Goal: Information Seeking & Learning: Learn about a topic

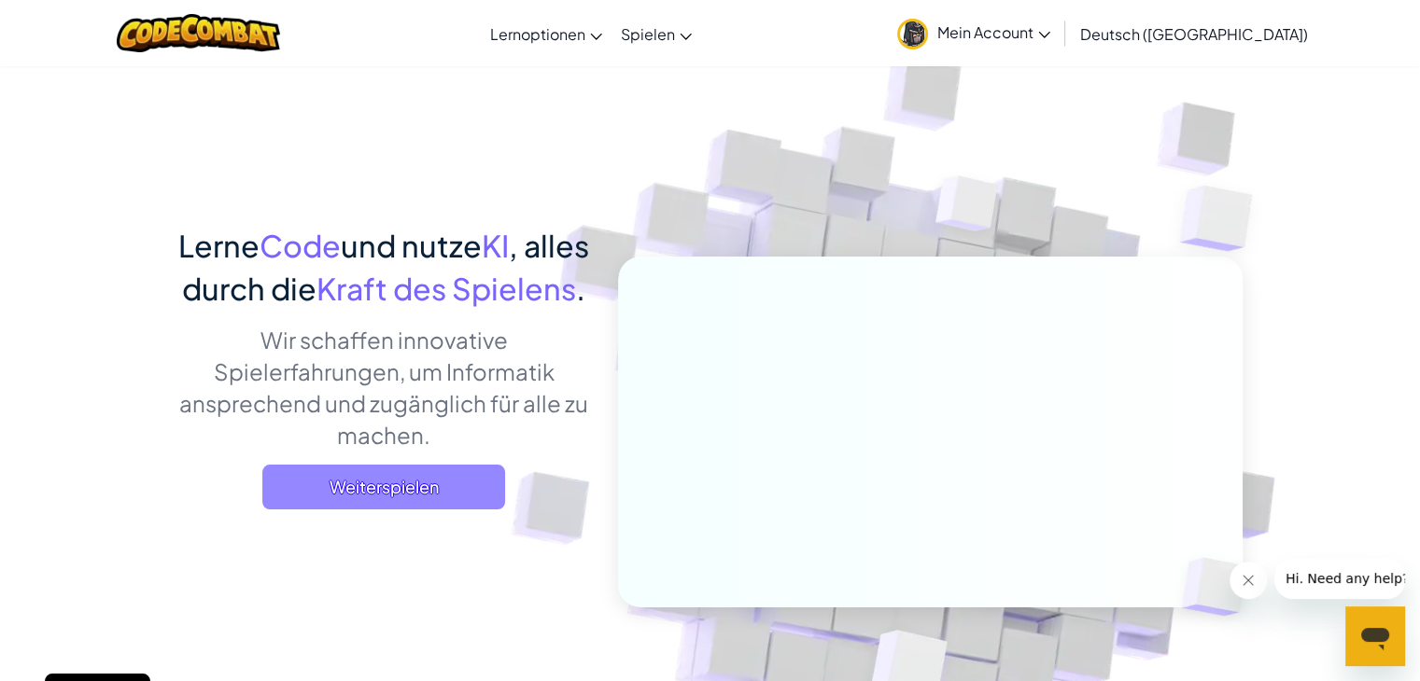
click at [414, 510] on span "Weiterspielen" at bounding box center [383, 487] width 243 height 45
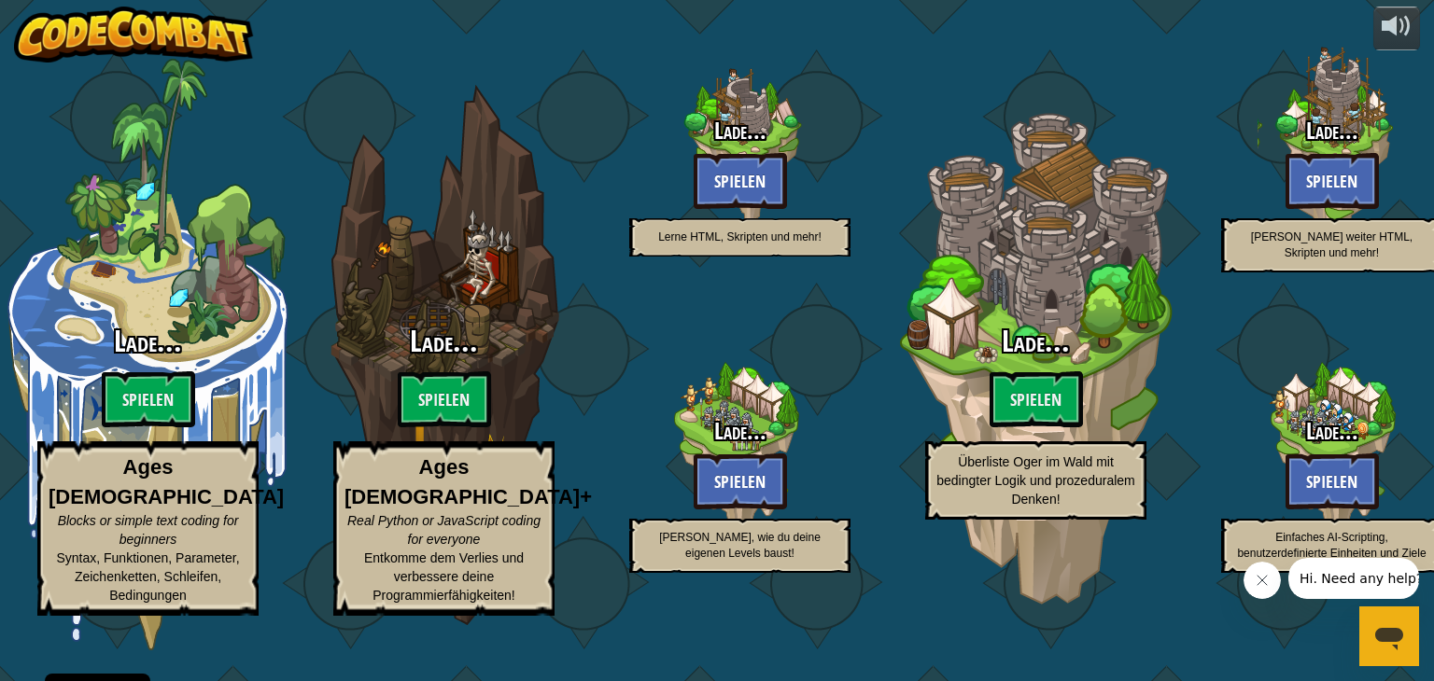
select select "de-DE"
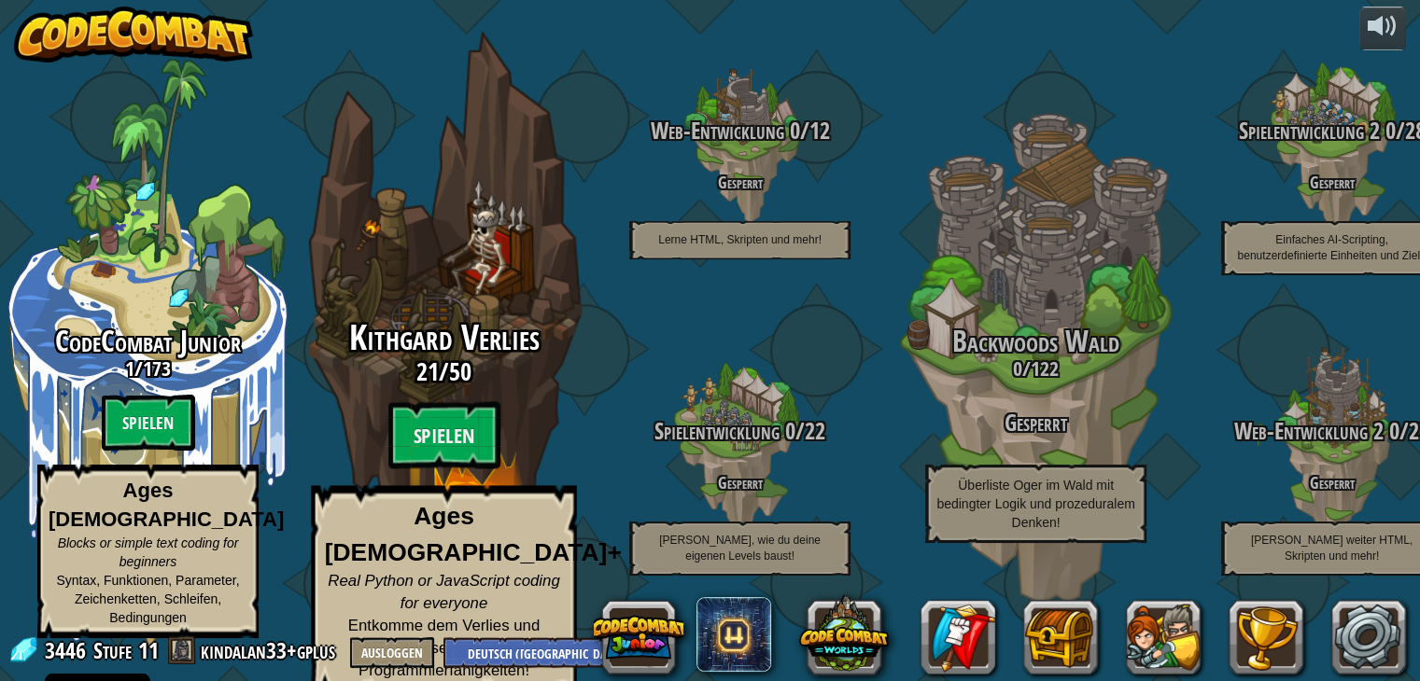
click at [496, 329] on span "Kithgard Verlies" at bounding box center [444, 338] width 190 height 49
select select "de-DE"
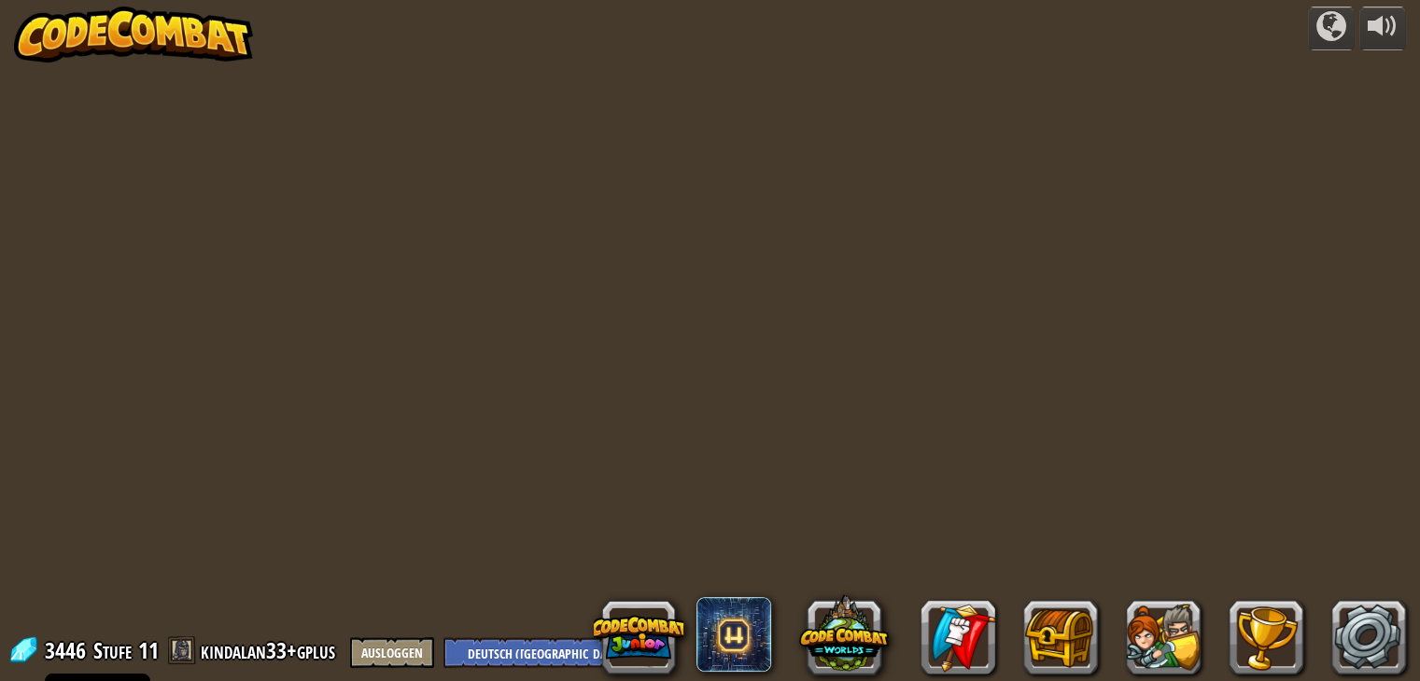
select select "de-DE"
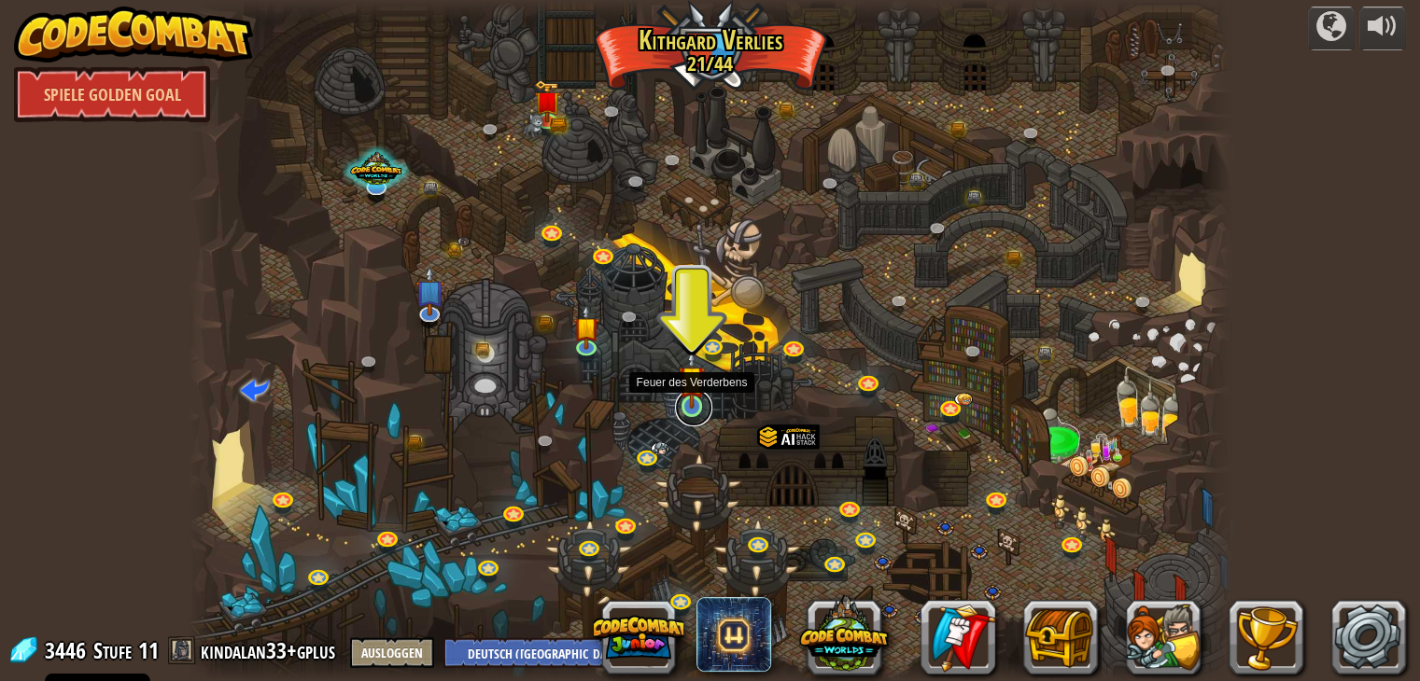
click at [690, 410] on link at bounding box center [693, 407] width 37 height 37
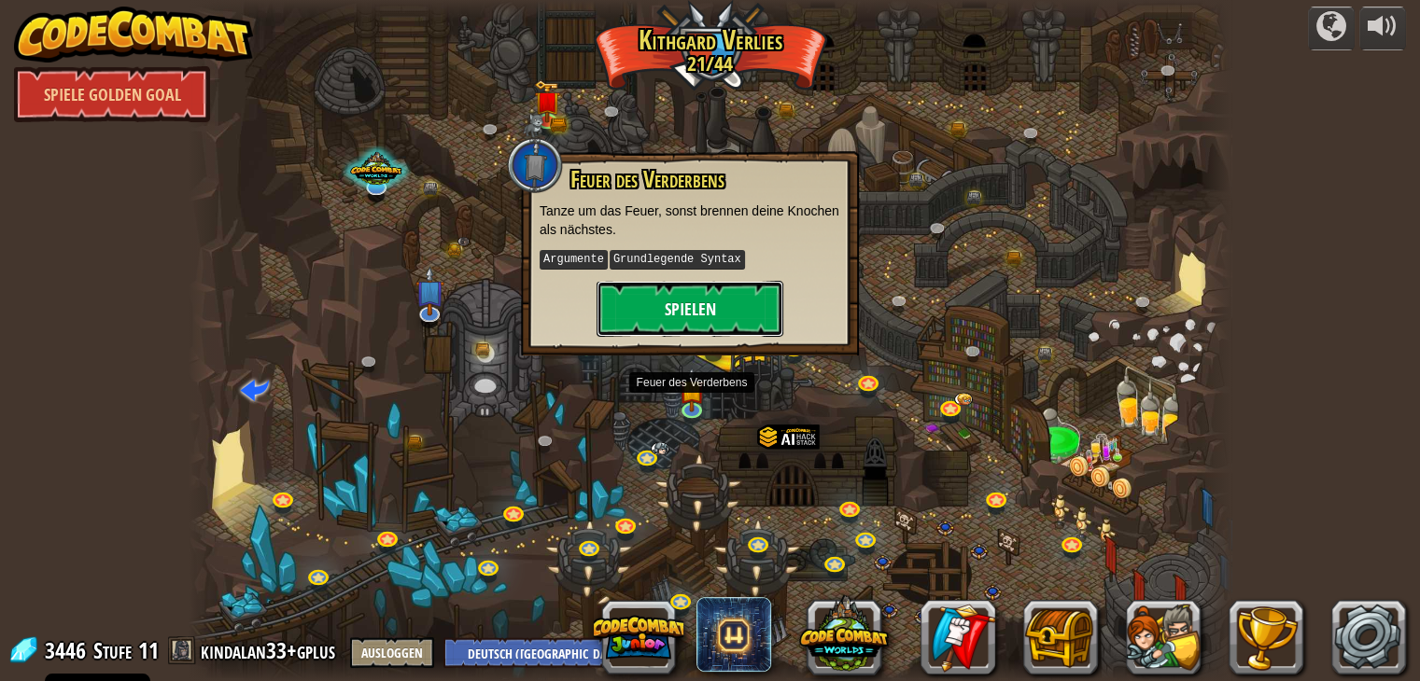
click at [714, 320] on button "Spielen" at bounding box center [689, 309] width 187 height 56
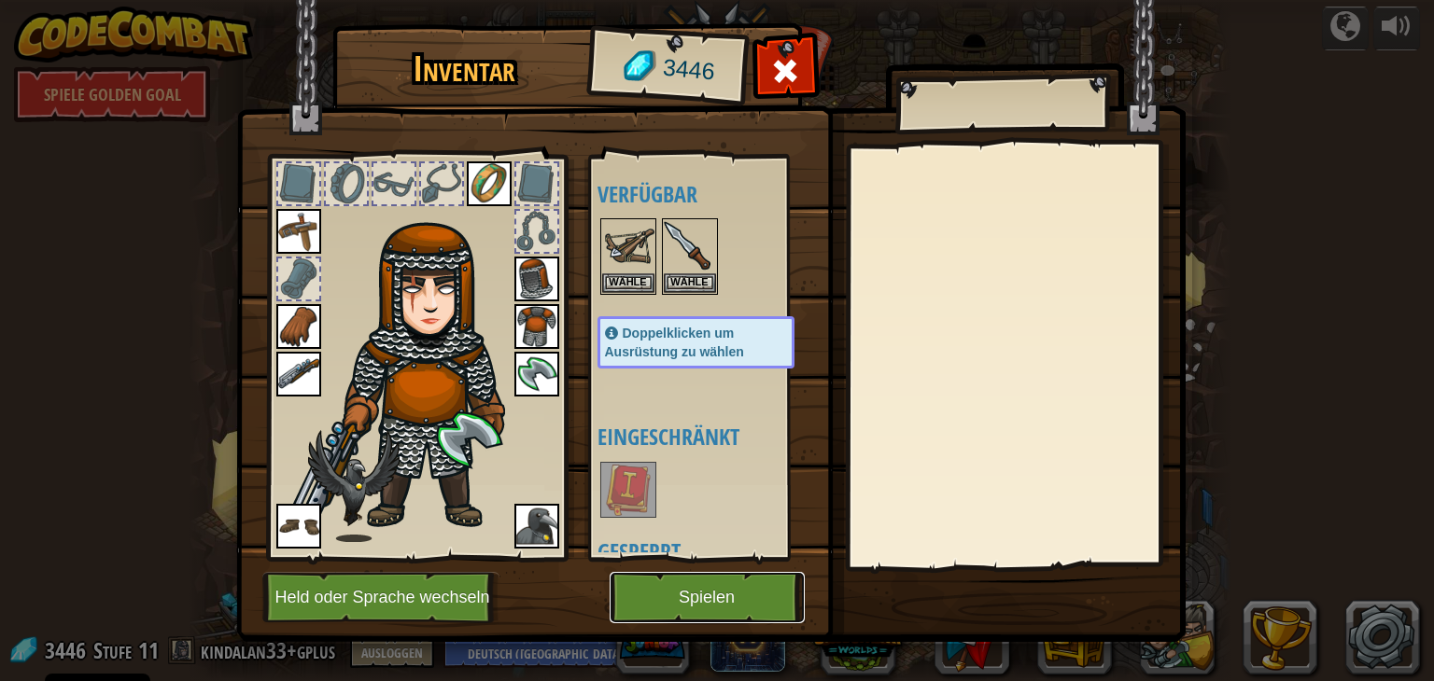
click at [701, 596] on button "Spielen" at bounding box center [706, 597] width 195 height 51
click at [739, 600] on button "Spielen" at bounding box center [706, 597] width 195 height 51
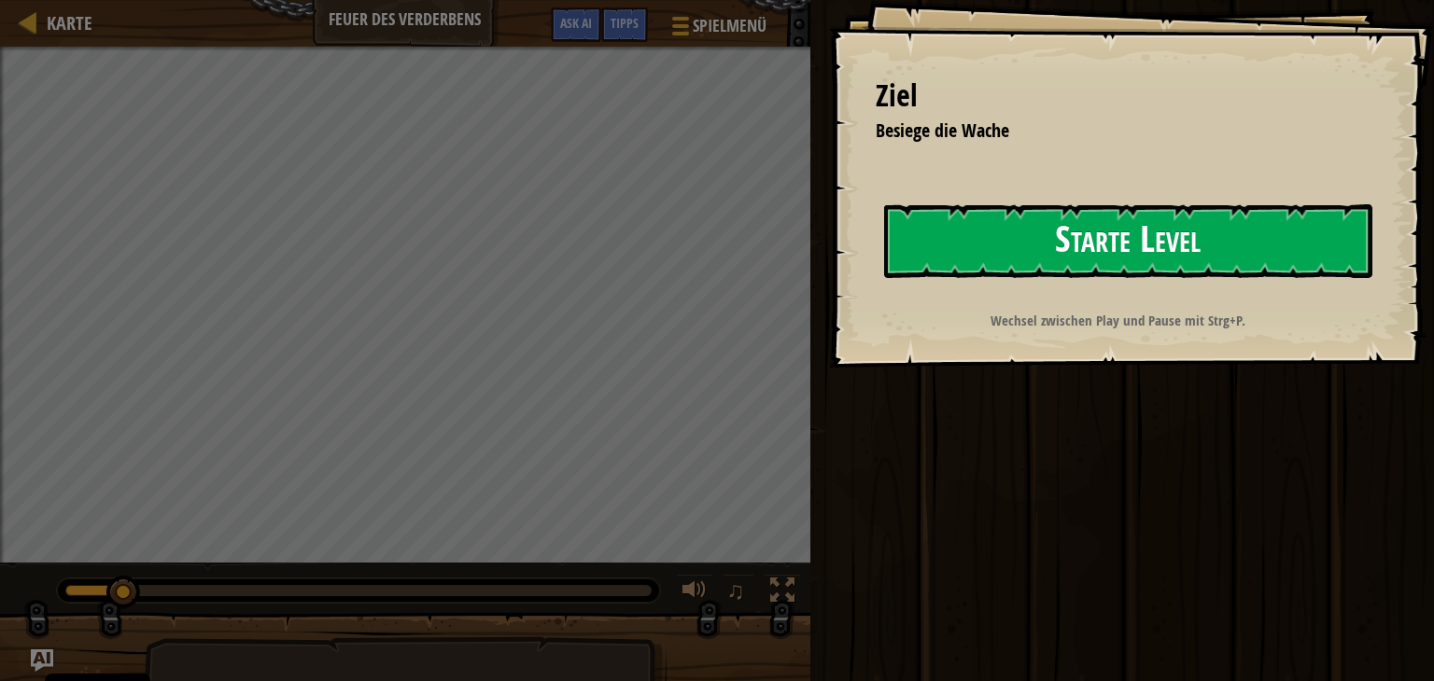
click at [1206, 262] on button "Starte Level" at bounding box center [1128, 241] width 488 height 74
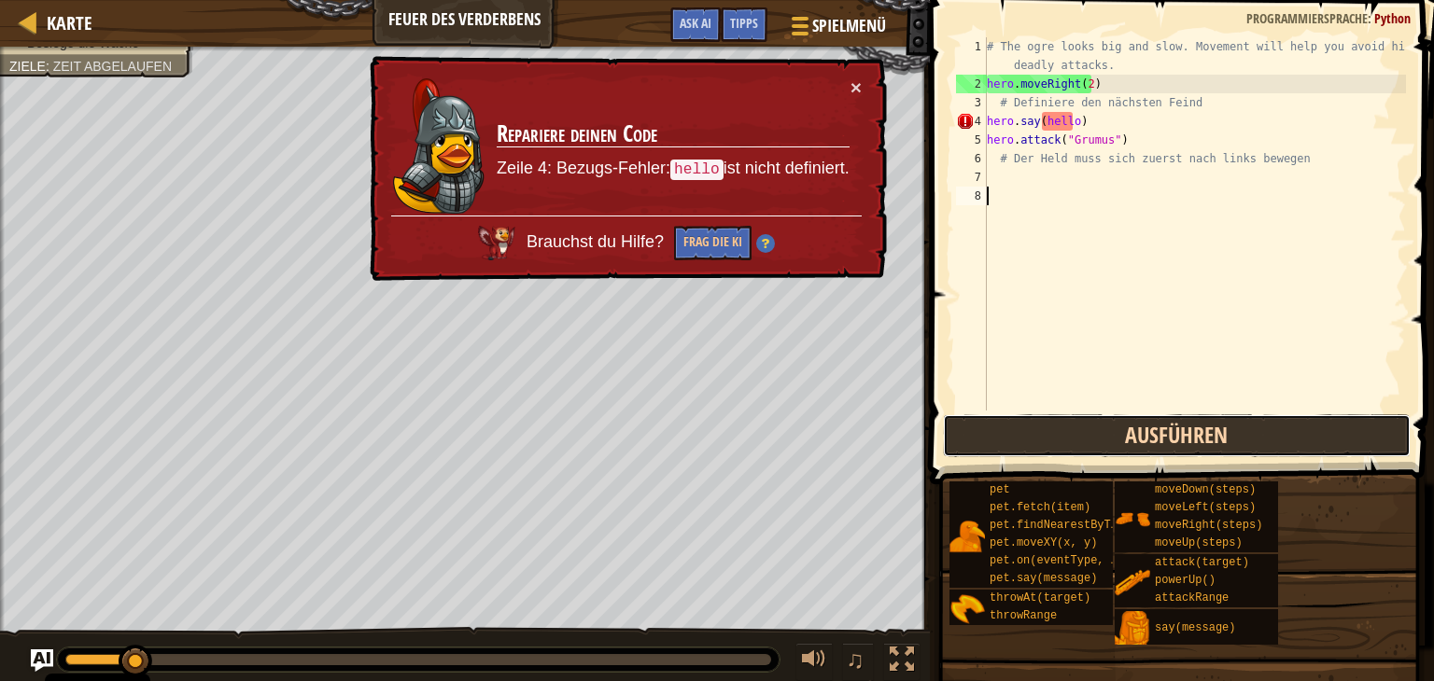
click at [1205, 435] on button "Ausführen" at bounding box center [1177, 435] width 468 height 43
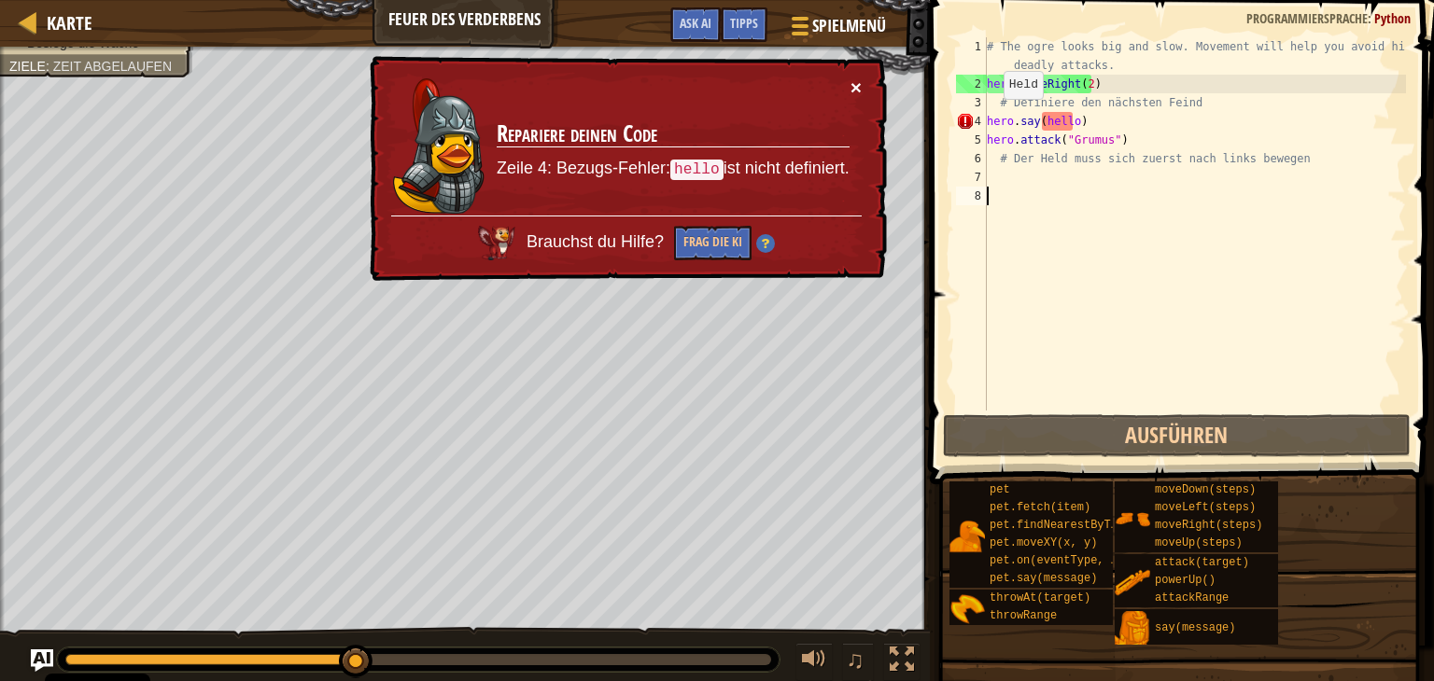
click at [858, 83] on button "×" at bounding box center [855, 87] width 11 height 20
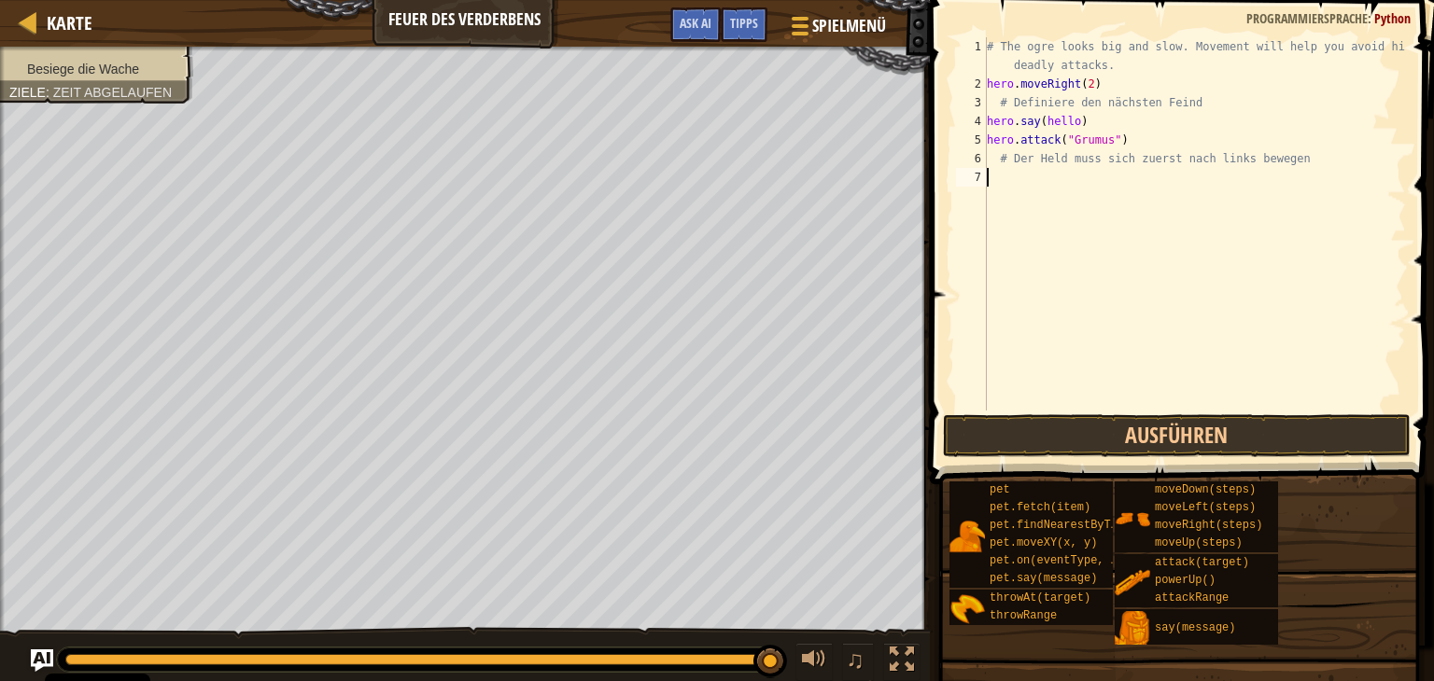
click at [1096, 116] on div "# The ogre looks big and slow. Movement will help you avoid his deadly attacks.…" at bounding box center [1194, 251] width 423 height 429
type textarea "h"
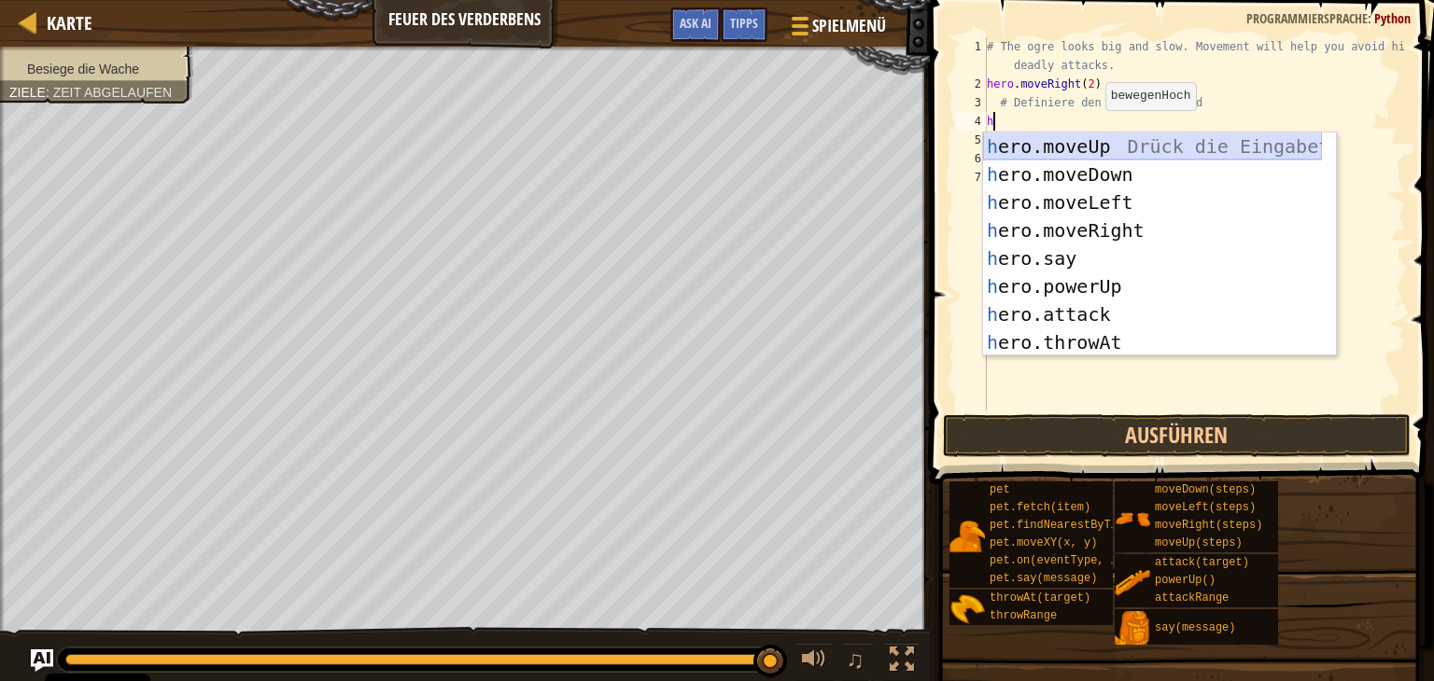
click at [1058, 148] on div "h ero.moveUp Drück die Eingabetaste h ero.moveDown Drück die Eingabetaste h ero…" at bounding box center [1152, 273] width 339 height 280
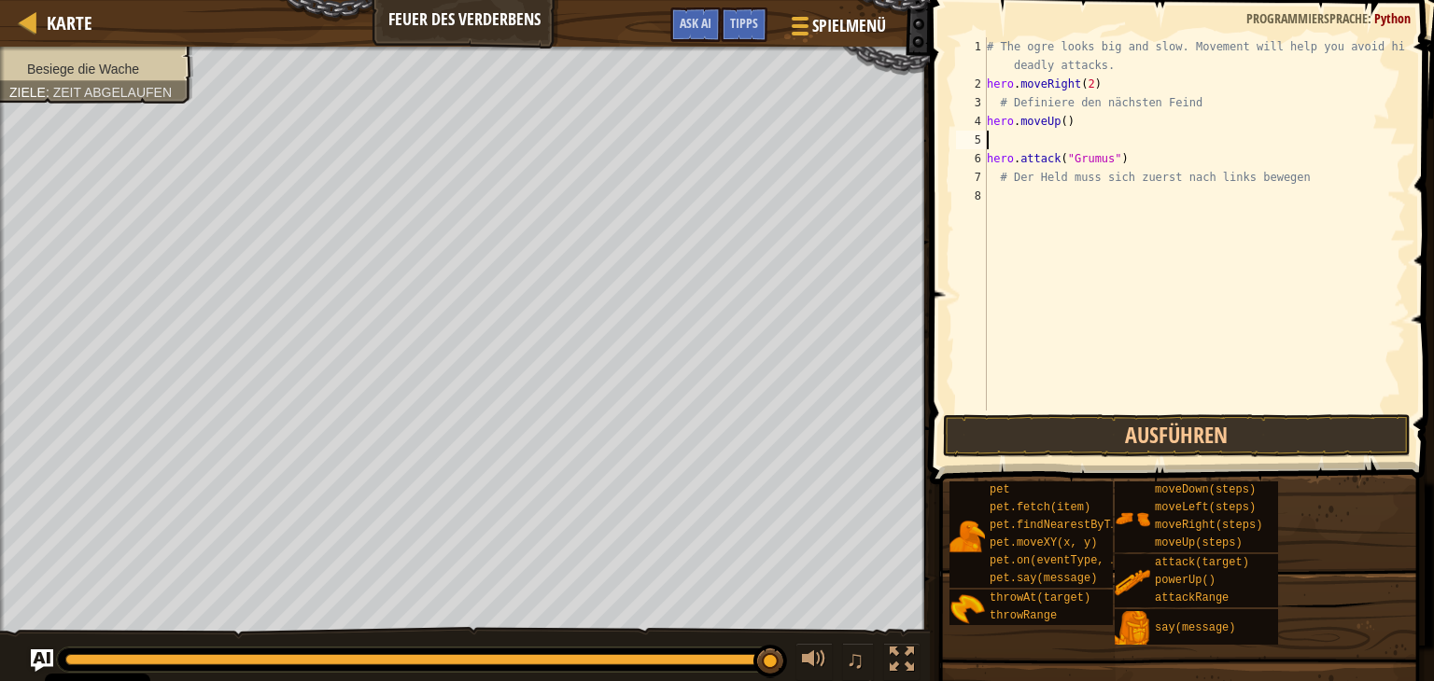
type textarea "h"
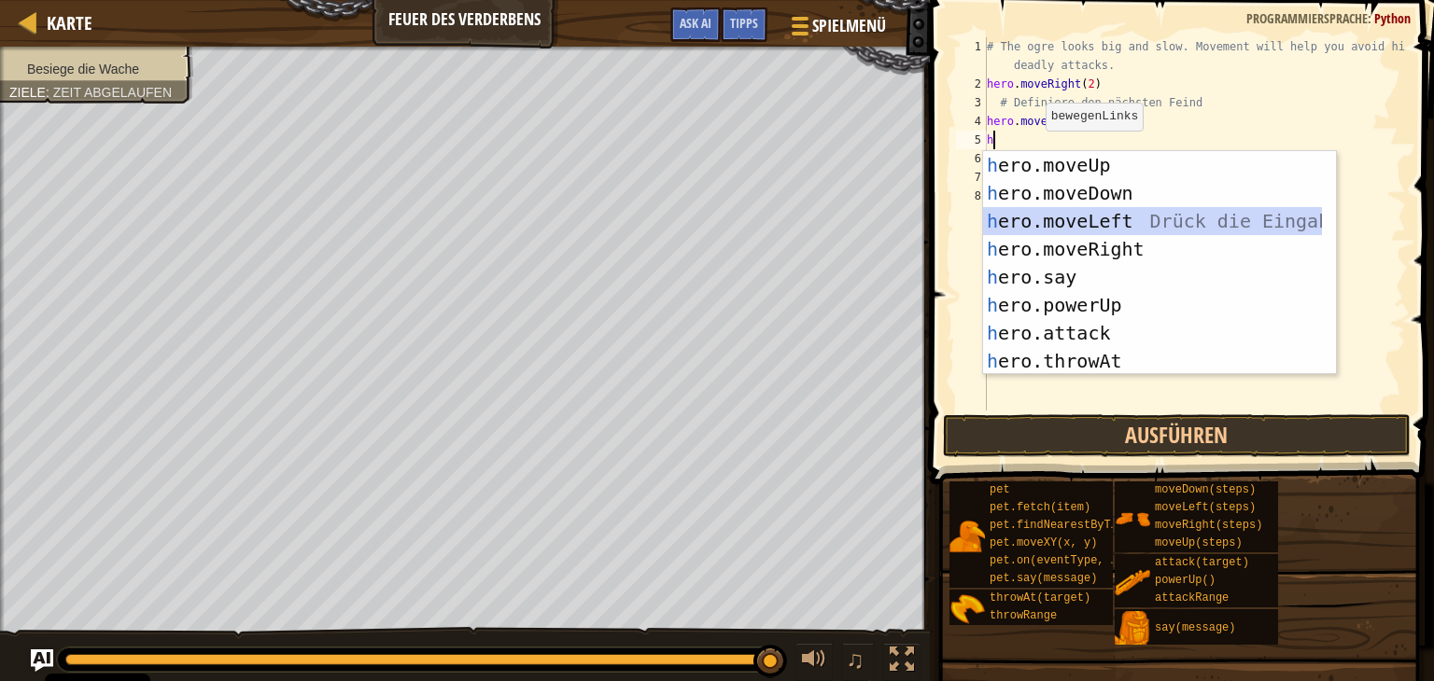
click at [1049, 219] on div "h ero.moveUp Drück die Eingabetaste h ero.moveDown Drück die Eingabetaste h ero…" at bounding box center [1152, 291] width 339 height 280
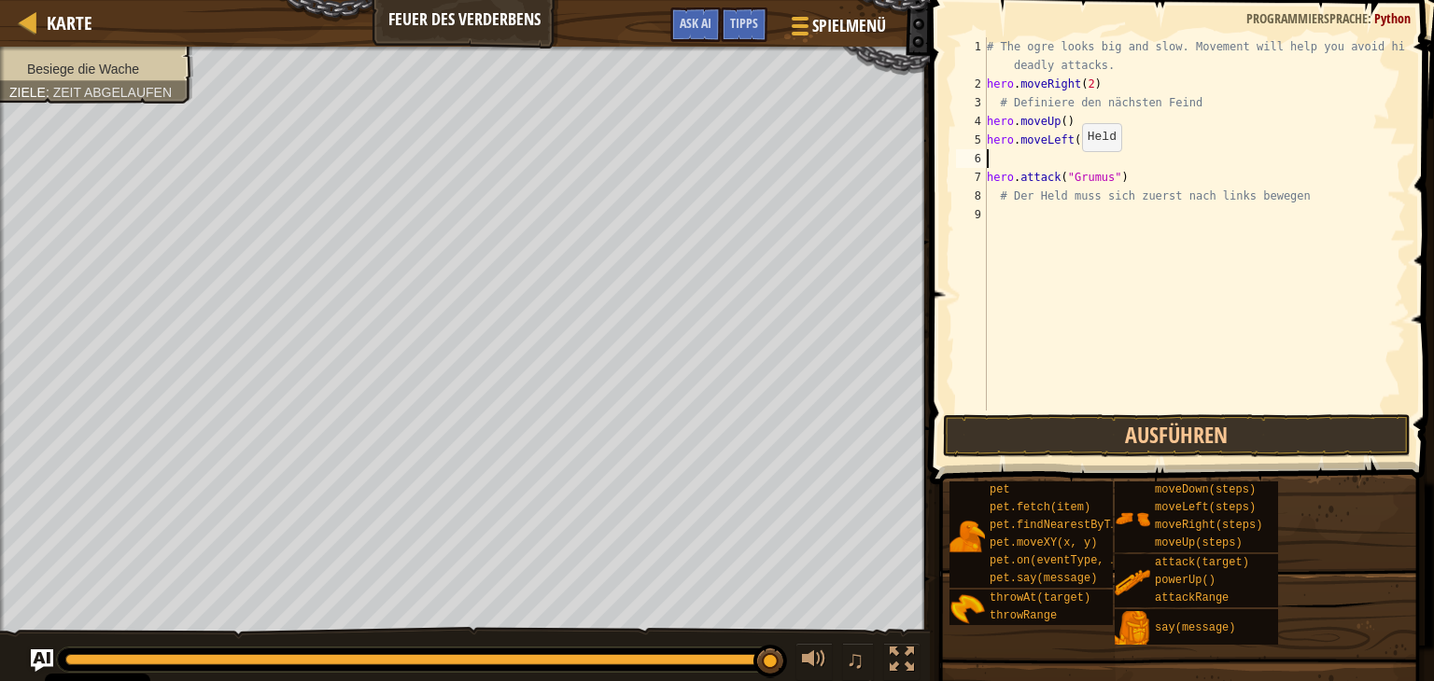
type textarea "h"
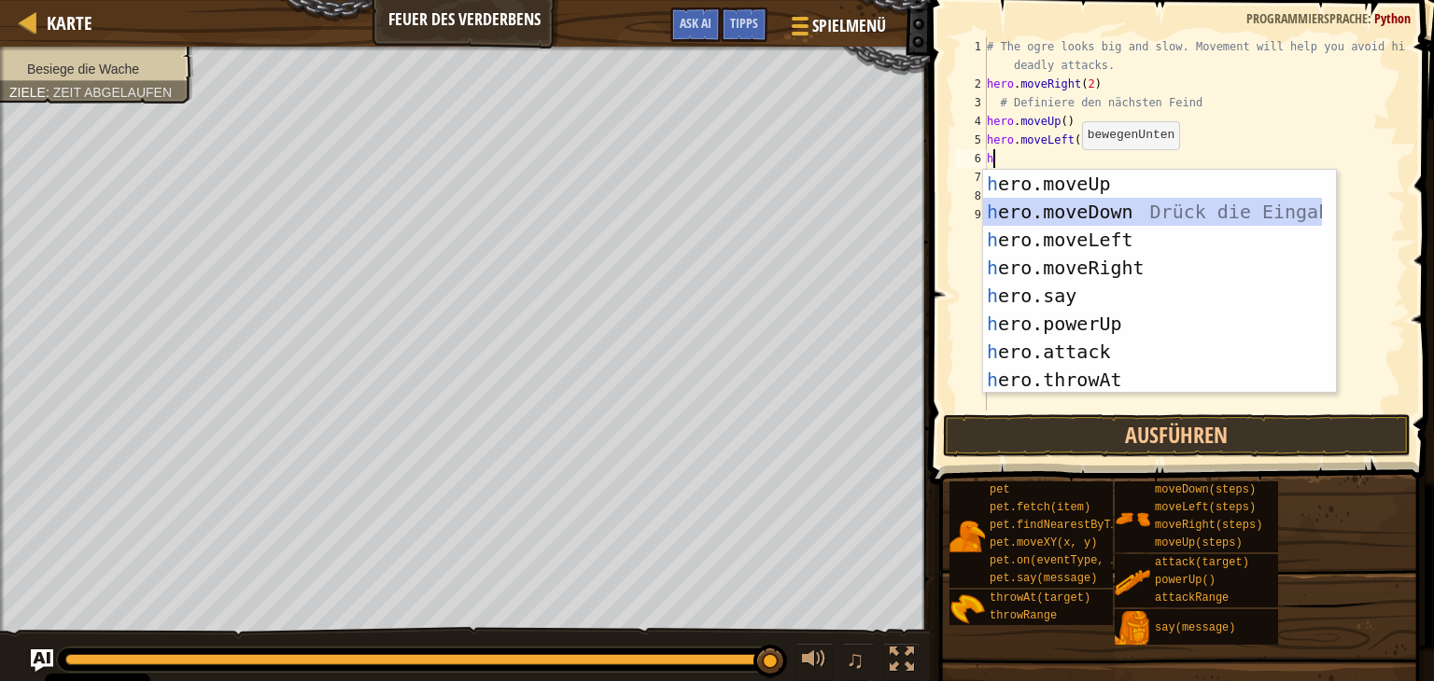
click at [1048, 217] on div "h ero.moveUp Drück die Eingabetaste h ero.moveDown Drück die Eingabetaste h ero…" at bounding box center [1152, 310] width 339 height 280
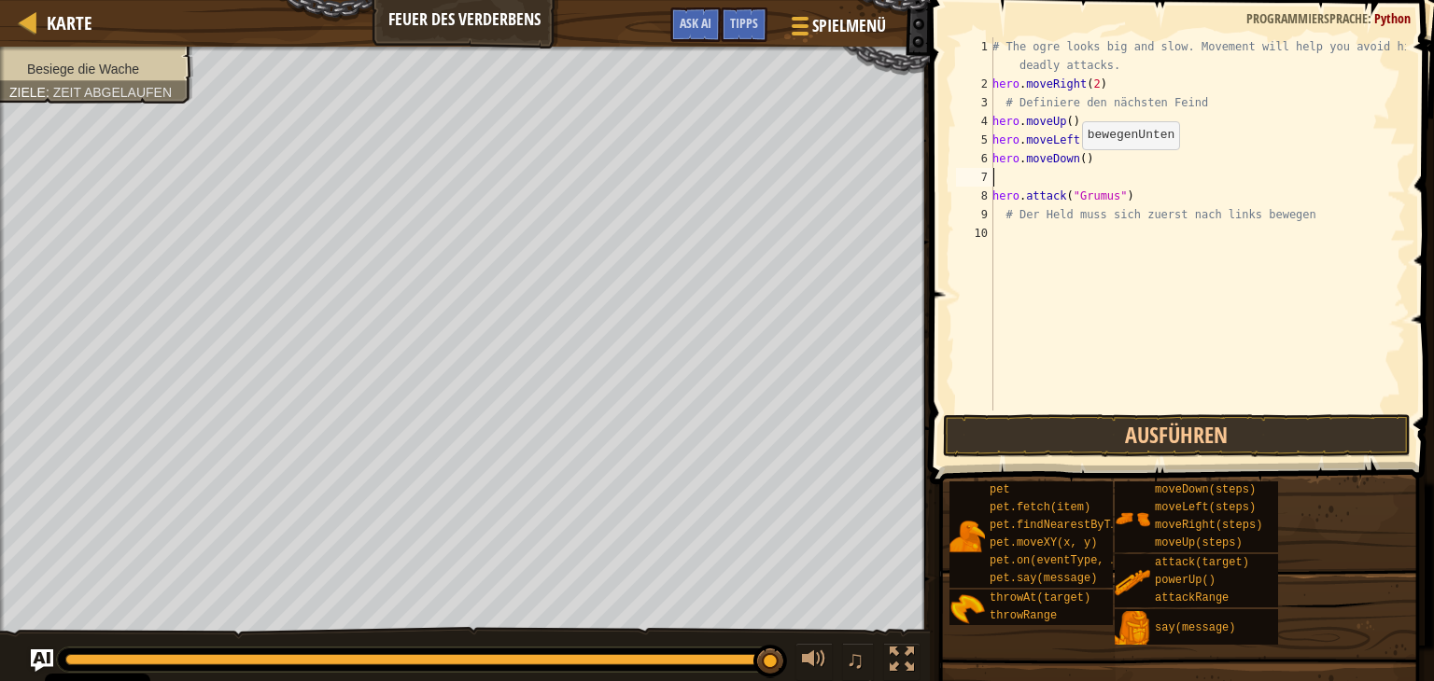
type textarea "h"
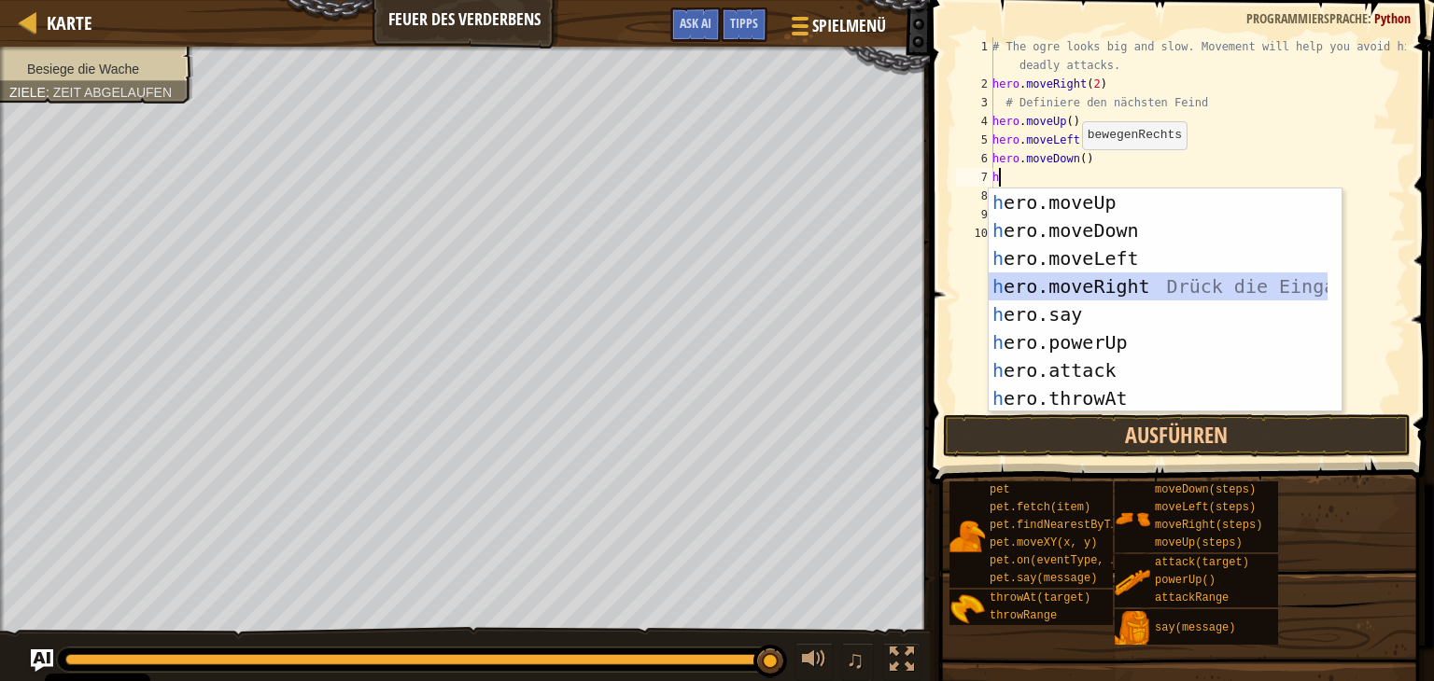
click at [1043, 287] on div "h ero.moveUp Drück die Eingabetaste h ero.moveDown Drück die Eingabetaste h ero…" at bounding box center [1157, 329] width 339 height 280
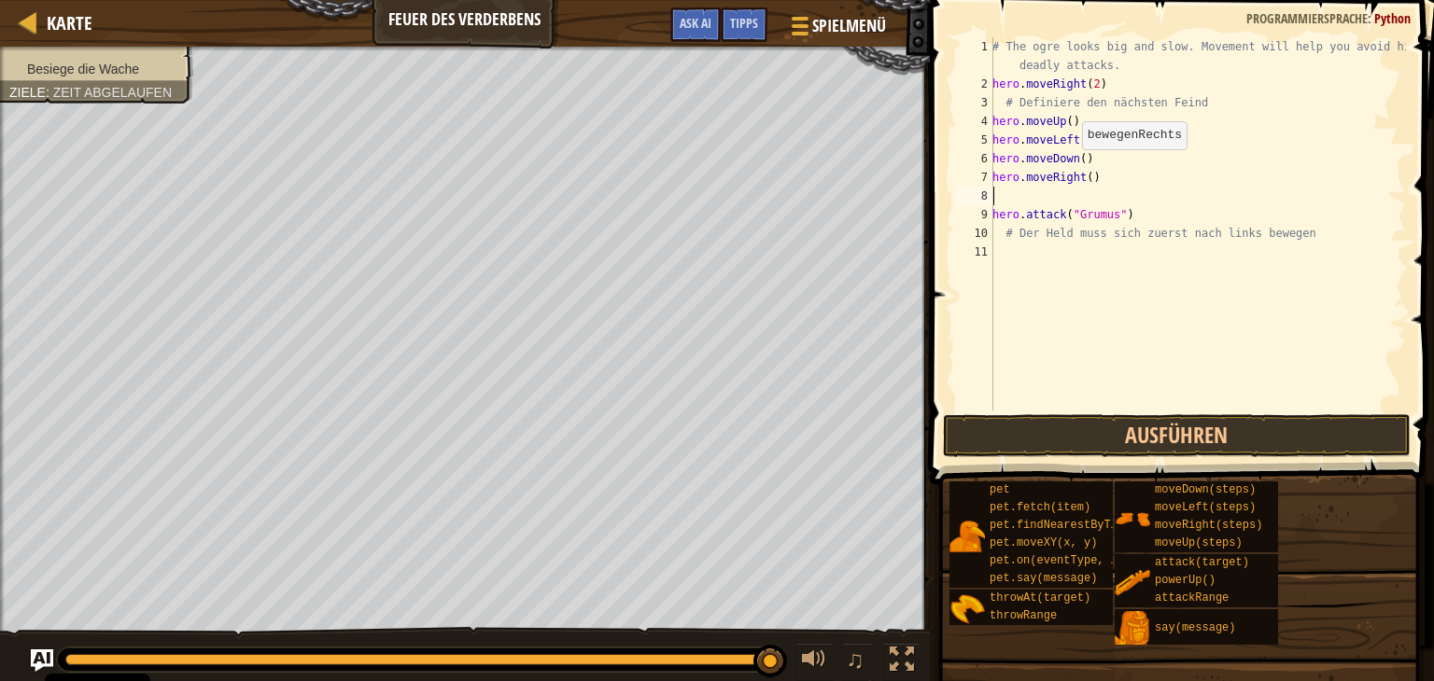
type textarea "h"
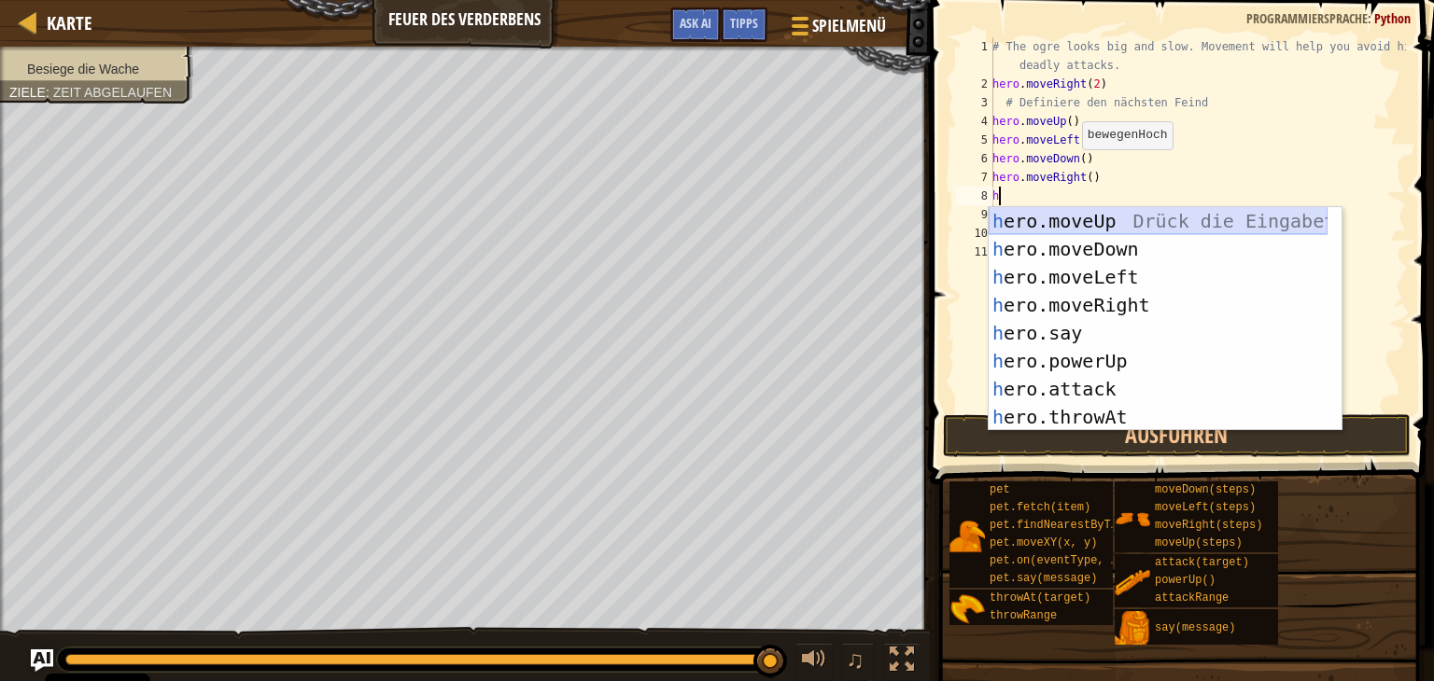
click at [1077, 222] on div "h ero.moveUp Drück die Eingabetaste h ero.moveDown Drück die Eingabetaste h ero…" at bounding box center [1157, 347] width 339 height 280
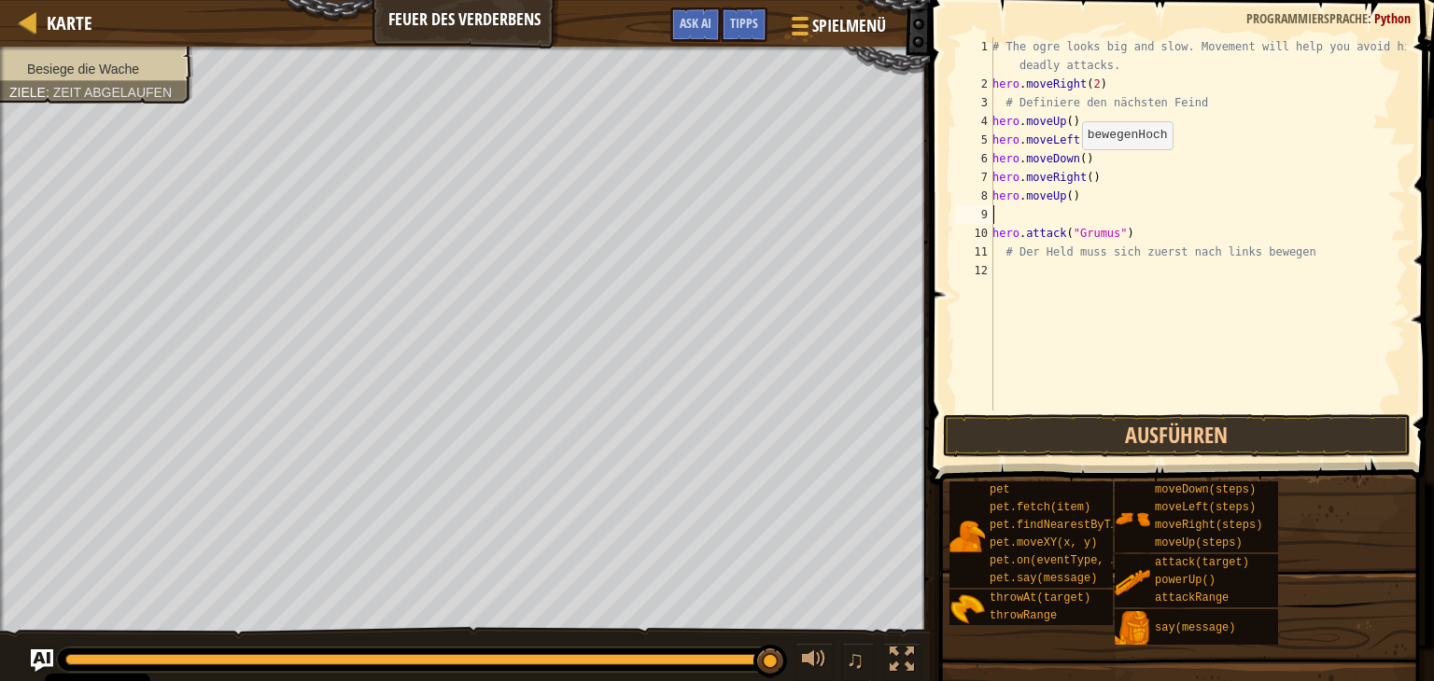
type textarea "h"
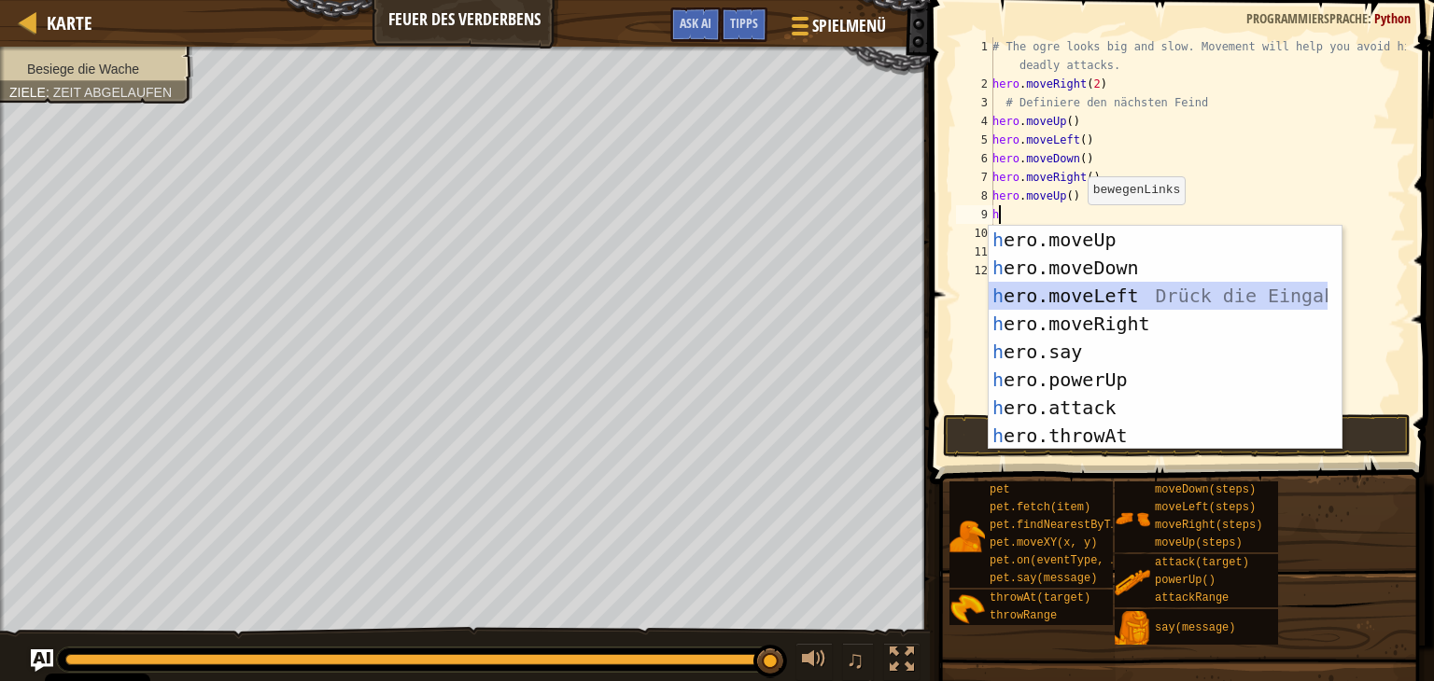
click at [1064, 294] on div "h ero.moveUp Drück die Eingabetaste h ero.moveDown Drück die Eingabetaste h ero…" at bounding box center [1157, 366] width 339 height 280
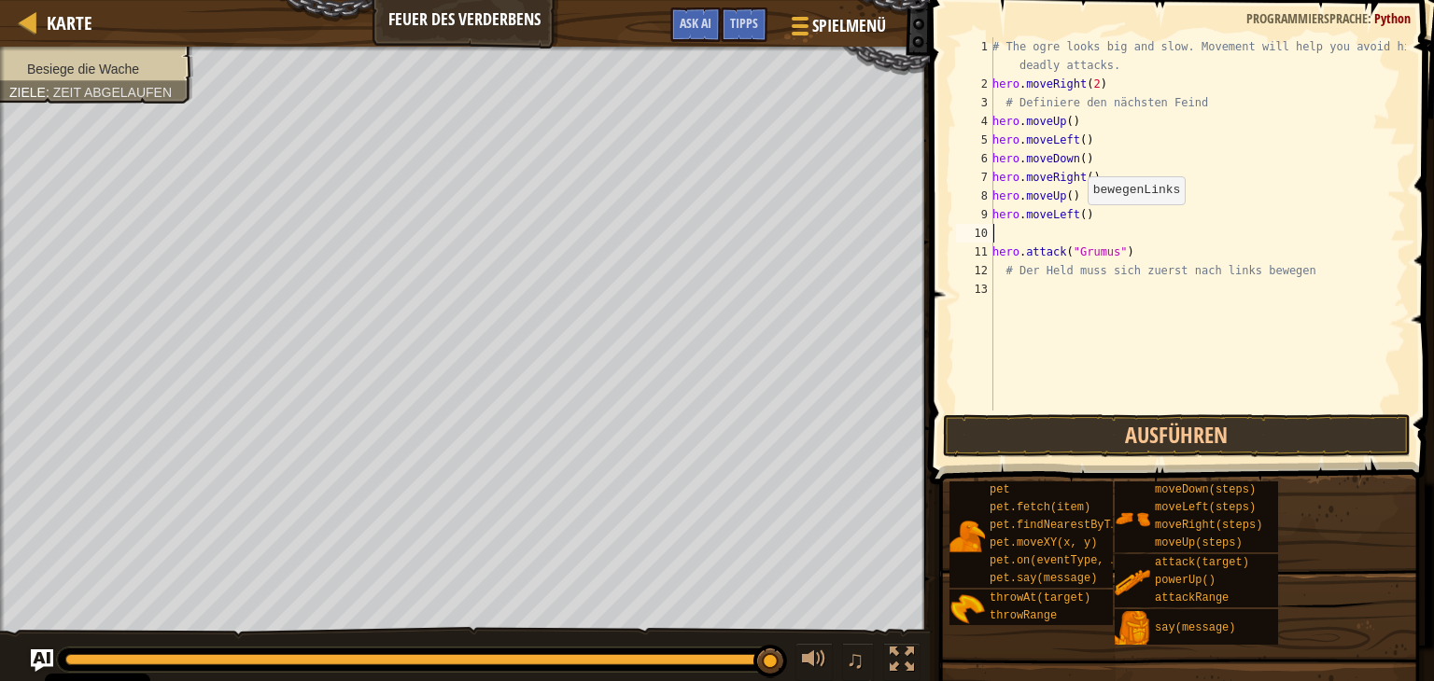
type textarea "h"
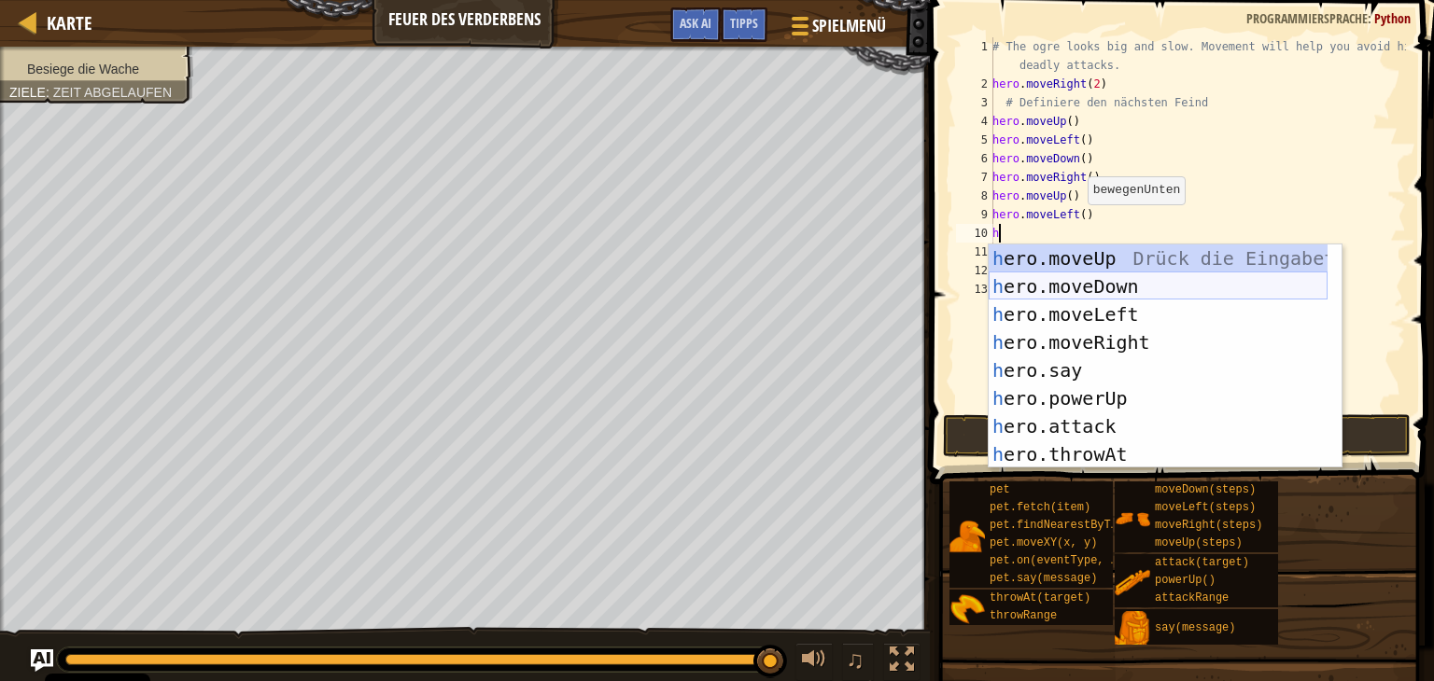
click at [1068, 287] on div "h ero.moveUp Drück die Eingabetaste h ero.moveDown Drück die Eingabetaste h ero…" at bounding box center [1157, 385] width 339 height 280
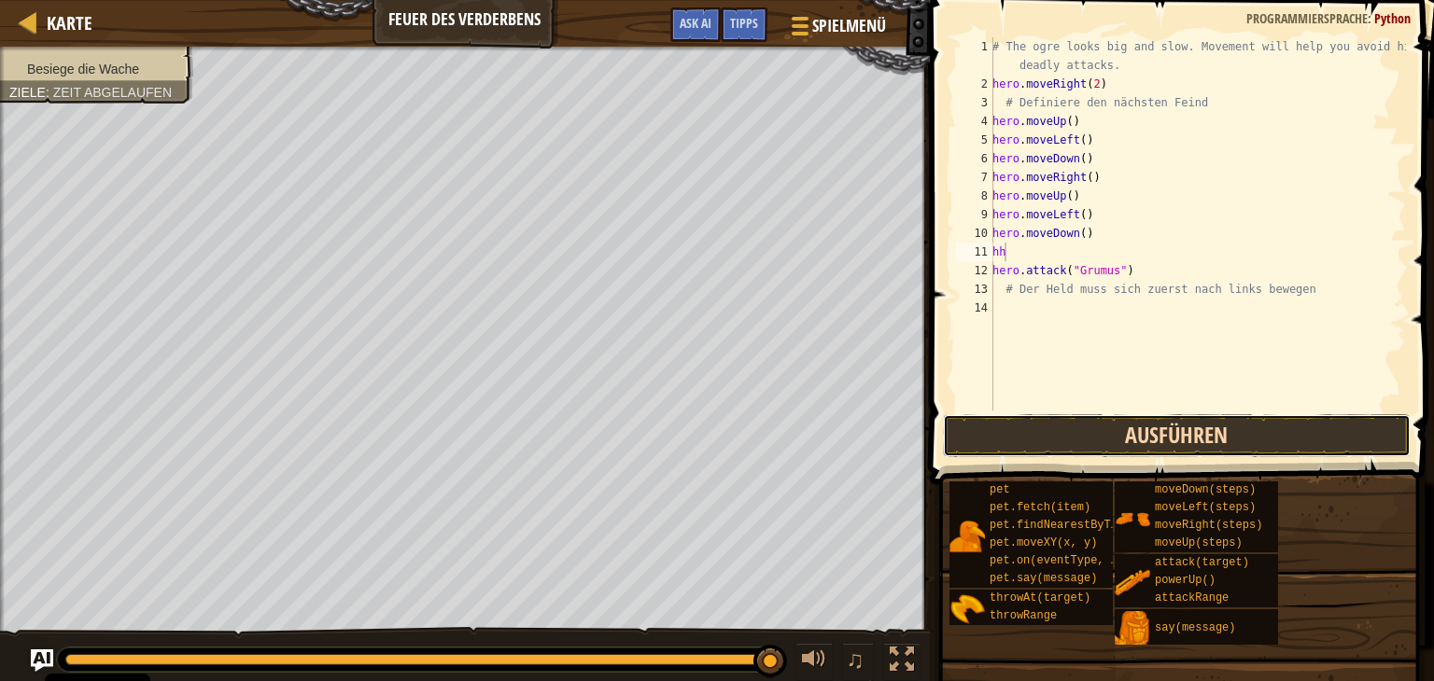
click at [1120, 438] on button "Ausführen" at bounding box center [1177, 435] width 468 height 43
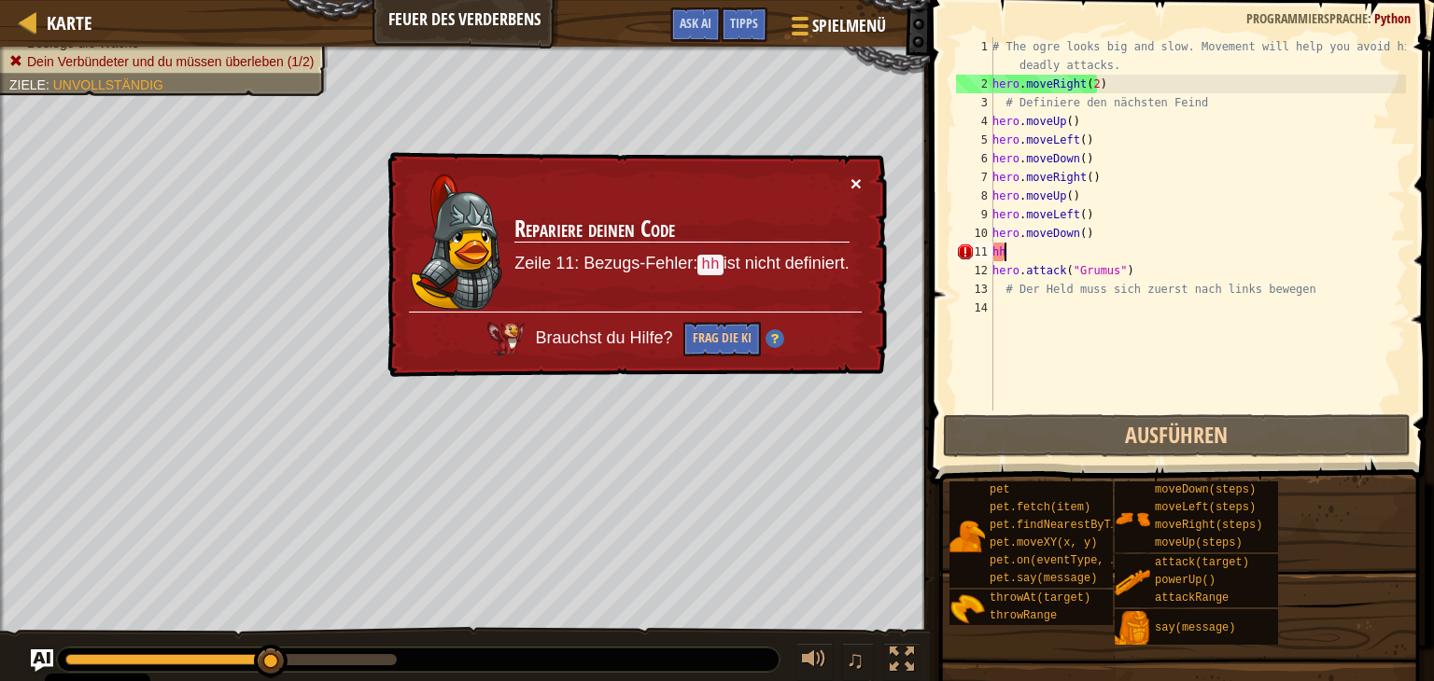
click at [855, 176] on button "×" at bounding box center [855, 185] width 11 height 20
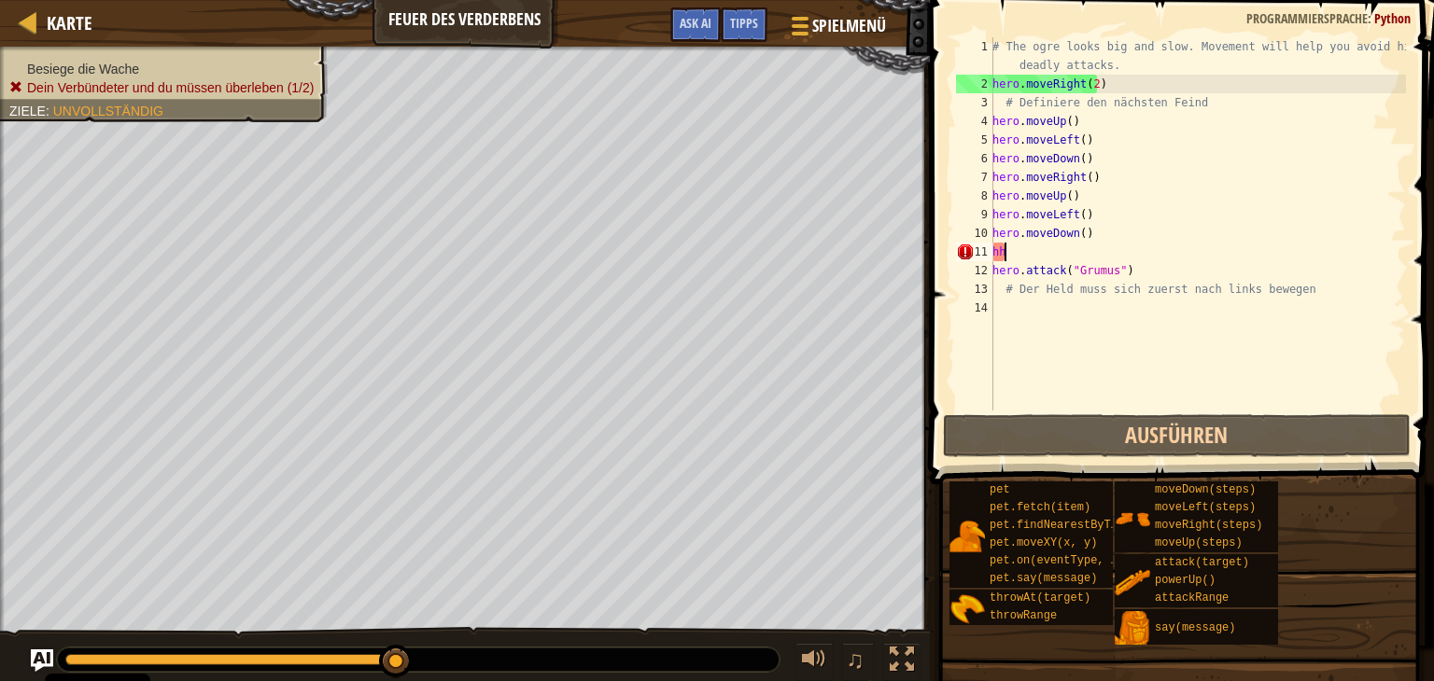
click at [1103, 177] on div "# The ogre looks big and slow. Movement will help you avoid his deadly attacks.…" at bounding box center [1196, 251] width 417 height 429
type textarea "hero.moveRight()"
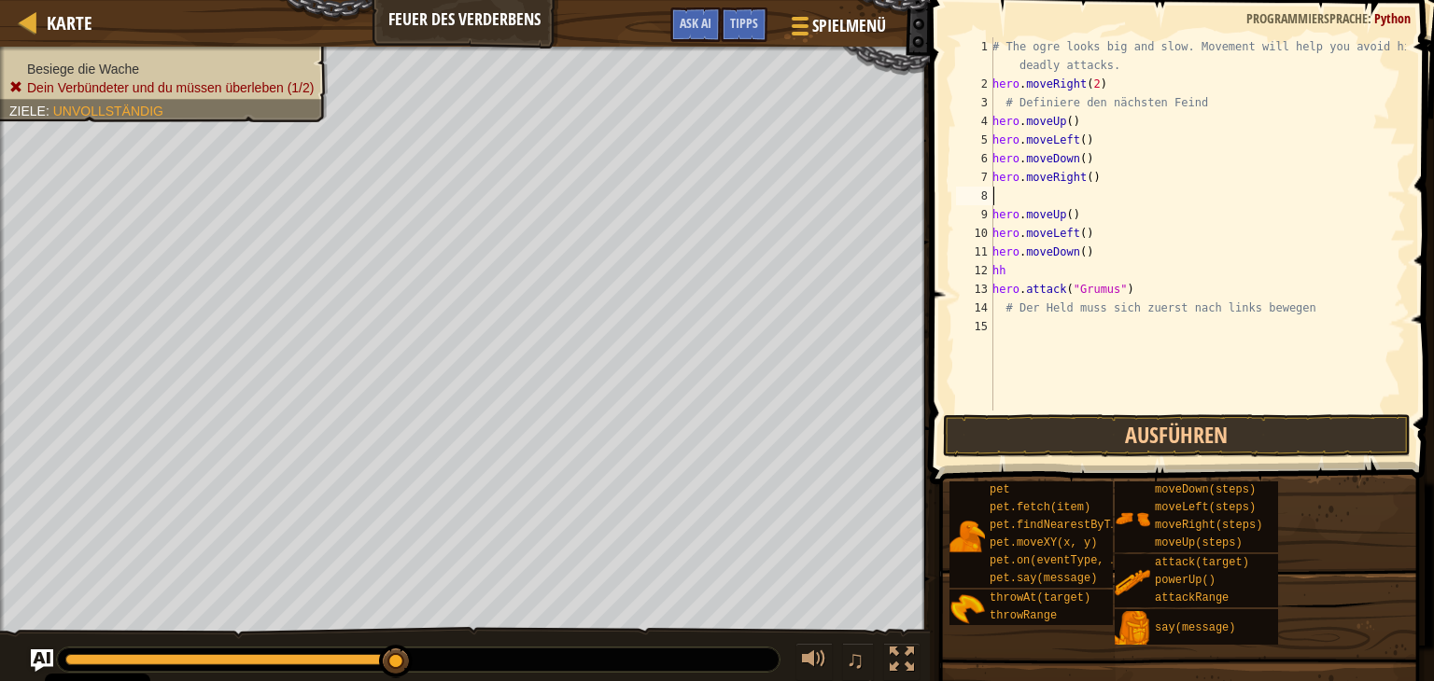
type textarea "h"
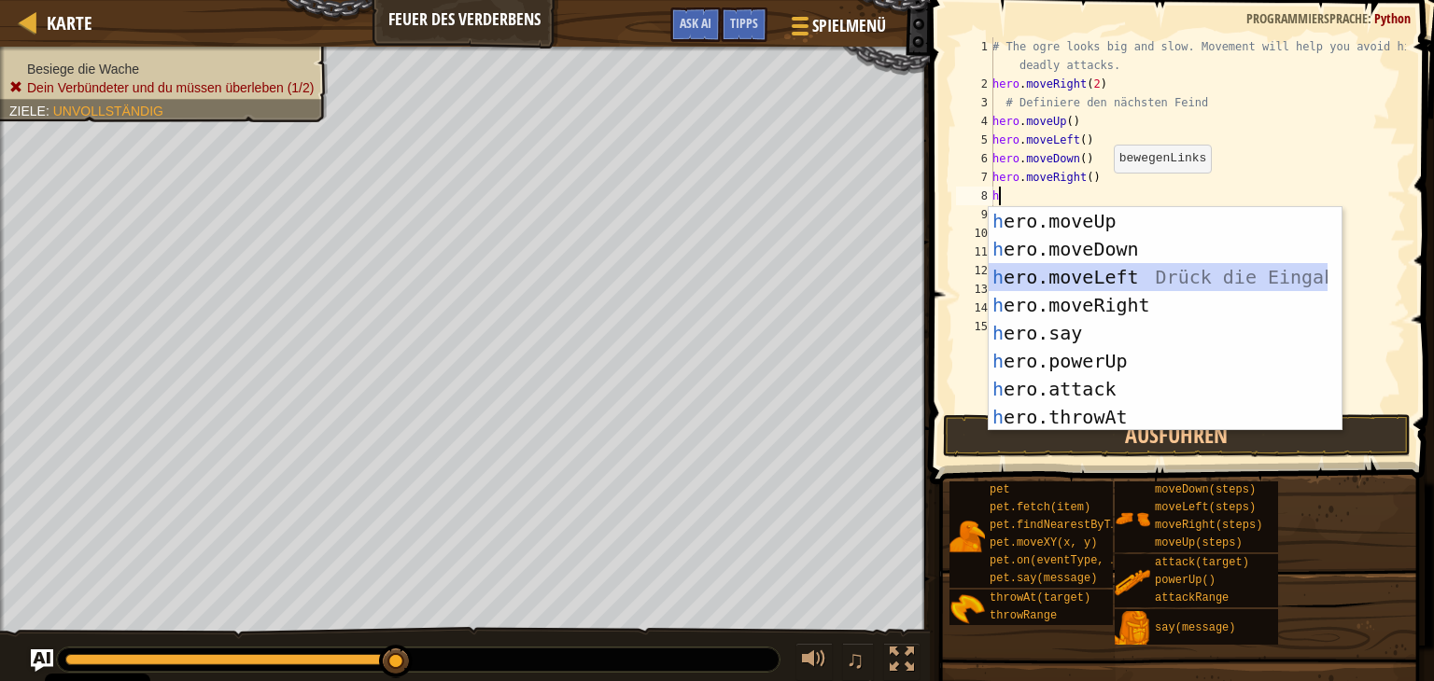
click at [1090, 280] on div "h ero.moveUp Drück die Eingabetaste h ero.moveDown Drück die Eingabetaste h ero…" at bounding box center [1157, 347] width 339 height 280
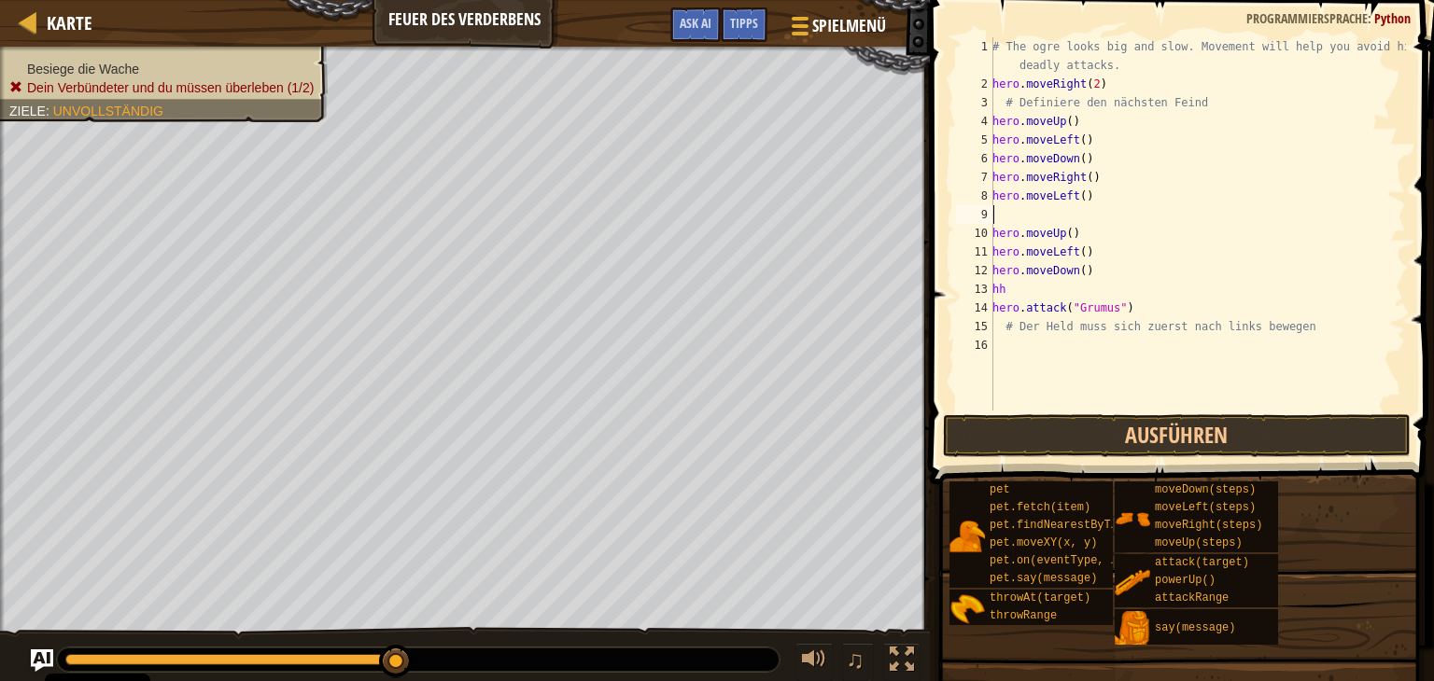
type textarea "h"
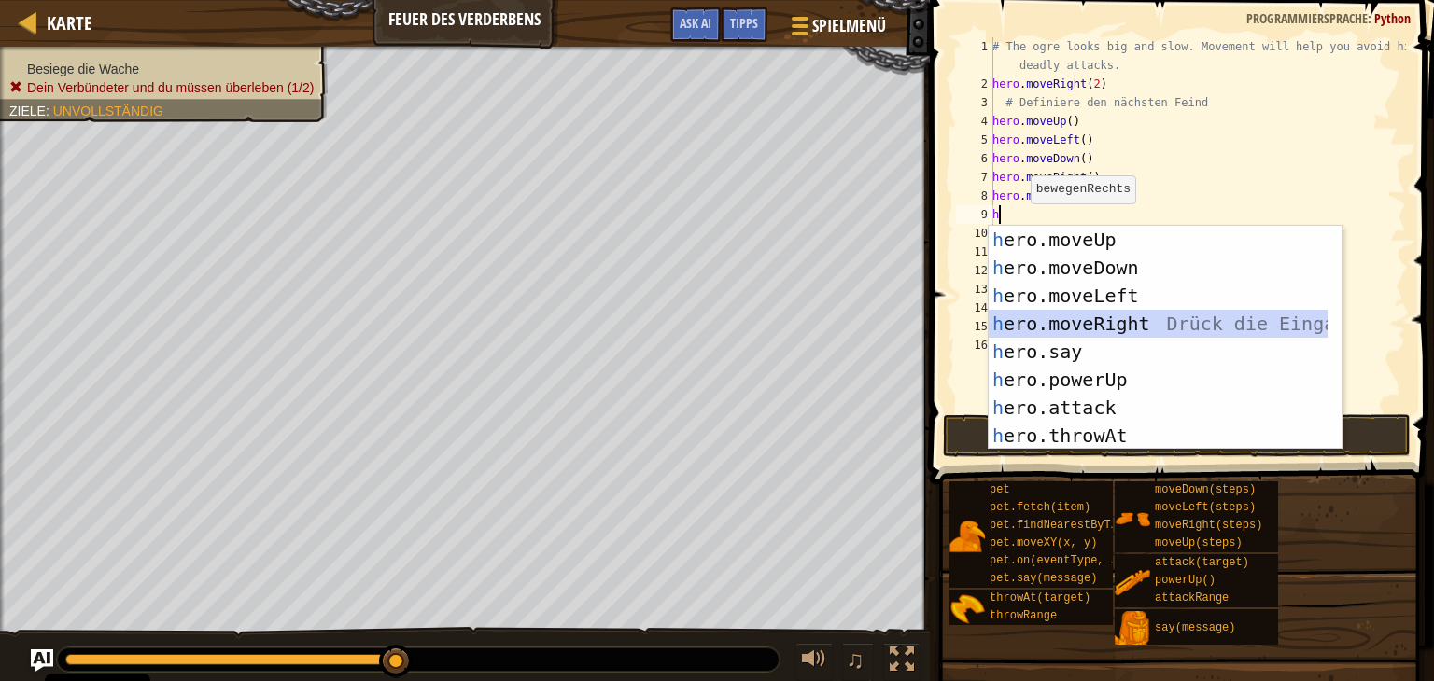
click at [1069, 322] on div "h ero.moveUp Drück die Eingabetaste h ero.moveDown Drück die Eingabetaste h ero…" at bounding box center [1157, 366] width 339 height 280
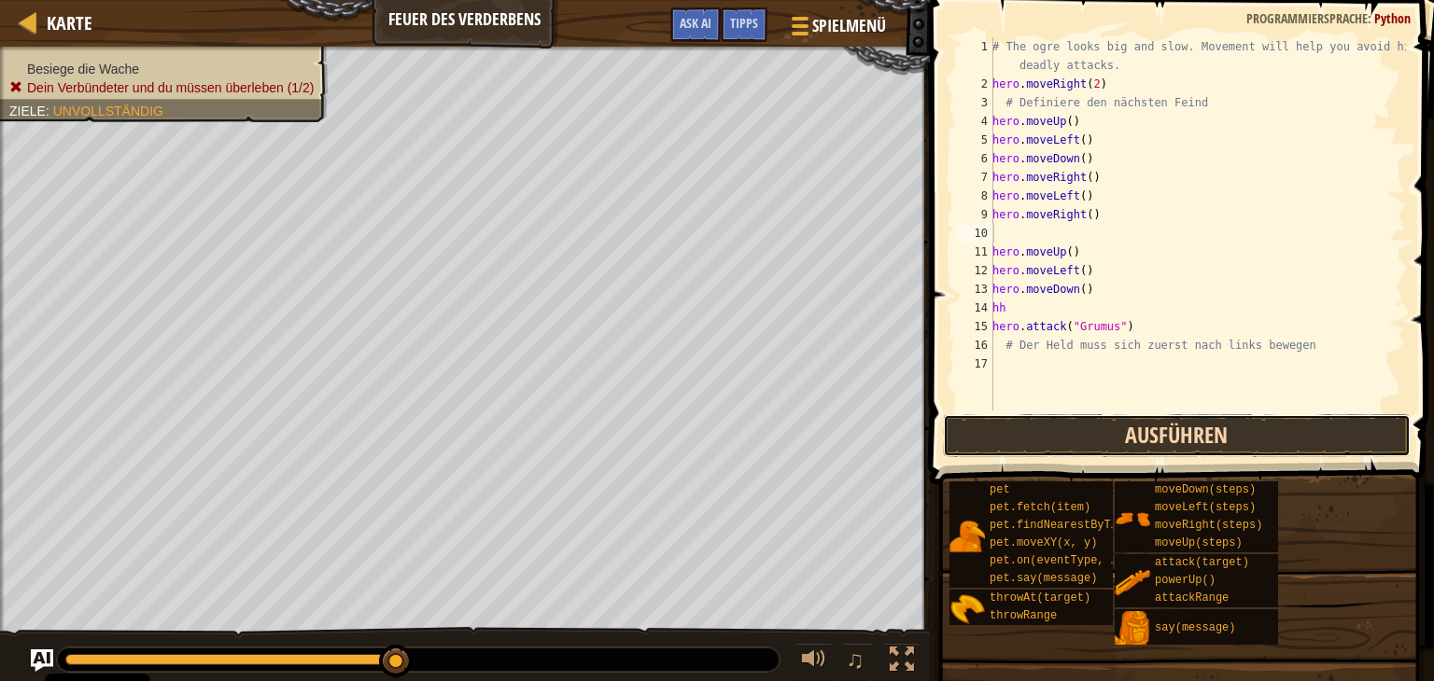
click at [1191, 434] on button "Ausführen" at bounding box center [1177, 435] width 468 height 43
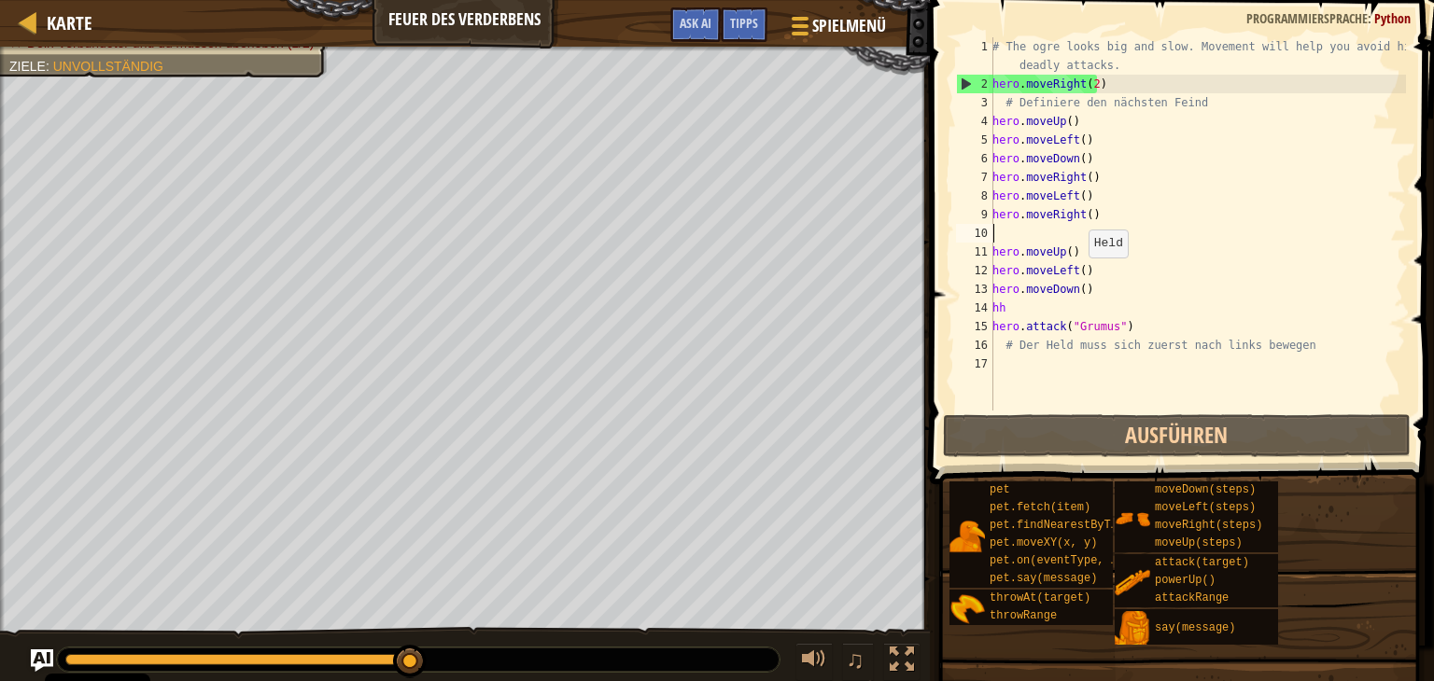
click at [1078, 276] on div "# The ogre looks big and slow. Movement will help you avoid his deadly attacks.…" at bounding box center [1196, 251] width 417 height 429
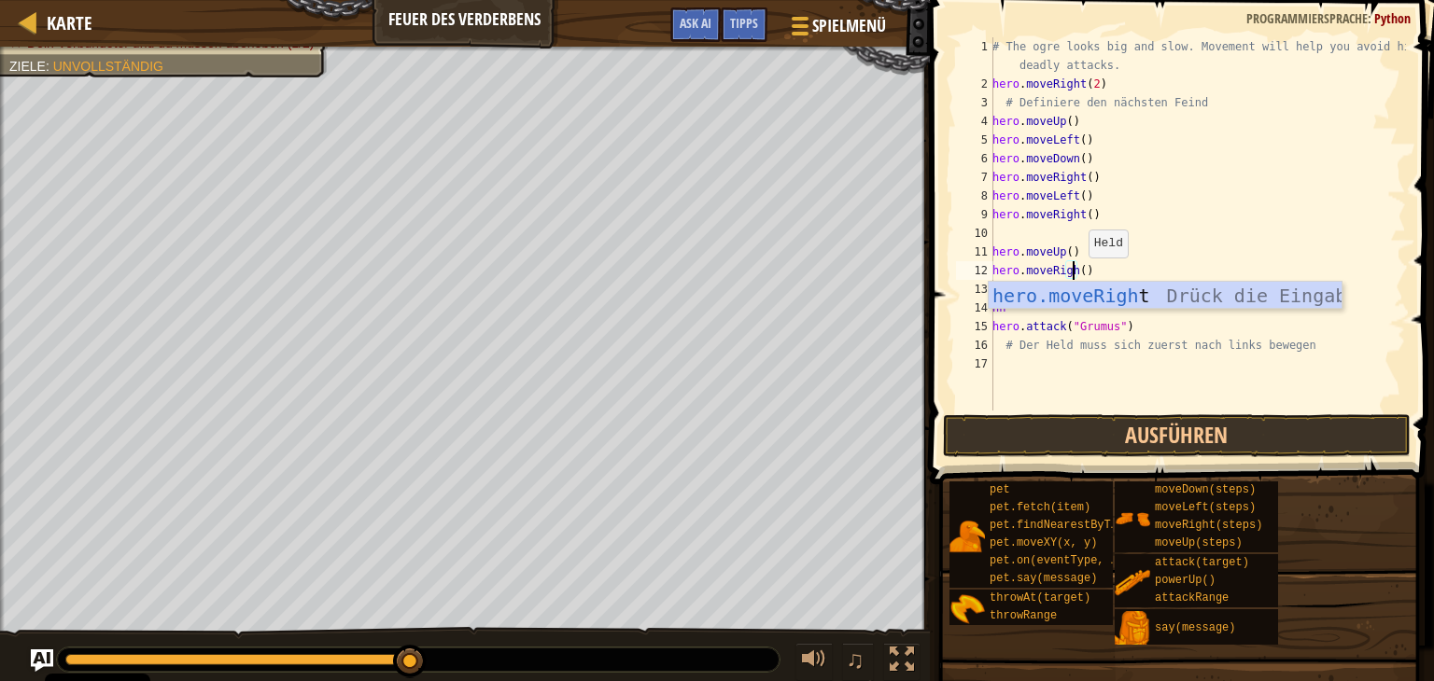
scroll to position [8, 7]
click at [1060, 297] on div "hero.moveRight Drück die Eingabetaste" at bounding box center [1164, 324] width 353 height 84
click at [1147, 295] on div "# The ogre looks big and slow. Movement will help you avoid his deadly attacks.…" at bounding box center [1196, 251] width 417 height 429
click at [1073, 266] on div "# The ogre looks big and slow. Movement will help you avoid his deadly attacks.…" at bounding box center [1196, 251] width 417 height 429
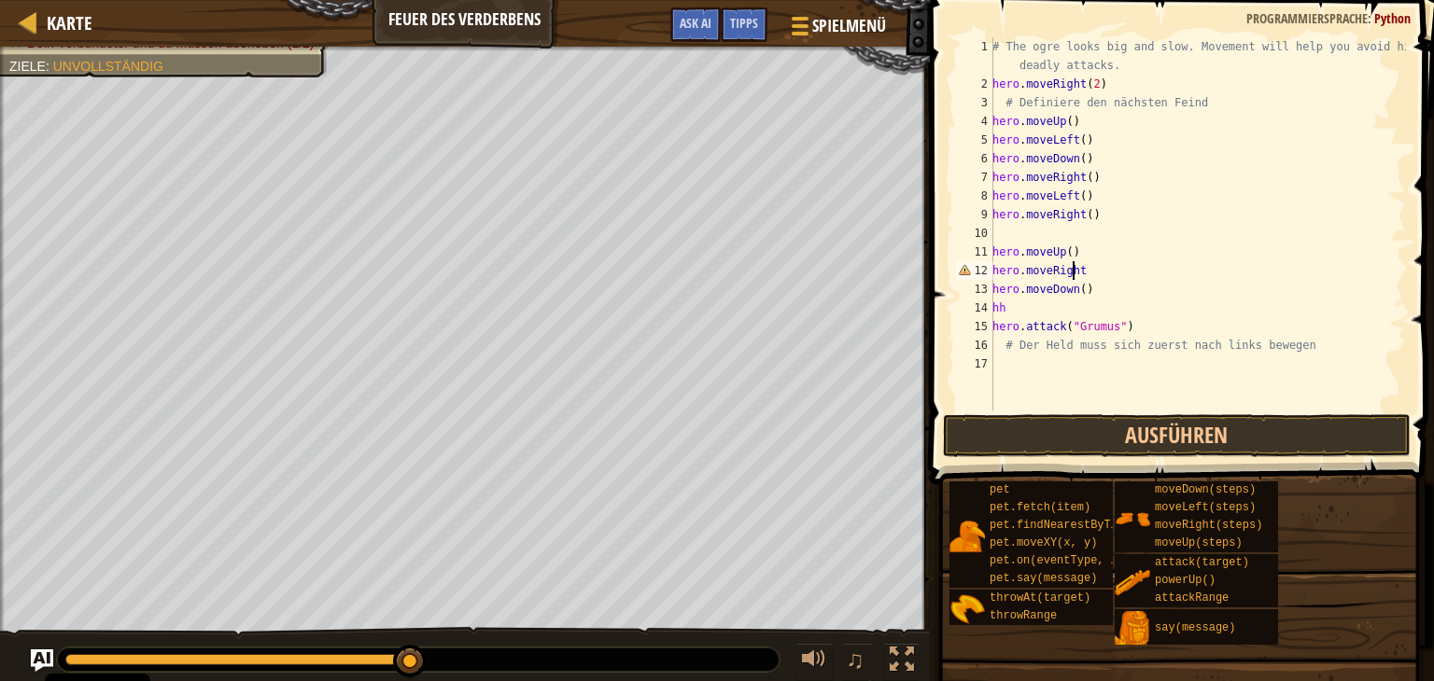
click at [1085, 266] on div "# The ogre looks big and slow. Movement will help you avoid his deadly attacks.…" at bounding box center [1196, 251] width 417 height 429
type textarea "h"
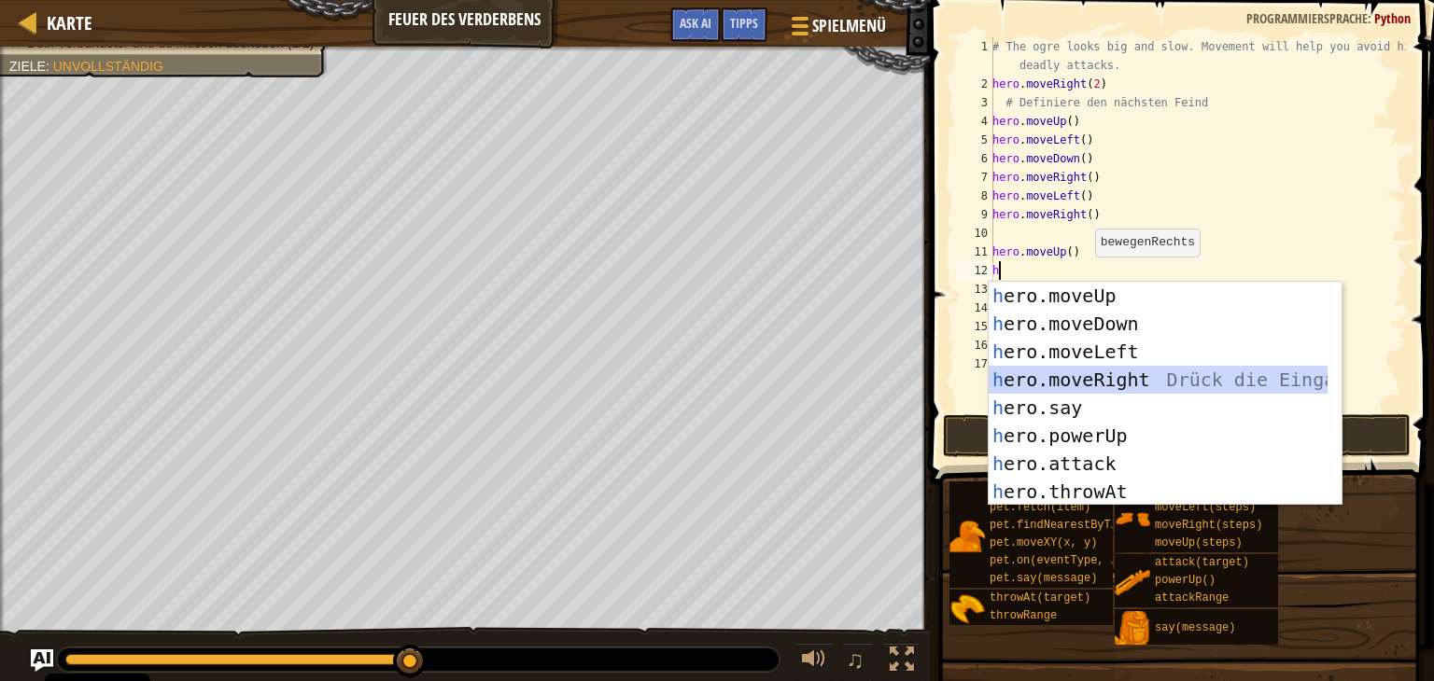
click at [1085, 385] on div "h ero.moveUp Drück die Eingabetaste h ero.moveDown Drück die Eingabetaste h ero…" at bounding box center [1164, 422] width 353 height 280
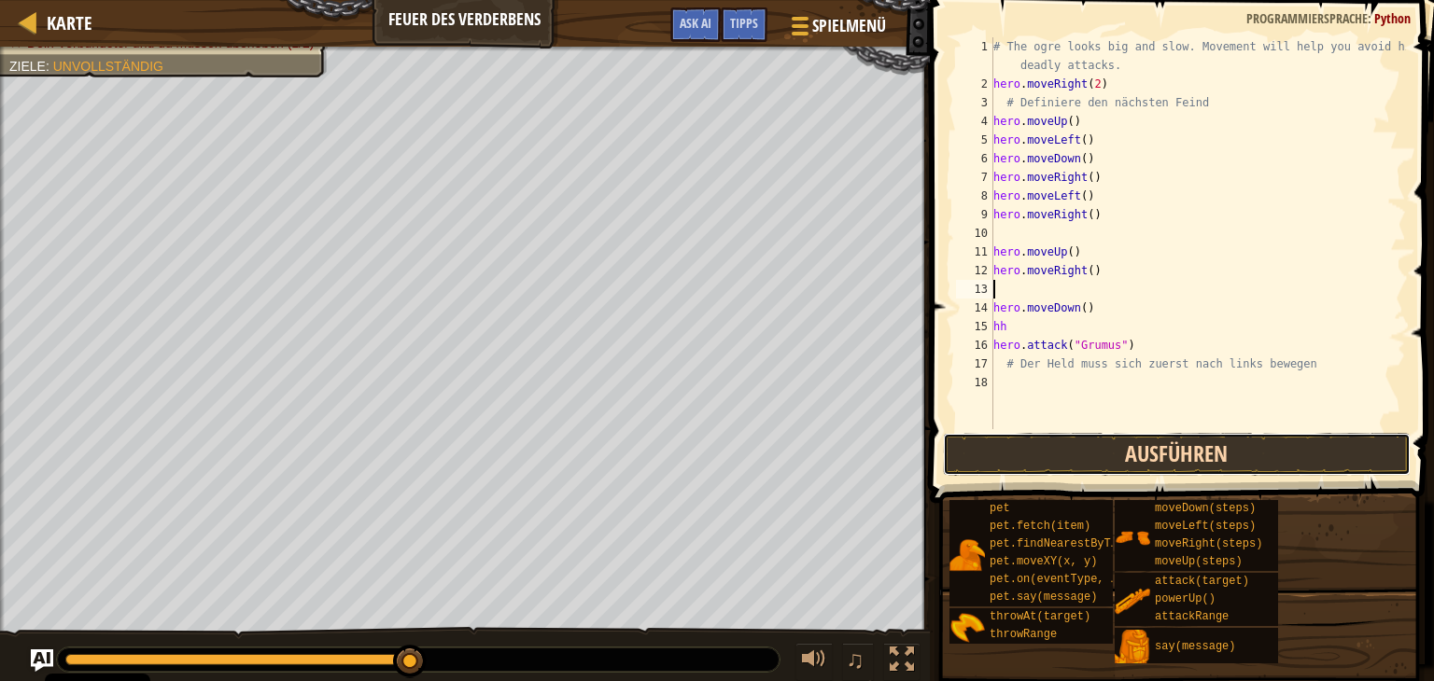
click at [1124, 462] on button "Ausführen" at bounding box center [1177, 454] width 468 height 43
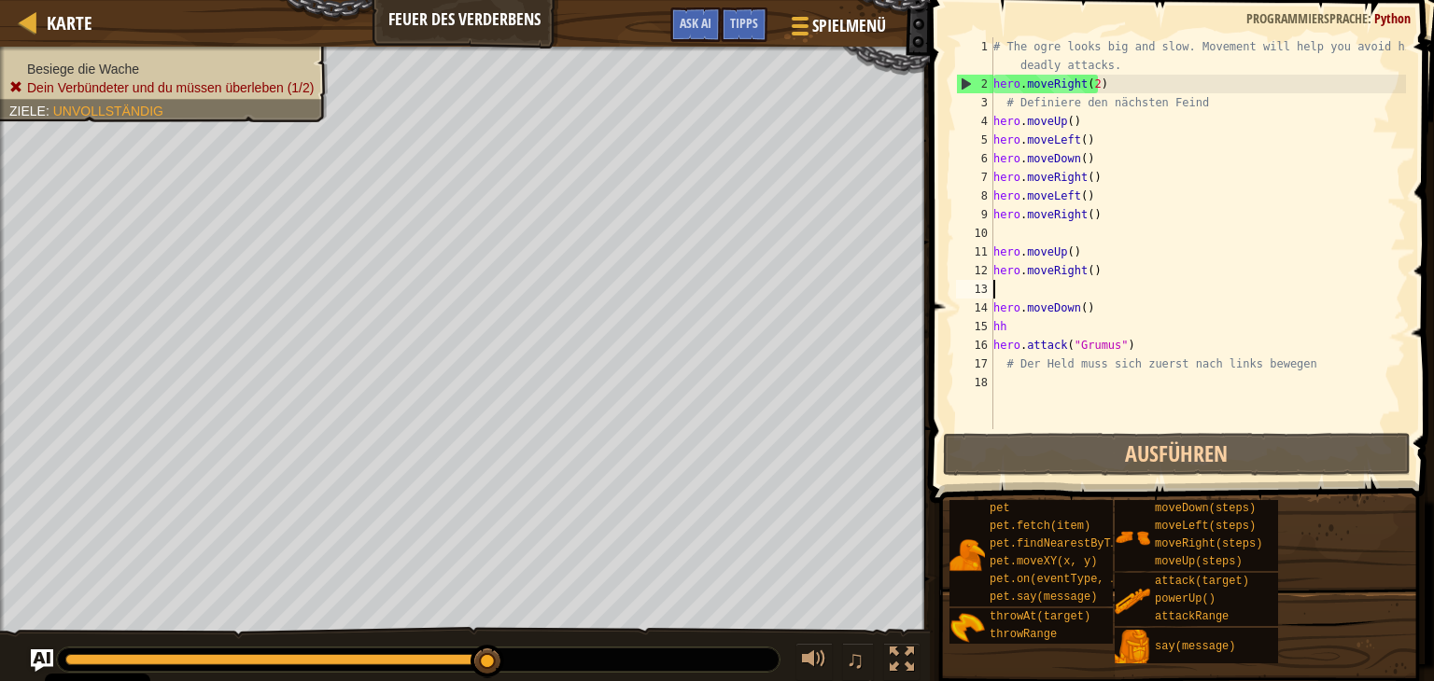
click at [1140, 350] on div "# The ogre looks big and slow. Movement will help you avoid his deadly attacks.…" at bounding box center [1197, 261] width 416 height 448
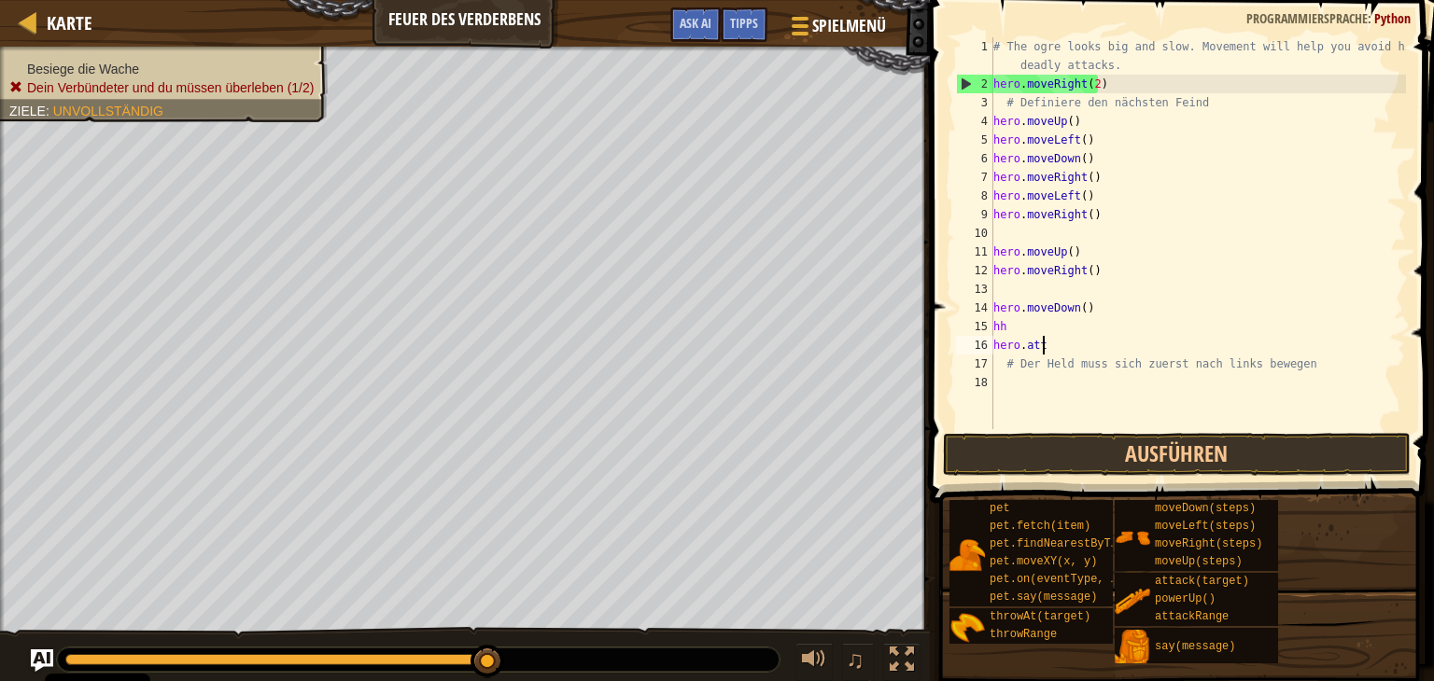
type textarea "h"
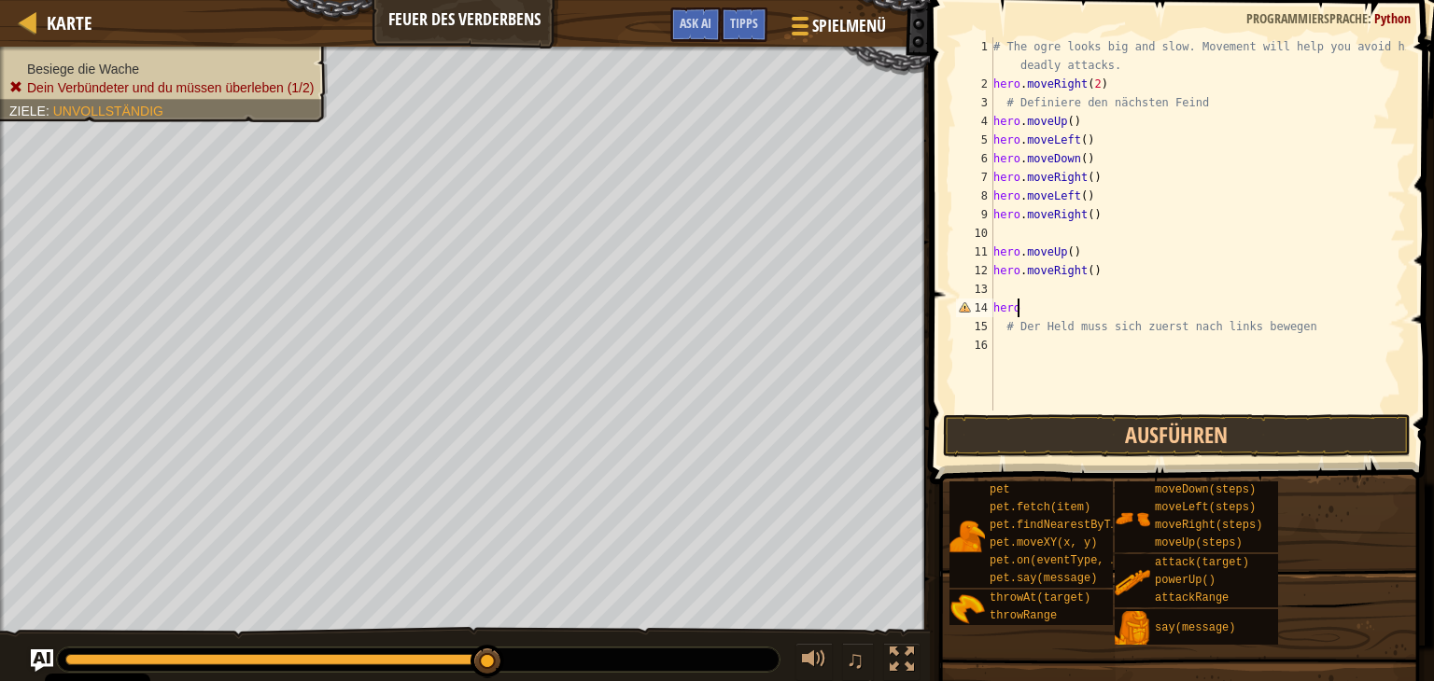
type textarea "h"
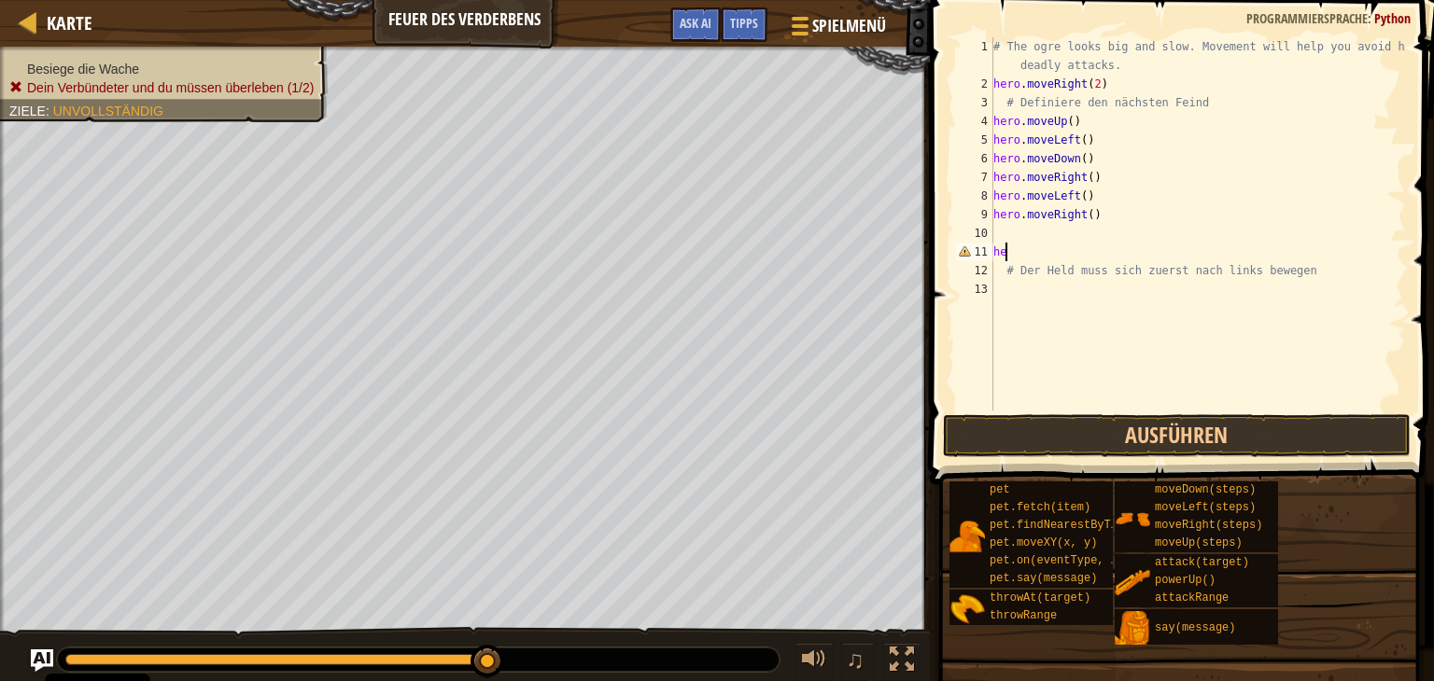
type textarea "h"
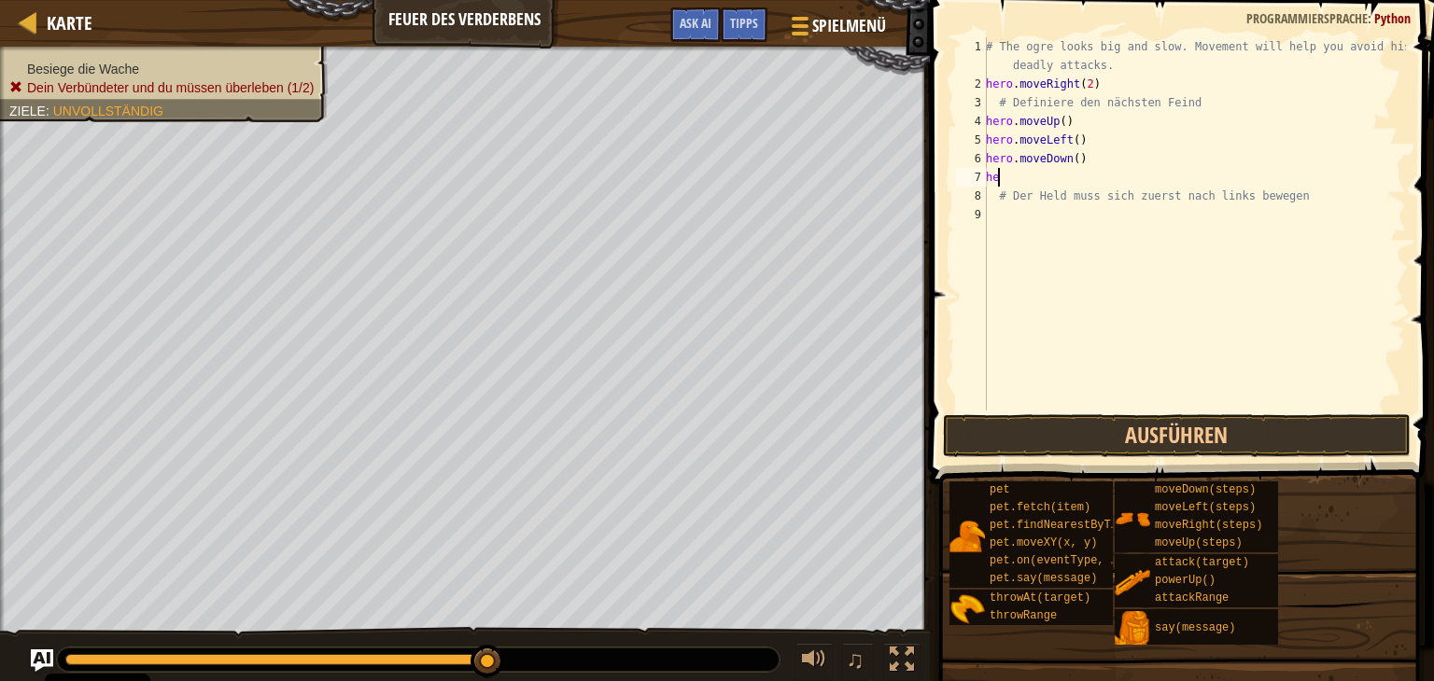
type textarea "h"
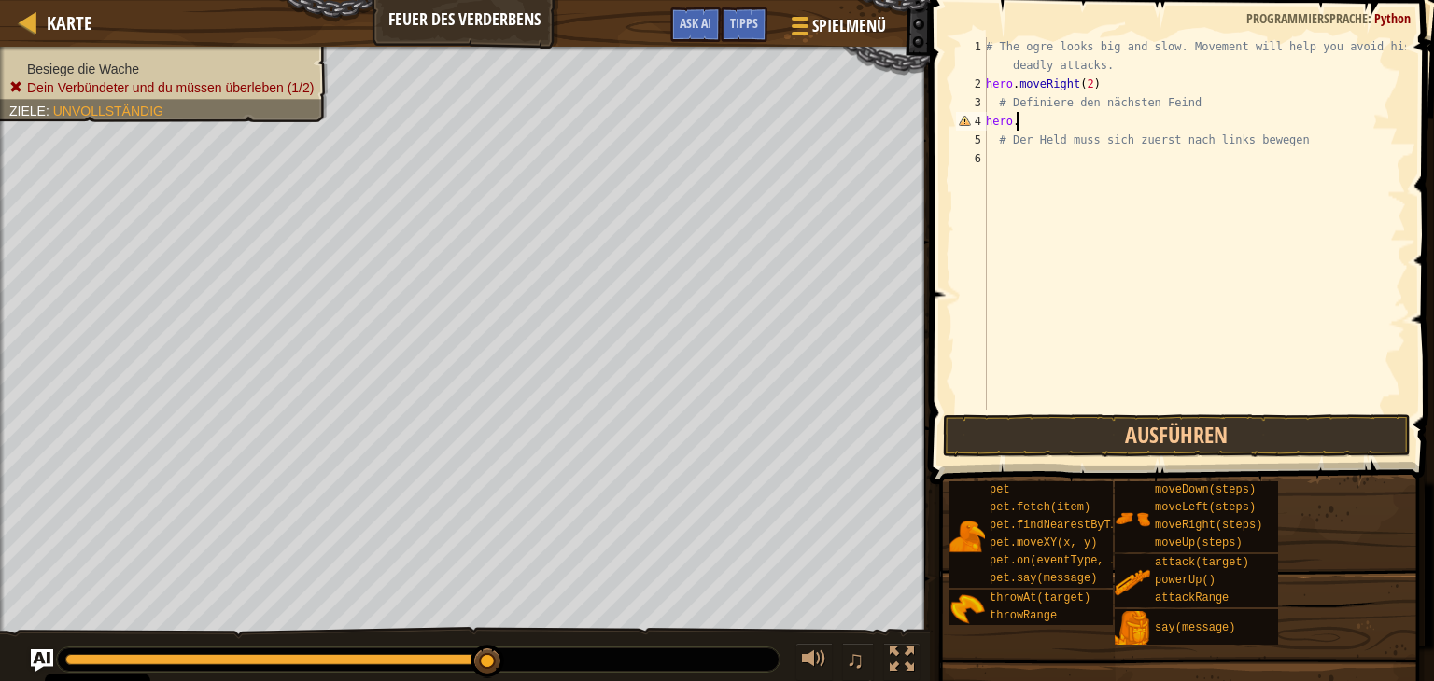
type textarea "h"
type textarea "#"
type textarea "h"
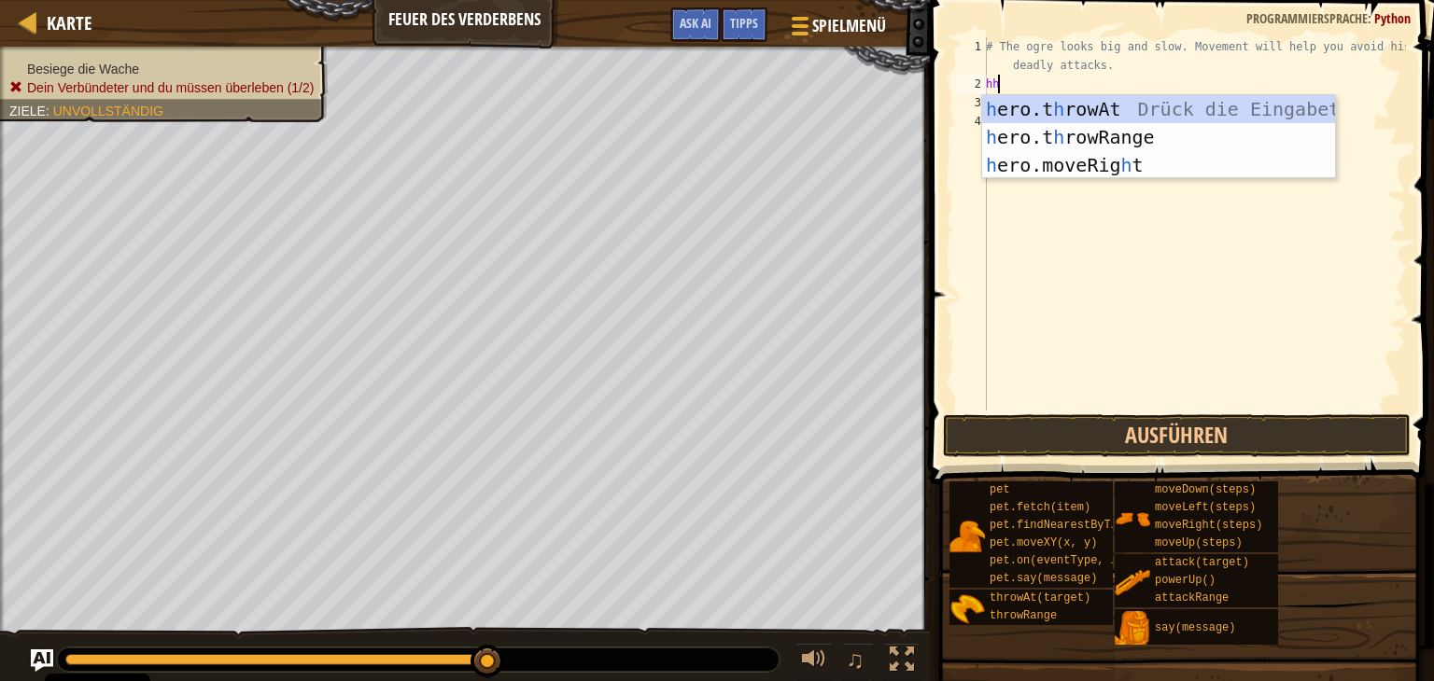
type textarea "h"
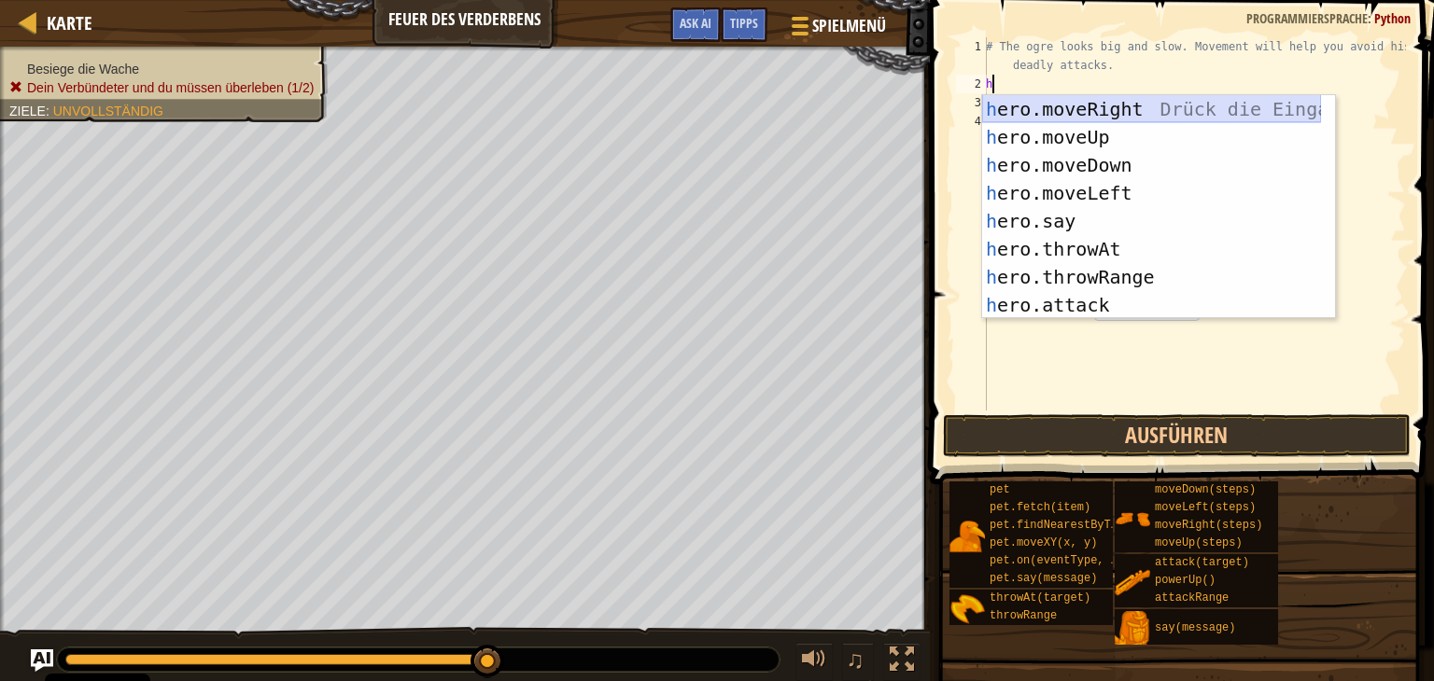
click at [1072, 116] on div "h ero.moveRight Drück die Eingabetaste h ero.moveUp Drück die Eingabetaste h er…" at bounding box center [1151, 235] width 339 height 280
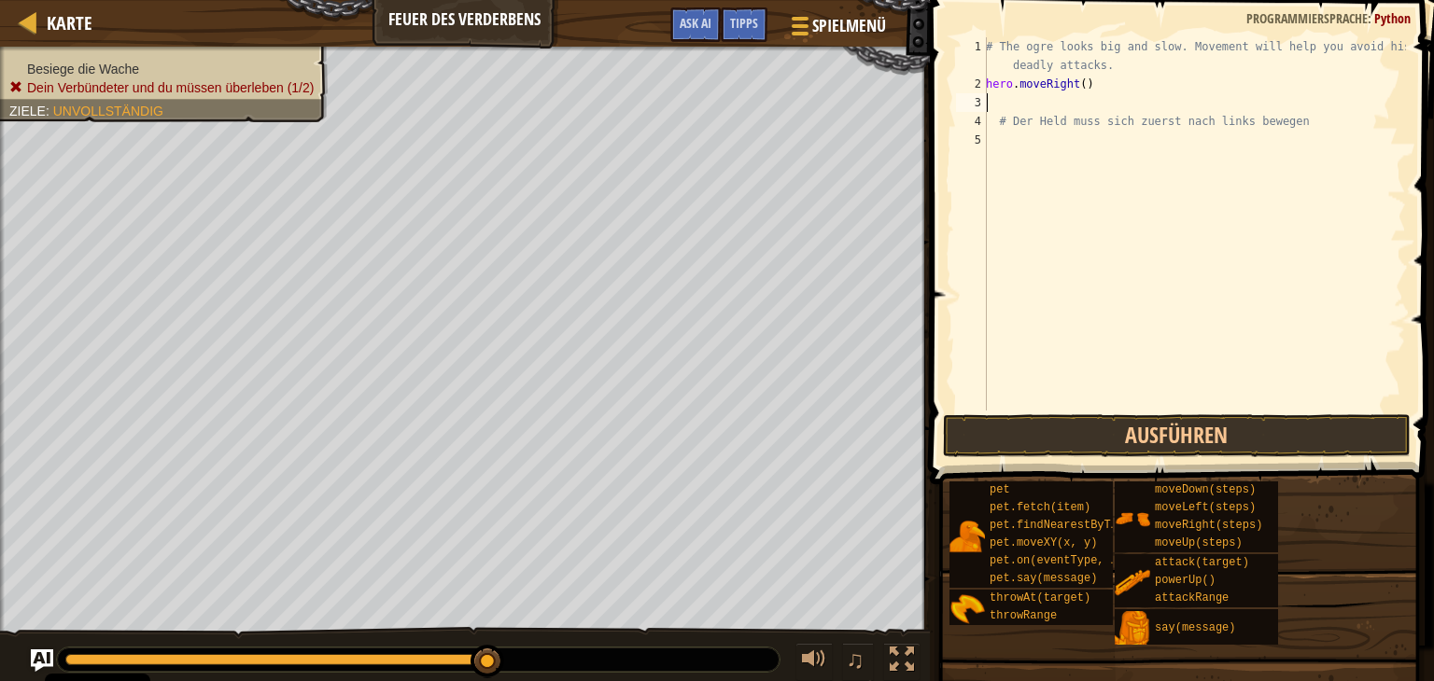
type textarea "h"
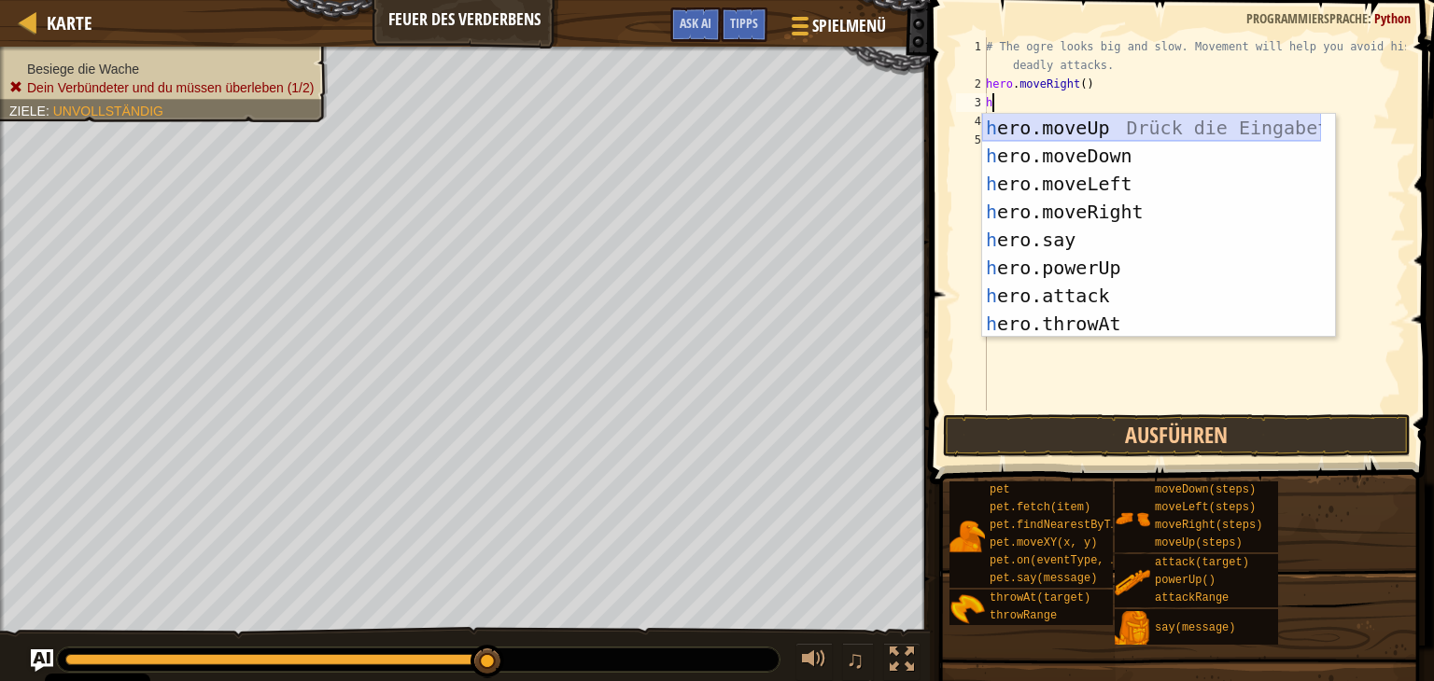
click at [1056, 133] on div "h ero.moveUp Drück die Eingabetaste h ero.moveDown Drück die Eingabetaste h ero…" at bounding box center [1151, 254] width 339 height 280
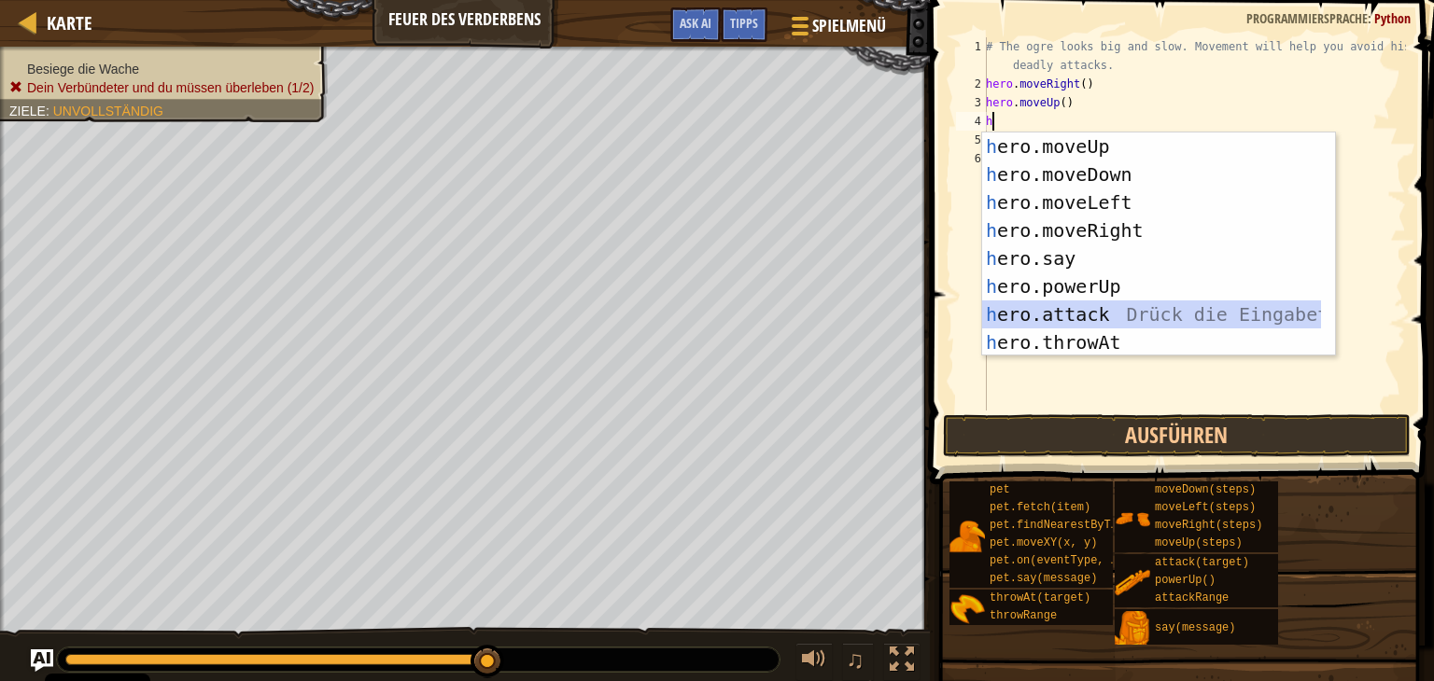
click at [1058, 316] on div "h ero.moveUp Drück die Eingabetaste h ero.moveDown Drück die Eingabetaste h ero…" at bounding box center [1151, 273] width 339 height 280
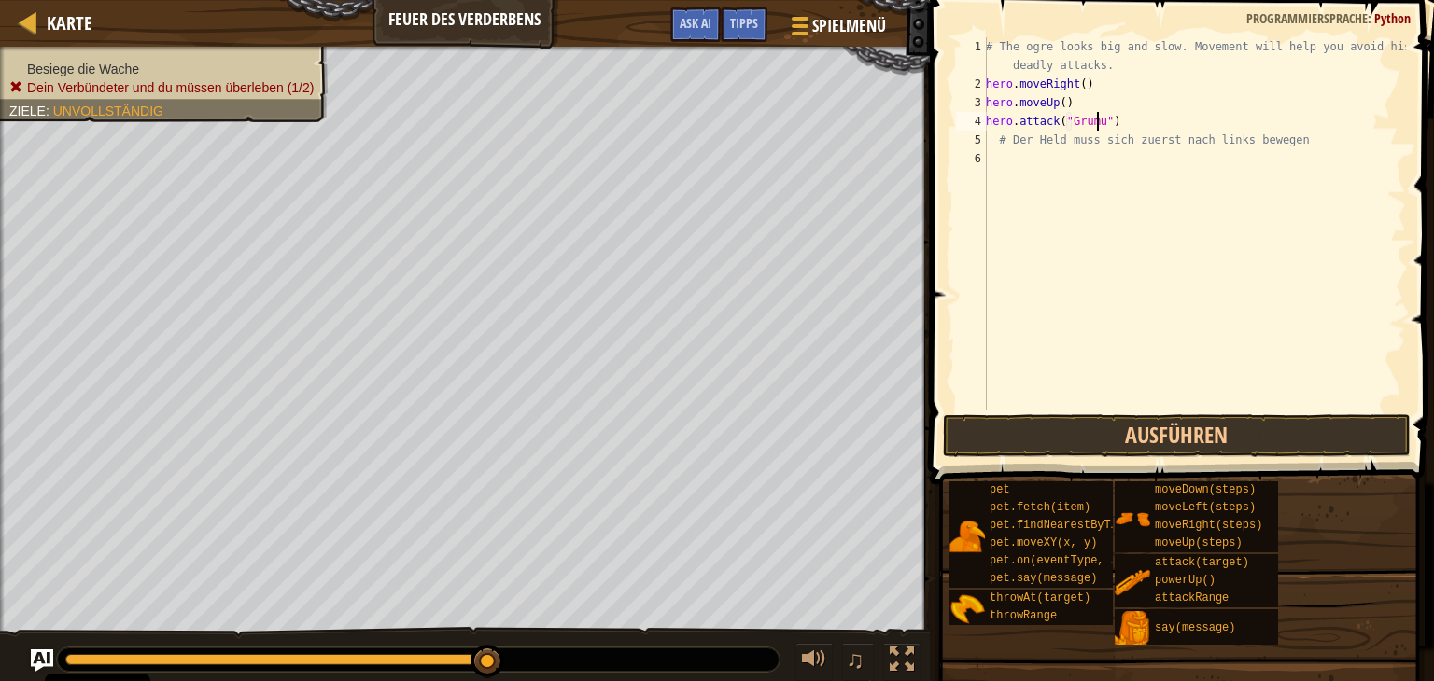
scroll to position [8, 8]
type textarea "hero.attack("Grumus")"
click at [1129, 117] on div "# The ogre looks big and slow. Movement will help you avoid his deadly attacks.…" at bounding box center [1194, 251] width 424 height 429
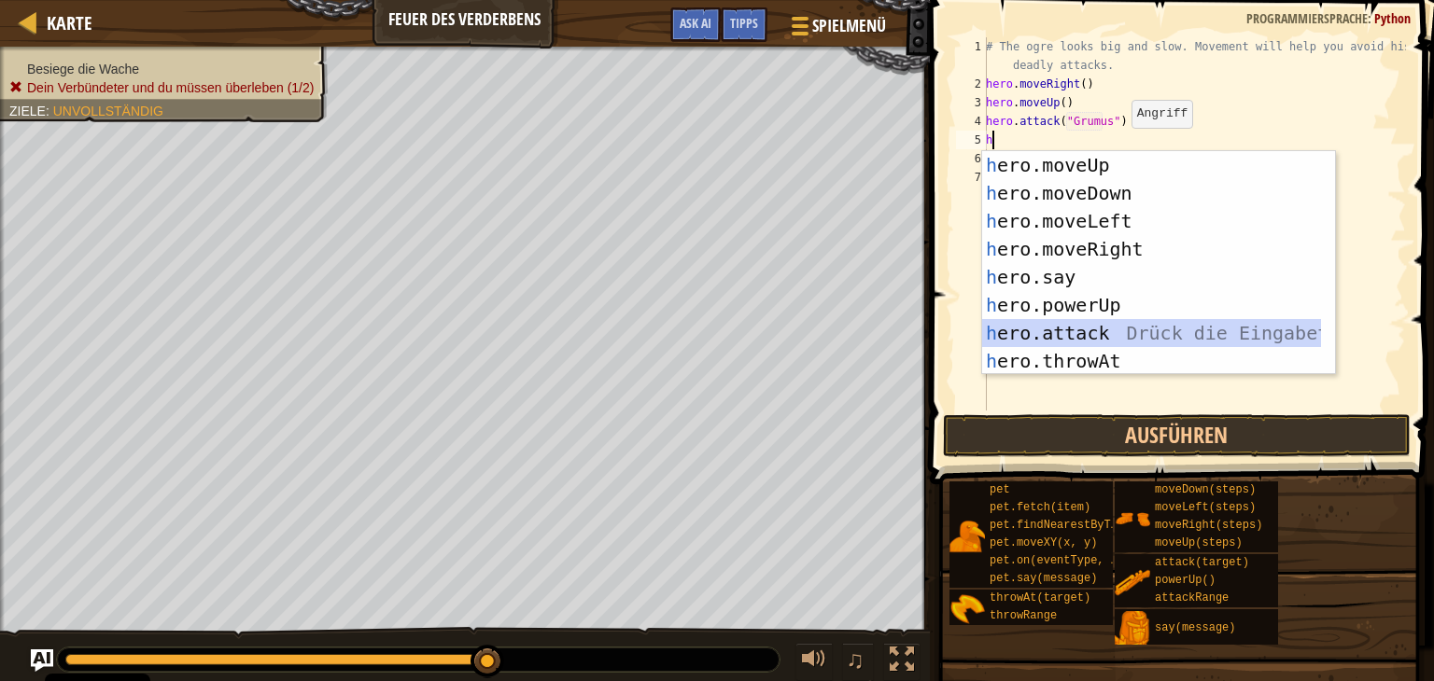
click at [1083, 331] on div "h ero.moveUp Drück die Eingabetaste h ero.moveDown Drück die Eingabetaste h ero…" at bounding box center [1151, 291] width 339 height 280
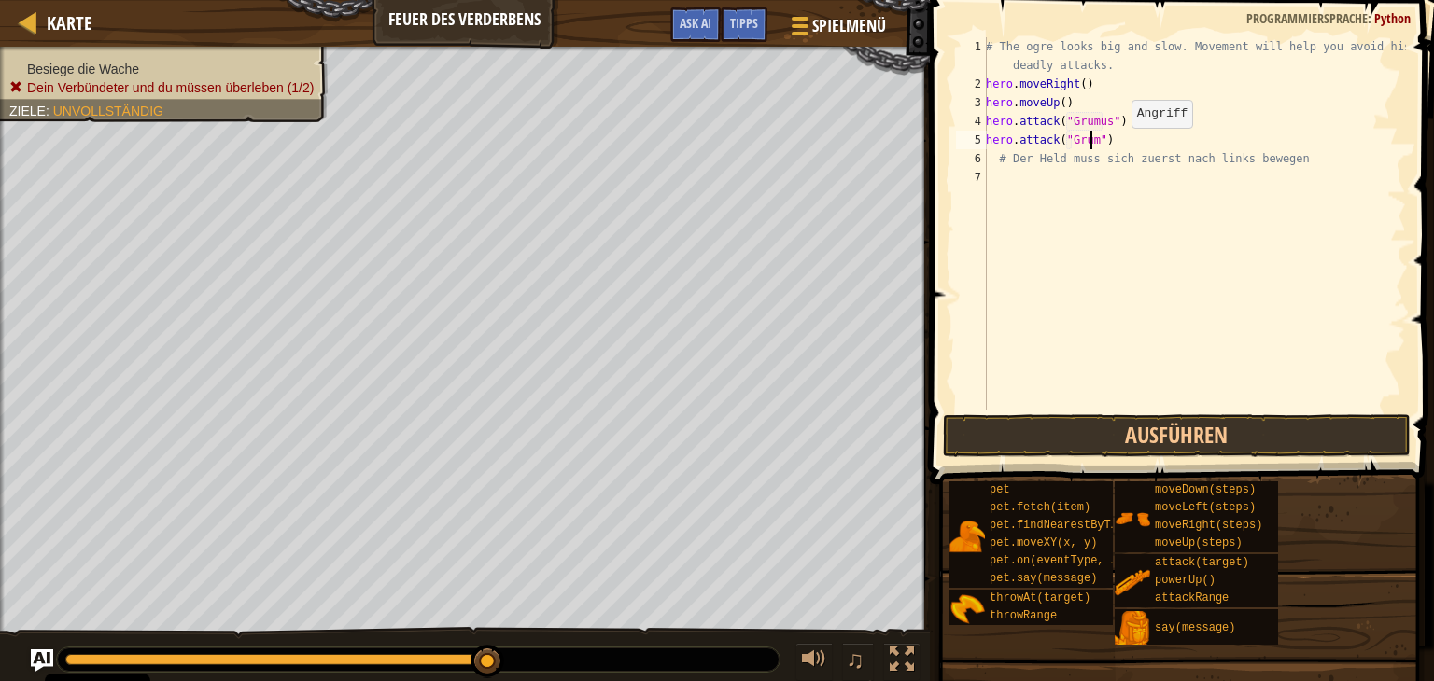
scroll to position [8, 8]
type textarea "hero.attack("Grumus")"
click at [1196, 423] on button "Ausführen" at bounding box center [1177, 435] width 468 height 43
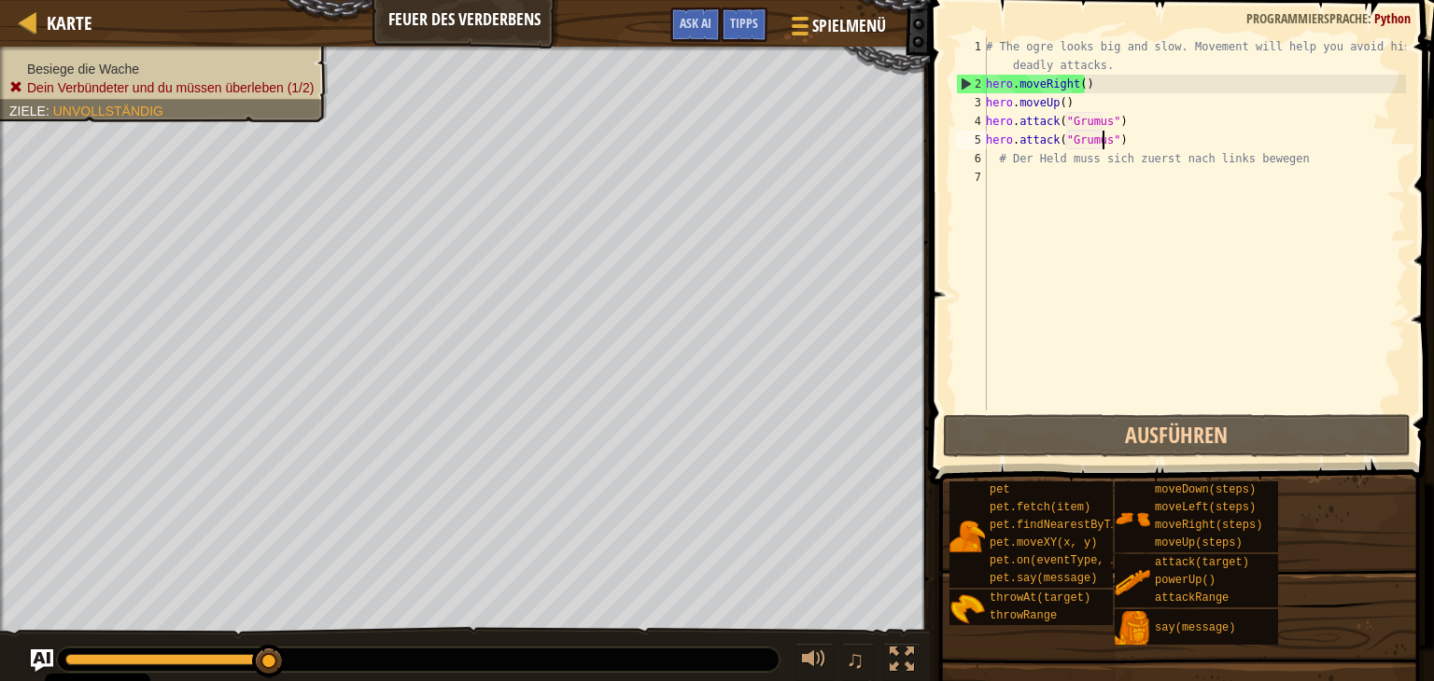
click at [1116, 137] on div "# The ogre looks big and slow. Movement will help you avoid his deadly attacks.…" at bounding box center [1194, 251] width 424 height 429
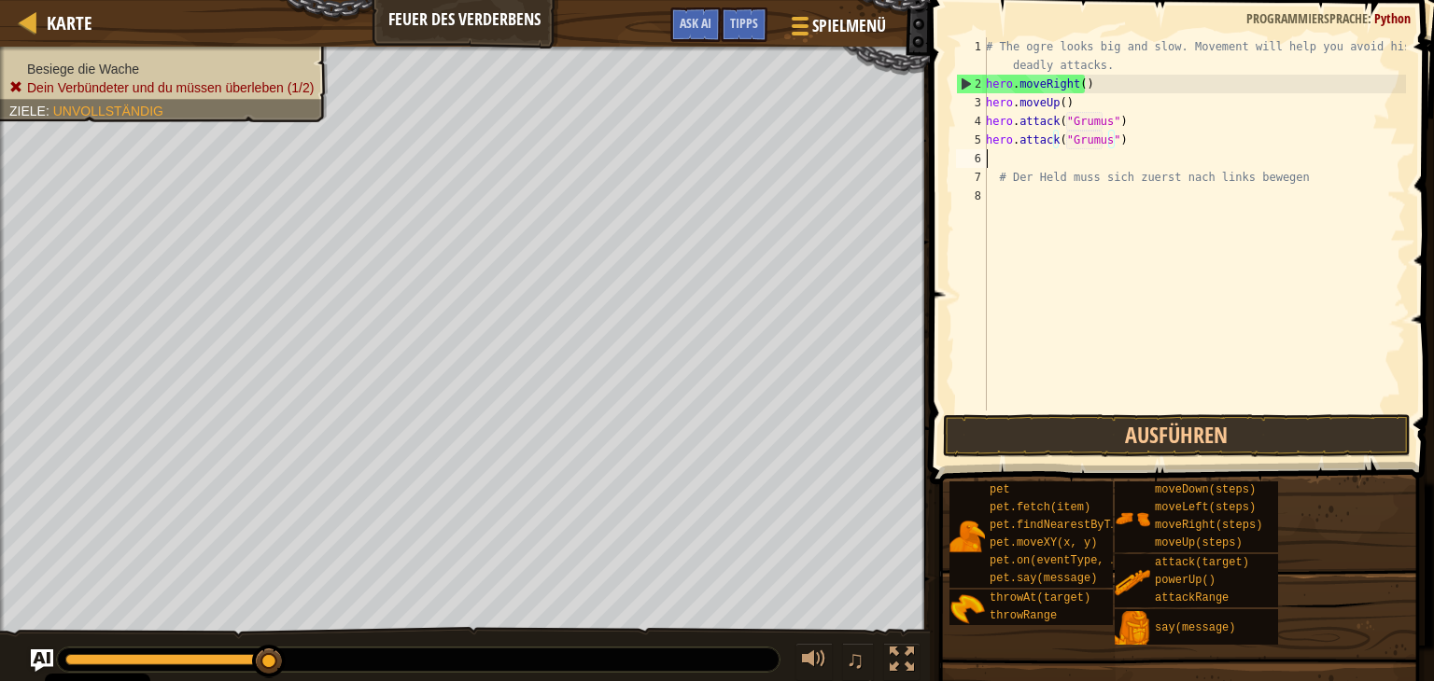
scroll to position [8, 0]
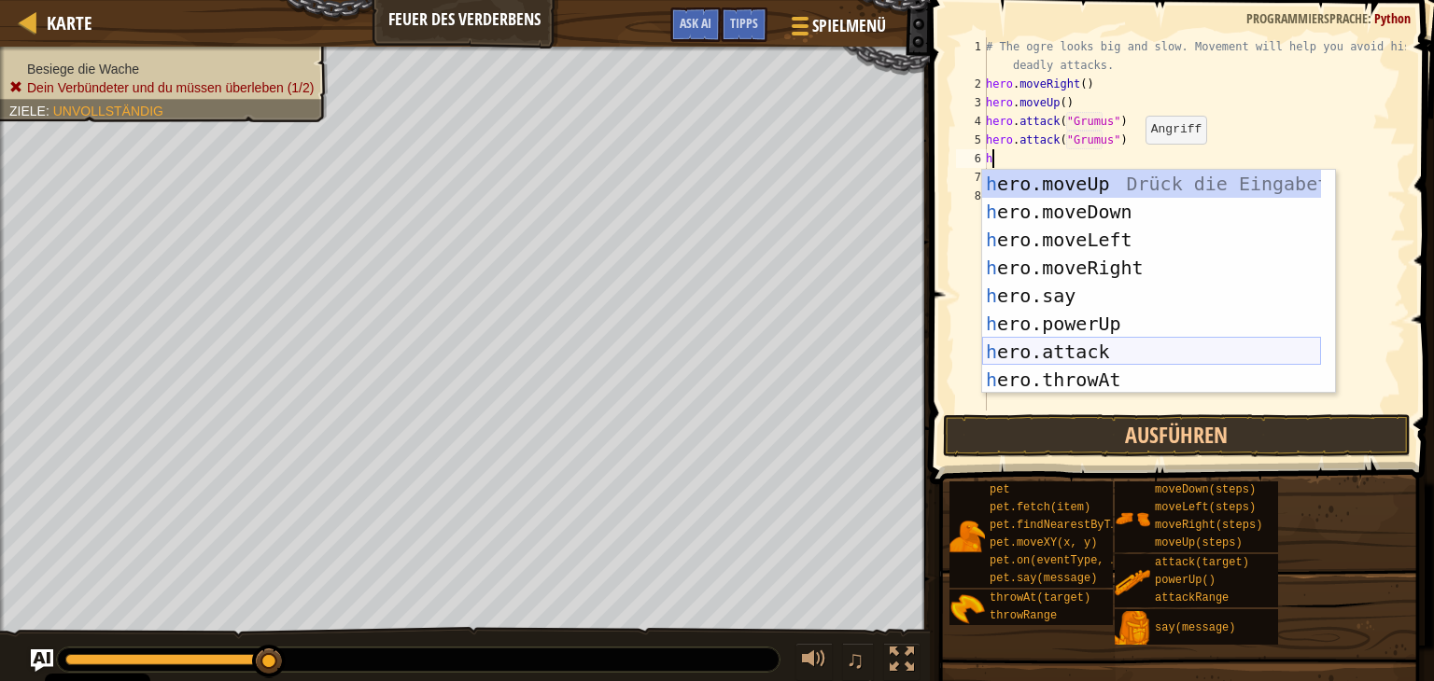
click at [1103, 356] on div "h ero.moveUp Drück die Eingabetaste h ero.moveDown Drück die Eingabetaste h ero…" at bounding box center [1151, 310] width 339 height 280
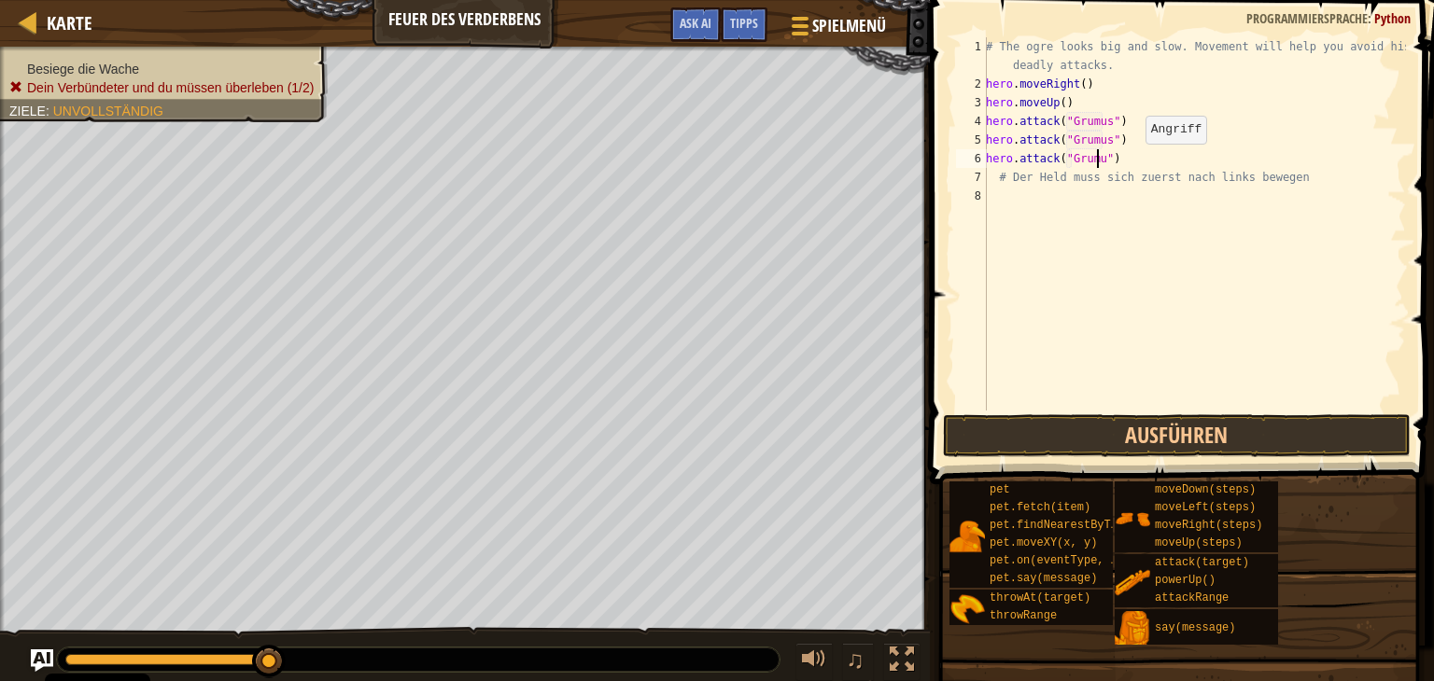
scroll to position [8, 8]
type textarea "hero.attack("Grumus")"
click at [1127, 155] on div "# The ogre looks big and slow. Movement will help you avoid his deadly attacks.…" at bounding box center [1194, 251] width 424 height 429
type textarea "h"
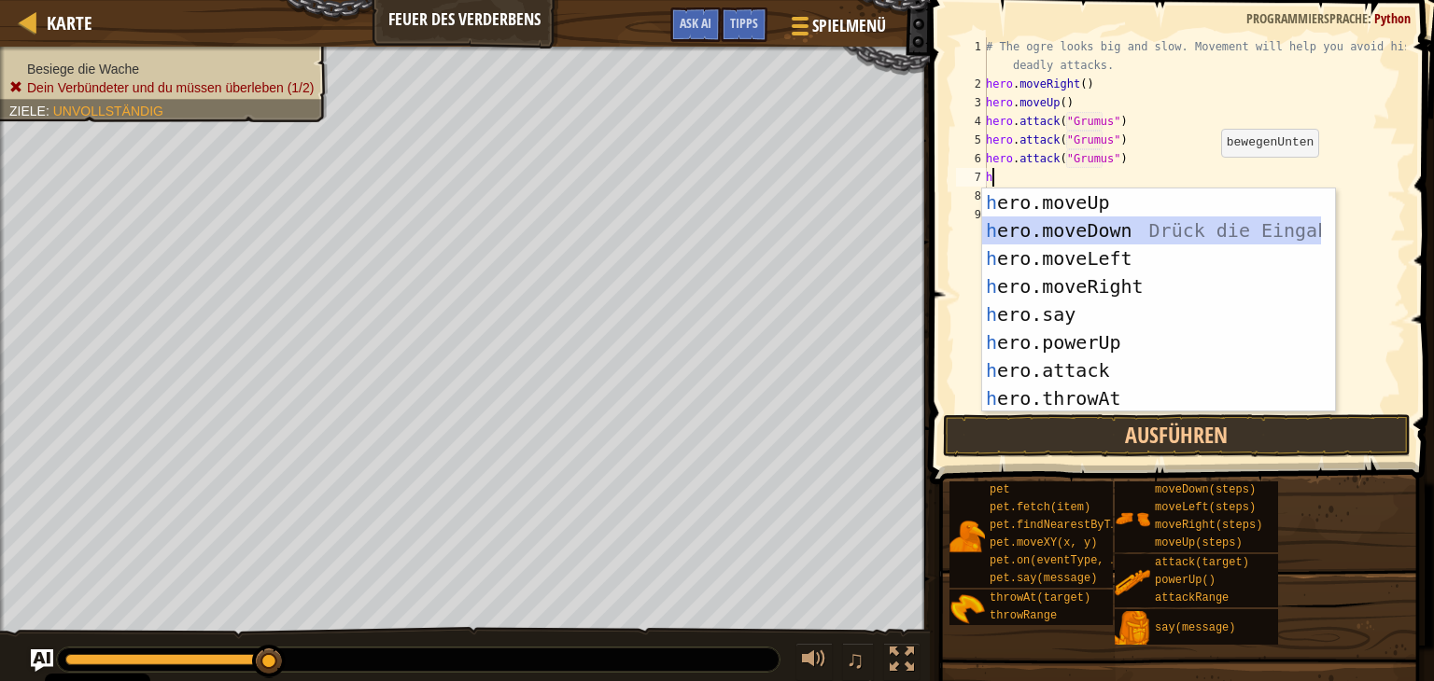
click at [1077, 231] on div "h ero.moveUp Drück die Eingabetaste h ero.moveDown Drück die Eingabetaste h ero…" at bounding box center [1151, 329] width 339 height 280
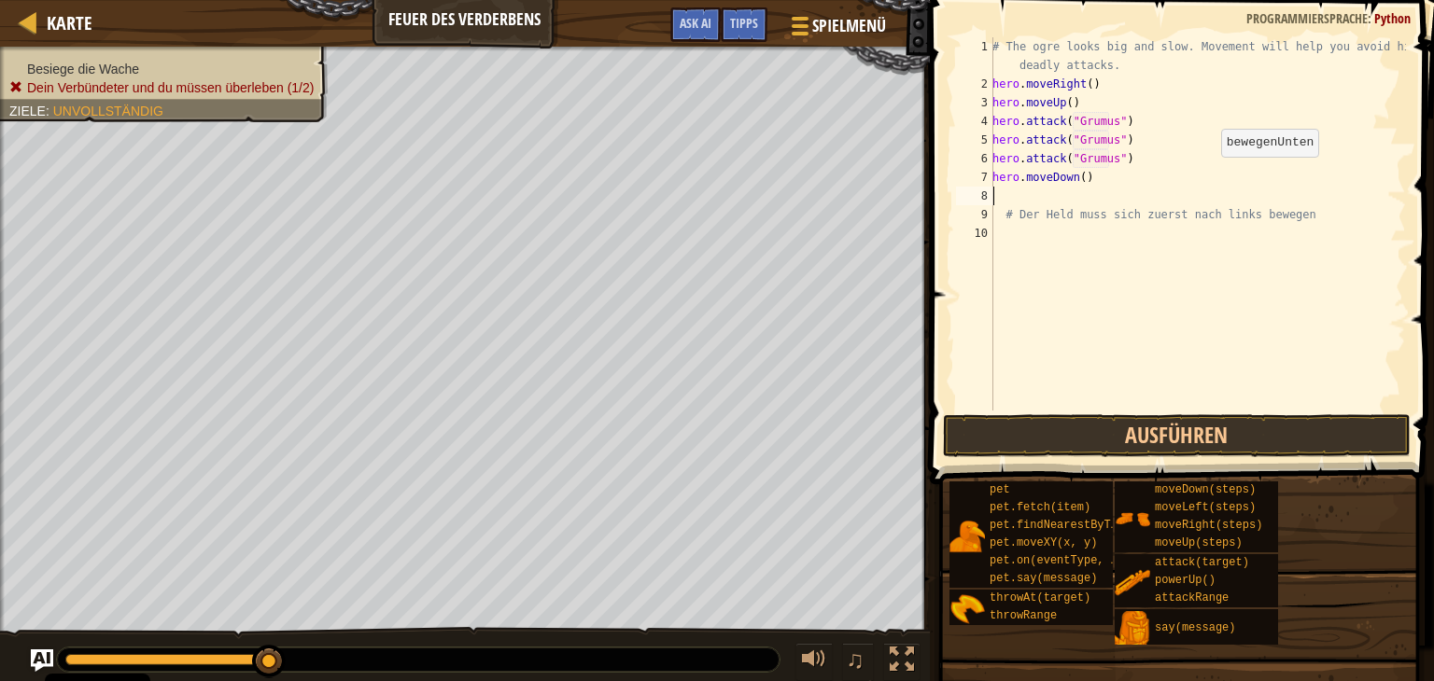
type textarea "h"
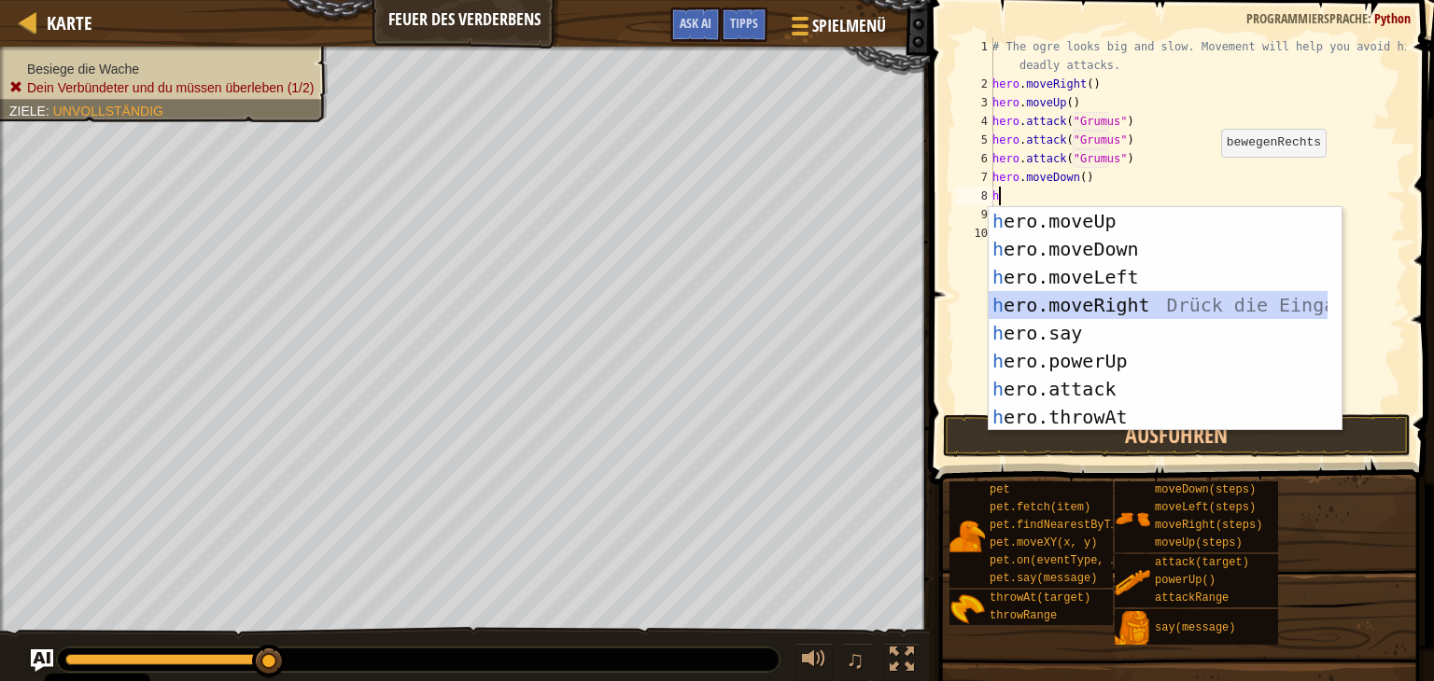
click at [1077, 311] on div "h ero.moveUp Drück die Eingabetaste h ero.moveDown Drück die Eingabetaste h ero…" at bounding box center [1157, 347] width 339 height 280
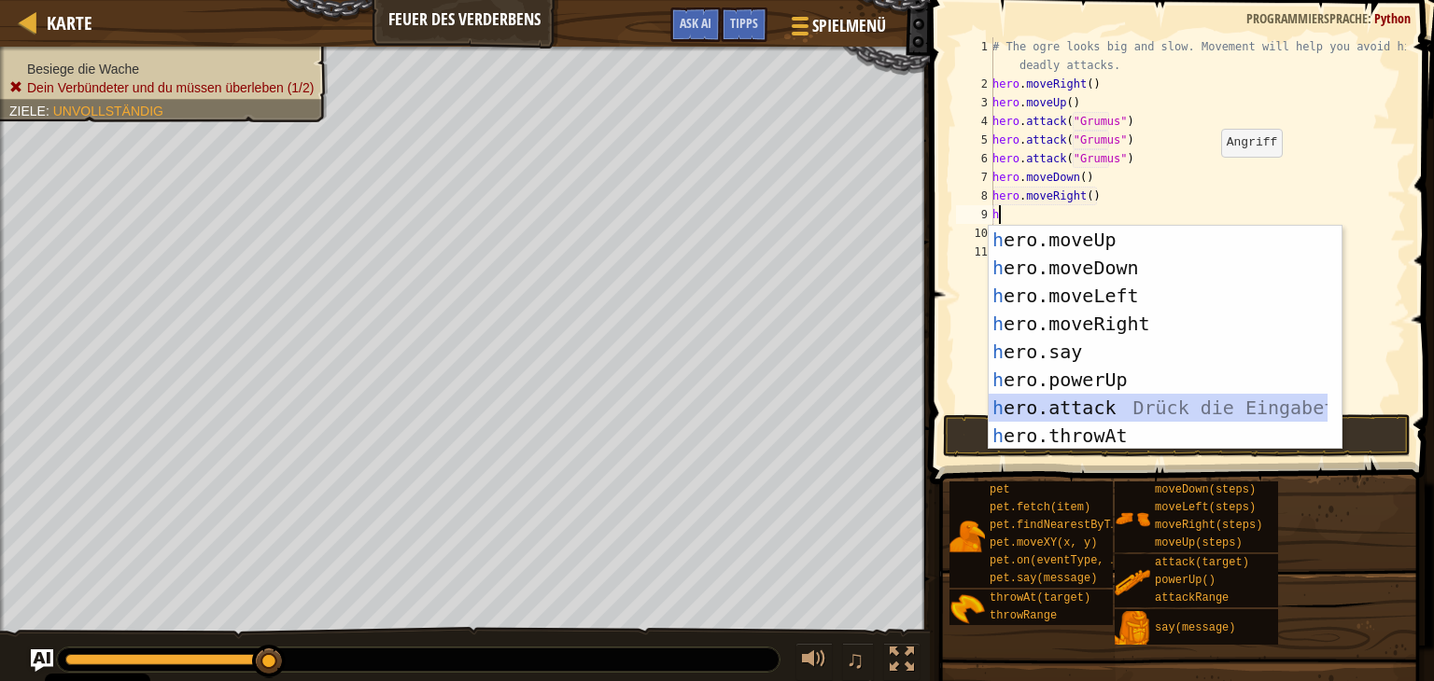
click at [1075, 407] on div "h ero.moveUp Drück die Eingabetaste h ero.moveDown Drück die Eingabetaste h ero…" at bounding box center [1157, 366] width 339 height 280
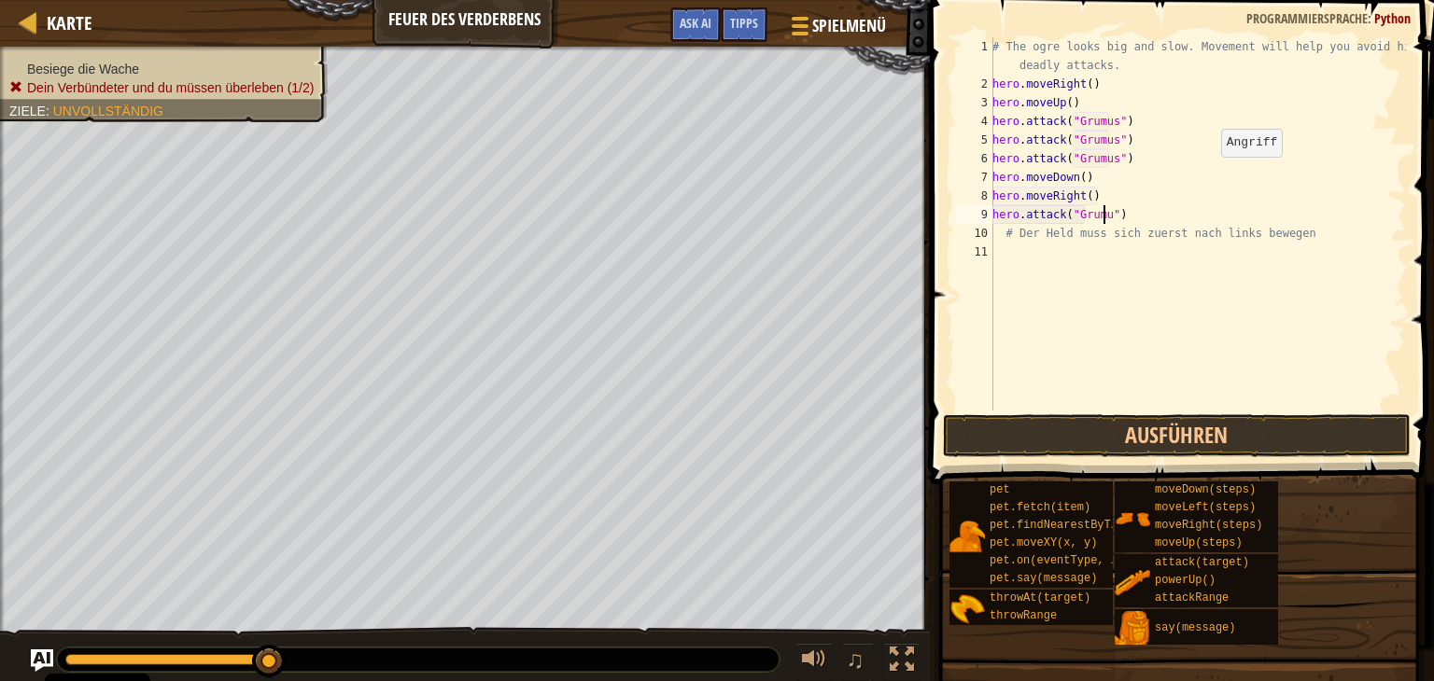
scroll to position [8, 9]
type textarea "hero.attack("Grumus")"
click at [1202, 425] on button "Ausführen" at bounding box center [1177, 435] width 468 height 43
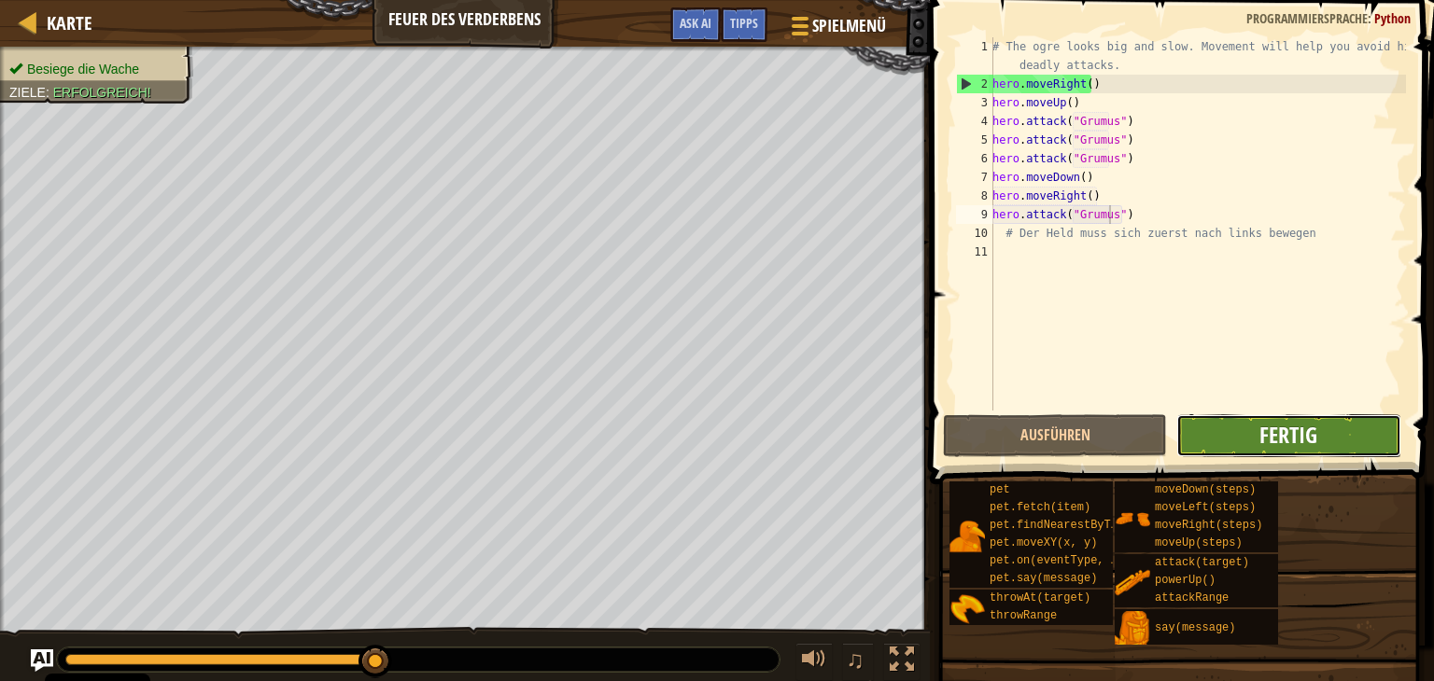
click at [1290, 431] on span "Fertig" at bounding box center [1288, 435] width 58 height 30
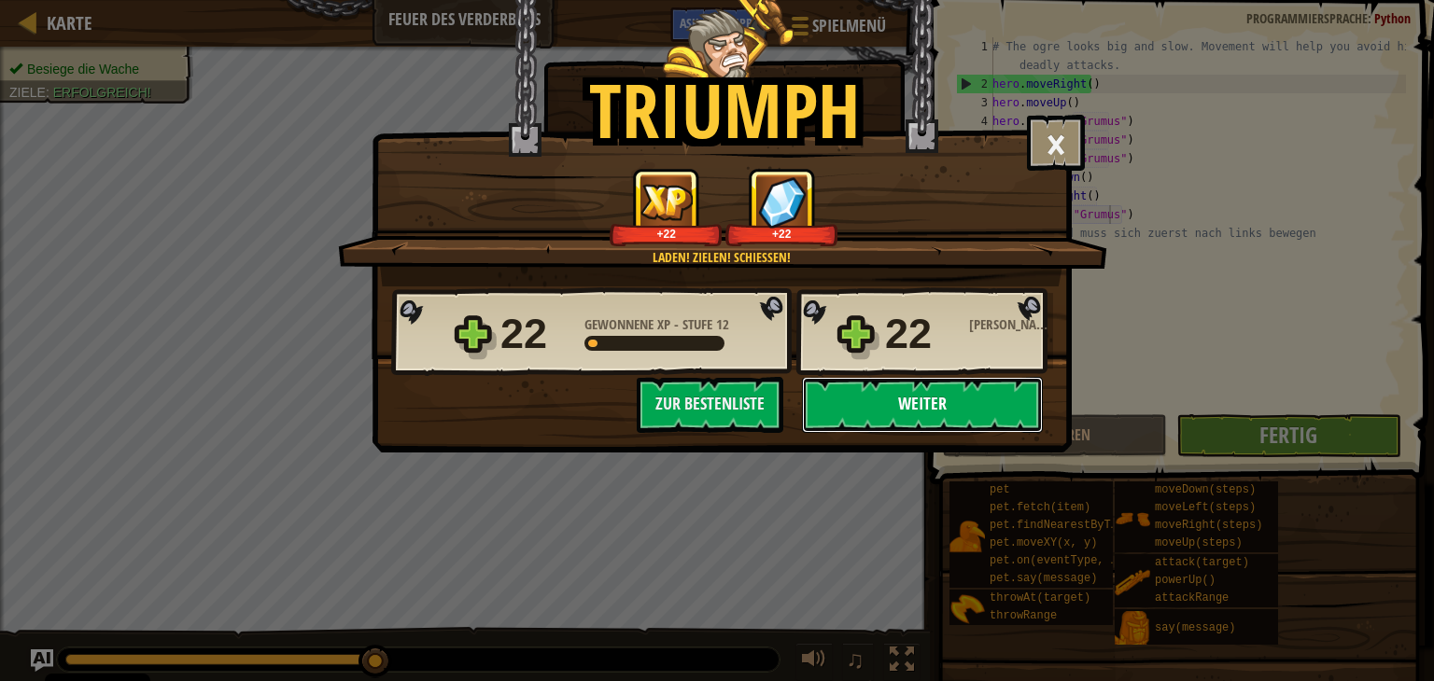
click at [929, 400] on button "Weiter" at bounding box center [922, 405] width 241 height 56
select select "de-DE"
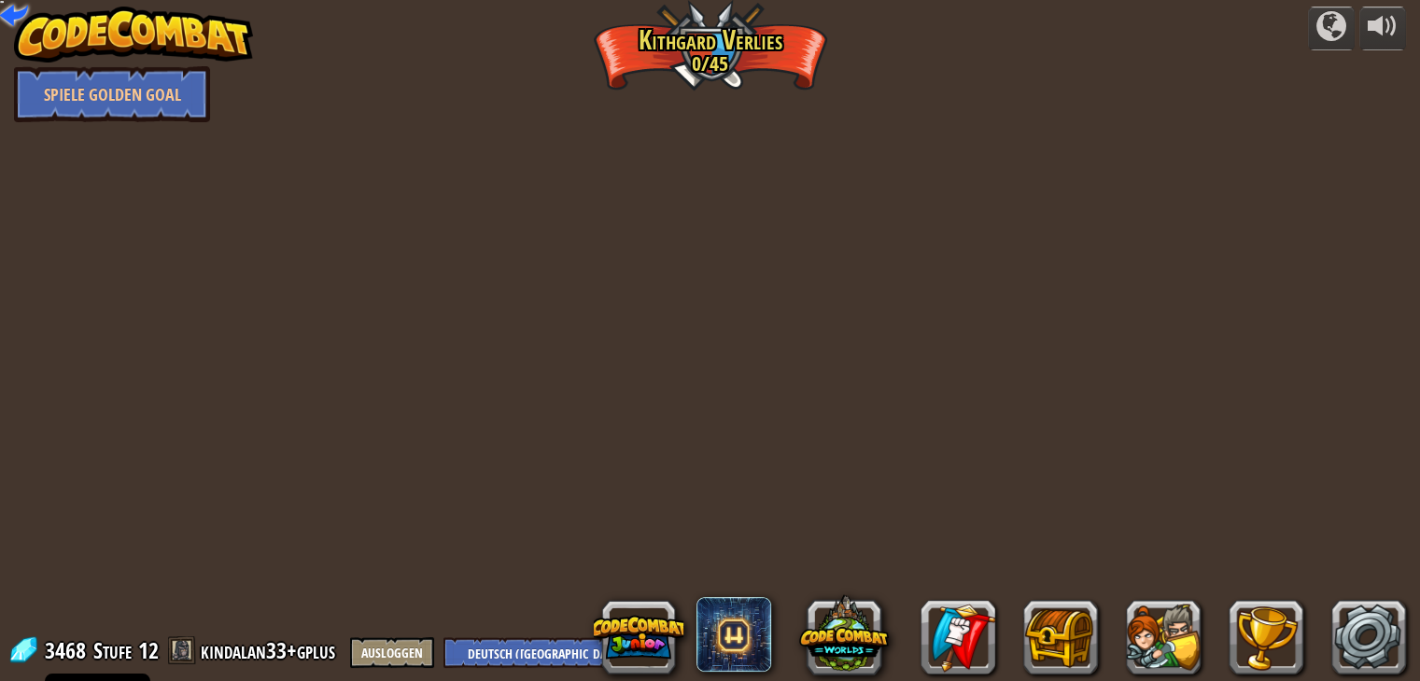
select select "de-DE"
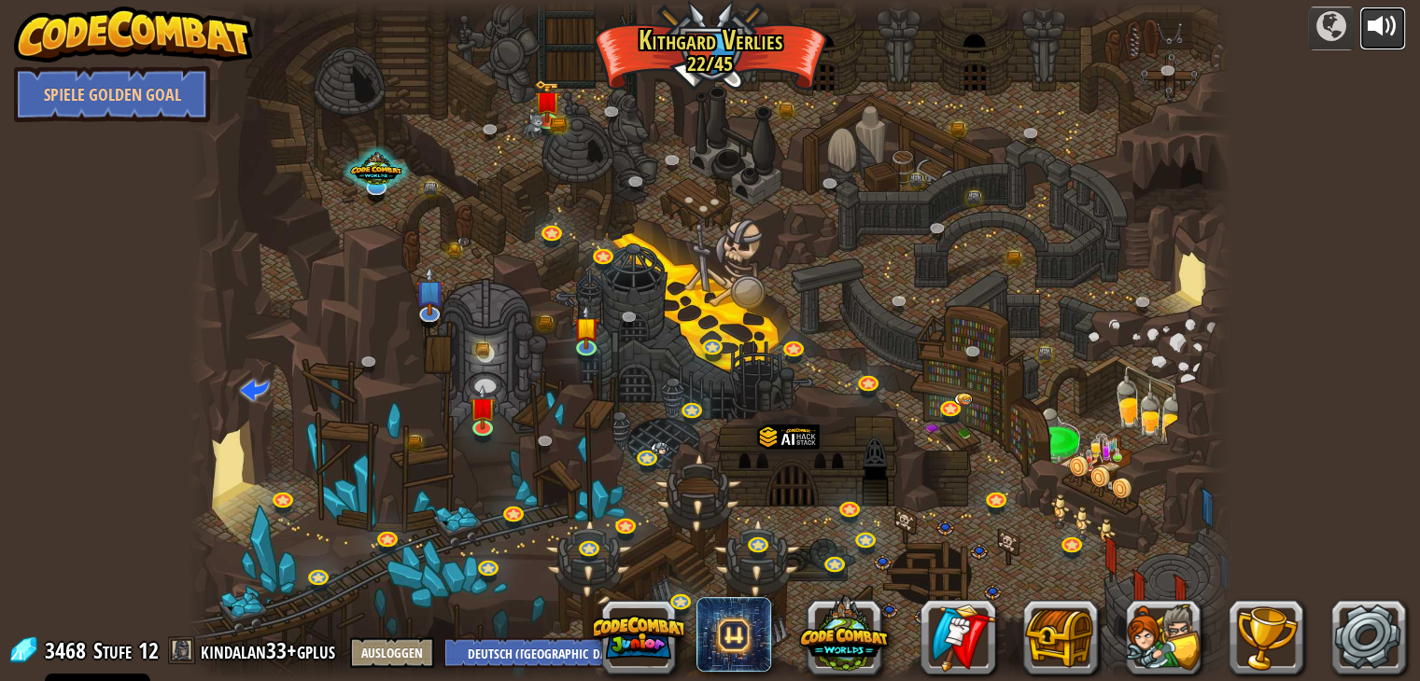
click at [1386, 34] on div at bounding box center [1382, 26] width 30 height 30
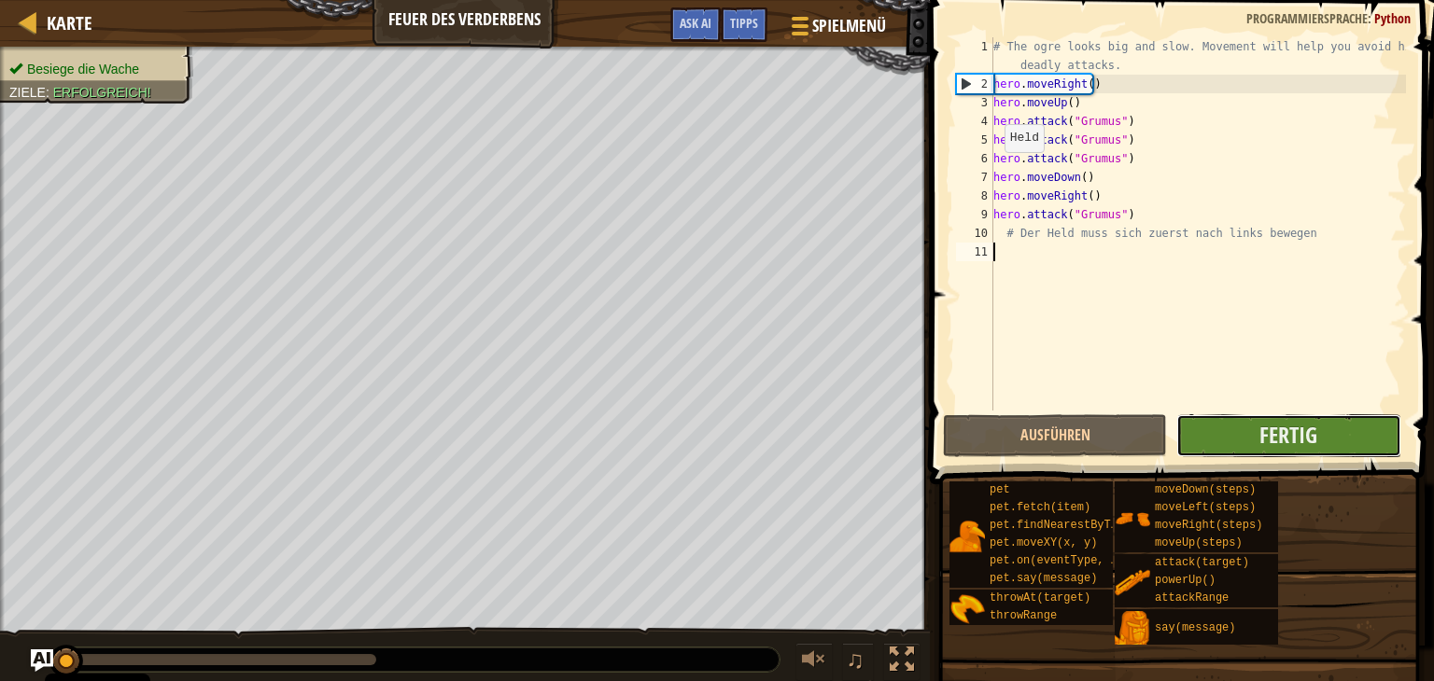
click at [1197, 422] on button "Fertig" at bounding box center [1288, 435] width 224 height 43
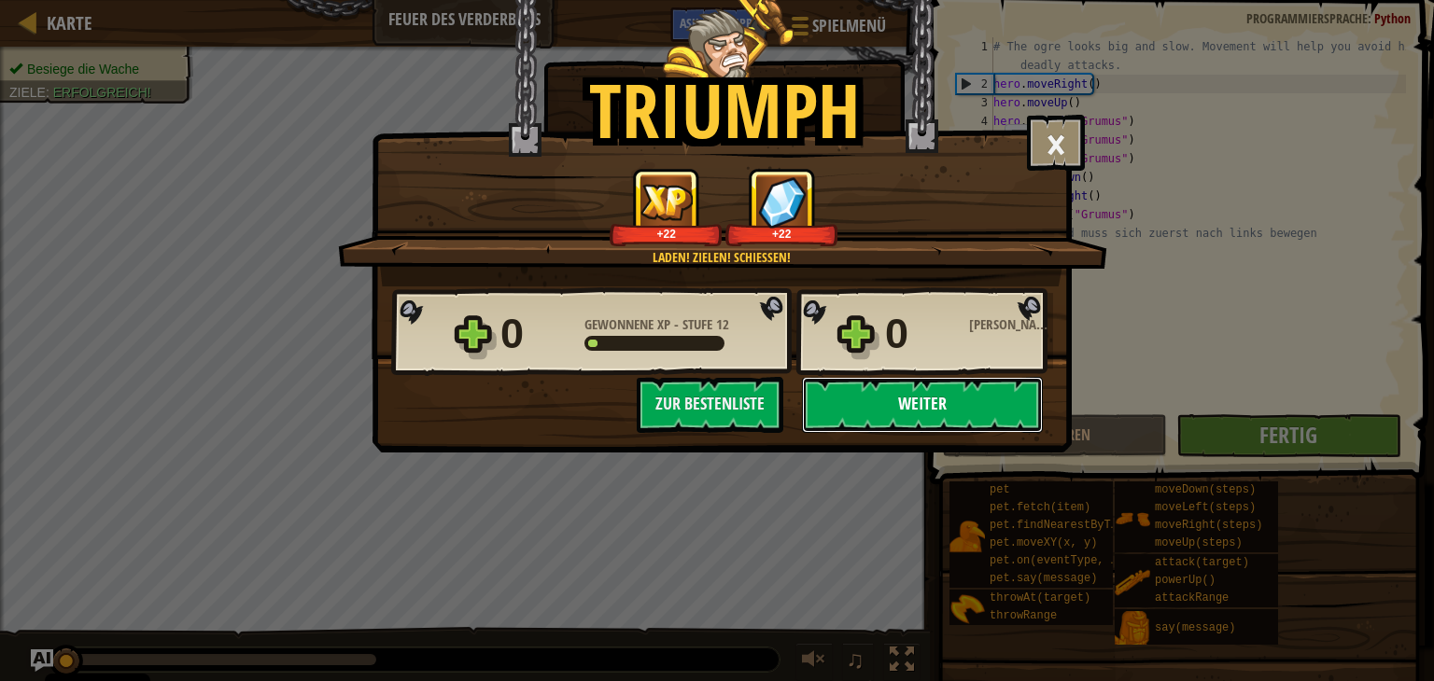
click at [934, 423] on button "Weiter" at bounding box center [922, 405] width 241 height 56
select select "de-DE"
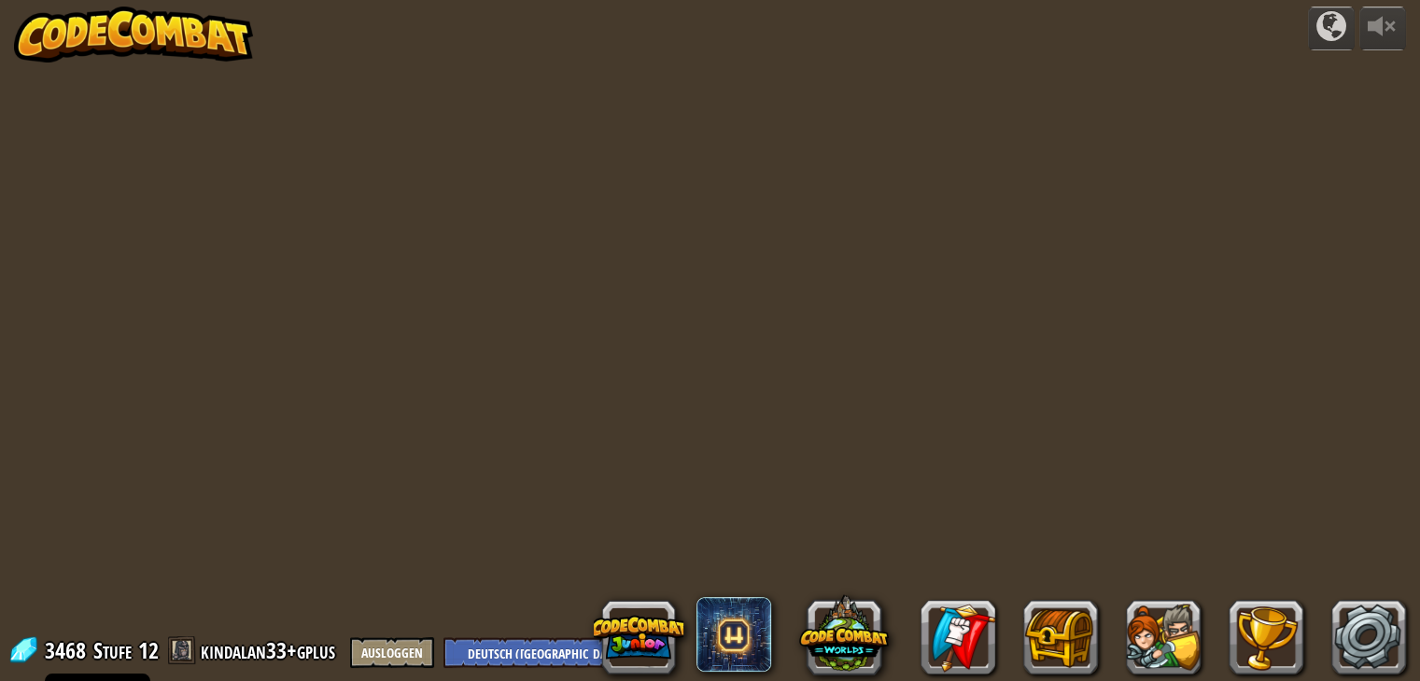
select select "de-DE"
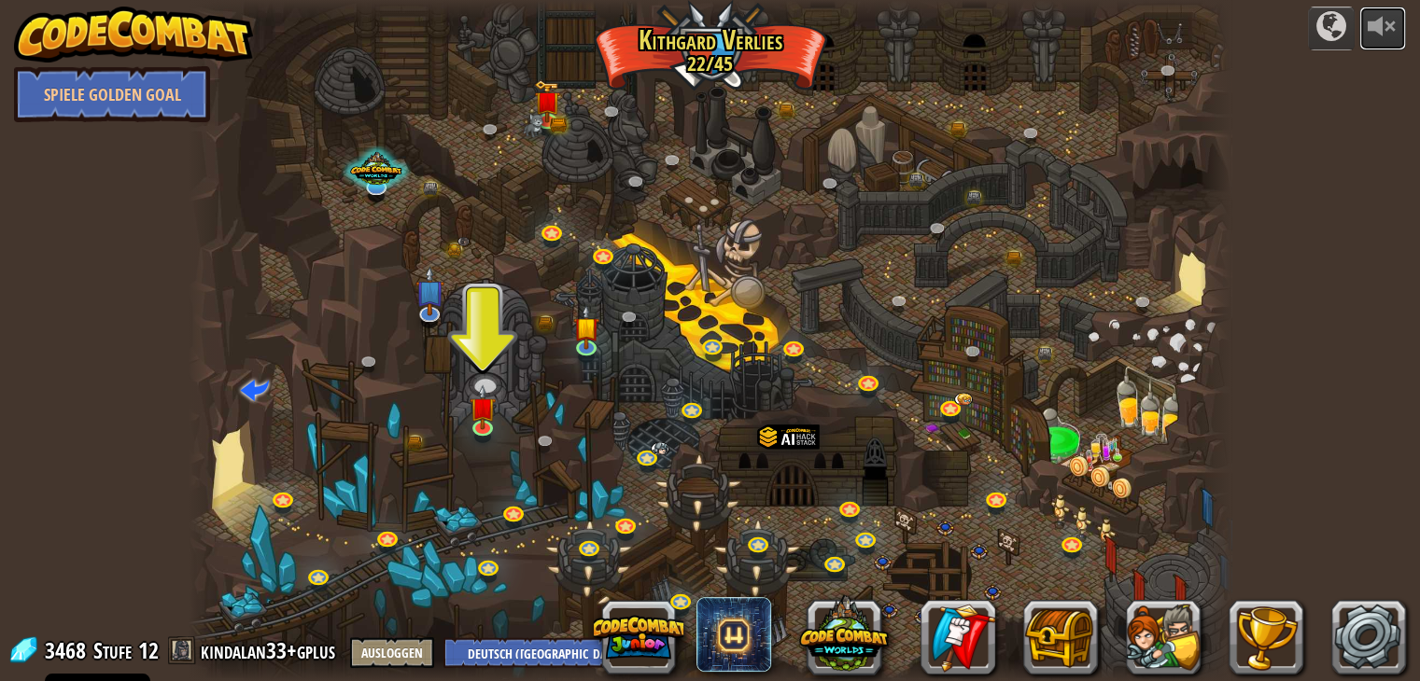
click at [1369, 35] on div at bounding box center [1382, 26] width 30 height 30
click at [478, 430] on link at bounding box center [484, 426] width 37 height 37
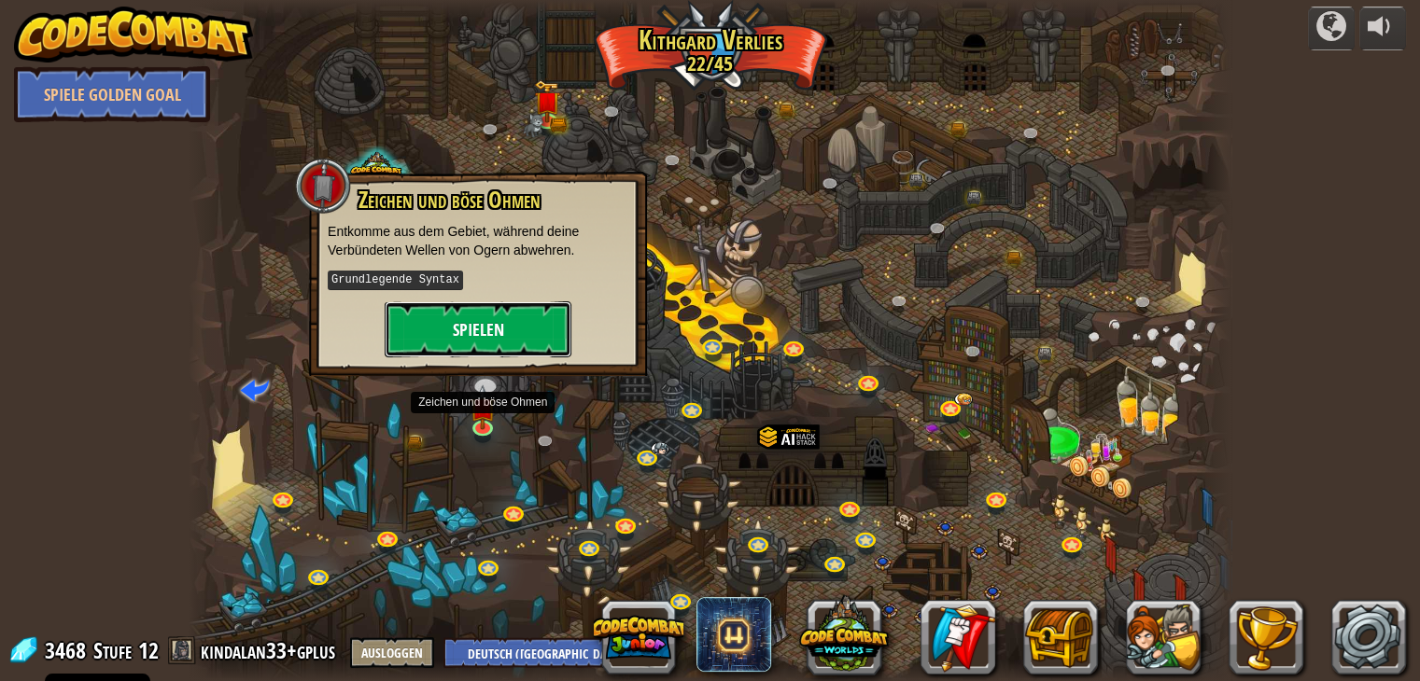
click at [481, 319] on button "Spielen" at bounding box center [478, 329] width 187 height 56
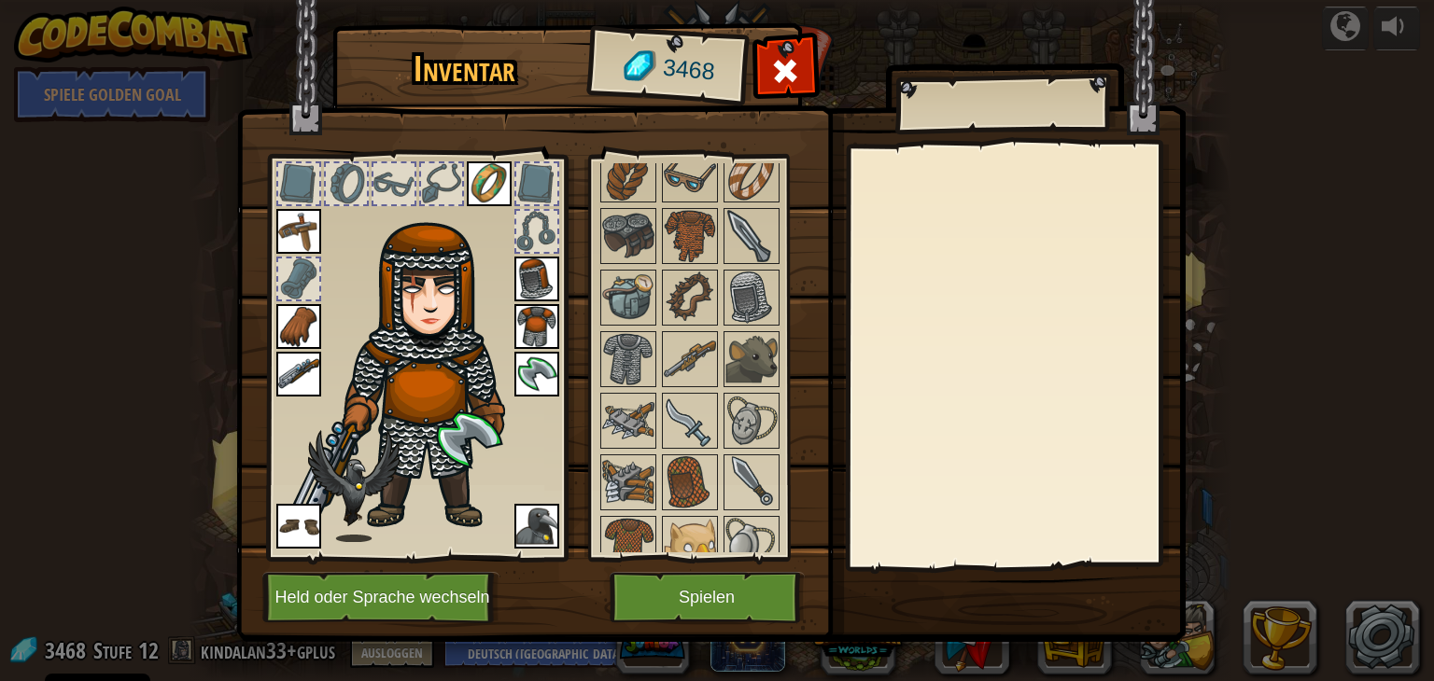
scroll to position [560, 0]
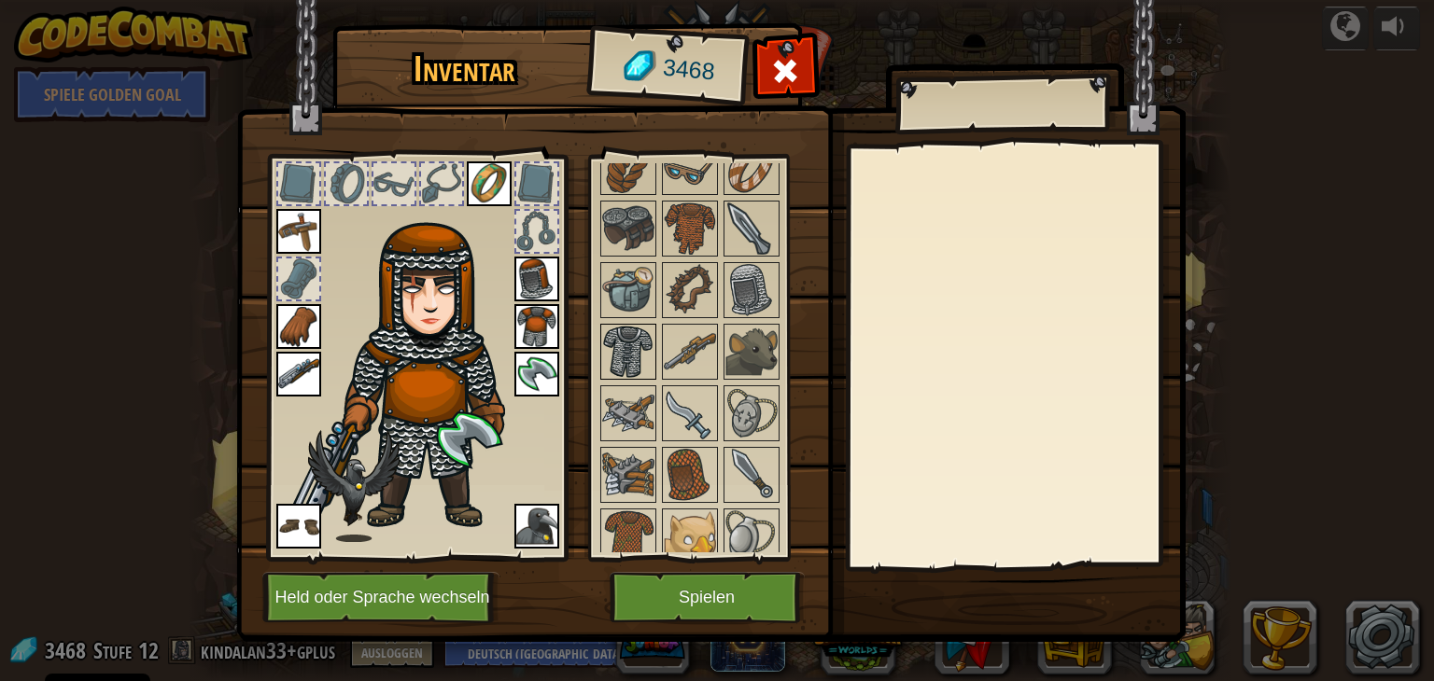
click at [630, 350] on img at bounding box center [628, 352] width 52 height 52
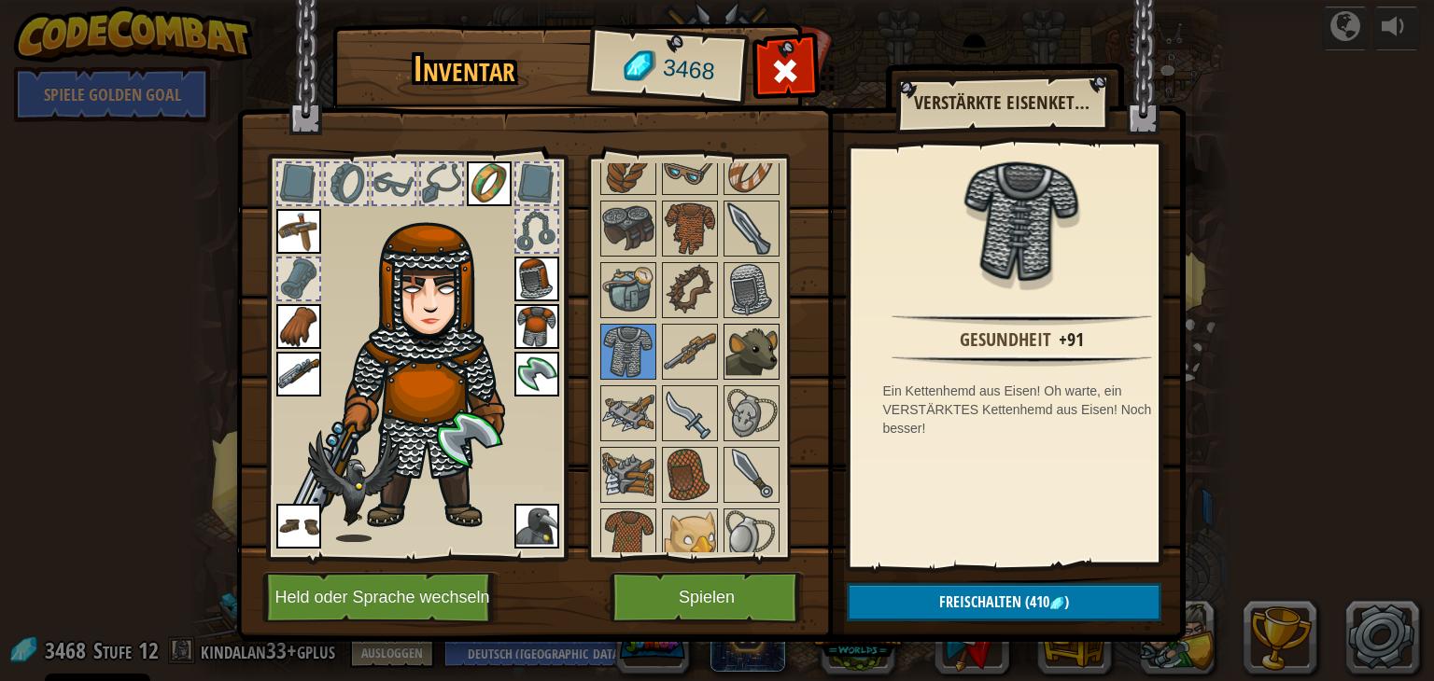
click at [754, 366] on img at bounding box center [751, 352] width 52 height 52
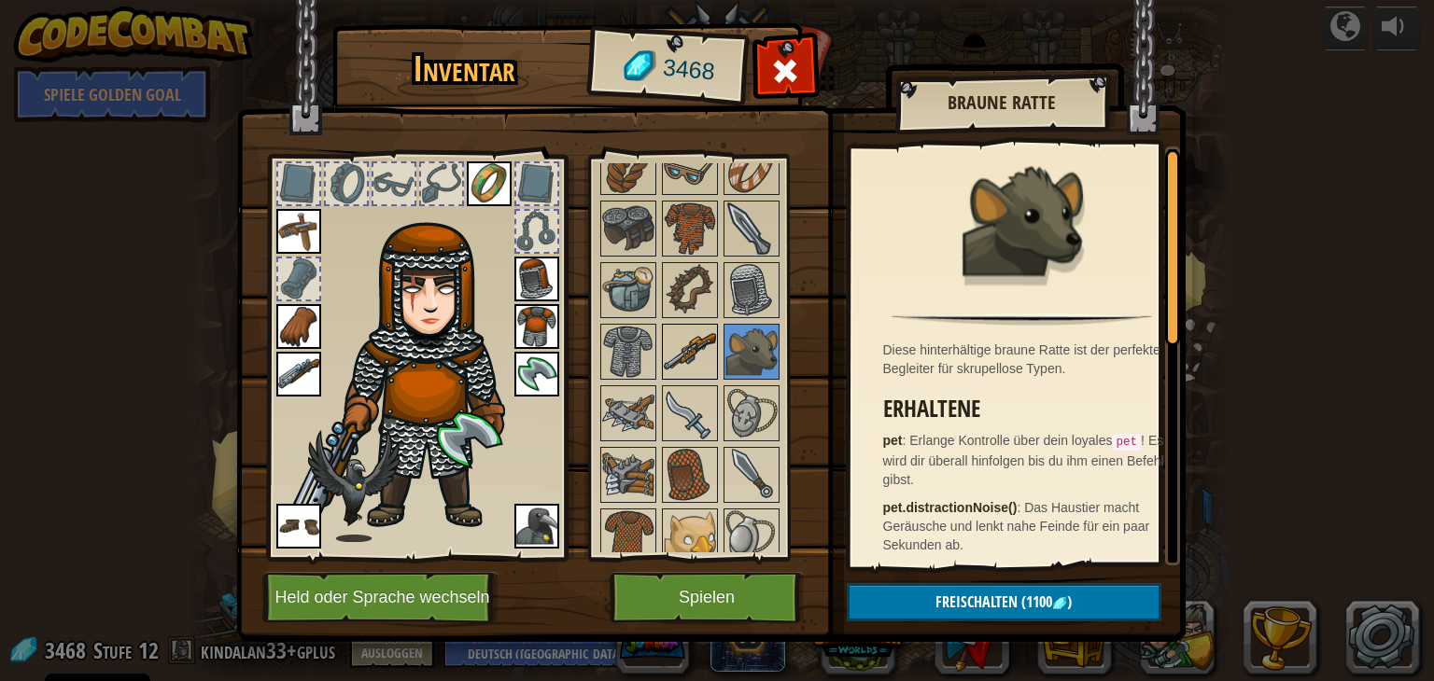
click at [702, 358] on img at bounding box center [690, 352] width 52 height 52
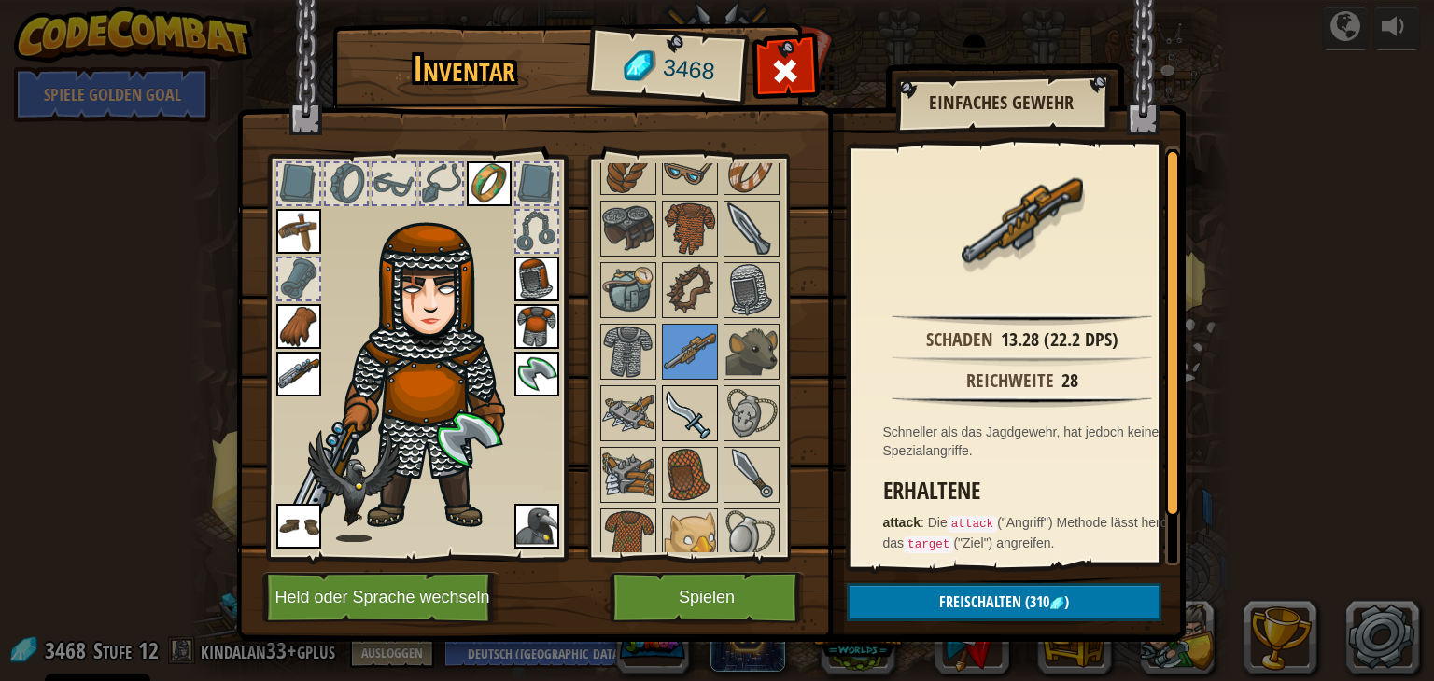
click at [692, 404] on img at bounding box center [690, 413] width 52 height 52
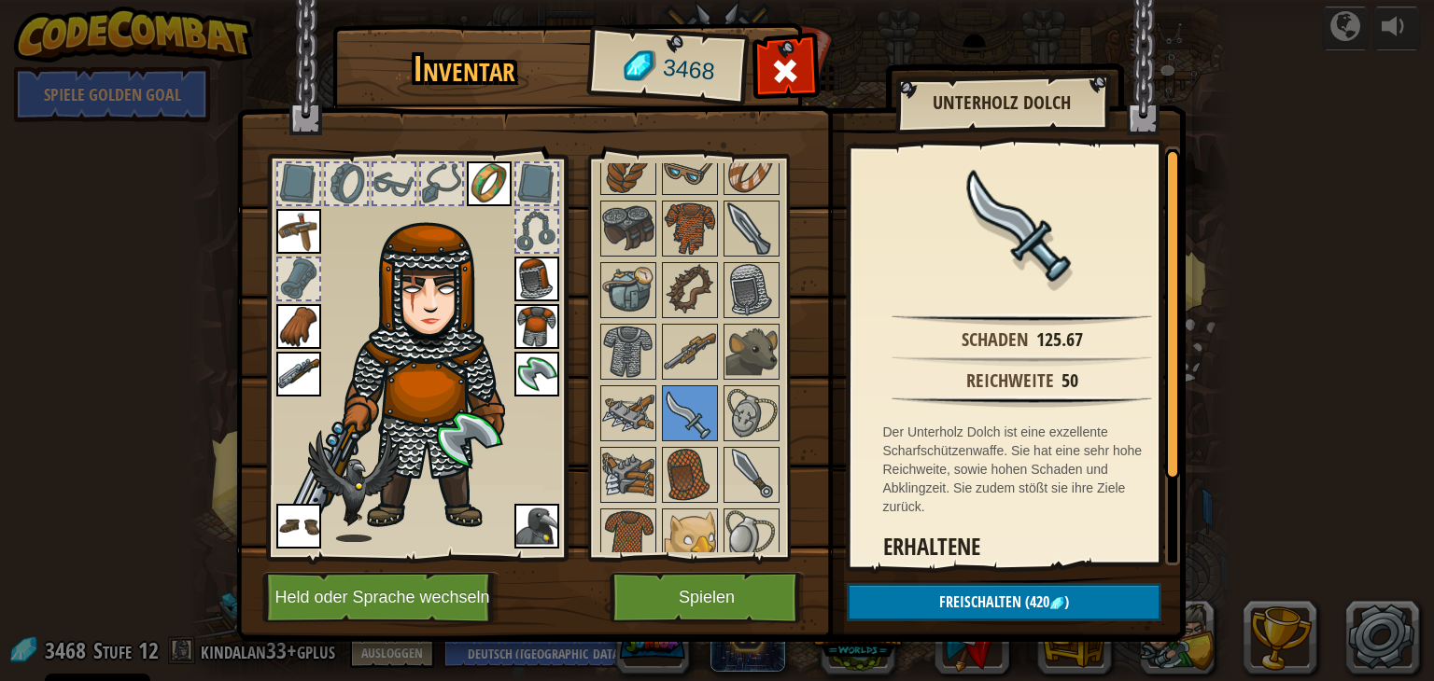
click at [303, 376] on img at bounding box center [298, 374] width 45 height 45
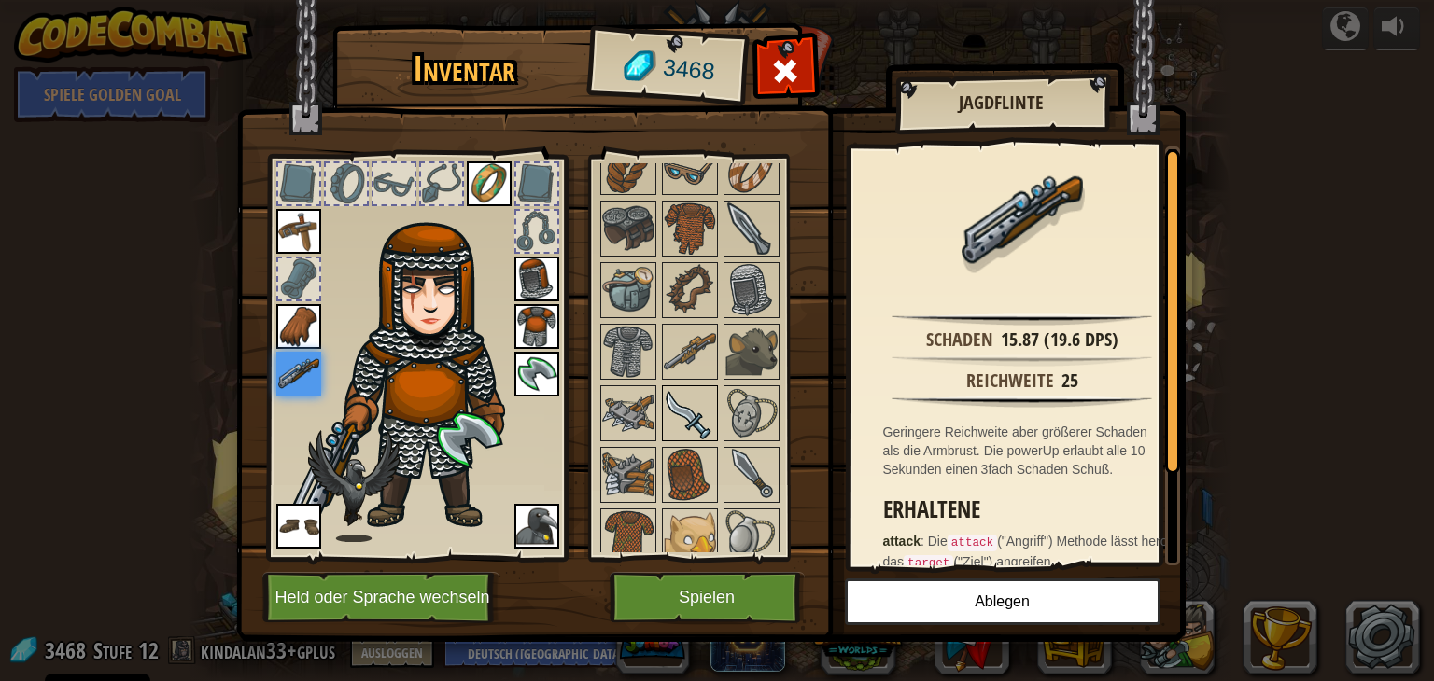
click at [690, 402] on img at bounding box center [690, 413] width 52 height 52
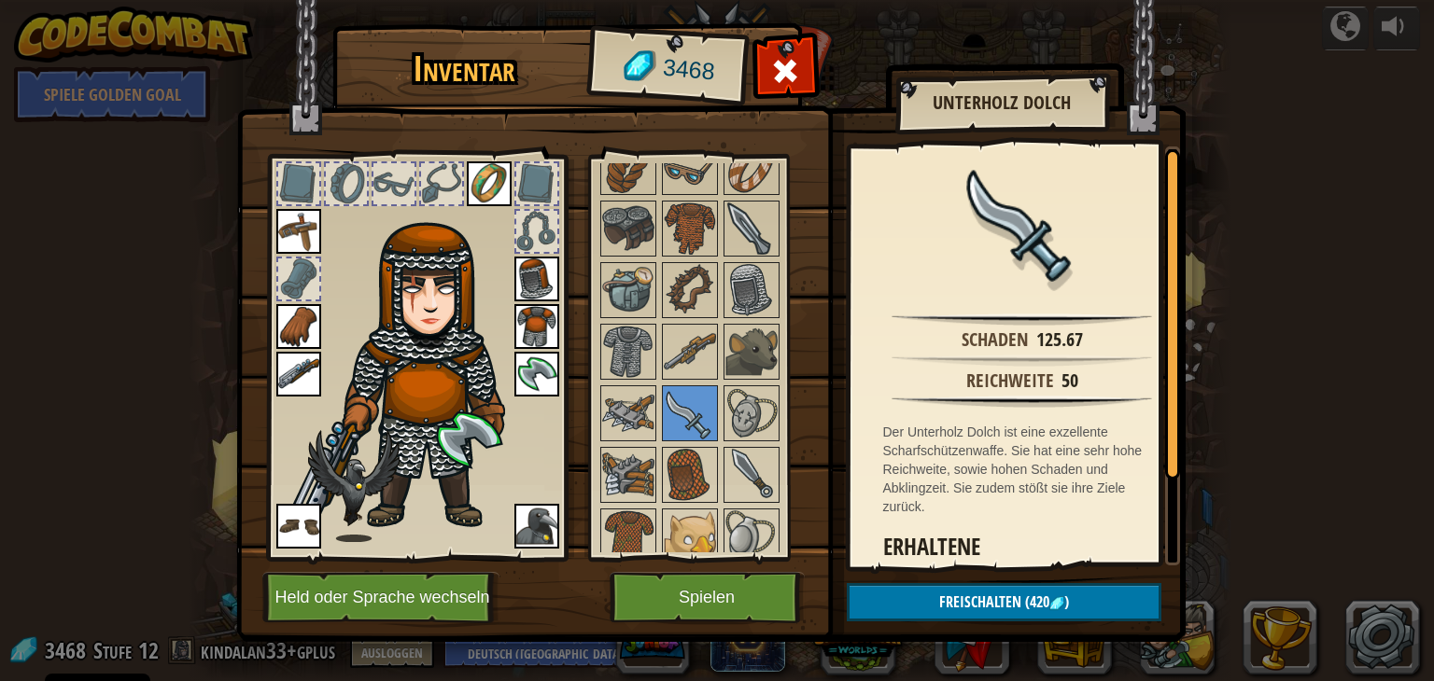
click at [302, 372] on img at bounding box center [298, 374] width 45 height 45
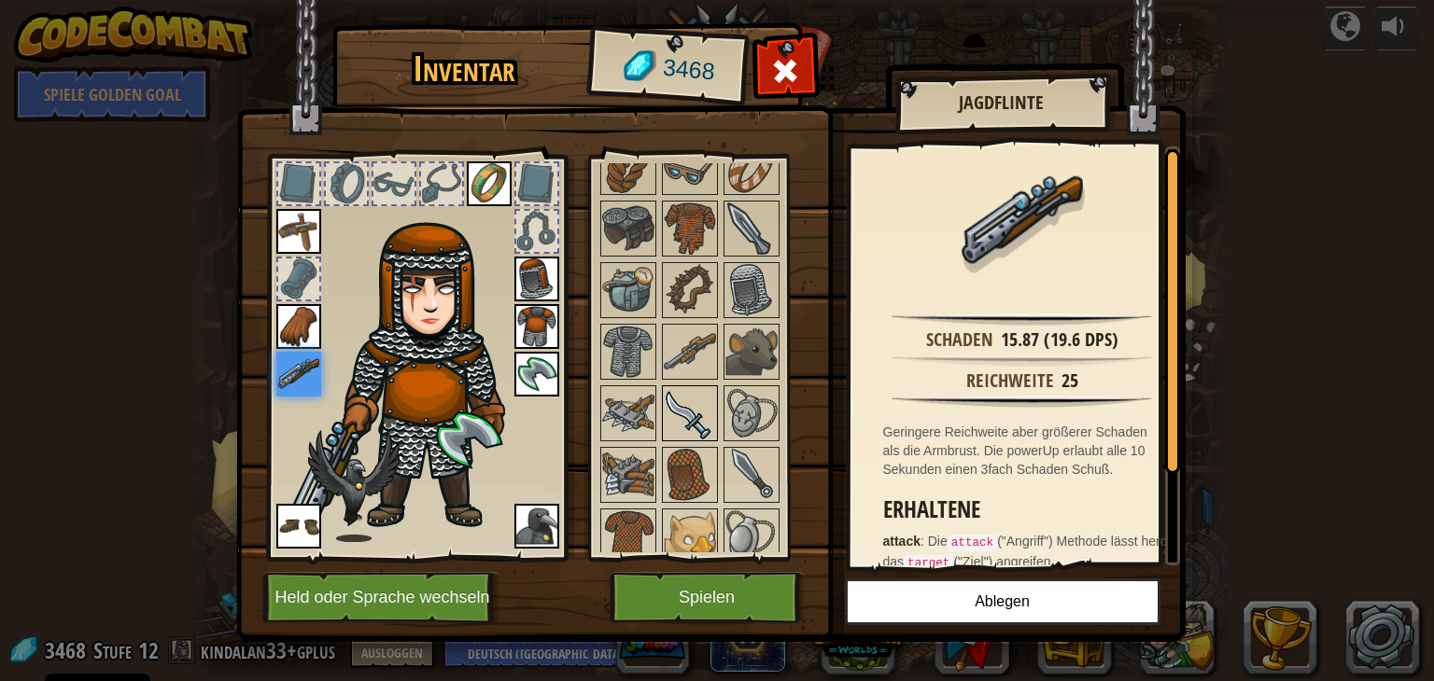
click at [665, 398] on img at bounding box center [690, 413] width 52 height 52
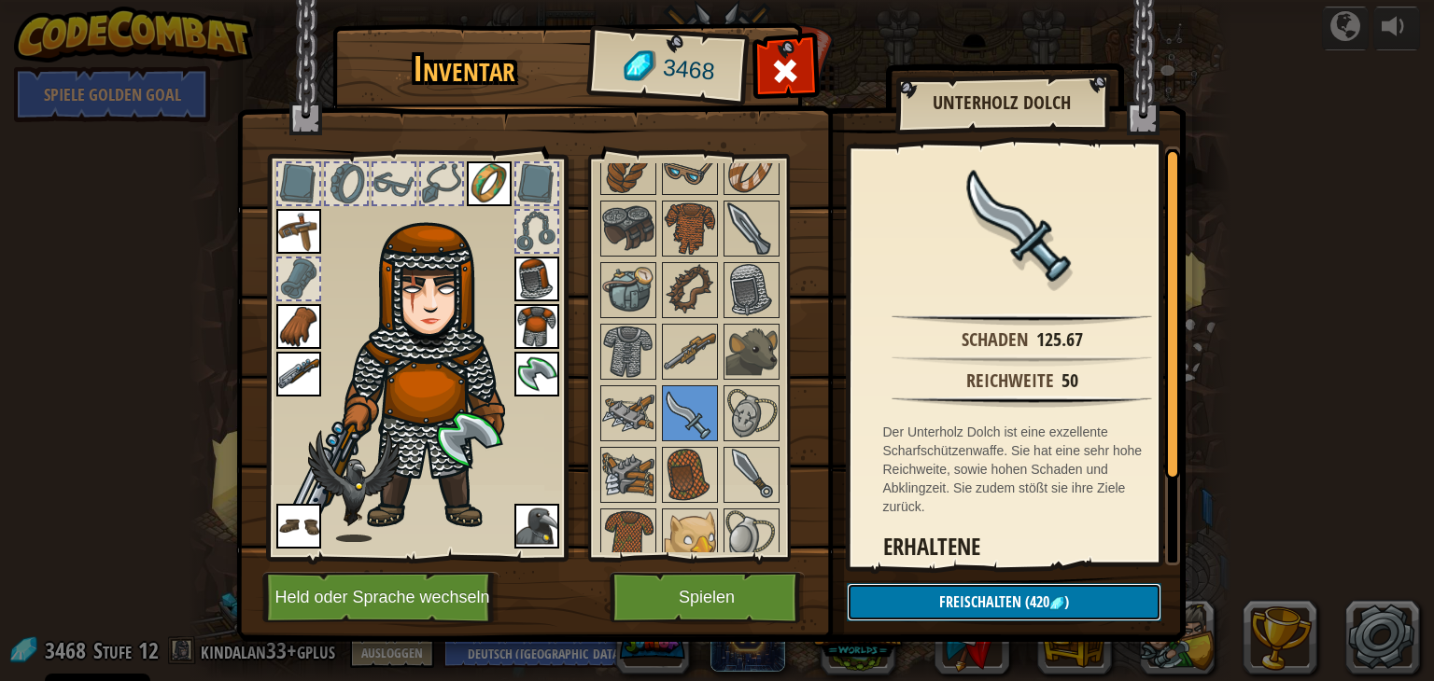
click at [929, 583] on button "Freischalten (420 )" at bounding box center [1004, 602] width 315 height 38
click at [929, 583] on button "Bestätigen" at bounding box center [1004, 602] width 315 height 38
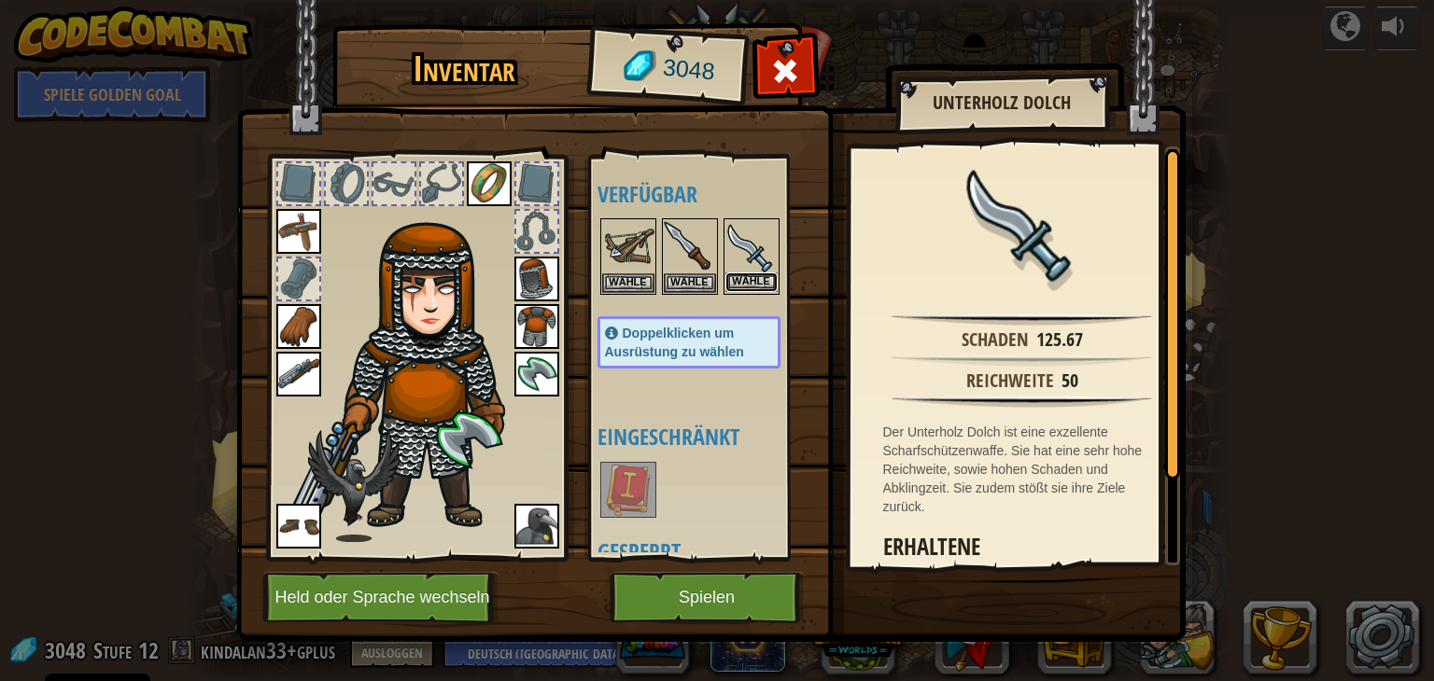
click at [756, 282] on button "Wähle" at bounding box center [751, 283] width 52 height 20
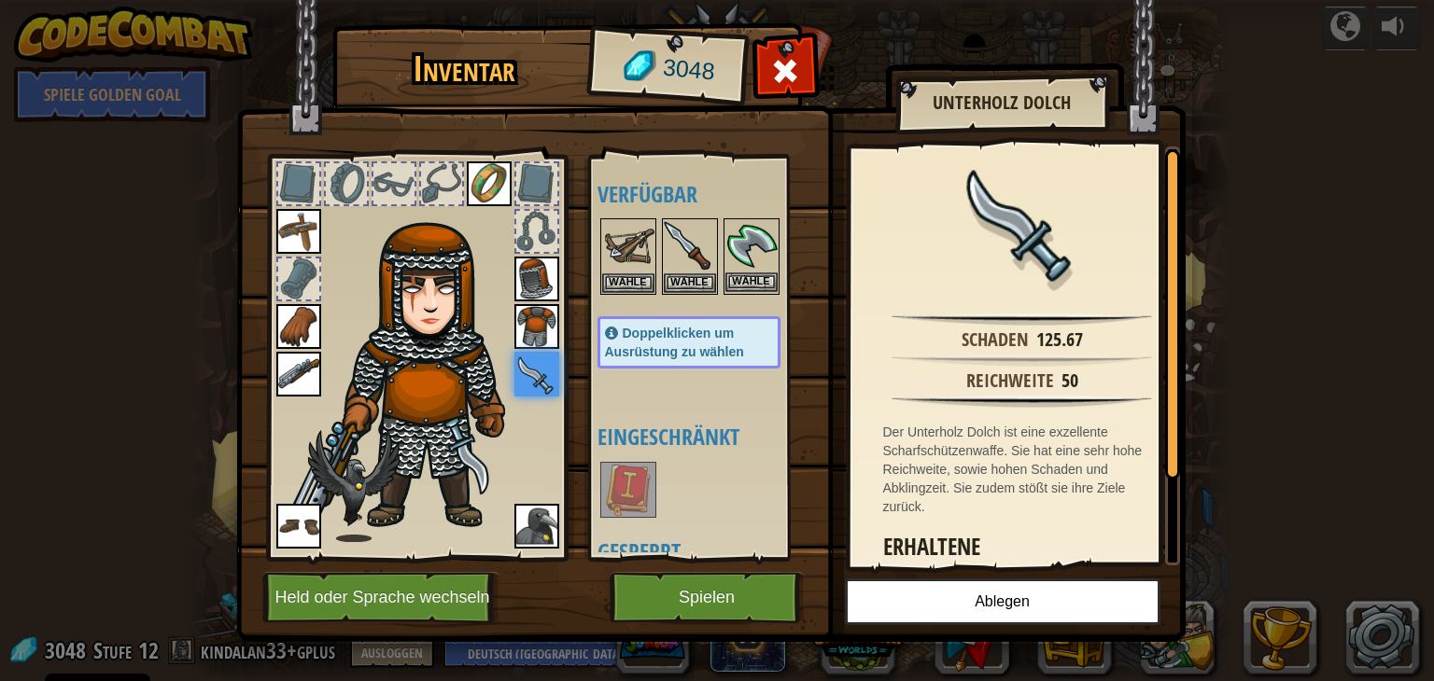
click at [763, 245] on img at bounding box center [751, 246] width 52 height 52
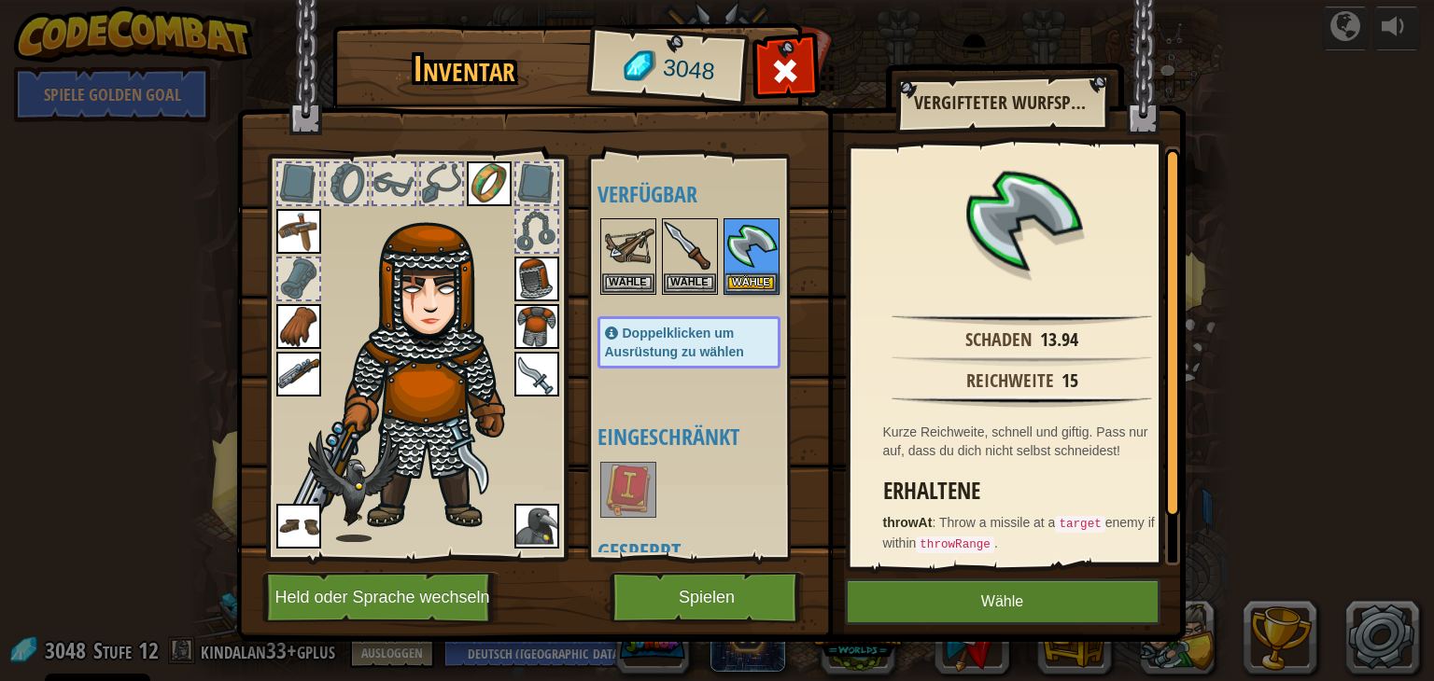
click at [539, 363] on img at bounding box center [536, 374] width 45 height 45
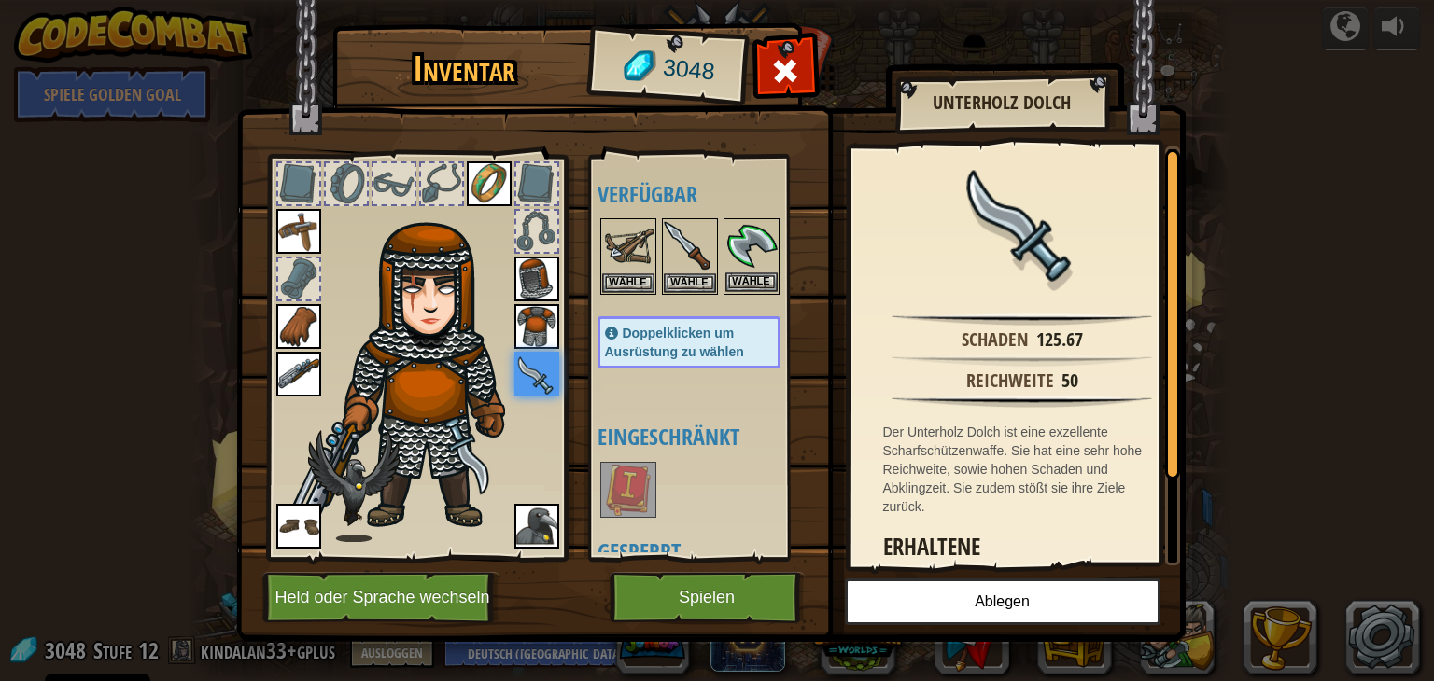
click at [757, 240] on img at bounding box center [751, 246] width 52 height 52
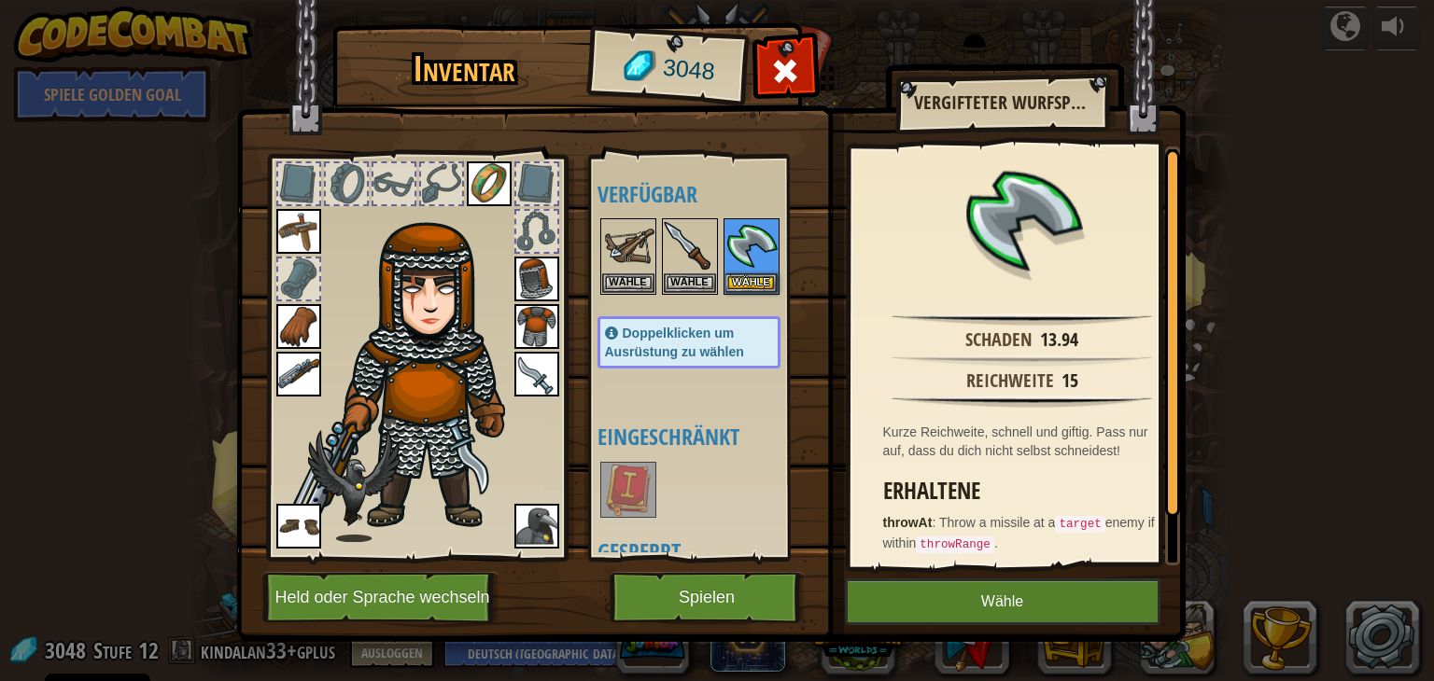
click at [314, 374] on img at bounding box center [298, 374] width 45 height 45
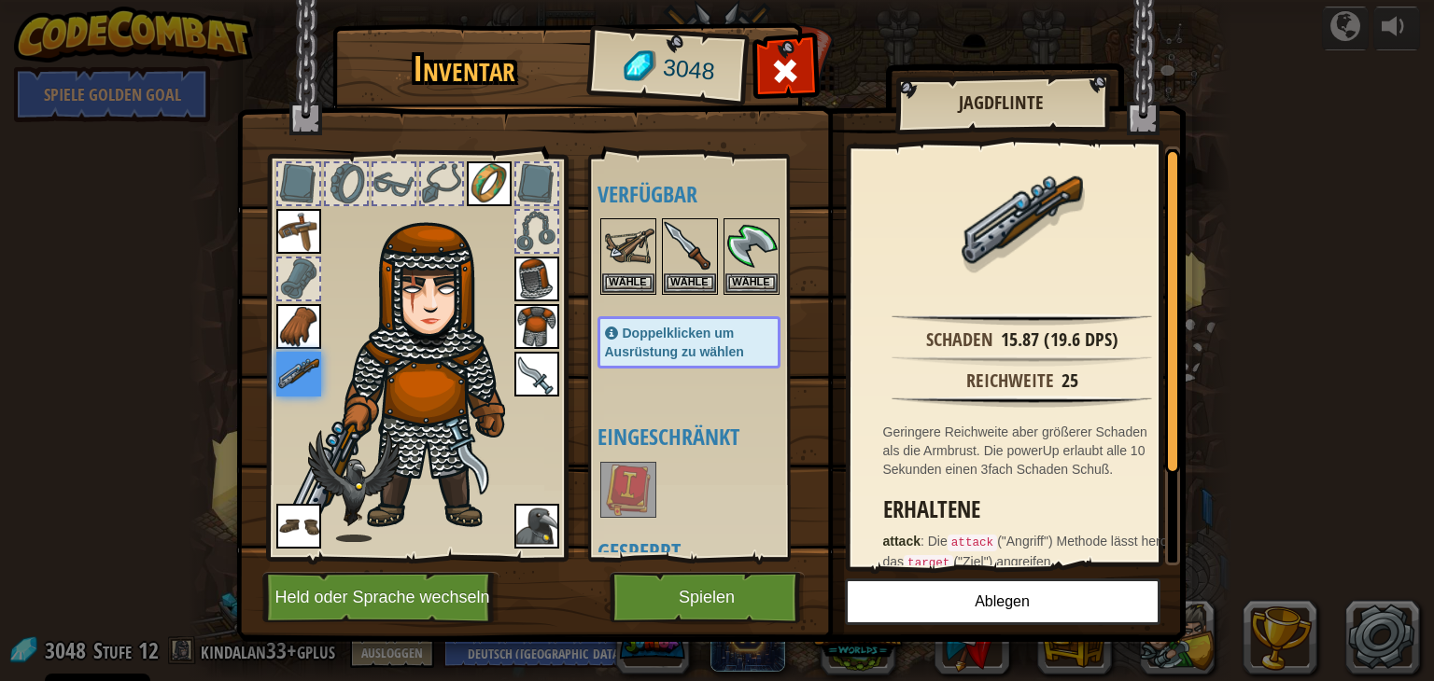
click at [521, 363] on img at bounding box center [536, 374] width 45 height 45
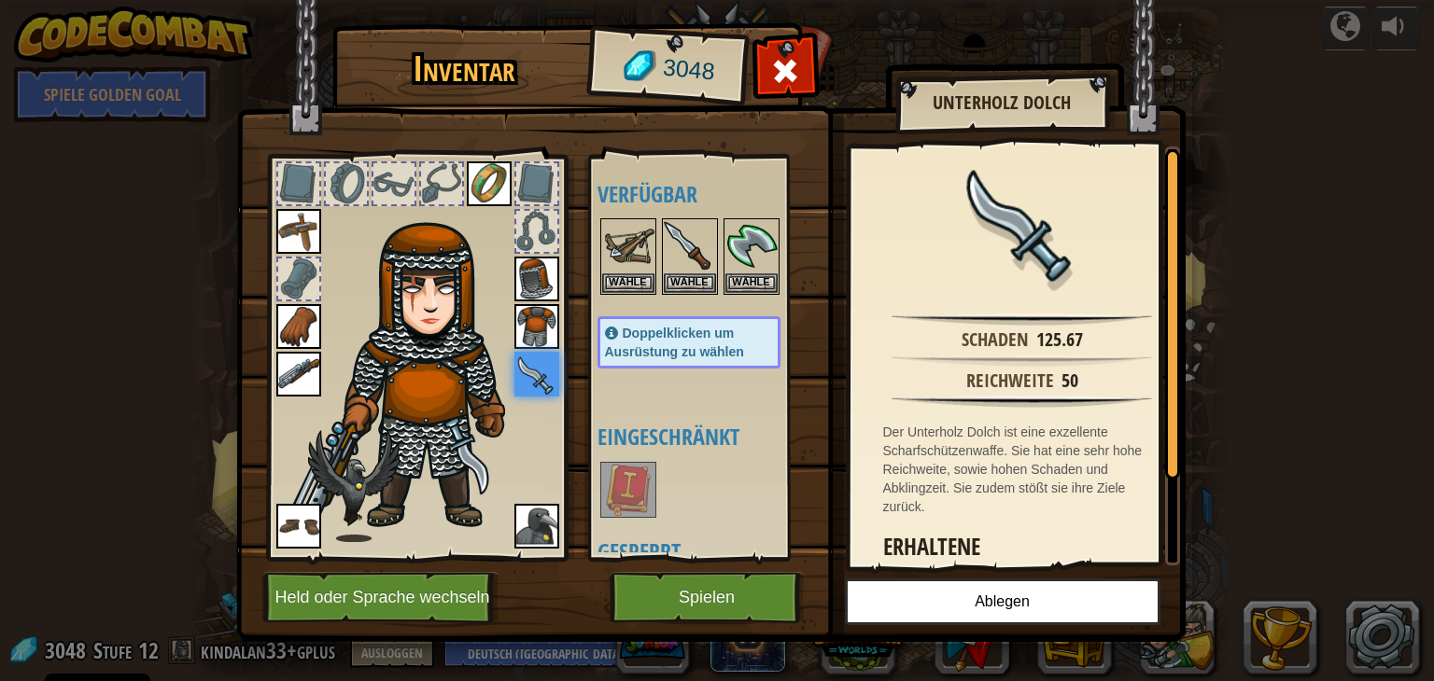
click at [282, 367] on img at bounding box center [298, 374] width 45 height 45
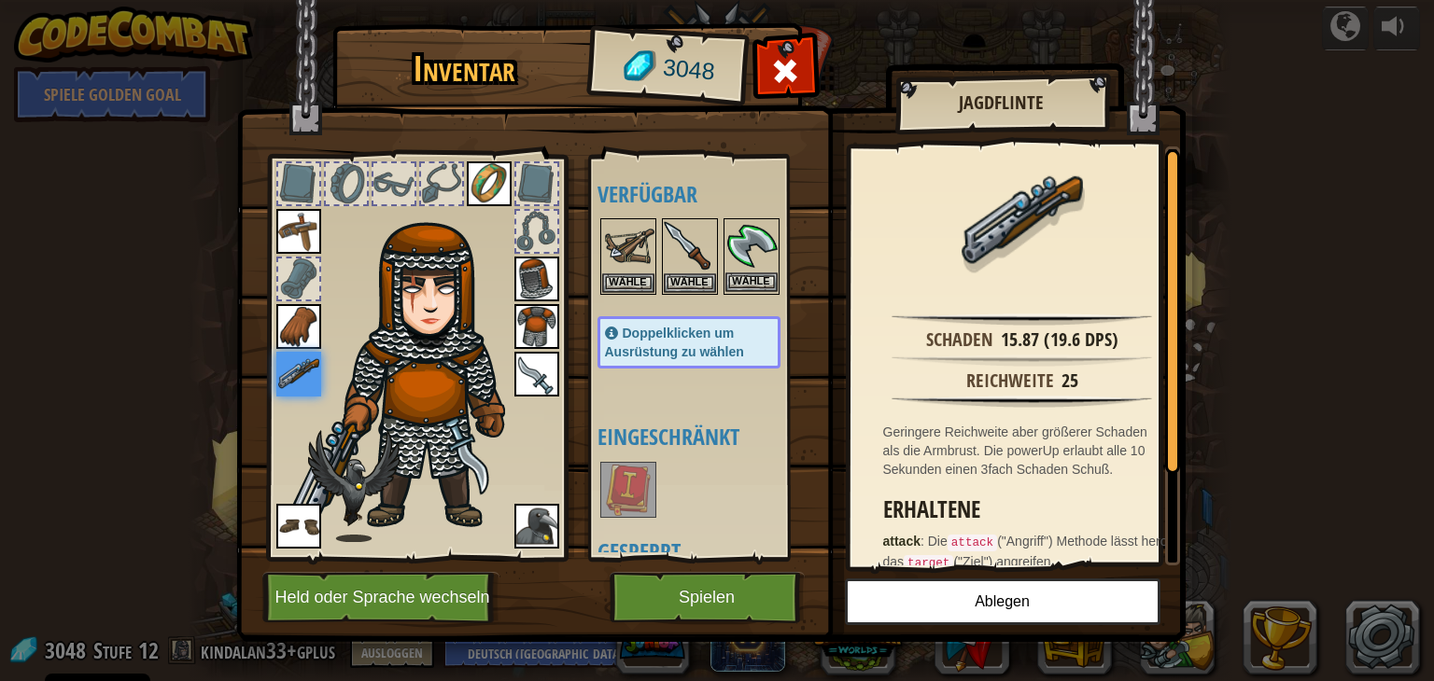
click at [735, 232] on img at bounding box center [751, 246] width 52 height 52
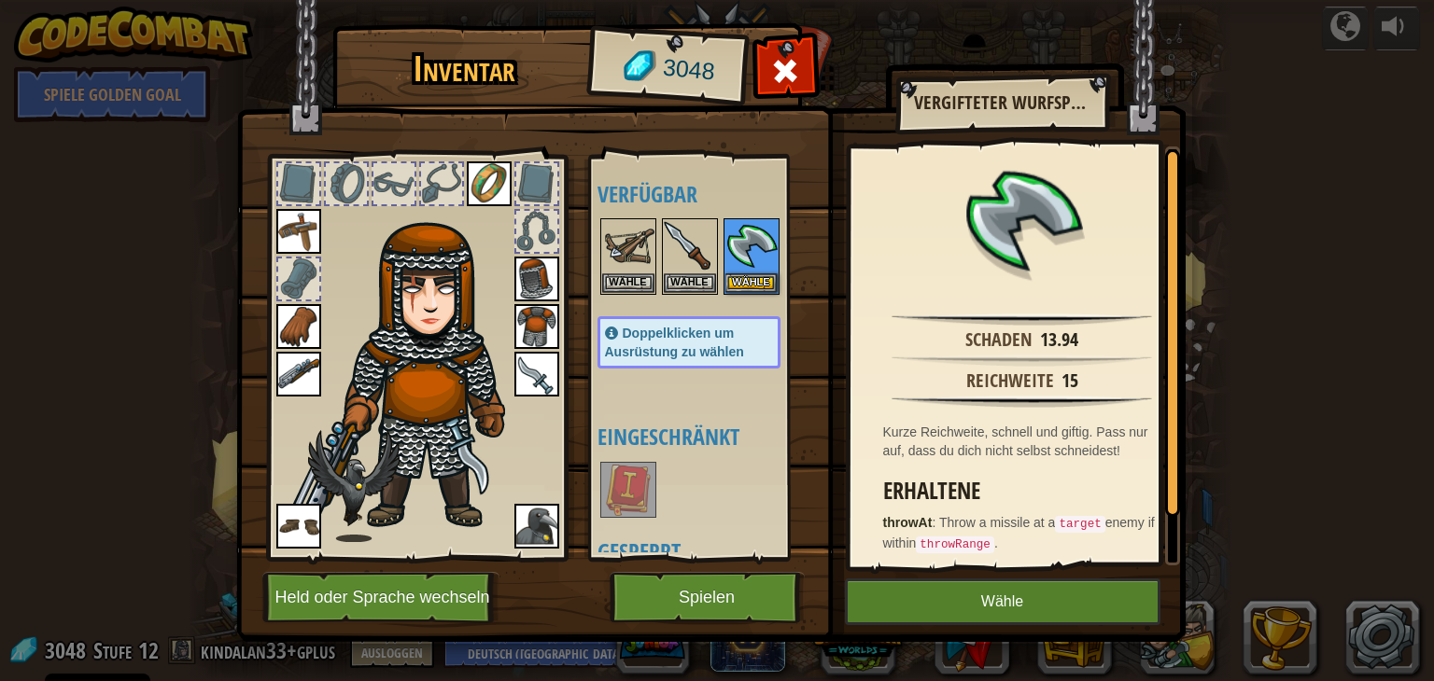
click at [539, 371] on img at bounding box center [536, 374] width 45 height 45
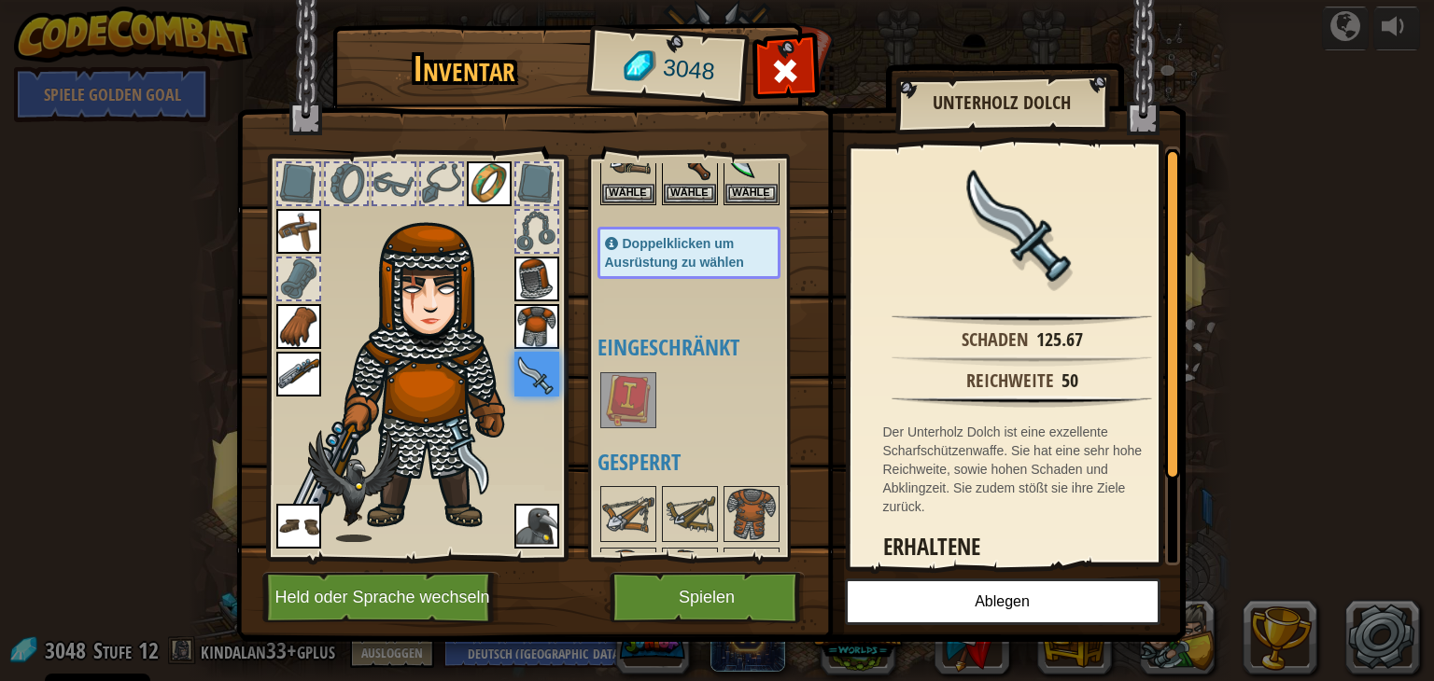
scroll to position [93, 0]
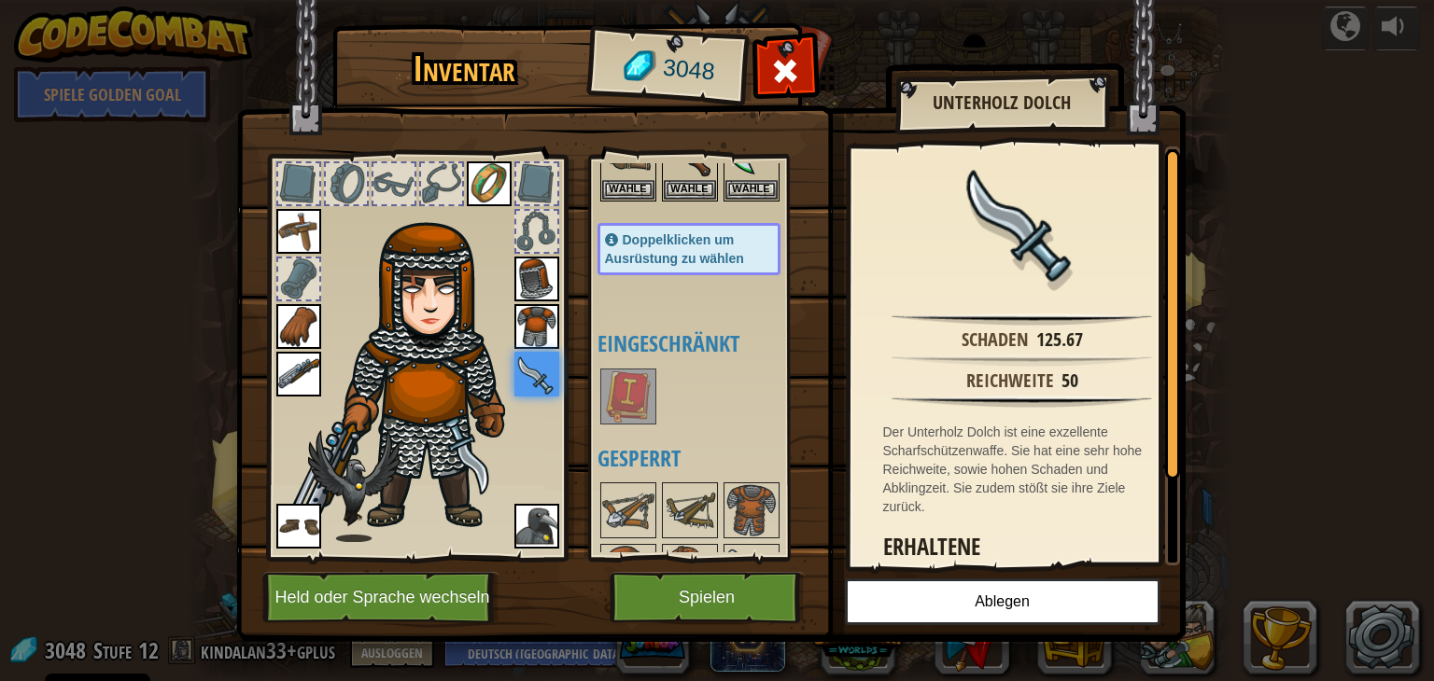
drag, startPoint x: 652, startPoint y: 385, endPoint x: 818, endPoint y: 315, distance: 179.8
click at [818, 315] on img at bounding box center [710, 304] width 949 height 678
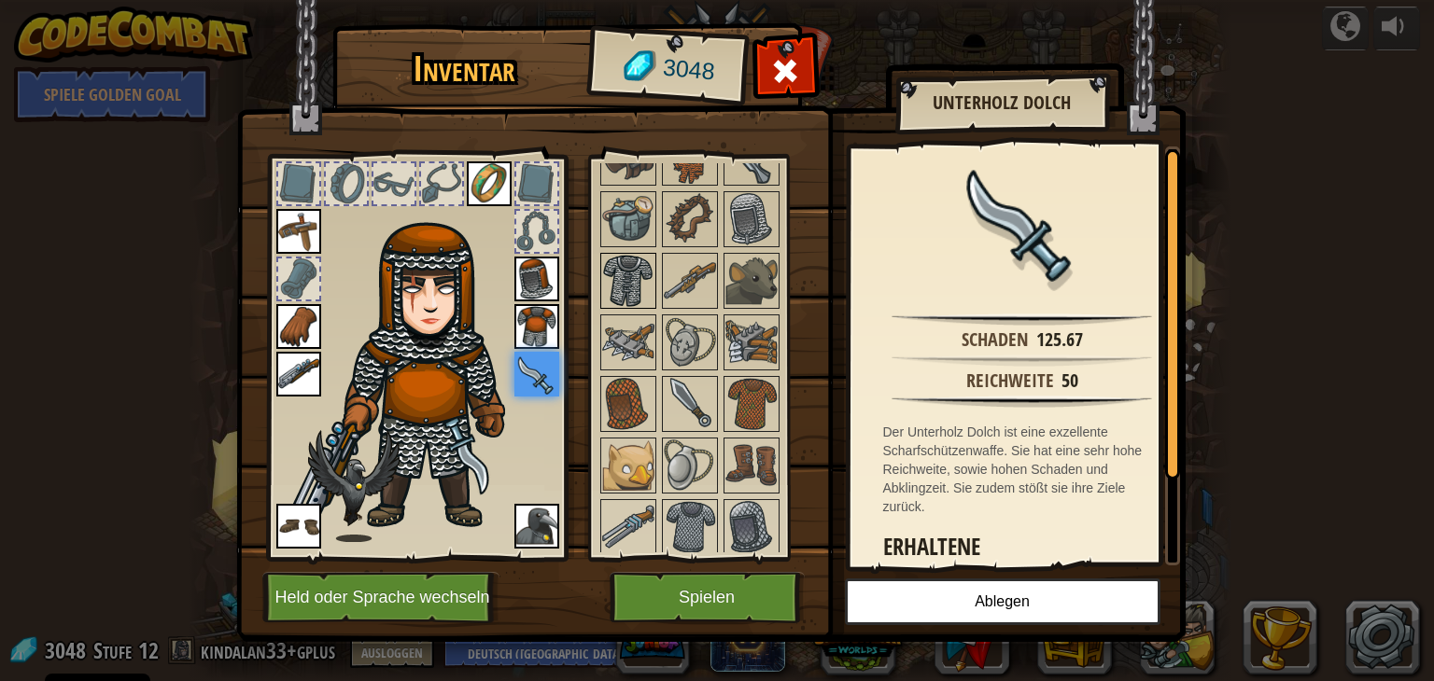
scroll to position [653, 0]
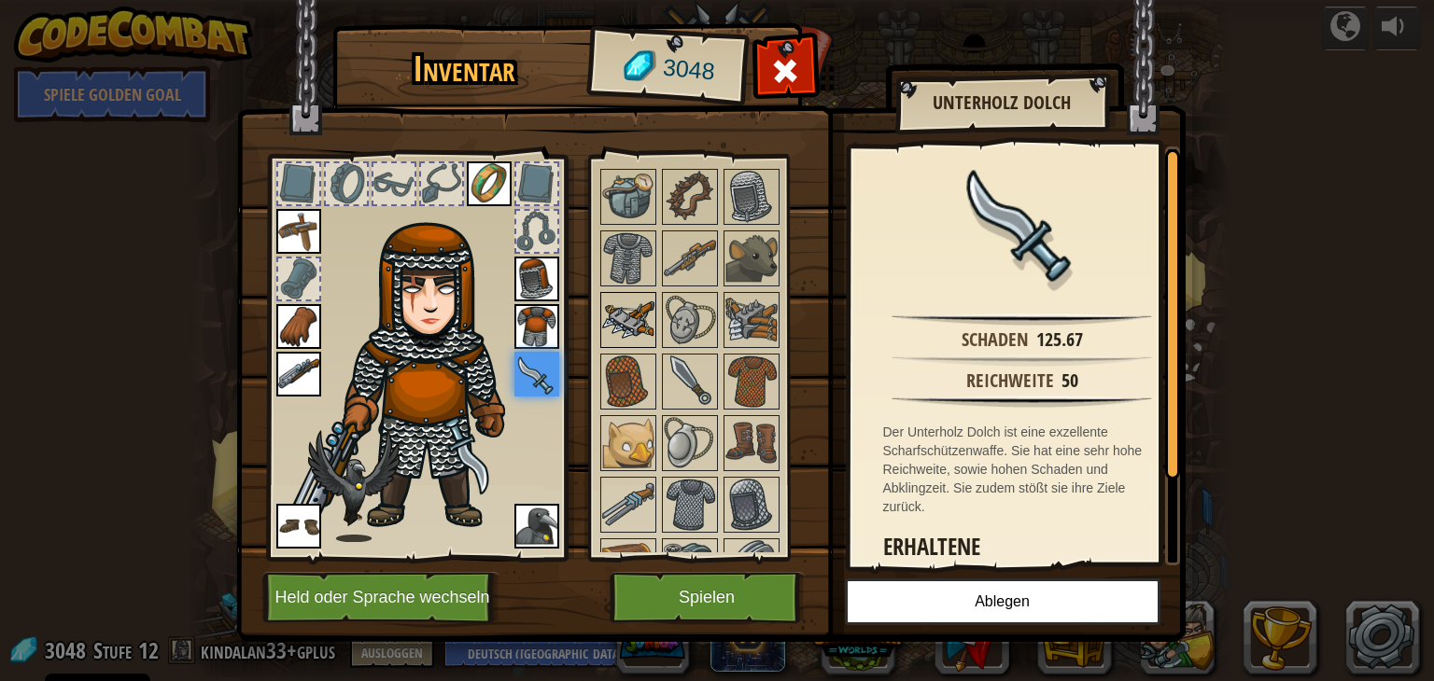
click at [630, 294] on img at bounding box center [628, 320] width 52 height 52
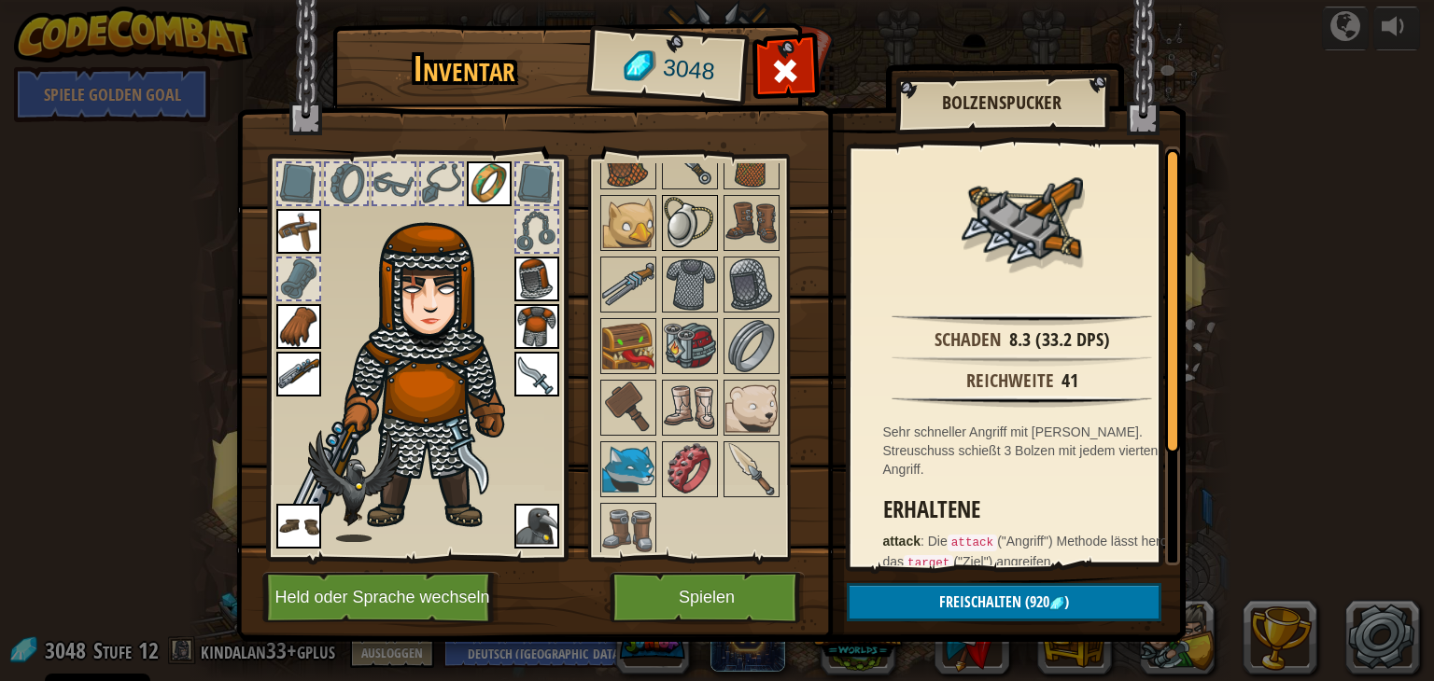
scroll to position [875, 0]
click at [638, 448] on img at bounding box center [628, 468] width 52 height 52
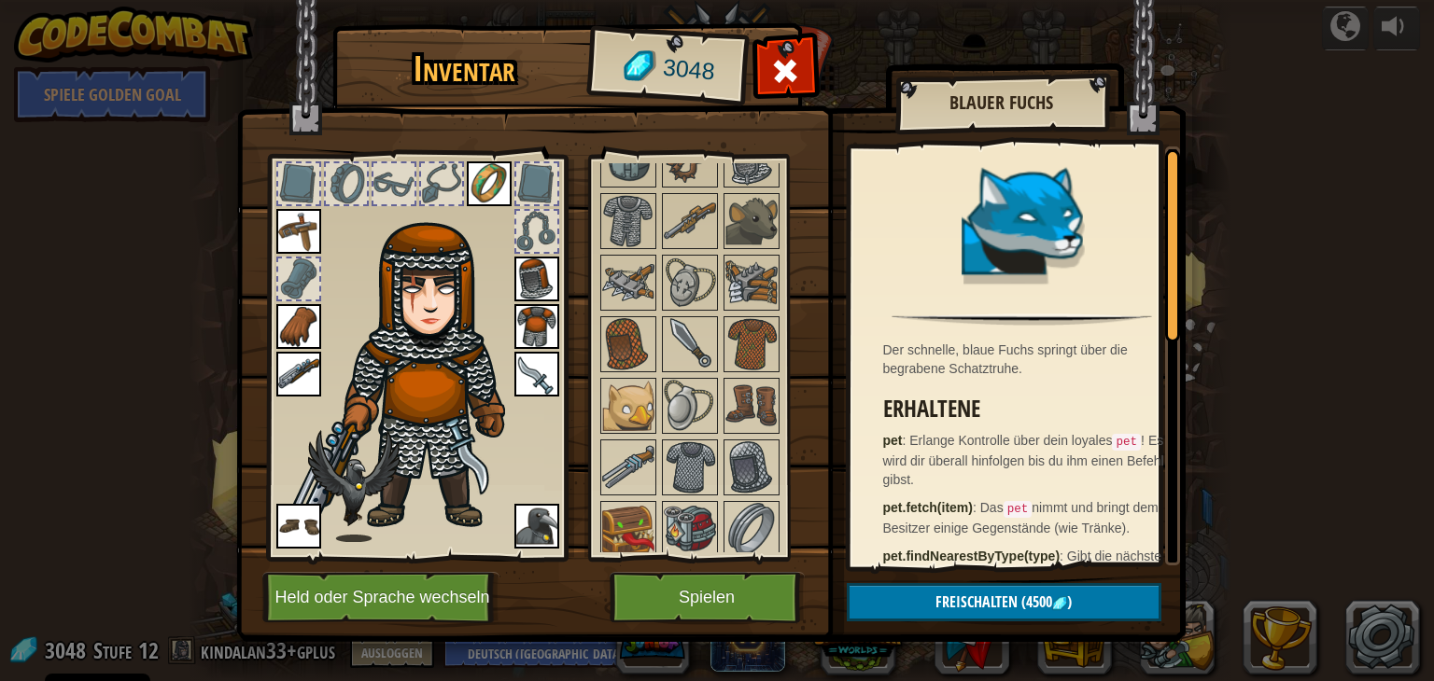
scroll to position [688, 0]
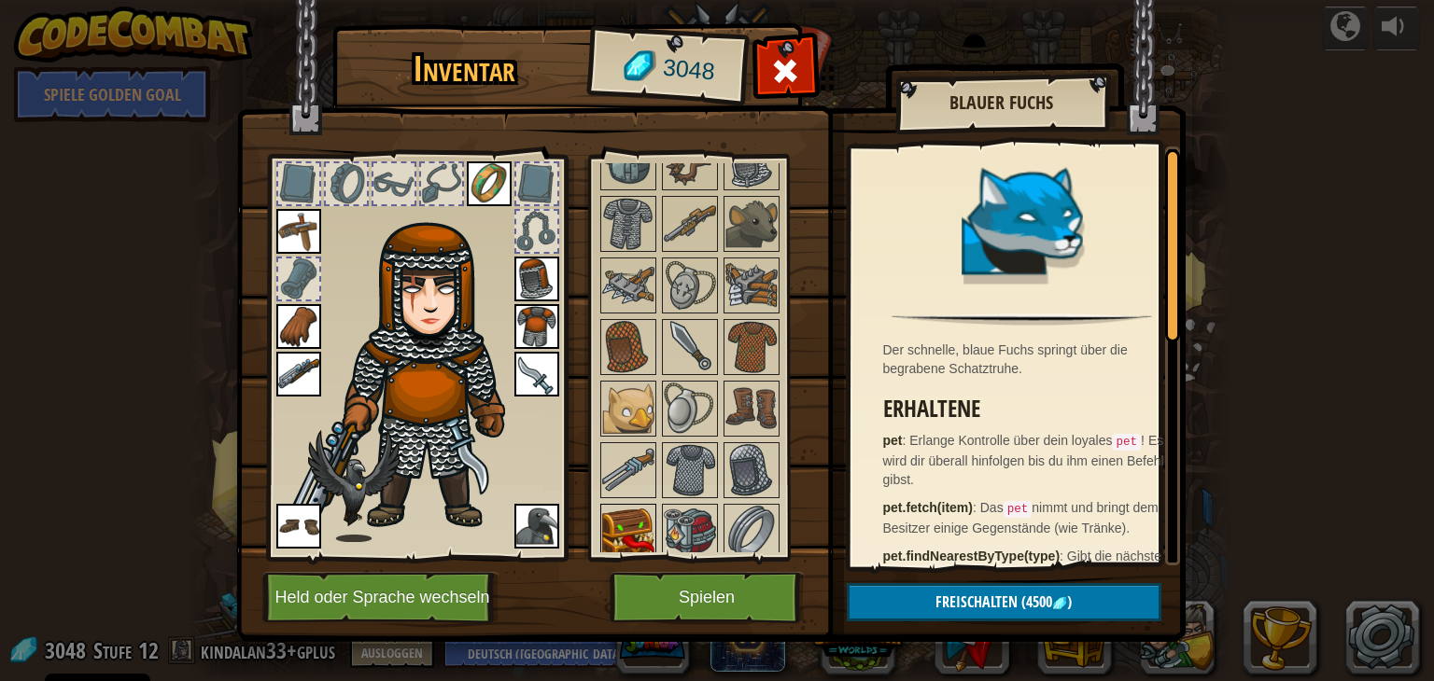
click at [623, 521] on img at bounding box center [628, 532] width 52 height 52
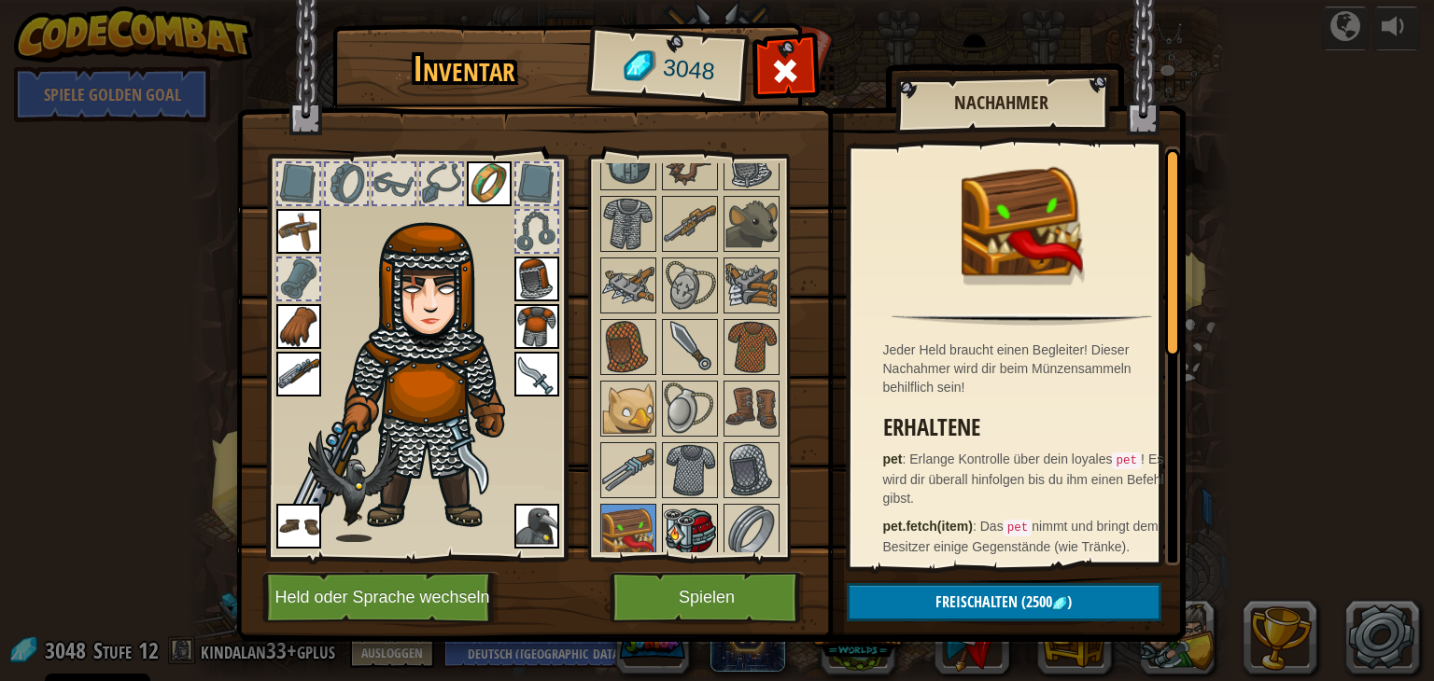
click at [672, 513] on img at bounding box center [690, 532] width 52 height 52
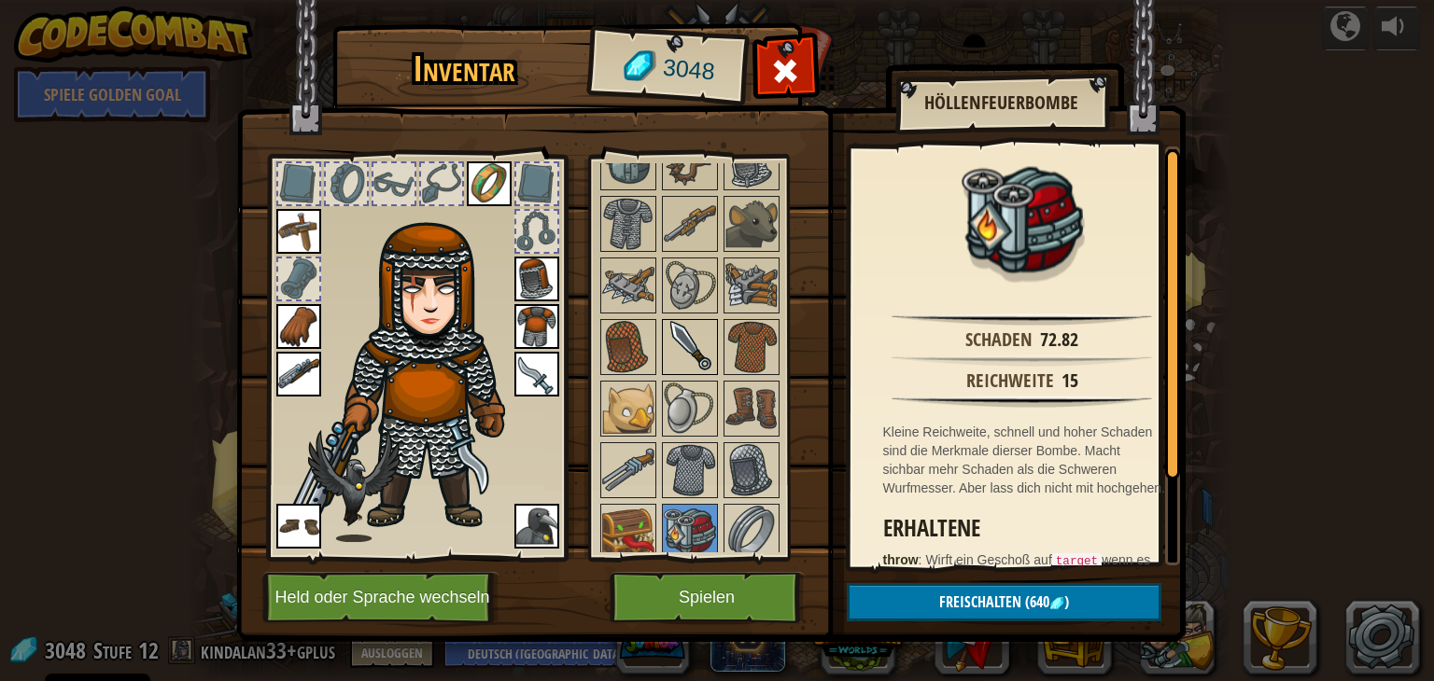
click at [708, 321] on img at bounding box center [690, 347] width 52 height 52
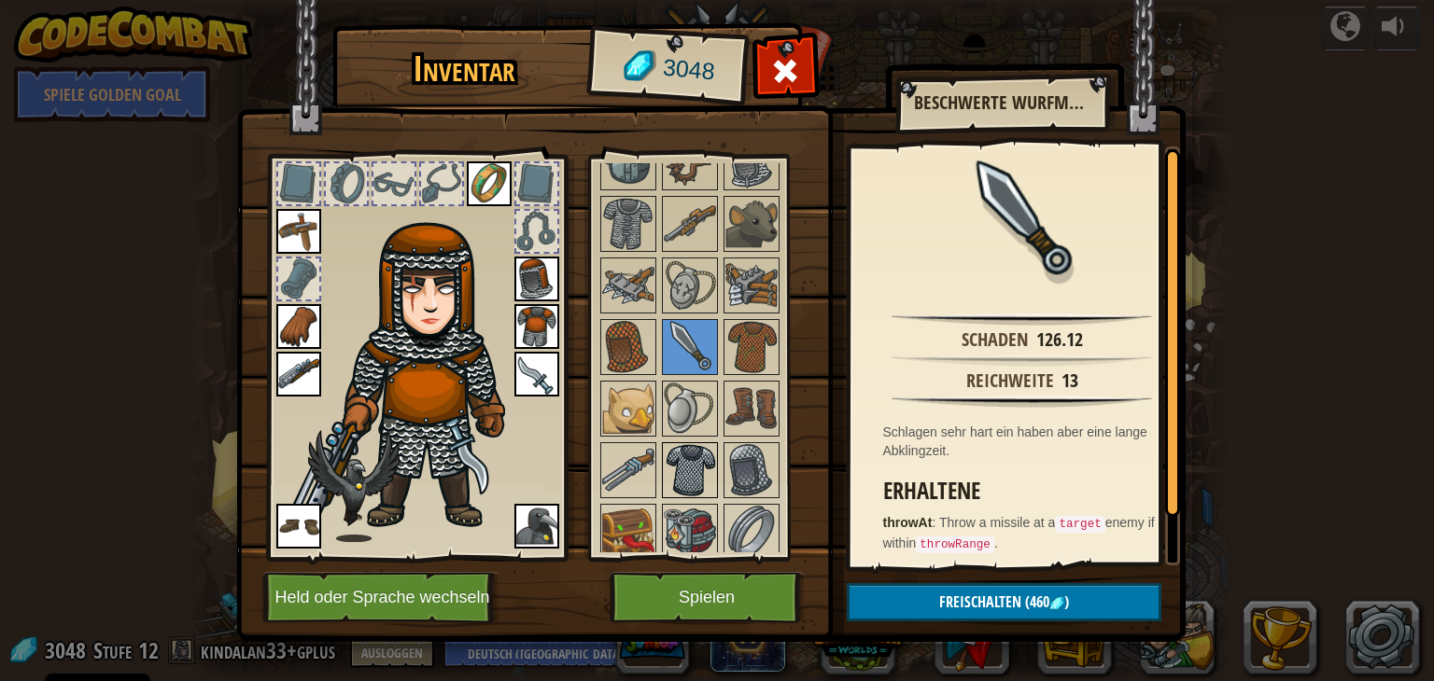
click at [710, 454] on img at bounding box center [690, 470] width 52 height 52
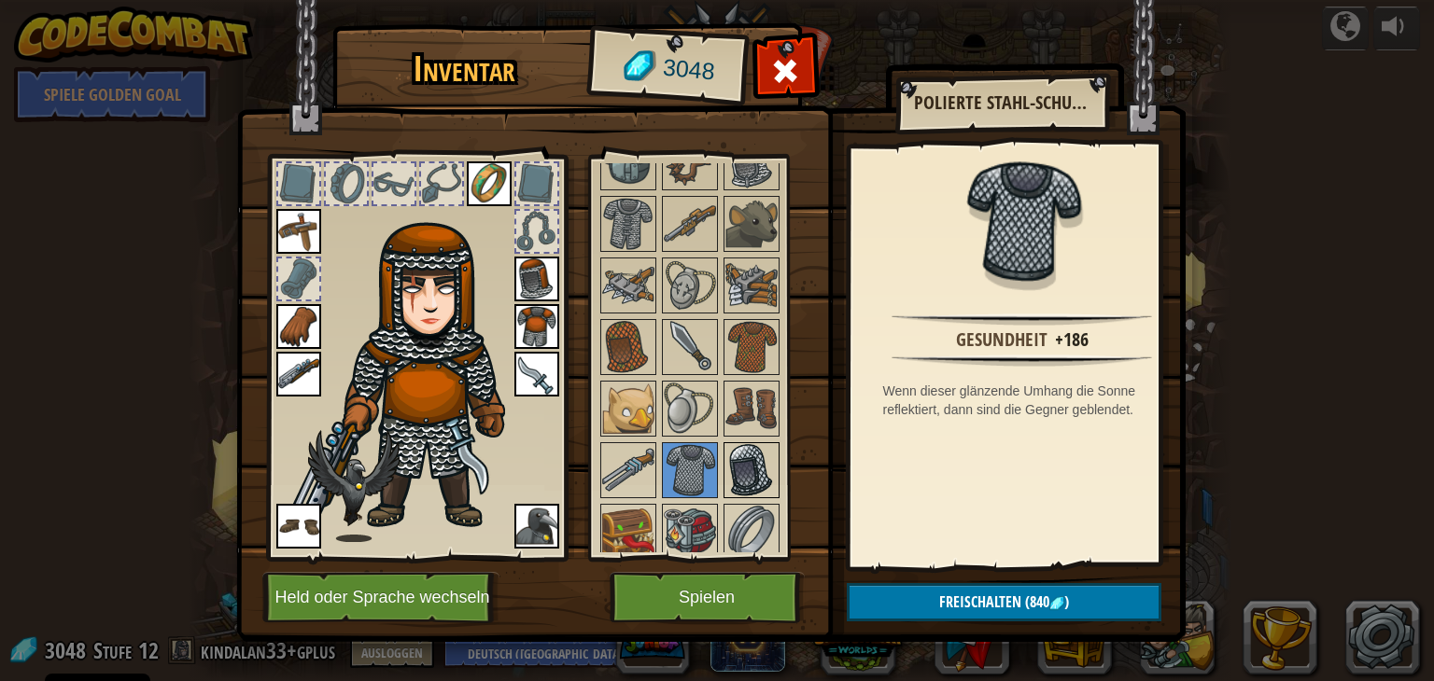
click at [741, 456] on img at bounding box center [751, 470] width 52 height 52
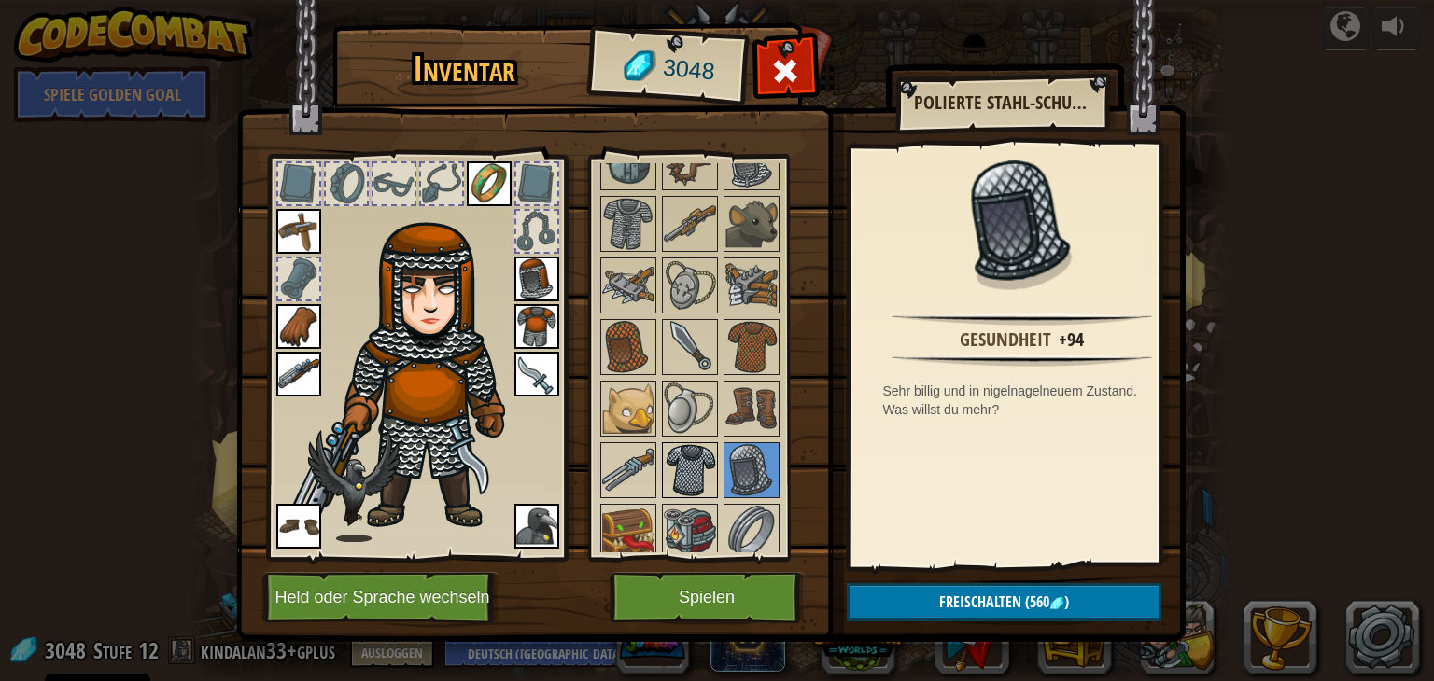
click at [691, 461] on img at bounding box center [690, 470] width 52 height 52
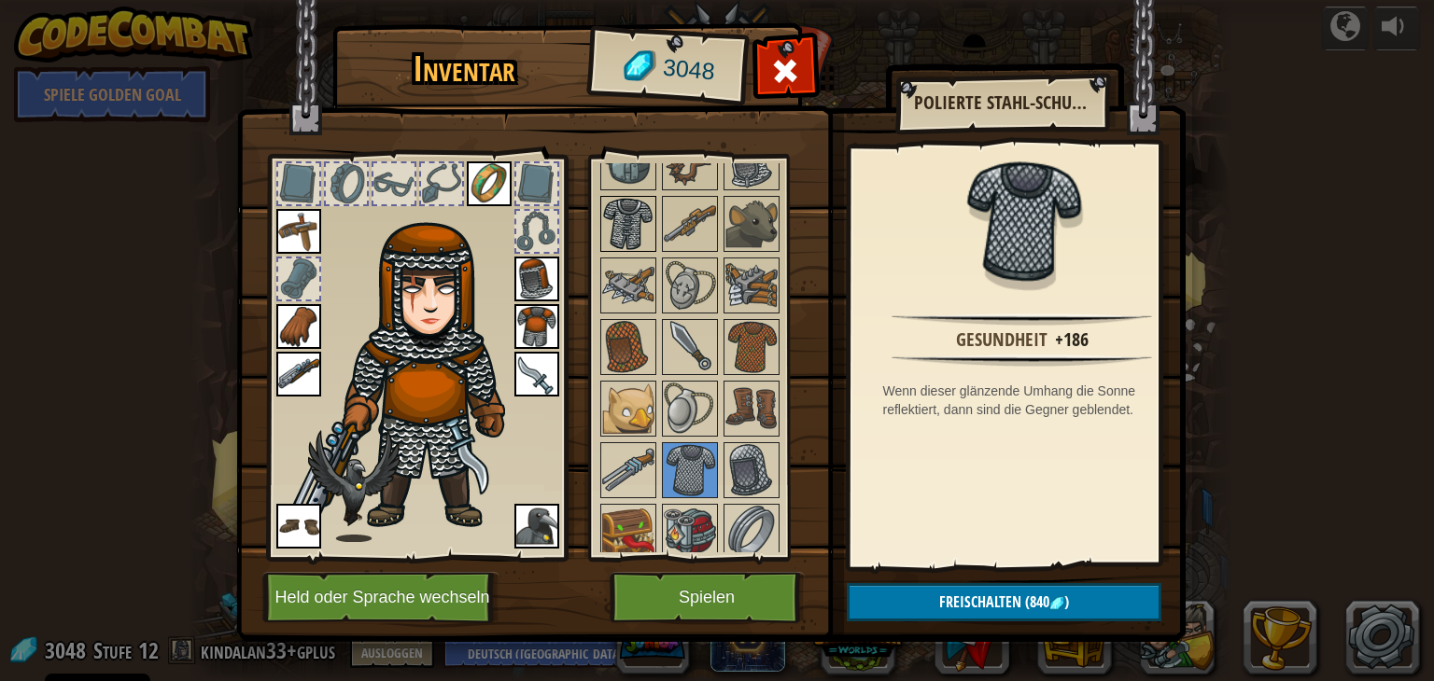
click at [619, 203] on img at bounding box center [628, 224] width 52 height 52
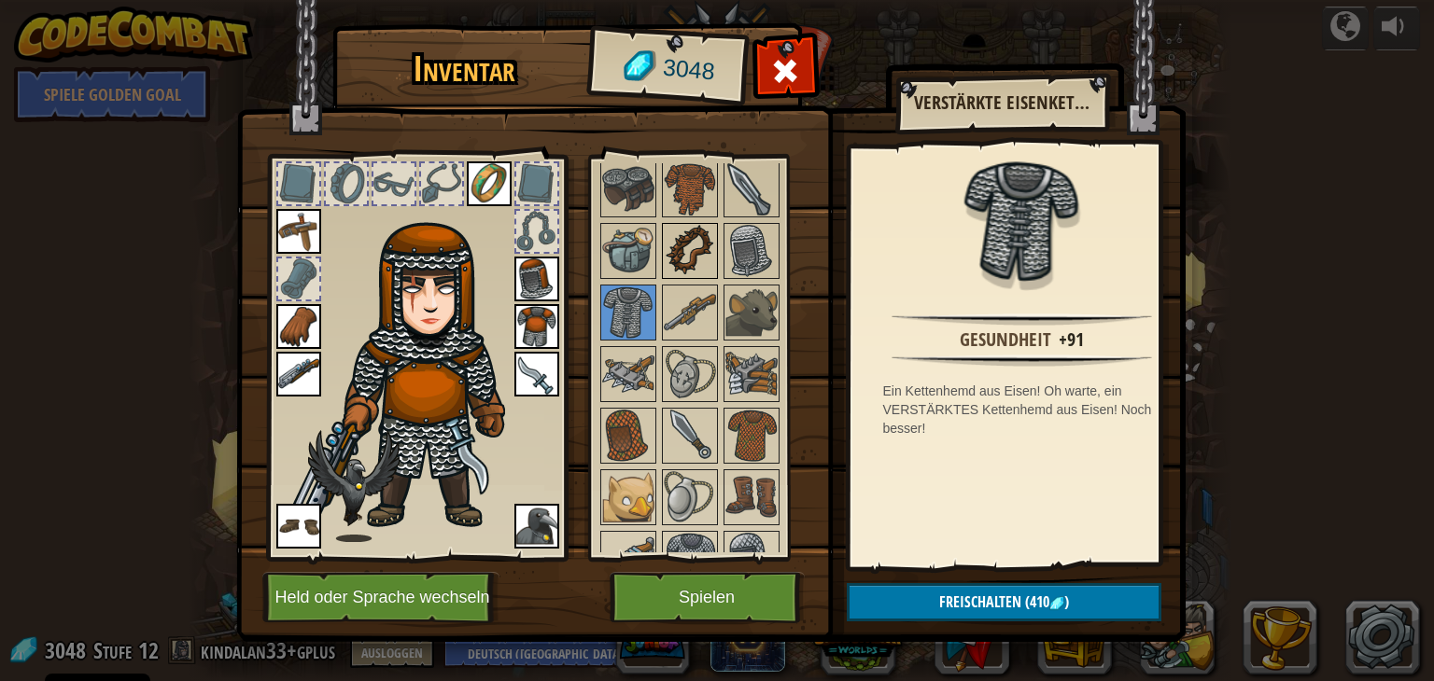
scroll to position [595, 0]
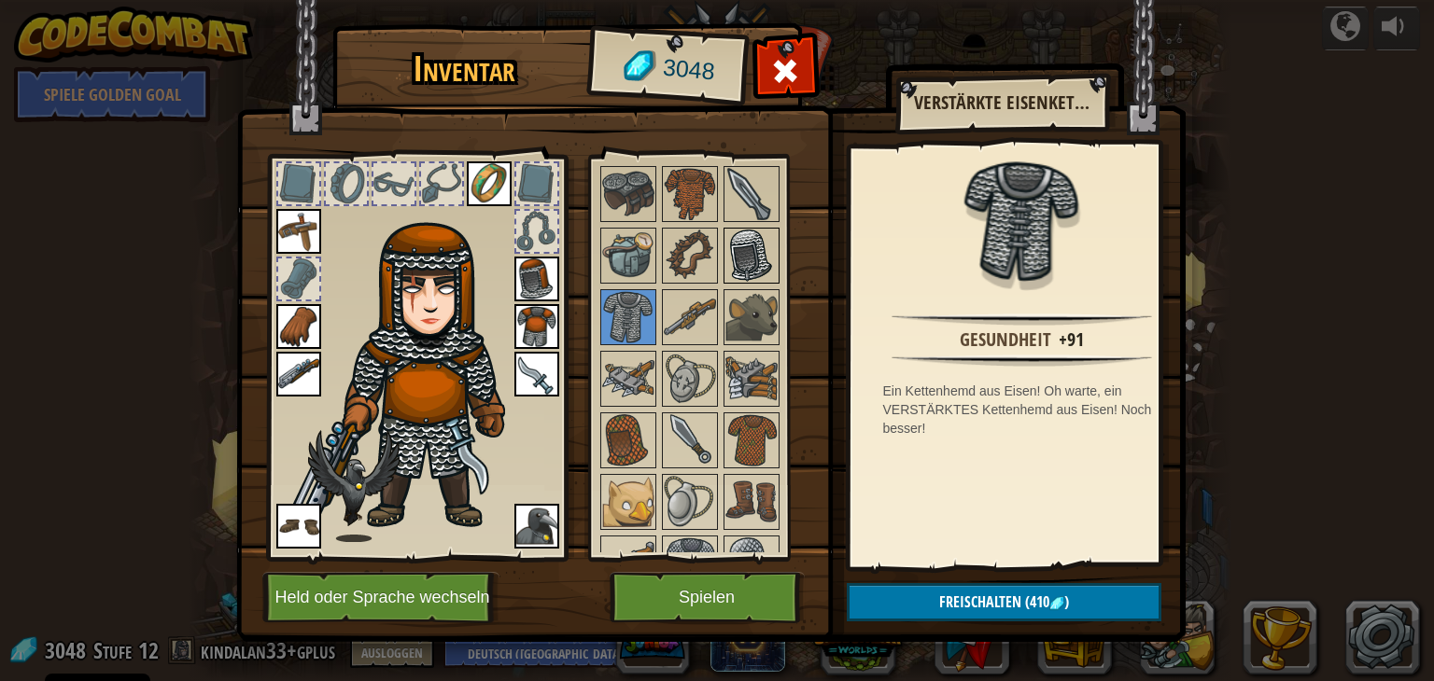
click at [756, 235] on img at bounding box center [751, 256] width 52 height 52
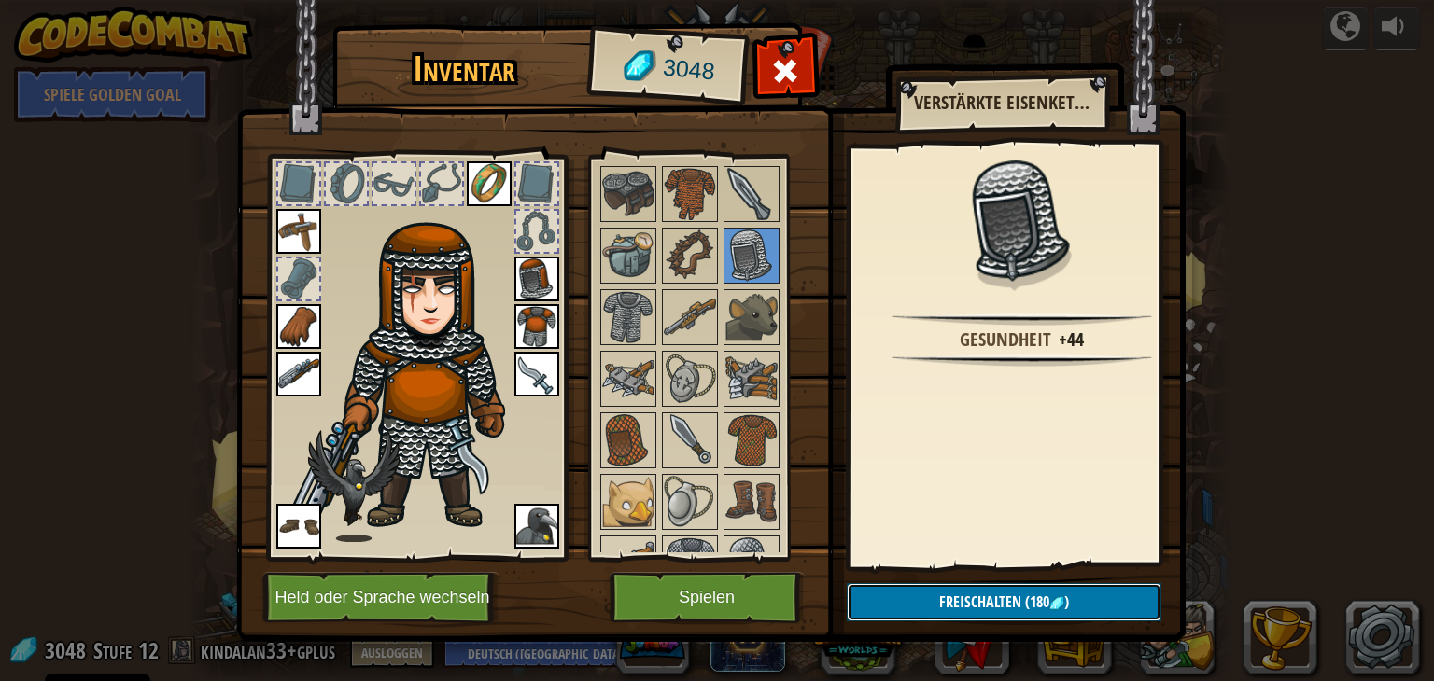
click at [920, 587] on button "Freischalten (180 )" at bounding box center [1004, 602] width 315 height 38
click at [976, 595] on button "Bestätigen" at bounding box center [1004, 602] width 315 height 38
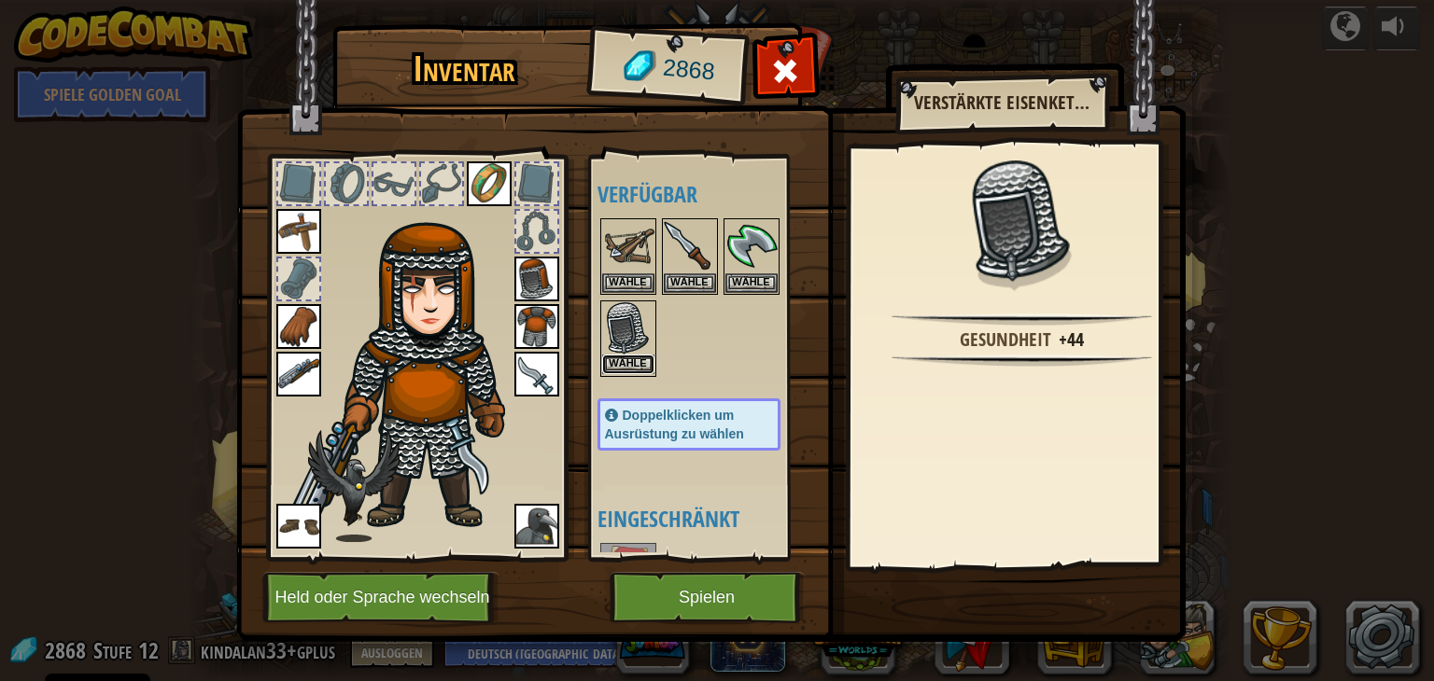
click at [634, 358] on button "Wähle" at bounding box center [628, 365] width 52 height 20
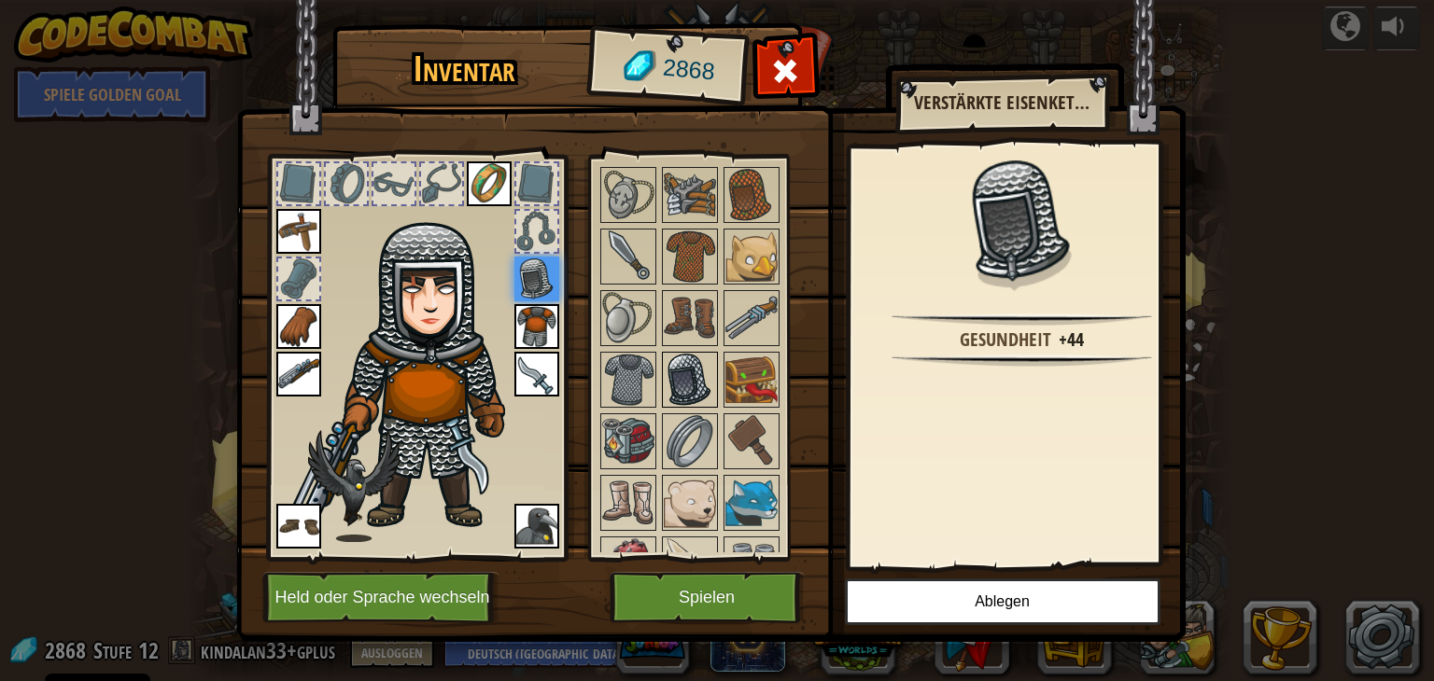
scroll to position [895, 0]
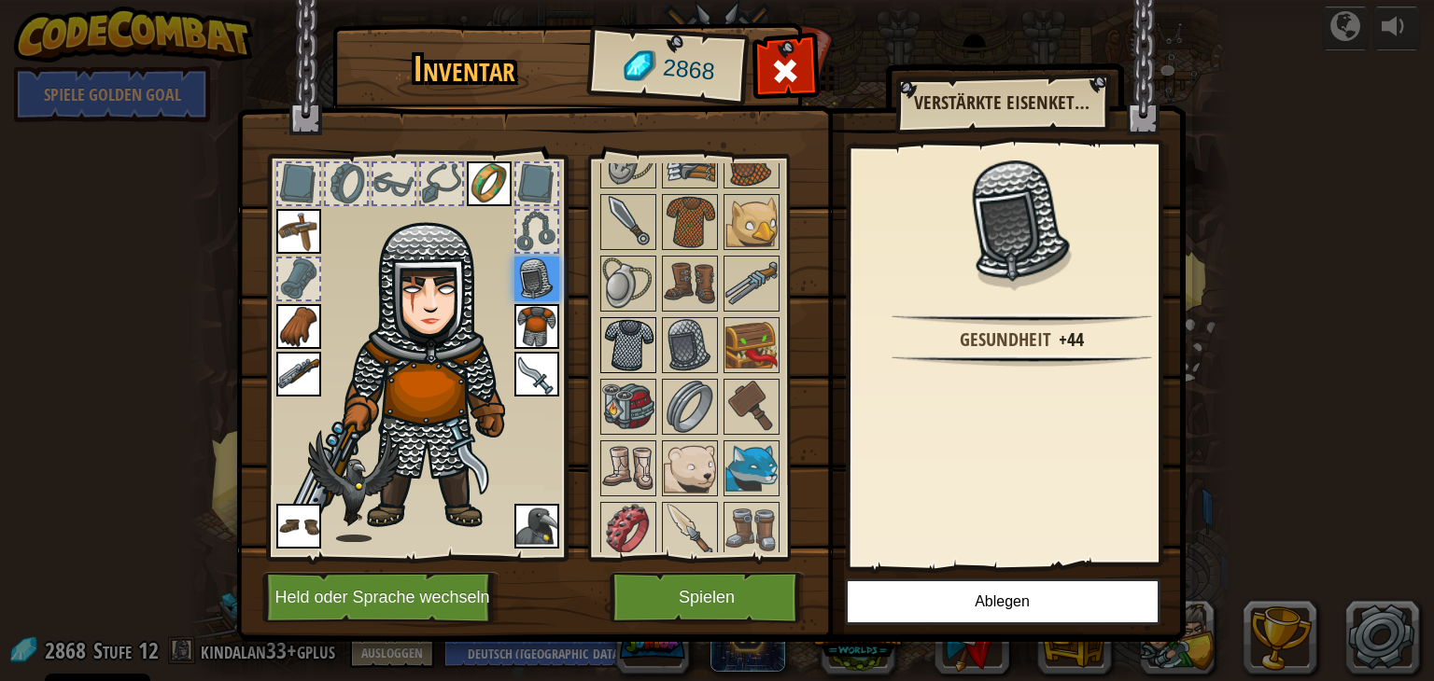
click at [627, 345] on img at bounding box center [628, 345] width 52 height 52
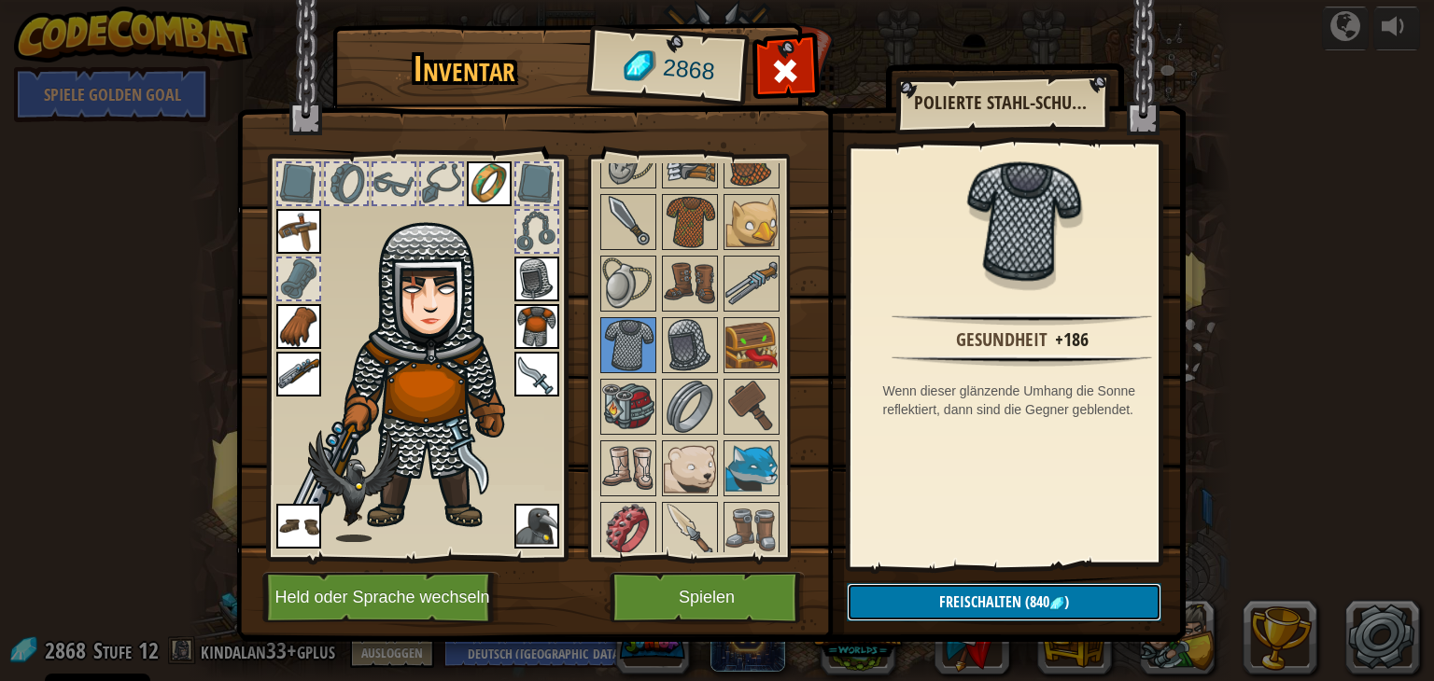
click at [933, 595] on button "Freischalten (840 )" at bounding box center [1004, 602] width 315 height 38
click at [923, 588] on button "Bestätigen" at bounding box center [1004, 602] width 315 height 38
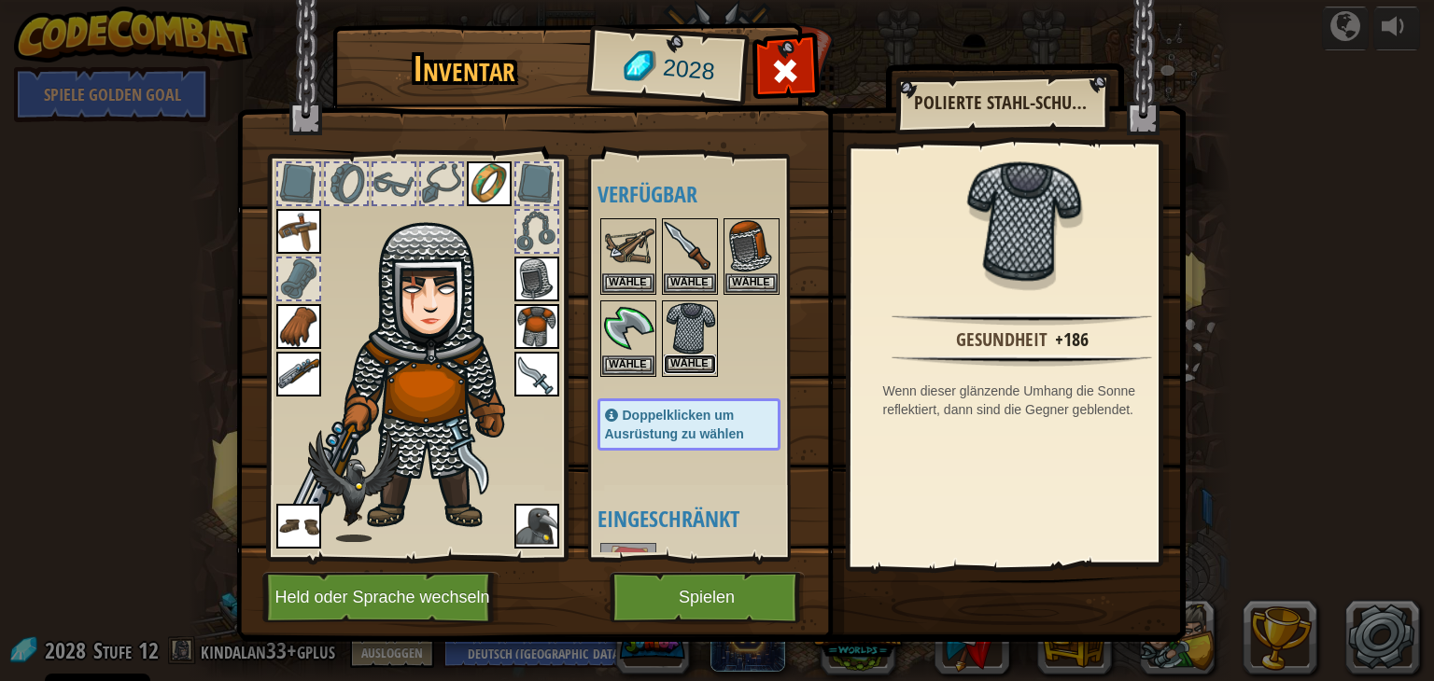
click at [686, 370] on button "Wähle" at bounding box center [690, 365] width 52 height 20
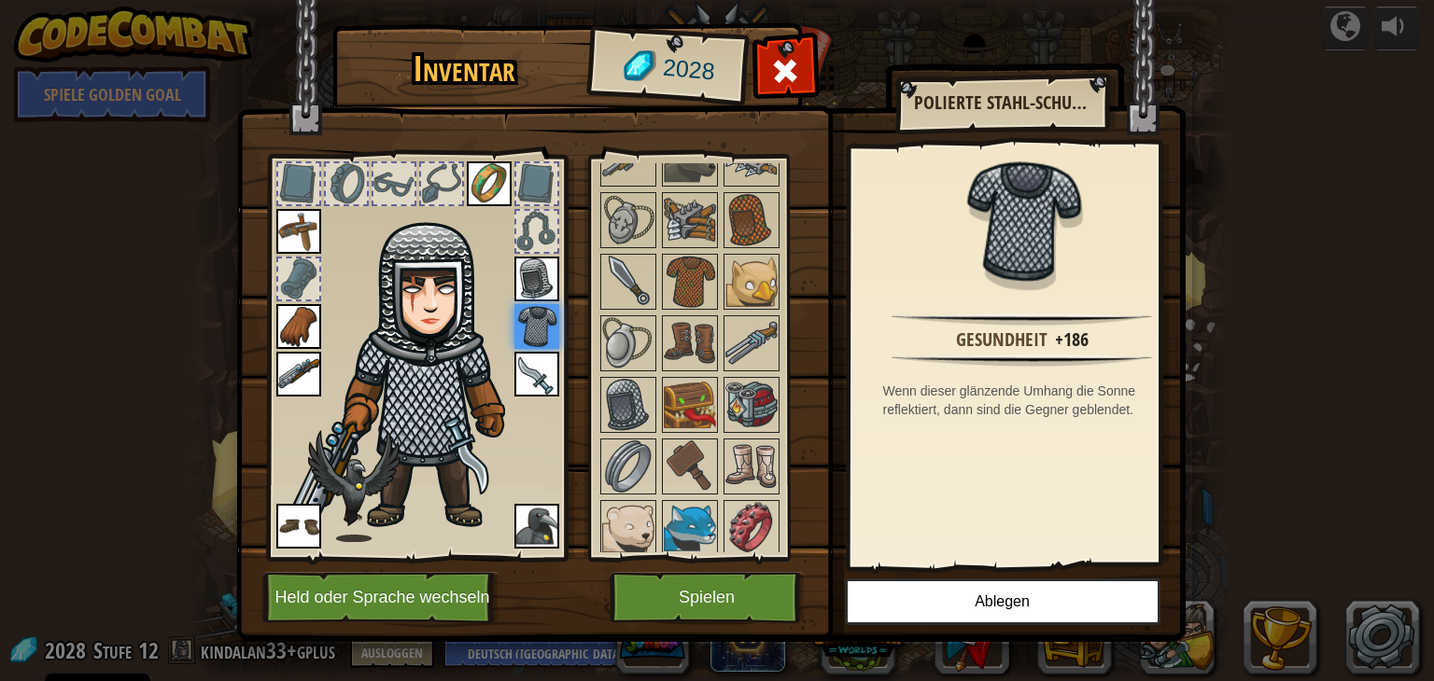
scroll to position [840, 0]
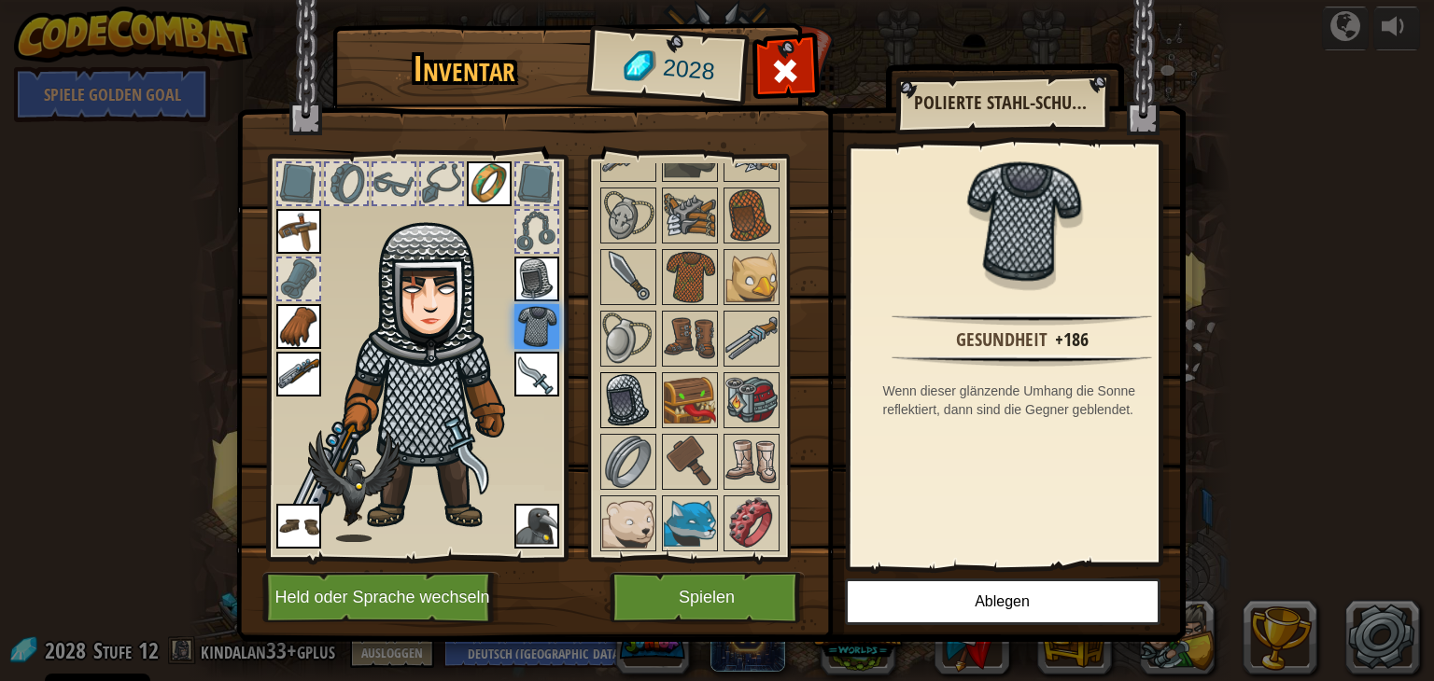
click at [642, 391] on img at bounding box center [628, 400] width 52 height 52
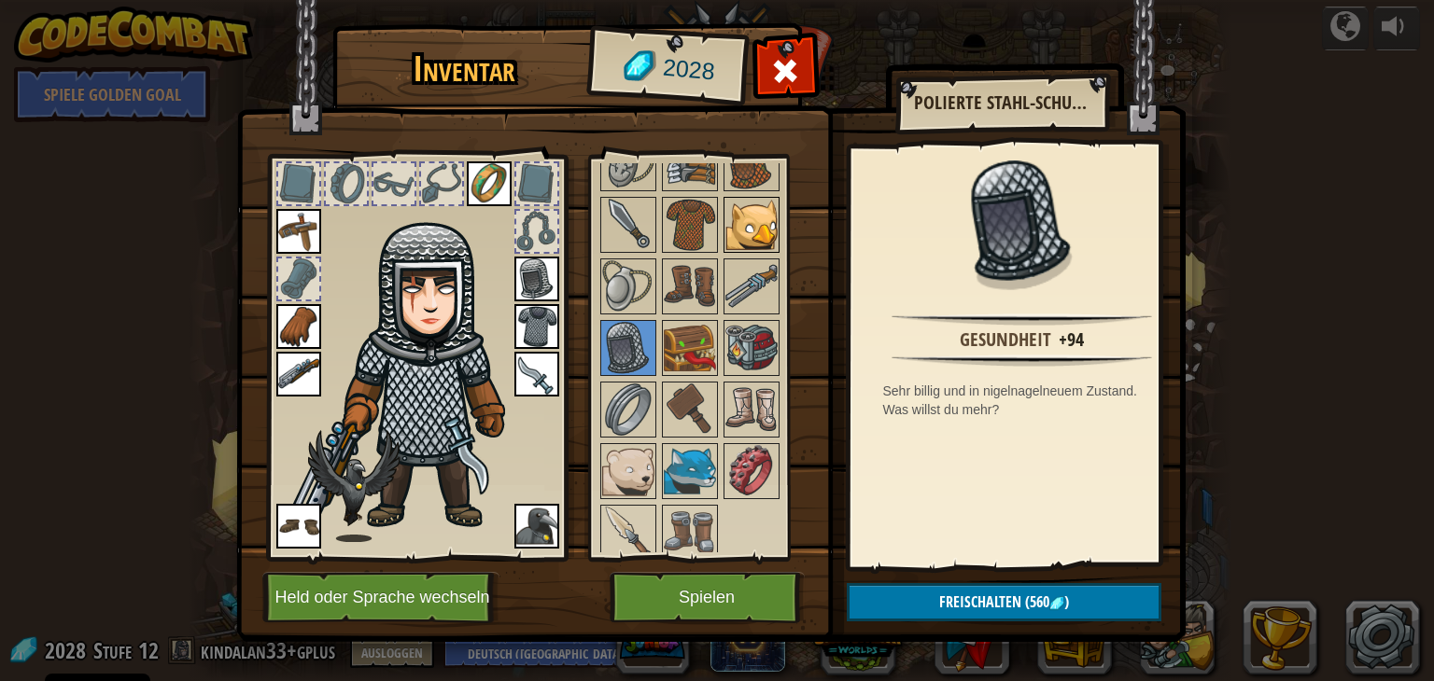
scroll to position [895, 0]
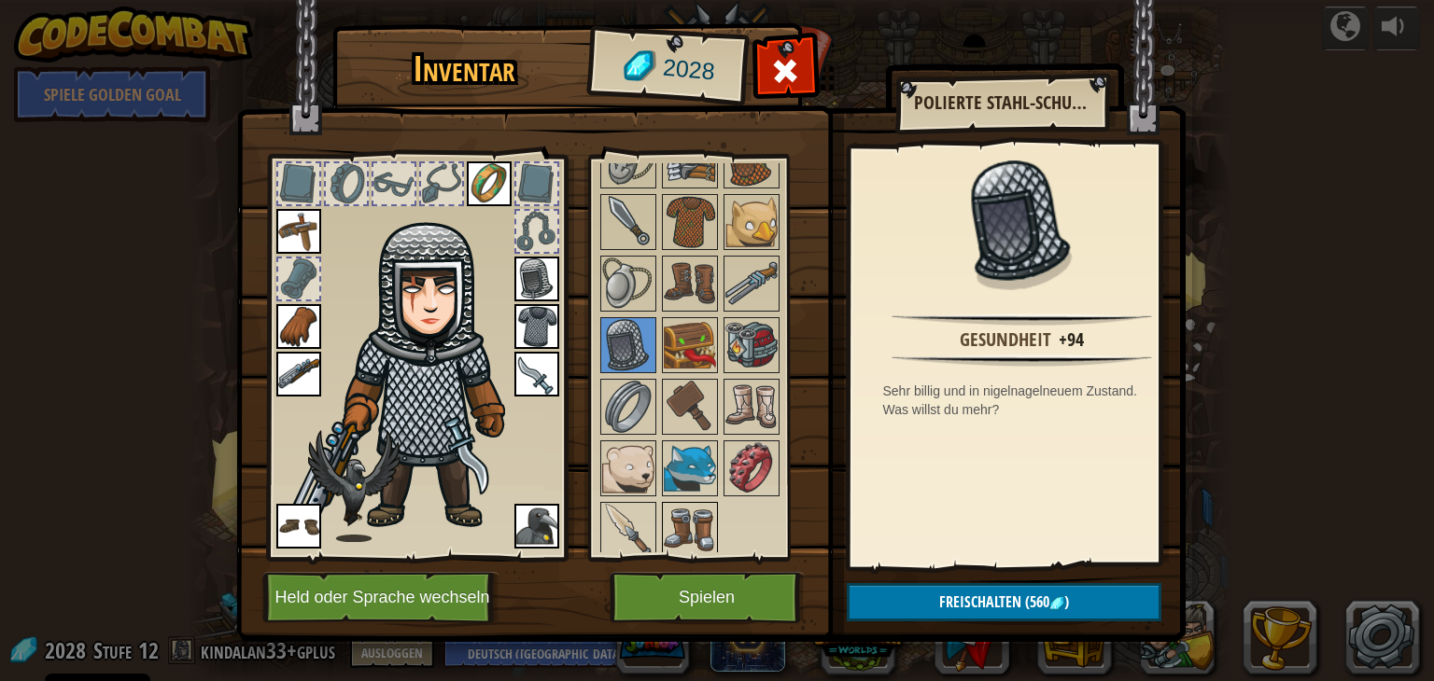
click at [697, 504] on img at bounding box center [690, 530] width 52 height 52
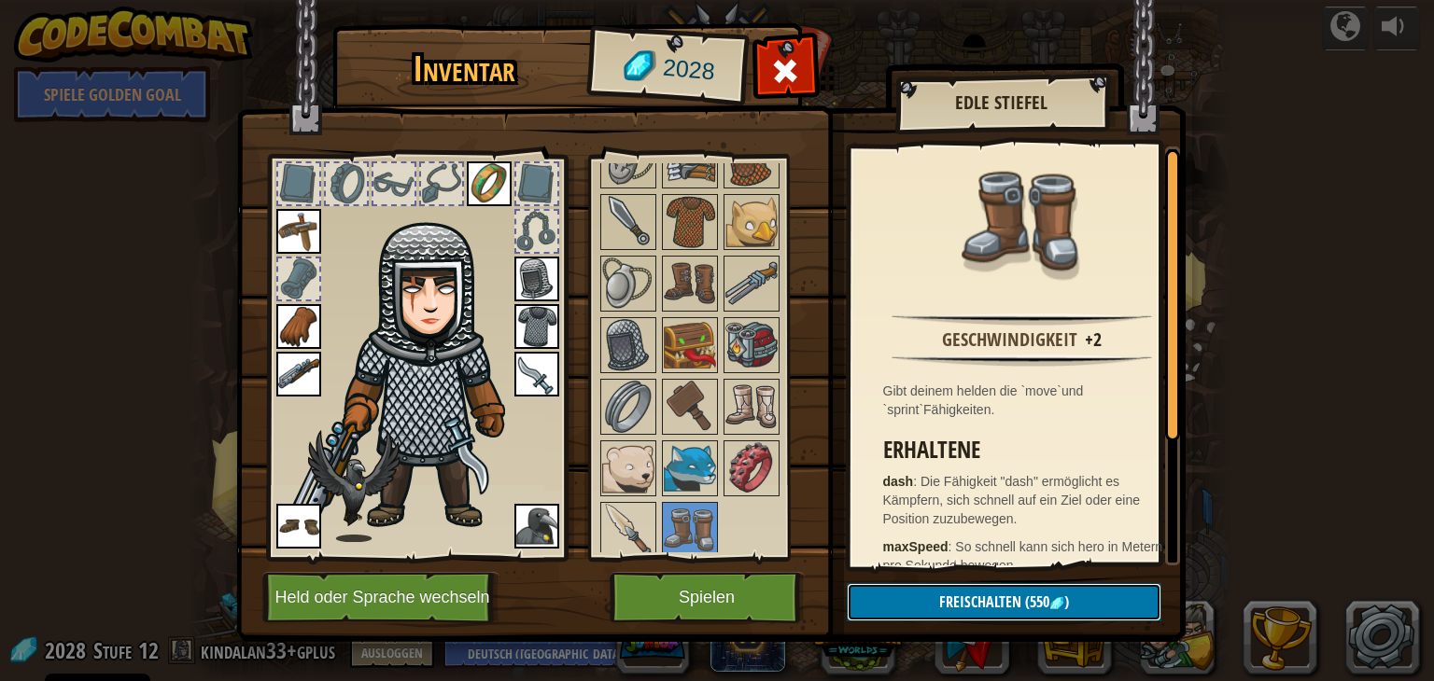
click at [885, 598] on button "Freischalten (550 )" at bounding box center [1004, 602] width 315 height 38
click at [896, 597] on button "Bestätigen" at bounding box center [1004, 602] width 315 height 38
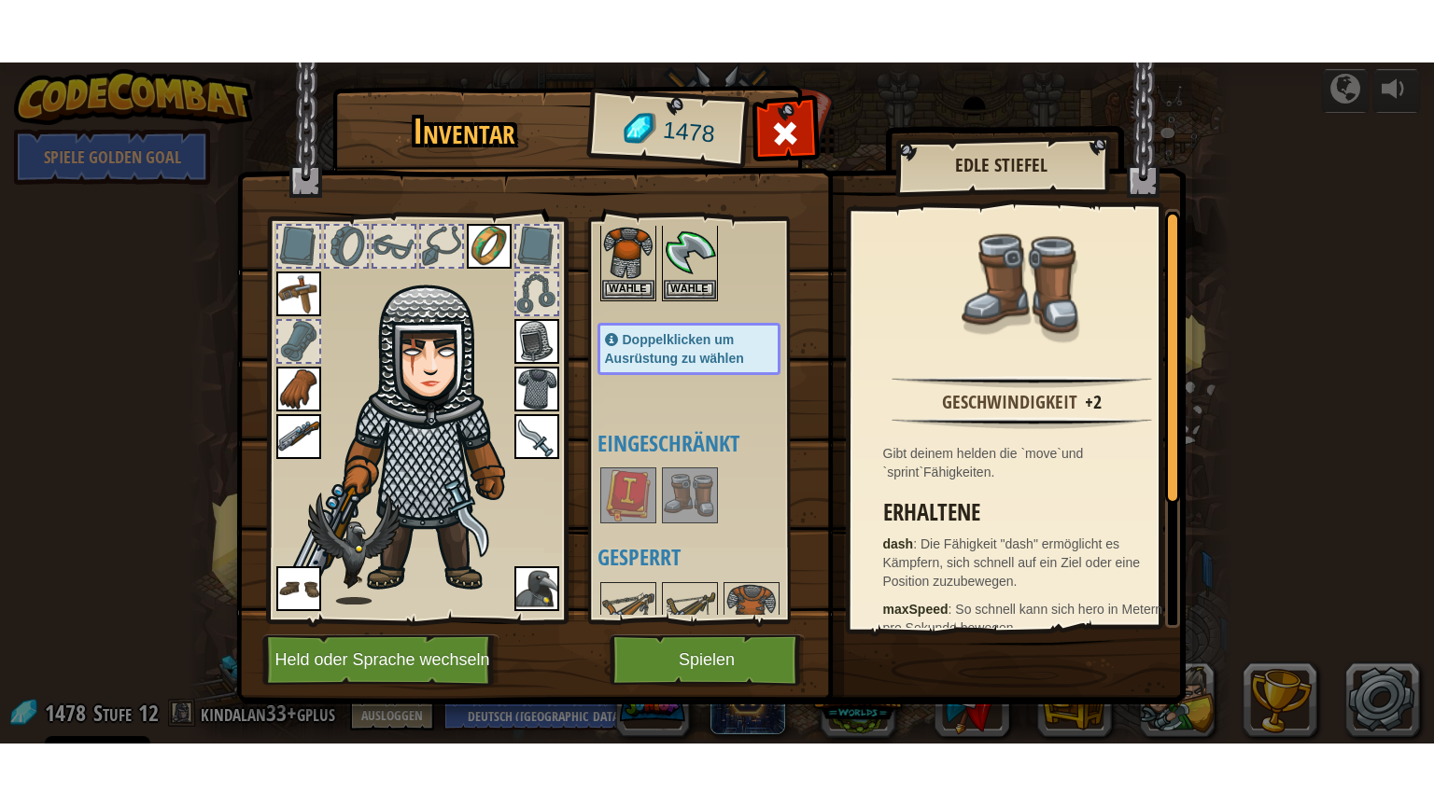
scroll to position [187, 0]
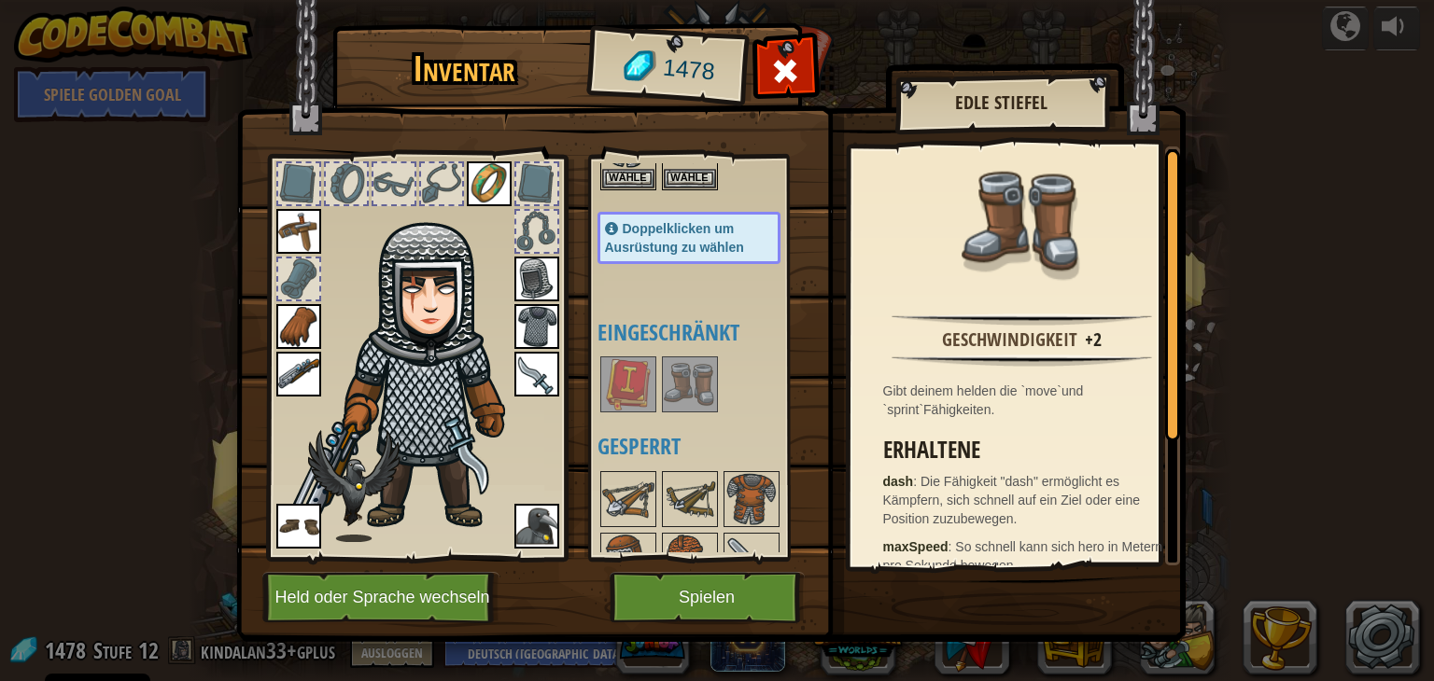
click at [694, 392] on img at bounding box center [690, 384] width 52 height 52
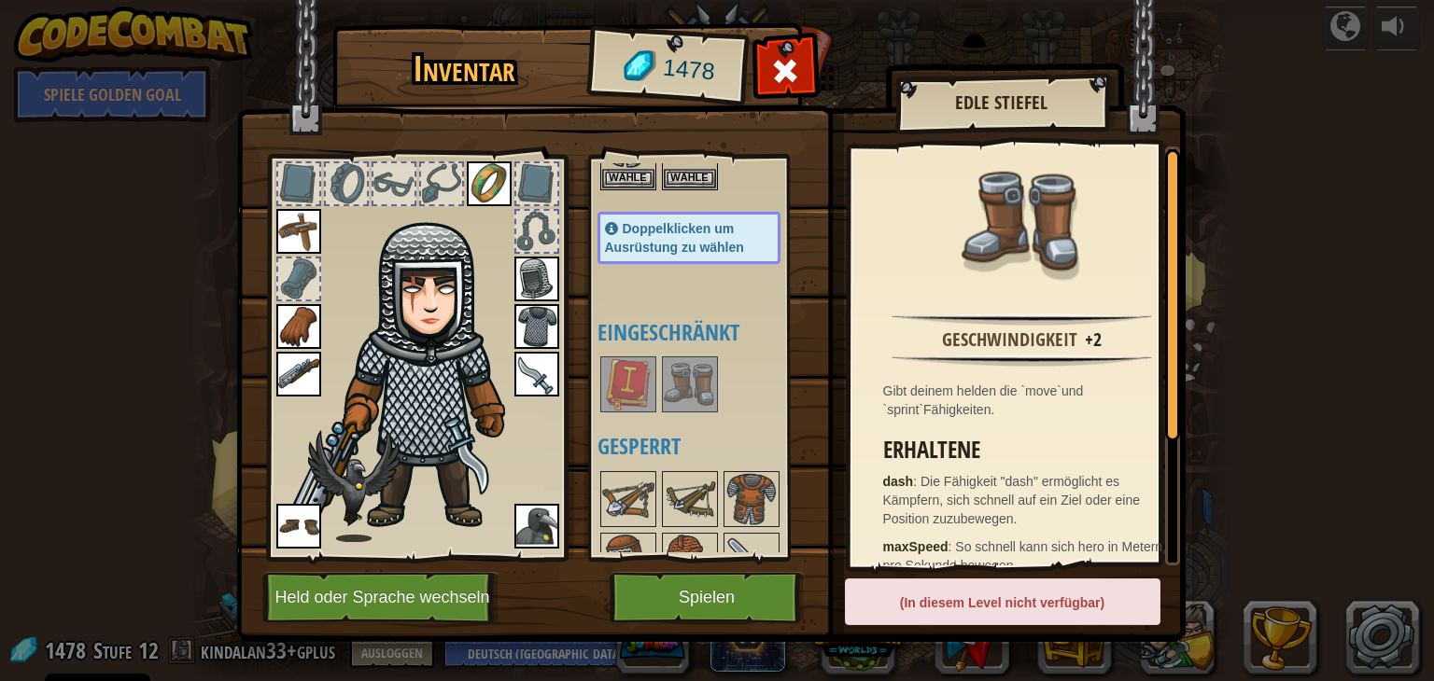
click at [692, 392] on img at bounding box center [690, 384] width 52 height 52
click at [665, 595] on button "Spielen" at bounding box center [706, 597] width 195 height 51
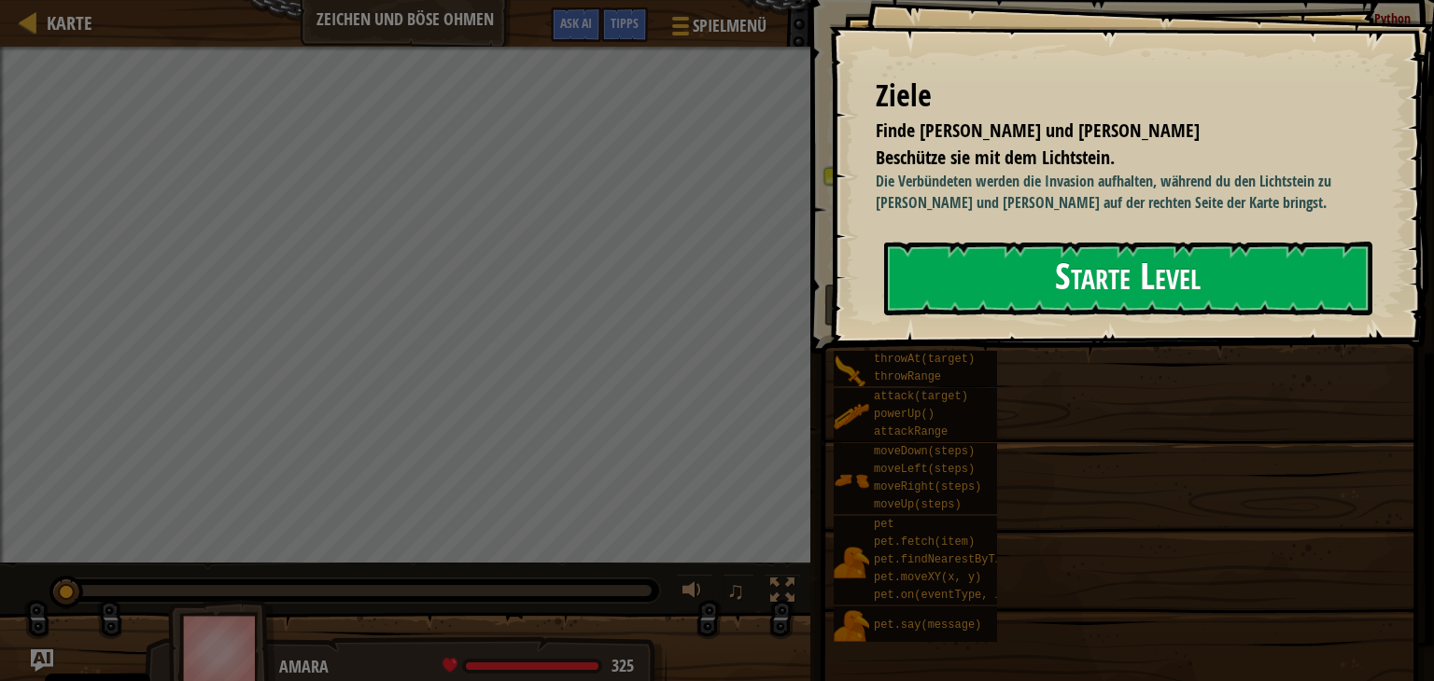
click at [974, 260] on button "Starte Level" at bounding box center [1128, 279] width 488 height 74
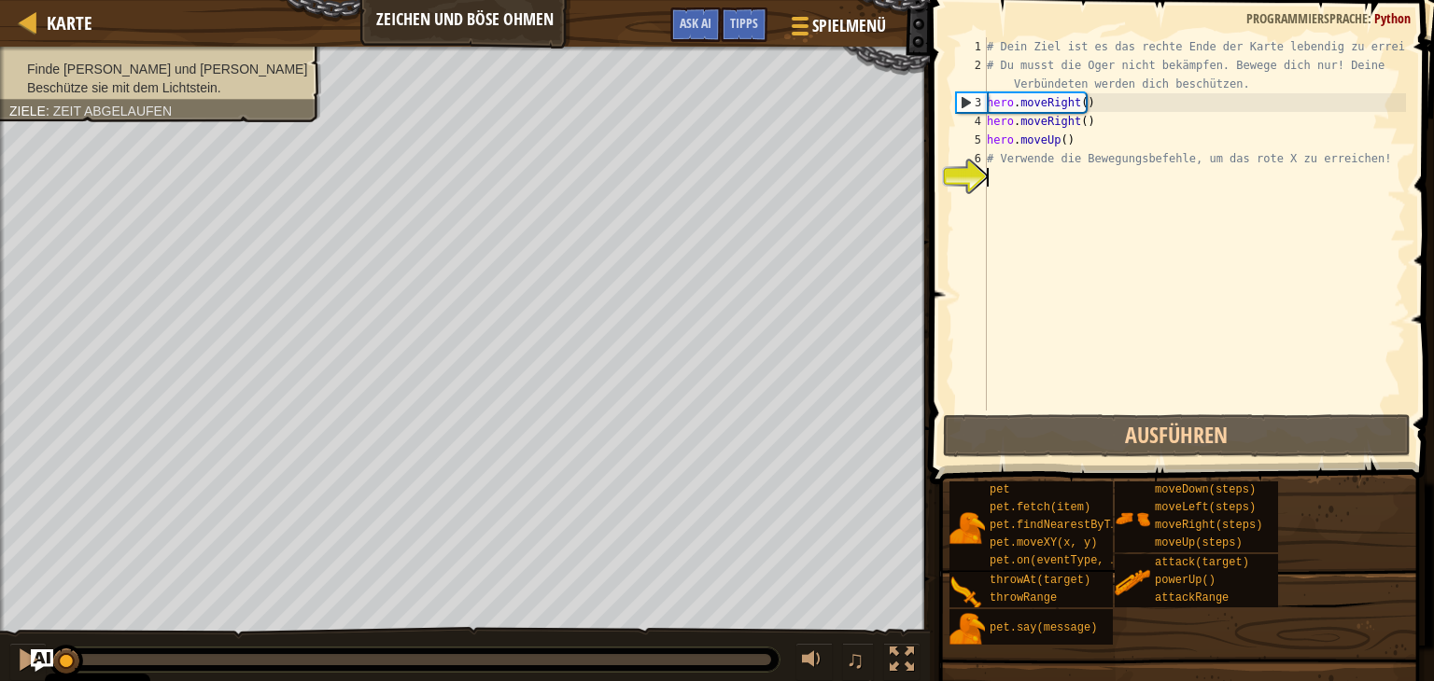
click at [881, 653] on div "♫" at bounding box center [853, 662] width 134 height 38
click at [892, 655] on div at bounding box center [901, 660] width 24 height 24
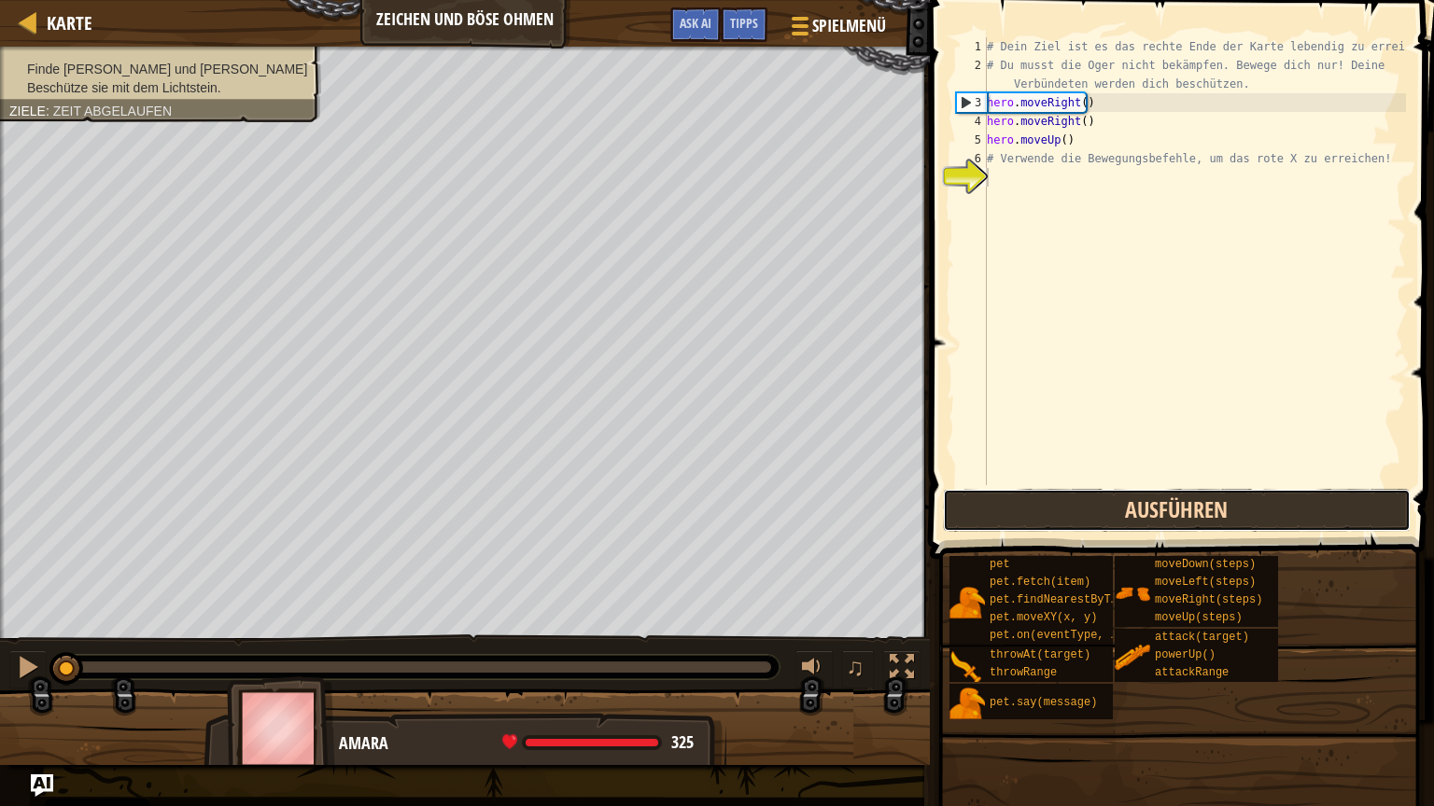
click at [1083, 493] on button "Ausführen" at bounding box center [1177, 510] width 468 height 43
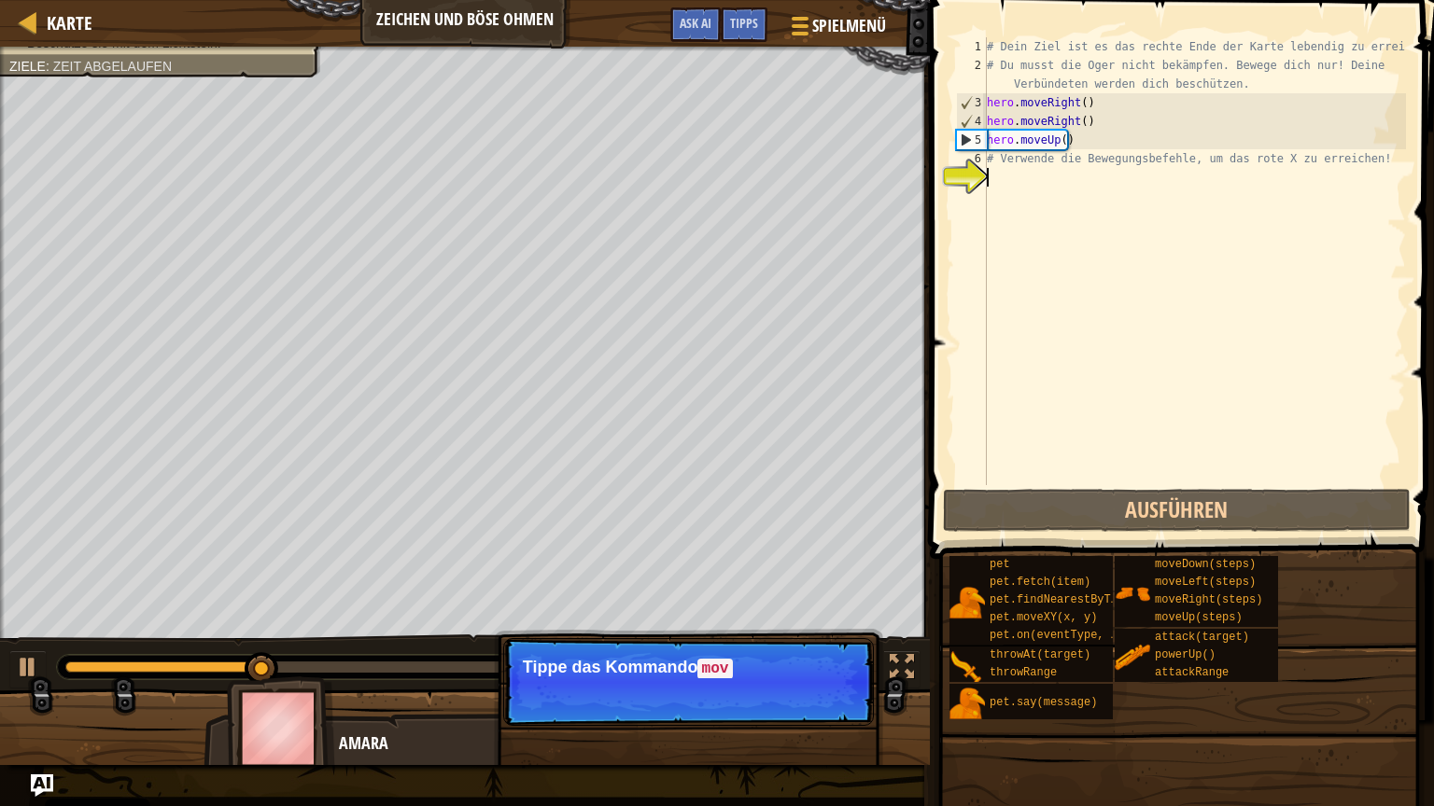
type textarea "h"
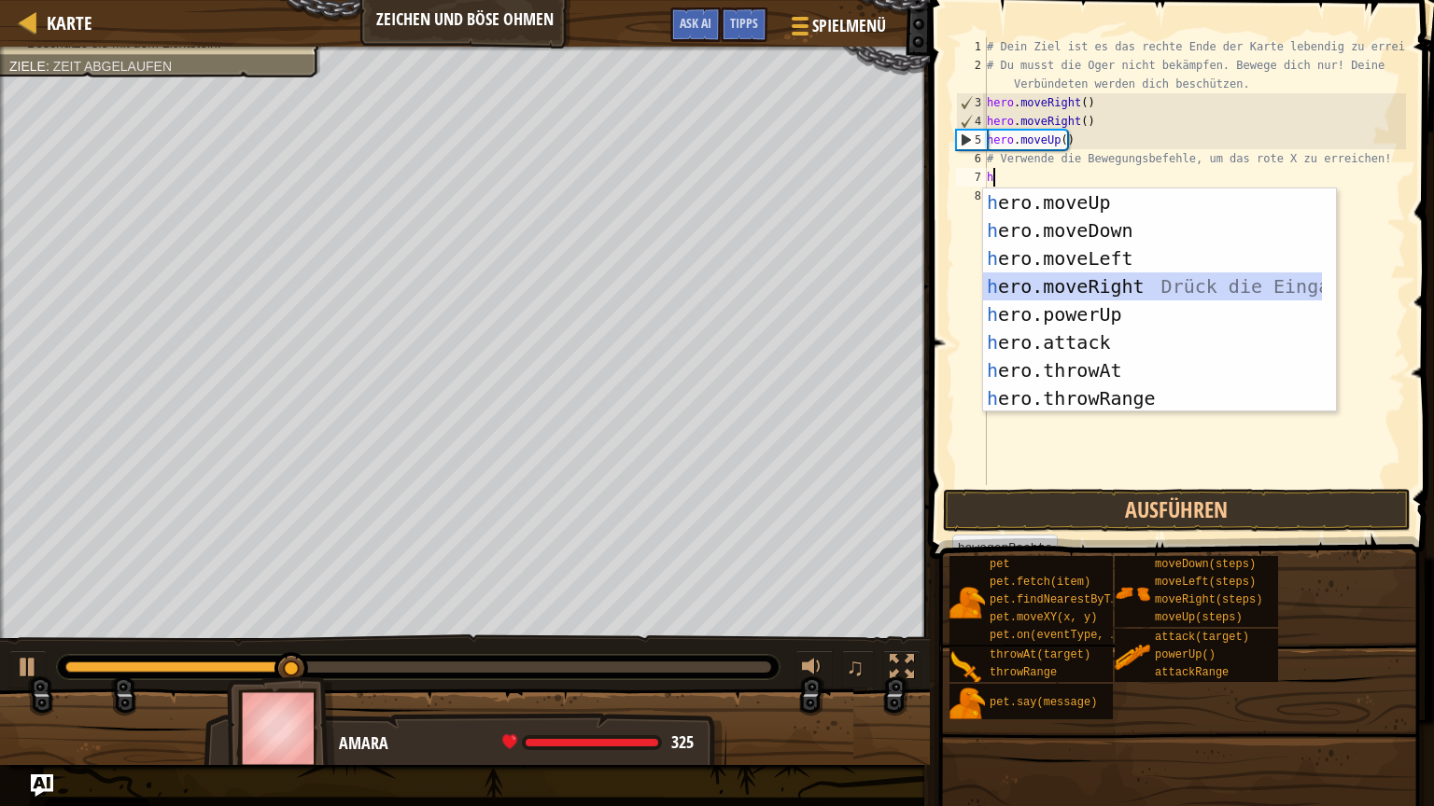
click at [1156, 279] on div "h ero.moveUp Drück die Eingabetaste h ero.moveDown Drück die Eingabetaste h ero…" at bounding box center [1152, 329] width 339 height 280
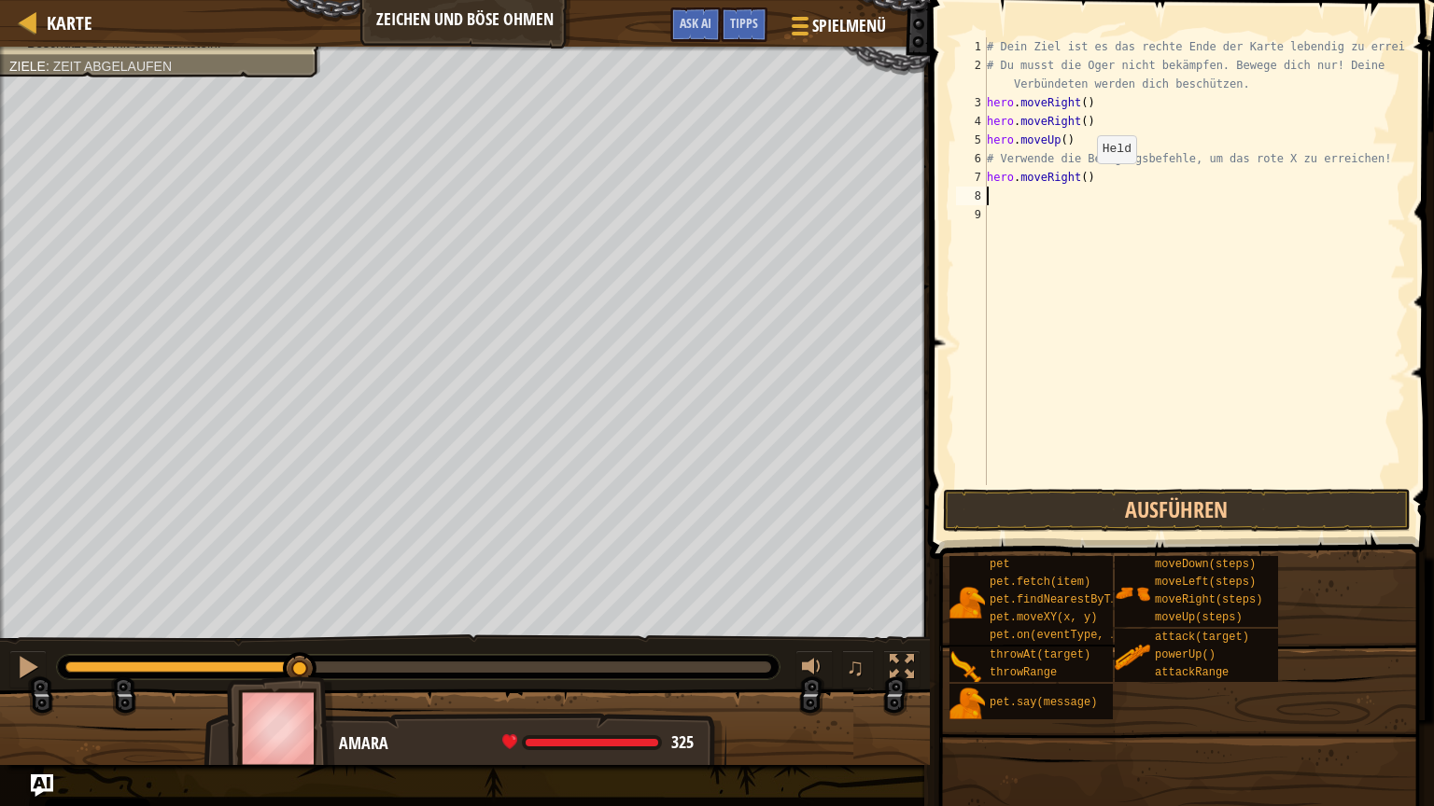
click at [1080, 182] on div "# Dein Ziel ist es das rechte Ende der Karte lebendig zu erreichen. # Du musst …" at bounding box center [1194, 279] width 423 height 485
click at [1195, 511] on button "Ausführen" at bounding box center [1177, 510] width 468 height 43
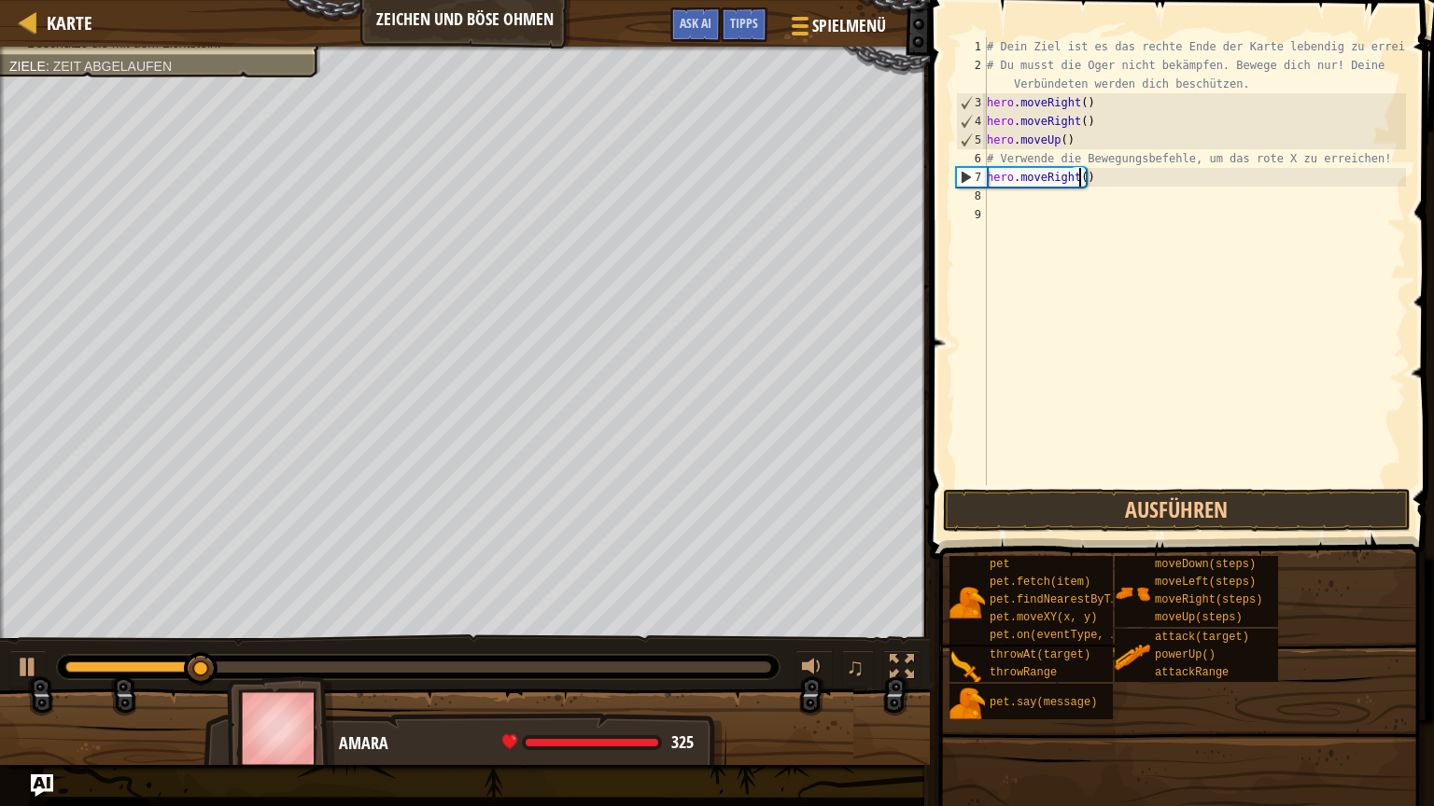
type textarea "hero.moveRight(3)"
click at [1065, 200] on div "# Dein Ziel ist es das rechte Ende der Karte lebendig zu erreichen. # Du musst …" at bounding box center [1194, 279] width 423 height 485
type textarea "h"
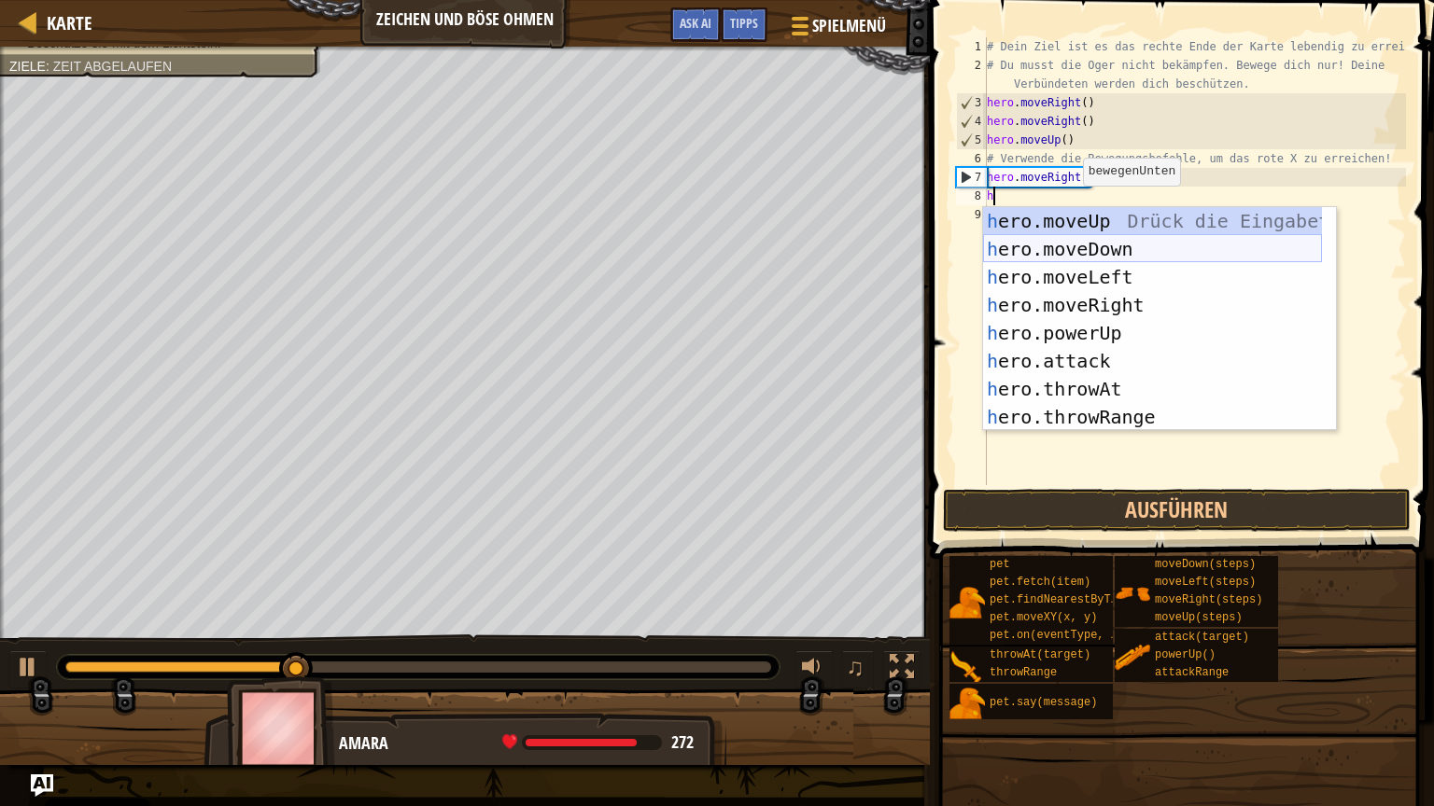
click at [1069, 239] on div "h ero.moveUp Drück die Eingabetaste h ero.moveDown Drück die Eingabetaste h ero…" at bounding box center [1152, 347] width 339 height 280
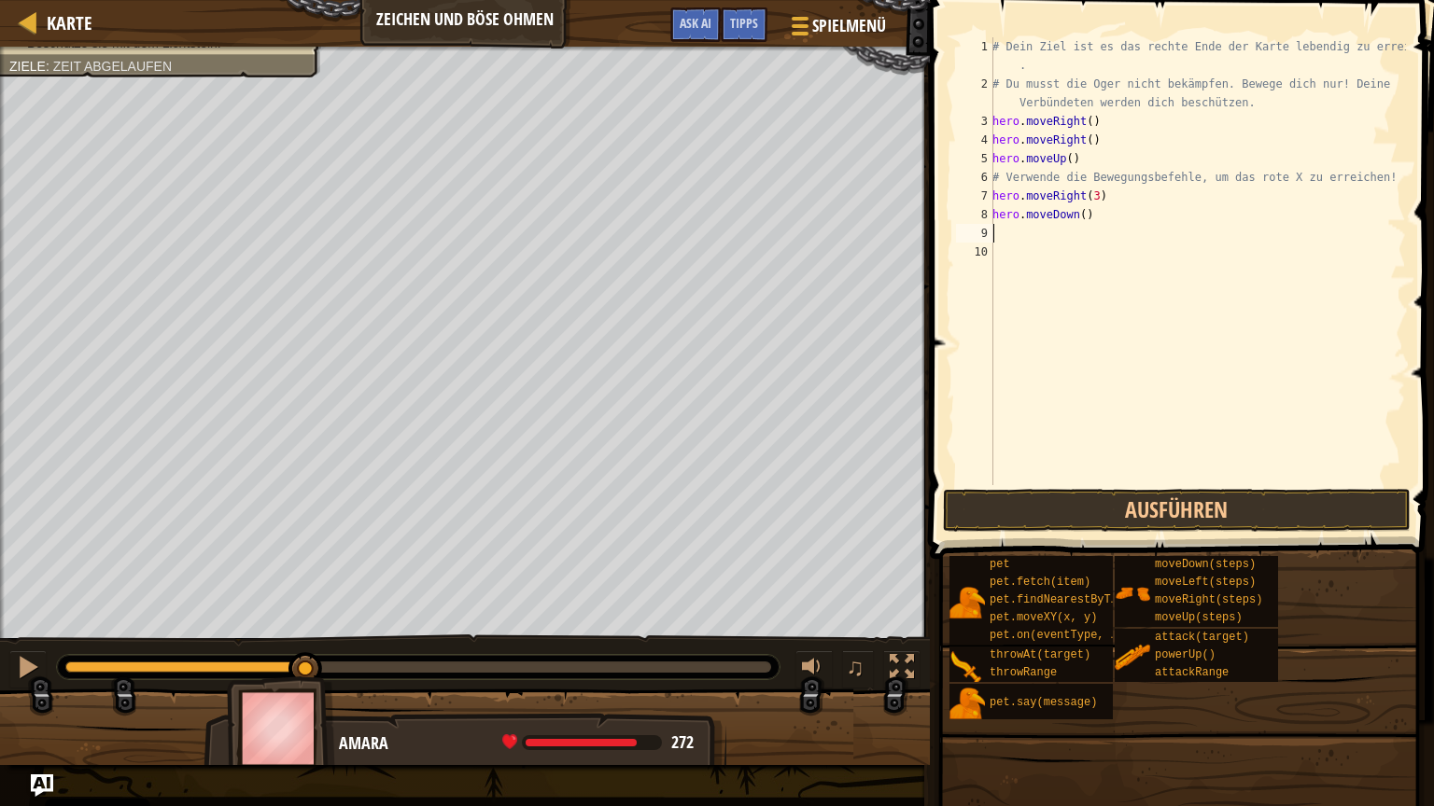
type textarea "h"
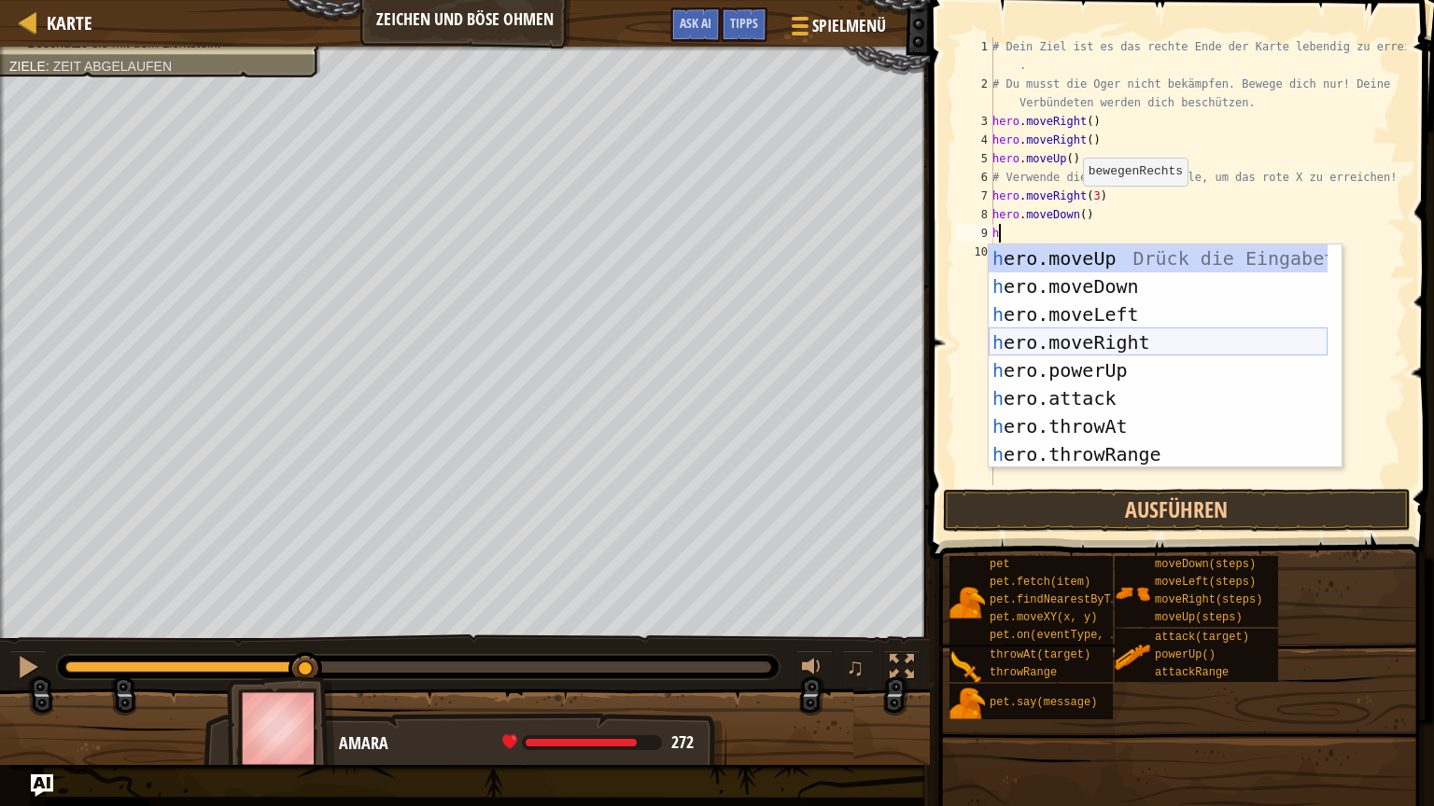
click at [1085, 343] on div "h ero.moveUp Drück die Eingabetaste h ero.moveDown Drück die Eingabetaste h ero…" at bounding box center [1157, 385] width 339 height 280
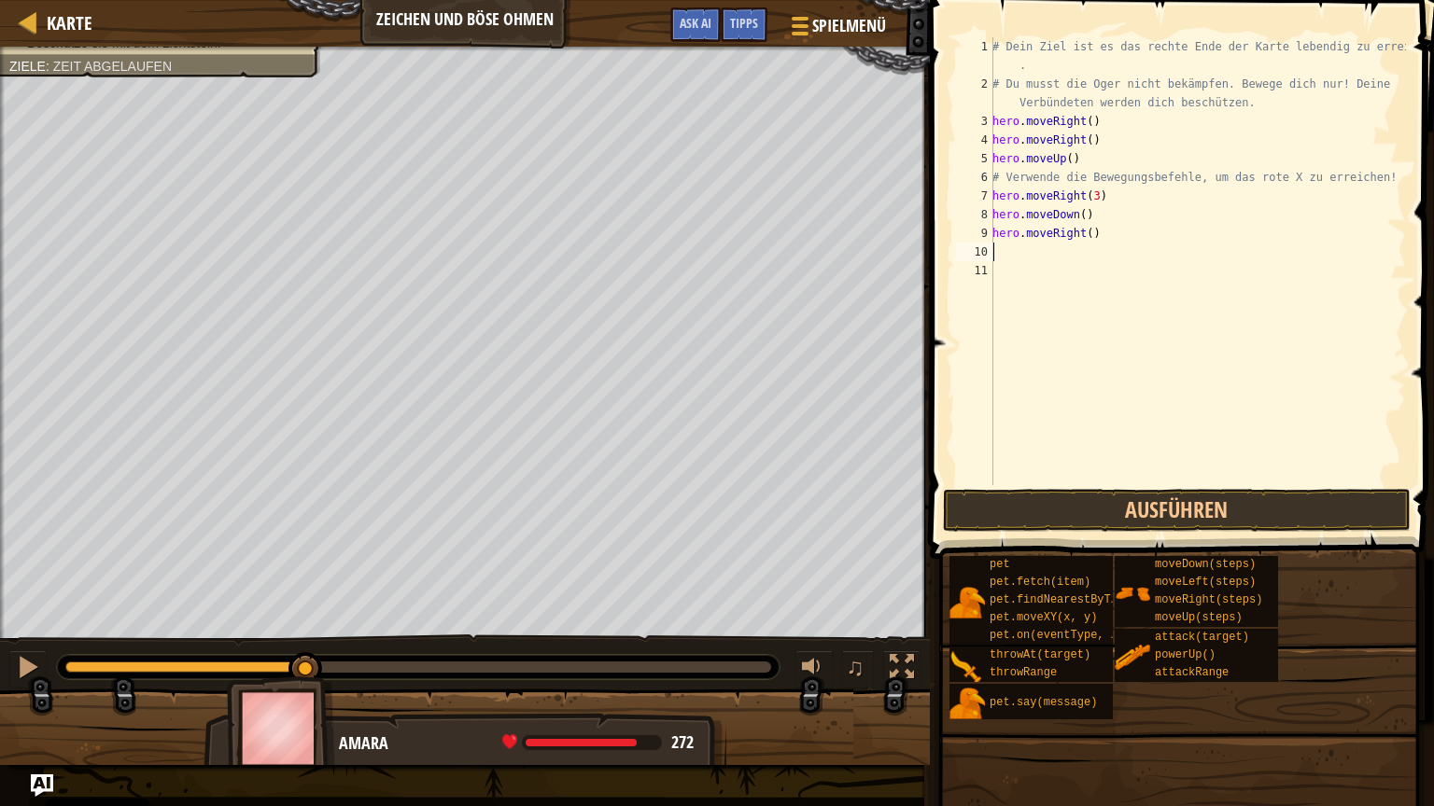
type textarea "h"
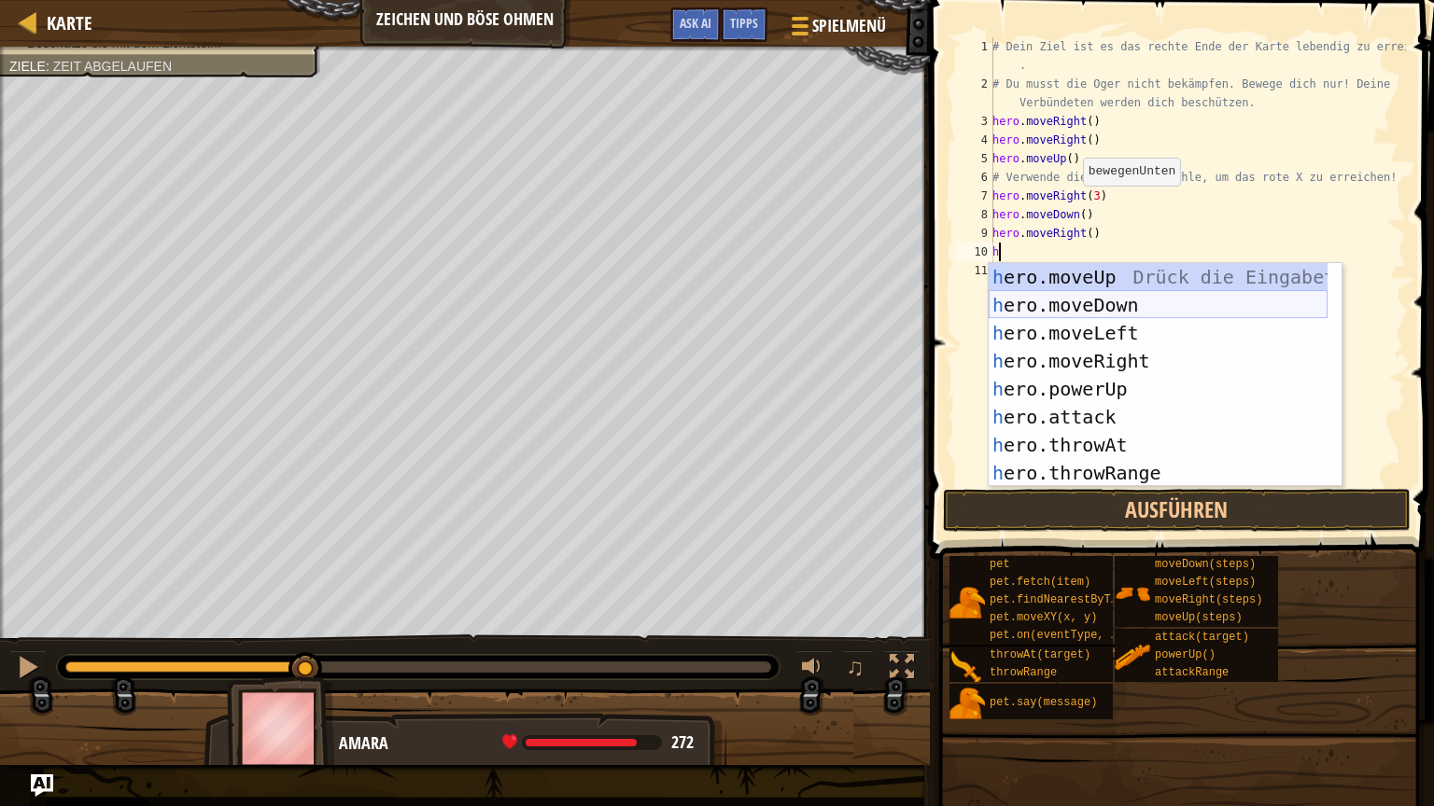
click at [1074, 302] on div "h ero.moveUp Drück die Eingabetaste h ero.moveDown Drück die Eingabetaste h ero…" at bounding box center [1157, 403] width 339 height 280
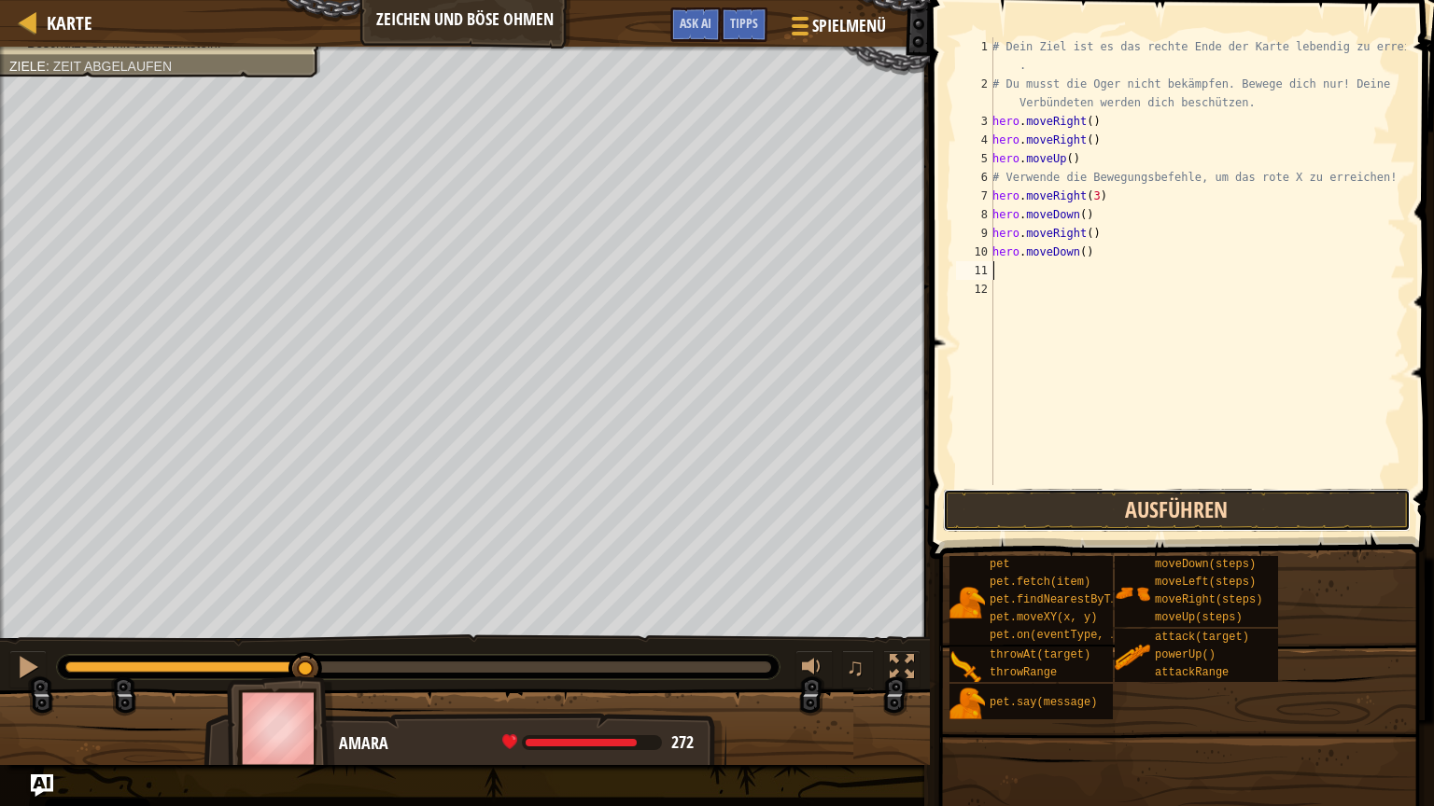
click at [1098, 508] on button "Ausführen" at bounding box center [1177, 510] width 468 height 43
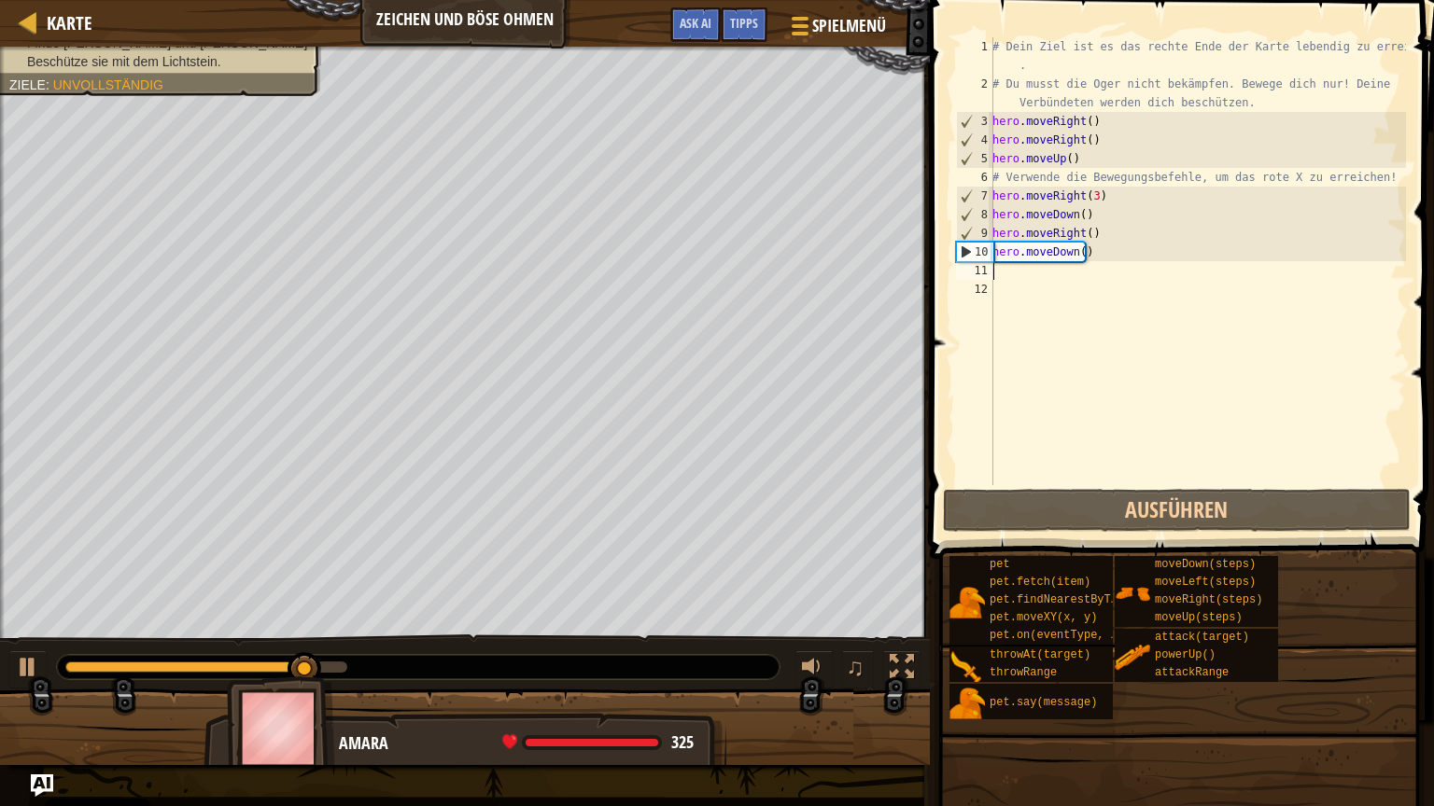
type textarea "h"
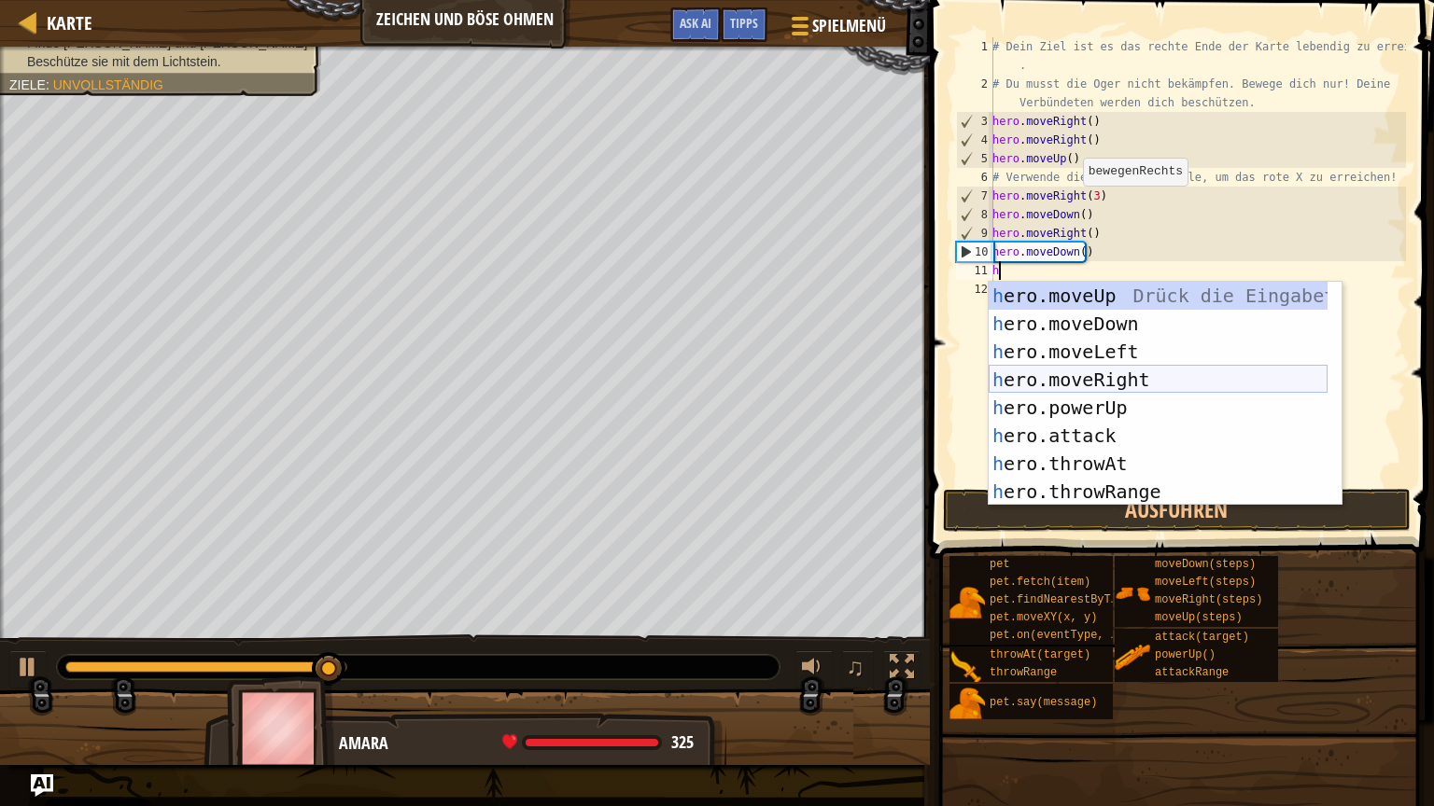
click at [1126, 392] on div "h ero.moveUp Drück die Eingabetaste h ero.moveDown Drück die Eingabetaste h ero…" at bounding box center [1157, 422] width 339 height 280
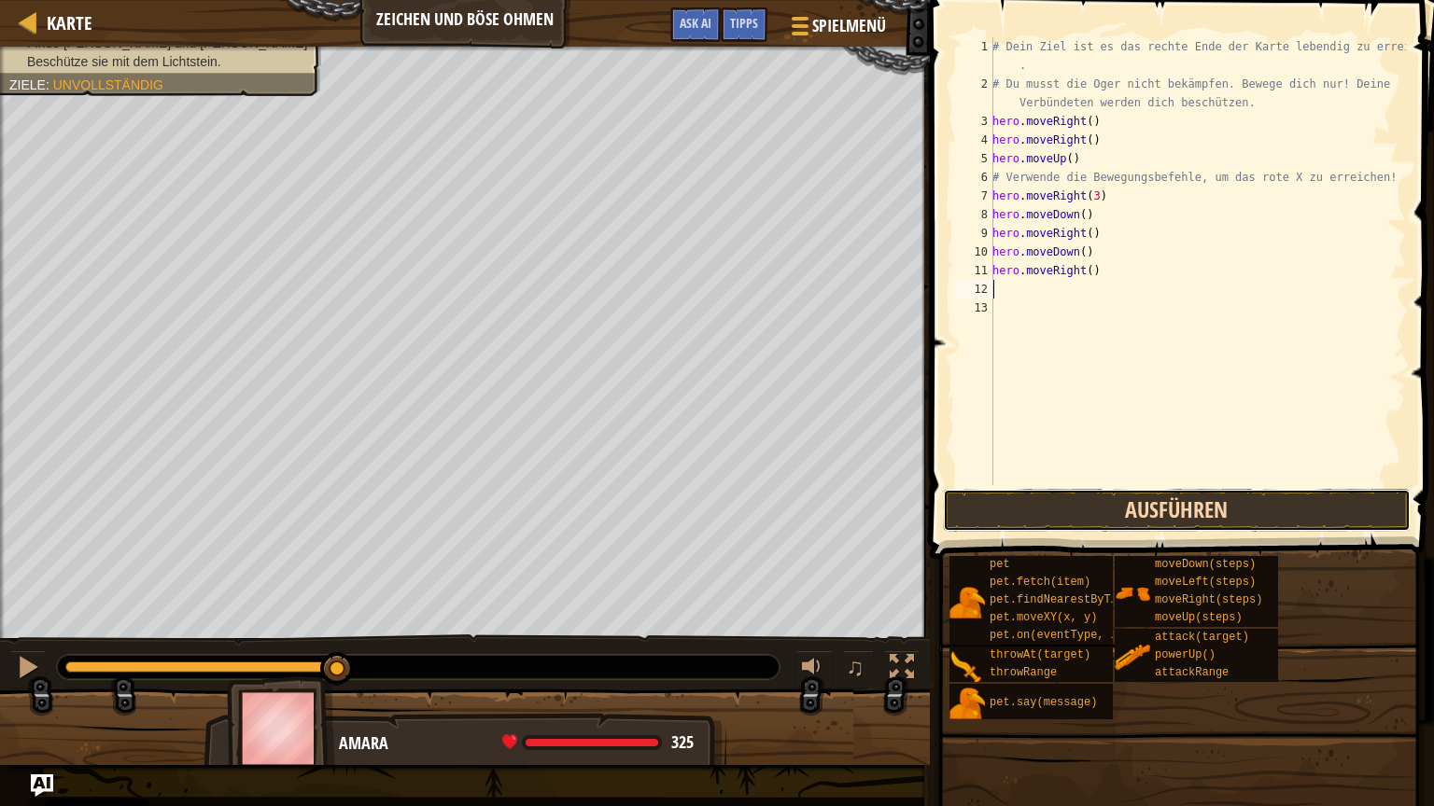
click at [1134, 495] on button "Ausführen" at bounding box center [1177, 510] width 468 height 43
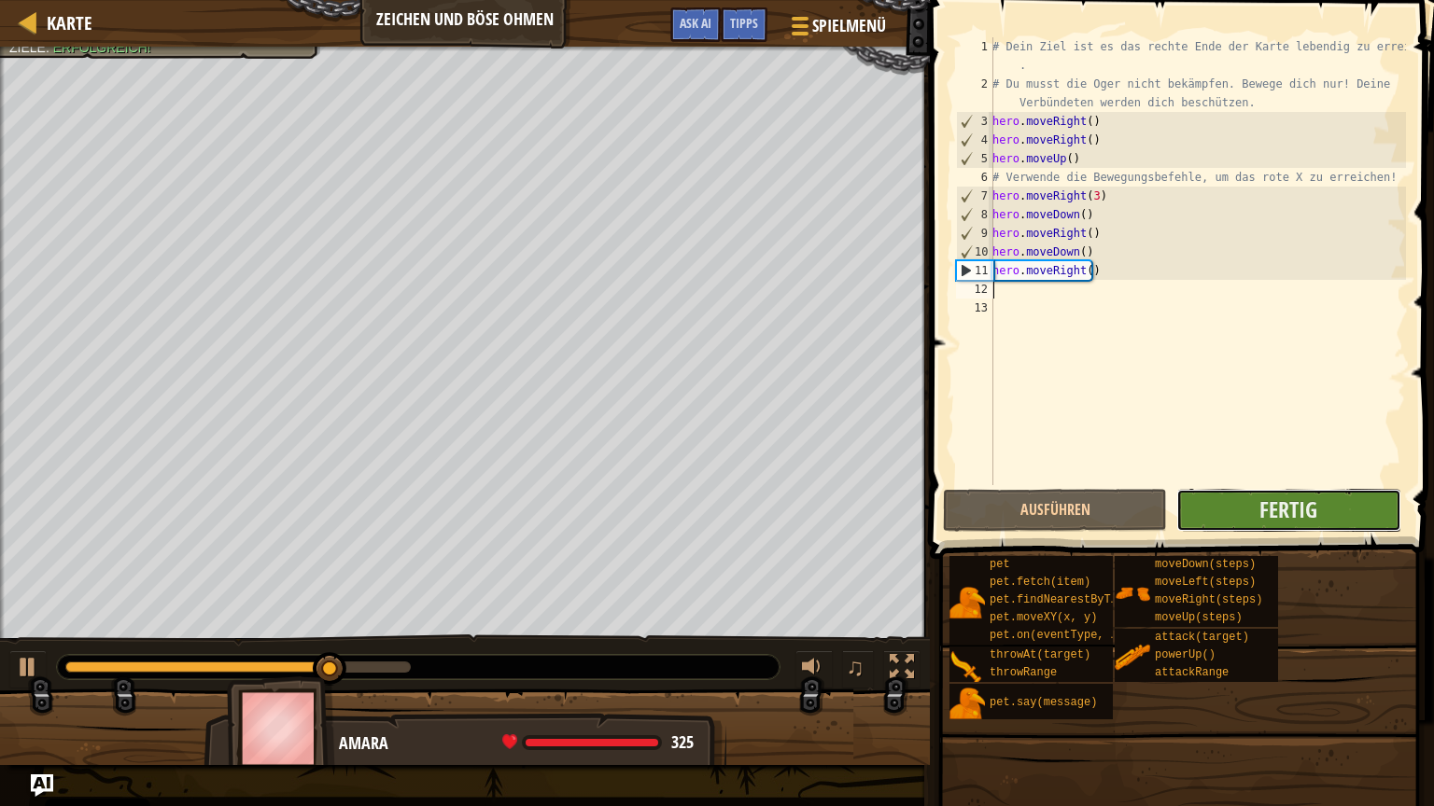
click at [1254, 520] on button "Fertig" at bounding box center [1288, 510] width 224 height 43
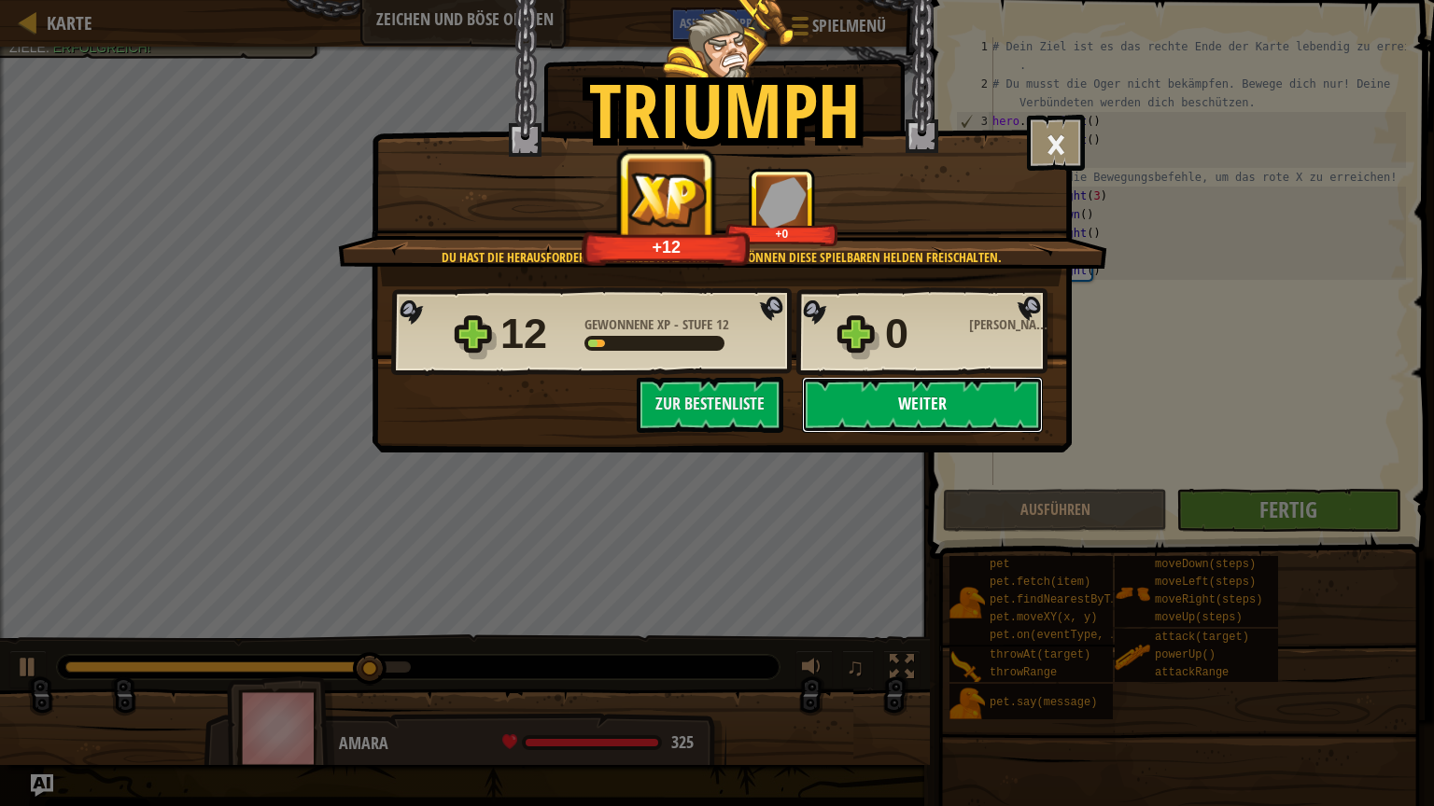
click at [926, 402] on button "Weiter" at bounding box center [922, 405] width 241 height 56
select select "de-DE"
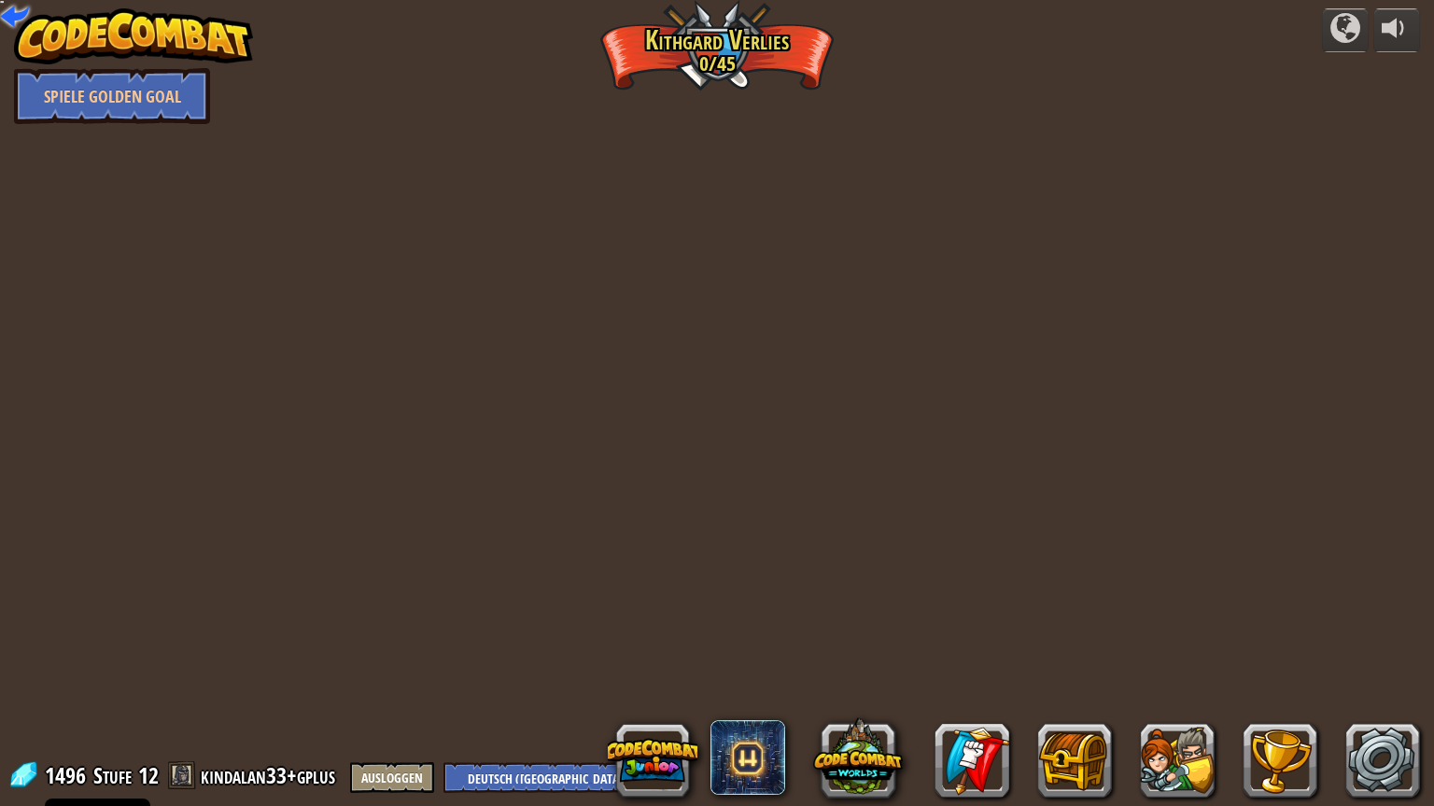
select select "de-DE"
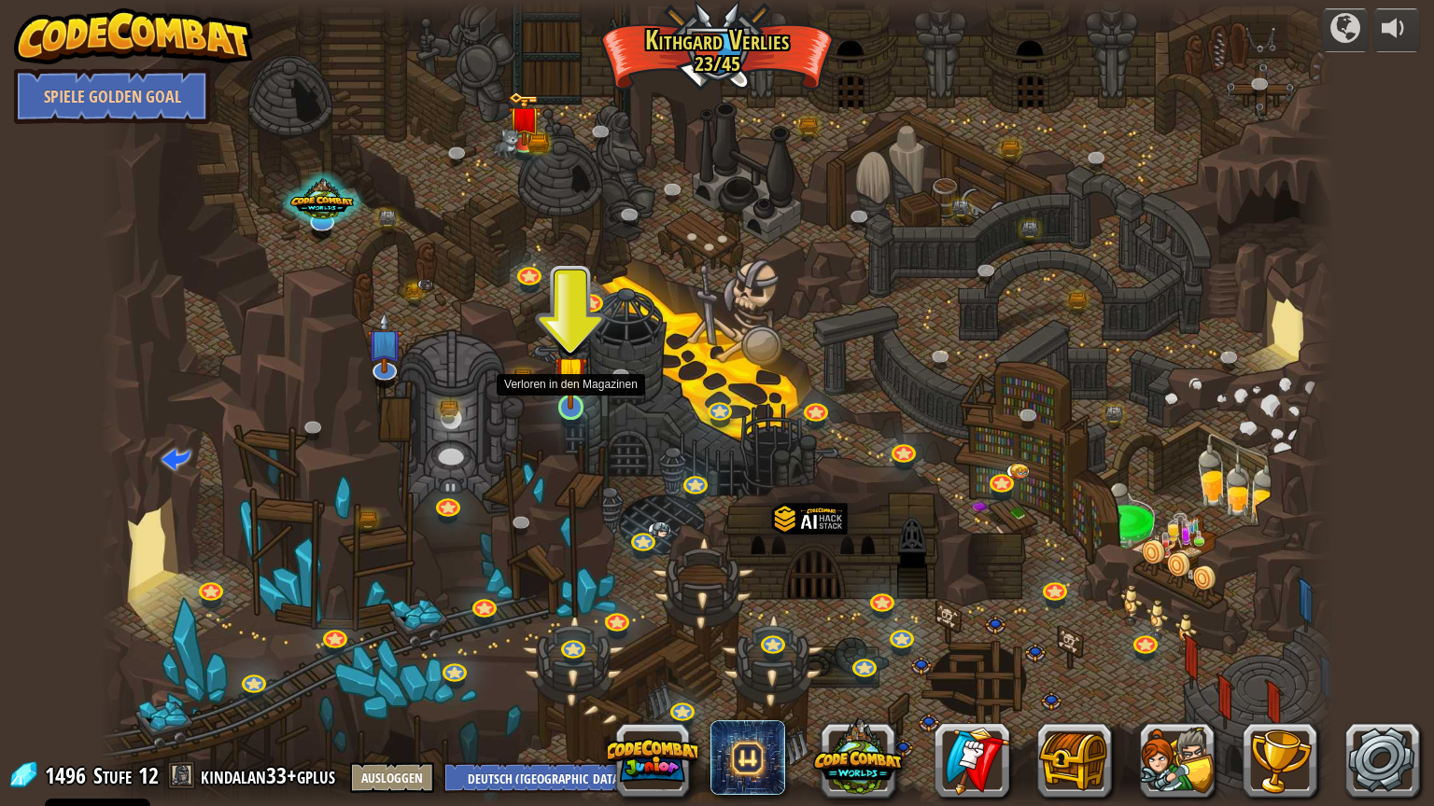
click at [567, 393] on img at bounding box center [570, 372] width 33 height 75
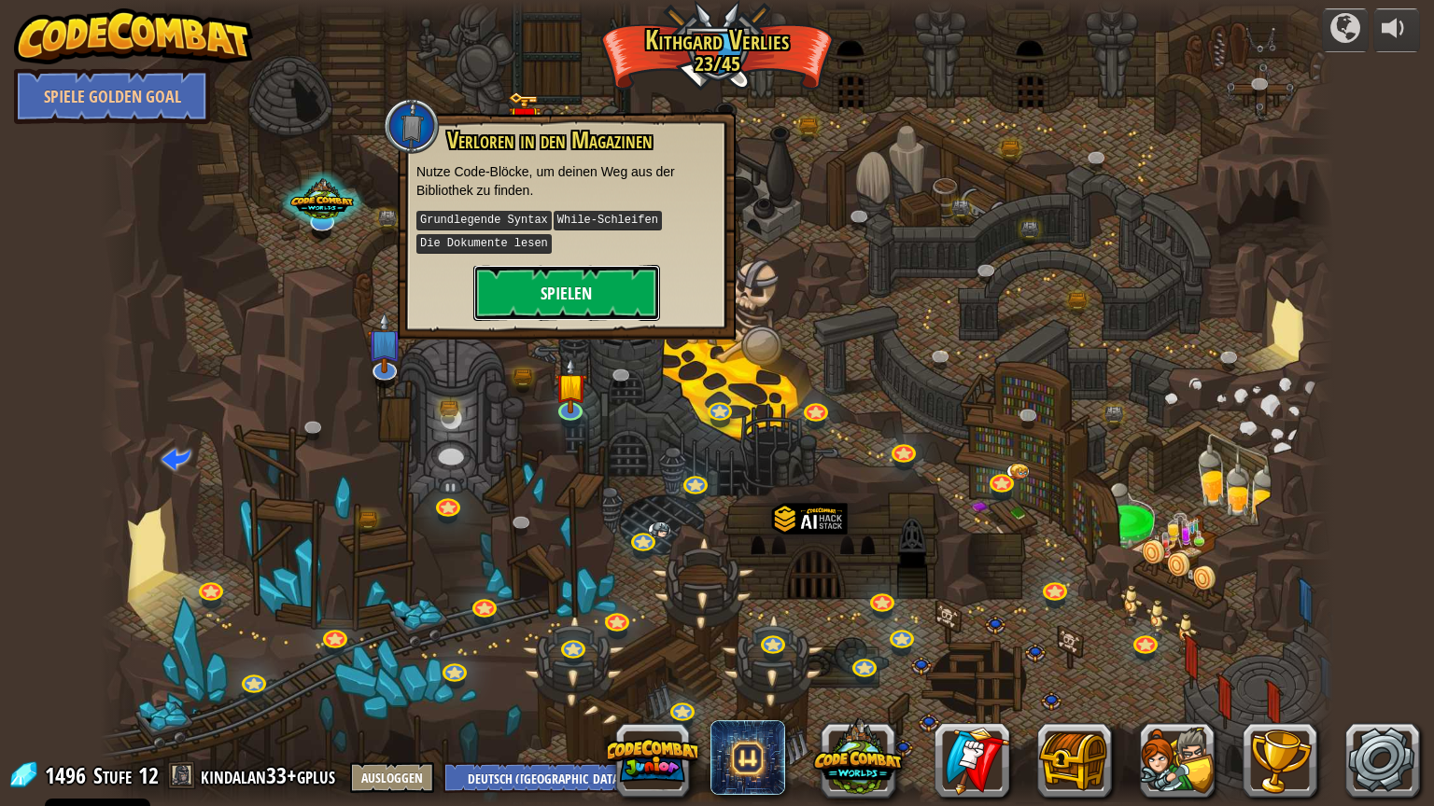
click at [576, 296] on button "Spielen" at bounding box center [566, 293] width 187 height 56
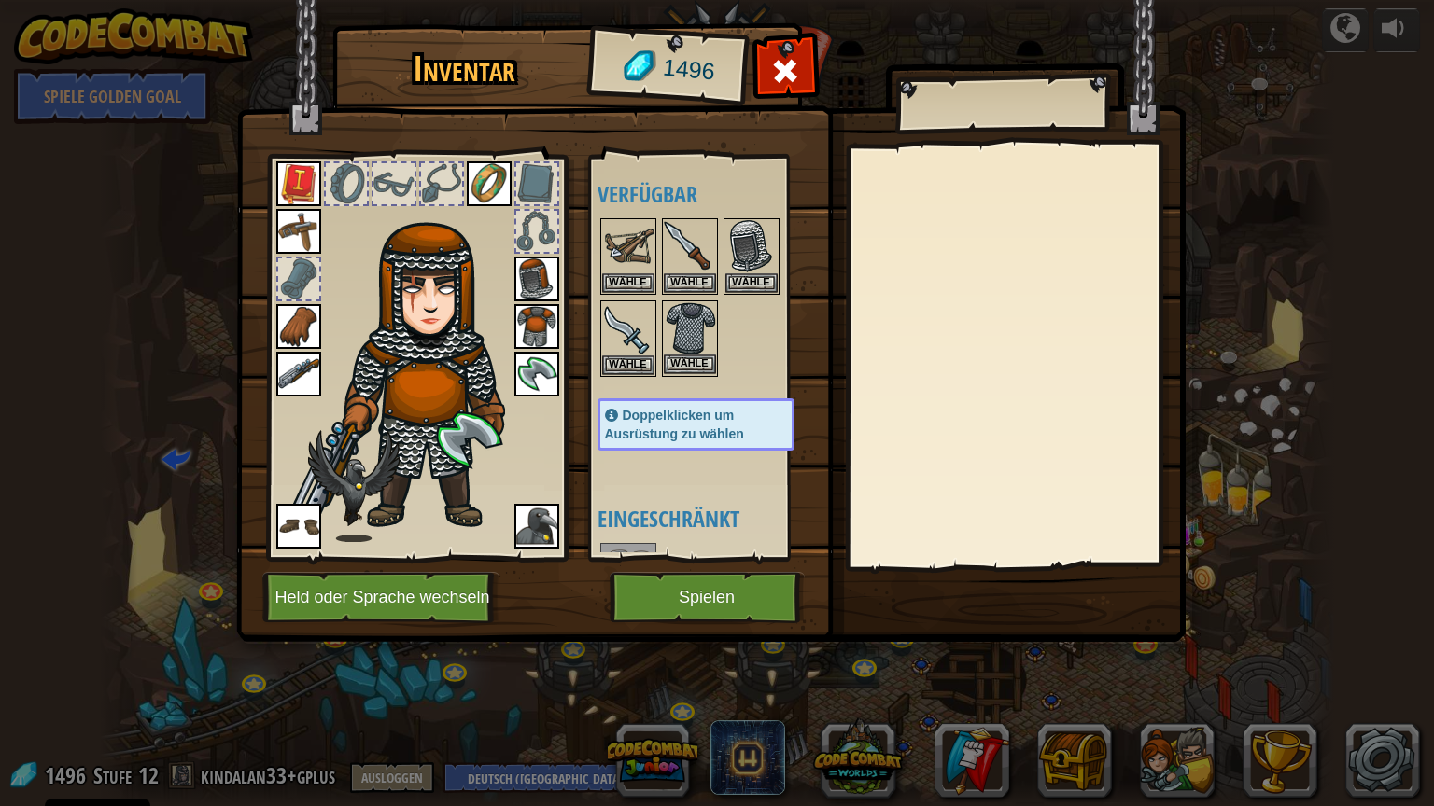
click at [685, 330] on img at bounding box center [690, 328] width 52 height 52
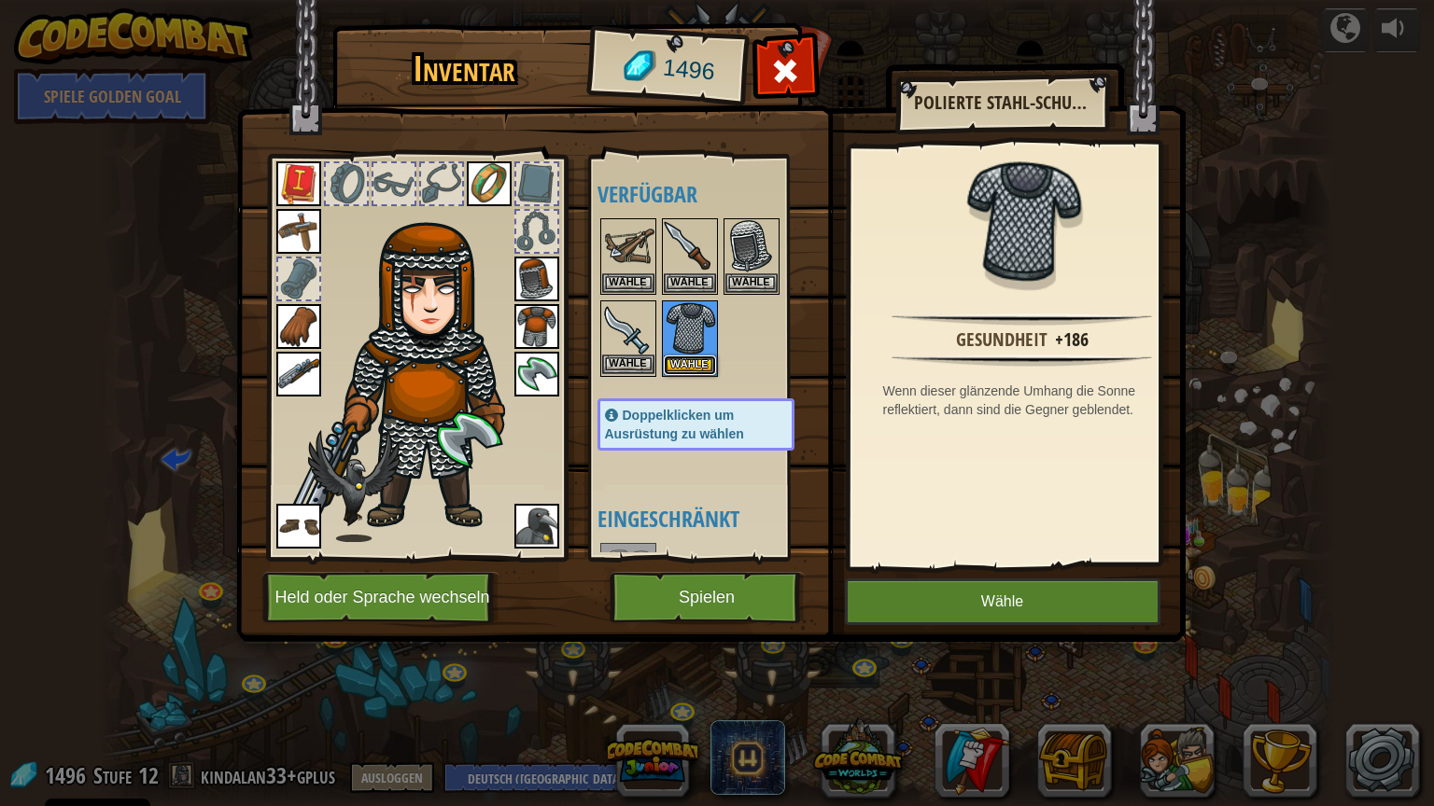
click at [679, 363] on button "Wähle" at bounding box center [690, 366] width 52 height 20
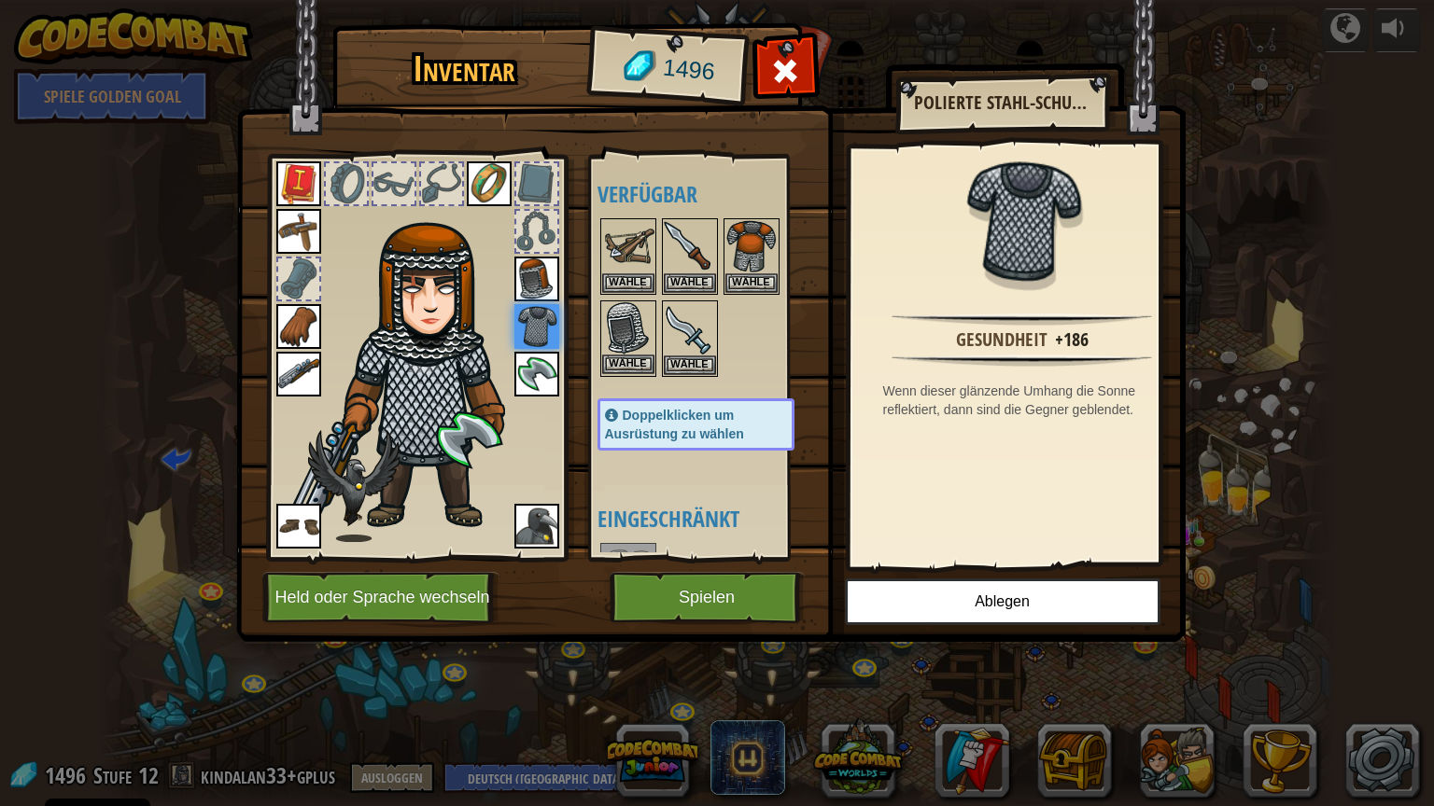
click at [640, 349] on img at bounding box center [628, 328] width 52 height 52
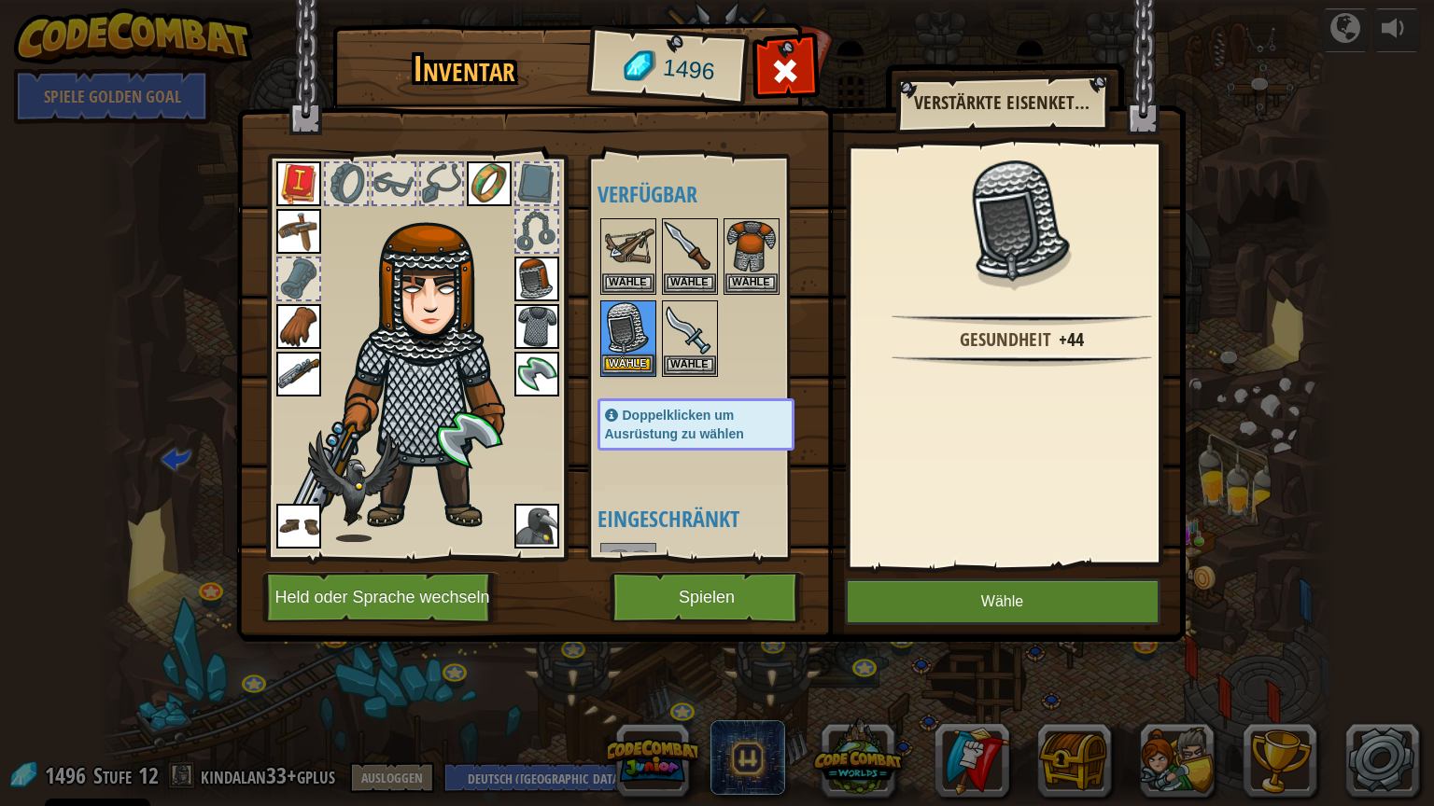
click at [622, 351] on img at bounding box center [628, 328] width 52 height 52
click at [626, 357] on button "Wähle" at bounding box center [628, 365] width 52 height 20
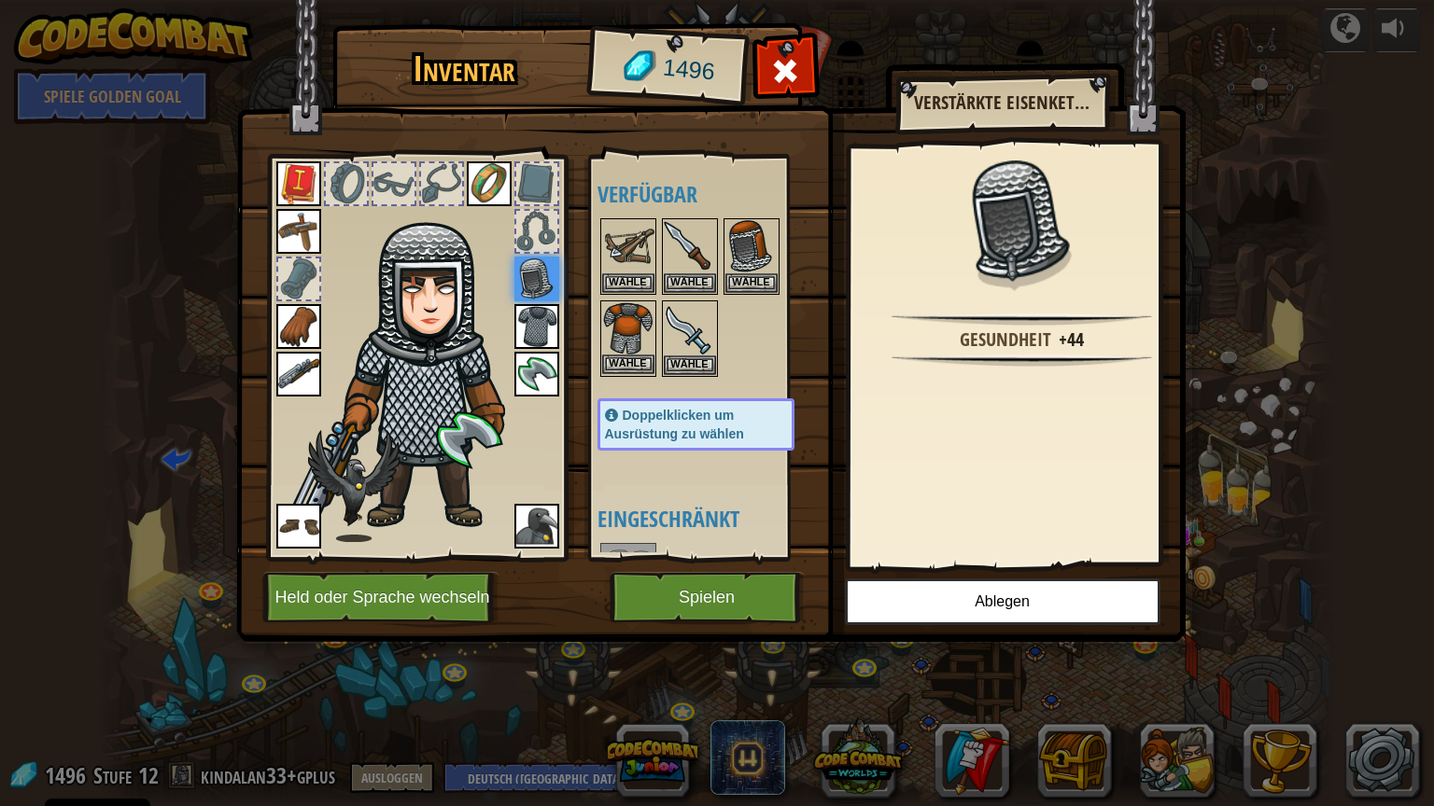
click at [623, 321] on img at bounding box center [628, 328] width 52 height 52
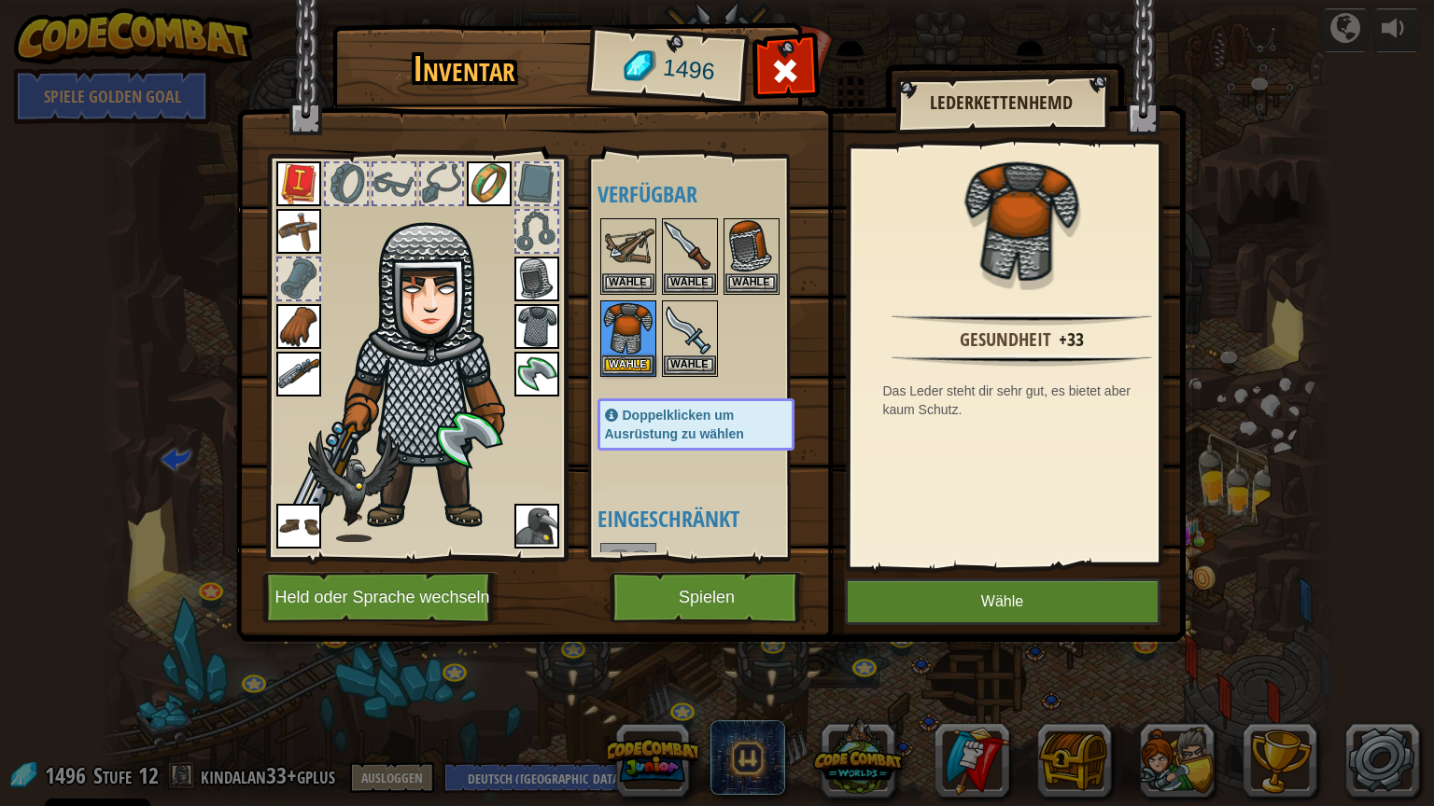
click at [541, 325] on img at bounding box center [536, 326] width 45 height 45
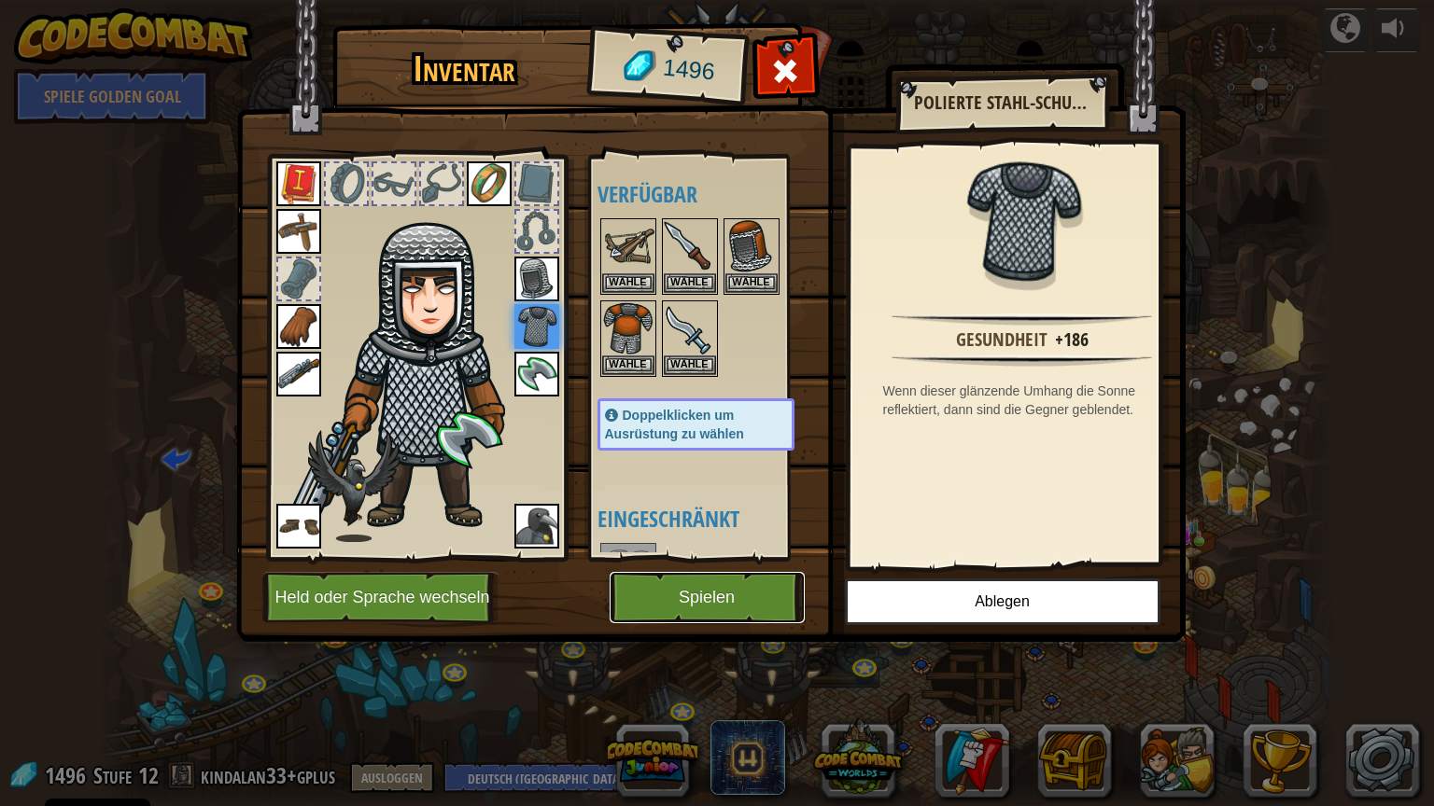
click at [713, 585] on button "Spielen" at bounding box center [706, 597] width 195 height 51
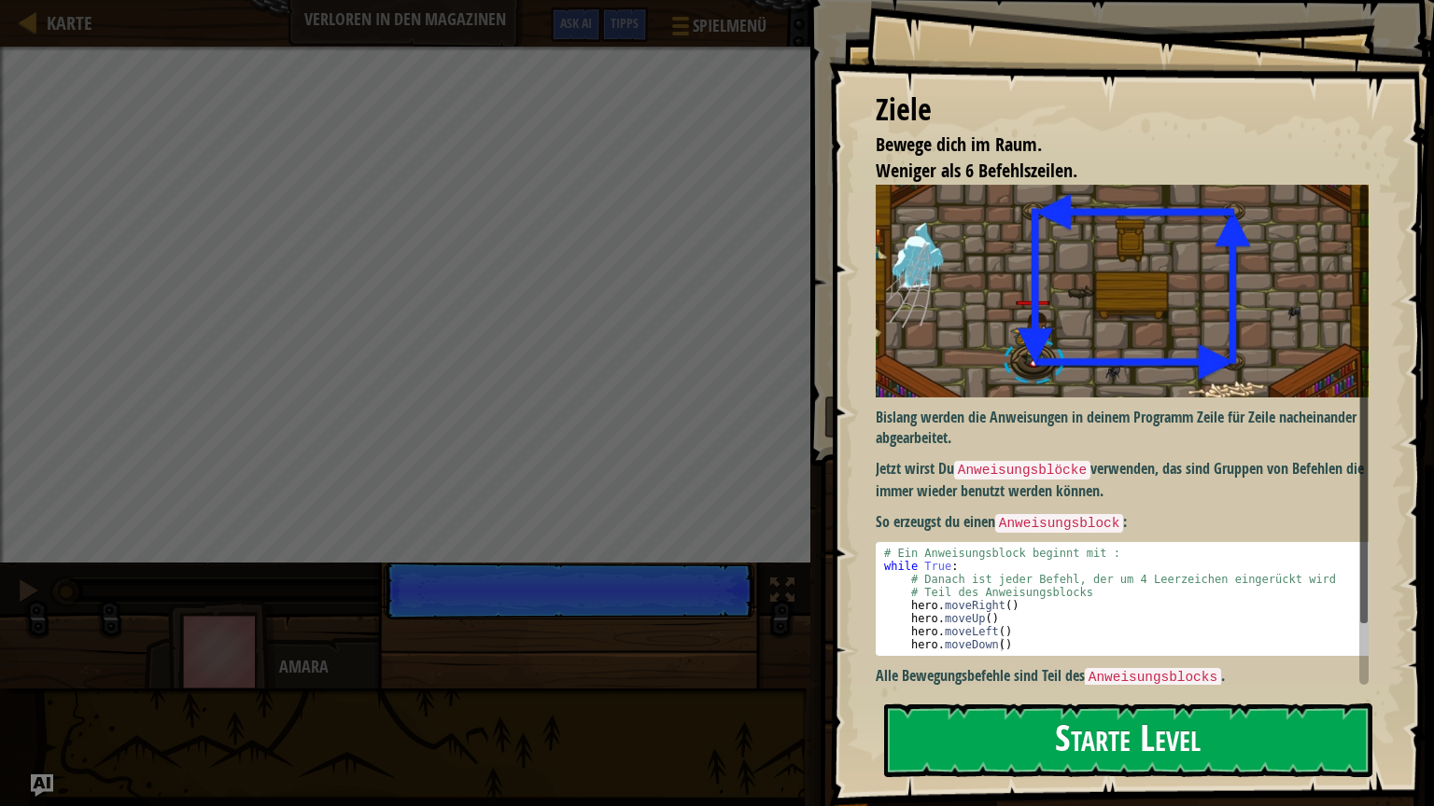
click at [1006, 680] on button "Starte Level" at bounding box center [1128, 741] width 488 height 74
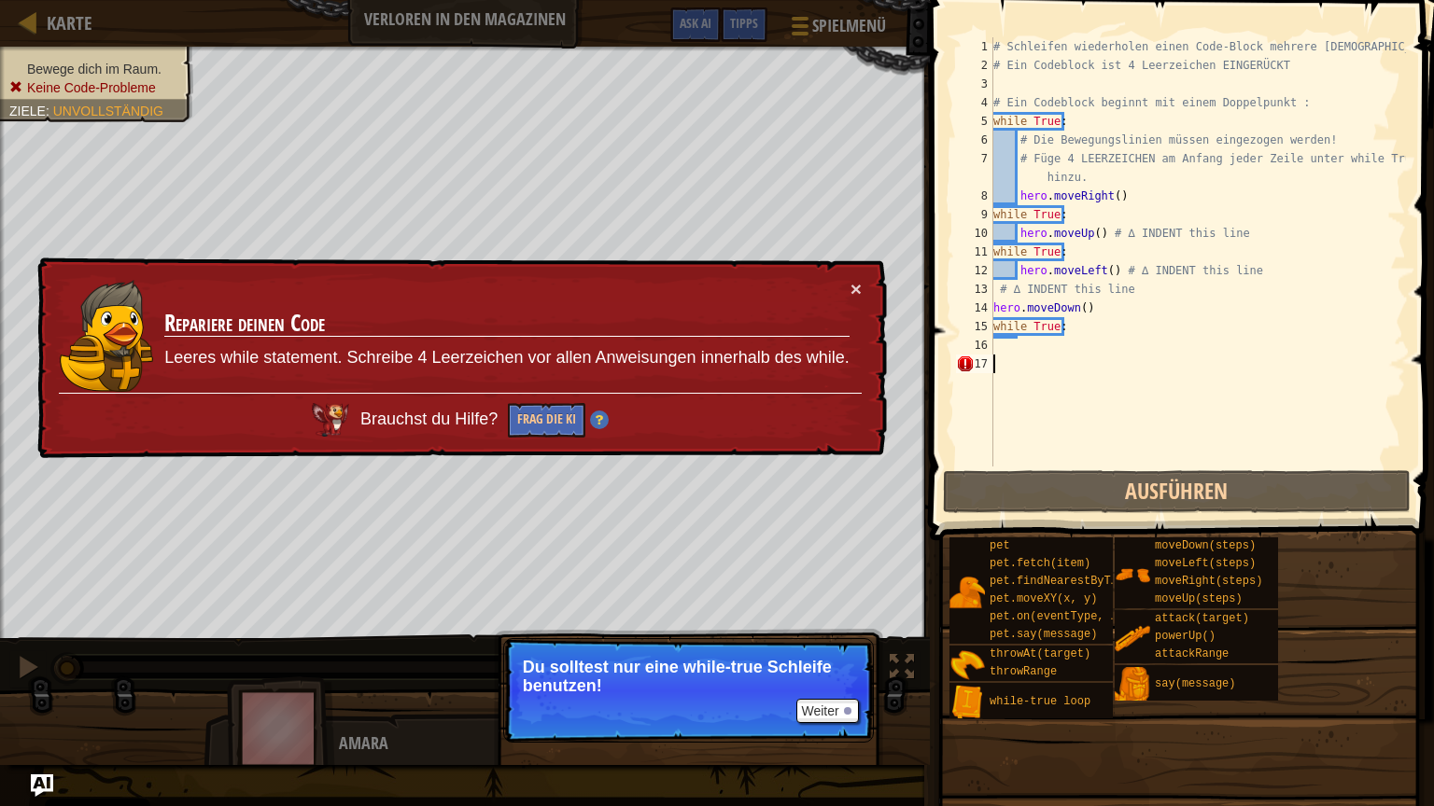
click at [1069, 328] on div "# Schleifen wiederholen einen Code-Block mehrere Male. # Ein Codeblock ist 4 Le…" at bounding box center [1197, 270] width 416 height 467
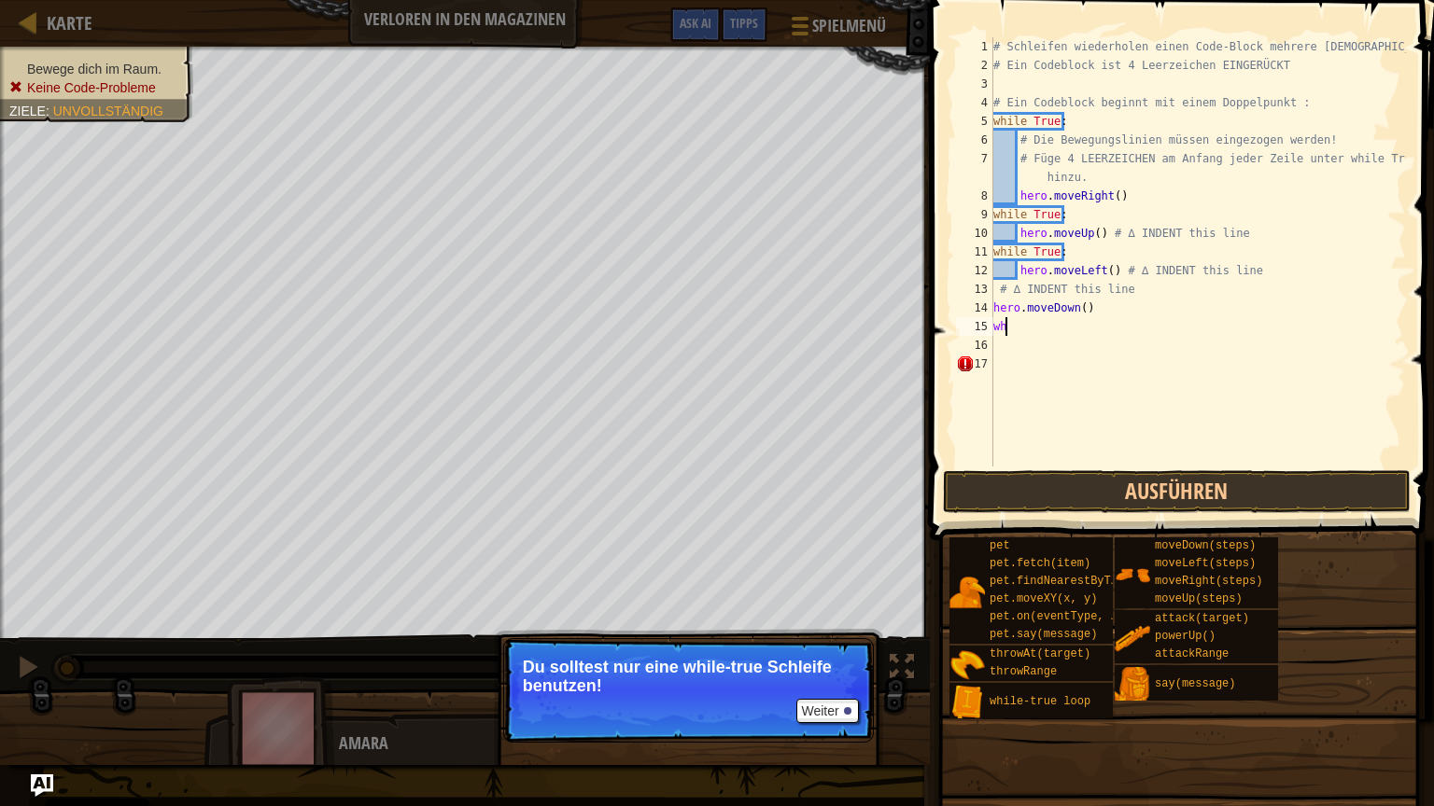
type textarea "w"
click at [1124, 315] on div "# Schleifen wiederholen einen Code-Block mehrere Male. # Ein Codeblock ist 4 Le…" at bounding box center [1197, 270] width 416 height 467
type textarea "h"
click at [1110, 269] on div "# Schleifen wiederholen einen Code-Block mehrere Male. # Ein Codeblock ist 4 Le…" at bounding box center [1197, 270] width 416 height 467
type textarea "hero.moveUp() # ∆ INDENT this line # ∆ INDENT this line"
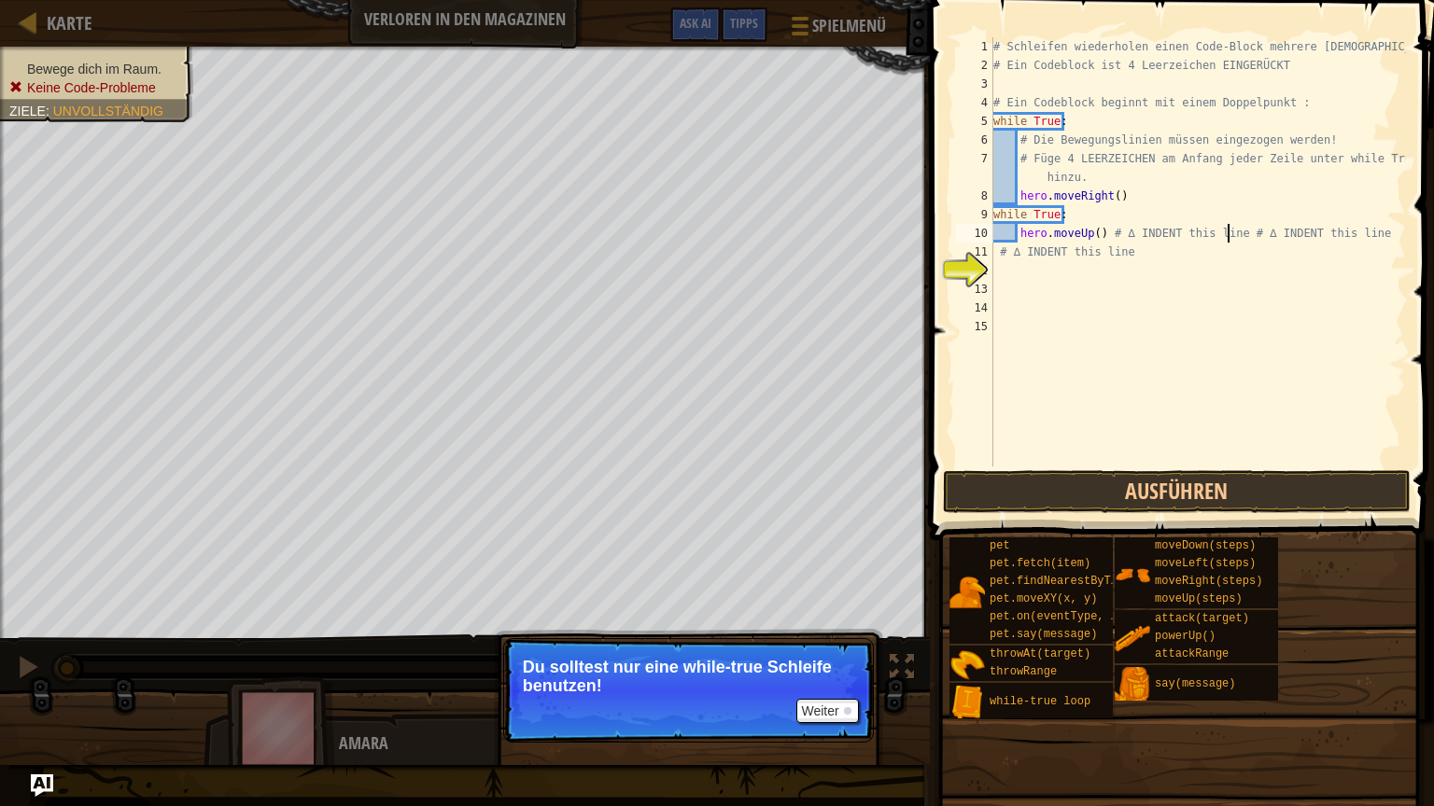
click at [1228, 234] on div "# Schleifen wiederholen einen Code-Block mehrere Male. # Ein Codeblock ist 4 Le…" at bounding box center [1197, 270] width 416 height 467
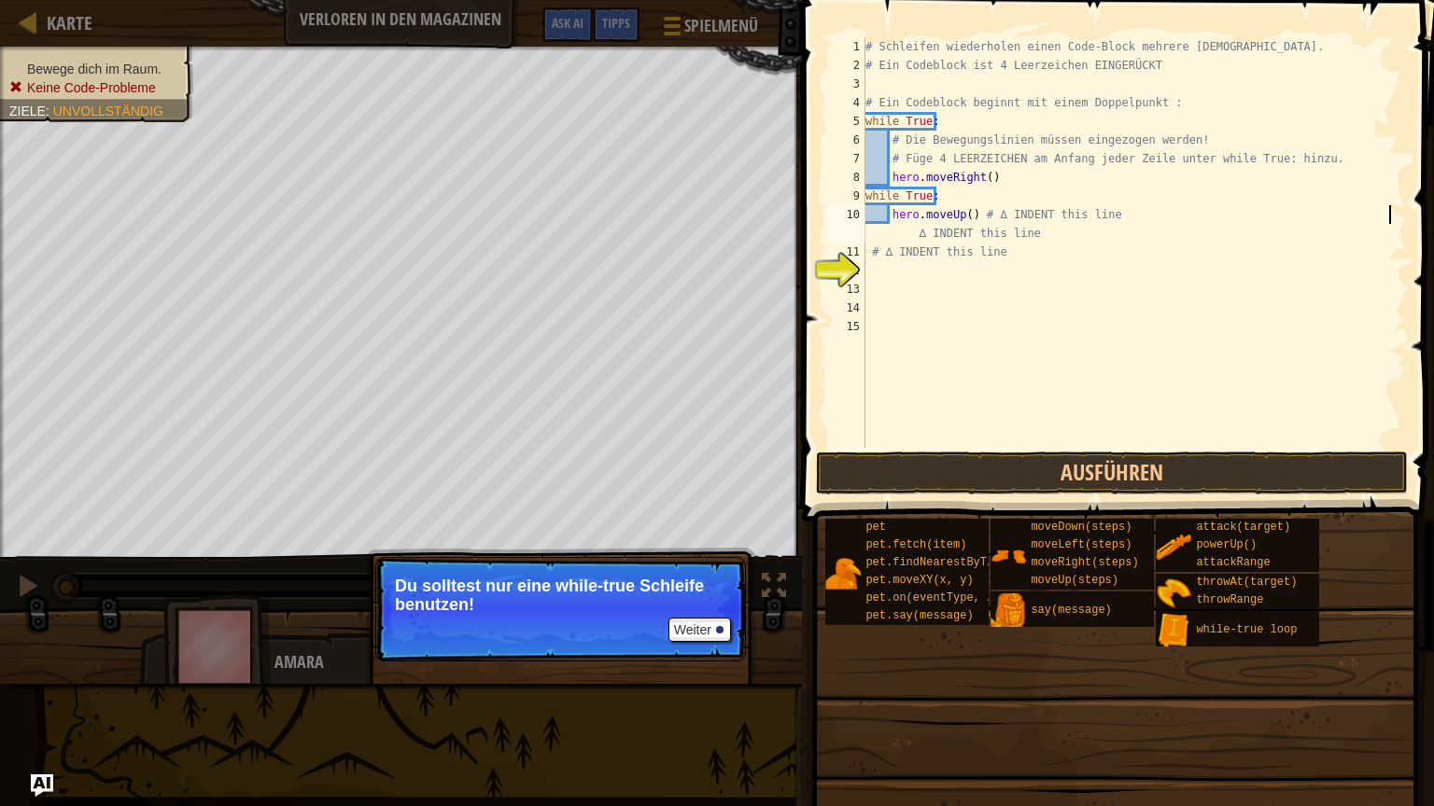
scroll to position [8, 44]
click at [1403, 219] on div "# Schleifen wiederholen einen Code-Block mehrere Male. # Ein Codeblock ist 4 Le…" at bounding box center [1133, 261] width 544 height 448
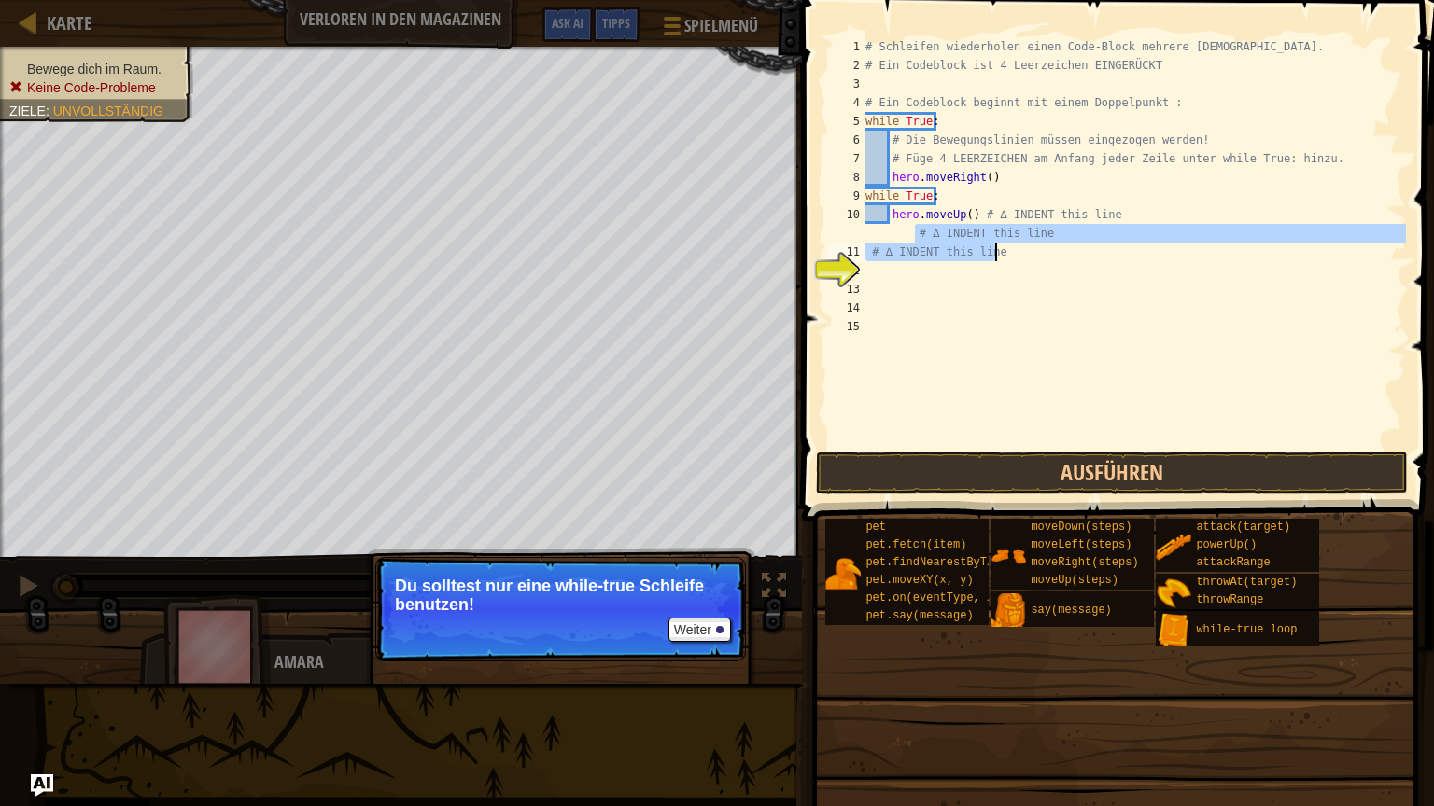
drag, startPoint x: 906, startPoint y: 233, endPoint x: 1036, endPoint y: 273, distance: 135.5
click at [1036, 273] on div "# Schleifen wiederholen einen Code-Block mehrere Male. # Ein Codeblock ist 4 Le…" at bounding box center [1133, 261] width 544 height 448
type textarea "# ∆ INDENT this line"
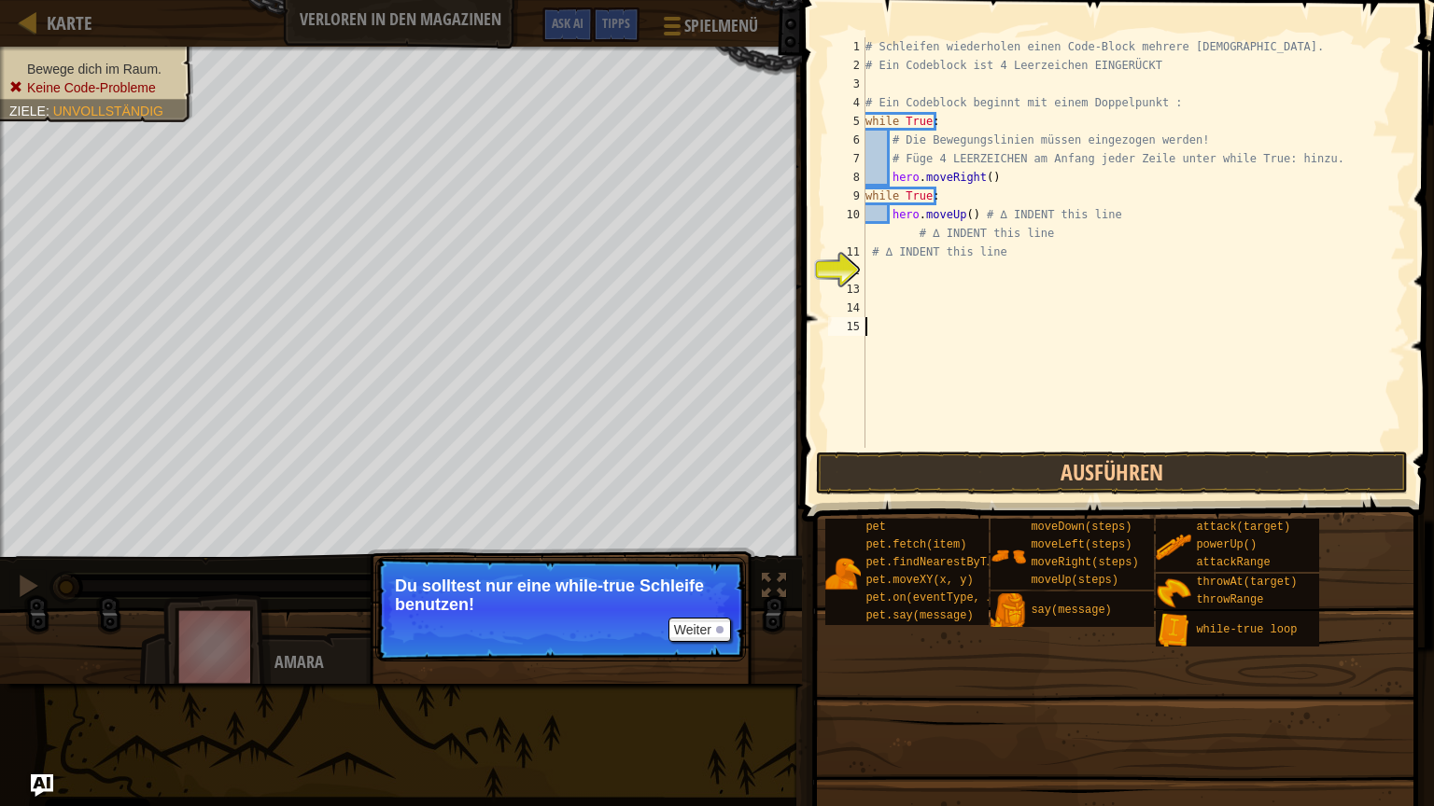
click at [1041, 321] on div "# Schleifen wiederholen einen Code-Block mehrere Male. # Ein Codeblock ist 4 Le…" at bounding box center [1133, 261] width 544 height 448
click at [914, 232] on div "# Schleifen wiederholen einen Code-Block mehrere Male. # Ein Codeblock ist 4 Le…" at bounding box center [1133, 261] width 544 height 448
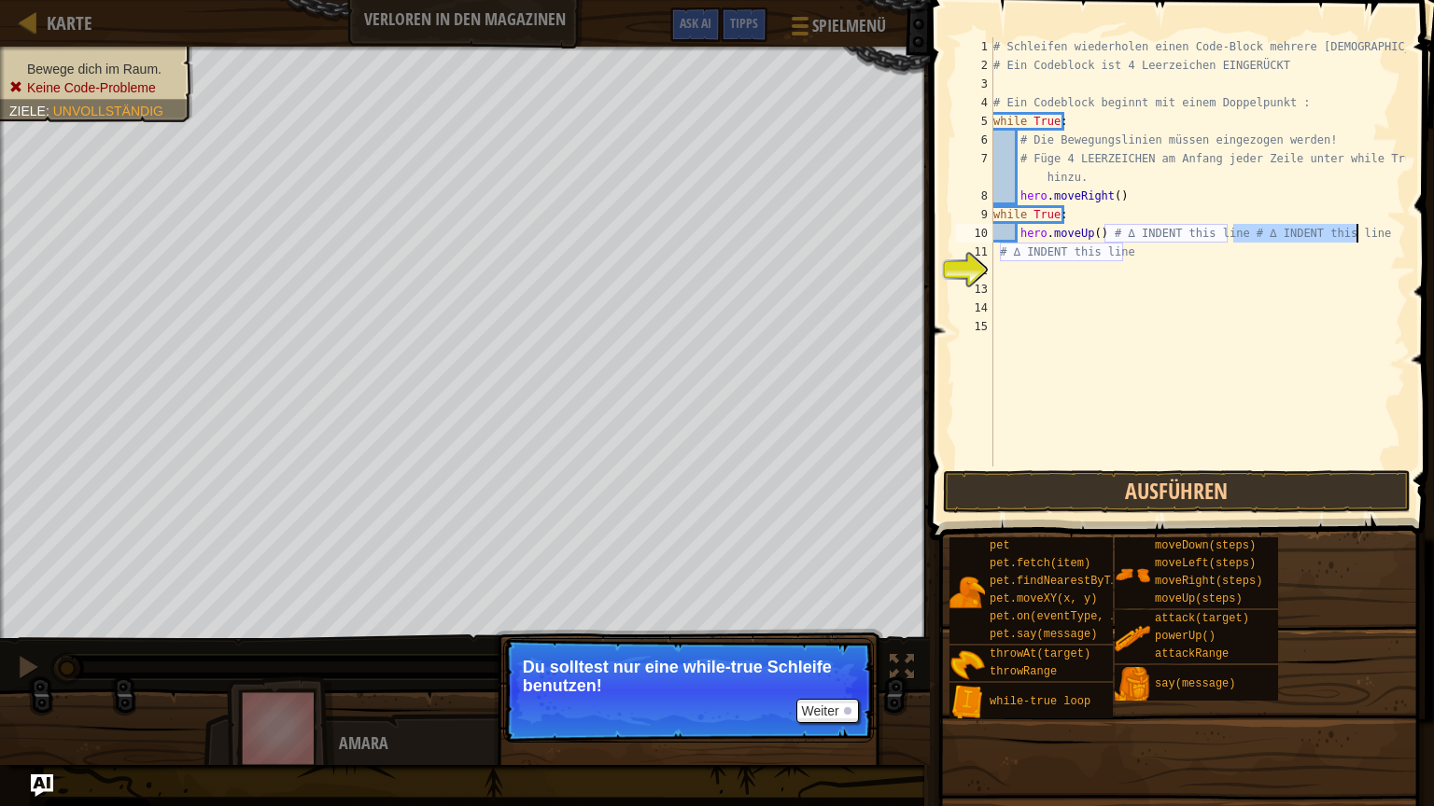
drag, startPoint x: 1232, startPoint y: 232, endPoint x: 1355, endPoint y: 226, distance: 123.4
click at [1355, 226] on div "# Schleifen wiederholen einen Code-Block mehrere Male. # Ein Codeblock ist 4 Le…" at bounding box center [1197, 270] width 416 height 467
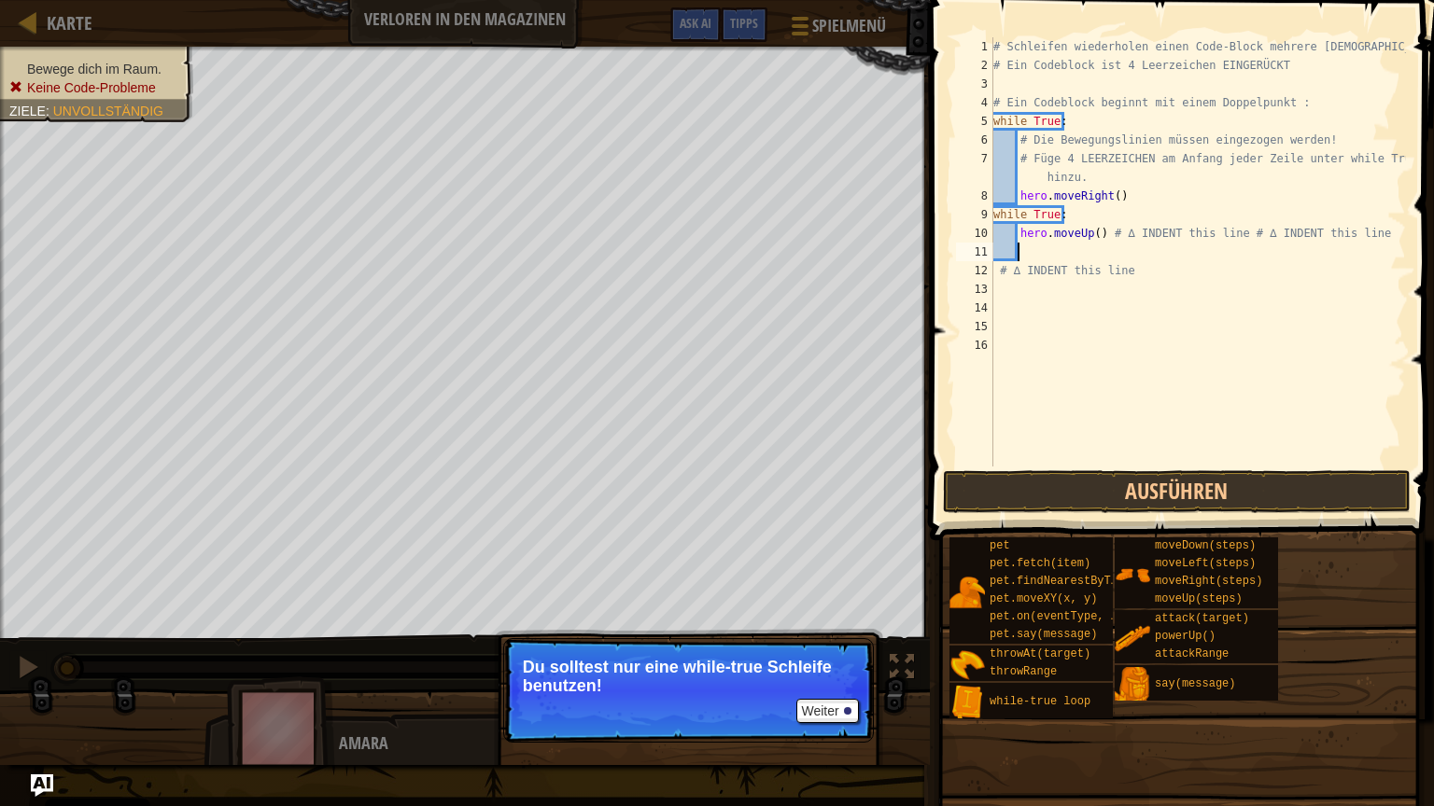
type textarea "hero.moveUp() # ∆ INDENT this line # ∆ INDENT this lineh"
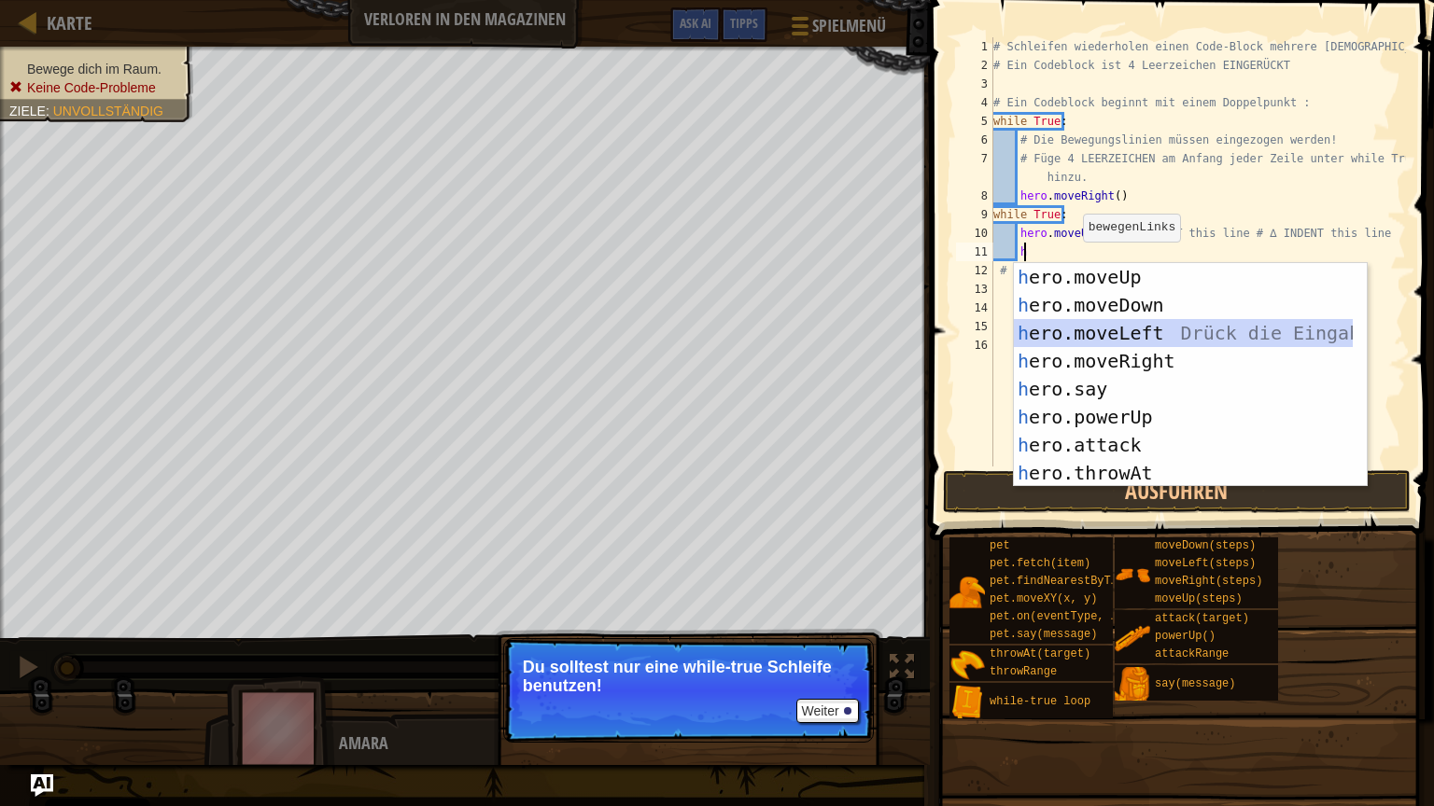
click at [1139, 326] on div "h ero.moveUp Drück die Eingabetaste h ero.moveDown Drück die Eingabetaste h ero…" at bounding box center [1183, 403] width 339 height 280
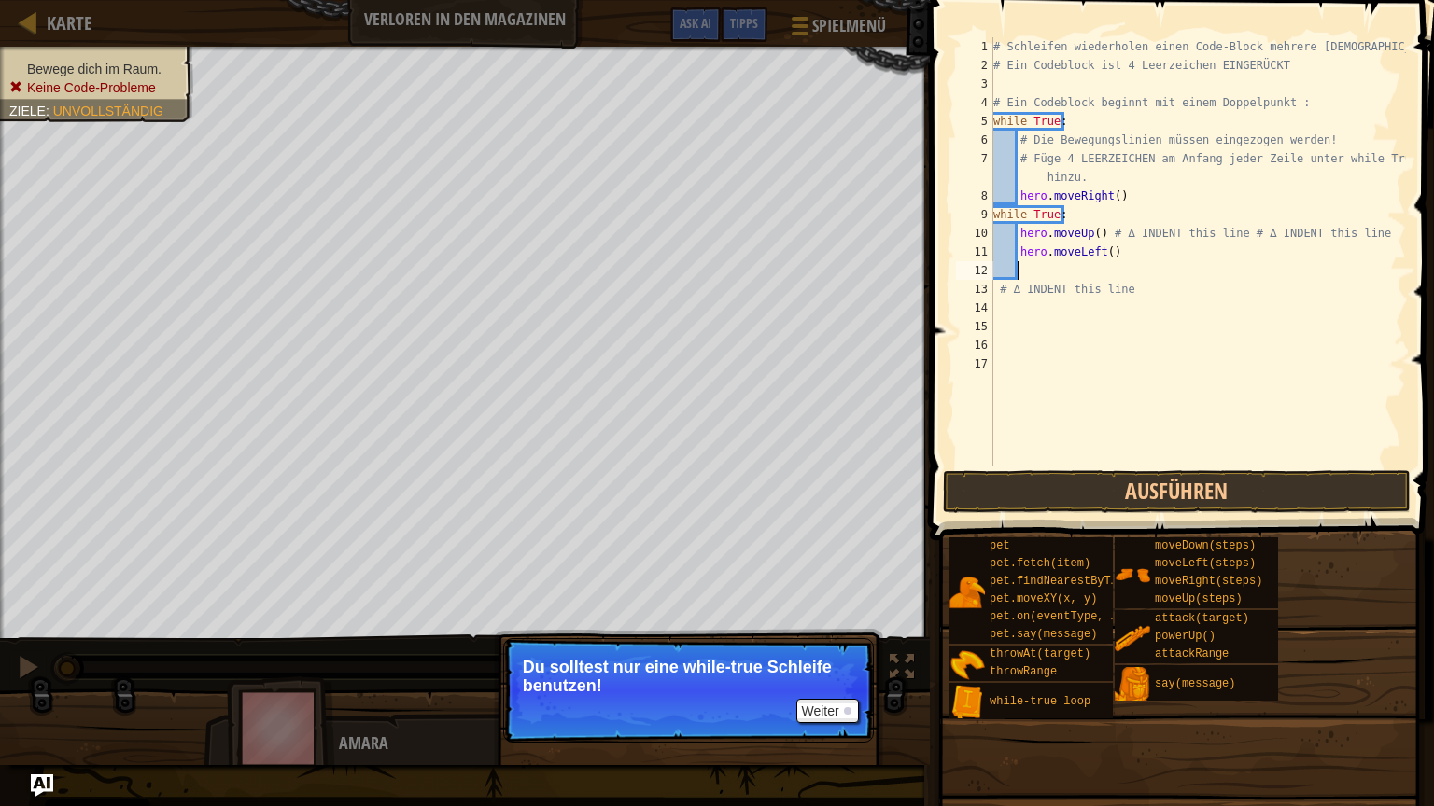
type textarea "h"
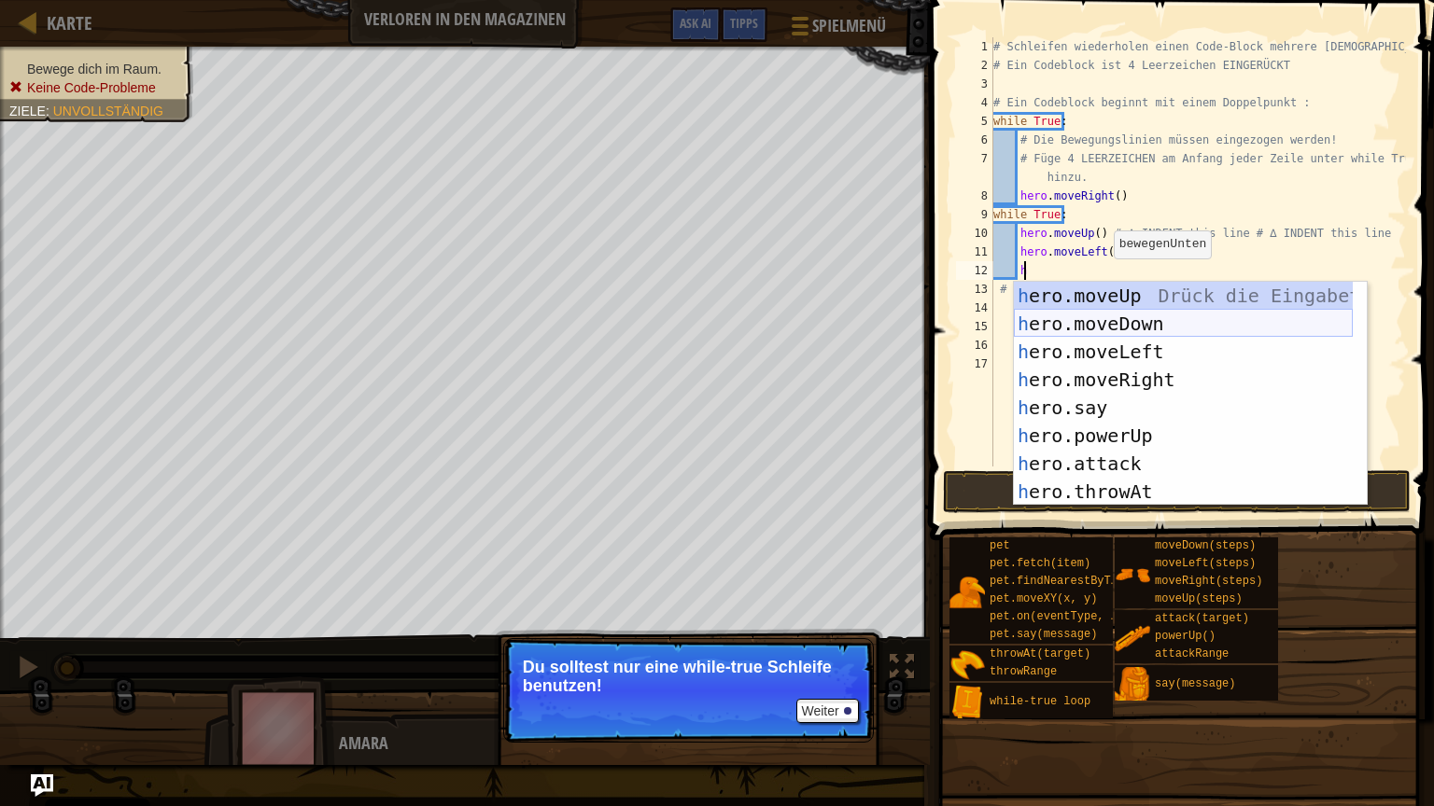
click at [1146, 325] on div "h ero.moveUp Drück die Eingabetaste h ero.moveDown Drück die Eingabetaste h ero…" at bounding box center [1183, 422] width 339 height 280
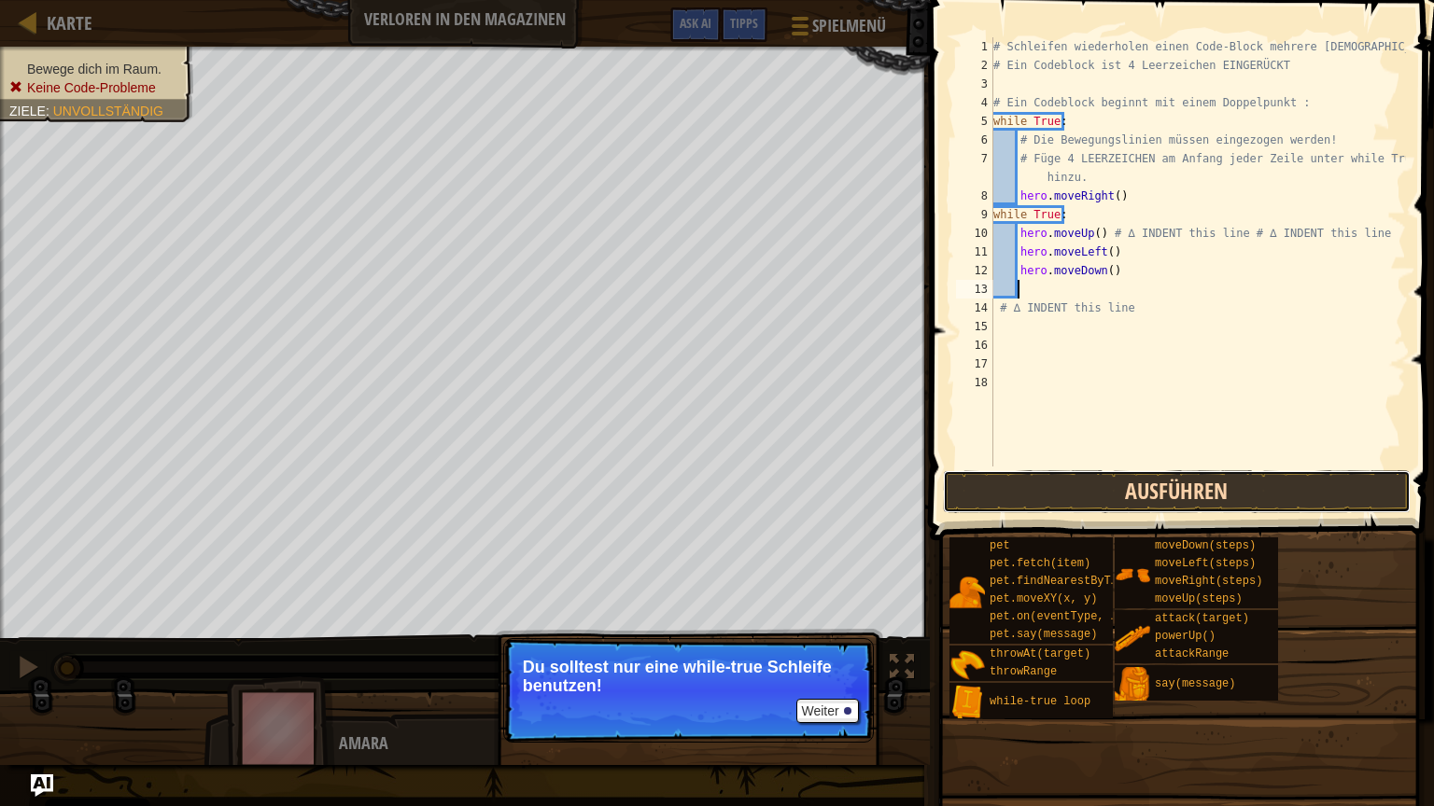
click at [1160, 486] on button "Ausführen" at bounding box center [1177, 491] width 468 height 43
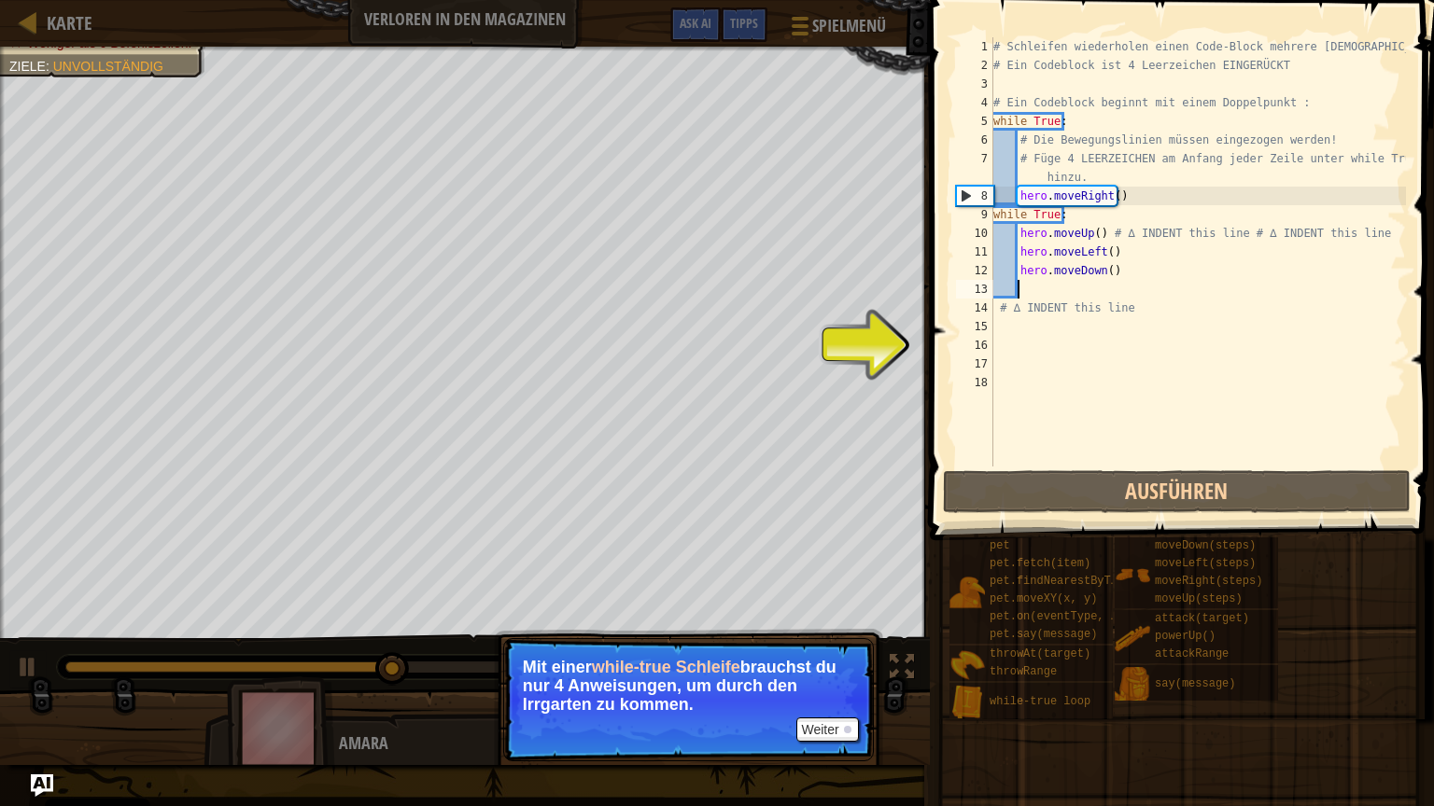
click at [1013, 346] on div "# Schleifen wiederholen einen Code-Block mehrere Male. # Ein Codeblock ist 4 Le…" at bounding box center [1197, 270] width 416 height 467
click at [828, 680] on button "Weiter" at bounding box center [827, 730] width 63 height 24
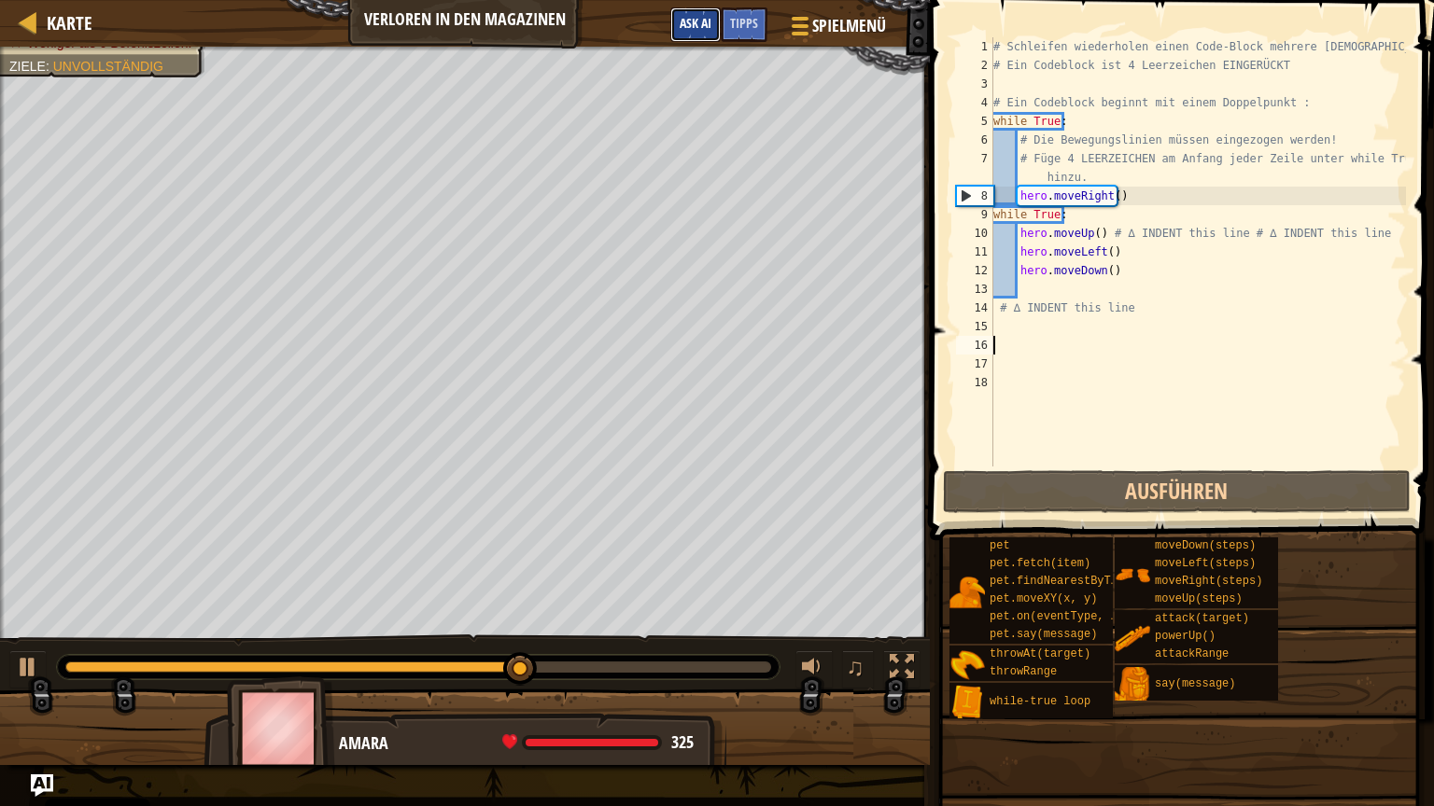
click at [695, 32] on button "Ask AI" at bounding box center [695, 24] width 50 height 35
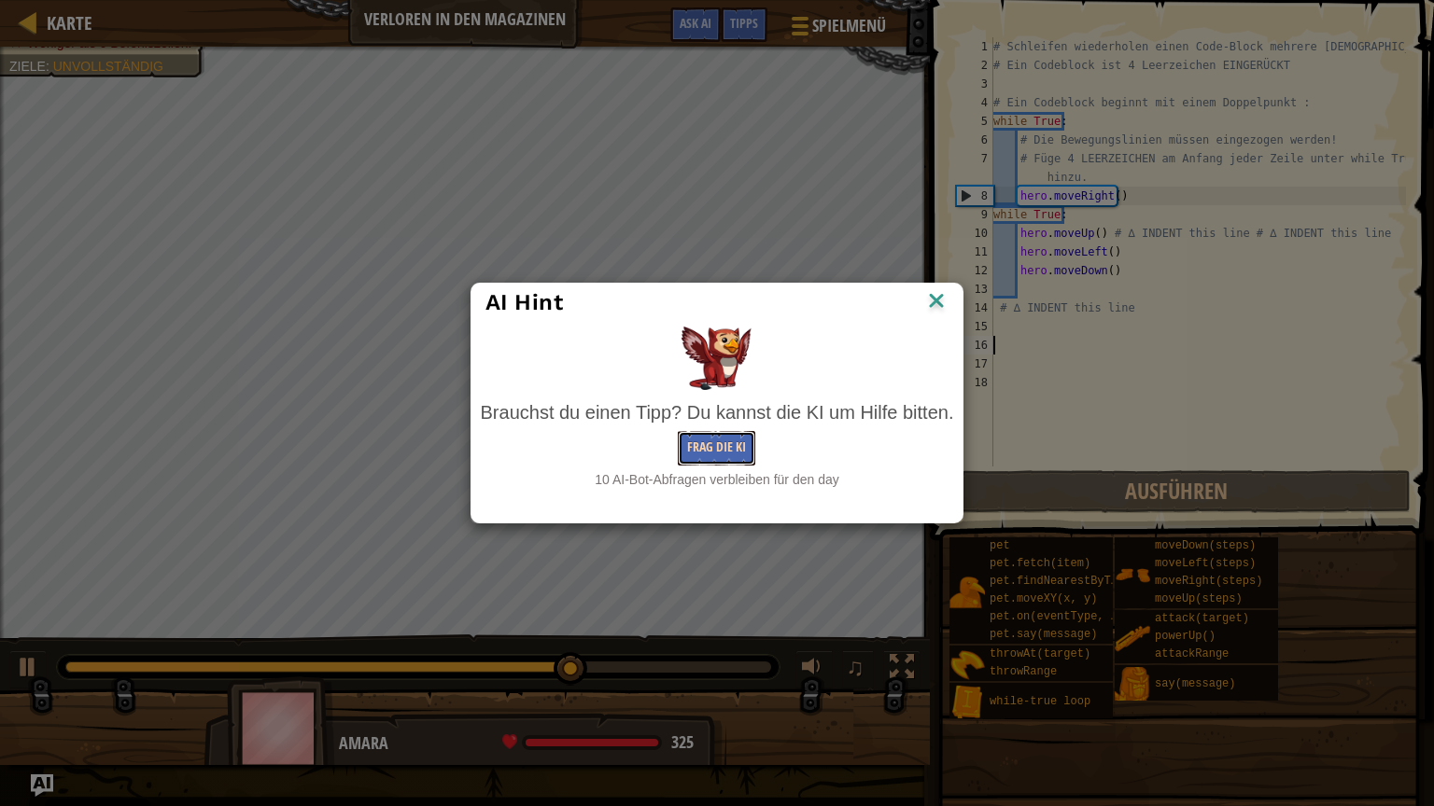
click at [724, 452] on button "Frag die KI" at bounding box center [716, 448] width 77 height 35
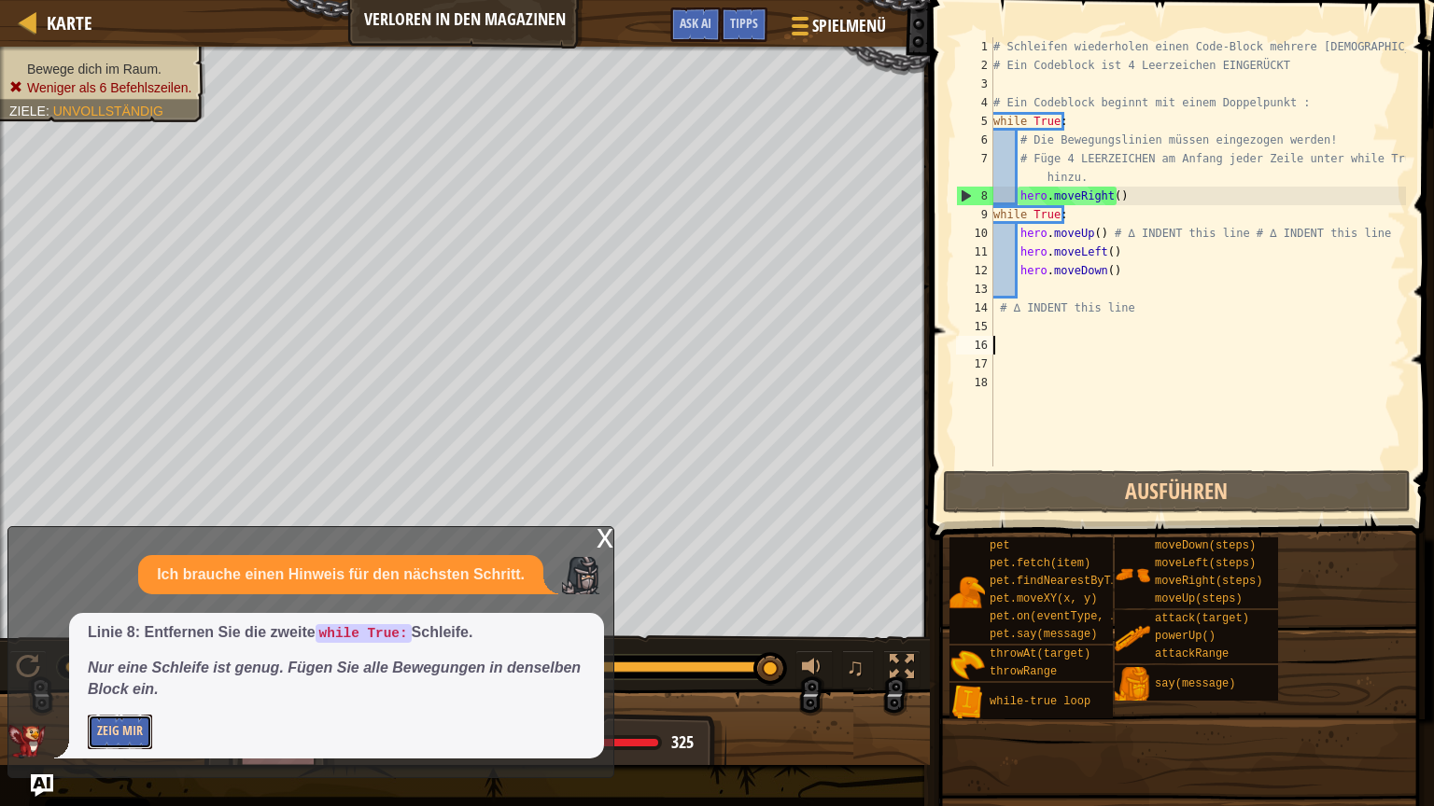
click at [126, 680] on button "Zeig mir" at bounding box center [120, 732] width 64 height 35
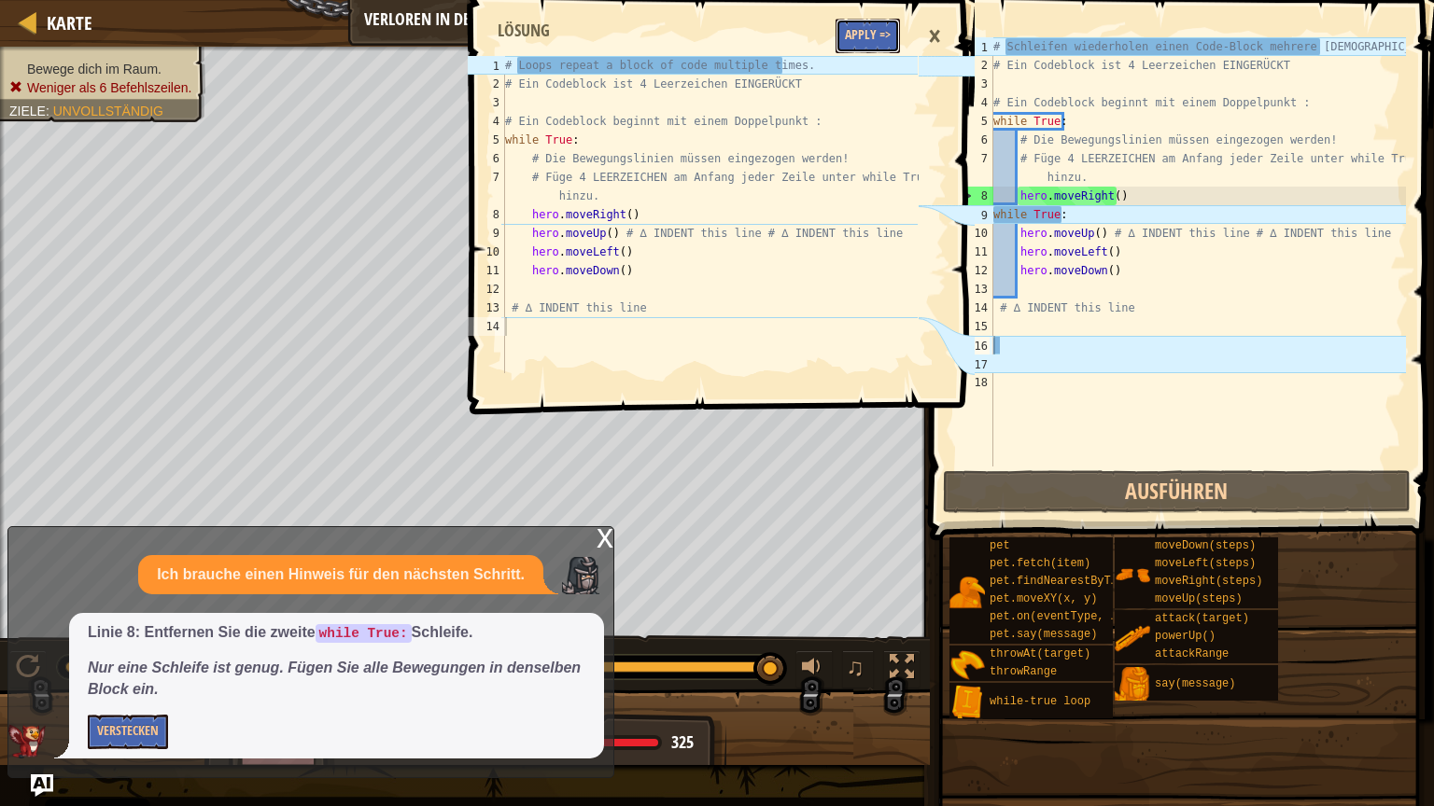
click at [866, 32] on button "Apply =>" at bounding box center [867, 36] width 64 height 35
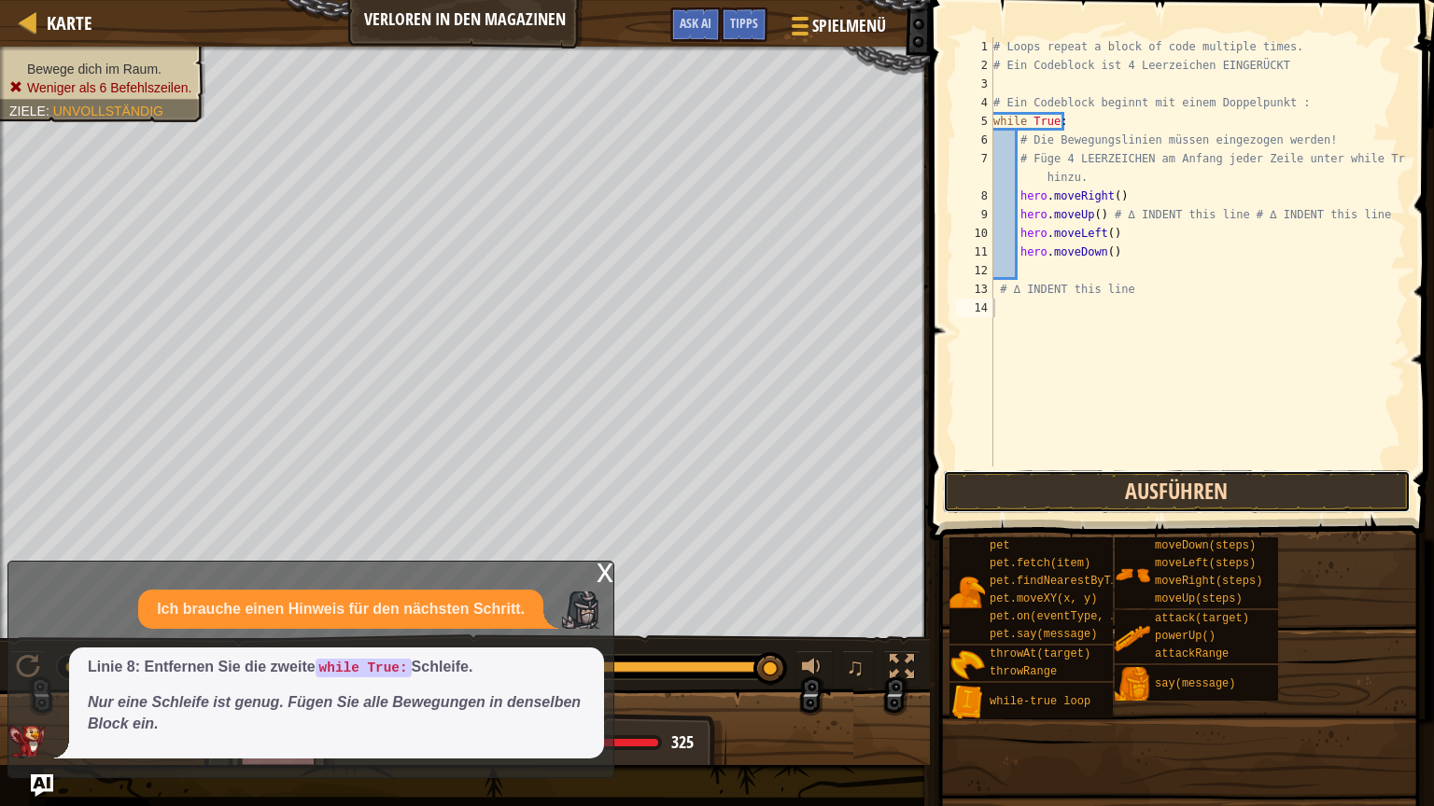
click at [1082, 505] on button "Ausführen" at bounding box center [1177, 491] width 468 height 43
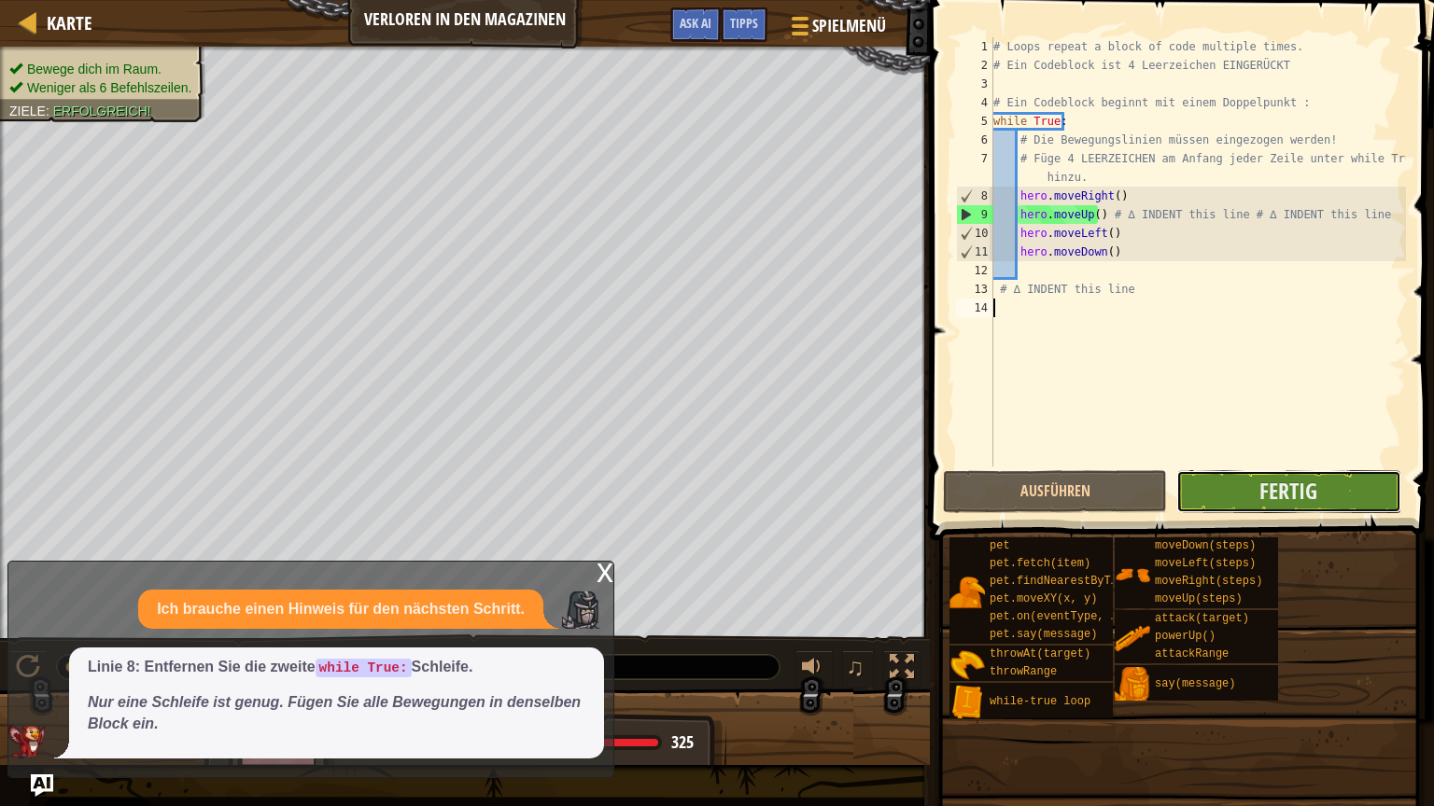
click at [1246, 471] on button "Fertig" at bounding box center [1288, 491] width 224 height 43
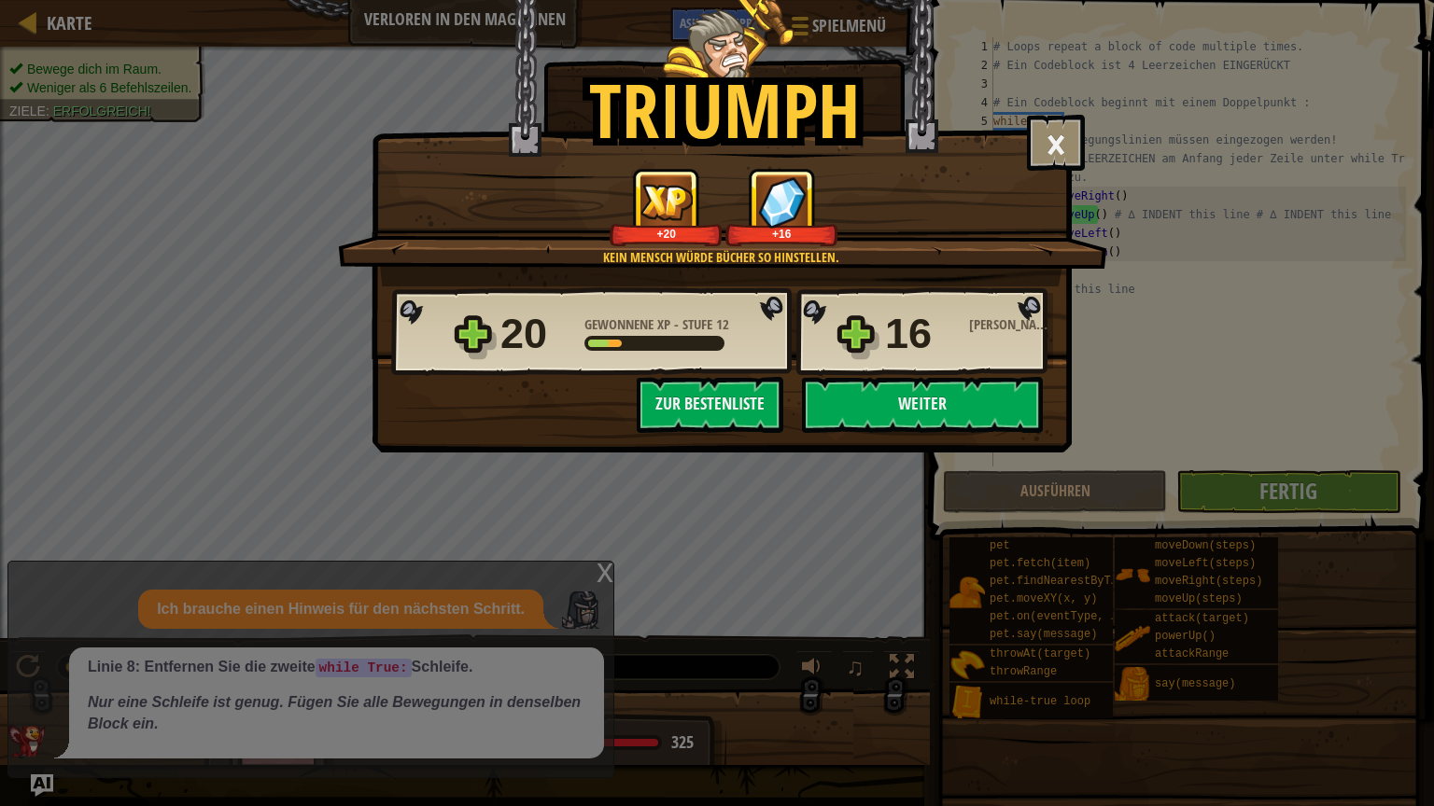
click at [1142, 282] on div "Triumph × Kein Mensch würde Bücher so stapeln. Spaßfaktor des Levels?: Erzähl u…" at bounding box center [717, 403] width 1434 height 806
click at [713, 399] on button "Zur Bestenliste" at bounding box center [710, 405] width 147 height 56
select select "de-DE"
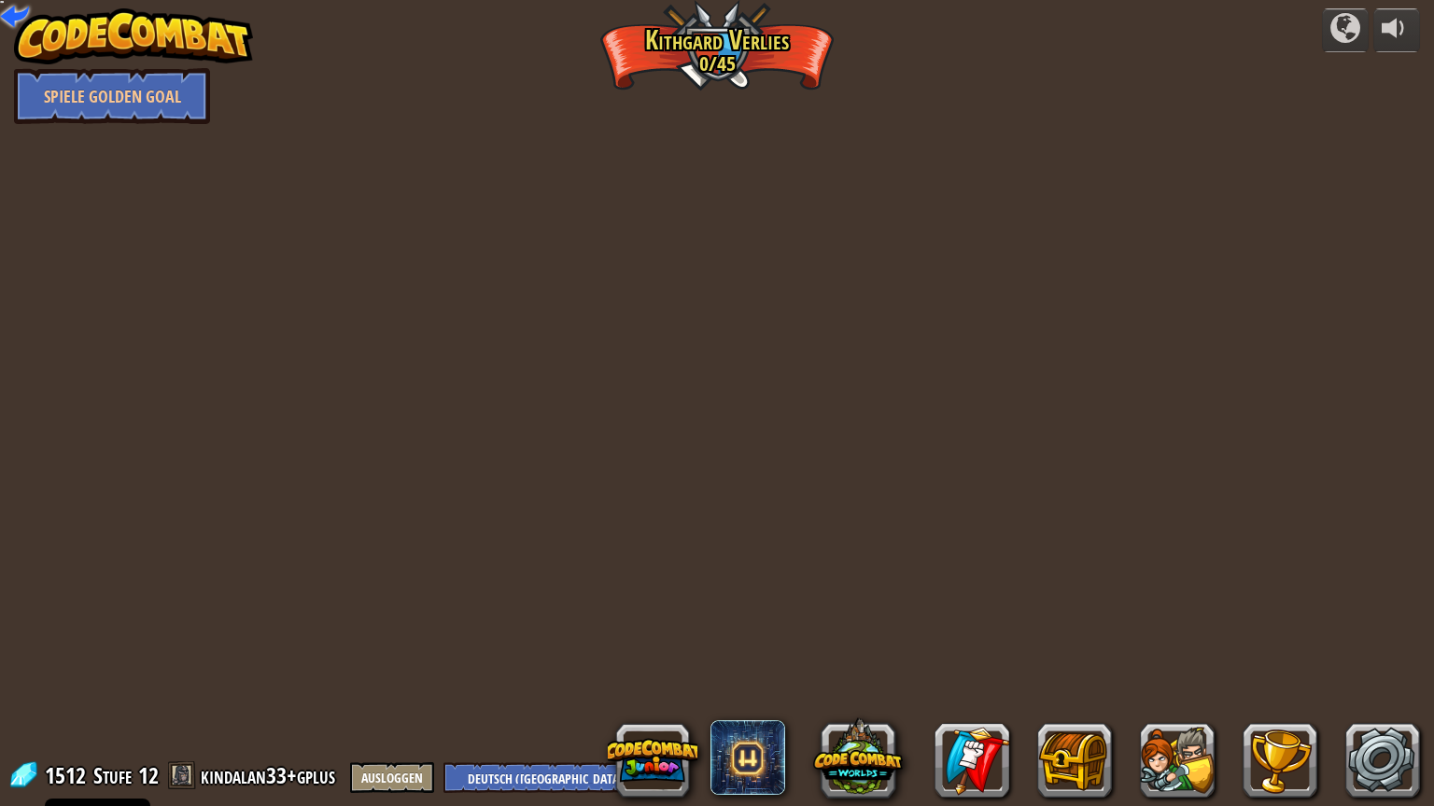
select select "de-DE"
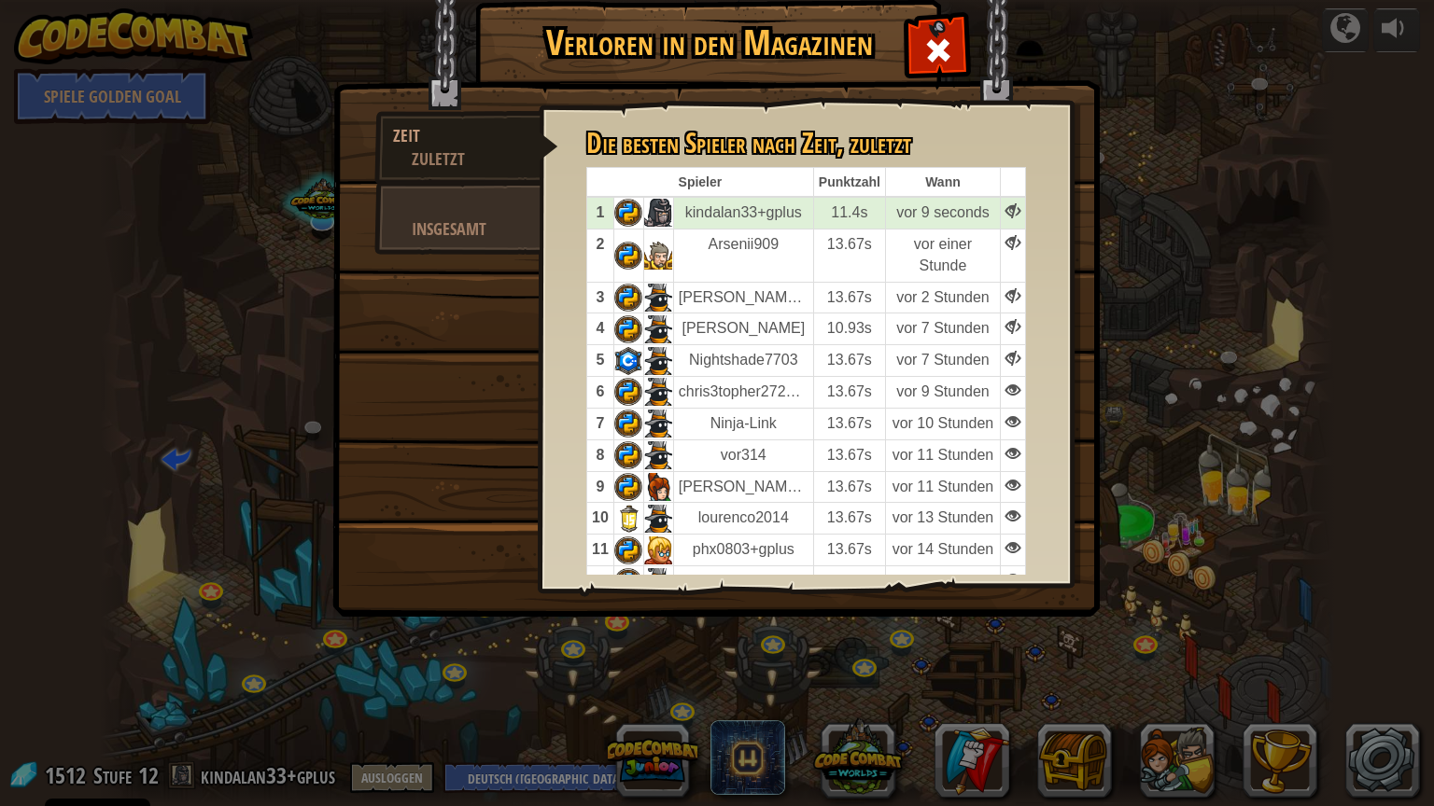
click at [508, 335] on img at bounding box center [715, 283] width 767 height 668
click at [933, 35] on span at bounding box center [938, 50] width 30 height 30
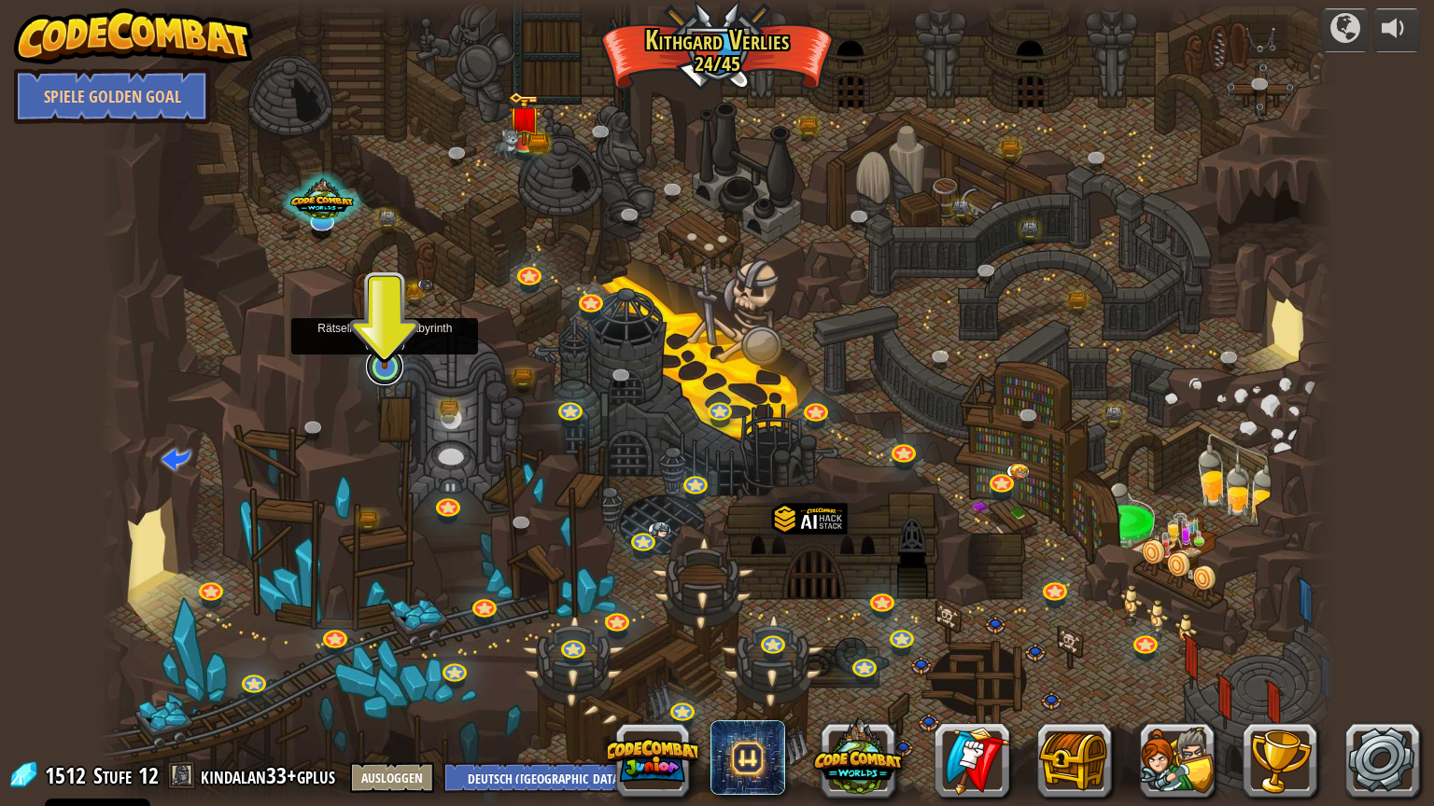
click at [396, 373] on link at bounding box center [384, 366] width 37 height 37
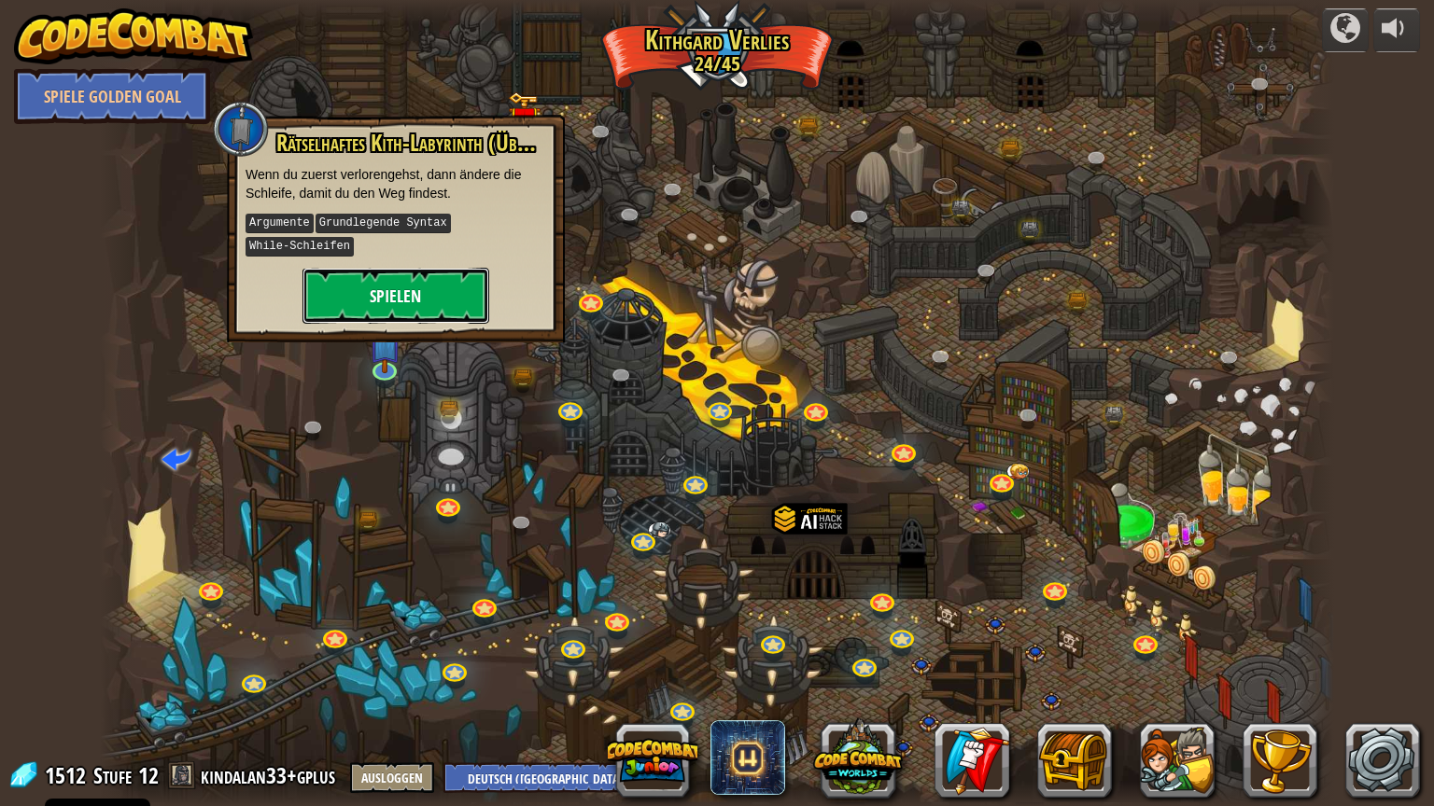
click at [442, 268] on button "Spielen" at bounding box center [395, 296] width 187 height 56
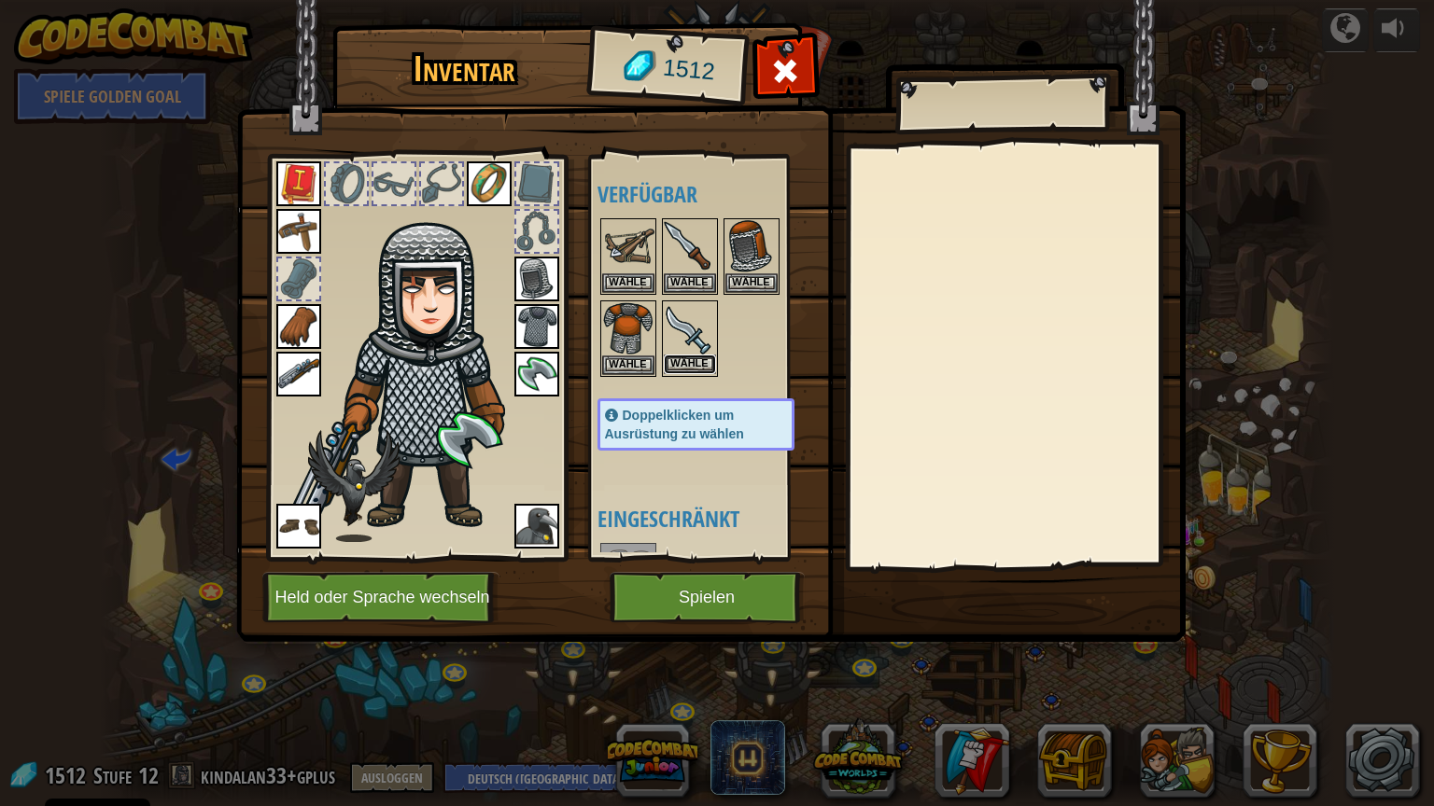
click at [693, 360] on button "Wähle" at bounding box center [690, 365] width 52 height 20
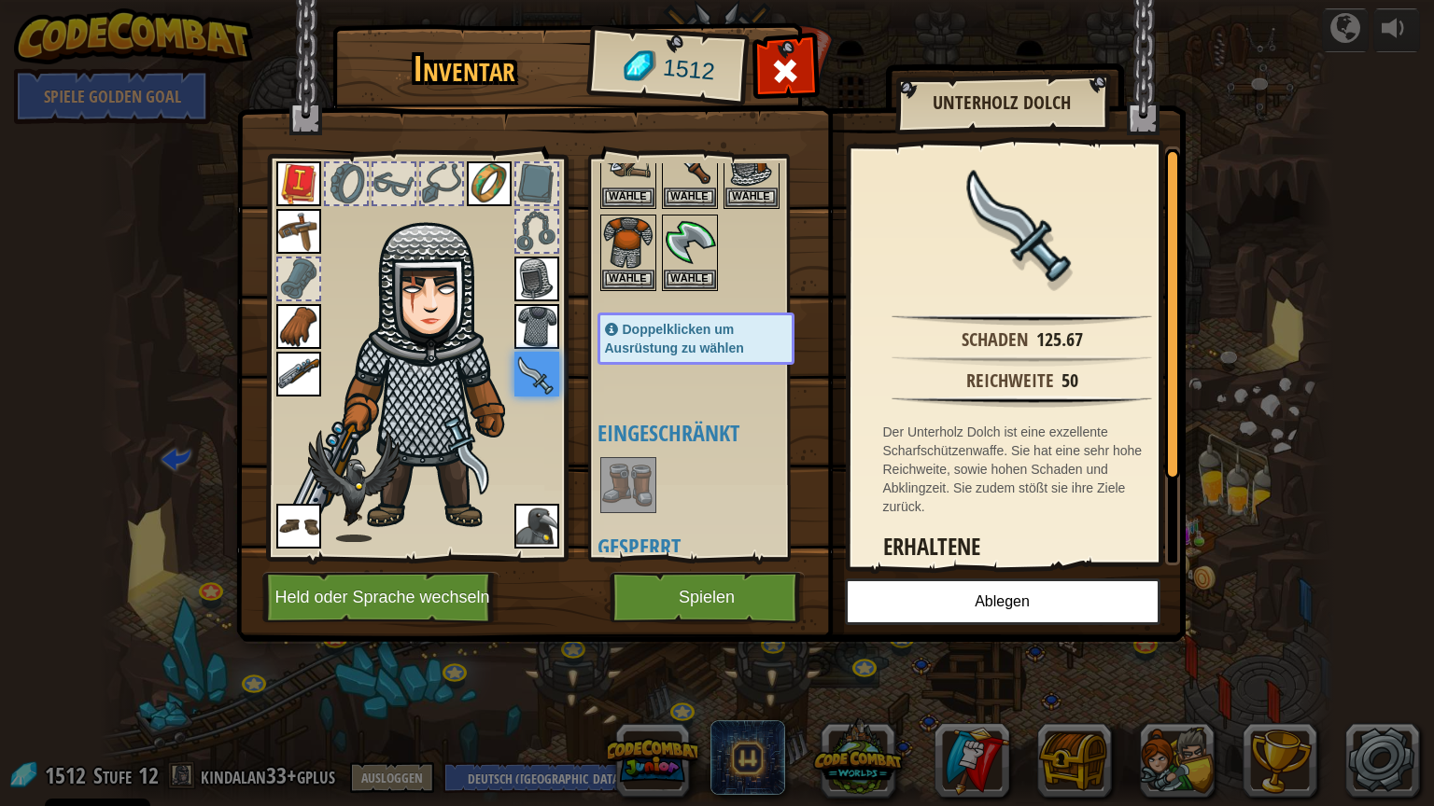
scroll to position [93, 0]
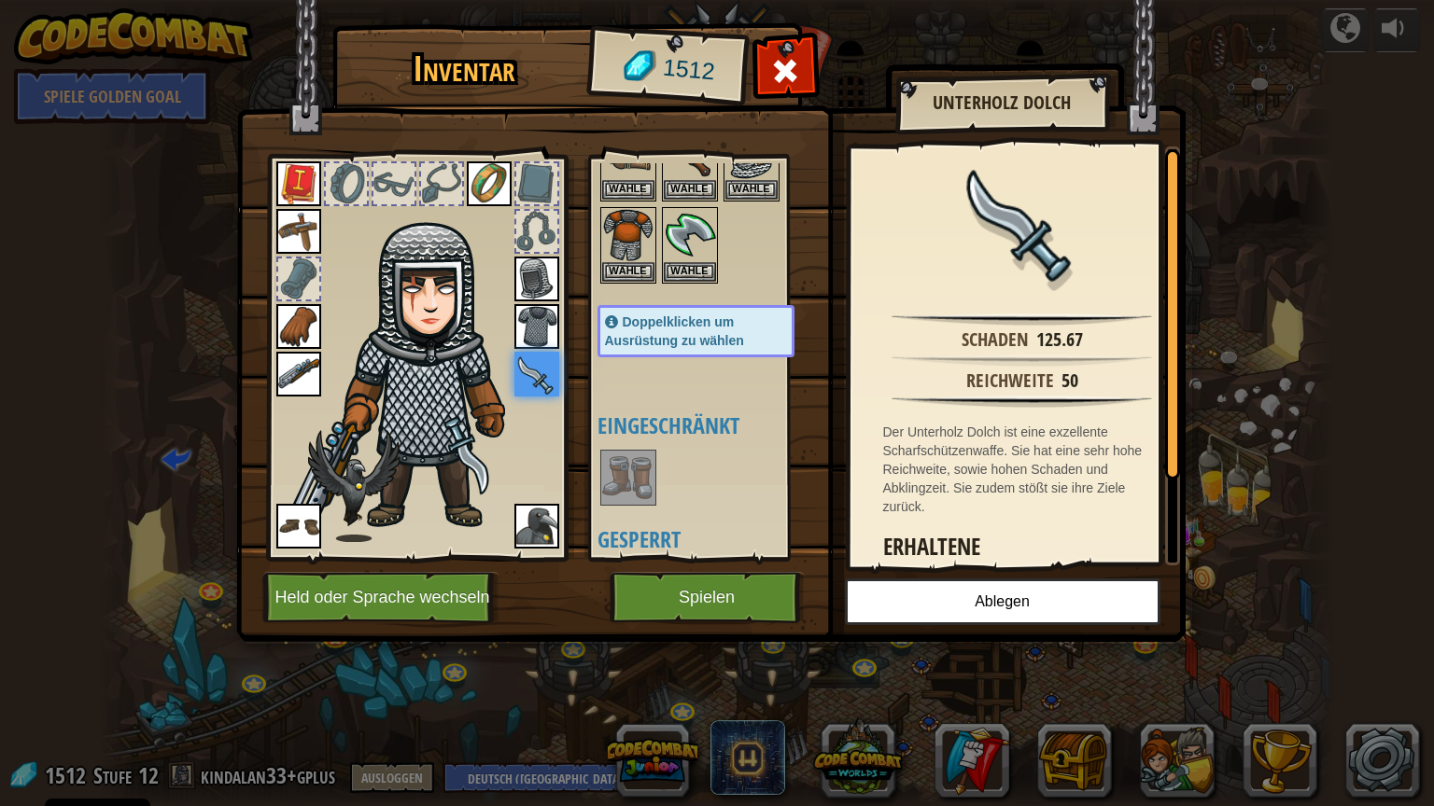
click at [644, 491] on img at bounding box center [628, 478] width 52 height 52
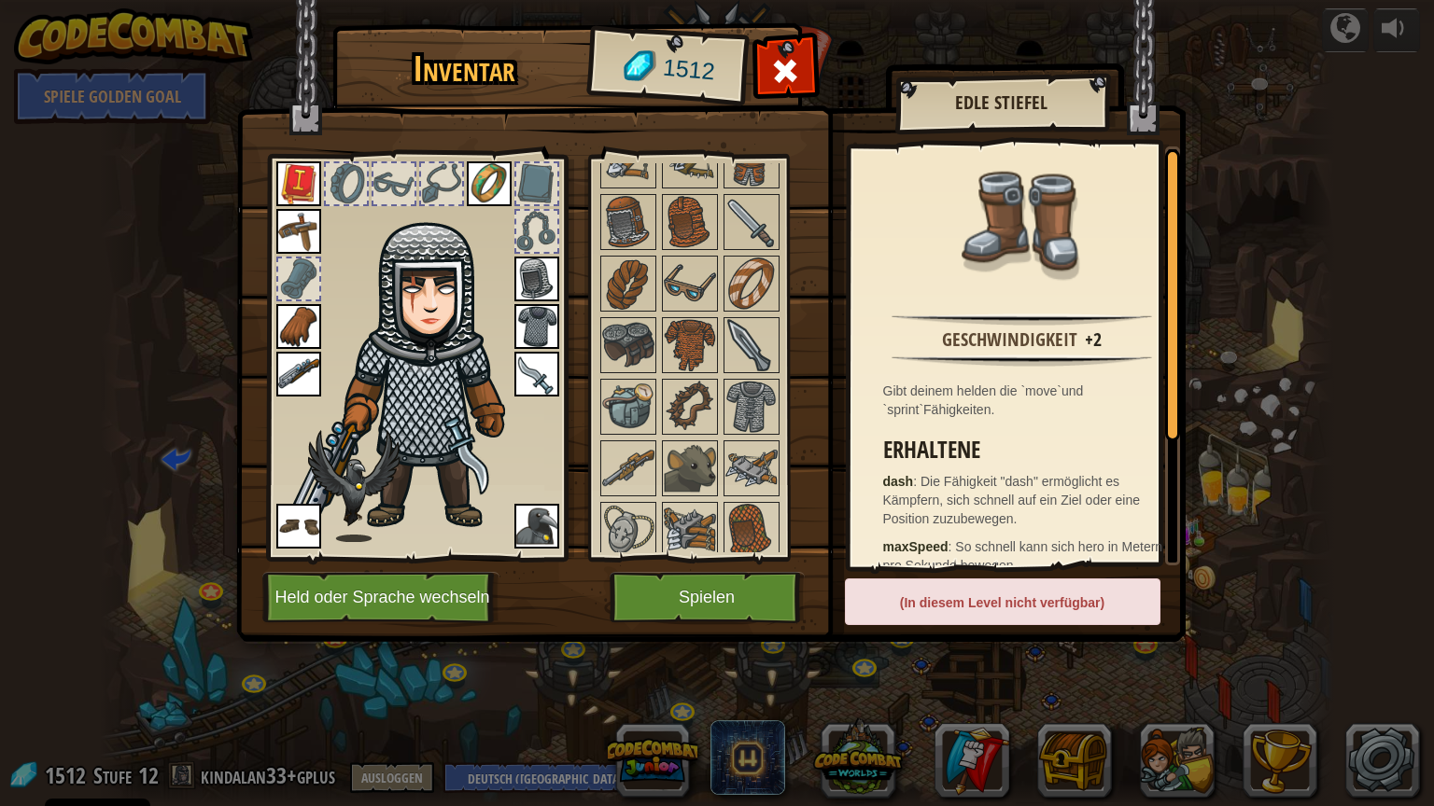
scroll to position [522, 0]
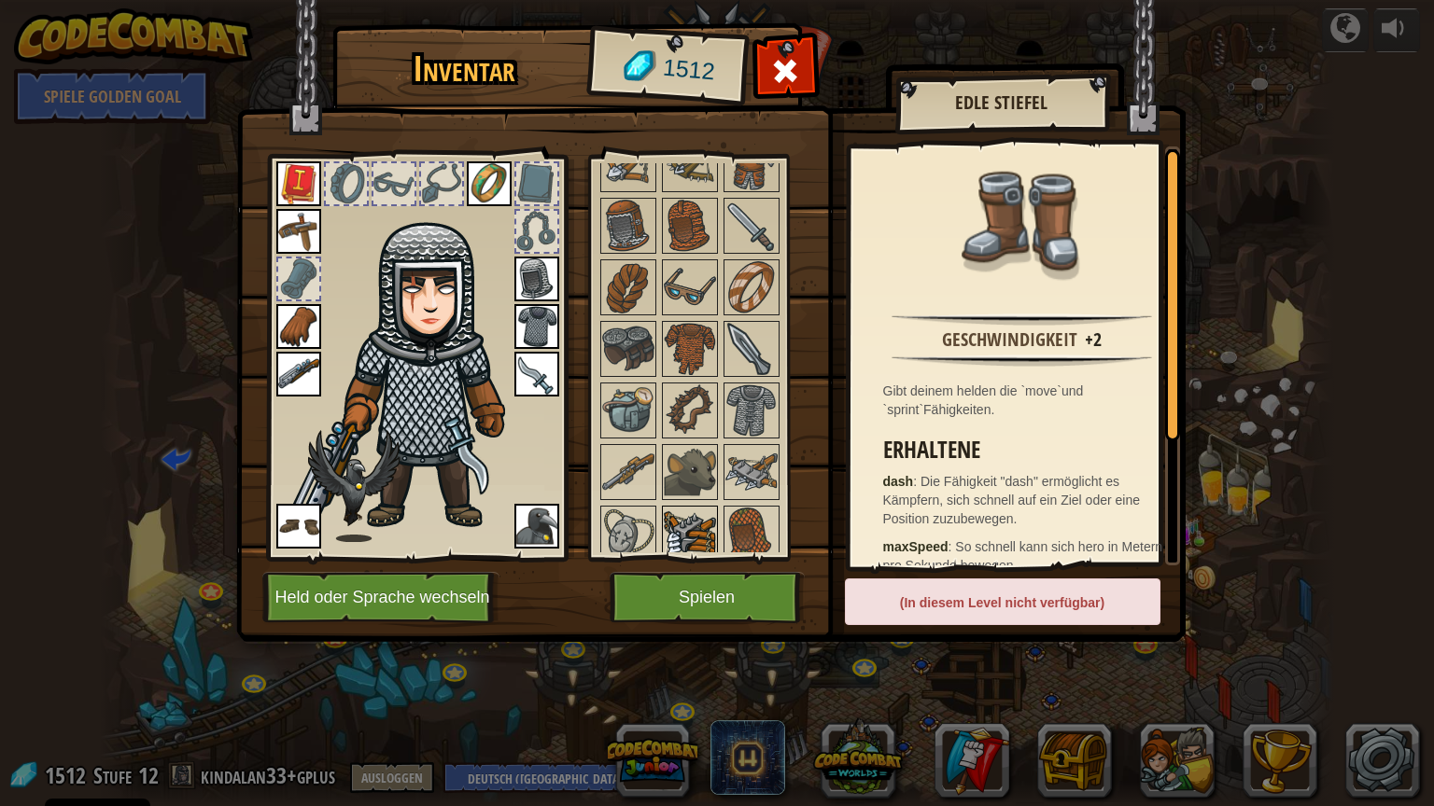
click at [675, 508] on img at bounding box center [690, 534] width 52 height 52
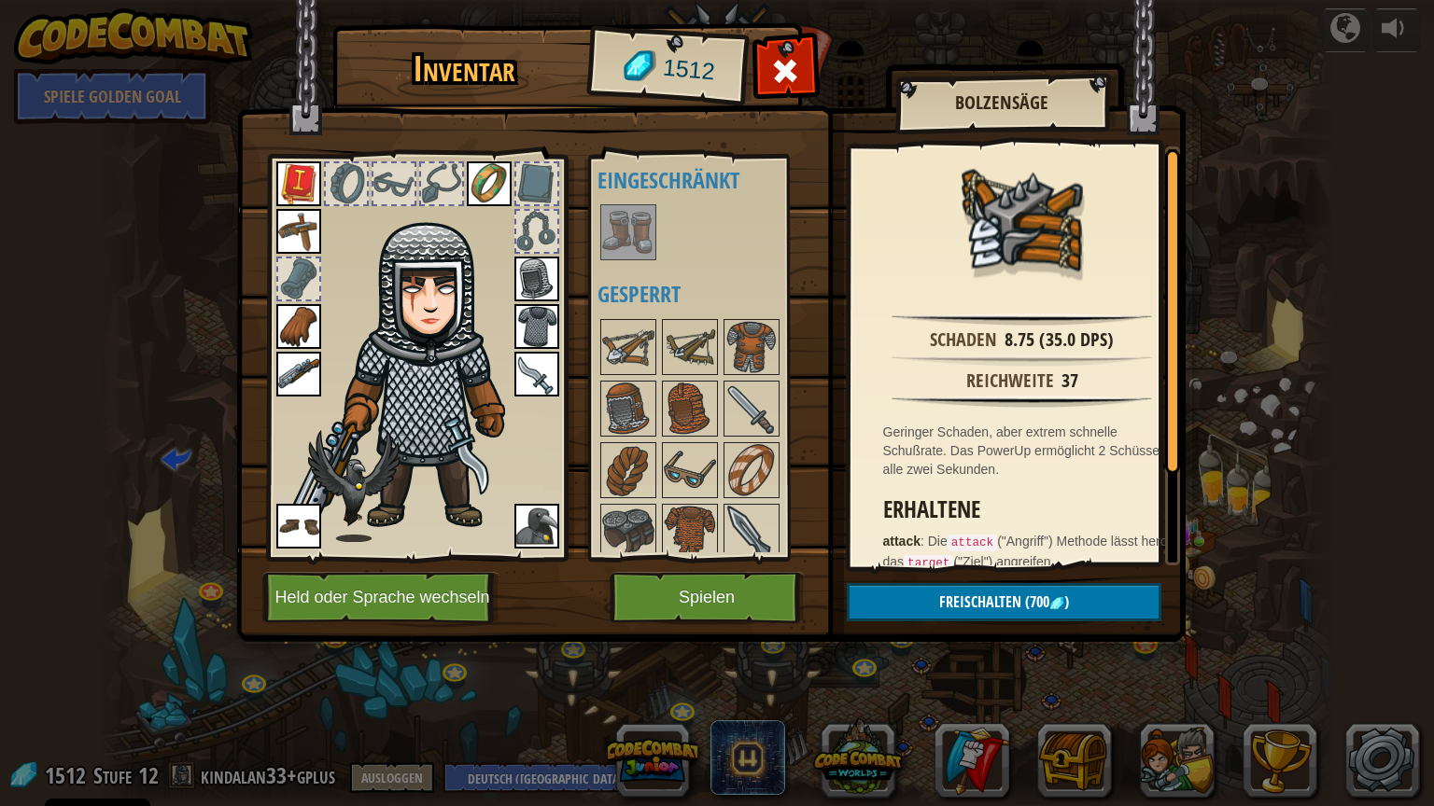
scroll to position [335, 0]
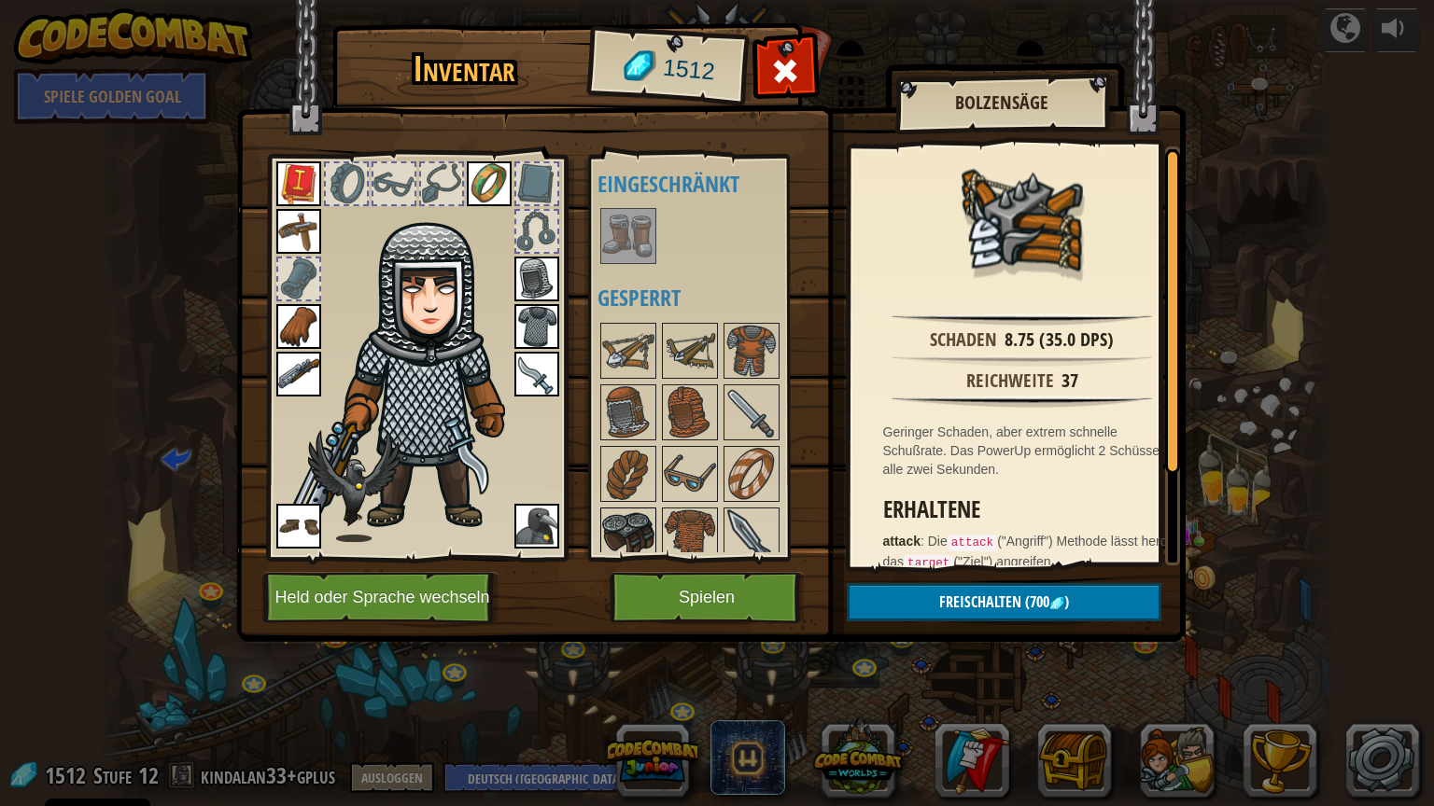
click at [615, 526] on img at bounding box center [628, 536] width 52 height 52
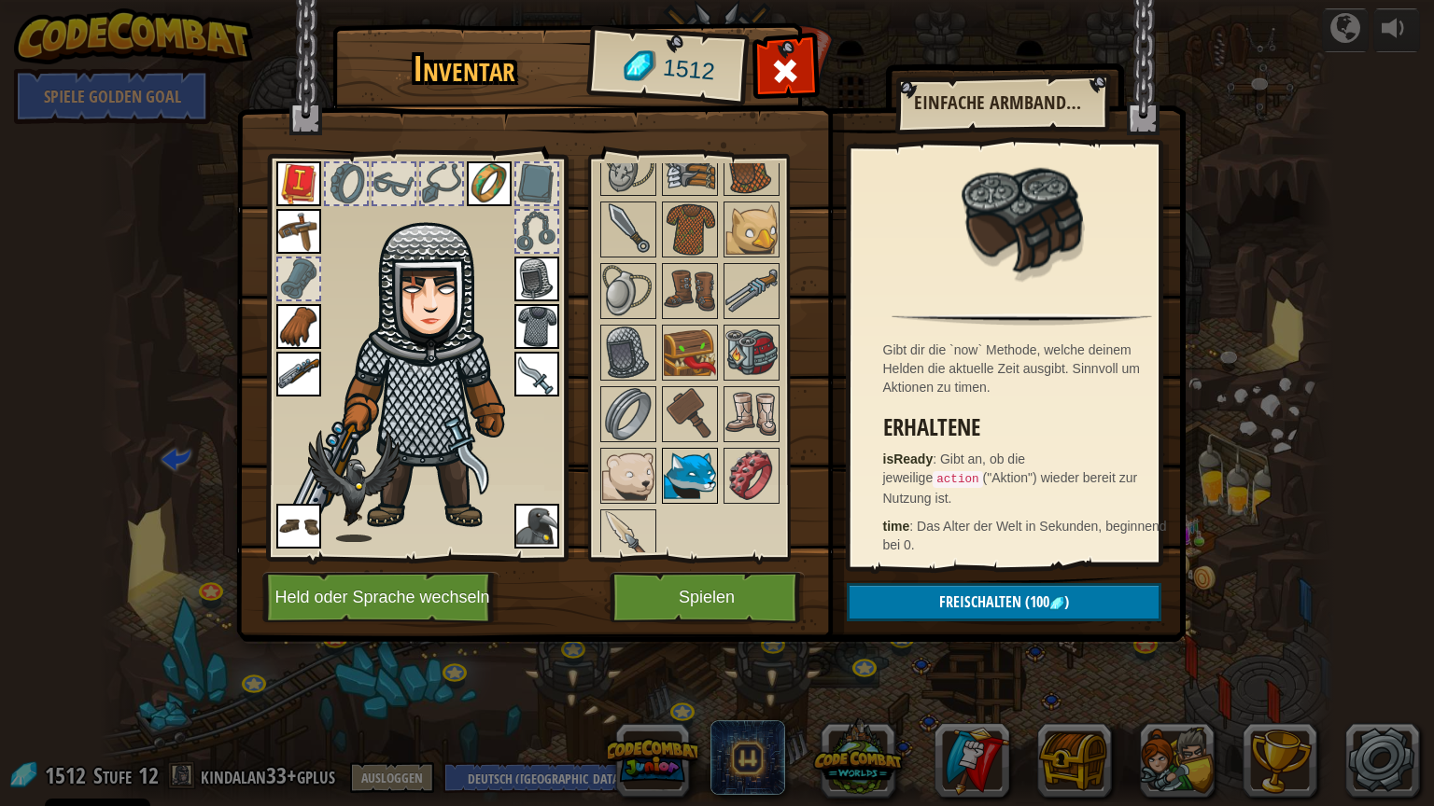
scroll to position [895, 0]
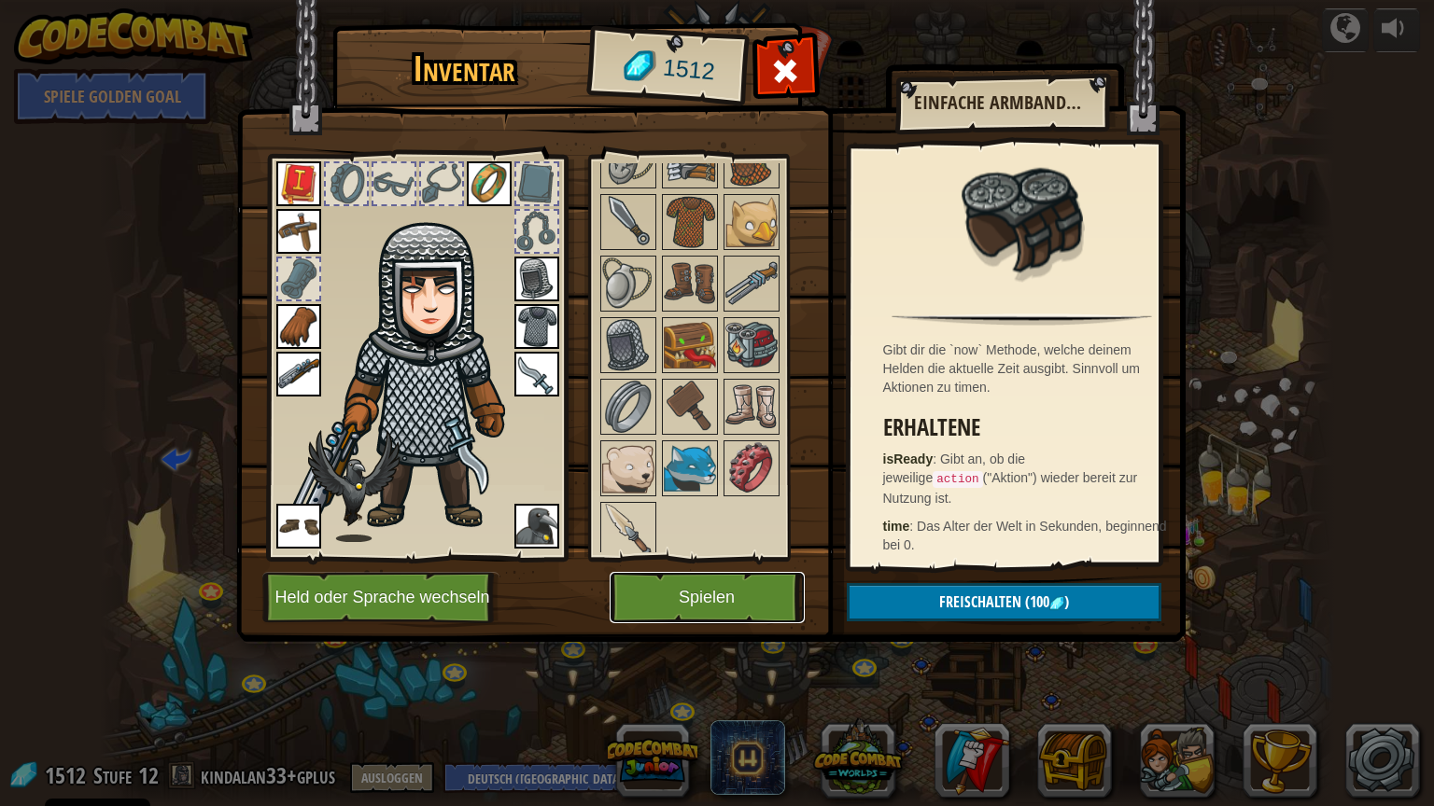
click at [711, 599] on button "Spielen" at bounding box center [706, 597] width 195 height 51
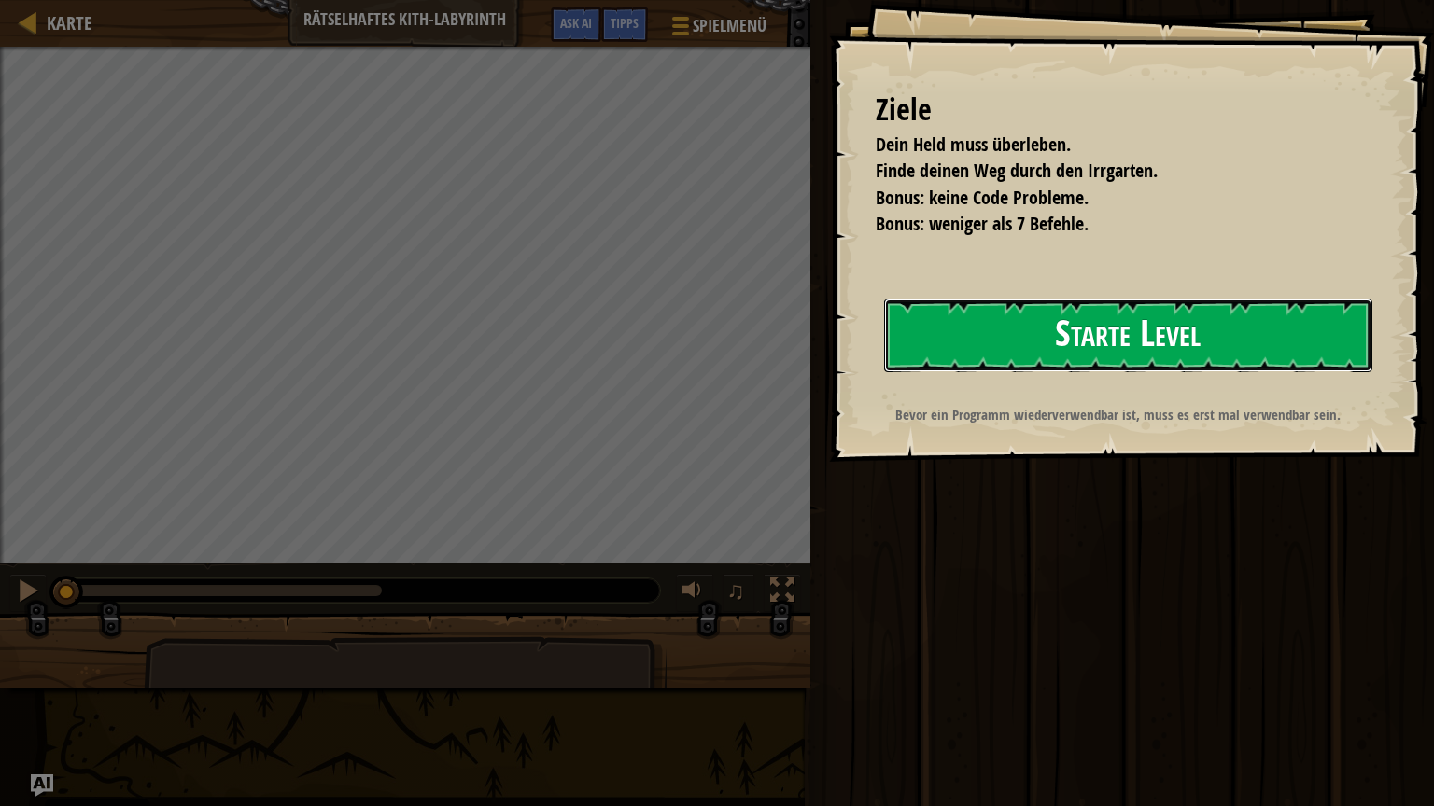
click at [1023, 322] on button "Starte Level" at bounding box center [1128, 336] width 488 height 74
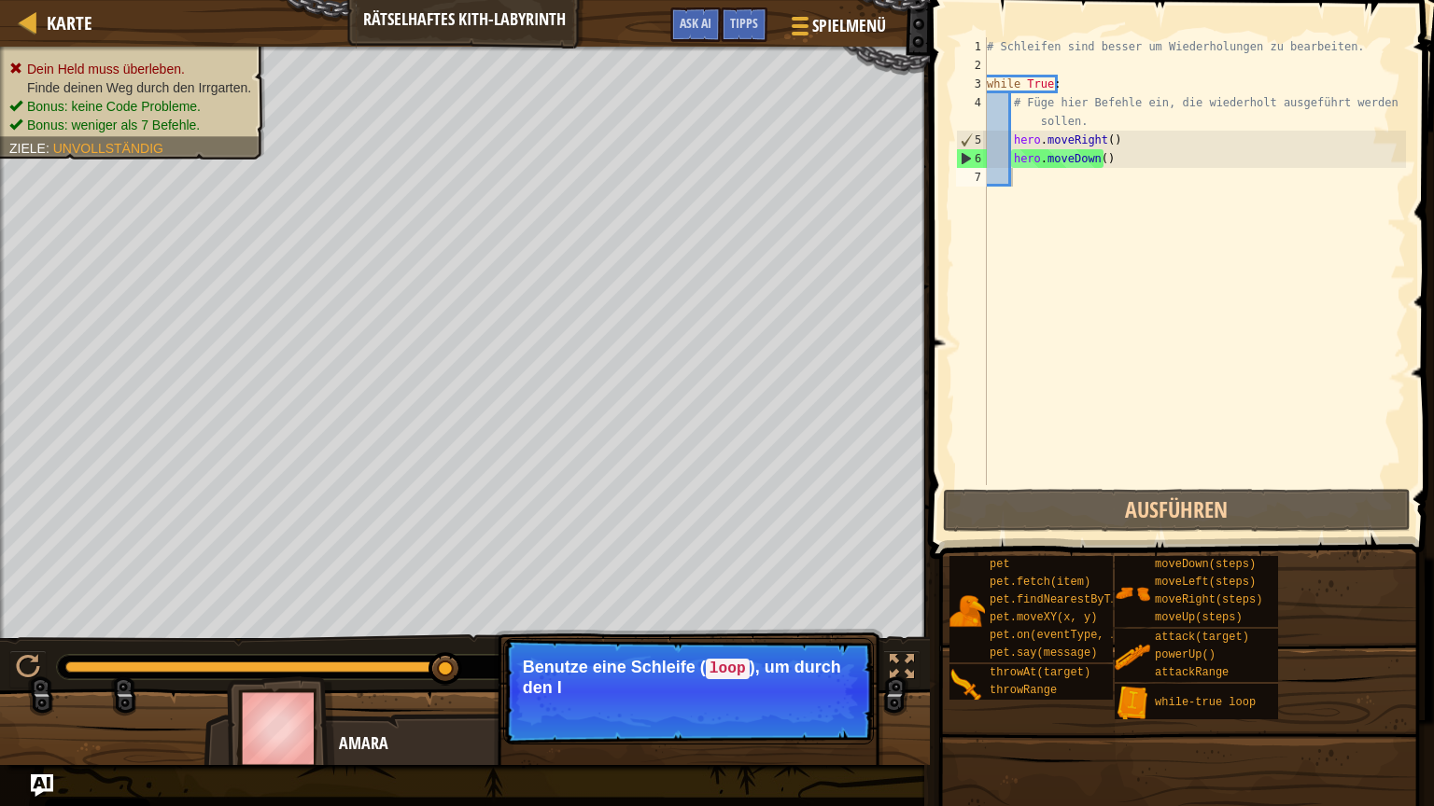
click at [783, 680] on p "Weiter Benutze eine Schleife ( loop ), um durch den I" at bounding box center [688, 691] width 371 height 106
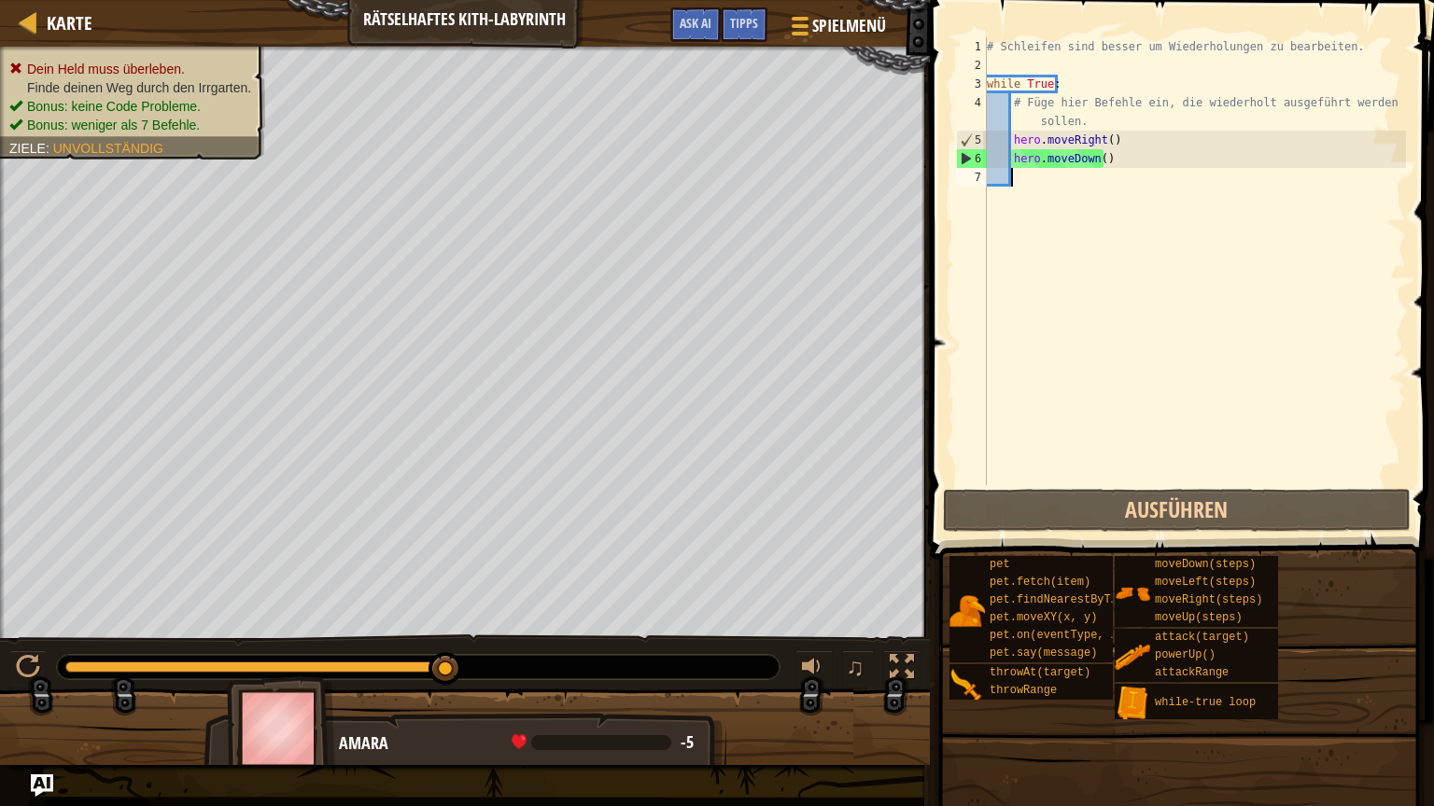
type textarea "h"
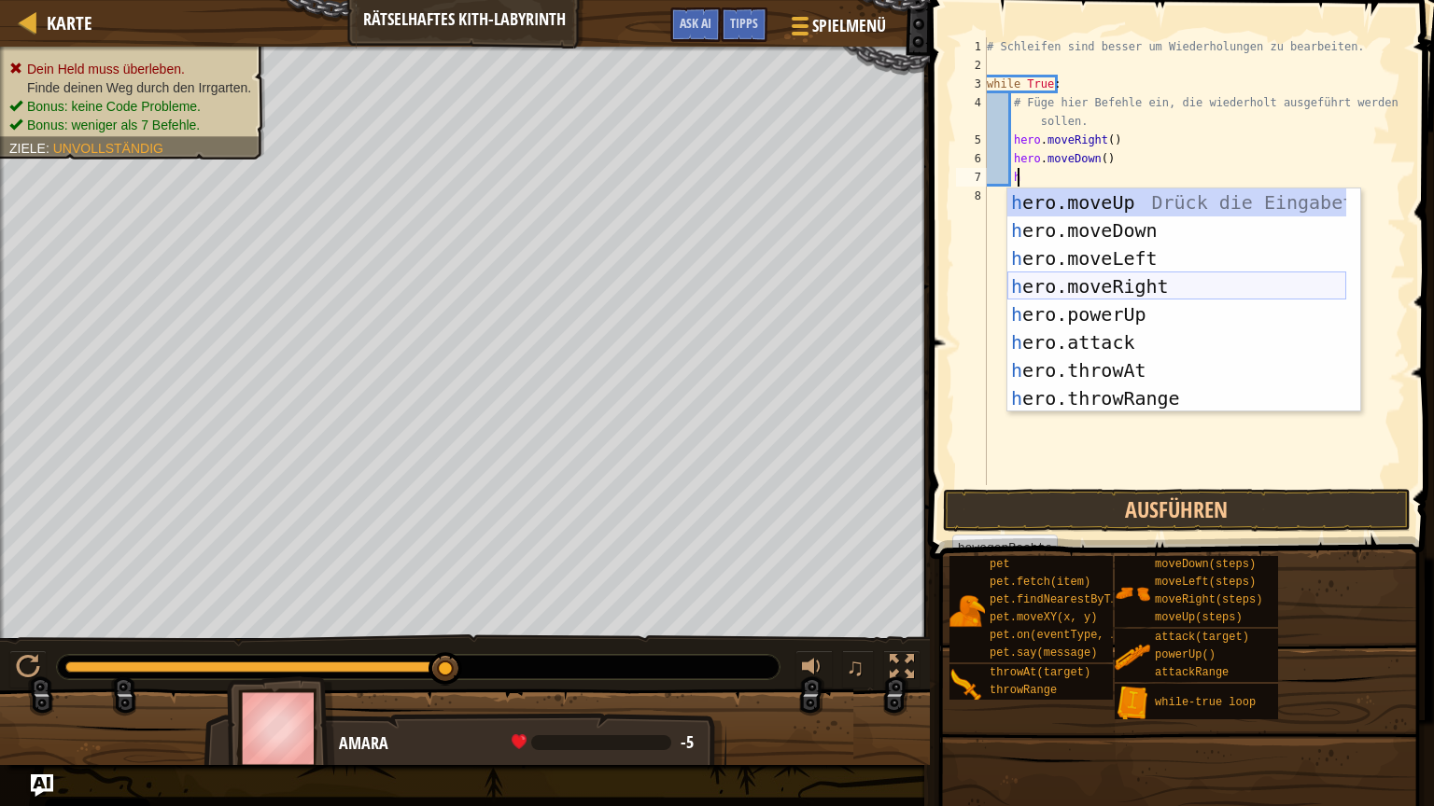
click at [1113, 278] on div "h ero.moveUp Drück die Eingabetaste h ero.moveDown Drück die Eingabetaste h ero…" at bounding box center [1176, 329] width 339 height 280
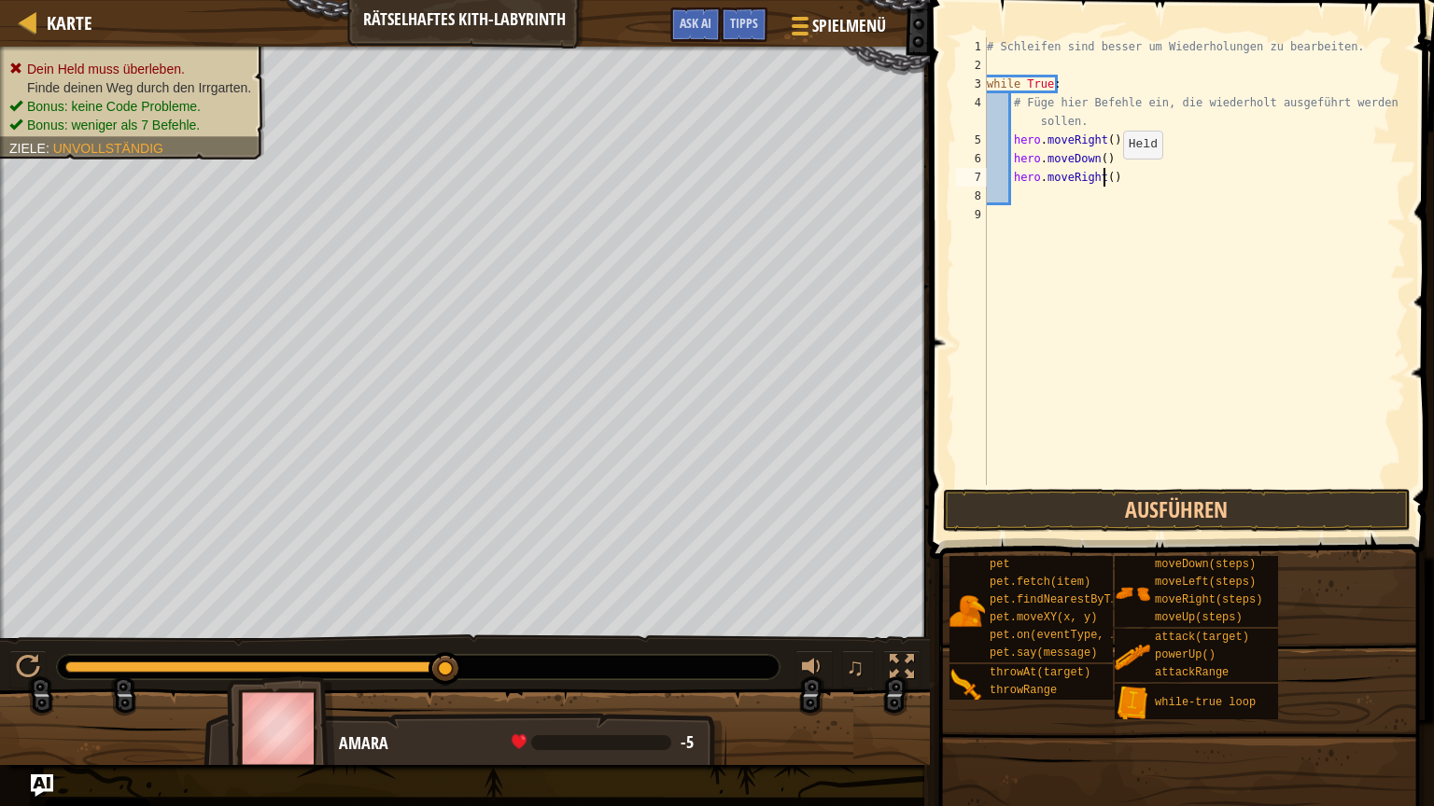
click at [1106, 177] on div "# Schleifen sind besser um Wiederholungen zu bearbeiten. while True : # Füge hi…" at bounding box center [1194, 279] width 423 height 485
type textarea "hero.moveRight(2)"
click at [1015, 198] on div "# Schleifen sind besser um Wiederholungen zu bearbeiten. while True : # Füge hi…" at bounding box center [1194, 279] width 423 height 485
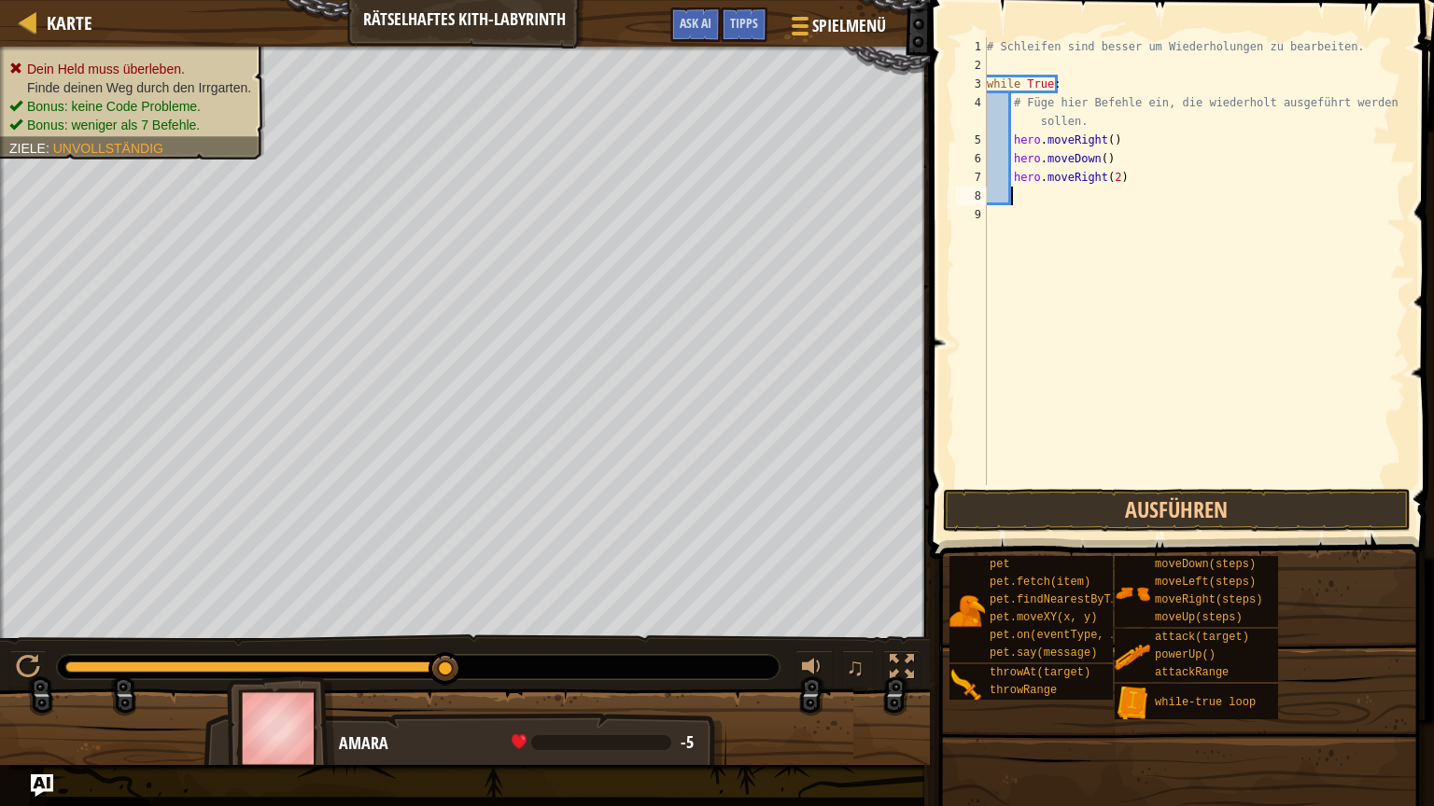
type textarea "h"
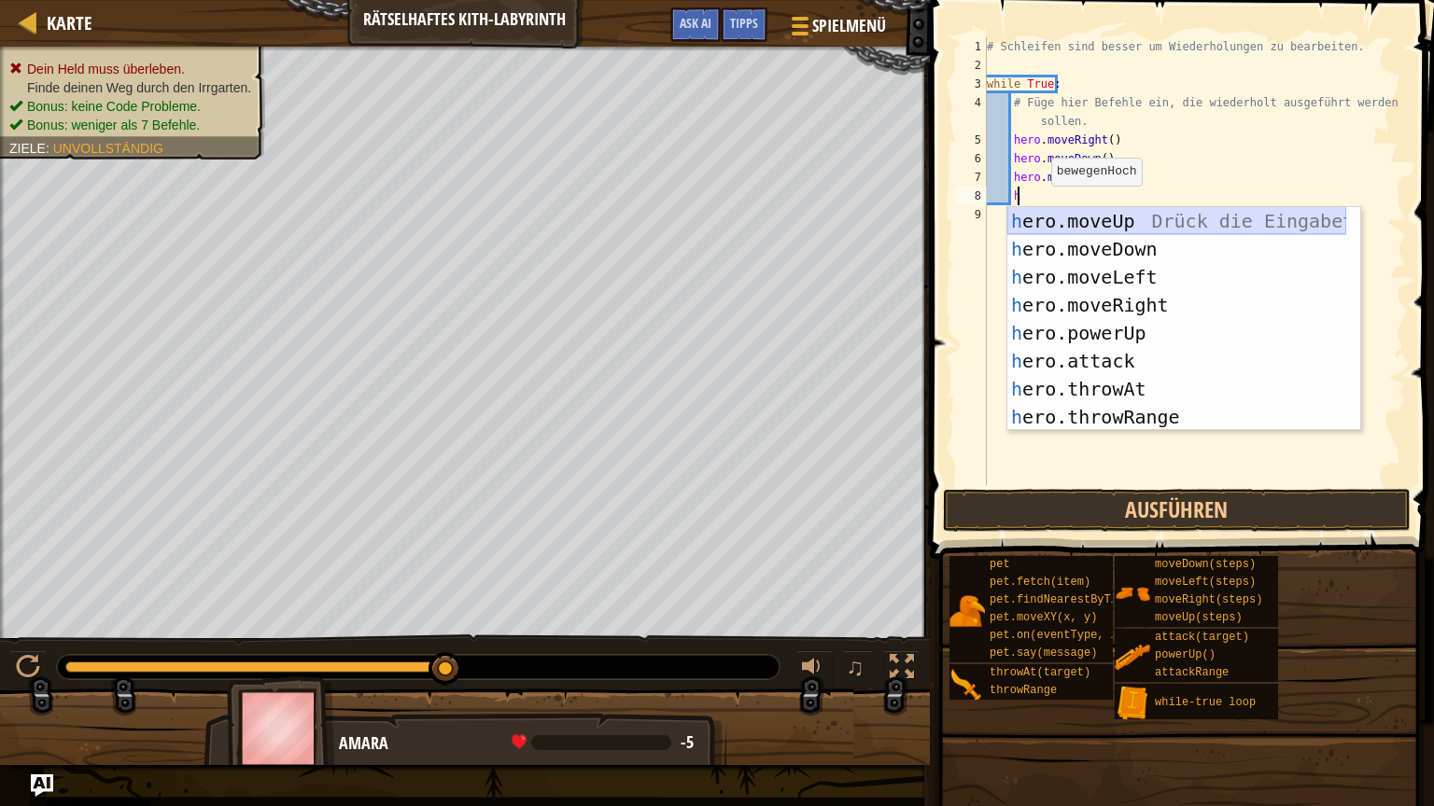
click at [1116, 223] on div "h ero.moveUp Drück die Eingabetaste h ero.moveDown Drück die Eingabetaste h ero…" at bounding box center [1176, 347] width 339 height 280
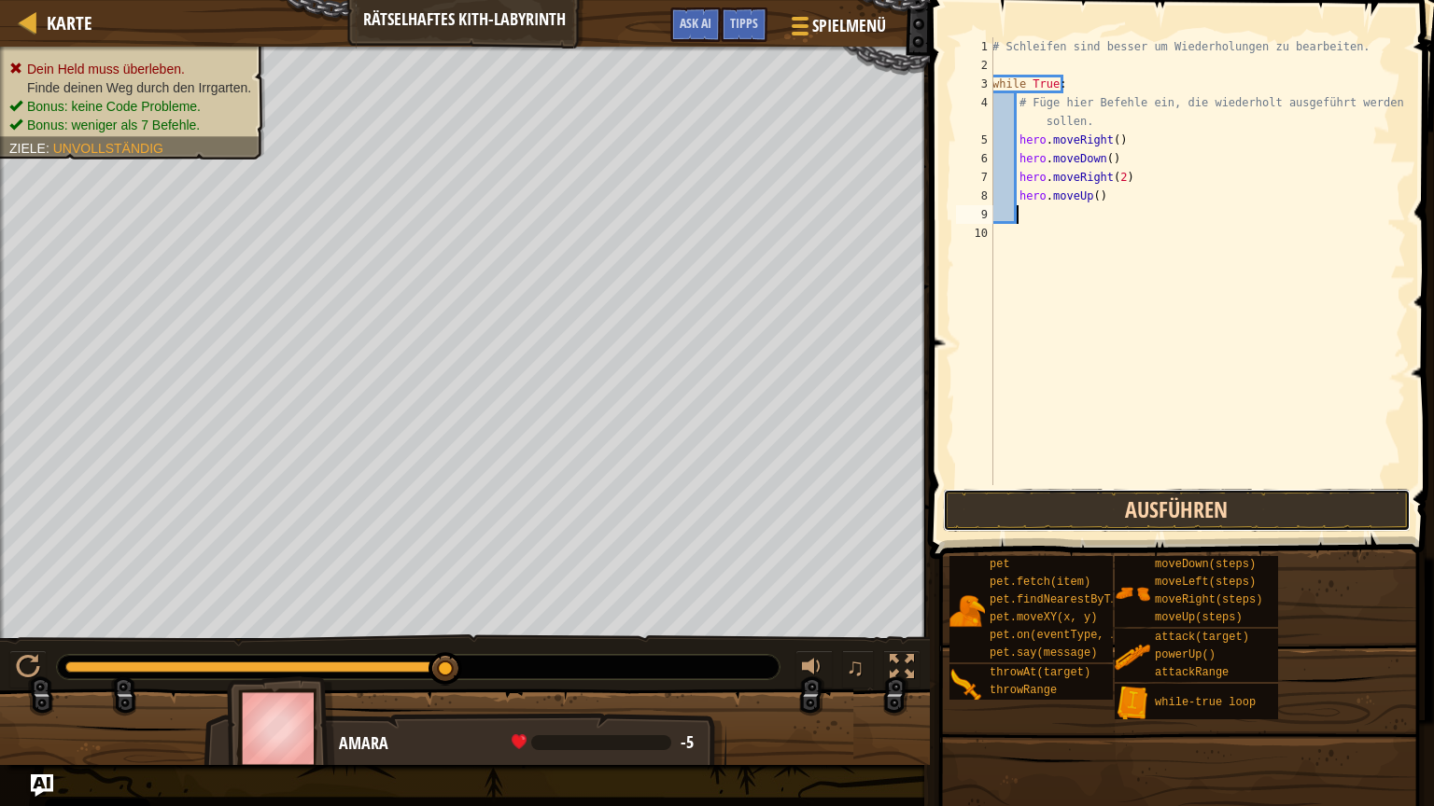
click at [1148, 497] on button "Ausführen" at bounding box center [1177, 510] width 468 height 43
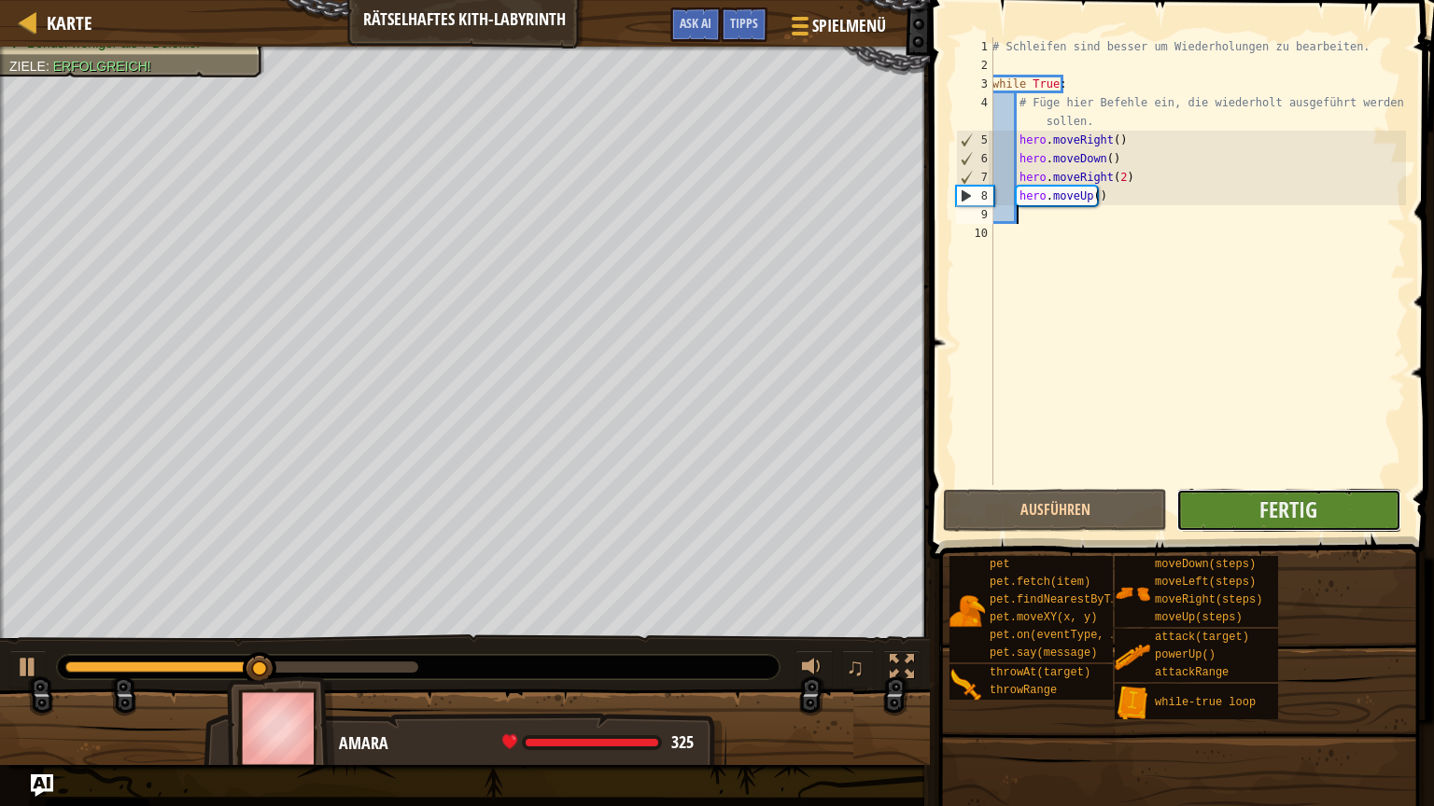
click at [1329, 504] on button "Fertig" at bounding box center [1288, 510] width 224 height 43
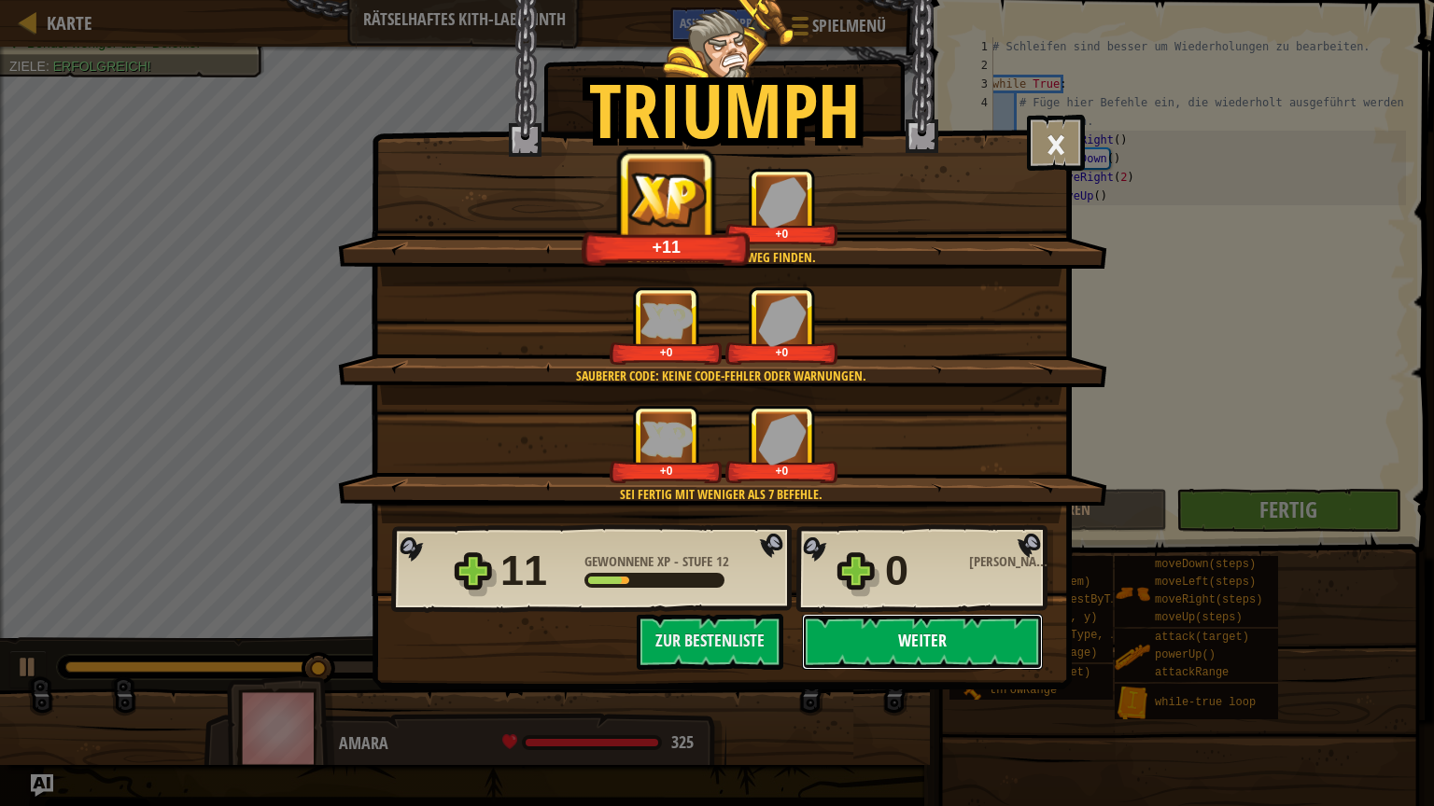
click at [933, 647] on button "Weiter" at bounding box center [922, 642] width 241 height 56
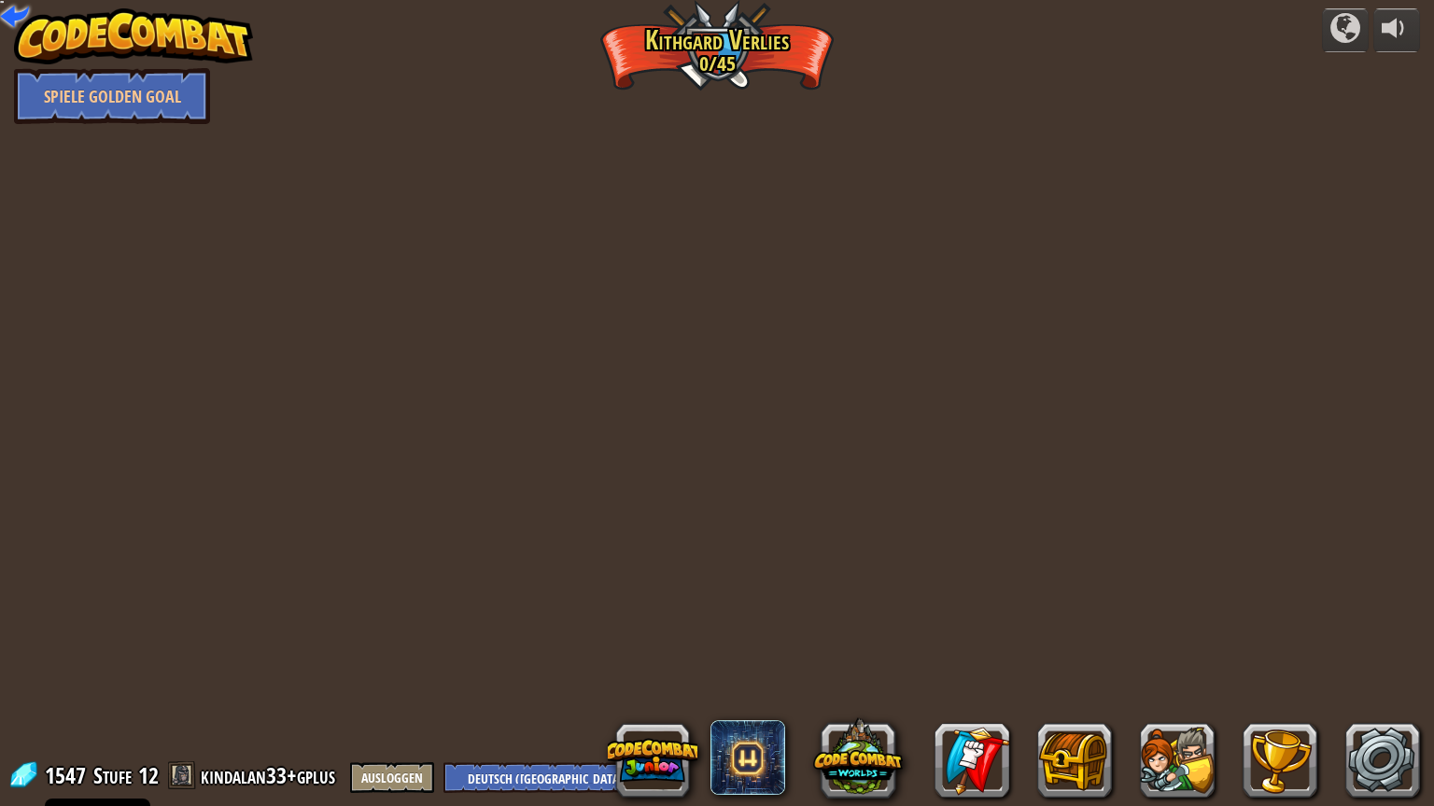
select select "de-DE"
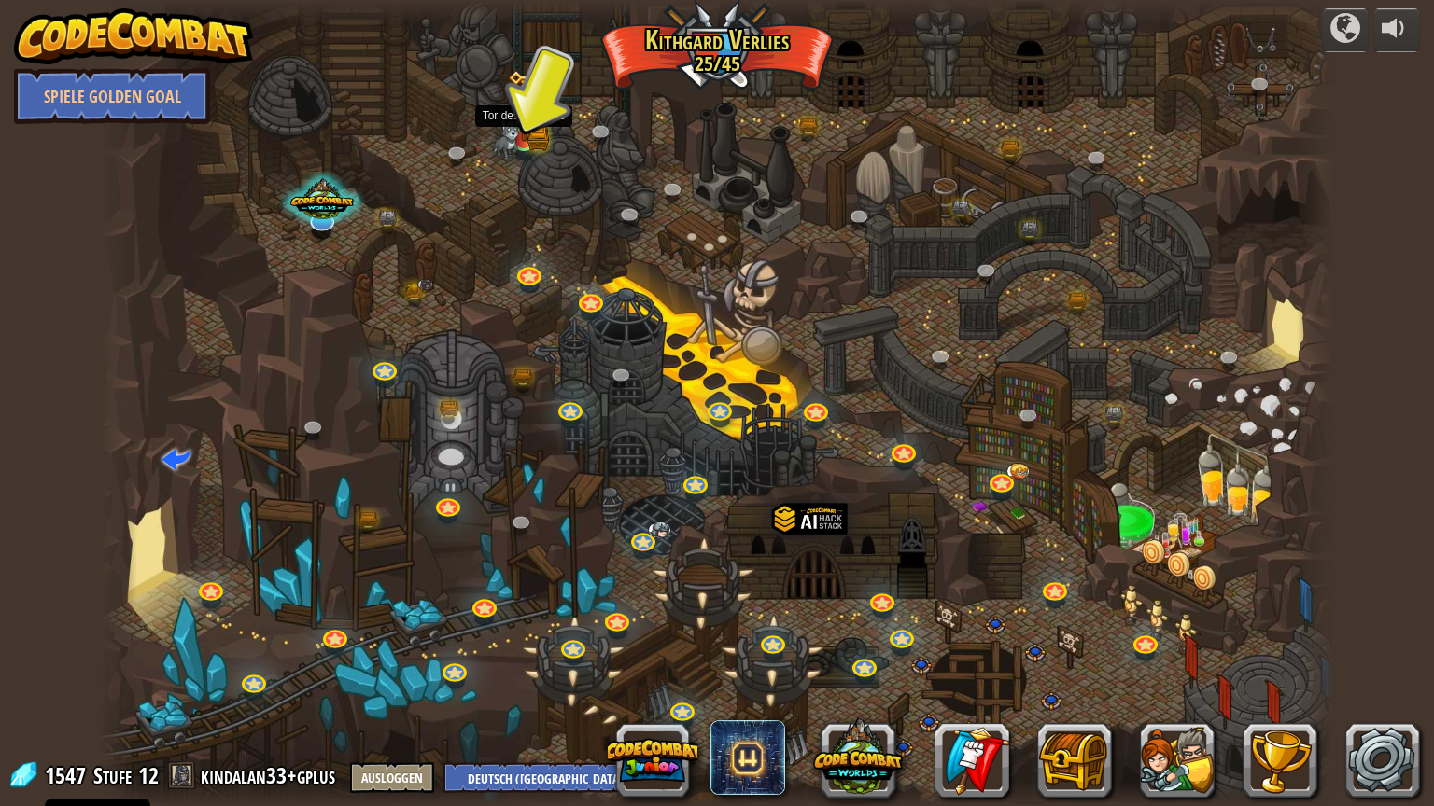
click at [524, 137] on img at bounding box center [524, 105] width 33 height 71
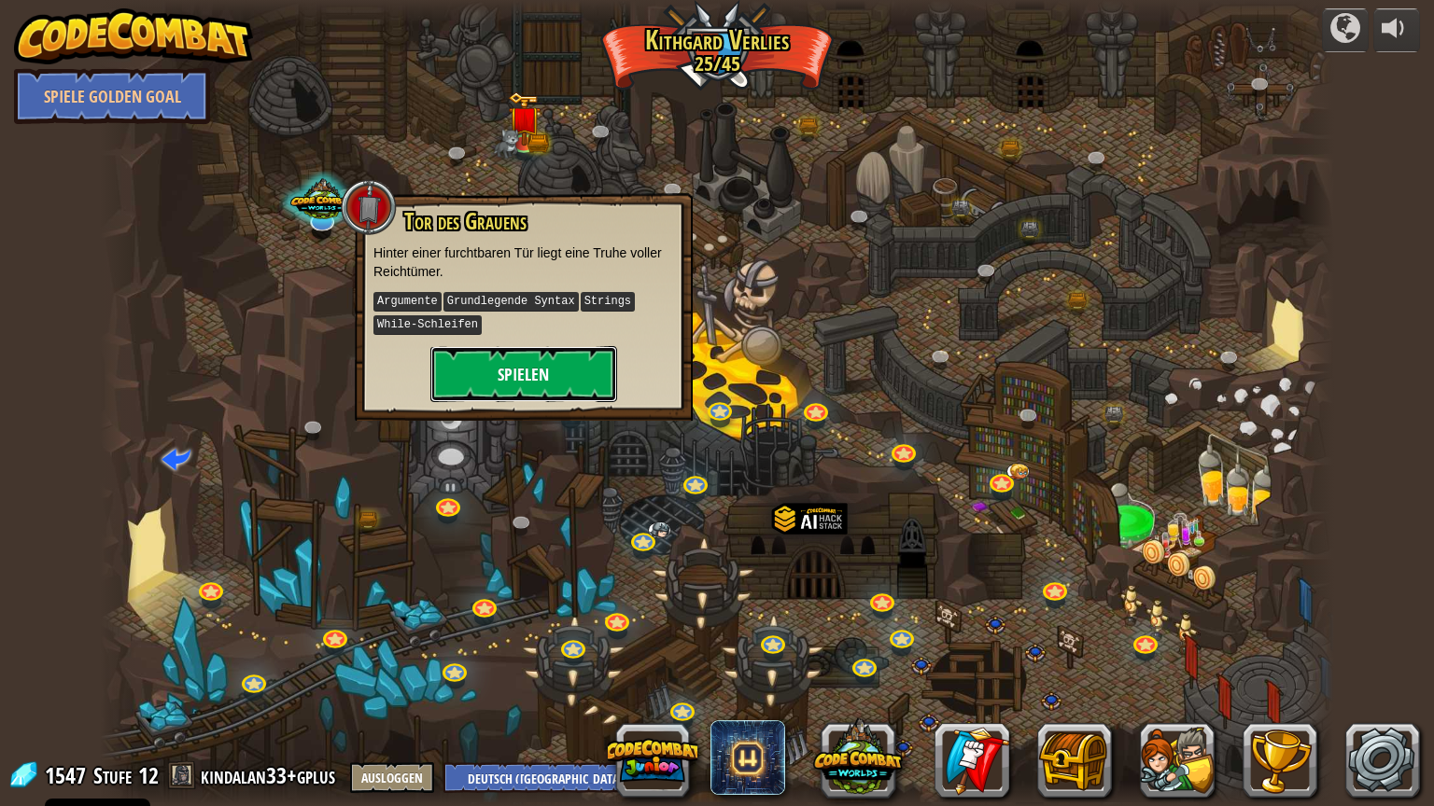
click at [511, 372] on button "Spielen" at bounding box center [523, 374] width 187 height 56
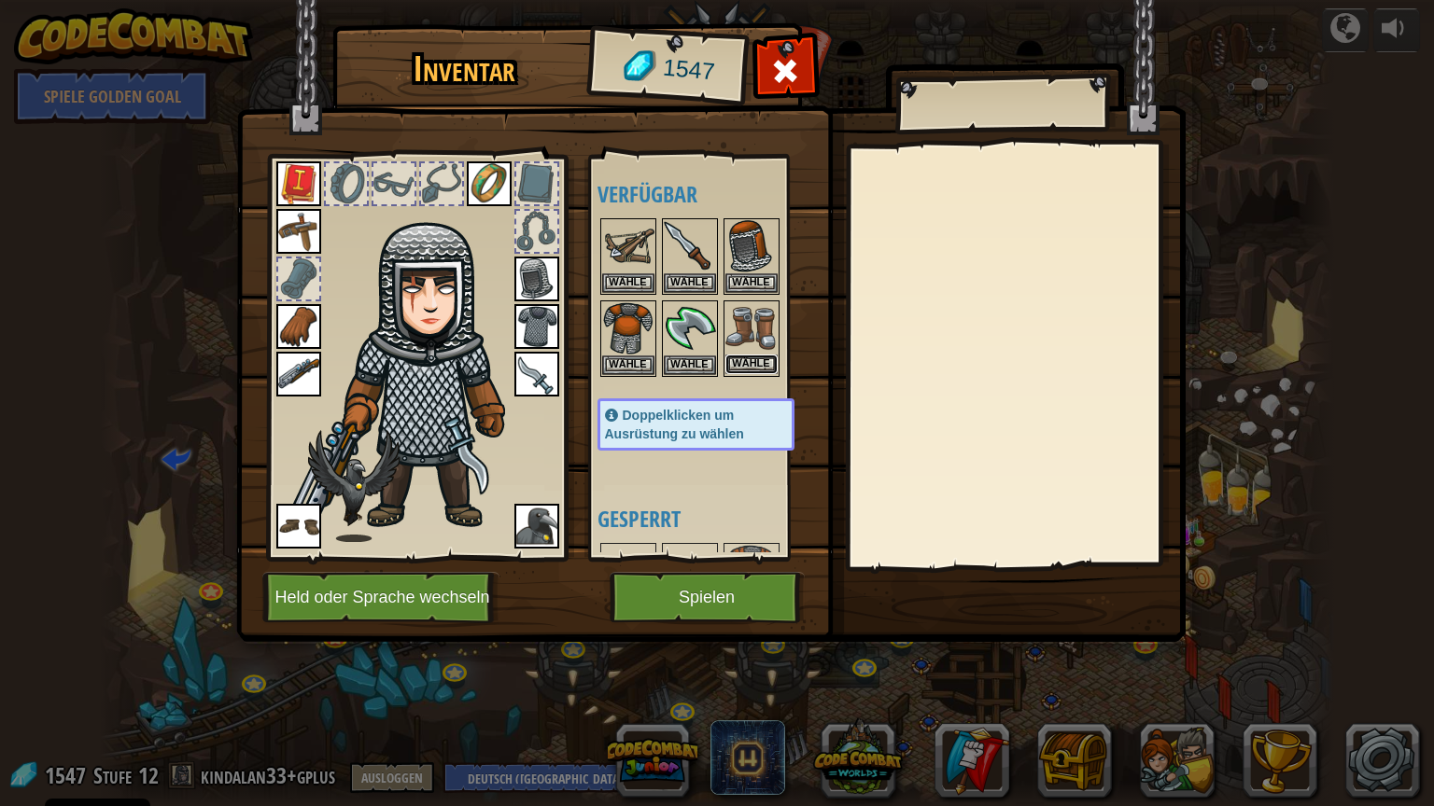
click at [748, 364] on button "Wähle" at bounding box center [751, 365] width 52 height 20
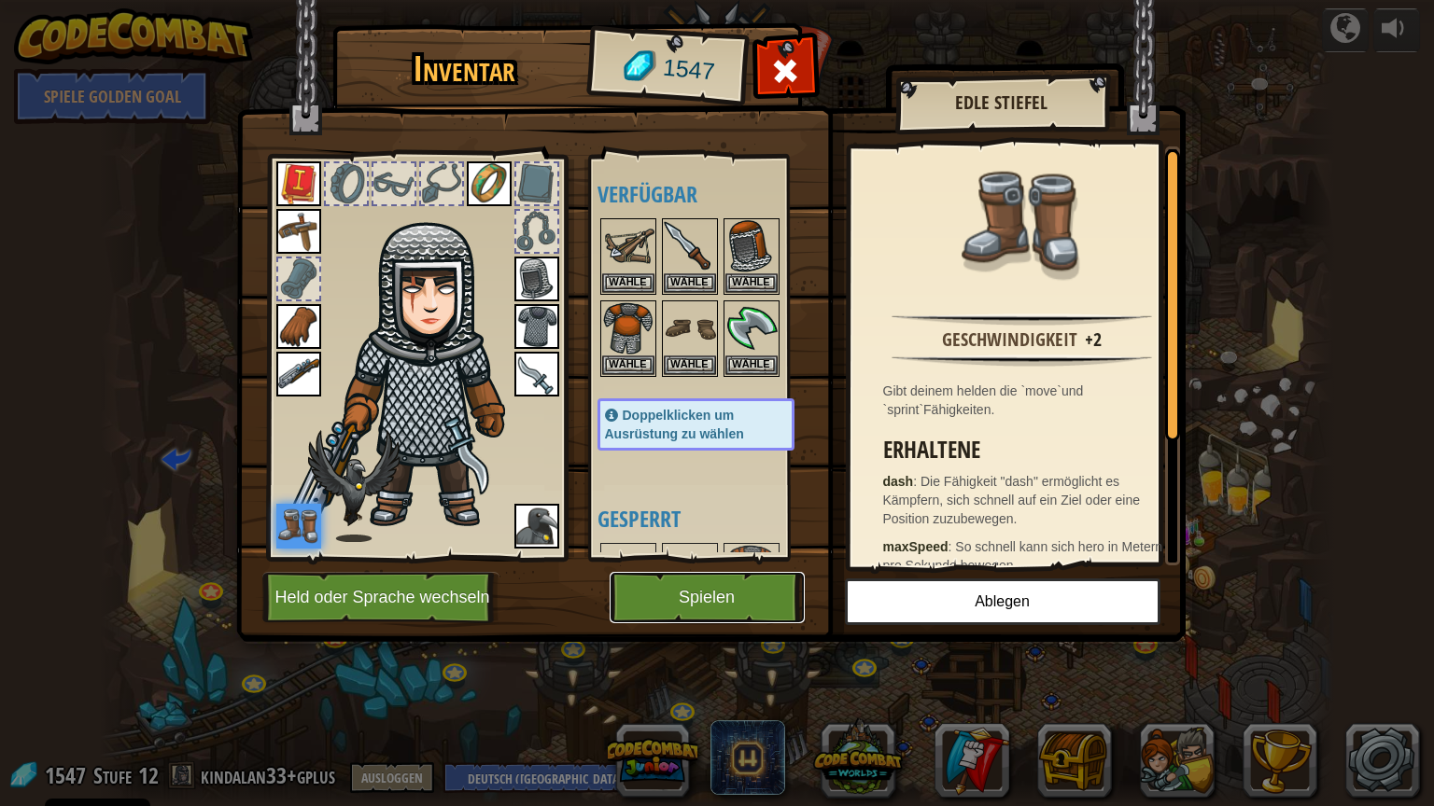
click at [732, 582] on button "Spielen" at bounding box center [706, 597] width 195 height 51
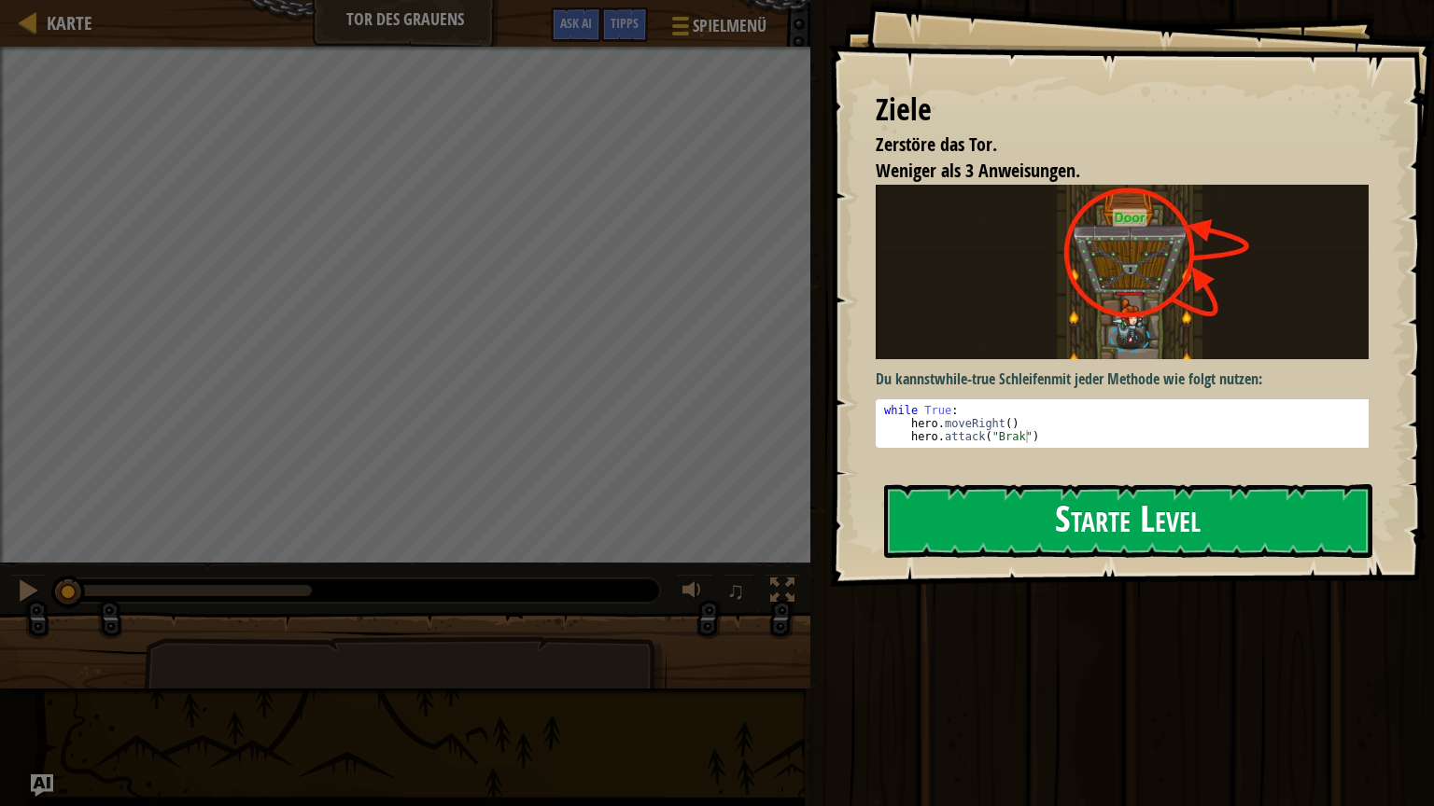
click at [1182, 508] on button "Starte Level" at bounding box center [1128, 521] width 488 height 74
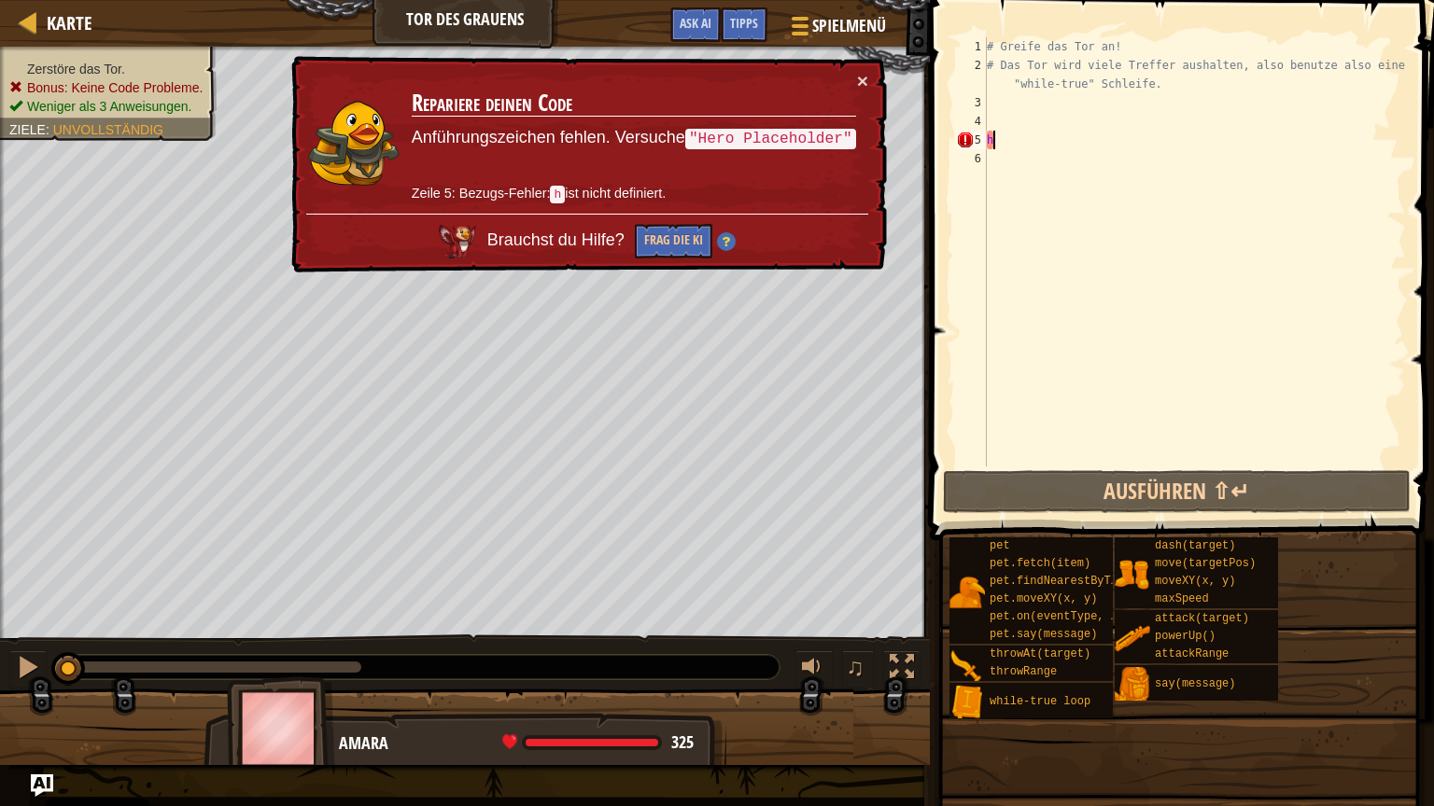
click at [1008, 140] on div "# Greife das Tor an! # Das Tor wird viele Treffer aushalten, also benutze also …" at bounding box center [1194, 270] width 423 height 467
type textarea "h"
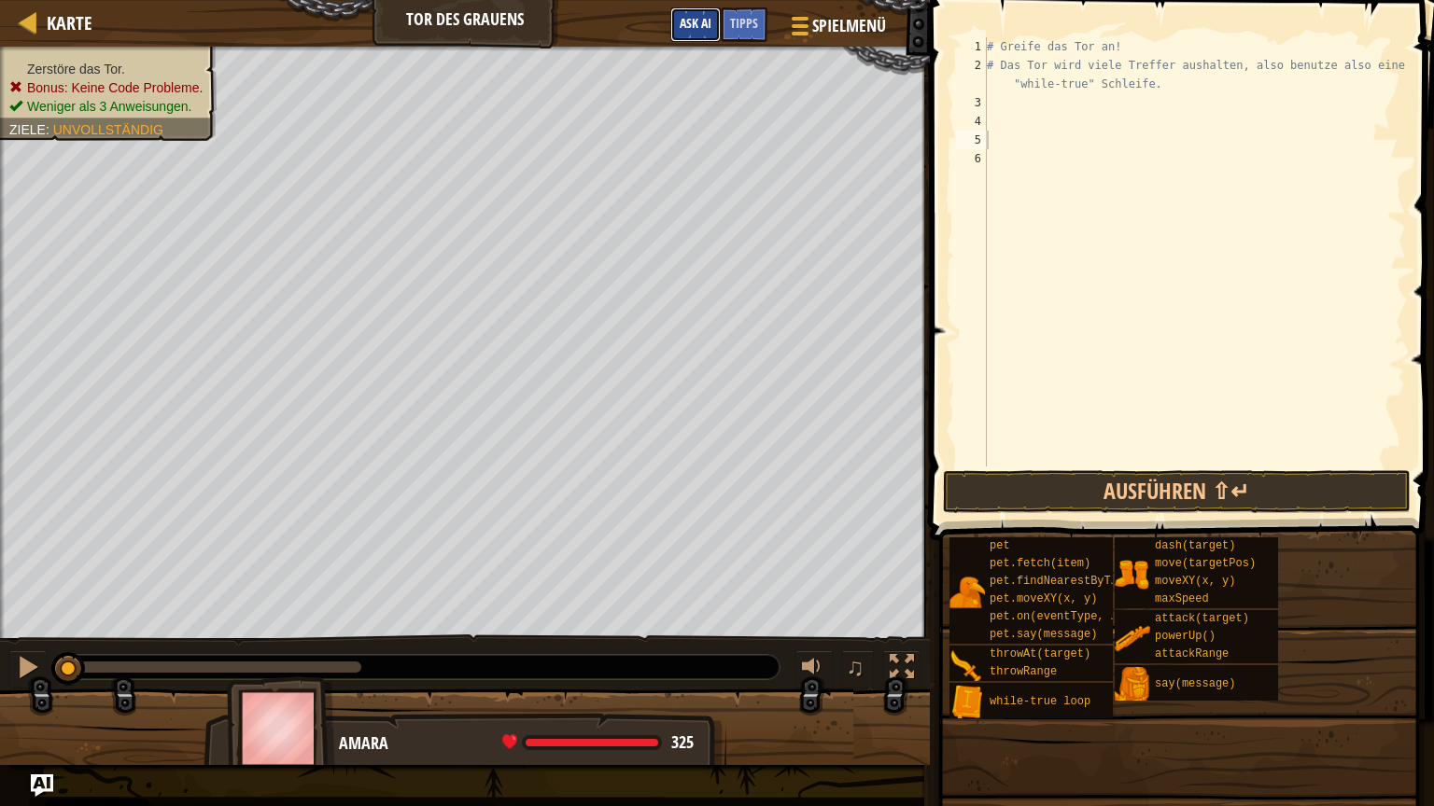
click at [704, 11] on button "Ask AI" at bounding box center [695, 24] width 50 height 35
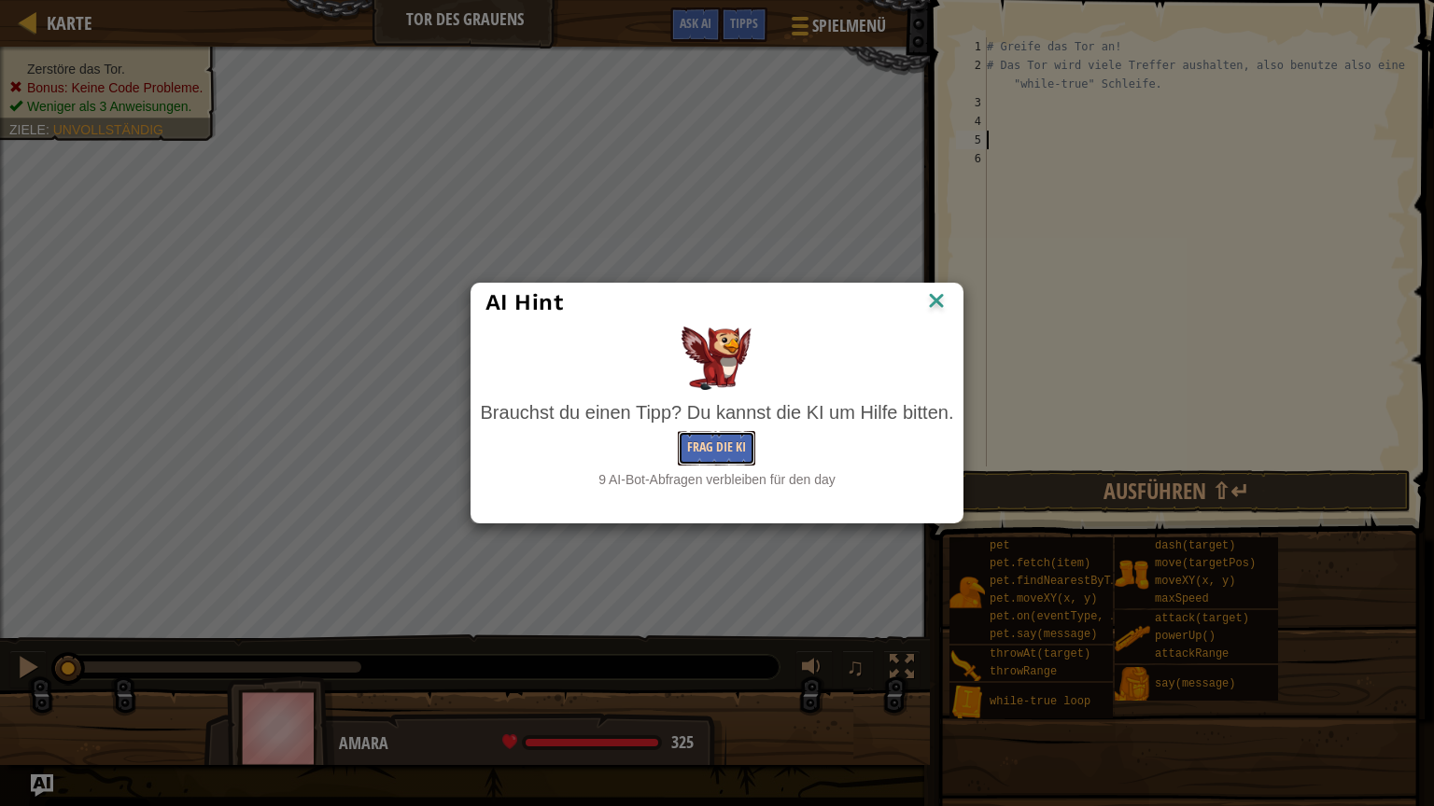
click at [717, 441] on button "Frag die KI" at bounding box center [716, 448] width 77 height 35
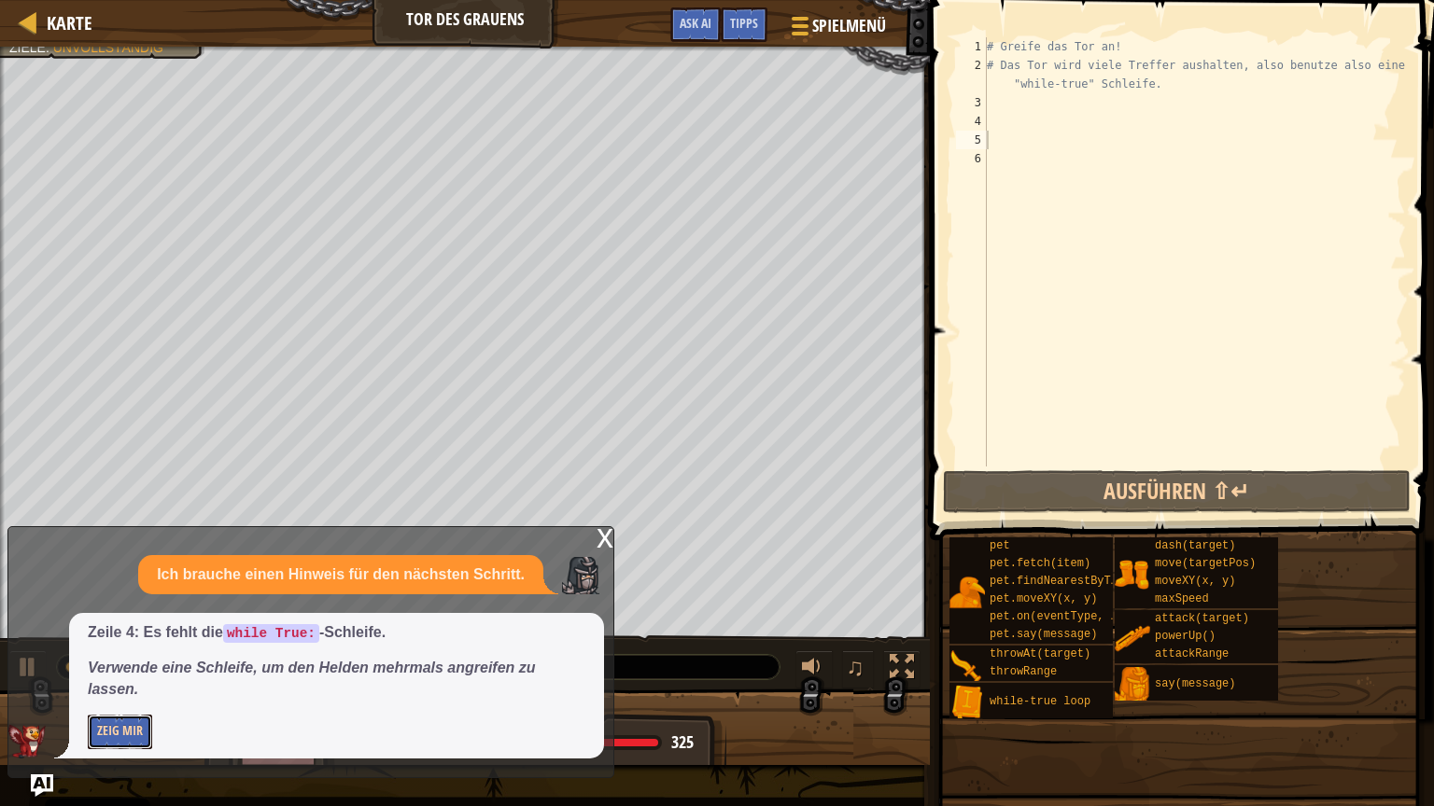
drag, startPoint x: 131, startPoint y: 742, endPoint x: 146, endPoint y: 727, distance: 21.1
click at [131, 680] on button "Zeig mir" at bounding box center [120, 732] width 64 height 35
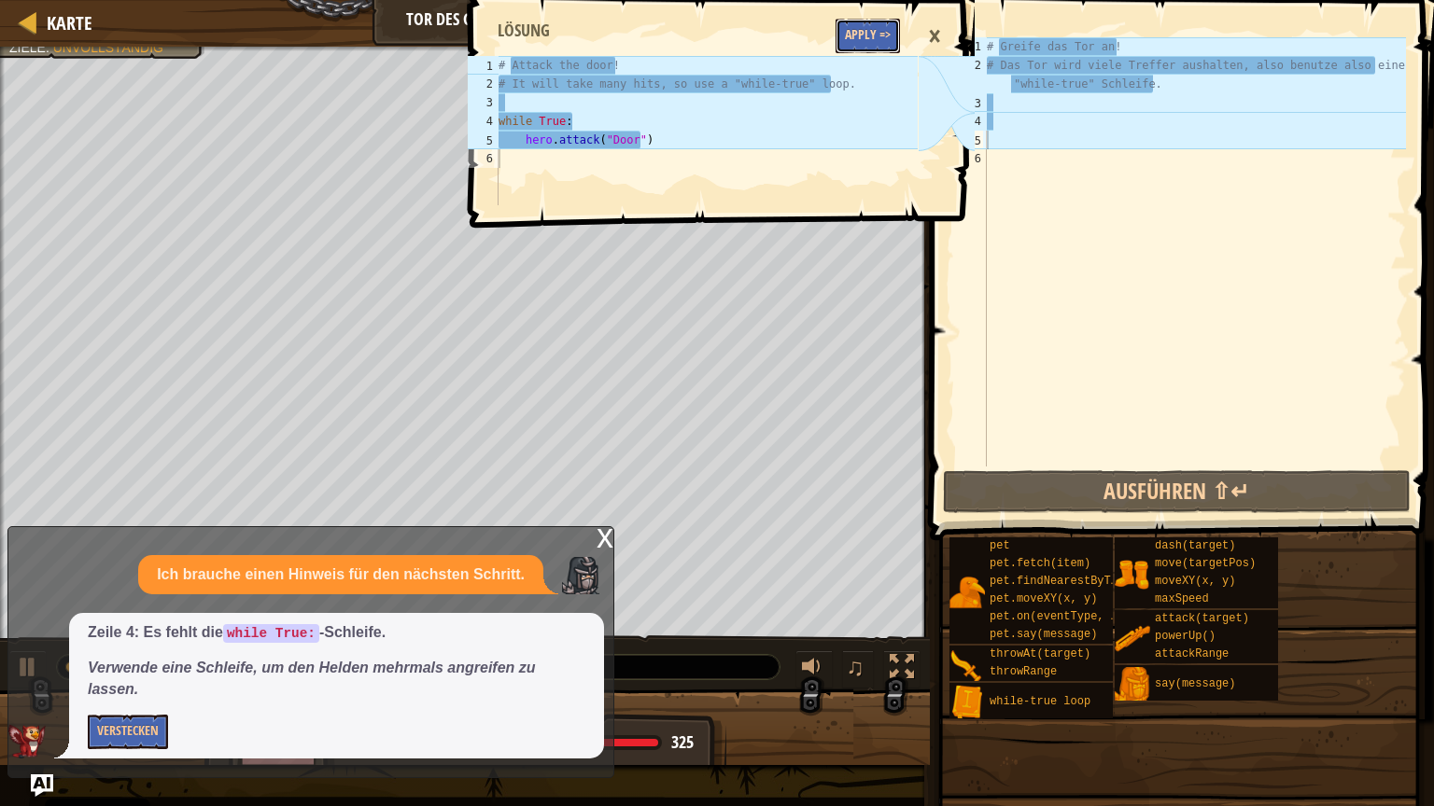
click at [841, 25] on button "Apply =>" at bounding box center [867, 36] width 64 height 35
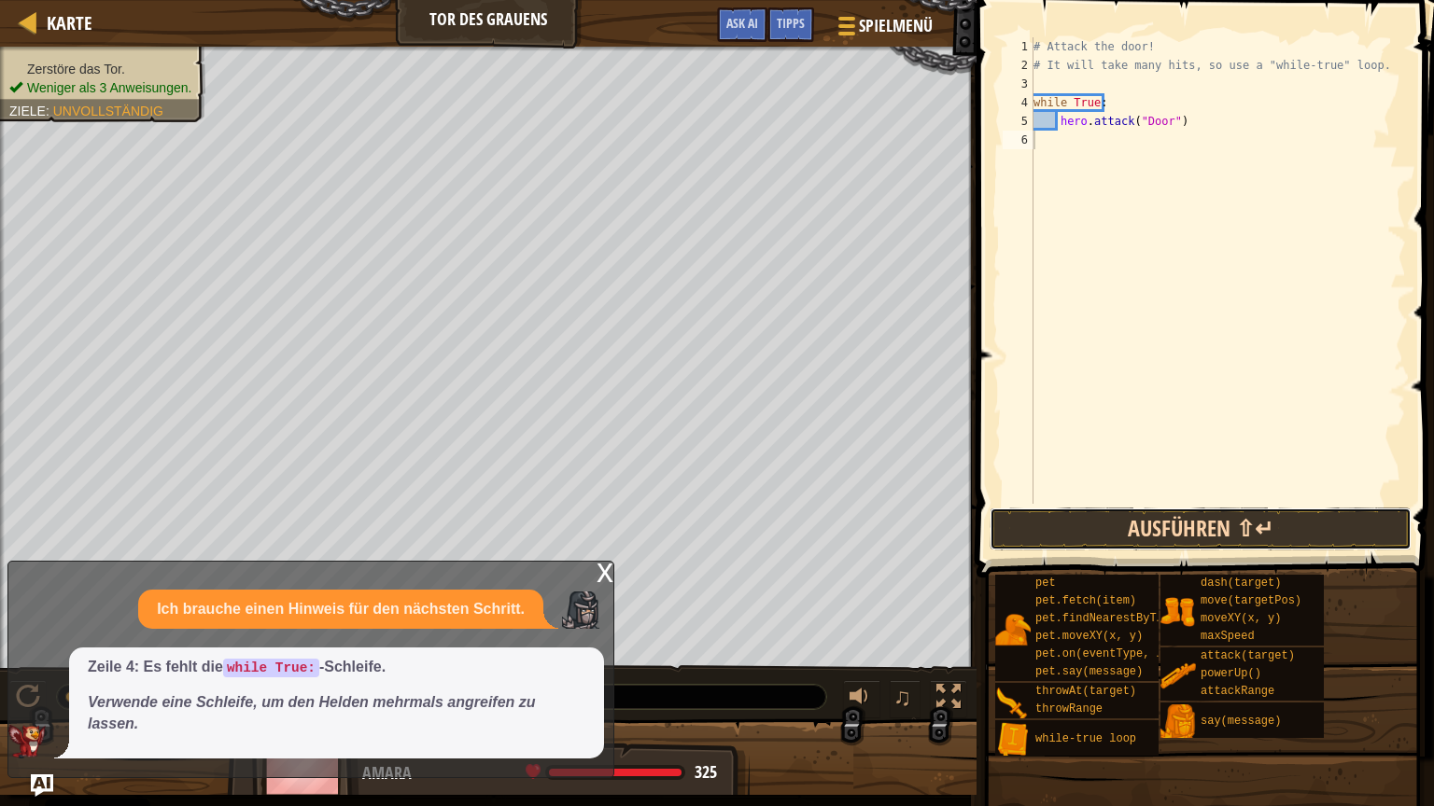
click at [1110, 513] on button "Ausführen ⇧↵" at bounding box center [1200, 529] width 422 height 43
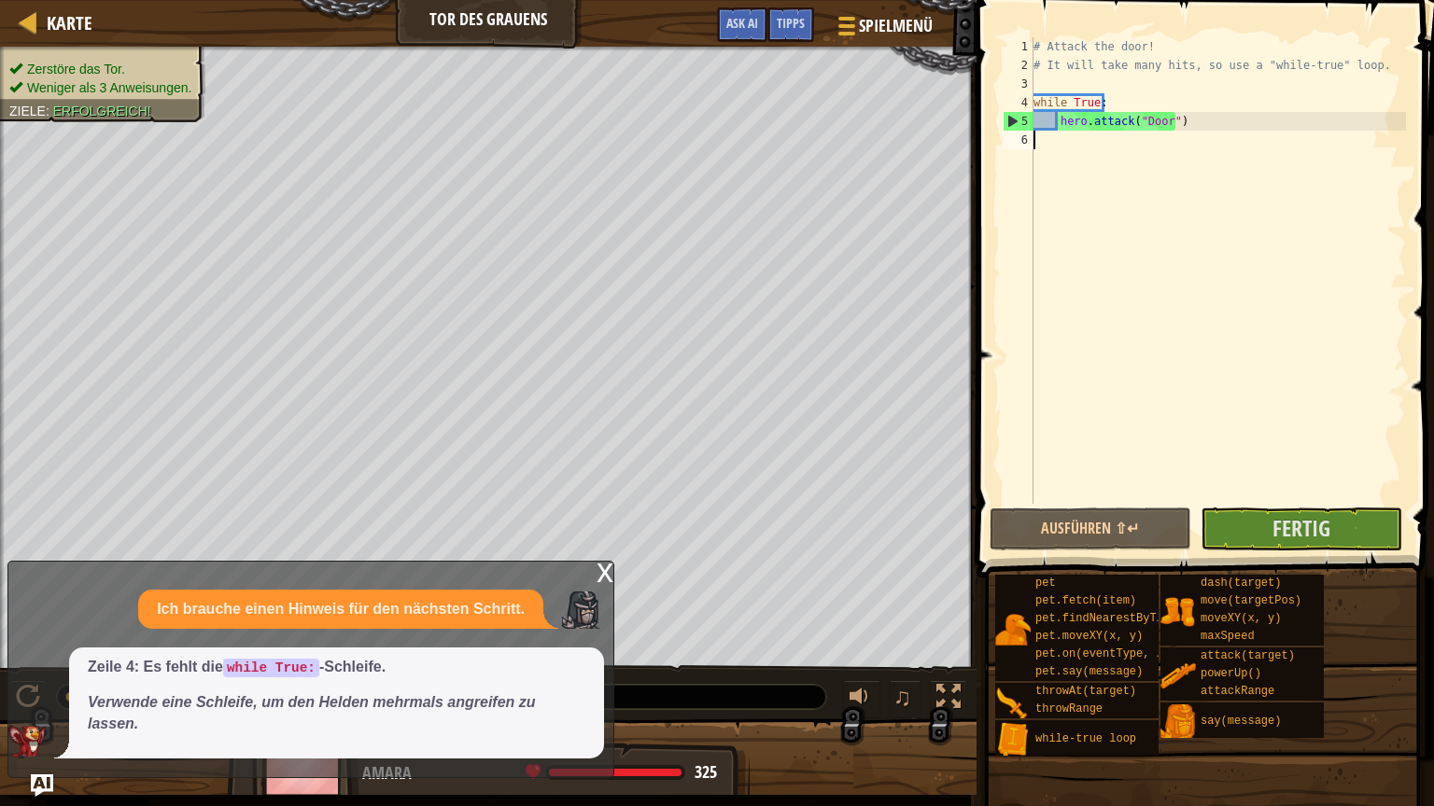
click at [1228, 507] on span at bounding box center [1207, 262] width 472 height 633
click at [1229, 523] on button "Fertig" at bounding box center [1301, 529] width 202 height 43
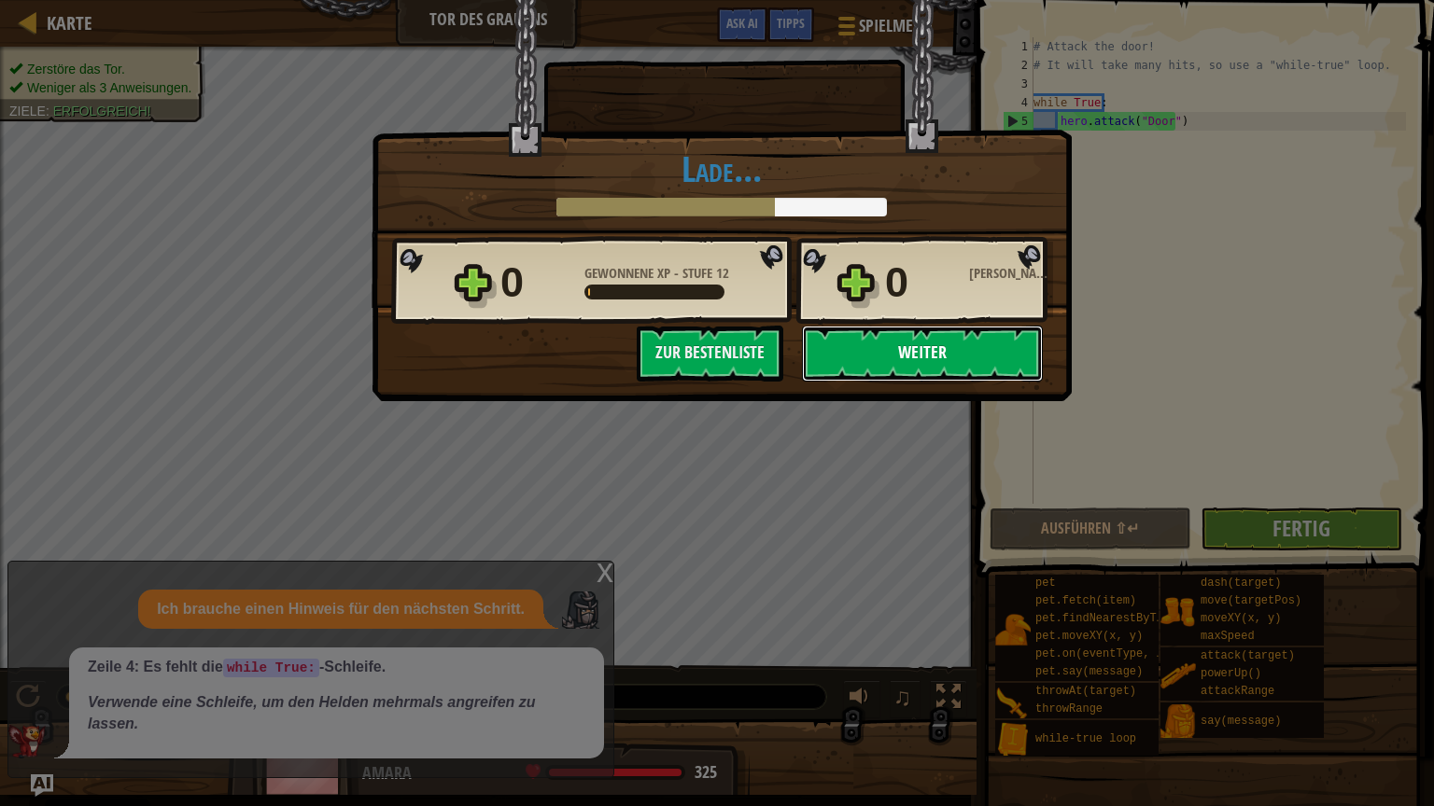
click at [942, 343] on button "Weiter" at bounding box center [922, 354] width 241 height 56
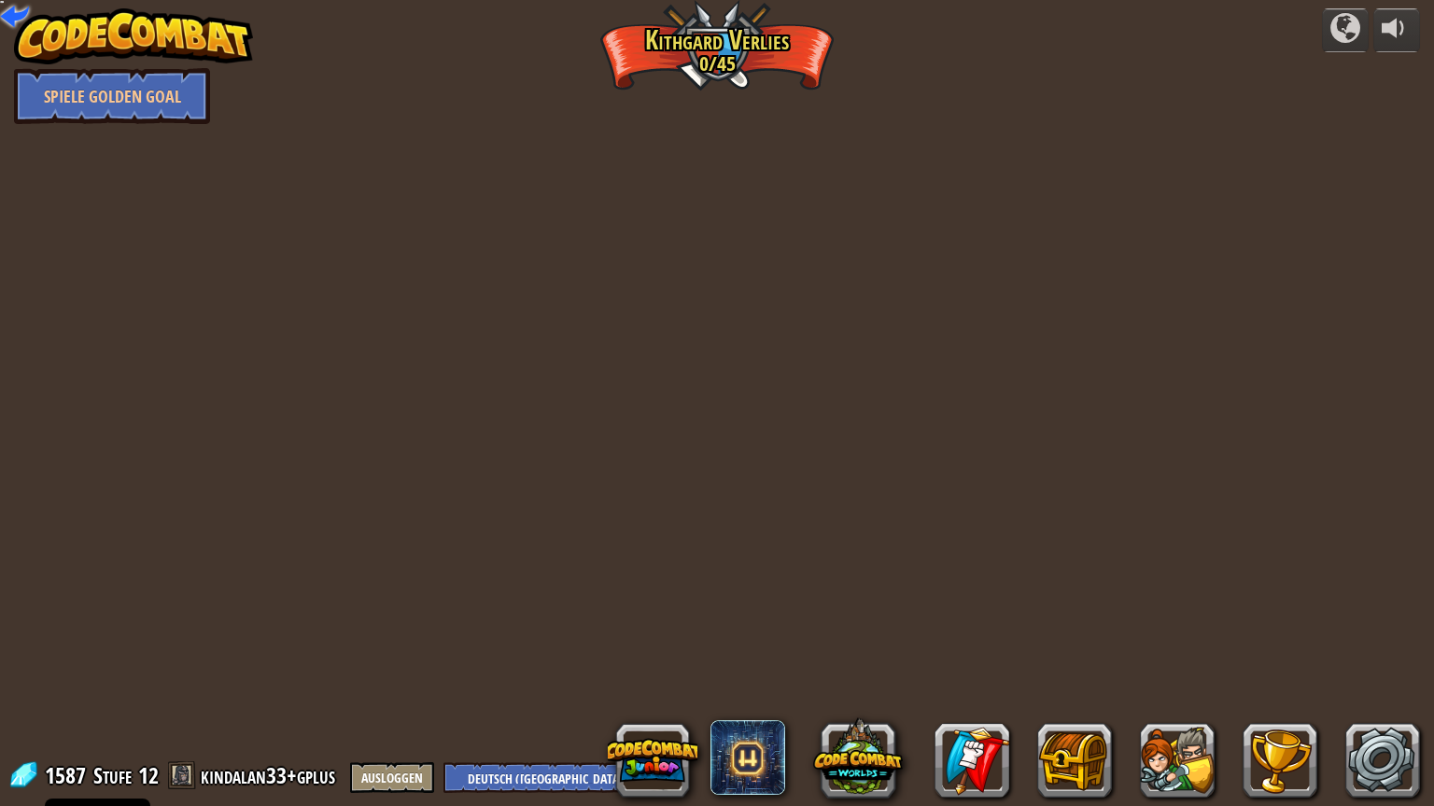
select select "de-DE"
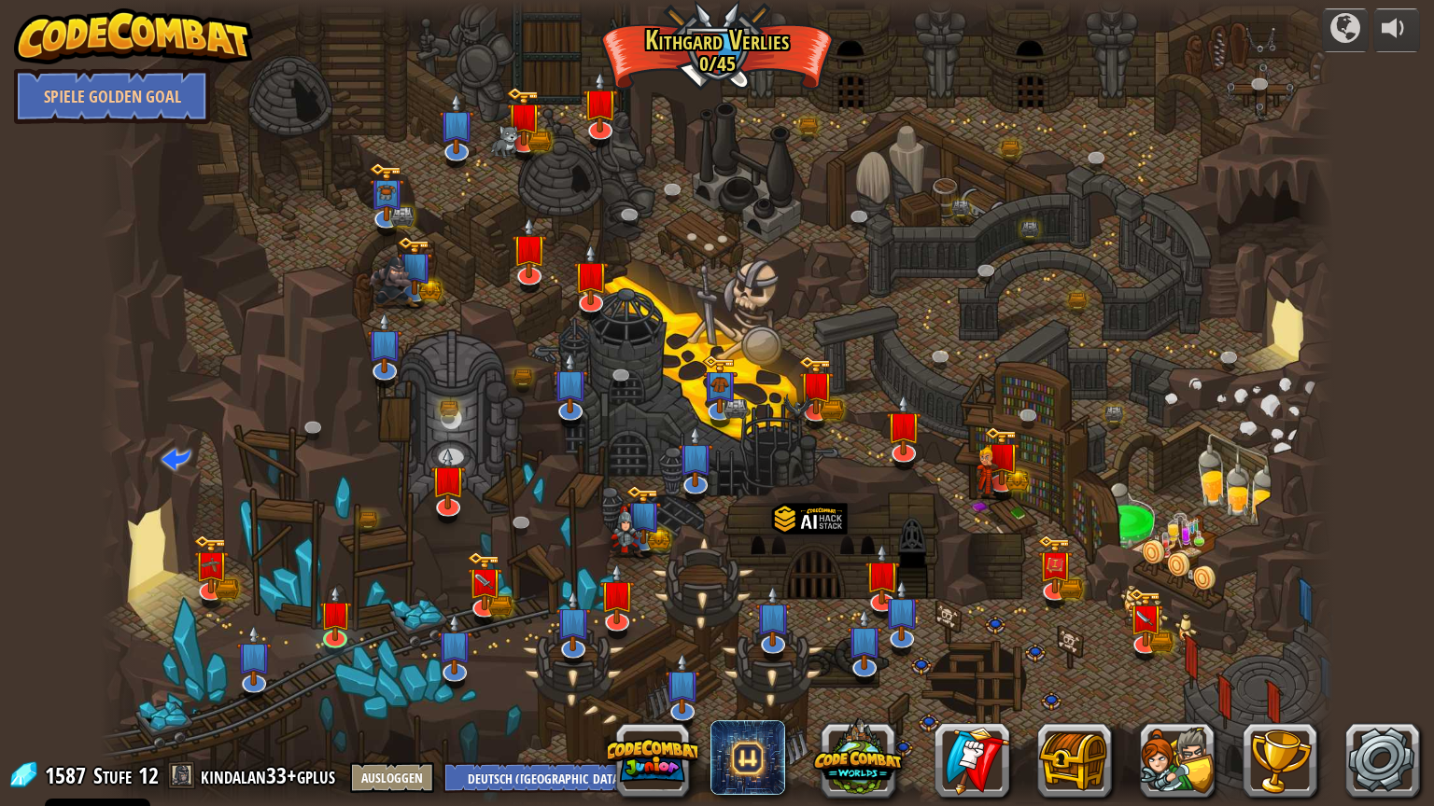
select select "de-DE"
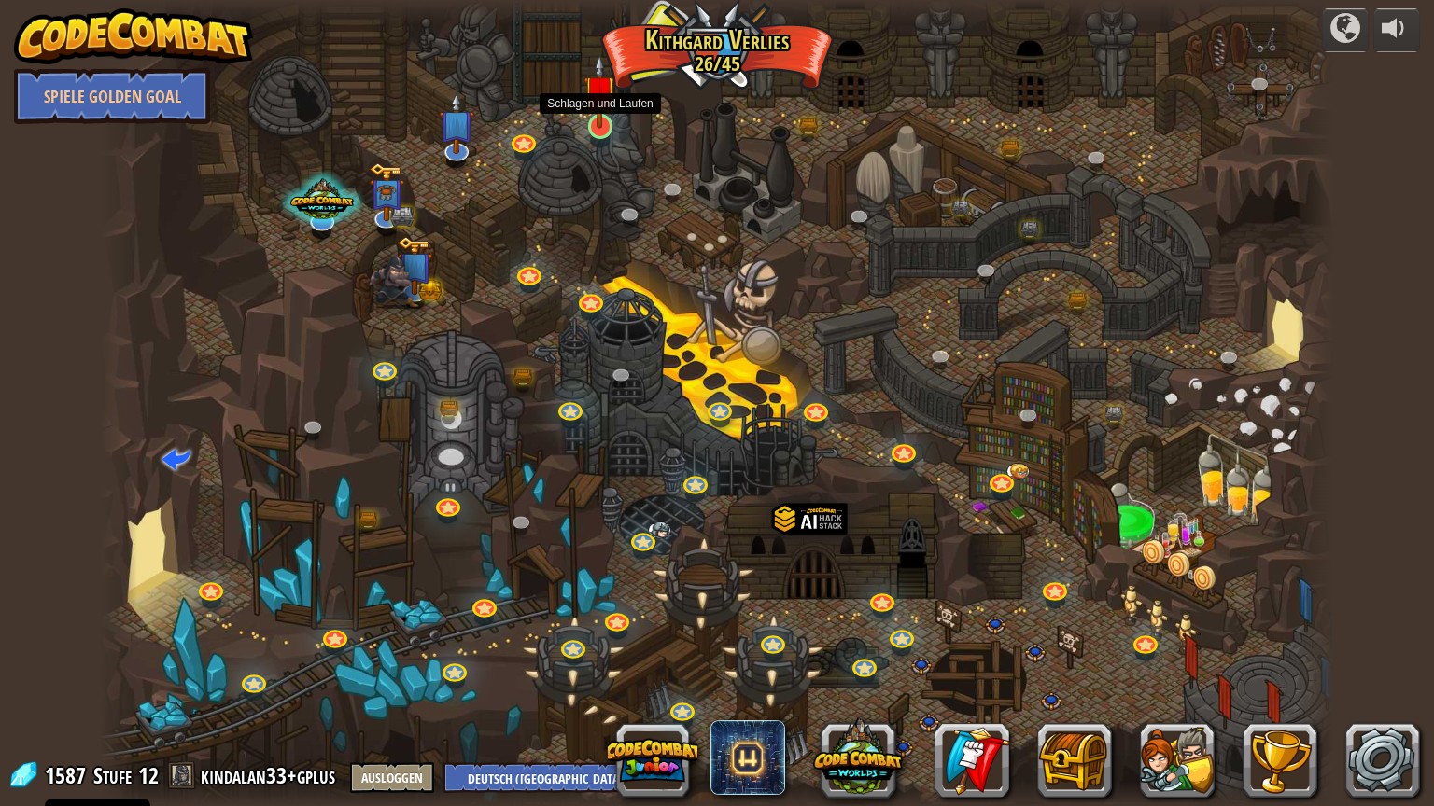
click at [603, 116] on img at bounding box center [599, 91] width 33 height 75
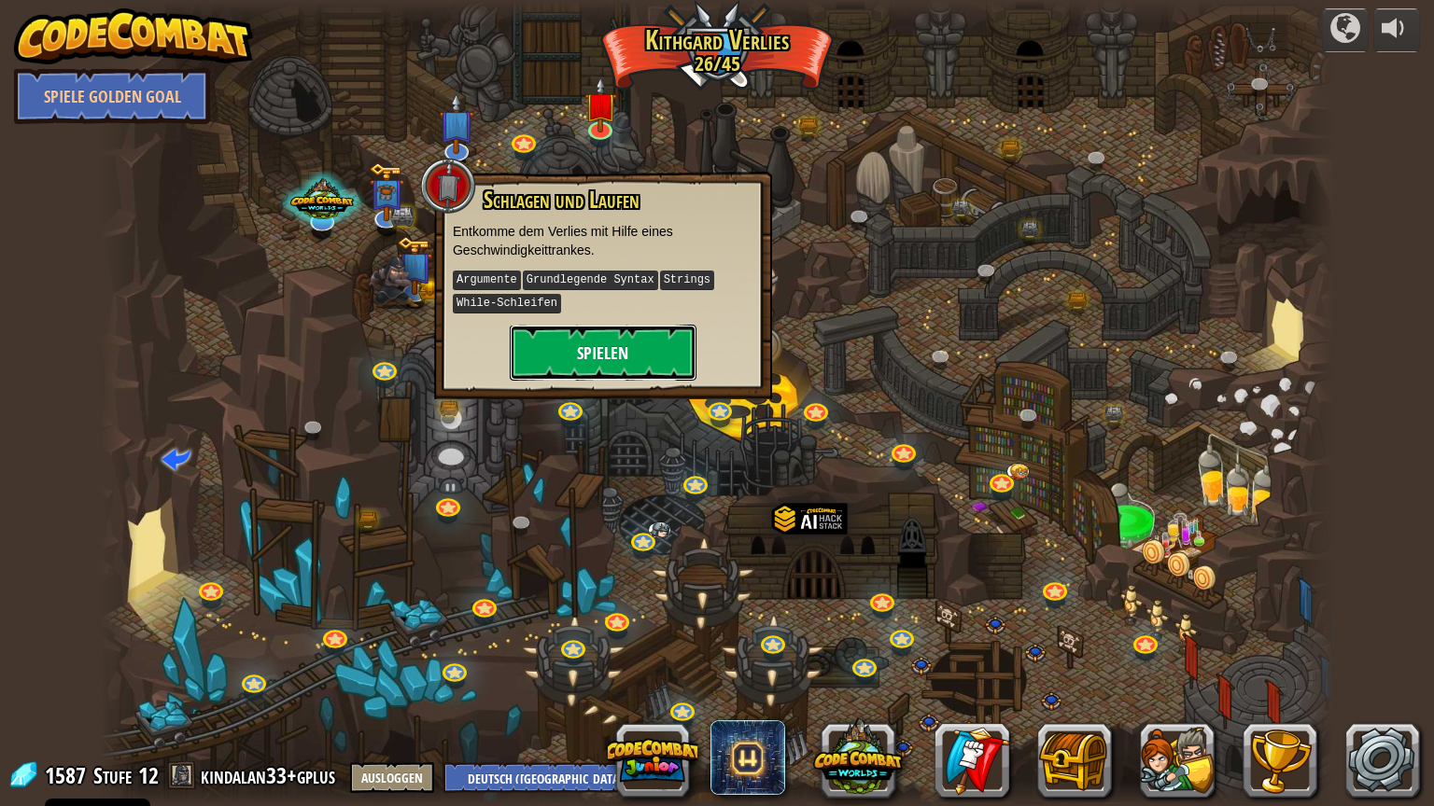
click at [625, 344] on button "Spielen" at bounding box center [603, 353] width 187 height 56
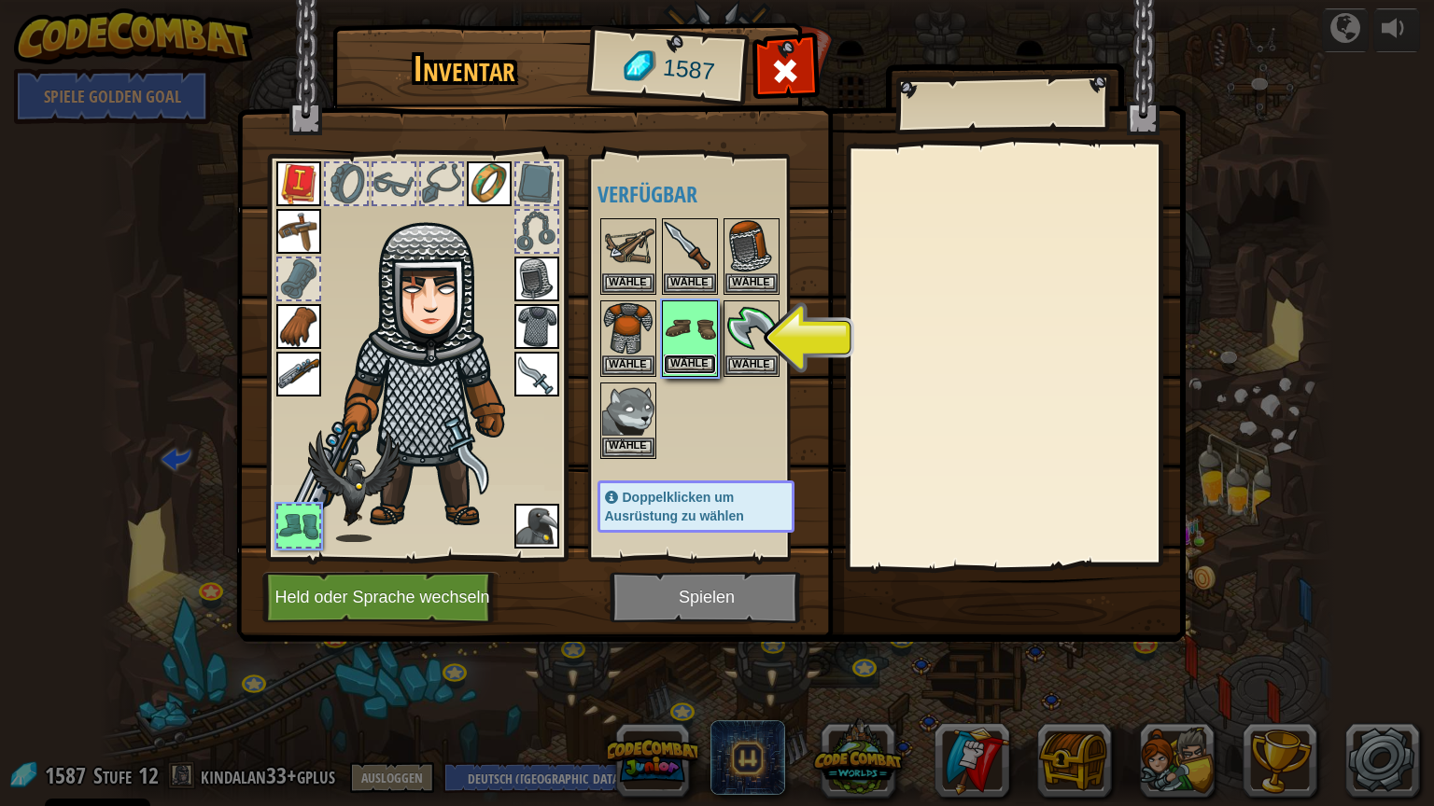
click at [691, 357] on button "Wähle" at bounding box center [690, 365] width 52 height 20
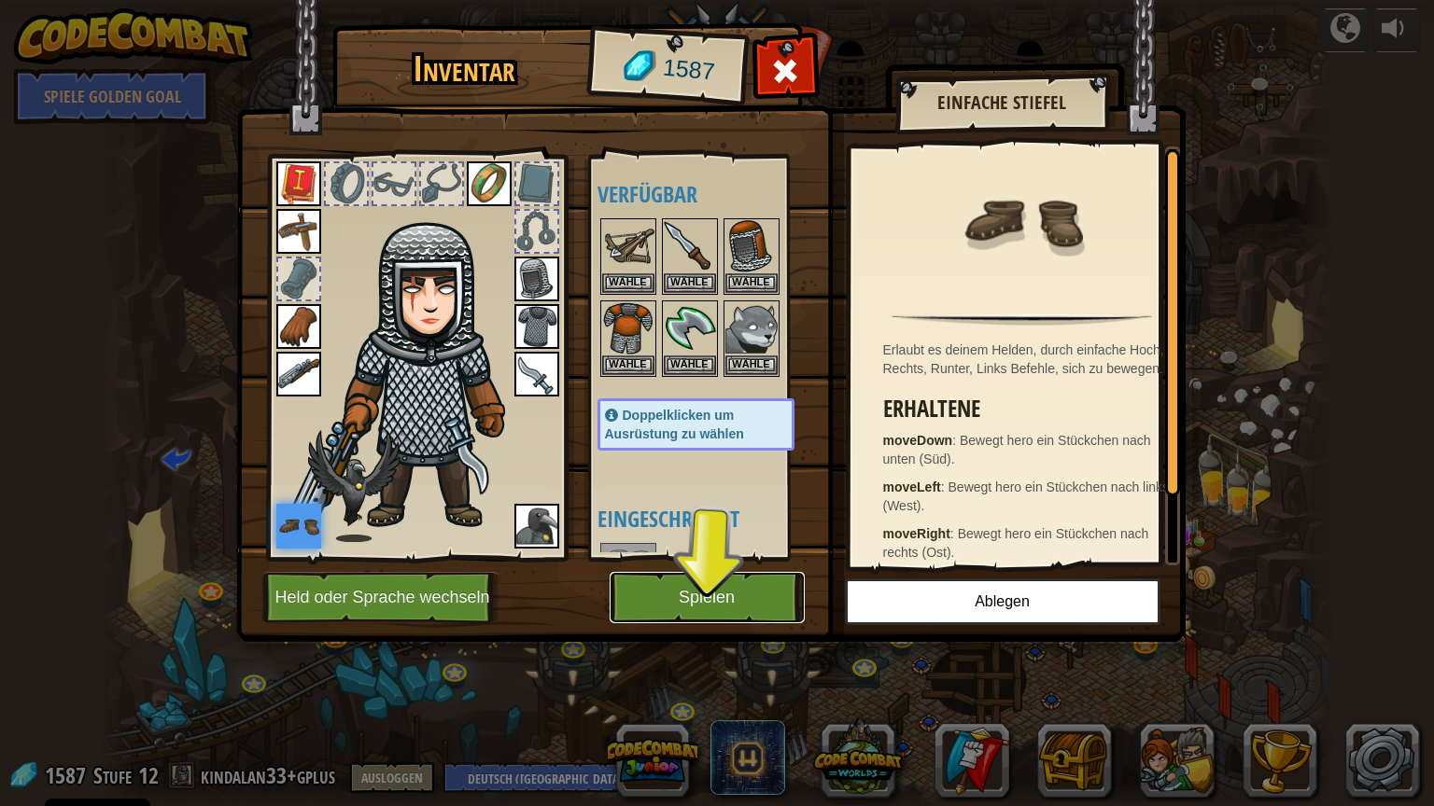
click at [640, 594] on button "Spielen" at bounding box center [706, 597] width 195 height 51
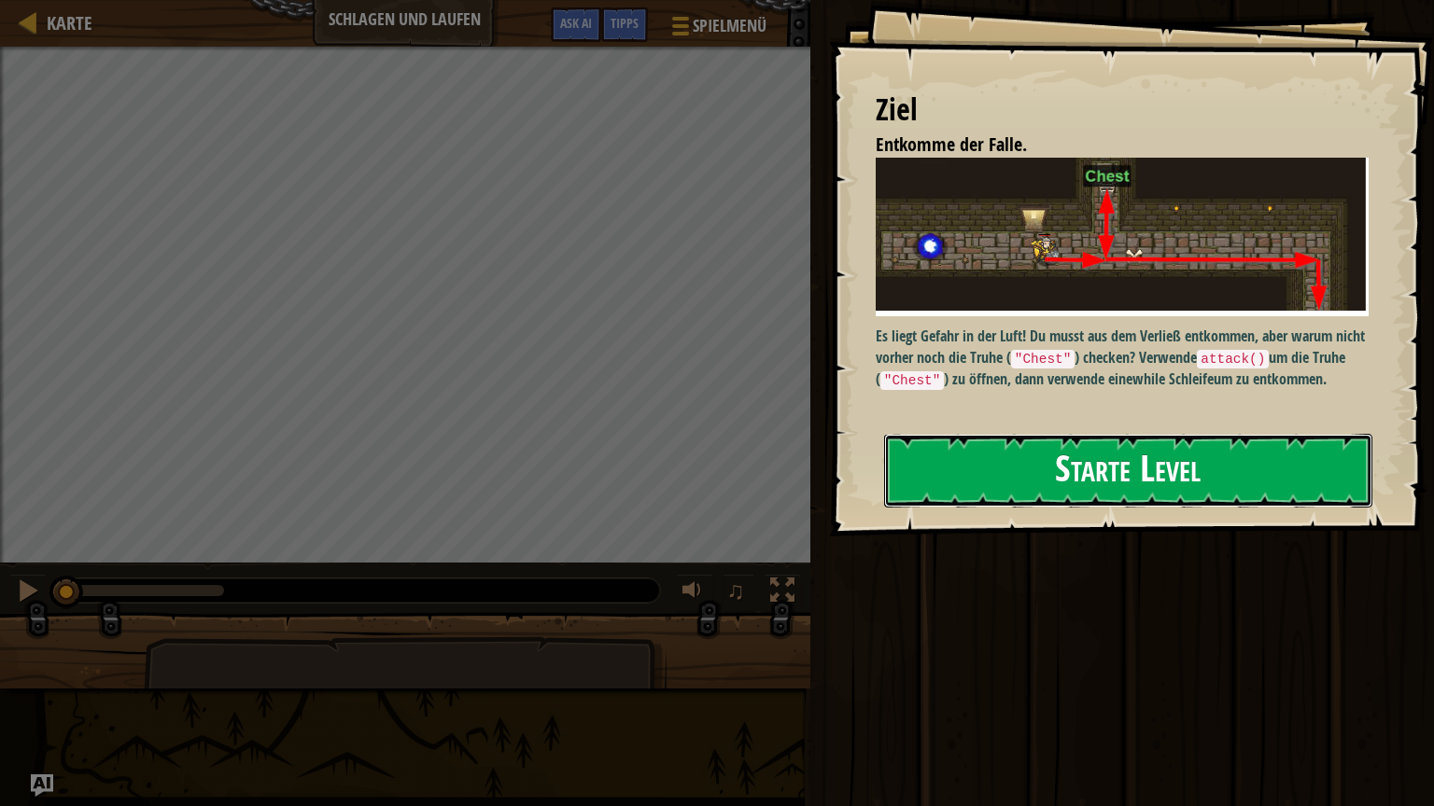
click at [1142, 482] on button "Starte Level" at bounding box center [1128, 471] width 488 height 74
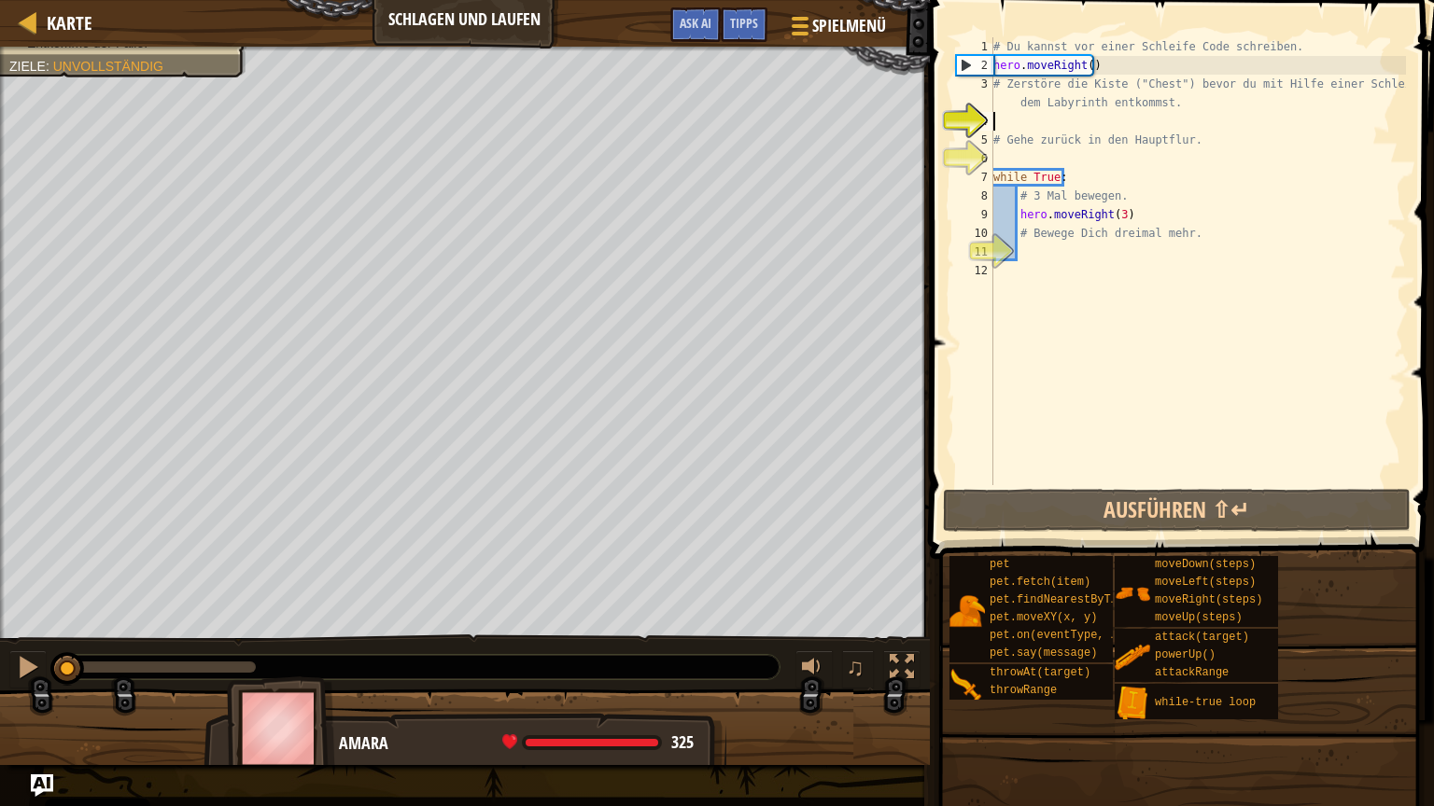
click at [0, 0] on div "Karte Schlagen und Laufen Spielmenü Fertig Tipps Ask AI 1 ההההההההההההההההההההה…" at bounding box center [717, 403] width 1434 height 806
click at [750, 680] on div "Menschen müssen überleben. (1/2) Entkomme der Falle. Ziele : Unvollständig ♫ Am…" at bounding box center [717, 406] width 1434 height 719
click at [1036, 252] on div "# Du kannst vor einer Schleife Code schreiben. hero . moveRight ( ) # Zerstöre …" at bounding box center [1197, 279] width 416 height 485
type textarea "h"
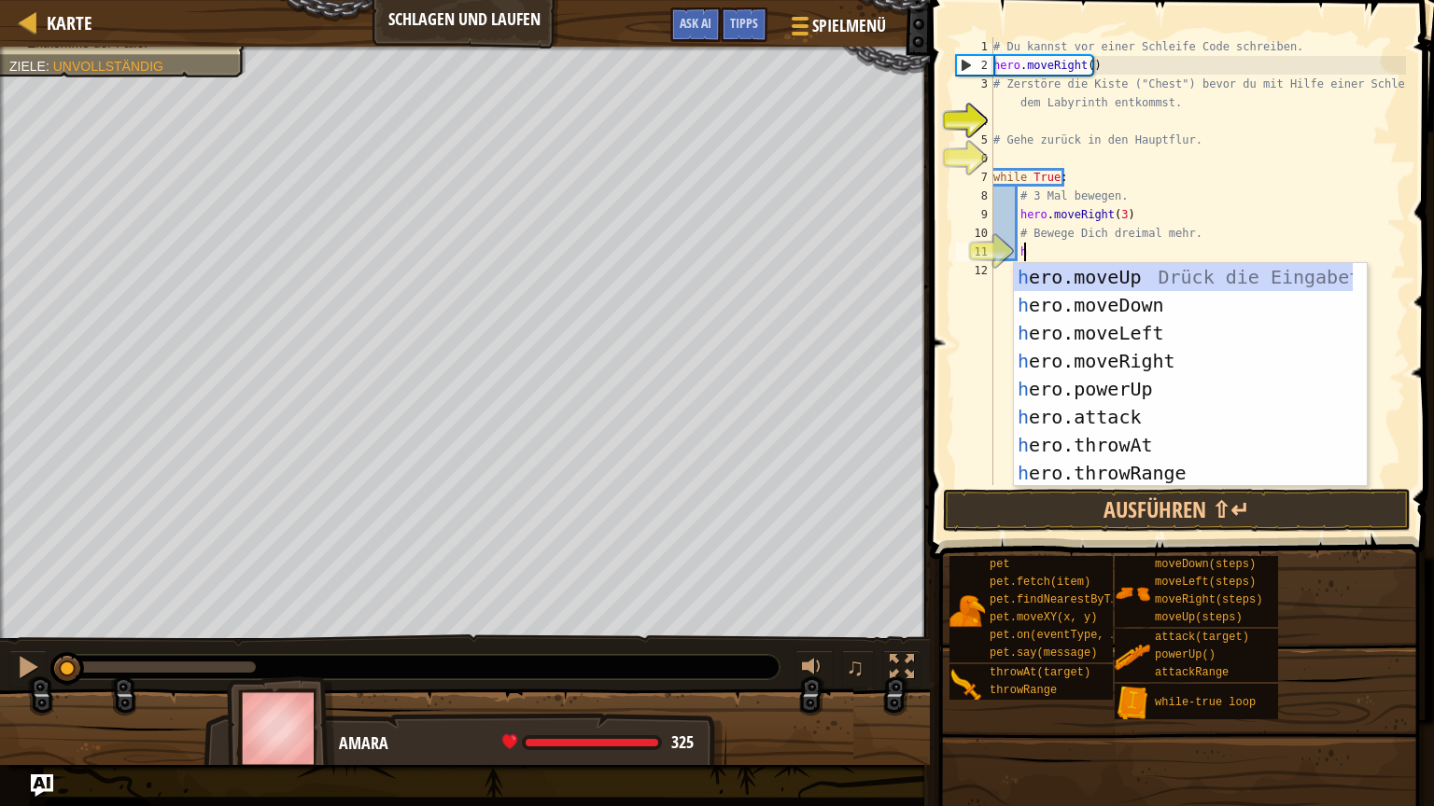
scroll to position [8, 1]
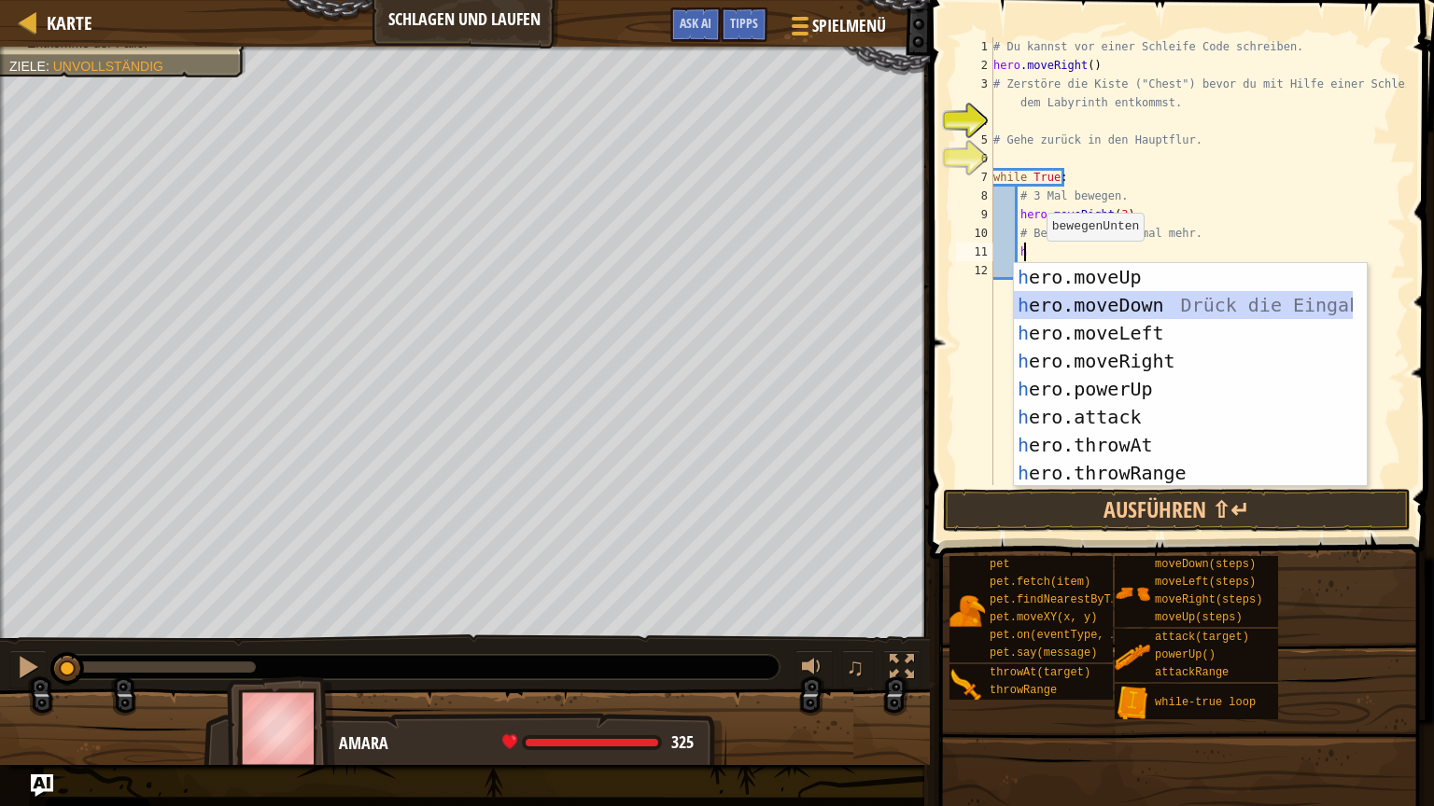
click at [1075, 305] on div "h ero.moveUp Drück die Eingabetaste h ero.moveDown Drück die Eingabetaste h ero…" at bounding box center [1183, 403] width 339 height 280
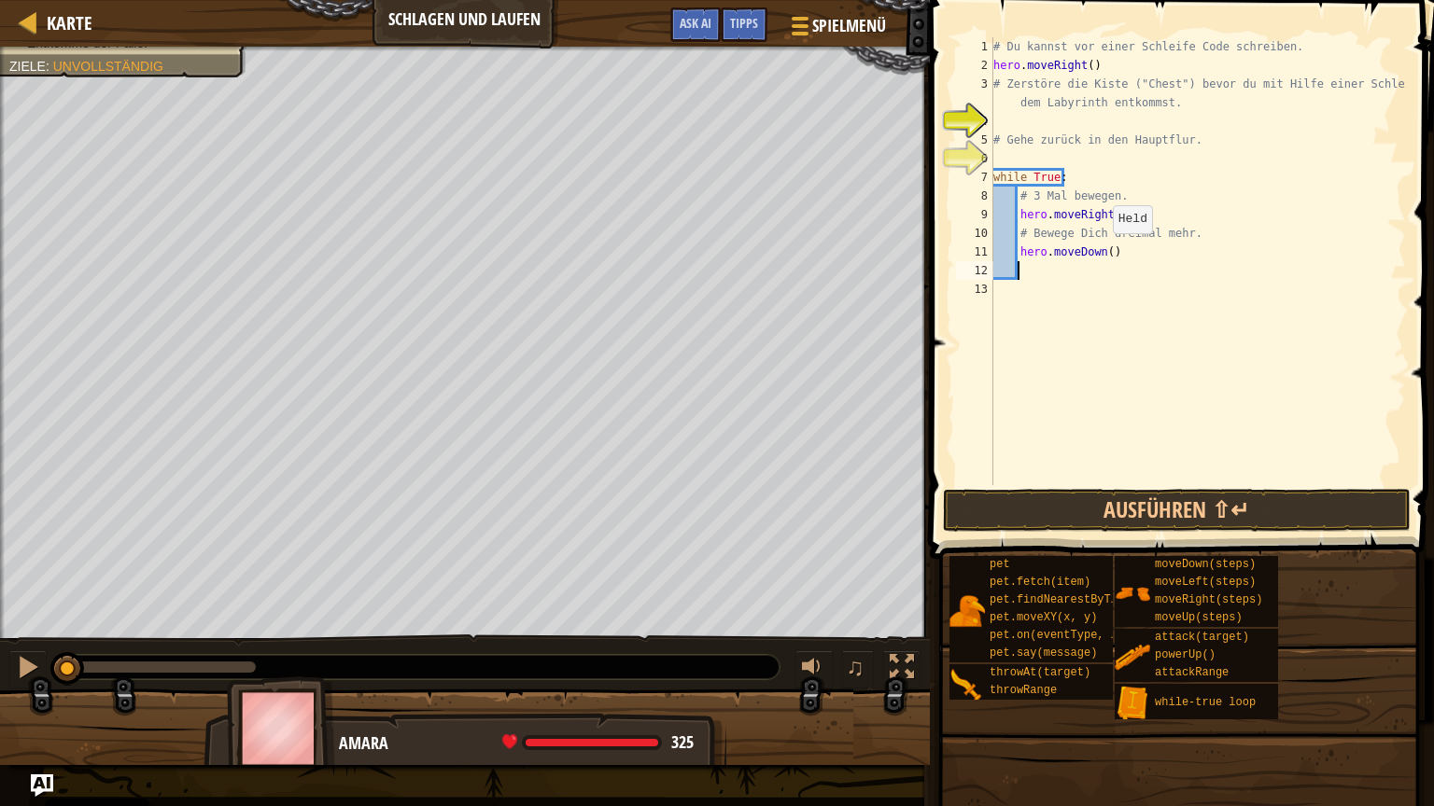
click at [1102, 252] on div "# Du kannst vor einer Schleife Code schreiben. hero . moveRight ( ) # Zerstöre …" at bounding box center [1197, 279] width 416 height 485
type textarea "hero.moveDown(3)"
click at [1206, 507] on button "Ausführen ⇧↵" at bounding box center [1177, 510] width 468 height 43
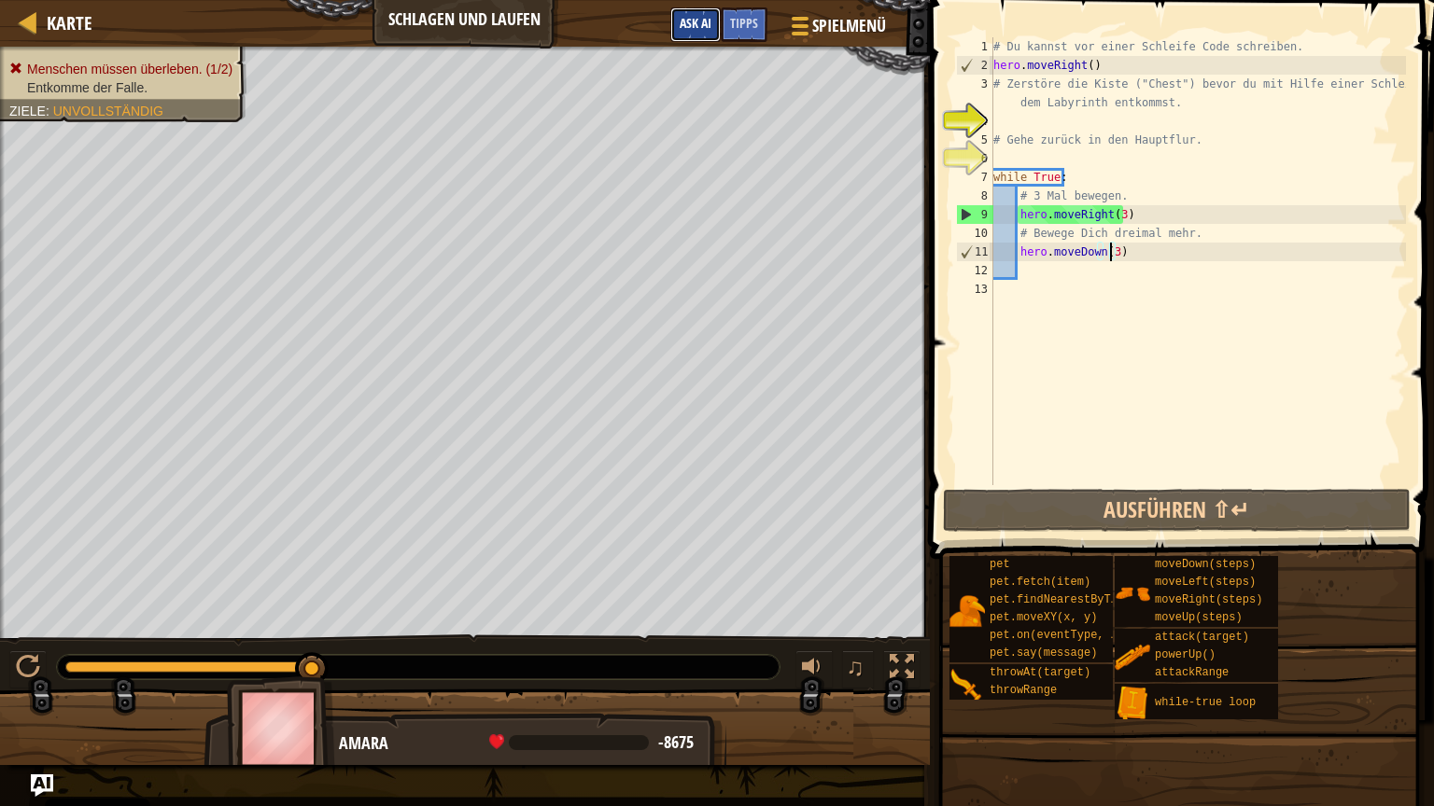
click at [692, 22] on span "Ask AI" at bounding box center [695, 23] width 32 height 18
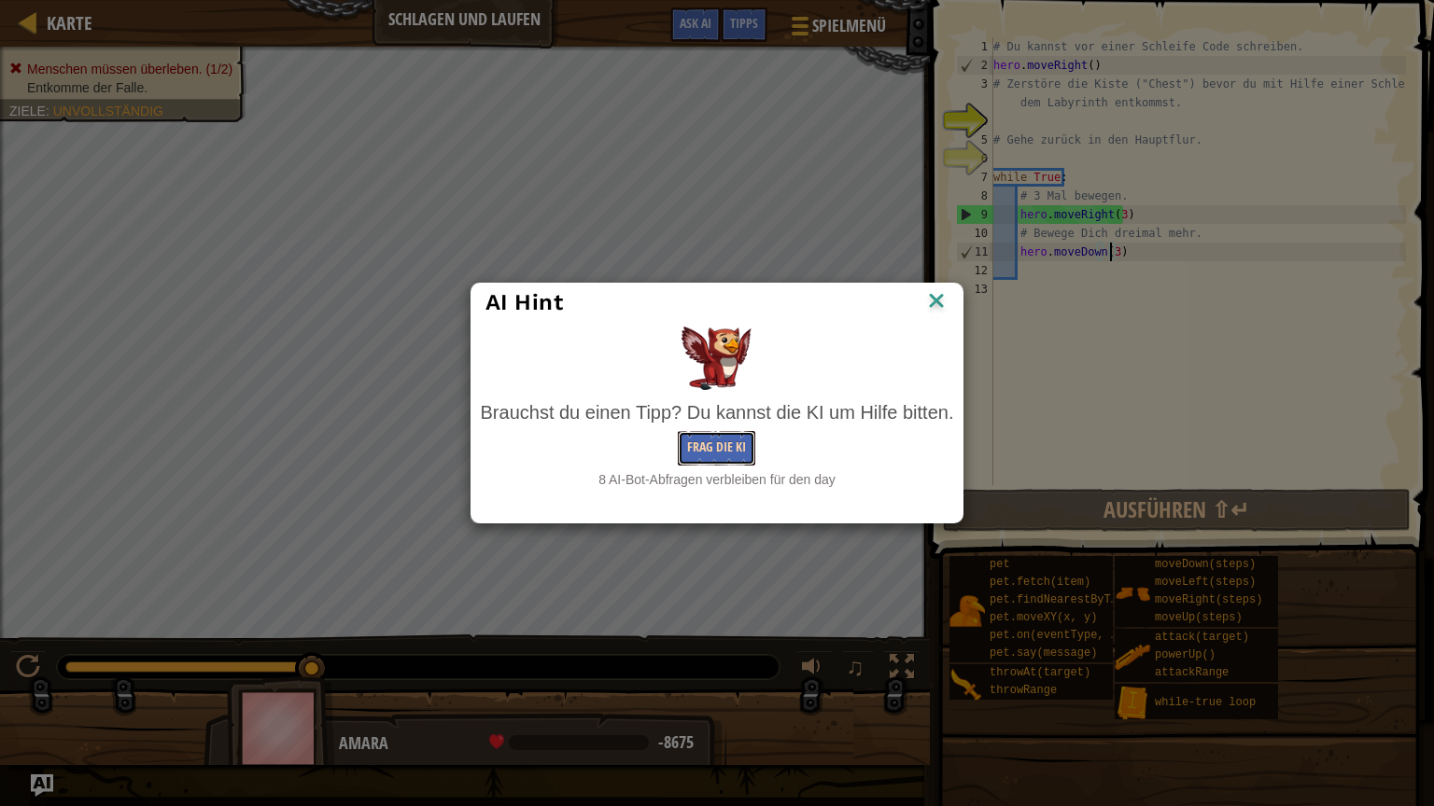
click at [710, 452] on button "Frag die KI" at bounding box center [716, 448] width 77 height 35
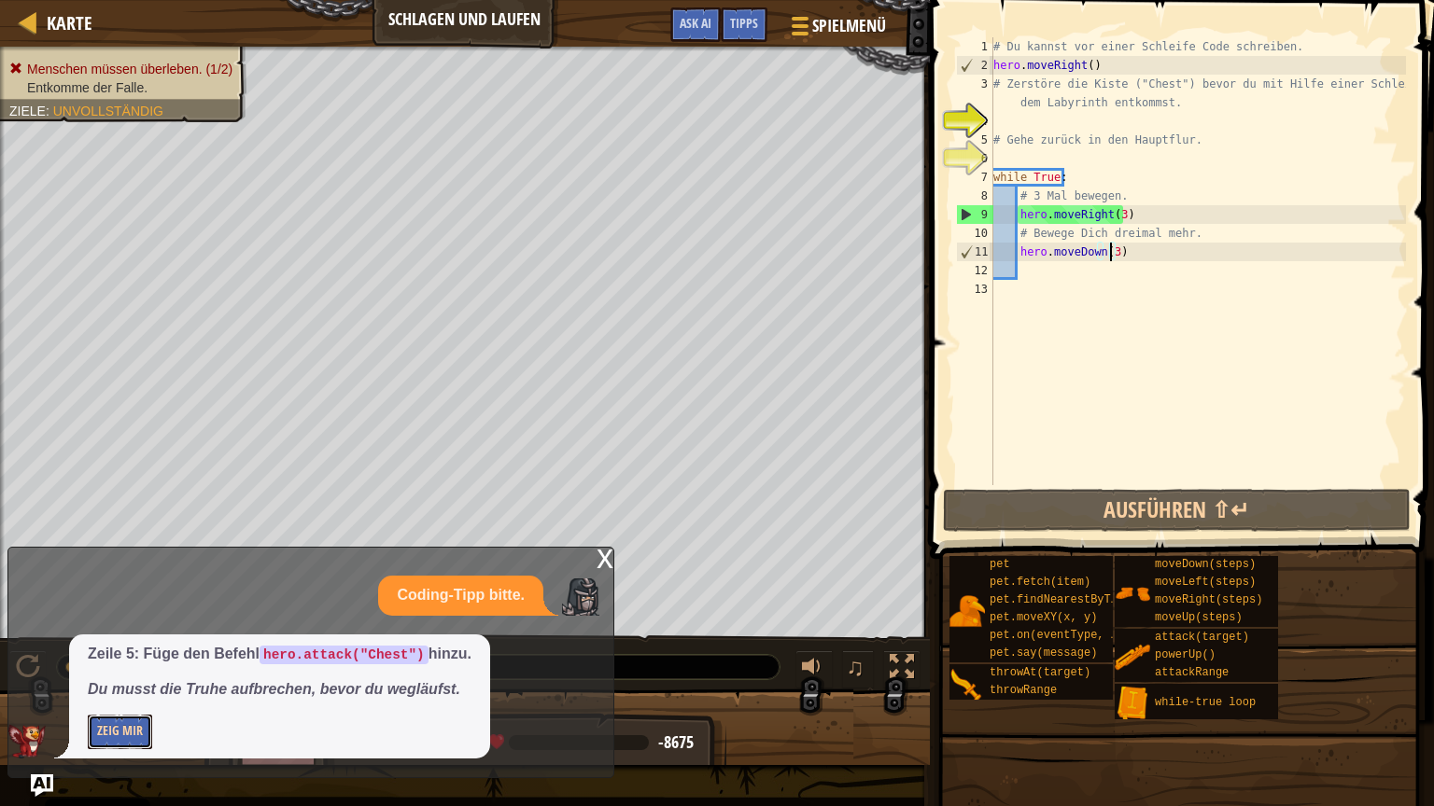
click at [138, 680] on button "Zeig mir" at bounding box center [120, 732] width 64 height 35
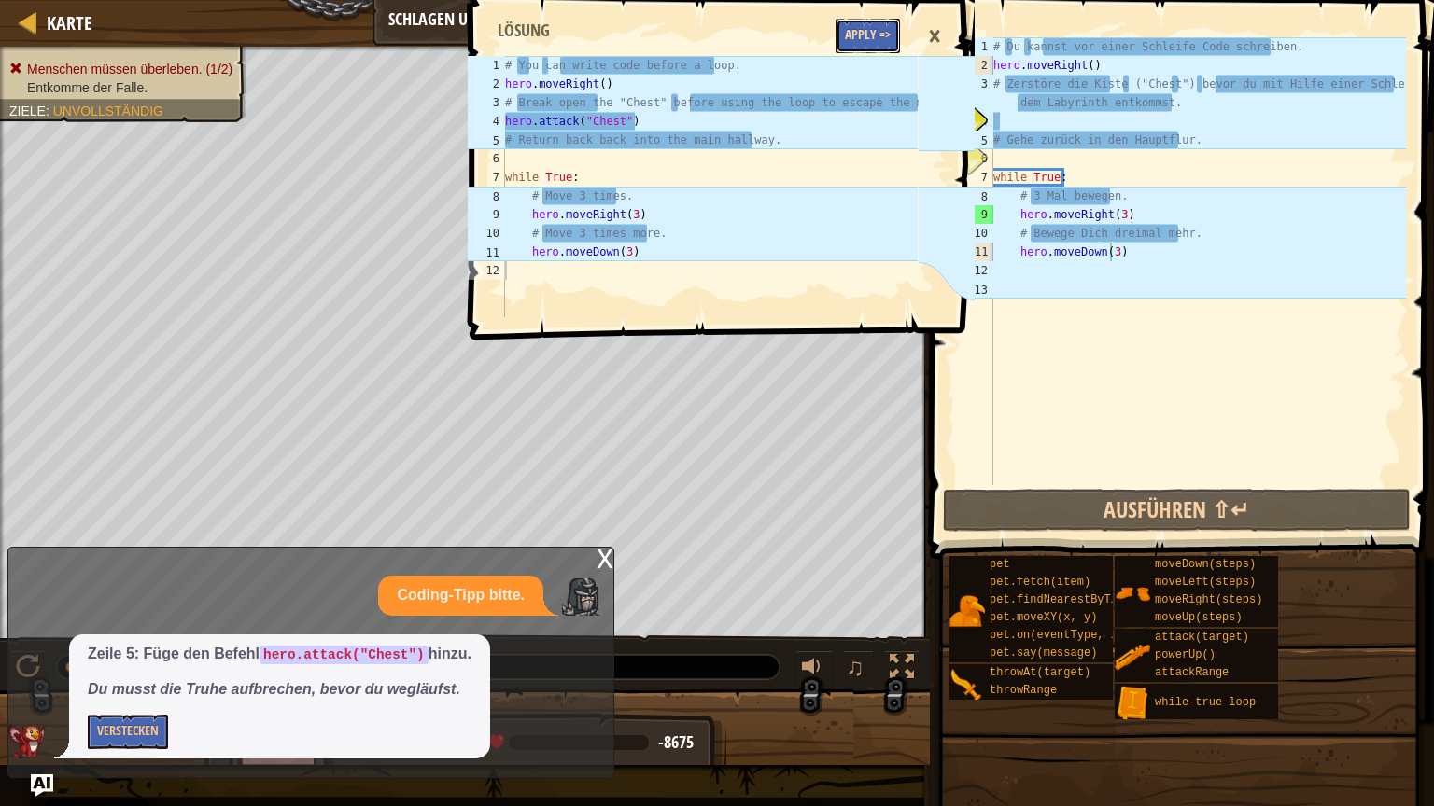
click at [863, 40] on button "Apply =>" at bounding box center [867, 36] width 64 height 35
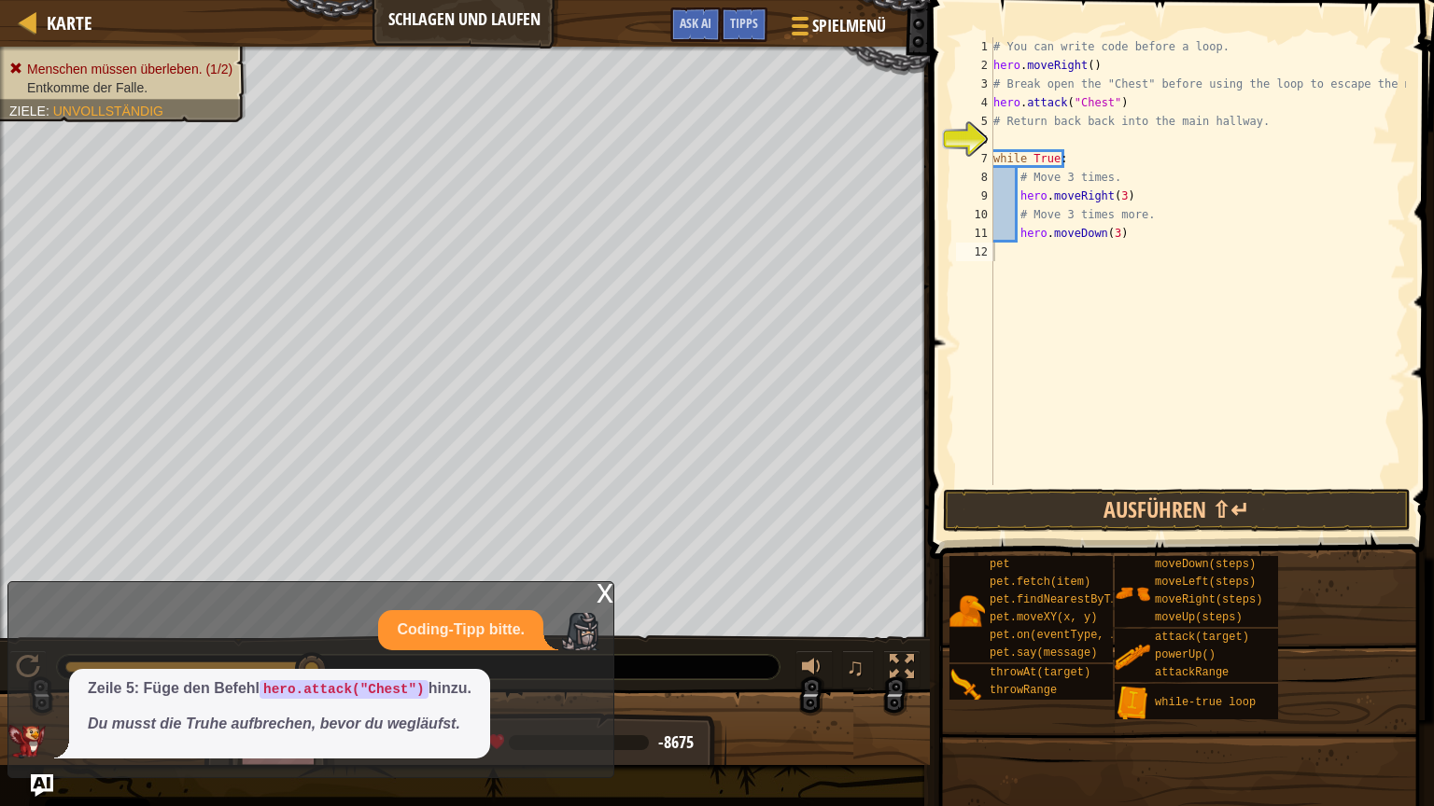
scroll to position [8, 0]
drag, startPoint x: 1087, startPoint y: 478, endPoint x: 1090, endPoint y: 488, distance: 10.6
click at [1089, 487] on div "1 2 3 4 5 6 7 8 9 10 11 12 # You can write code before a loop. hero . moveRight…" at bounding box center [1179, 316] width 510 height 614
click at [1090, 488] on span at bounding box center [1183, 253] width 519 height 614
click at [1095, 493] on button "Ausführen ⇧↵" at bounding box center [1177, 510] width 468 height 43
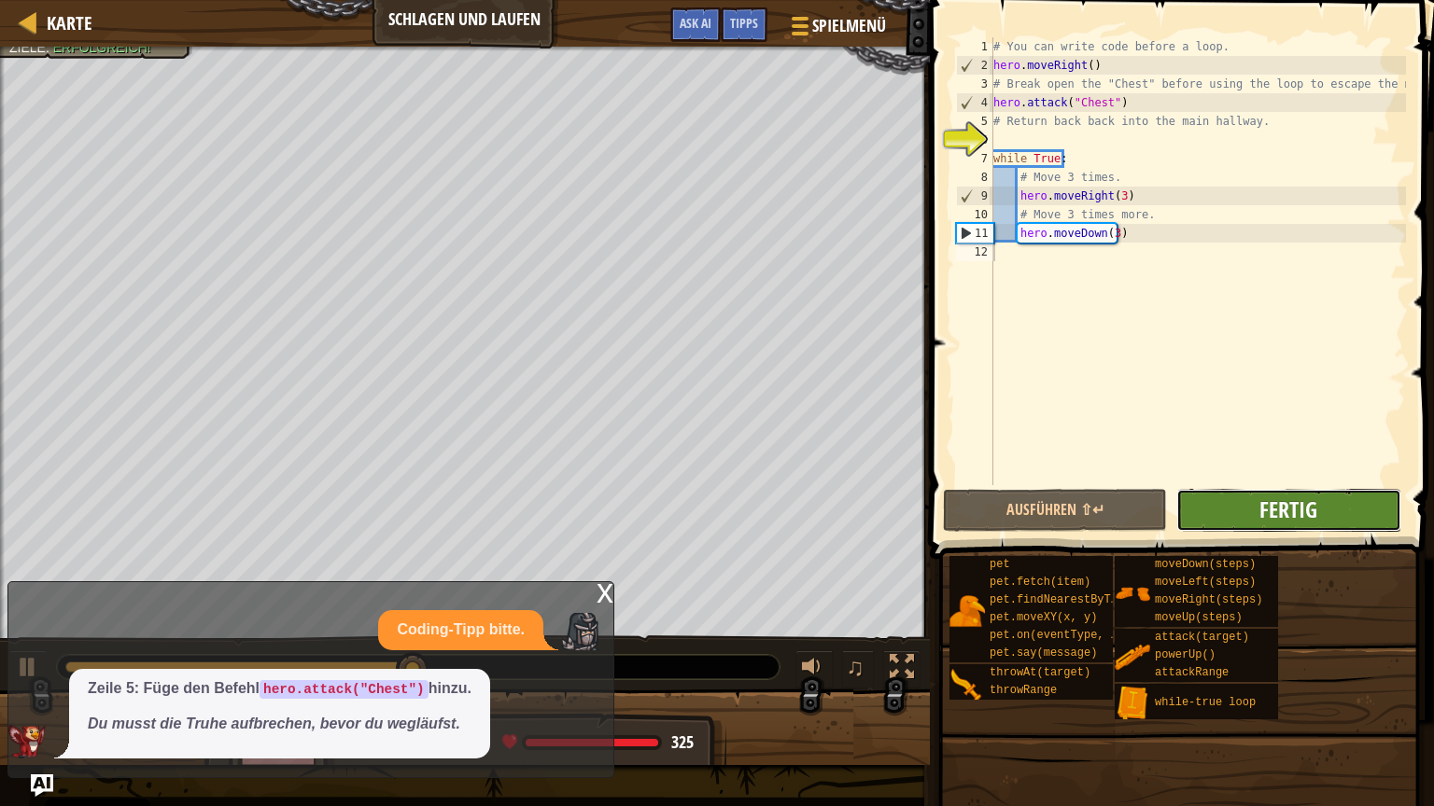
click at [1265, 515] on span "Fertig" at bounding box center [1288, 510] width 58 height 30
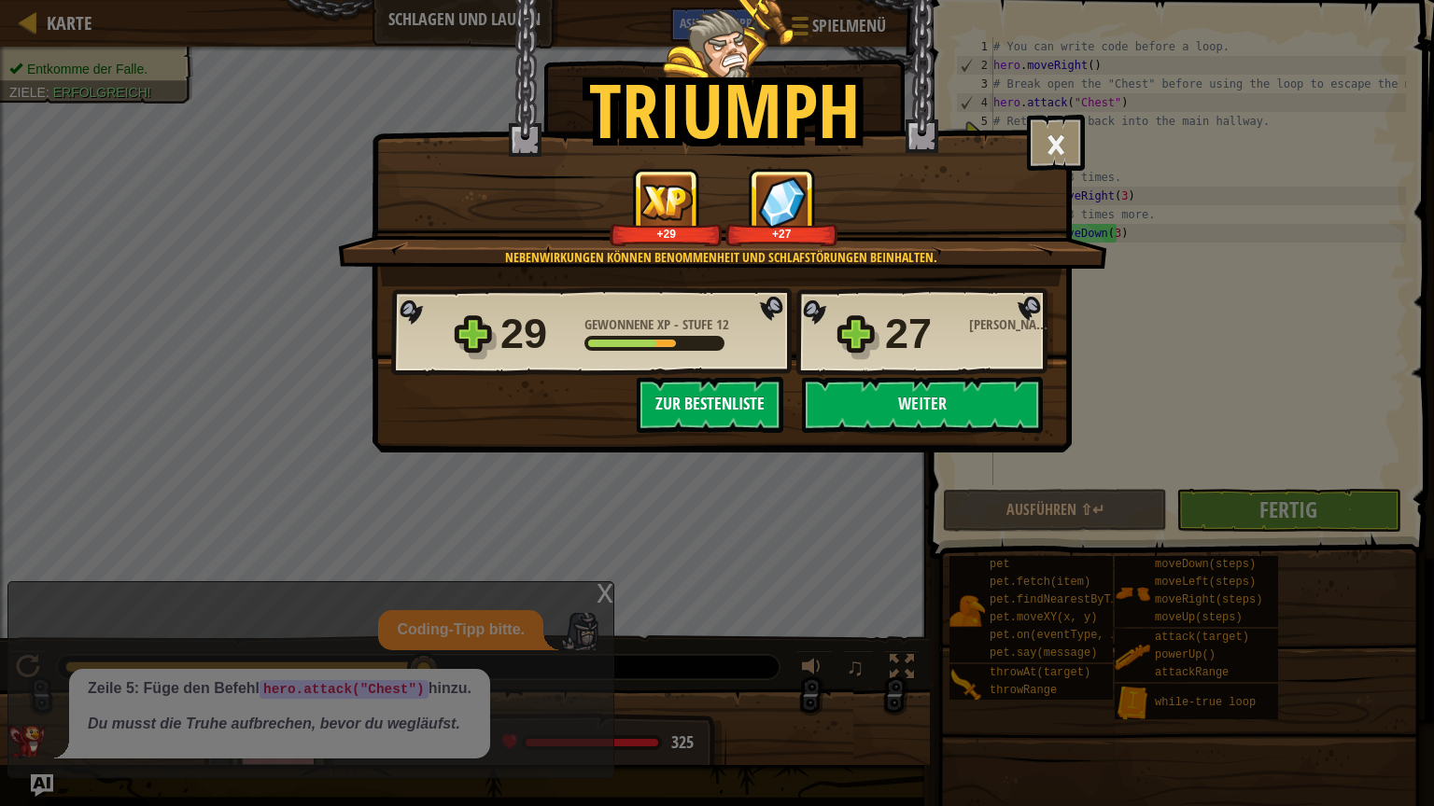
click at [720, 405] on button "Zur Bestenliste" at bounding box center [710, 405] width 147 height 56
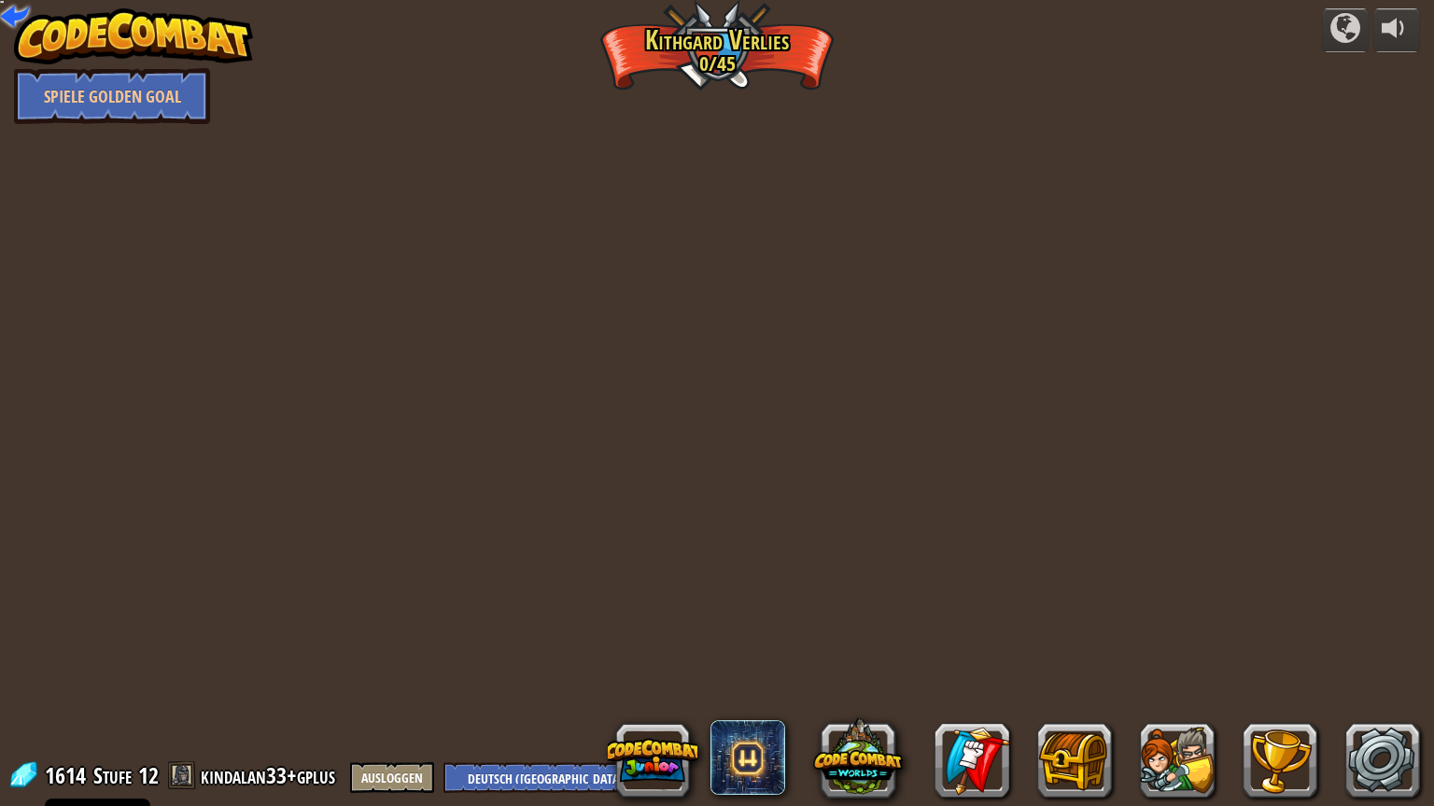
select select "de-DE"
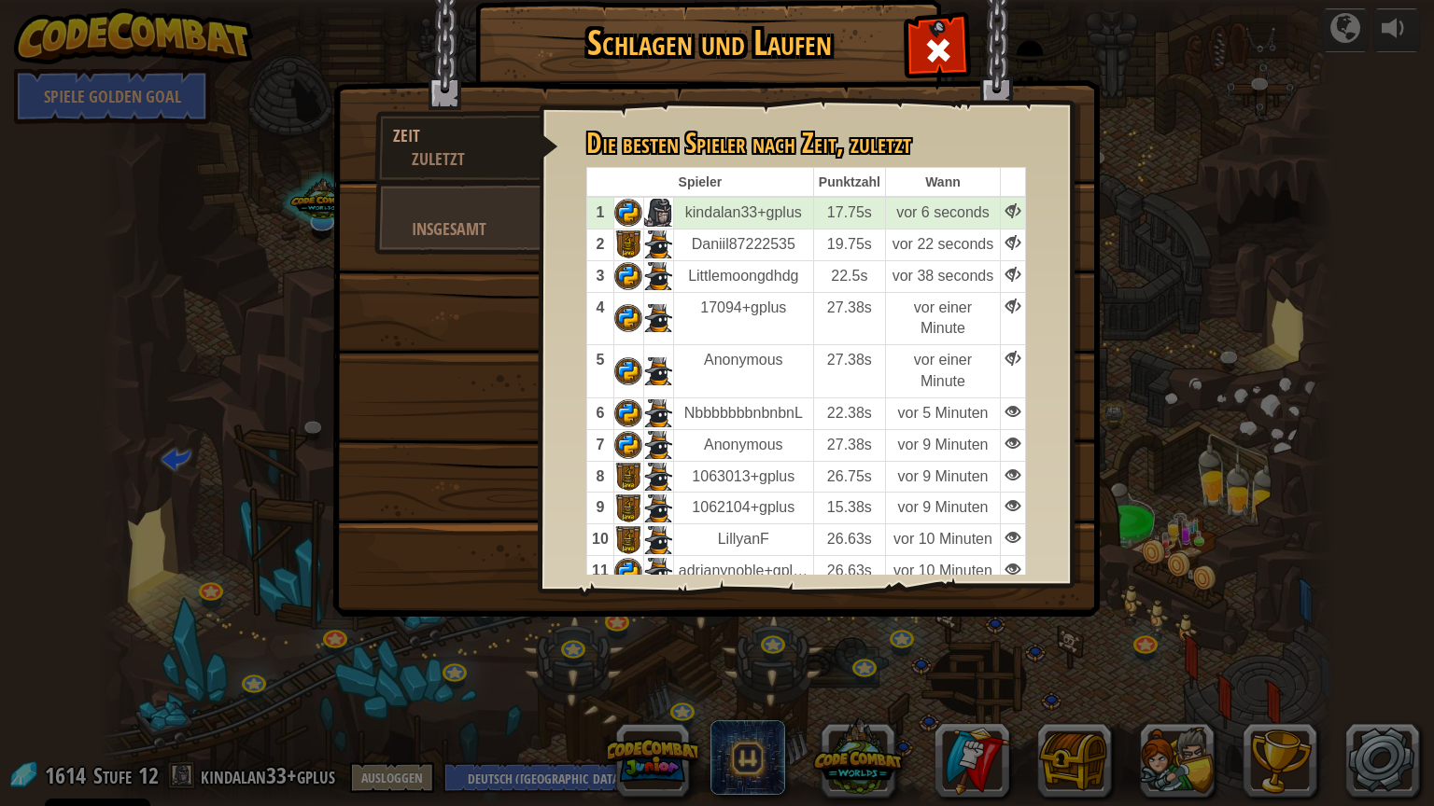
click at [916, 49] on div at bounding box center [937, 46] width 59 height 59
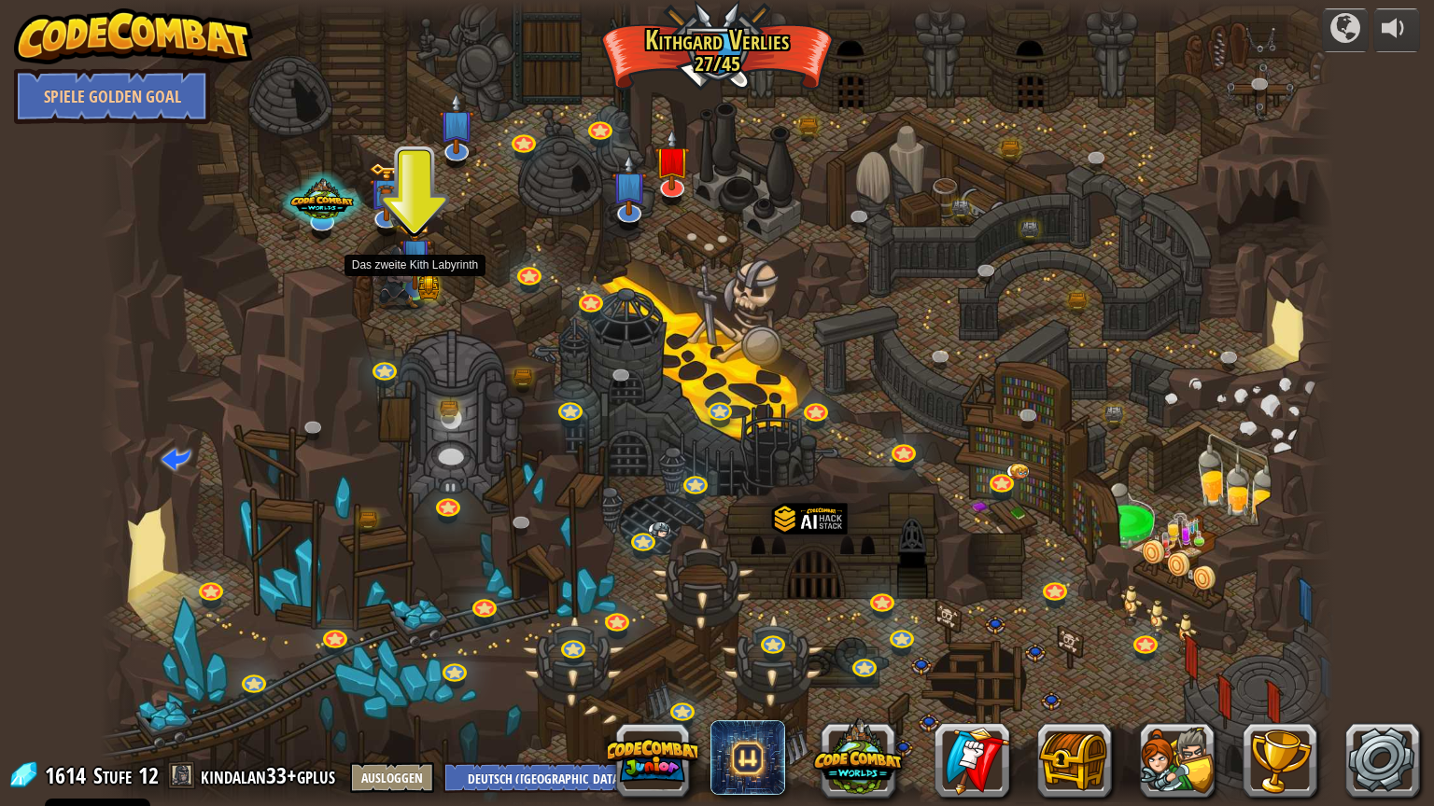
click at [413, 284] on img at bounding box center [396, 277] width 46 height 63
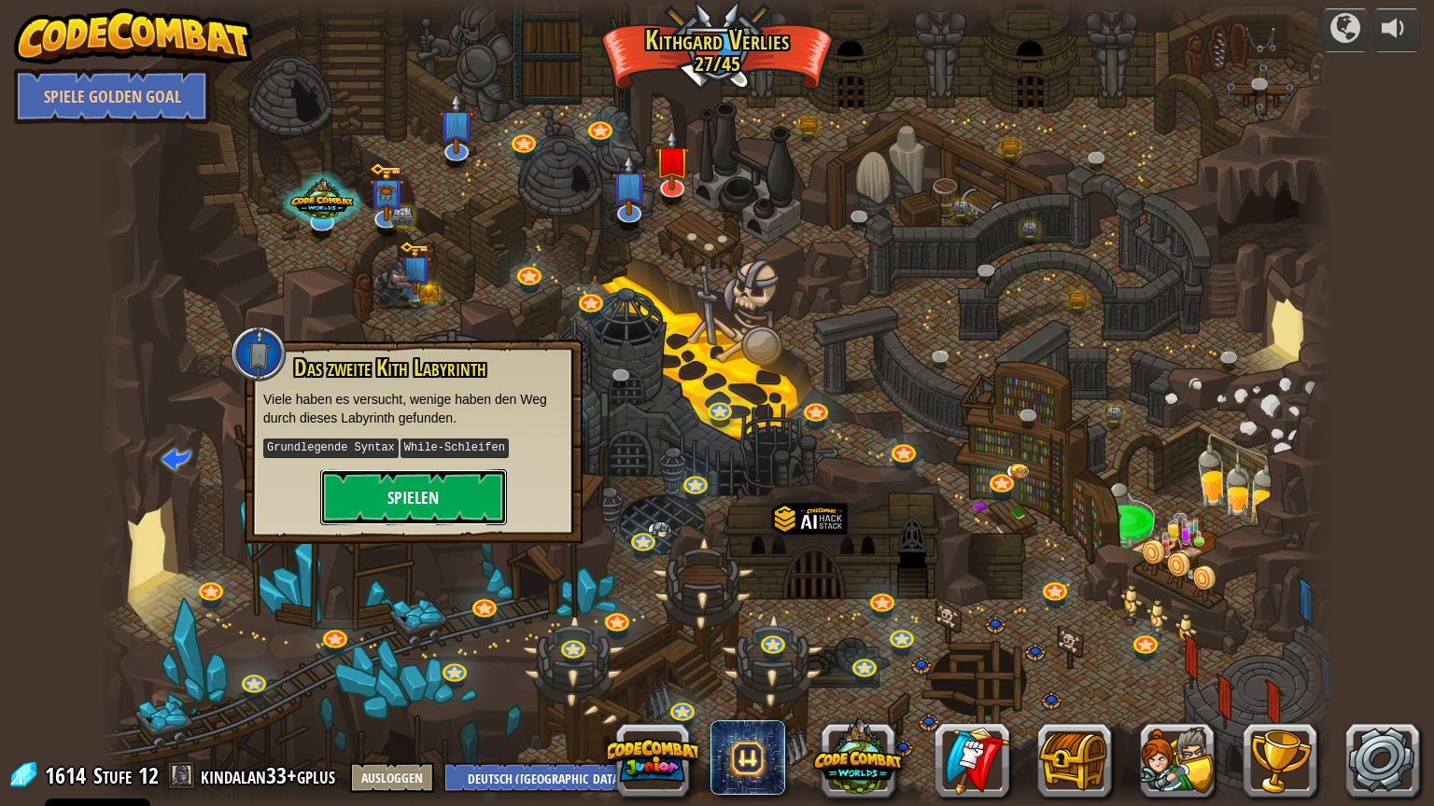
click at [474, 490] on button "Spielen" at bounding box center [413, 497] width 187 height 56
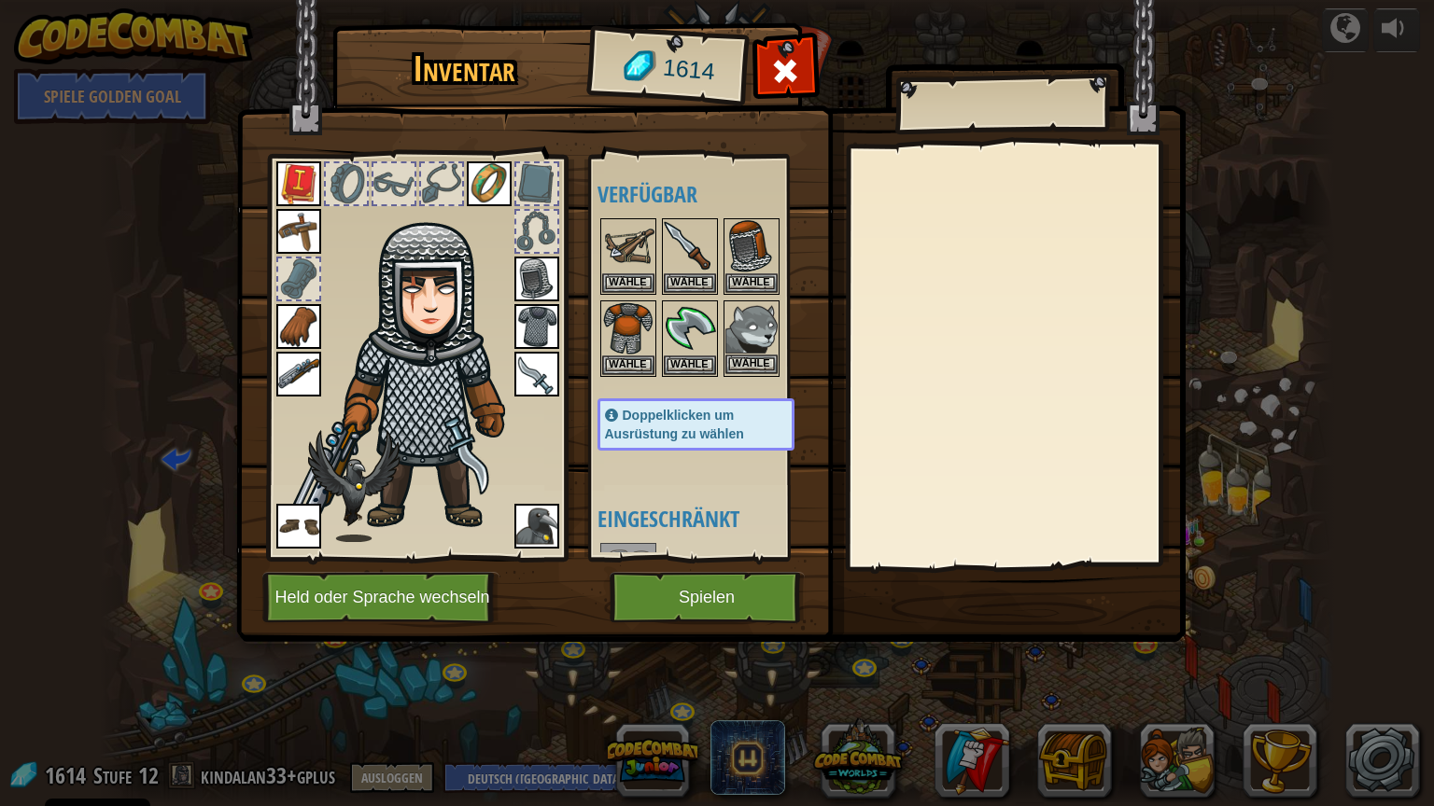
click at [750, 333] on img at bounding box center [751, 328] width 52 height 52
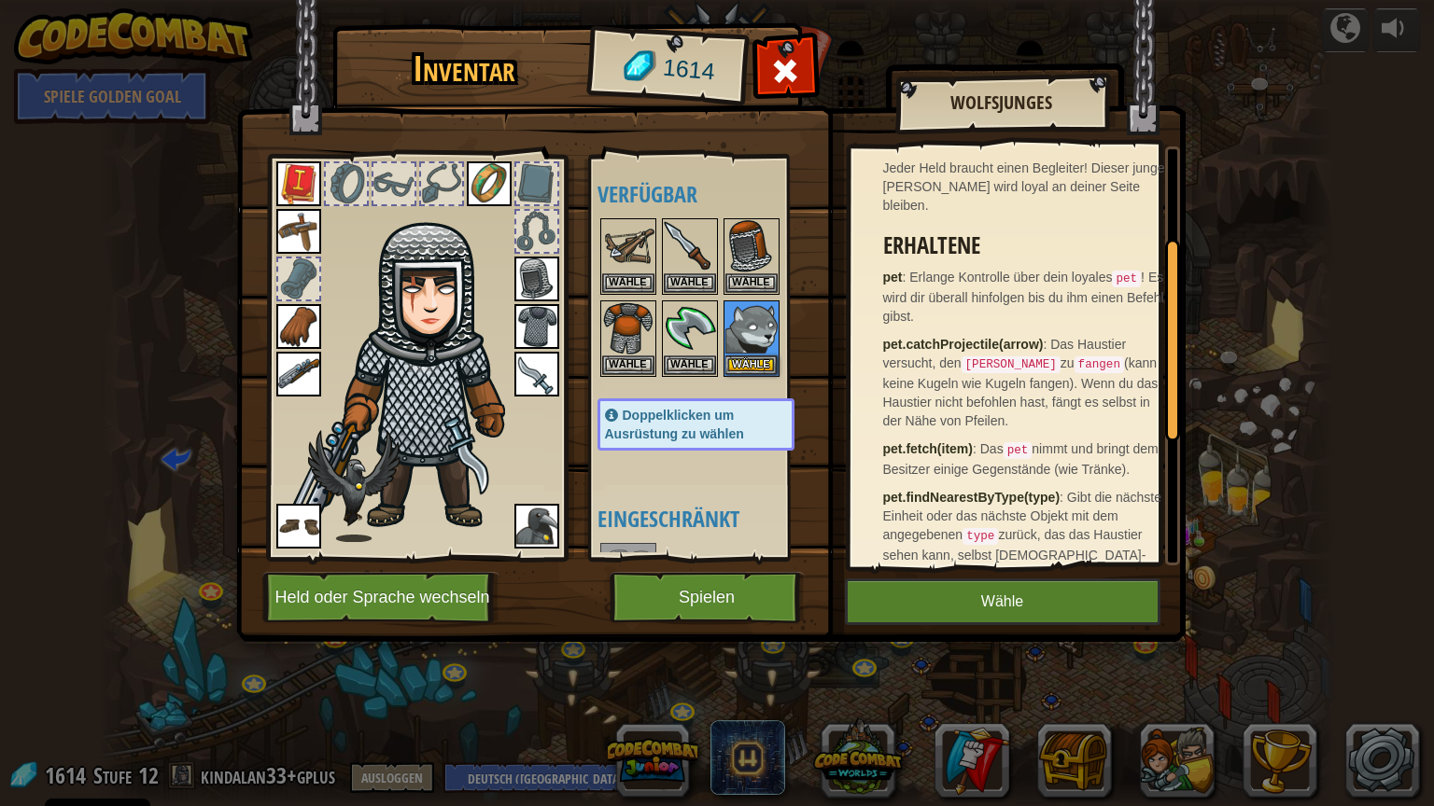
scroll to position [187, 0]
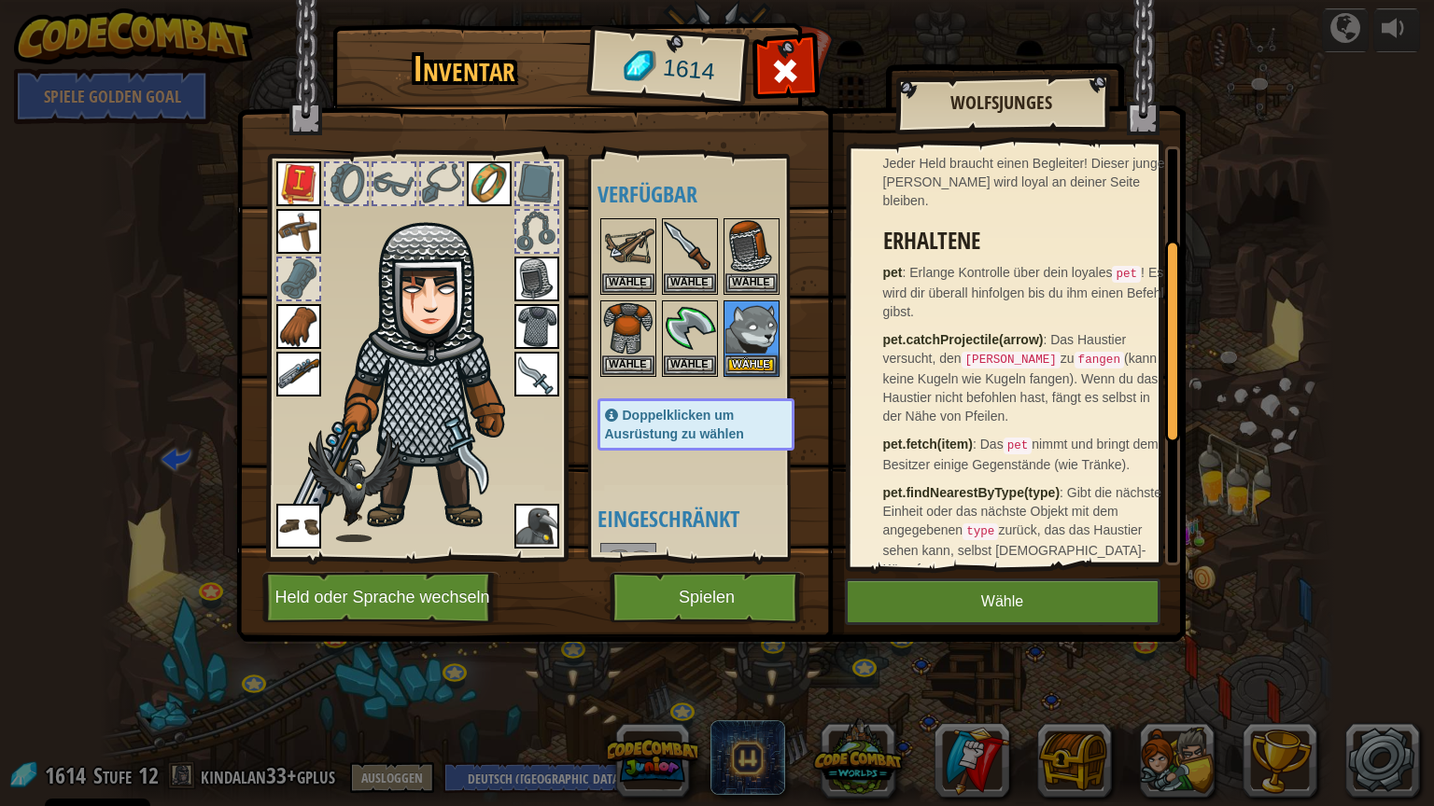
click at [549, 516] on img at bounding box center [536, 526] width 45 height 45
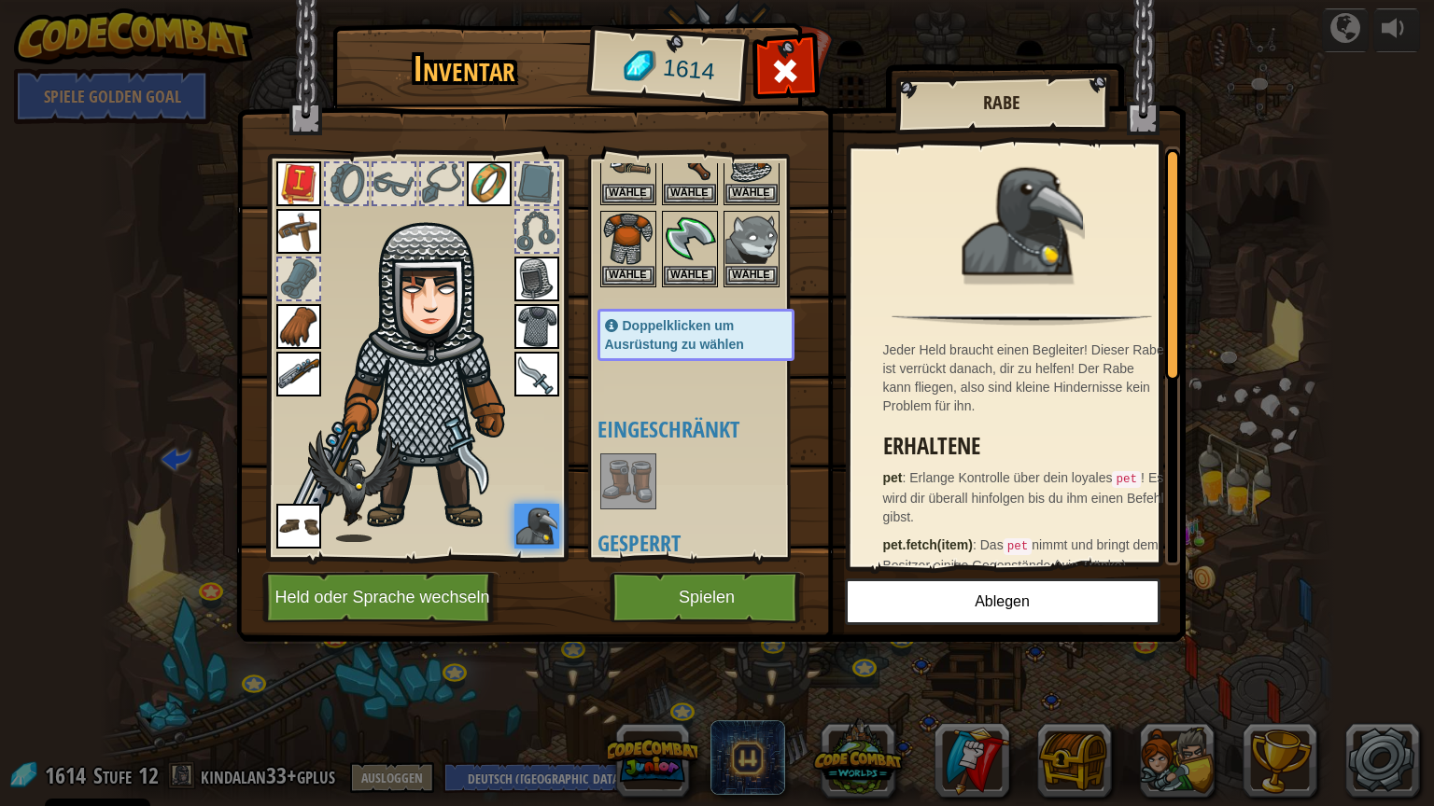
scroll to position [93, 0]
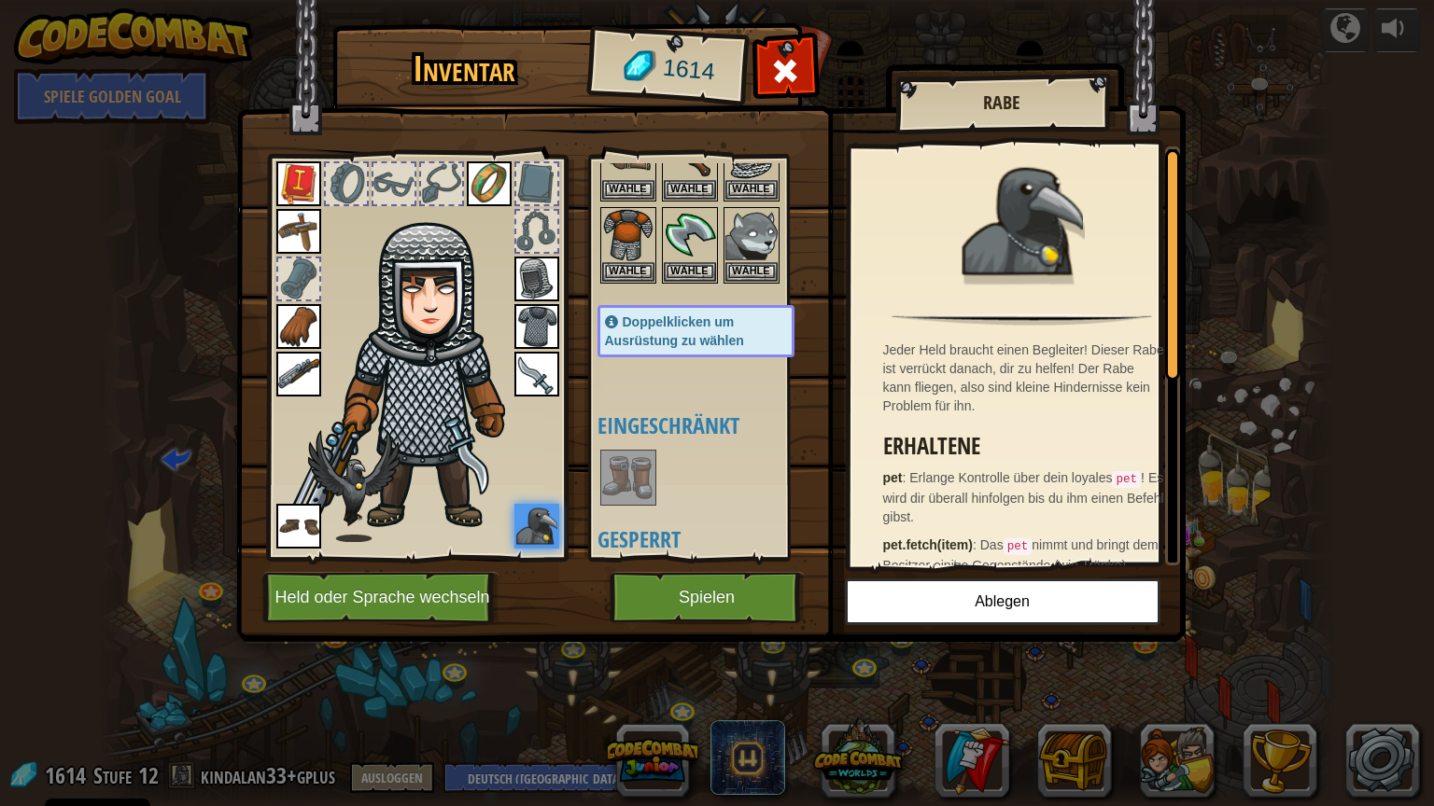
click at [623, 473] on img at bounding box center [628, 478] width 52 height 52
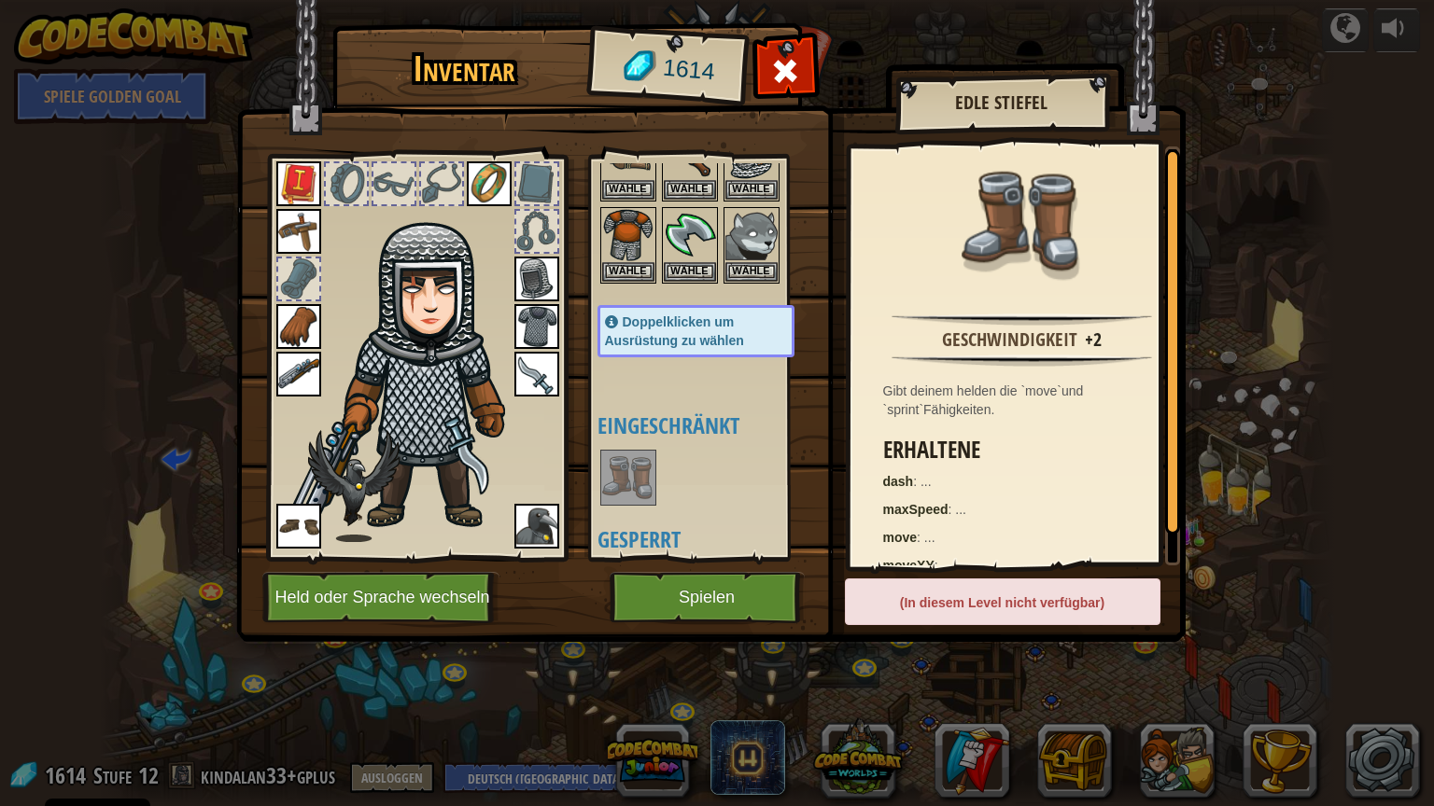
click at [623, 472] on img at bounding box center [628, 478] width 52 height 52
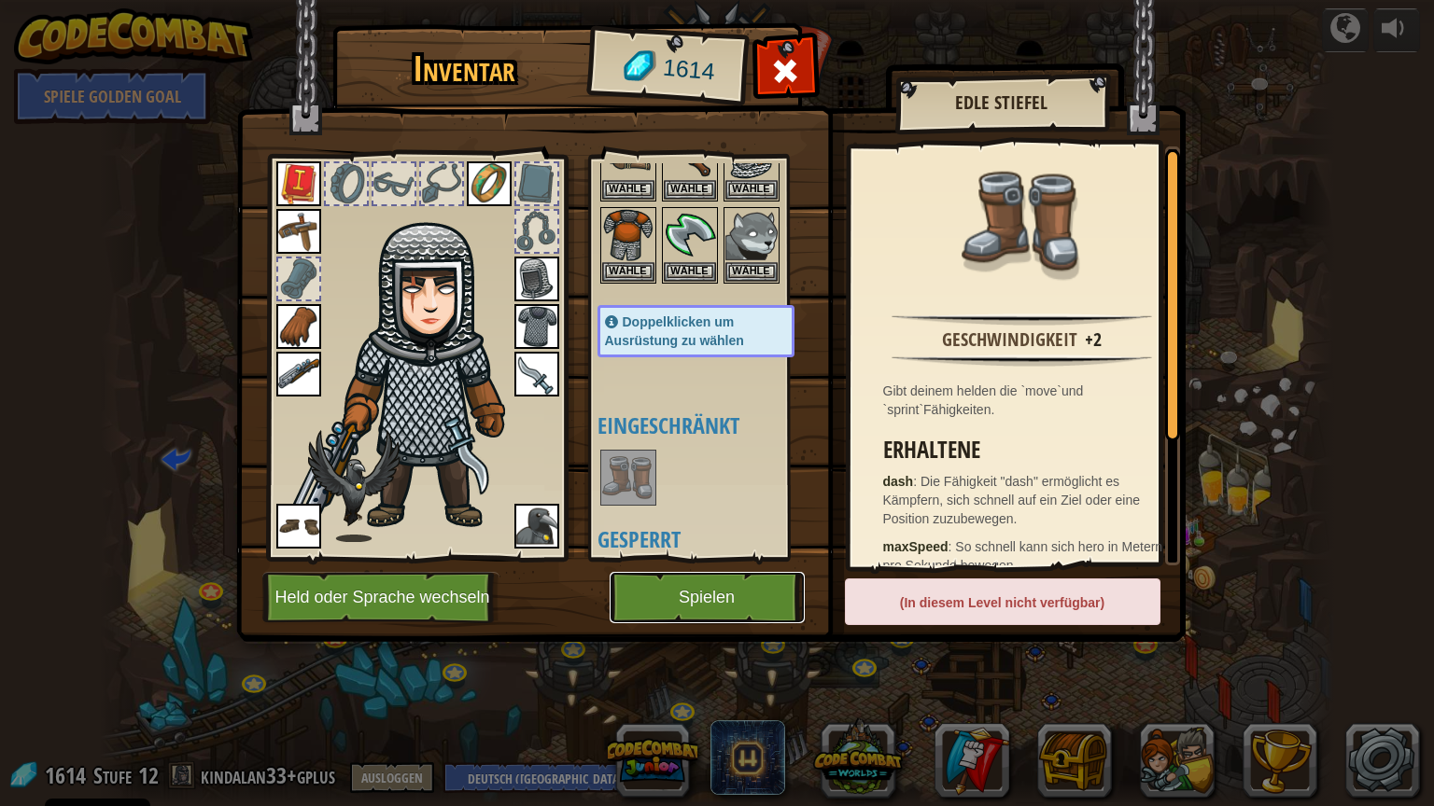
click at [687, 586] on button "Spielen" at bounding box center [706, 597] width 195 height 51
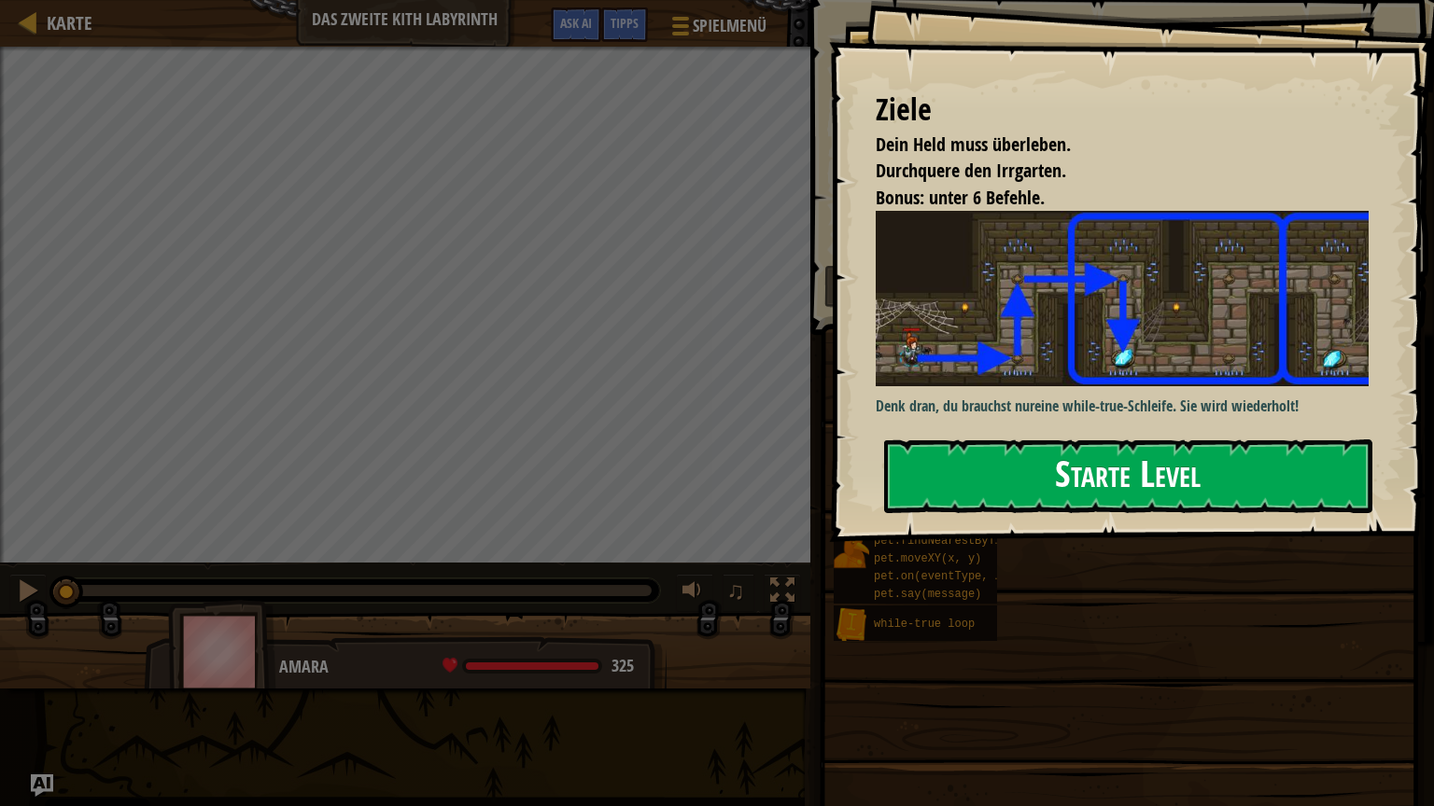
click at [1189, 450] on button "Starte Level" at bounding box center [1128, 477] width 488 height 74
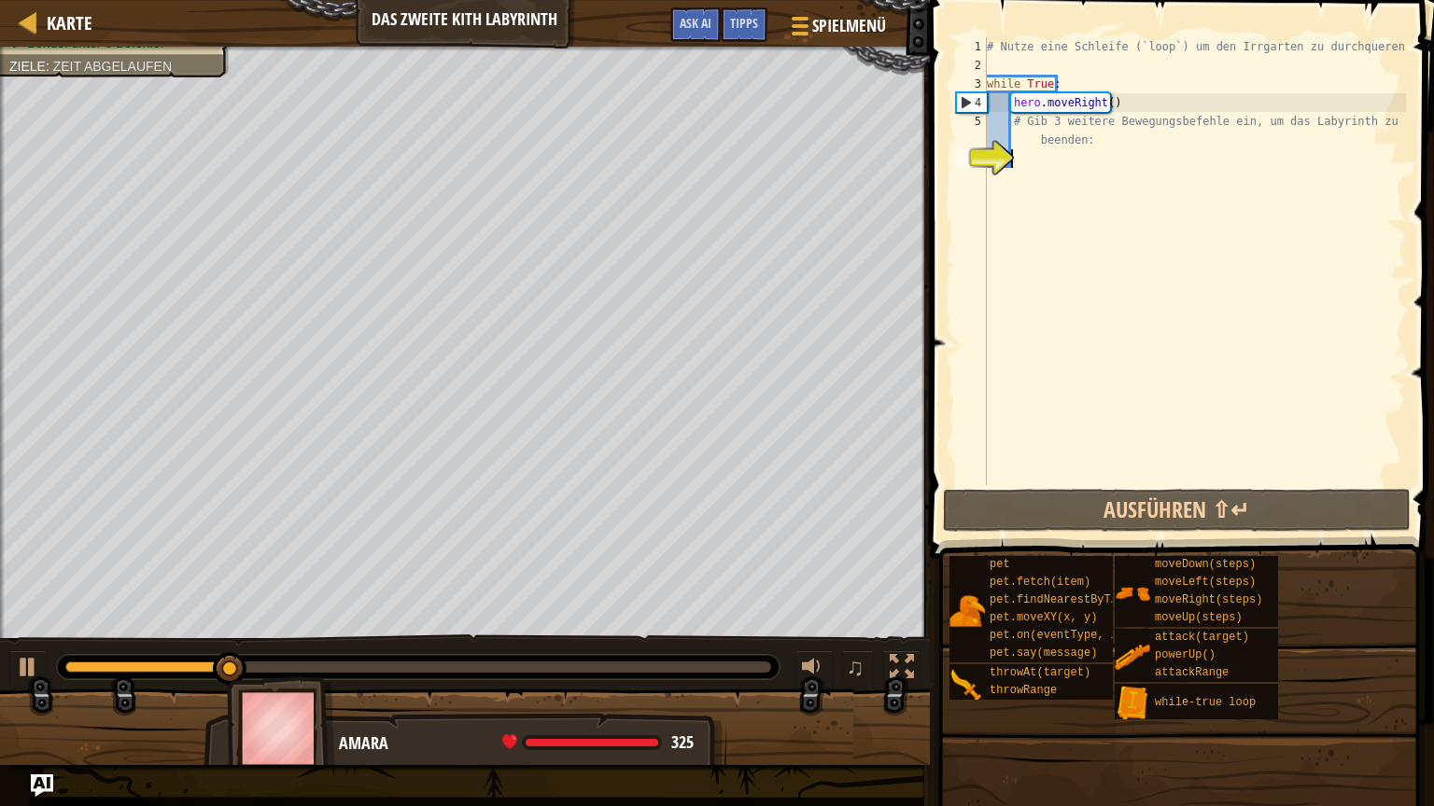
click at [1031, 157] on div "# Nutze eine Schleife (`loop`) um den Irrgarten zu durchqueren. while True : he…" at bounding box center [1194, 279] width 423 height 485
type textarea "h"
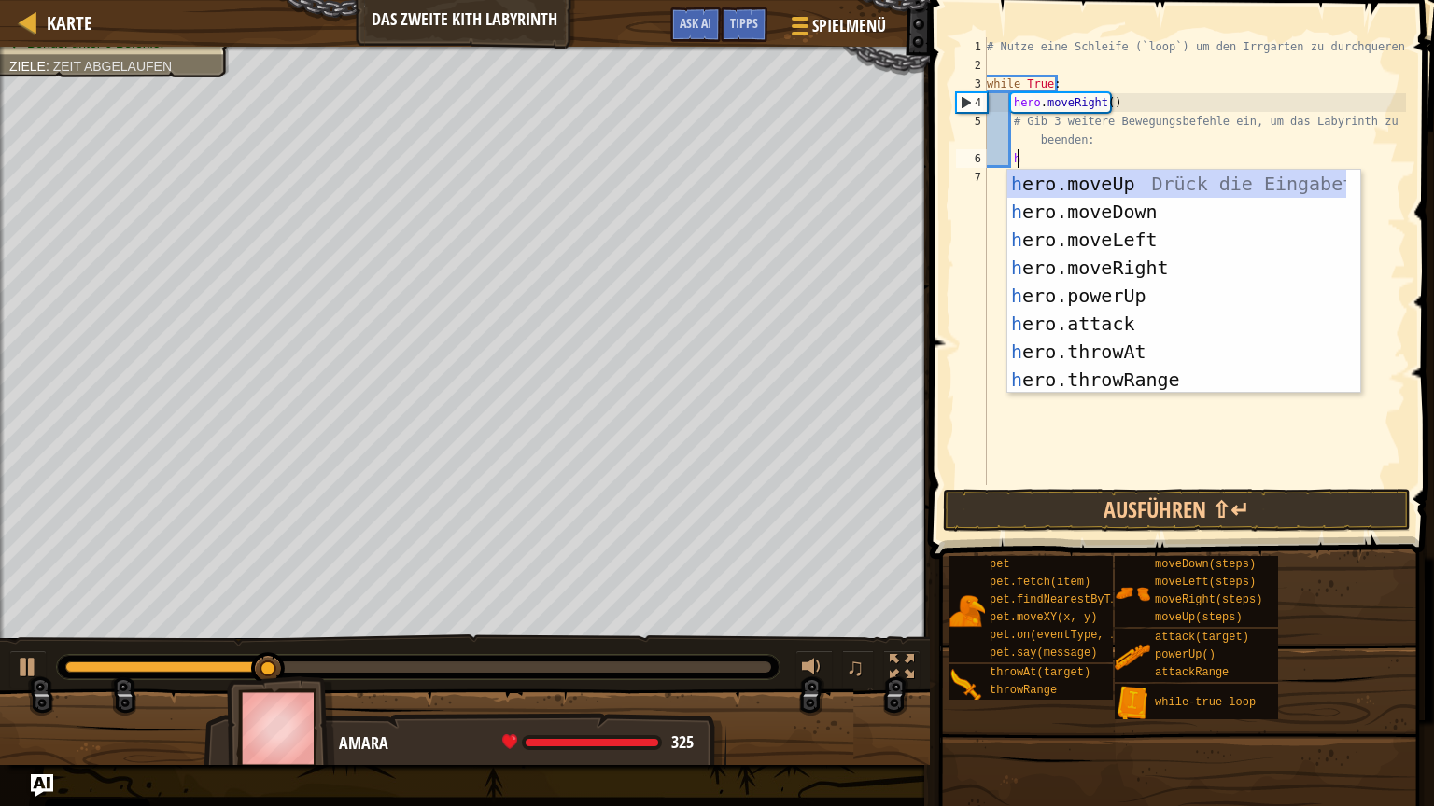
scroll to position [8, 1]
click at [1120, 180] on div "h ero.moveUp Drück die Eingabetaste h ero.moveDown Drück die Eingabetaste h ero…" at bounding box center [1176, 310] width 339 height 280
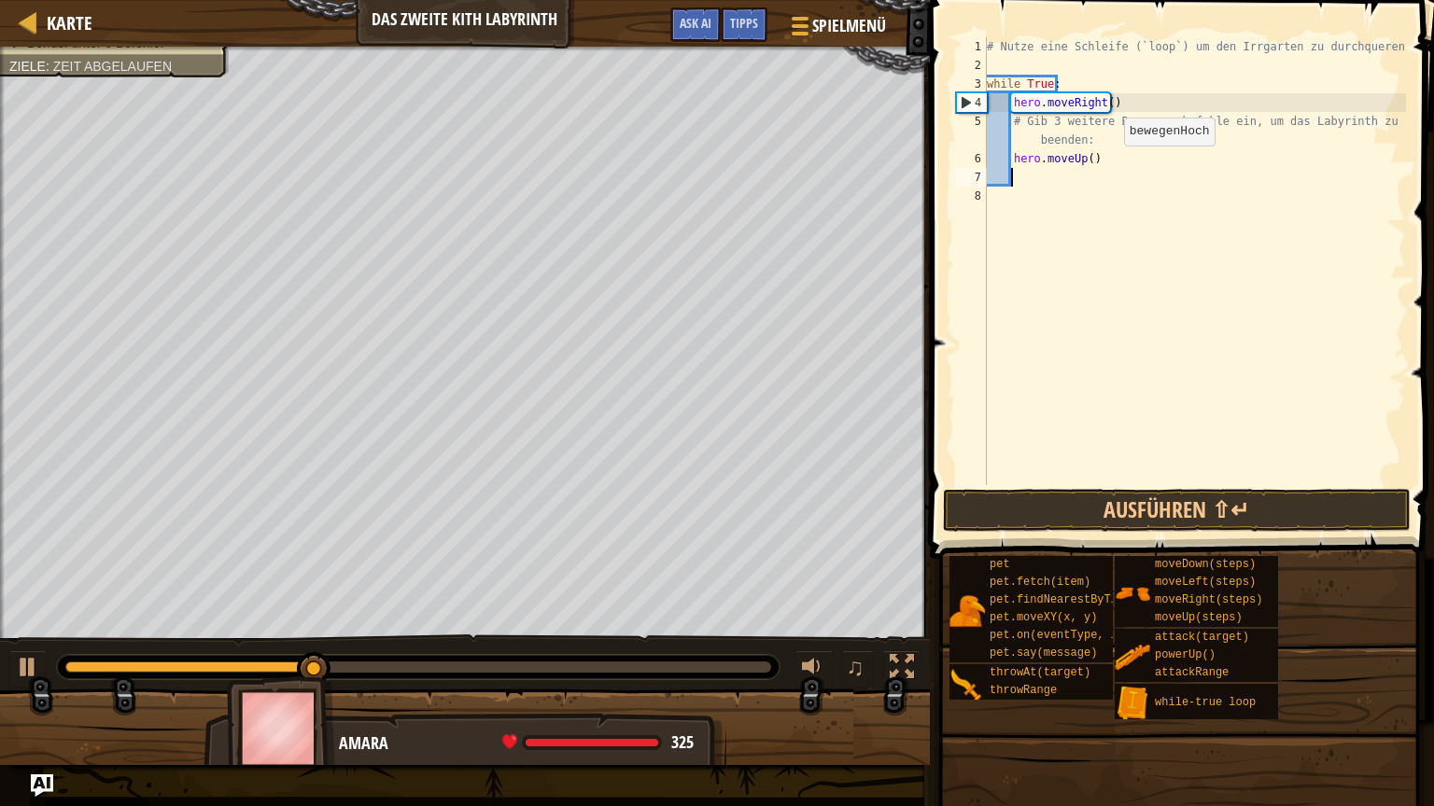
scroll to position [8, 0]
type textarea "h"
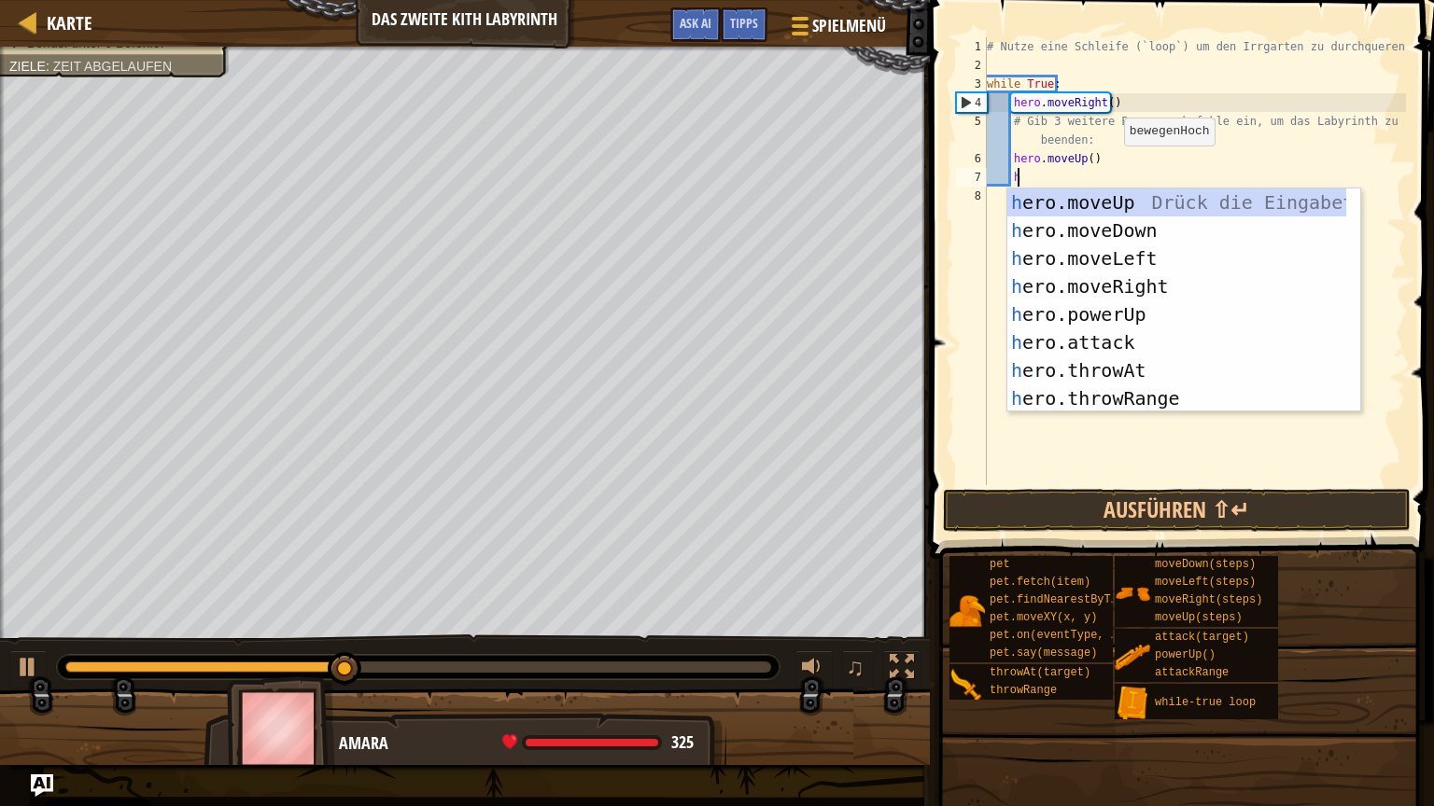
scroll to position [8, 1]
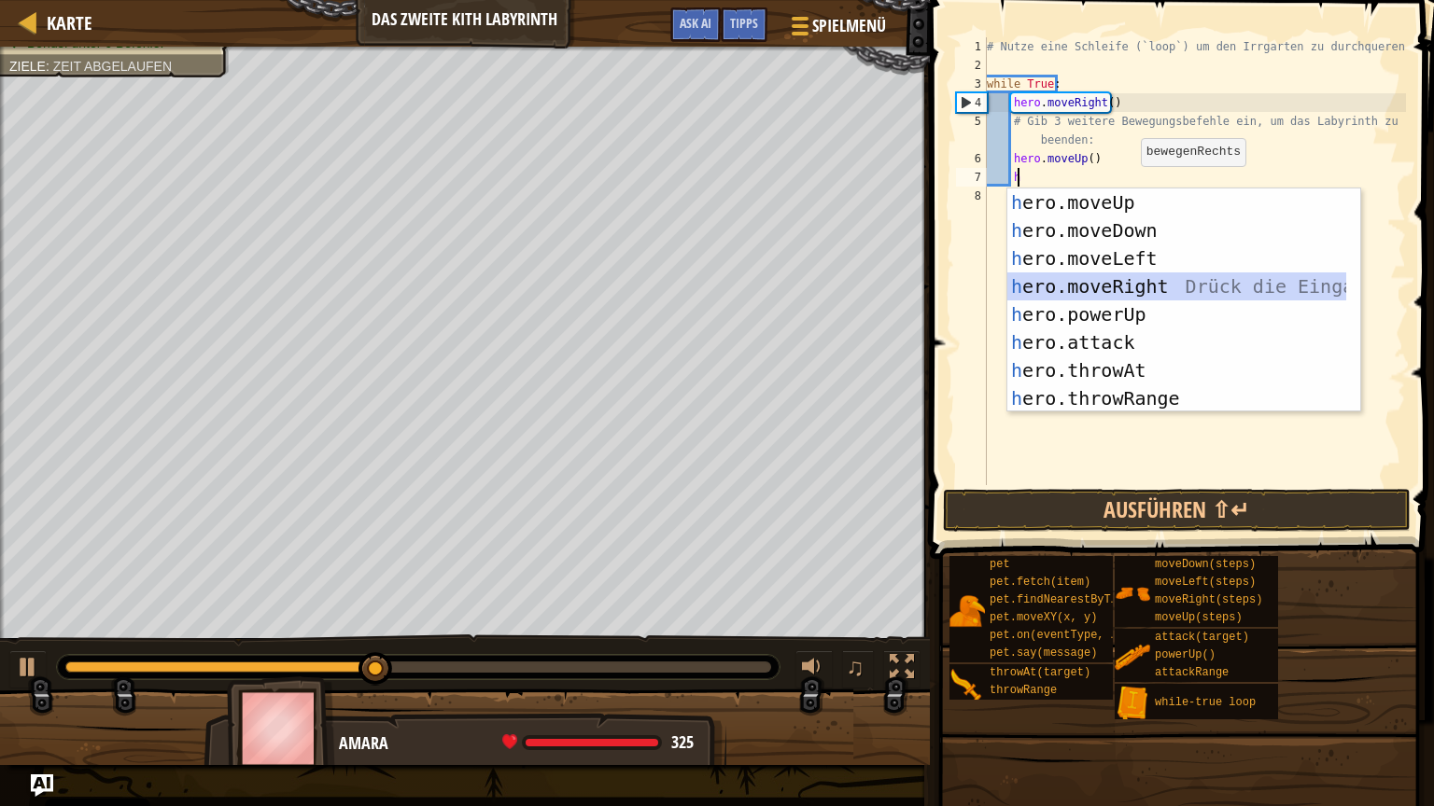
click at [1159, 287] on div "h ero.moveUp Drück die Eingabetaste h ero.moveDown Drück die Eingabetaste h ero…" at bounding box center [1176, 329] width 339 height 280
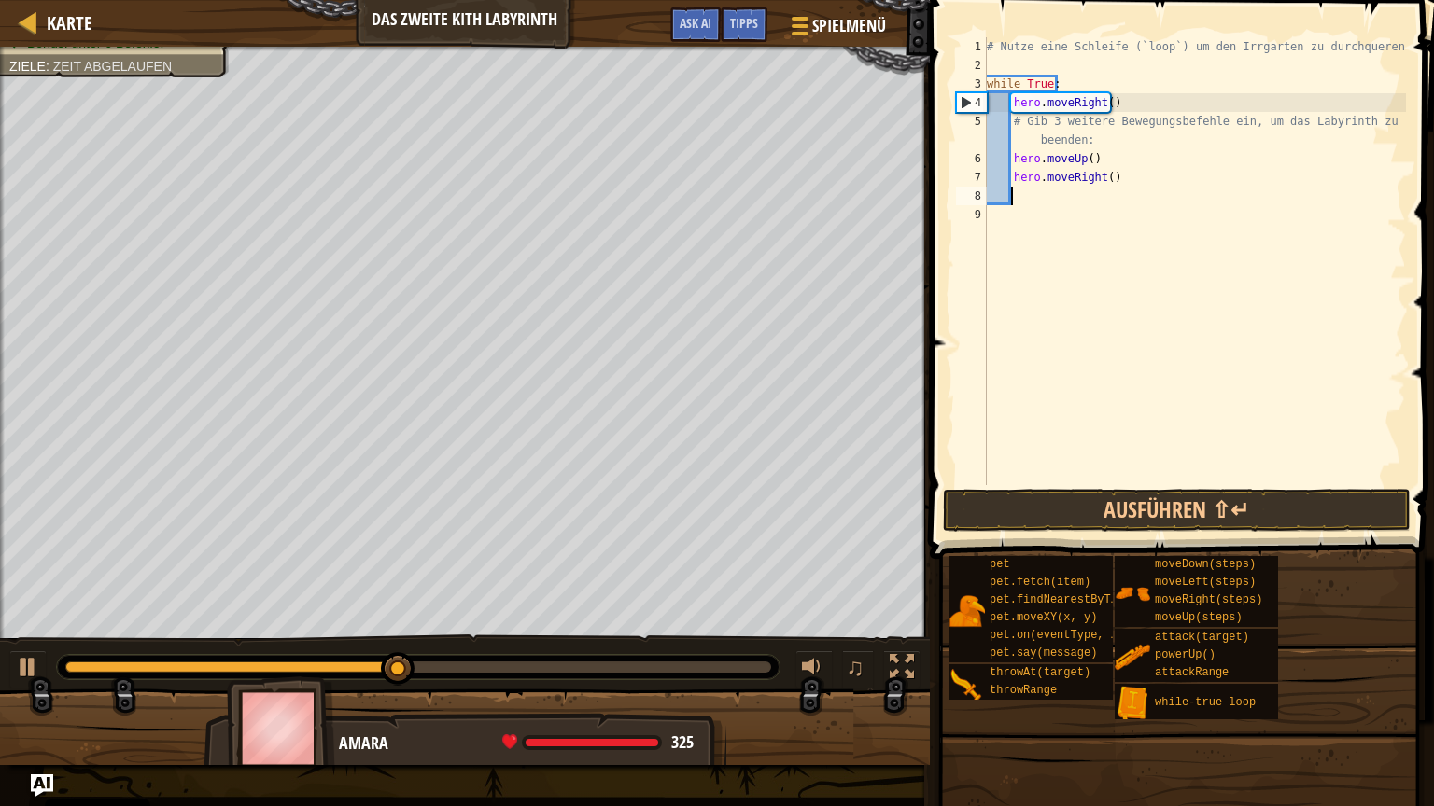
type textarea "h"
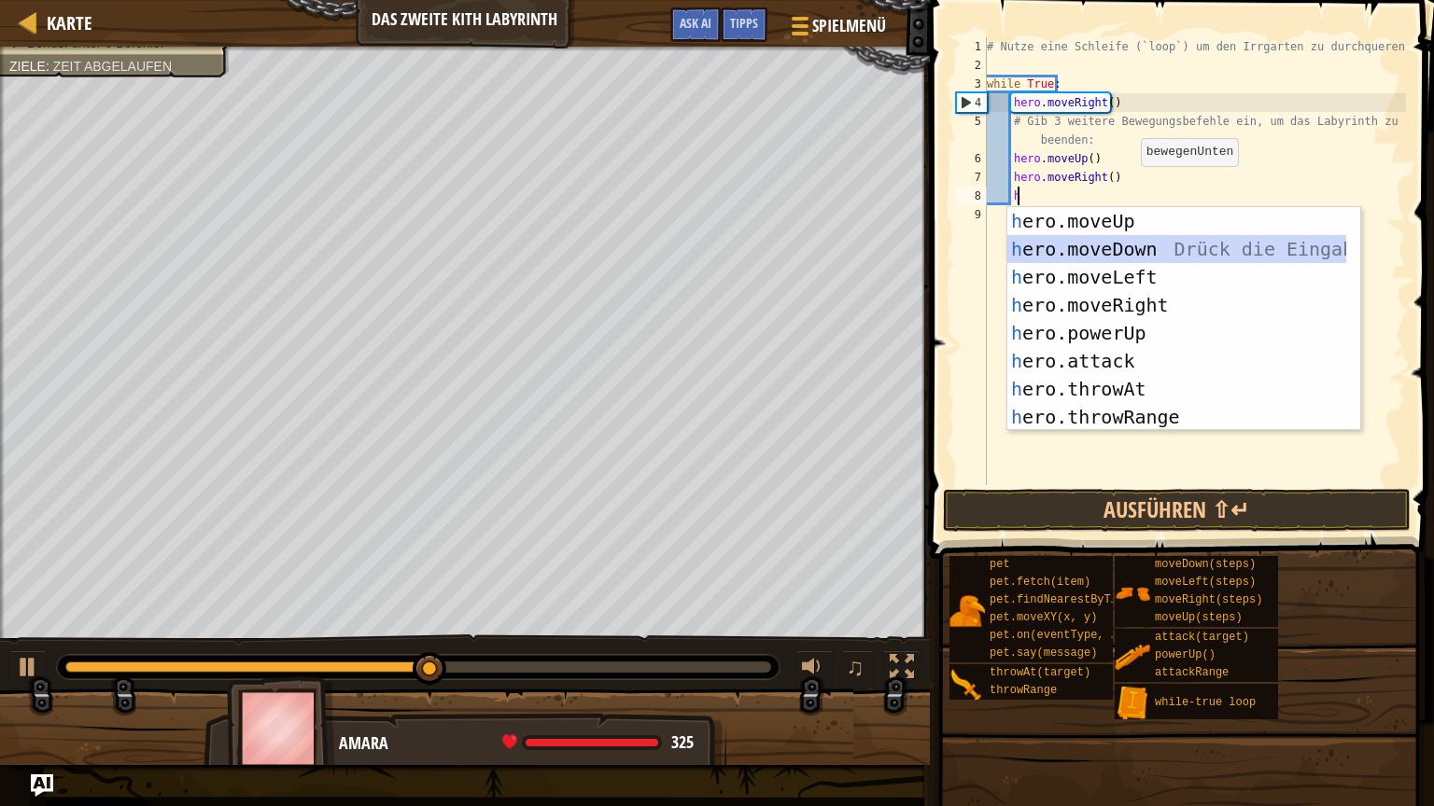
click at [1126, 251] on div "h ero.moveUp Drück die Eingabetaste h ero.moveDown Drück die Eingabetaste h ero…" at bounding box center [1176, 347] width 339 height 280
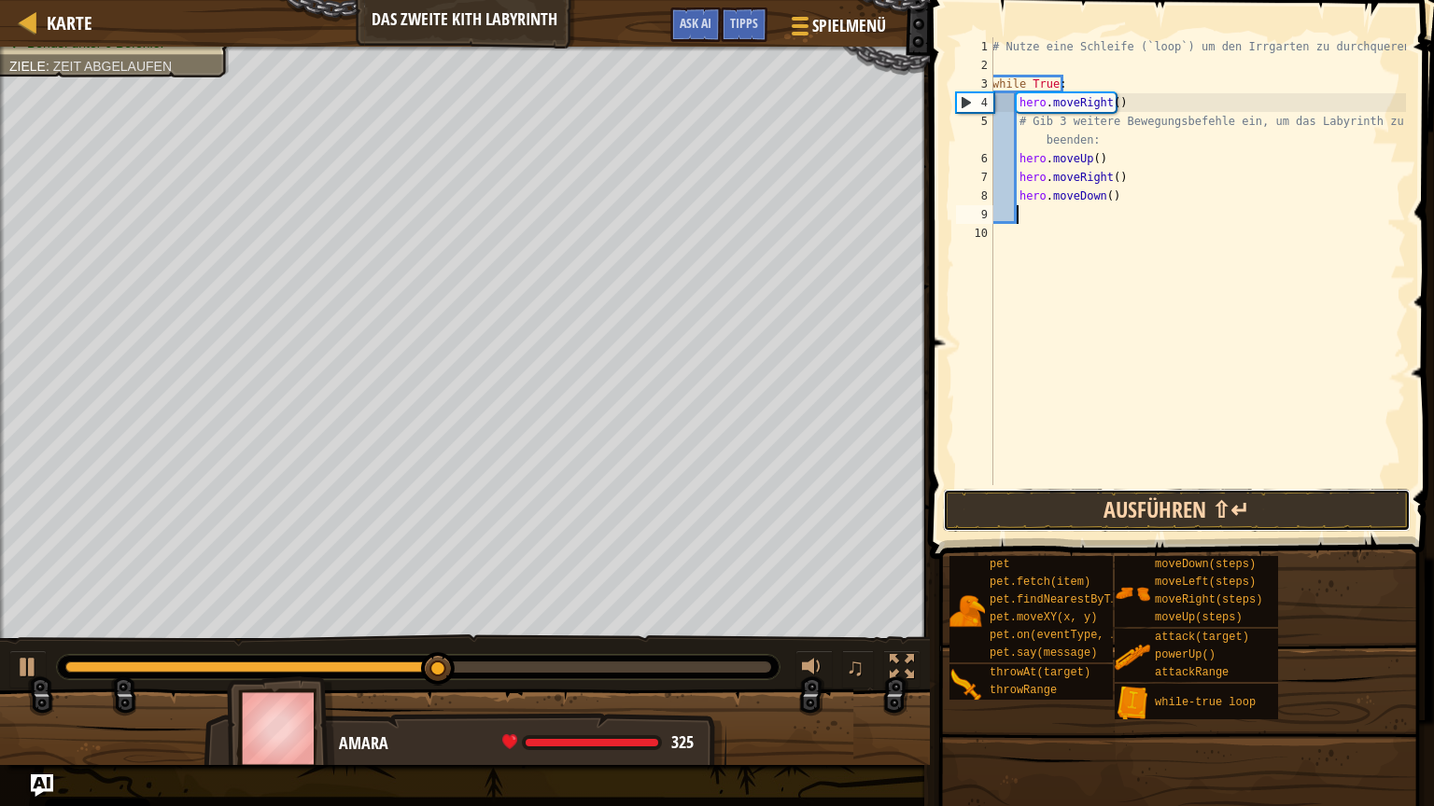
click at [1155, 515] on button "Ausführen ⇧↵" at bounding box center [1177, 510] width 468 height 43
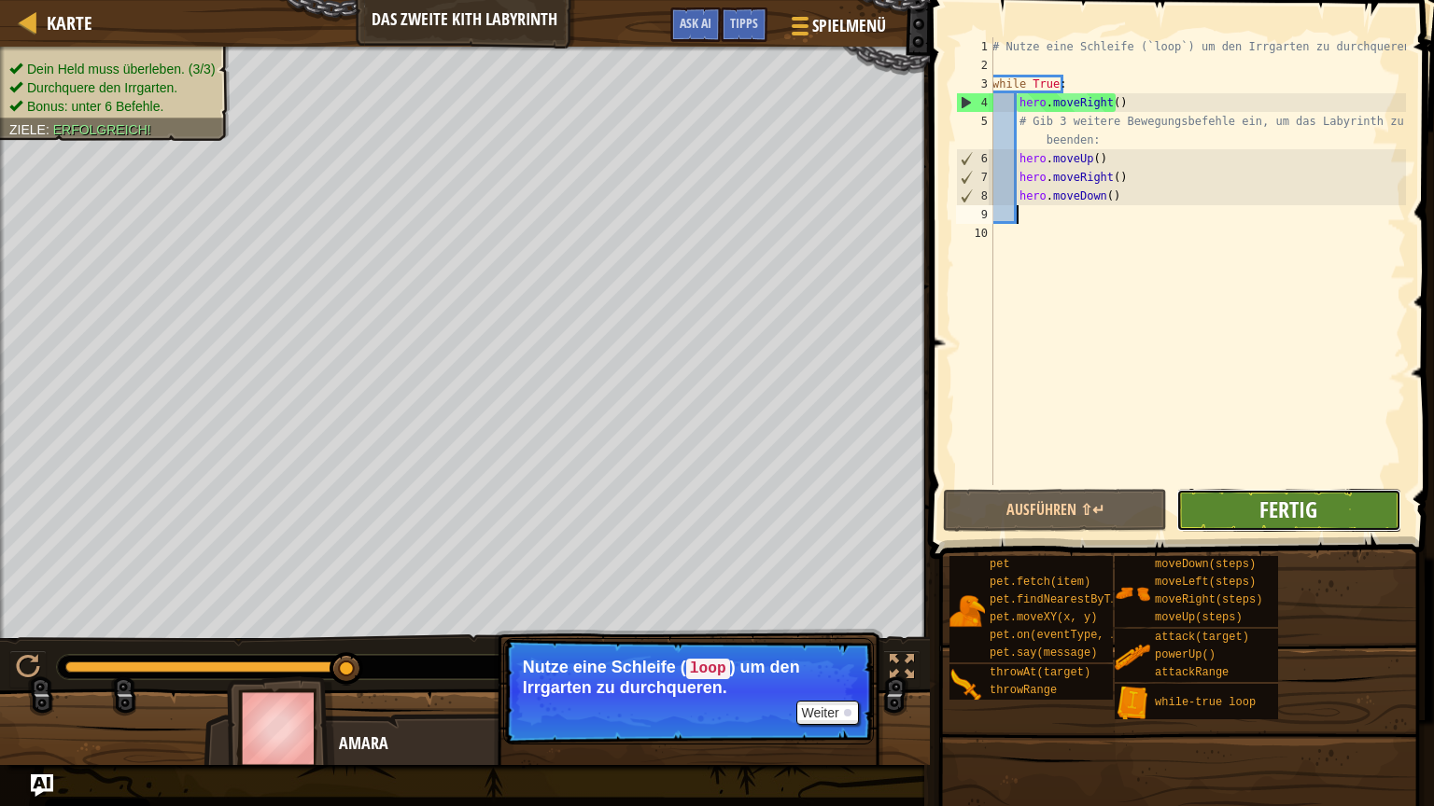
click at [1295, 503] on span "Fertig" at bounding box center [1288, 510] width 58 height 30
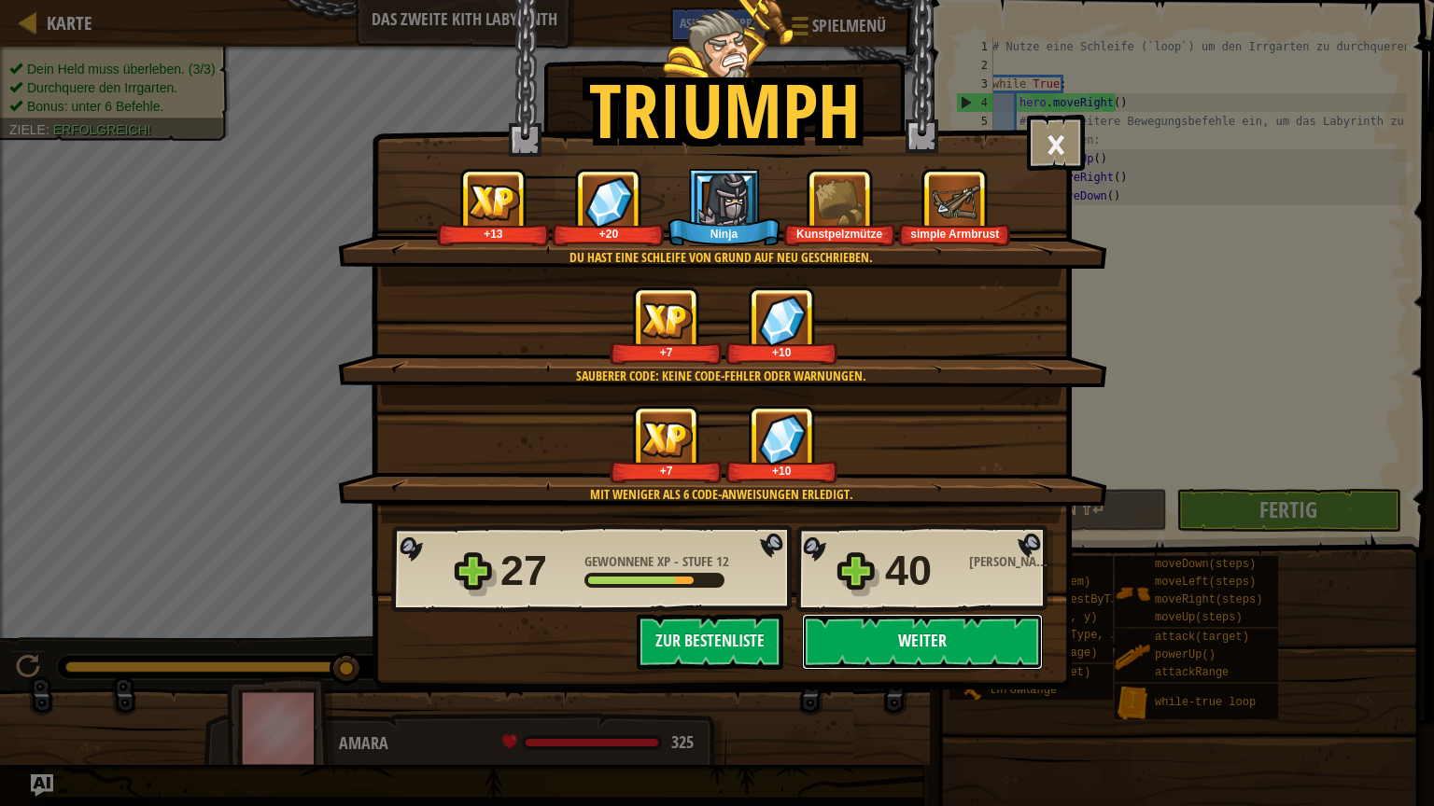
click at [969, 621] on button "Weiter" at bounding box center [922, 642] width 241 height 56
select select "de-DE"
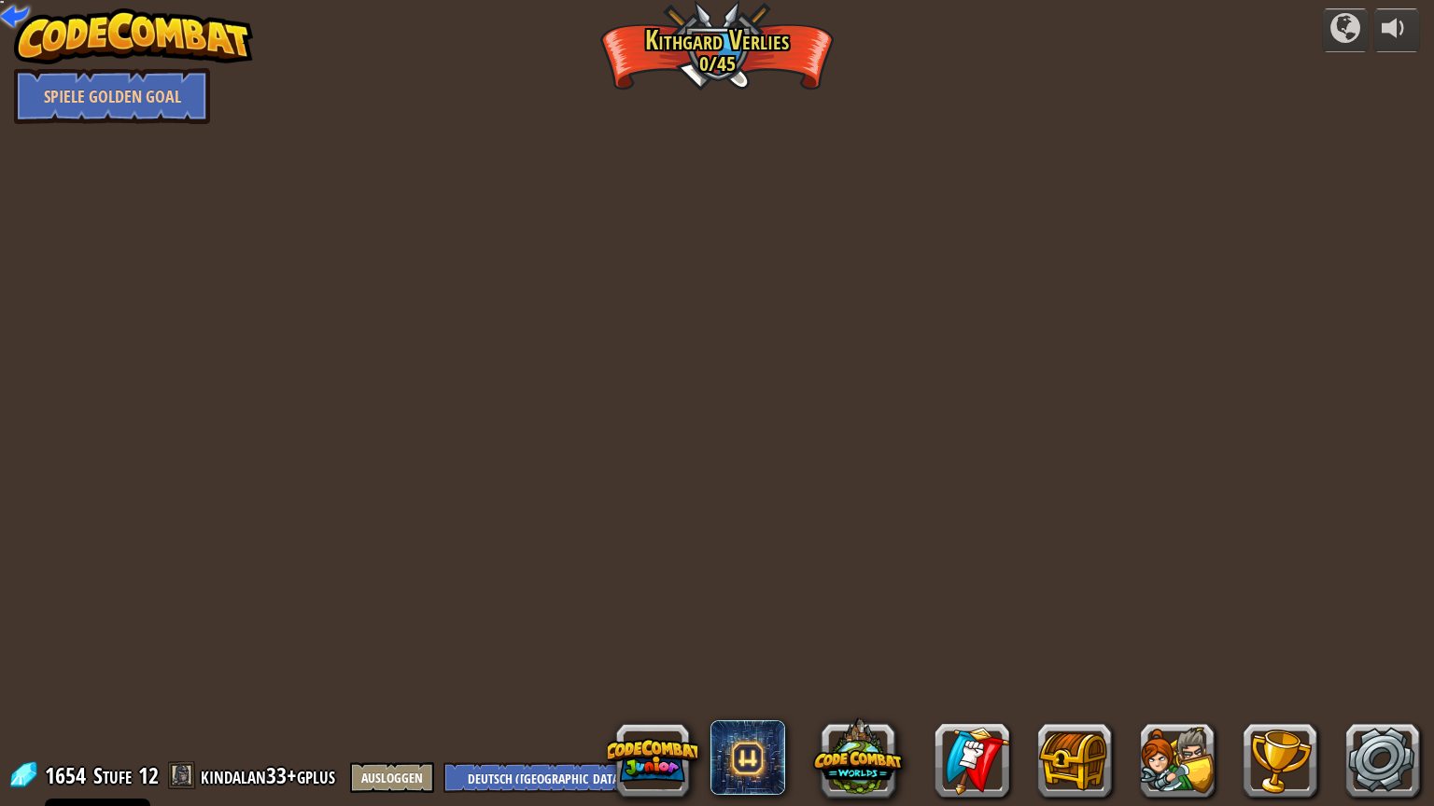
select select "de-DE"
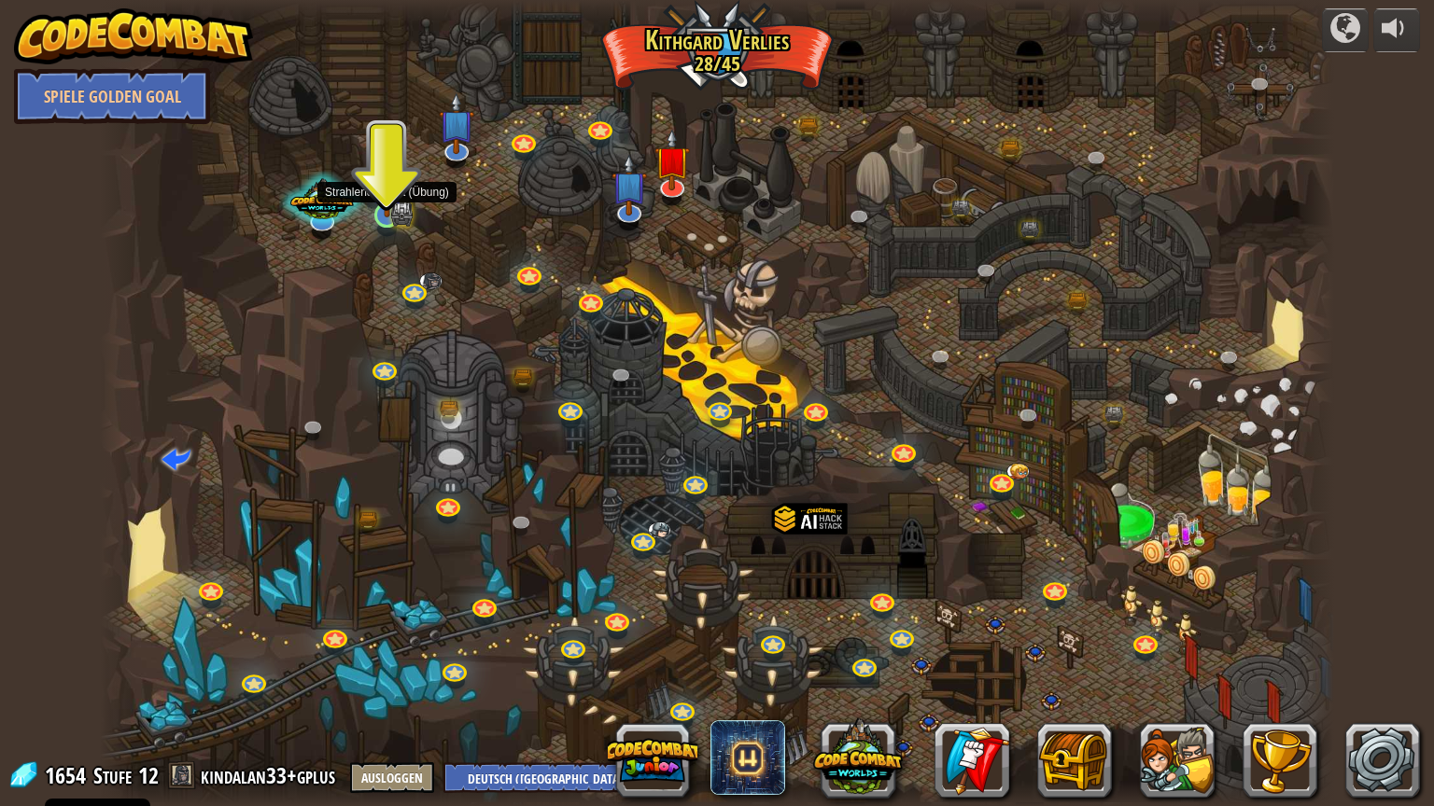
click at [381, 204] on img at bounding box center [387, 182] width 33 height 71
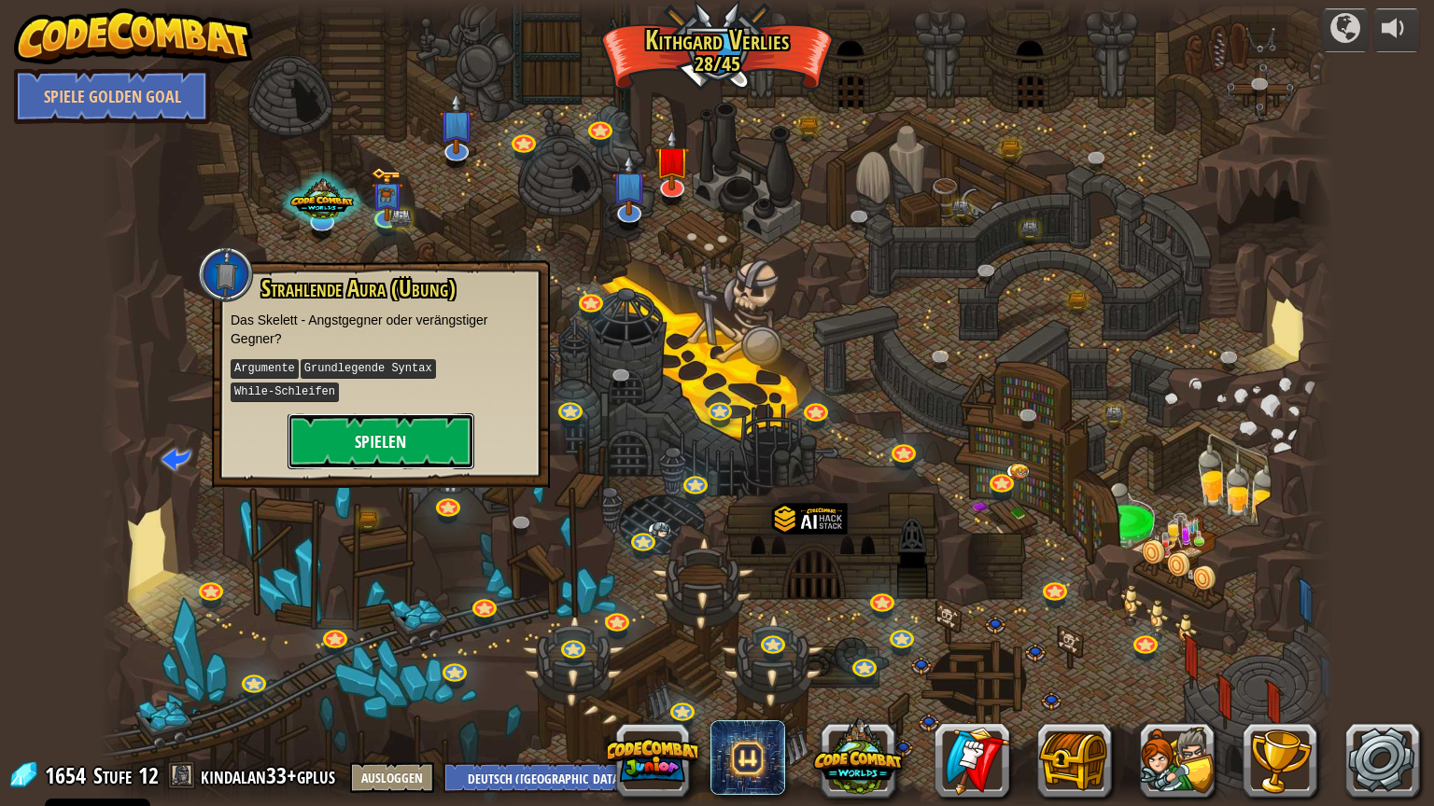
click at [430, 413] on button "Spielen" at bounding box center [380, 441] width 187 height 56
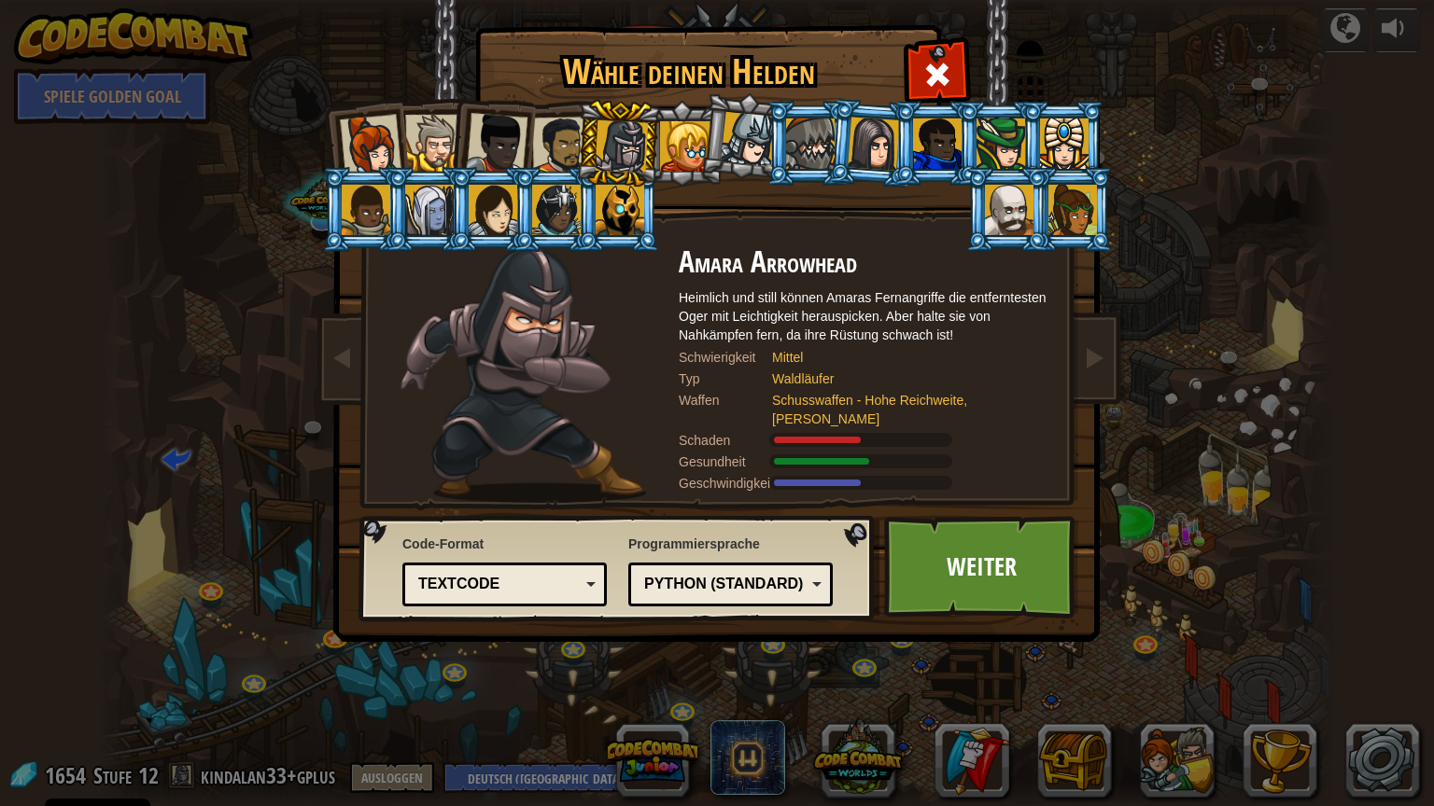
click at [625, 151] on div at bounding box center [621, 146] width 53 height 53
click at [967, 525] on link "Weiter" at bounding box center [981, 567] width 195 height 103
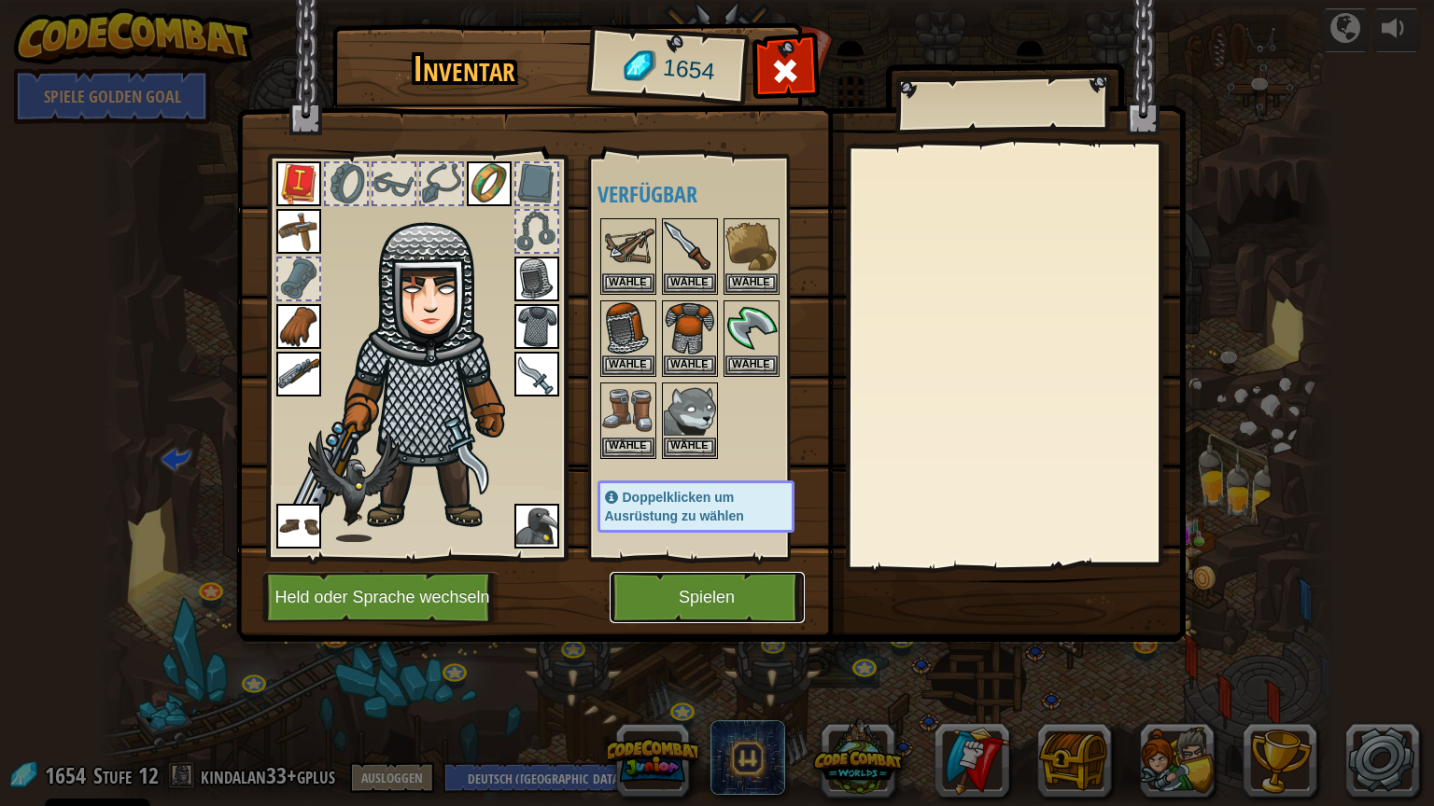
click at [746, 579] on button "Spielen" at bounding box center [706, 597] width 195 height 51
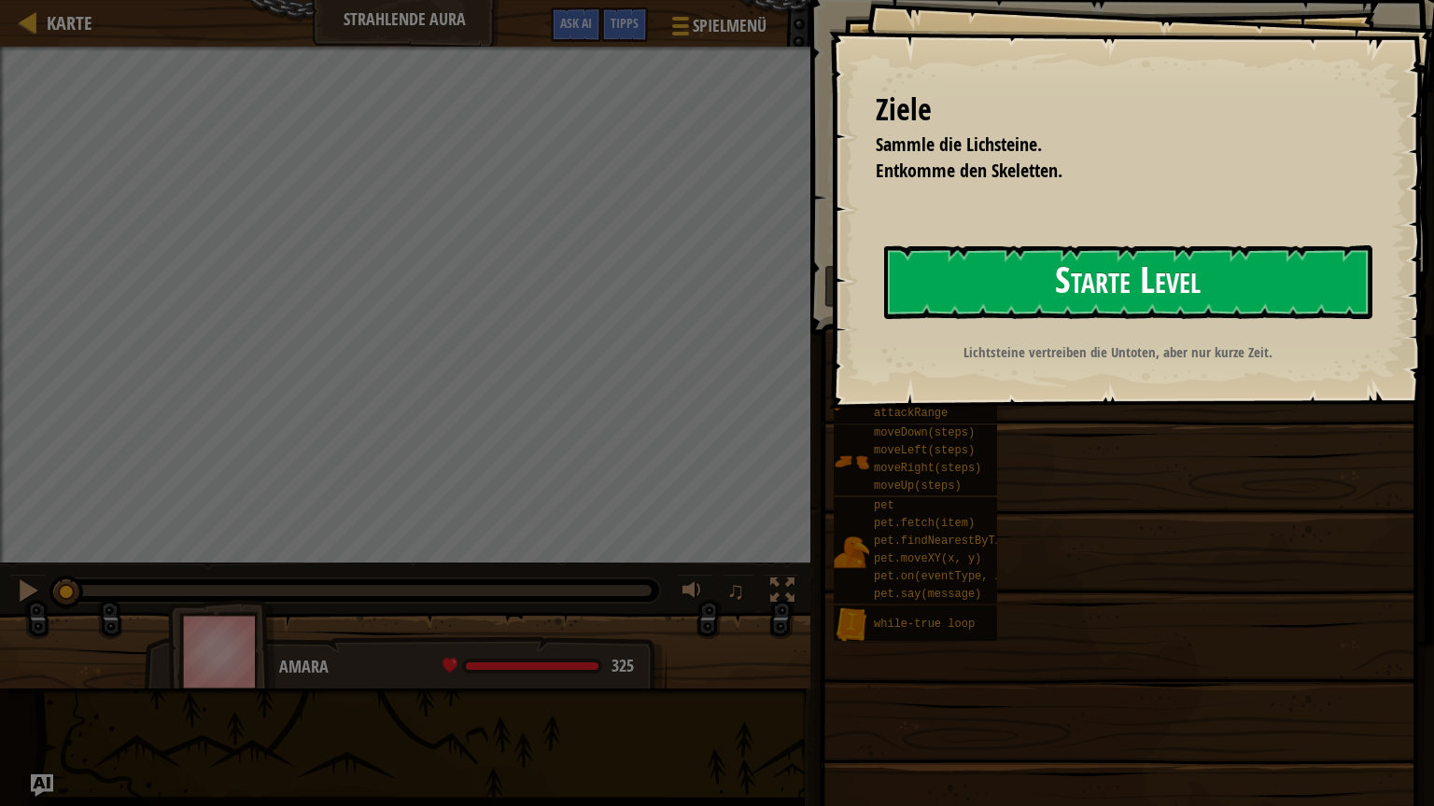
click at [1034, 266] on button "Starte Level" at bounding box center [1128, 282] width 488 height 74
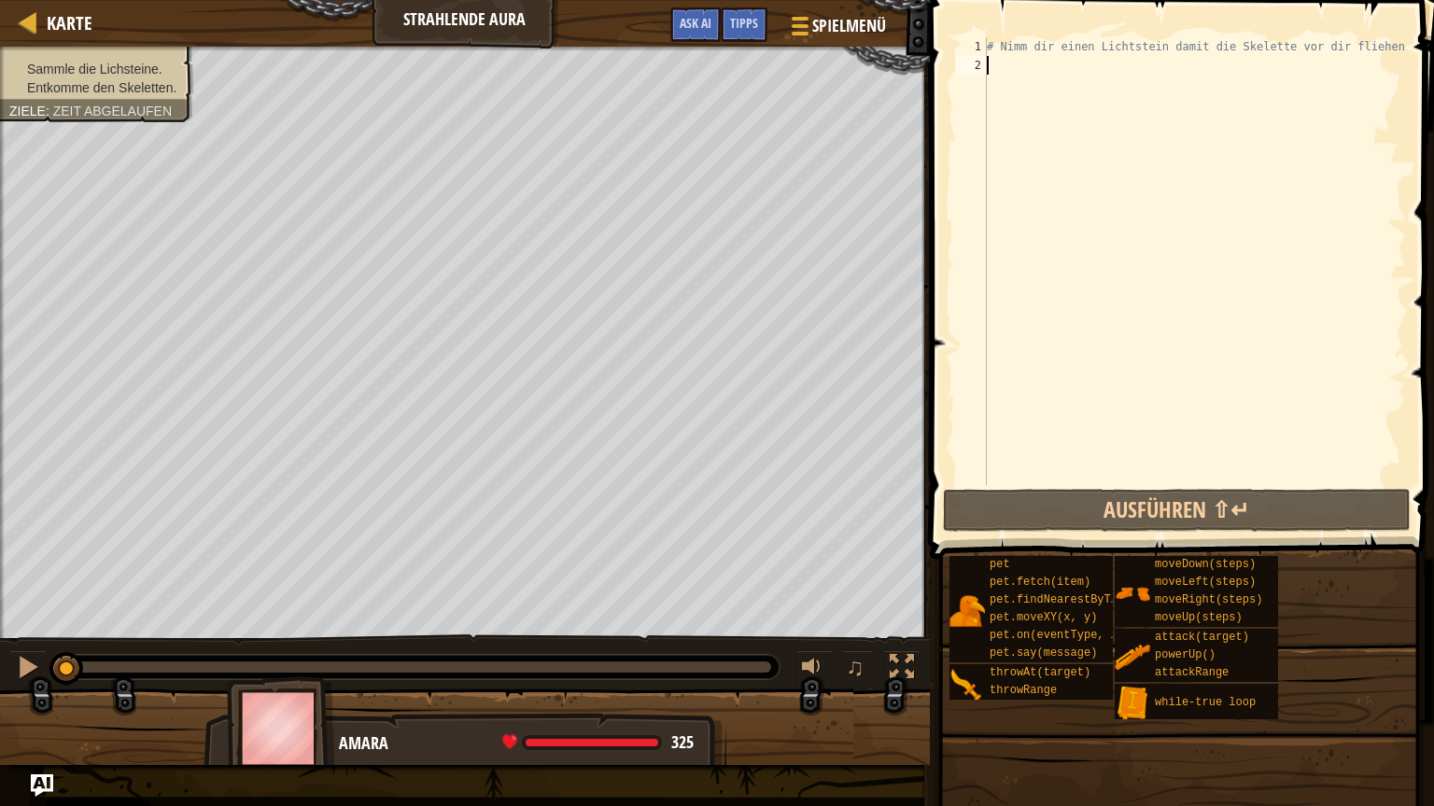
type textarea "h"
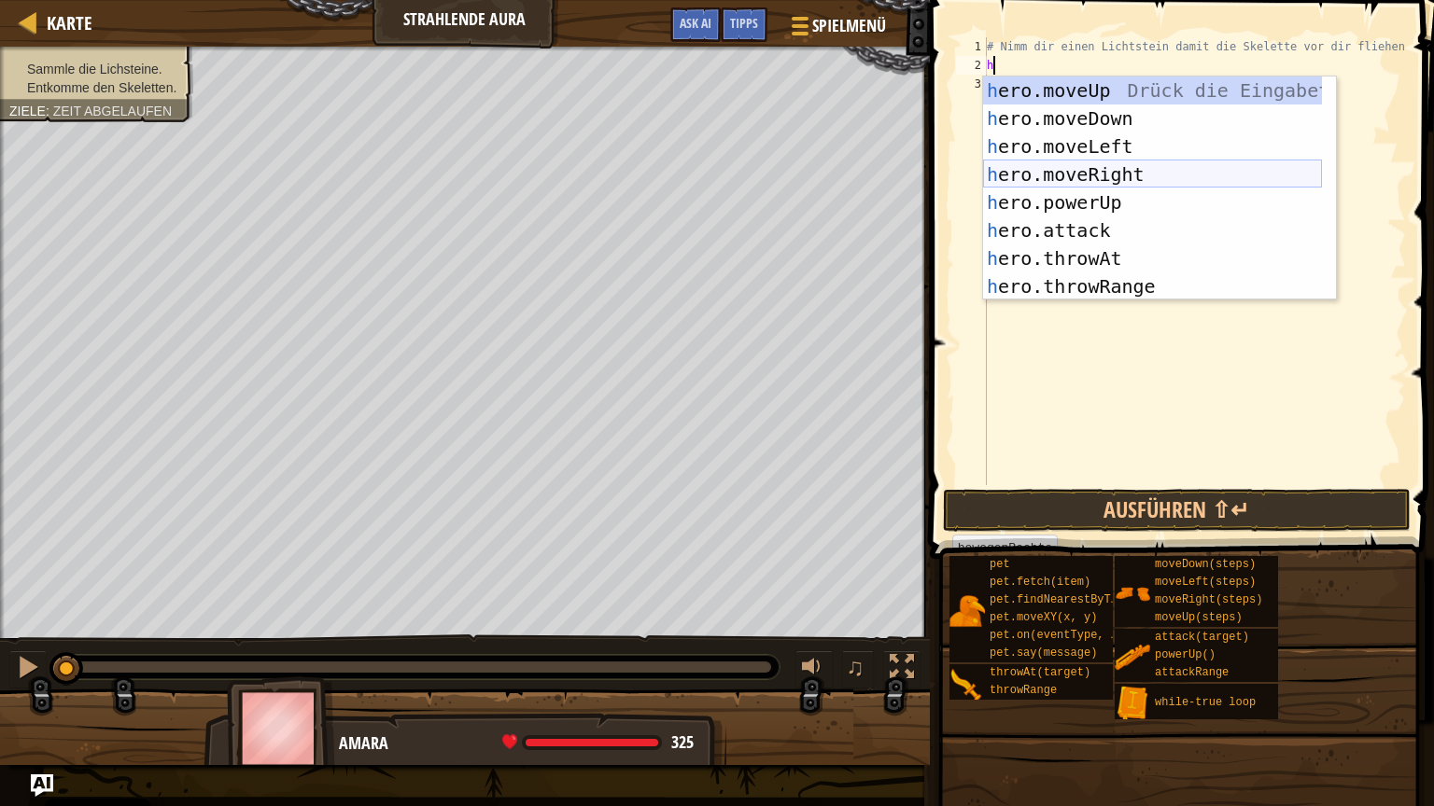
click at [1063, 164] on div "h ero.moveUp Drück die Eingabetaste h ero.moveDown Drück die Eingabetaste h ero…" at bounding box center [1152, 217] width 339 height 280
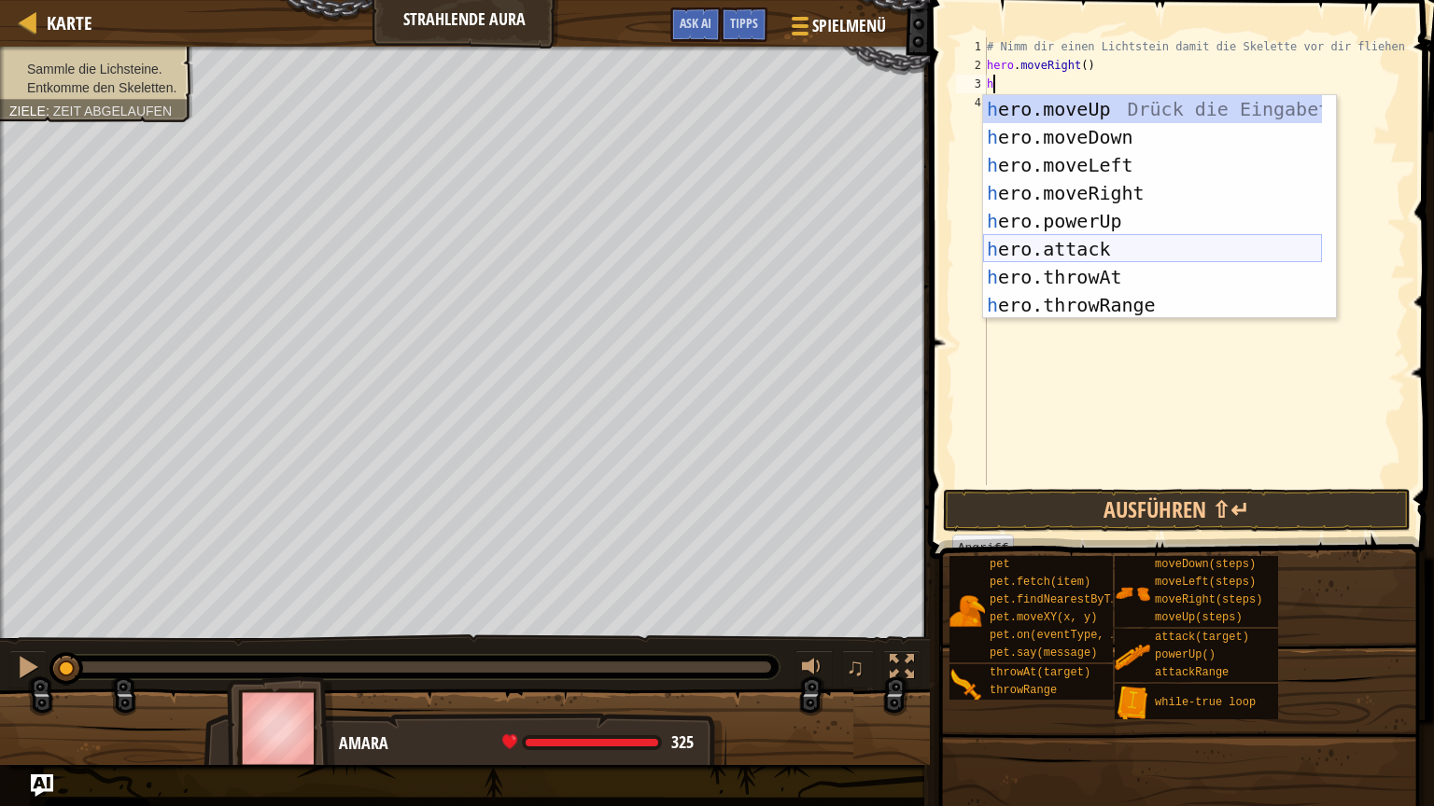
click at [1086, 246] on div "h ero.moveUp Drück die Eingabetaste h ero.moveDown Drück die Eingabetaste h ero…" at bounding box center [1152, 235] width 339 height 280
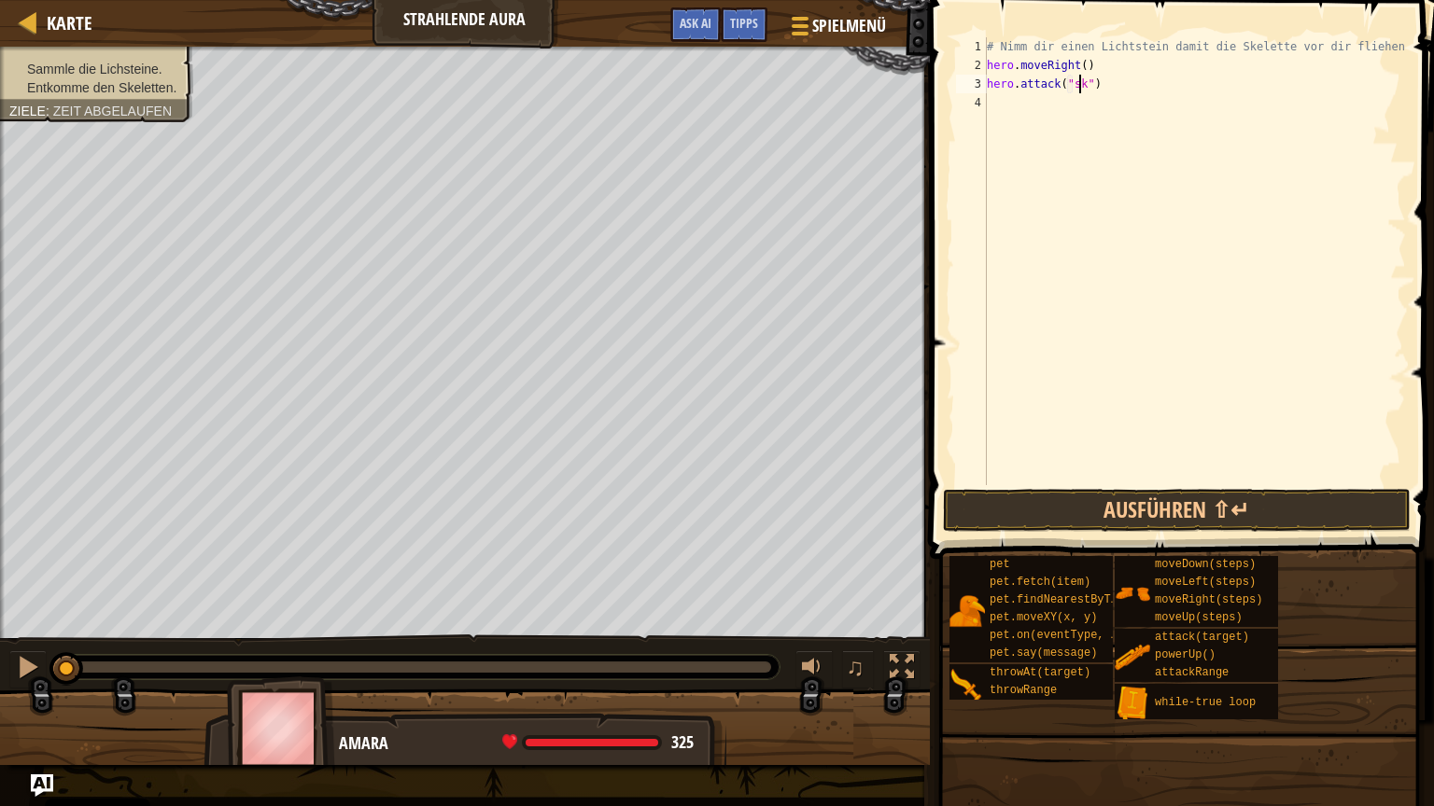
scroll to position [8, 7]
click at [752, 22] on span "Tipps" at bounding box center [744, 23] width 28 height 18
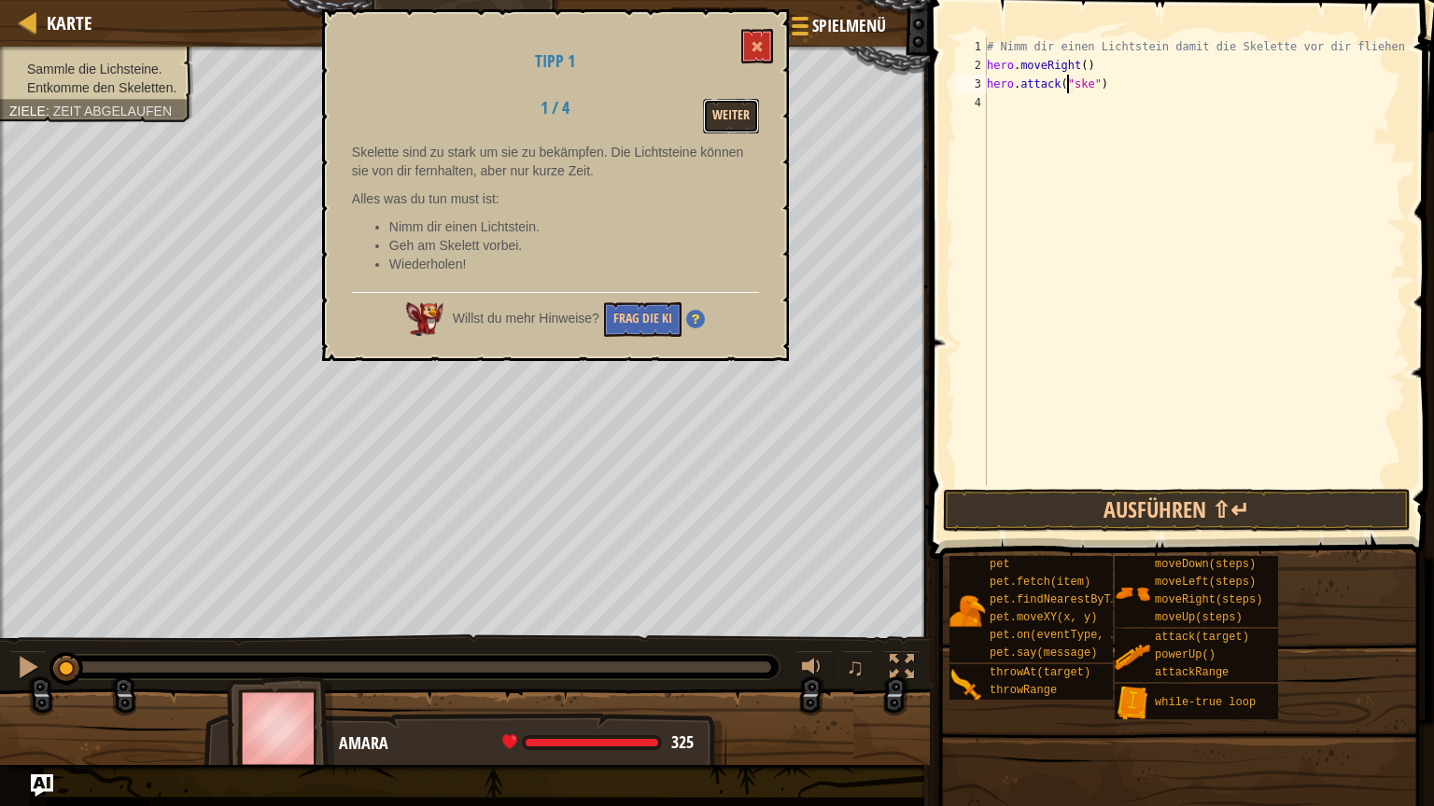
click at [717, 113] on button "Weiter" at bounding box center [731, 116] width 56 height 35
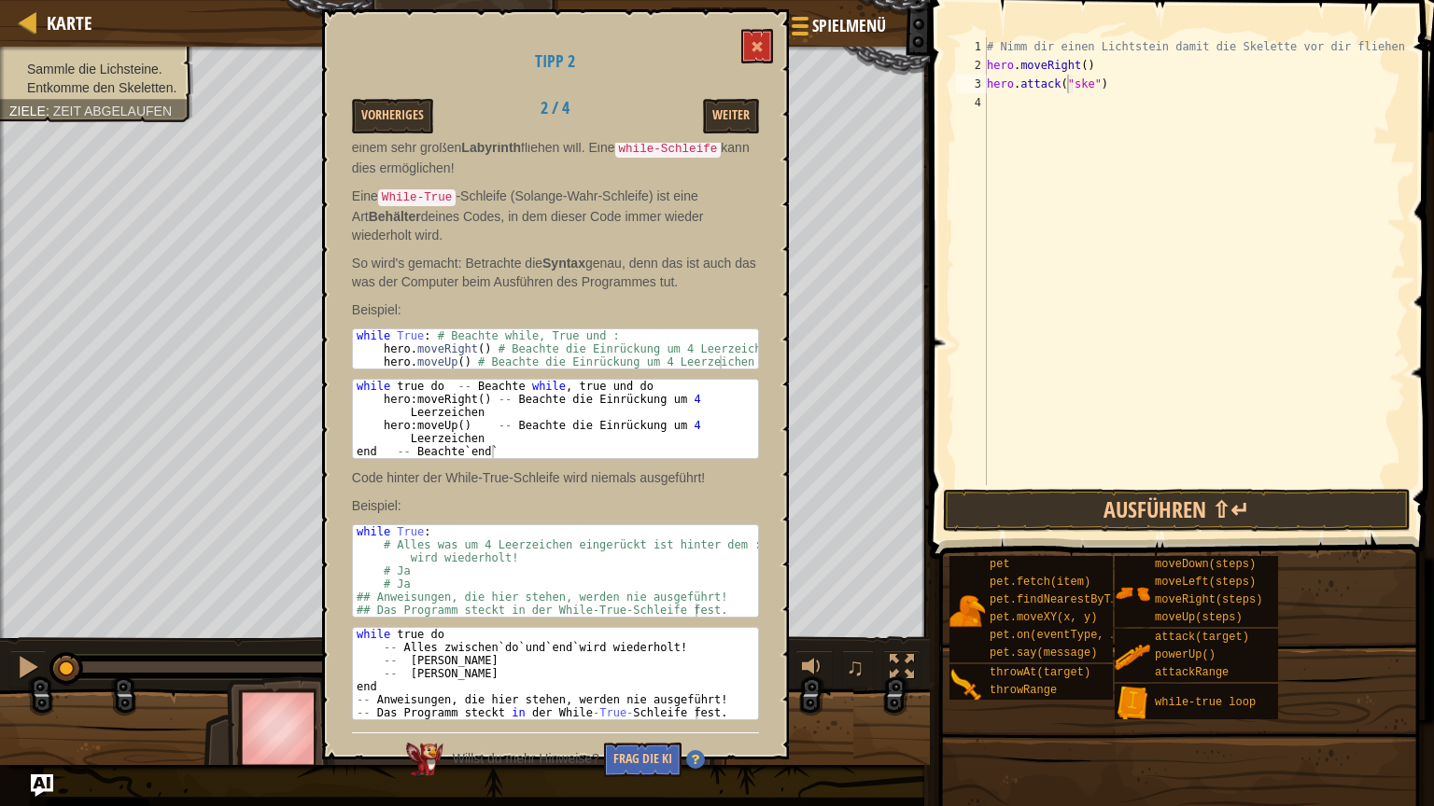
scroll to position [129, 0]
click at [758, 45] on span at bounding box center [756, 46] width 13 height 13
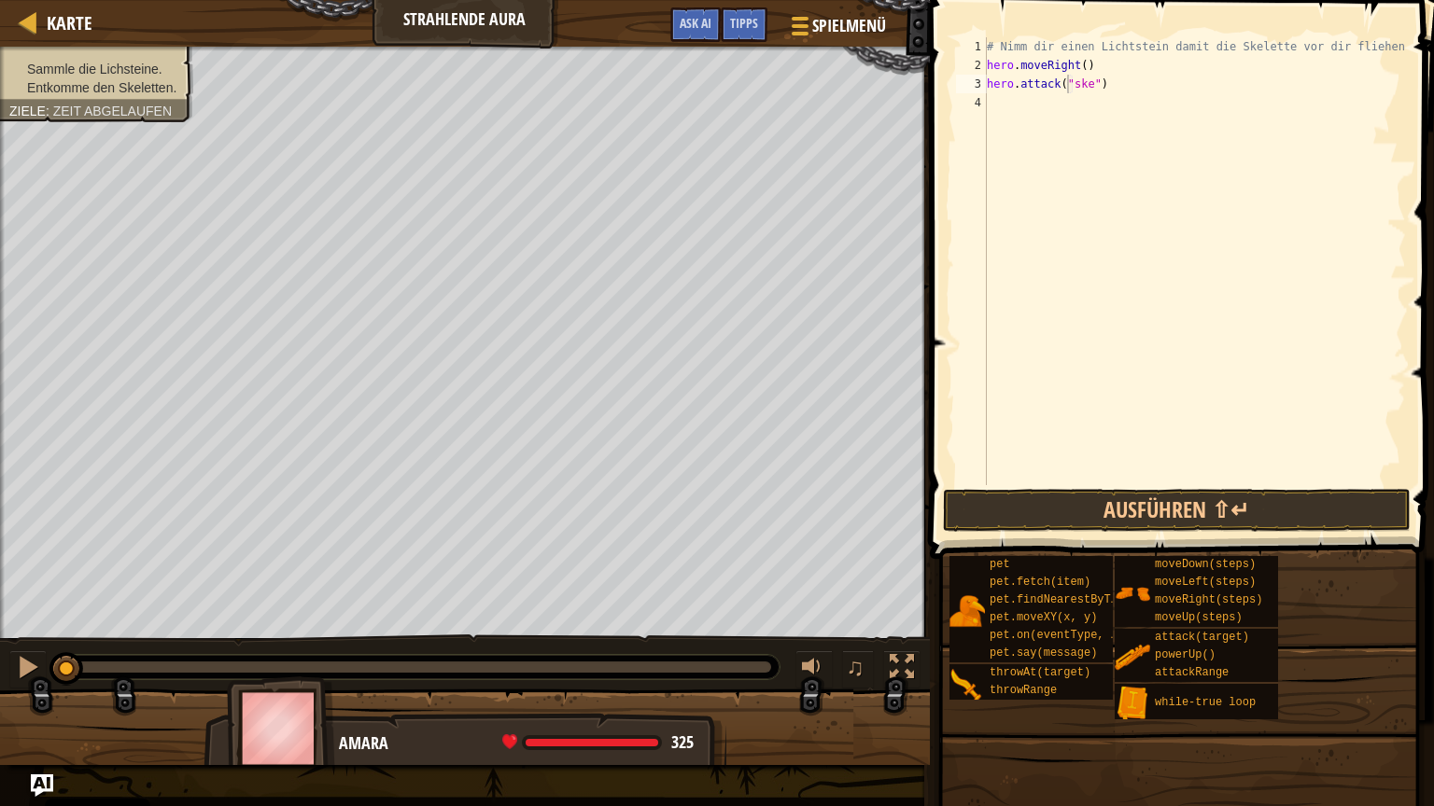
click at [1103, 91] on div "# Nimm dir einen Lichtstein damit die Skelette vor dir fliehen. hero . moveRigh…" at bounding box center [1194, 279] width 423 height 485
type textarea "h"
type textarea "w"
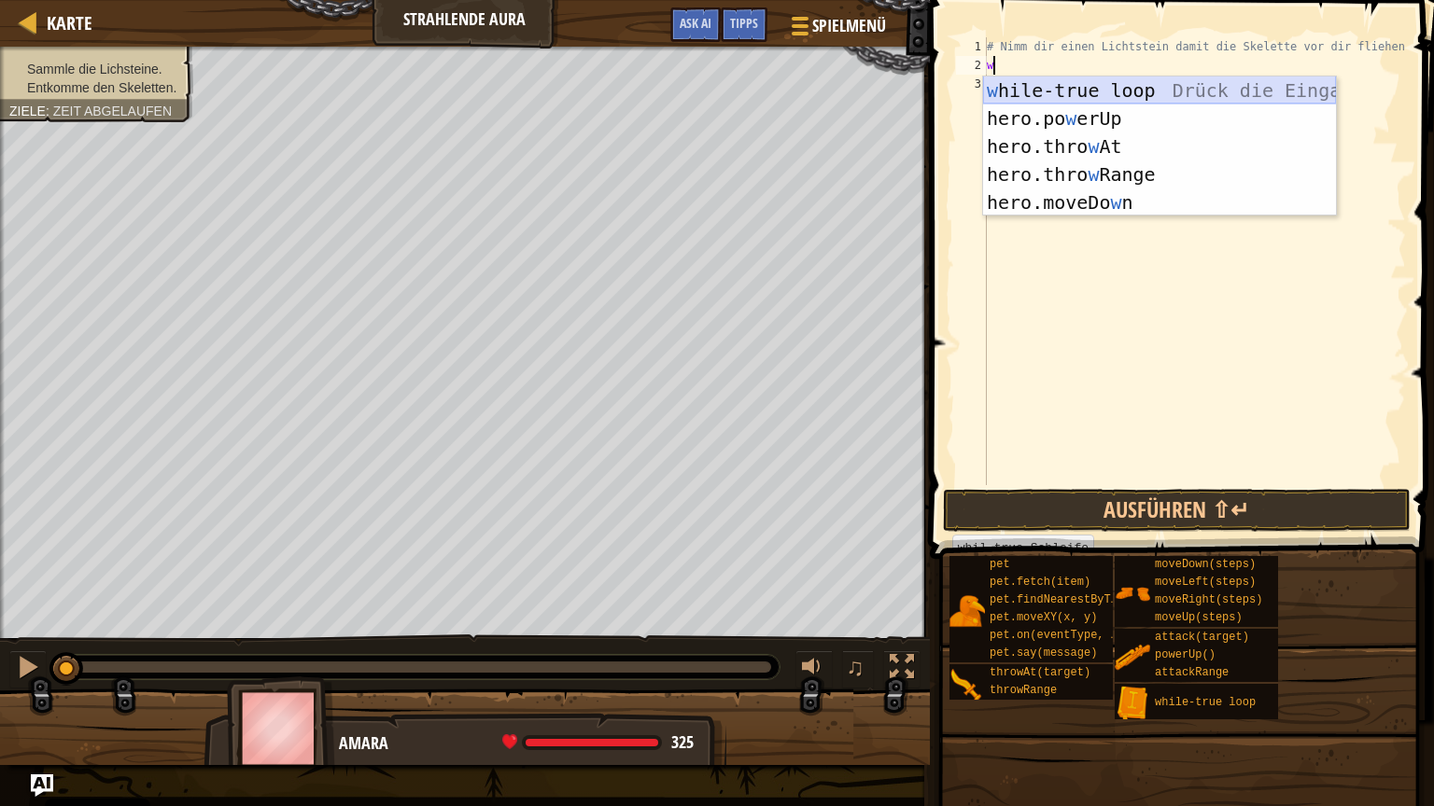
click at [1161, 83] on div "w hile-true loop Drück die Eingabetaste hero.po w erUp [PERSON_NAME] die Eingab…" at bounding box center [1159, 175] width 353 height 196
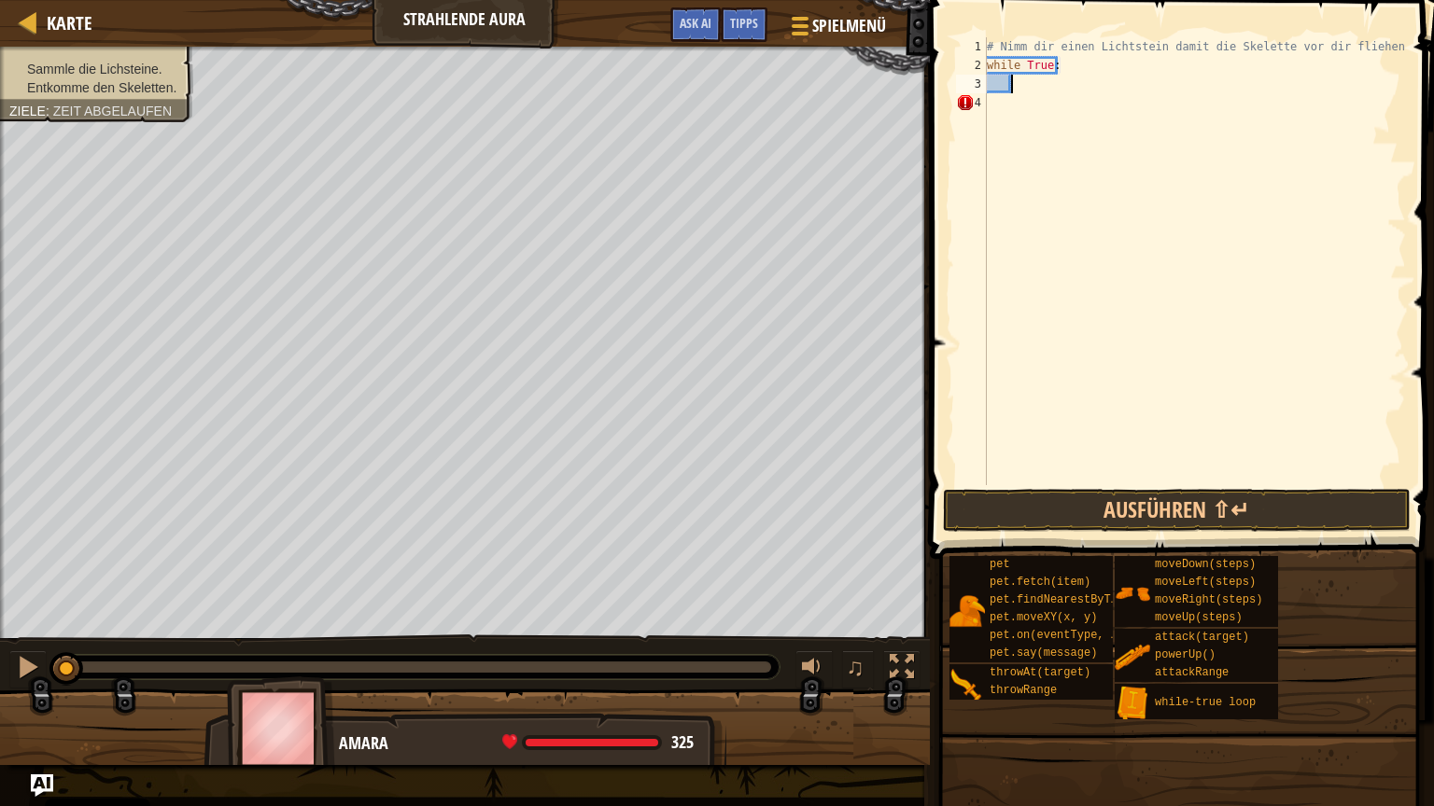
click at [990, 110] on div "# Nimm dir einen Lichtstein damit die Skelette vor dir fliehen. while True :" at bounding box center [1194, 279] width 423 height 485
click at [1022, 86] on div "# Nimm dir einen Lichtstein damit die Skelette vor dir fliehen. while True :" at bounding box center [1194, 279] width 423 height 485
click at [1014, 105] on div "# Nimm dir einen Lichtstein damit die Skelette vor dir fliehen. while True :" at bounding box center [1194, 279] width 423 height 485
click at [1034, 83] on div "# Nimm dir einen Lichtstein damit die Skelette vor dir fliehen. while True :" at bounding box center [1194, 279] width 423 height 485
type textarea "h"
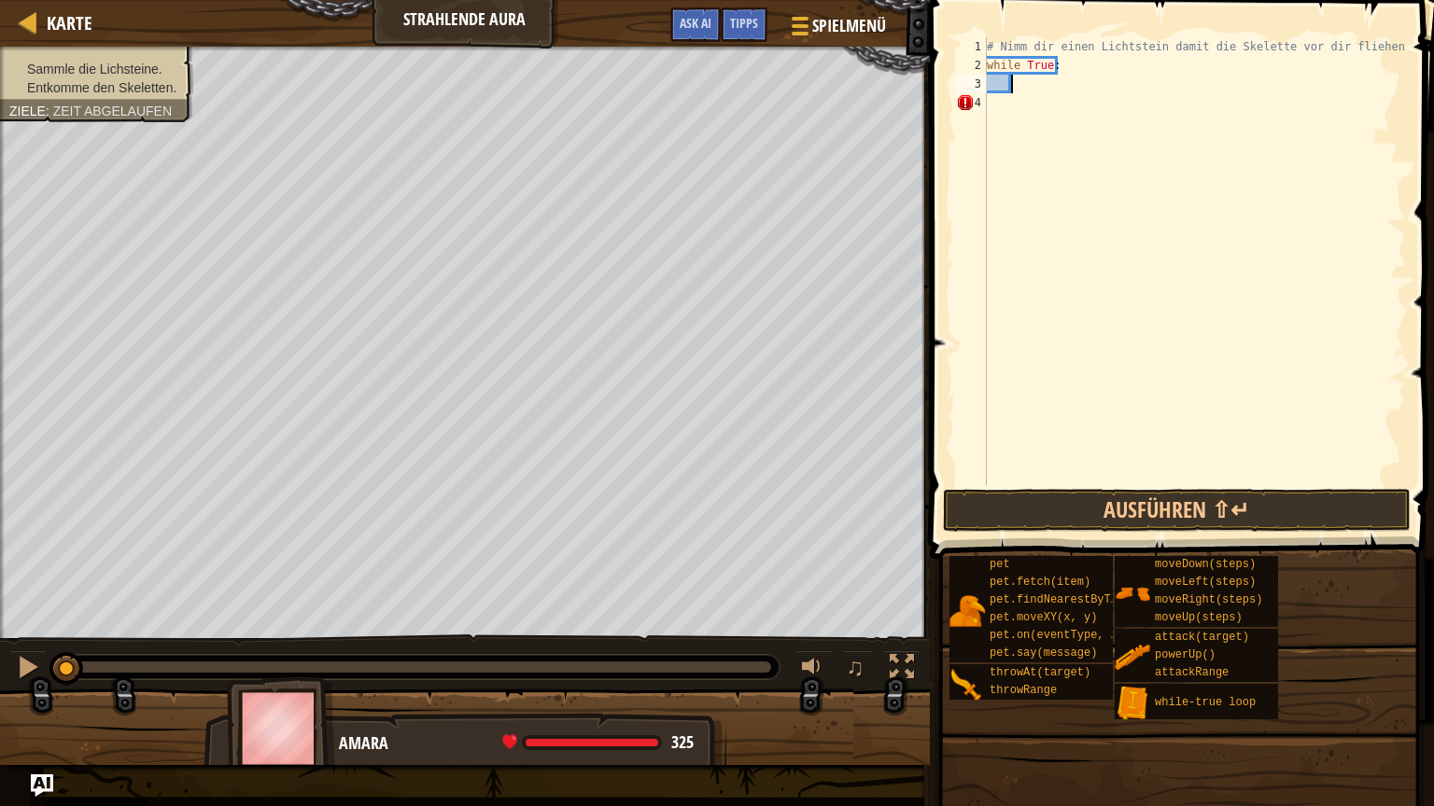
scroll to position [8, 1]
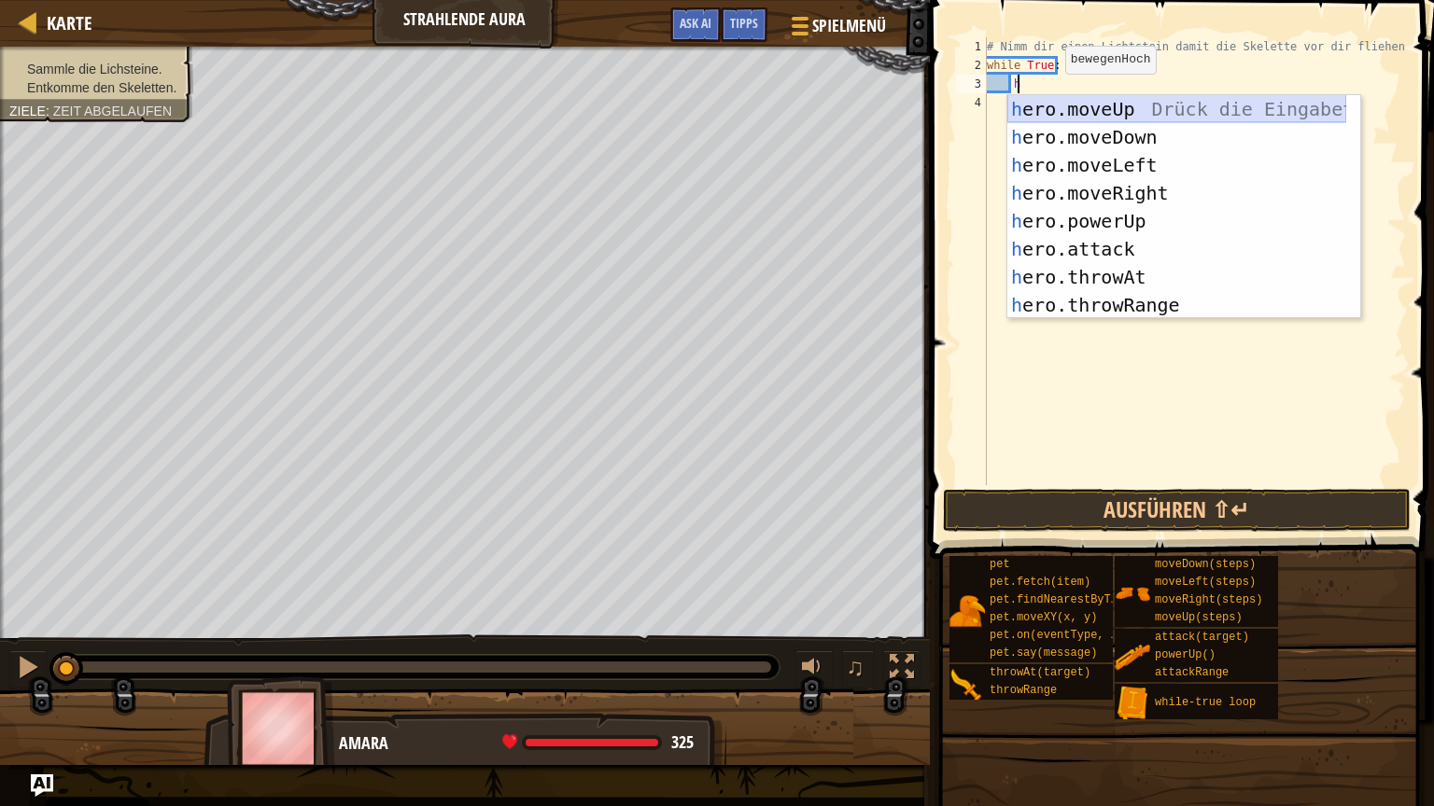
click at [1115, 108] on div "h ero.moveUp Drück die Eingabetaste h ero.moveDown Drück die Eingabetaste h ero…" at bounding box center [1176, 235] width 339 height 280
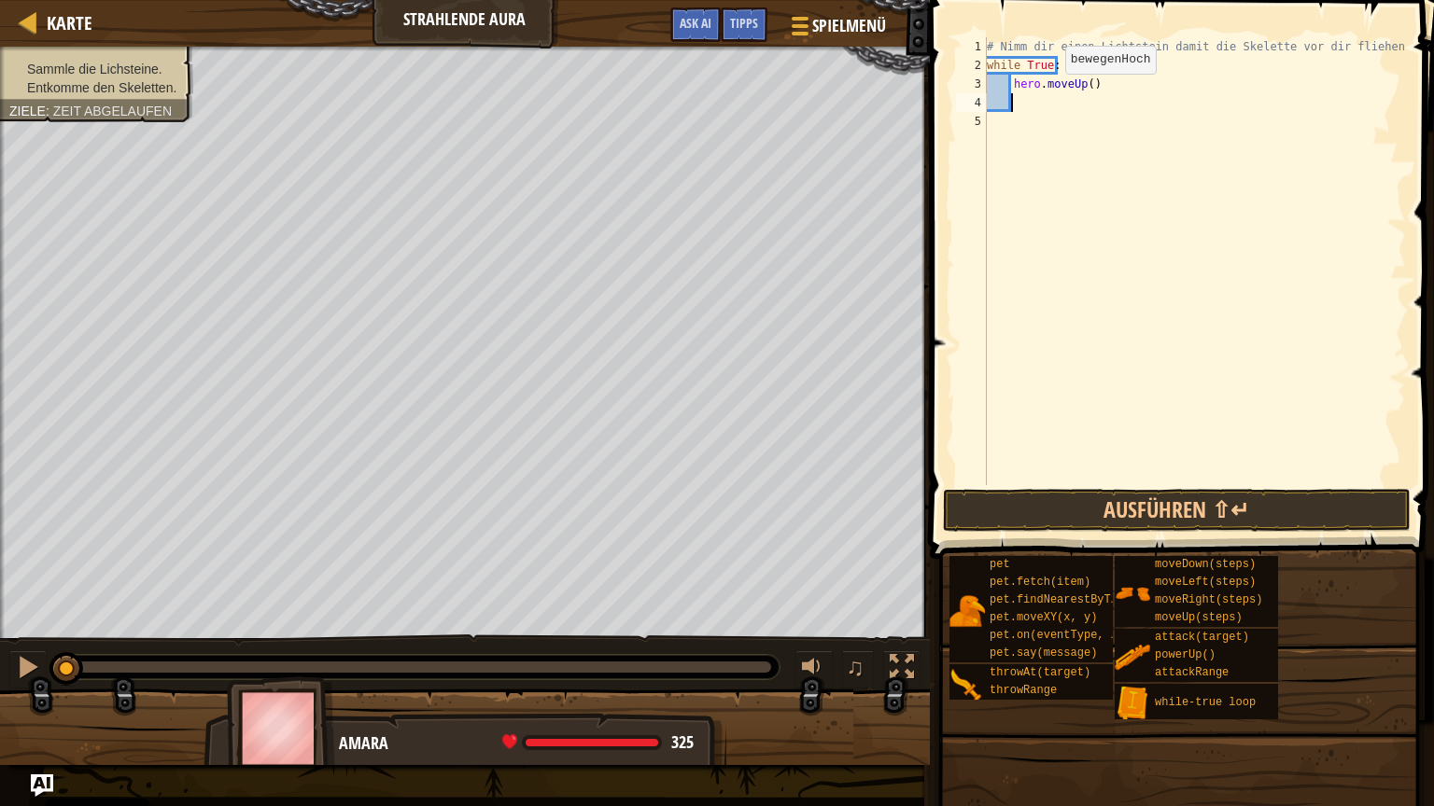
scroll to position [8, 0]
type textarea "h"
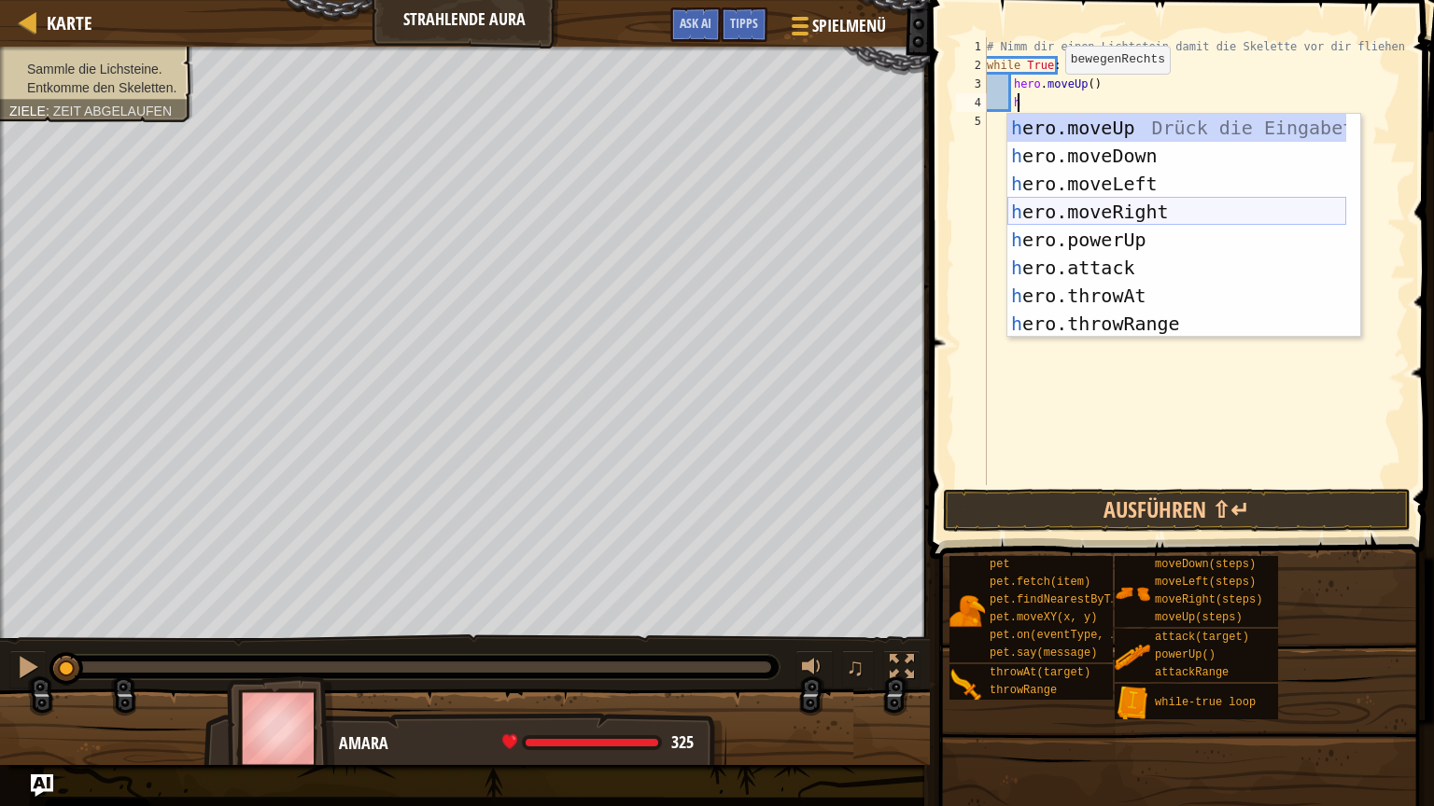
click at [1138, 203] on div "h ero.moveUp Drück die Eingabetaste h ero.moveDown Drück die Eingabetaste h ero…" at bounding box center [1176, 254] width 339 height 280
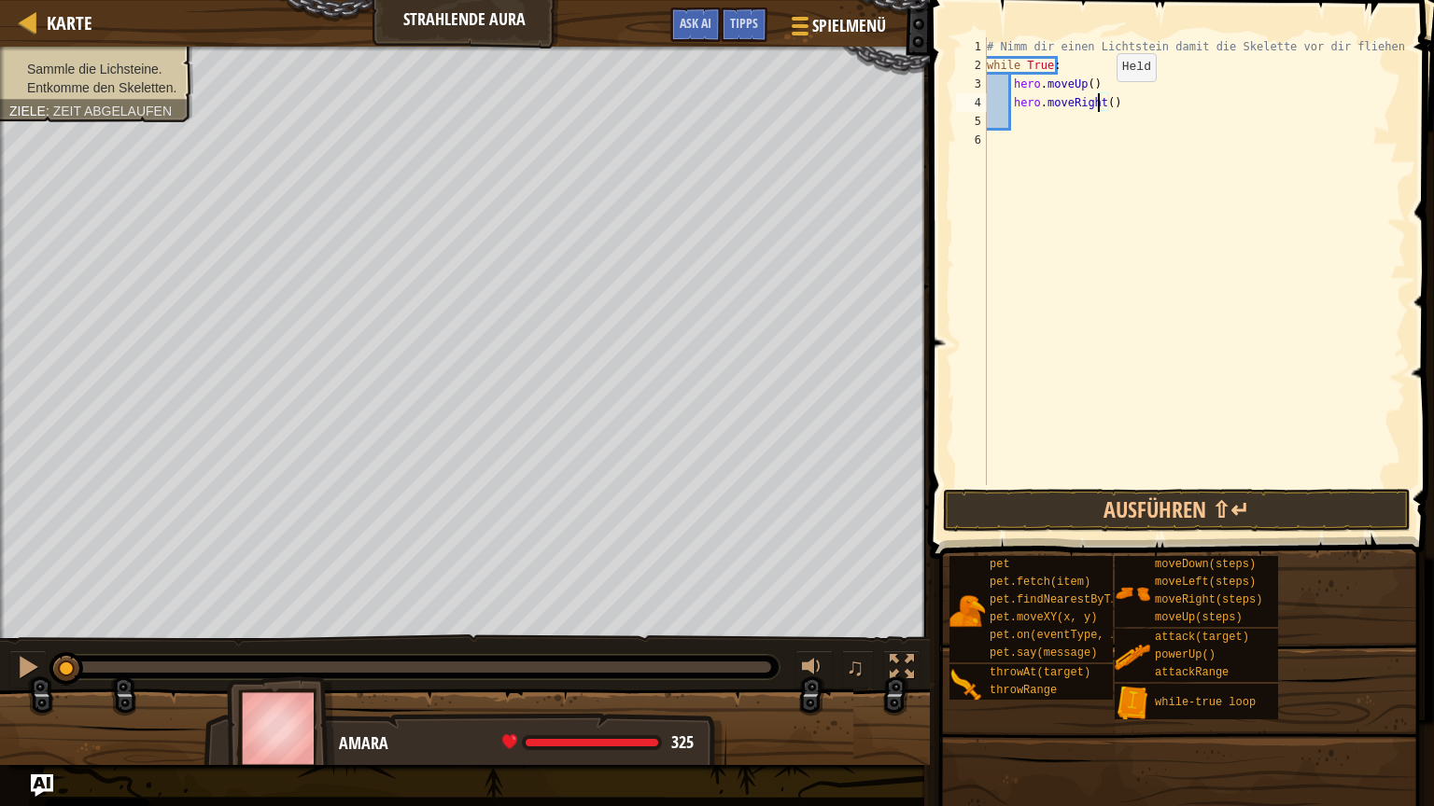
click at [1099, 100] on div "# Nimm dir einen Lichtstein damit die Skelette vor dir fliehen. while True : he…" at bounding box center [1194, 279] width 423 height 485
click at [1105, 103] on div "# Nimm dir einen Lichtstein damit die Skelette vor dir fliehen. while True : he…" at bounding box center [1194, 279] width 423 height 485
click at [1225, 518] on button "Ausführen ⇧↵" at bounding box center [1177, 510] width 468 height 43
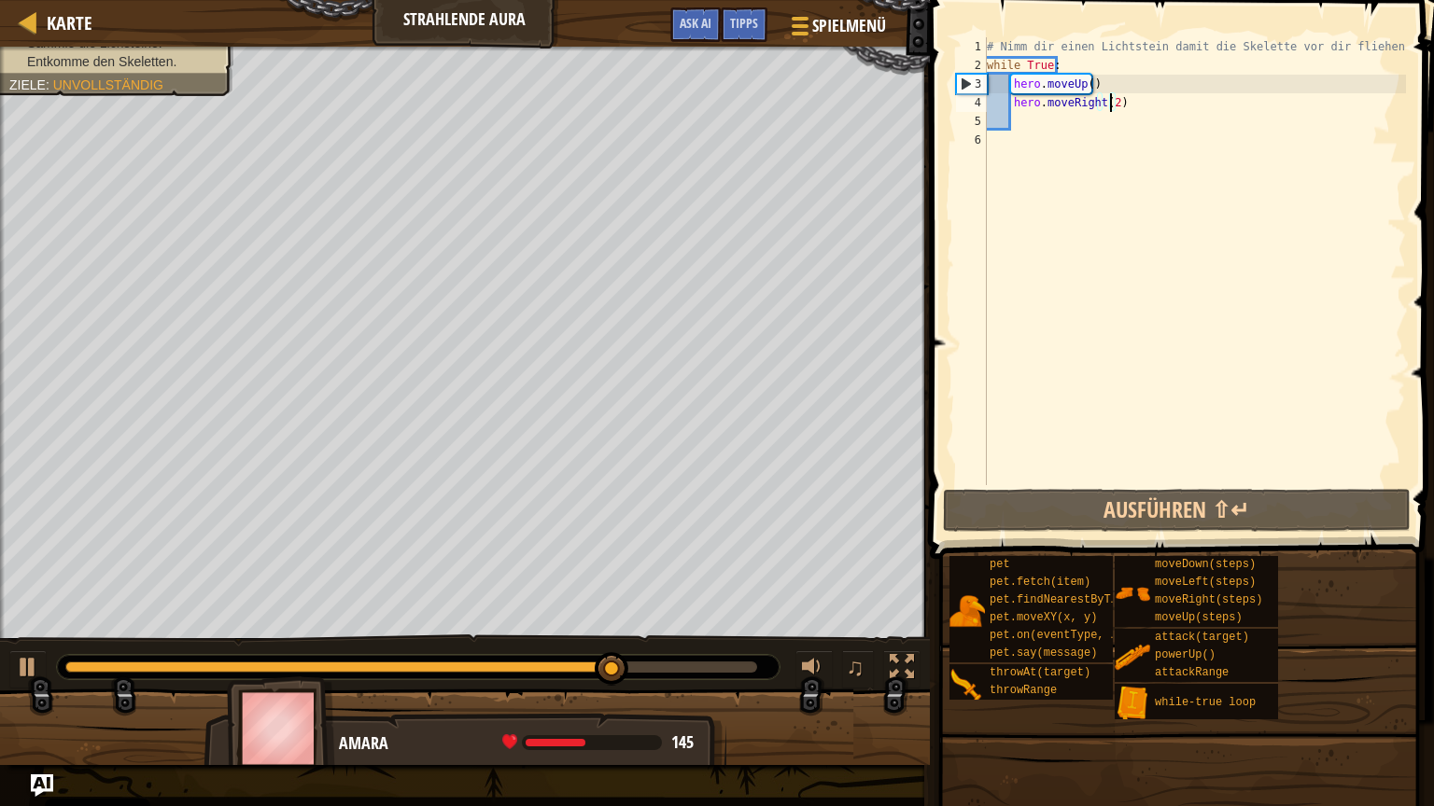
click at [1106, 88] on div "# Nimm dir einen Lichtstein damit die Skelette vor dir fliehen. while True : he…" at bounding box center [1194, 279] width 423 height 485
type textarea "hero.moveUp()"
click at [1094, 82] on div "# Nimm dir einen Lichtstein damit die Skelette vor dir fliehen. while True : he…" at bounding box center [1194, 279] width 423 height 485
click at [1101, 81] on div "# Nimm dir einen Lichtstein damit die Skelette vor dir fliehen. while True : he…" at bounding box center [1194, 279] width 423 height 485
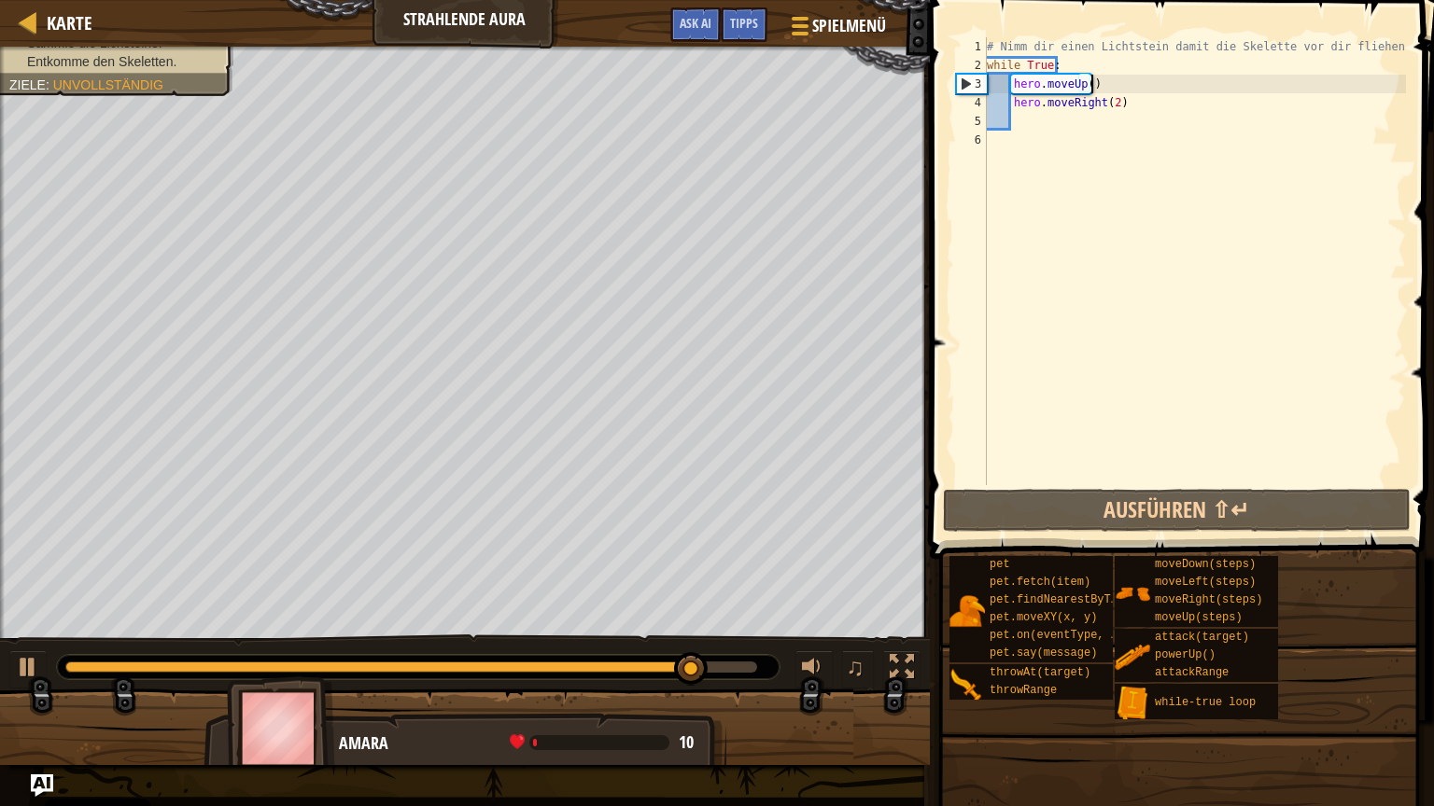
scroll to position [8, 0]
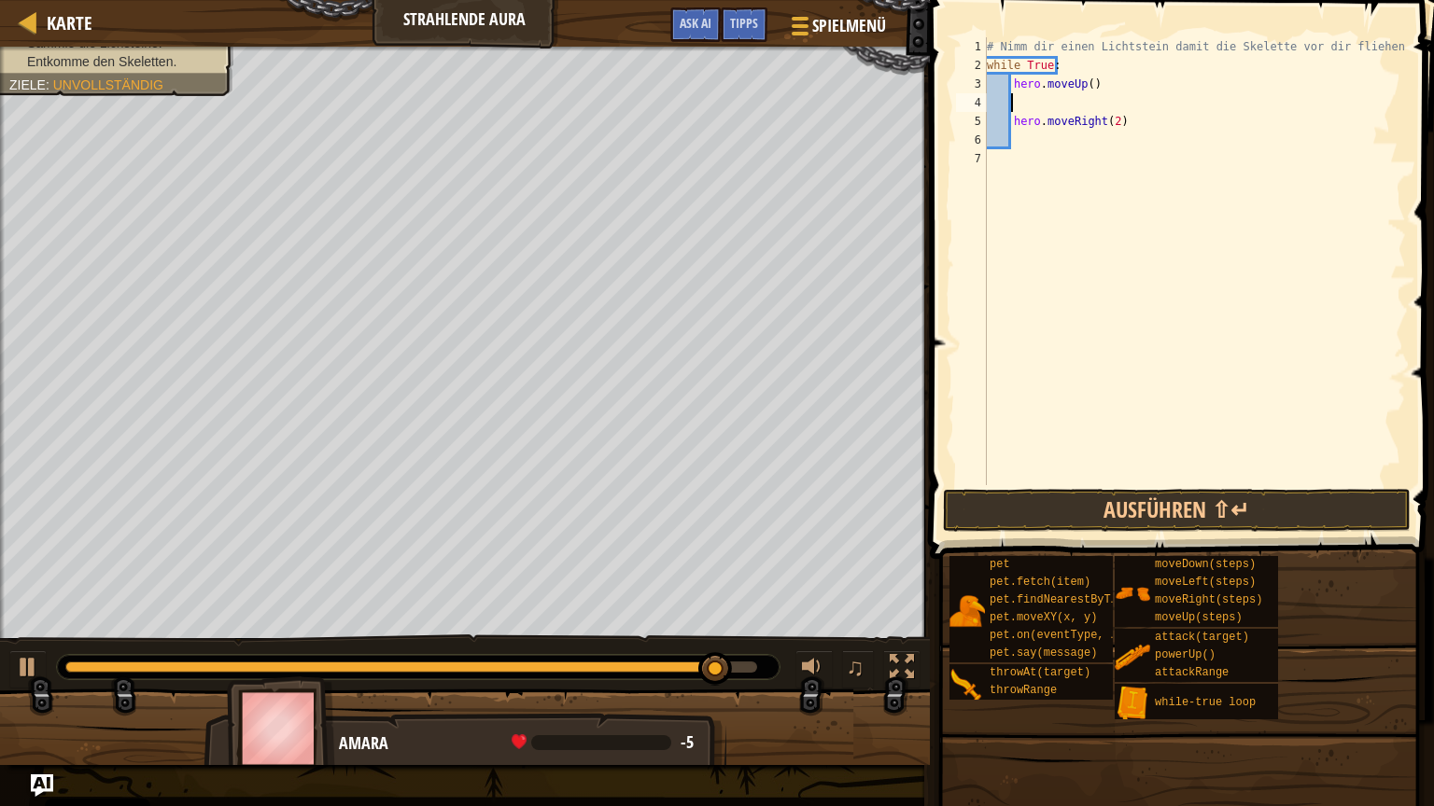
type textarea "h"
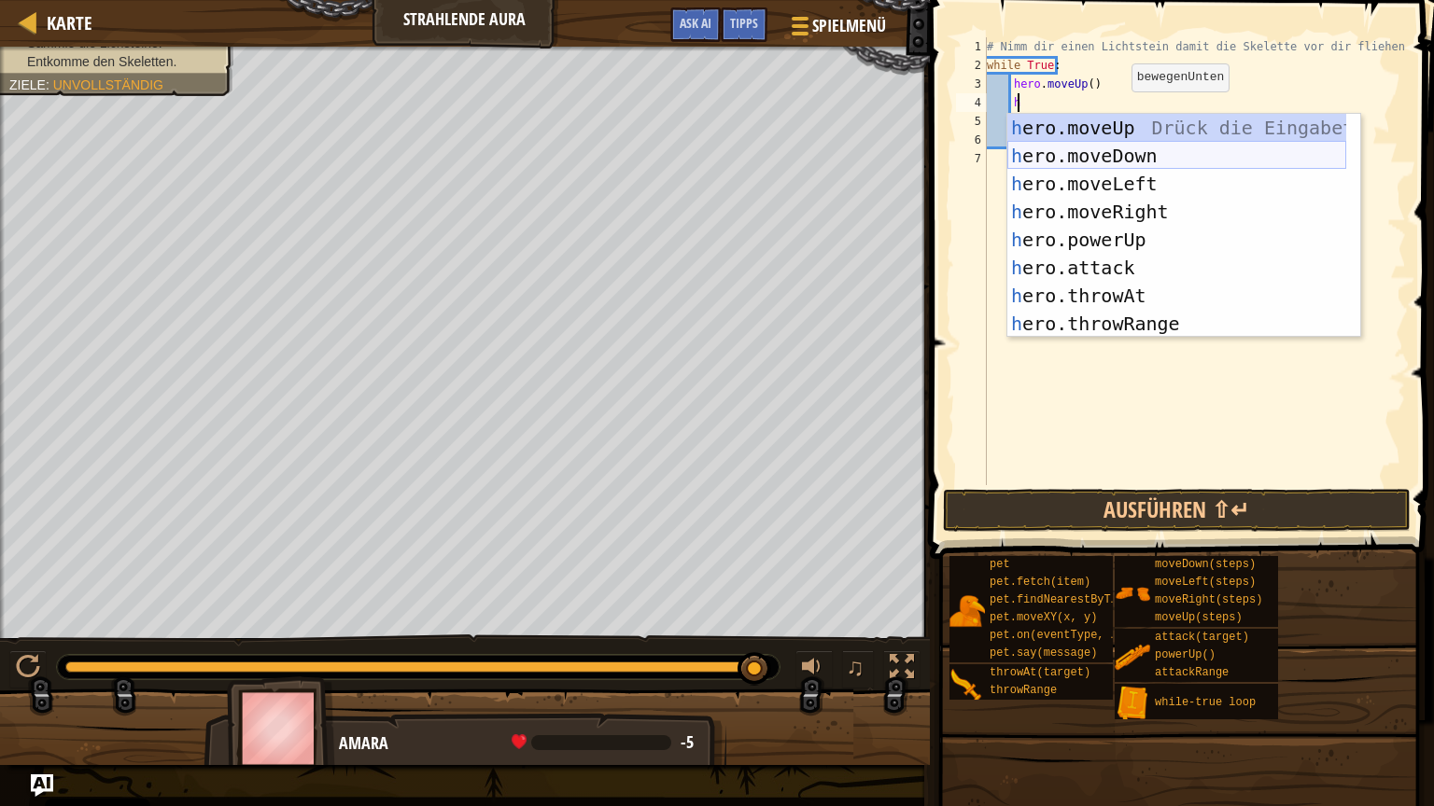
click at [1129, 157] on div "h ero.moveUp Drück die Eingabetaste h ero.moveDown Drück die Eingabetaste h ero…" at bounding box center [1176, 254] width 339 height 280
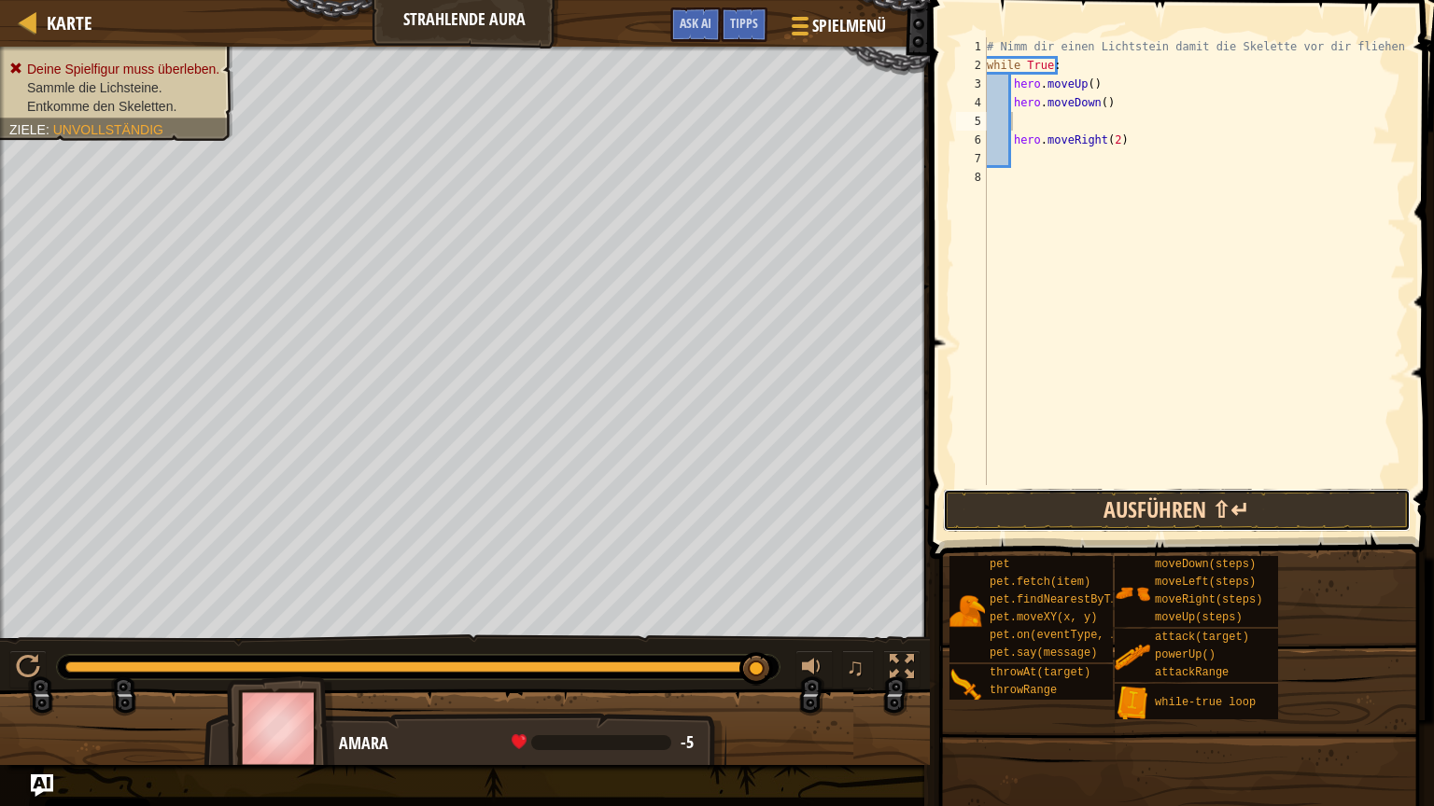
click at [1215, 503] on button "Ausführen ⇧↵" at bounding box center [1177, 510] width 468 height 43
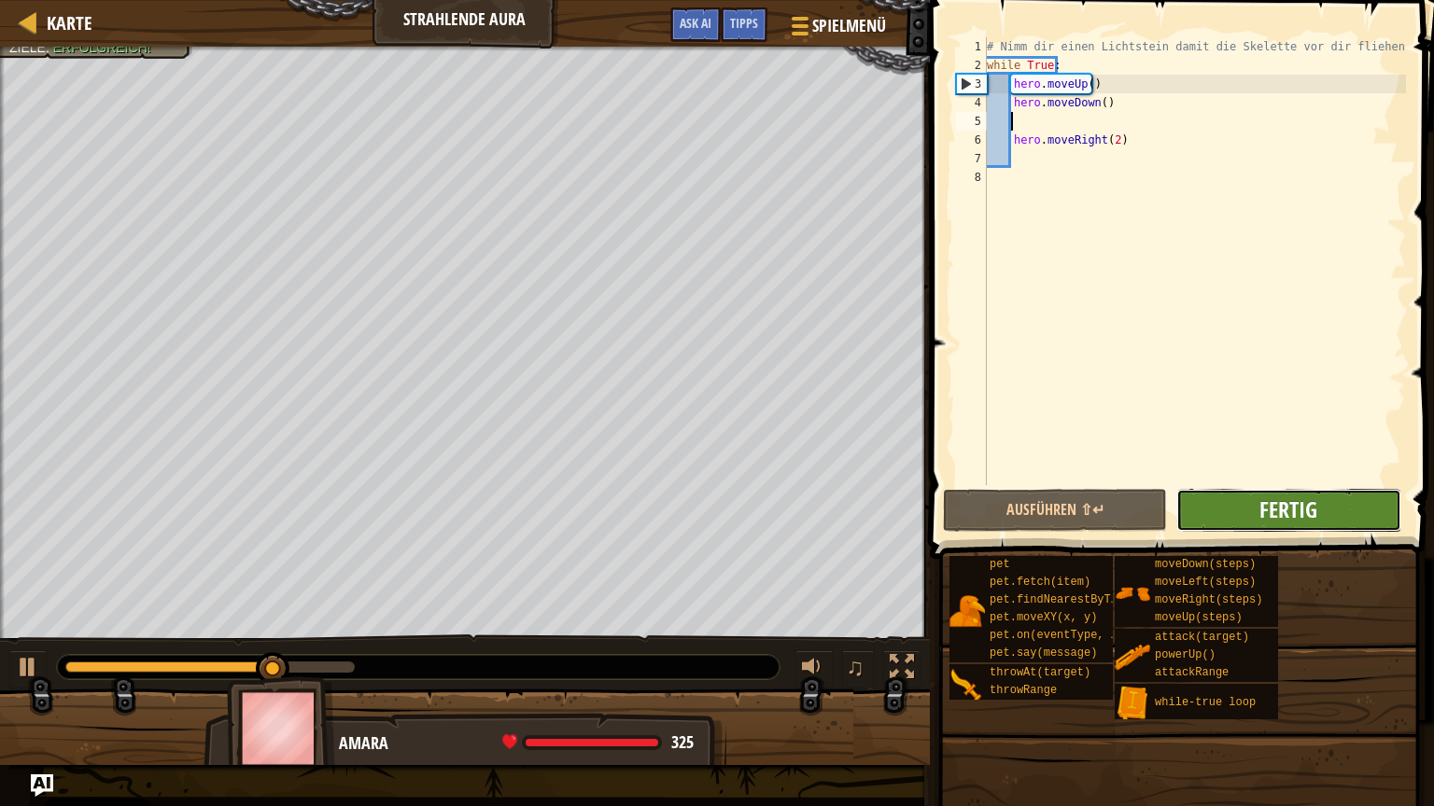
click at [1308, 510] on span "Fertig" at bounding box center [1288, 510] width 58 height 30
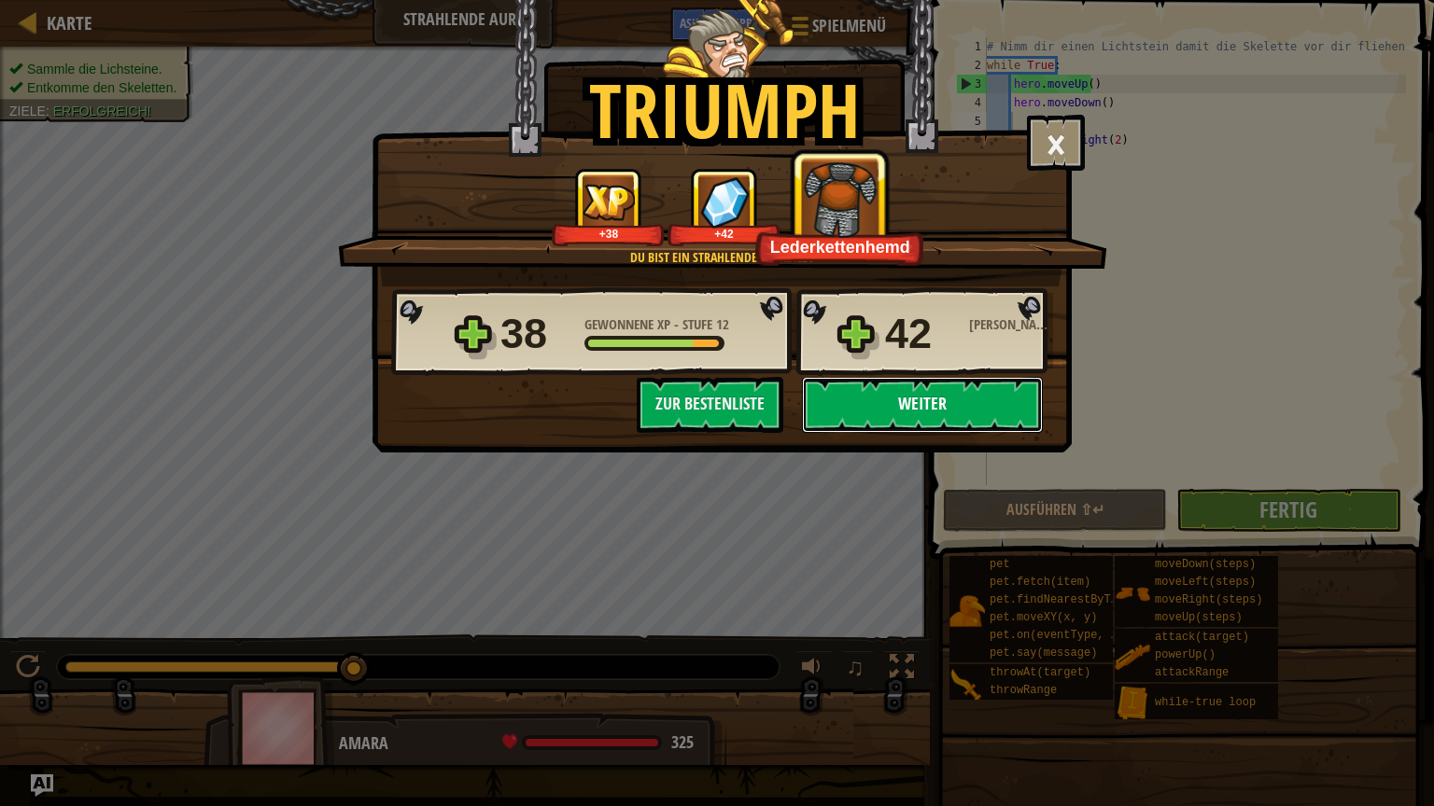
click at [931, 392] on button "Weiter" at bounding box center [922, 405] width 241 height 56
select select "de-DE"
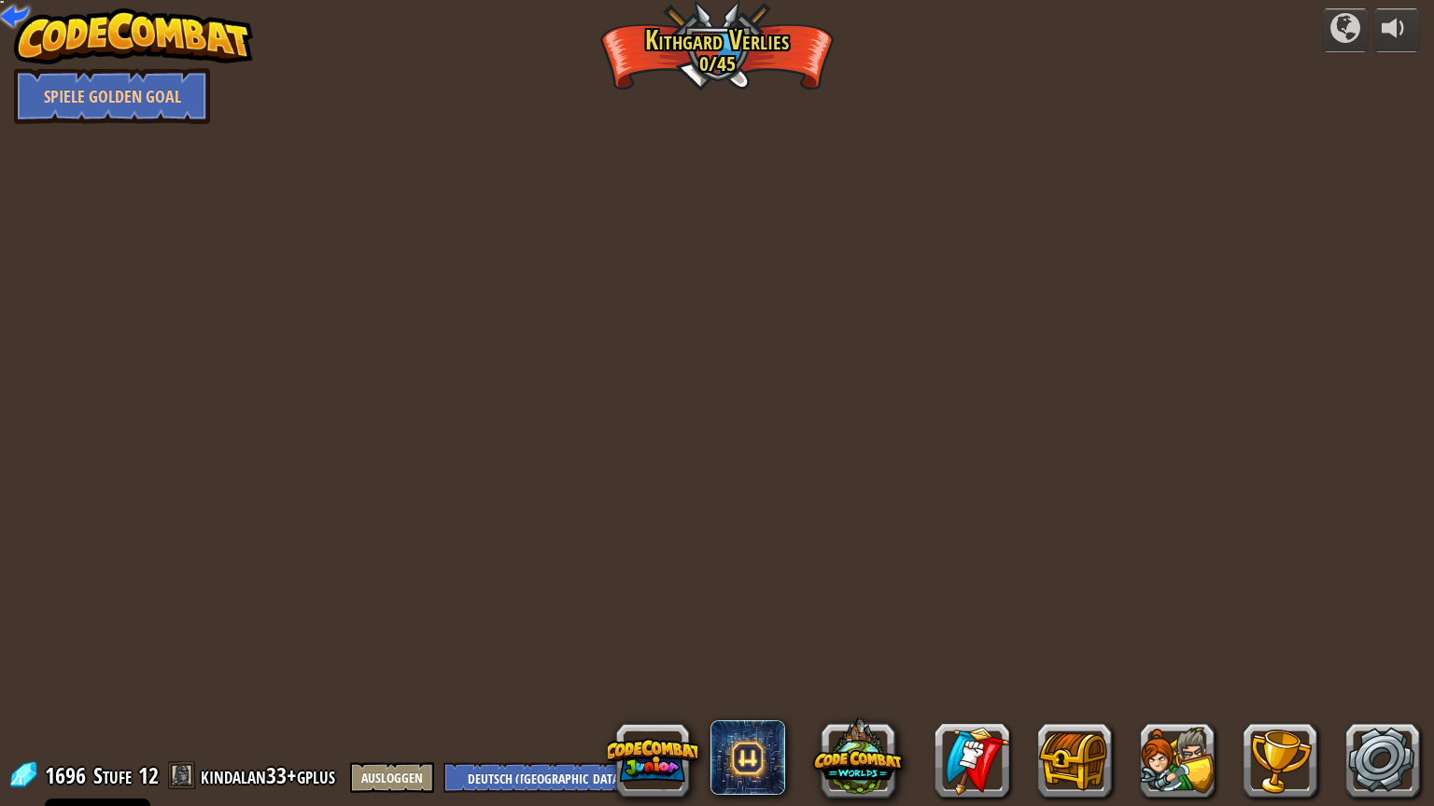
select select "de-DE"
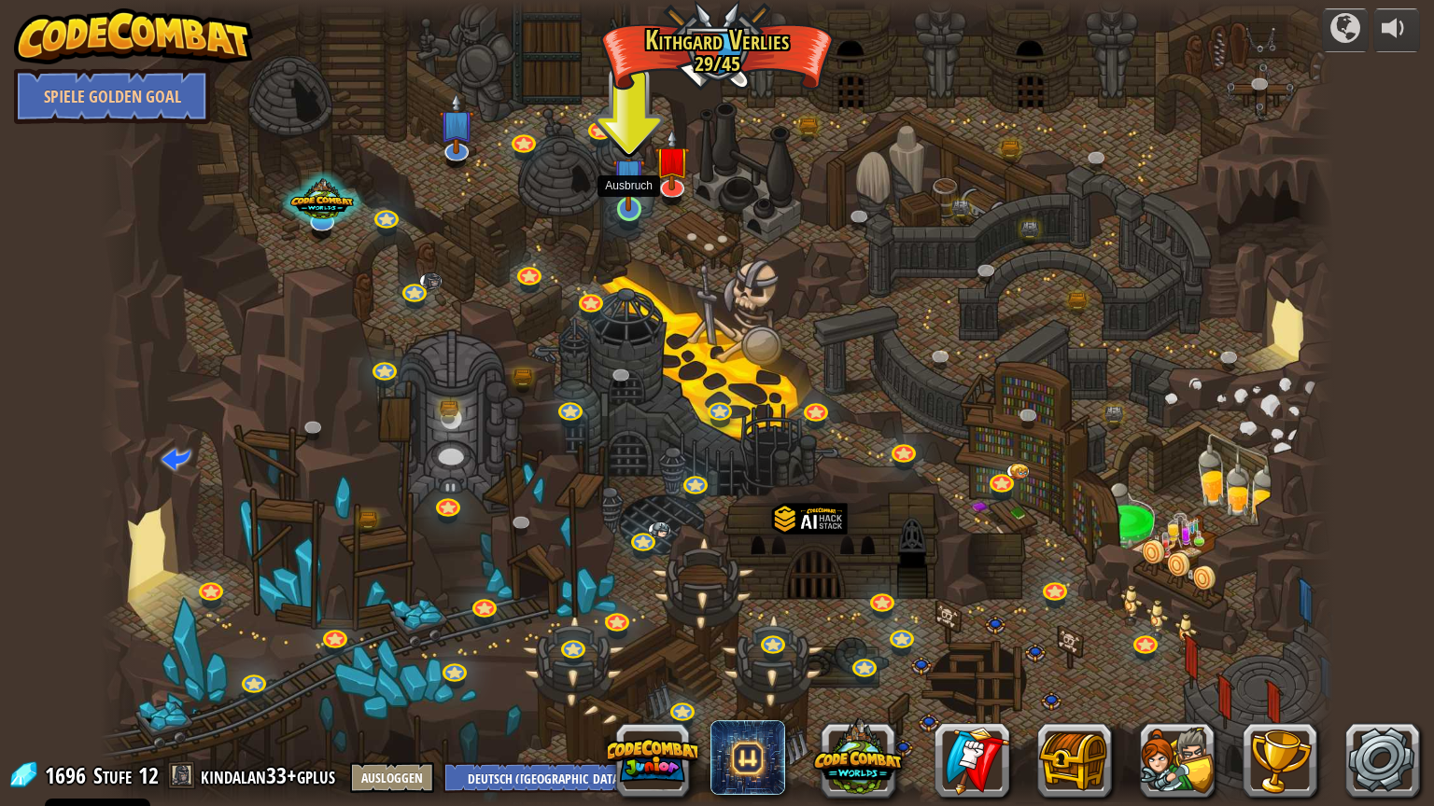
click at [635, 208] on img at bounding box center [628, 174] width 33 height 75
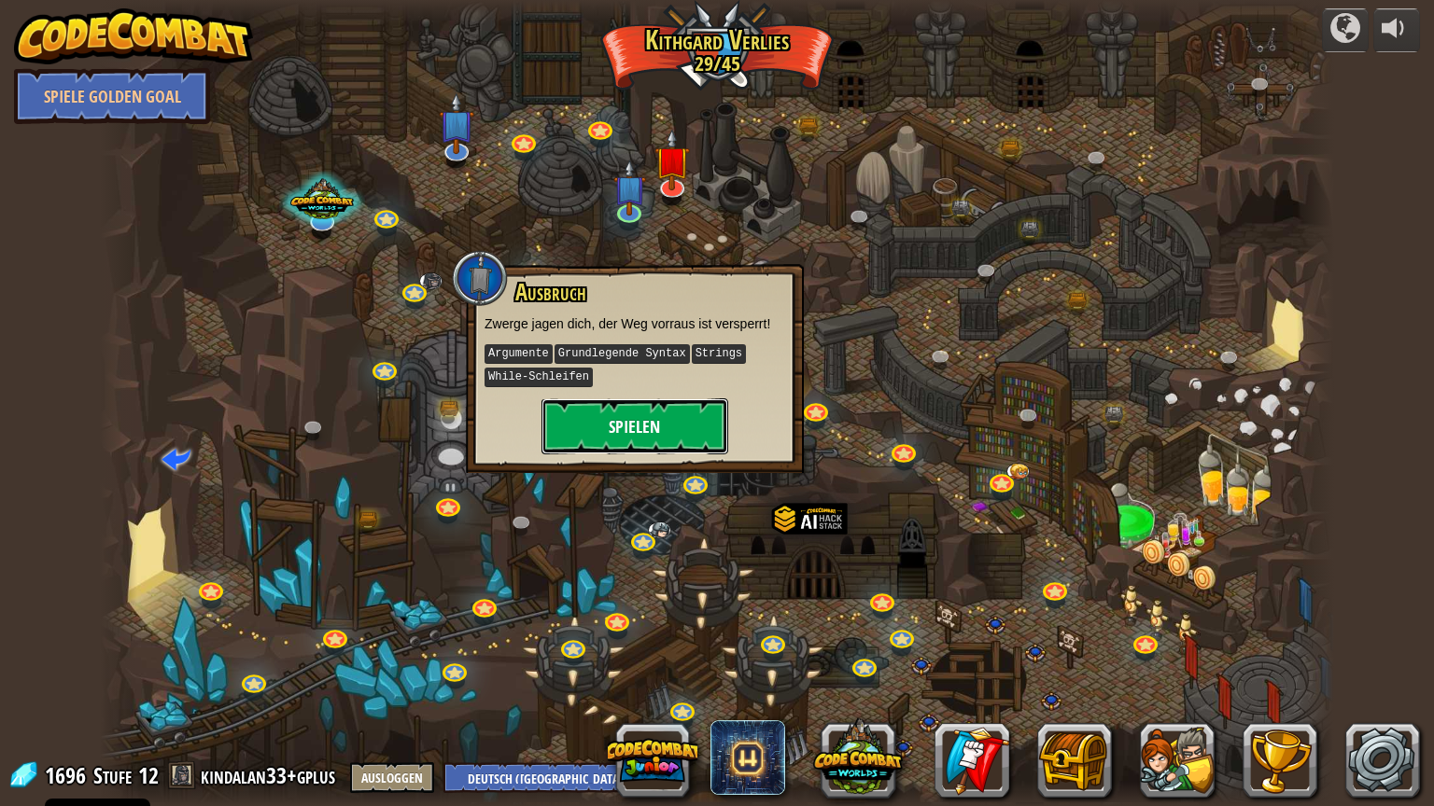
click at [657, 429] on button "Spielen" at bounding box center [634, 427] width 187 height 56
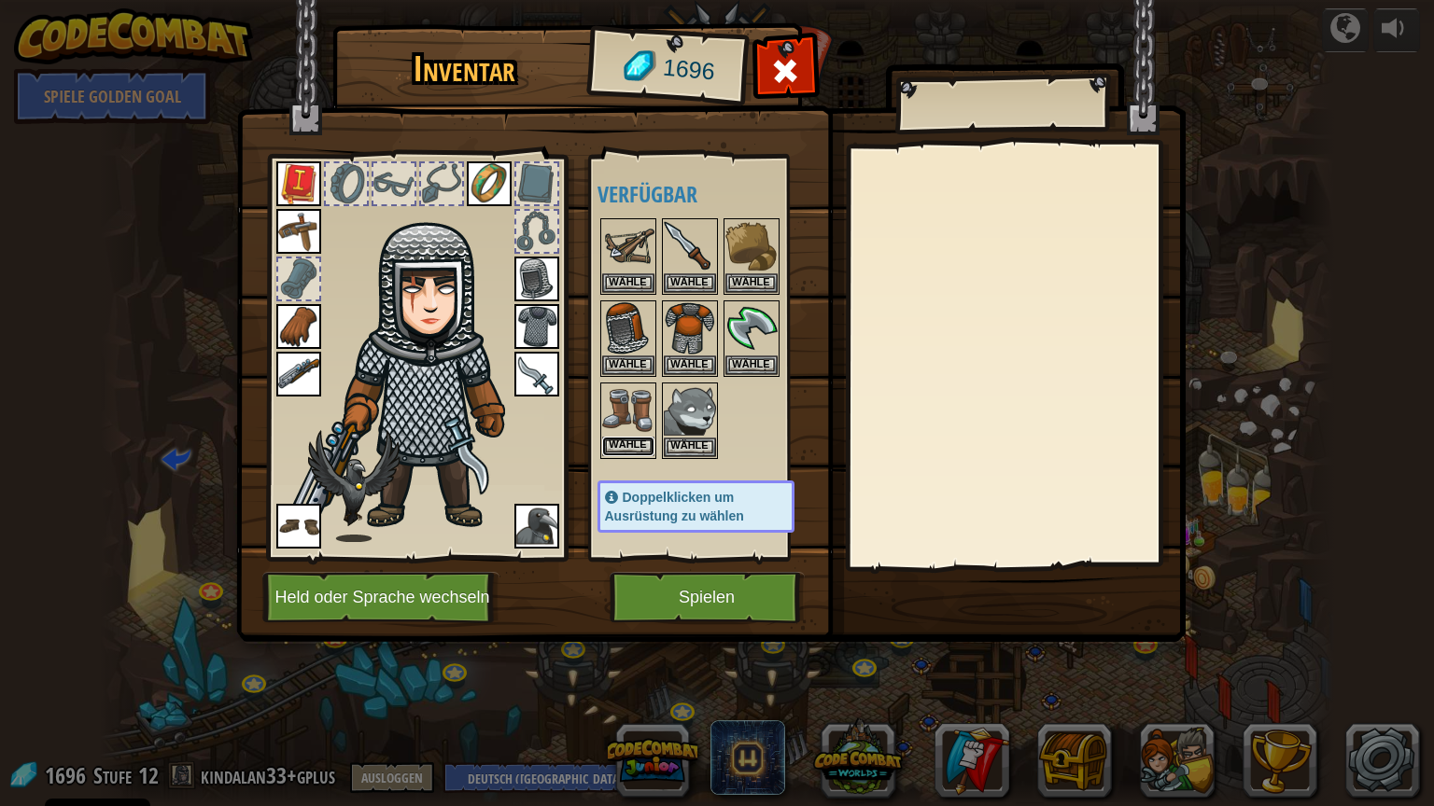
click at [622, 444] on button "Wähle" at bounding box center [628, 447] width 52 height 20
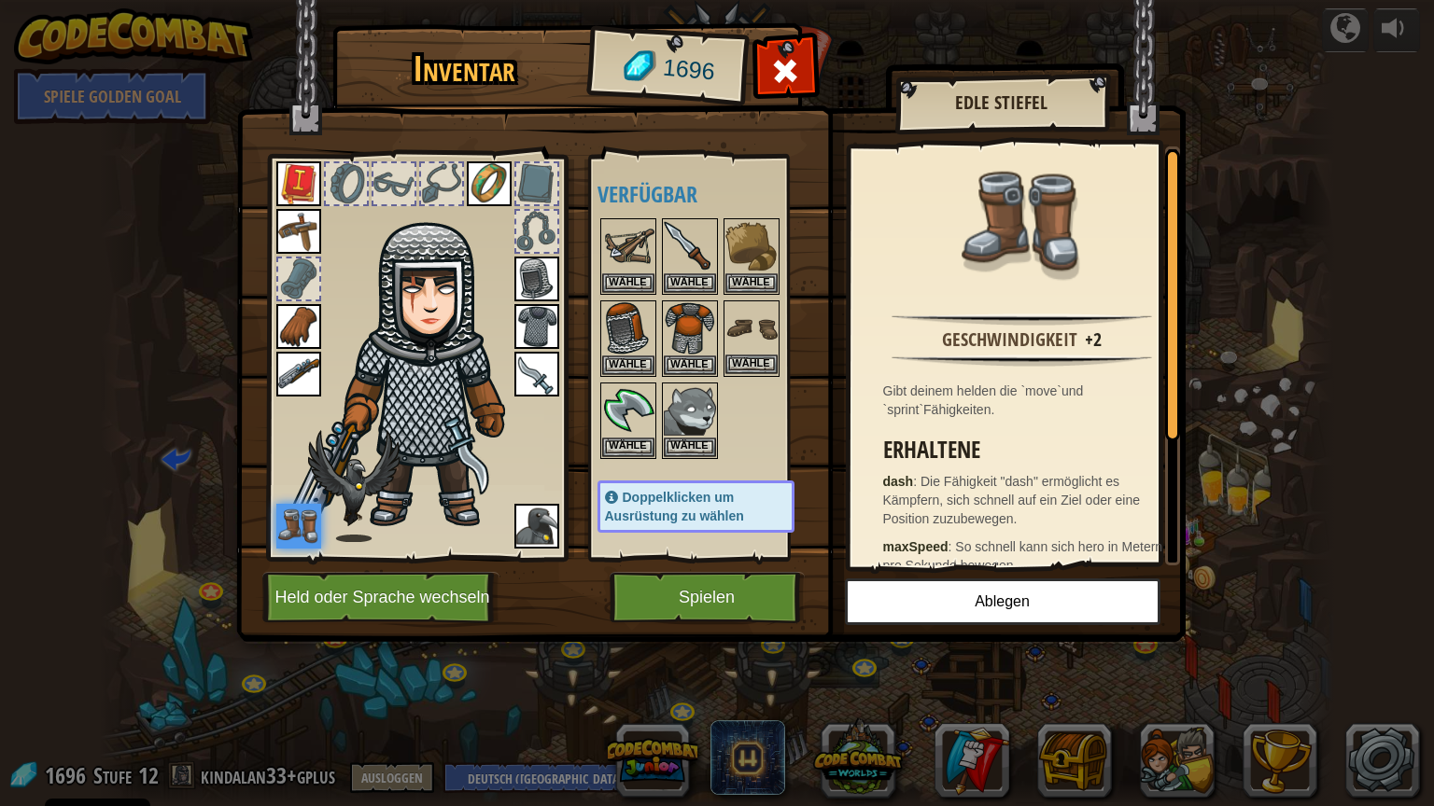
click at [750, 312] on div "Inventar 1696 Verfügbar Wähle Wähle Wähle Wähle Wähle Wähle Wähle Wähle Wähle W…" at bounding box center [717, 403] width 1434 height 806
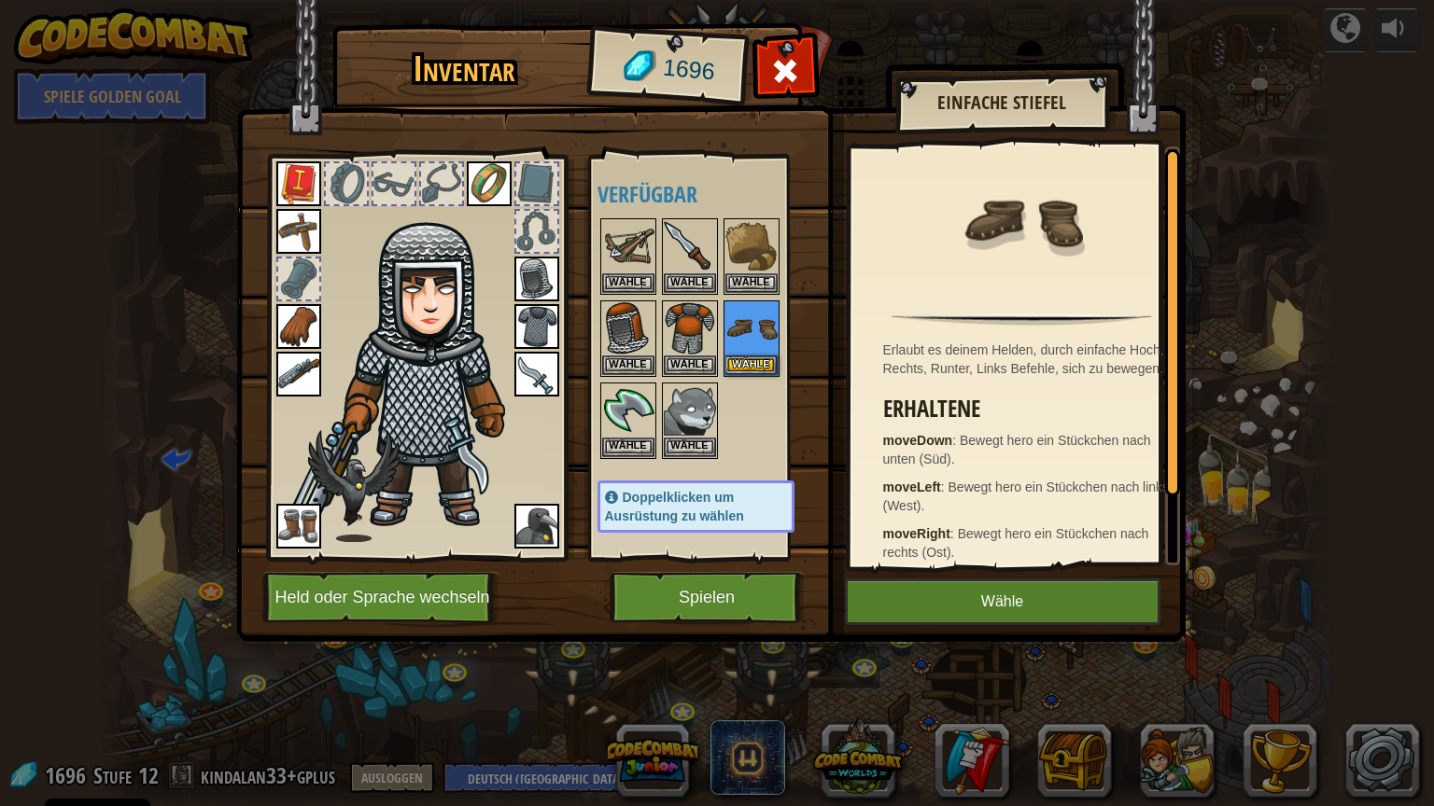
click at [689, 563] on img at bounding box center [710, 304] width 949 height 678
click at [675, 605] on button "Spielen" at bounding box center [706, 597] width 195 height 51
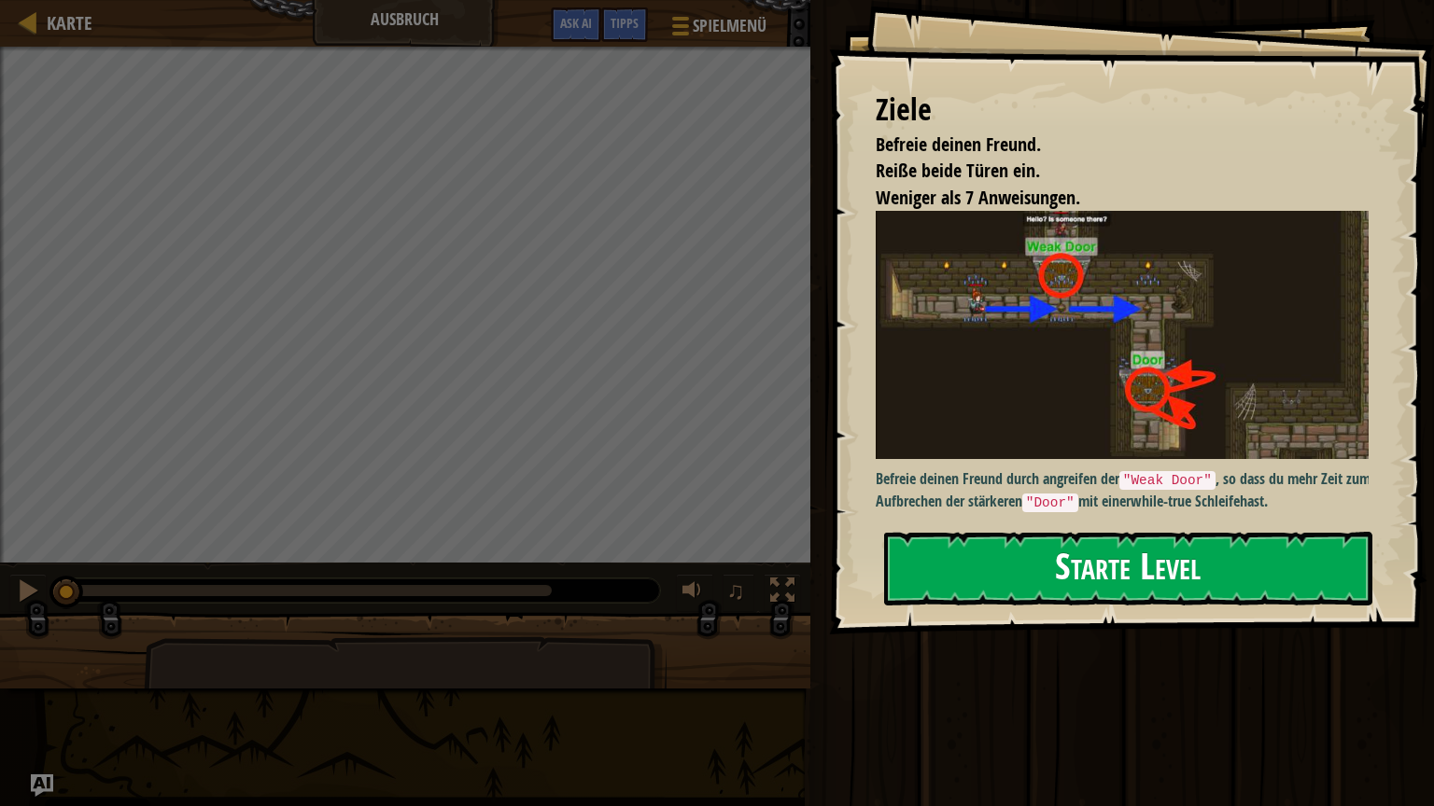
click at [1162, 553] on button "Starte Level" at bounding box center [1128, 569] width 488 height 74
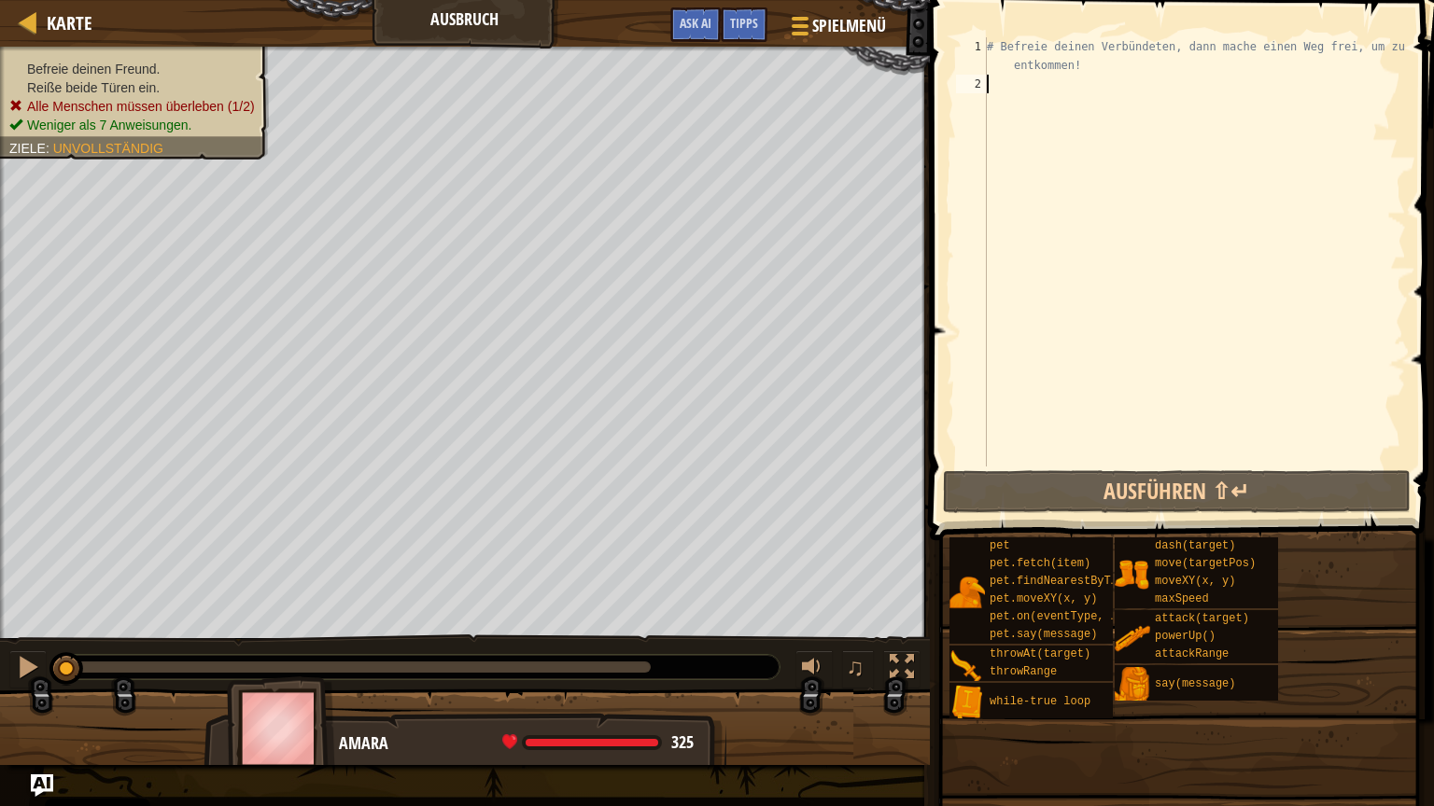
type textarea "w"
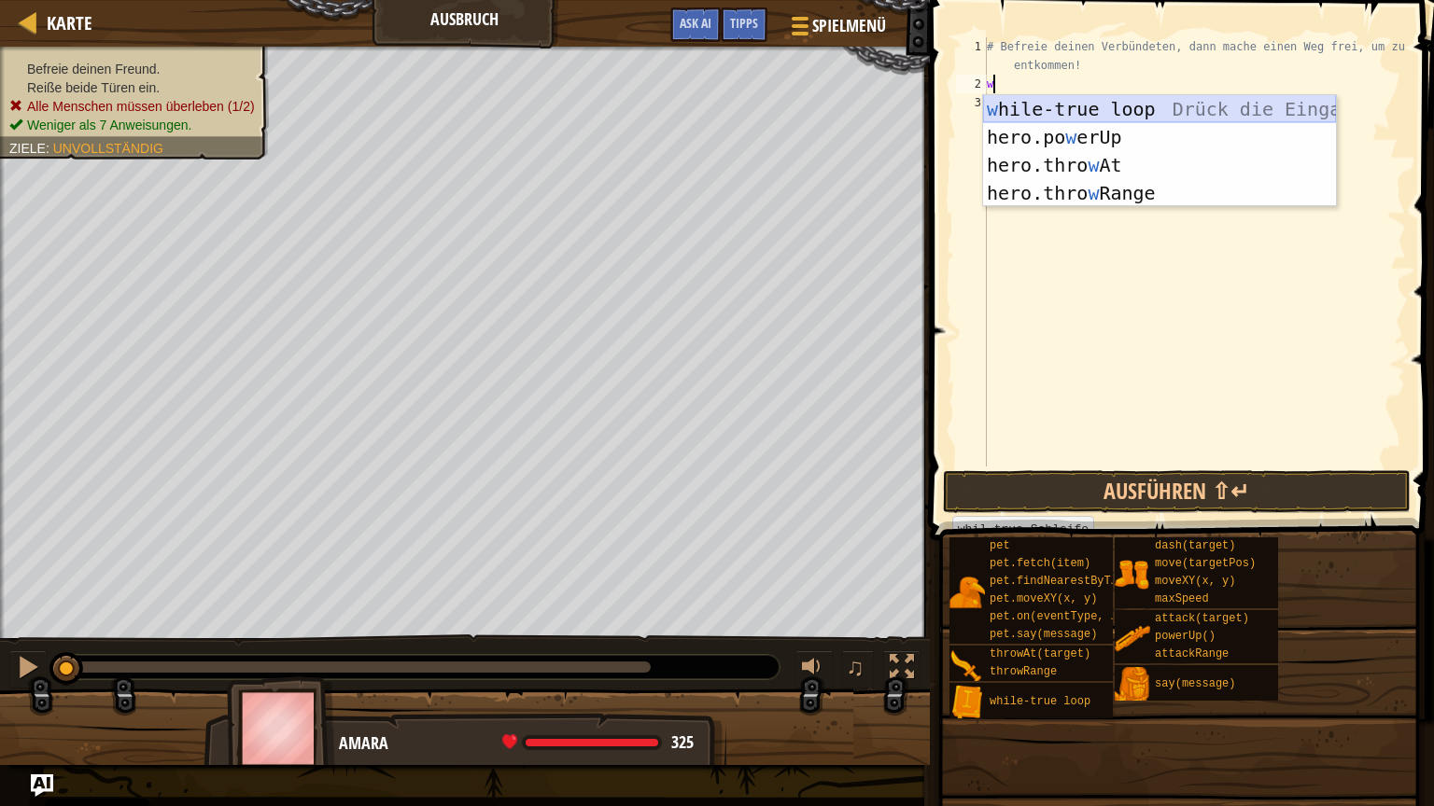
click at [1113, 97] on div "w hile-true loop Drück die Eingabetaste hero.po w erUp Drück die Eingabetaste h…" at bounding box center [1159, 179] width 353 height 168
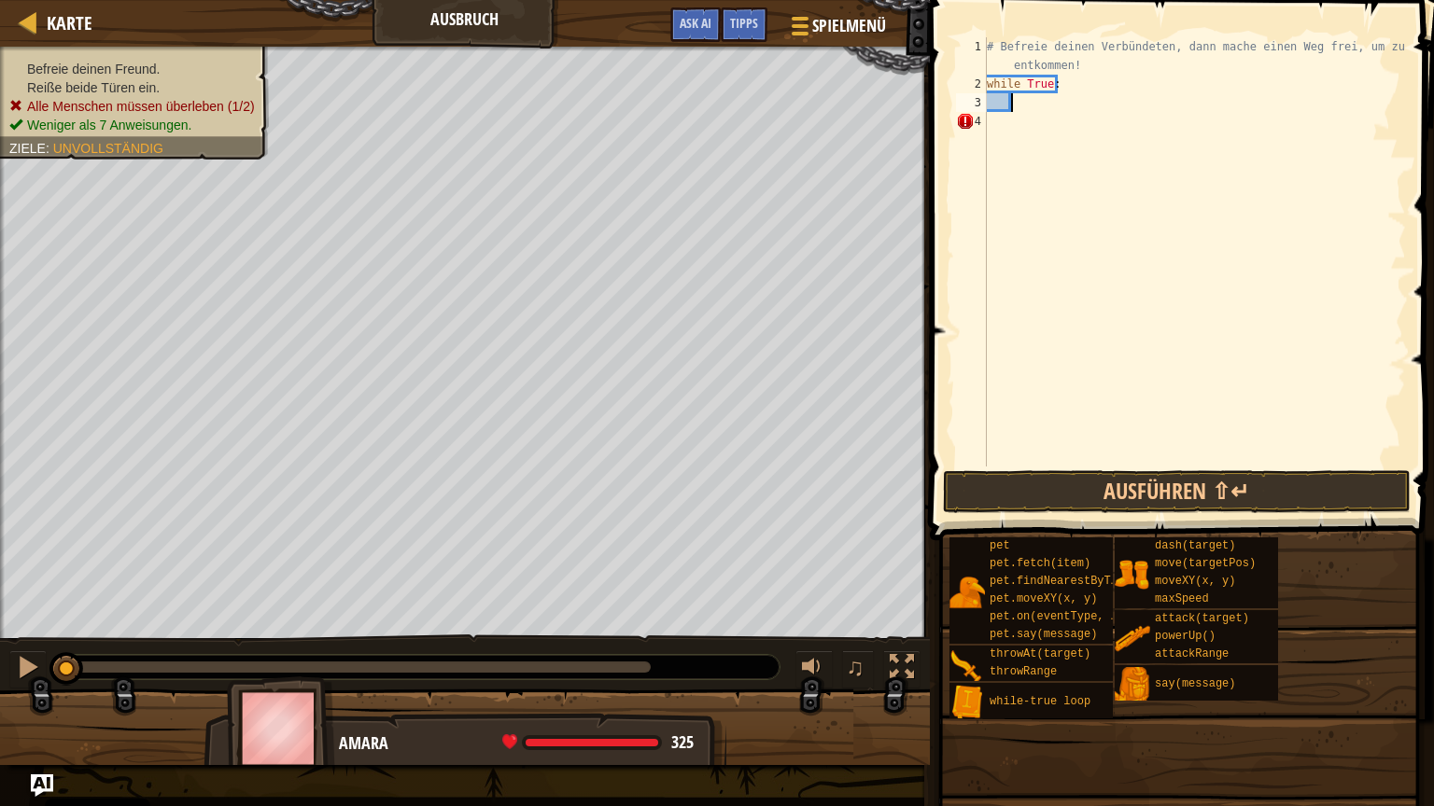
scroll to position [8, 1]
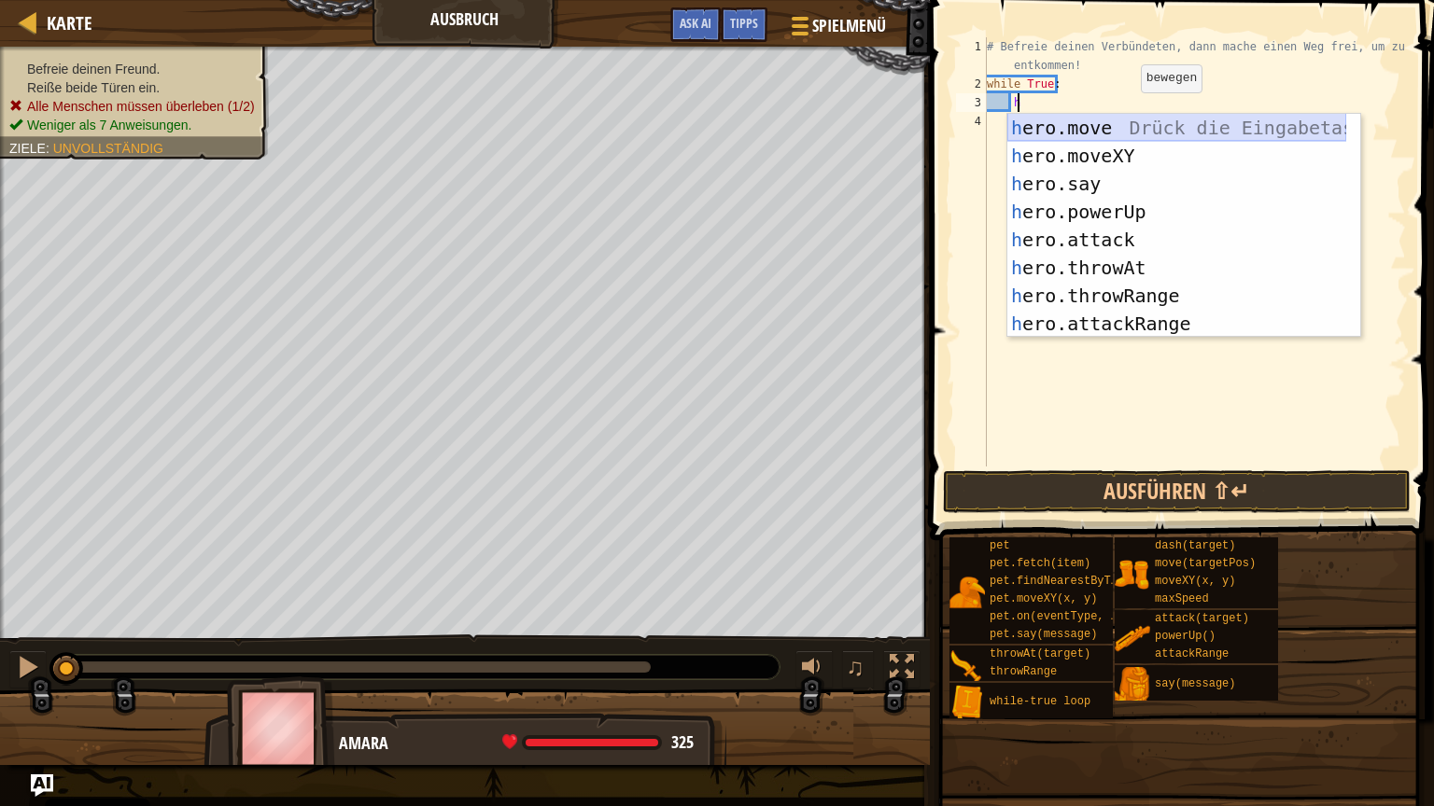
click at [1140, 129] on div "h ero.move Drück die Eingabetaste h ero.moveXY Drück die Eingabetaste h ero.say…" at bounding box center [1176, 254] width 339 height 280
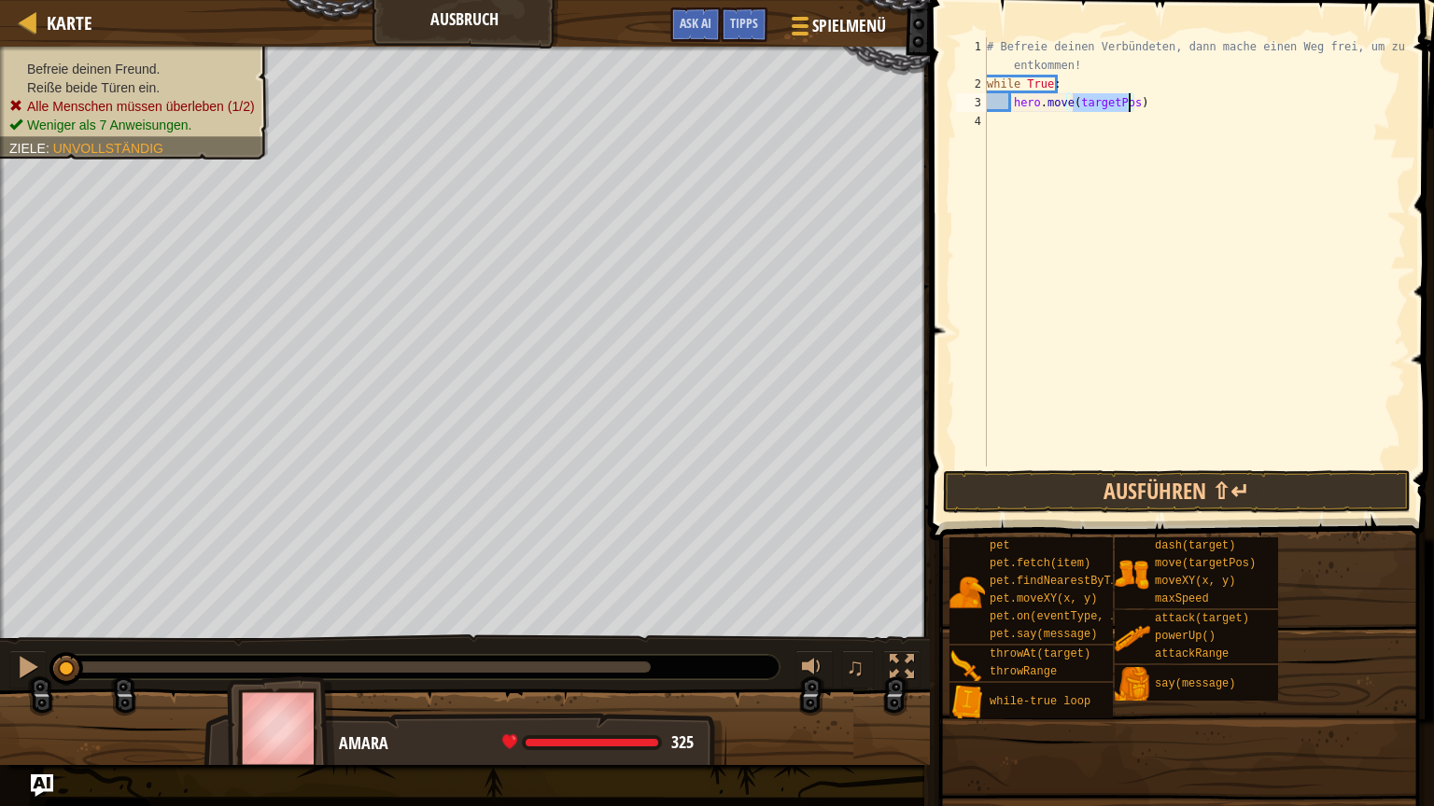
click at [1139, 107] on div "# Befreie deinen Verbündeten, dann mache einen Weg frei, um zu entkommen! while…" at bounding box center [1194, 279] width 423 height 485
type textarea "h"
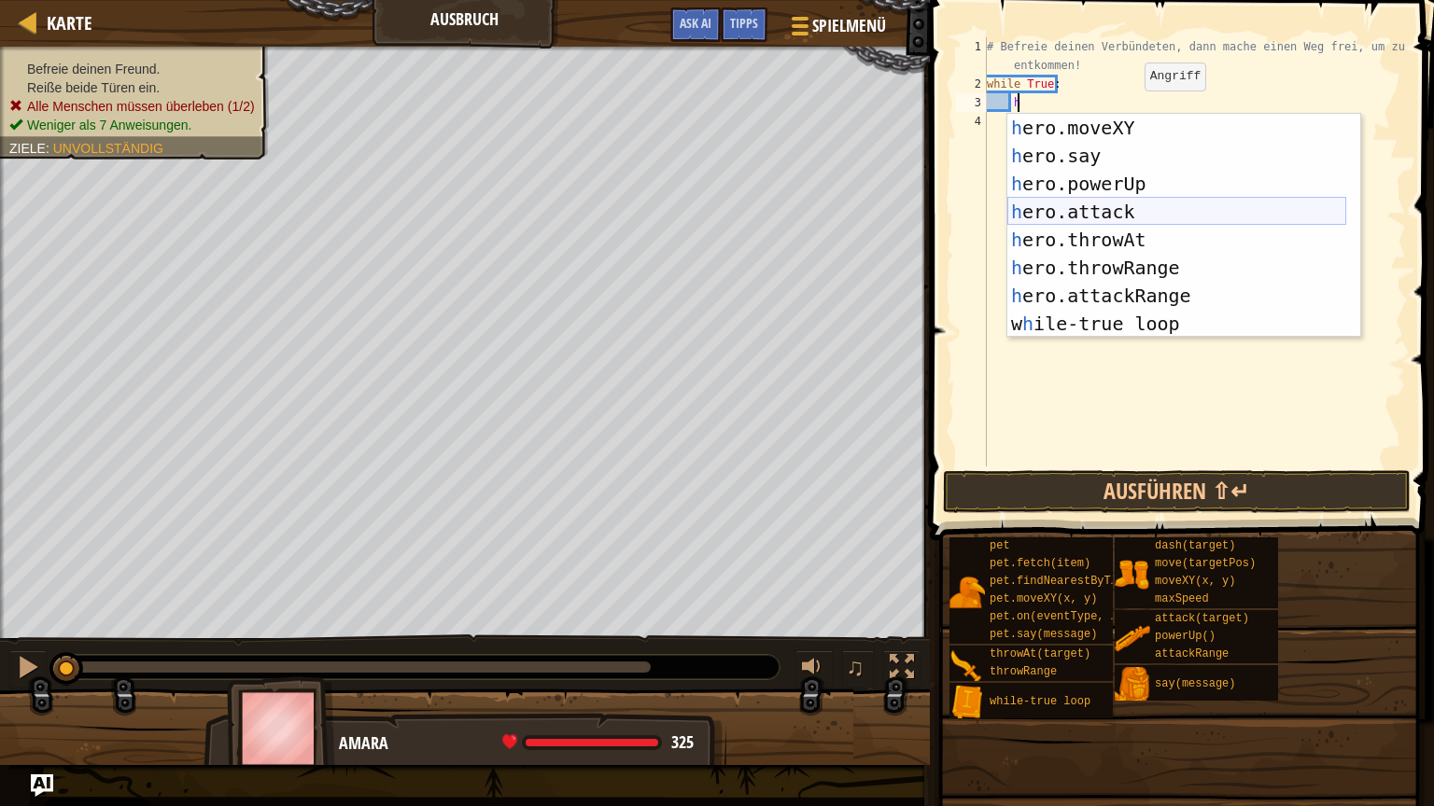
scroll to position [0, 0]
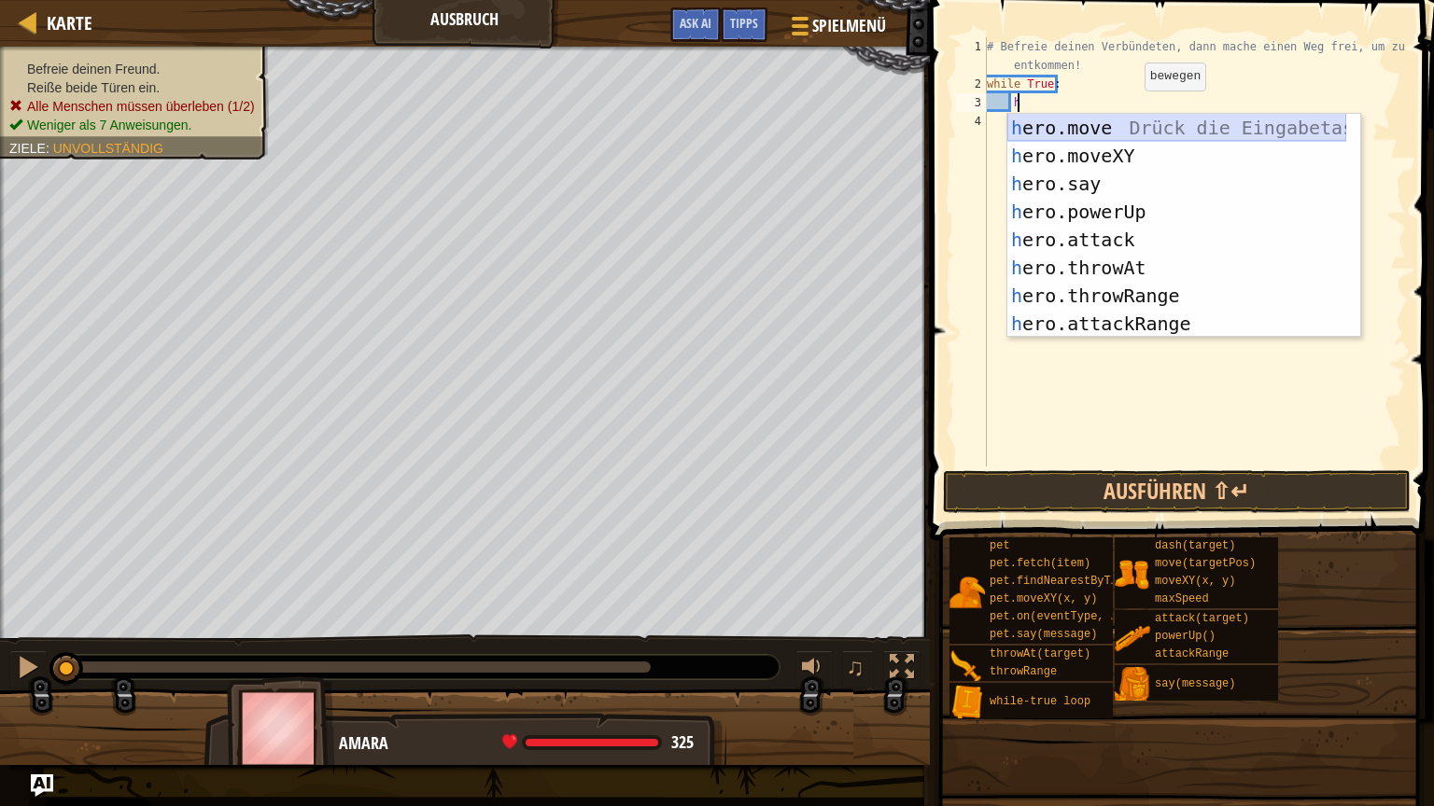
click at [1162, 127] on div "h ero.move Drück die Eingabetaste h ero.moveXY Drück die Eingabetaste h ero.say…" at bounding box center [1176, 254] width 339 height 280
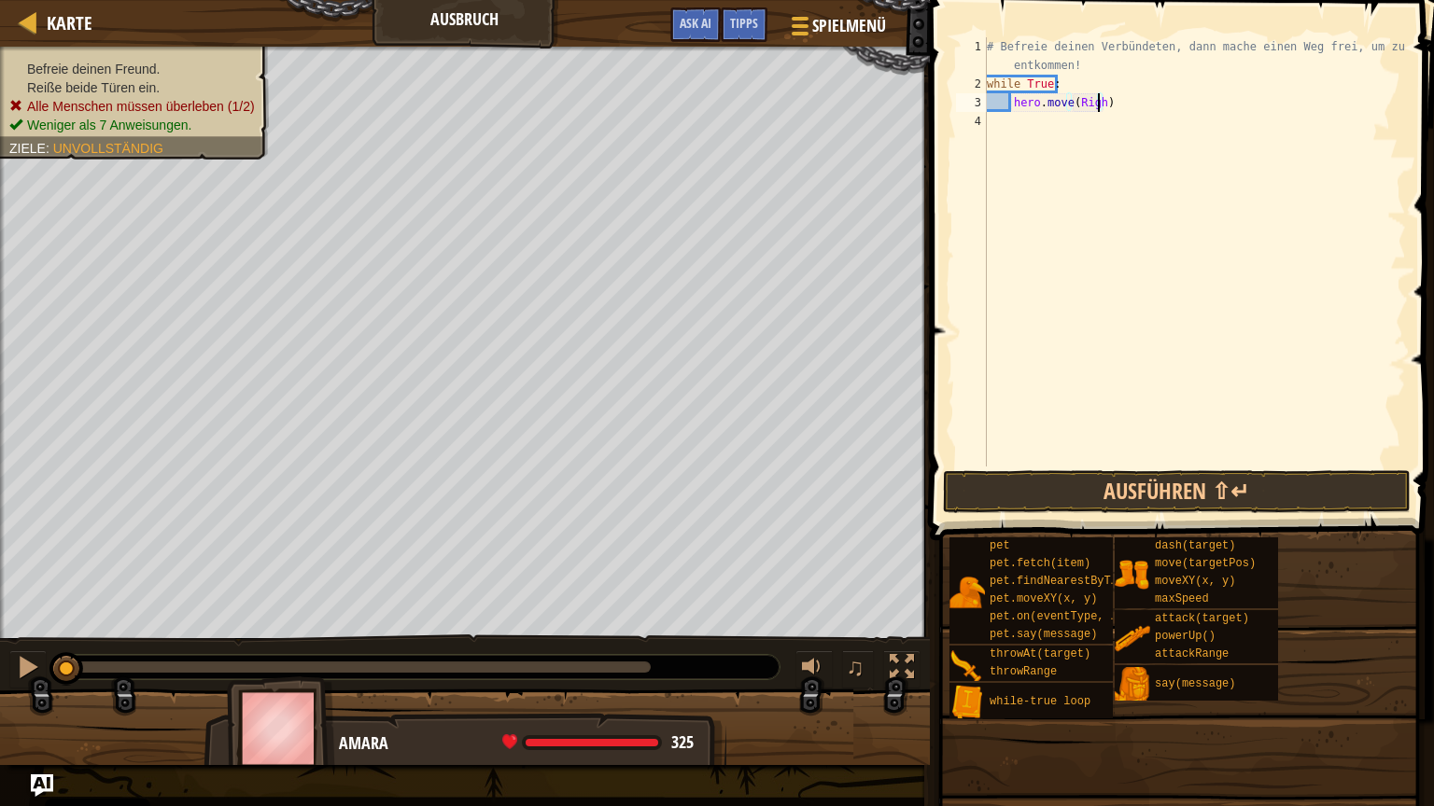
scroll to position [8, 8]
type textarea "hero.move(Right)"
click at [1209, 483] on button "Ausführen ⇧↵" at bounding box center [1177, 491] width 468 height 43
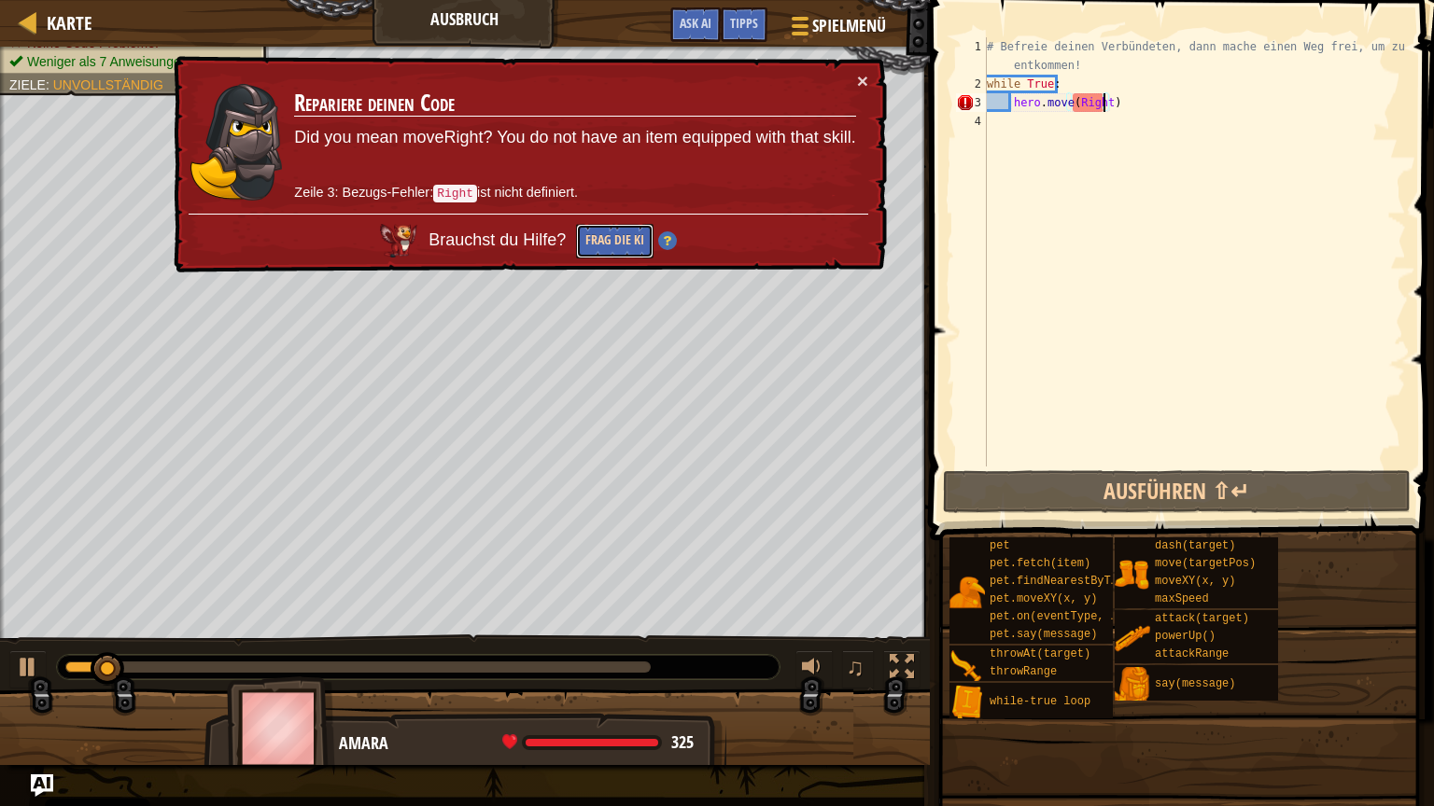
click at [620, 250] on button "Frag die KI" at bounding box center [614, 241] width 77 height 35
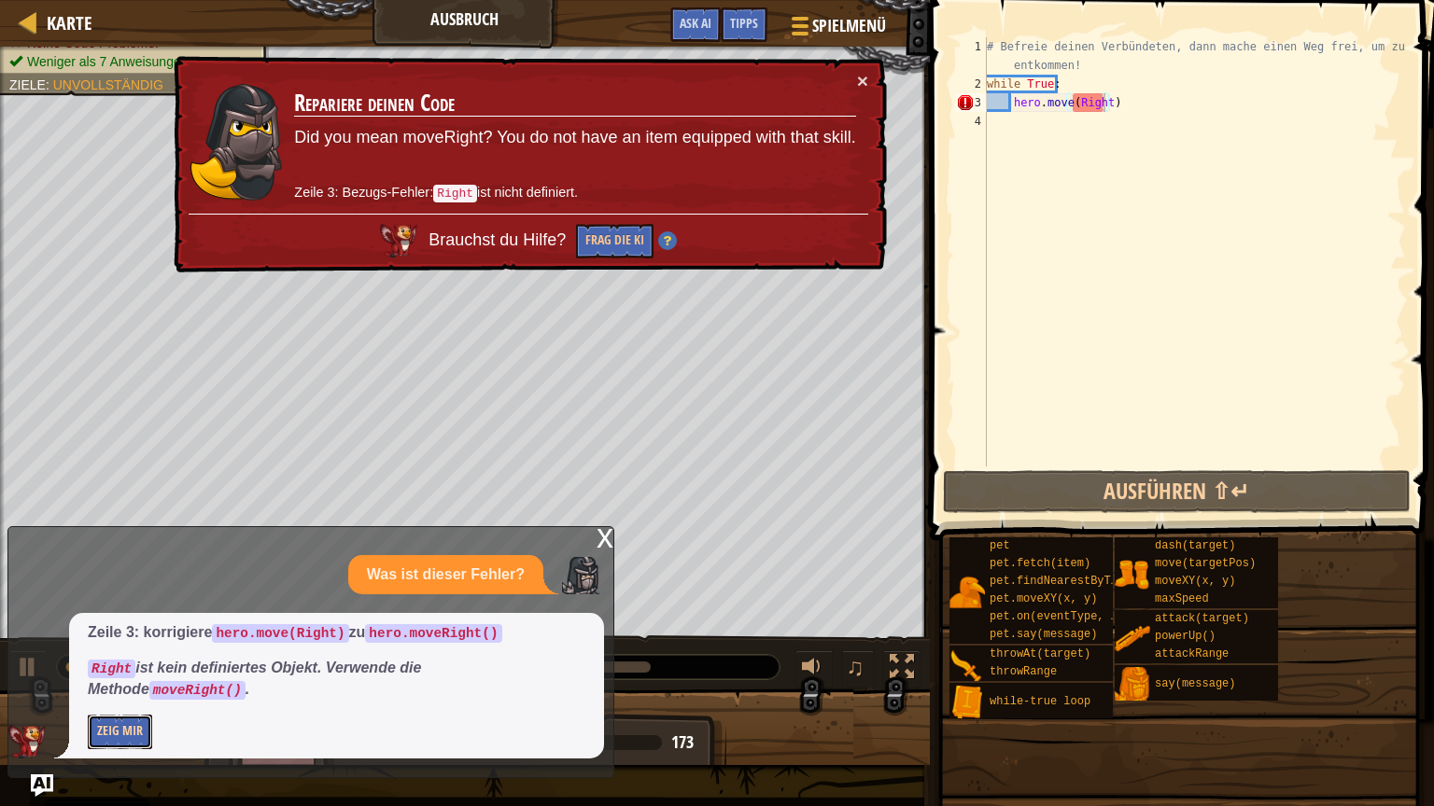
click at [110, 680] on button "Zeig mir" at bounding box center [120, 732] width 64 height 35
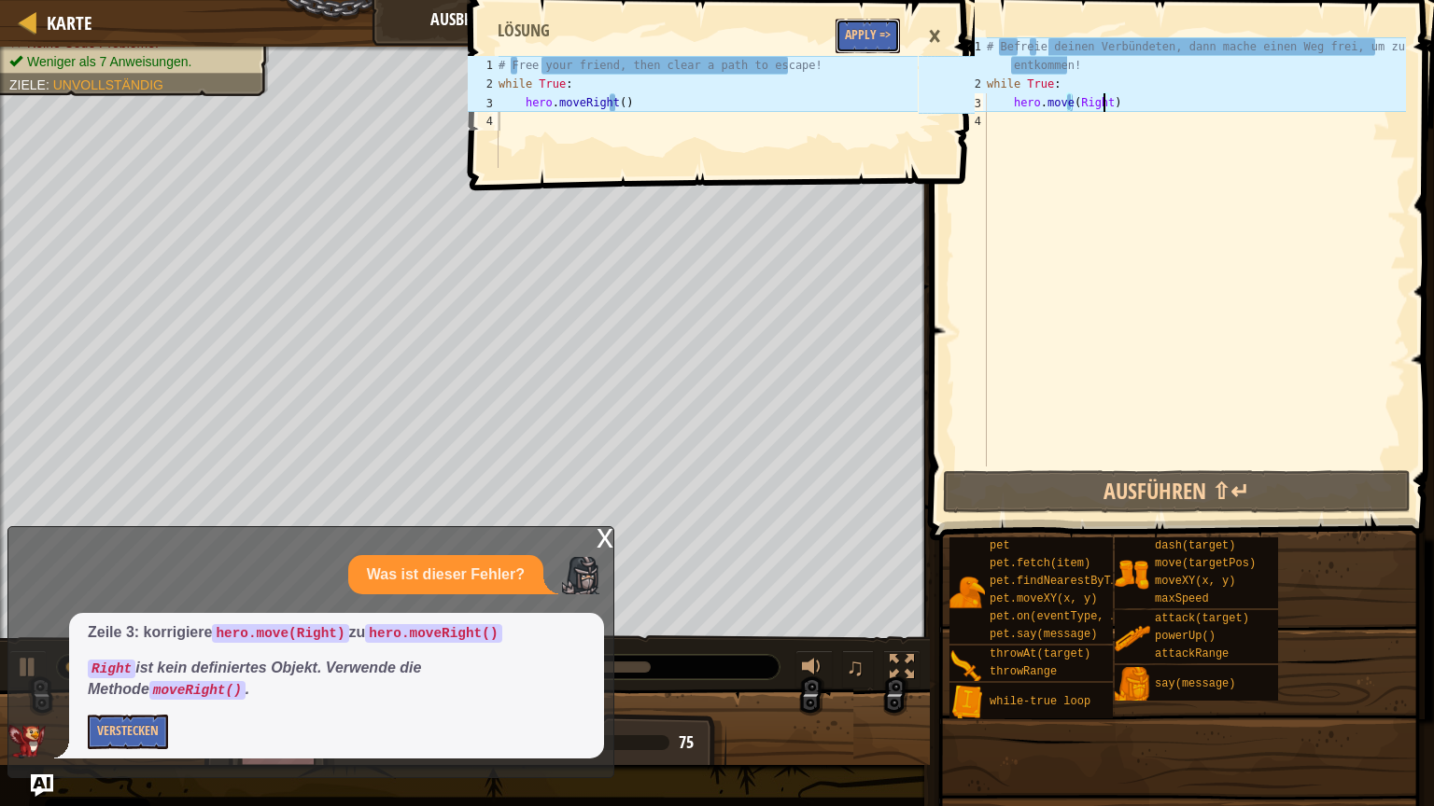
click at [875, 21] on button "Apply =>" at bounding box center [867, 36] width 64 height 35
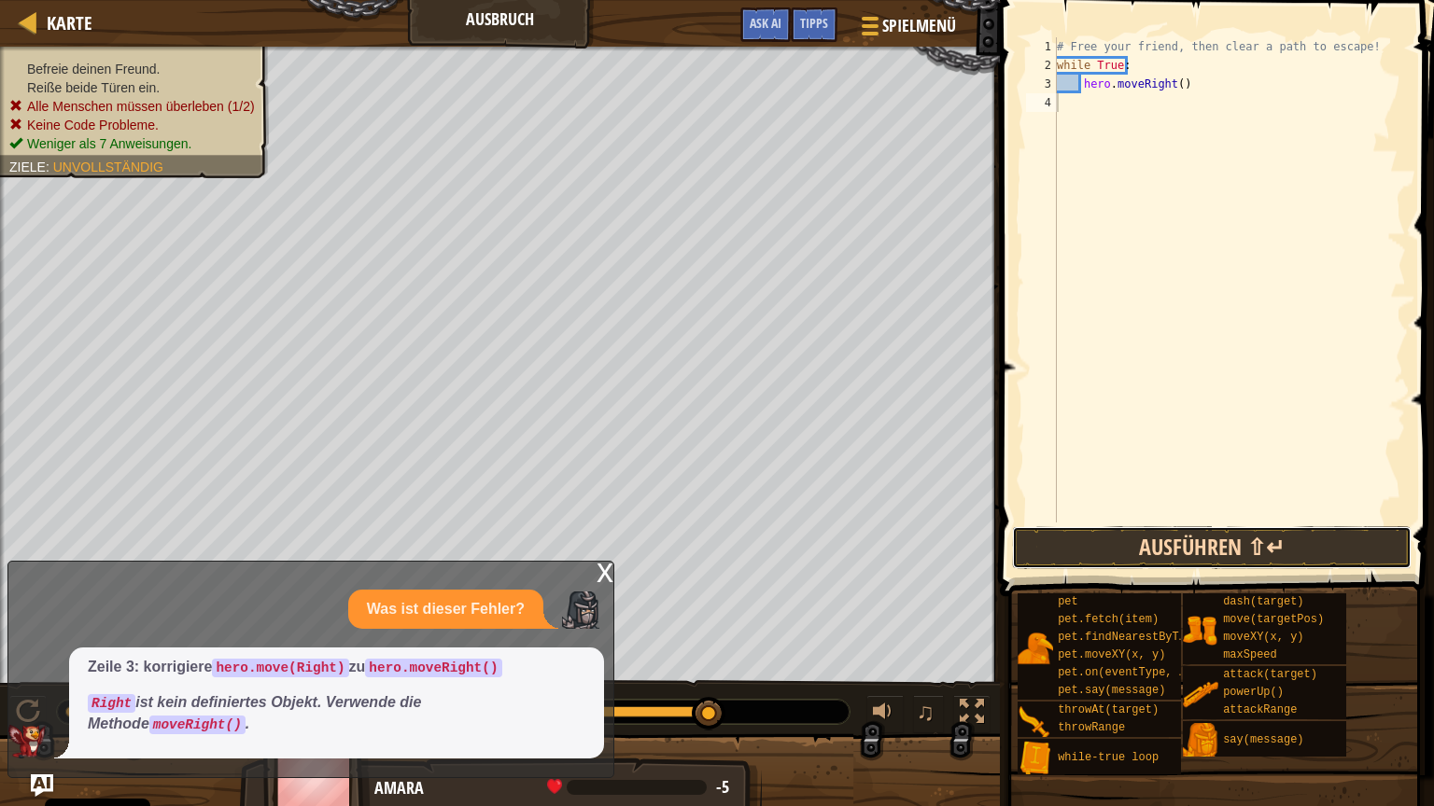
click at [1336, 541] on button "Ausführen ⇧↵" at bounding box center [1211, 547] width 399 height 43
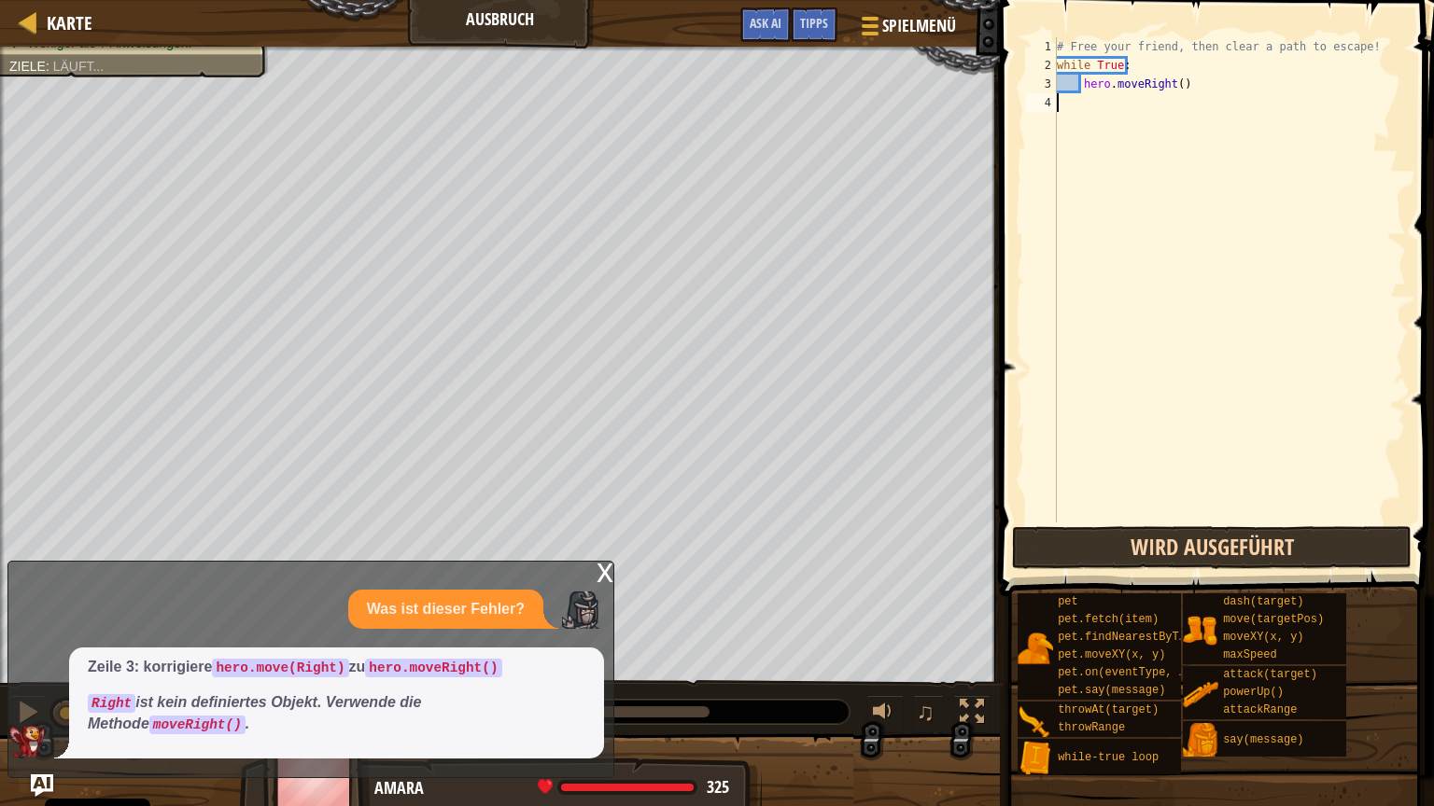
scroll to position [8, 0]
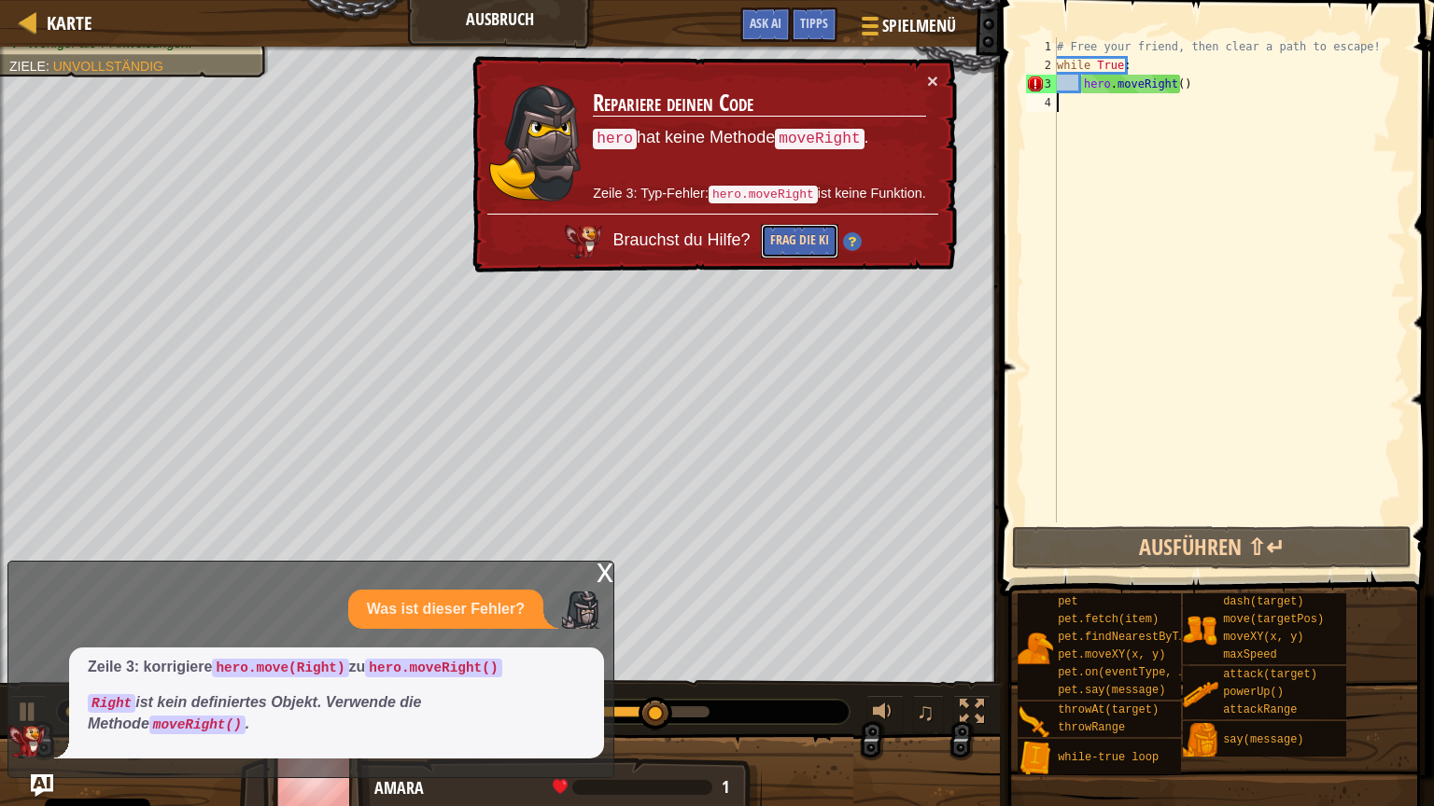
click at [795, 237] on button "Frag die KI" at bounding box center [799, 241] width 77 height 35
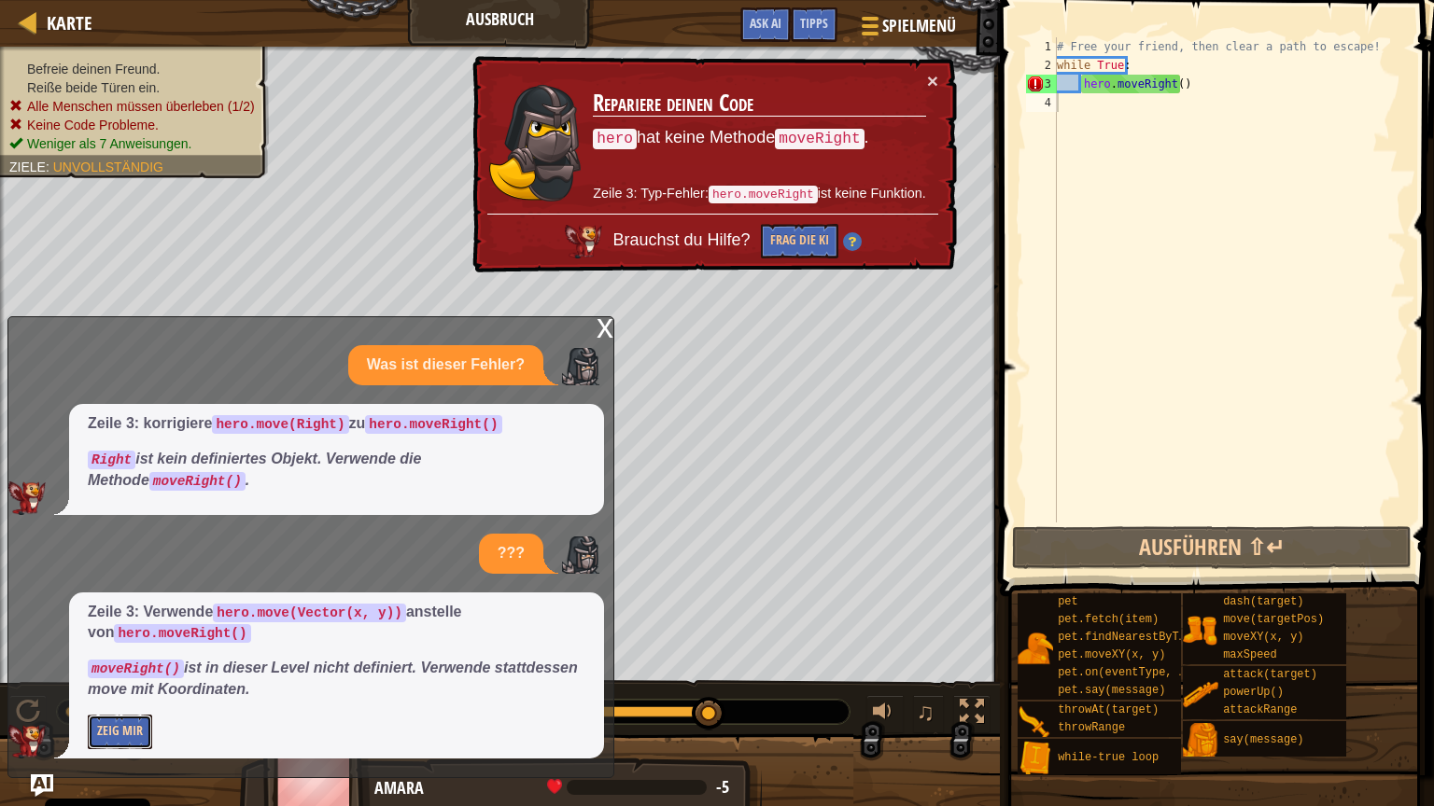
click at [115, 680] on button "Zeig mir" at bounding box center [120, 732] width 64 height 35
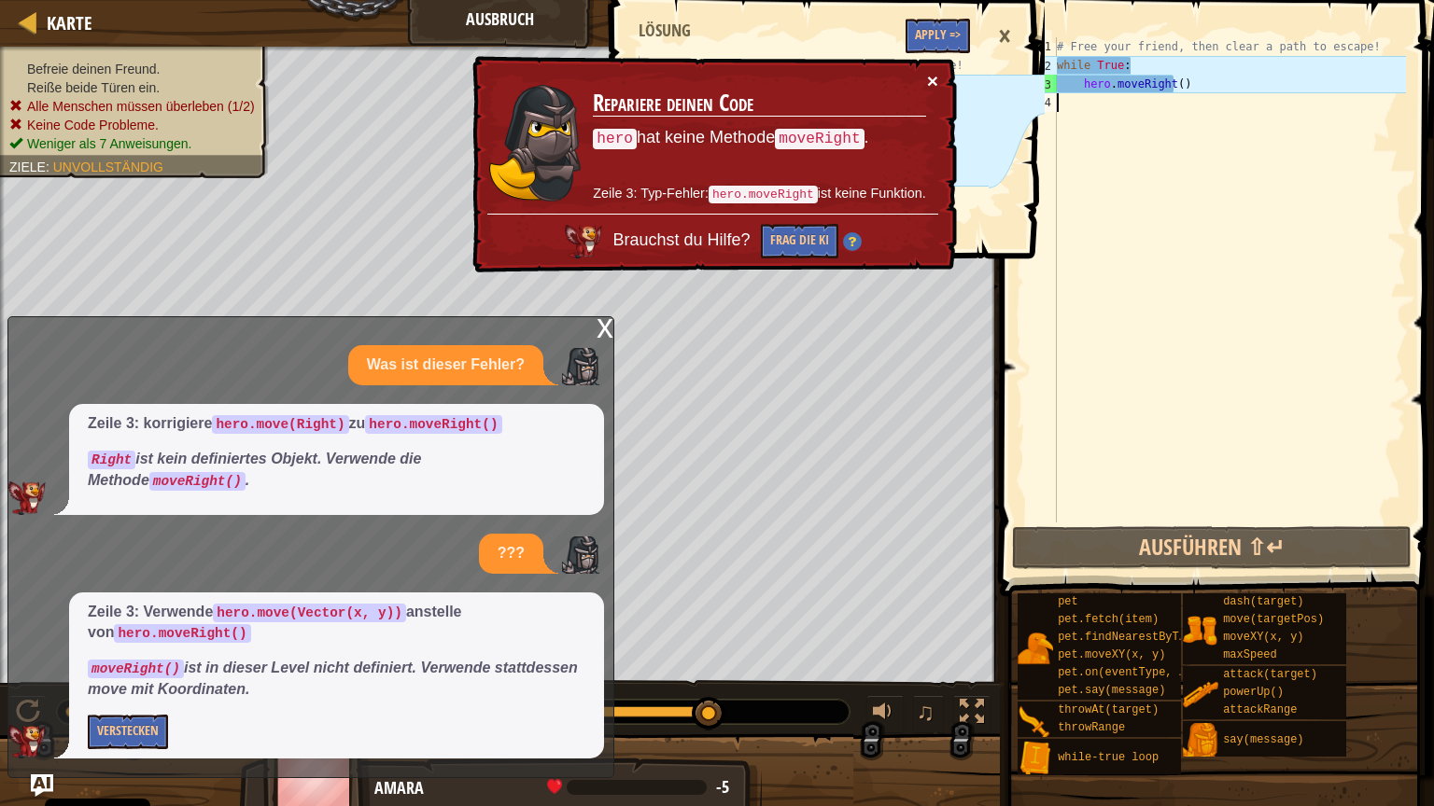
click at [931, 80] on button "×" at bounding box center [932, 81] width 11 height 20
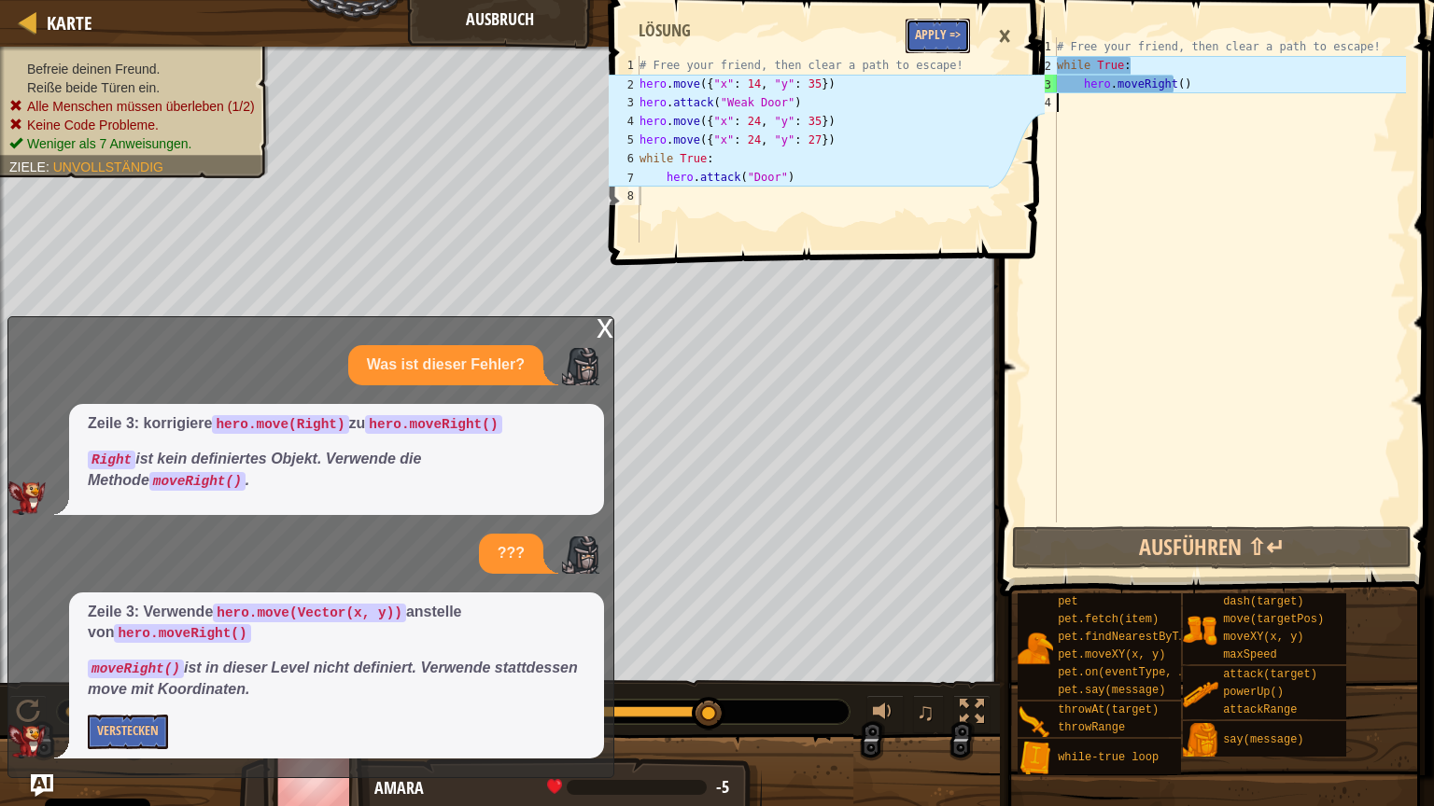
click at [931, 30] on button "Apply =>" at bounding box center [937, 36] width 64 height 35
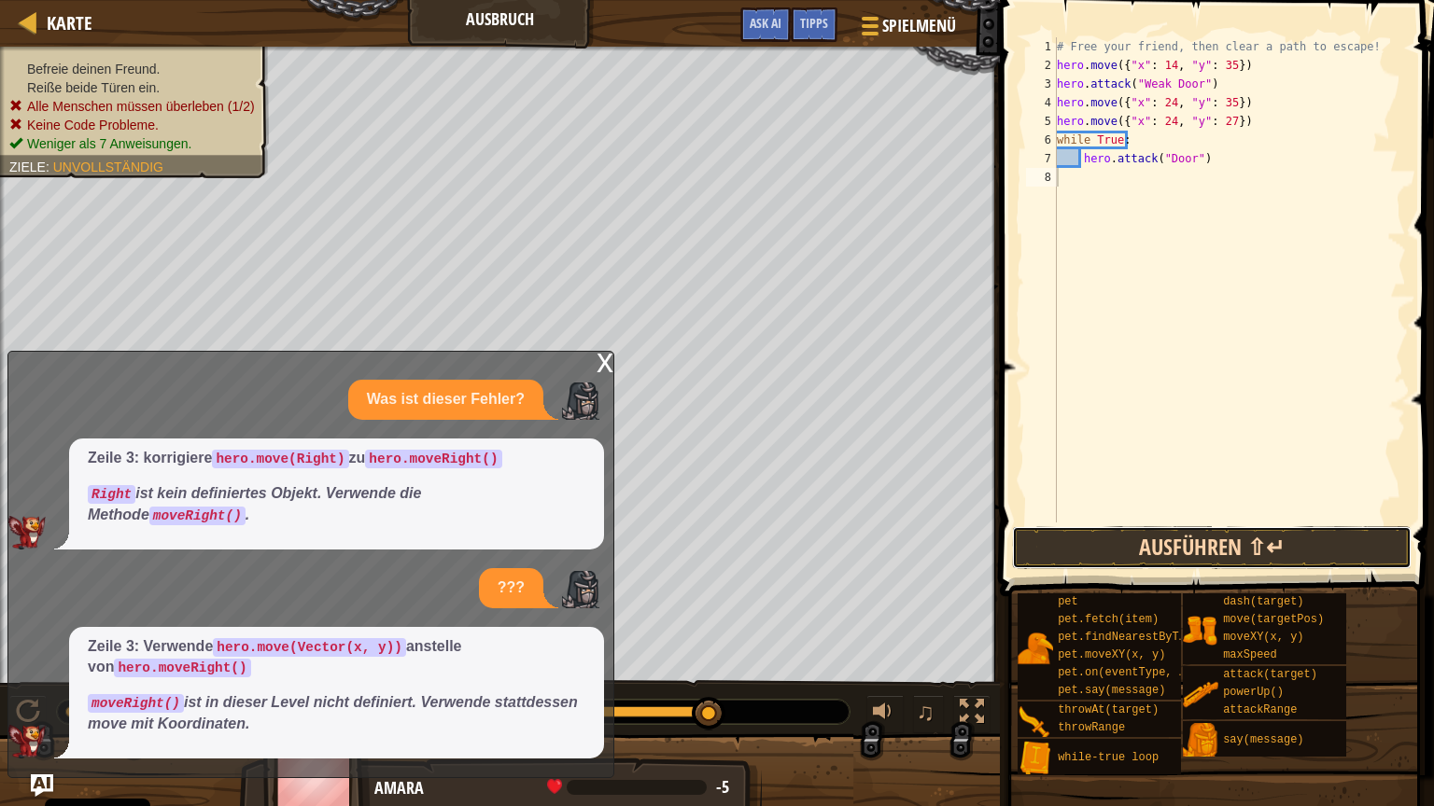
click at [1308, 538] on button "Ausführen ⇧↵" at bounding box center [1211, 547] width 399 height 43
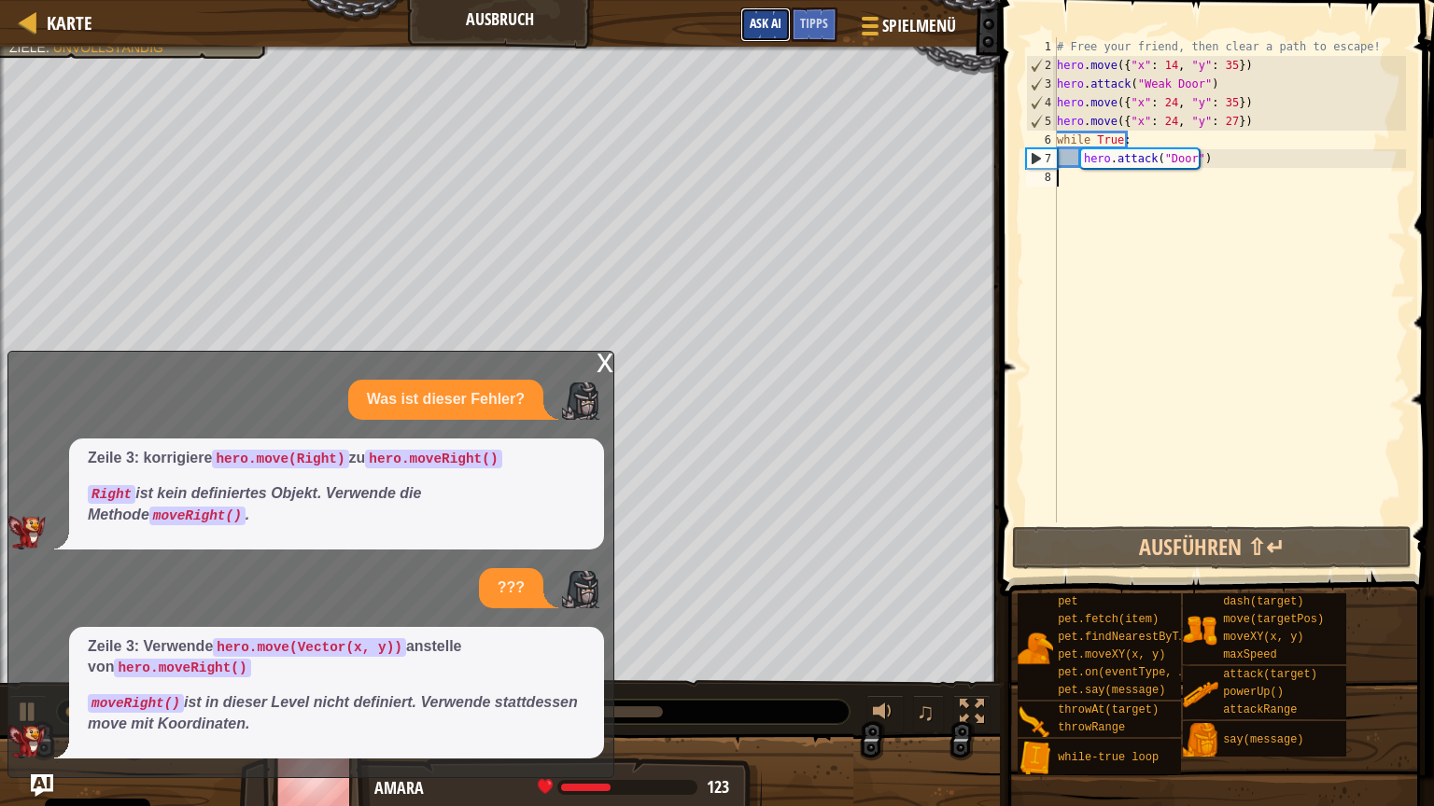
click at [775, 21] on span "Ask AI" at bounding box center [765, 23] width 32 height 18
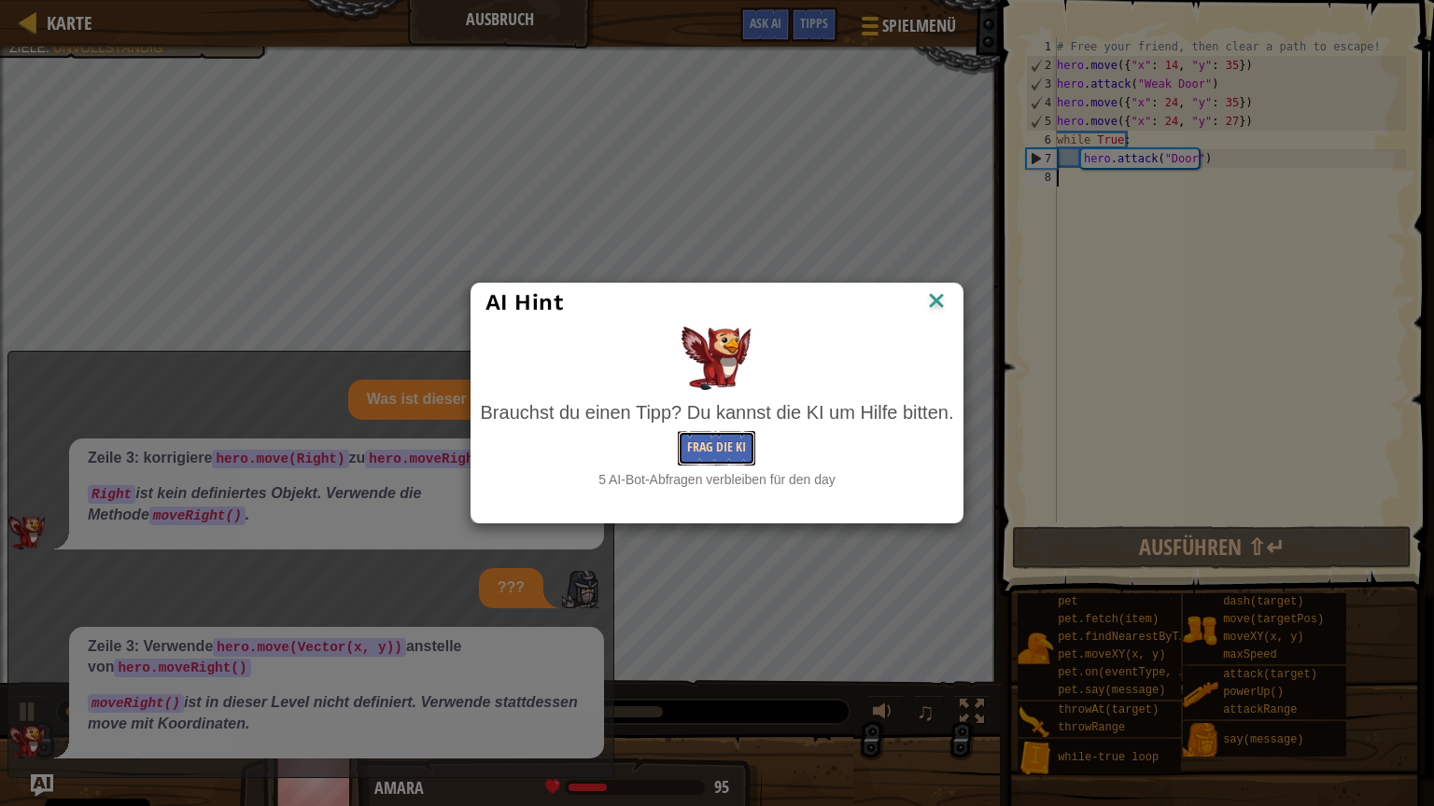
click at [723, 453] on button "Frag die KI" at bounding box center [716, 448] width 77 height 35
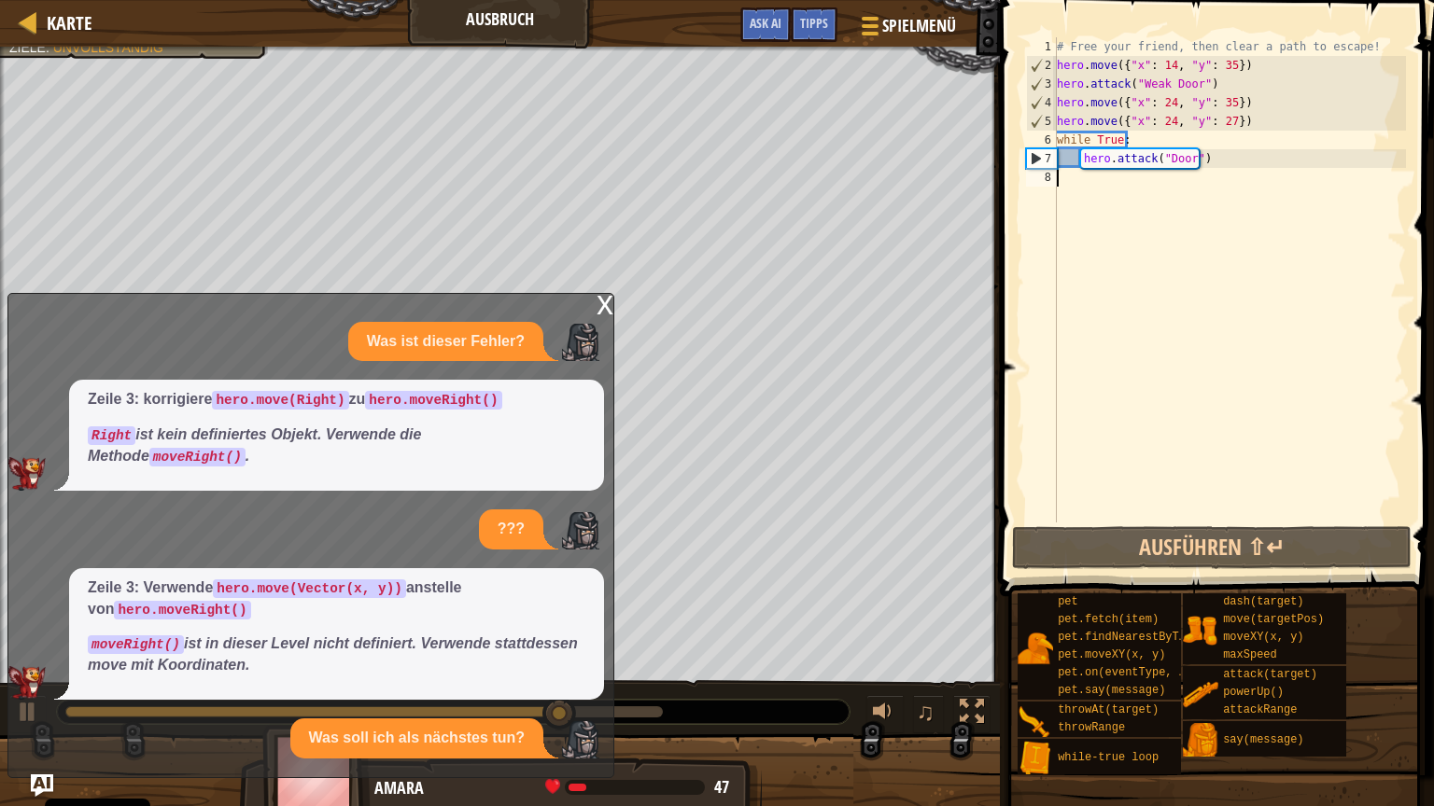
scroll to position [81, 0]
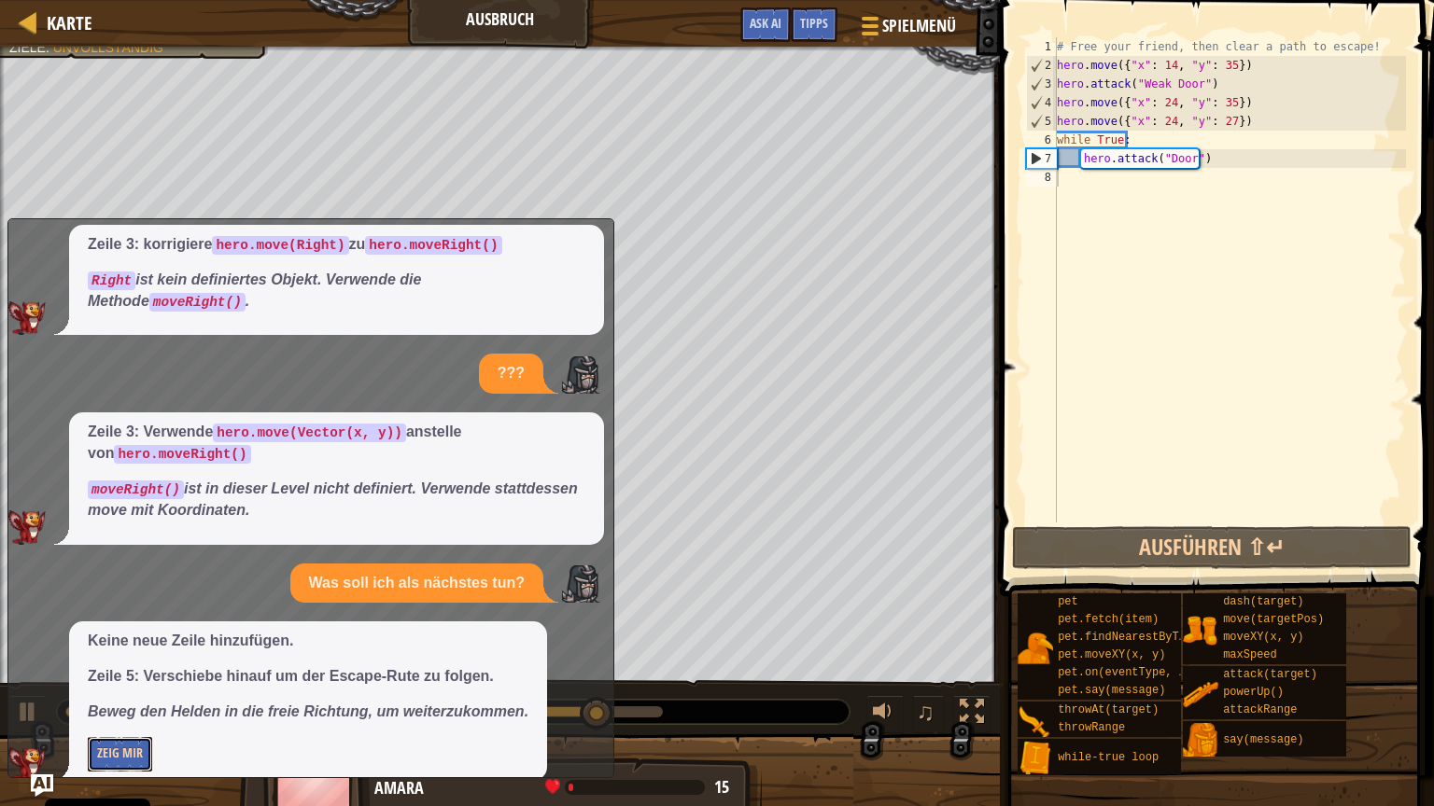
click at [119, 680] on button "Zeig mir" at bounding box center [120, 754] width 64 height 35
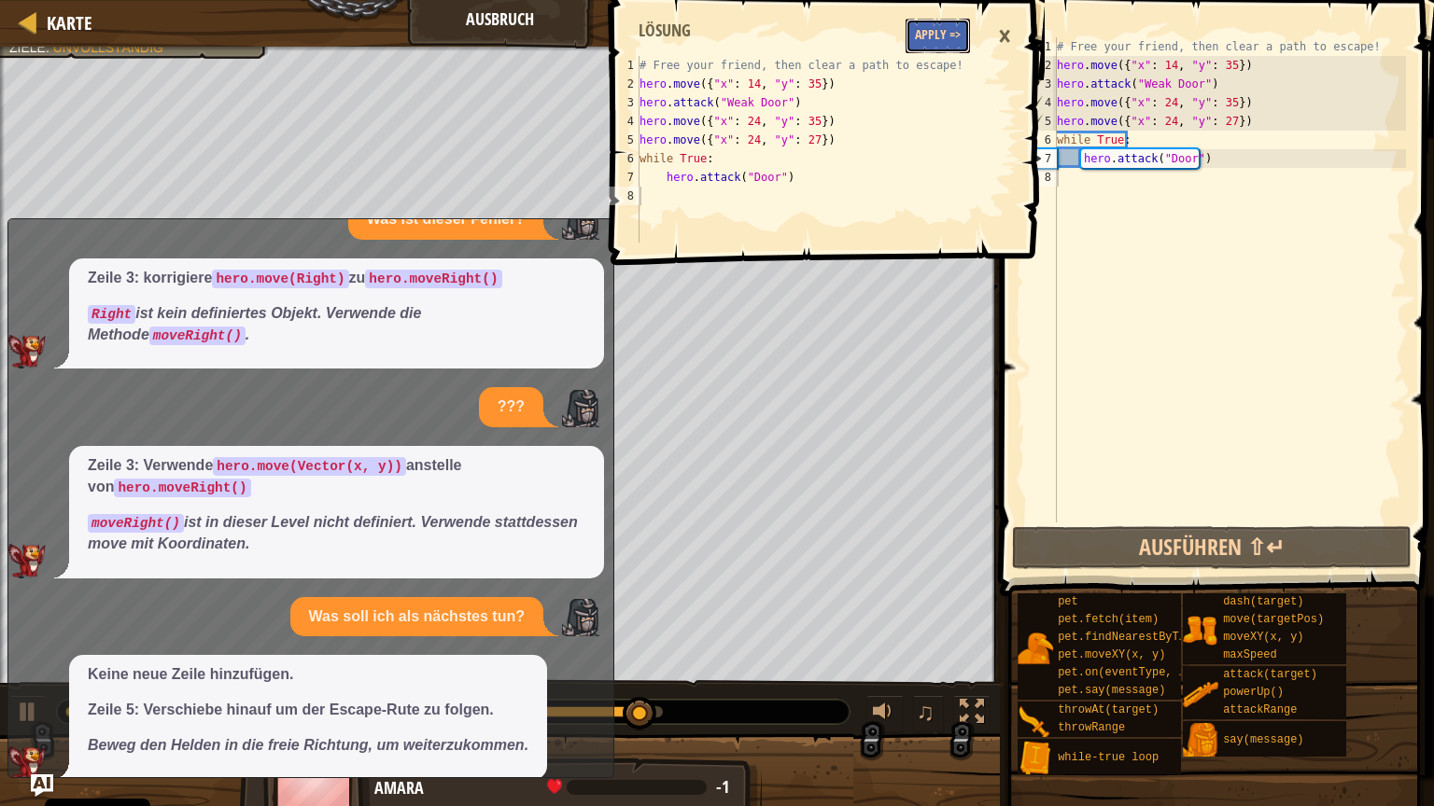
click at [935, 32] on button "Apply =>" at bounding box center [937, 36] width 64 height 35
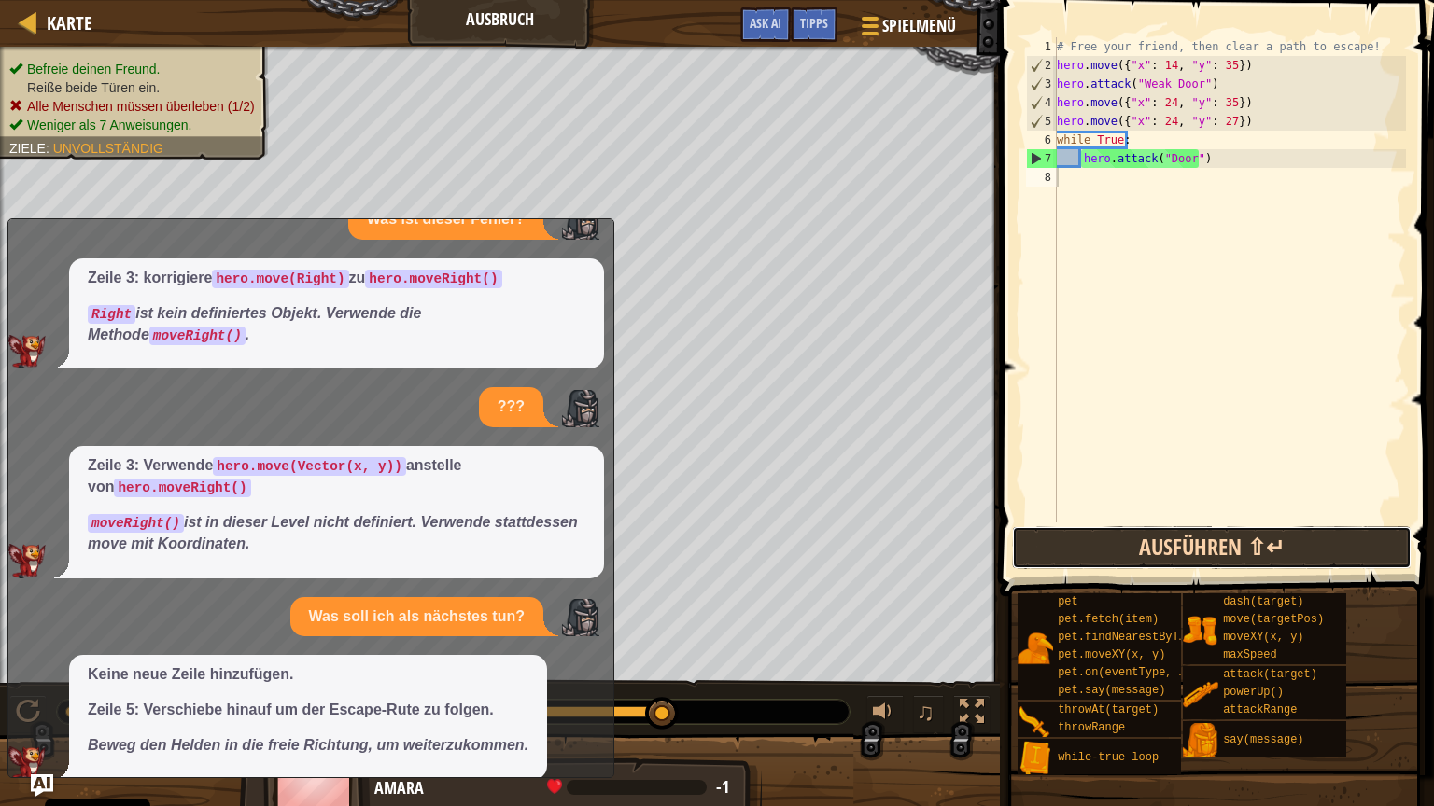
click at [1256, 556] on button "Ausführen ⇧↵" at bounding box center [1211, 547] width 399 height 43
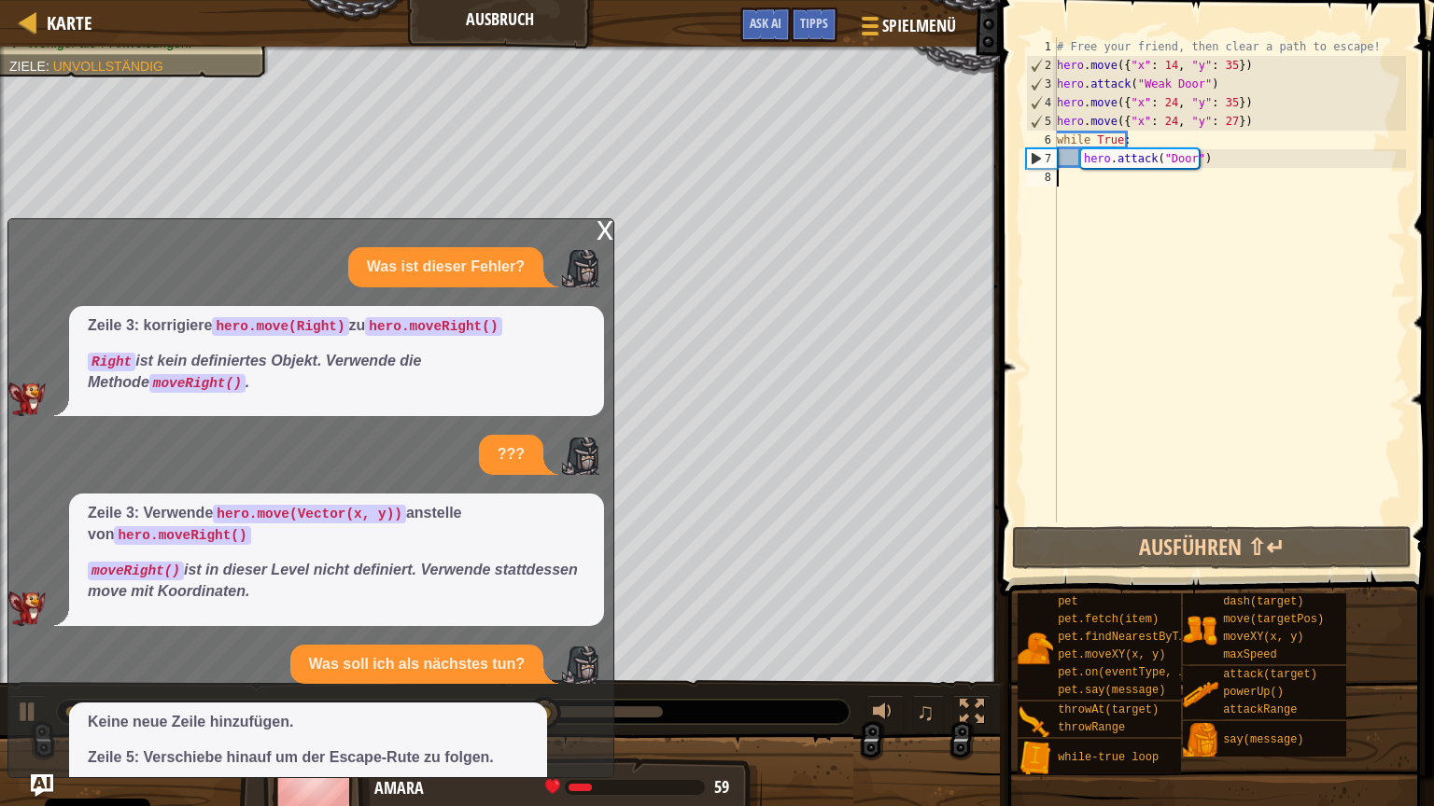
scroll to position [0, 0]
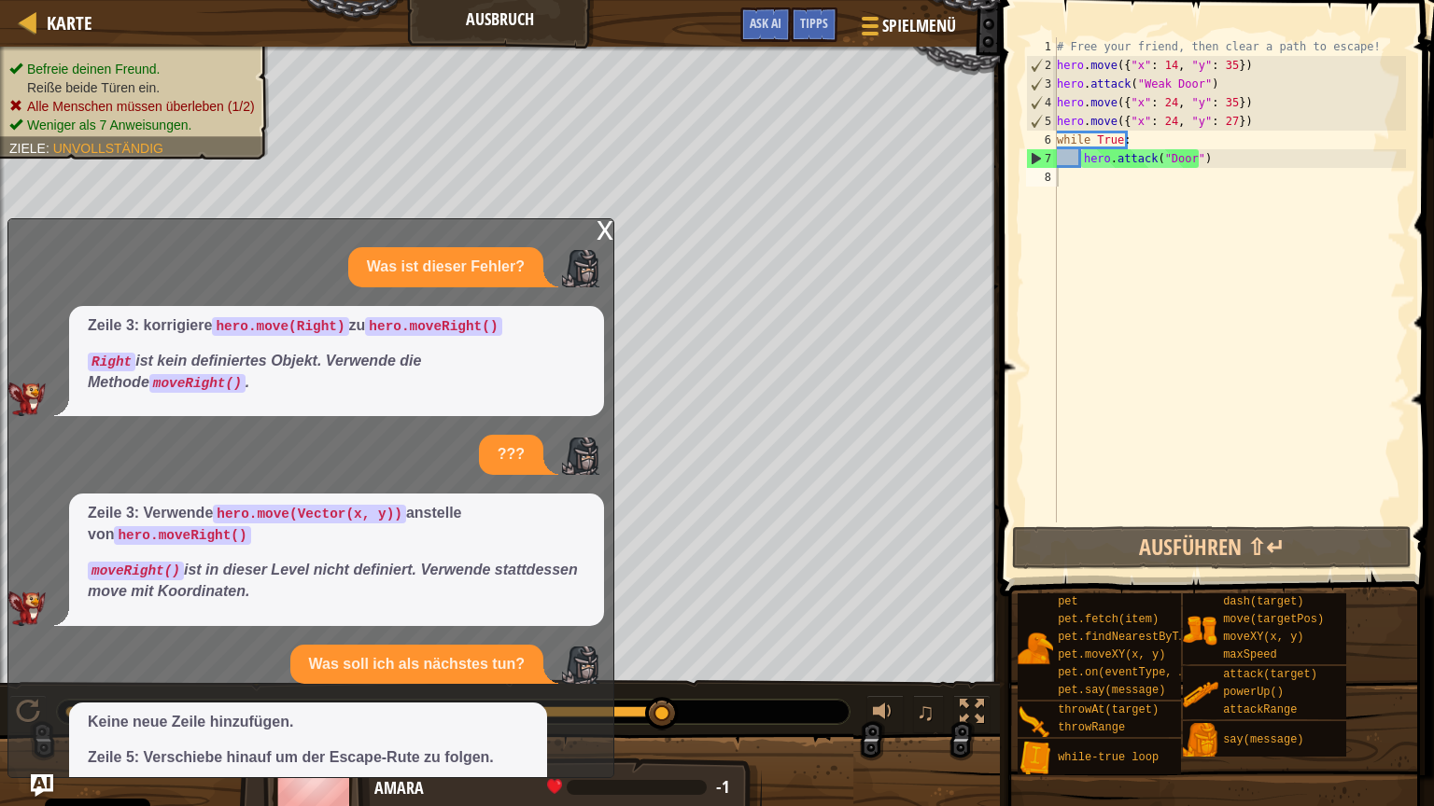
click at [599, 238] on div "x" at bounding box center [604, 228] width 17 height 19
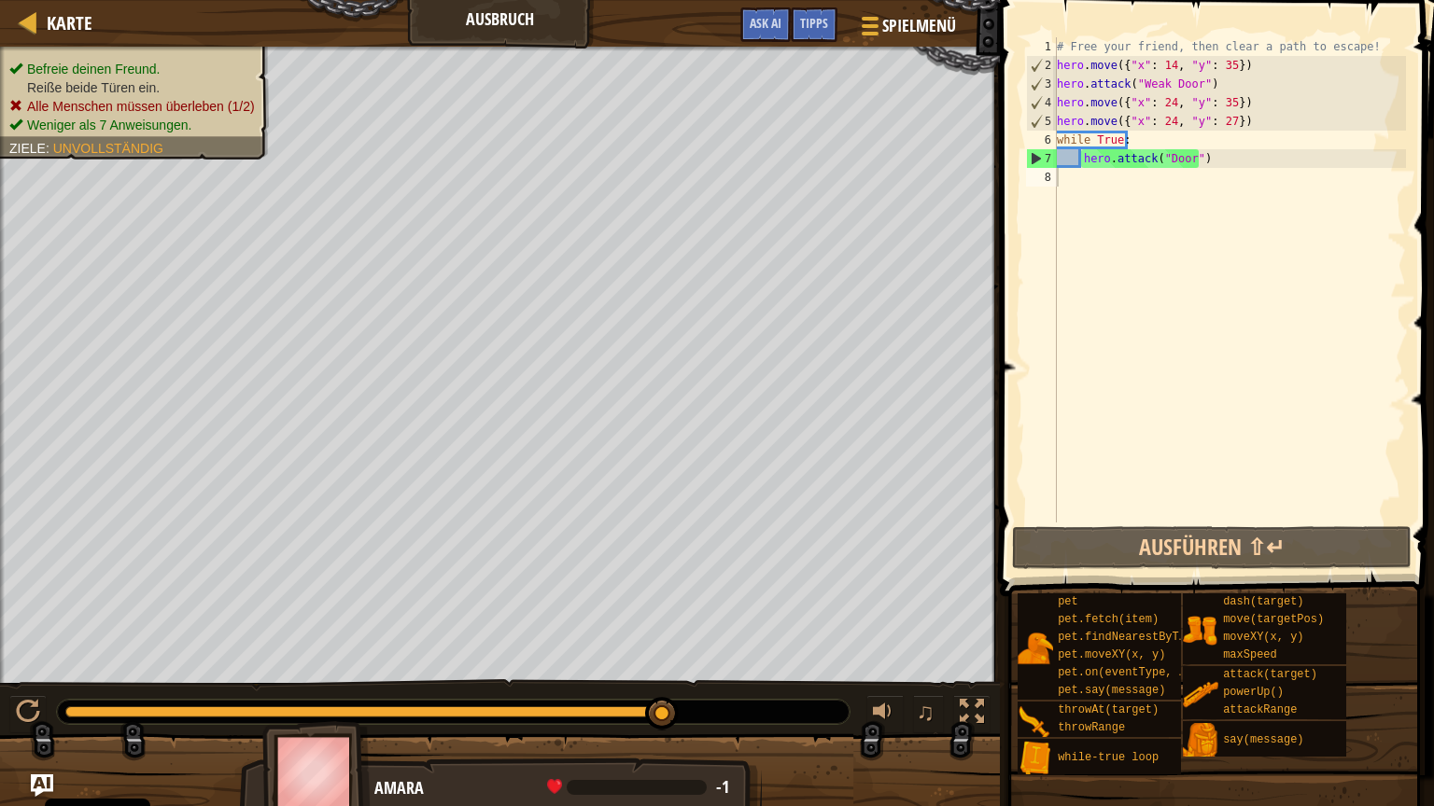
click at [1078, 181] on div "# Free your friend, then clear a path to escape! hero . move ({ "x" : 14 , "y" …" at bounding box center [1229, 298] width 353 height 523
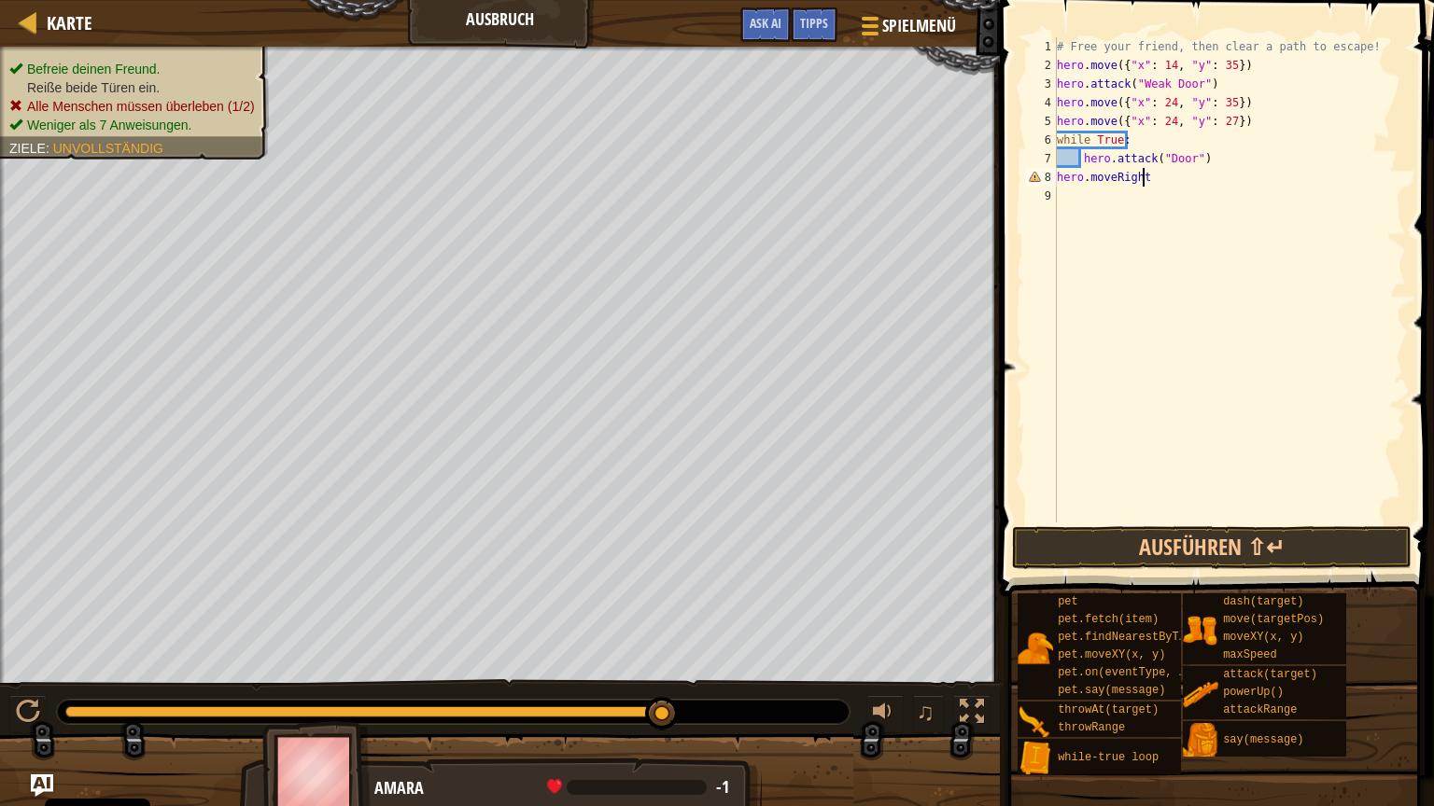
scroll to position [8, 7]
type textarea "hero.moveRight()"
click at [1249, 545] on button "Ausführen ⇧↵" at bounding box center [1211, 547] width 399 height 43
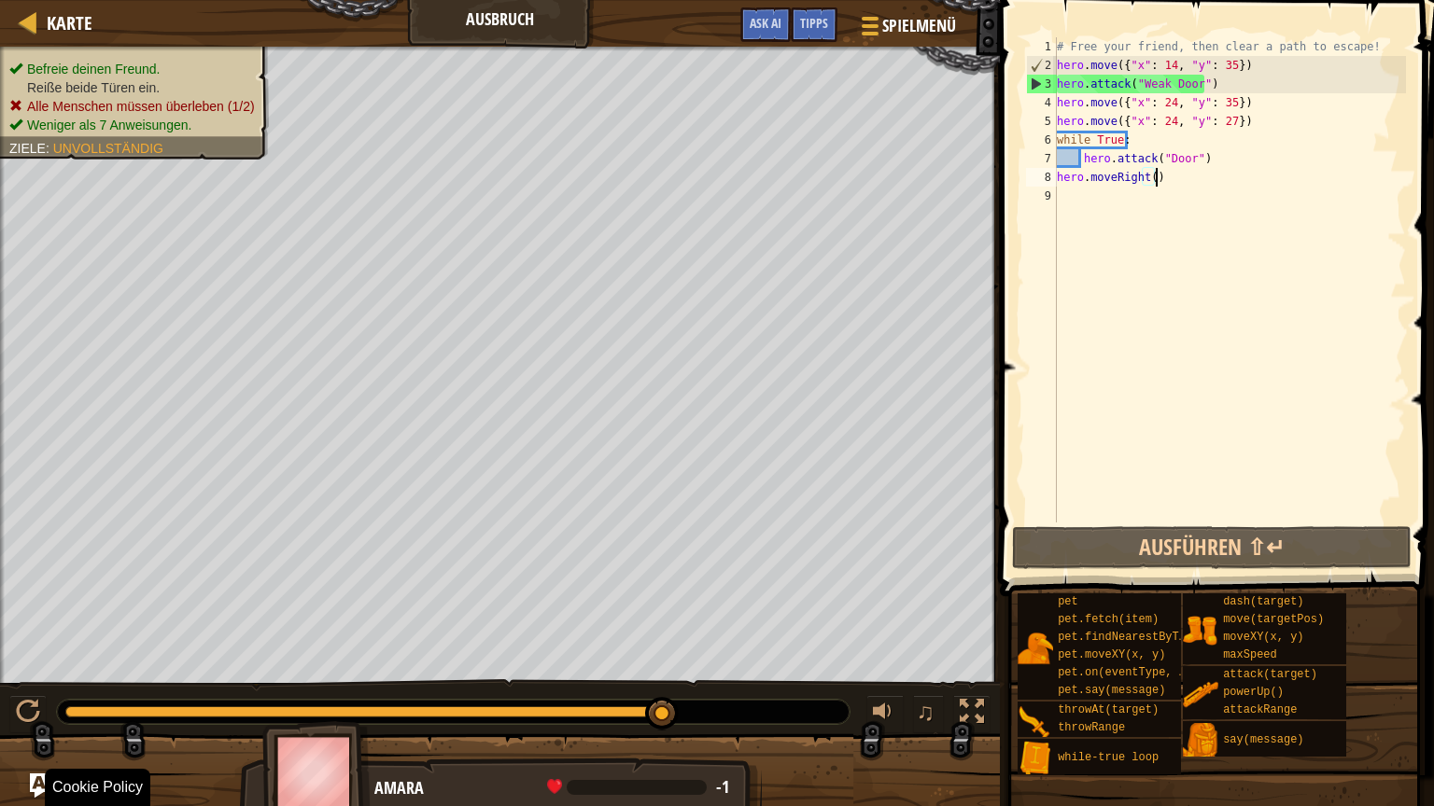
click at [41, 680] on img "Ask AI" at bounding box center [42, 786] width 24 height 24
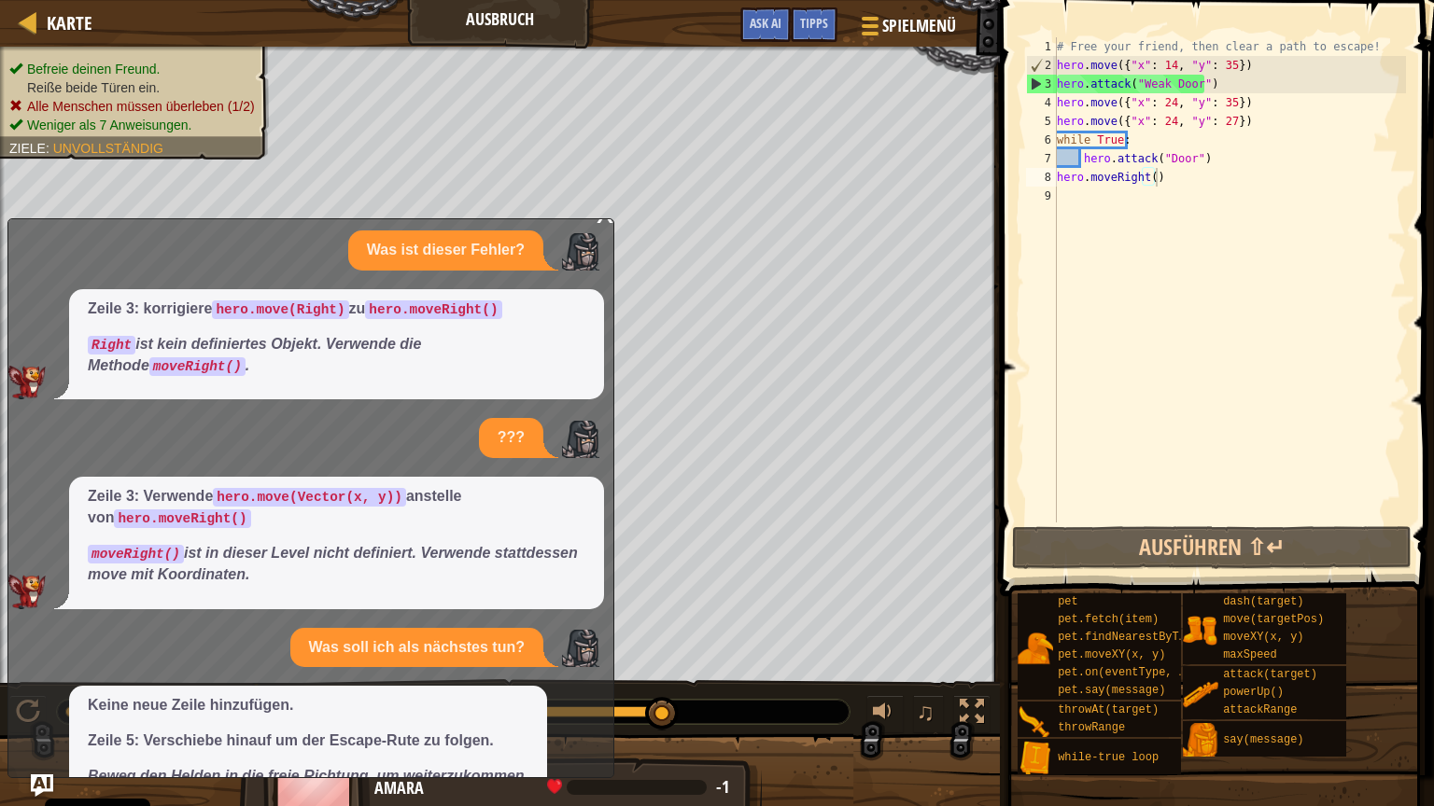
scroll to position [48, 0]
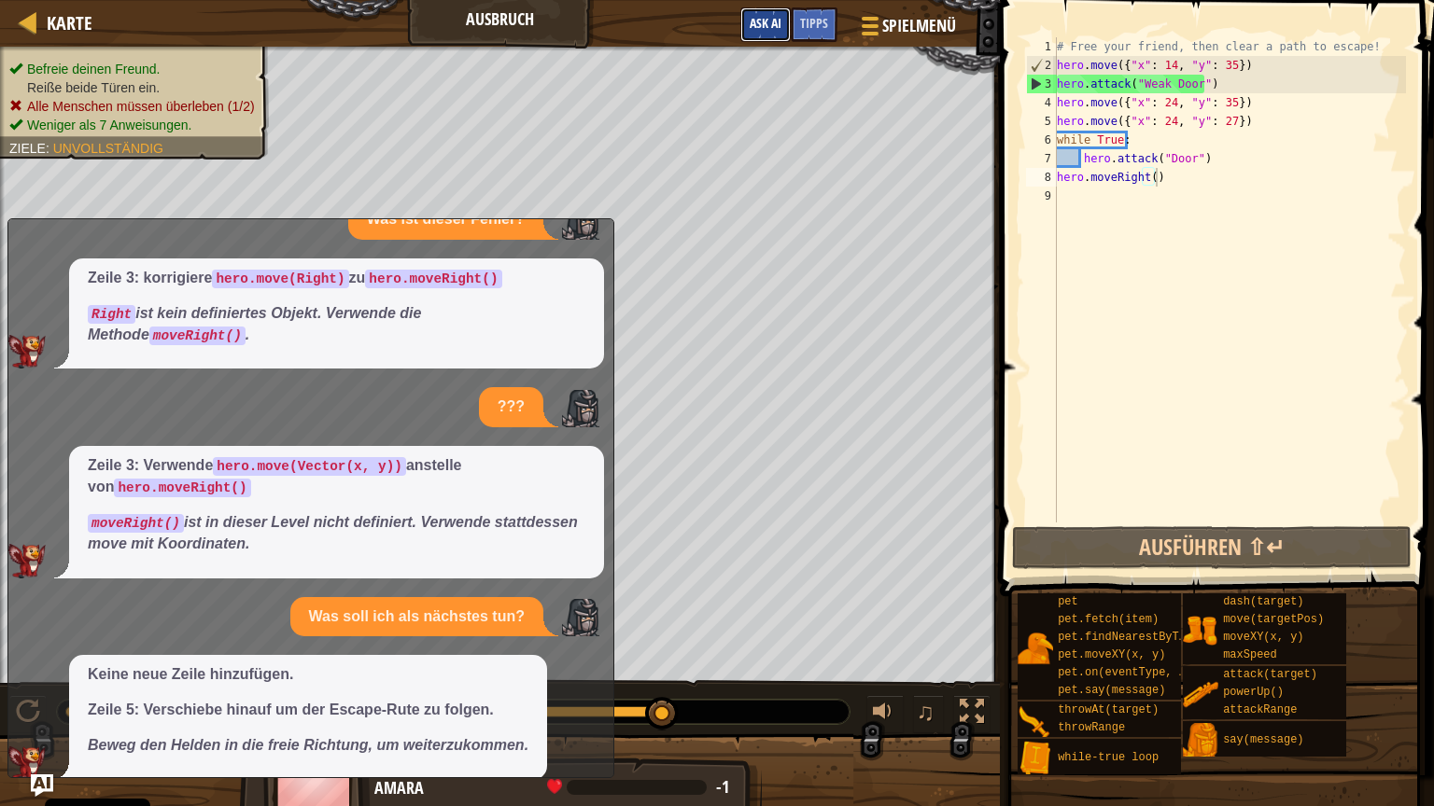
click at [774, 35] on button "Ask AI" at bounding box center [765, 24] width 50 height 35
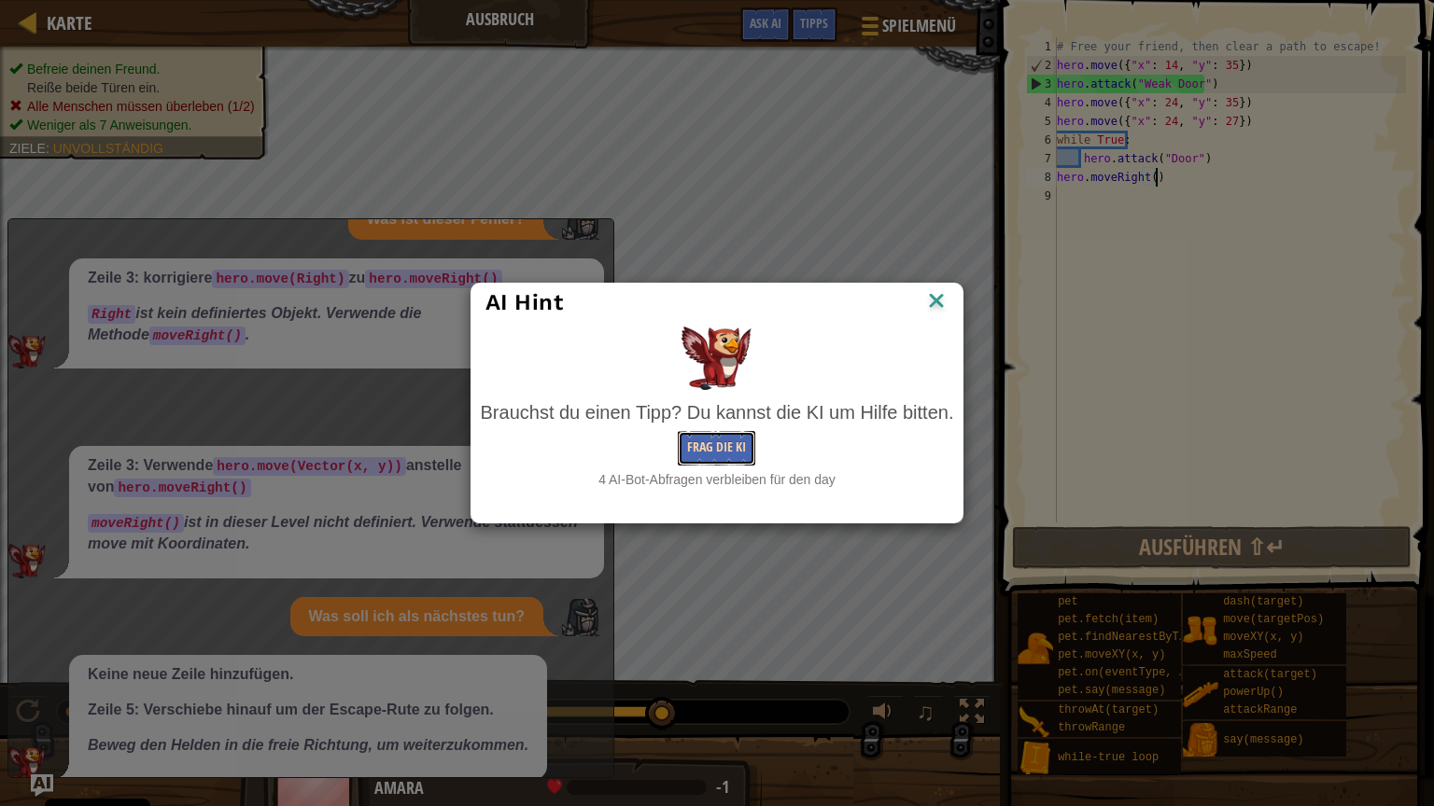
click at [736, 441] on button "Frag die KI" at bounding box center [716, 448] width 77 height 35
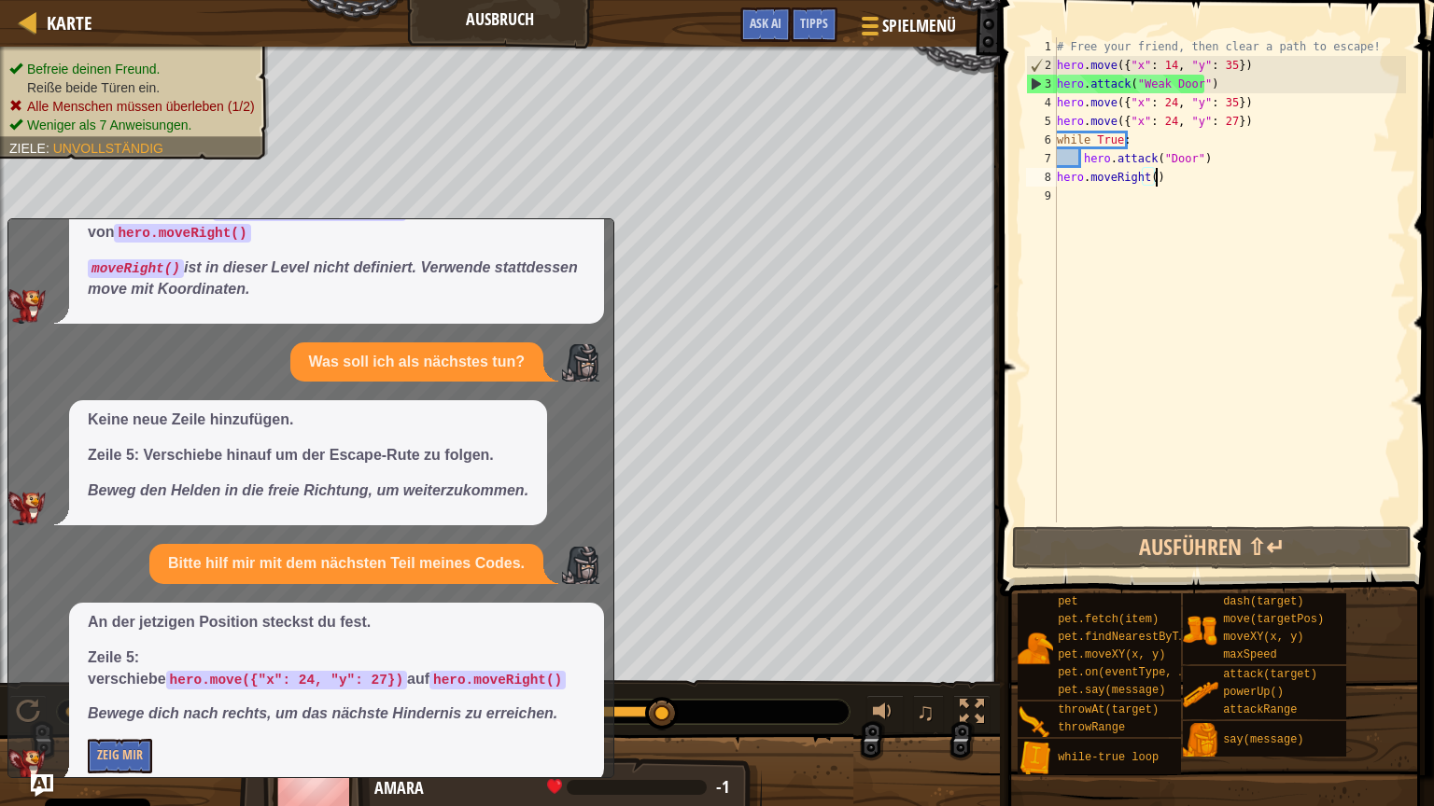
scroll to position [304, 0]
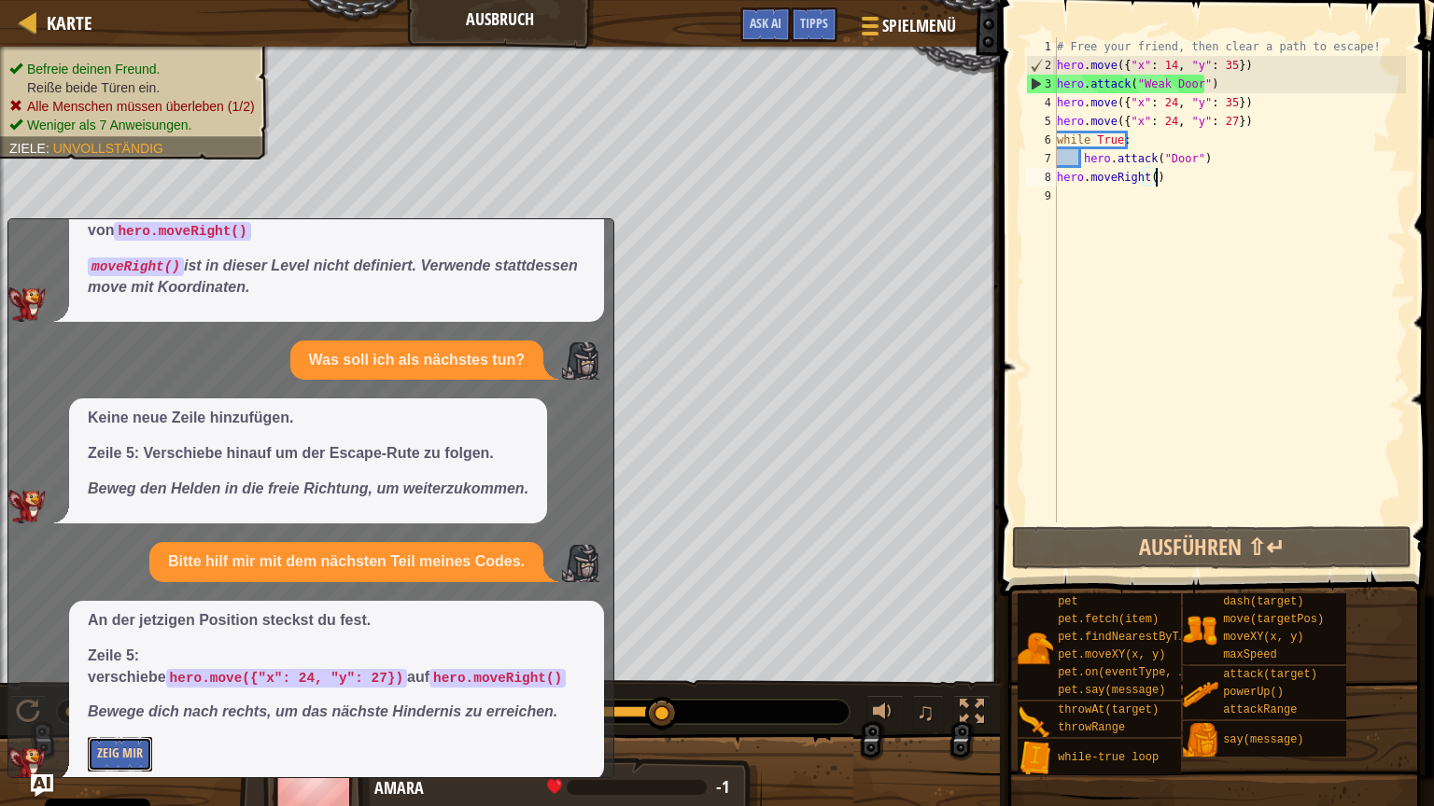
click at [93, 680] on button "Zeig mir" at bounding box center [120, 754] width 64 height 35
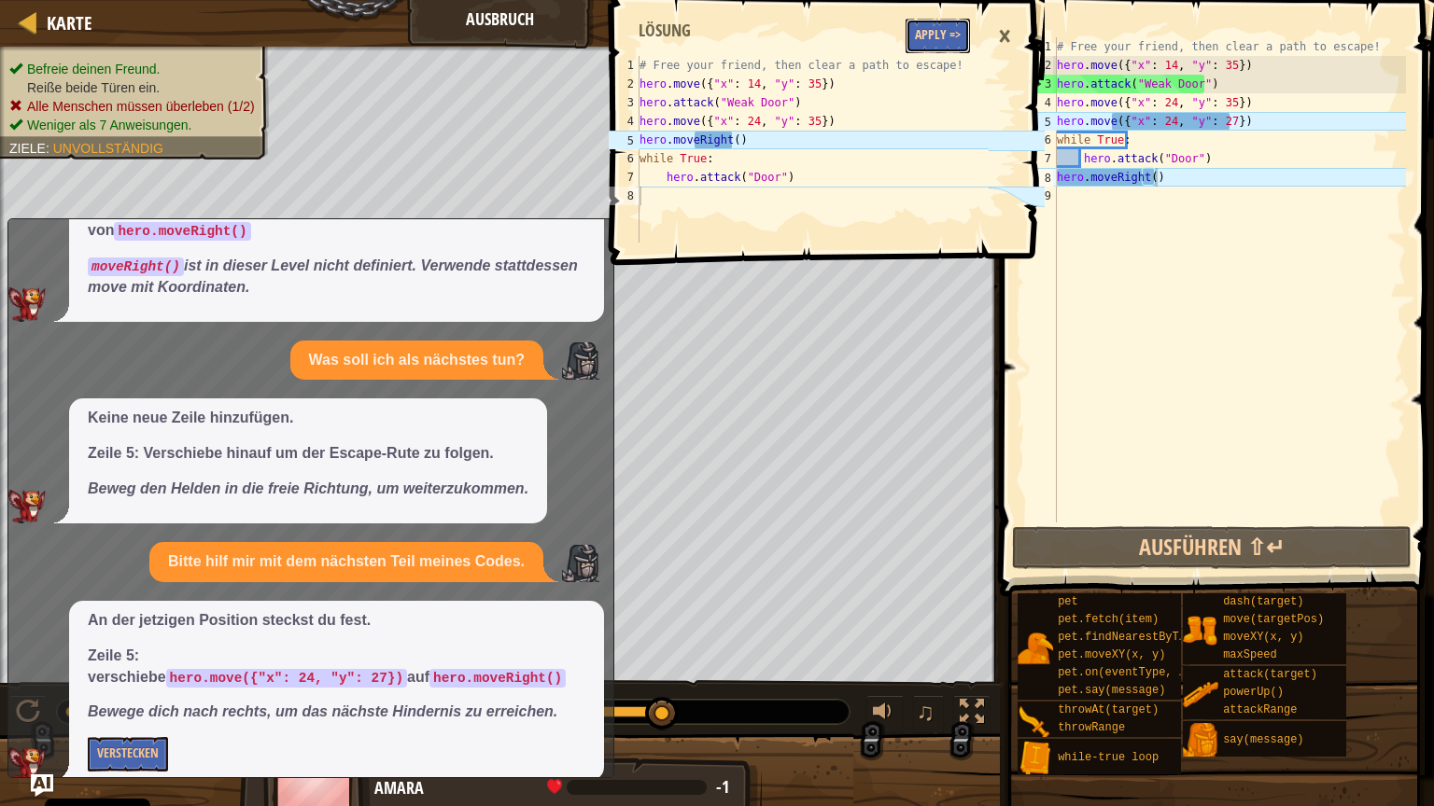
click at [914, 49] on button "Apply =>" at bounding box center [937, 36] width 64 height 35
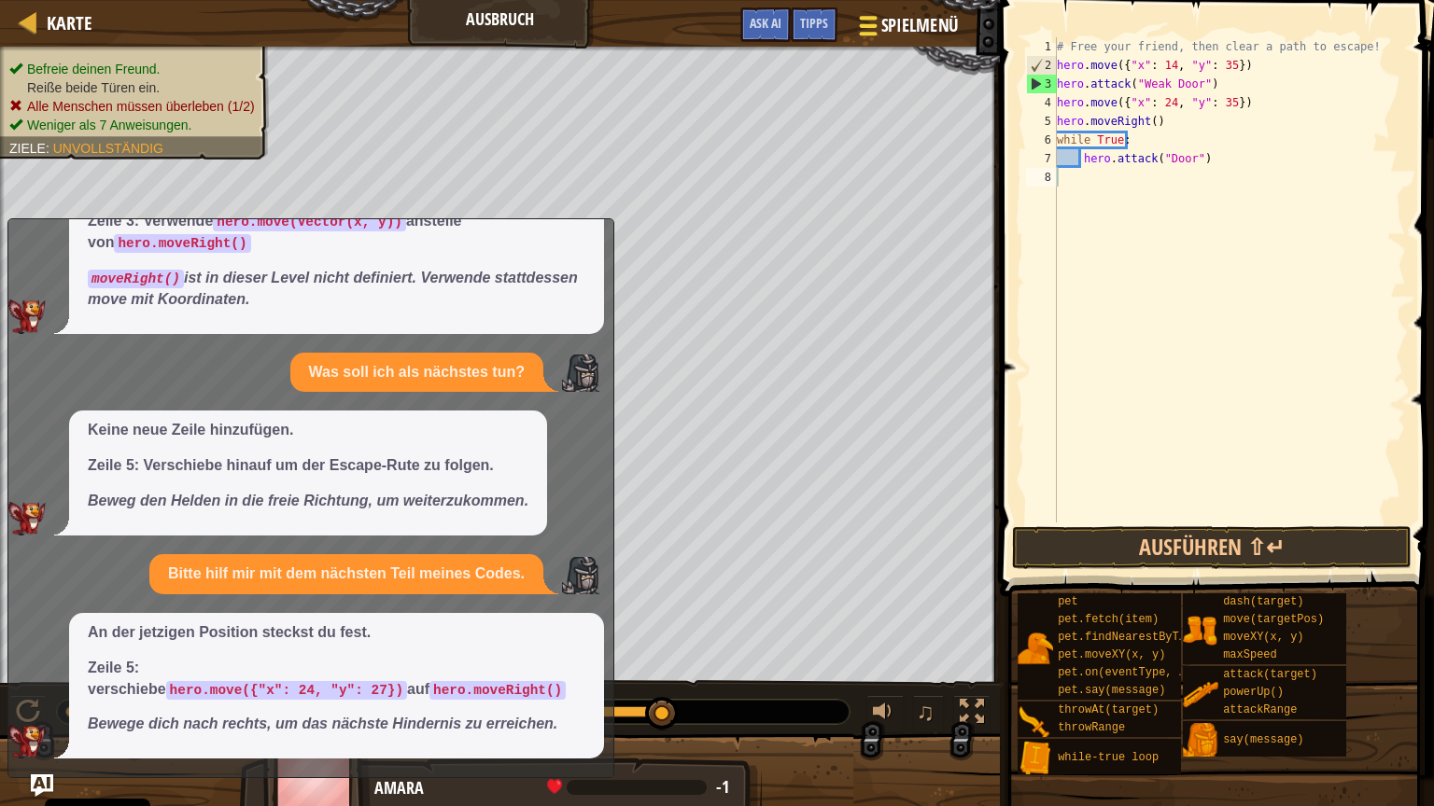
scroll to position [272, 0]
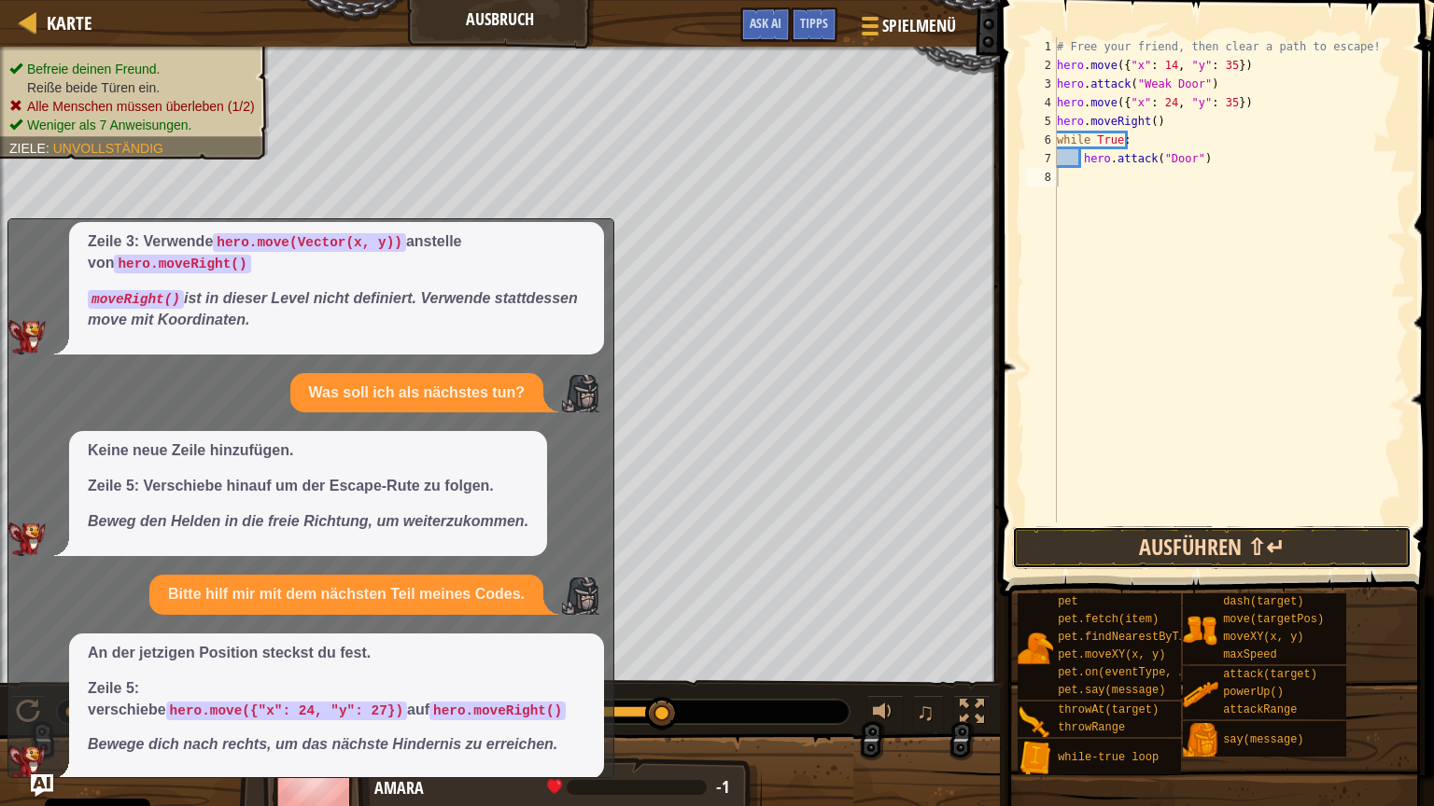
click at [1175, 529] on button "Ausführen ⇧↵" at bounding box center [1211, 547] width 399 height 43
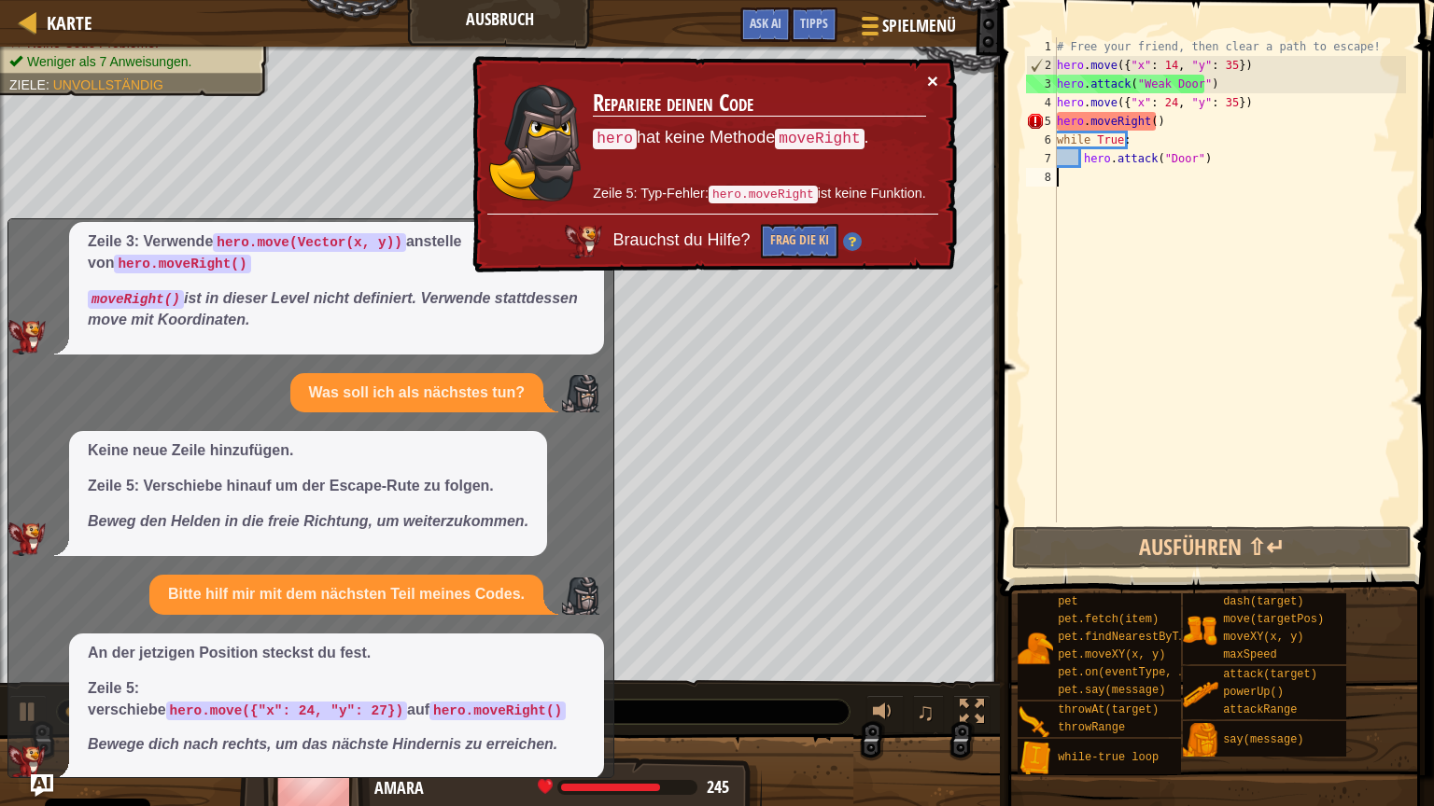
click at [931, 83] on button "×" at bounding box center [932, 81] width 11 height 20
click at [1198, 123] on div "# Free your friend, then clear a path to escape! hero . move ({ "x" : 14 , "y" …" at bounding box center [1229, 298] width 353 height 523
type textarea "hero.moveRight()"
click at [777, 233] on button "Frag die KI" at bounding box center [798, 242] width 77 height 35
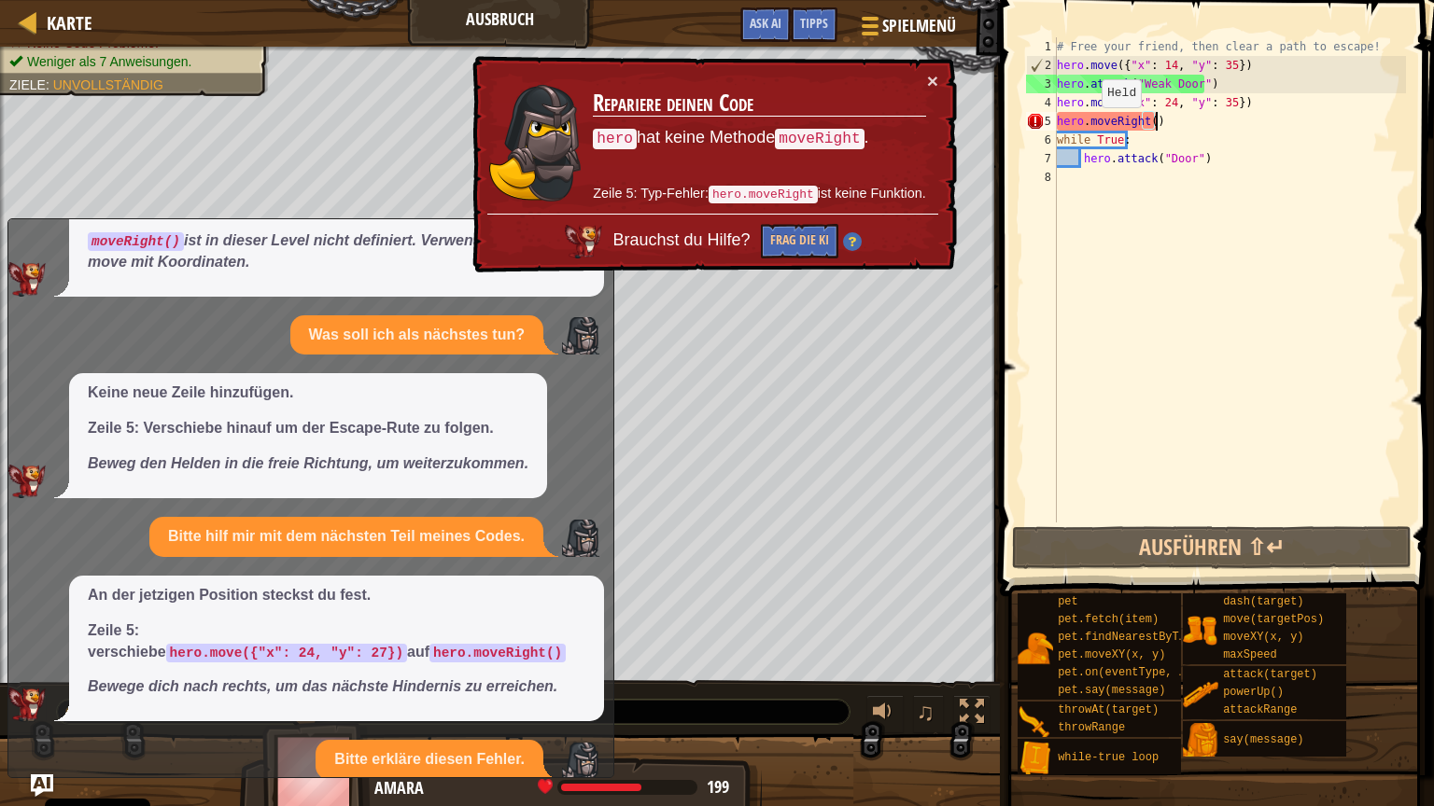
scroll to position [493, 0]
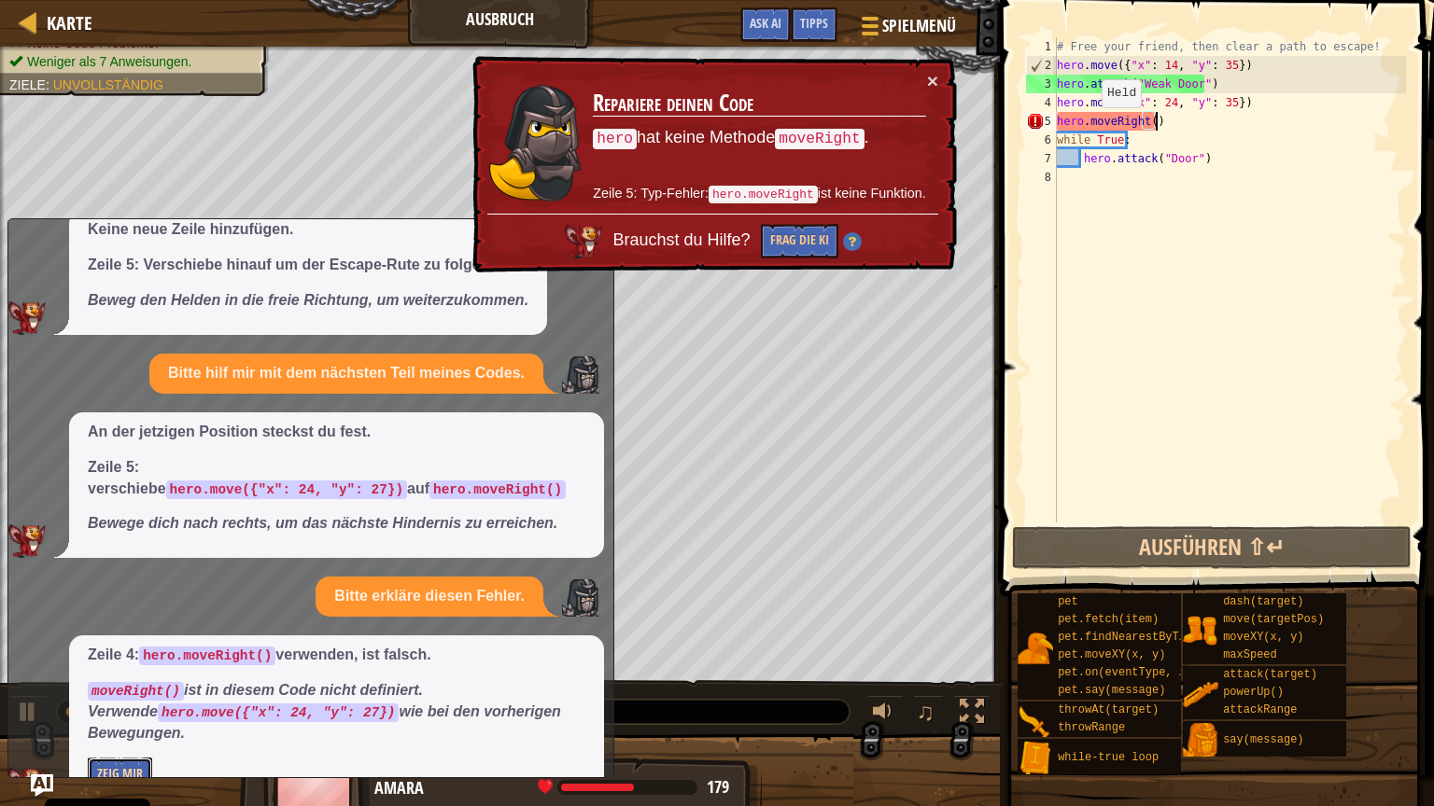
click at [134, 680] on button "Zeig mir" at bounding box center [120, 775] width 64 height 35
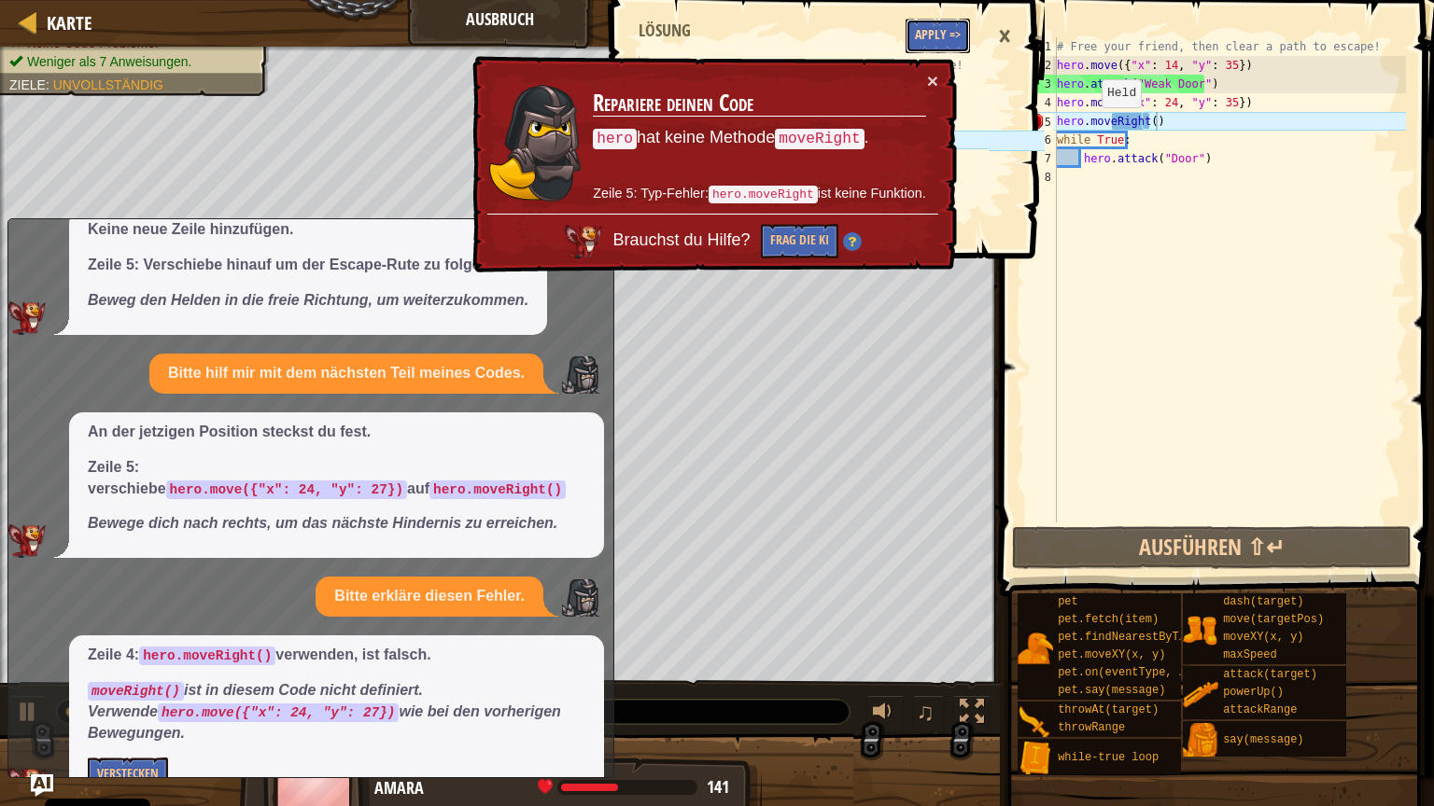
click at [955, 25] on button "Apply =>" at bounding box center [937, 36] width 64 height 35
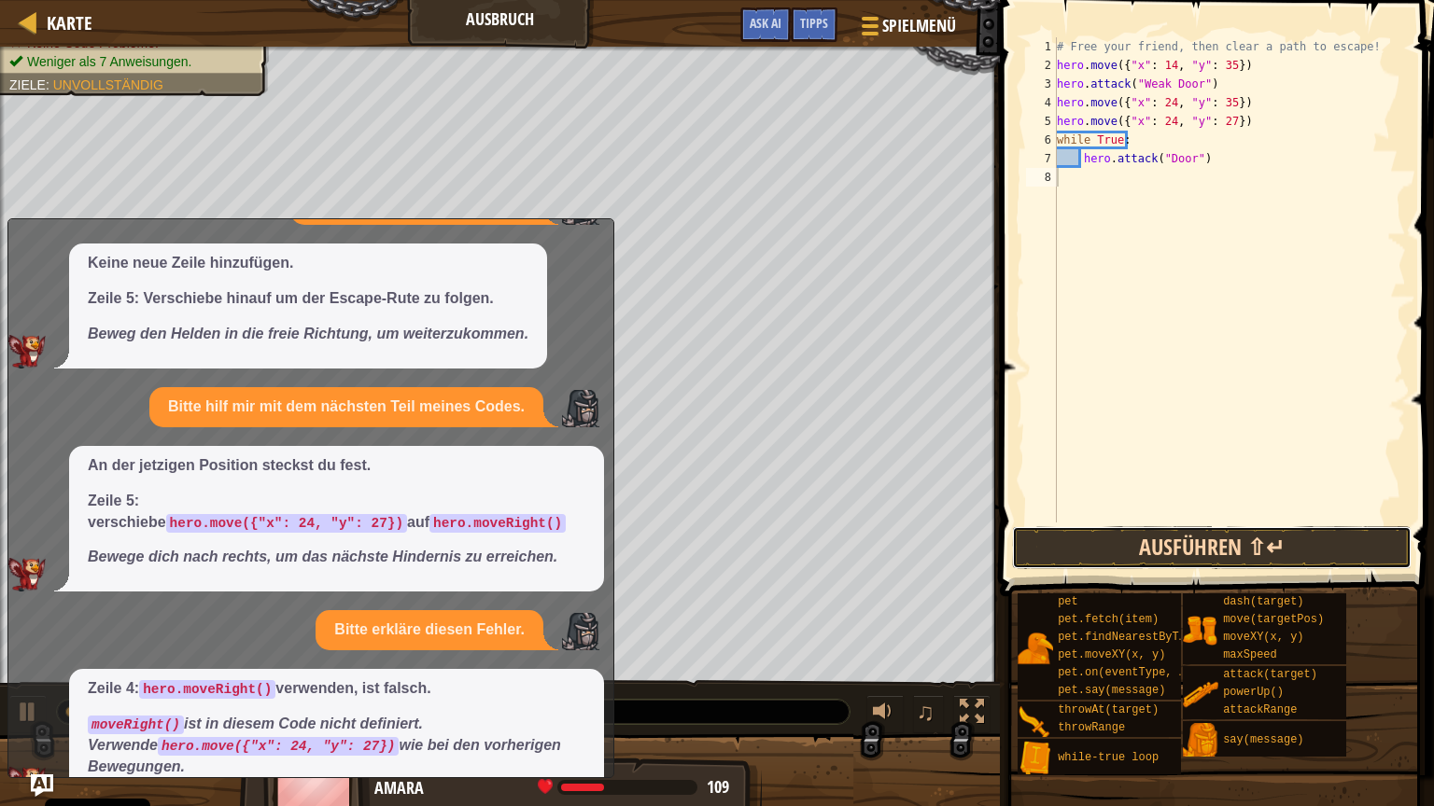
click at [1290, 532] on button "Ausführen ⇧↵" at bounding box center [1211, 547] width 399 height 43
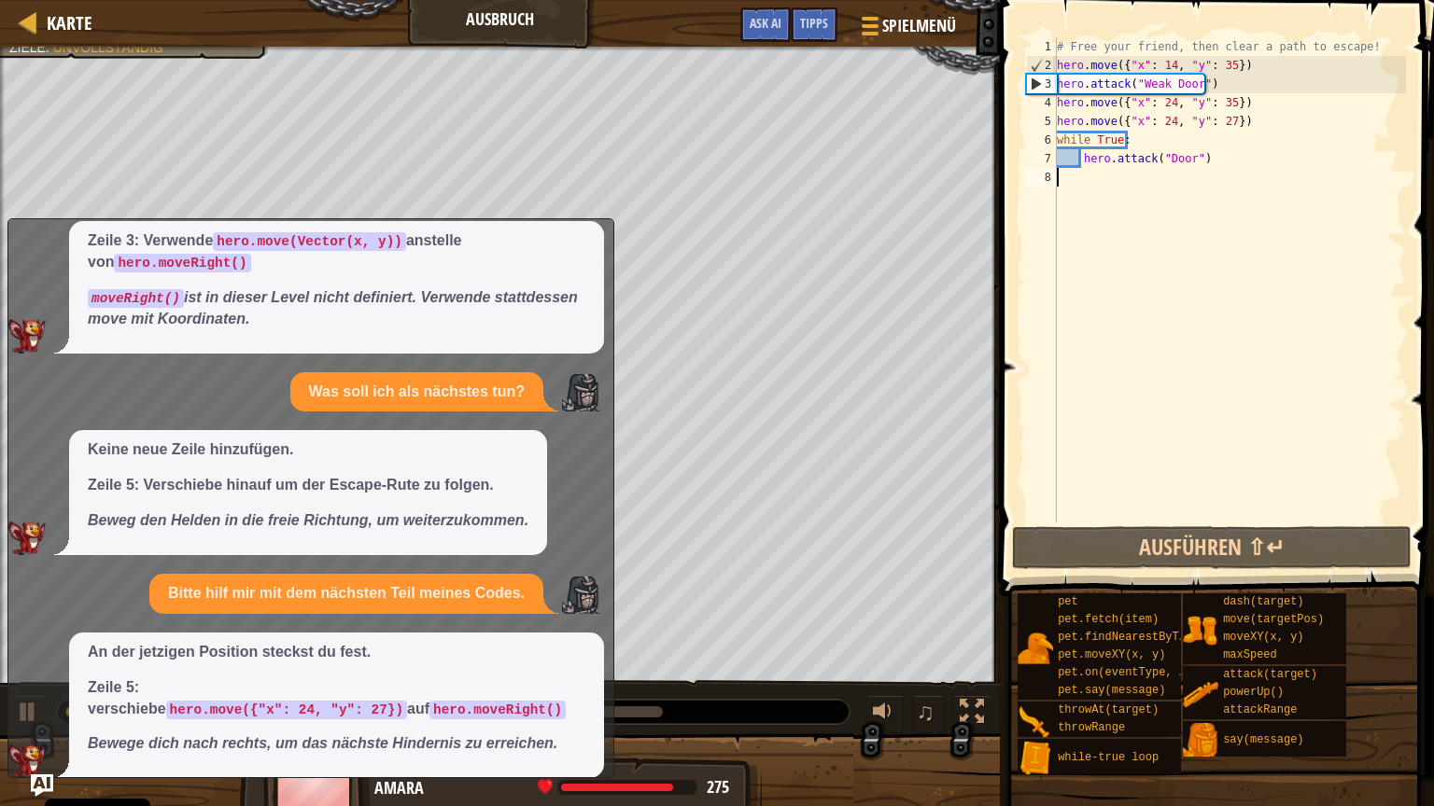
scroll to position [0, 0]
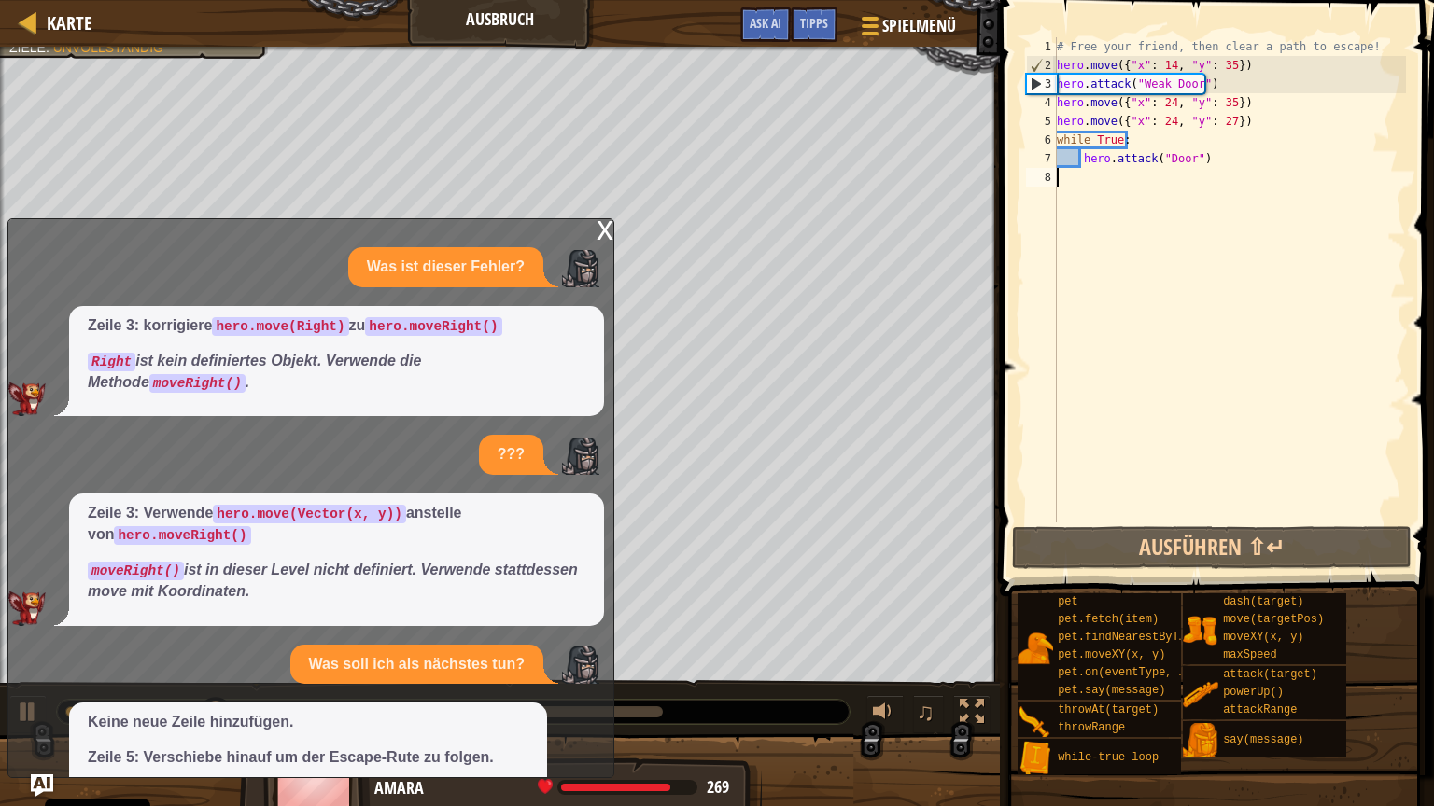
click at [595, 240] on div "x Was ist dieser Fehler? Zeile 3: korrigiere hero.move(Right) zu hero.moveRight…" at bounding box center [310, 498] width 607 height 560
click at [609, 227] on div "x" at bounding box center [604, 228] width 17 height 19
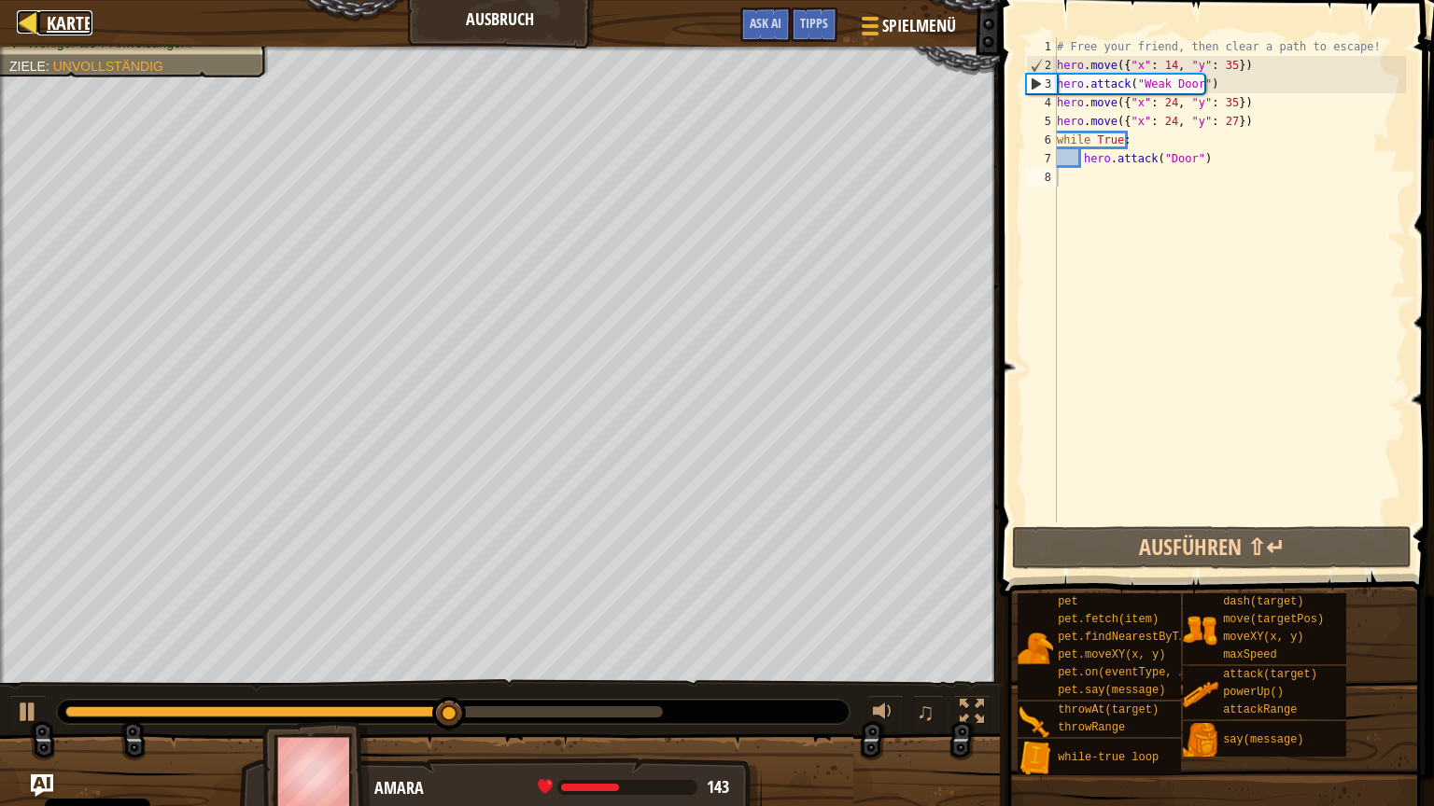
click at [63, 21] on span "Karte" at bounding box center [70, 22] width 46 height 25
select select "de-DE"
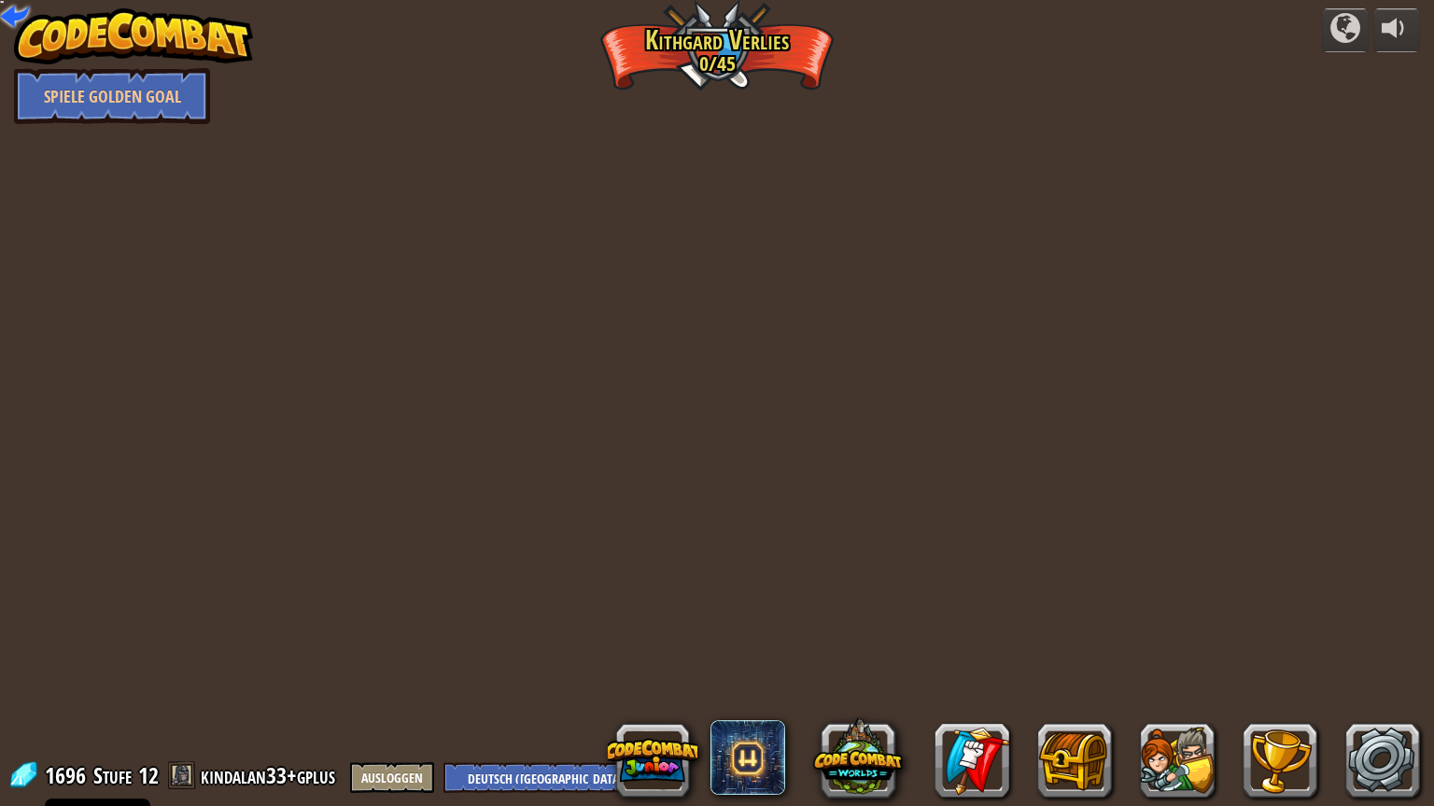
select select "de-DE"
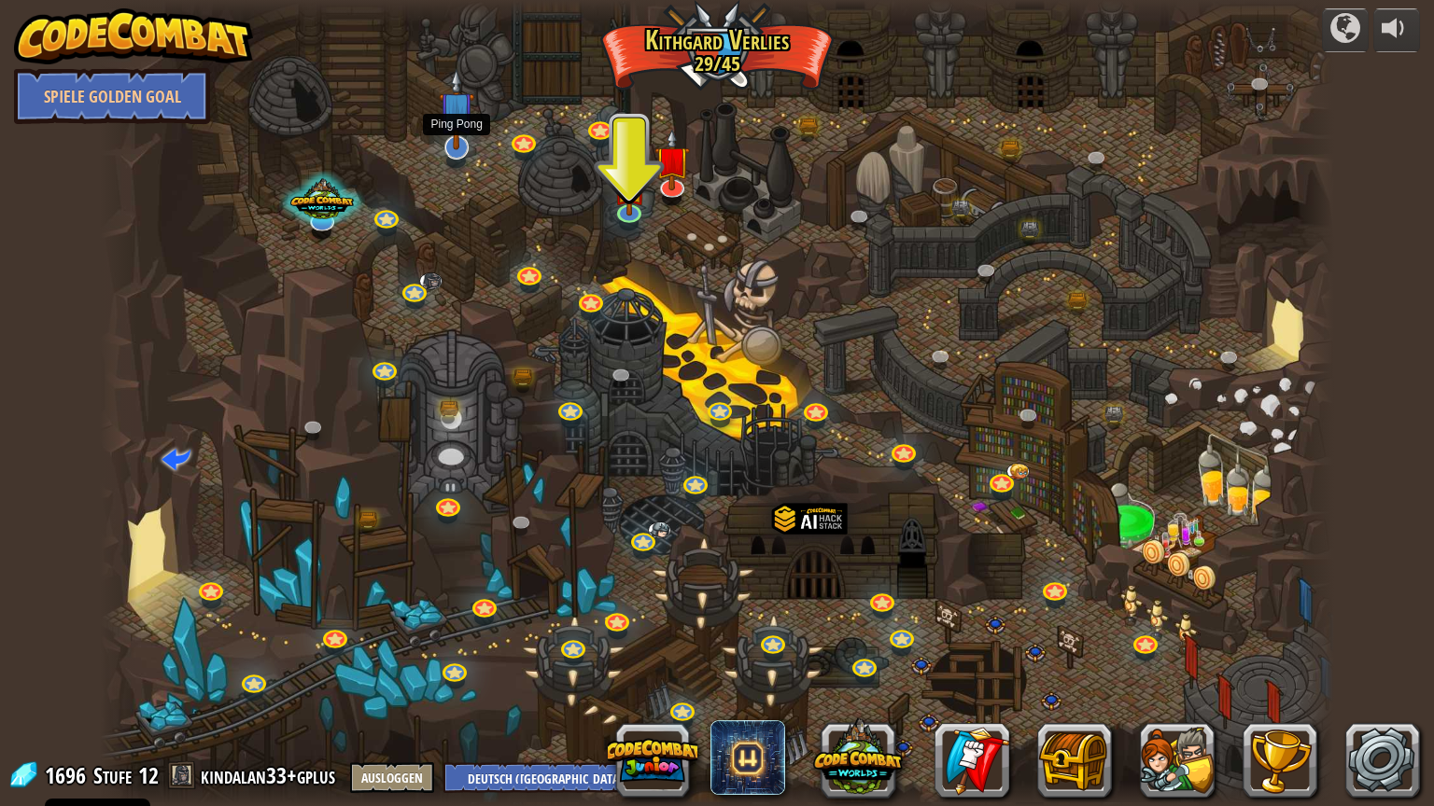
click at [448, 142] on img at bounding box center [456, 109] width 35 height 82
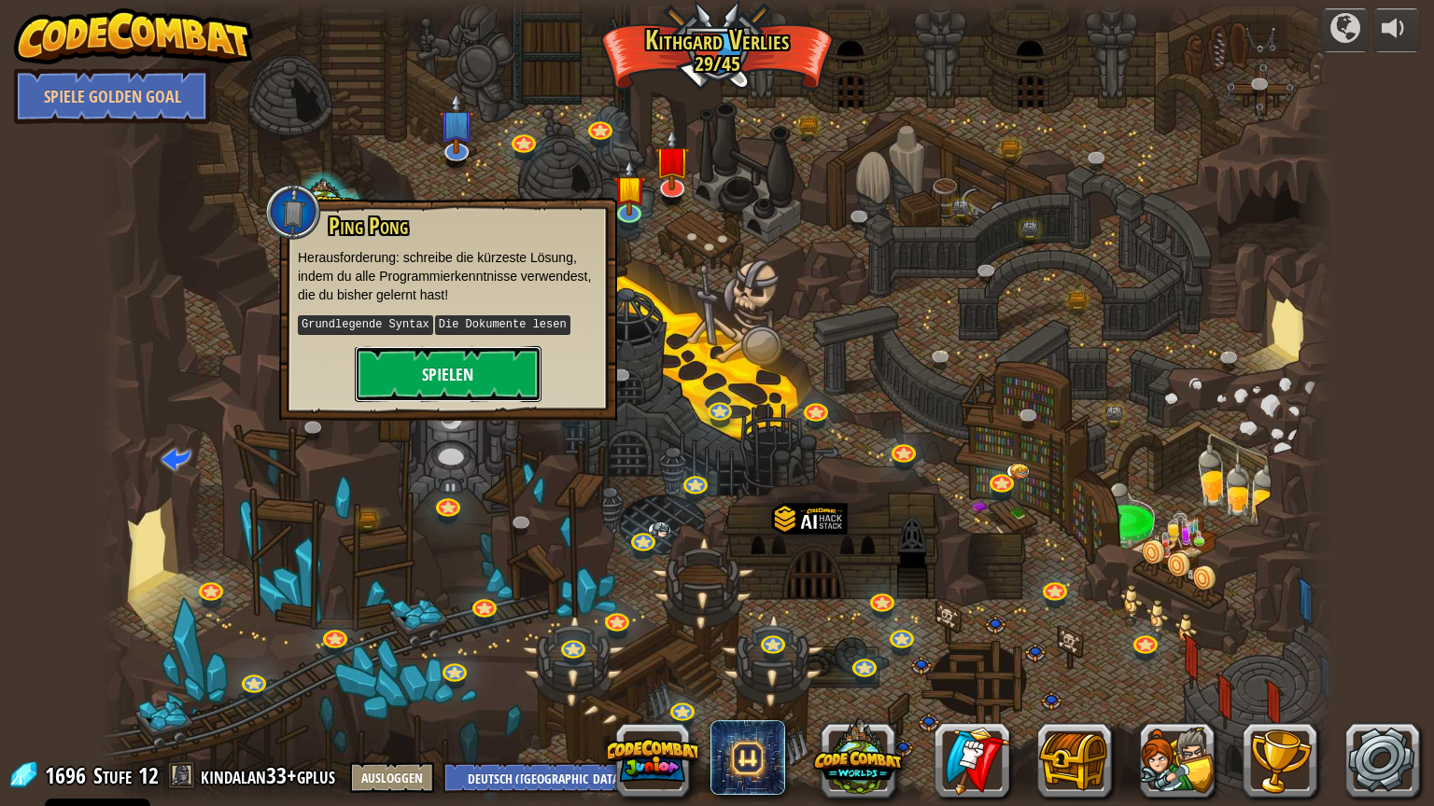
click at [447, 366] on button "Spielen" at bounding box center [448, 374] width 187 height 56
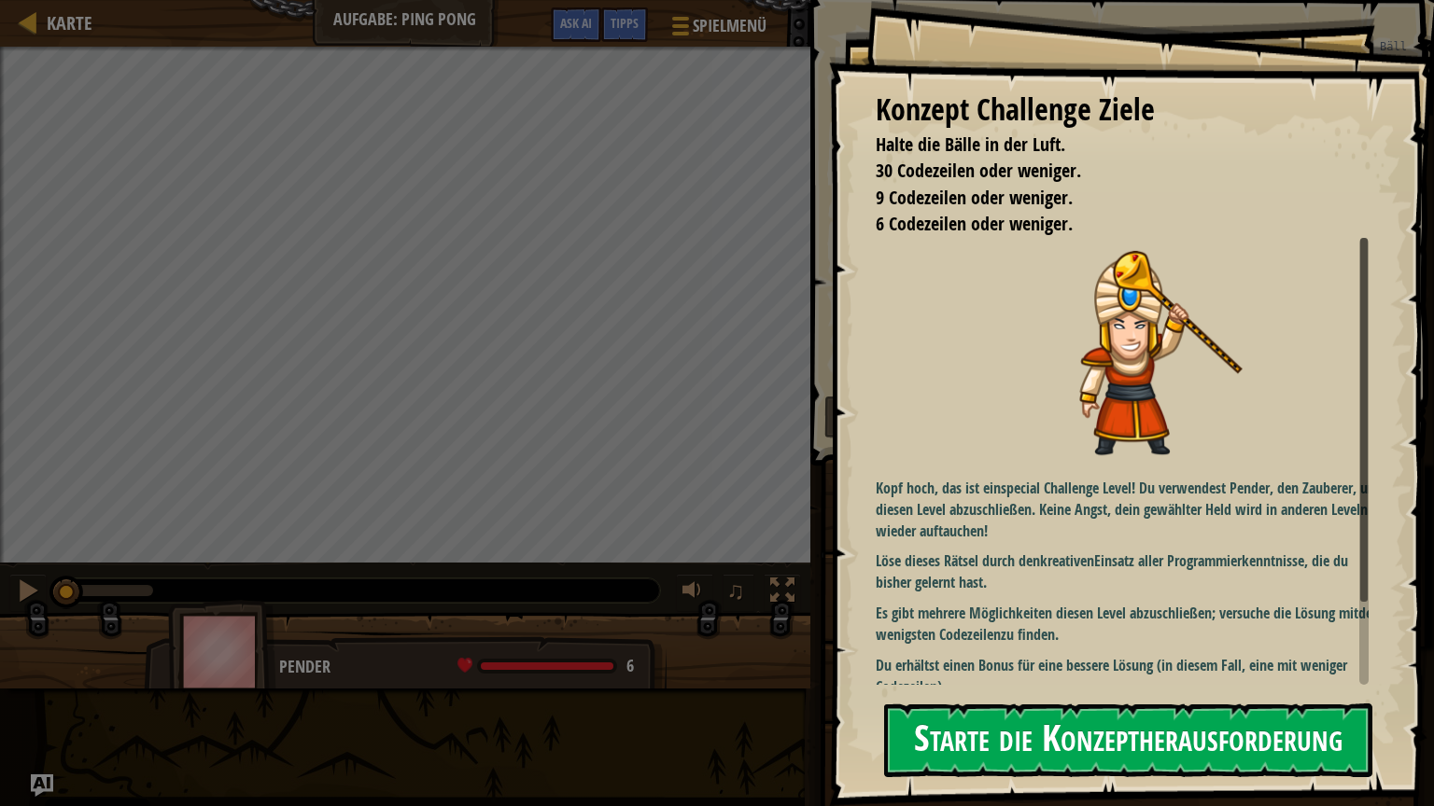
click at [1140, 680] on button "Starte die Konzeptherausforderung" at bounding box center [1128, 741] width 488 height 74
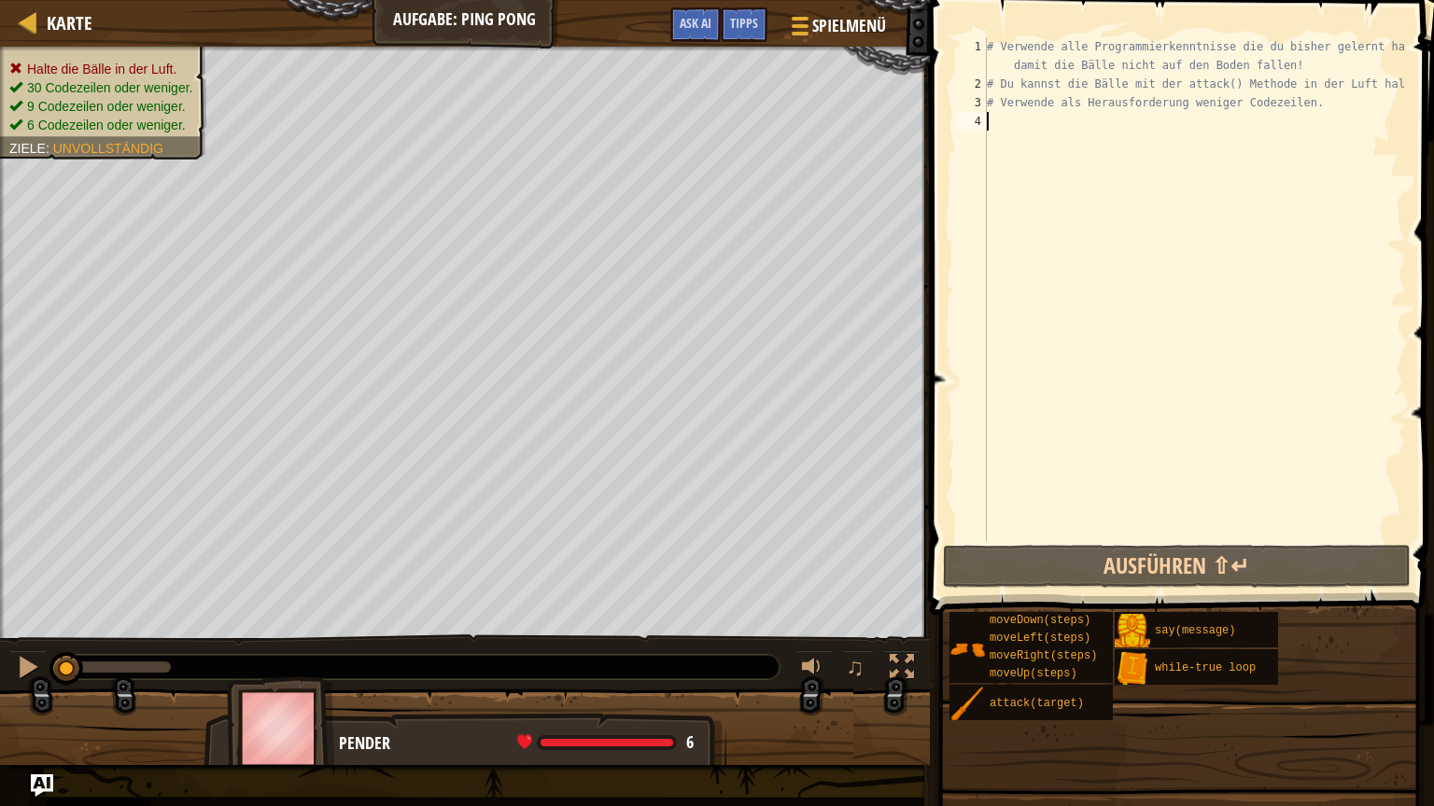
type textarea "h"
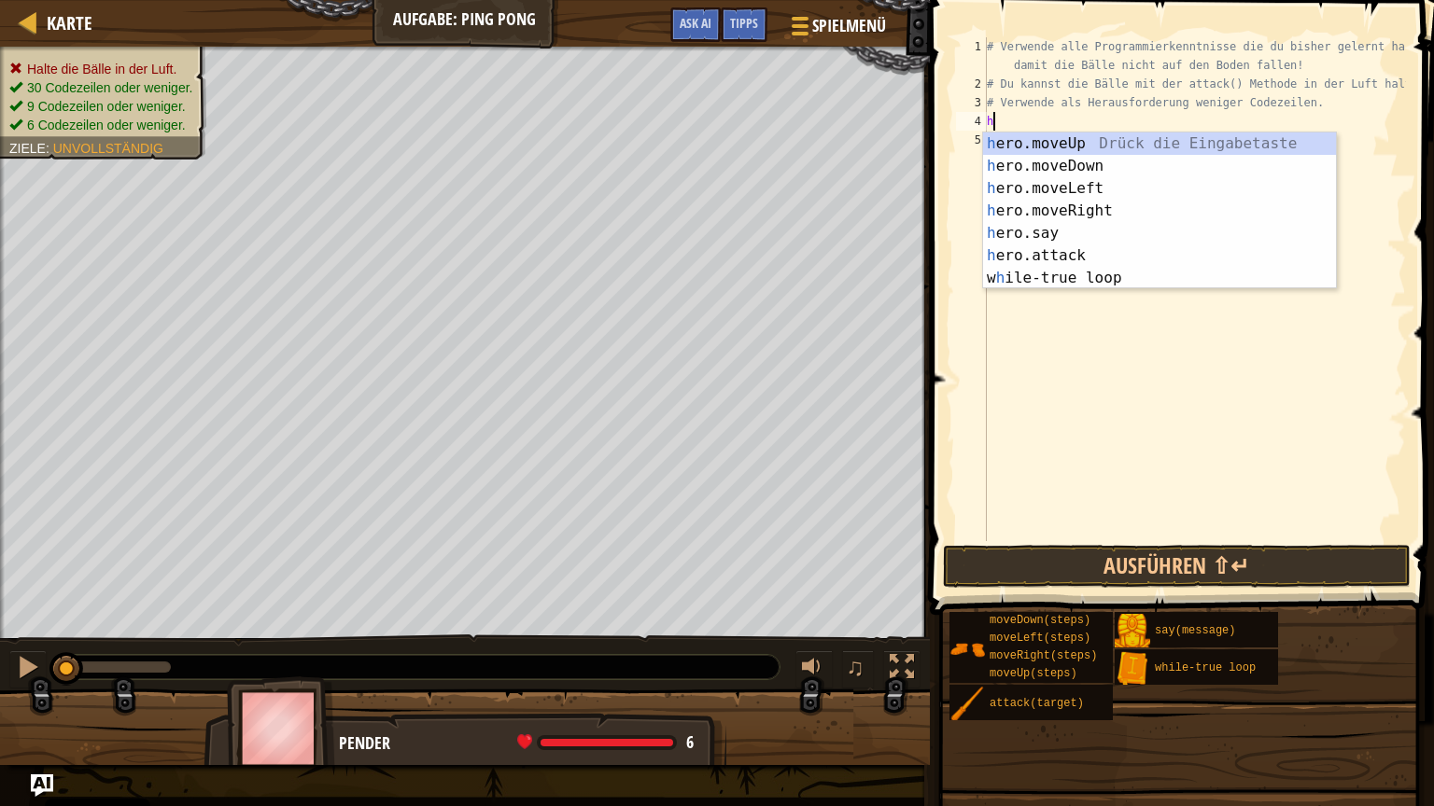
scroll to position [8, 0]
click at [1098, 209] on div "h ero.moveUp Drück die Eingabetaste h ero.moveDown Drück die Eingabetaste h ero…" at bounding box center [1159, 234] width 353 height 202
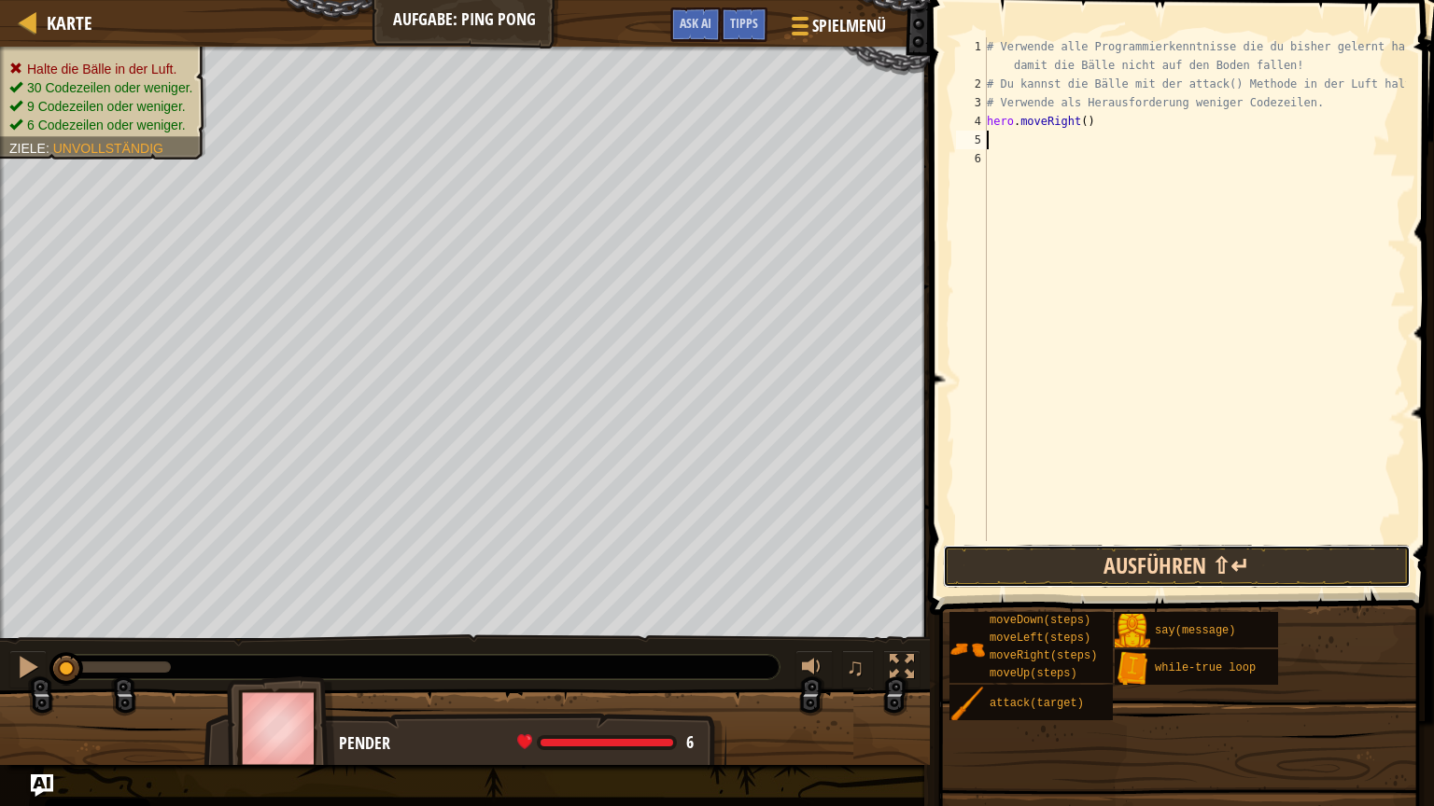
click at [1106, 579] on button "Ausführen ⇧↵" at bounding box center [1177, 566] width 468 height 43
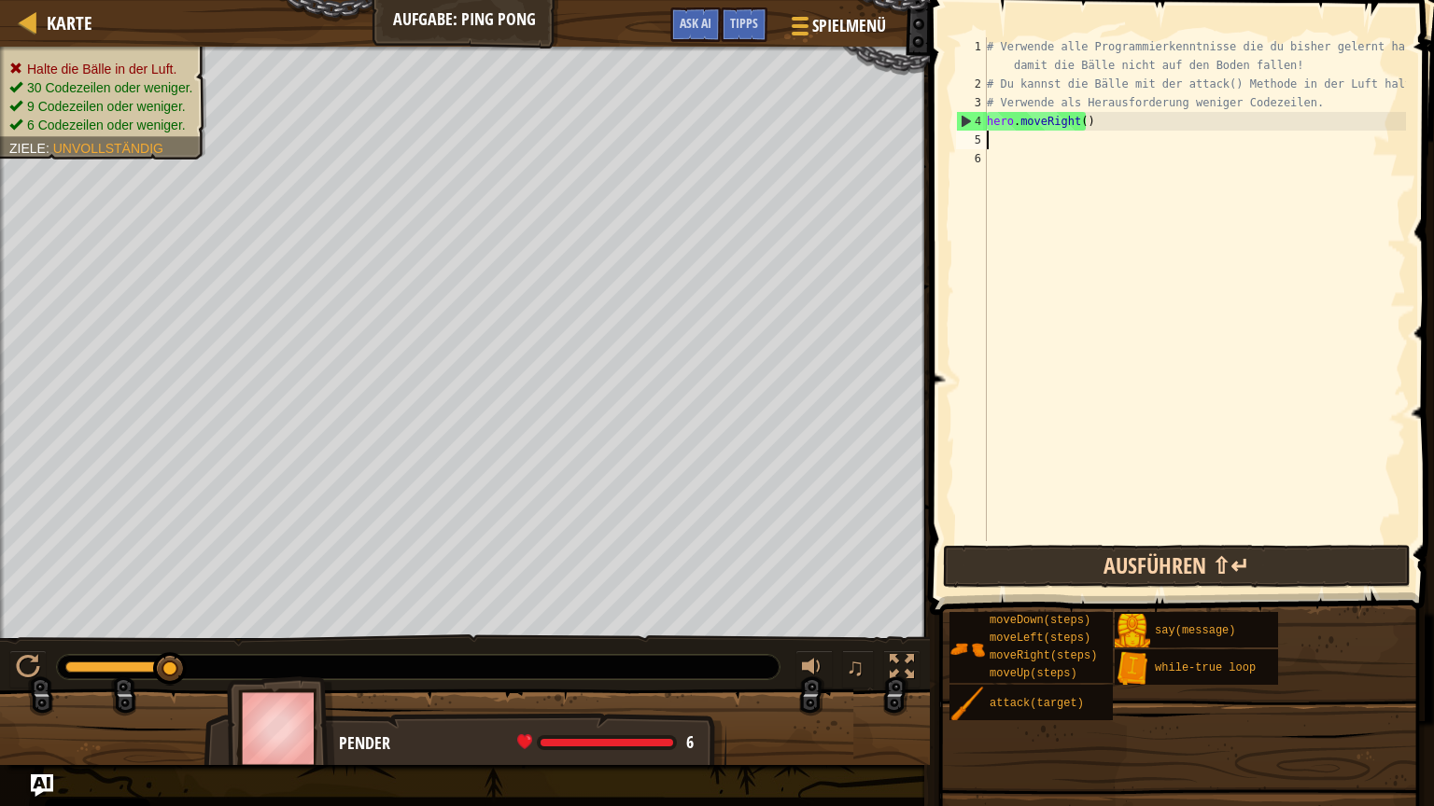
type textarea "h"
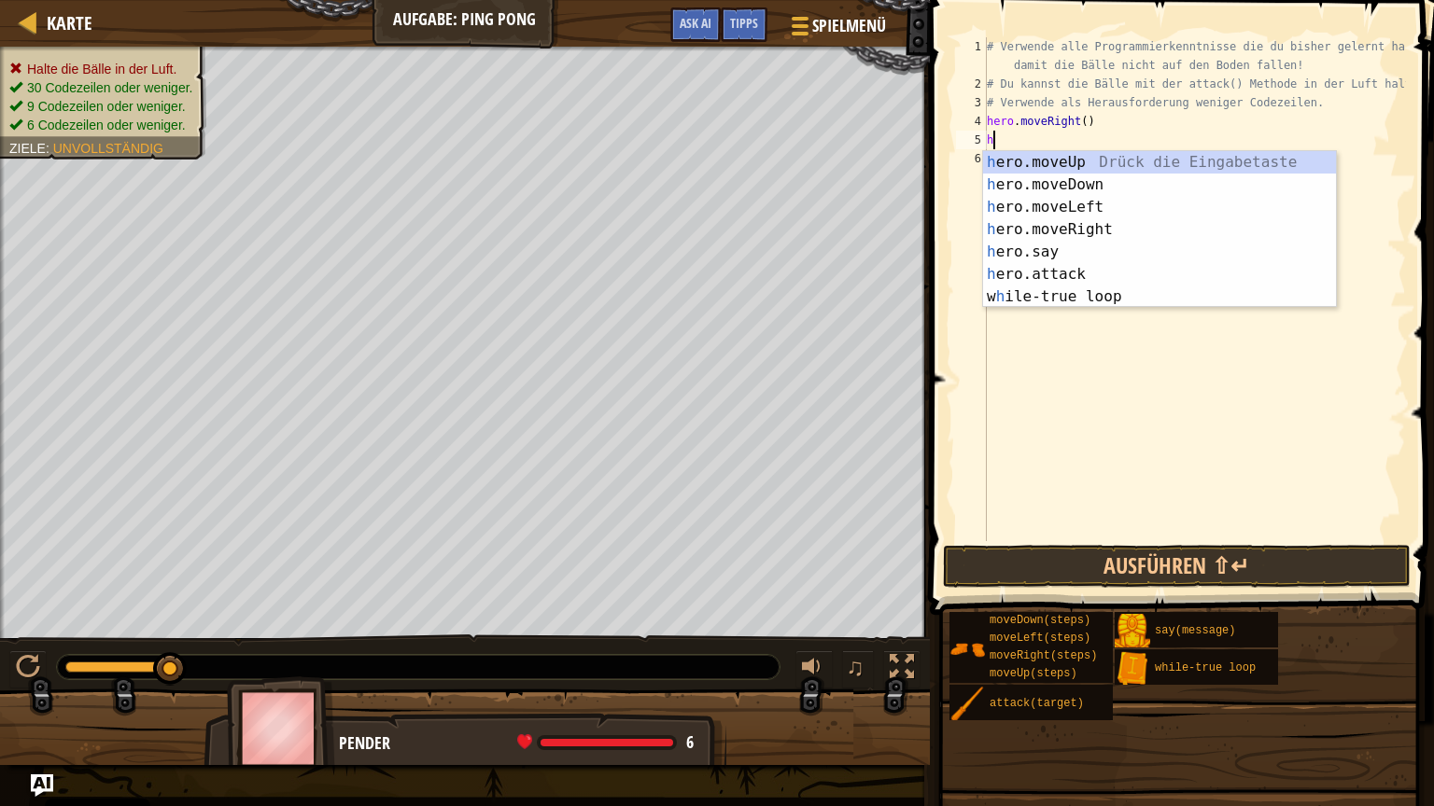
click at [1100, 502] on div "# Verwende alle Programmierkenntnisse die du bisher gelernt hast, damit die Bäl…" at bounding box center [1194, 317] width 423 height 560
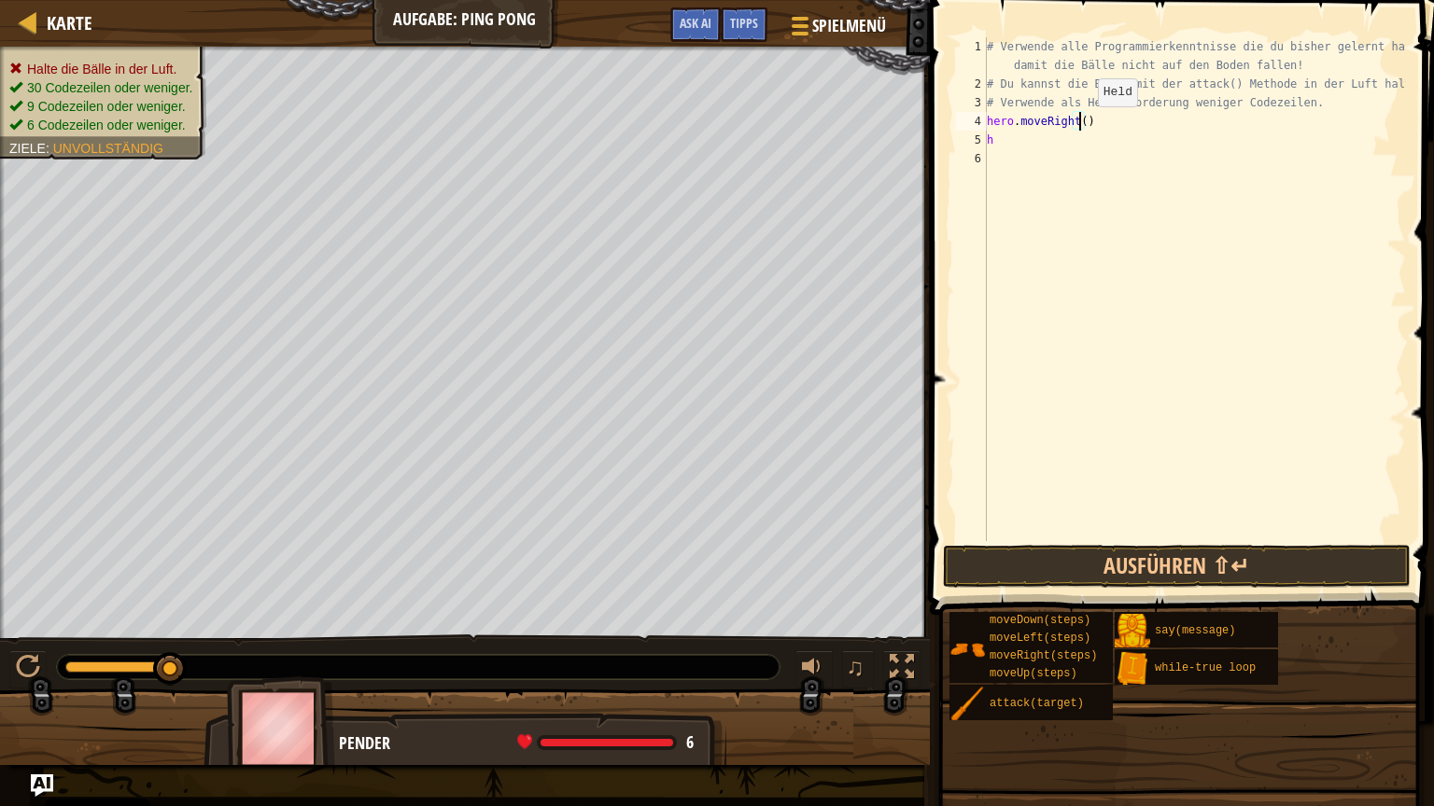
click at [1081, 125] on div "# Verwende alle Programmierkenntnisse die du bisher gelernt hast, damit die Bäl…" at bounding box center [1194, 317] width 423 height 560
click at [1076, 553] on button "Ausführen ⇧↵" at bounding box center [1177, 566] width 468 height 43
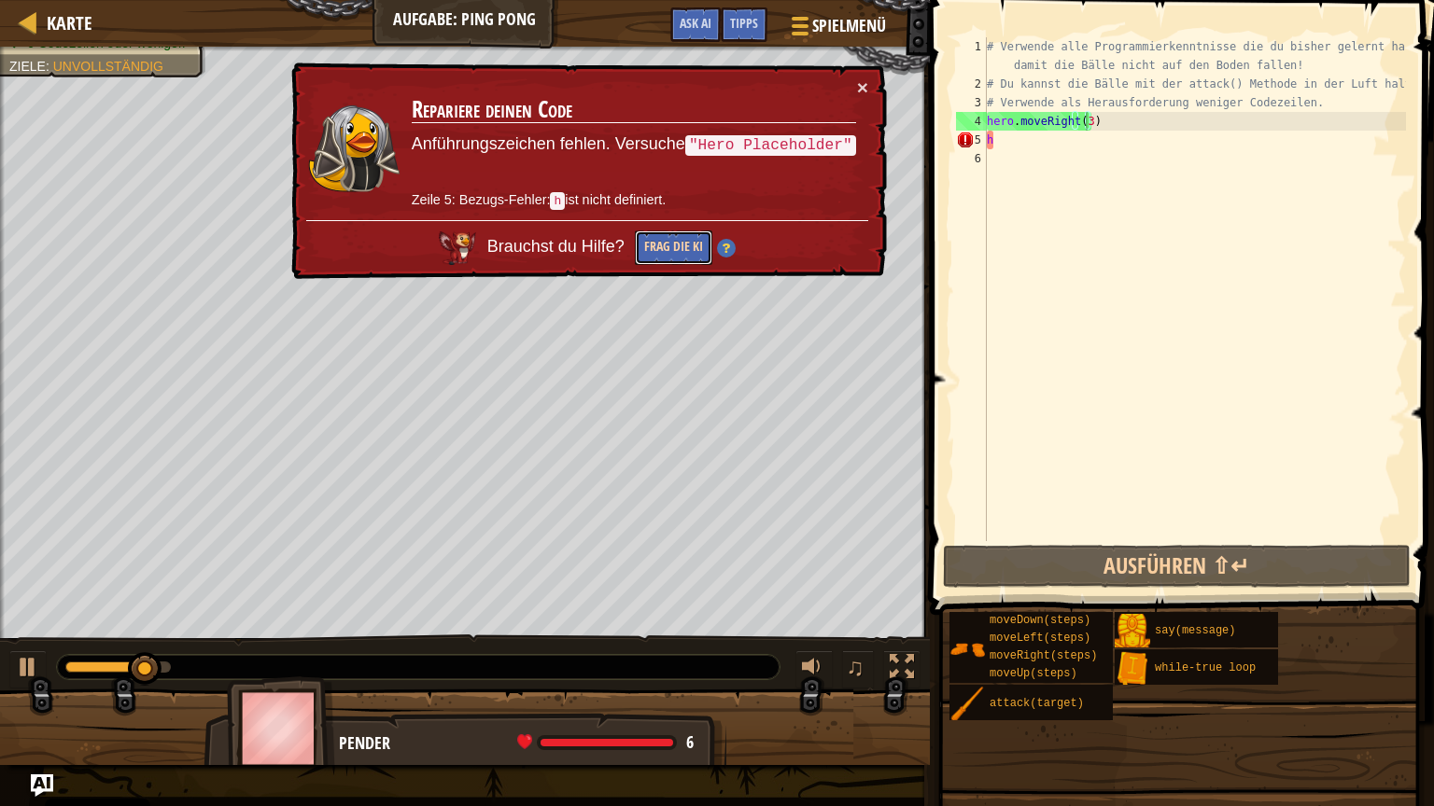
click at [687, 238] on button "Frag die KI" at bounding box center [673, 248] width 77 height 35
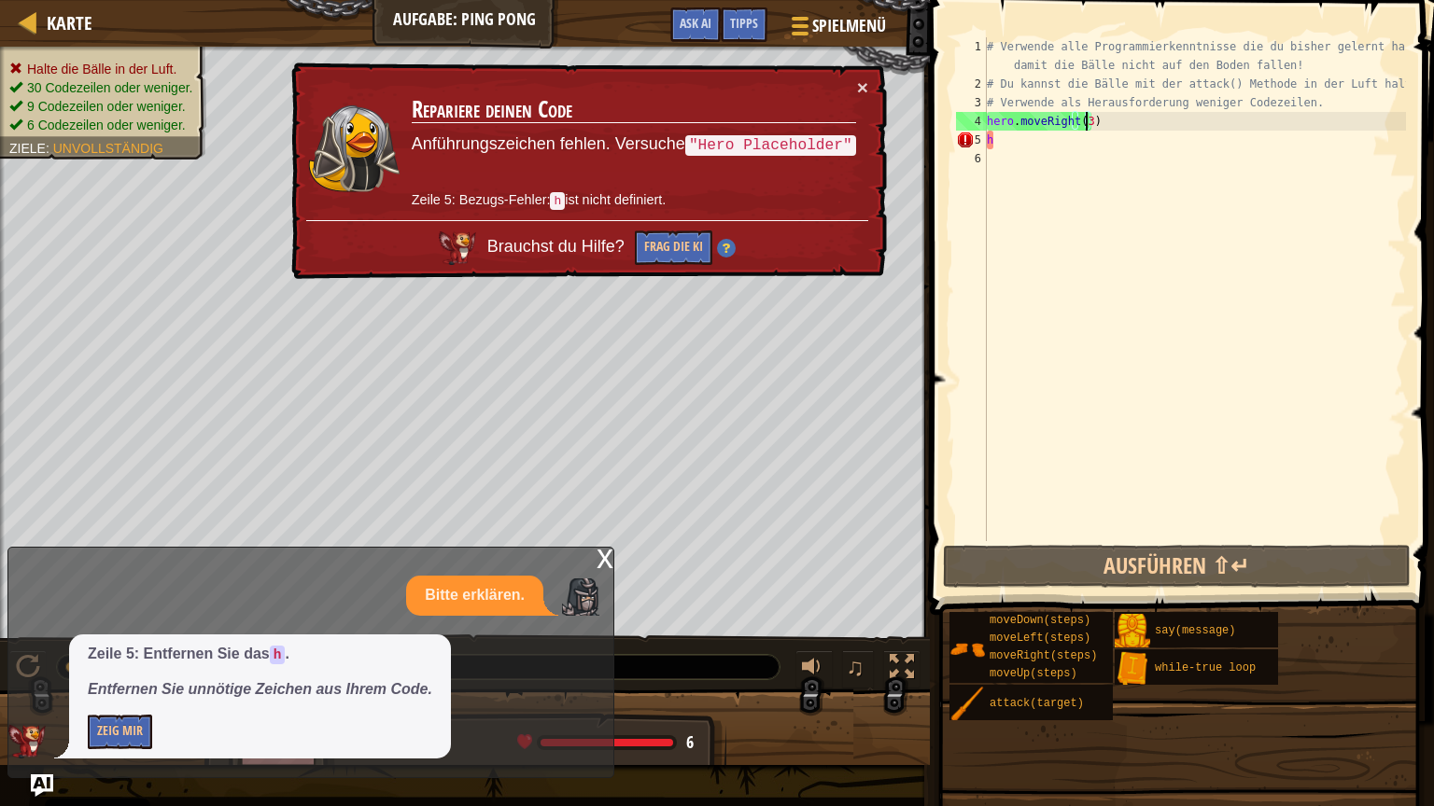
click at [1015, 145] on div "# Verwende alle Programmierkenntnisse die du bisher gelernt hast, damit die Bäl…" at bounding box center [1194, 317] width 423 height 560
type textarea "h"
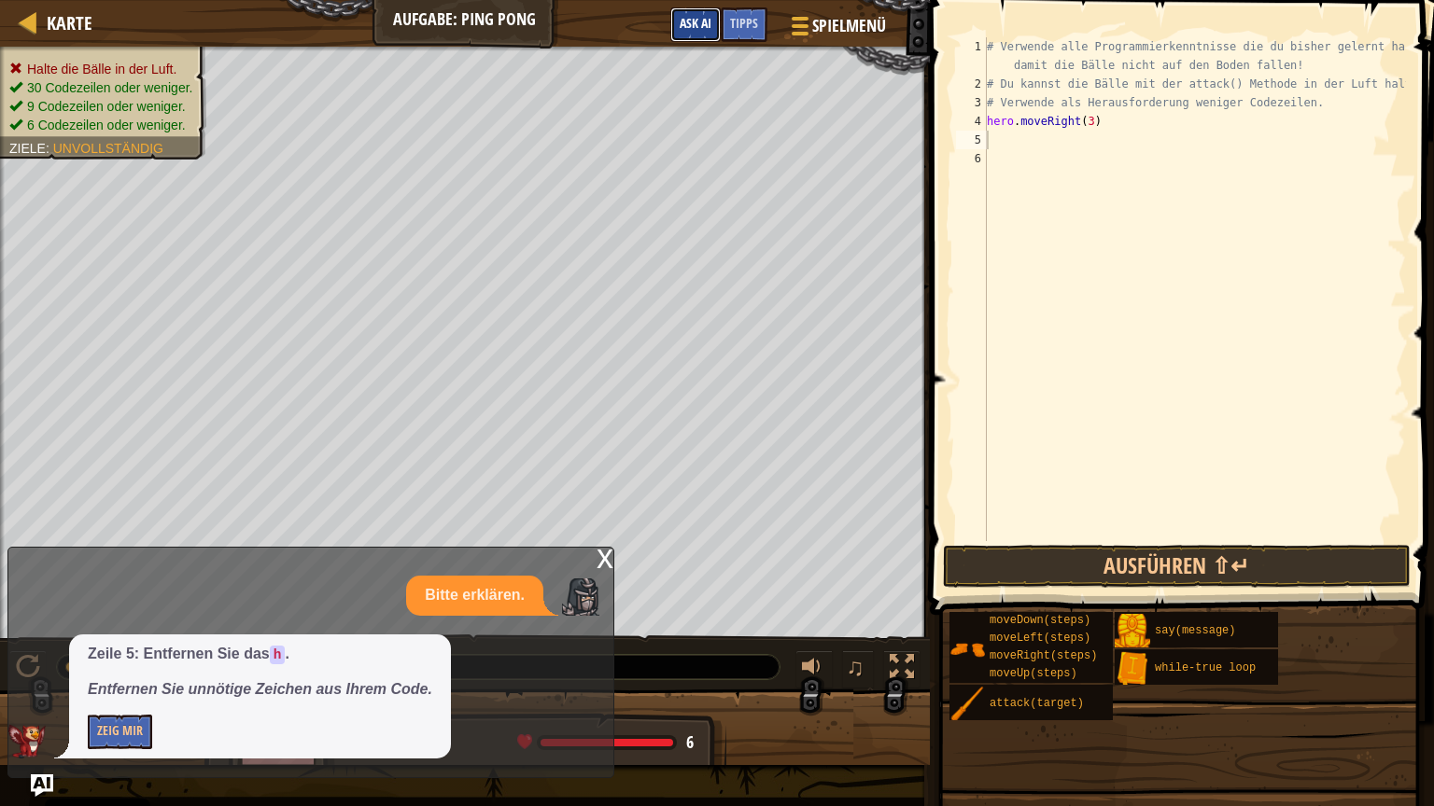
click at [691, 27] on button "Ask AI" at bounding box center [695, 24] width 50 height 35
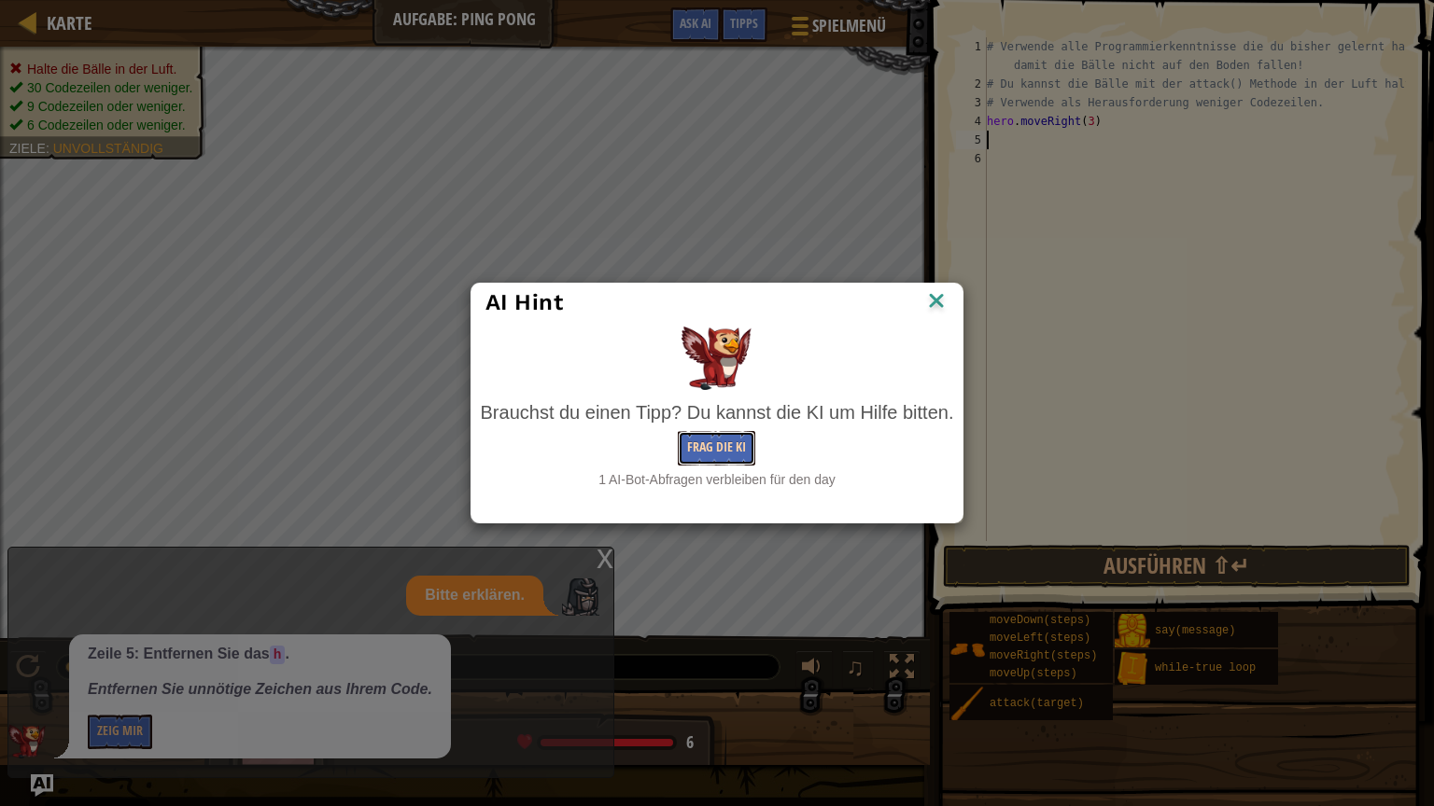
click at [698, 463] on button "Frag die KI" at bounding box center [716, 448] width 77 height 35
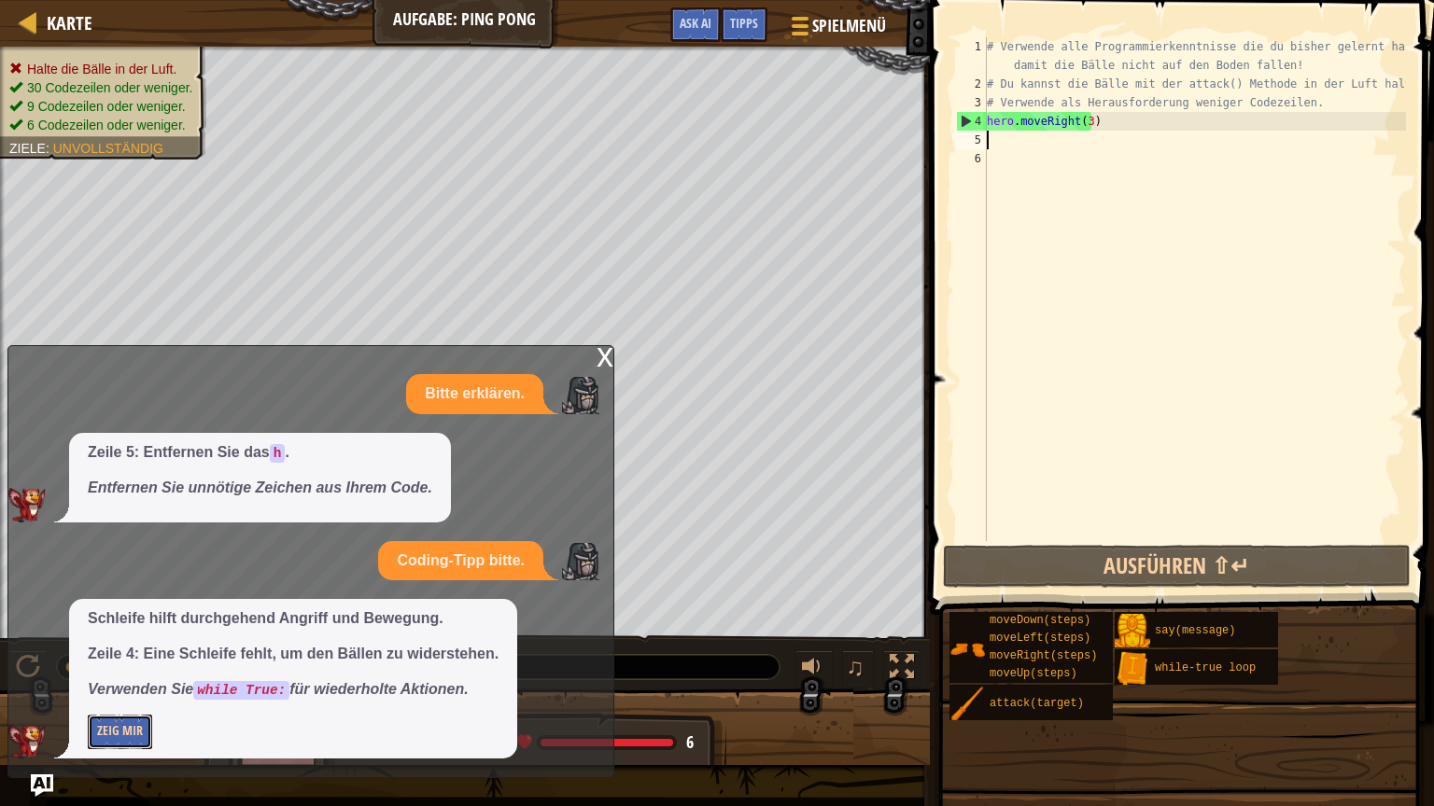
click at [100, 680] on button "Zeig mir" at bounding box center [120, 732] width 64 height 35
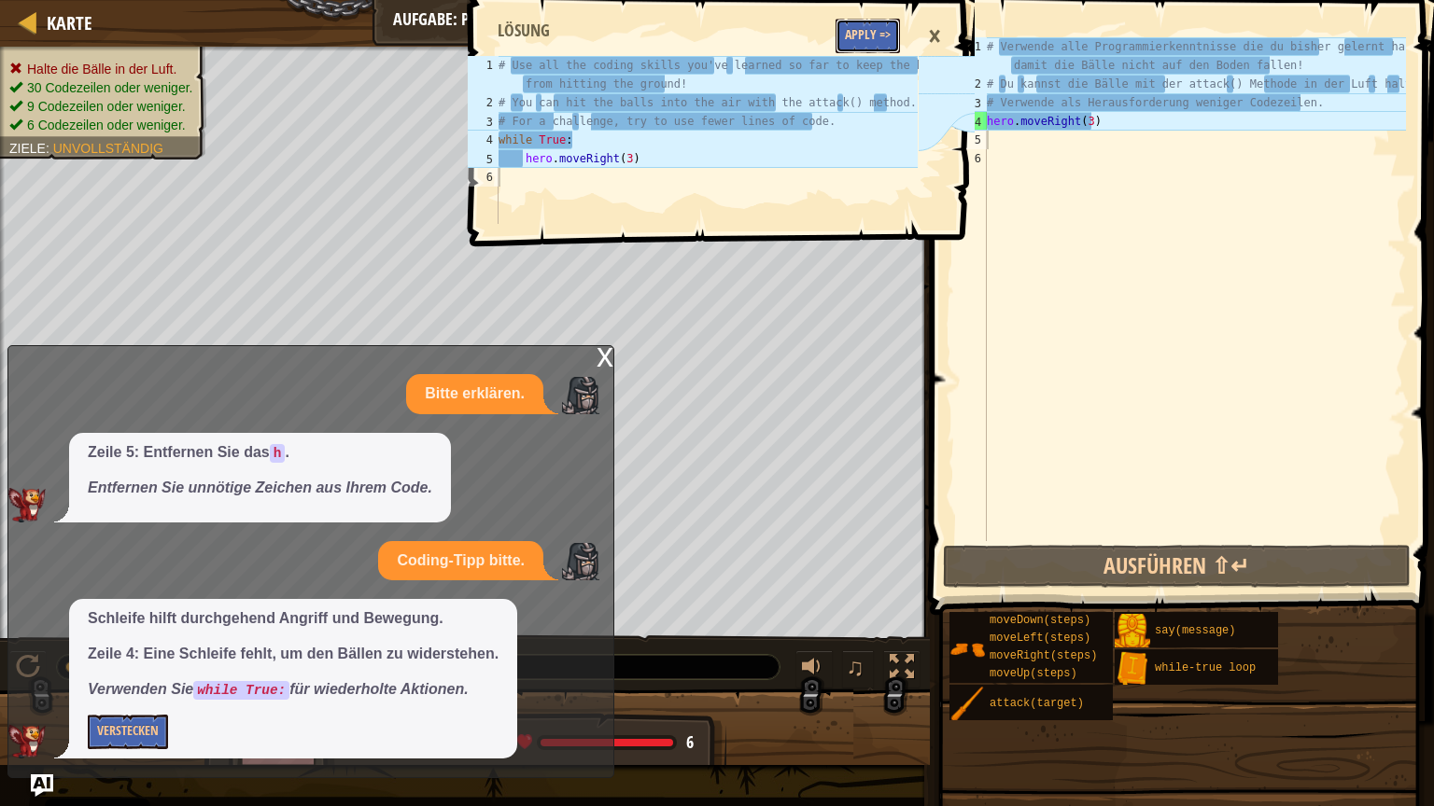
click at [873, 22] on button "Apply =>" at bounding box center [867, 36] width 64 height 35
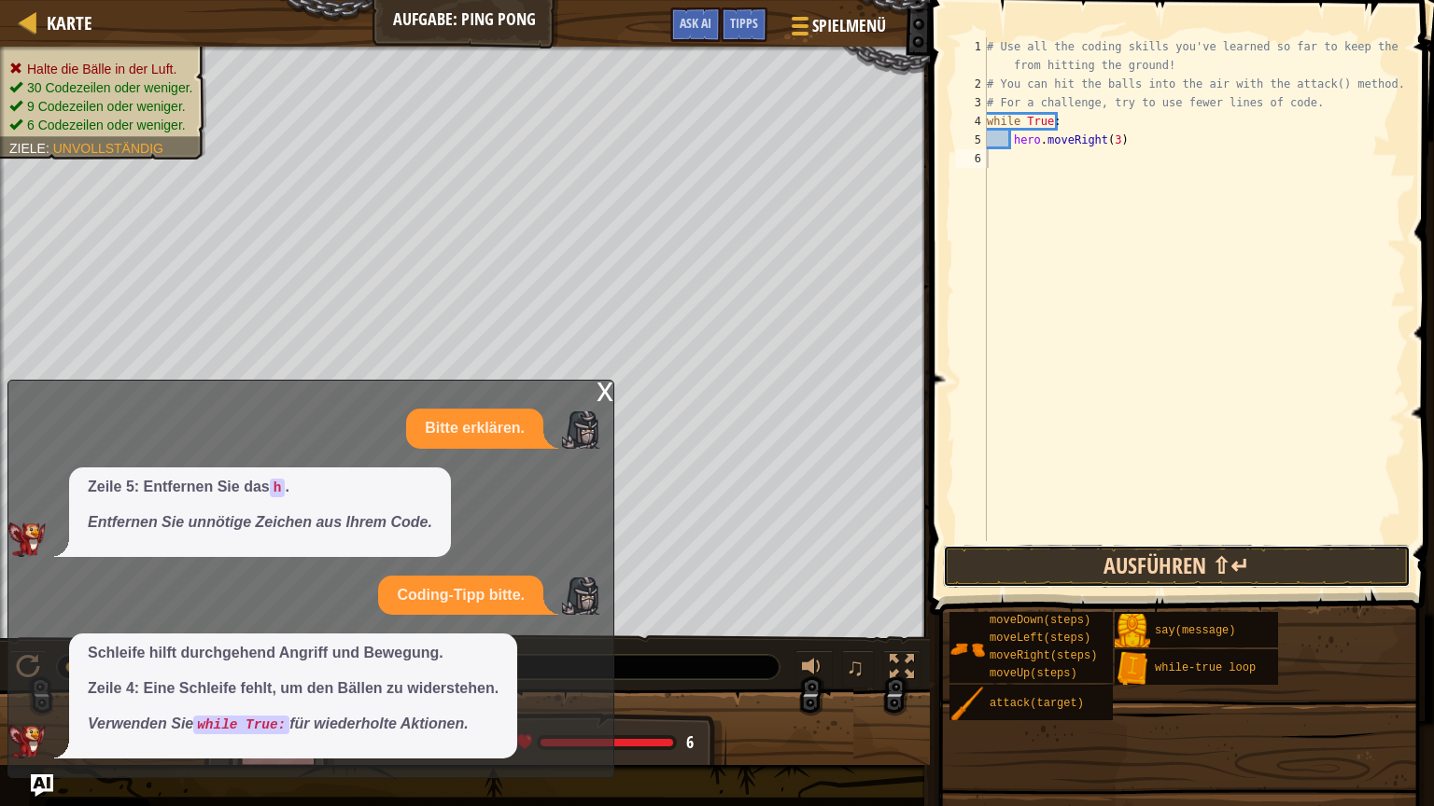
click at [1066, 553] on button "Ausführen ⇧↵" at bounding box center [1177, 566] width 468 height 43
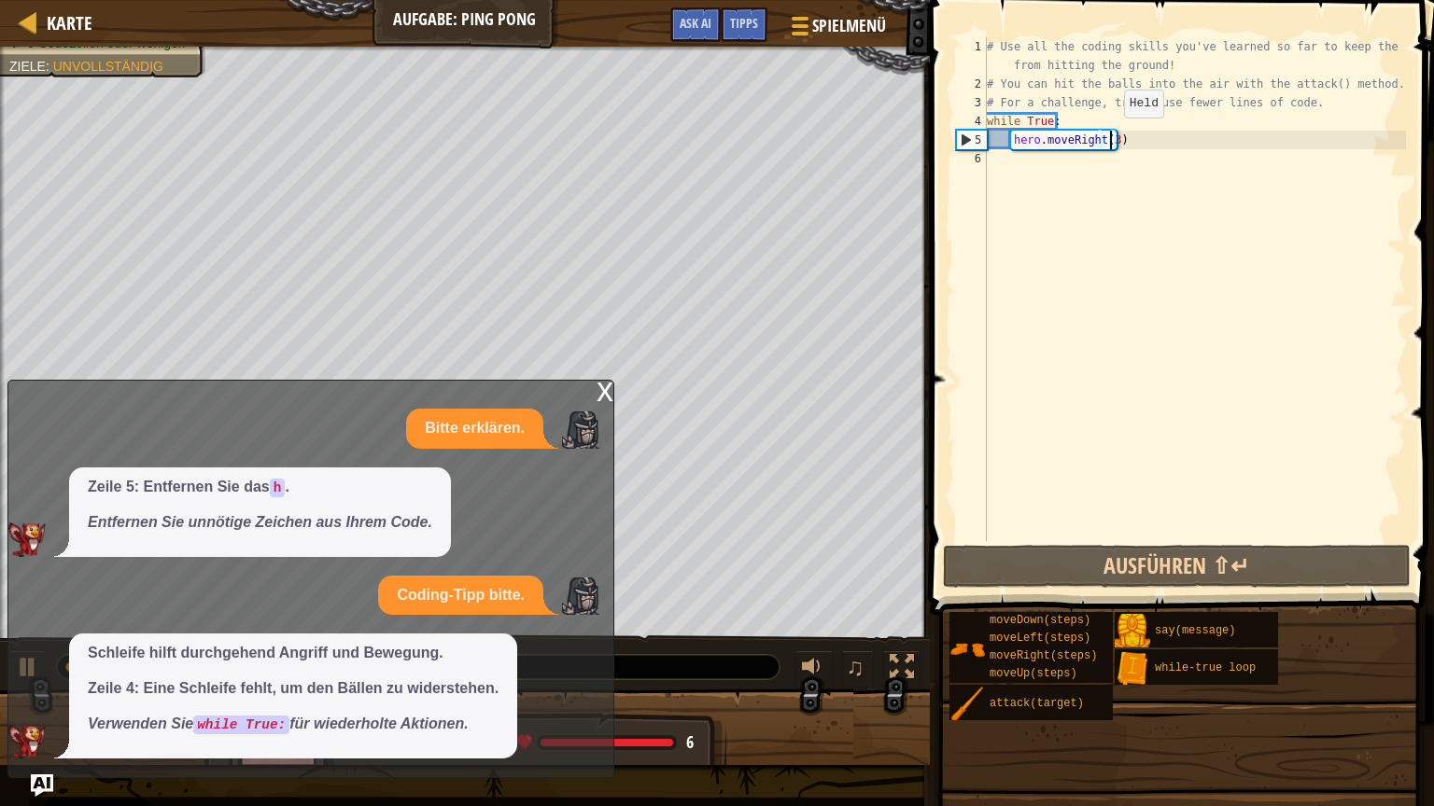
click at [1108, 136] on div "# Use all the coding skills you've learned so far to keep the balls from hittin…" at bounding box center [1194, 317] width 423 height 560
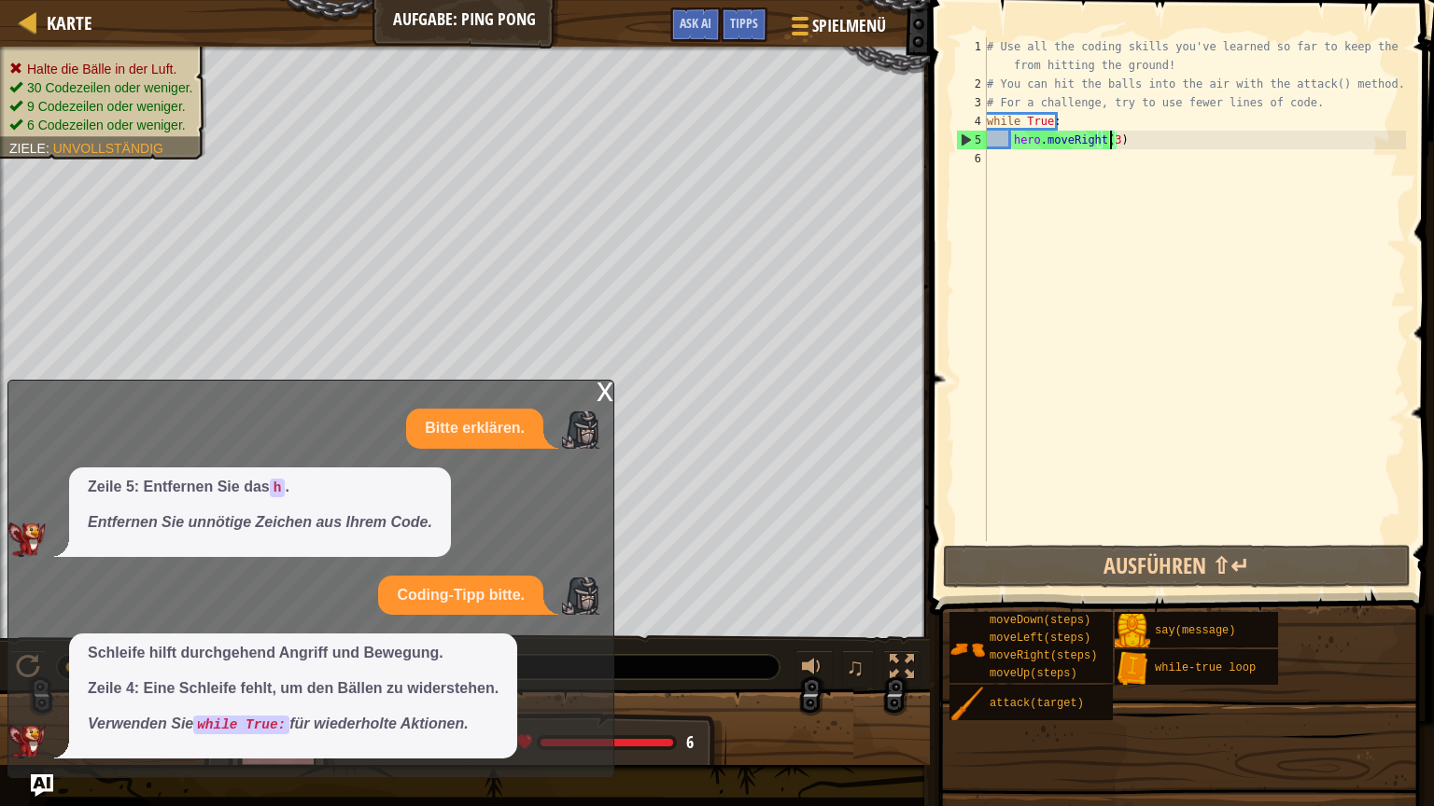
type textarea "hero.moveRight()"
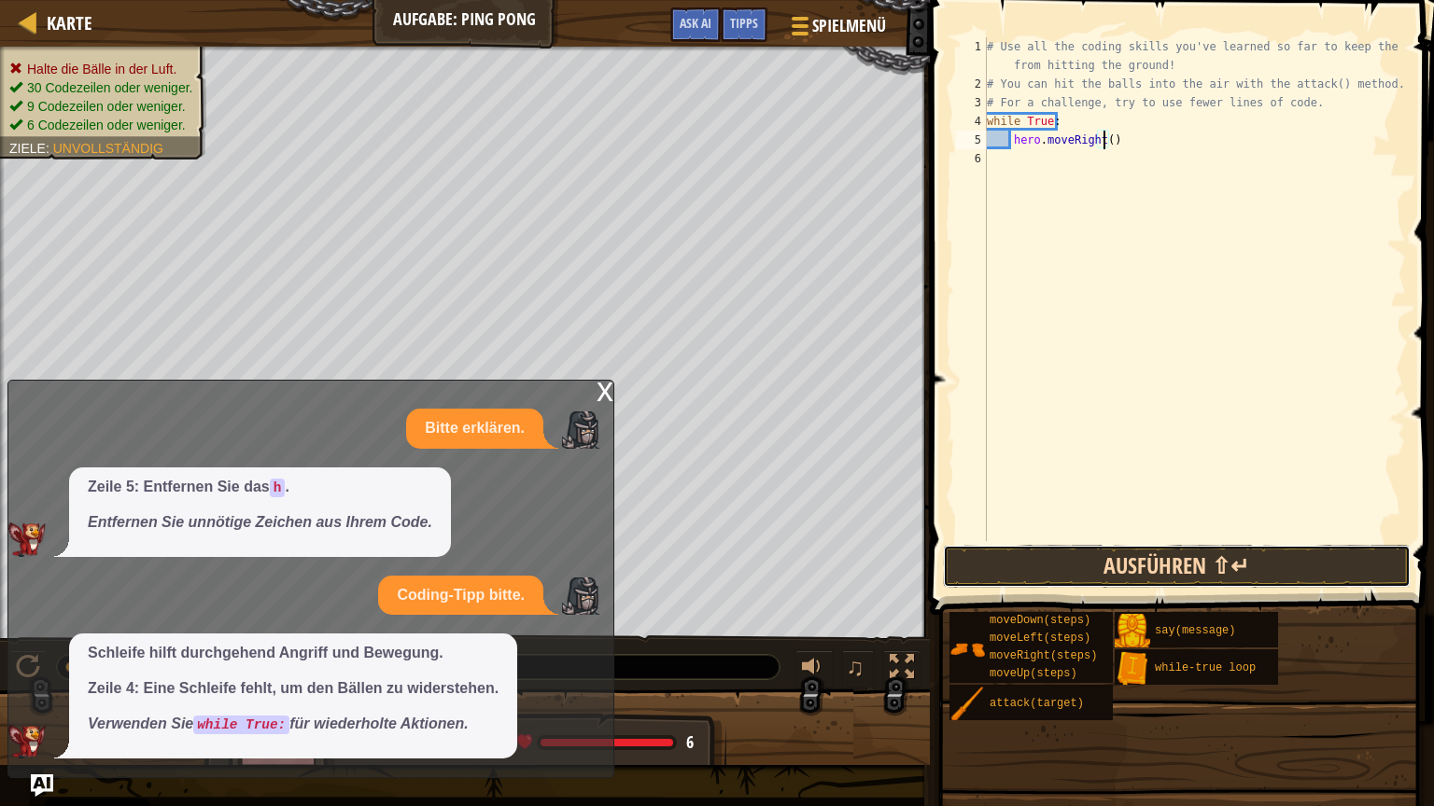
click at [1124, 562] on button "Ausführen ⇧↵" at bounding box center [1177, 566] width 468 height 43
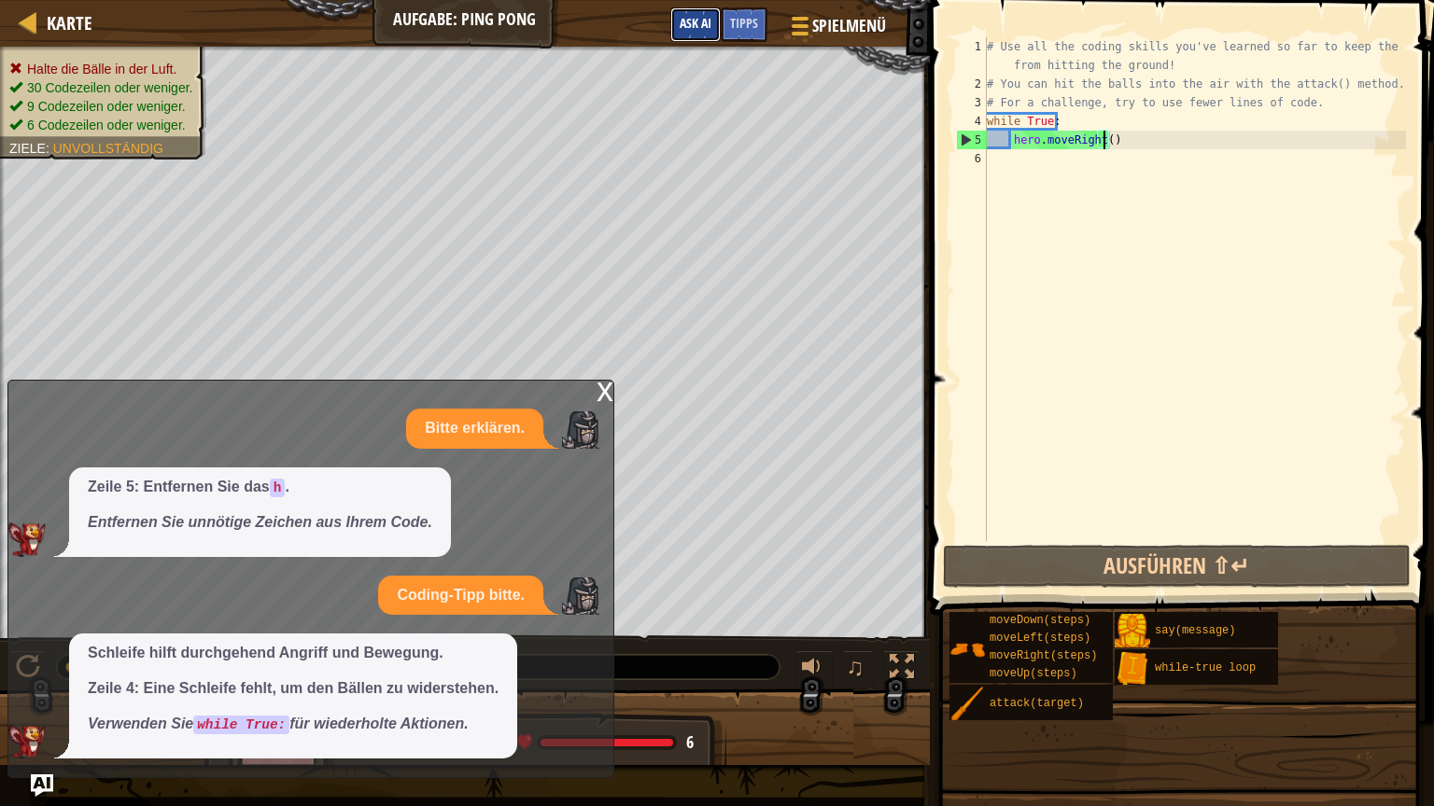
click at [691, 24] on span "Ask AI" at bounding box center [695, 23] width 32 height 18
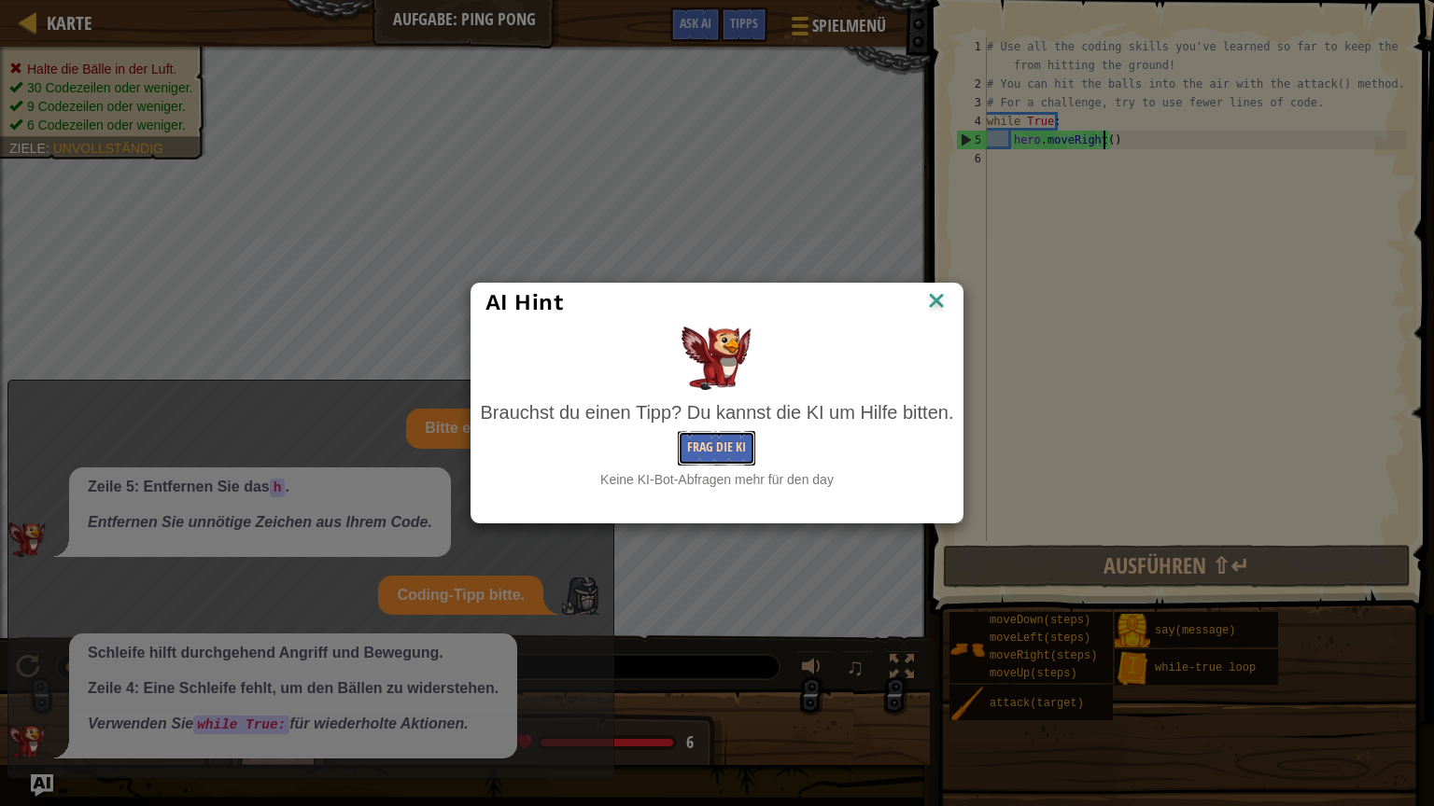
click at [705, 450] on button "Frag die KI" at bounding box center [716, 448] width 77 height 35
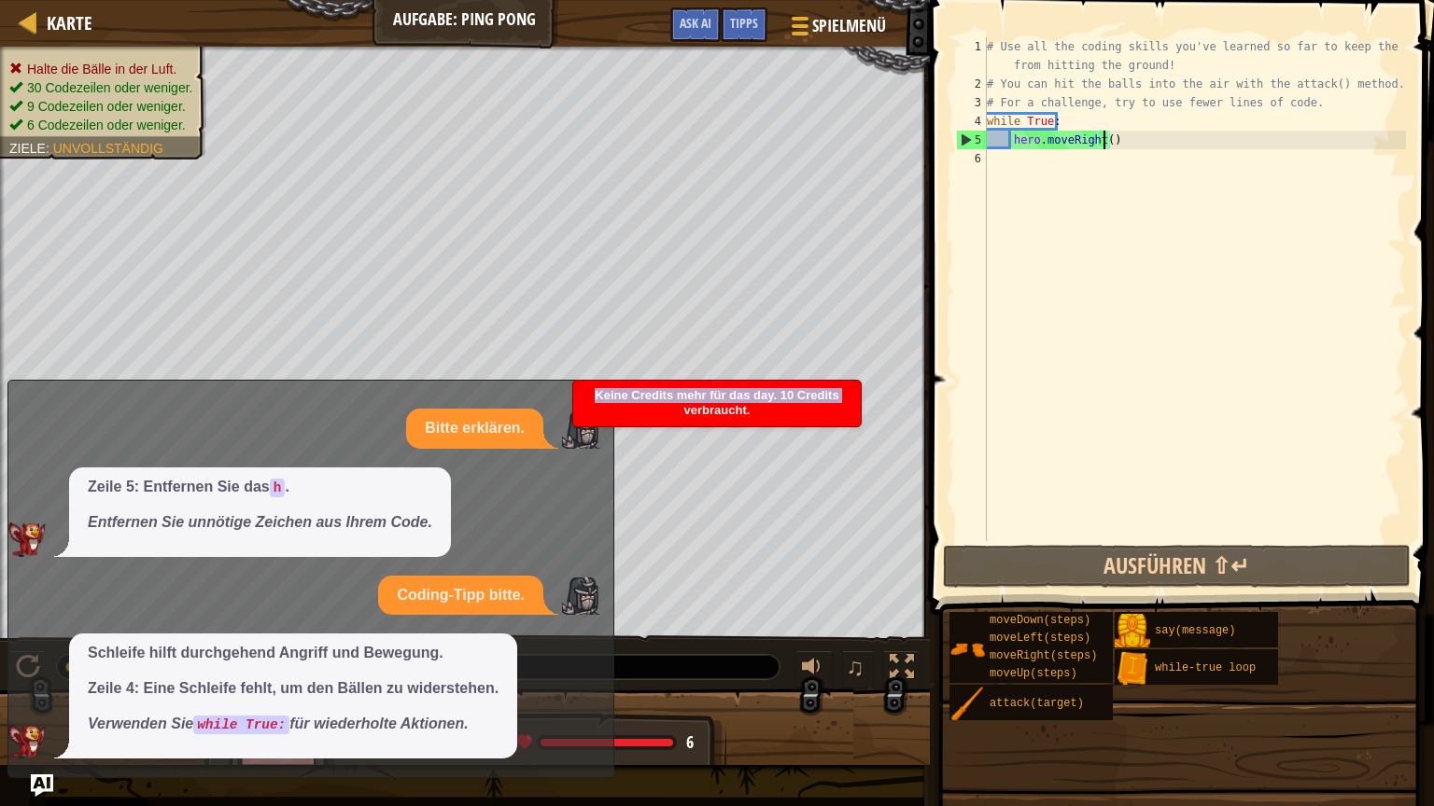
click at [588, 399] on div "Keine Credits mehr für das day. 10 Credits verbraucht." at bounding box center [716, 404] width 287 height 46
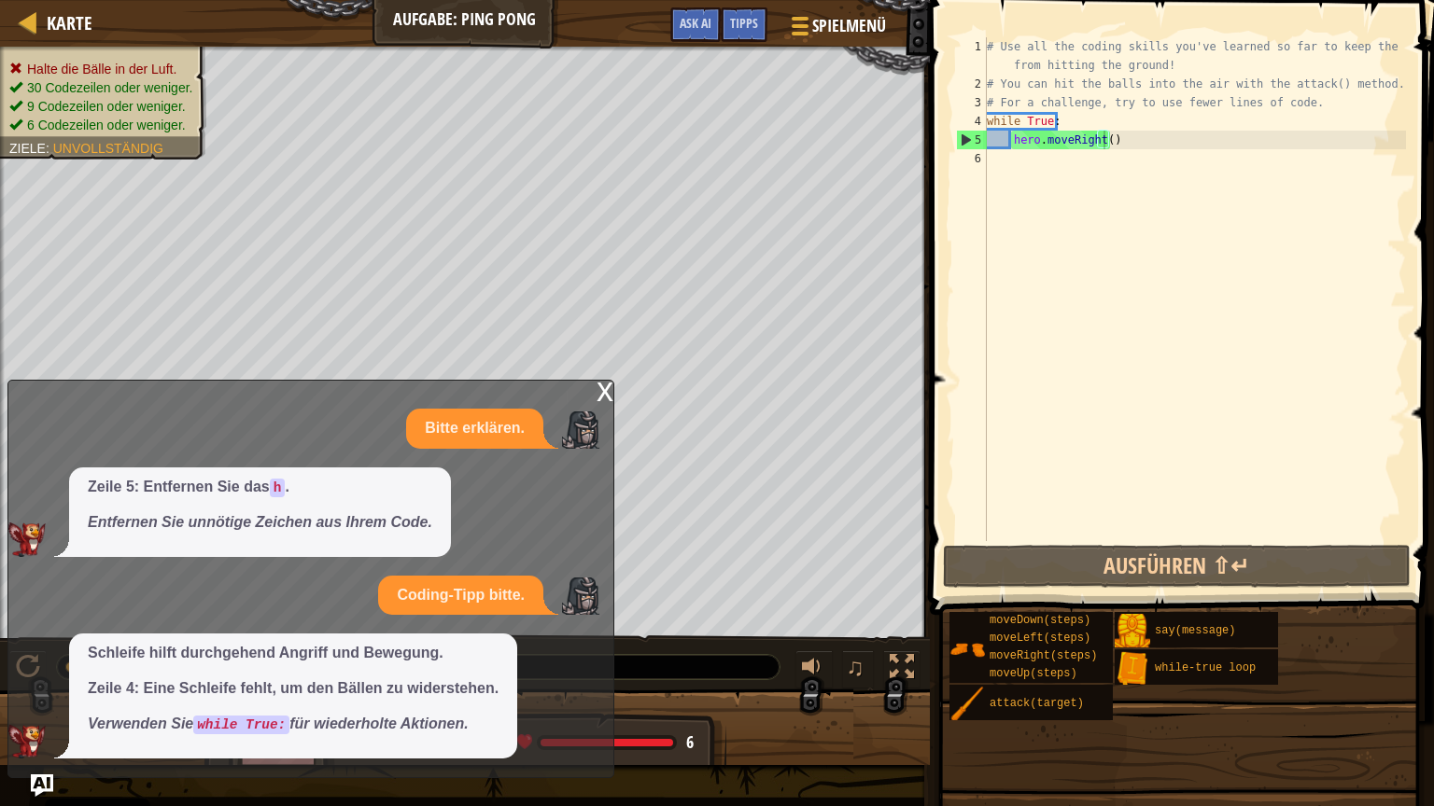
click at [602, 394] on div "x" at bounding box center [604, 390] width 17 height 19
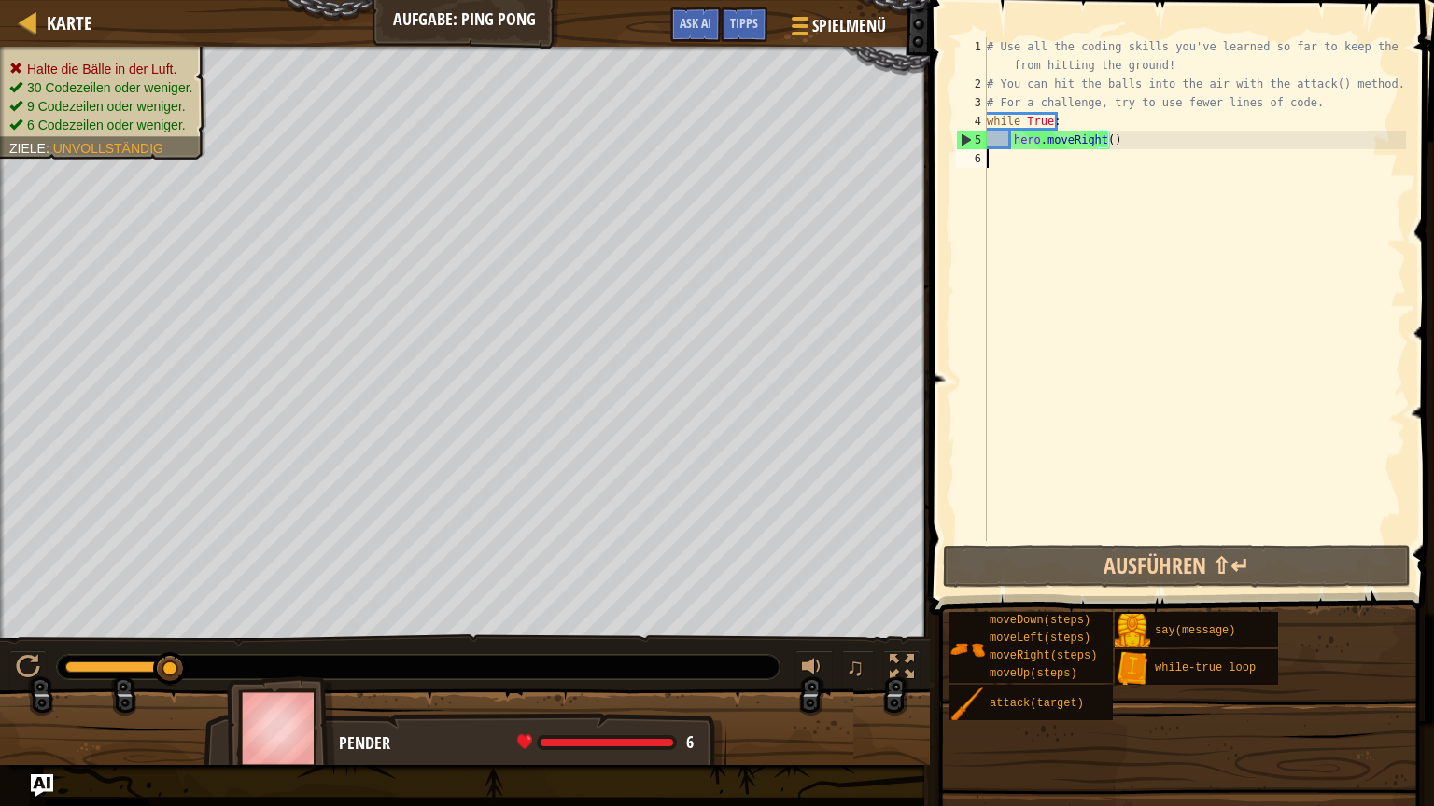
click at [988, 160] on div "# Use all the coding skills you've learned so far to keep the balls from hittin…" at bounding box center [1194, 317] width 423 height 560
click at [1113, 141] on div "# Use all the coding skills you've learned so far to keep the balls from hittin…" at bounding box center [1194, 317] width 423 height 560
type textarea "hero.moveRight()"
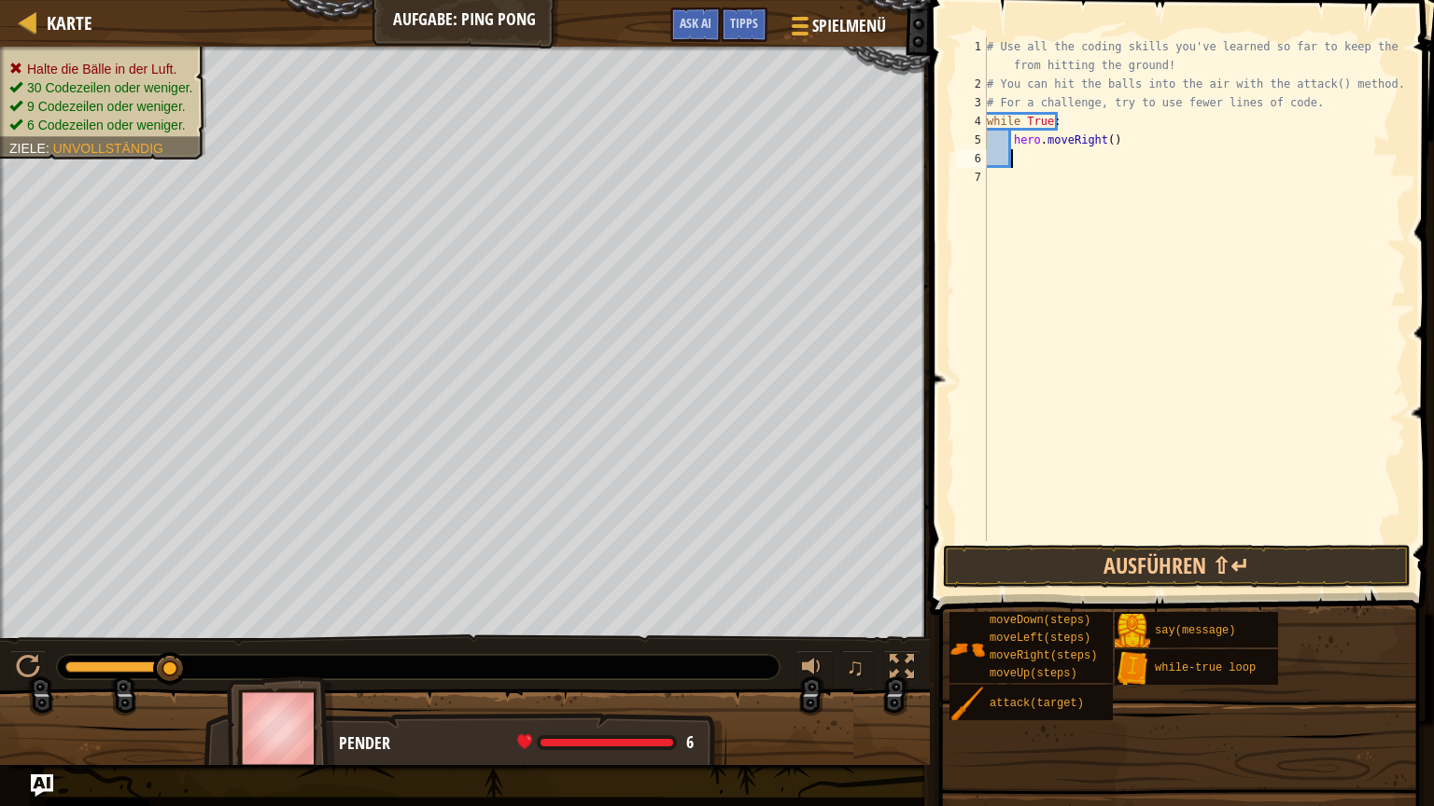
type textarea "h"
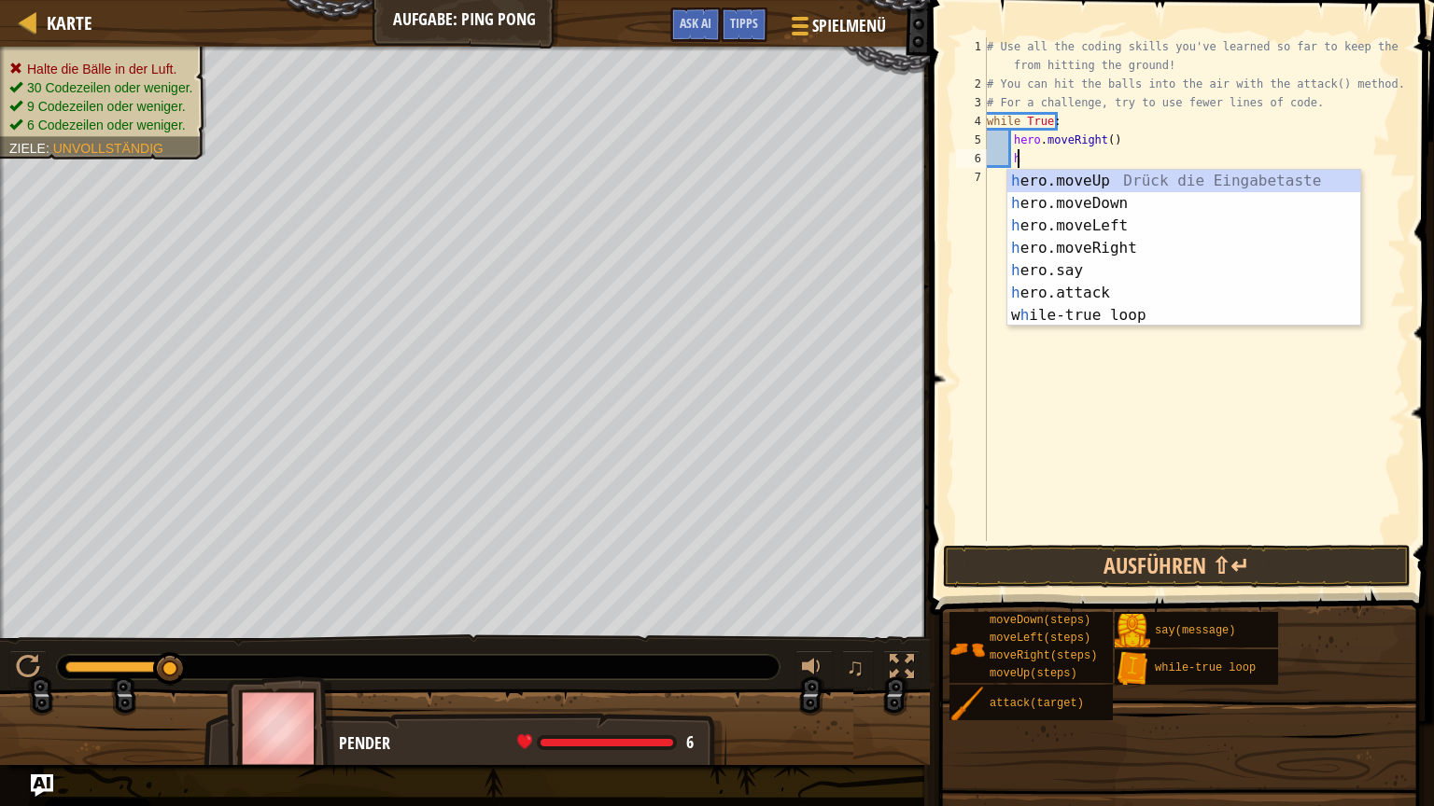
scroll to position [8, 1]
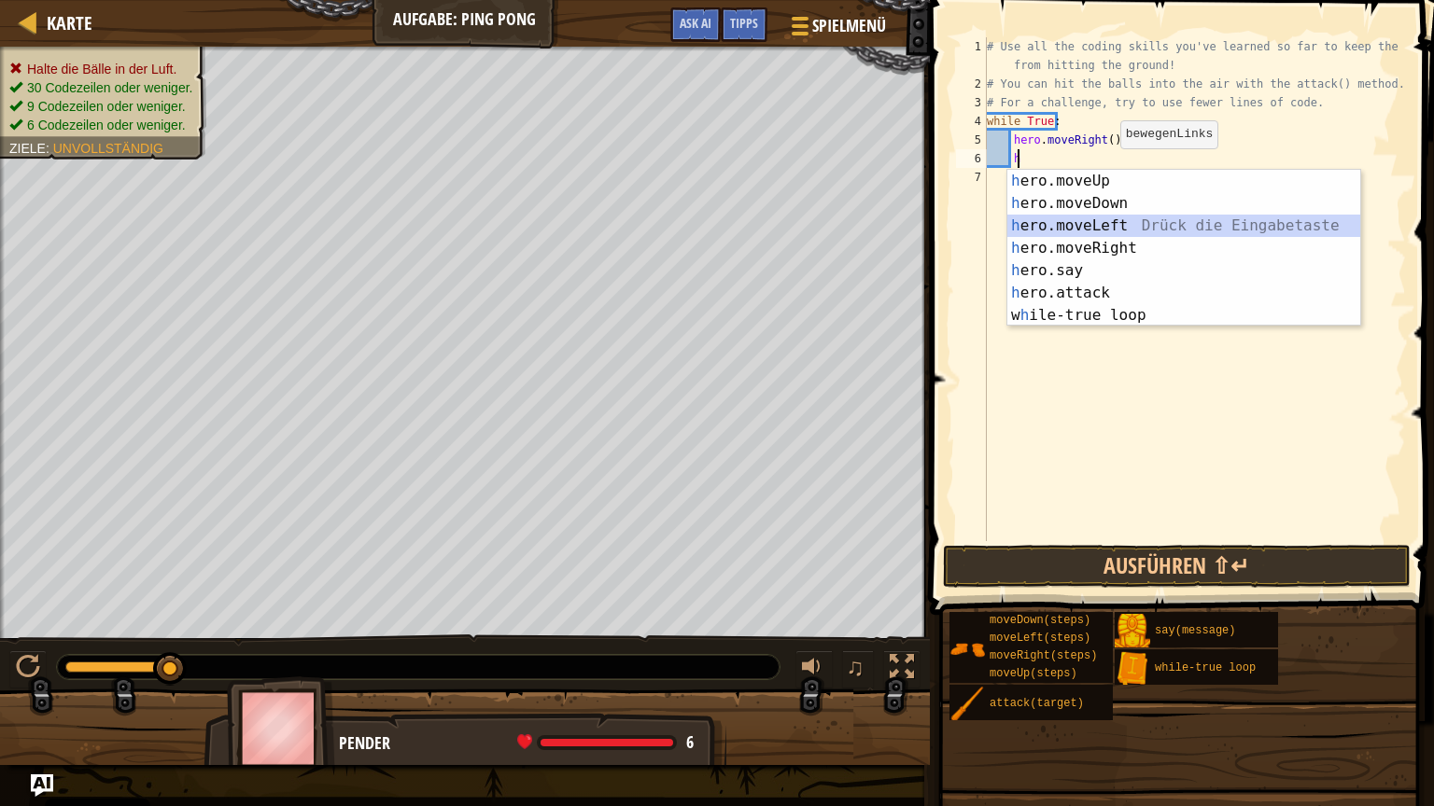
click at [1107, 231] on div "h ero.moveUp Drück die Eingabetaste h ero.moveDown Drück die Eingabetaste h ero…" at bounding box center [1183, 271] width 353 height 202
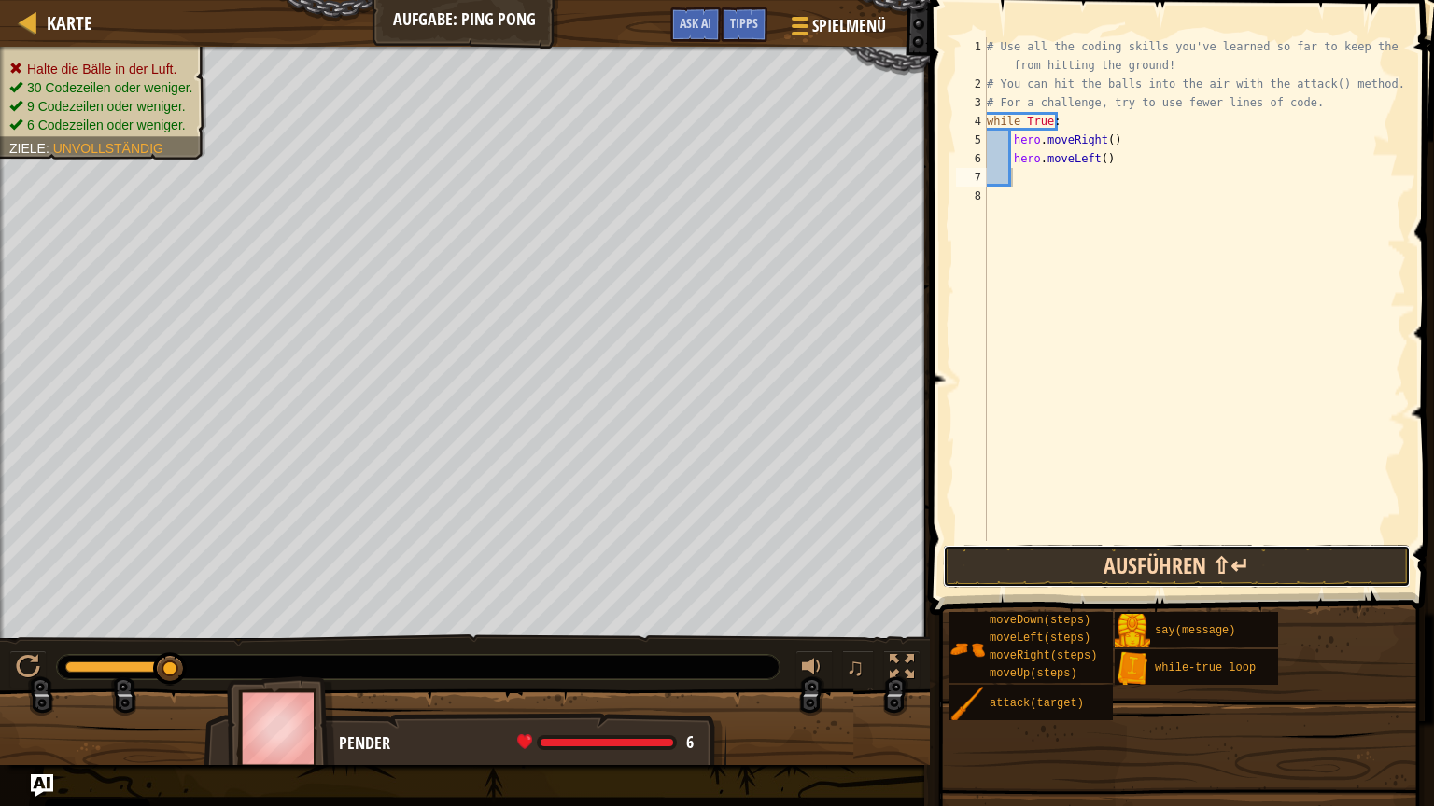
click at [1162, 575] on button "Ausführen ⇧↵" at bounding box center [1177, 566] width 468 height 43
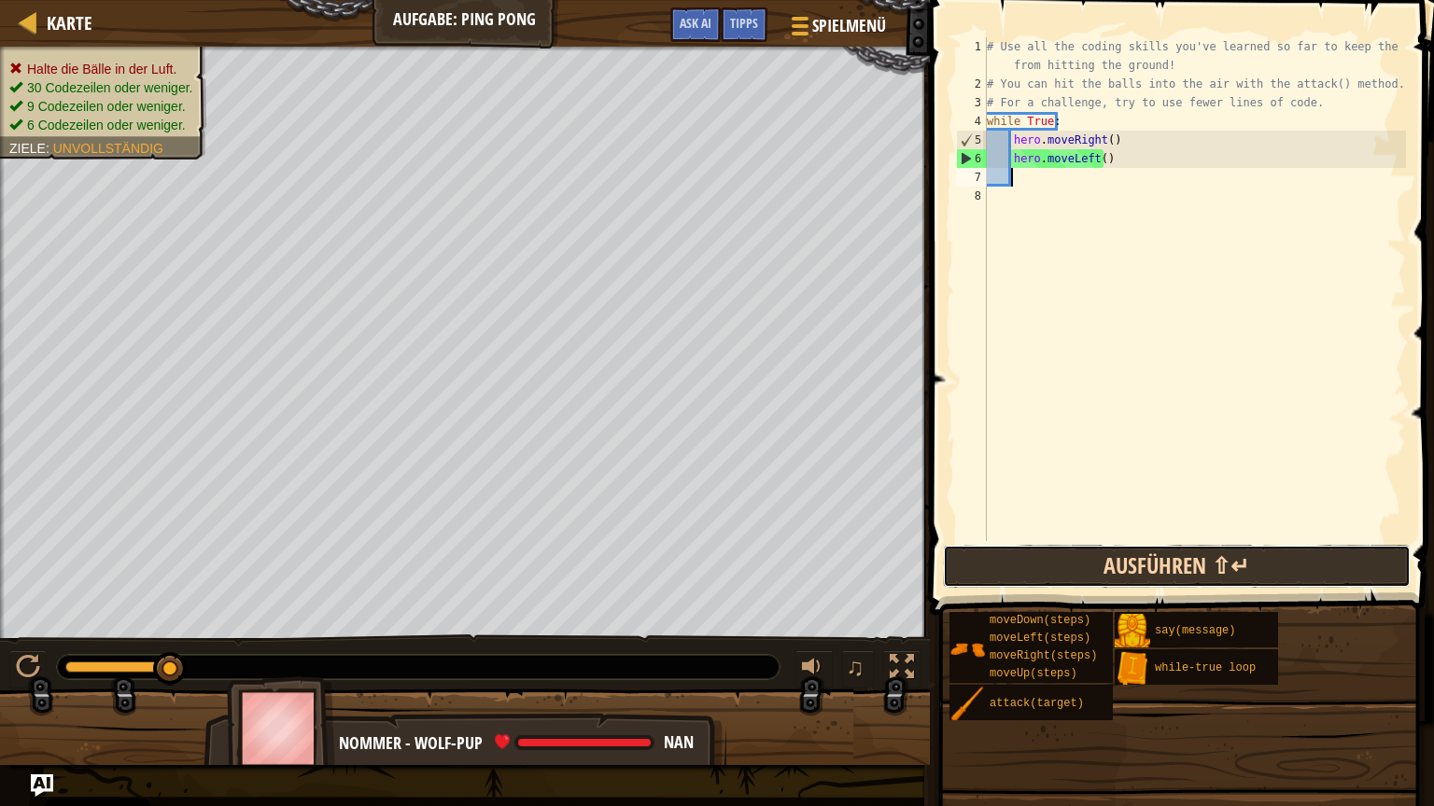
click at [1139, 581] on button "Ausführen ⇧↵" at bounding box center [1177, 566] width 468 height 43
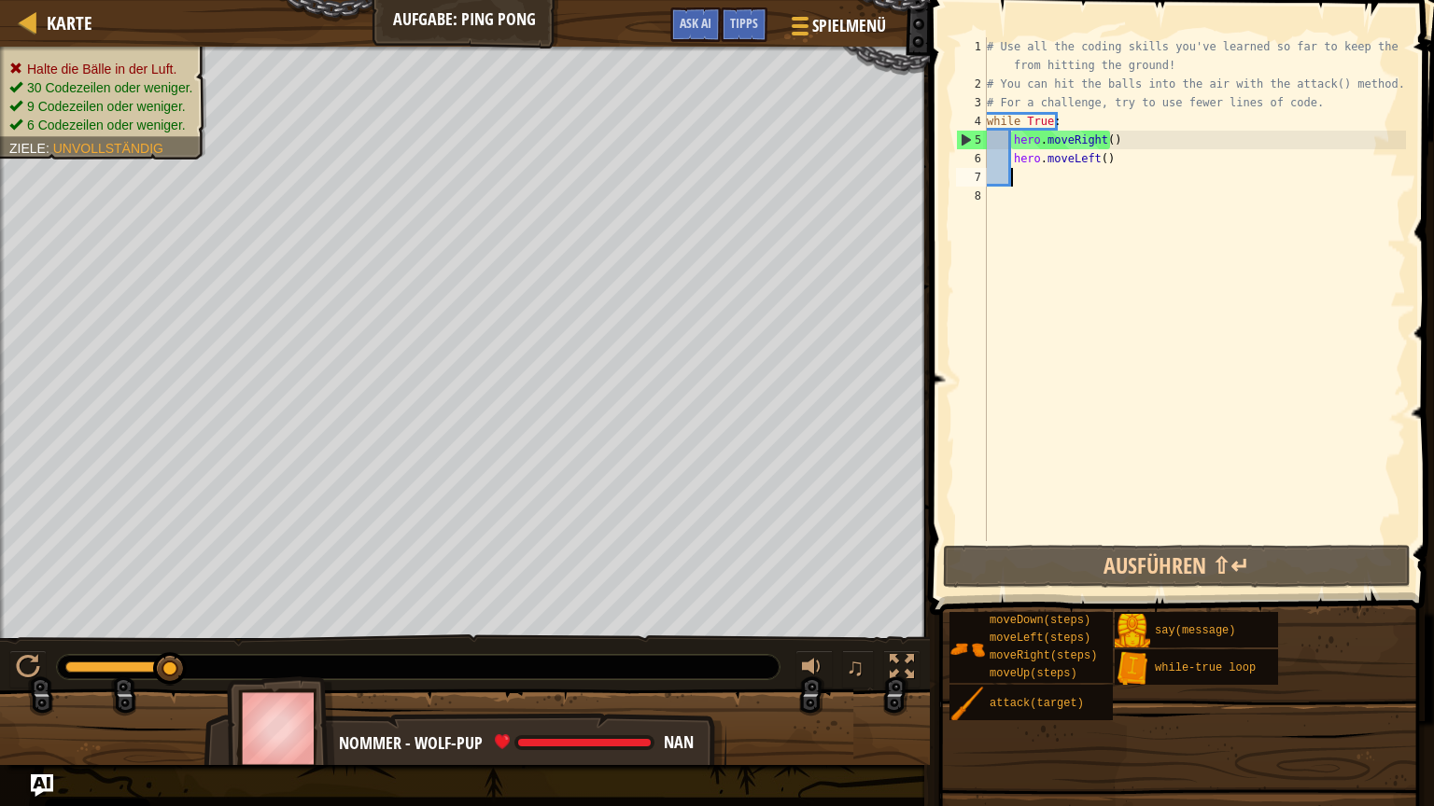
type textarea "h"
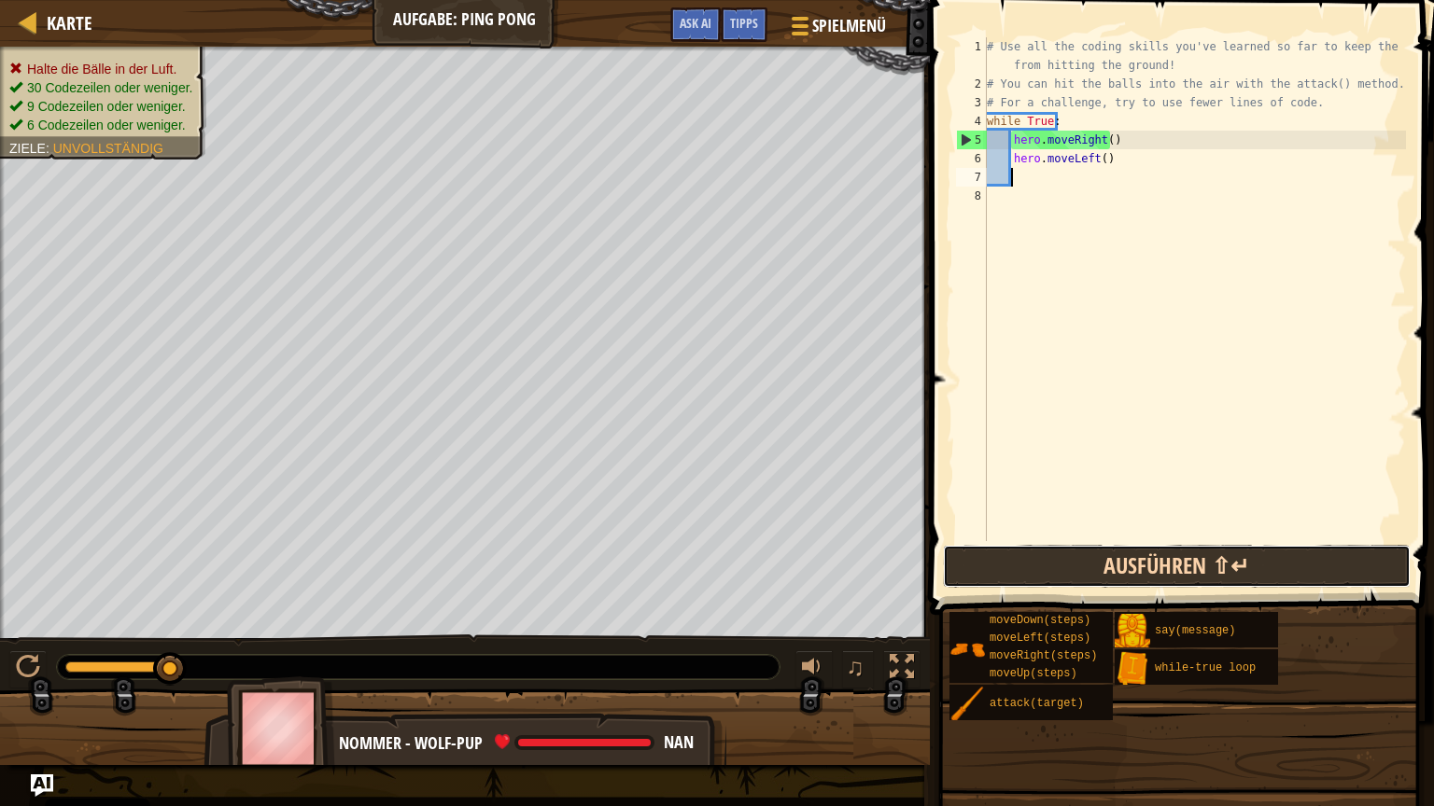
click at [1131, 559] on button "Ausführen ⇧↵" at bounding box center [1177, 566] width 468 height 43
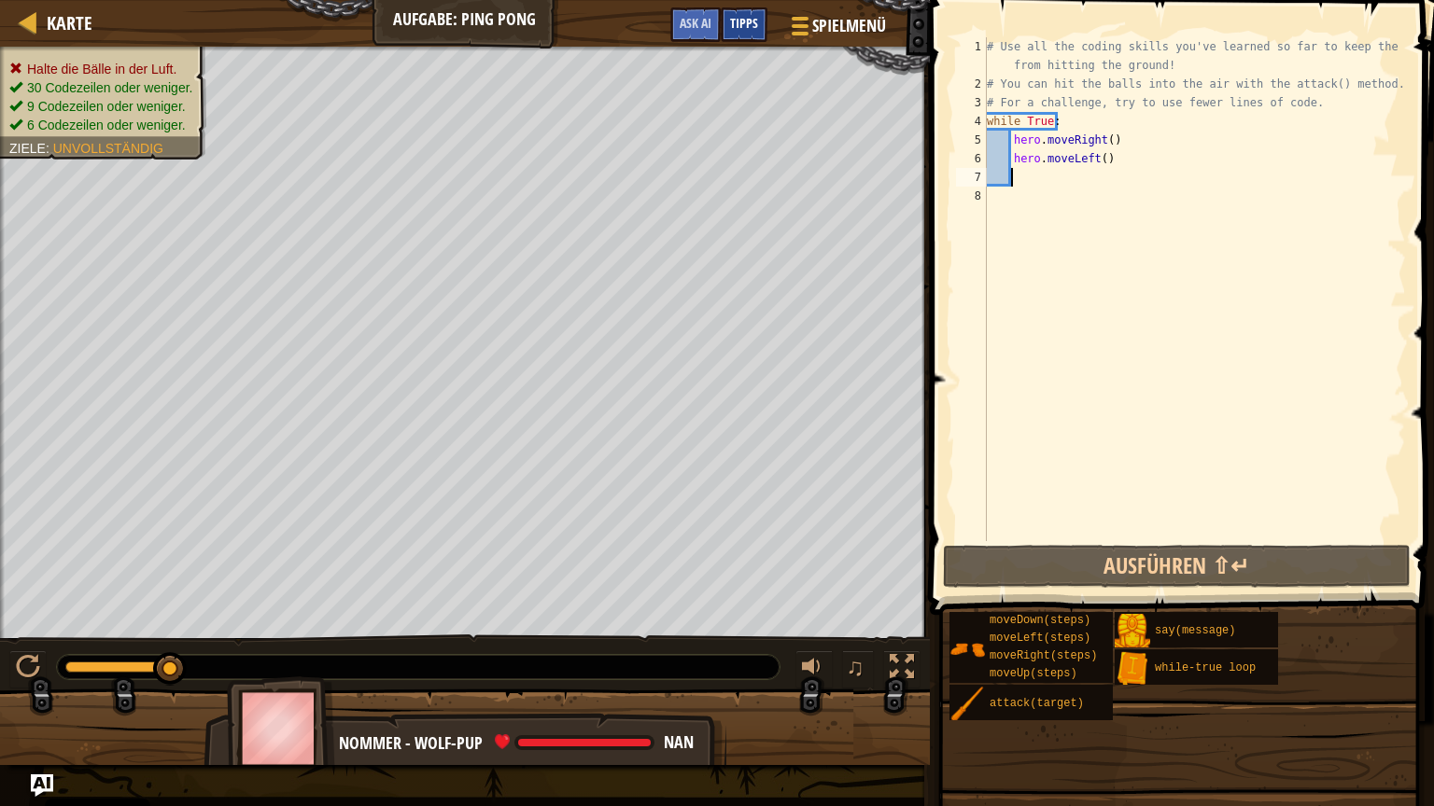
click at [765, 16] on div "Tipps" at bounding box center [744, 24] width 47 height 35
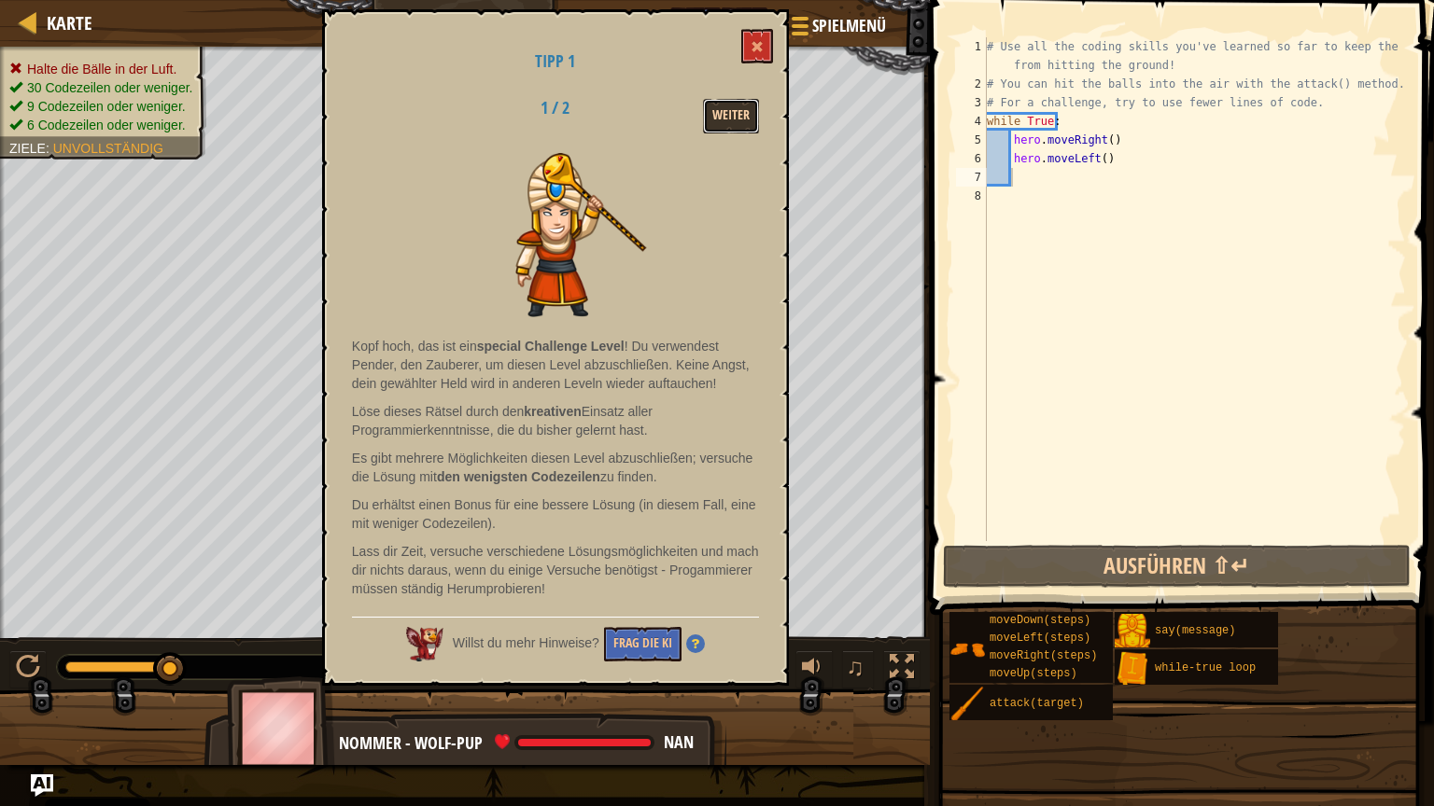
click at [725, 123] on button "Weiter" at bounding box center [731, 116] width 56 height 35
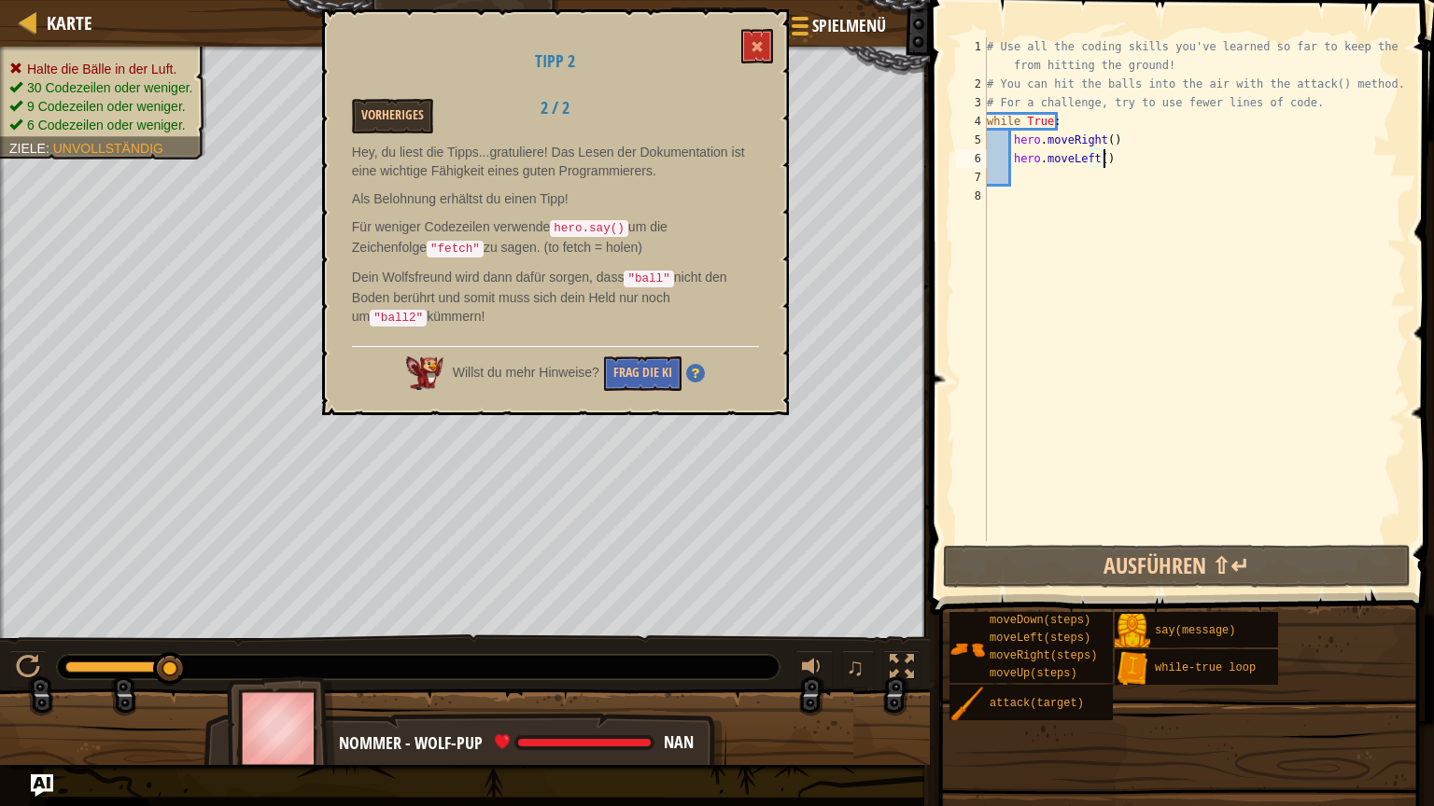
click at [1113, 164] on div "# Use all the coding skills you've learned so far to keep the balls from hittin…" at bounding box center [1194, 317] width 423 height 560
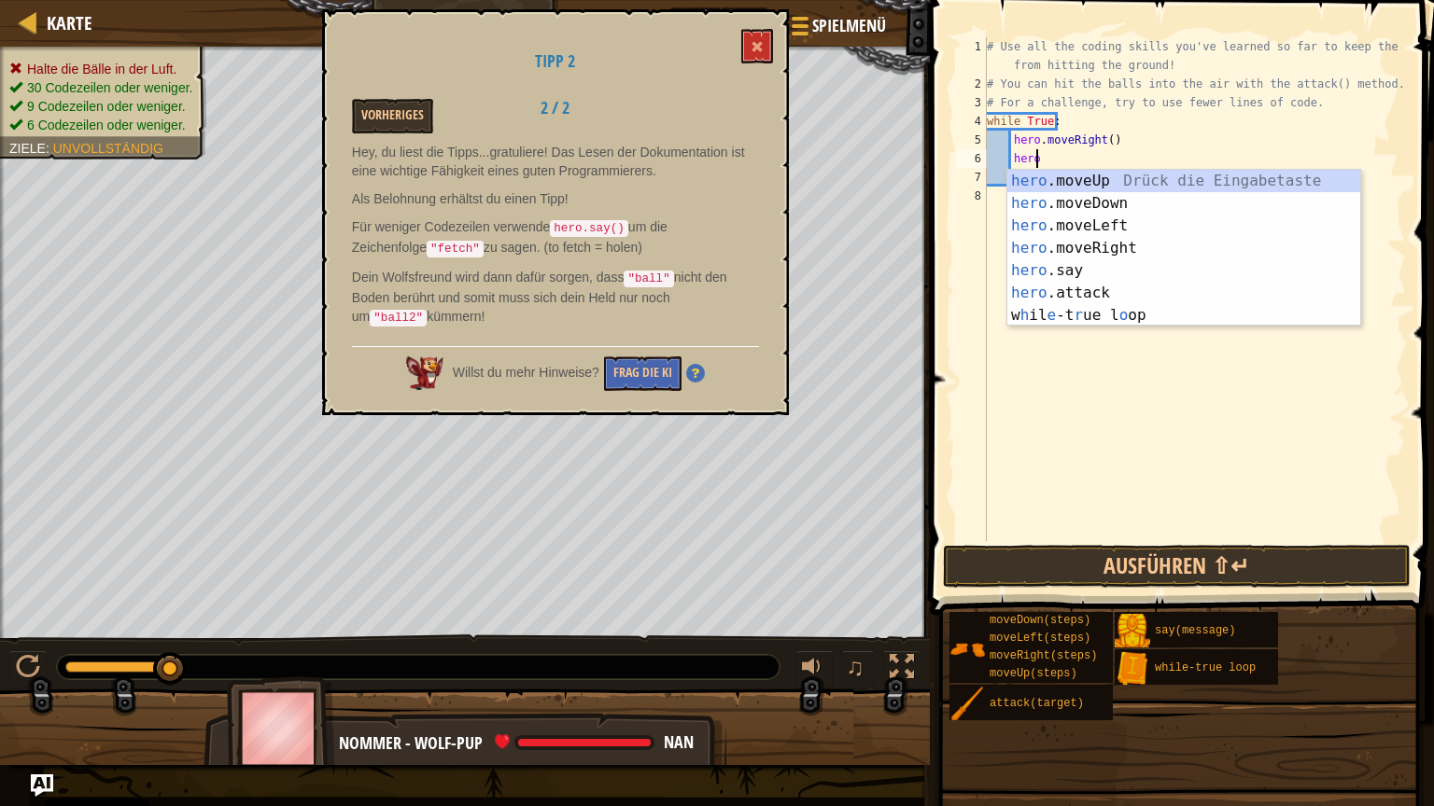
type textarea "h"
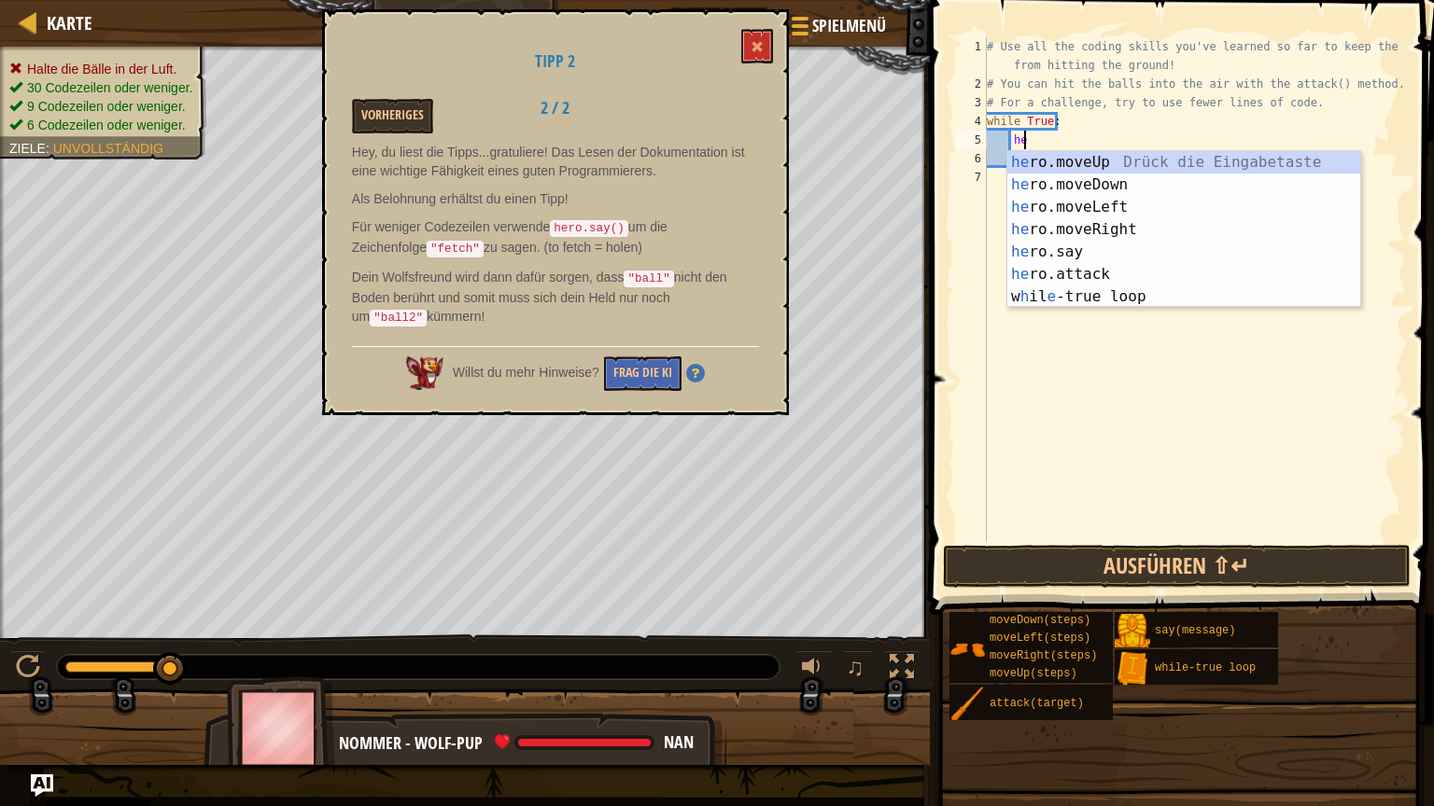
type textarea "h"
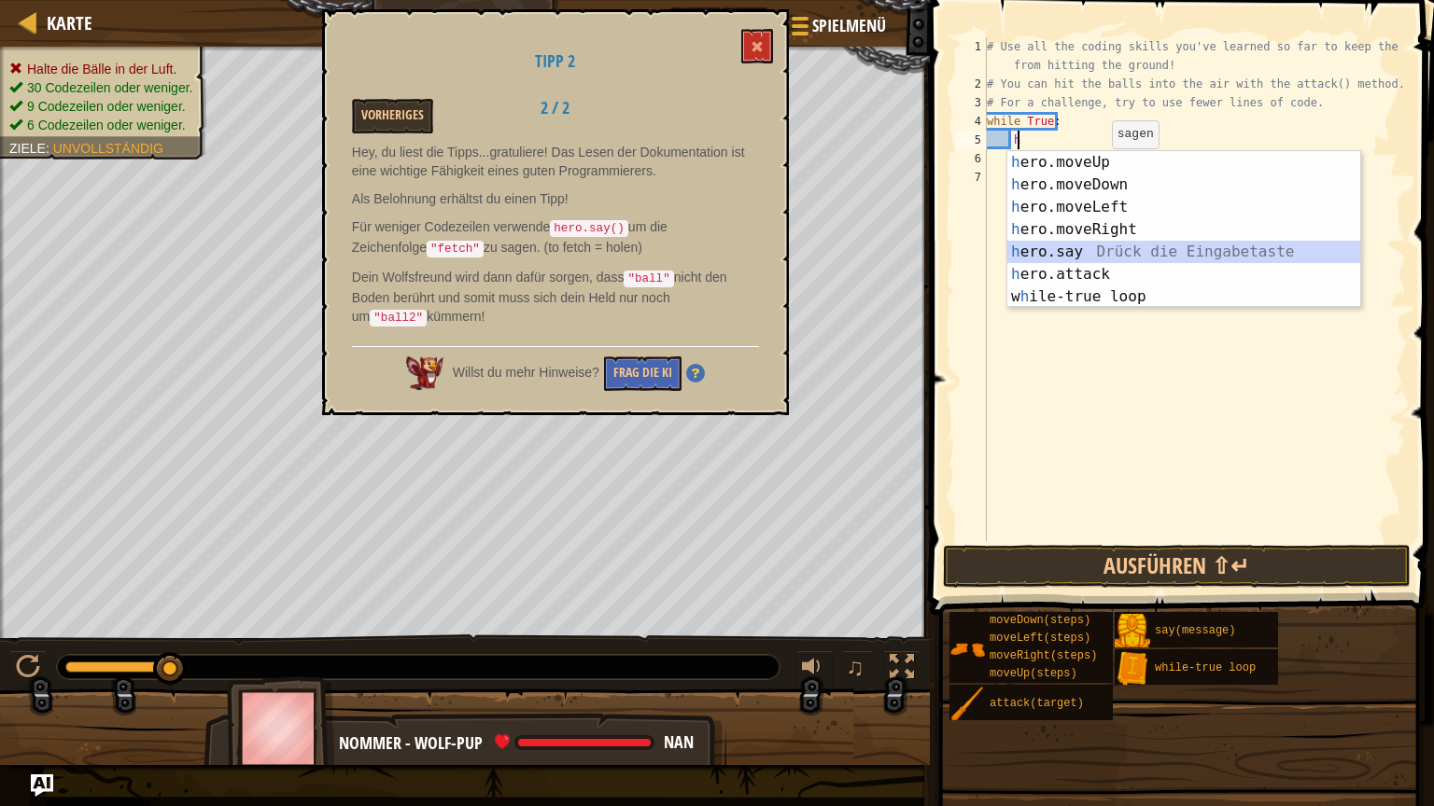
click at [1118, 256] on div "h ero.moveUp Drück die Eingabetaste h ero.moveDown Drück die Eingabetaste h ero…" at bounding box center [1183, 252] width 353 height 202
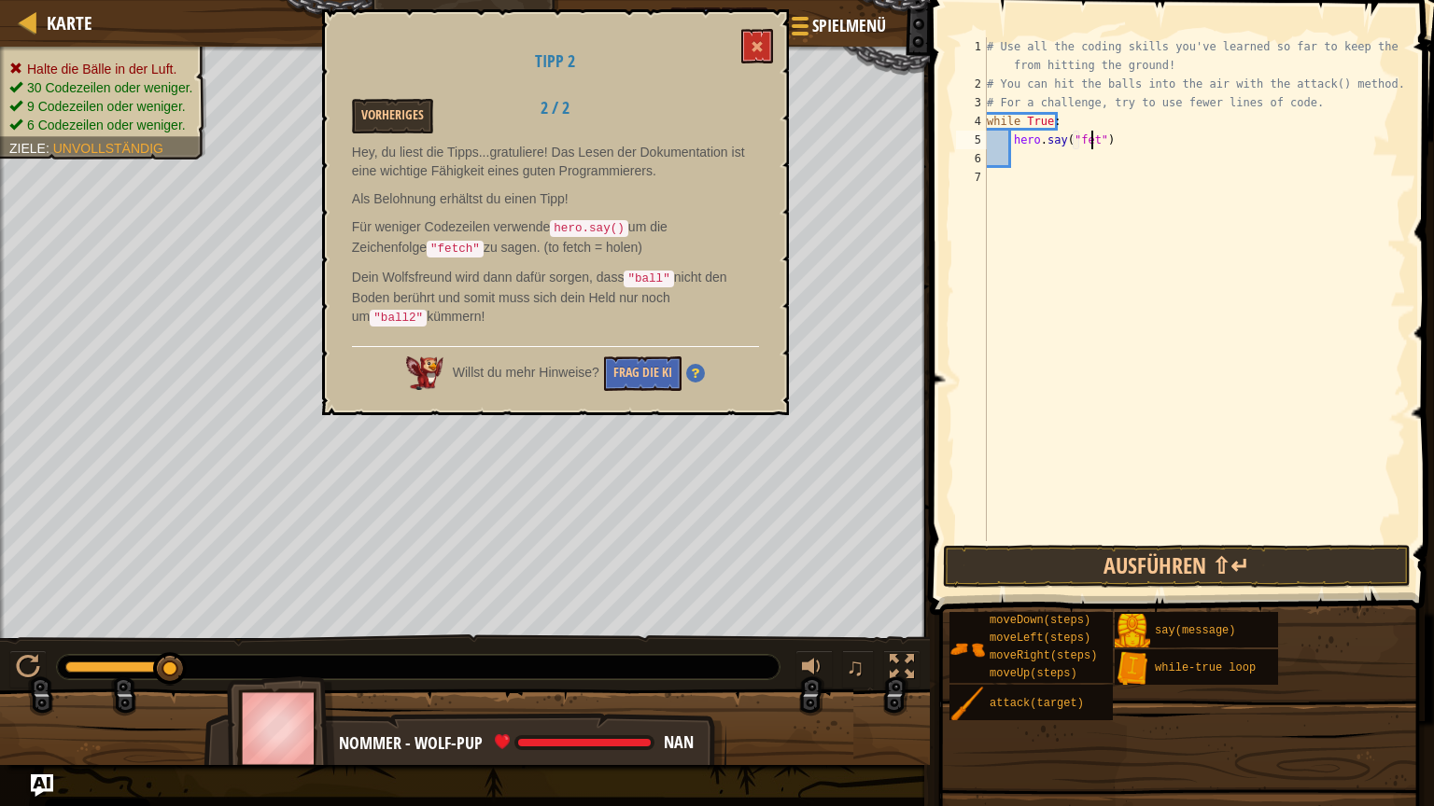
scroll to position [8, 8]
type textarea "hero.say("fetch")"
click at [1210, 564] on button "Ausführen ⇧↵" at bounding box center [1177, 566] width 468 height 43
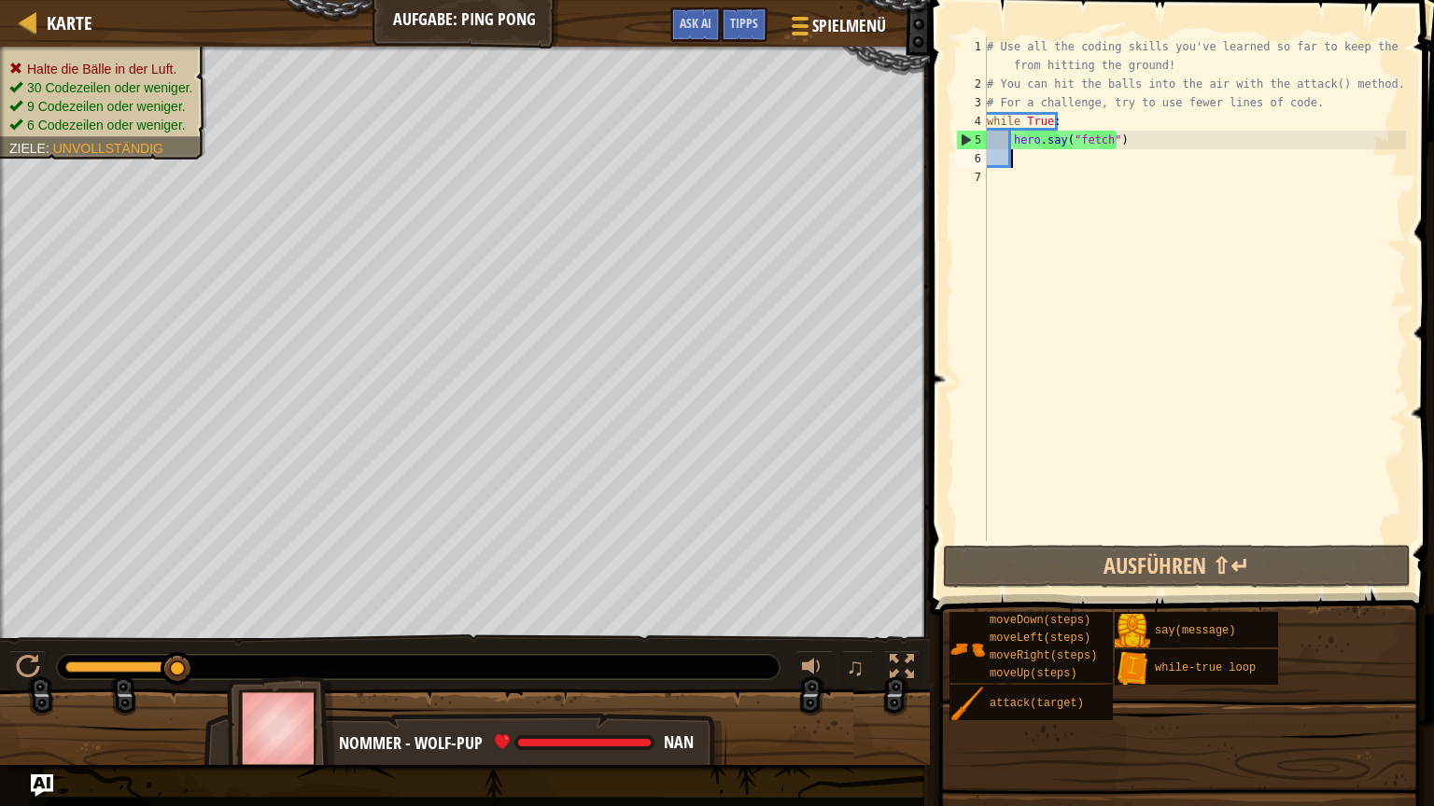
click at [1013, 161] on div "# Use all the coding skills you've learned so far to keep the balls from hittin…" at bounding box center [1194, 317] width 423 height 560
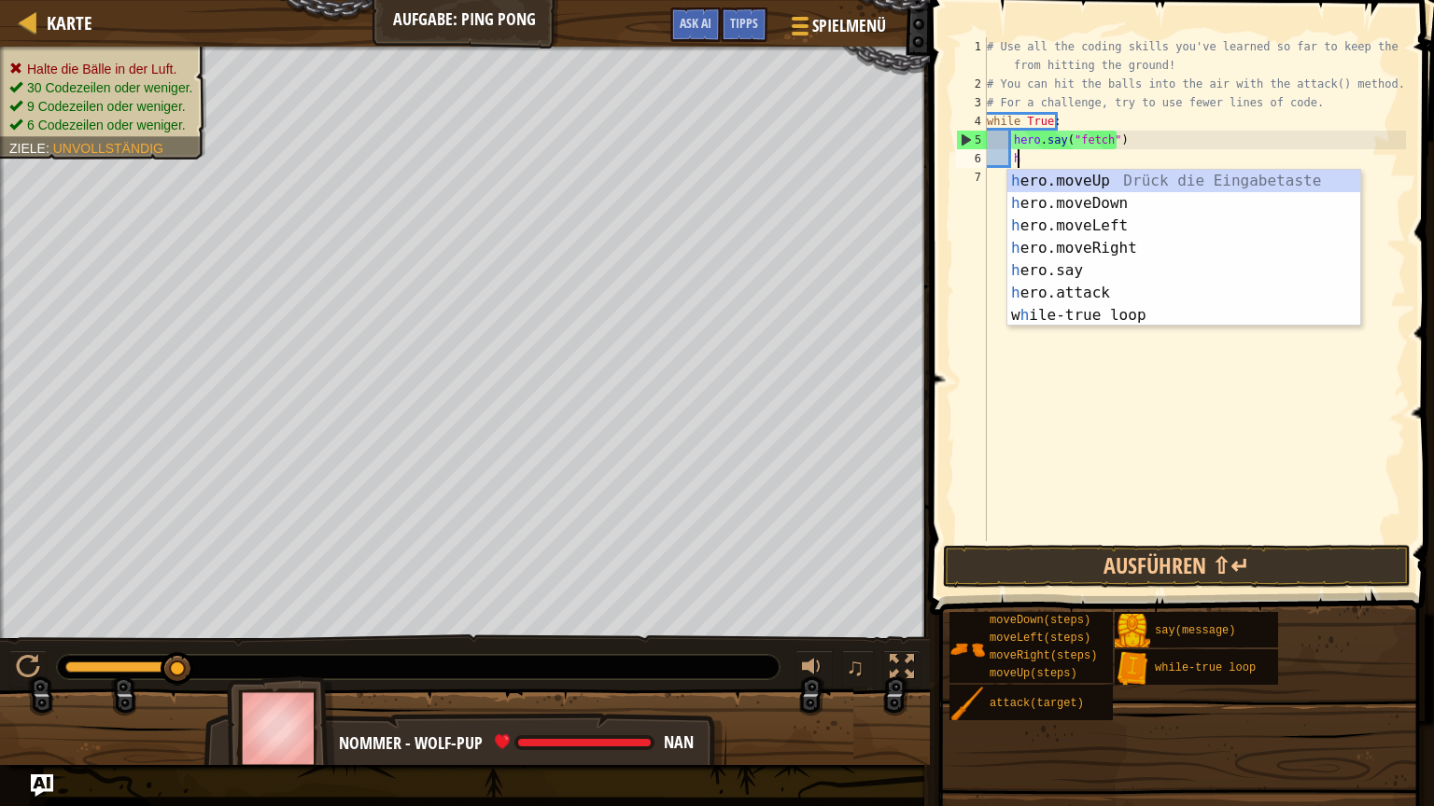
scroll to position [8, 1]
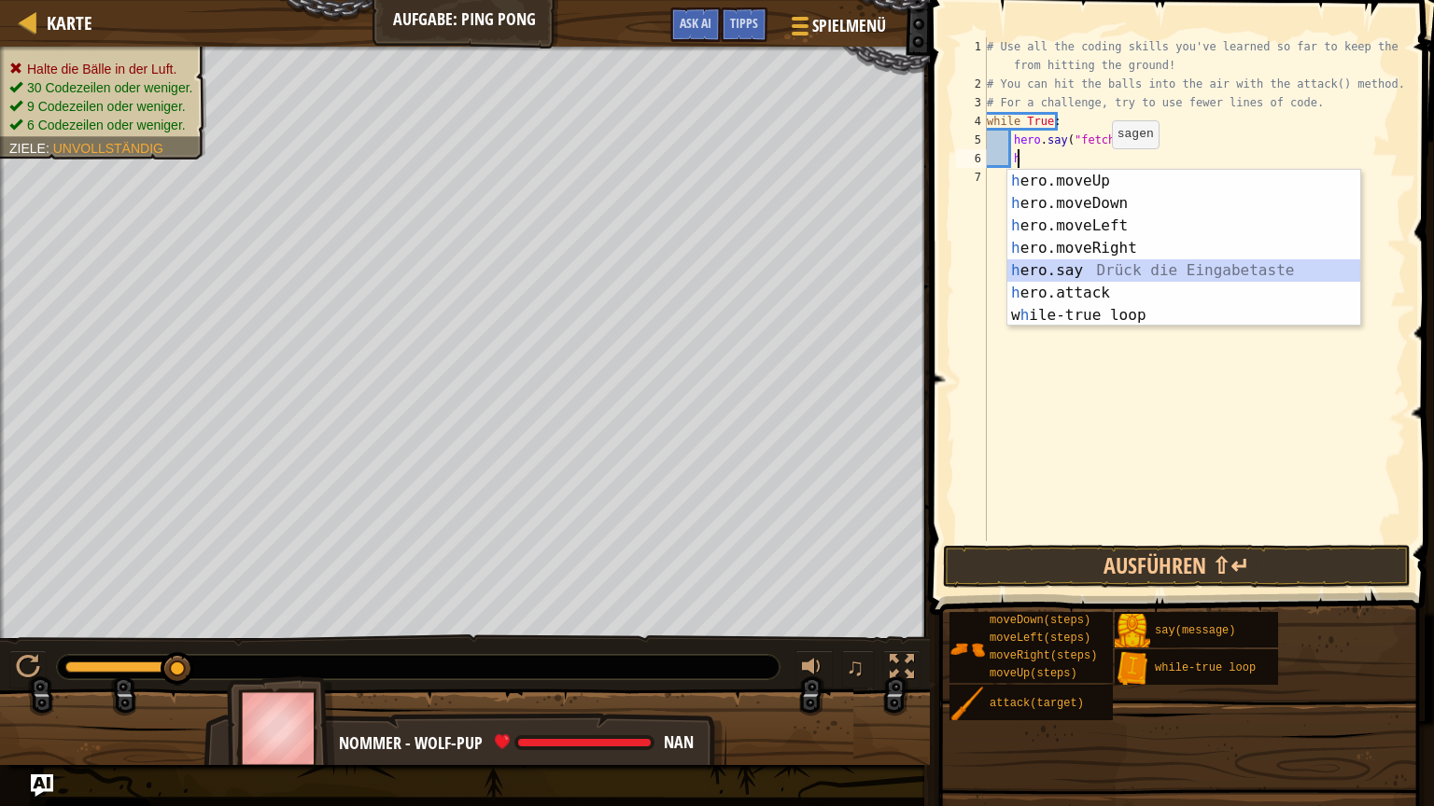
click at [1094, 269] on div "h ero.moveUp Drück die Eingabetaste h ero.moveDown Drück die Eingabetaste h ero…" at bounding box center [1183, 271] width 353 height 202
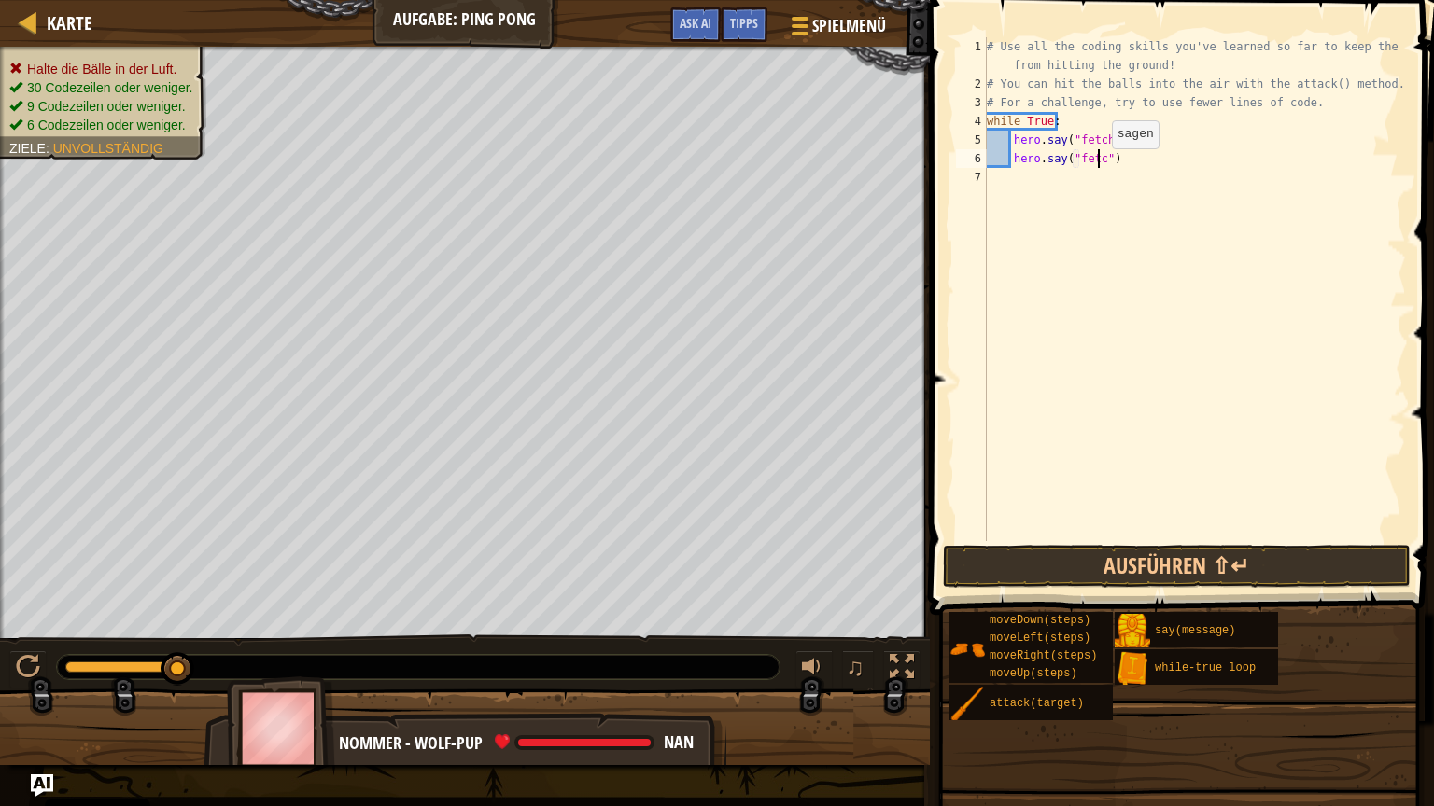
scroll to position [8, 8]
type textarea "hero.say("fetch")"
click at [1225, 563] on button "Ausführen ⇧↵" at bounding box center [1177, 566] width 468 height 43
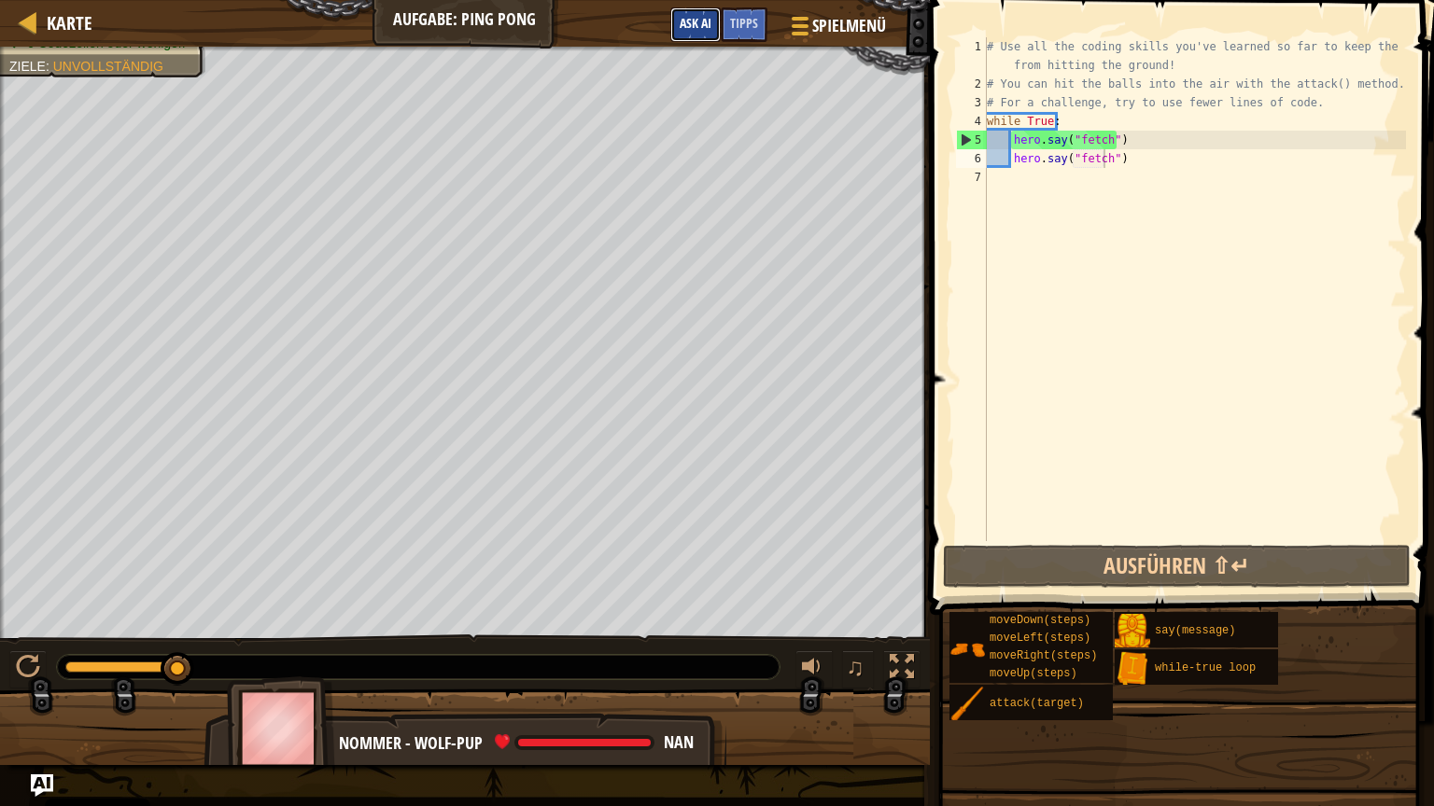
click at [700, 22] on span "Ask AI" at bounding box center [695, 23] width 32 height 18
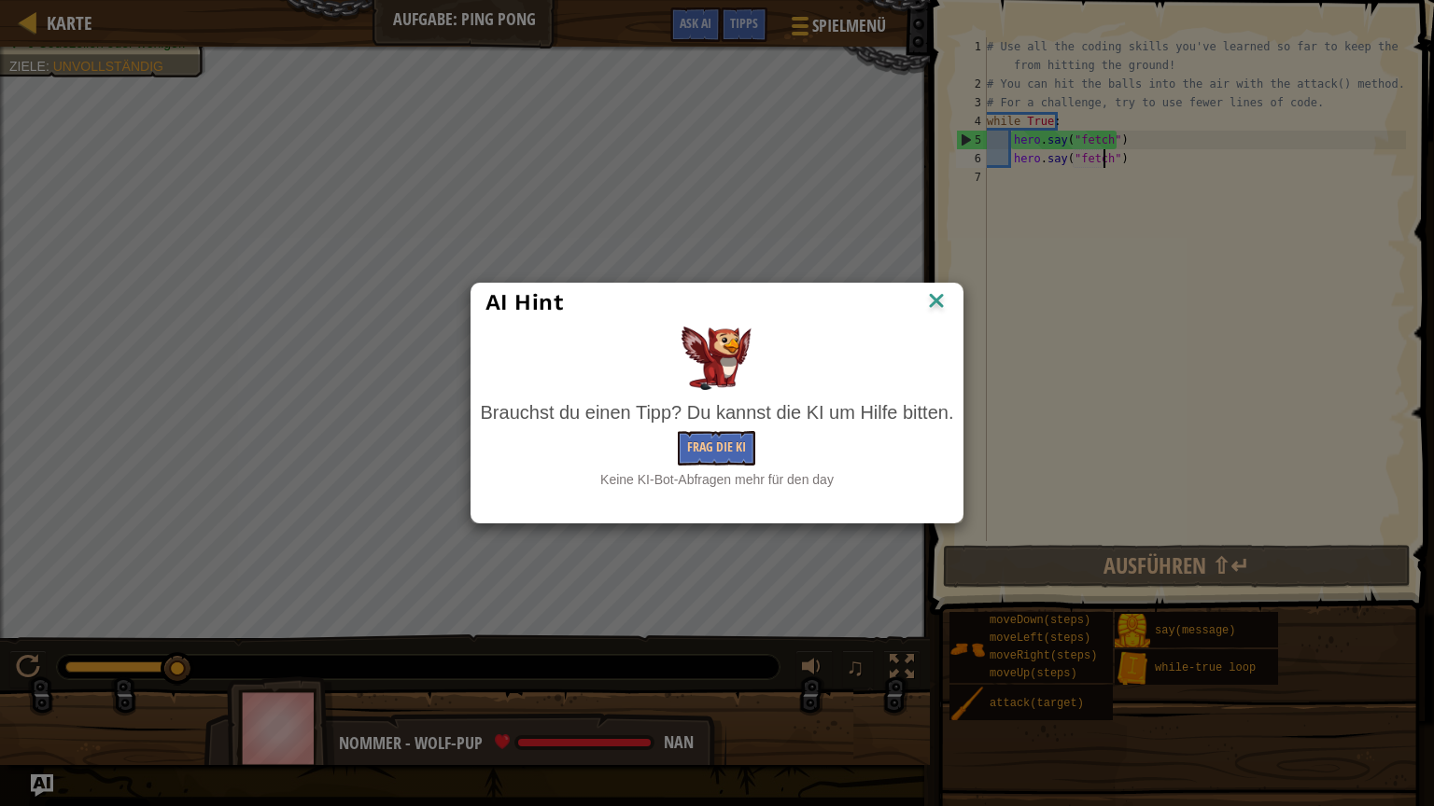
click at [739, 10] on div "AI Hint Brauchst du einen Tipp? Du kannst die KI um Hilfe bitten. Frag die KI K…" at bounding box center [717, 403] width 1434 height 806
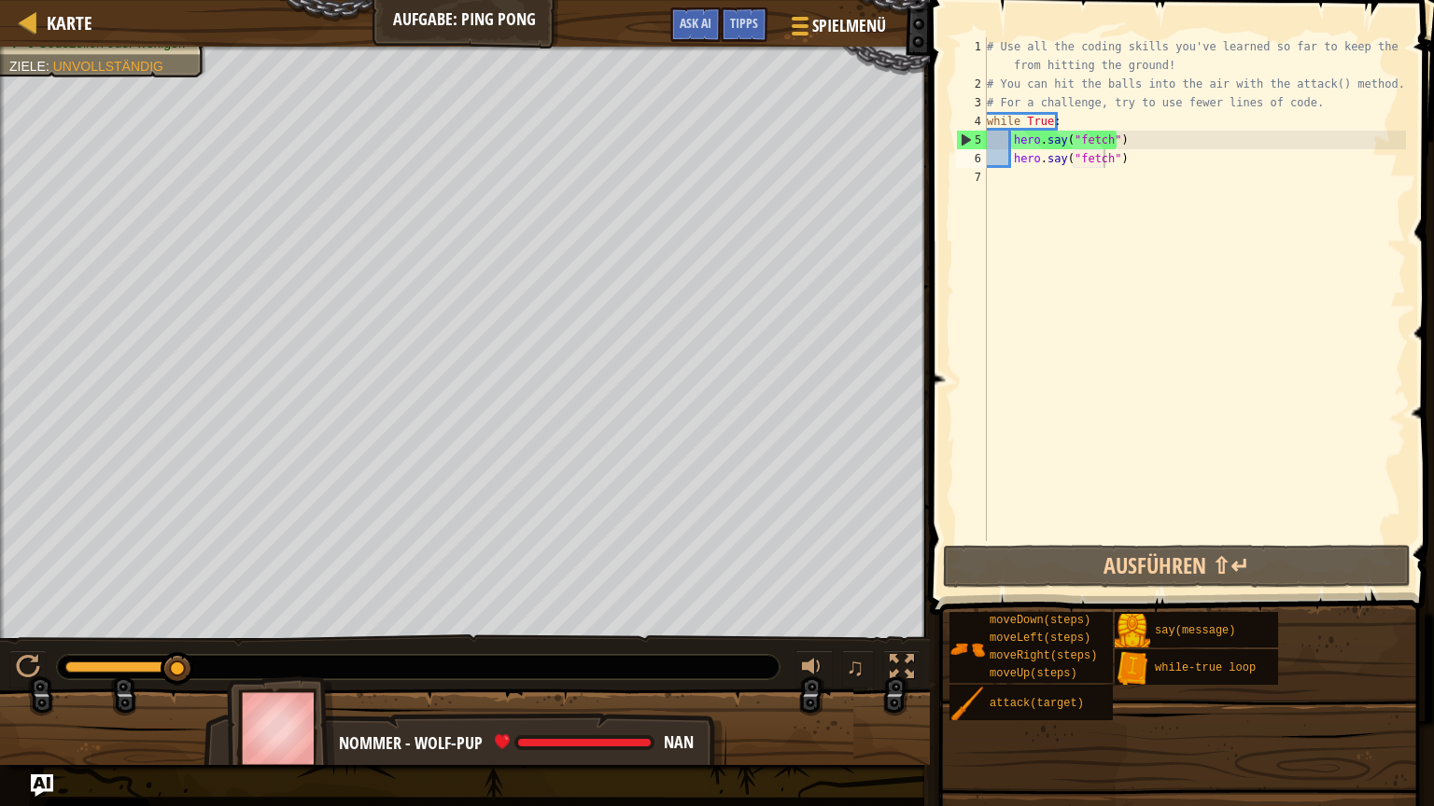
click at [742, 19] on span "Tipps" at bounding box center [744, 23] width 28 height 18
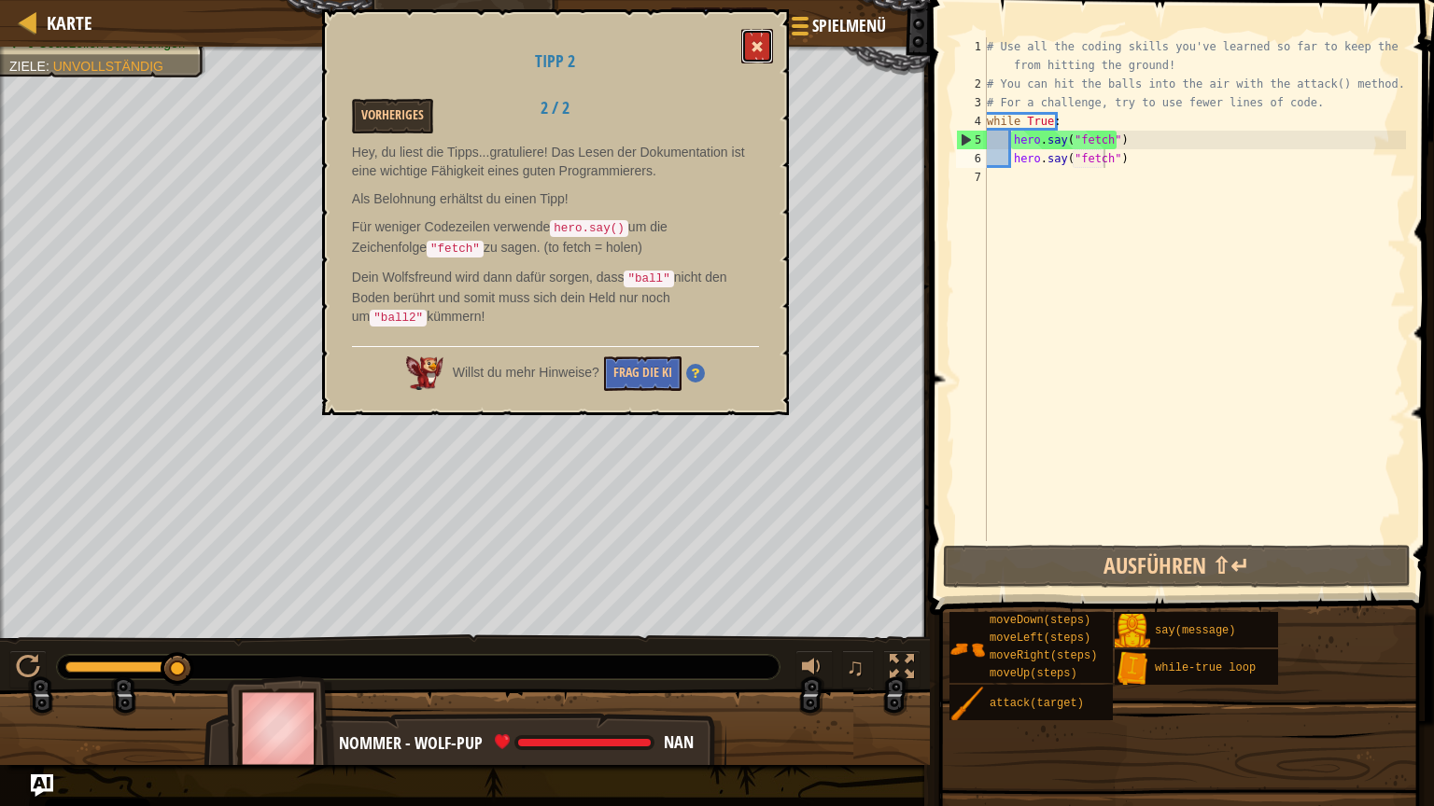
click at [761, 44] on span at bounding box center [756, 46] width 13 height 13
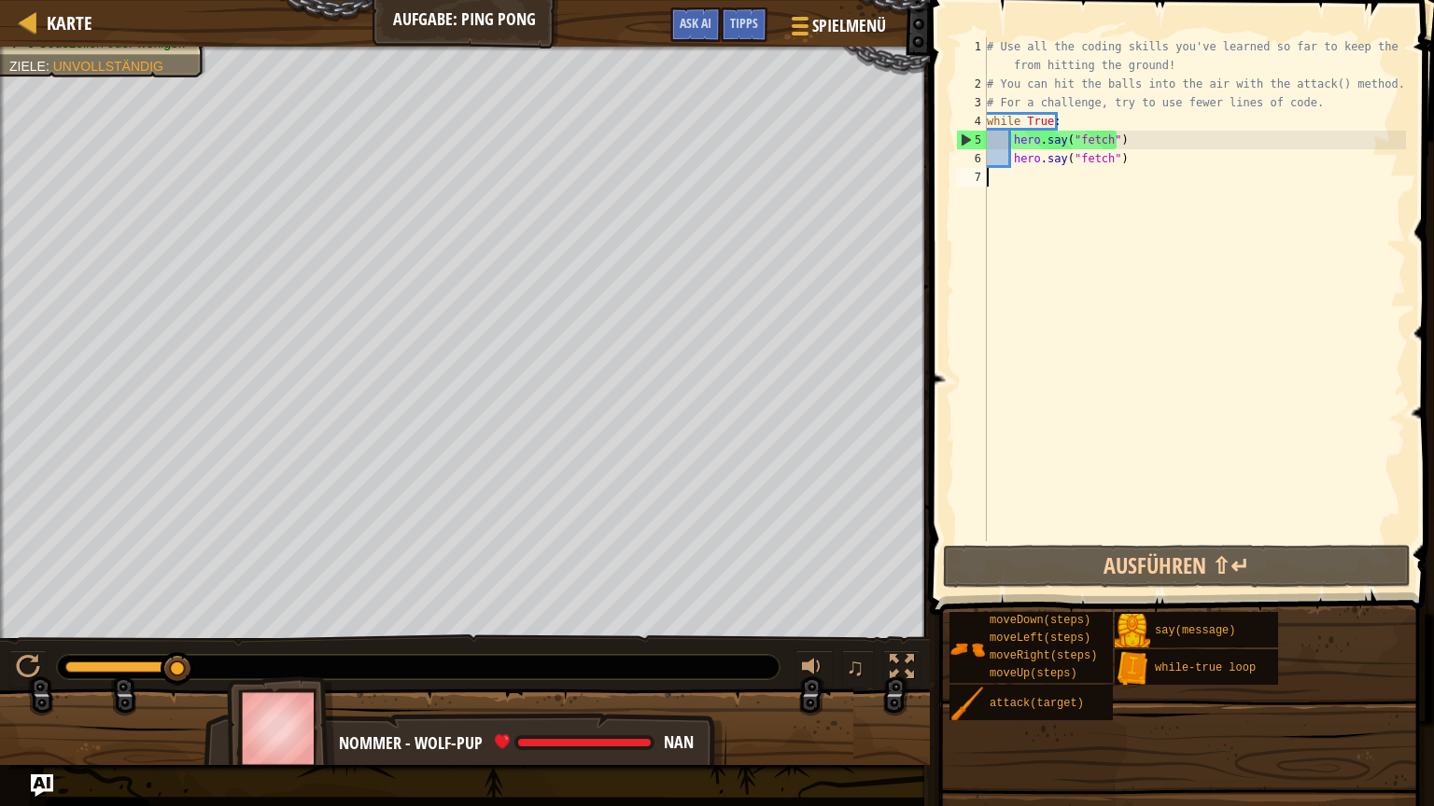
scroll to position [8, 0]
click at [1008, 175] on div "# Use all the coding skills you've learned so far to keep the balls from hittin…" at bounding box center [1194, 317] width 423 height 560
click at [1116, 163] on div "# Use all the coding skills you've learned so far to keep the balls from hittin…" at bounding box center [1194, 317] width 423 height 560
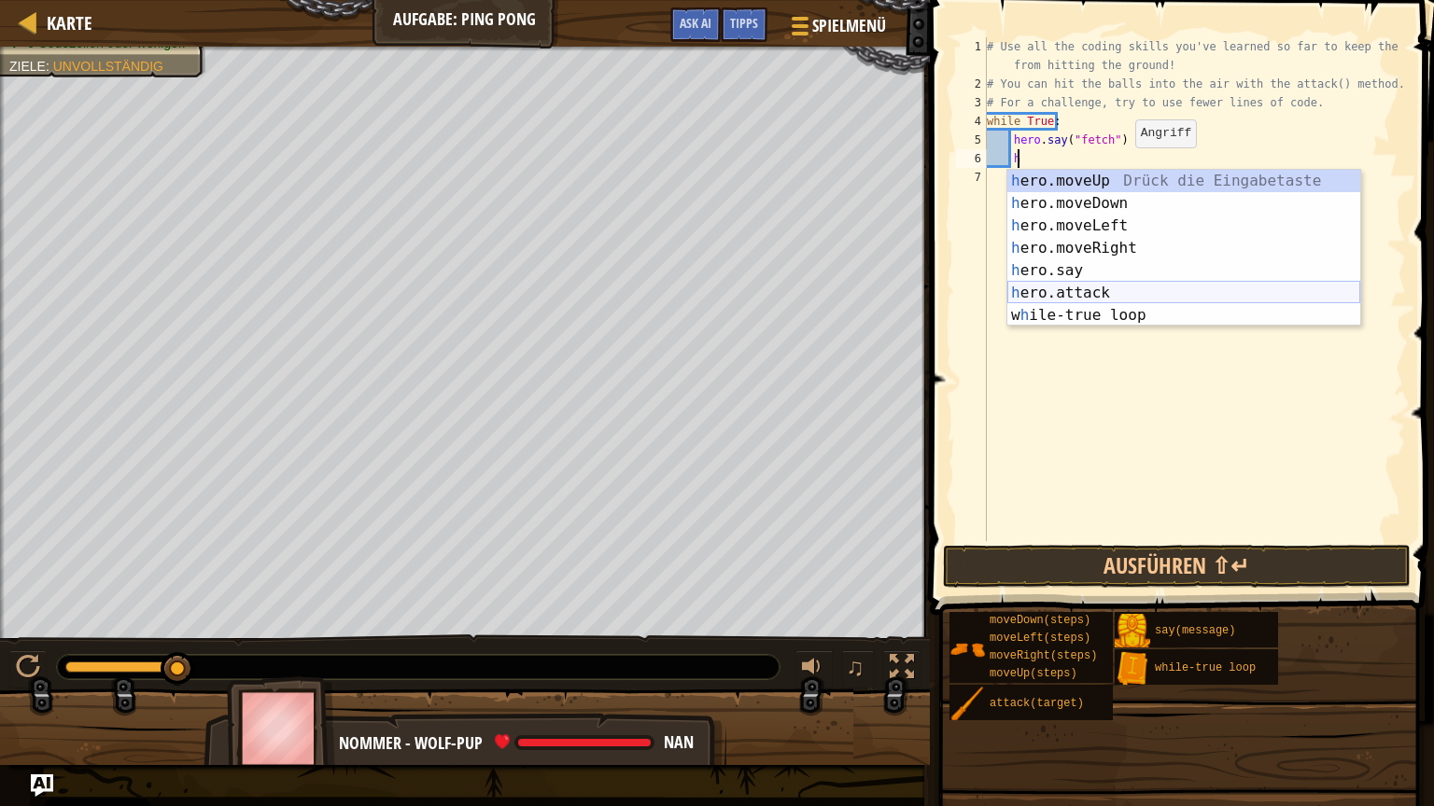
click at [1132, 287] on div "h ero.moveUp Drück die Eingabetaste h ero.moveDown Drück die Eingabetaste h ero…" at bounding box center [1183, 271] width 353 height 202
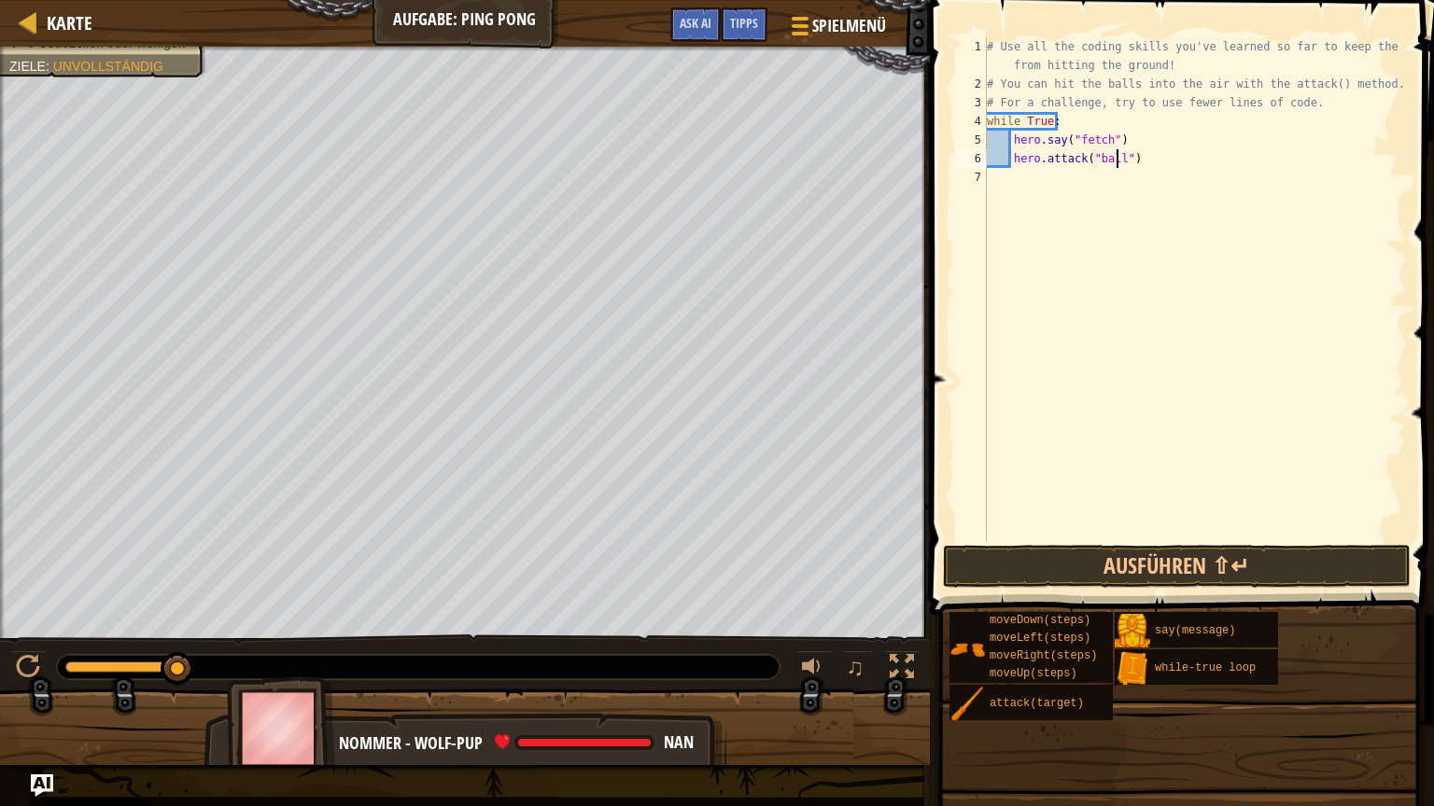
scroll to position [8, 11]
type textarea "hero.attack("ball2")"
click at [1122, 560] on button "Ausführen ⇧↵" at bounding box center [1177, 566] width 468 height 43
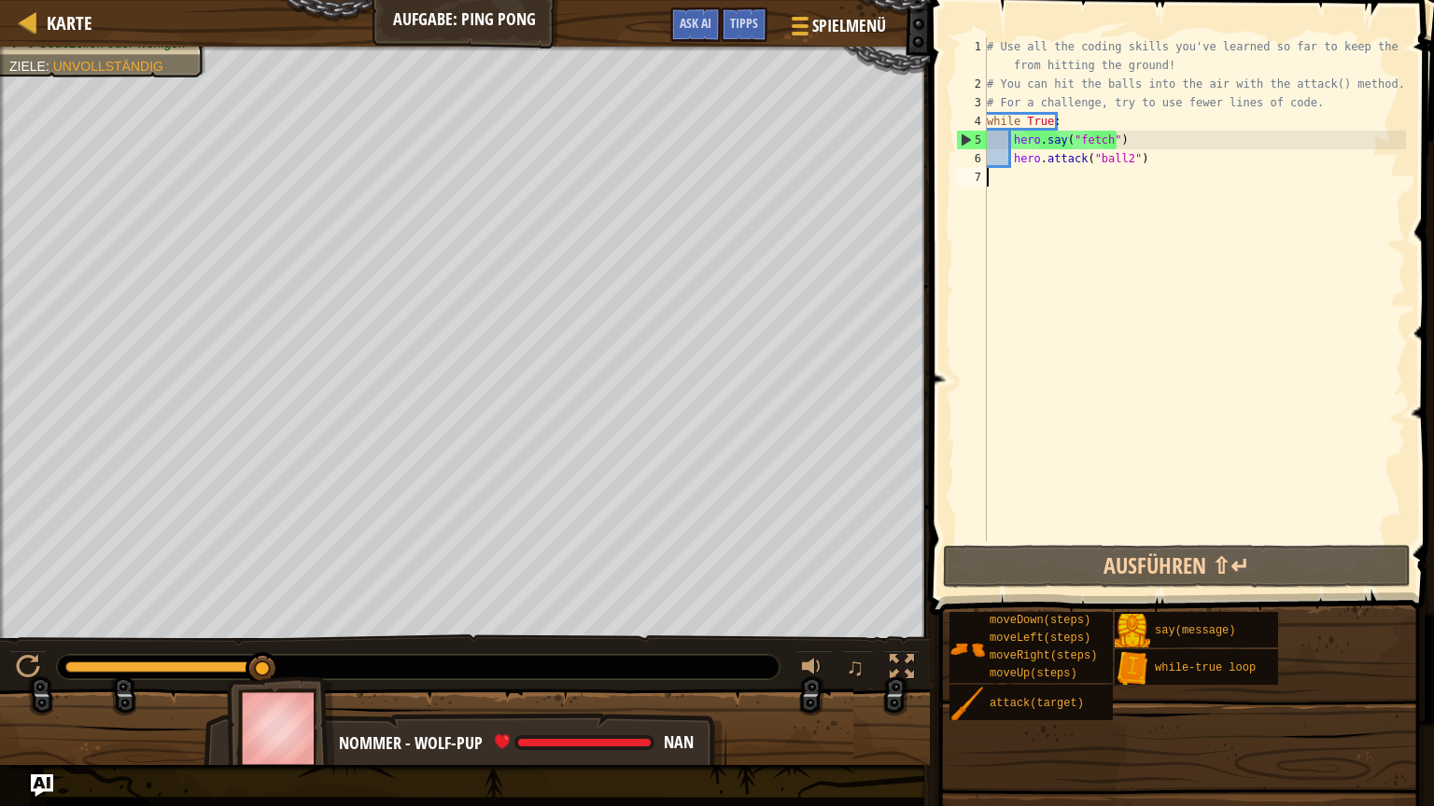
click at [1020, 174] on div "# Use all the coding skills you've learned so far to keep the balls from hittin…" at bounding box center [1194, 317] width 423 height 560
click at [1146, 165] on div "# Use all the coding skills you've learned so far to keep the balls from hittin…" at bounding box center [1194, 317] width 423 height 560
type textarea "hero.attack("ball2")"
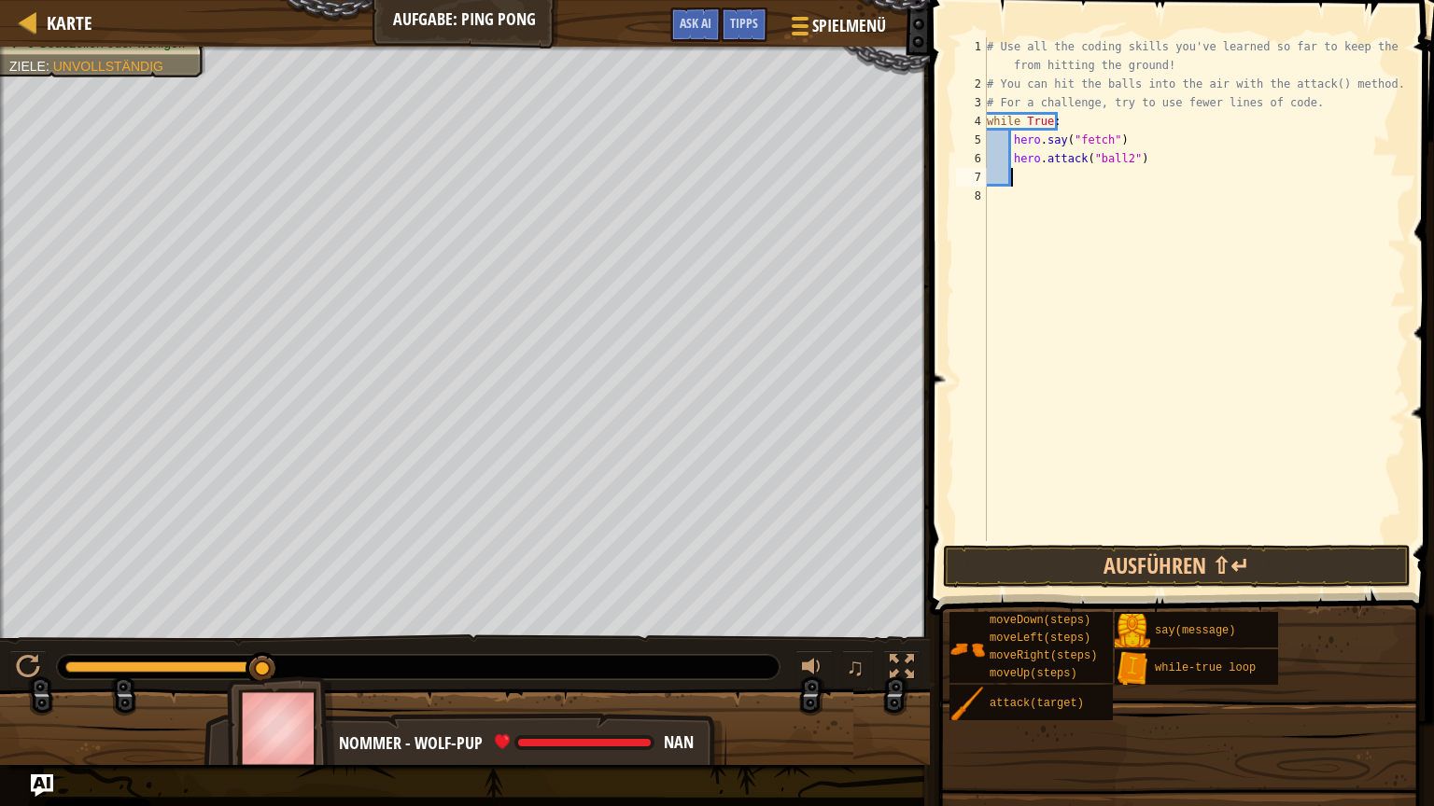
type textarea "h"
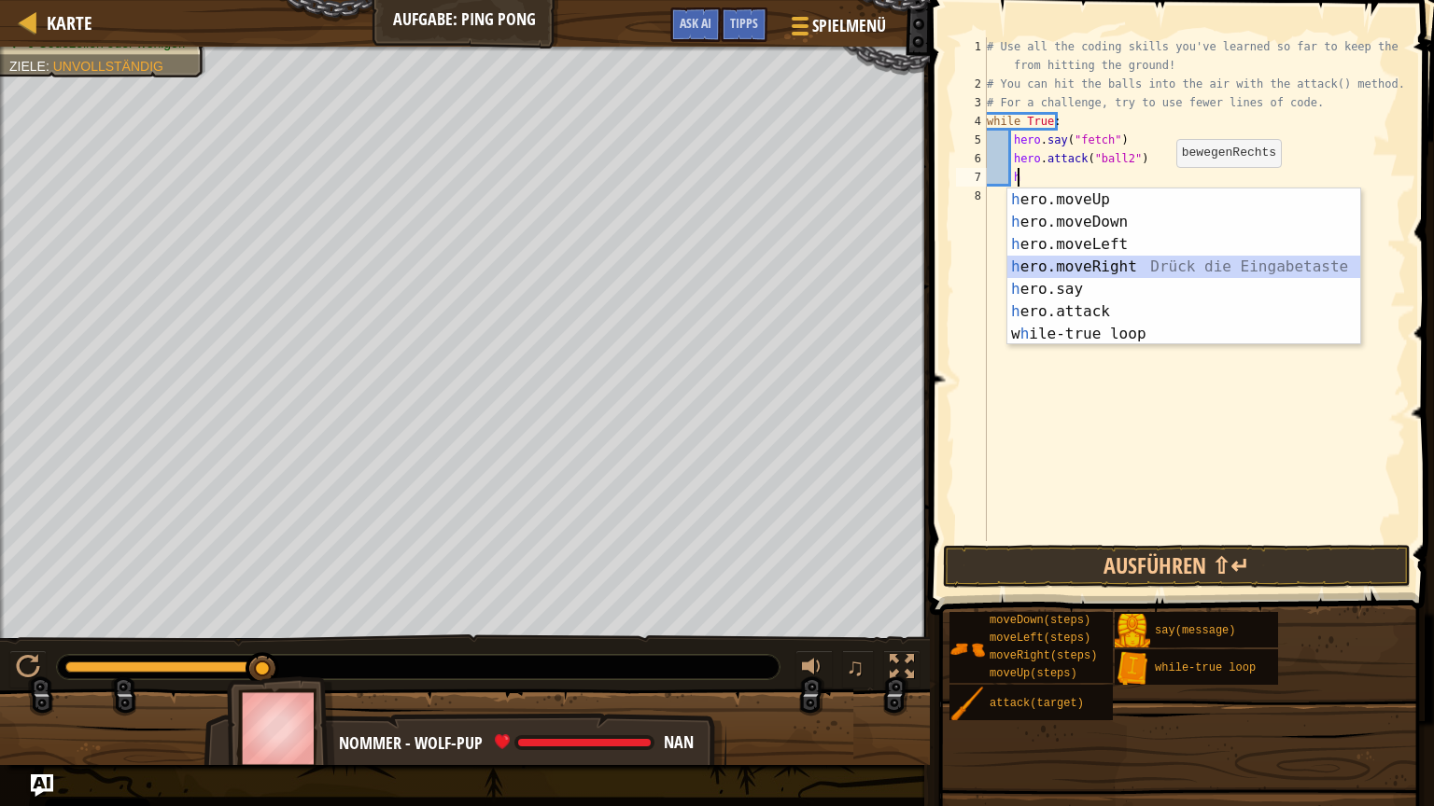
click at [1163, 258] on div "h ero.moveUp Drück die Eingabetaste h ero.moveDown Drück die Eingabetaste h ero…" at bounding box center [1183, 290] width 353 height 202
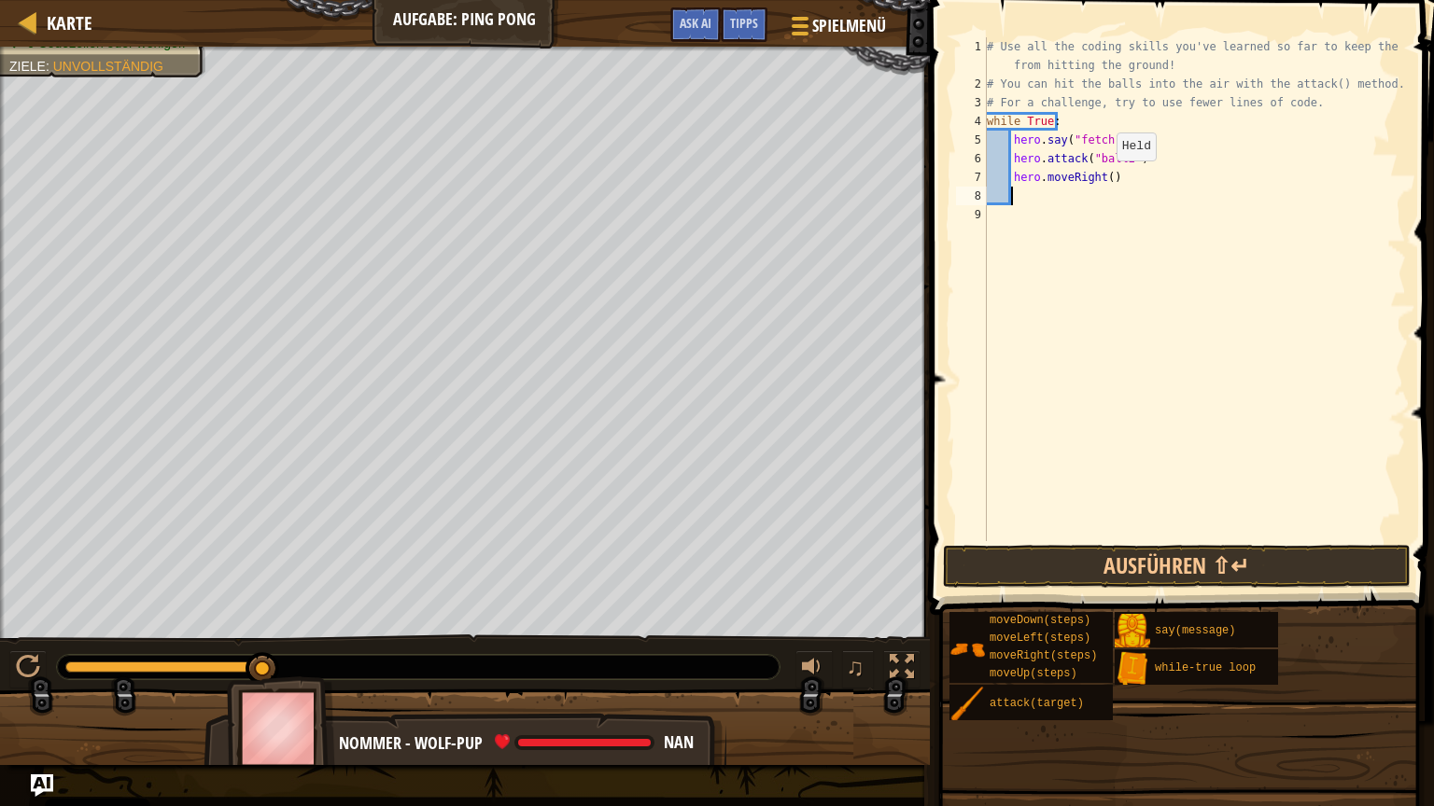
click at [1100, 179] on div "# Use all the coding skills you've learned so far to keep the balls from hittin…" at bounding box center [1194, 317] width 423 height 560
click at [1098, 178] on div "# Use all the coding skills you've learned so far to keep the balls from hittin…" at bounding box center [1194, 317] width 423 height 560
type textarea "hero.moveRight(3)"
click at [1120, 259] on div "# Use all the coding skills you've learned so far to keep the balls from hittin…" at bounding box center [1194, 317] width 423 height 560
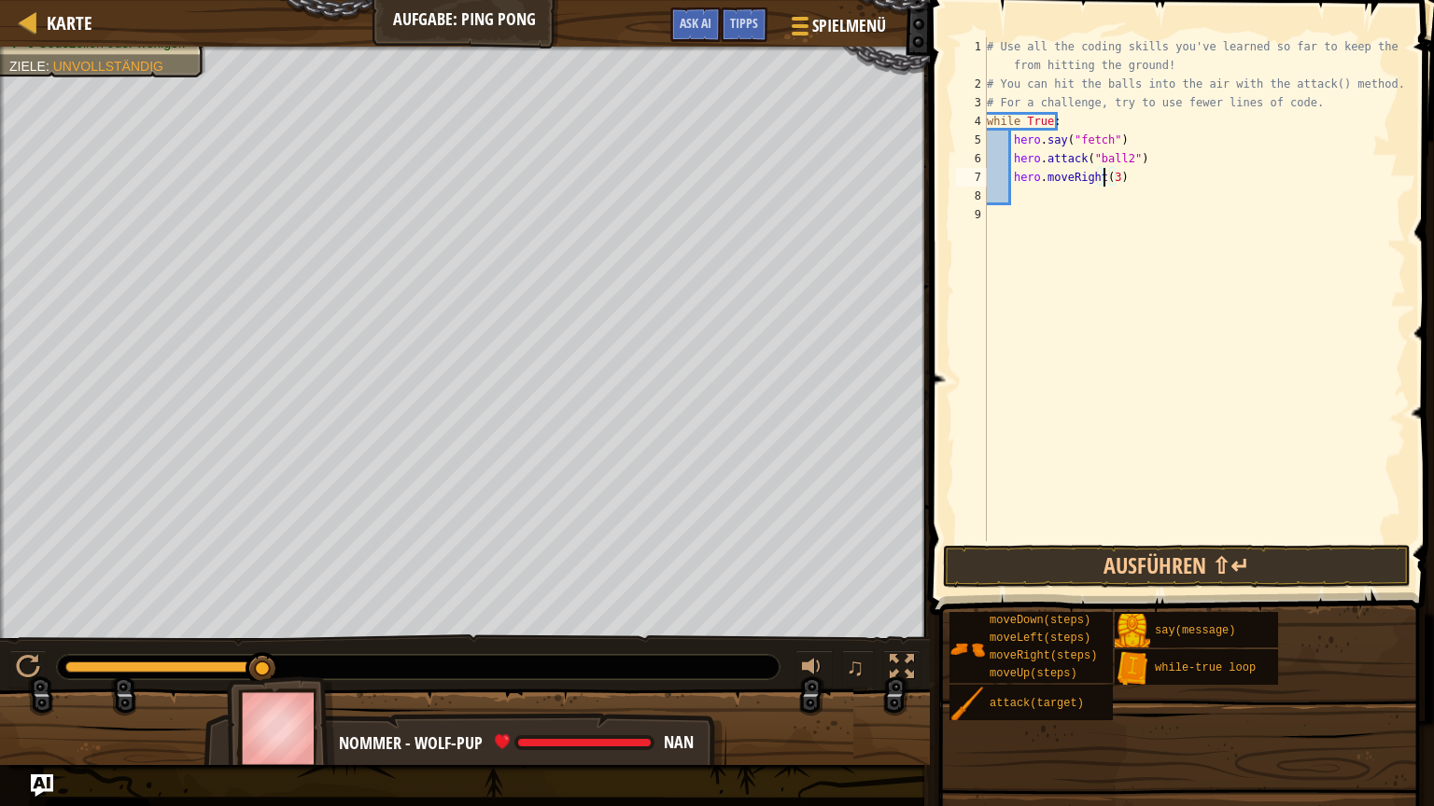
scroll to position [8, 0]
click at [1024, 202] on div "# Use all the coding skills you've learned so far to keep the balls from hittin…" at bounding box center [1194, 317] width 423 height 560
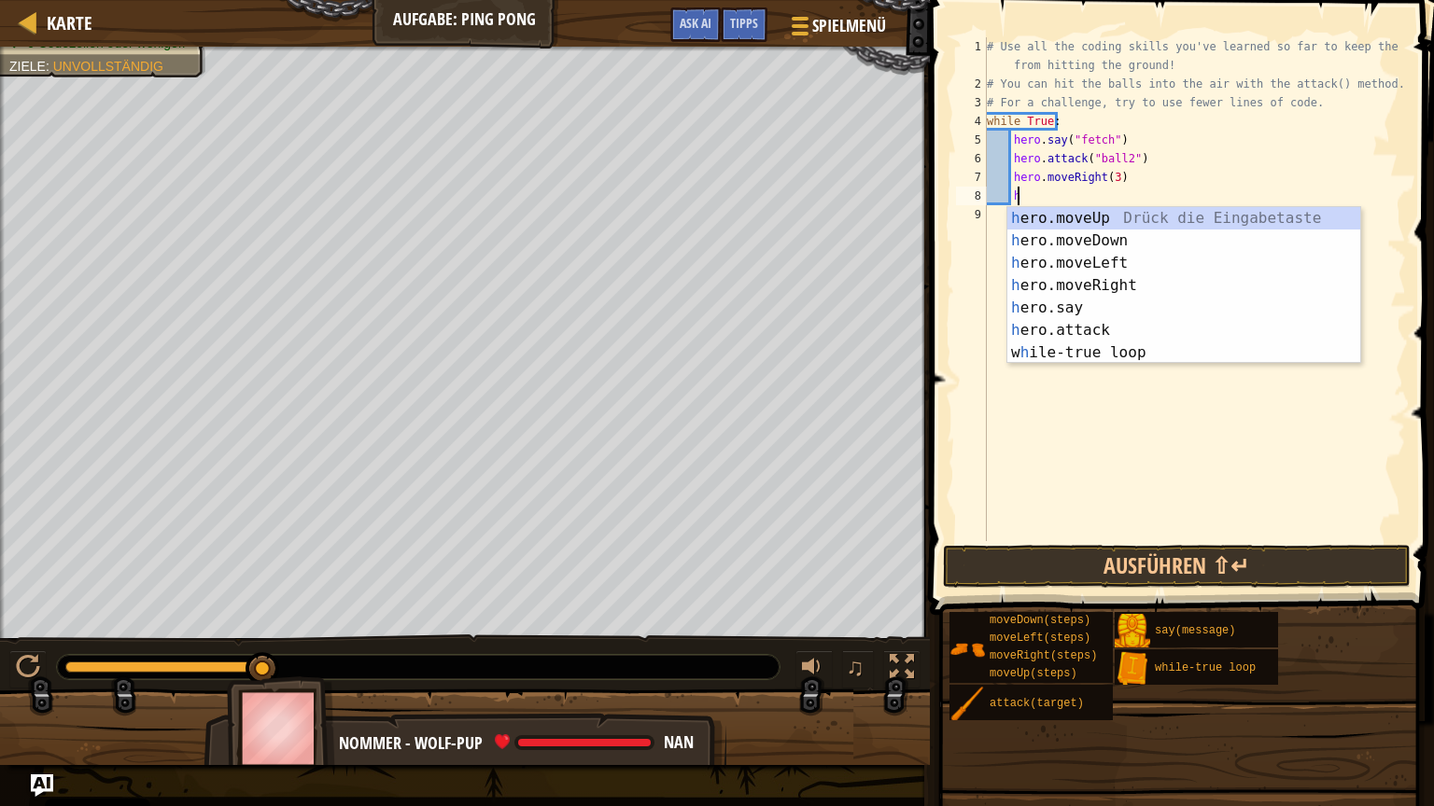
scroll to position [8, 1]
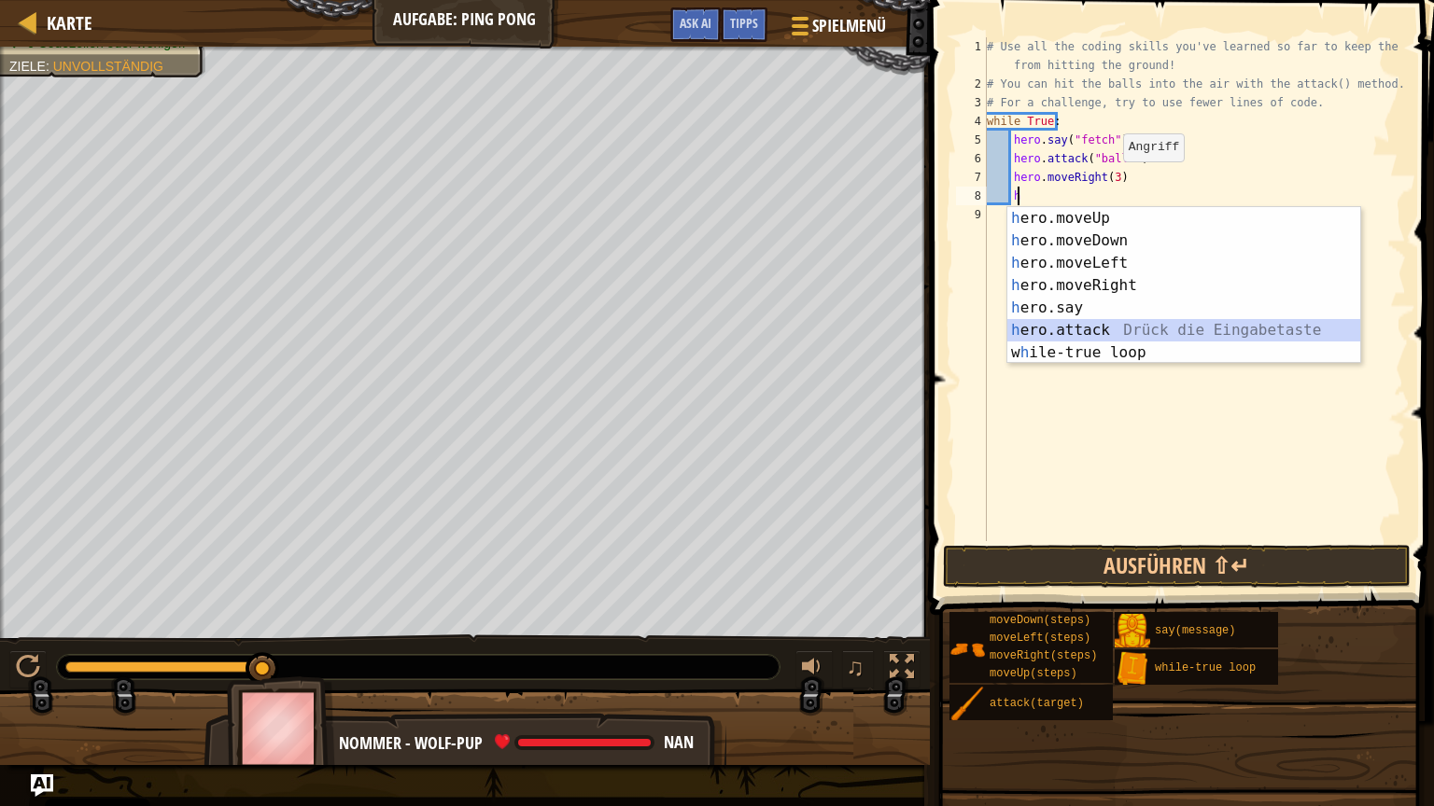
click at [1139, 323] on div "h ero.moveUp Drück die Eingabetaste h ero.moveDown Drück die Eingabetaste h ero…" at bounding box center [1183, 308] width 353 height 202
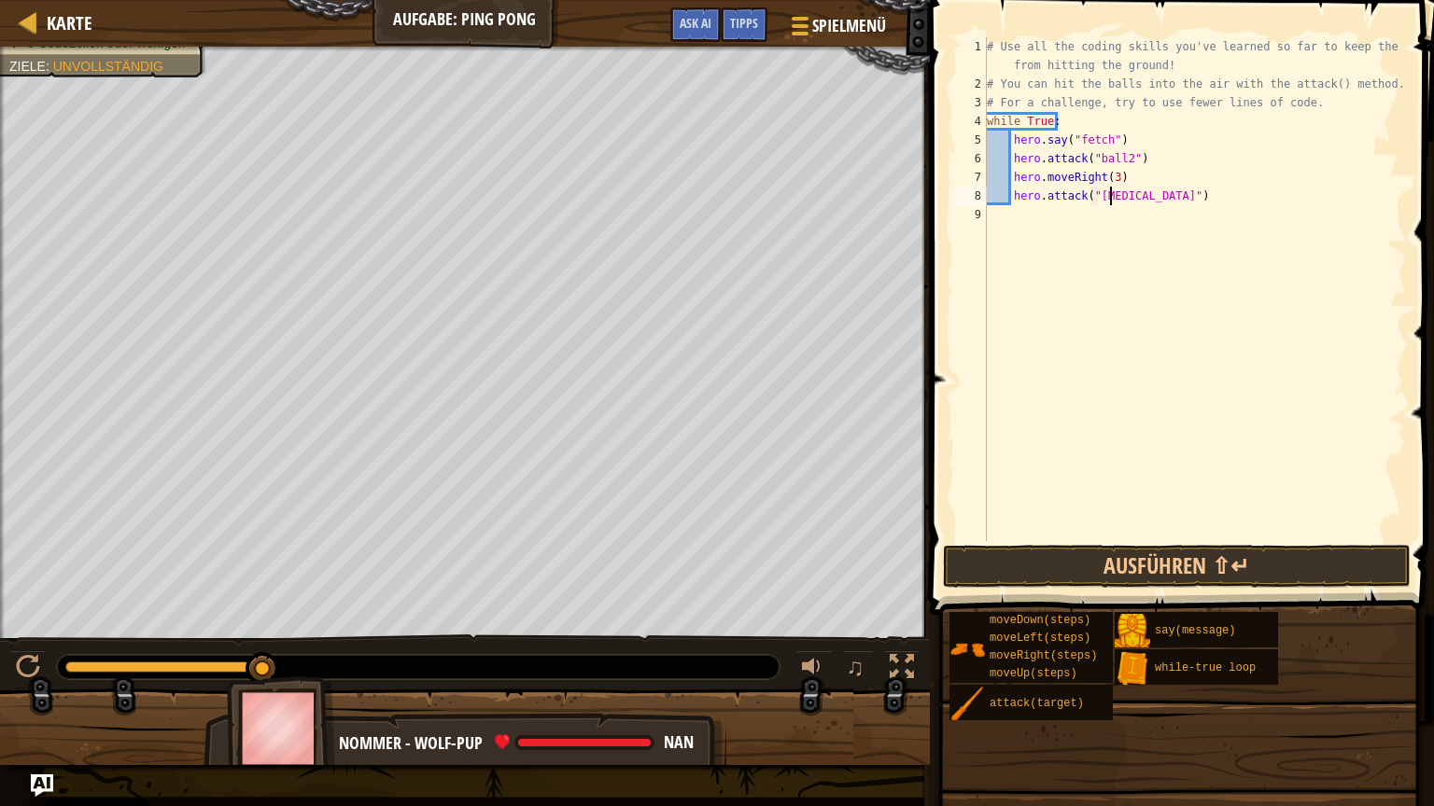
scroll to position [8, 10]
type textarea "hero.attack("ball2")"
click at [1162, 199] on div "# Use all the coding skills you've learned so far to keep the balls from hittin…" at bounding box center [1194, 317] width 423 height 560
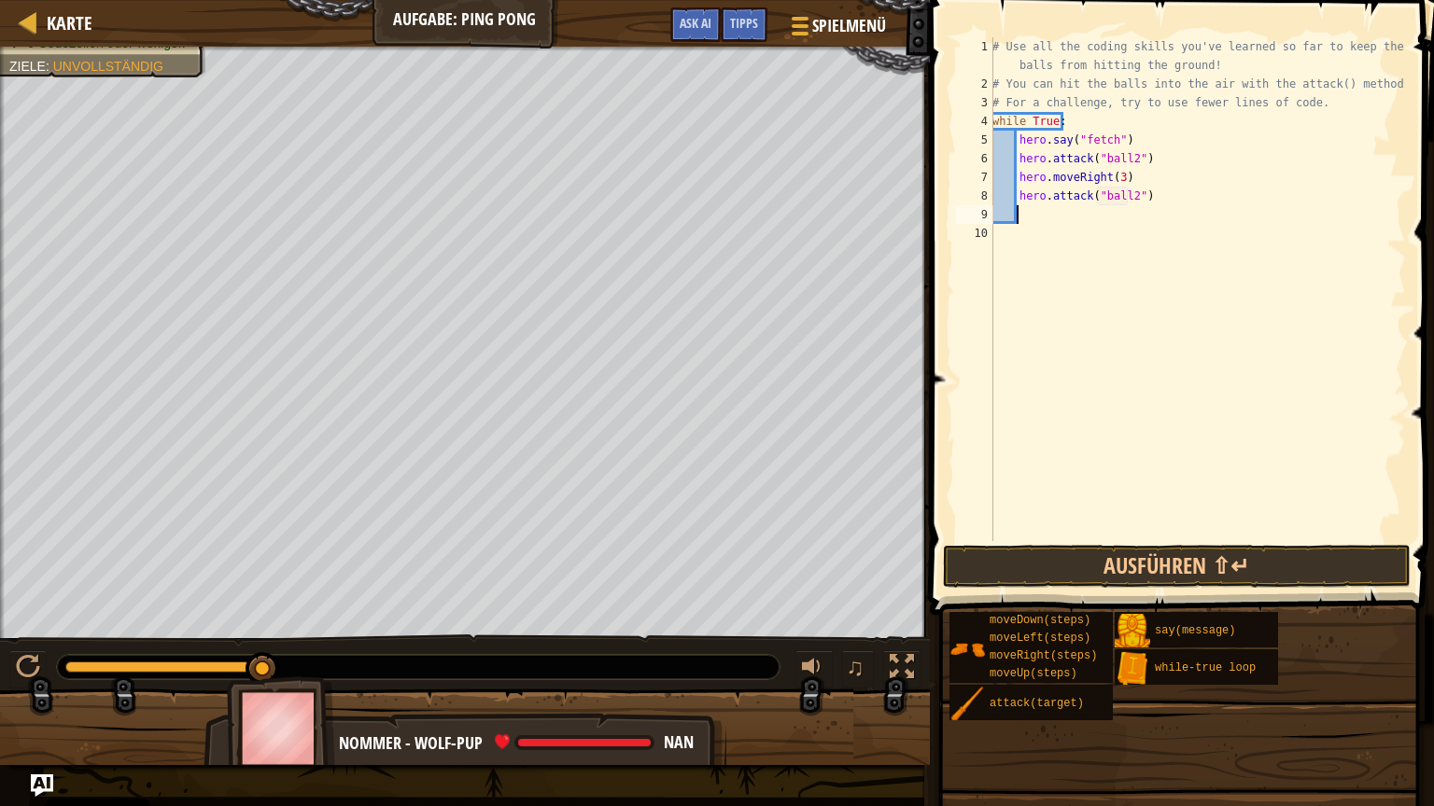
type textarea "h"
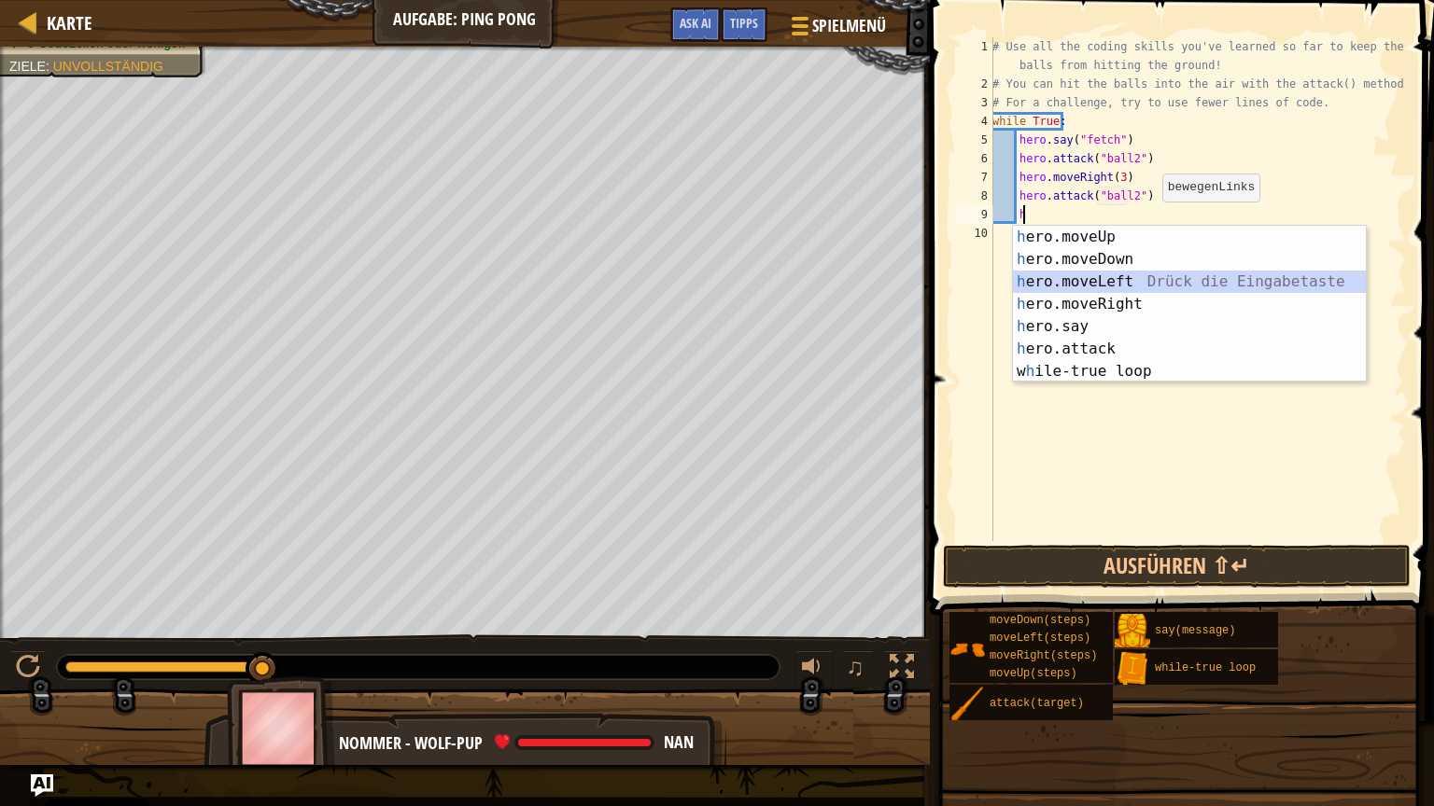
click at [1142, 273] on div "h ero.moveUp Drück die Eingabetaste h ero.moveDown Drück die Eingabetaste h ero…" at bounding box center [1189, 327] width 353 height 202
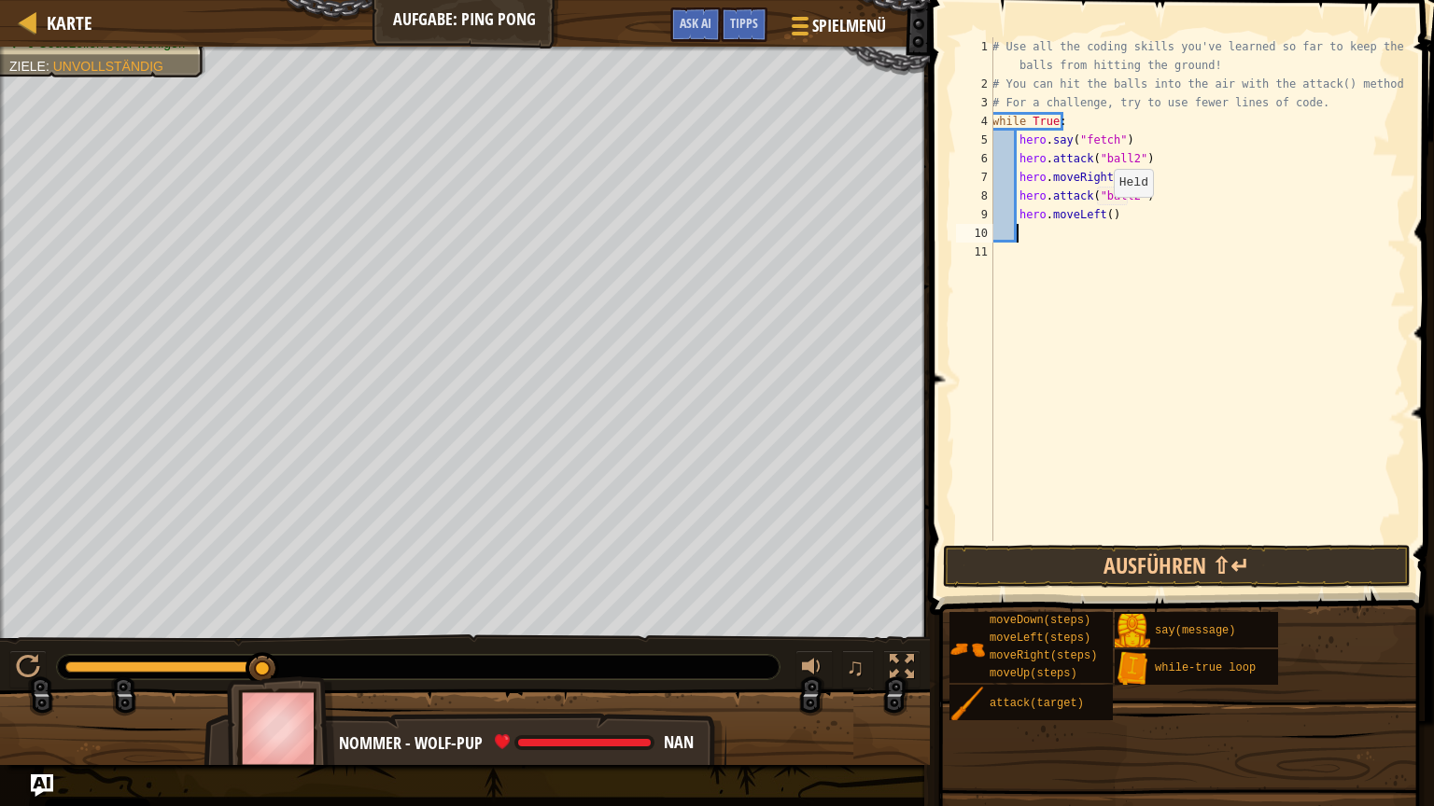
click at [1102, 216] on div "# Use all the coding skills you've learned so far to keep the balls from hittin…" at bounding box center [1196, 317] width 417 height 560
type textarea "hero.moveLeft(3)"
click at [1199, 553] on button "Ausführen ⇧↵" at bounding box center [1177, 566] width 468 height 43
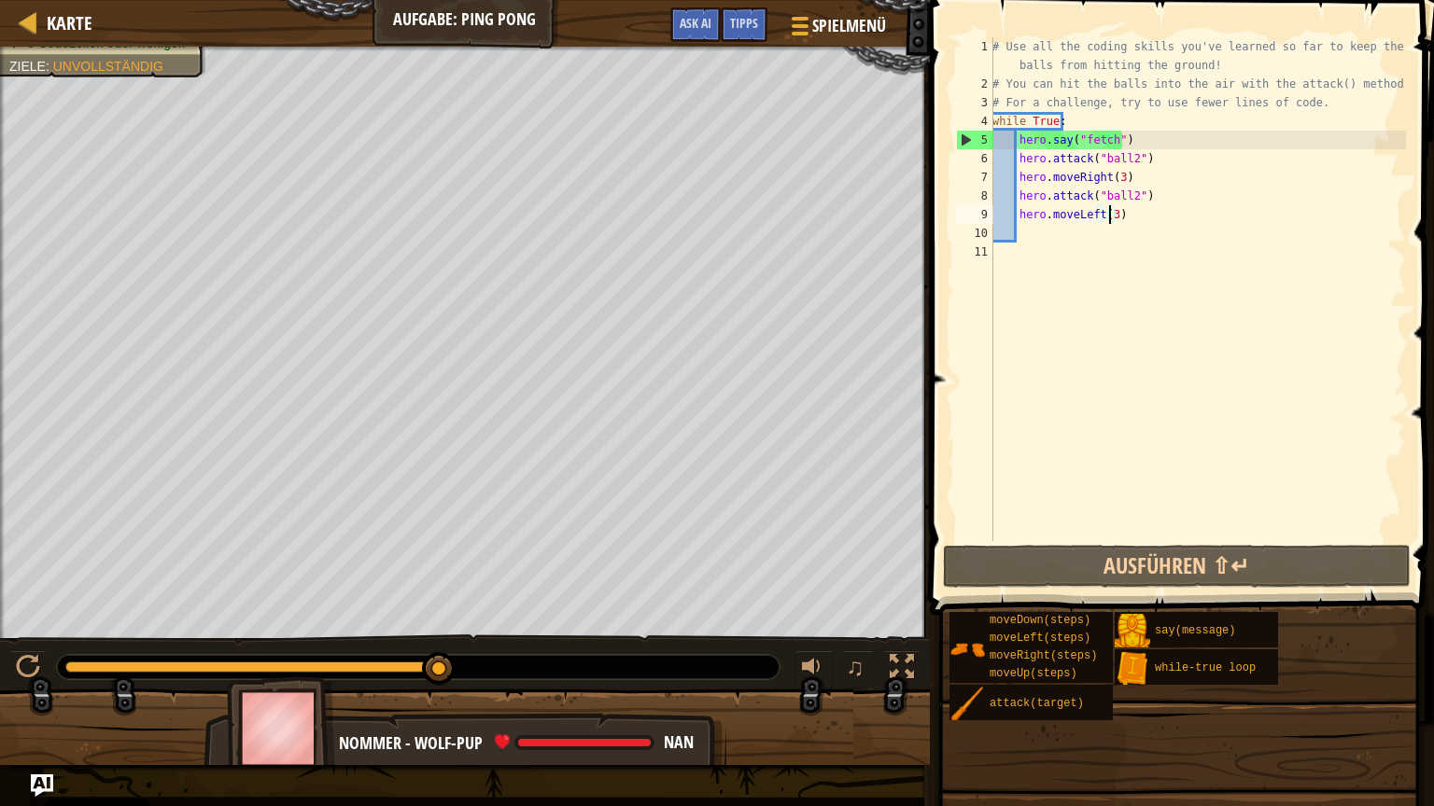
click at [1161, 235] on div "# Use all the coding skills you've learned so far to keep the balls from hittin…" at bounding box center [1196, 317] width 417 height 560
click at [1137, 213] on div "# Use all the coding skills you've learned so far to keep the balls from hittin…" at bounding box center [1196, 317] width 417 height 560
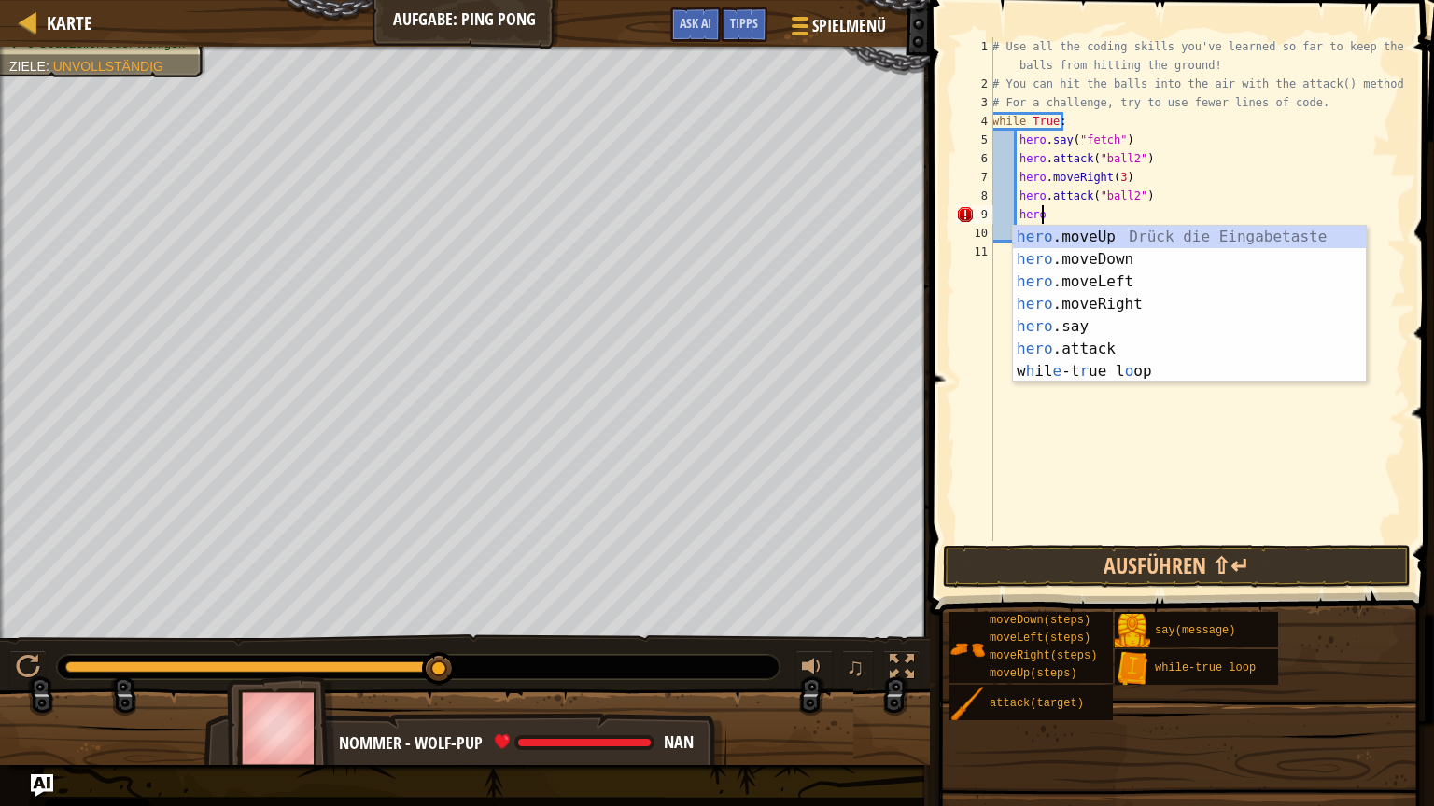
type textarea "h"
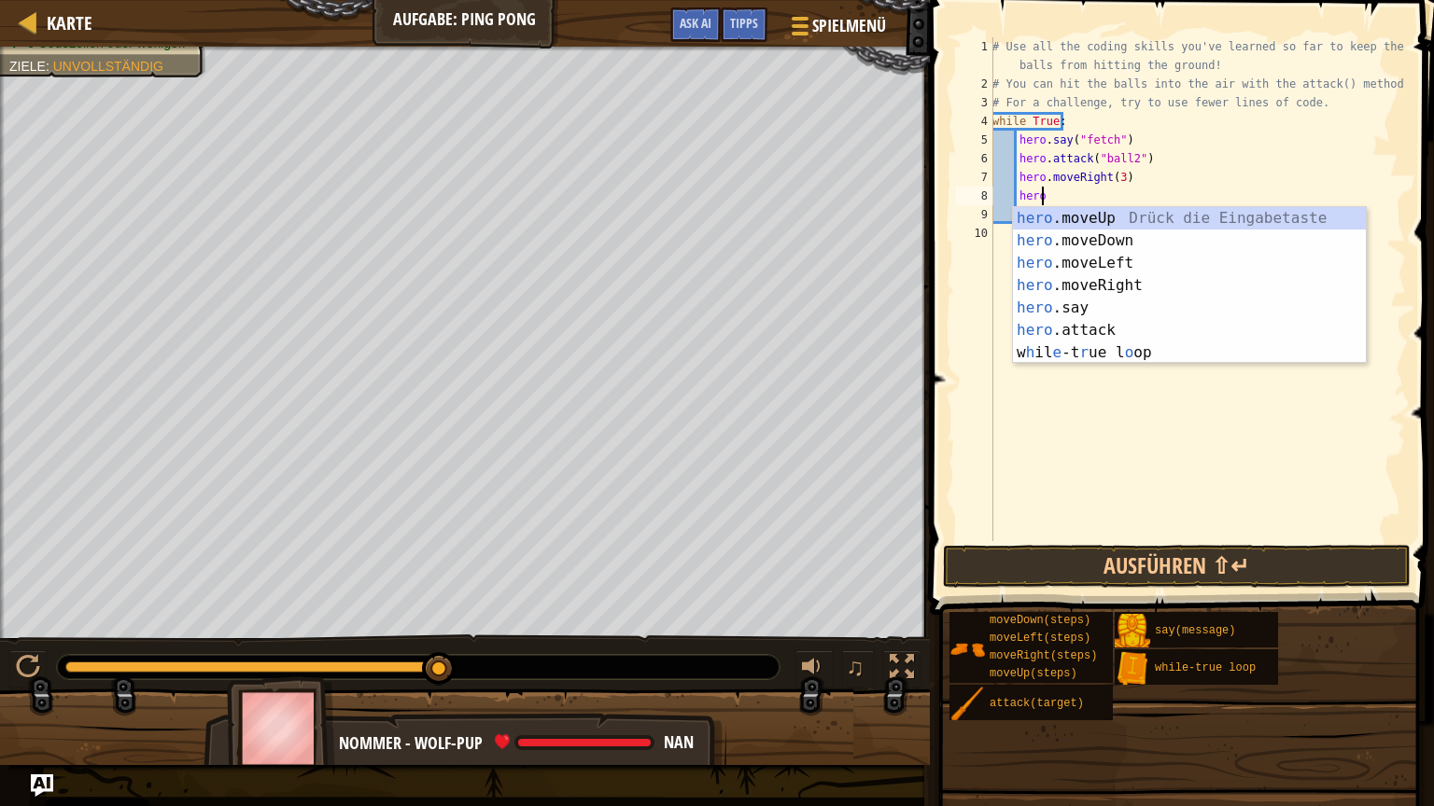
type textarea "h"
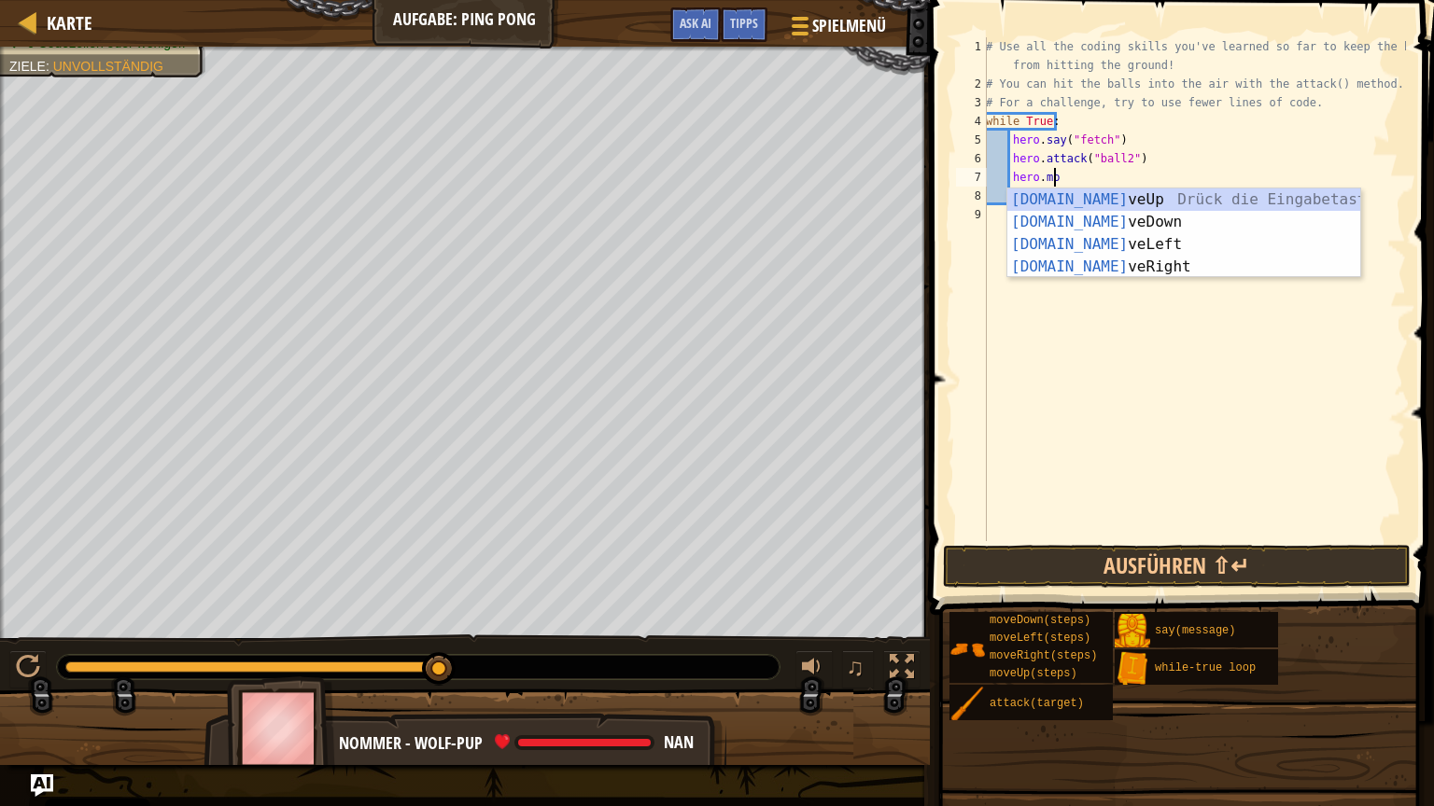
type textarea "h"
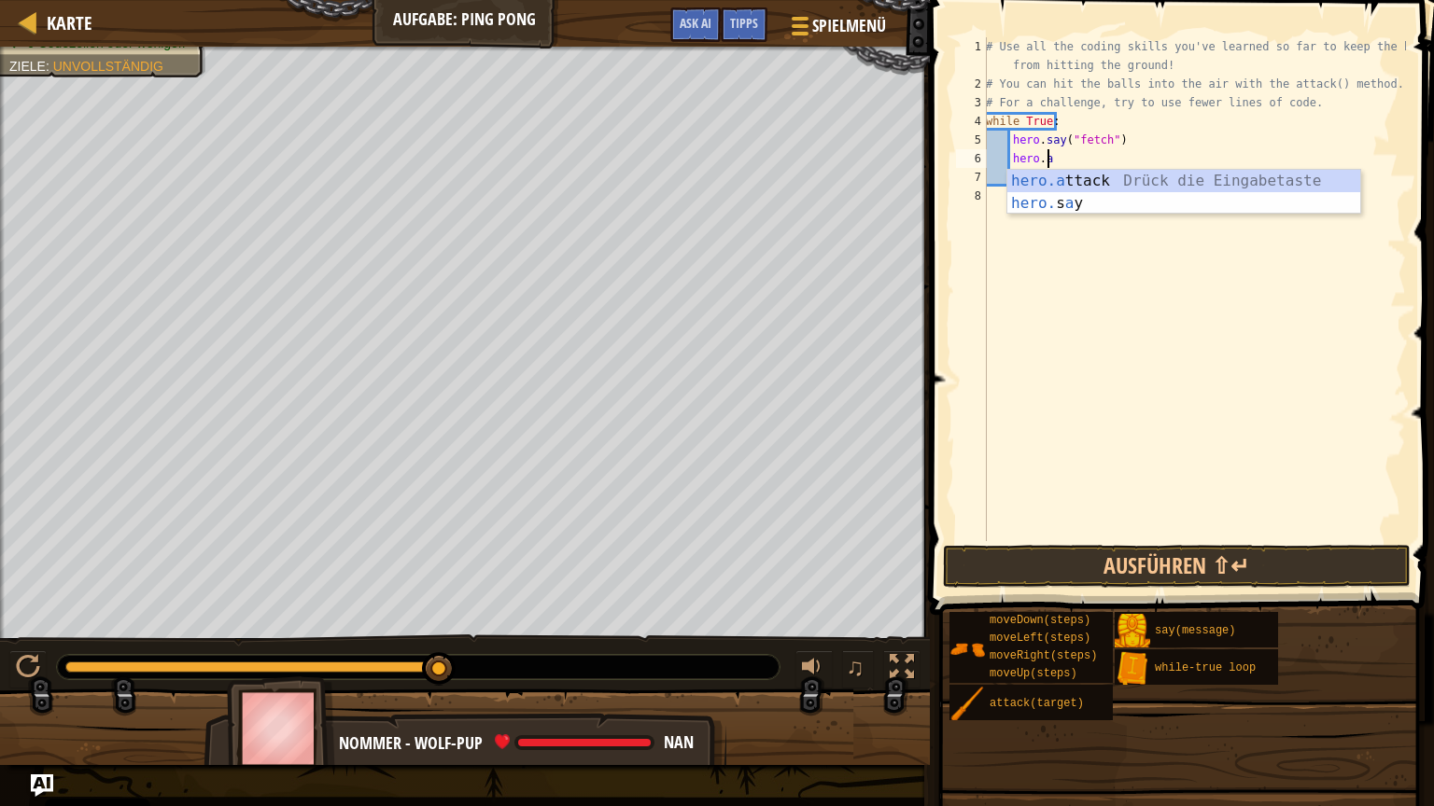
type textarea "h"
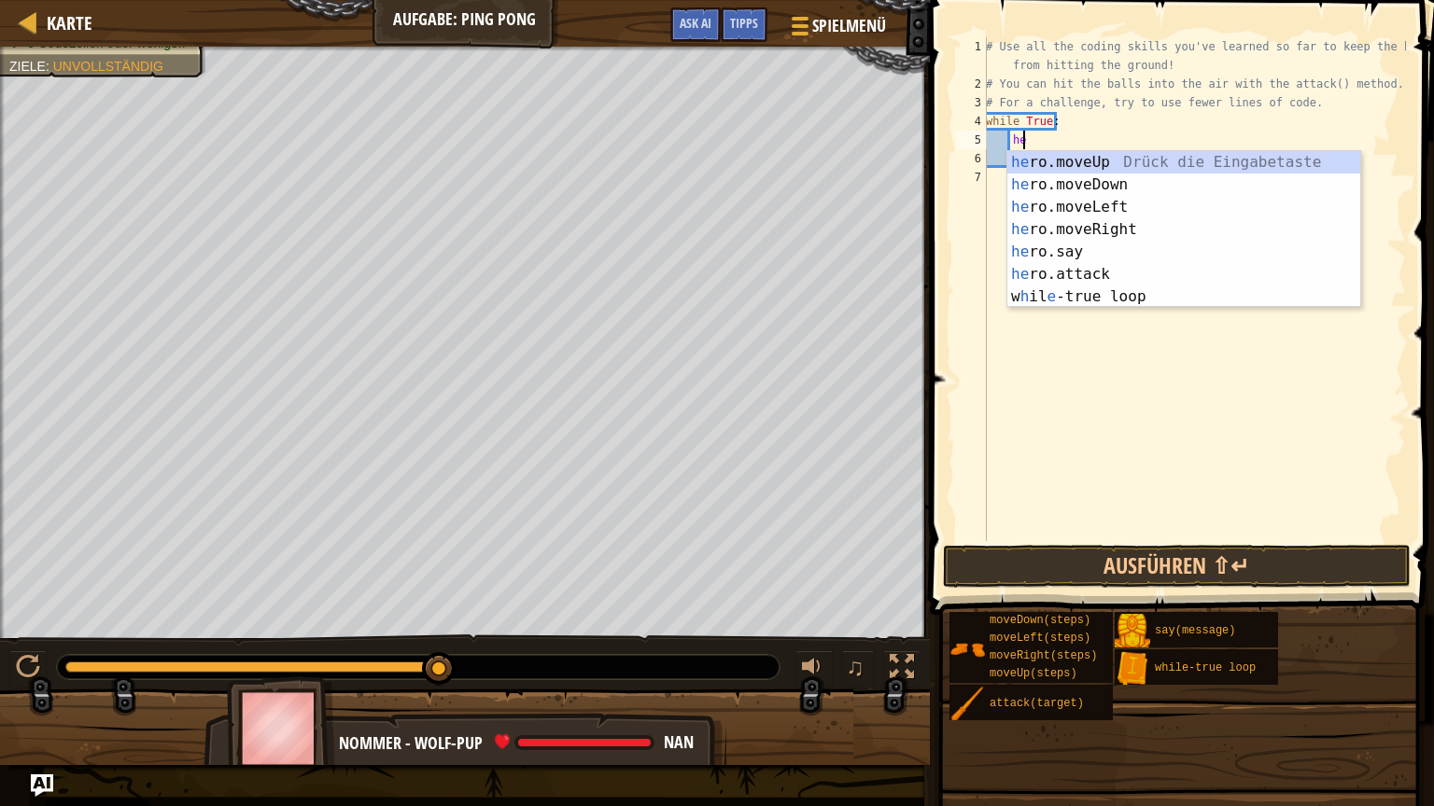
type textarea "h"
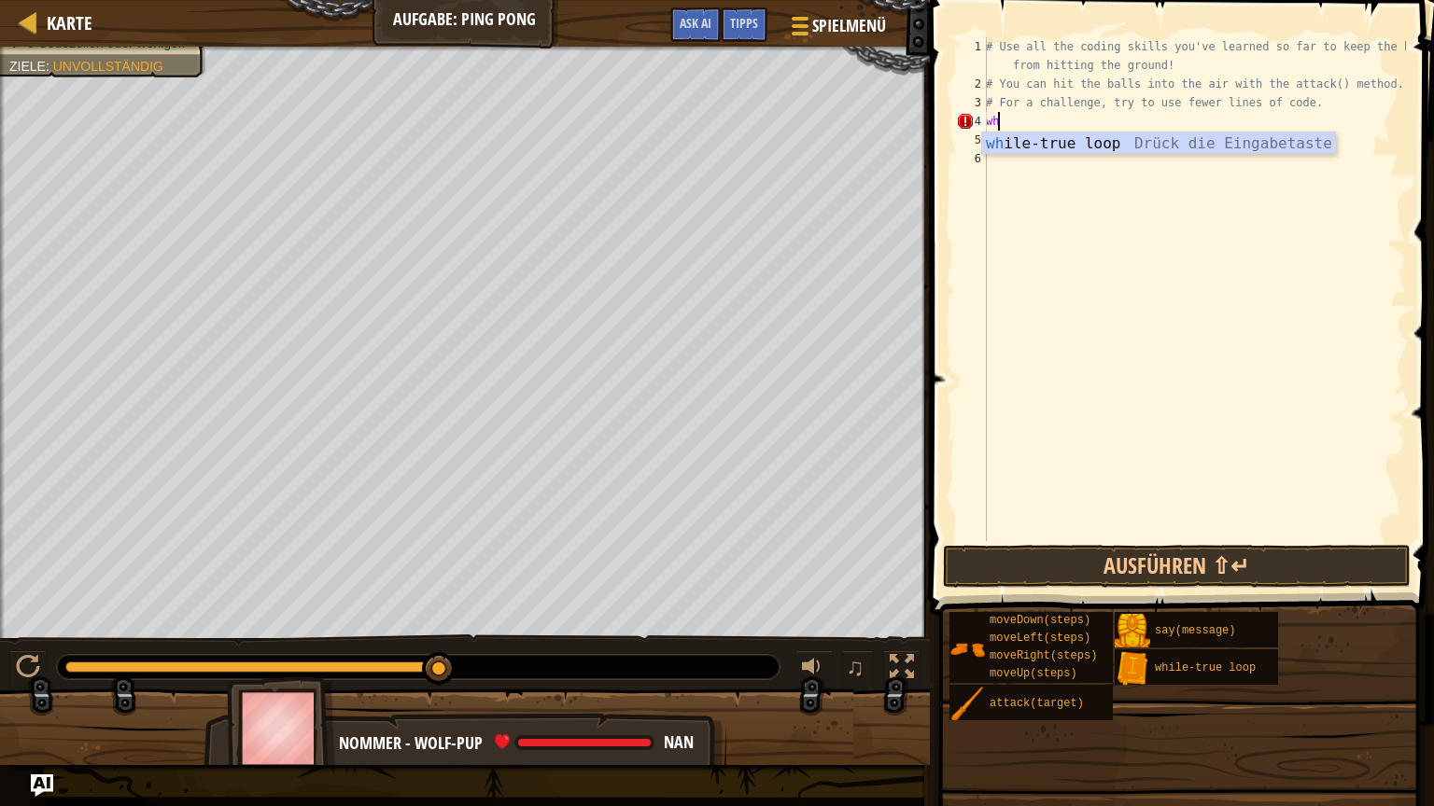
type textarea "w"
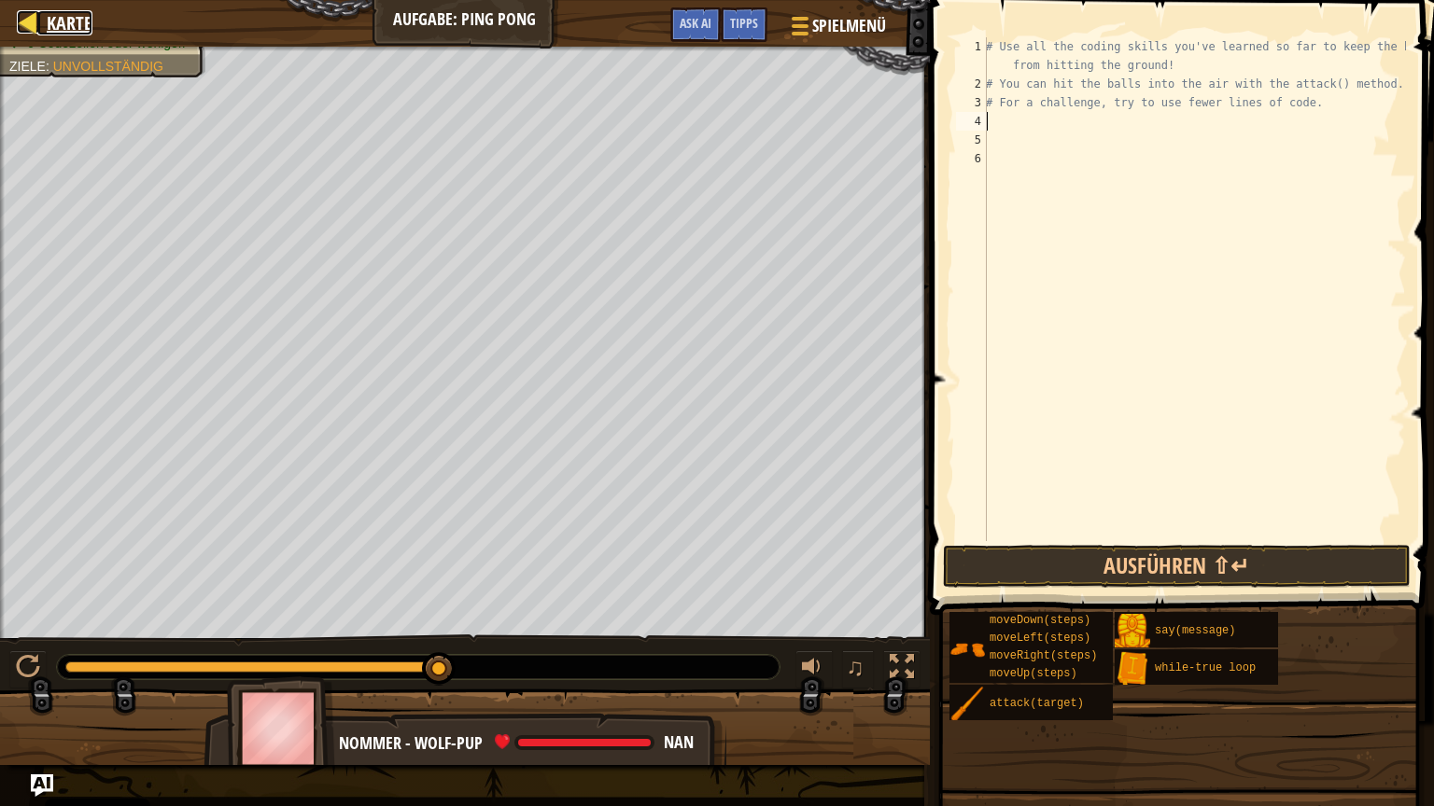
click at [65, 25] on span "Karte" at bounding box center [70, 22] width 46 height 25
select select "de-DE"
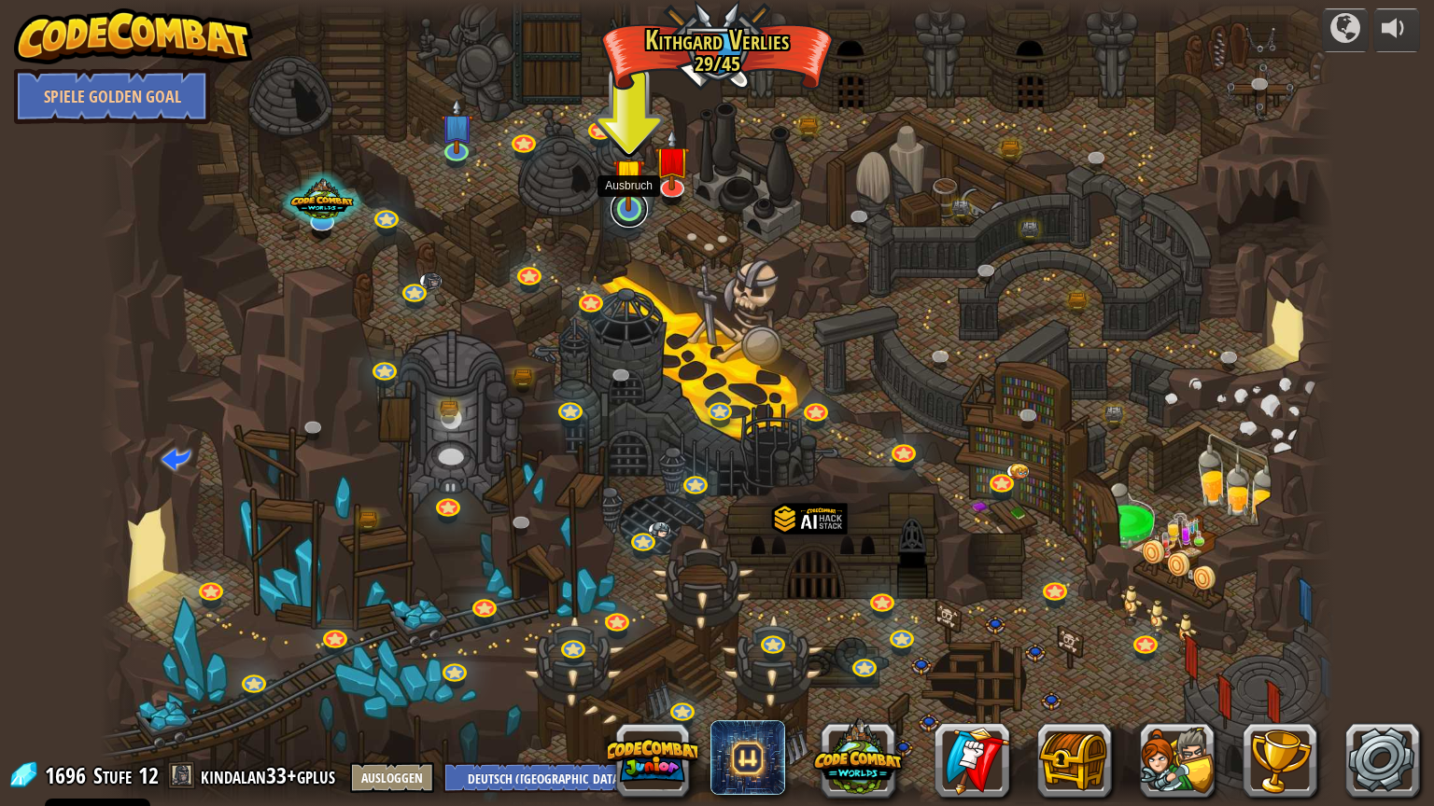
click at [632, 215] on link at bounding box center [628, 208] width 37 height 37
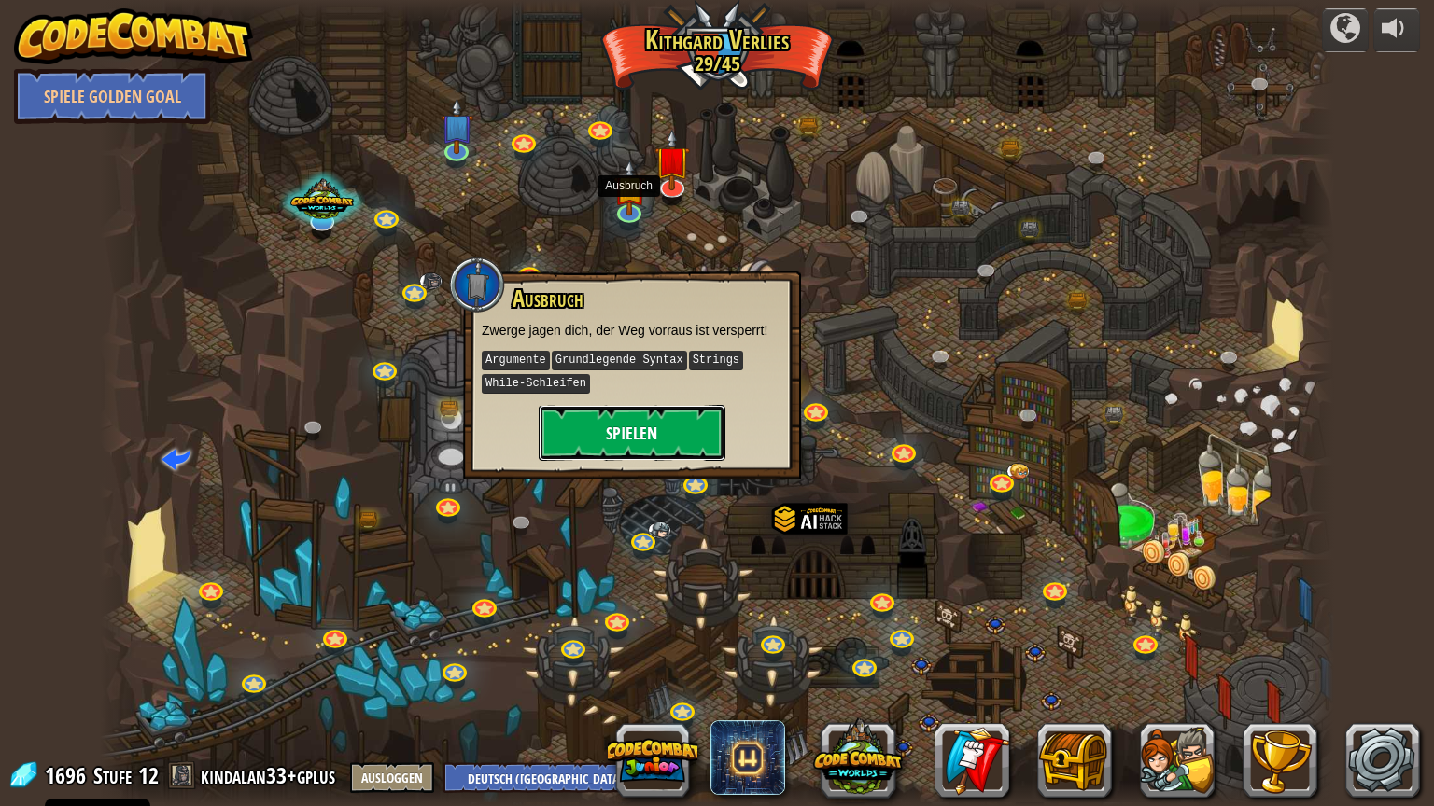
click at [676, 419] on button "Spielen" at bounding box center [632, 433] width 187 height 56
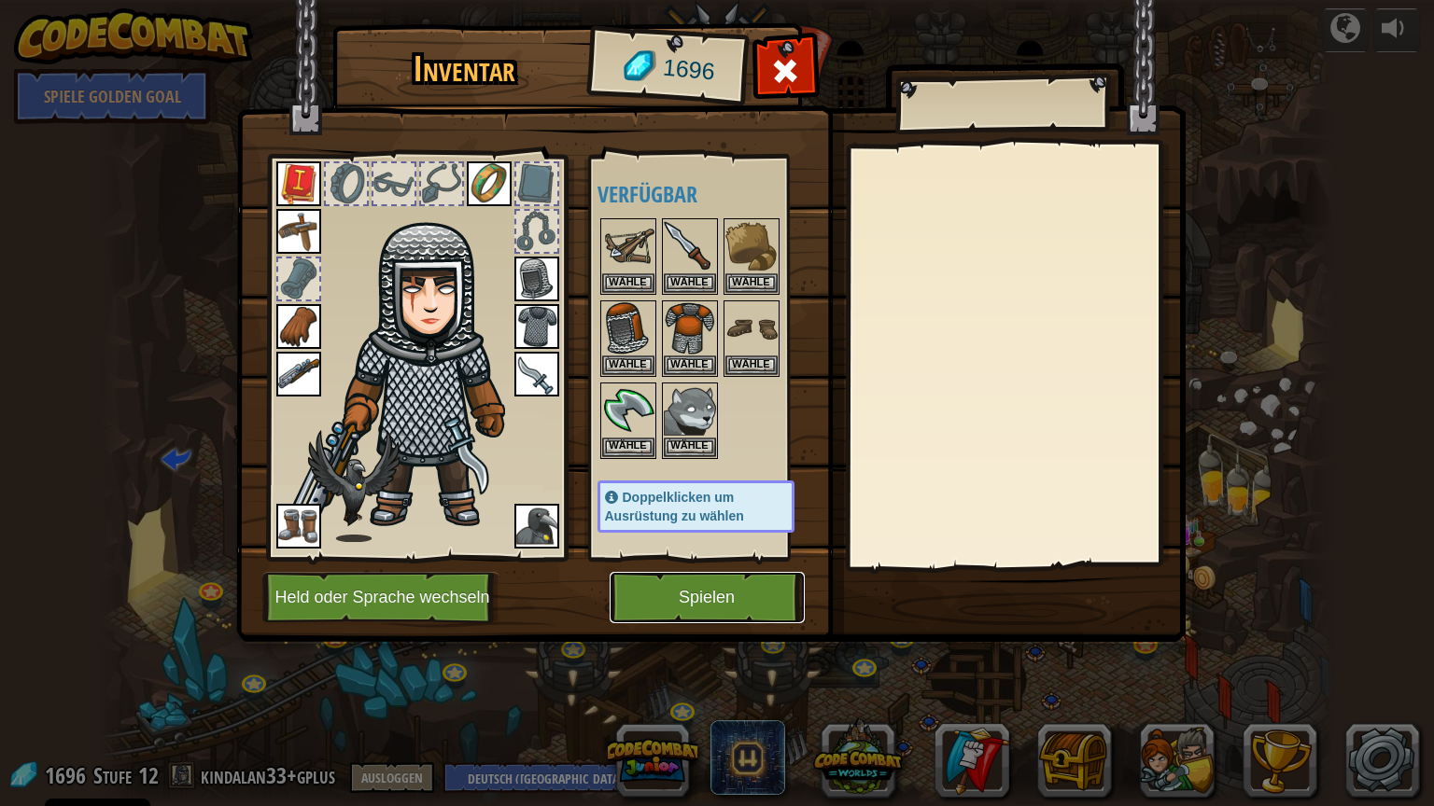
click at [743, 604] on button "Spielen" at bounding box center [706, 597] width 195 height 51
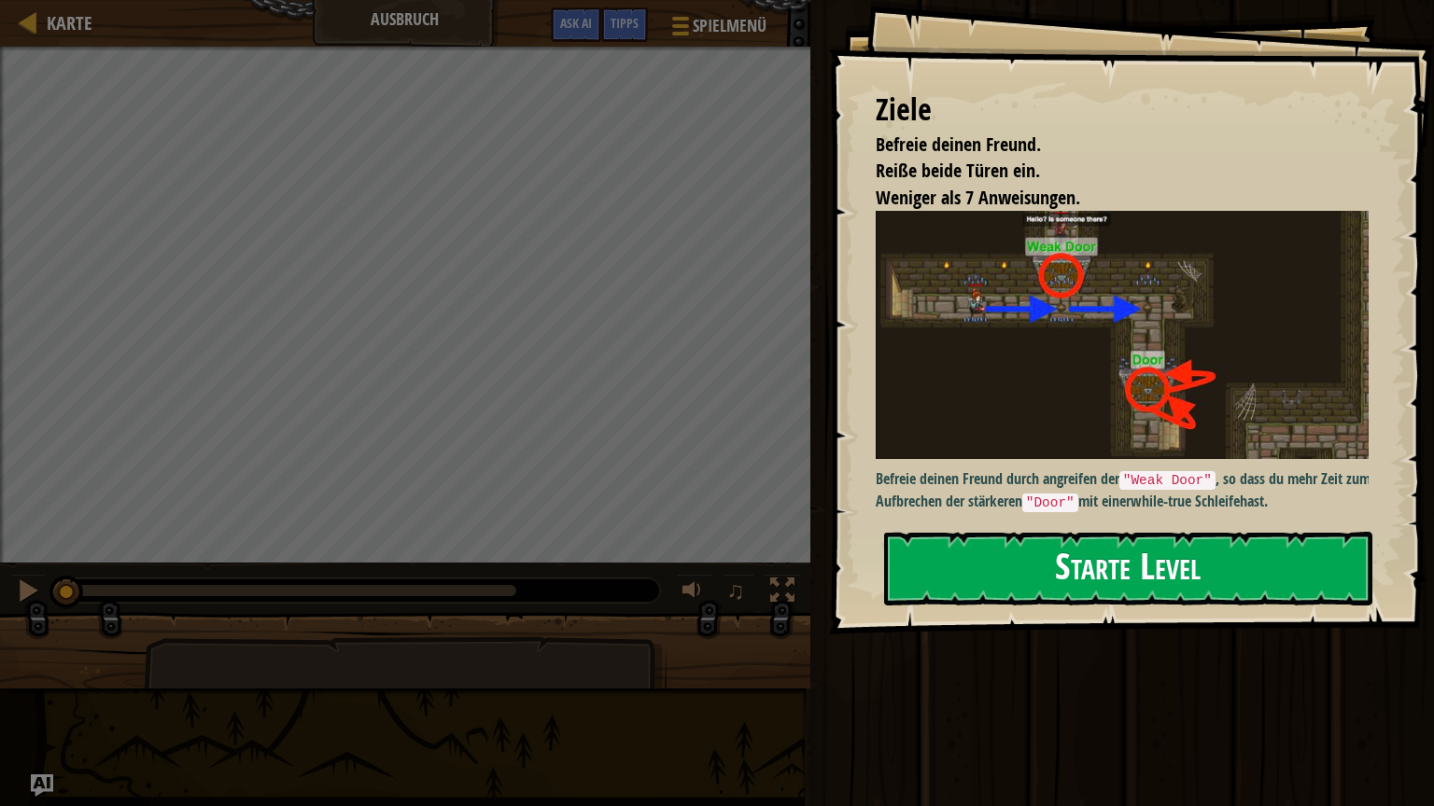
click at [1109, 581] on button "Starte Level" at bounding box center [1128, 569] width 488 height 74
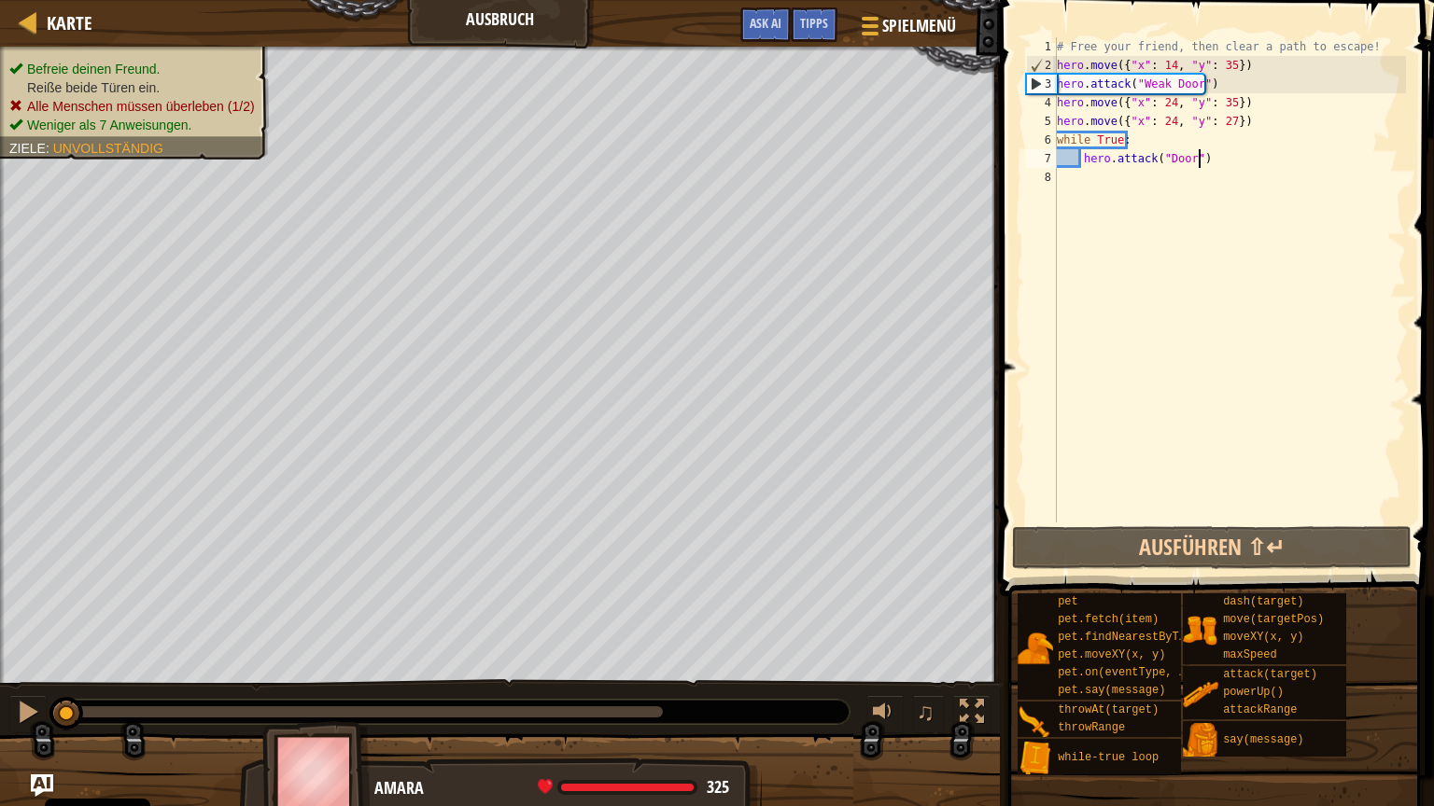
click at [1209, 164] on div "# Free your friend, then clear a path to escape! hero . move ({ "x" : 14 , "y" …" at bounding box center [1229, 298] width 353 height 523
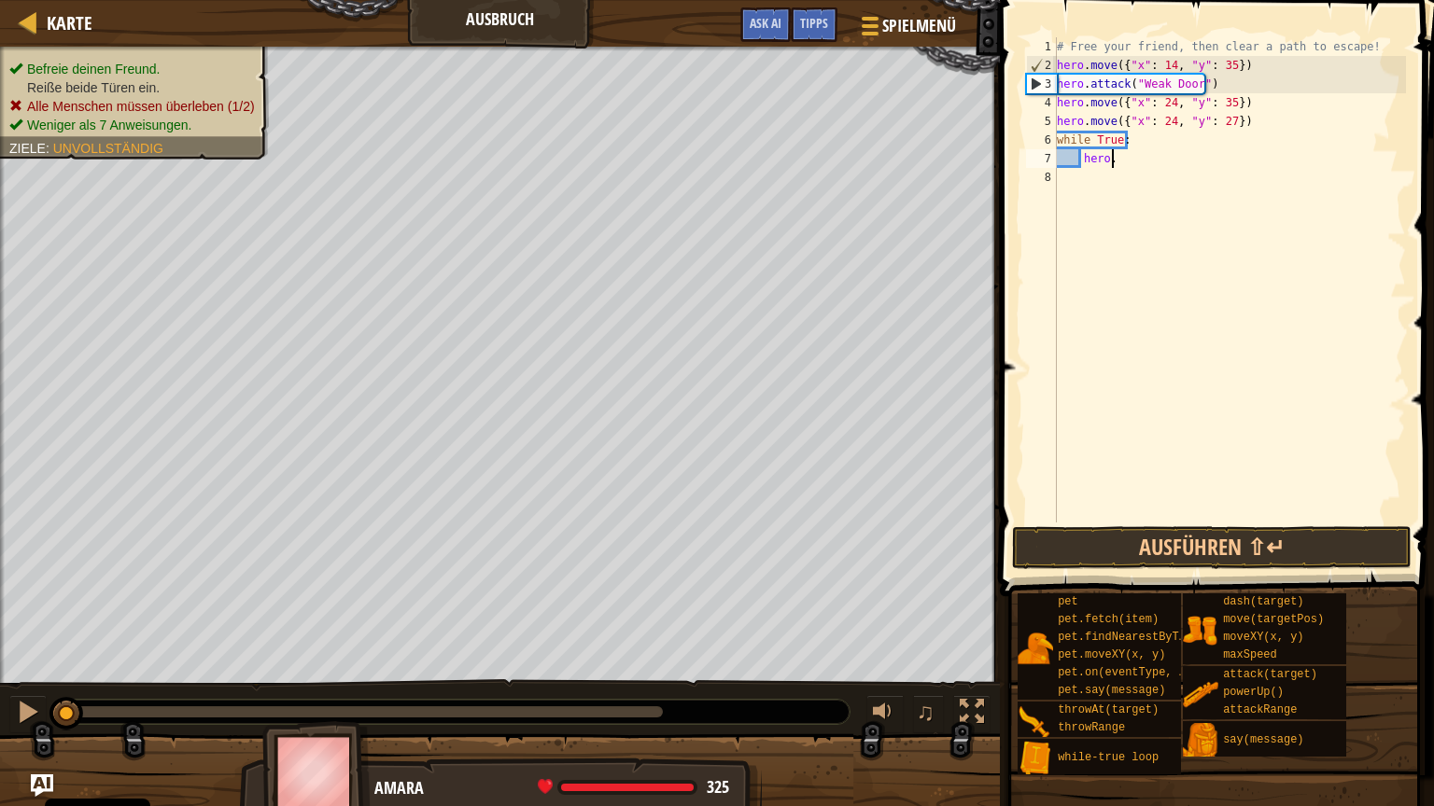
type textarea "h"
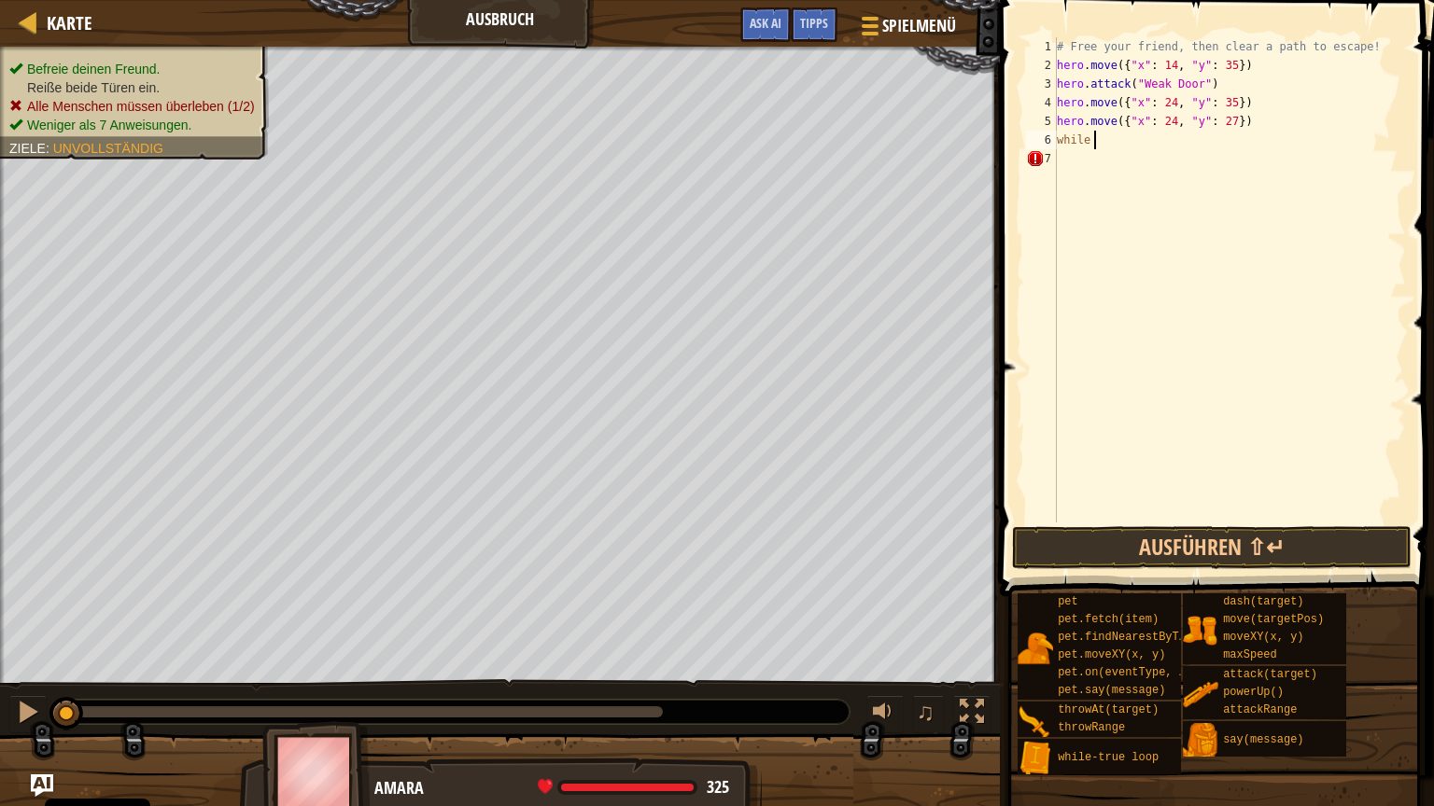
type textarea "w"
type textarea "h"
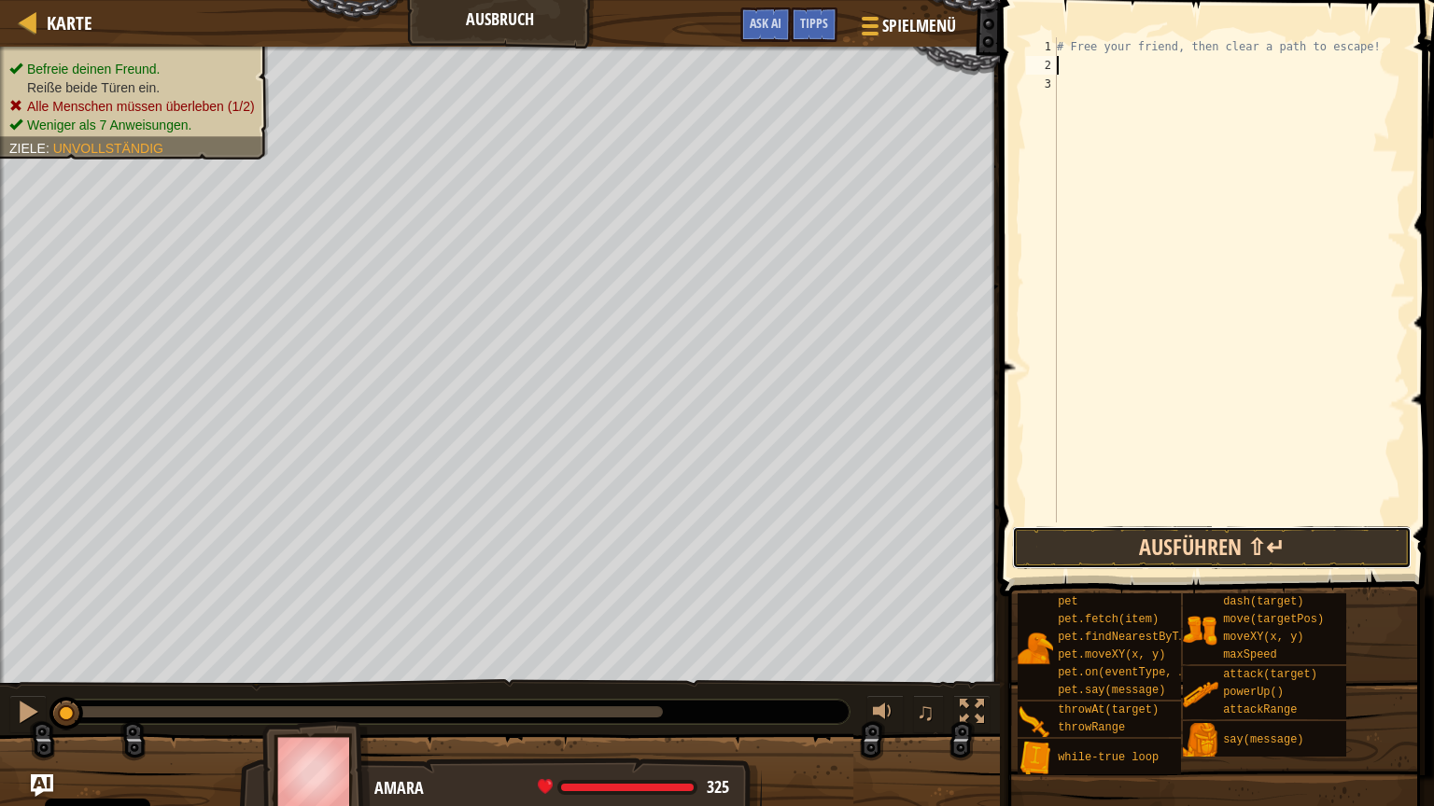
click at [1209, 560] on button "Ausführen ⇧↵" at bounding box center [1211, 547] width 399 height 43
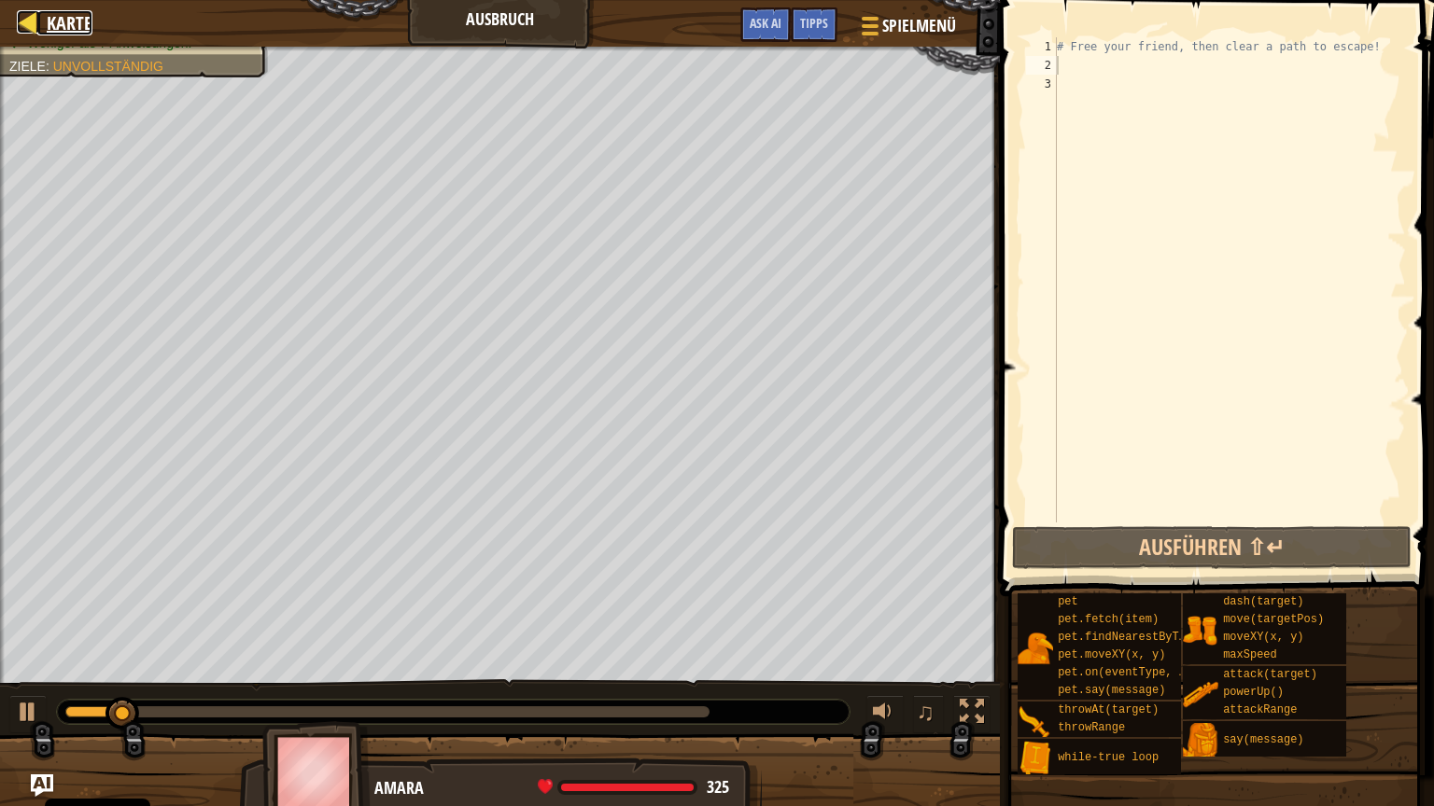
click at [59, 15] on span "Karte" at bounding box center [70, 22] width 46 height 25
select select "de-DE"
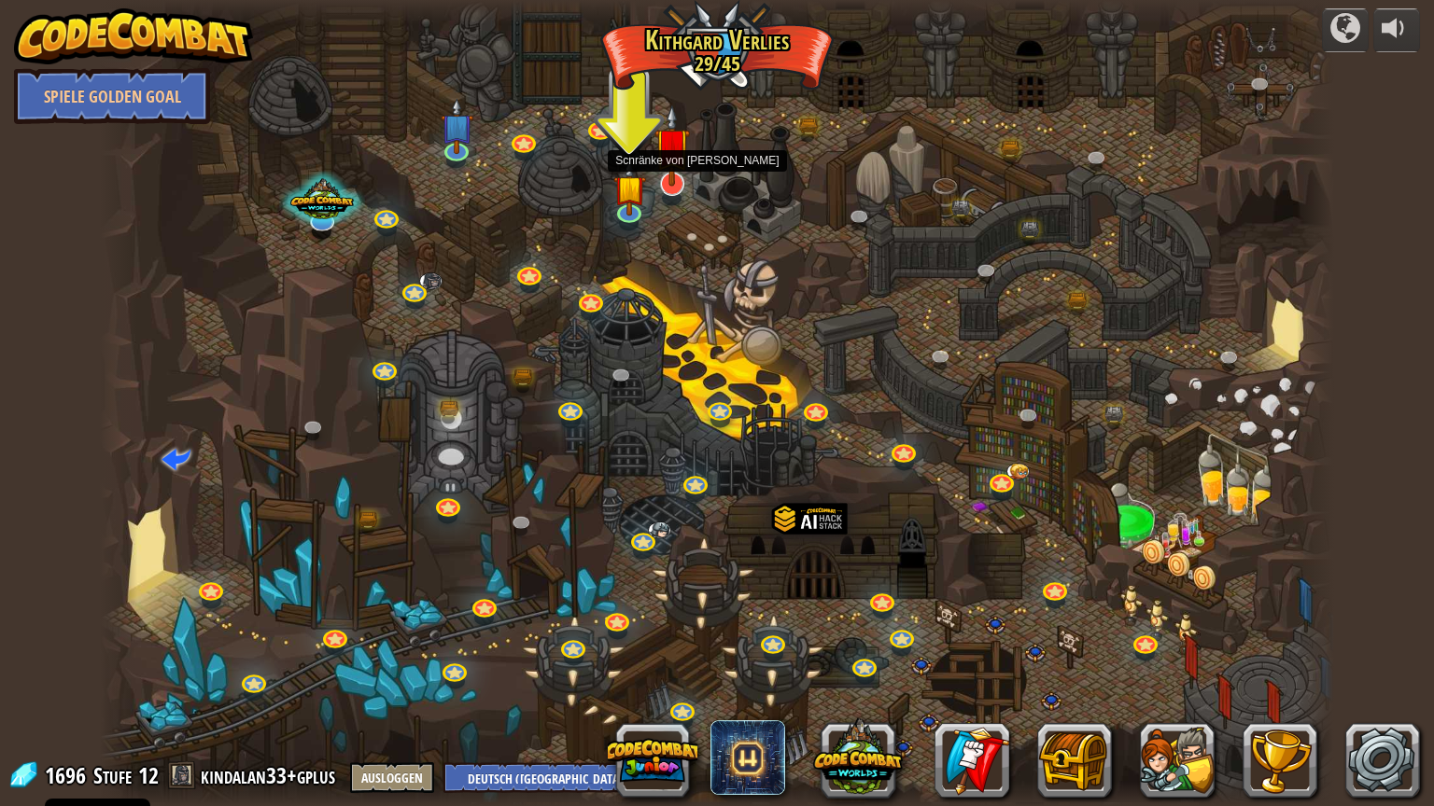
click at [674, 177] on img at bounding box center [671, 146] width 35 height 82
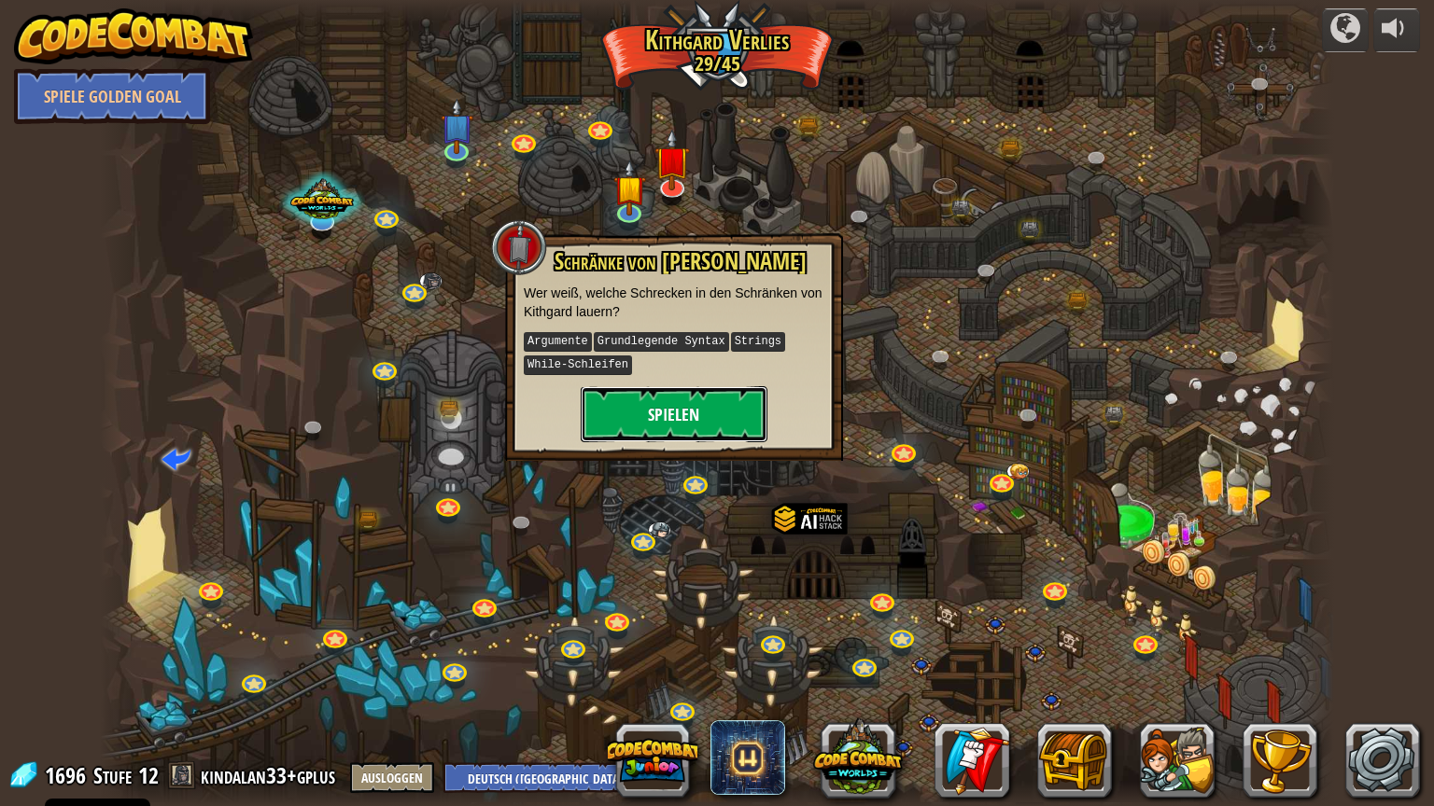
click at [694, 411] on button "Spielen" at bounding box center [674, 414] width 187 height 56
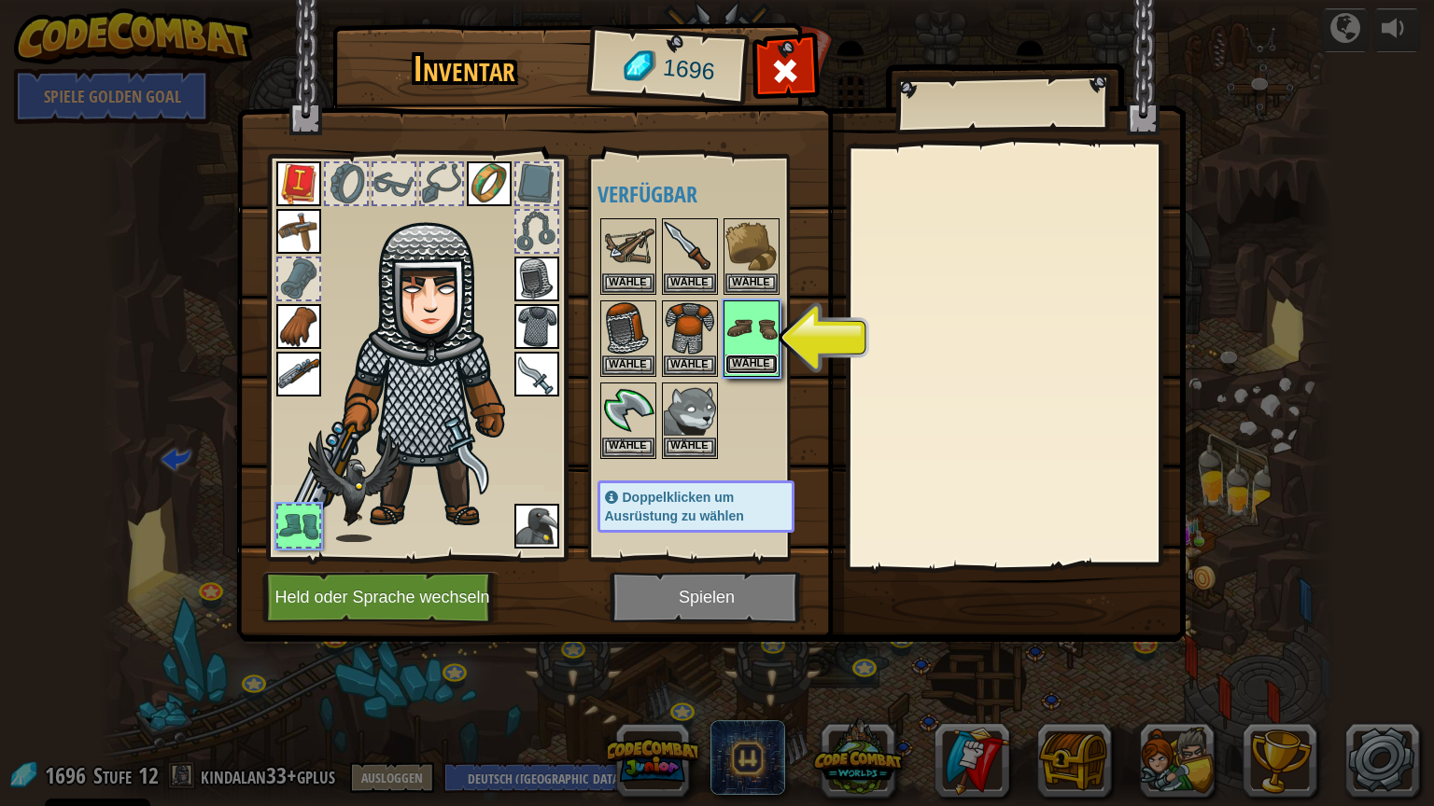
click at [752, 366] on button "Wähle" at bounding box center [751, 365] width 52 height 20
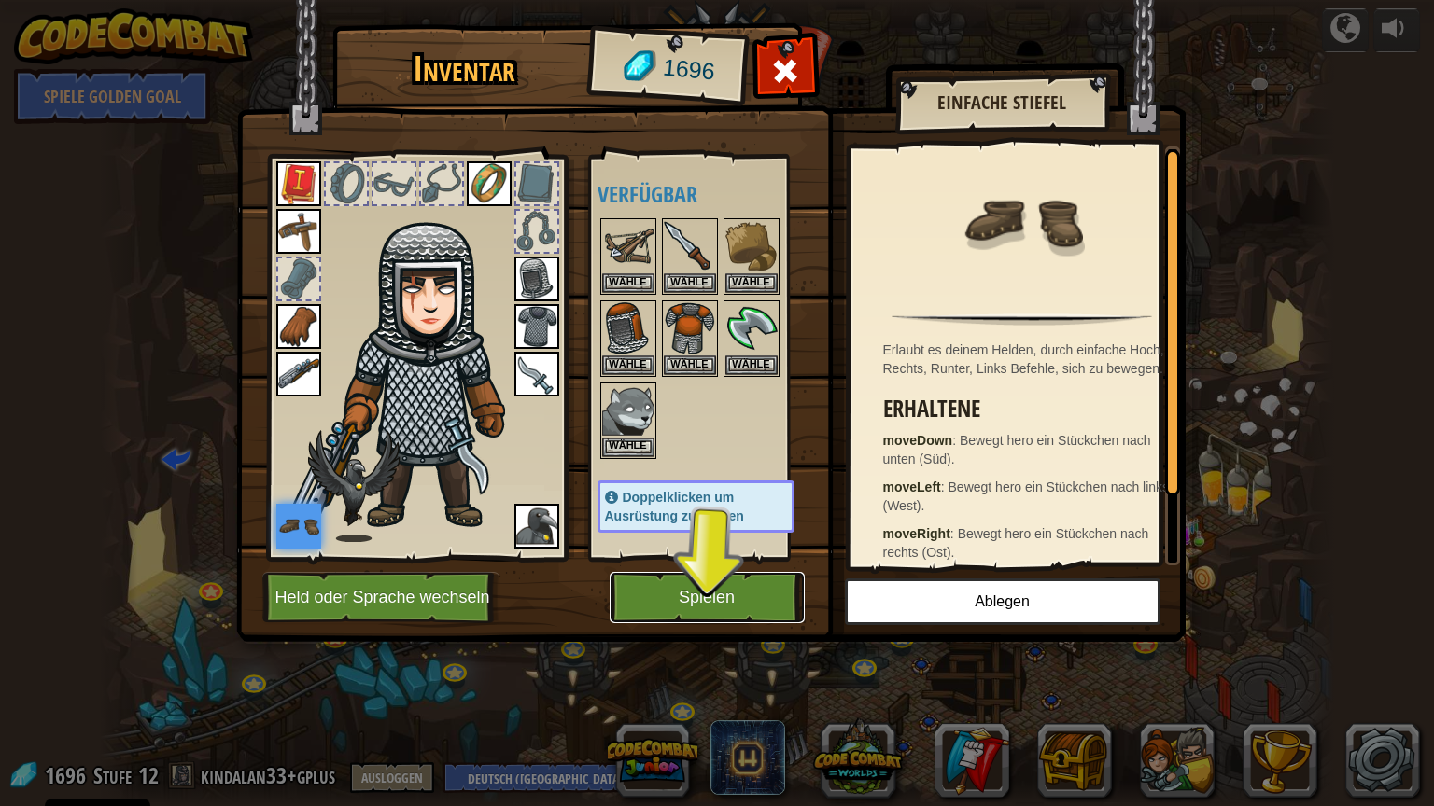
click at [769, 590] on button "Spielen" at bounding box center [706, 597] width 195 height 51
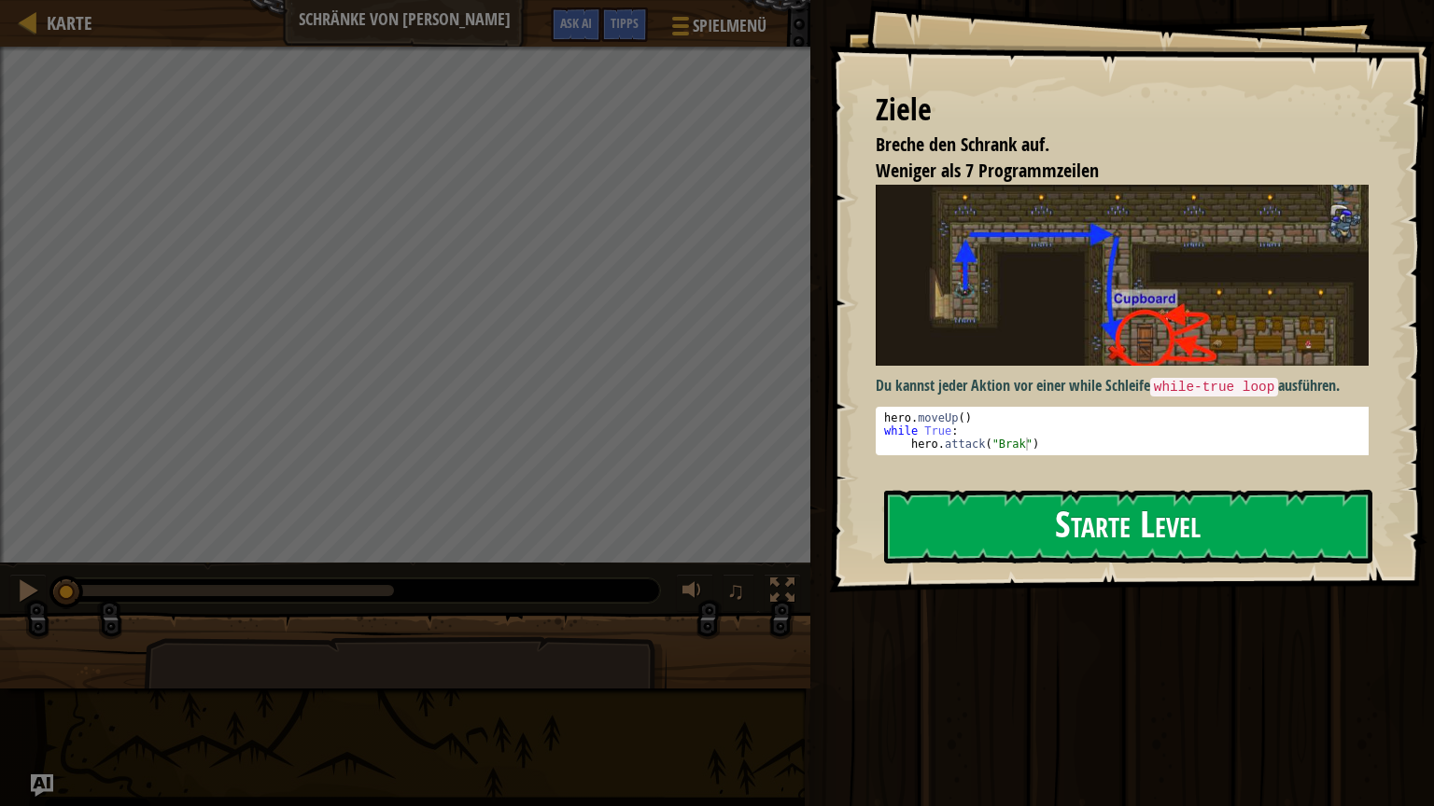
click at [1153, 529] on button "Starte Level" at bounding box center [1128, 527] width 488 height 74
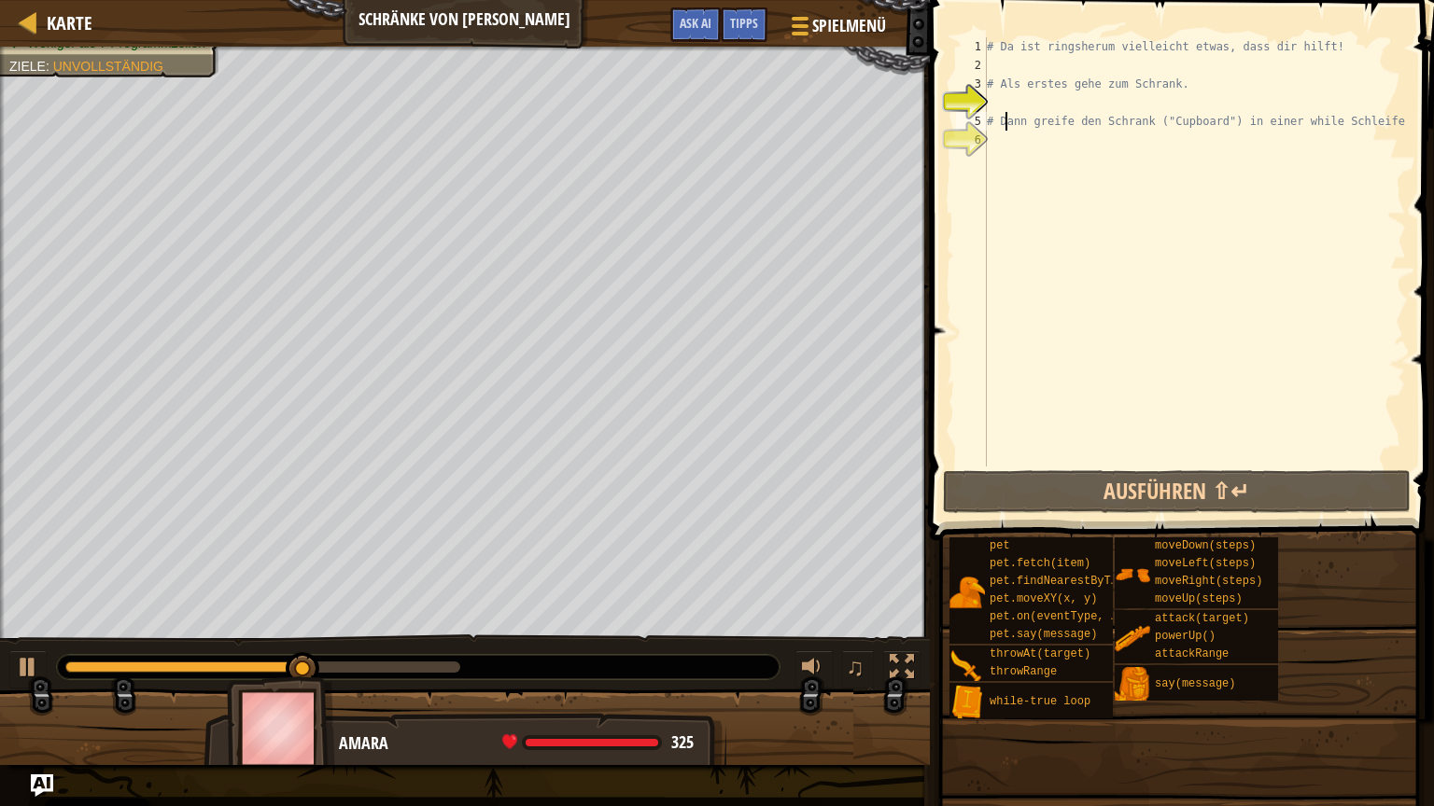
click at [1006, 114] on div "# Da ist ringsherum vielleicht etwas, dass dir hilft! # Als erstes gehe zum Sch…" at bounding box center [1194, 270] width 423 height 467
type textarea "# Dann greife den Schrank ("Cupboard") in einer while Schleife an."
click at [996, 112] on div "# Da ist ringsherum vielleicht etwas, dass dir hilft! # Als erstes gehe zum Sch…" at bounding box center [1194, 270] width 423 height 467
click at [996, 103] on div "# Da ist ringsherum vielleicht etwas, dass dir hilft! # Als erstes gehe zum Sch…" at bounding box center [1194, 270] width 423 height 467
type textarea "w"
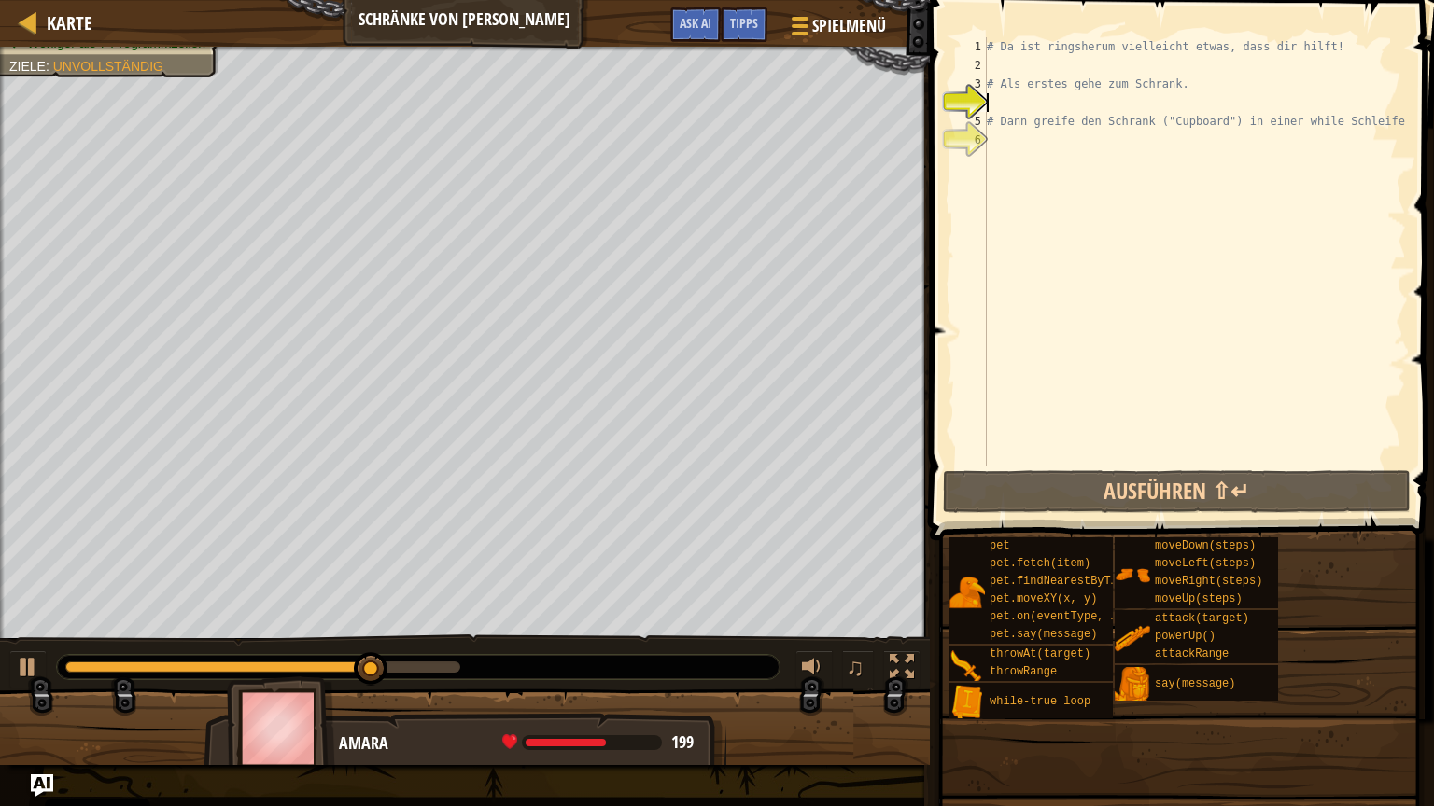
scroll to position [8, 0]
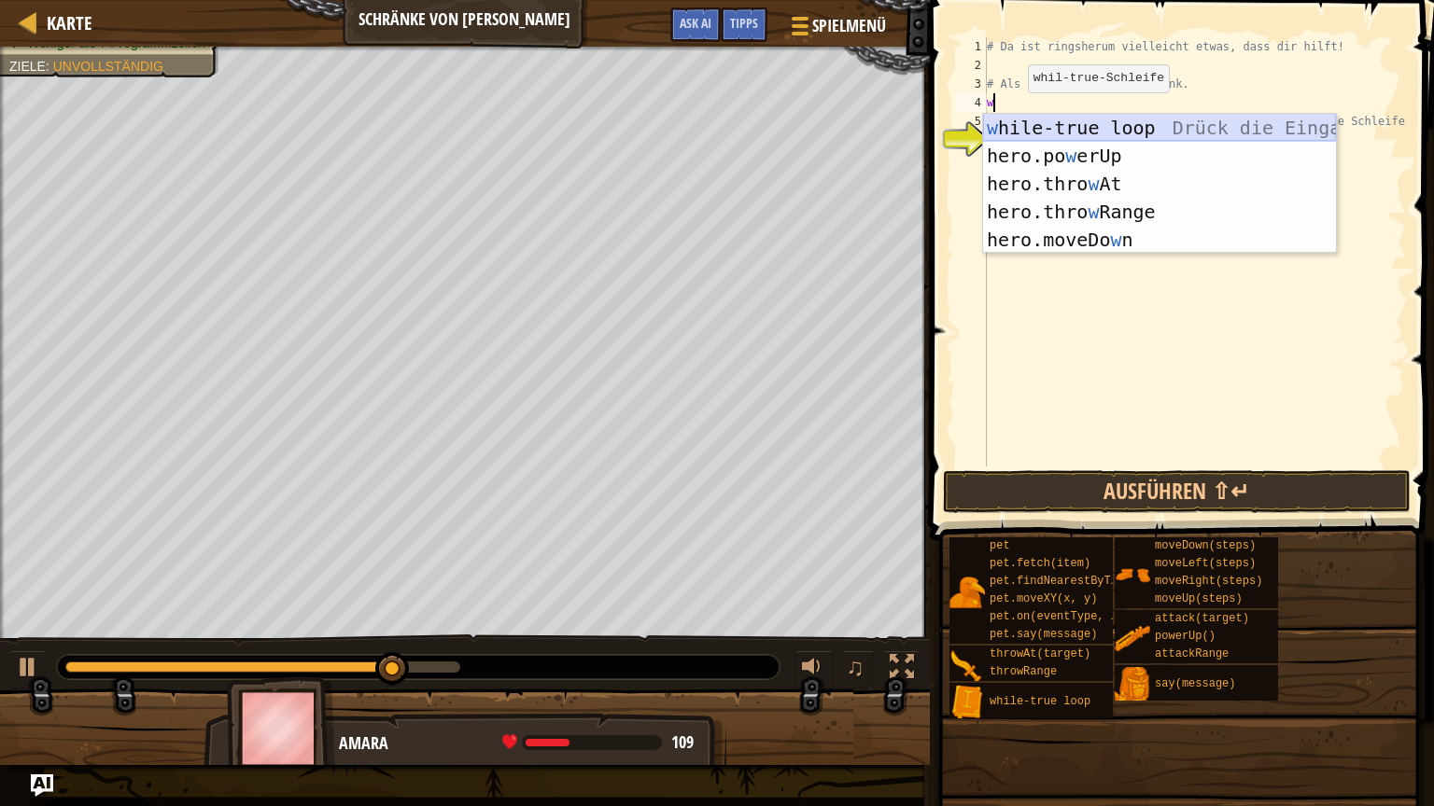
click at [1104, 120] on div "w hile-true loop Drück die Eingabetaste hero.po w erUp [PERSON_NAME] die Eingab…" at bounding box center [1159, 212] width 353 height 196
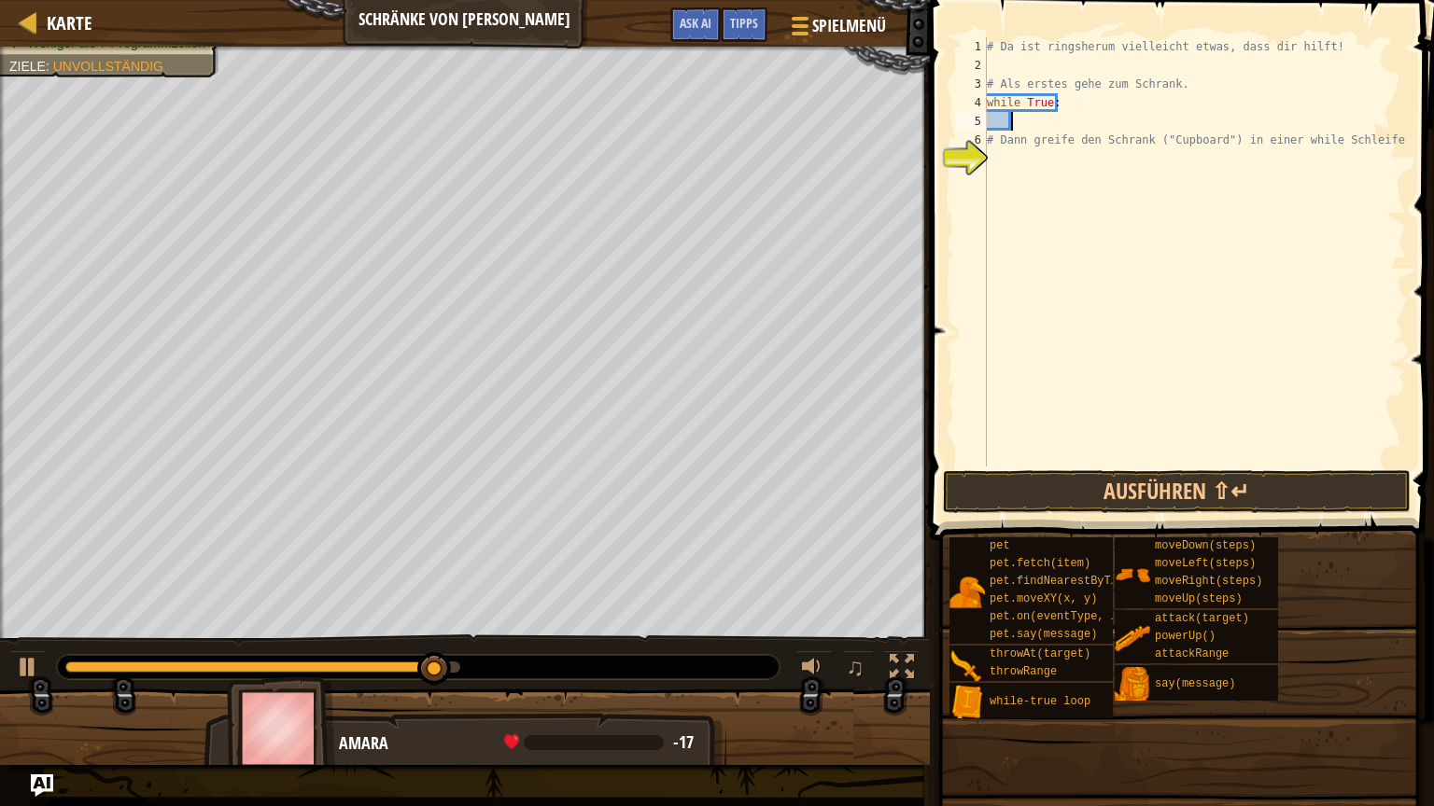
type textarea "h"
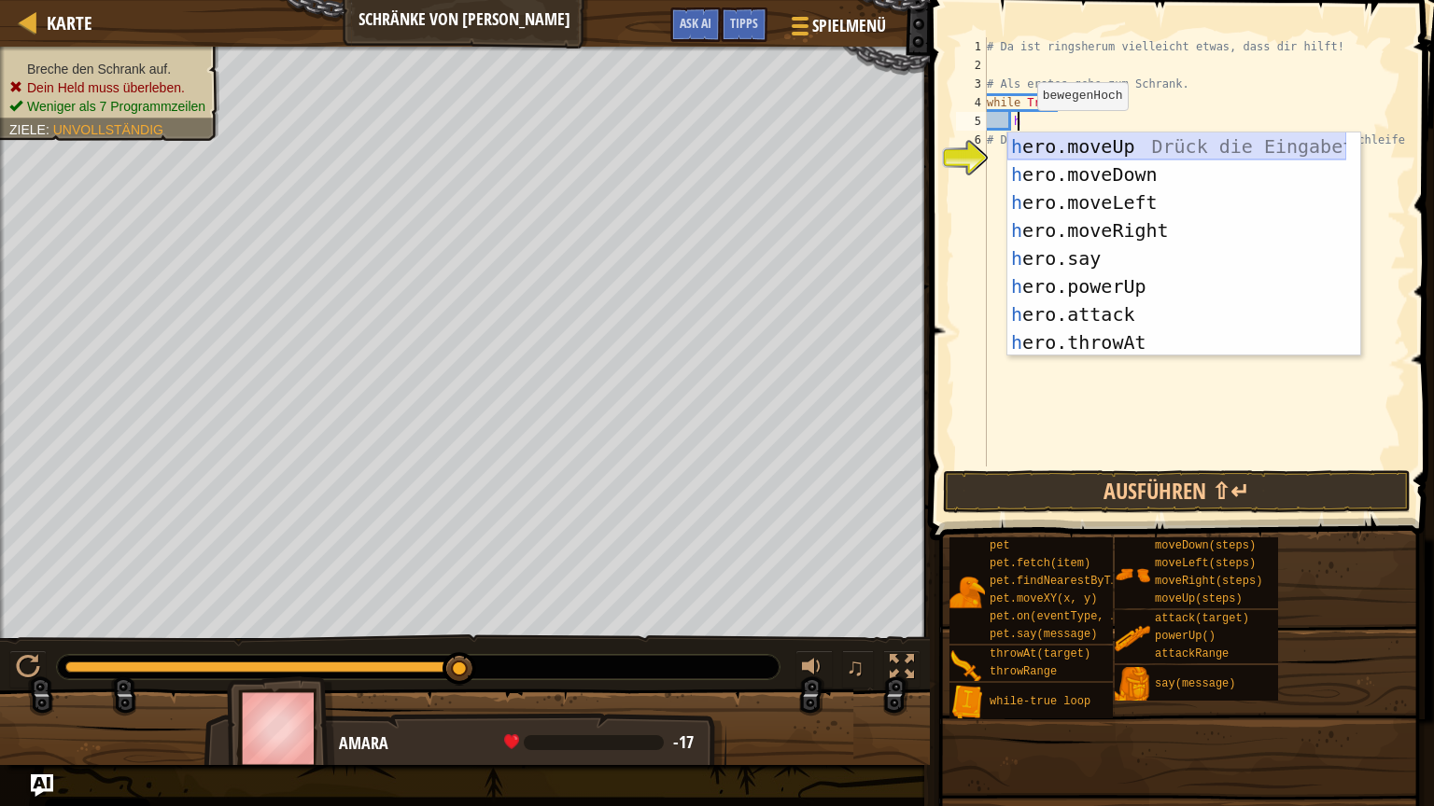
click at [1099, 143] on div "h ero.moveUp Drück die Eingabetaste h ero.moveDown Drück die Eingabetaste h ero…" at bounding box center [1176, 273] width 339 height 280
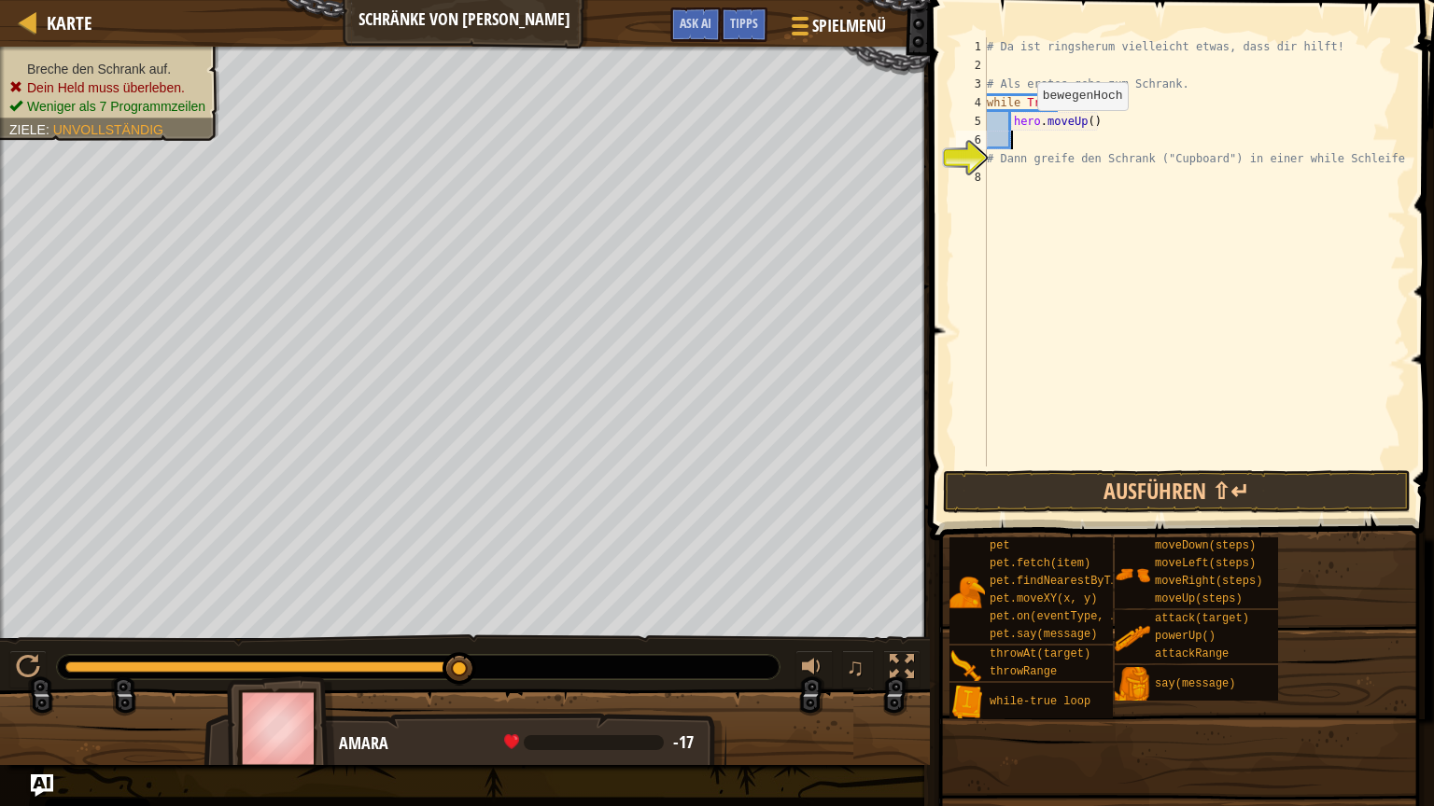
scroll to position [8, 0]
type textarea "h"
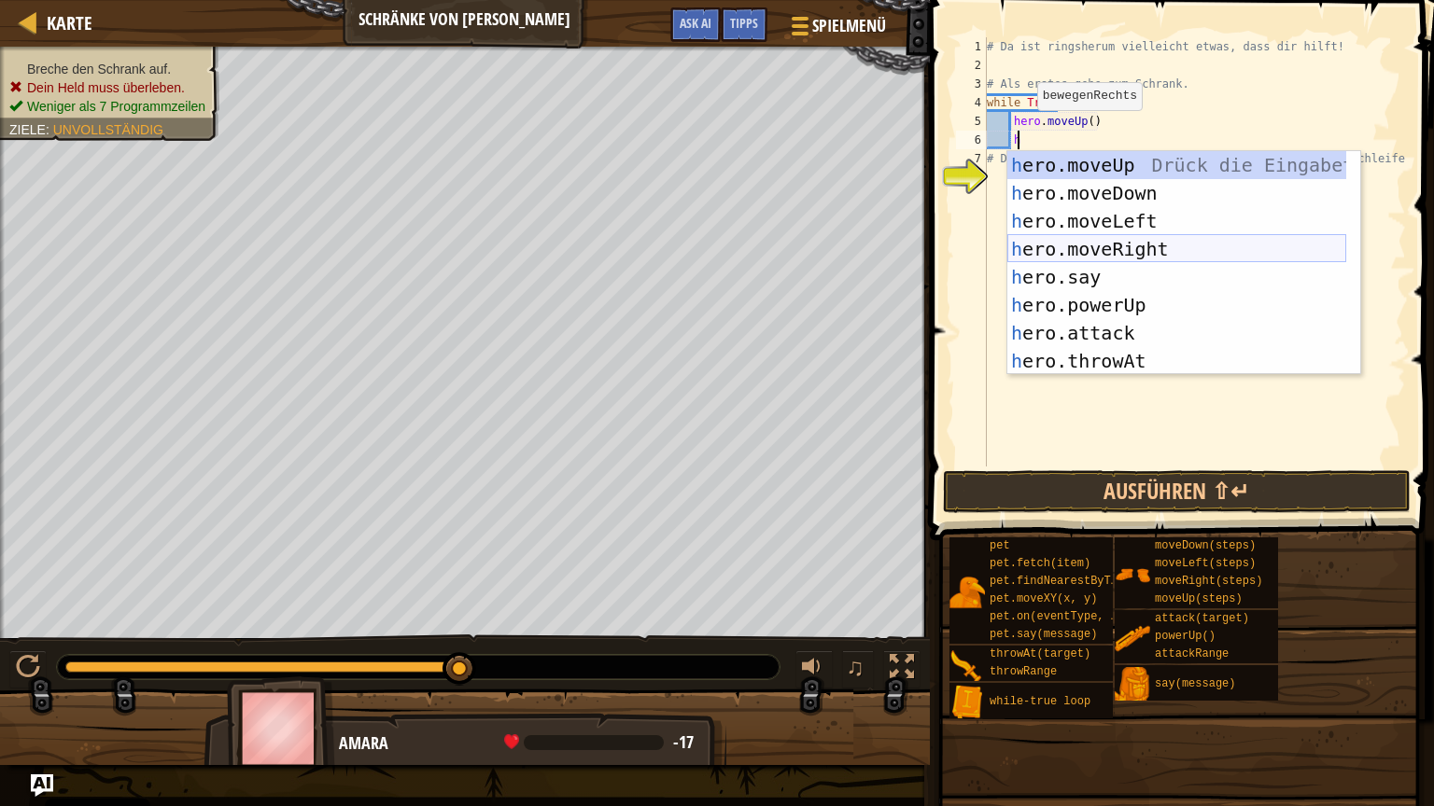
click at [1146, 257] on div "h ero.moveUp Drück die Eingabetaste h ero.moveDown Drück die Eingabetaste h ero…" at bounding box center [1176, 291] width 339 height 280
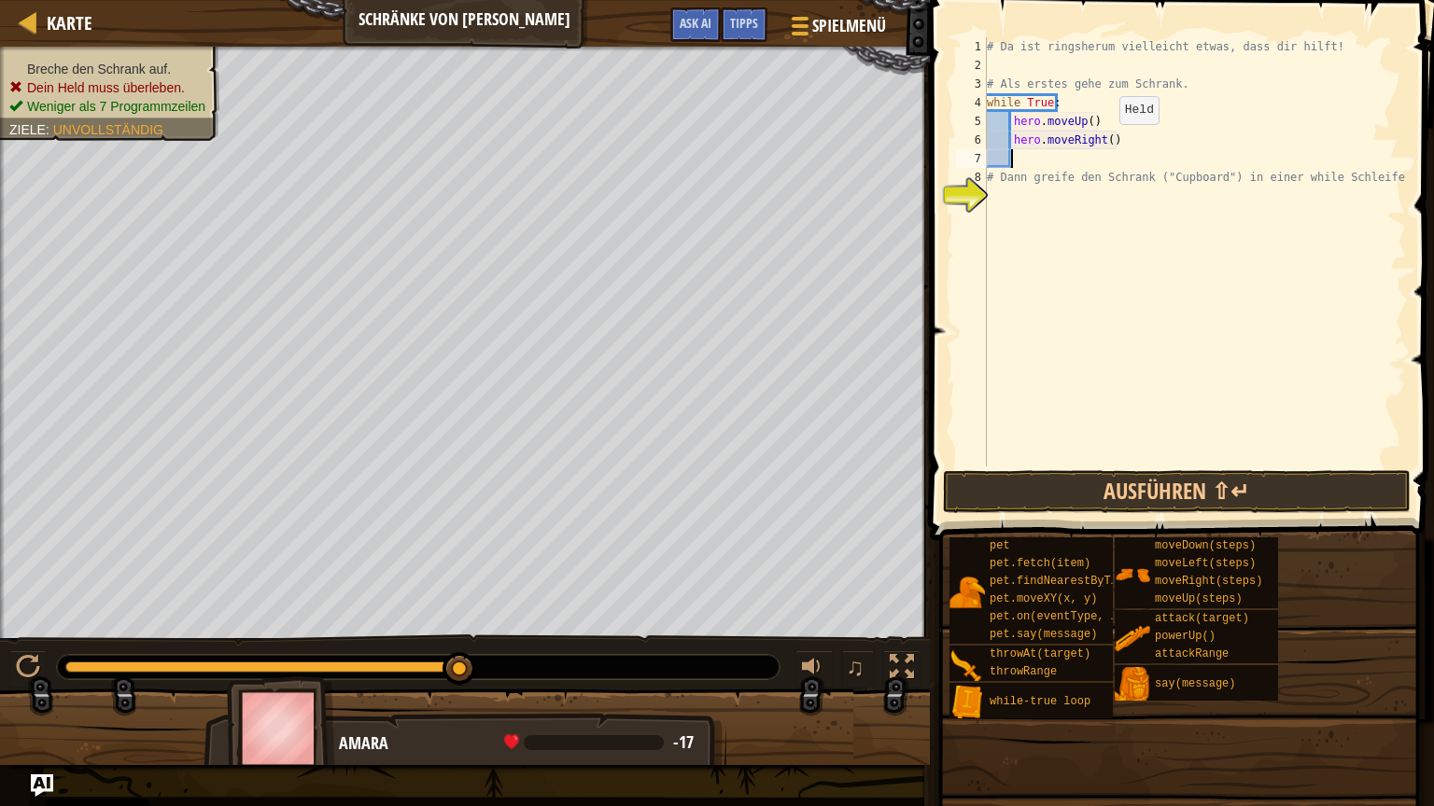
click at [1102, 142] on div "# Da ist ringsherum vielleicht etwas, dass dir hilft! # Als erstes gehe zum Sch…" at bounding box center [1194, 270] width 423 height 467
type textarea "hero.moveRight(2)"
click at [1021, 159] on div "# Da ist ringsherum vielleicht etwas, dass dir hilft! # Als erstes gehe zum Sch…" at bounding box center [1194, 270] width 423 height 467
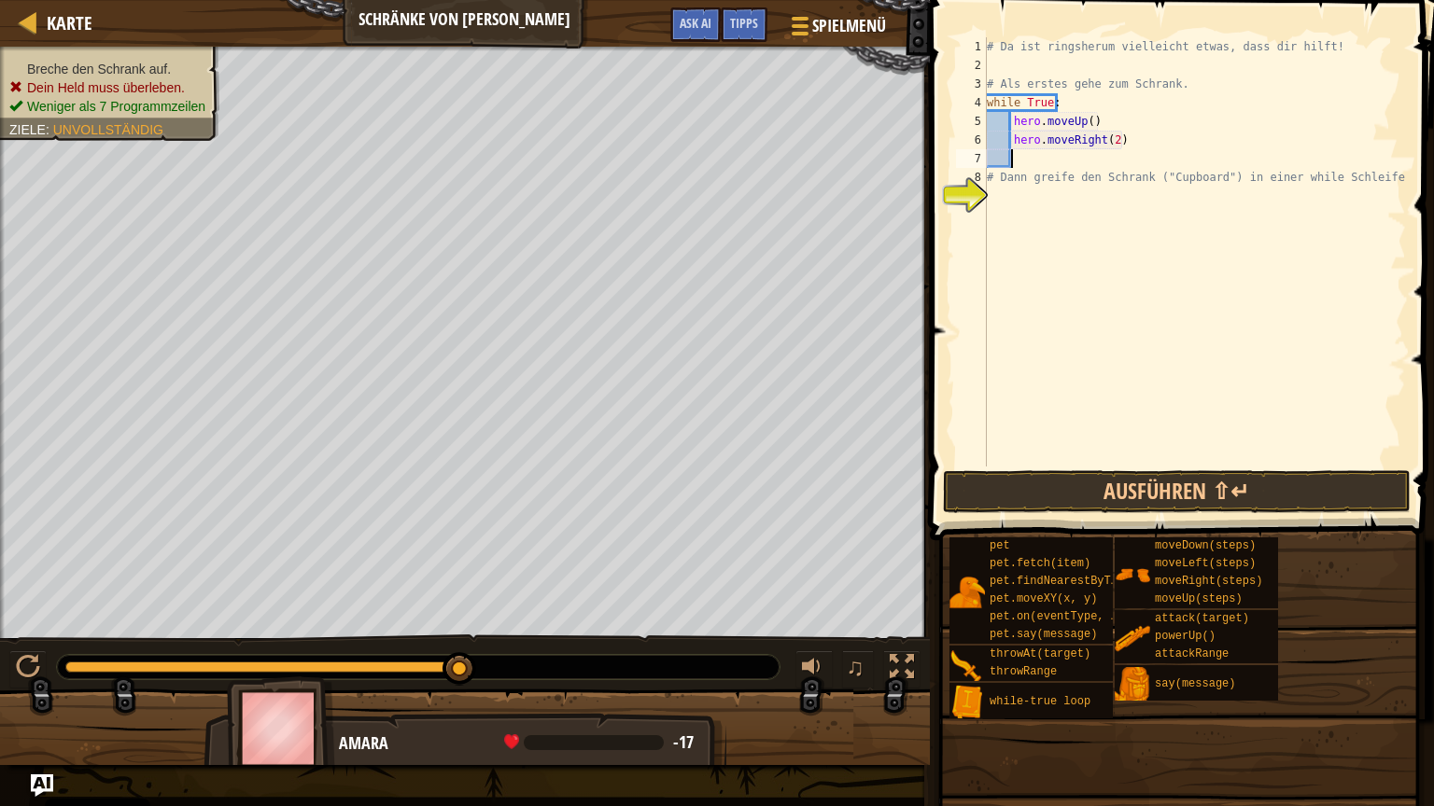
type textarea "h"
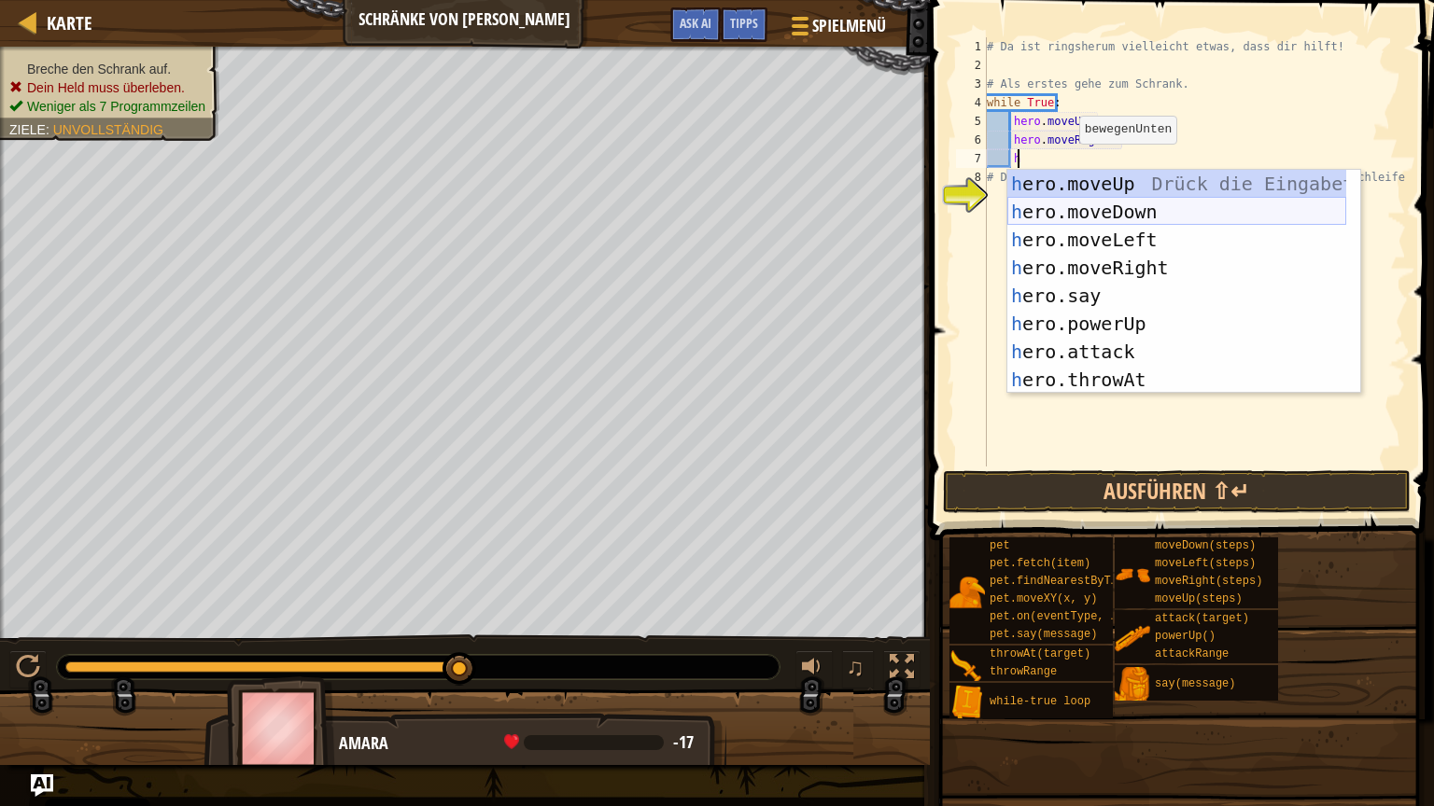
click at [1136, 209] on div "h ero.moveUp Drück die Eingabetaste h ero.moveDown Drück die Eingabetaste h ero…" at bounding box center [1176, 310] width 339 height 280
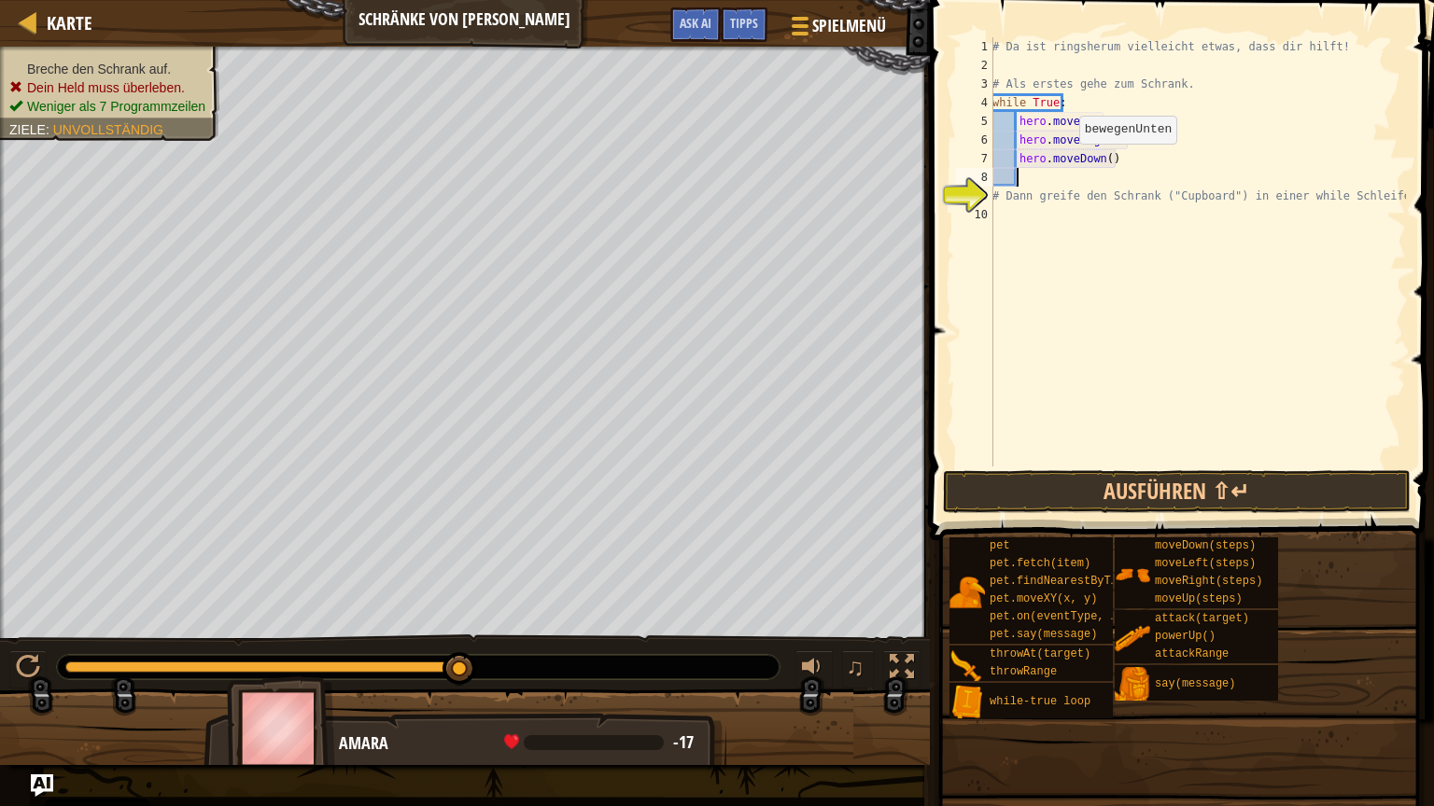
scroll to position [8, 0]
click at [1102, 161] on div "# Da ist ringsherum vielleicht etwas, dass dir hilft! # Als erstes gehe zum Sch…" at bounding box center [1196, 270] width 417 height 467
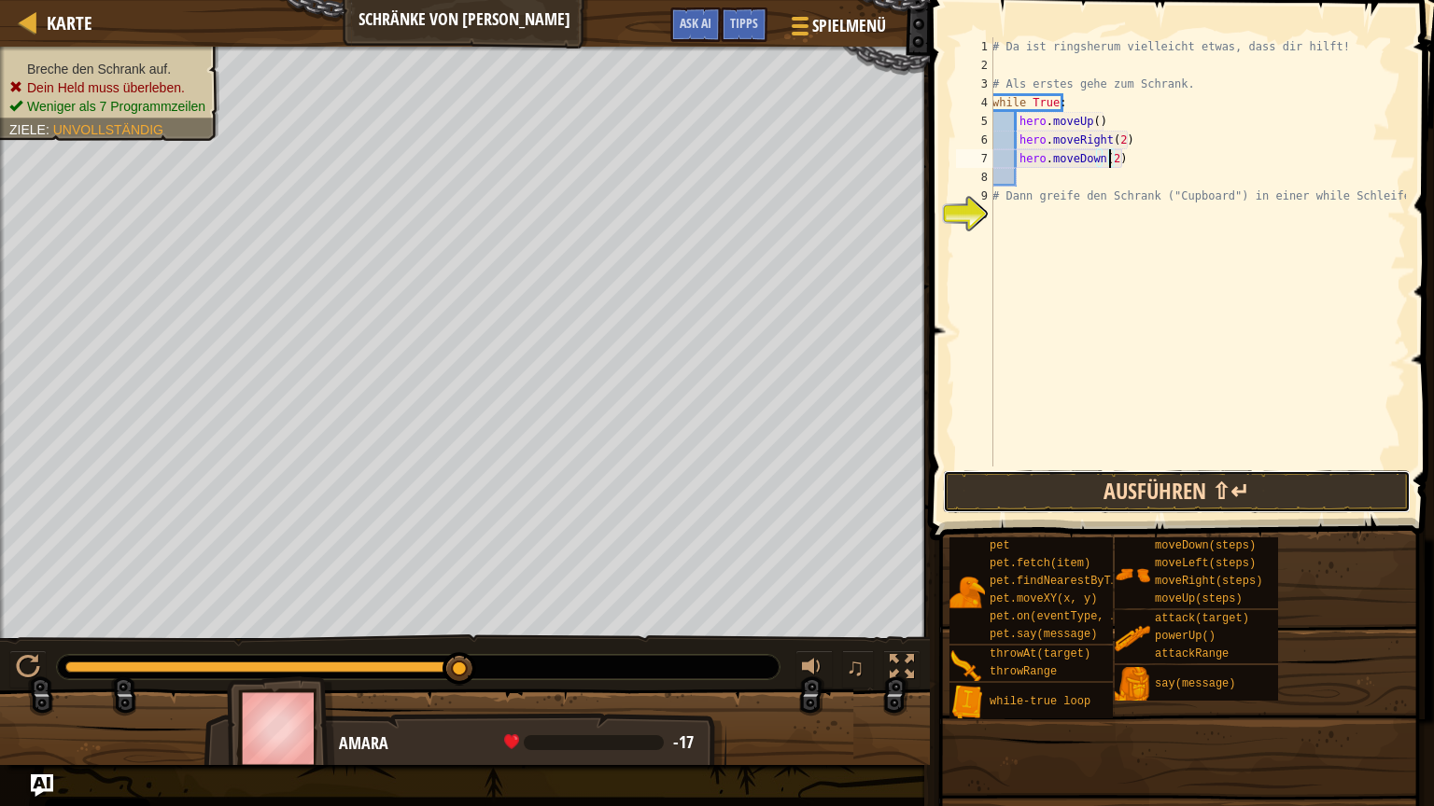
click at [1172, 484] on button "Ausführen ⇧↵" at bounding box center [1177, 491] width 468 height 43
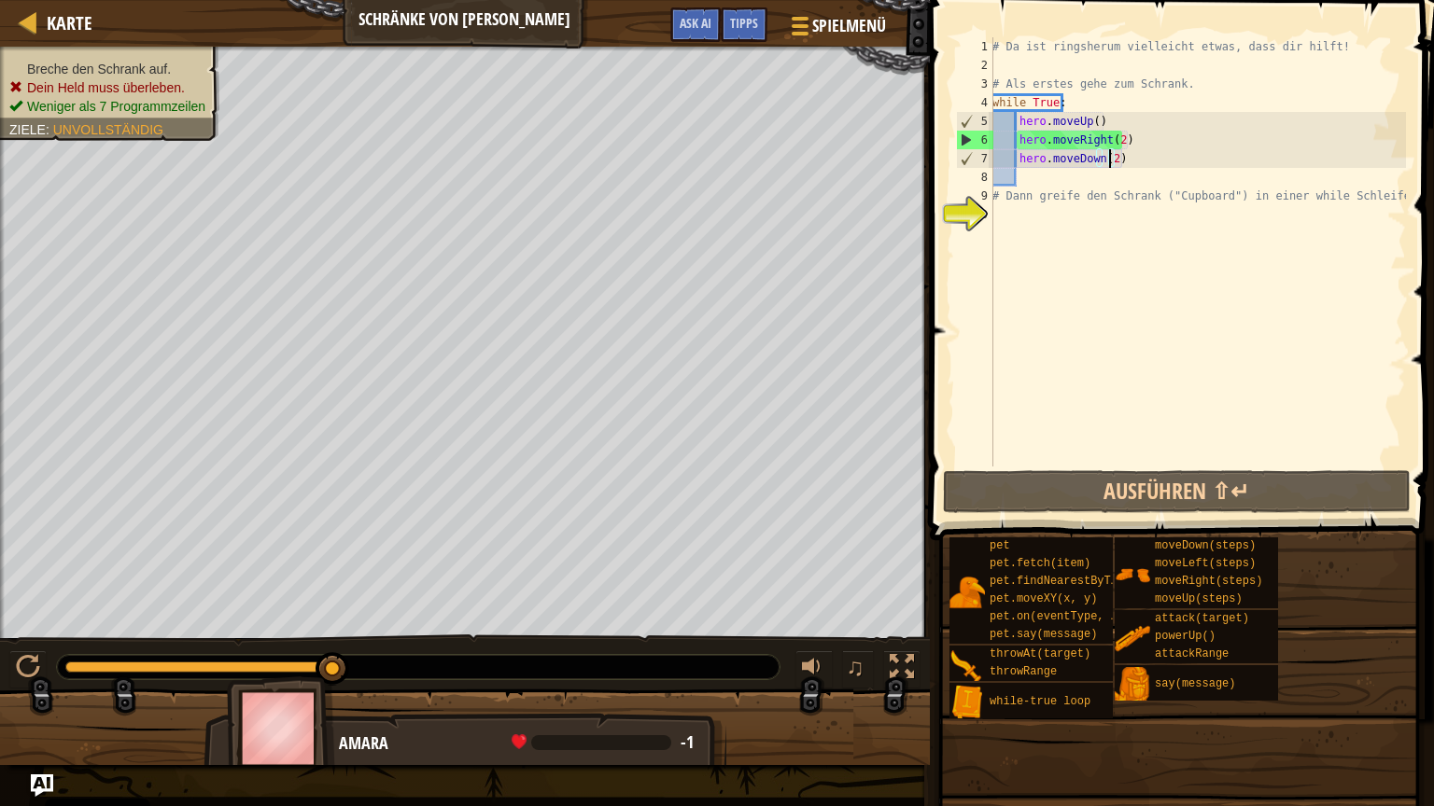
click at [1066, 101] on div "# Da ist ringsherum vielleicht etwas, dass dir hilft! # Als erstes gehe zum Sch…" at bounding box center [1196, 270] width 417 height 467
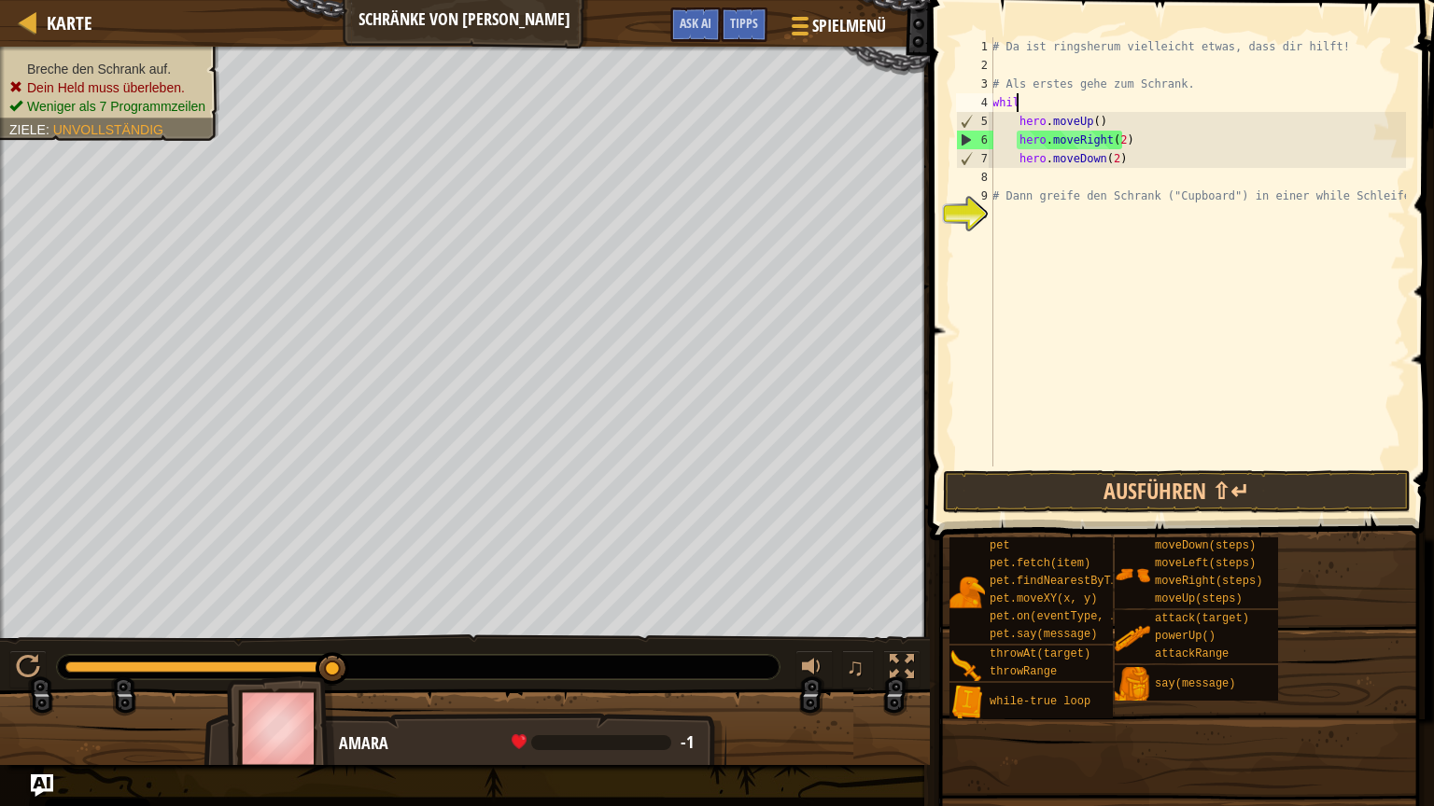
scroll to position [8, 0]
type textarea "w"
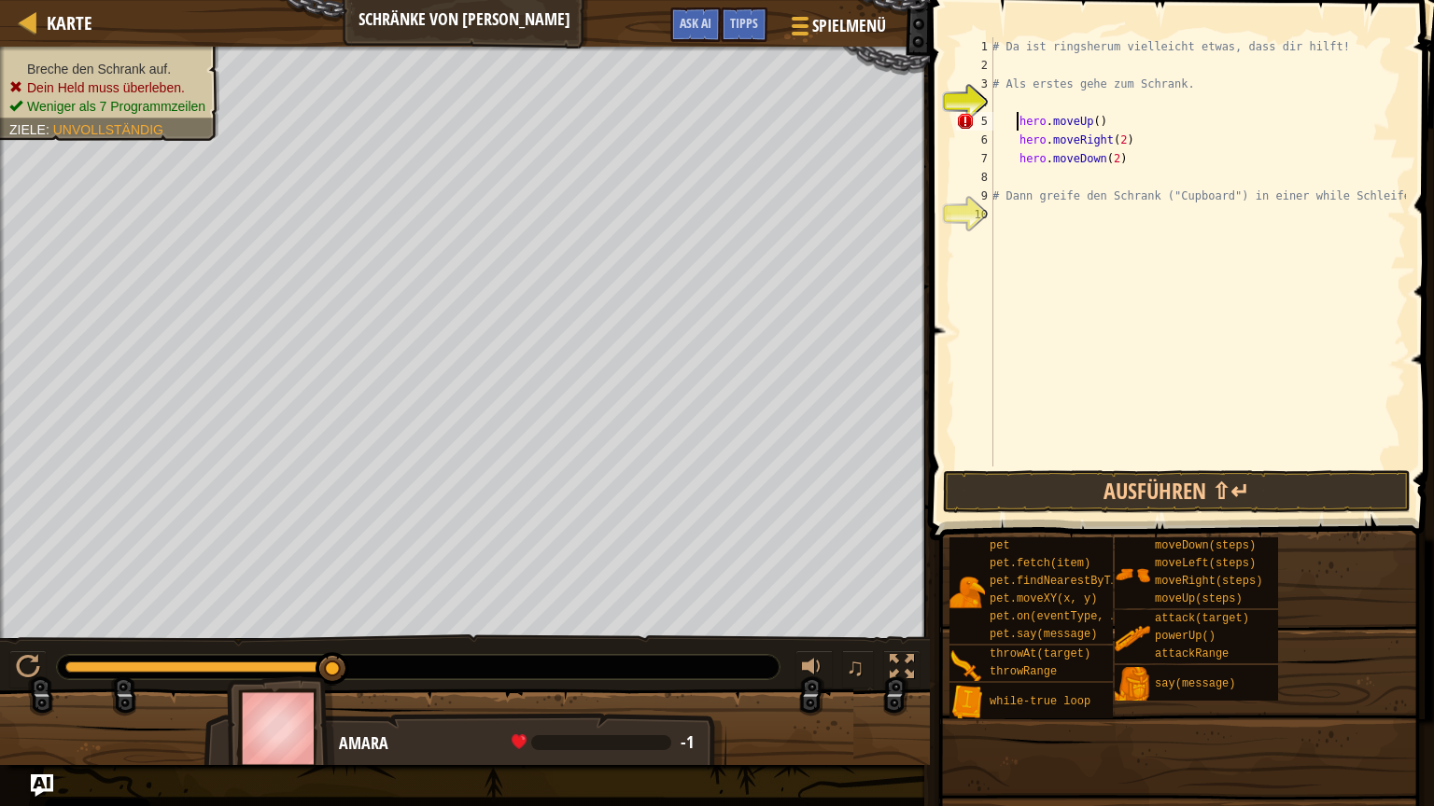
click at [1015, 119] on div "# Da ist ringsherum vielleicht etwas, dass dir hilft! # Als erstes gehe zum Sch…" at bounding box center [1196, 270] width 417 height 467
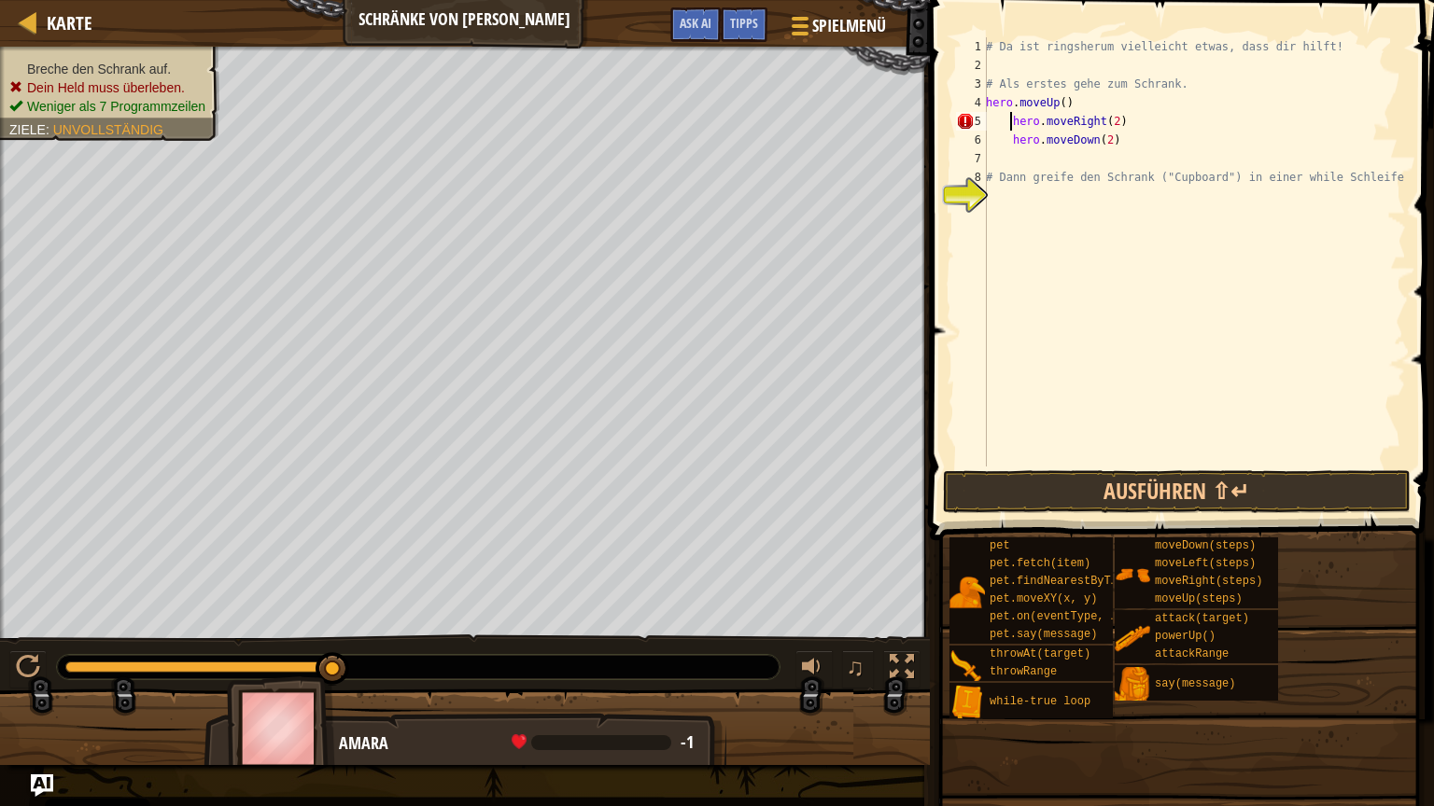
click at [1010, 119] on div "# Da ist ringsherum vielleicht etwas, dass dir hilft! # Als erstes gehe zum Sch…" at bounding box center [1194, 270] width 424 height 467
click at [1008, 136] on div "# Da ist ringsherum vielleicht etwas, dass dir hilft! # Als erstes gehe zum Sch…" at bounding box center [1194, 270] width 424 height 467
type textarea "hero.moveDown(2)"
click at [1100, 489] on button "Ausführen ⇧↵" at bounding box center [1177, 491] width 468 height 43
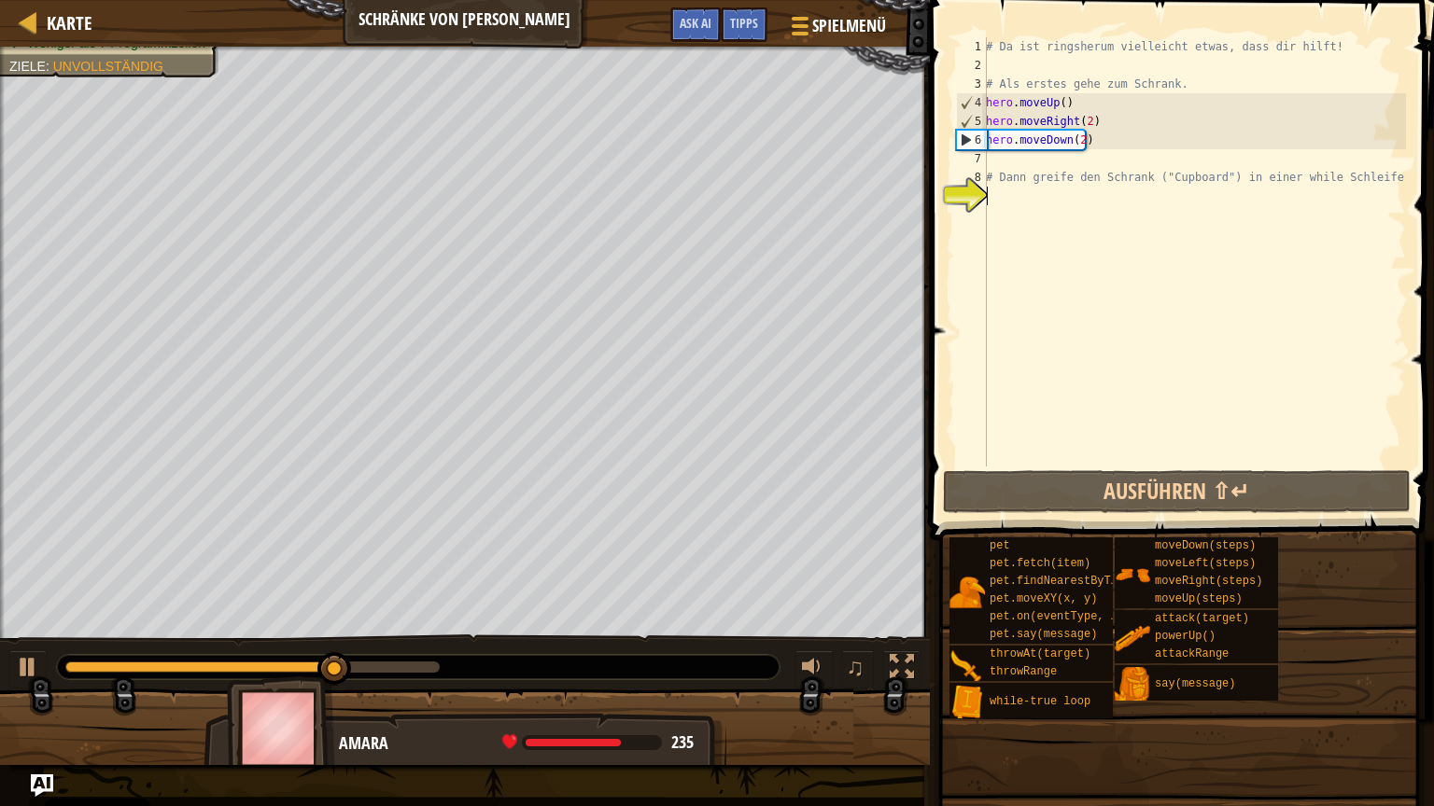
click at [1023, 193] on div "# Da ist ringsherum vielleicht etwas, dass dir hilft! # Als erstes gehe zum Sch…" at bounding box center [1194, 270] width 424 height 467
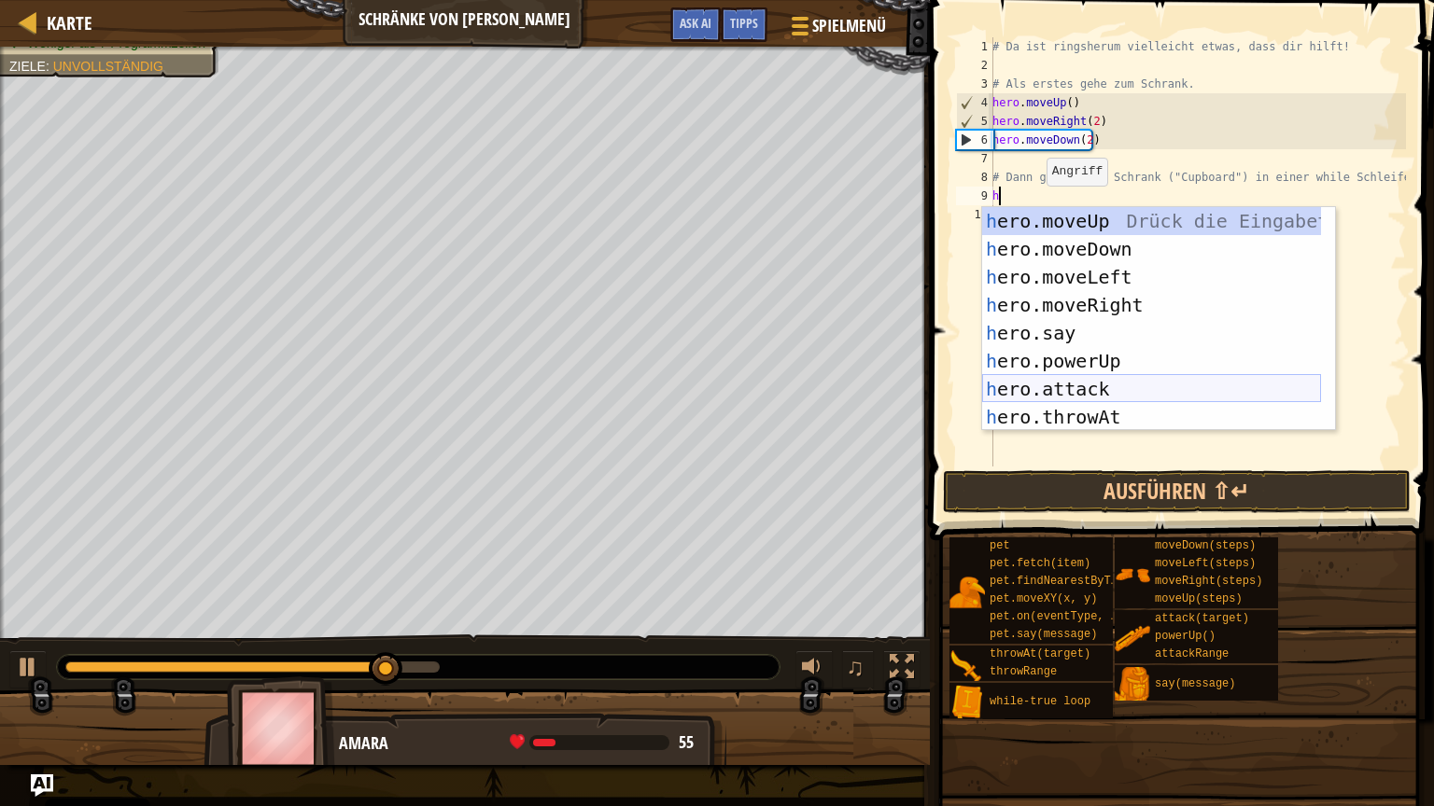
click at [1069, 381] on div "h ero.moveUp Drück die Eingabetaste h ero.moveDown Drück die Eingabetaste h ero…" at bounding box center [1151, 347] width 339 height 280
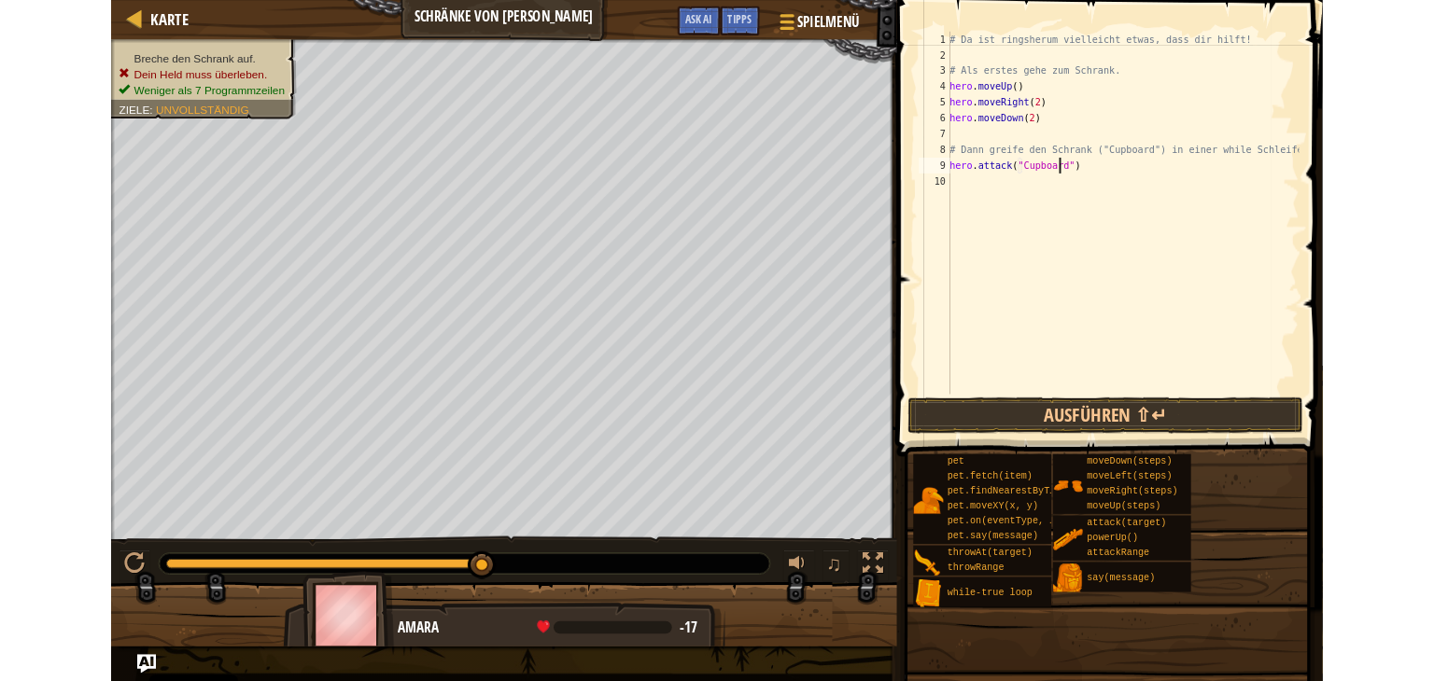
scroll to position [8, 10]
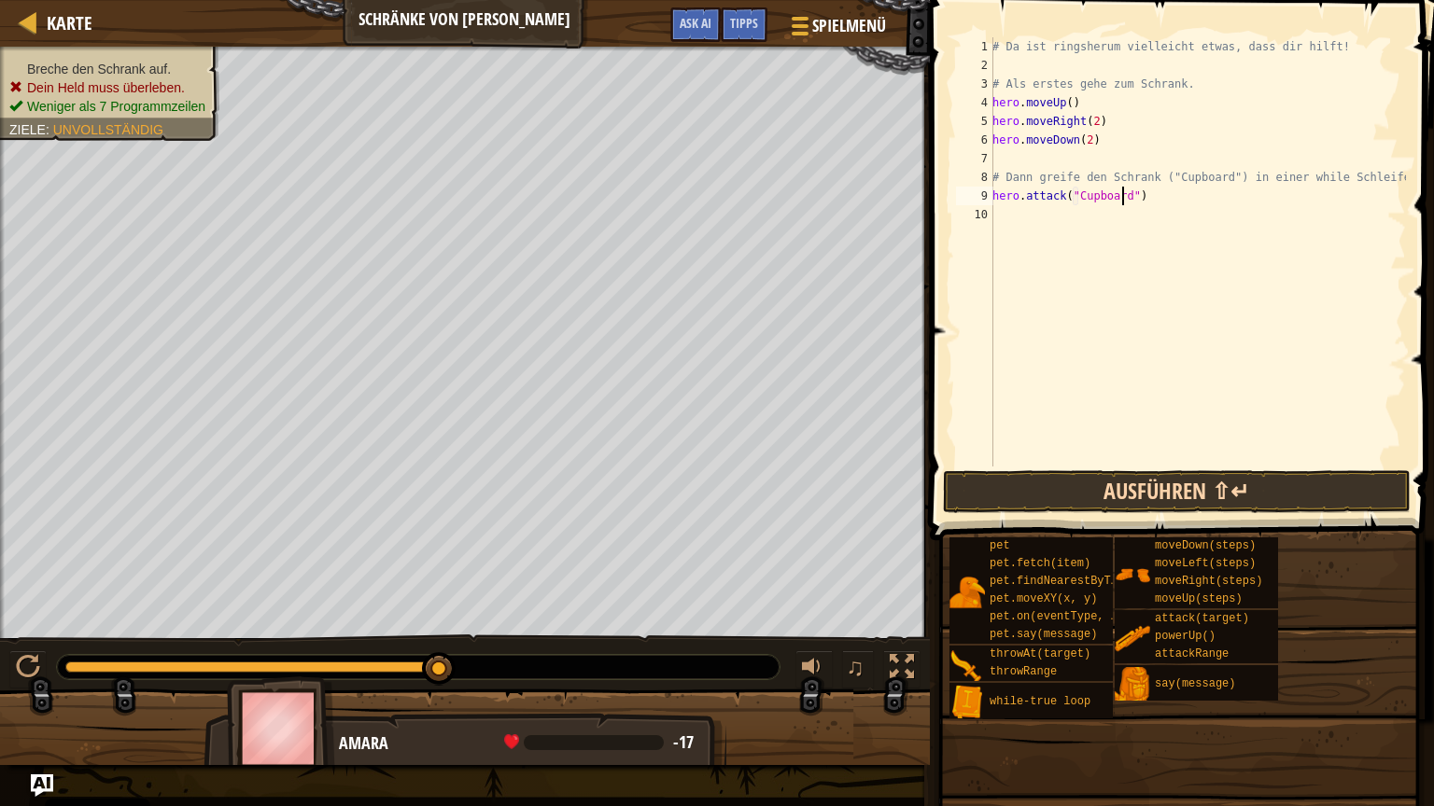
type textarea "hero.attack("Cupboard")"
click at [1226, 482] on button "Ausführen ⇧↵" at bounding box center [1177, 491] width 468 height 43
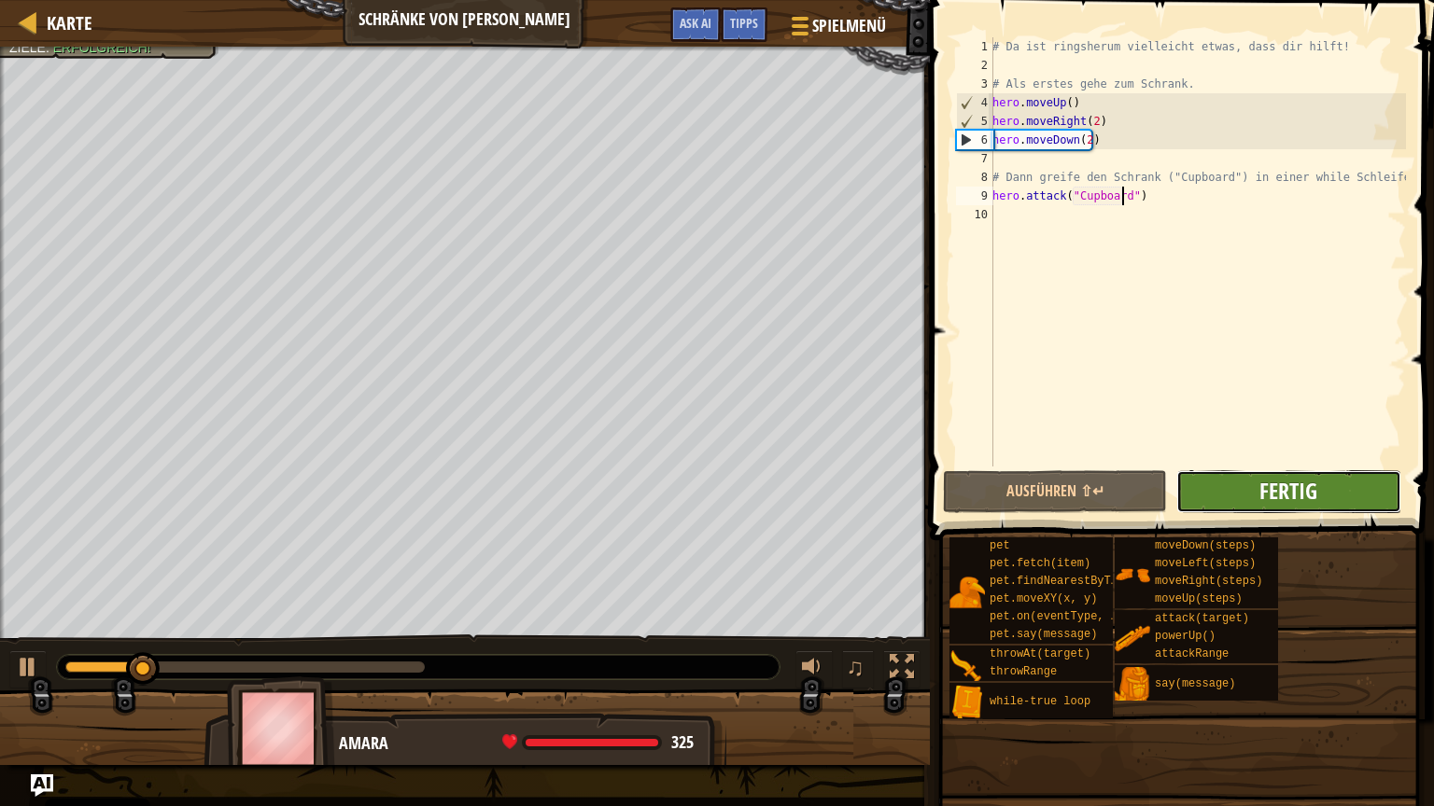
click at [1271, 497] on span "Fertig" at bounding box center [1288, 491] width 58 height 30
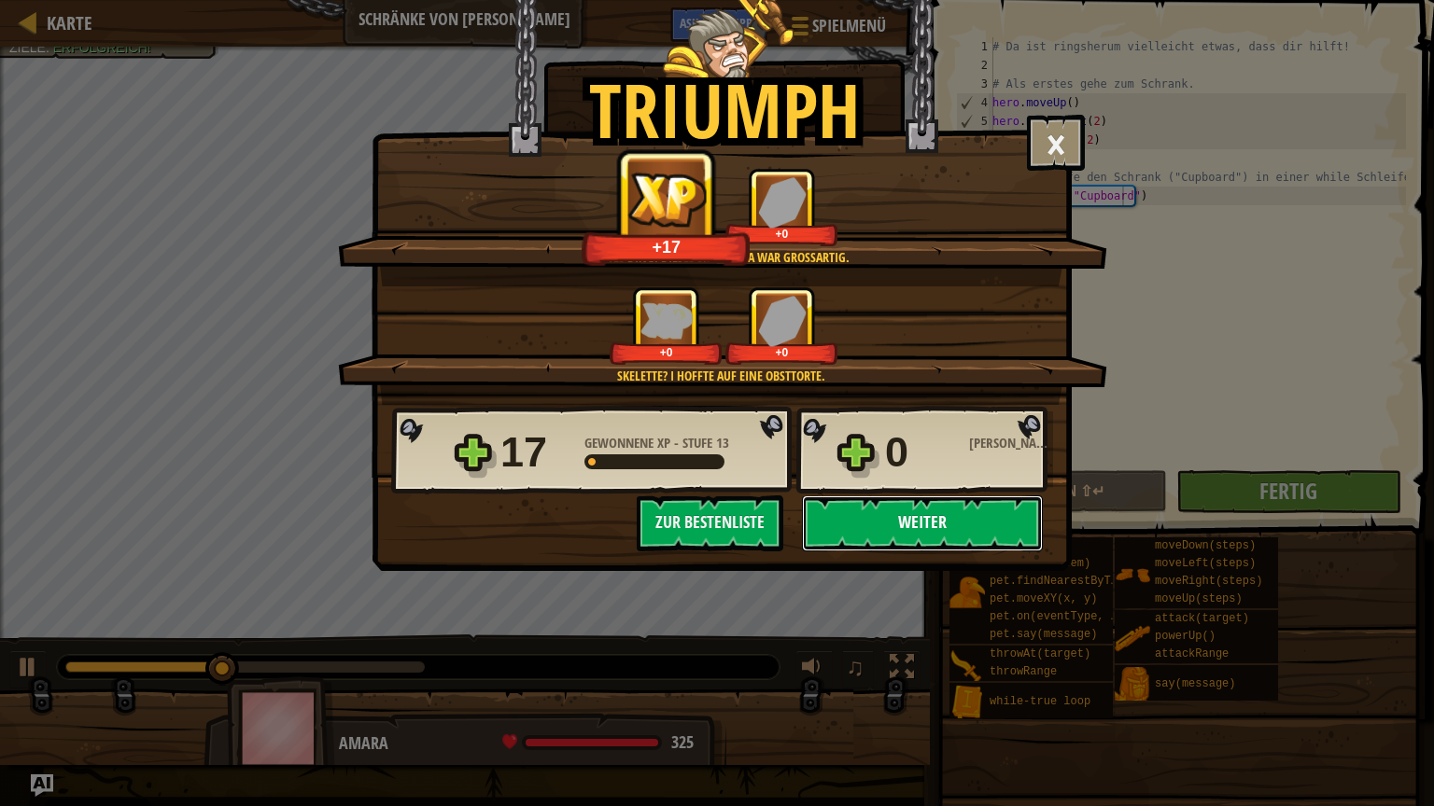
click at [915, 514] on button "Weiter" at bounding box center [922, 524] width 241 height 56
select select "de-DE"
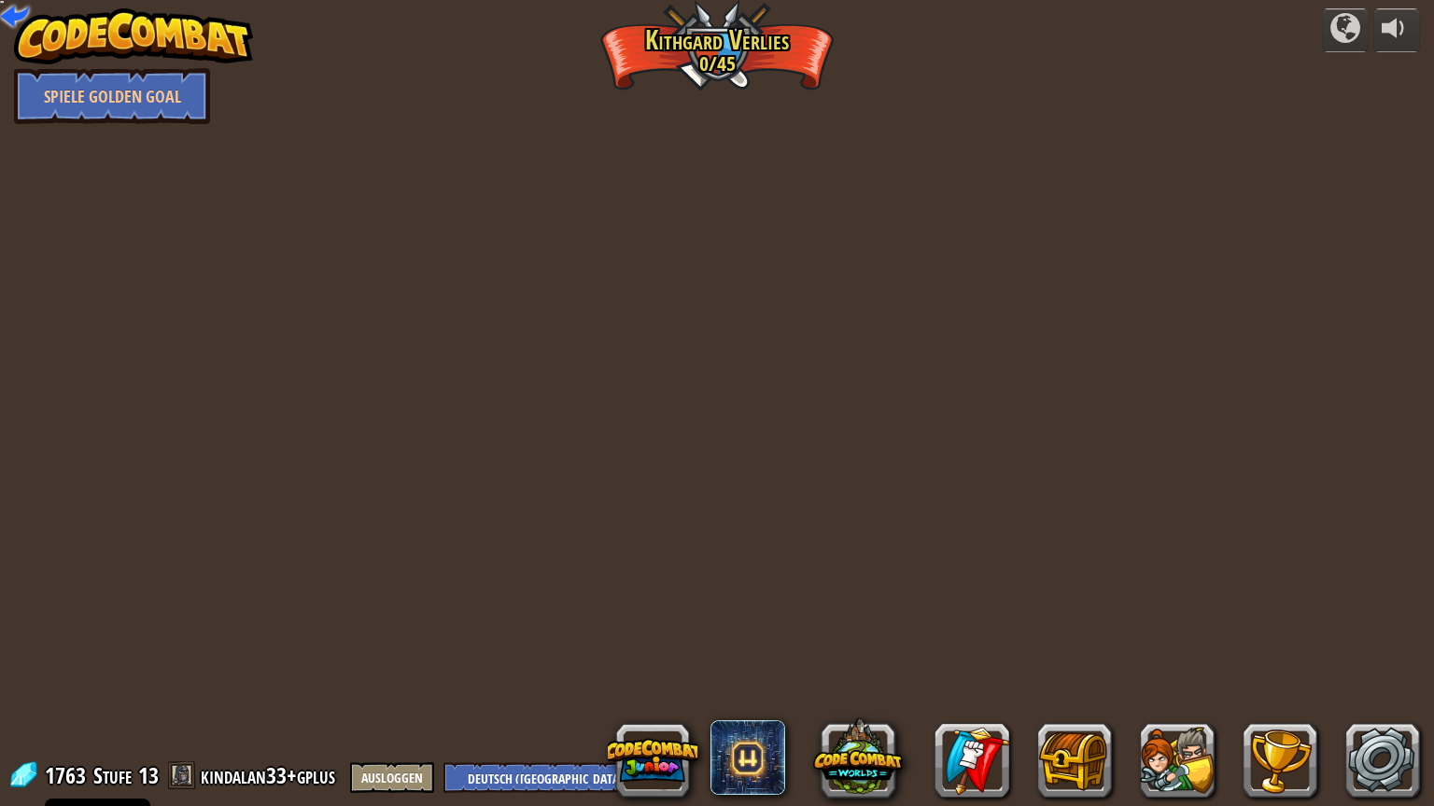
select select "de-DE"
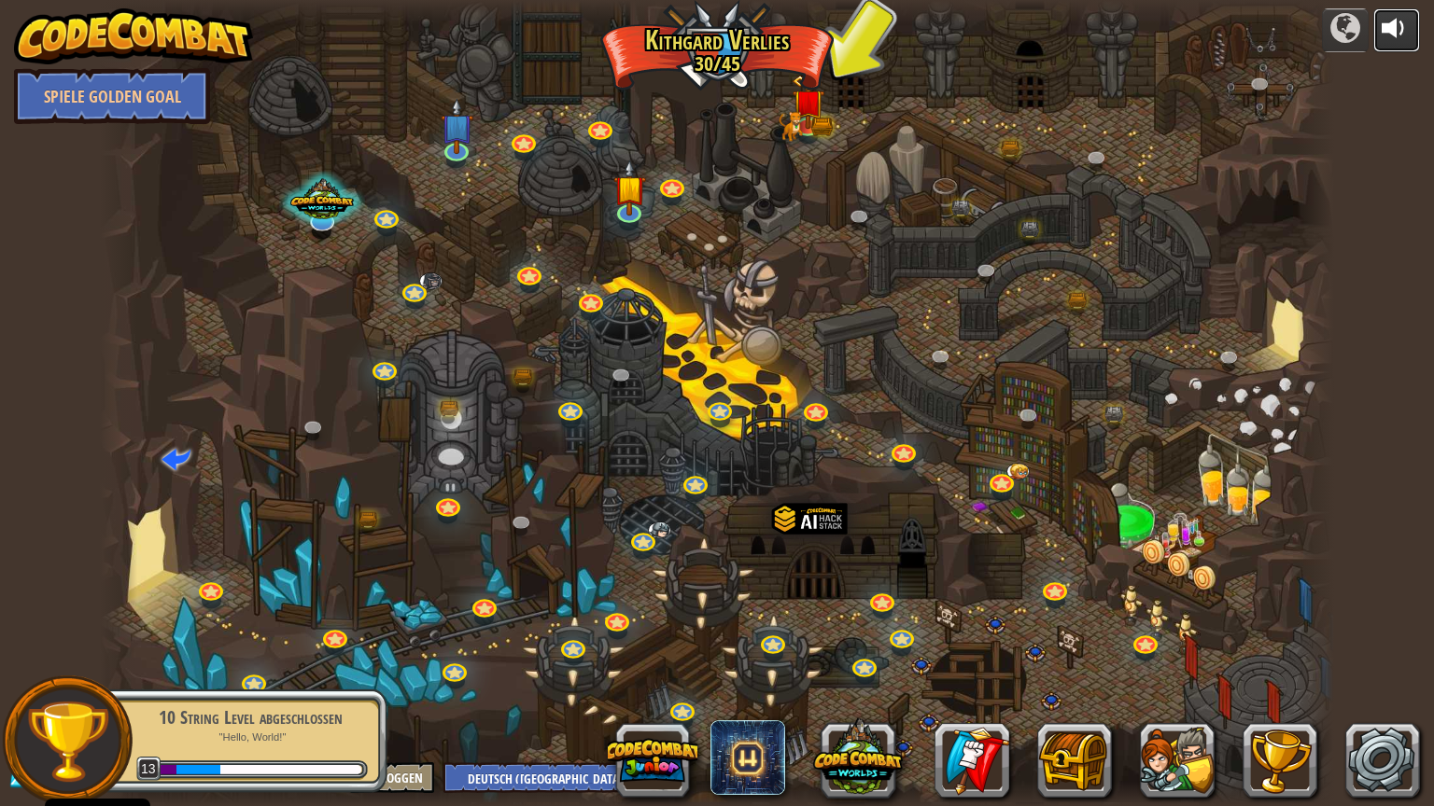
click at [1395, 26] on div at bounding box center [1396, 28] width 30 height 30
click at [1396, 28] on div at bounding box center [1396, 28] width 30 height 30
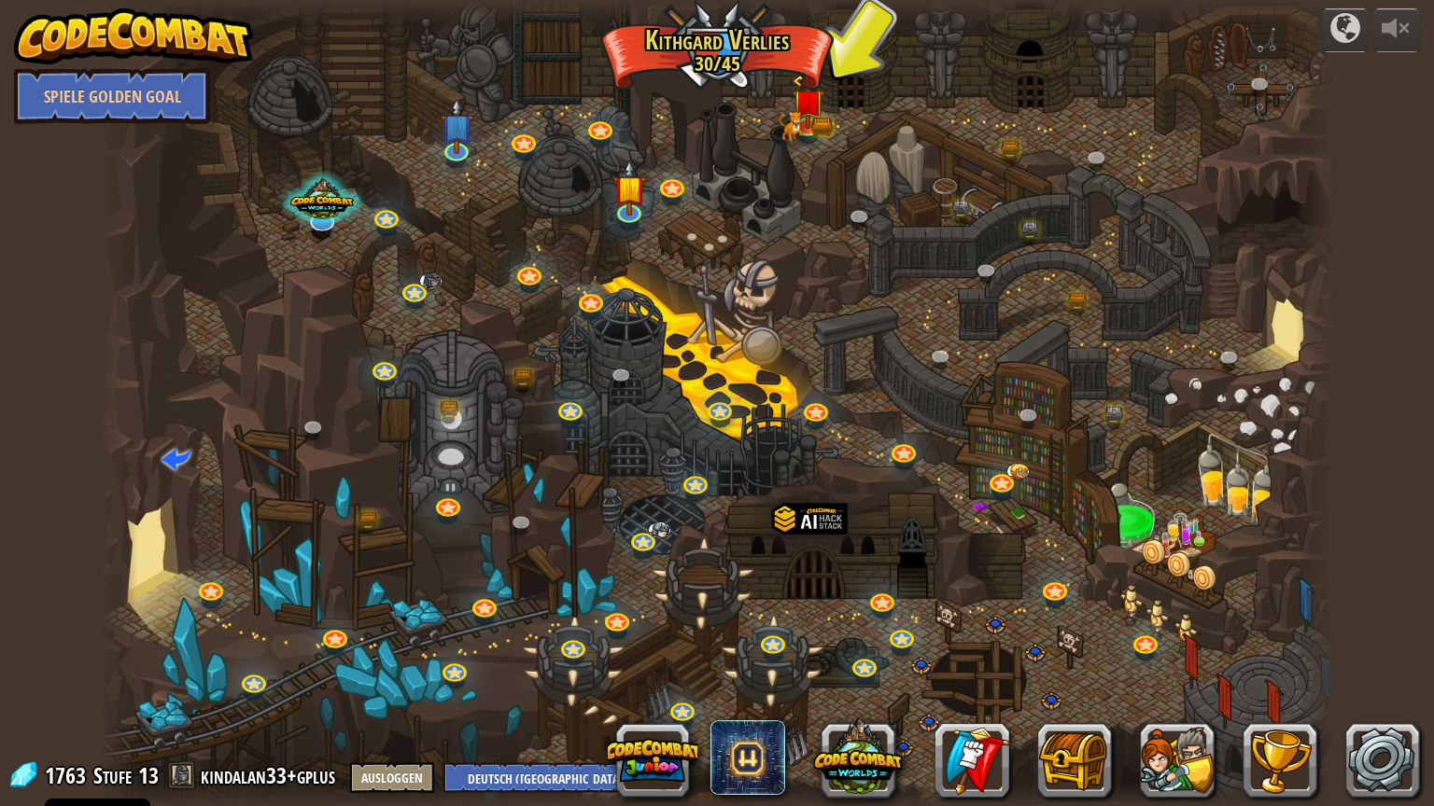
click at [1309, 340] on div at bounding box center [1314, 403] width 37 height 806
click at [1309, 336] on div at bounding box center [1314, 403] width 37 height 806
click at [1347, 32] on div at bounding box center [1345, 28] width 30 height 30
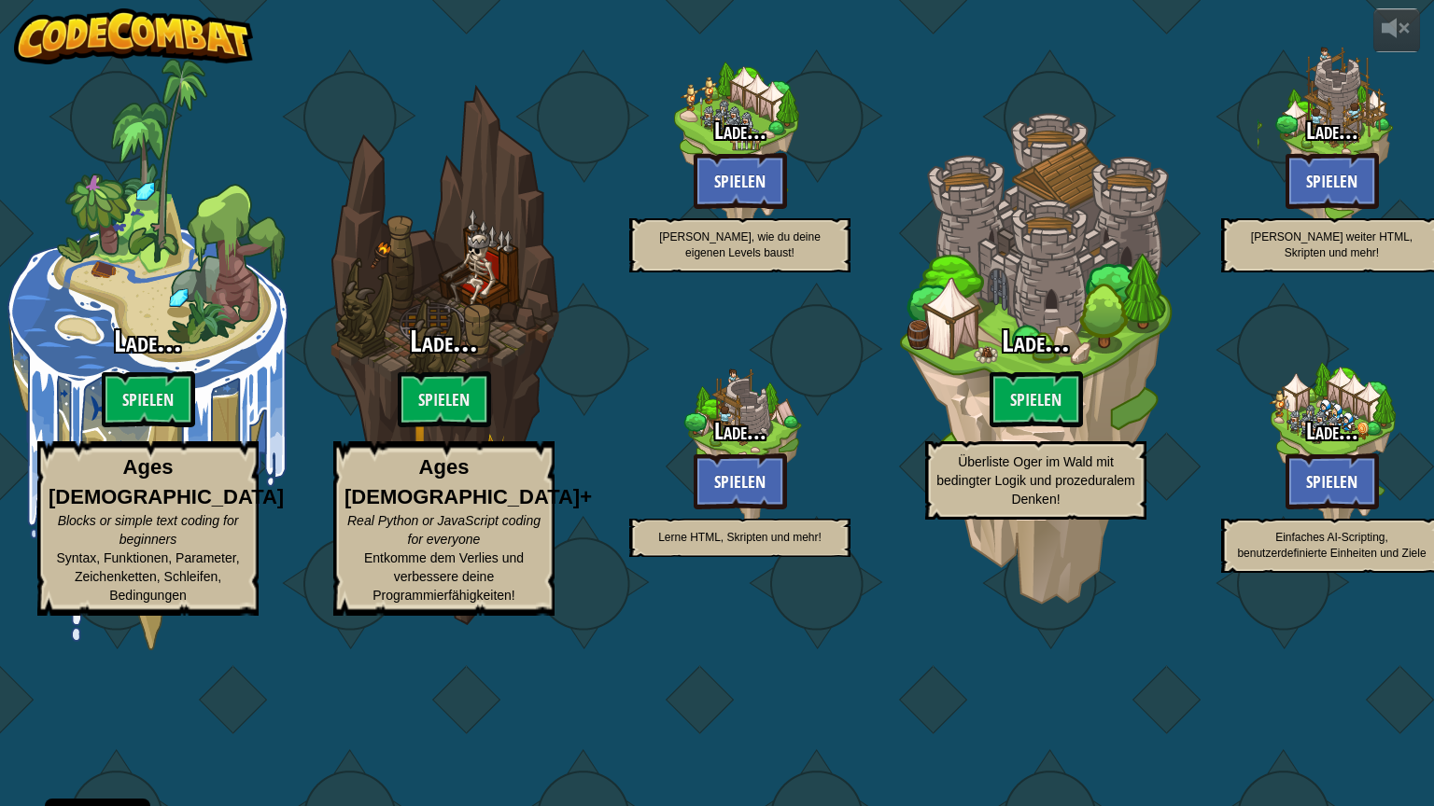
select select "de-DE"
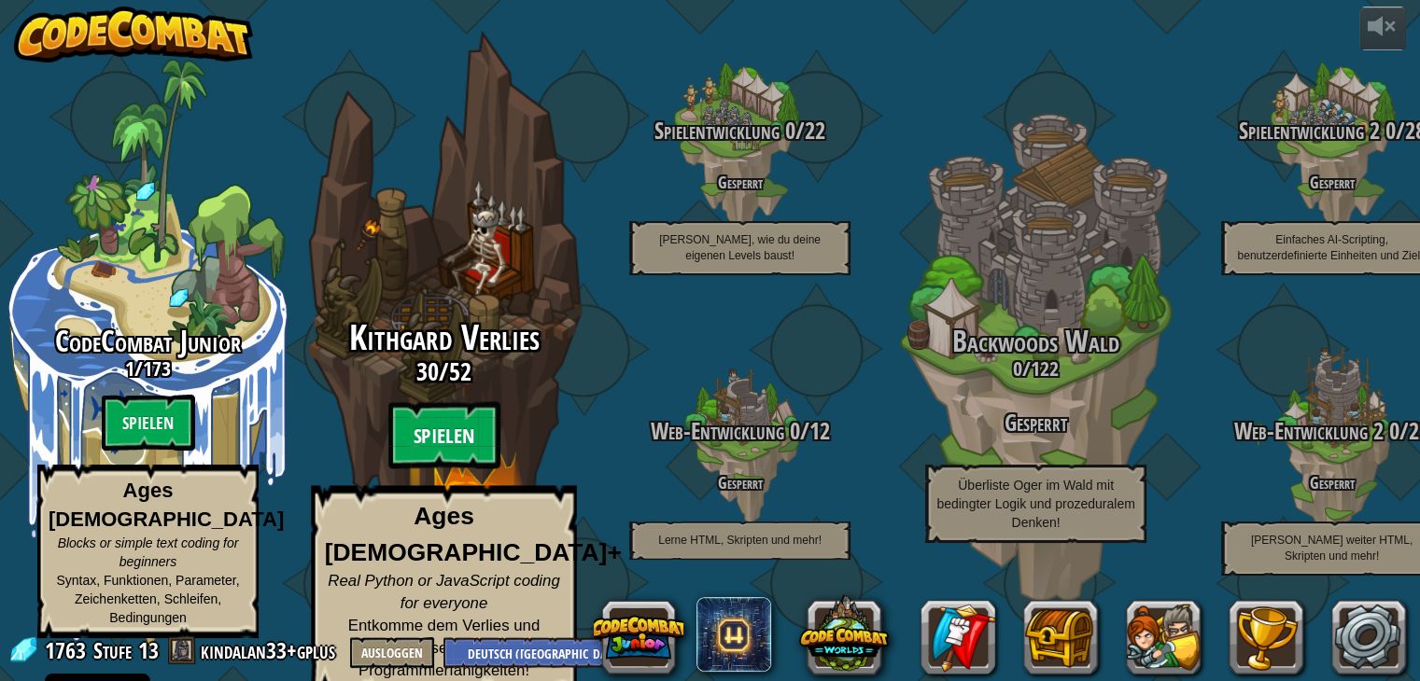
click at [445, 436] on btn "Spielen" at bounding box center [444, 435] width 112 height 67
select select "de-DE"
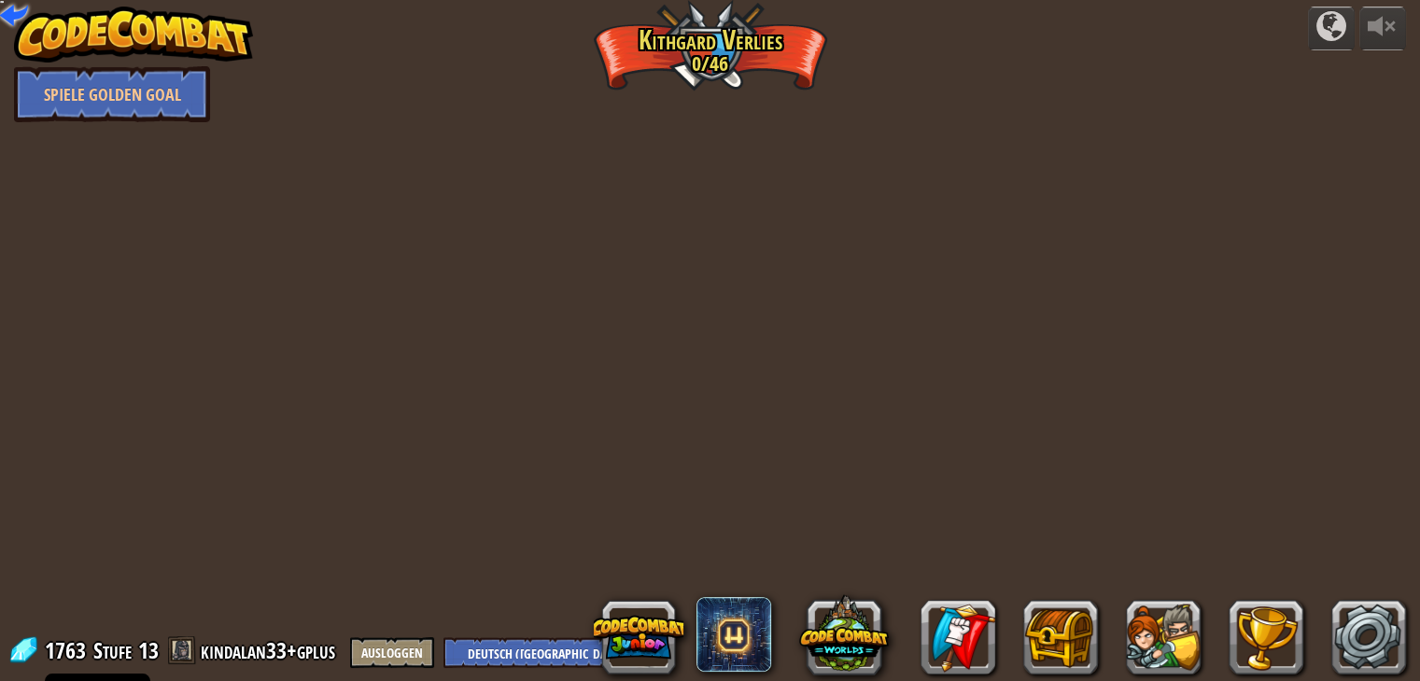
select select "de-DE"
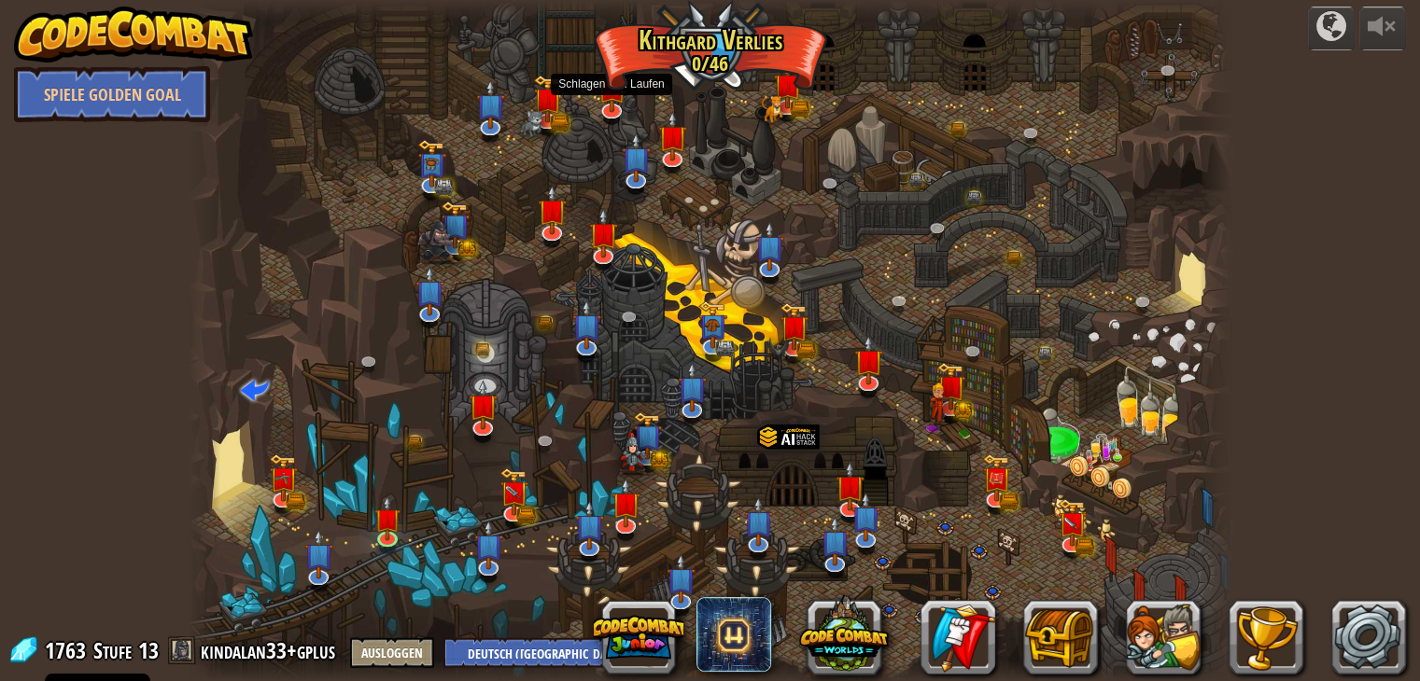
select select "de-DE"
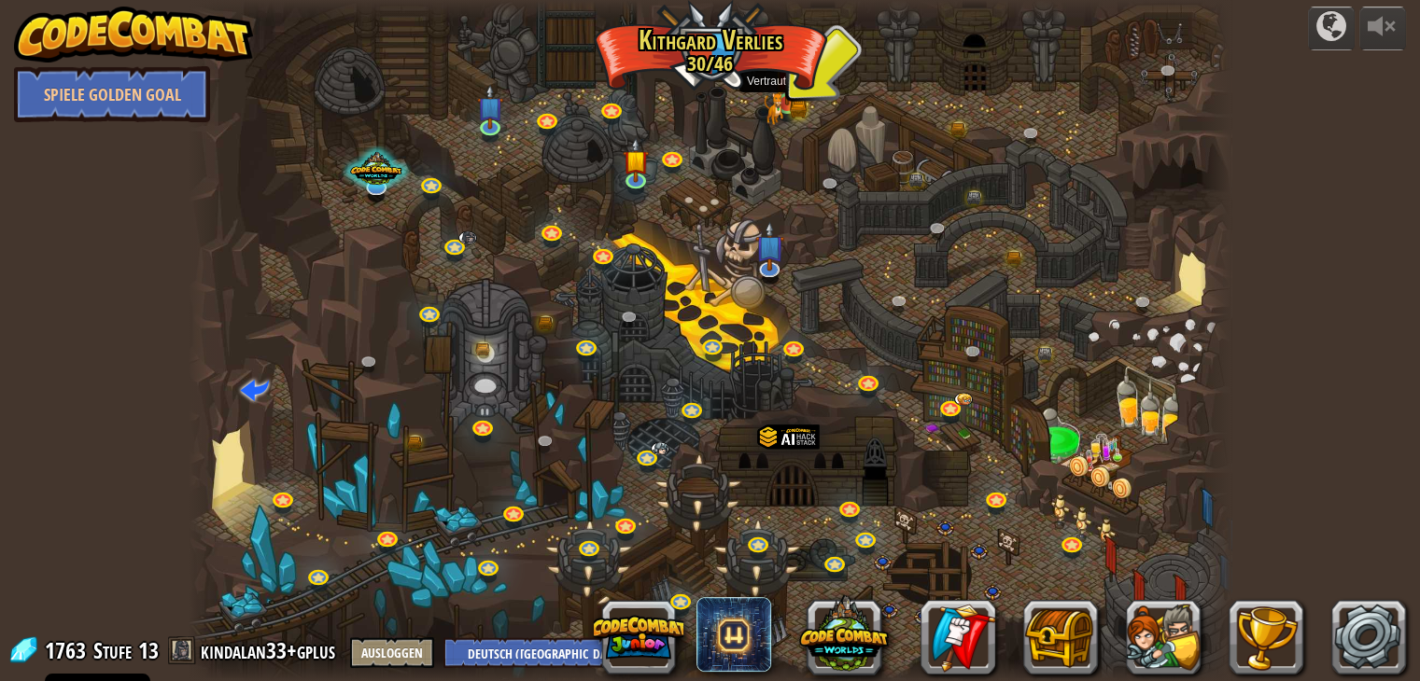
click at [769, 102] on img at bounding box center [772, 109] width 19 height 32
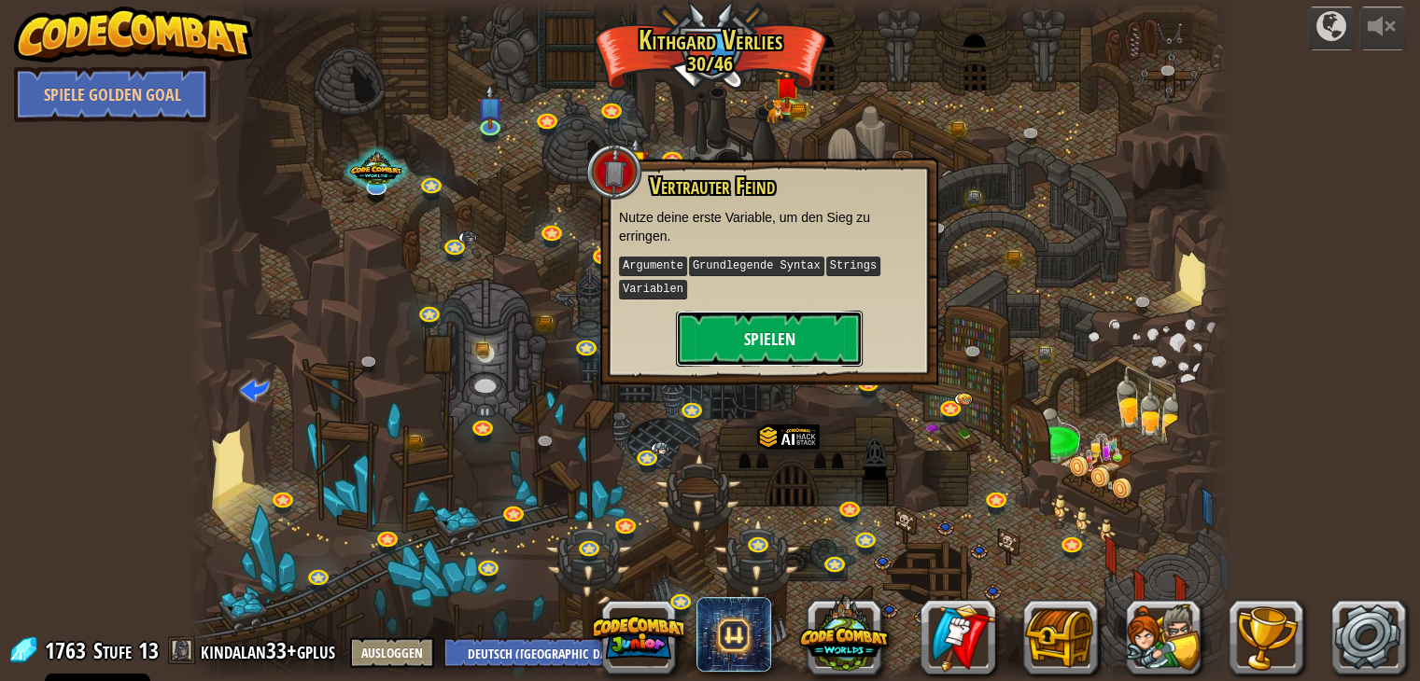
click at [782, 333] on button "Spielen" at bounding box center [769, 339] width 187 height 56
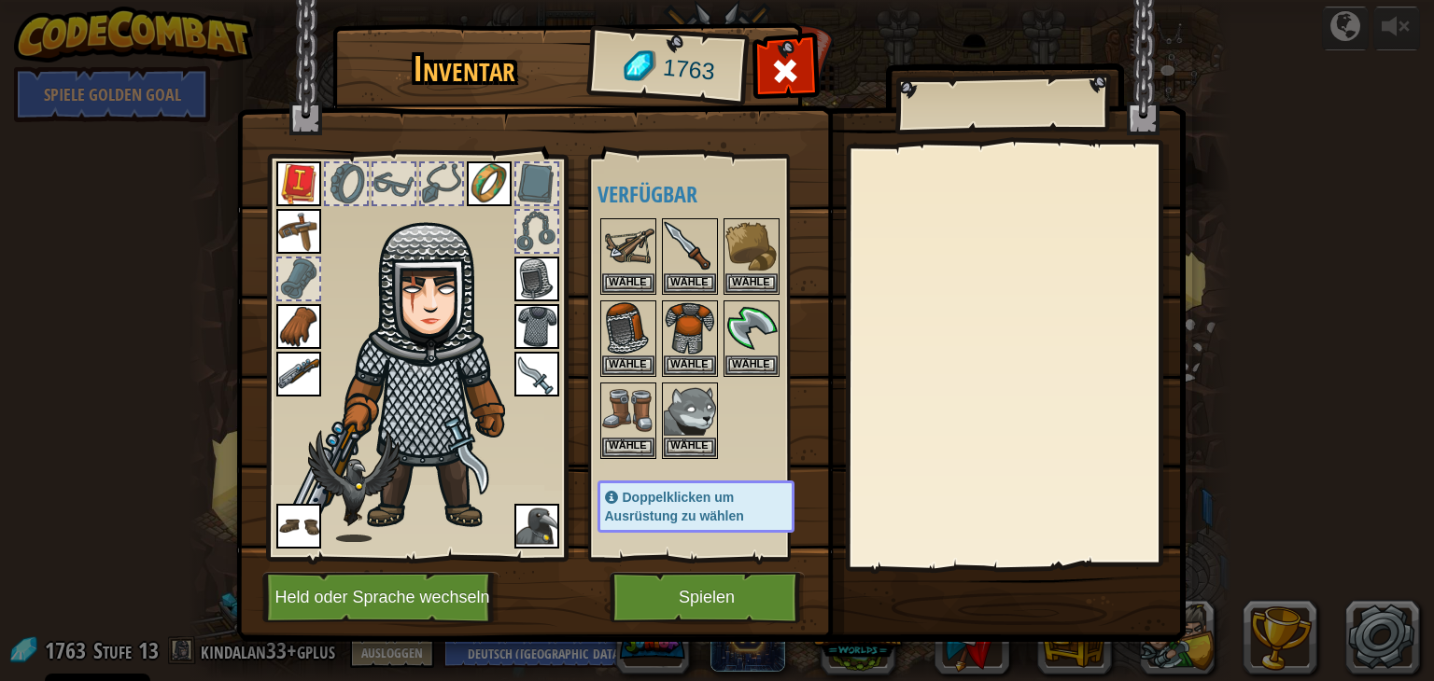
click at [1395, 22] on div "Inventar 1763 Verfügbar Wähle Wähle Wähle Wähle Wähle Wähle Wähle Wähle Wähle W…" at bounding box center [717, 340] width 1434 height 681
click at [766, 73] on div at bounding box center [785, 76] width 59 height 59
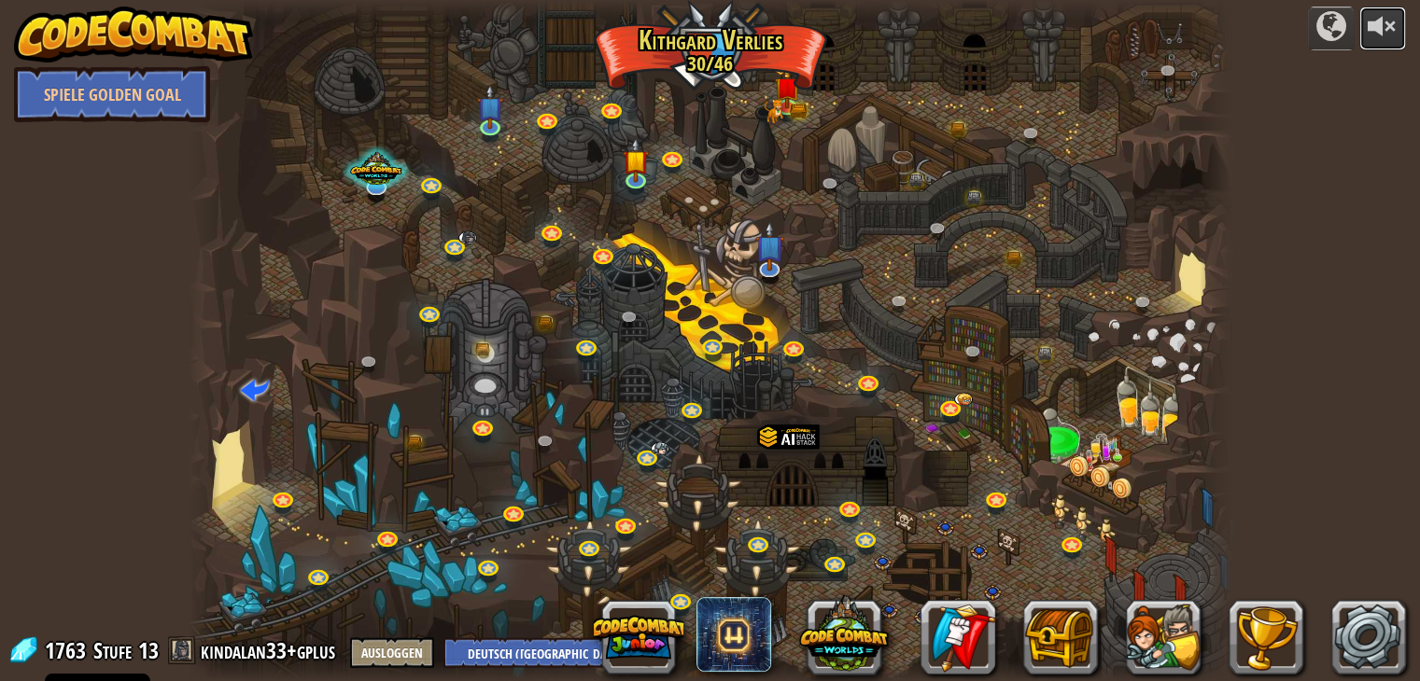
click at [1372, 23] on div at bounding box center [1382, 26] width 30 height 30
click at [784, 117] on link at bounding box center [788, 105] width 37 height 37
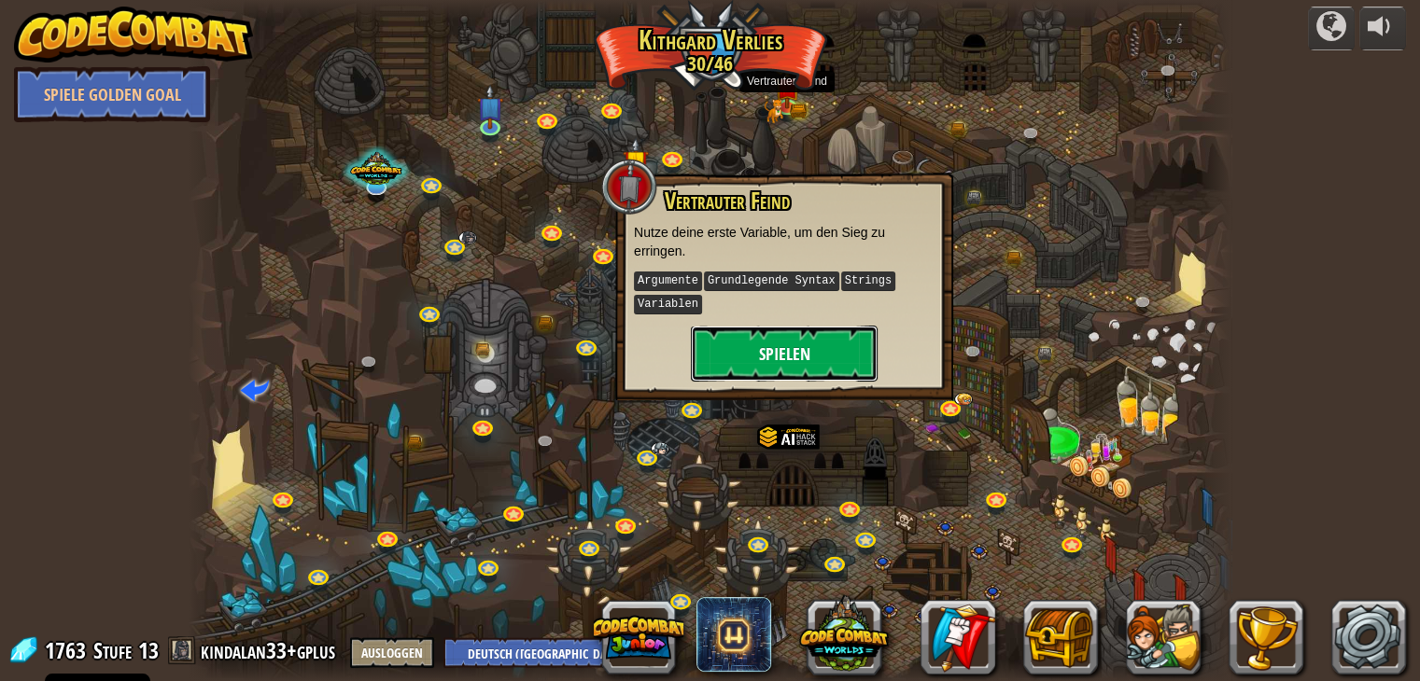
click at [825, 353] on button "Spielen" at bounding box center [784, 354] width 187 height 56
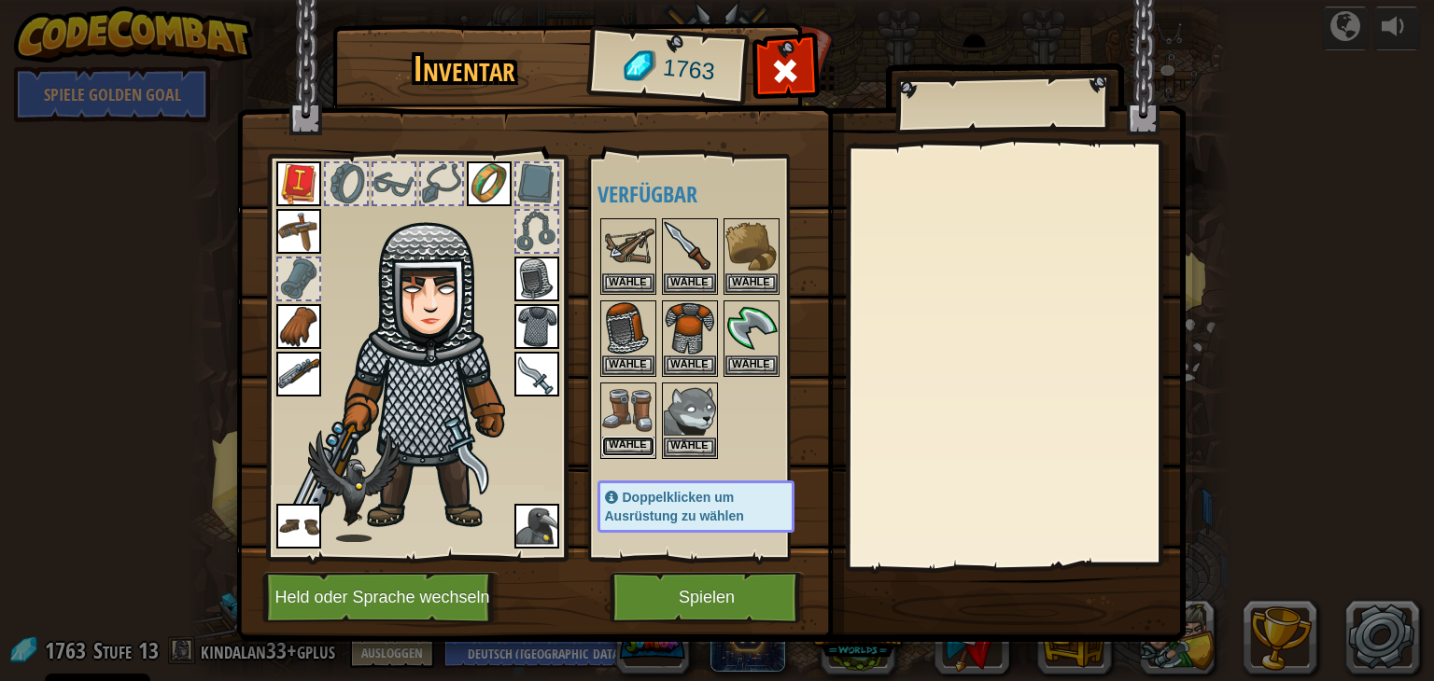
click at [646, 440] on button "Wähle" at bounding box center [628, 447] width 52 height 20
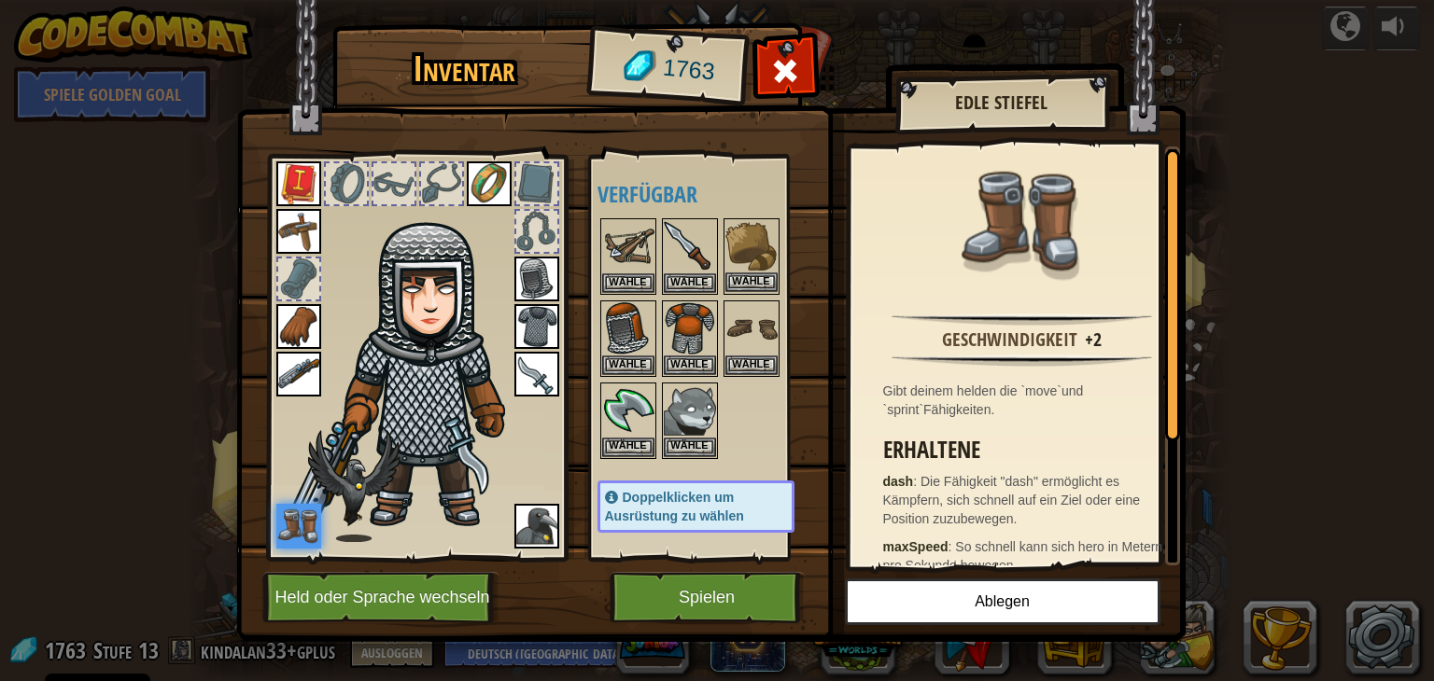
click at [750, 259] on img at bounding box center [751, 246] width 52 height 52
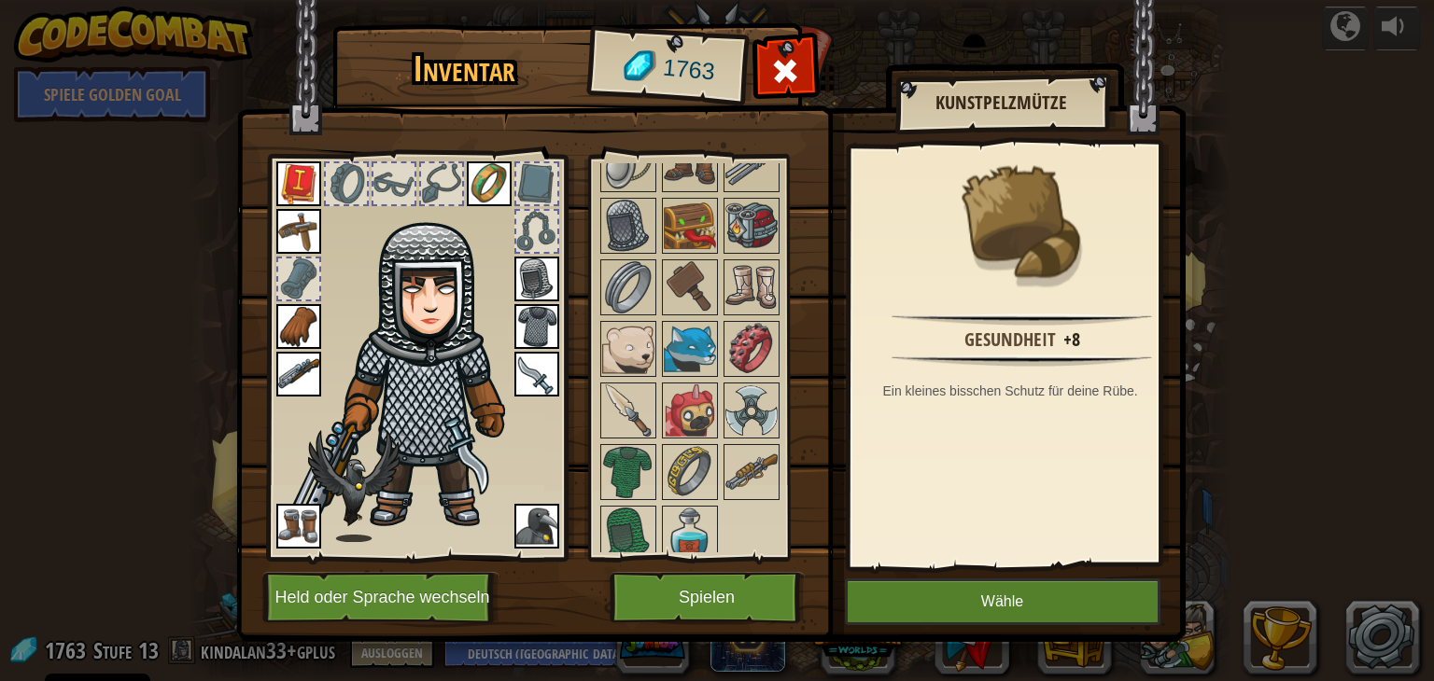
scroll to position [985, 0]
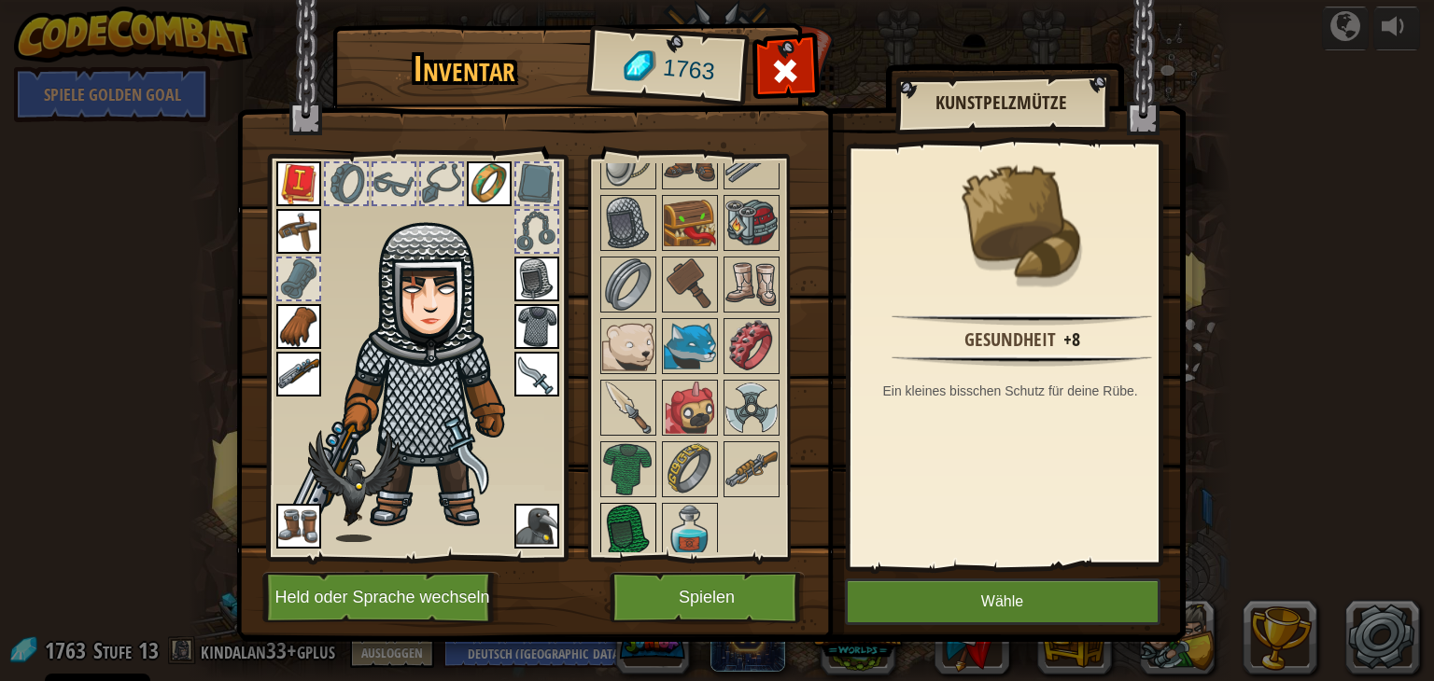
click at [612, 512] on img at bounding box center [628, 531] width 52 height 52
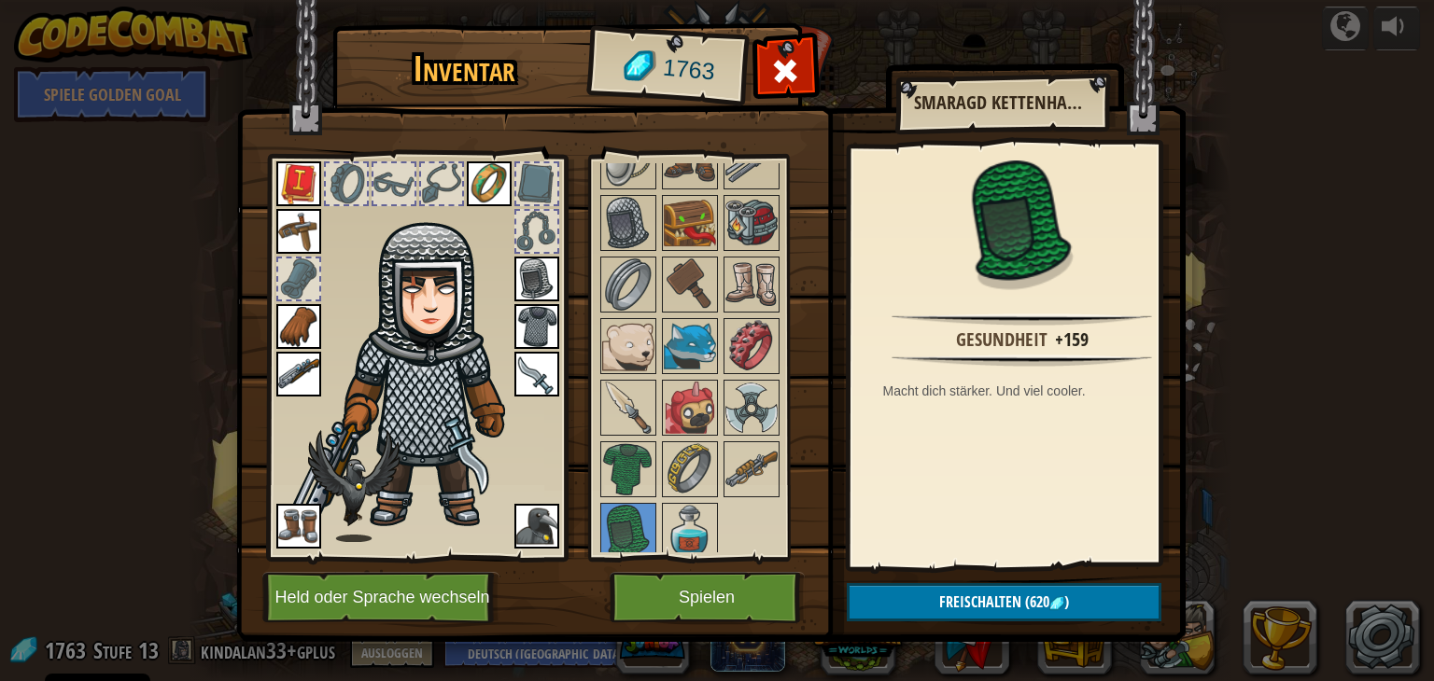
click at [529, 273] on img at bounding box center [536, 279] width 45 height 45
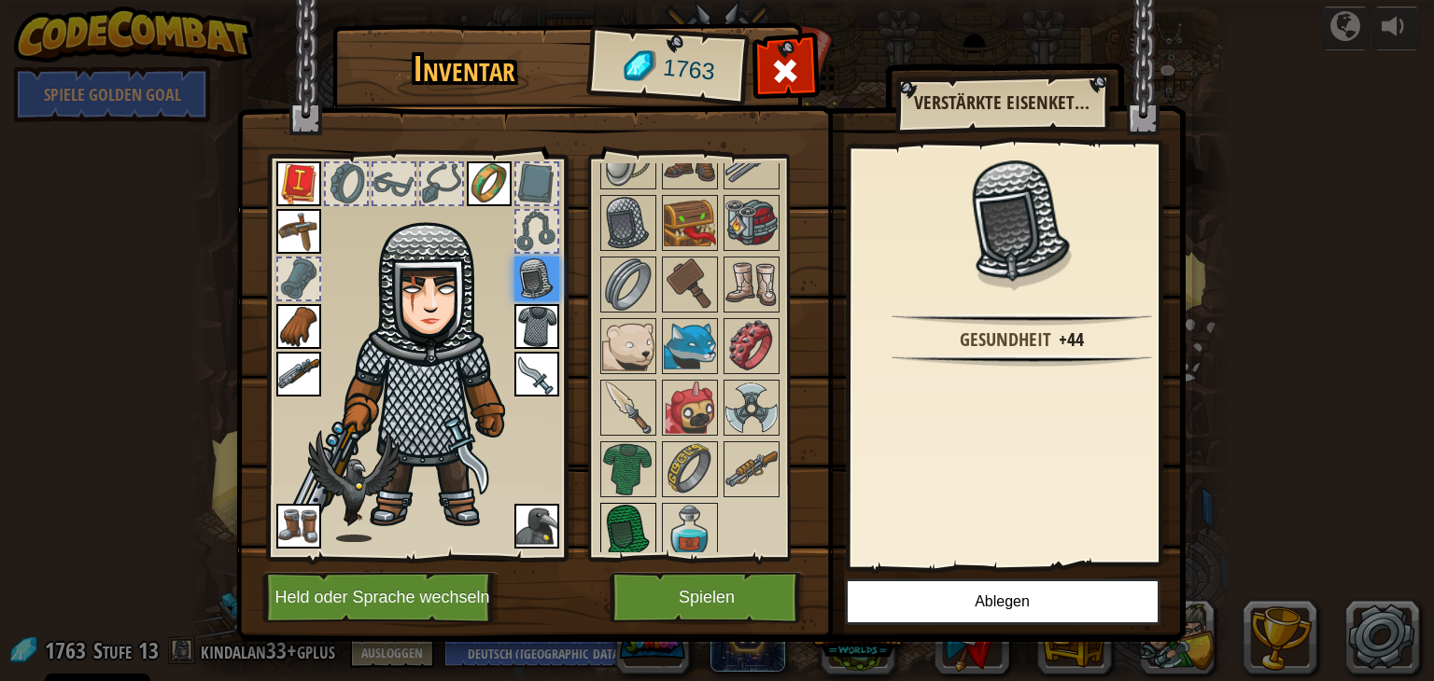
click at [628, 516] on img at bounding box center [628, 531] width 52 height 52
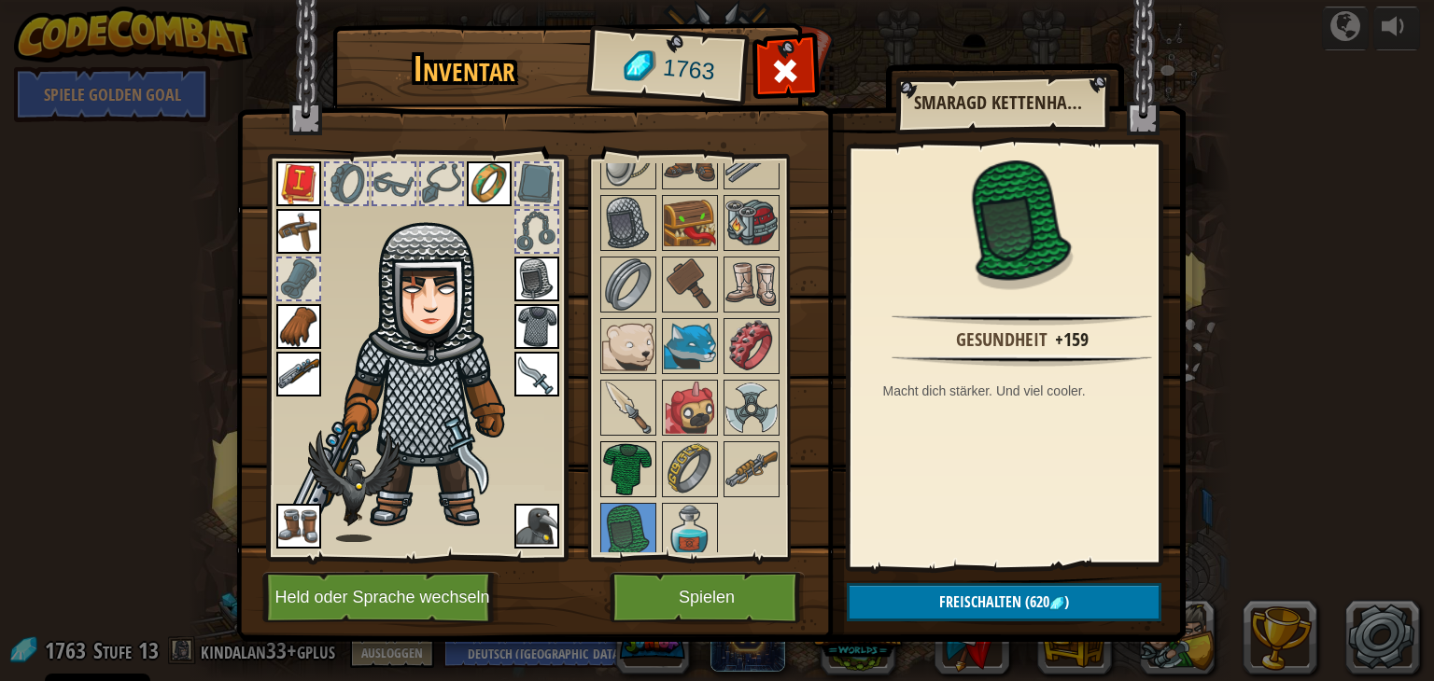
click at [628, 455] on img at bounding box center [628, 469] width 52 height 52
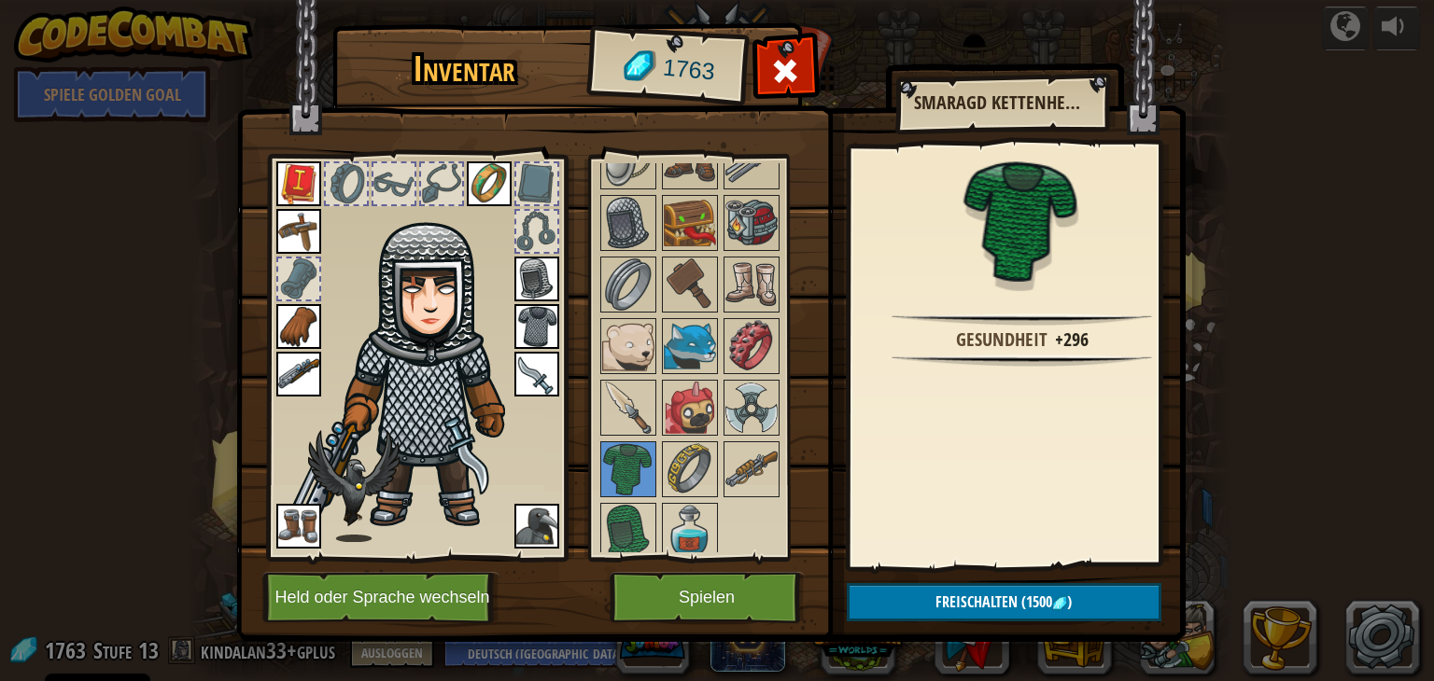
click at [530, 323] on img at bounding box center [536, 326] width 45 height 45
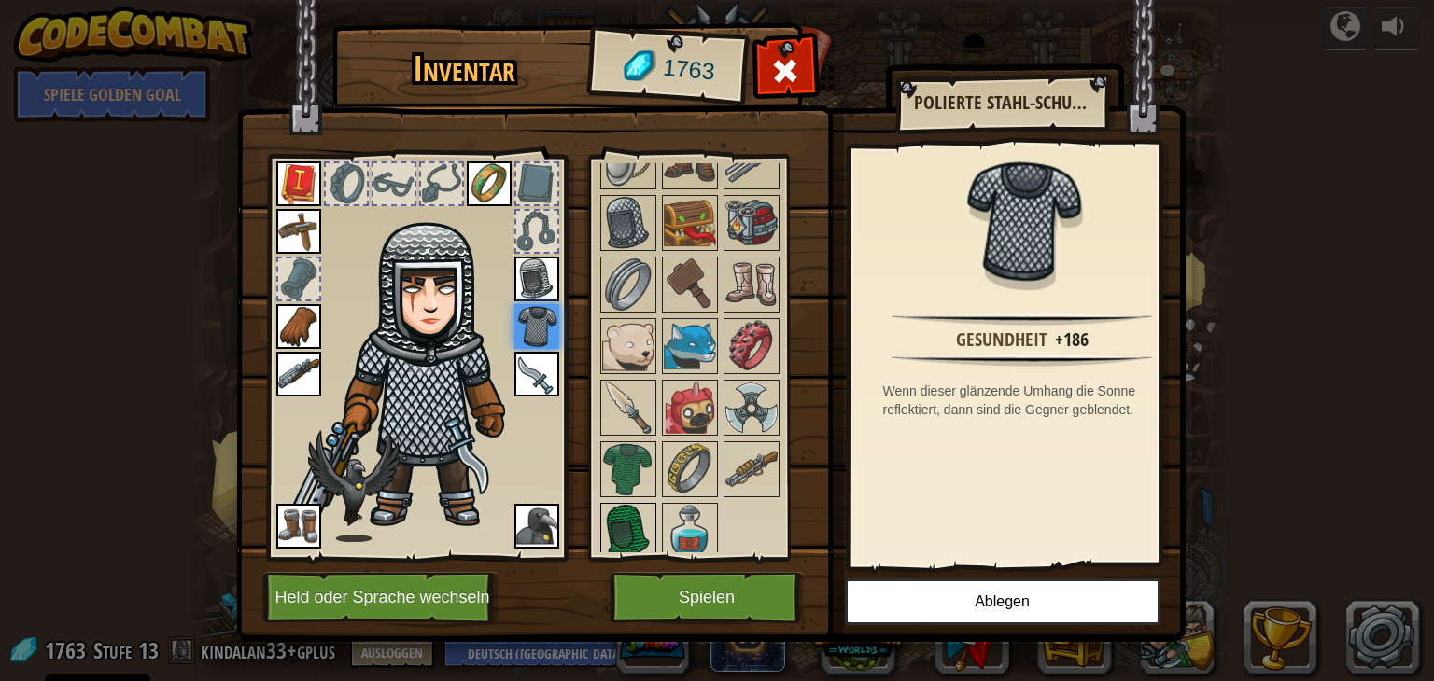
click at [618, 505] on img at bounding box center [628, 531] width 52 height 52
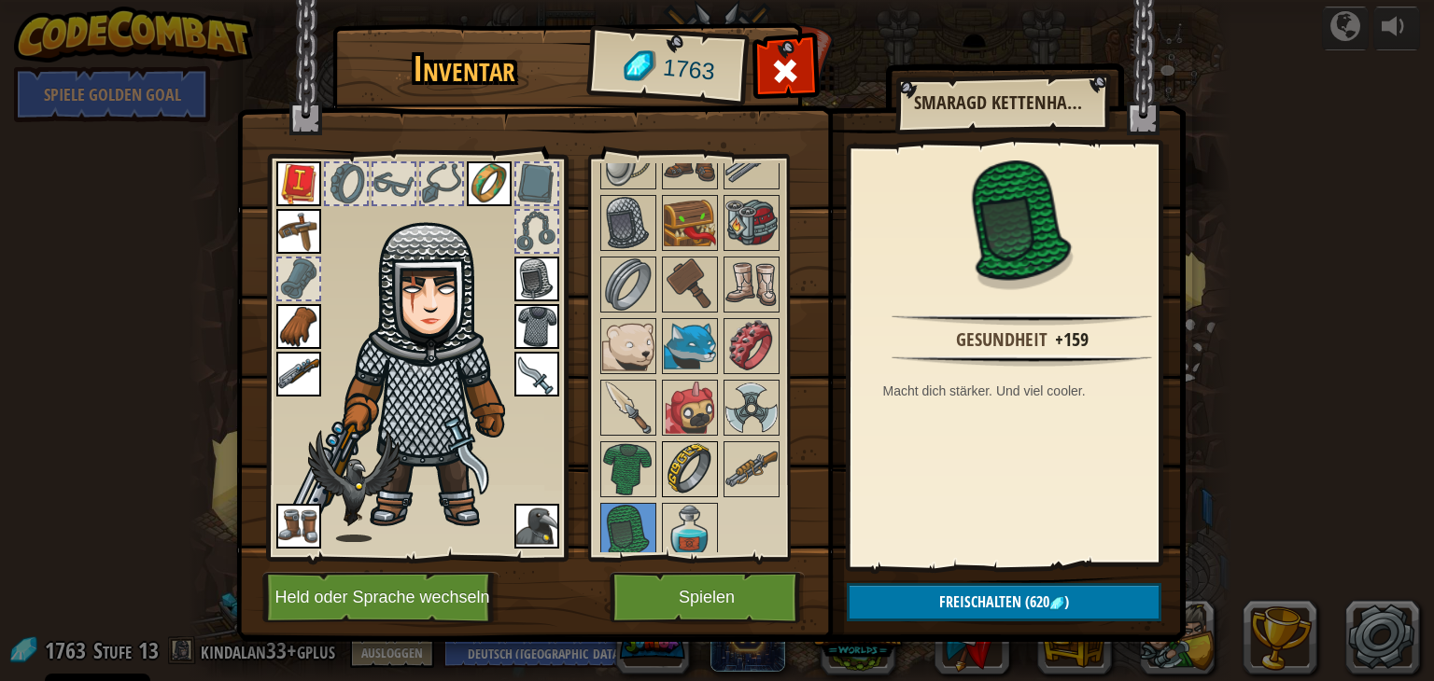
click at [701, 464] on img at bounding box center [690, 469] width 52 height 52
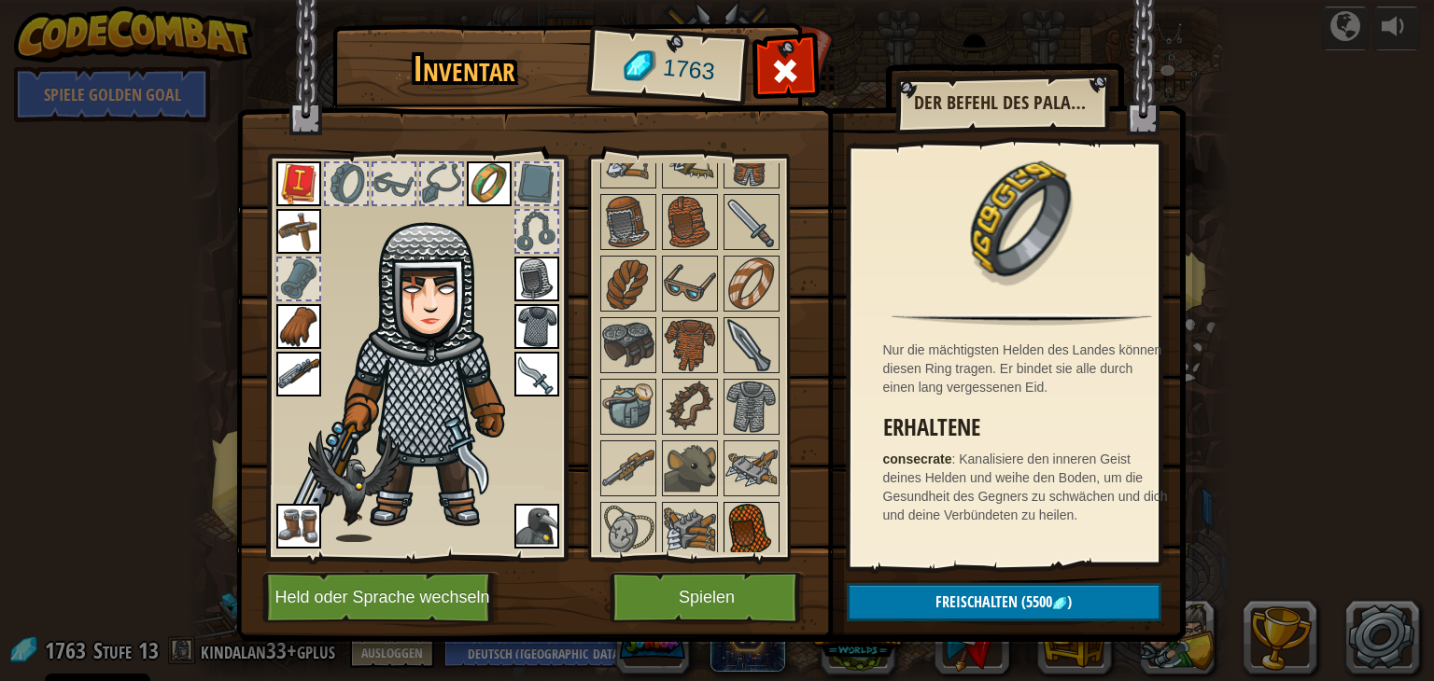
scroll to position [425, 0]
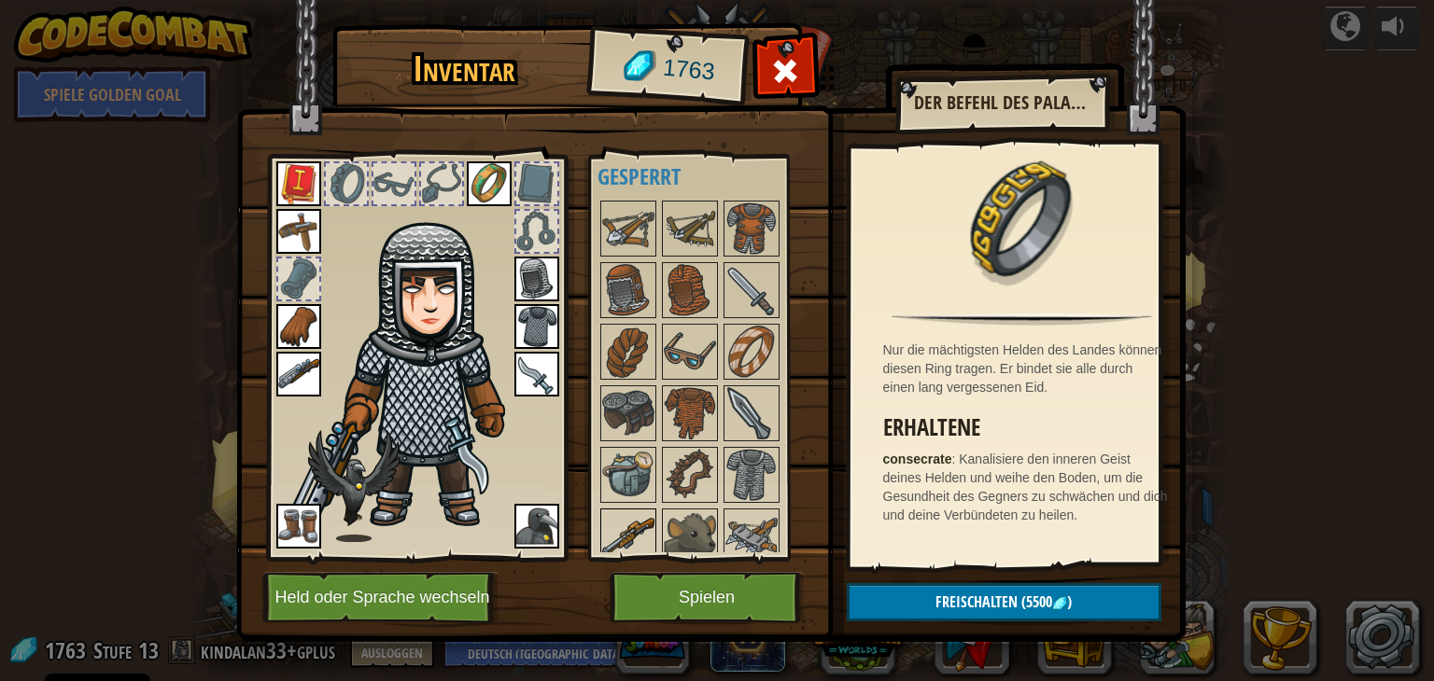
click at [623, 518] on img at bounding box center [628, 537] width 52 height 52
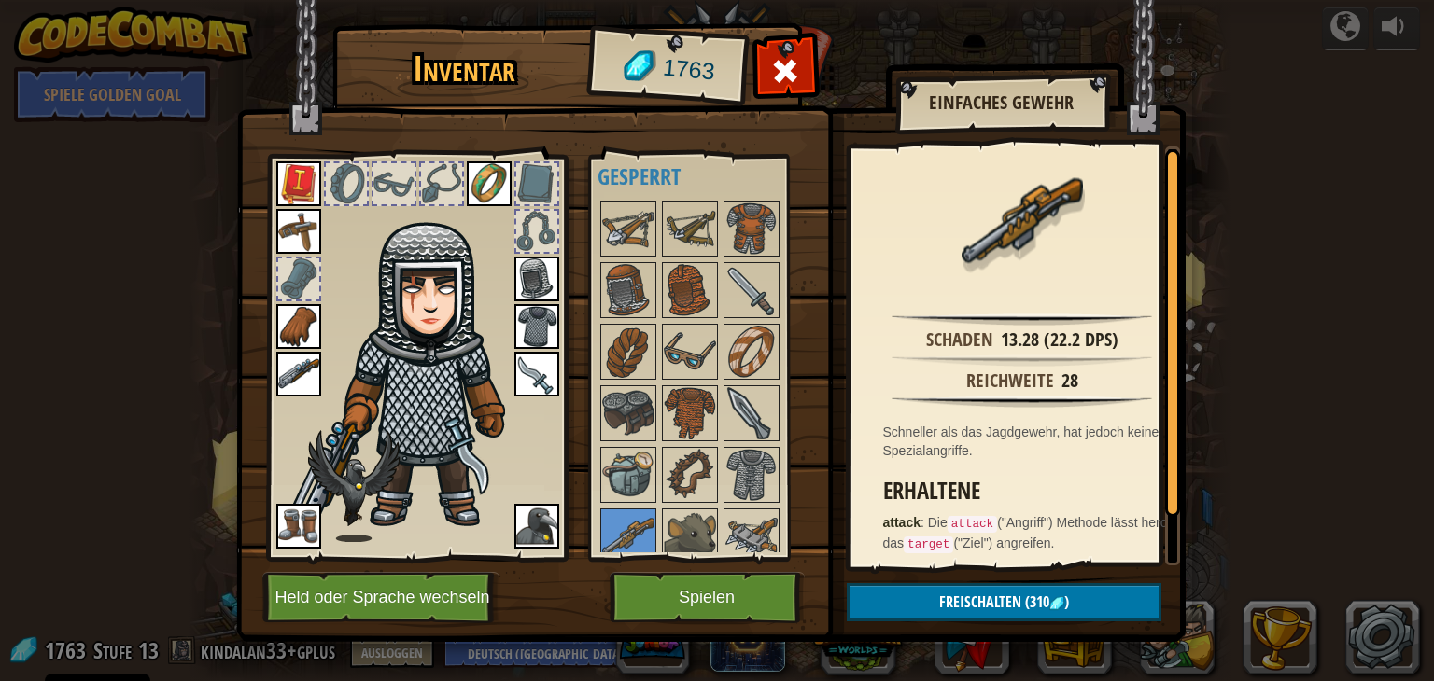
click at [294, 378] on img at bounding box center [298, 374] width 45 height 45
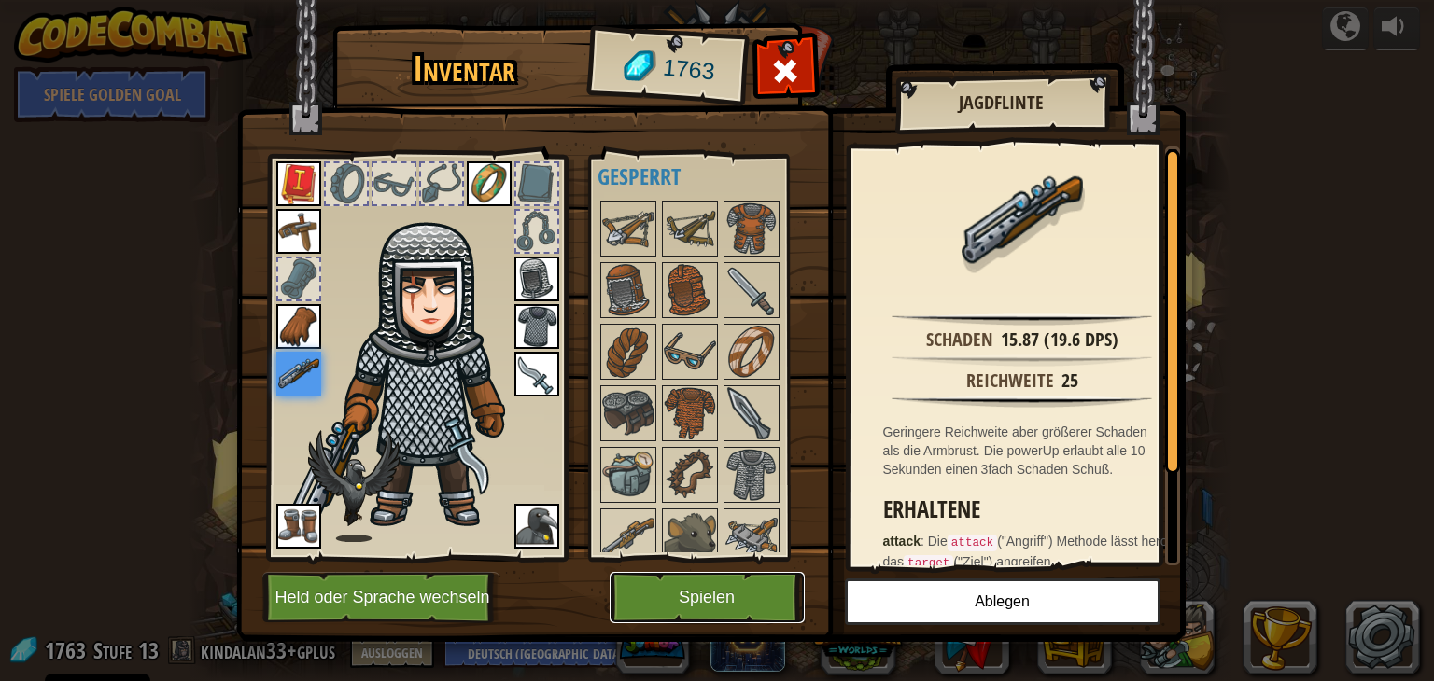
click at [749, 602] on button "Spielen" at bounding box center [706, 597] width 195 height 51
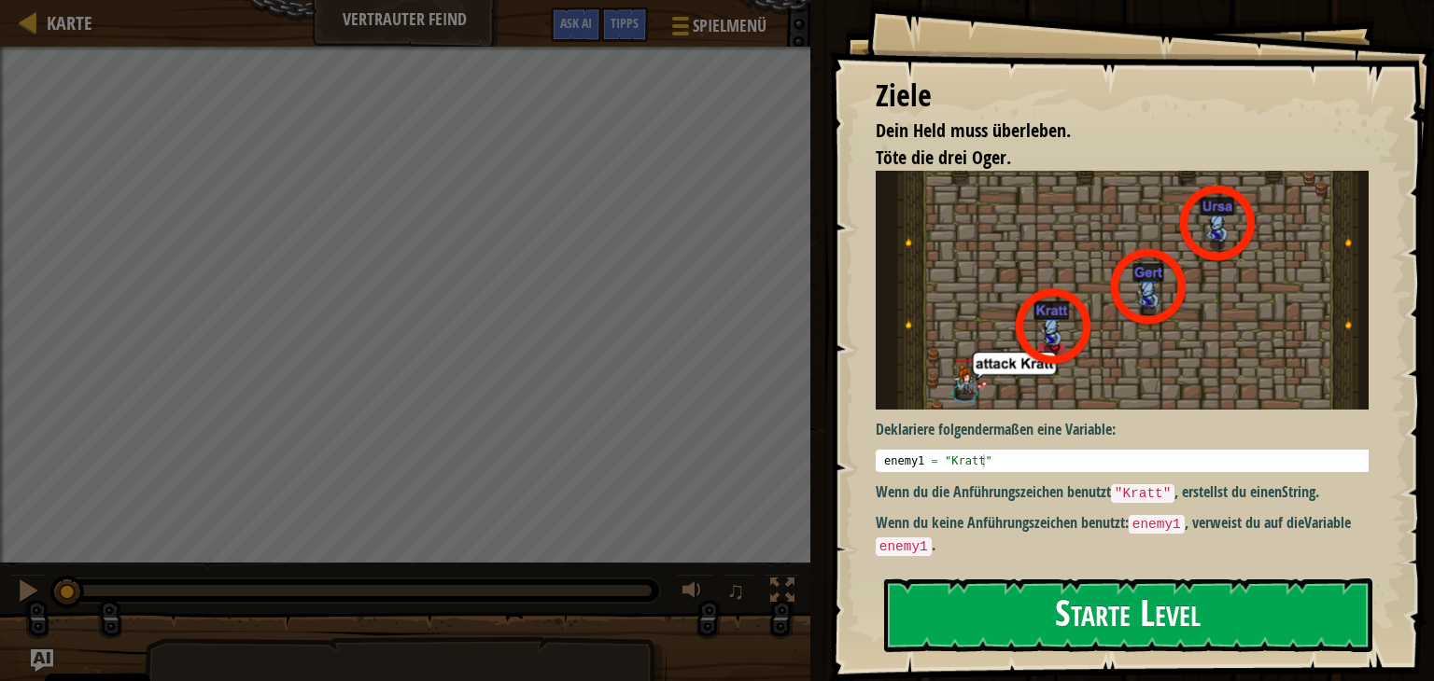
click at [941, 617] on button "Starte Level" at bounding box center [1128, 616] width 488 height 74
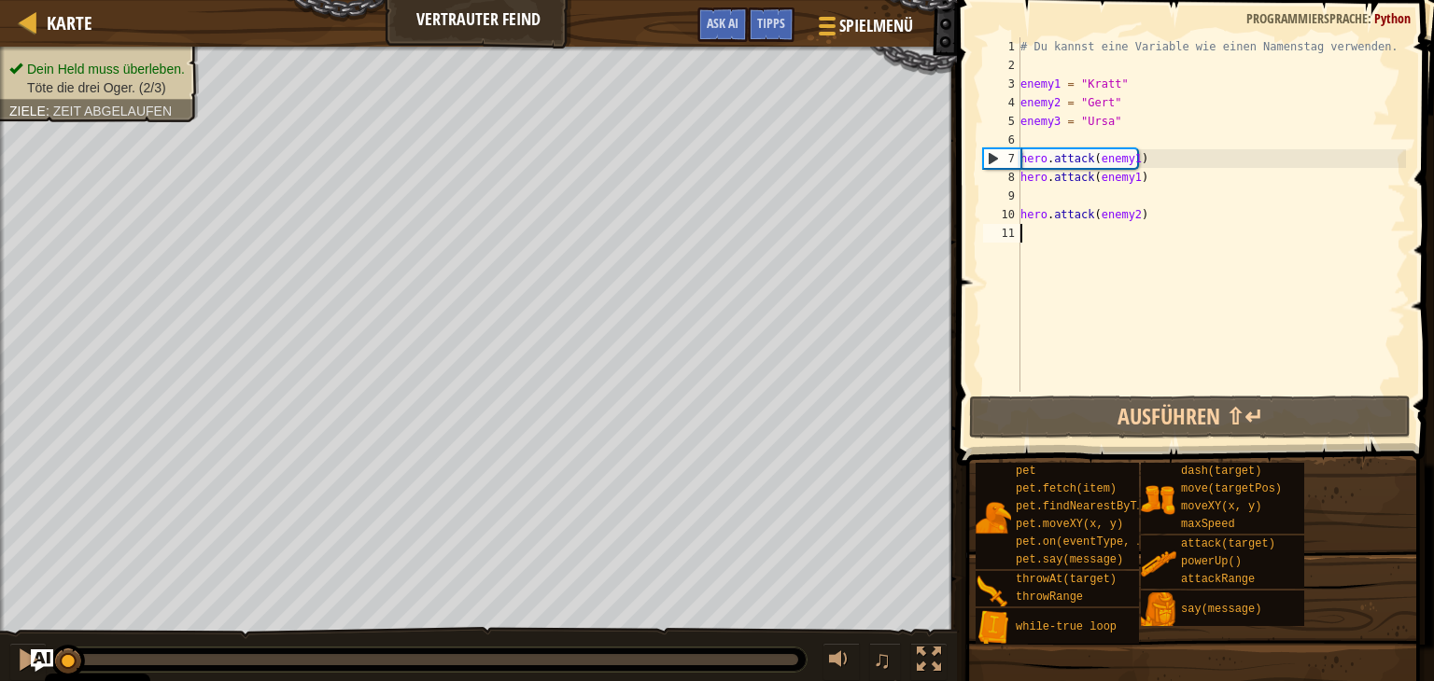
scroll to position [8, 0]
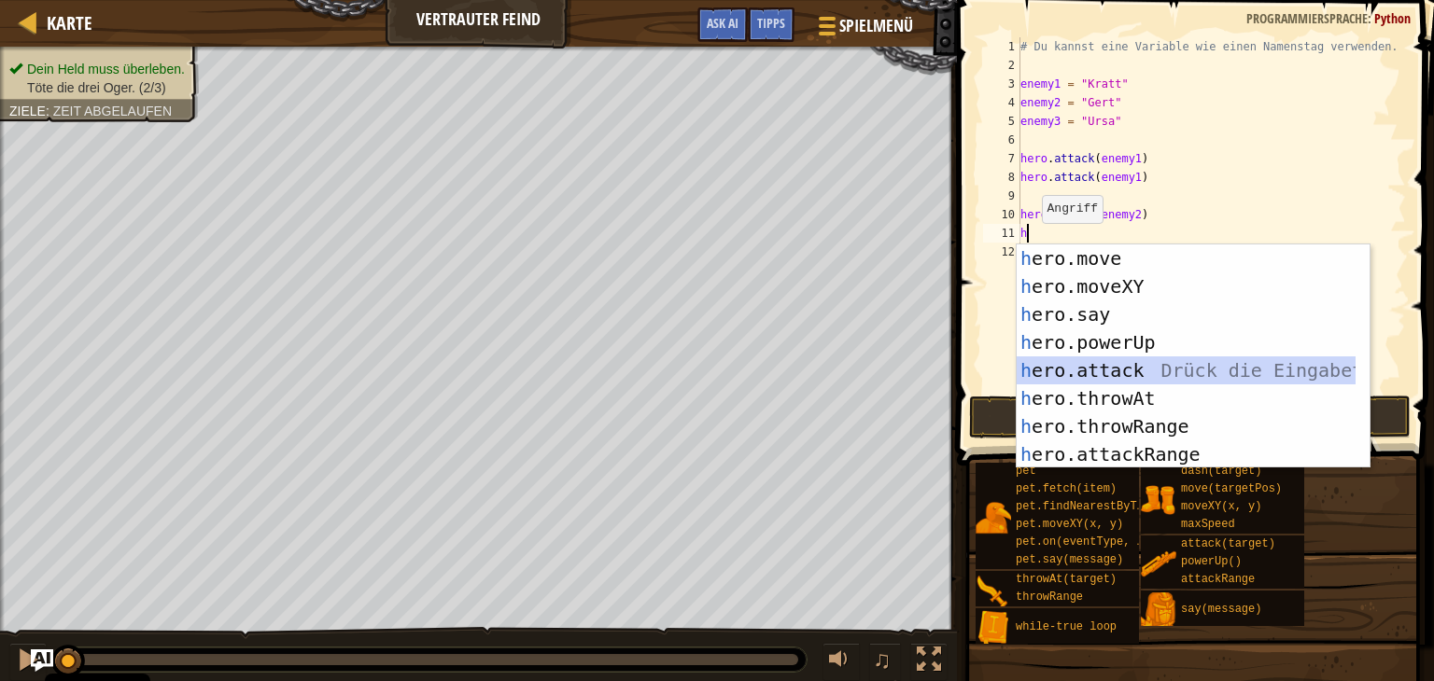
click at [1137, 382] on div "h ero.move Drück die Eingabetaste h ero.moveXY Drück die Eingabetaste h ero.say…" at bounding box center [1185, 385] width 339 height 280
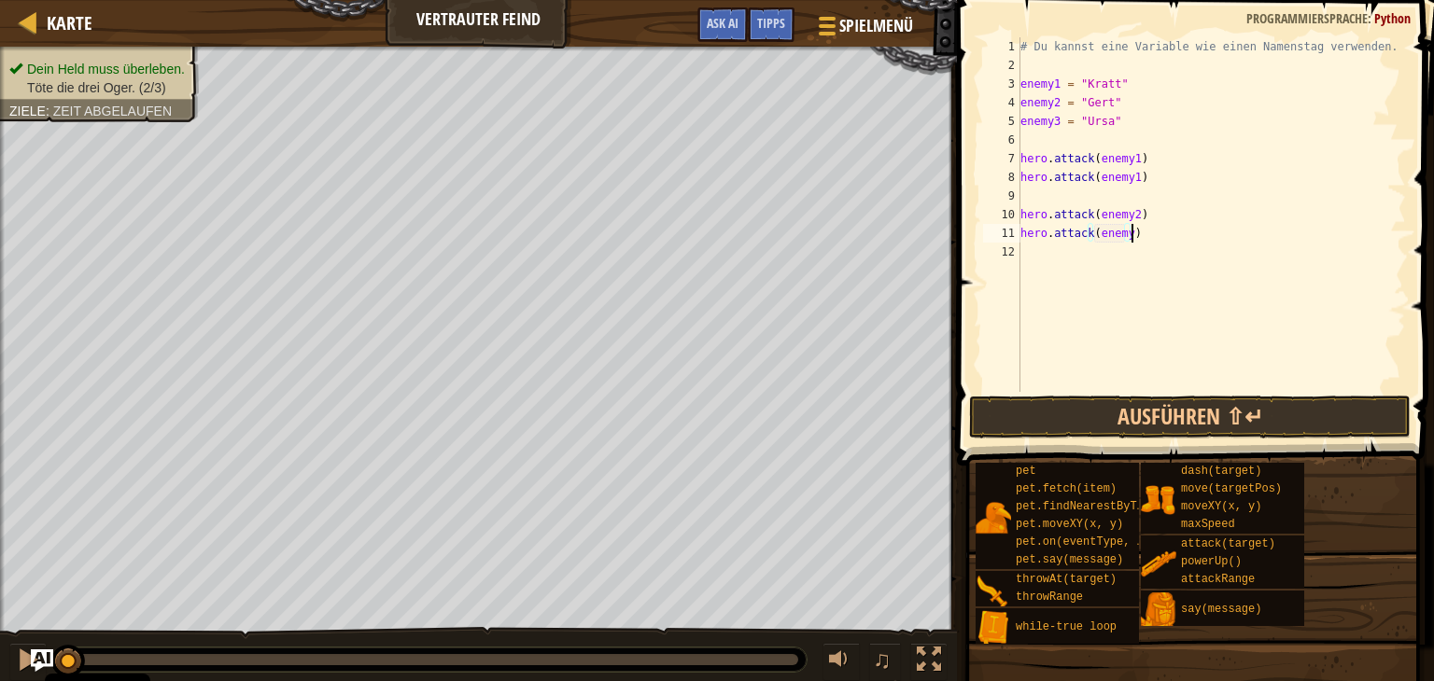
click at [1137, 237] on div "# Du kannst eine Variable wie einen Namenstag verwenden. enemy1 = "Kratt" enemy…" at bounding box center [1210, 233] width 389 height 392
click at [1122, 232] on div "# Du kannst eine Variable wie einen Namenstag verwenden. enemy1 = "Kratt" enemy…" at bounding box center [1210, 233] width 389 height 392
type textarea "hero.attack(enemy2)"
click at [1026, 259] on div "# Du kannst eine Variable wie einen Namenstag verwenden. enemy1 = "Kratt" enemy…" at bounding box center [1210, 233] width 389 height 392
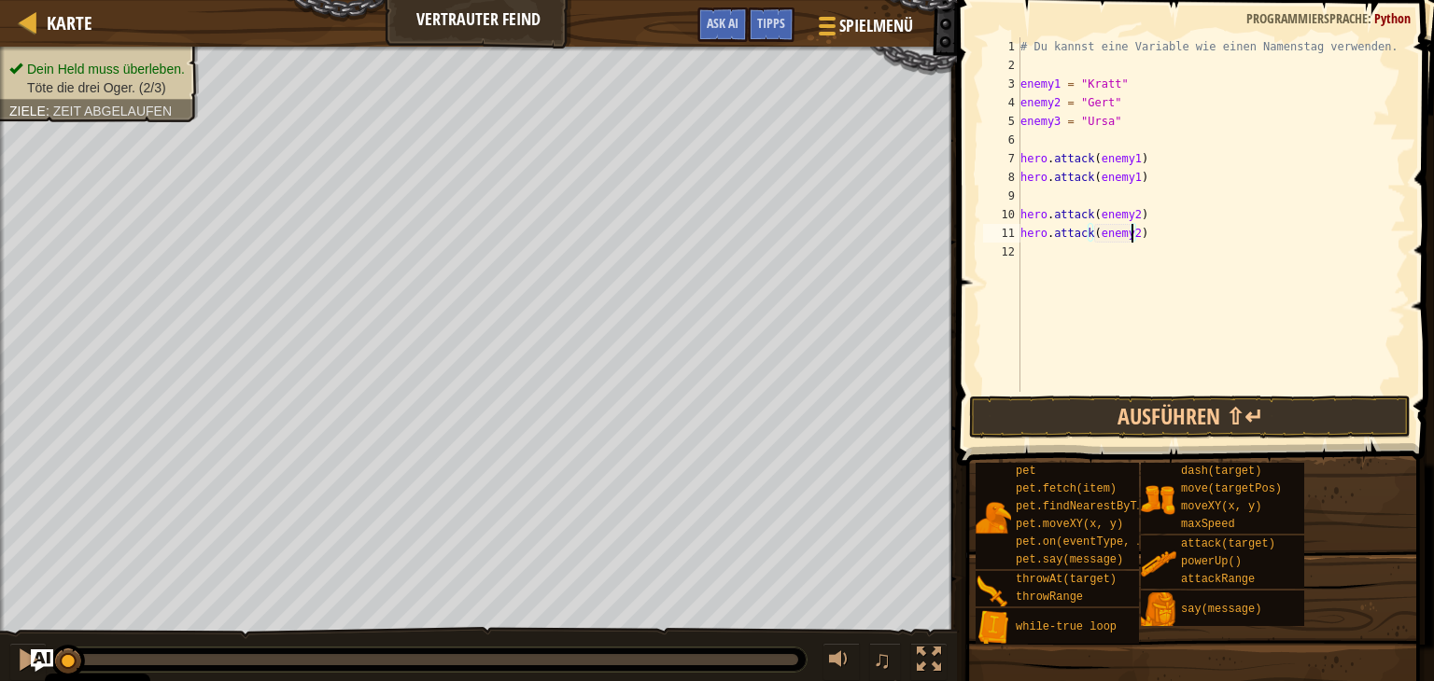
scroll to position [8, 0]
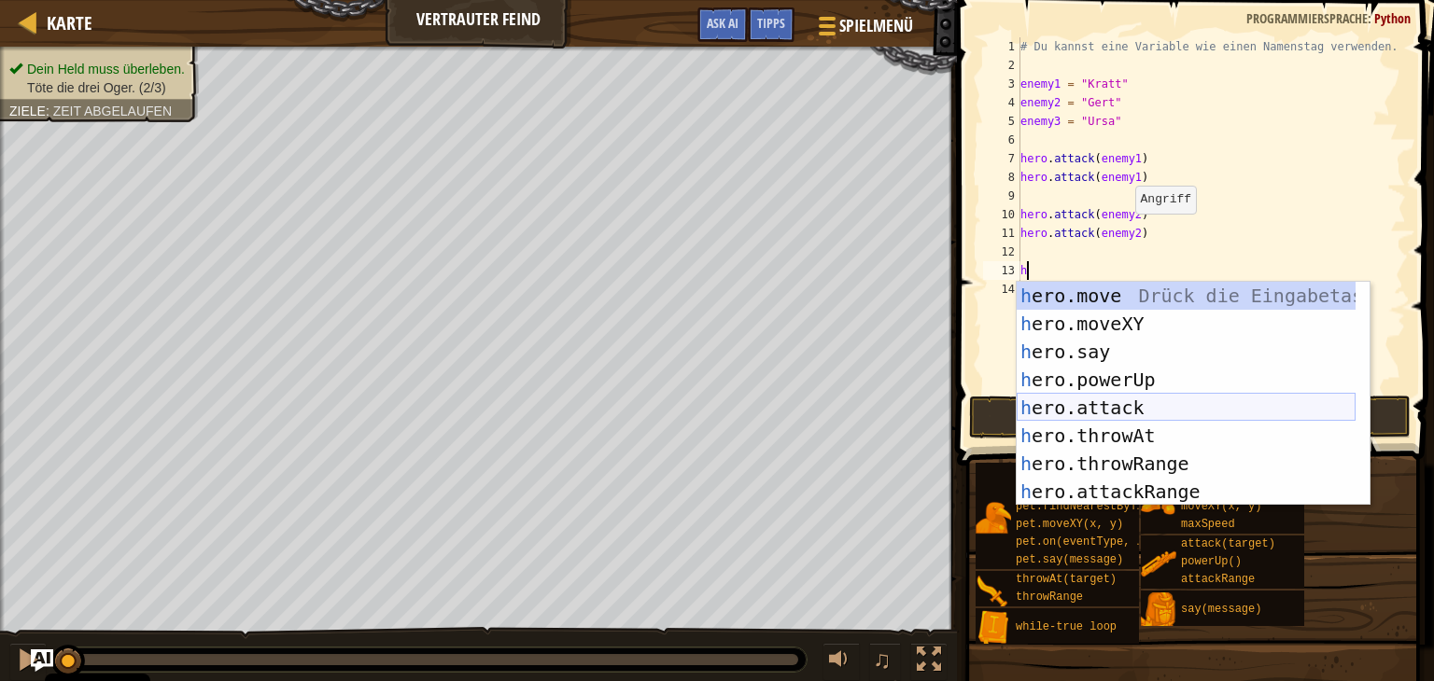
click at [1105, 408] on div "h ero.move Drück die Eingabetaste h ero.moveXY Drück die Eingabetaste h ero.say…" at bounding box center [1185, 422] width 339 height 280
type textarea "hero.attack(enemy)"
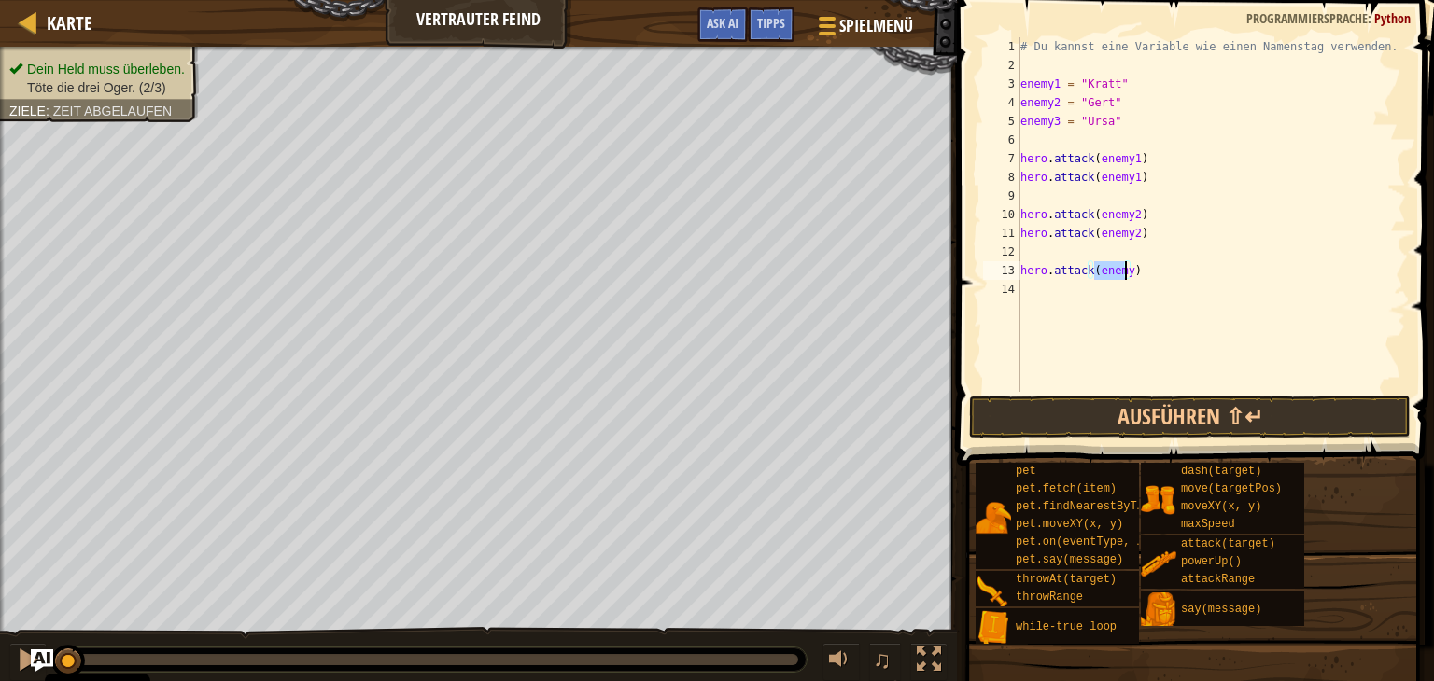
click at [1145, 273] on div "# Du kannst eine Variable wie einen Namenstag verwenden. enemy1 = "Kratt" enemy…" at bounding box center [1210, 233] width 389 height 392
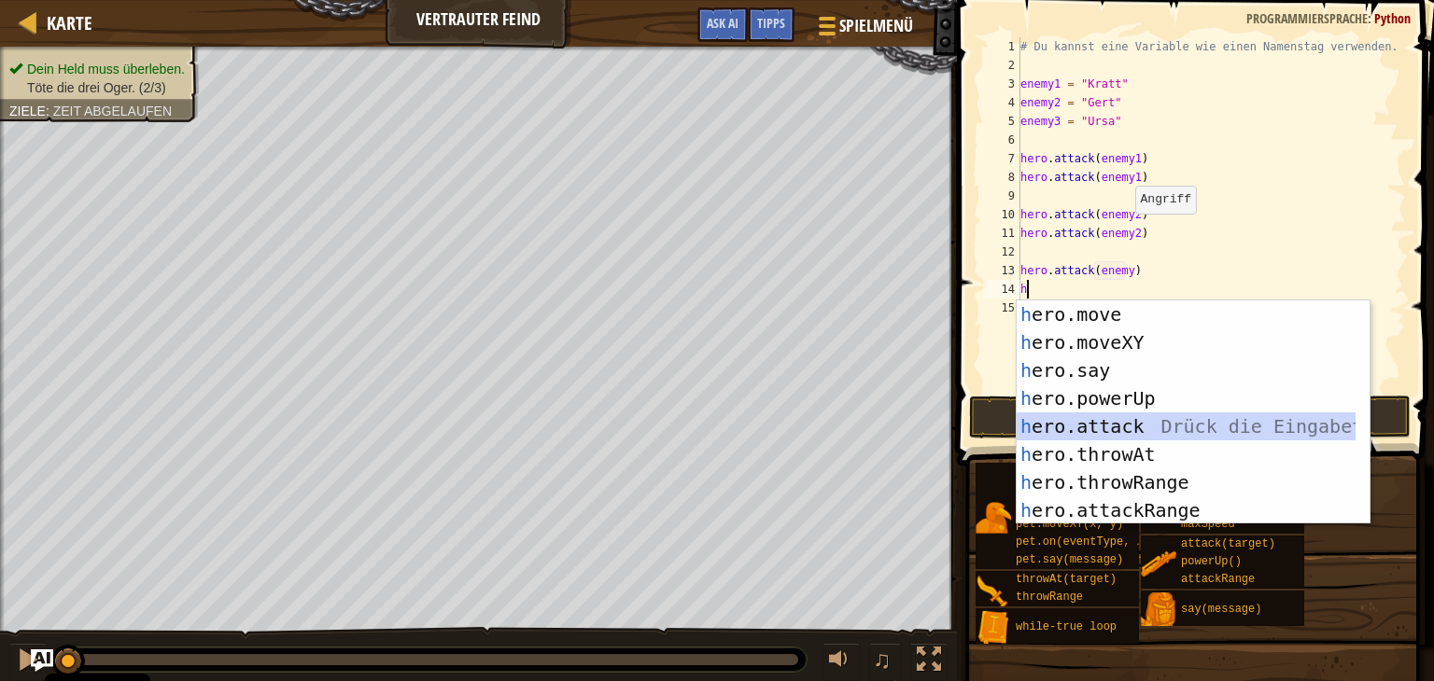
click at [1124, 420] on div "h ero.move Drück die Eingabetaste h ero.moveXY Drück die Eingabetaste h ero.say…" at bounding box center [1185, 441] width 339 height 280
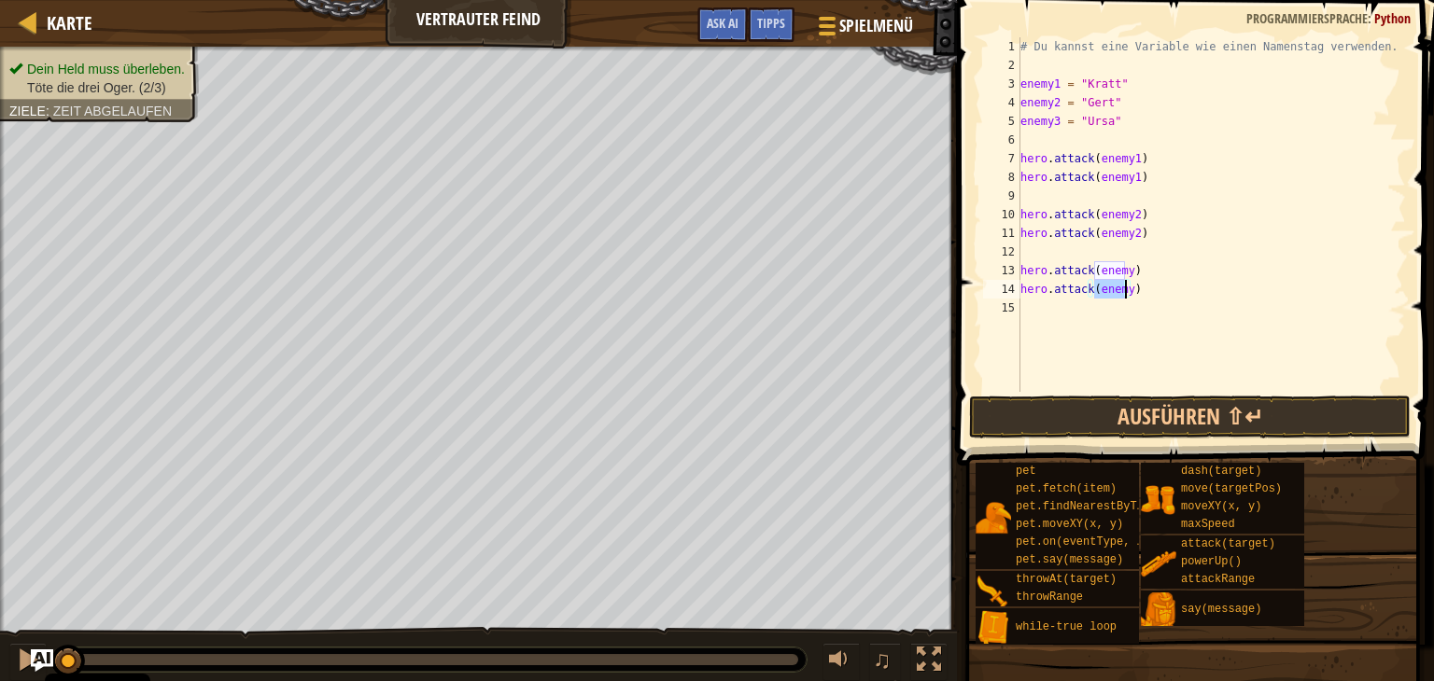
click at [1134, 281] on div "# Du kannst eine Variable wie einen Namenstag verwenden. enemy1 = "Kratt" enemy…" at bounding box center [1210, 233] width 389 height 392
click at [1124, 270] on div "# Du kannst eine Variable wie einen Namenstag verwenden. enemy1 = "Kratt" enemy…" at bounding box center [1210, 233] width 389 height 392
click at [1125, 292] on div "# Du kannst eine Variable wie einen Namenstag verwenden. enemy1 = "Kratt" enemy…" at bounding box center [1210, 233] width 389 height 392
type textarea "hero.attack(enemy3)"
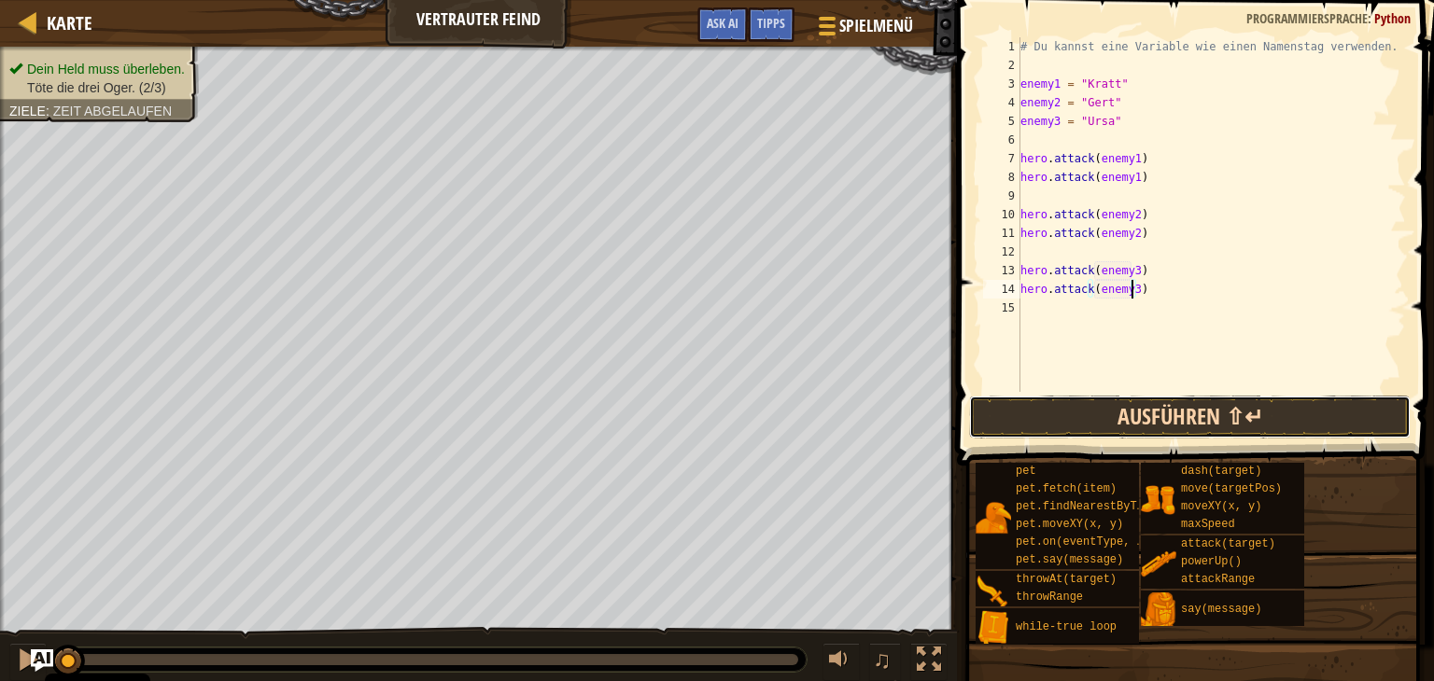
drag, startPoint x: 1208, startPoint y: 435, endPoint x: 1203, endPoint y: 427, distance: 9.6
click at [1206, 434] on button "Ausführen ⇧↵" at bounding box center [1189, 417] width 441 height 43
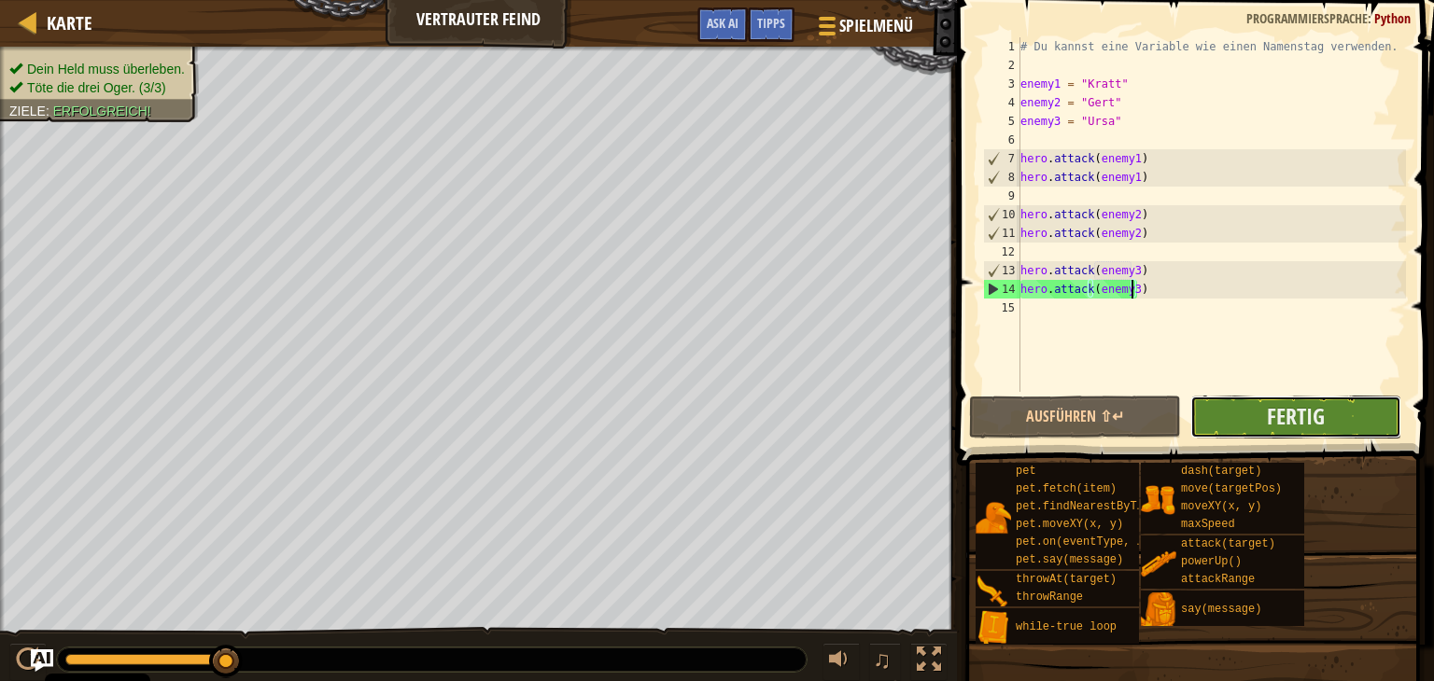
click at [1333, 410] on button "Fertig" at bounding box center [1295, 417] width 211 height 43
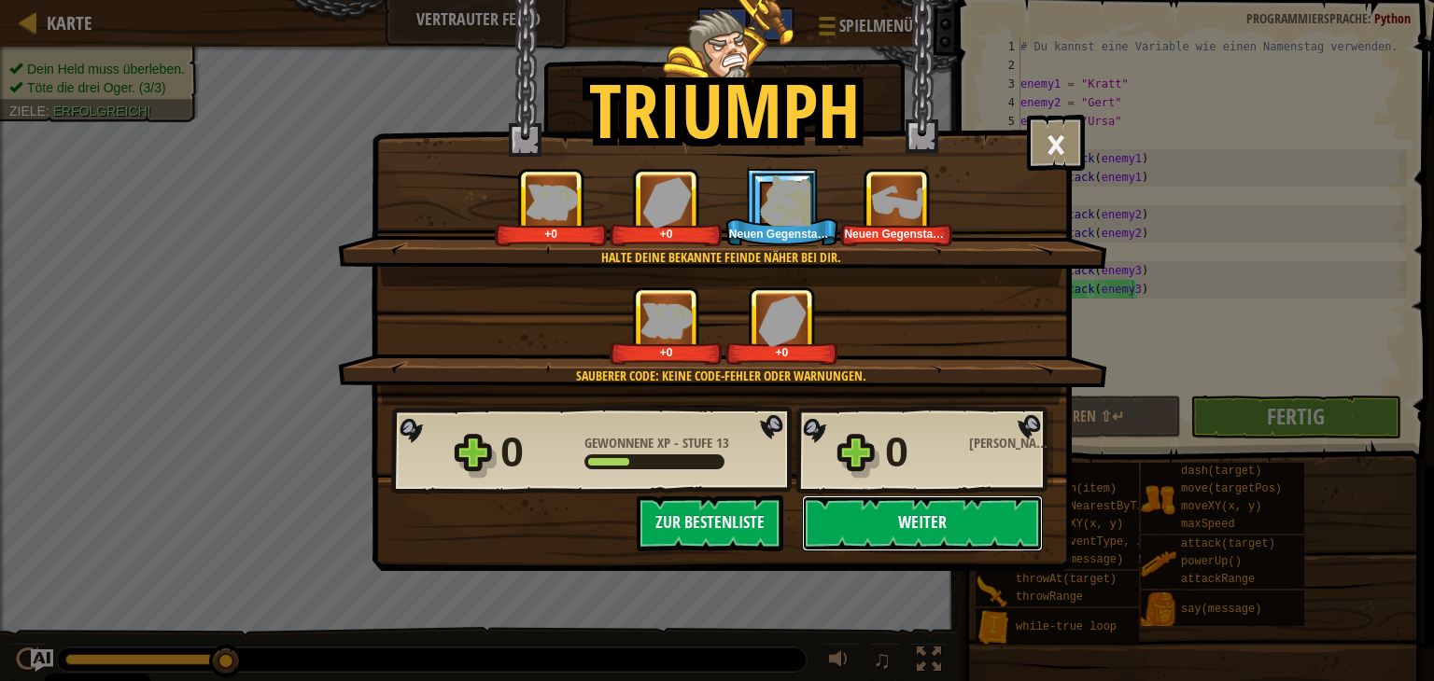
click at [989, 501] on button "Weiter" at bounding box center [922, 524] width 241 height 56
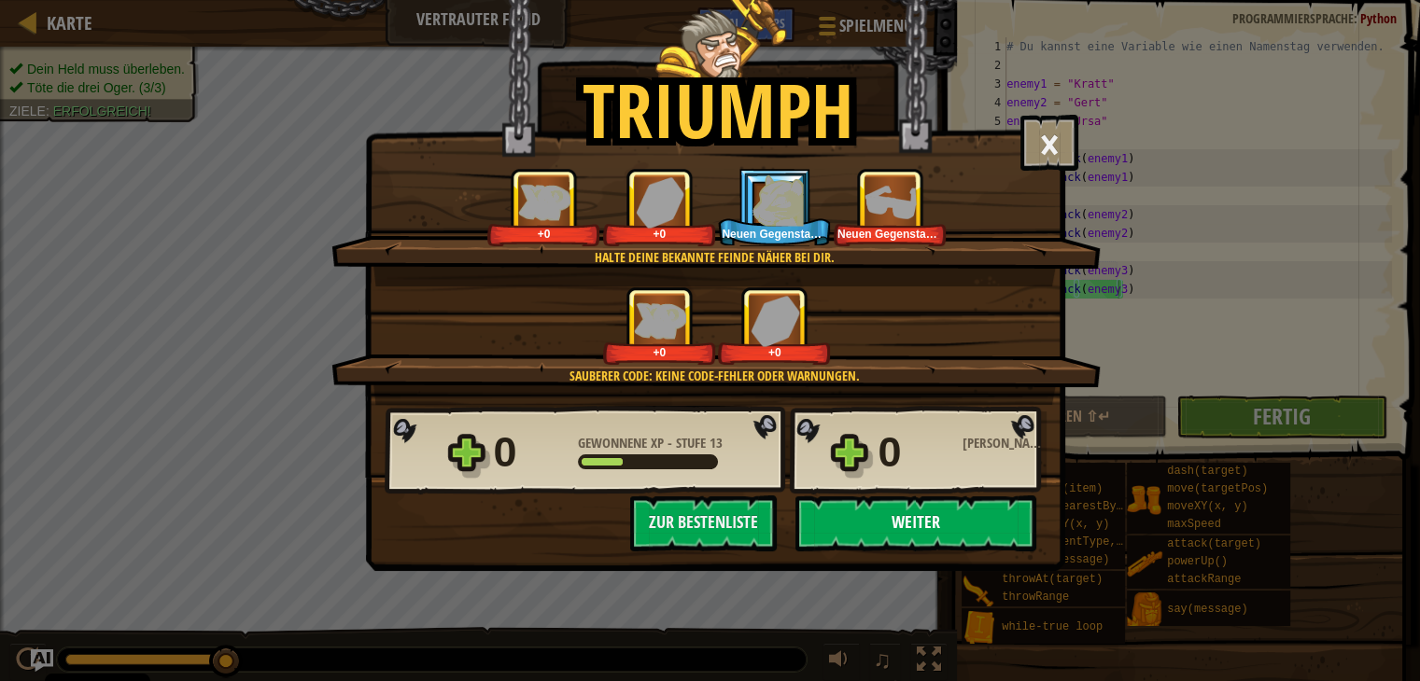
select select "de-DE"
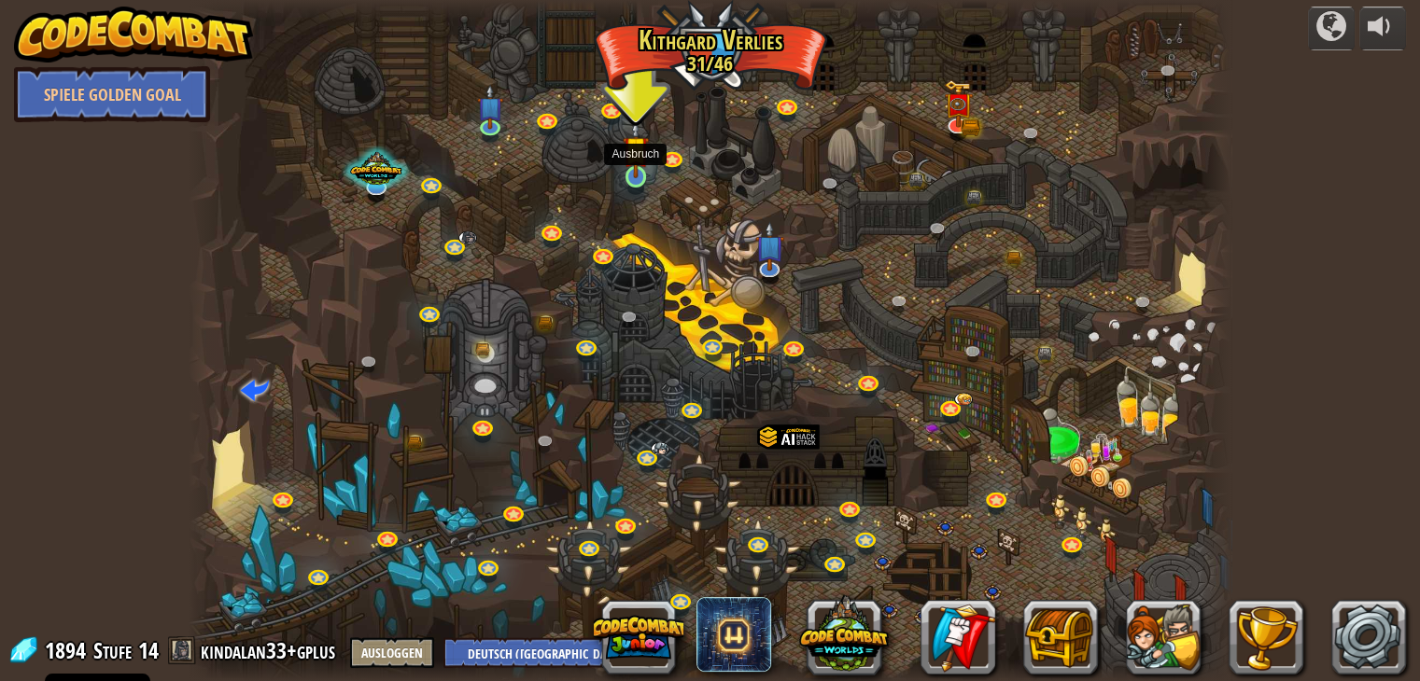
click at [630, 157] on img at bounding box center [636, 149] width 26 height 60
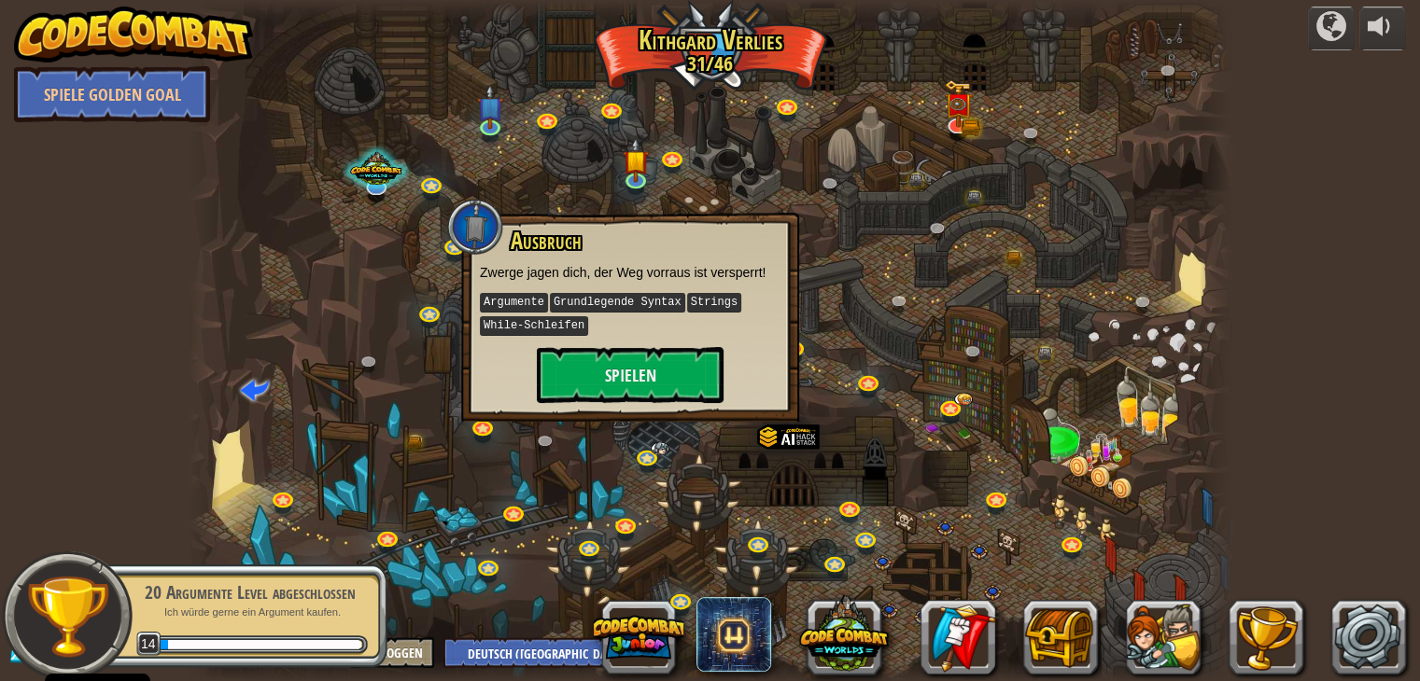
click at [865, 316] on div at bounding box center [710, 340] width 1043 height 681
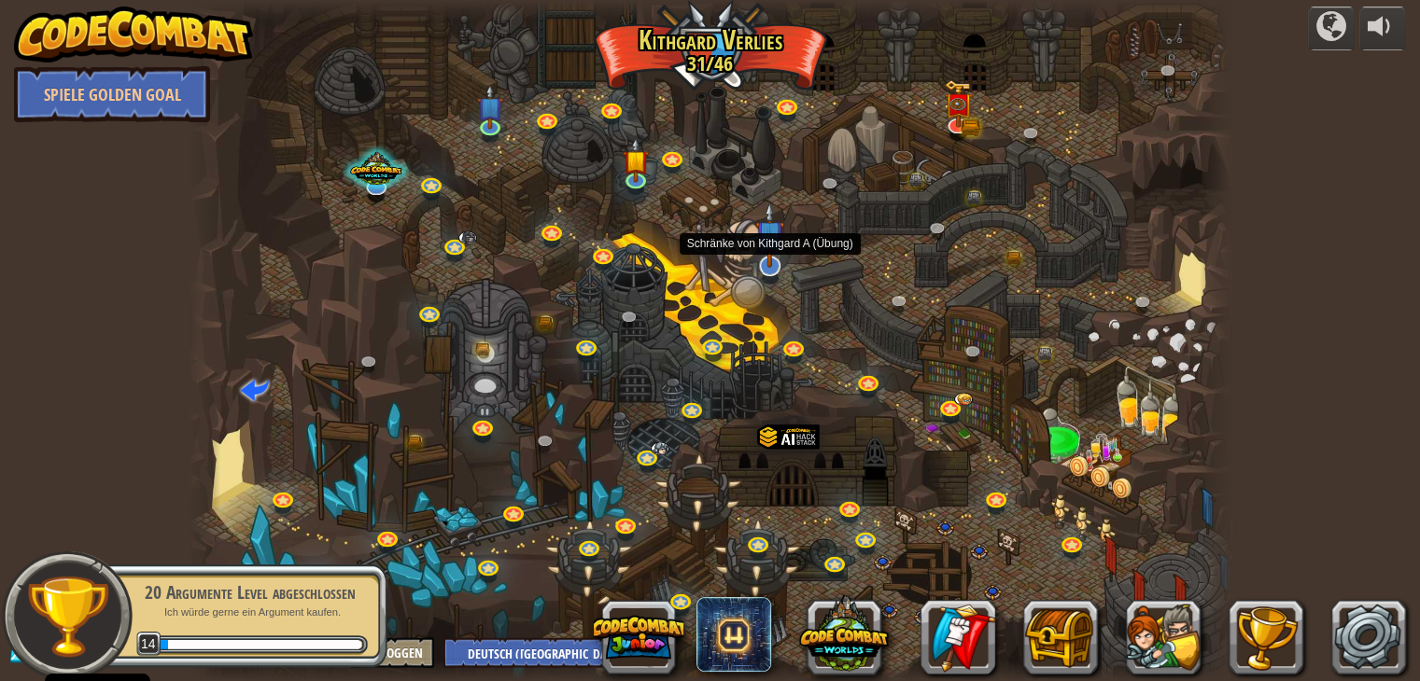
click at [771, 265] on img at bounding box center [769, 235] width 29 height 67
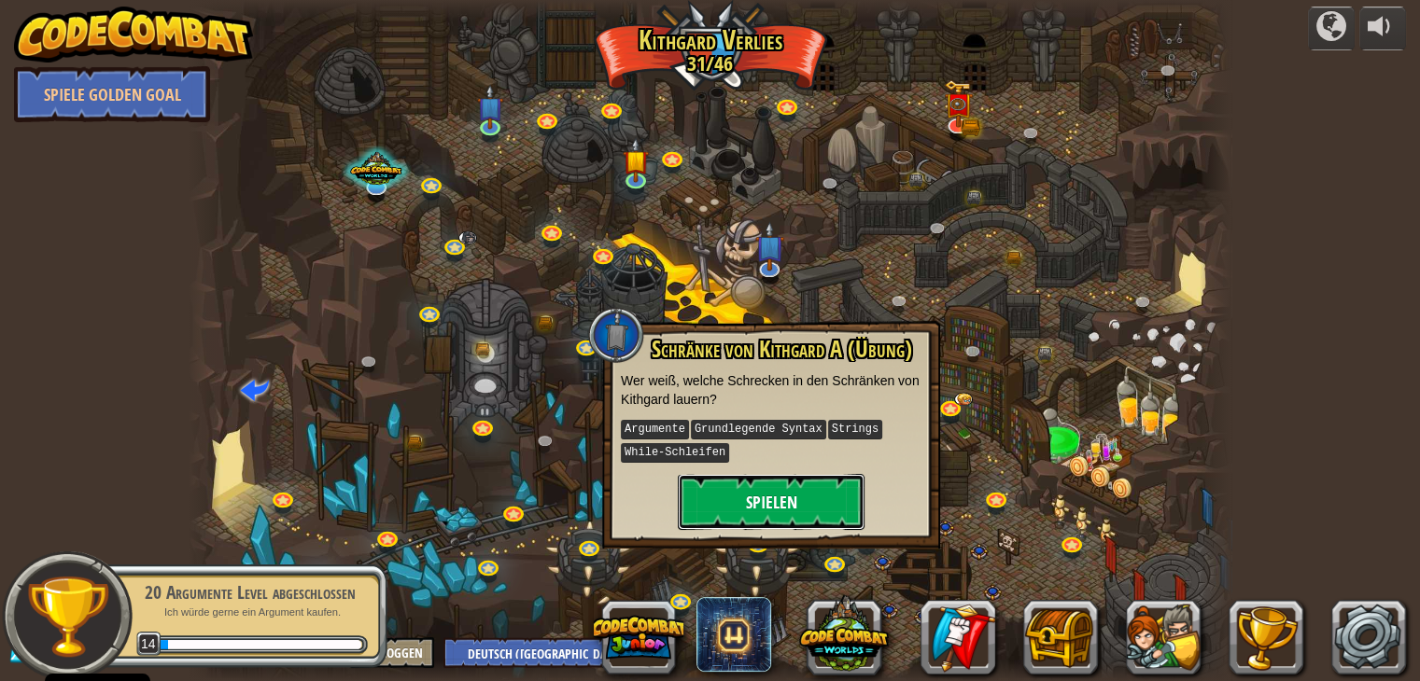
click at [772, 487] on button "Spielen" at bounding box center [771, 502] width 187 height 56
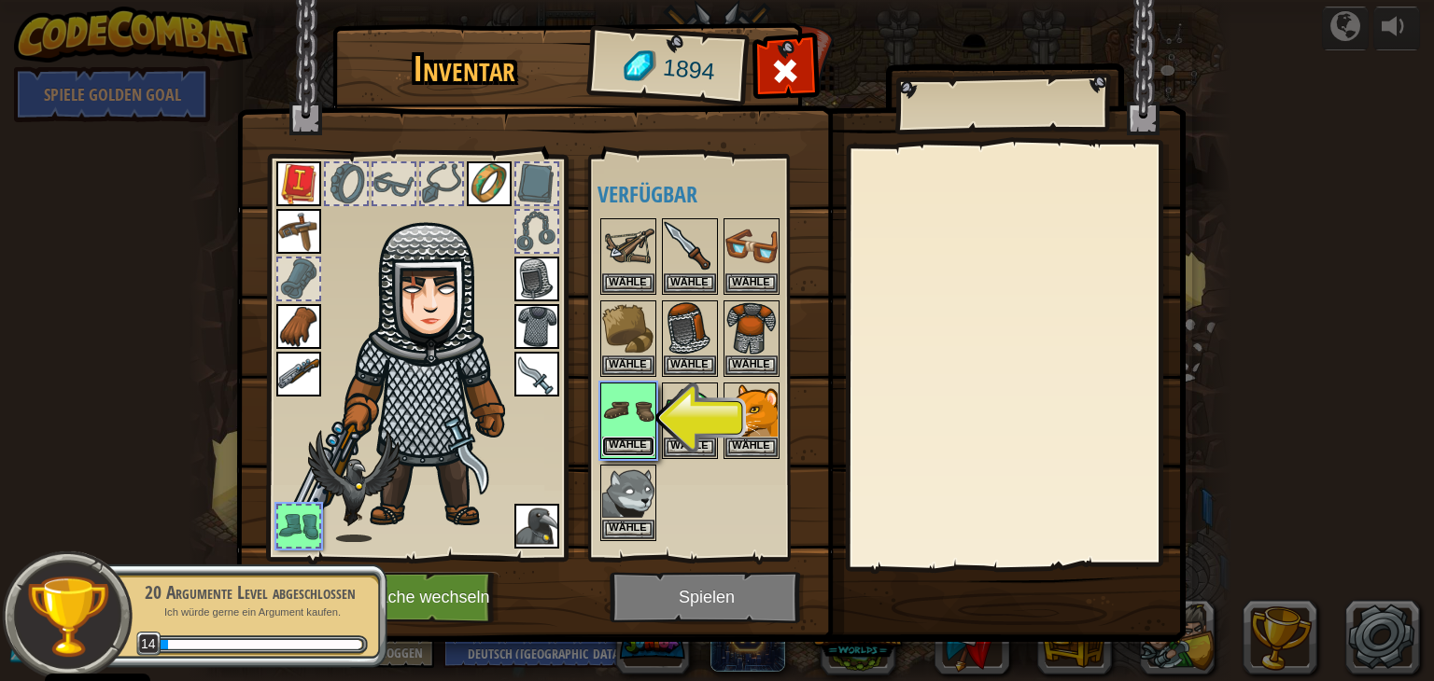
click at [626, 444] on button "Wähle" at bounding box center [628, 447] width 52 height 20
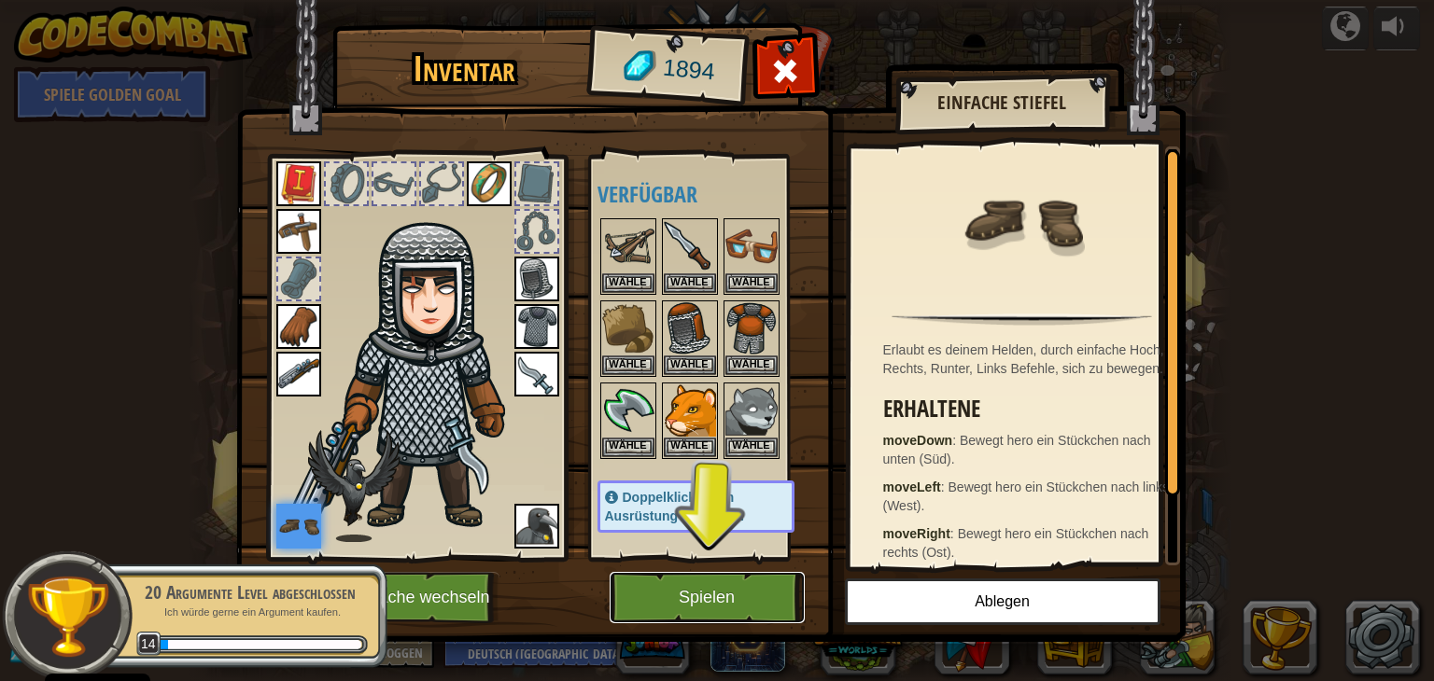
click at [728, 603] on button "Spielen" at bounding box center [706, 597] width 195 height 51
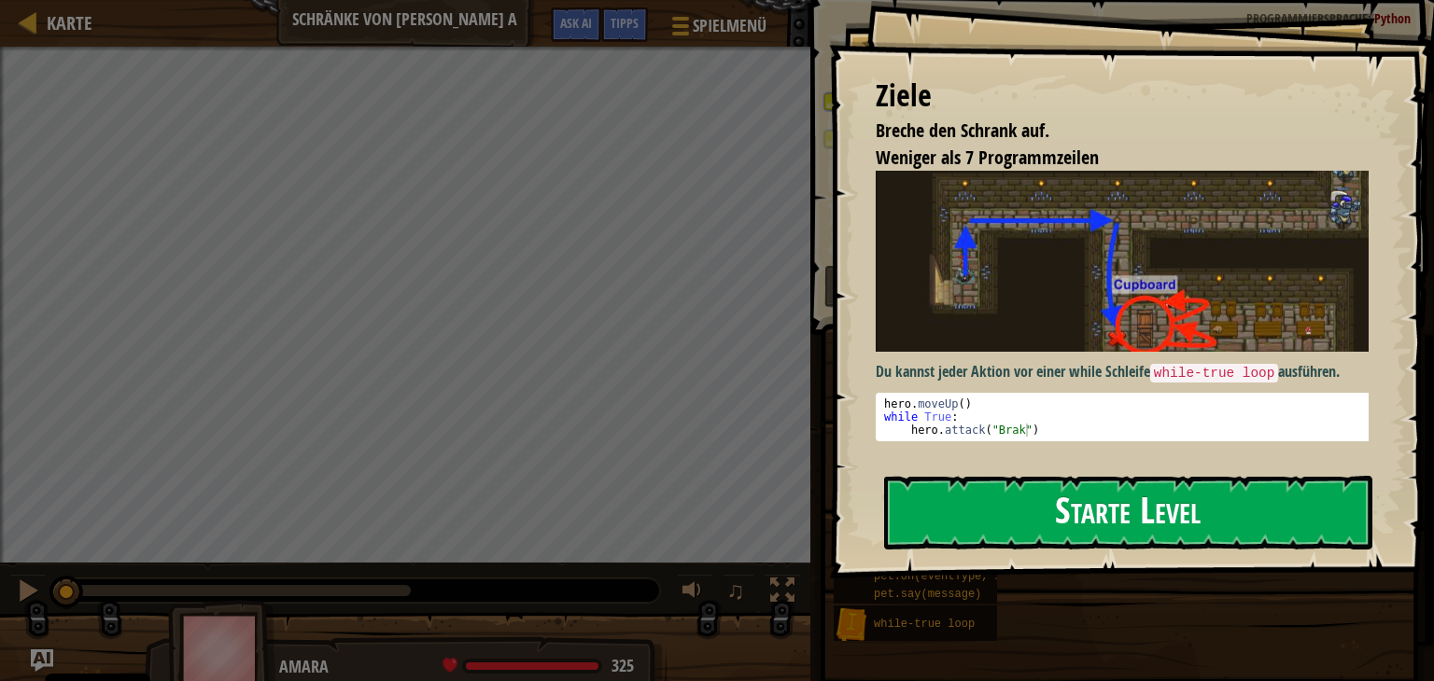
click at [939, 502] on button "Starte Level" at bounding box center [1128, 513] width 488 height 74
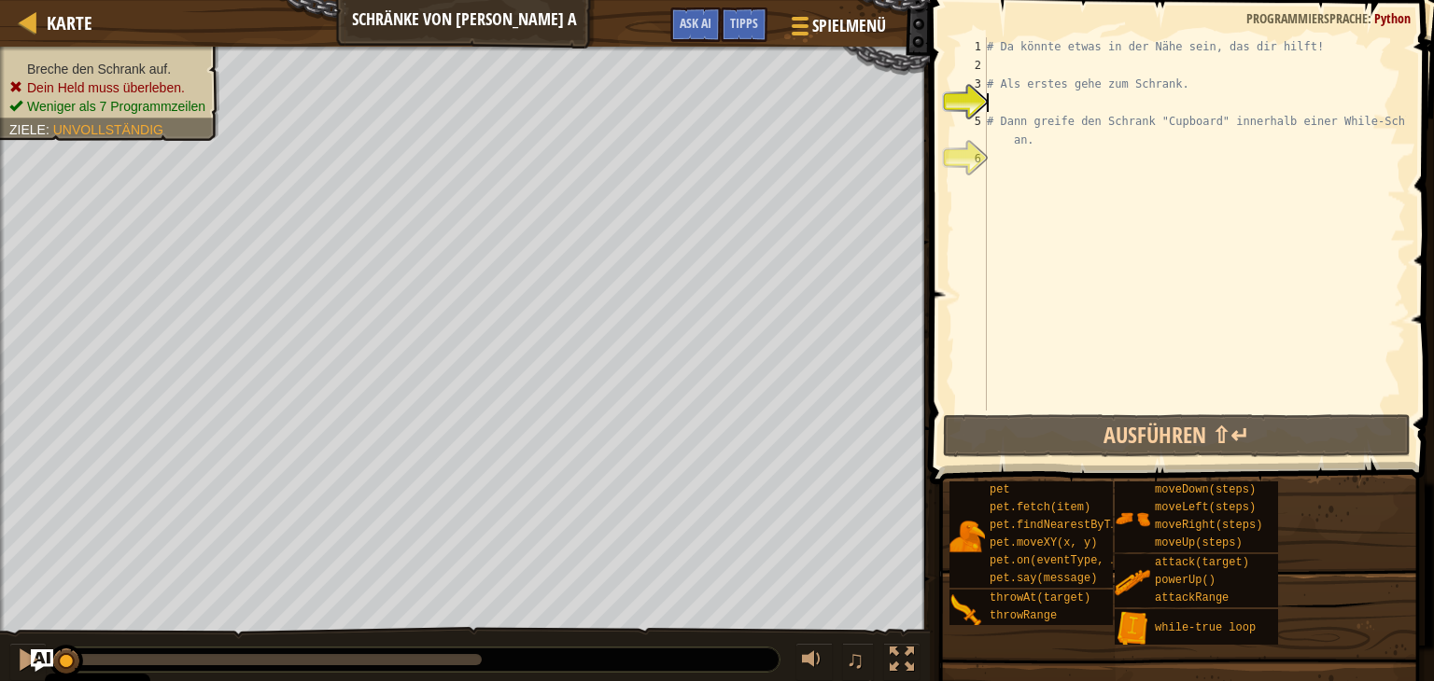
click at [1013, 102] on div "# Da könnte etwas in der Nähe sein, das dir hilft! # Als erstes gehe zum Schran…" at bounding box center [1194, 242] width 423 height 411
type textarea "h"
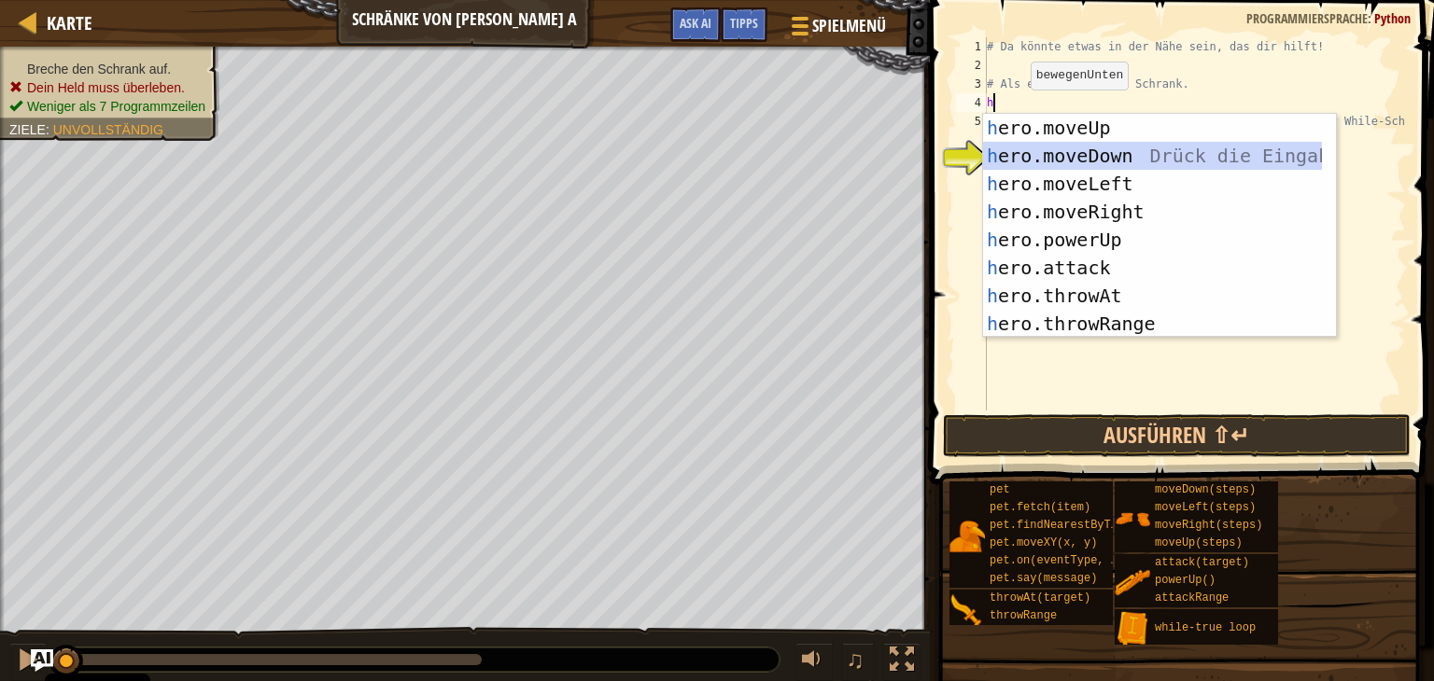
click at [1096, 161] on div "h ero.moveUp Drück die Eingabetaste h ero.moveDown Drück die Eingabetaste h ero…" at bounding box center [1152, 254] width 339 height 280
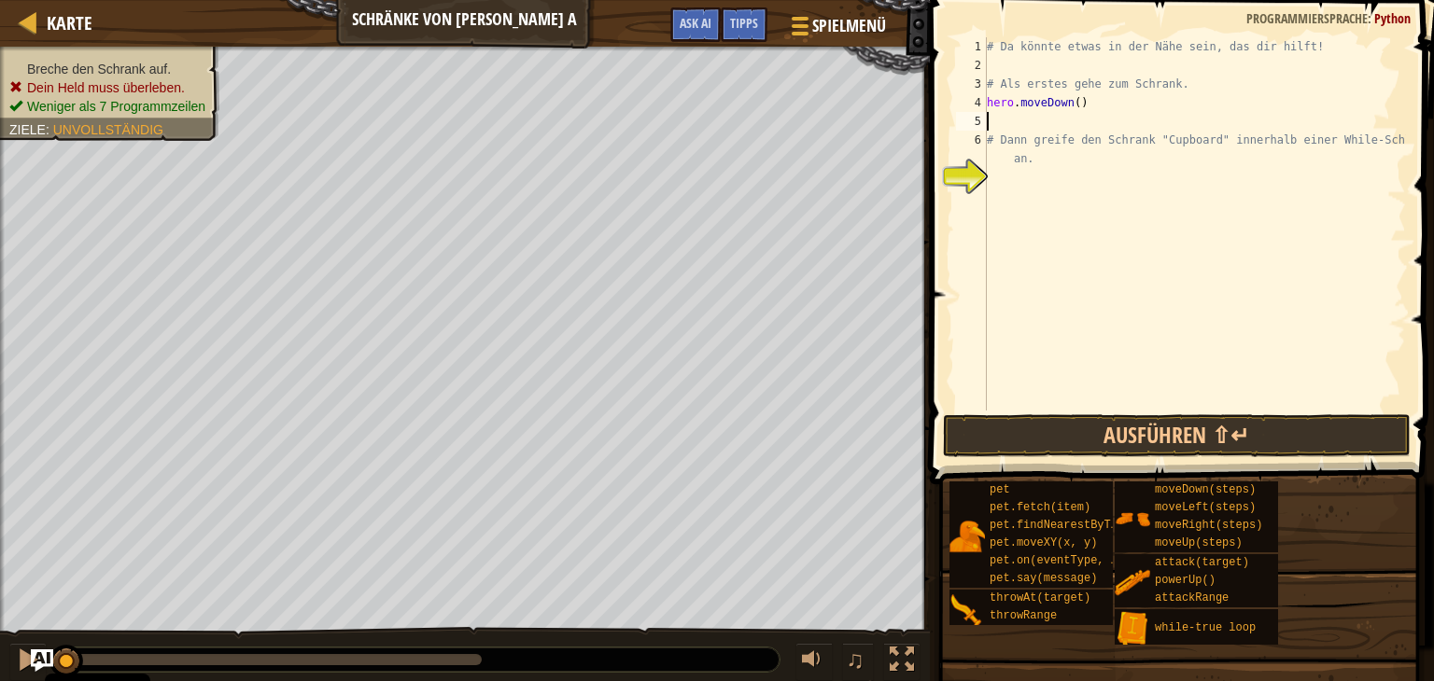
type textarea "h"
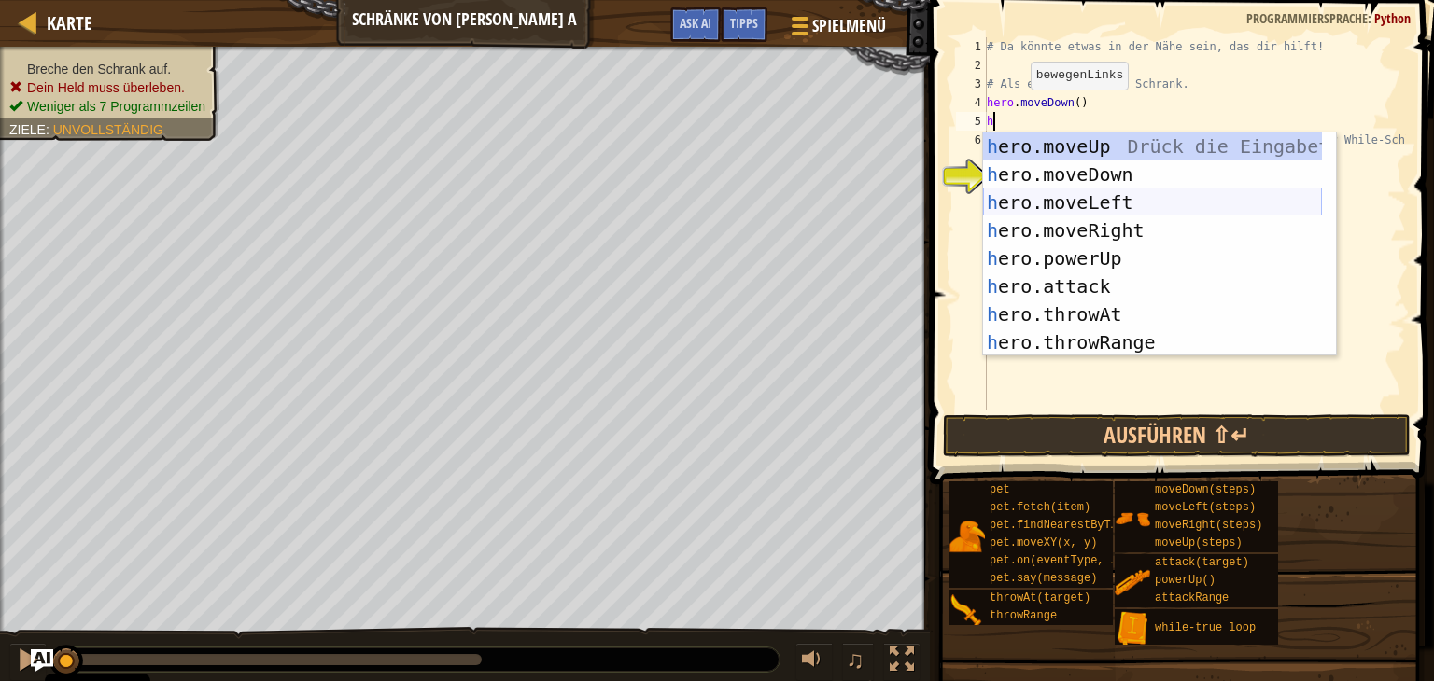
click at [1071, 202] on div "h ero.moveUp Drück die Eingabetaste h ero.moveDown Drück die Eingabetaste h ero…" at bounding box center [1152, 273] width 339 height 280
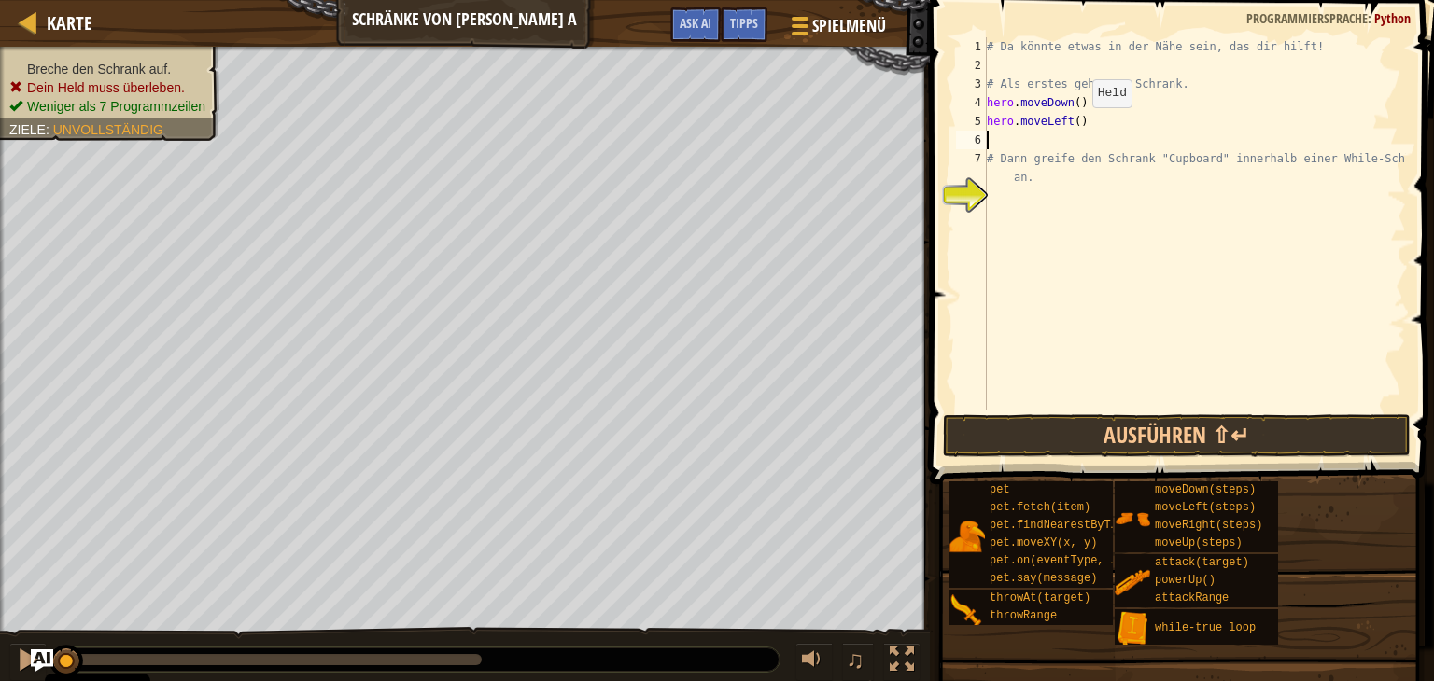
click at [1073, 128] on div "# Da könnte etwas in der Nähe sein, das dir hilft! # Als erstes gehe zum Schran…" at bounding box center [1194, 242] width 423 height 411
type textarea "hero.moveLeft(2)"
click at [1003, 144] on div "# Da könnte etwas in der Nähe sein, das dir hilft! # Als erstes gehe zum Schran…" at bounding box center [1194, 242] width 423 height 411
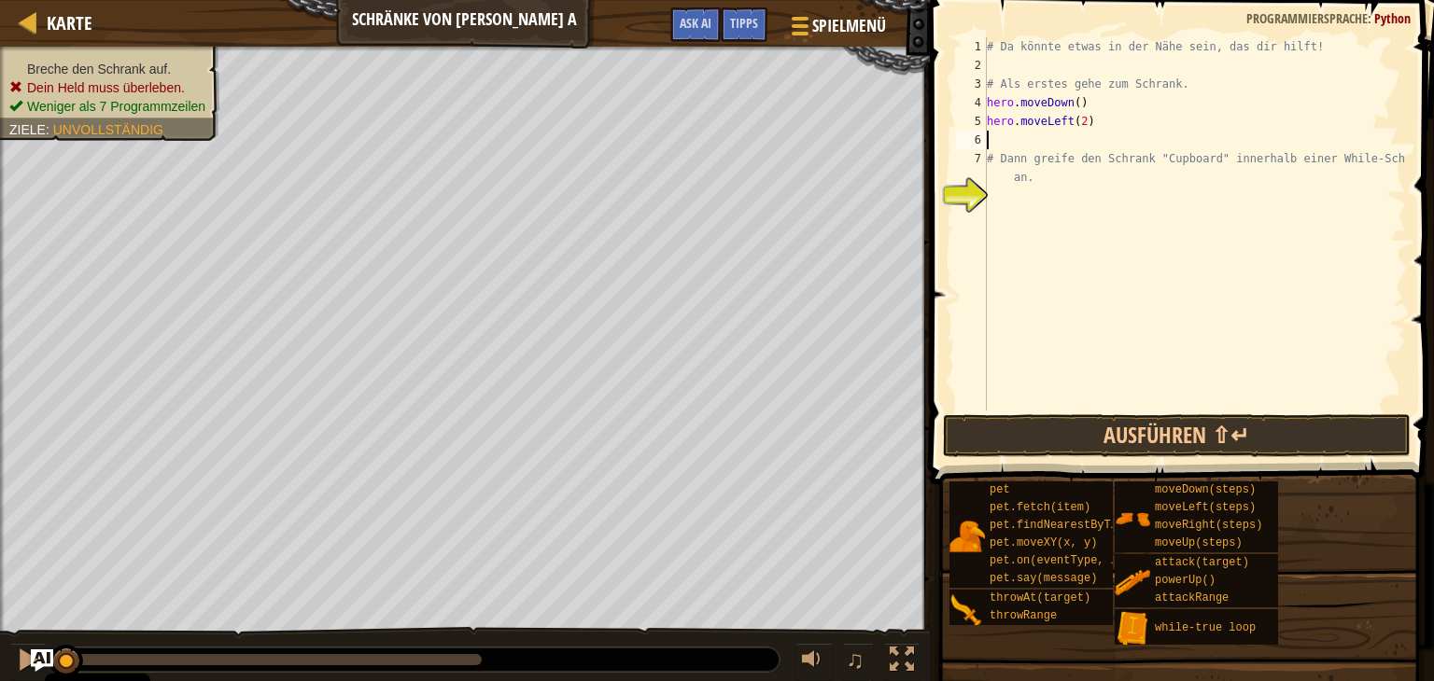
type textarea "h"
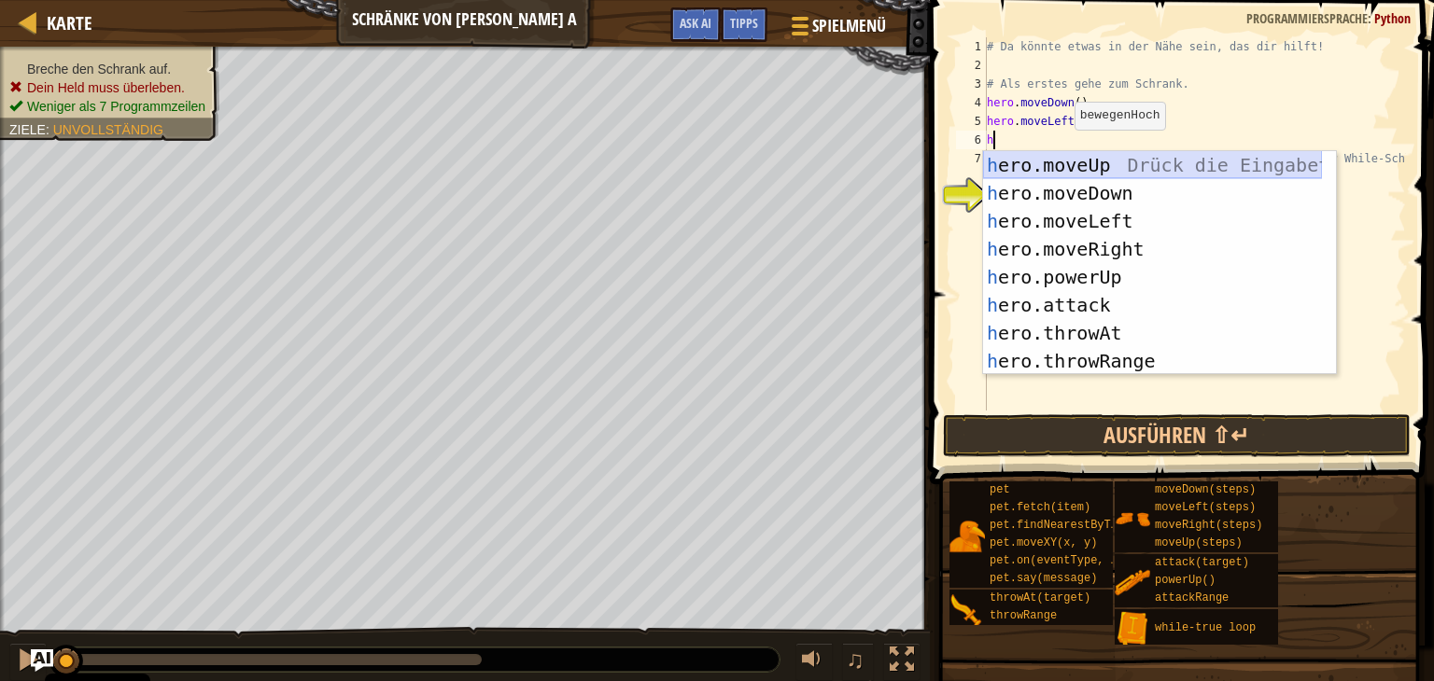
click at [1063, 158] on div "h ero.moveUp Drück die Eingabetaste h ero.moveDown Drück die Eingabetaste h ero…" at bounding box center [1152, 291] width 339 height 280
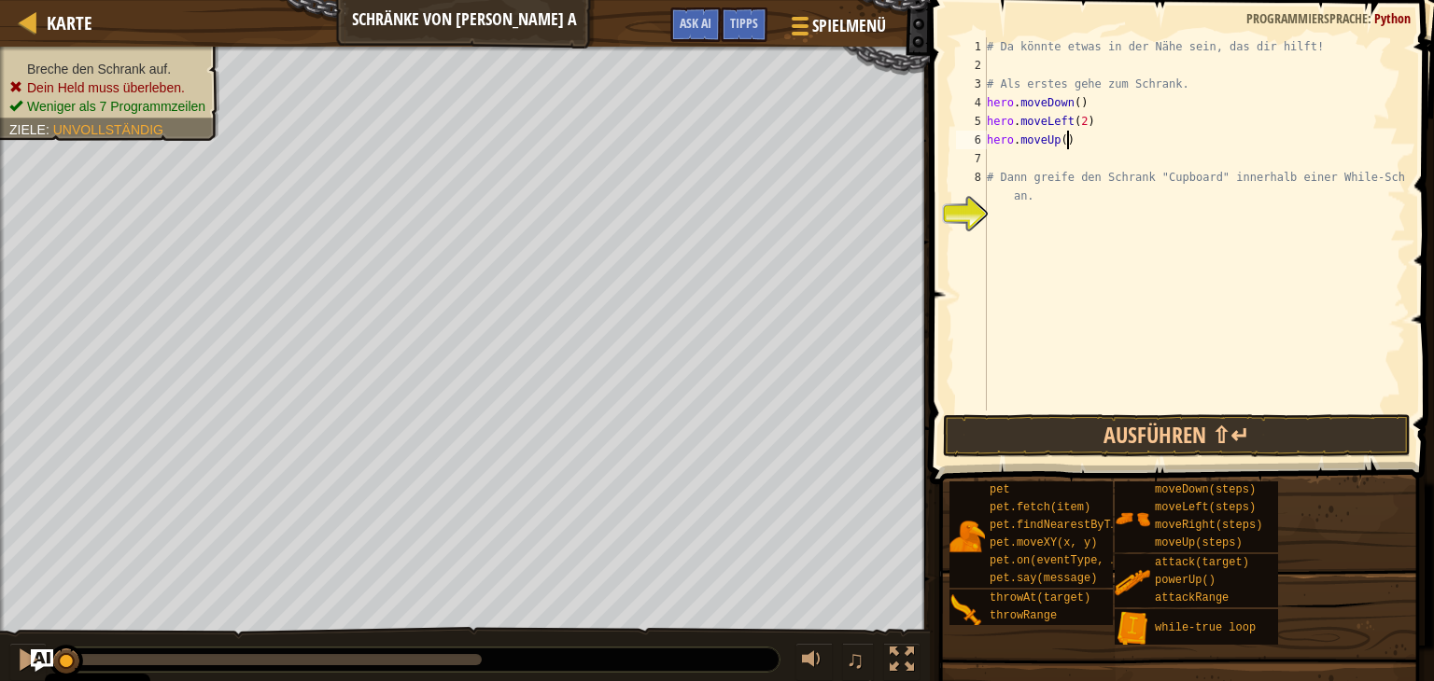
click at [1063, 141] on div "# Da könnte etwas in der Nähe sein, das dir hilft! # Als erstes gehe zum Schran…" at bounding box center [1194, 242] width 423 height 411
type textarea "hero.moveUp()"
click at [1099, 157] on div "# Da könnte etwas in der Nähe sein, das dir hilft! # Als erstes gehe zum Schran…" at bounding box center [1194, 242] width 423 height 411
click at [1061, 138] on div "# Da könnte etwas in der Nähe sein, das dir hilft! # Als erstes gehe zum Schran…" at bounding box center [1194, 242] width 423 height 411
type textarea "hero.moveUp(2)"
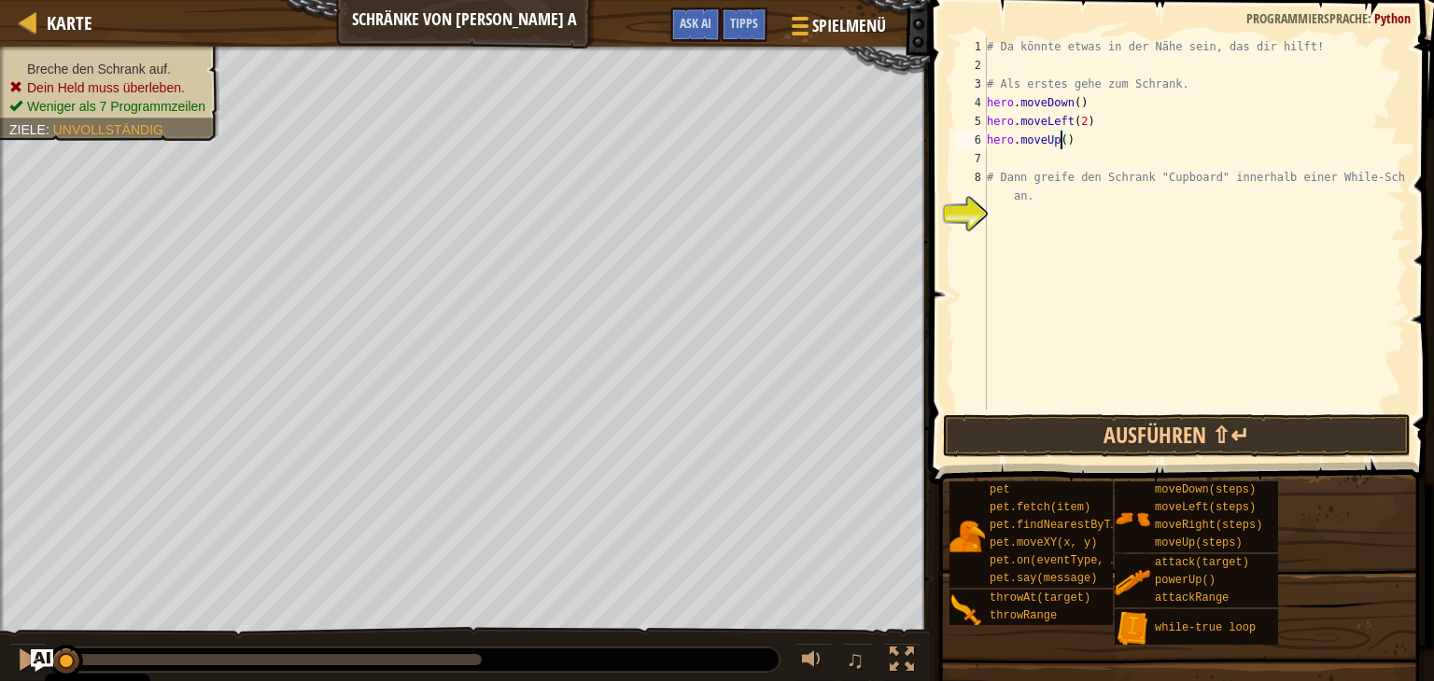
scroll to position [8, 6]
click at [1022, 236] on div "# Da könnte etwas in der Nähe sein, das dir hilft! # Als erstes gehe zum Schran…" at bounding box center [1194, 242] width 423 height 411
type textarea "h"
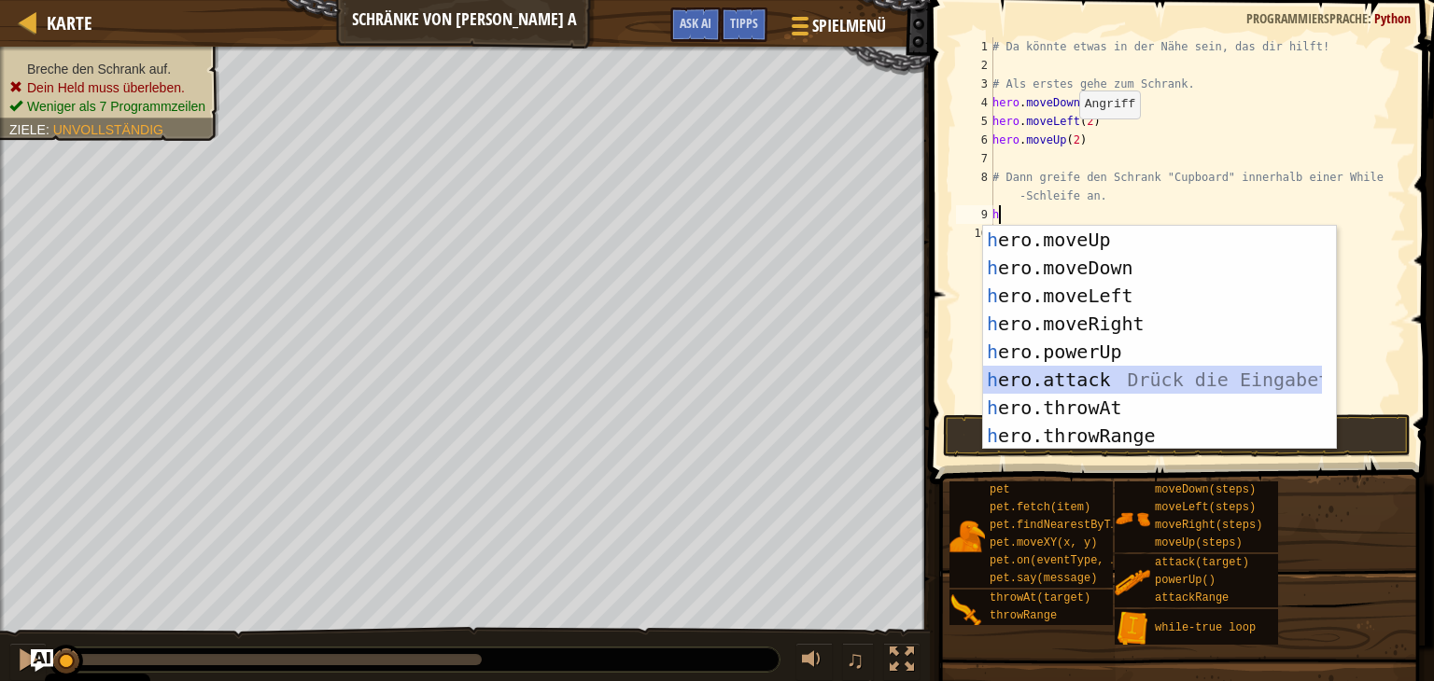
type textarea "h"
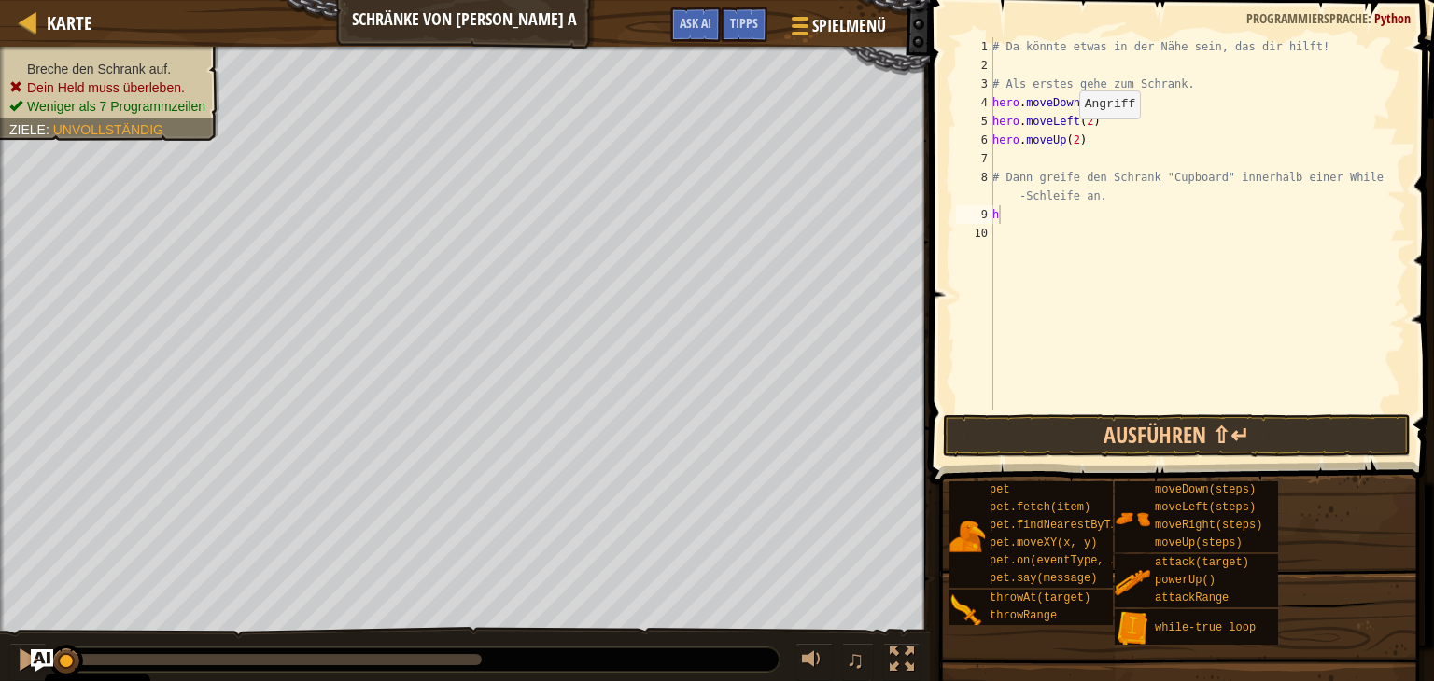
drag, startPoint x: 1098, startPoint y: 386, endPoint x: 942, endPoint y: 220, distance: 227.8
click at [942, 220] on span at bounding box center [1183, 215] width 519 height 539
type textarea "w"
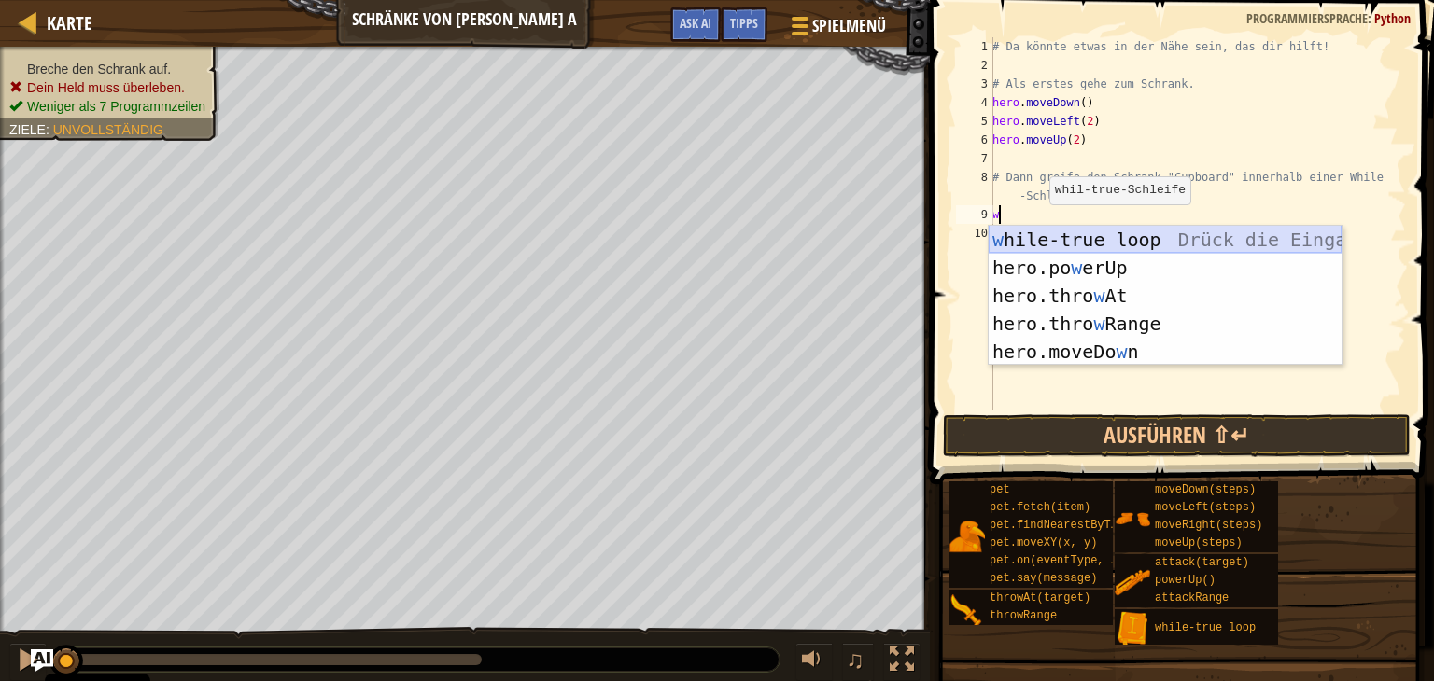
click at [1066, 239] on div "w hile-true loop Drück die Eingabetaste hero.po w erUp [PERSON_NAME] die Eingab…" at bounding box center [1164, 324] width 353 height 196
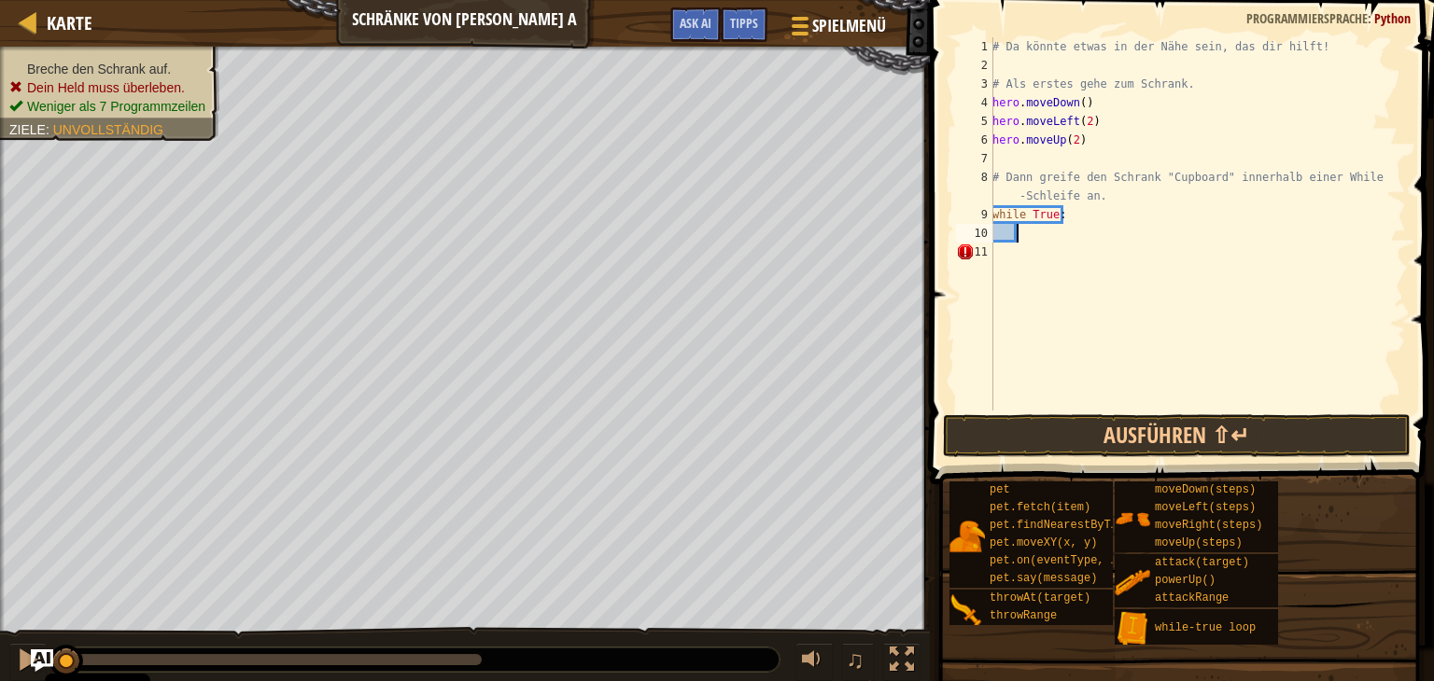
click at [1036, 234] on div "# Da könnte etwas in der Nähe sein, das dir hilft! # Als erstes gehe zum Schran…" at bounding box center [1196, 242] width 417 height 411
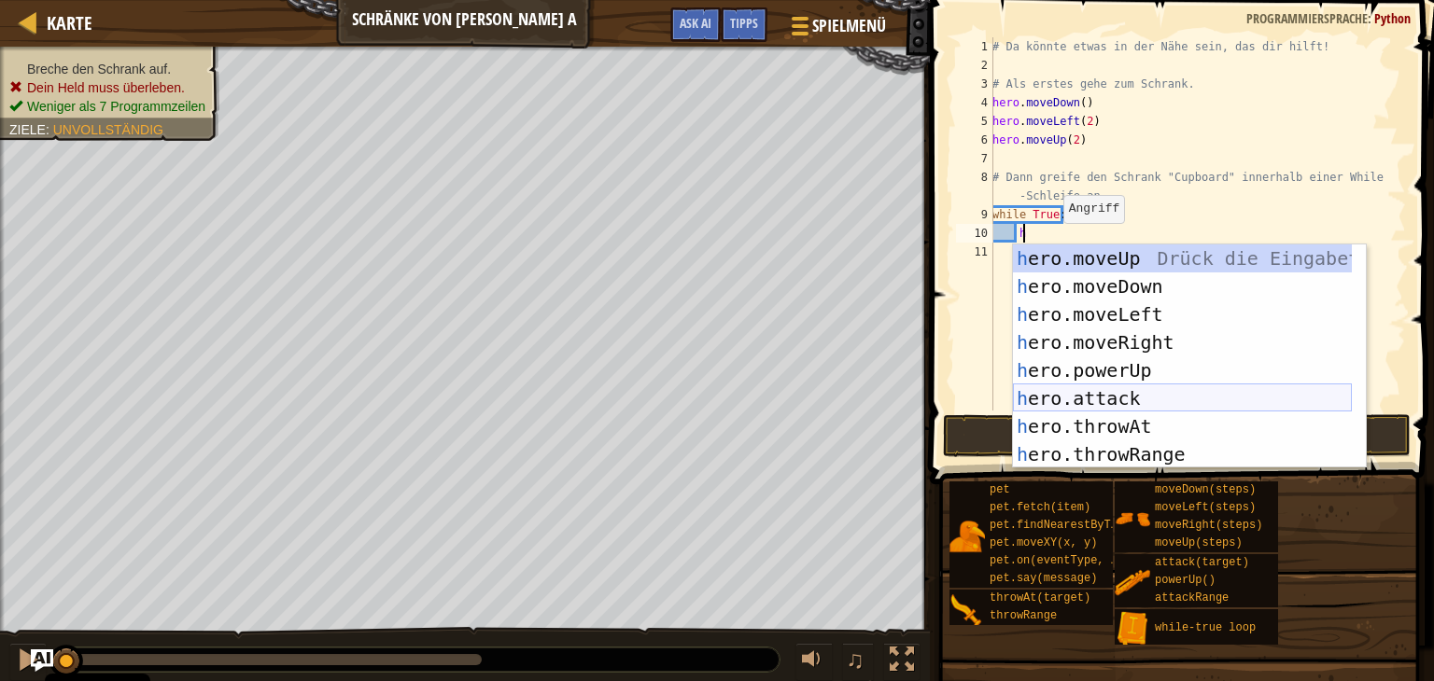
click at [1139, 397] on div "h ero.moveUp Drück die Eingabetaste h ero.moveDown Drück die Eingabetaste h ero…" at bounding box center [1182, 385] width 339 height 280
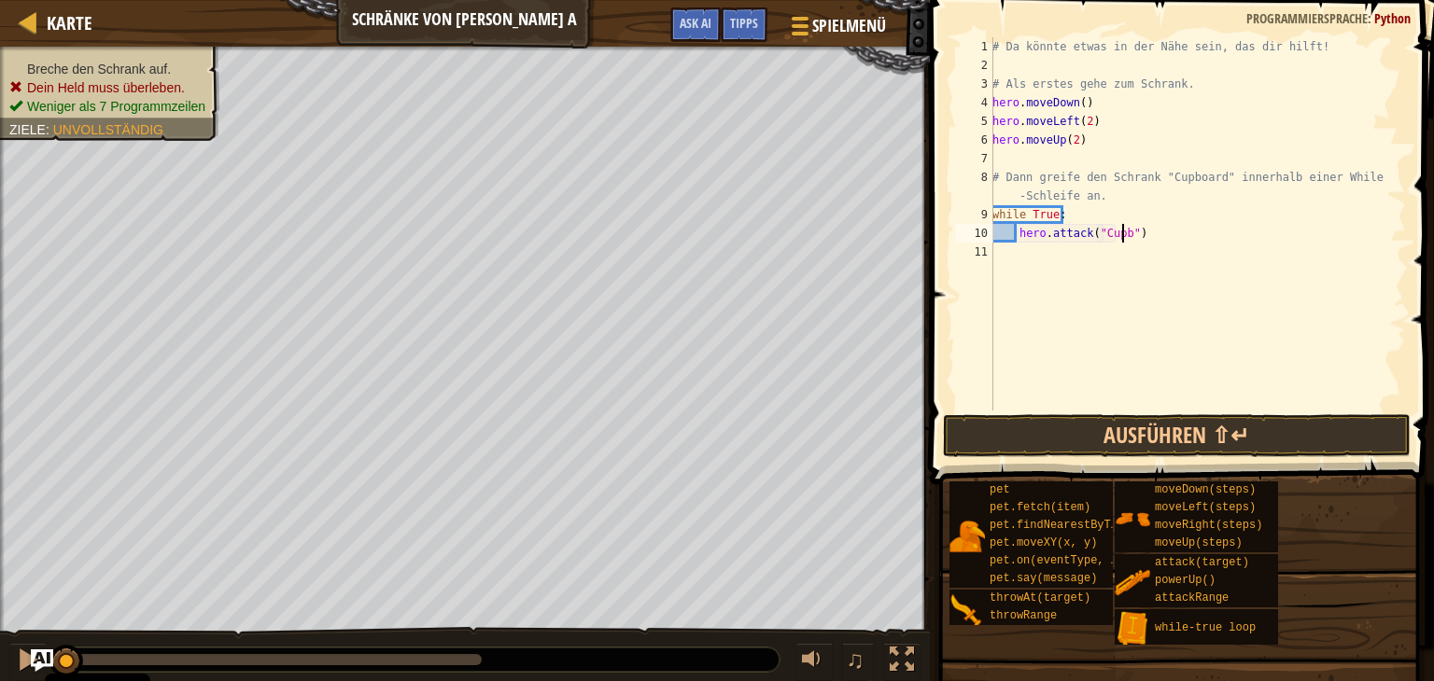
scroll to position [8, 11]
type textarea "hero.attack("Cupboard")"
click at [1176, 228] on div "# Da könnte etwas in der Nähe sein, das dir hilft! # Als erstes gehe zum Schran…" at bounding box center [1196, 242] width 417 height 411
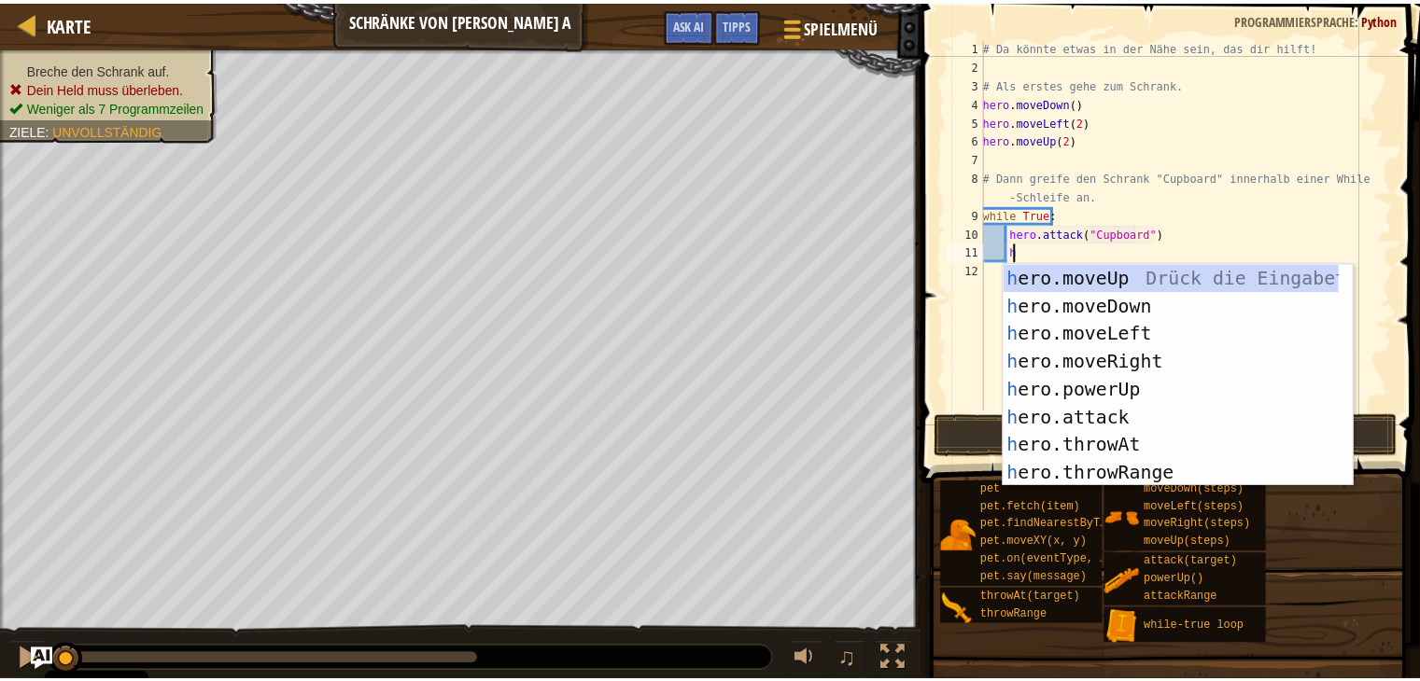
scroll to position [8, 1]
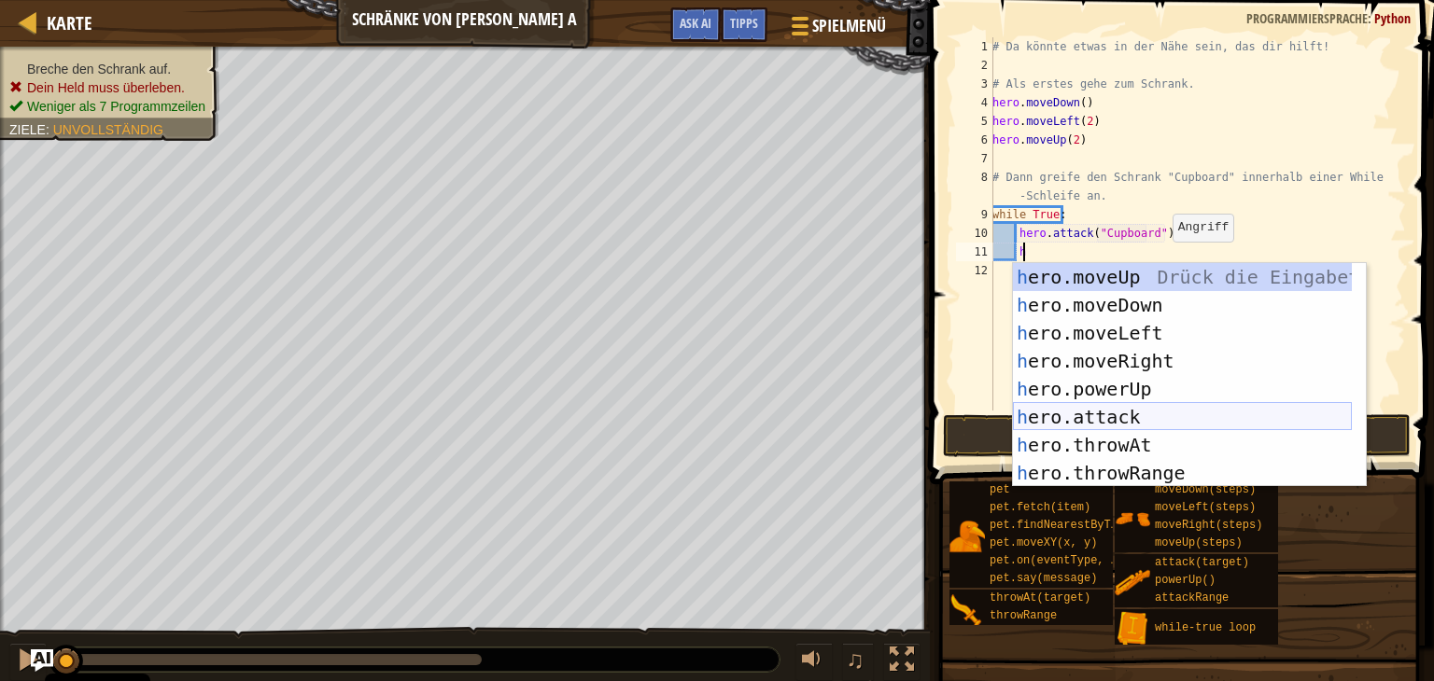
click at [1162, 408] on div "h ero.moveUp Drück die Eingabetaste h ero.moveDown Drück die Eingabetaste h ero…" at bounding box center [1182, 403] width 339 height 280
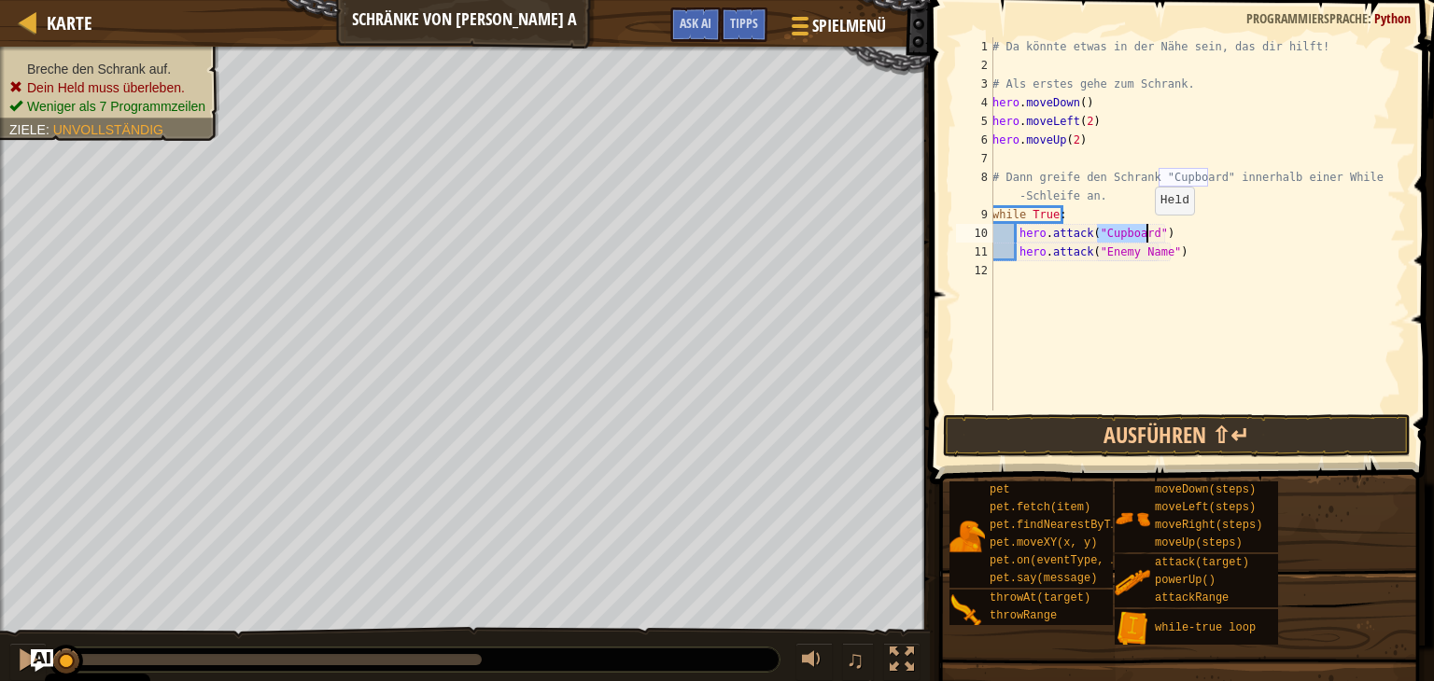
drag, startPoint x: 1096, startPoint y: 232, endPoint x: 1144, endPoint y: 232, distance: 48.5
click at [1144, 232] on div "# Da könnte etwas in der Nähe sein, das dir hilft! # Als erstes gehe zum Schran…" at bounding box center [1196, 242] width 417 height 411
click at [1105, 255] on div "# Da könnte etwas in der Nähe sein, das dir hilft! # Als erstes gehe zum Schran…" at bounding box center [1196, 242] width 417 height 411
drag, startPoint x: 1098, startPoint y: 255, endPoint x: 1159, endPoint y: 252, distance: 61.7
click at [1159, 252] on div "# Da könnte etwas in der Nähe sein, das dir hilft! # Als erstes gehe zum Schran…" at bounding box center [1196, 242] width 417 height 411
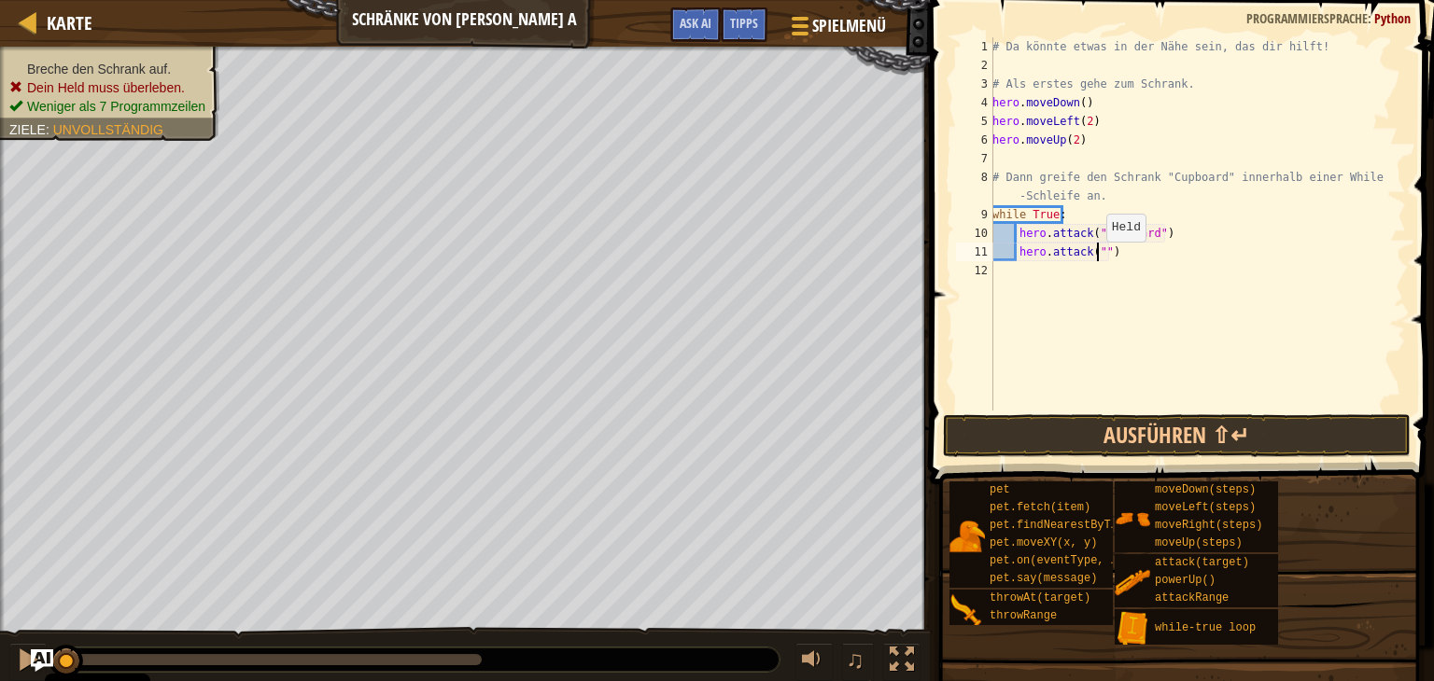
paste textarea "Cupboard"
type textarea "hero.attack("Cupboard")"
click at [1173, 441] on button "Ausführen ⇧↵" at bounding box center [1177, 435] width 468 height 43
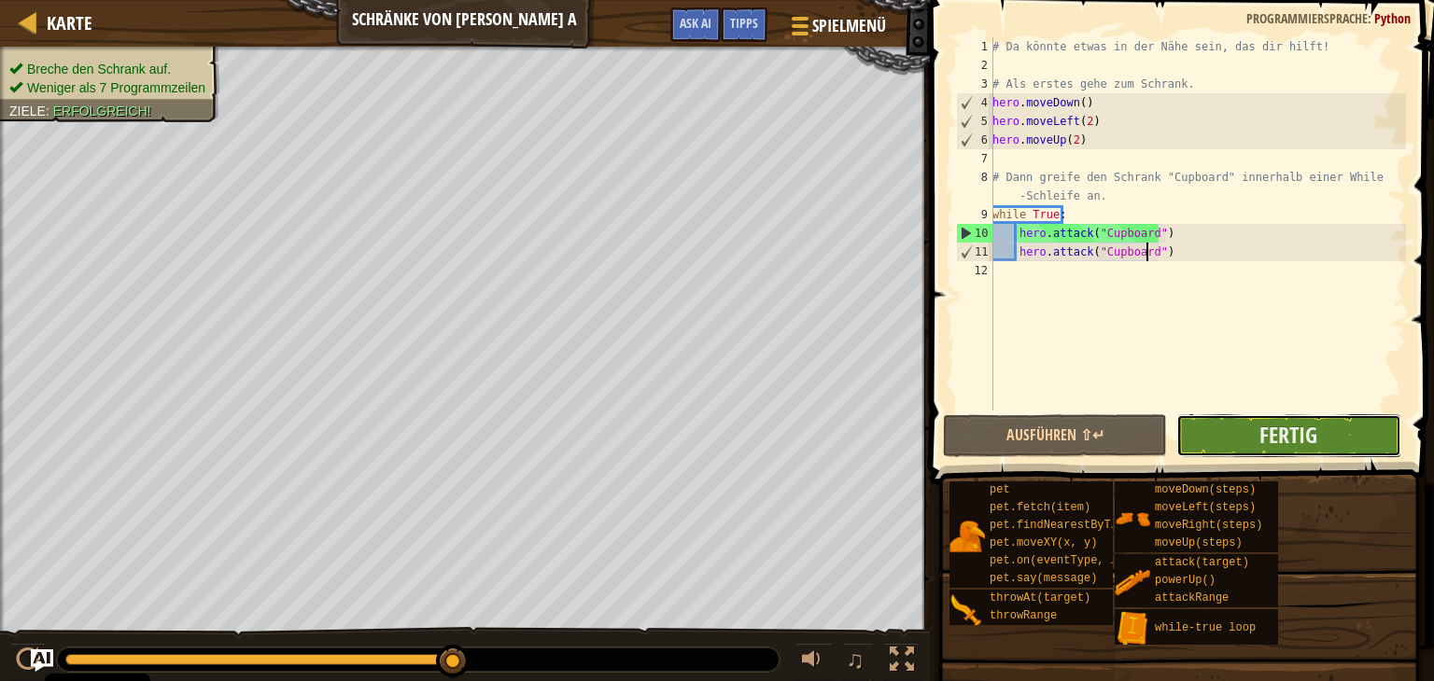
click at [1195, 434] on button "Fertig" at bounding box center [1288, 435] width 224 height 43
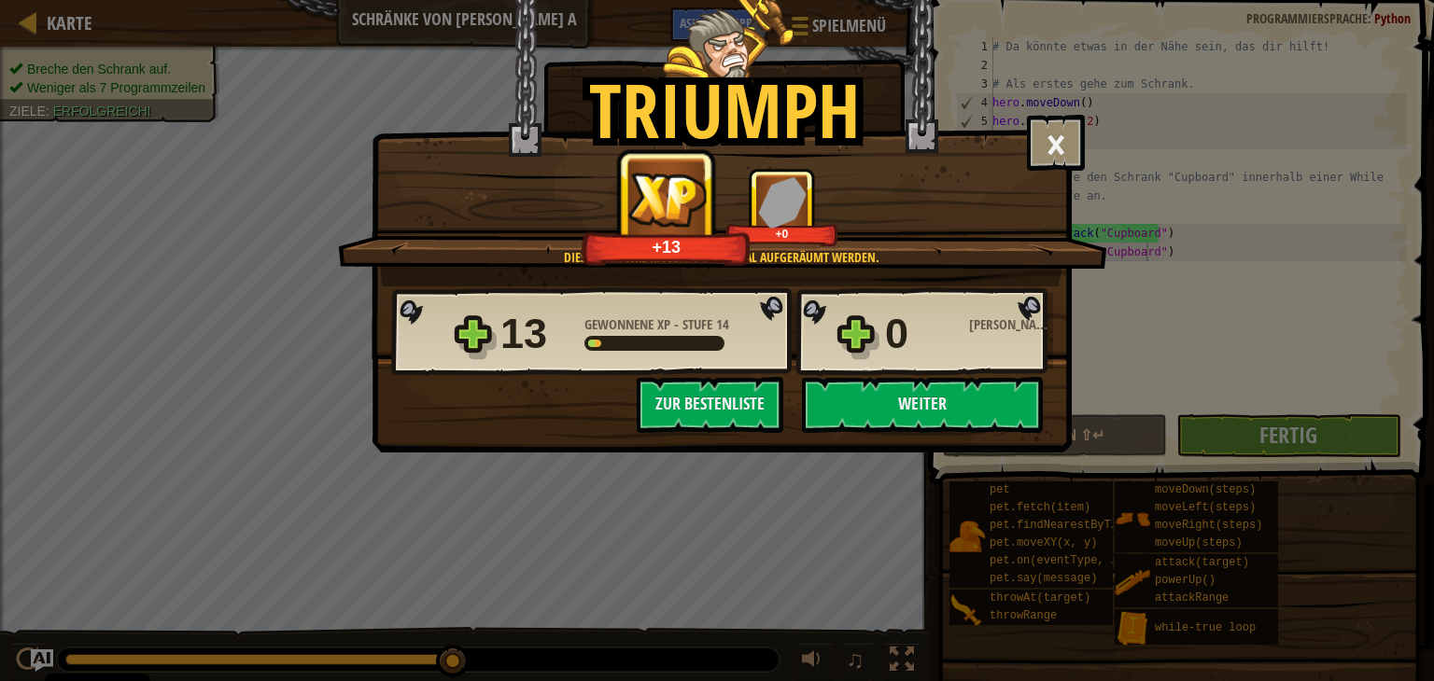
drag, startPoint x: 993, startPoint y: 404, endPoint x: 784, endPoint y: 501, distance: 230.5
click at [784, 514] on div "Triumph × Skelette? I hoffte auf eine Obsttorte. Spaßfaktor des Levels?: Erzähl…" at bounding box center [717, 340] width 1434 height 681
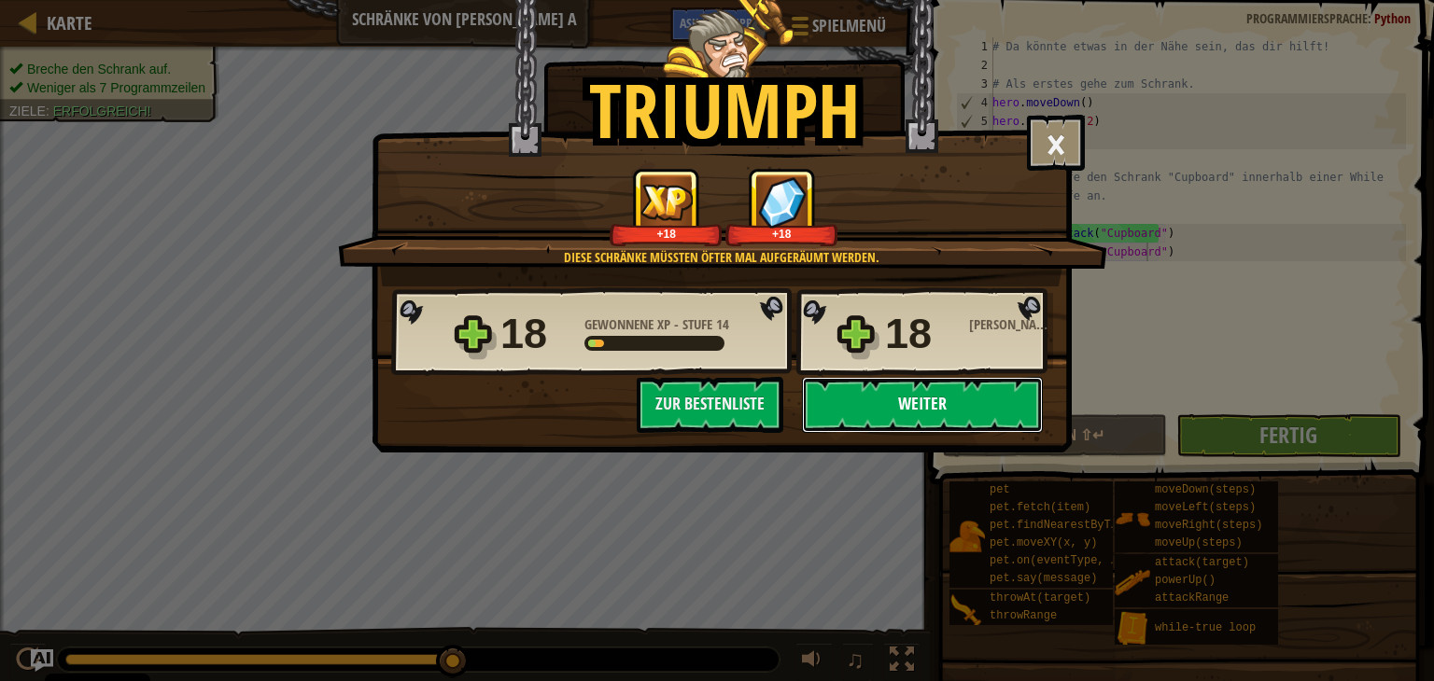
click at [847, 400] on button "Weiter" at bounding box center [922, 405] width 241 height 56
select select "de-DE"
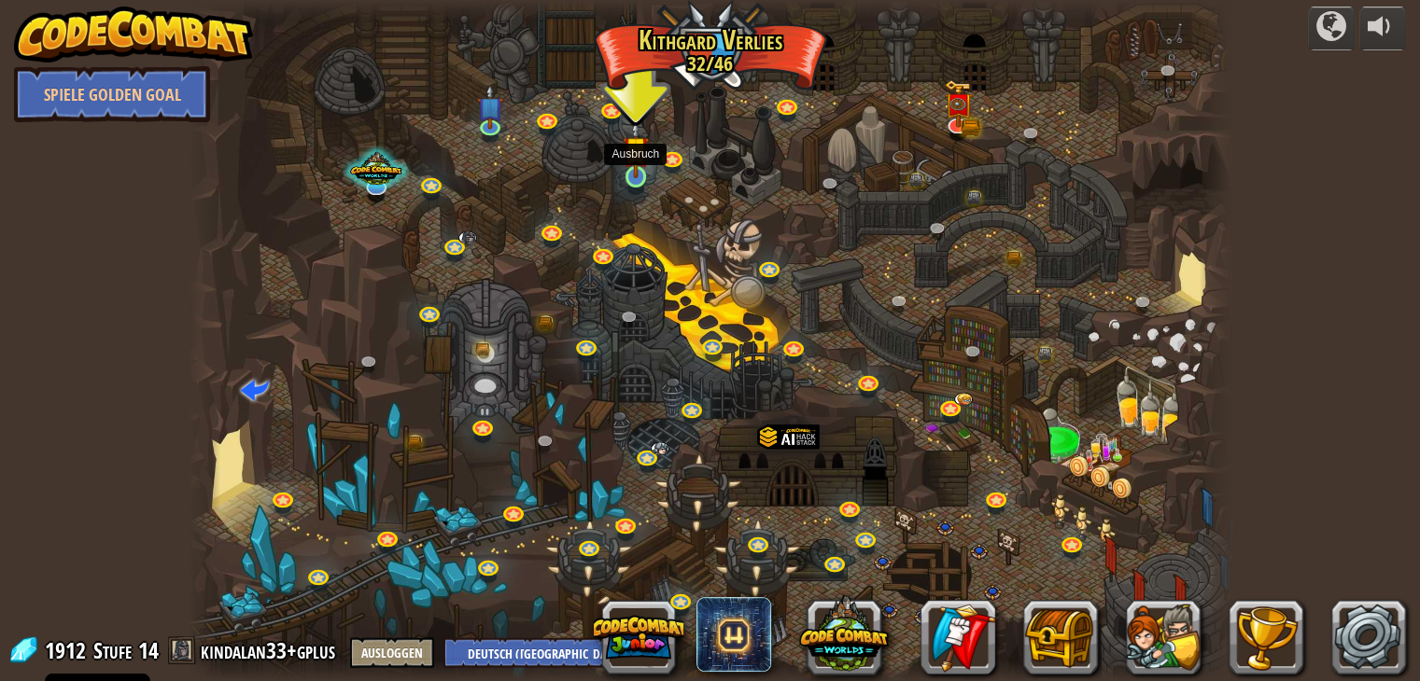
click at [631, 171] on img at bounding box center [636, 149] width 26 height 60
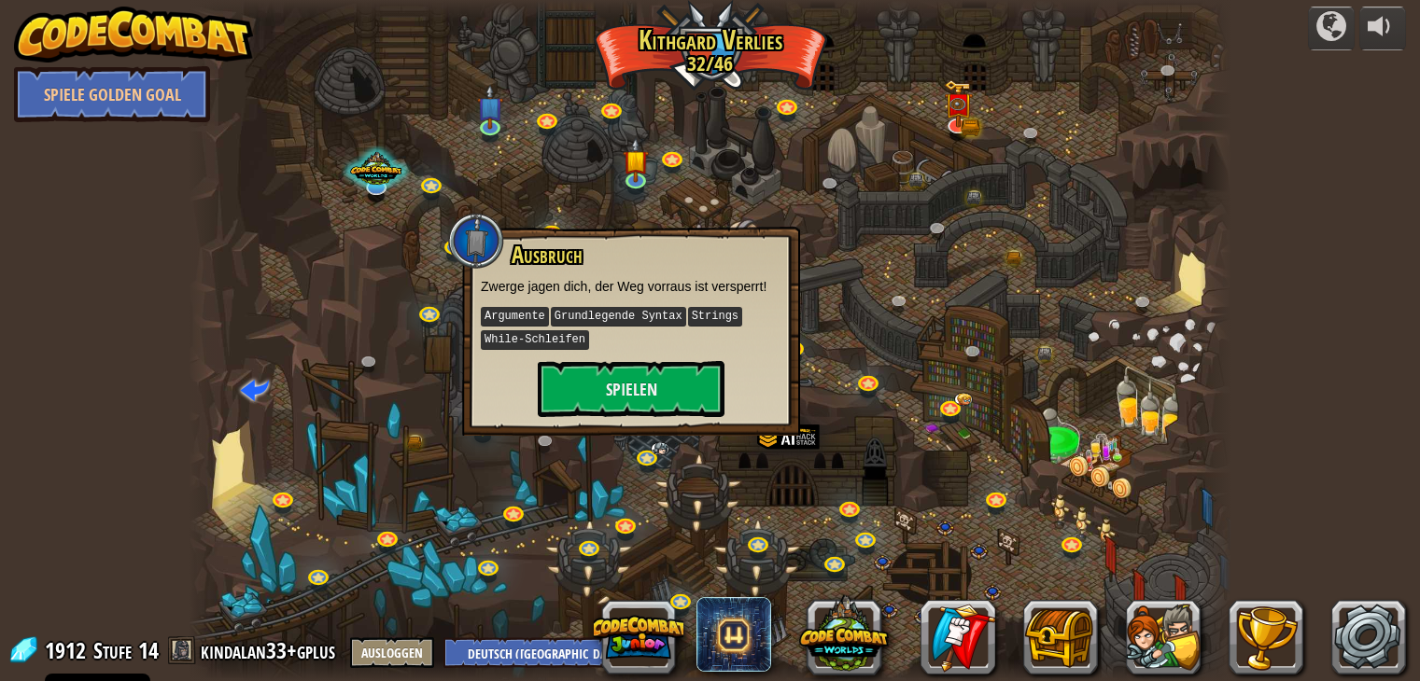
select select "de-DE"
click at [672, 385] on button "Spielen" at bounding box center [631, 389] width 187 height 56
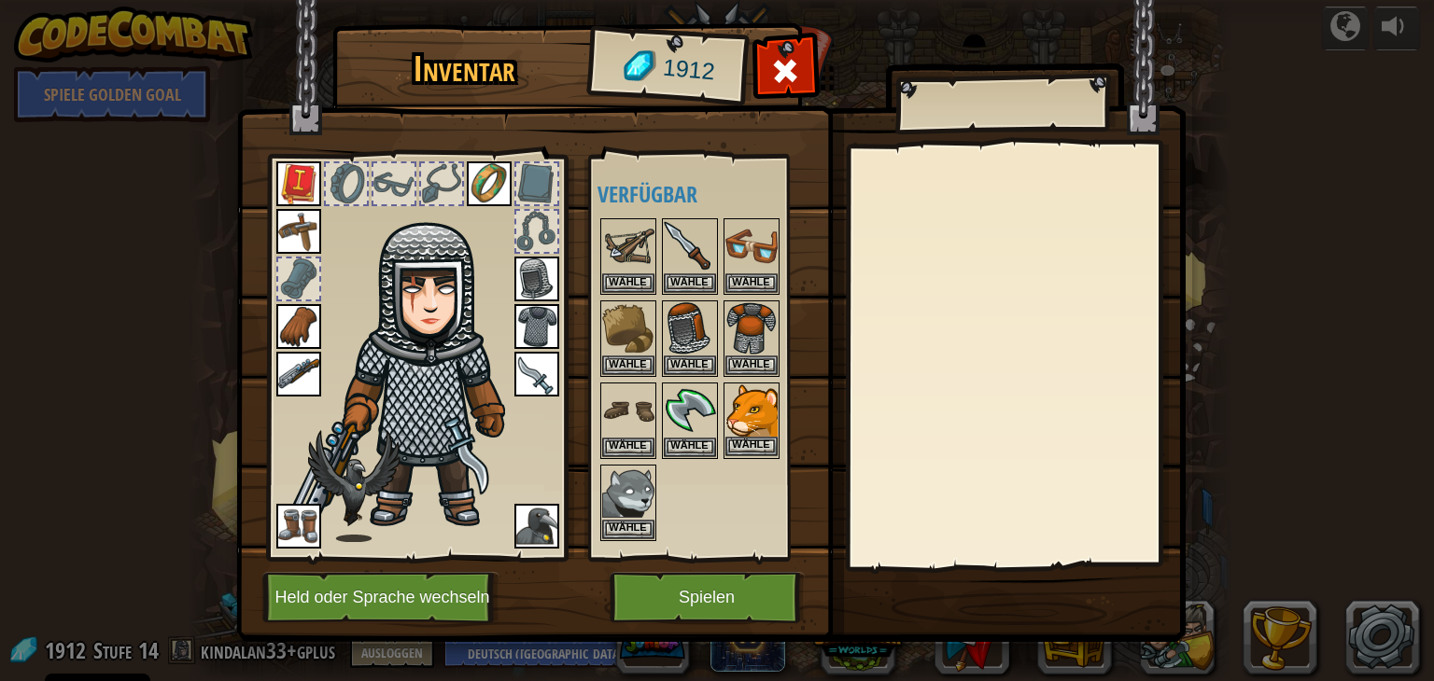
click at [743, 416] on img at bounding box center [751, 411] width 52 height 52
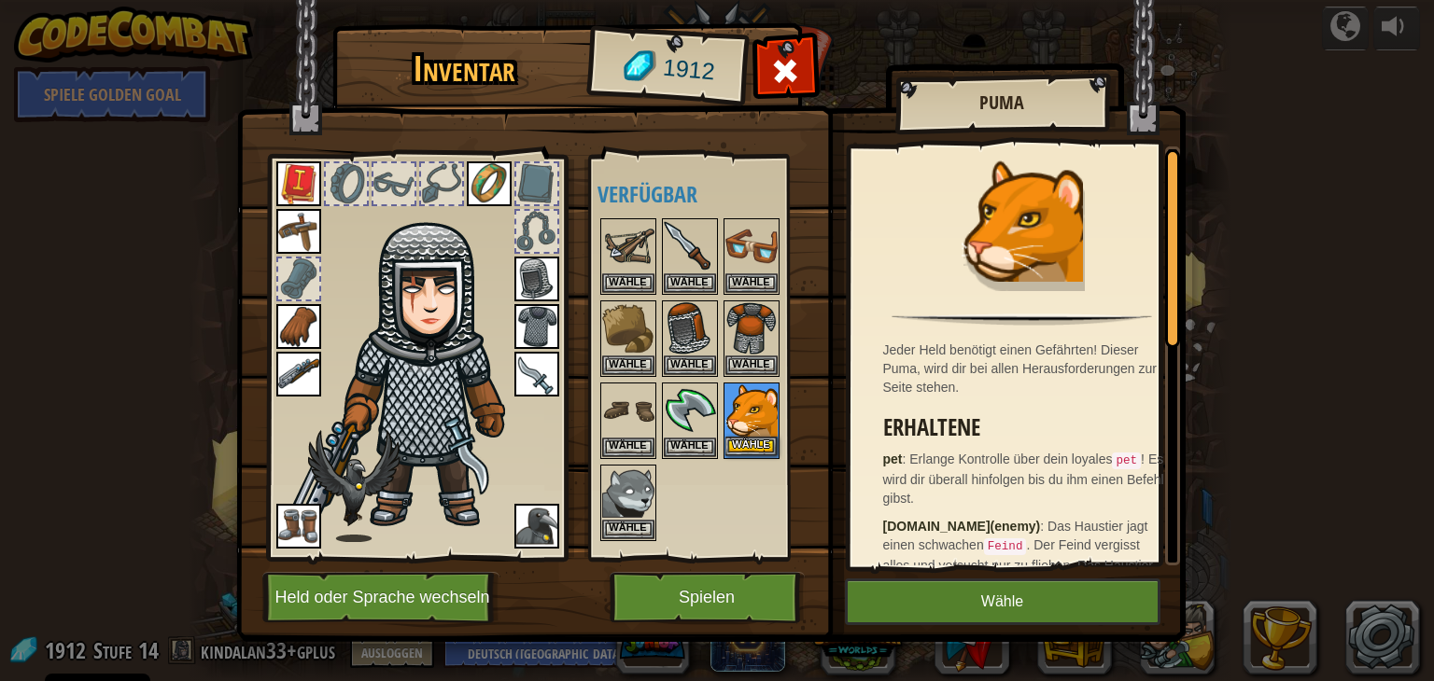
click at [749, 429] on img at bounding box center [751, 411] width 52 height 52
click at [747, 440] on button "Wähle" at bounding box center [751, 447] width 52 height 20
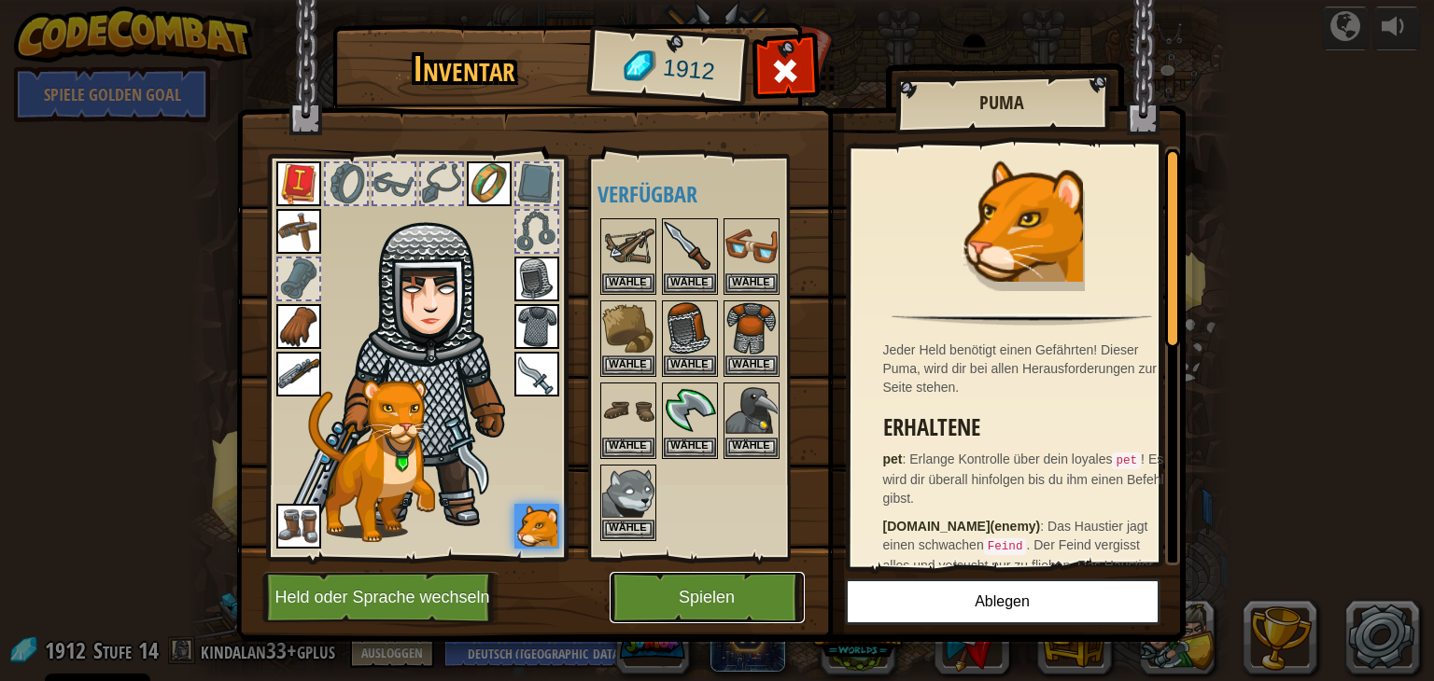
click at [758, 583] on button "Spielen" at bounding box center [706, 597] width 195 height 51
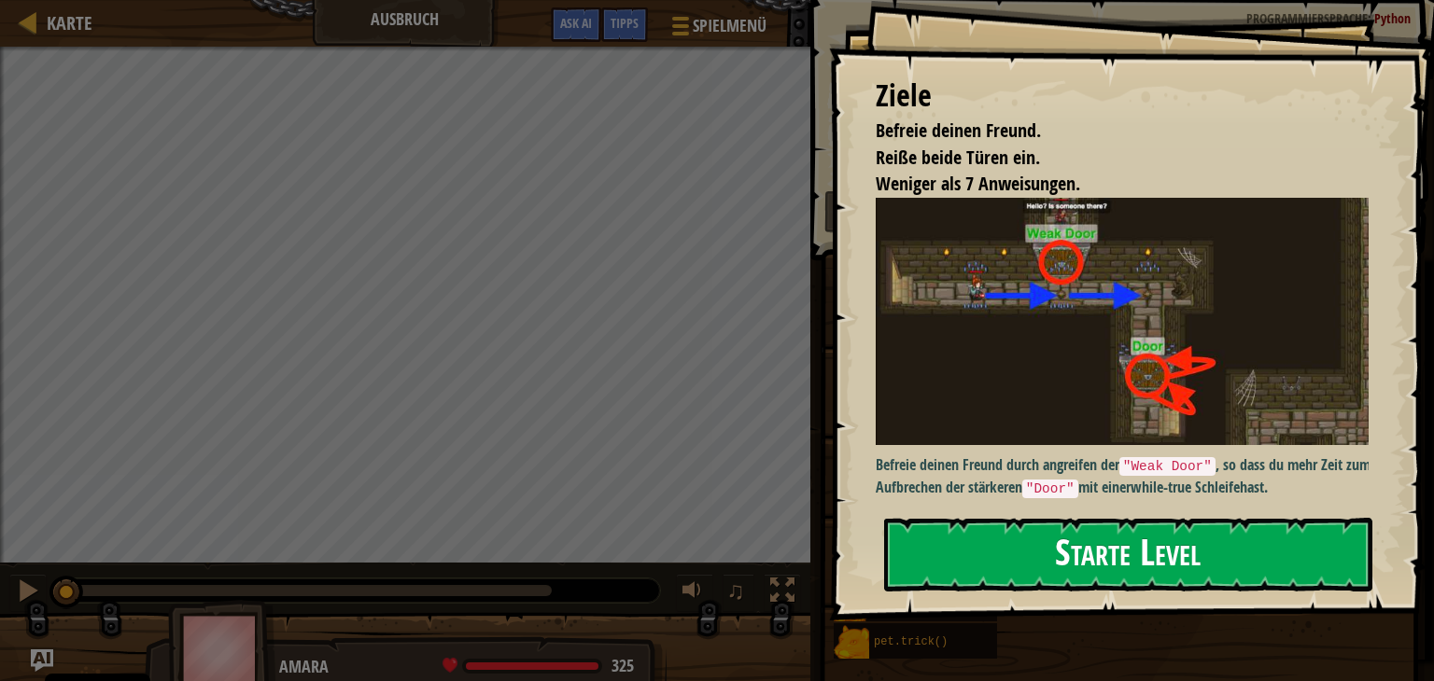
click at [1207, 529] on button "Starte Level" at bounding box center [1128, 555] width 488 height 74
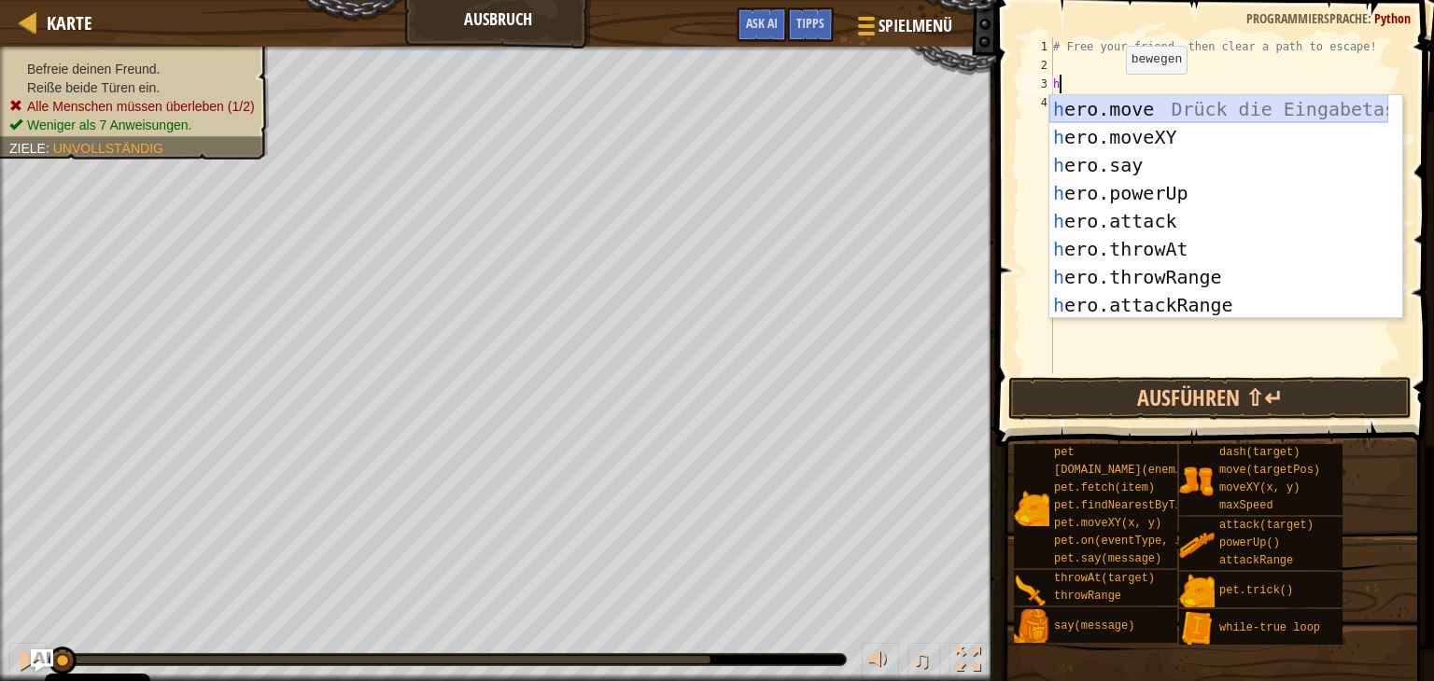
click at [1124, 116] on div "h ero.move Drück die Eingabetaste h ero.moveXY Drück die Eingabetaste h ero.say…" at bounding box center [1218, 235] width 339 height 280
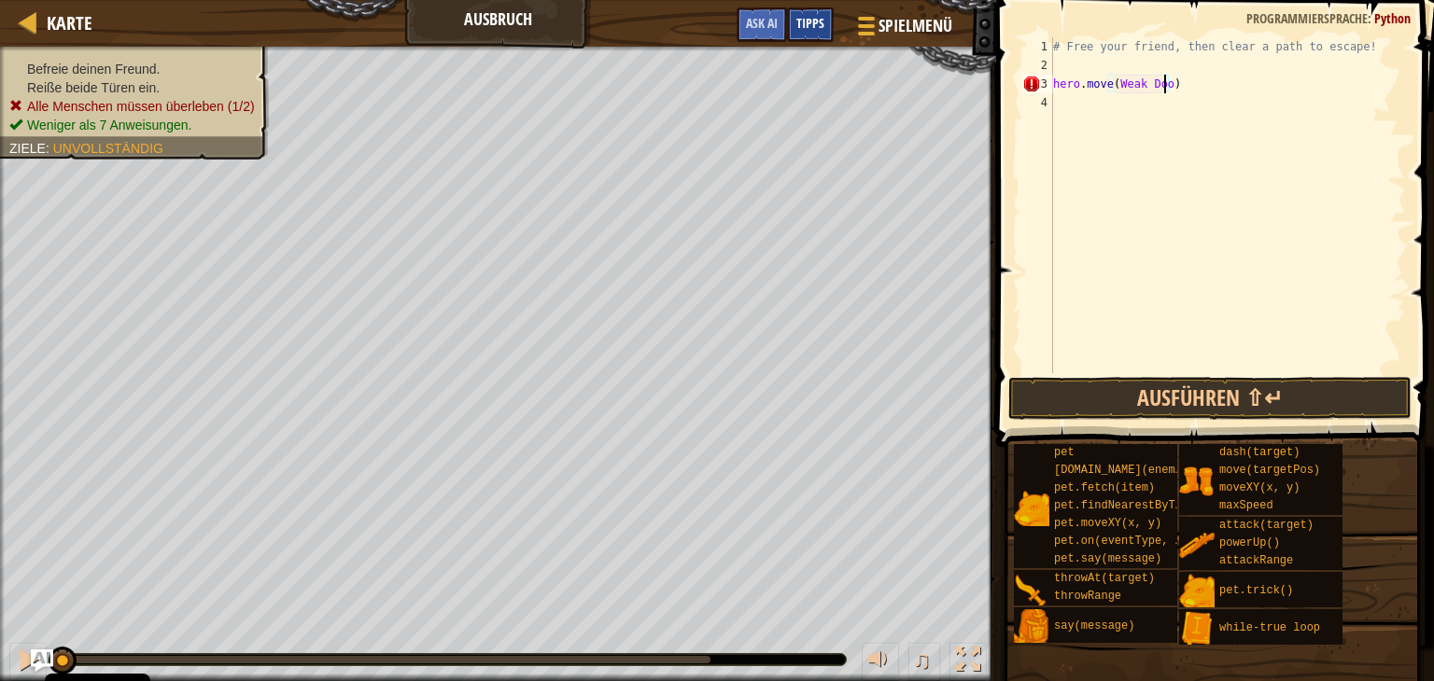
scroll to position [8, 8]
type textarea "hero.move(Weak Door)"
click at [1333, 386] on button "Ausführen ⇧↵" at bounding box center [1209, 398] width 403 height 43
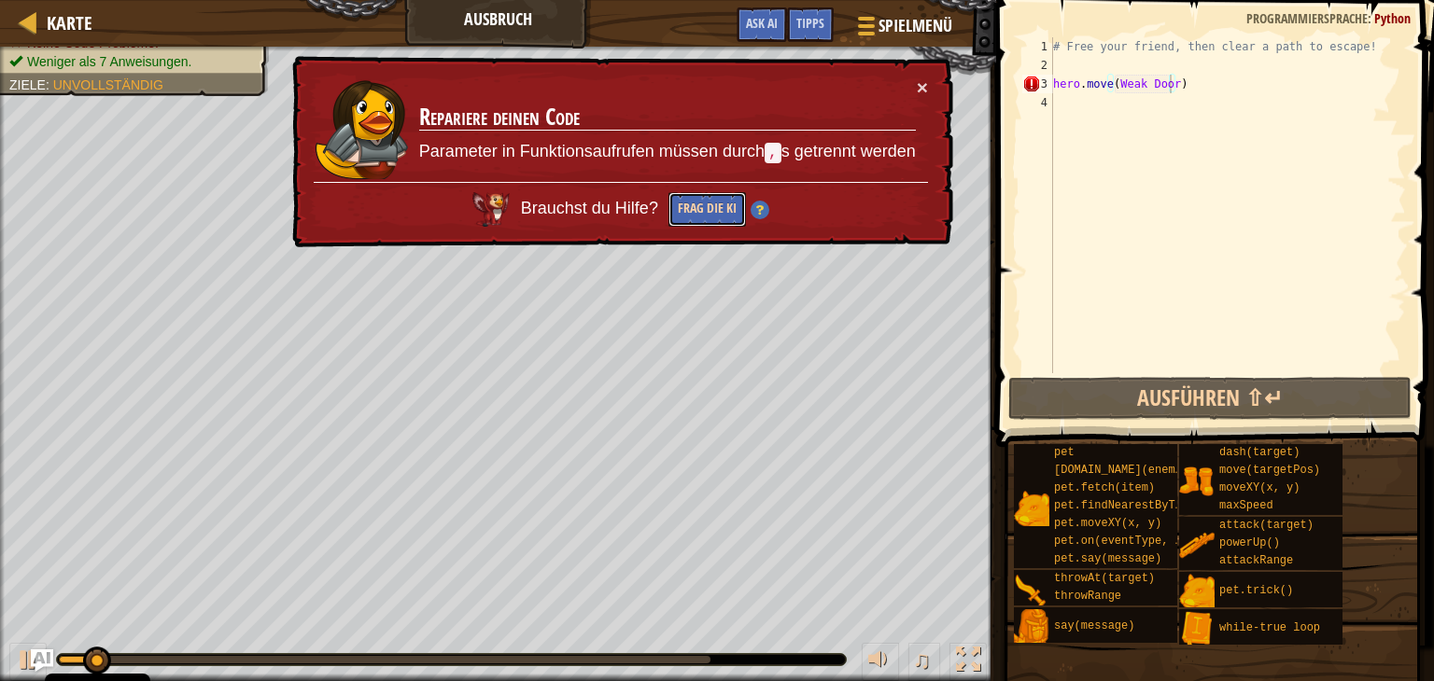
click at [716, 200] on button "Frag die KI" at bounding box center [706, 209] width 77 height 35
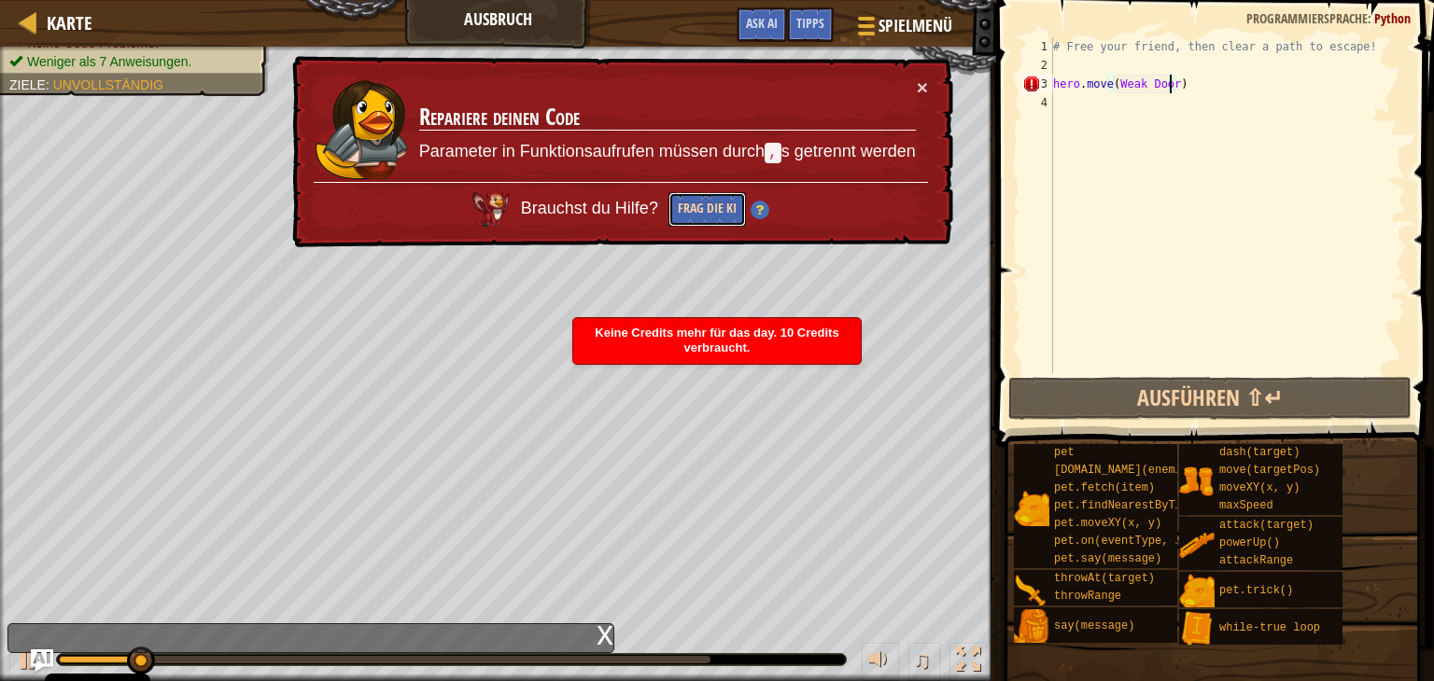
click at [700, 207] on button "Frag die KI" at bounding box center [706, 209] width 77 height 35
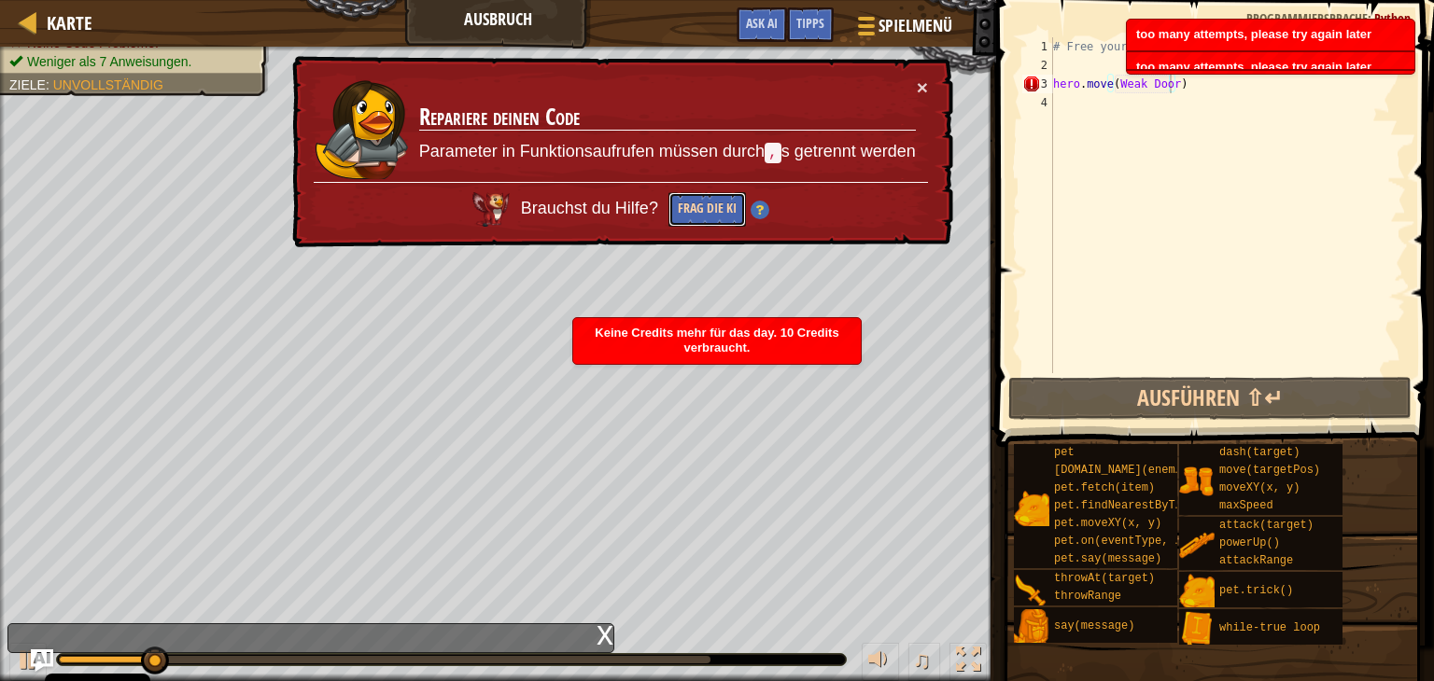
click at [700, 207] on button "Frag die KI" at bounding box center [706, 209] width 77 height 35
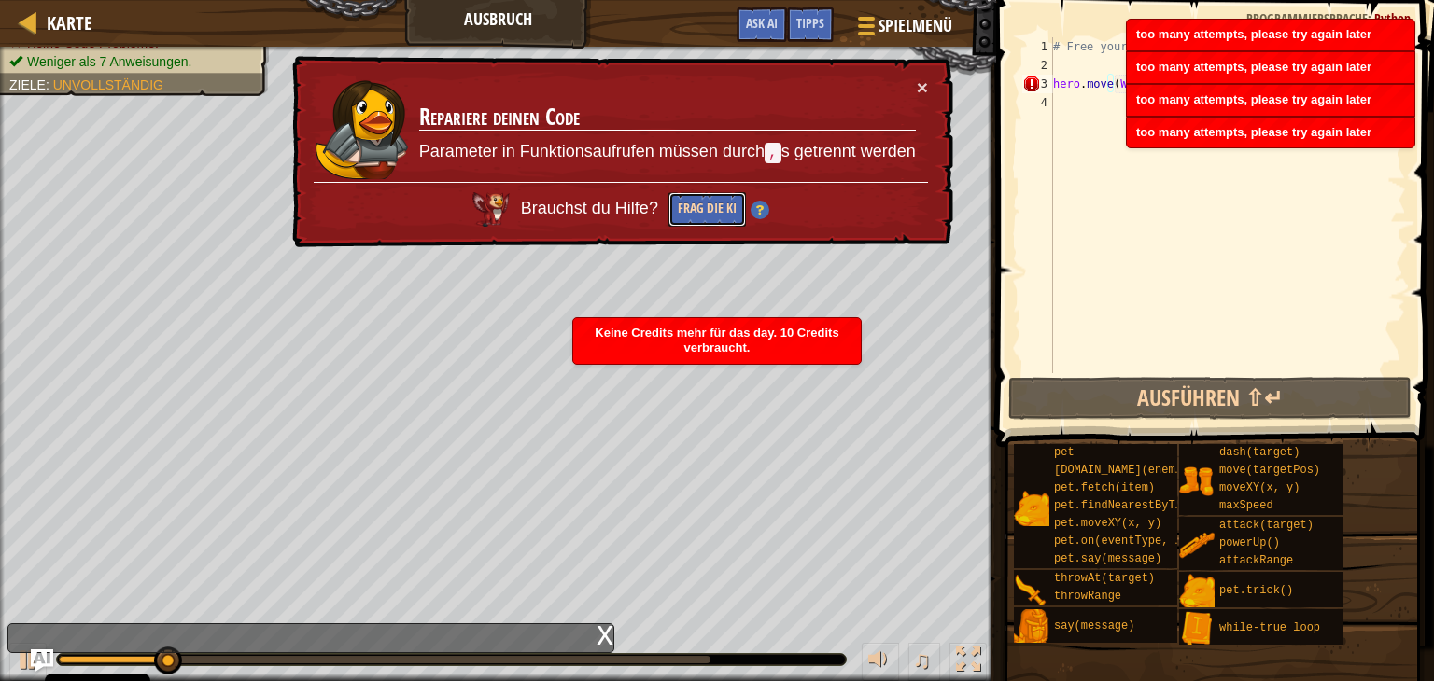
click at [700, 207] on button "Frag die KI" at bounding box center [706, 209] width 77 height 35
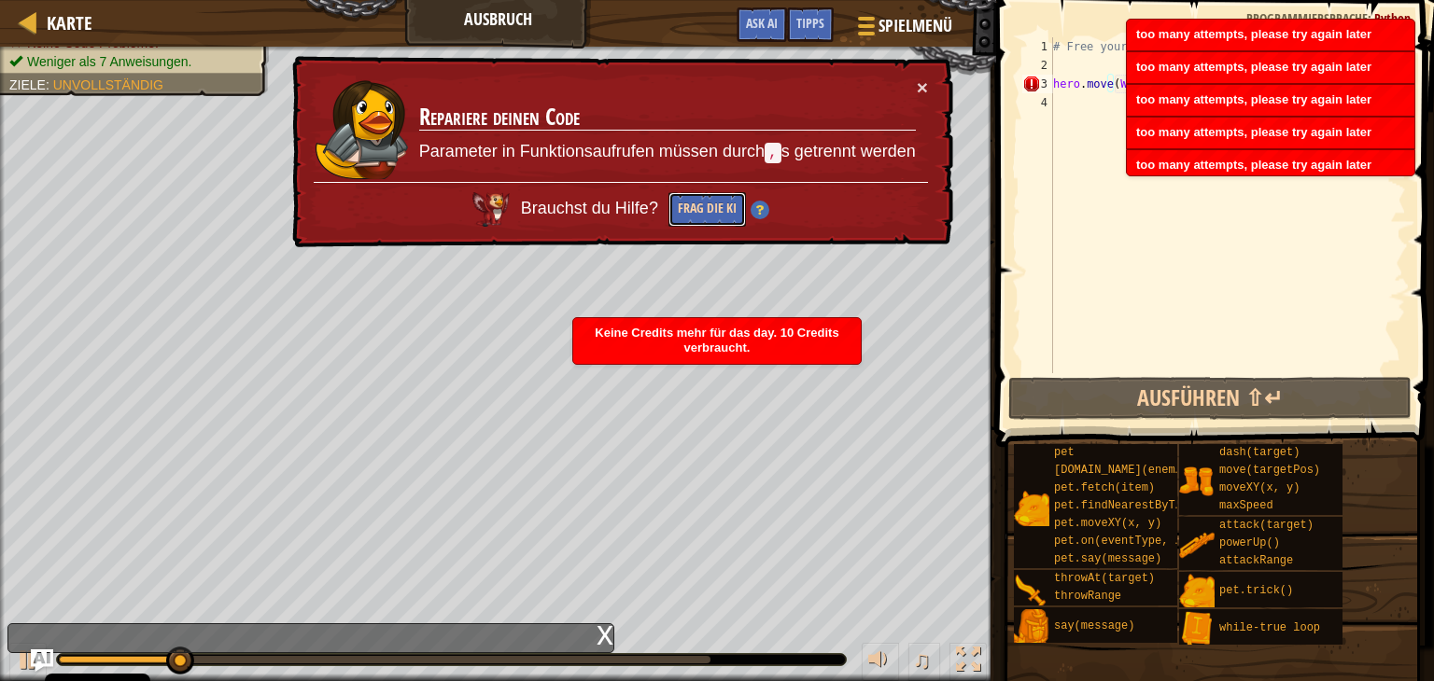
click at [700, 207] on button "Frag die KI" at bounding box center [706, 209] width 77 height 35
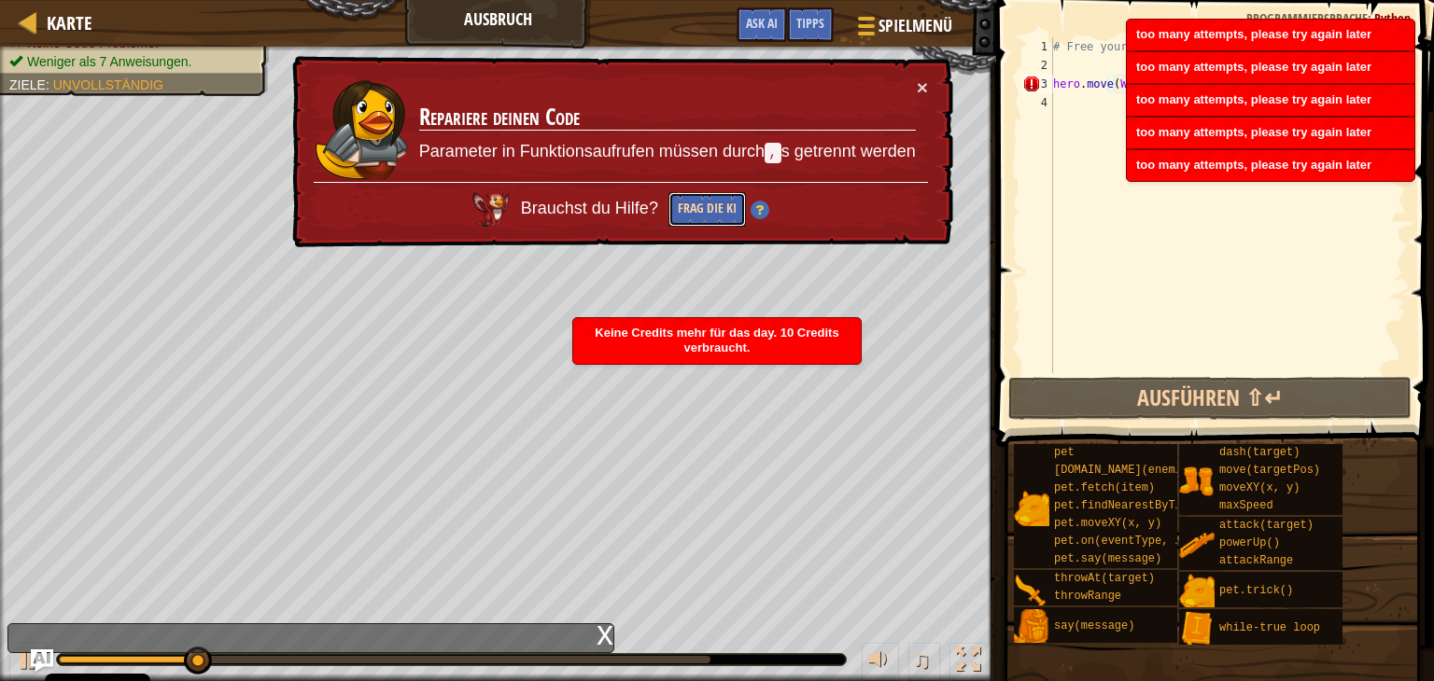
click at [700, 207] on button "Frag die KI" at bounding box center [706, 209] width 77 height 35
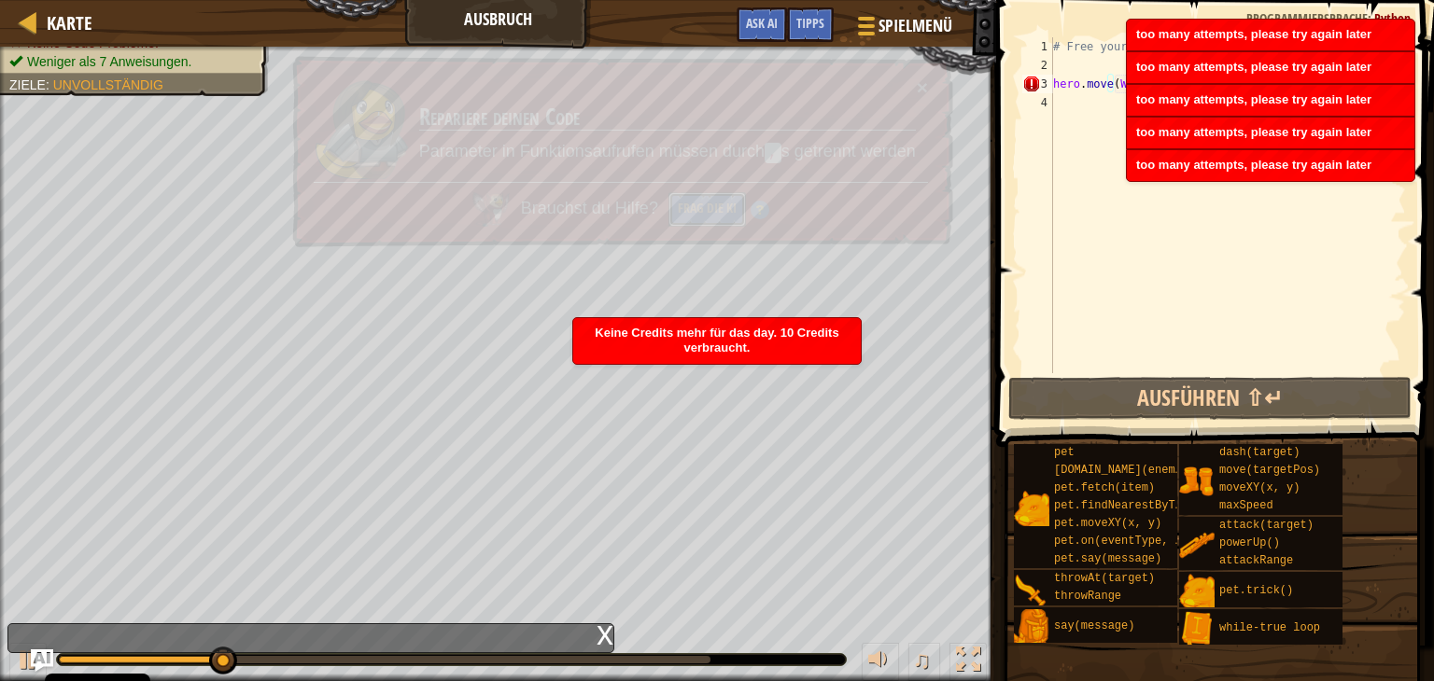
click at [700, 207] on button "Frag die KI" at bounding box center [706, 209] width 77 height 35
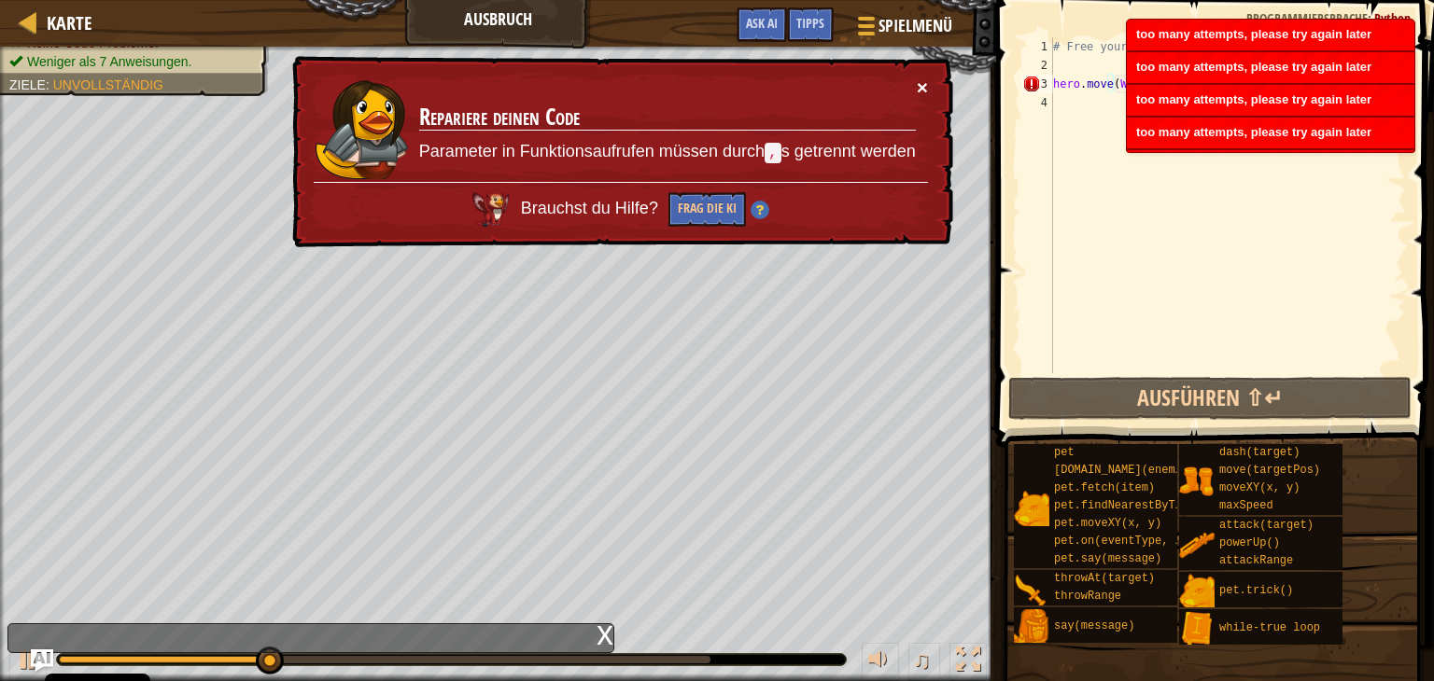
click at [922, 87] on button "×" at bounding box center [922, 87] width 11 height 20
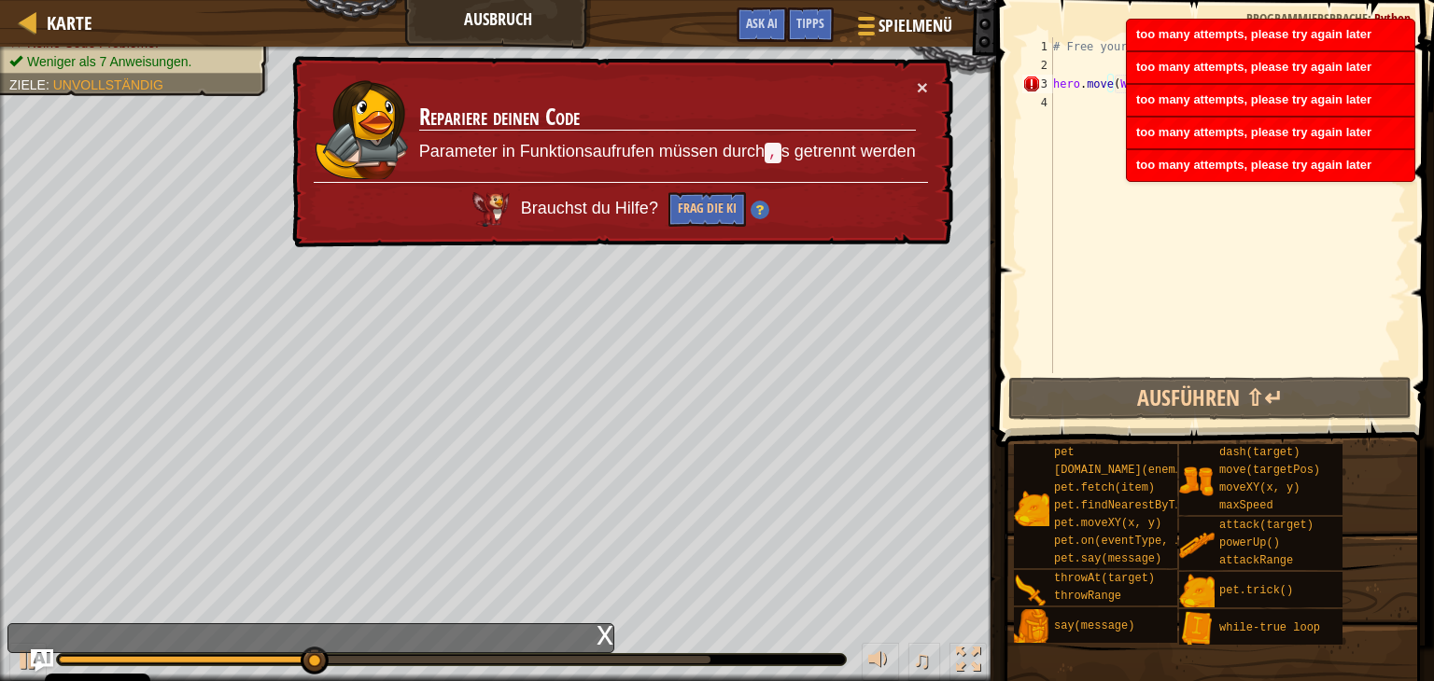
click at [1317, 68] on span "too many attempts, please try again later" at bounding box center [1253, 67] width 235 height 14
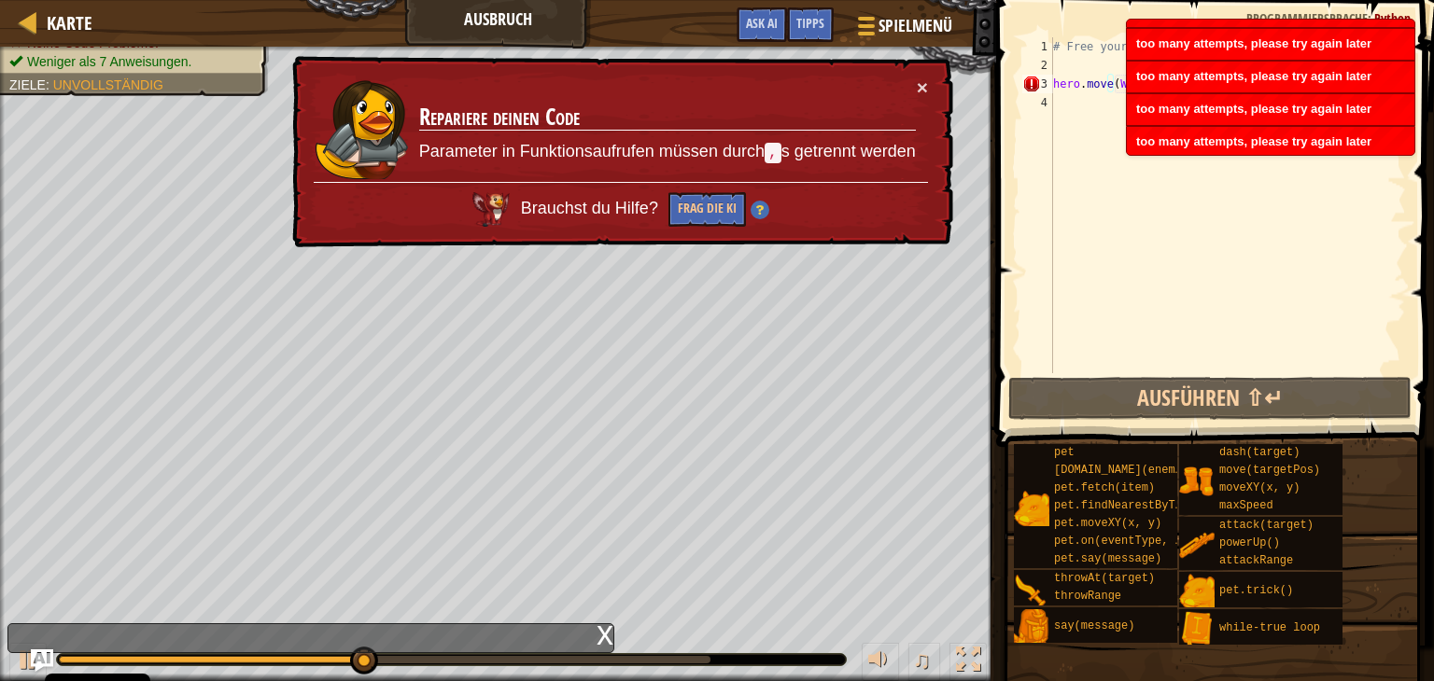
click at [1287, 72] on li "too many attempts, please try again later" at bounding box center [1270, 77] width 289 height 33
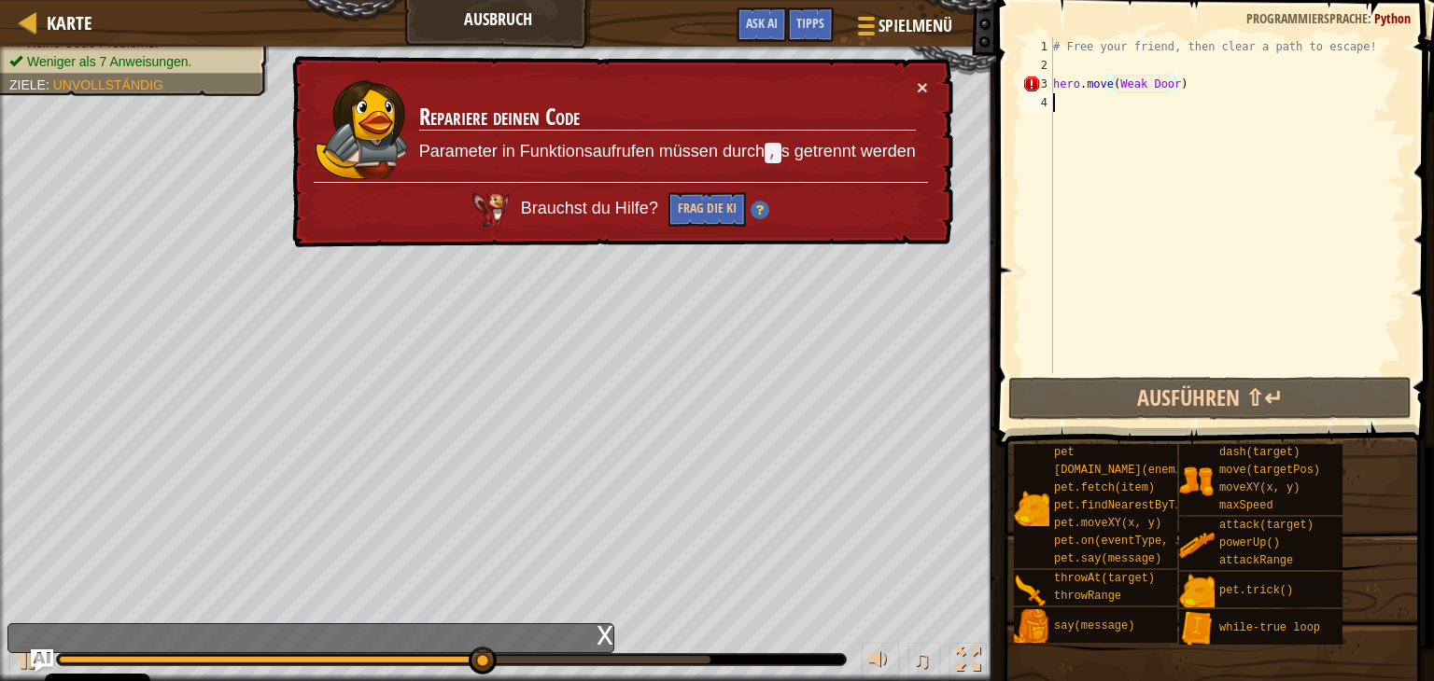
scroll to position [8, 0]
click at [1276, 94] on div "# Free your friend, then clear a path to escape! hero . move ( Weak Door )" at bounding box center [1227, 223] width 357 height 373
click at [1270, 84] on div "# Free your friend, then clear a path to escape! hero . move ( Weak Door )" at bounding box center [1227, 223] width 357 height 373
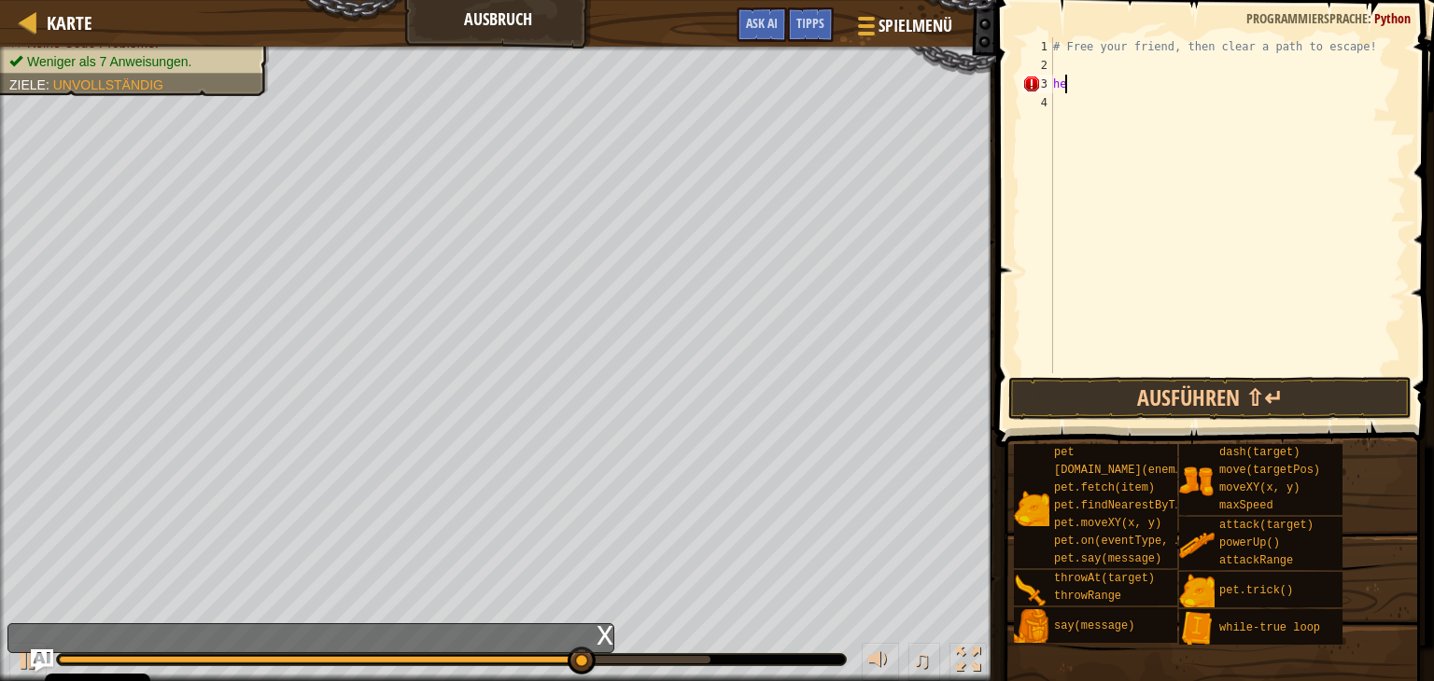
type textarea "h"
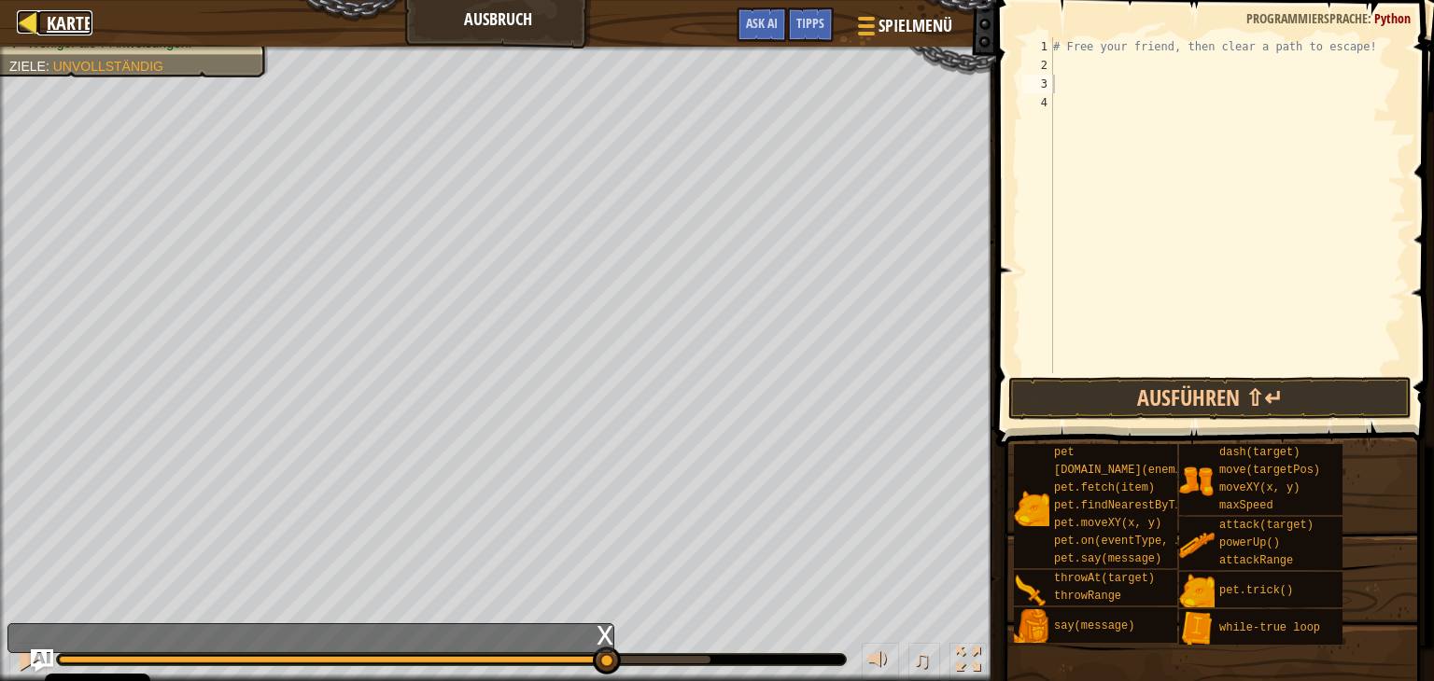
click at [60, 10] on span "Karte" at bounding box center [70, 22] width 46 height 25
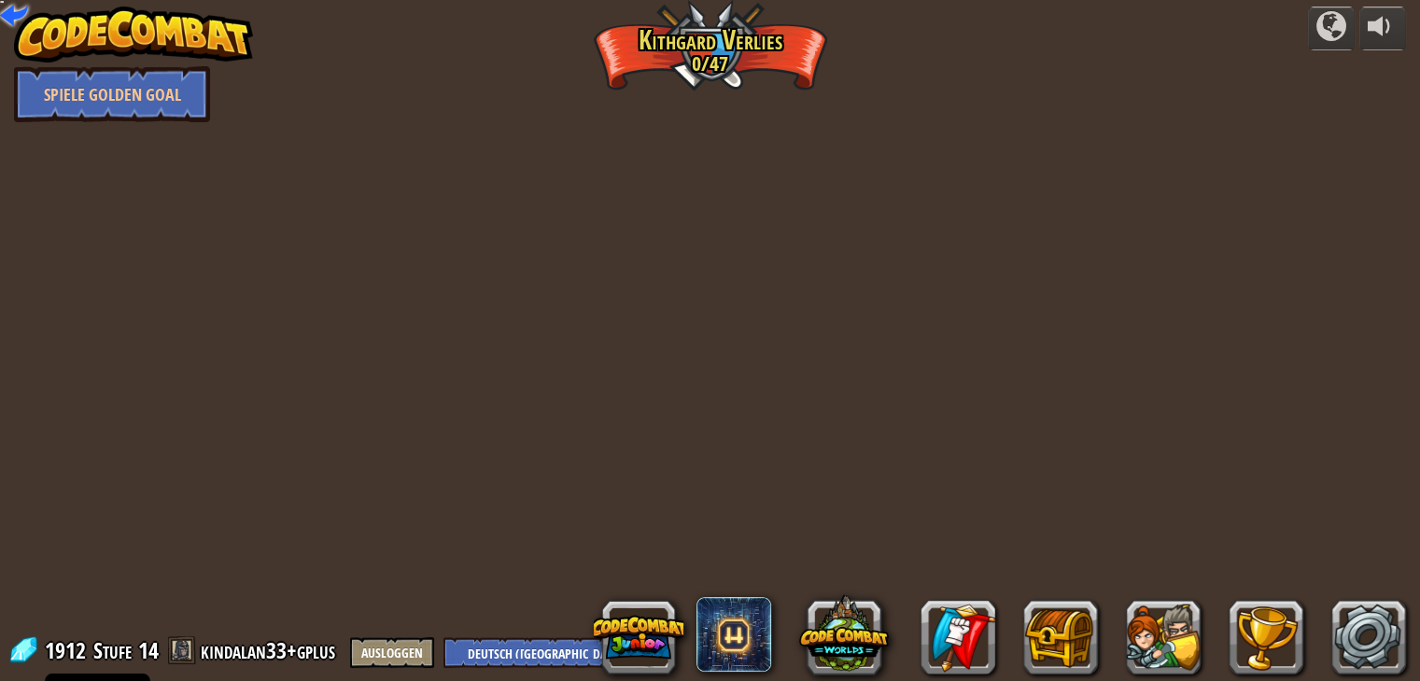
select select "de-DE"
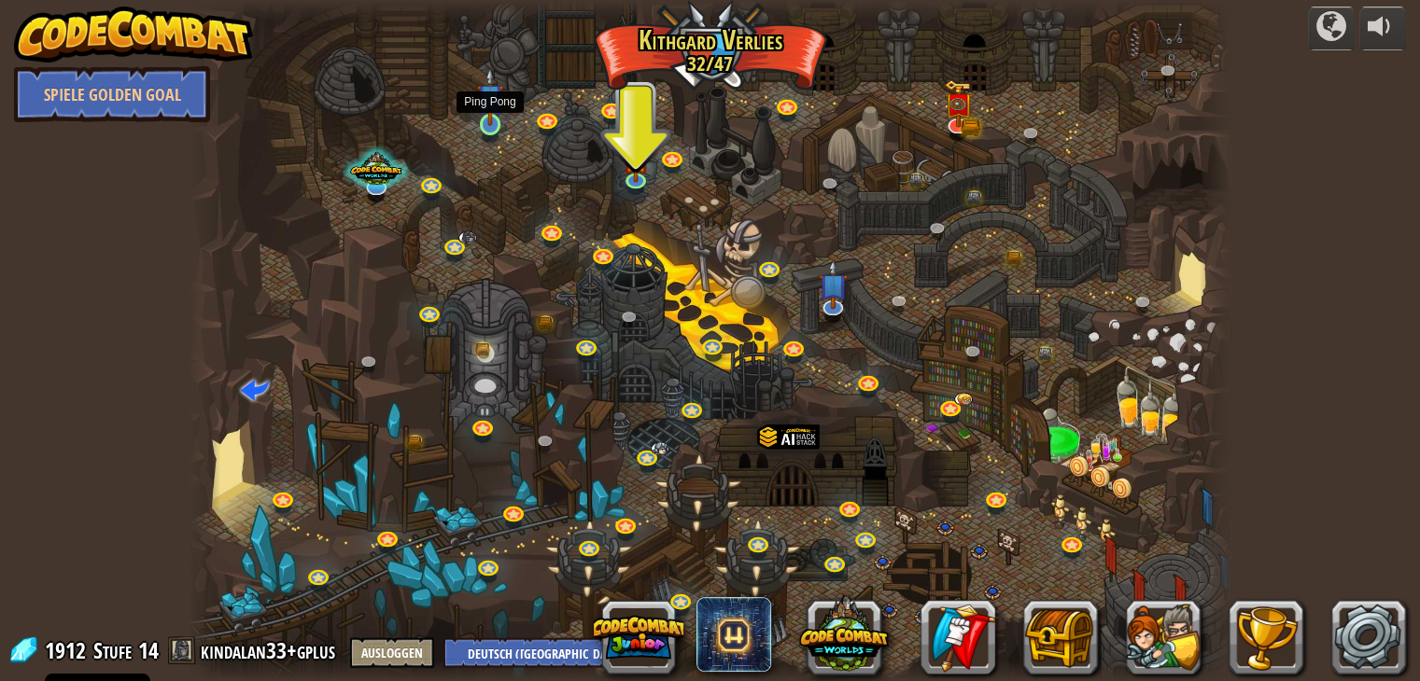
click at [483, 120] on img at bounding box center [490, 97] width 26 height 60
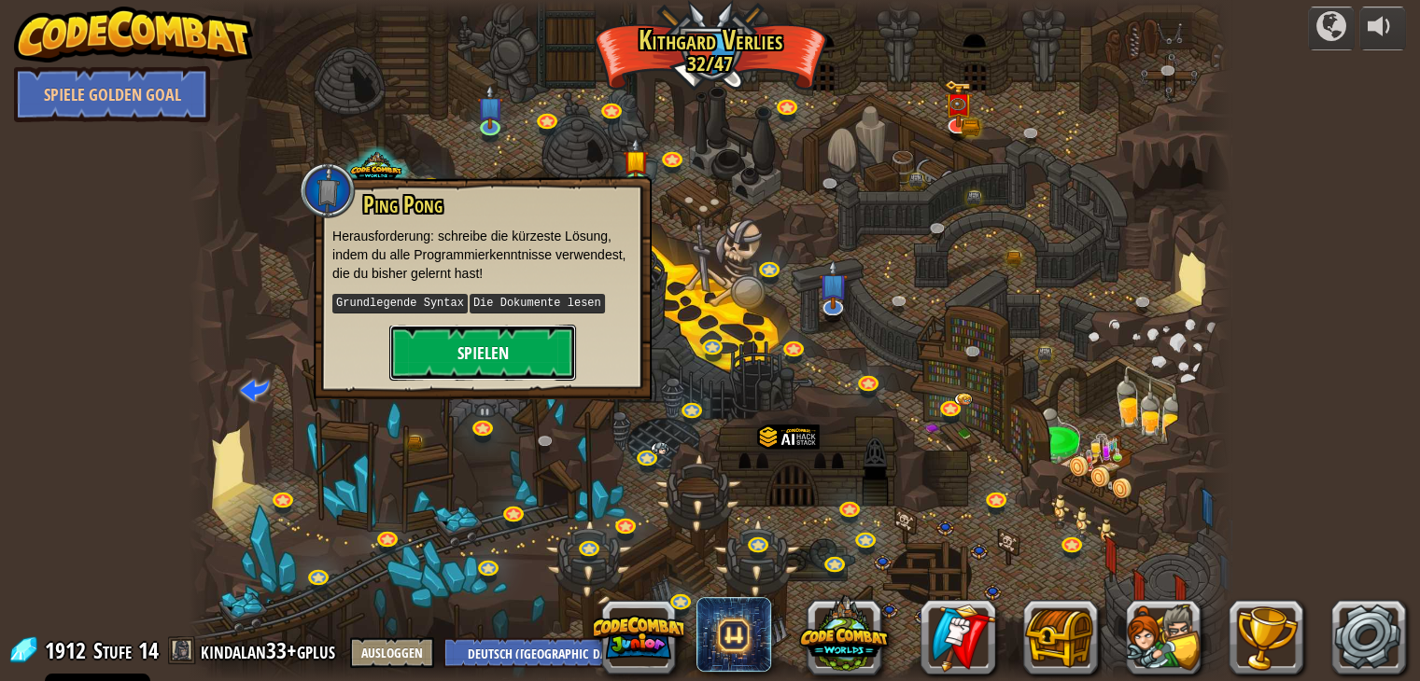
click at [567, 345] on button "Spielen" at bounding box center [482, 353] width 187 height 56
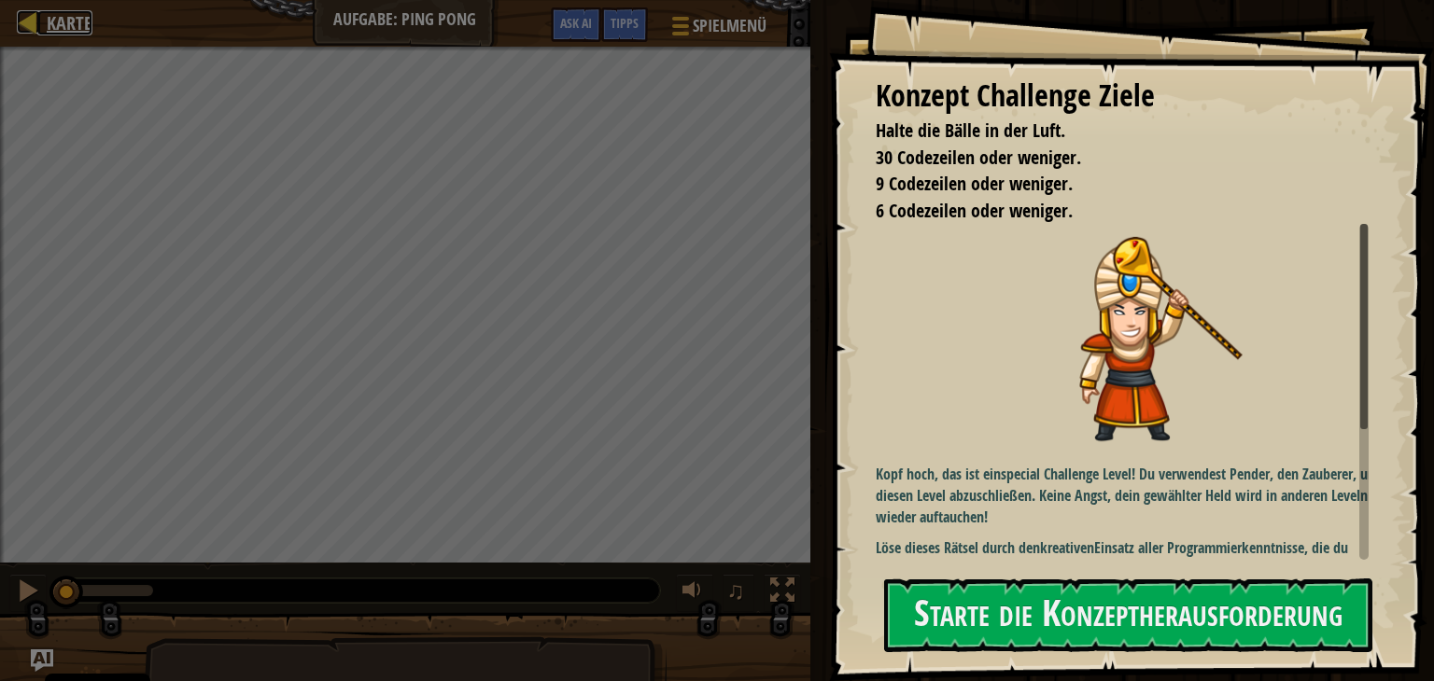
click at [17, 34] on div at bounding box center [28, 21] width 23 height 23
select select "de-DE"
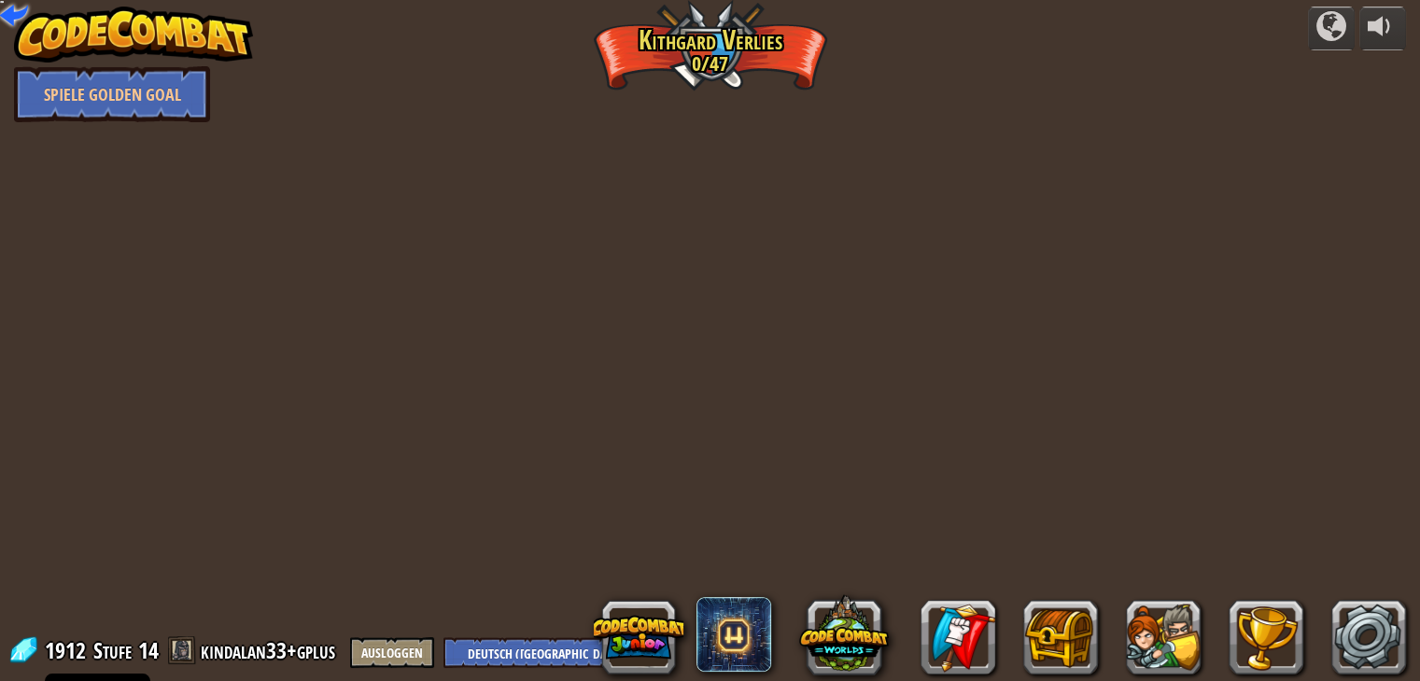
select select "de-DE"
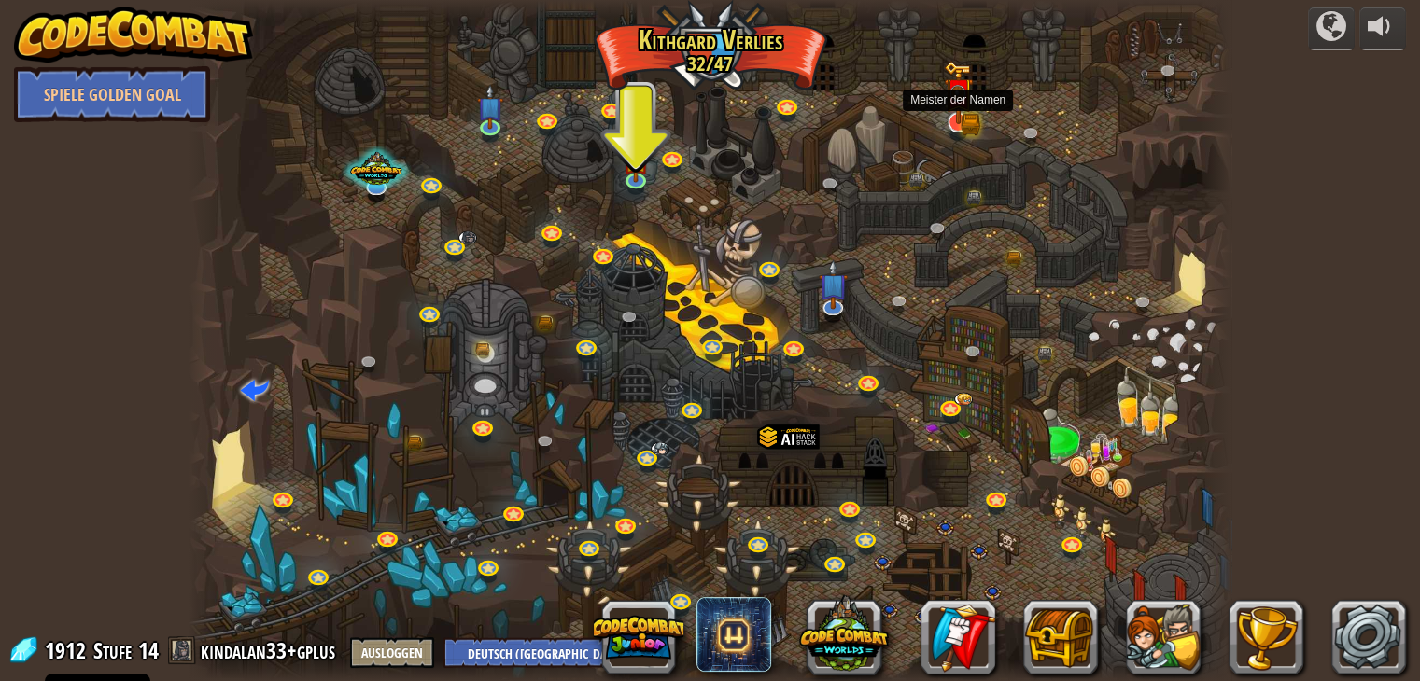
click at [956, 102] on img at bounding box center [957, 93] width 17 height 17
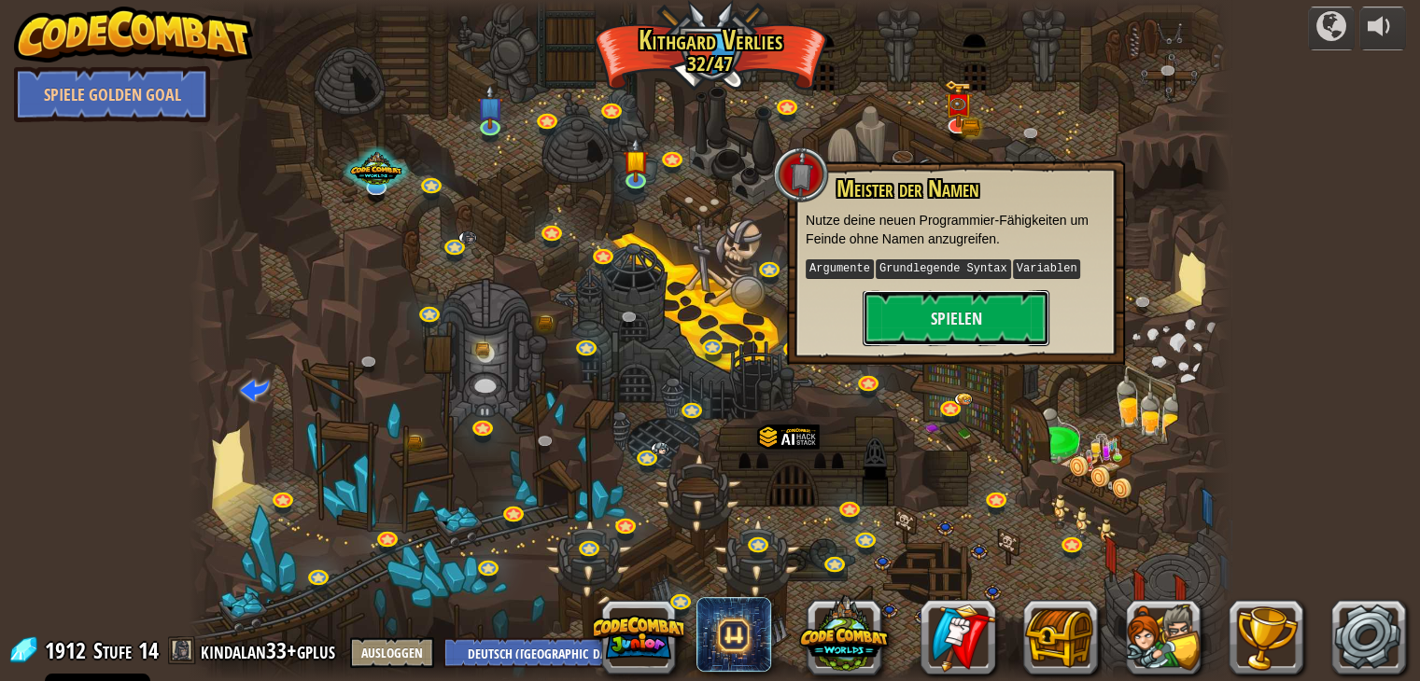
click at [1007, 336] on button "Spielen" at bounding box center [955, 318] width 187 height 56
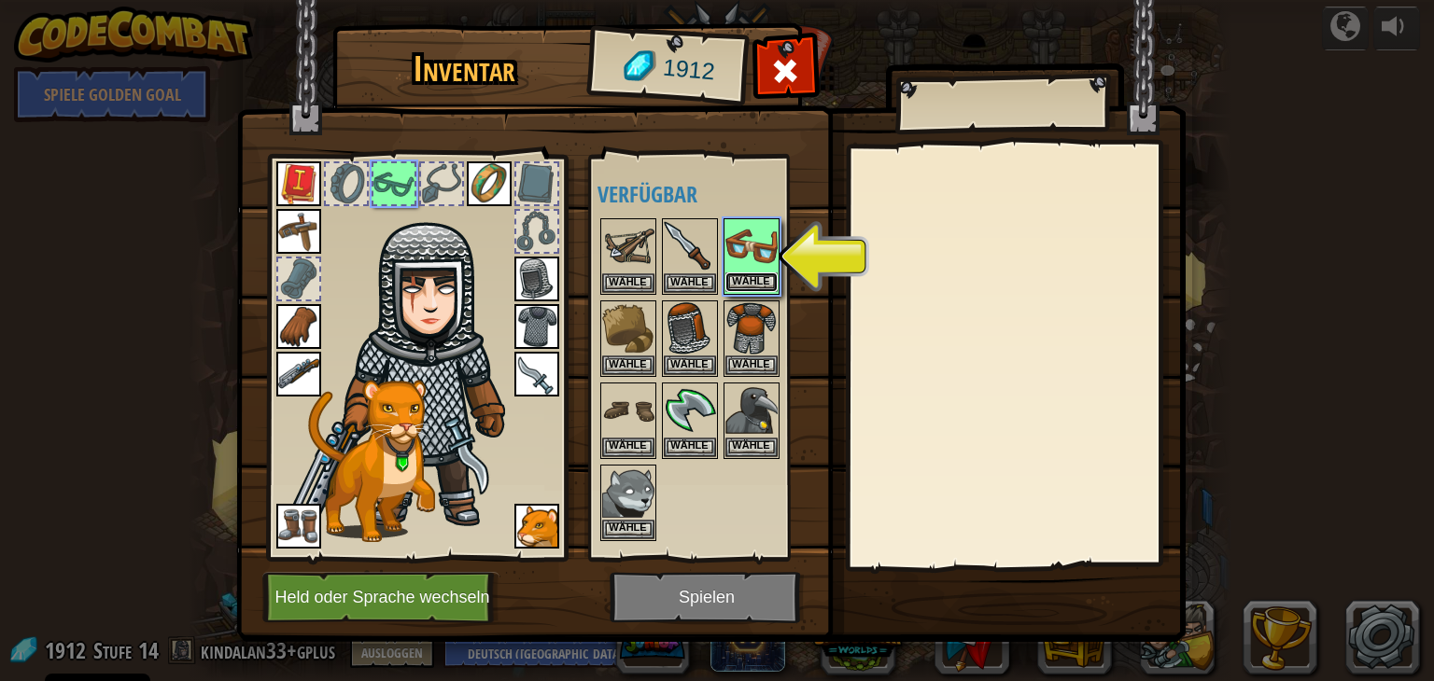
click at [744, 279] on button "Wähle" at bounding box center [751, 283] width 52 height 20
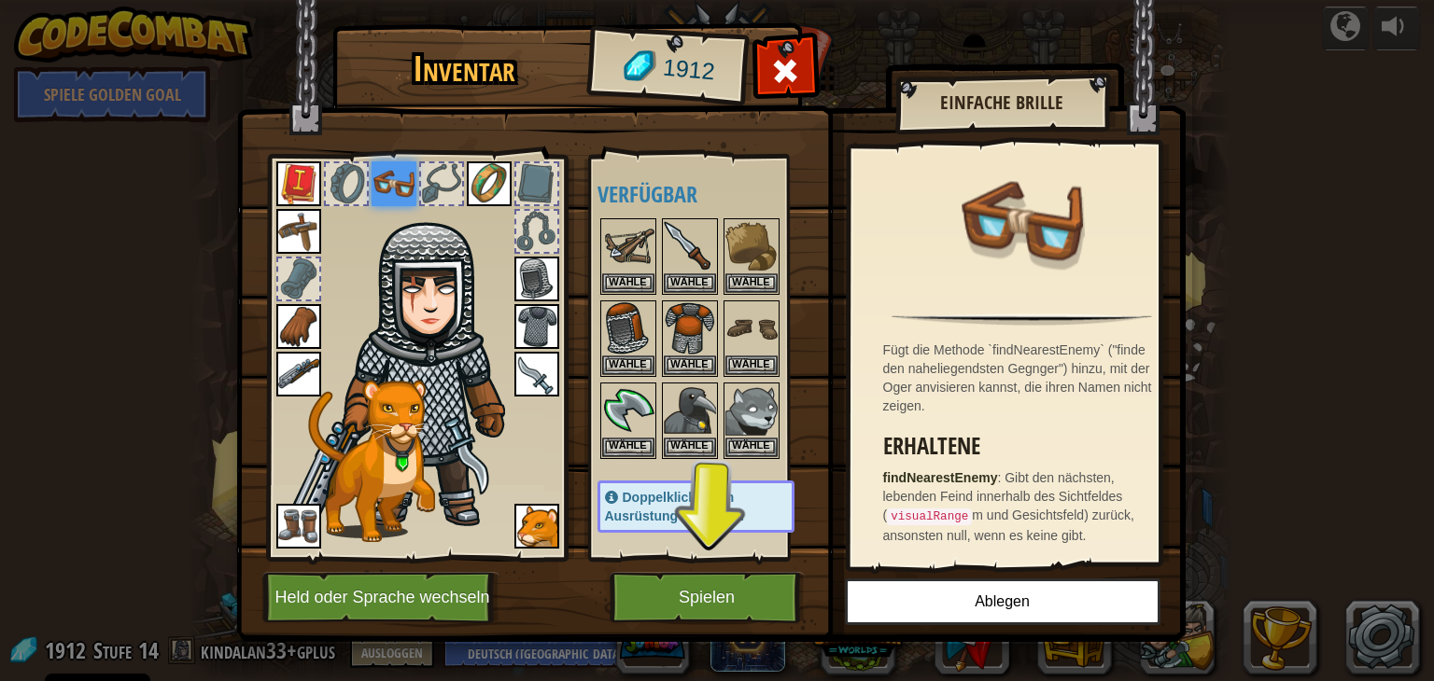
click at [732, 562] on img at bounding box center [710, 304] width 949 height 678
click at [734, 575] on button "Spielen" at bounding box center [706, 597] width 195 height 51
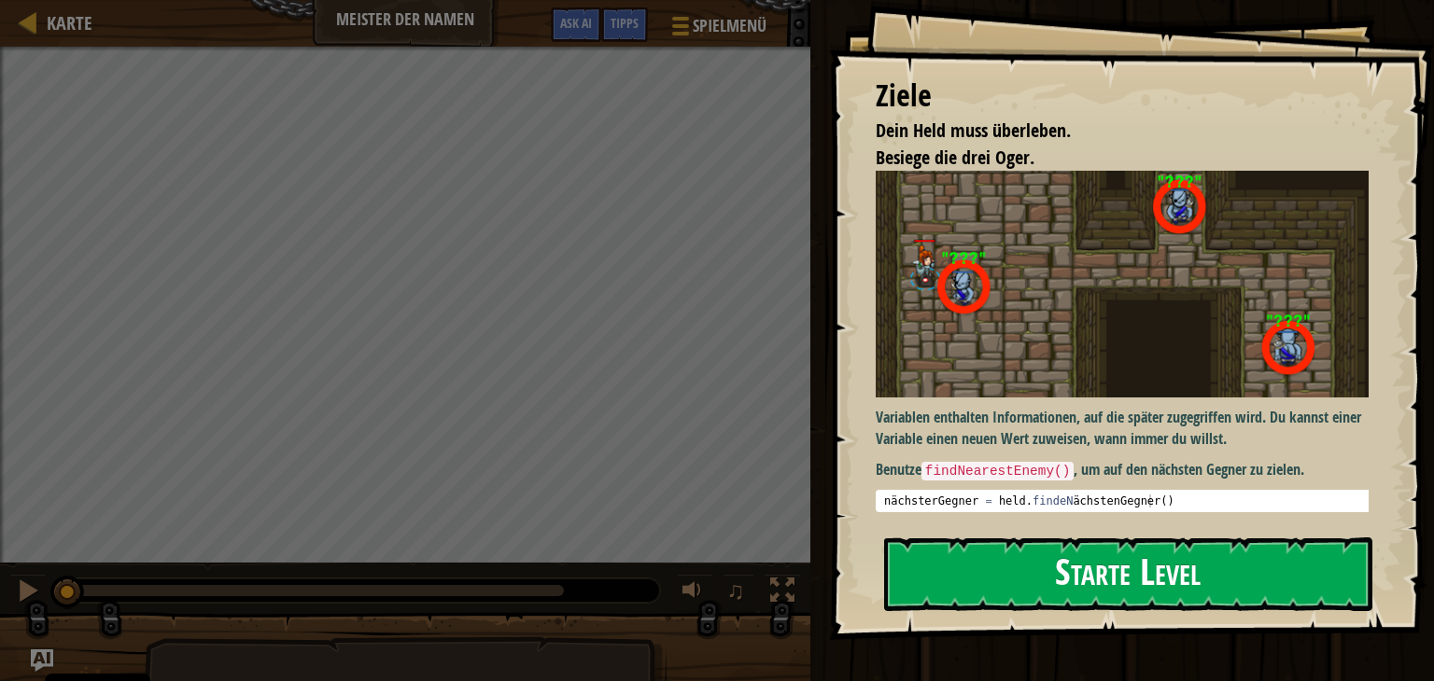
click at [1018, 553] on button "Starte Level" at bounding box center [1128, 575] width 488 height 74
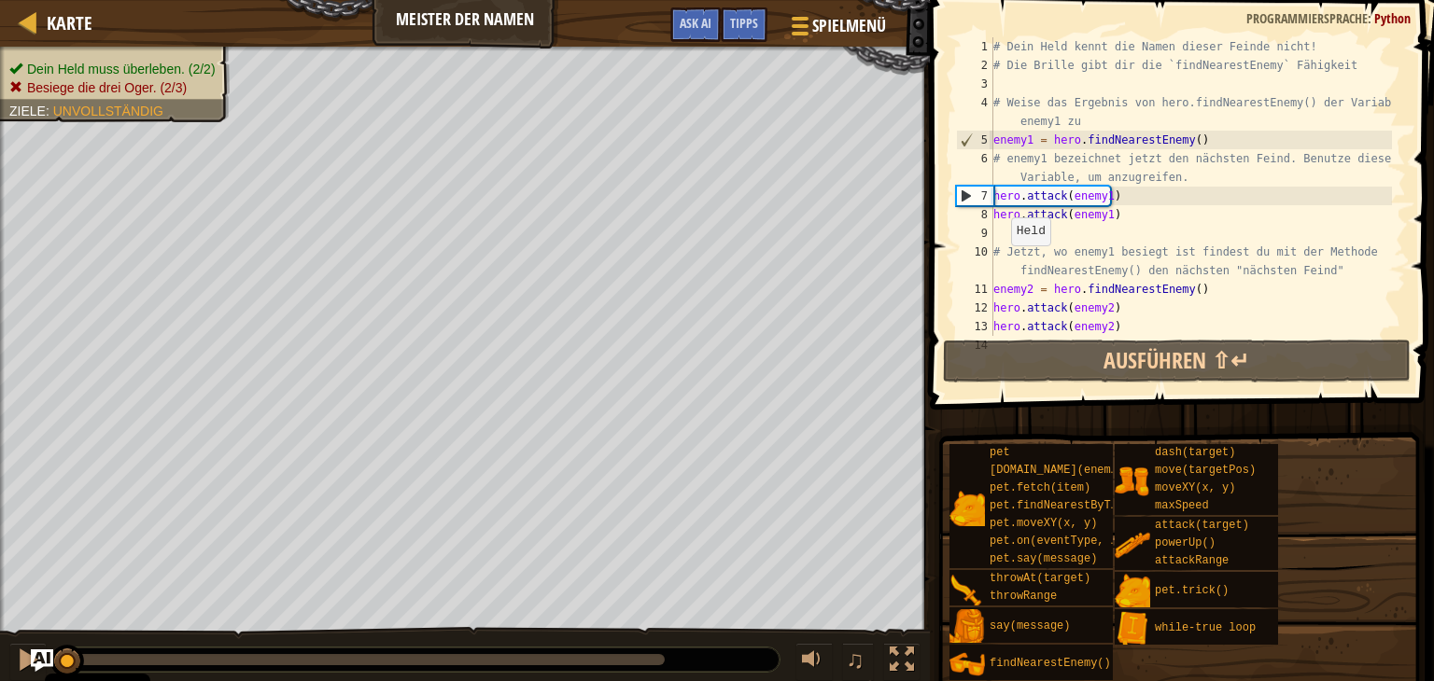
scroll to position [93, 0]
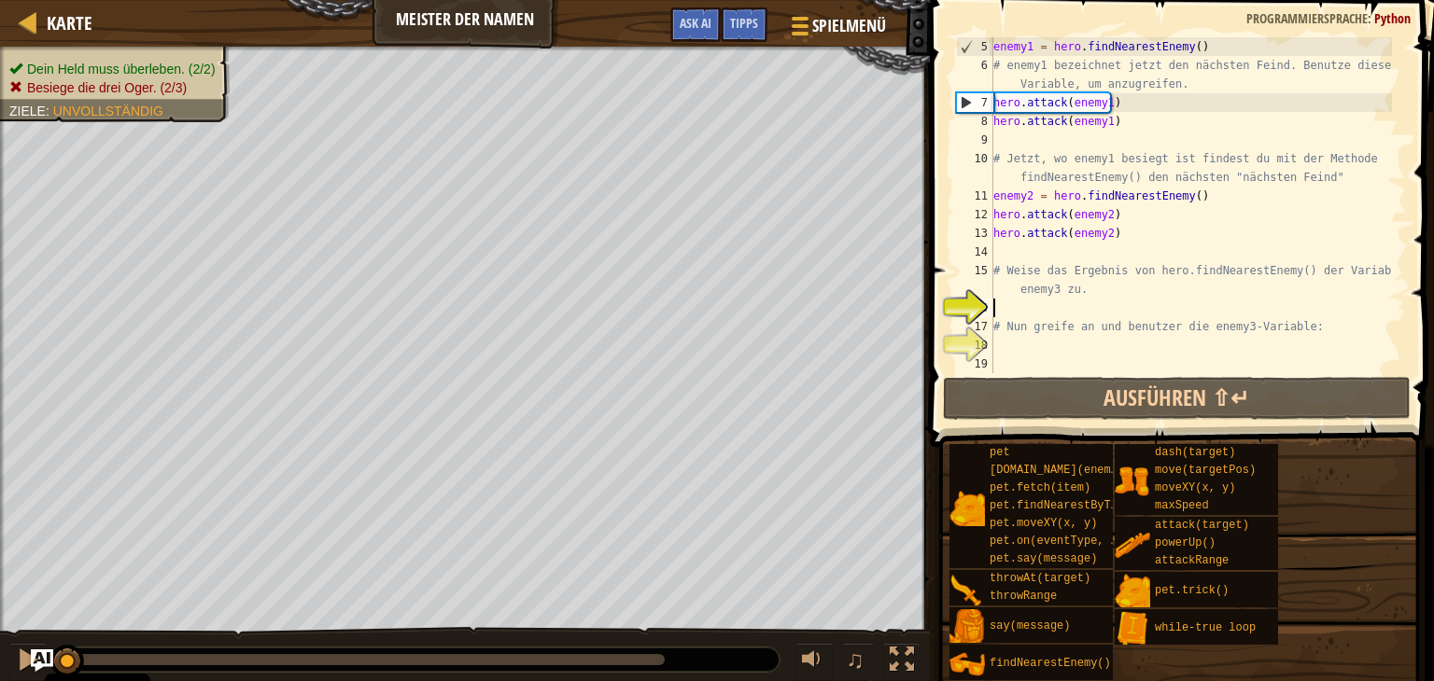
click at [1014, 314] on div "enemy1 = hero . findNearestEnemy ( ) # enemy1 bezeichnet jetzt den nächsten Fei…" at bounding box center [1190, 223] width 402 height 373
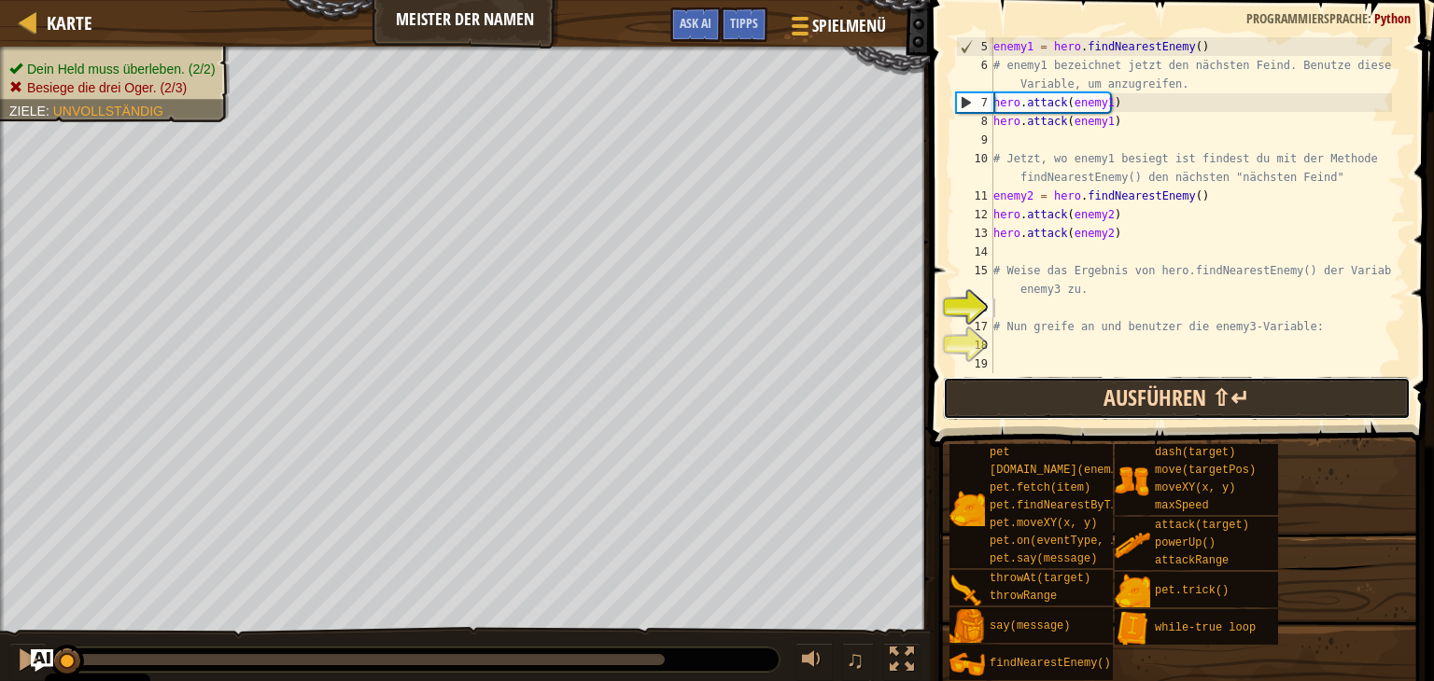
click at [1085, 385] on button "Ausführen ⇧↵" at bounding box center [1177, 398] width 468 height 43
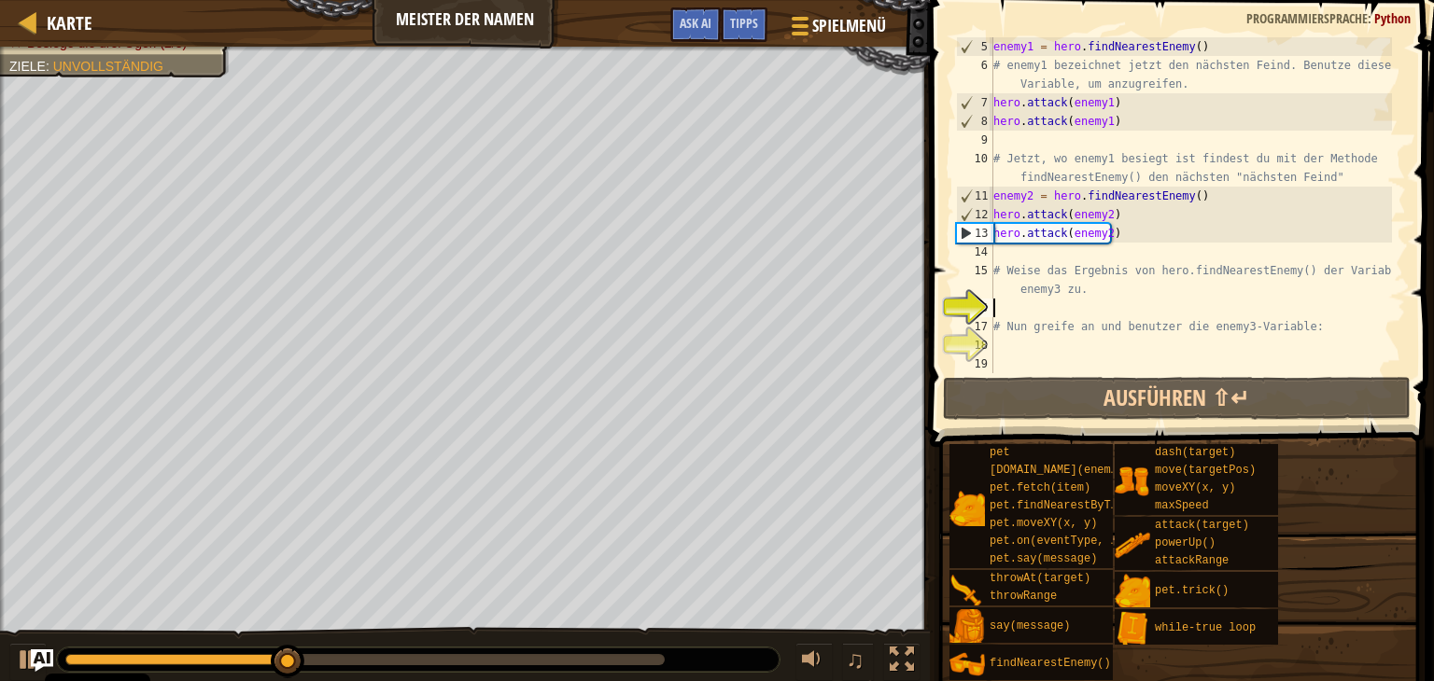
scroll to position [8, 0]
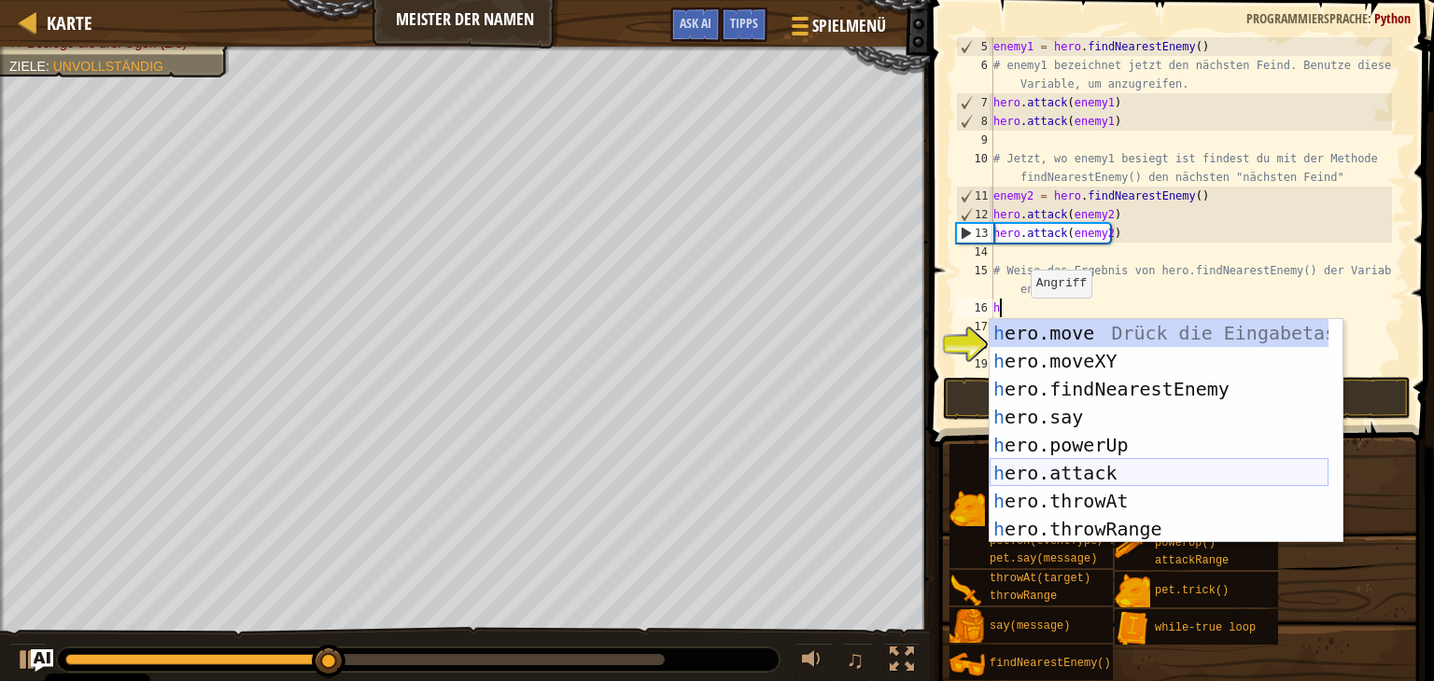
click at [1090, 465] on div "h ero.move Drück die Eingabetaste h ero.moveXY Drück die Eingabetaste h ero.fin…" at bounding box center [1158, 459] width 339 height 280
type textarea "hero.attack(enemy)"
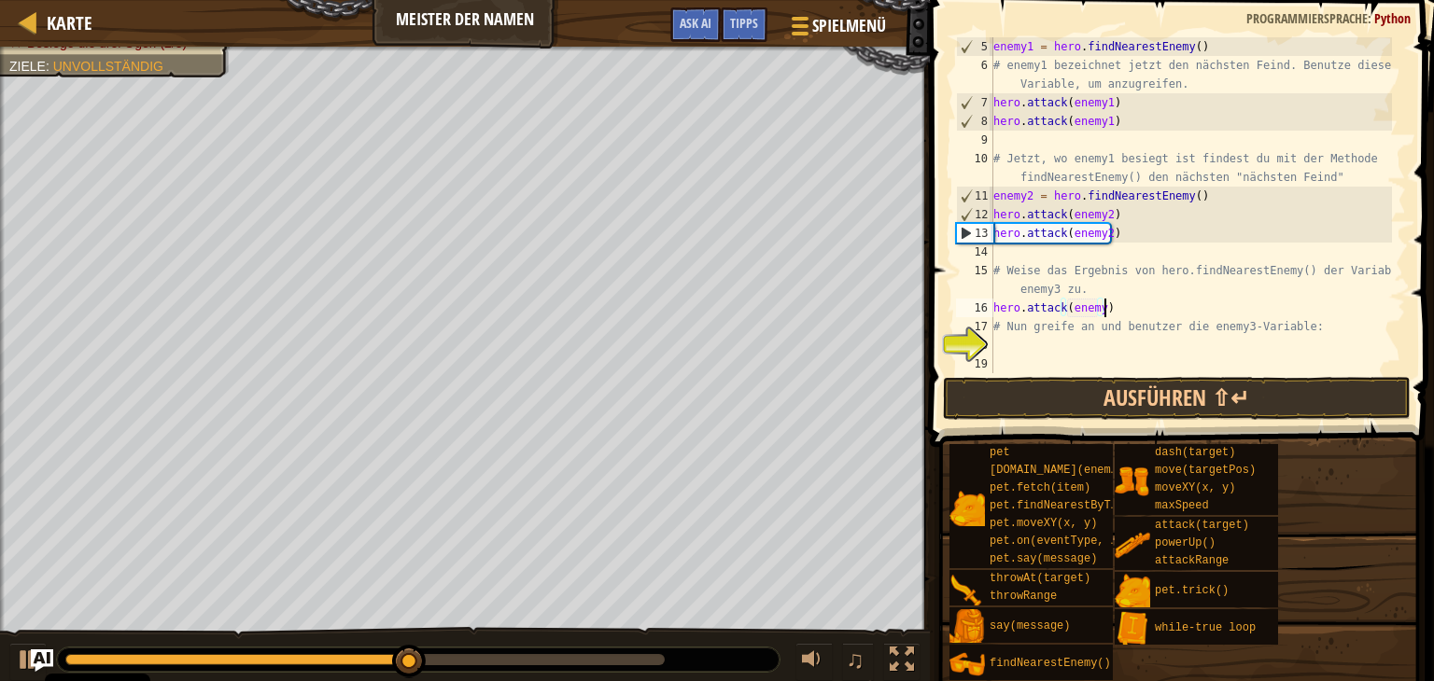
click at [1110, 307] on div "enemy1 = hero . findNearestEnemy ( ) # enemy1 bezeichnet jetzt den nächsten Fei…" at bounding box center [1190, 223] width 402 height 373
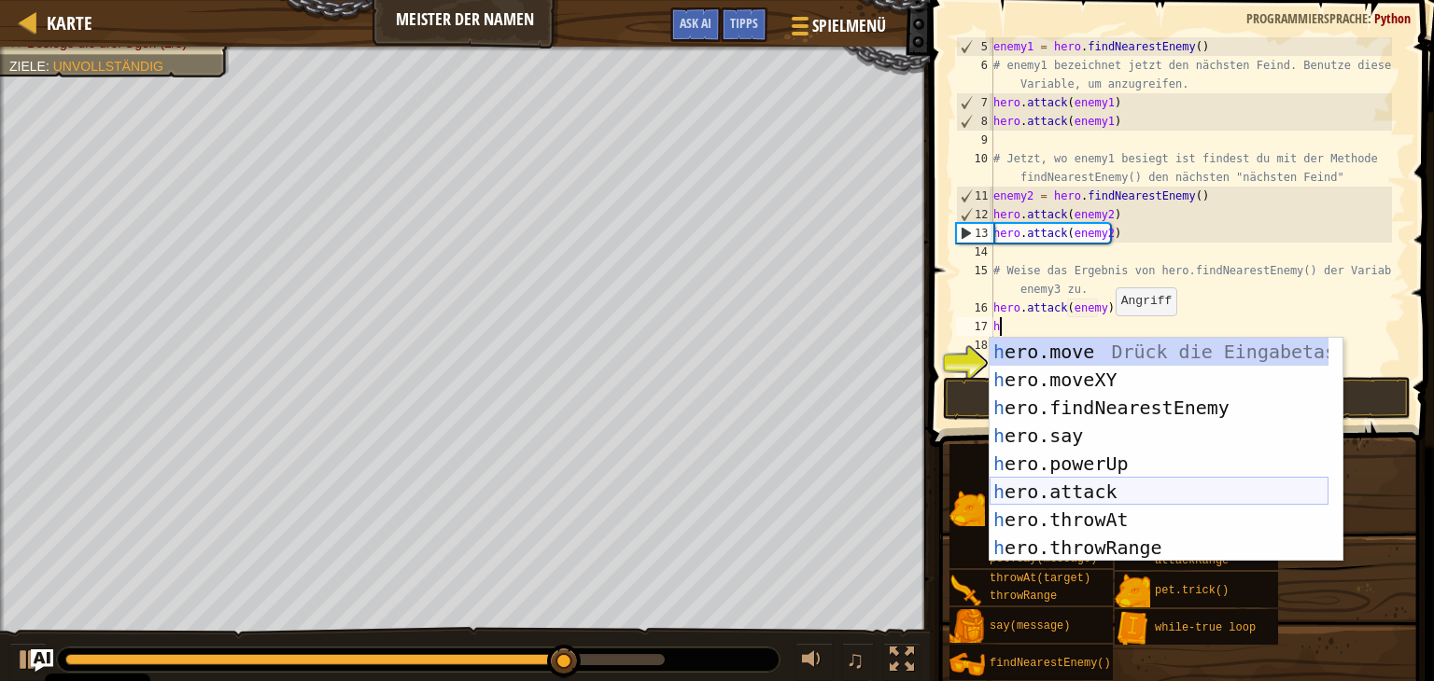
click at [1127, 485] on div "h ero.move Drück die Eingabetaste h ero.moveXY Drück die Eingabetaste h ero.fin…" at bounding box center [1158, 478] width 339 height 280
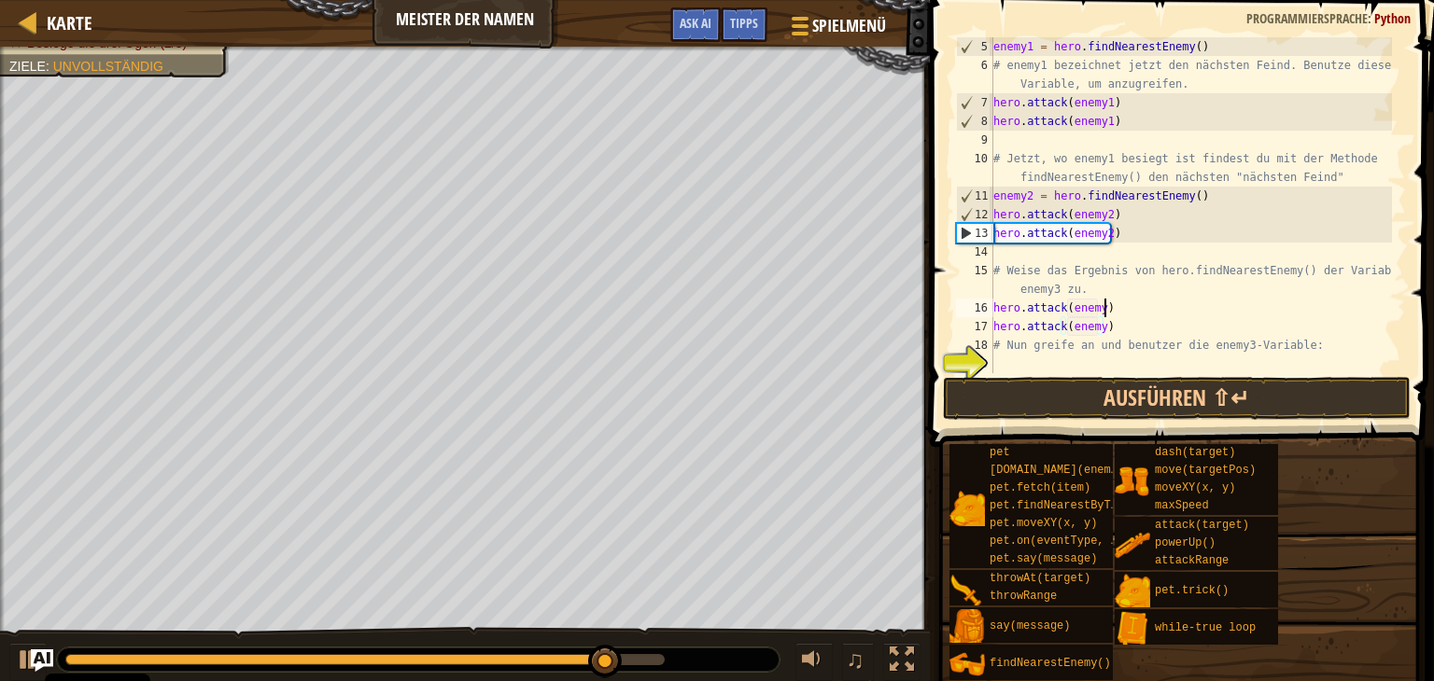
click at [1107, 316] on div "enemy1 = hero . findNearestEnemy ( ) # enemy1 bezeichnet jetzt den nächsten Fei…" at bounding box center [1190, 223] width 402 height 373
click at [1095, 308] on div "enemy1 = hero . findNearestEnemy ( ) # enemy1 bezeichnet jetzt den nächsten Fei…" at bounding box center [1190, 223] width 402 height 373
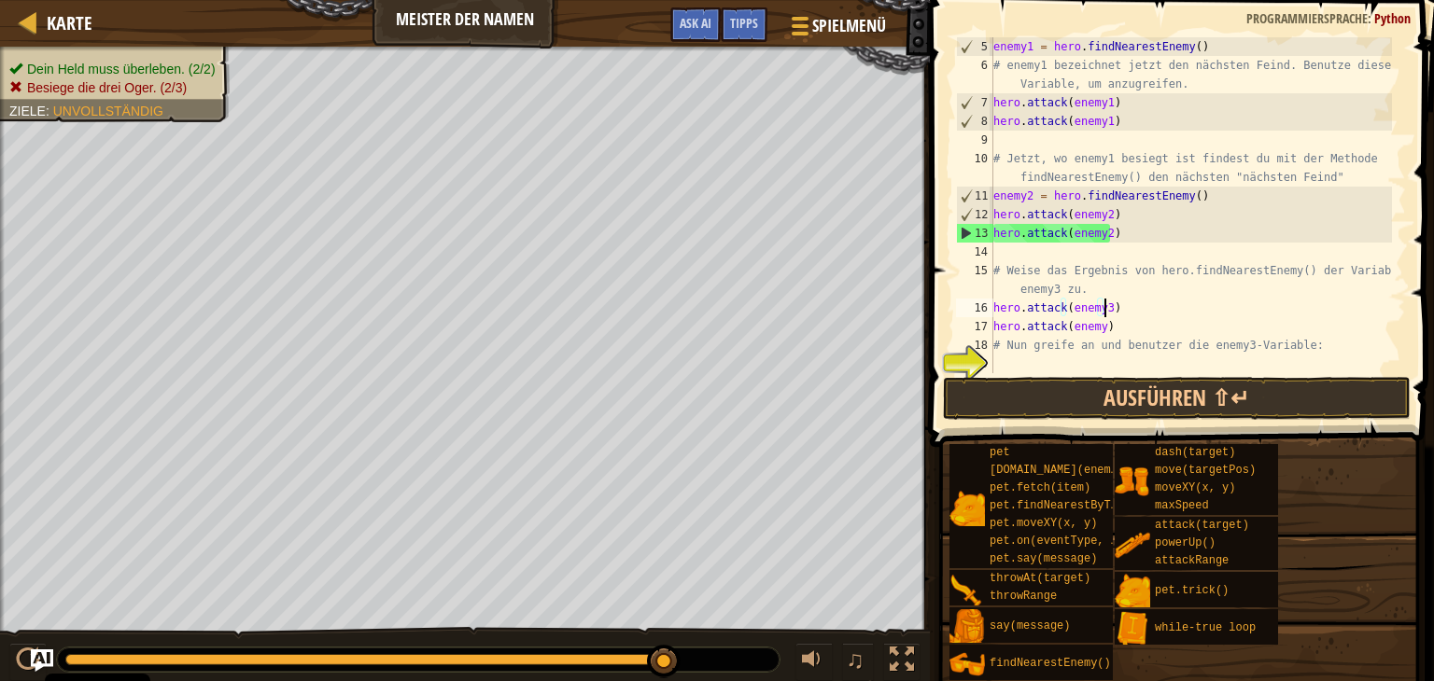
scroll to position [8, 7]
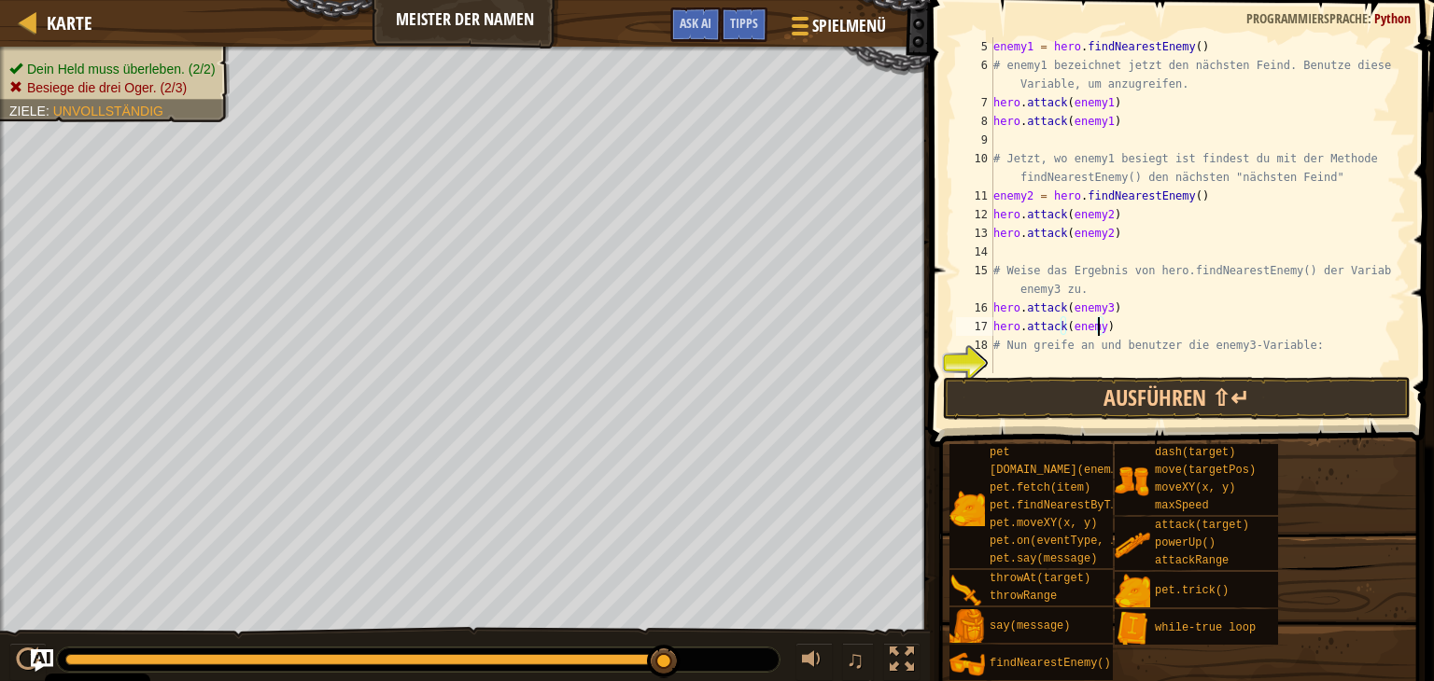
click at [1099, 329] on div "enemy1 = hero . findNearestEnemy ( ) # enemy1 bezeichnet jetzt den nächsten Fei…" at bounding box center [1190, 223] width 402 height 373
click at [1135, 404] on button "Ausführen ⇧↵" at bounding box center [1177, 398] width 468 height 43
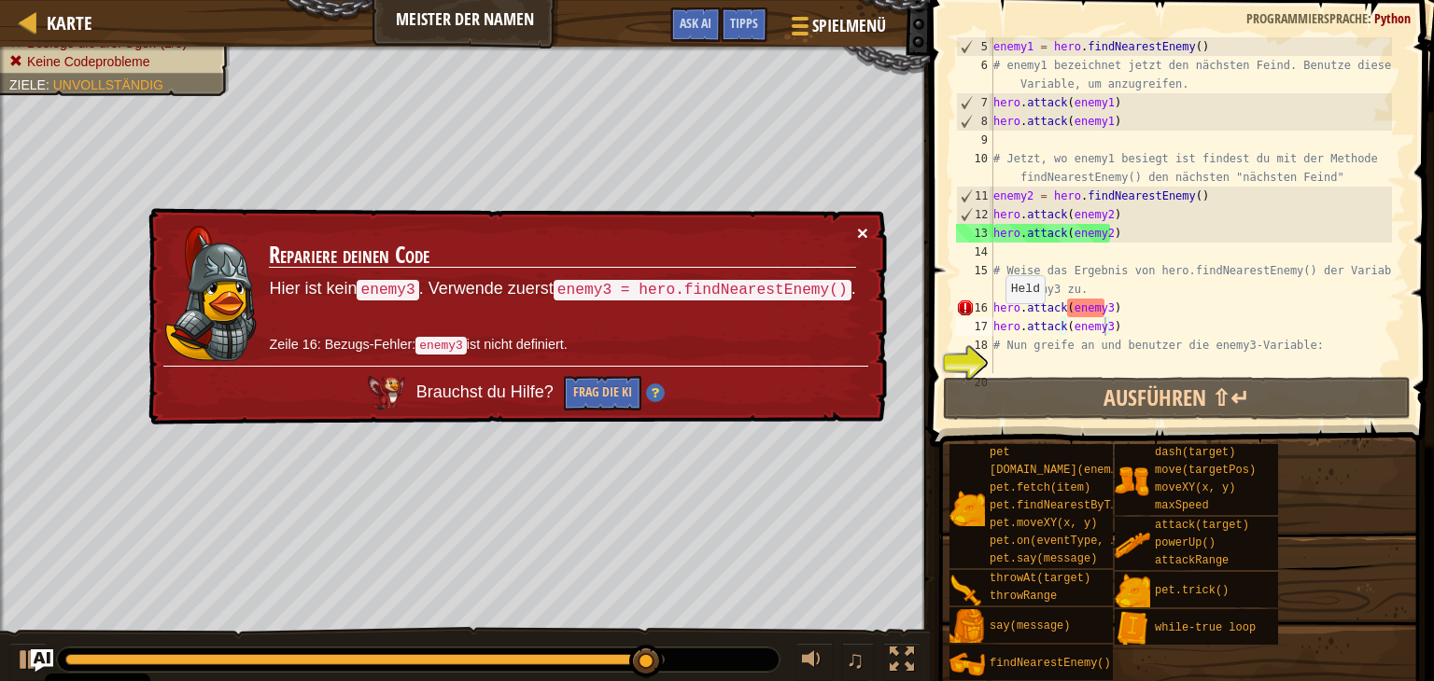
click at [863, 241] on button "×" at bounding box center [862, 233] width 11 height 20
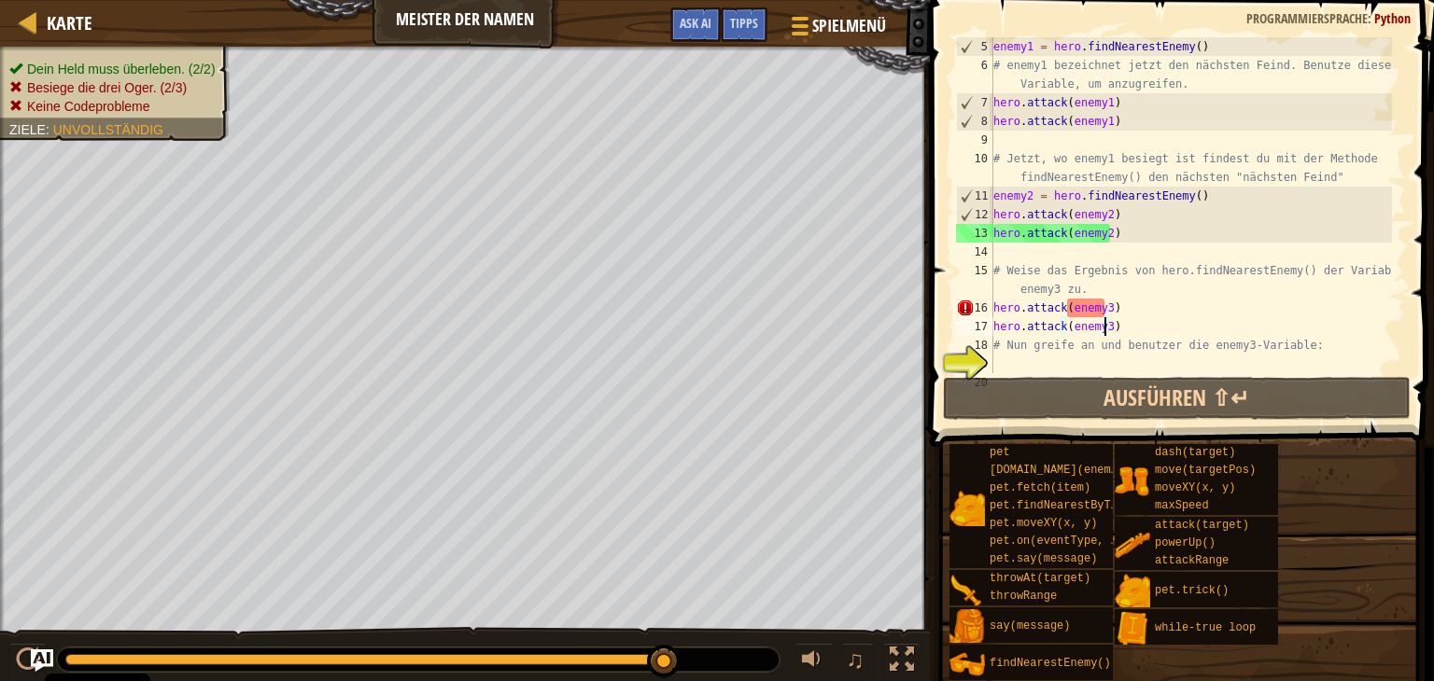
click at [1079, 284] on div "enemy1 = hero . findNearestEnemy ( ) # enemy1 bezeichnet jetzt den nächsten Fei…" at bounding box center [1190, 223] width 402 height 373
type textarea "# Weise das Ergebnis von hero.findNearestEnemy() der Variable enemy3 zu."
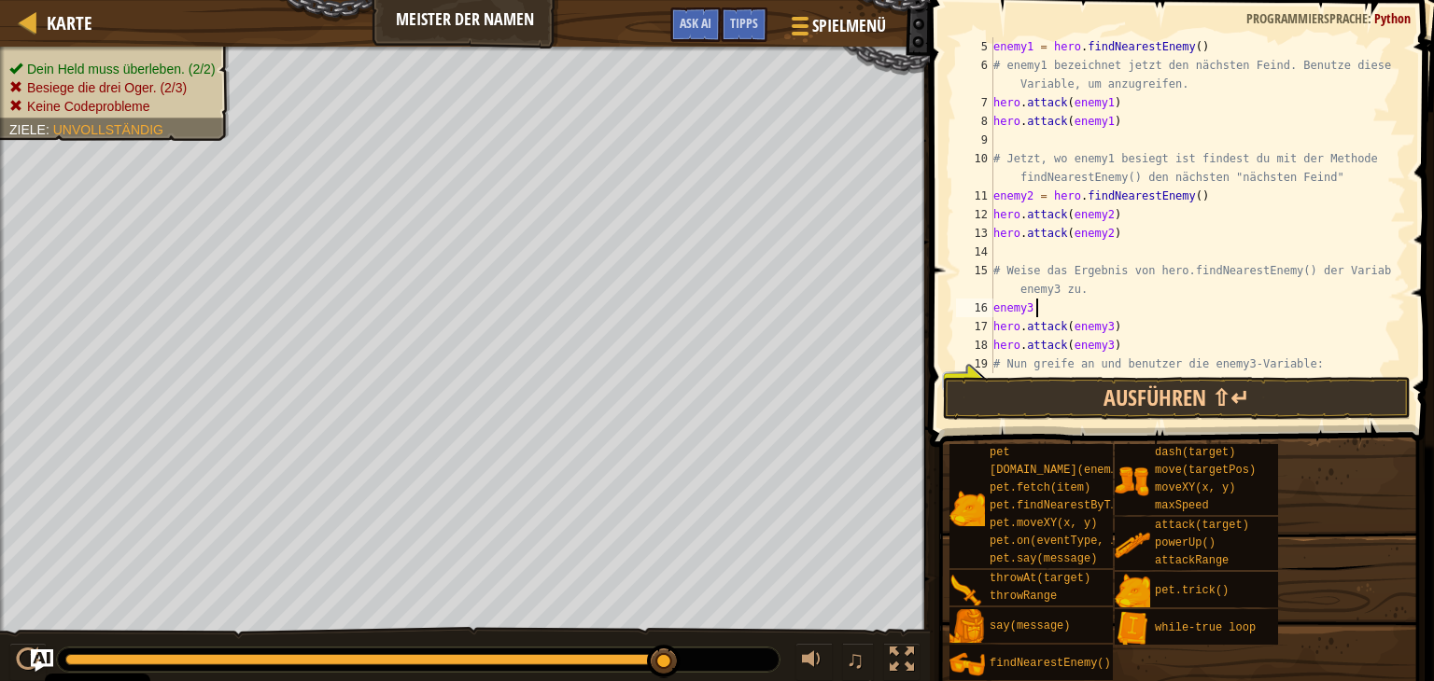
scroll to position [8, 3]
type textarea "enemy3 = h"
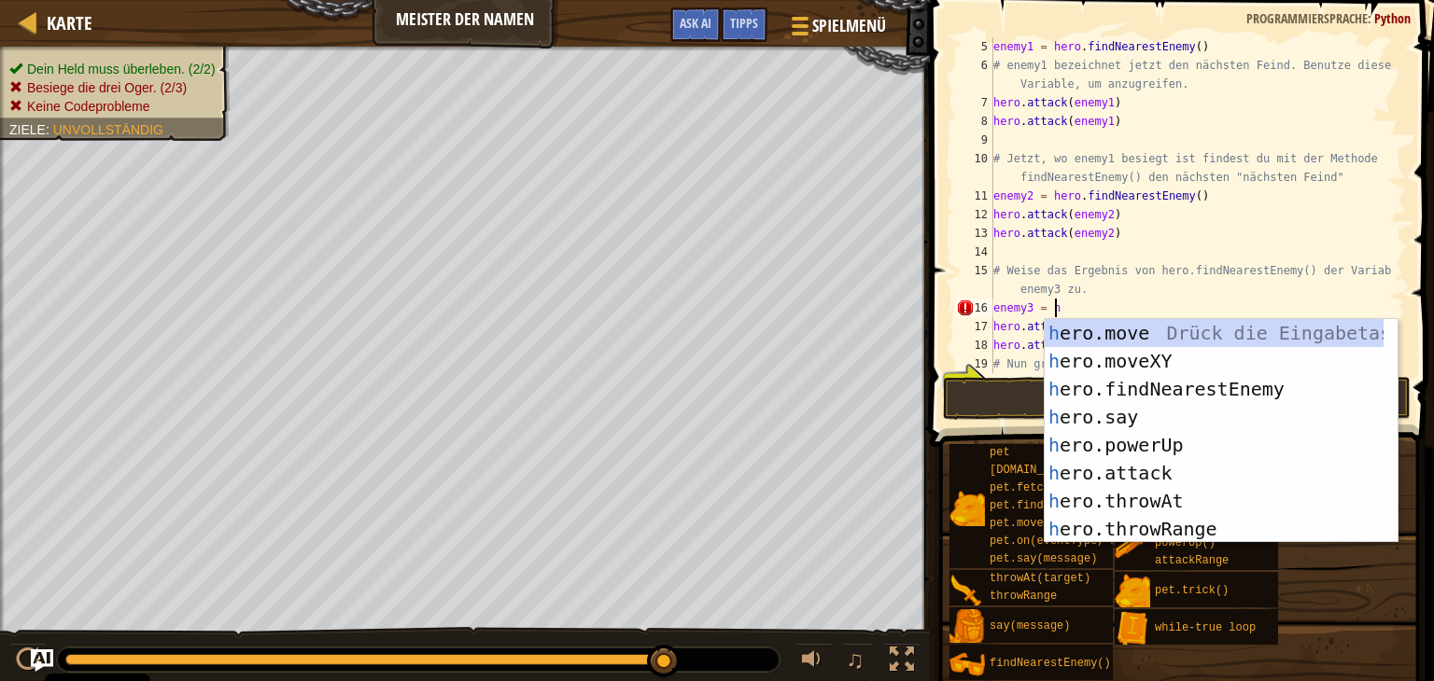
scroll to position [8, 4]
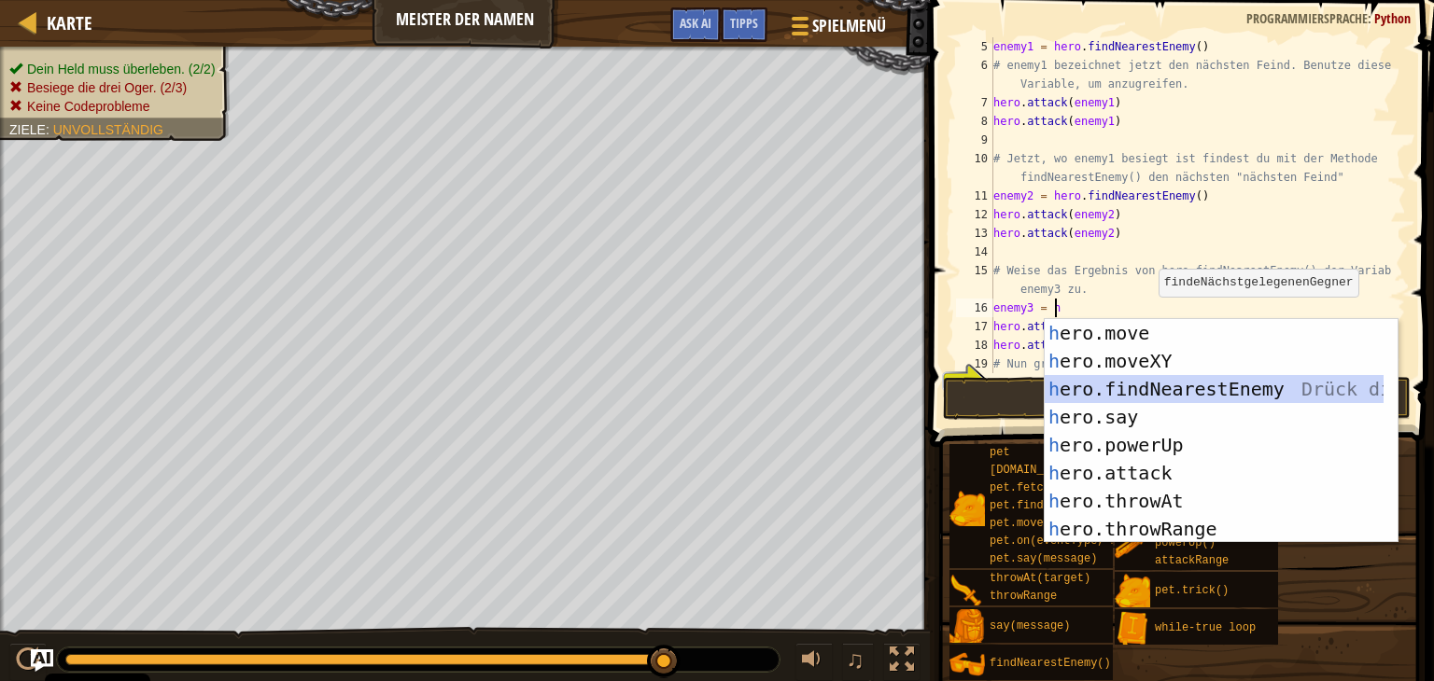
click at [1284, 382] on div "h ero.move Drück die Eingabetaste h ero.moveXY Drück die Eingabetaste h ero.fin…" at bounding box center [1220, 459] width 353 height 280
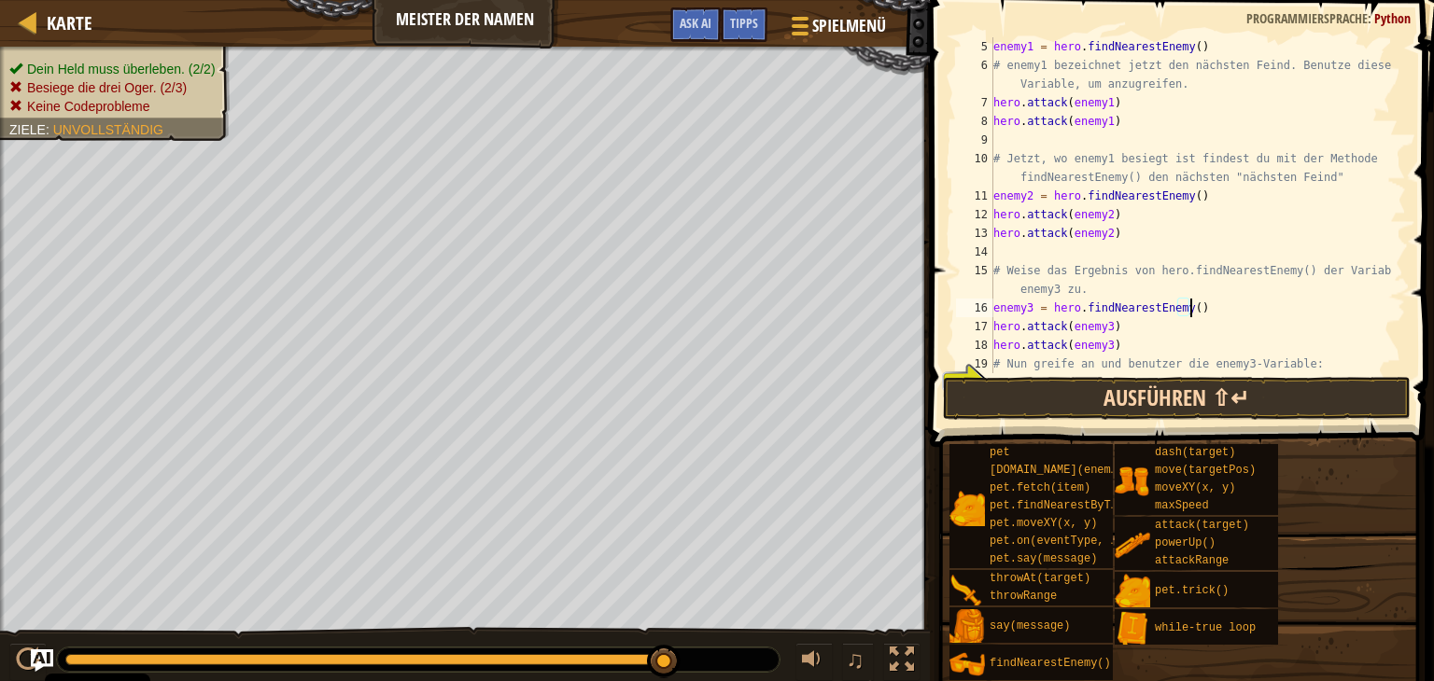
type textarea "enemy3 = hero.findNearestEnemy()"
click at [1120, 392] on button "Ausführen ⇧↵" at bounding box center [1177, 398] width 468 height 43
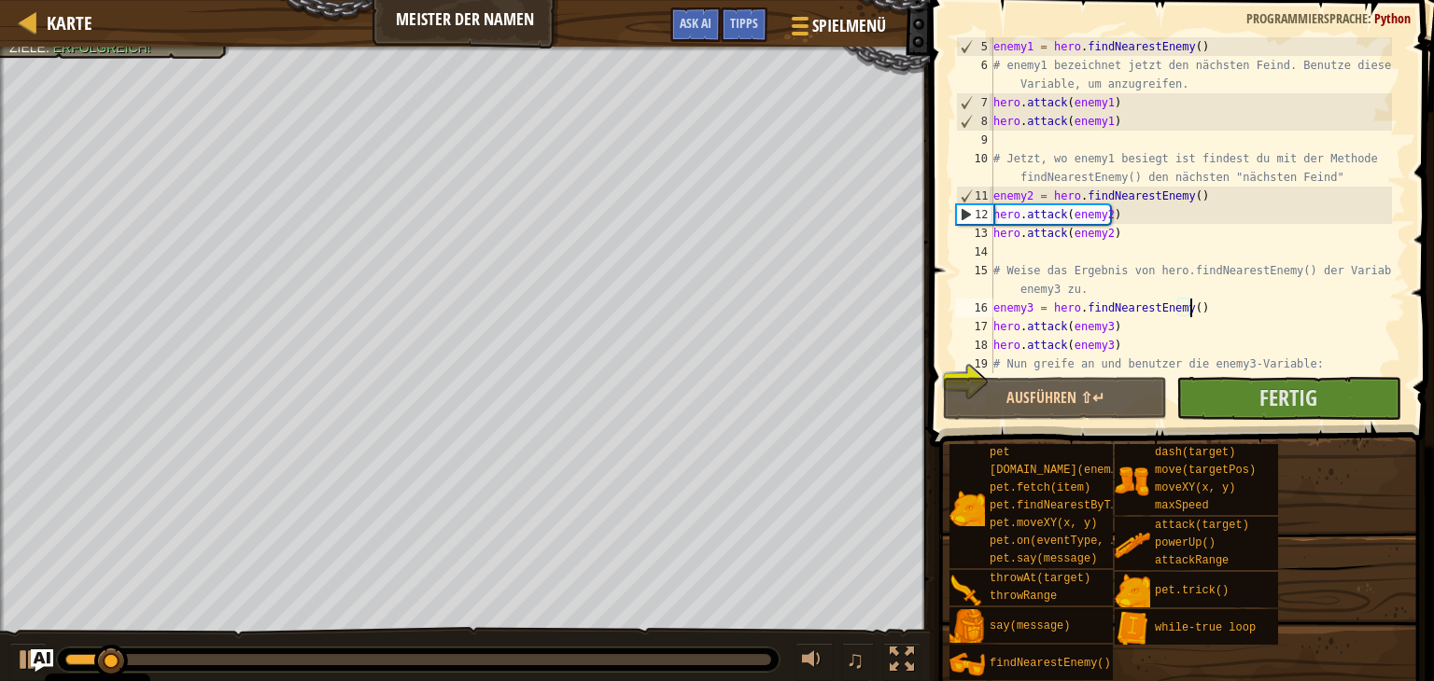
scroll to position [131, 0]
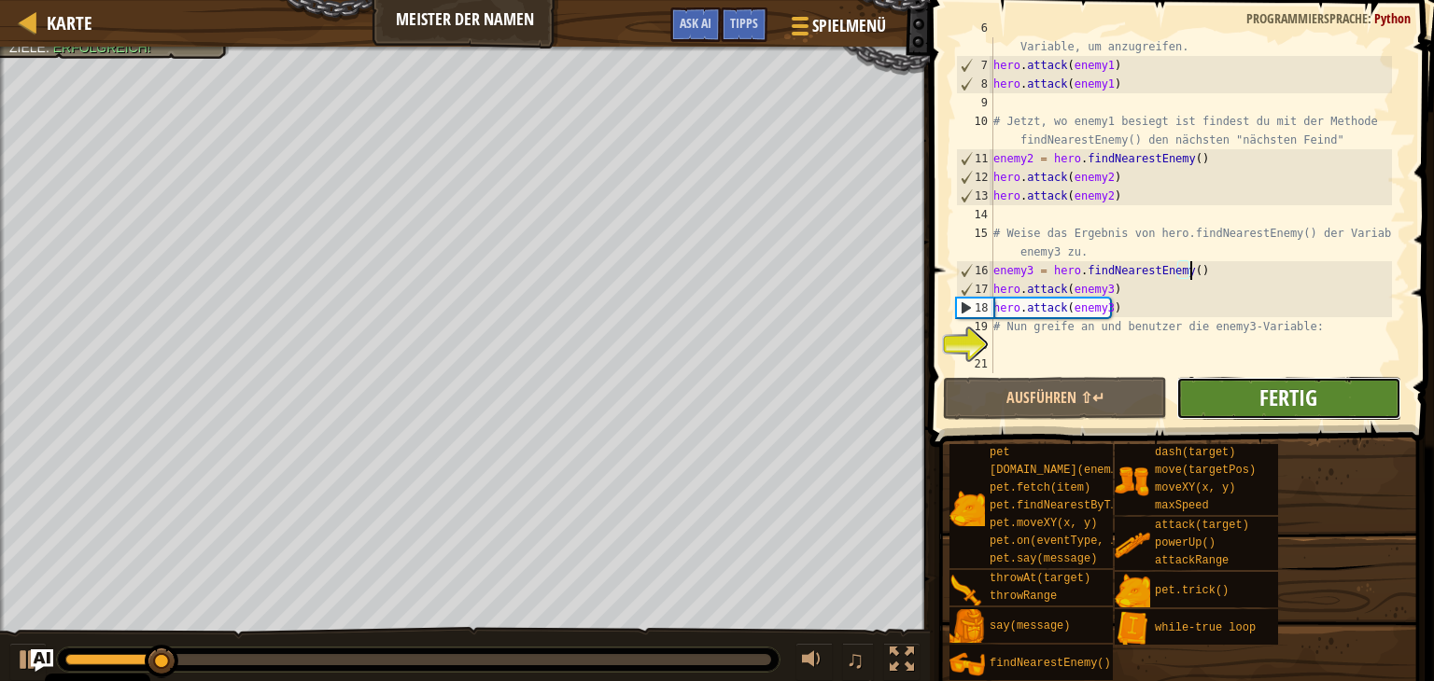
click at [1286, 401] on span "Fertig" at bounding box center [1288, 398] width 58 height 30
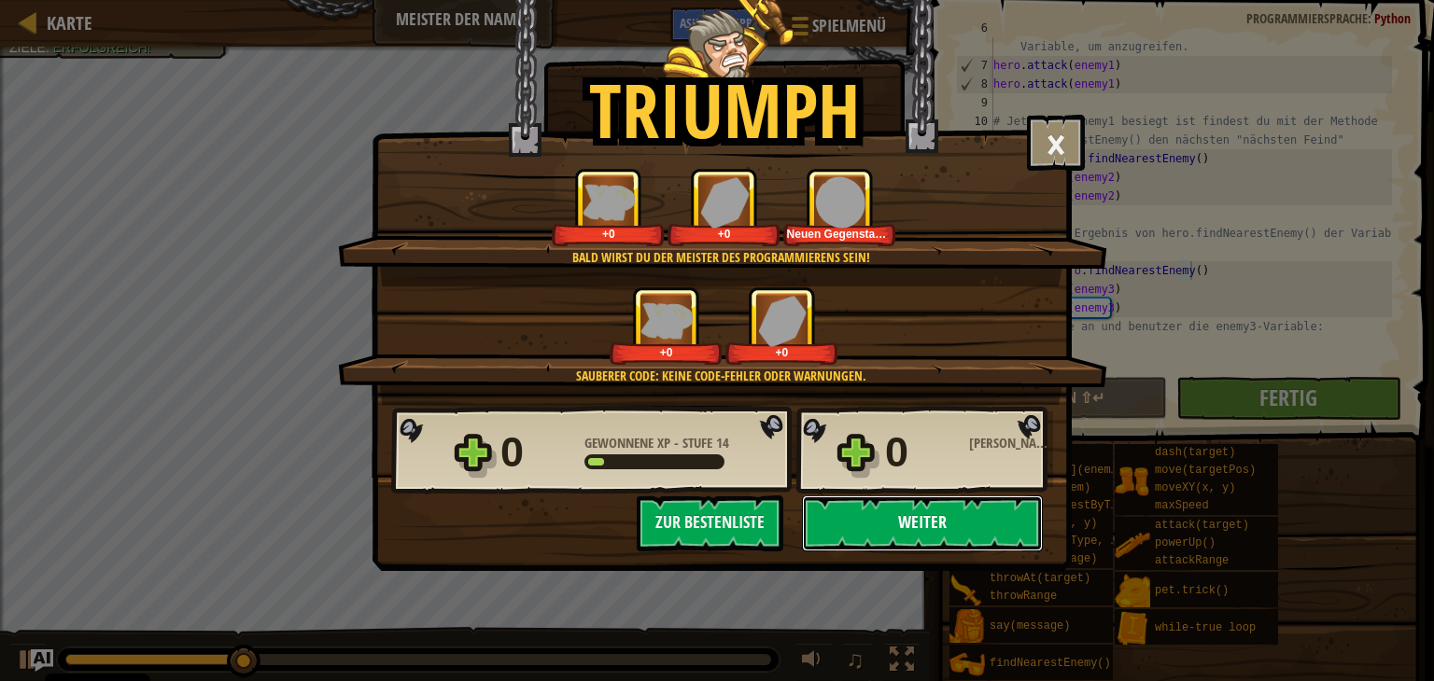
click at [949, 504] on button "Weiter" at bounding box center [922, 524] width 241 height 56
select select "de-DE"
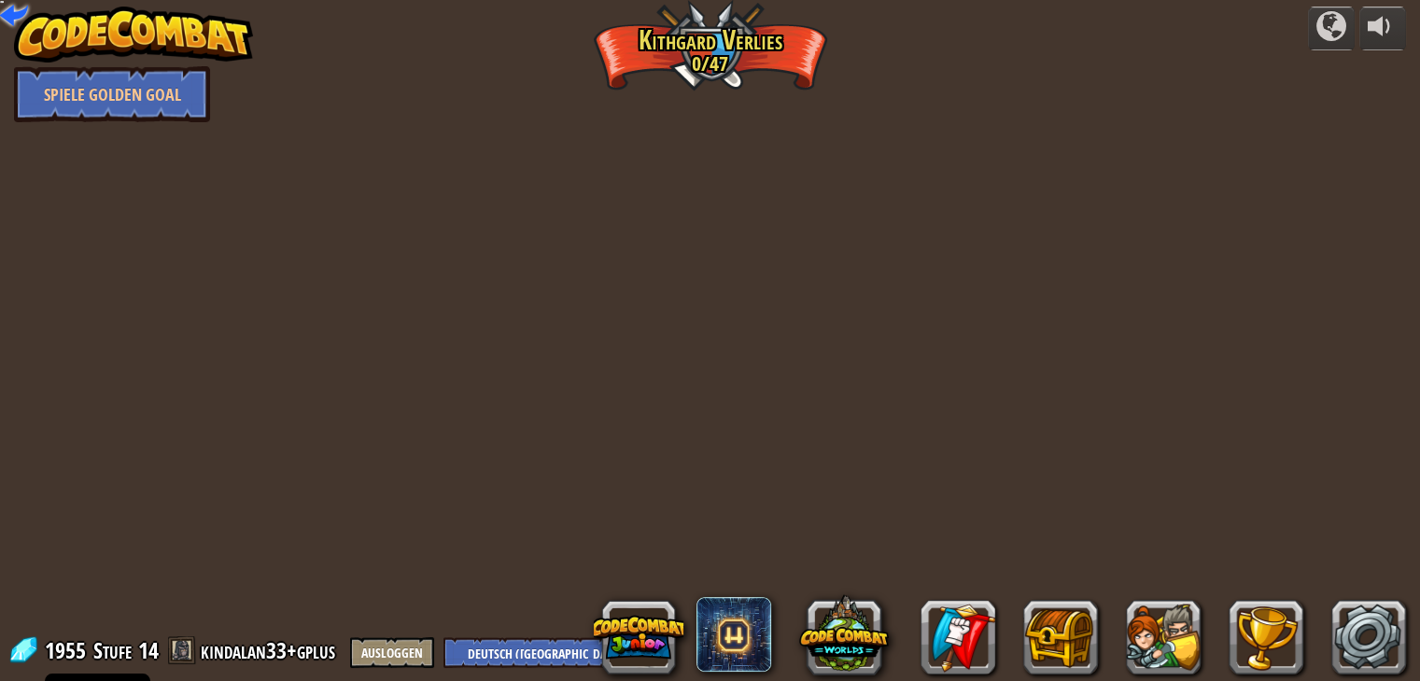
select select "de-DE"
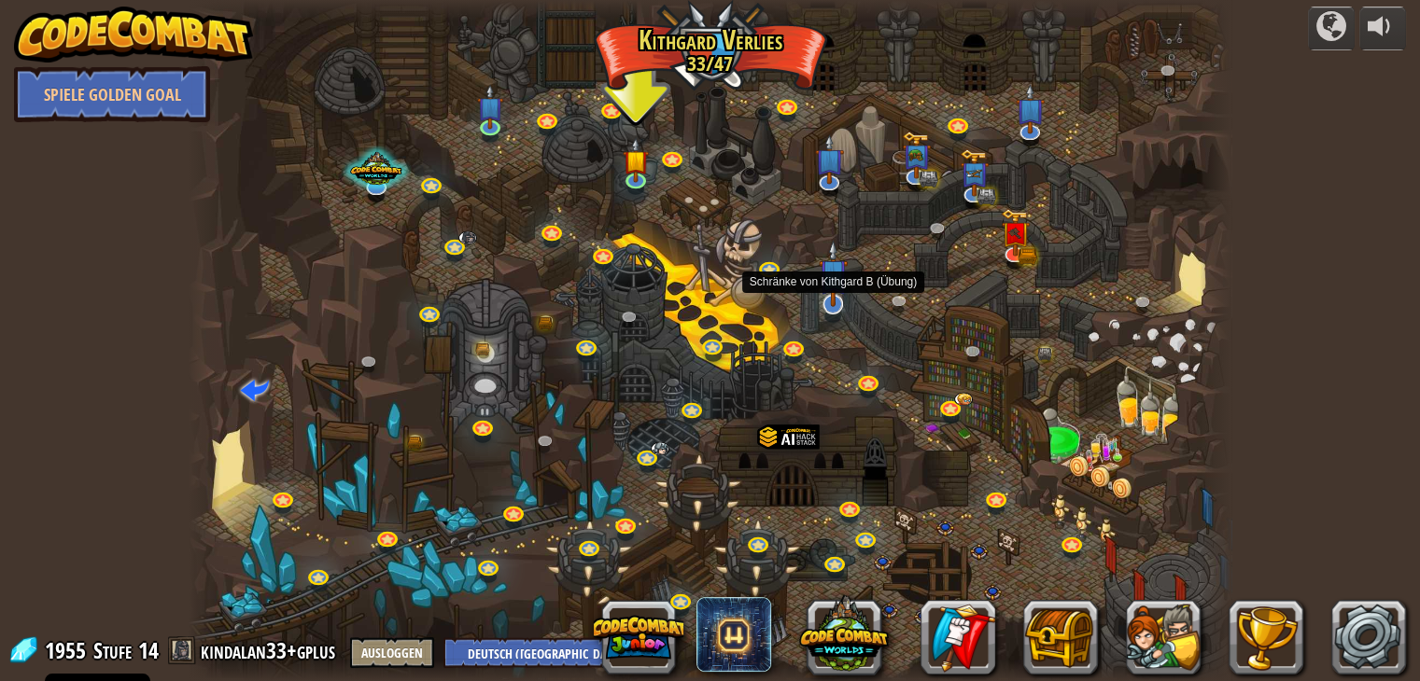
click at [829, 298] on img at bounding box center [833, 273] width 29 height 67
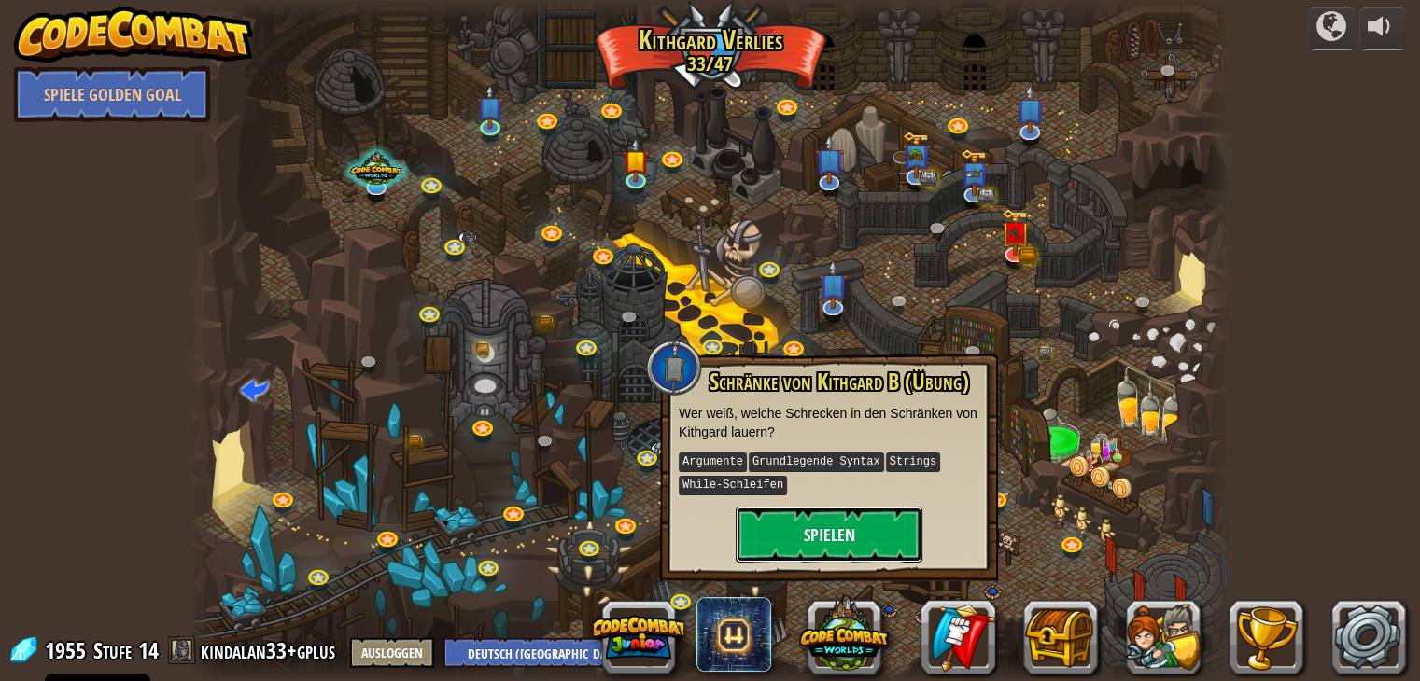
click at [865, 511] on button "Spielen" at bounding box center [828, 535] width 187 height 56
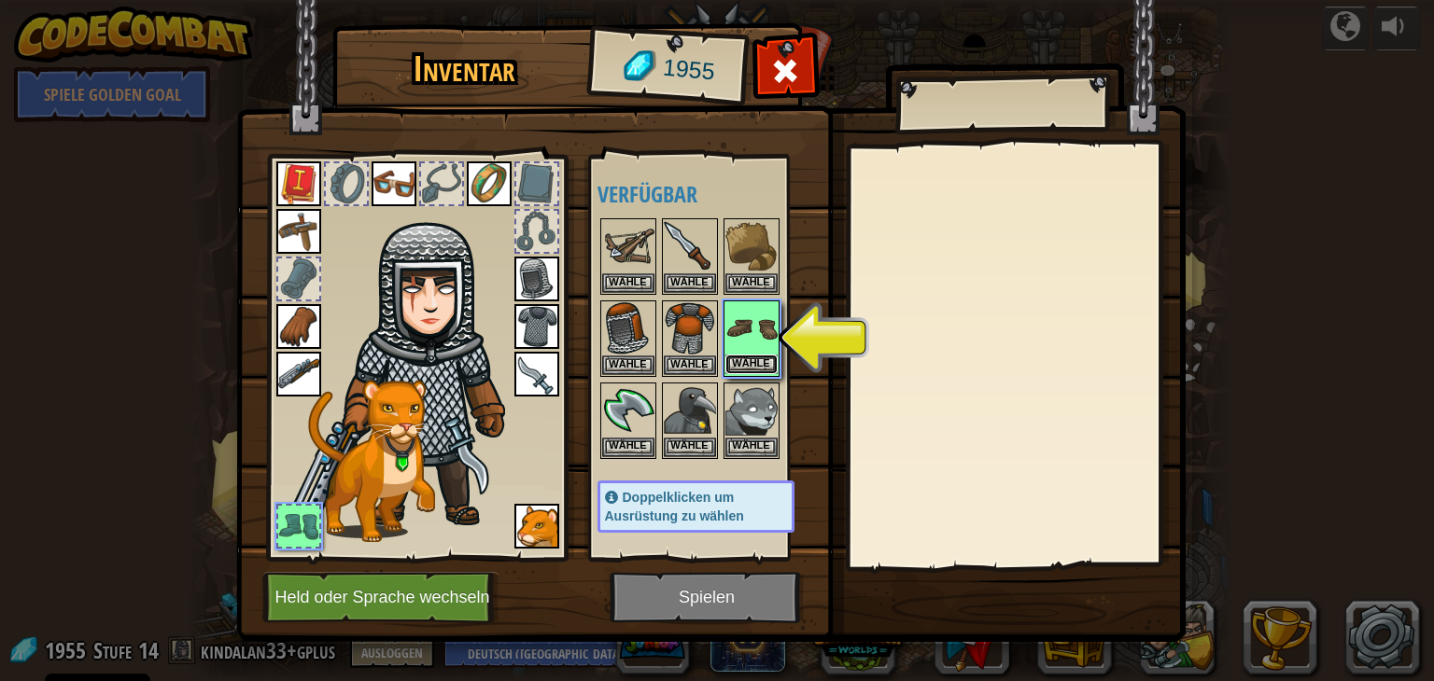
click at [755, 355] on button "Wähle" at bounding box center [751, 365] width 52 height 20
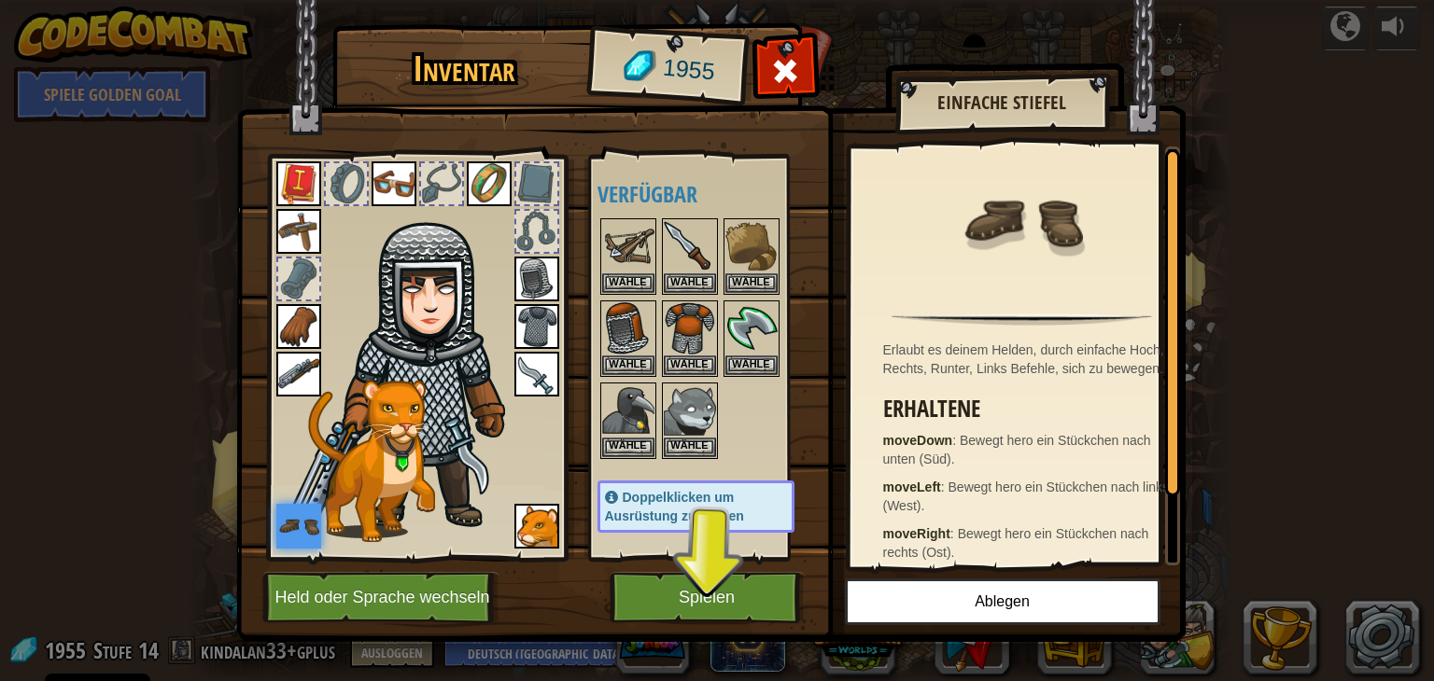
click at [735, 571] on img at bounding box center [710, 304] width 949 height 678
click at [738, 594] on button "Spielen" at bounding box center [706, 597] width 195 height 51
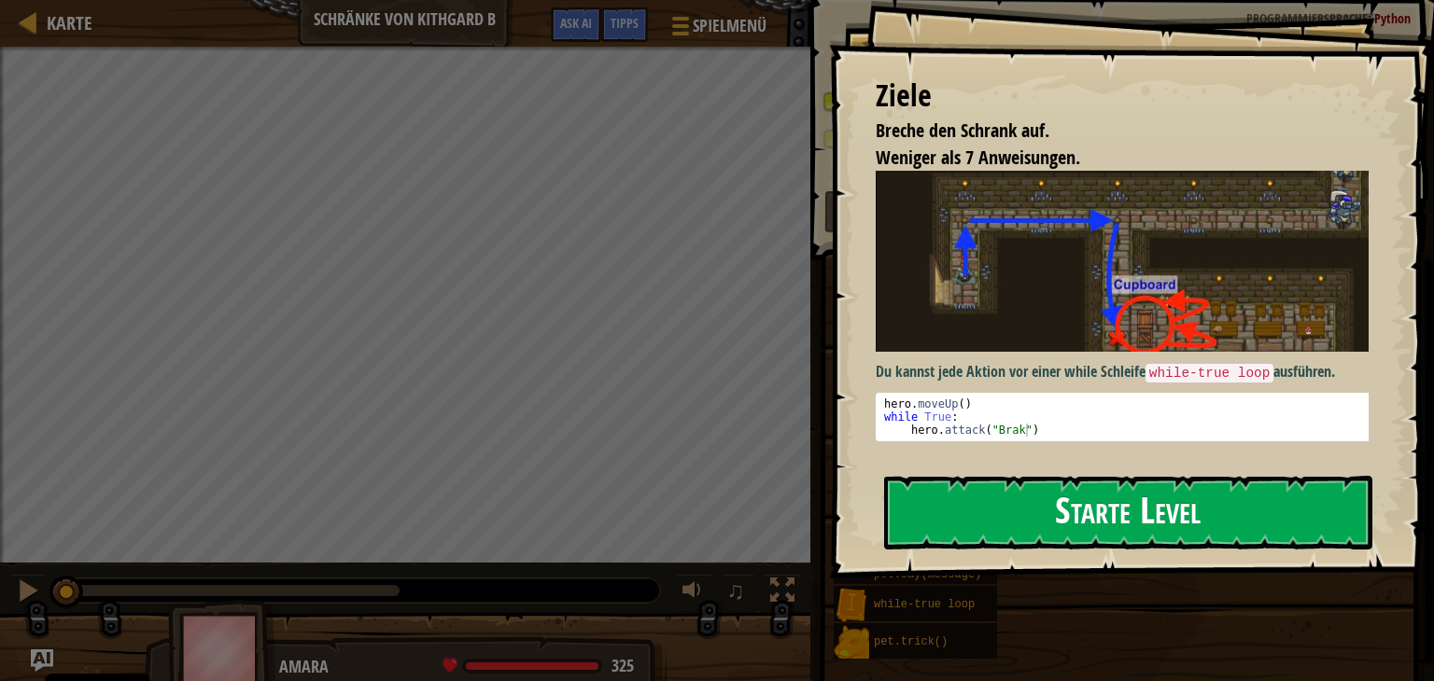
click at [928, 494] on button "Starte Level" at bounding box center [1128, 513] width 488 height 74
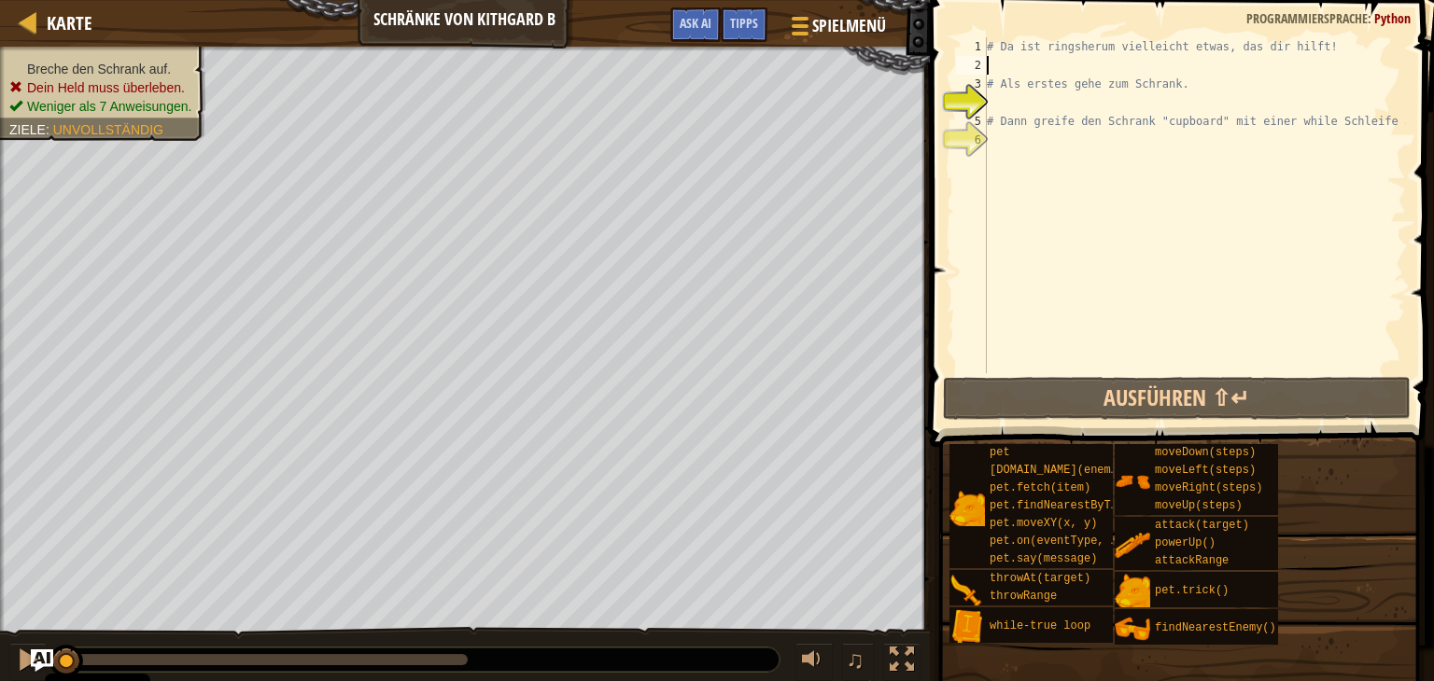
drag, startPoint x: 1105, startPoint y: 61, endPoint x: 1071, endPoint y: 73, distance: 35.7
drag, startPoint x: 1071, startPoint y: 73, endPoint x: 993, endPoint y: 72, distance: 78.4
click at [993, 72] on div "# Da ist ringsherum vielleicht etwas, das dir hilft! # Als erstes gehe zum Schr…" at bounding box center [1194, 223] width 423 height 373
click at [1000, 97] on div "# Da ist ringsherum vielleicht etwas, das dir hilft! # Als erstes gehe zum Schr…" at bounding box center [1194, 223] width 423 height 373
type textarea "w"
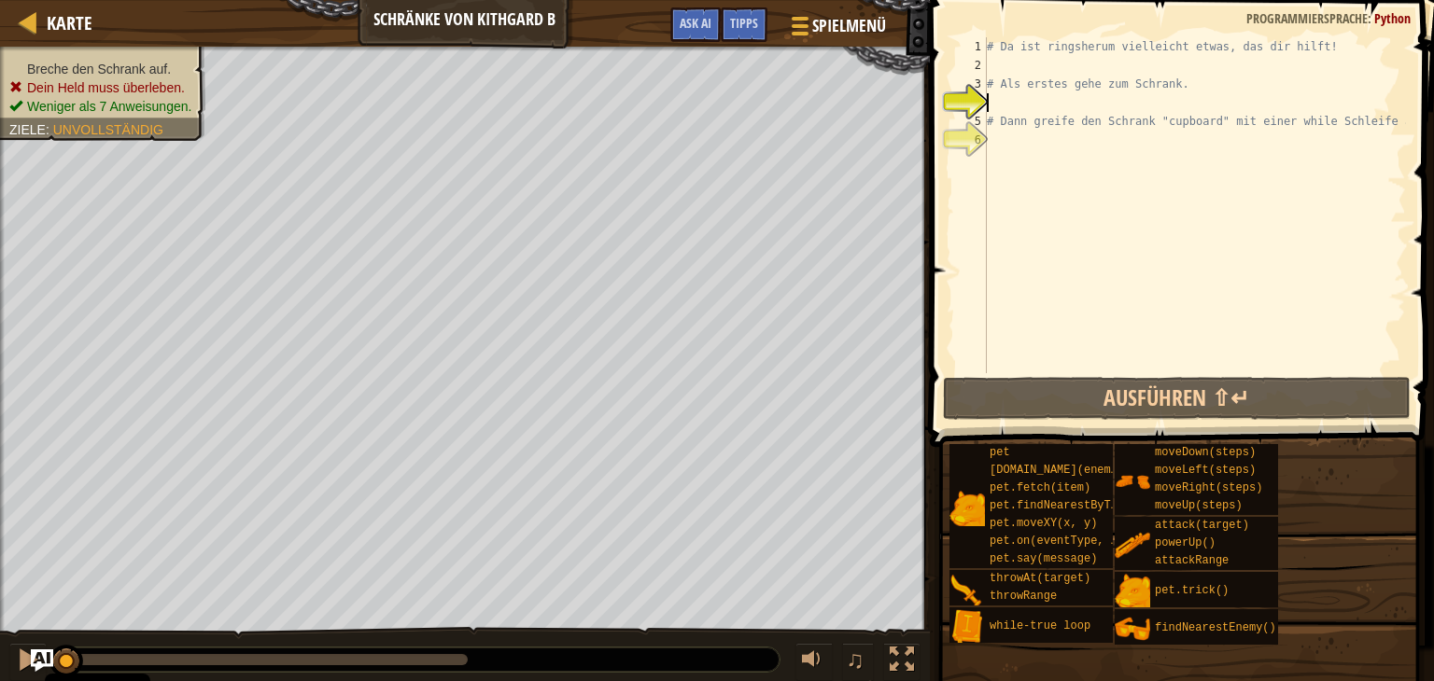
scroll to position [8, 0]
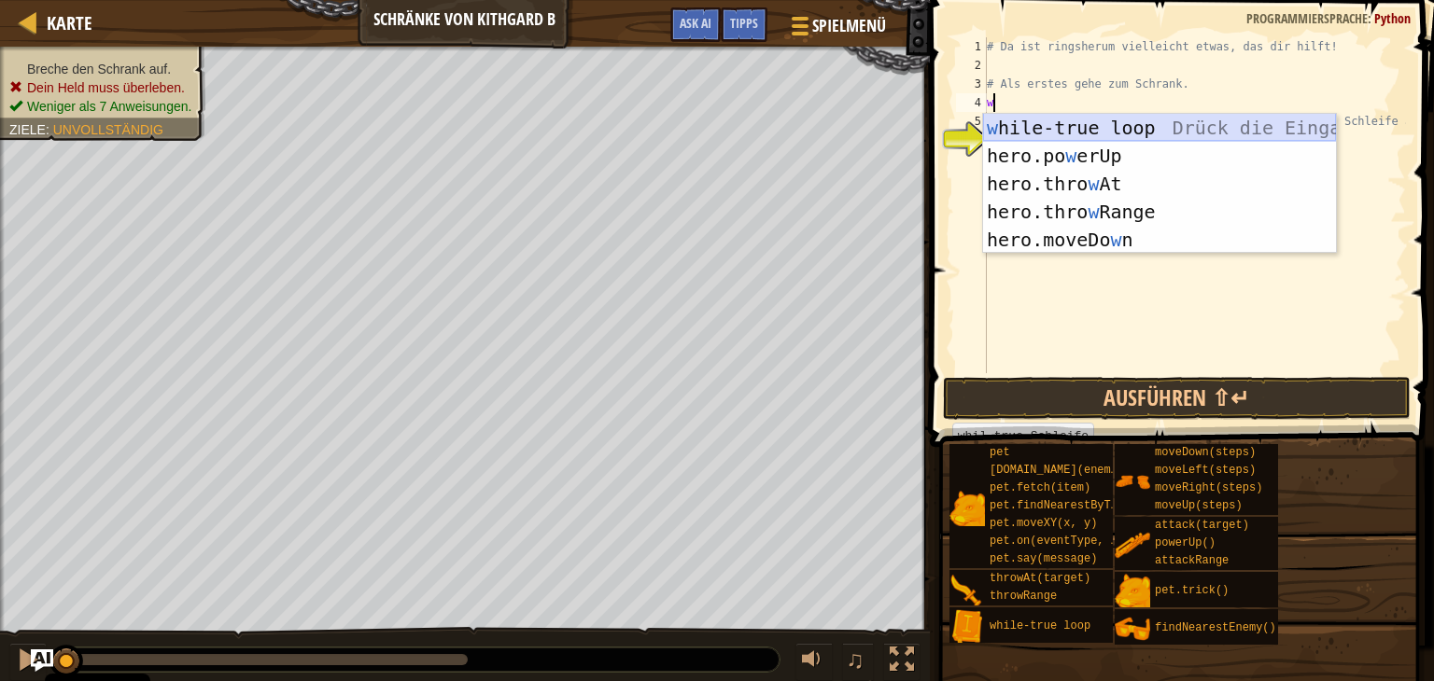
click at [1053, 117] on div "w hile-true loop Drück die Eingabetaste hero.po w erUp [PERSON_NAME] die Eingab…" at bounding box center [1159, 212] width 353 height 196
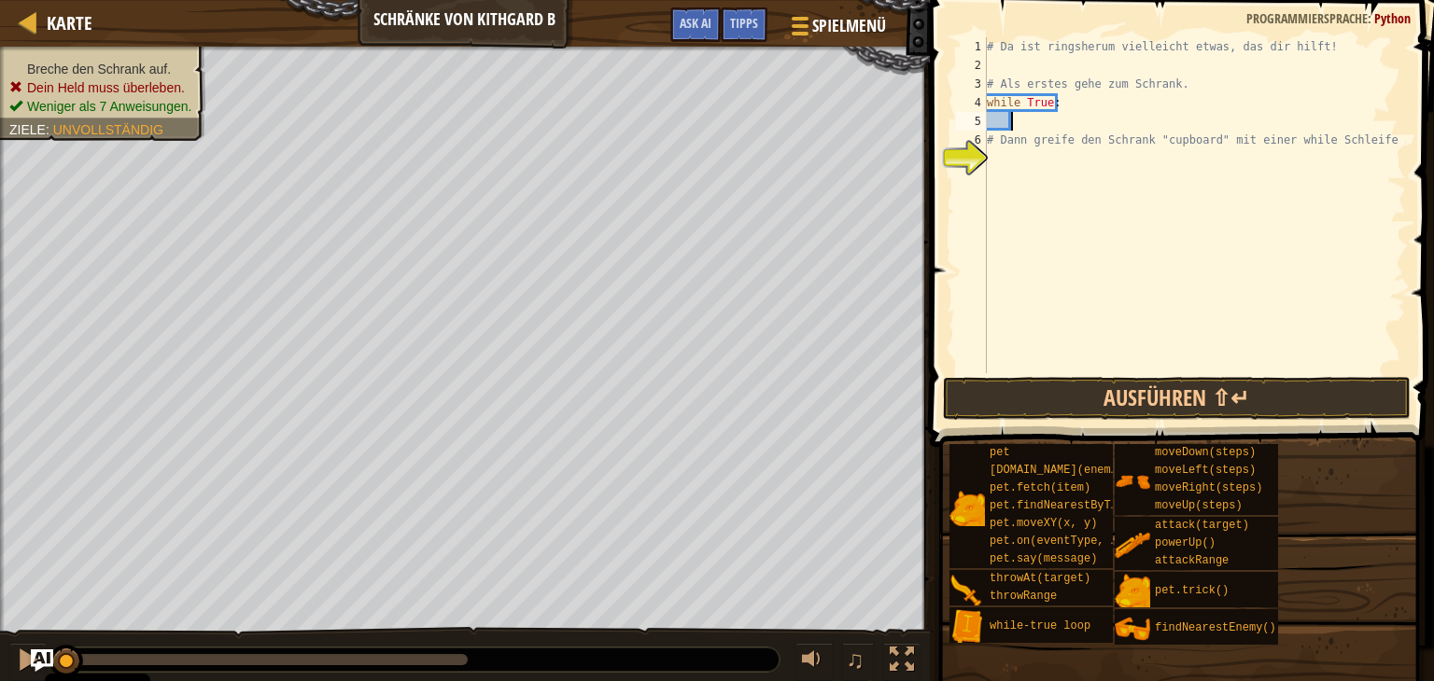
type textarea "# Dann greife den Schrank "cupboard" mit einer while Schleife an."
click at [1010, 132] on div "# Da ist ringsherum vielleicht etwas, das dir hilft! # Als erstes gehe zum Schr…" at bounding box center [1194, 223] width 423 height 373
click at [1021, 122] on div "# Da ist ringsherum vielleicht etwas, das dir hilft! # Als erstes gehe zum Schr…" at bounding box center [1194, 223] width 423 height 373
type textarea "h"
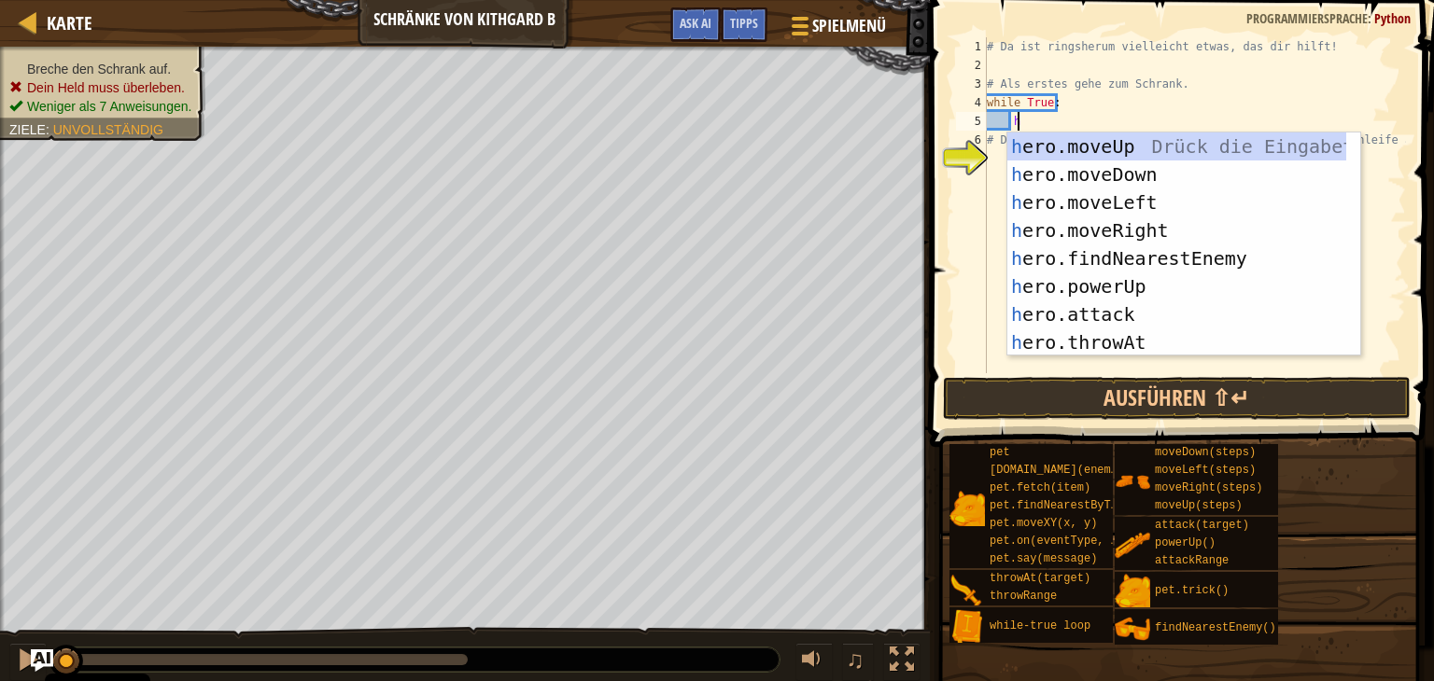
scroll to position [8, 1]
click at [1130, 227] on div "h ero.moveUp Drück die Eingabetaste h ero.moveDown Drück die Eingabetaste h ero…" at bounding box center [1176, 273] width 339 height 280
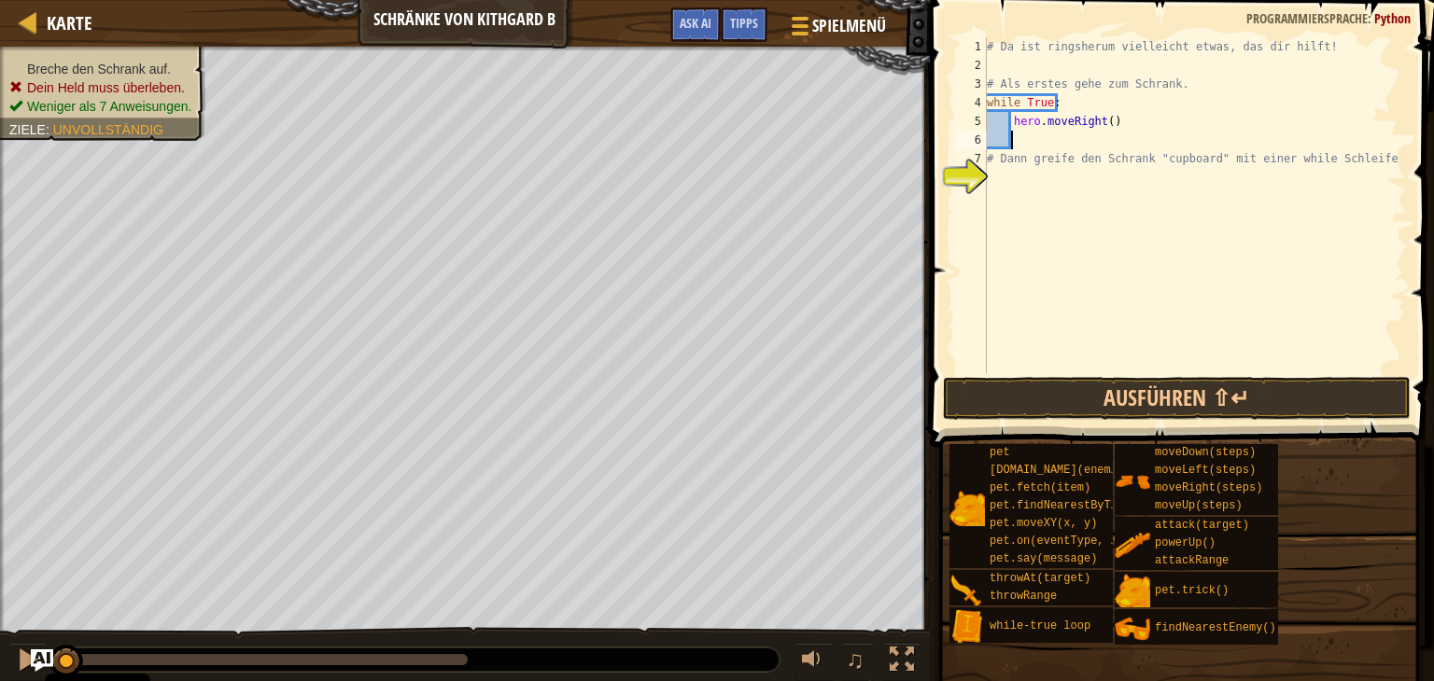
type textarea "h"
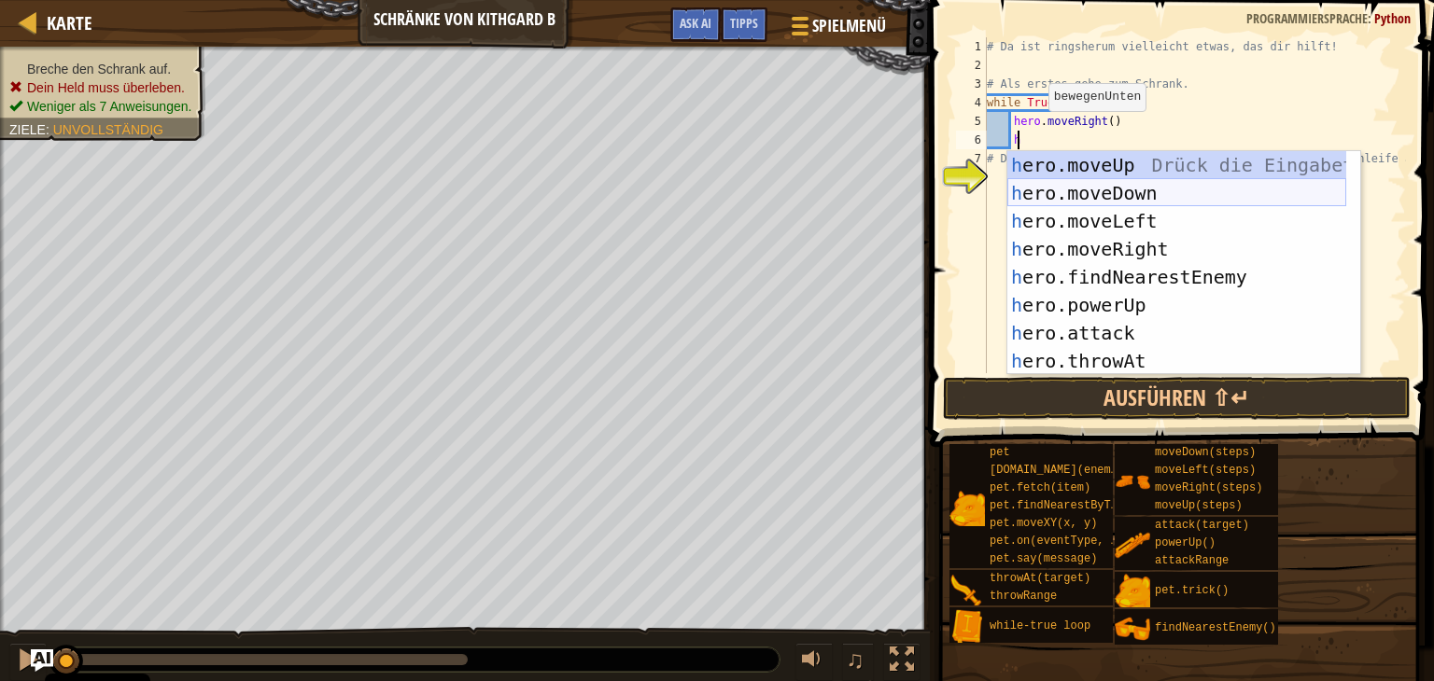
click at [1135, 193] on div "h ero.moveUp Drück die Eingabetaste h ero.moveDown Drück die Eingabetaste h ero…" at bounding box center [1176, 291] width 339 height 280
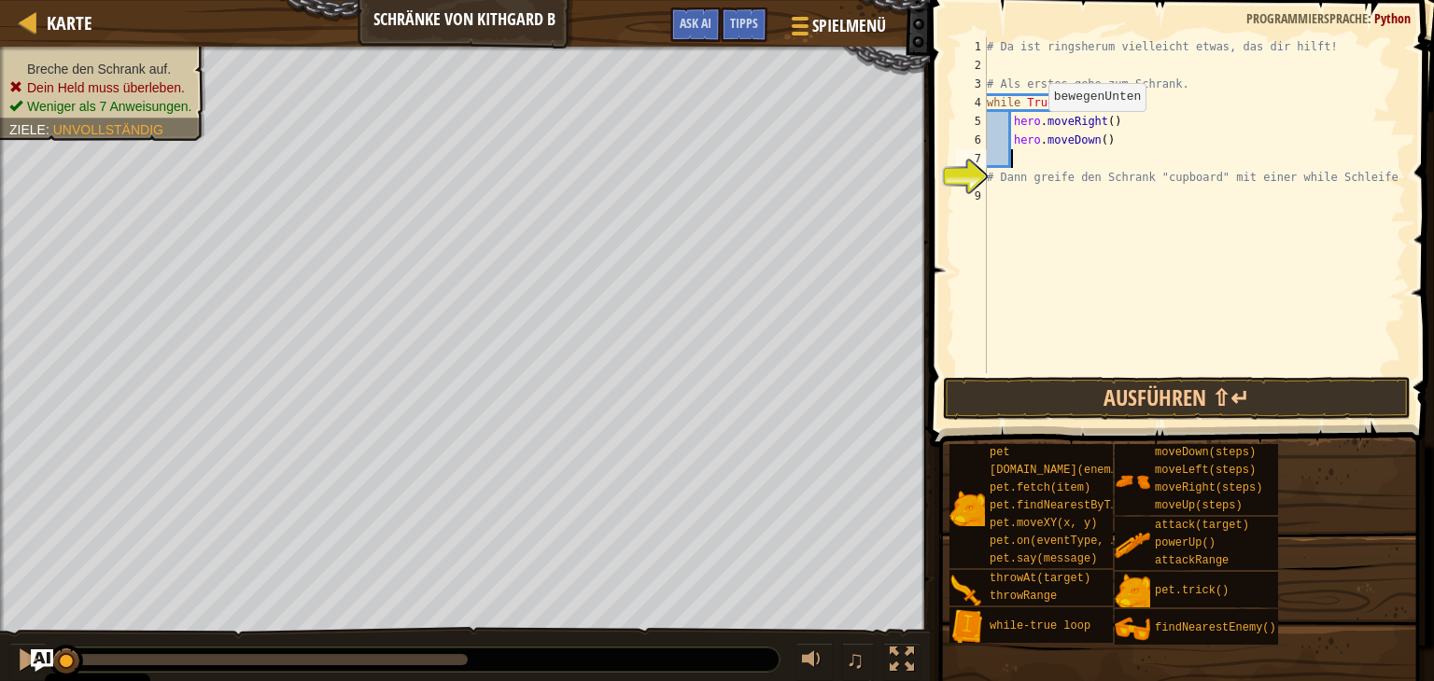
scroll to position [8, 0]
click at [1019, 213] on div "# Da ist ringsherum vielleicht etwas, das dir hilft! # Als erstes gehe zum Schr…" at bounding box center [1194, 223] width 423 height 373
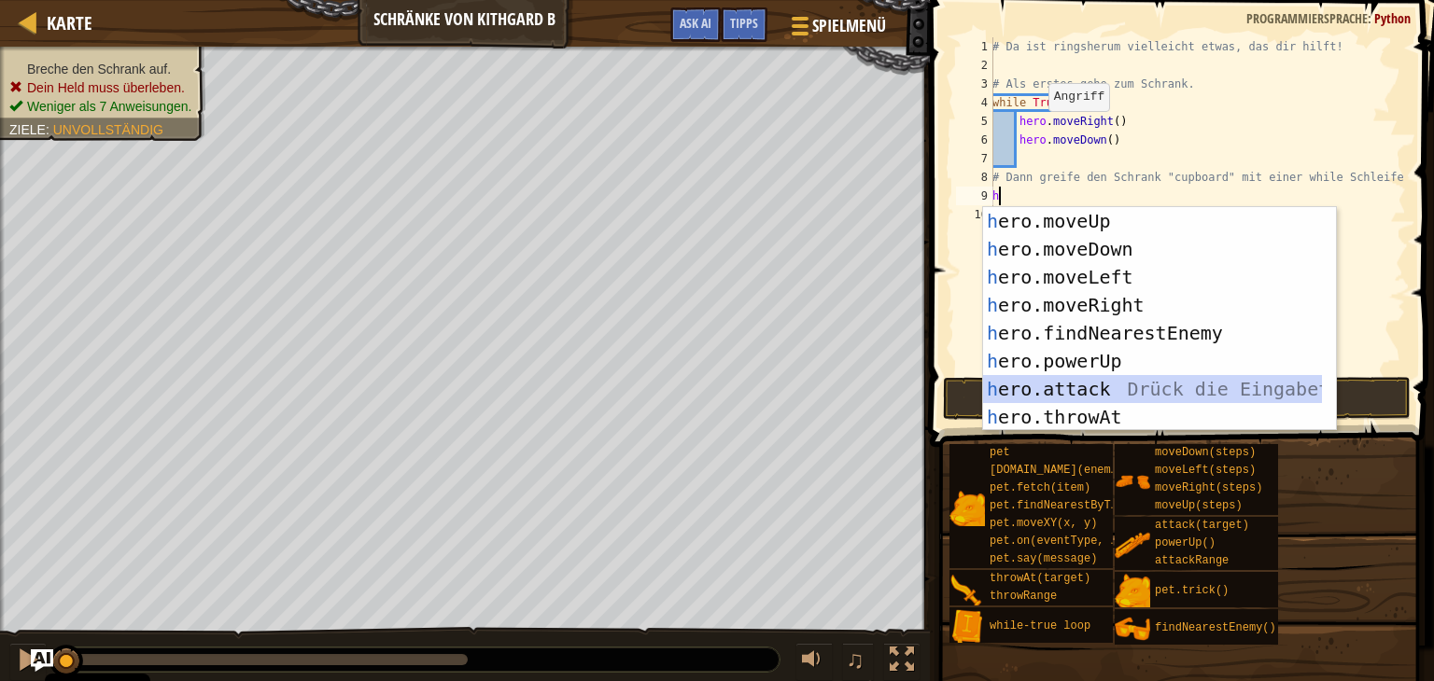
click at [1130, 379] on div "h ero.moveUp Drück die Eingabetaste h ero.moveDown Drück die Eingabetaste h ero…" at bounding box center [1152, 347] width 339 height 280
type textarea "hero.attack(enemy)"
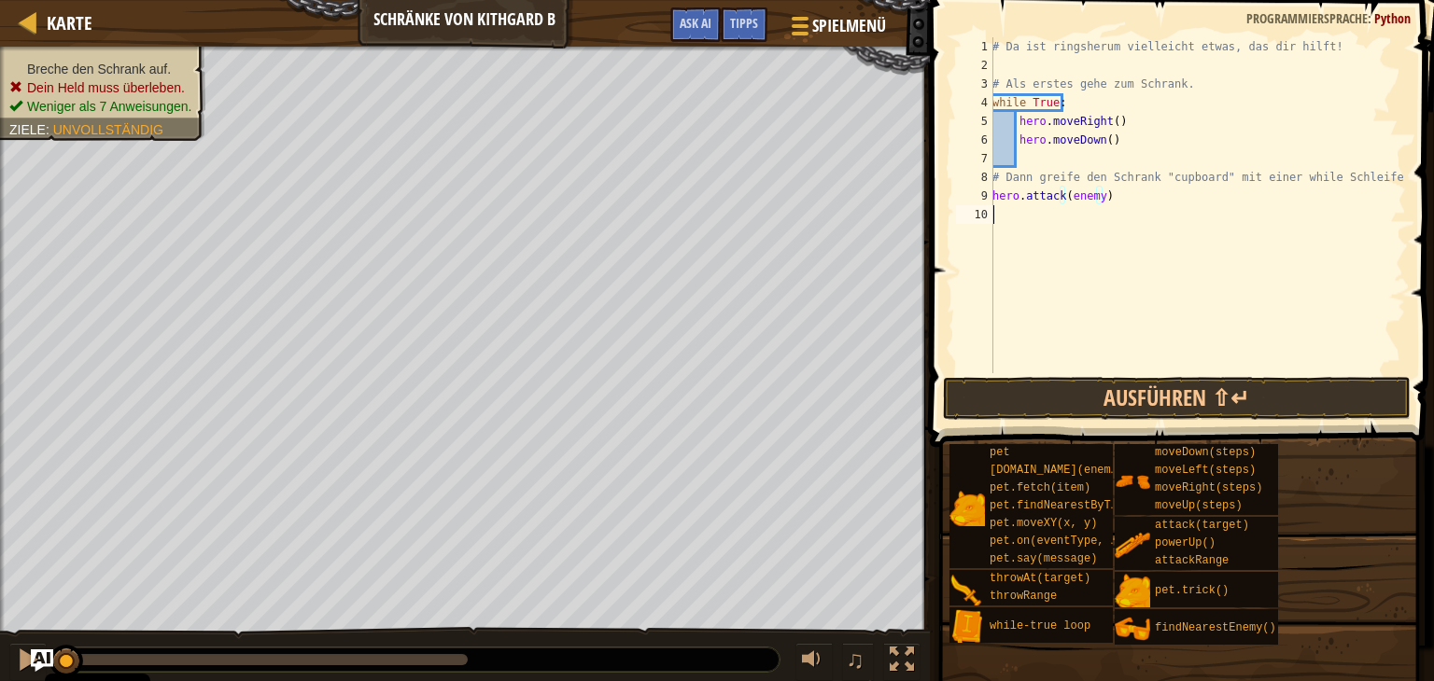
click at [1003, 213] on div "# Da ist ringsherum vielleicht etwas, das dir hilft! # Als erstes gehe zum Schr…" at bounding box center [1196, 223] width 417 height 373
click at [1140, 203] on div "# Da ist ringsherum vielleicht etwas, das dir hilft! # Als erstes gehe zum Schr…" at bounding box center [1196, 223] width 417 height 373
click at [1395, 175] on div "# Da ist ringsherum vielleicht etwas, das dir hilft! # Als erstes gehe zum Schr…" at bounding box center [1196, 223] width 417 height 373
type textarea "# Dann greife den Schrank "cupboard" mit einer while Schleife an."
type textarea "w"
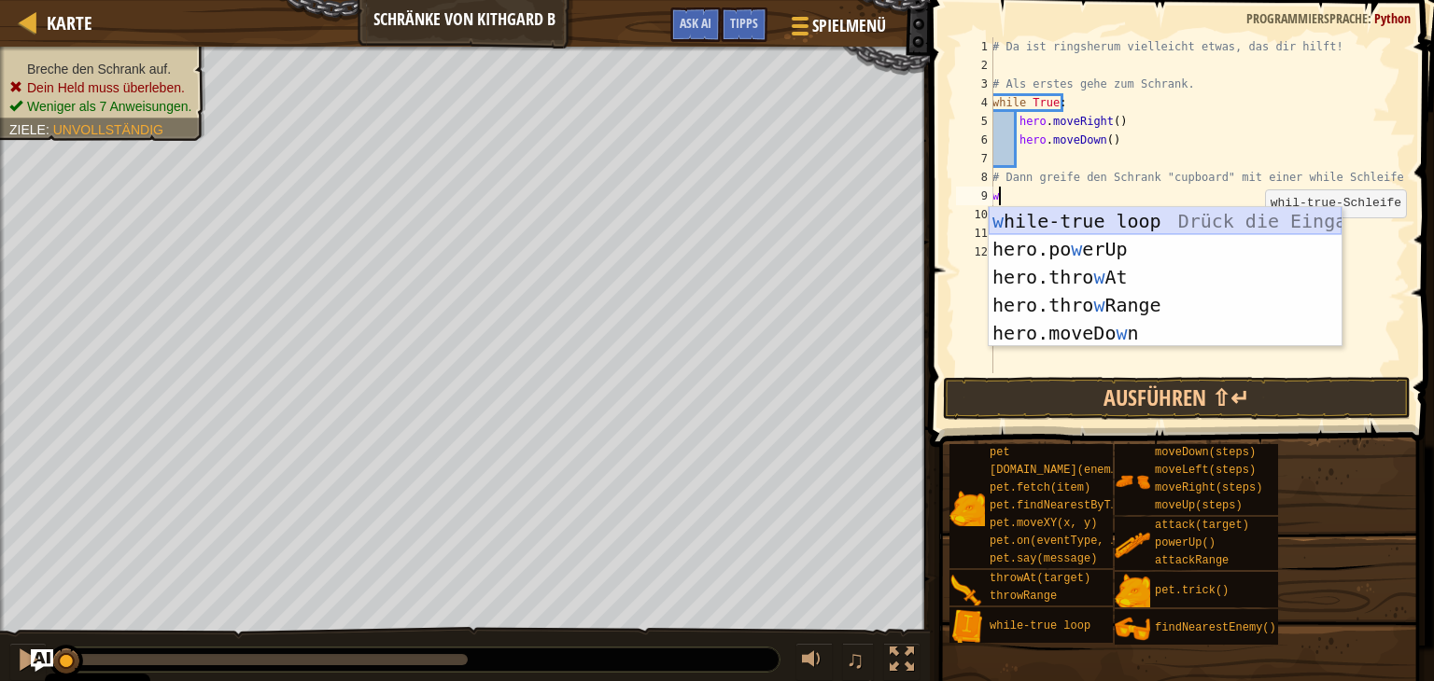
click at [1060, 226] on div "w hile-true loop Drück die Eingabetaste hero.po w erUp [PERSON_NAME] die Eingab…" at bounding box center [1164, 305] width 353 height 196
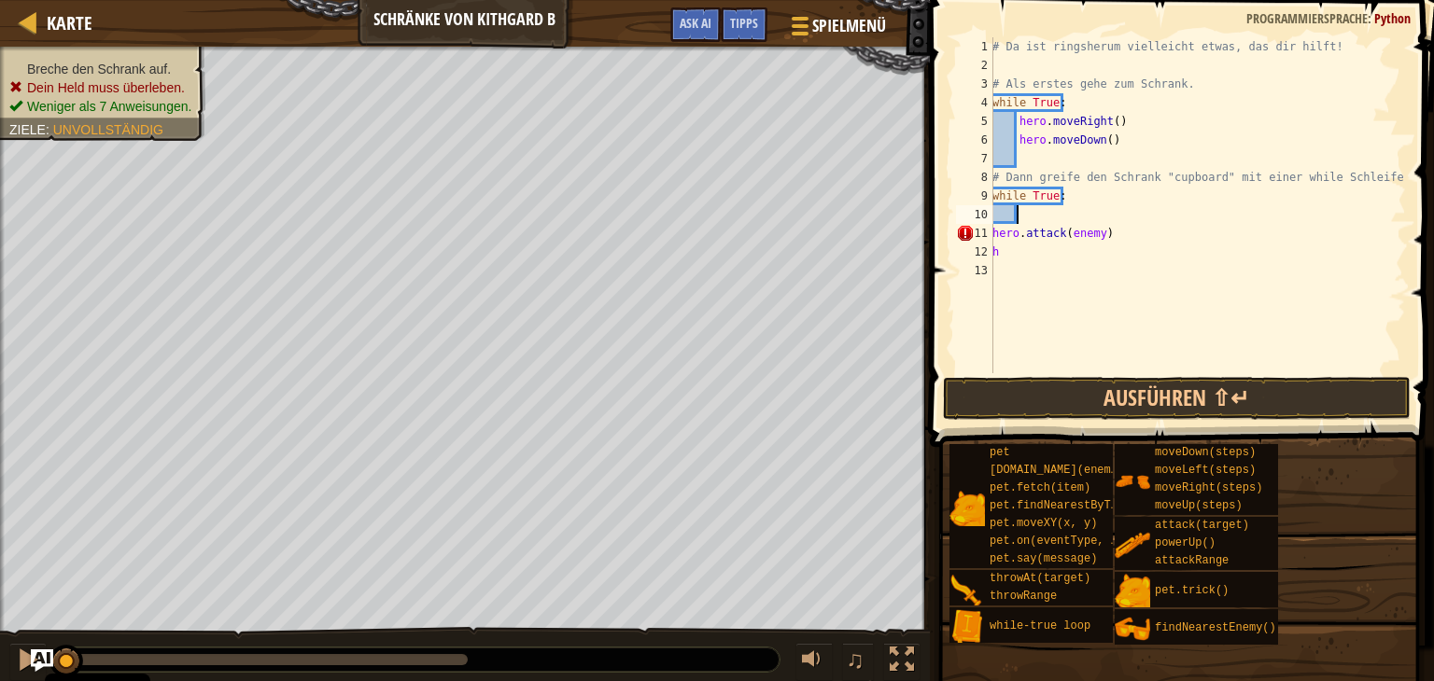
click at [1101, 230] on div "# Da ist ringsherum vielleicht etwas, das dir hilft! # Als erstes gehe zum Schr…" at bounding box center [1196, 223] width 417 height 373
click at [1098, 238] on div "# Da ist ringsherum vielleicht etwas, das dir hilft! # Als erstes gehe zum Schr…" at bounding box center [1196, 223] width 417 height 373
click at [1128, 232] on div "# Da ist ringsherum vielleicht etwas, das dir hilft! # Als erstes gehe zum Schr…" at bounding box center [1196, 223] width 417 height 373
type textarea "h"
click at [1152, 259] on div "# Da ist ringsherum vielleicht etwas, das dir hilft! # Als erstes gehe zum Schr…" at bounding box center [1196, 223] width 417 height 373
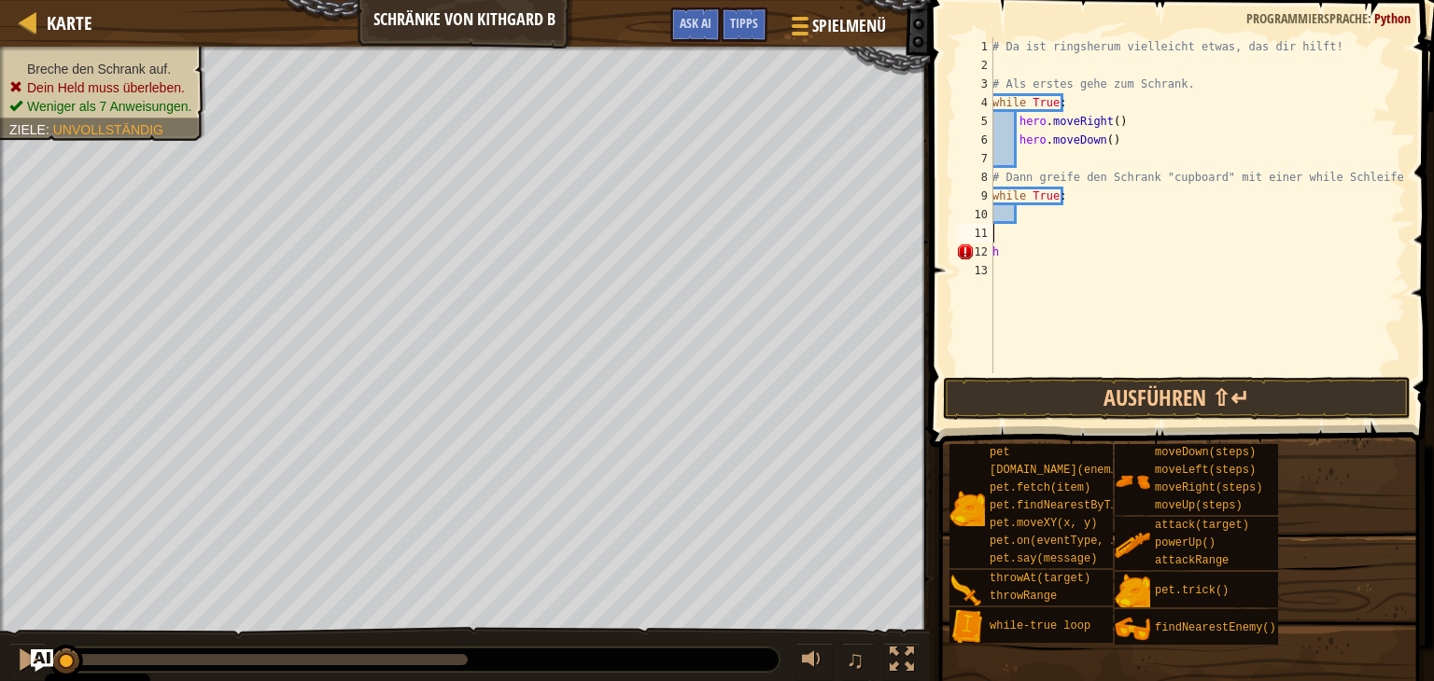
type textarea "h"
click at [1056, 273] on div "# Da ist ringsherum vielleicht etwas, das dir hilft! # Als erstes gehe zum Schr…" at bounding box center [1196, 223] width 417 height 373
type textarea "h"
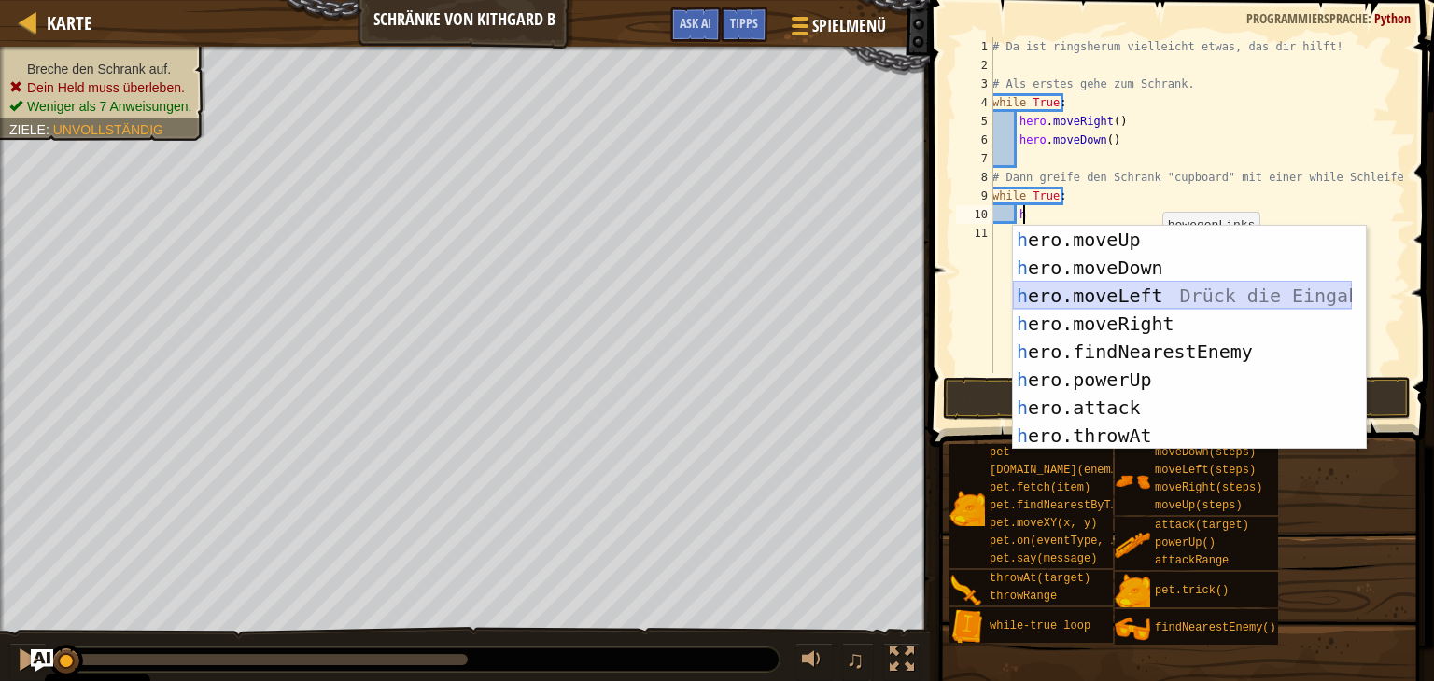
drag, startPoint x: 1169, startPoint y: 303, endPoint x: 1178, endPoint y: 315, distance: 14.6
click at [1173, 310] on div "h ero.moveUp Drück die Eingabetaste h ero.moveDown Drück die Eingabetaste h ero…" at bounding box center [1182, 366] width 339 height 280
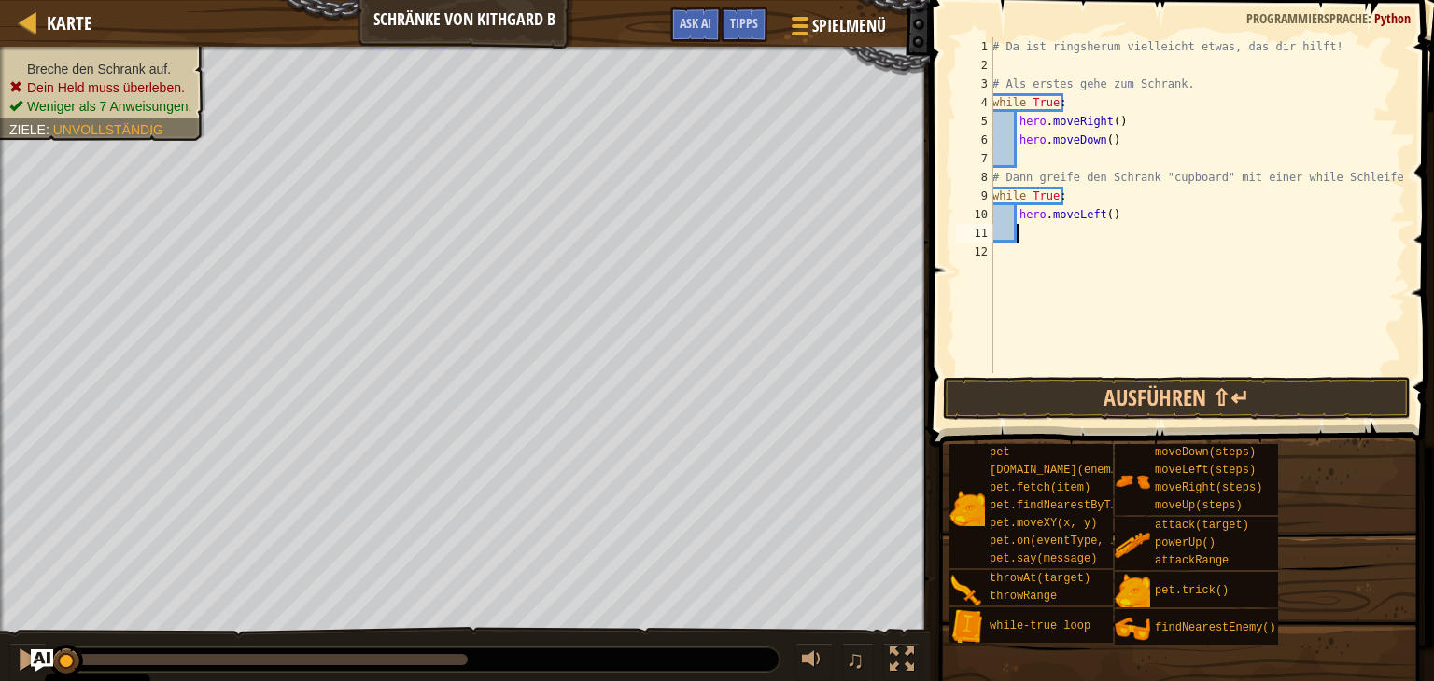
click at [1121, 217] on div "# Da ist ringsherum vielleicht etwas, das dir hilft! # Als erstes gehe zum Schr…" at bounding box center [1196, 223] width 417 height 373
type textarea "h"
click at [1102, 275] on div "# Da ist ringsherum vielleicht etwas, das dir hilft! # Als erstes gehe zum Schr…" at bounding box center [1196, 223] width 417 height 373
click at [1080, 225] on div "# Da ist ringsherum vielleicht etwas, das dir hilft! # Als erstes gehe zum Schr…" at bounding box center [1196, 223] width 417 height 373
click at [1079, 212] on div "# Da ist ringsherum vielleicht etwas, das dir hilft! # Als erstes gehe zum Schr…" at bounding box center [1196, 223] width 417 height 373
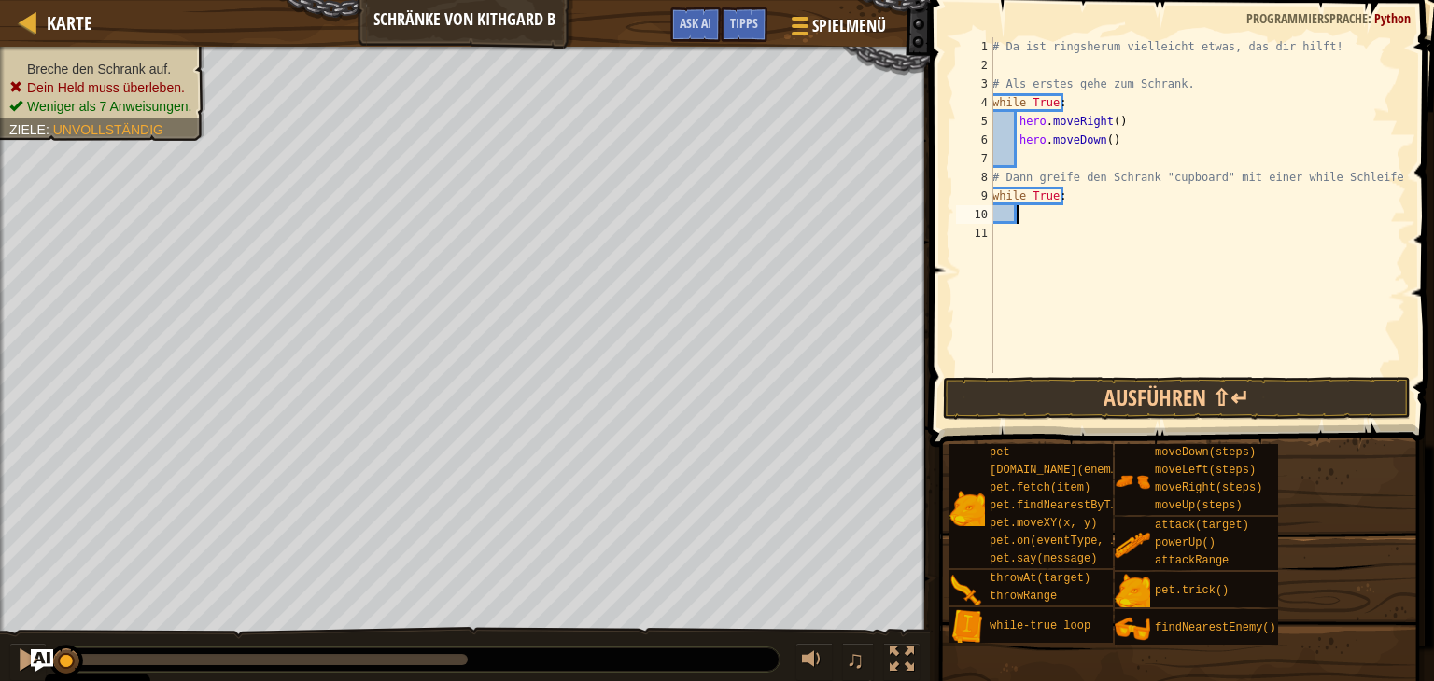
scroll to position [8, 1]
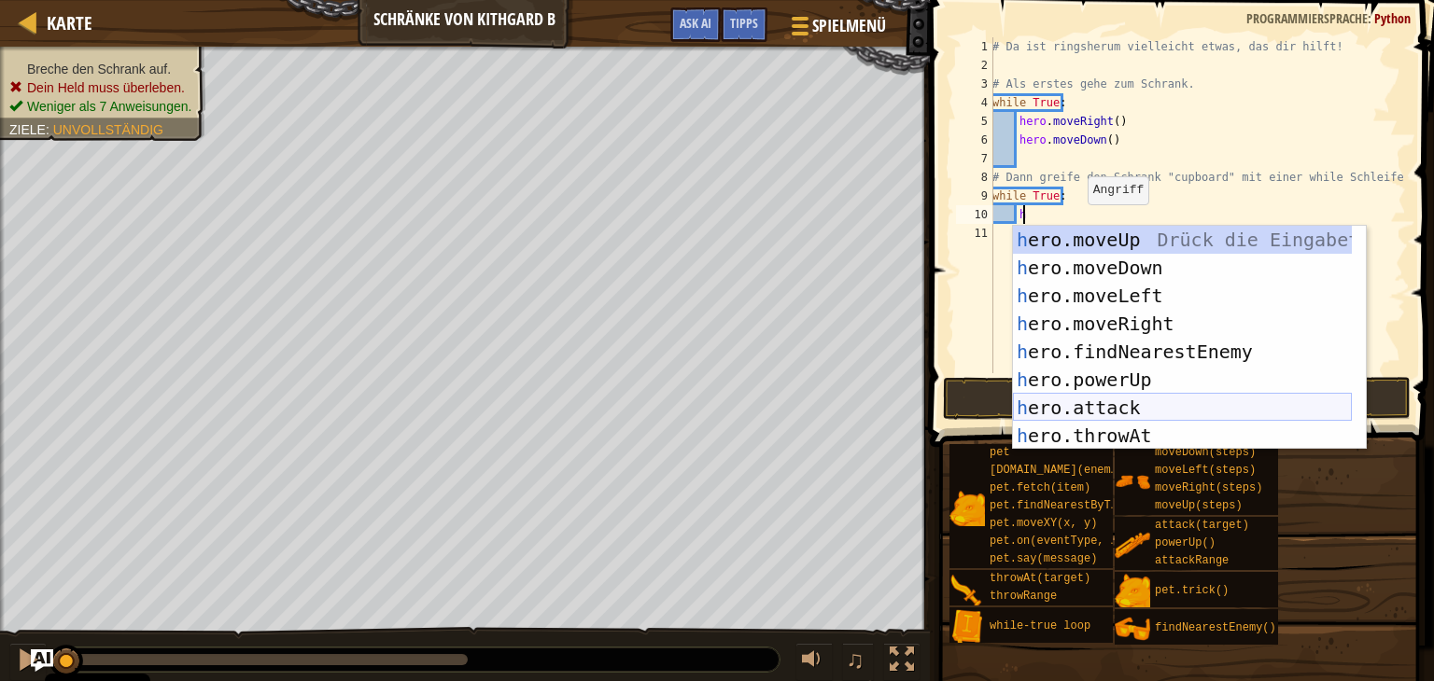
click at [1150, 409] on div "h ero.moveUp Drück die Eingabetaste h ero.moveDown Drück die Eingabetaste h ero…" at bounding box center [1182, 366] width 339 height 280
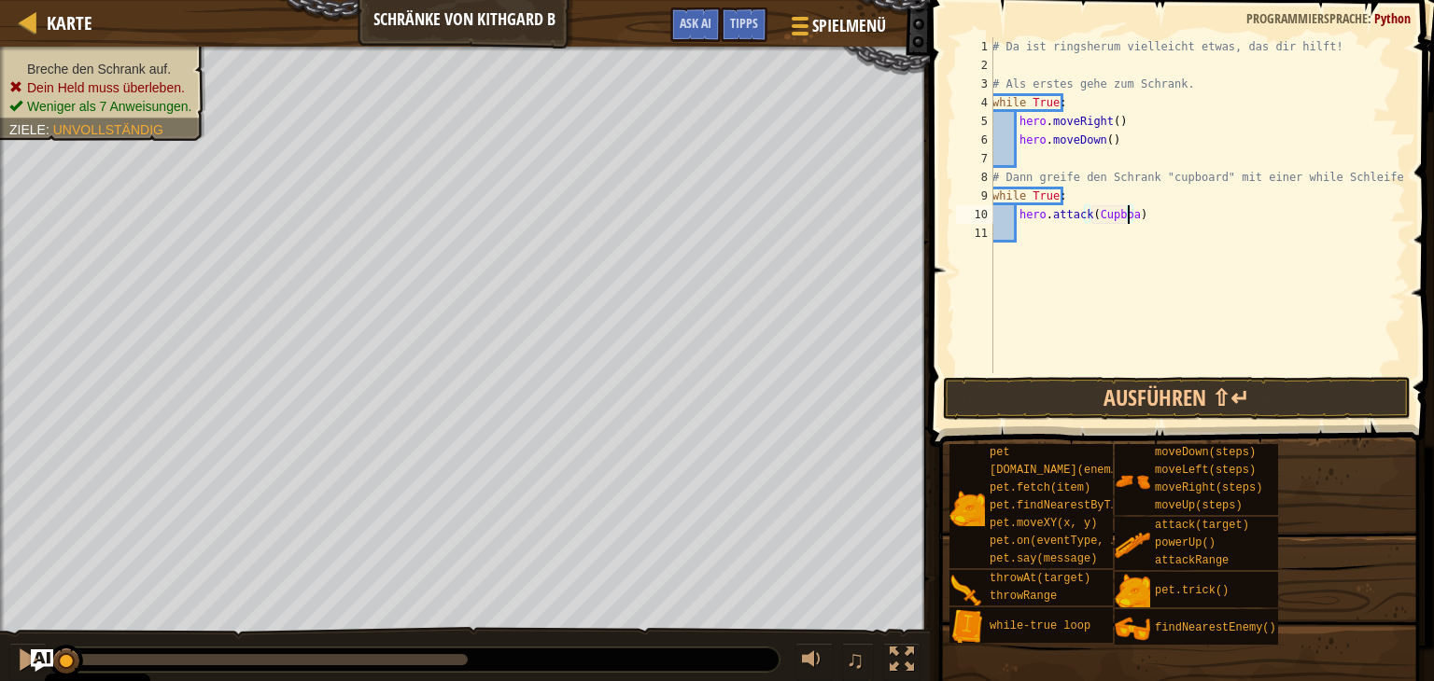
scroll to position [8, 11]
click at [1145, 398] on button "Ausführen ⇧↵" at bounding box center [1177, 398] width 468 height 43
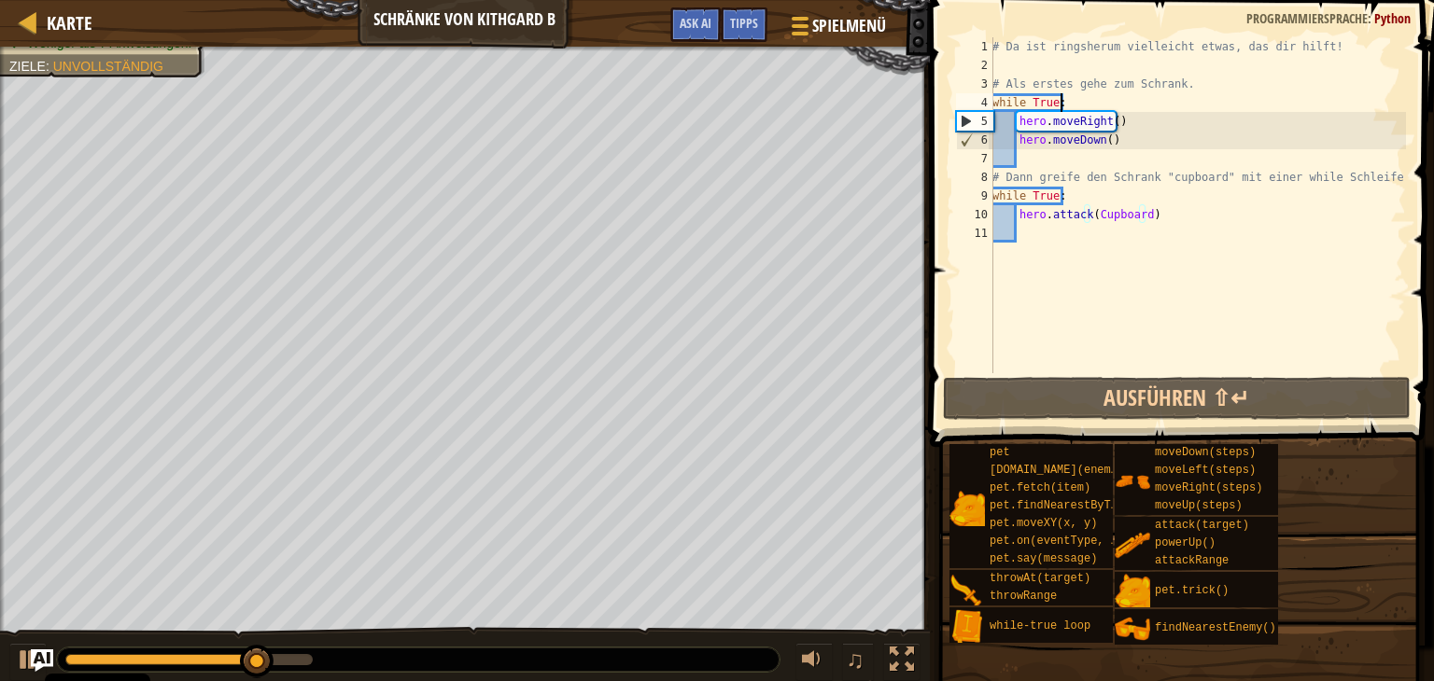
click at [1069, 94] on div "# Da ist ringsherum vielleicht etwas, das dir hilft! # Als erstes gehe zum Schr…" at bounding box center [1196, 223] width 417 height 373
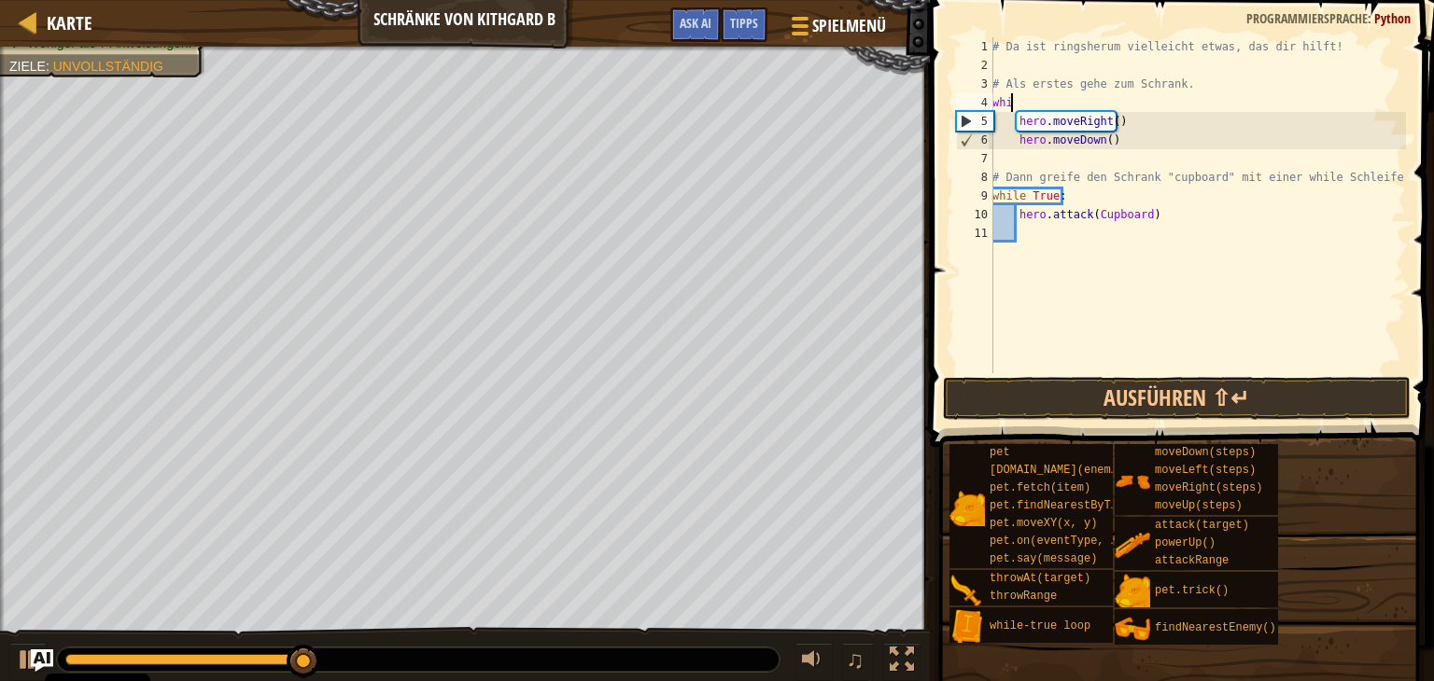
scroll to position [8, 0]
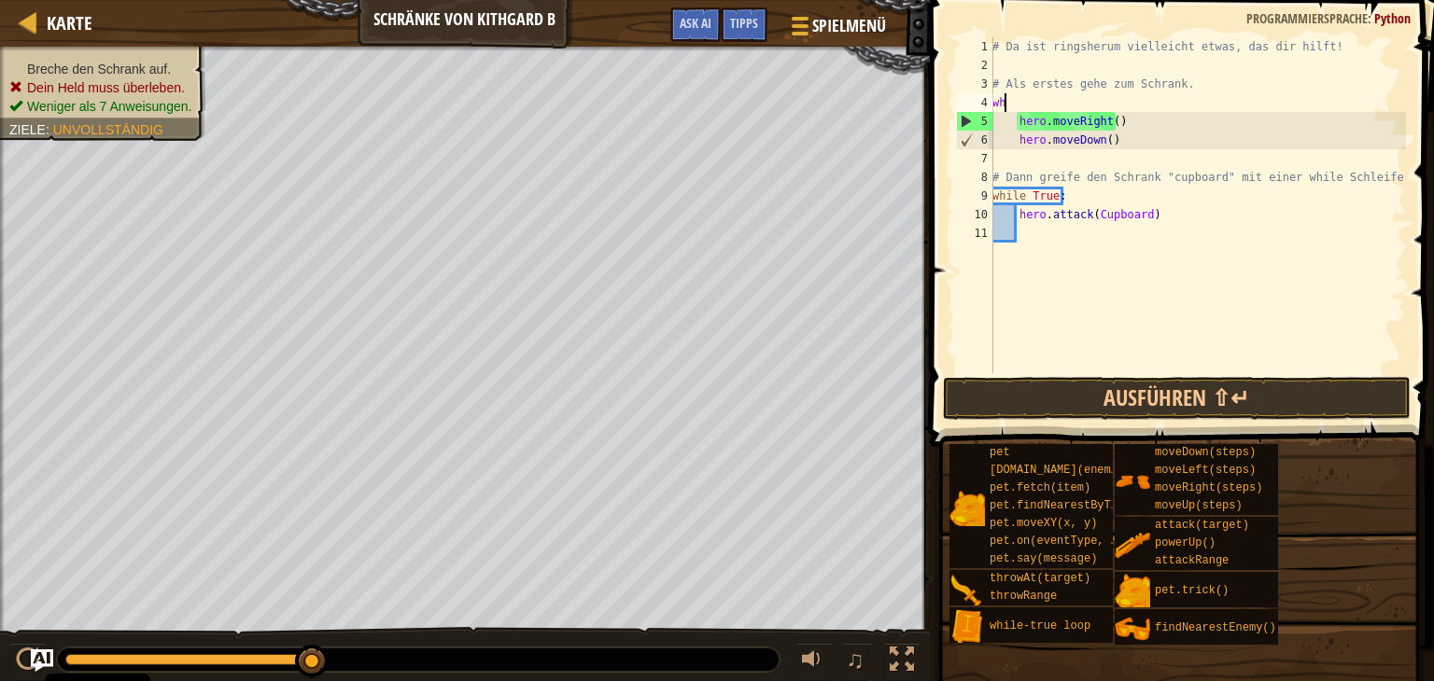
type textarea "w"
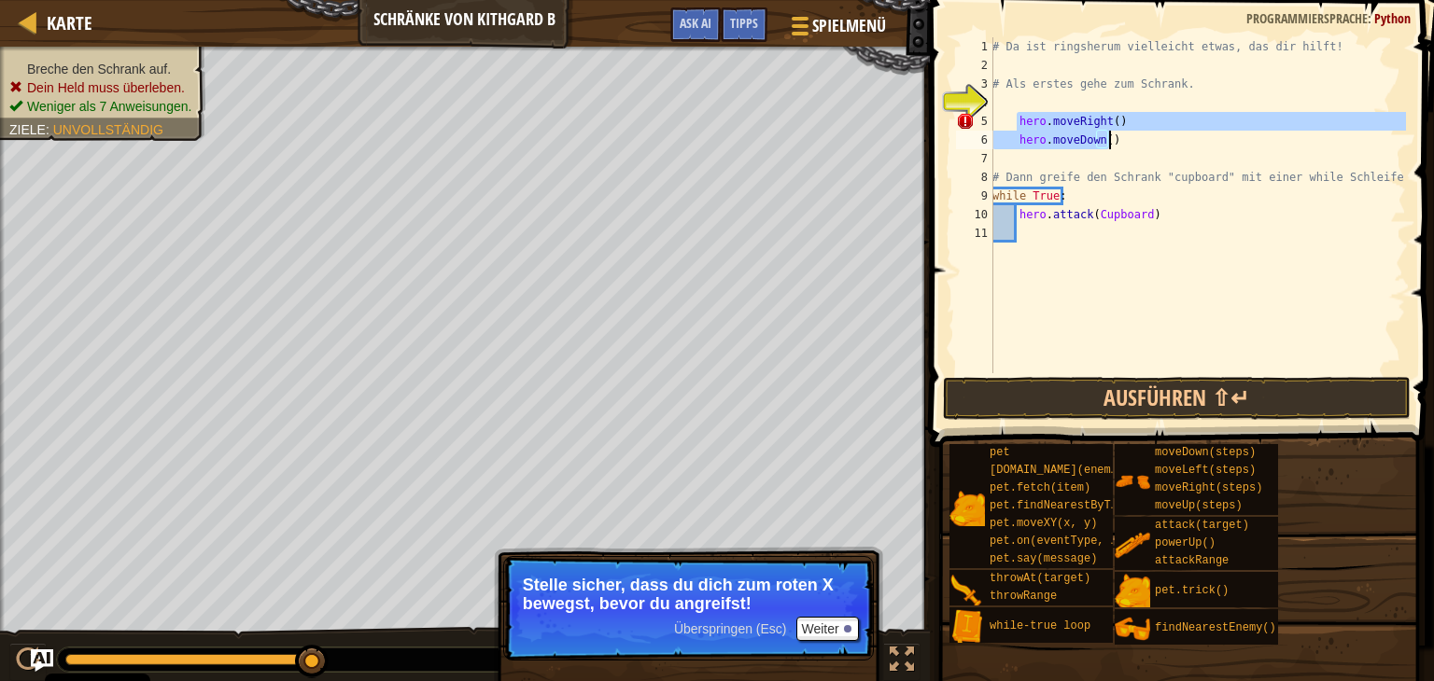
drag, startPoint x: 1015, startPoint y: 121, endPoint x: 1117, endPoint y: 139, distance: 103.3
click at [1117, 139] on div "# Da ist ringsherum vielleicht etwas, das dir hilft! # Als erstes gehe zum Schr…" at bounding box center [1196, 223] width 417 height 373
type textarea "hero.moveRight() hero.moveDown()"
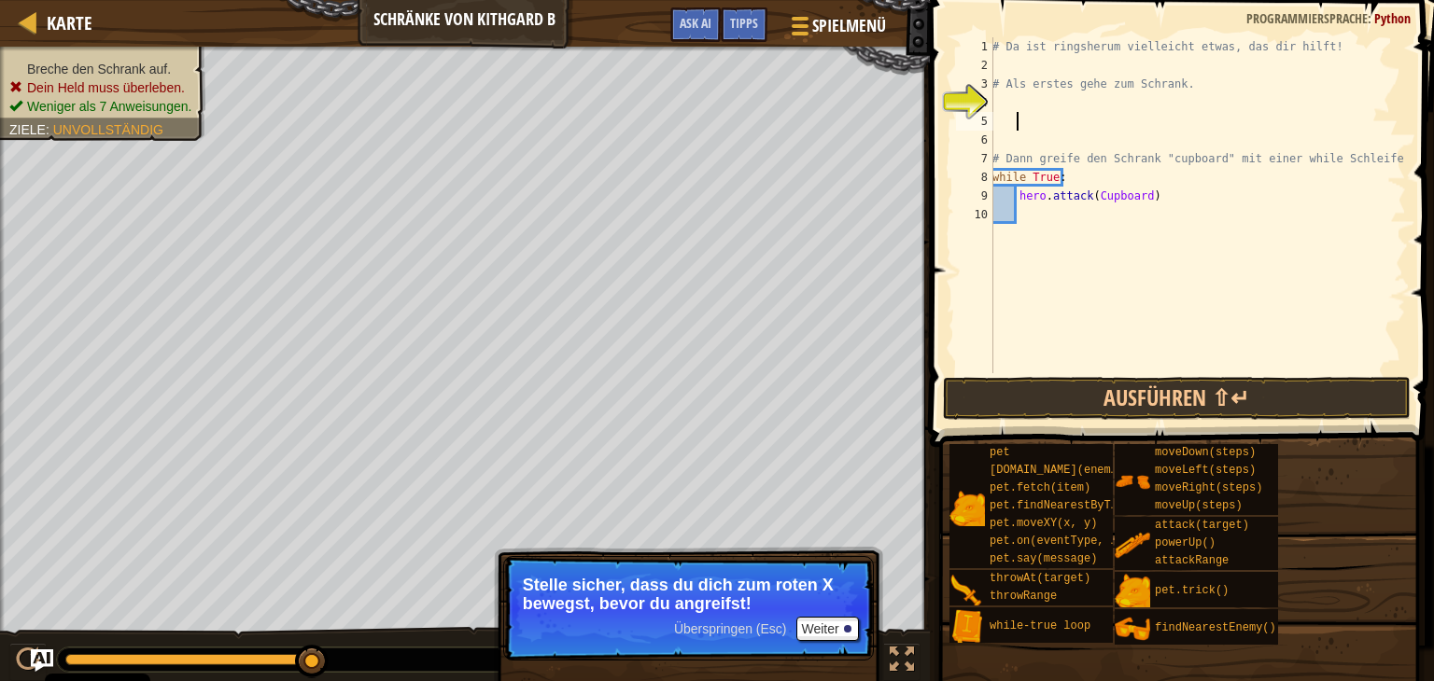
click at [1001, 101] on div "# Da ist ringsherum vielleicht etwas, das dir hilft! # Als erstes gehe zum Schr…" at bounding box center [1196, 223] width 417 height 373
type textarea "h"
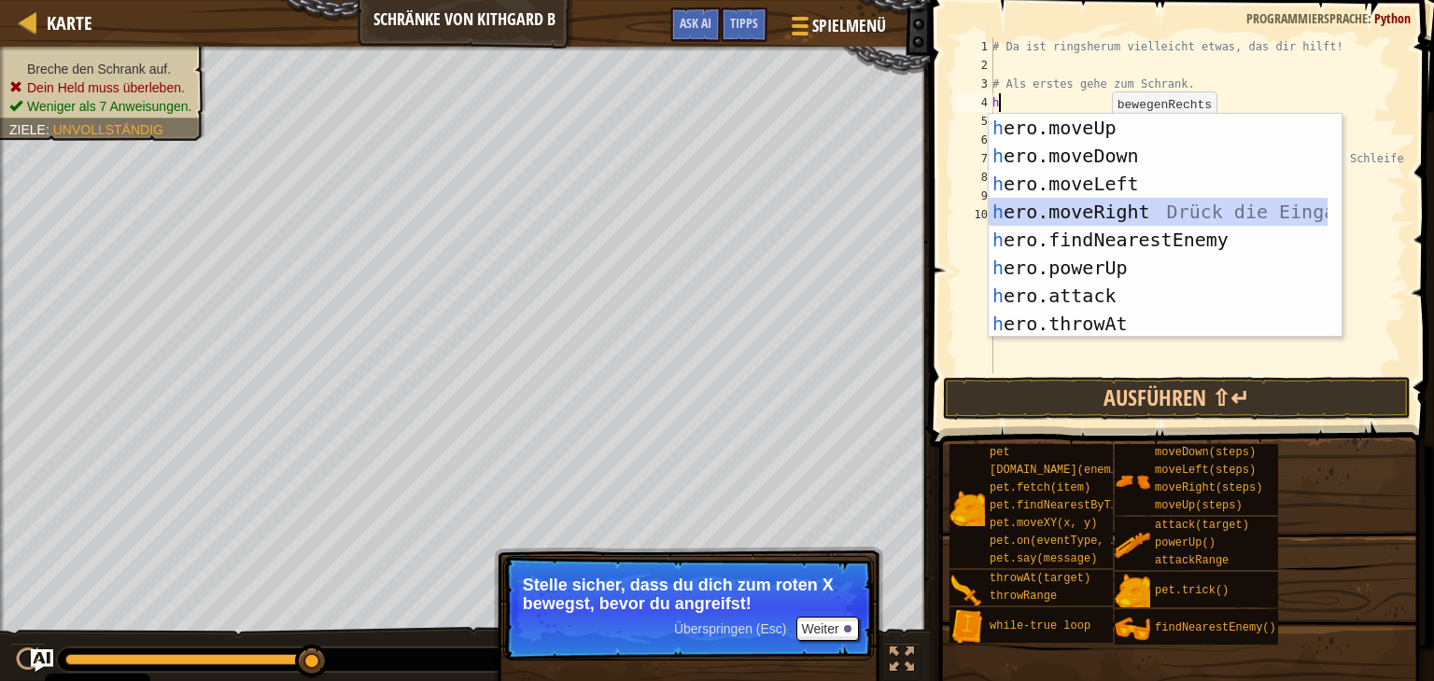
click at [1139, 207] on div "h ero.moveUp Drück die Eingabetaste h ero.moveDown Drück die Eingabetaste h ero…" at bounding box center [1157, 254] width 339 height 280
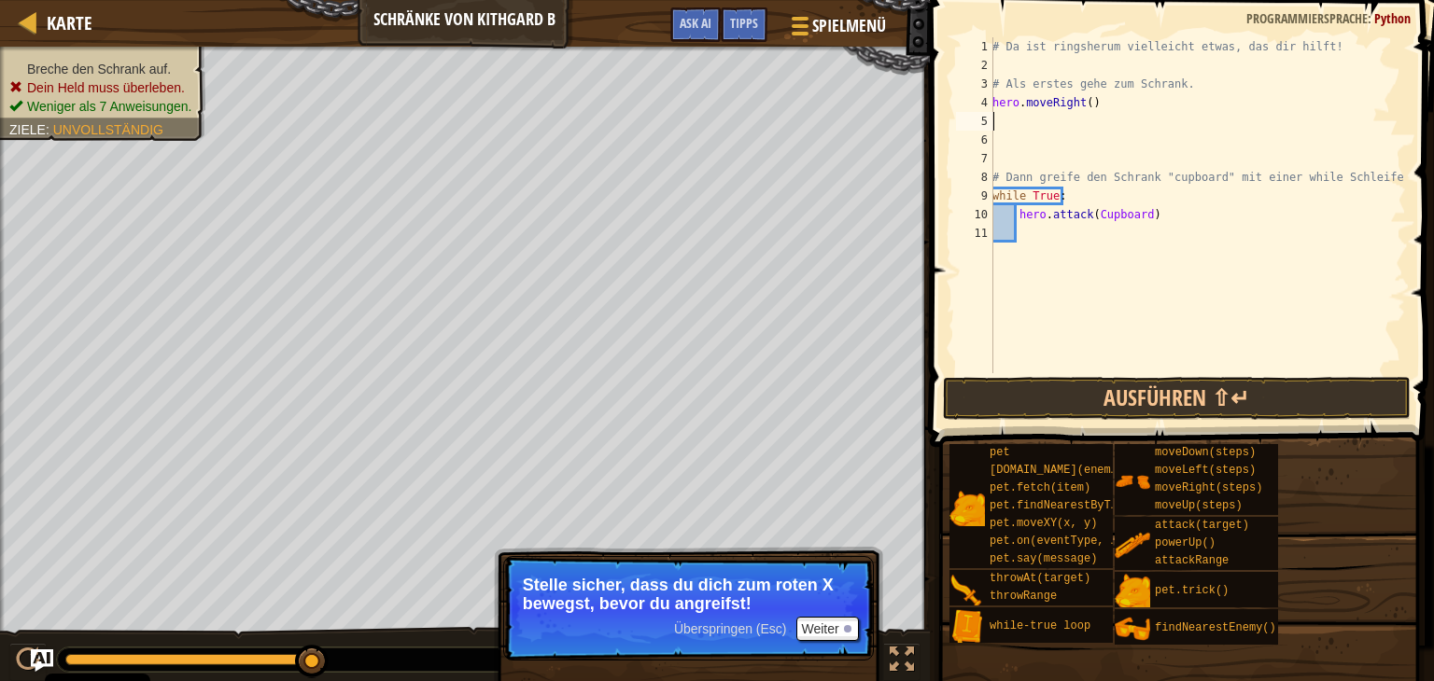
type textarea "h"
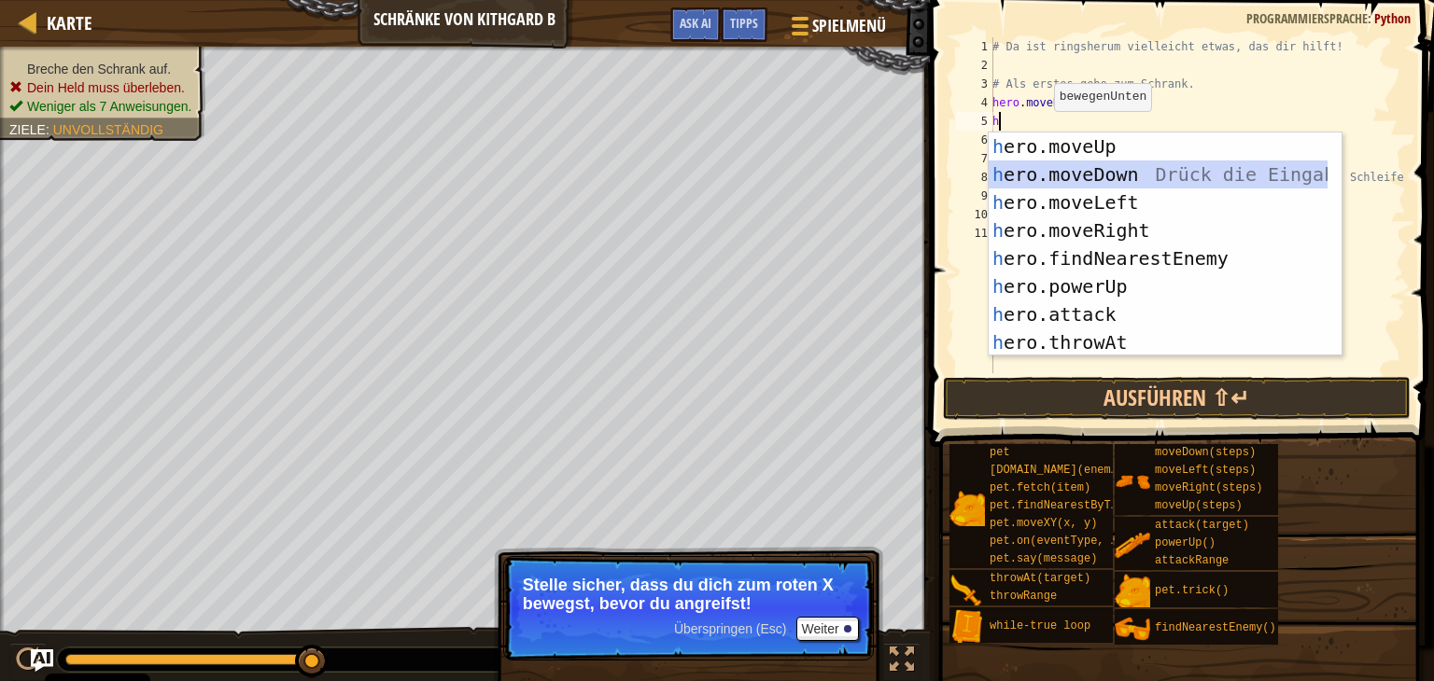
click at [1114, 182] on div "h ero.moveUp Drück die Eingabetaste h ero.moveDown Drück die Eingabetaste h ero…" at bounding box center [1157, 273] width 339 height 280
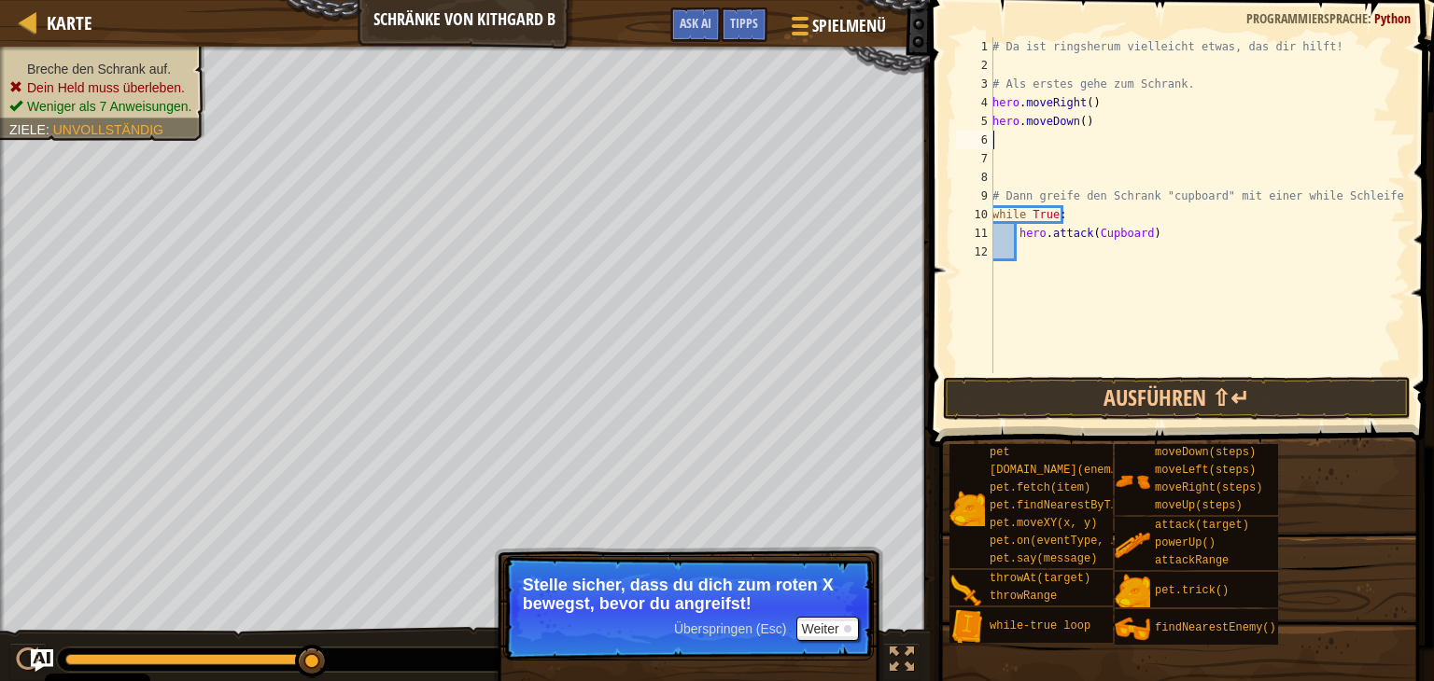
type textarea "h"
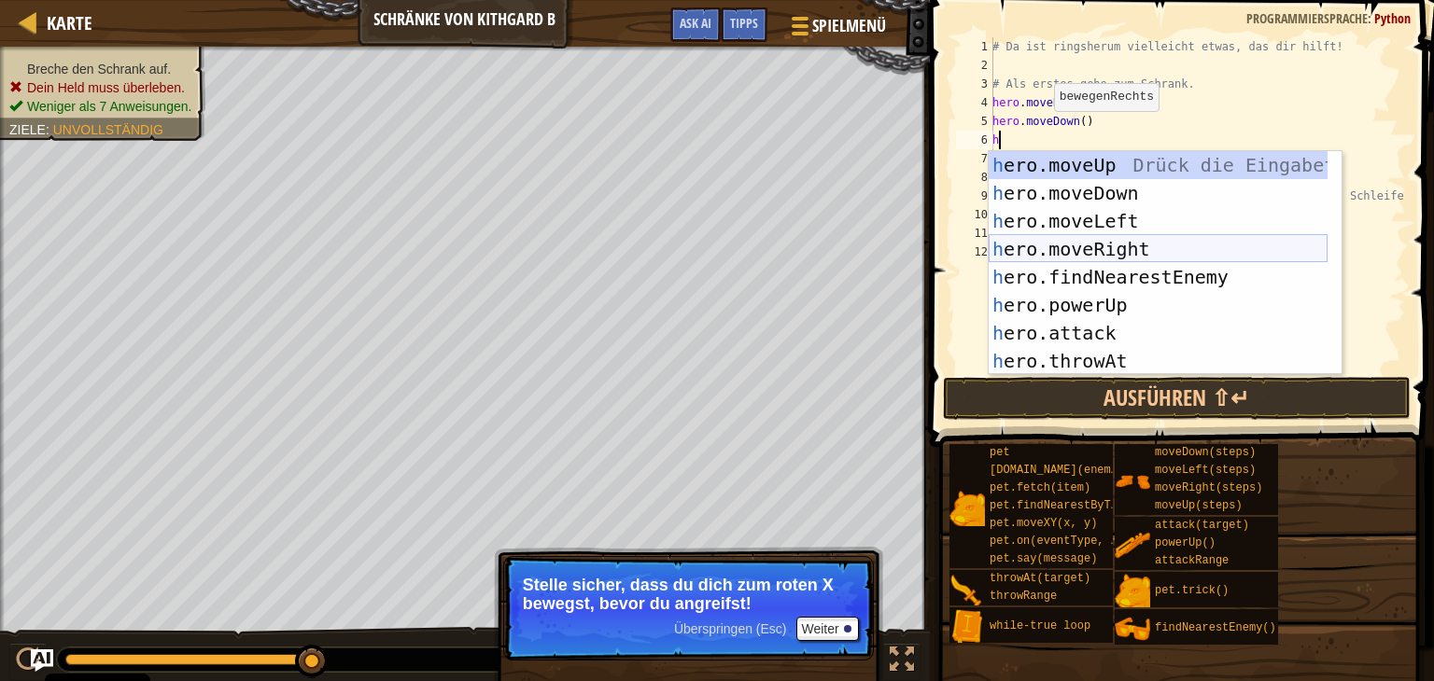
click at [1119, 245] on div "h ero.moveUp Drück die Eingabetaste h ero.moveDown Drück die Eingabetaste h ero…" at bounding box center [1157, 291] width 339 height 280
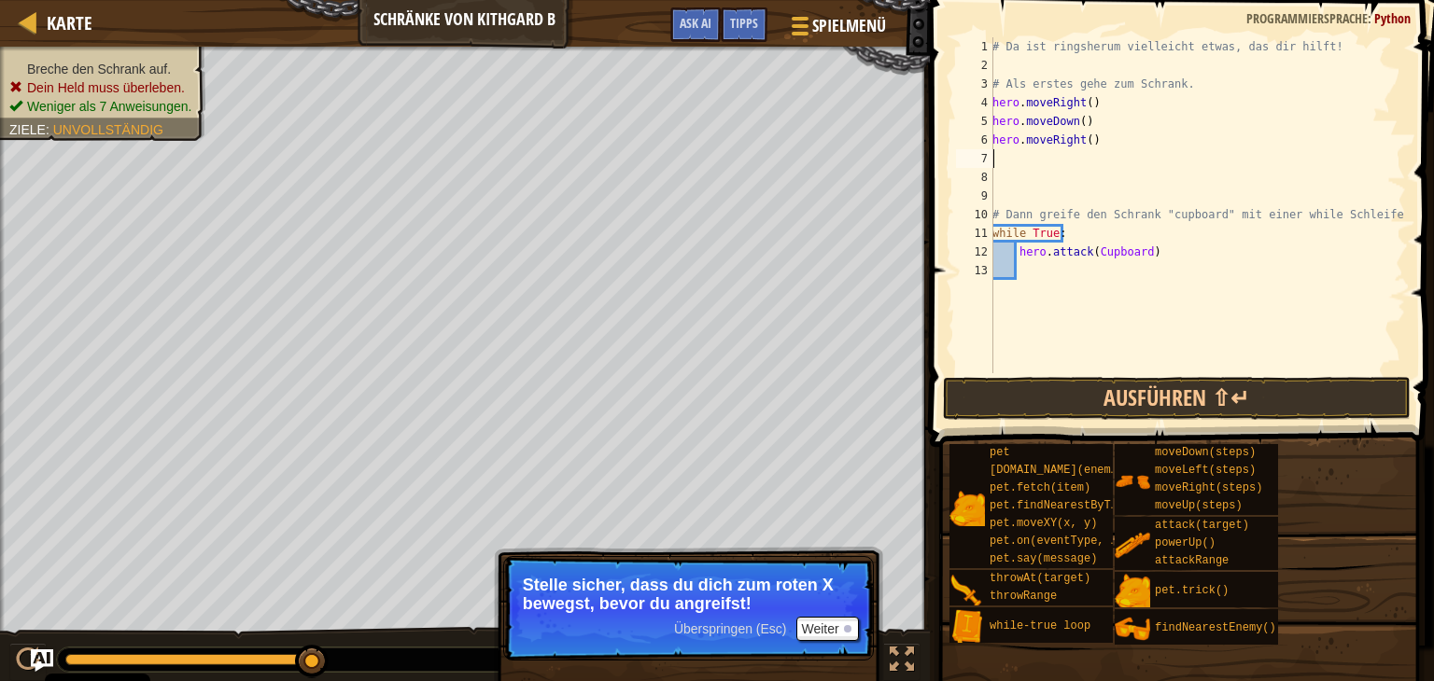
type textarea "h"
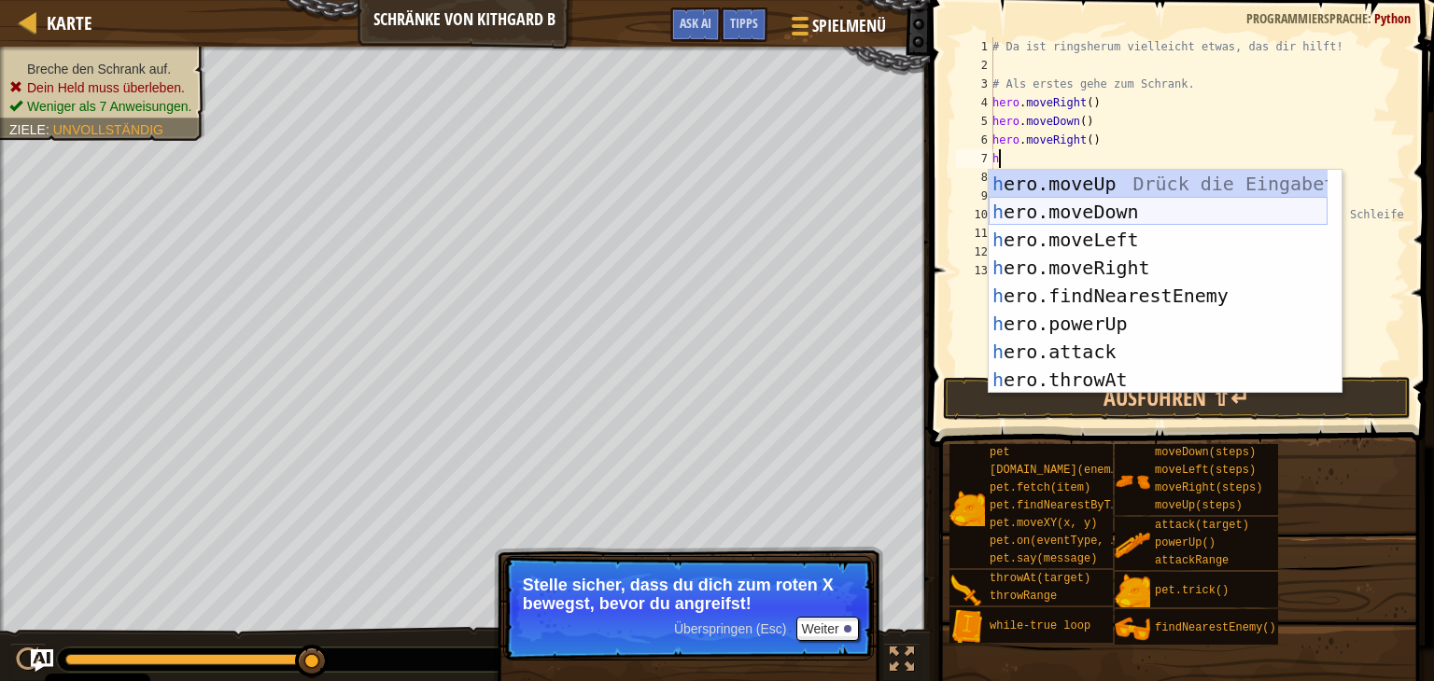
click at [1089, 204] on div "h ero.moveUp Drück die Eingabetaste h ero.moveDown Drück die Eingabetaste h ero…" at bounding box center [1157, 310] width 339 height 280
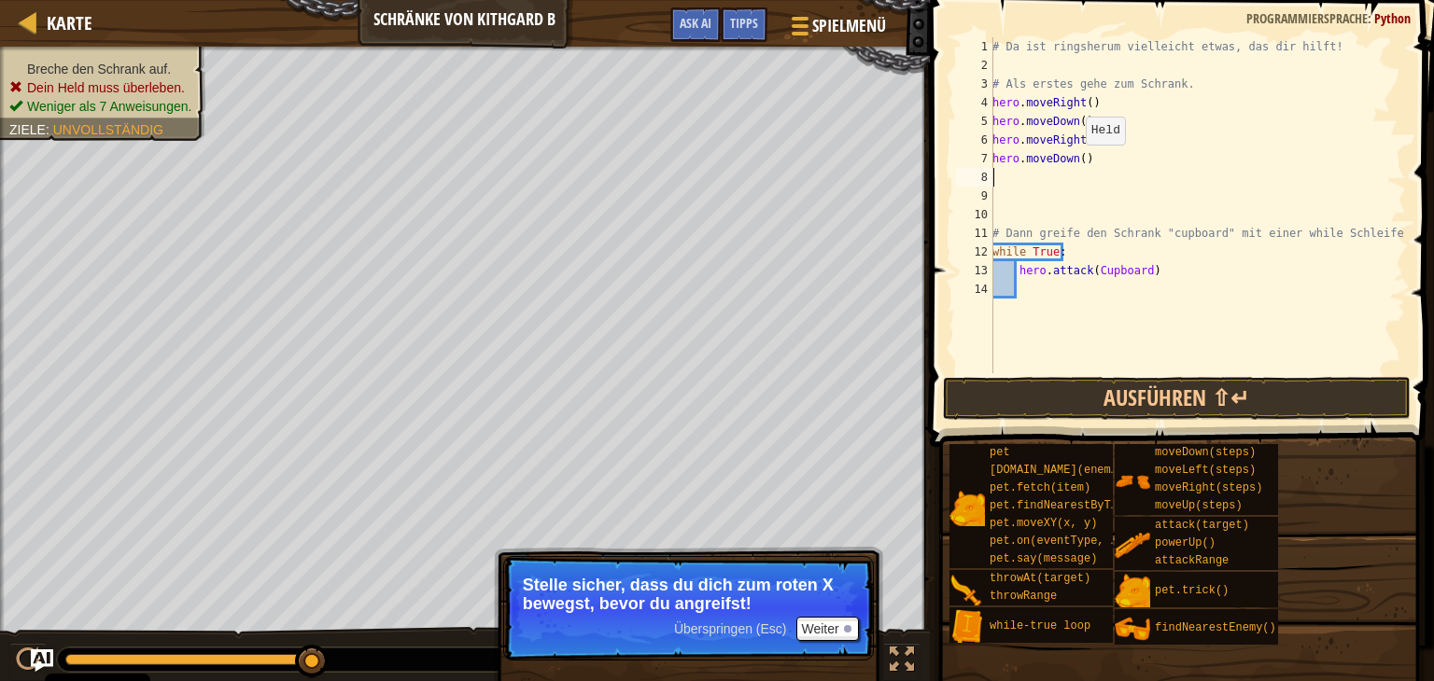
click at [1075, 162] on div "# Da ist ringsherum vielleicht etwas, das dir hilft! # Als erstes gehe zum Schr…" at bounding box center [1196, 223] width 417 height 373
type textarea "hero.moveDown(2)"
click at [1082, 375] on div "hero.moveDown(2) 1 2 3 4 5 6 7 8 9 10 11 12 13 14 # Da ist ringsherum vielleich…" at bounding box center [1179, 260] width 510 height 502
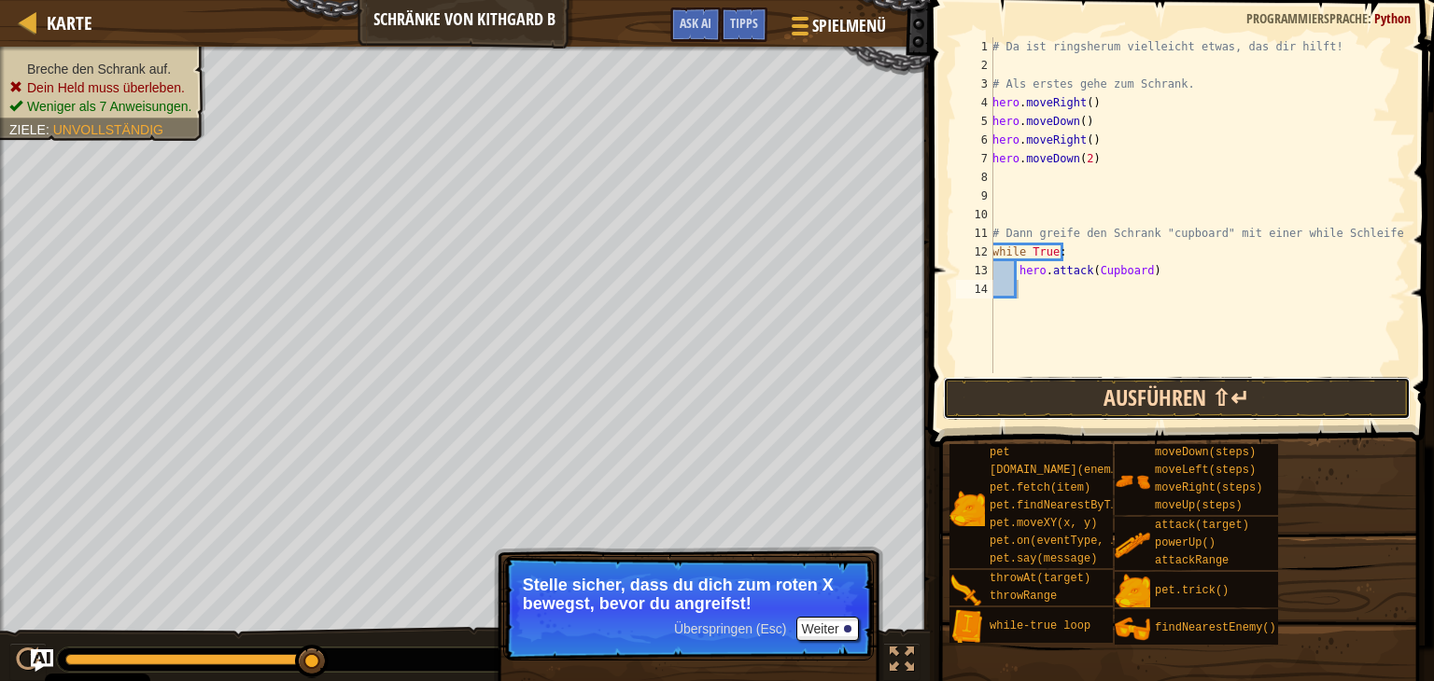
drag, startPoint x: 1083, startPoint y: 383, endPoint x: 1083, endPoint y: 393, distance: 10.3
click at [1083, 393] on button "Ausführen ⇧↵" at bounding box center [1177, 398] width 468 height 43
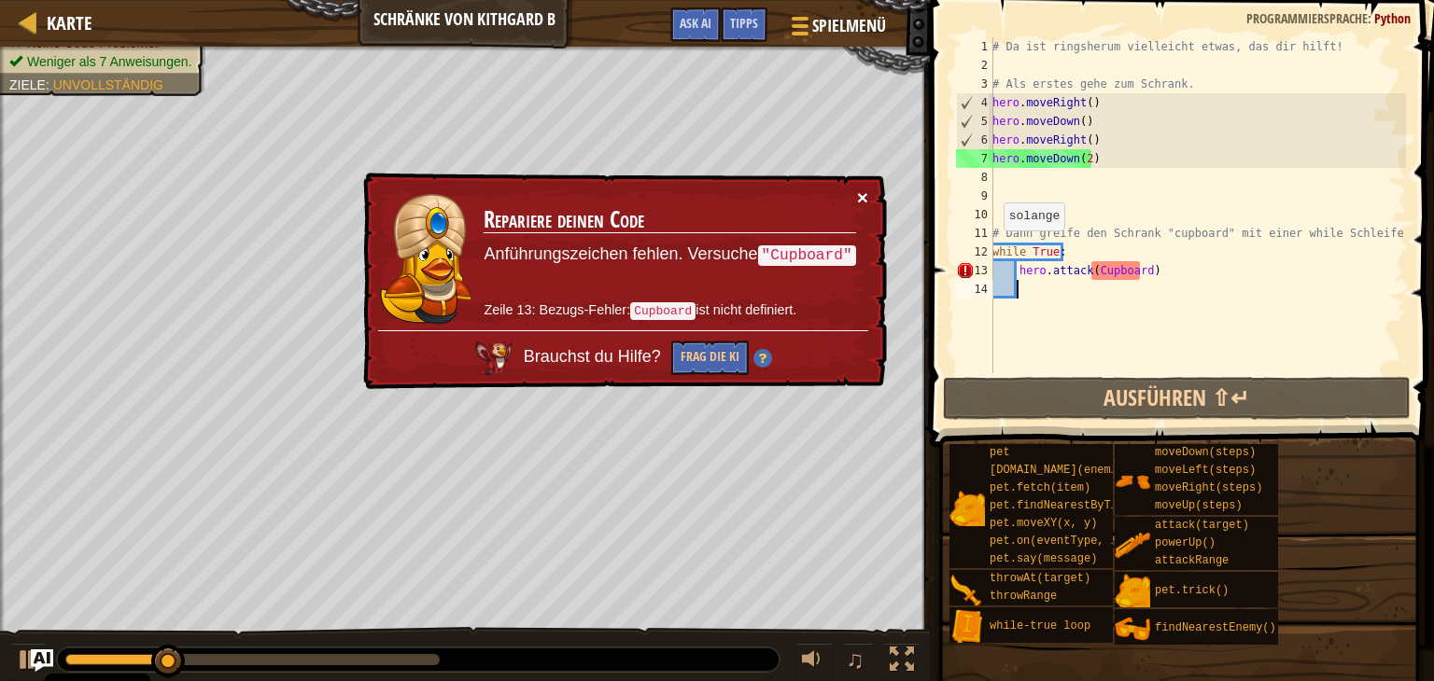
click at [864, 196] on button "×" at bounding box center [862, 198] width 11 height 20
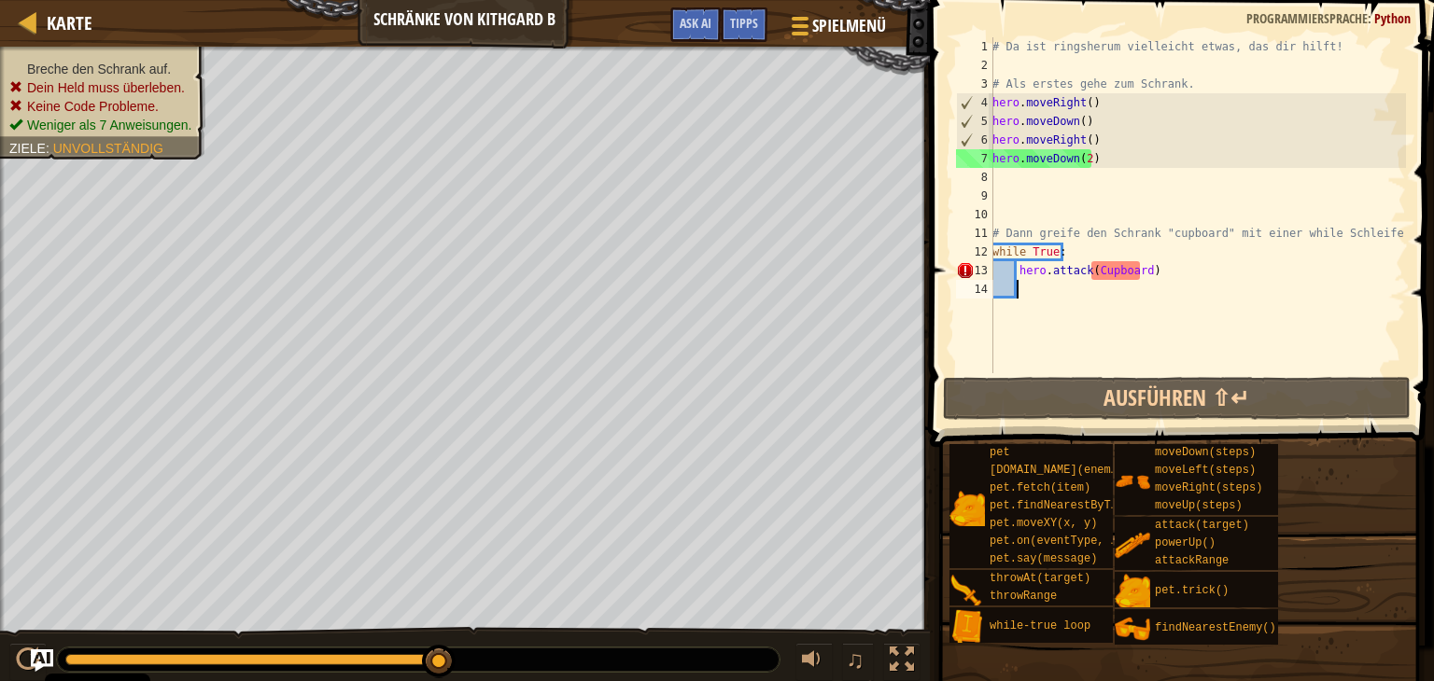
click at [1099, 273] on div "# Da ist ringsherum vielleicht etwas, das dir hilft! # Als erstes gehe zum Schr…" at bounding box center [1196, 223] width 417 height 373
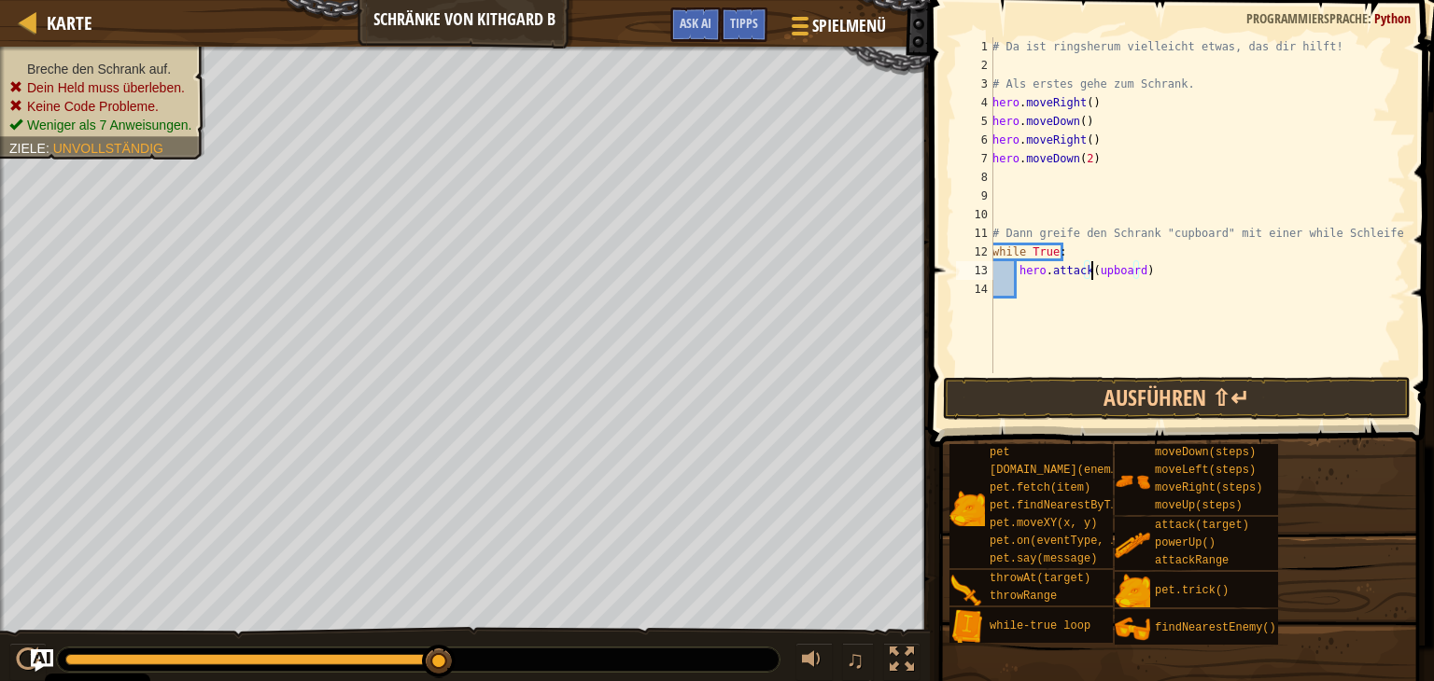
type textarea "hero.attack(cupboard)"
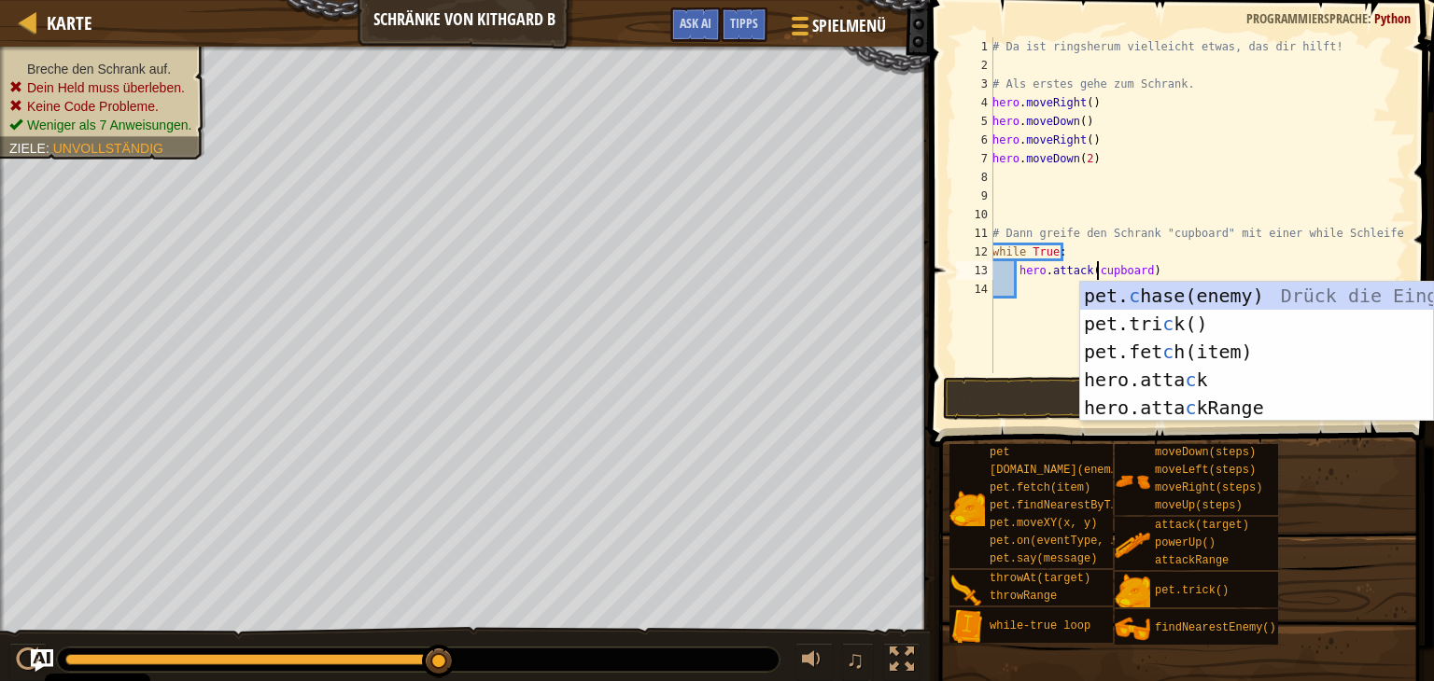
click at [1024, 325] on div "# Da ist ringsherum vielleicht etwas, das dir hilft! # Als erstes gehe zum Schr…" at bounding box center [1196, 223] width 417 height 373
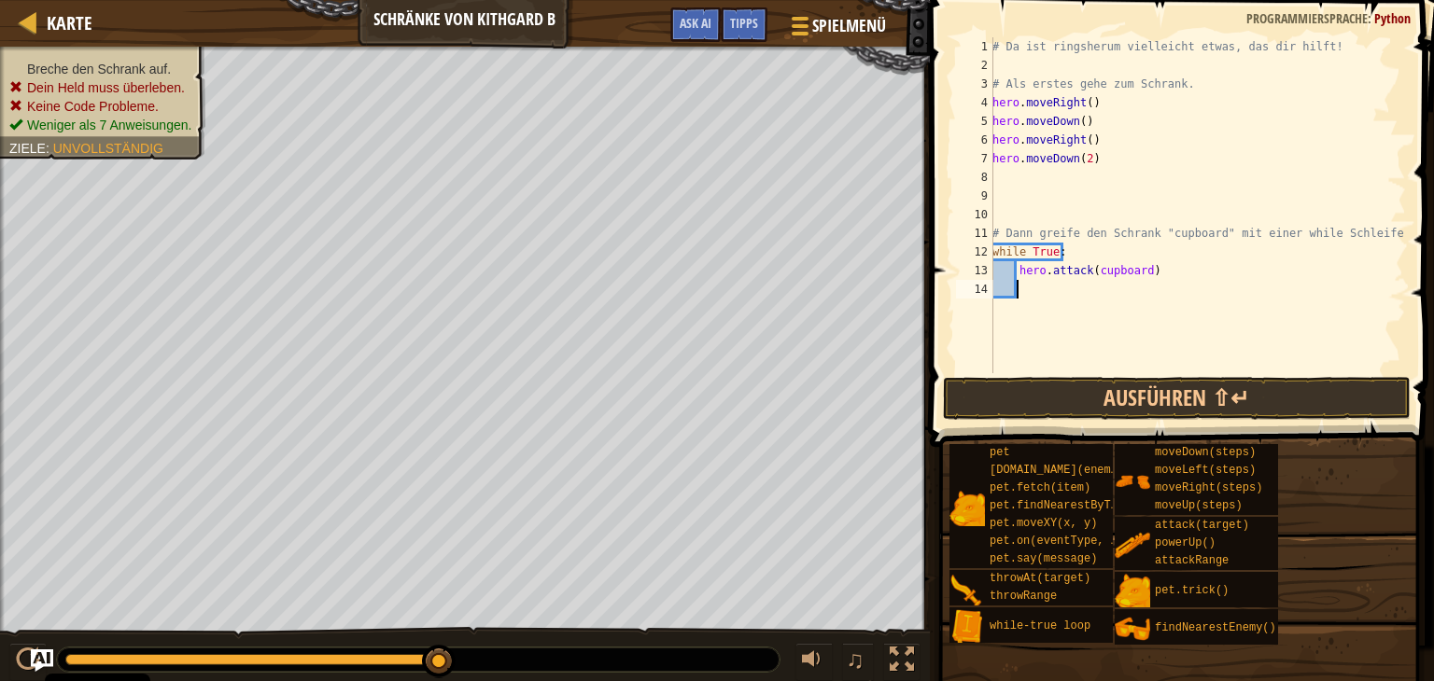
scroll to position [8, 0]
click at [1105, 386] on button "Ausführen ⇧↵" at bounding box center [1177, 398] width 468 height 43
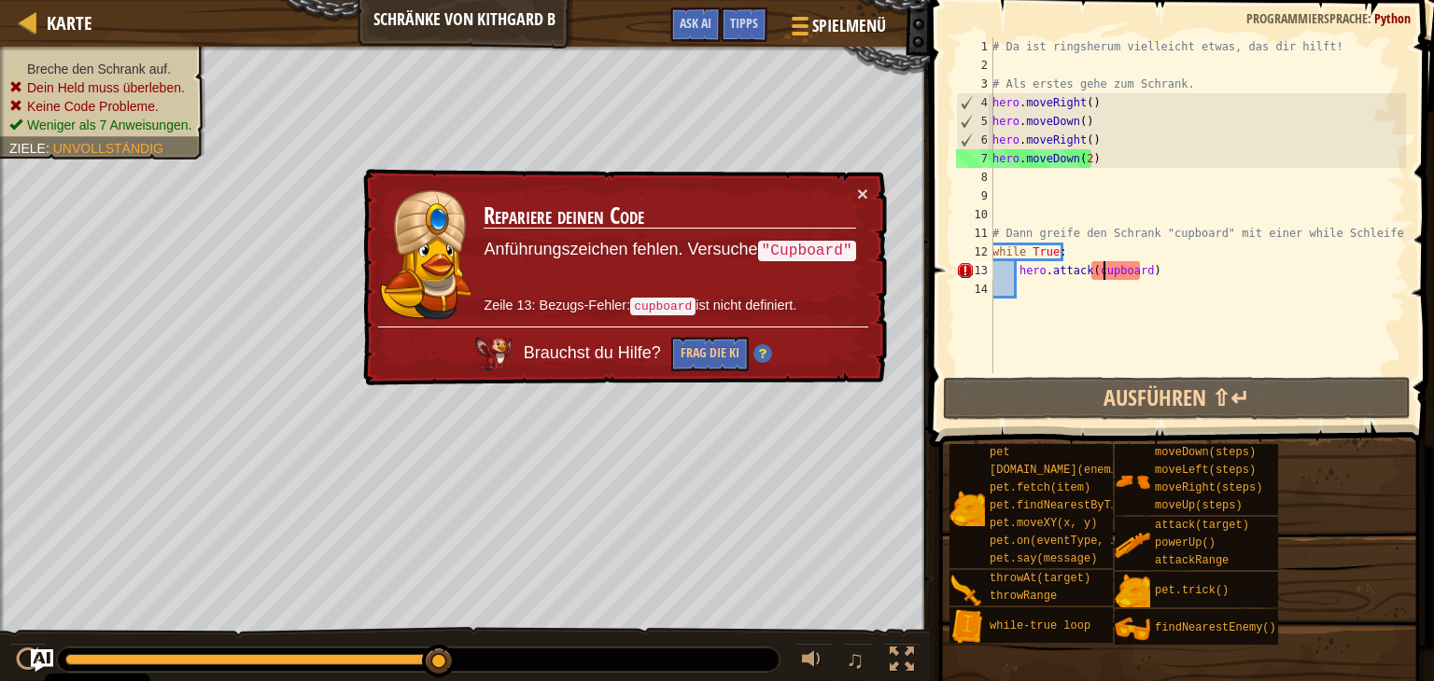
click at [1102, 278] on div "# Da ist ringsherum vielleicht etwas, das dir hilft! # Als erstes gehe zum Schr…" at bounding box center [1196, 223] width 417 height 373
click at [1101, 277] on div "# Da ist ringsherum vielleicht etwas, das dir hilft! # Als erstes gehe zum Schr…" at bounding box center [1196, 223] width 417 height 373
click at [1099, 278] on div "# Da ist ringsherum vielleicht etwas, das dir hilft! # Als erstes gehe zum Schr…" at bounding box center [1196, 223] width 417 height 373
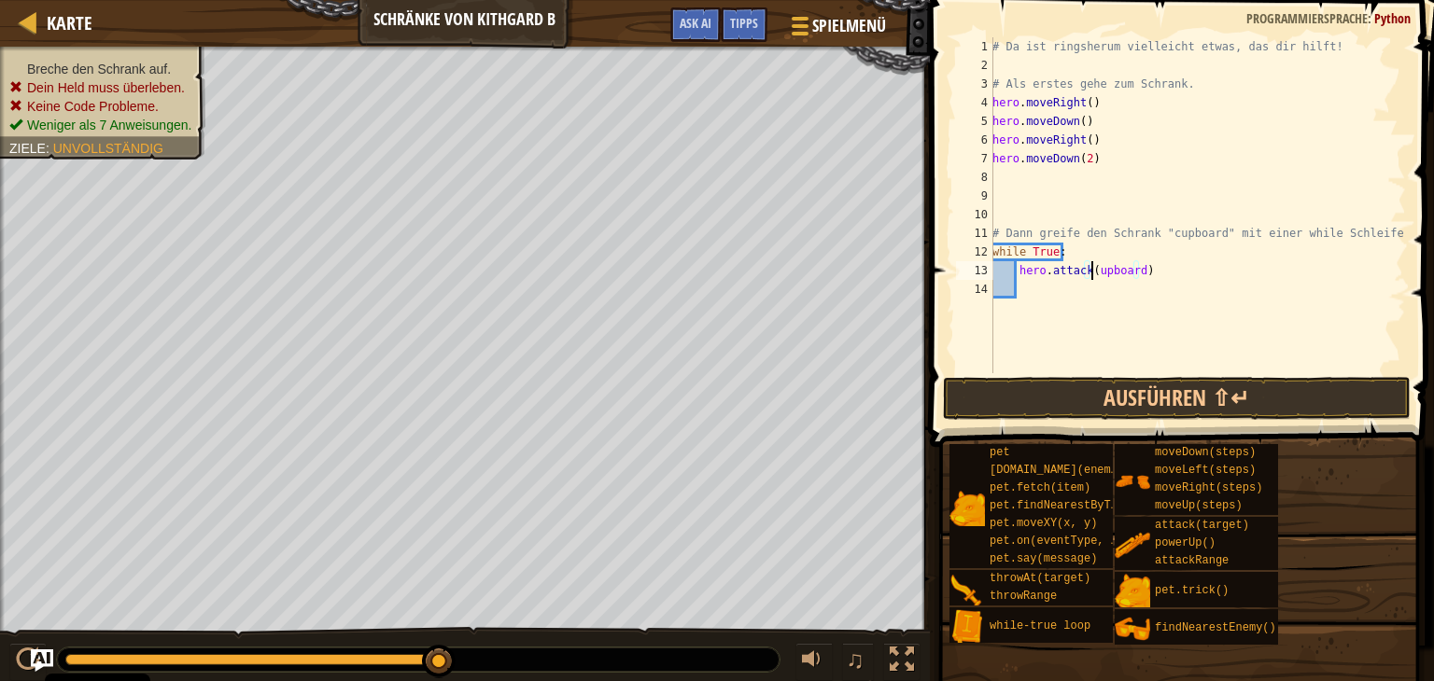
type textarea "hero.attack(Cupboard)"
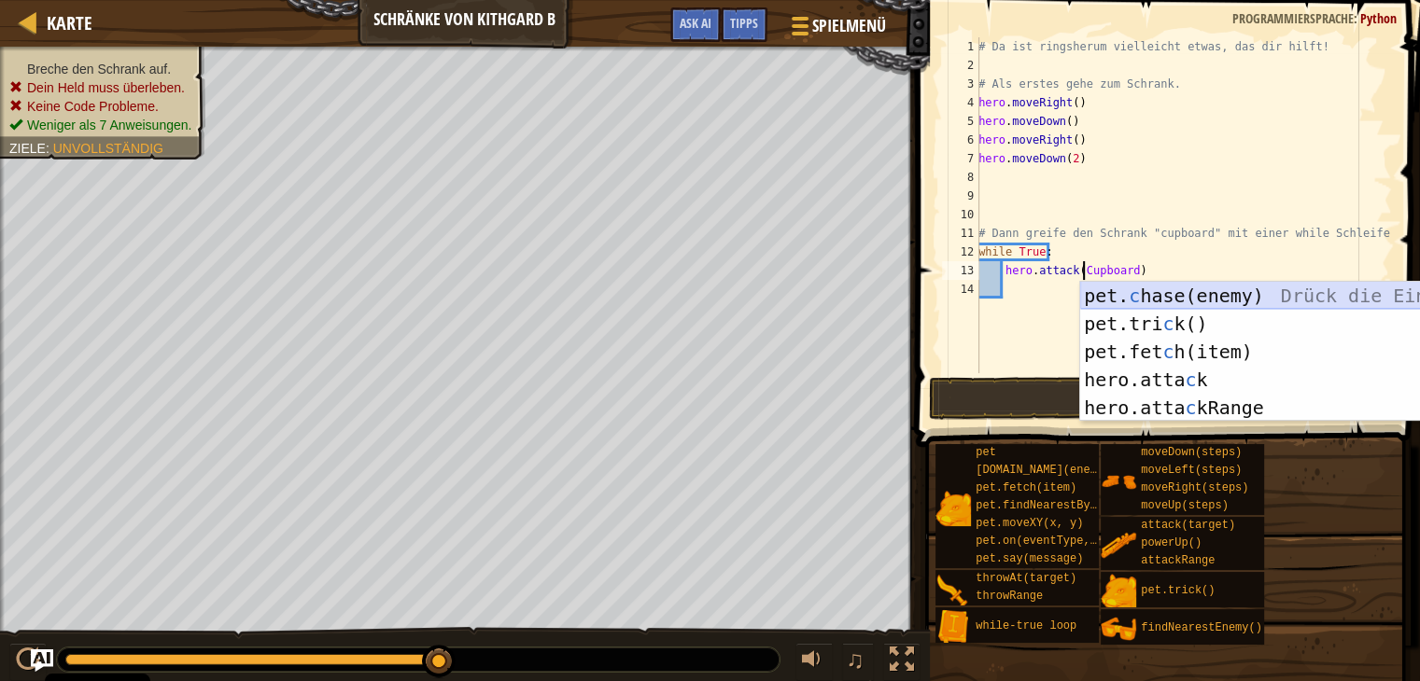
select select "de-DE"
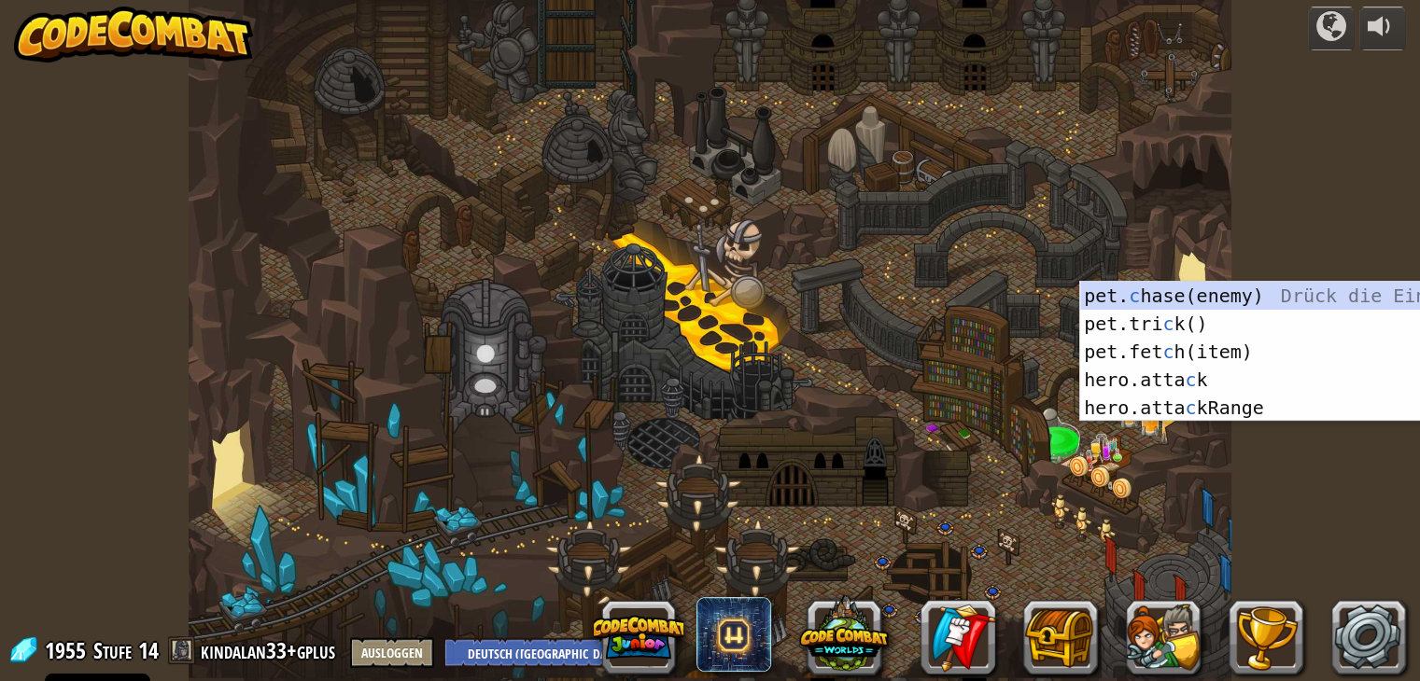
select select "de-DE"
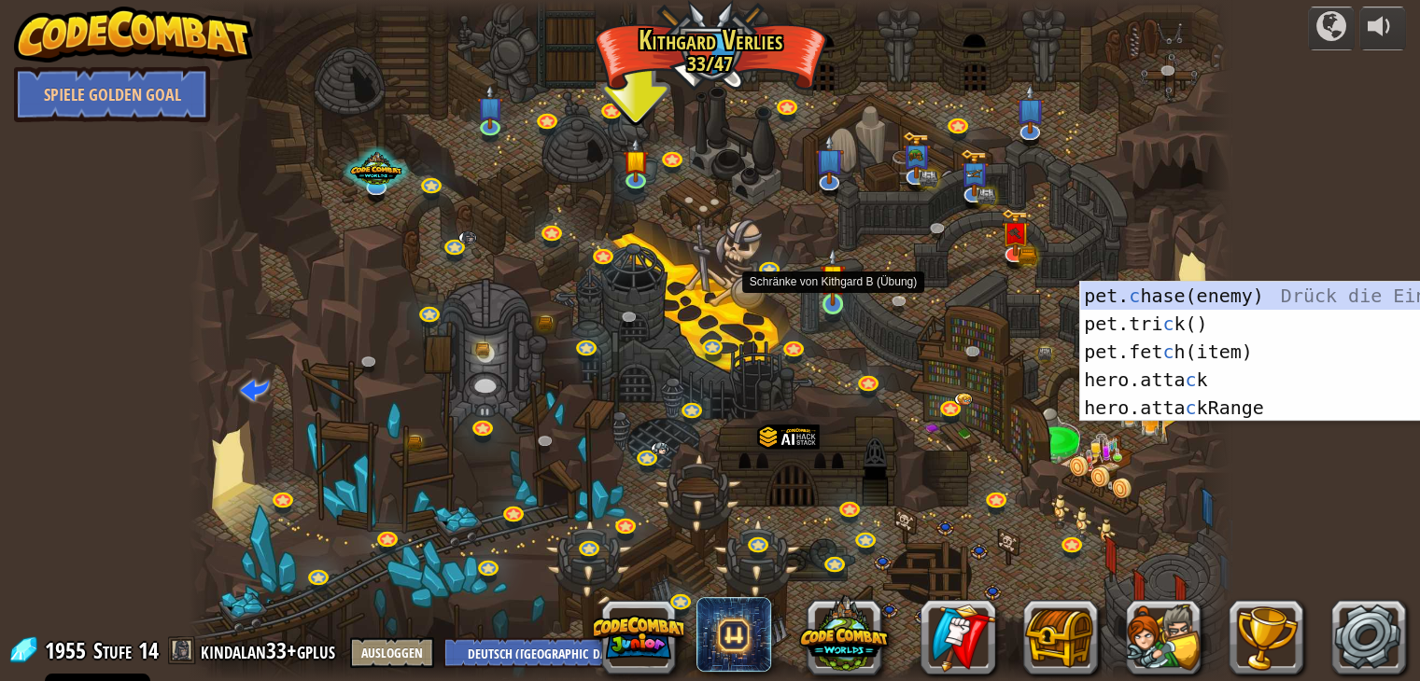
click at [840, 294] on img at bounding box center [832, 277] width 26 height 60
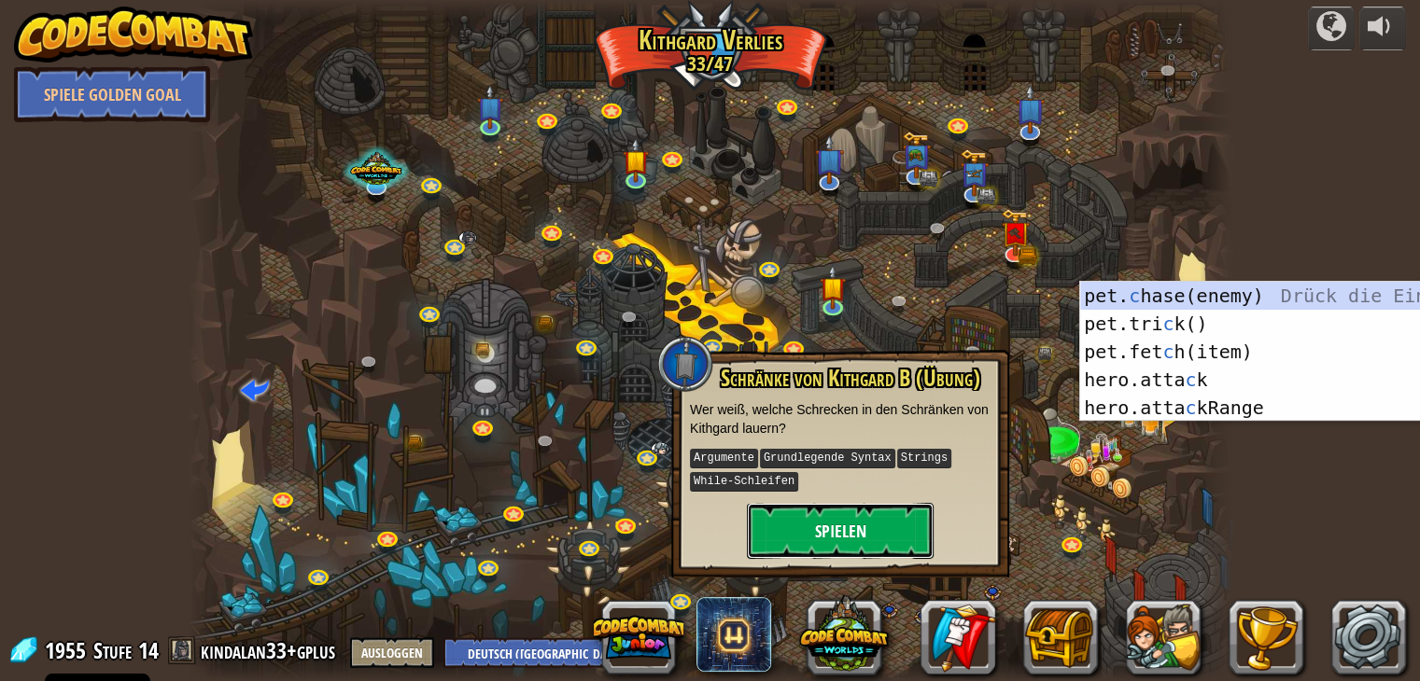
click at [854, 515] on button "Spielen" at bounding box center [840, 531] width 187 height 56
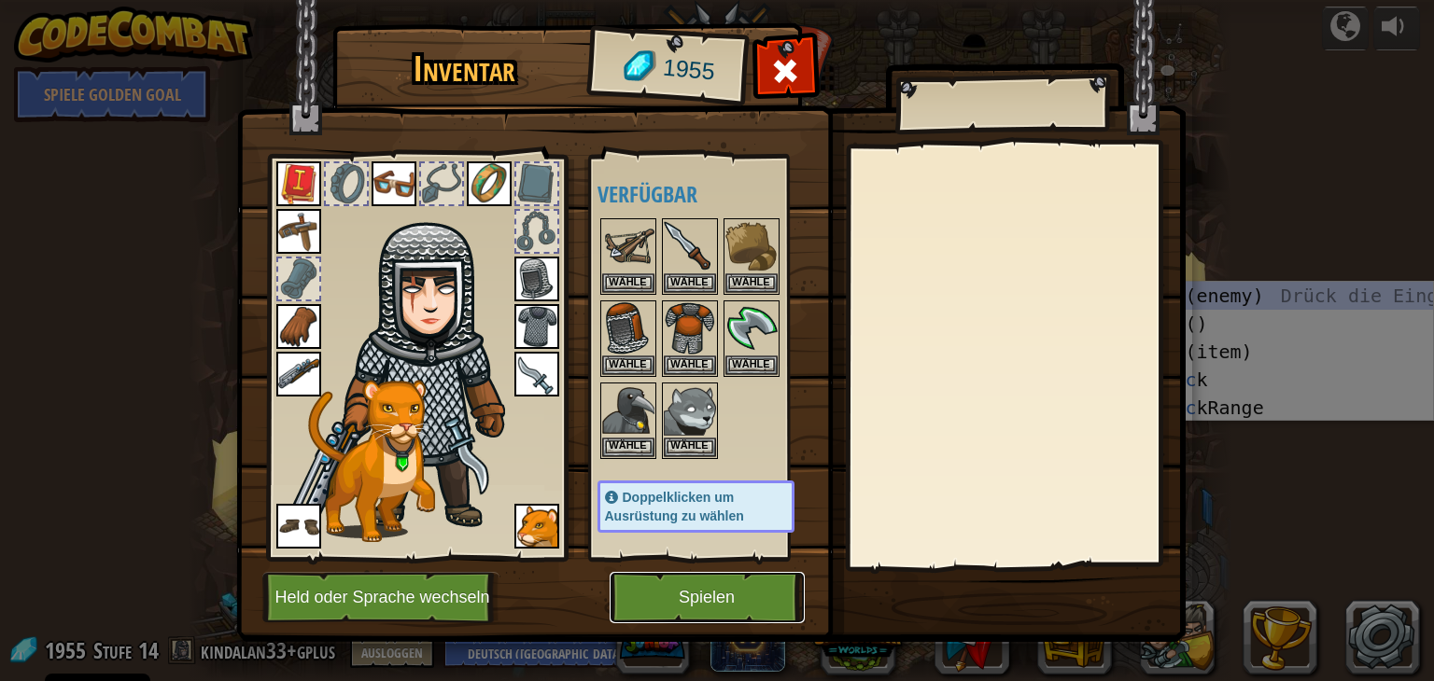
click at [717, 598] on button "Spielen" at bounding box center [706, 597] width 195 height 51
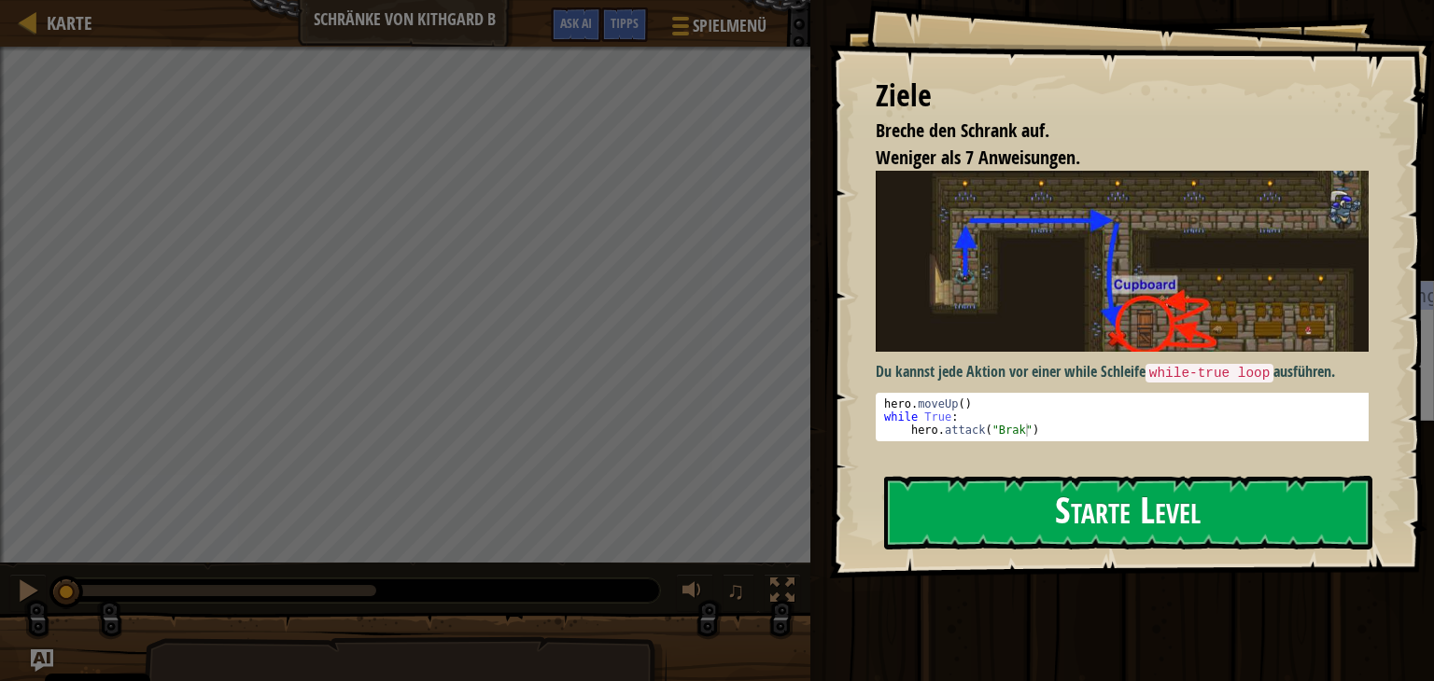
click at [952, 515] on button "Starte Level" at bounding box center [1128, 513] width 488 height 74
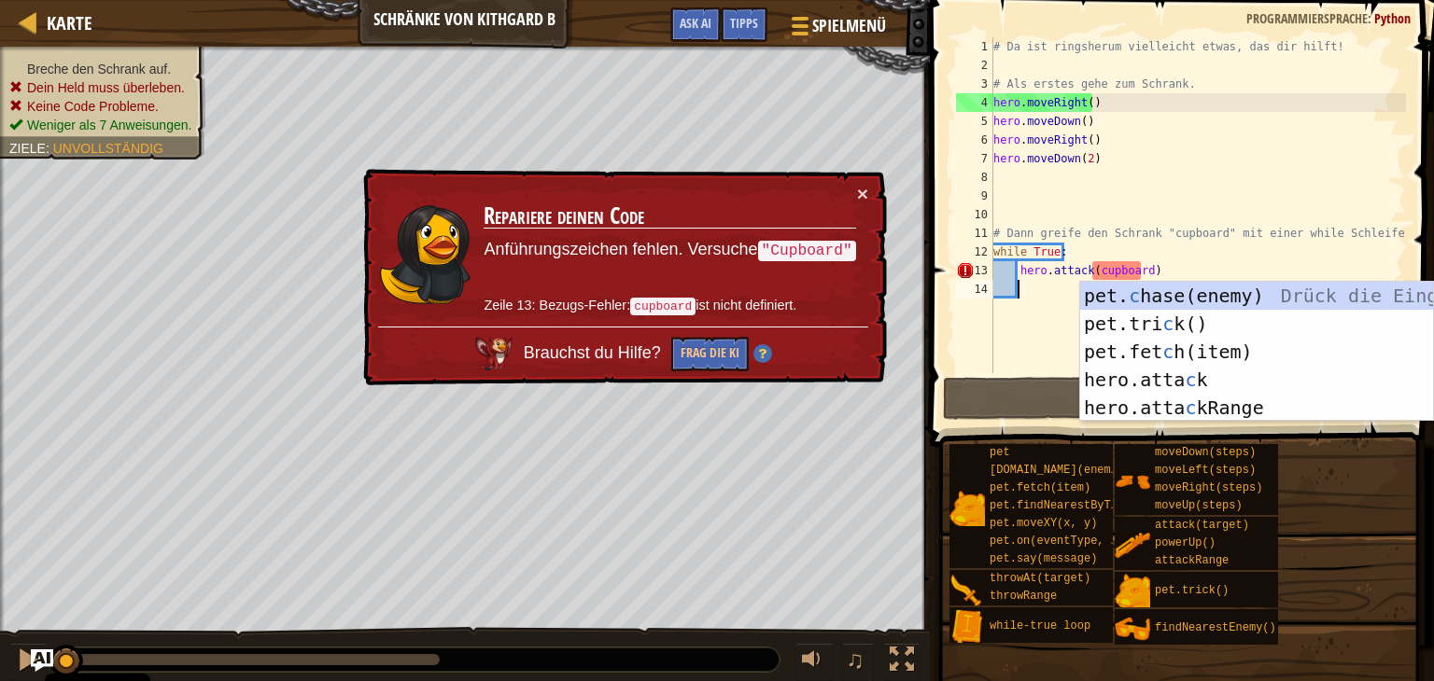
click at [1098, 266] on div "# Da ist ringsherum vielleicht etwas, das dir hilft! # Als erstes gehe zum Schr…" at bounding box center [1197, 223] width 416 height 373
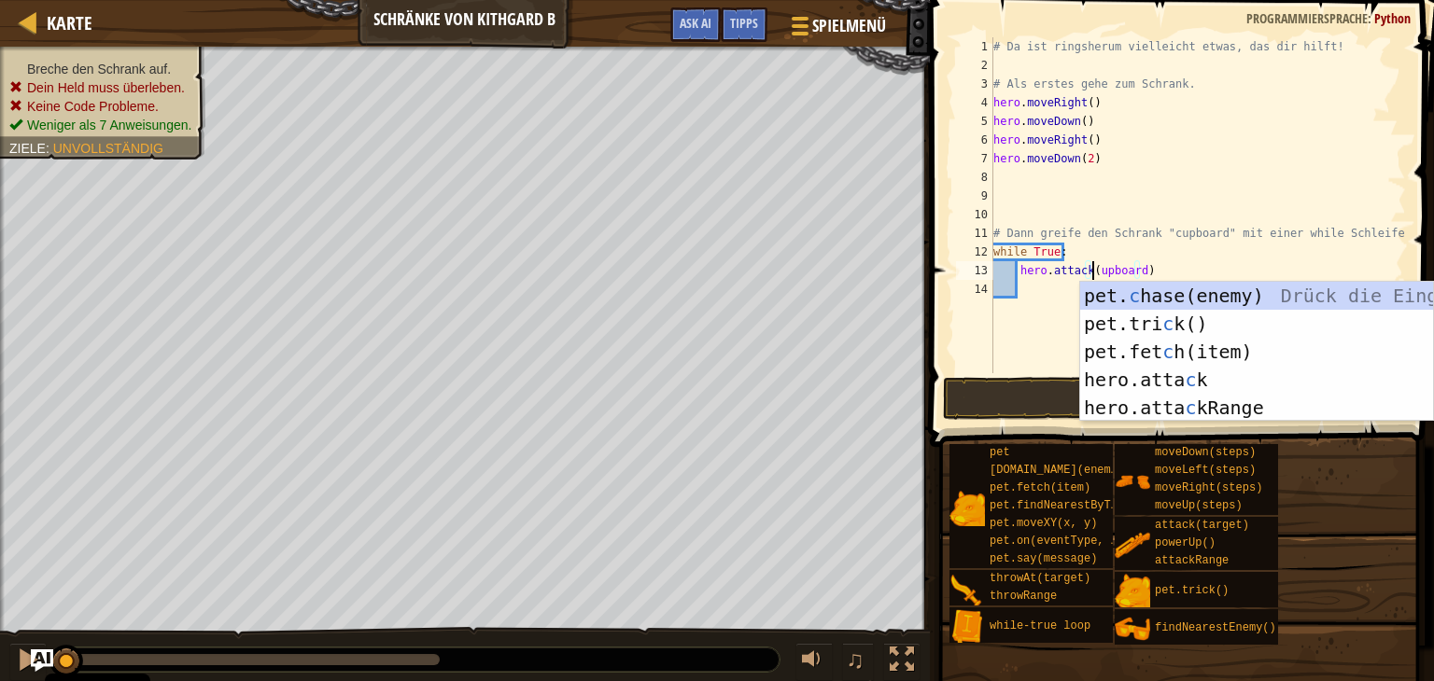
type textarea "hero.attack(Cupboard)"
click at [1025, 303] on div "# Da ist ringsherum vielleicht etwas, das dir hilft! # Als erstes gehe zum Schr…" at bounding box center [1197, 223] width 416 height 373
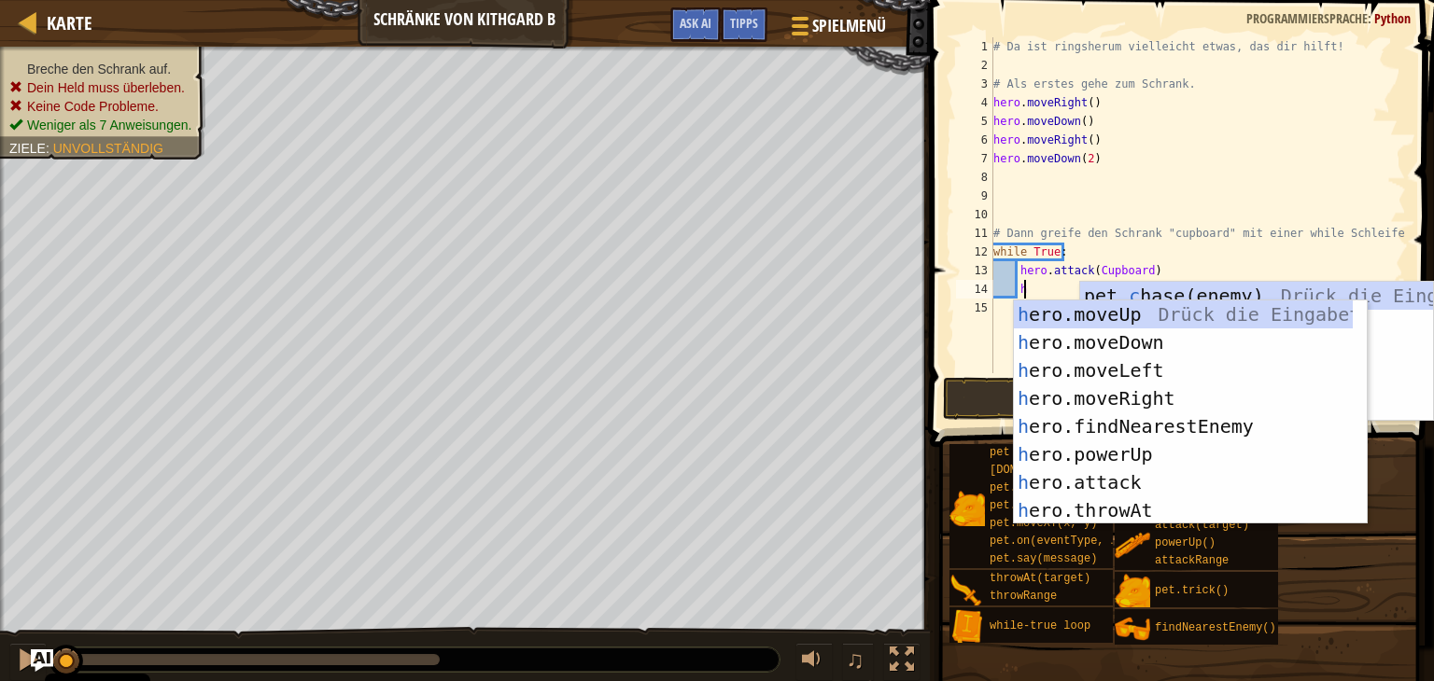
scroll to position [8, 1]
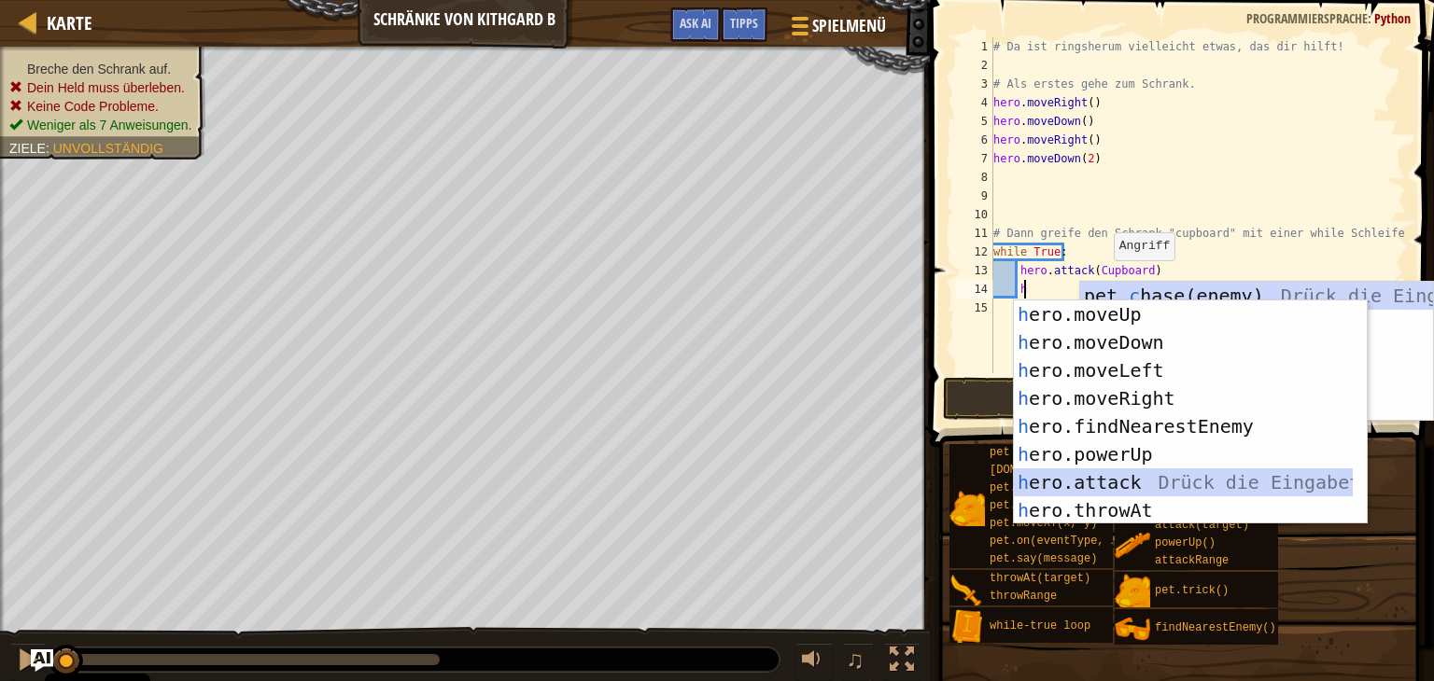
click at [1134, 488] on div "h ero.moveUp Drück die Eingabetaste h ero.moveDown Drück die Eingabetaste h ero…" at bounding box center [1183, 441] width 339 height 280
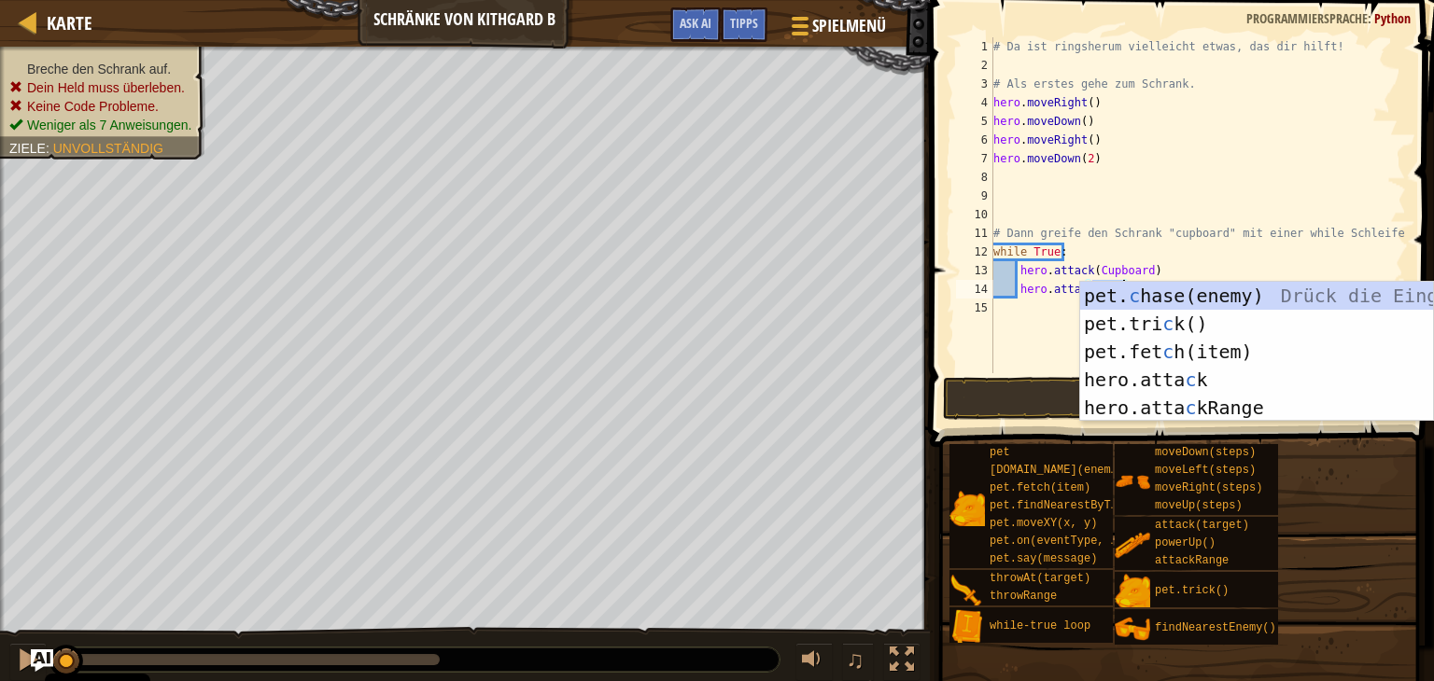
click at [1265, 165] on div "# Da ist ringsherum vielleicht etwas, das dir hilft! # Als erstes gehe zum Schr…" at bounding box center [1197, 223] width 416 height 373
click at [1255, 267] on div "# Da ist ringsherum vielleicht etwas, das dir hilft! # Als erstes gehe zum Schr…" at bounding box center [1197, 223] width 416 height 373
type textarea "hero.attack(Cupboard)"
click at [1033, 347] on div "# Da ist ringsherum vielleicht etwas, das dir hilft! # Als erstes gehe zum Schr…" at bounding box center [1197, 223] width 416 height 373
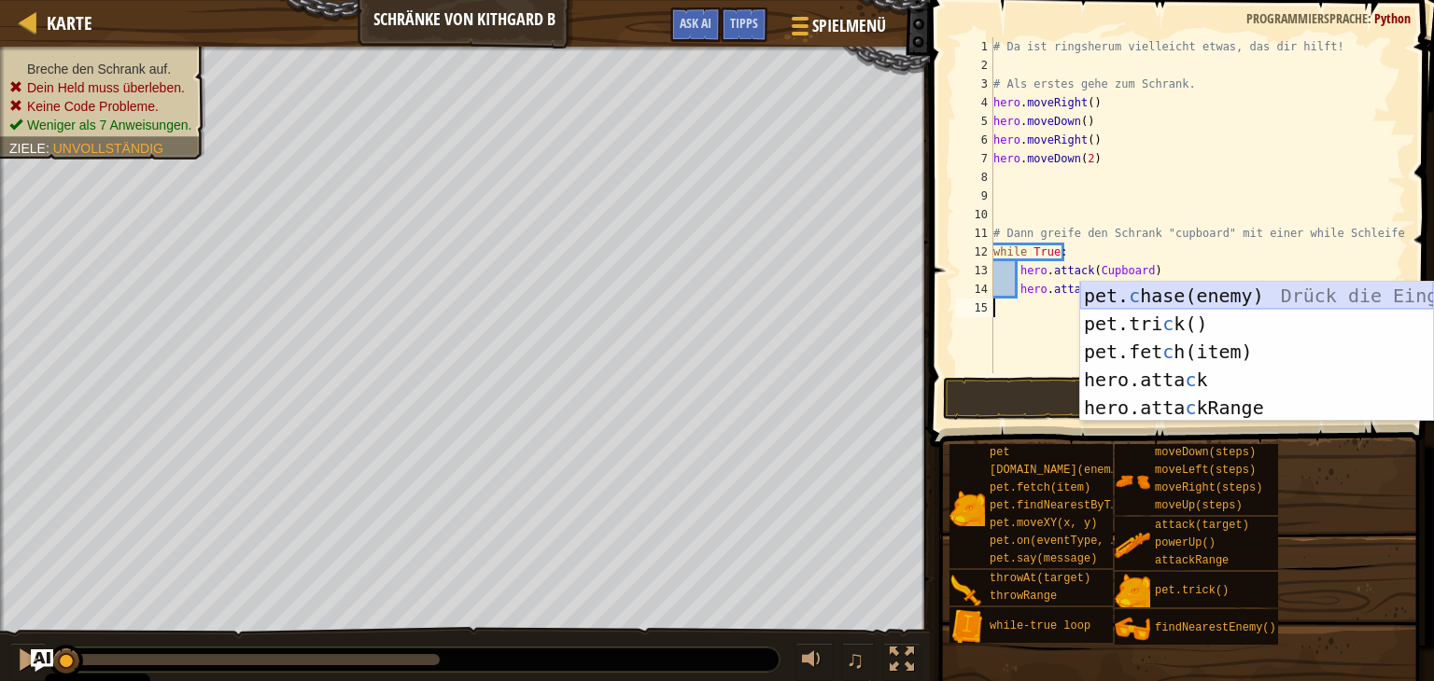
click at [1187, 303] on div "pet. c hase(enemy) Drück die Eingabetaste pet.tri c k() Drück die Eingabetaste …" at bounding box center [1256, 380] width 353 height 196
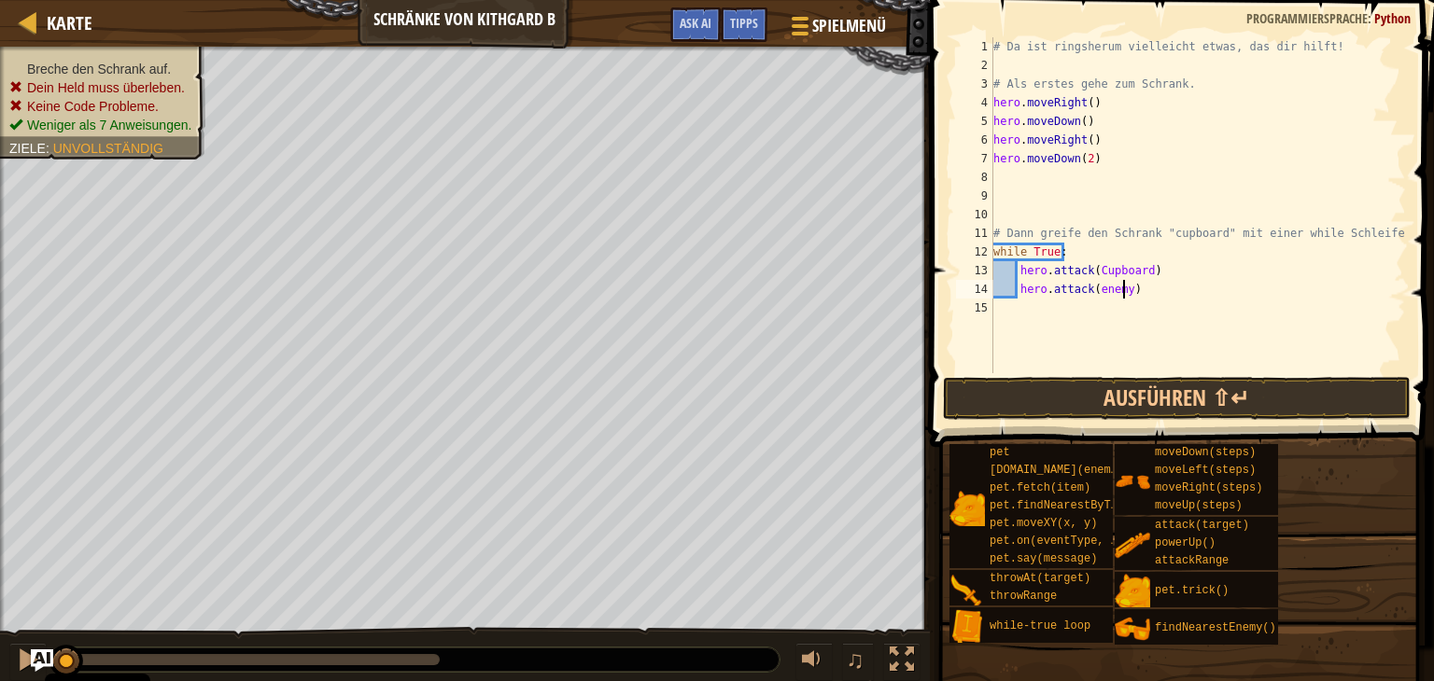
click at [1119, 296] on div "# Da ist ringsherum vielleicht etwas, das dir hilft! # Als erstes gehe zum Schr…" at bounding box center [1197, 223] width 416 height 373
click at [1135, 387] on button "Ausführen ⇧↵" at bounding box center [1177, 398] width 468 height 43
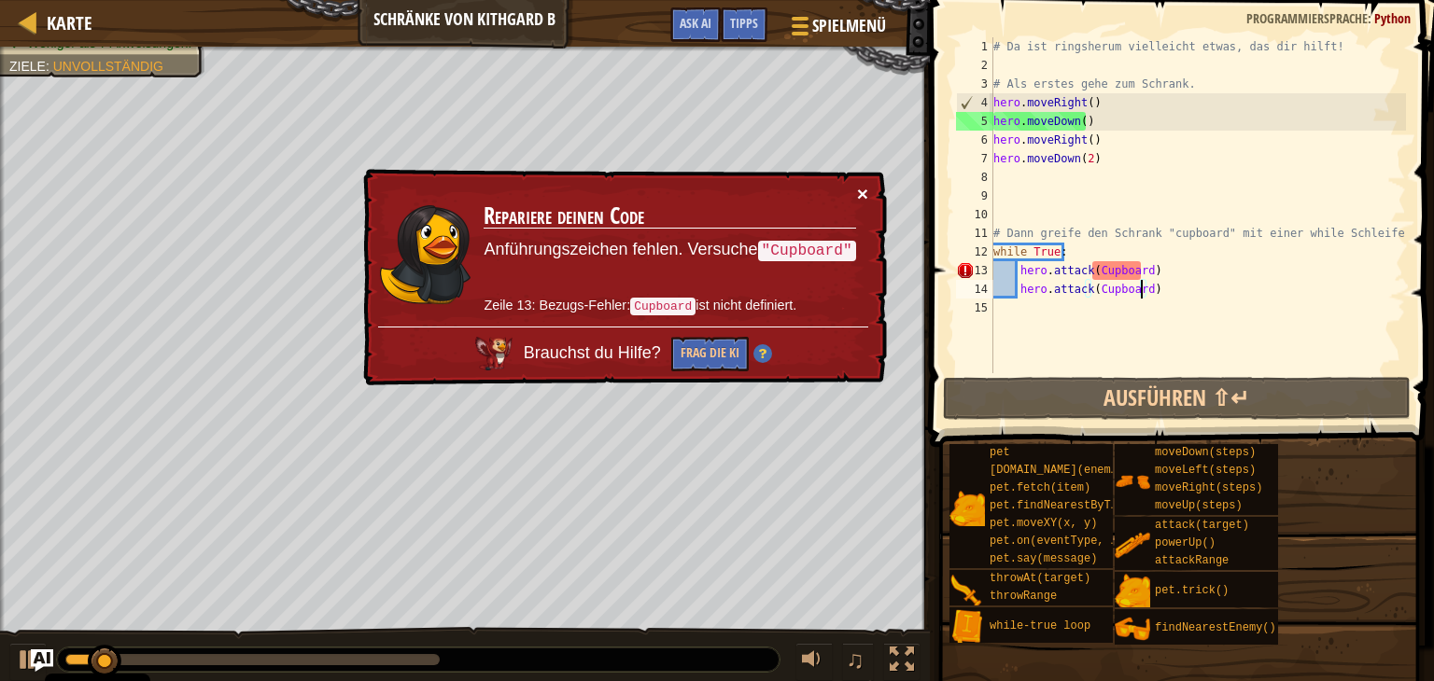
click at [865, 191] on button "×" at bounding box center [862, 194] width 11 height 20
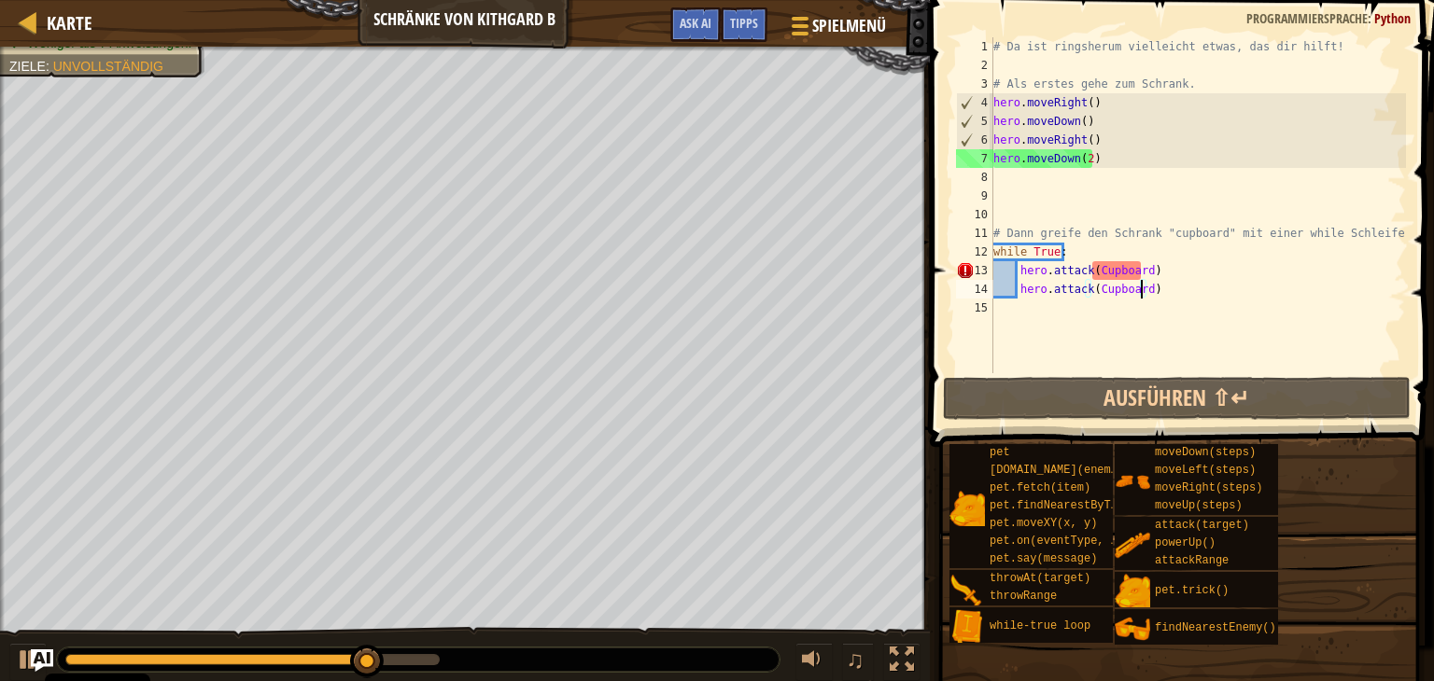
click at [1065, 251] on div "# Da ist ringsherum vielleicht etwas, das dir hilft! # Als erstes gehe zum Schr…" at bounding box center [1197, 223] width 416 height 373
click at [1064, 252] on div "# Da ist ringsherum vielleicht etwas, das dir hilft! # Als erstes gehe zum Schr…" at bounding box center [1197, 223] width 416 height 373
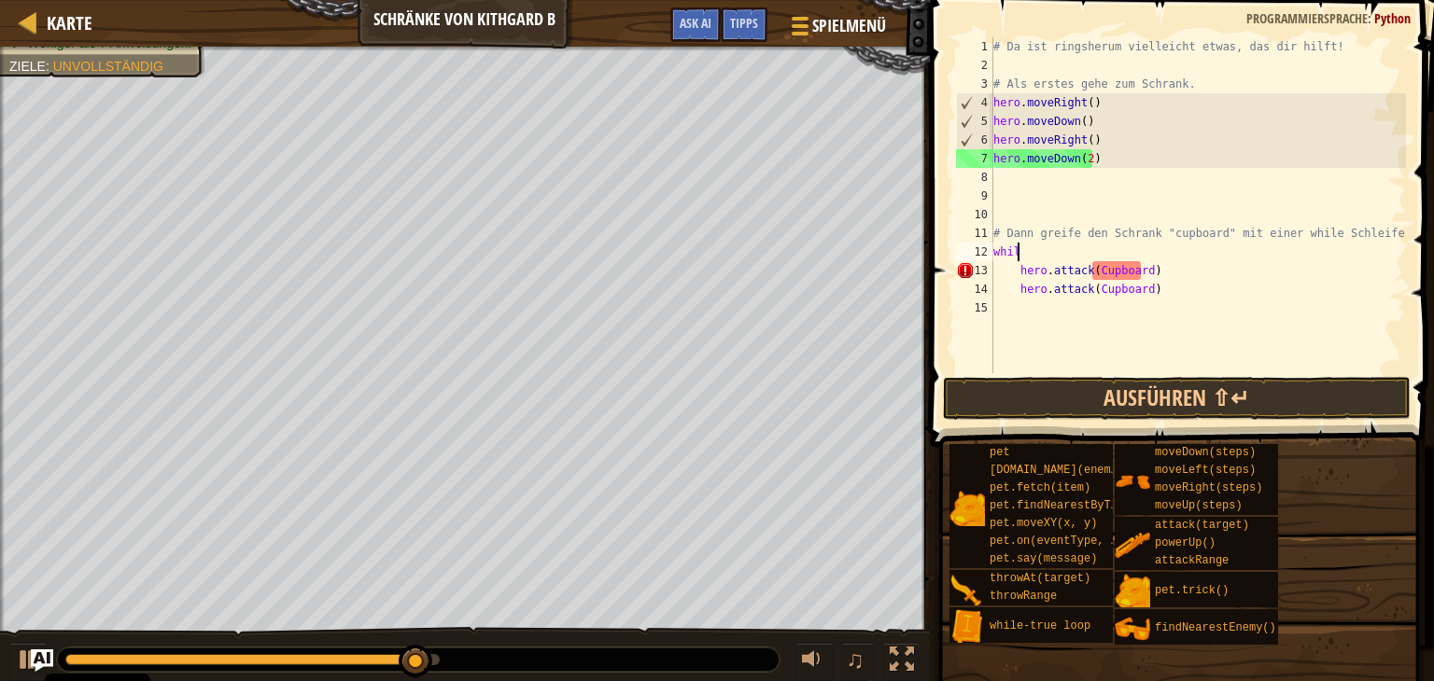
scroll to position [8, 0]
type textarea "w"
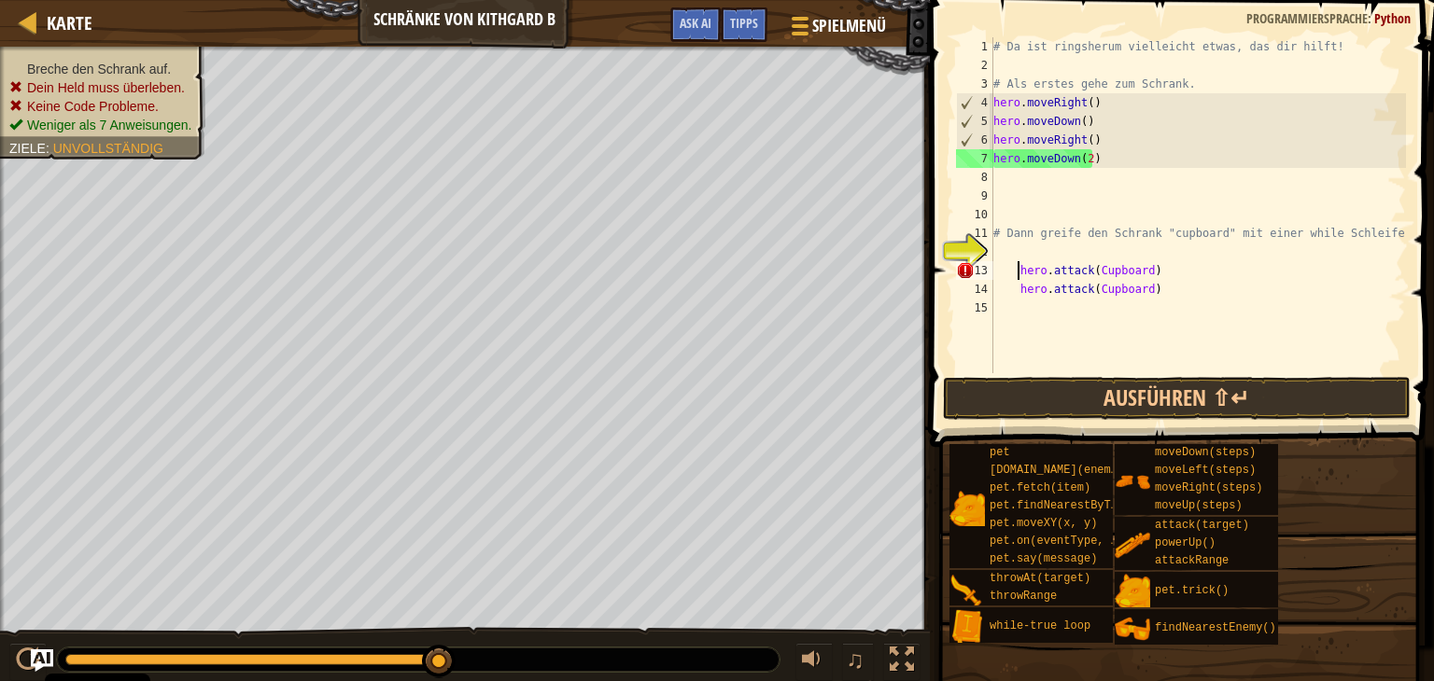
click at [1016, 273] on div "# Da ist ringsherum vielleicht etwas, das dir hilft! # Als erstes gehe zum Schr…" at bounding box center [1197, 223] width 416 height 373
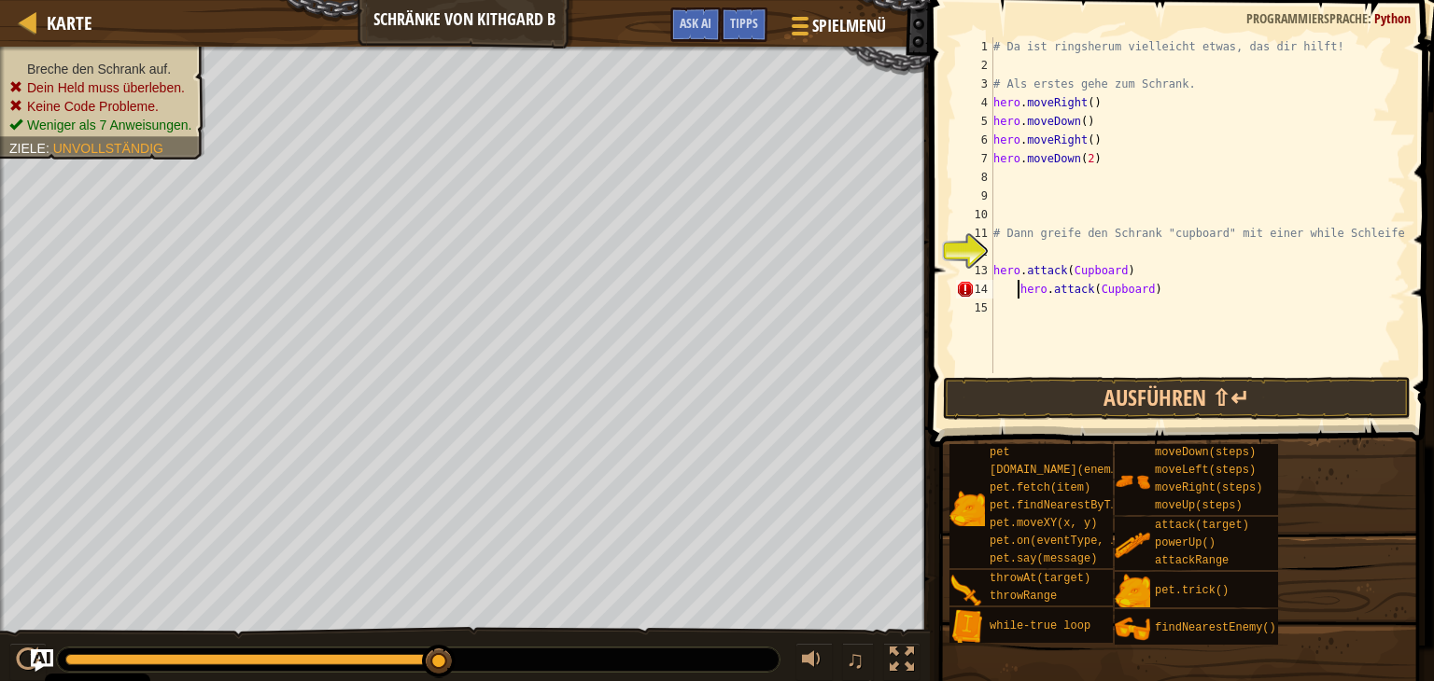
click at [1017, 291] on div "# Da ist ringsherum vielleicht etwas, das dir hilft! # Als erstes gehe zum Schr…" at bounding box center [1197, 223] width 416 height 373
type textarea "hero.attack(Cupboard)"
click at [1008, 249] on div "# Da ist ringsherum vielleicht etwas, das dir hilft! # Als erstes gehe zum Schr…" at bounding box center [1197, 223] width 416 height 373
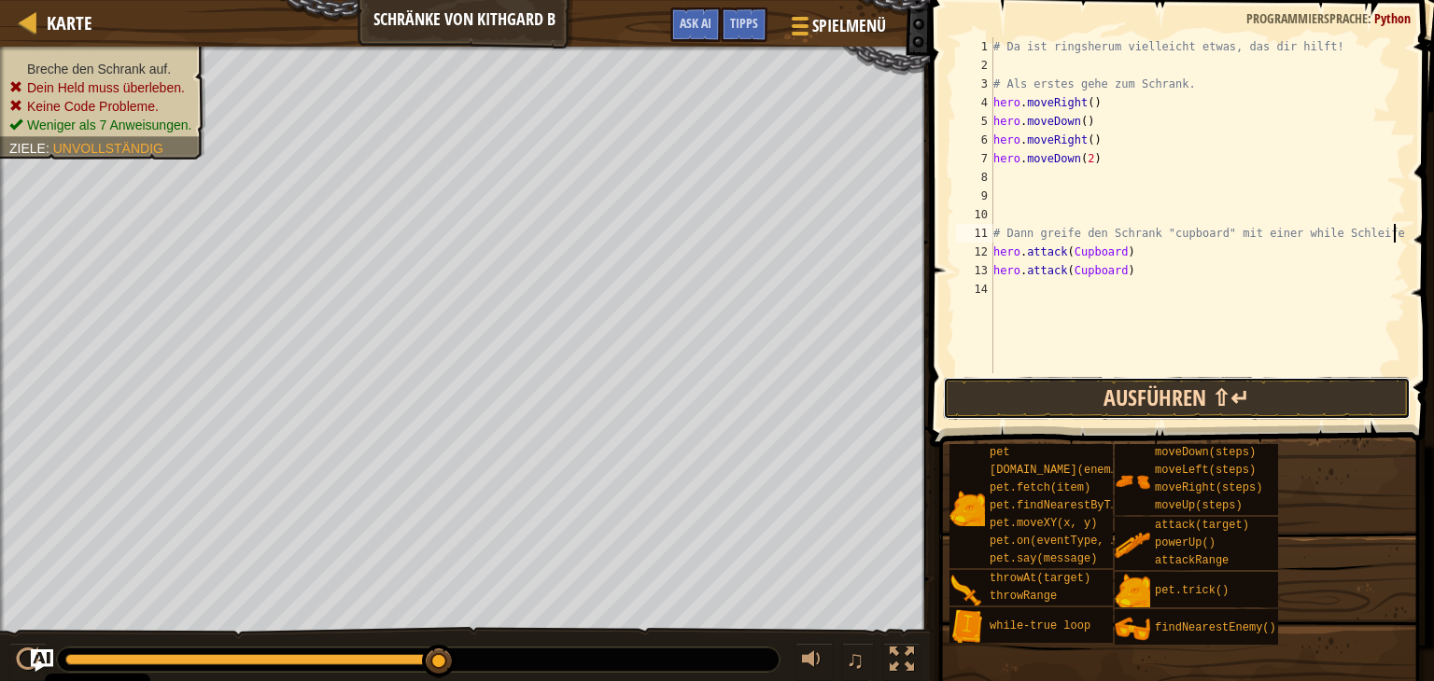
click at [1116, 389] on button "Ausführen ⇧↵" at bounding box center [1177, 398] width 468 height 43
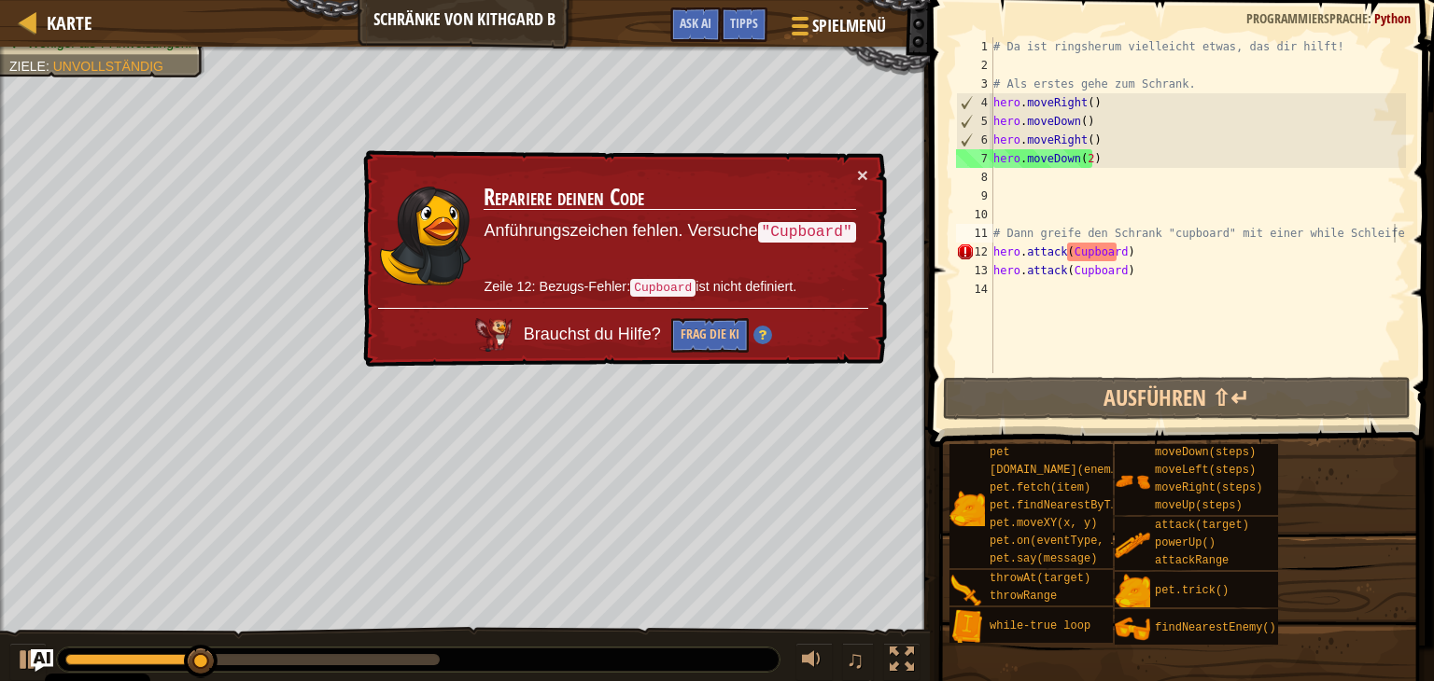
click at [870, 172] on div "× Repariere deinen Code Anführungszeichen fehlen. Versuche "Cupboard" Zeile 12:…" at bounding box center [622, 258] width 527 height 217
click at [867, 169] on button "×" at bounding box center [862, 175] width 11 height 20
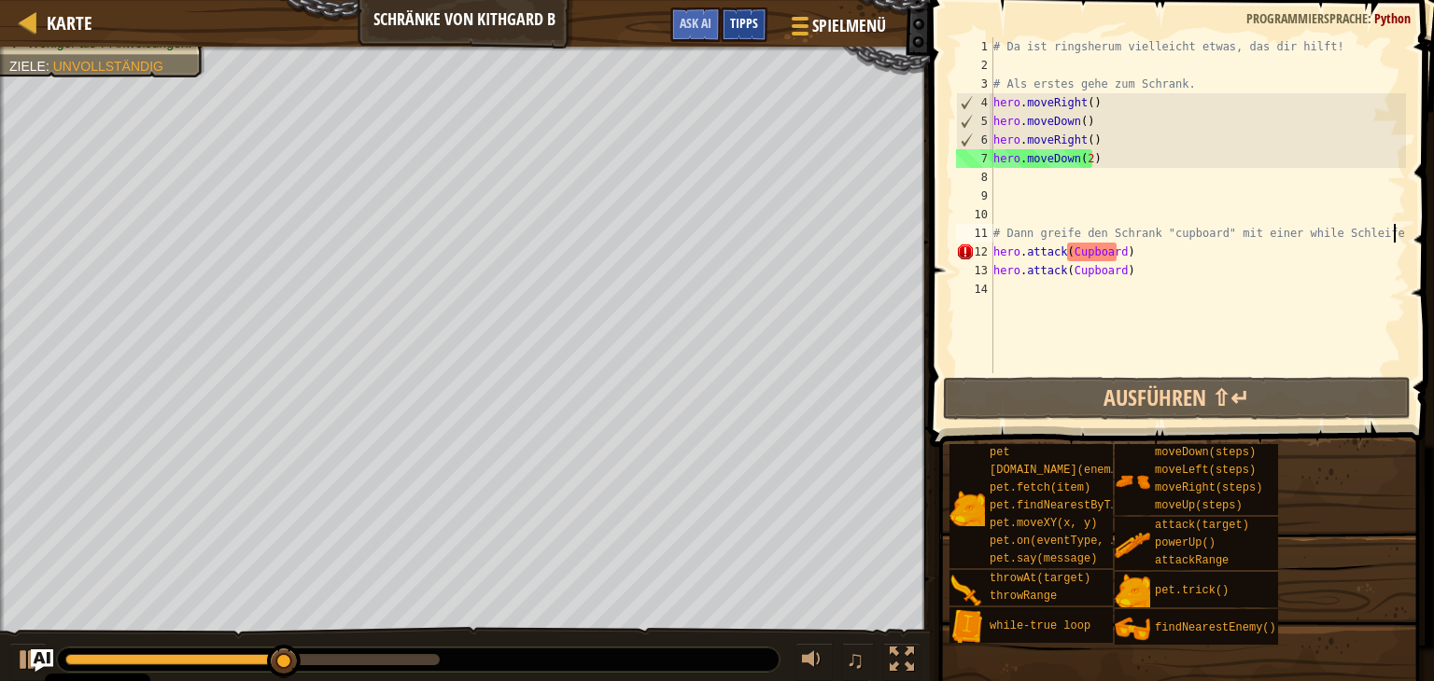
click at [734, 21] on span "Tipps" at bounding box center [744, 23] width 28 height 18
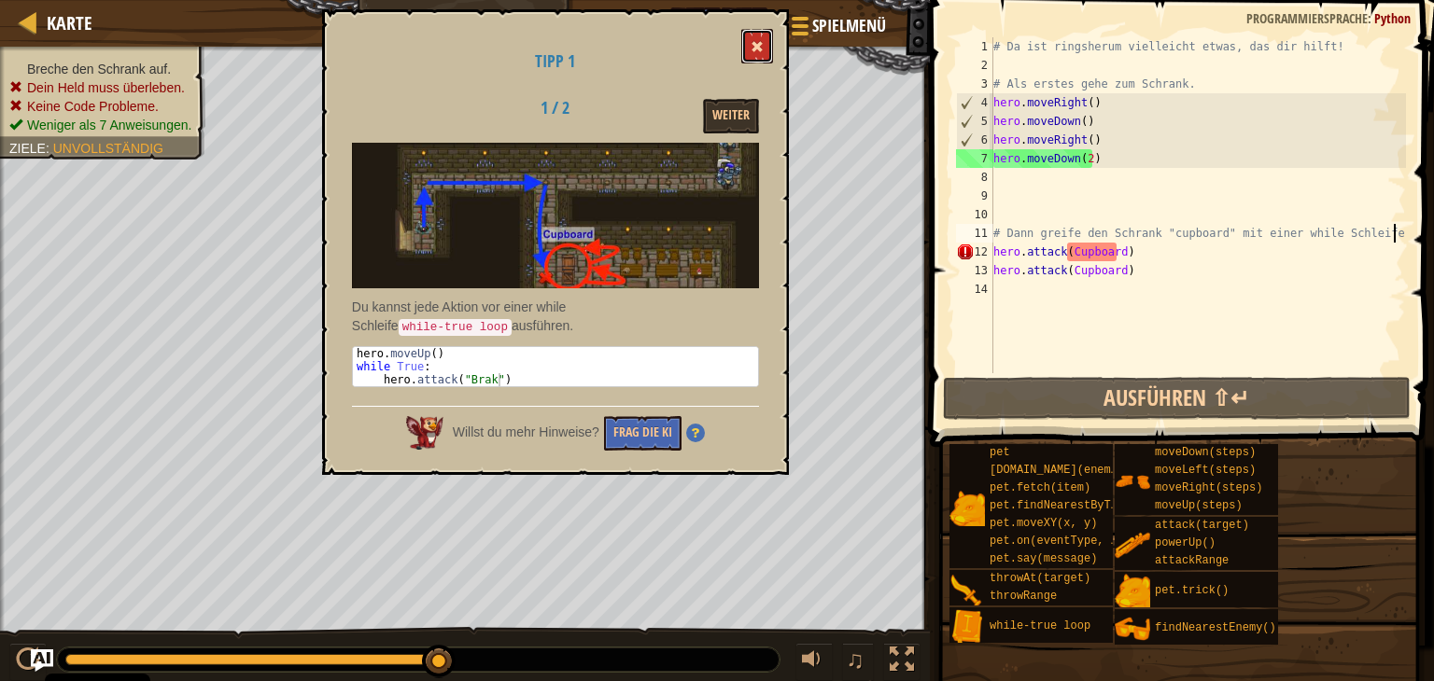
click at [750, 49] on button at bounding box center [757, 46] width 32 height 35
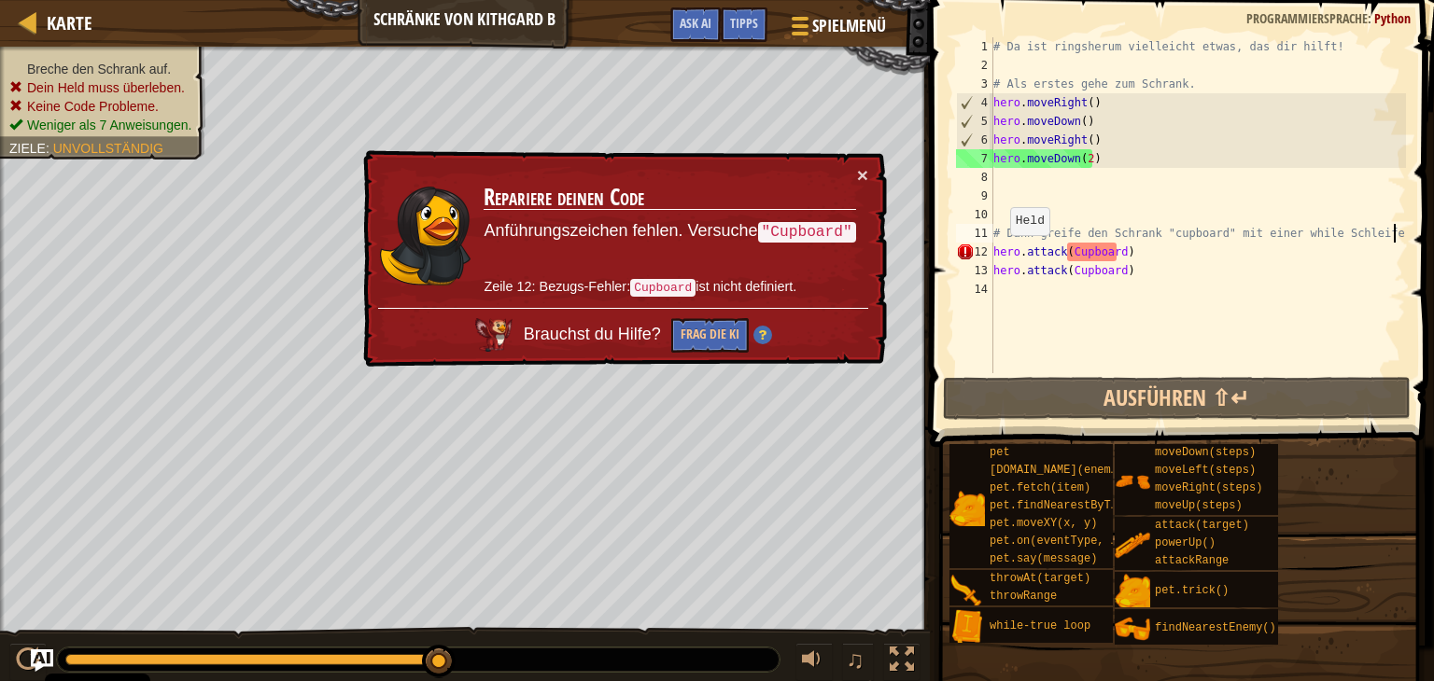
drag, startPoint x: 989, startPoint y: 250, endPoint x: 1001, endPoint y: 254, distance: 11.8
click at [1001, 254] on div "# Dann greife den Schrank "cupboard" mit einer while Schleife an. 1 2 3 4 5 6 7…" at bounding box center [1179, 205] width 454 height 336
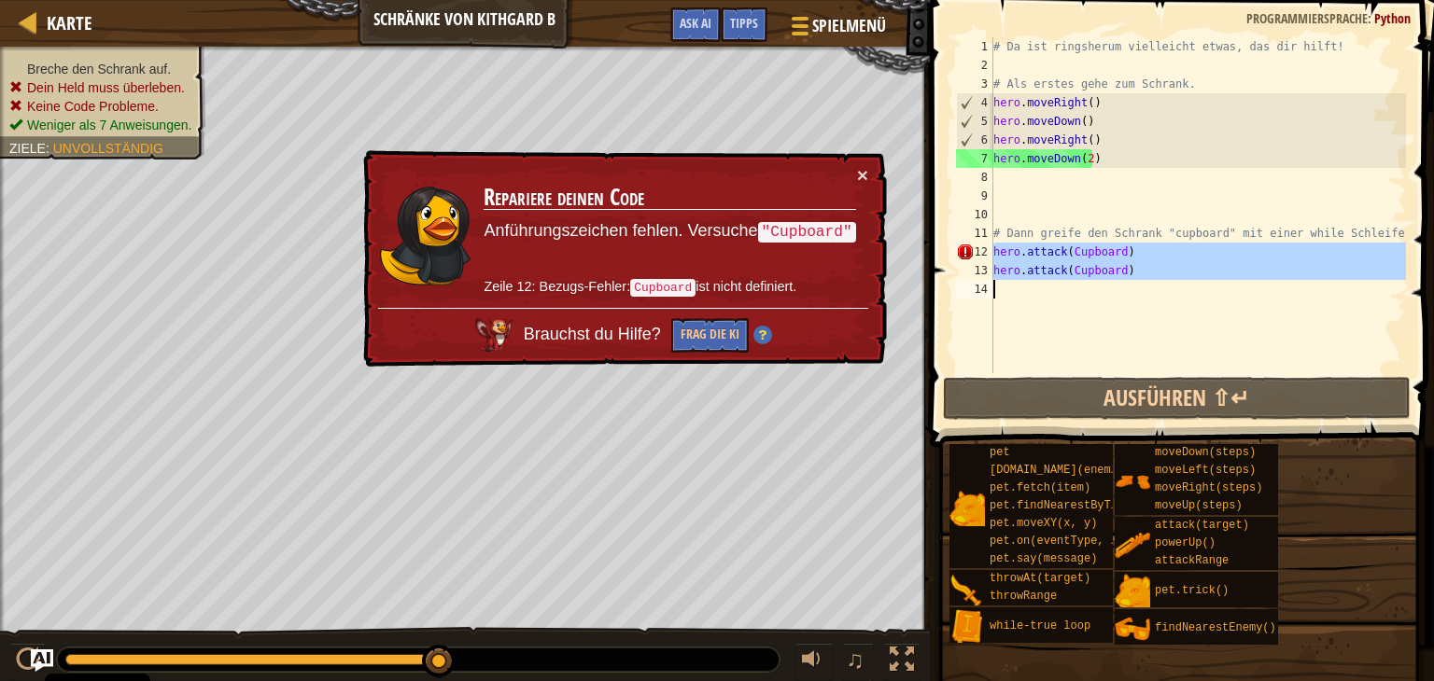
drag, startPoint x: 993, startPoint y: 251, endPoint x: 1113, endPoint y: 285, distance: 124.1
click at [1113, 285] on div "# Da ist ringsherum vielleicht etwas, das dir hilft! # Als erstes gehe zum Schr…" at bounding box center [1197, 223] width 416 height 373
type textarea "hero.attack(Cupboard)"
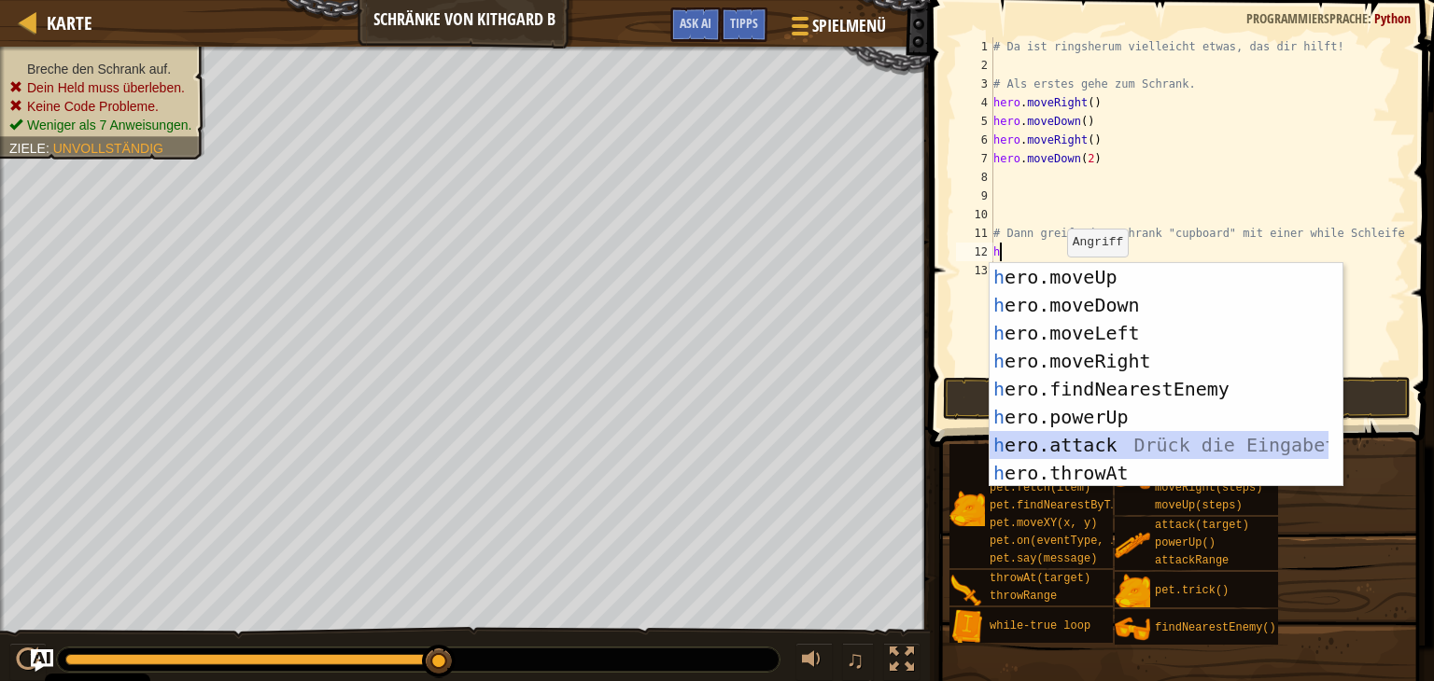
click at [1150, 453] on div "h ero.moveUp Drück die Eingabetaste h ero.moveDown Drück die Eingabetaste h ero…" at bounding box center [1158, 403] width 339 height 280
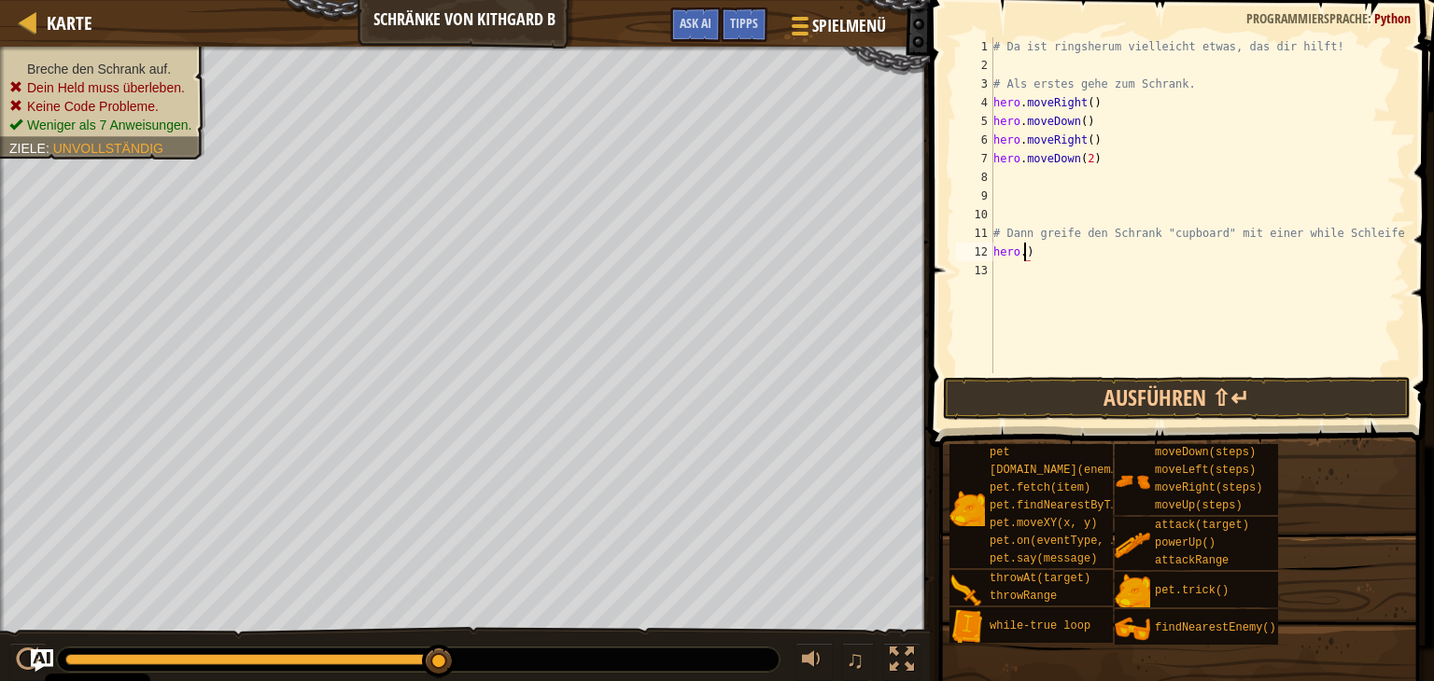
type textarea "hero)"
click at [1123, 268] on div "# Da ist ringsherum vielleicht etwas, das dir hilft! # Als erstes gehe zum Schr…" at bounding box center [1197, 223] width 416 height 373
click at [1122, 252] on div "# Da ist ringsherum vielleicht etwas, das dir hilft! # Als erstes gehe zum Schr…" at bounding box center [1197, 223] width 416 height 373
type textarea "h"
type textarea "w"
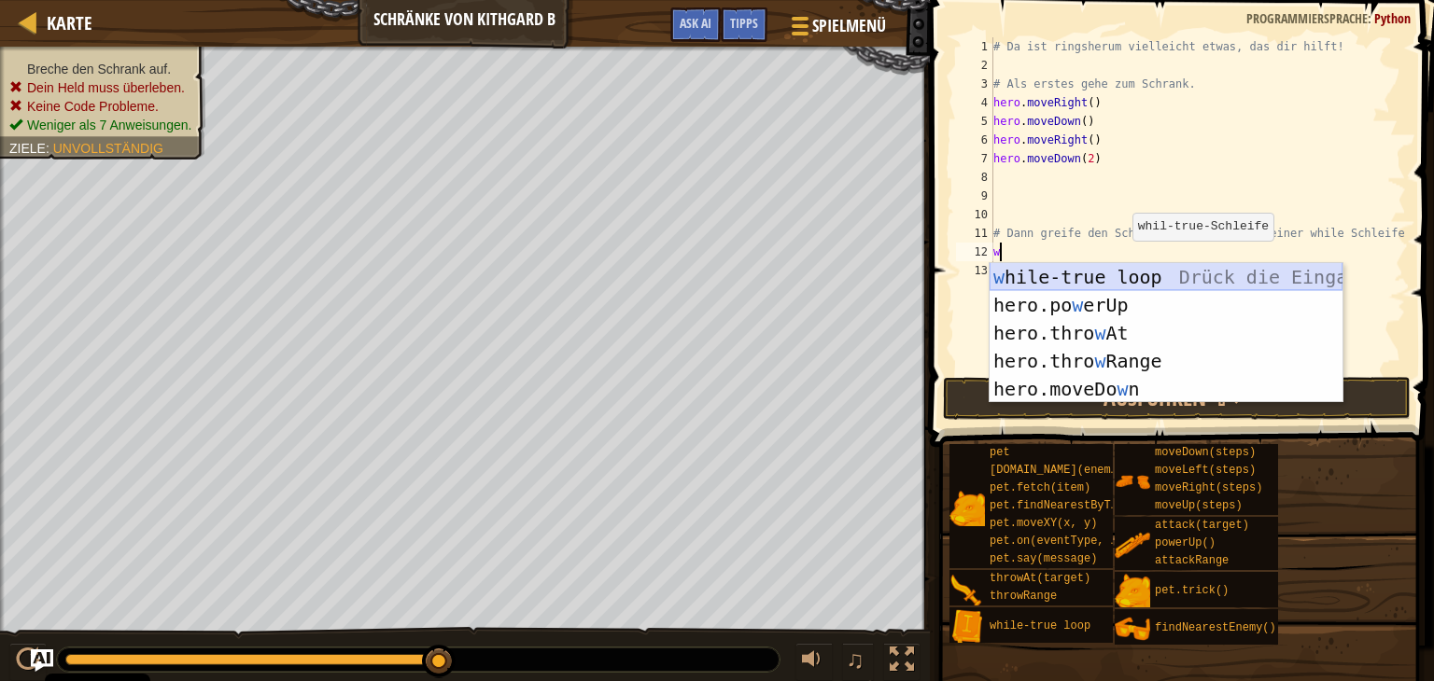
click at [1110, 281] on div "w hile-true loop Drück die Eingabetaste hero.po w erUp [PERSON_NAME] die Eingab…" at bounding box center [1165, 361] width 353 height 196
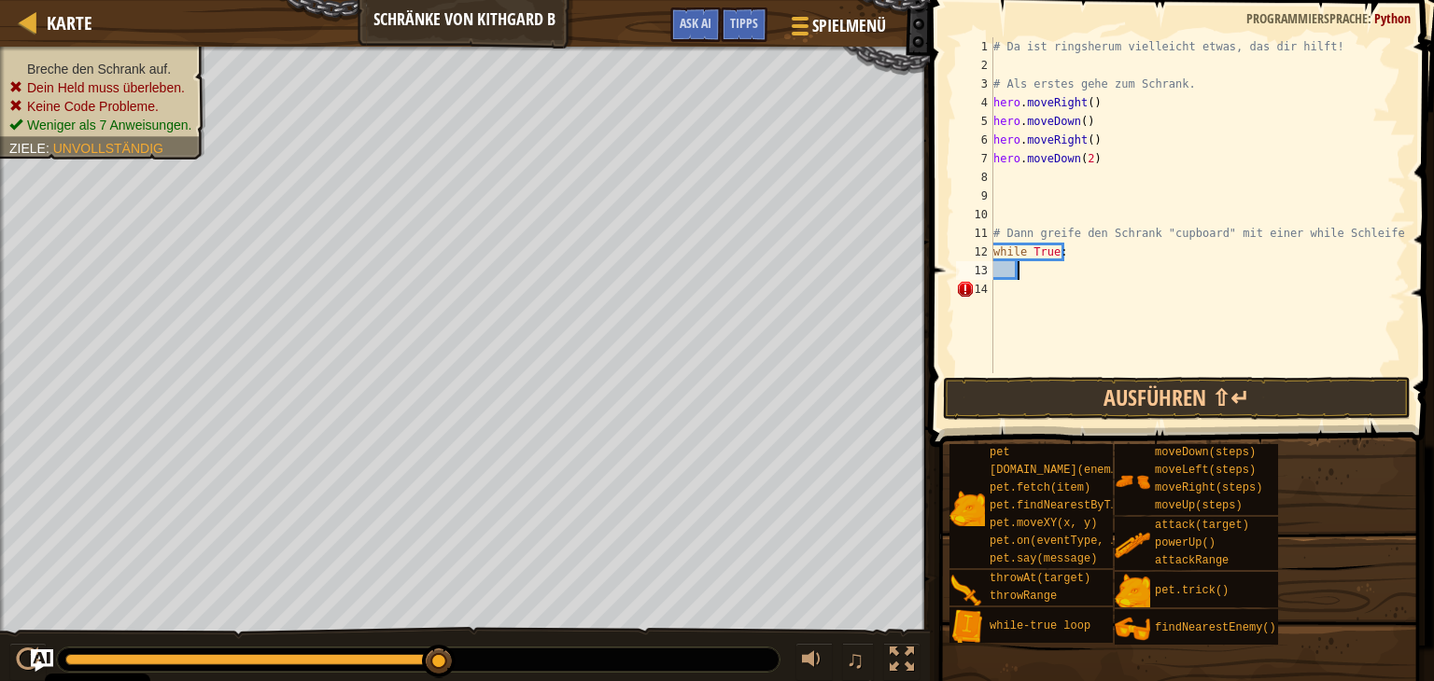
drag, startPoint x: 1050, startPoint y: 293, endPoint x: 1042, endPoint y: 321, distance: 29.2
click at [1042, 319] on div "# Da ist ringsherum vielleicht etwas, das dir hilft! # Als erstes gehe zum Schr…" at bounding box center [1197, 223] width 416 height 373
click at [1034, 260] on div "# Da ist ringsherum vielleicht etwas, das dir hilft! # Als erstes gehe zum Schr…" at bounding box center [1197, 223] width 416 height 373
type textarea "while True:"
click at [1034, 274] on div "# Da ist ringsherum vielleicht etwas, das dir hilft! # Als erstes gehe zum Schr…" at bounding box center [1197, 223] width 416 height 373
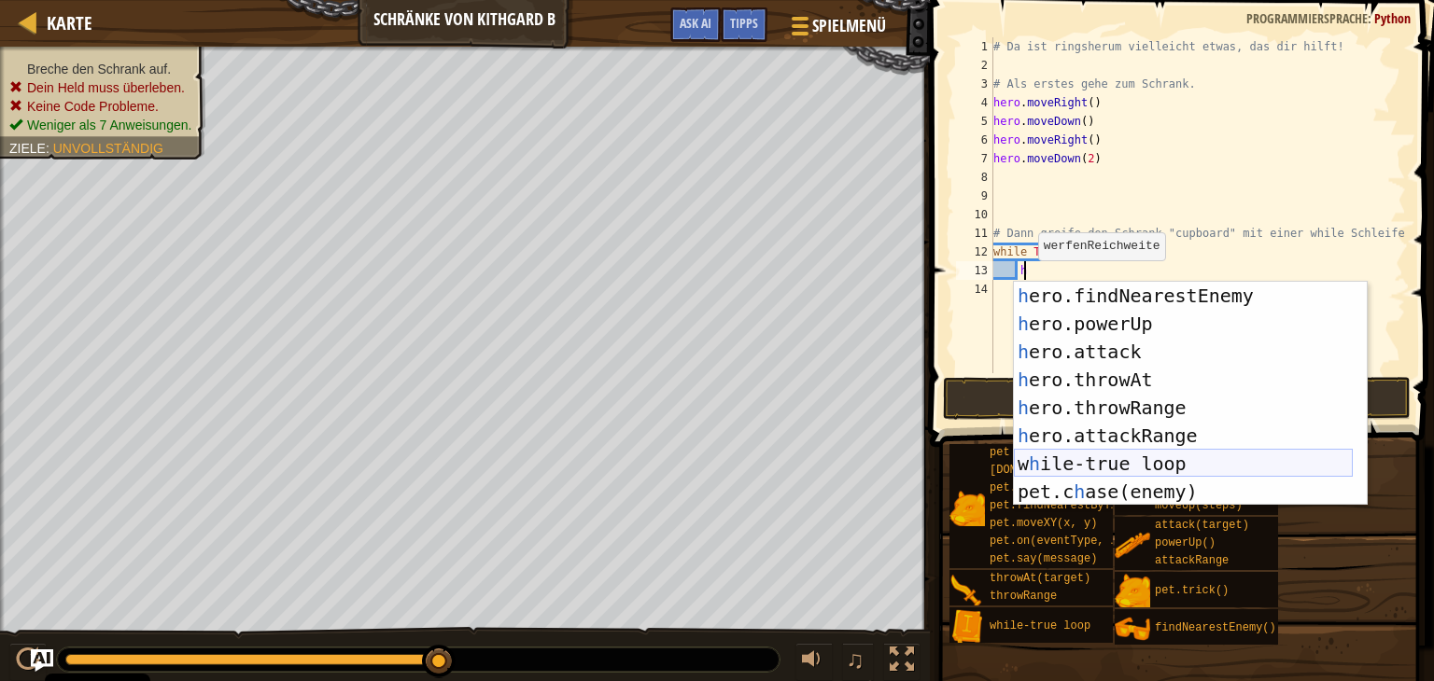
scroll to position [56, 0]
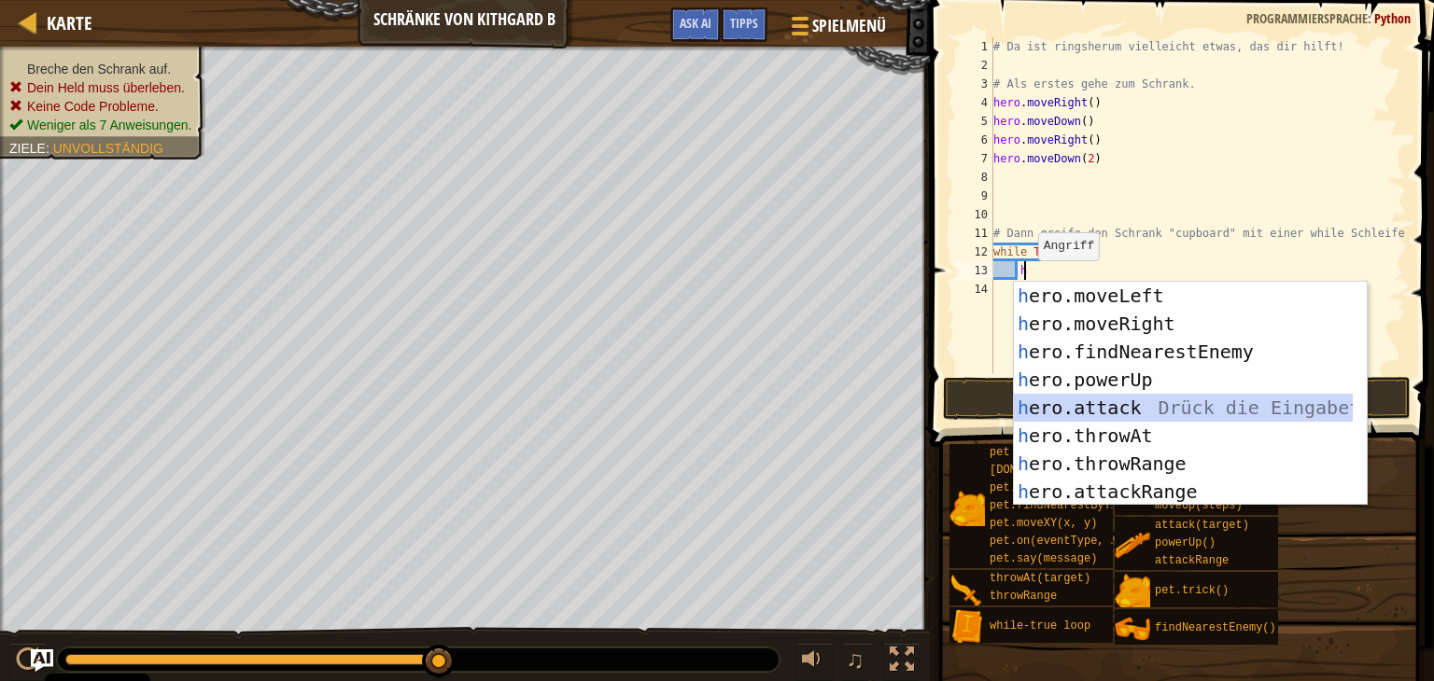
click at [1225, 417] on div "h ero.moveLeft Drück die Eingabetaste h ero.moveRight Drück die Eingabetaste h …" at bounding box center [1183, 422] width 339 height 280
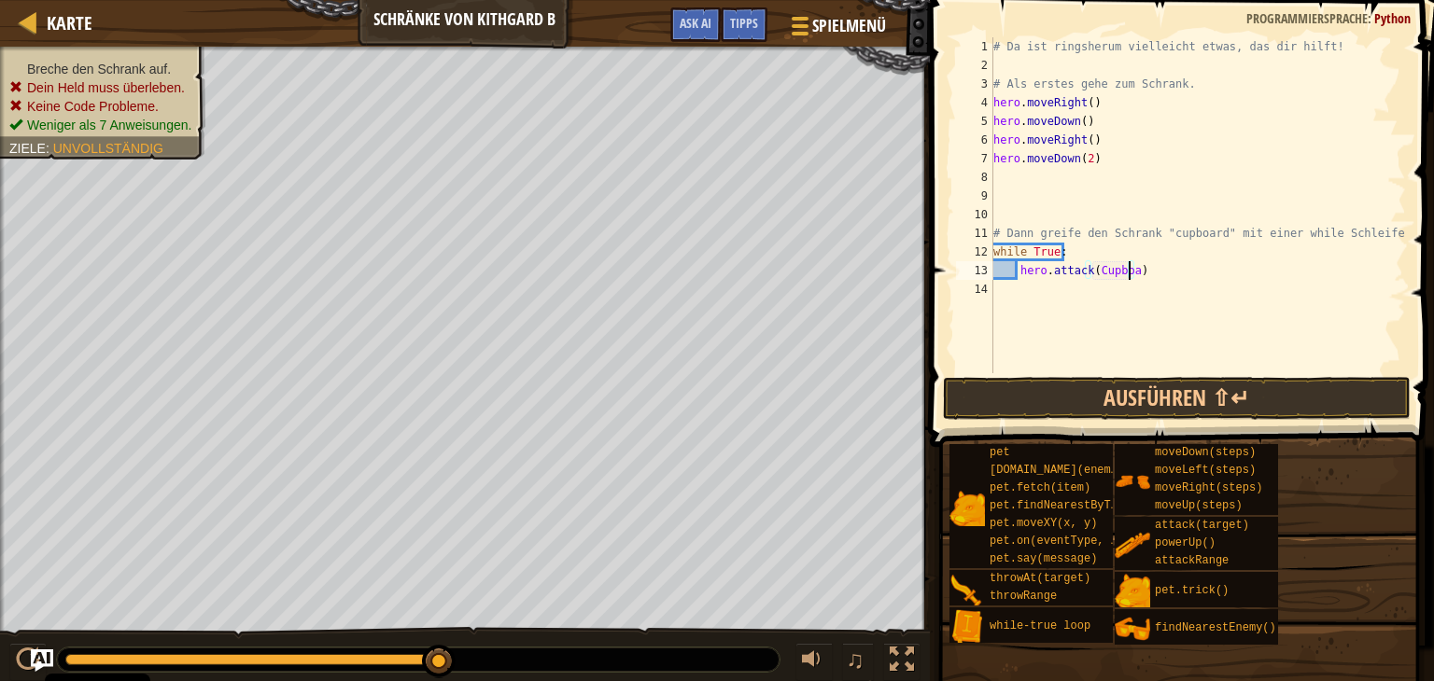
scroll to position [8, 11]
type textarea "hero.attack(Cupboard)"
click at [1189, 394] on button "Ausführen ⇧↵" at bounding box center [1177, 398] width 468 height 43
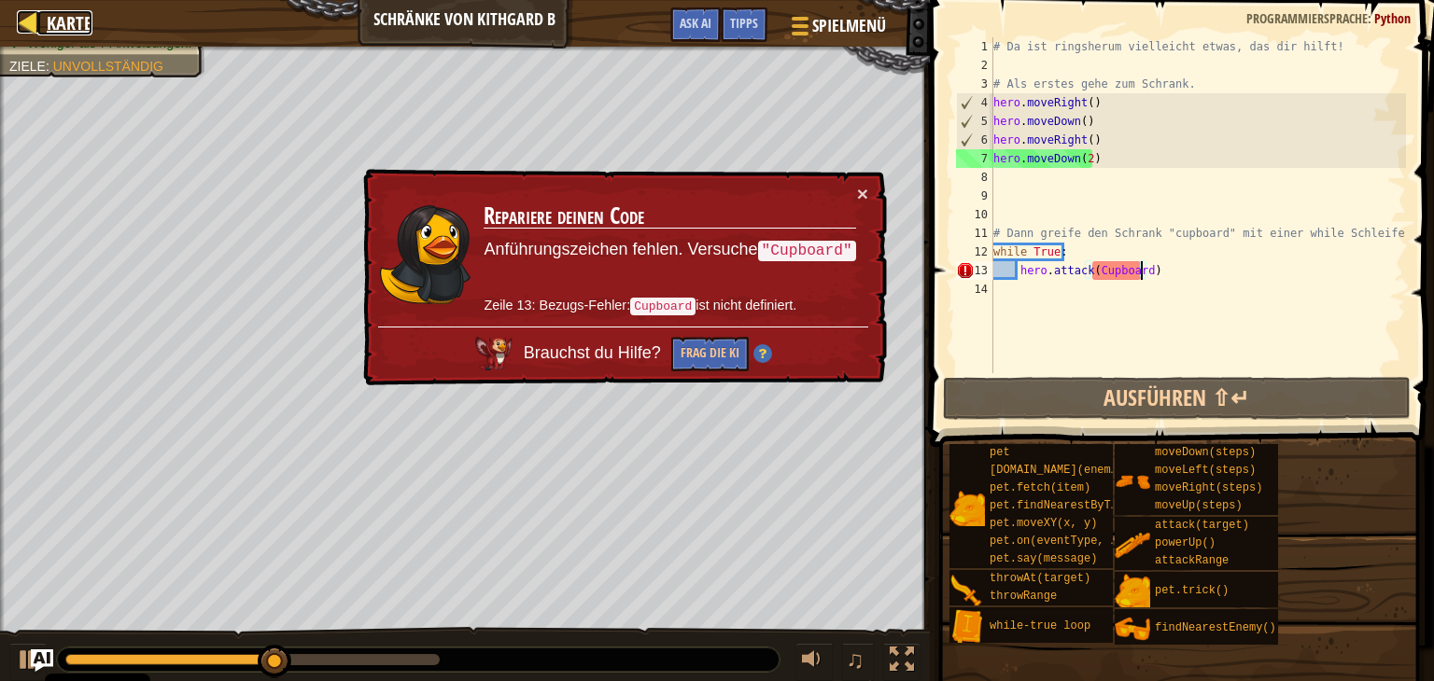
click at [70, 27] on span "Karte" at bounding box center [70, 22] width 46 height 25
select select "de-DE"
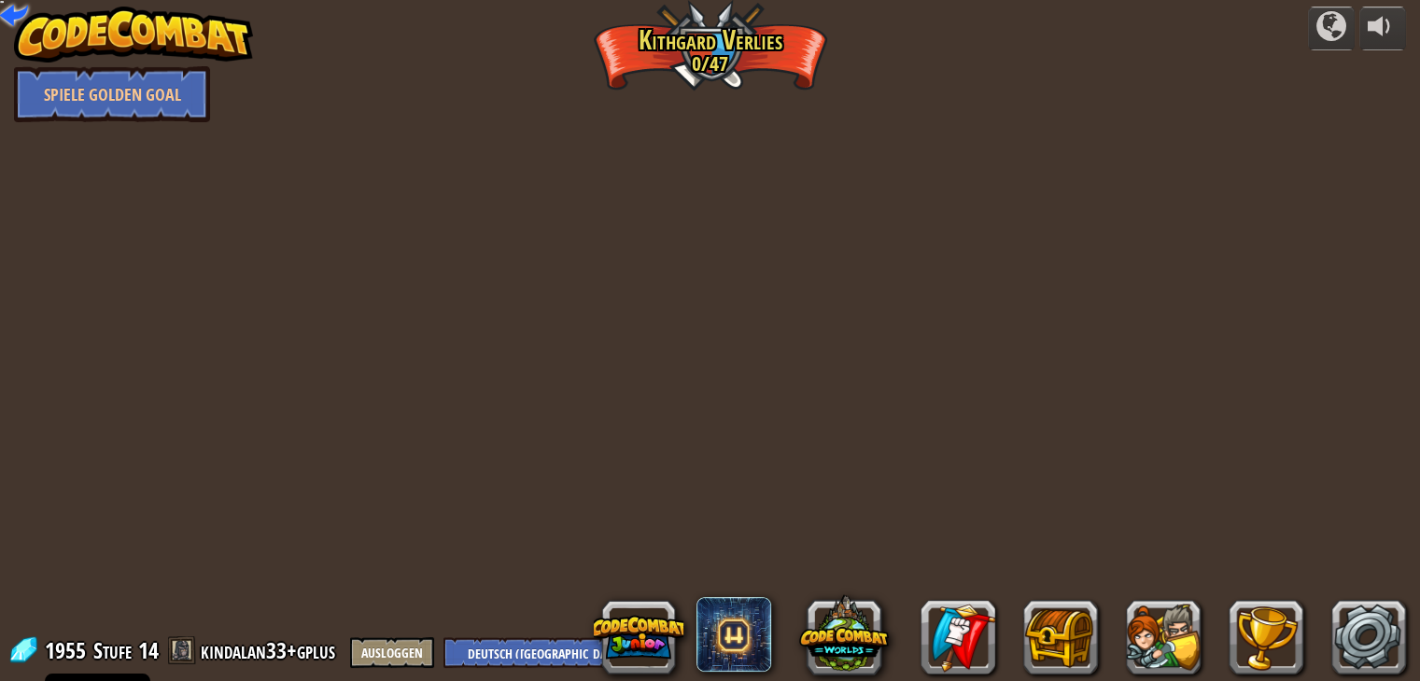
select select "de-DE"
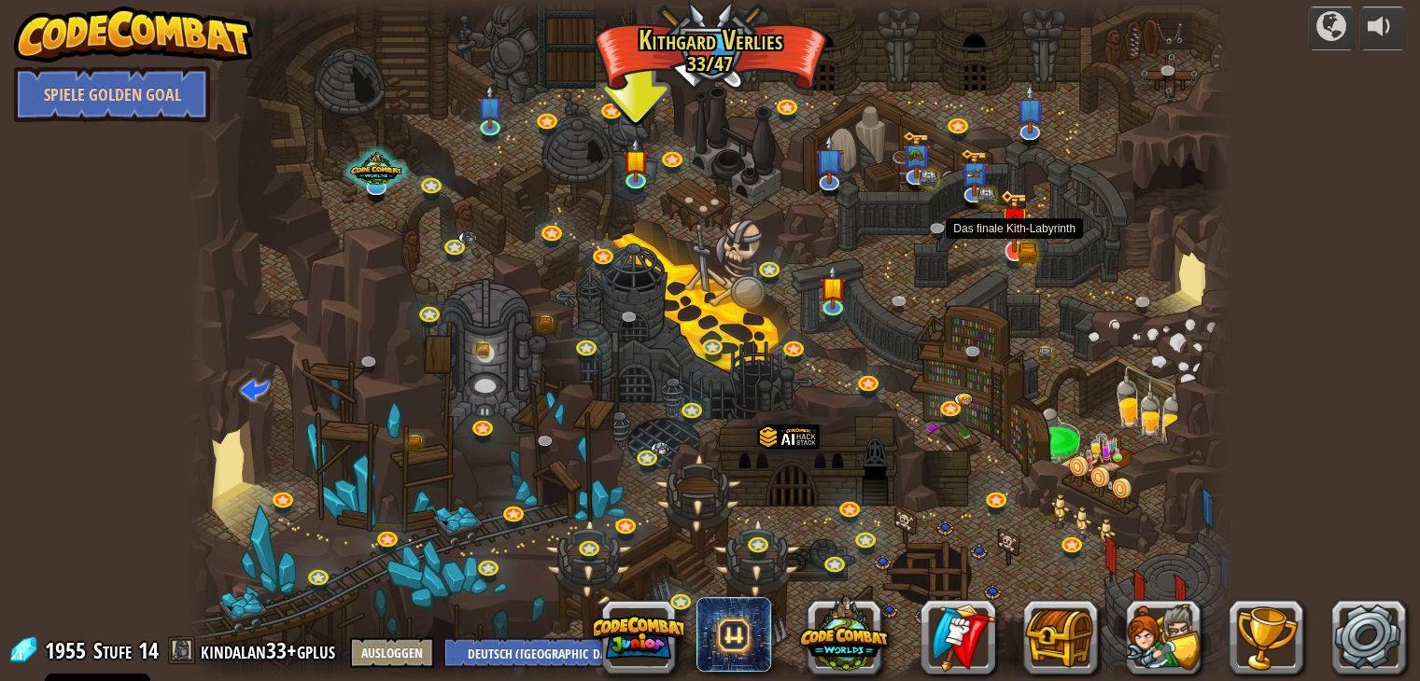
click at [1015, 251] on img at bounding box center [1014, 220] width 29 height 63
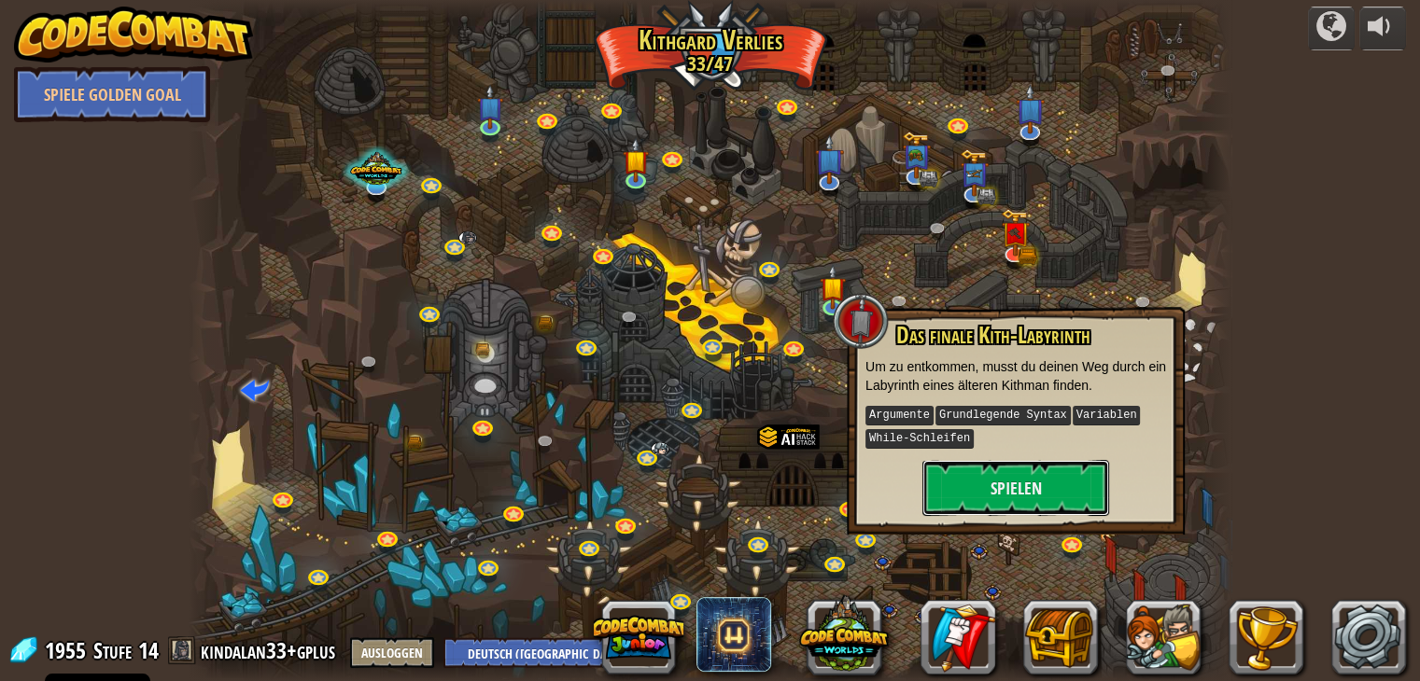
drag, startPoint x: 1000, startPoint y: 535, endPoint x: 1002, endPoint y: 544, distance: 9.7
drag, startPoint x: 1002, startPoint y: 544, endPoint x: 894, endPoint y: 449, distance: 144.2
click at [878, 450] on div "Das finale Kith-Labyrinth Um zu entkommen, musst du deinen Weg durch ein Labyri…" at bounding box center [1015, 419] width 301 height 193
click at [963, 487] on button "Spielen" at bounding box center [1015, 488] width 187 height 56
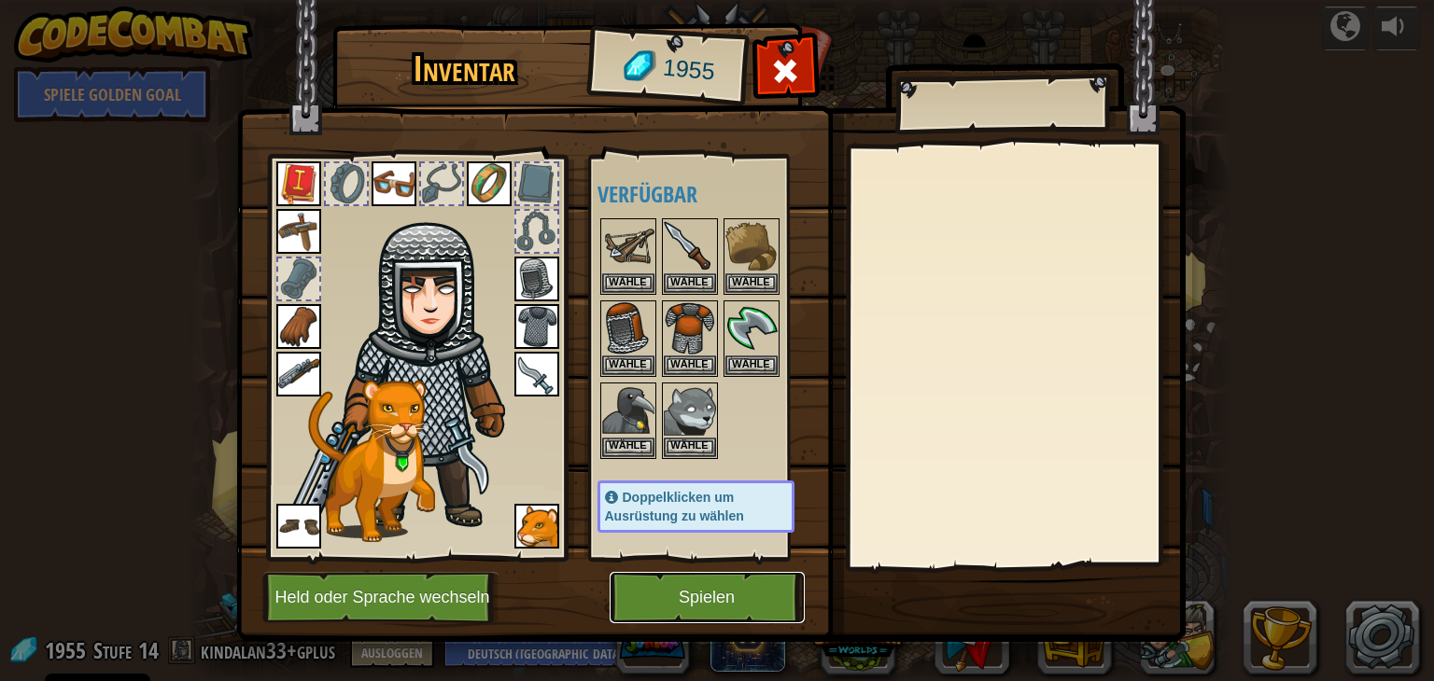
click at [739, 579] on button "Spielen" at bounding box center [706, 597] width 195 height 51
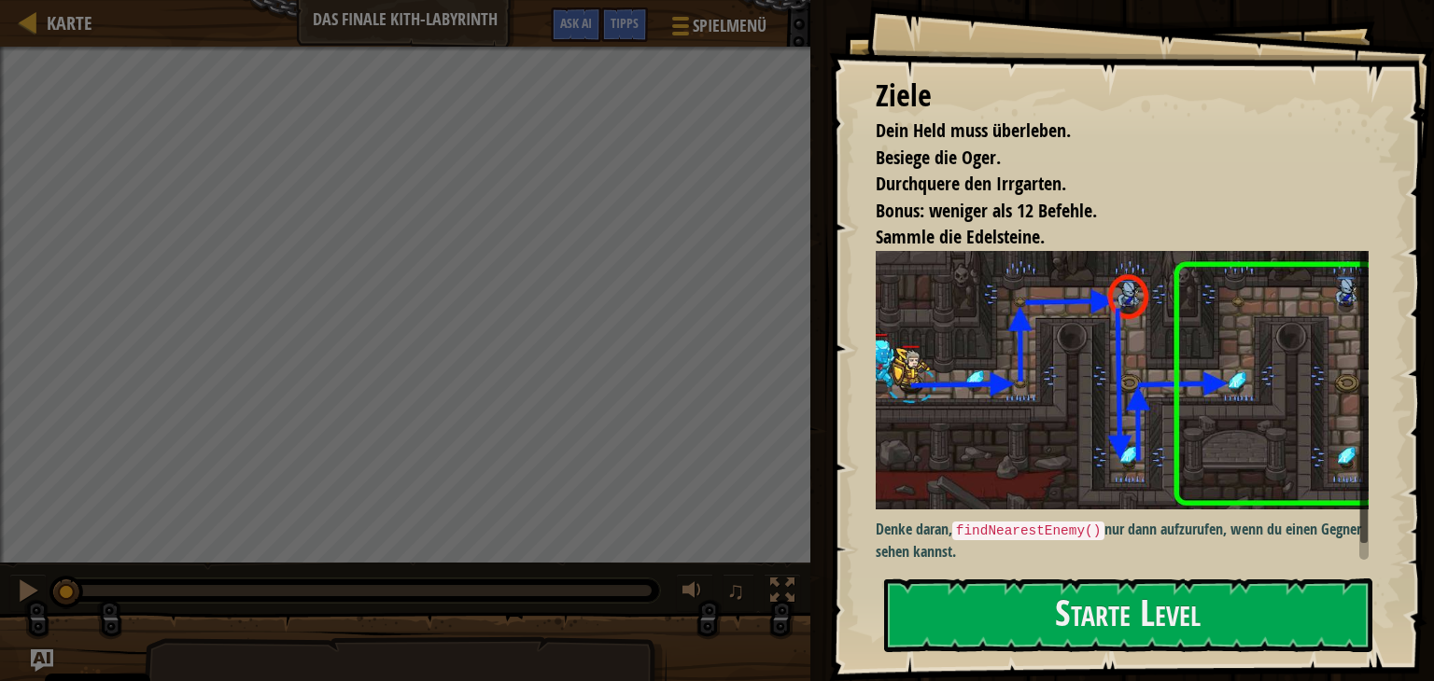
click at [1146, 562] on div "Ziele Dein Held muss überleben. Besiege die Oger. Durchquere den Irrgarten. Bon…" at bounding box center [1131, 340] width 605 height 681
click at [1135, 599] on button "Starte Level" at bounding box center [1128, 616] width 488 height 74
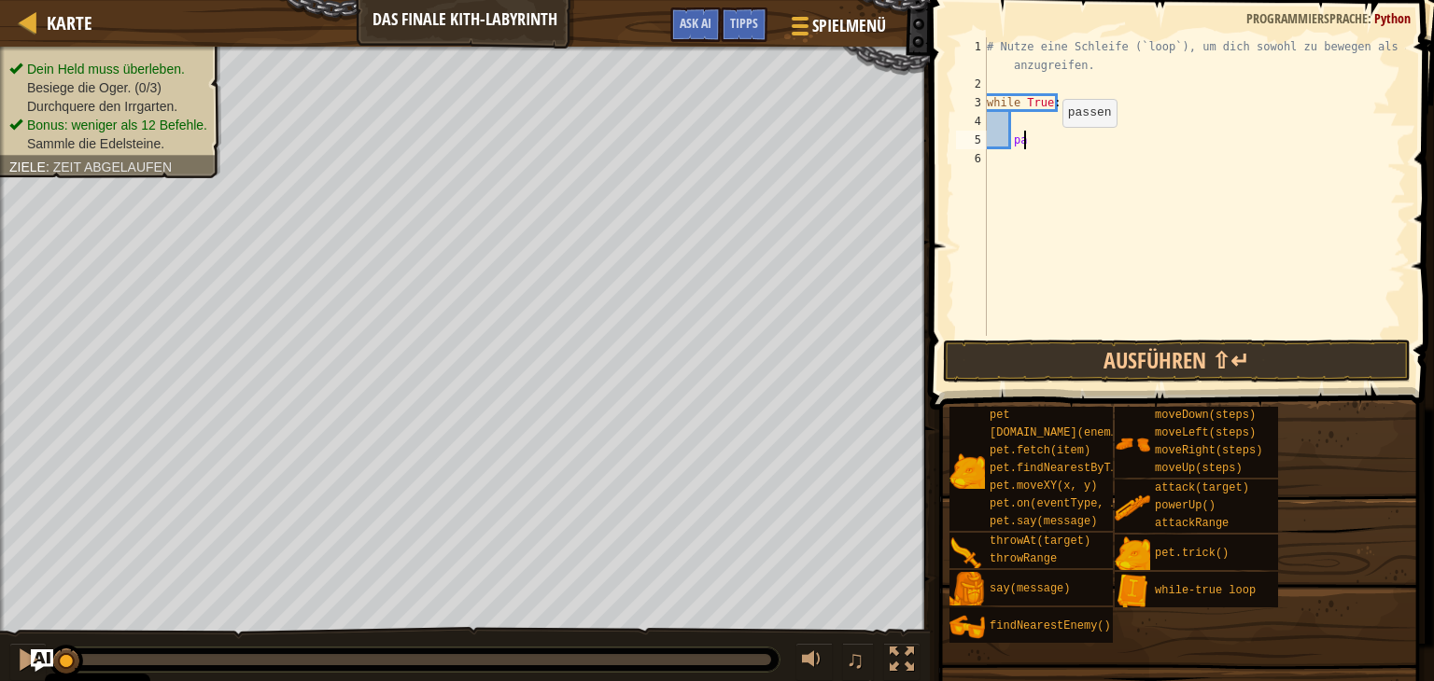
type textarea "p"
click at [1042, 170] on div "# Nutze eine Schleife (`loop`), um dich sowohl zu bewegen als auch anzugreifen.…" at bounding box center [1194, 214] width 423 height 355
click at [1032, 122] on div "# Nutze eine Schleife (`loop`), um dich sowohl zu bewegen als auch anzugreifen.…" at bounding box center [1194, 214] width 423 height 355
click at [1000, 144] on div "# Nutze eine Schleife (`loop`), um dich sowohl zu bewegen als auch anzugreifen.…" at bounding box center [1194, 214] width 423 height 355
click at [1020, 115] on div "# Nutze eine Schleife (`loop`), um dich sowohl zu bewegen als auch anzugreifen.…" at bounding box center [1194, 214] width 423 height 355
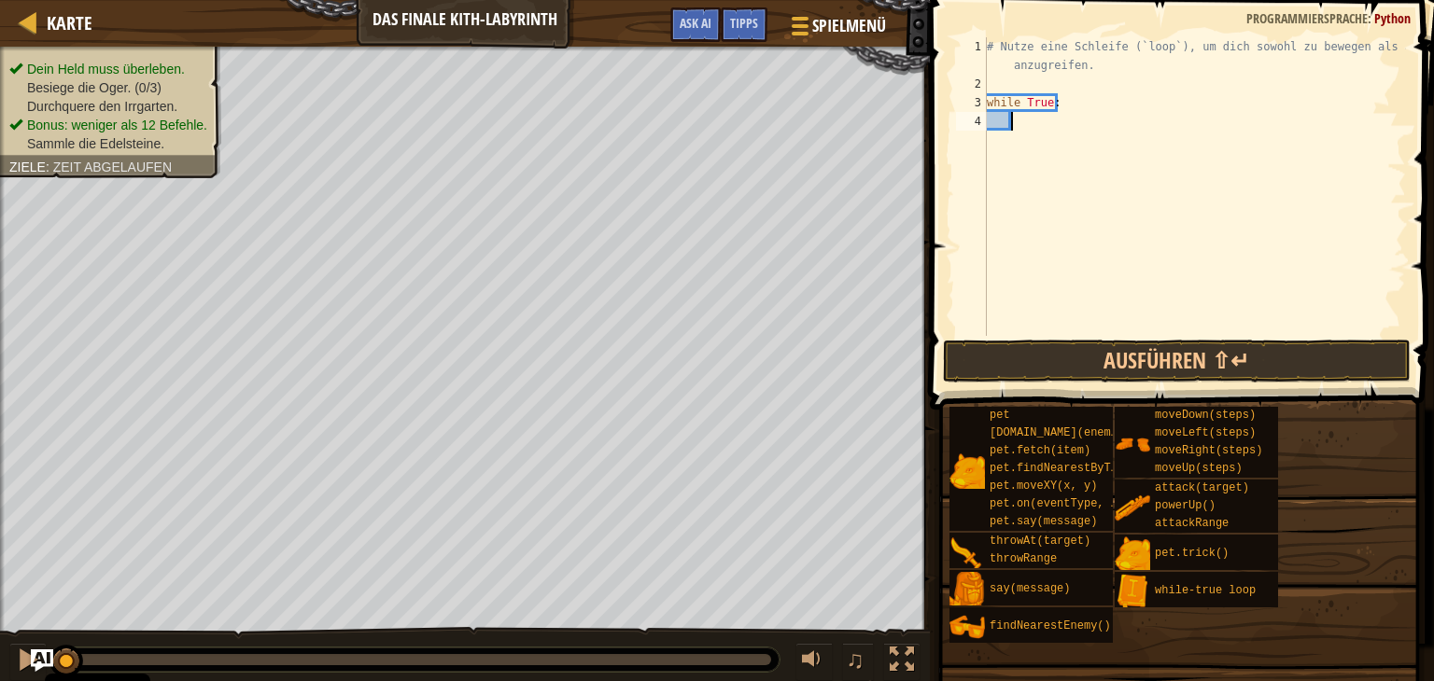
type textarea "h"
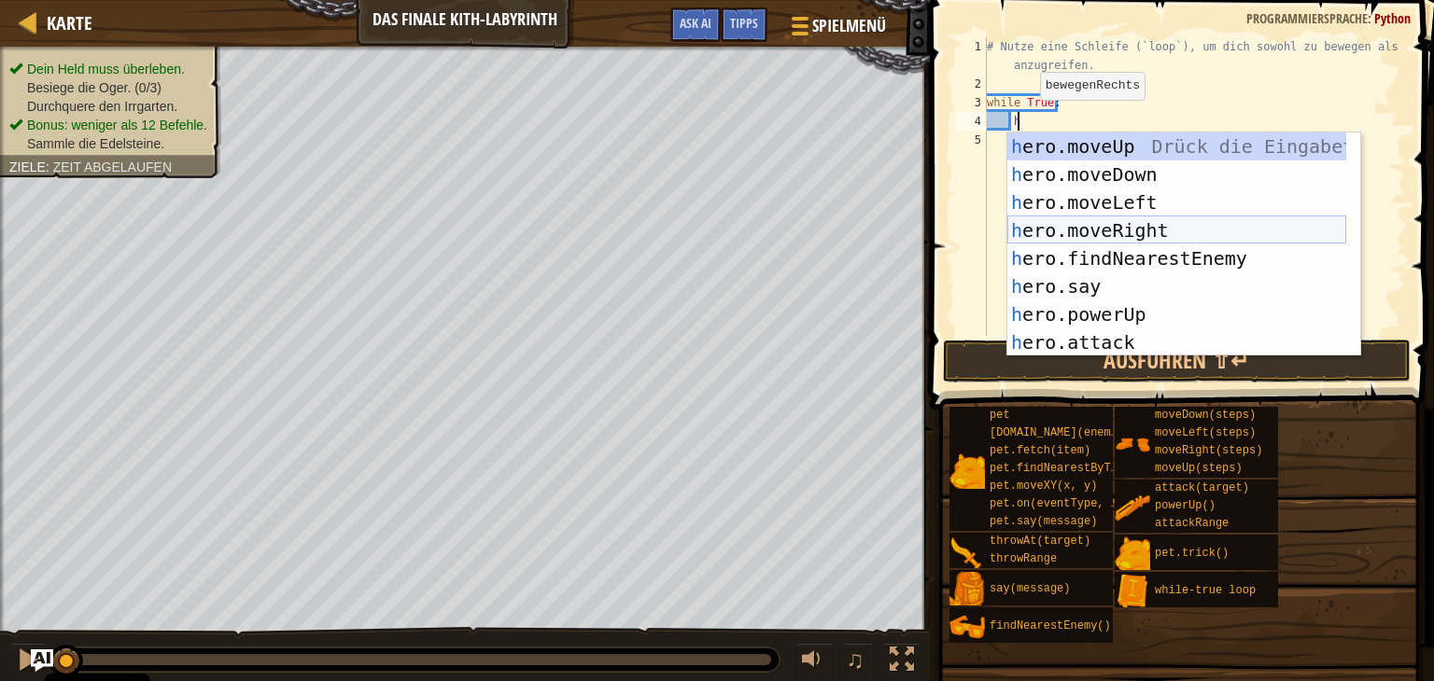
click at [1154, 241] on div "h ero.moveUp Drück die Eingabetaste h ero.moveDown Drück die Eingabetaste h ero…" at bounding box center [1176, 273] width 339 height 280
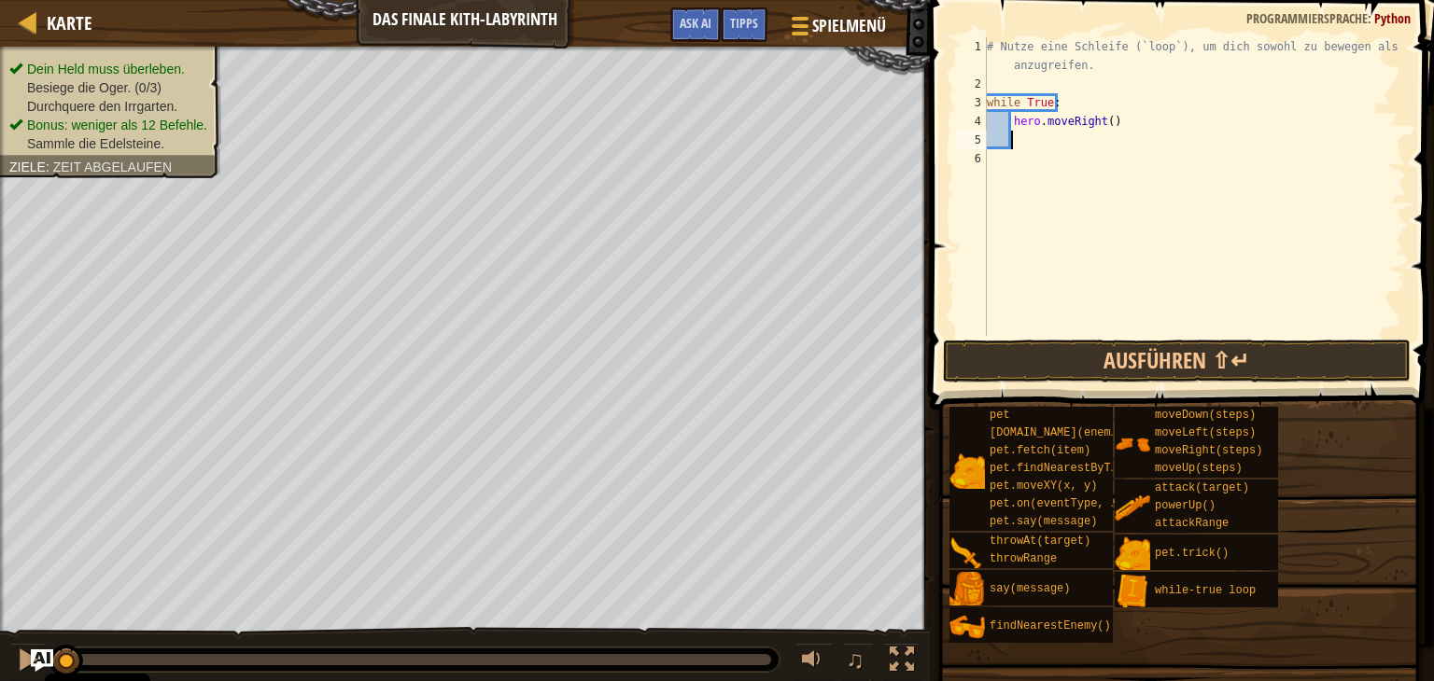
scroll to position [8, 0]
type textarea "h"
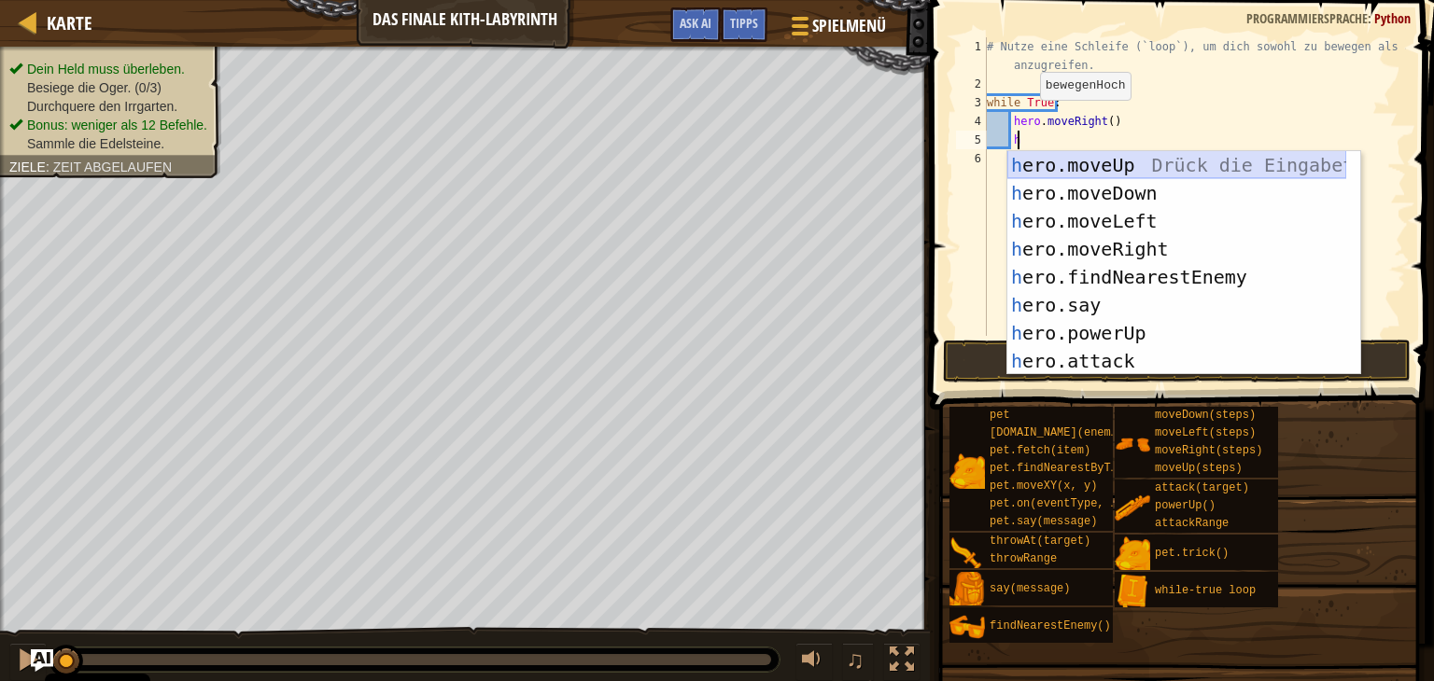
click at [1110, 164] on div "h ero.moveUp Drück die Eingabetaste h ero.moveDown Drück die Eingabetaste h ero…" at bounding box center [1176, 291] width 339 height 280
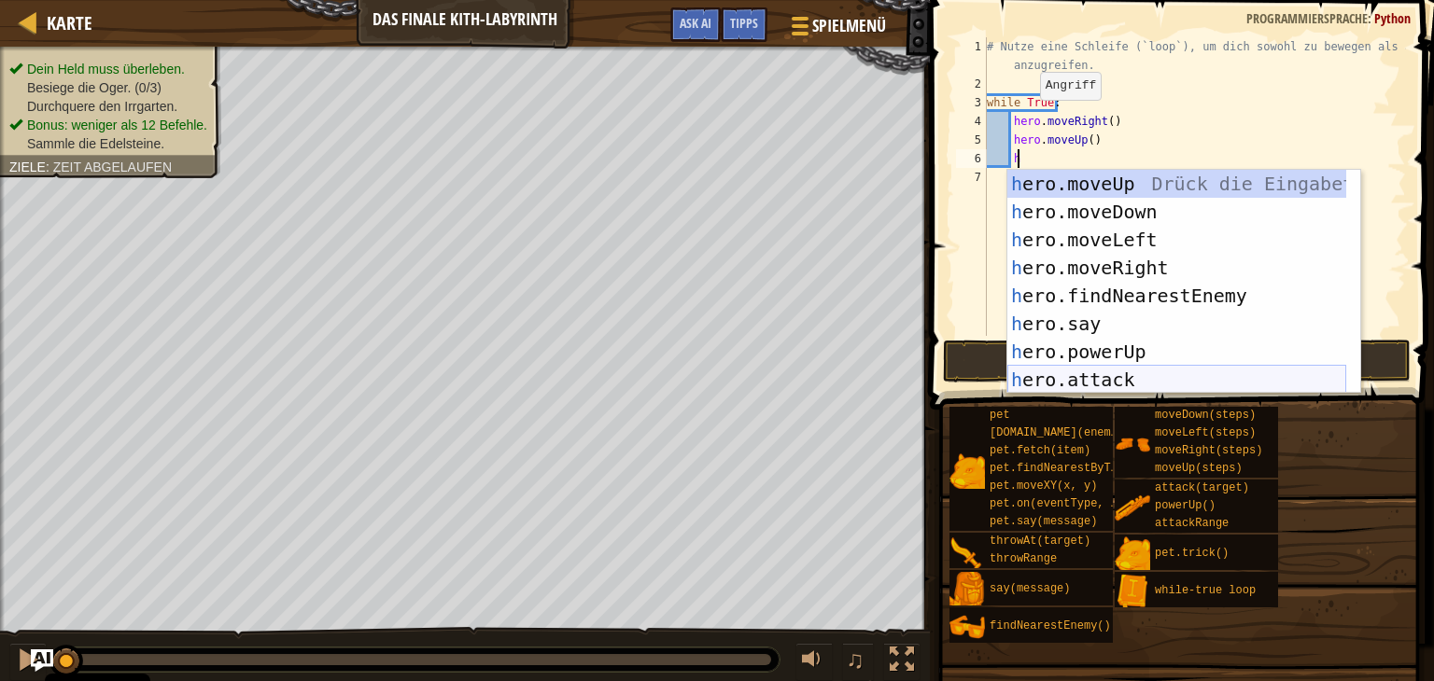
click at [1134, 374] on div "h ero.moveUp Drück die Eingabetaste h ero.moveDown Drück die Eingabetaste h ero…" at bounding box center [1176, 310] width 339 height 280
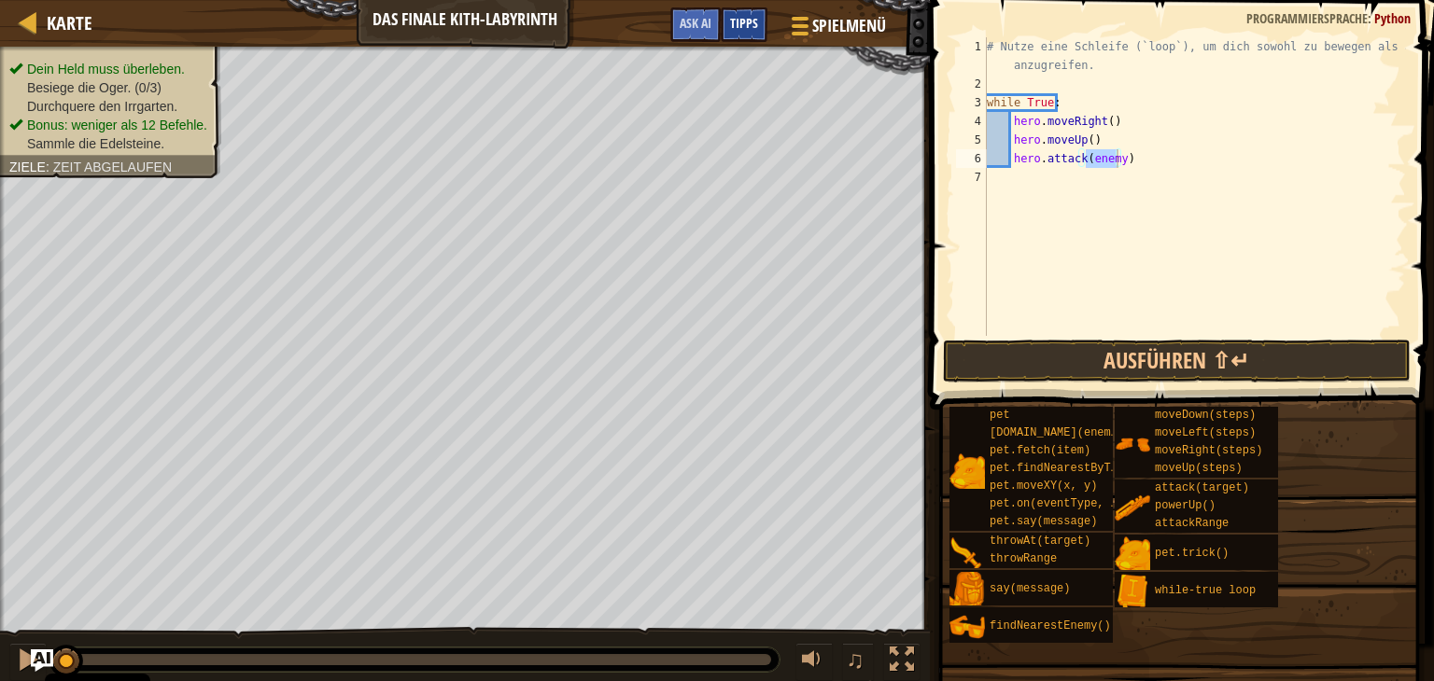
click at [734, 31] on span "Tipps" at bounding box center [744, 23] width 28 height 18
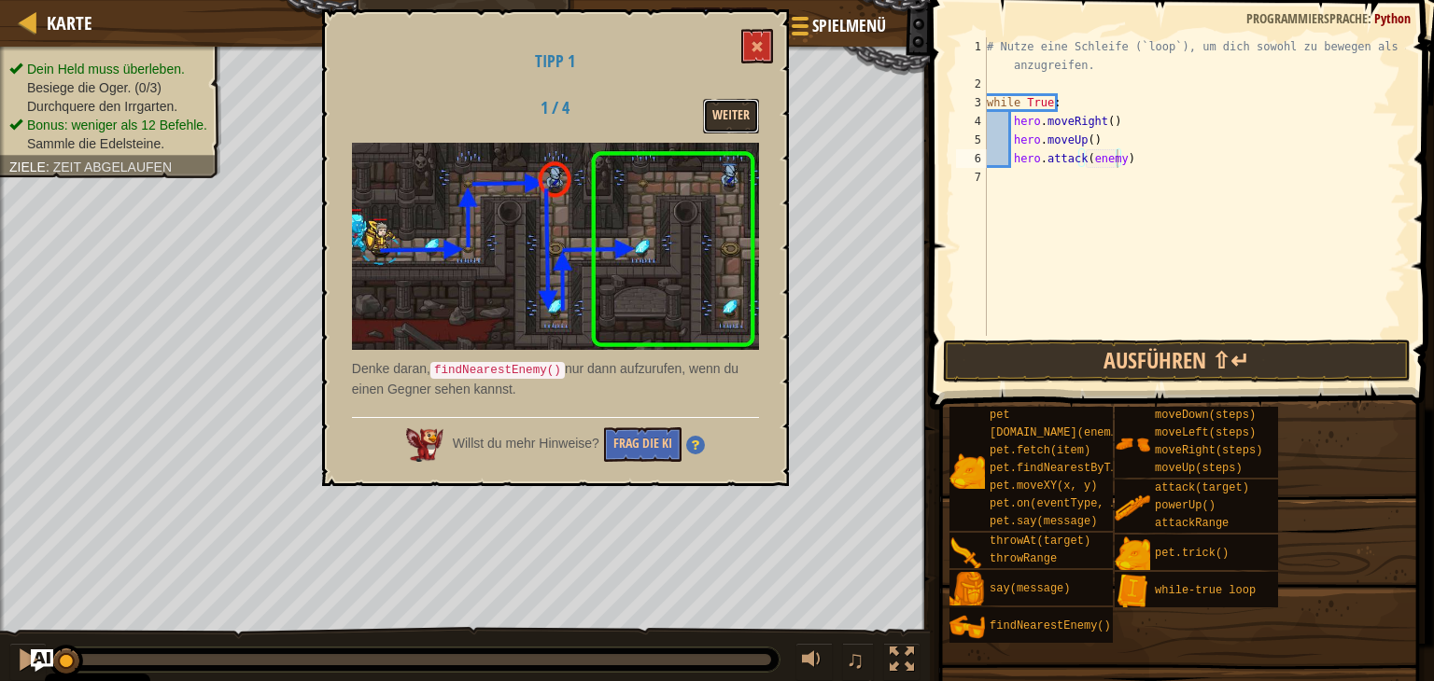
click at [725, 123] on button "Weiter" at bounding box center [731, 116] width 56 height 35
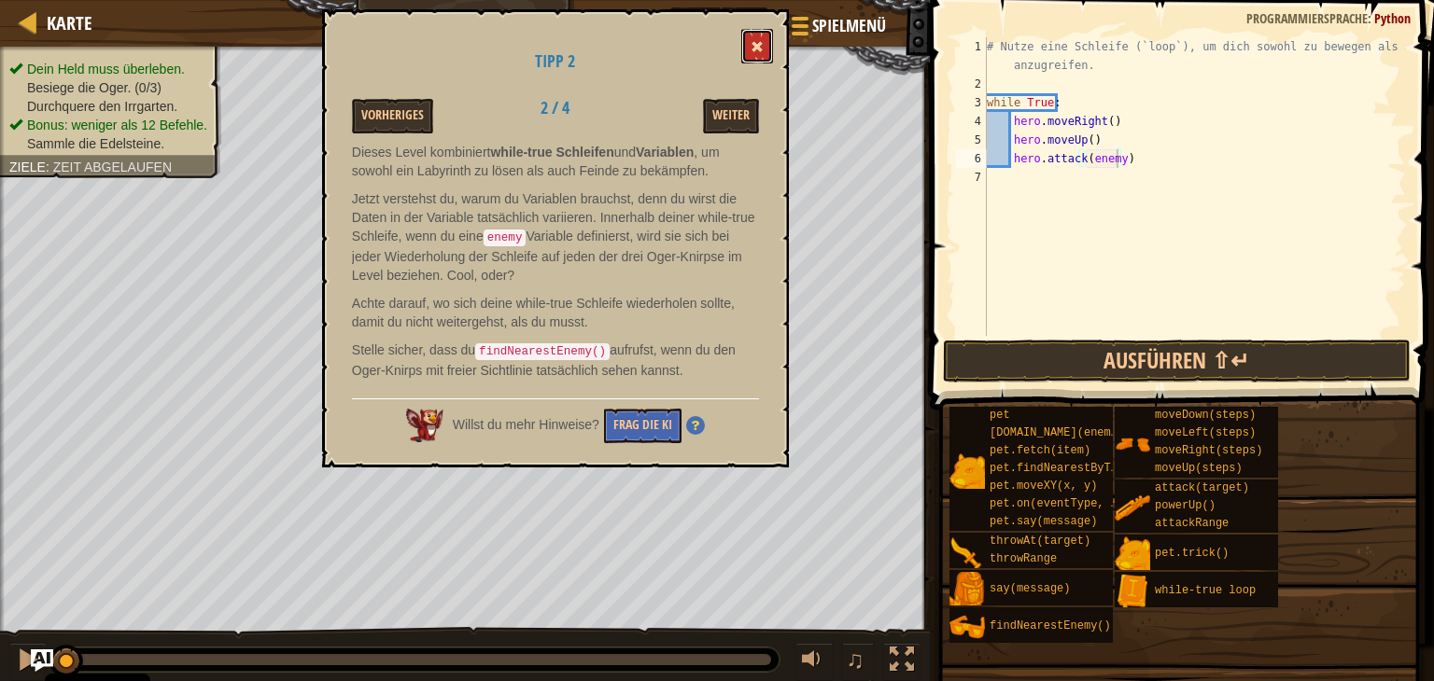
click at [761, 47] on span at bounding box center [756, 46] width 13 height 13
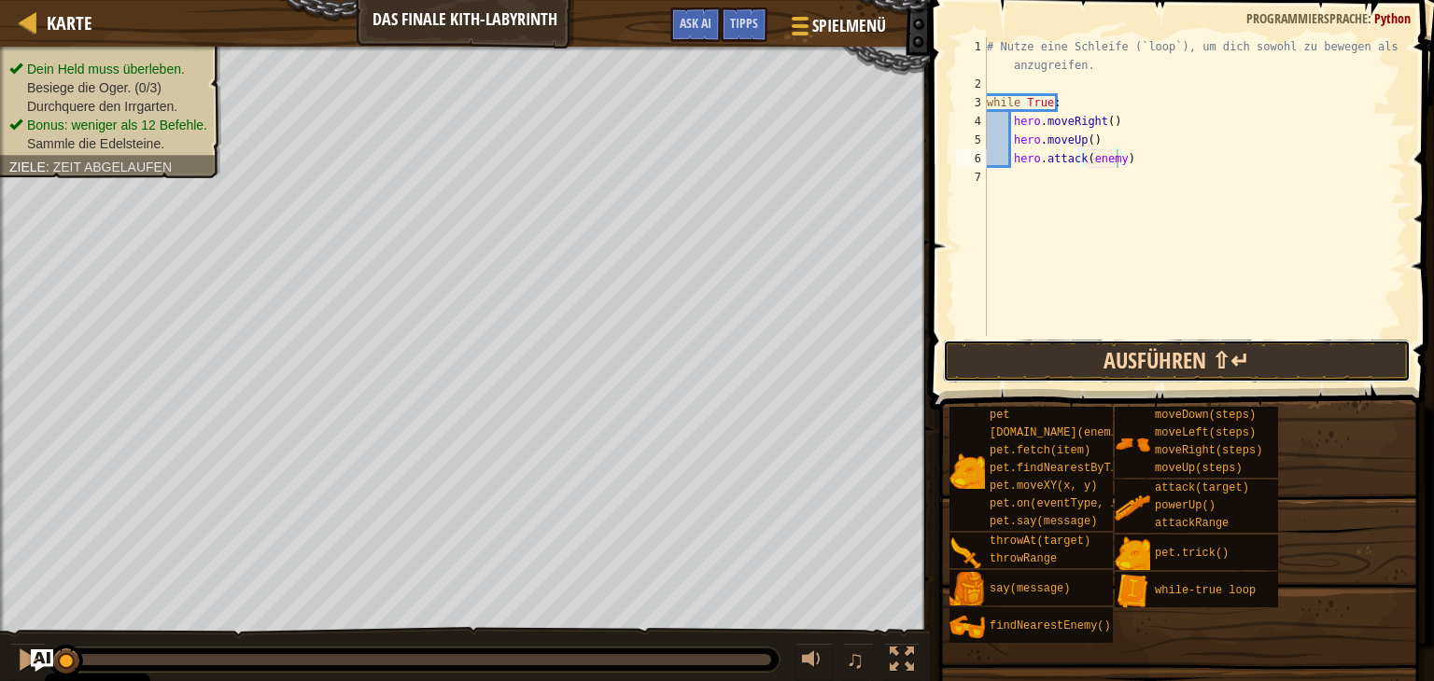
click at [1247, 358] on button "Ausführen ⇧↵" at bounding box center [1177, 361] width 468 height 43
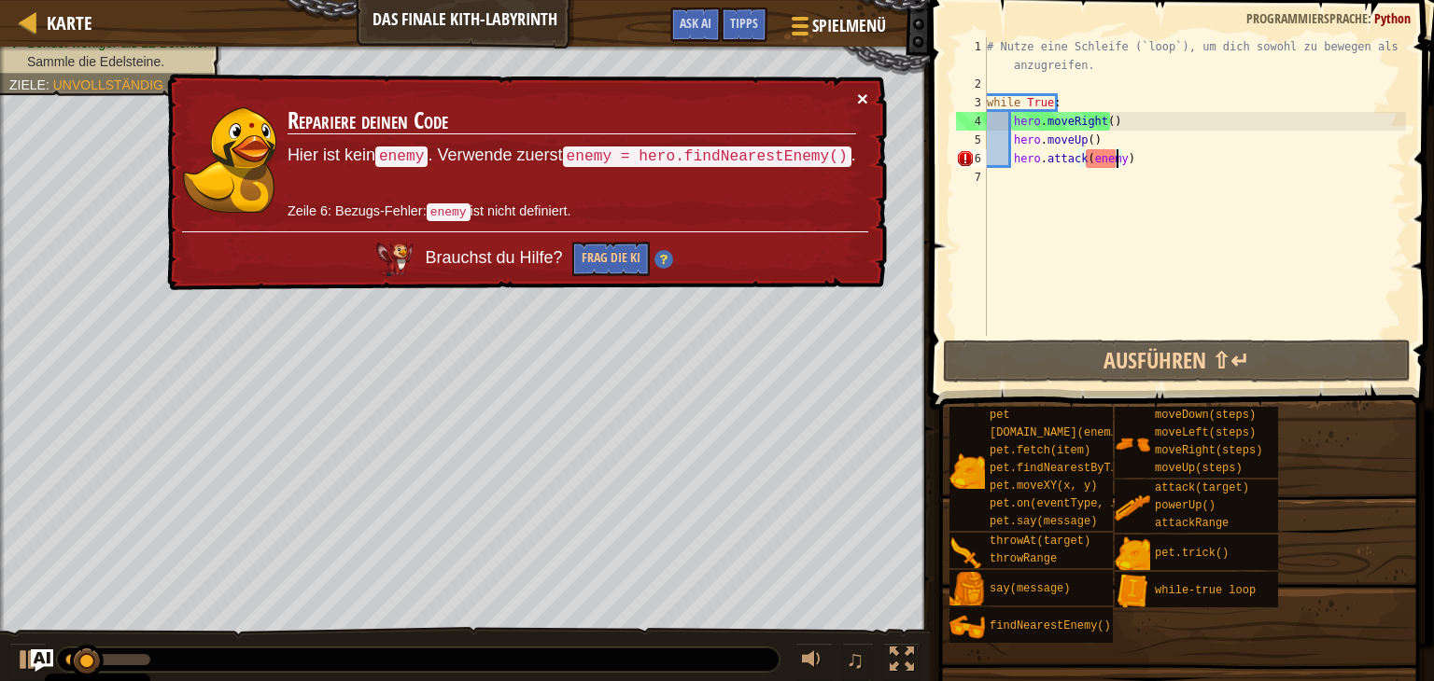
click at [866, 101] on div "× Repariere deinen Code Hier ist kein enemy . Verwende zuerst enemy = hero.find…" at bounding box center [524, 182] width 723 height 217
click at [866, 100] on button "×" at bounding box center [862, 99] width 11 height 20
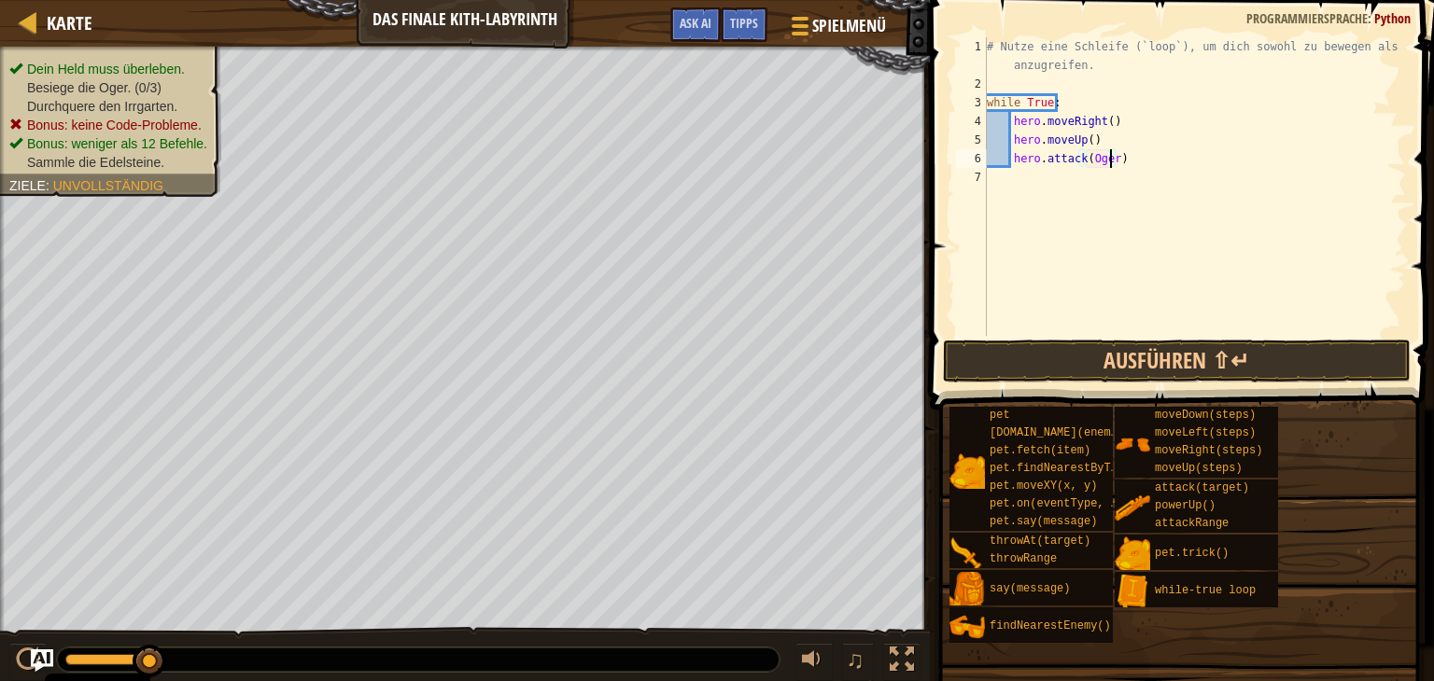
scroll to position [8, 9]
type textarea "hero.attack(Oger)"
click at [1139, 358] on button "Ausführen ⇧↵" at bounding box center [1177, 361] width 468 height 43
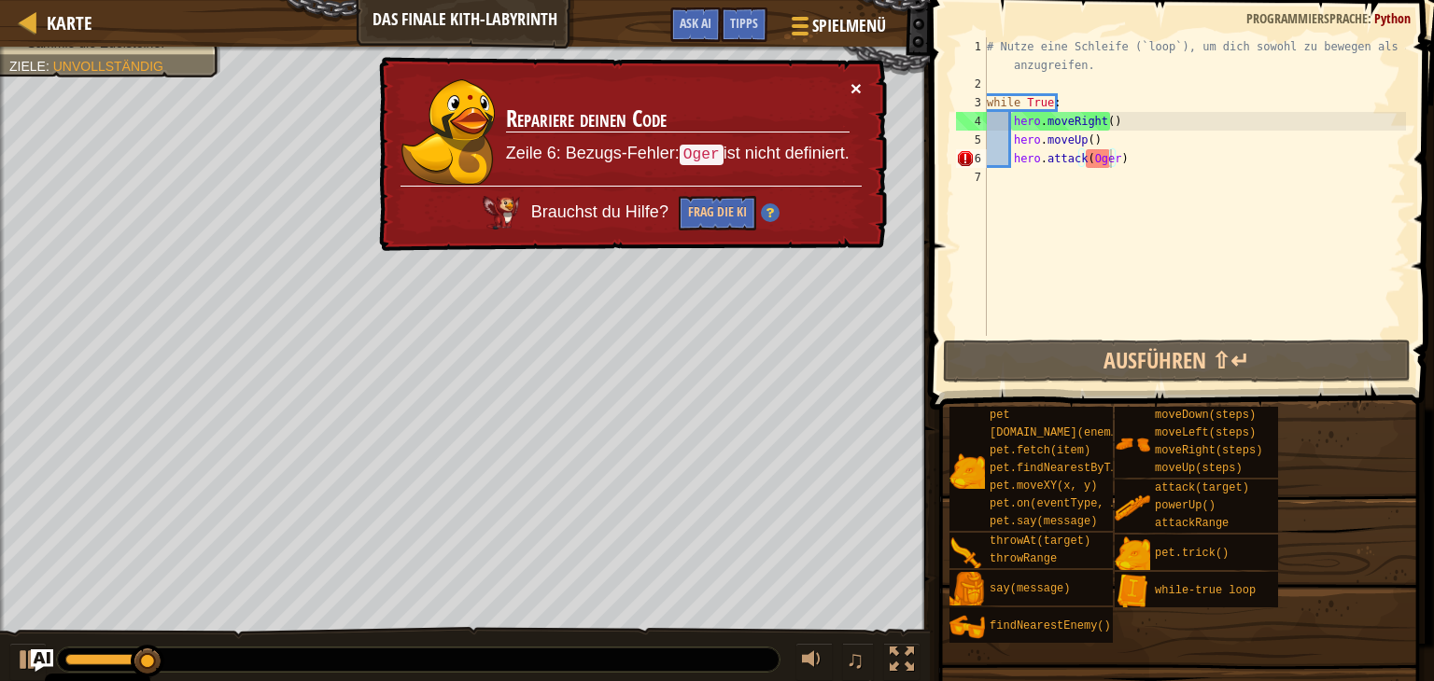
click at [853, 87] on button "×" at bounding box center [855, 88] width 11 height 20
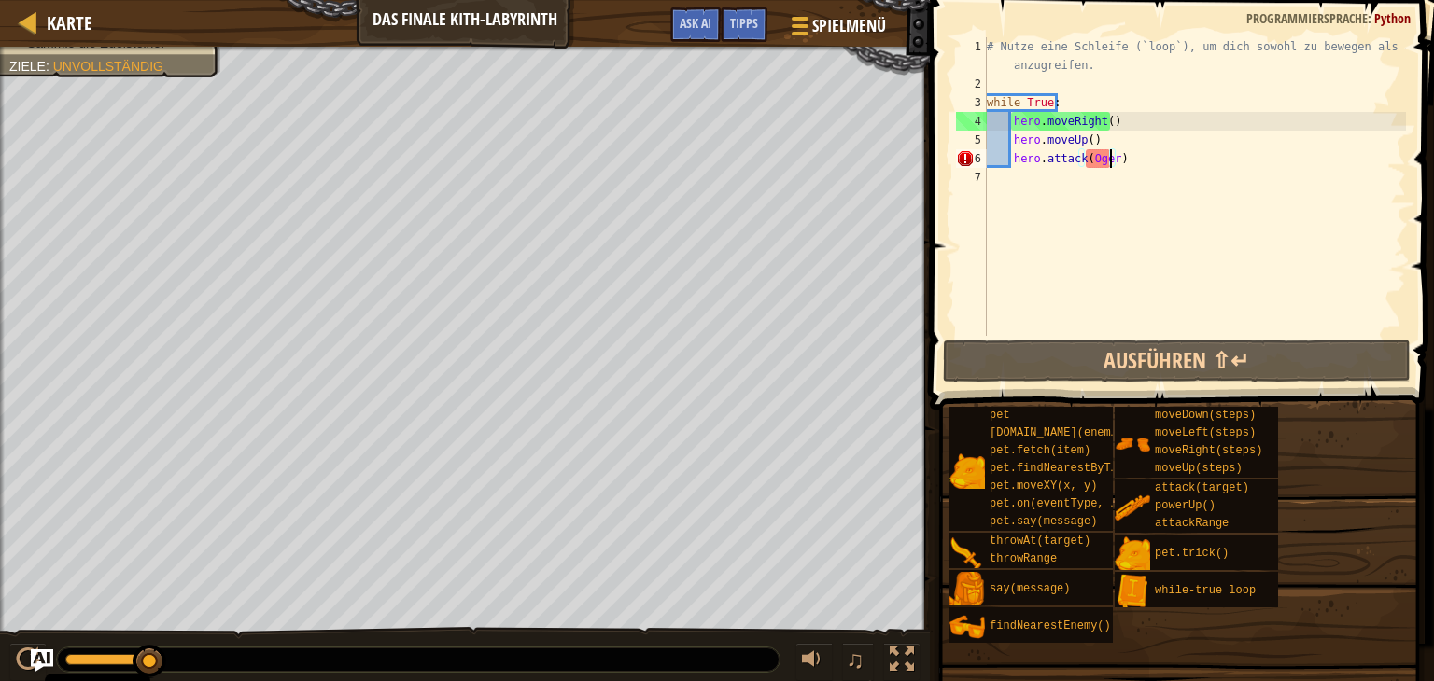
click at [1021, 85] on div "# Nutze eine Schleife (`loop`), um dich sowohl zu bewegen als auch anzugreifen.…" at bounding box center [1194, 214] width 423 height 355
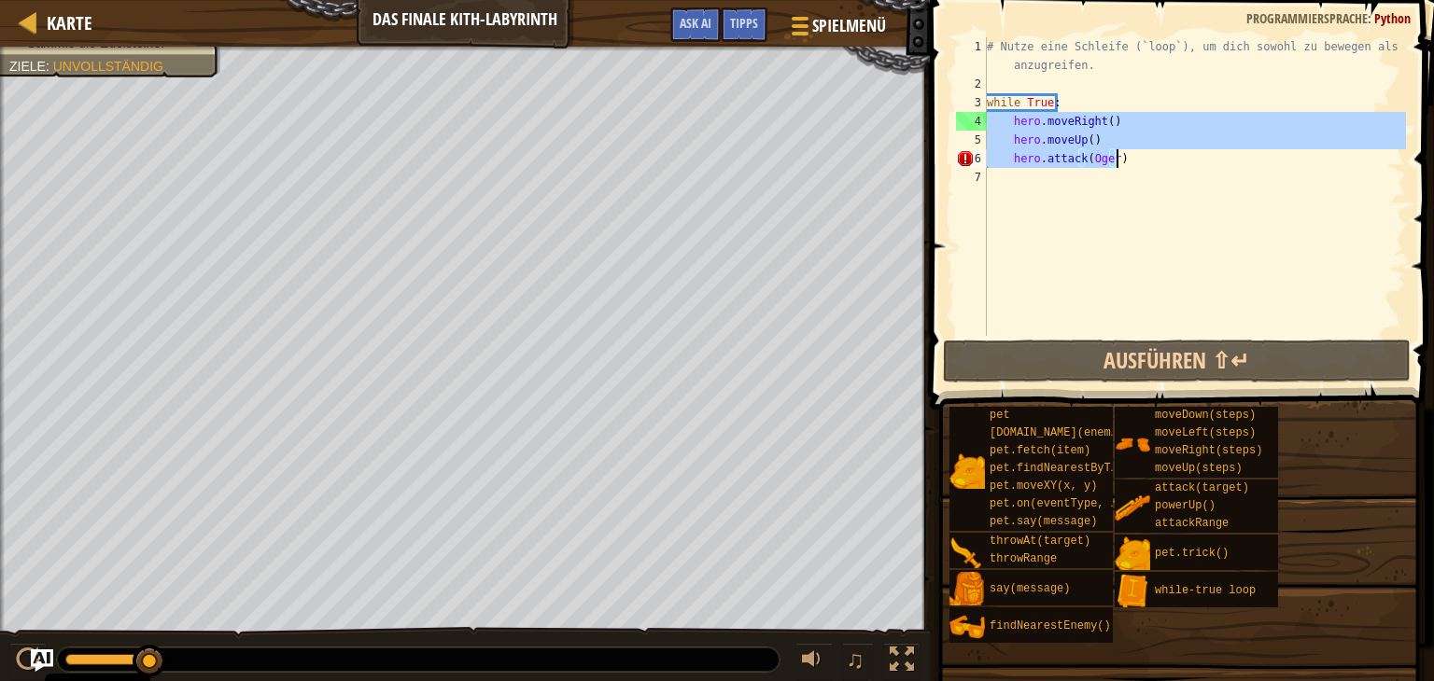
drag, startPoint x: 987, startPoint y: 118, endPoint x: 1112, endPoint y: 154, distance: 130.3
click at [1113, 154] on div "# Nutze eine Schleife (`loop`), um dich sowohl zu bewegen als auch anzugreifen.…" at bounding box center [1194, 214] width 423 height 355
type textarea "hero.moveUp() hero.attack(Oger)"
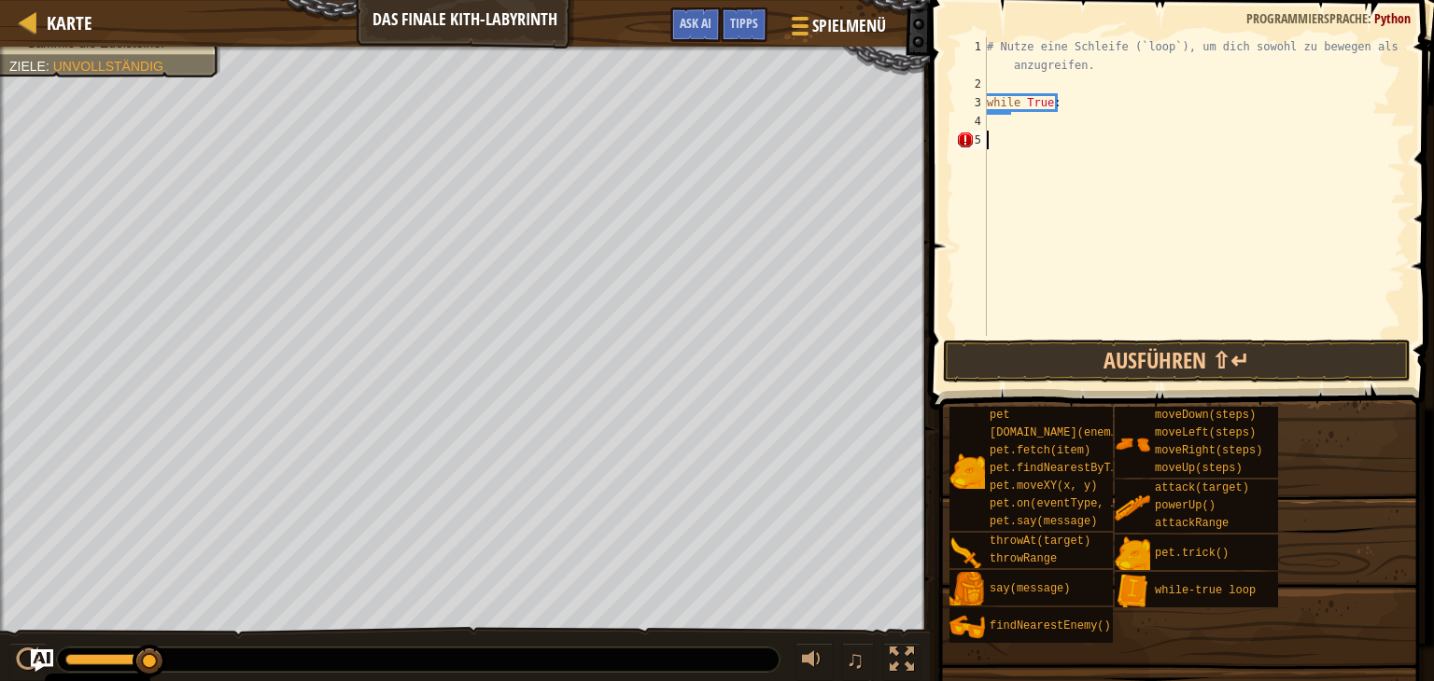
click at [1036, 153] on div "# Nutze eine Schleife (`loop`), um dich sowohl zu bewegen als auch anzugreifen.…" at bounding box center [1194, 214] width 423 height 355
drag, startPoint x: 988, startPoint y: 102, endPoint x: 1057, endPoint y: 105, distance: 69.2
click at [1057, 105] on div "# Nutze eine Schleife (`loop`), um dich sowohl zu bewegen als auch anzugreifen.…" at bounding box center [1194, 214] width 423 height 355
type textarea "while True:"
type textarea "w"
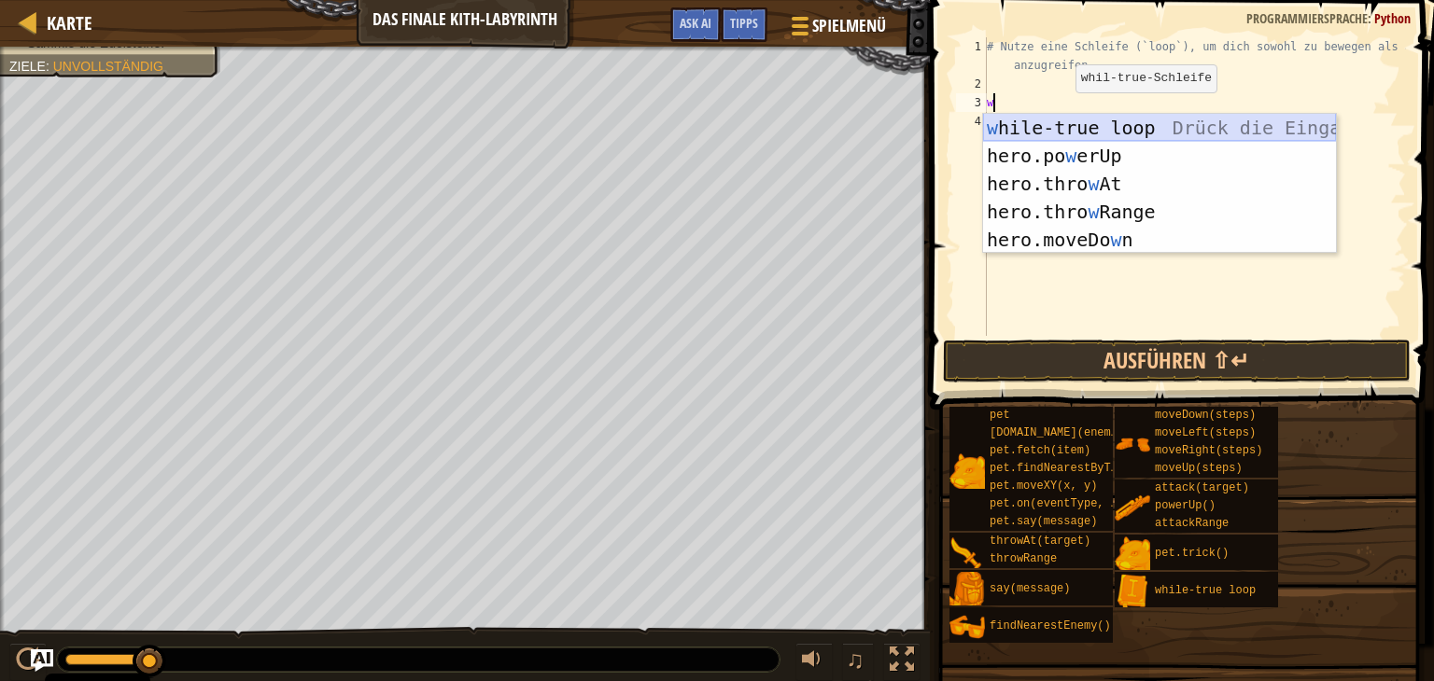
click at [1061, 118] on div "w hile-true loop Drück die Eingabetaste hero.po w erUp [PERSON_NAME] die Eingab…" at bounding box center [1159, 212] width 353 height 196
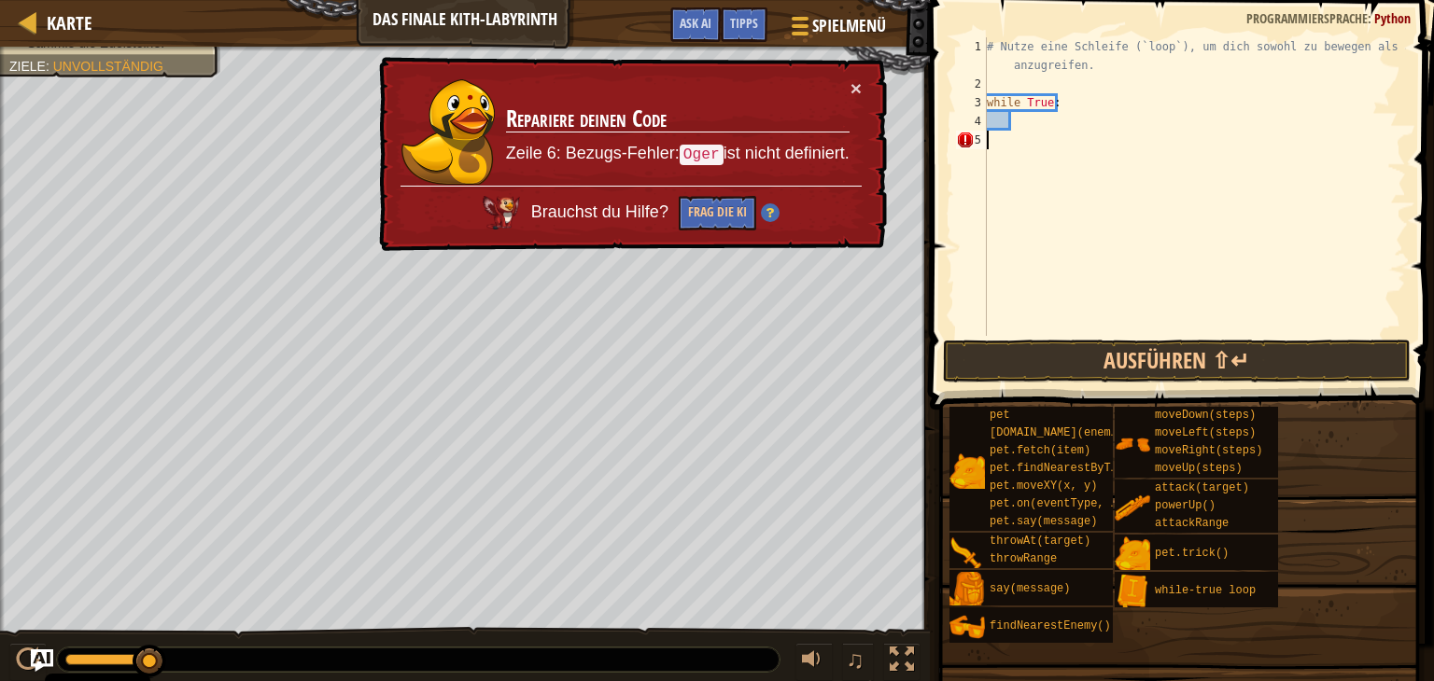
click at [998, 143] on div "# Nutze eine Schleife (`loop`), um dich sowohl zu bewegen als auch anzugreifen.…" at bounding box center [1194, 214] width 423 height 355
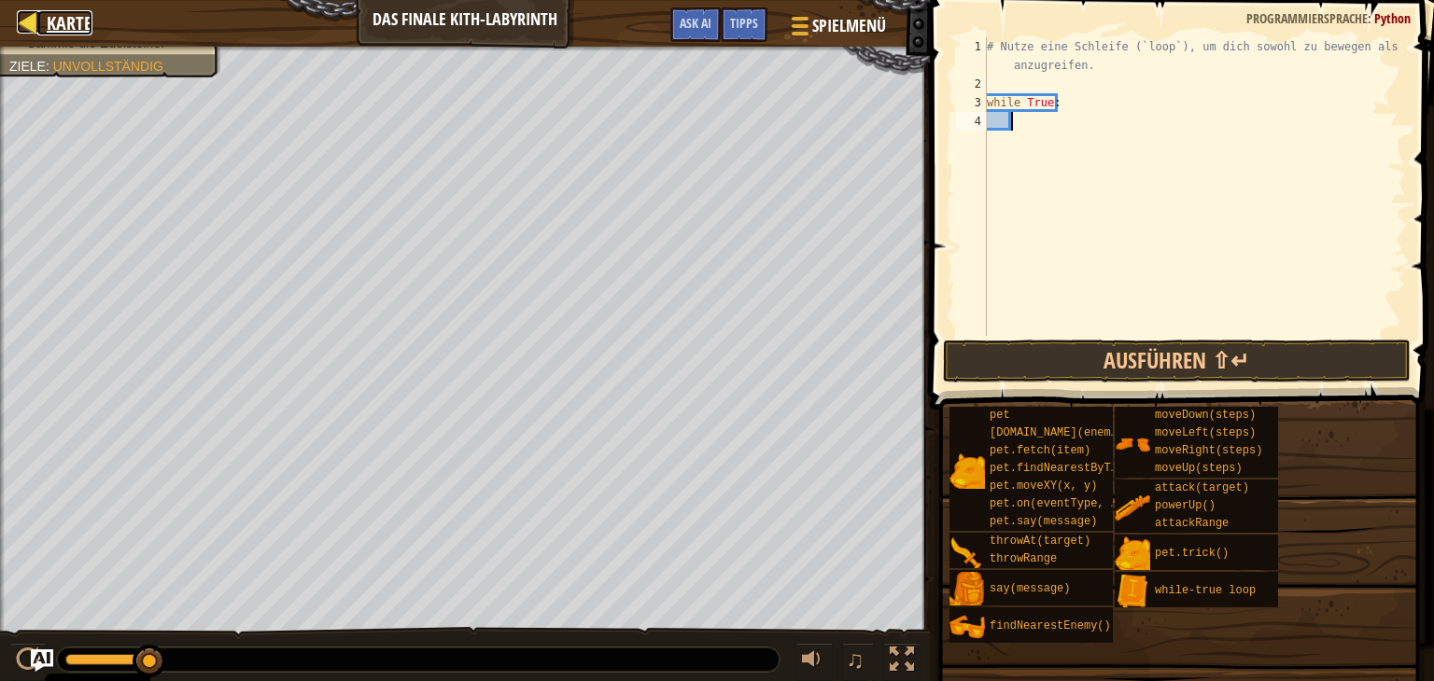
click at [24, 11] on div at bounding box center [28, 21] width 23 height 23
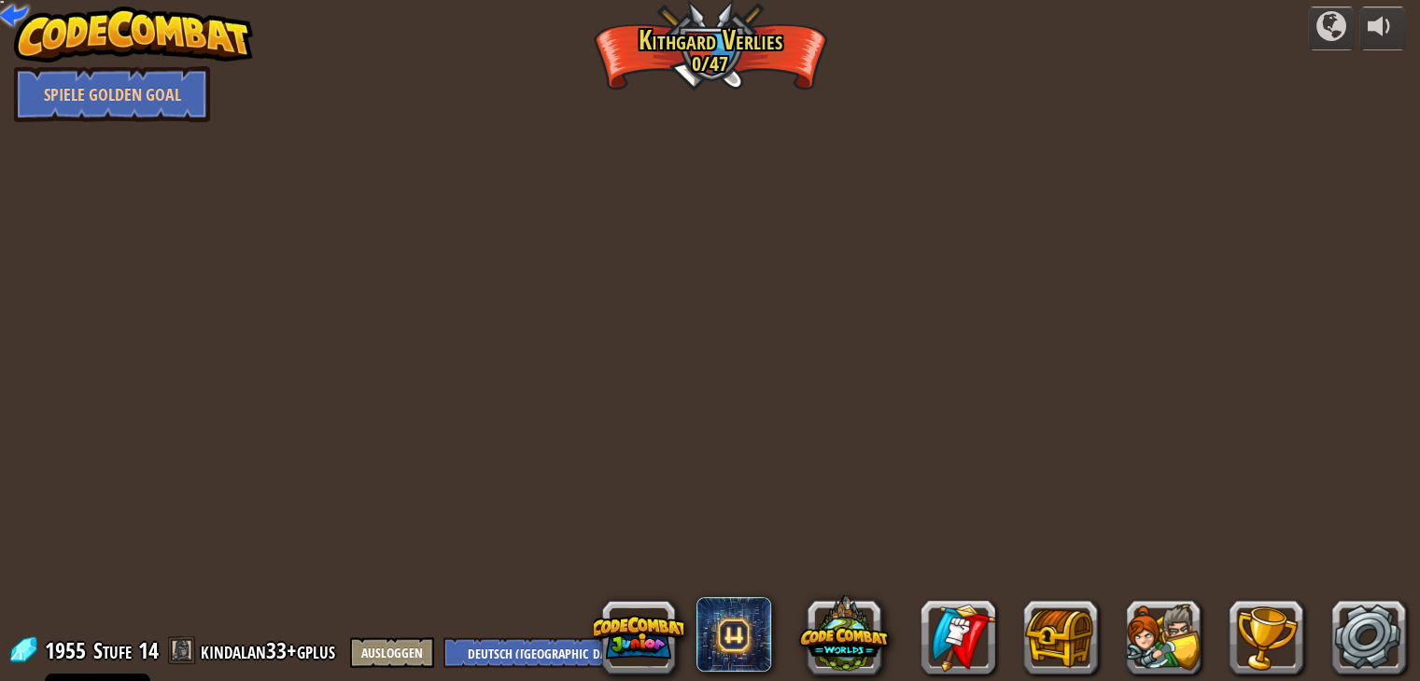
select select "de-DE"
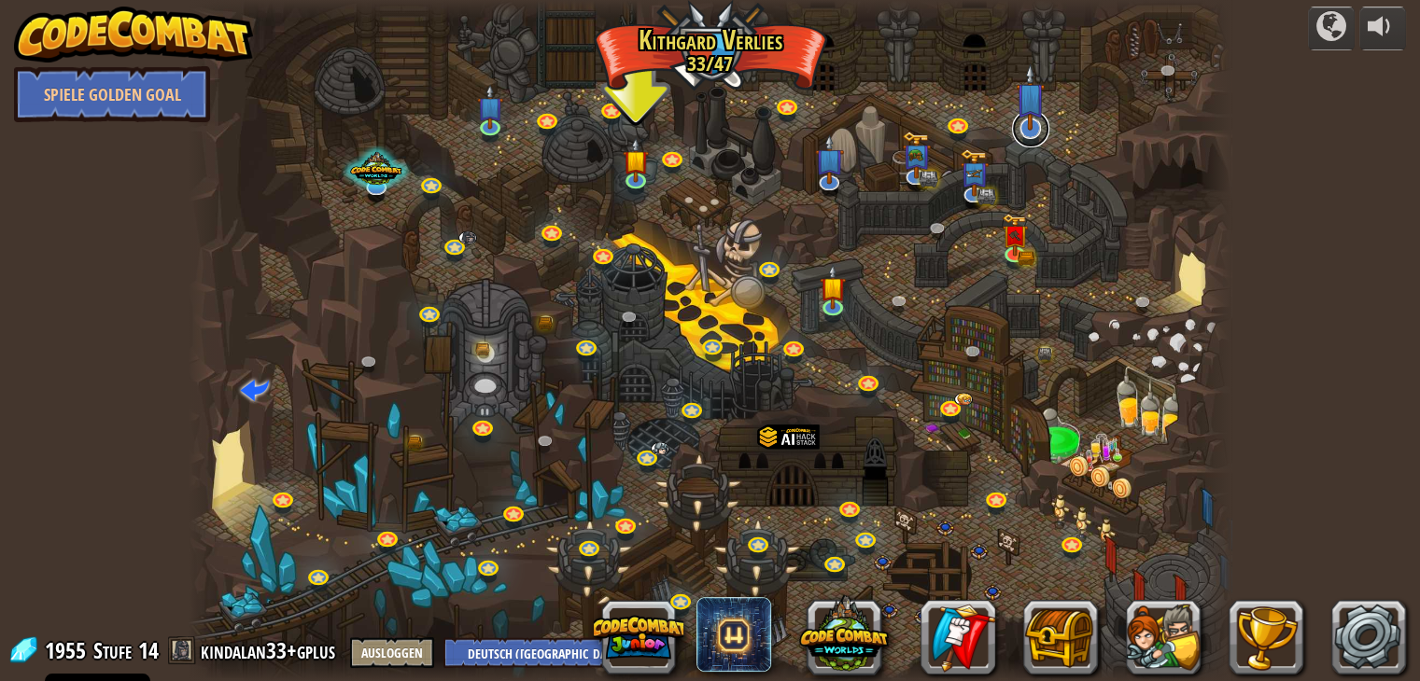
click at [1030, 141] on link at bounding box center [1030, 128] width 37 height 37
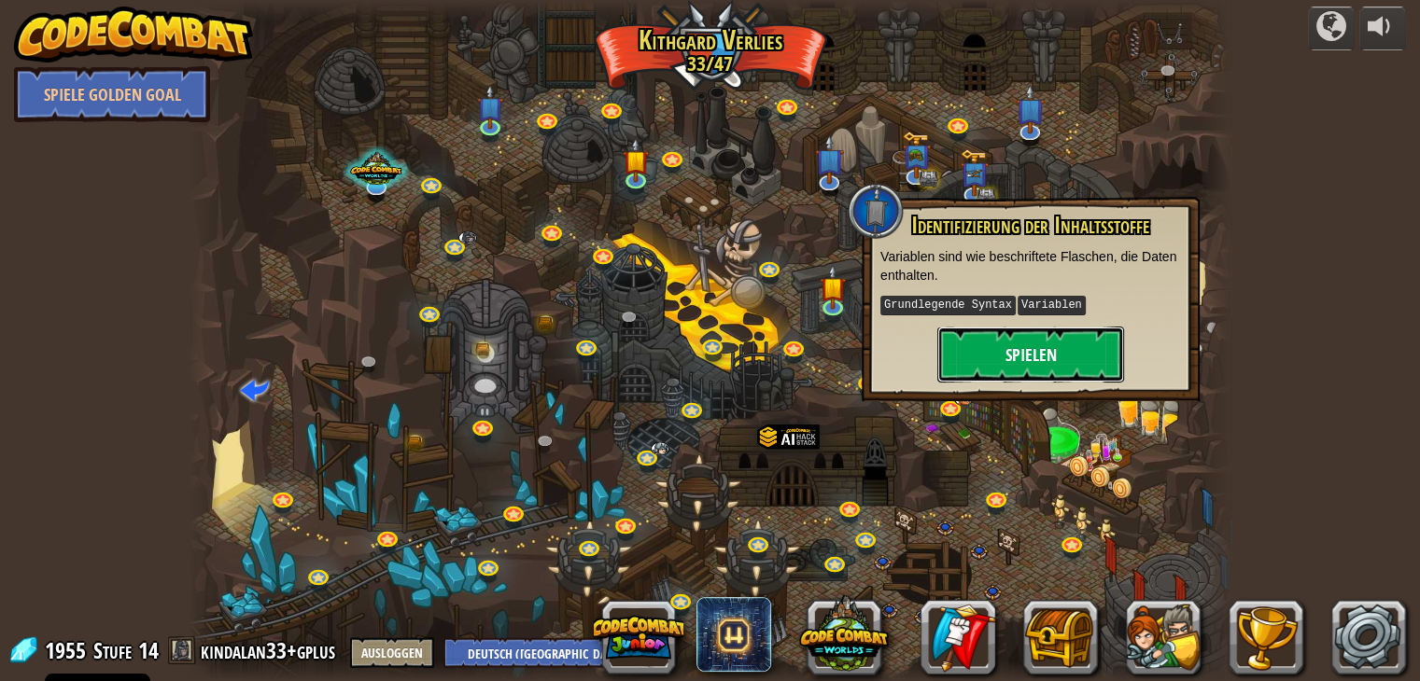
click at [1015, 354] on button "Spielen" at bounding box center [1030, 355] width 187 height 56
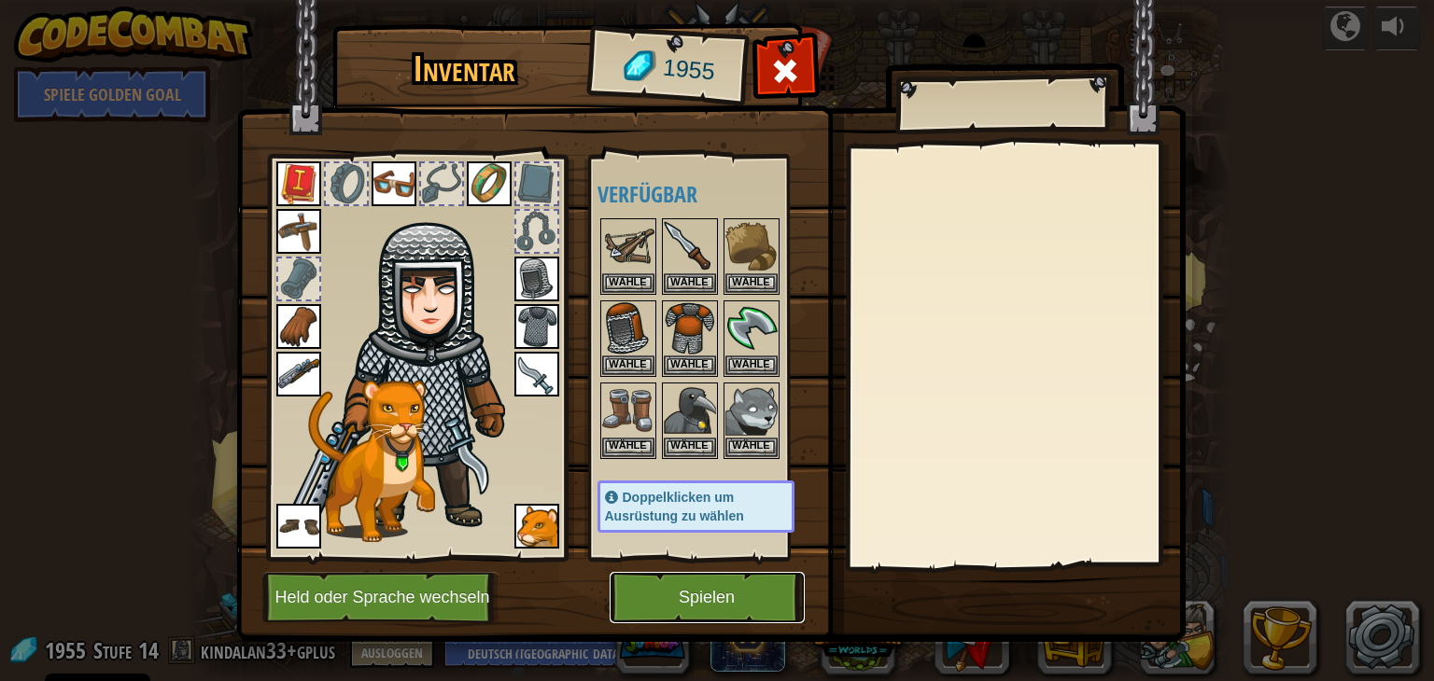
click at [680, 594] on button "Spielen" at bounding box center [706, 597] width 195 height 51
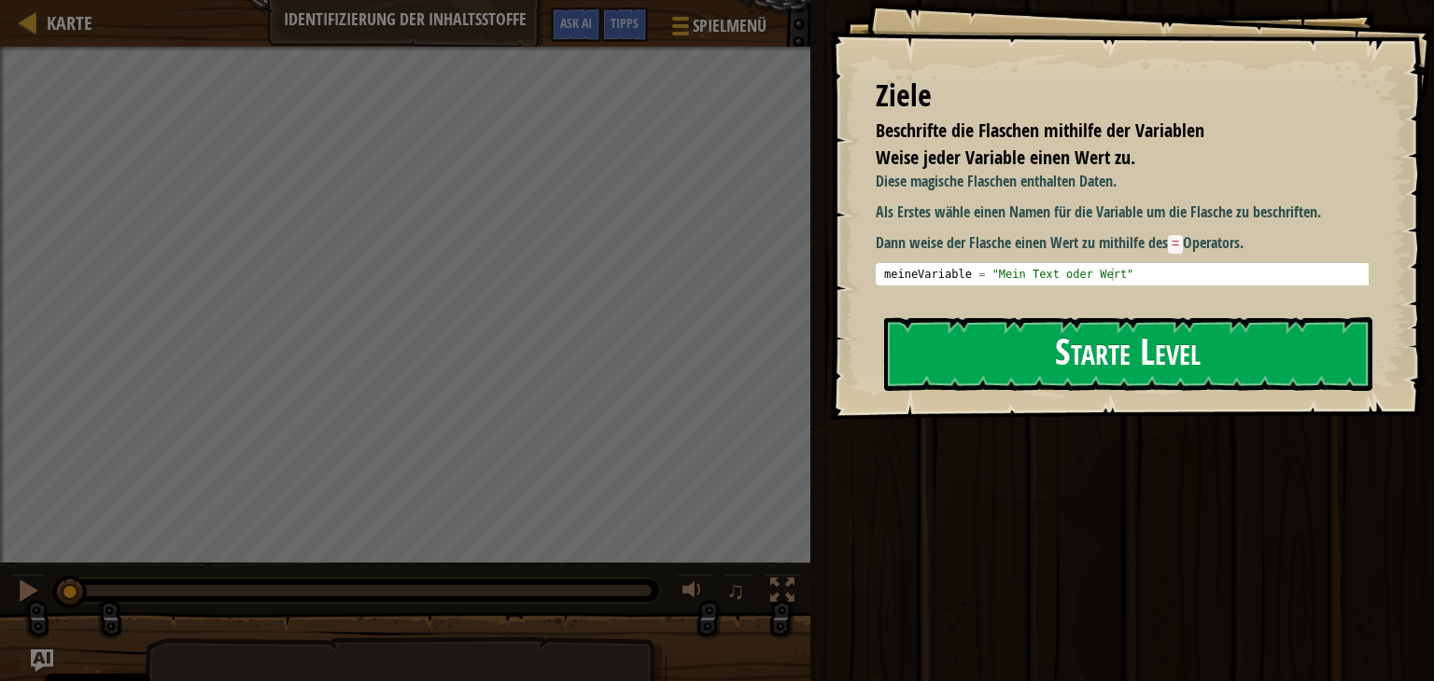
click at [1090, 345] on button "Starte Level" at bounding box center [1128, 354] width 488 height 74
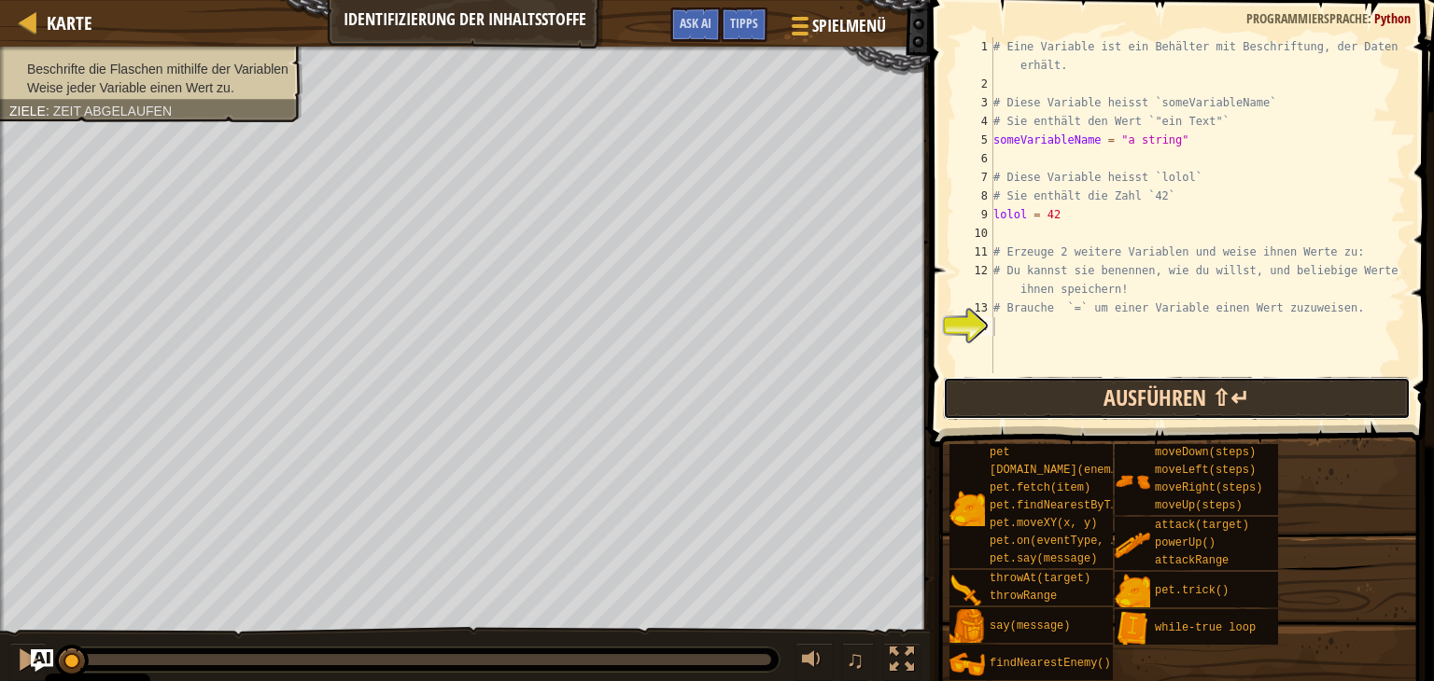
click at [1103, 399] on button "Ausführen ⇧↵" at bounding box center [1177, 398] width 468 height 43
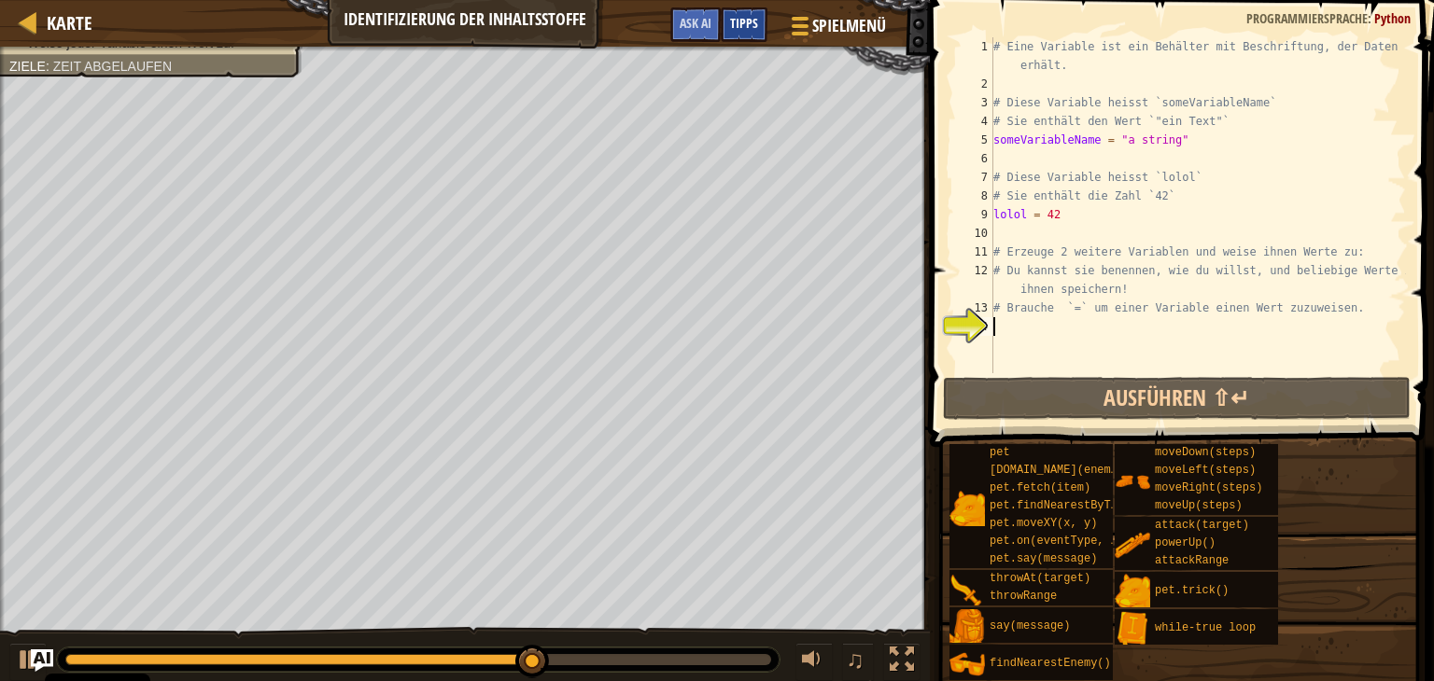
click at [739, 35] on div "Tipps" at bounding box center [744, 24] width 47 height 35
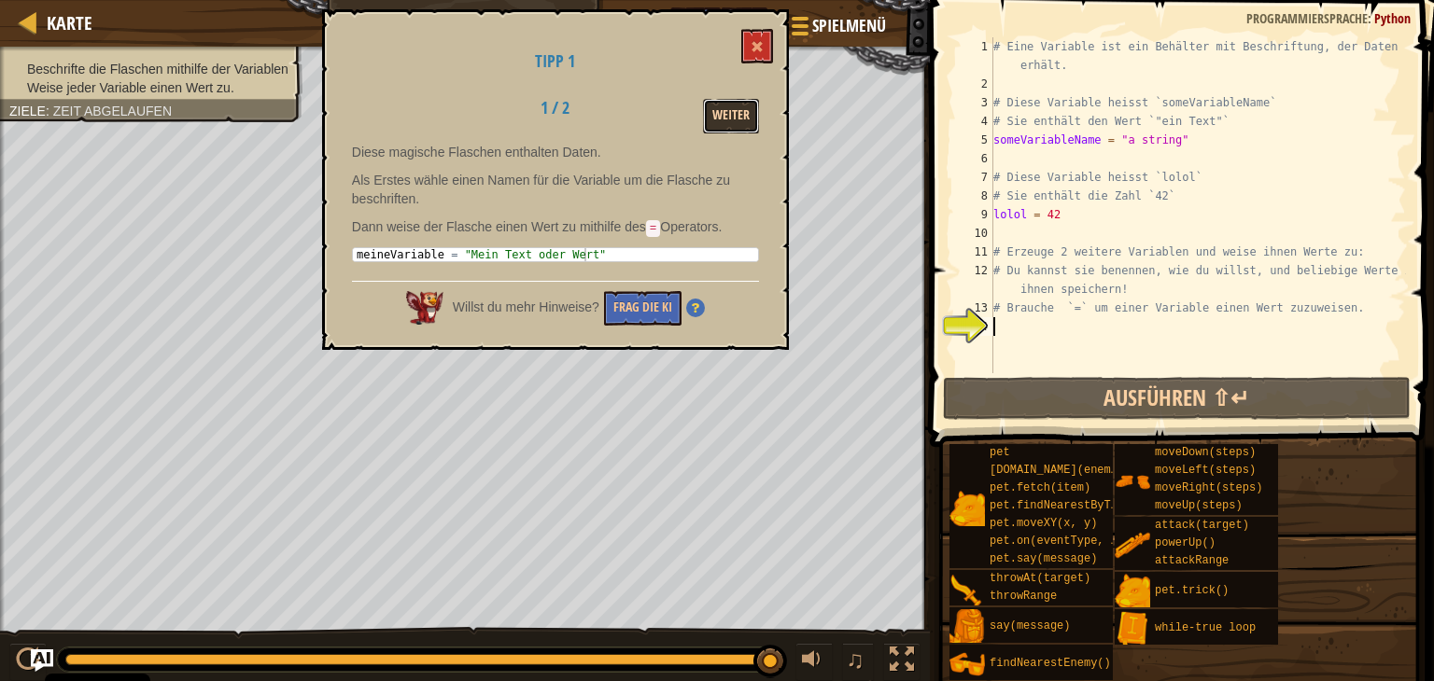
click at [747, 119] on button "Weiter" at bounding box center [731, 116] width 56 height 35
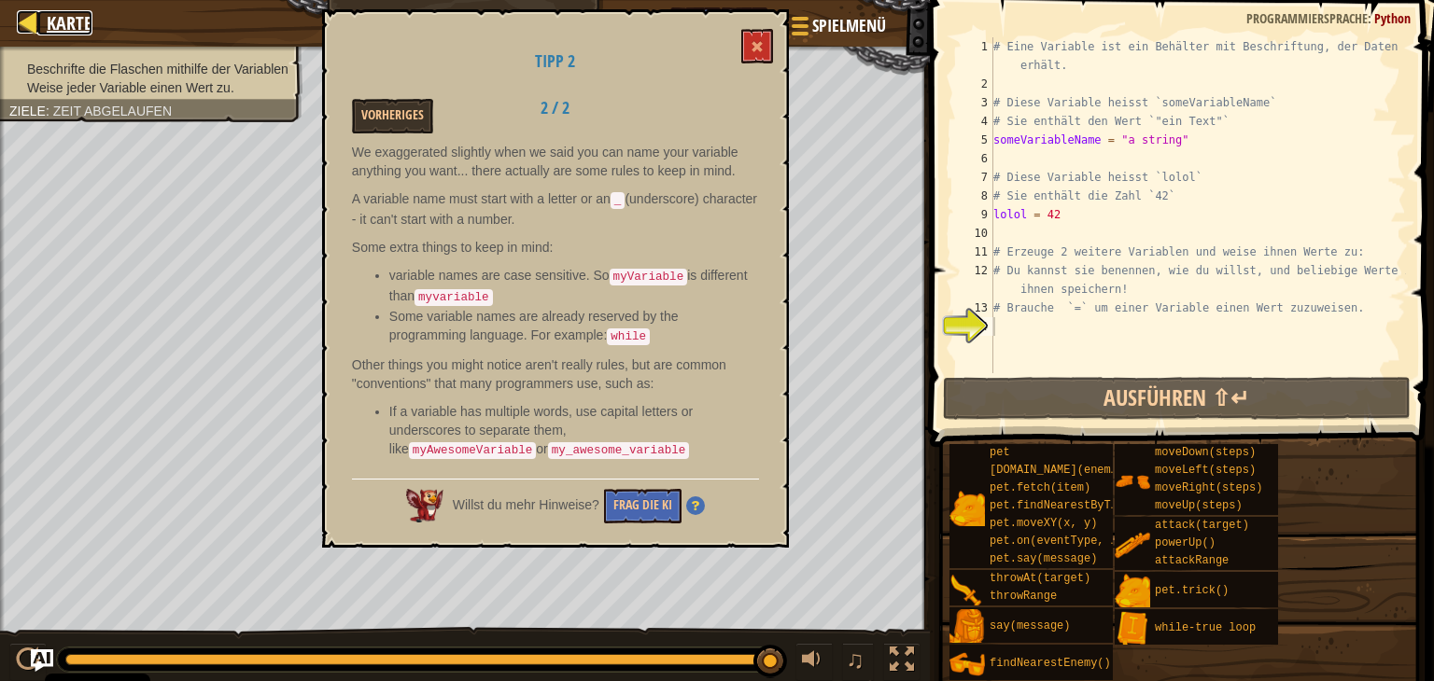
click at [27, 23] on div at bounding box center [28, 21] width 23 height 23
select select "de-DE"
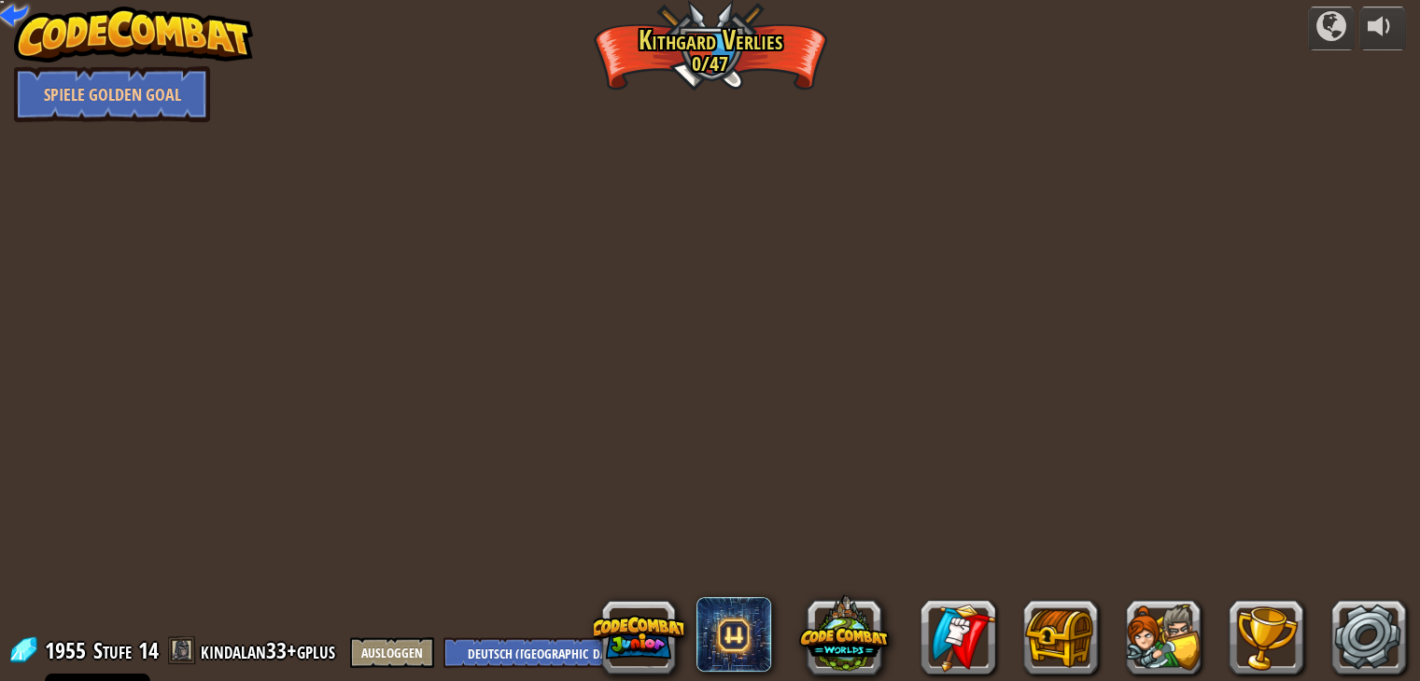
select select "de-DE"
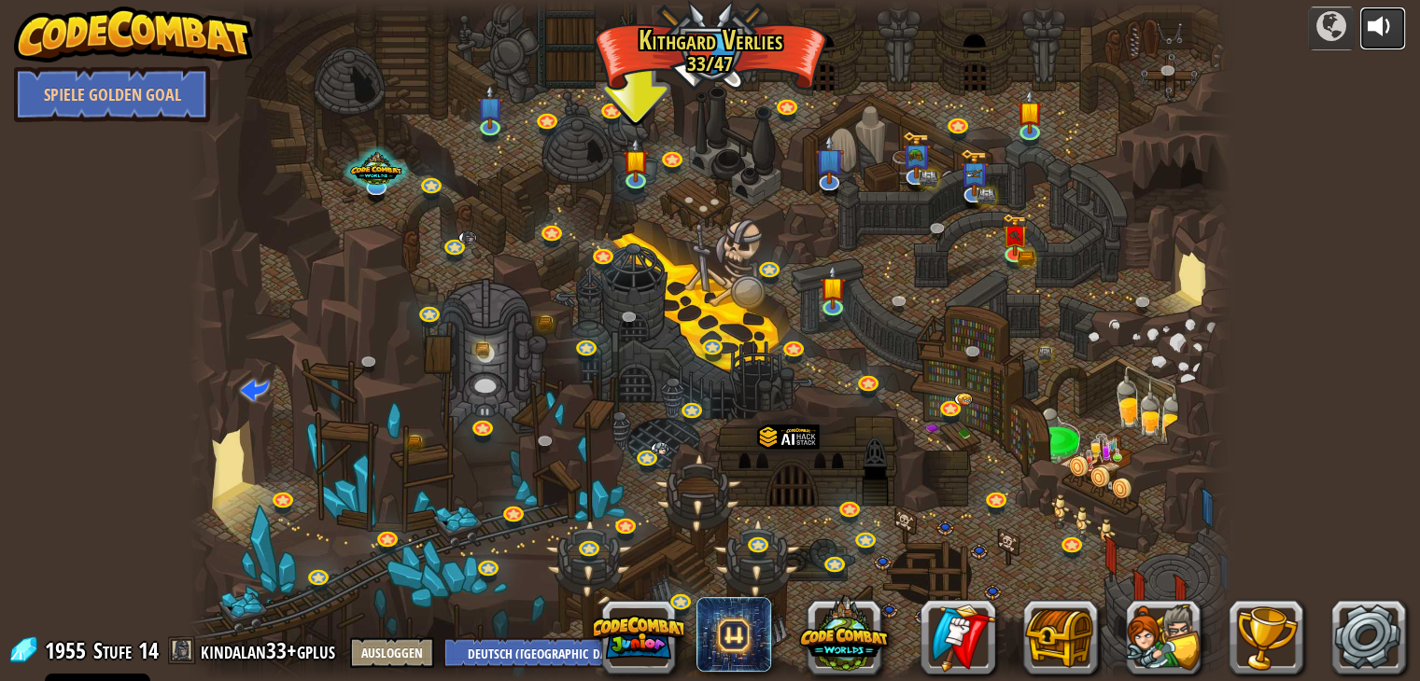
click at [1376, 38] on div at bounding box center [1382, 26] width 30 height 30
click at [903, 169] on img at bounding box center [915, 142] width 29 height 63
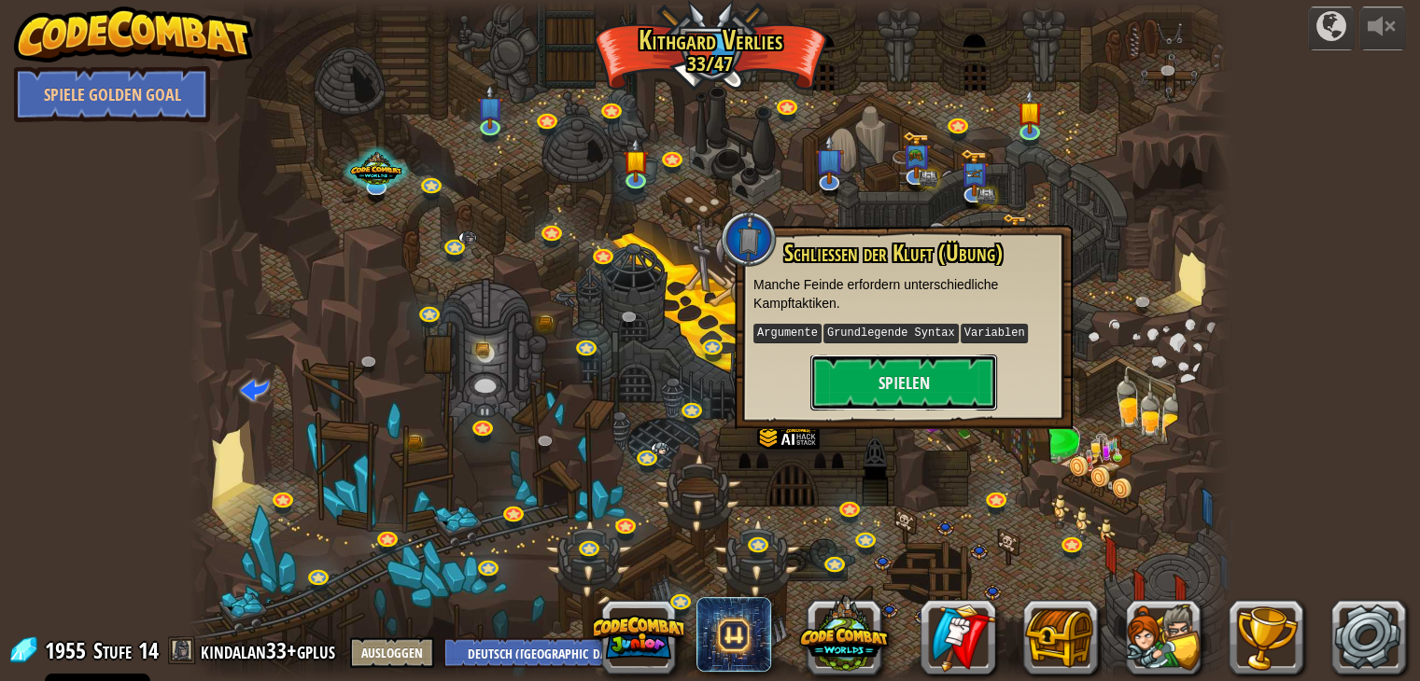
click at [971, 393] on button "Spielen" at bounding box center [903, 383] width 187 height 56
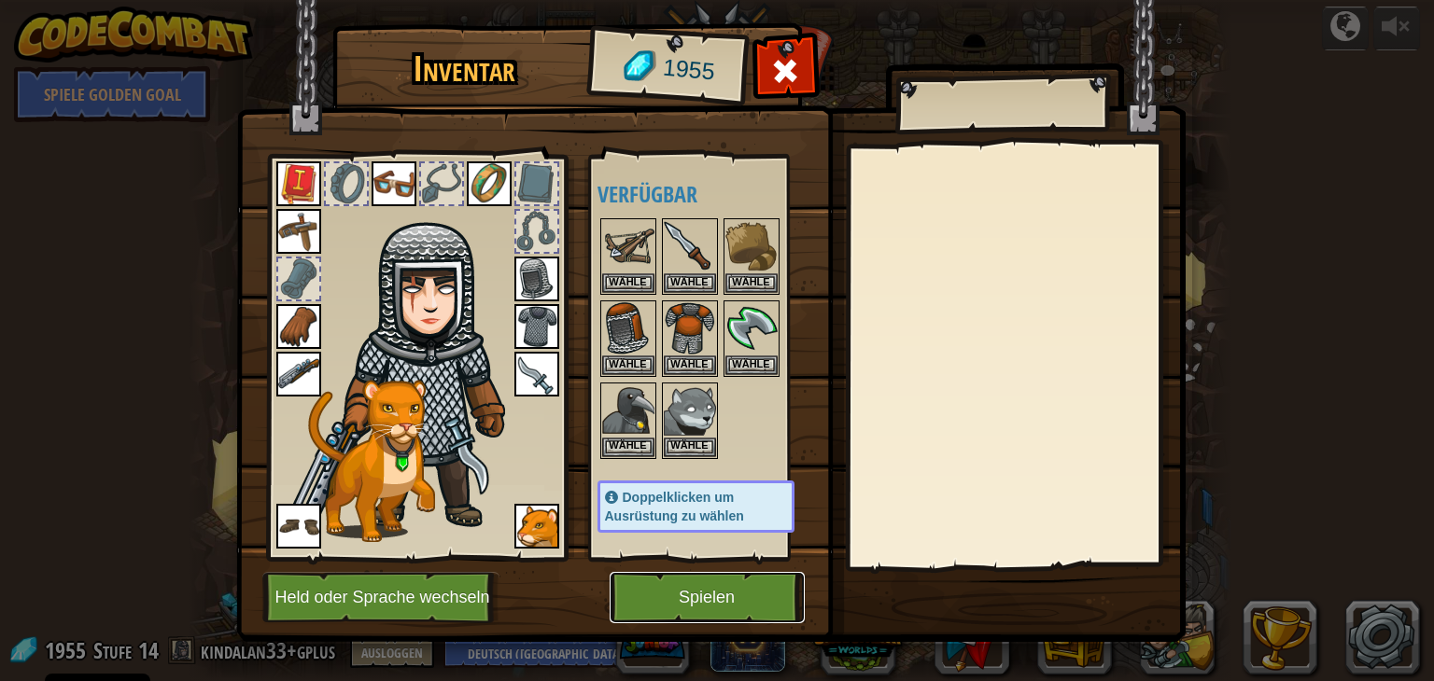
click at [772, 594] on button "Spielen" at bounding box center [706, 597] width 195 height 51
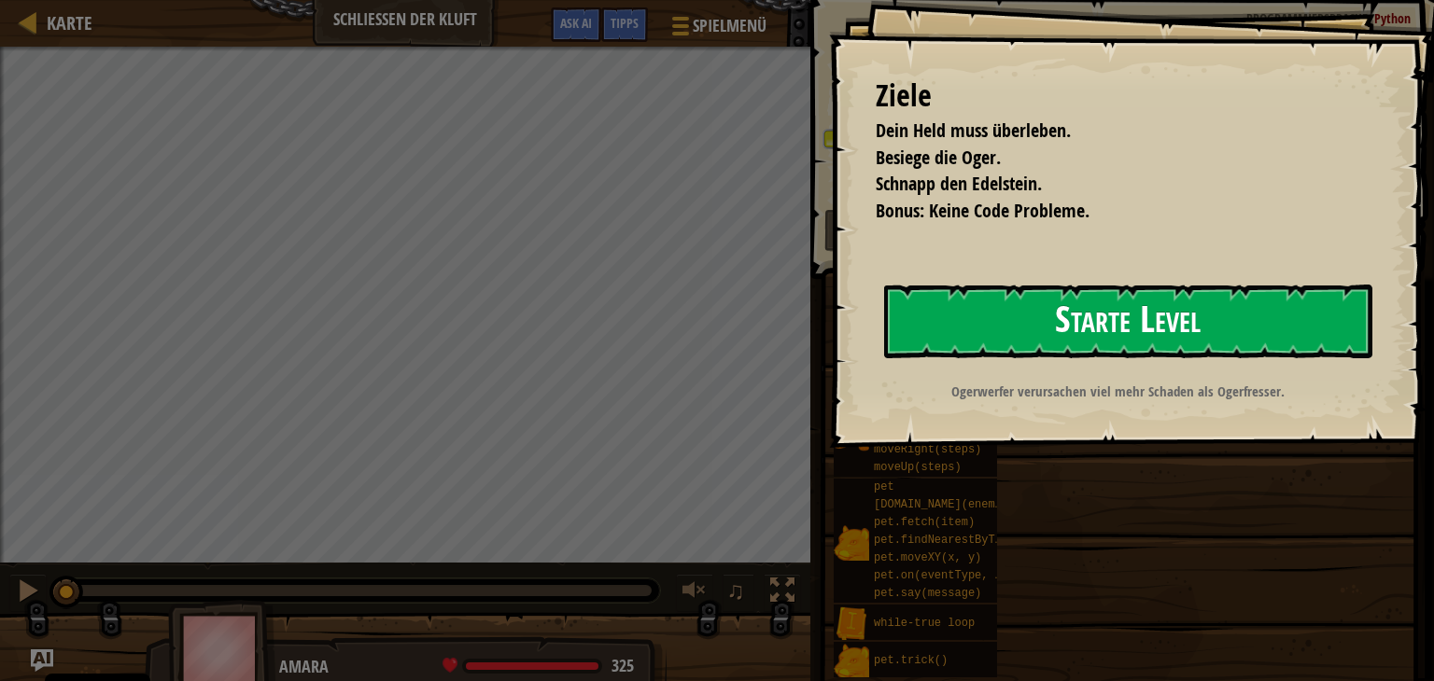
click at [992, 341] on button "Starte Level" at bounding box center [1128, 322] width 488 height 74
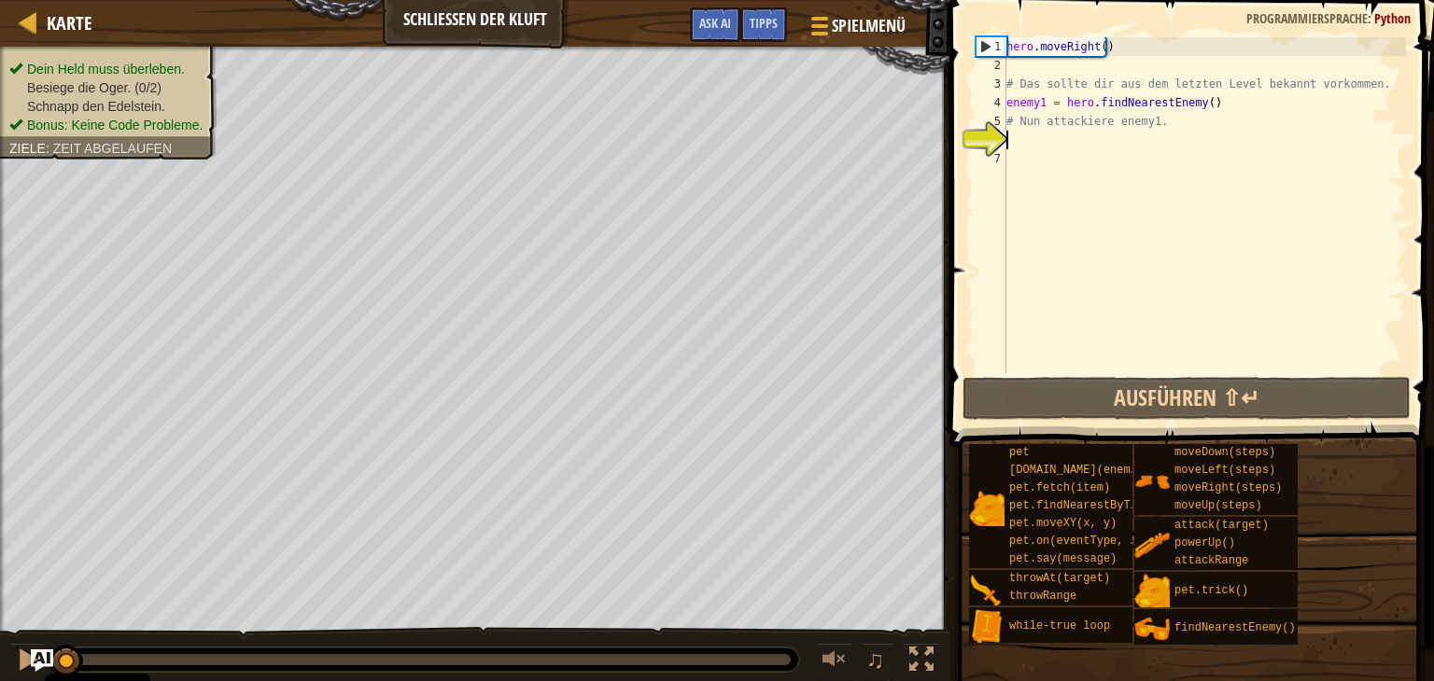
click at [1016, 145] on div "hero . moveRight ( ) # Das sollte dir aus dem letzten Level bekannt vorkommen. …" at bounding box center [1203, 223] width 403 height 373
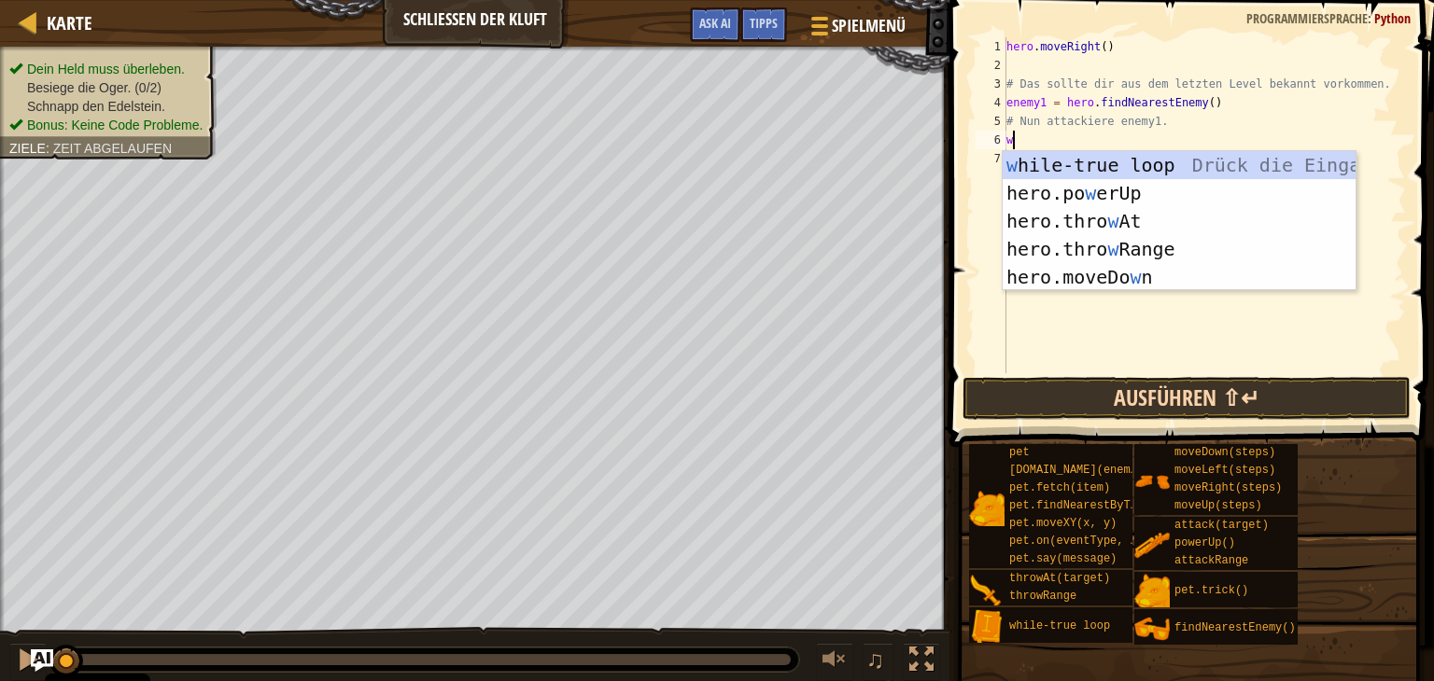
type textarea "w"
click at [1150, 385] on button "Ausführen ⇧↵" at bounding box center [1186, 398] width 448 height 43
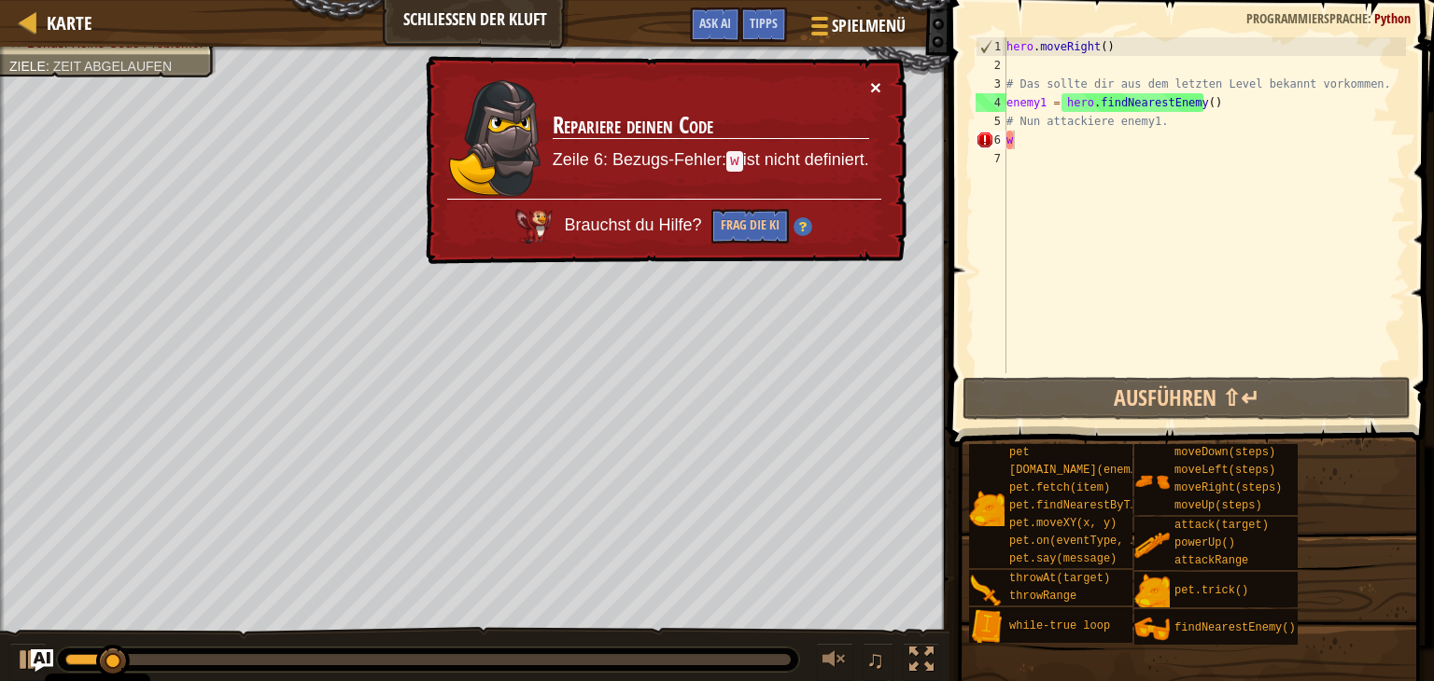
click at [870, 89] on button "×" at bounding box center [875, 87] width 11 height 20
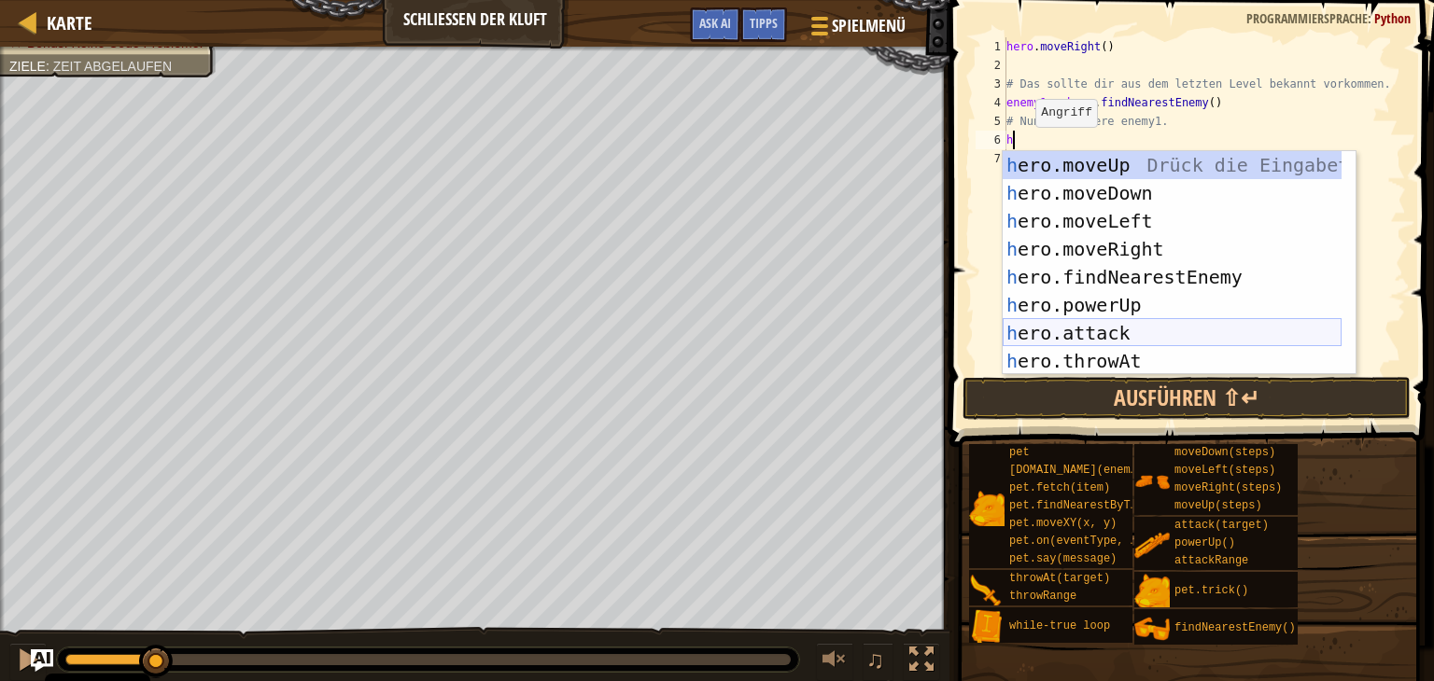
click at [1142, 326] on div "h ero.moveUp Drück die Eingabetaste h ero.moveDown Drück die Eingabetaste h ero…" at bounding box center [1171, 291] width 339 height 280
type textarea "hero.attack(enemy)"
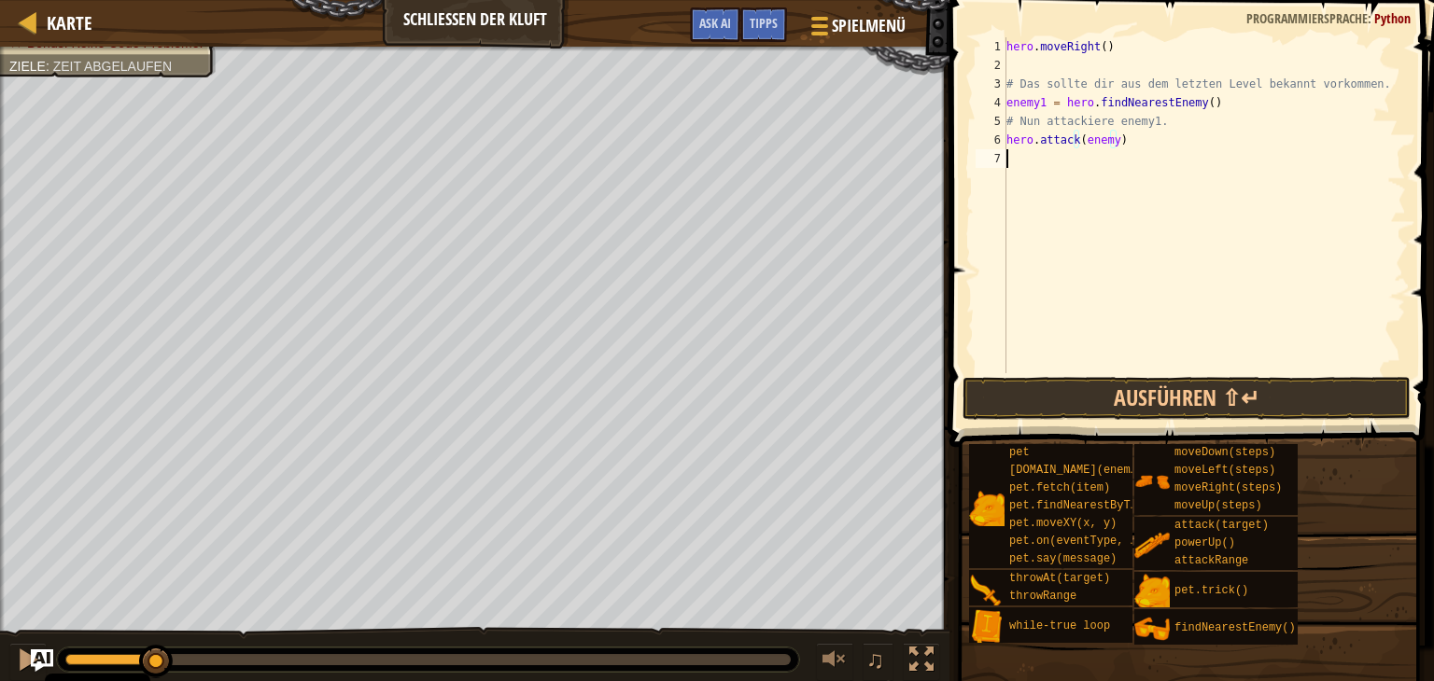
click at [1127, 150] on div "hero . moveRight ( ) # Das sollte dir aus dem letzten Level bekannt vorkommen. …" at bounding box center [1203, 223] width 403 height 373
click at [1109, 137] on div "hero . moveRight ( ) # Das sollte dir aus dem letzten Level bekannt vorkommen. …" at bounding box center [1203, 223] width 403 height 373
type textarea "hero.attack(enemy1)"
click at [1234, 396] on button "Ausführen ⇧↵" at bounding box center [1186, 398] width 448 height 43
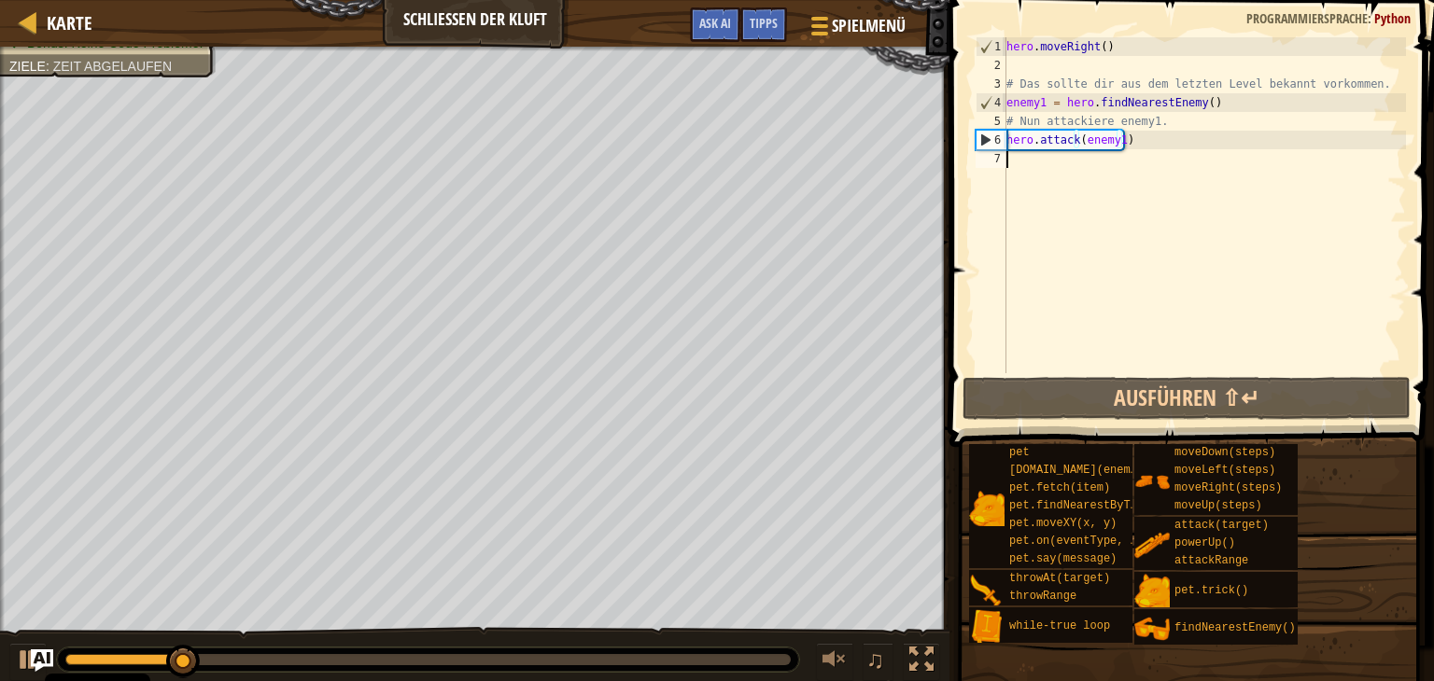
click at [1015, 165] on div "hero . moveRight ( ) # Das sollte dir aus dem letzten Level bekannt vorkommen. …" at bounding box center [1203, 223] width 403 height 373
type textarea "h"
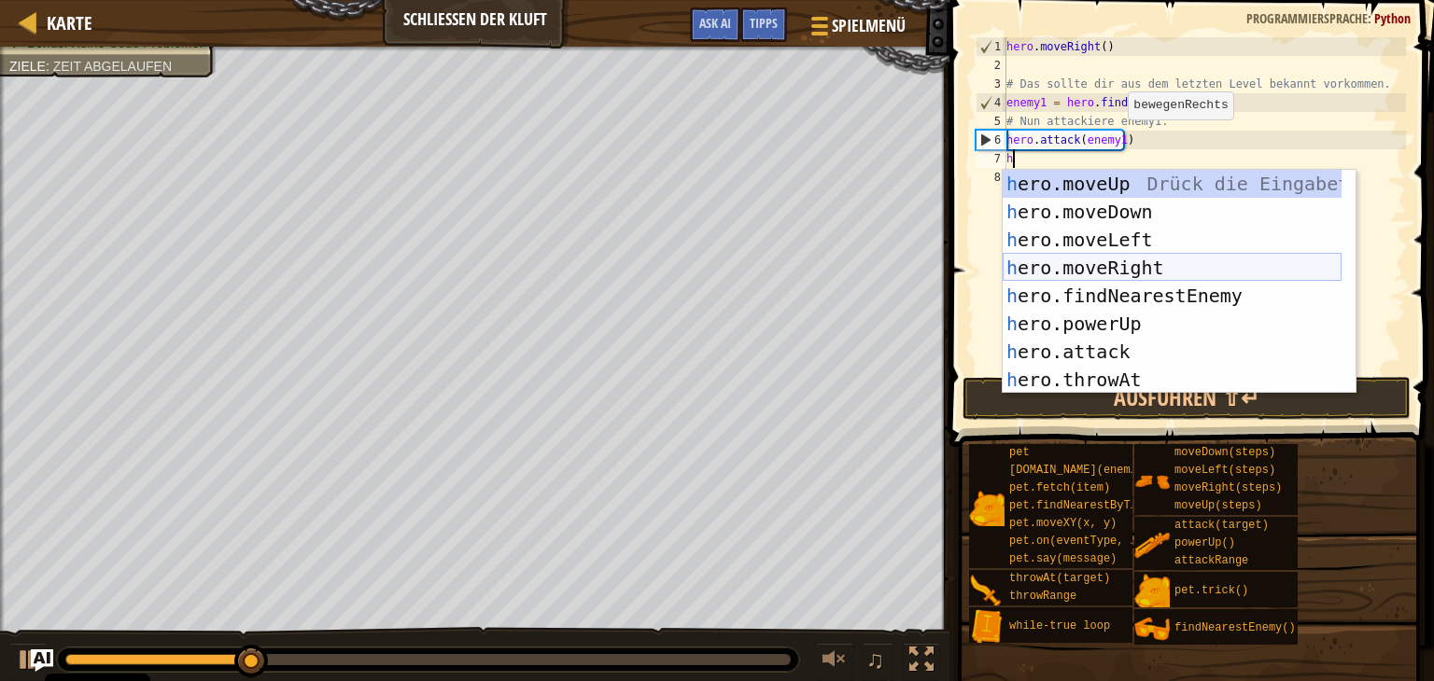
click at [1180, 269] on div "h ero.moveUp Drück die Eingabetaste h ero.moveDown Drück die Eingabetaste h ero…" at bounding box center [1171, 310] width 339 height 280
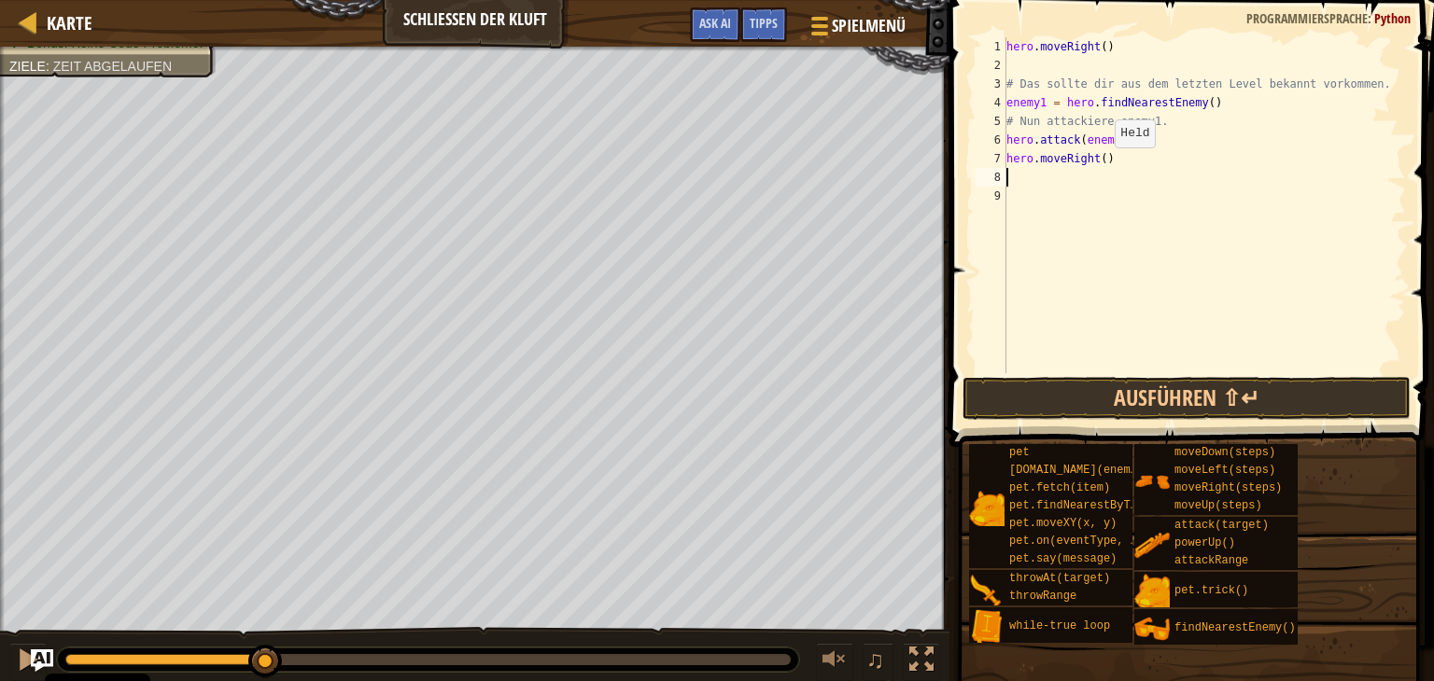
click at [1099, 165] on div "hero . moveRight ( ) # Das sollte dir aus dem letzten Level bekannt vorkommen. …" at bounding box center [1203, 223] width 403 height 373
type textarea "hero.moveRight(2)"
click at [1013, 175] on div "hero . moveRight ( ) # Das sollte dir aus dem letzten Level bekannt vorkommen. …" at bounding box center [1203, 223] width 403 height 373
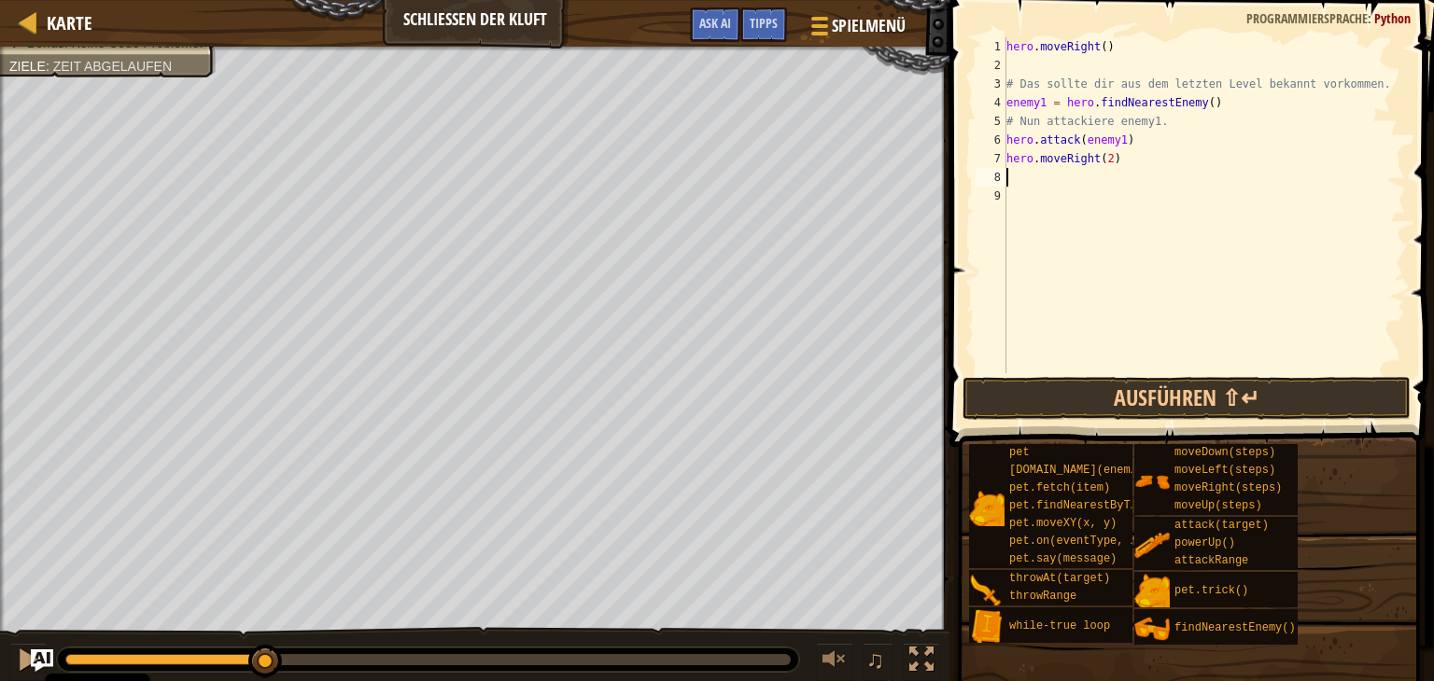
type textarea "h"
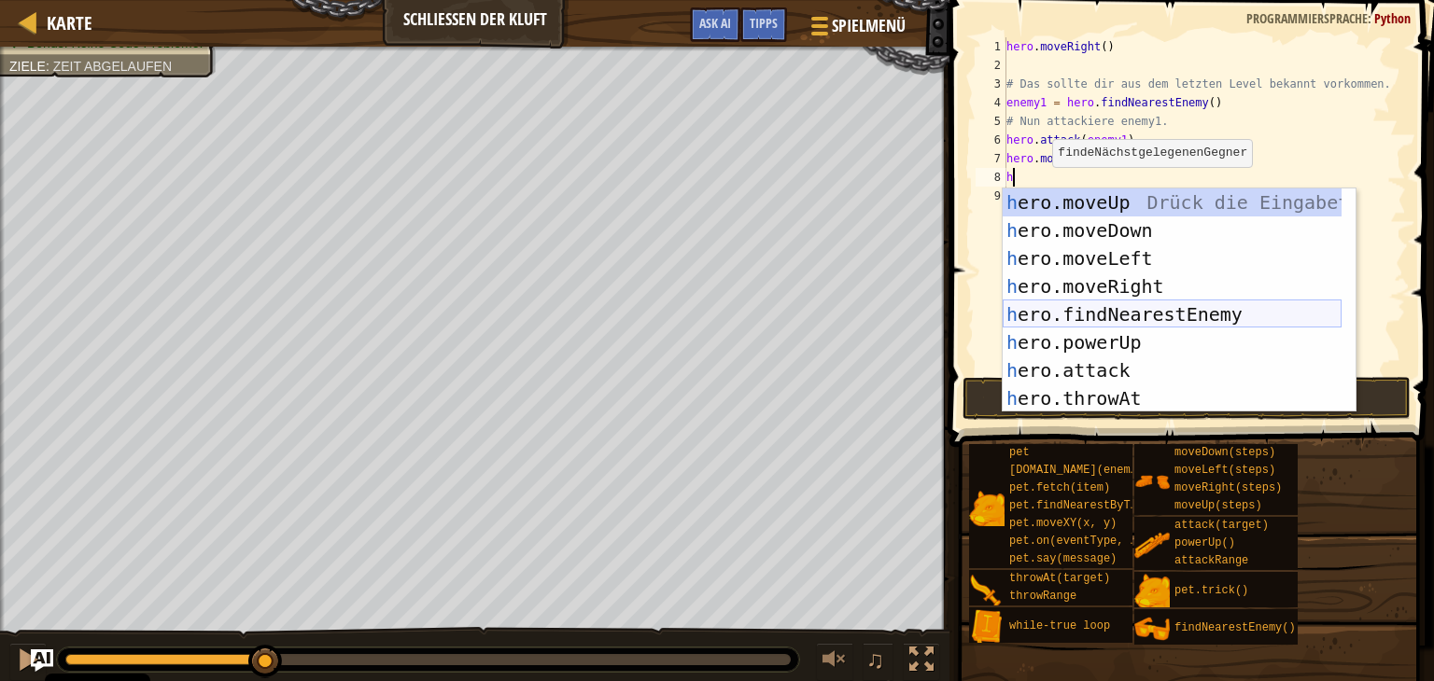
click at [1167, 315] on div "h ero.moveUp Drück die Eingabetaste h ero.moveDown Drück die Eingabetaste h ero…" at bounding box center [1171, 329] width 339 height 280
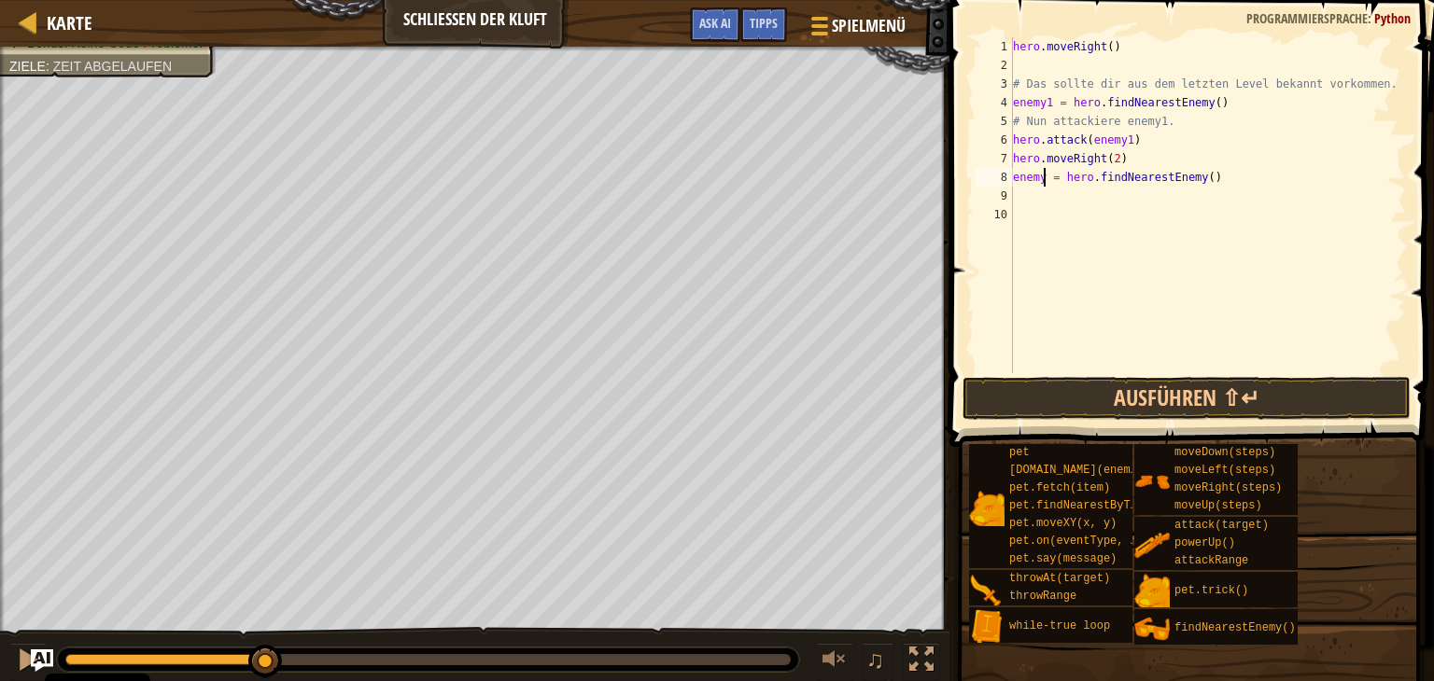
click at [1042, 174] on div "hero . moveRight ( ) # Das sollte dir aus dem letzten Level bekannt vorkommen. …" at bounding box center [1208, 223] width 398 height 373
type textarea "enemy2 = hero.findNearestEnemy()"
click at [1018, 199] on div "hero . moveRight ( ) # Das sollte dir aus dem letzten Level bekannt vorkommen. …" at bounding box center [1208, 223] width 398 height 373
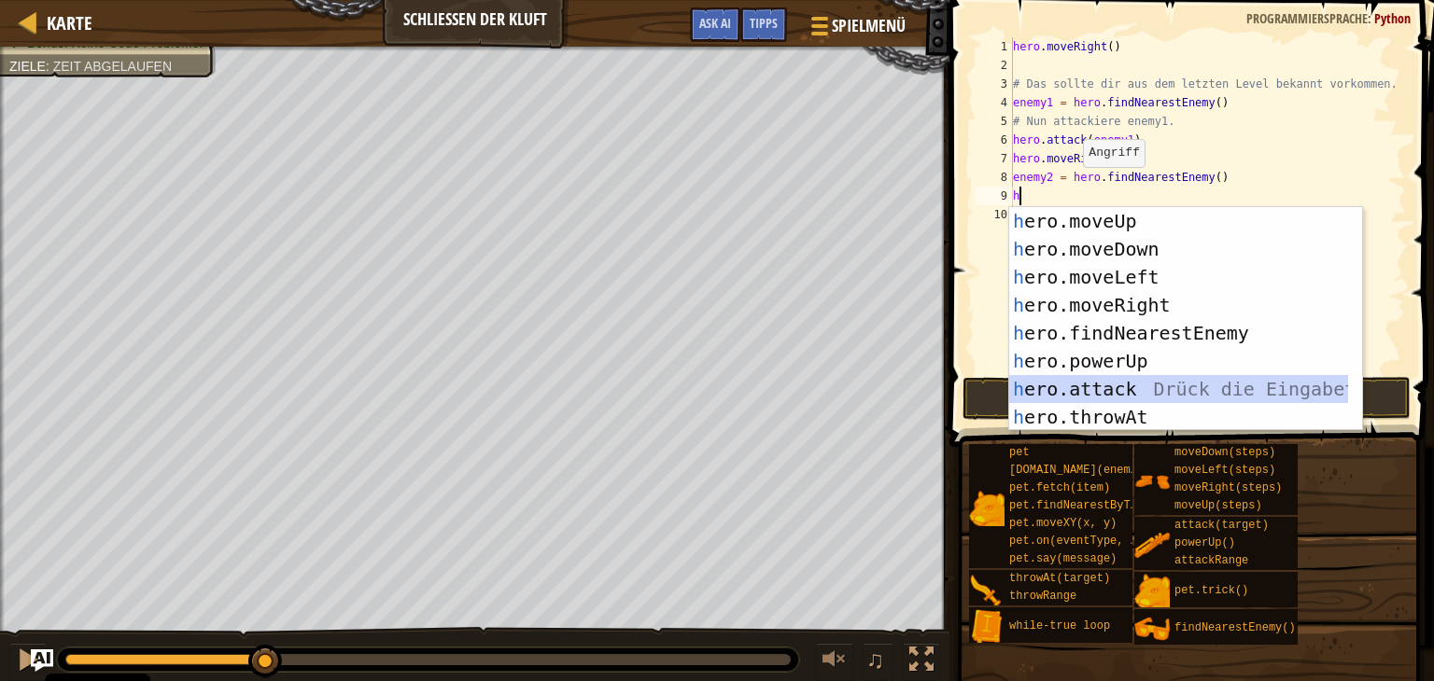
click at [1157, 386] on div "h ero.moveUp Drück die Eingabetaste h ero.moveDown Drück die Eingabetaste h ero…" at bounding box center [1178, 347] width 339 height 280
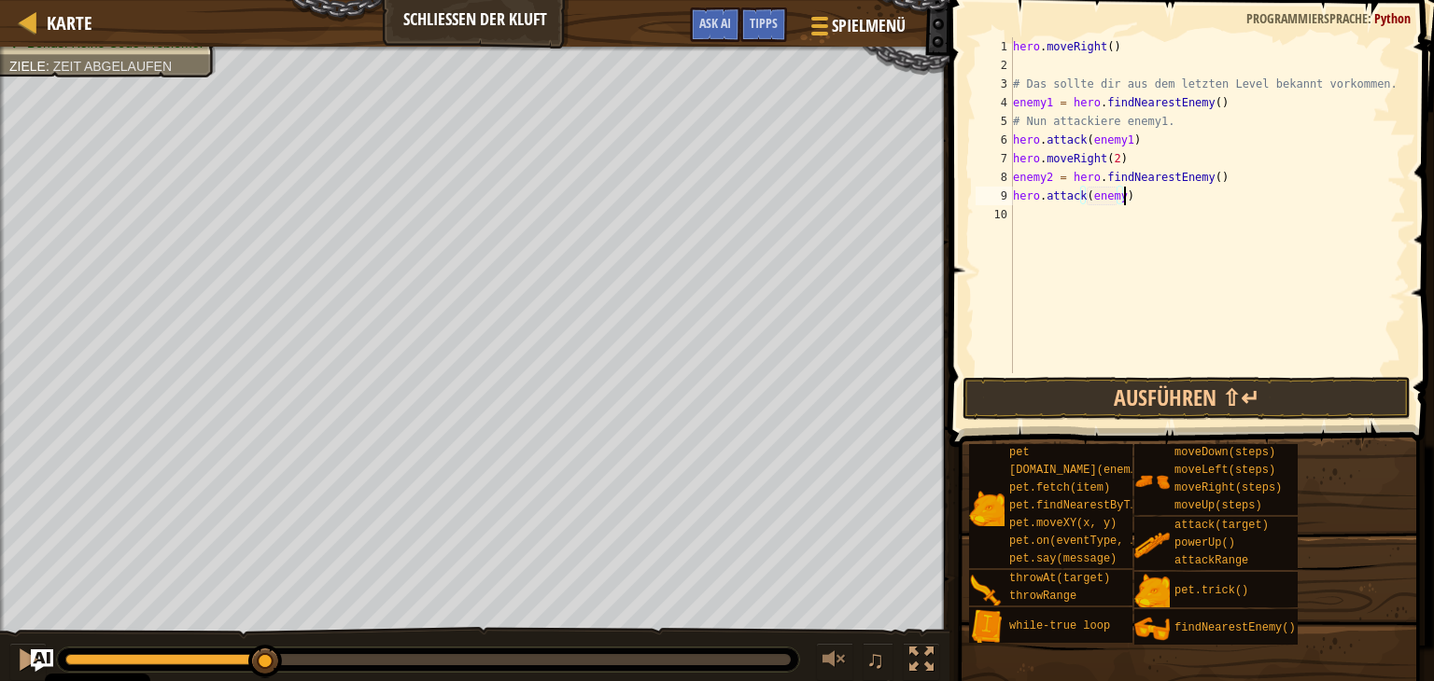
click at [1144, 204] on div "hero . moveRight ( ) # Das sollte dir aus dem letzten Level bekannt vorkommen. …" at bounding box center [1208, 223] width 398 height 373
click at [1115, 195] on div "hero . moveRight ( ) # Das sollte dir aus dem letzten Level bekannt vorkommen. …" at bounding box center [1208, 223] width 398 height 373
click at [1109, 160] on div "hero . moveRight ( ) # Das sollte dir aus dem letzten Level bekannt vorkommen. …" at bounding box center [1208, 223] width 398 height 373
type textarea "hero.moveRight(3)"
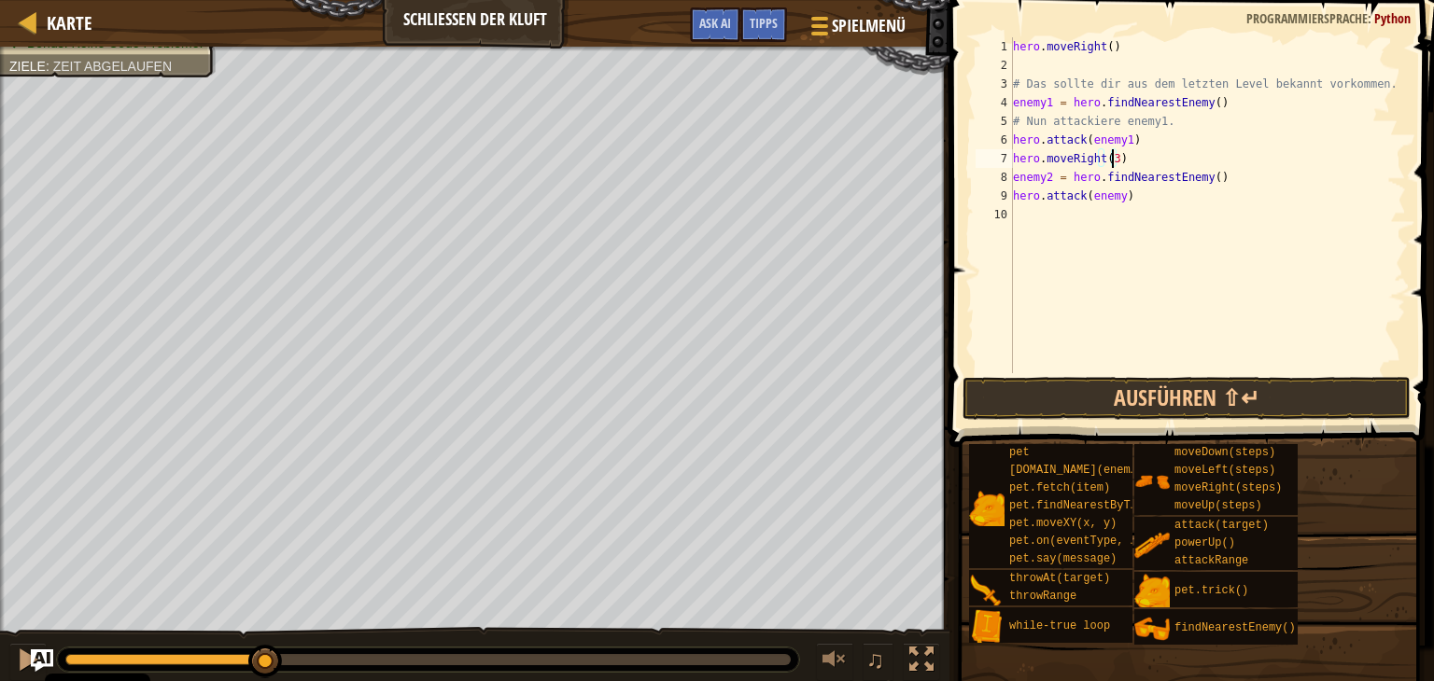
click at [1116, 205] on div "hero . moveRight ( ) # Das sollte dir aus dem letzten Level bekannt vorkommen. …" at bounding box center [1208, 223] width 398 height 373
click at [1115, 195] on div "hero . moveRight ( ) # Das sollte dir aus dem letzten Level bekannt vorkommen. …" at bounding box center [1208, 223] width 398 height 373
click at [1216, 400] on button "Ausführen ⇧↵" at bounding box center [1186, 398] width 448 height 43
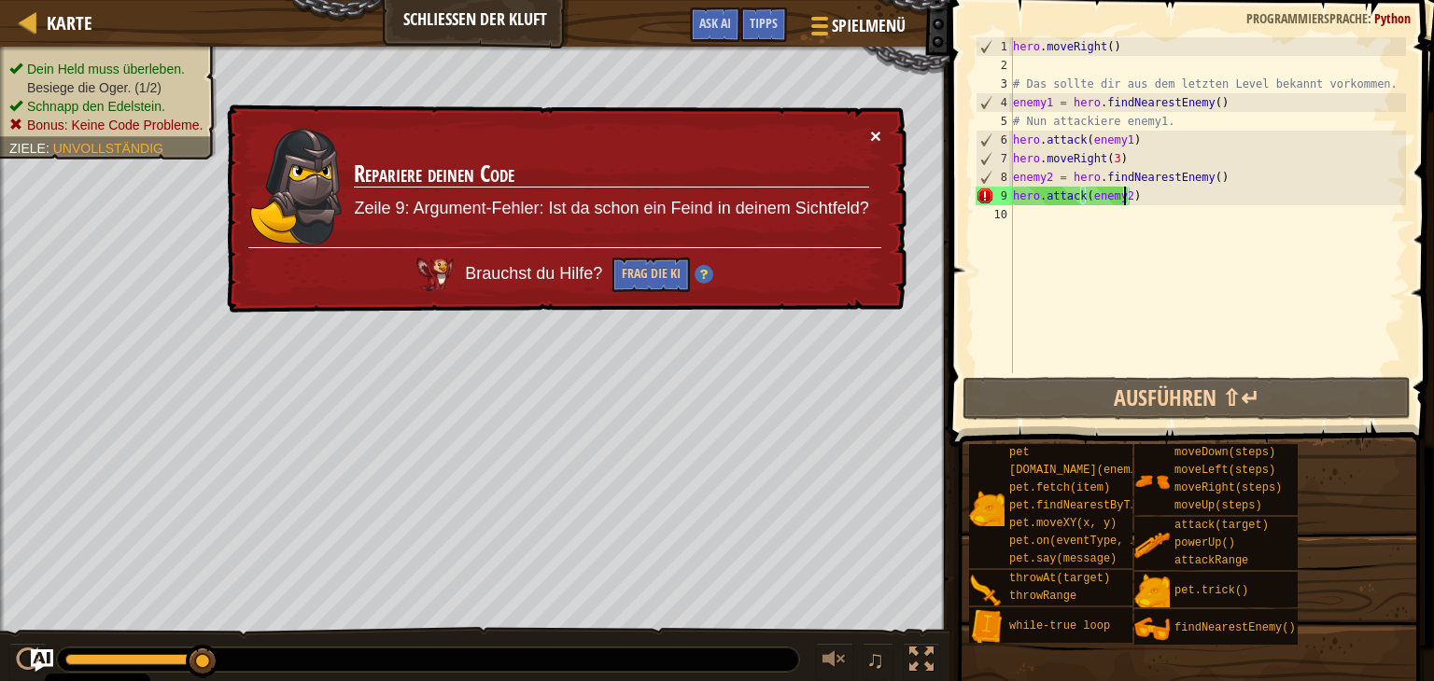
click at [877, 130] on button "×" at bounding box center [875, 136] width 11 height 20
click at [880, 129] on button "×" at bounding box center [875, 136] width 11 height 20
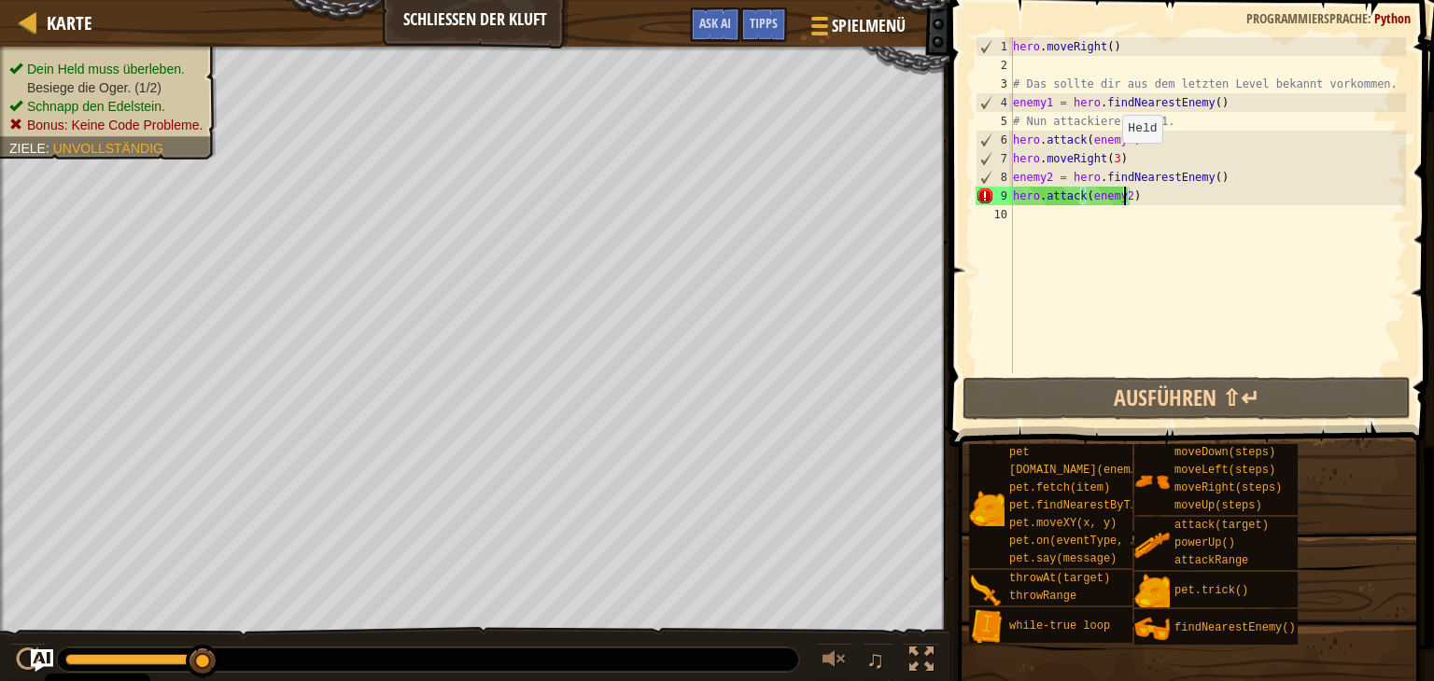
click at [1112, 161] on div "hero . moveRight ( ) # Das sollte dir aus dem letzten Level bekannt vorkommen. …" at bounding box center [1208, 223] width 398 height 373
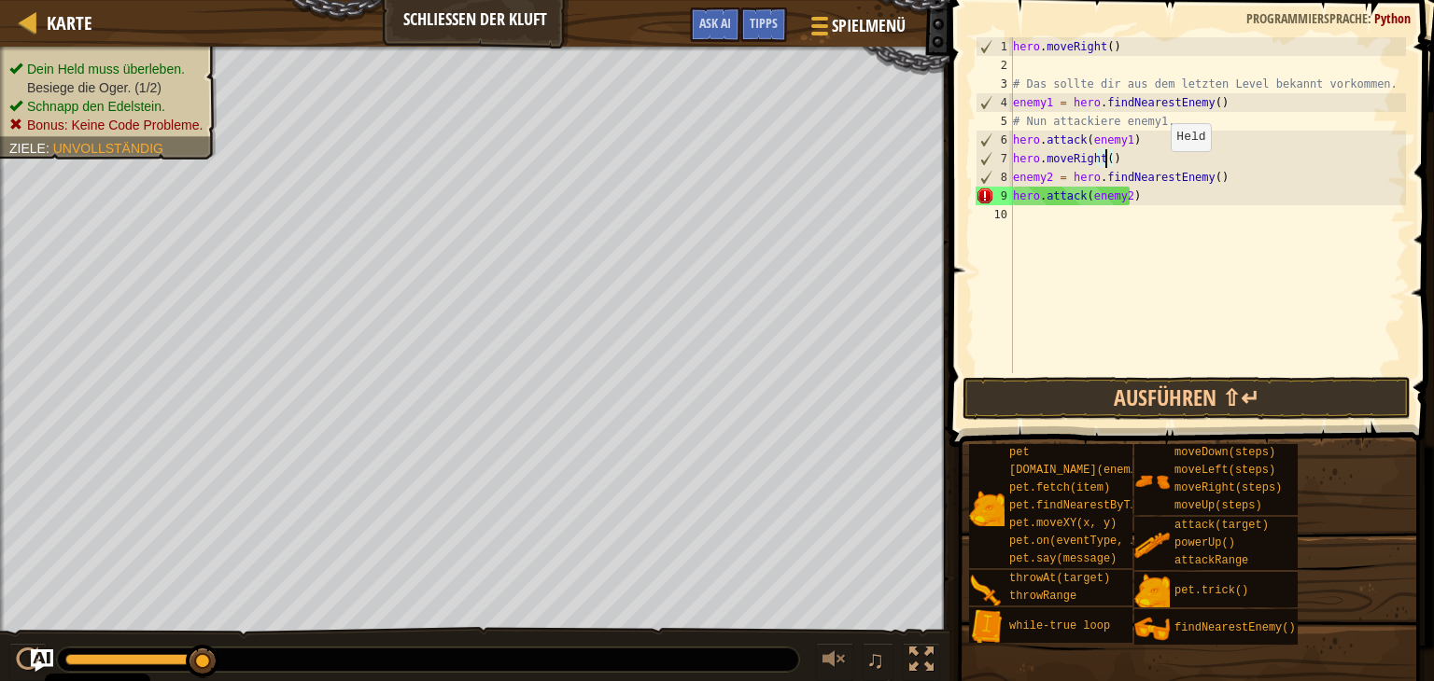
scroll to position [8, 7]
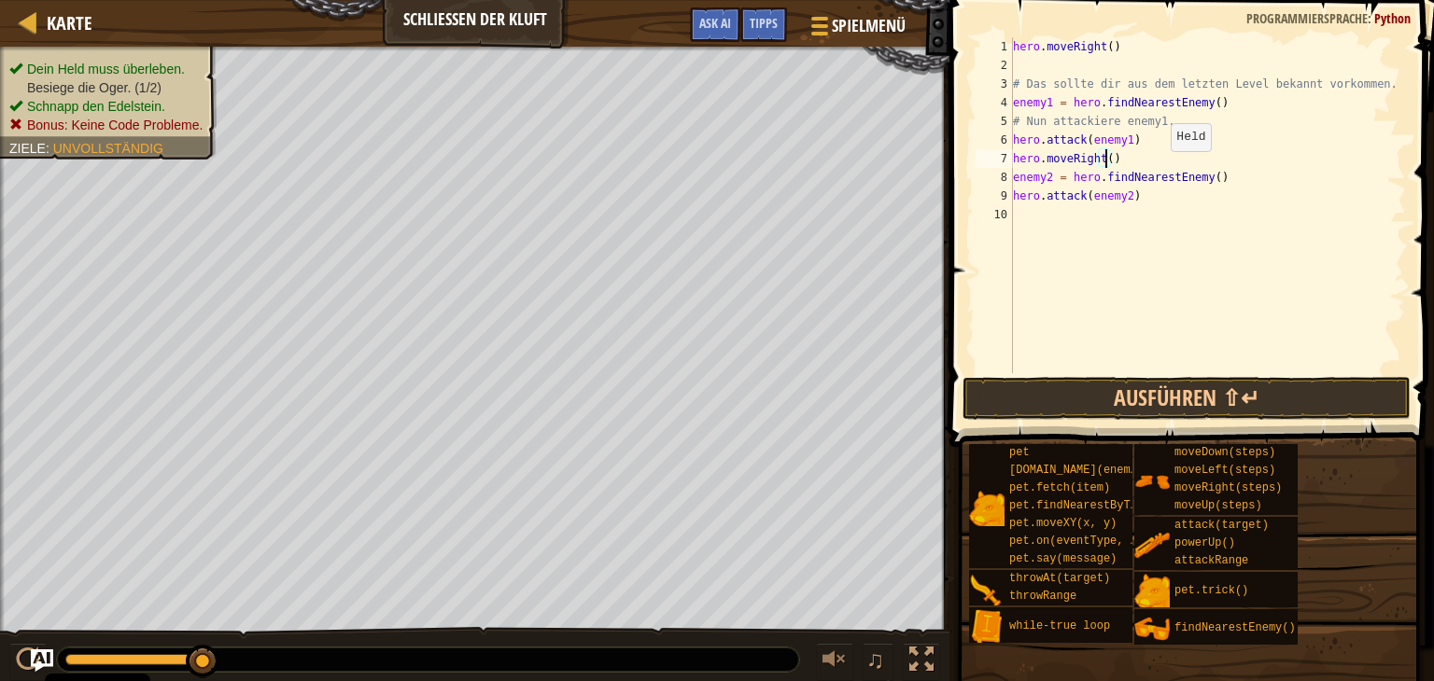
type textarea "hero.moveRight(2)"
click at [1019, 217] on div "hero . moveRight ( ) # Das sollte dir aus dem letzten Level bekannt vorkommen. …" at bounding box center [1208, 223] width 398 height 373
type textarea "h"
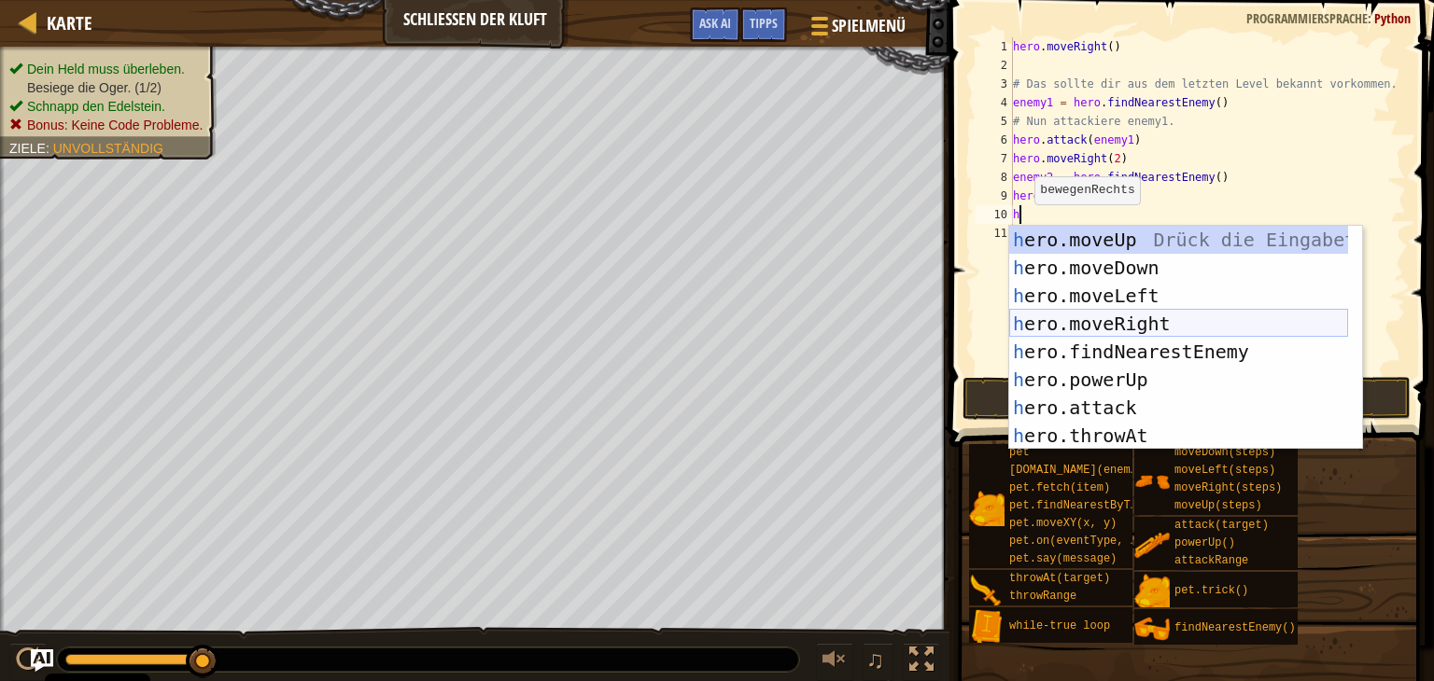
click at [1117, 325] on div "h ero.moveUp Drück die Eingabetaste h ero.moveDown Drück die Eingabetaste h ero…" at bounding box center [1178, 366] width 339 height 280
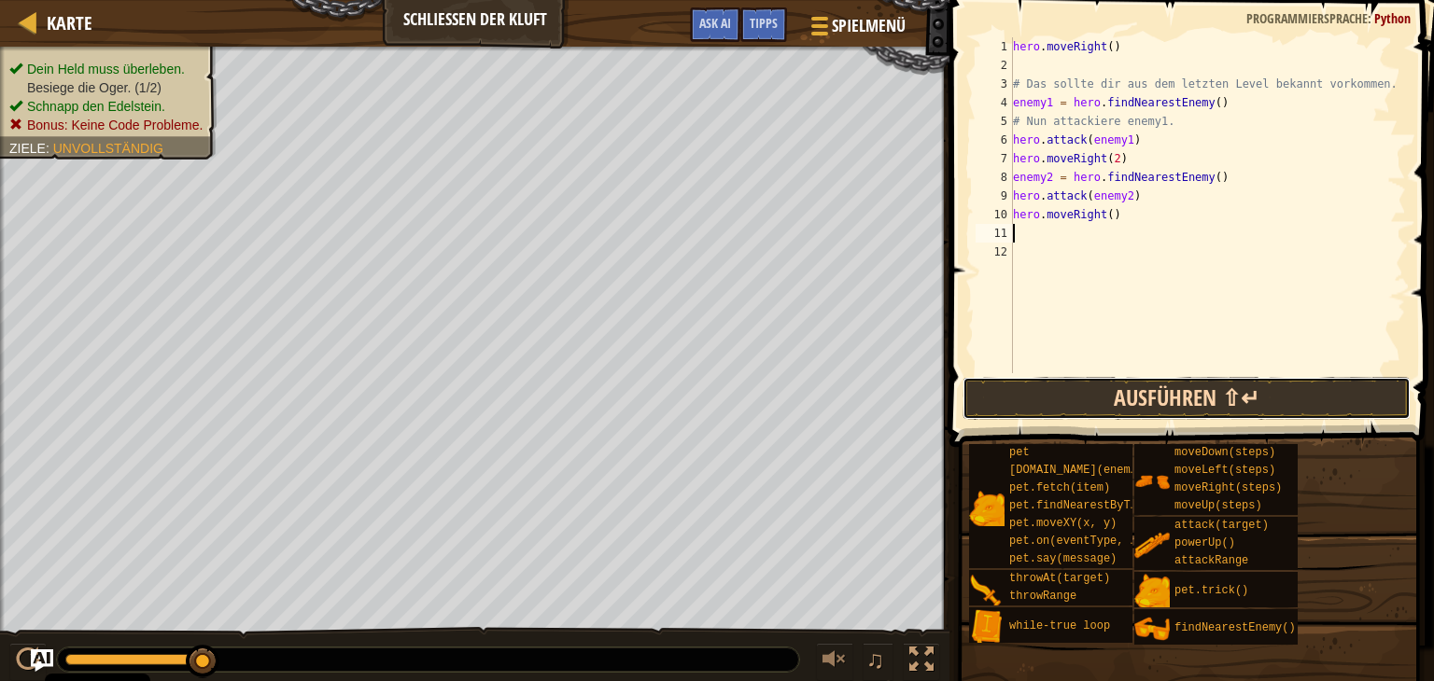
click at [1173, 409] on button "Ausführen ⇧↵" at bounding box center [1186, 398] width 448 height 43
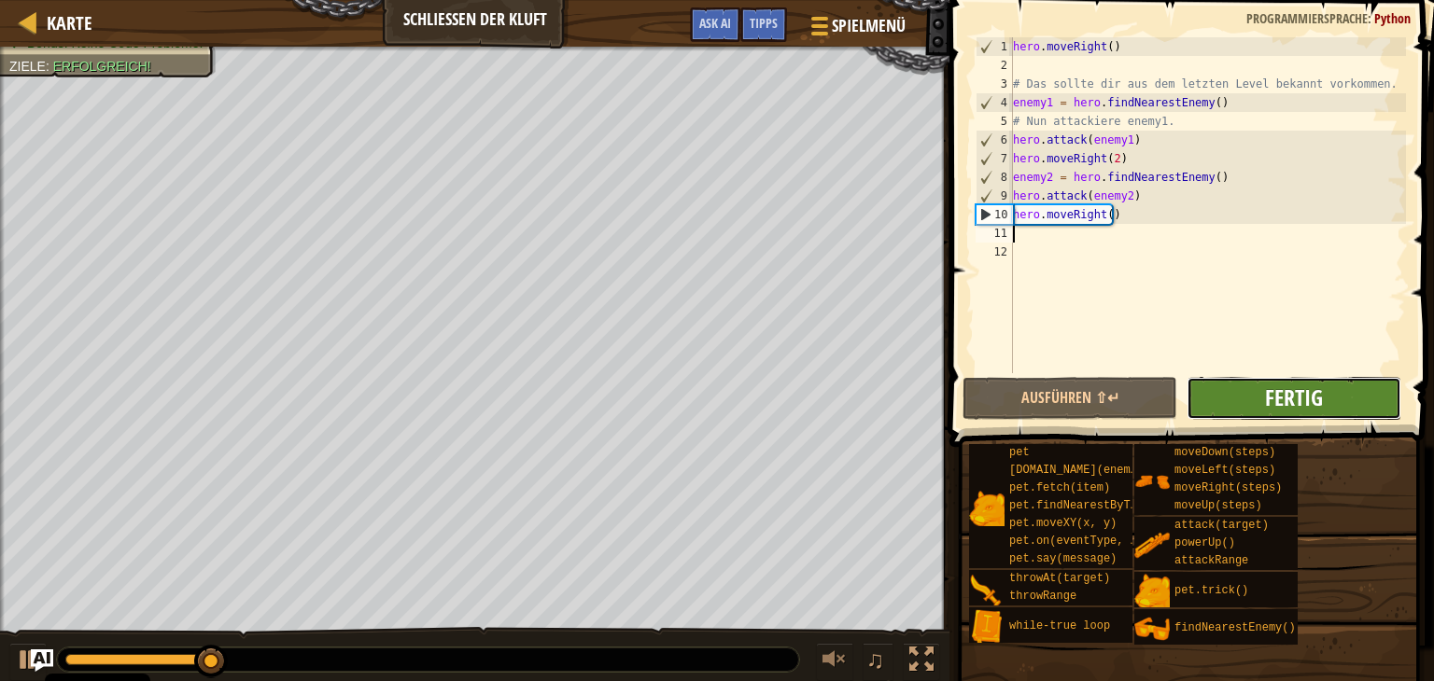
click at [1298, 400] on span "Fertig" at bounding box center [1294, 398] width 58 height 30
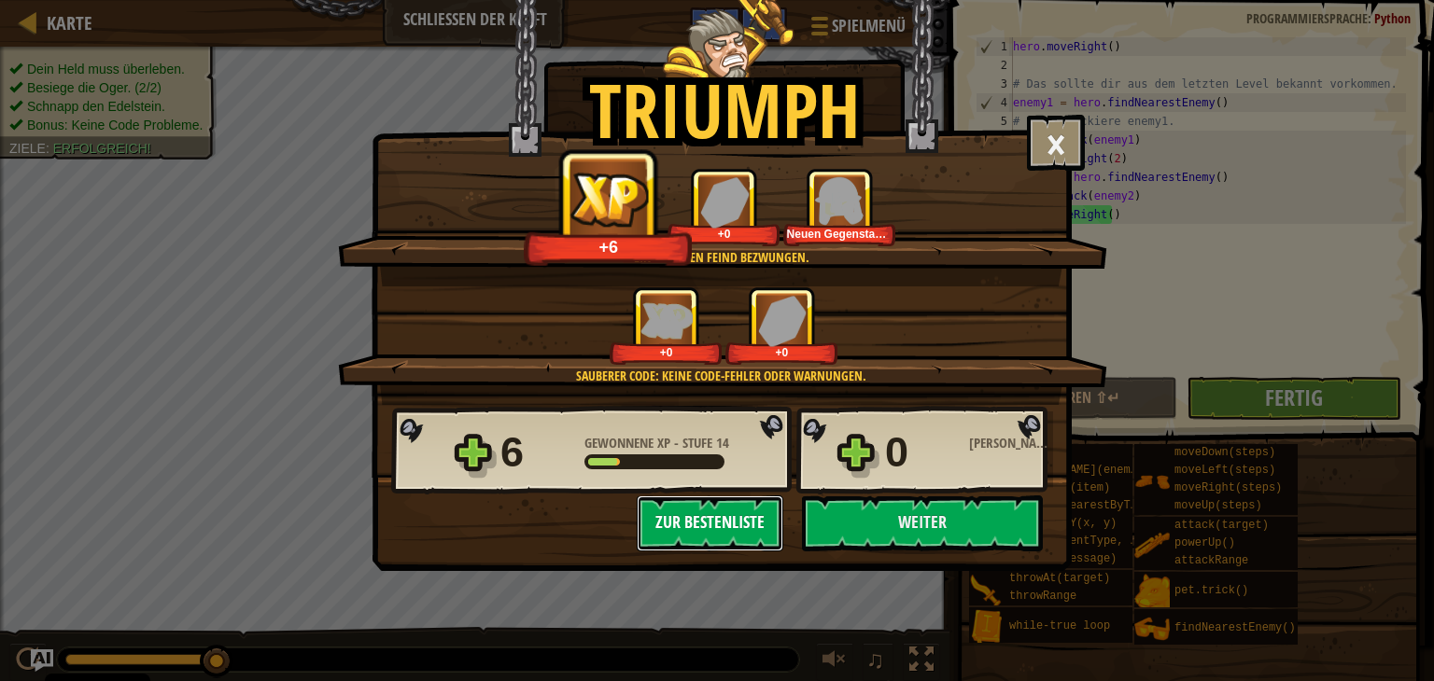
click at [779, 517] on button "Zur Bestenliste" at bounding box center [710, 524] width 147 height 56
select select "de-DE"
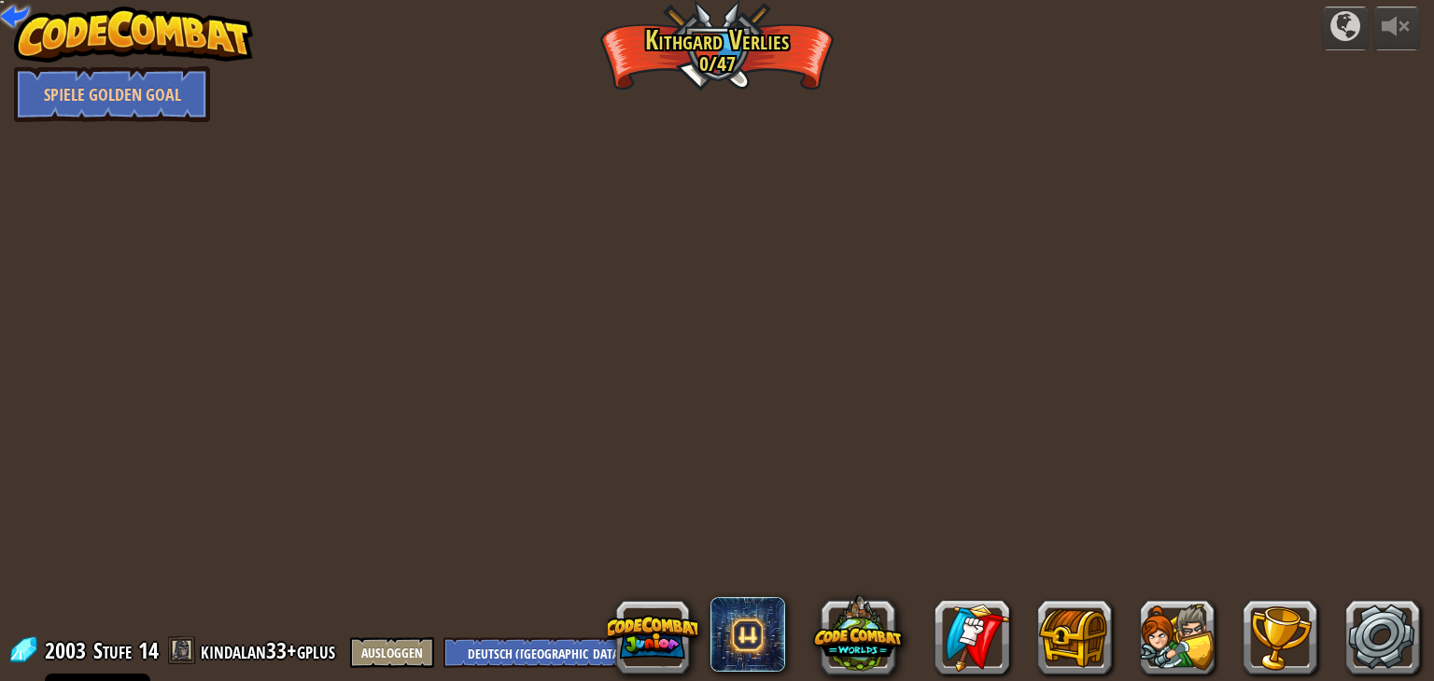
select select "de-DE"
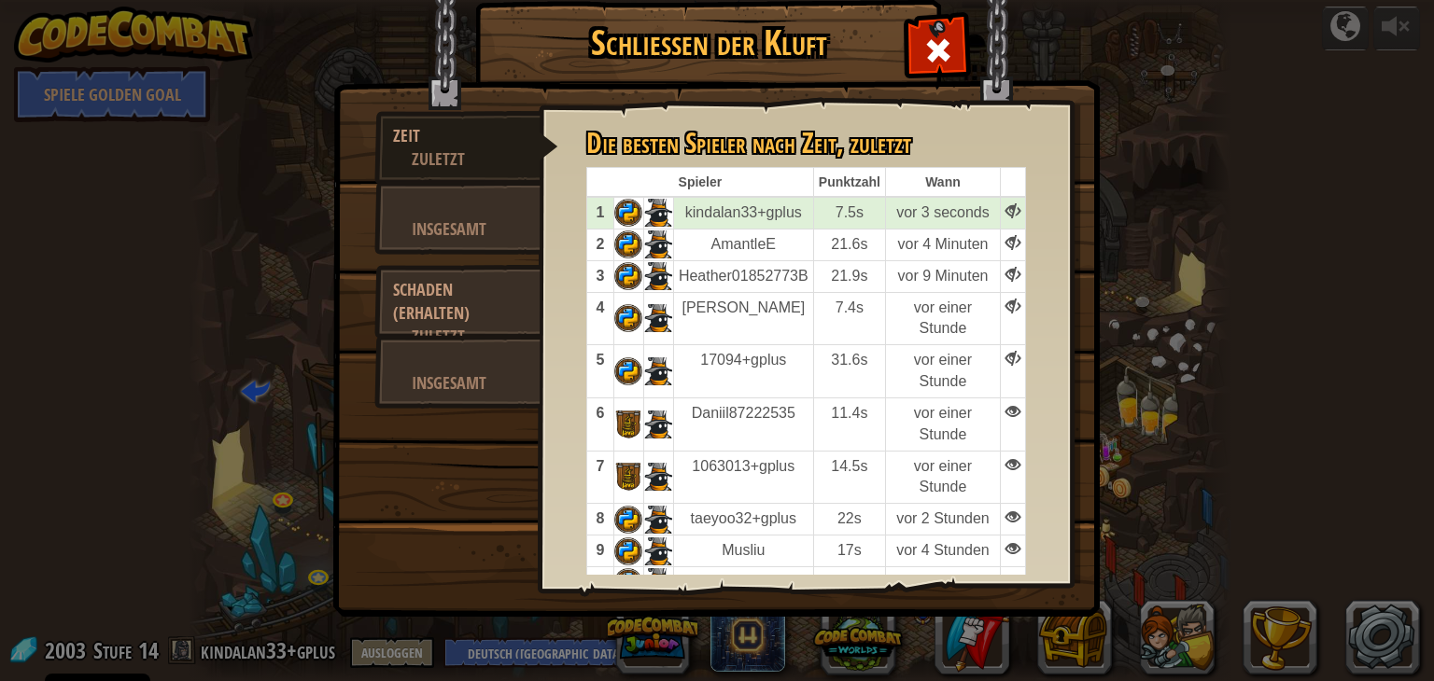
click at [941, 35] on span at bounding box center [938, 50] width 30 height 30
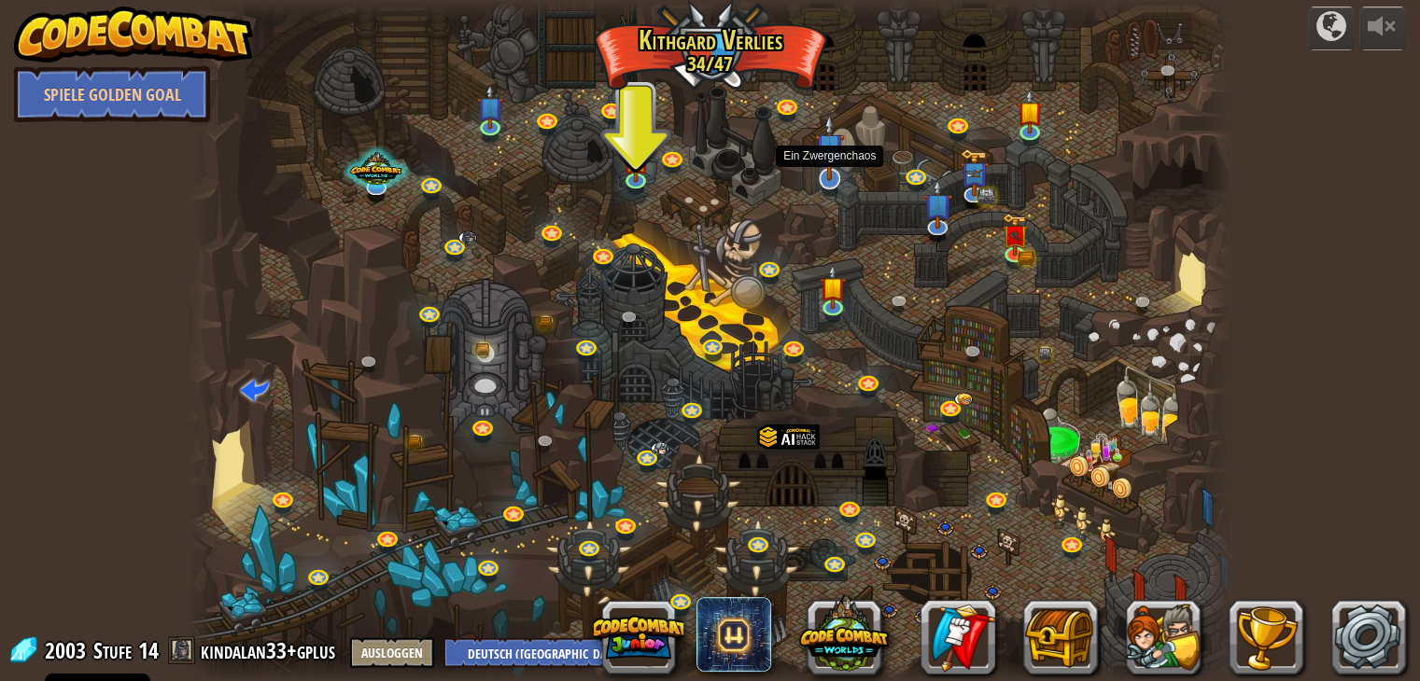
click at [839, 179] on img at bounding box center [829, 147] width 29 height 67
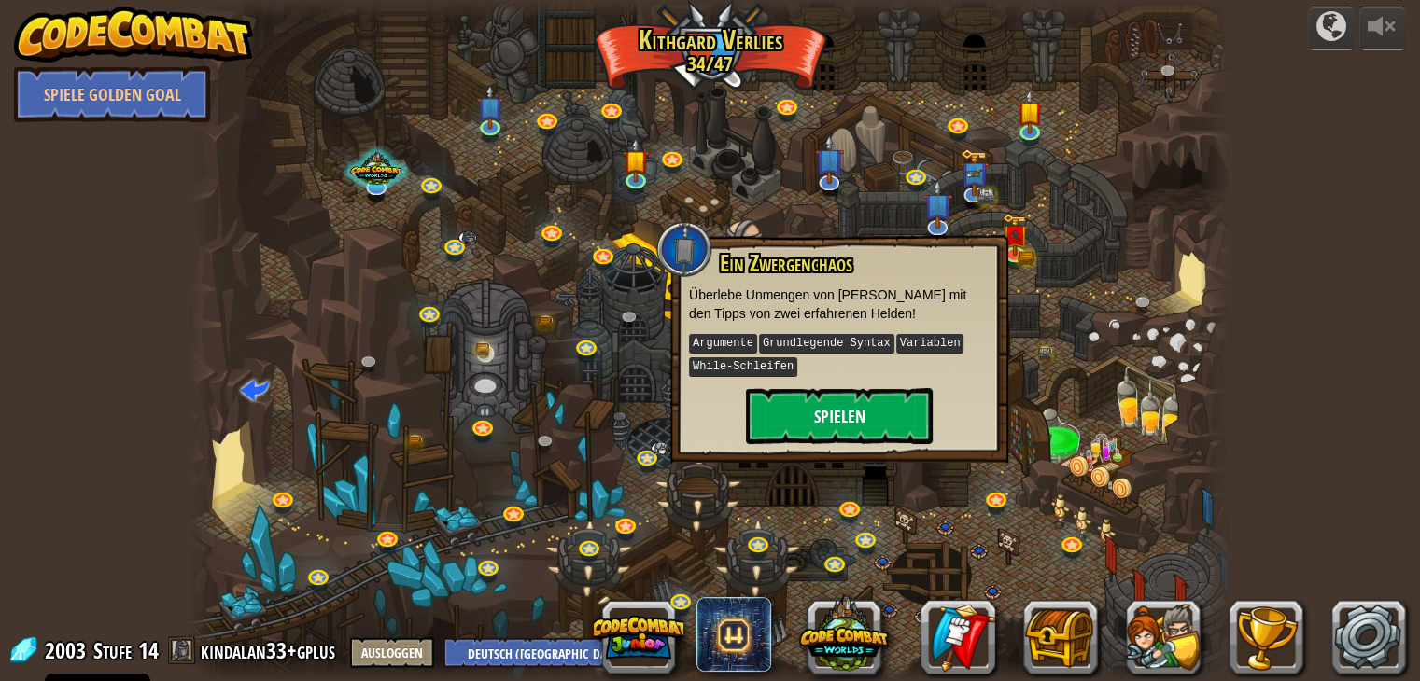
drag, startPoint x: 811, startPoint y: 446, endPoint x: 820, endPoint y: 417, distance: 30.4
click at [811, 441] on div "Ein Zwergenchaos Überlebe Unmengen von [PERSON_NAME] mit den Tipps von zwei erf…" at bounding box center [839, 349] width 338 height 228
click at [821, 415] on button "Spielen" at bounding box center [839, 416] width 187 height 56
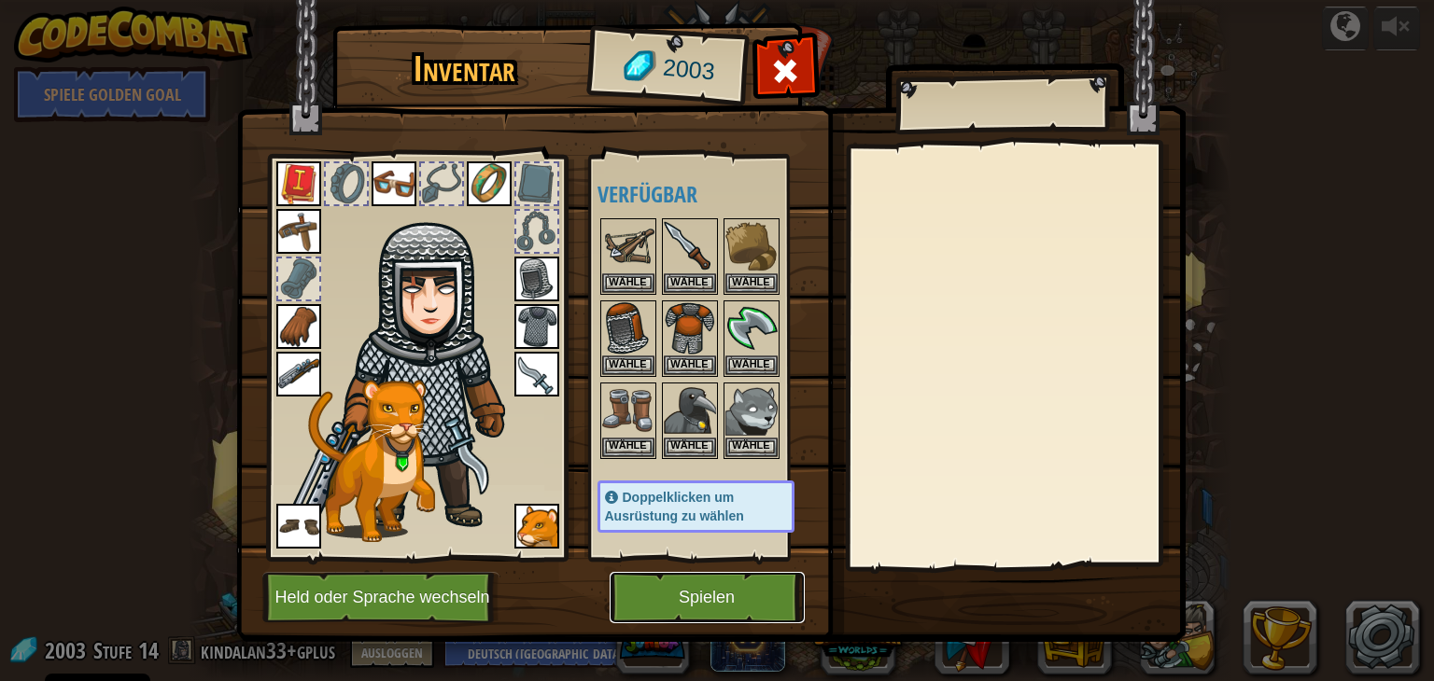
click at [702, 591] on button "Spielen" at bounding box center [706, 597] width 195 height 51
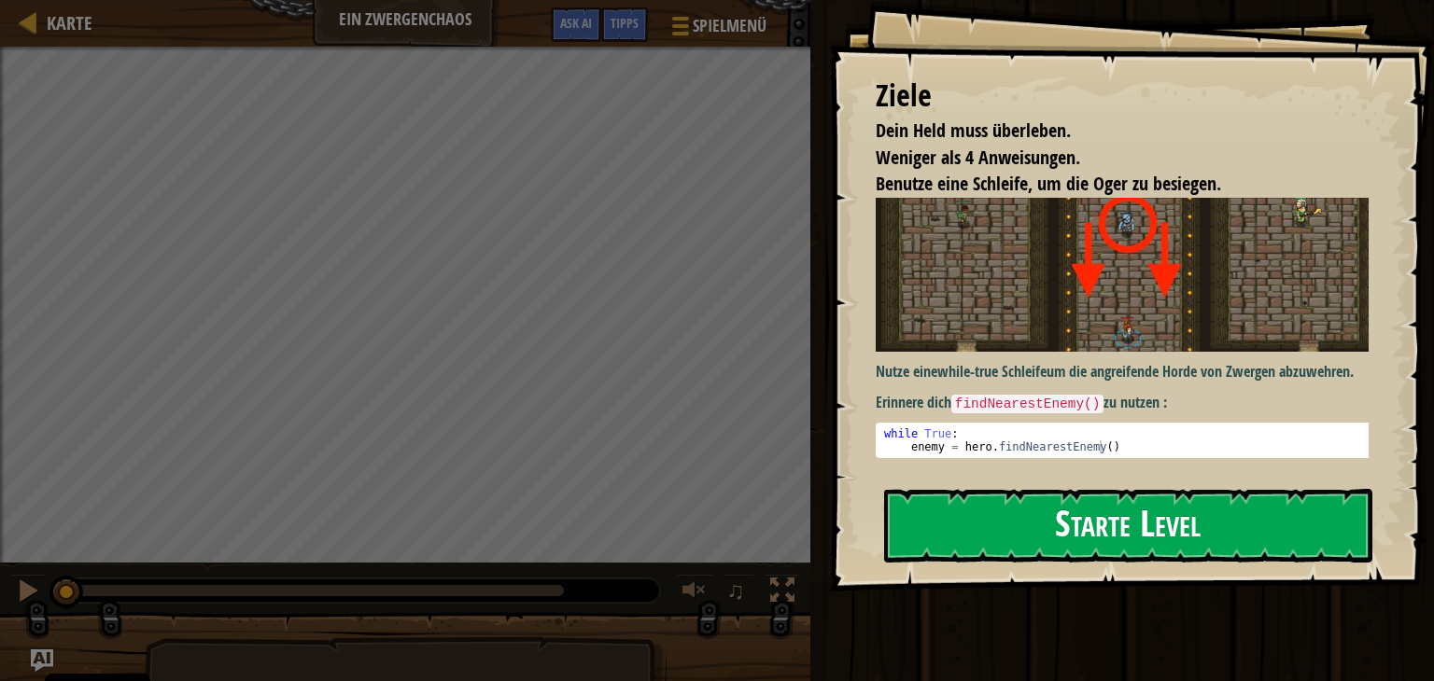
click at [1019, 522] on button "Starte Level" at bounding box center [1128, 526] width 488 height 74
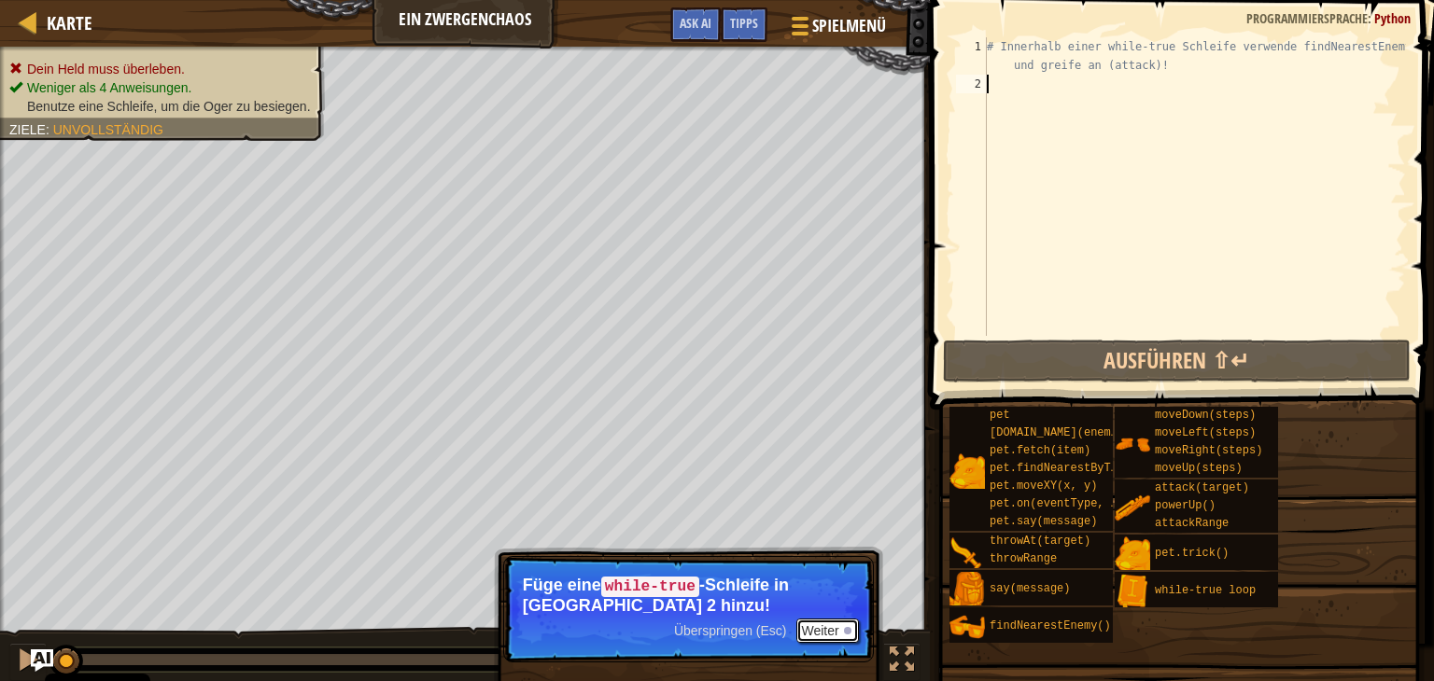
click at [824, 629] on button "Weiter" at bounding box center [827, 631] width 63 height 24
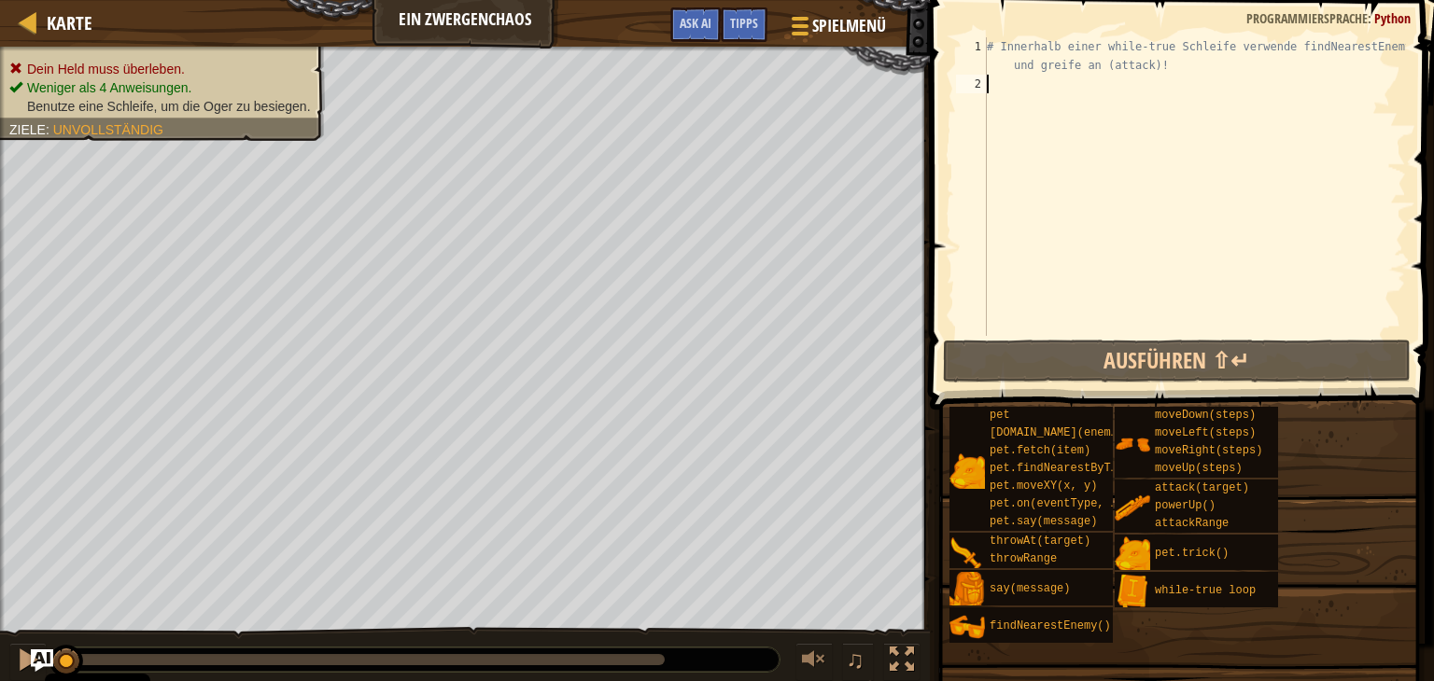
type textarea "h"
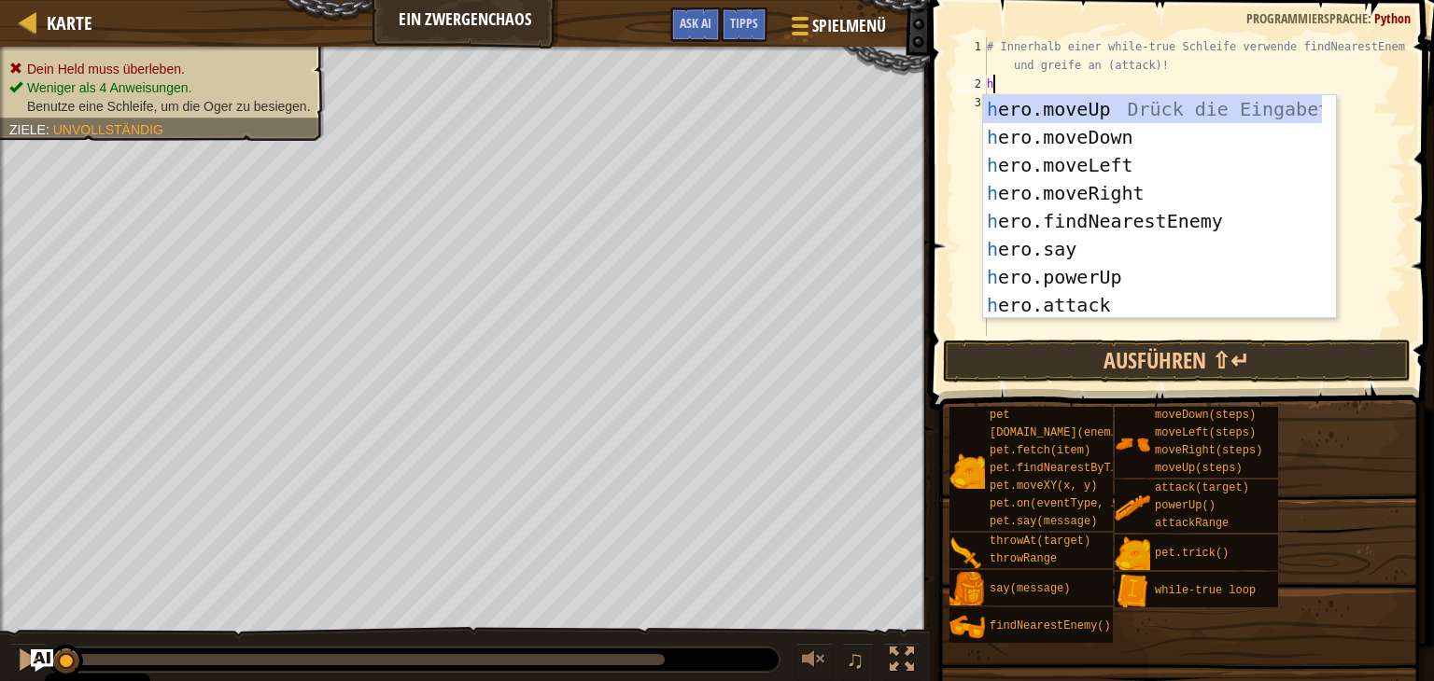
scroll to position [8, 0]
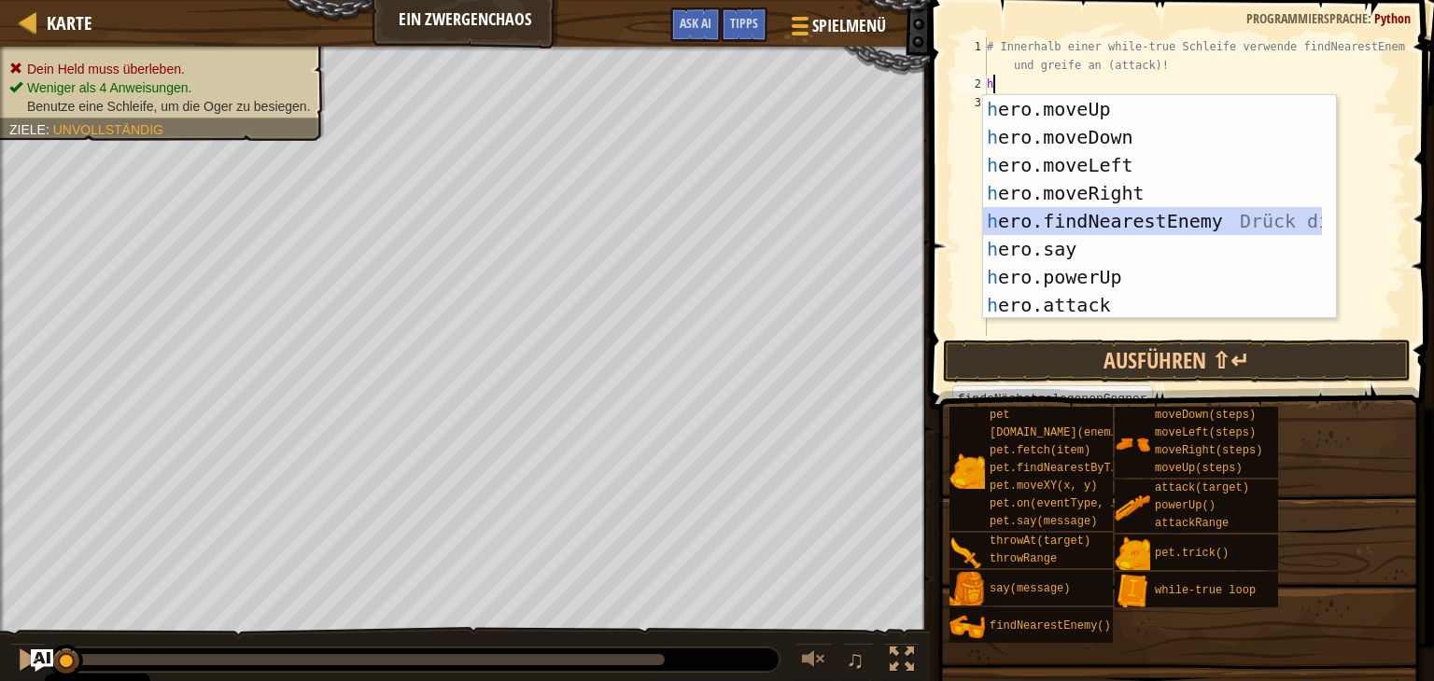
click at [1167, 221] on div "h ero.moveUp Drück die Eingabetaste h ero.moveDown Drück die Eingabetaste h ero…" at bounding box center [1152, 235] width 339 height 280
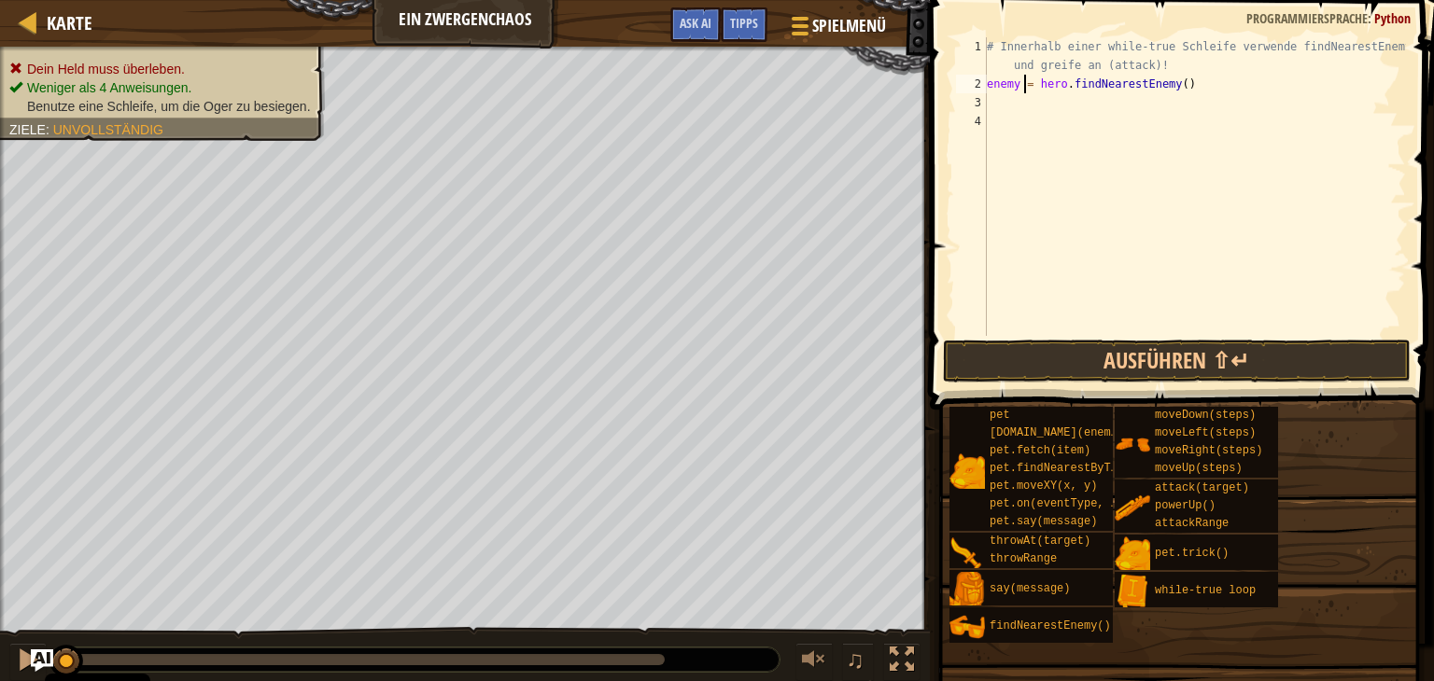
click at [1021, 80] on div "# Innerhalb einer while-true Schleife verwende findNearestEnemy() und greife an…" at bounding box center [1194, 214] width 423 height 355
click at [1015, 86] on div "# Innerhalb einer while-true Schleife verwende findNearestEnemy() und greife an…" at bounding box center [1194, 214] width 423 height 355
type textarea "enemy1 = hero.findNearestEnemy()"
click at [1003, 105] on div "# Innerhalb einer while-true Schleife verwende findNearestEnemy() und greife an…" at bounding box center [1194, 214] width 423 height 355
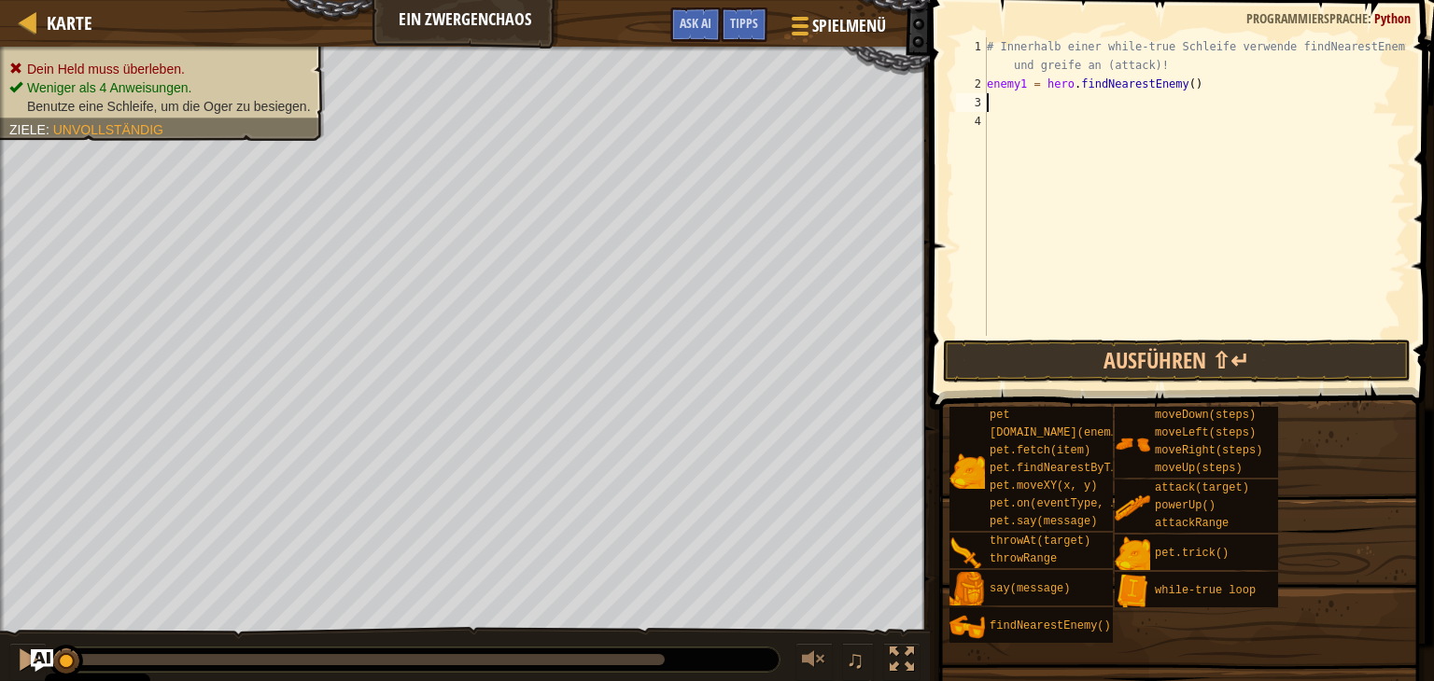
scroll to position [8, 0]
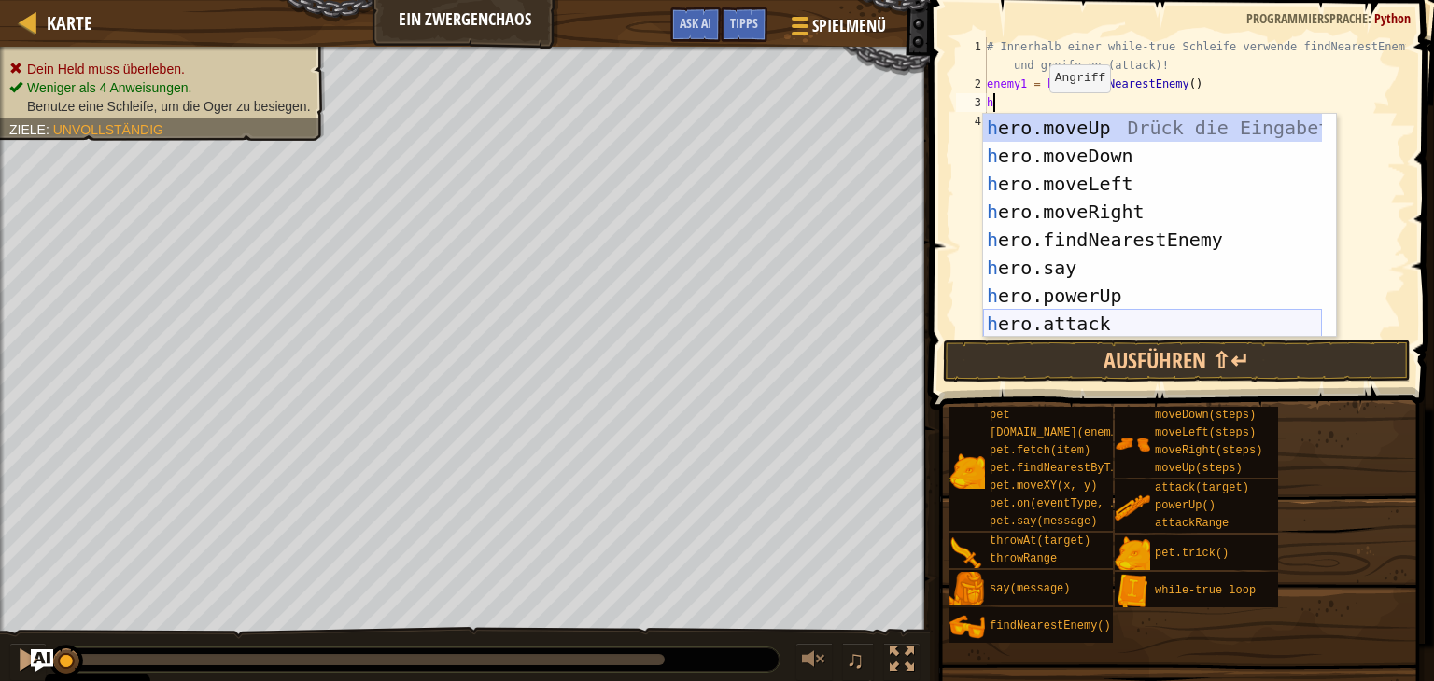
click at [1120, 318] on div "h ero.moveUp Drück die Eingabetaste h ero.moveDown Drück die Eingabetaste h ero…" at bounding box center [1152, 254] width 339 height 280
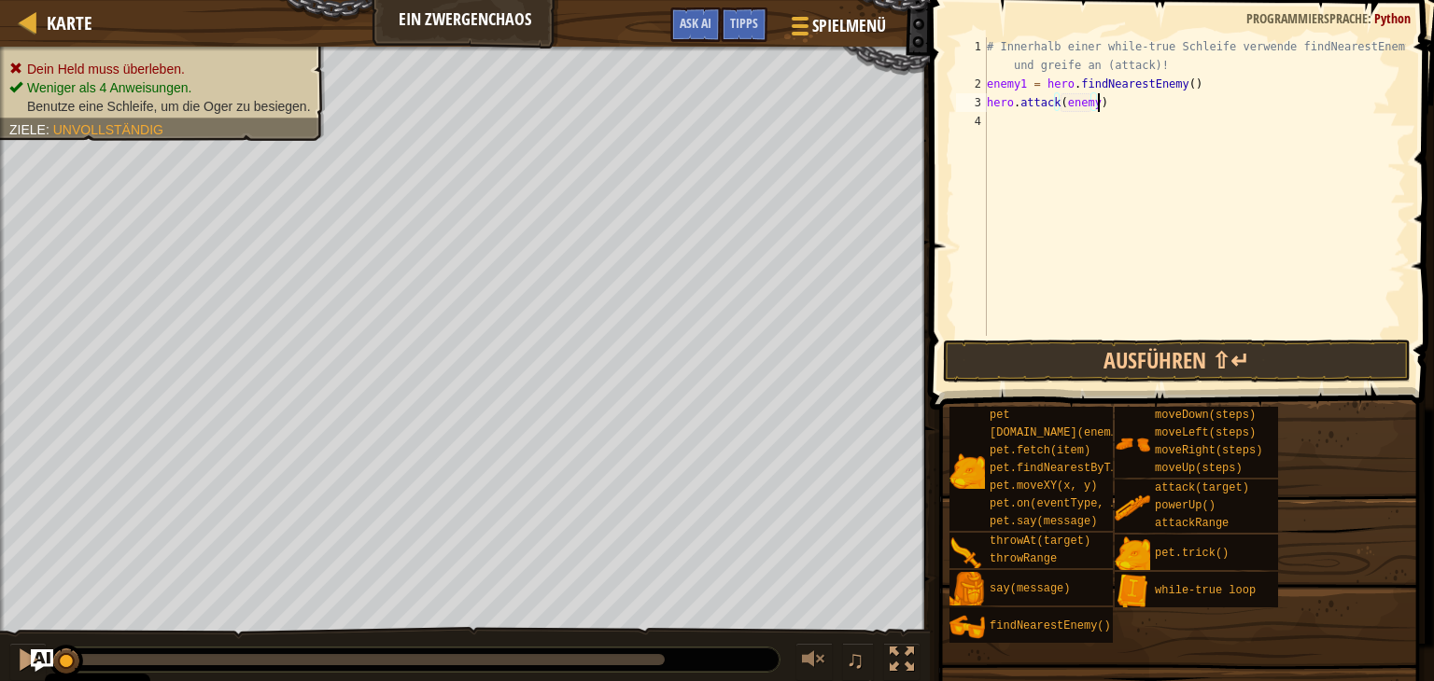
click at [1101, 109] on div "# Innerhalb einer while-true Schleife verwende findNearestEnemy() und greife an…" at bounding box center [1194, 214] width 423 height 355
click at [1090, 105] on div "# Innerhalb einer while-true Schleife verwende findNearestEnemy() und greife an…" at bounding box center [1194, 214] width 423 height 355
click at [1155, 348] on button "Ausführen ⇧↵" at bounding box center [1177, 361] width 468 height 43
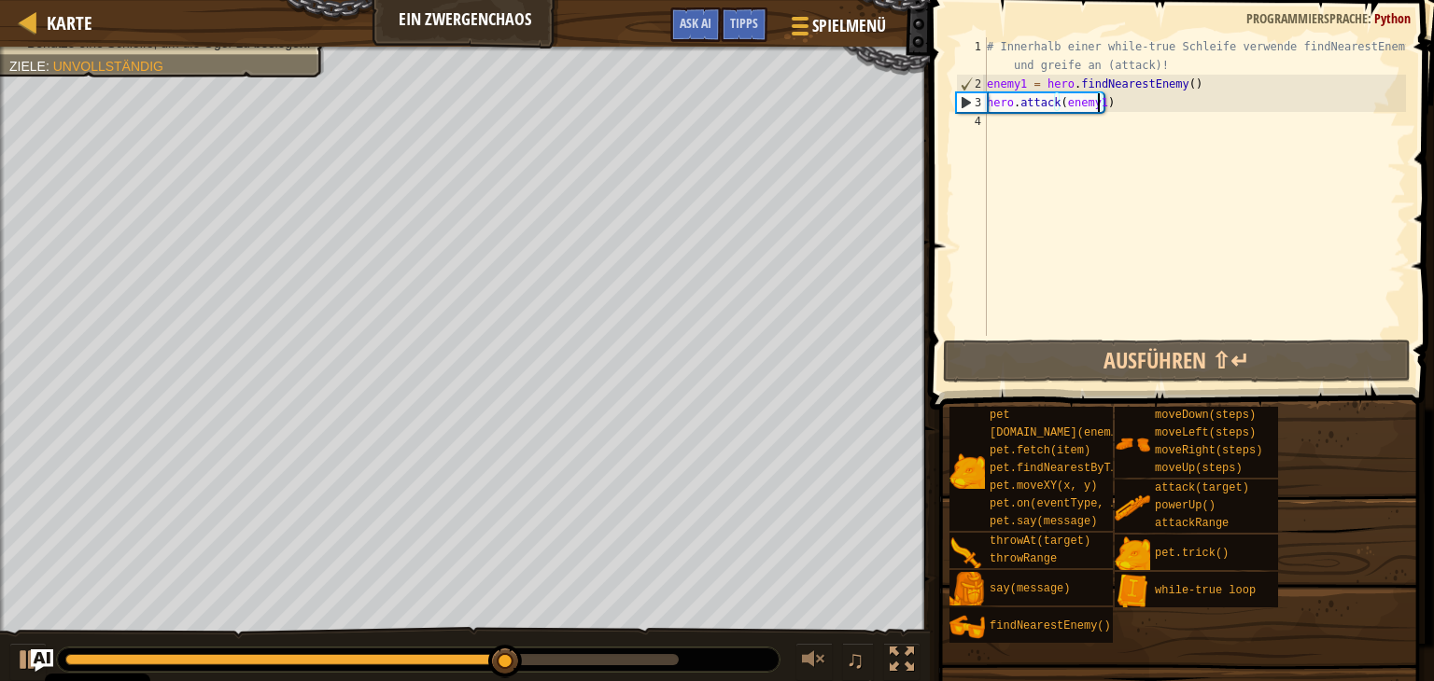
click at [1022, 88] on div "# Innerhalb einer while-true Schleife verwende findNearestEnemy() und greife an…" at bounding box center [1194, 214] width 423 height 355
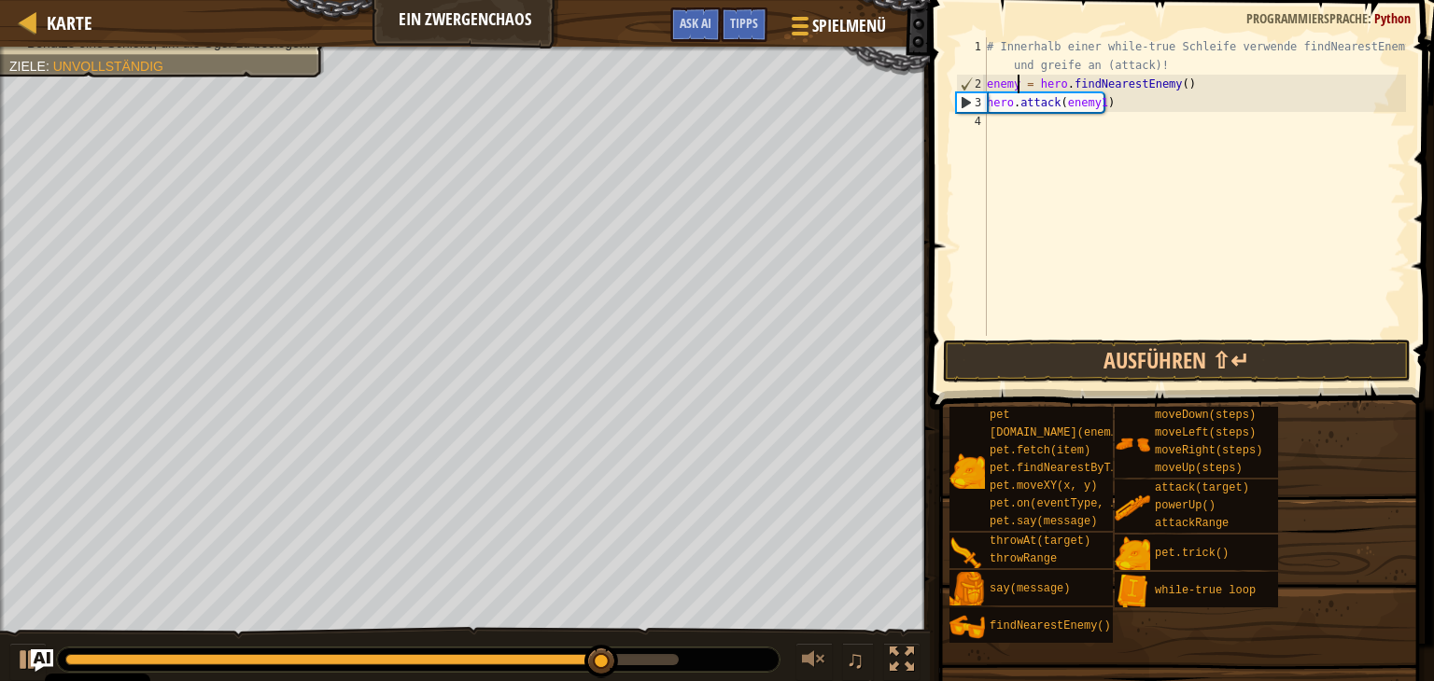
click at [1095, 98] on div "# Innerhalb einer while-true Schleife verwende findNearestEnemy() und greife an…" at bounding box center [1194, 214] width 423 height 355
type textarea "hero.attack(enemy)"
click at [1245, 371] on button "Ausführen ⇧↵" at bounding box center [1177, 361] width 468 height 43
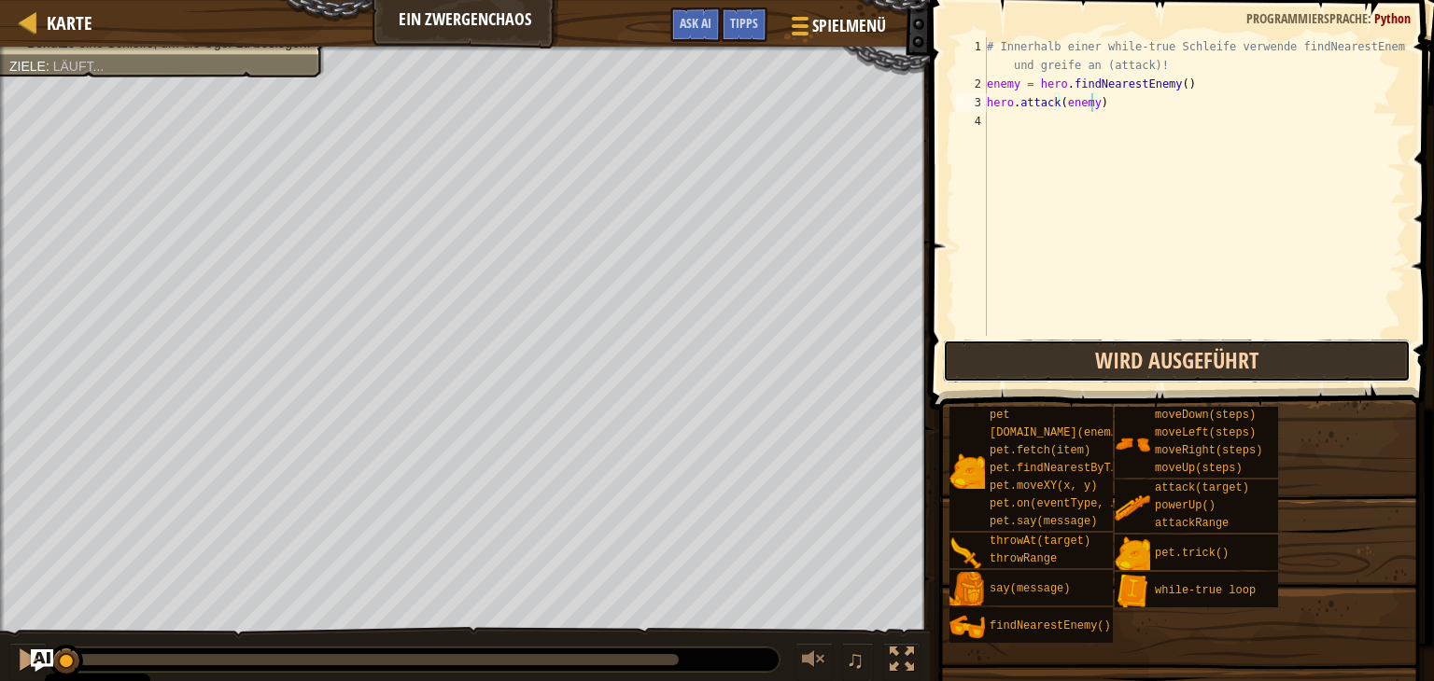
click at [1247, 357] on button "Wird ausgeführt" at bounding box center [1177, 361] width 468 height 43
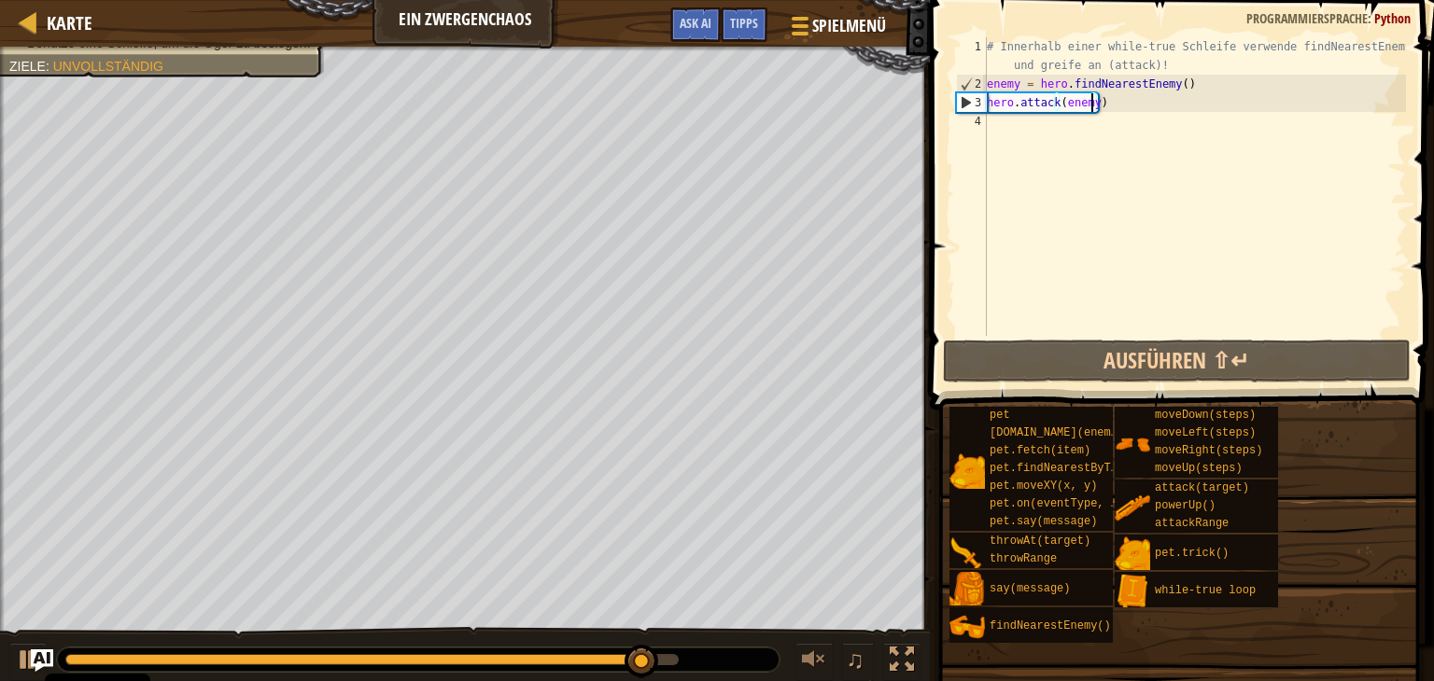
click at [1005, 124] on div "# Innerhalb einer while-true Schleife verwende findNearestEnemy() und greife an…" at bounding box center [1194, 214] width 423 height 355
click at [1172, 66] on div "# Innerhalb einer while-true Schleife verwende findNearestEnemy() und greife an…" at bounding box center [1194, 214] width 423 height 355
type textarea "# Innerhalb einer while-true Schleife verwende findNearestEnemy() und greife an…"
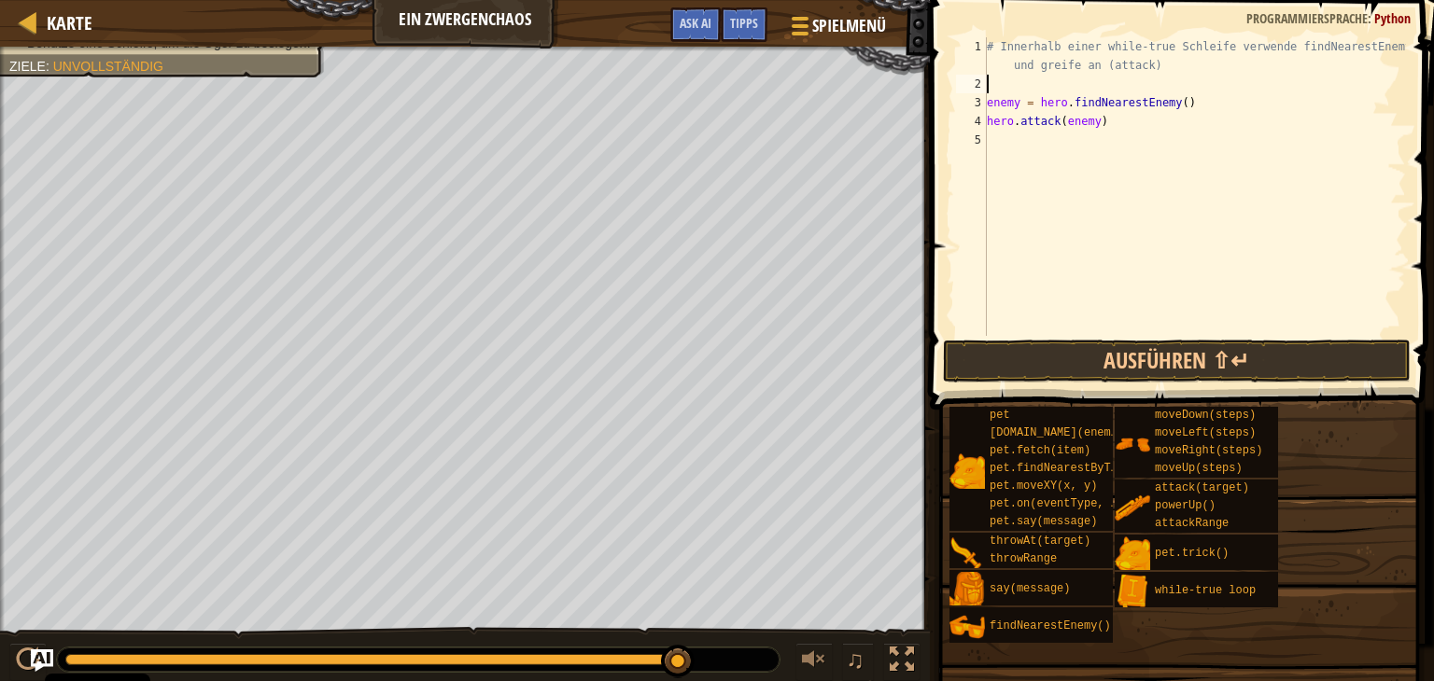
type textarea "w"
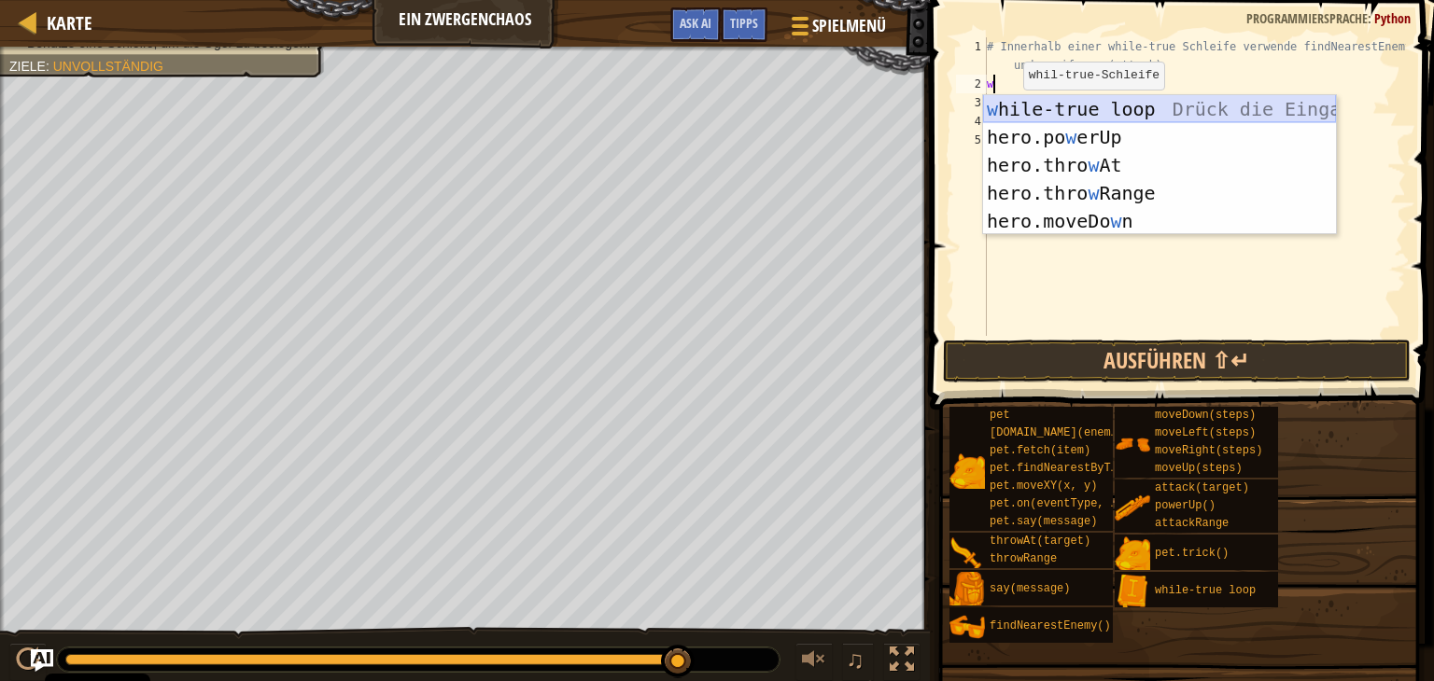
click at [1116, 106] on div "w hile-true loop Drück die Eingabetaste hero.po w erUp [PERSON_NAME] die Eingab…" at bounding box center [1159, 193] width 353 height 196
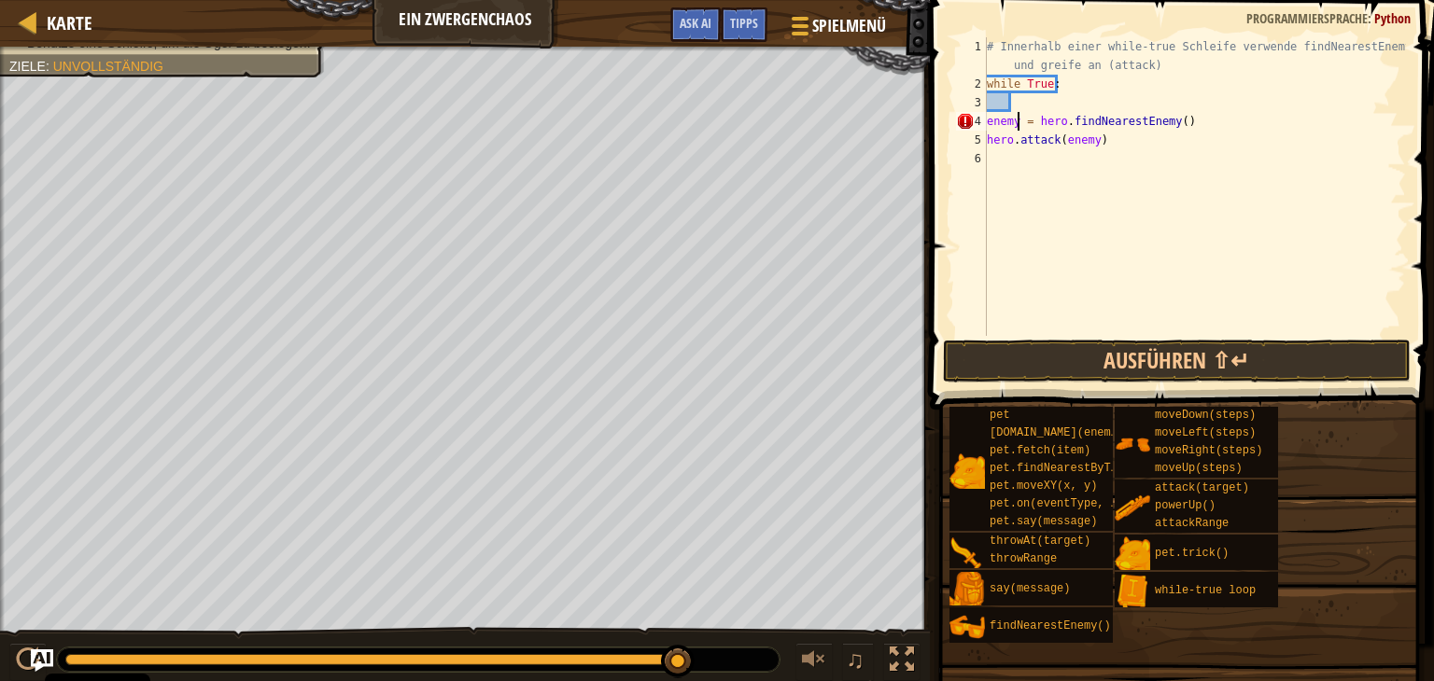
click at [1015, 125] on div "# Innerhalb einer while-true Schleife verwende findNearestEnemy() und greife an…" at bounding box center [1194, 214] width 423 height 355
click at [1090, 140] on div "# Innerhalb einer while-true Schleife verwende findNearestEnemy() und greife an…" at bounding box center [1194, 214] width 423 height 355
drag, startPoint x: 989, startPoint y: 118, endPoint x: 1181, endPoint y: 123, distance: 191.4
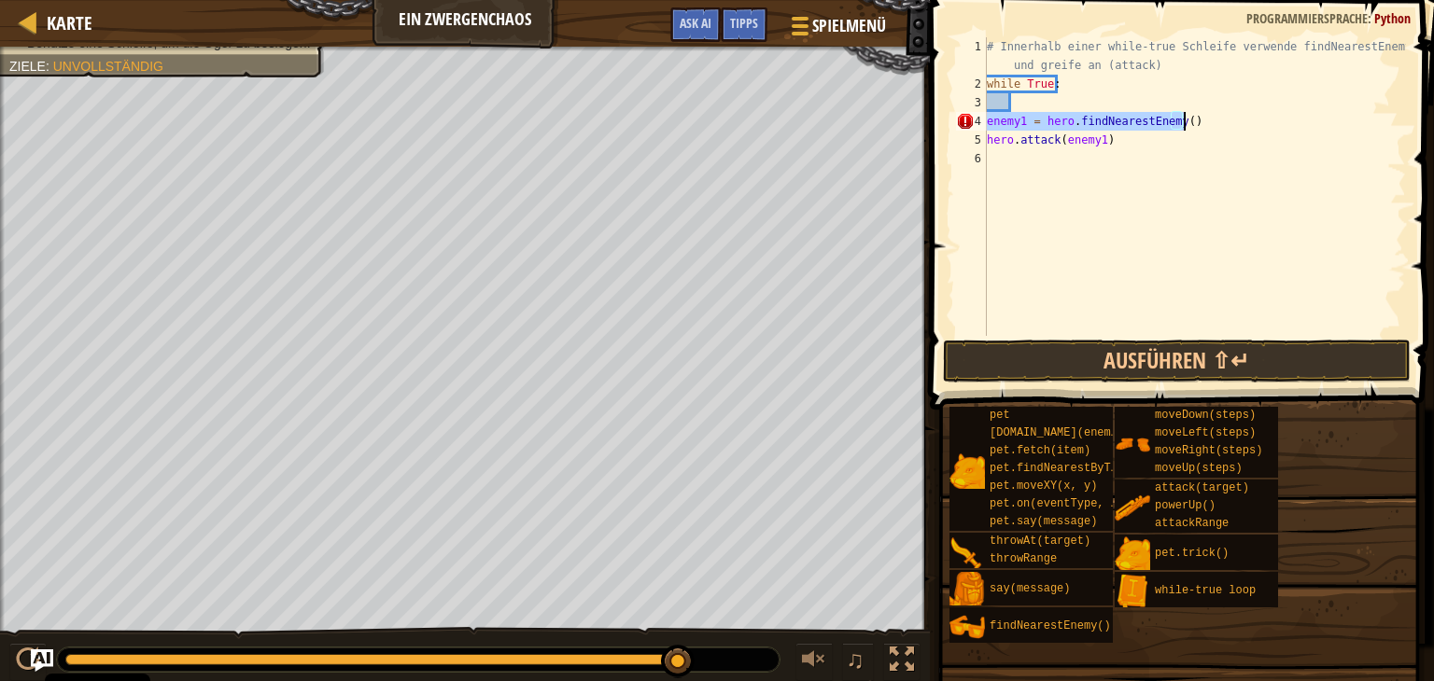
click at [1181, 123] on div "# Innerhalb einer while-true Schleife verwende findNearestEnemy() und greife an…" at bounding box center [1194, 214] width 423 height 355
drag, startPoint x: 1161, startPoint y: 120, endPoint x: 1163, endPoint y: 104, distance: 16.9
drag, startPoint x: 1163, startPoint y: 104, endPoint x: 1184, endPoint y: 141, distance: 43.1
click at [1184, 141] on div "# Innerhalb einer while-true Schleife verwende findNearestEnemy() und greife an…" at bounding box center [1194, 214] width 423 height 355
drag, startPoint x: 987, startPoint y: 121, endPoint x: 1251, endPoint y: 129, distance: 263.3
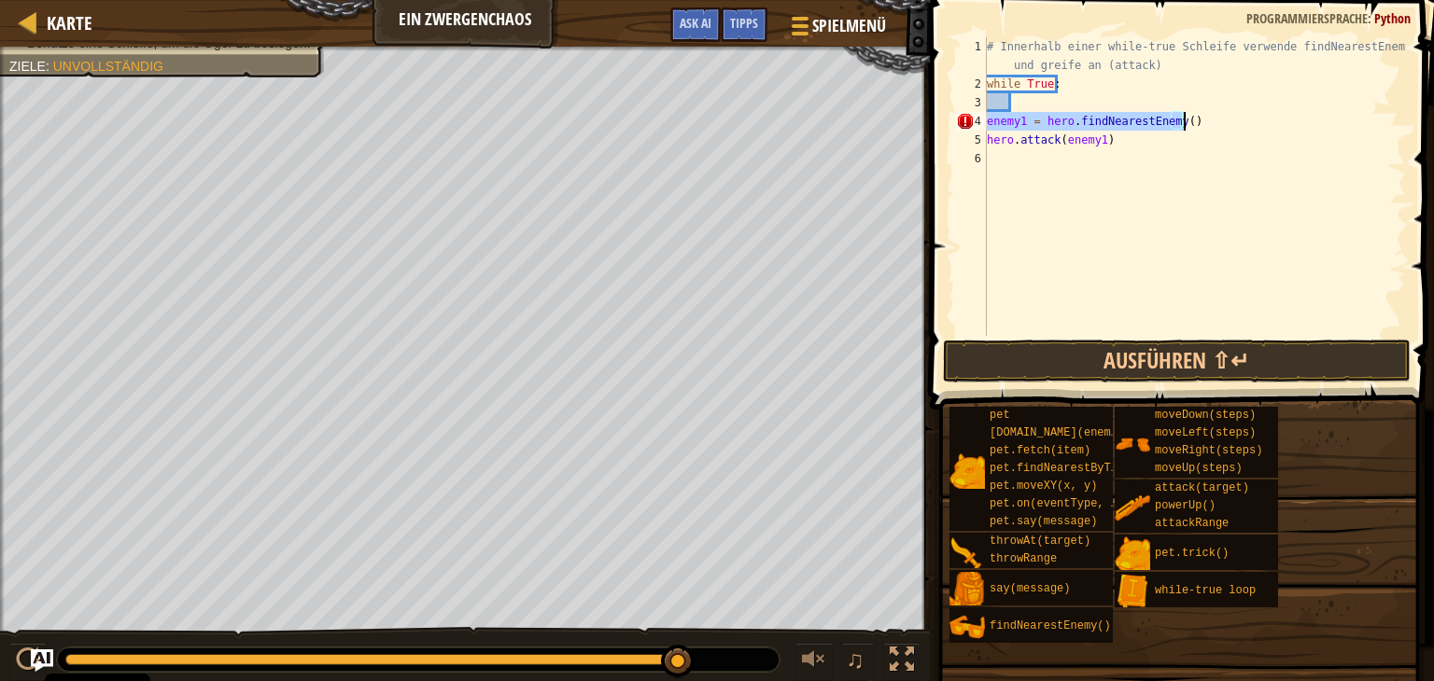
click at [1251, 129] on div "# Innerhalb einer while-true Schleife verwende findNearestEnemy() und greife an…" at bounding box center [1194, 214] width 423 height 355
type textarea "enemy1 = hero.findNearestEnemy()"
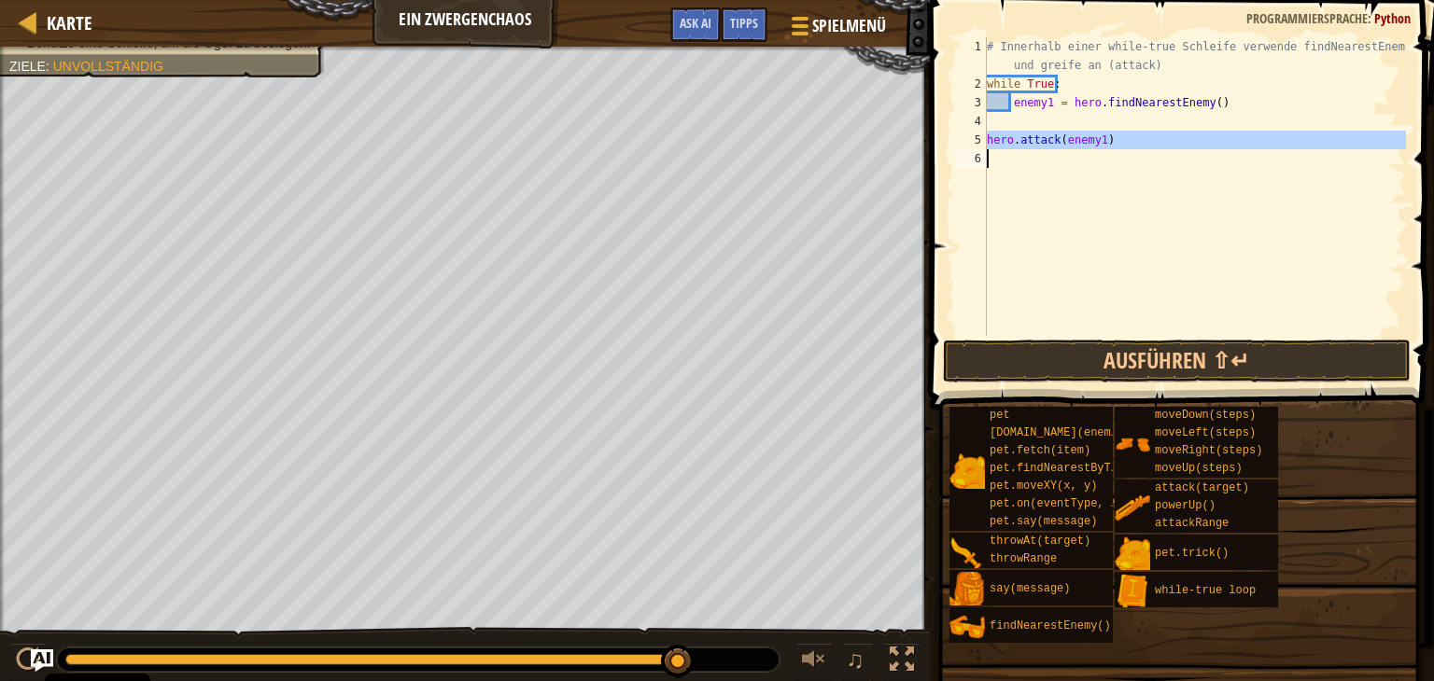
drag, startPoint x: 985, startPoint y: 138, endPoint x: 1093, endPoint y: 147, distance: 108.7
click at [1093, 147] on div "enemy1 = hero.findNearestEnemy() 1 2 3 4 5 6 # Innerhalb einer while-true Schle…" at bounding box center [1179, 186] width 454 height 299
type textarea "hero.attack(enemy1)"
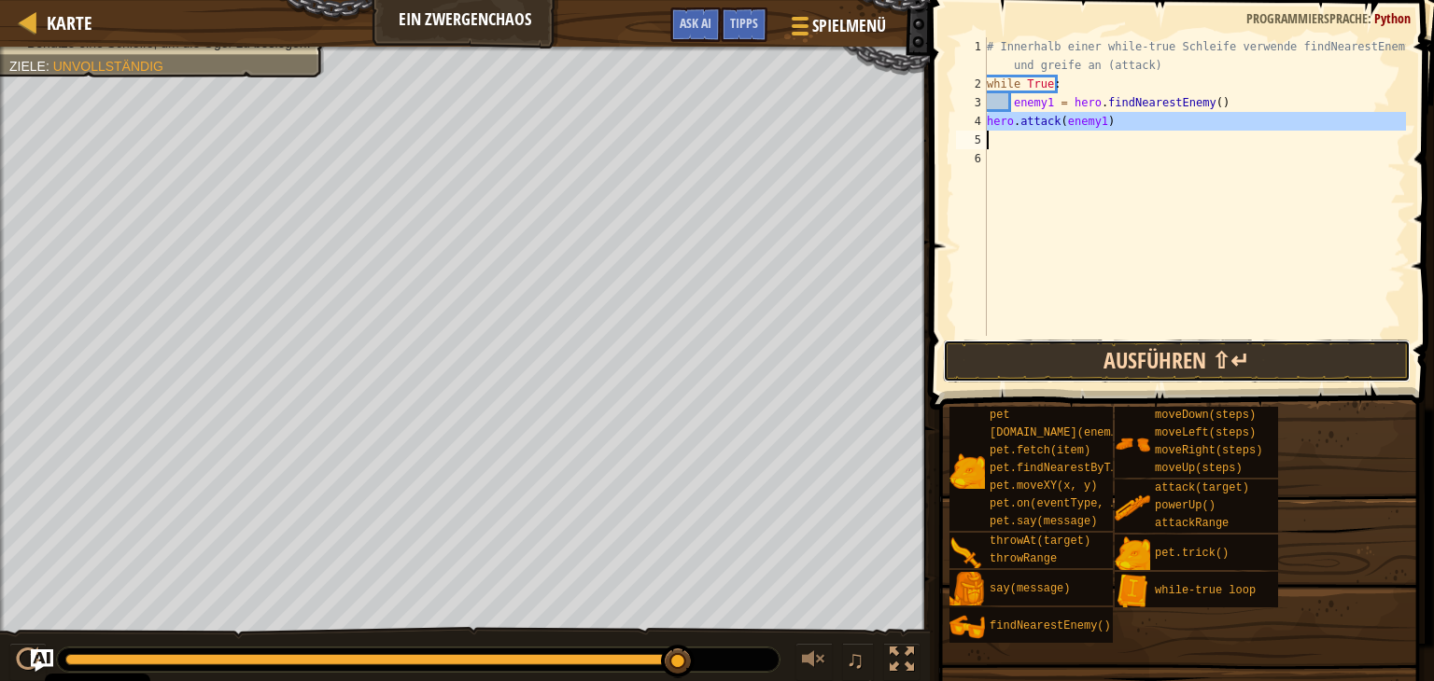
click at [1157, 372] on button "Ausführen ⇧↵" at bounding box center [1177, 361] width 468 height 43
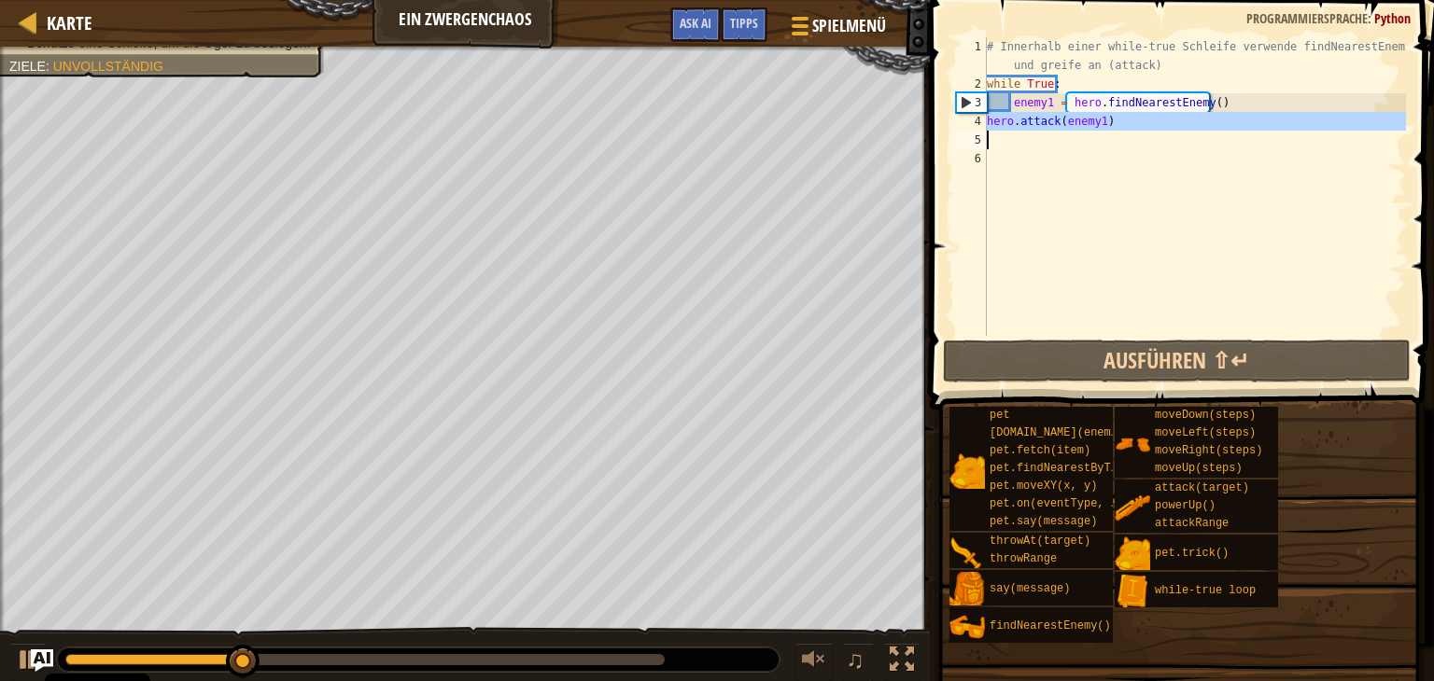
drag, startPoint x: 987, startPoint y: 127, endPoint x: 1105, endPoint y: 136, distance: 118.9
click at [1105, 136] on div "# Innerhalb einer while-true Schleife verwende findNearestEnemy() und greife an…" at bounding box center [1194, 214] width 423 height 355
type textarea "hero.attack(enemy1)"
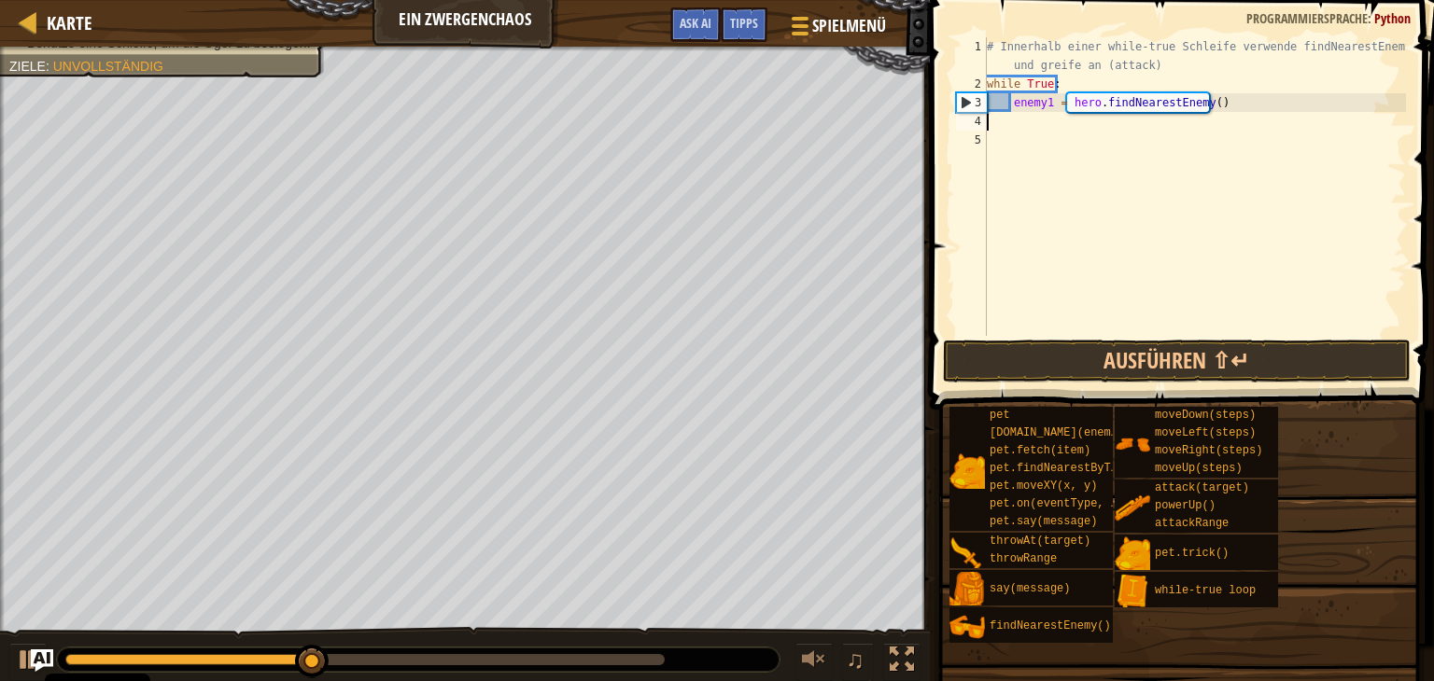
click at [1237, 105] on div "# Innerhalb einer while-true Schleife verwende findNearestEnemy() und greife an…" at bounding box center [1194, 214] width 423 height 355
type textarea "enemy1 = hero.findNearestEnemy()"
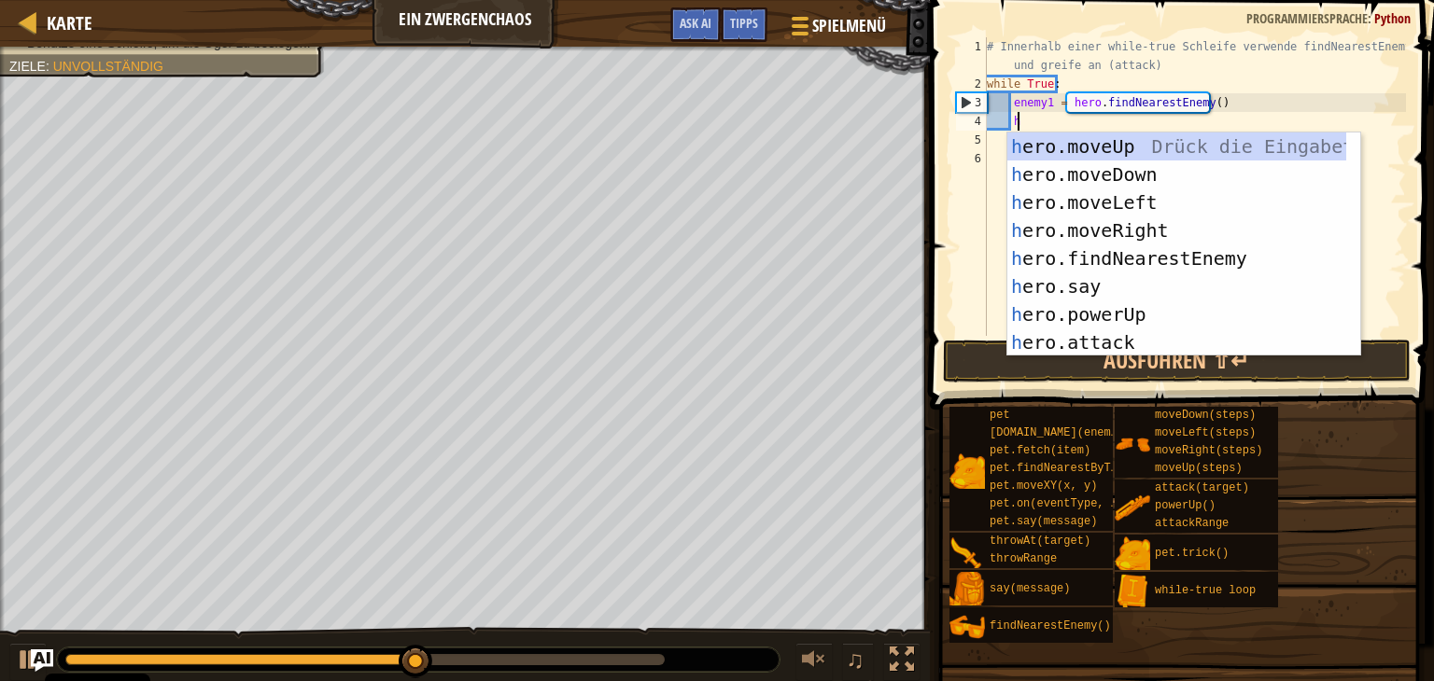
scroll to position [8, 1]
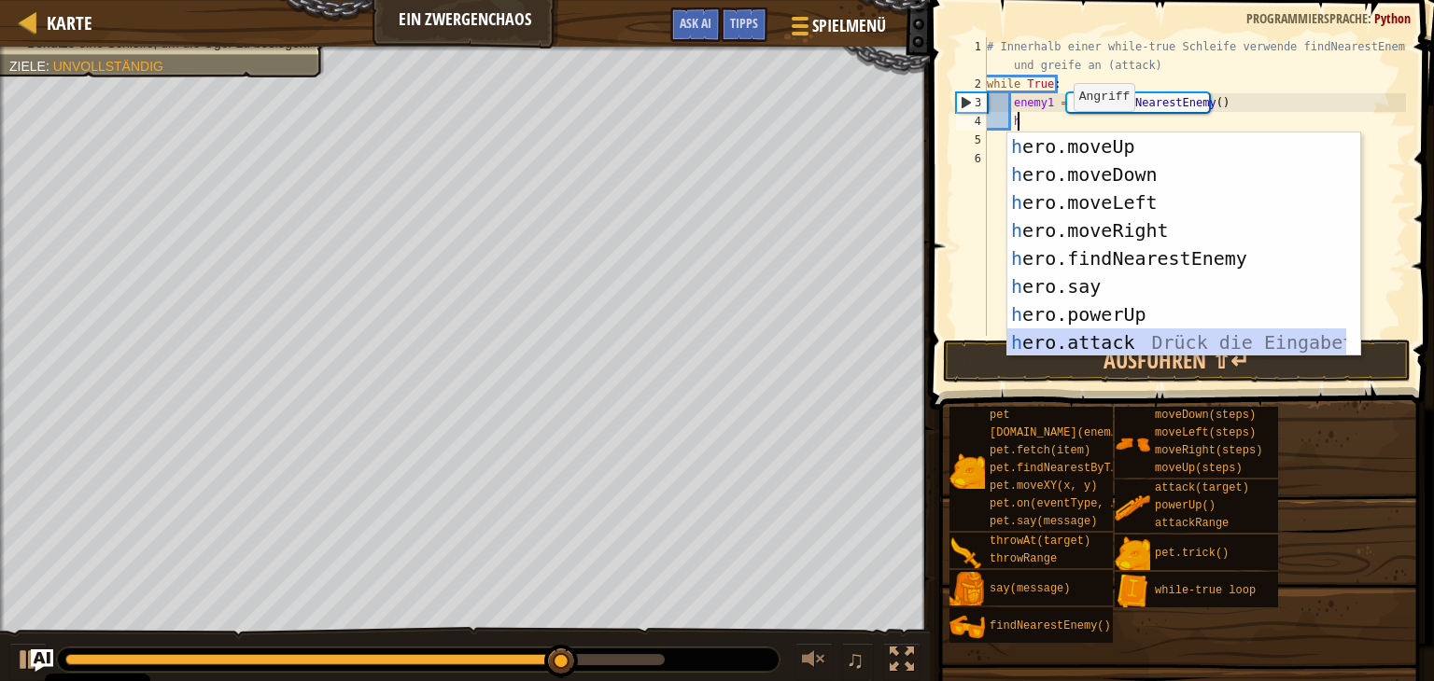
click at [1142, 341] on div "h ero.moveUp Drück die Eingabetaste h ero.moveDown Drück die Eingabetaste h ero…" at bounding box center [1176, 273] width 339 height 280
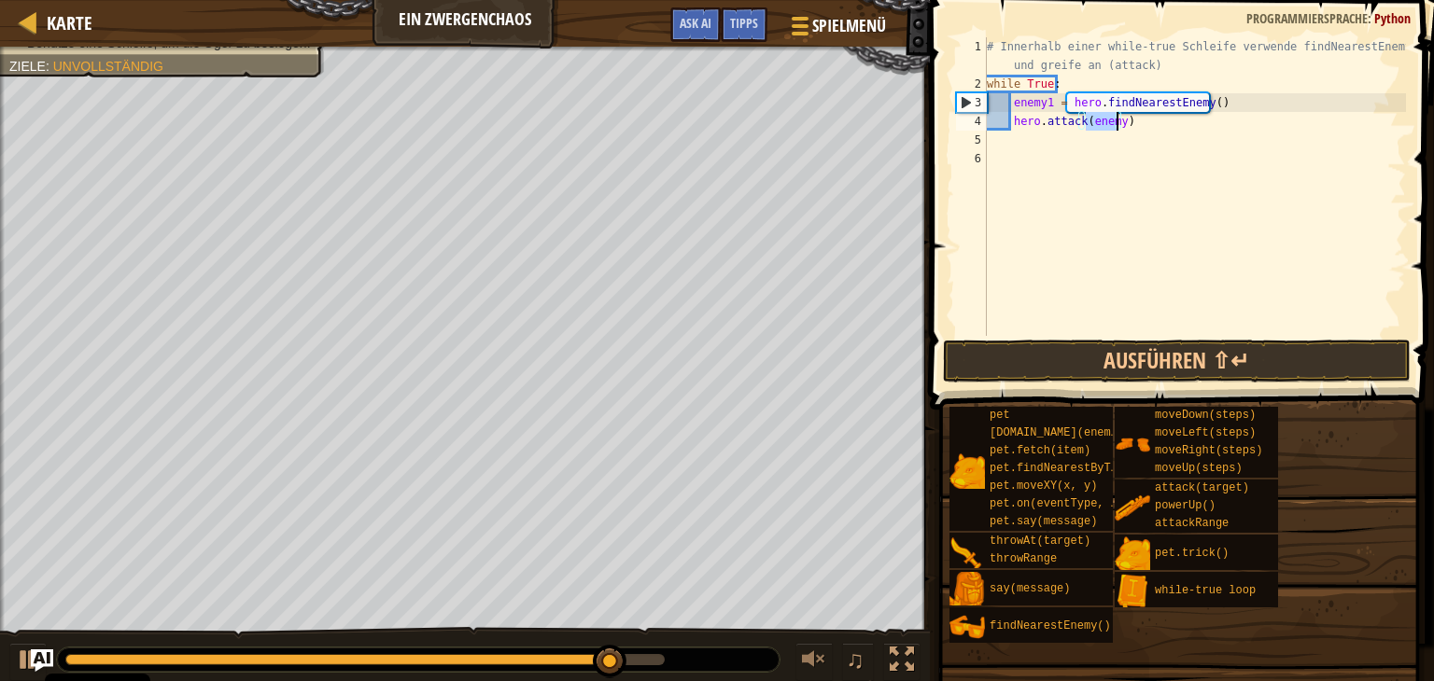
click at [1134, 124] on div "# Innerhalb einer while-true Schleife verwende findNearestEnemy() und greife an…" at bounding box center [1194, 214] width 423 height 355
click at [1113, 122] on div "# Innerhalb einer while-true Schleife verwende findNearestEnemy() und greife an…" at bounding box center [1194, 214] width 423 height 355
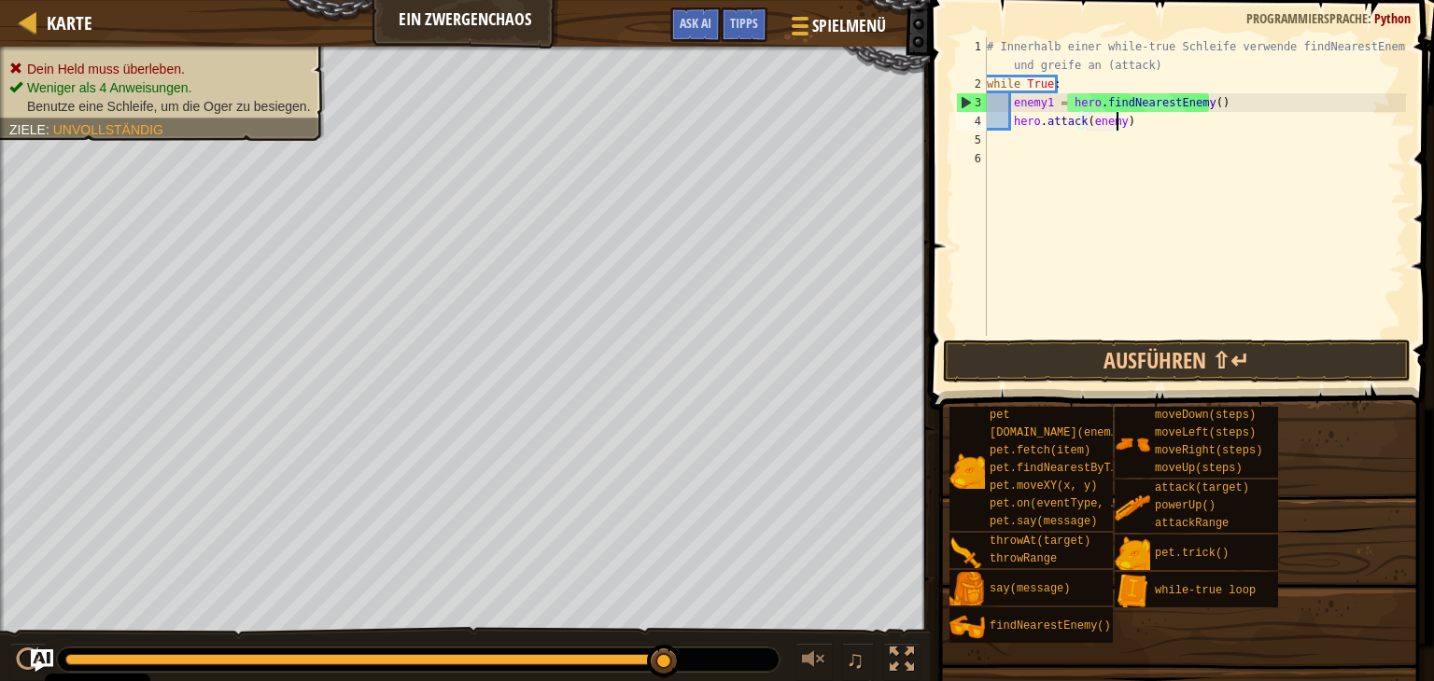
scroll to position [8, 10]
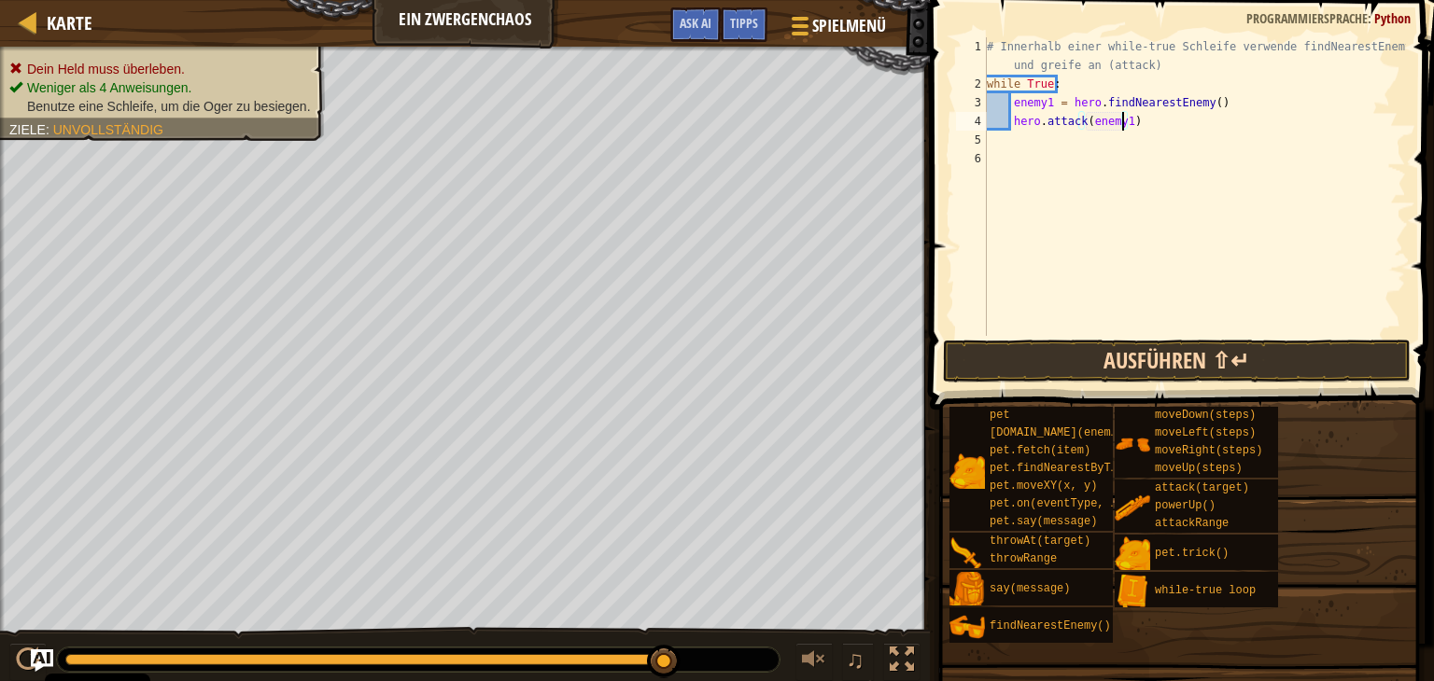
type textarea "hero.attack(enemy1)"
click at [1228, 353] on button "Ausführen ⇧↵" at bounding box center [1177, 361] width 468 height 43
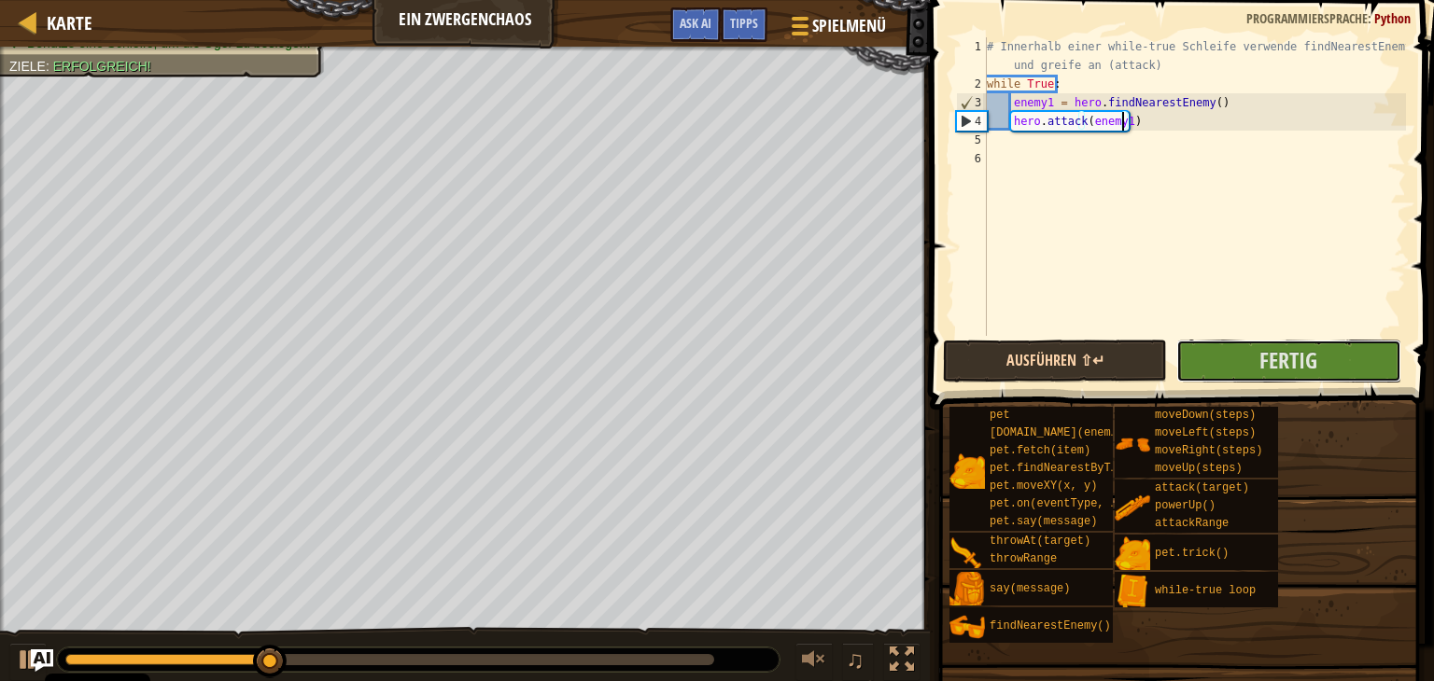
click at [1229, 346] on button "Fertig" at bounding box center [1288, 361] width 224 height 43
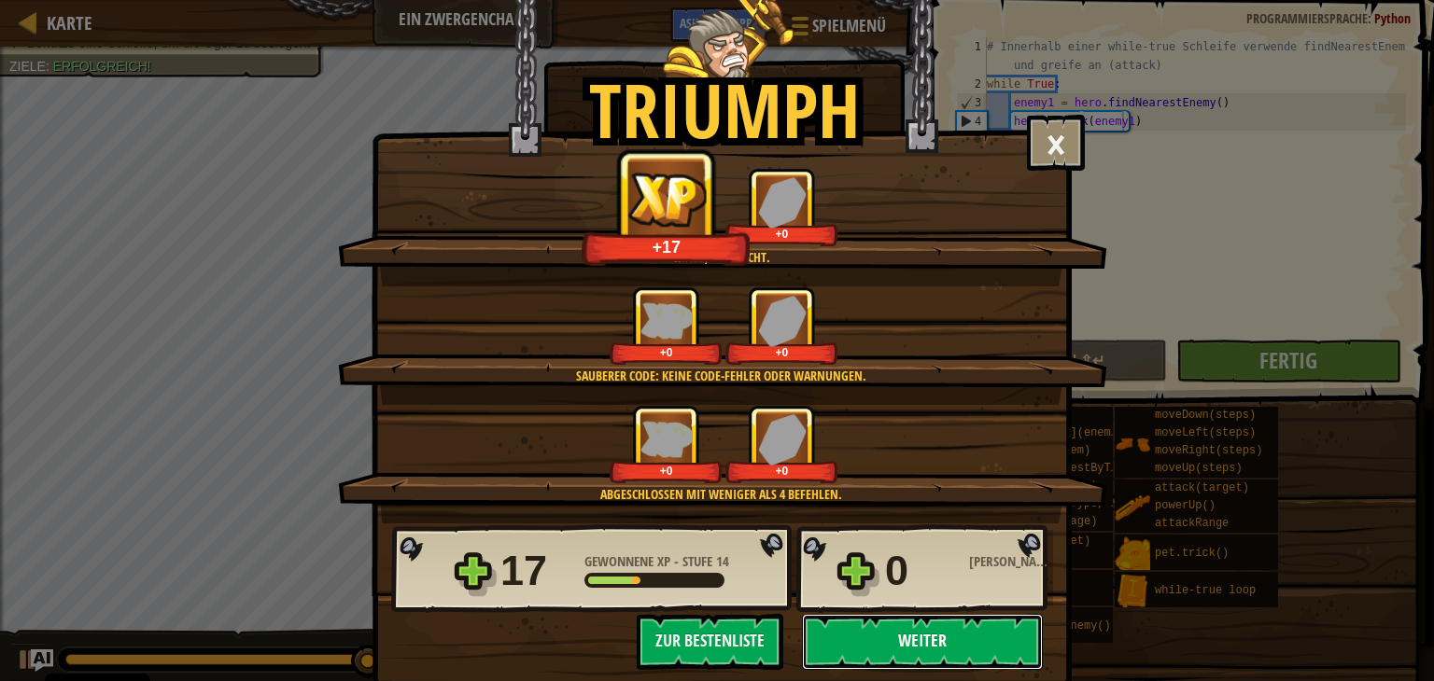
click at [896, 636] on button "Weiter" at bounding box center [922, 642] width 241 height 56
select select "de-DE"
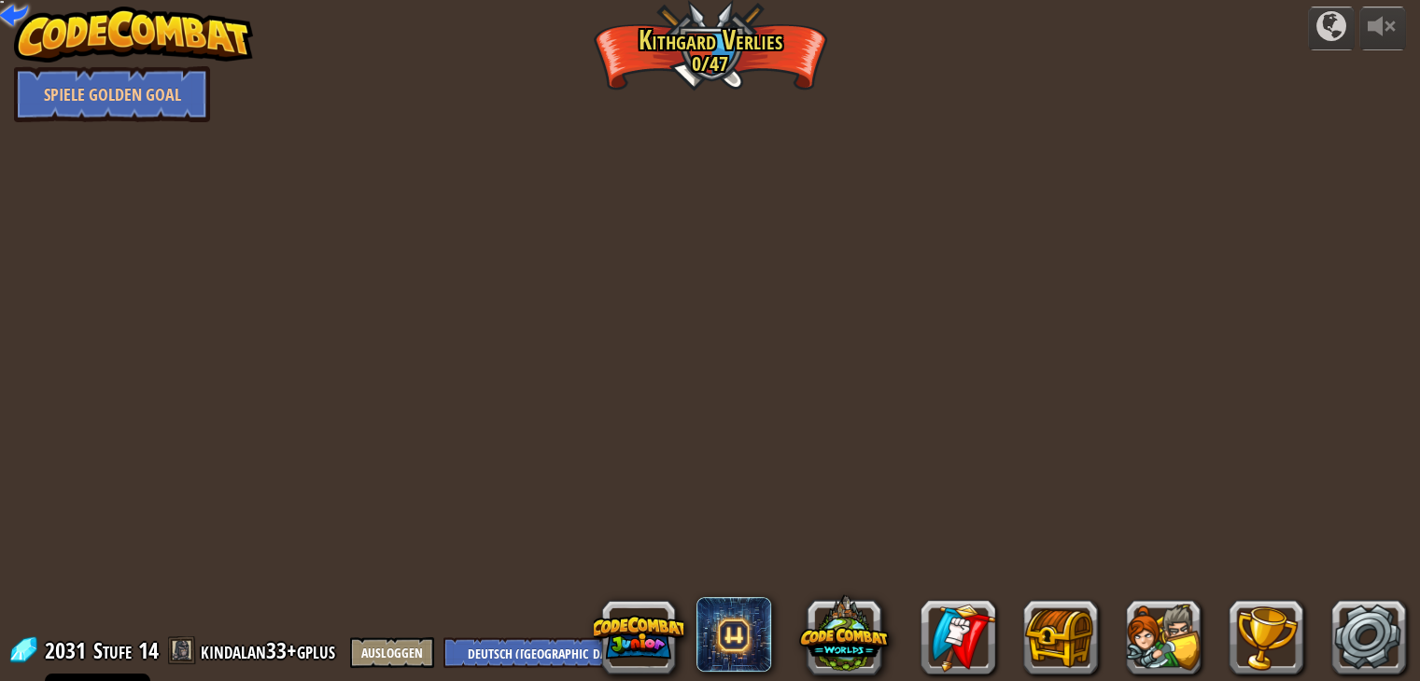
select select "de-DE"
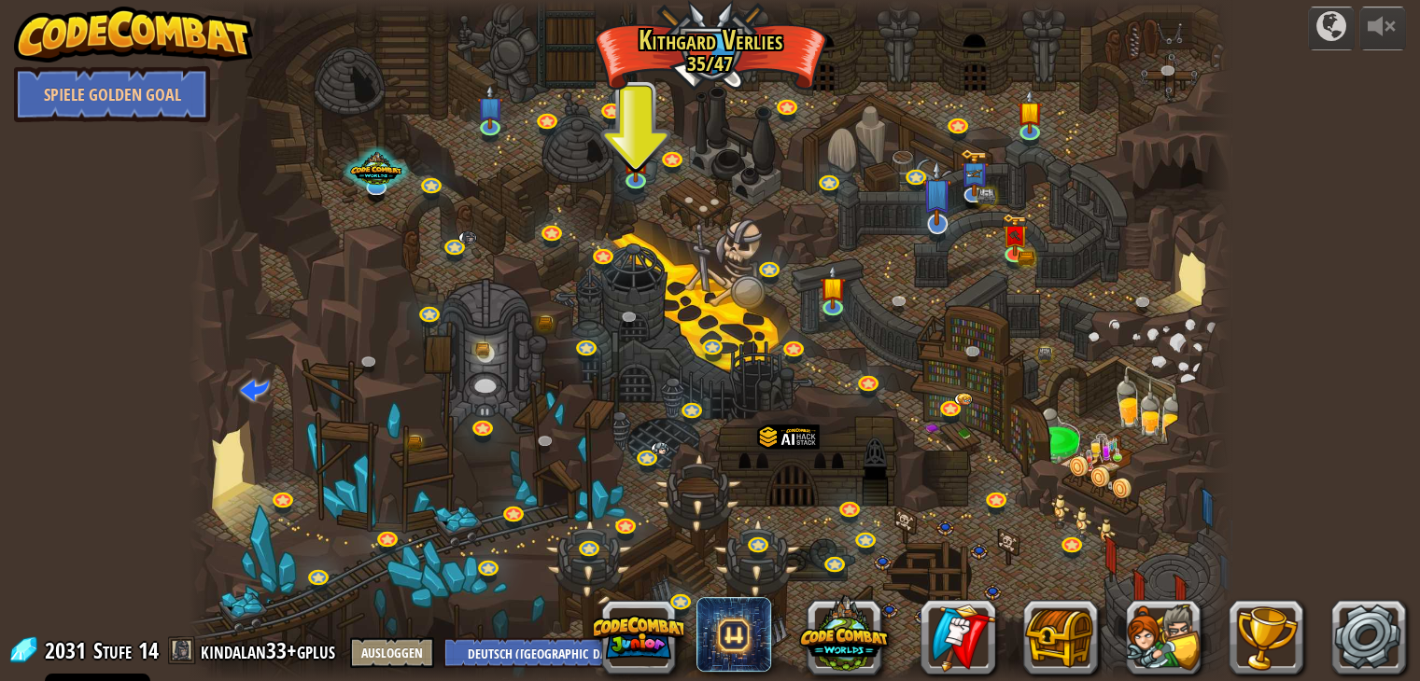
click at [942, 193] on img at bounding box center [936, 193] width 29 height 67
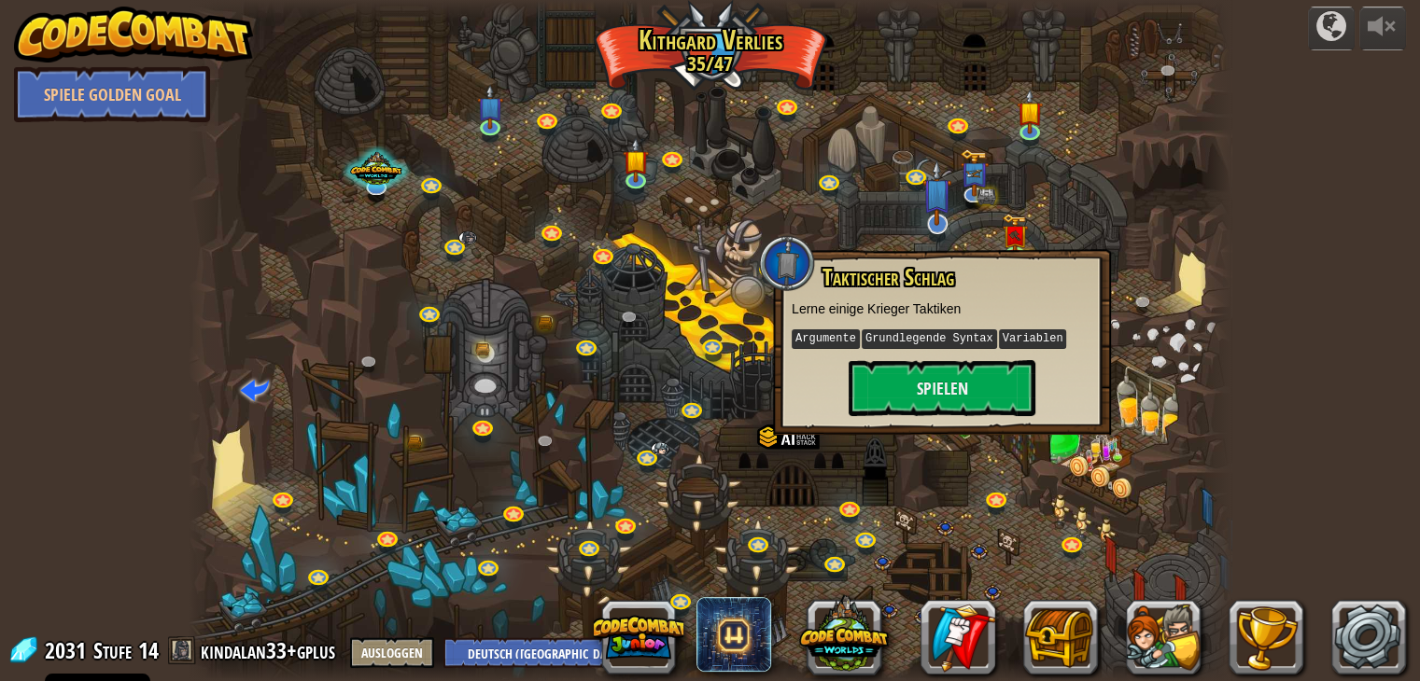
click at [943, 225] on img at bounding box center [936, 193] width 29 height 67
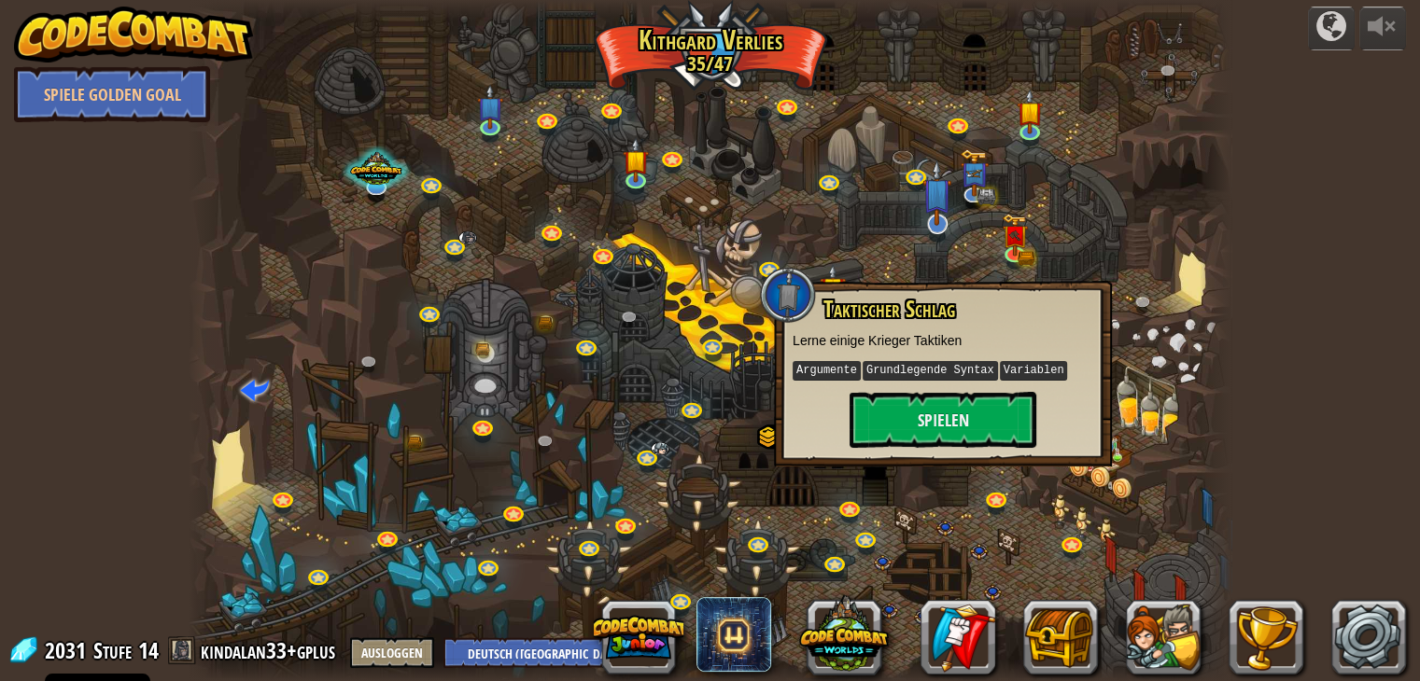
click at [937, 225] on img at bounding box center [936, 193] width 29 height 67
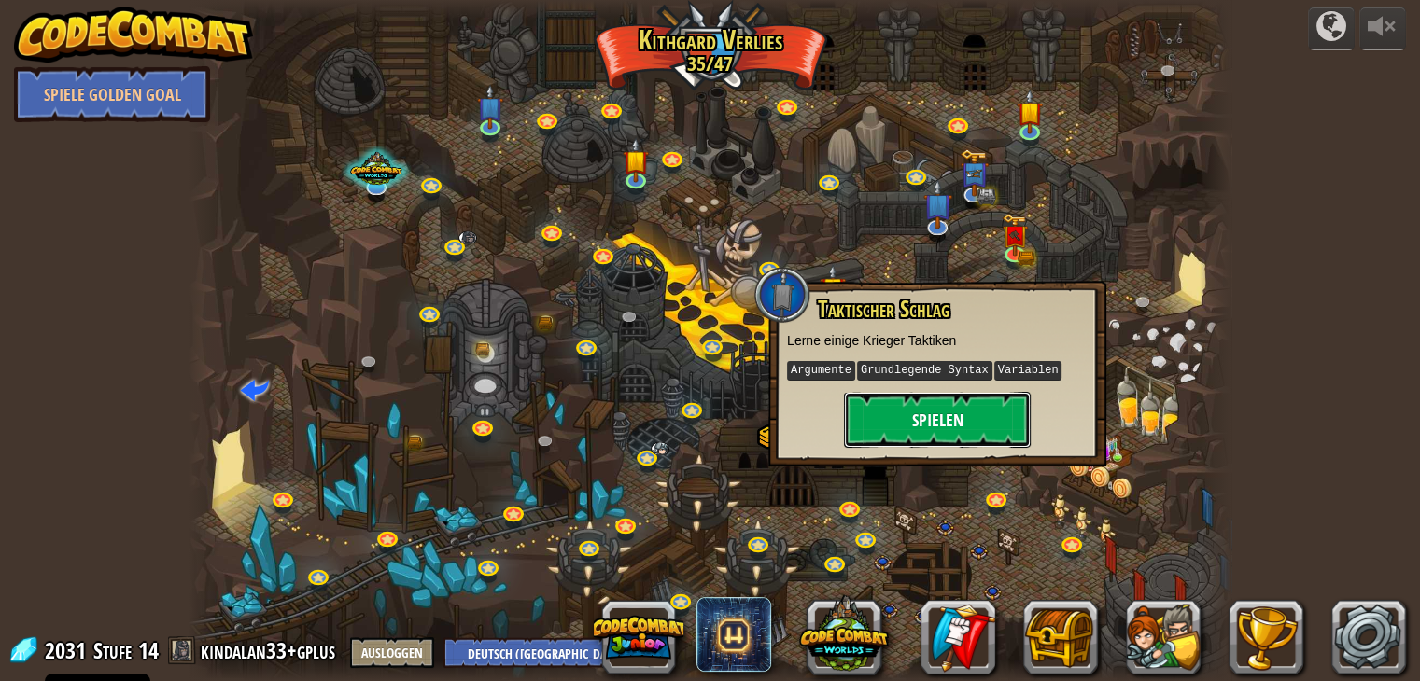
click at [933, 424] on button "Spielen" at bounding box center [937, 420] width 187 height 56
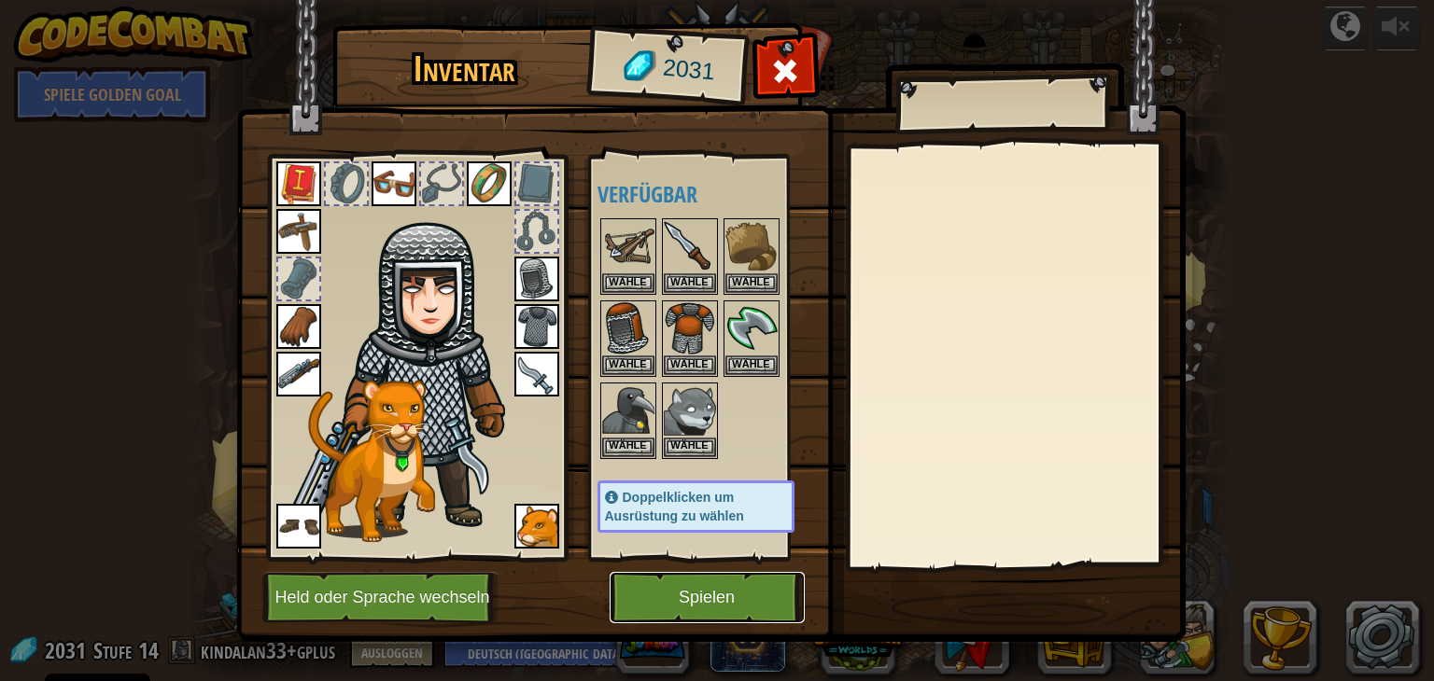
click at [668, 599] on button "Spielen" at bounding box center [706, 597] width 195 height 51
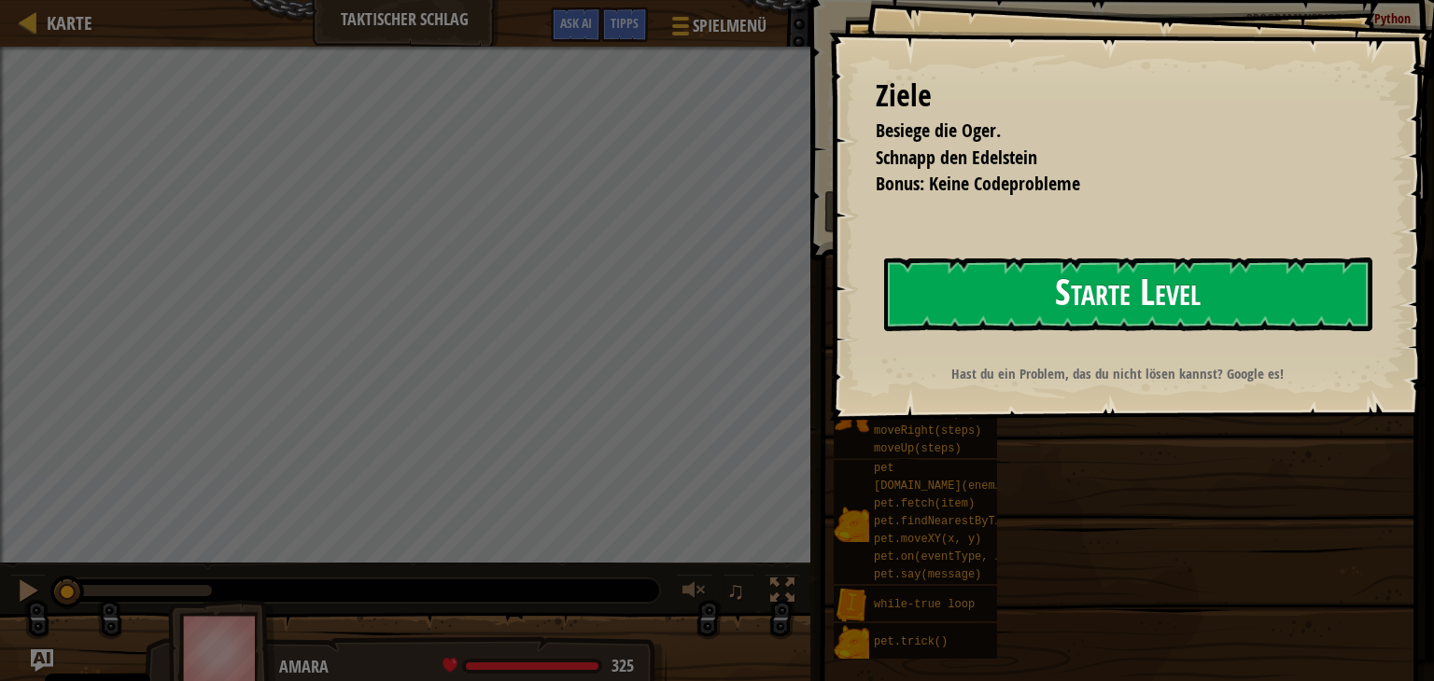
click at [963, 265] on button "Starte Level" at bounding box center [1128, 295] width 488 height 74
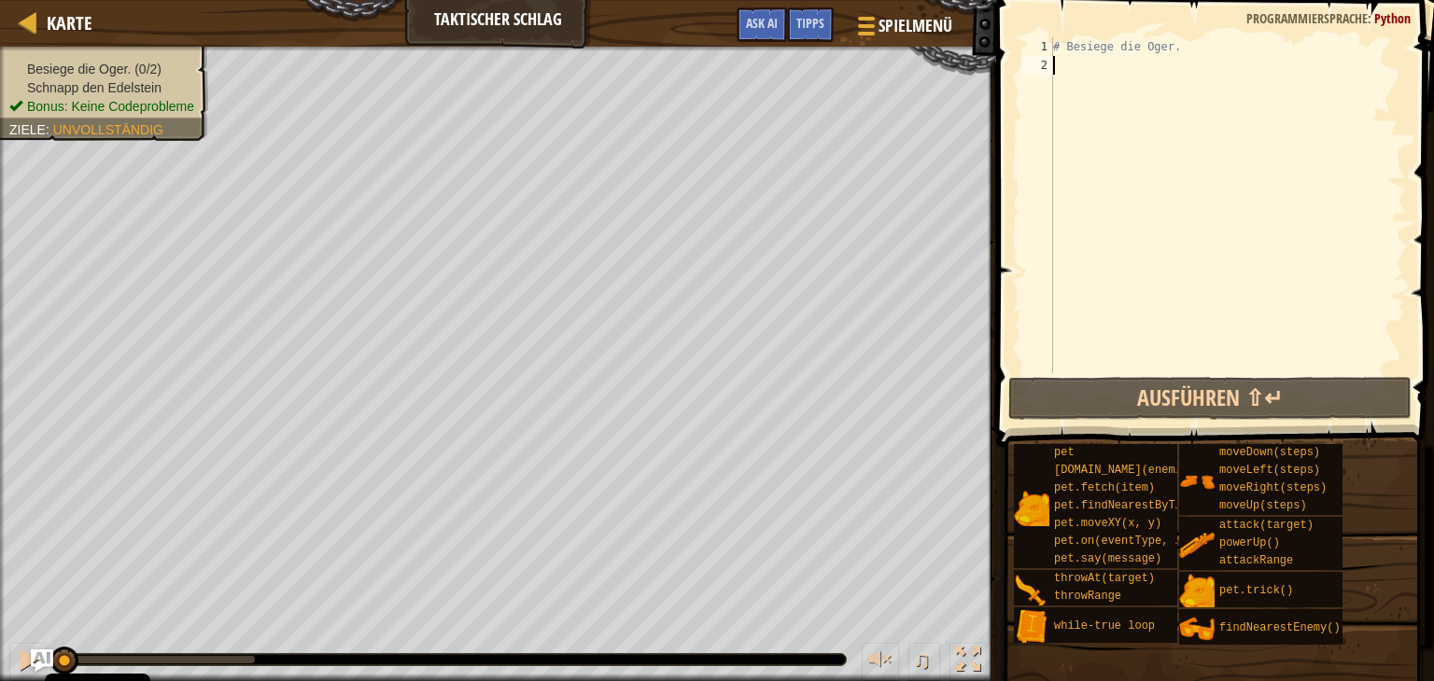
type textarea "h"
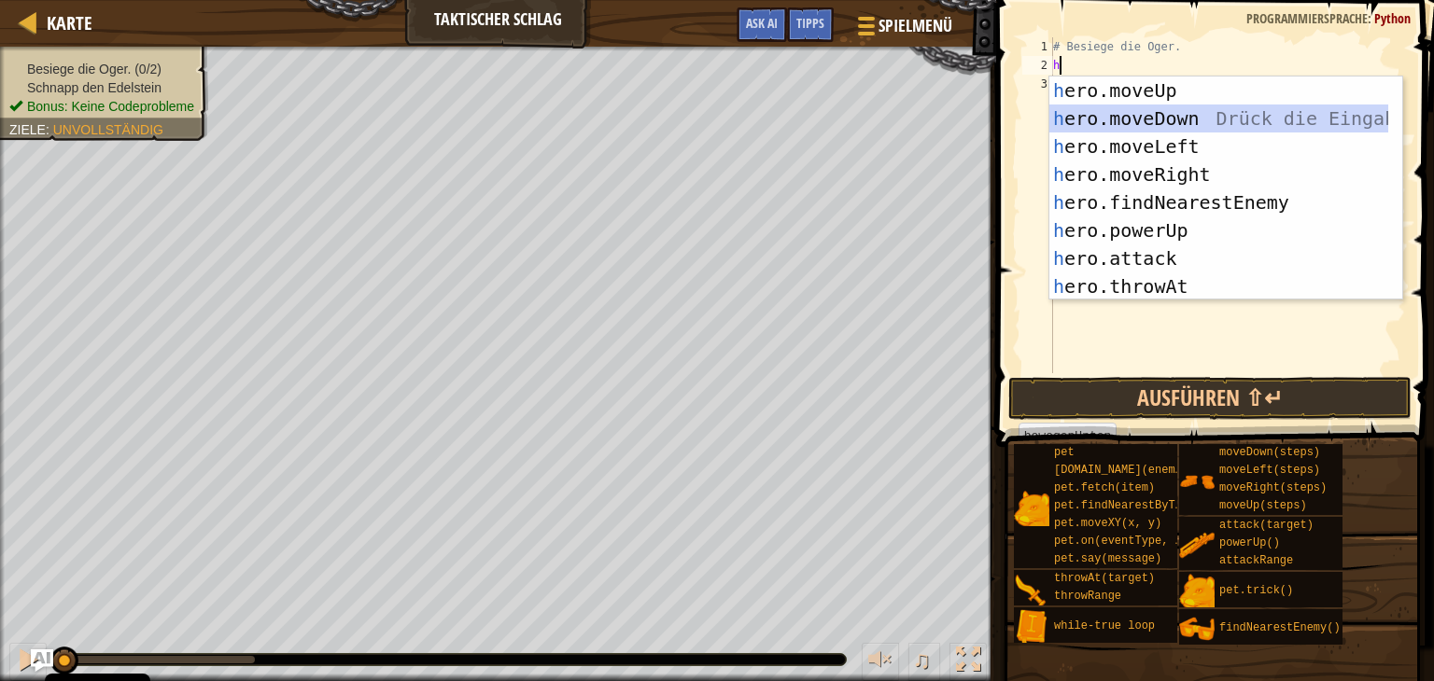
click at [1166, 128] on div "h ero.moveUp Drück die Eingabetaste h ero.moveDown Drück die Eingabetaste h ero…" at bounding box center [1218, 217] width 339 height 280
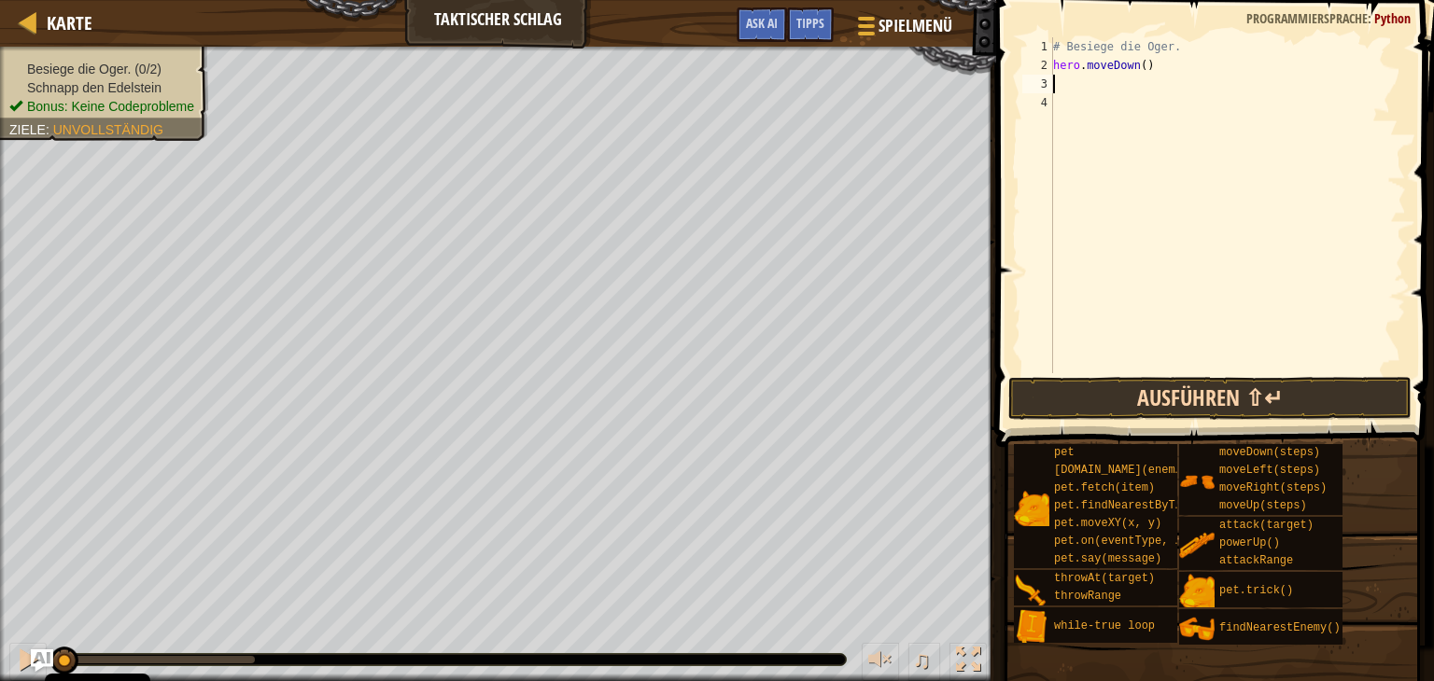
drag, startPoint x: 1277, startPoint y: 370, endPoint x: 1281, endPoint y: 390, distance: 21.1
click at [1277, 381] on div "1 2 3 4 # Besiege die Oger. hero . moveDown ( ) ההההההההההההההההההההההההההההההה…" at bounding box center [1211, 260] width 443 height 502
click at [1284, 396] on button "Ausführen ⇧↵" at bounding box center [1209, 398] width 403 height 43
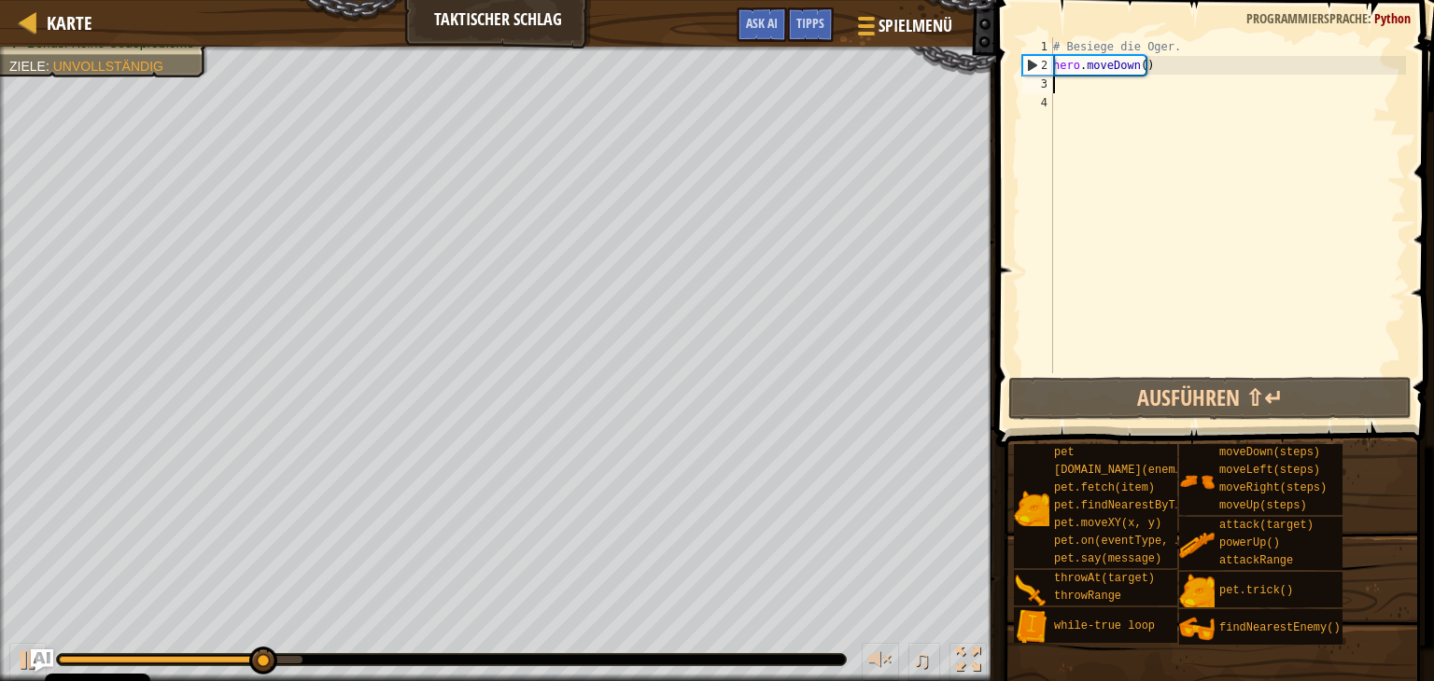
click at [1057, 91] on div "# Besiege die Oger. hero . moveDown ( )" at bounding box center [1227, 223] width 357 height 373
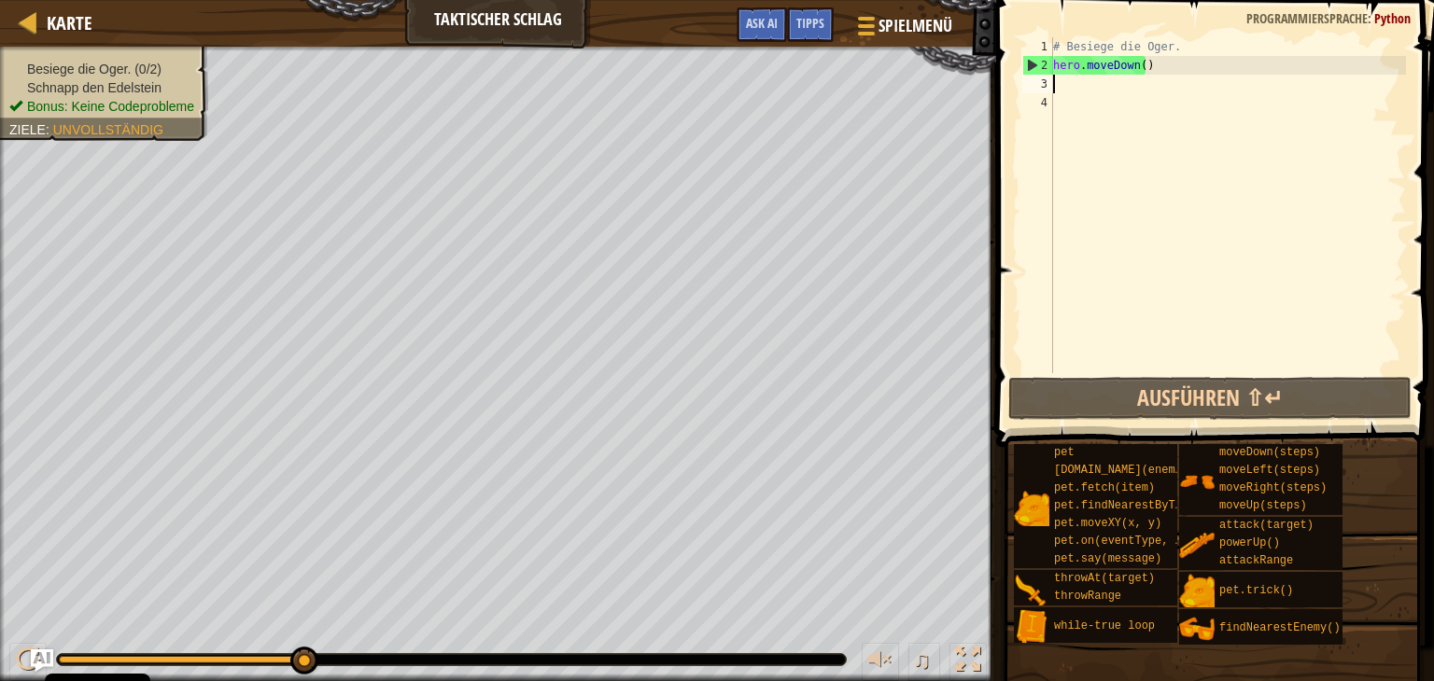
type textarea "w"
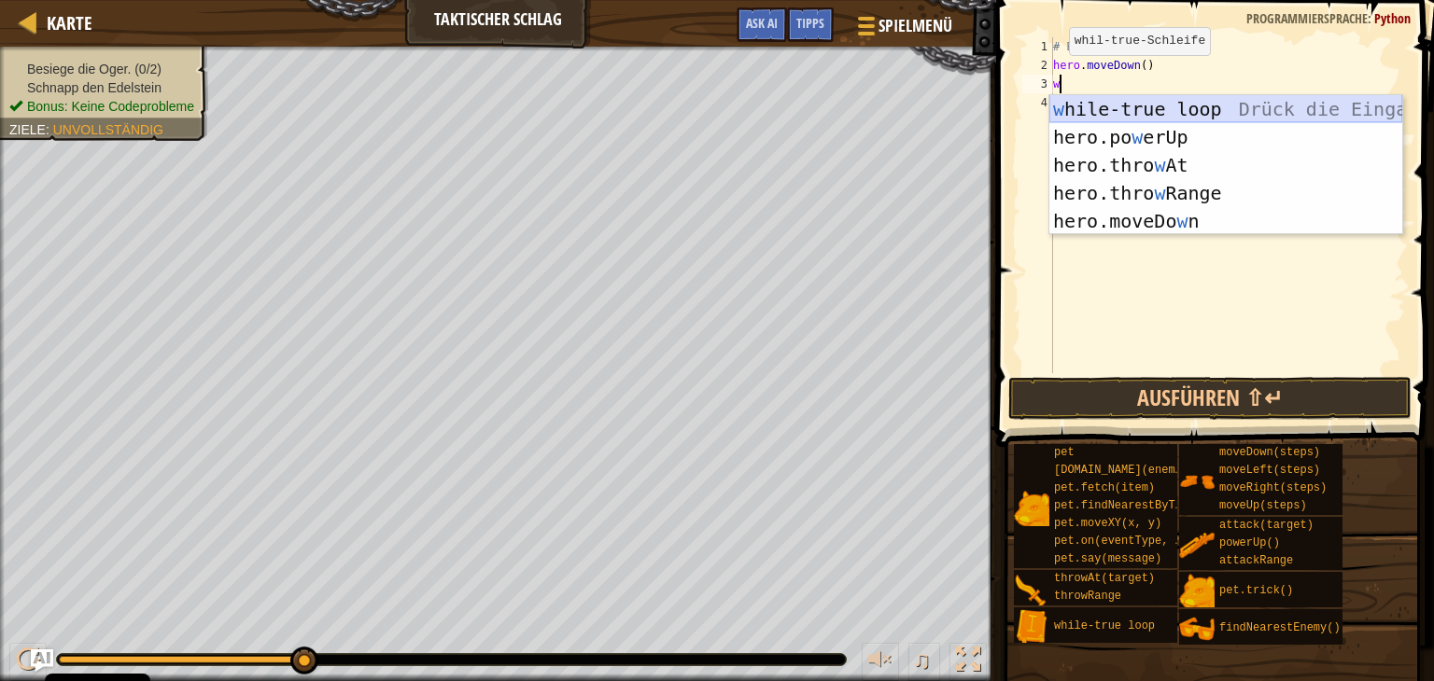
click at [1142, 118] on div "w hile-true loop Drück die Eingabetaste hero.po w erUp [PERSON_NAME] die Eingab…" at bounding box center [1225, 193] width 353 height 196
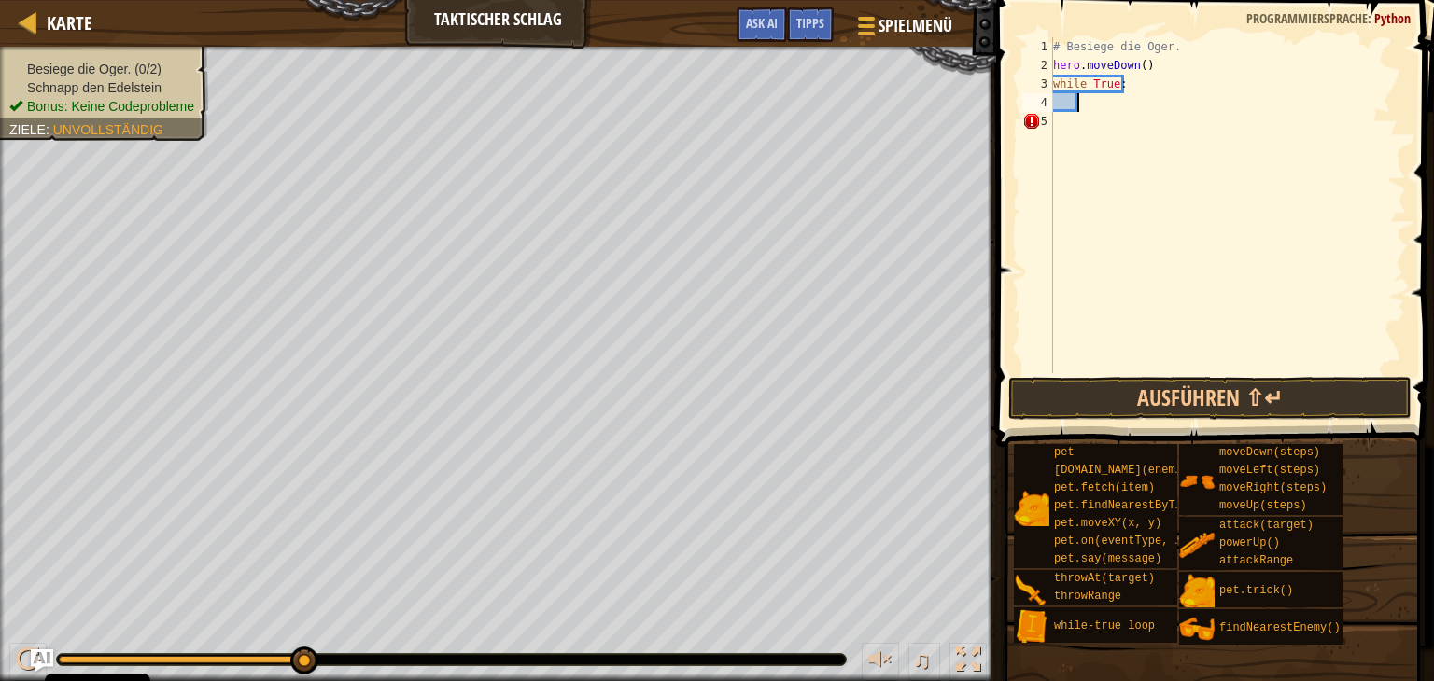
click at [1126, 84] on div "# Besiege die Oger. hero . moveDown ( ) while True :" at bounding box center [1227, 223] width 357 height 373
click at [1131, 84] on div "# Besiege die Oger. hero . moveDown ( ) while True :" at bounding box center [1227, 223] width 357 height 373
type textarea "w"
type textarea "h"
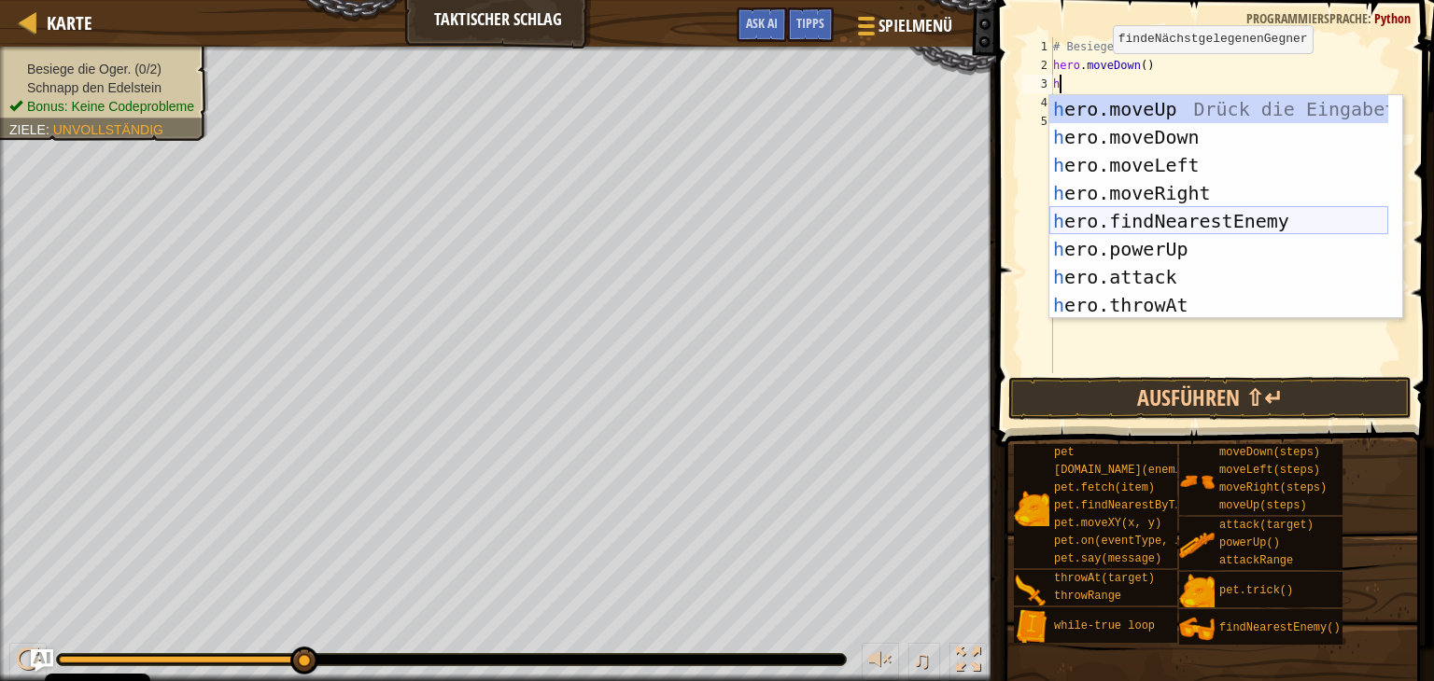
click at [1202, 221] on div "h ero.moveUp Drück die Eingabetaste h ero.moveDown Drück die Eingabetaste h ero…" at bounding box center [1218, 235] width 339 height 280
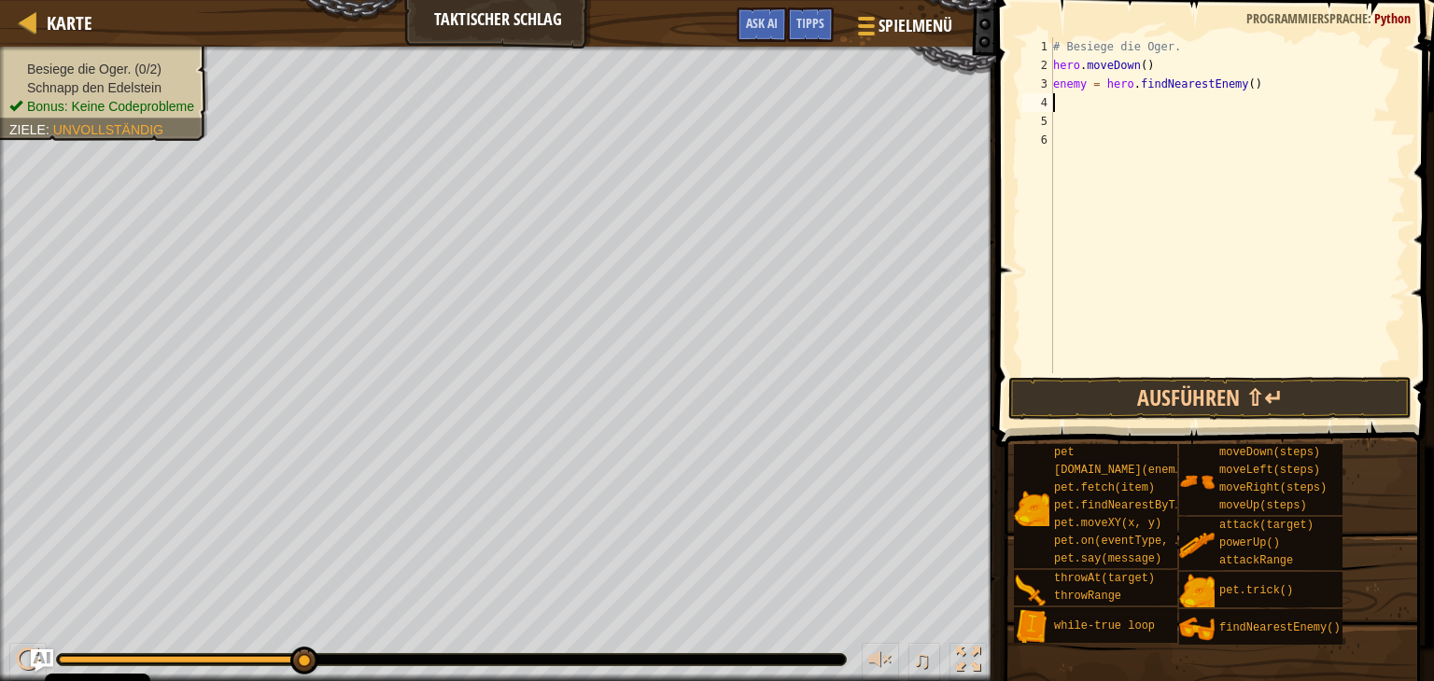
click at [1084, 82] on div "# Besiege die Oger. hero . moveDown ( ) enemy = hero . findNearestEnemy ( )" at bounding box center [1227, 223] width 357 height 373
type textarea "enemy1 = hero.findNearestEnemy()"
click at [1071, 117] on div "# Besiege die Oger. hero . moveDown ( ) enemy1 = hero . findNearestEnemy ( )" at bounding box center [1227, 223] width 357 height 373
click at [1066, 103] on div "# Besiege die Oger. hero . moveDown ( ) enemy1 = hero . findNearestEnemy ( )" at bounding box center [1227, 223] width 357 height 373
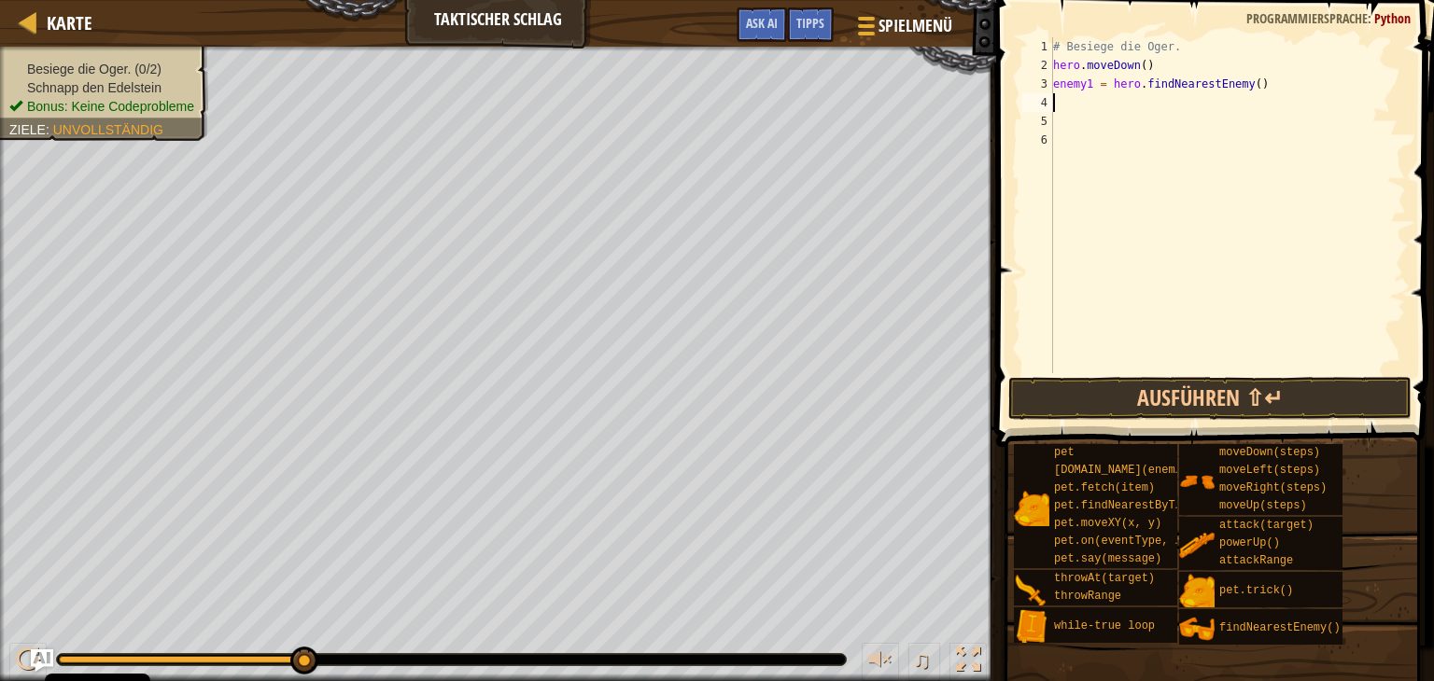
scroll to position [8, 0]
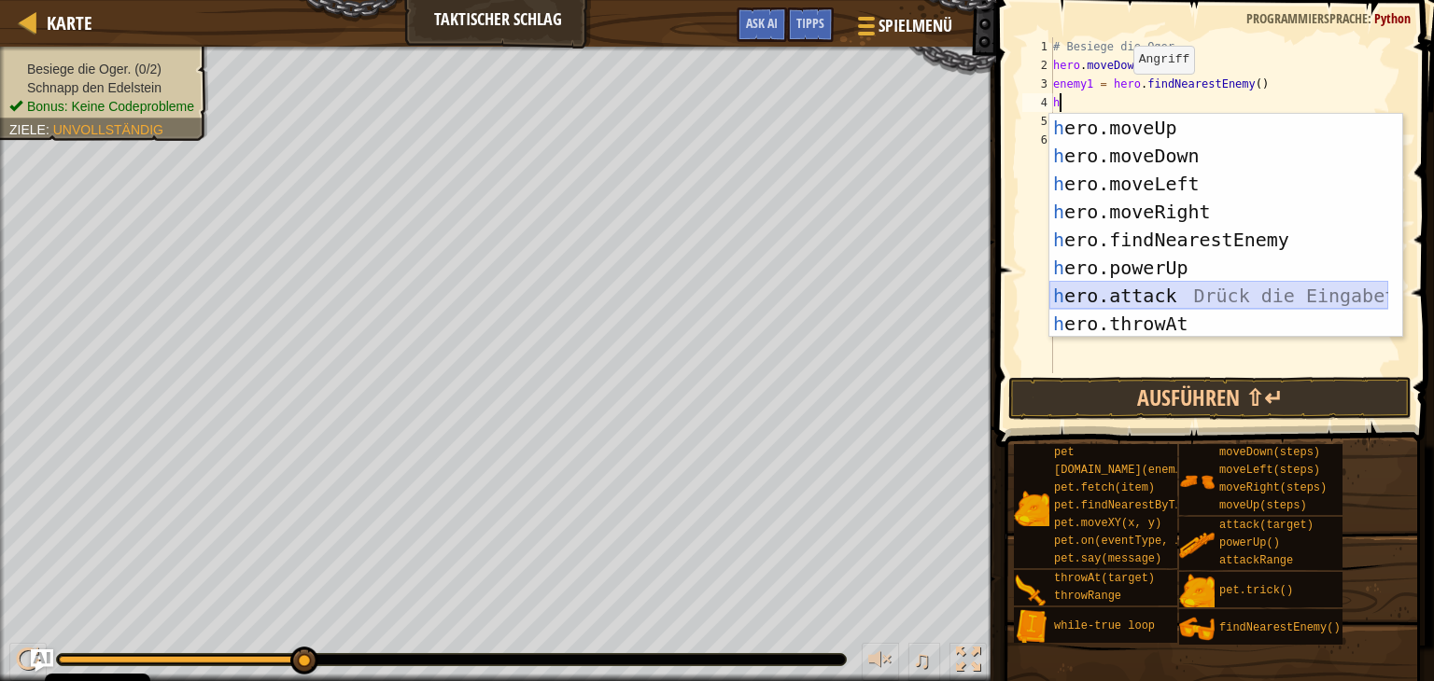
drag, startPoint x: 1178, startPoint y: 296, endPoint x: 1154, endPoint y: 206, distance: 92.8
click at [1179, 293] on div "h ero.moveUp Drück die Eingabetaste h ero.moveDown Drück die Eingabetaste h ero…" at bounding box center [1218, 254] width 339 height 280
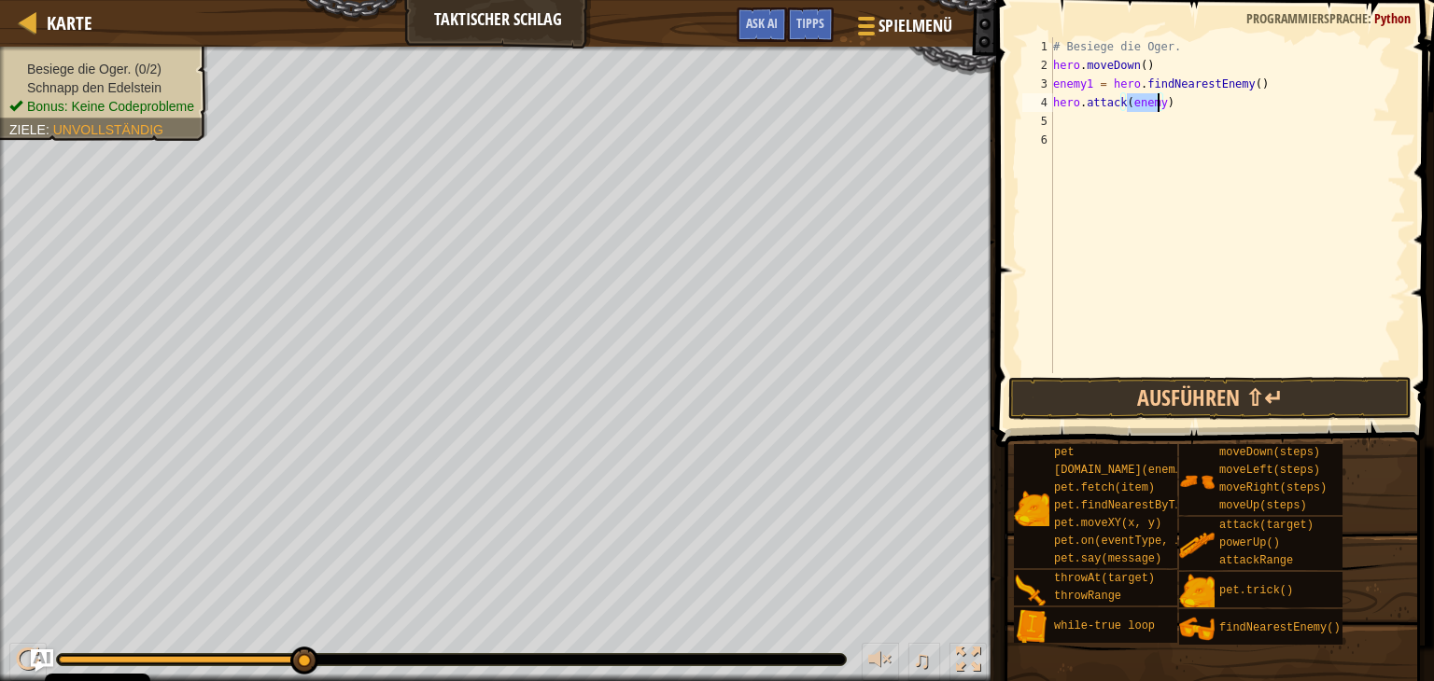
click at [1155, 105] on div "# Besiege die Oger. hero . moveDown ( ) enemy1 = hero . findNearestEnemy ( ) he…" at bounding box center [1227, 205] width 357 height 336
type textarea "hero.attack(enemy1)"
click at [1104, 121] on div "# Besiege die Oger. hero . moveDown ( ) enemy1 = hero . findNearestEnemy ( ) he…" at bounding box center [1227, 223] width 357 height 373
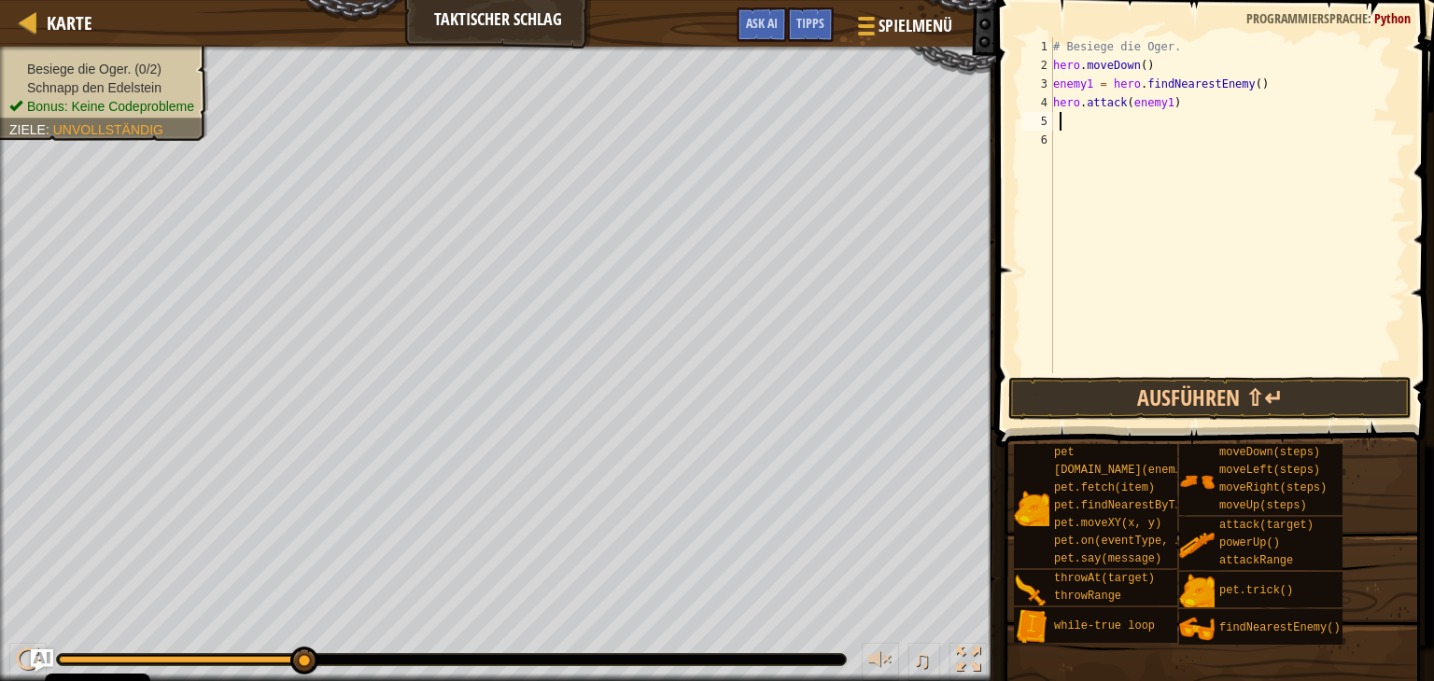
click at [1057, 119] on div "# Besiege die Oger. hero . moveDown ( ) enemy1 = hero . findNearestEnemy ( ) he…" at bounding box center [1227, 223] width 357 height 373
click at [1053, 119] on div "# Besiege die Oger. hero . moveDown ( ) enemy1 = hero . findNearestEnemy ( ) he…" at bounding box center [1227, 223] width 357 height 373
type textarea "h"
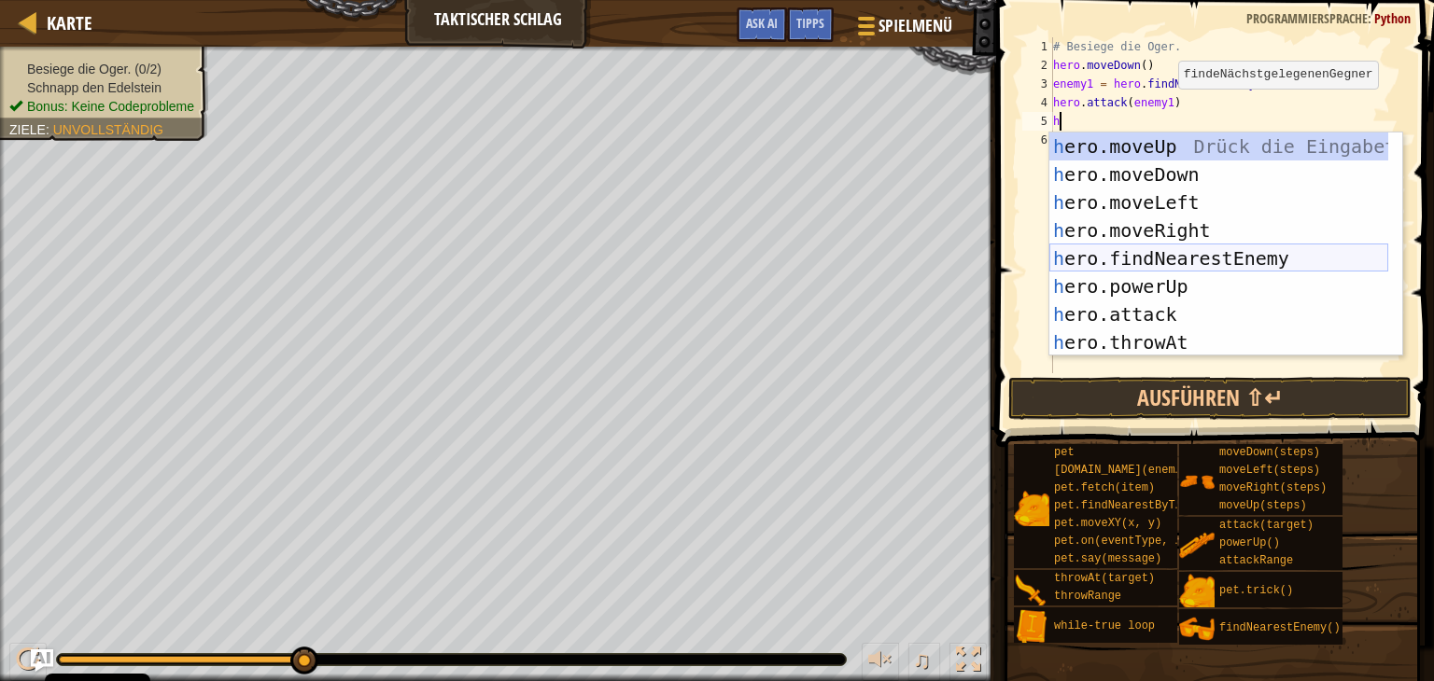
click at [1196, 257] on div "h ero.moveUp Drück die Eingabetaste h ero.moveDown Drück die Eingabetaste h ero…" at bounding box center [1218, 273] width 339 height 280
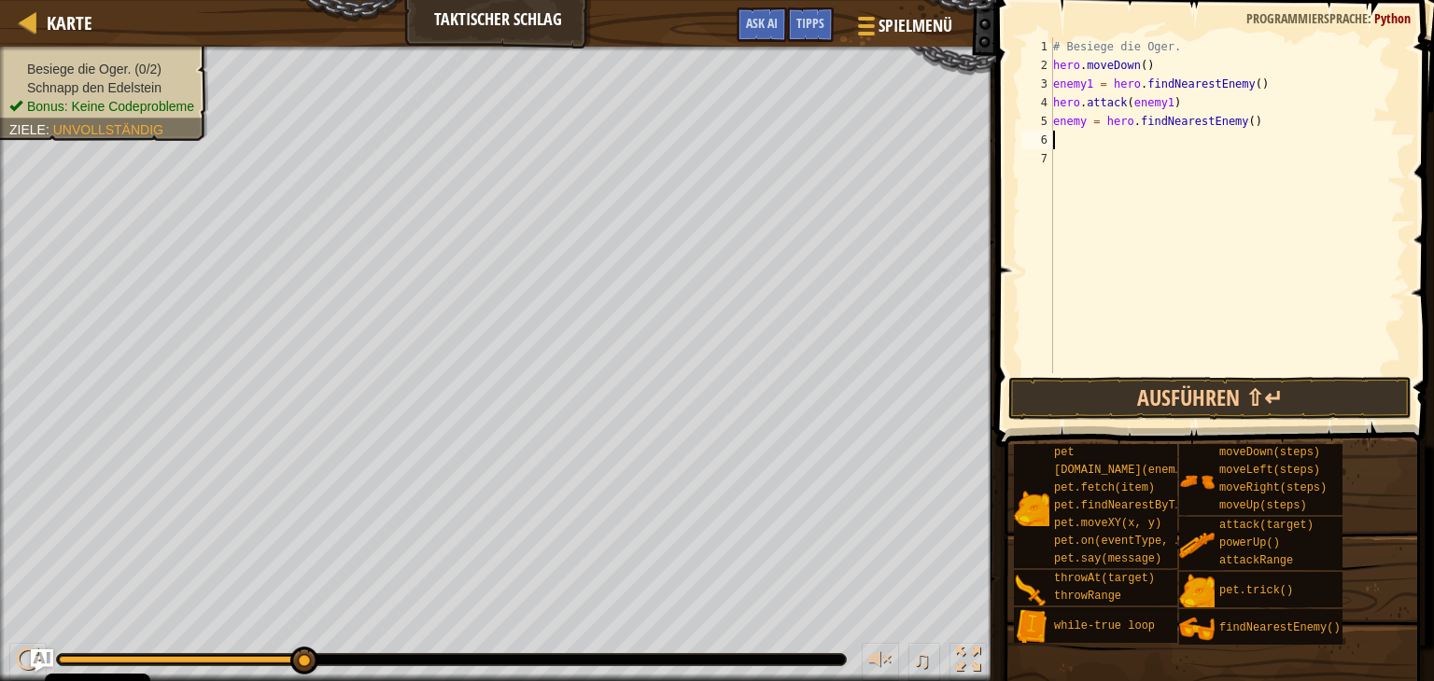
drag, startPoint x: 1083, startPoint y: 118, endPoint x: 1094, endPoint y: 119, distance: 11.4
click at [1087, 119] on div "# Besiege die Oger. hero . moveDown ( ) enemy1 = hero . findNearestEnemy ( ) he…" at bounding box center [1227, 223] width 357 height 373
click at [1086, 118] on div "# Besiege die Oger. hero . moveDown ( ) enemy1 = hero . findNearestEnemy ( ) he…" at bounding box center [1227, 205] width 357 height 336
type textarea "enemy2 = hero.findNearestEnemy()"
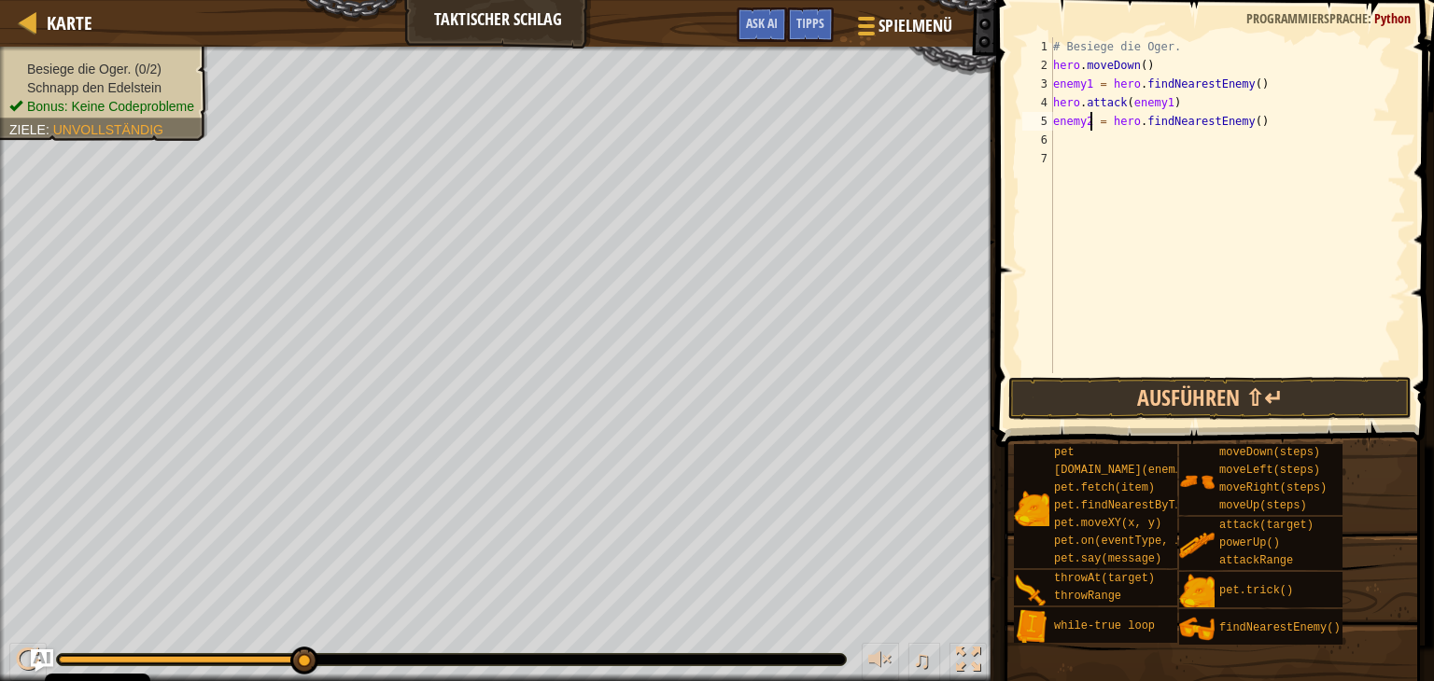
click at [1055, 138] on div "enemy2 = hero.findNearestEnemy() 1 2 3 4 5 6 7 # Besiege die Oger. hero . moveD…" at bounding box center [1211, 205] width 387 height 336
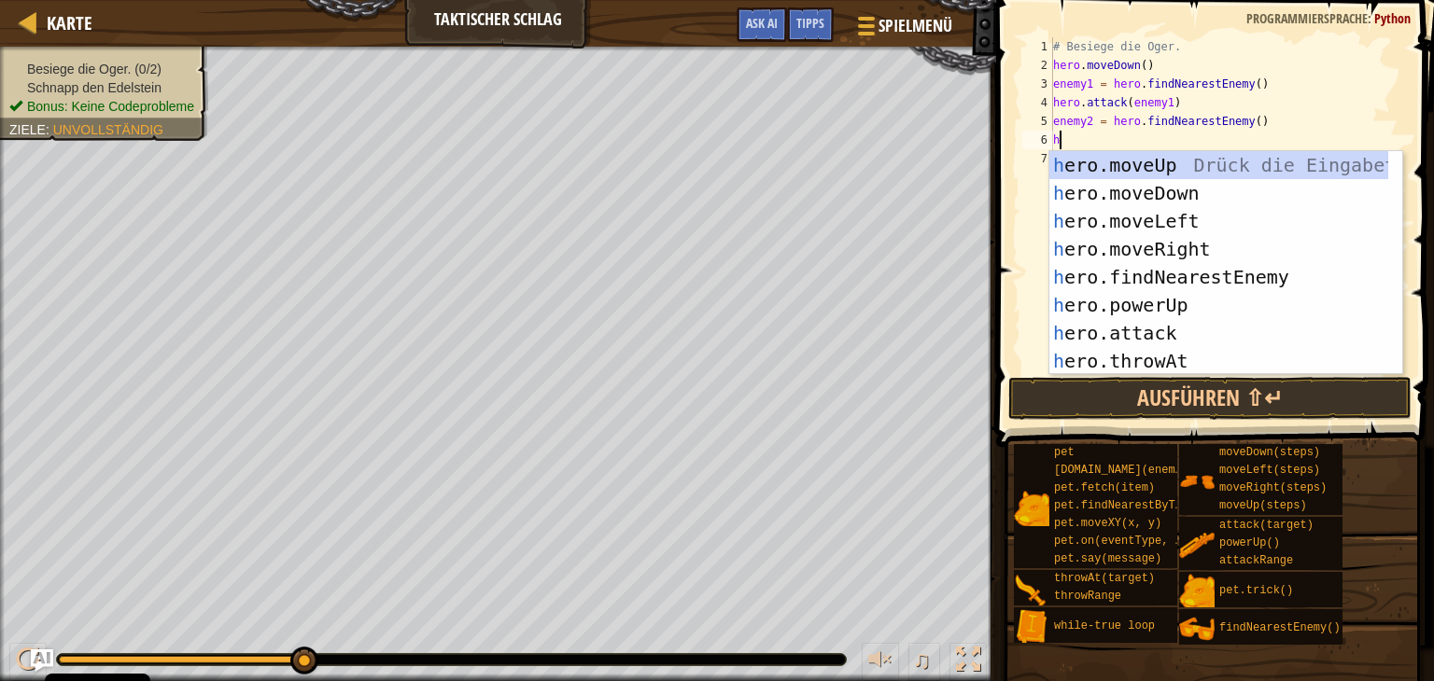
scroll to position [8, 0]
click at [1172, 327] on div "h ero.moveUp Drück die Eingabetaste h ero.moveDown Drück die Eingabetaste h ero…" at bounding box center [1218, 291] width 339 height 280
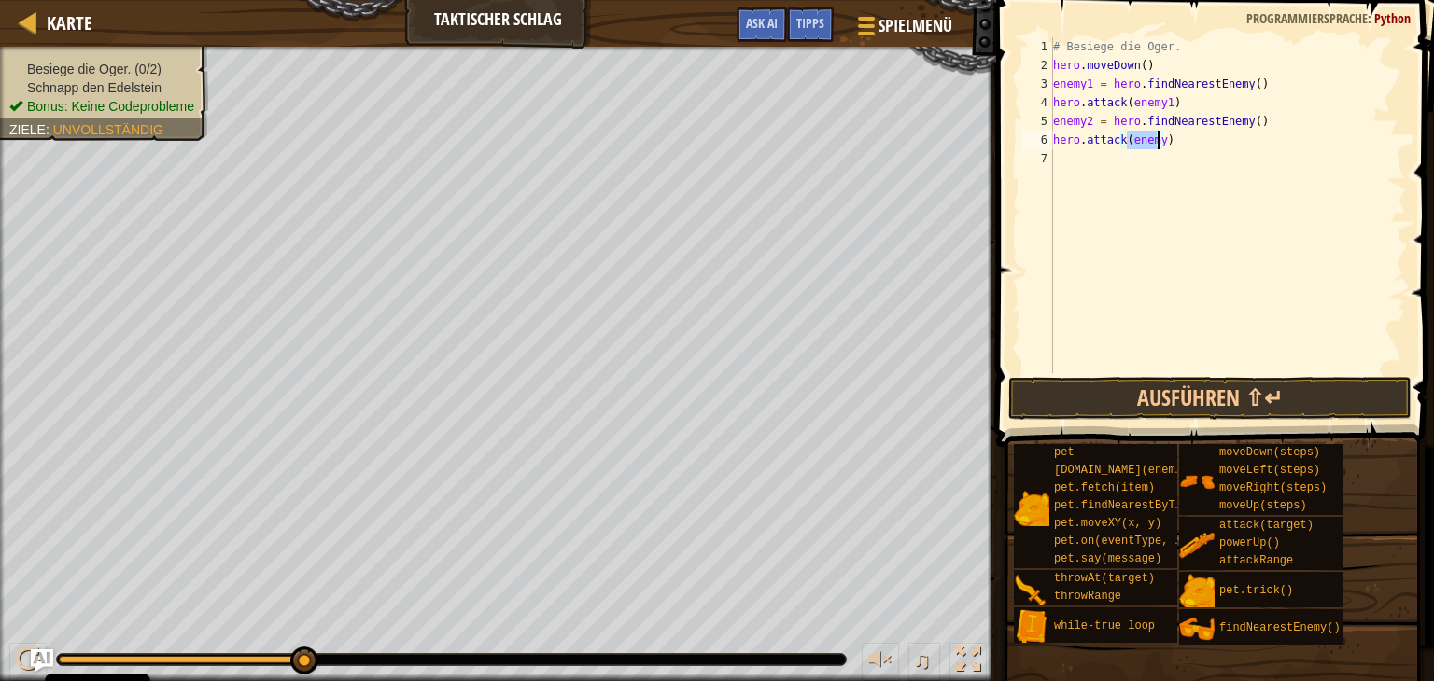
click at [1157, 138] on div "# Besiege die Oger. hero . moveDown ( ) enemy1 = hero . findNearestEnemy ( ) he…" at bounding box center [1227, 205] width 357 height 336
type textarea "hero.attack(enemy2)"
click at [1211, 395] on button "Ausführen ⇧↵" at bounding box center [1209, 398] width 403 height 43
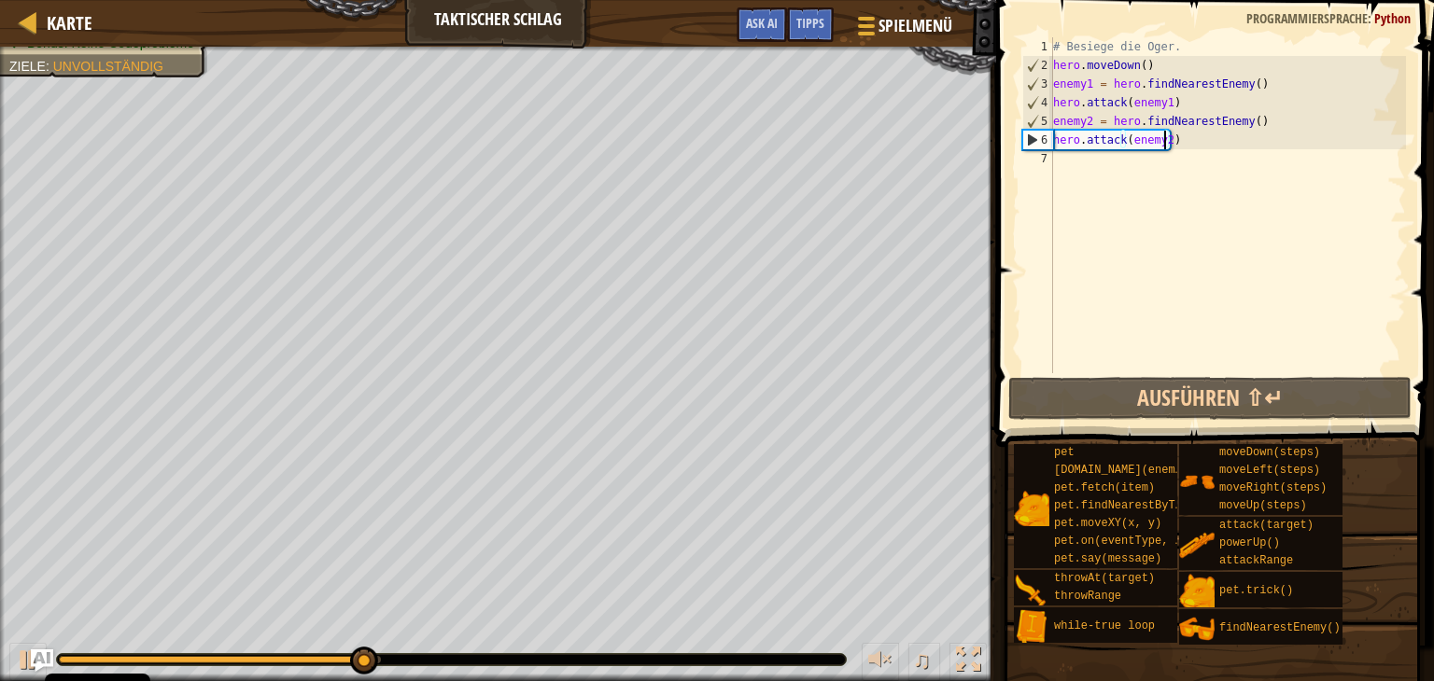
click at [1057, 171] on div "# Besiege die Oger. hero . moveDown ( ) enemy1 = hero . findNearestEnemy ( ) he…" at bounding box center [1227, 223] width 357 height 373
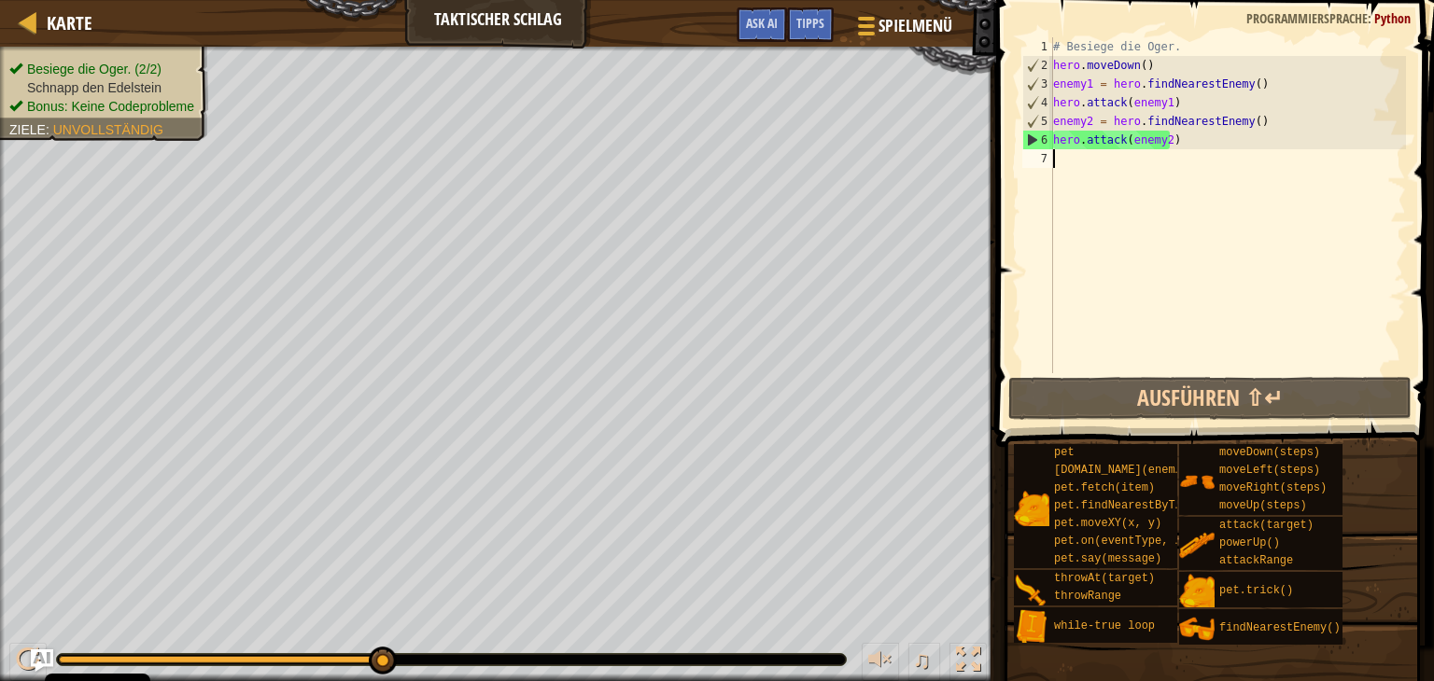
type textarea "h"
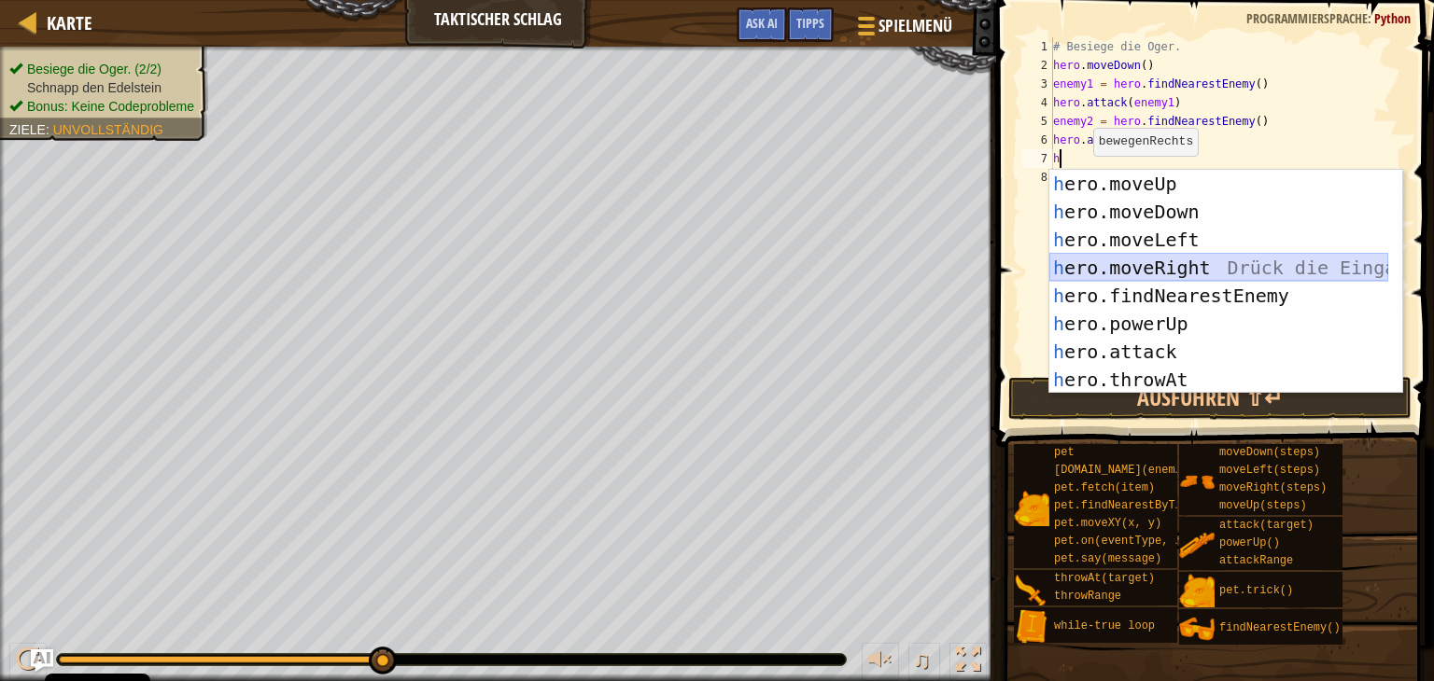
click at [1175, 262] on div "h ero.moveUp Drück die Eingabetaste h ero.moveDown Drück die Eingabetaste h ero…" at bounding box center [1218, 310] width 339 height 280
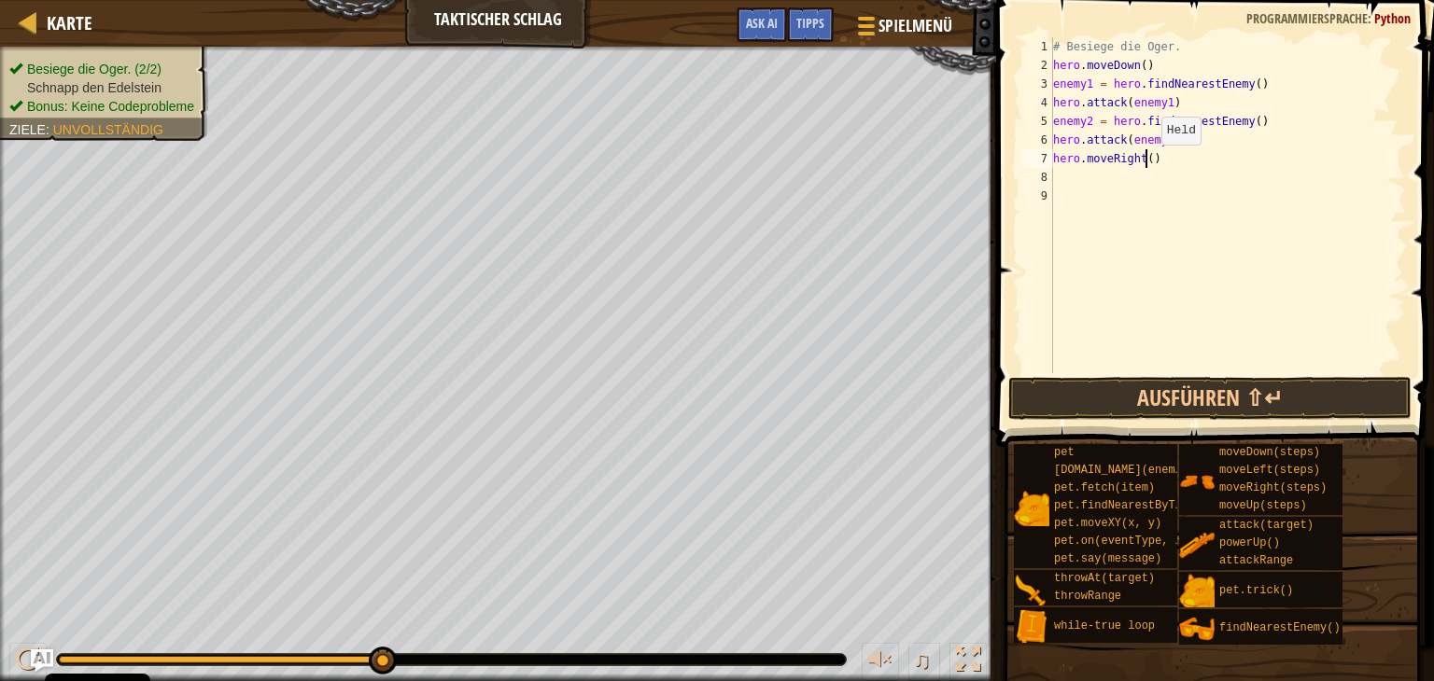
click at [1144, 162] on div "# Besiege die Oger. hero . moveDown ( ) enemy1 = hero . findNearestEnemy ( ) he…" at bounding box center [1227, 223] width 357 height 373
type textarea "hero.moveRight(2)"
click at [1197, 401] on button "Ausführen ⇧↵" at bounding box center [1209, 398] width 403 height 43
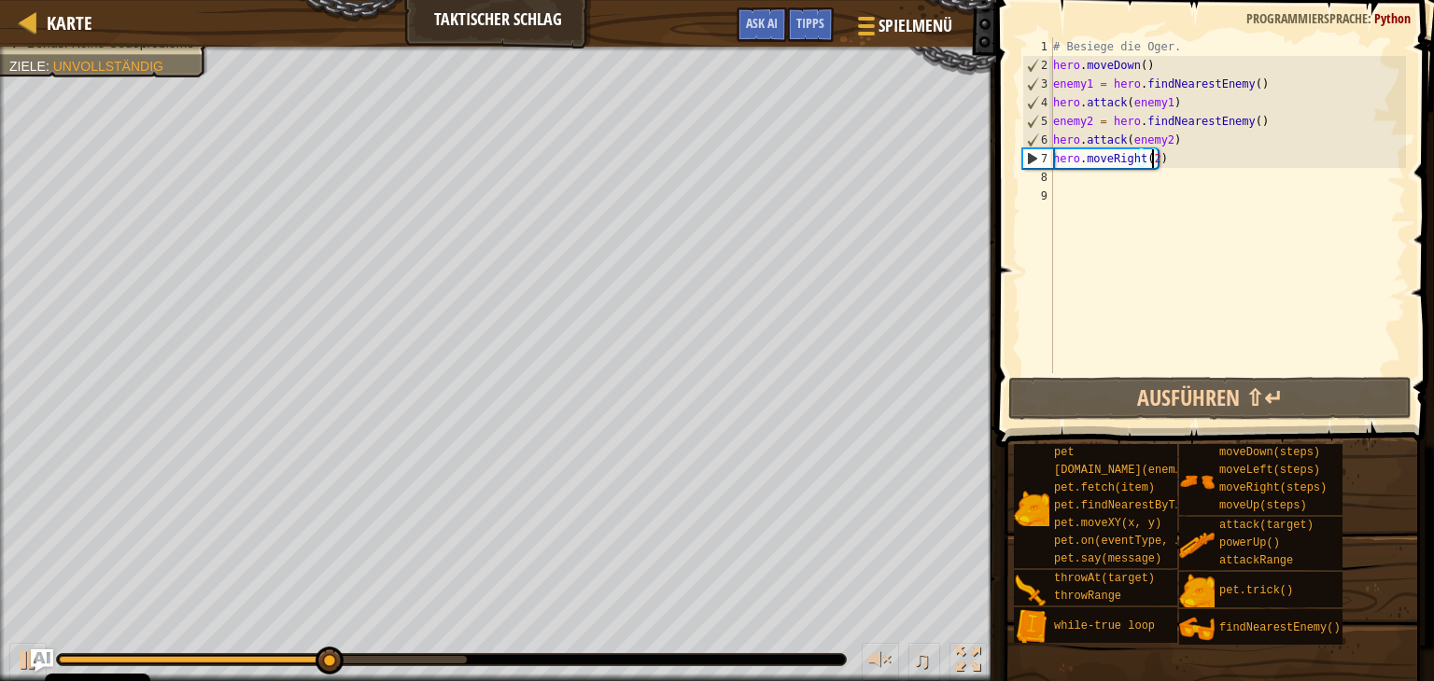
click at [1068, 180] on div "# Besiege die Oger. hero . moveDown ( ) enemy1 = hero . findNearestEnemy ( ) he…" at bounding box center [1227, 223] width 357 height 373
type textarea "h"
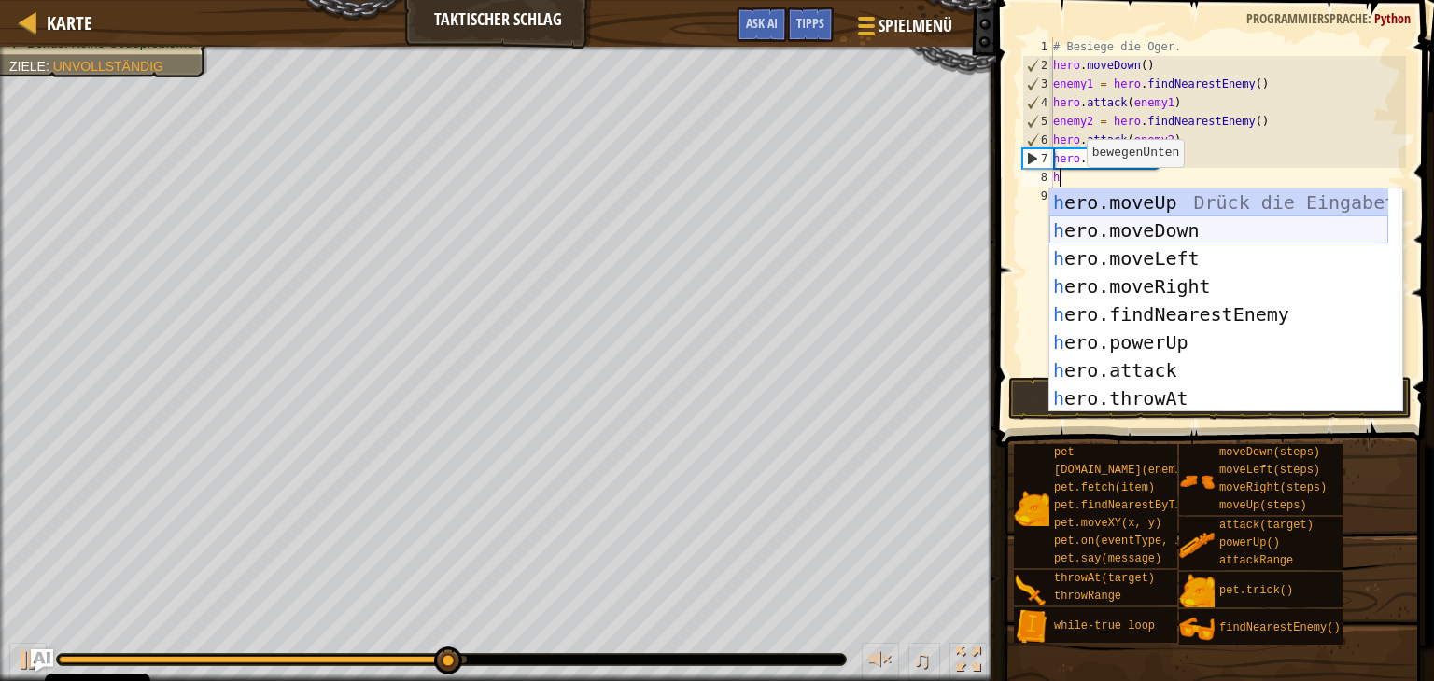
click at [1161, 236] on div "h ero.moveUp Drück die Eingabetaste h ero.moveDown Drück die Eingabetaste h ero…" at bounding box center [1218, 329] width 339 height 280
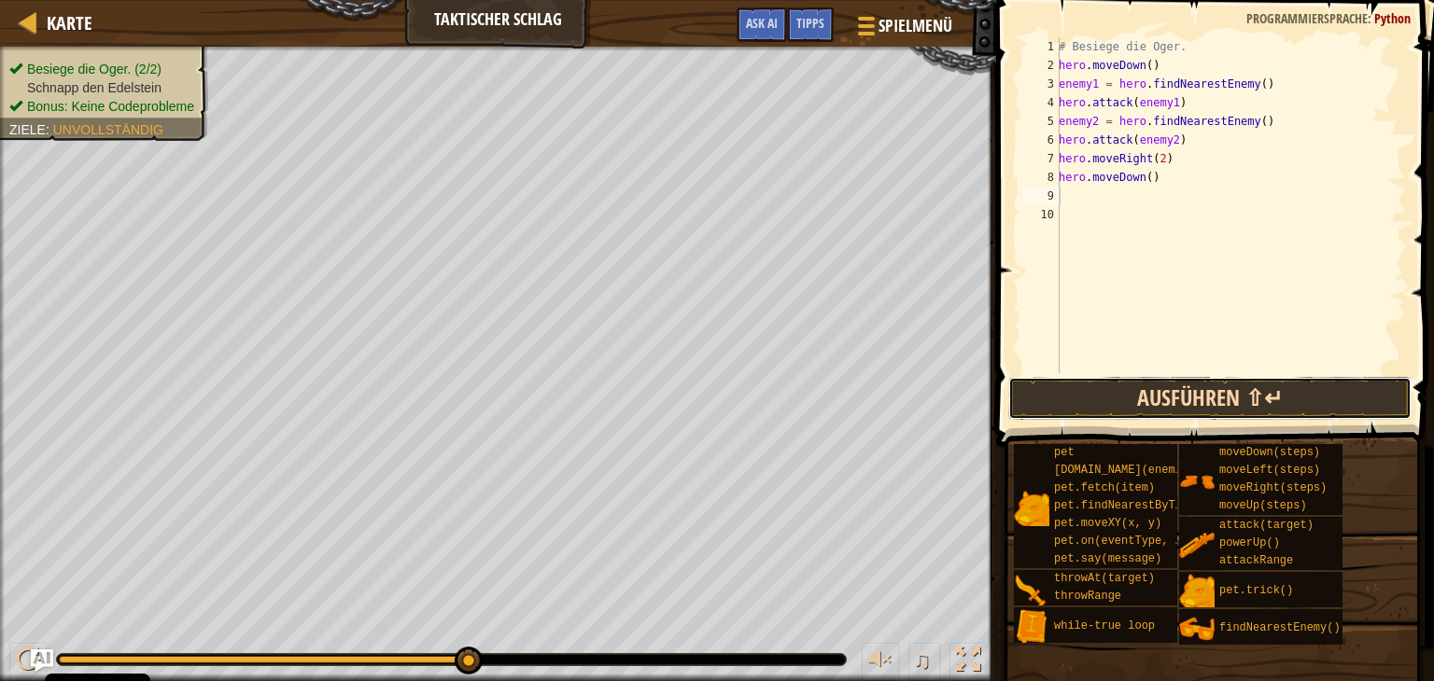
click at [1193, 392] on button "Ausführen ⇧↵" at bounding box center [1209, 398] width 403 height 43
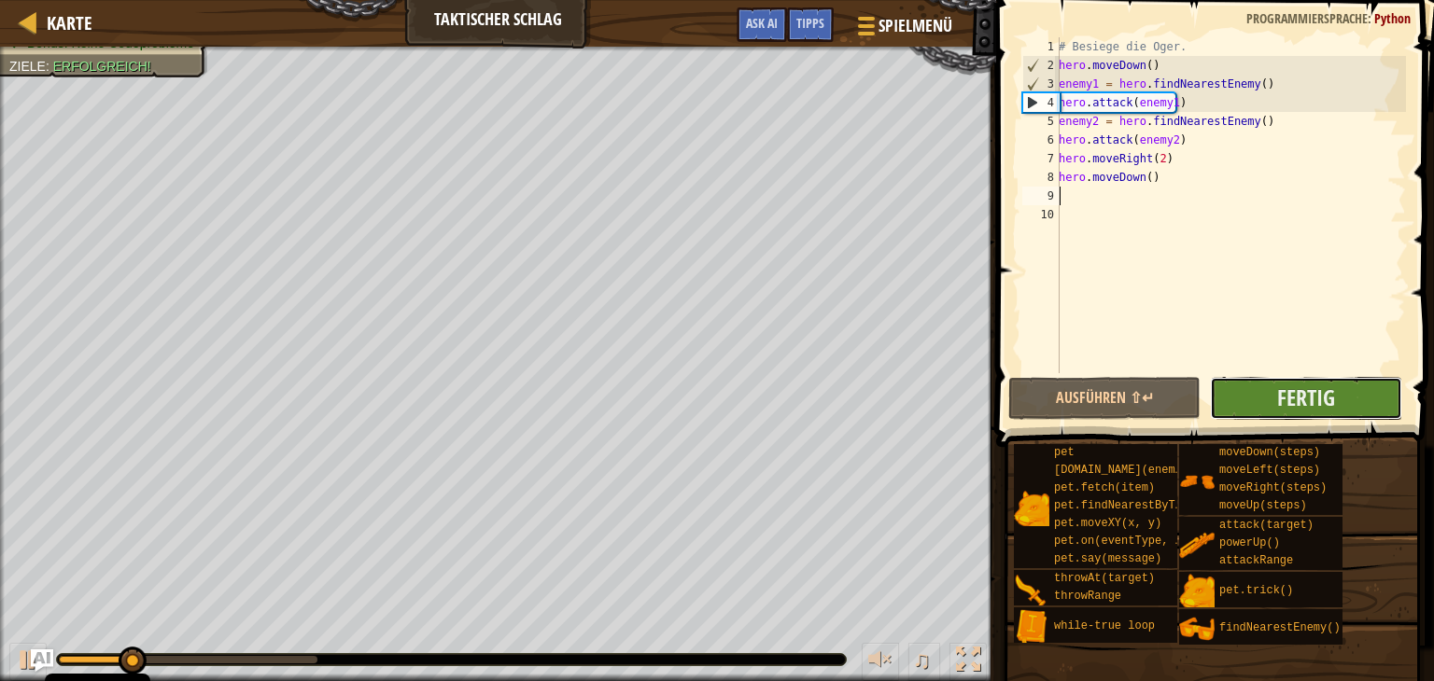
click at [1261, 391] on button "Fertig" at bounding box center [1306, 398] width 192 height 43
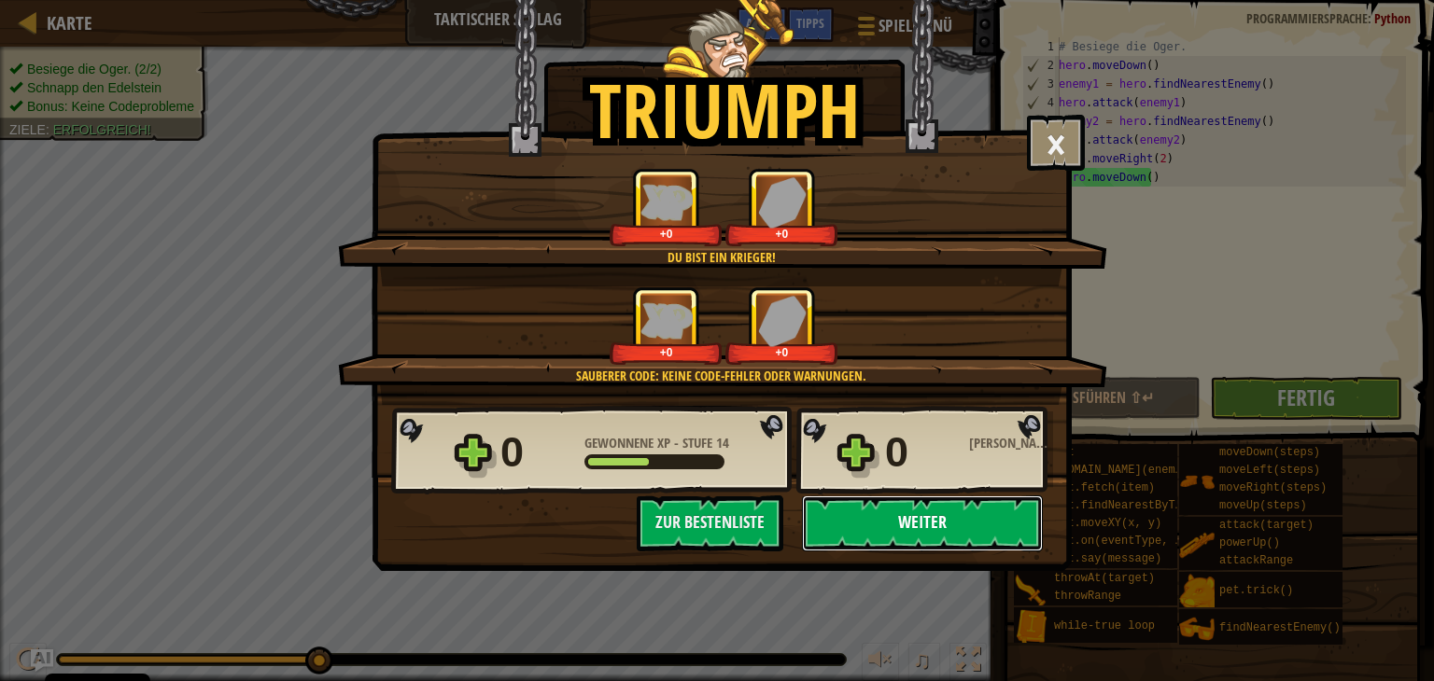
click at [978, 509] on button "Weiter" at bounding box center [922, 524] width 241 height 56
select select "de-DE"
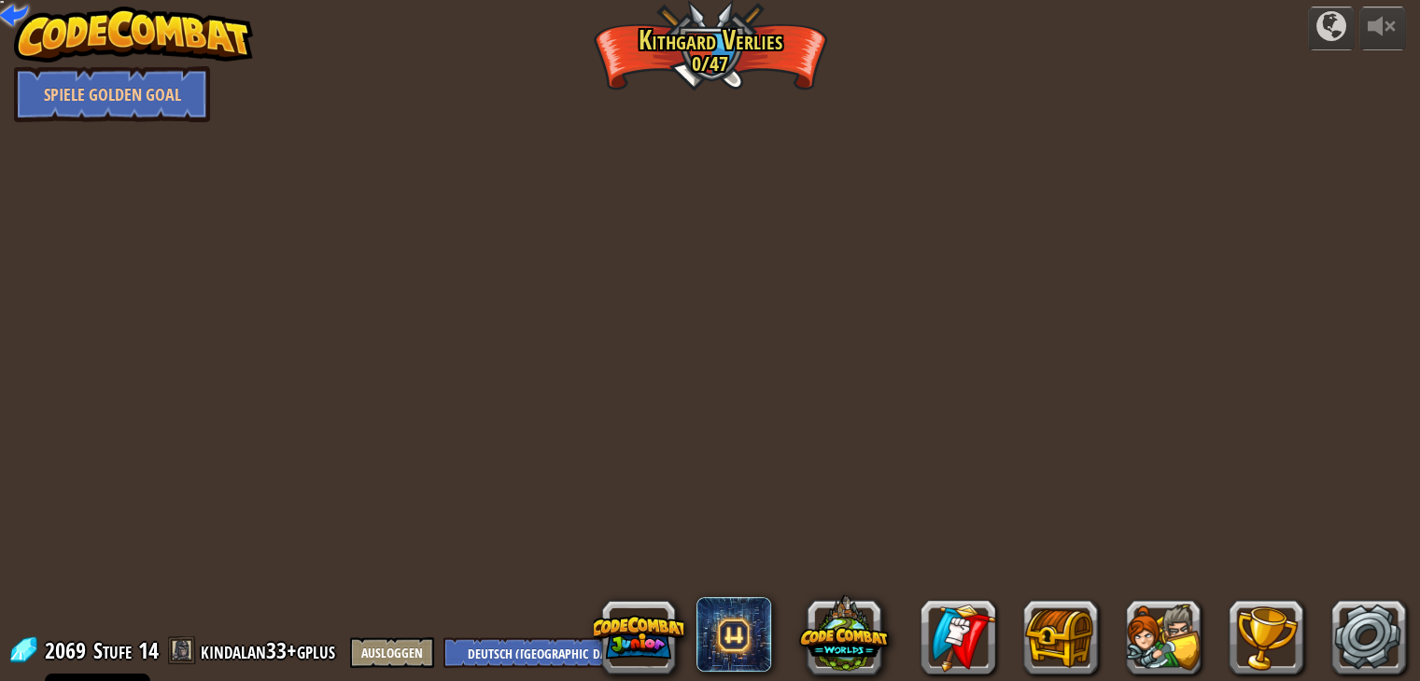
select select "de-DE"
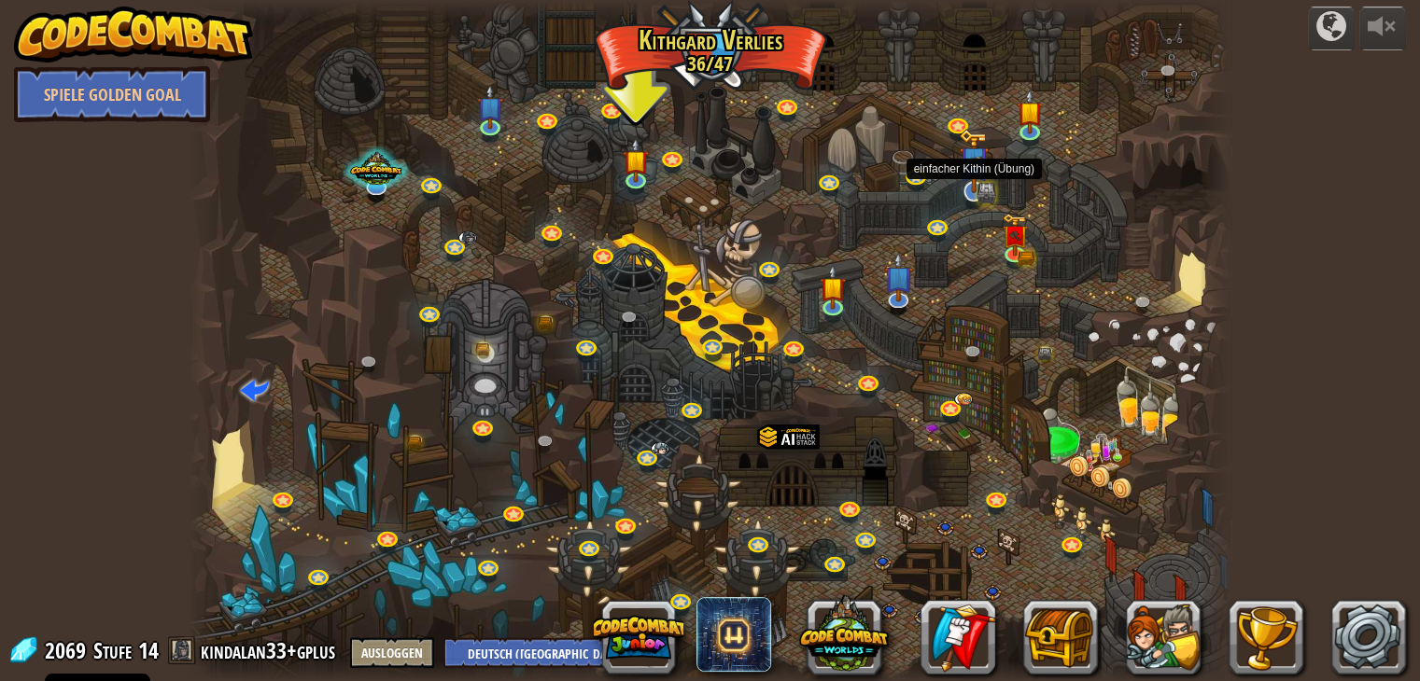
click at [976, 159] on img at bounding box center [973, 160] width 29 height 63
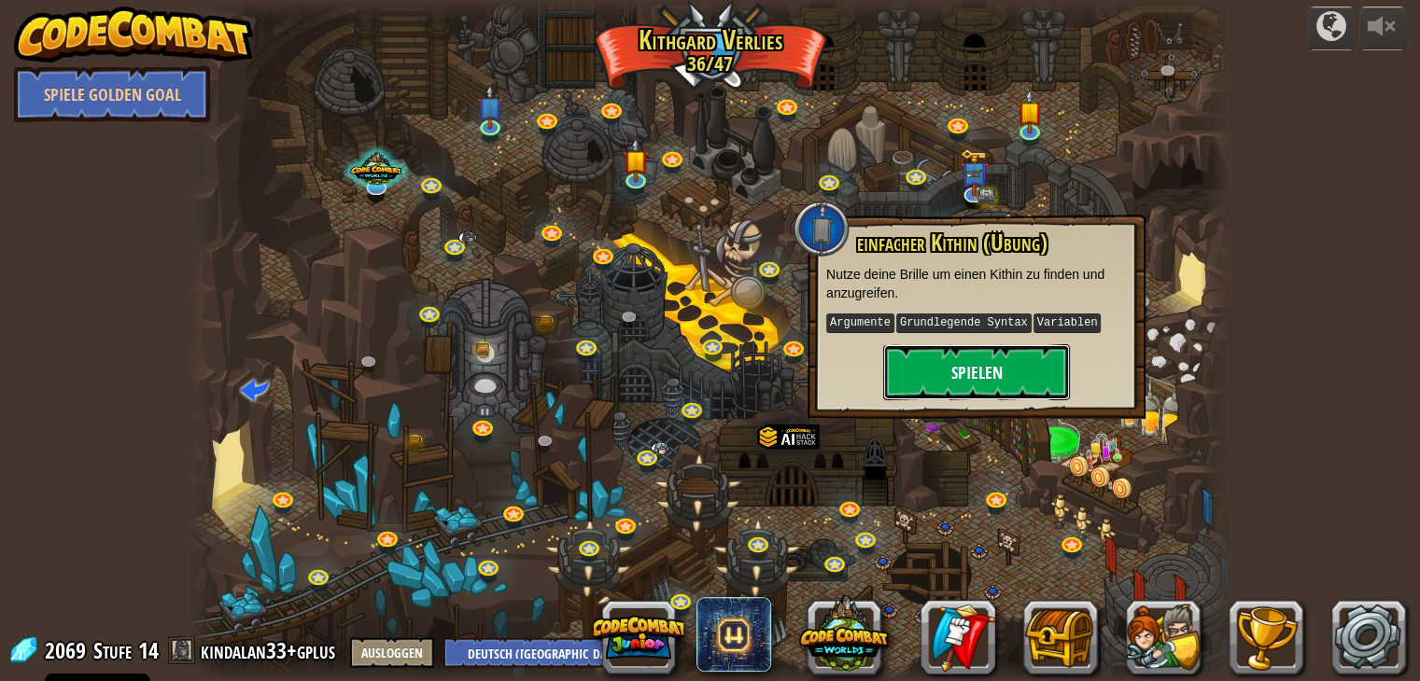
click at [956, 363] on button "Spielen" at bounding box center [976, 372] width 187 height 56
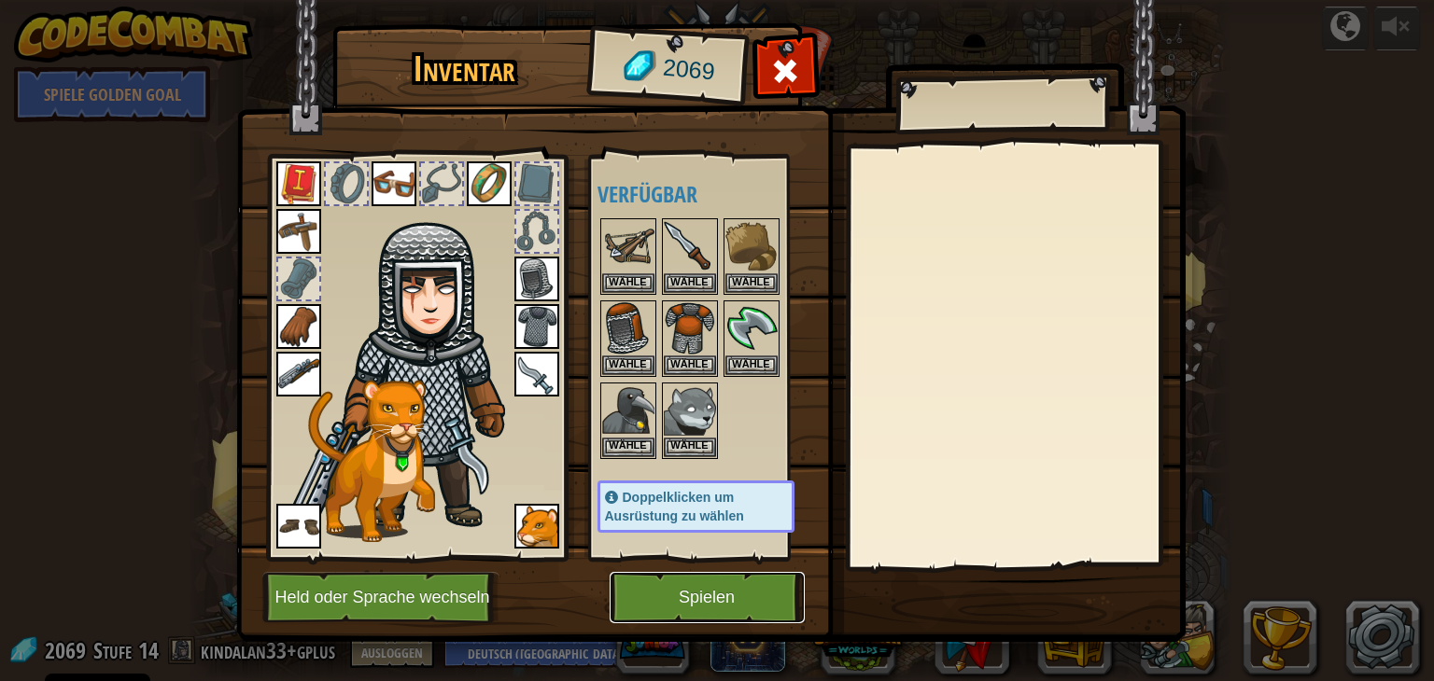
click at [733, 609] on button "Spielen" at bounding box center [706, 597] width 195 height 51
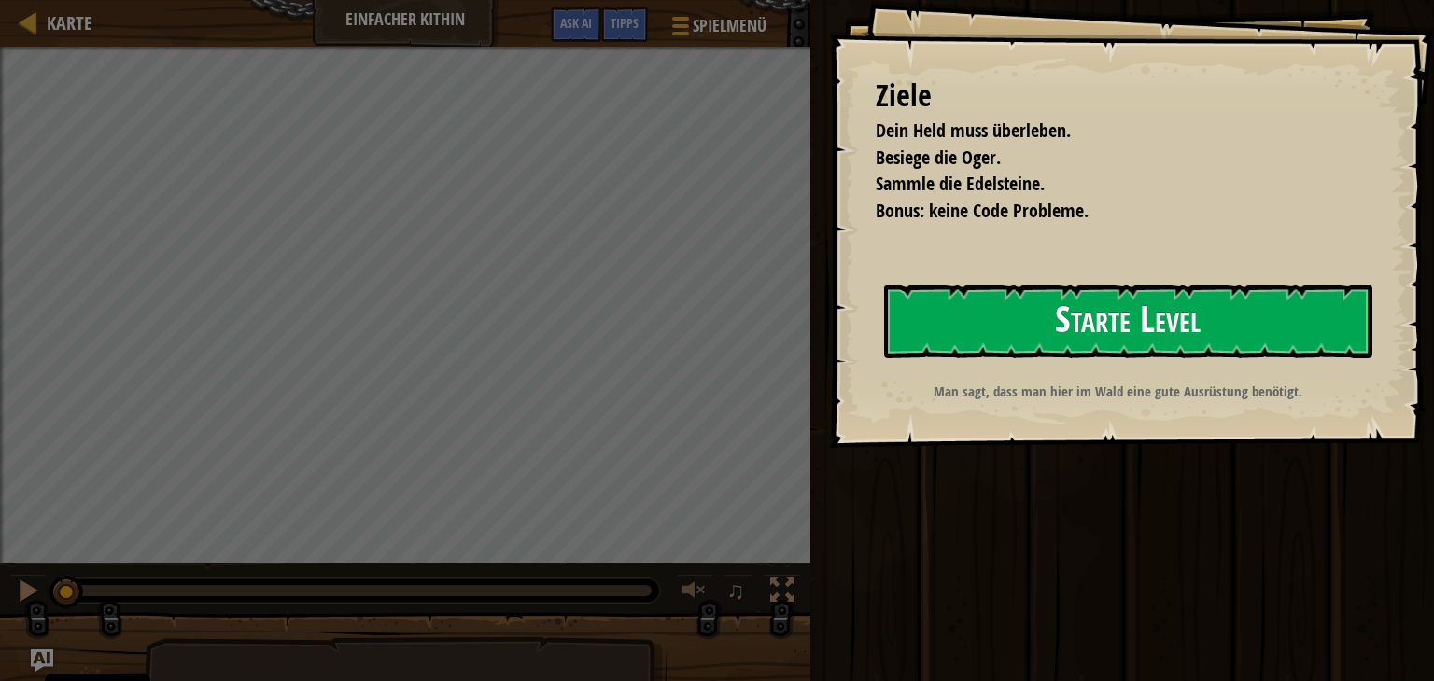
drag, startPoint x: 1075, startPoint y: 270, endPoint x: 1077, endPoint y: 292, distance: 22.5
click at [1075, 287] on div "Ziele Dein Held muss überleben. Besiege die Oger. Sammle die Edelsteine. Bonus:…" at bounding box center [1131, 224] width 605 height 448
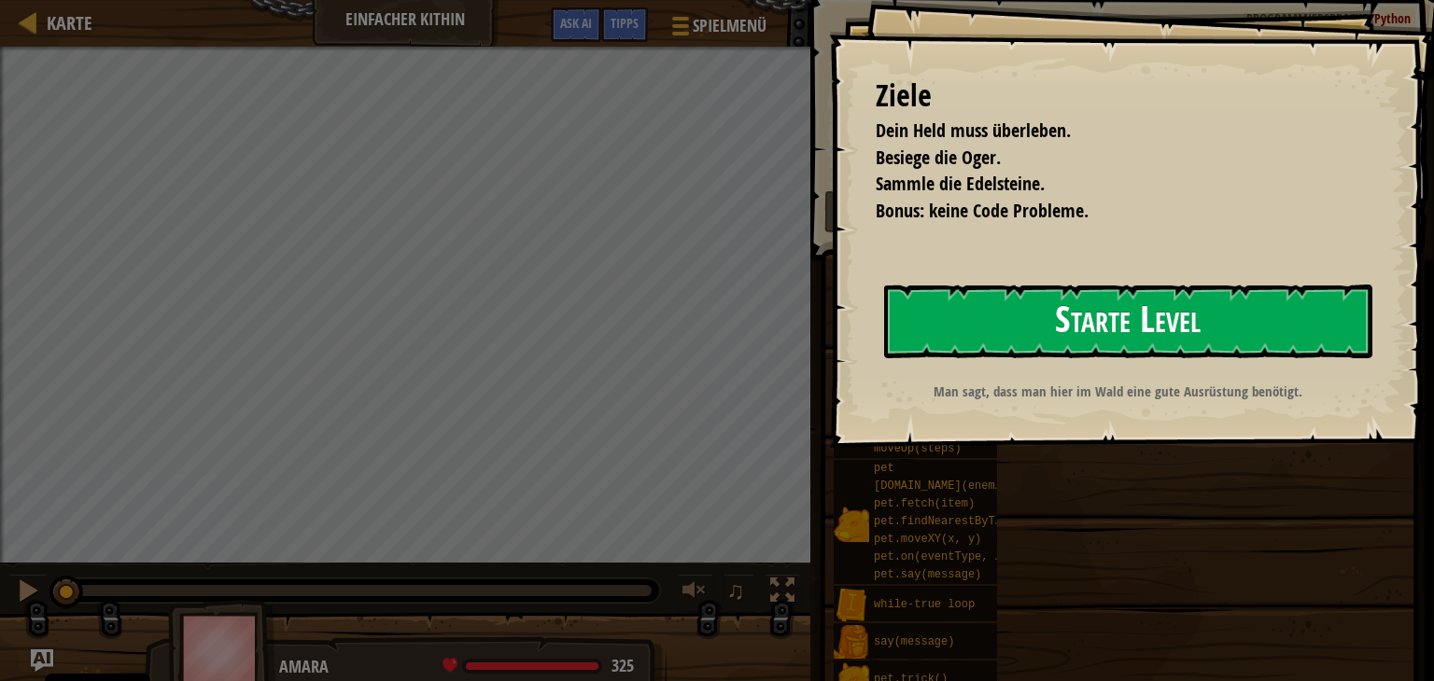
click at [1093, 320] on button "Starte Level" at bounding box center [1128, 322] width 488 height 74
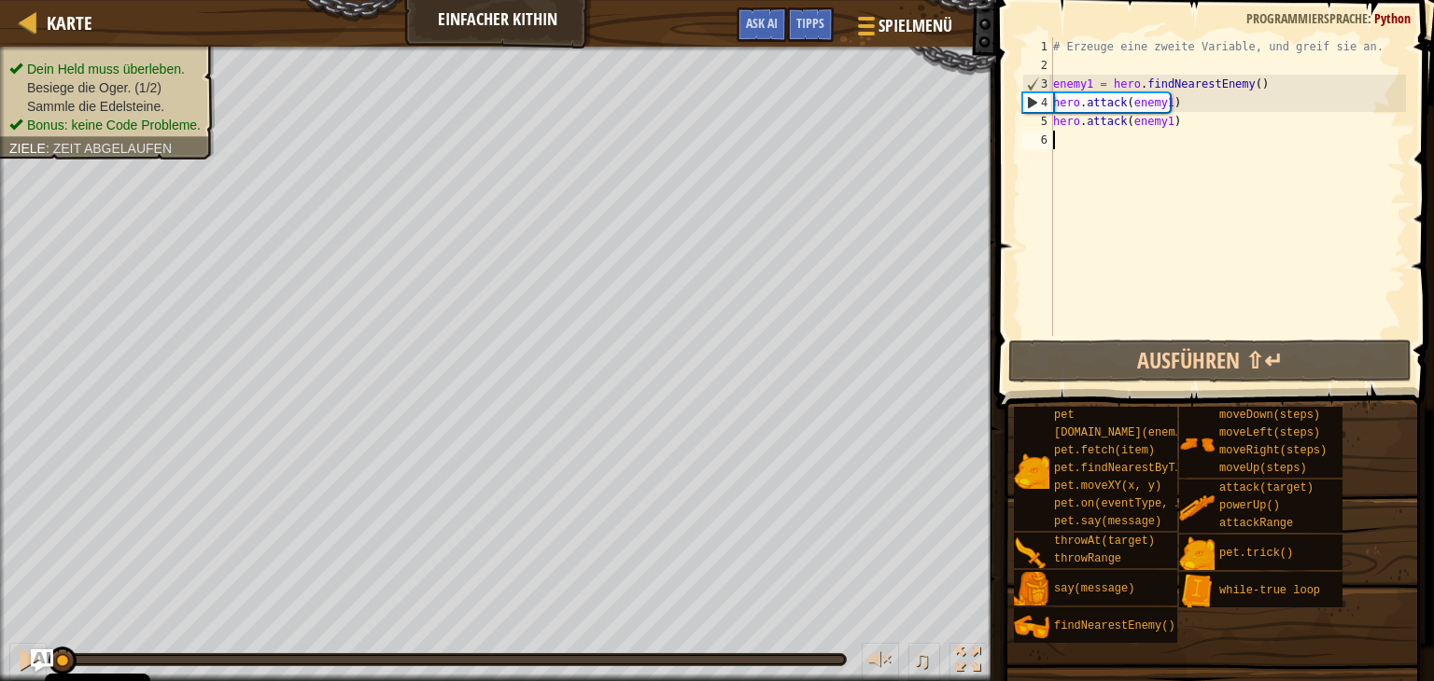
type textarea "h"
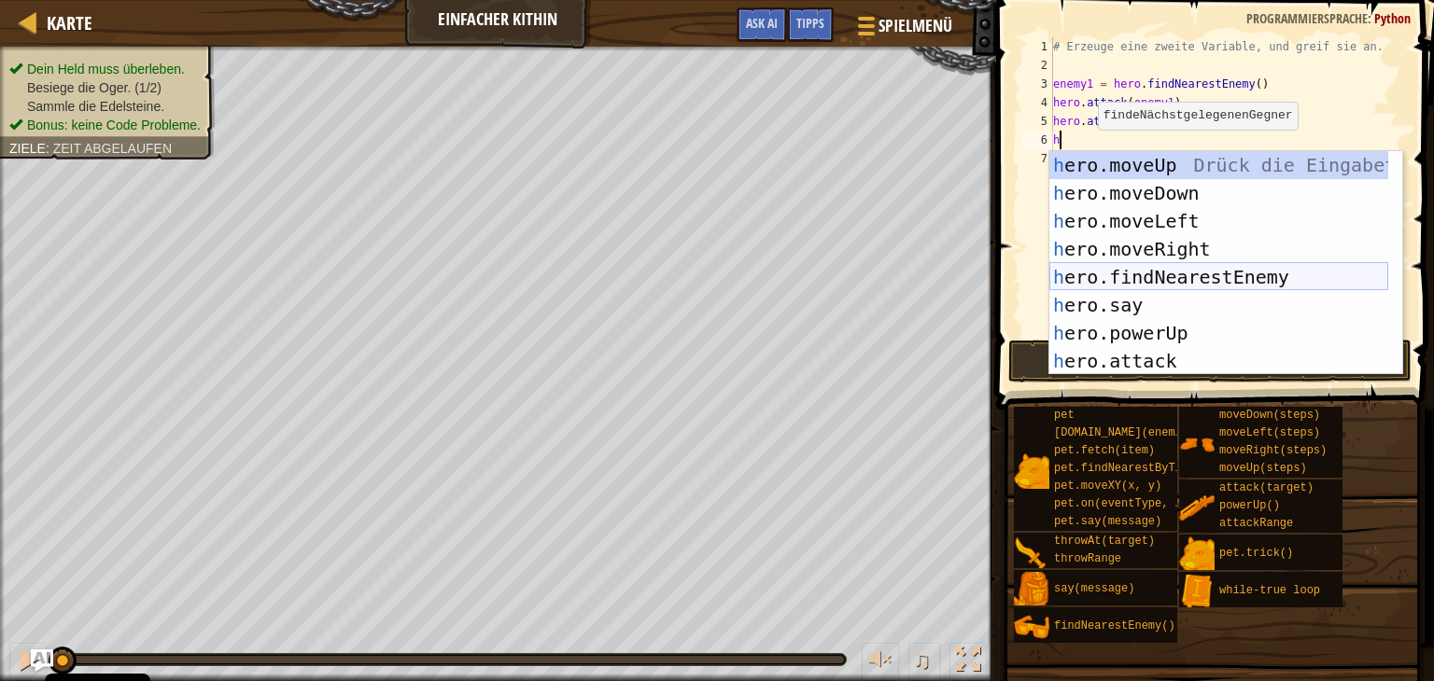
click at [1216, 273] on div "h ero.moveUp Drück die Eingabetaste h ero.moveDown Drück die Eingabetaste h ero…" at bounding box center [1218, 291] width 339 height 280
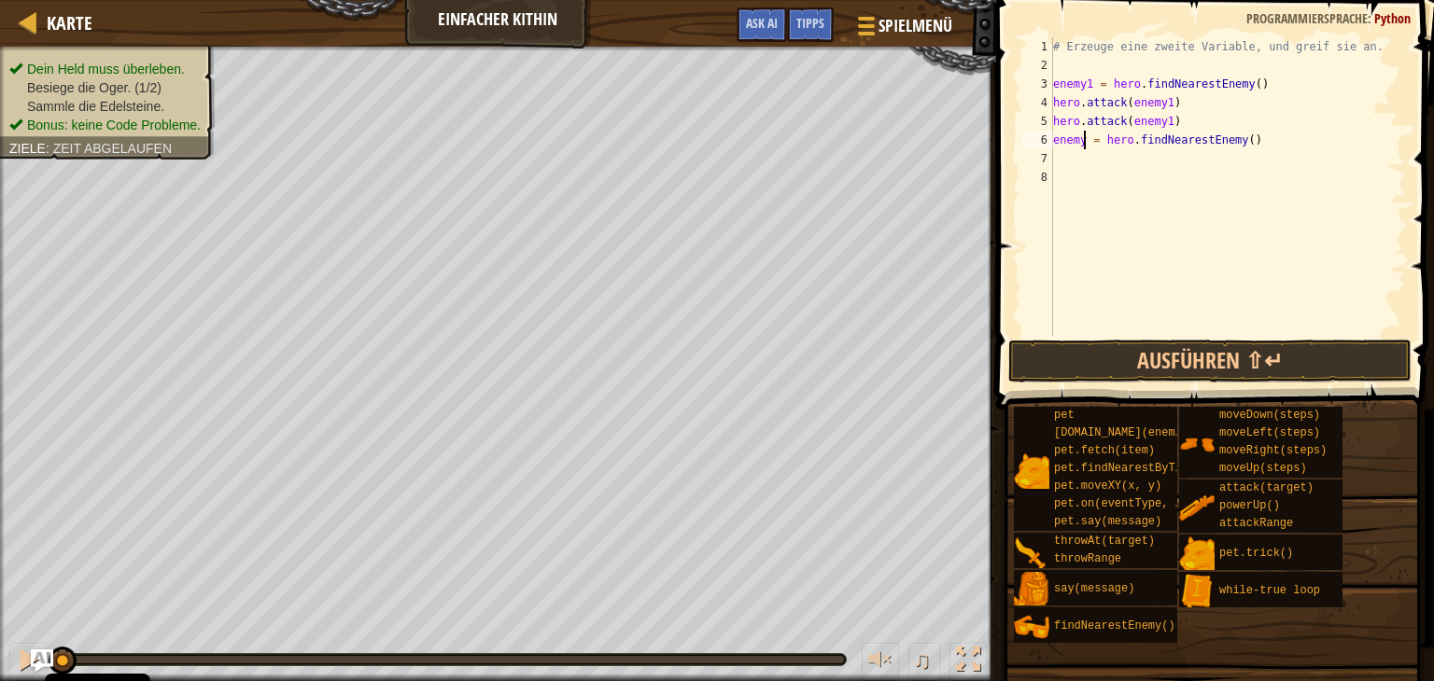
click at [1083, 138] on div "# Erzeuge eine zweite Variable, und greif sie an. enemy1 = hero . findNearestEn…" at bounding box center [1227, 205] width 357 height 336
type textarea "enemy2 = hero.findNearestEnemy()"
click at [1075, 156] on div "# Erzeuge eine zweite Variable, und greif sie an. enemy1 = hero . findNearestEn…" at bounding box center [1227, 205] width 357 height 336
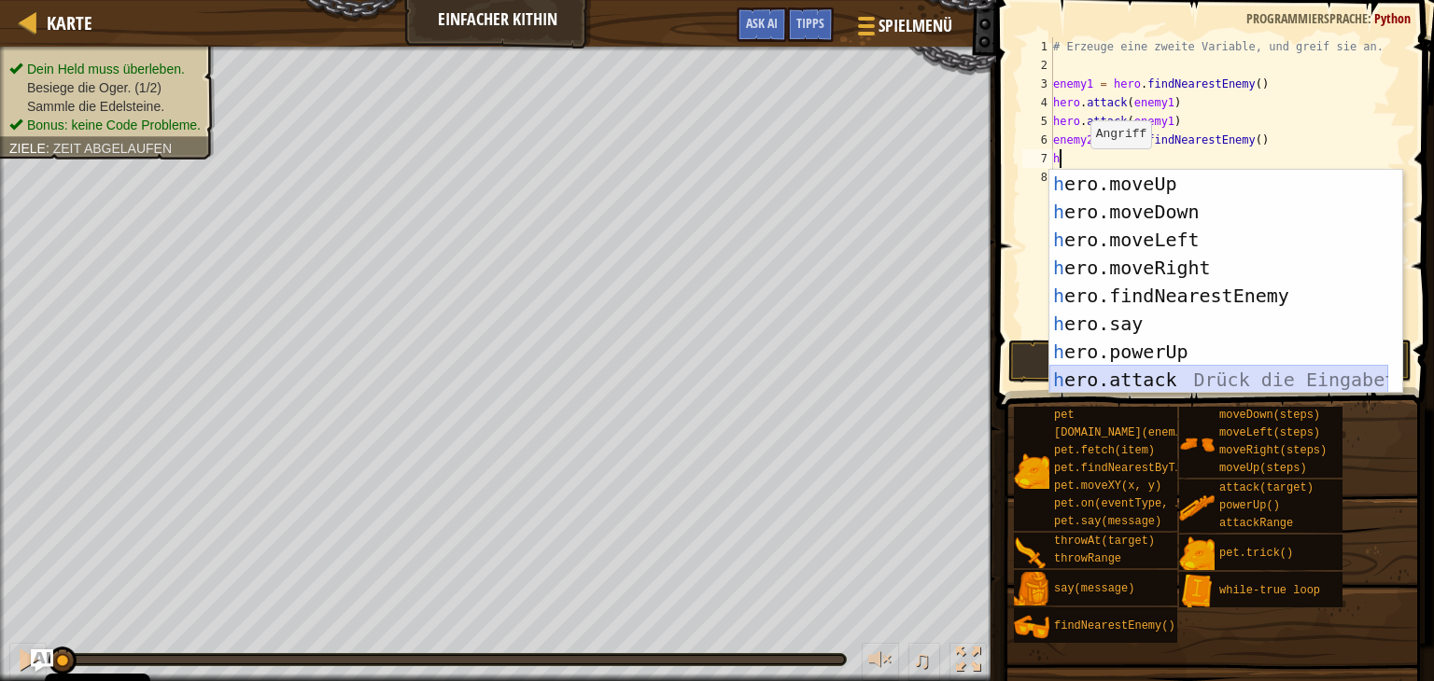
click at [1164, 371] on div "h ero.moveUp Drück die Eingabetaste h ero.moveDown Drück die Eingabetaste h ero…" at bounding box center [1218, 310] width 339 height 280
type textarea "hero.attack(enemy)"
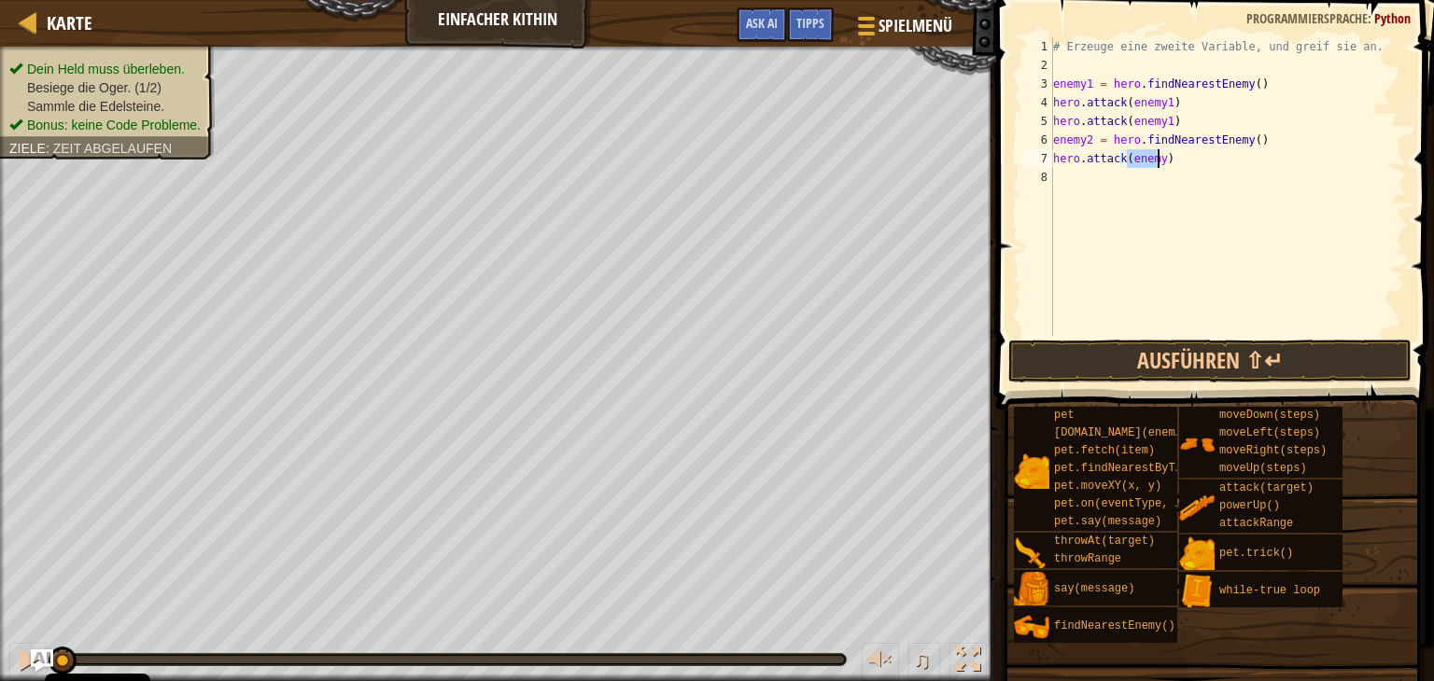
click at [1056, 174] on div "# Erzeuge eine zweite Variable, und greif sie an. enemy1 = hero . findNearestEn…" at bounding box center [1227, 205] width 357 height 336
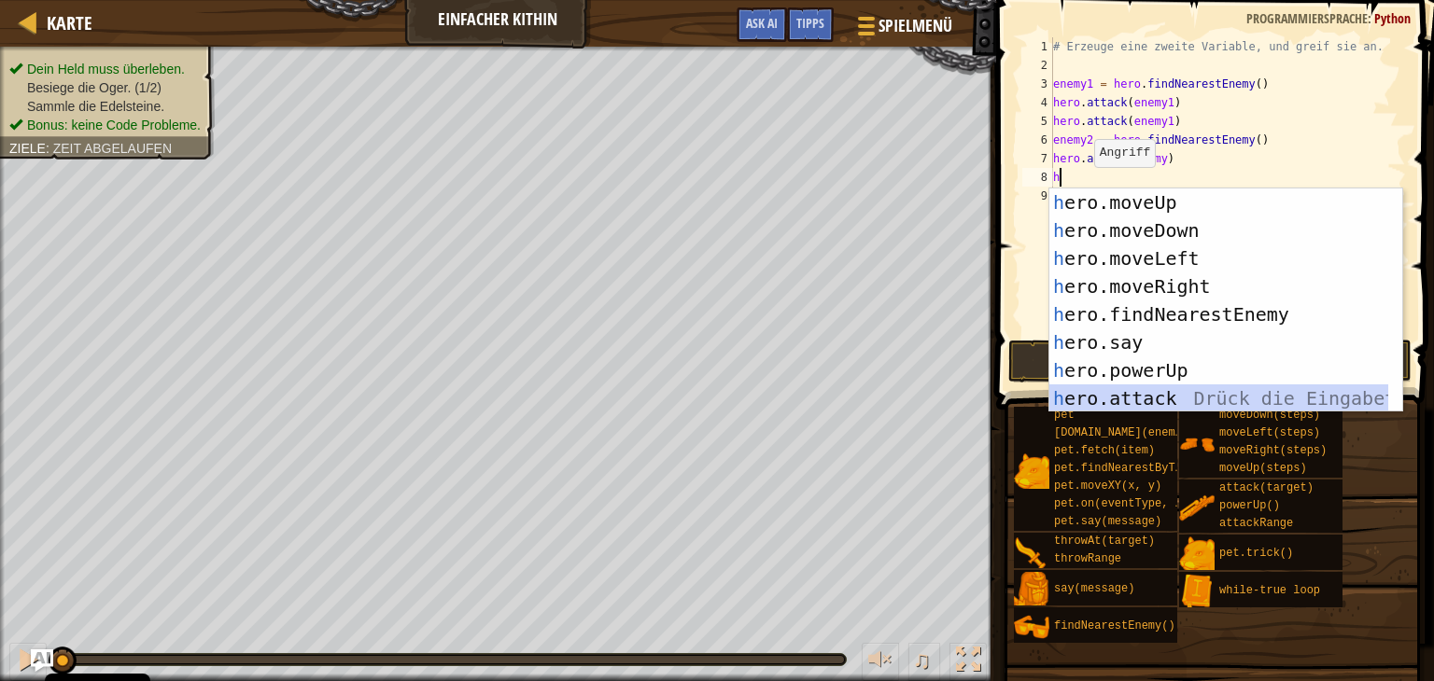
click at [1173, 388] on div "h ero.moveUp Drück die Eingabetaste h ero.moveDown Drück die Eingabetaste h ero…" at bounding box center [1218, 329] width 339 height 280
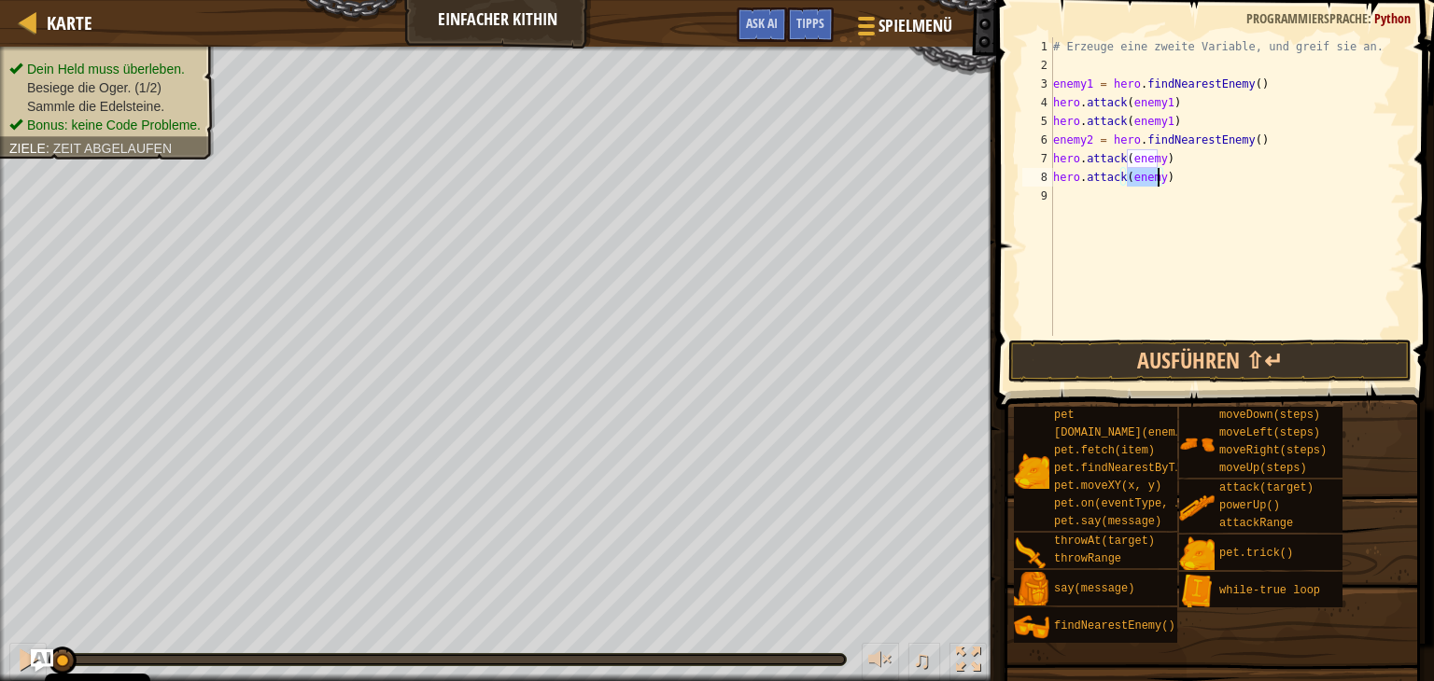
click at [1157, 163] on div "# Erzeuge eine zweite Variable, und greif sie an. enemy1 = hero . findNearestEn…" at bounding box center [1227, 205] width 357 height 336
click at [1159, 181] on div "# Erzeuge eine zweite Variable, und greif sie an. enemy1 = hero . findNearestEn…" at bounding box center [1227, 205] width 357 height 336
type textarea "hero.attack(enemy2)"
click at [1060, 206] on div "# Erzeuge eine zweite Variable, und greif sie an. enemy1 = hero . findNearestEn…" at bounding box center [1227, 205] width 357 height 336
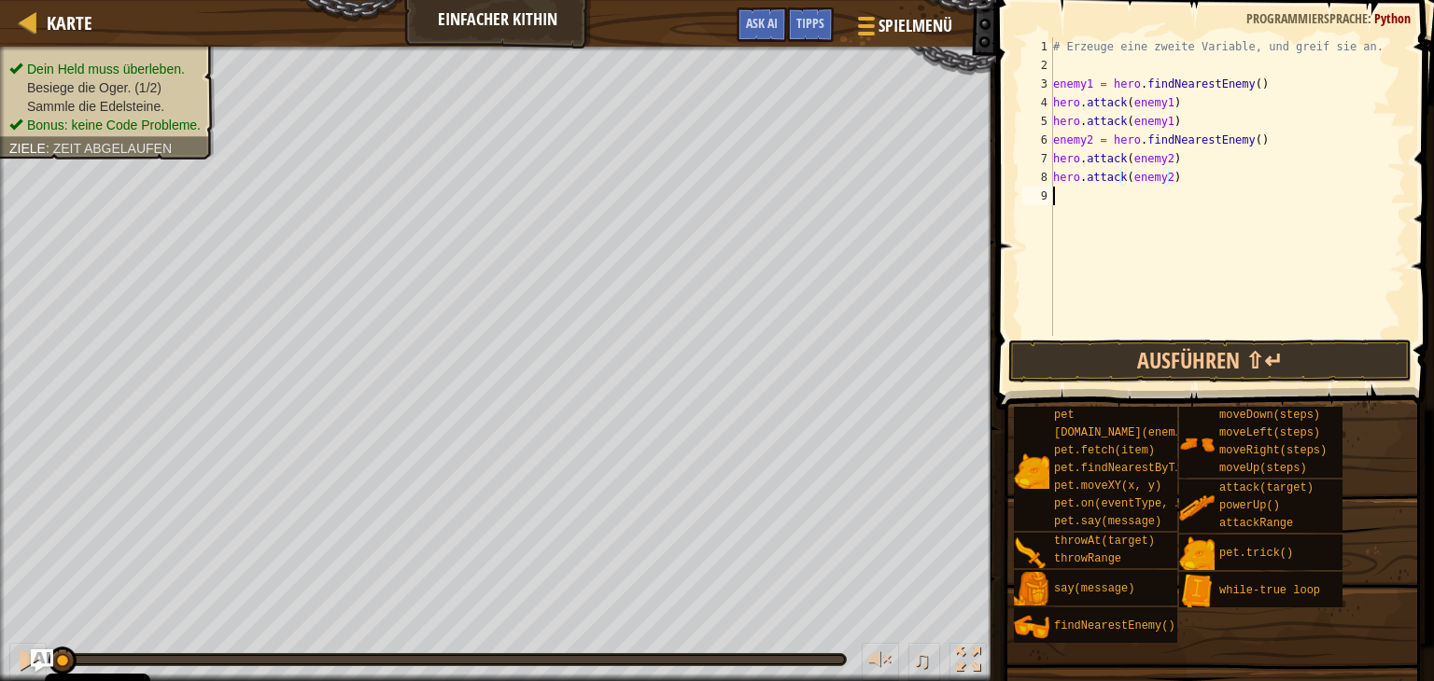
scroll to position [8, 0]
type textarea "h"
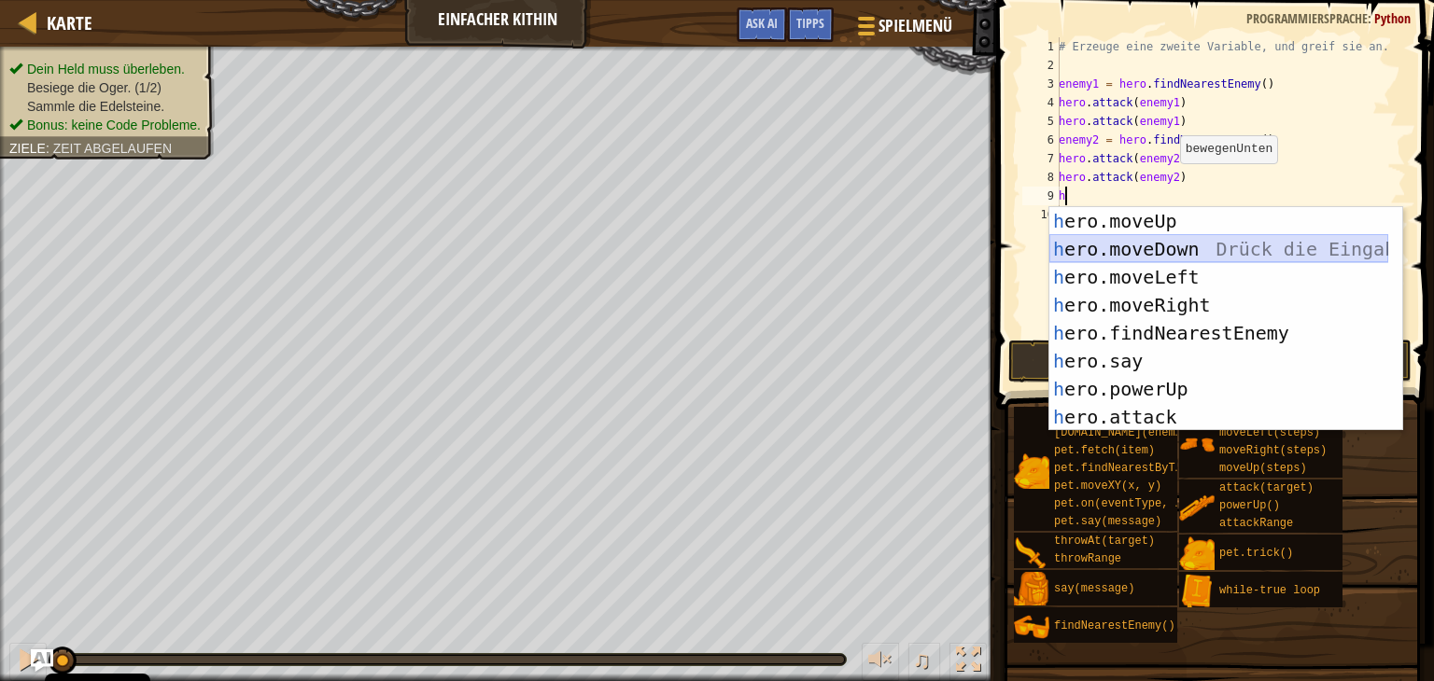
click at [1179, 247] on div "h ero.moveUp Drück die Eingabetaste h ero.moveDown Drück die Eingabetaste h ero…" at bounding box center [1218, 347] width 339 height 280
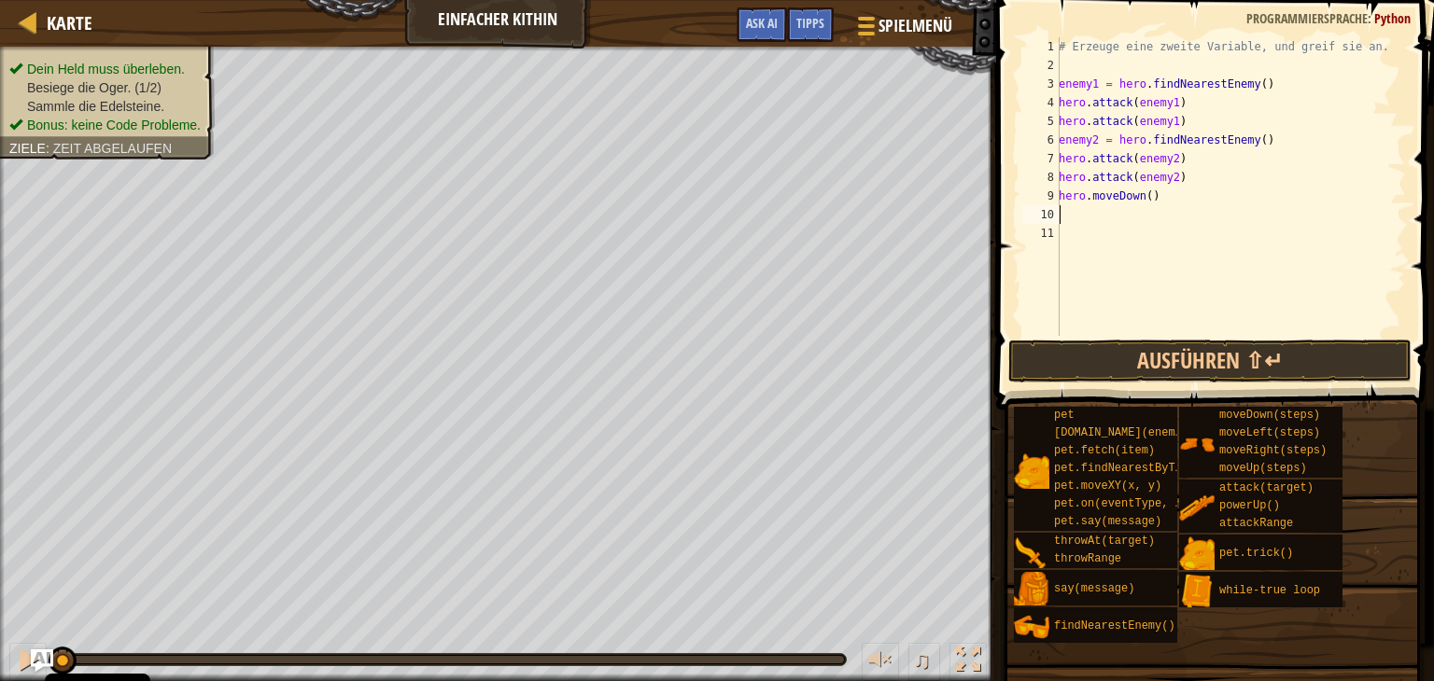
click at [1076, 208] on div "# Erzeuge eine zweite Variable, und greif sie an. enemy1 = hero . findNearestEn…" at bounding box center [1230, 205] width 351 height 336
type textarea "h"
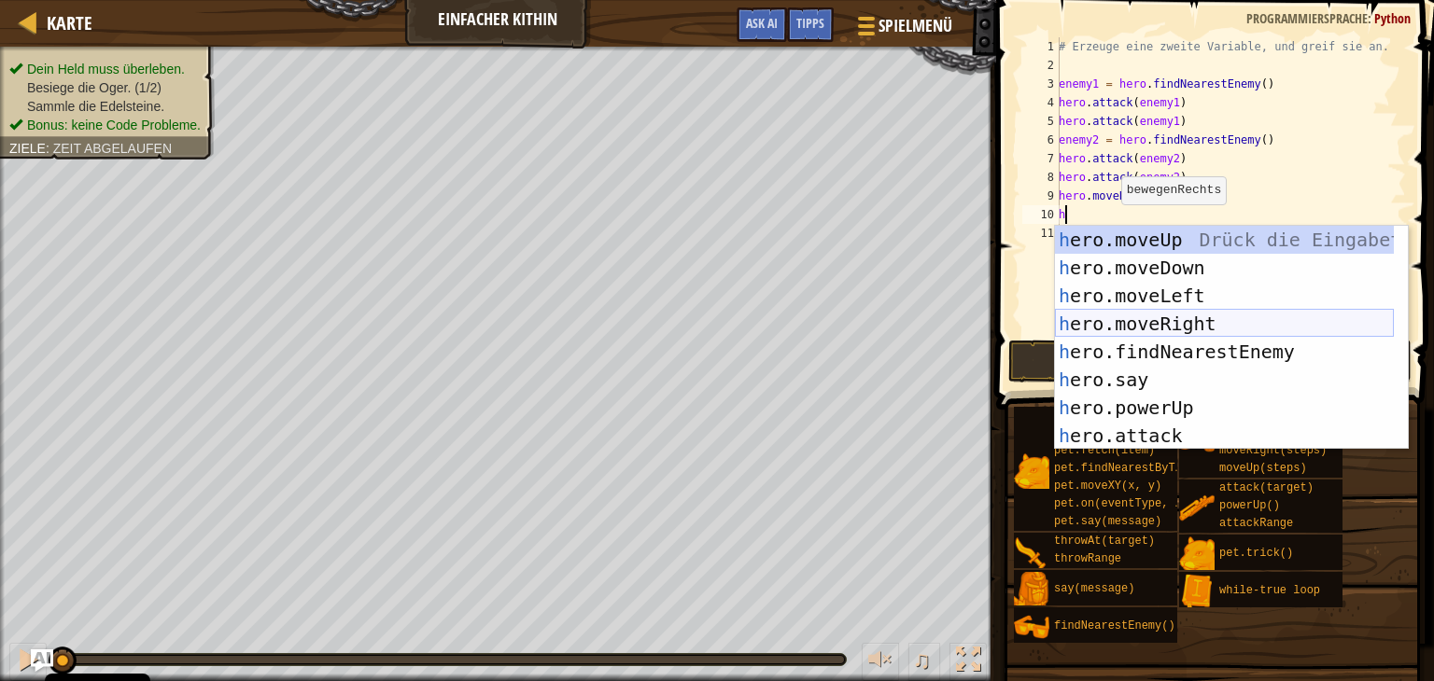
click at [1209, 316] on div "h ero.moveUp Drück die Eingabetaste h ero.moveDown Drück die Eingabetaste h ero…" at bounding box center [1224, 366] width 339 height 280
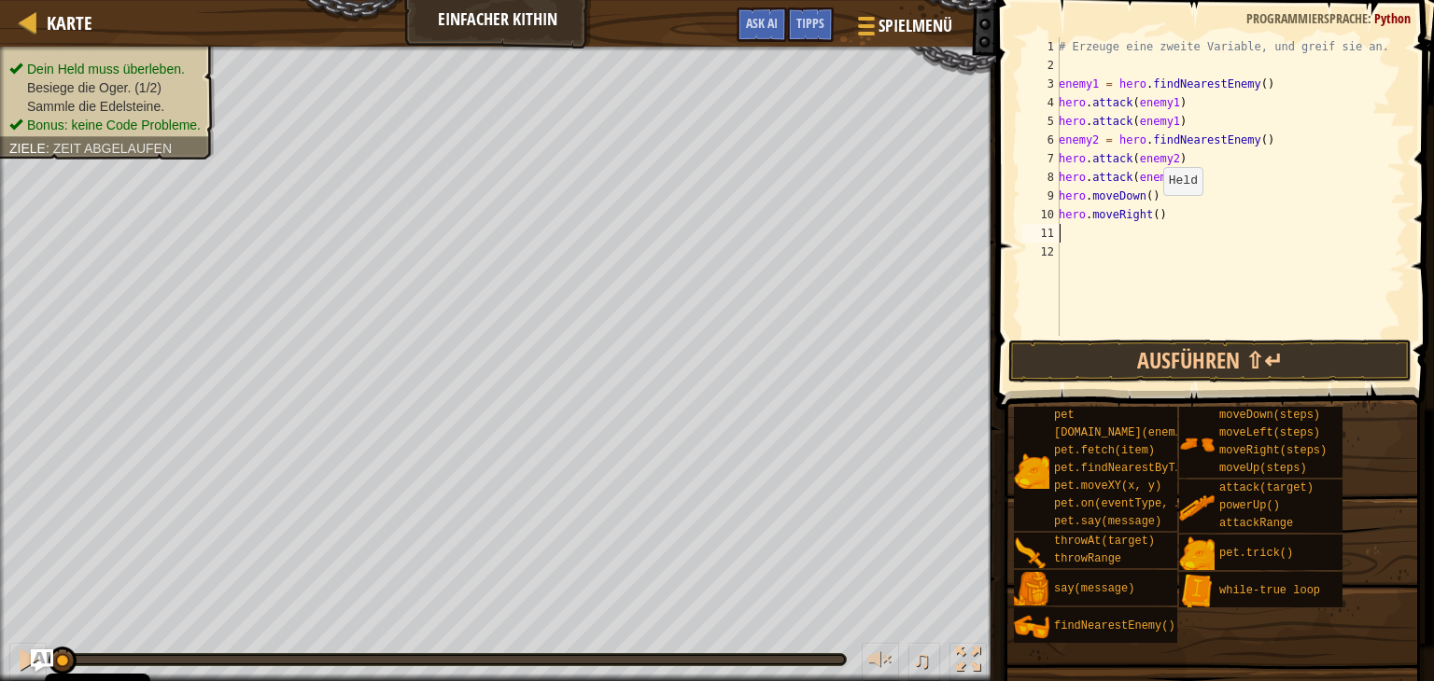
click at [1153, 214] on div "# Erzeuge eine zweite Variable, und greif sie an. enemy1 = hero . findNearestEn…" at bounding box center [1230, 205] width 351 height 336
type textarea "hero.moveRight(2)"
click at [1243, 364] on button "Ausführen ⇧↵" at bounding box center [1209, 361] width 403 height 43
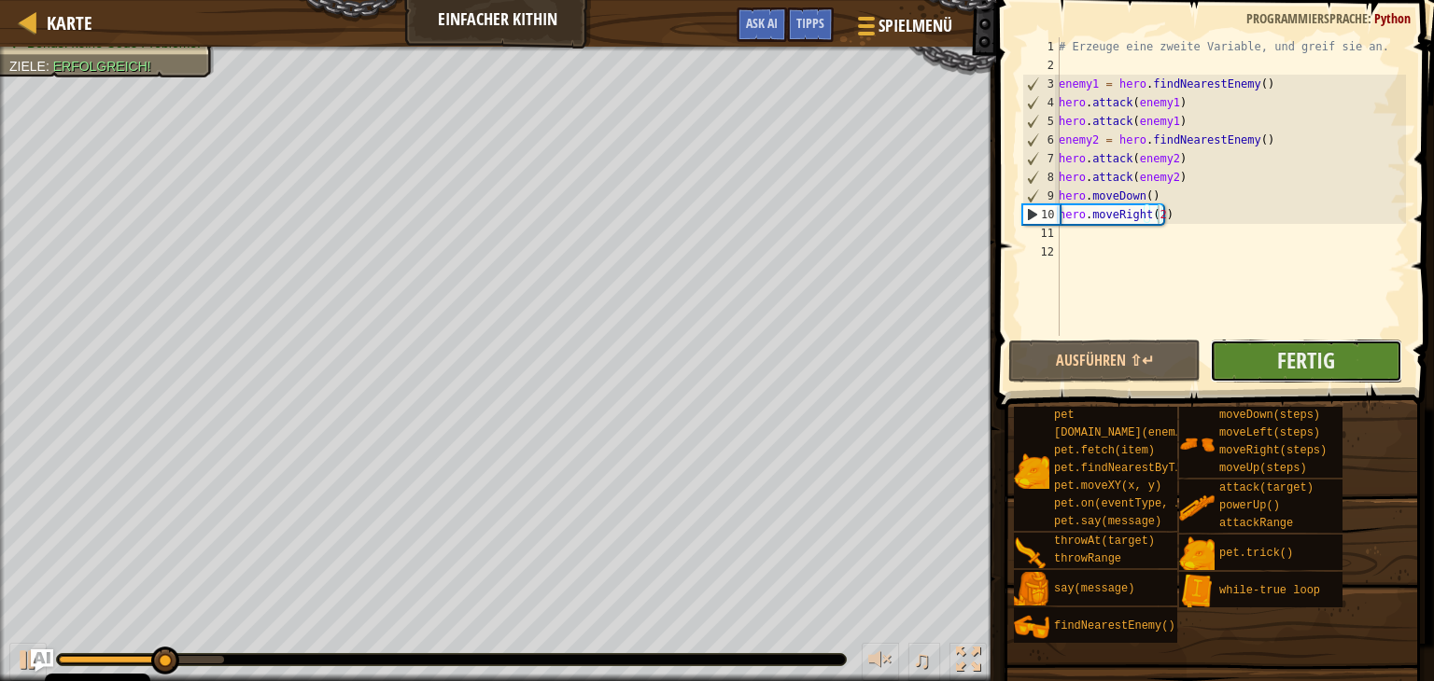
click at [1264, 371] on button "Fertig" at bounding box center [1306, 361] width 192 height 43
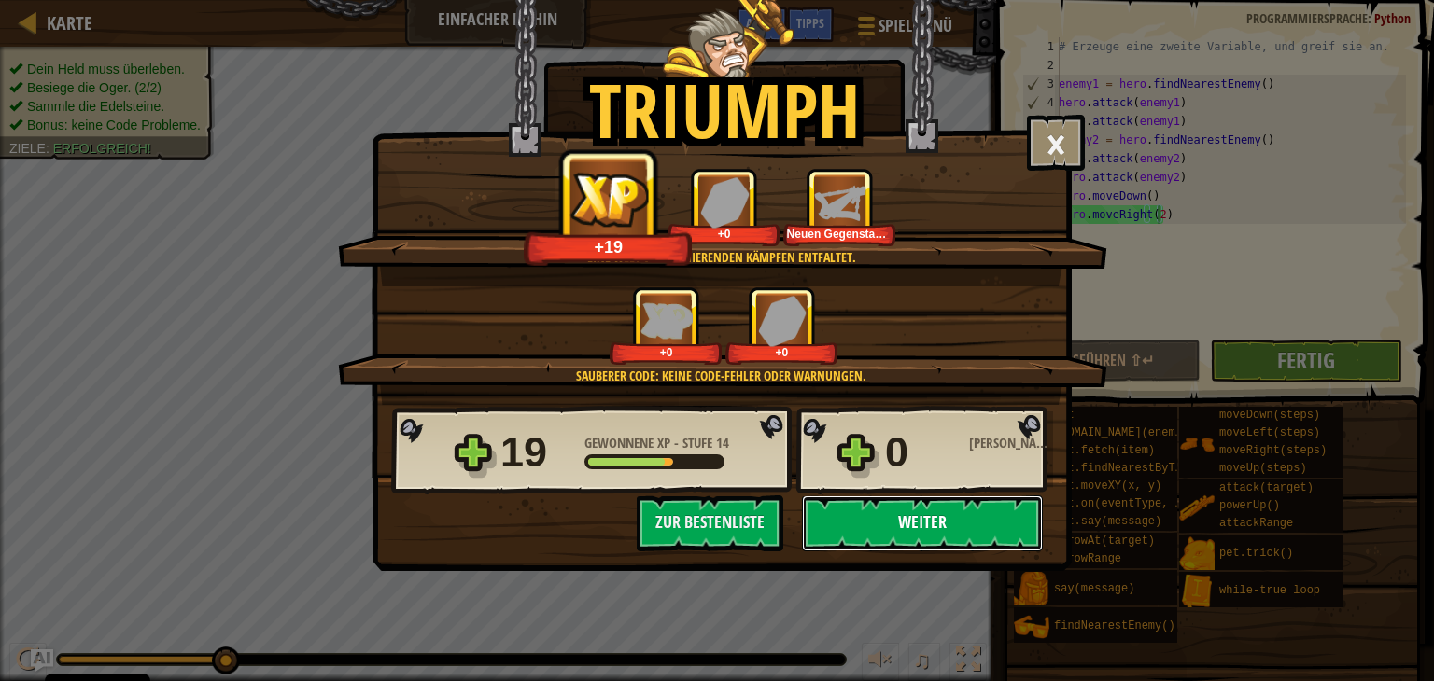
click at [947, 518] on button "Weiter" at bounding box center [922, 524] width 241 height 56
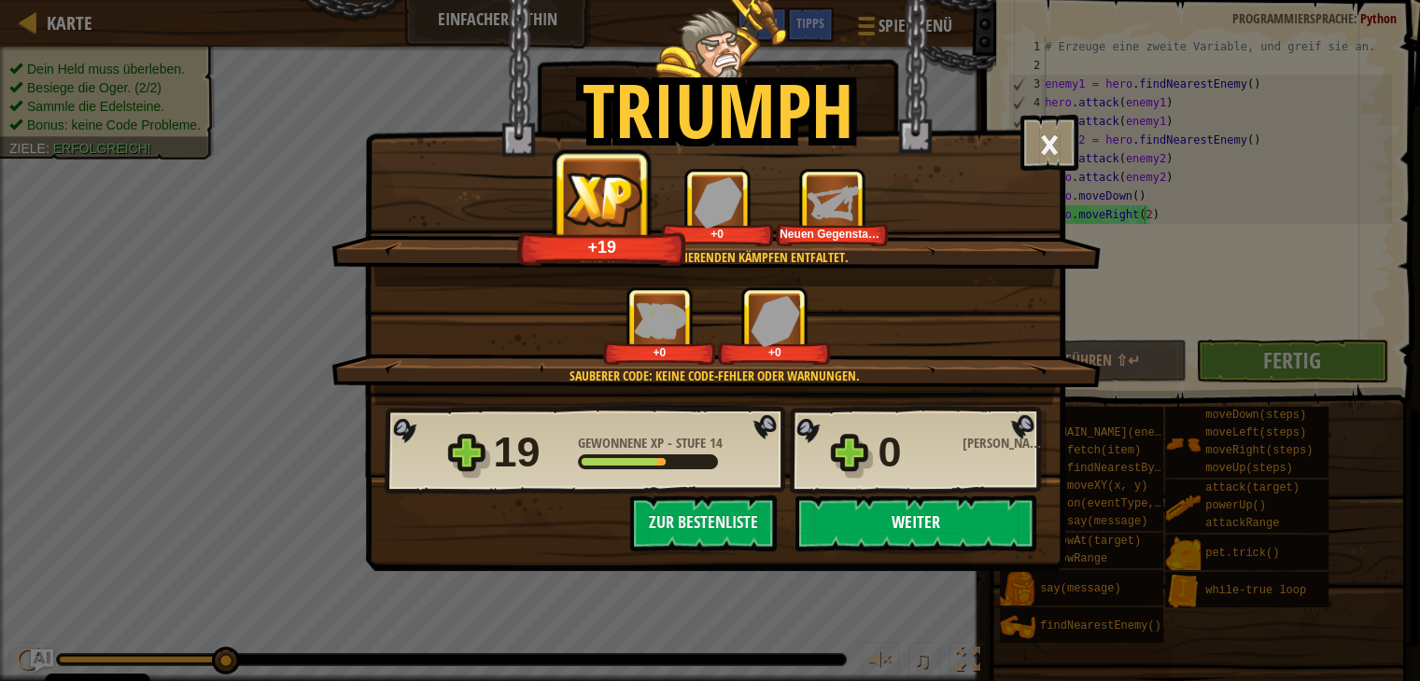
select select "de-DE"
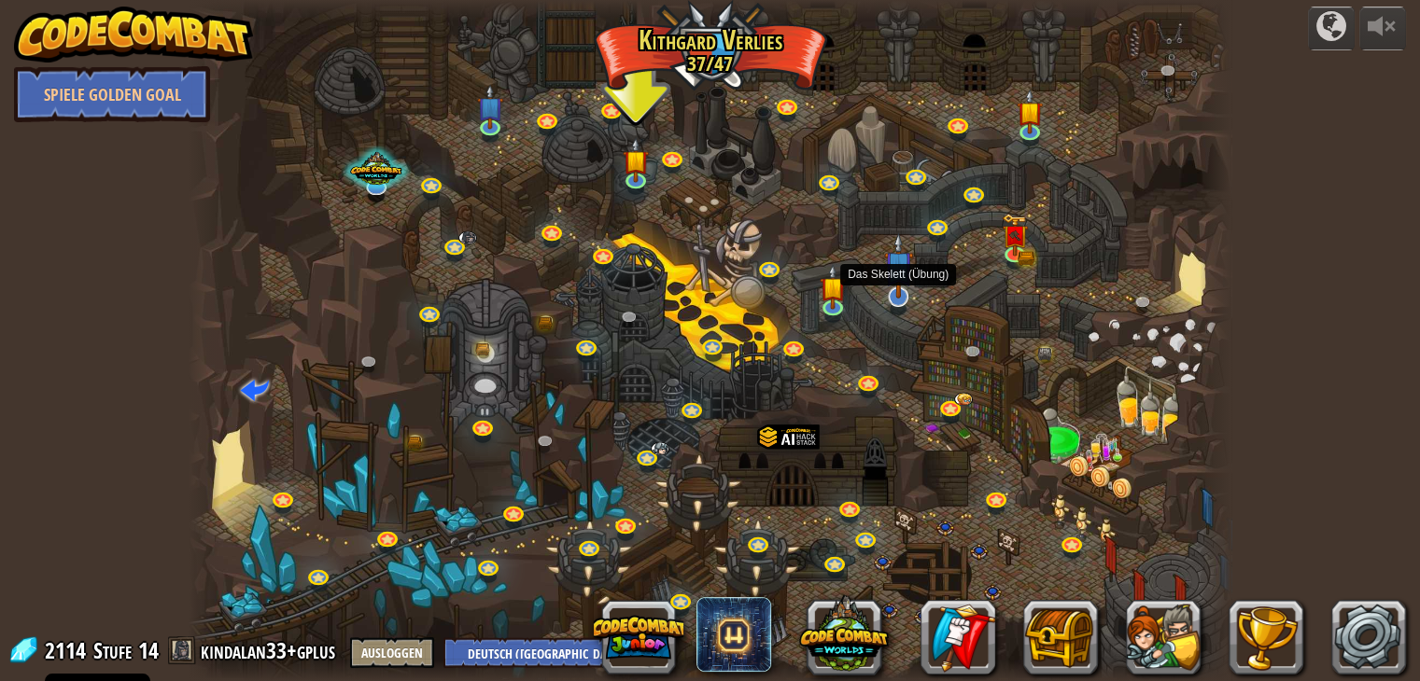
click at [899, 298] on img at bounding box center [898, 265] width 29 height 67
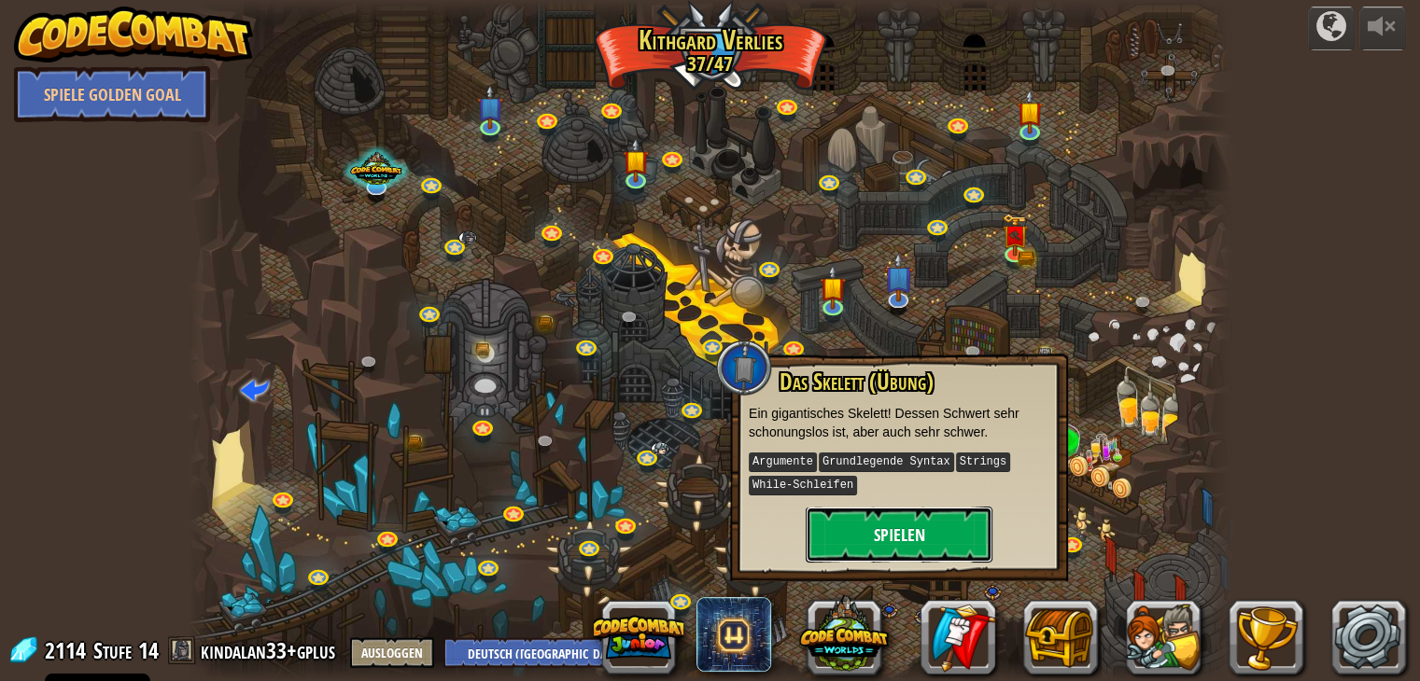
click at [937, 532] on button "Spielen" at bounding box center [898, 535] width 187 height 56
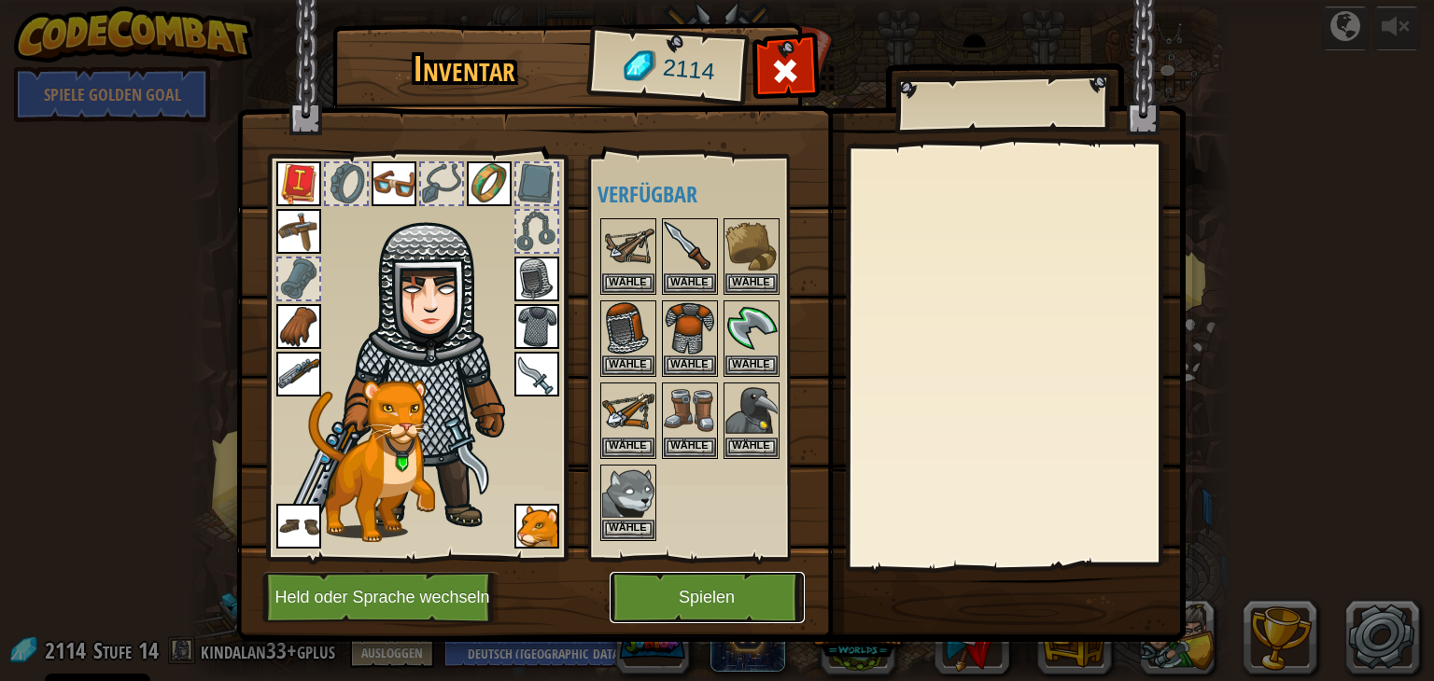
click at [732, 610] on button "Spielen" at bounding box center [706, 597] width 195 height 51
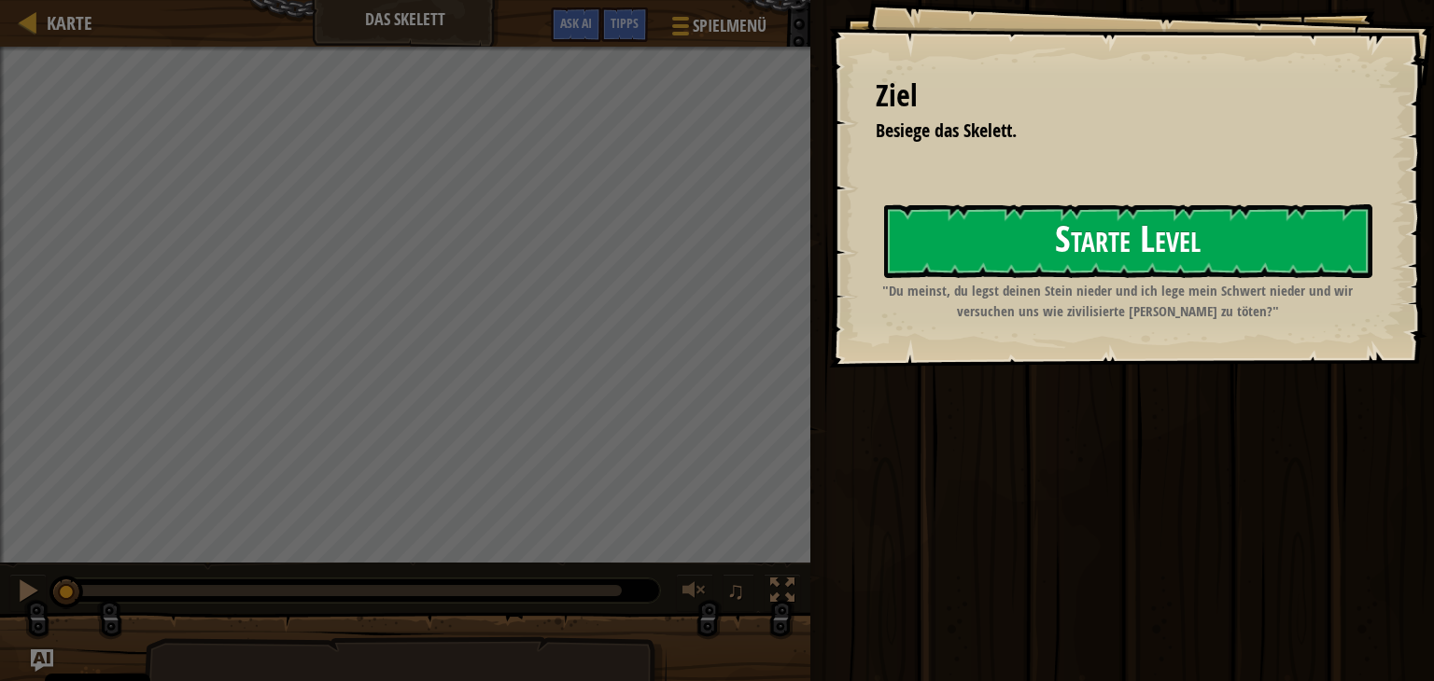
click at [1025, 239] on button "Starte Level" at bounding box center [1128, 241] width 488 height 74
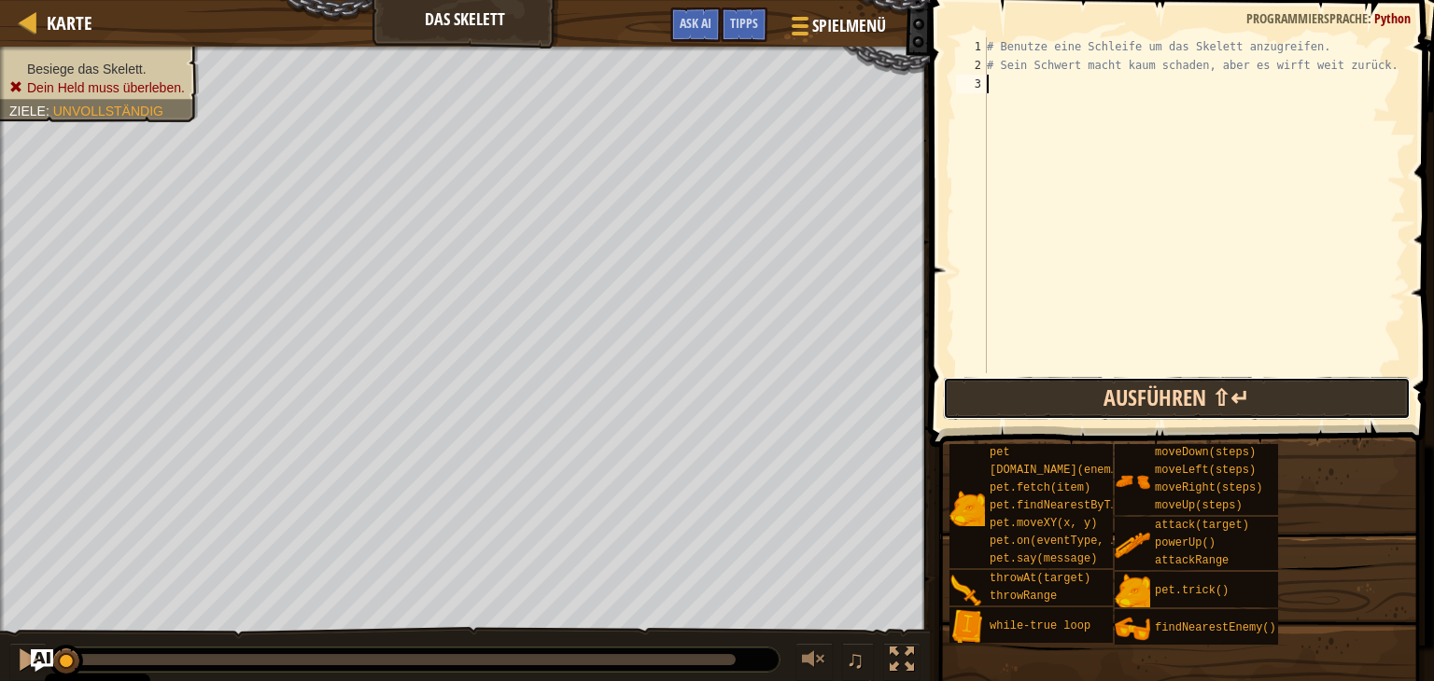
click at [1183, 401] on button "Ausführen ⇧↵" at bounding box center [1177, 398] width 468 height 43
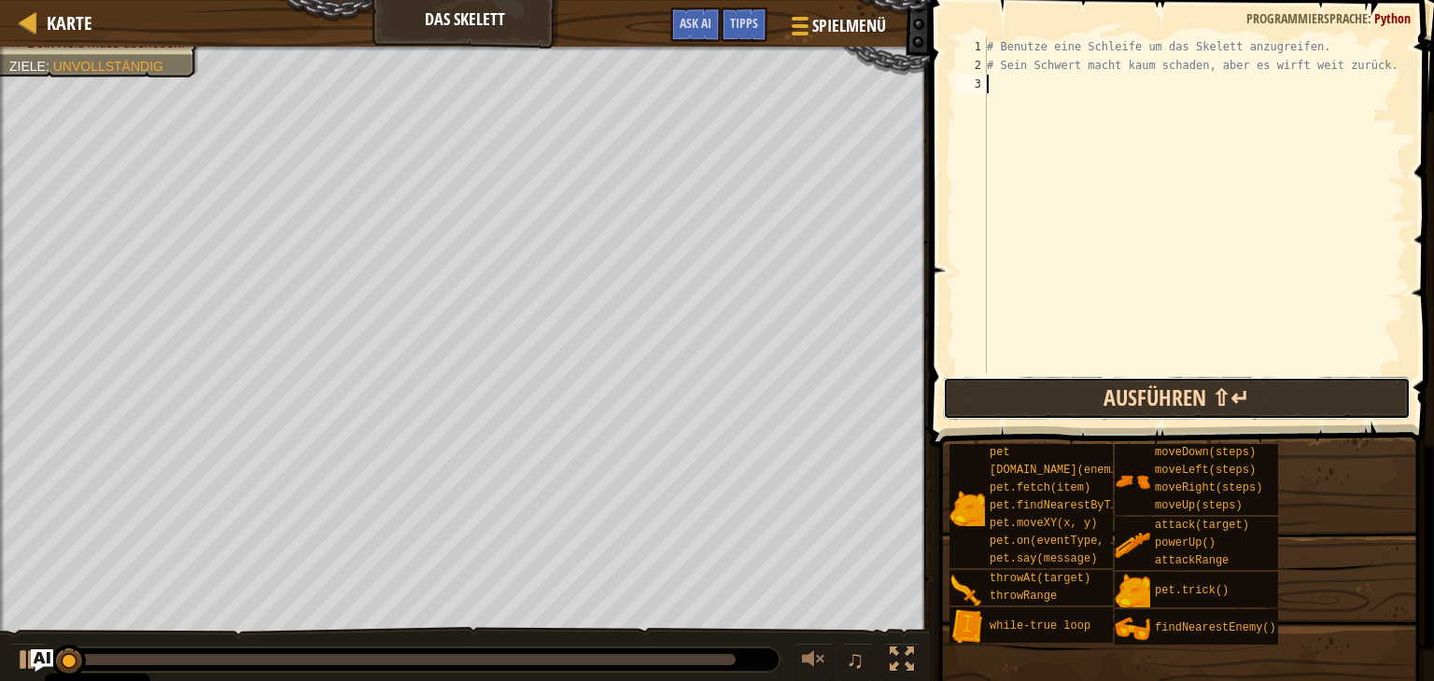
click at [1183, 401] on button "Ausführen ⇧↵" at bounding box center [1177, 398] width 468 height 43
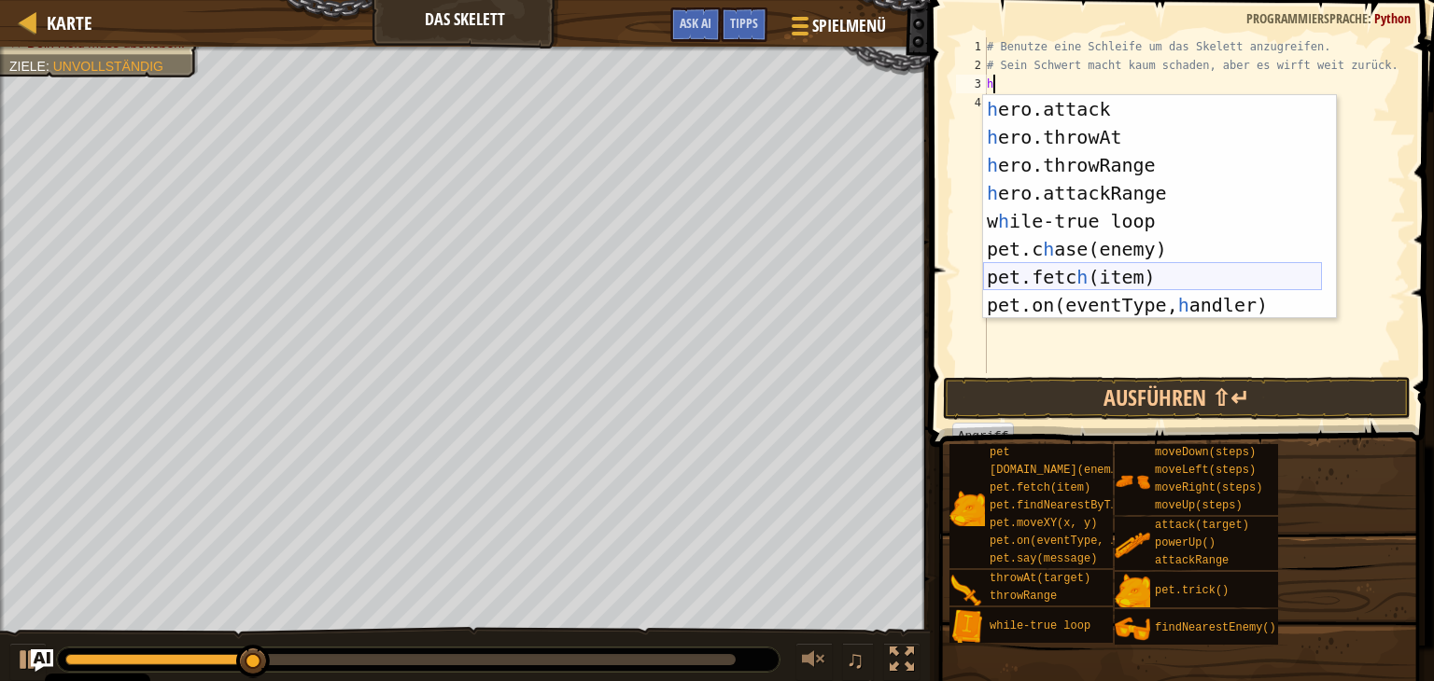
scroll to position [168, 0]
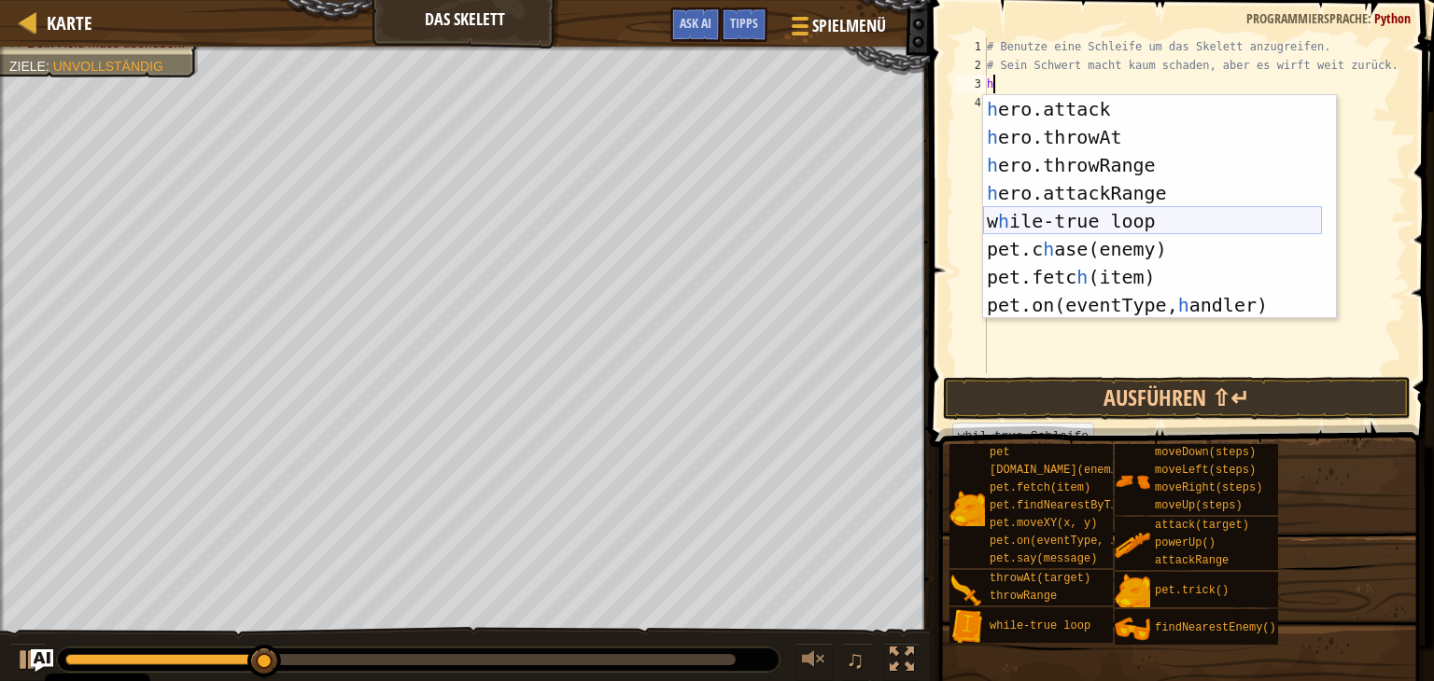
click at [1095, 205] on div "h ero.attack Drück die Eingabetaste h ero.throwAt Drück die Eingabetaste h ero.…" at bounding box center [1152, 235] width 339 height 280
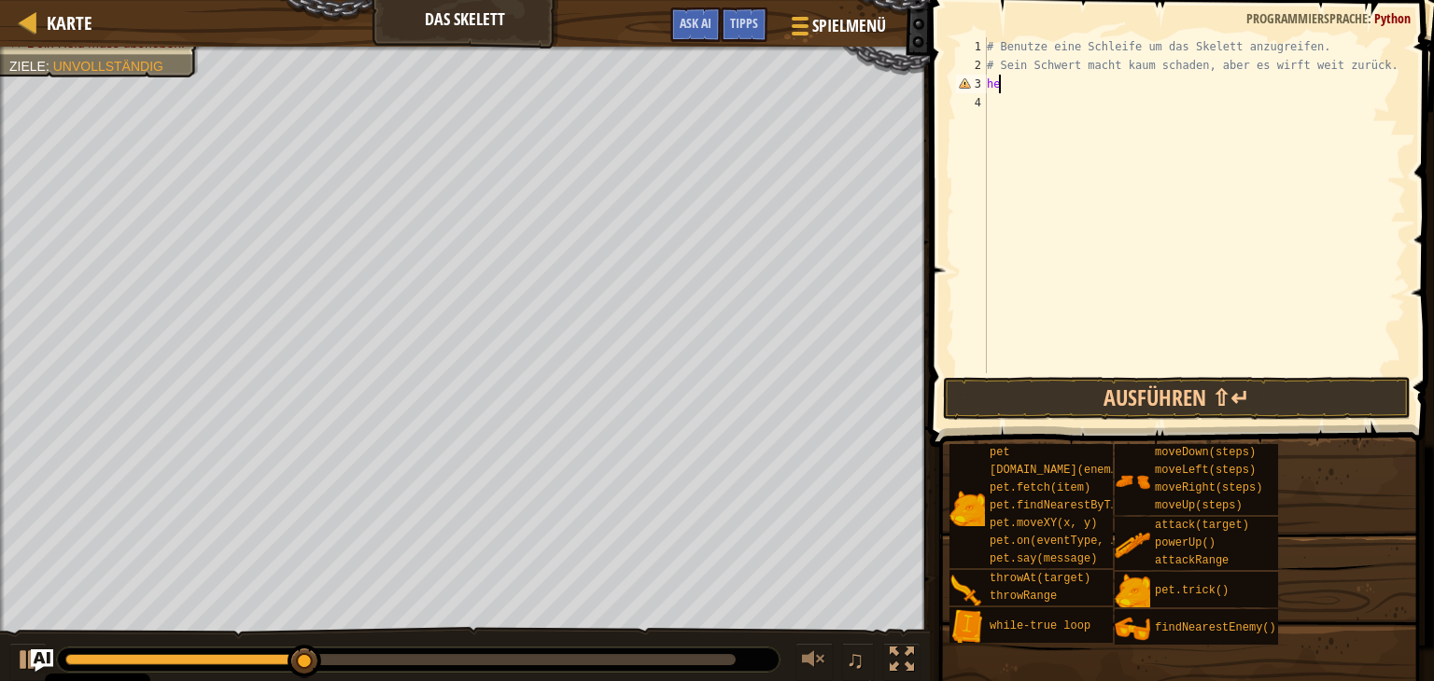
type textarea "h"
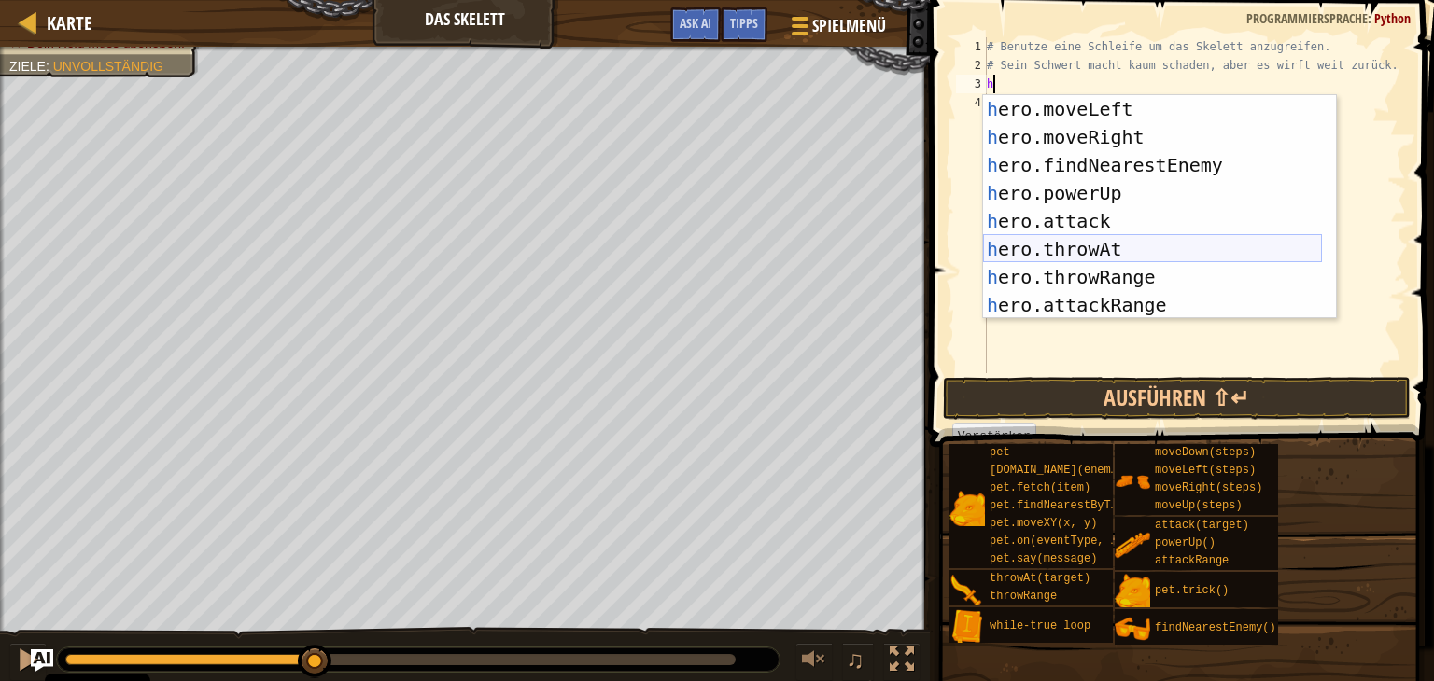
scroll to position [112, 0]
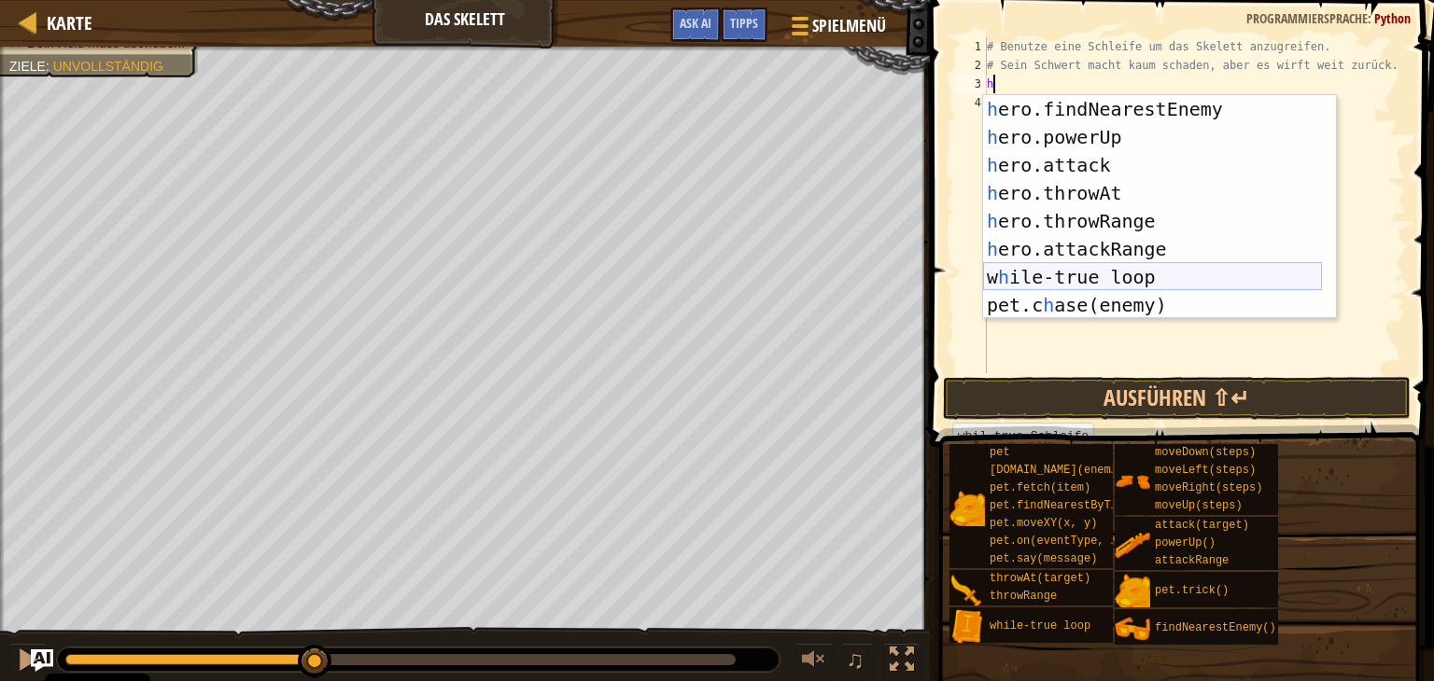
click at [1146, 274] on div "h ero.findNearestEnemy Drück die Eingabetaste h ero.powerUp Drück die Eingabeta…" at bounding box center [1152, 235] width 339 height 280
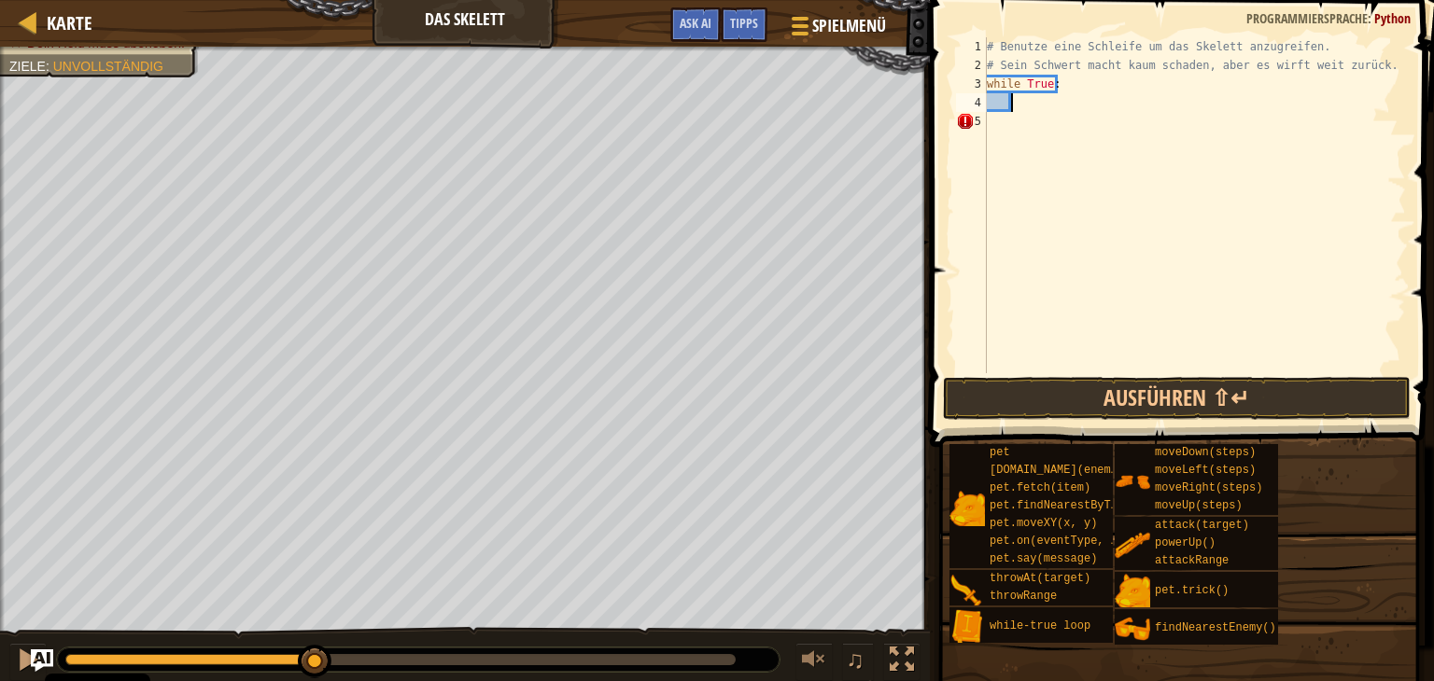
click at [990, 133] on div "# Benutze eine Schleife um das Skelett anzugreifen. # Sein Schwert macht kaum s…" at bounding box center [1194, 223] width 423 height 373
click at [1023, 111] on div "# Benutze eine Schleife um das Skelett anzugreifen. # Sein Schwert macht kaum s…" at bounding box center [1194, 223] width 423 height 373
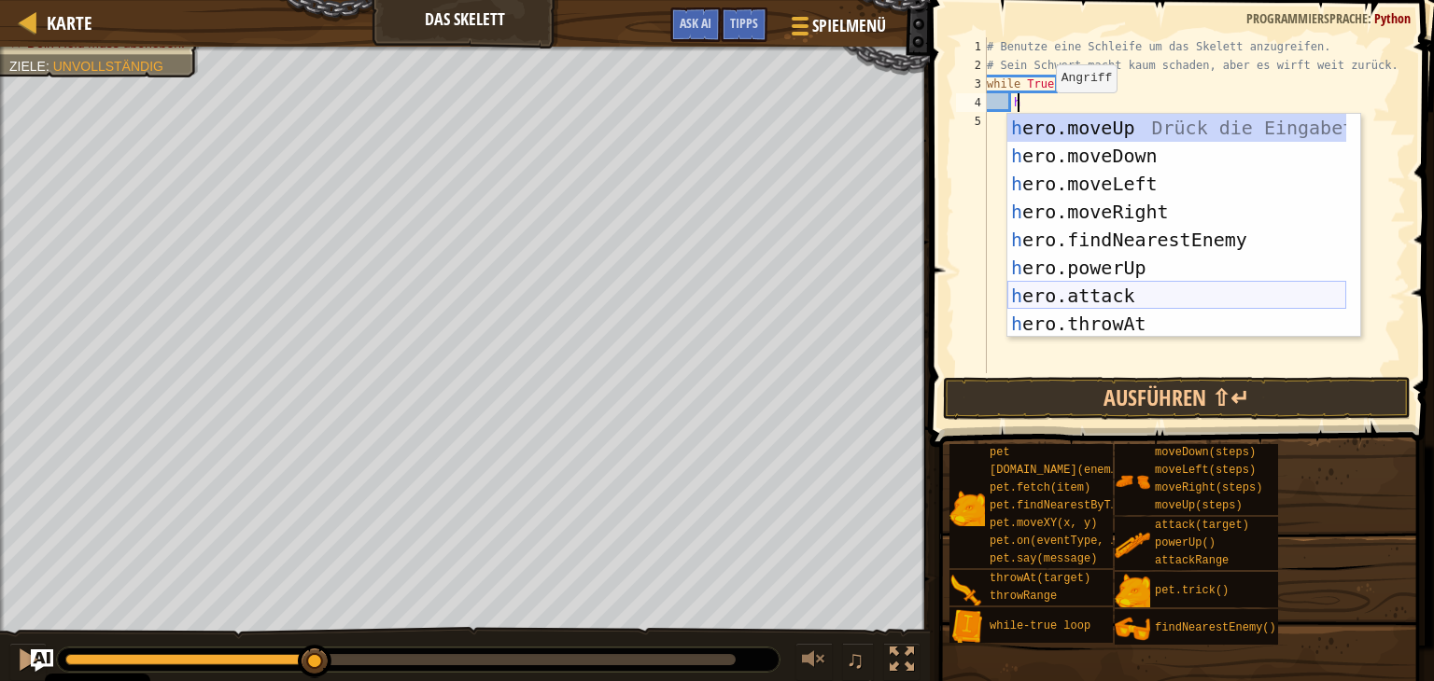
click at [1137, 288] on div "h ero.moveUp Drück die Eingabetaste h ero.moveDown Drück die Eingabetaste h ero…" at bounding box center [1176, 254] width 339 height 280
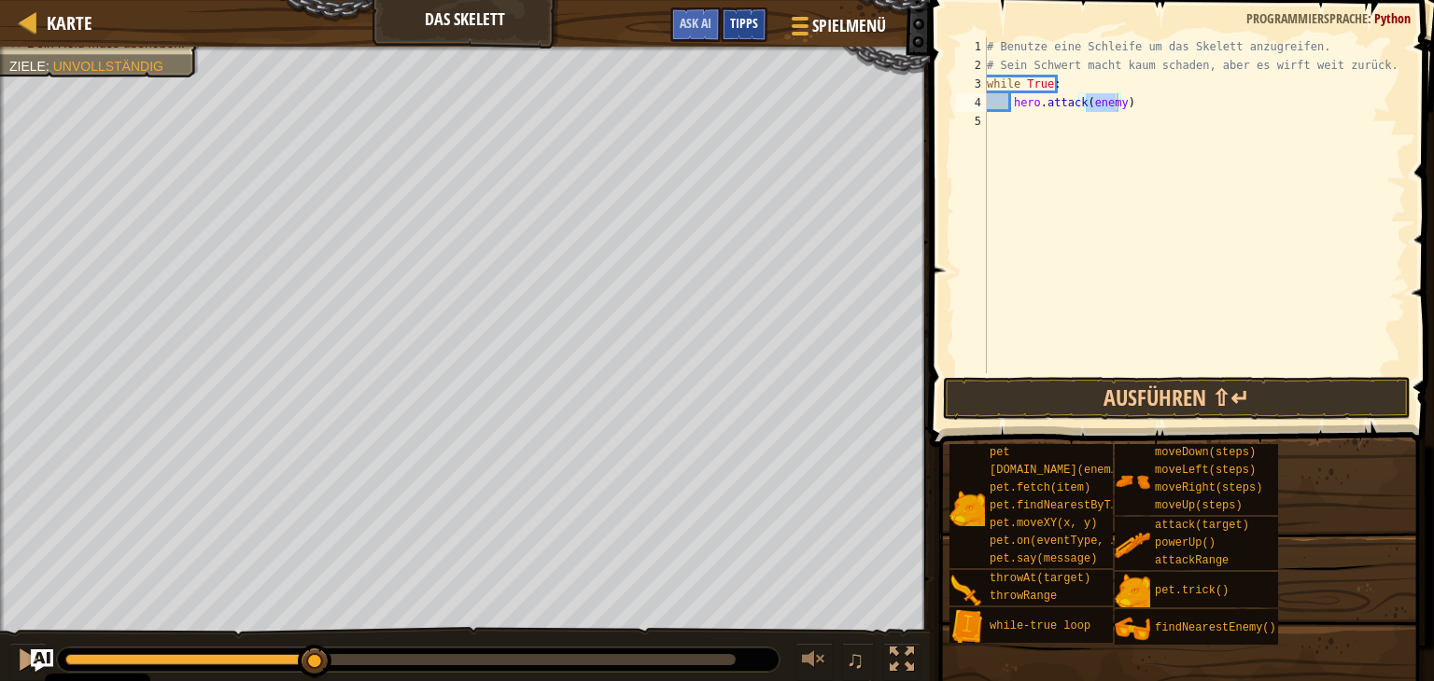
click at [740, 27] on span "Tipps" at bounding box center [744, 23] width 28 height 18
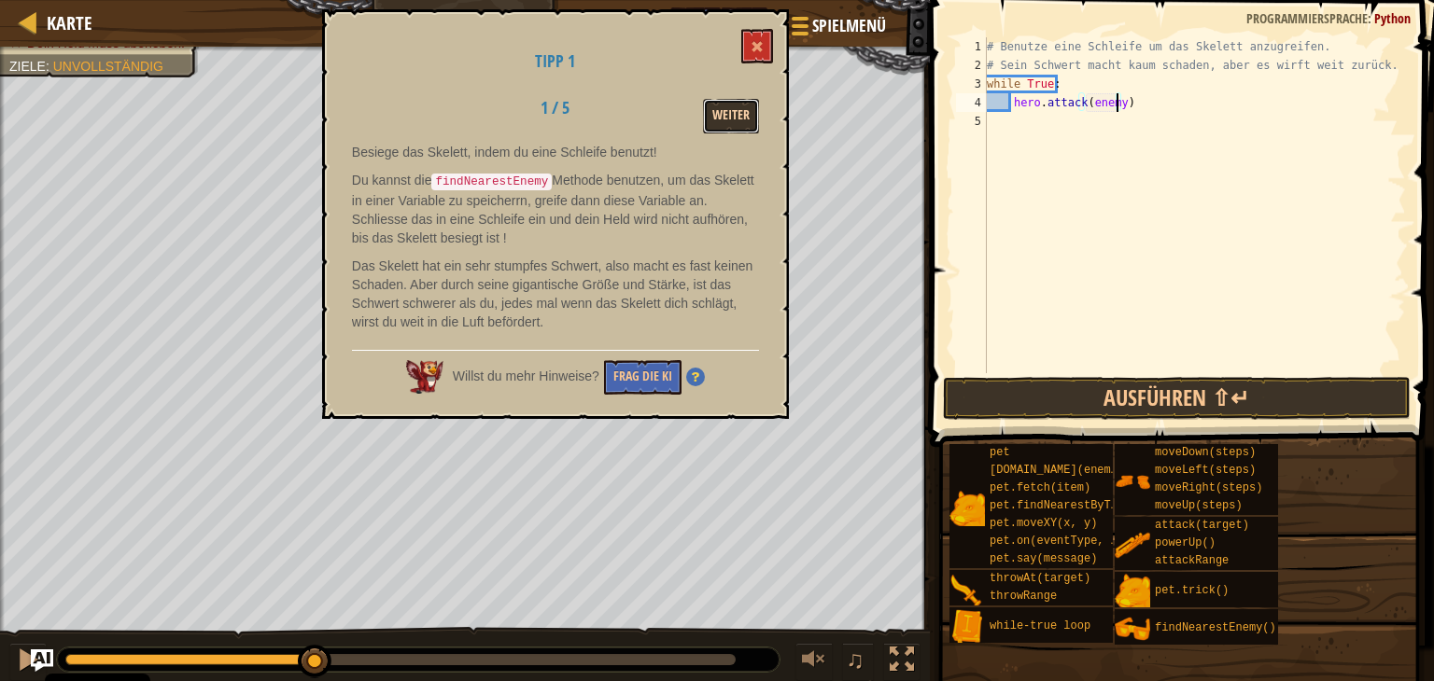
click at [737, 119] on button "Weiter" at bounding box center [731, 116] width 56 height 35
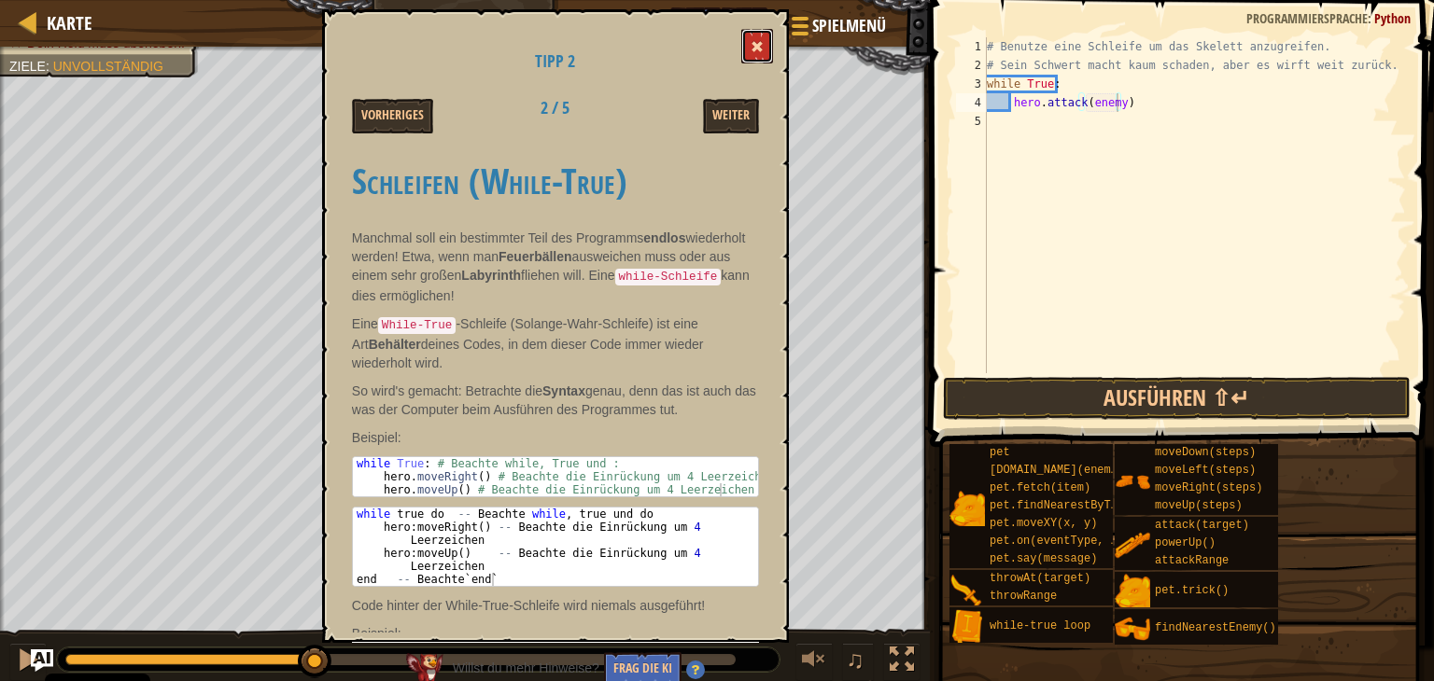
click at [751, 49] on span at bounding box center [756, 46] width 13 height 13
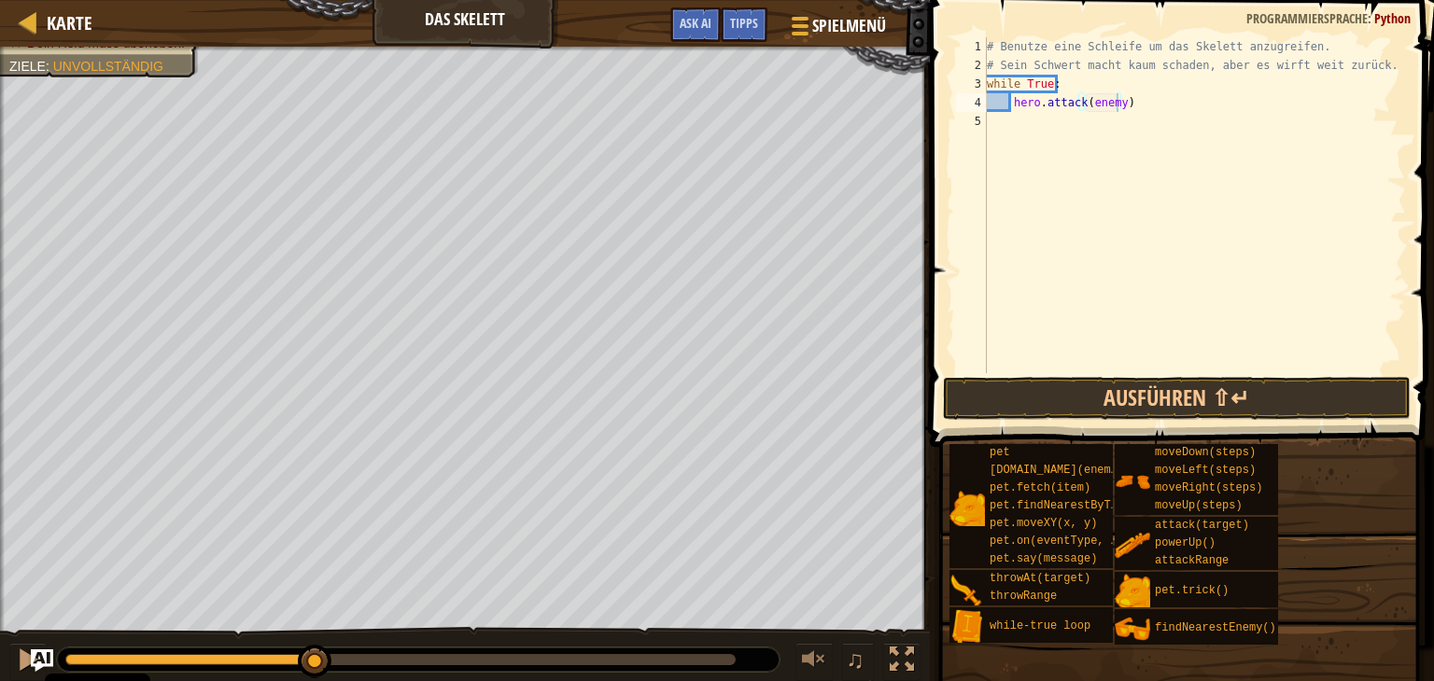
click at [1127, 108] on div "# Benutze eine Schleife um das Skelett anzugreifen. # Sein Schwert macht kaum s…" at bounding box center [1194, 223] width 423 height 373
type textarea "h"
click at [992, 119] on div "# Benutze eine Schleife um das Skelett anzugreifen. # Sein Schwert macht kaum s…" at bounding box center [1194, 223] width 423 height 373
click at [1027, 102] on div "# Benutze eine Schleife um das Skelett anzugreifen. # Sein Schwert macht kaum s…" at bounding box center [1194, 223] width 423 height 373
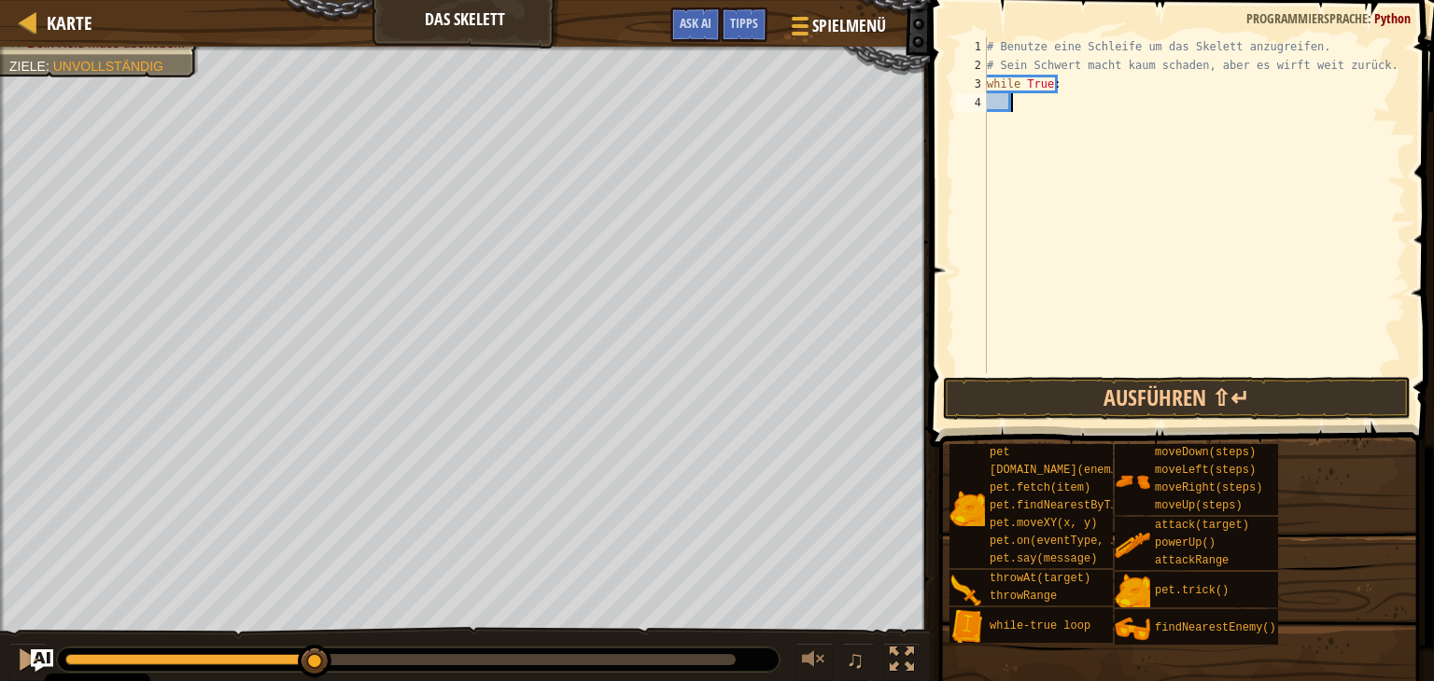
type textarea "h"
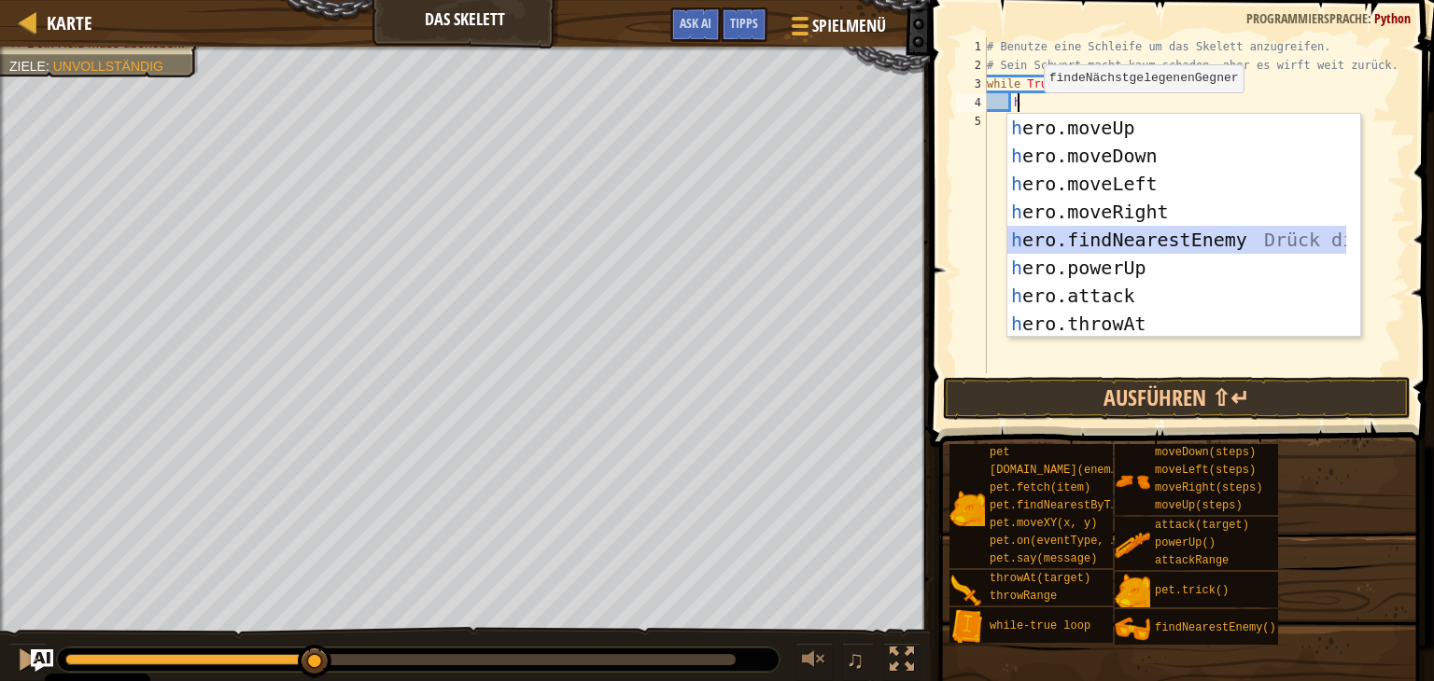
click at [1181, 236] on div "h ero.moveUp Drück die Eingabetaste h ero.moveDown Drück die Eingabetaste h ero…" at bounding box center [1176, 254] width 339 height 280
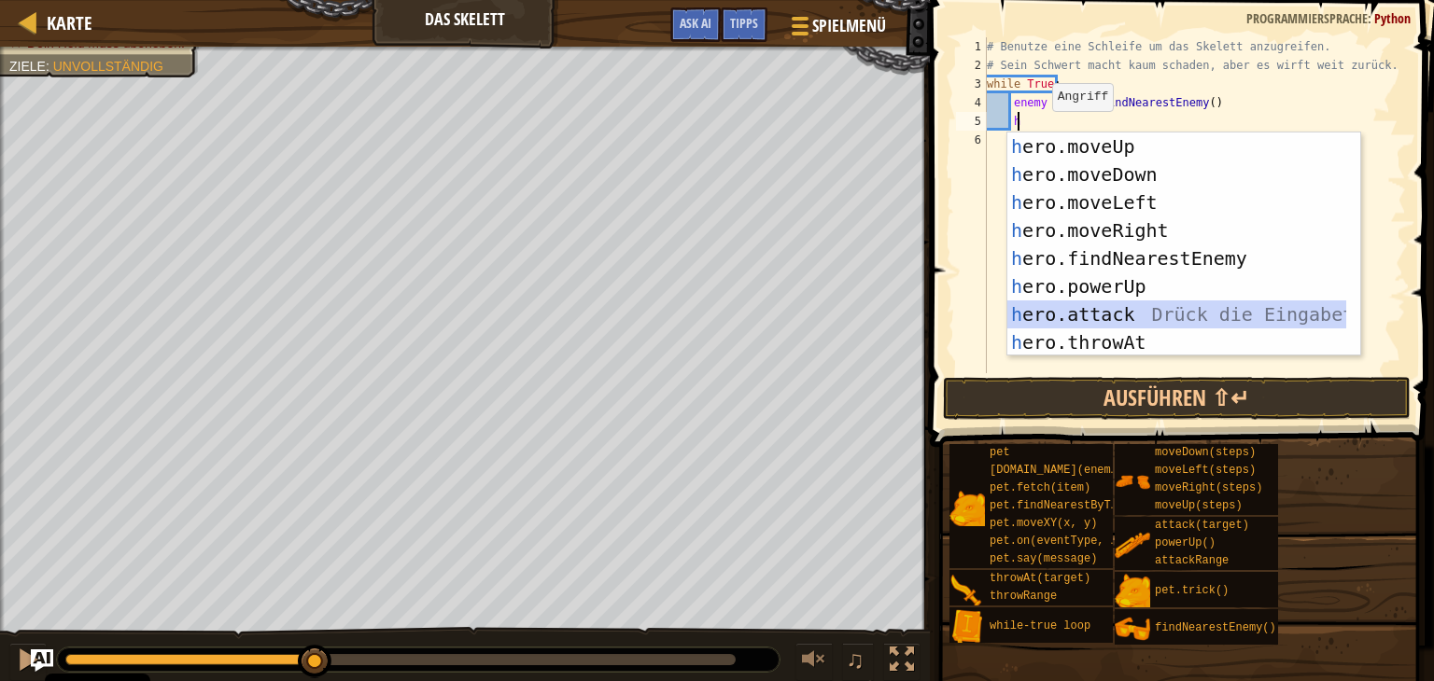
drag, startPoint x: 1141, startPoint y: 319, endPoint x: 1140, endPoint y: 310, distance: 9.4
click at [1141, 318] on div "h ero.moveUp Drück die Eingabetaste h ero.moveDown Drück die Eingabetaste h ero…" at bounding box center [1176, 273] width 339 height 280
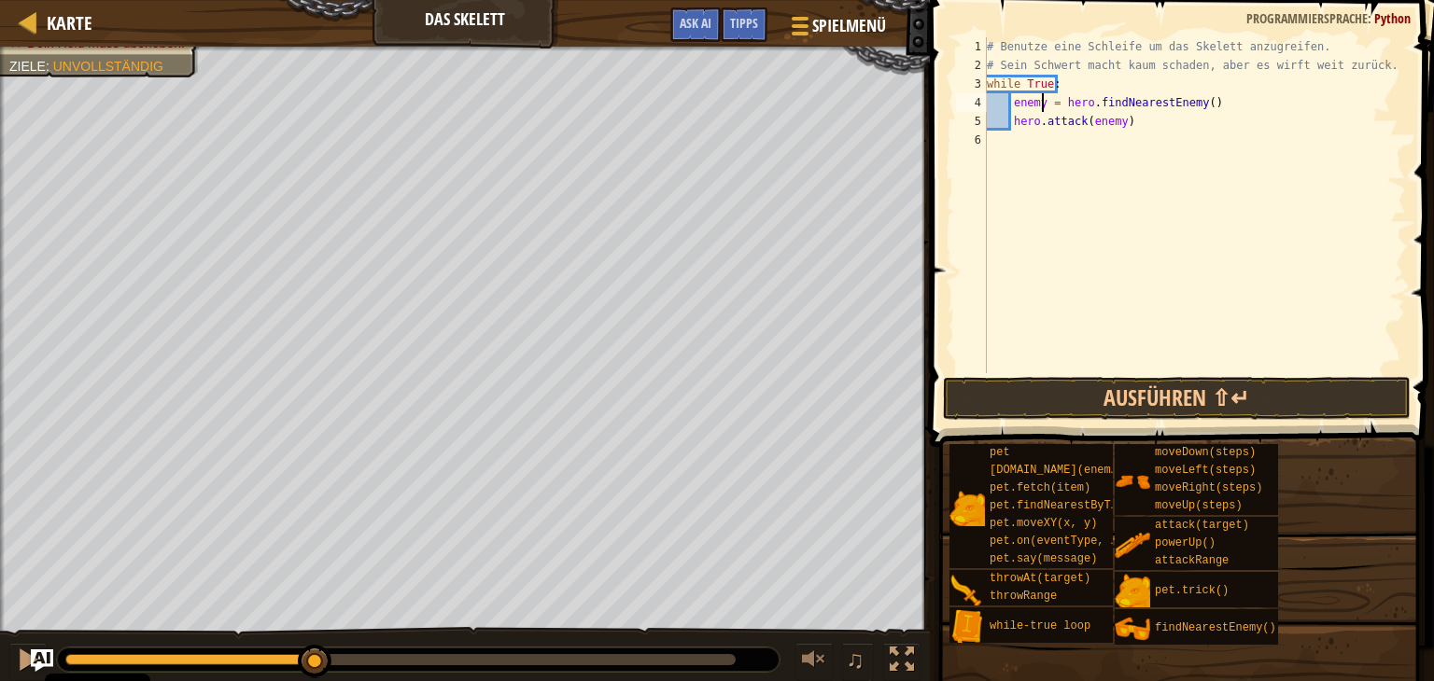
click at [1043, 102] on div "# Benutze eine Schleife um das Skelett anzugreifen. # Sein Schwert macht kaum s…" at bounding box center [1194, 223] width 423 height 373
click at [1113, 122] on div "# Benutze eine Schleife um das Skelett anzugreifen. # Sein Schwert macht kaum s…" at bounding box center [1194, 223] width 423 height 373
type textarea "hero.attack(enemy1)"
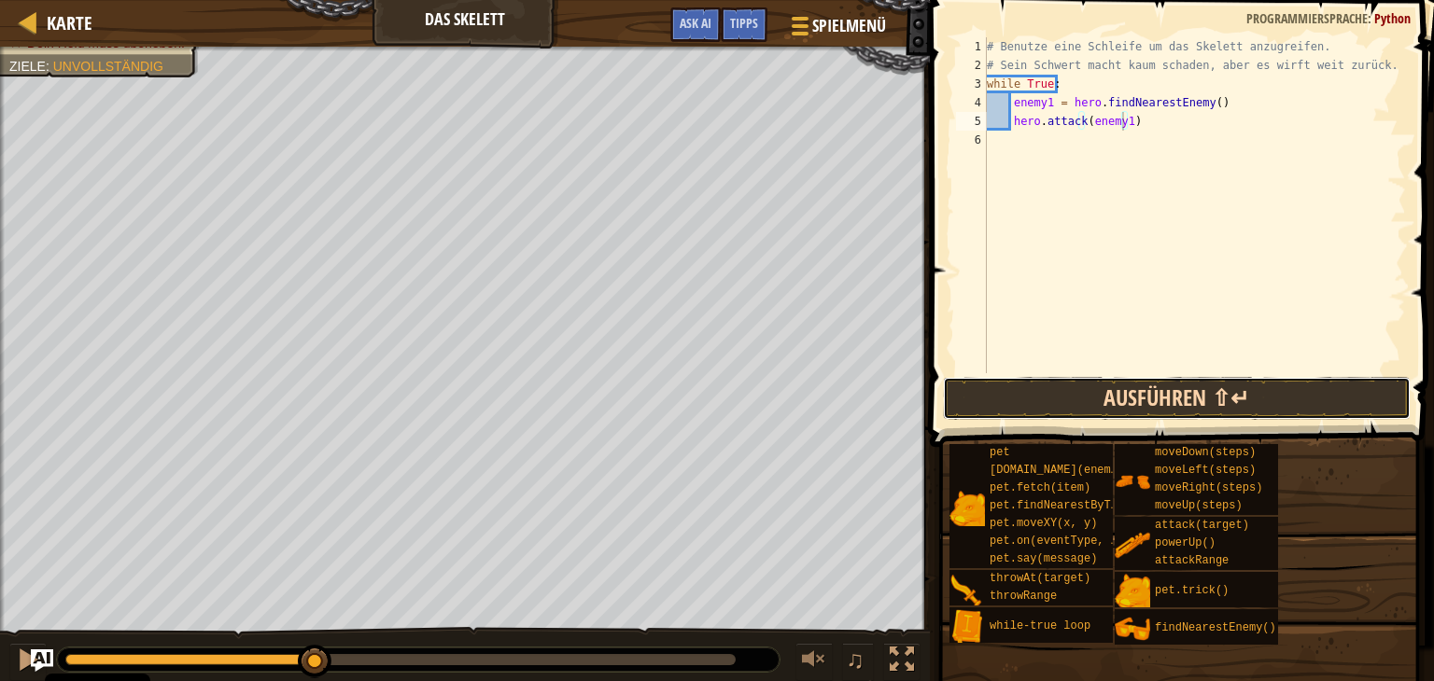
drag, startPoint x: 1178, startPoint y: 393, endPoint x: 1181, endPoint y: 382, distance: 11.5
click at [1178, 393] on button "Ausführen ⇧↵" at bounding box center [1177, 398] width 468 height 43
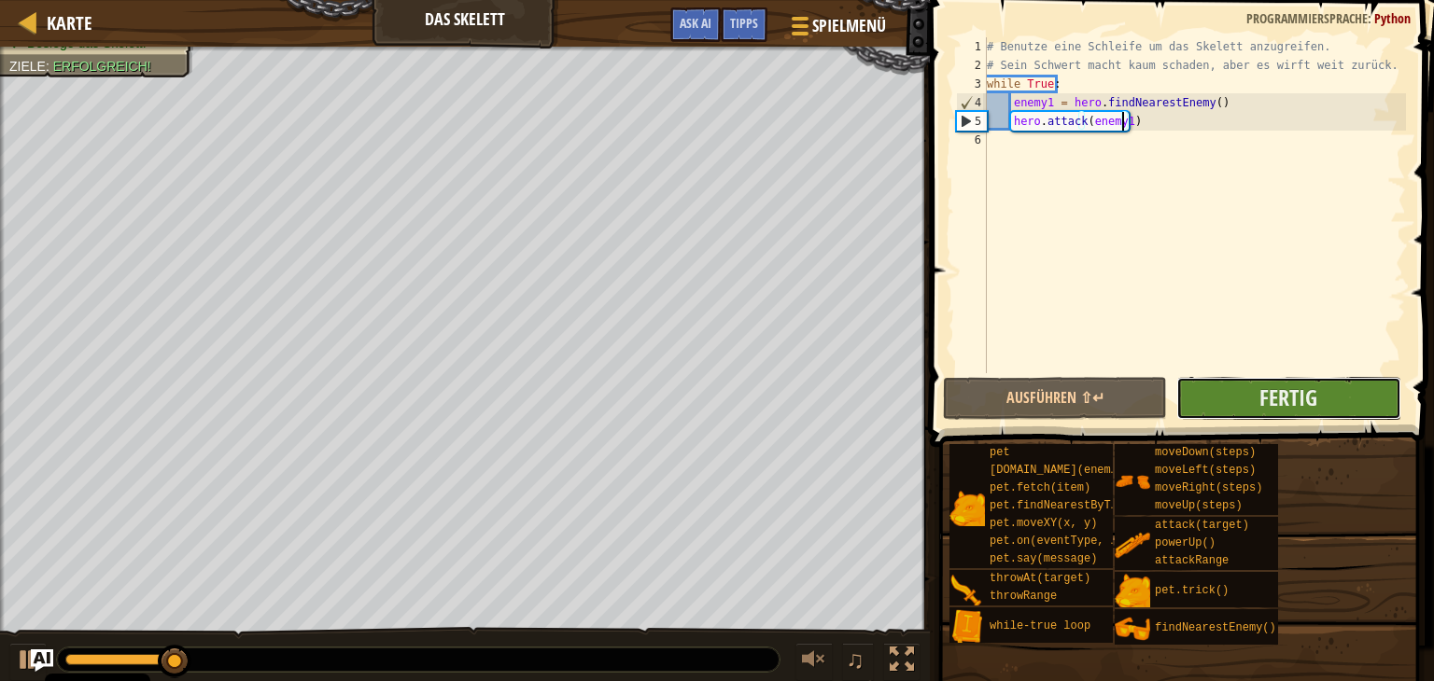
click at [1242, 385] on button "Fertig" at bounding box center [1288, 398] width 224 height 43
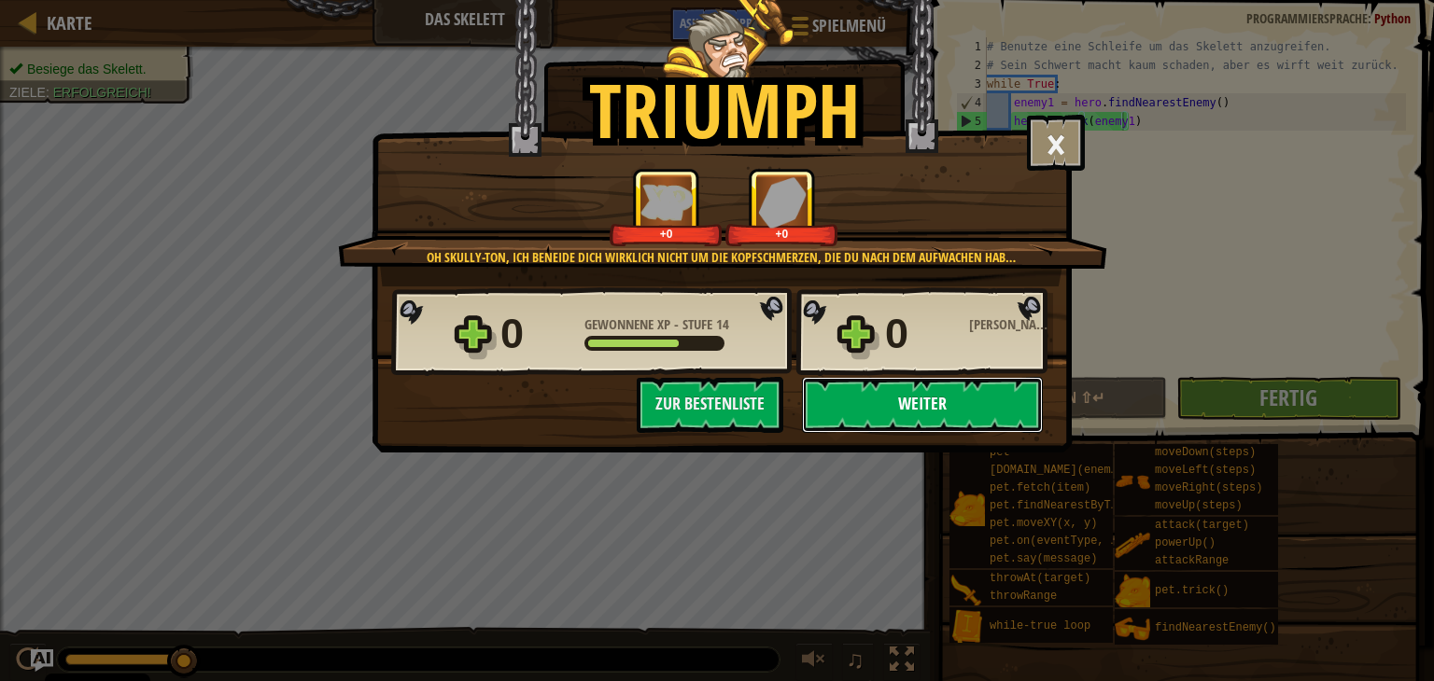
click at [969, 402] on button "Weiter" at bounding box center [922, 405] width 241 height 56
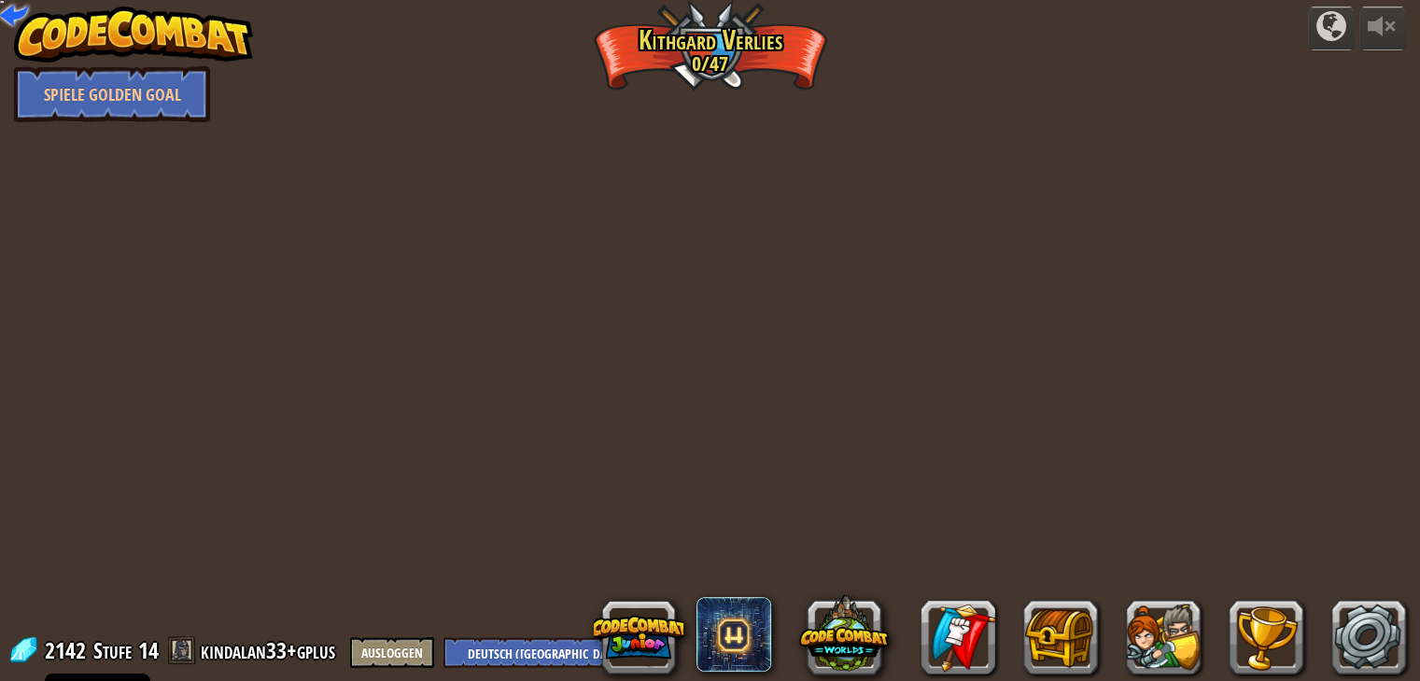
select select "de-DE"
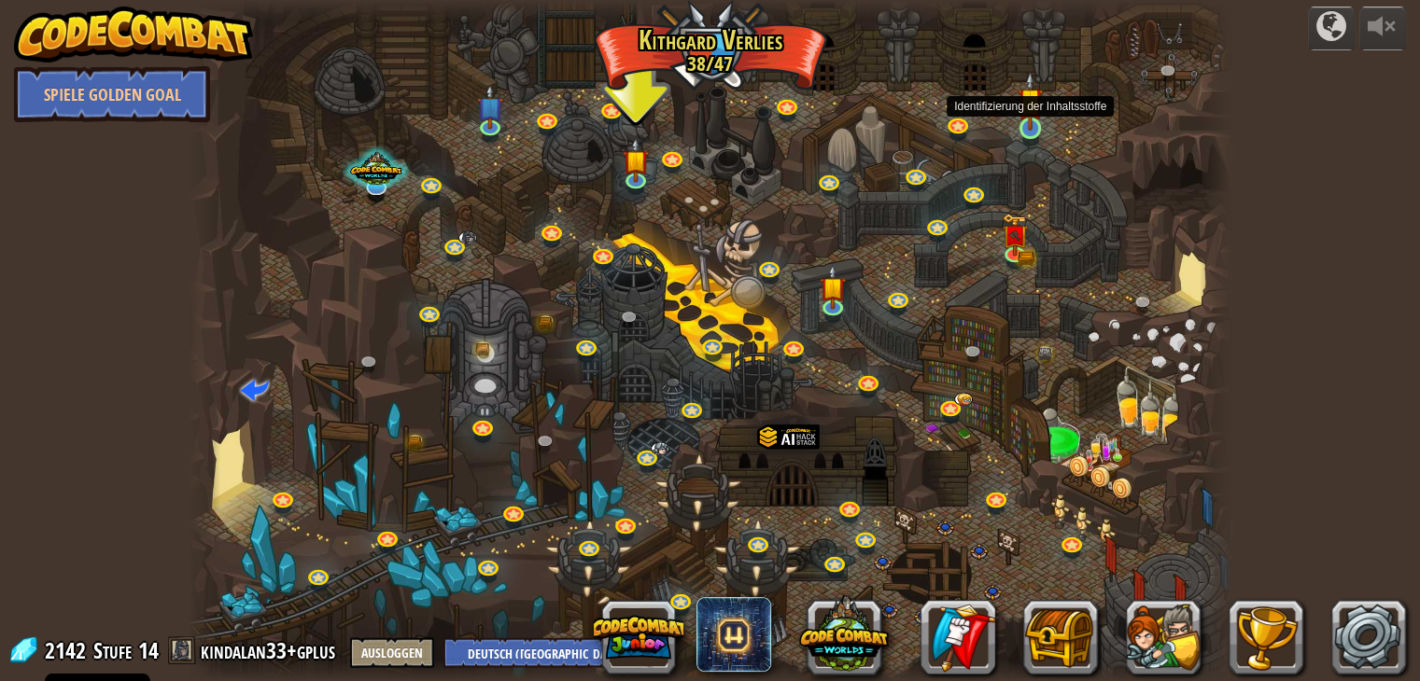
click at [1017, 127] on img at bounding box center [1030, 101] width 26 height 60
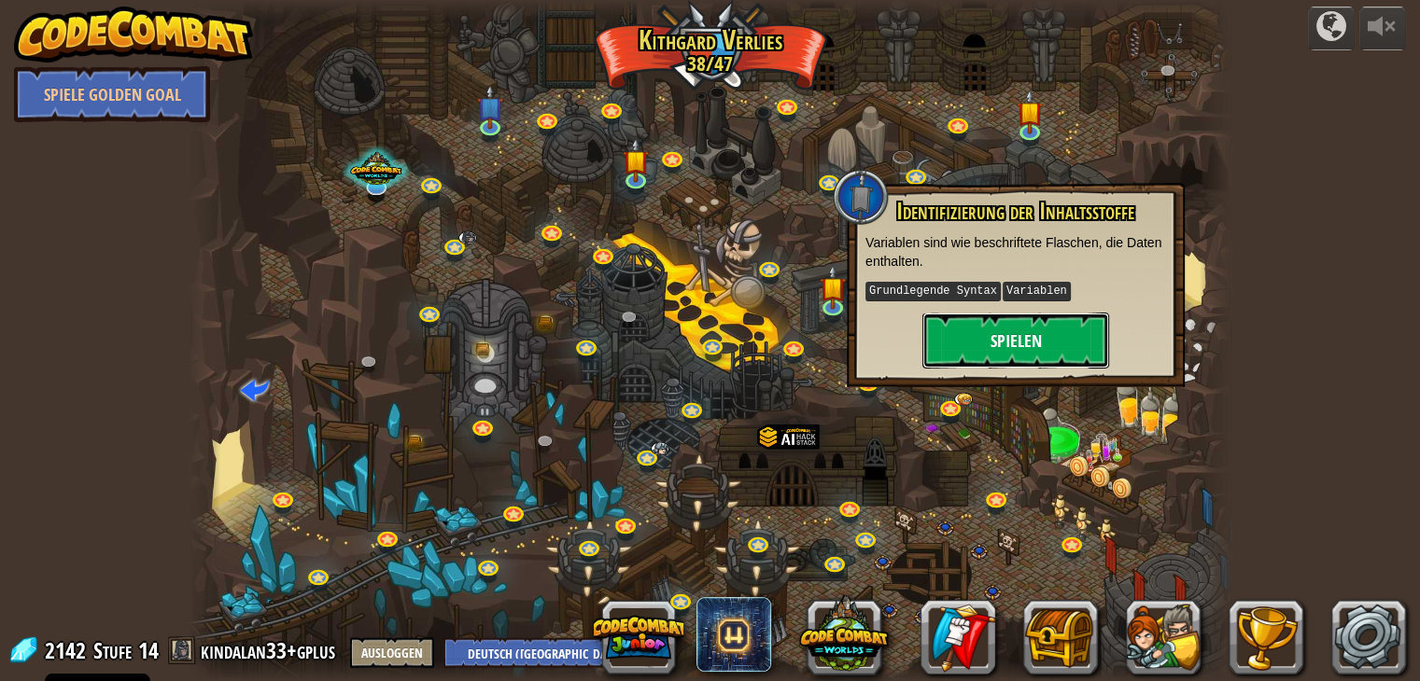
click at [1026, 330] on button "Spielen" at bounding box center [1015, 341] width 187 height 56
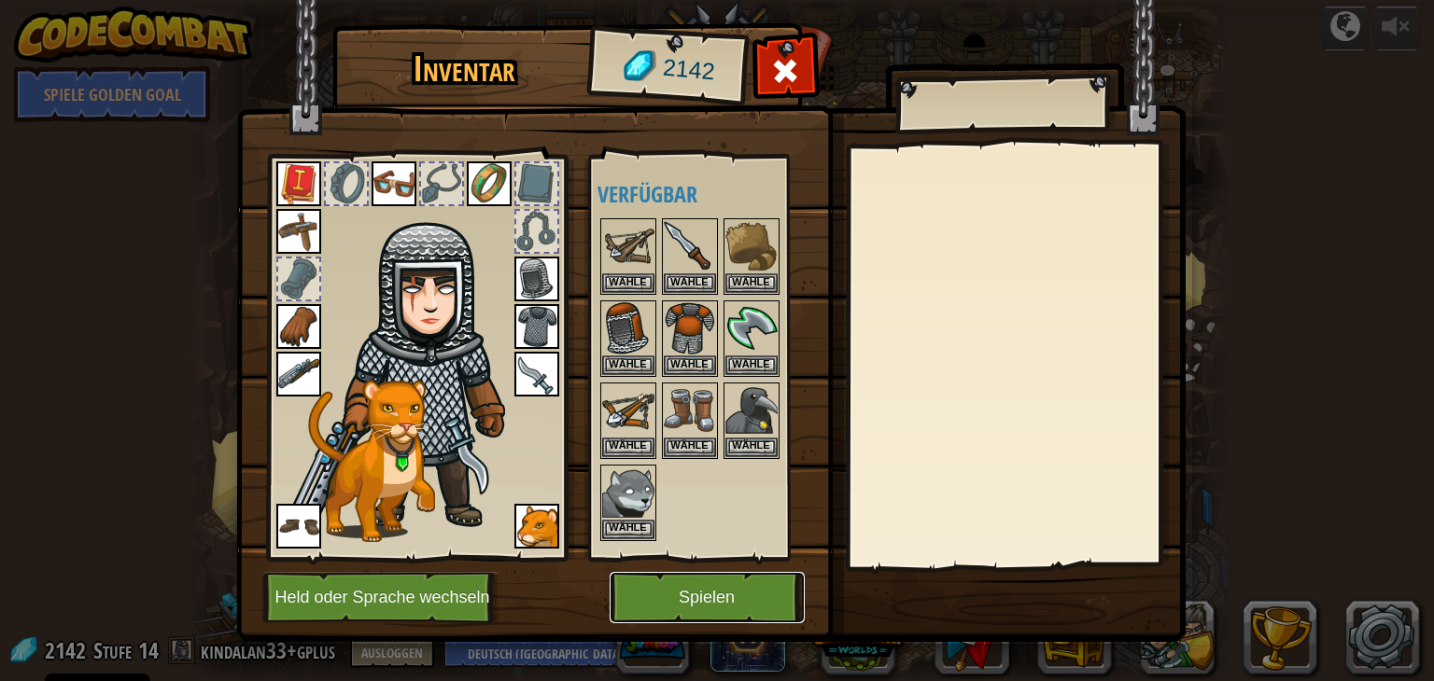
click at [711, 596] on button "Spielen" at bounding box center [706, 597] width 195 height 51
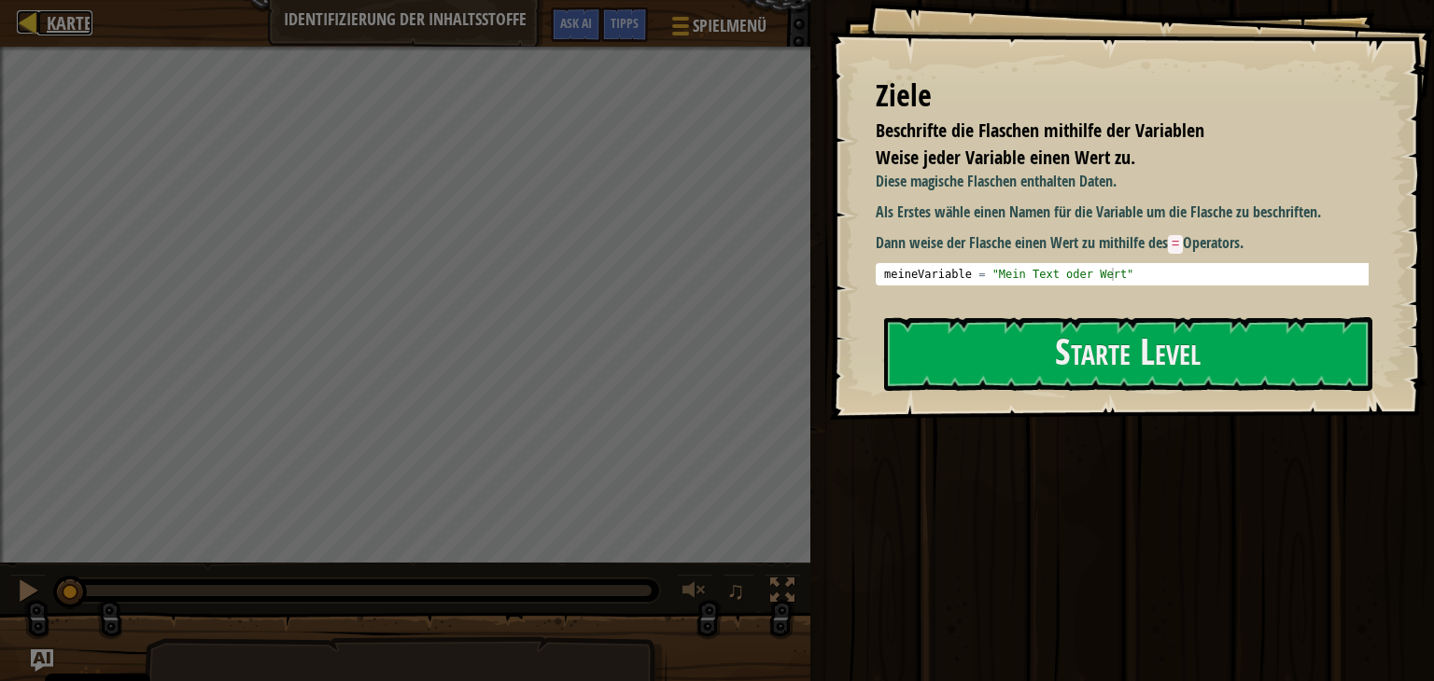
click at [54, 11] on span "Karte" at bounding box center [70, 22] width 46 height 25
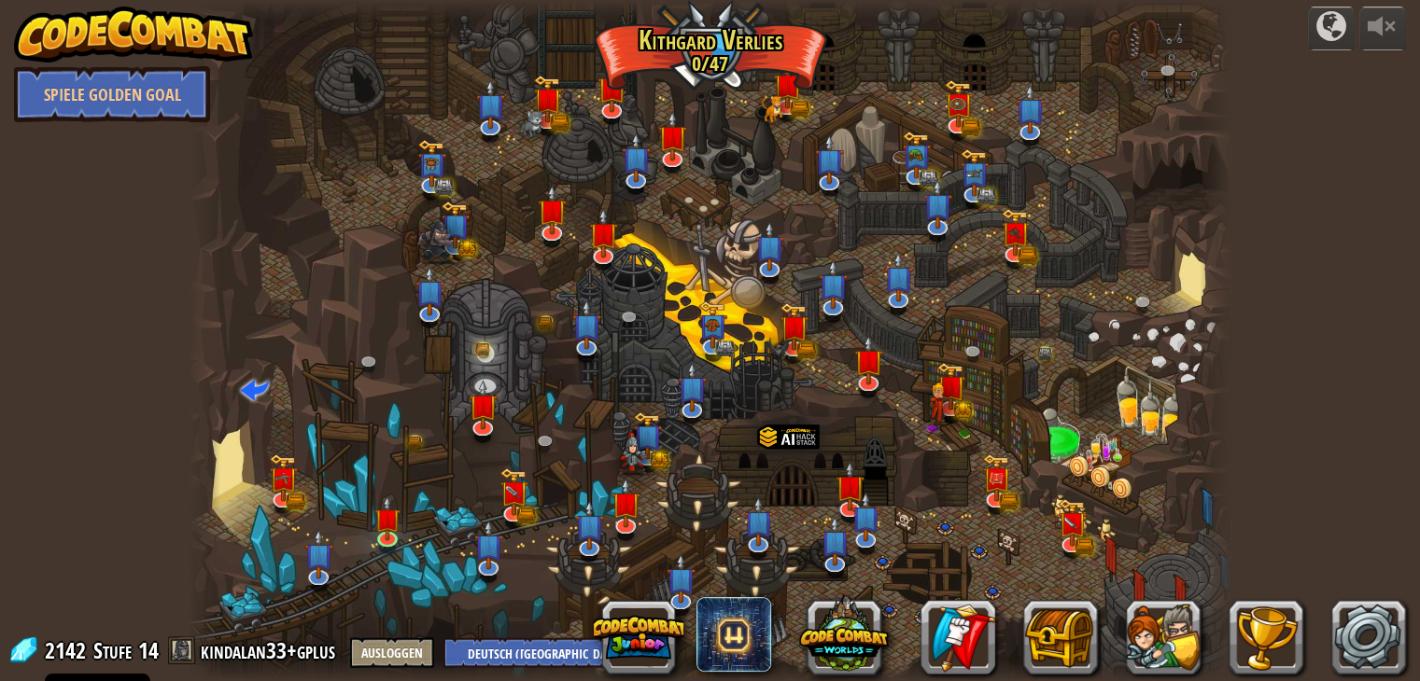
select select "de-DE"
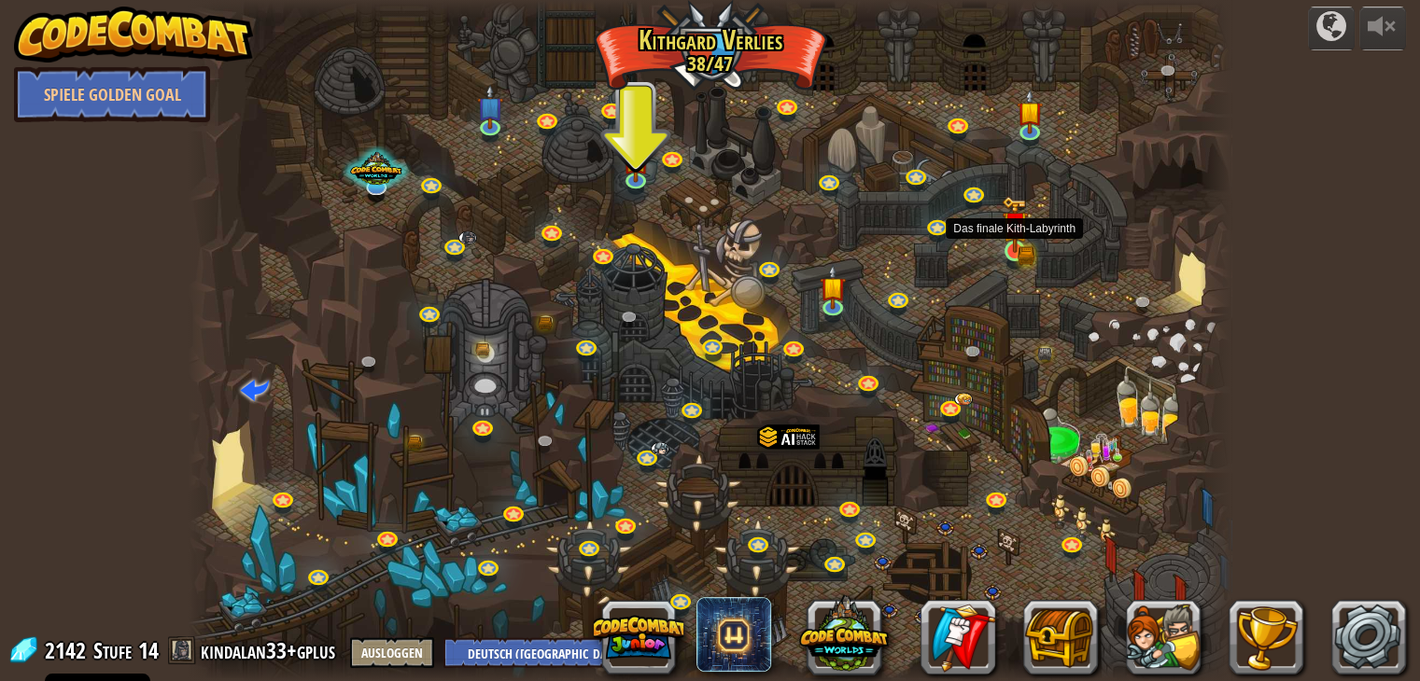
click at [1015, 241] on img at bounding box center [1014, 224] width 26 height 57
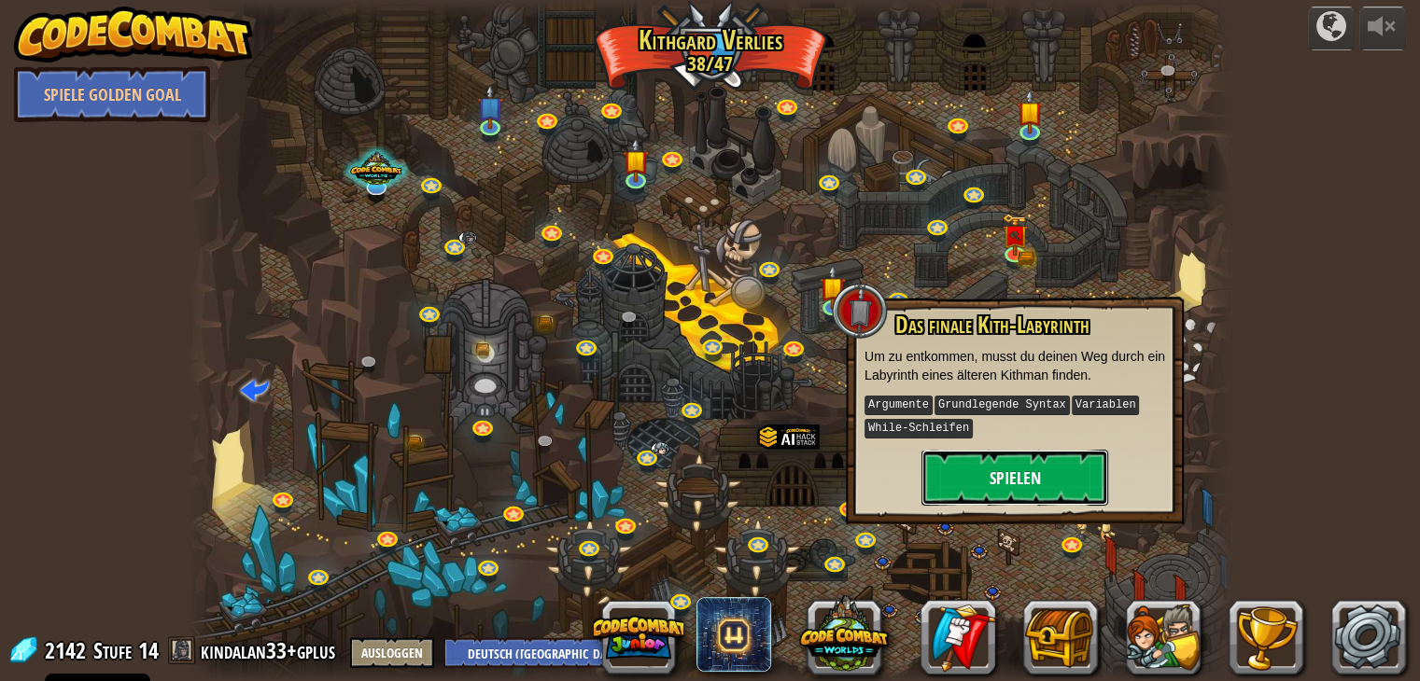
click at [1053, 501] on button "Spielen" at bounding box center [1014, 478] width 187 height 56
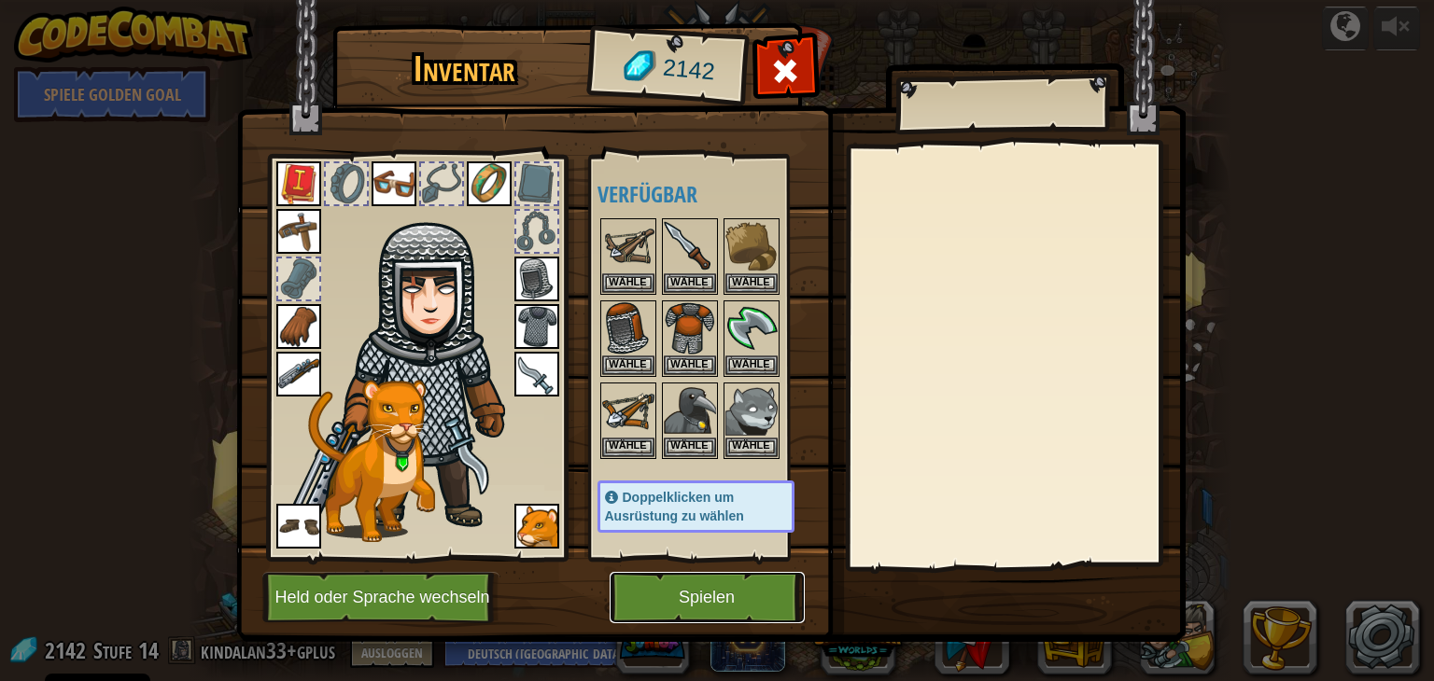
click at [758, 585] on button "Spielen" at bounding box center [706, 597] width 195 height 51
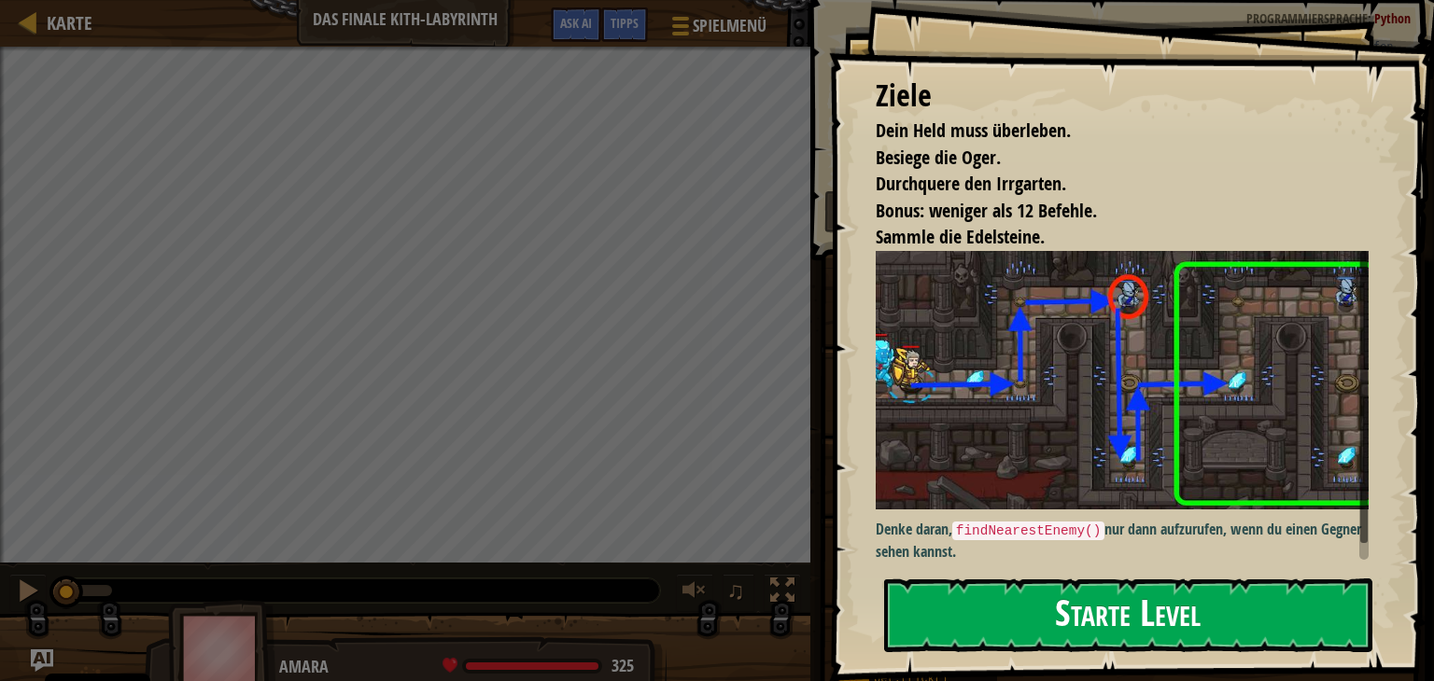
click at [927, 627] on button "Starte Level" at bounding box center [1128, 616] width 488 height 74
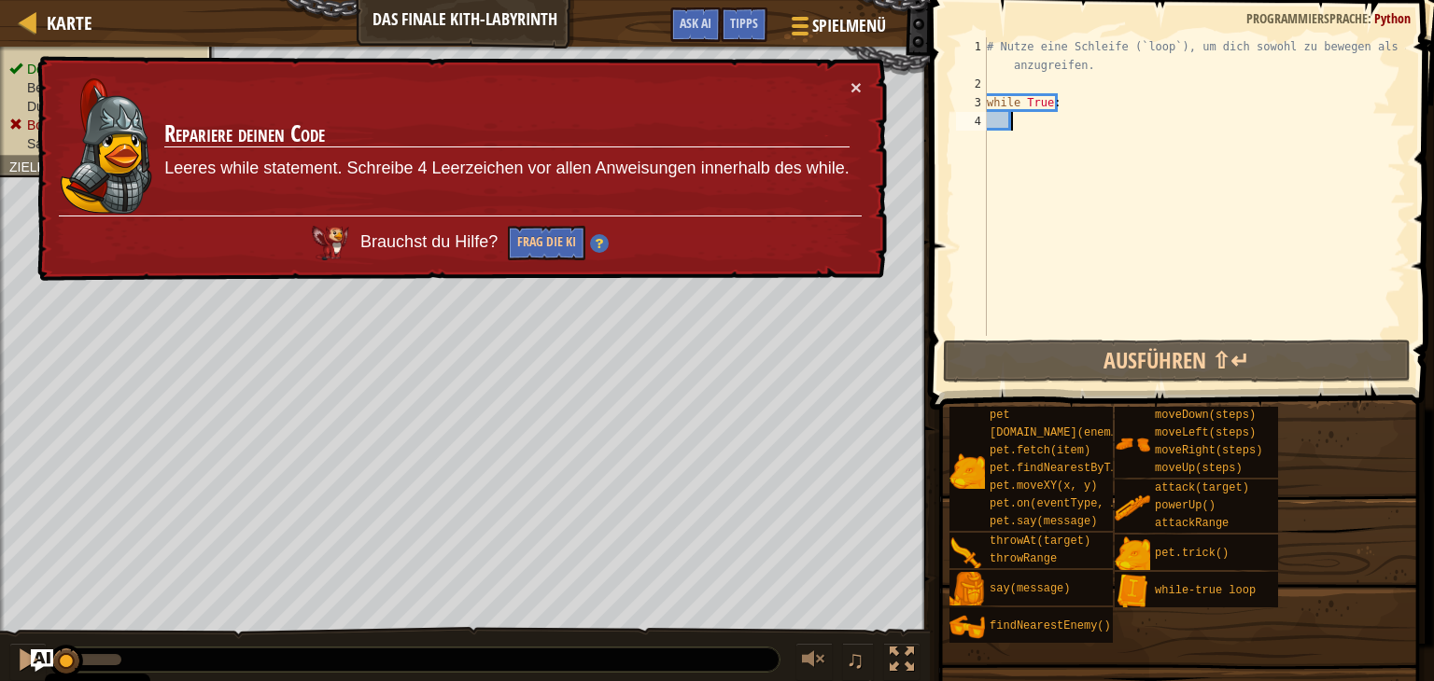
click at [863, 84] on div "× Repariere deinen Code Leeres while statement. Schreibe 4 Leerzeichen vor alle…" at bounding box center [461, 168] width 854 height 231
click at [856, 89] on button "×" at bounding box center [855, 90] width 11 height 20
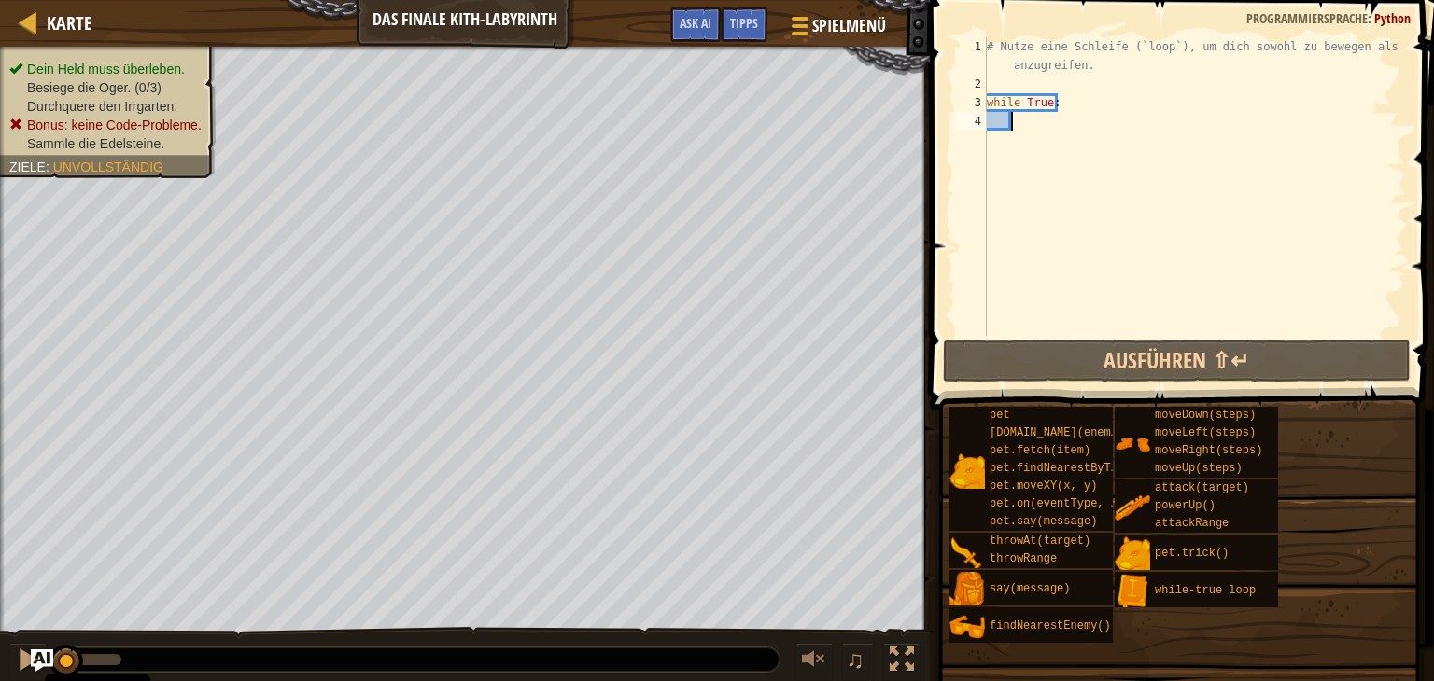
type textarea "h"
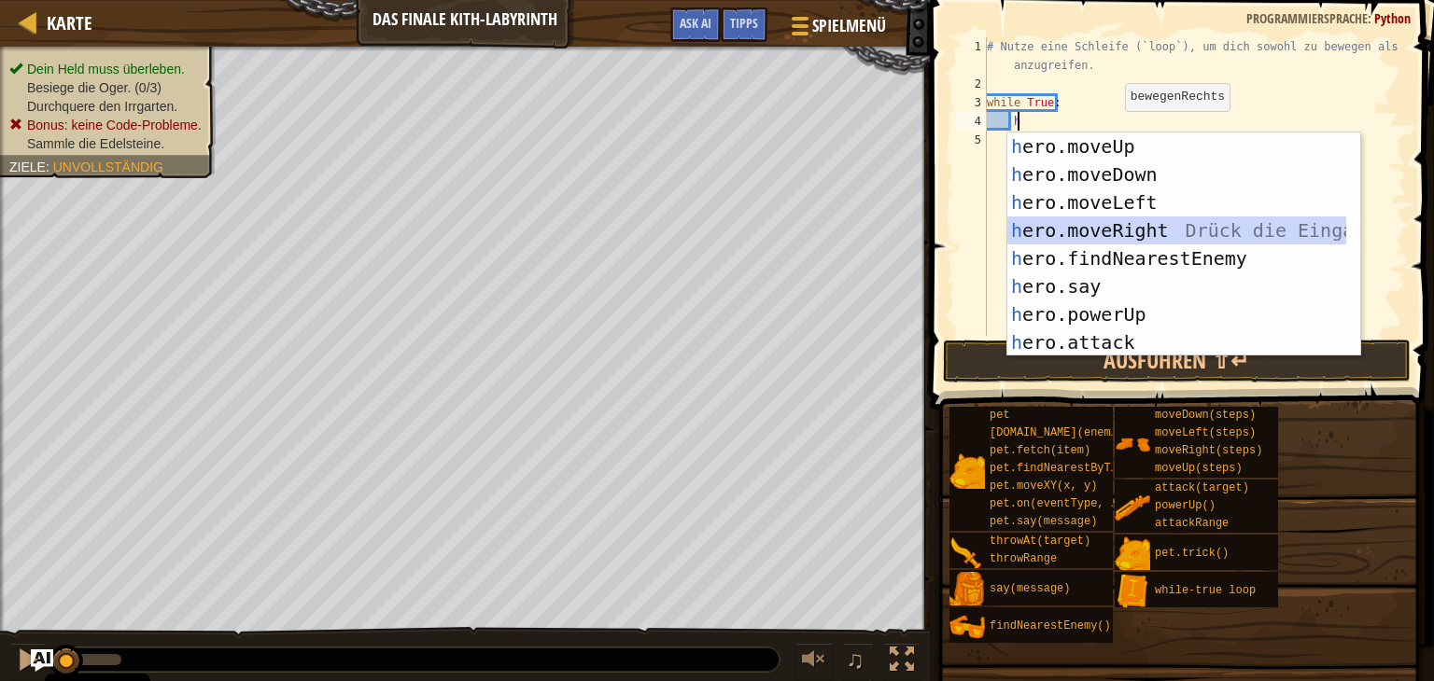
click at [1164, 223] on div "h ero.moveUp Drück die Eingabetaste h ero.moveDown Drück die Eingabetaste h ero…" at bounding box center [1176, 273] width 339 height 280
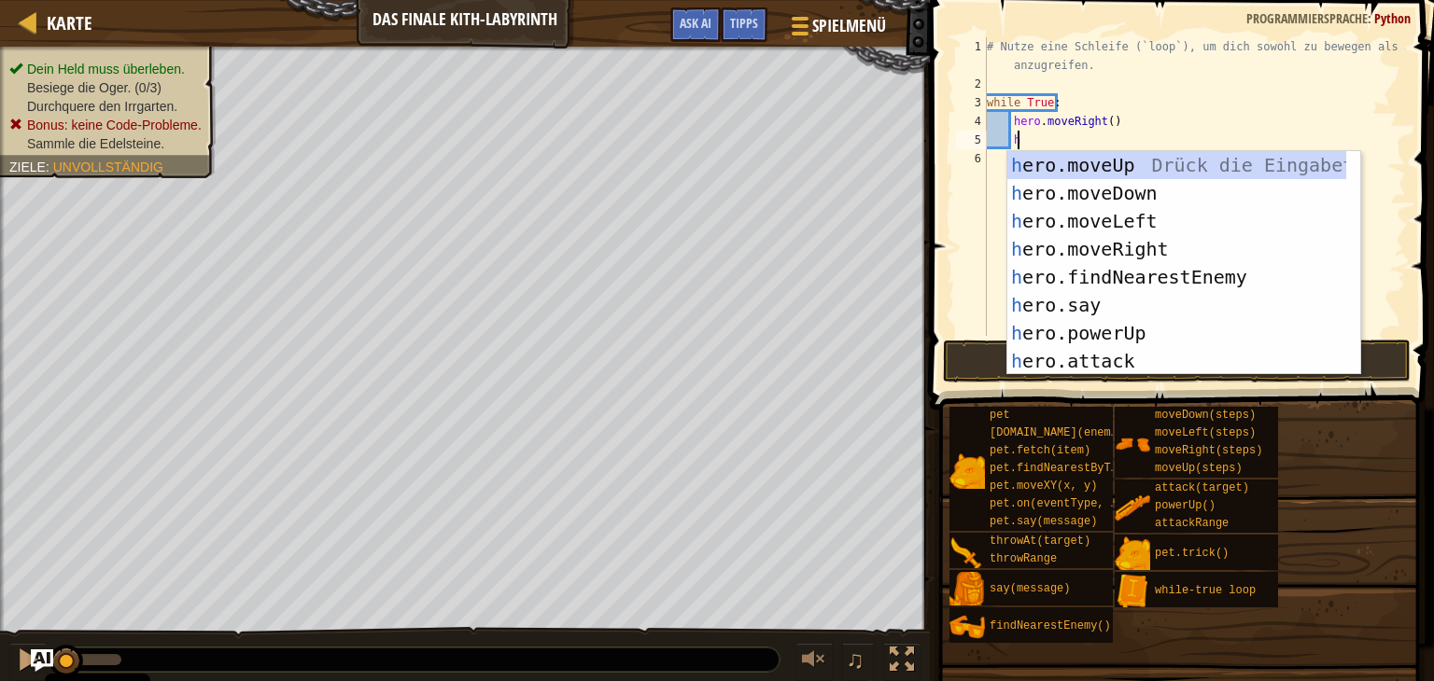
type textarea "h"
click at [1143, 169] on div "h ero.moveUp Drück die Eingabetaste h ero.moveDown Drück die Eingabetaste h ero…" at bounding box center [1176, 291] width 339 height 280
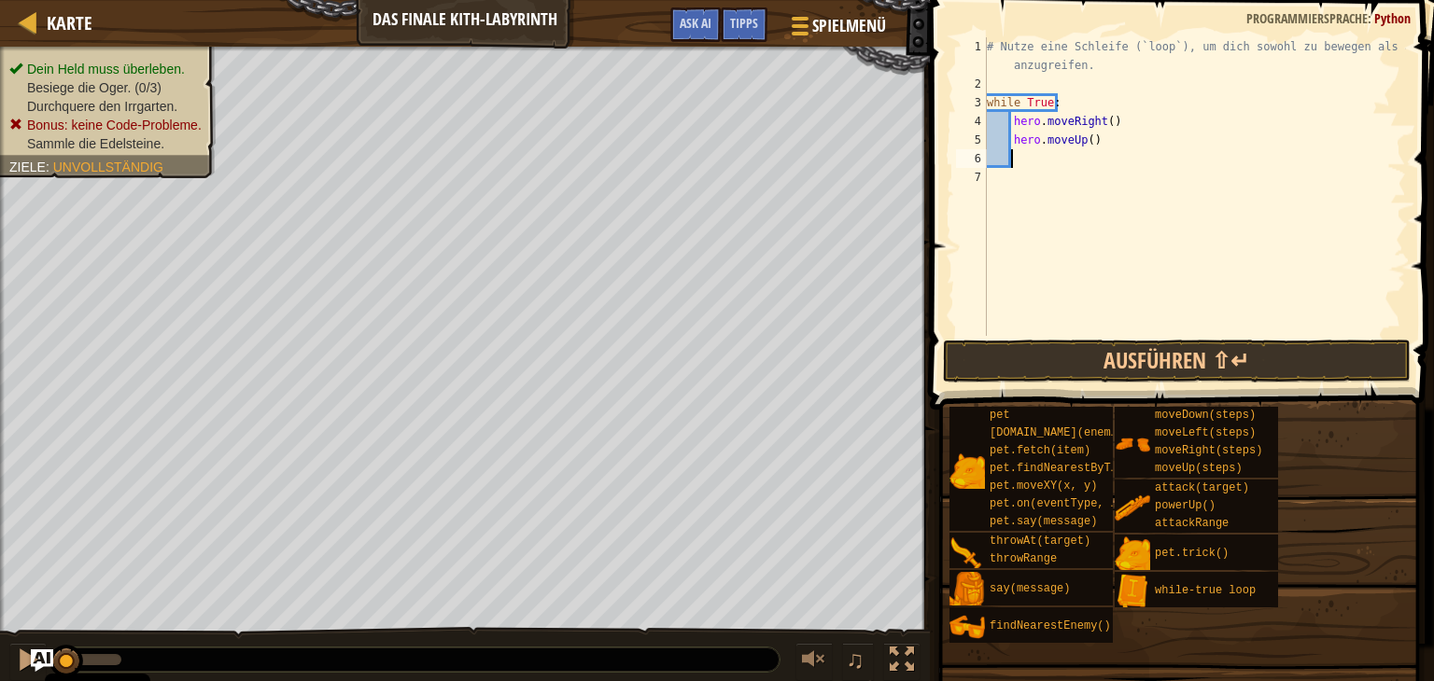
type textarea "h"
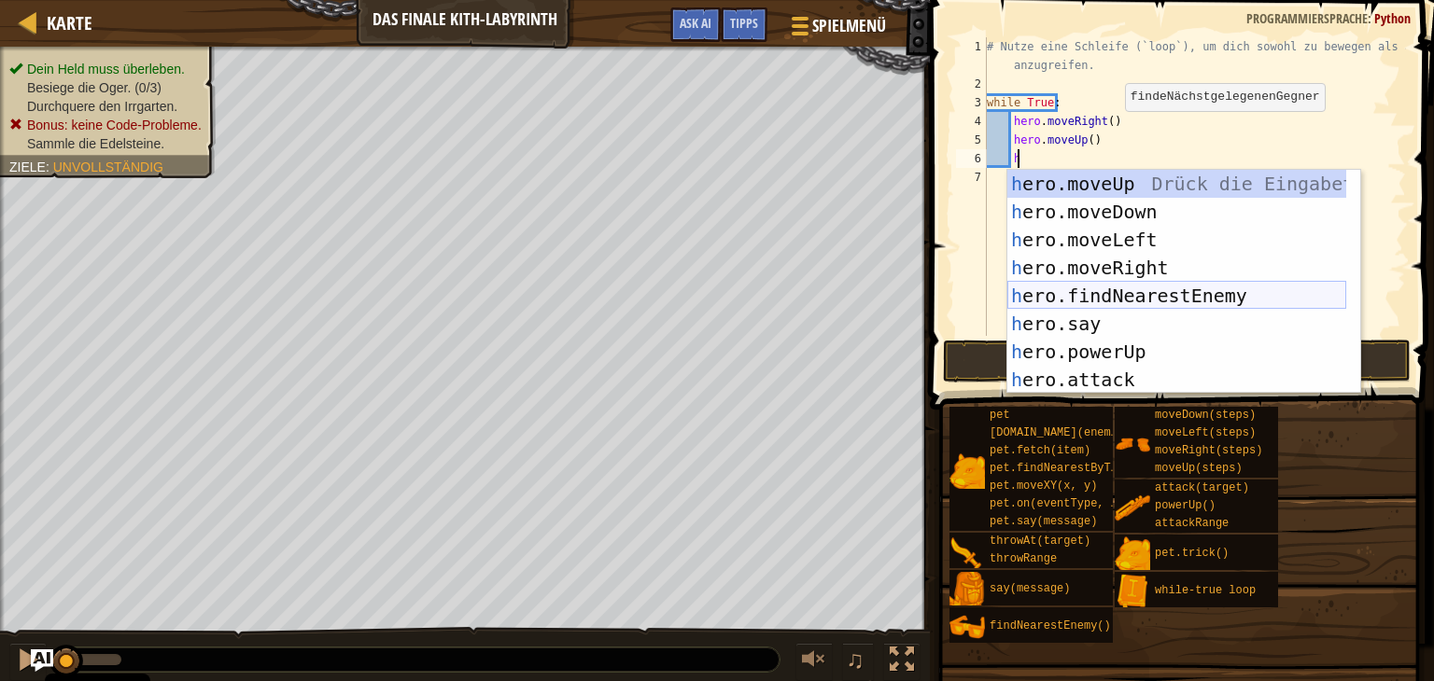
click at [1161, 291] on div "h ero.moveUp Drück die Eingabetaste h ero.moveDown Drück die Eingabetaste h ero…" at bounding box center [1176, 310] width 339 height 280
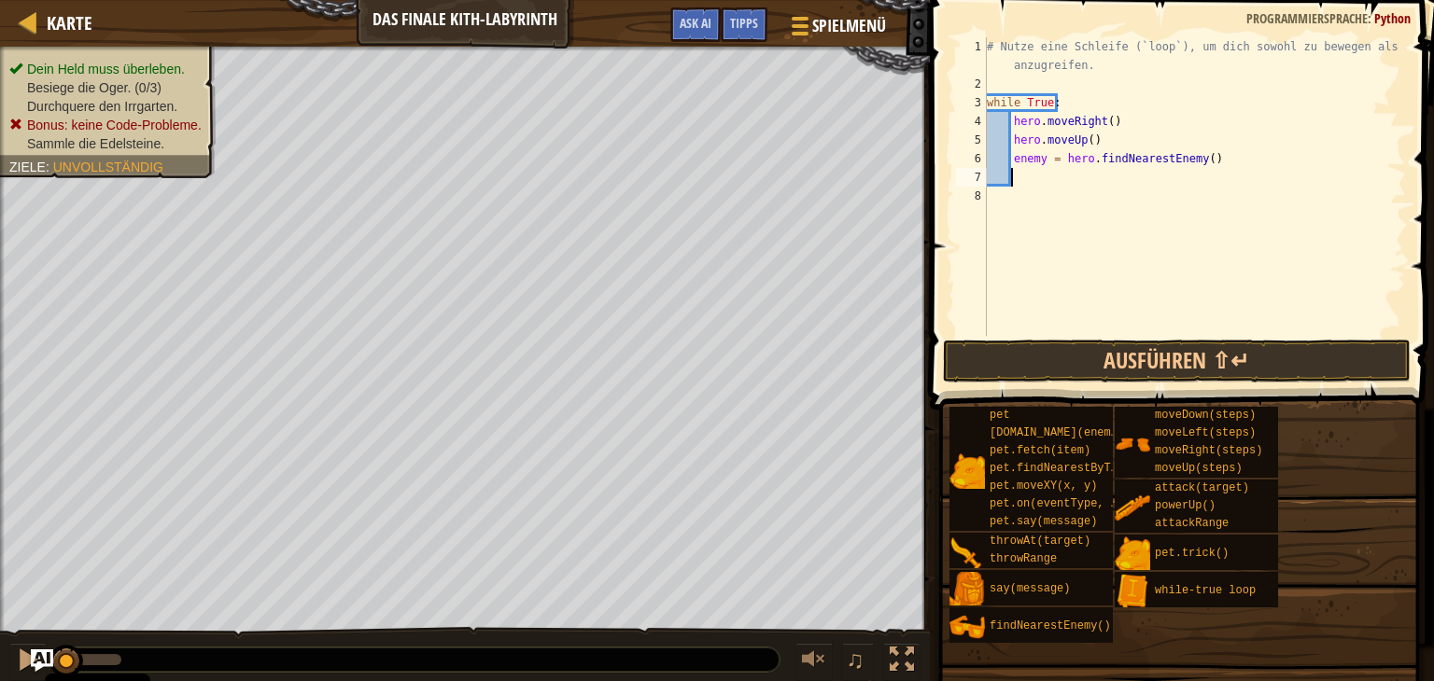
click at [1043, 158] on div "# Nutze eine Schleife (`loop`), um dich sowohl zu bewegen als auch anzugreifen.…" at bounding box center [1194, 214] width 423 height 355
type textarea "enemy1 = hero.findNearestEnemy()"
click at [1030, 189] on div "# Nutze eine Schleife (`loop`), um dich sowohl zu bewegen als auch anzugreifen.…" at bounding box center [1194, 214] width 423 height 355
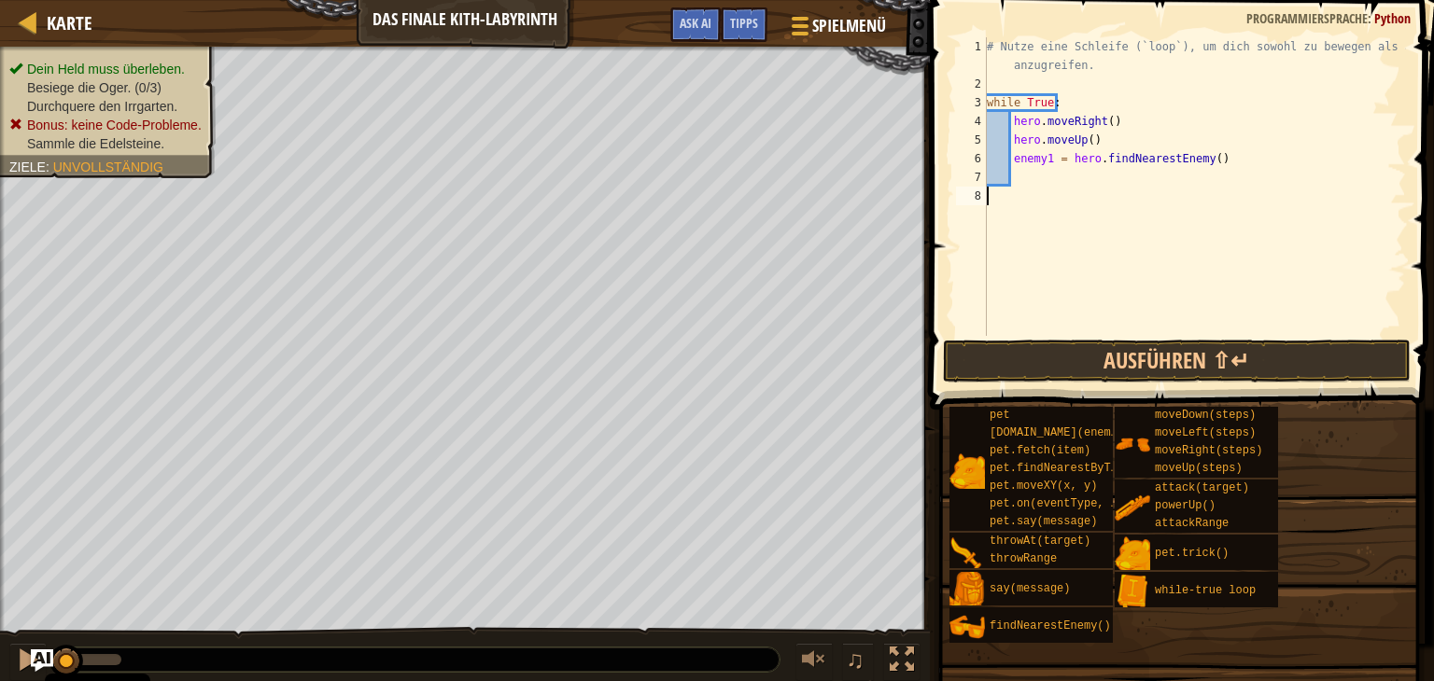
click at [1023, 184] on div "# Nutze eine Schleife (`loop`), um dich sowohl zu bewegen als auch anzugreifen.…" at bounding box center [1194, 214] width 423 height 355
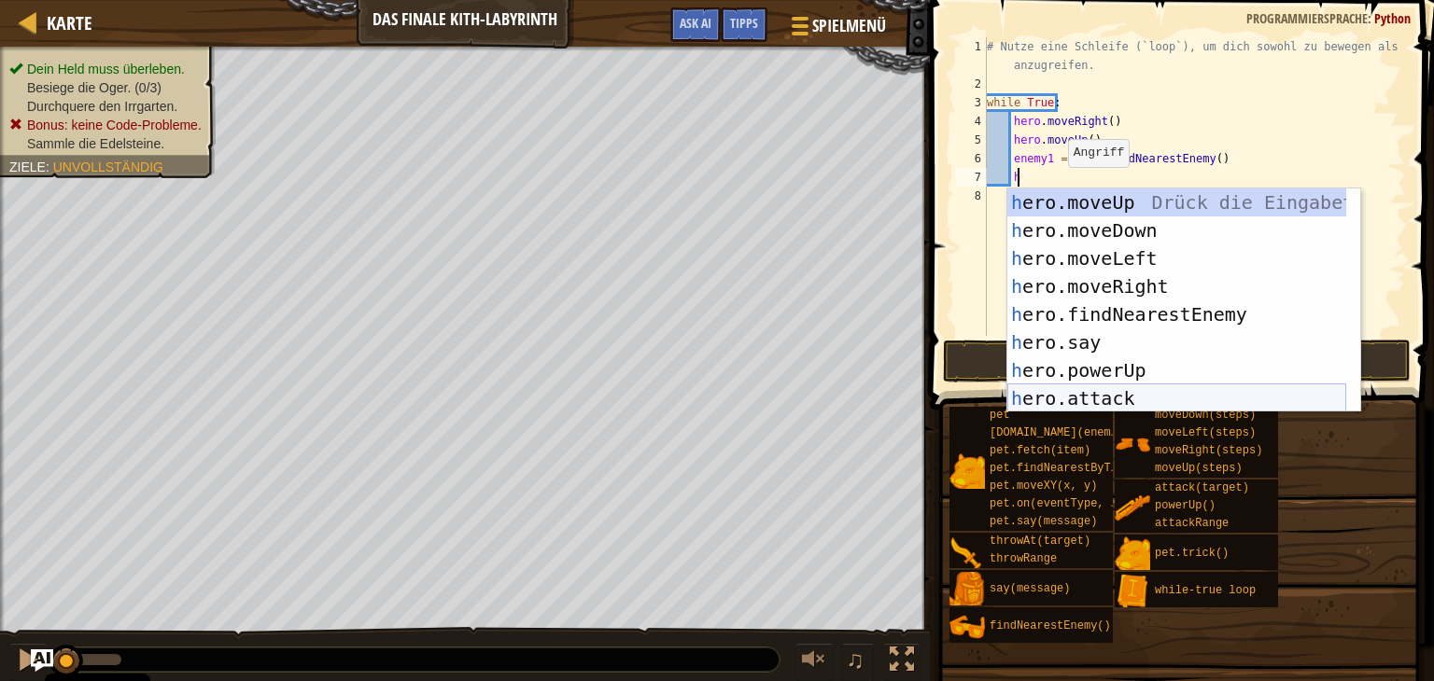
click at [1158, 391] on div "h ero.moveUp Drück die Eingabetaste h ero.moveDown Drück die Eingabetaste h ero…" at bounding box center [1176, 329] width 339 height 280
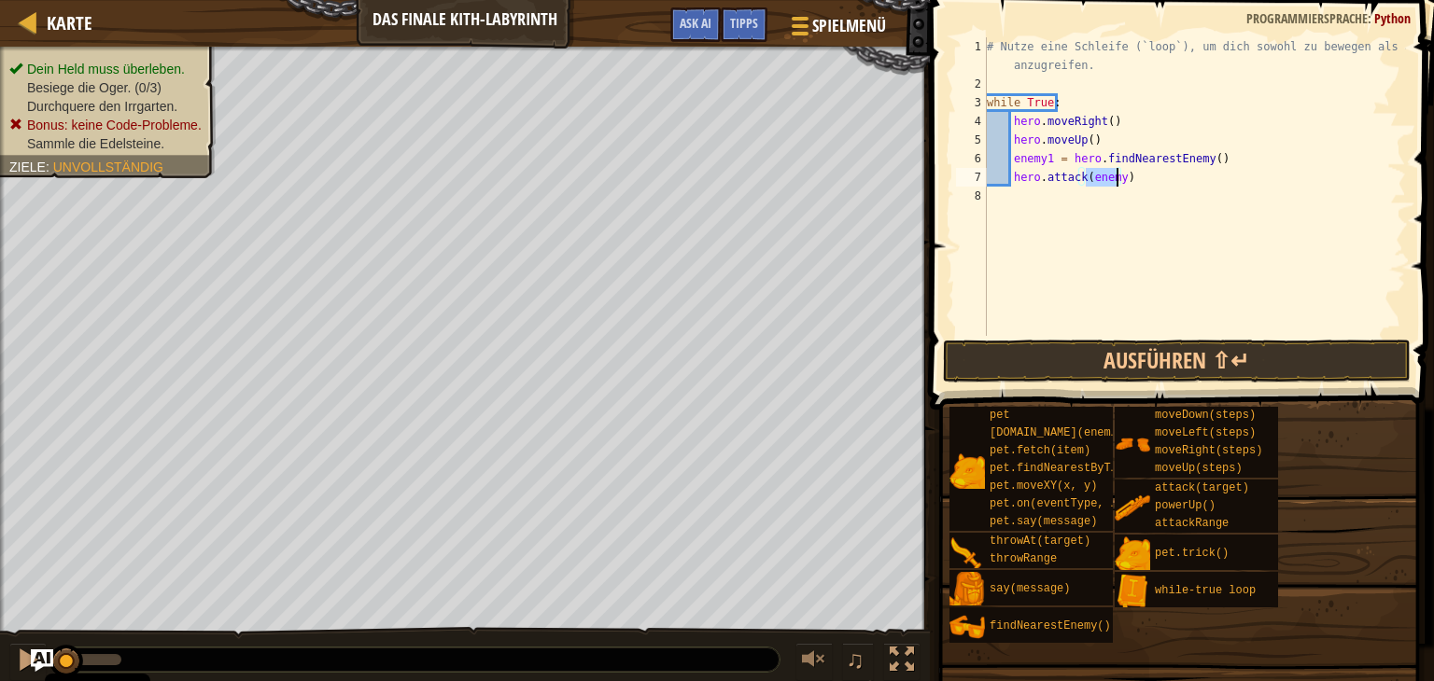
click at [1116, 184] on div "# Nutze eine Schleife (`loop`), um dich sowohl zu bewegen als auch anzugreifen.…" at bounding box center [1194, 186] width 423 height 299
type textarea "hero.attack(enemy1)"
click at [1135, 186] on div "# Nutze eine Schleife (`loop`), um dich sowohl zu bewegen als auch anzugreifen.…" at bounding box center [1194, 214] width 423 height 355
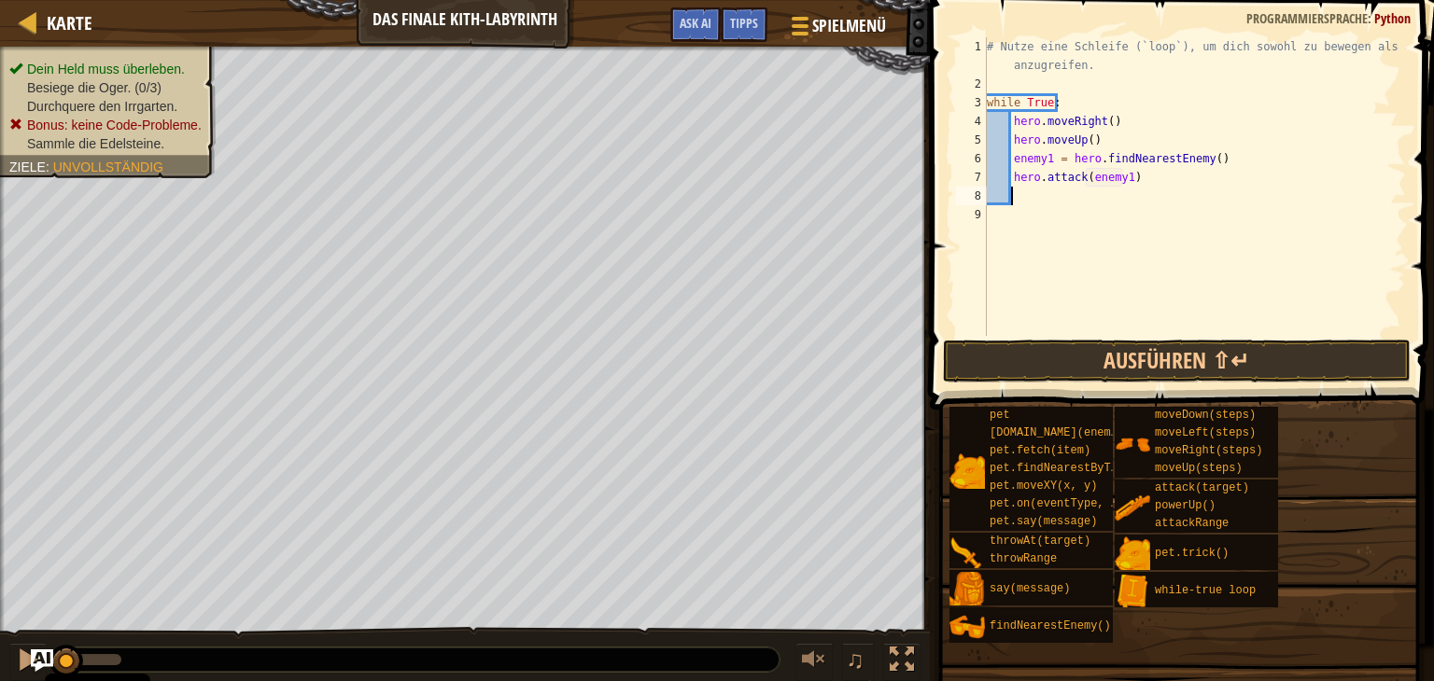
type textarea "h"
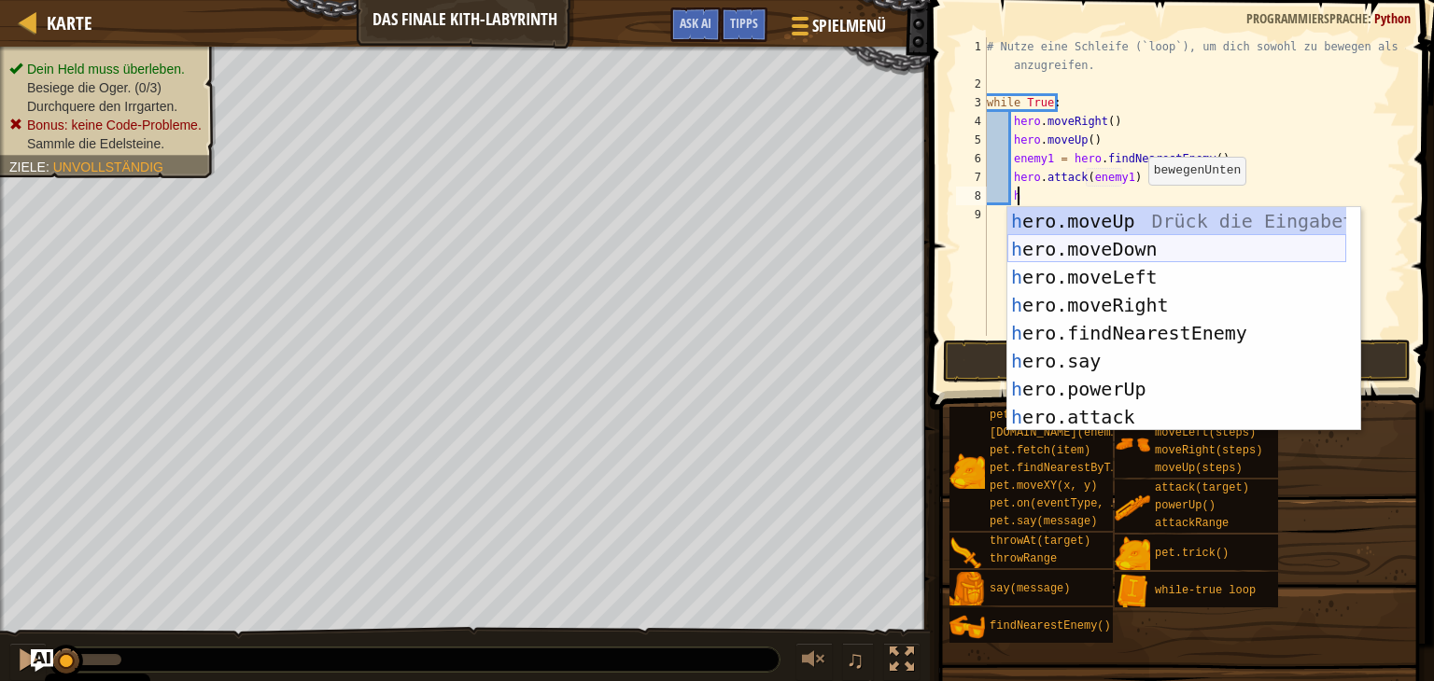
click at [1139, 248] on div "h ero.moveUp Drück die Eingabetaste h ero.moveDown Drück die Eingabetaste h ero…" at bounding box center [1176, 347] width 339 height 280
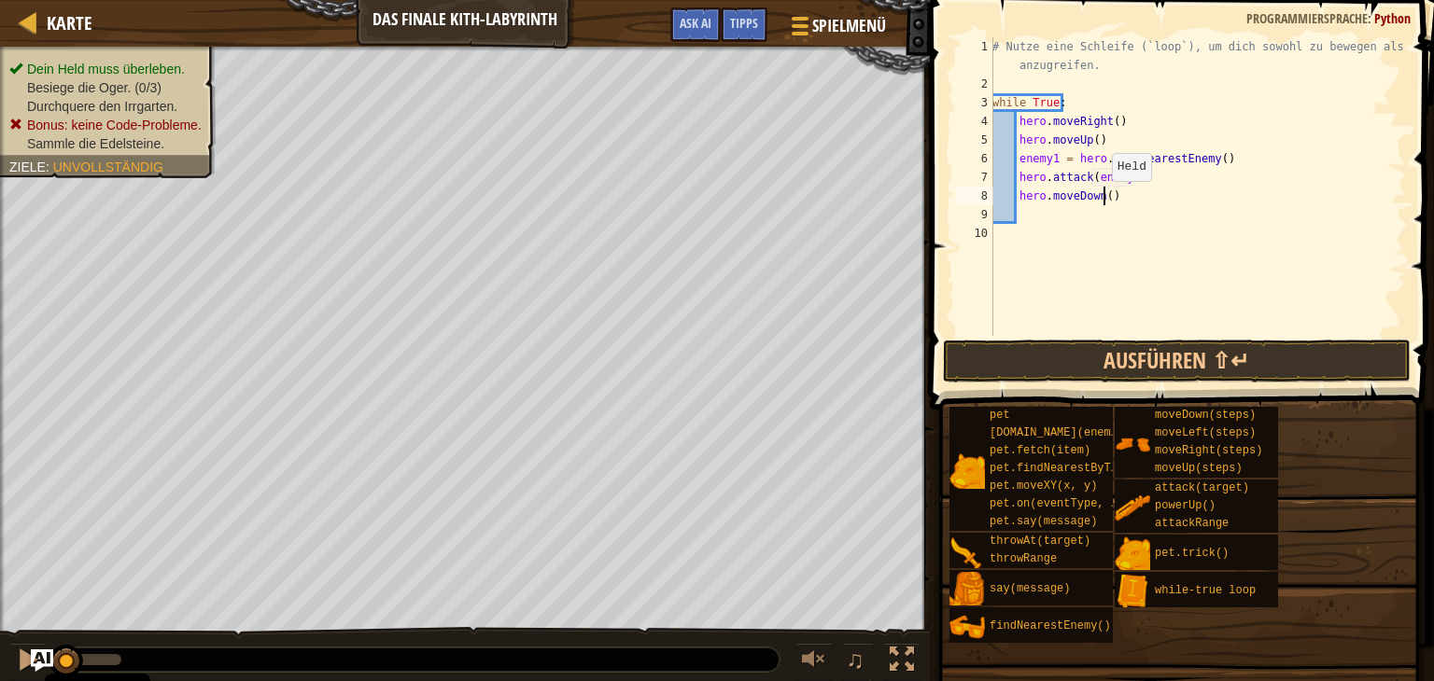
click at [1101, 199] on div "# Nutze eine Schleife (`loop`), um dich sowohl zu bewegen als auch anzugreifen.…" at bounding box center [1196, 214] width 417 height 355
type textarea "hero.moveDown(2)"
click at [1071, 215] on div "# Nutze eine Schleife (`loop`), um dich sowohl zu bewegen als auch anzugreifen.…" at bounding box center [1196, 214] width 417 height 355
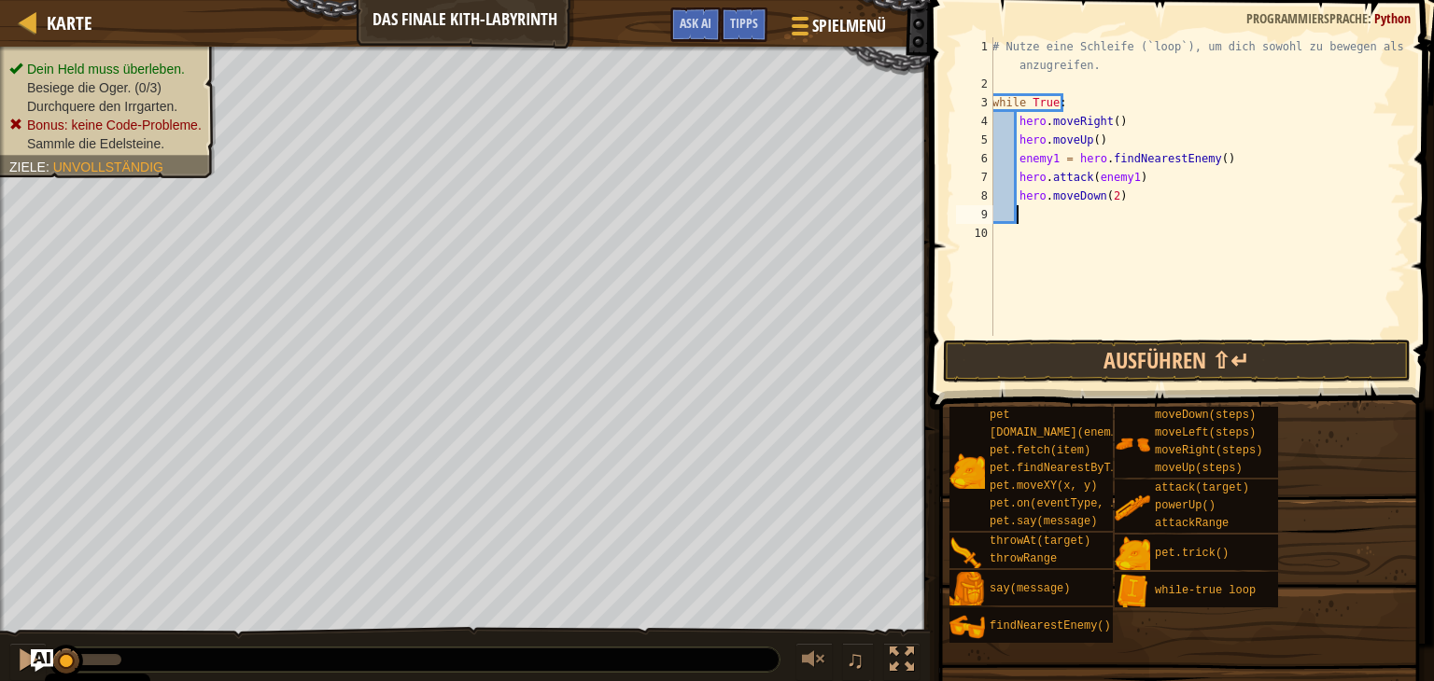
type textarea "h"
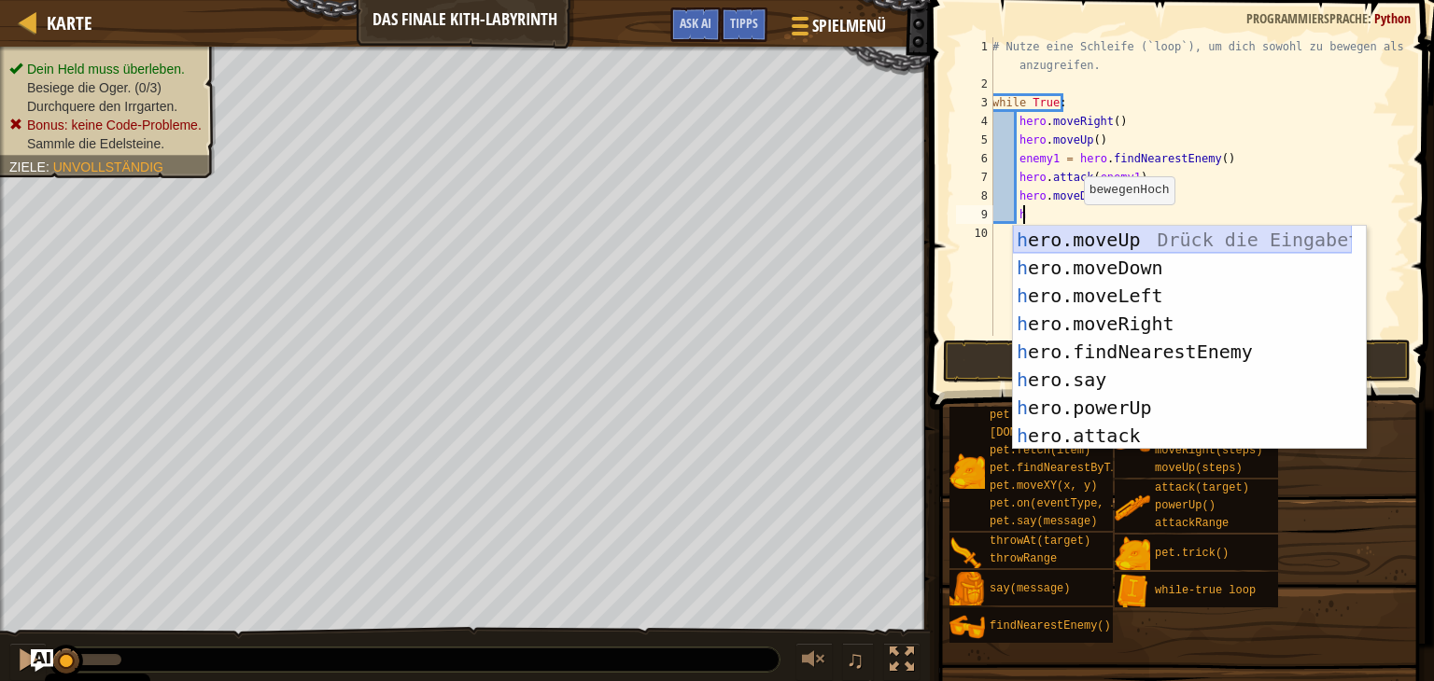
click at [1120, 240] on div "h ero.moveUp Drück die Eingabetaste h ero.moveDown Drück die Eingabetaste h ero…" at bounding box center [1182, 366] width 339 height 280
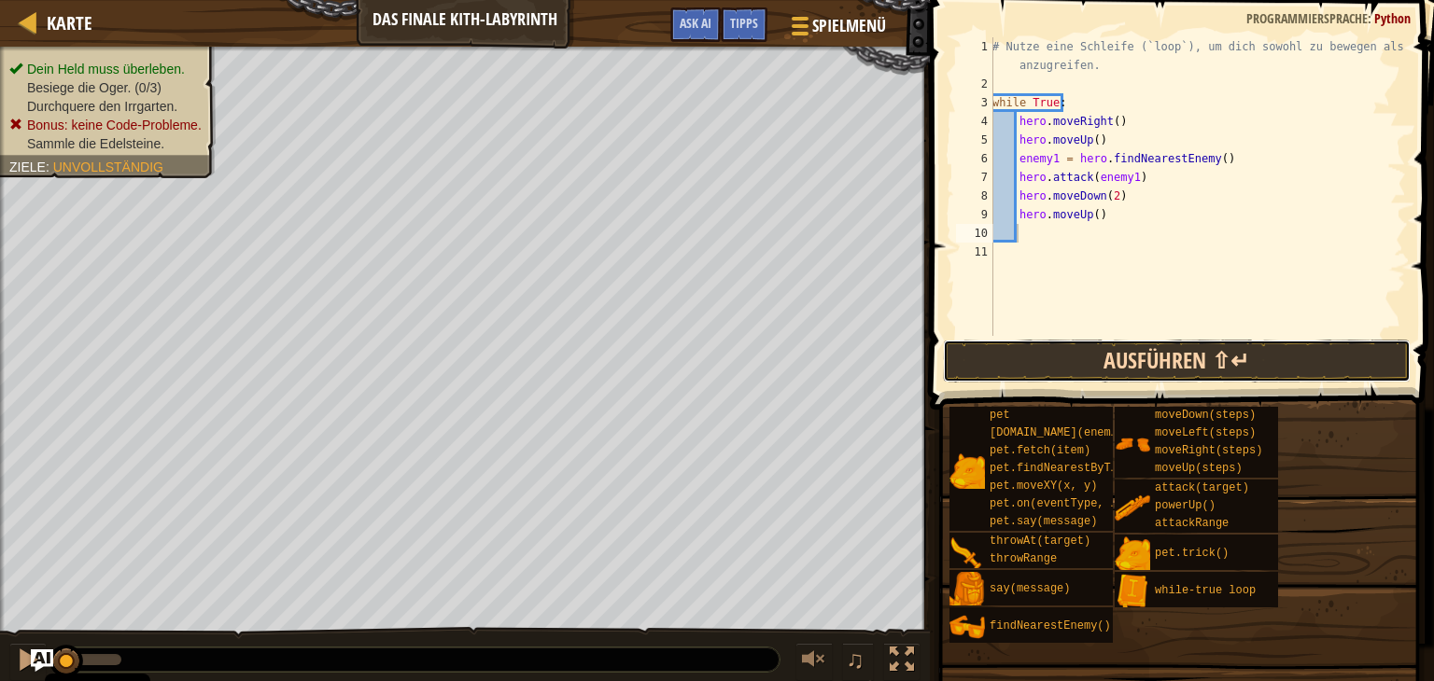
click at [1187, 354] on button "Ausführen ⇧↵" at bounding box center [1177, 361] width 468 height 43
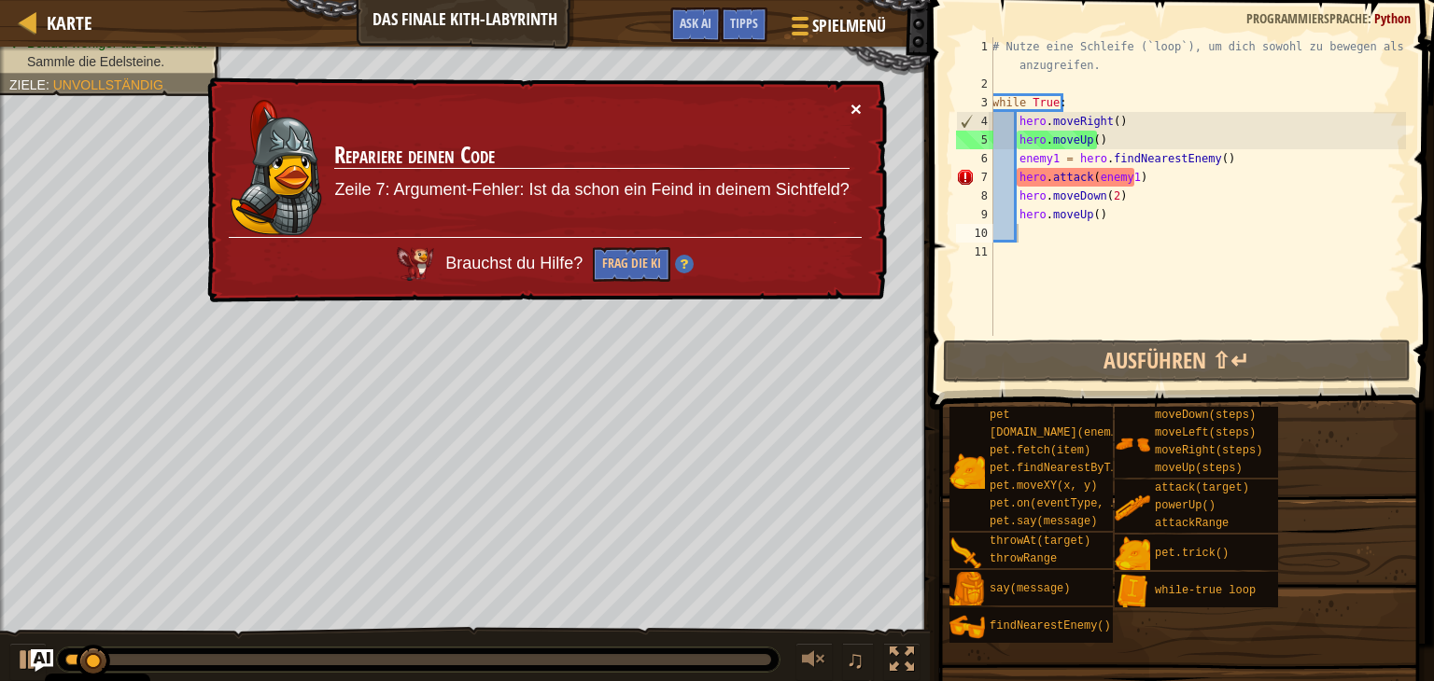
click at [858, 105] on button "×" at bounding box center [857, 114] width 12 height 20
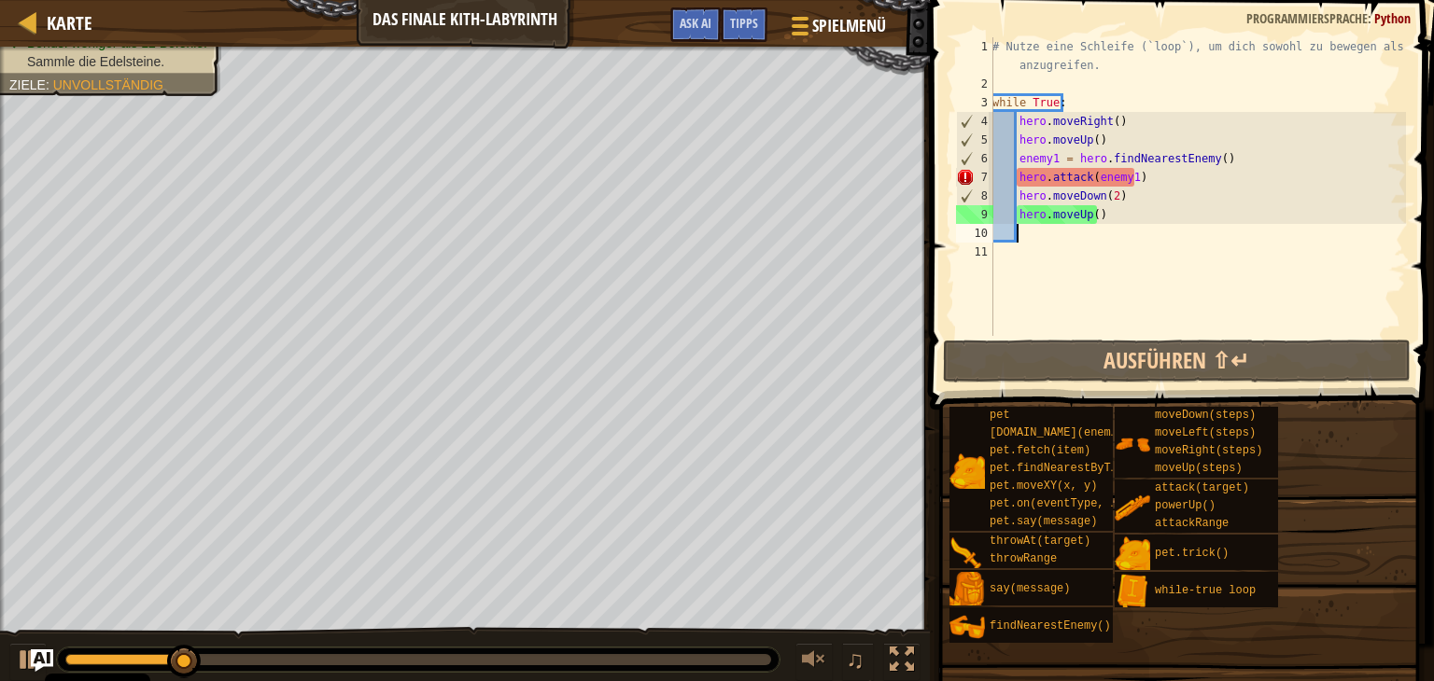
click at [1150, 174] on div "# Nutze eine Schleife (`loop`), um dich sowohl zu bewegen als auch anzugreifen.…" at bounding box center [1196, 214] width 417 height 355
type textarea "hero.attack(enemy1)"
click at [1143, 178] on div "# Nutze eine Schleife (`loop`), um dich sowohl zu bewegen als auch anzugreifen.…" at bounding box center [1196, 214] width 417 height 355
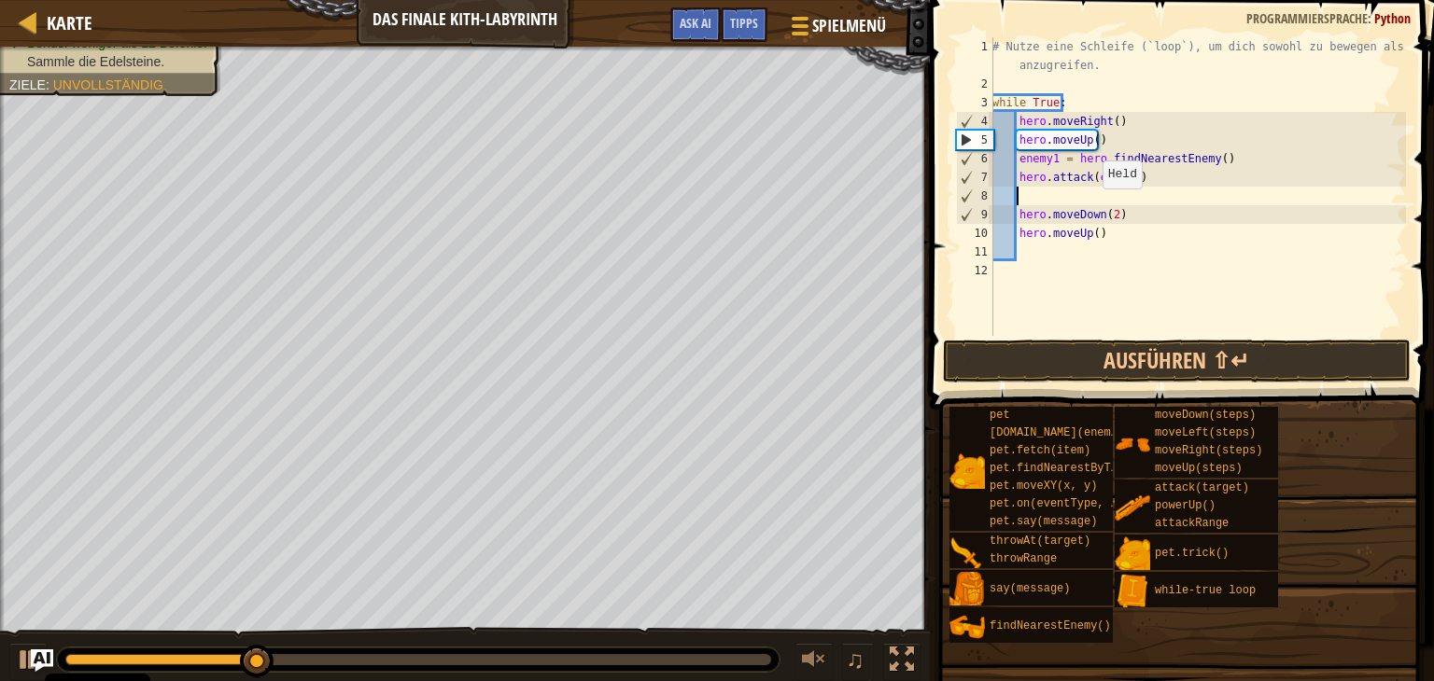
type textarea "h"
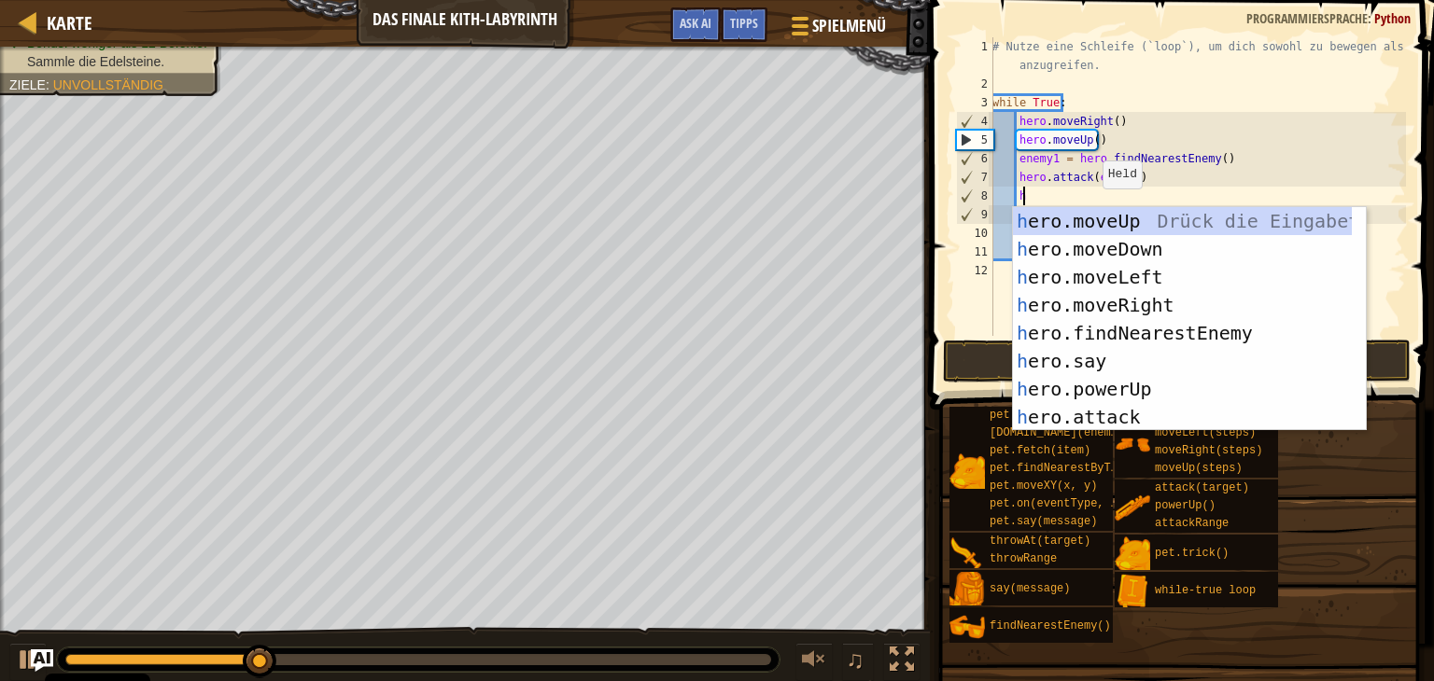
scroll to position [8, 1]
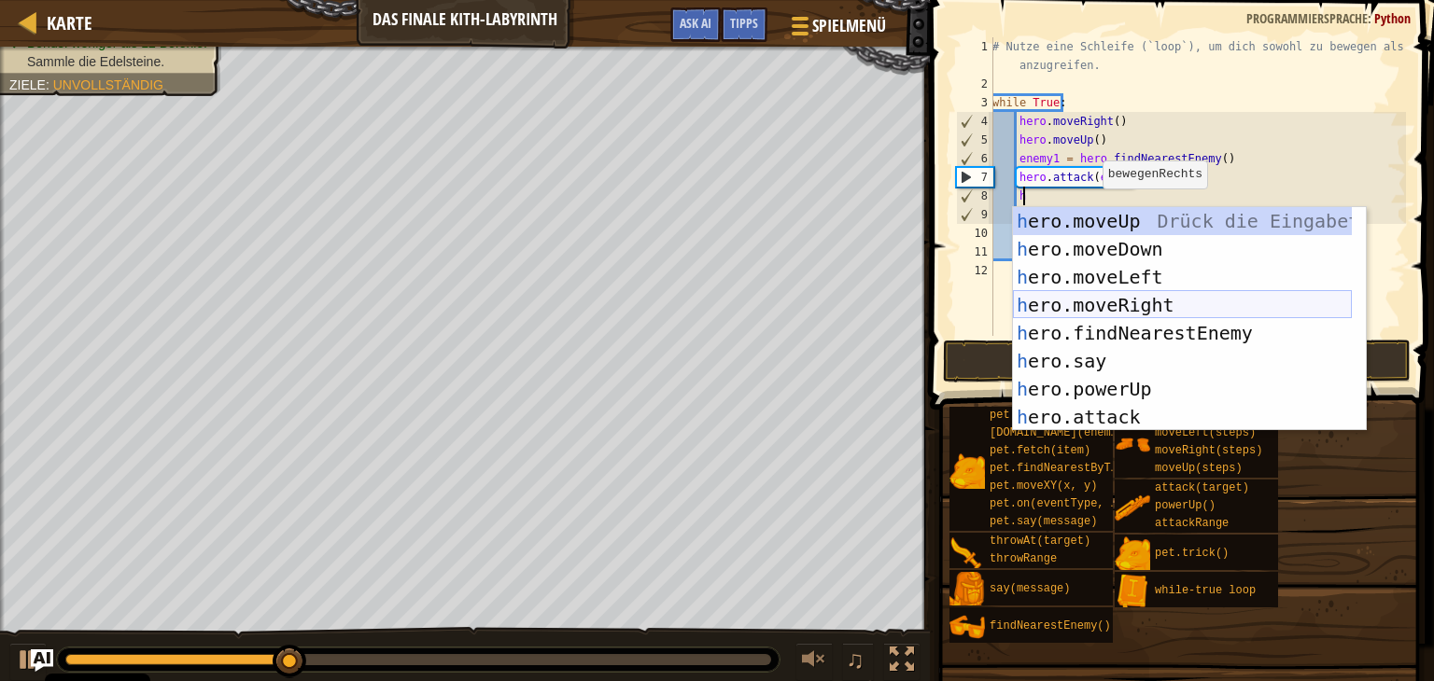
click at [1185, 292] on div "h ero.moveUp Drück die Eingabetaste h ero.moveDown Drück die Eingabetaste h ero…" at bounding box center [1182, 347] width 339 height 280
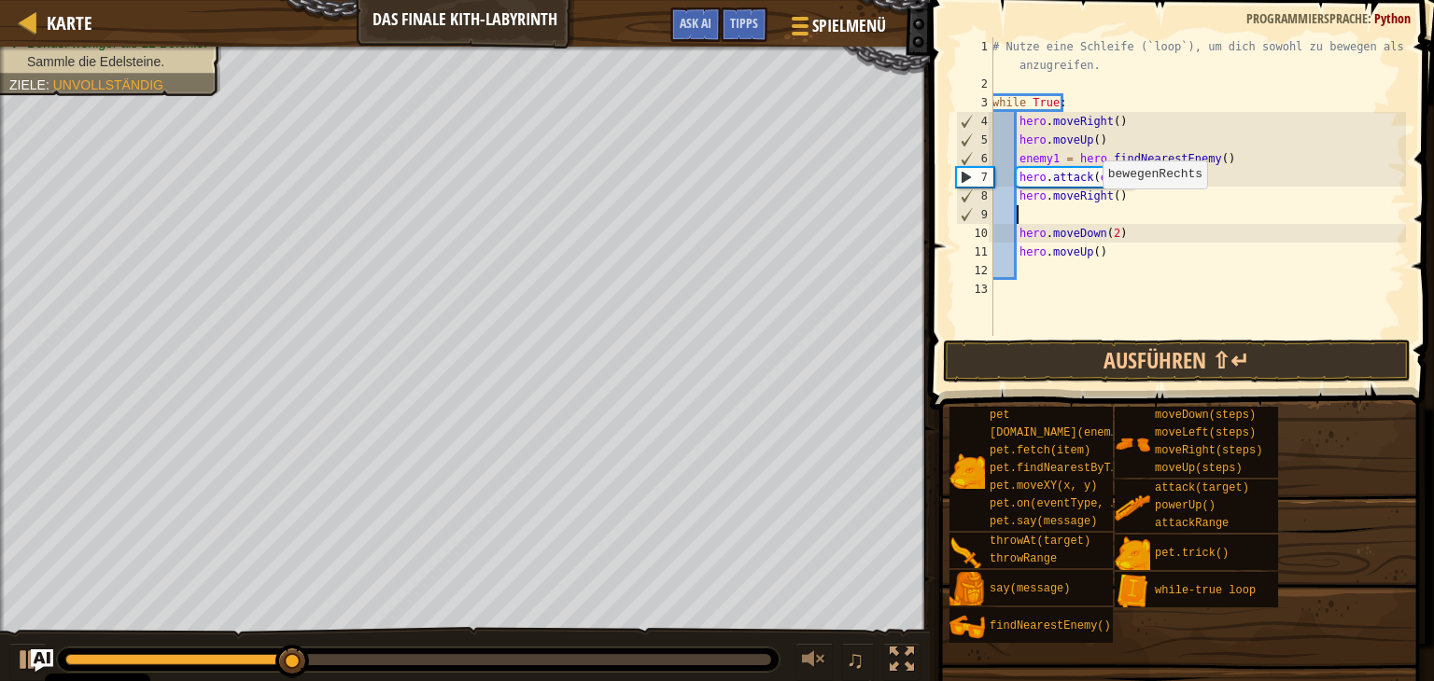
scroll to position [8, 0]
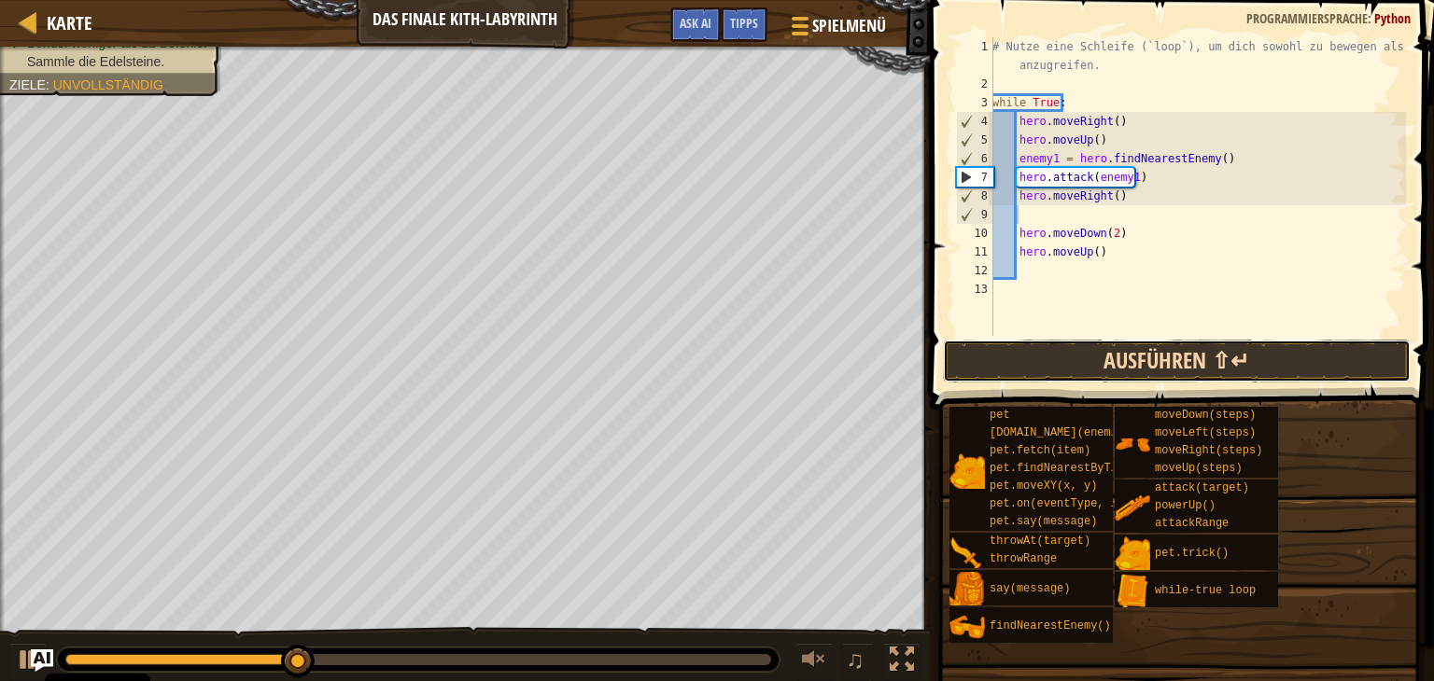
click at [1210, 364] on button "Ausführen ⇧↵" at bounding box center [1177, 361] width 468 height 43
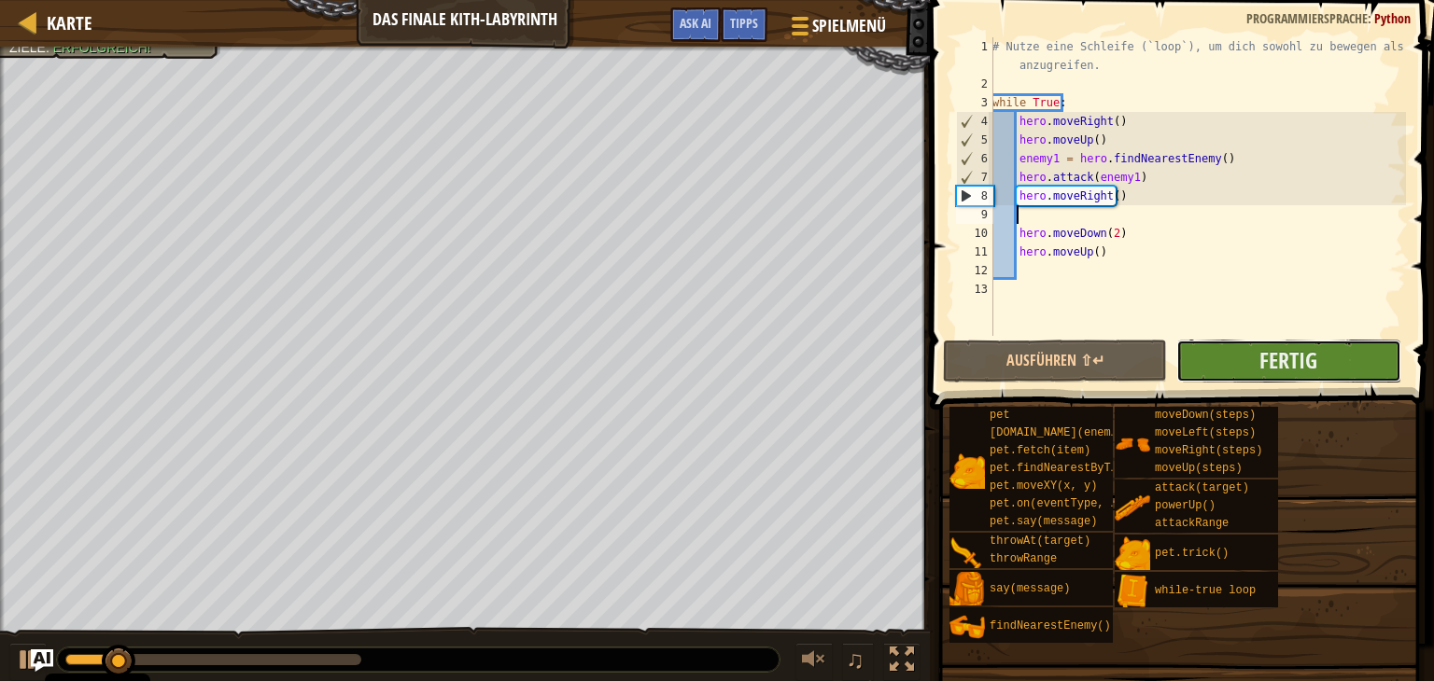
click at [1210, 362] on button "Fertig" at bounding box center [1288, 361] width 224 height 43
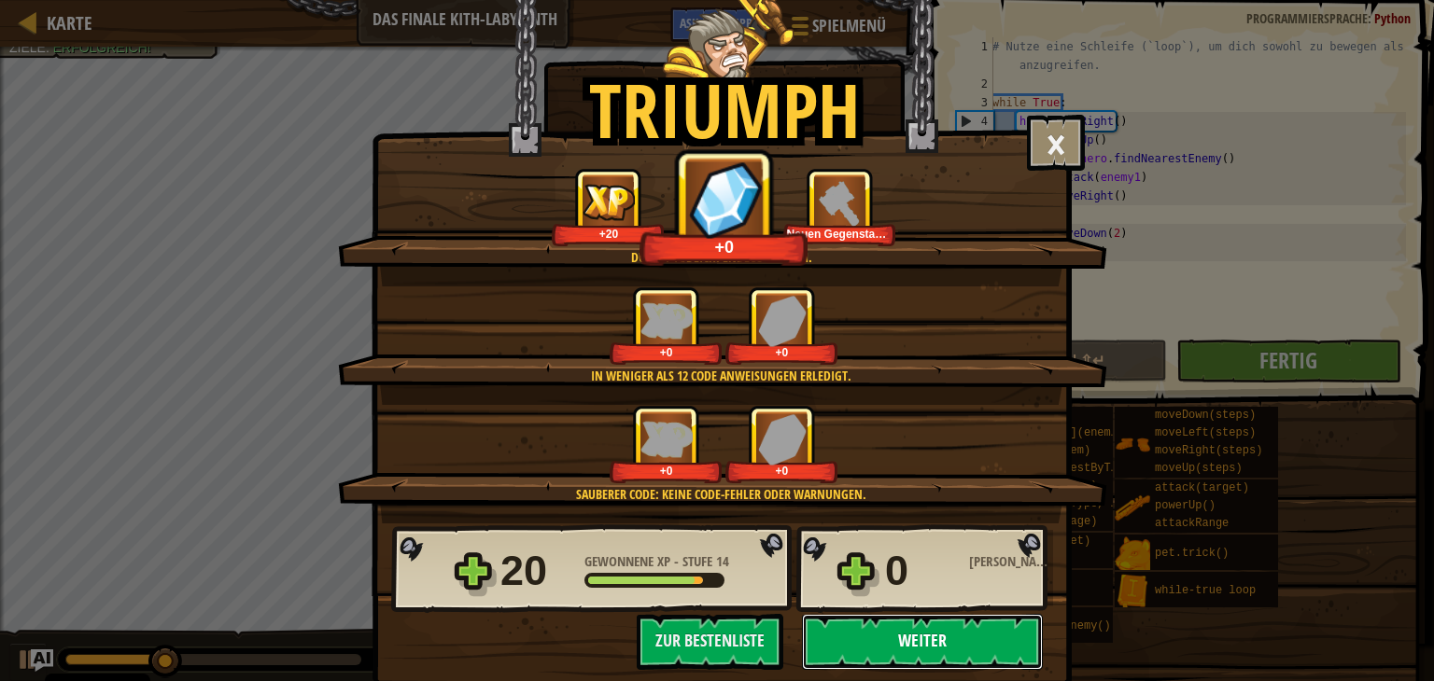
click at [971, 637] on button "Weiter" at bounding box center [922, 642] width 241 height 56
select select "de-DE"
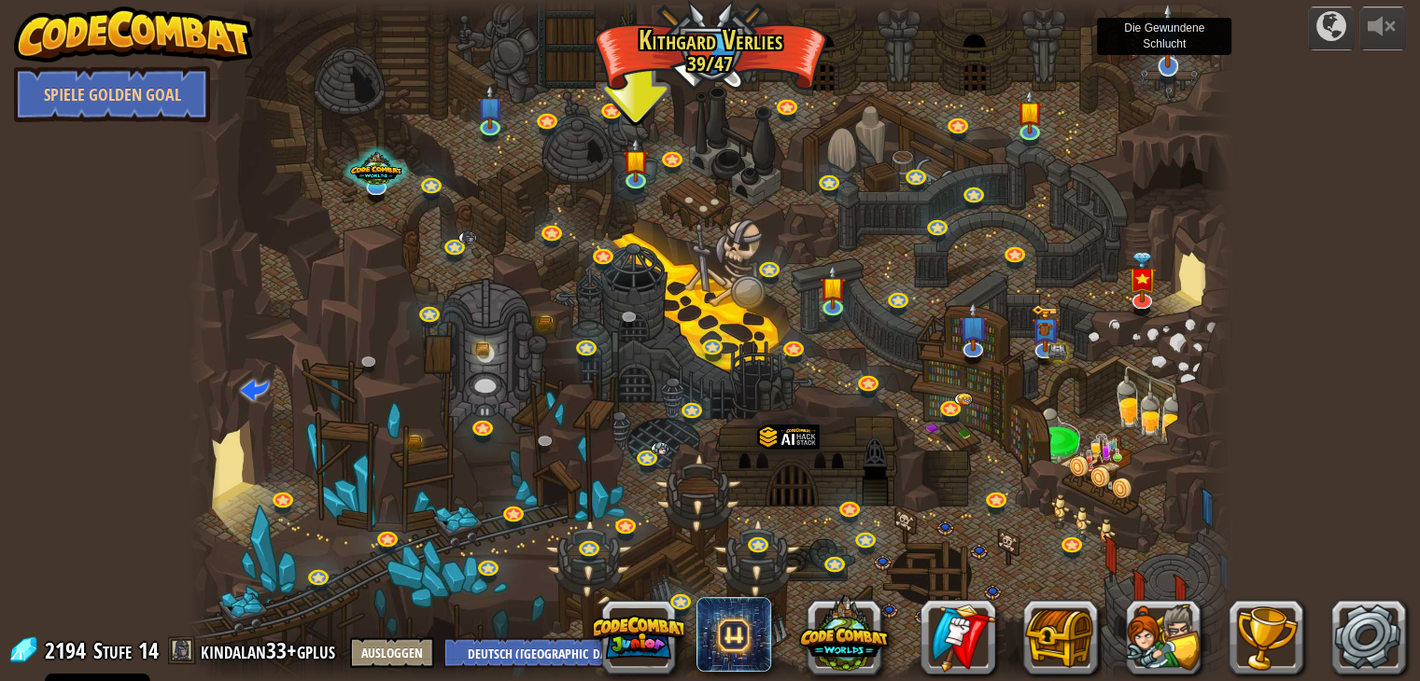
click at [1172, 57] on img at bounding box center [1167, 35] width 29 height 67
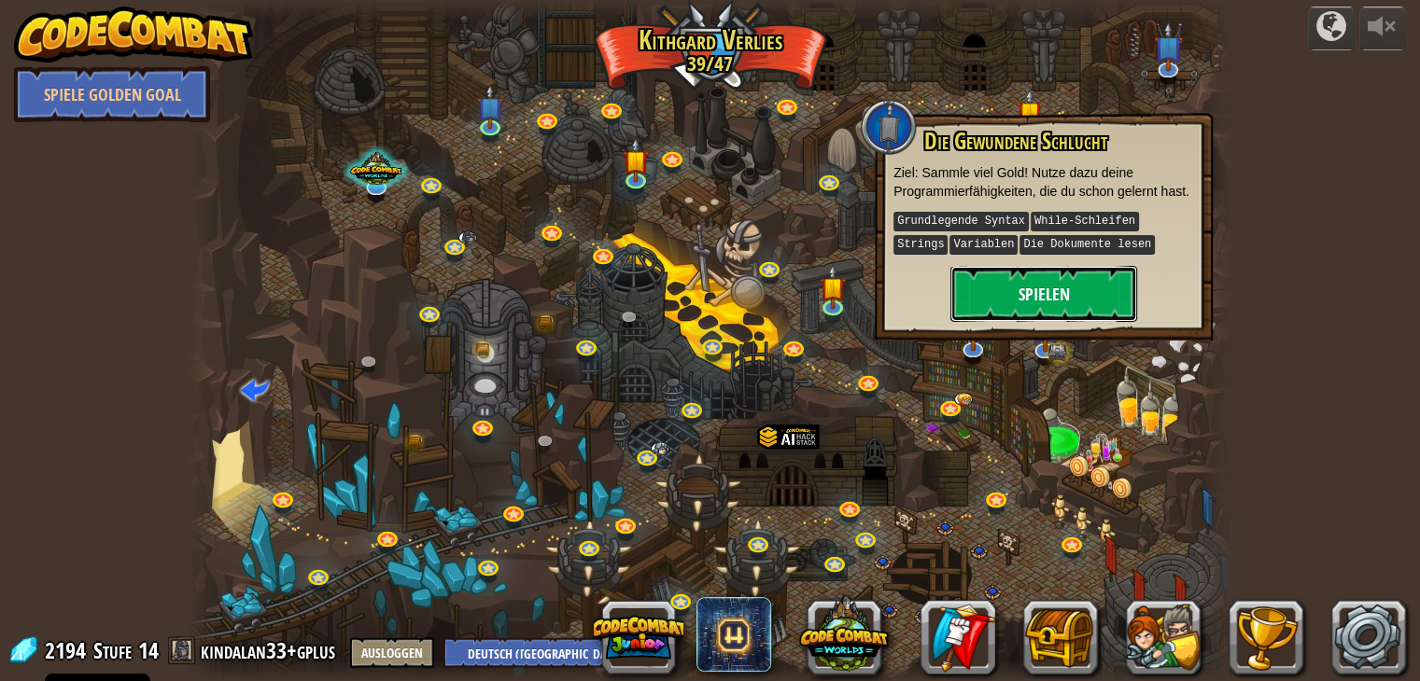
click at [1124, 307] on button "Spielen" at bounding box center [1043, 294] width 187 height 56
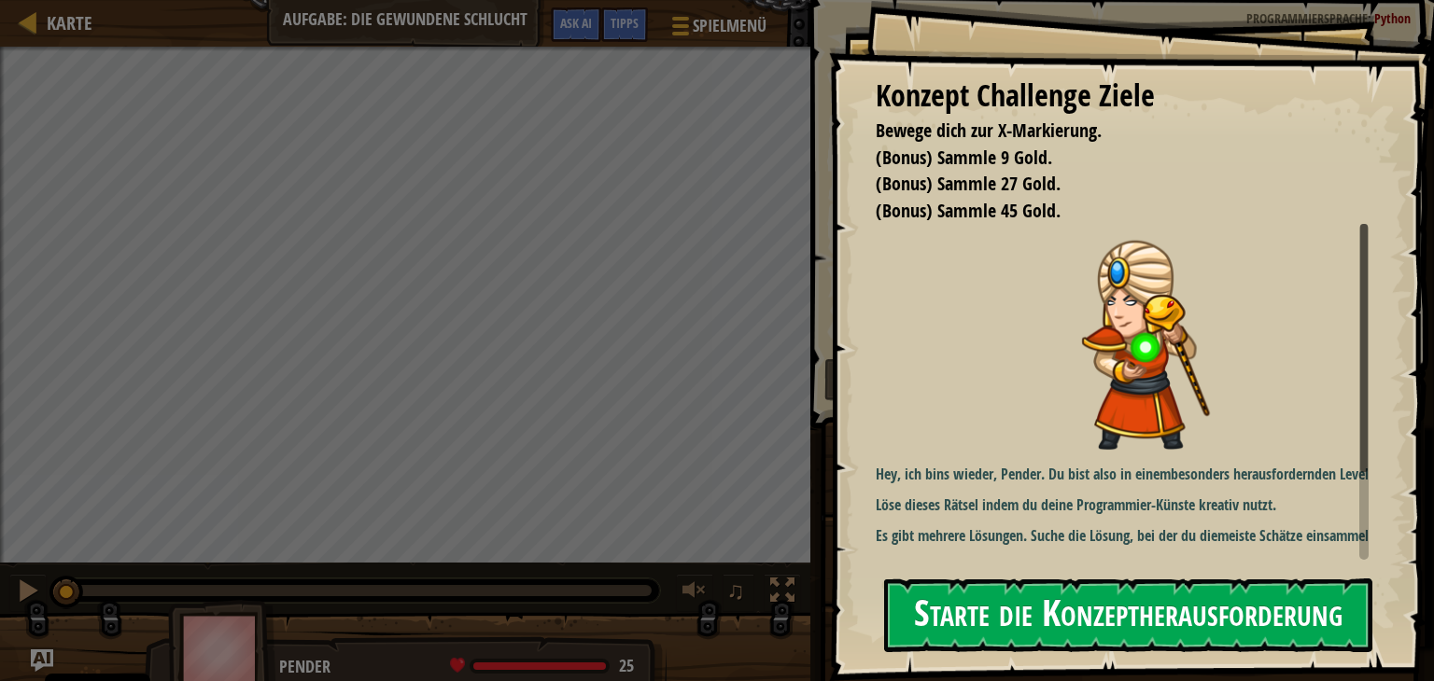
click at [1104, 632] on button "Starte die Konzeptherausforderung" at bounding box center [1128, 616] width 488 height 74
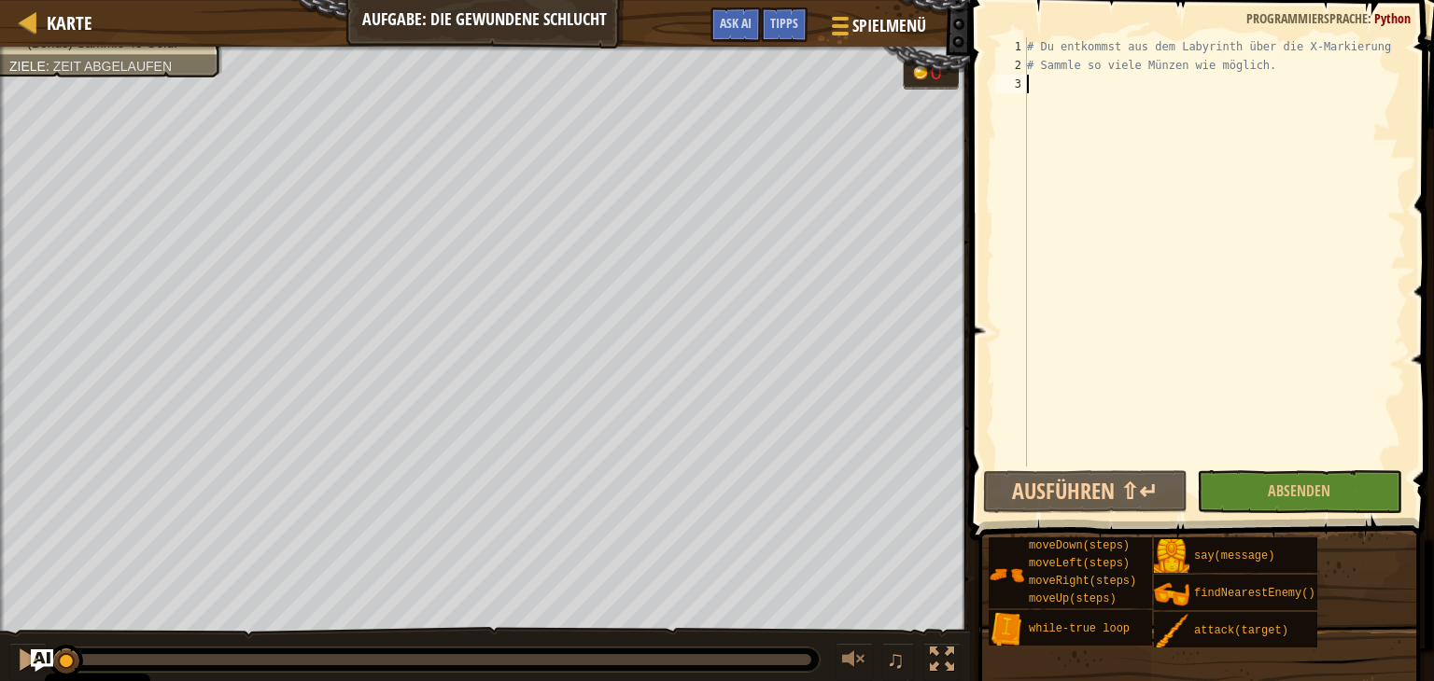
type textarea "h"
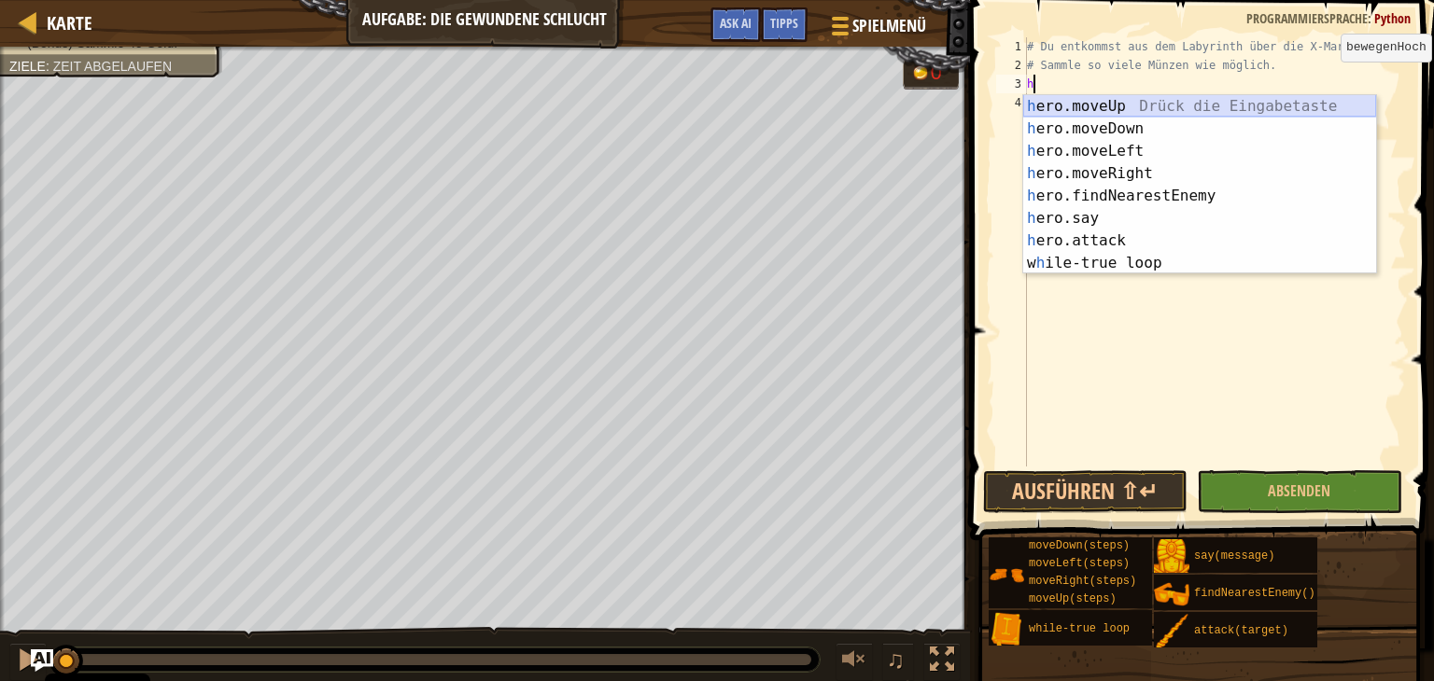
click at [1161, 109] on div "h ero.moveUp Drück die Eingabetaste h ero.moveDown Drück die Eingabetaste h ero…" at bounding box center [1199, 207] width 353 height 224
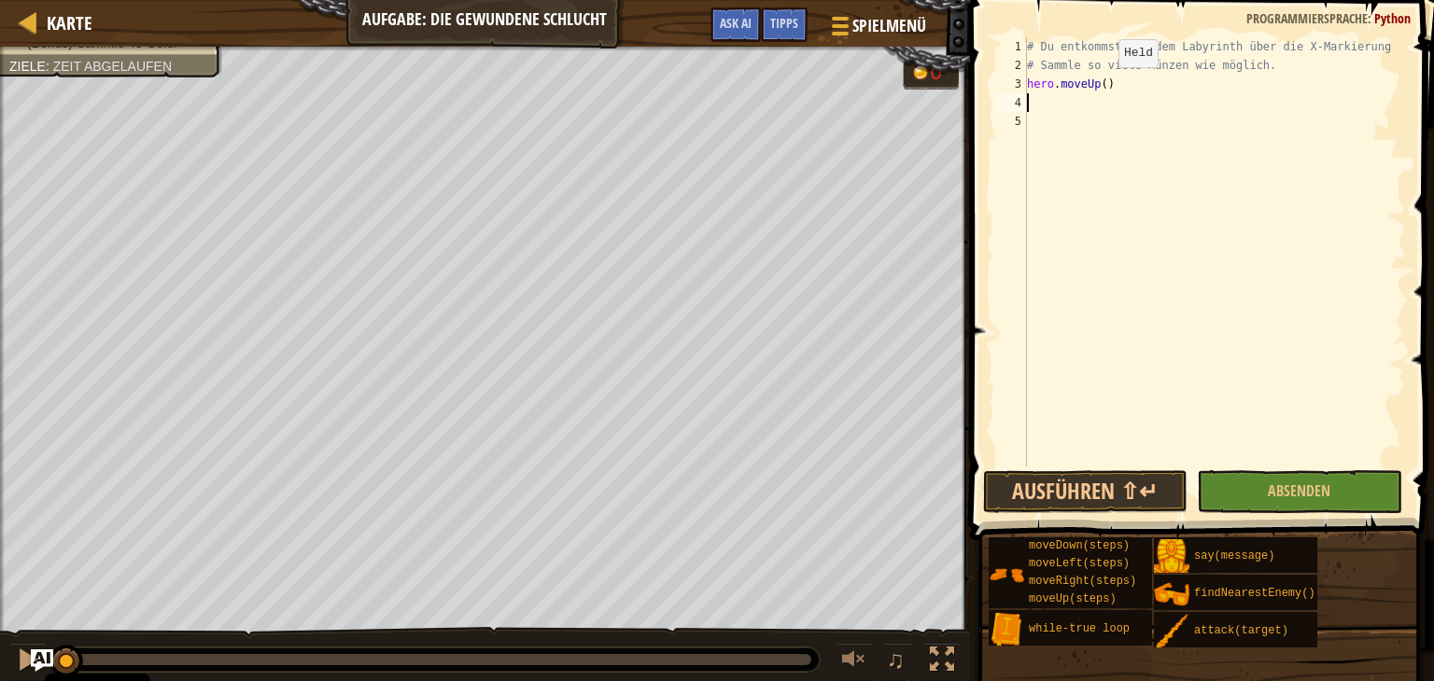
click at [1101, 84] on div "# Du entkommst aus dem Labyrinth über die X-Markierung # Sammle so viele Münzen…" at bounding box center [1214, 270] width 383 height 467
type textarea "hero.moveUp(3)"
click at [1049, 105] on div "# Du entkommst aus dem Labyrinth über die X-Markierung # Sammle so viele Münzen…" at bounding box center [1214, 270] width 383 height 467
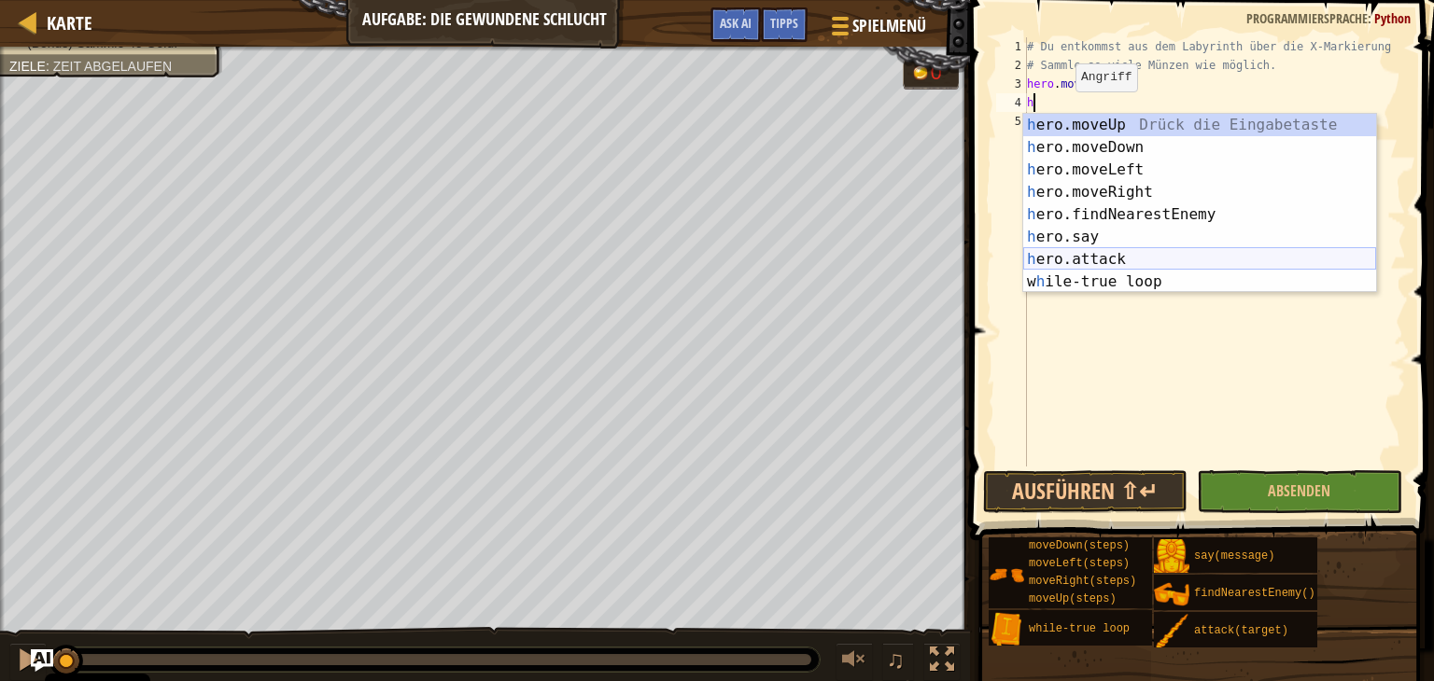
click at [1146, 255] on div "h ero.moveUp Drück die Eingabetaste h ero.moveDown Drück die Eingabetaste h ero…" at bounding box center [1199, 226] width 353 height 224
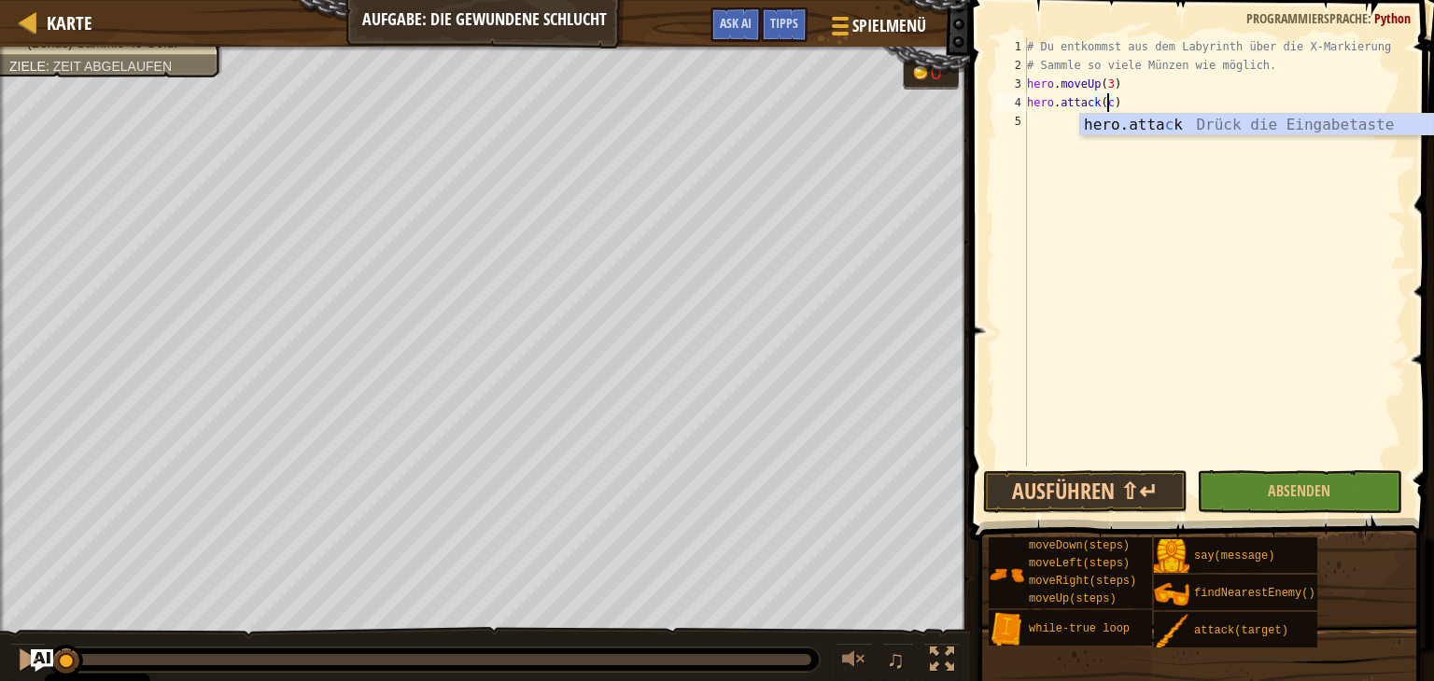
scroll to position [8, 7]
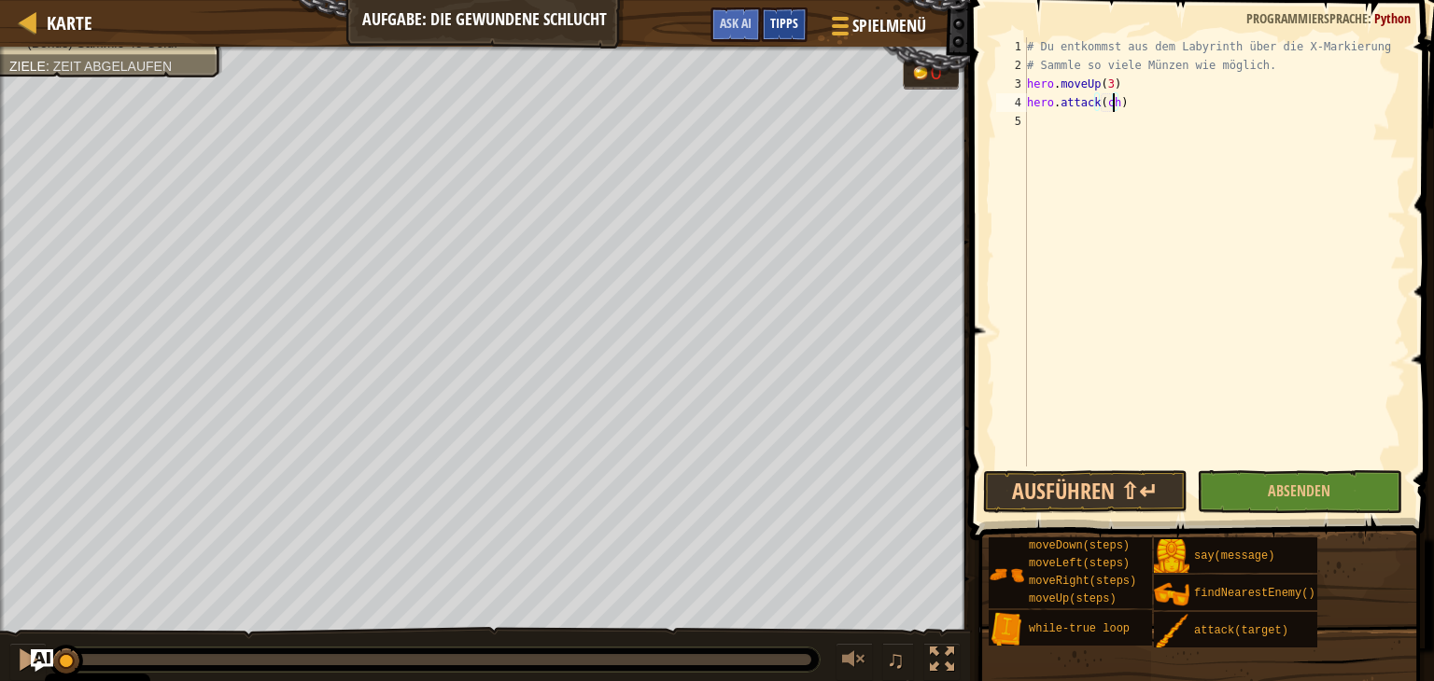
click at [778, 23] on span "Tipps" at bounding box center [784, 23] width 28 height 18
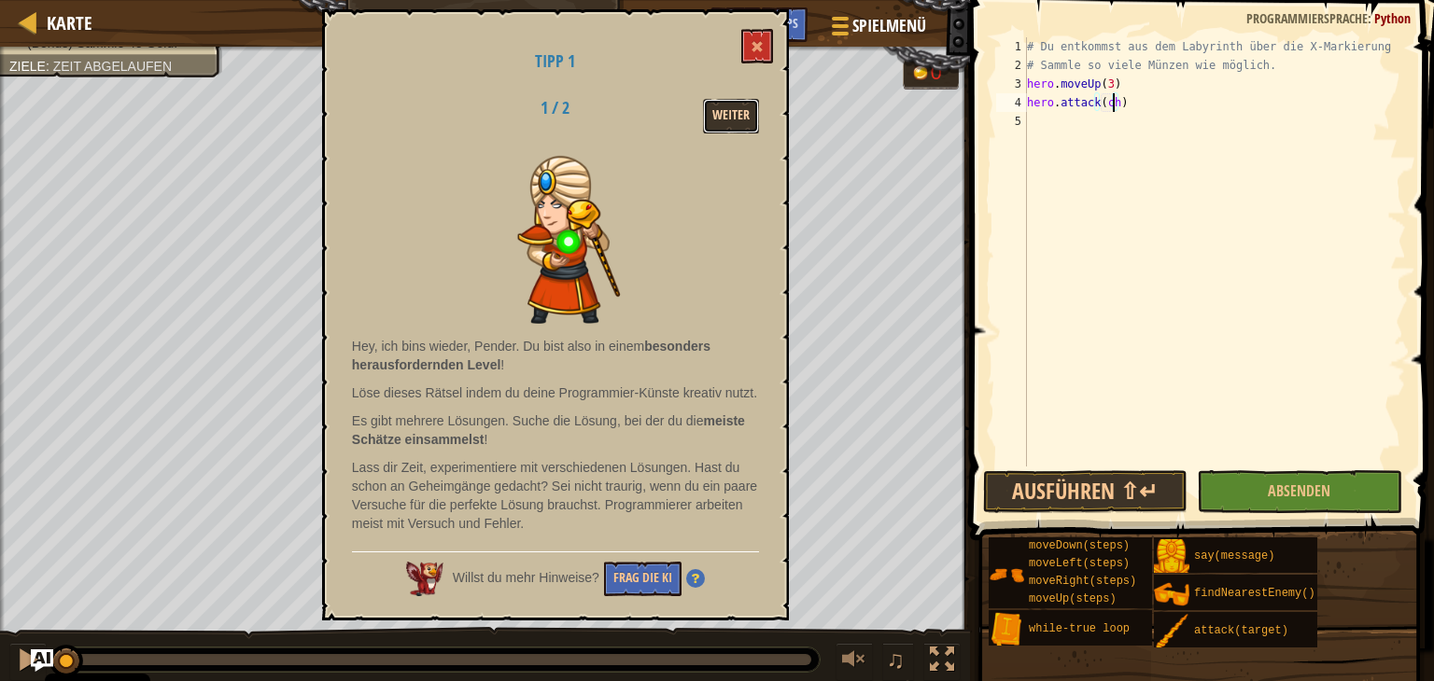
click at [722, 120] on button "Weiter" at bounding box center [731, 116] width 56 height 35
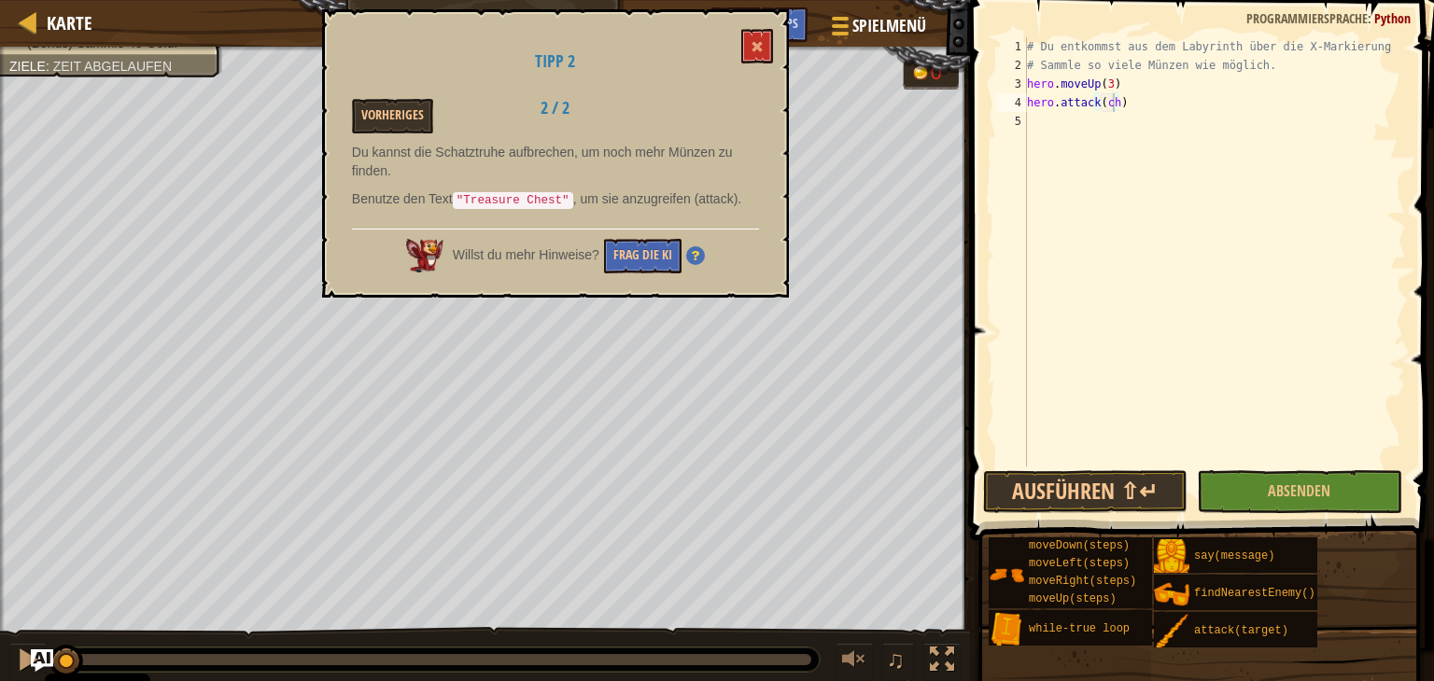
click at [1109, 109] on div "# Du entkommst aus dem Labyrinth über die X-Markierung # Sammle so viele Münzen…" at bounding box center [1214, 270] width 383 height 467
click at [1117, 109] on div "# Du entkommst aus dem Labyrinth über die X-Markierung # Sammle so viele Münzen…" at bounding box center [1214, 270] width 383 height 467
click at [1115, 109] on div "# Du entkommst aus dem Labyrinth über die X-Markierung # Sammle so viele Münzen…" at bounding box center [1214, 270] width 383 height 467
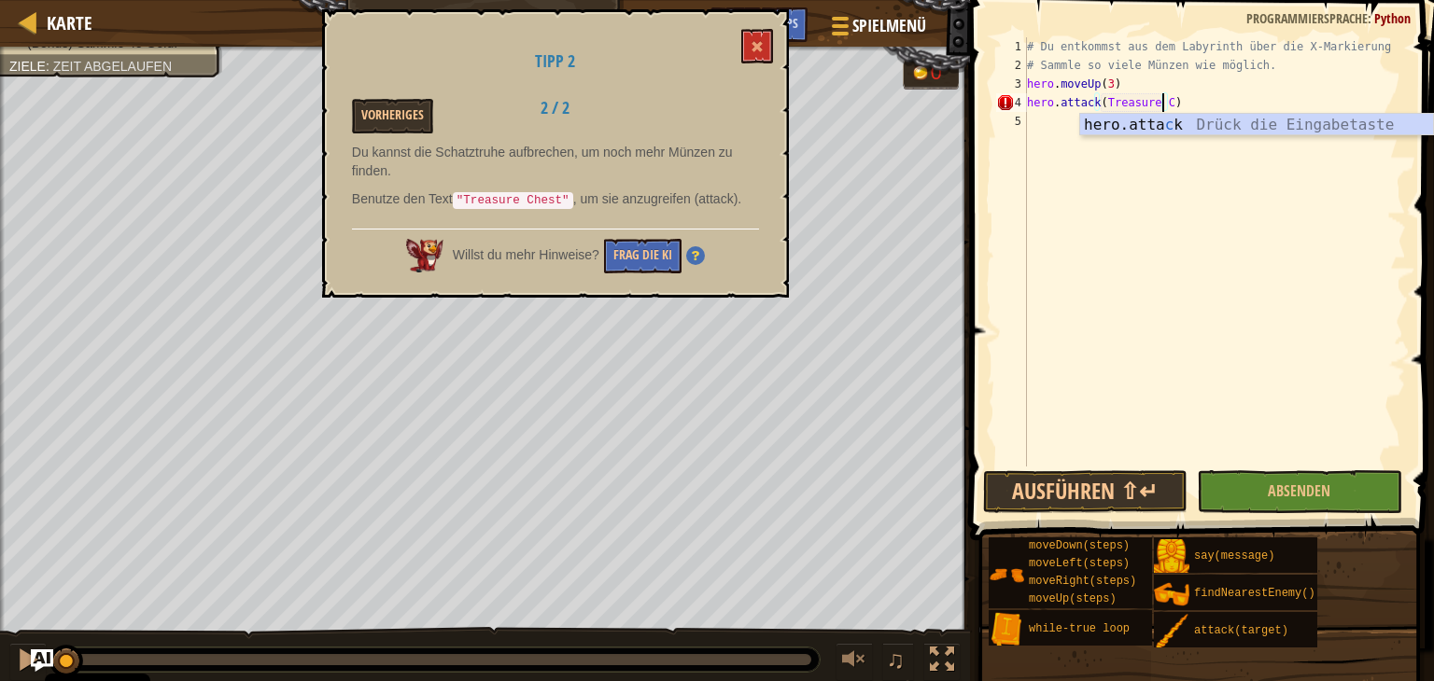
scroll to position [8, 11]
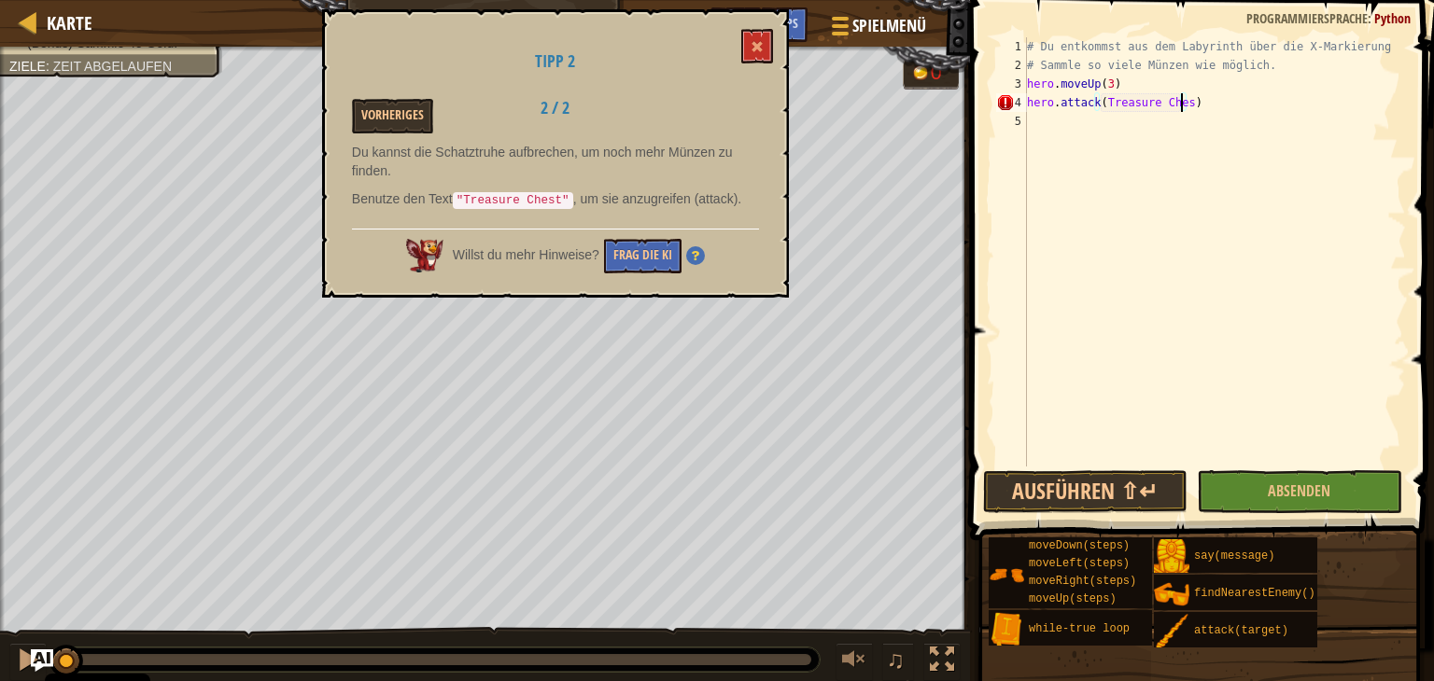
type textarea "hero.attack(Treasure Chest)"
drag, startPoint x: 1173, startPoint y: 329, endPoint x: 1183, endPoint y: 374, distance: 45.8
click at [1176, 344] on div "# Du entkommst aus dem Labyrinth über die X-Markierung # Sammle so viele Münzen…" at bounding box center [1214, 270] width 383 height 467
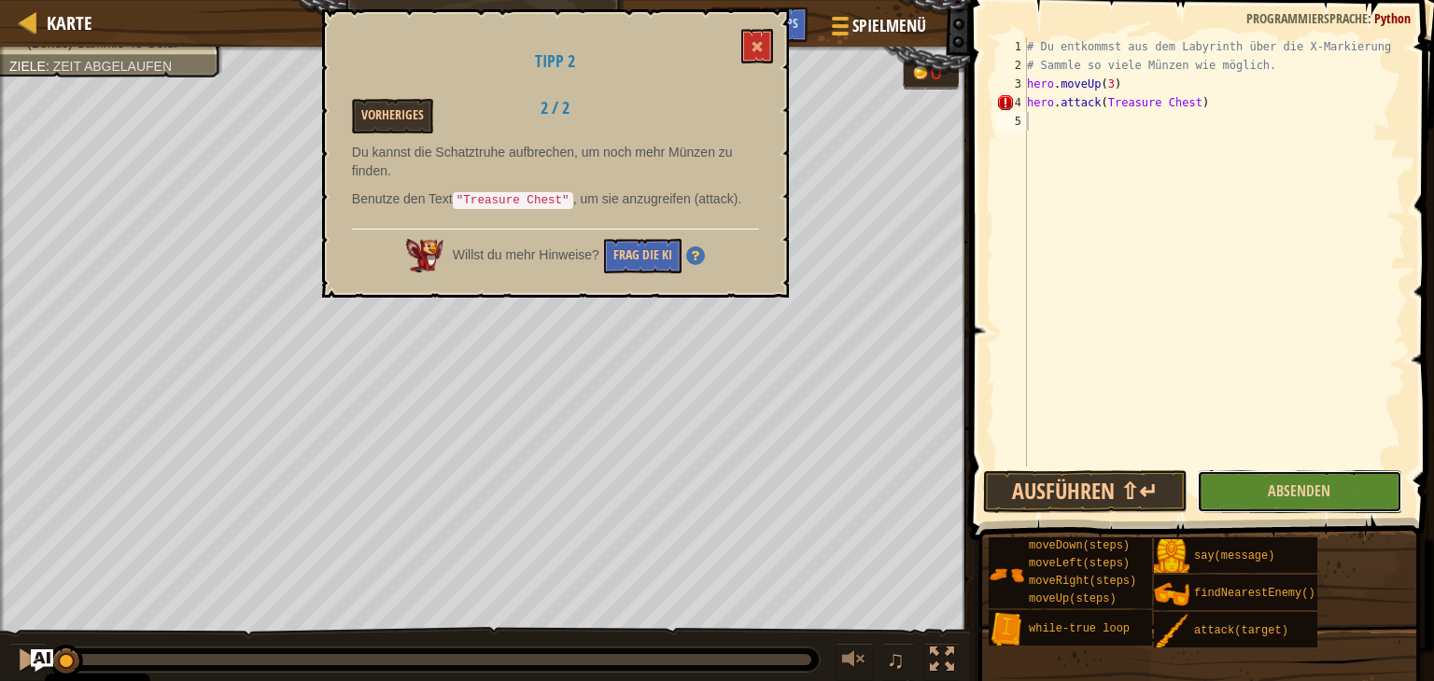
click at [1262, 490] on button "Absenden" at bounding box center [1299, 491] width 204 height 43
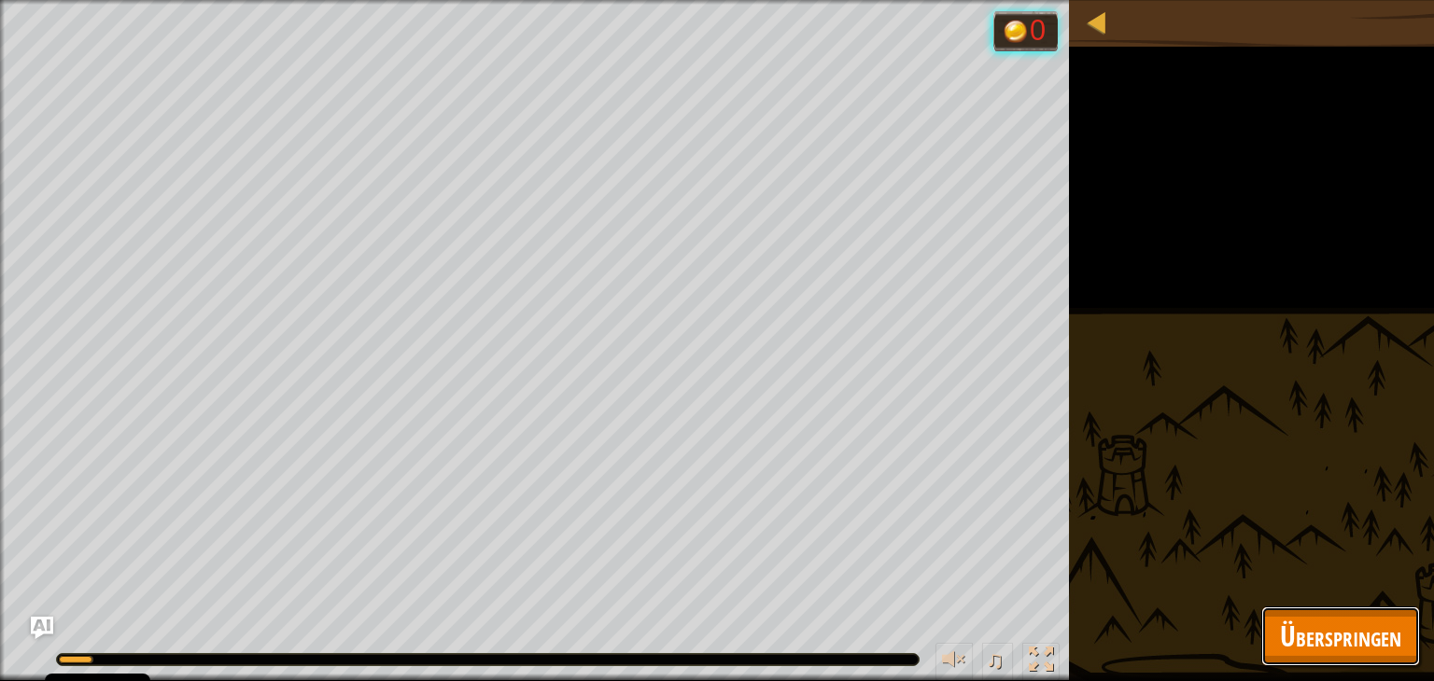
click at [1288, 617] on button "Überspringen" at bounding box center [1340, 637] width 159 height 60
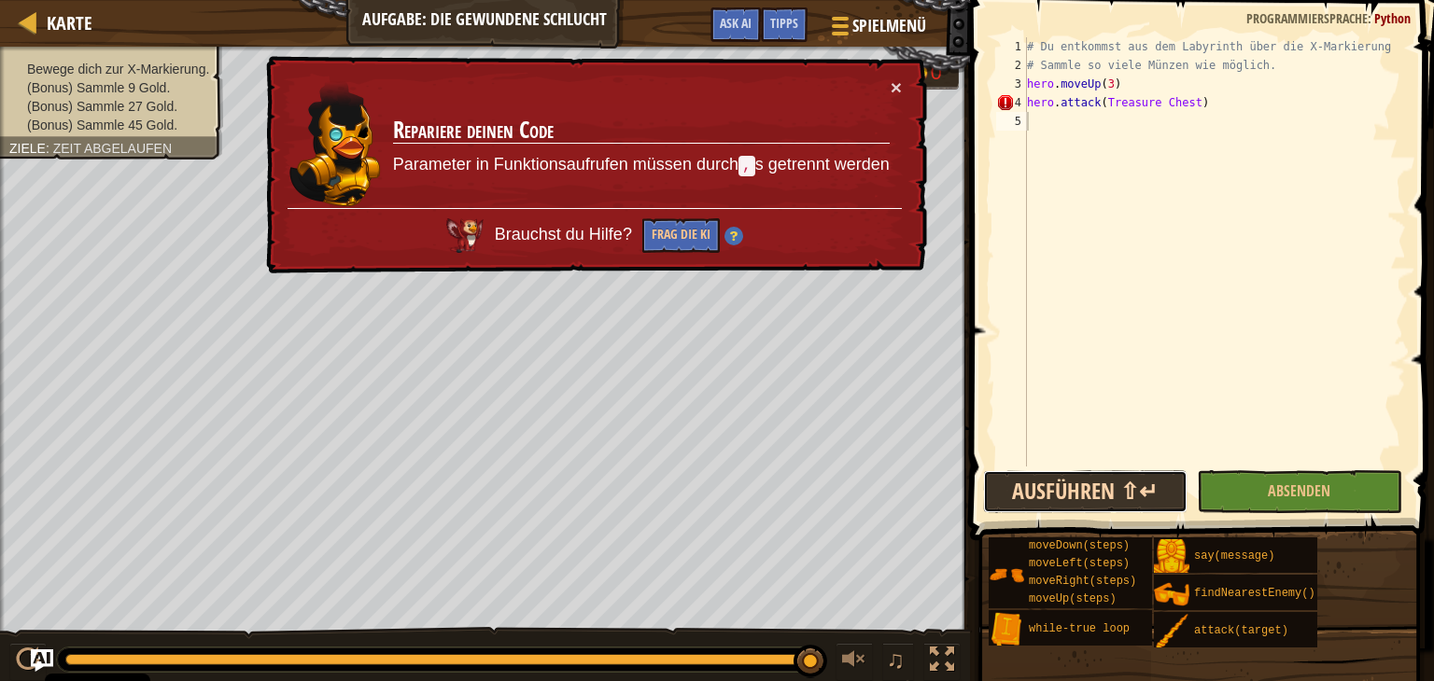
click at [1124, 486] on button "Ausführen ⇧↵" at bounding box center [1085, 491] width 204 height 43
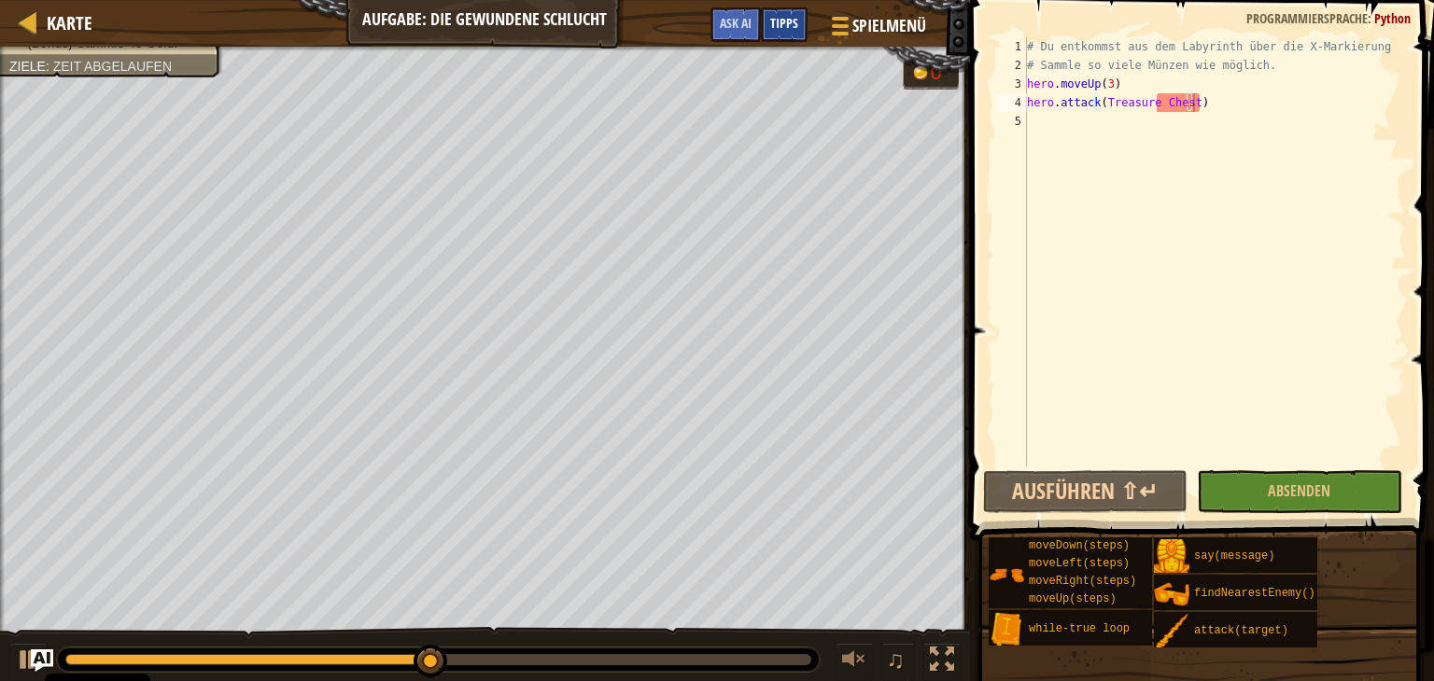
click at [789, 40] on div "Tipps" at bounding box center [784, 24] width 47 height 35
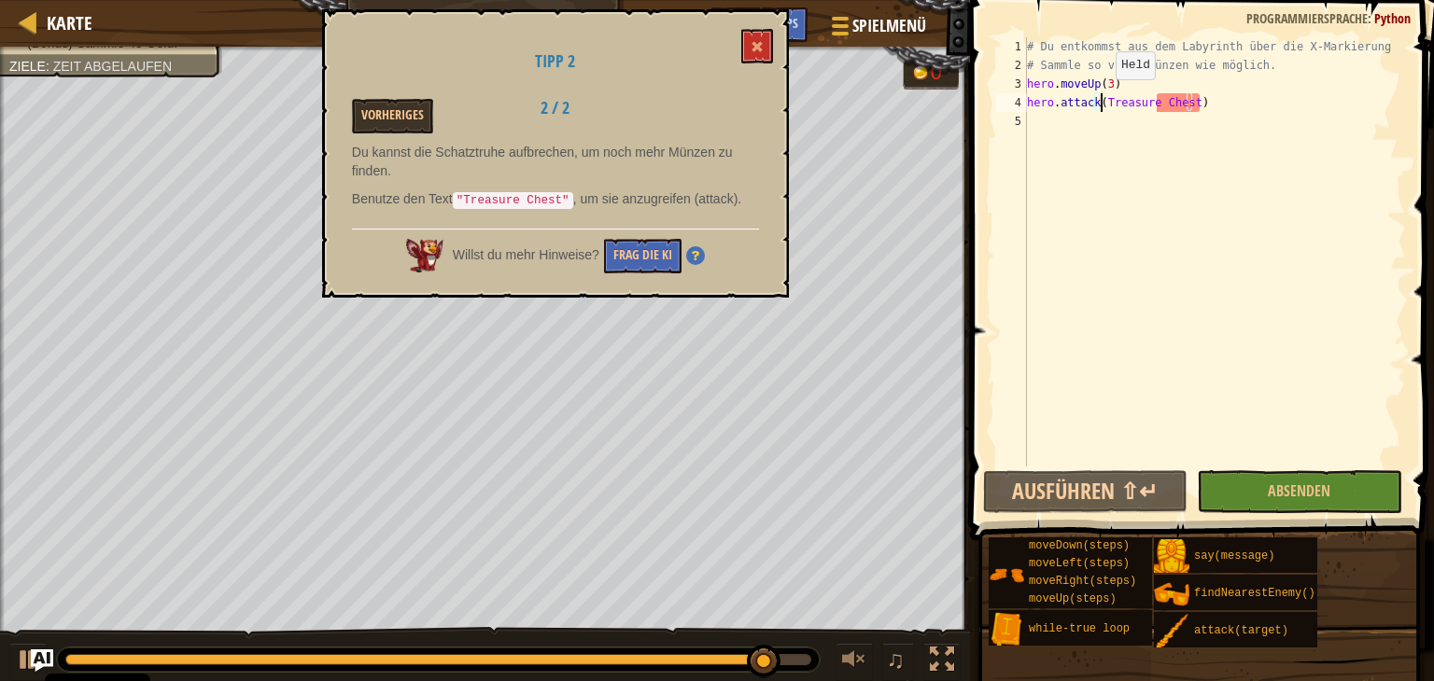
click at [1099, 98] on div "# Du entkommst aus dem Labyrinth über die X-Markierung # Sammle so viele Münzen…" at bounding box center [1214, 270] width 383 height 467
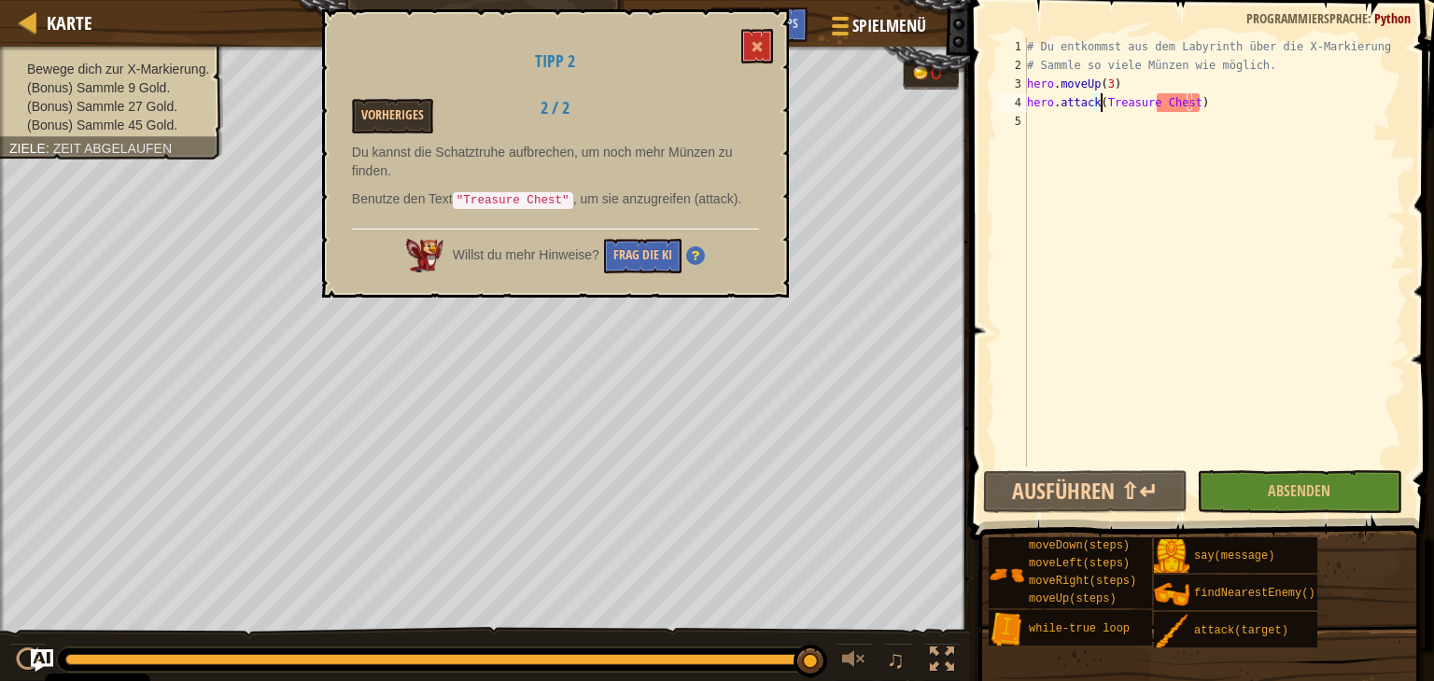
scroll to position [8, 6]
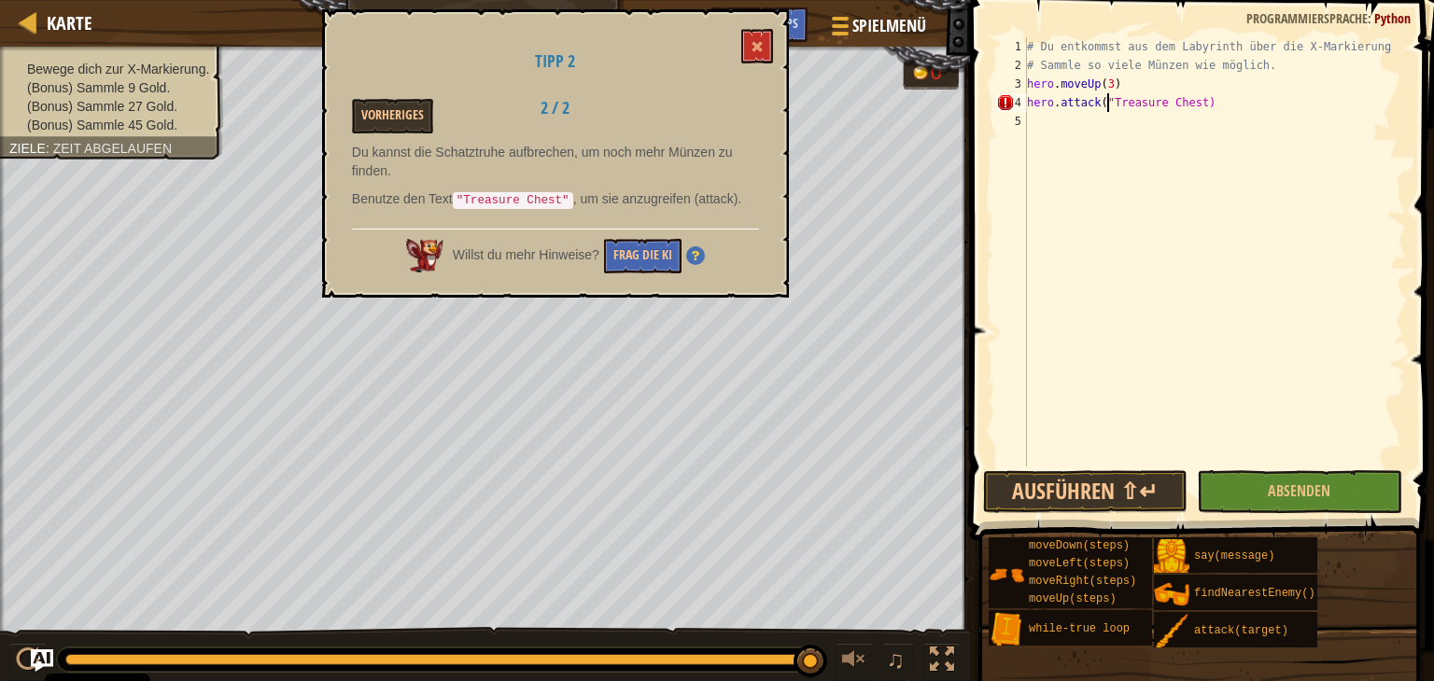
click at [1192, 103] on div "# Du entkommst aus dem Labyrinth über die X-Markierung # Sammle so viele Münzen…" at bounding box center [1214, 270] width 383 height 467
type textarea "hero.attack("Treasure Chest")"
click at [1023, 483] on button "Ausführen ⇧↵" at bounding box center [1085, 491] width 204 height 43
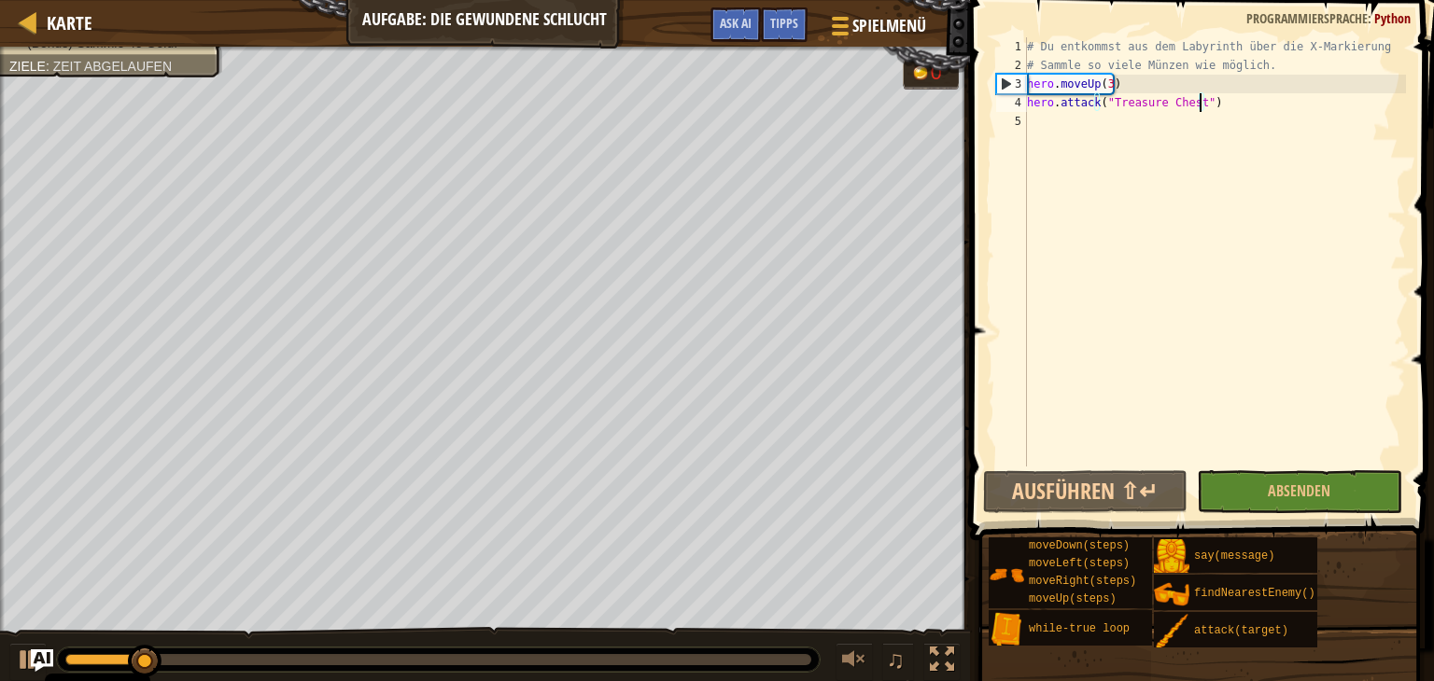
click at [1040, 133] on div "# Du entkommst aus dem Labyrinth über die X-Markierung # Sammle so viele Münzen…" at bounding box center [1214, 270] width 383 height 467
type textarea "h"
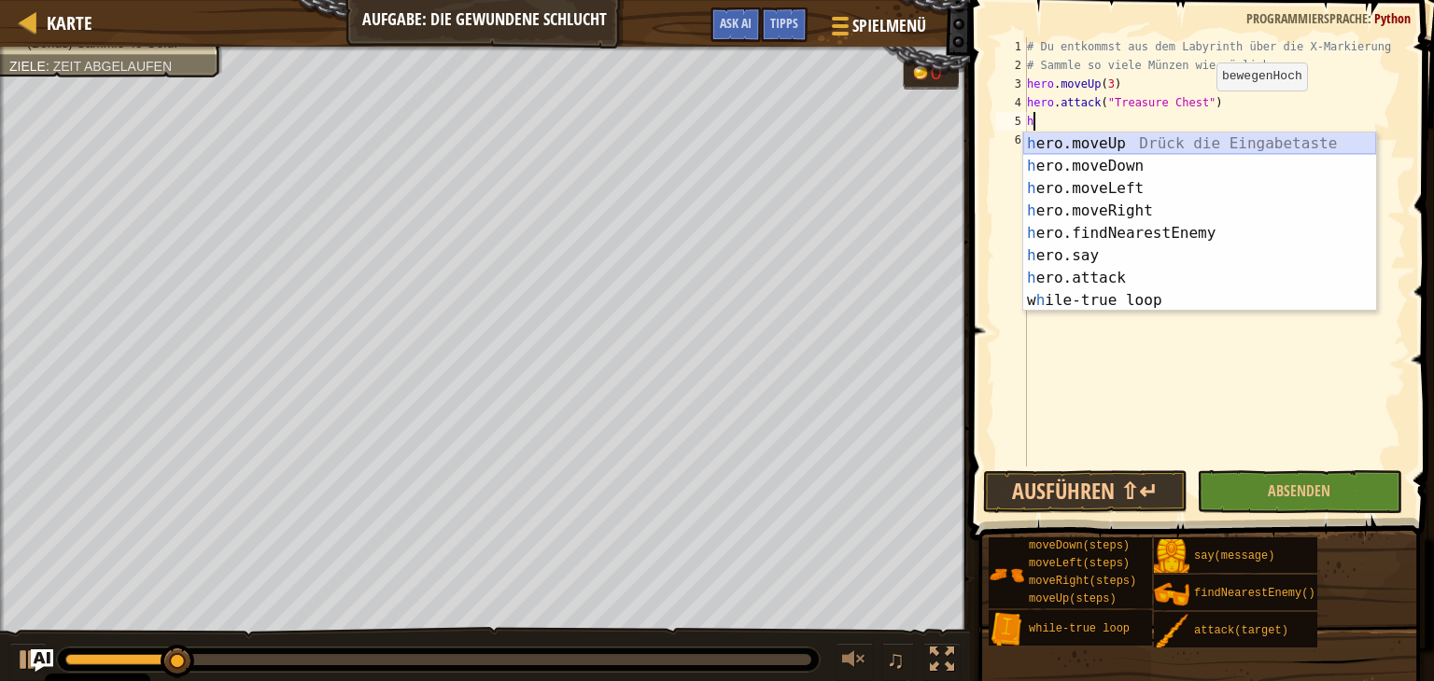
click at [1105, 145] on div "h ero.moveUp Drück die Eingabetaste h ero.moveDown Drück die Eingabetaste h ero…" at bounding box center [1199, 245] width 353 height 224
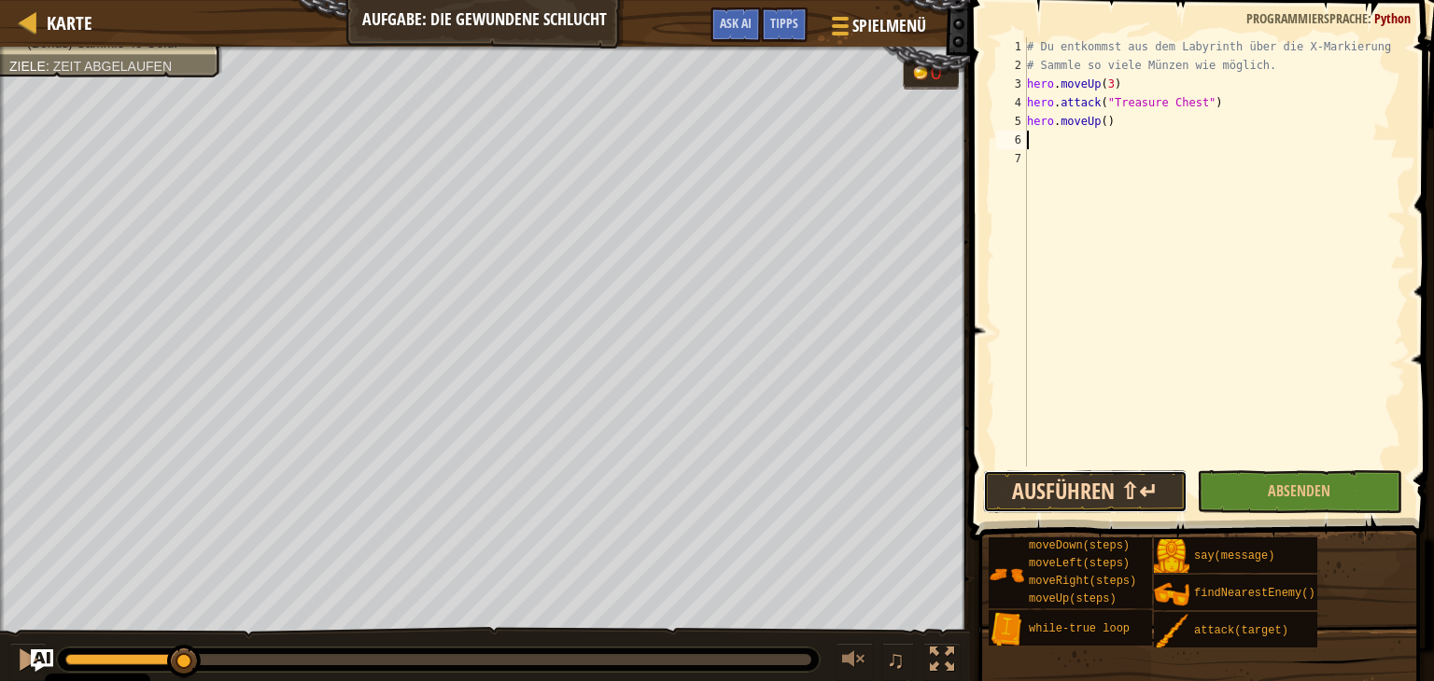
click at [1093, 483] on button "Ausführen ⇧↵" at bounding box center [1085, 491] width 204 height 43
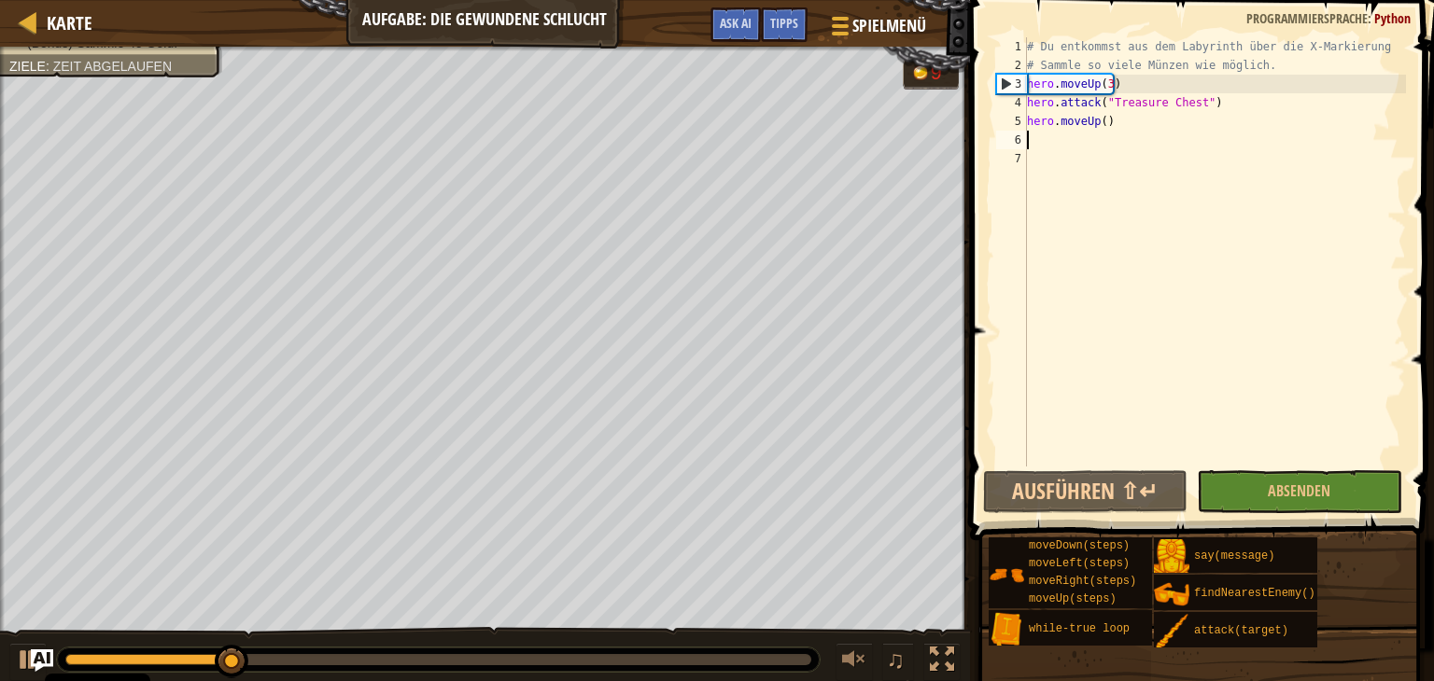
click at [1039, 143] on div "# Du entkommst aus dem Labyrinth über die X-Markierung # Sammle so viele Münzen…" at bounding box center [1214, 270] width 383 height 467
type textarea "h"
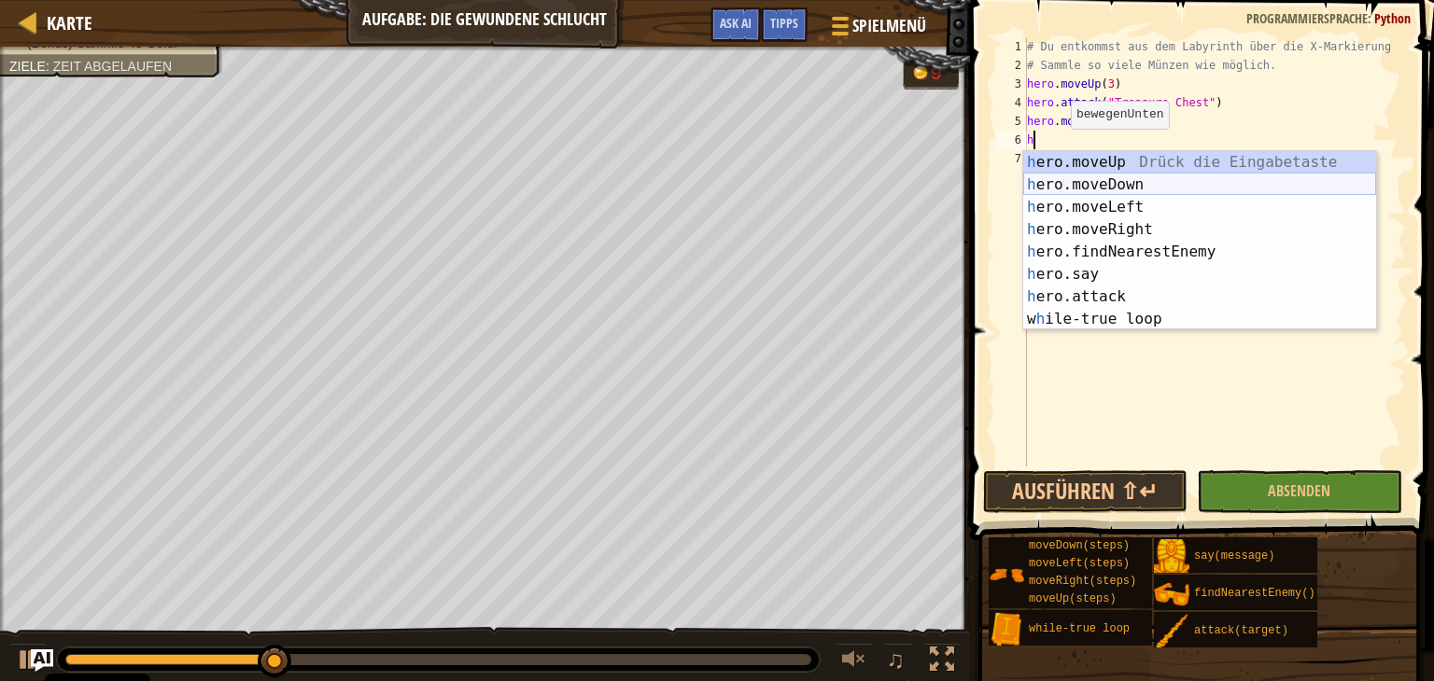
click at [1141, 186] on div "h ero.moveUp Drück die Eingabetaste h ero.moveDown Drück die Eingabetaste h ero…" at bounding box center [1199, 263] width 353 height 224
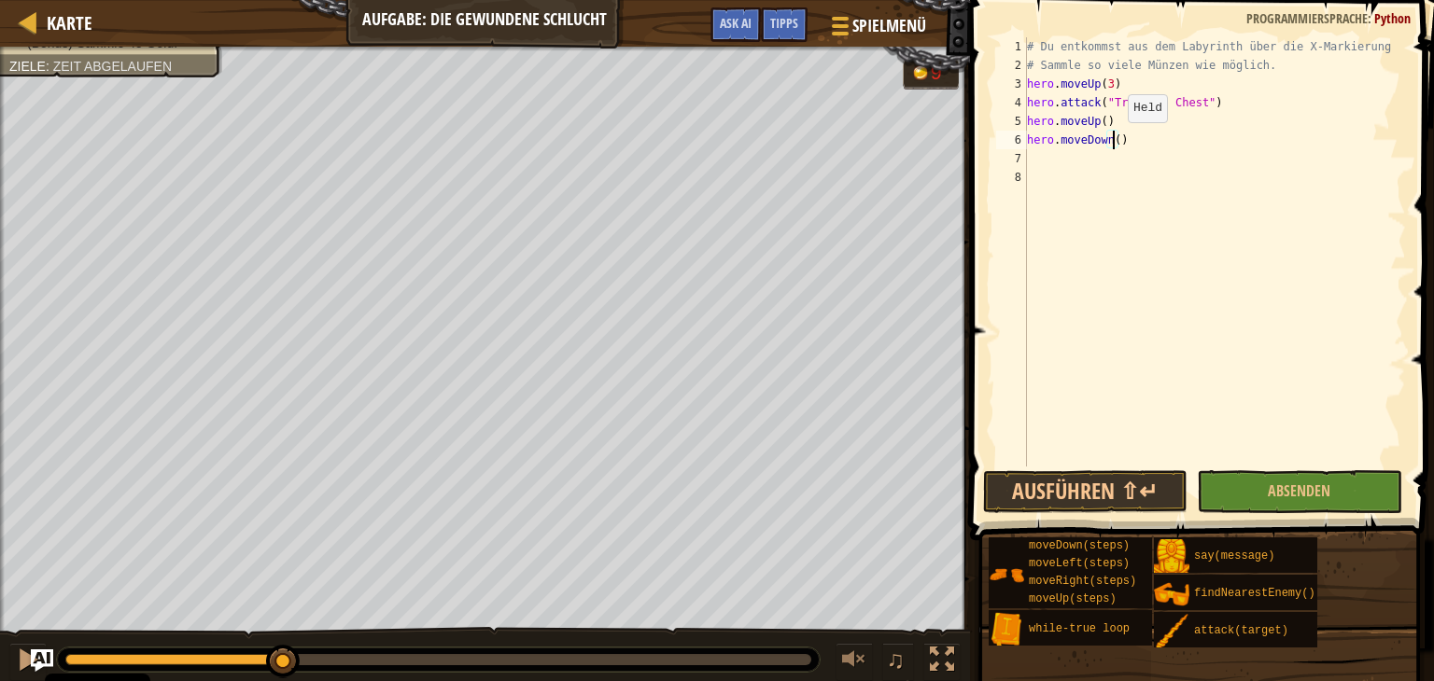
click at [1112, 140] on div "# Du entkommst aus dem Labyrinth über die X-Markierung # Sammle so viele Münzen…" at bounding box center [1214, 270] width 383 height 467
type textarea "hero.moveDown(5)"
click at [1057, 164] on div "# Du entkommst aus dem Labyrinth über die X-Markierung # Sammle so viele Münzen…" at bounding box center [1214, 270] width 383 height 467
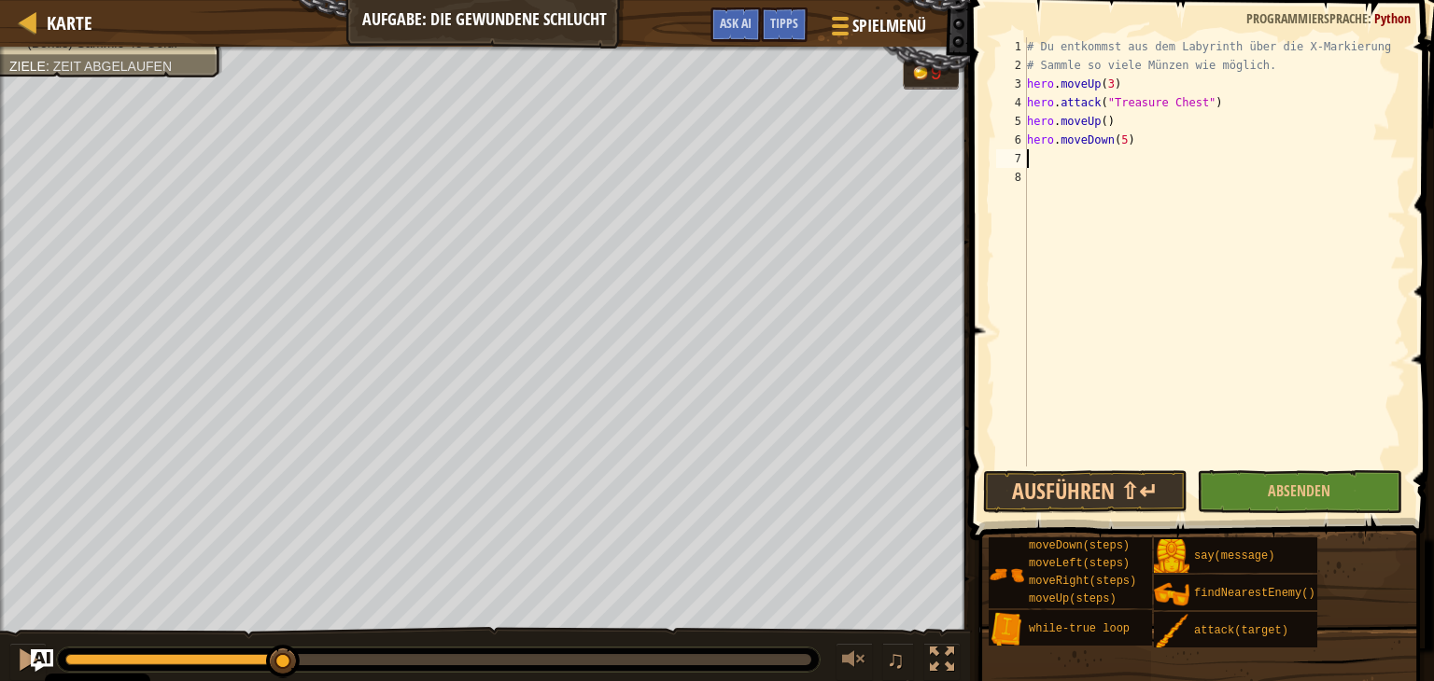
type textarea "h"
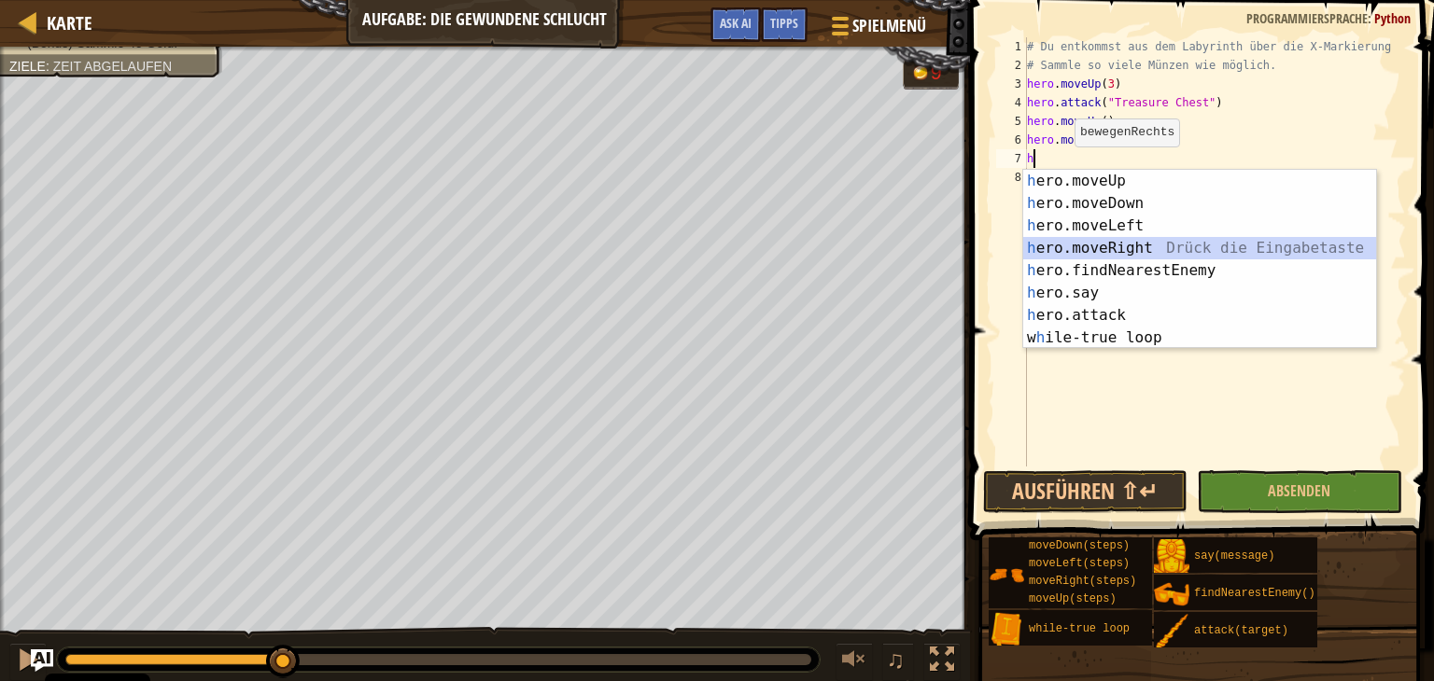
click at [1146, 242] on div "h ero.moveUp Drück die Eingabetaste h ero.moveDown Drück die Eingabetaste h ero…" at bounding box center [1199, 282] width 353 height 224
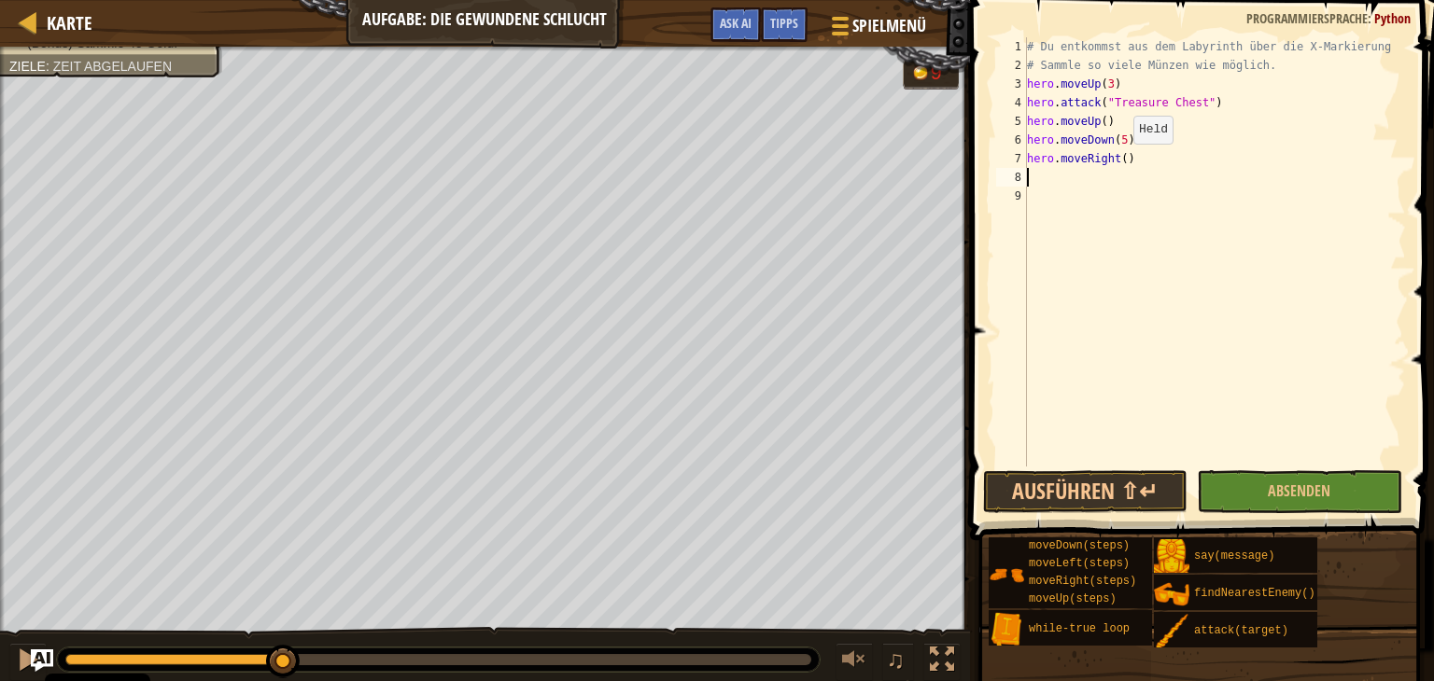
click at [1116, 161] on div "# Du entkommst aus dem Labyrinth über die X-Markierung # Sammle so viele Münzen…" at bounding box center [1214, 270] width 383 height 467
type textarea "hero.moveRight(9)"
click at [1085, 177] on div "# Du entkommst aus dem Labyrinth über die X-Markierung # Sammle so viele Münzen…" at bounding box center [1214, 270] width 383 height 467
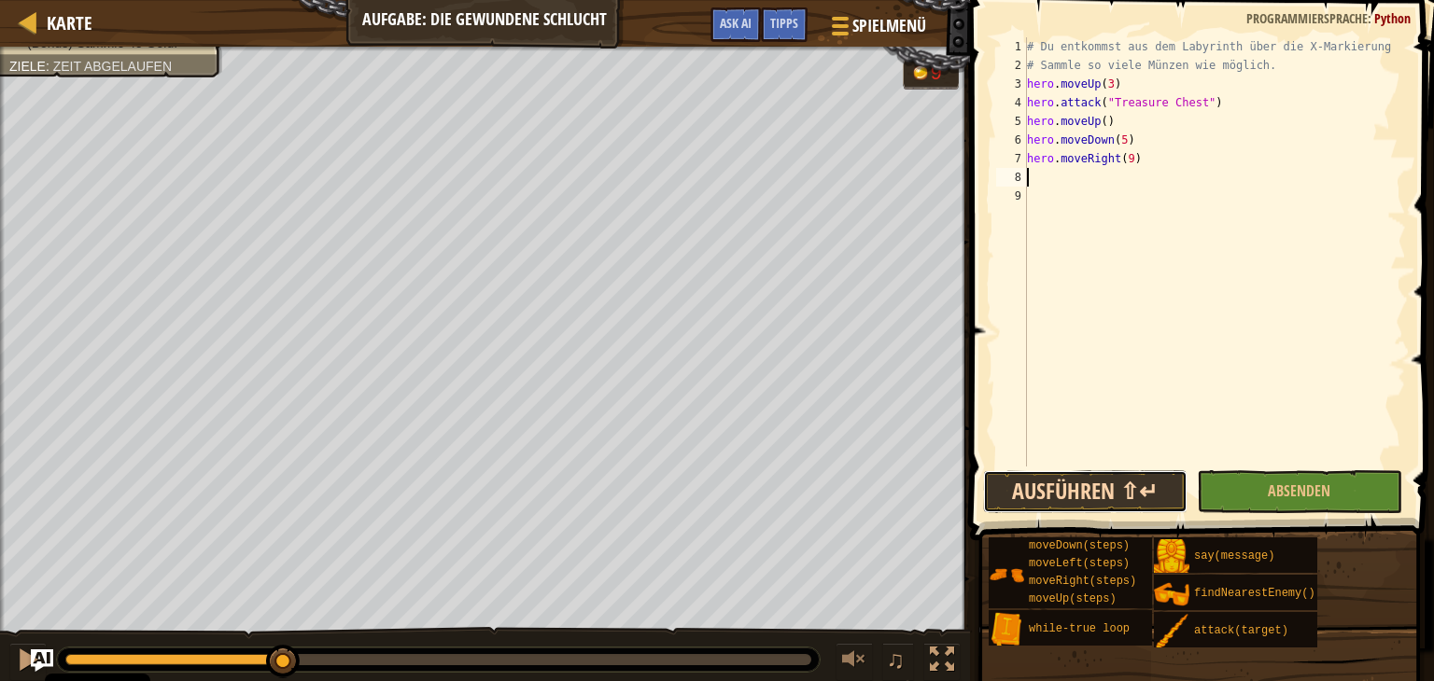
click at [1120, 490] on button "Ausführen ⇧↵" at bounding box center [1085, 491] width 204 height 43
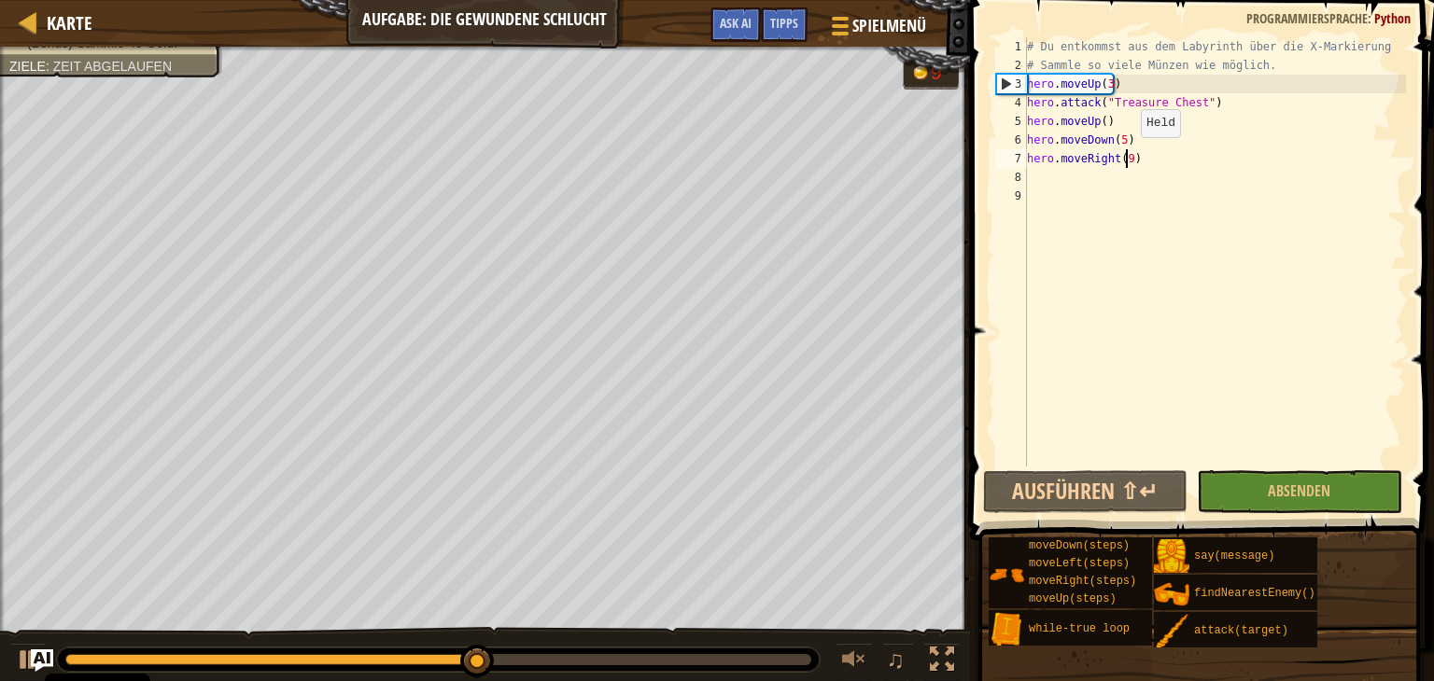
click at [1124, 155] on div "# Du entkommst aus dem Labyrinth über die X-Markierung # Sammle so viele Münzen…" at bounding box center [1214, 270] width 383 height 467
click at [1172, 165] on div "# Du entkommst aus dem Labyrinth über die X-Markierung # Sammle so viele Münzen…" at bounding box center [1214, 270] width 383 height 467
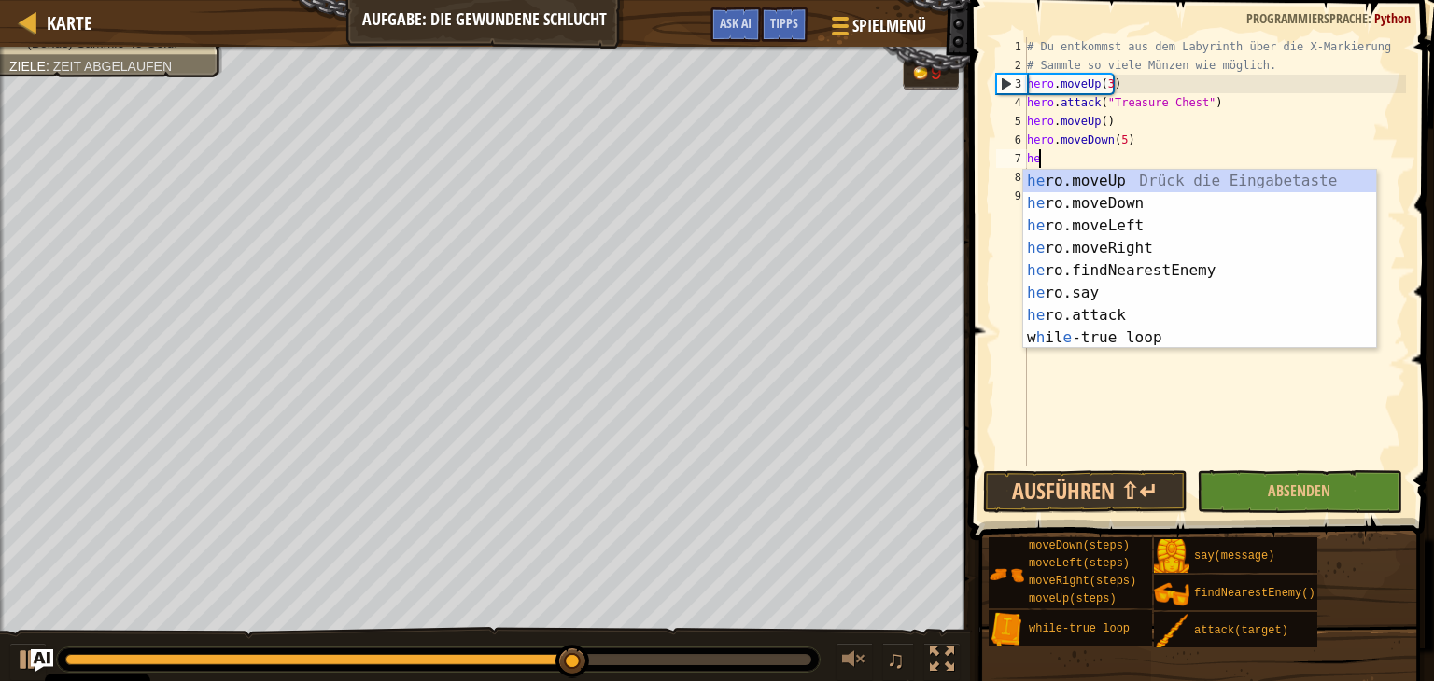
type textarea "h"
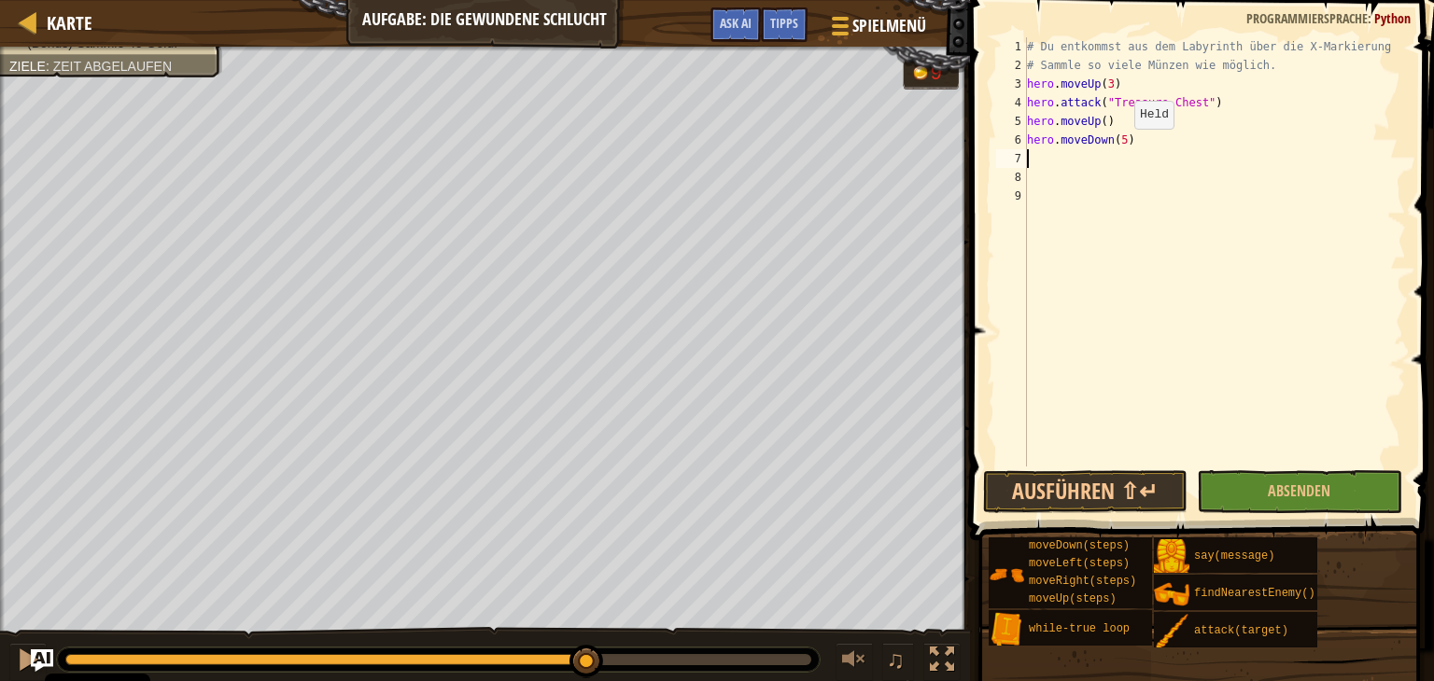
click at [1117, 147] on div "# Du entkommst aus dem Labyrinth über die X-Markierung # Sammle so viele Münzen…" at bounding box center [1214, 270] width 383 height 467
type textarea "hero.moveDown()"
click at [1035, 160] on div "# Du entkommst aus dem Labyrinth über die X-Markierung # Sammle so viele Münzen…" at bounding box center [1214, 270] width 383 height 467
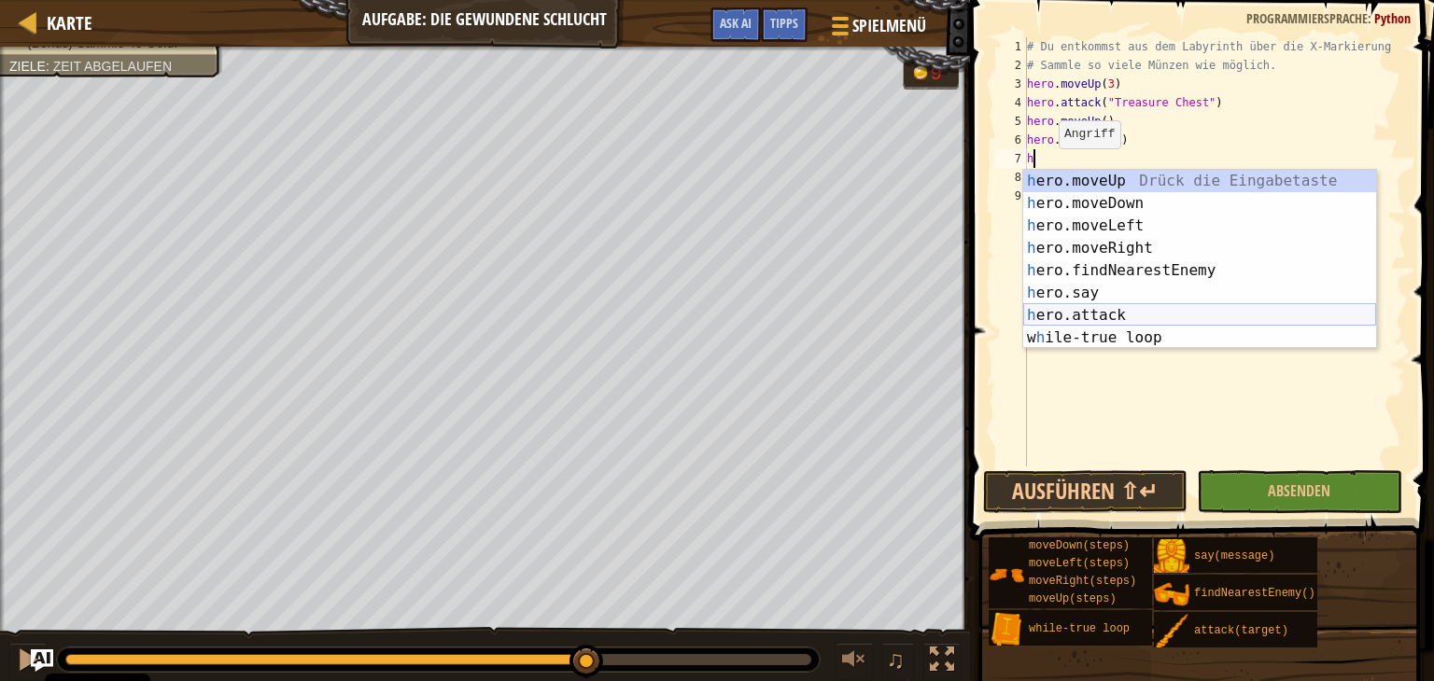
click at [1060, 325] on div "h ero.moveUp Drück die Eingabetaste h ero.moveDown Drück die Eingabetaste h ero…" at bounding box center [1199, 282] width 353 height 224
type textarea "hero.attack(enemy)"
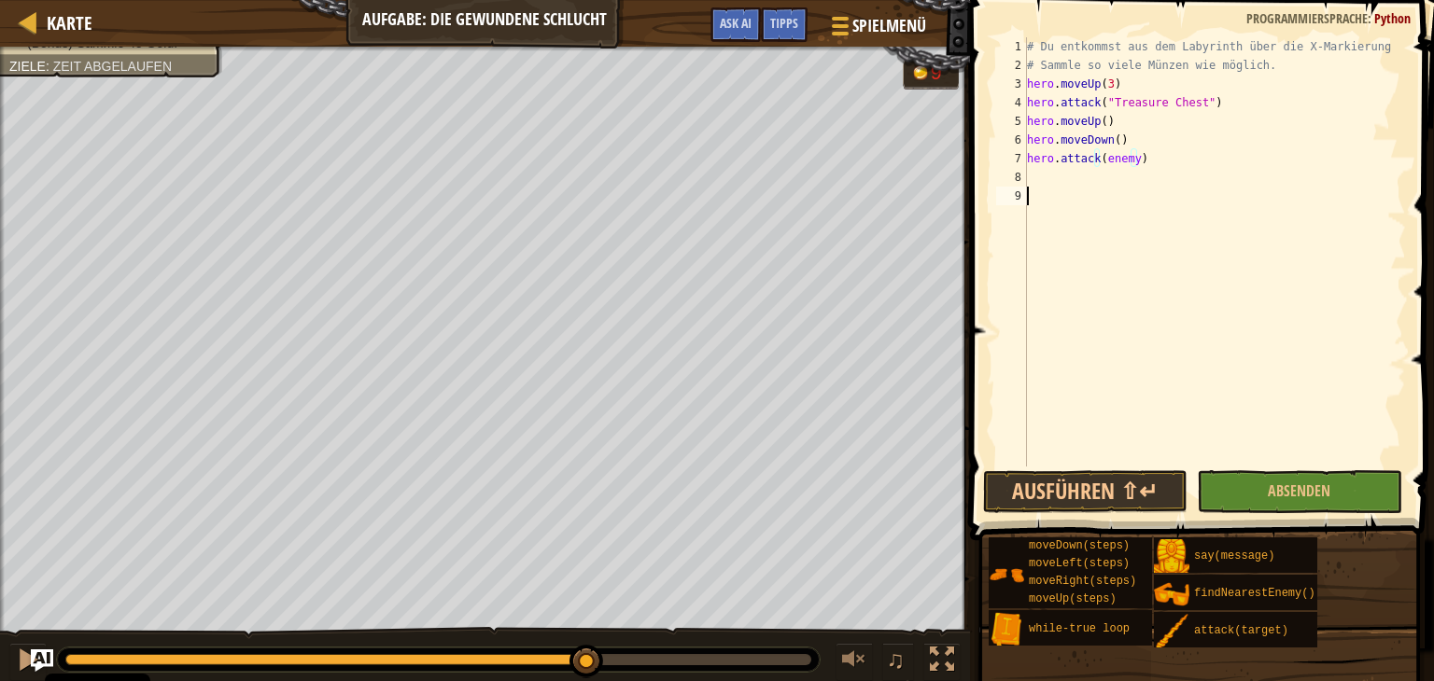
drag, startPoint x: 1060, startPoint y: 325, endPoint x: 1054, endPoint y: 227, distance: 98.2
click at [1054, 228] on div "# Du entkommst aus dem Labyrinth über die X-Markierung # Sammle so viele Münzen…" at bounding box center [1214, 270] width 383 height 467
click at [1135, 165] on div "# Du entkommst aus dem Labyrinth über die X-Markierung # Sammle so viele Münzen…" at bounding box center [1214, 270] width 383 height 467
click at [1129, 161] on div "# Du entkommst aus dem Labyrinth über die X-Markierung # Sammle so viele Münzen…" at bounding box center [1214, 270] width 383 height 467
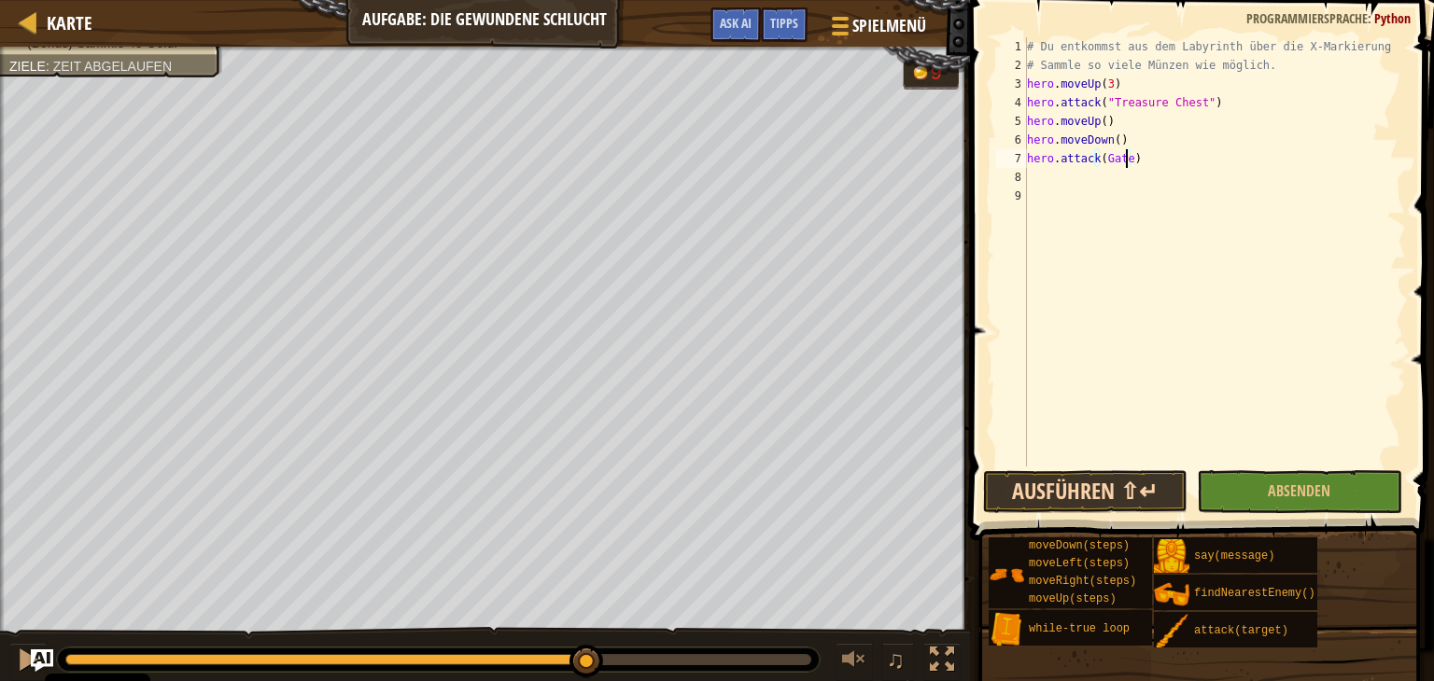
type textarea "hero.attack(Gate)"
click at [1105, 491] on button "Ausführen ⇧↵" at bounding box center [1085, 491] width 204 height 43
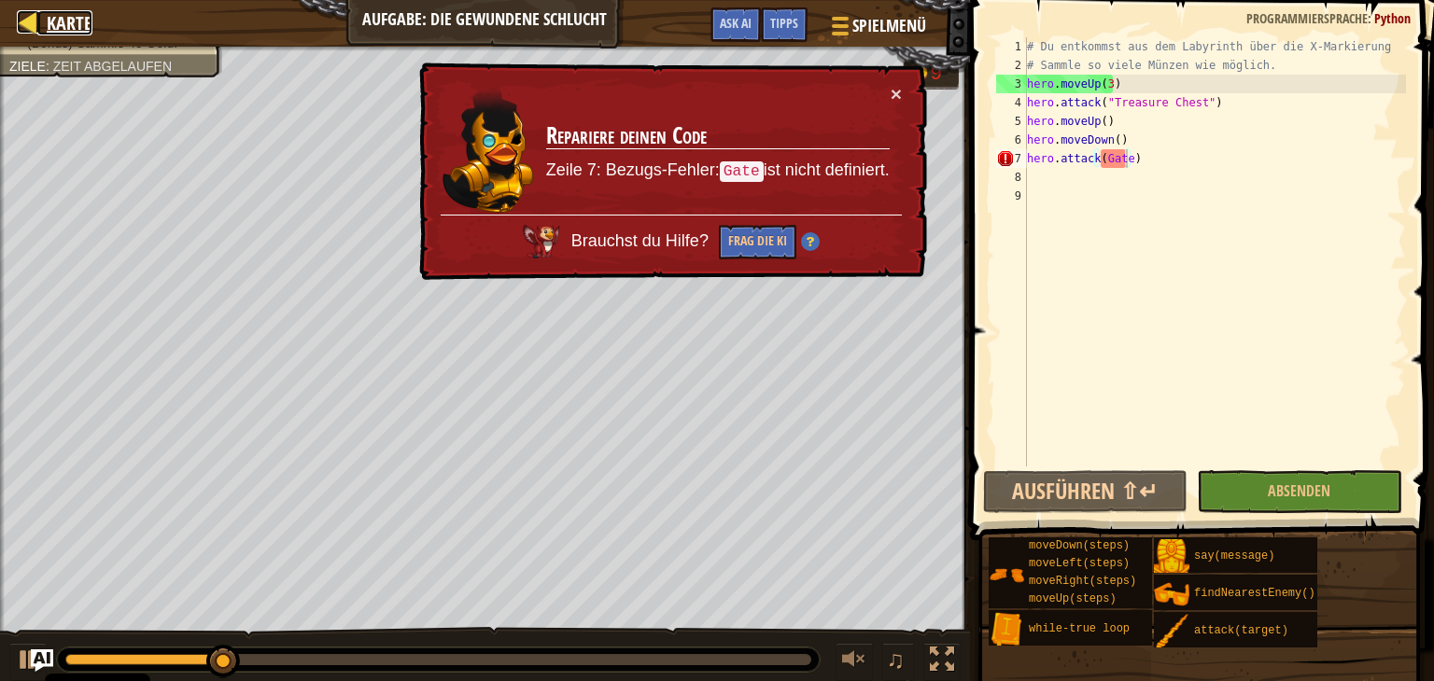
click at [70, 26] on span "Karte" at bounding box center [70, 22] width 46 height 25
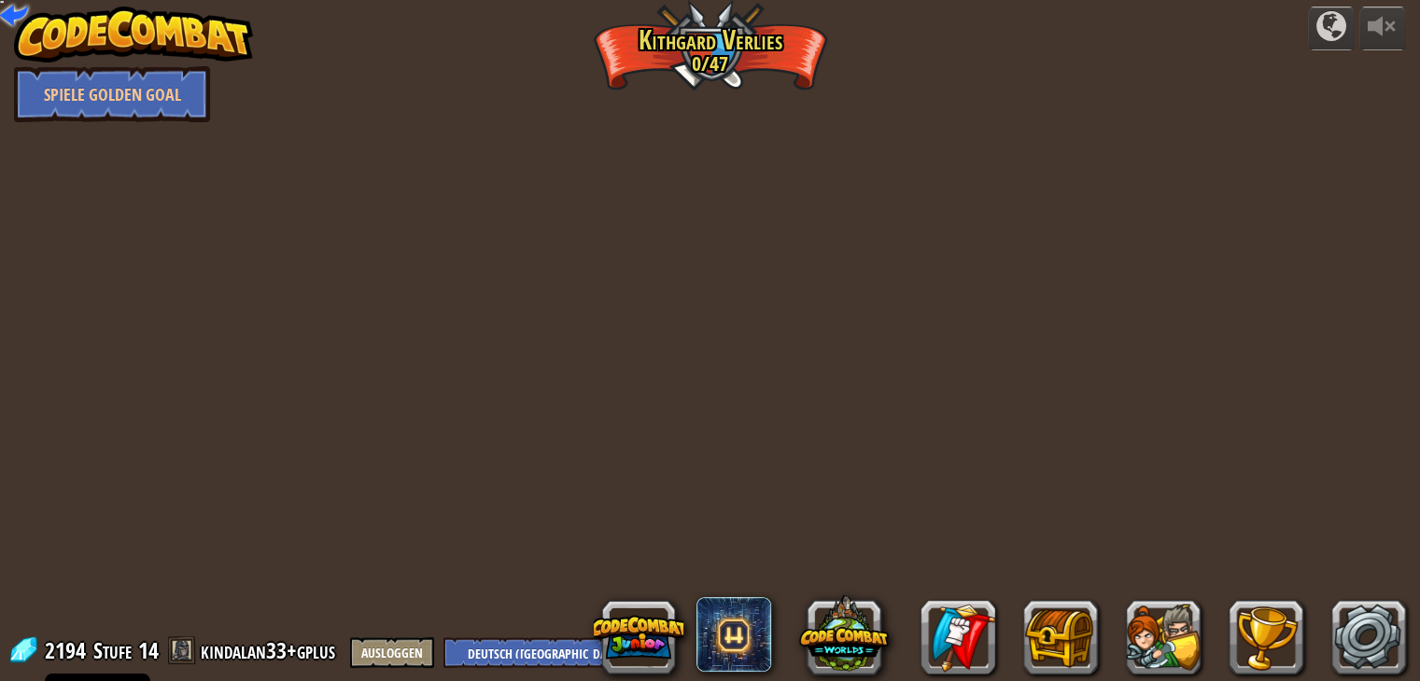
select select "de-DE"
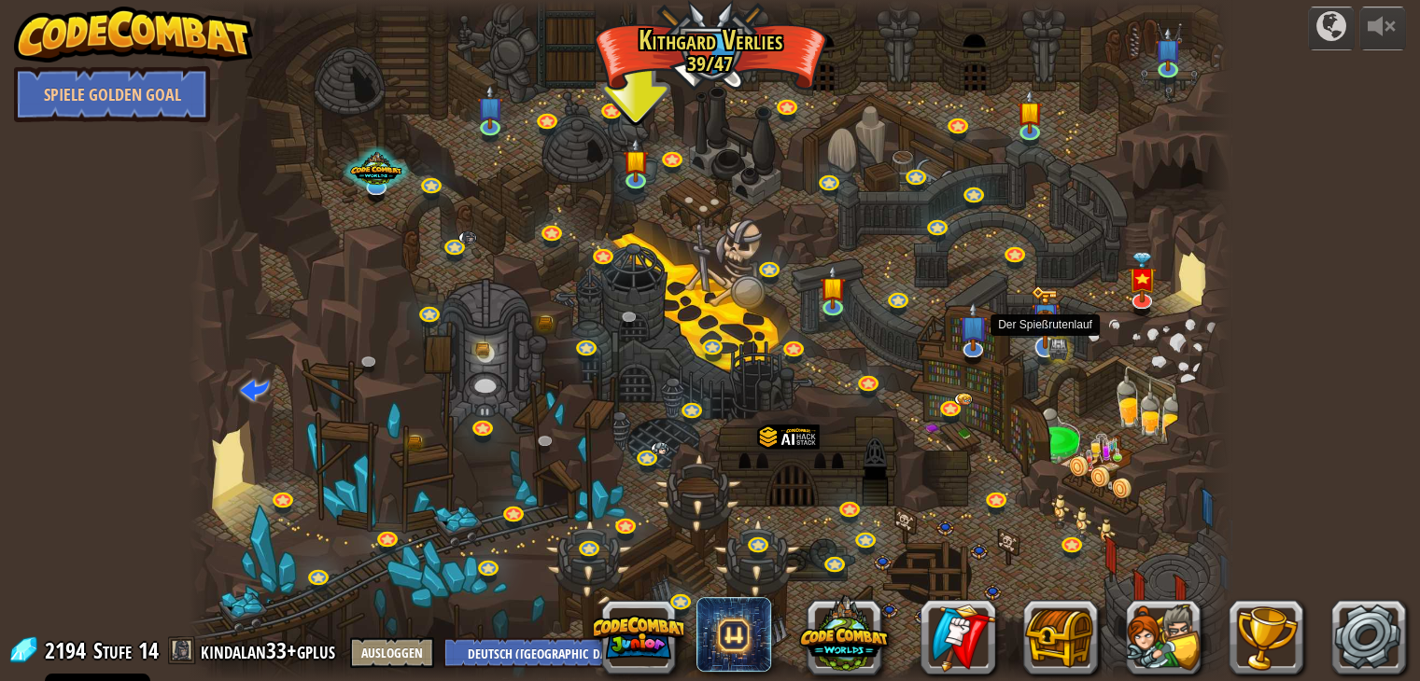
click at [1043, 337] on img at bounding box center [1044, 317] width 29 height 63
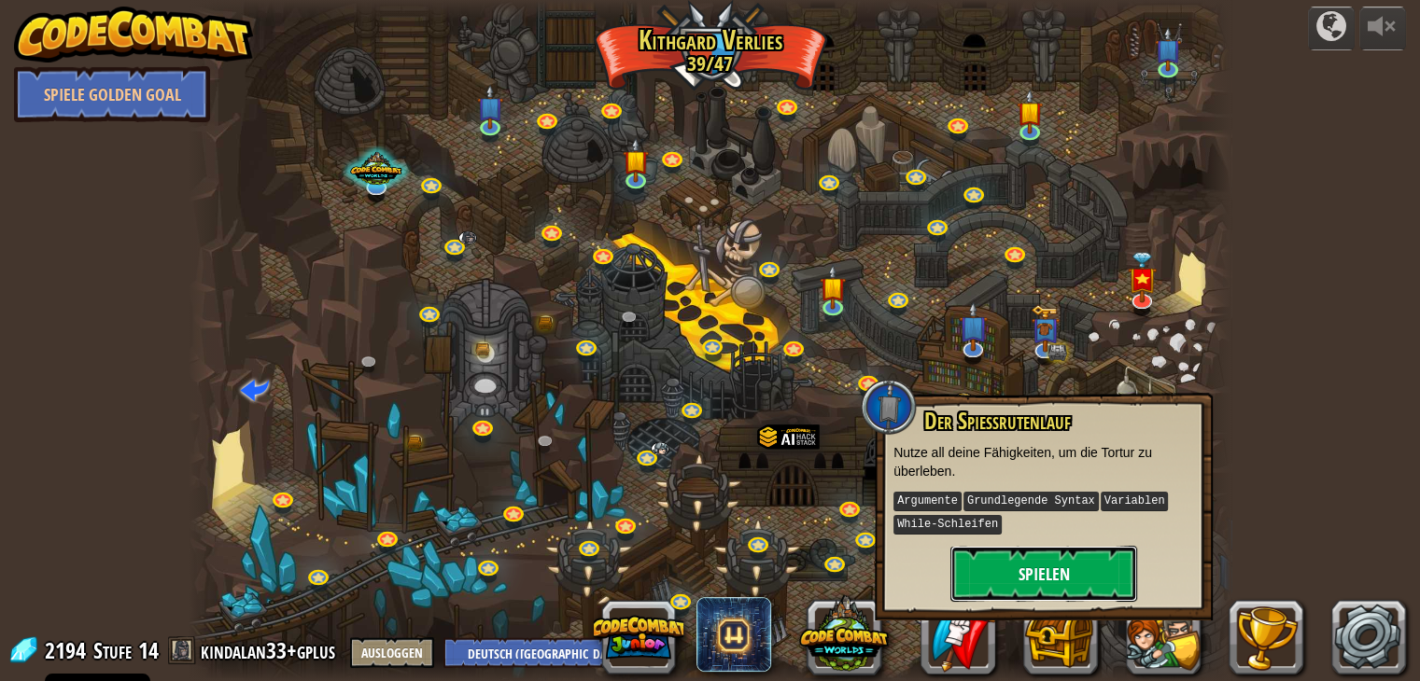
click at [1072, 559] on button "Spielen" at bounding box center [1043, 574] width 187 height 56
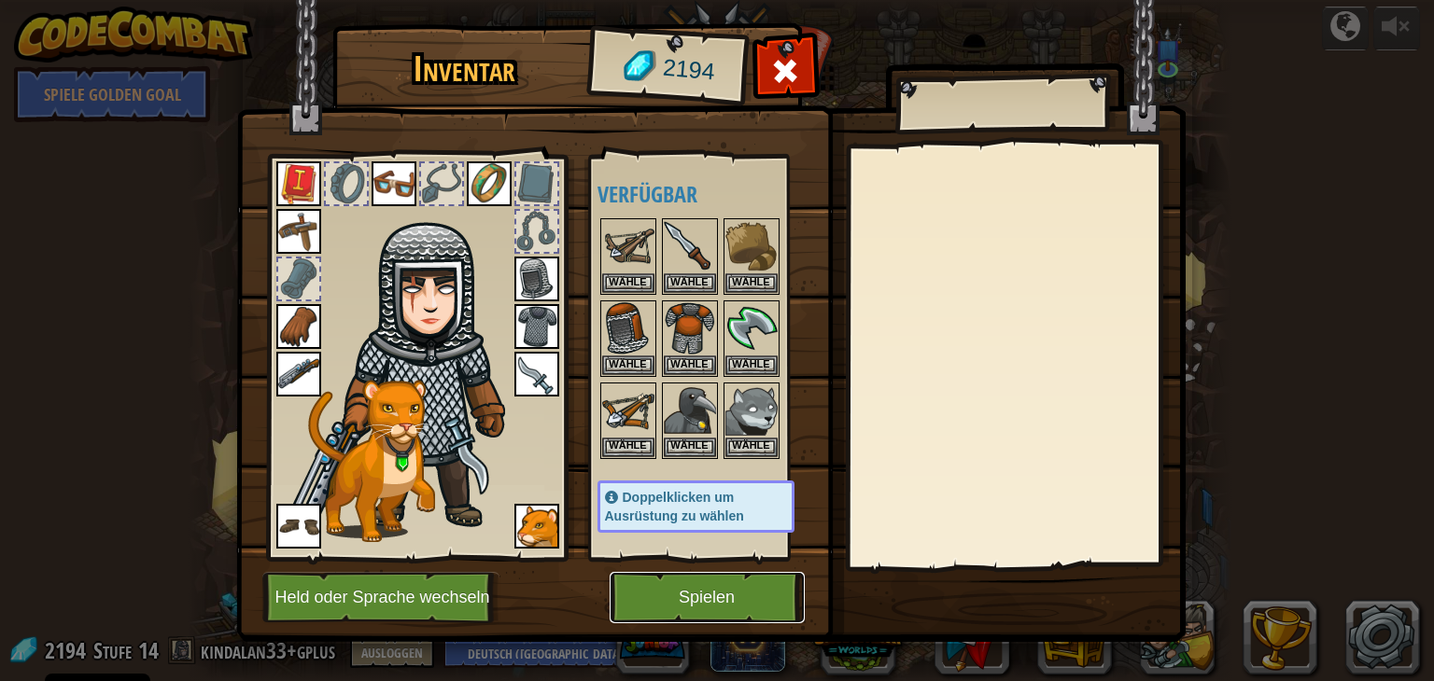
click at [750, 581] on button "Spielen" at bounding box center [706, 597] width 195 height 51
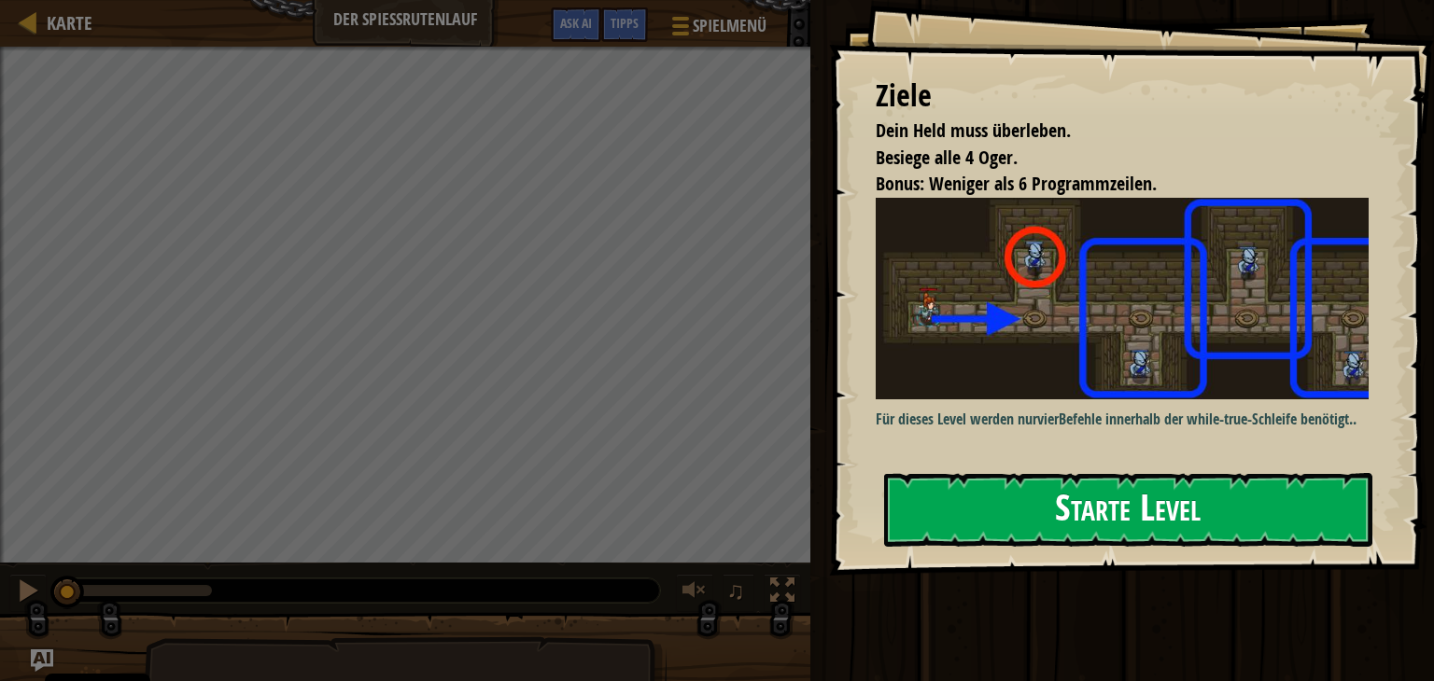
click at [1191, 505] on button "Starte Level" at bounding box center [1128, 510] width 488 height 74
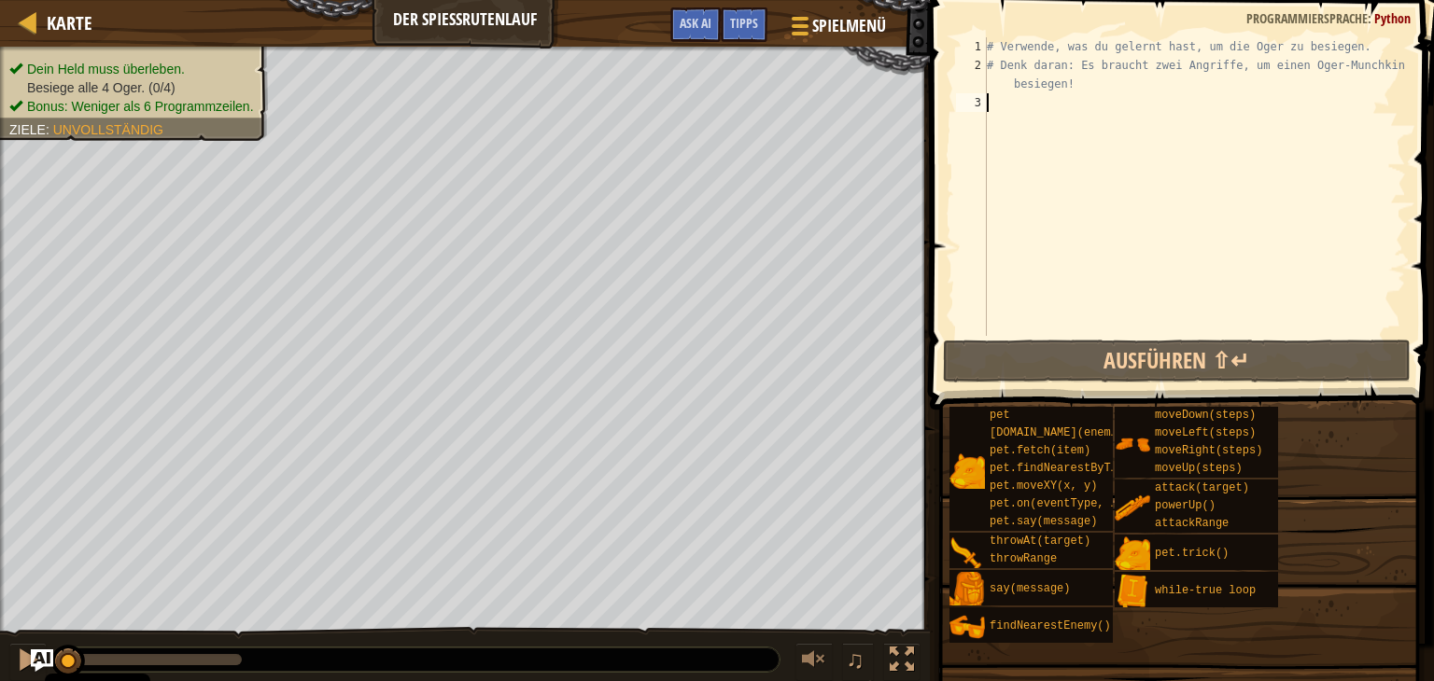
type textarea "w"
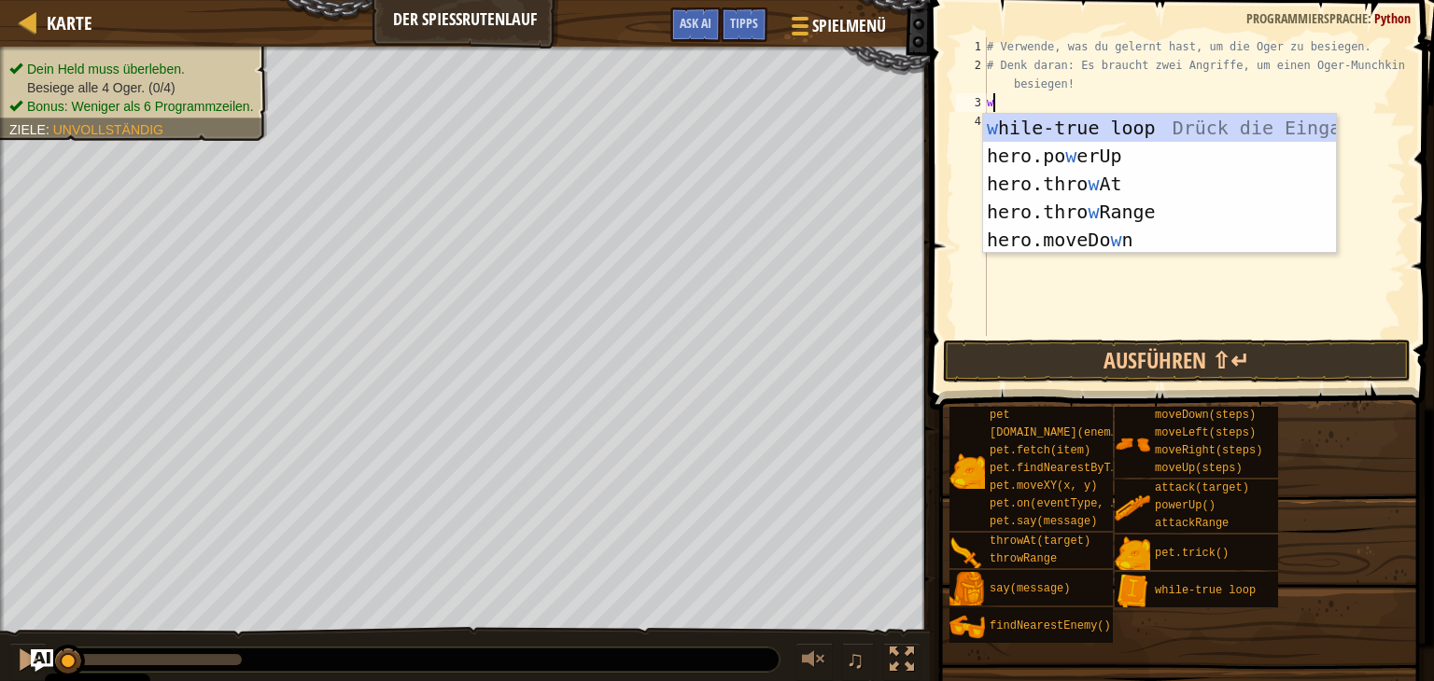
scroll to position [8, 0]
click at [1059, 126] on div "w hile-true loop Drück die Eingabetaste hero.po w erUp [PERSON_NAME] die Eingab…" at bounding box center [1159, 212] width 353 height 196
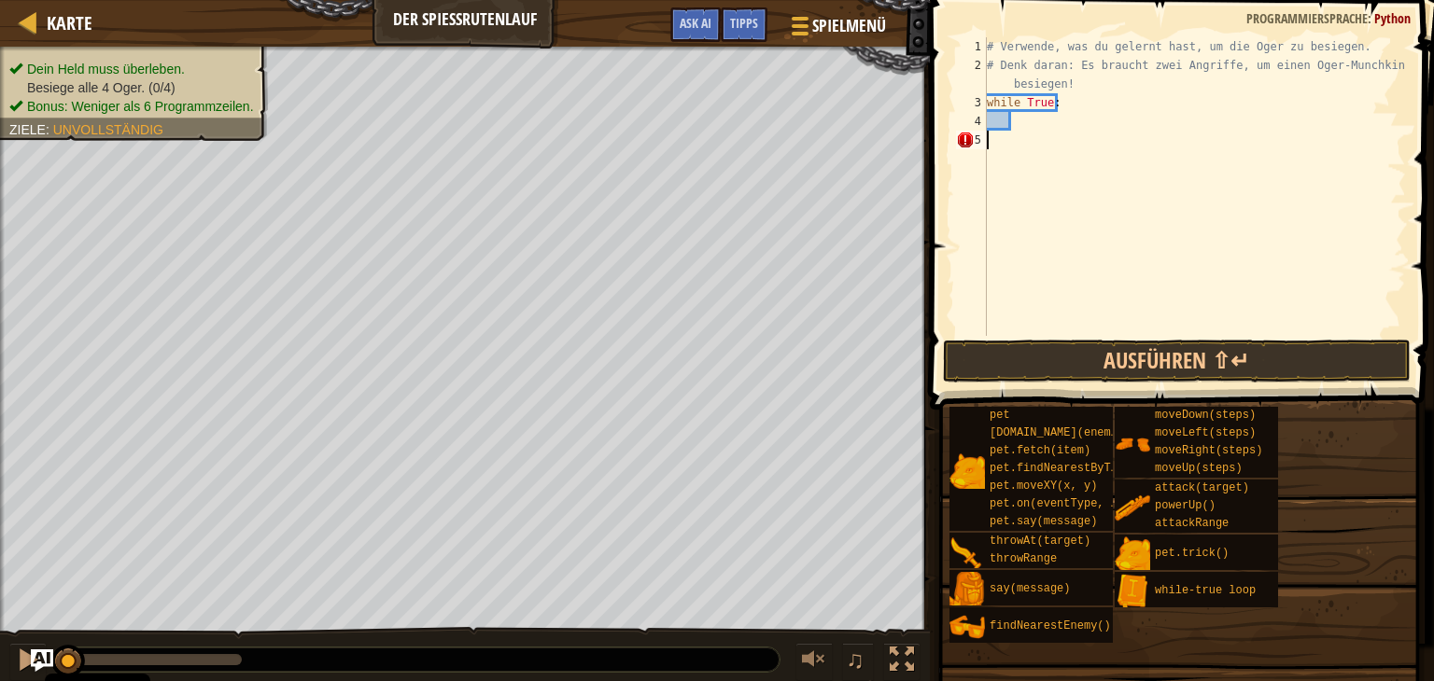
click at [1017, 142] on div "# Verwende, was du gelernt hast, um die Oger zu besiegen. # Denk daran: Es brau…" at bounding box center [1194, 205] width 423 height 336
click at [1019, 127] on div "# Verwende, was du gelernt hast, um die Oger zu besiegen. # Denk daran: Es brau…" at bounding box center [1194, 205] width 423 height 336
type textarea "h"
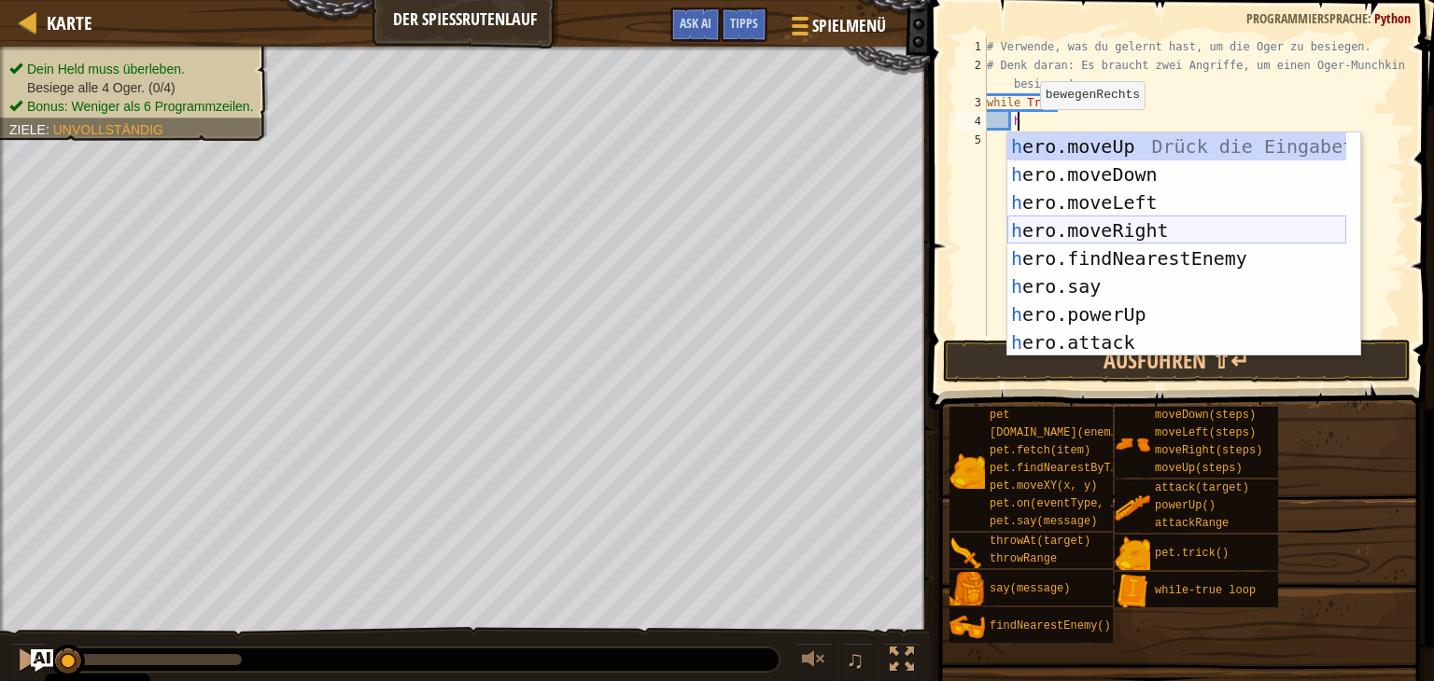
click at [1123, 229] on div "h ero.moveUp Drück die Eingabetaste h ero.moveDown Drück die Eingabetaste h ero…" at bounding box center [1176, 273] width 339 height 280
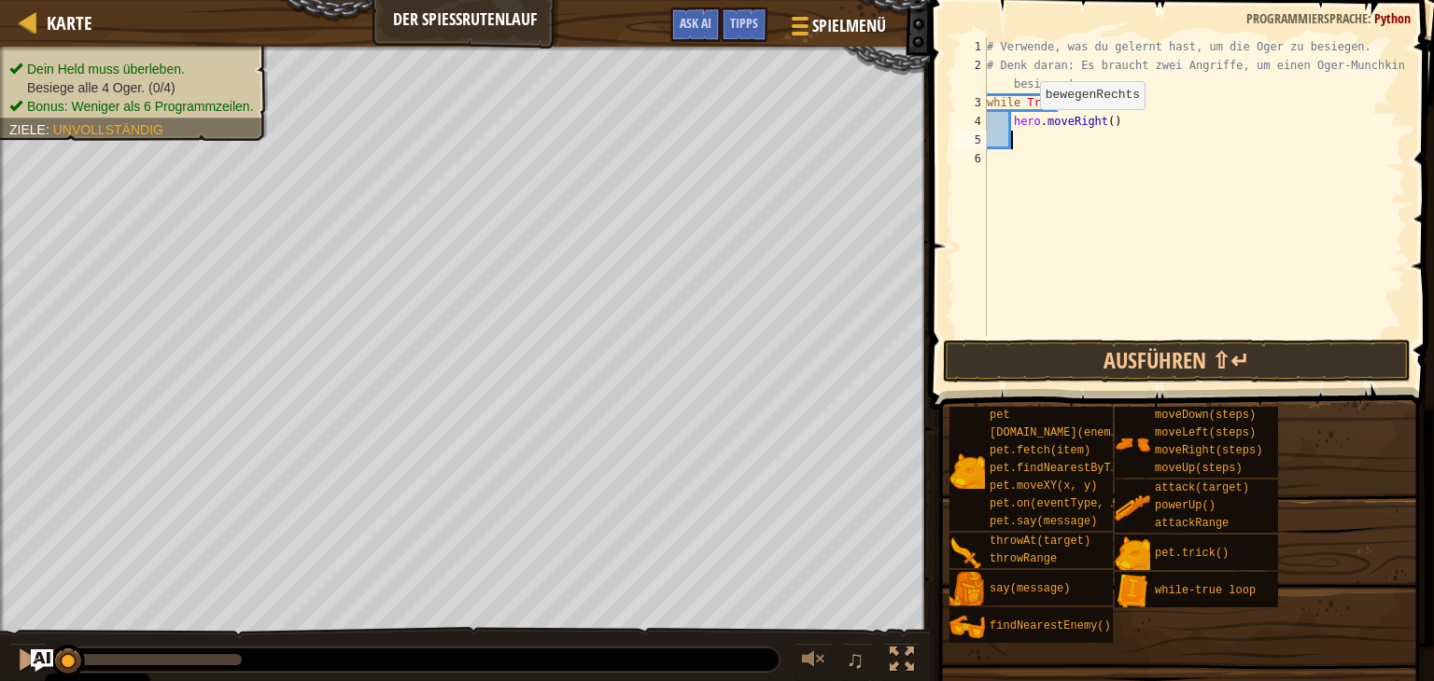
scroll to position [8, 0]
type textarea "h"
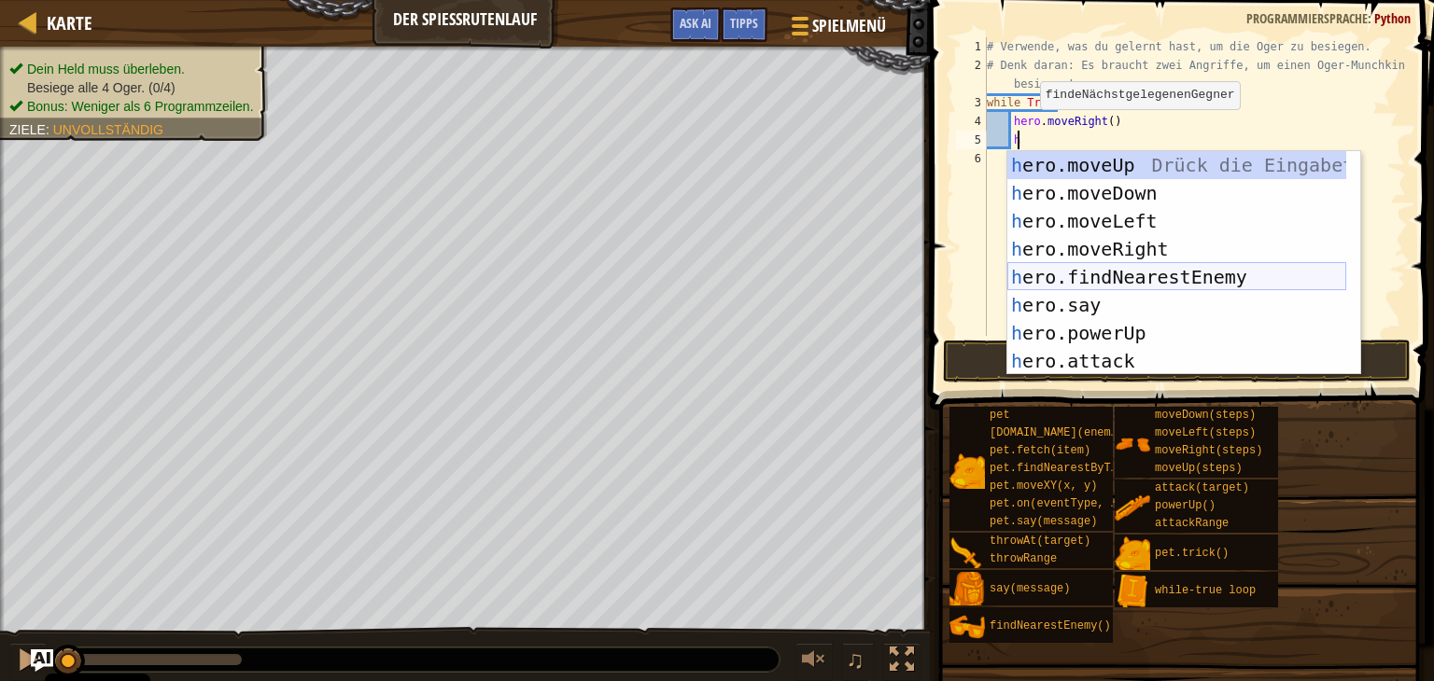
click at [1197, 278] on div "h ero.moveUp Drück die Eingabetaste h ero.moveDown Drück die Eingabetaste h ero…" at bounding box center [1176, 291] width 339 height 280
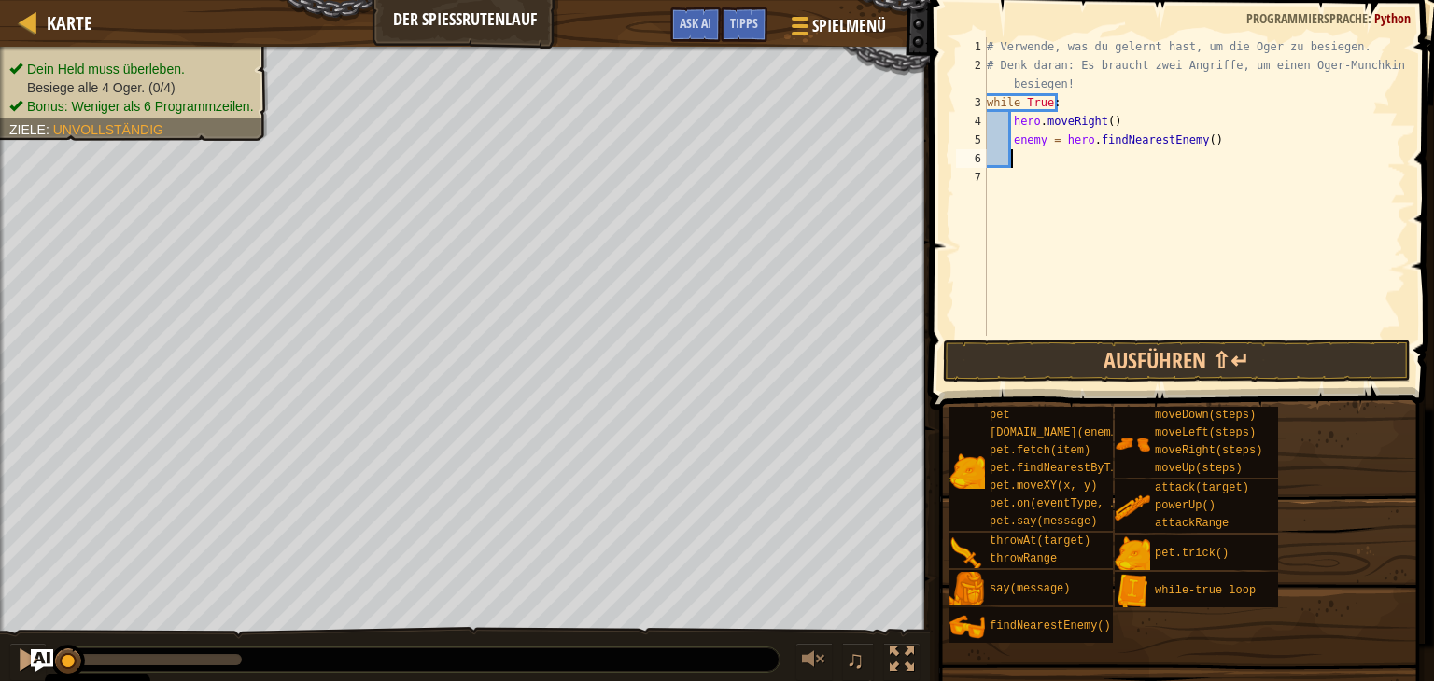
scroll to position [8, 0]
click at [1041, 144] on div "# Verwende, was du gelernt hast, um die Oger zu besiegen. # Denk daran: Es brau…" at bounding box center [1194, 205] width 423 height 336
type textarea "enemy1 = hero.findNearestEnemy()"
click at [1023, 165] on div "# Verwende, was du gelernt hast, um die Oger zu besiegen. # Denk daran: Es brau…" at bounding box center [1194, 205] width 423 height 336
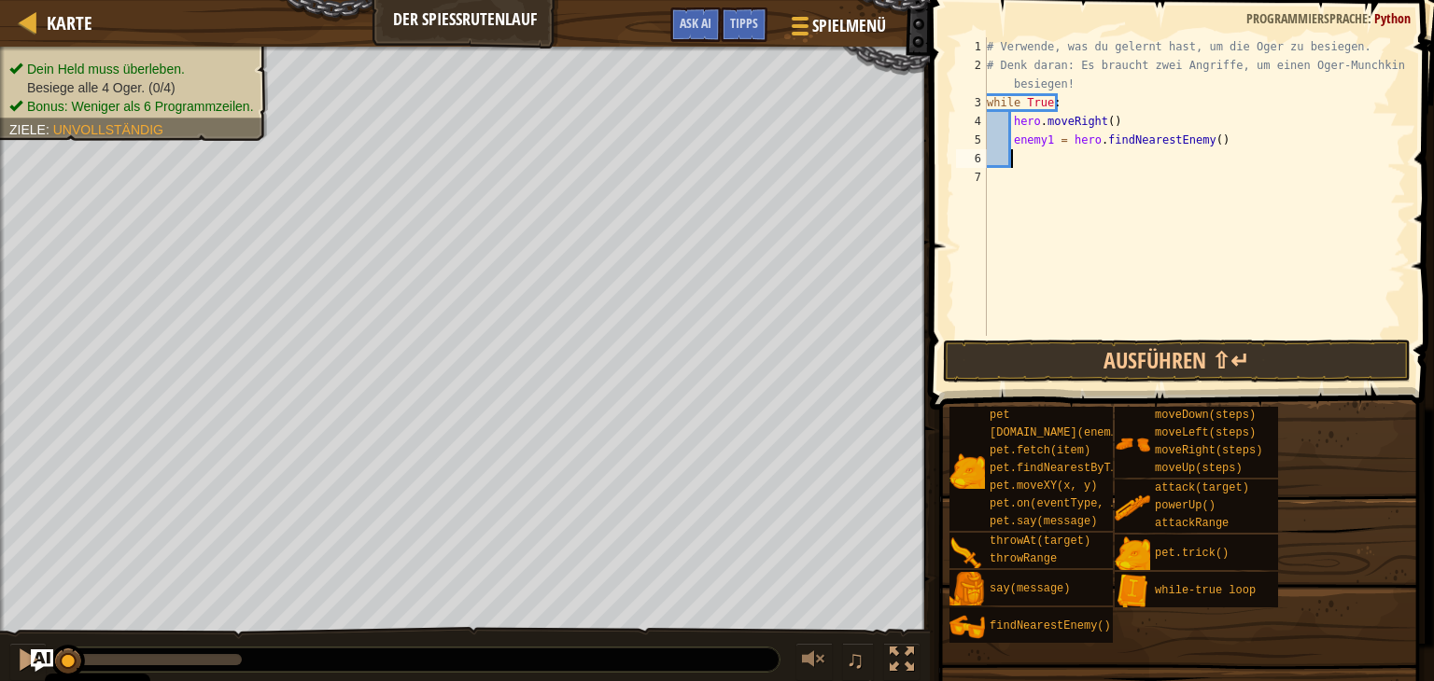
scroll to position [8, 1]
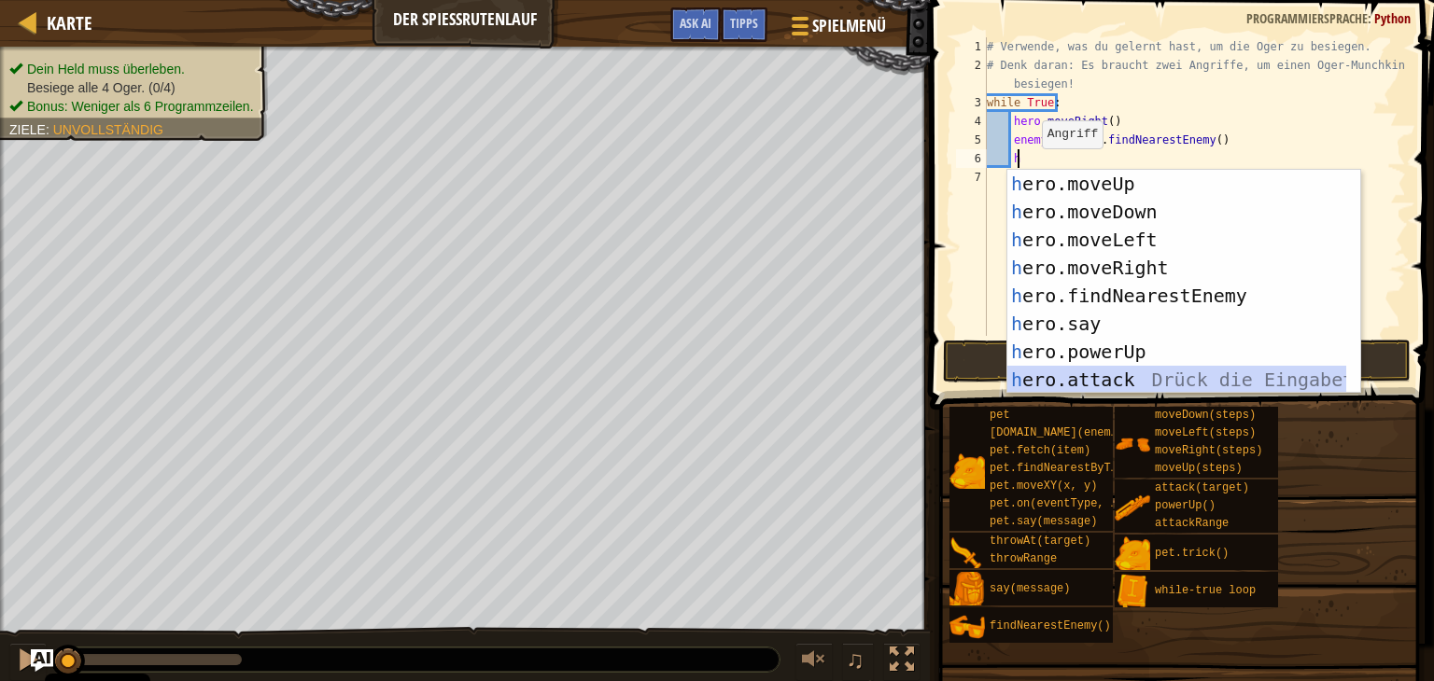
click at [1191, 390] on div "h ero.moveUp Drück die Eingabetaste h ero.moveDown Drück die Eingabetaste h ero…" at bounding box center [1176, 310] width 339 height 280
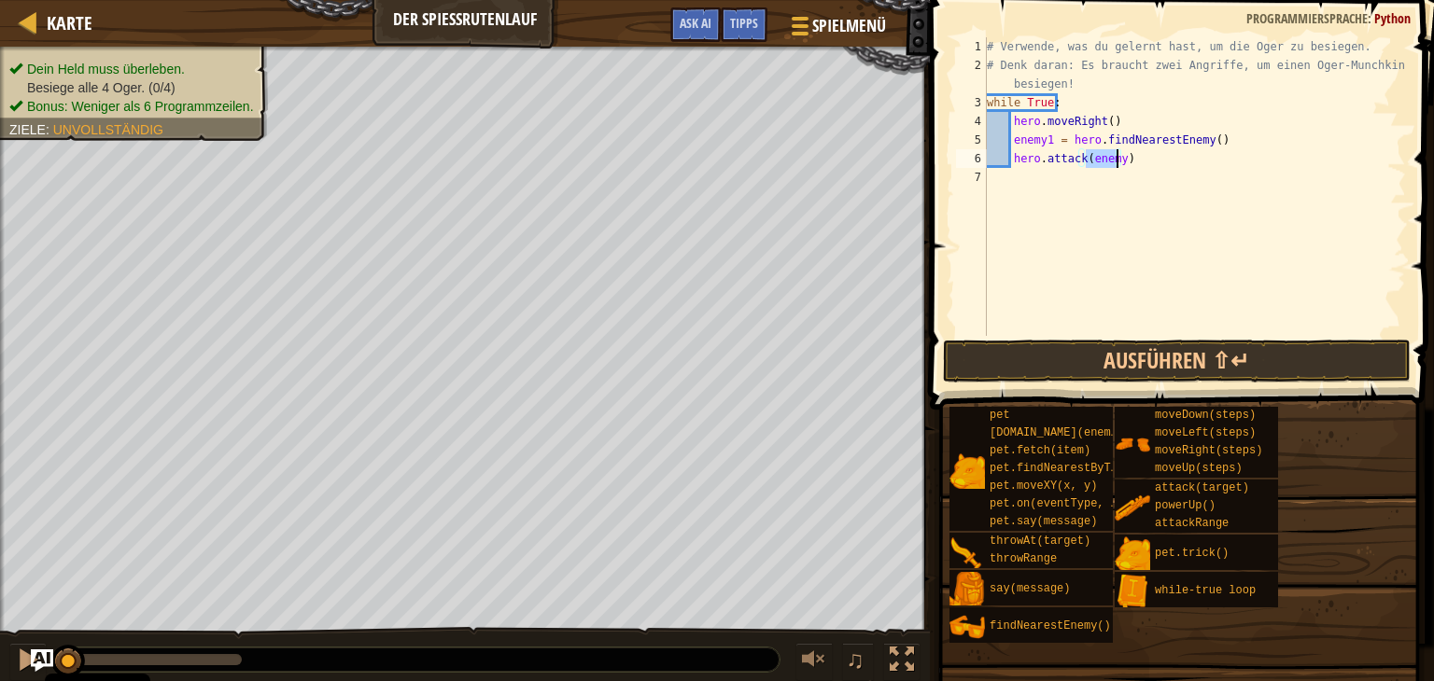
click at [1117, 158] on div "# Verwende, was du gelernt hast, um die Oger zu besiegen. # Denk daran: Es brau…" at bounding box center [1194, 186] width 423 height 299
type textarea "hero.attack(enemy1)"
click at [1169, 163] on div "# Verwende, was du gelernt hast, um die Oger zu besiegen. # Denk daran: Es brau…" at bounding box center [1194, 205] width 423 height 336
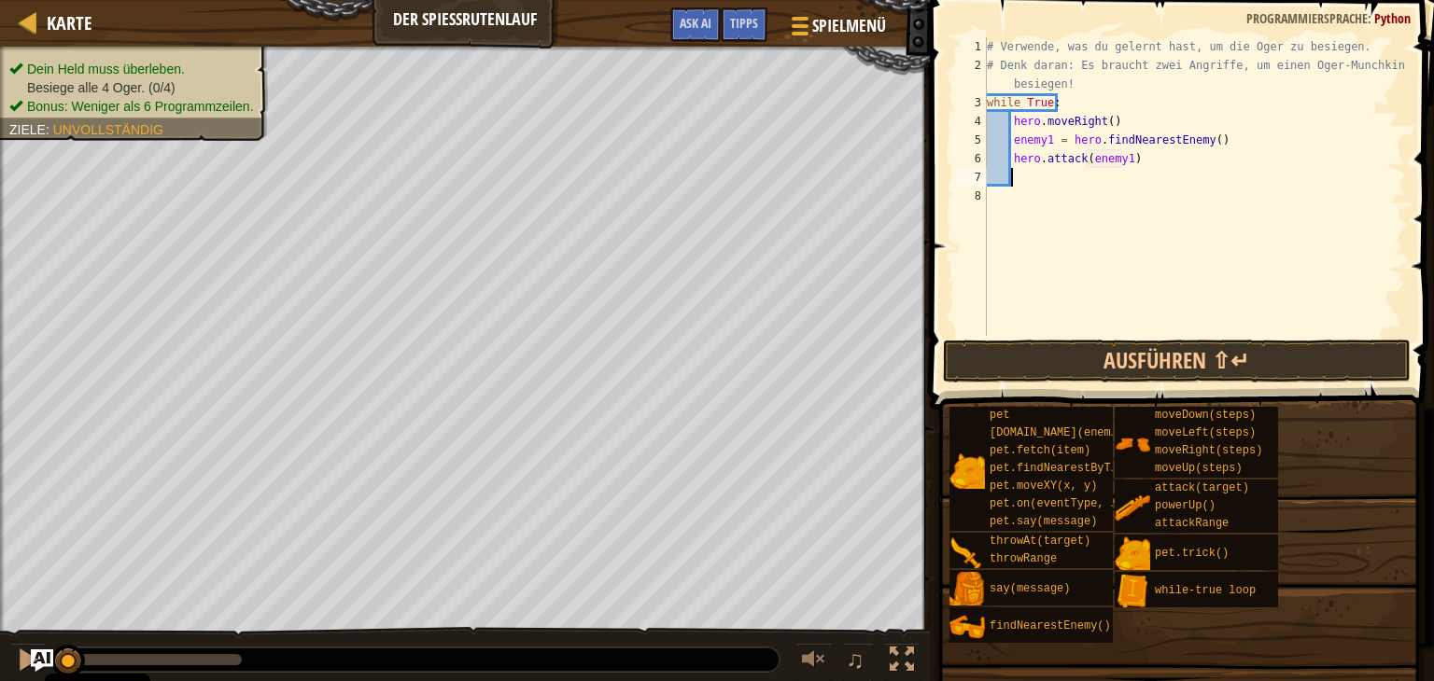
type textarea "h"
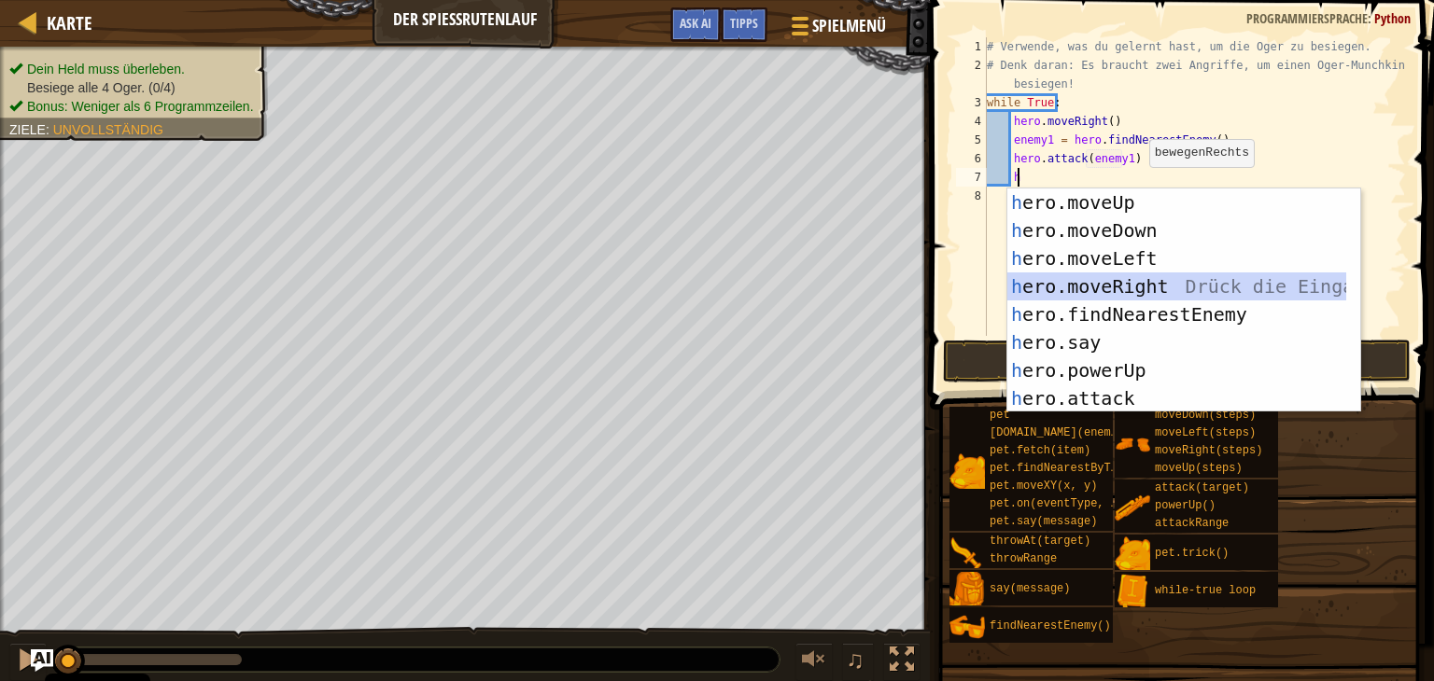
click at [1190, 281] on div "h ero.moveUp Drück die Eingabetaste h ero.moveDown Drück die Eingabetaste h ero…" at bounding box center [1176, 329] width 339 height 280
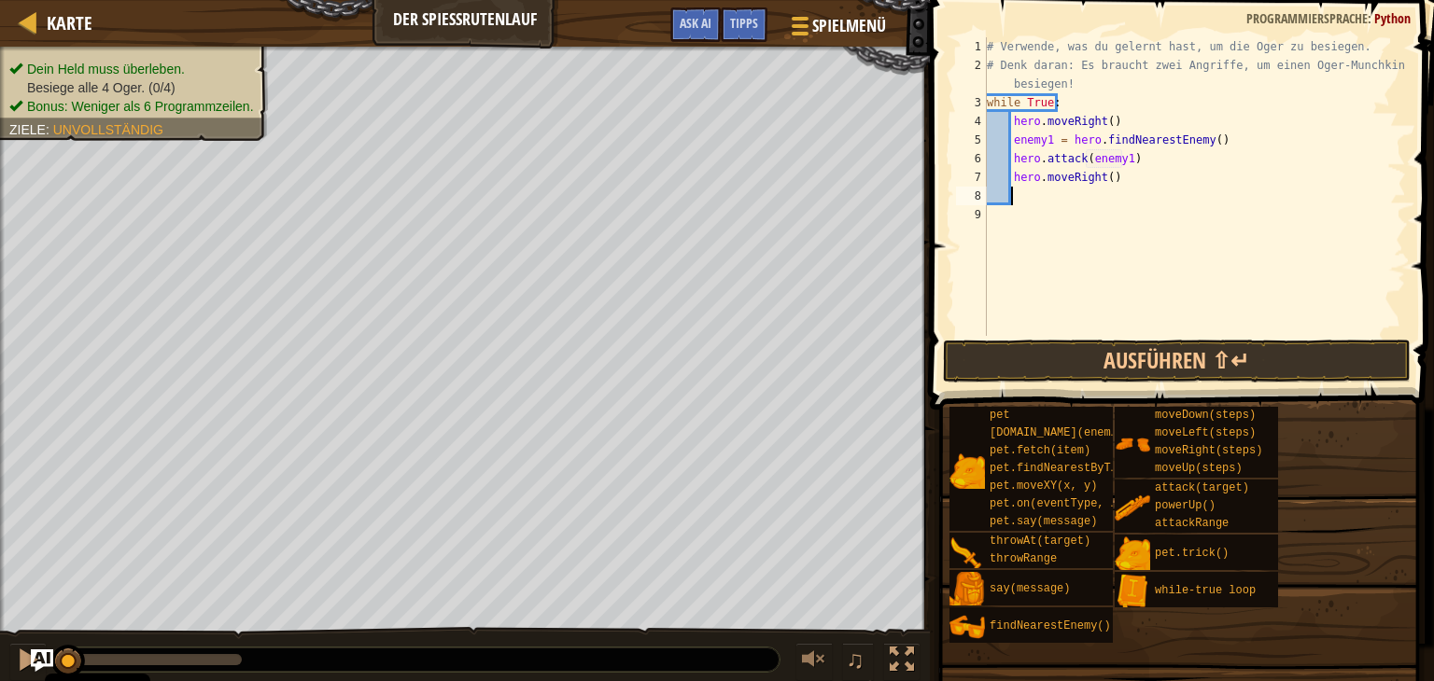
type textarea "h"
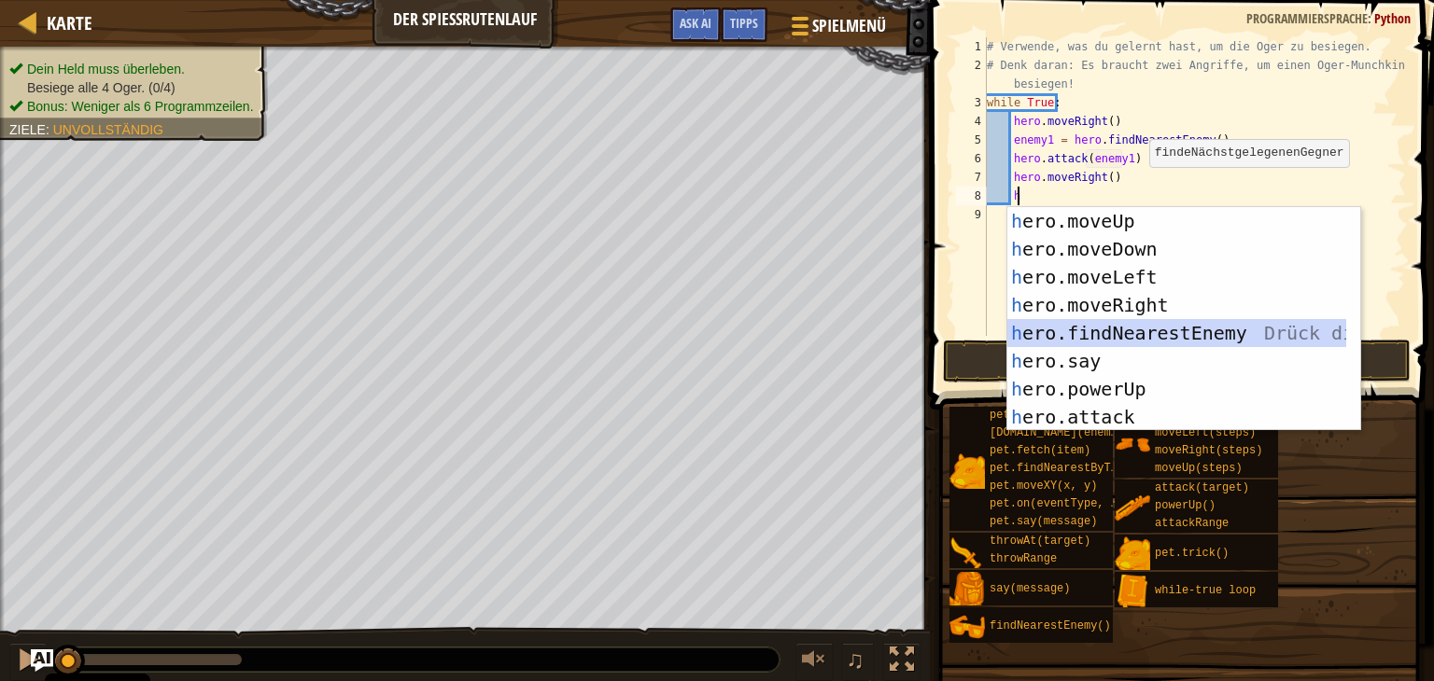
click at [1135, 329] on div "h ero.moveUp Drück die Eingabetaste h ero.moveDown Drück die Eingabetaste h ero…" at bounding box center [1176, 347] width 339 height 280
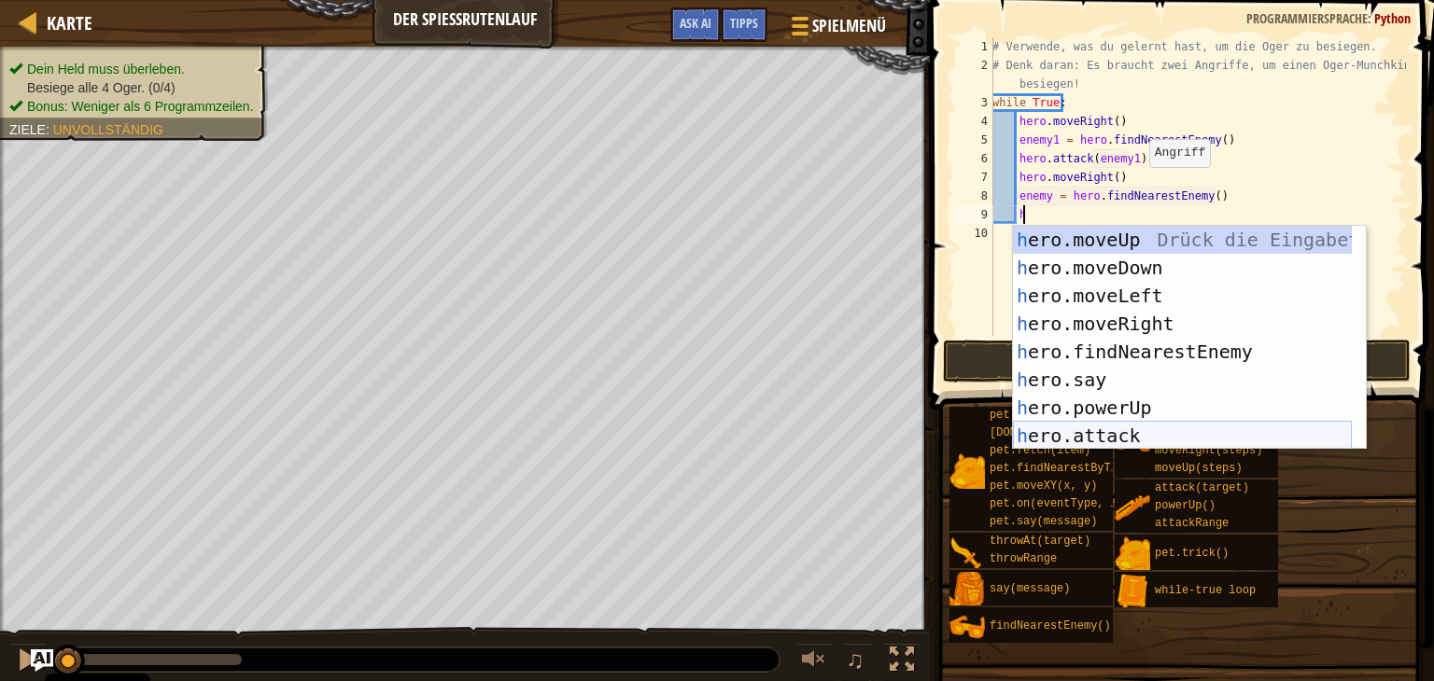
click at [1122, 425] on div "h ero.moveUp Drück die Eingabetaste h ero.moveDown Drück die Eingabetaste h ero…" at bounding box center [1182, 366] width 339 height 280
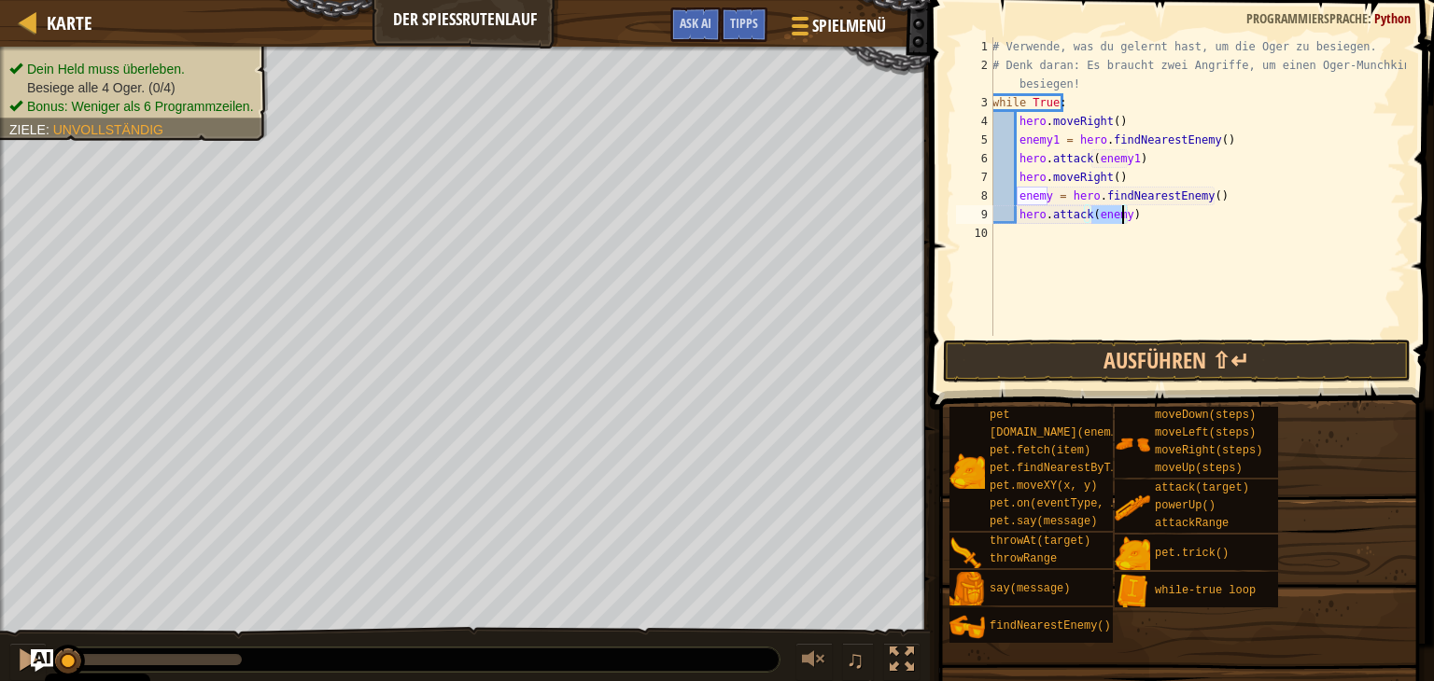
click at [1050, 199] on div "# Verwende, was du gelernt hast, um die Oger zu besiegen. # Denk daran: Es brau…" at bounding box center [1196, 205] width 417 height 336
click at [1123, 215] on div "# Verwende, was du gelernt hast, um die Oger zu besiegen. # Denk daran: Es brau…" at bounding box center [1196, 205] width 417 height 336
type textarea "hero.attack(enemy2)"
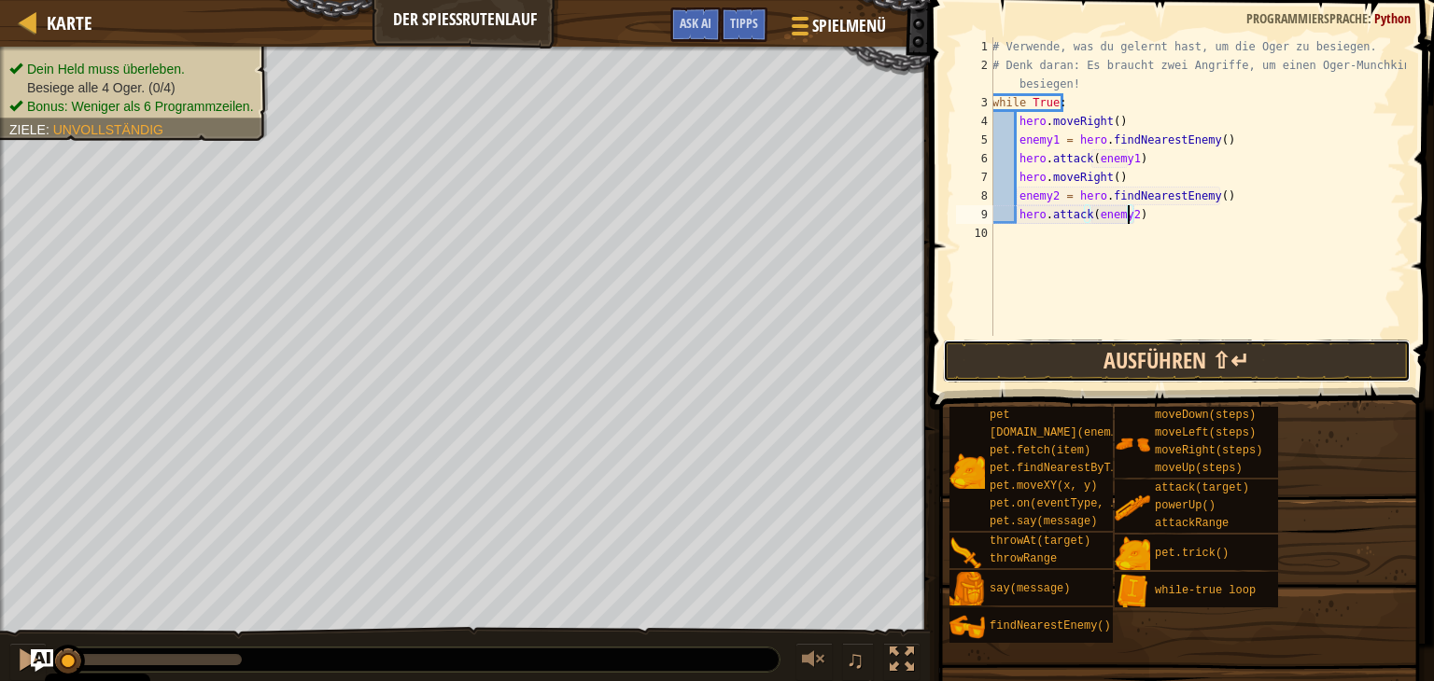
click at [1248, 364] on button "Ausführen ⇧↵" at bounding box center [1177, 361] width 468 height 43
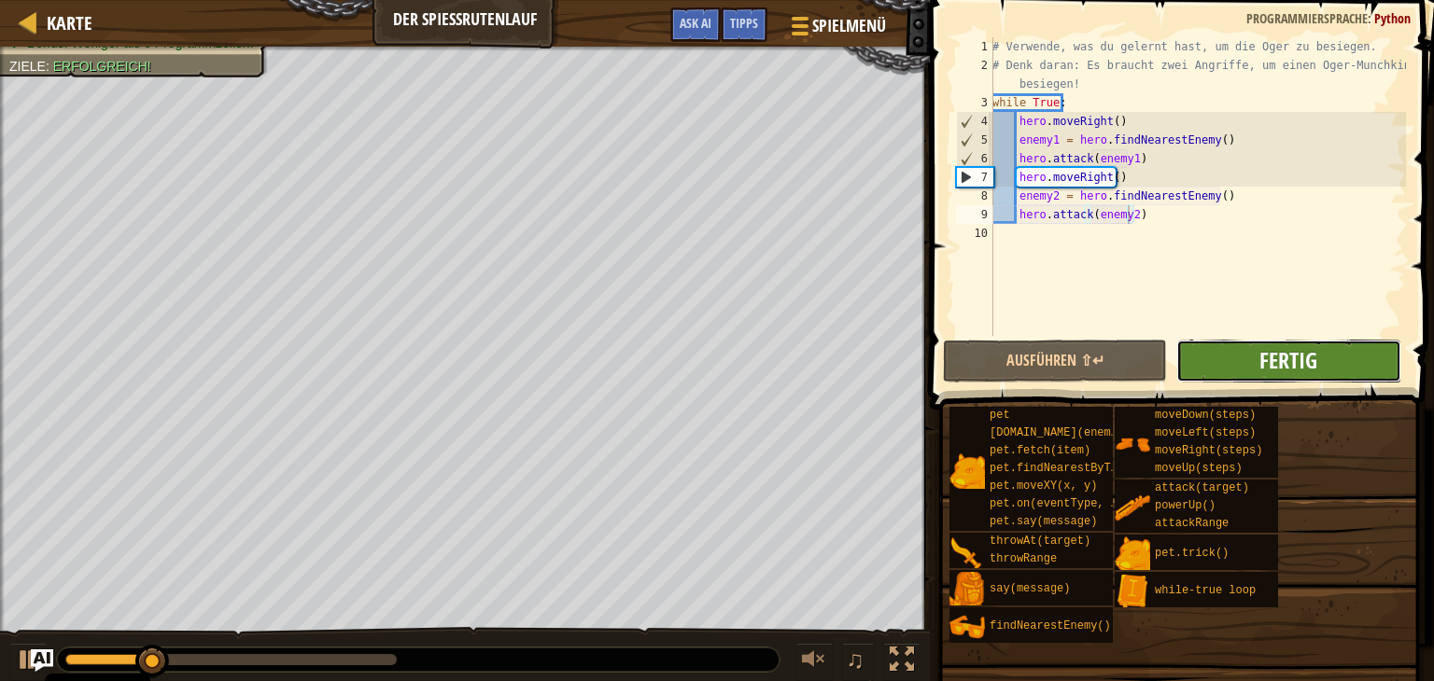
click at [1266, 365] on span "Fertig" at bounding box center [1288, 360] width 58 height 30
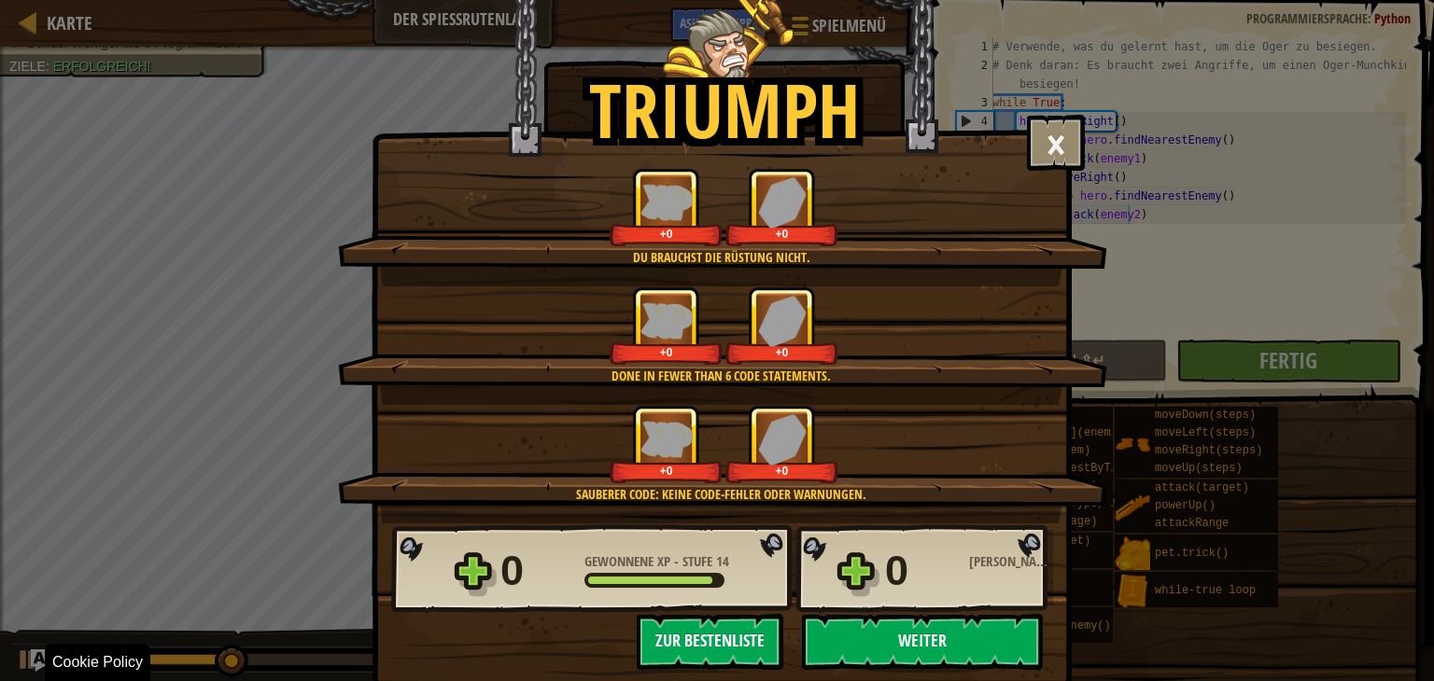
click at [715, 616] on div "0 Gewonnene XP - Stufe 14 0 Gewonnene Edelsteine Fortschritt speichern Weiter Z…" at bounding box center [721, 597] width 698 height 147
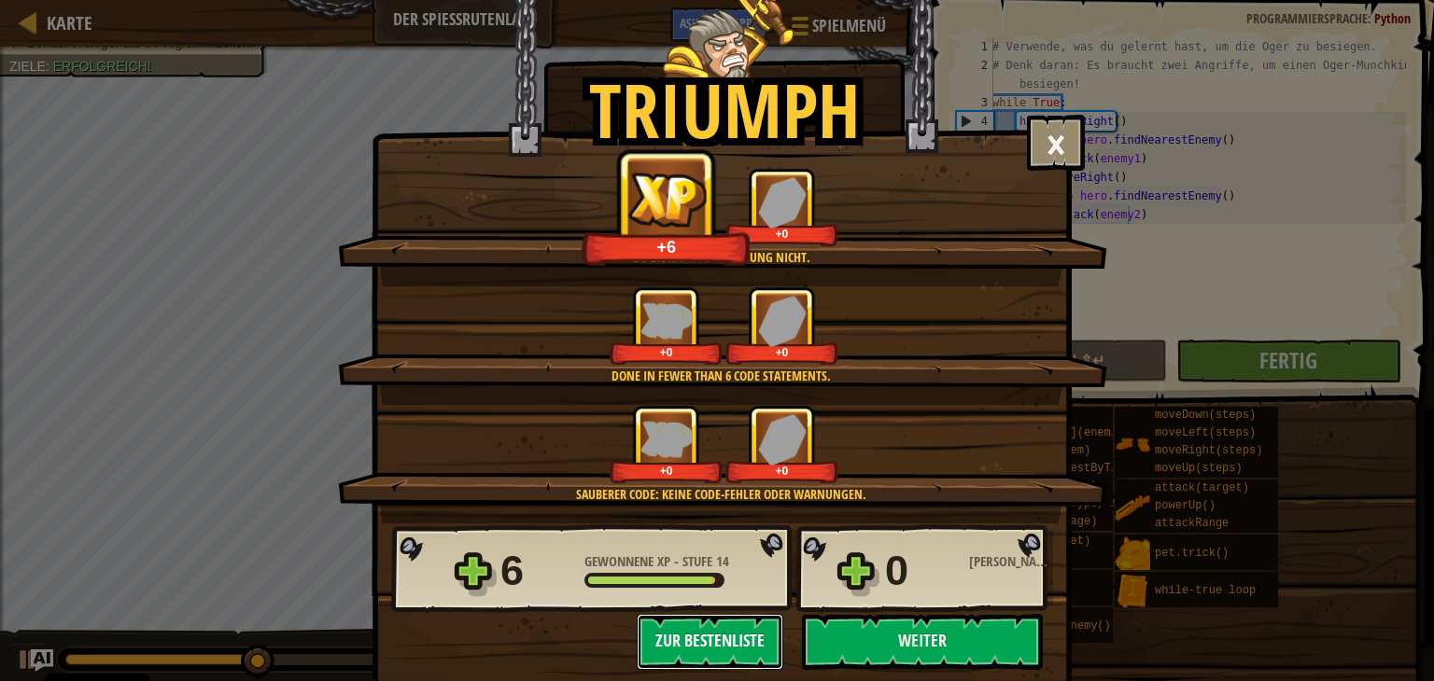
click at [720, 631] on button "Zur Bestenliste" at bounding box center [710, 642] width 147 height 56
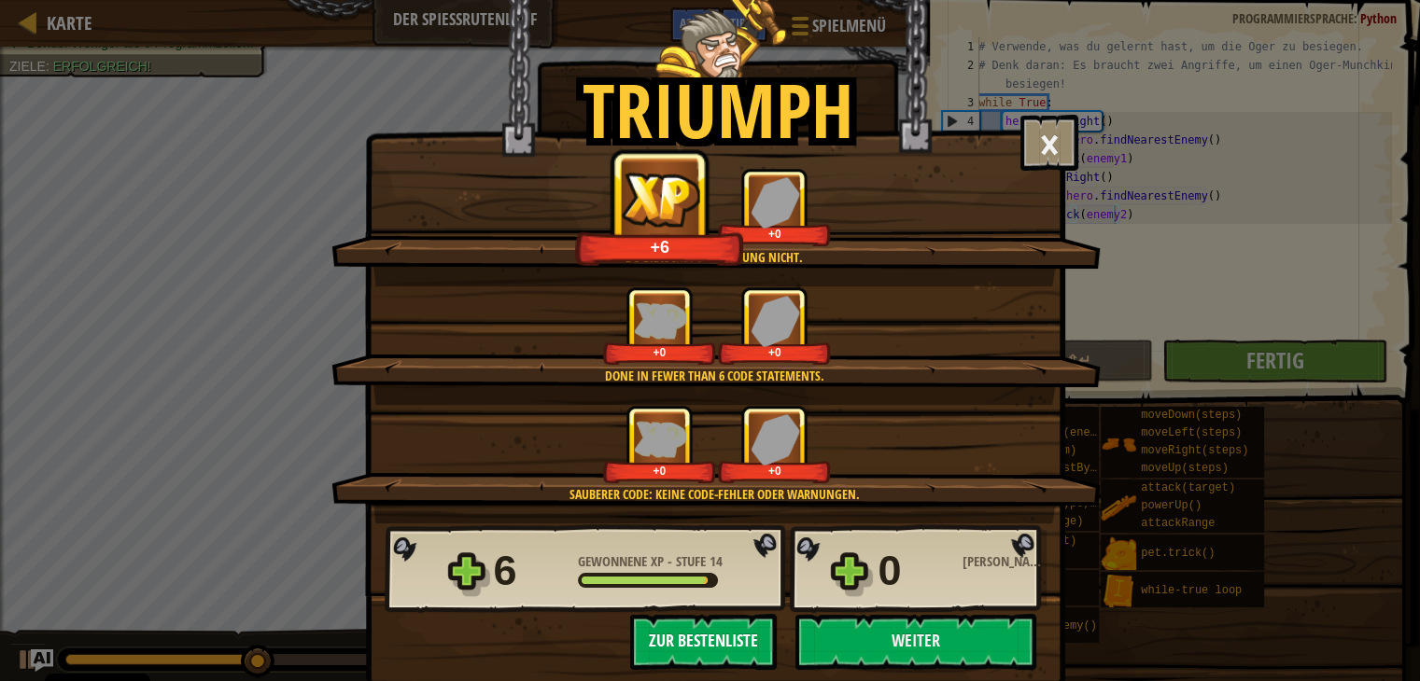
select select "de-DE"
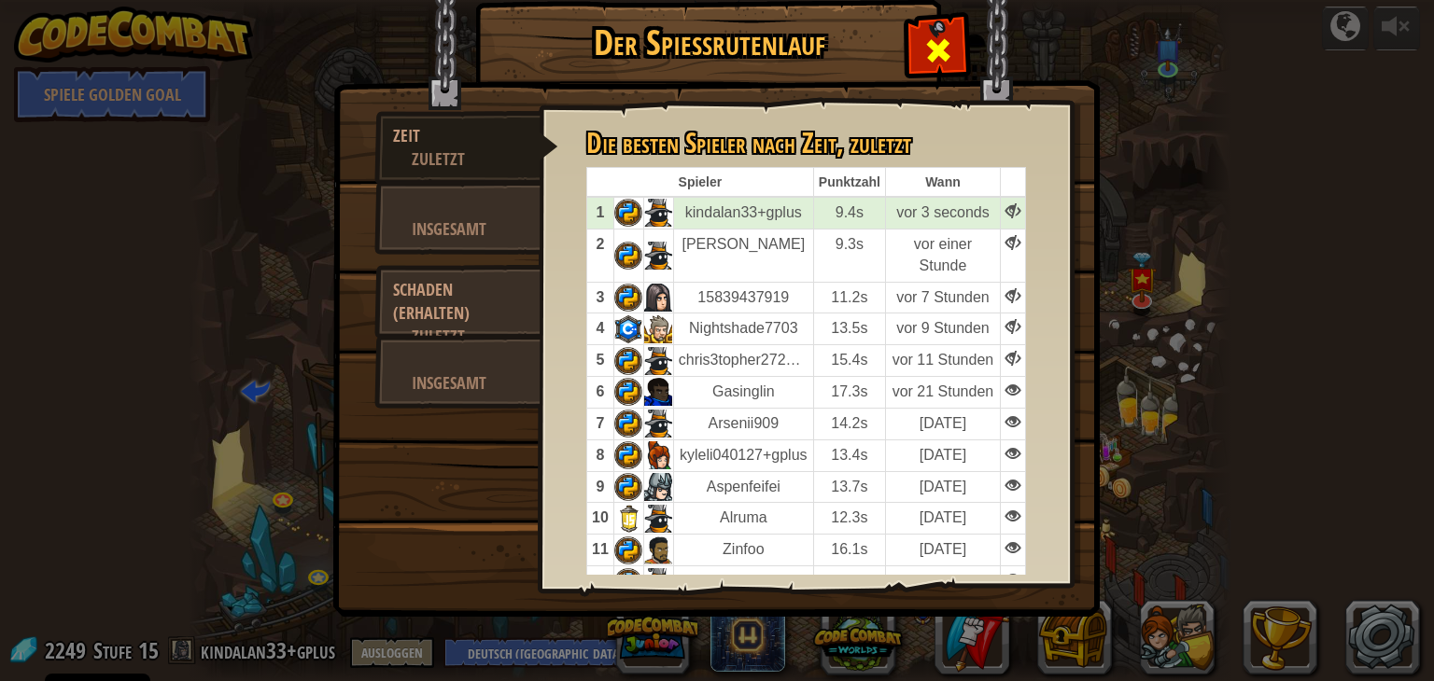
click at [911, 37] on div at bounding box center [937, 46] width 59 height 59
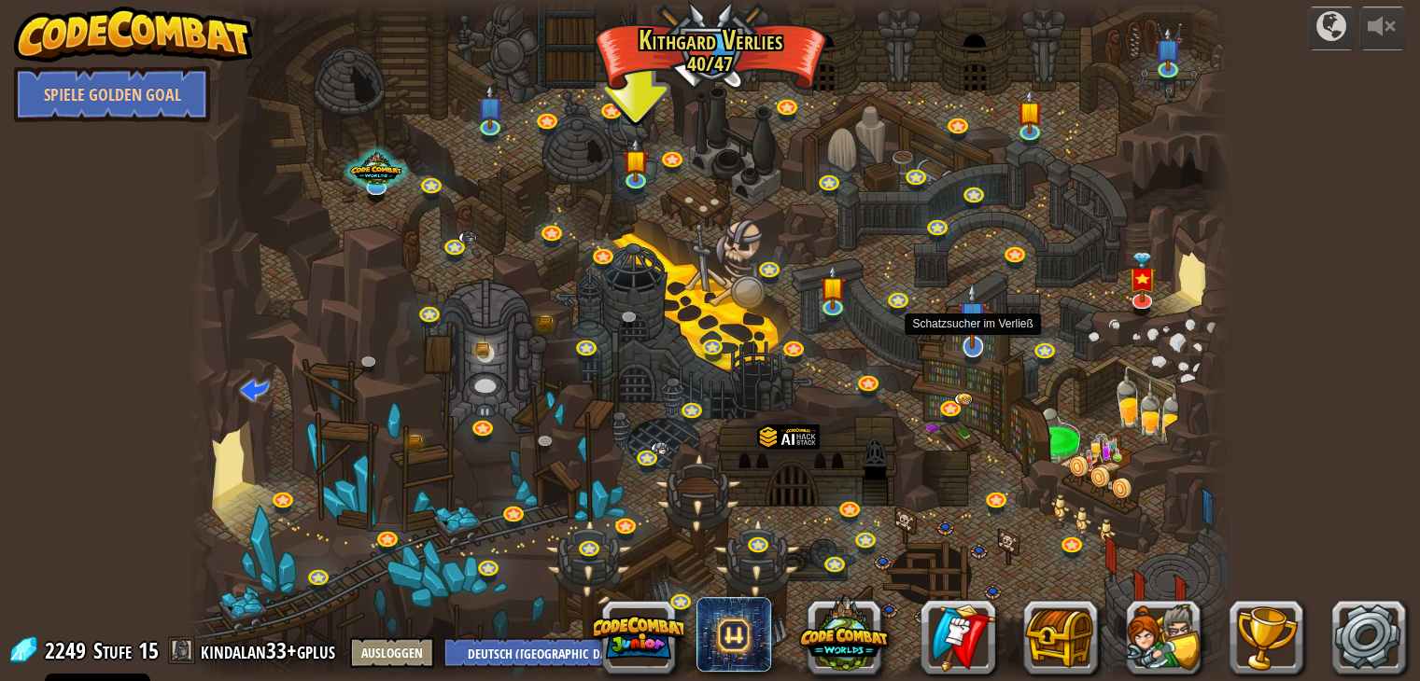
click at [980, 334] on img at bounding box center [972, 315] width 29 height 67
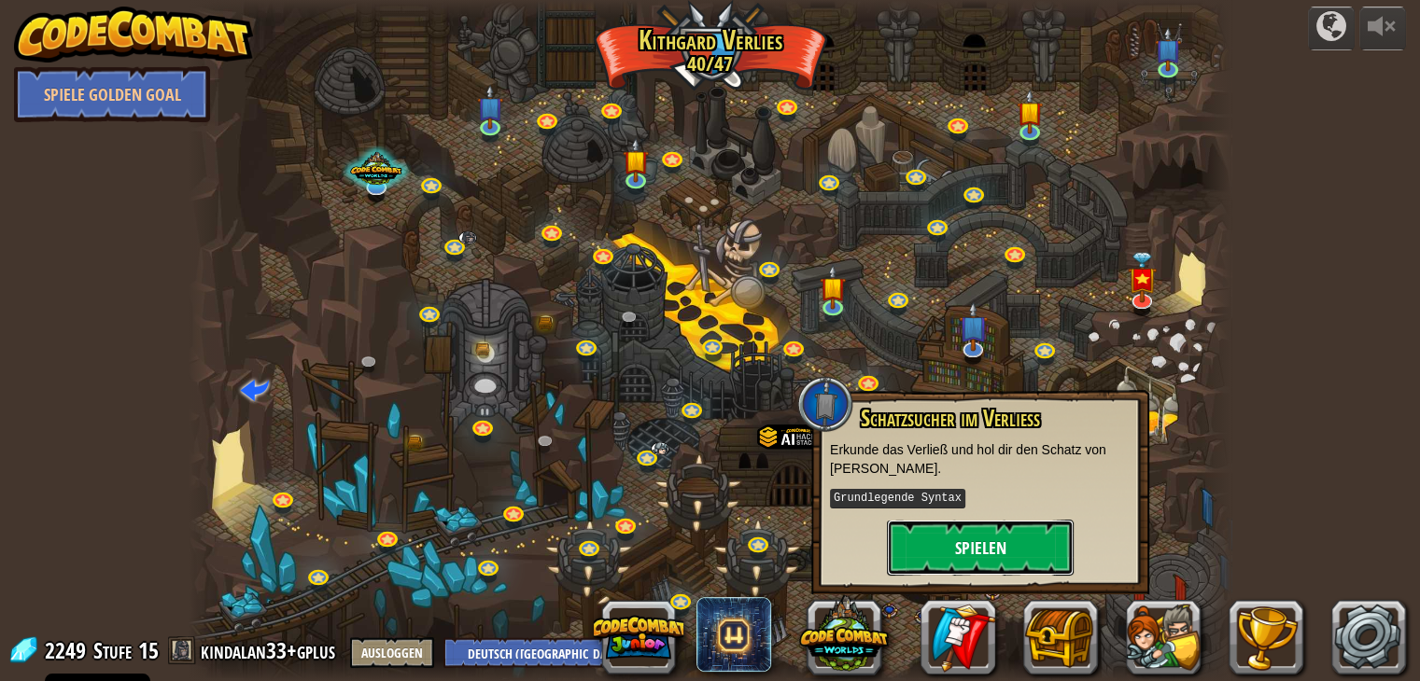
click at [1021, 536] on button "Spielen" at bounding box center [980, 548] width 187 height 56
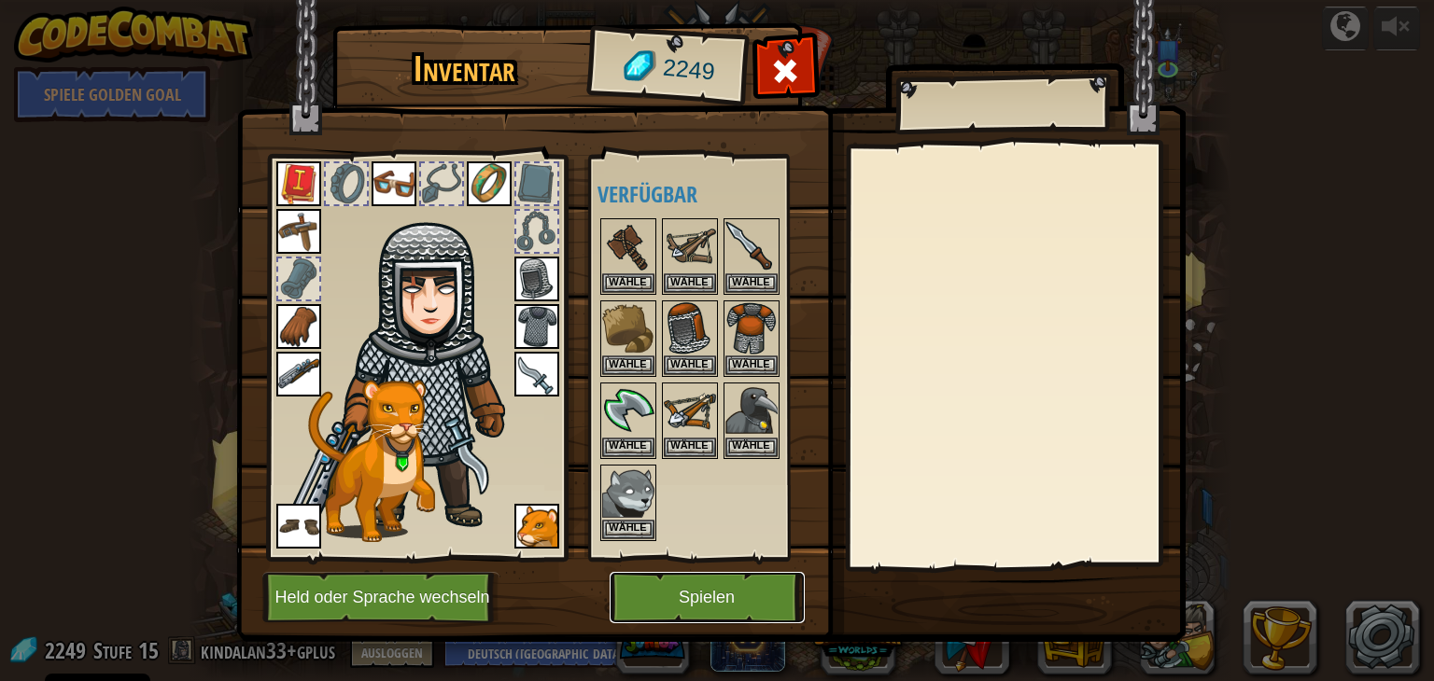
click at [794, 590] on button "Spielen" at bounding box center [706, 597] width 195 height 51
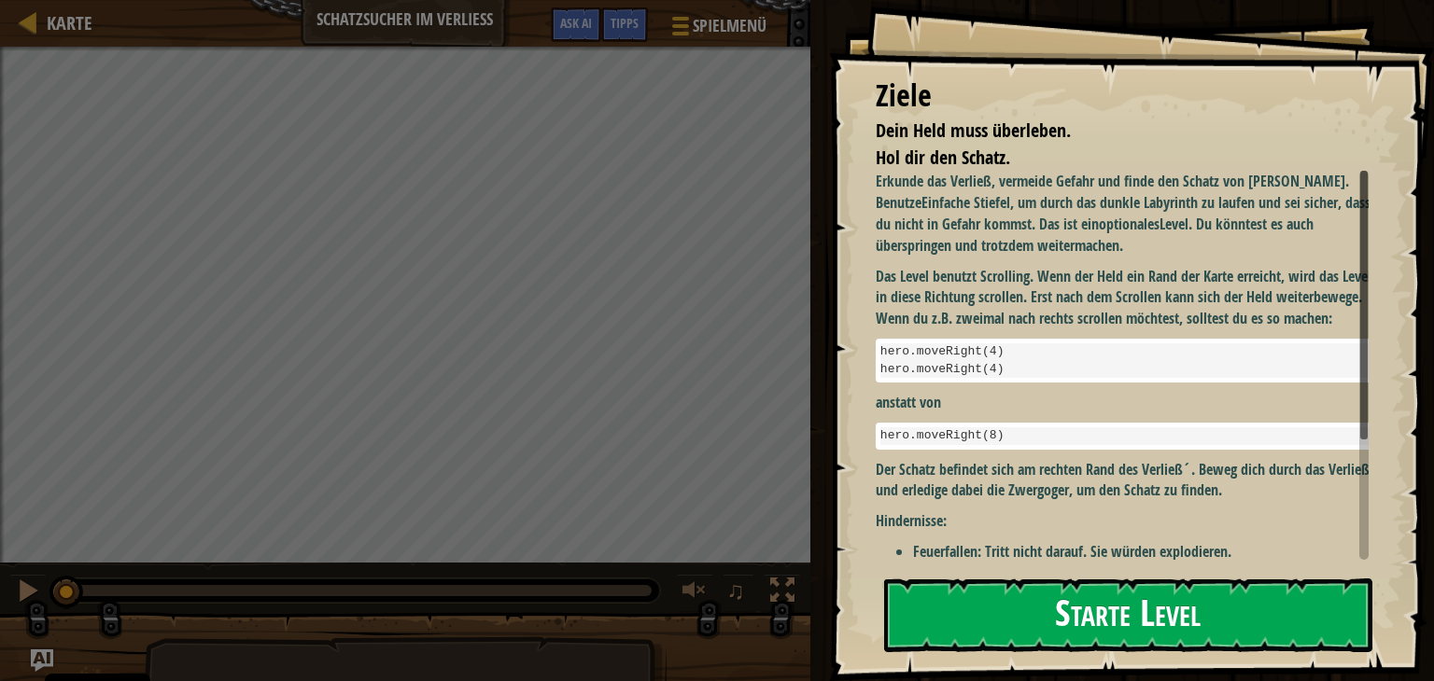
click at [1121, 621] on button "Starte Level" at bounding box center [1128, 616] width 488 height 74
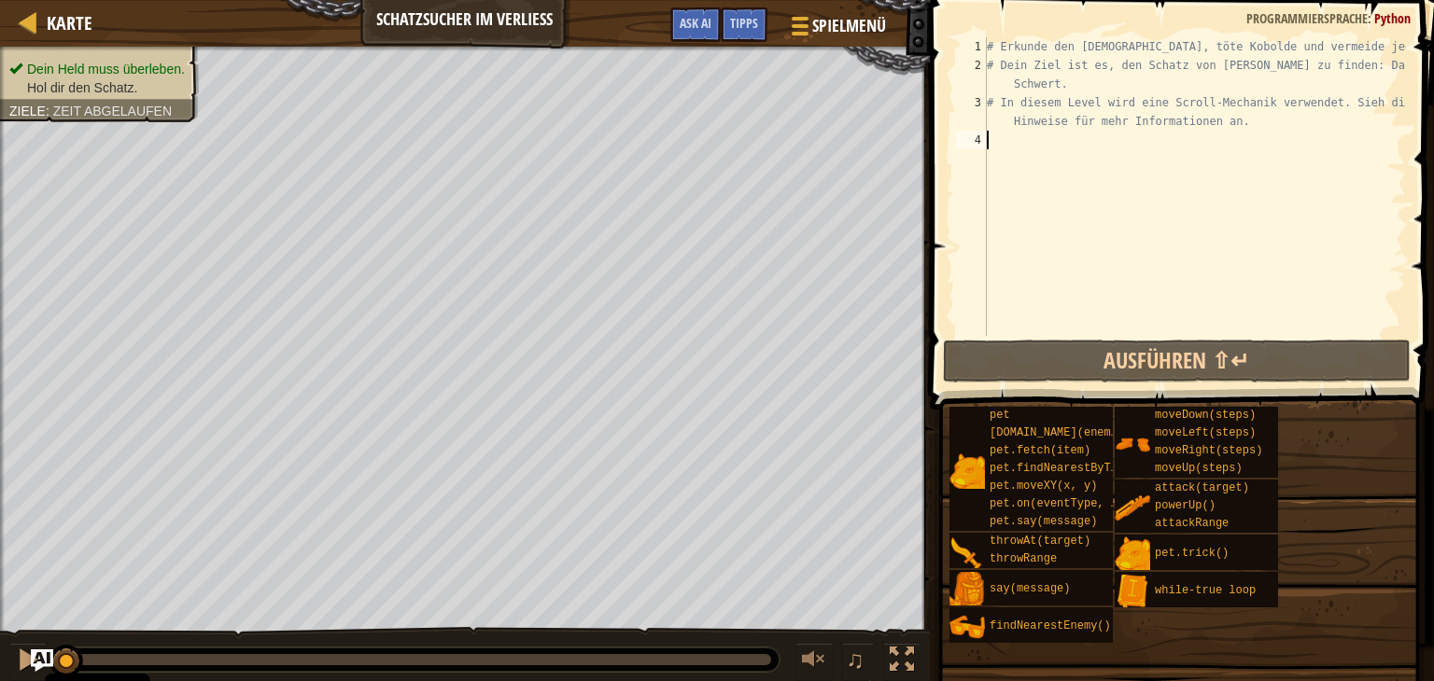
type textarea "h"
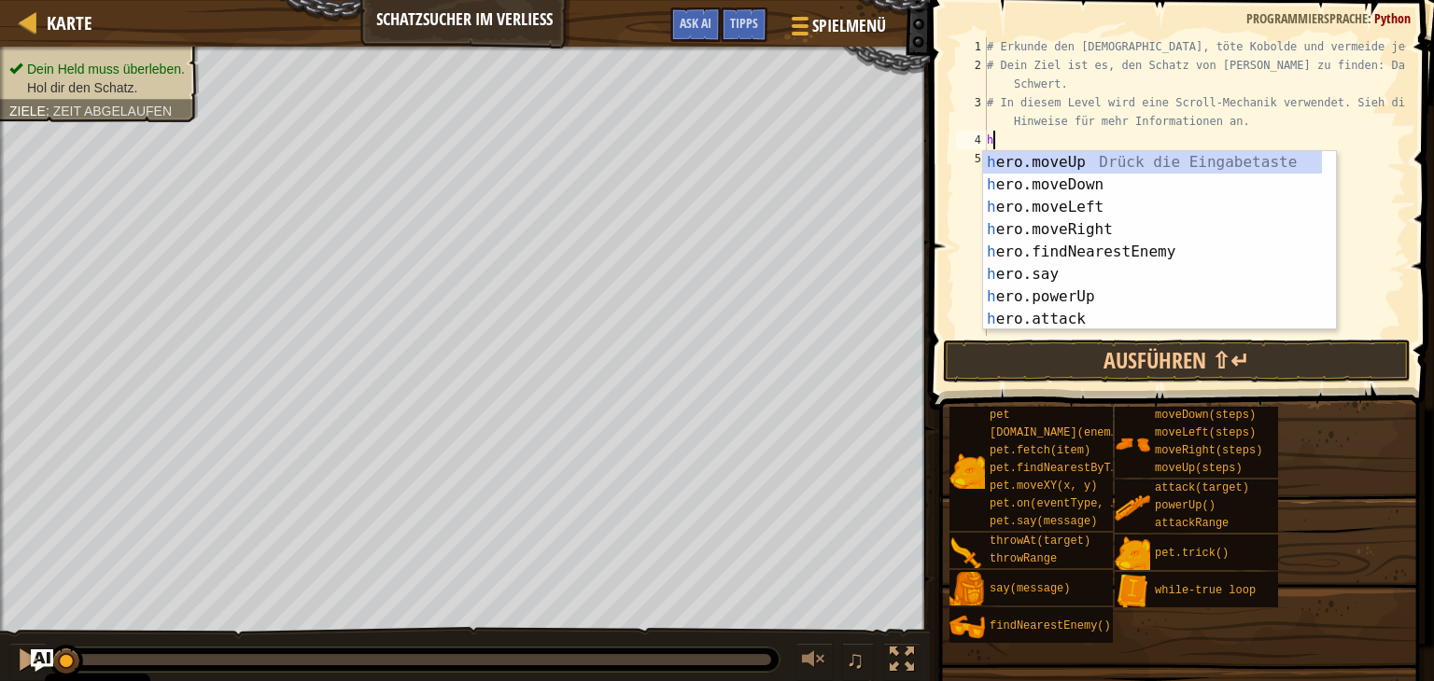
scroll to position [8, 0]
click at [1118, 239] on div "h ero.moveUp Drück die Eingabetaste h ero.moveDown Drück die Eingabetaste h ero…" at bounding box center [1152, 263] width 339 height 224
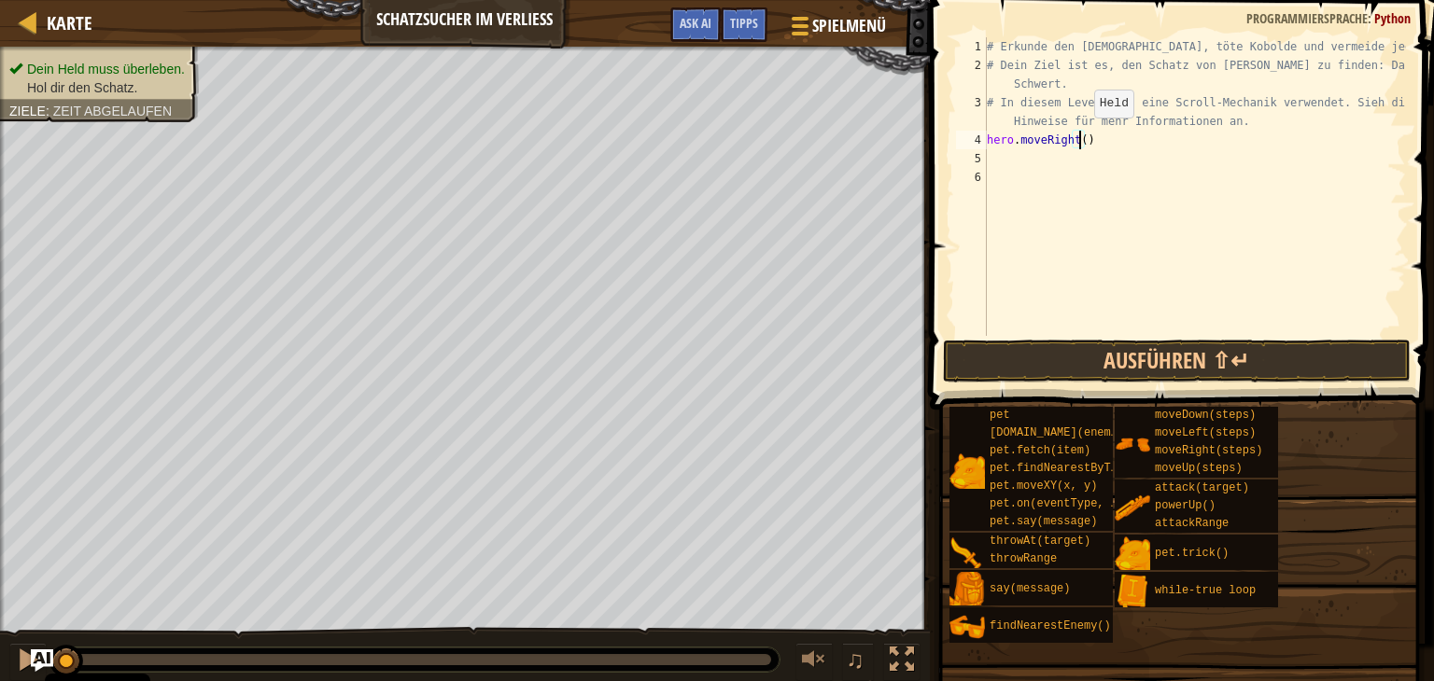
drag, startPoint x: 1077, startPoint y: 135, endPoint x: 1100, endPoint y: 139, distance: 23.6
click at [1078, 135] on div "# Erkunde den [DEMOGRAPHIC_DATA], töte Kobolde und vermeide jede Gefahr. # Dein…" at bounding box center [1194, 205] width 423 height 336
type textarea "hero.moveRight(3)"
click at [142, 102] on div "Dein Held muss überleben. Hol dir den Schatz. Ziele : Zeit abgelaufen" at bounding box center [89, 79] width 220 height 88
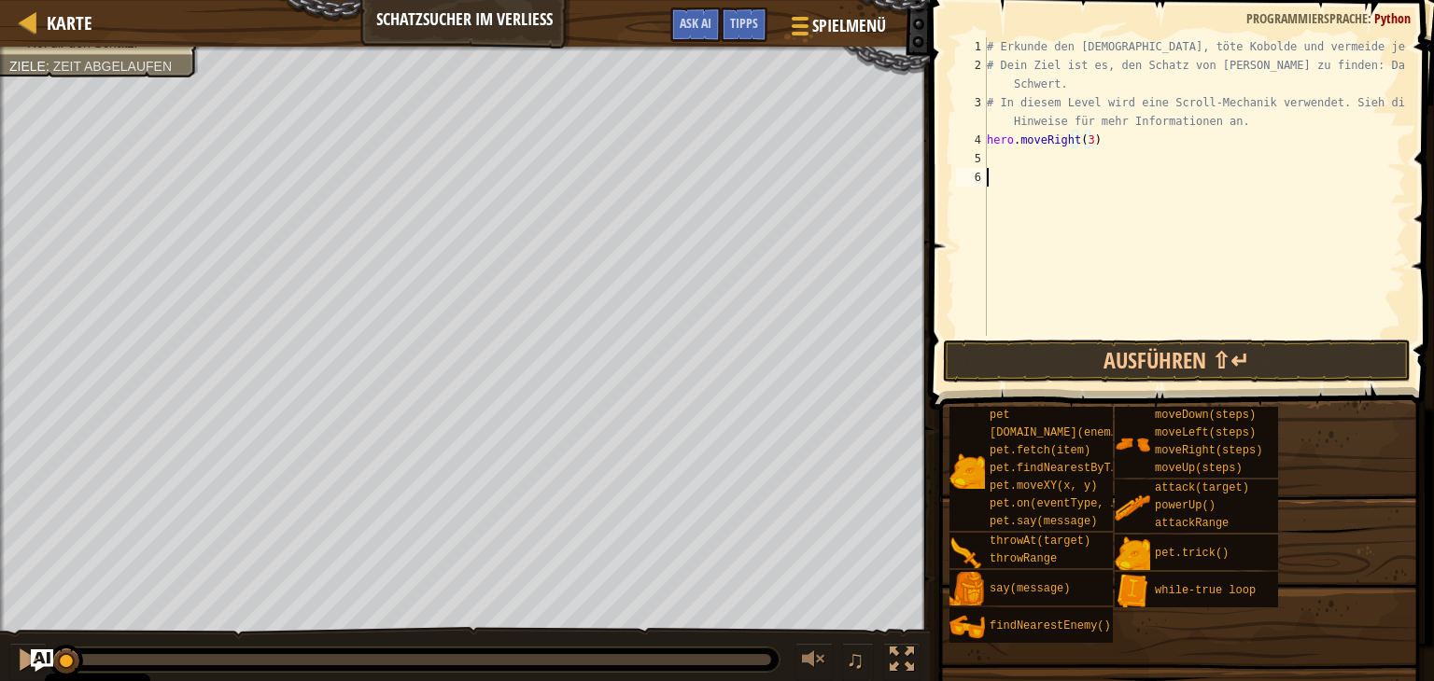
click at [1003, 170] on div "# Erkunde den [DEMOGRAPHIC_DATA], töte Kobolde und vermeide jede Gefahr. # Dein…" at bounding box center [1194, 205] width 423 height 336
click at [1003, 162] on div "# Erkunde den [DEMOGRAPHIC_DATA], töte Kobolde und vermeide jede Gefahr. # Dein…" at bounding box center [1194, 205] width 423 height 336
type textarea "h"
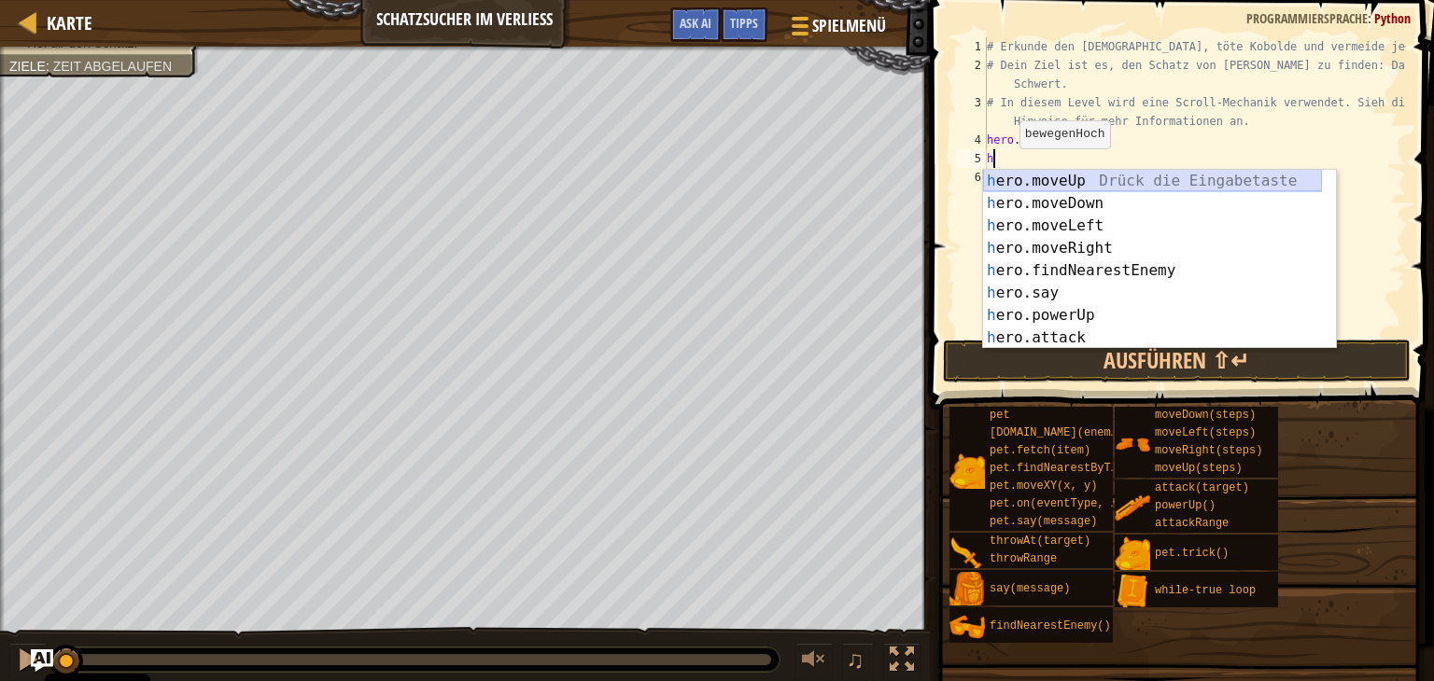
click at [1041, 183] on div "h ero.moveUp Drück die Eingabetaste h ero.moveDown Drück die Eingabetaste h ero…" at bounding box center [1152, 282] width 339 height 224
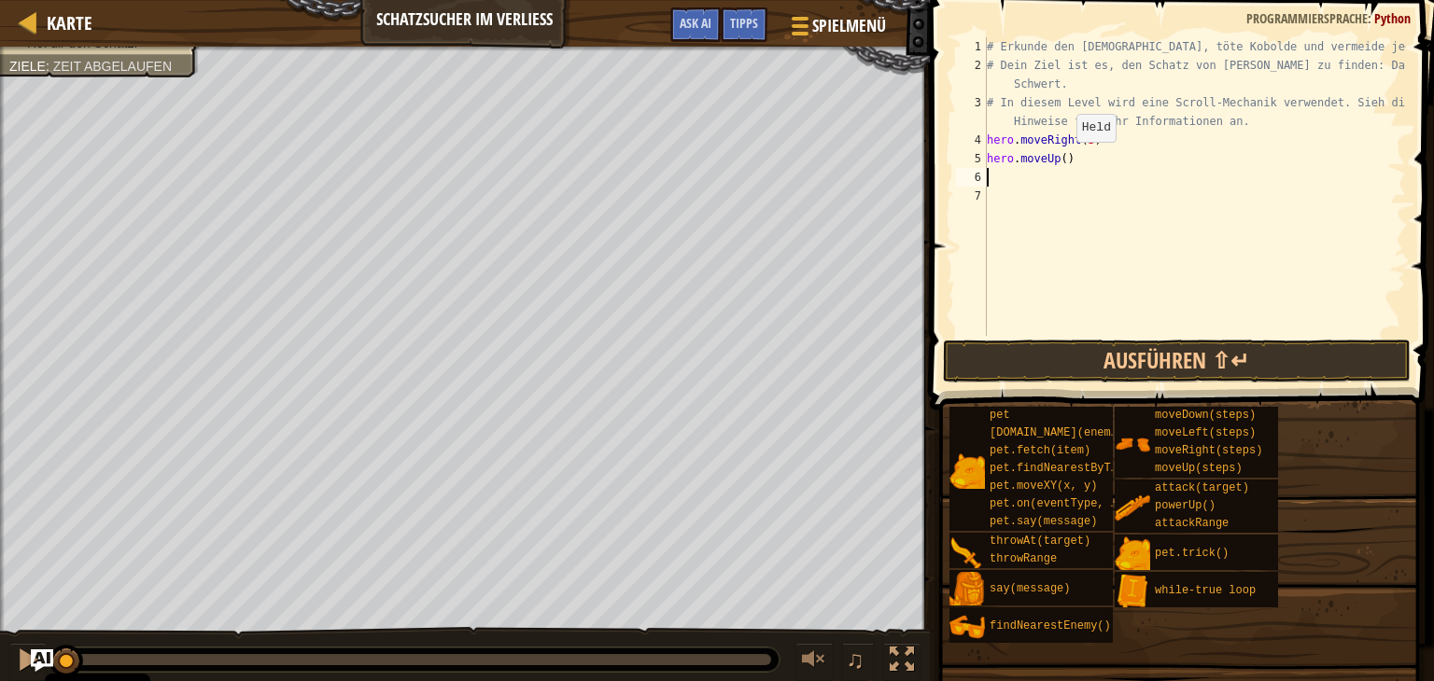
click at [1060, 161] on div "# Erkunde den [DEMOGRAPHIC_DATA], töte Kobolde und vermeide jede Gefahr. # Dein…" at bounding box center [1194, 205] width 423 height 336
type textarea "hero.moveUp(2)"
click at [1047, 182] on div "# Erkunde den [DEMOGRAPHIC_DATA], töte Kobolde und vermeide jede Gefahr. # Dein…" at bounding box center [1194, 205] width 423 height 336
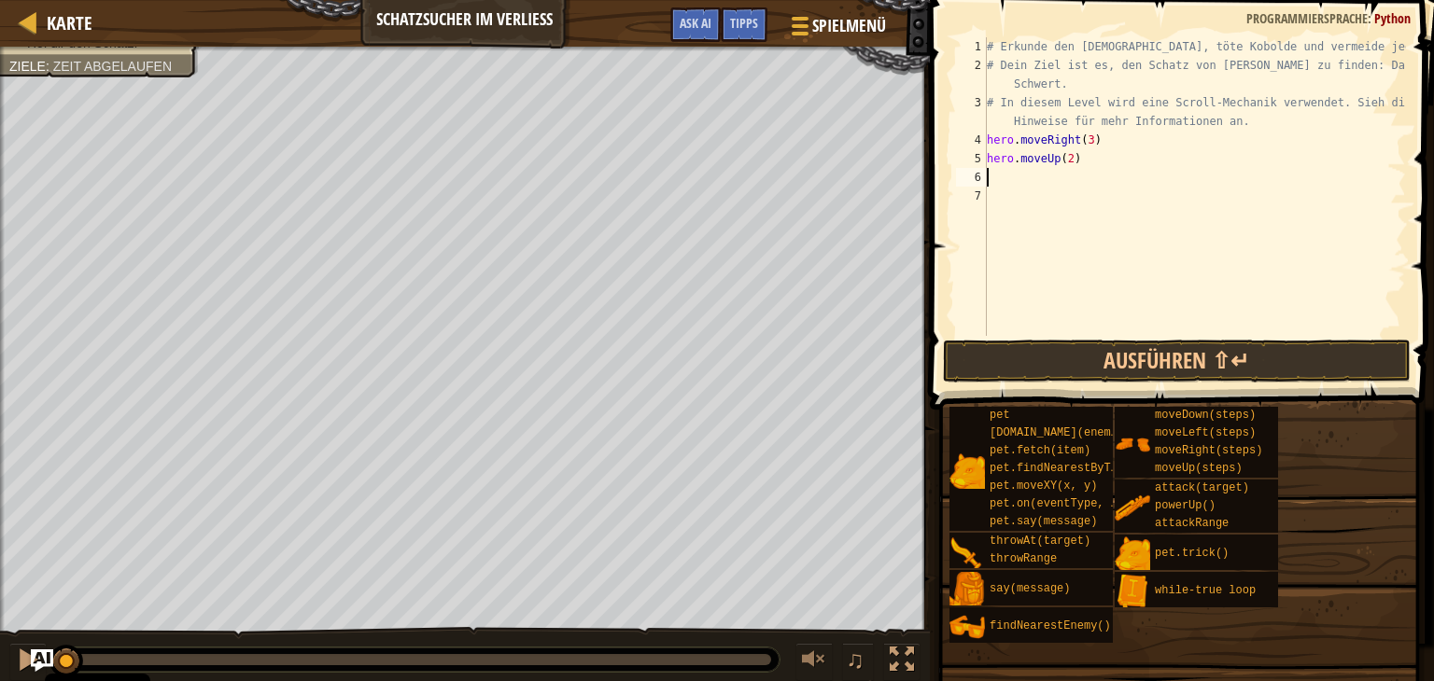
type textarea "h"
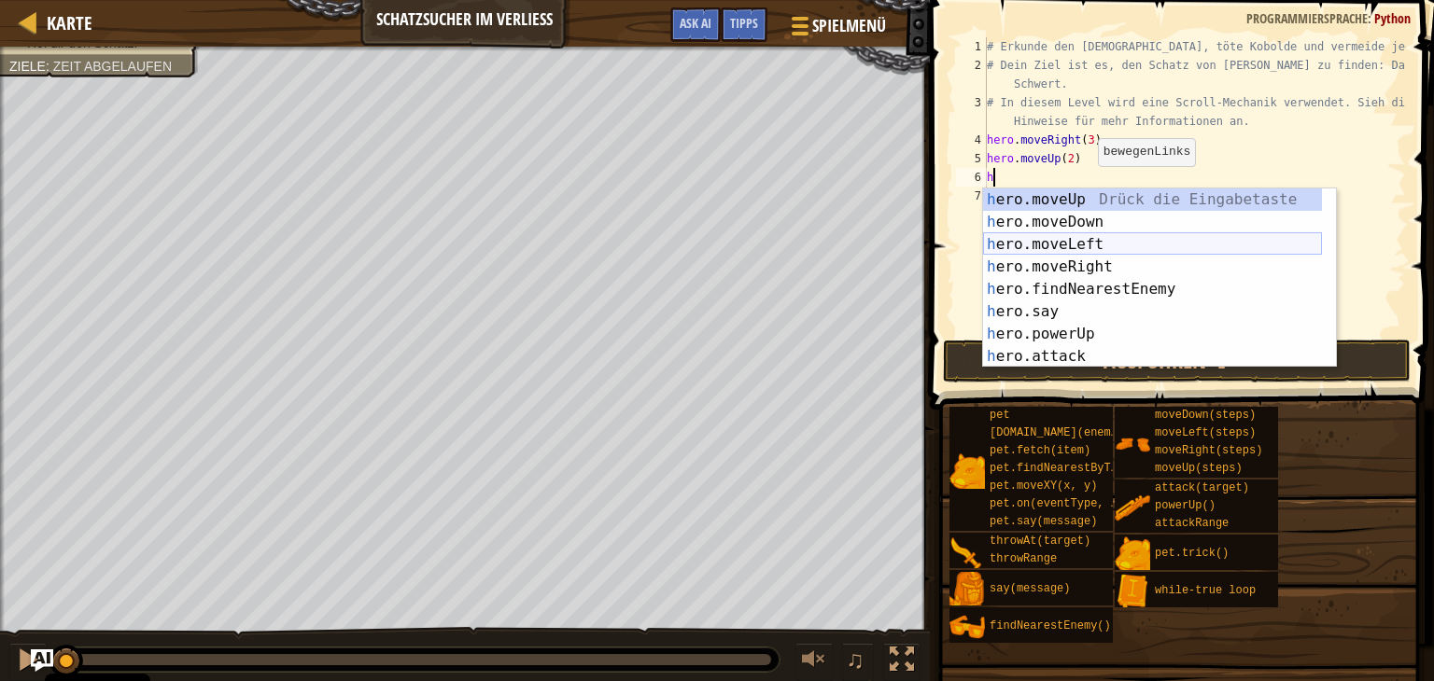
click at [1117, 236] on div "h ero.moveUp Drück die Eingabetaste h ero.moveDown Drück die Eingabetaste h ero…" at bounding box center [1152, 301] width 339 height 224
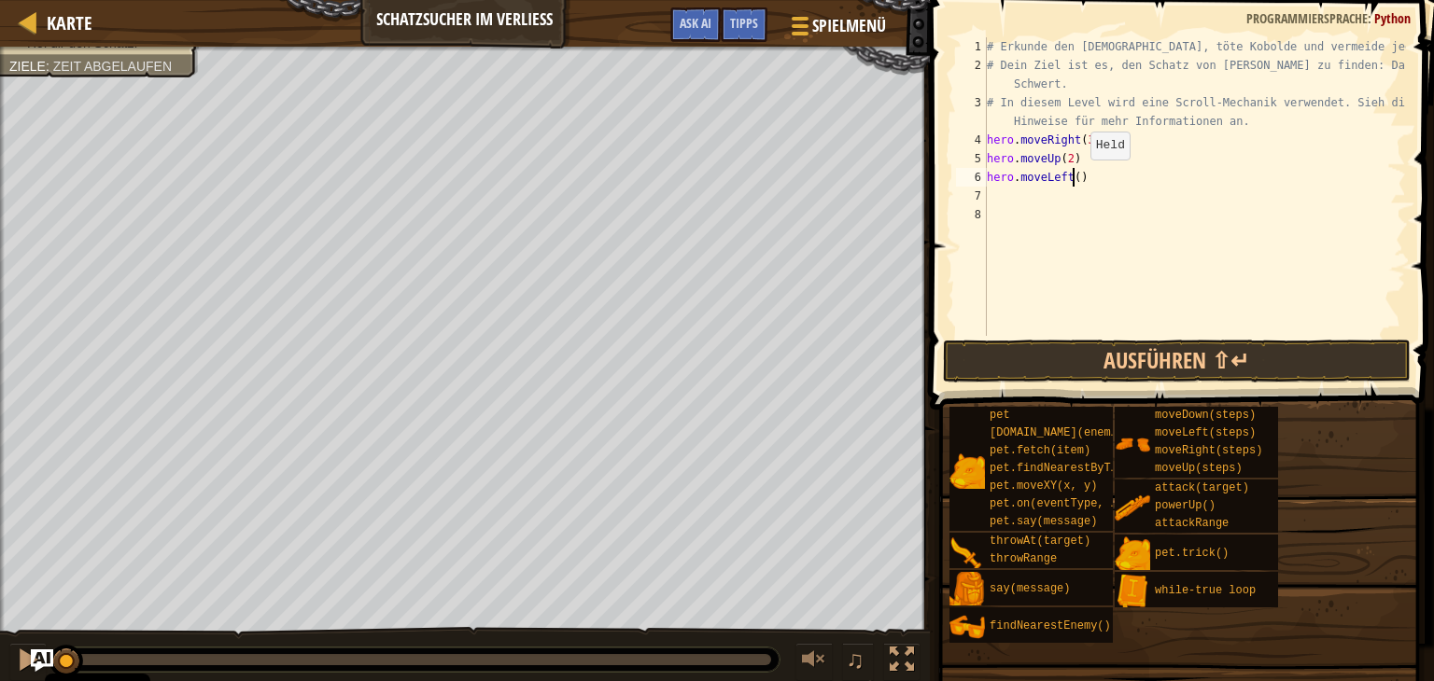
click at [1074, 177] on div "# Erkunde den [DEMOGRAPHIC_DATA], töte Kobolde und vermeide jede Gefahr. # Dein…" at bounding box center [1194, 205] width 423 height 336
type textarea "hero.moveLeft(3)"
click at [1046, 209] on div "# Erkunde den [DEMOGRAPHIC_DATA], töte Kobolde und vermeide jede Gefahr. # Dein…" at bounding box center [1194, 205] width 423 height 336
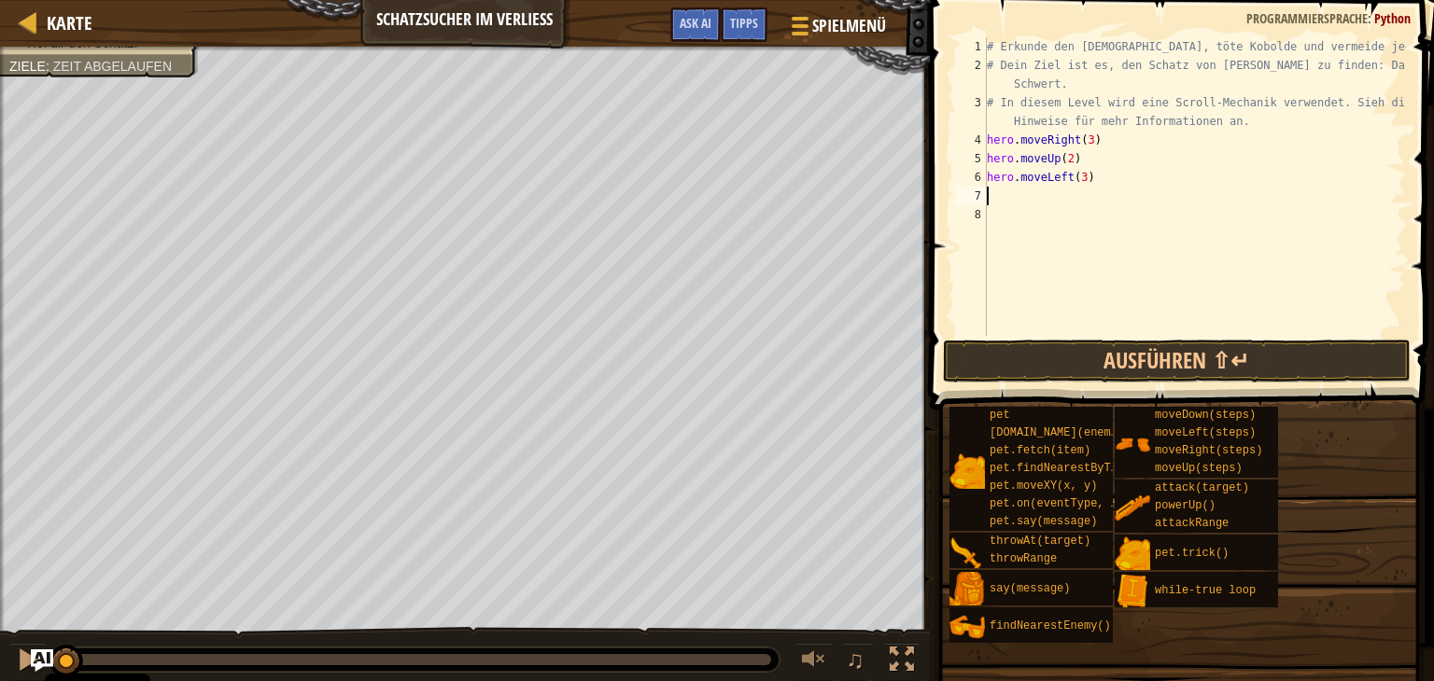
click at [1041, 199] on div "# Erkunde den [DEMOGRAPHIC_DATA], töte Kobolde und vermeide jede Gefahr. # Dein…" at bounding box center [1194, 205] width 423 height 336
type textarea "h"
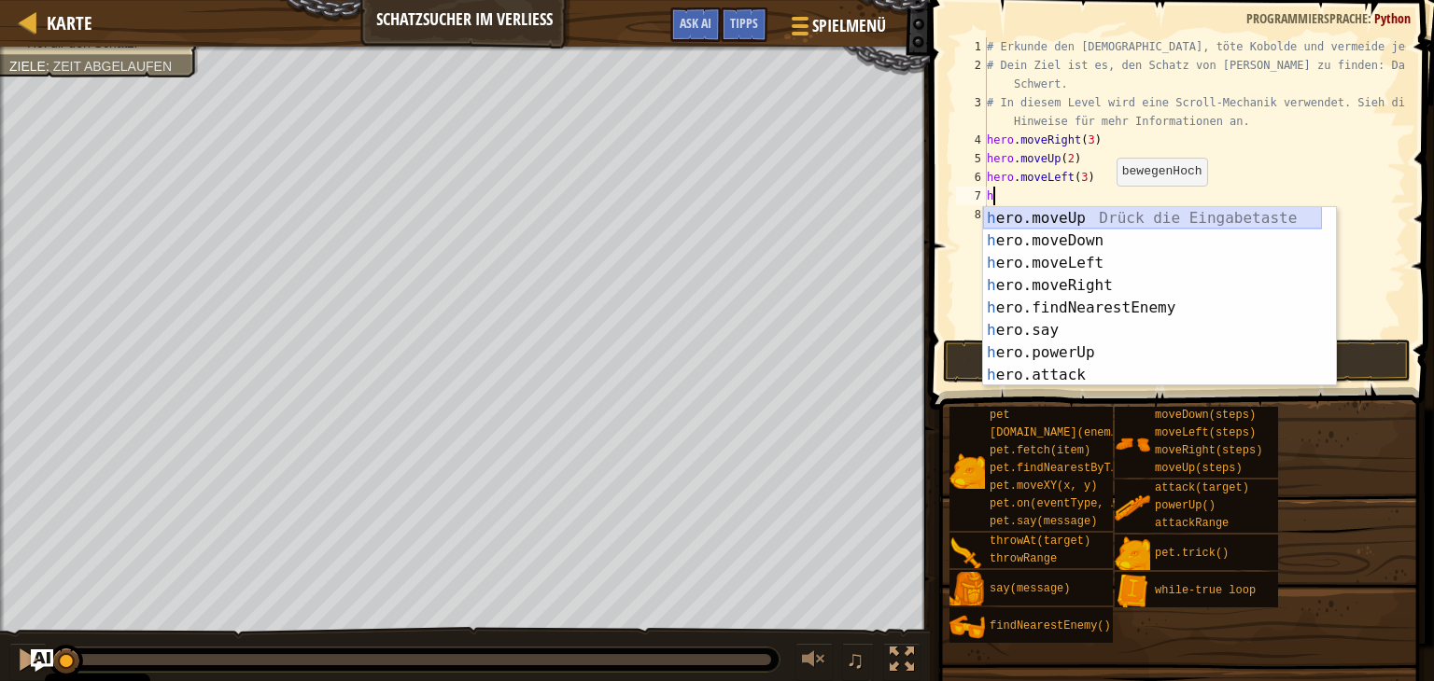
click at [1105, 212] on div "h ero.moveUp Drück die Eingabetaste h ero.moveDown Drück die Eingabetaste h ero…" at bounding box center [1152, 319] width 339 height 224
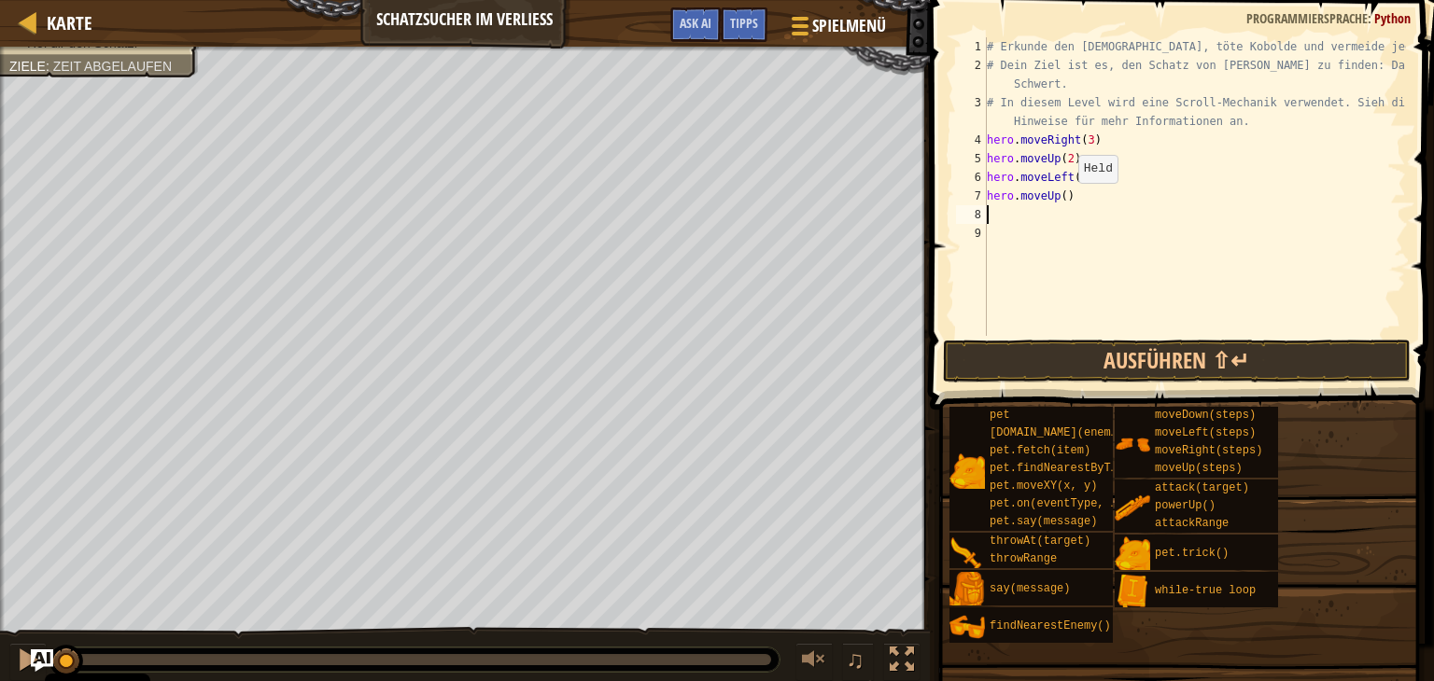
click at [1061, 202] on div "# Erkunde den [DEMOGRAPHIC_DATA], töte Kobolde und vermeide jede Gefahr. # Dein…" at bounding box center [1194, 205] width 423 height 336
click at [1195, 348] on button "Ausführen ⇧↵" at bounding box center [1177, 361] width 468 height 43
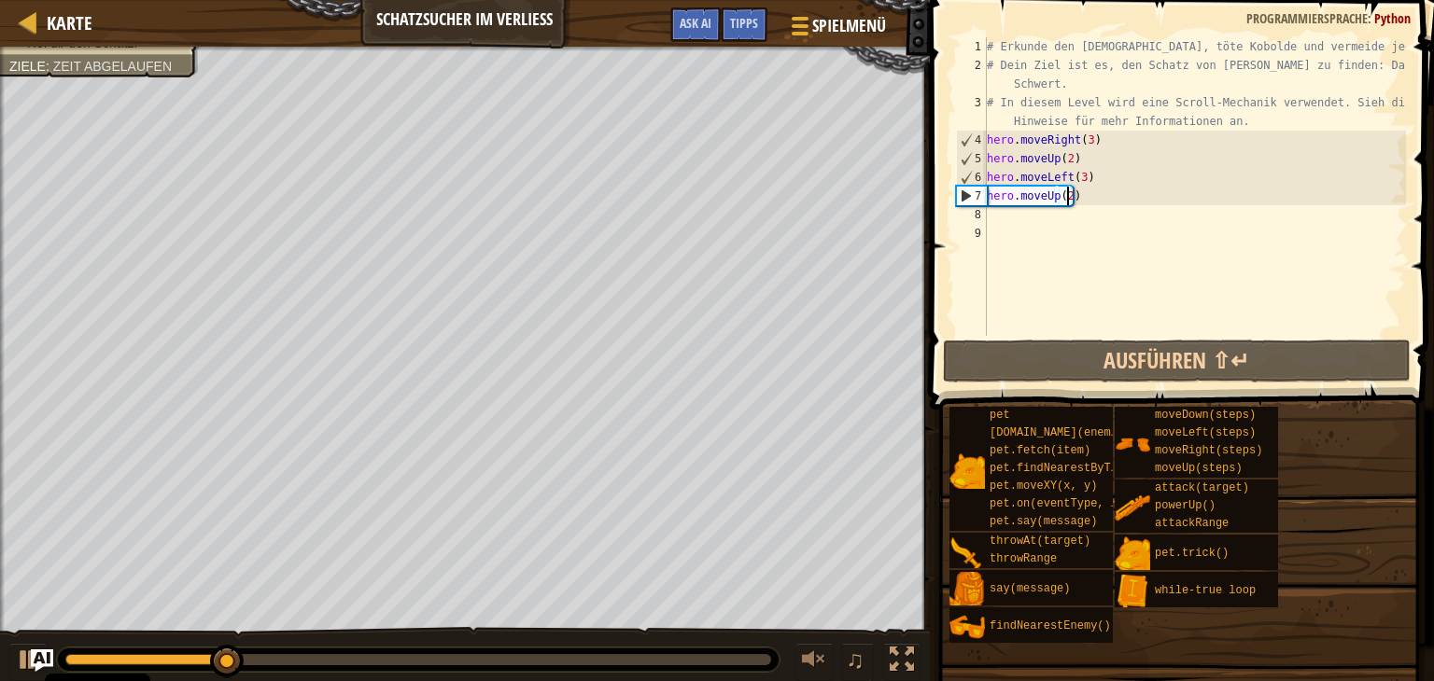
scroll to position [8, 5]
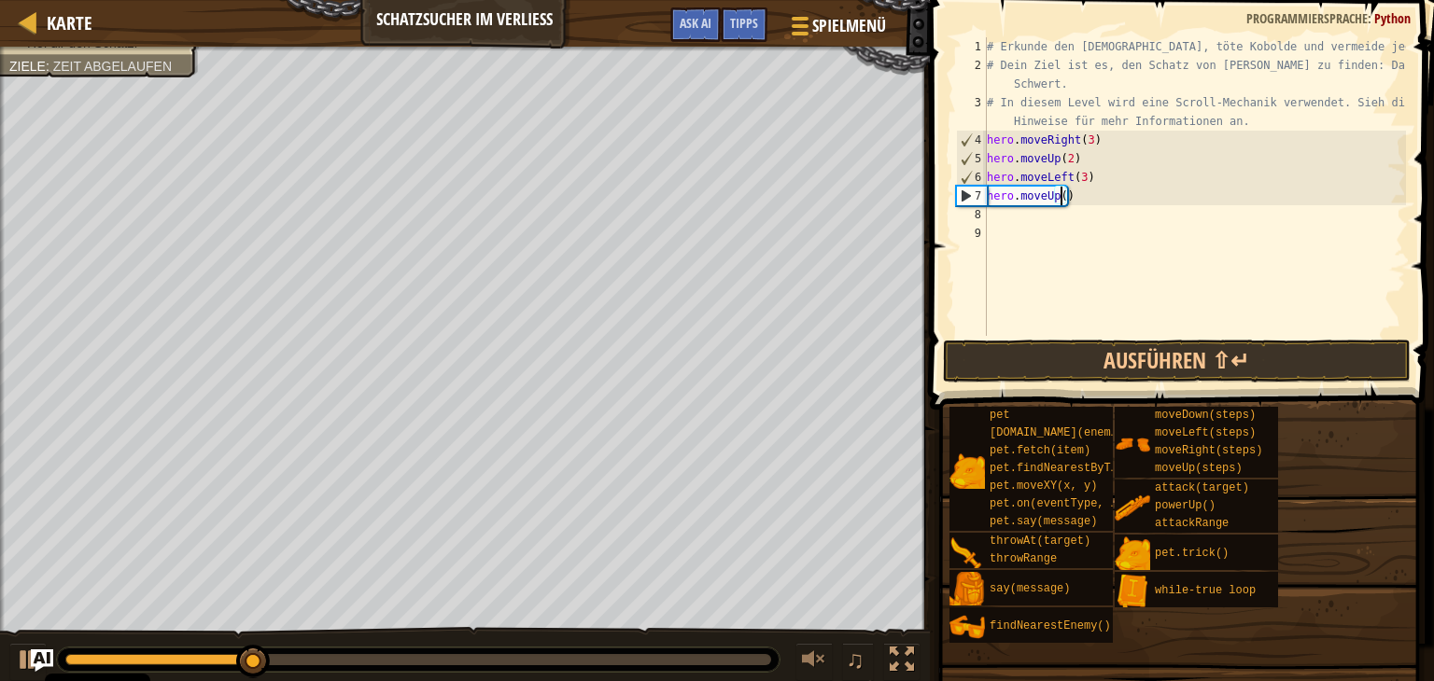
click at [1135, 203] on div "# Erkunde den [DEMOGRAPHIC_DATA], töte Kobolde und vermeide jede Gefahr. # Dein…" at bounding box center [1194, 205] width 423 height 336
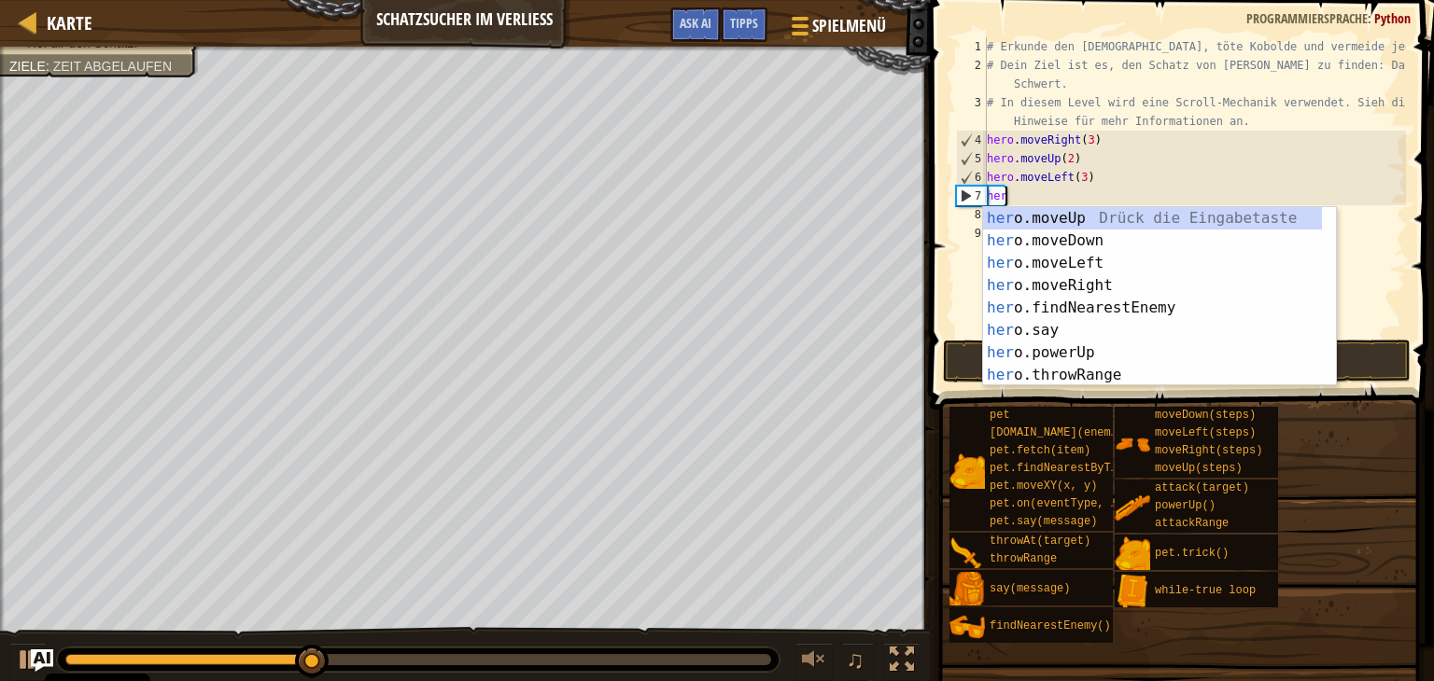
scroll to position [8, 0]
type textarea "h"
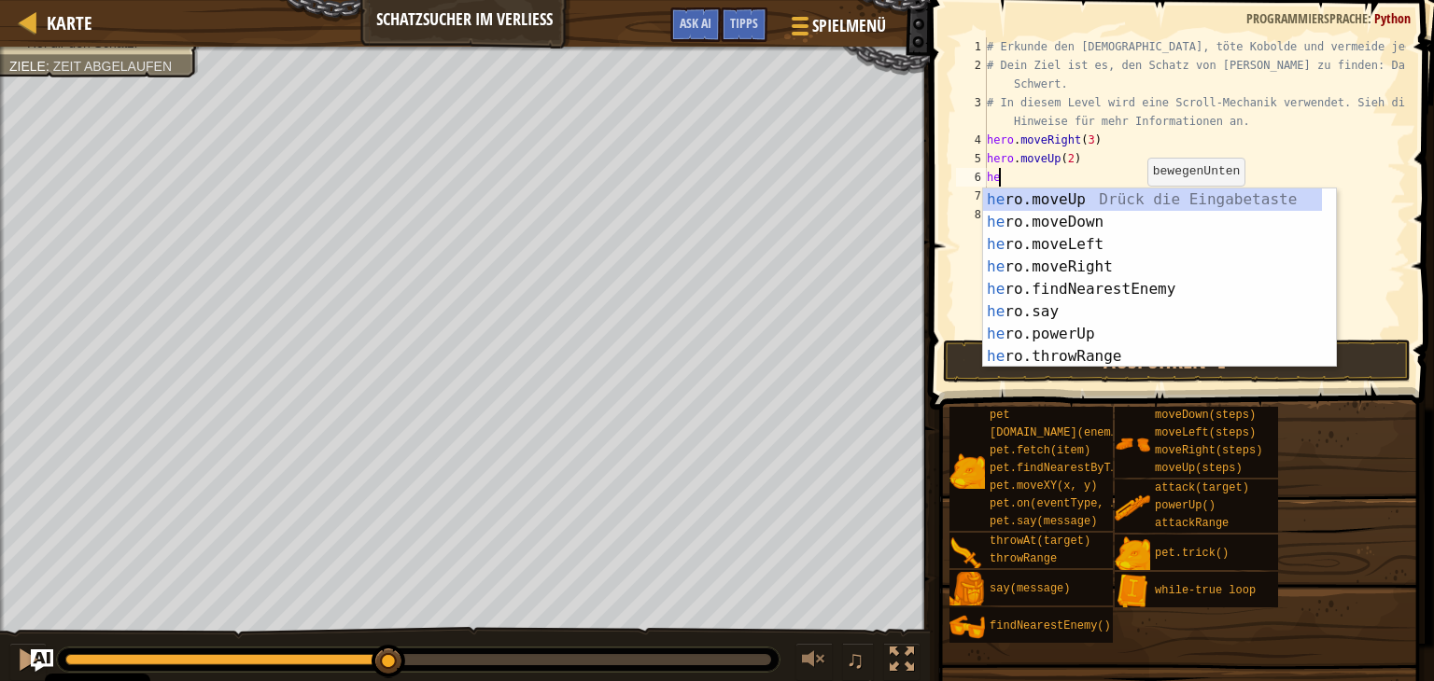
type textarea "h"
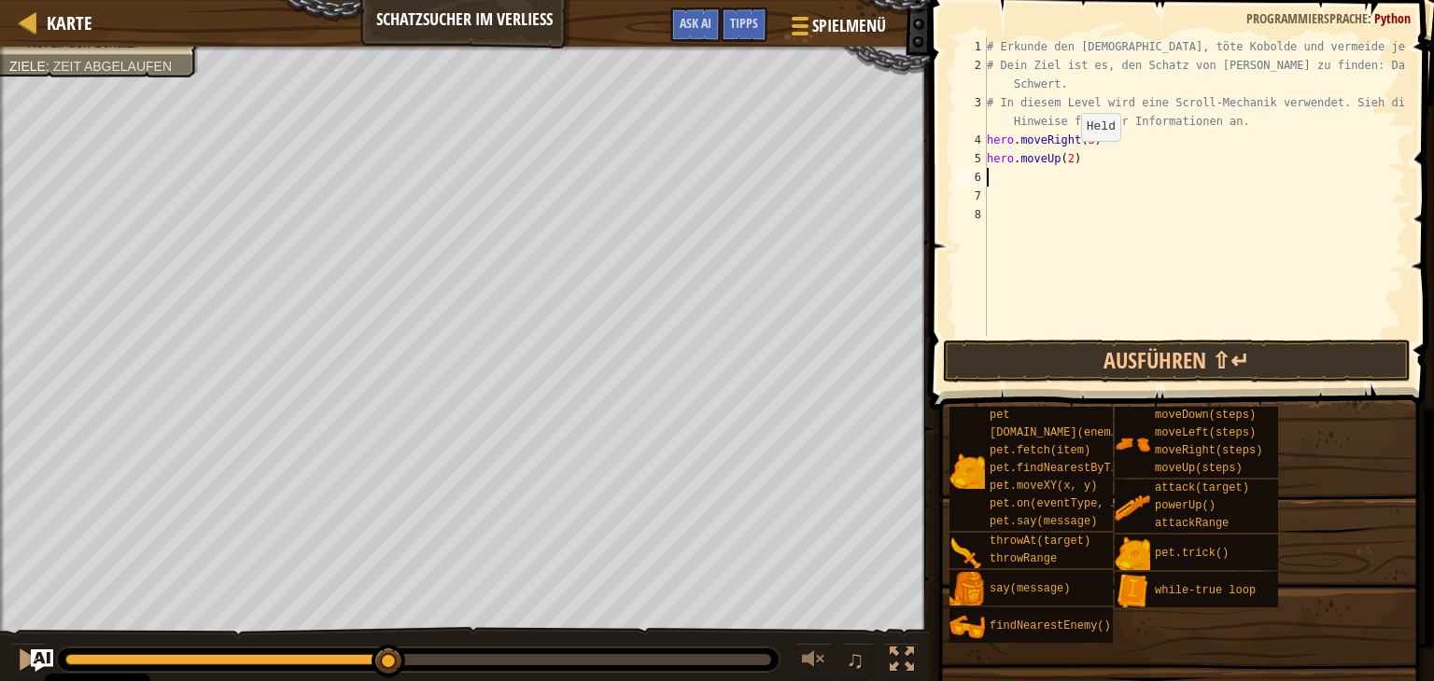
click at [1065, 159] on div "# Erkunde den [DEMOGRAPHIC_DATA], töte Kobolde und vermeide jede Gefahr. # Dein…" at bounding box center [1194, 205] width 423 height 336
type textarea "hero.moveUp(4)"
click at [1042, 175] on div "# Erkunde den [DEMOGRAPHIC_DATA], töte Kobolde und vermeide jede Gefahr. # Dein…" at bounding box center [1194, 205] width 423 height 336
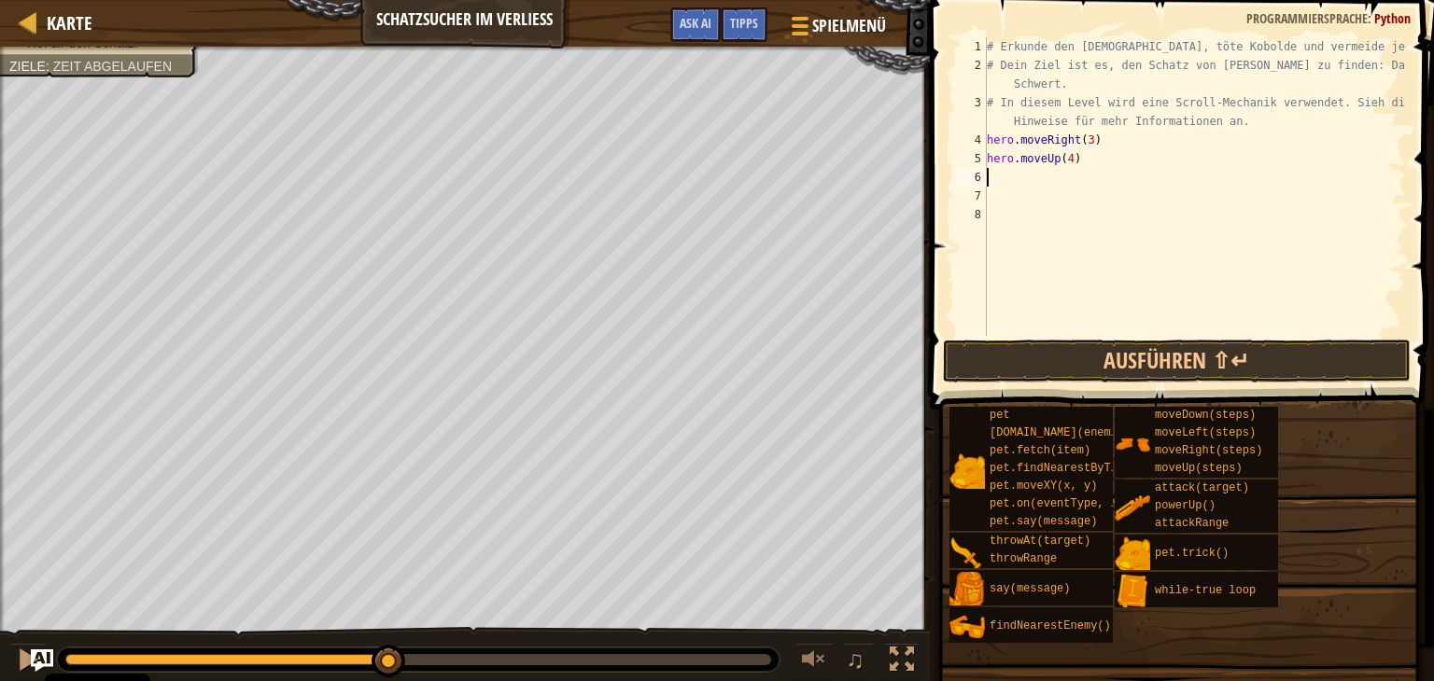
type textarea "h"
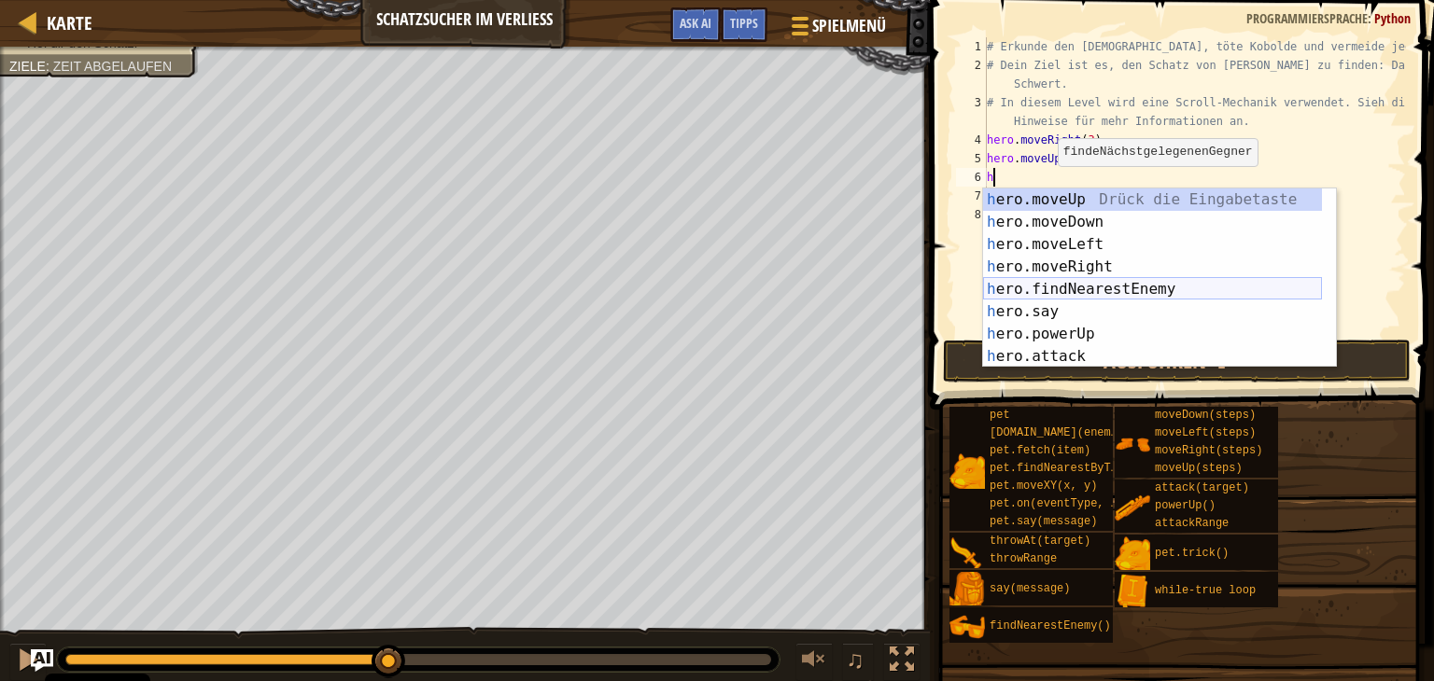
click at [1068, 287] on div "h ero.moveUp Drück die Eingabetaste h ero.moveDown Drück die Eingabetaste h ero…" at bounding box center [1152, 301] width 339 height 224
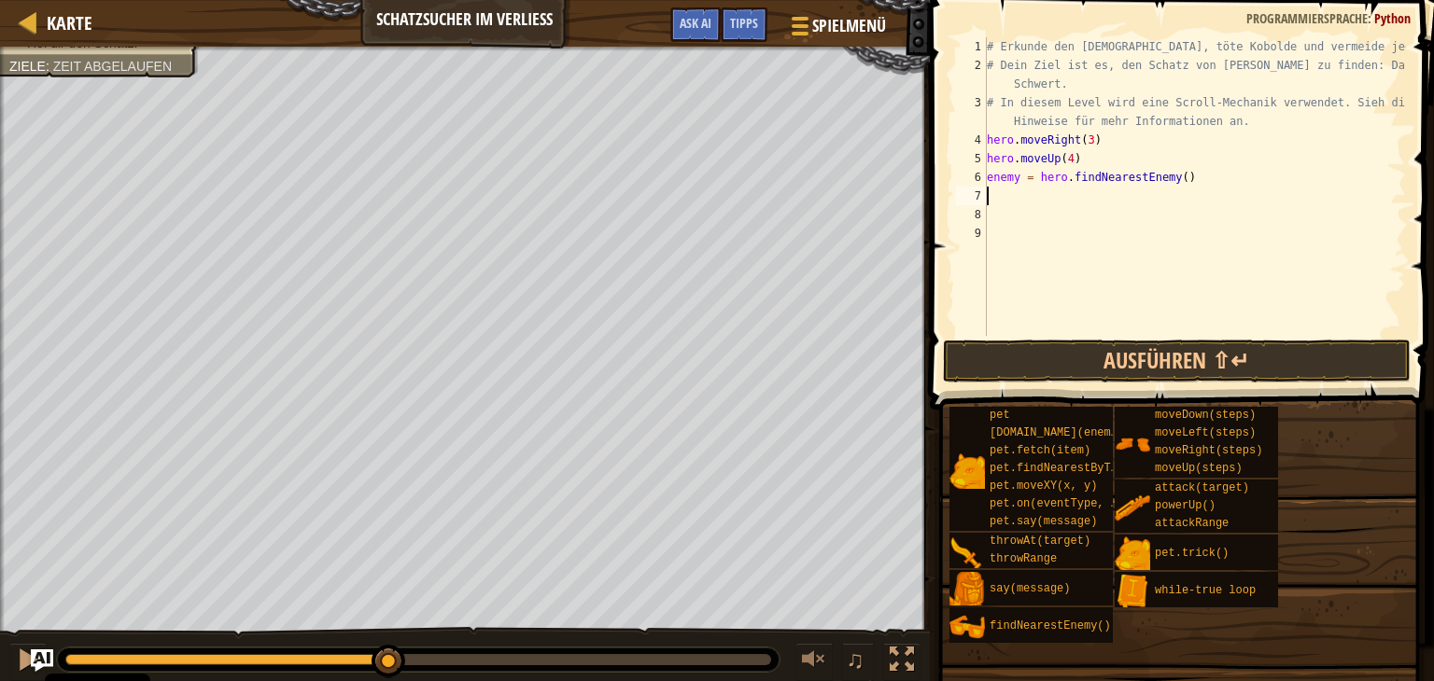
click at [1017, 176] on div "# Erkunde den [DEMOGRAPHIC_DATA], töte Kobolde und vermeide jede Gefahr. # Dein…" at bounding box center [1194, 205] width 423 height 336
type textarea "enemy1 = hero.findNearestEnemy()"
click at [1015, 199] on div "# Erkunde den [DEMOGRAPHIC_DATA], töte Kobolde und vermeide jede Gefahr. # Dein…" at bounding box center [1194, 205] width 423 height 336
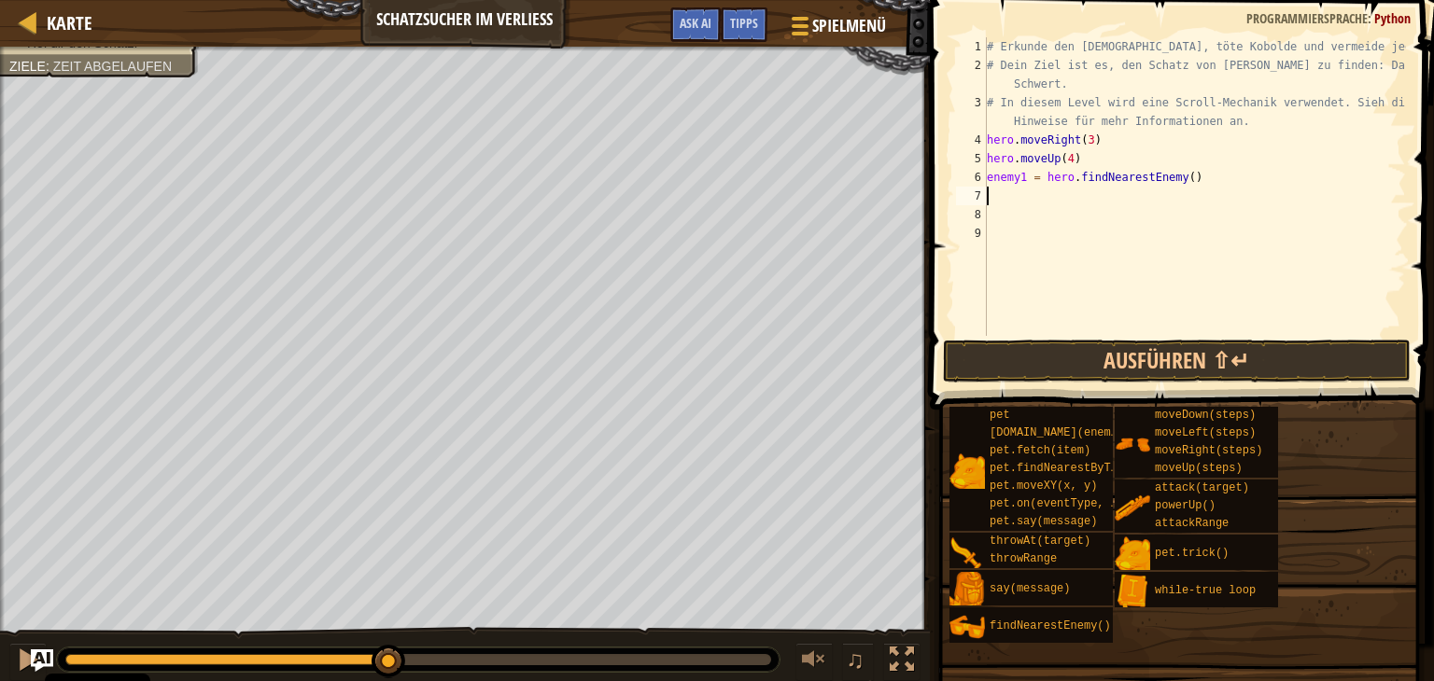
type textarea "h"
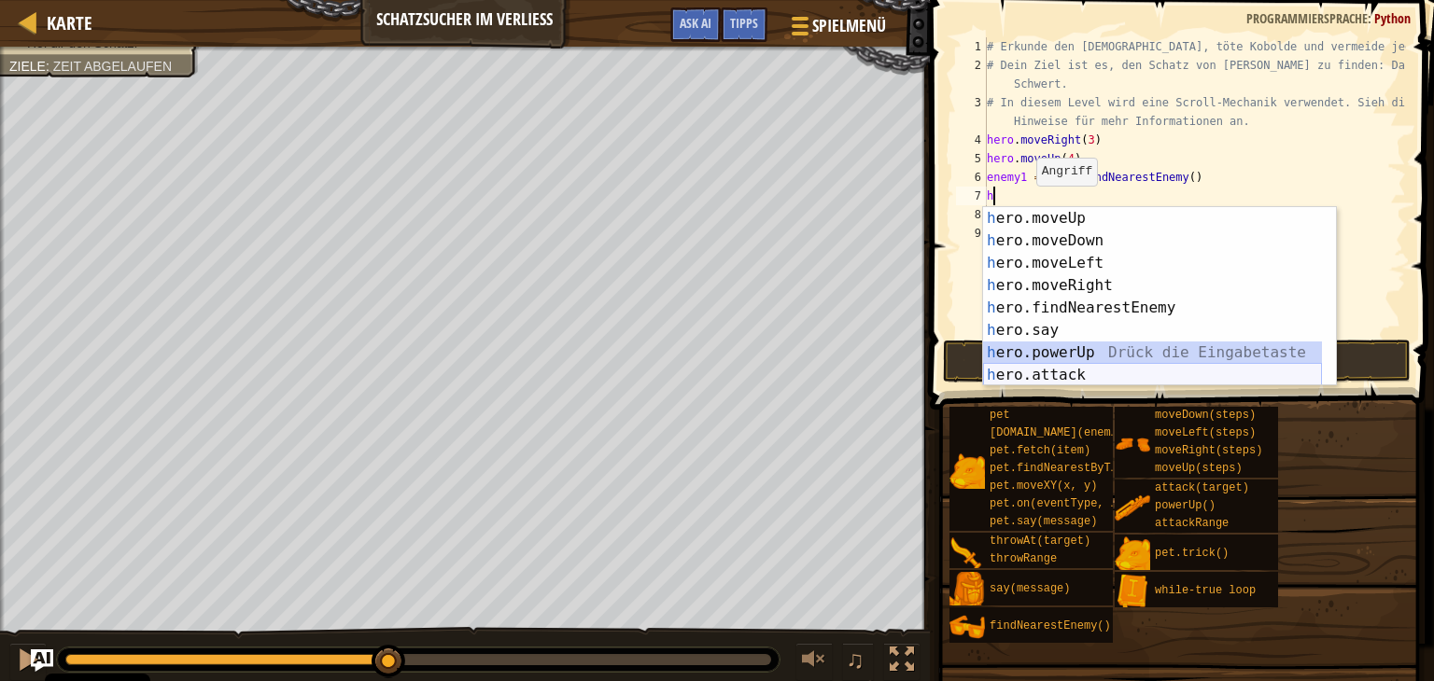
click at [1085, 364] on div "h ero.moveUp Drück die Eingabetaste h ero.moveDown Drück die Eingabetaste h ero…" at bounding box center [1152, 319] width 339 height 224
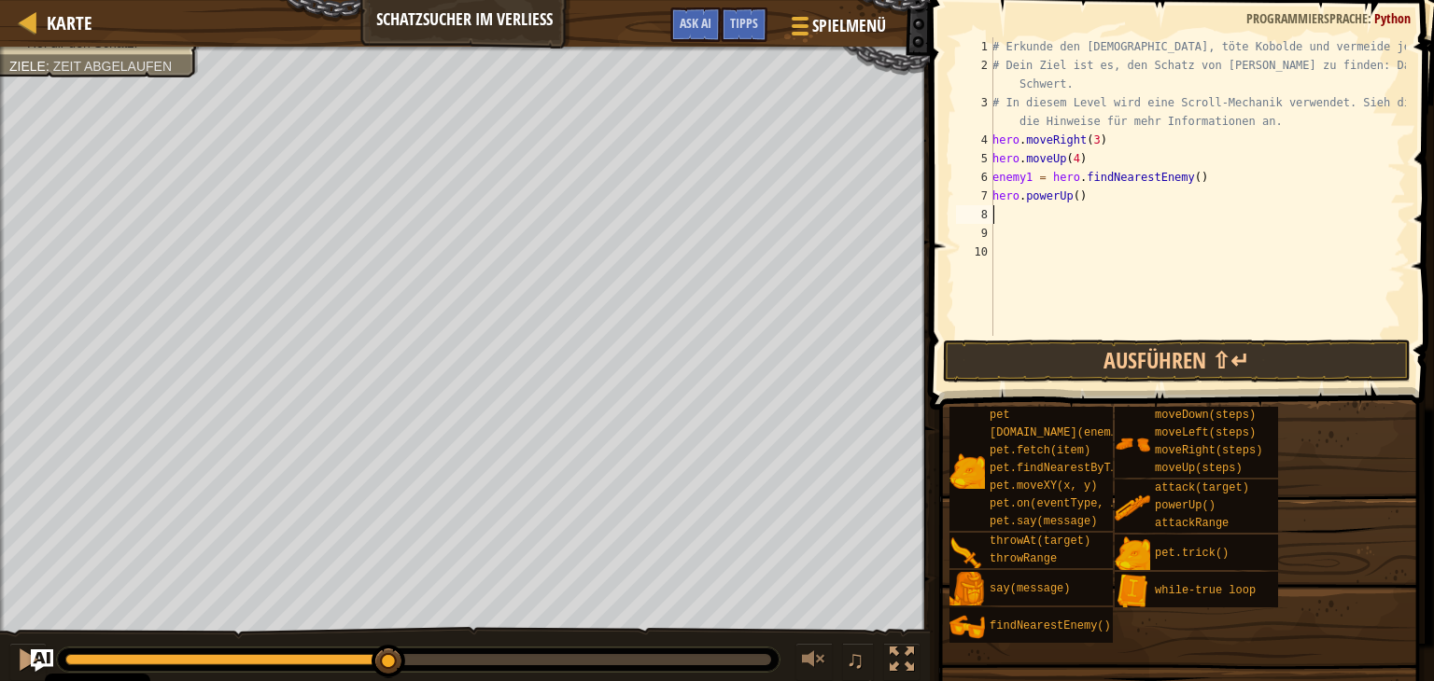
click at [1086, 199] on div "# Erkunde den [DEMOGRAPHIC_DATA], töte Kobolde und vermeide jede Gefahr. # Dein…" at bounding box center [1196, 205] width 417 height 336
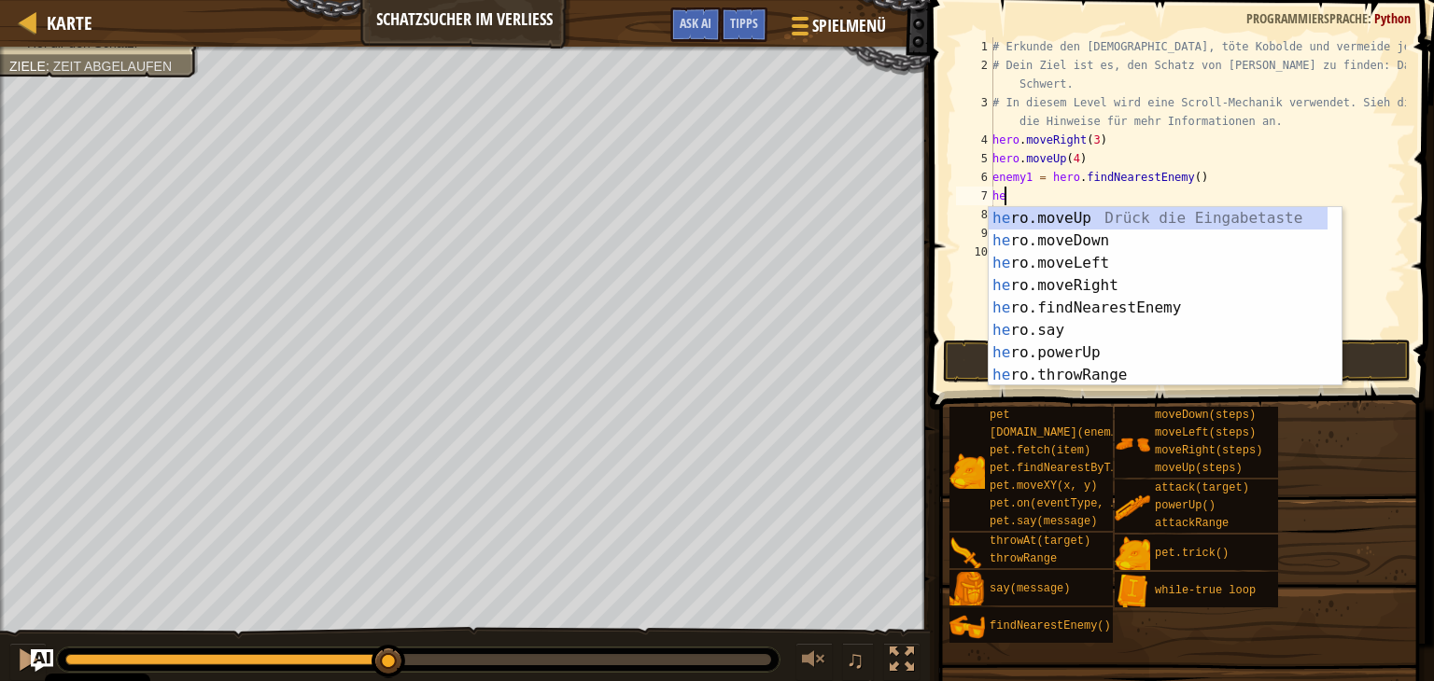
type textarea "h"
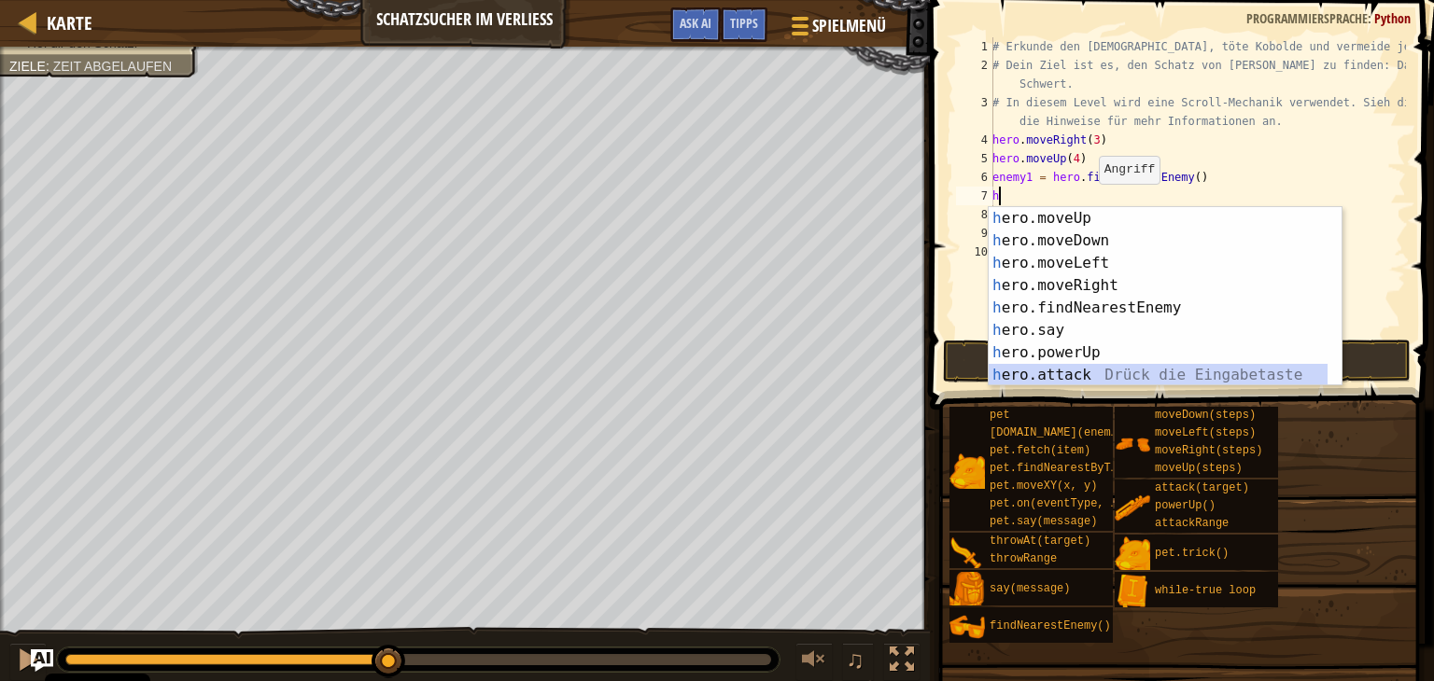
click at [1124, 371] on div "h ero.moveUp Drück die Eingabetaste h ero.moveDown Drück die Eingabetaste h ero…" at bounding box center [1157, 319] width 339 height 224
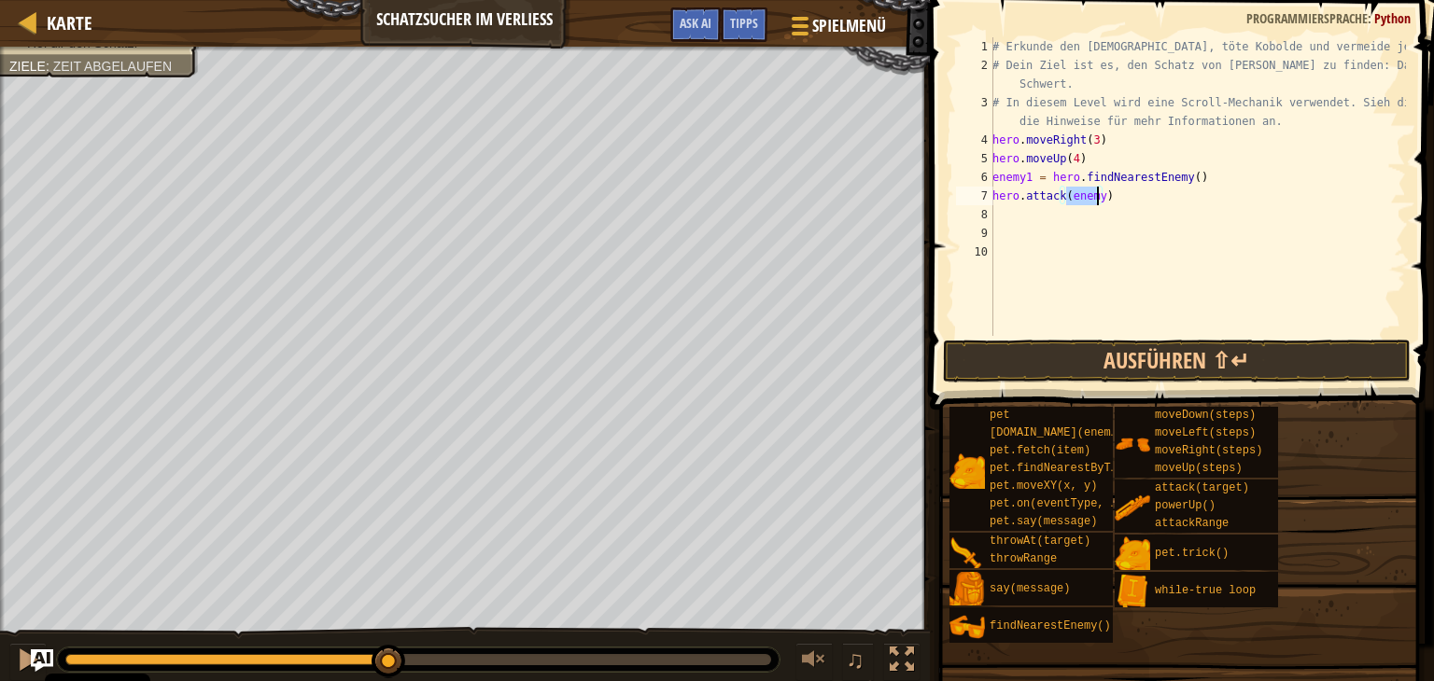
click at [1095, 196] on div "# Erkunde den [DEMOGRAPHIC_DATA], töte Kobolde und vermeide jede Gefahr. # Dein…" at bounding box center [1196, 186] width 417 height 299
type textarea "hero.attack(enemy1)"
click at [1140, 359] on button "Ausführen ⇧↵" at bounding box center [1177, 361] width 468 height 43
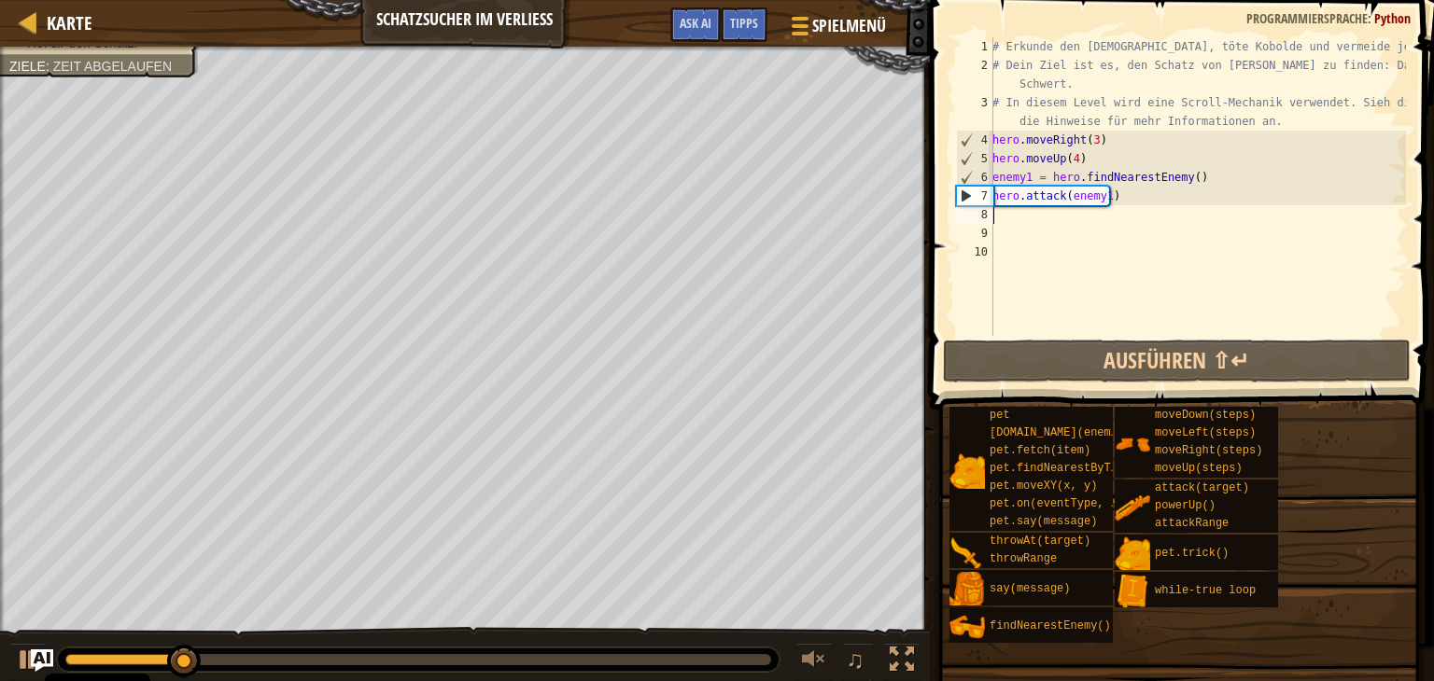
click at [1015, 218] on div "# Erkunde den [DEMOGRAPHIC_DATA], töte Kobolde und vermeide jede Gefahr. # Dein…" at bounding box center [1196, 205] width 417 height 336
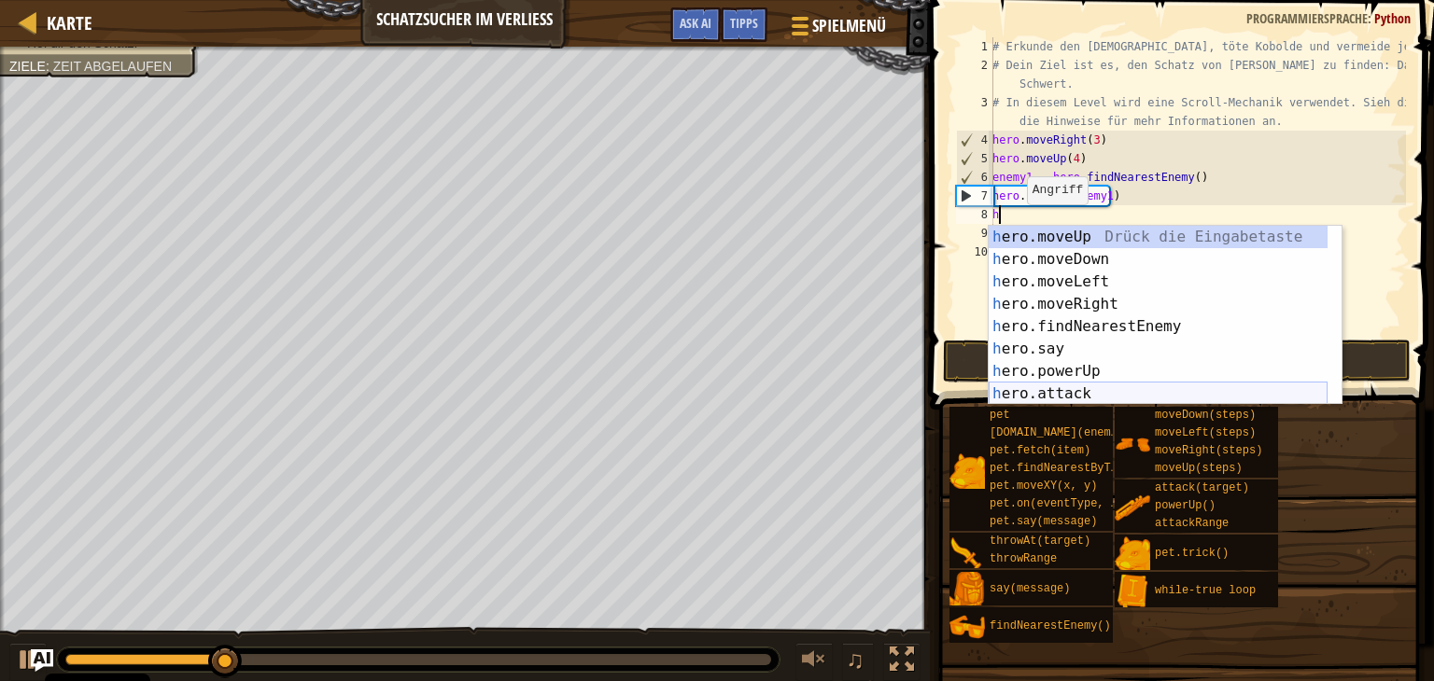
click at [1092, 399] on div "h ero.moveUp Drück die Eingabetaste h ero.moveDown Drück die Eingabetaste h ero…" at bounding box center [1157, 338] width 339 height 224
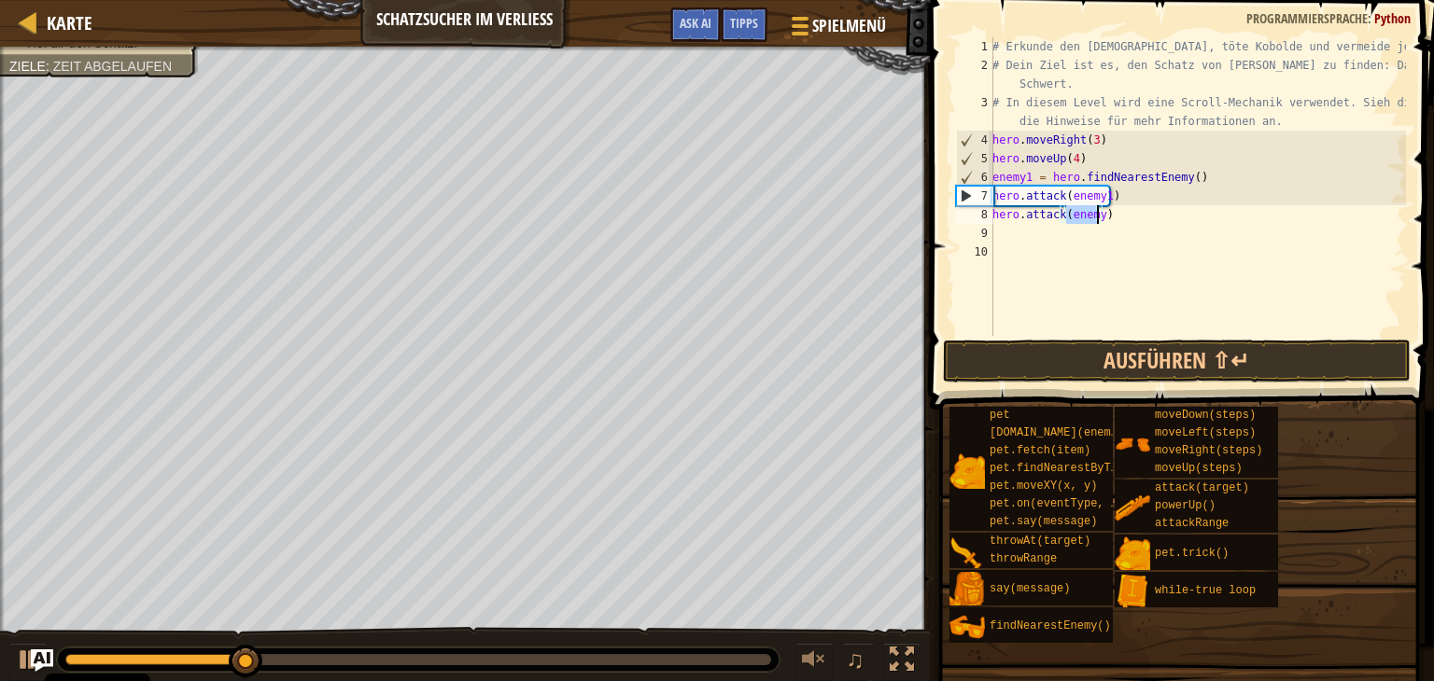
click at [1095, 220] on div "# Erkunde den [DEMOGRAPHIC_DATA], töte Kobolde und vermeide jede Gefahr. # Dein…" at bounding box center [1196, 186] width 417 height 299
click at [1138, 352] on button "Ausführen ⇧↵" at bounding box center [1177, 361] width 468 height 43
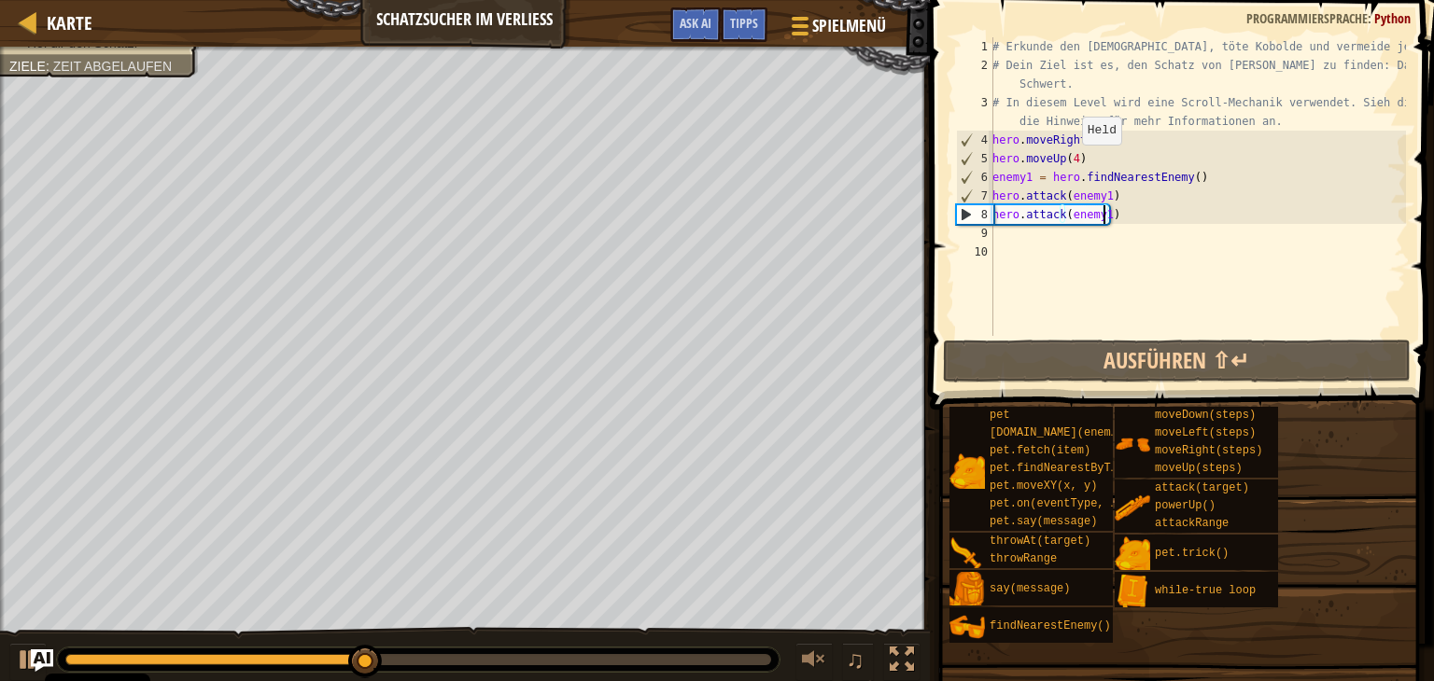
click at [1071, 162] on div "# Erkunde den [DEMOGRAPHIC_DATA], töte Kobolde und vermeide jede Gefahr. # Dein…" at bounding box center [1196, 205] width 417 height 336
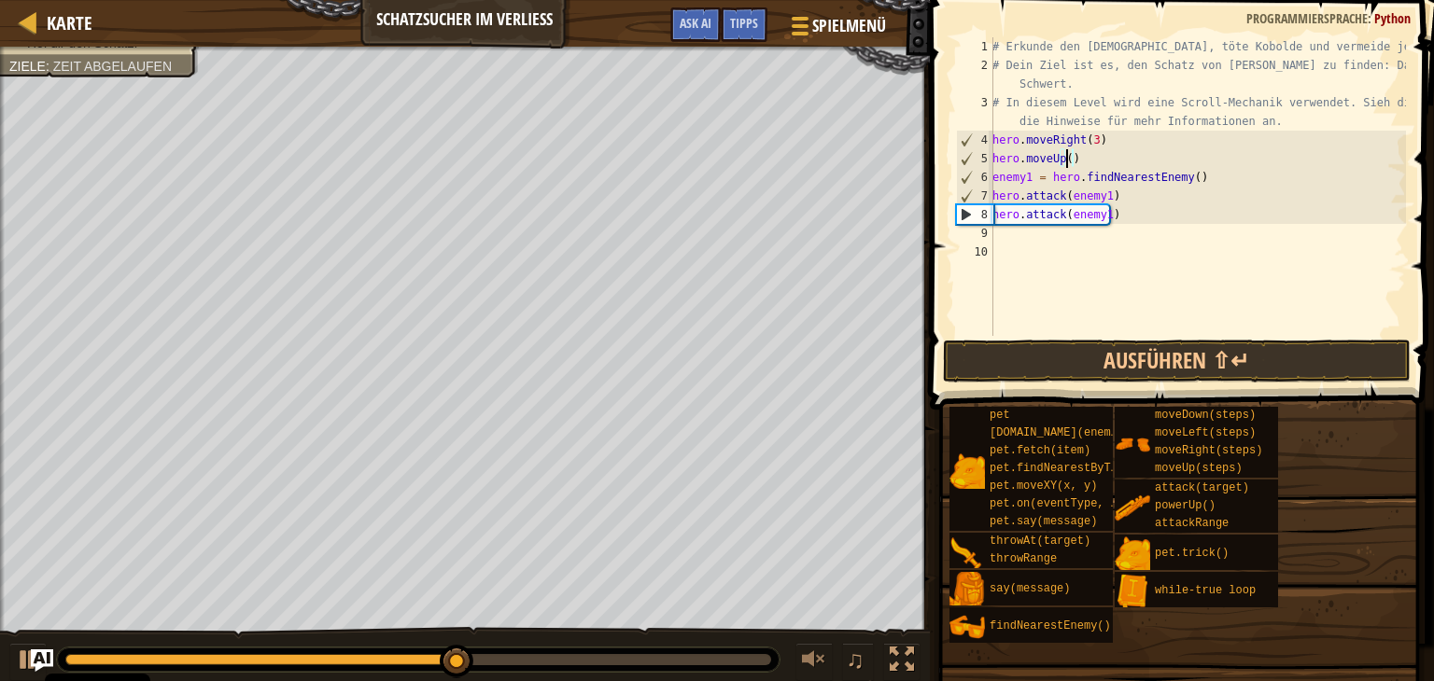
scroll to position [8, 5]
type textarea "hero.moveUp(4)"
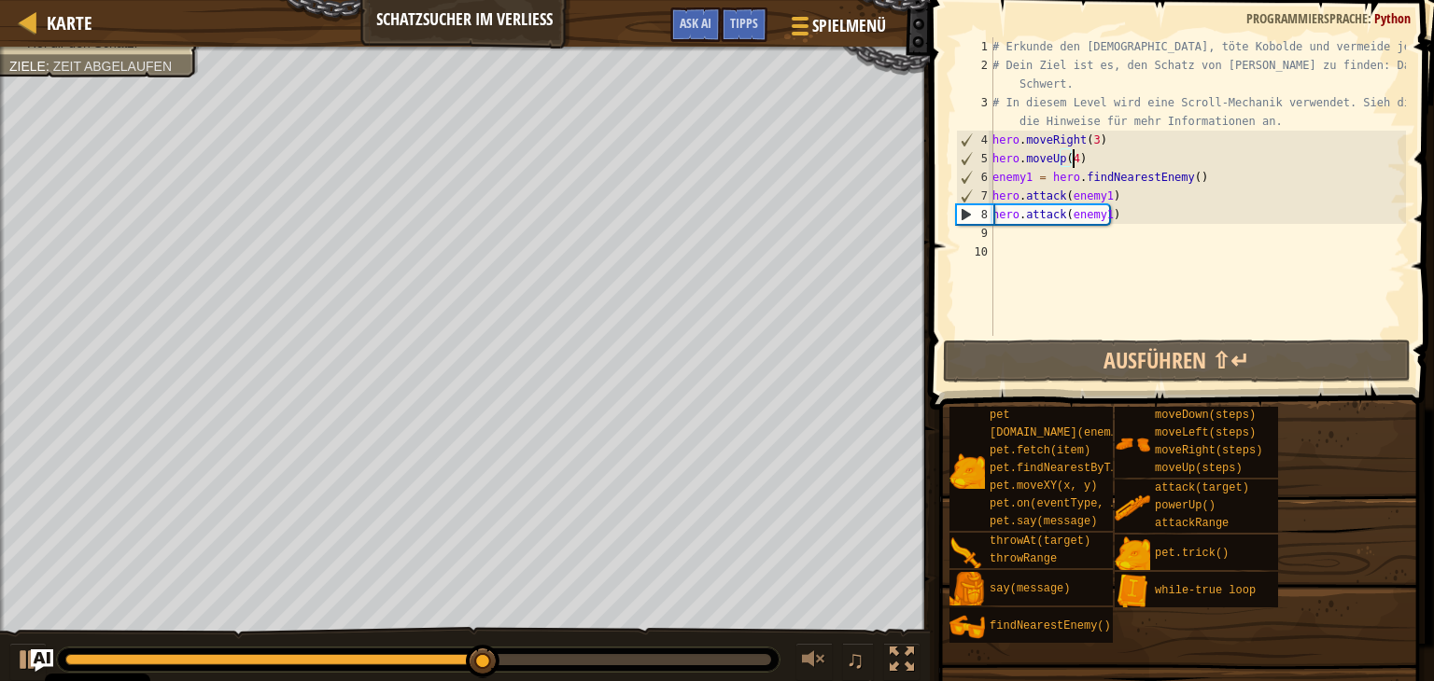
scroll to position [8, 6]
click at [1027, 239] on div "# Erkunde den [DEMOGRAPHIC_DATA], töte Kobolde und vermeide jede Gefahr. # Dein…" at bounding box center [1196, 205] width 417 height 336
type textarea "h"
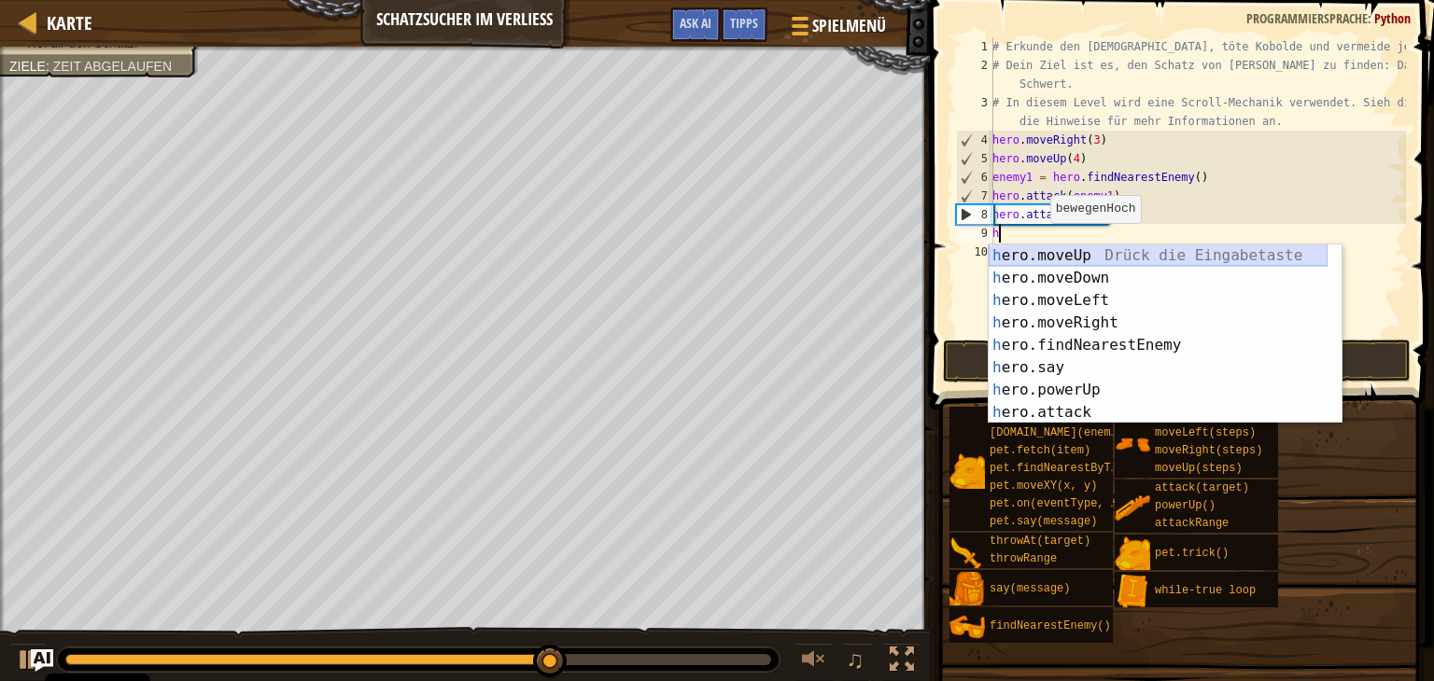
click at [1101, 254] on div "h ero.moveUp Drück die Eingabetaste h ero.moveDown Drück die Eingabetaste h ero…" at bounding box center [1157, 357] width 339 height 224
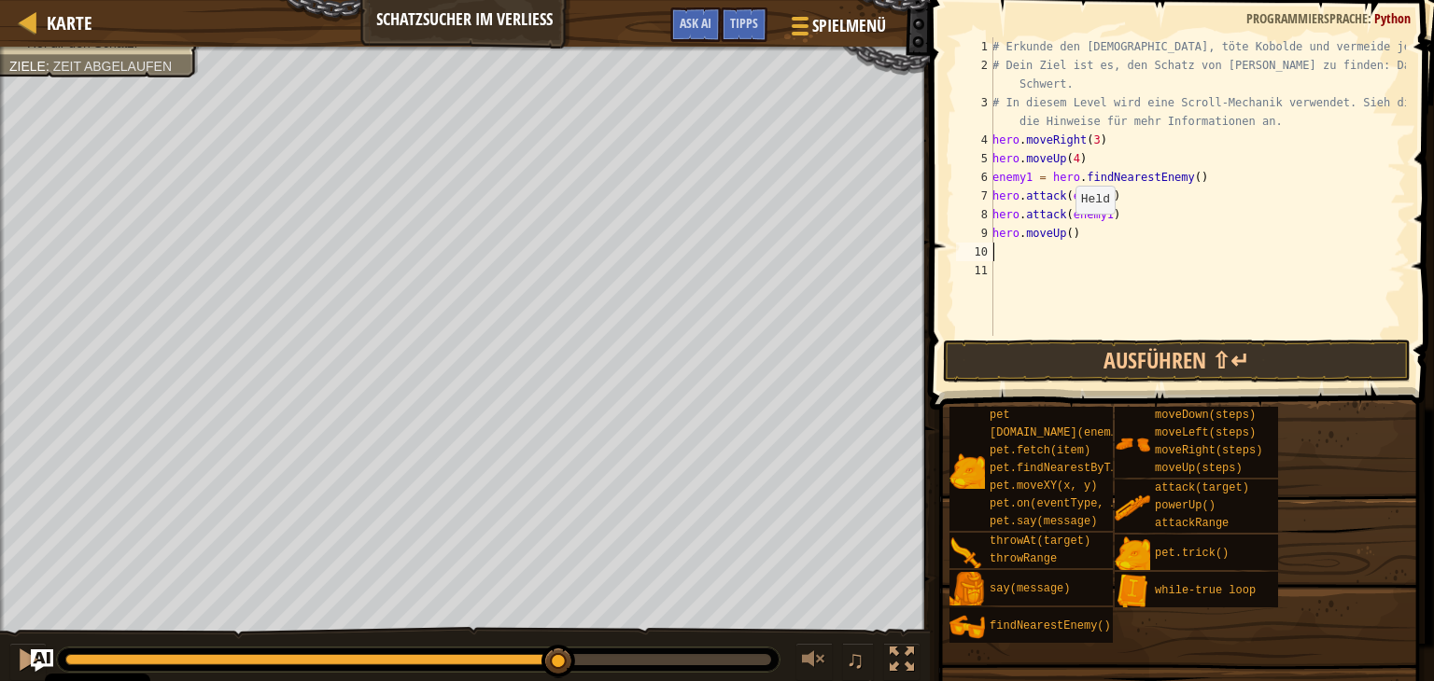
click at [1064, 232] on div "# Erkunde den [DEMOGRAPHIC_DATA], töte Kobolde und vermeide jede Gefahr. # Dein…" at bounding box center [1196, 205] width 417 height 336
type textarea "hero.moveUp(2)"
click at [1064, 257] on div "# Erkunde den [DEMOGRAPHIC_DATA], töte Kobolde und vermeide jede Gefahr. # Dein…" at bounding box center [1196, 205] width 417 height 336
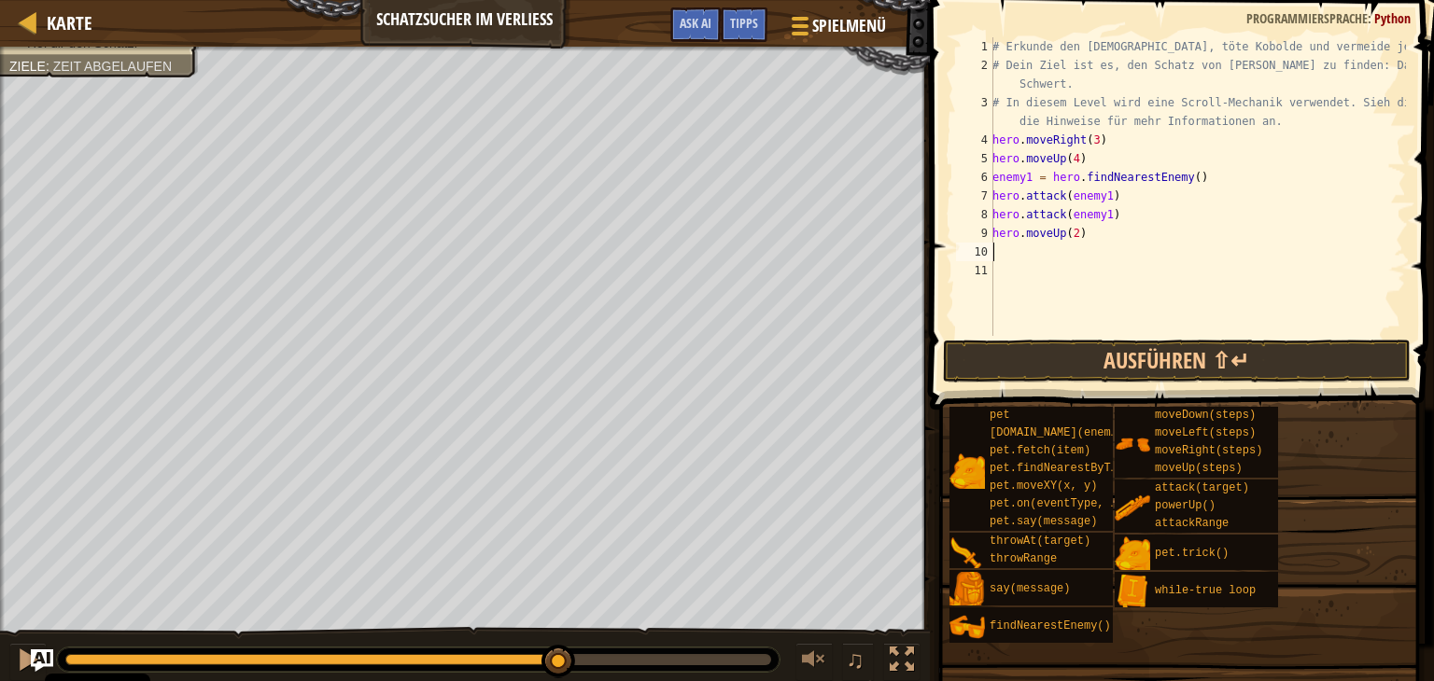
type textarea "h"
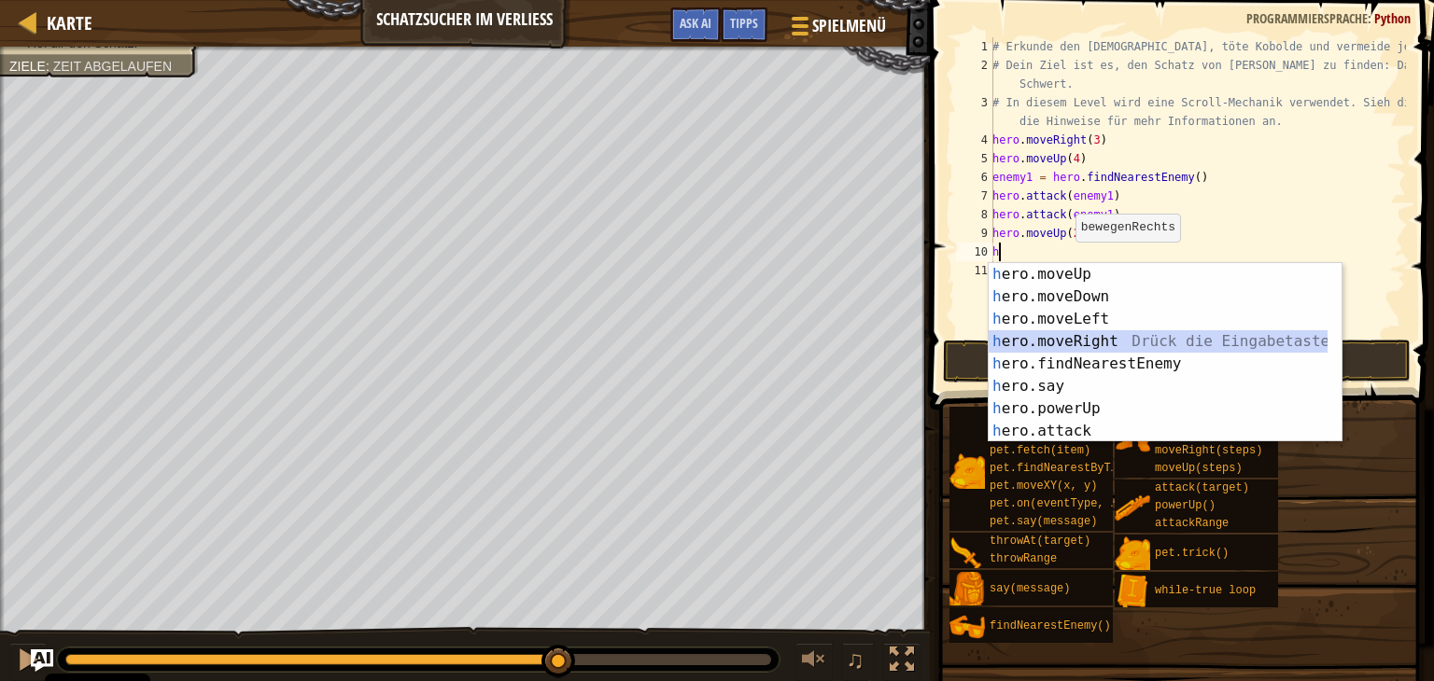
click at [1094, 333] on div "h ero.moveUp Drück die Eingabetaste h ero.moveDown Drück die Eingabetaste h ero…" at bounding box center [1157, 375] width 339 height 224
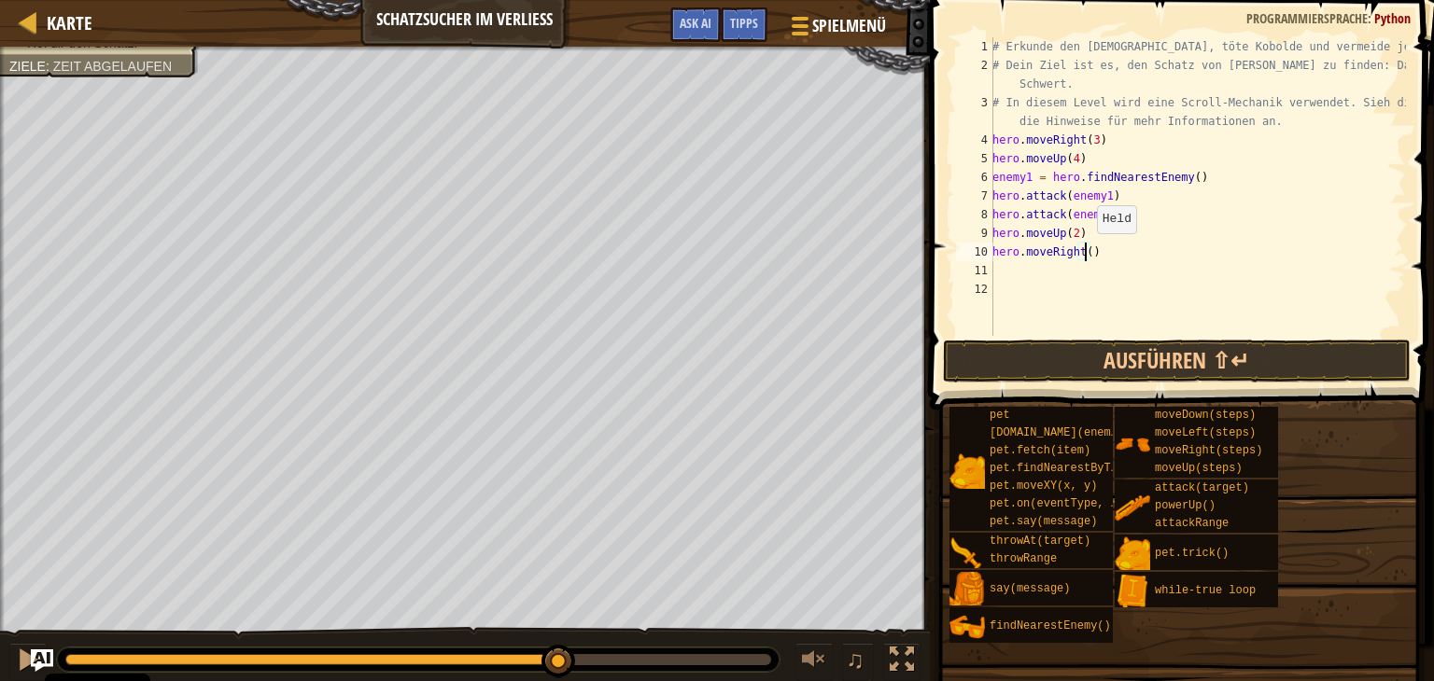
drag, startPoint x: 1086, startPoint y: 251, endPoint x: 1124, endPoint y: 272, distance: 42.6
click at [1086, 252] on div "# Erkunde den [DEMOGRAPHIC_DATA], töte Kobolde und vermeide jede Gefahr. # Dein…" at bounding box center [1196, 205] width 417 height 336
click at [1173, 348] on button "Ausführen ⇧↵" at bounding box center [1177, 361] width 468 height 43
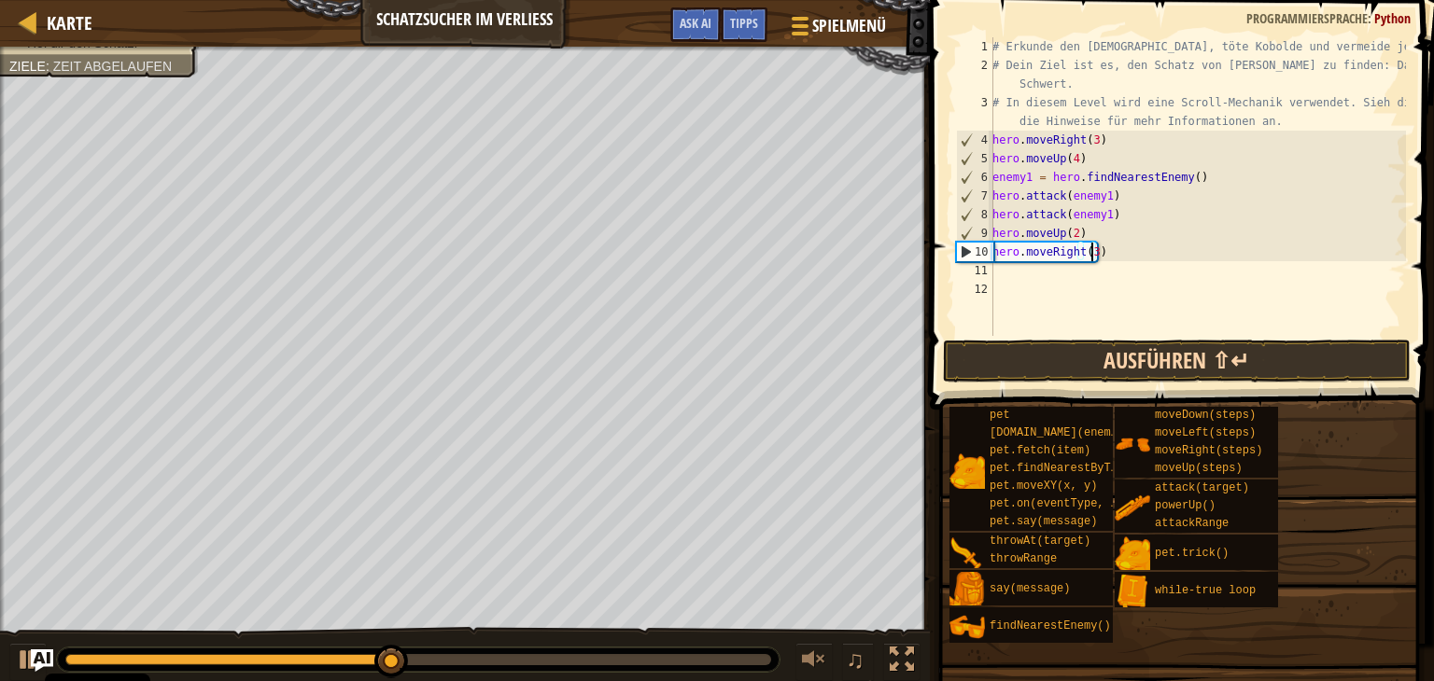
type textarea "hero.moveRight(3)"
click at [1123, 363] on button "Ausführen ⇧↵" at bounding box center [1177, 361] width 468 height 43
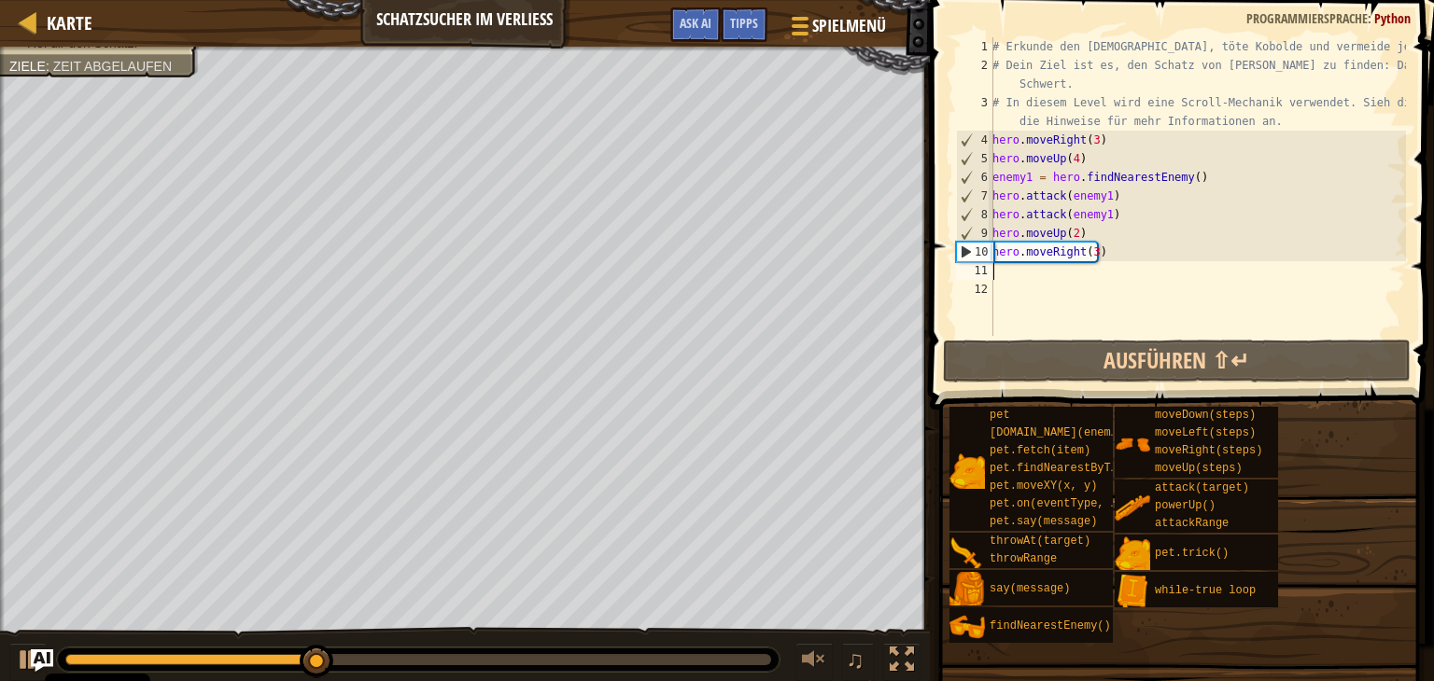
click at [995, 266] on div "# Erkunde den [DEMOGRAPHIC_DATA], töte Kobolde und vermeide jede Gefahr. # Dein…" at bounding box center [1196, 205] width 417 height 336
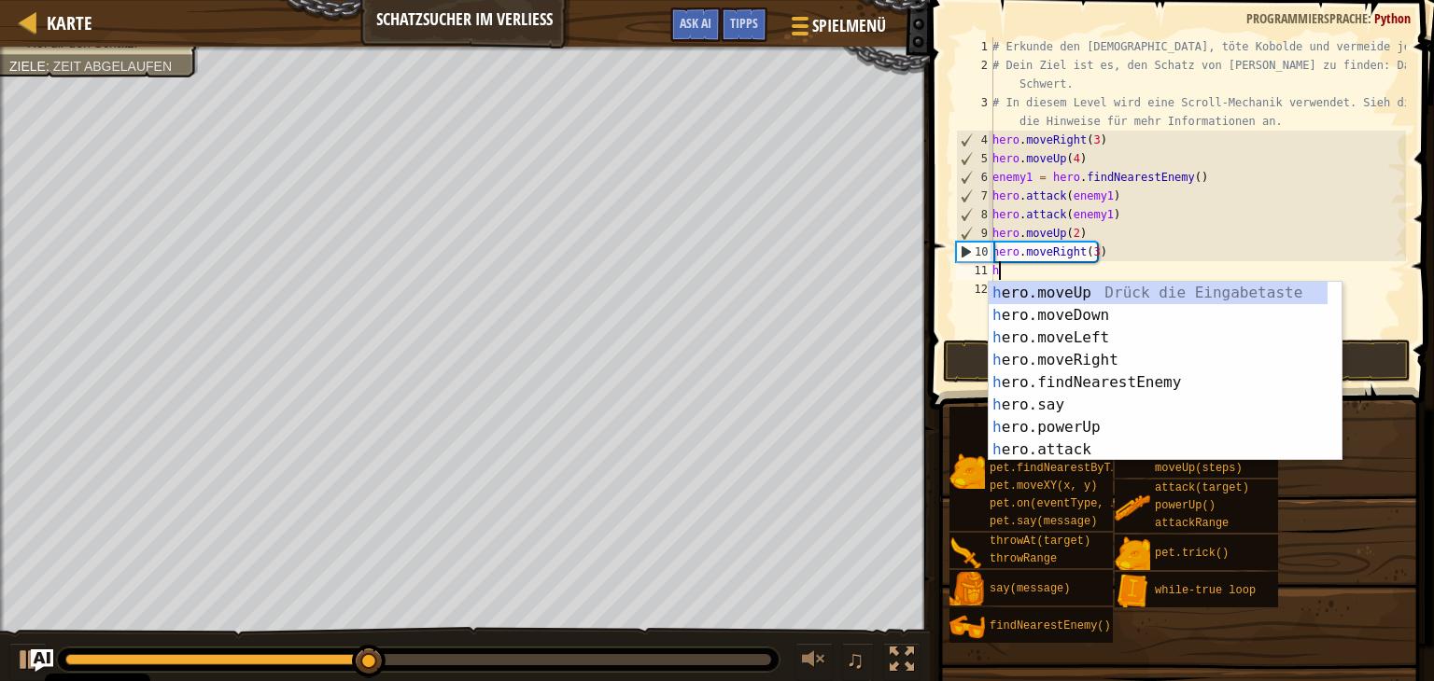
type textarea "h"
click at [1141, 359] on div "h ero.moveUp Drück die Eingabetaste h ero.moveDown Drück die Eingabetaste h ero…" at bounding box center [1157, 394] width 339 height 224
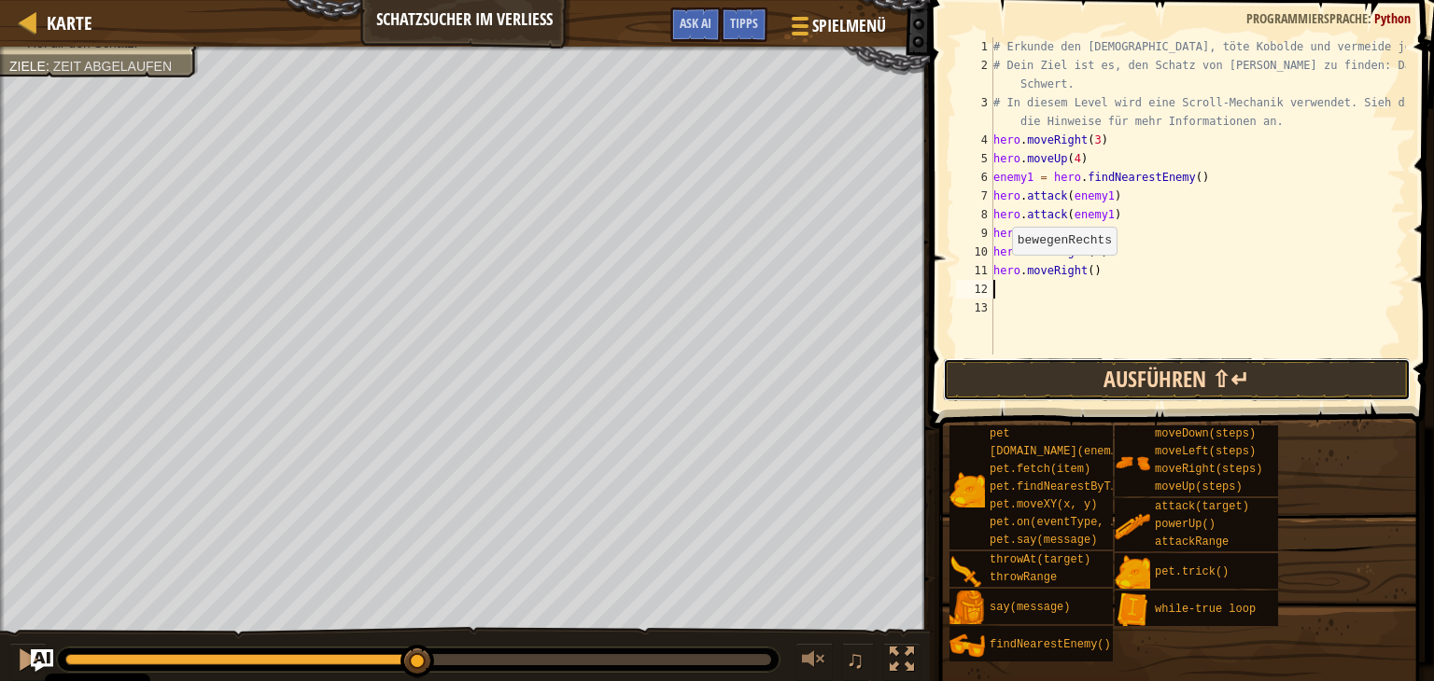
click at [1130, 370] on button "Ausführen ⇧↵" at bounding box center [1177, 379] width 468 height 43
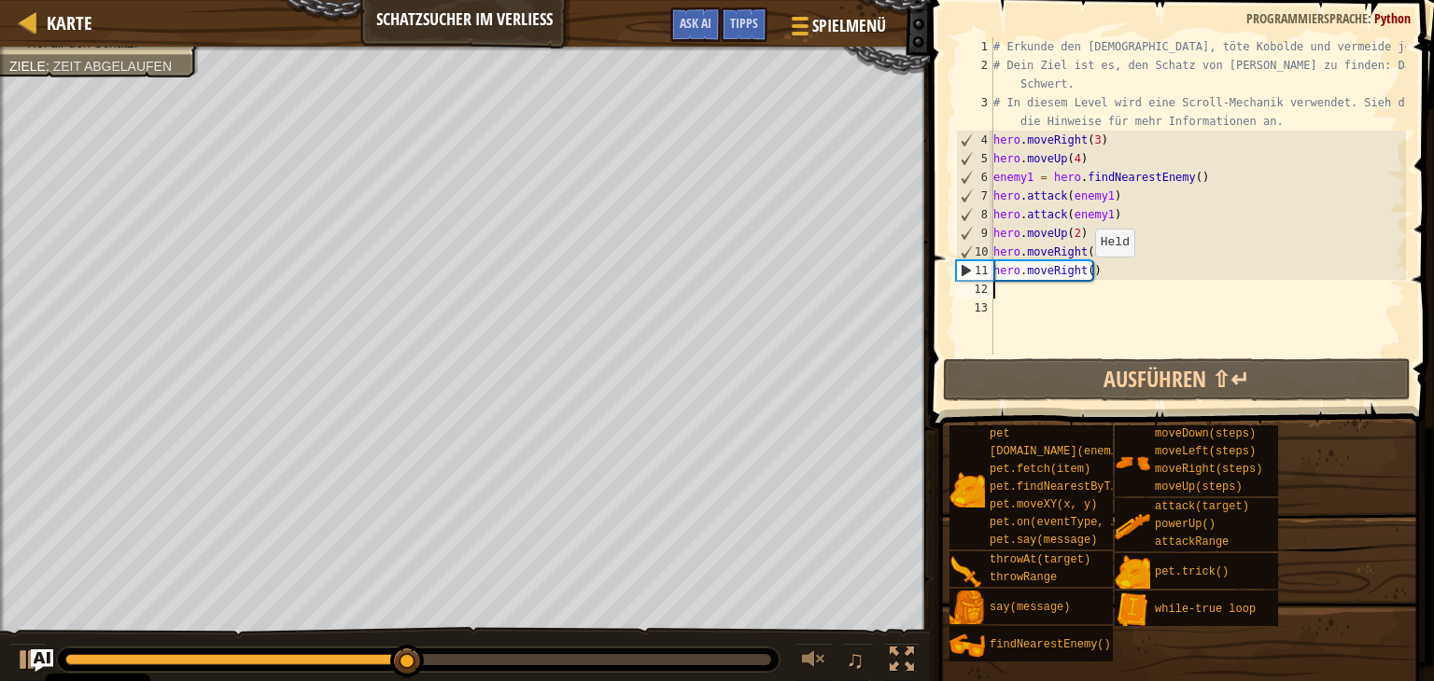
click at [1085, 273] on div "# Erkunde den [DEMOGRAPHIC_DATA], töte Kobolde und vermeide jede Gefahr. # Dein…" at bounding box center [1197, 214] width 416 height 355
type textarea "hero.moveRight(3)"
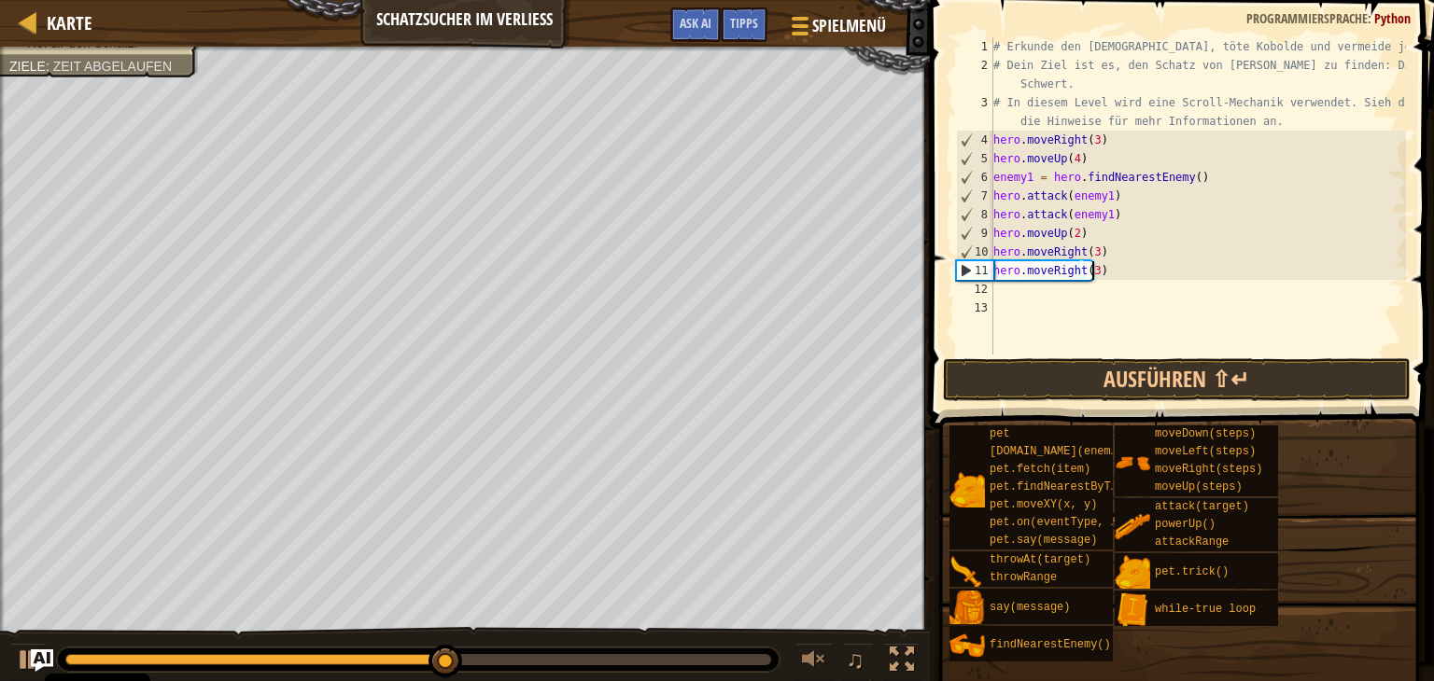
click at [1085, 286] on div "# Erkunde den [DEMOGRAPHIC_DATA], töte Kobolde und vermeide jede Gefahr. # Dein…" at bounding box center [1197, 214] width 416 height 355
type textarea "h"
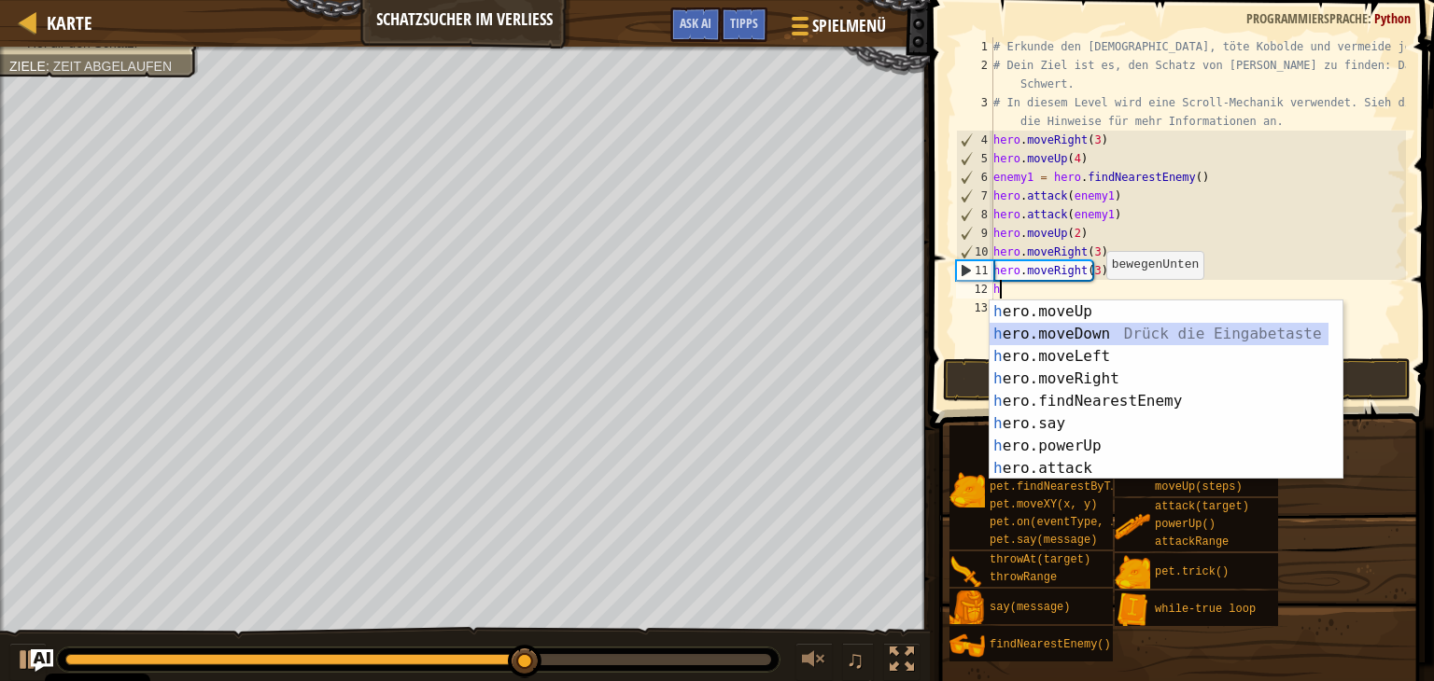
click at [1110, 329] on div "h ero.moveUp Drück die Eingabetaste h ero.moveDown Drück die Eingabetaste h ero…" at bounding box center [1158, 413] width 339 height 224
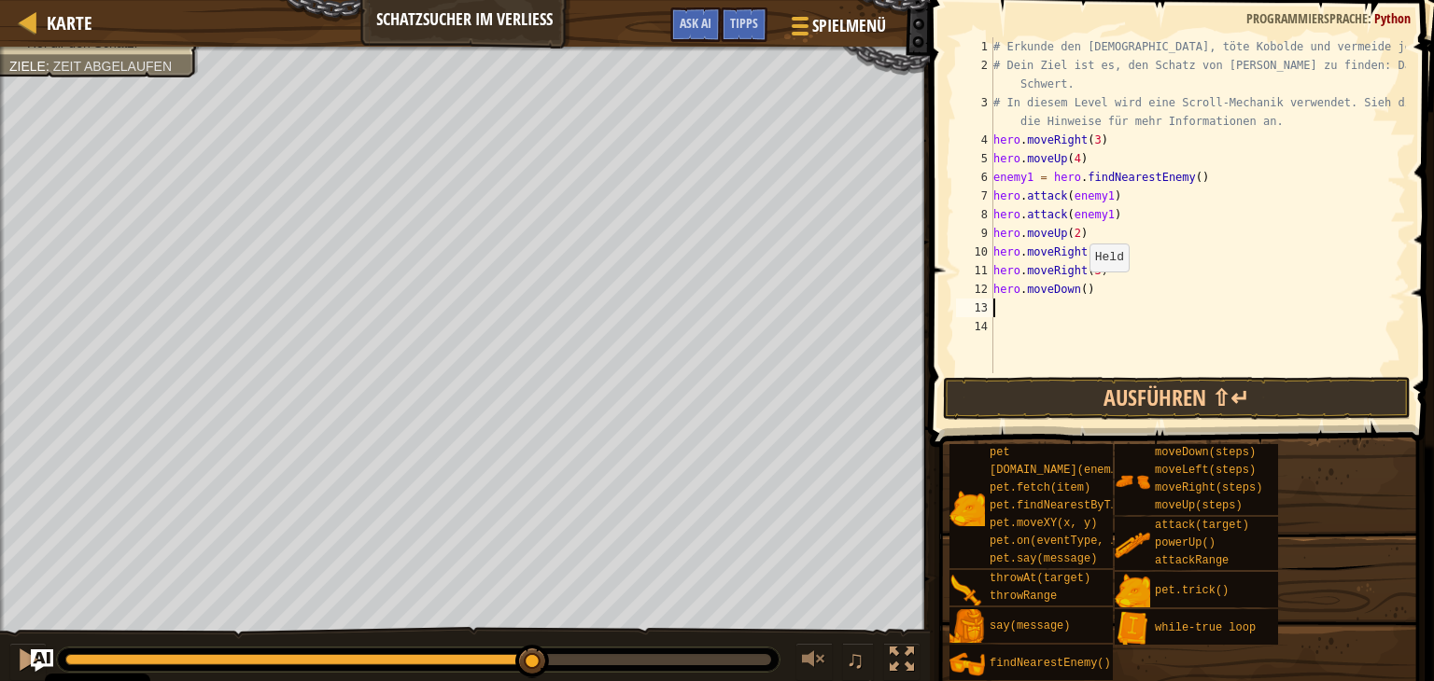
click at [1079, 290] on div "# Erkunde den [DEMOGRAPHIC_DATA], töte Kobolde und vermeide jede Gefahr. # Dein…" at bounding box center [1197, 223] width 416 height 373
type textarea "hero.moveDown(3)"
click at [1086, 381] on button "Ausführen ⇧↵" at bounding box center [1177, 398] width 468 height 43
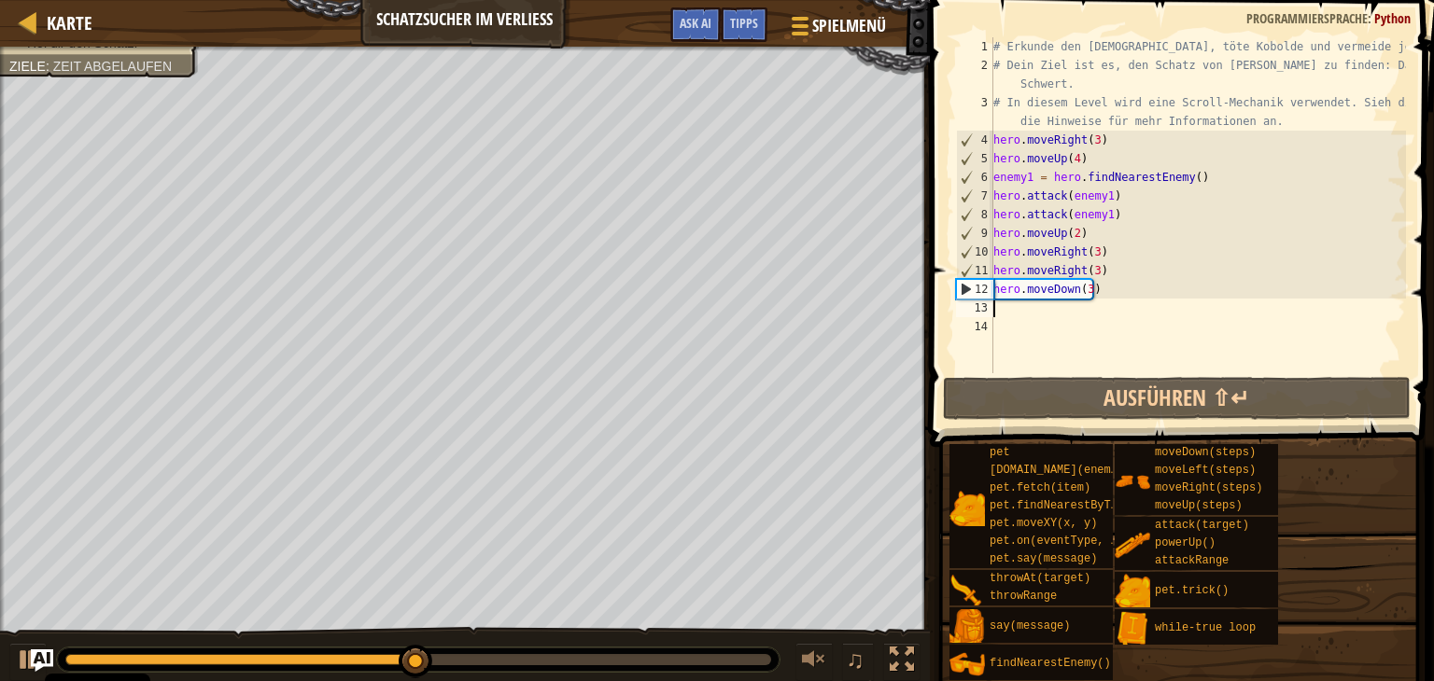
click at [1006, 314] on div "# Erkunde den [DEMOGRAPHIC_DATA], töte Kobolde und vermeide jede Gefahr. # Dein…" at bounding box center [1197, 223] width 416 height 373
type textarea "h"
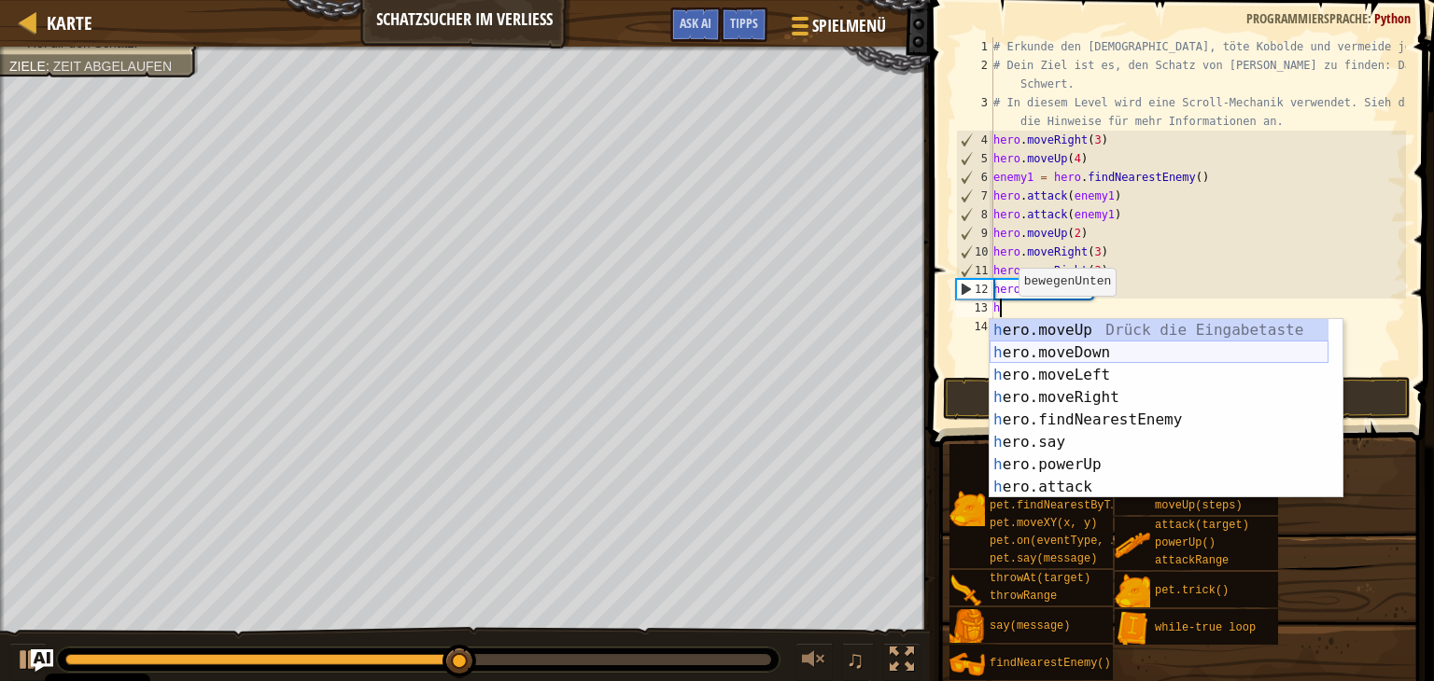
click at [1088, 351] on div "h ero.moveUp Drück die Eingabetaste h ero.moveDown Drück die Eingabetaste h ero…" at bounding box center [1158, 431] width 339 height 224
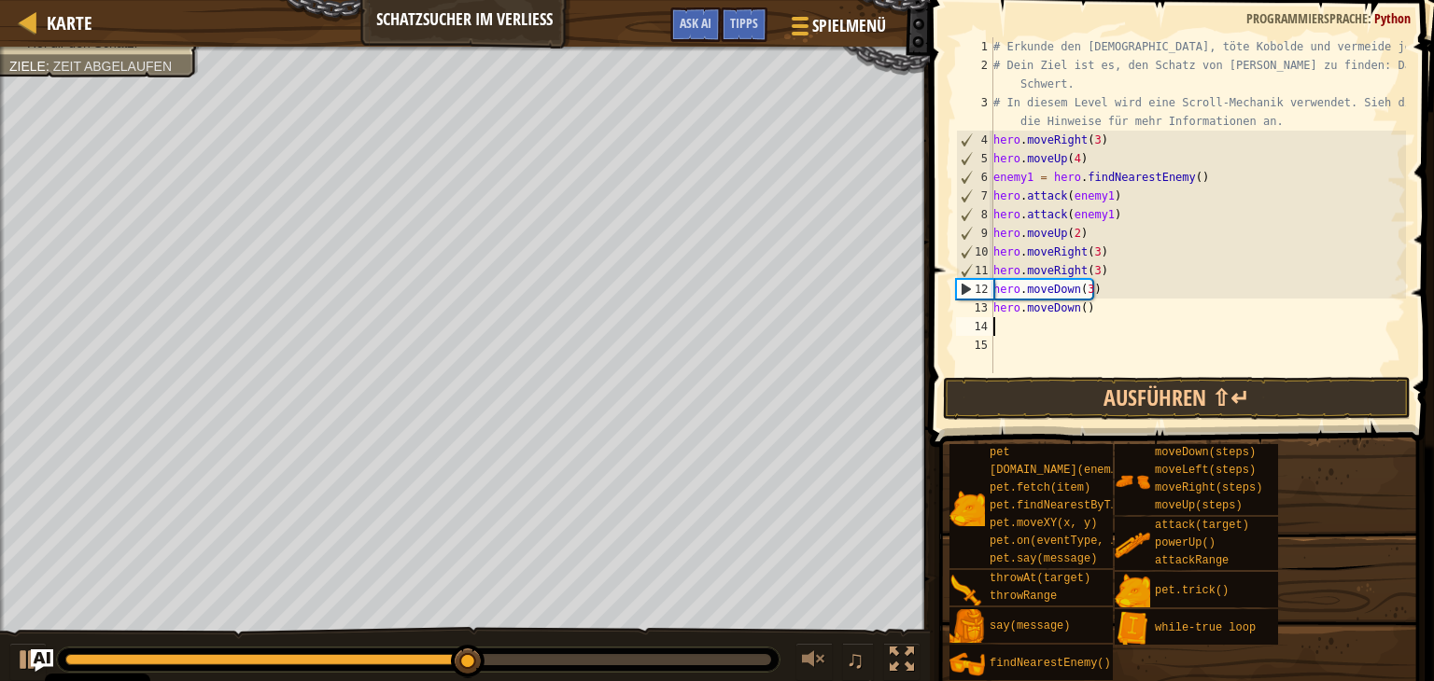
type textarea "h"
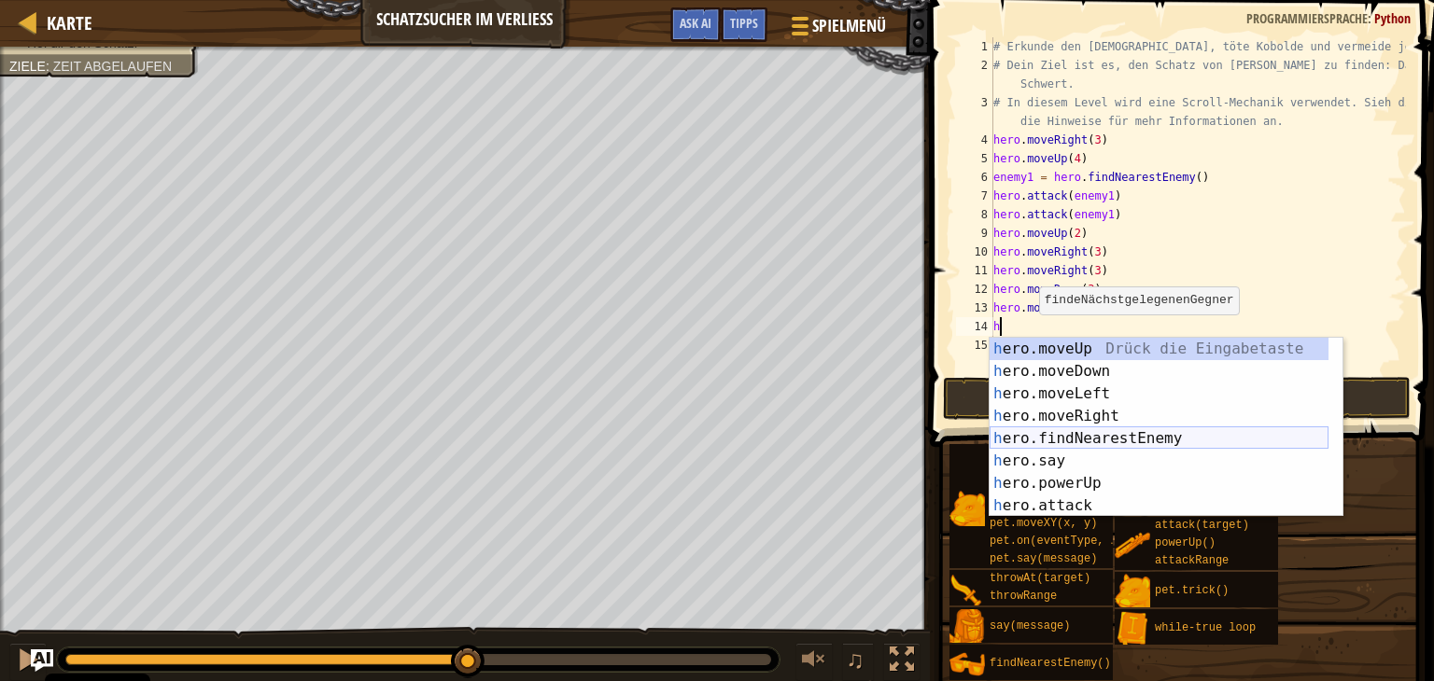
drag, startPoint x: 1096, startPoint y: 440, endPoint x: 1095, endPoint y: 427, distance: 12.2
click at [1096, 439] on div "h ero.moveUp Drück die Eingabetaste h ero.moveDown Drück die Eingabetaste h ero…" at bounding box center [1158, 450] width 339 height 224
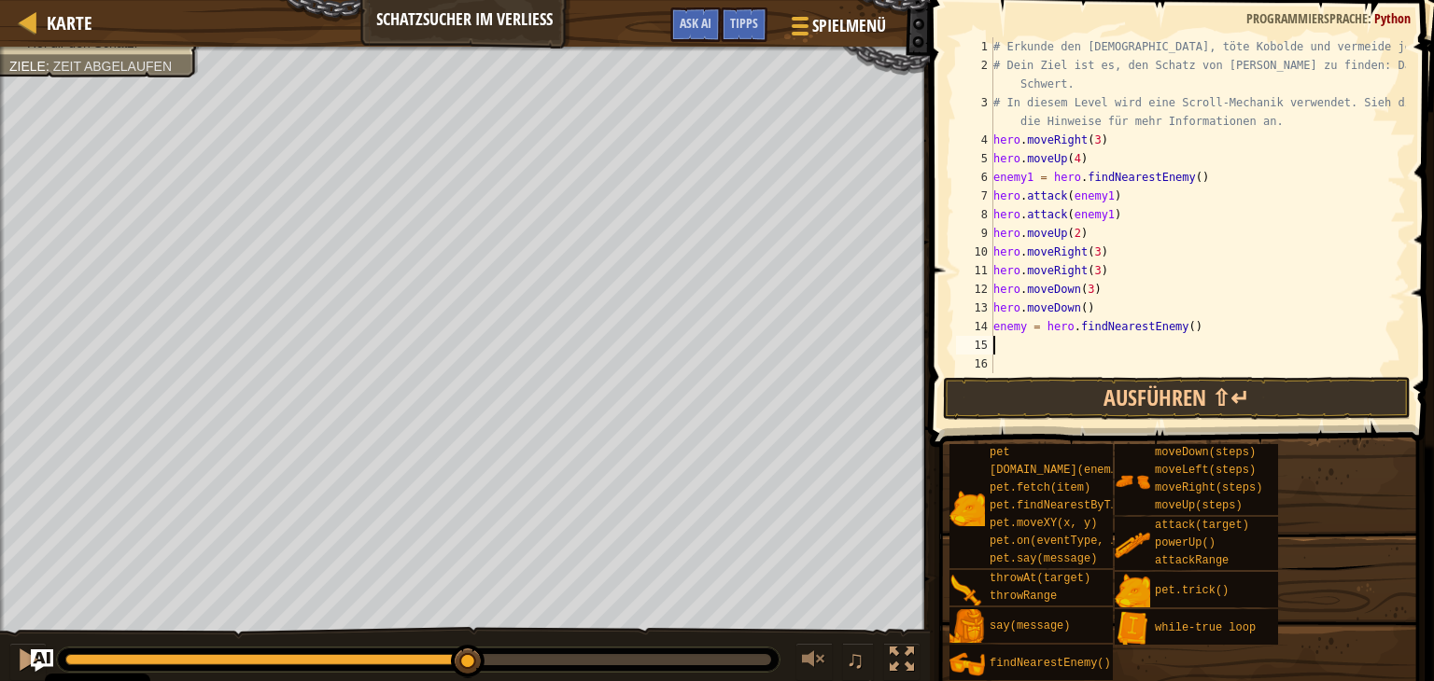
click at [1026, 329] on div "# Erkunde den [DEMOGRAPHIC_DATA], töte Kobolde und vermeide jede Gefahr. # Dein…" at bounding box center [1197, 223] width 416 height 373
type textarea "enemy1 = hero.findNearestEnemy()"
click at [1027, 350] on div "# Erkunde den [DEMOGRAPHIC_DATA], töte Kobolde und vermeide jede Gefahr. # Dein…" at bounding box center [1197, 223] width 416 height 373
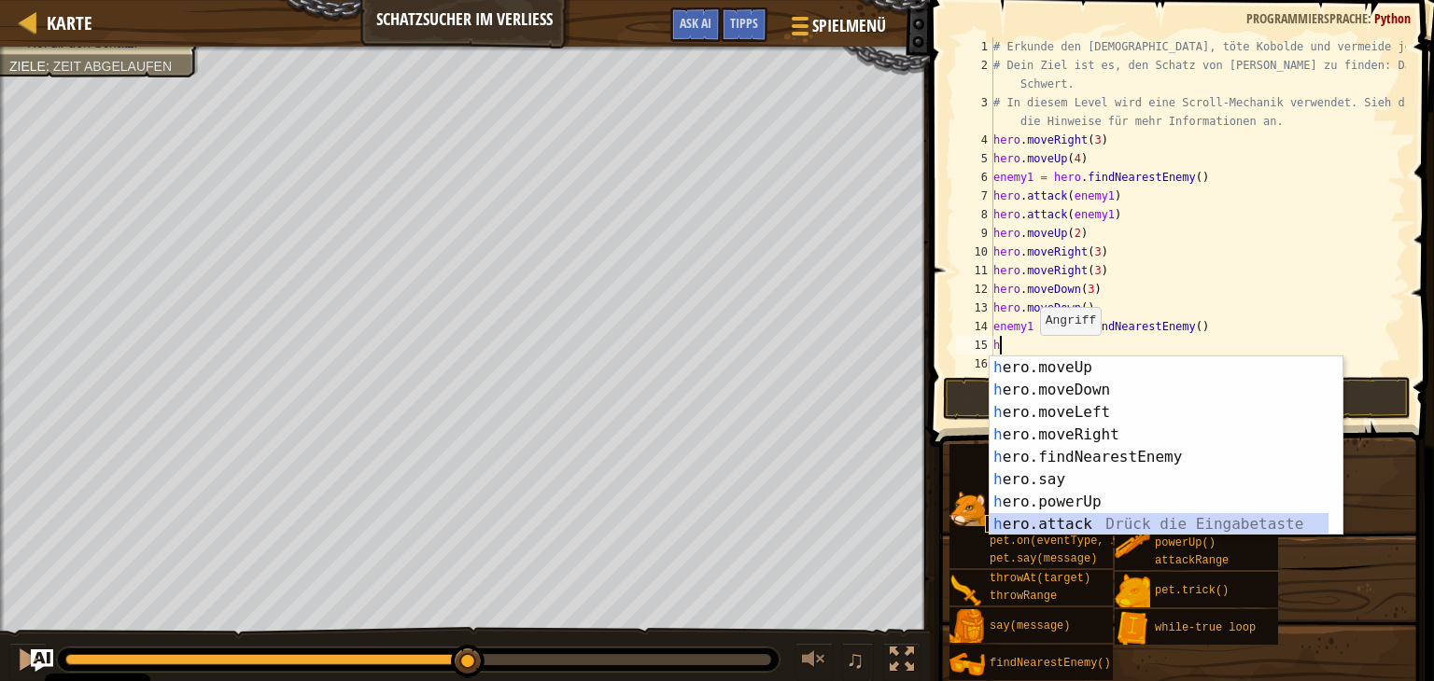
click at [1111, 520] on div "h ero.moveUp Drück die Eingabetaste h ero.moveDown Drück die Eingabetaste h ero…" at bounding box center [1158, 469] width 339 height 224
type textarea "hero.attack(enemy)"
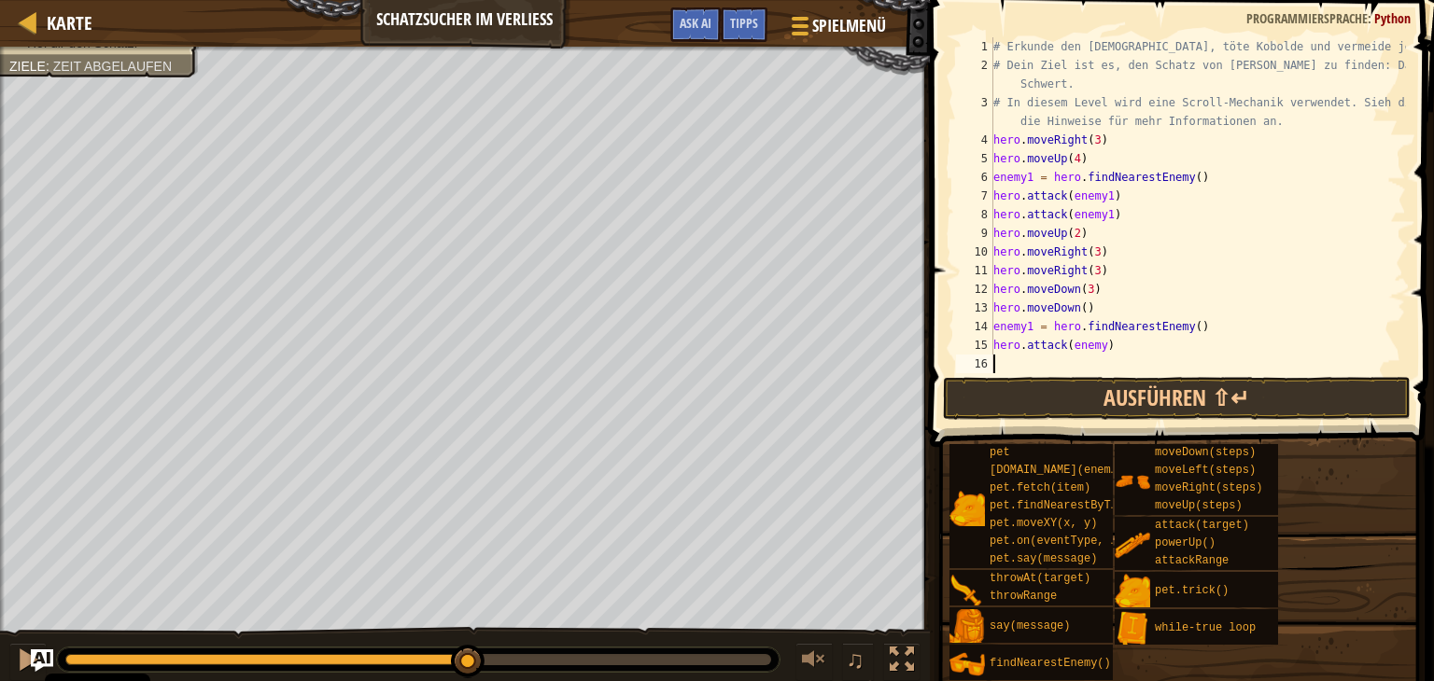
click at [1097, 355] on div "# Erkunde den [DEMOGRAPHIC_DATA], töte Kobolde und vermeide jede Gefahr. # Dein…" at bounding box center [1197, 223] width 416 height 373
click at [1096, 346] on div "# Erkunde den [DEMOGRAPHIC_DATA], töte Kobolde und vermeide jede Gefahr. # Dein…" at bounding box center [1197, 223] width 416 height 373
click at [1098, 345] on div "# Erkunde den [DEMOGRAPHIC_DATA], töte Kobolde und vermeide jede Gefahr. # Dein…" at bounding box center [1197, 205] width 416 height 336
type textarea "hero.attack(enemy1)"
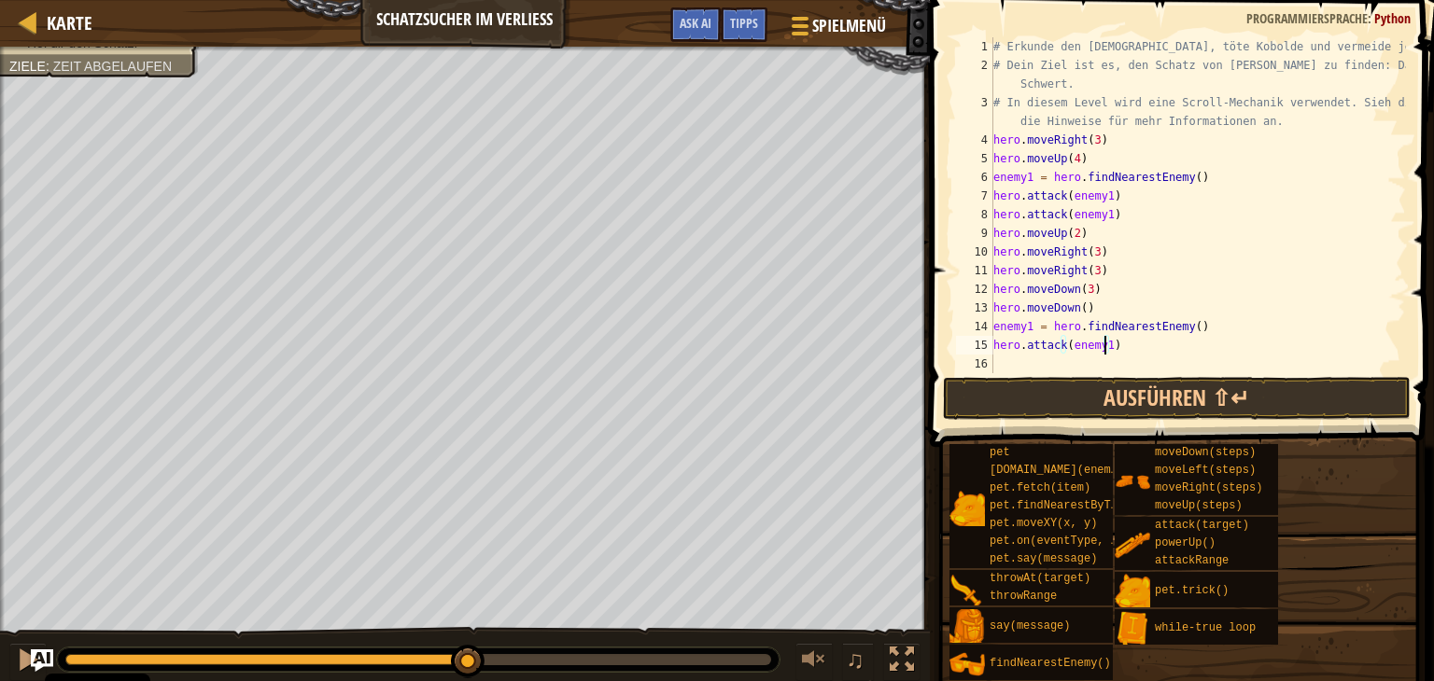
click at [1072, 367] on div "# Erkunde den [DEMOGRAPHIC_DATA], töte Kobolde und vermeide jede Gefahr. # Dein…" at bounding box center [1197, 223] width 416 height 373
type textarea "h"
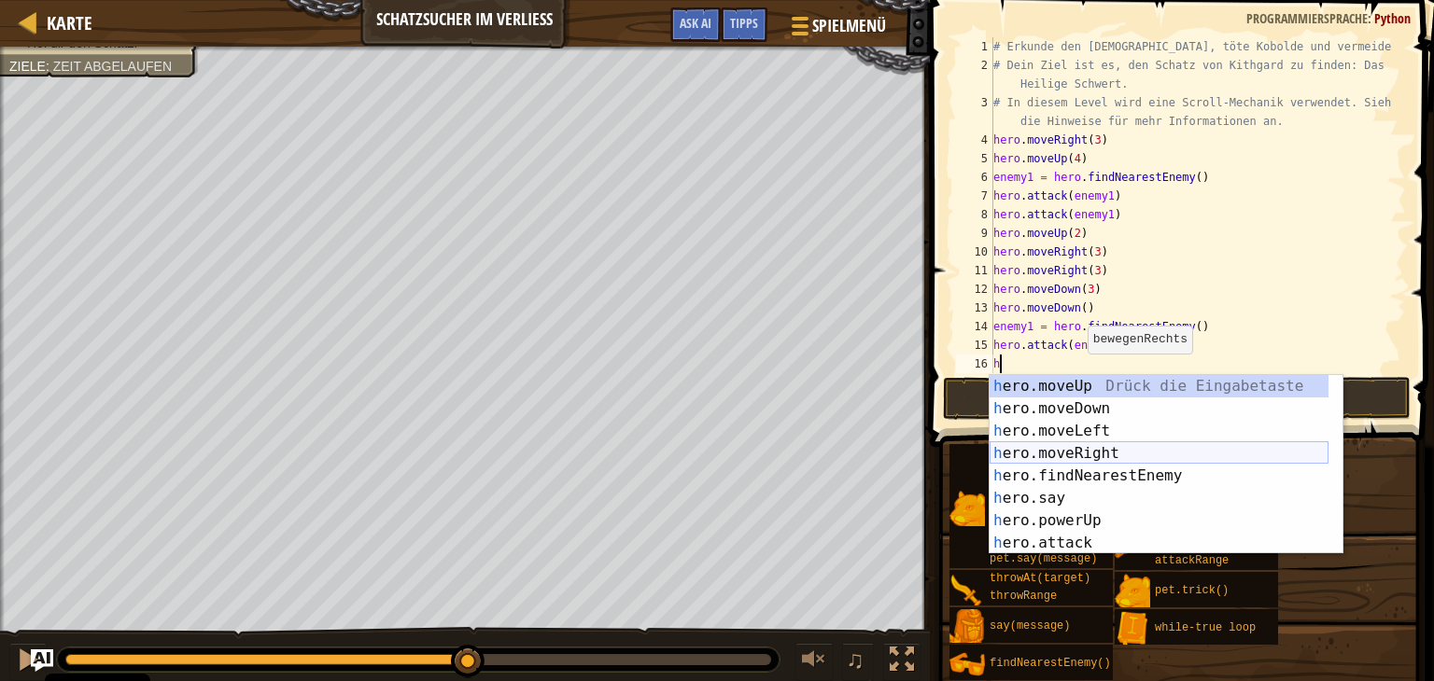
click at [1120, 445] on div "h ero.moveUp Drück die Eingabetaste h ero.moveDown Drück die Eingabetaste h ero…" at bounding box center [1158, 487] width 339 height 224
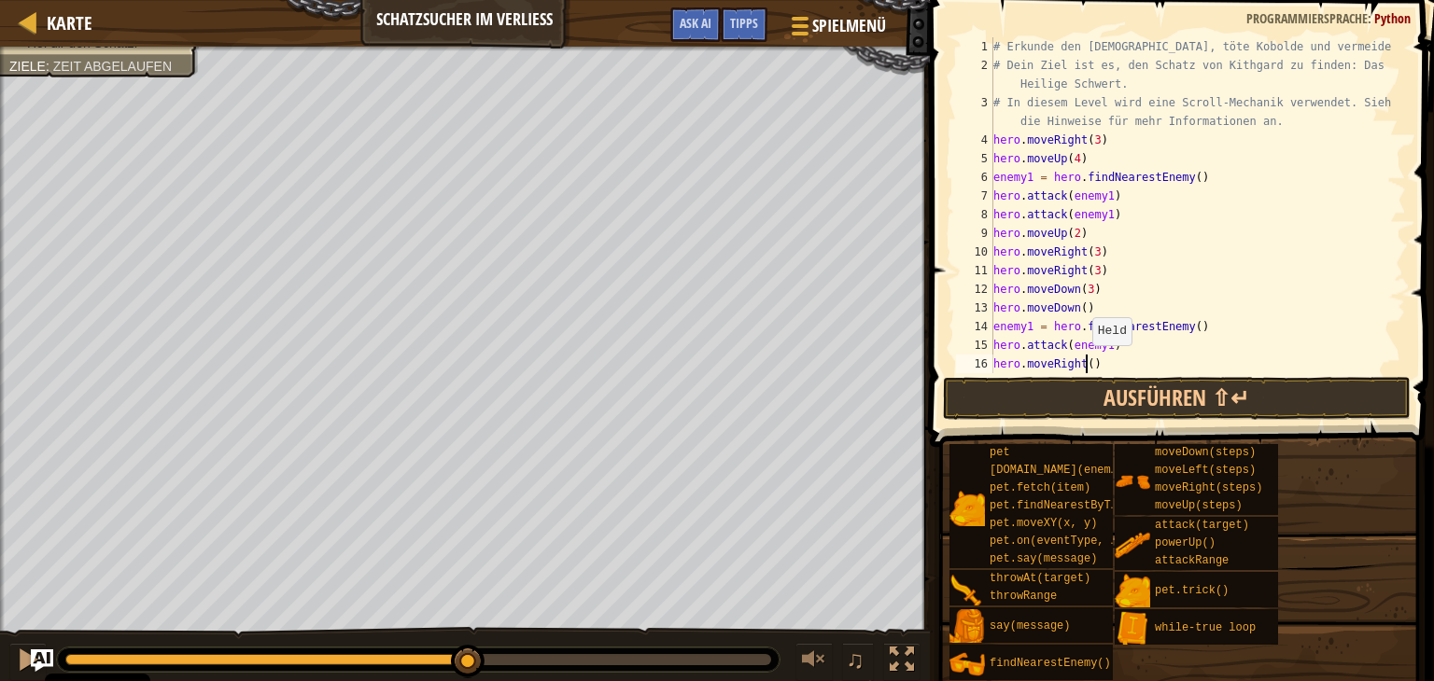
click at [1083, 363] on div "# Erkunde den [DEMOGRAPHIC_DATA], töte Kobolde und vermeide jede Gefahr. # Dein…" at bounding box center [1190, 223] width 402 height 373
click at [1154, 408] on button "Ausführen ⇧↵" at bounding box center [1177, 398] width 468 height 43
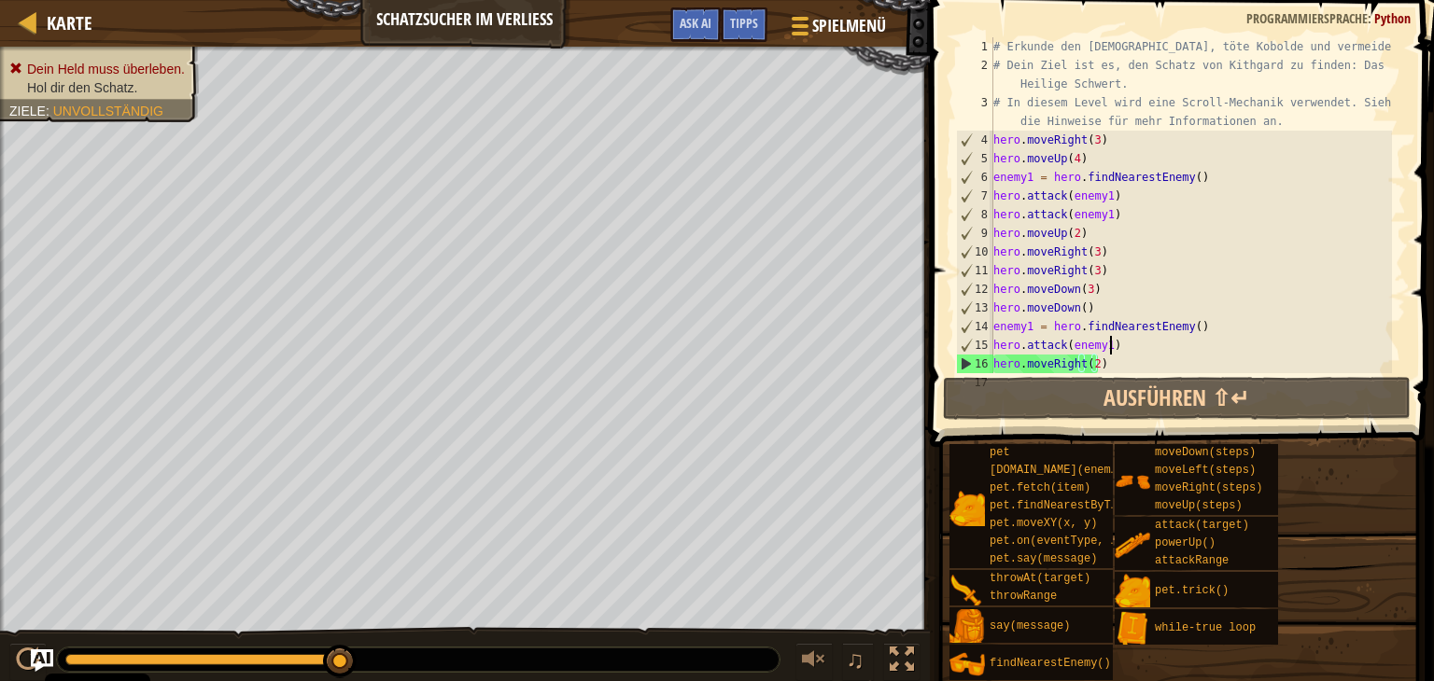
click at [1121, 346] on div "# Erkunde den [DEMOGRAPHIC_DATA], töte Kobolde und vermeide jede Gefahr. # Dein…" at bounding box center [1190, 223] width 402 height 373
type textarea "hero.attack(enemy1)"
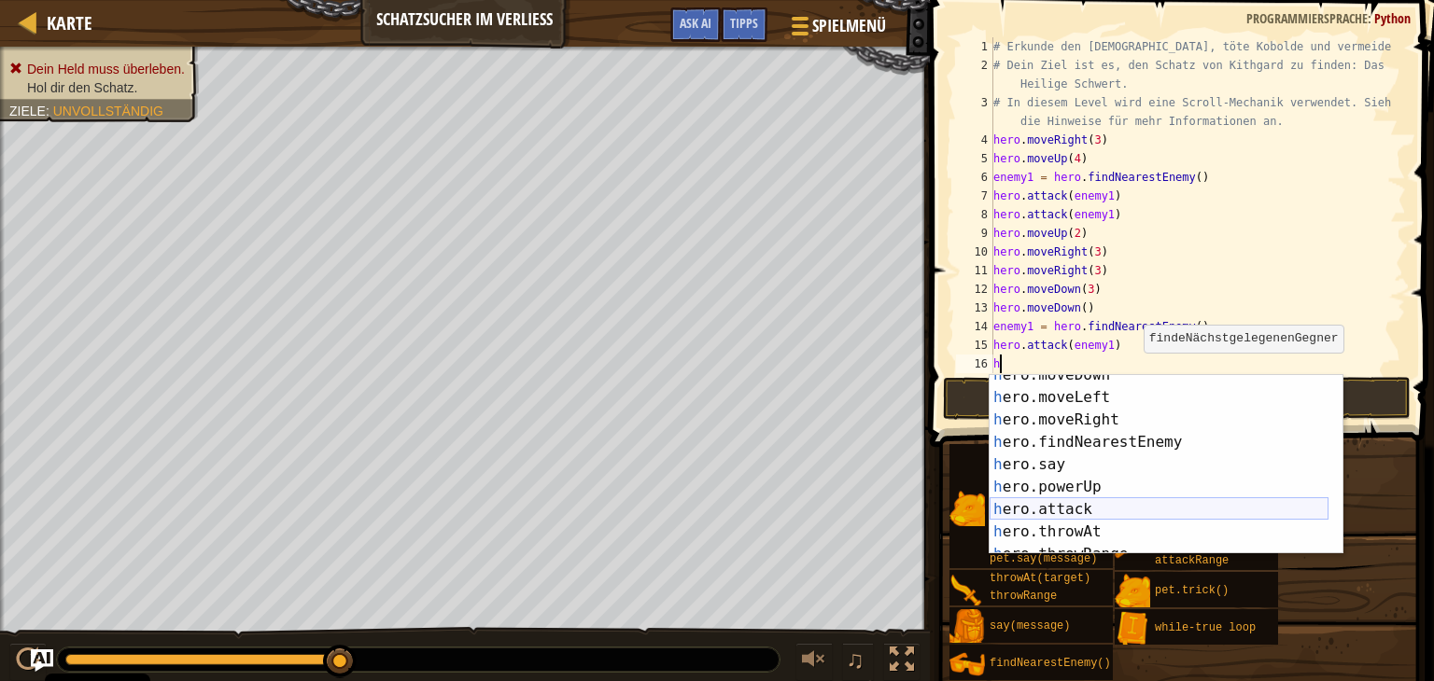
scroll to position [56, 0]
click at [1169, 504] on div "h ero.moveDown Drück die Eingabetaste h ero.moveLeft Drück die Eingabetaste h e…" at bounding box center [1158, 476] width 339 height 224
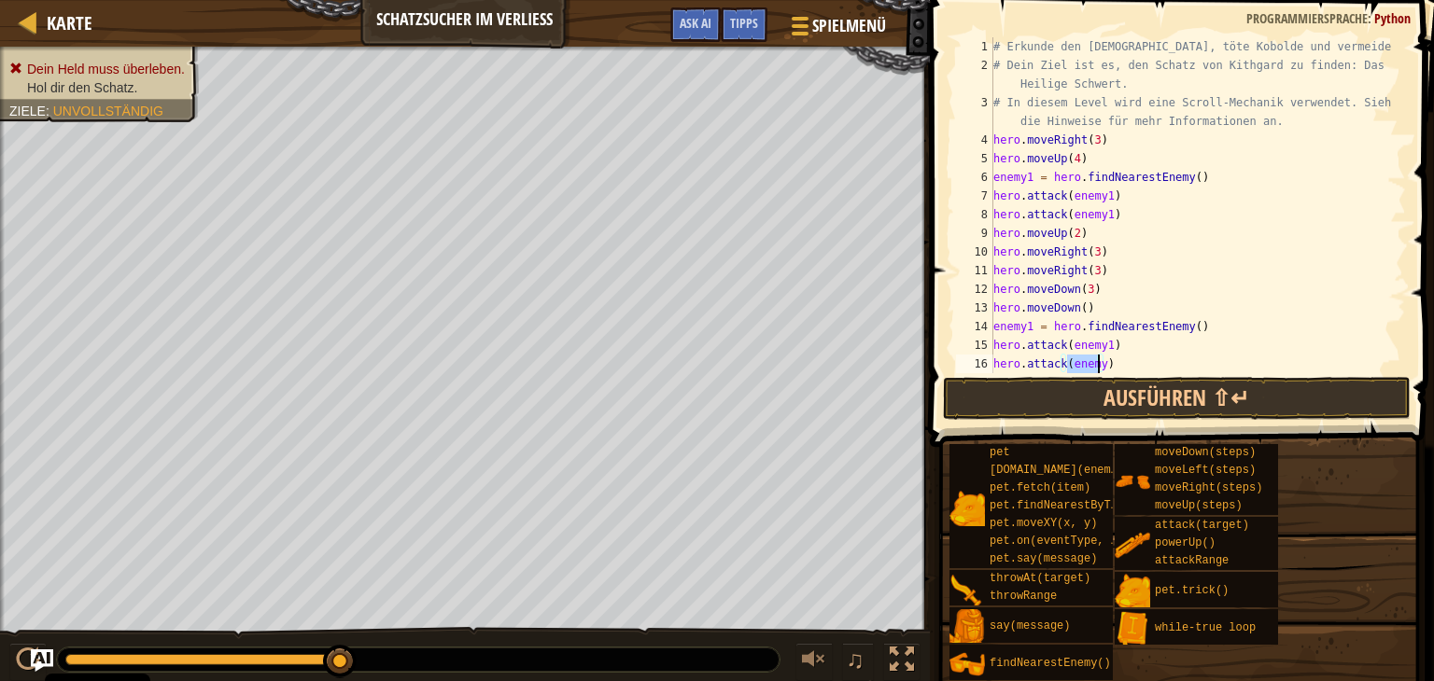
click at [1098, 367] on div "# Erkunde den [DEMOGRAPHIC_DATA], töte Kobolde und vermeide jede Gefahr. # Dein…" at bounding box center [1190, 205] width 402 height 336
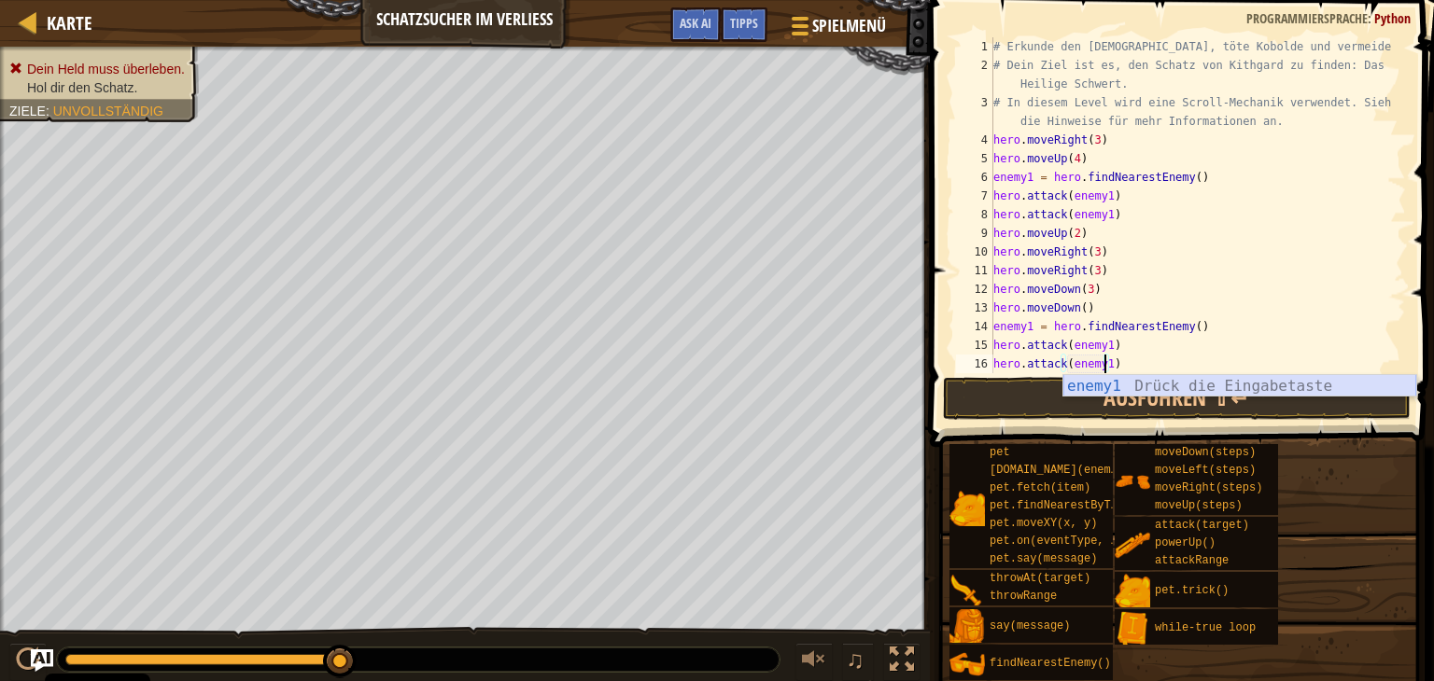
click at [1125, 394] on div "enemy1 Drück die Eingabetaste" at bounding box center [1239, 408] width 353 height 67
type textarea "hero.attack(enemy1)"
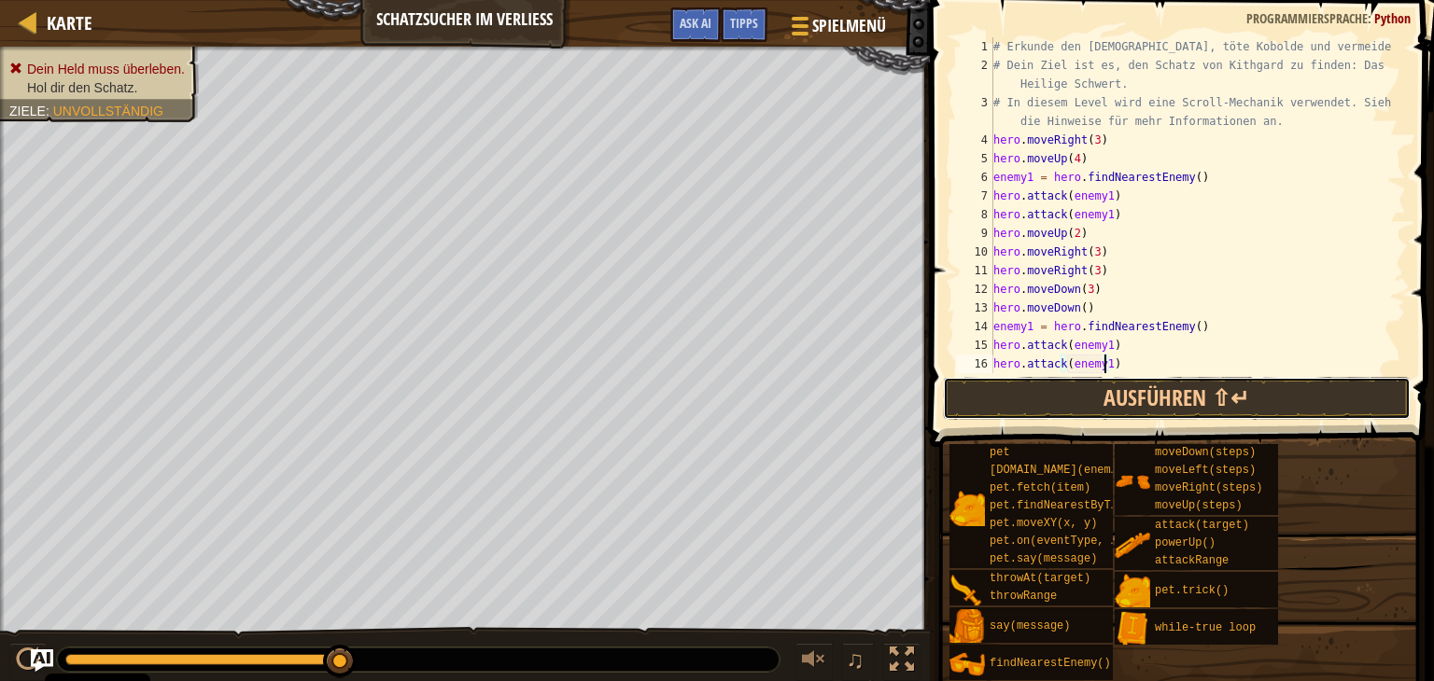
click at [1125, 394] on button "Ausführen ⇧↵" at bounding box center [1177, 398] width 468 height 43
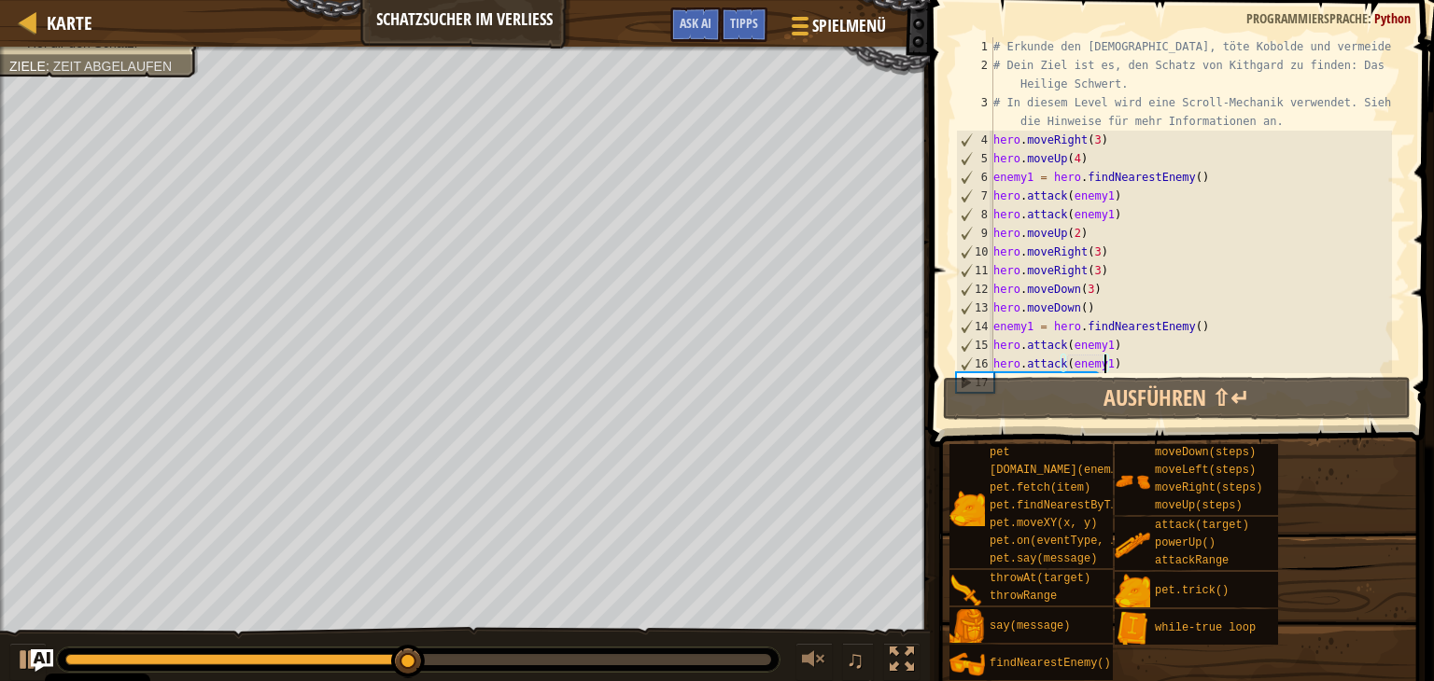
scroll to position [56, 0]
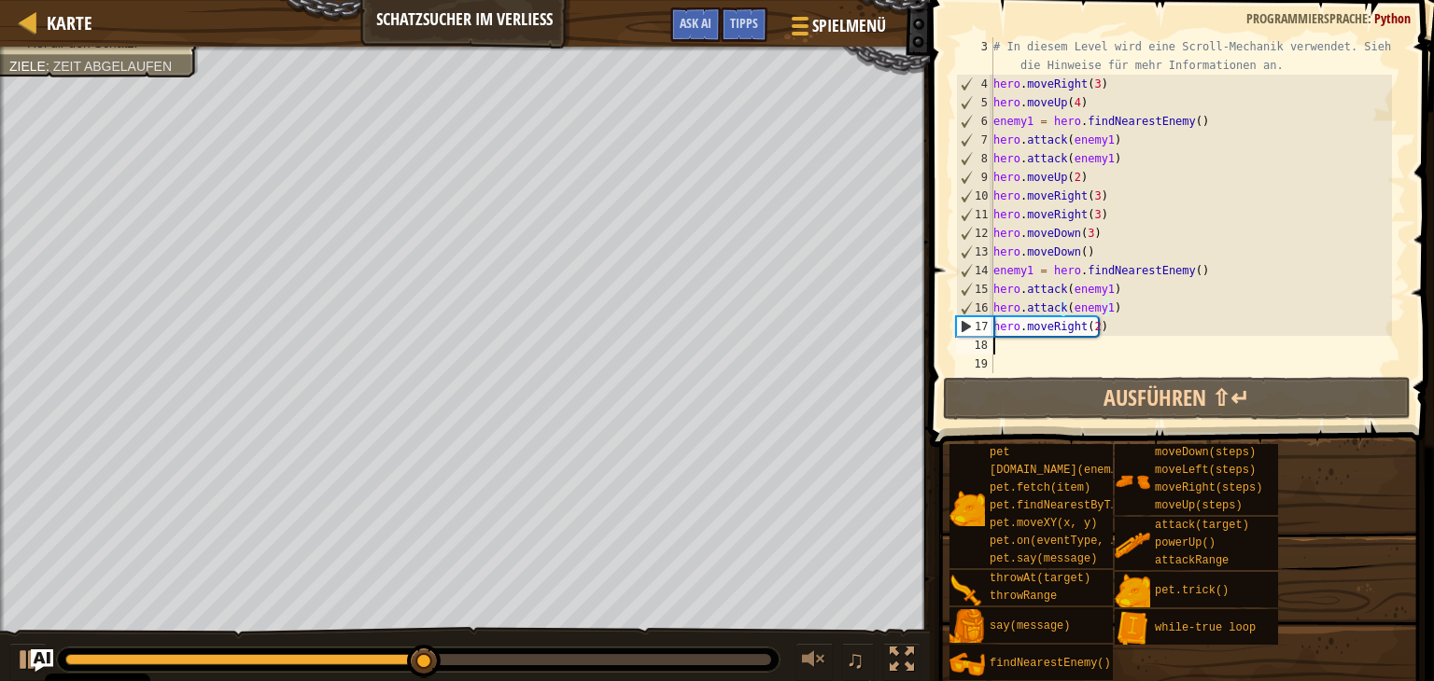
click at [997, 353] on div "# In diesem Level wird eine Scroll-Mechanik verwendet. Sieh dir die Hinweise fü…" at bounding box center [1190, 233] width 402 height 392
type textarea "h"
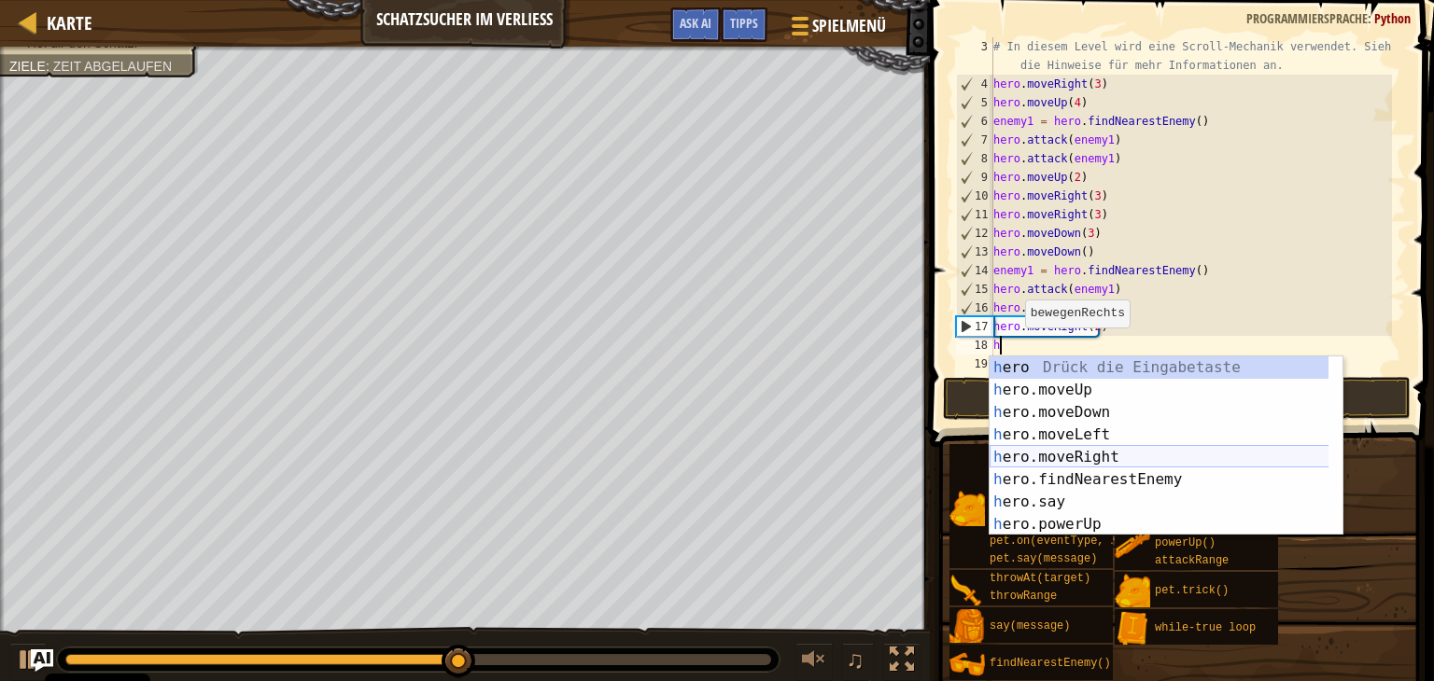
click at [1098, 457] on div "h ero Drück die Eingabetaste h ero.moveUp Drück die Eingabetaste h ero.moveDown…" at bounding box center [1165, 469] width 353 height 224
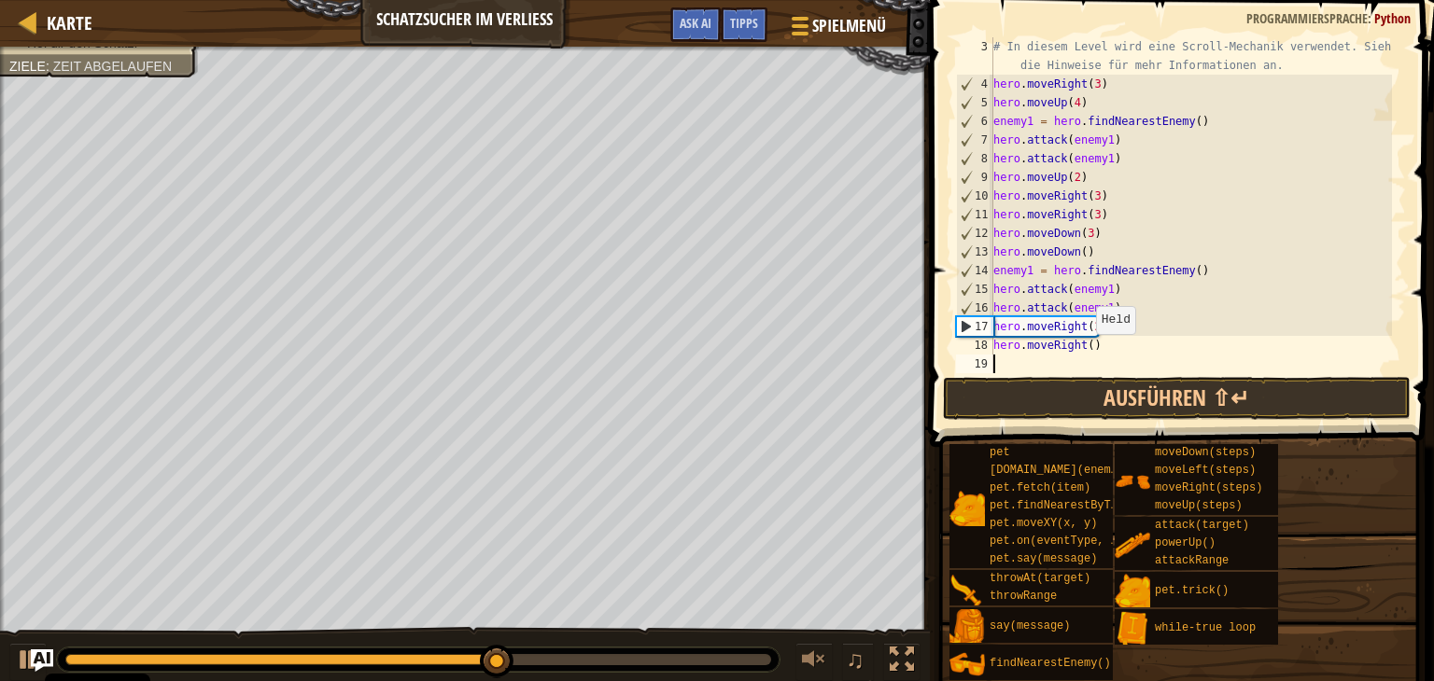
click at [1086, 352] on div "# In diesem Level wird eine Scroll-Mechanik verwendet. Sieh dir die Hinweise fü…" at bounding box center [1190, 233] width 402 height 392
type textarea "hero.moveRight(5)"
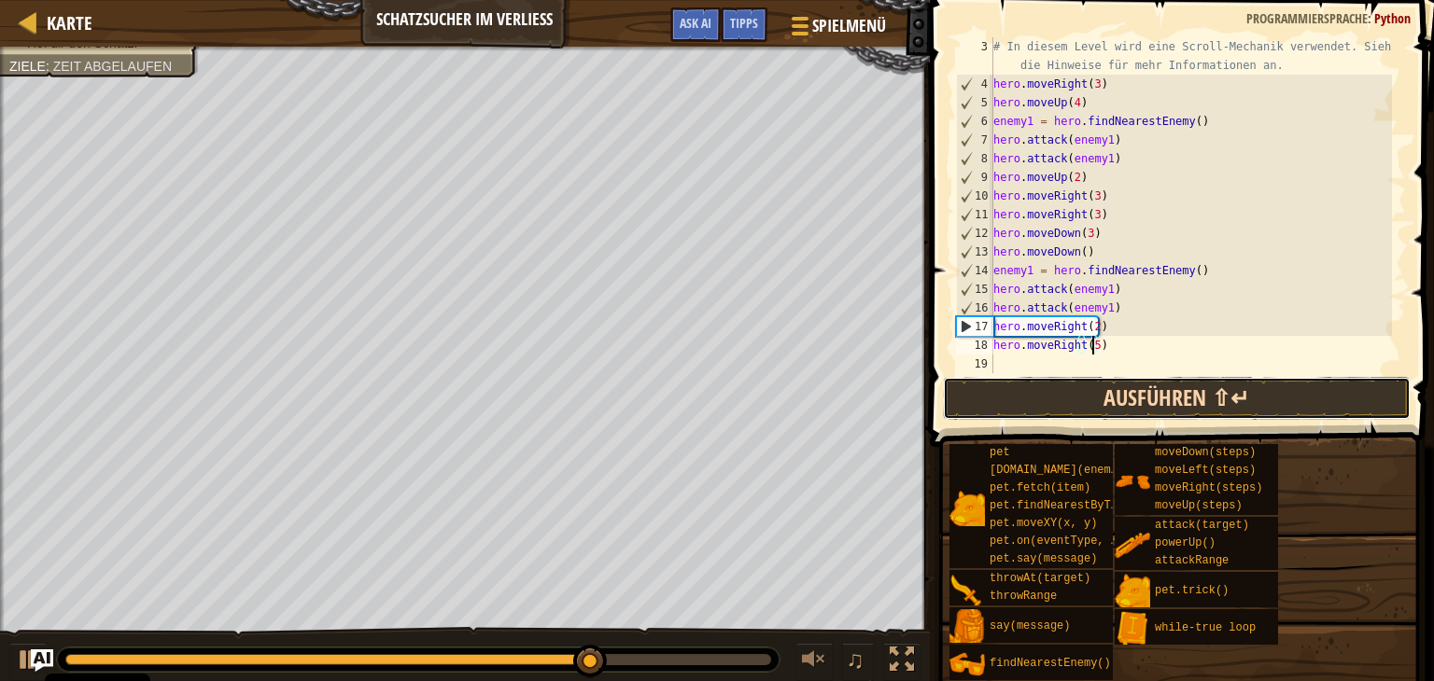
click at [1091, 401] on button "Ausführen ⇧↵" at bounding box center [1177, 398] width 468 height 43
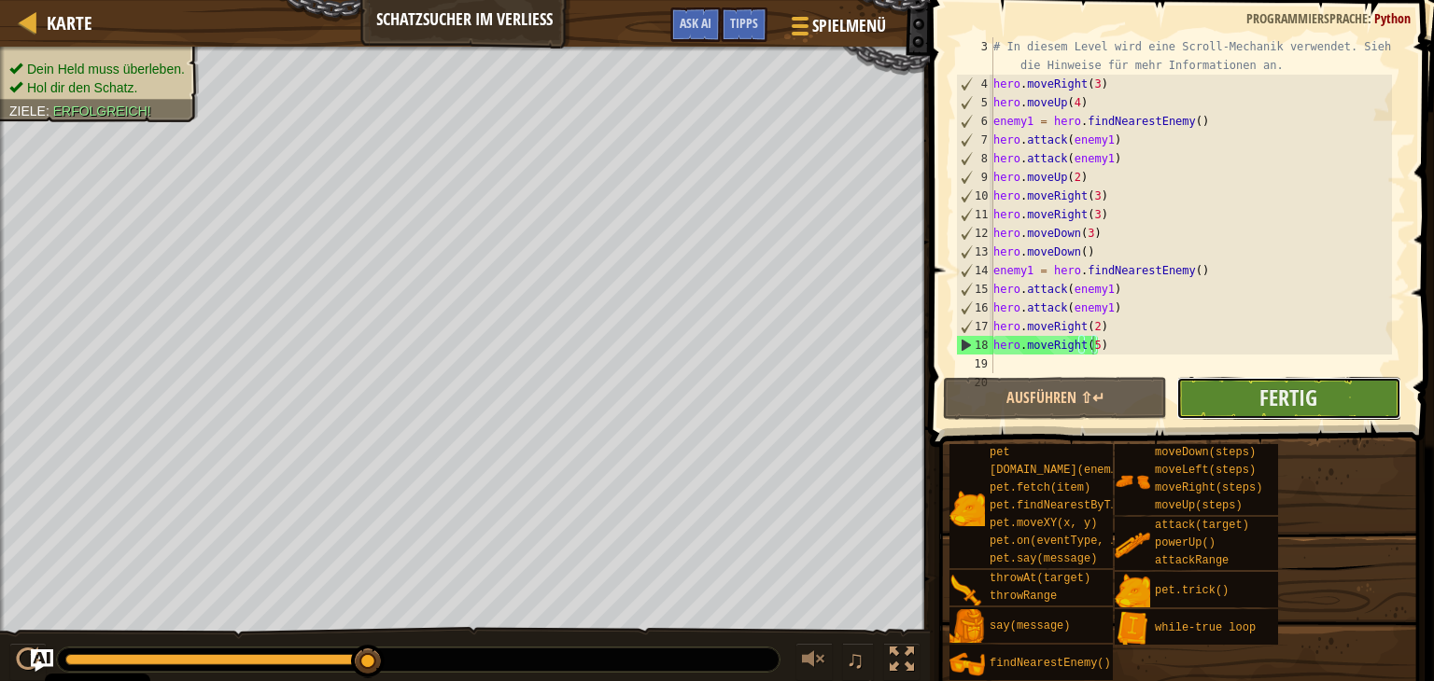
click at [1201, 404] on button "Fertig" at bounding box center [1288, 398] width 224 height 43
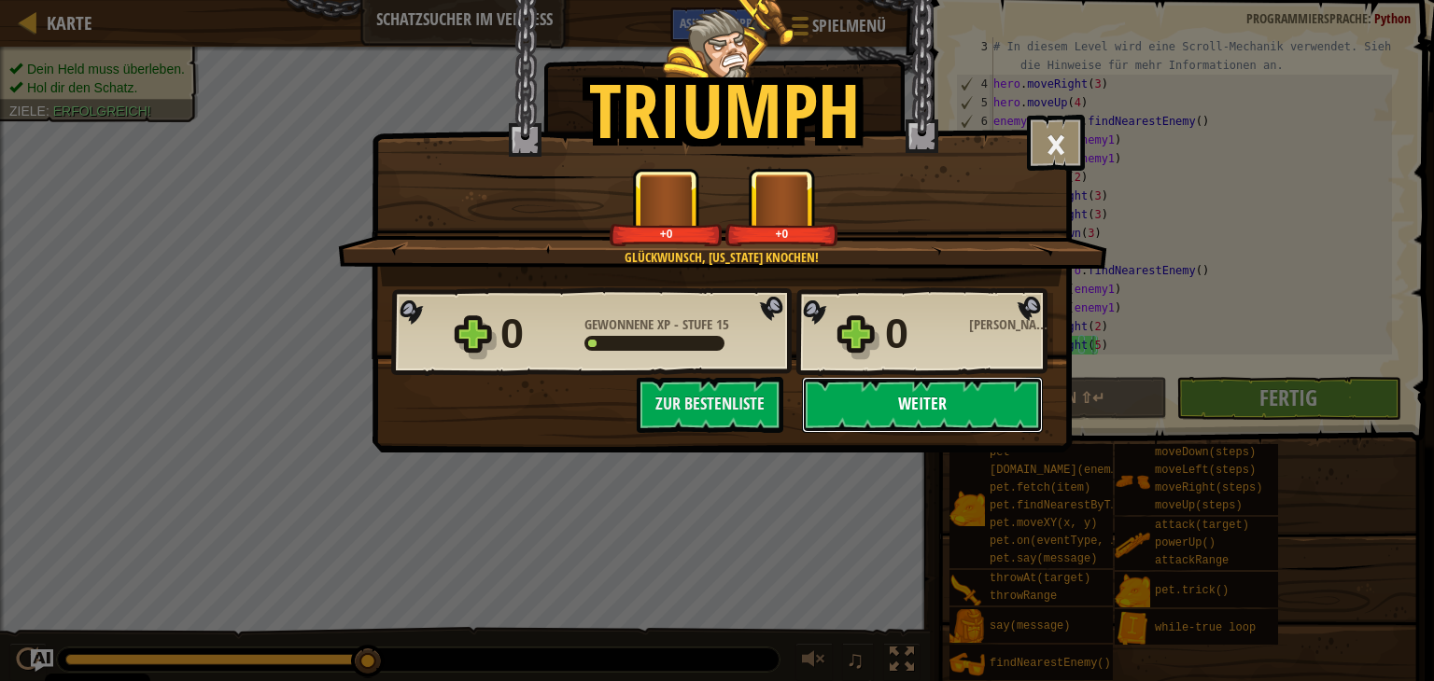
click at [920, 389] on button "Weiter" at bounding box center [922, 405] width 241 height 56
select select "de-DE"
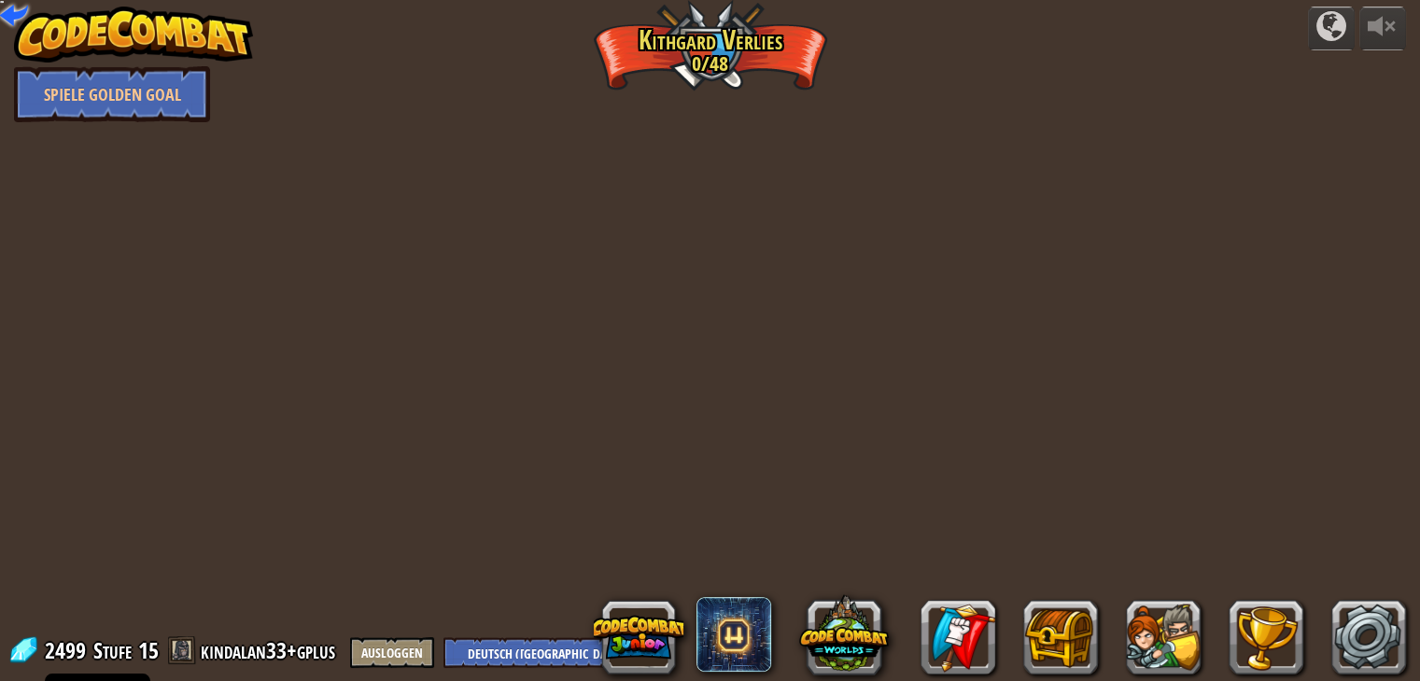
select select "de-DE"
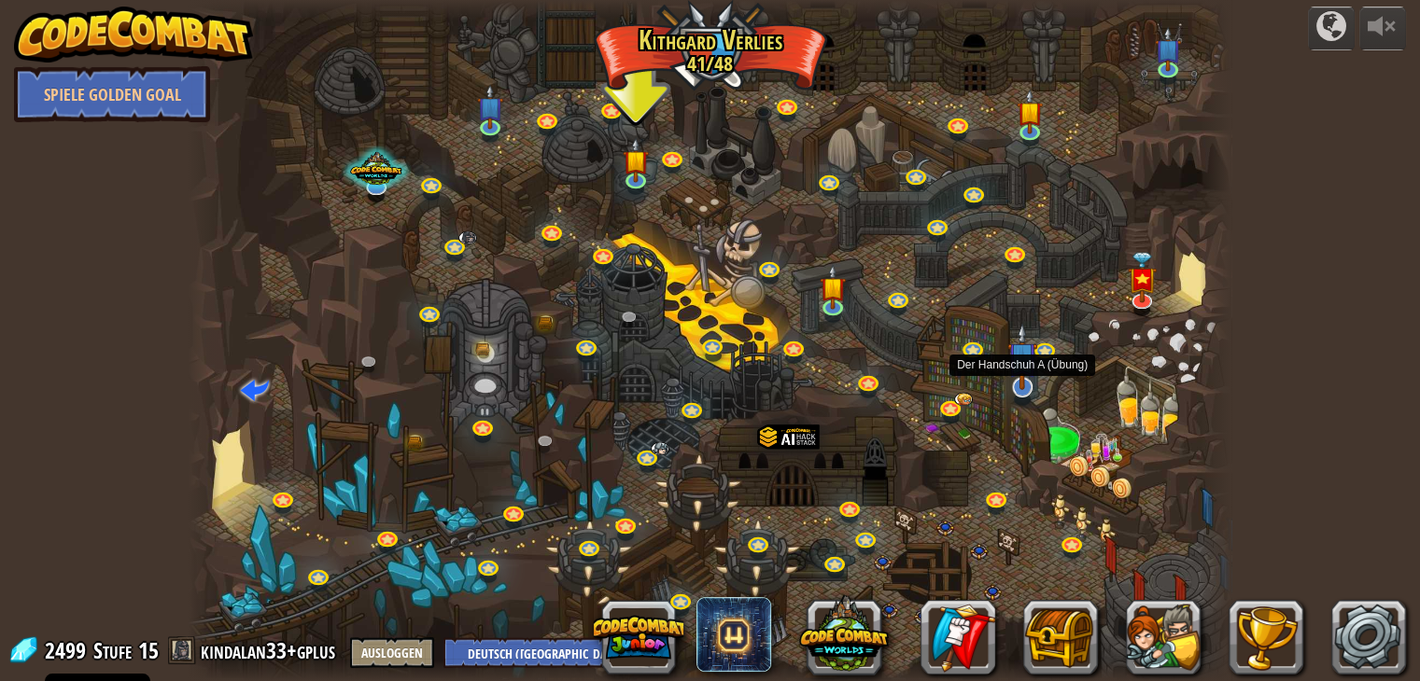
click at [1026, 379] on img at bounding box center [1021, 356] width 29 height 67
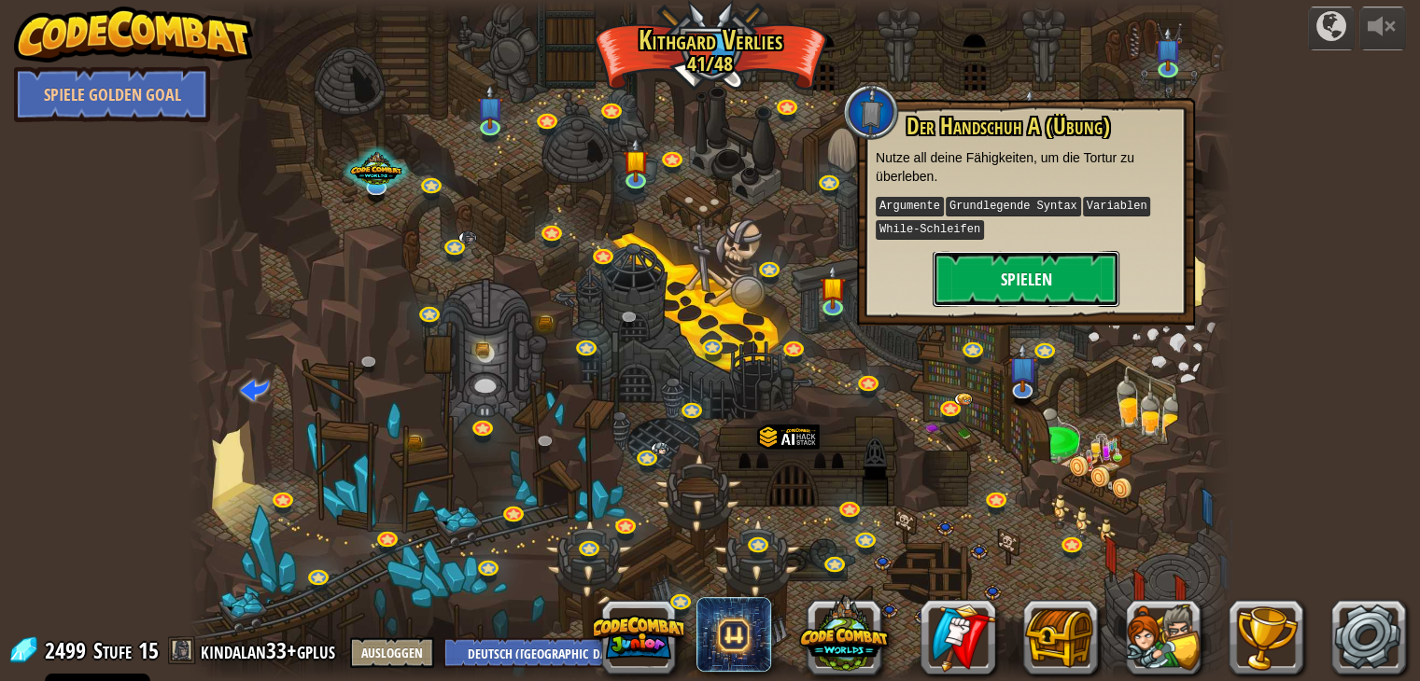
click at [989, 281] on button "Spielen" at bounding box center [1025, 279] width 187 height 56
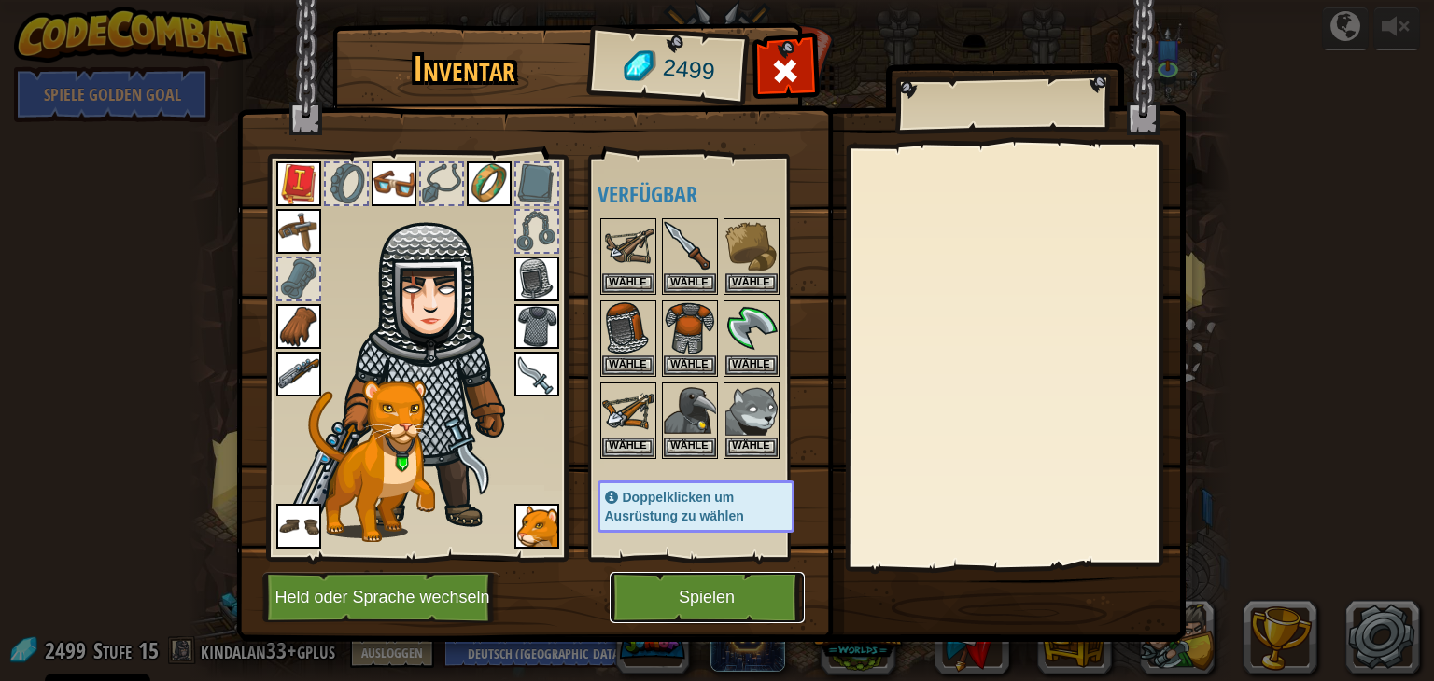
click at [688, 591] on button "Spielen" at bounding box center [706, 597] width 195 height 51
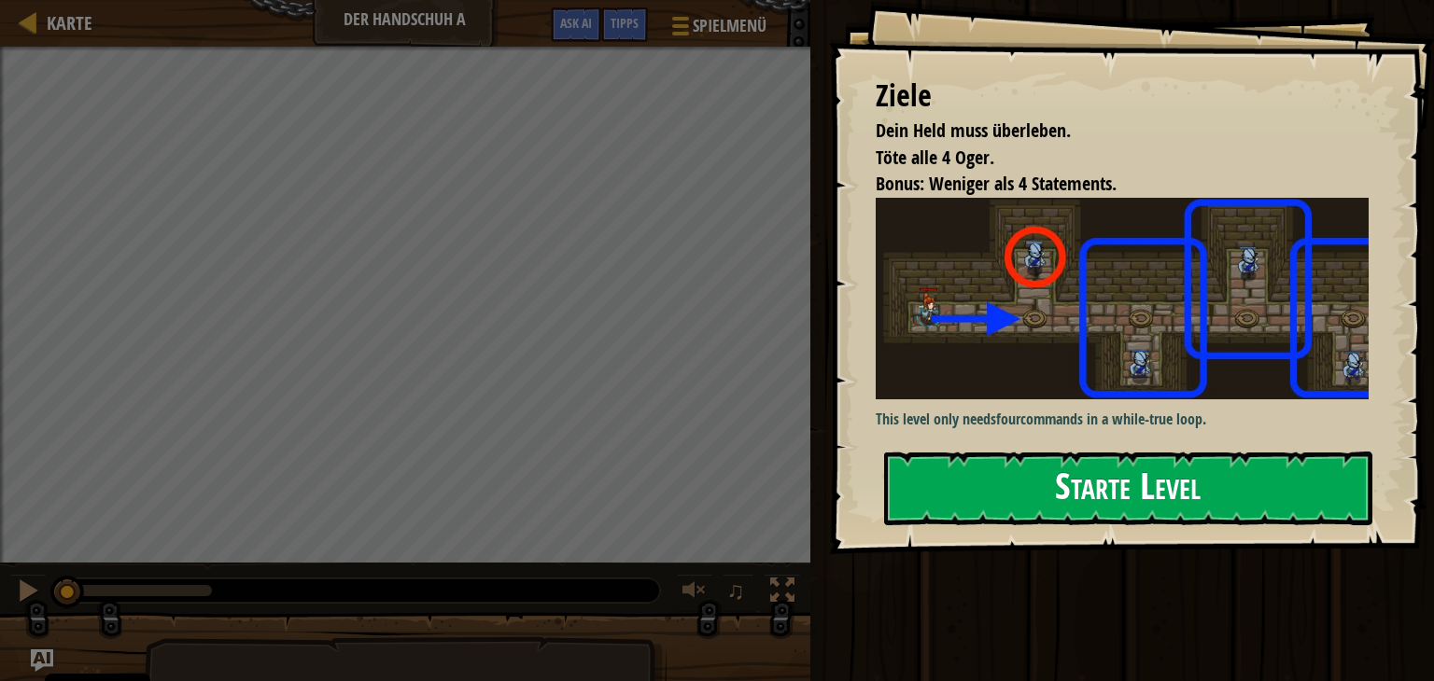
click at [899, 475] on button "Starte Level" at bounding box center [1128, 489] width 488 height 74
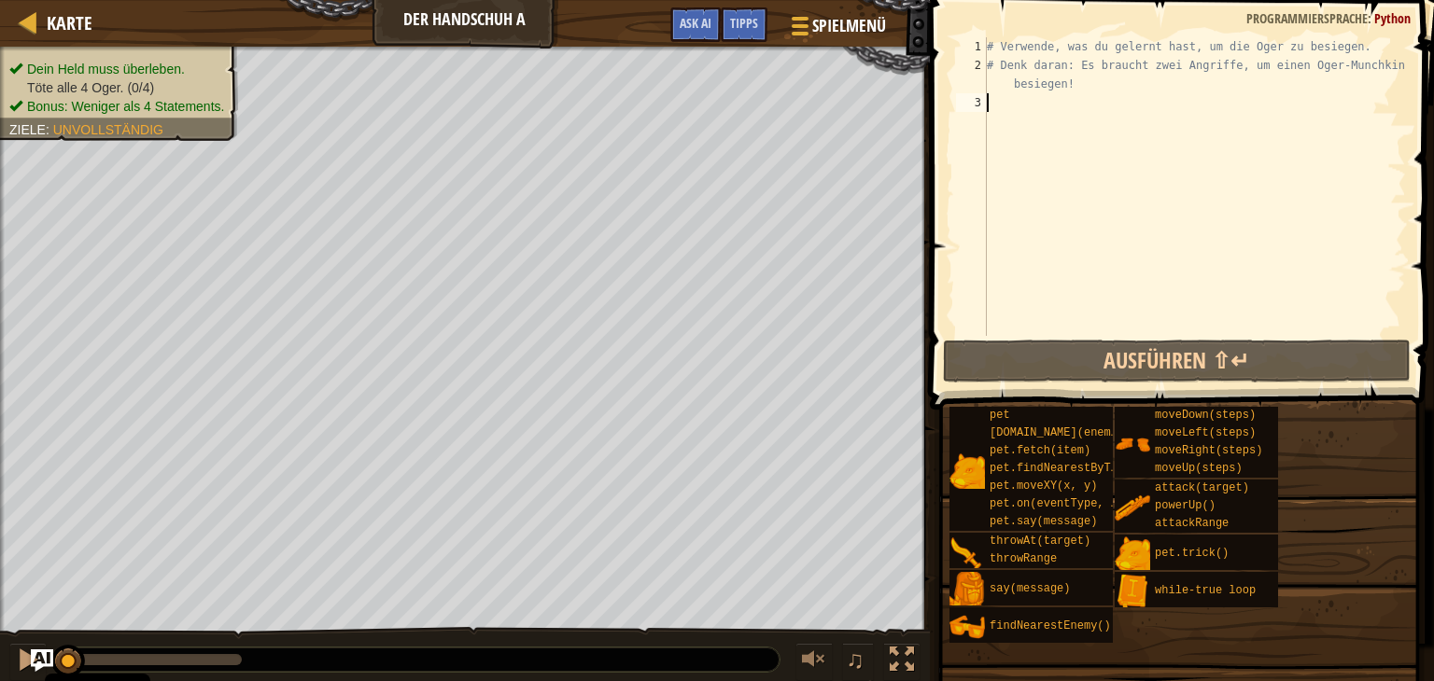
type textarea "h"
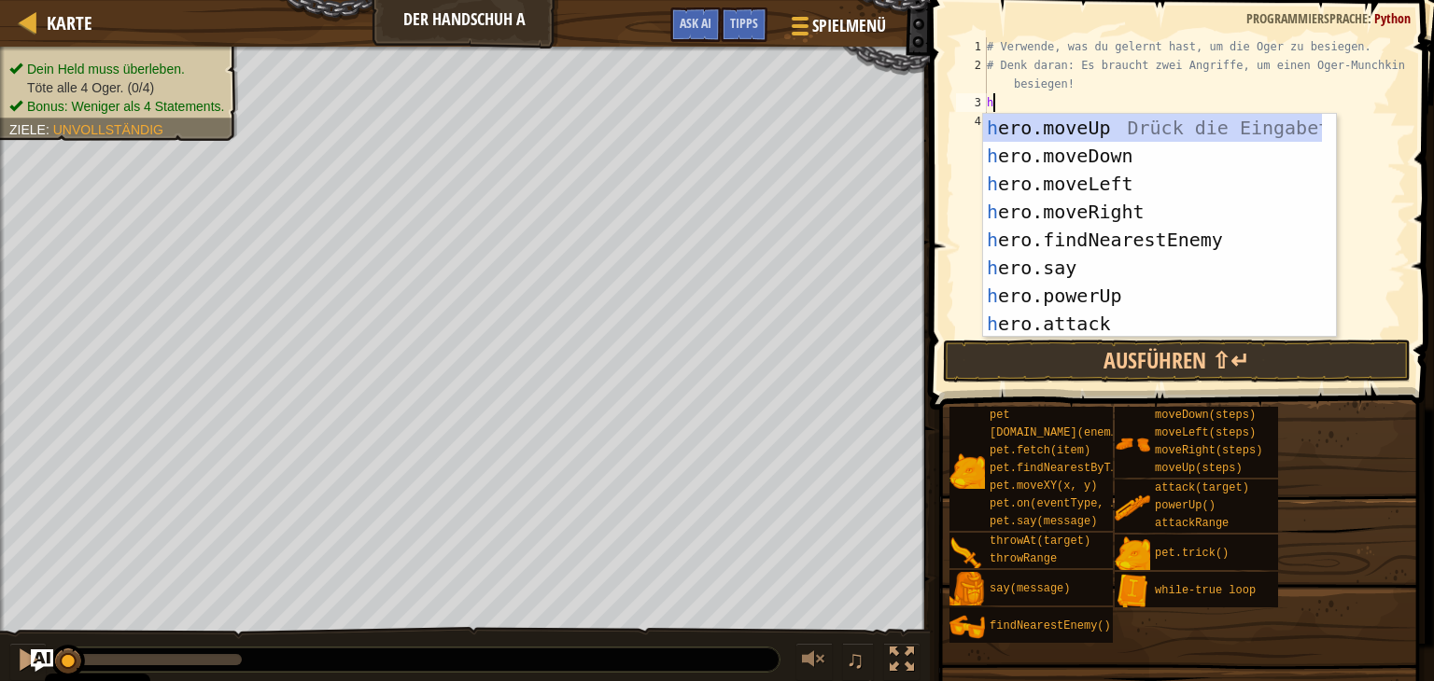
scroll to position [8, 0]
click at [1127, 186] on div "h ero.moveUp Drück die Eingabetaste h ero.moveDown Drück die Eingabetaste h ero…" at bounding box center [1152, 254] width 339 height 280
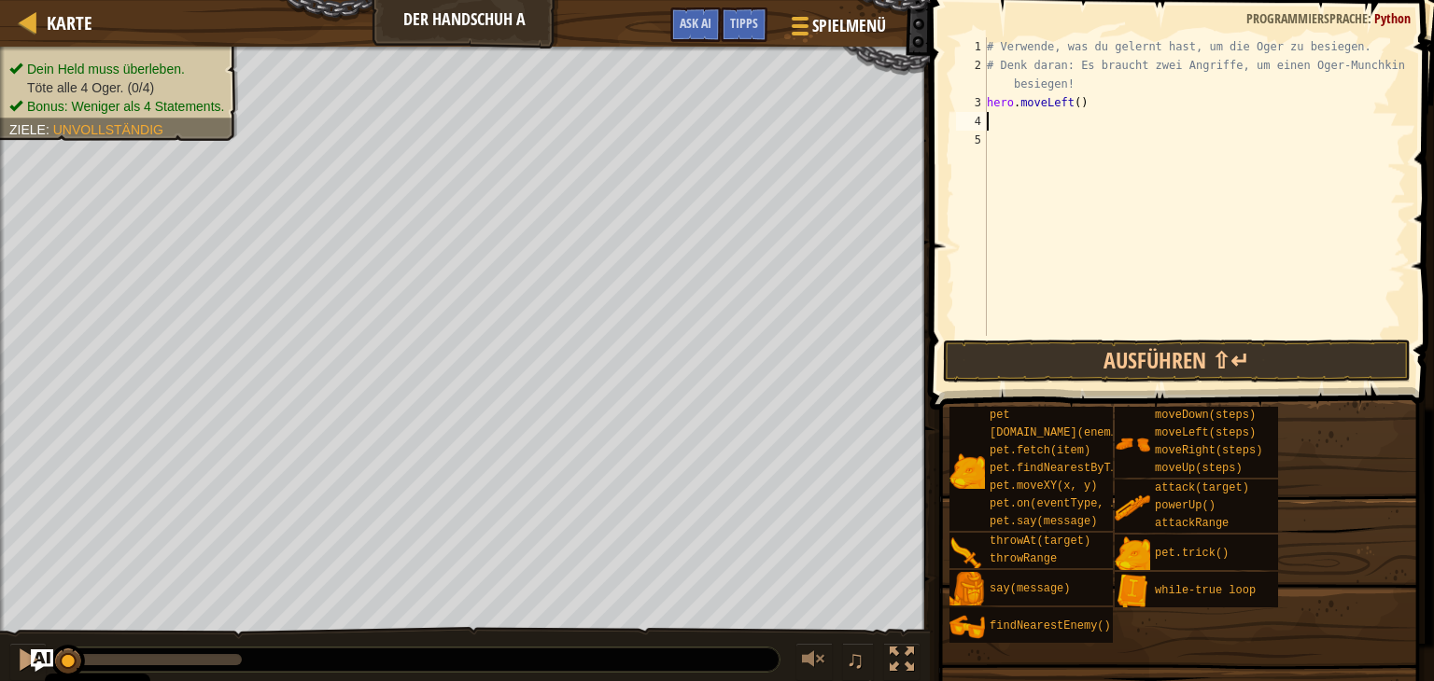
type textarea "h"
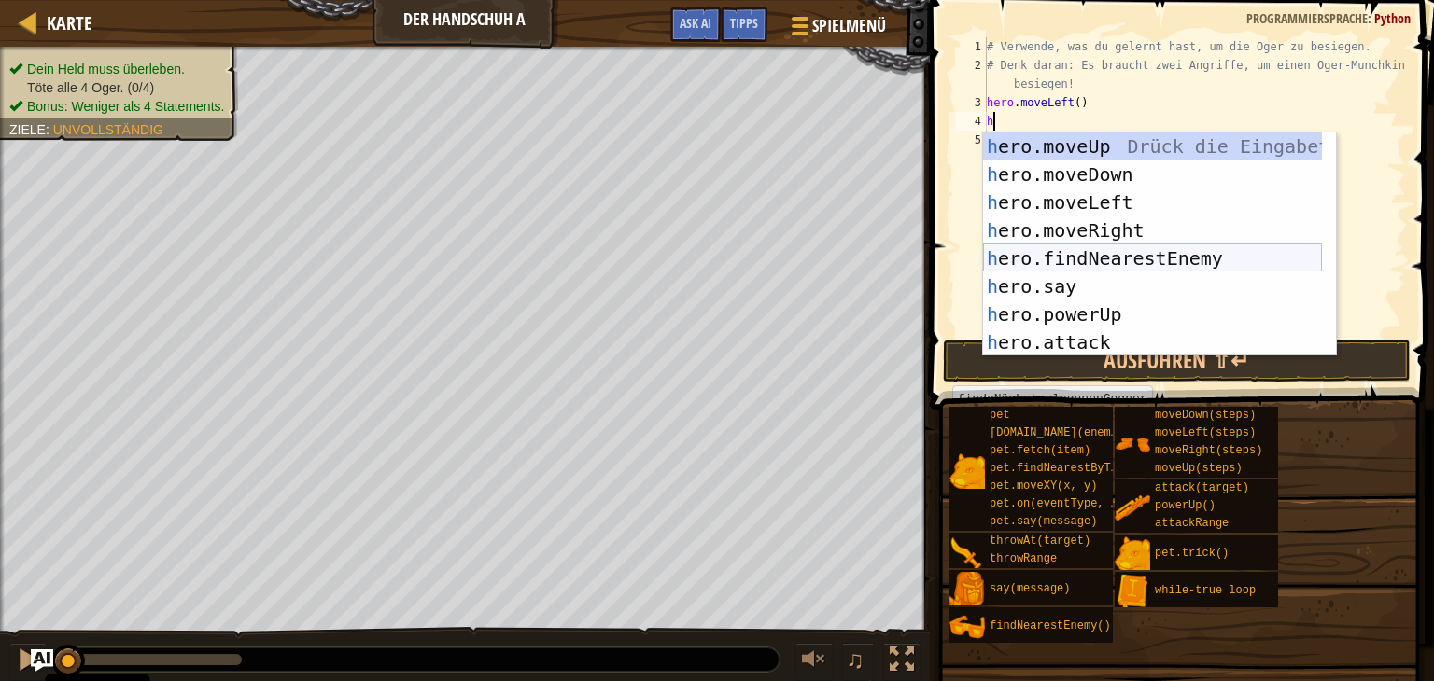
click at [1136, 266] on div "h ero.moveUp Drück die Eingabetaste h ero.moveDown Drück die Eingabetaste h ero…" at bounding box center [1152, 273] width 339 height 280
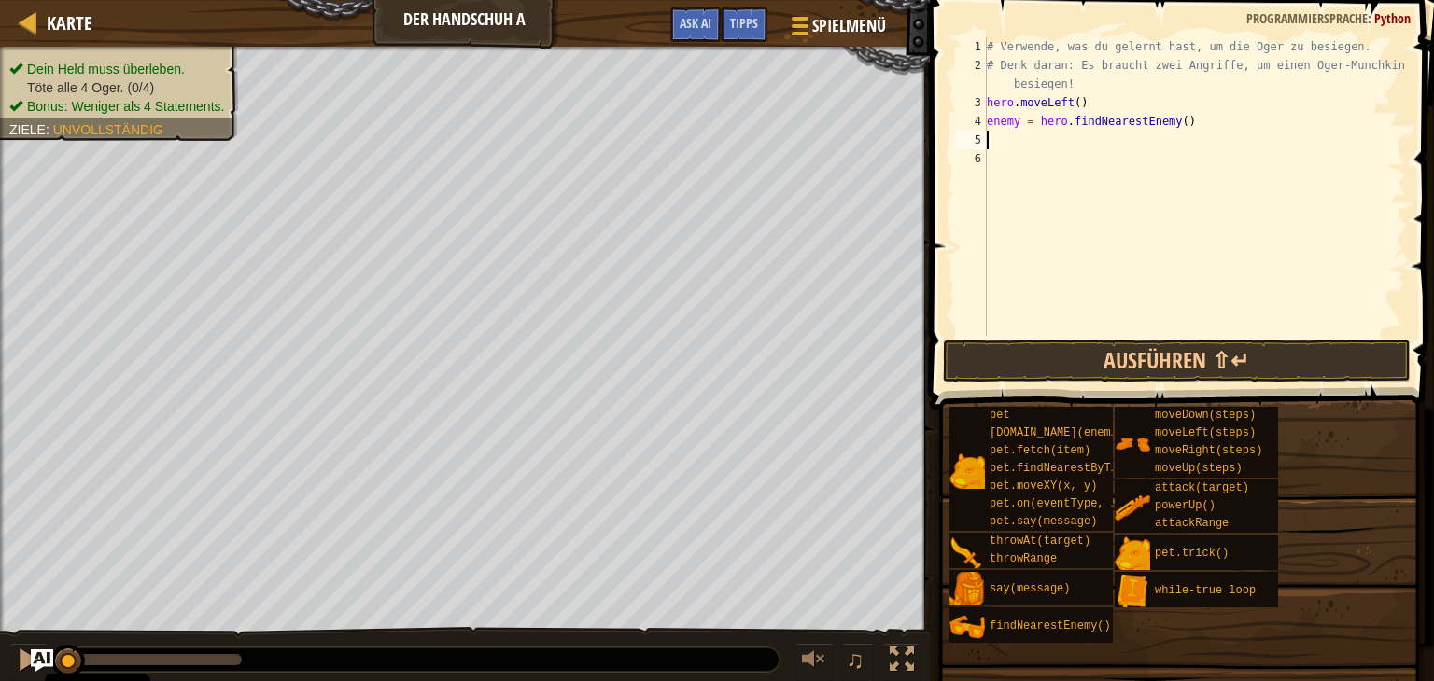
click at [1015, 124] on div "# Verwende, was du gelernt hast, um die Oger zu besiegen. # Denk daran: Es brau…" at bounding box center [1194, 205] width 423 height 336
type textarea "enemy1 = hero.findNearestEnemy()"
click at [1010, 137] on div "# Verwende, was du gelernt hast, um die Oger zu besiegen. # Denk daran: Es brau…" at bounding box center [1194, 205] width 423 height 336
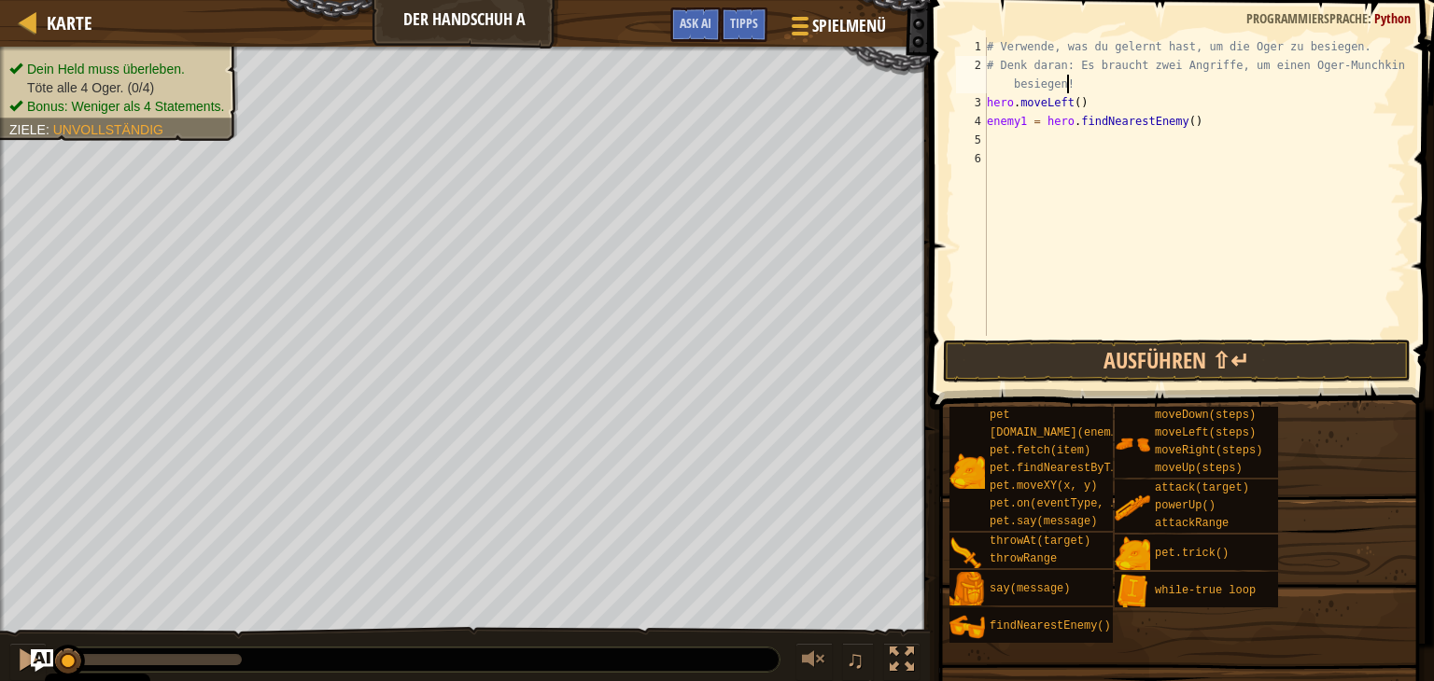
click at [1071, 78] on div "# Verwende, was du gelernt hast, um die Oger zu besiegen. # Denk daran: Es brau…" at bounding box center [1194, 205] width 423 height 336
type textarea "# Denk daran: Es braucht zwei Angriffe, um einen Oger-Munchkin zu besiegen!"
type textarea "w"
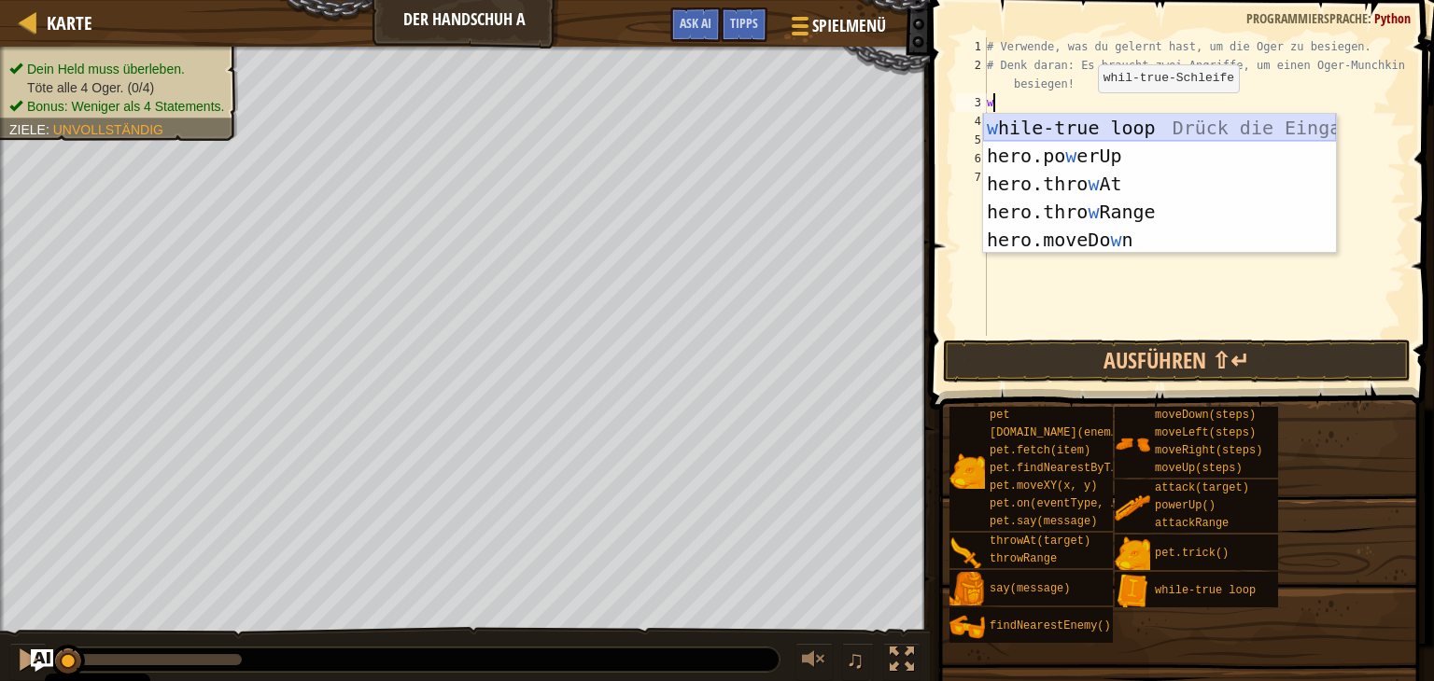
click at [1085, 117] on div "w hile-true loop Drück die Eingabetaste hero.po w erUp [PERSON_NAME] die Eingab…" at bounding box center [1159, 212] width 353 height 196
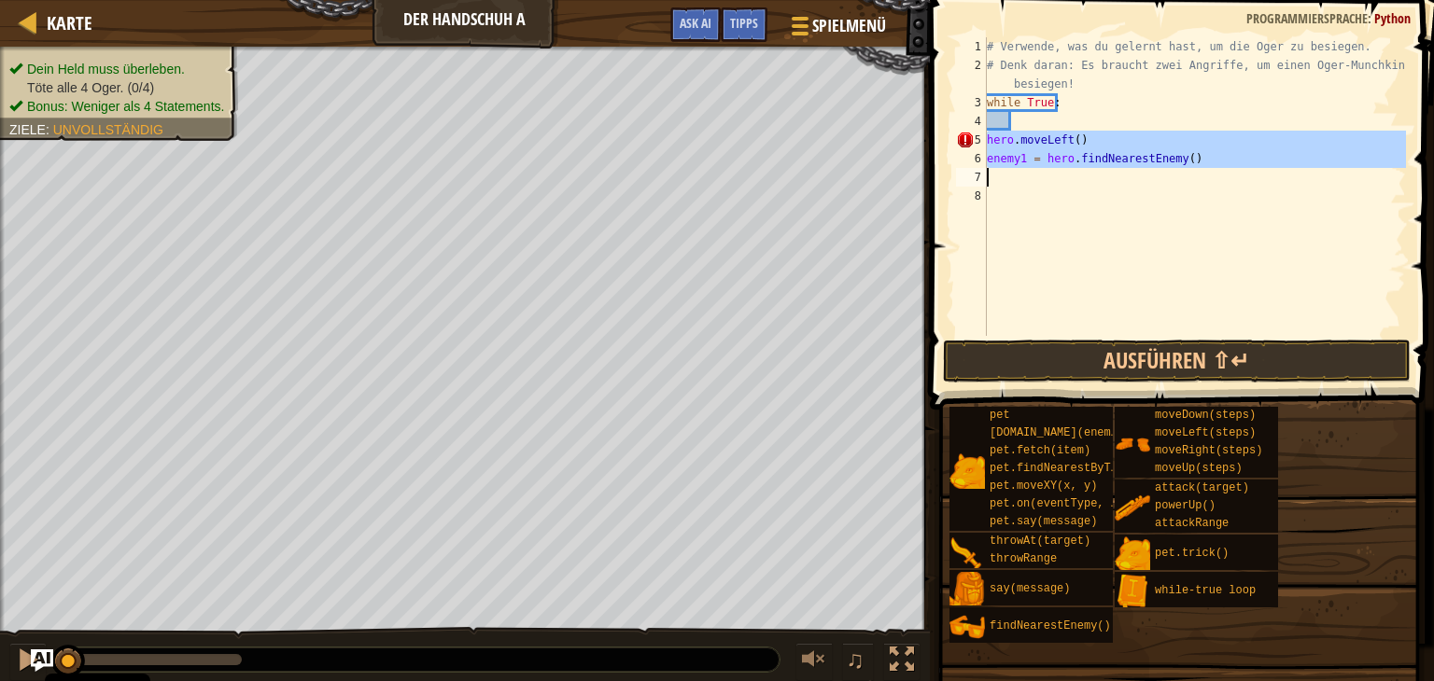
drag, startPoint x: 984, startPoint y: 138, endPoint x: 1202, endPoint y: 166, distance: 220.2
click at [1202, 166] on div "1 2 3 4 5 6 7 8 # Verwende, was du gelernt hast, um die Oger zu besiegen. # Den…" at bounding box center [1179, 186] width 454 height 299
type textarea "hero.moveLeft()"
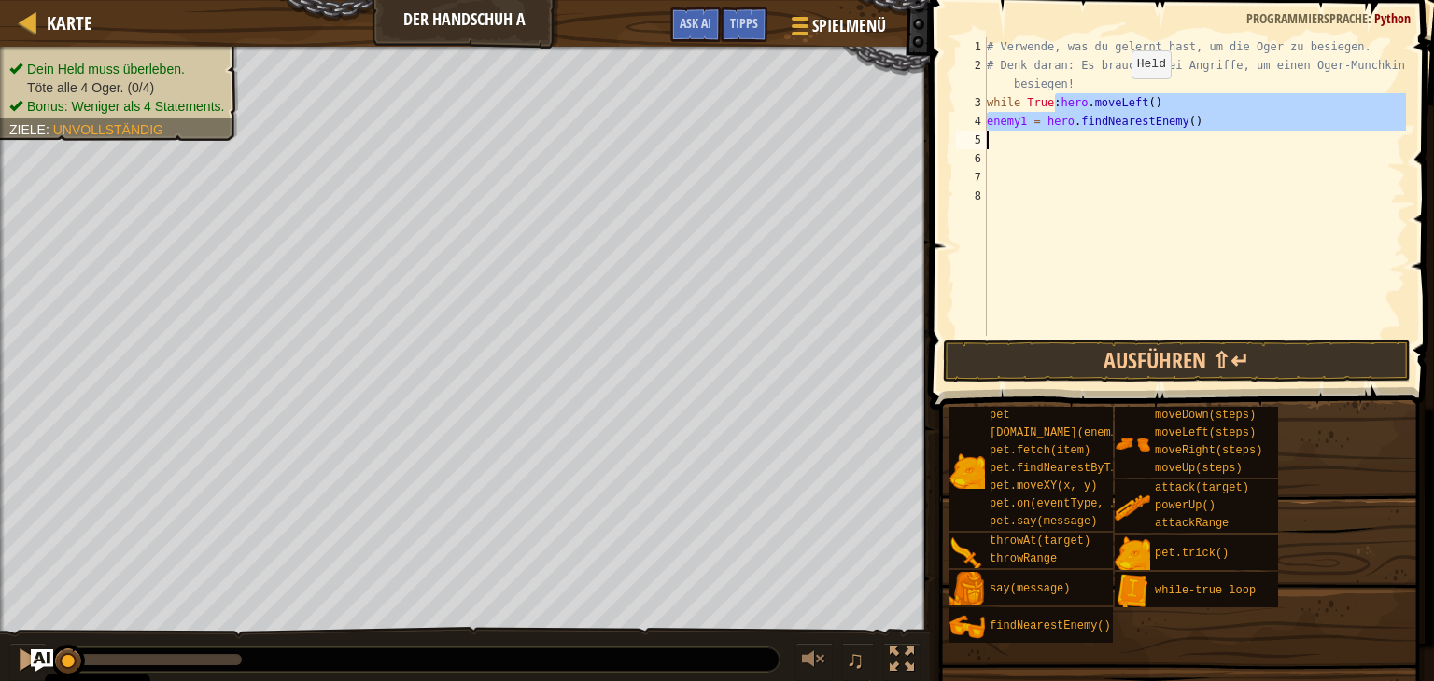
type textarea "enemy1 = hero.findNearestEnemy()"
drag, startPoint x: 1052, startPoint y: 105, endPoint x: 1187, endPoint y: 120, distance: 136.2
click at [1187, 120] on div "# Verwende, was du gelernt hast, um die Oger zu besiegen. # Denk daran: Es brau…" at bounding box center [1194, 205] width 423 height 336
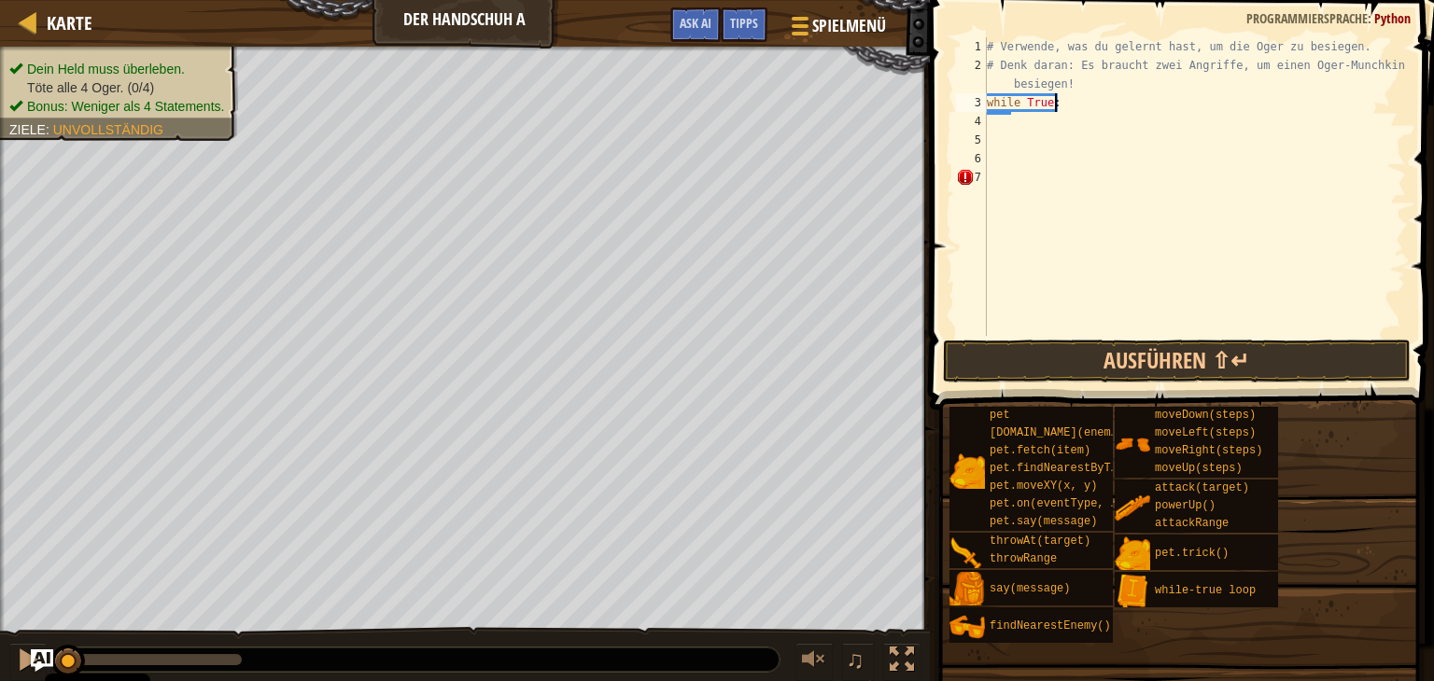
click at [1063, 101] on div "# Verwende, was du gelernt hast, um die Oger zu besiegen. # Denk daran: Es brau…" at bounding box center [1194, 205] width 423 height 336
type textarea "w"
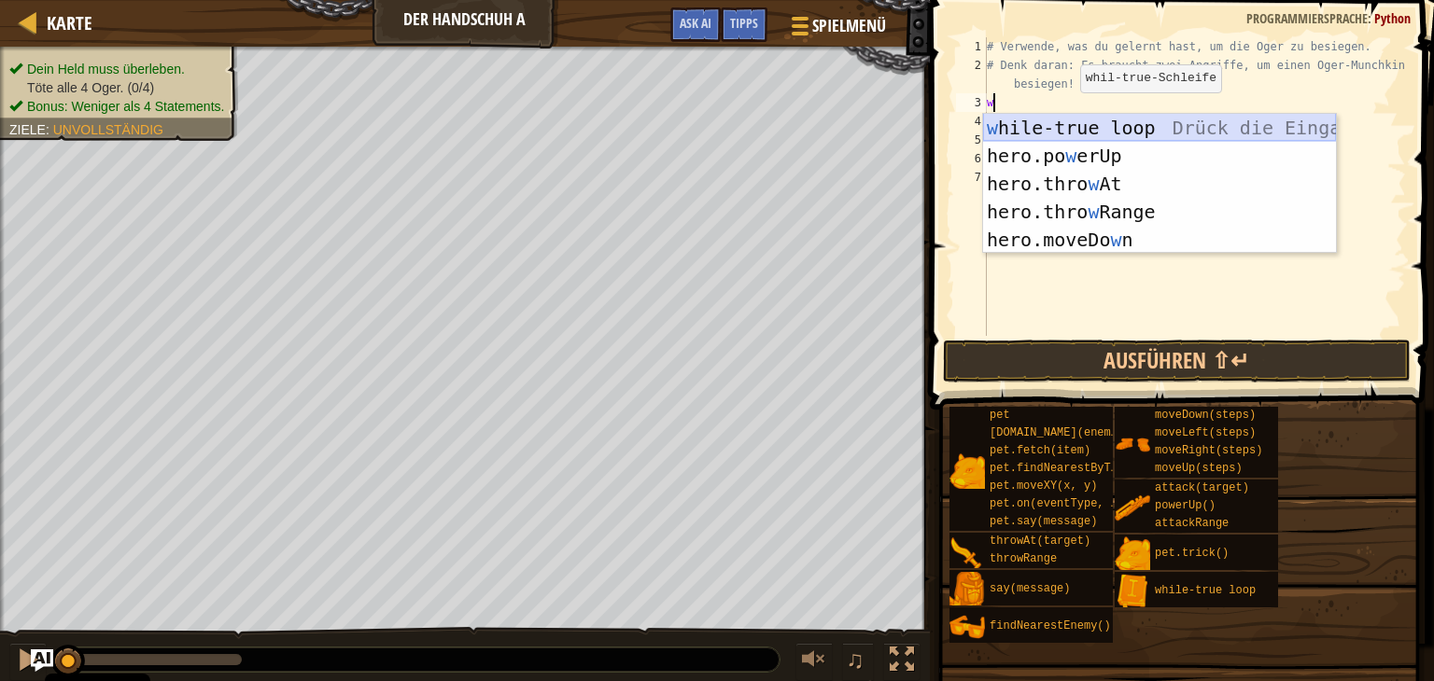
click at [1075, 124] on div "w hile-true loop Drück die Eingabetaste hero.po w erUp [PERSON_NAME] die Eingab…" at bounding box center [1159, 212] width 353 height 196
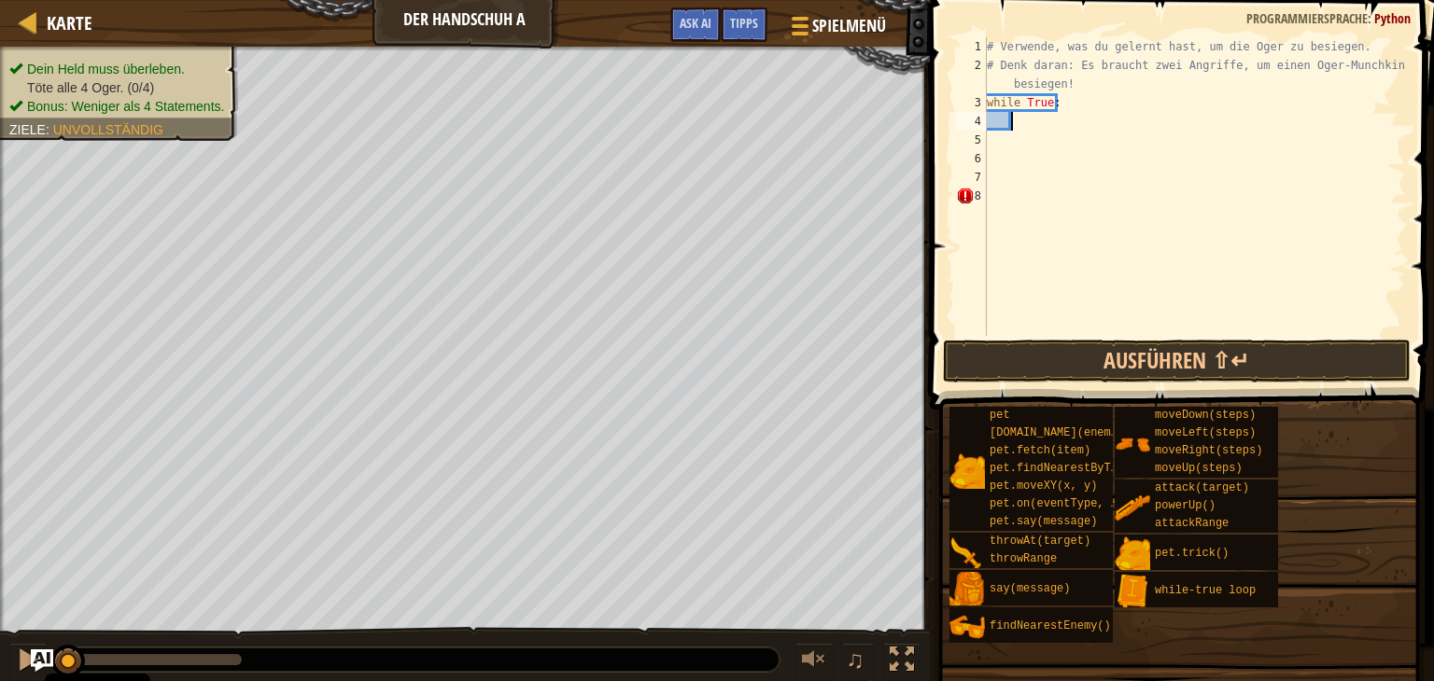
click at [1045, 128] on div "# Verwende, was du gelernt hast, um die Oger zu besiegen. # Denk daran: Es brau…" at bounding box center [1194, 205] width 423 height 336
click at [995, 207] on div "# Verwende, was du gelernt hast, um die Oger zu besiegen. # Denk daran: Es brau…" at bounding box center [1194, 205] width 423 height 336
type textarea "h"
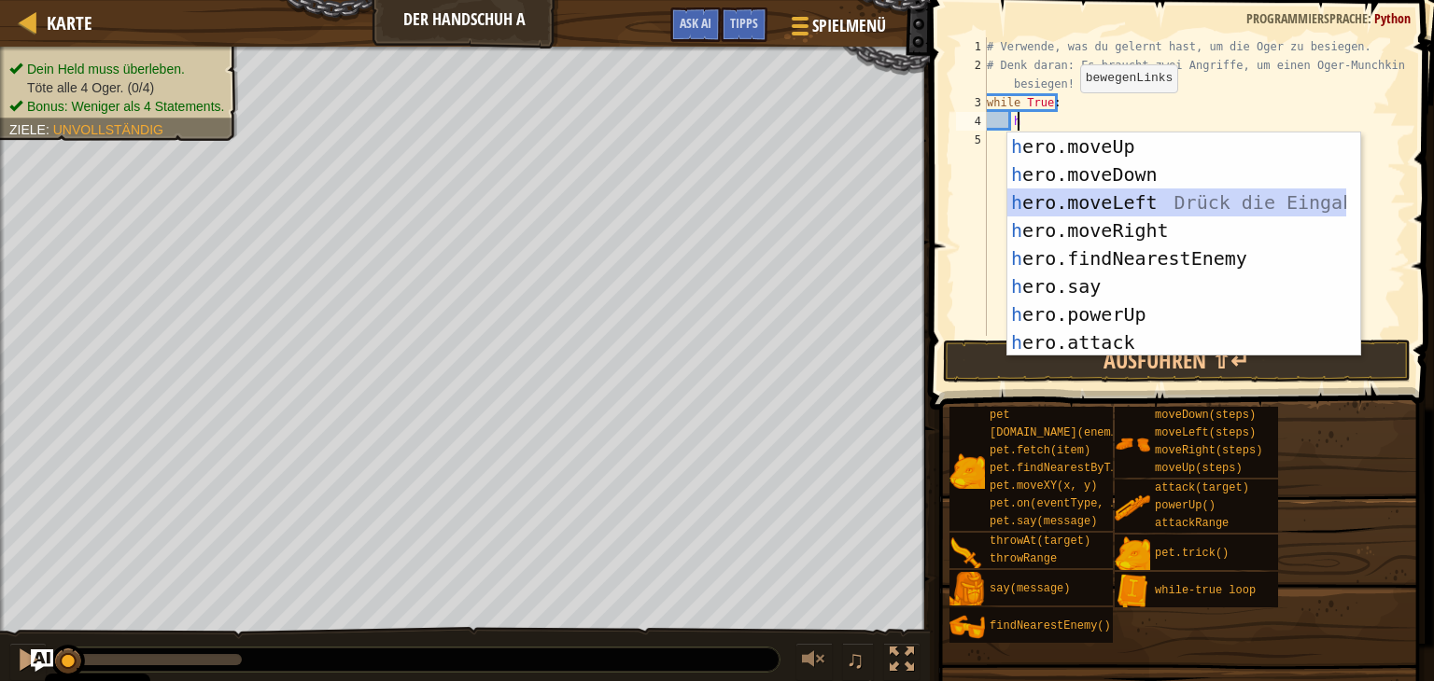
click at [1105, 195] on div "h ero.moveUp Drück die Eingabetaste h ero.moveDown Drück die Eingabetaste h ero…" at bounding box center [1176, 273] width 339 height 280
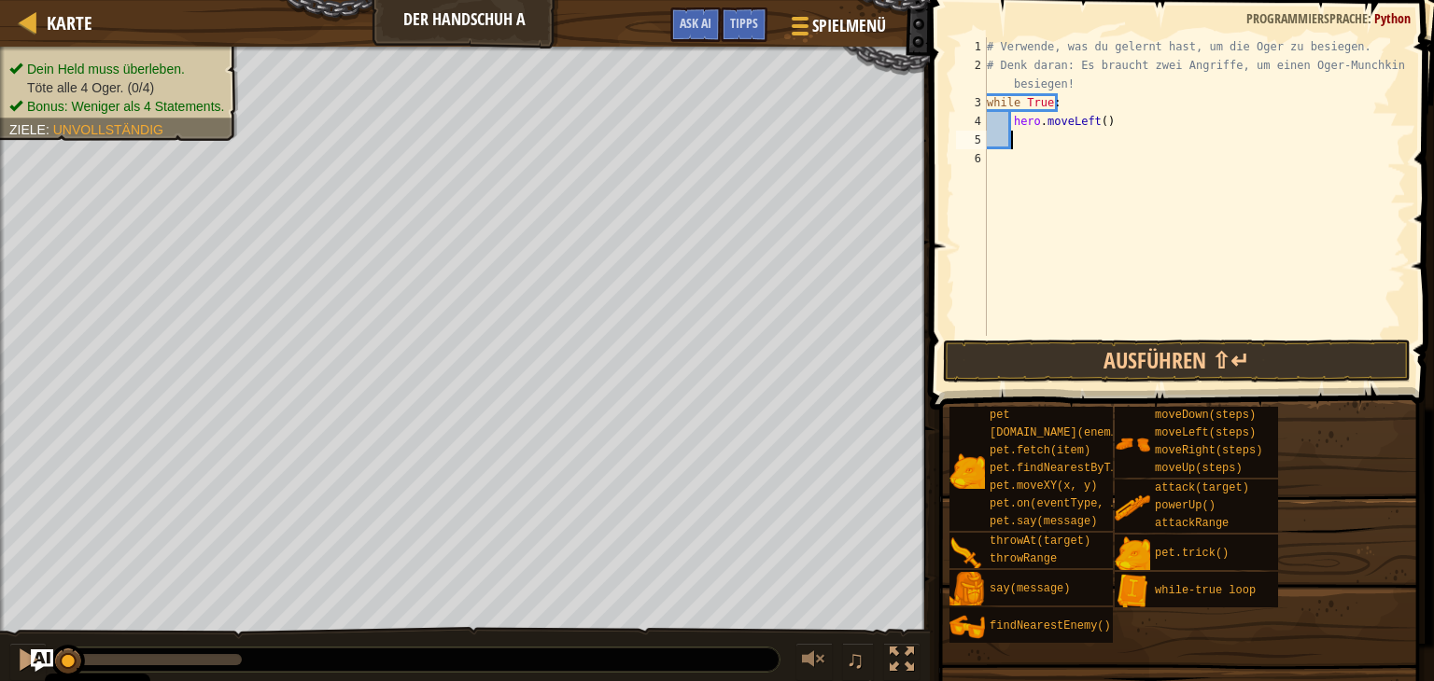
type textarea "h"
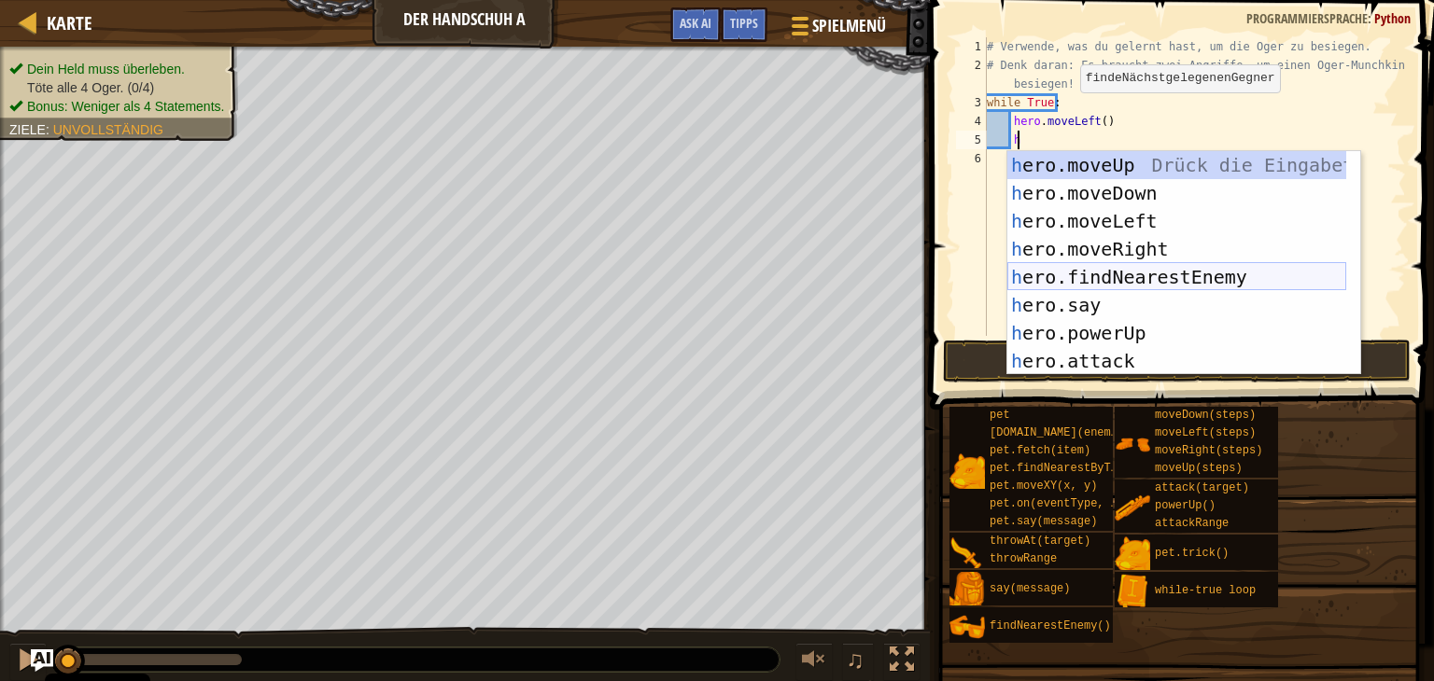
click at [1161, 273] on div "h ero.moveUp Drück die Eingabetaste h ero.moveDown Drück die Eingabetaste h ero…" at bounding box center [1176, 291] width 339 height 280
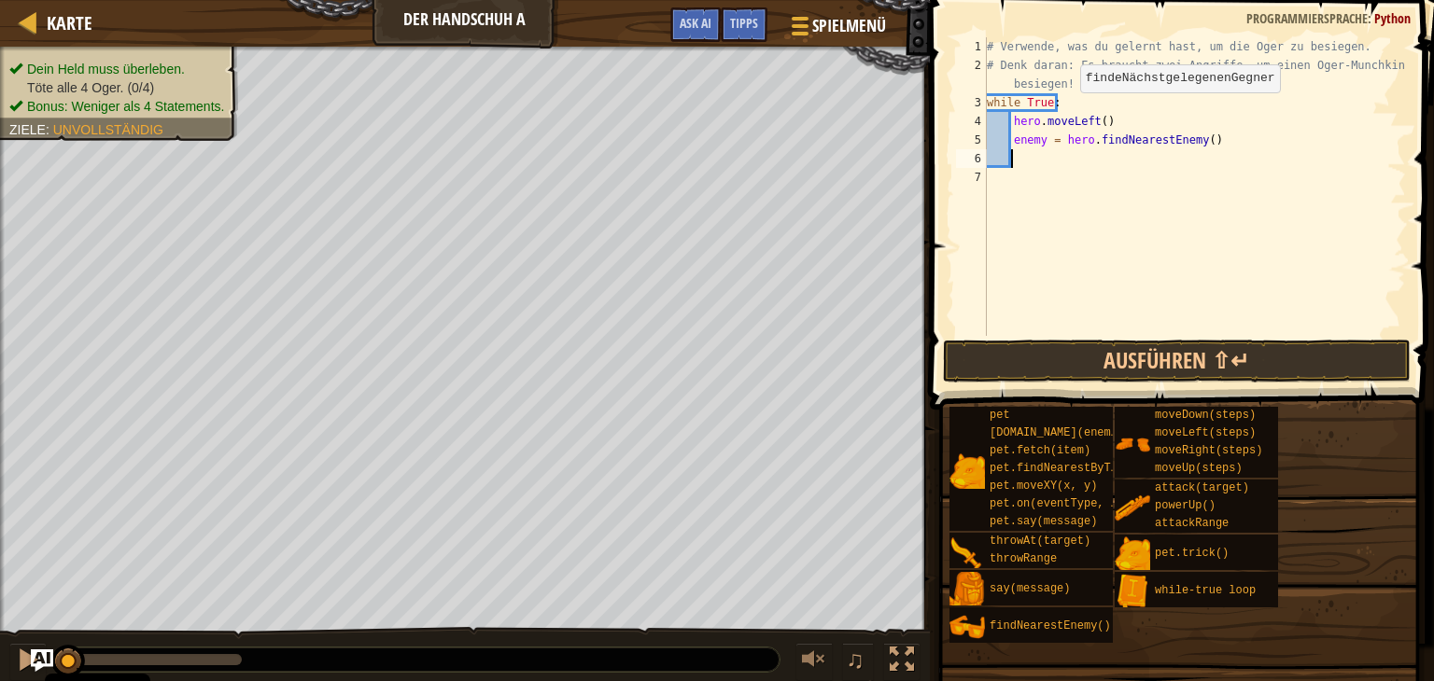
scroll to position [8, 0]
click at [1043, 132] on div "# Verwende, was du gelernt hast, um die Oger zu besiegen. # Denk daran: Es brau…" at bounding box center [1194, 205] width 423 height 336
drag, startPoint x: 1238, startPoint y: 128, endPoint x: 1226, endPoint y: 137, distance: 14.6
click at [1237, 129] on div "# Verwende, was du gelernt hast, um die Oger zu besiegen. # Denk daran: Es brau…" at bounding box center [1194, 205] width 423 height 336
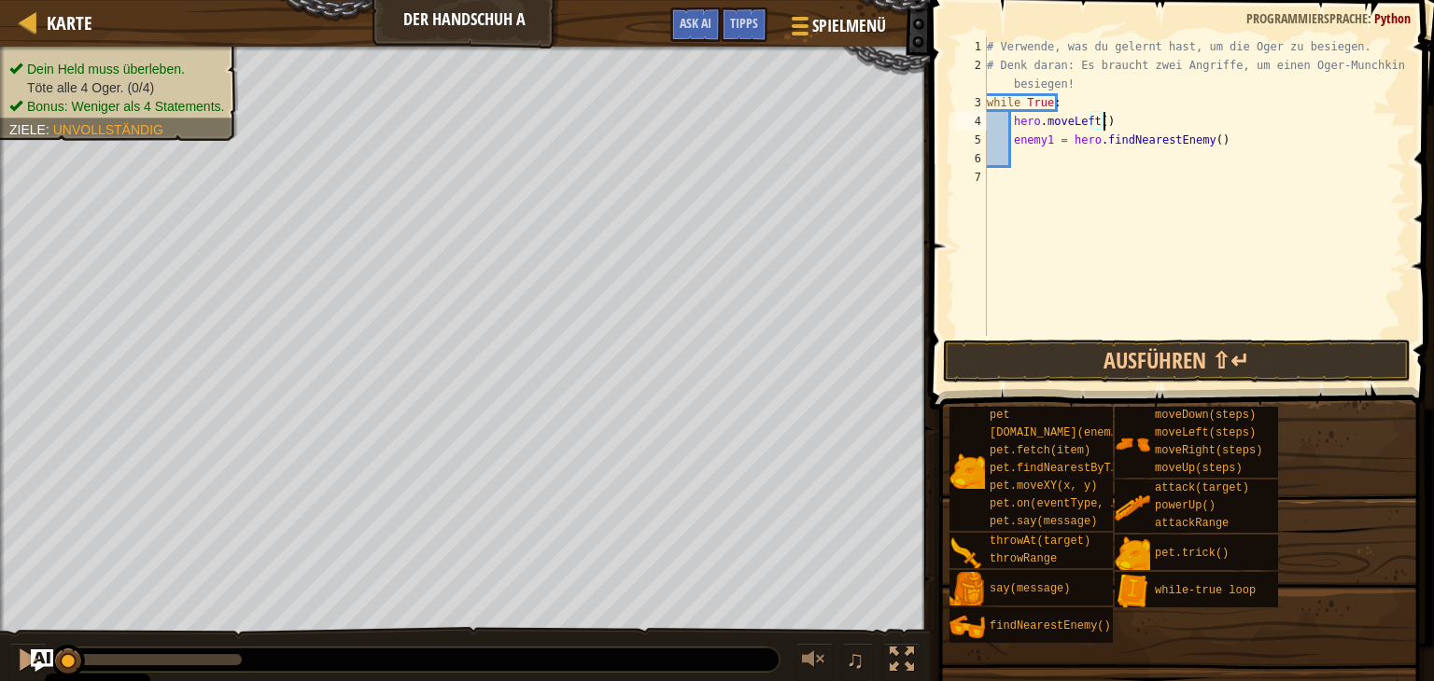
type textarea "hero.moveLeft()"
click at [1026, 167] on div "# Verwende, was du gelernt hast, um die Oger zu besiegen. # Denk daran: Es brau…" at bounding box center [1194, 205] width 423 height 336
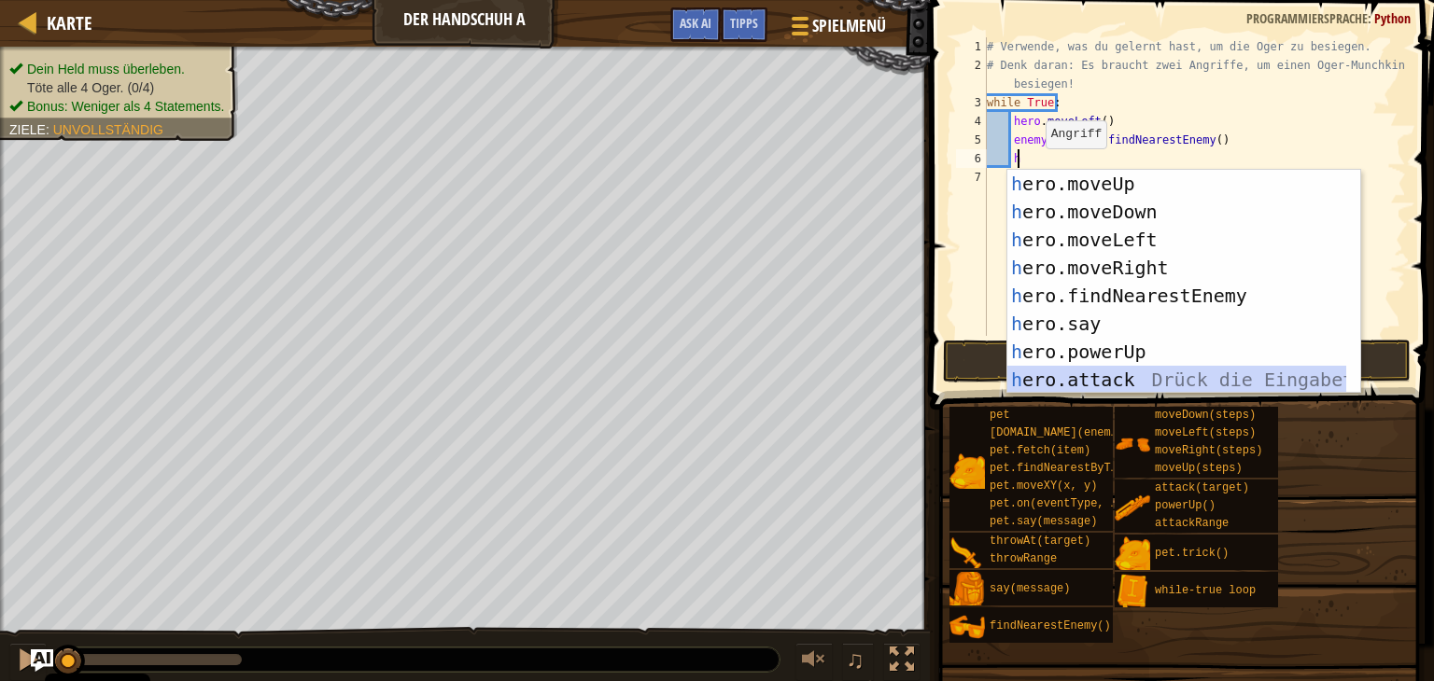
click at [1151, 371] on div "h ero.moveUp Drück die Eingabetaste h ero.moveDown Drück die Eingabetaste h ero…" at bounding box center [1183, 310] width 353 height 280
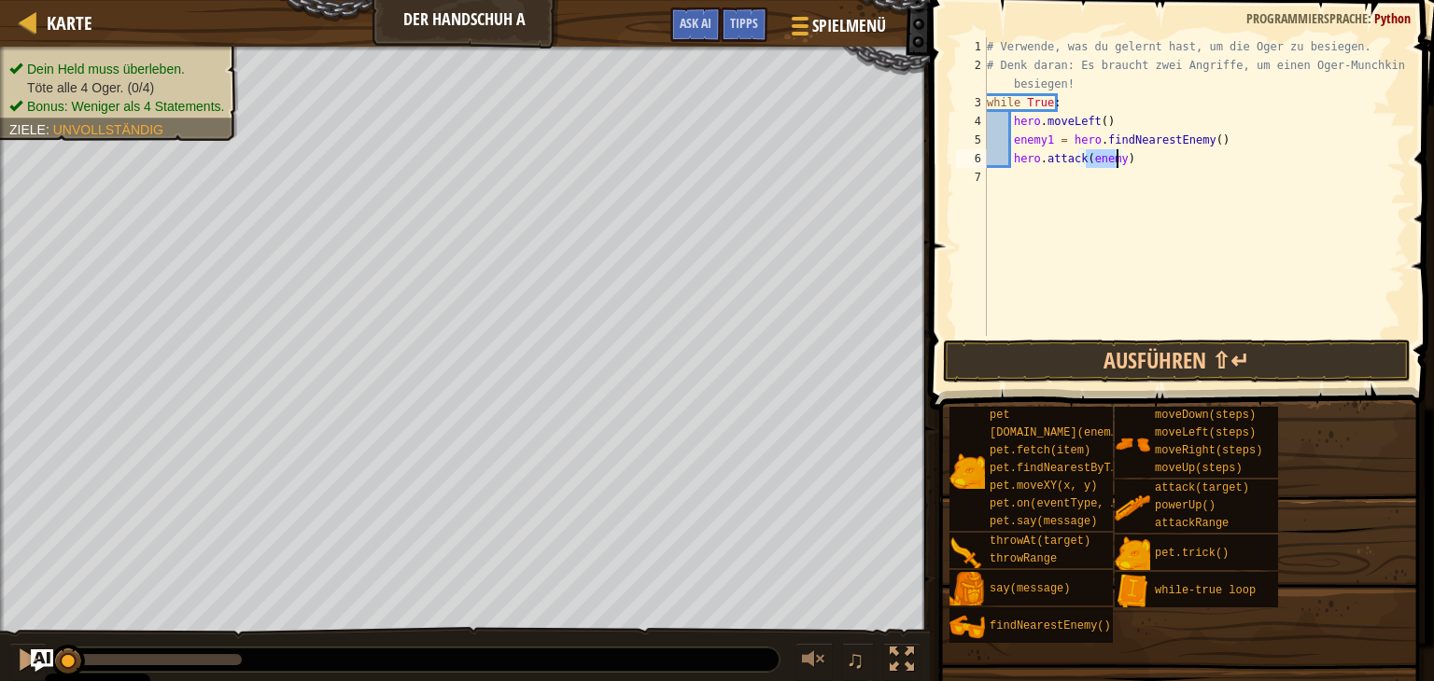
click at [1113, 159] on div "# Verwende, was du gelernt hast, um die Oger zu besiegen. # Denk daran: Es brau…" at bounding box center [1194, 186] width 423 height 299
type textarea "hero.attack(enemy1)"
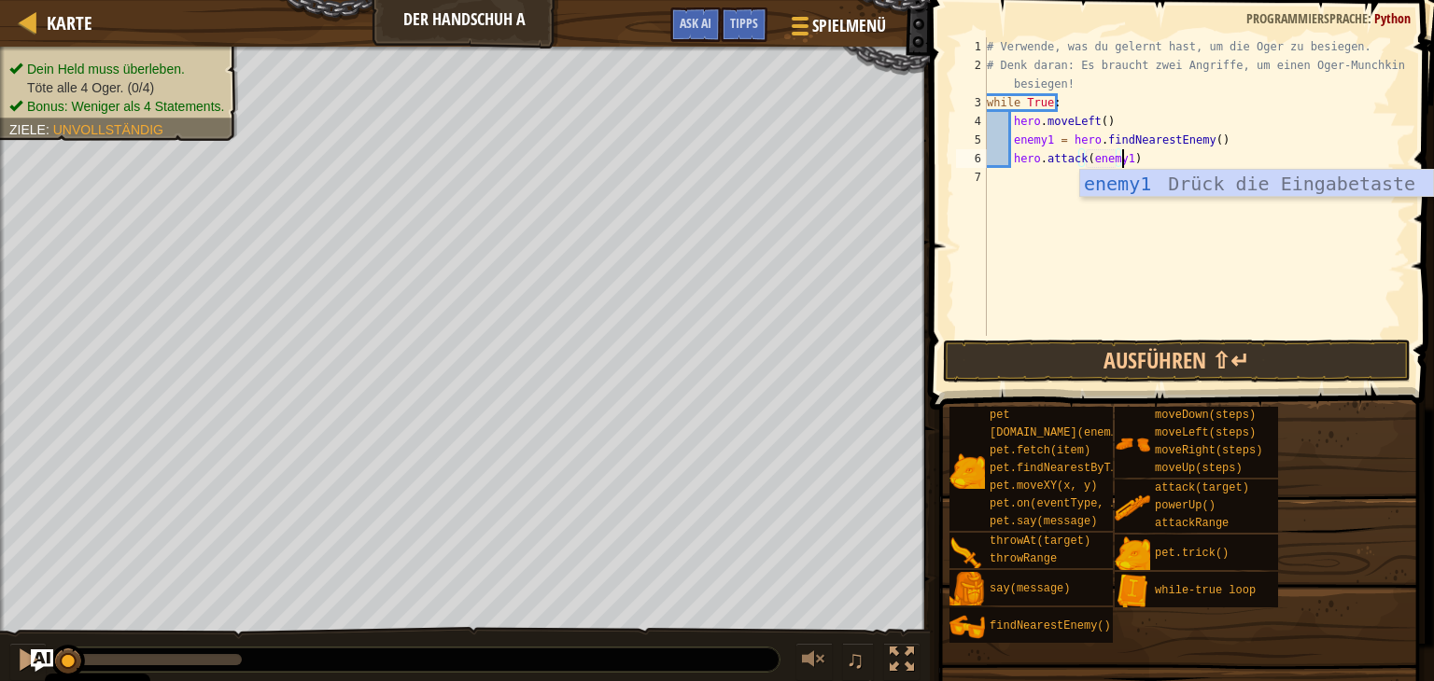
scroll to position [8, 10]
click at [1141, 184] on div "enemy1 Drück die Eingabetaste" at bounding box center [1256, 212] width 353 height 84
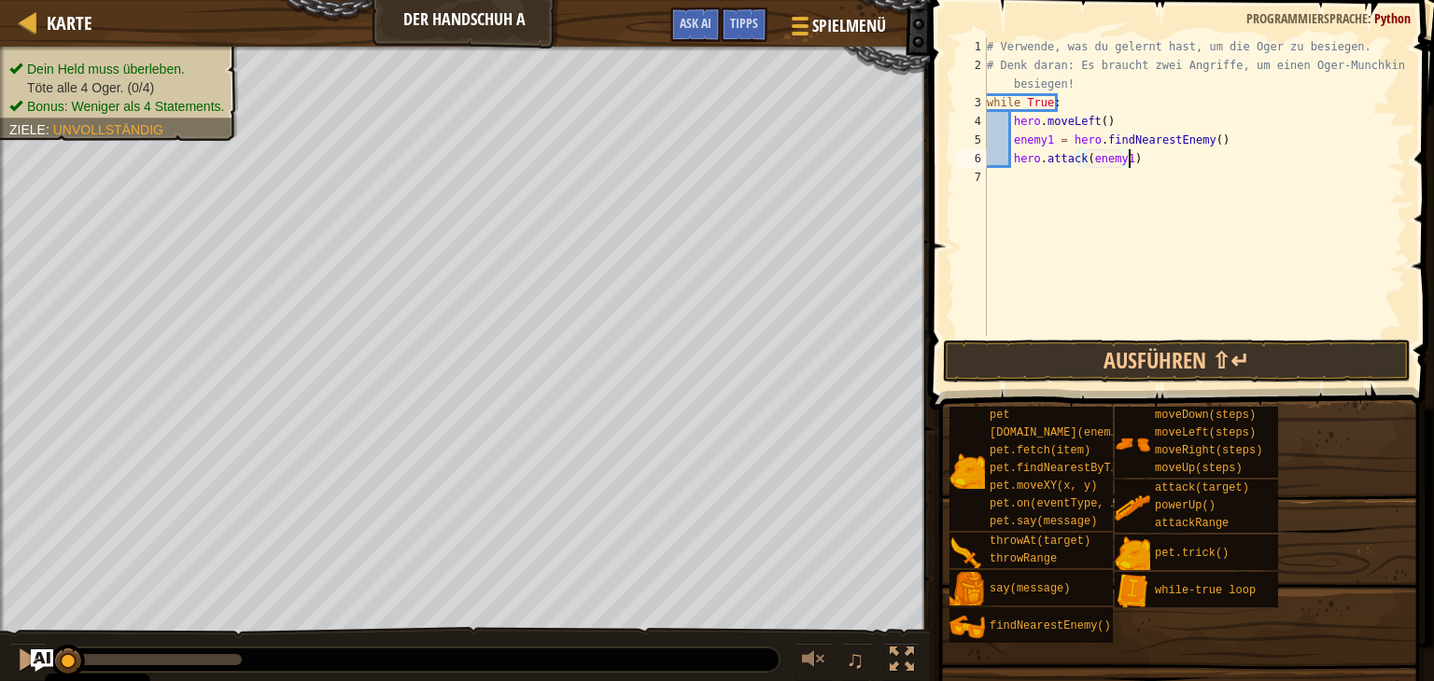
click at [1138, 161] on div "# Verwende, was du gelernt hast, um die Oger zu besiegen. # Denk daran: Es brau…" at bounding box center [1194, 205] width 423 height 336
type textarea "h"
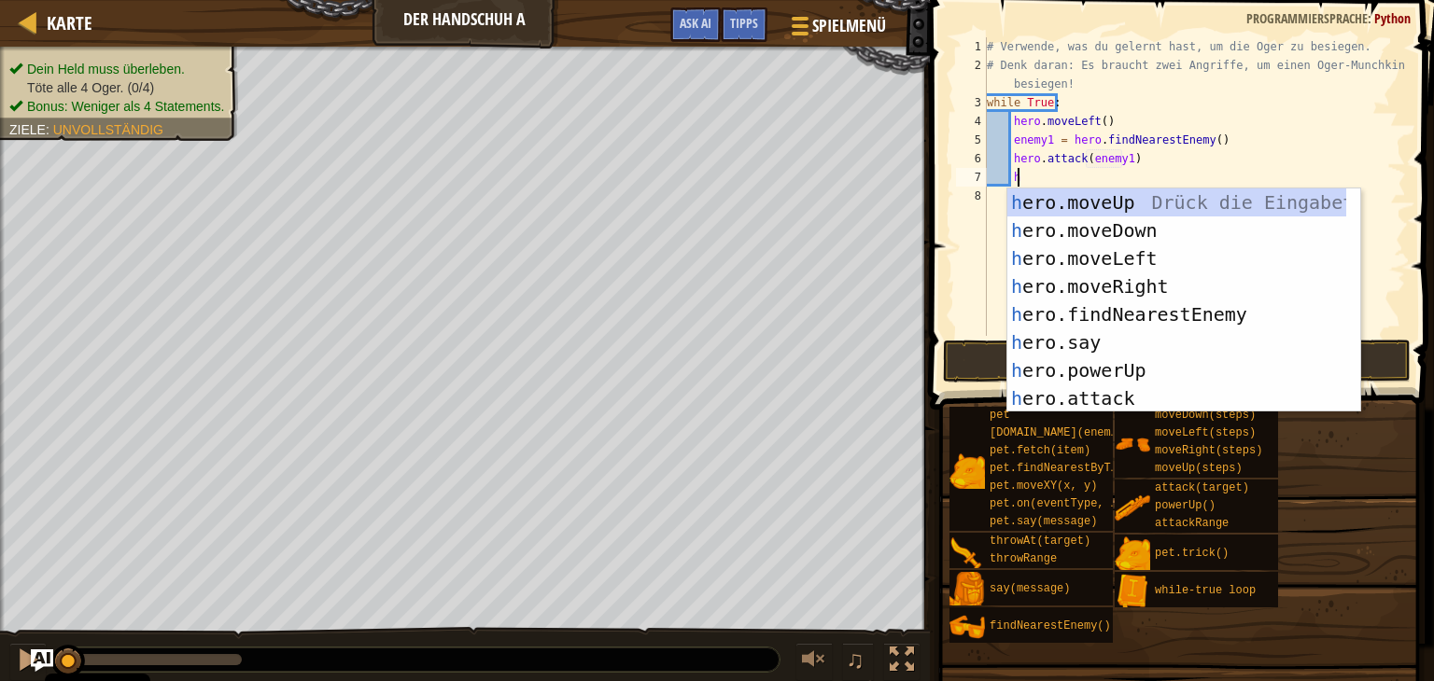
scroll to position [8, 1]
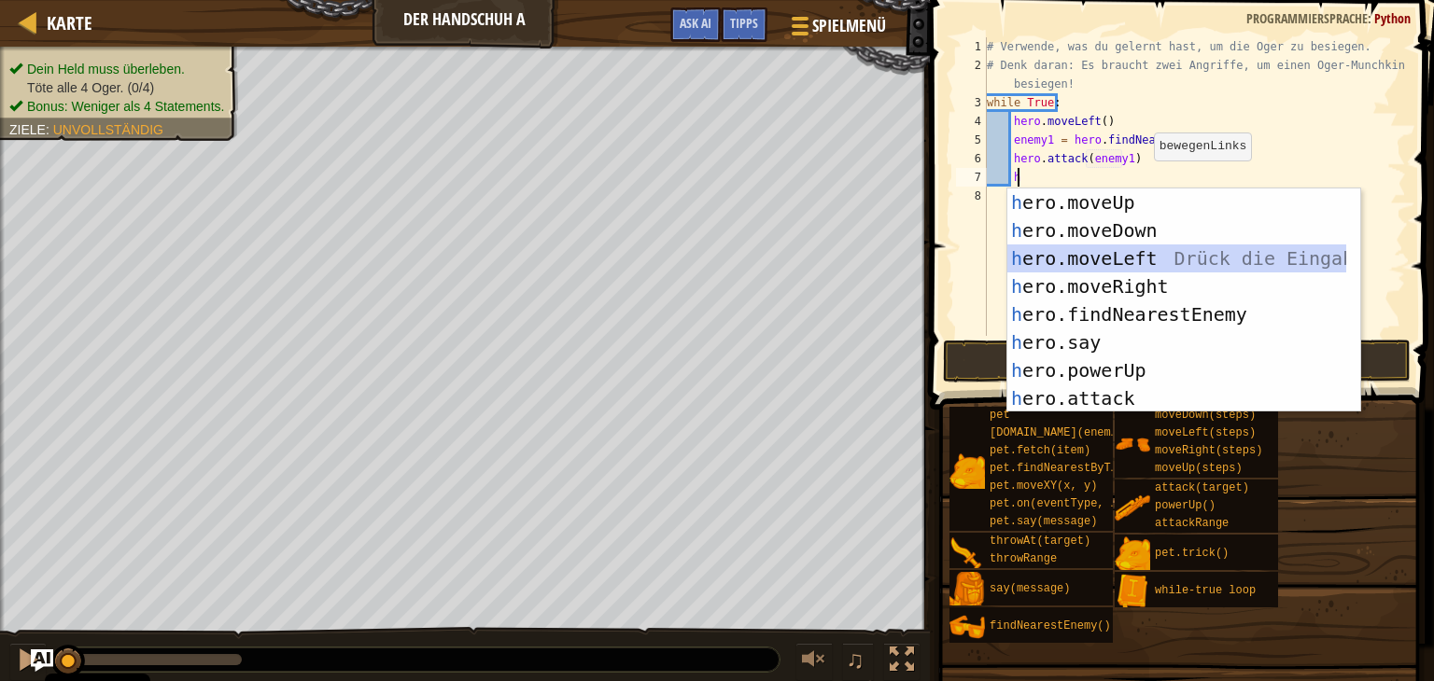
click at [1172, 246] on div "h ero.moveUp Drück die Eingabetaste h ero.moveDown Drück die Eingabetaste h ero…" at bounding box center [1183, 329] width 353 height 280
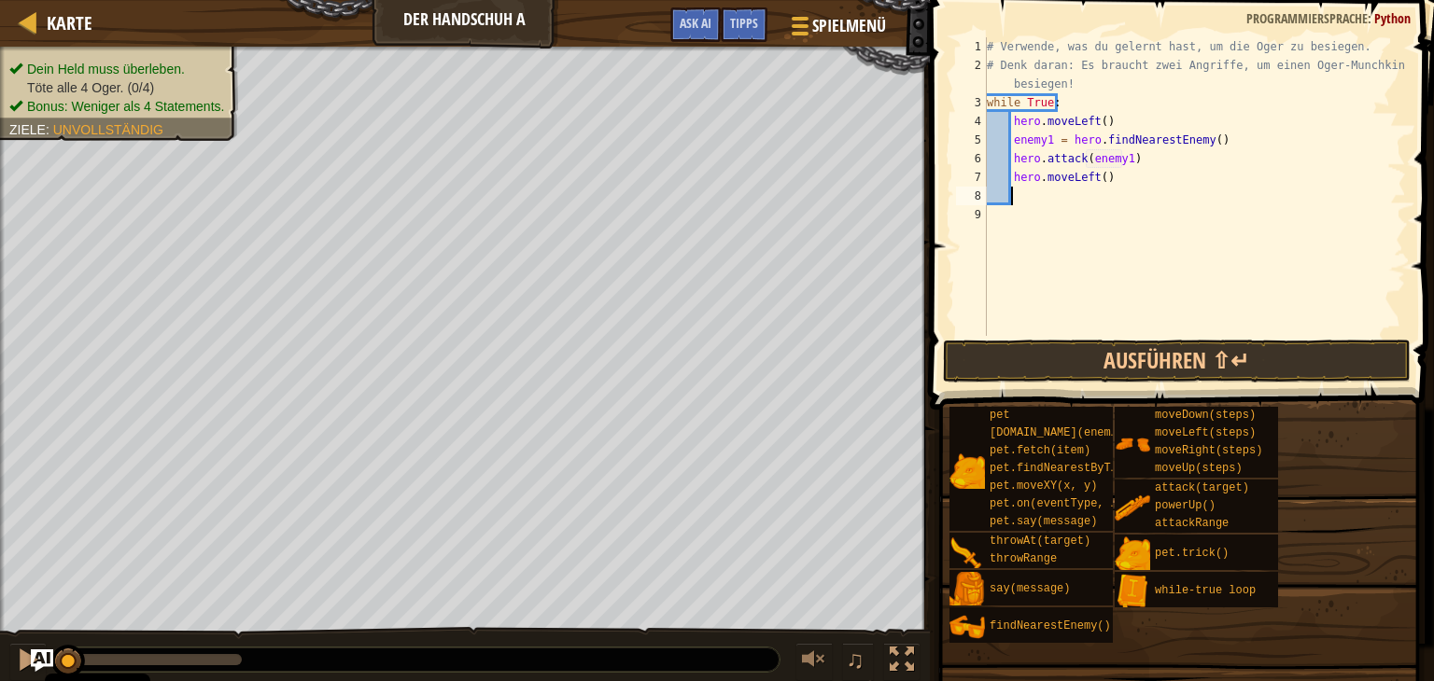
type textarea "h"
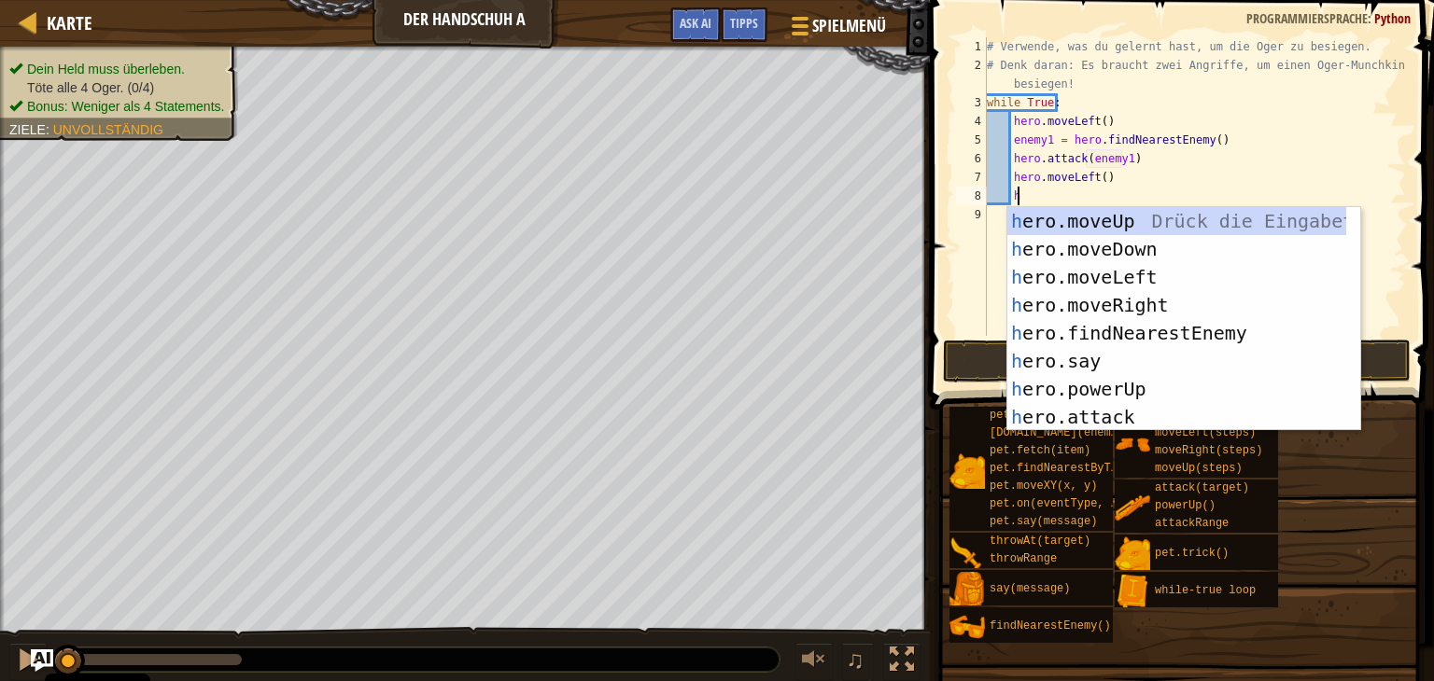
scroll to position [8, 1]
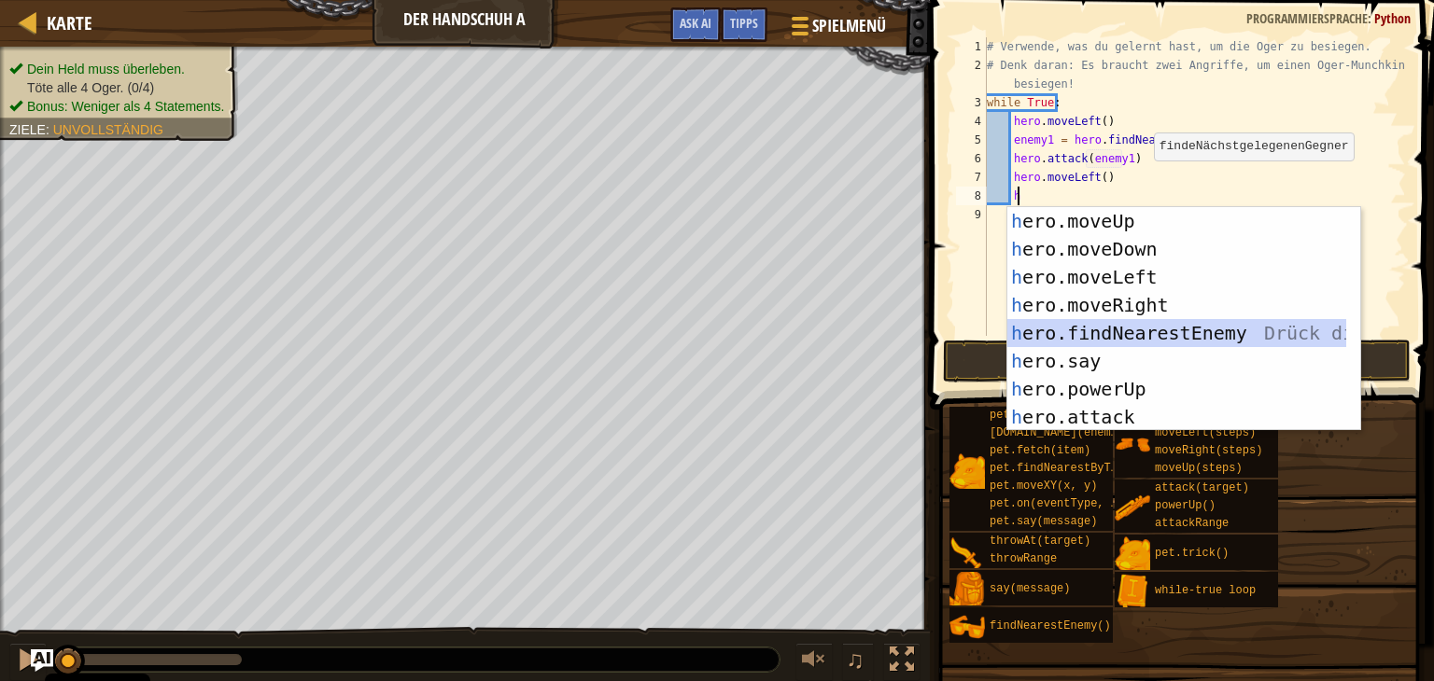
click at [1157, 335] on div "h ero.moveUp Drück die Eingabetaste h ero.moveDown Drück die Eingabetaste h ero…" at bounding box center [1176, 347] width 339 height 280
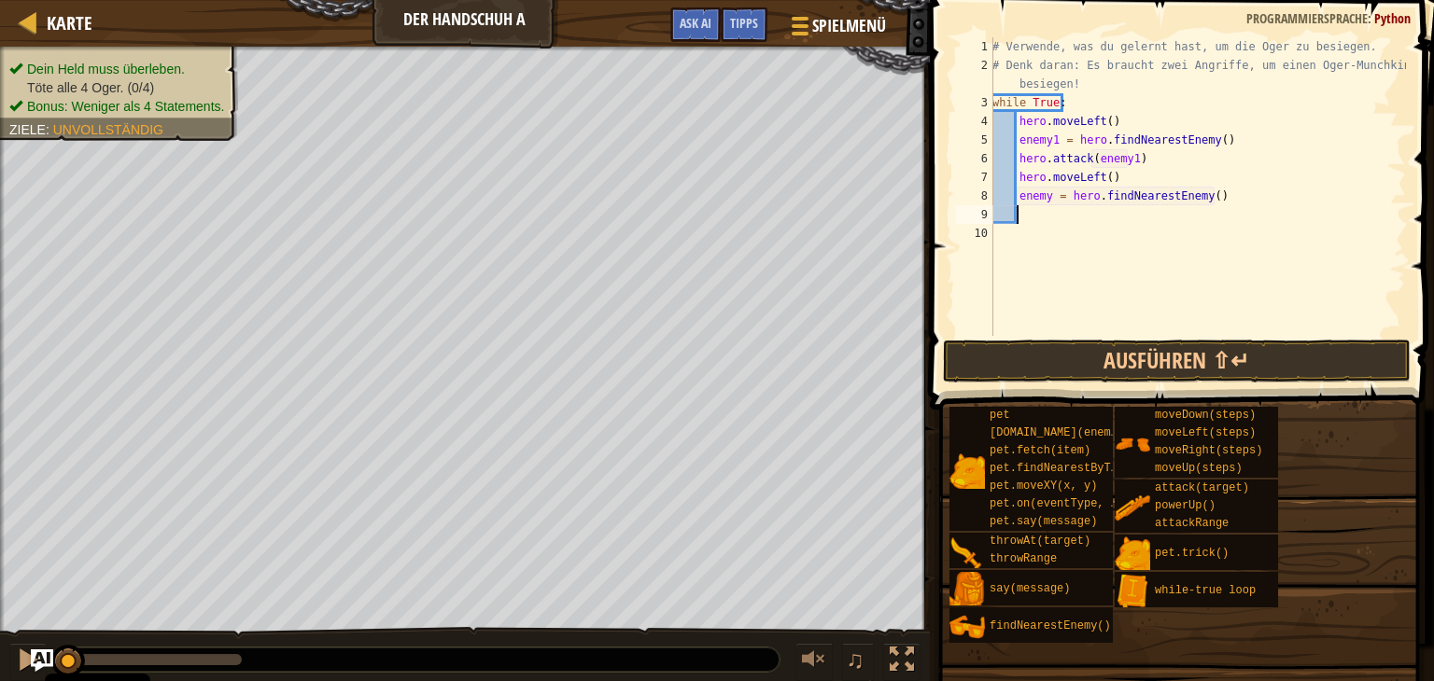
click at [1049, 199] on div "# Verwende, was du gelernt hast, um die Oger zu besiegen. # Denk daran: Es brau…" at bounding box center [1196, 205] width 417 height 336
click at [1028, 215] on div "# Verwende, was du gelernt hast, um die Oger zu besiegen. # Denk daran: Es brau…" at bounding box center [1196, 205] width 417 height 336
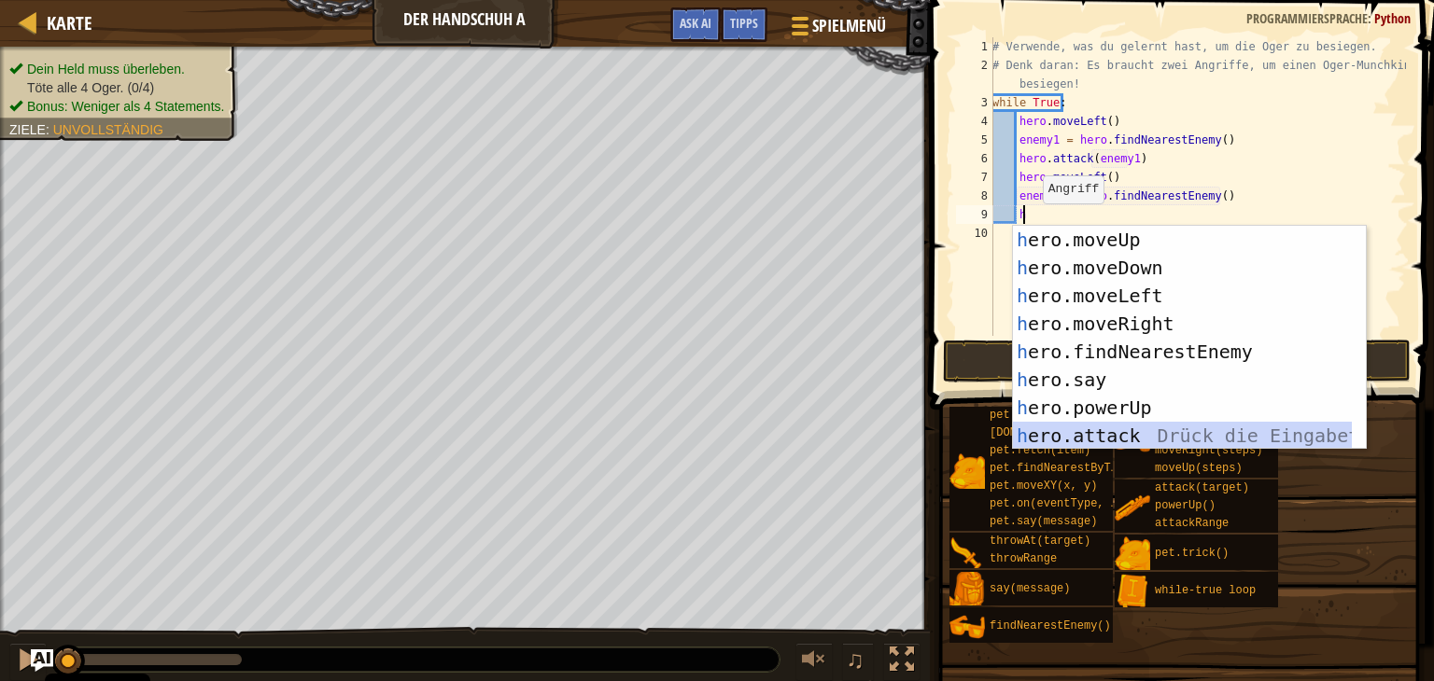
click at [1112, 424] on div "h ero.moveUp Drück die Eingabetaste h ero.moveDown Drück die Eingabetaste h ero…" at bounding box center [1182, 366] width 339 height 280
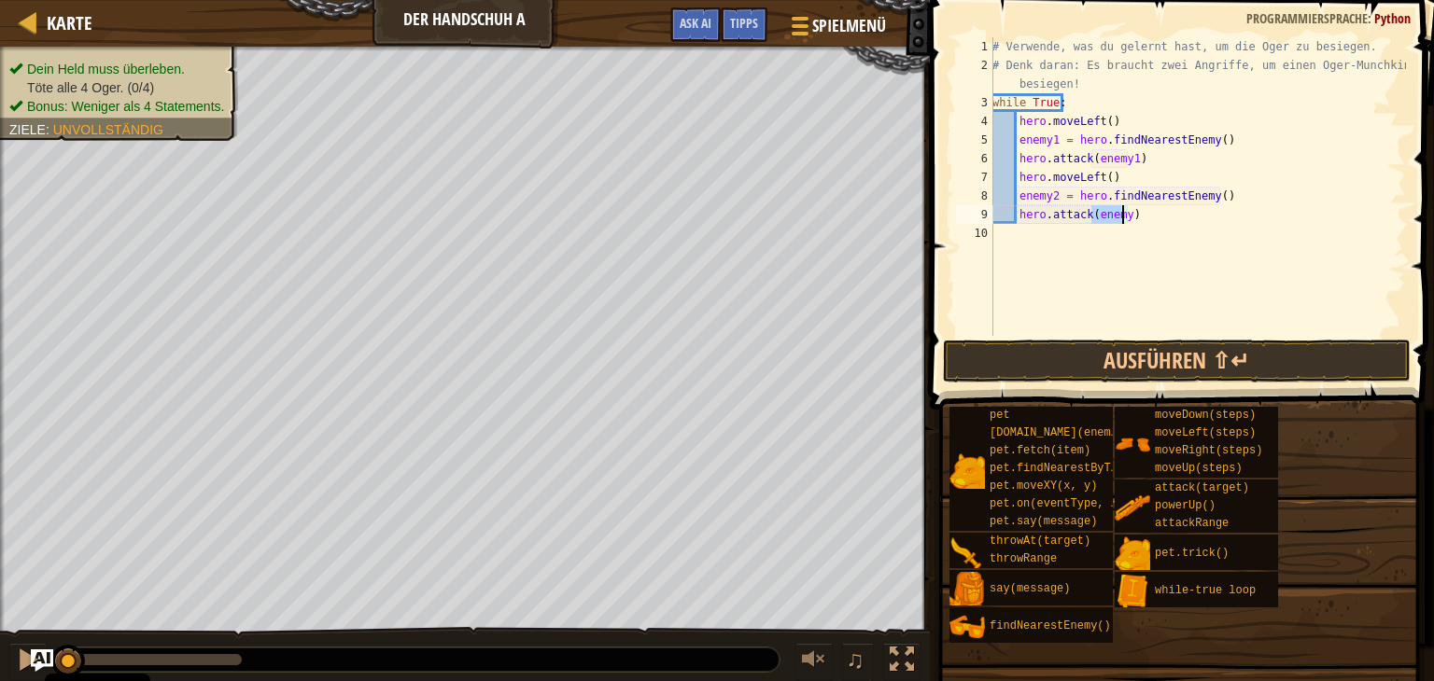
click at [1123, 221] on div "# Verwende, was du gelernt hast, um die Oger zu besiegen. # Denk daran: Es brau…" at bounding box center [1196, 186] width 417 height 299
click at [1155, 343] on button "Ausführen ⇧↵" at bounding box center [1177, 361] width 468 height 43
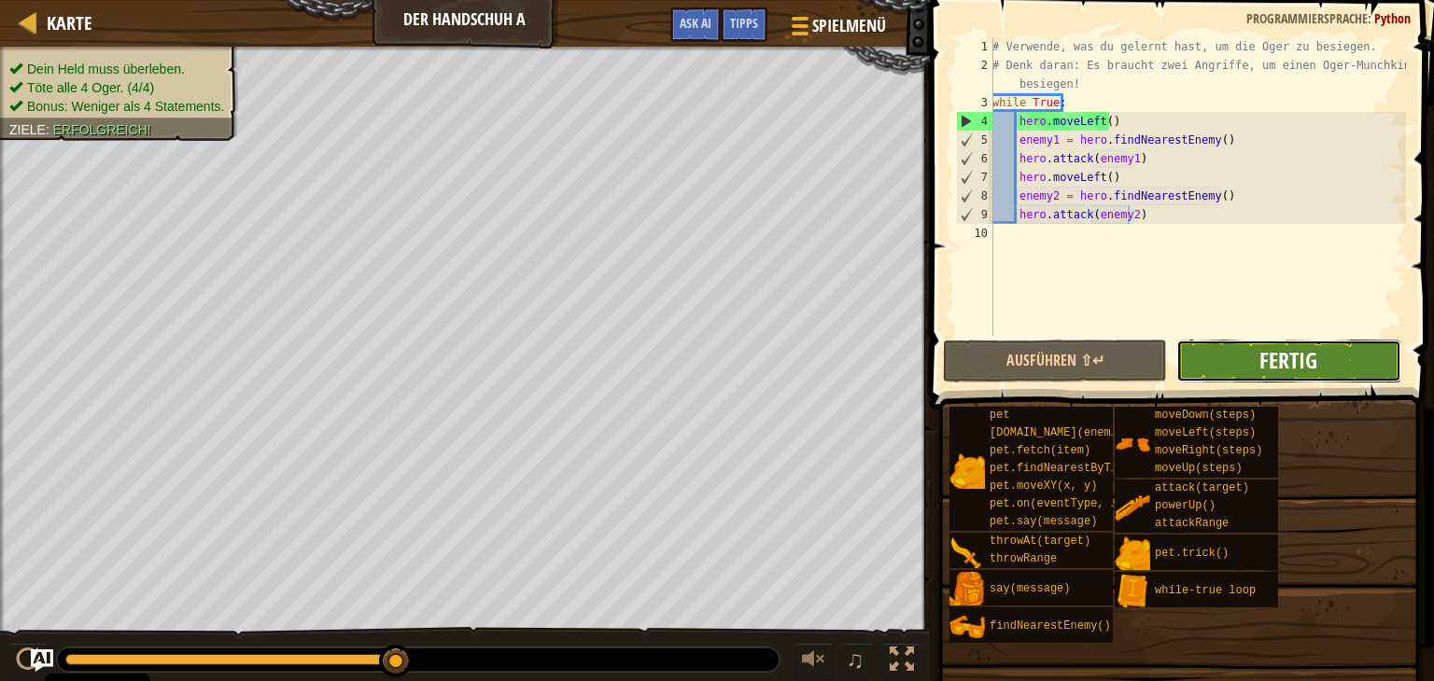
click at [1304, 371] on span "Fertig" at bounding box center [1288, 360] width 58 height 30
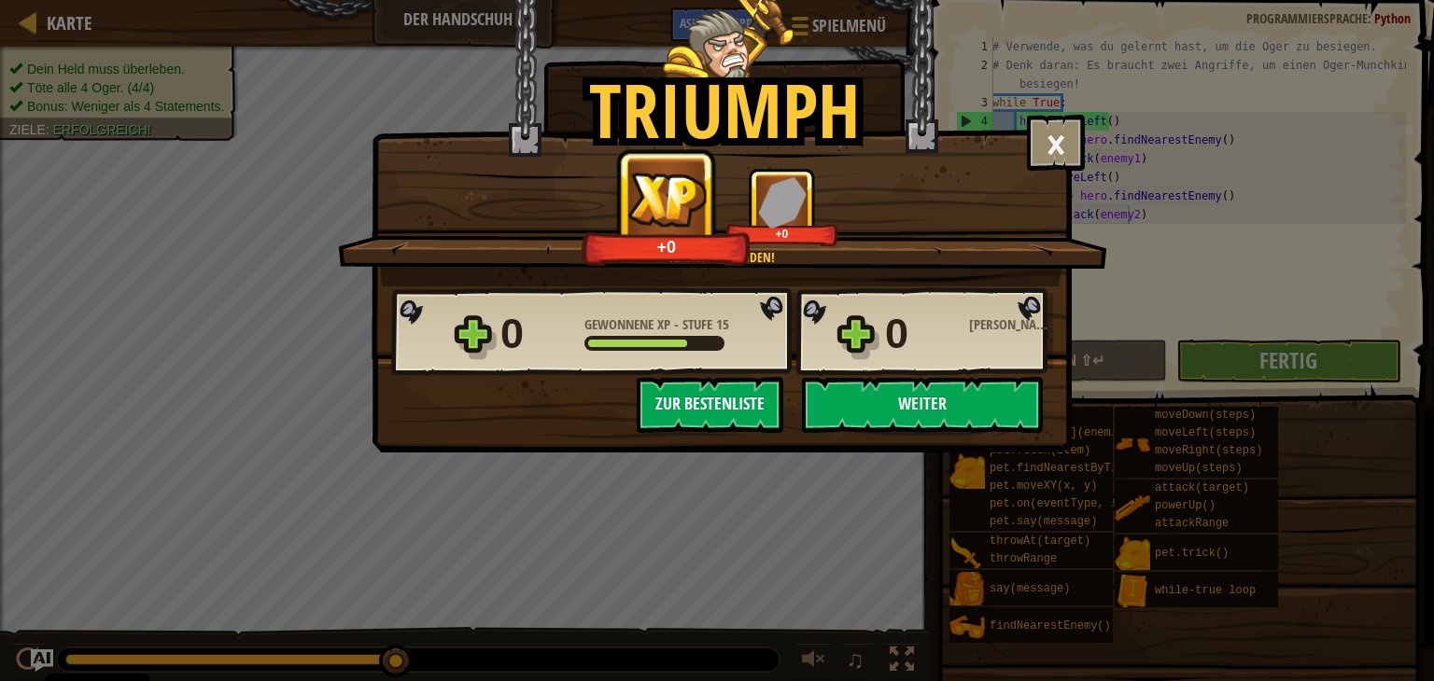
click at [732, 408] on button "Zur Bestenliste" at bounding box center [710, 405] width 147 height 56
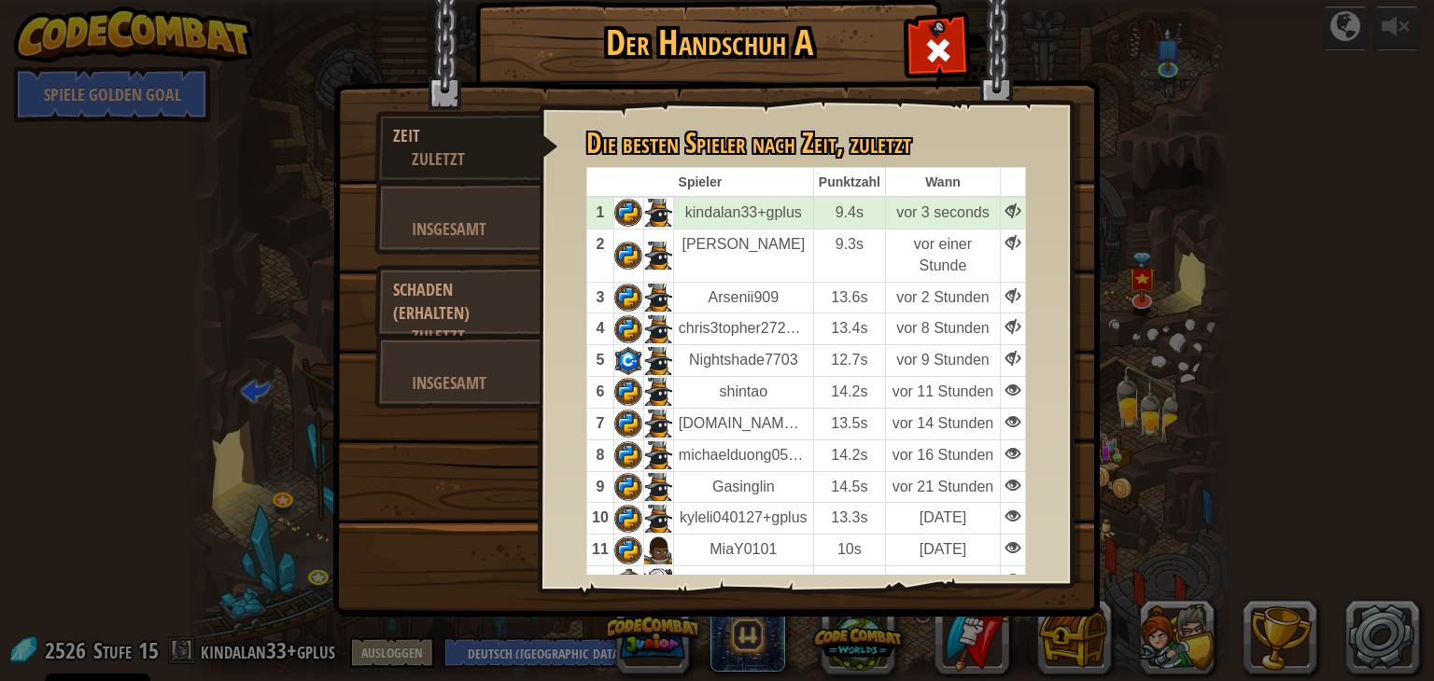
select select "de-DE"
click at [941, 48] on span at bounding box center [938, 50] width 30 height 30
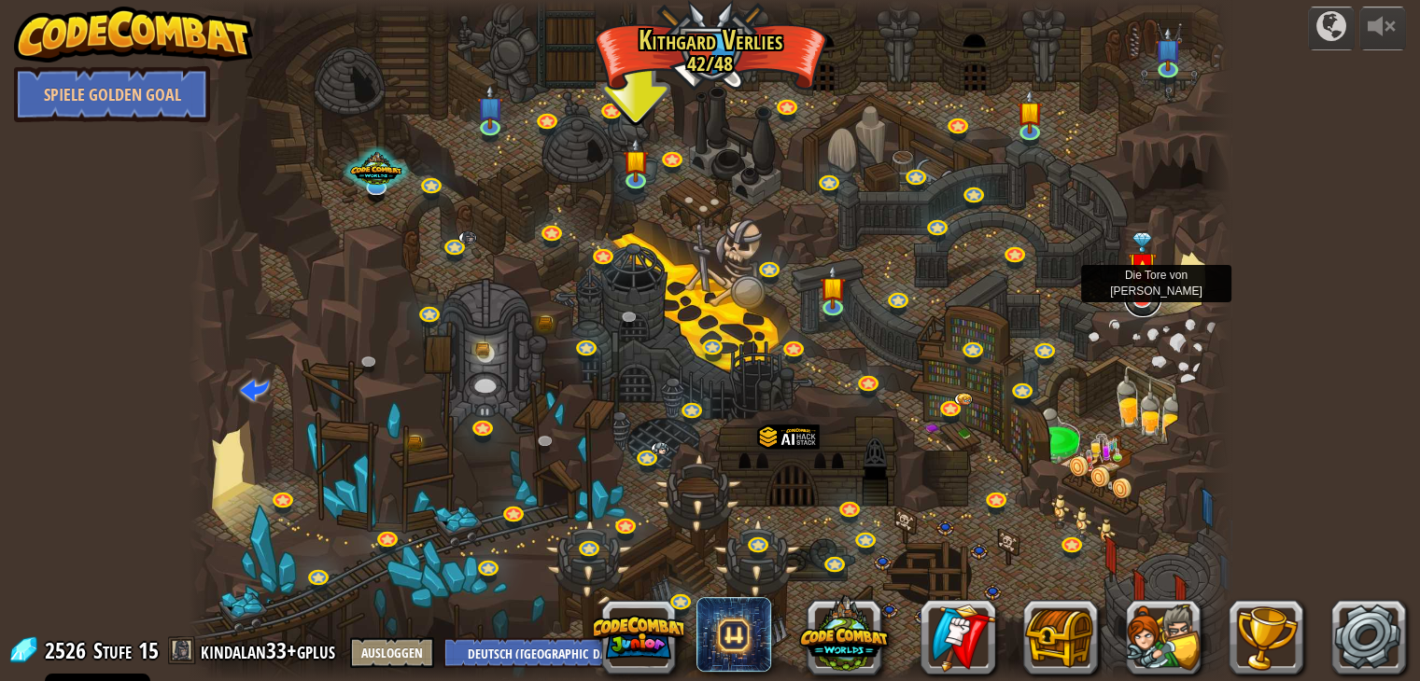
click at [1136, 300] on link at bounding box center [1142, 298] width 37 height 37
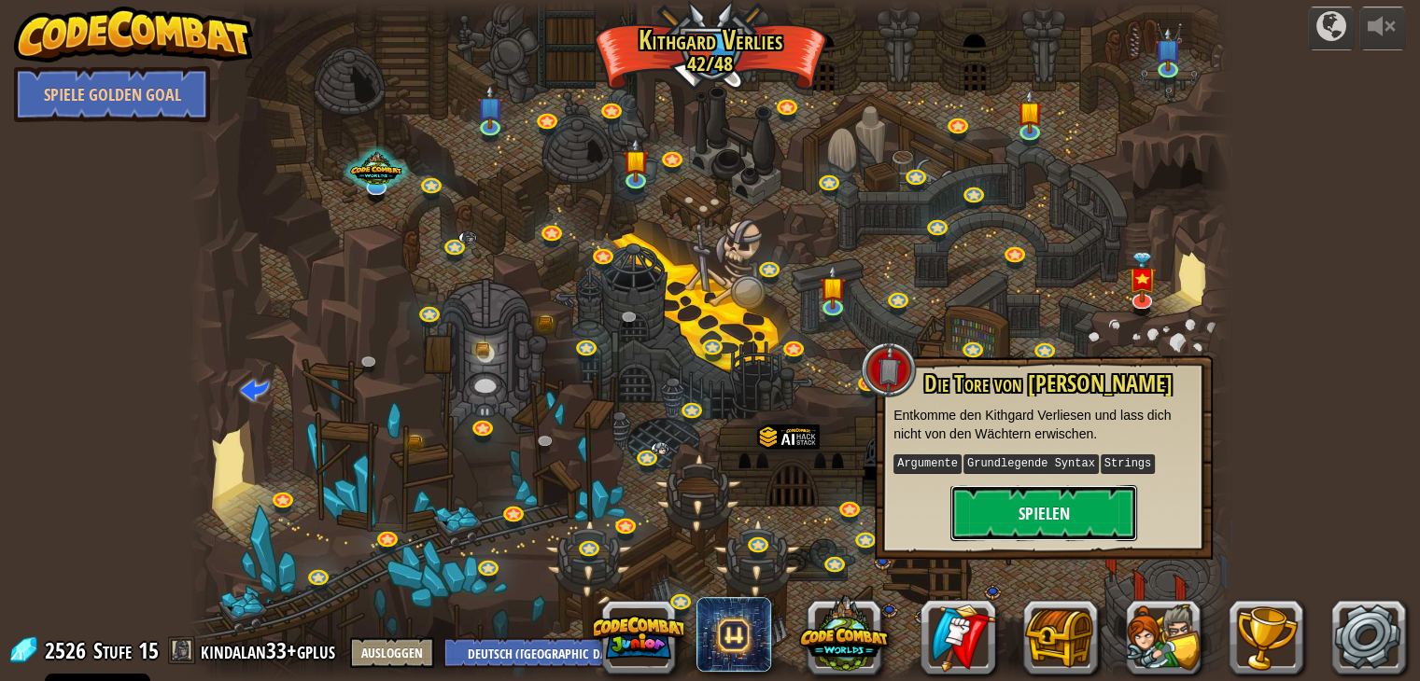
click at [1093, 503] on button "Spielen" at bounding box center [1043, 513] width 187 height 56
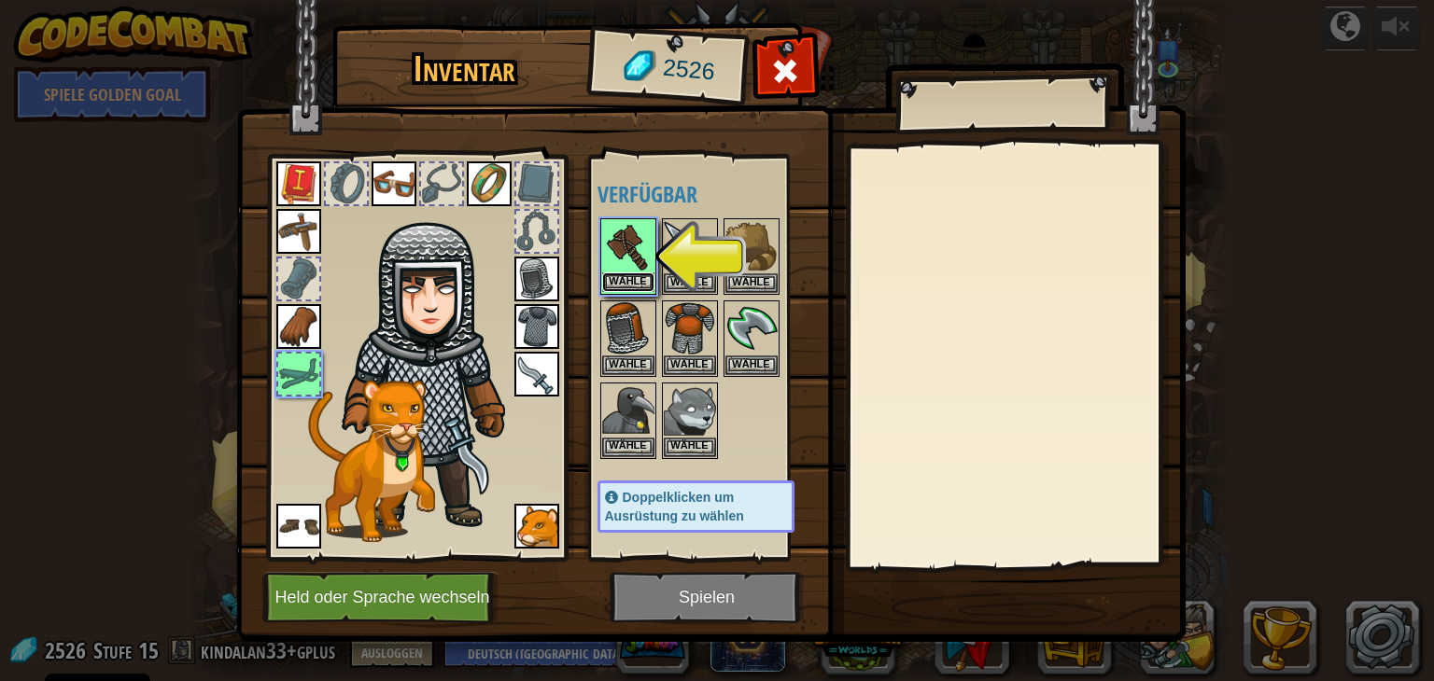
click at [638, 273] on button "Wähle" at bounding box center [628, 283] width 52 height 20
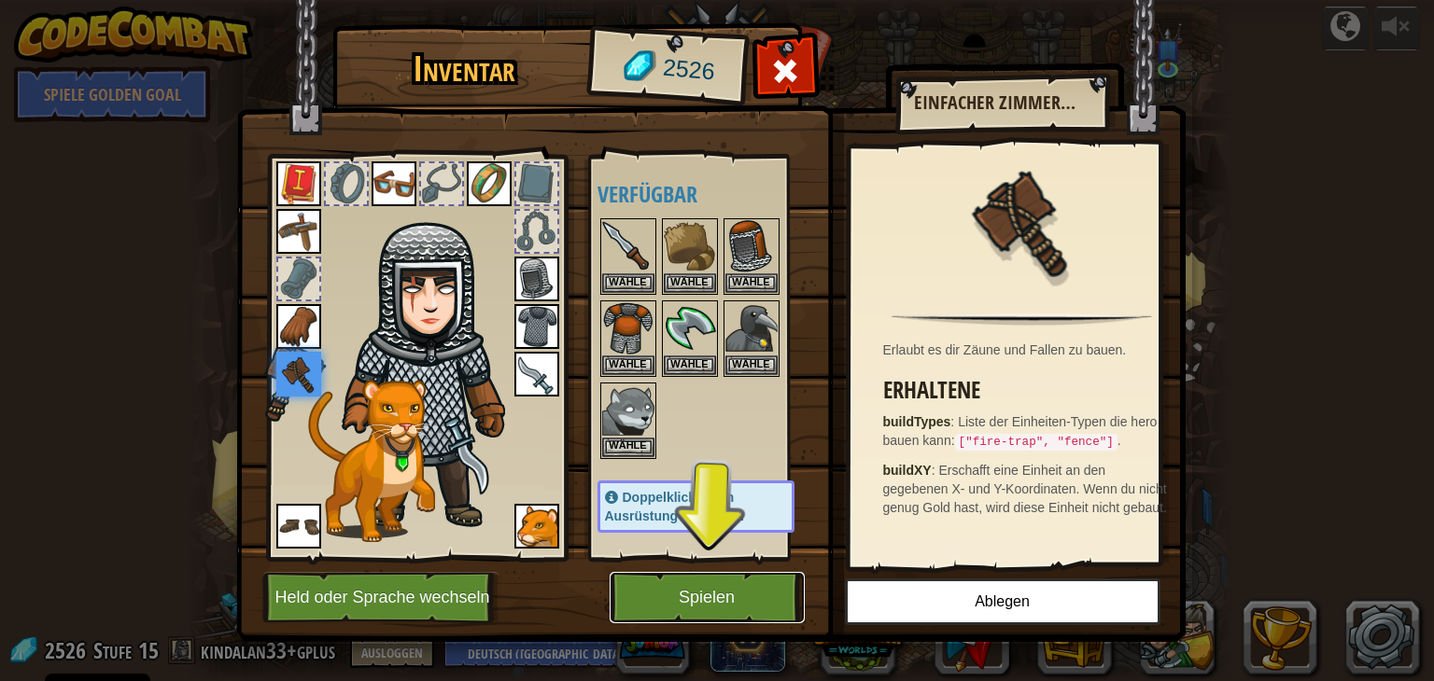
click at [661, 579] on button "Spielen" at bounding box center [706, 597] width 195 height 51
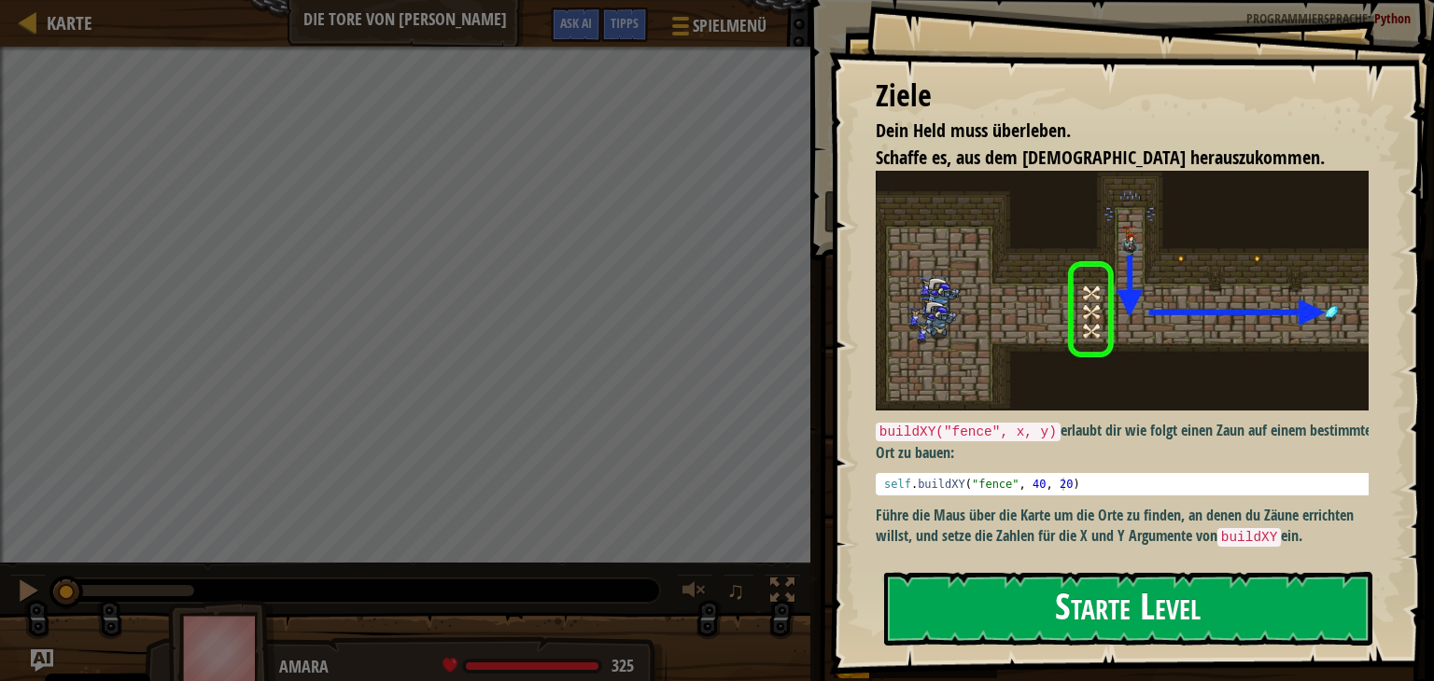
click at [1215, 586] on button "Starte Level" at bounding box center [1128, 609] width 488 height 74
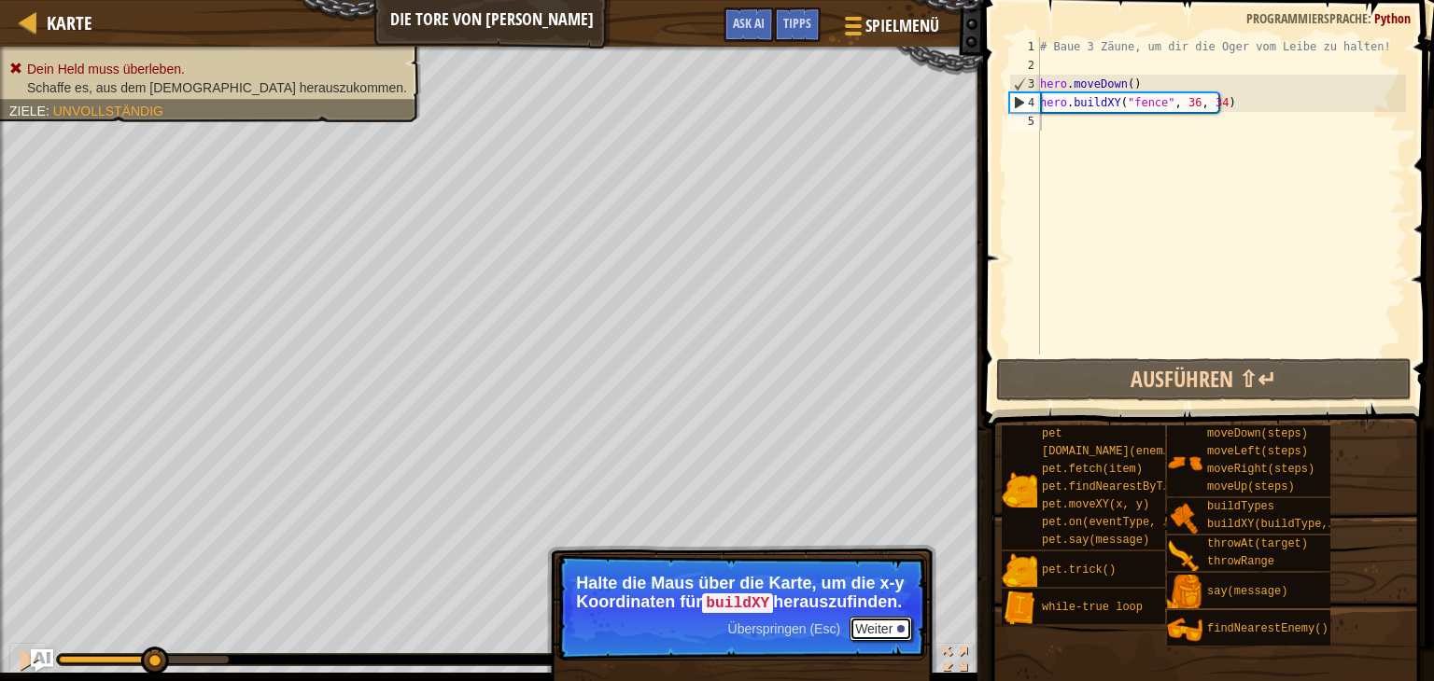
click at [874, 619] on button "Weiter" at bounding box center [880, 629] width 63 height 24
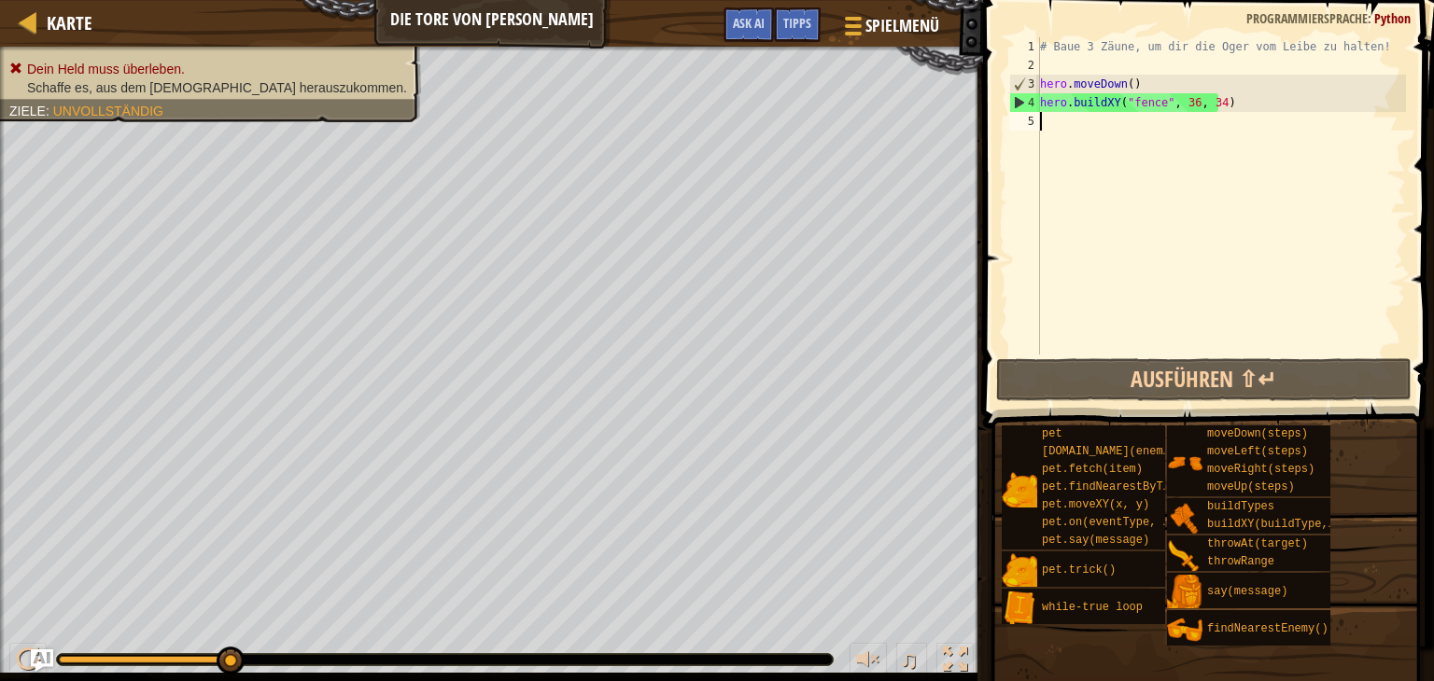
scroll to position [8, 0]
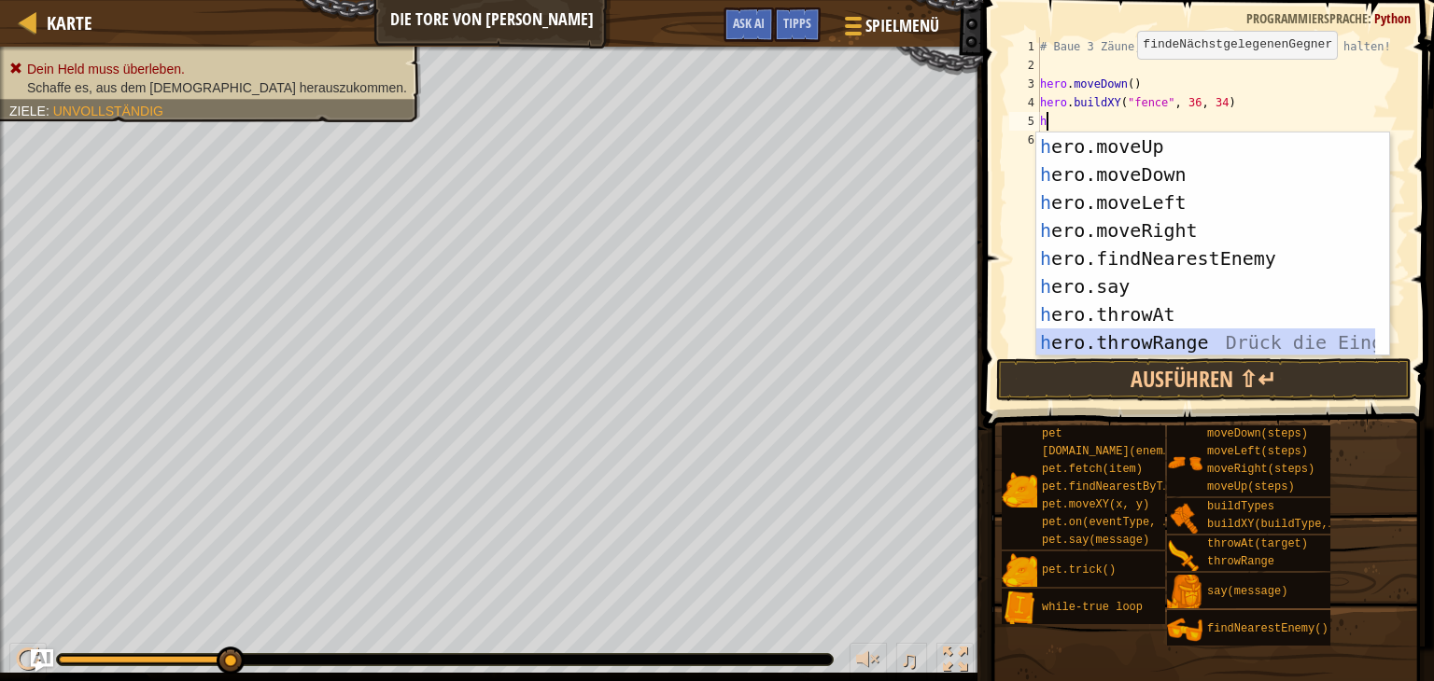
drag, startPoint x: 1273, startPoint y: 329, endPoint x: 1373, endPoint y: 248, distance: 128.1
click at [1373, 248] on div "1 2 3 4 5 6 7 8 9 h ero.moveUp Drück die Eingabetaste h ero.moveDown Drück die …" at bounding box center [1212, 244] width 355 height 224
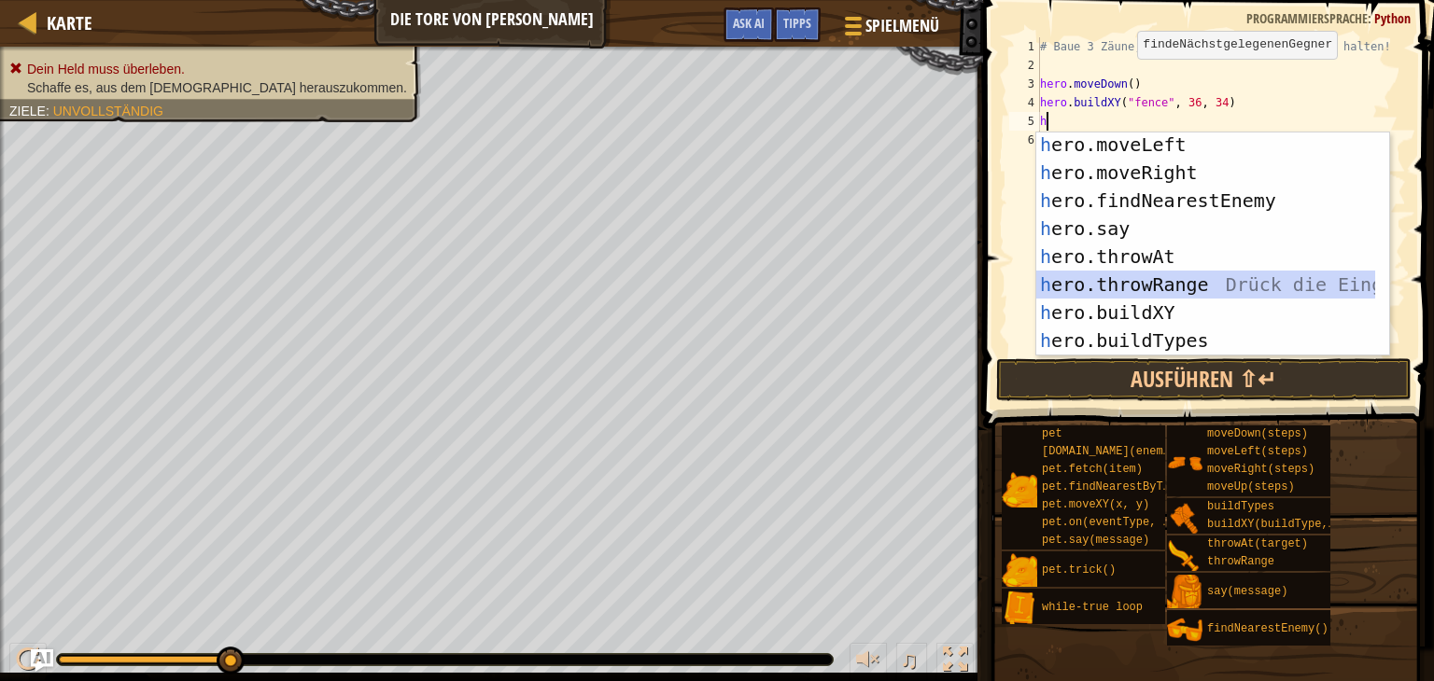
scroll to position [64, 0]
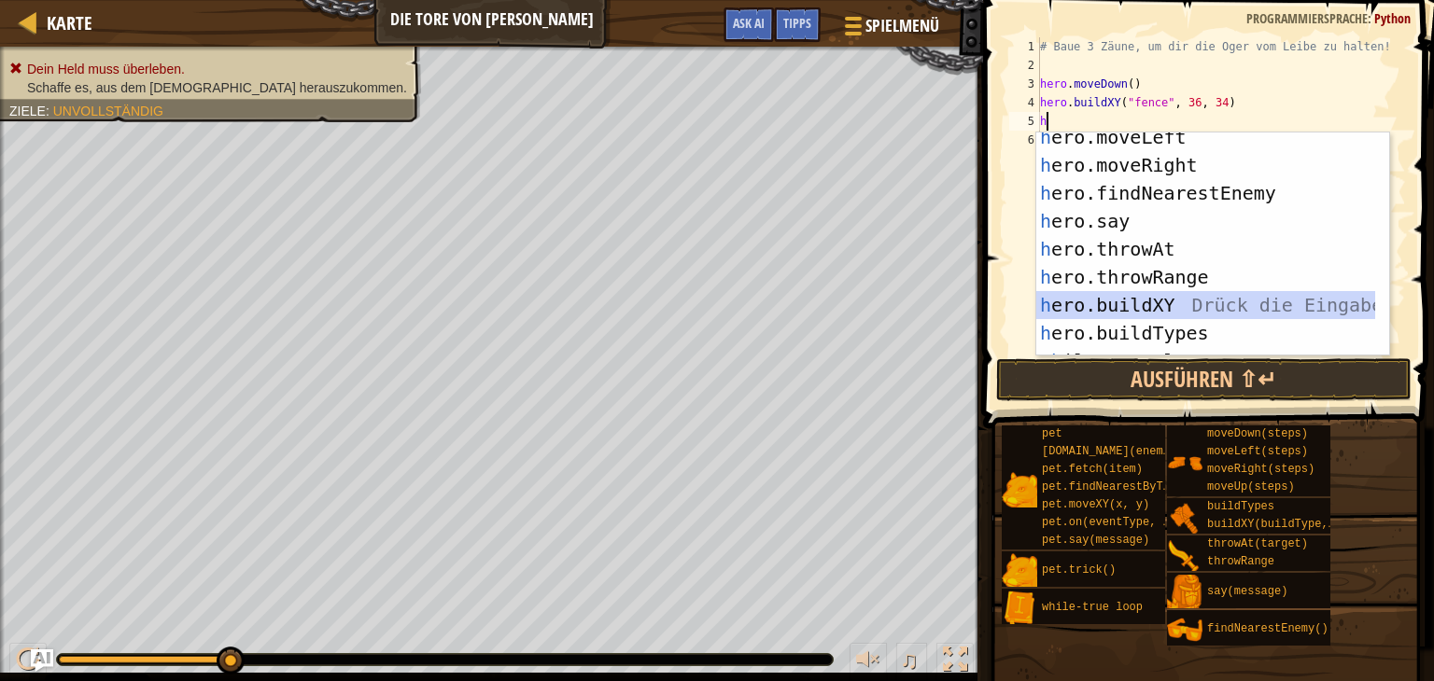
click at [1284, 313] on div "h ero.moveLeft Drück die Eingabetaste h ero.moveRight Drück die Eingabetaste h …" at bounding box center [1205, 263] width 339 height 280
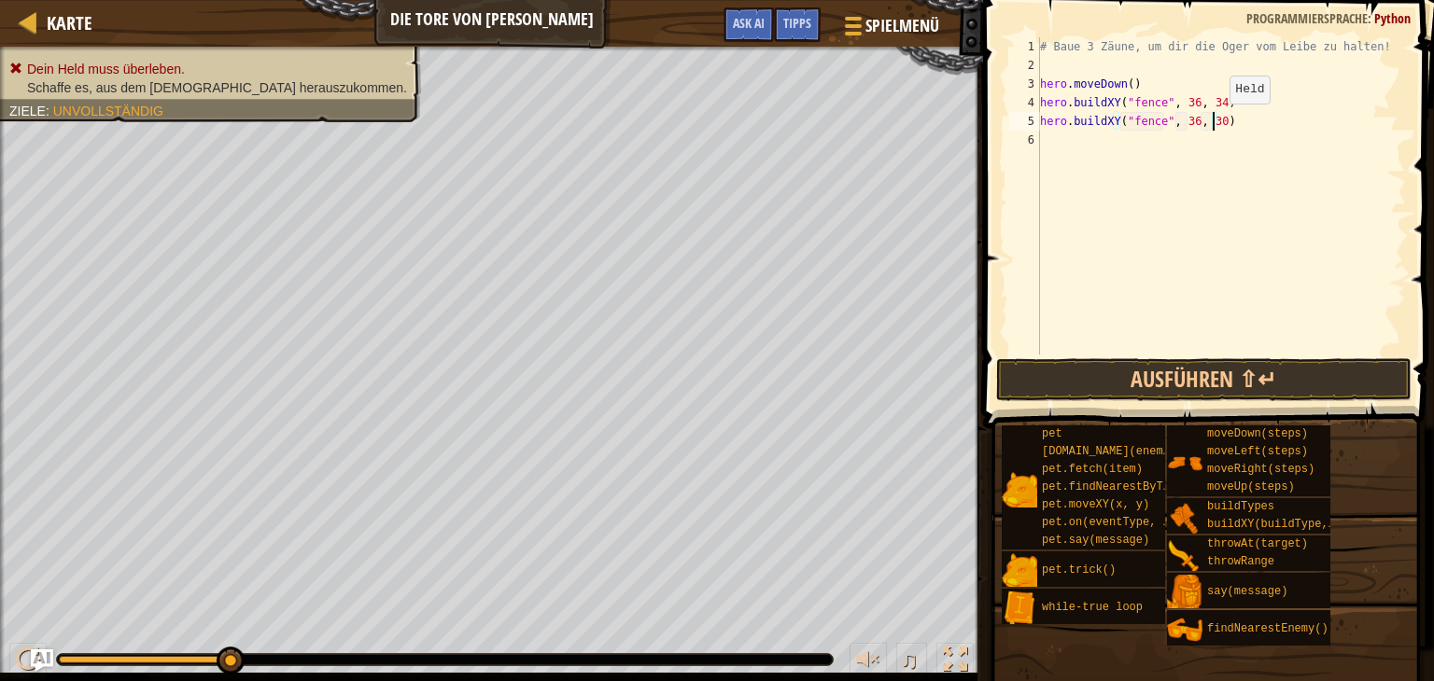
click at [1213, 122] on div "# Baue 3 Zäune, um dir die Oger vom Leibe zu halten! hero . moveDown ( ) hero .…" at bounding box center [1221, 214] width 370 height 355
type textarea "hero.buildXY("fence", 36, 34)"
click at [1049, 143] on div "# Baue 3 Zäune, um dir die Oger vom Leibe zu halten! hero . moveDown ( ) hero .…" at bounding box center [1221, 214] width 370 height 355
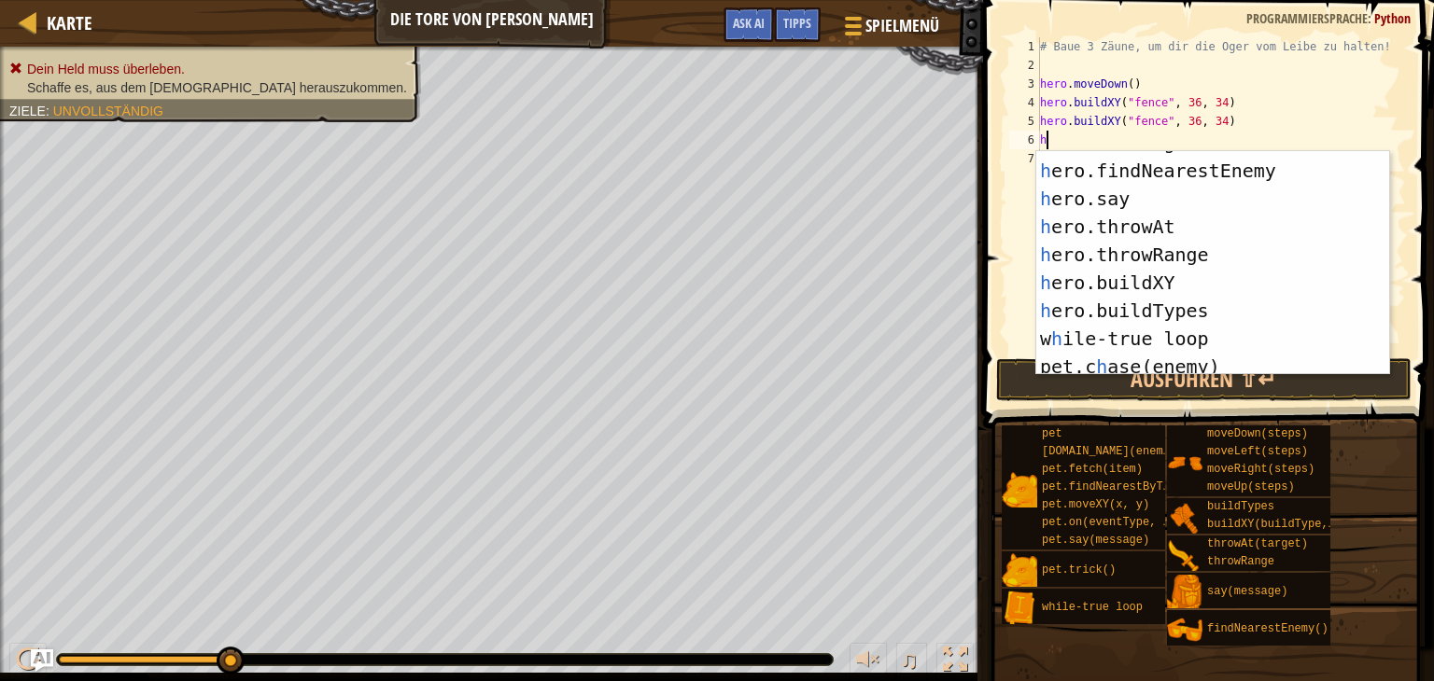
scroll to position [106, 0]
click at [1295, 288] on div "h ero.moveRight Drück die Eingabetaste h ero.findNearestEnemy Drück die Eingabe…" at bounding box center [1205, 269] width 339 height 280
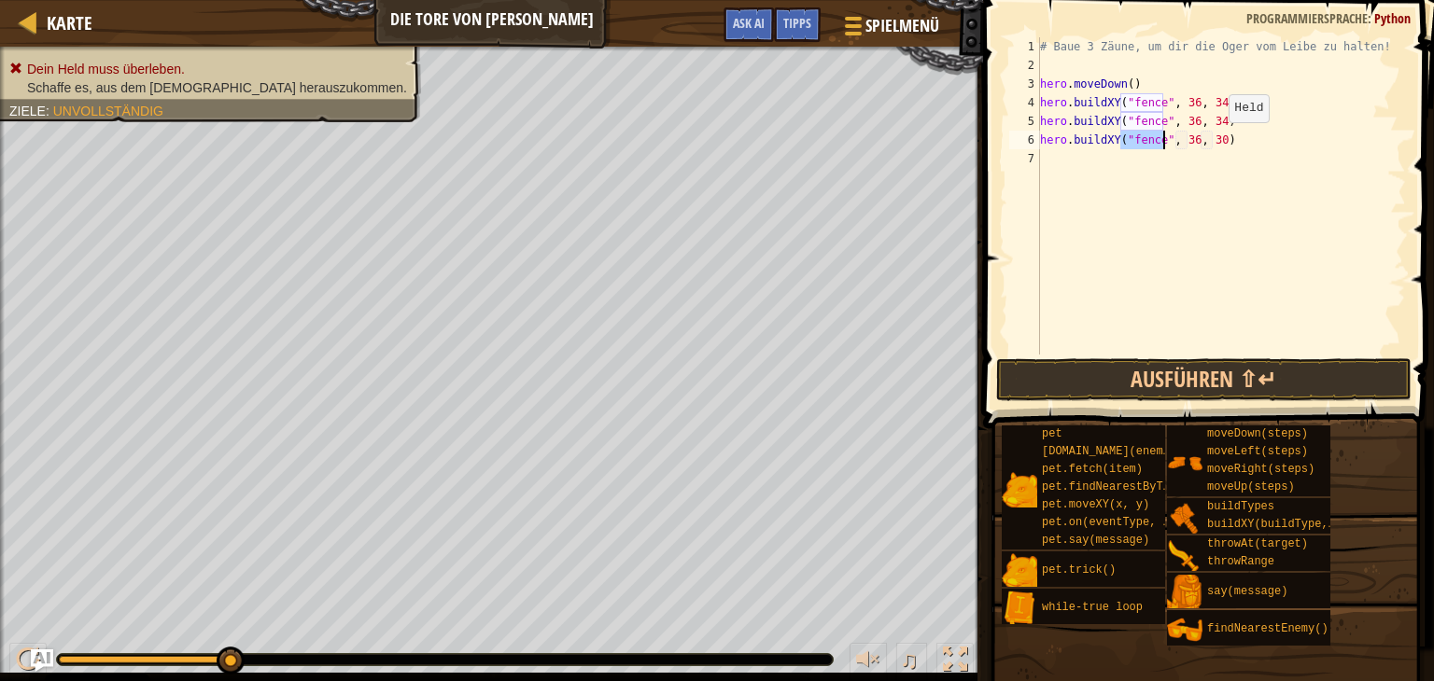
click at [1212, 141] on div "# Baue 3 Zäune, um dir die Oger vom Leibe zu halten! hero . moveDown ( ) hero .…" at bounding box center [1221, 214] width 370 height 355
type textarea "hero.buildXY("fence", 36, 34)"
click at [1043, 154] on div "# Baue 3 Zäune, um dir die Oger vom Leibe zu halten! hero . moveDown ( ) hero .…" at bounding box center [1221, 214] width 370 height 355
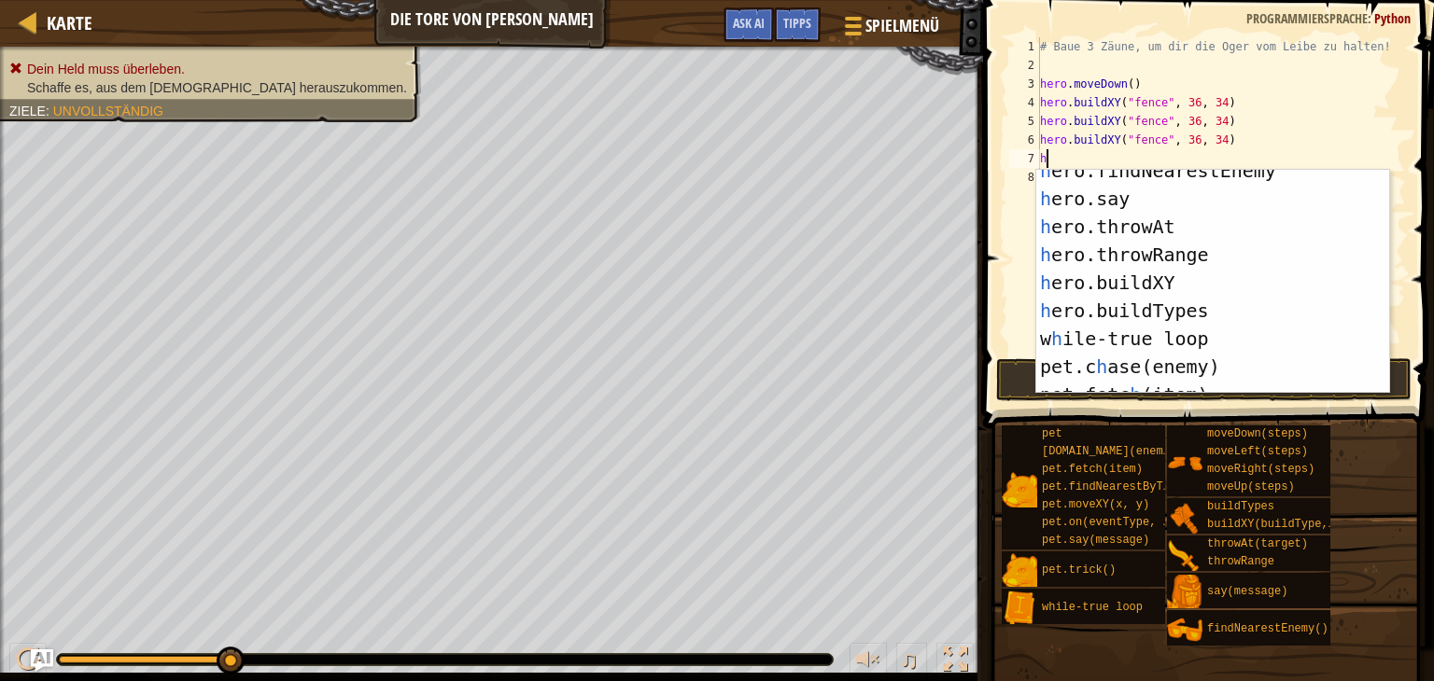
scroll to position [116, 0]
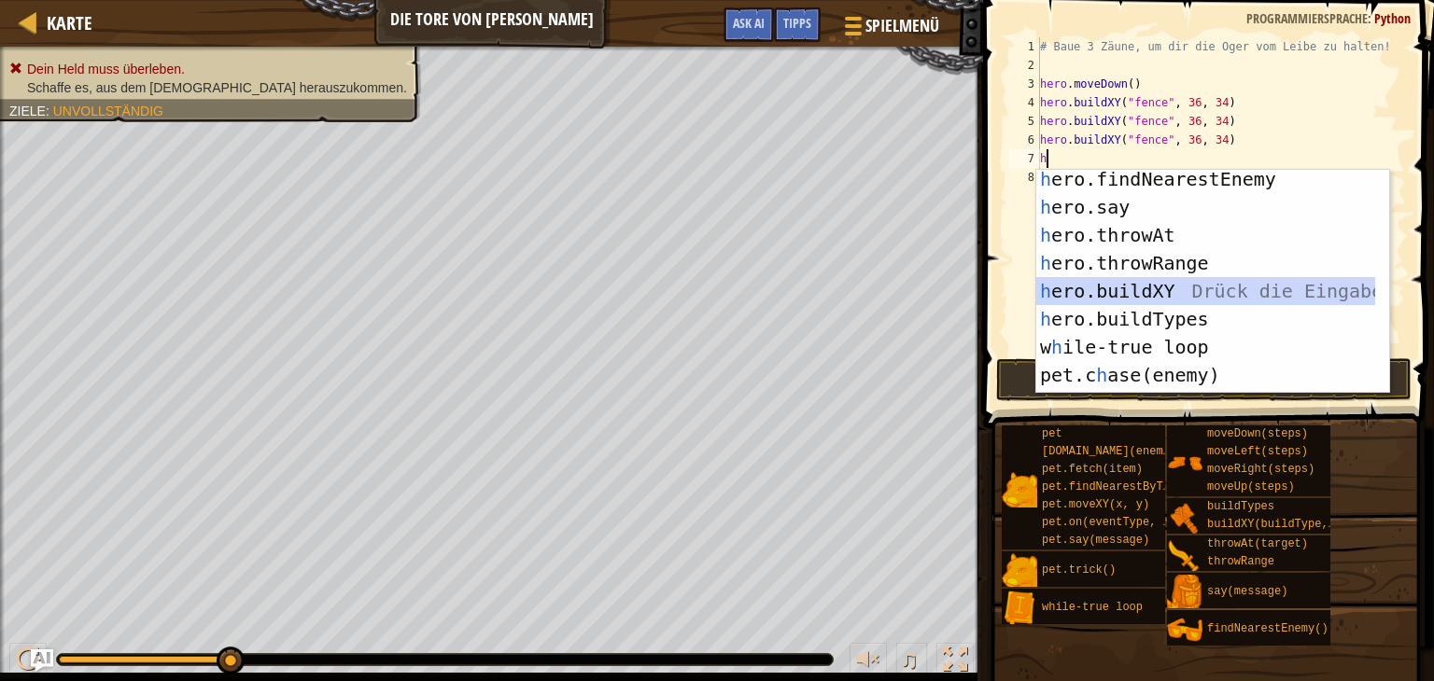
click at [1270, 300] on div "h ero.findNearestEnemy Drück die Eingabetaste h ero.say Drück die Eingabetaste …" at bounding box center [1205, 305] width 339 height 280
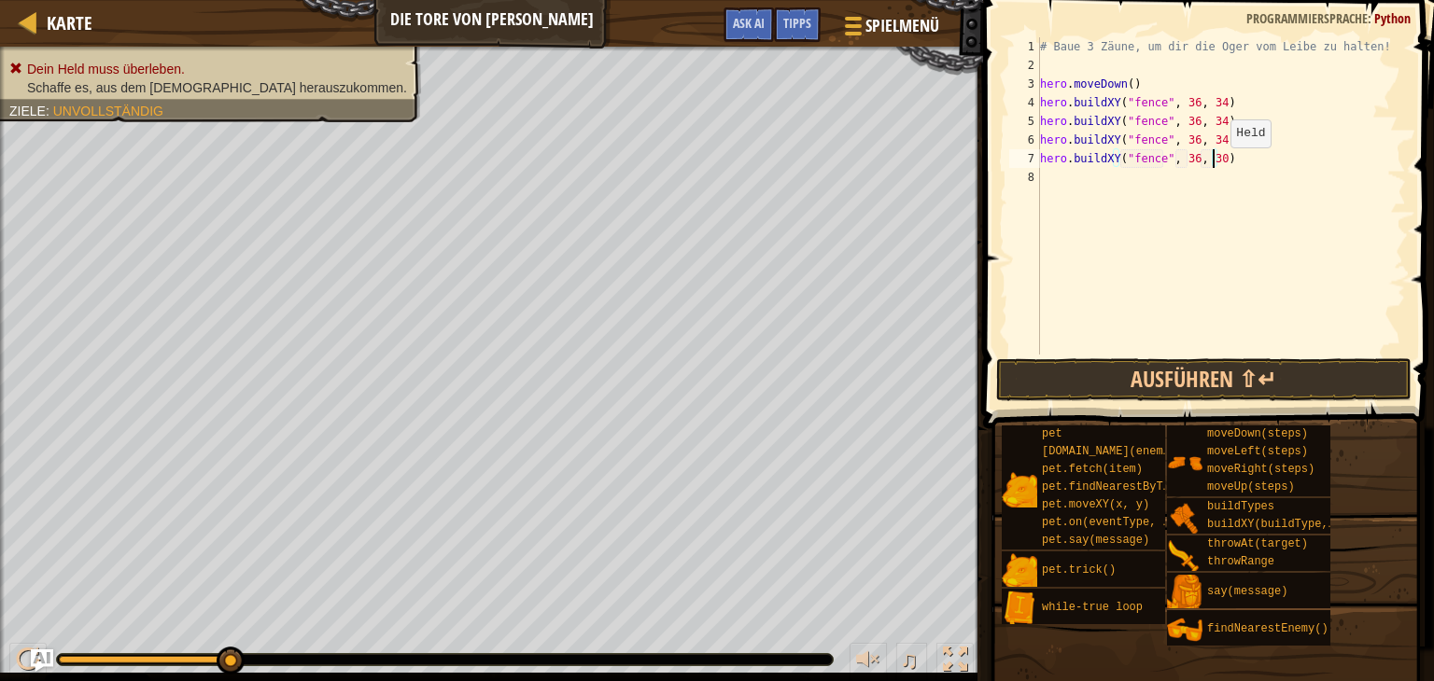
click at [1214, 165] on div "# Baue 3 Zäune, um dir die Oger vom Leibe zu halten! hero . moveDown ( ) hero .…" at bounding box center [1221, 214] width 370 height 355
type textarea "hero.buildXY("fence", 36, 34)"
click at [1226, 378] on button "Ausführen ⇧↵" at bounding box center [1203, 379] width 415 height 43
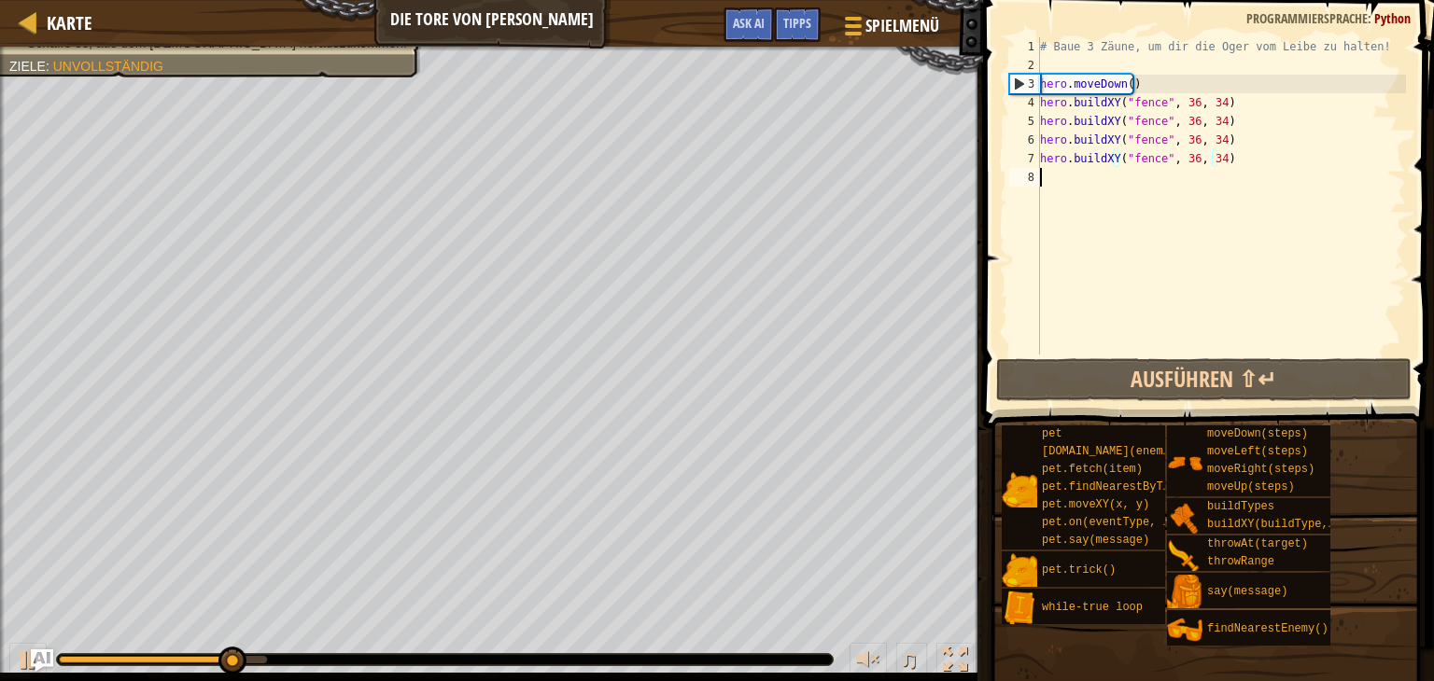
click at [1043, 188] on div "# Baue 3 Zäune, um dir die Oger vom Leibe zu halten! hero . moveDown ( ) hero .…" at bounding box center [1221, 214] width 370 height 355
type textarea "h"
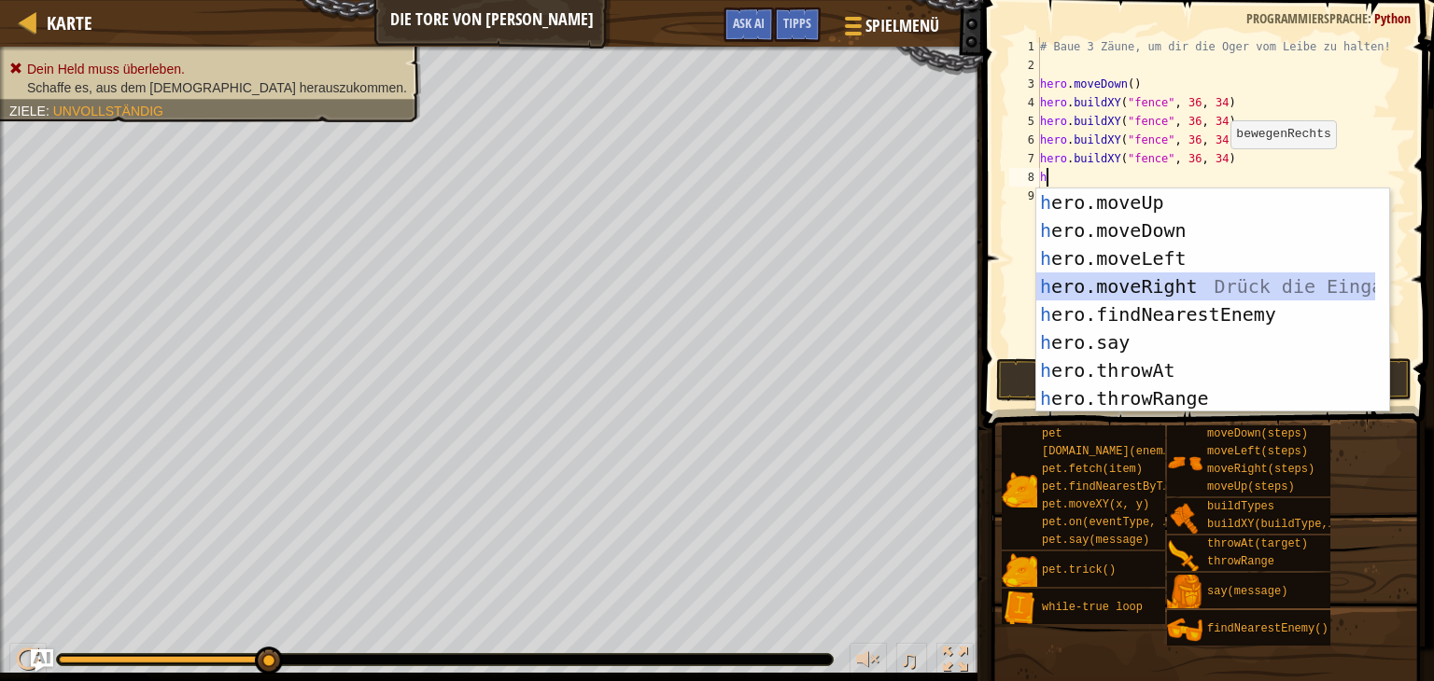
click at [1199, 281] on div "h ero.moveUp Drück die Eingabetaste h ero.moveDown Drück die Eingabetaste h ero…" at bounding box center [1205, 329] width 339 height 280
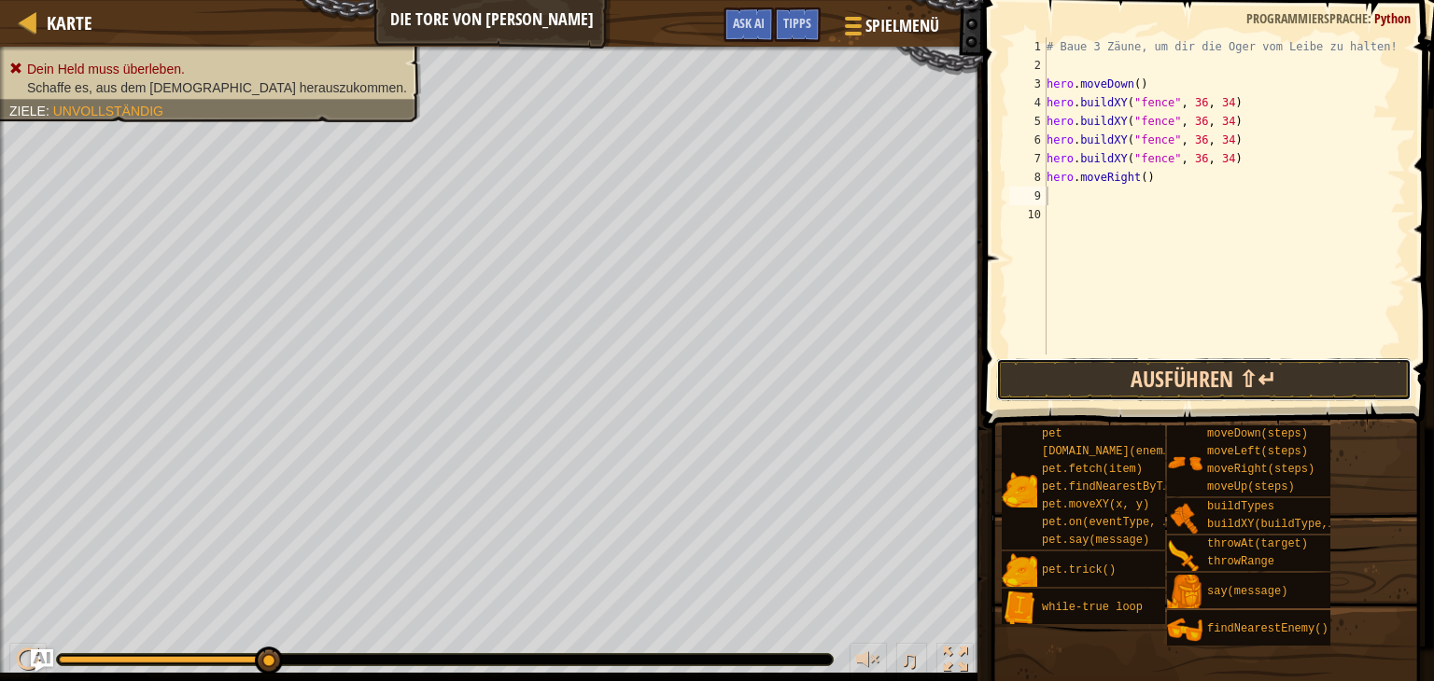
click at [1207, 371] on button "Ausführen ⇧↵" at bounding box center [1203, 379] width 415 height 43
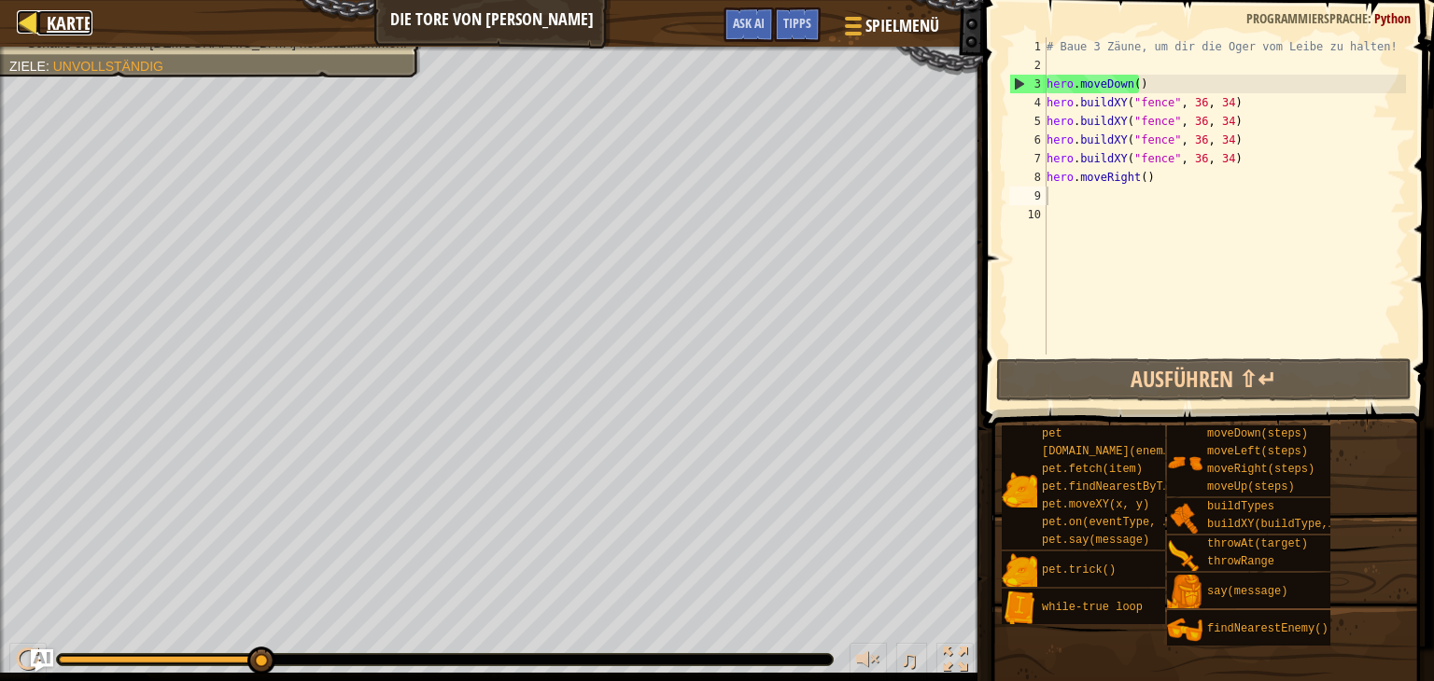
click at [74, 27] on span "Karte" at bounding box center [70, 22] width 46 height 25
select select "de-DE"
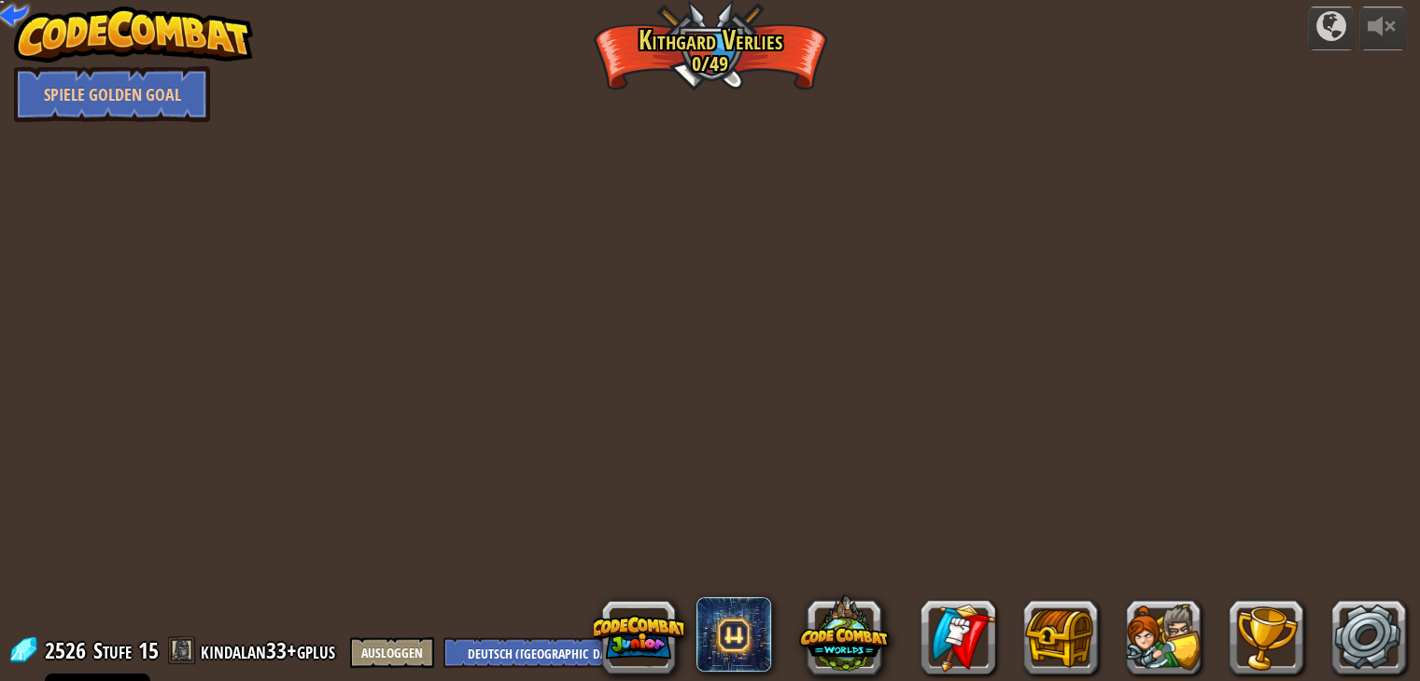
select select "de-DE"
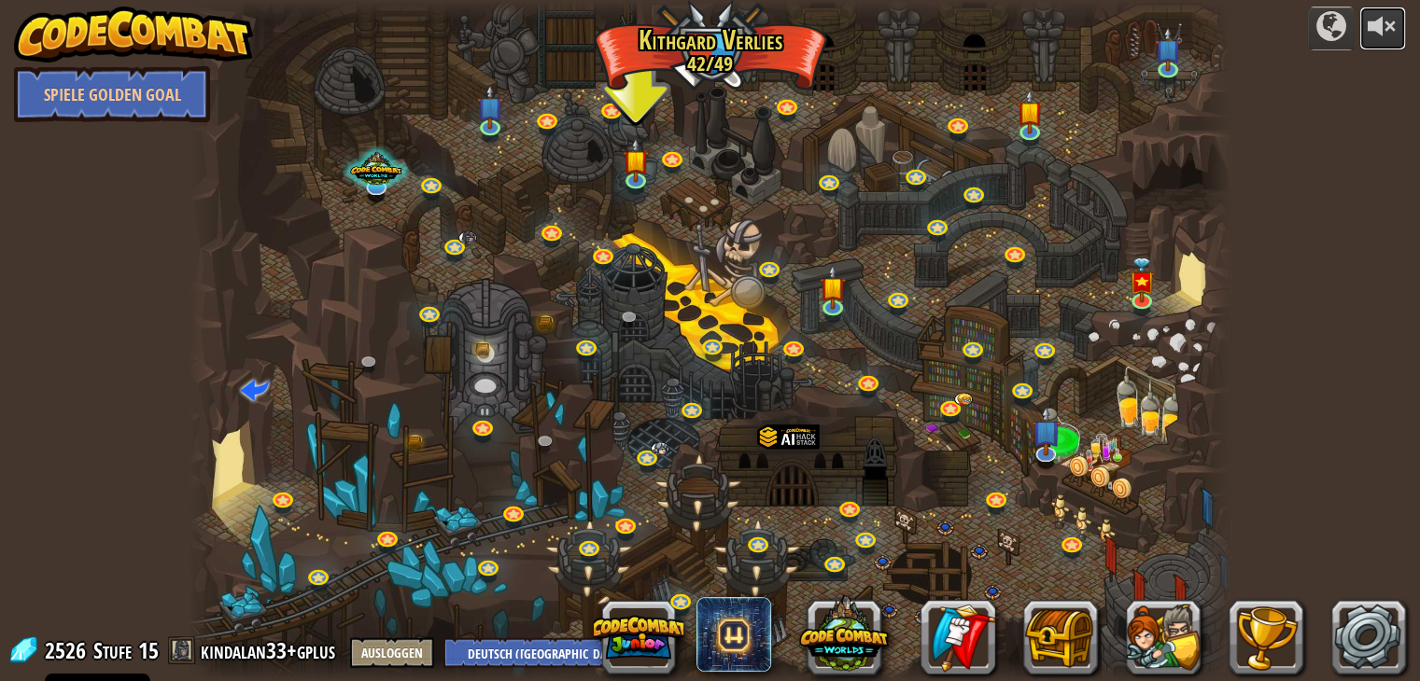
click at [1378, 41] on div at bounding box center [1382, 26] width 30 height 30
click at [1038, 125] on img at bounding box center [1030, 101] width 26 height 60
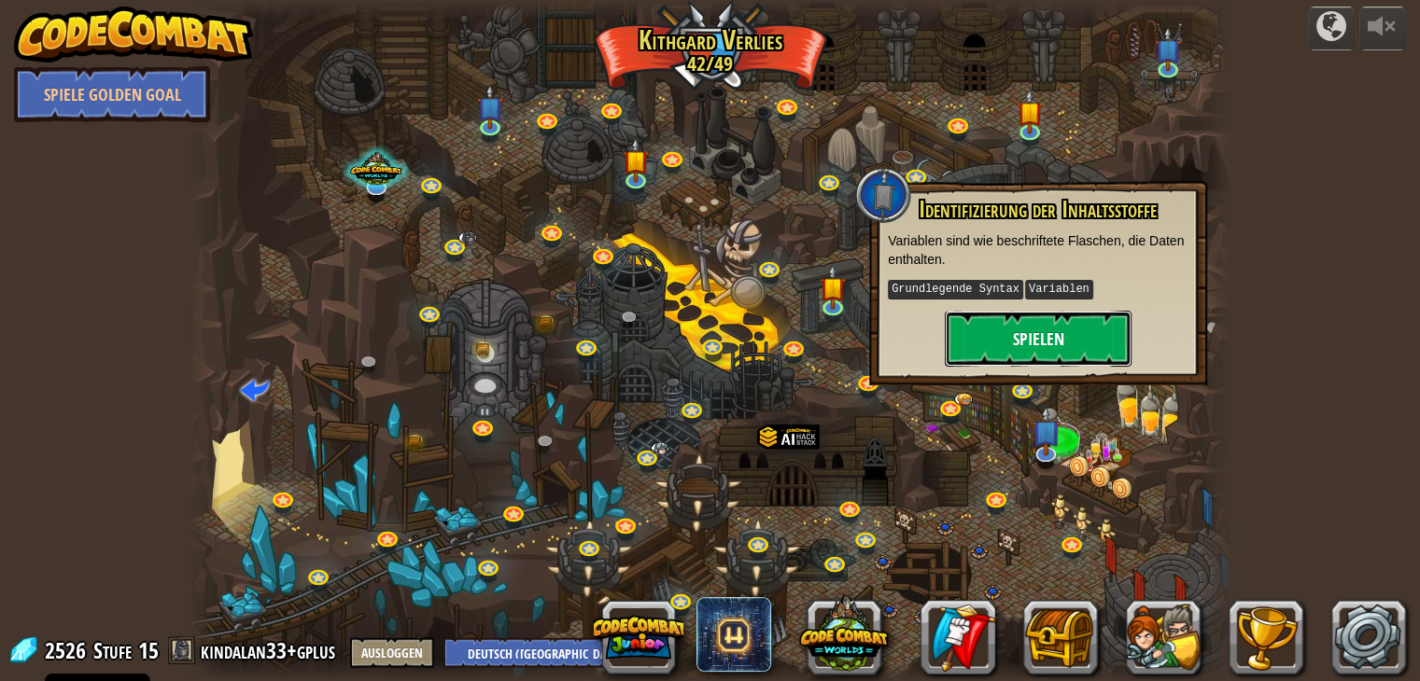
click at [1032, 322] on button "Spielen" at bounding box center [1038, 339] width 187 height 56
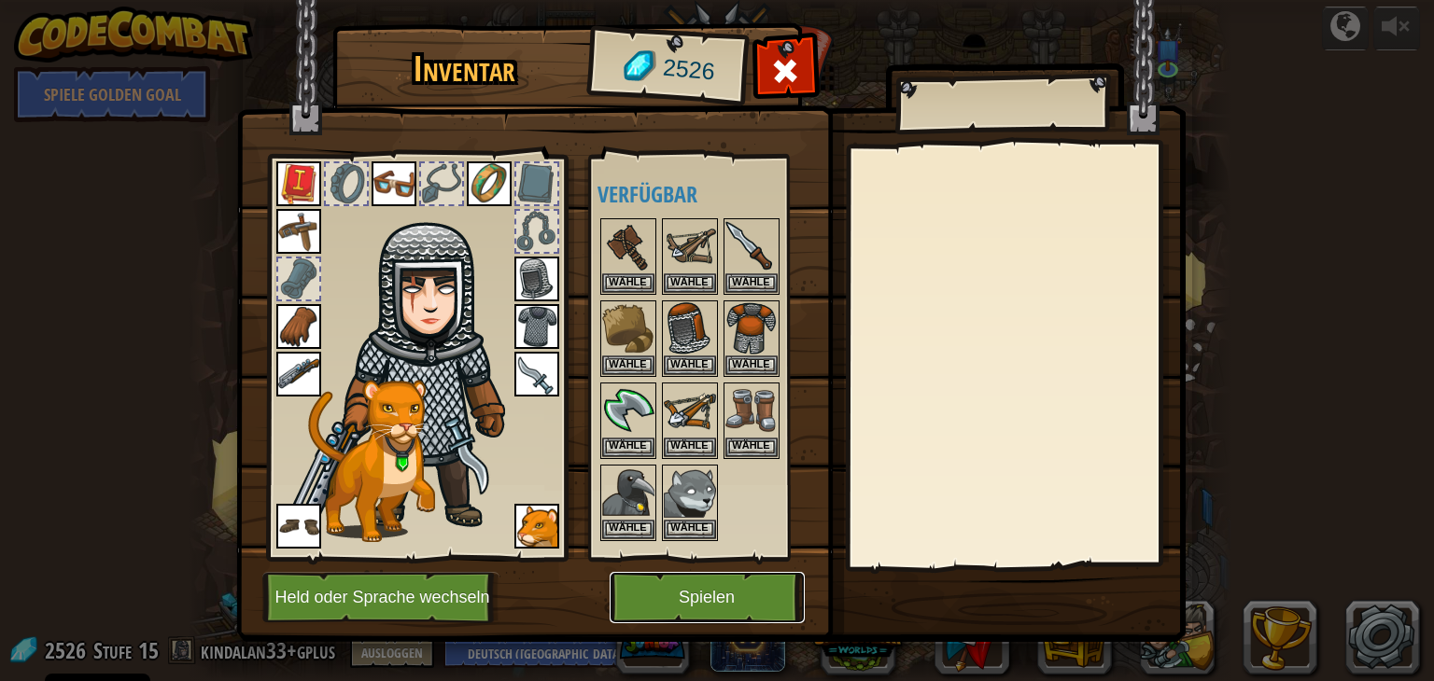
click at [698, 595] on button "Spielen" at bounding box center [706, 597] width 195 height 51
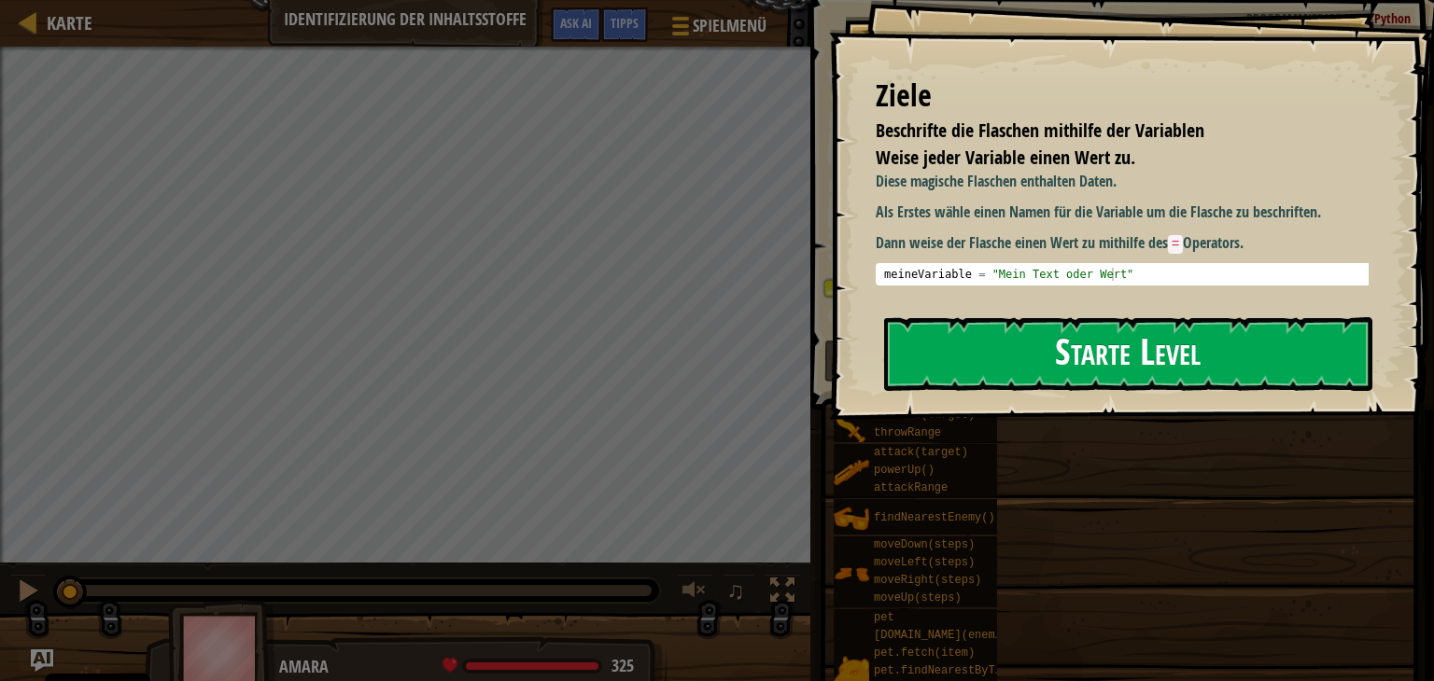
click at [982, 345] on button "Starte Level" at bounding box center [1128, 354] width 488 height 74
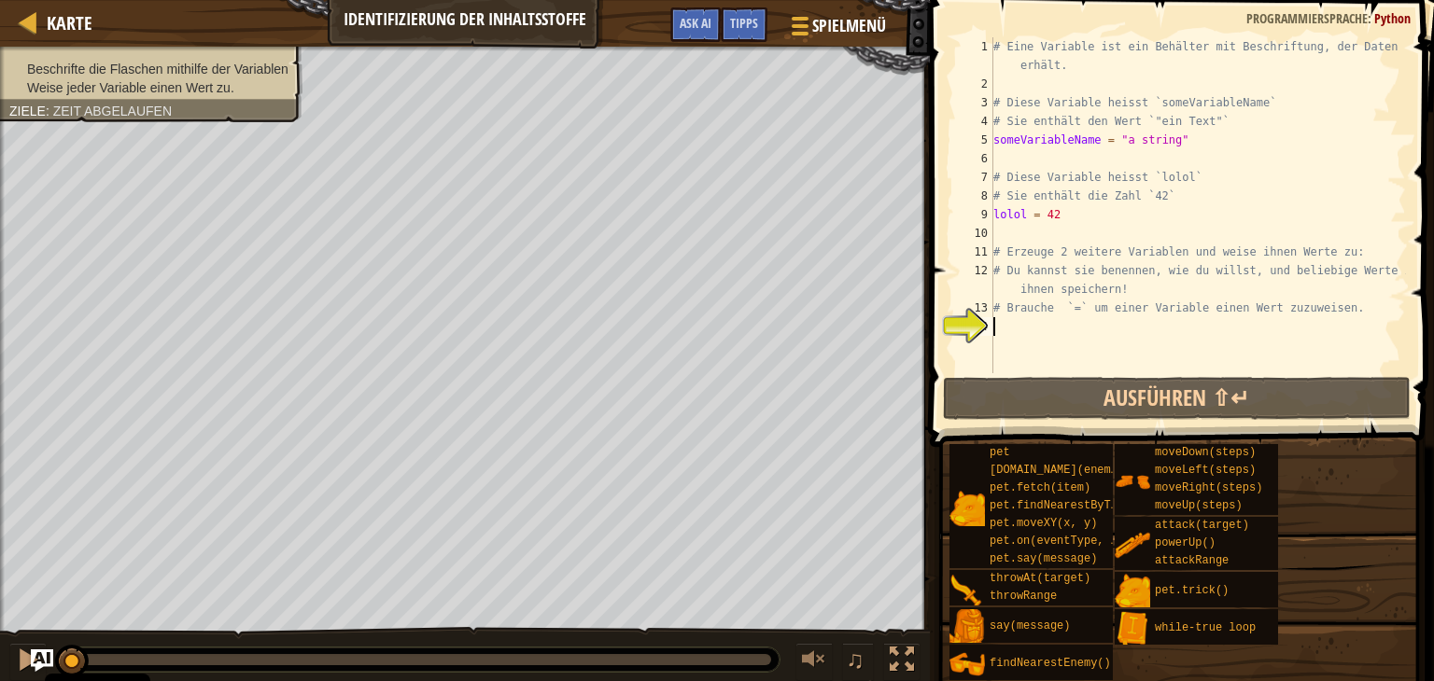
click at [998, 326] on div "# Eine Variable ist ein Behälter mit Beschriftung, der Daten erhält. # Diese Va…" at bounding box center [1197, 233] width 416 height 392
click at [728, 38] on div "Tipps" at bounding box center [744, 24] width 47 height 35
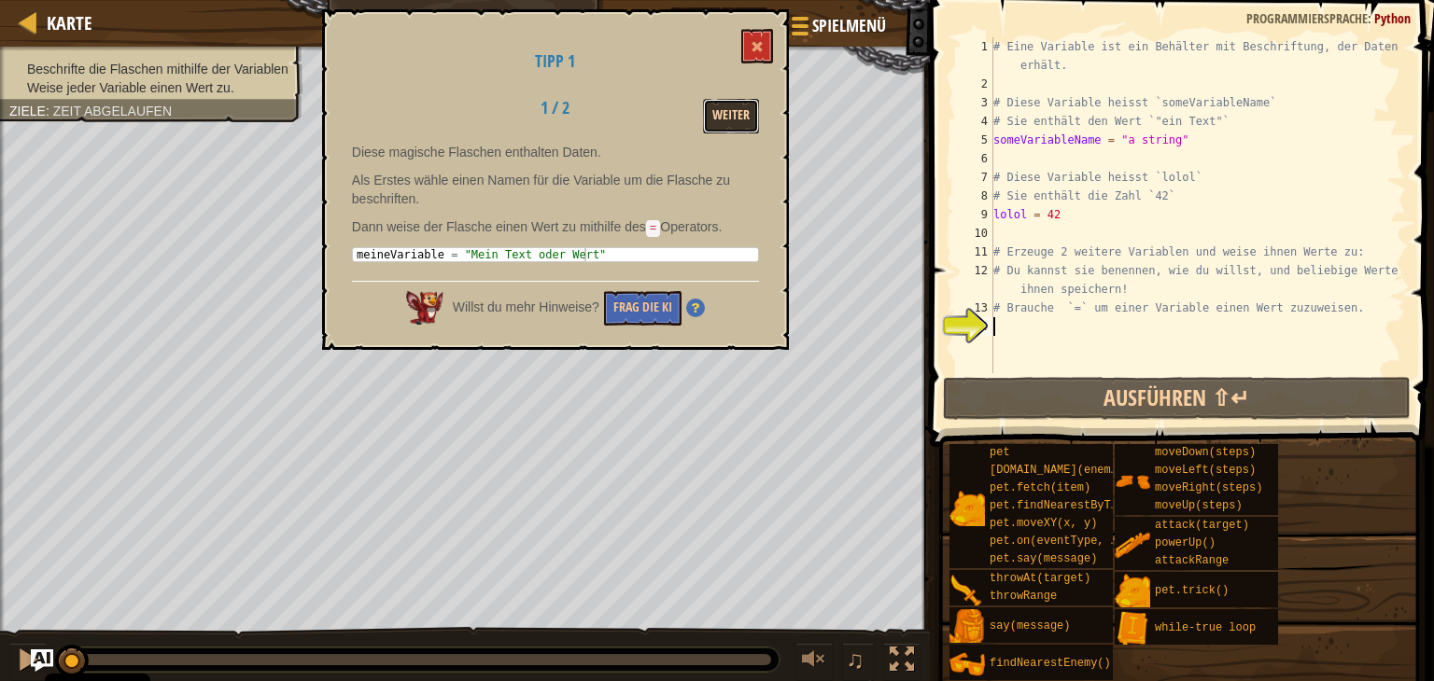
click at [706, 111] on button "Weiter" at bounding box center [731, 116] width 56 height 35
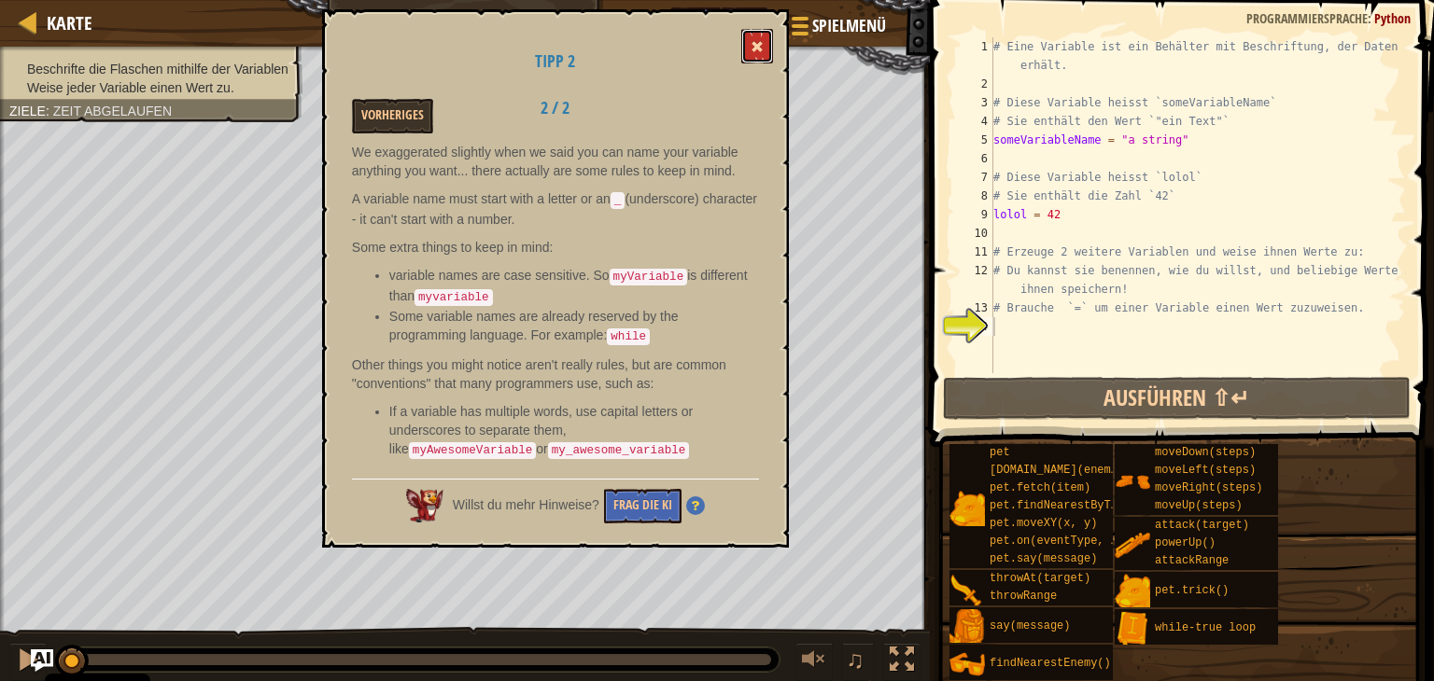
click at [749, 39] on button at bounding box center [757, 46] width 32 height 35
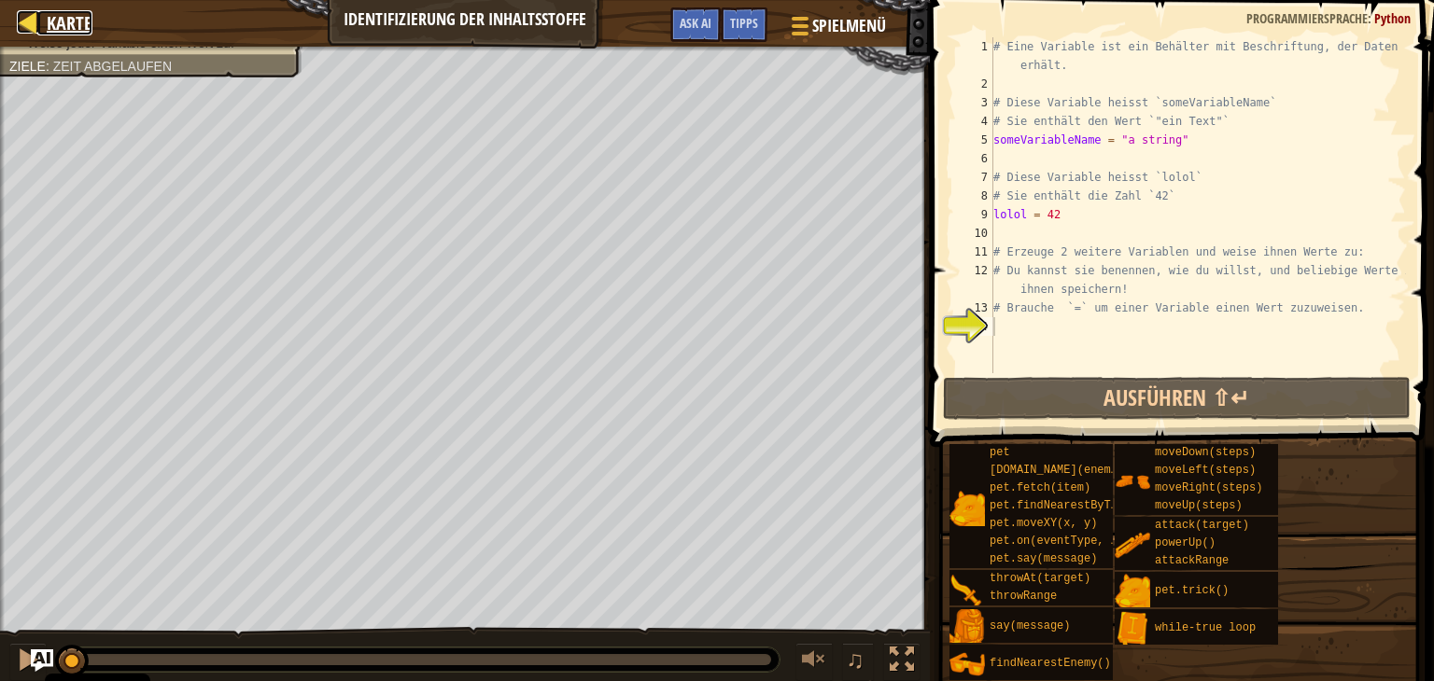
click at [35, 24] on div at bounding box center [28, 21] width 23 height 23
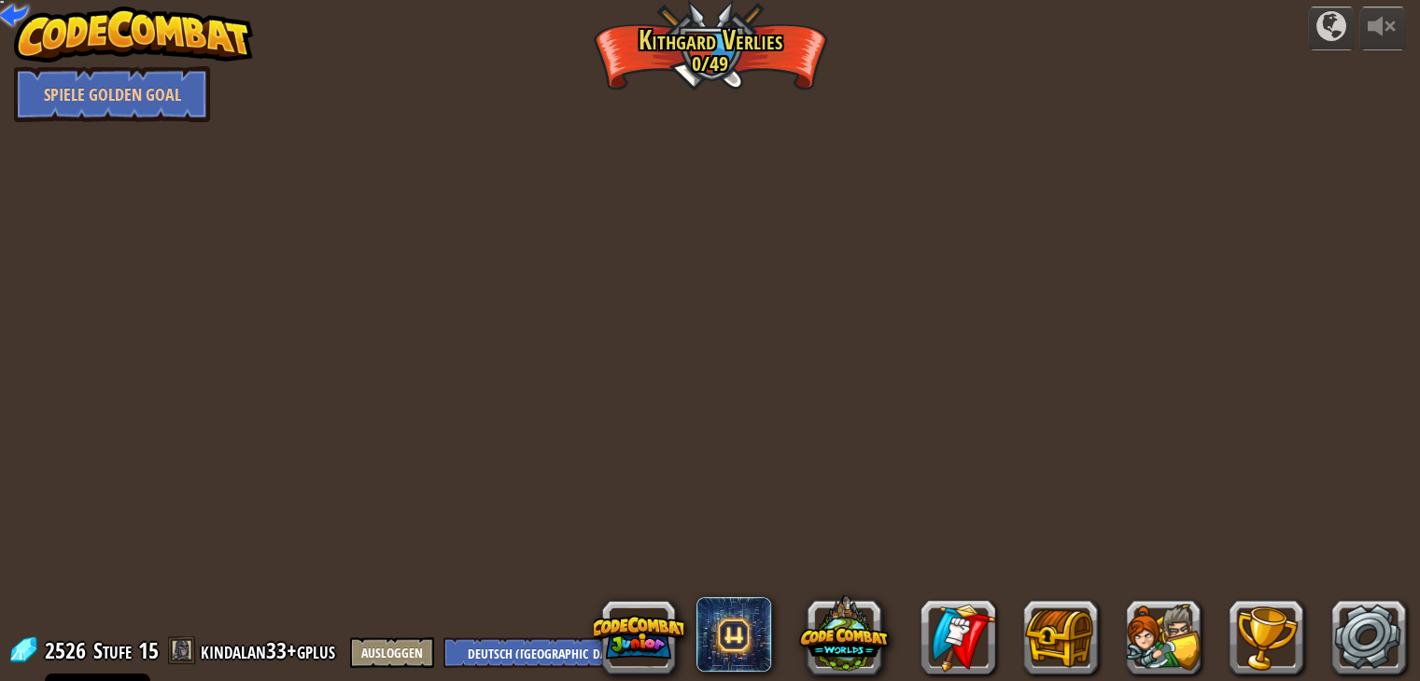
select select "de-DE"
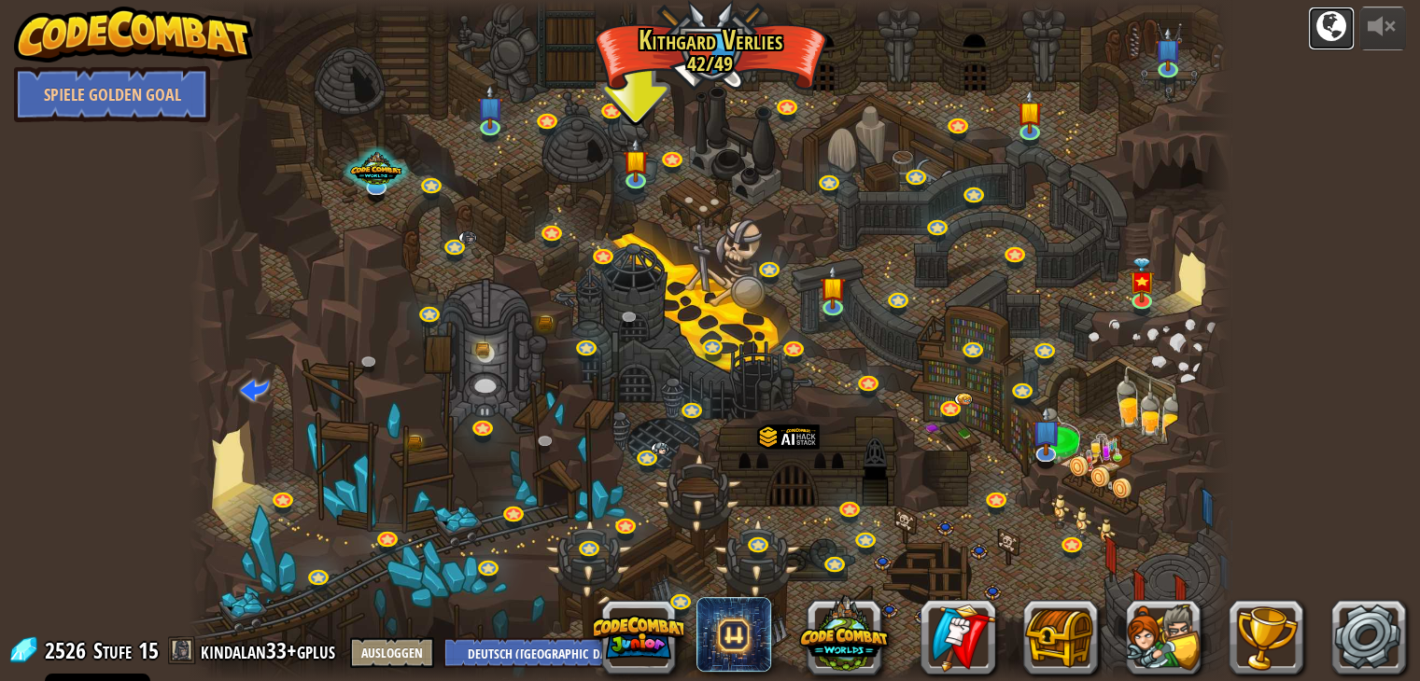
click at [1336, 31] on div at bounding box center [1331, 26] width 30 height 30
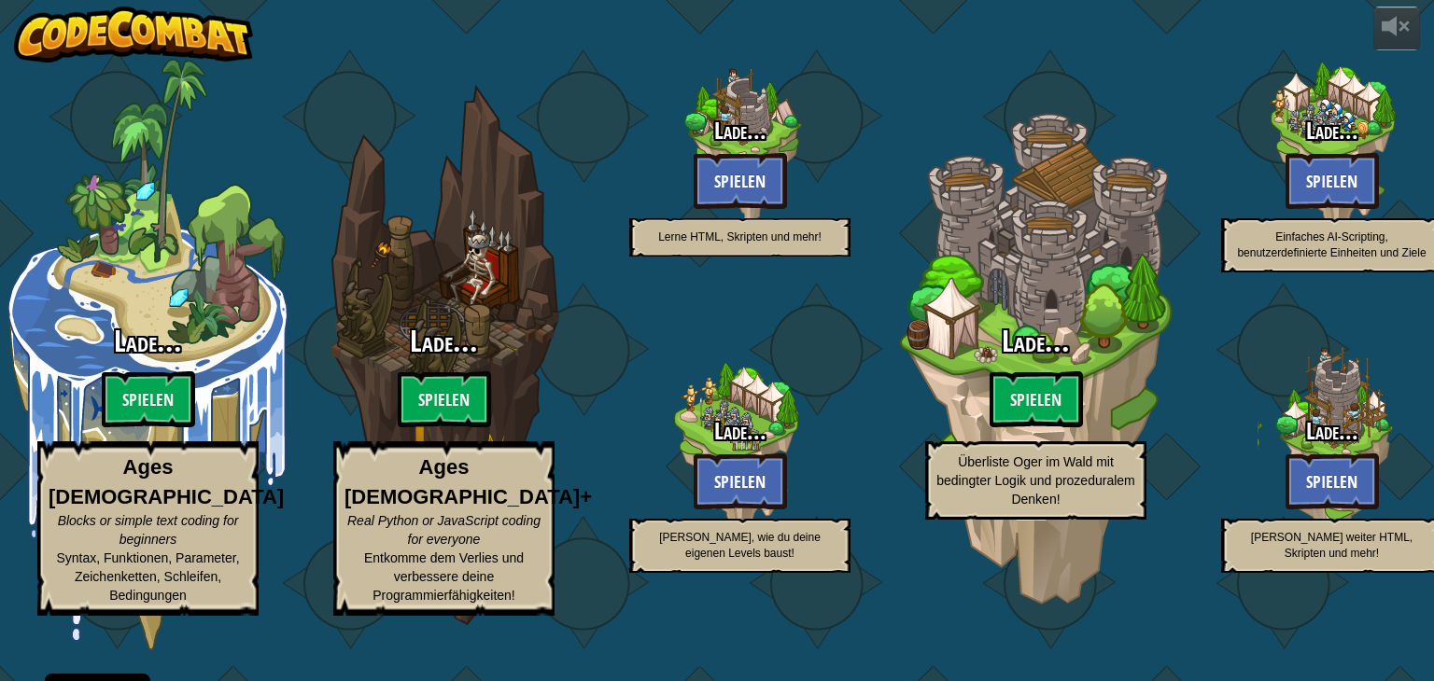
select select "de-DE"
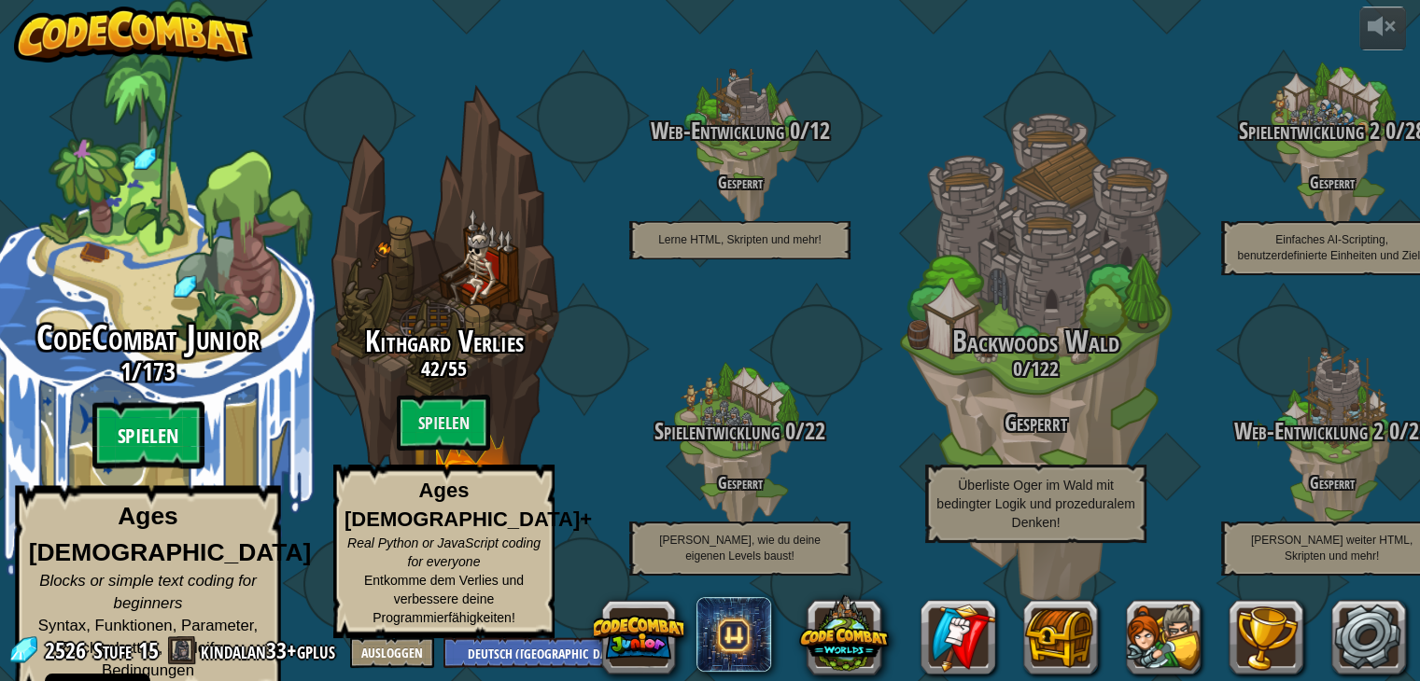
click at [151, 455] on btn "Spielen" at bounding box center [147, 435] width 112 height 67
select select "de-DE"
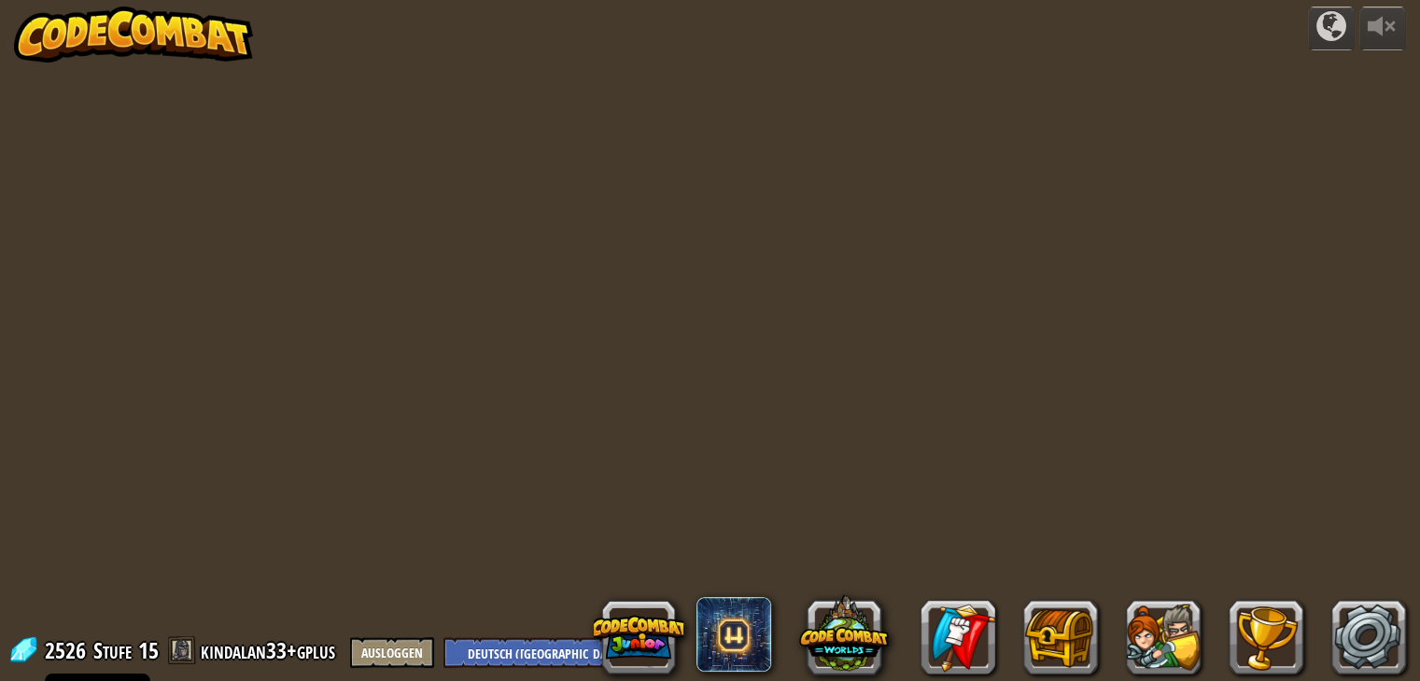
select select "de-DE"
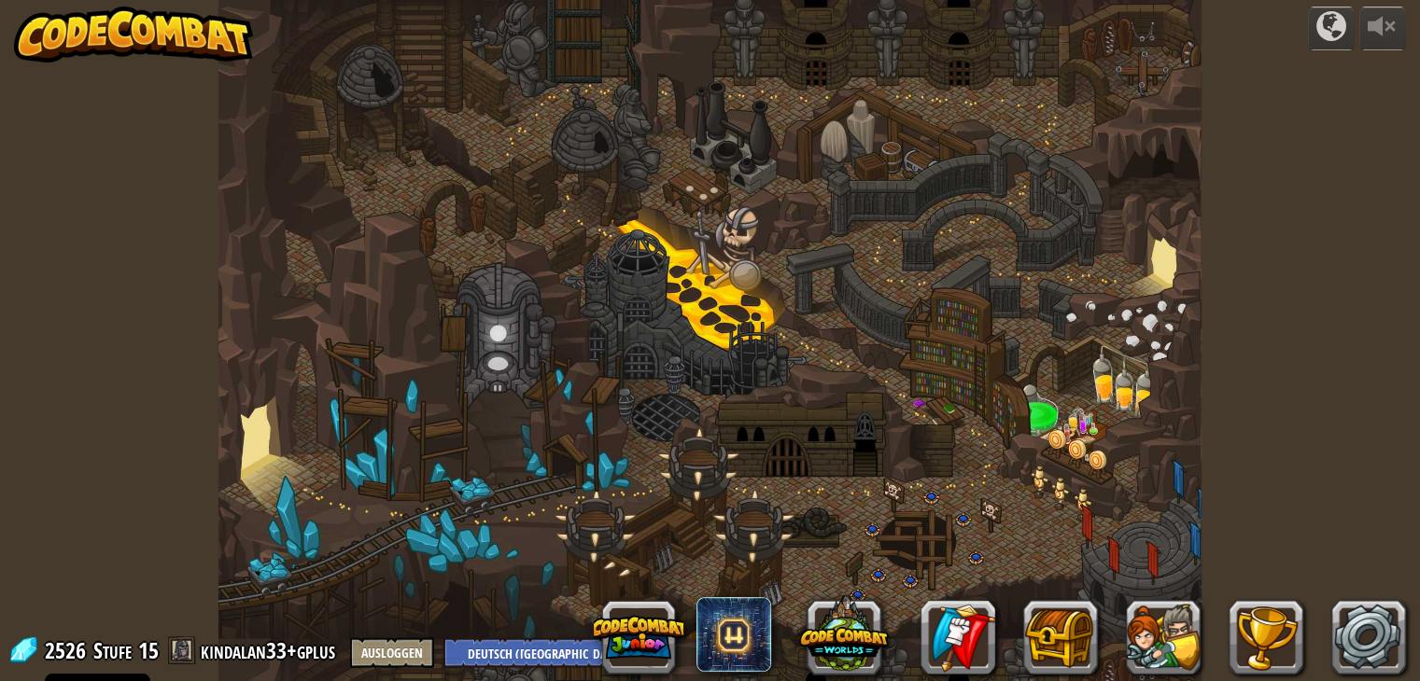
select select "de-DE"
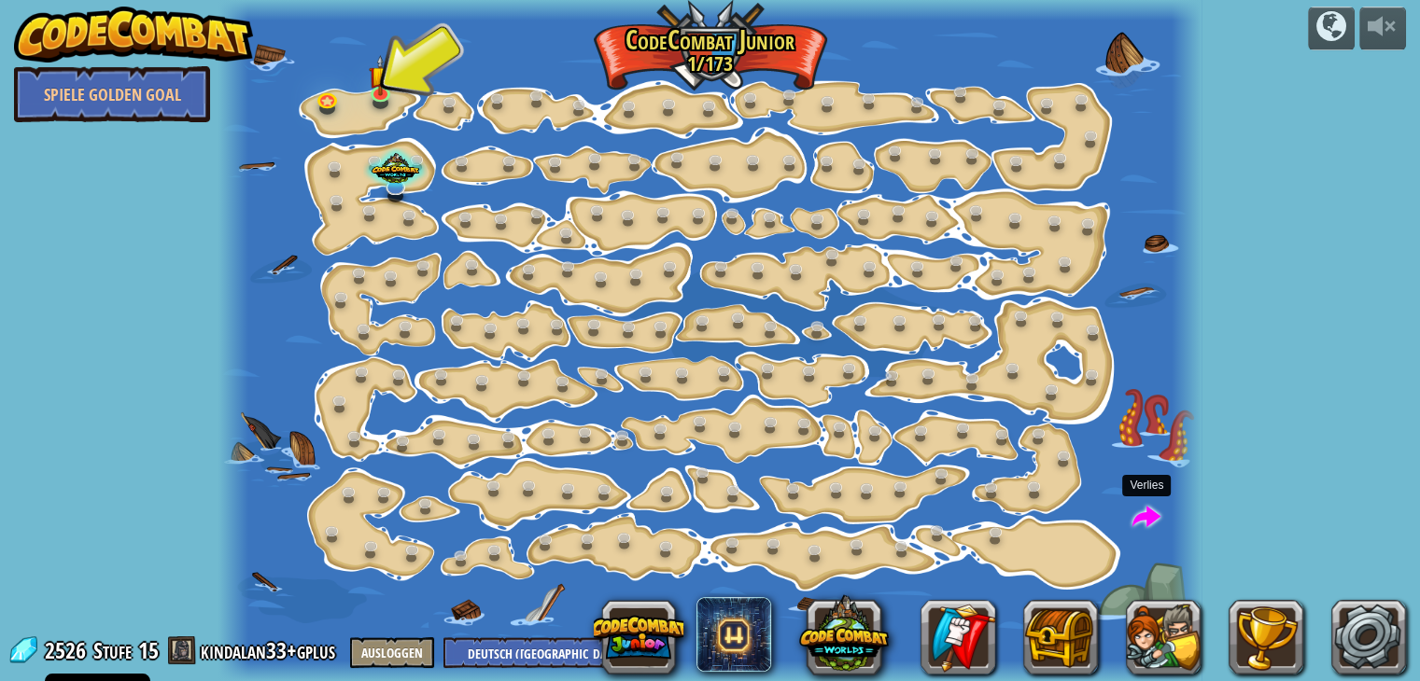
click at [1151, 511] on span at bounding box center [1146, 518] width 28 height 28
select select "de-DE"
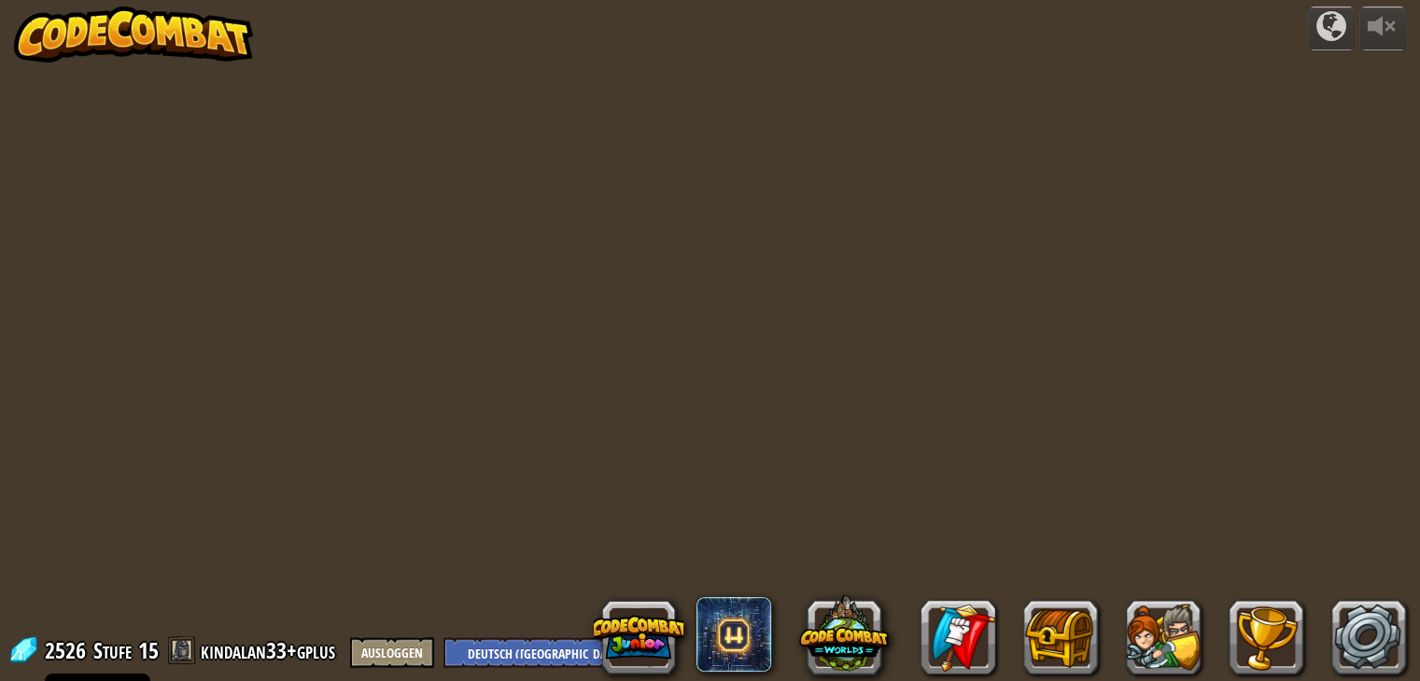
select select "de-DE"
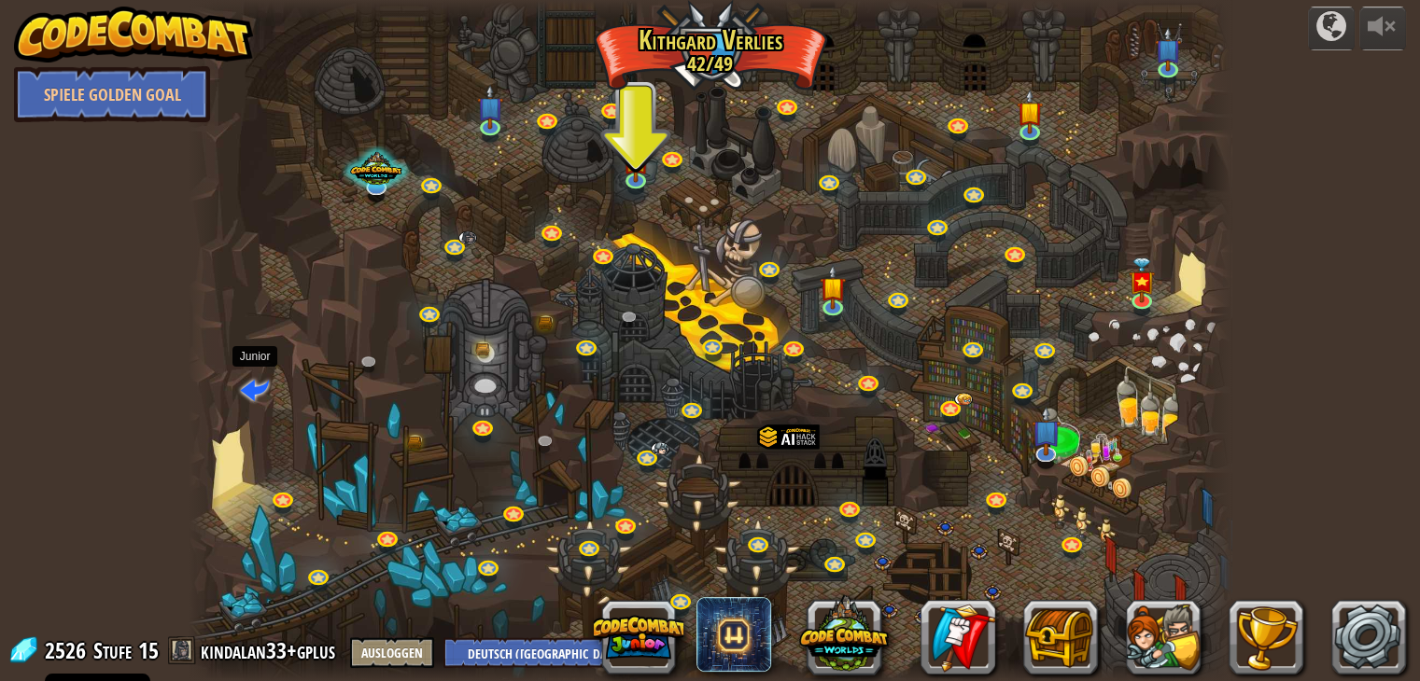
click at [247, 387] on span at bounding box center [255, 389] width 28 height 28
select select "de-DE"
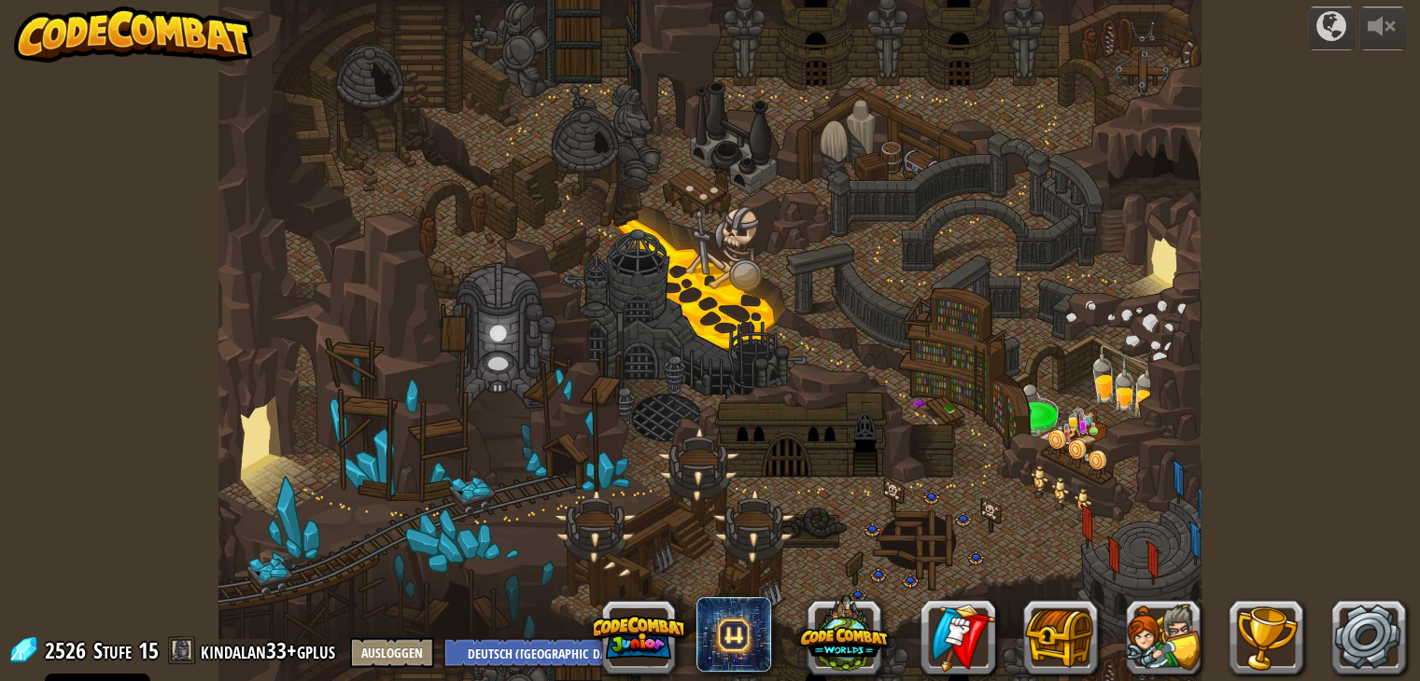
select select "de-DE"
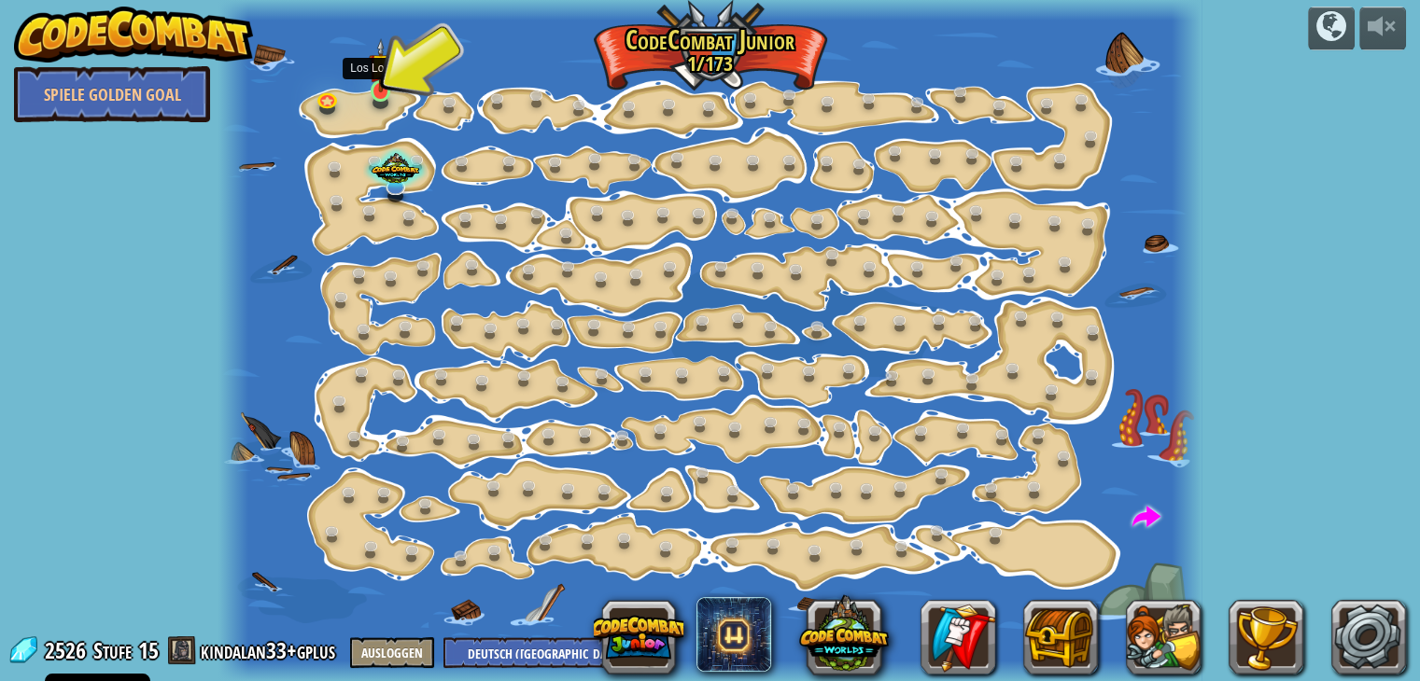
click at [385, 83] on img at bounding box center [381, 65] width 24 height 55
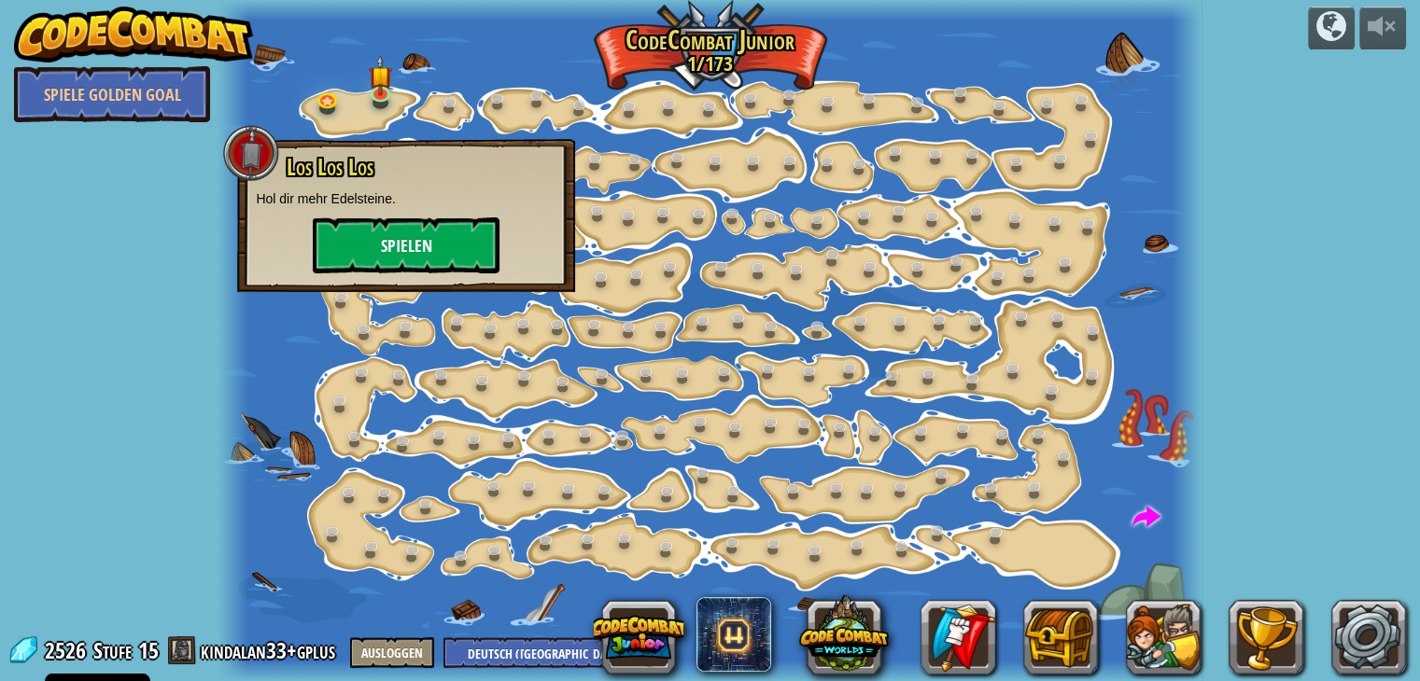
drag, startPoint x: 466, startPoint y: 214, endPoint x: 466, endPoint y: 226, distance: 12.1
click at [466, 224] on div "Los Los Los Hol dir mehr Edelsteine. Spielen" at bounding box center [406, 214] width 301 height 119
click at [467, 234] on button "Spielen" at bounding box center [406, 245] width 187 height 56
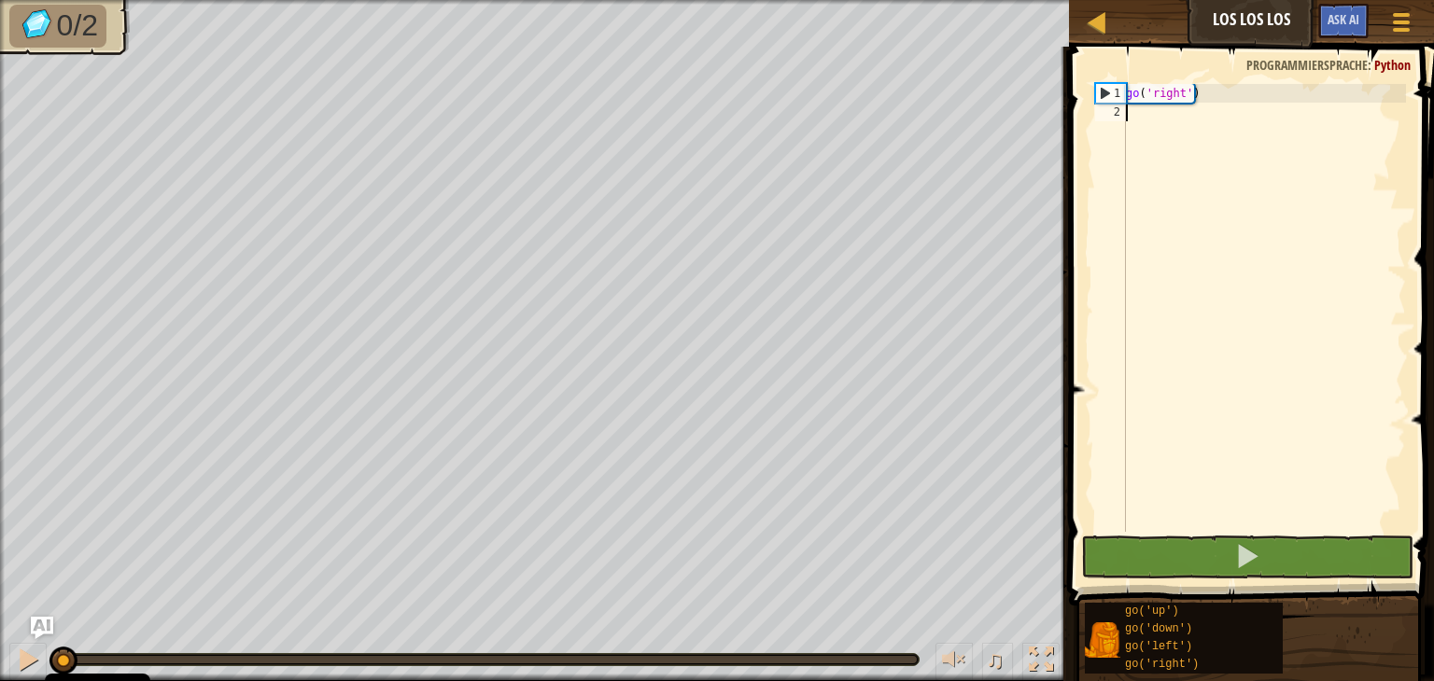
type textarea "g"
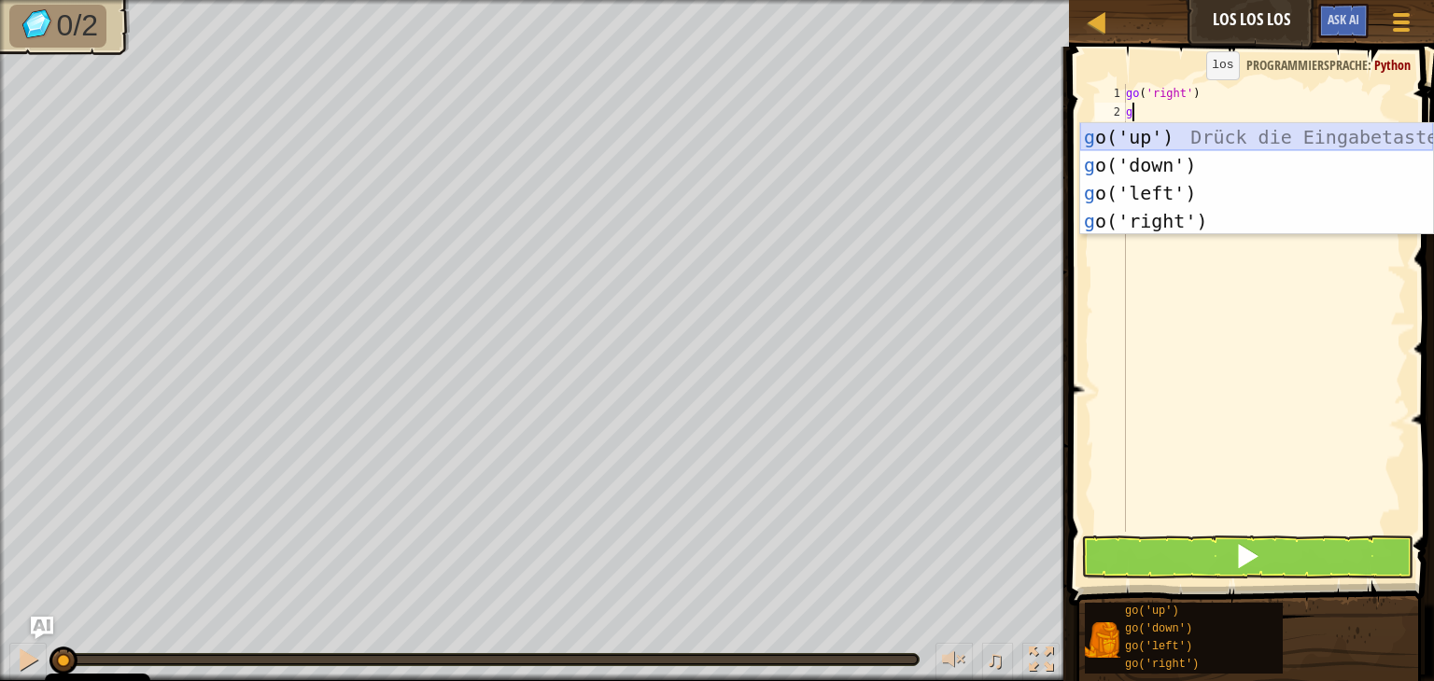
click at [1142, 141] on div "g o('up') Drück die Eingabetaste g o('down') Drück die Eingabetaste g o('left')…" at bounding box center [1256, 207] width 353 height 168
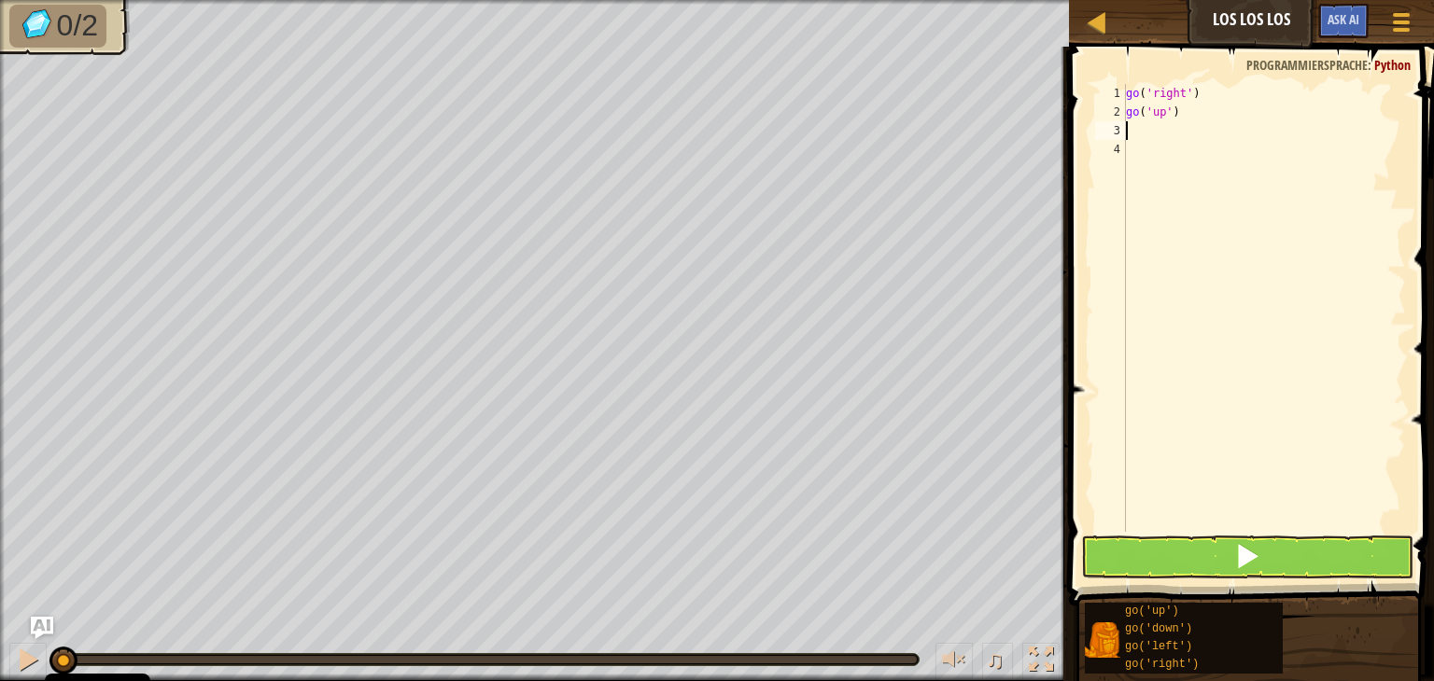
type textarea "g"
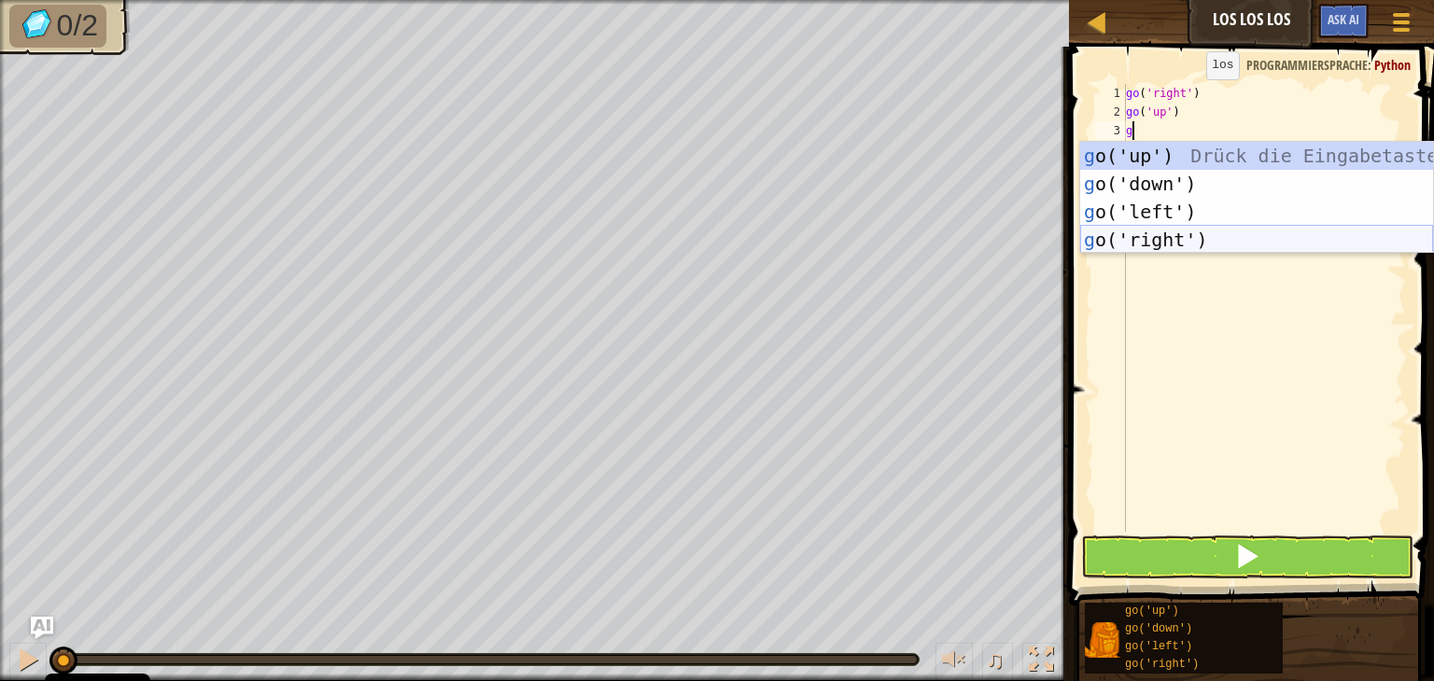
click at [1203, 245] on div "g o('up') Drück die Eingabetaste g o('down') Drück die Eingabetaste g o('left')…" at bounding box center [1256, 226] width 353 height 168
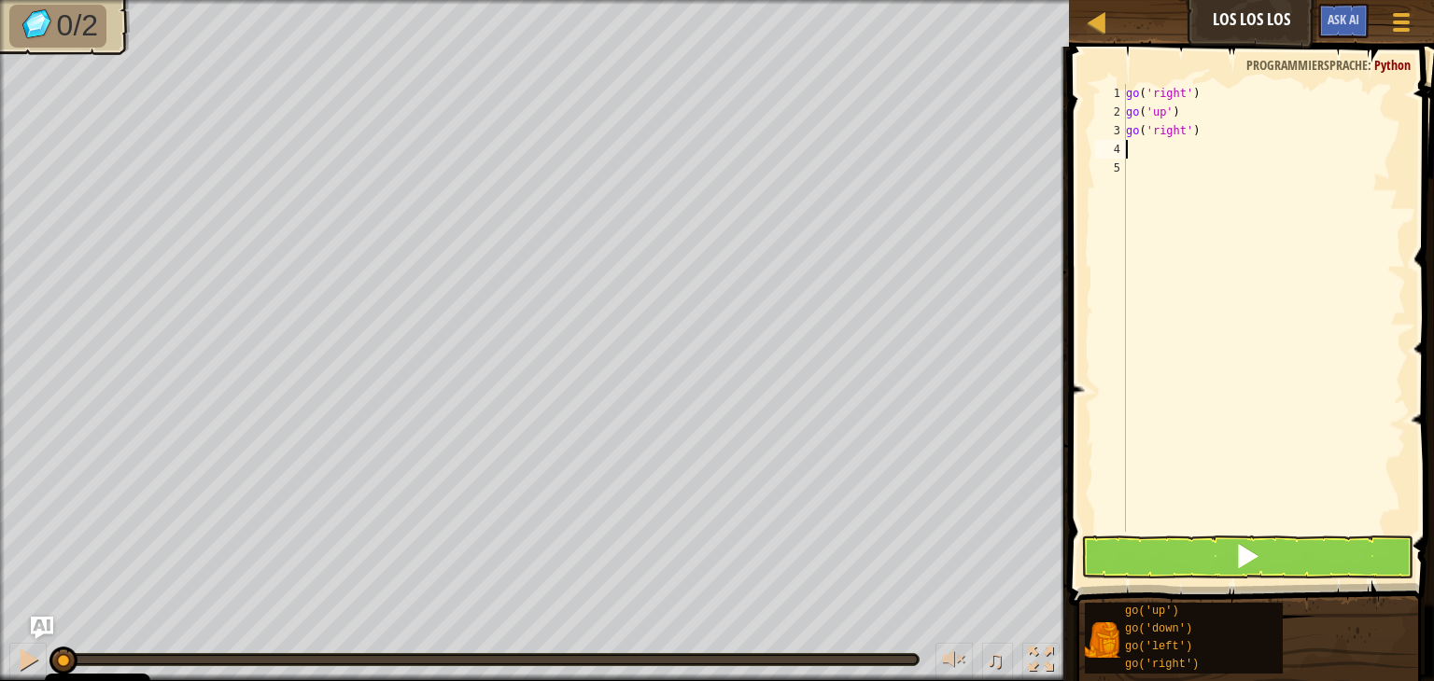
type textarea "g"
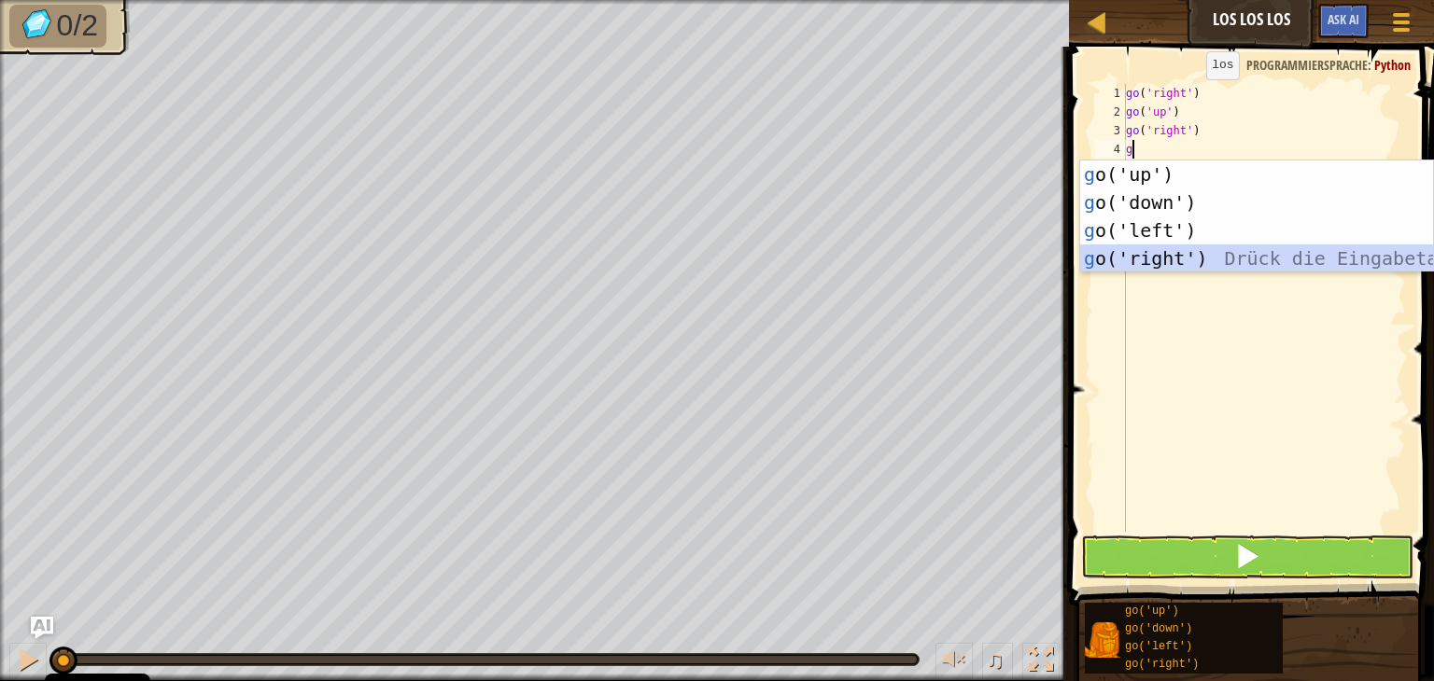
click at [1206, 258] on div "g o('up') Drück die Eingabetaste g o('down') Drück die Eingabetaste g o('left')…" at bounding box center [1256, 245] width 353 height 168
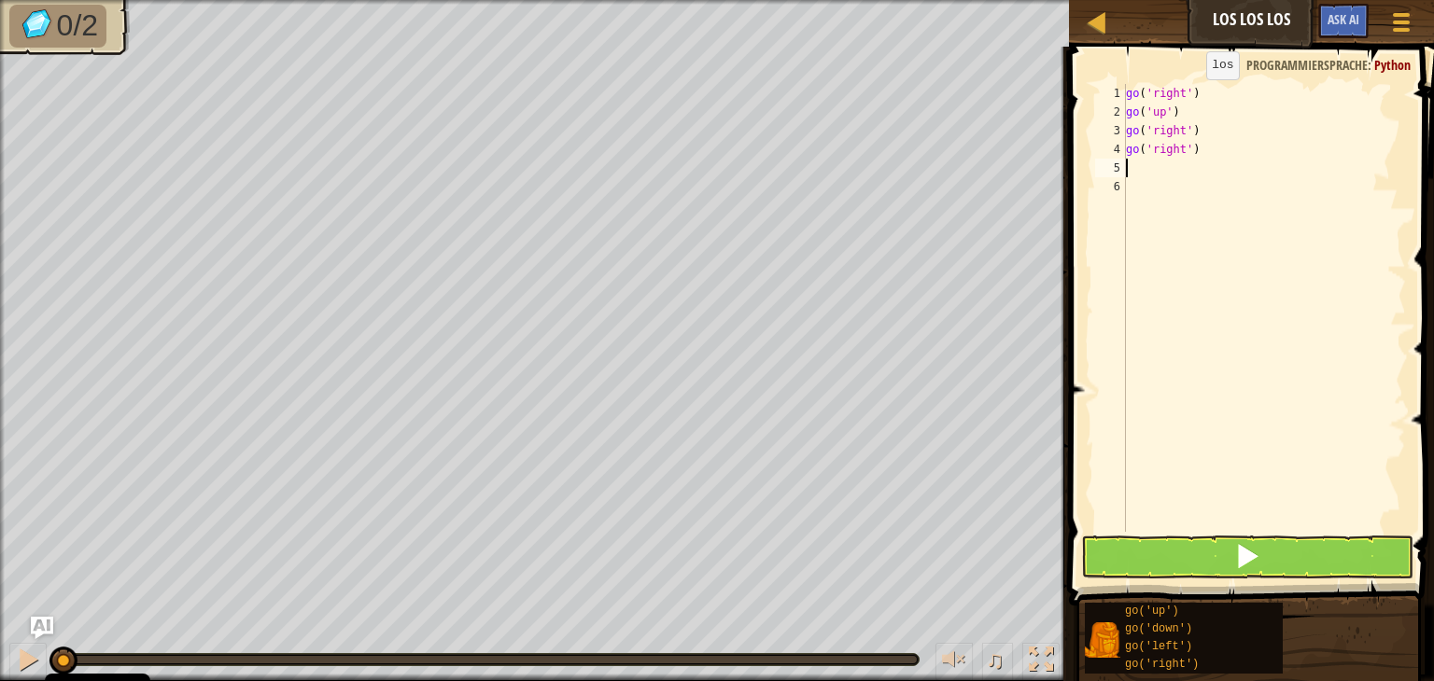
type textarea "g"
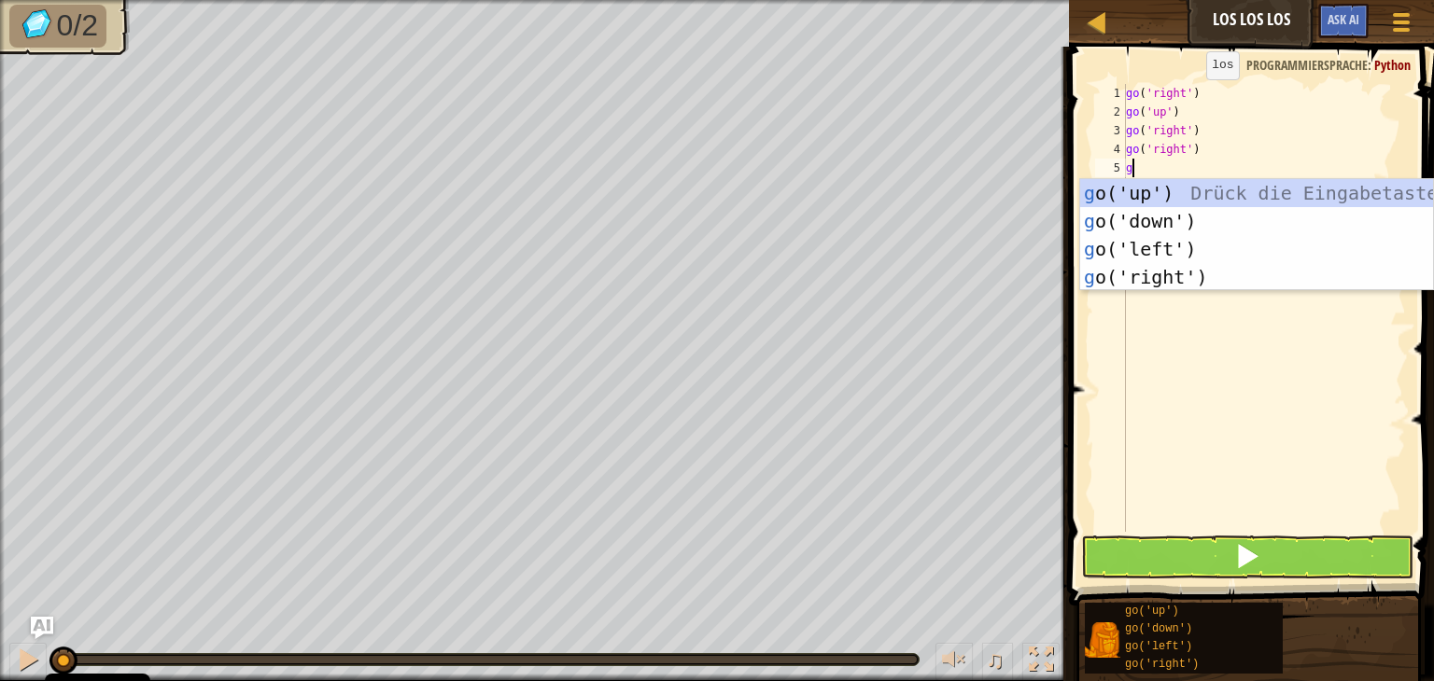
click at [1206, 258] on div "g o('up') Drück die Eingabetaste g o('down') Drück die Eingabetaste g o('left')…" at bounding box center [1256, 263] width 353 height 168
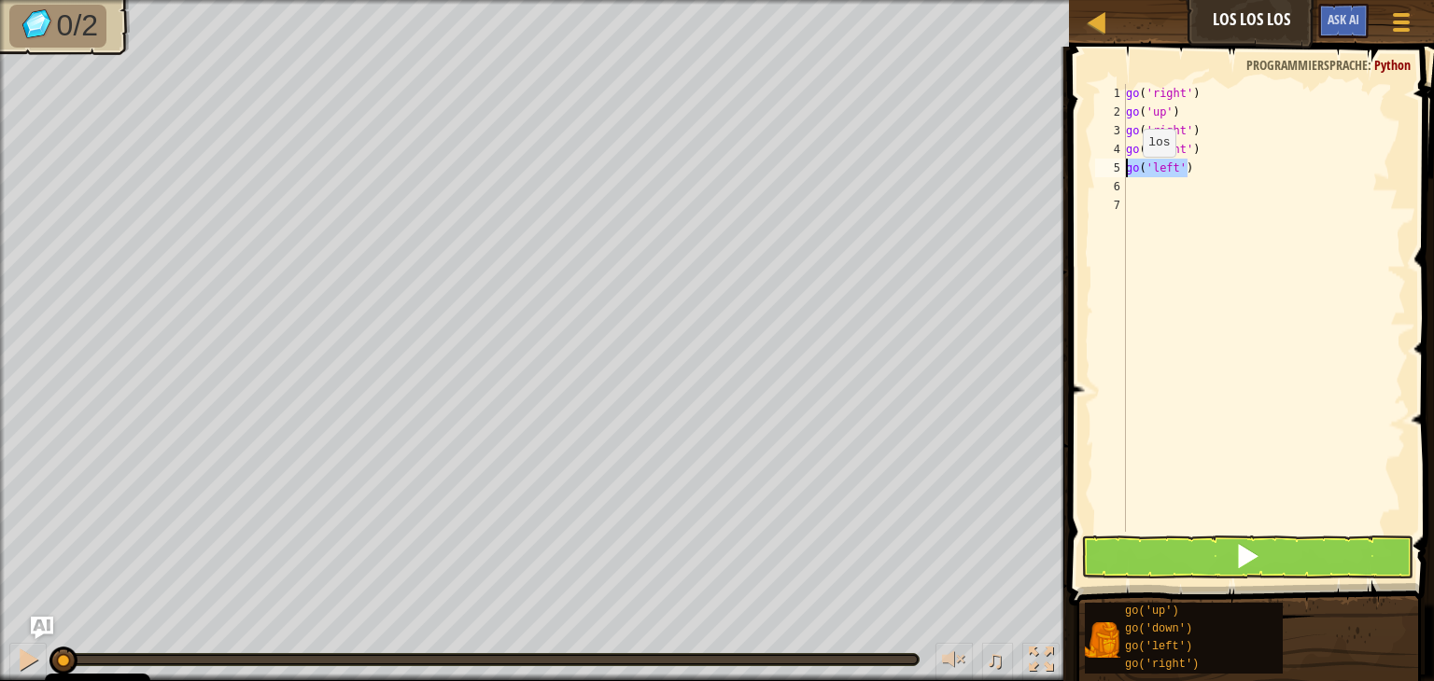
drag, startPoint x: 1185, startPoint y: 171, endPoint x: 1124, endPoint y: 176, distance: 61.9
click at [1124, 176] on div "1 2 3 4 5 6 7 go ( 'right' ) go ( 'up' ) go ( 'right' ) go ( 'right' ) go ( 'le…" at bounding box center [1248, 308] width 315 height 448
type textarea "go('left')"
type textarea "g"
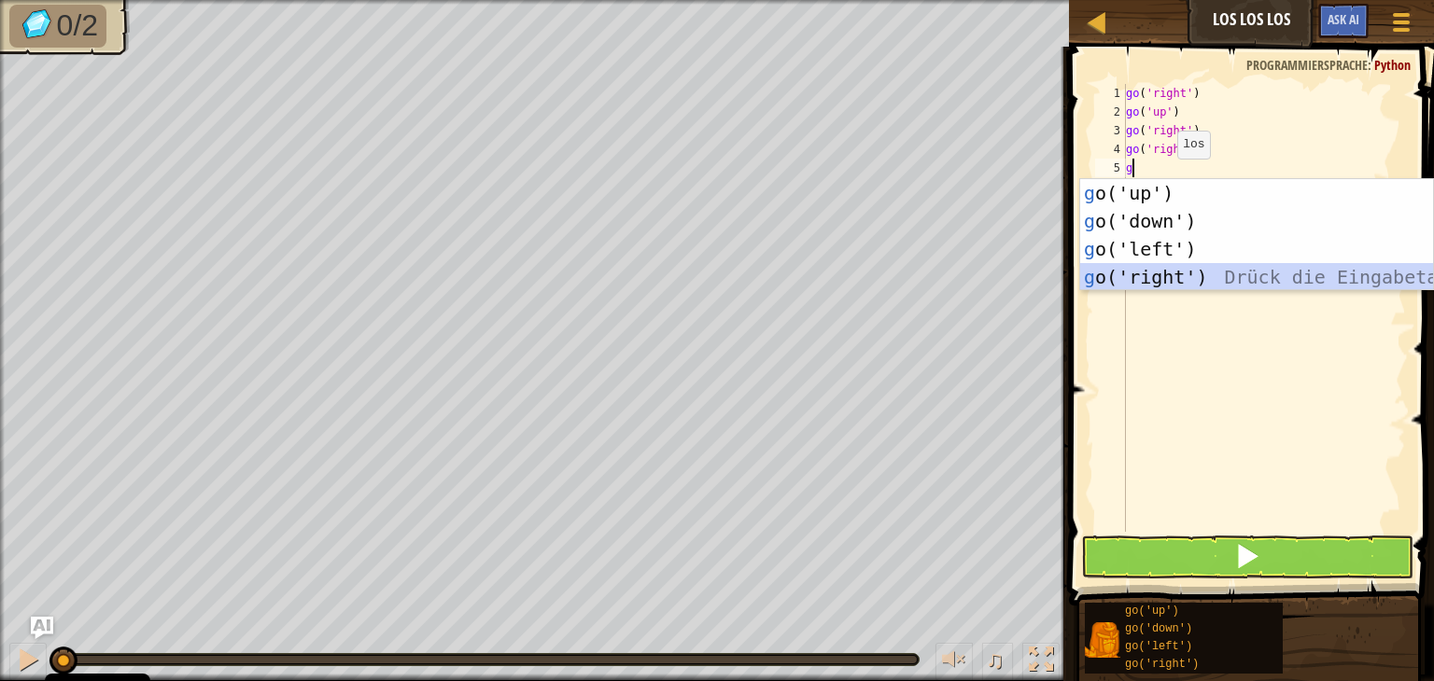
click at [1209, 275] on div "g o('up') Drück die Eingabetaste g o('down') Drück die Eingabetaste g o('left')…" at bounding box center [1256, 263] width 353 height 168
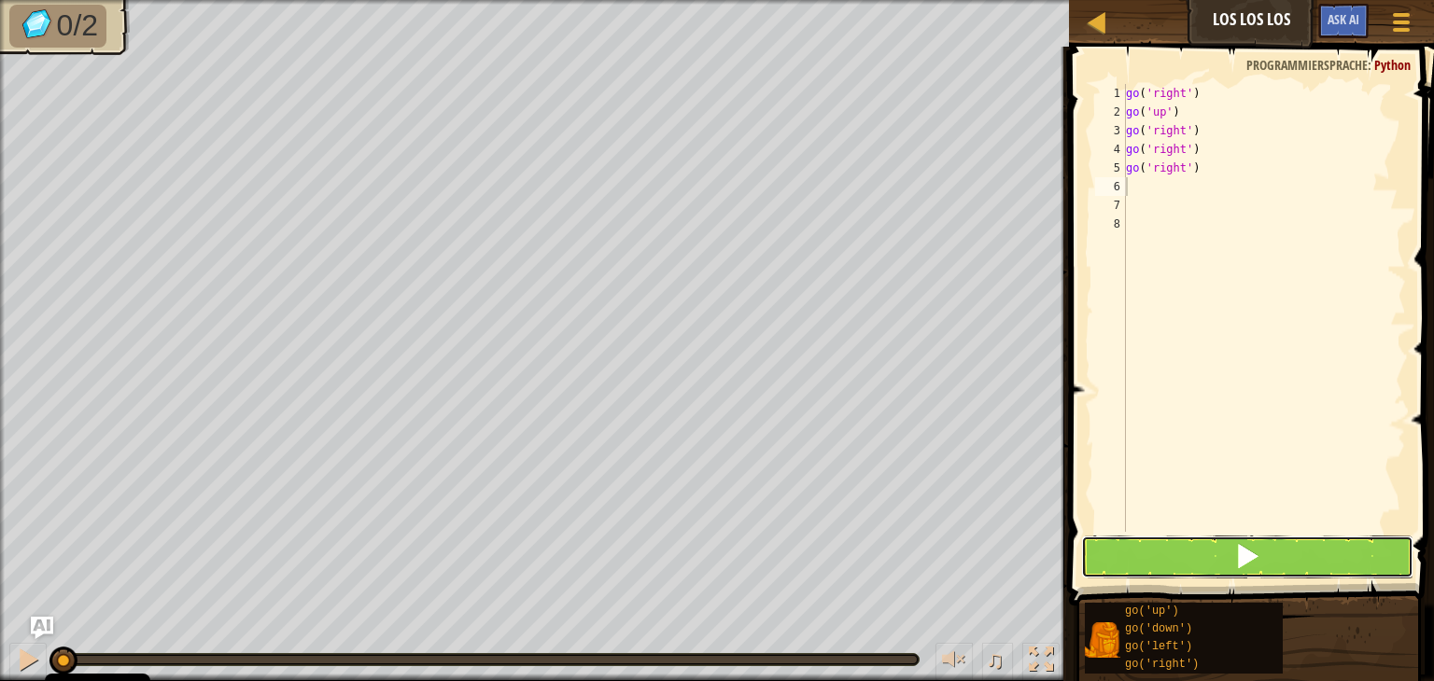
click at [1246, 568] on span at bounding box center [1247, 556] width 26 height 26
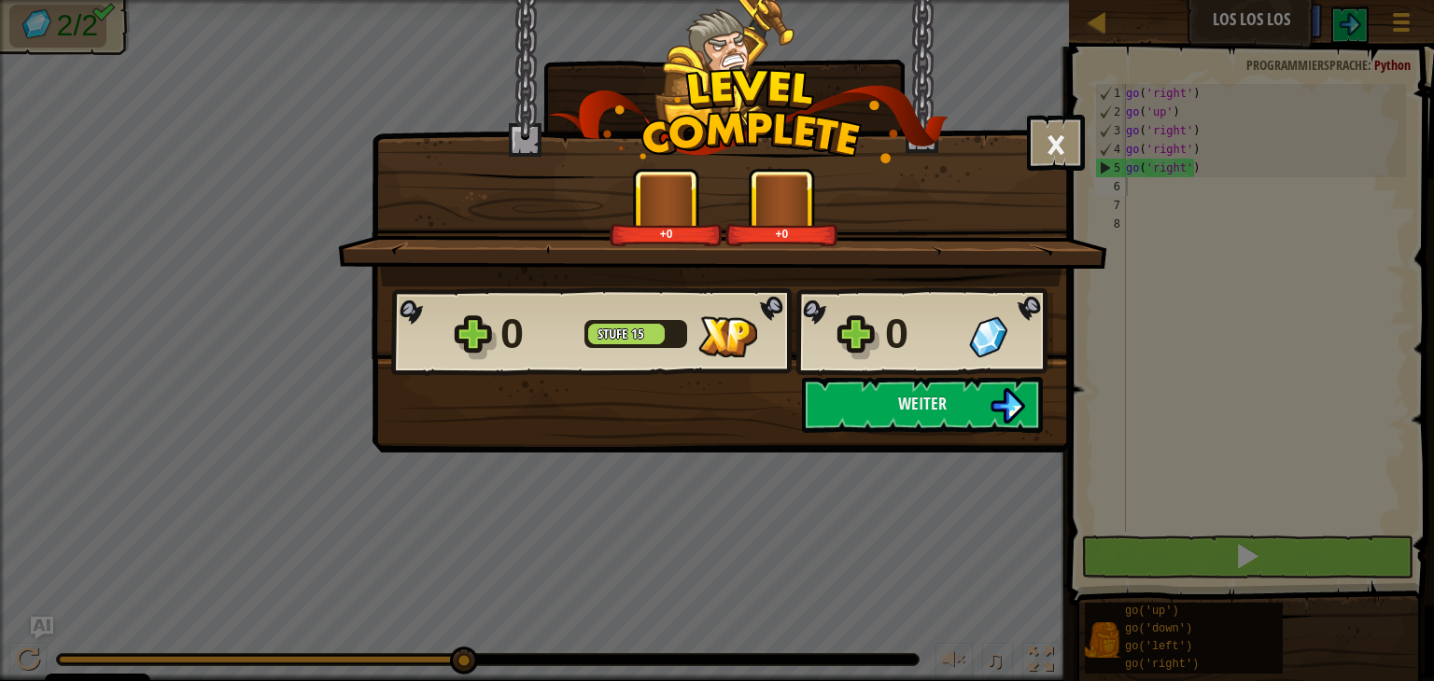
click at [1246, 568] on div "× Spaßfaktor des Levels?: Erzähl uns davon! +0 +0 Reticulating Splines... 0 Stu…" at bounding box center [717, 340] width 1434 height 681
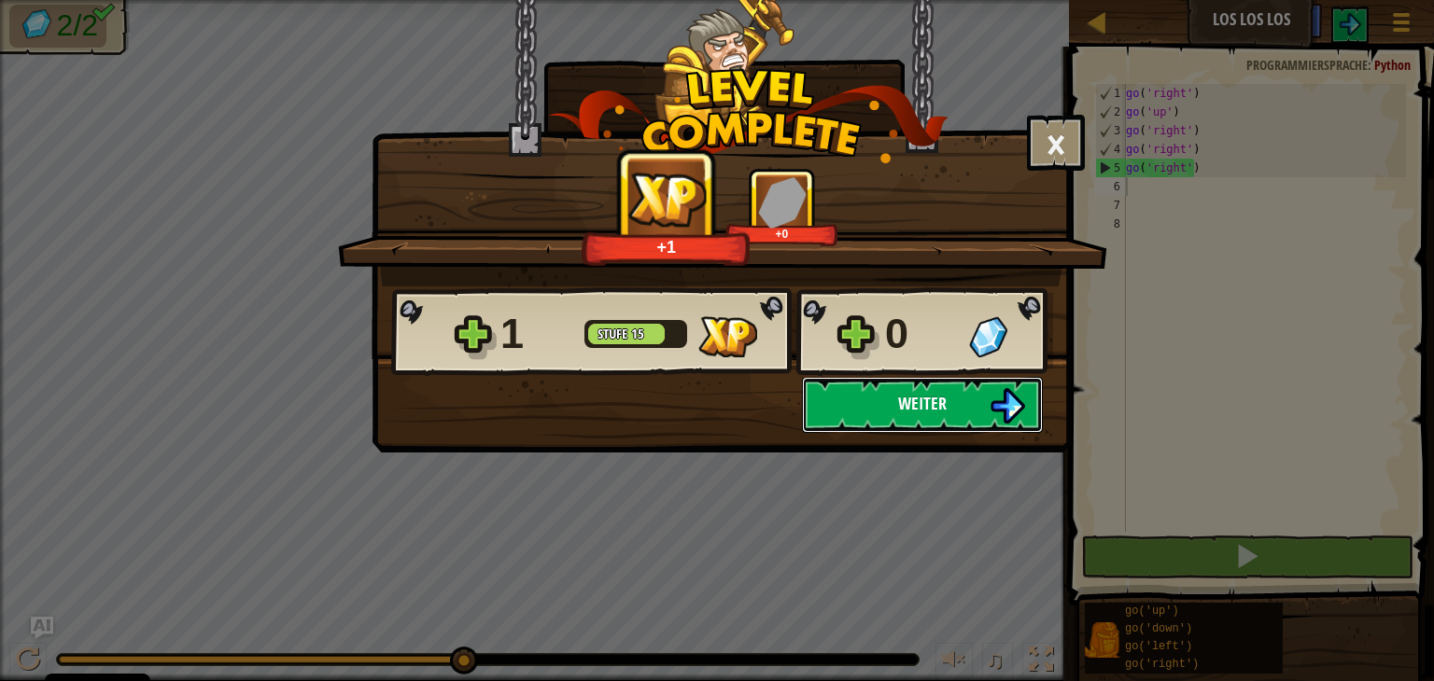
click at [952, 398] on button "Weiter" at bounding box center [922, 405] width 241 height 56
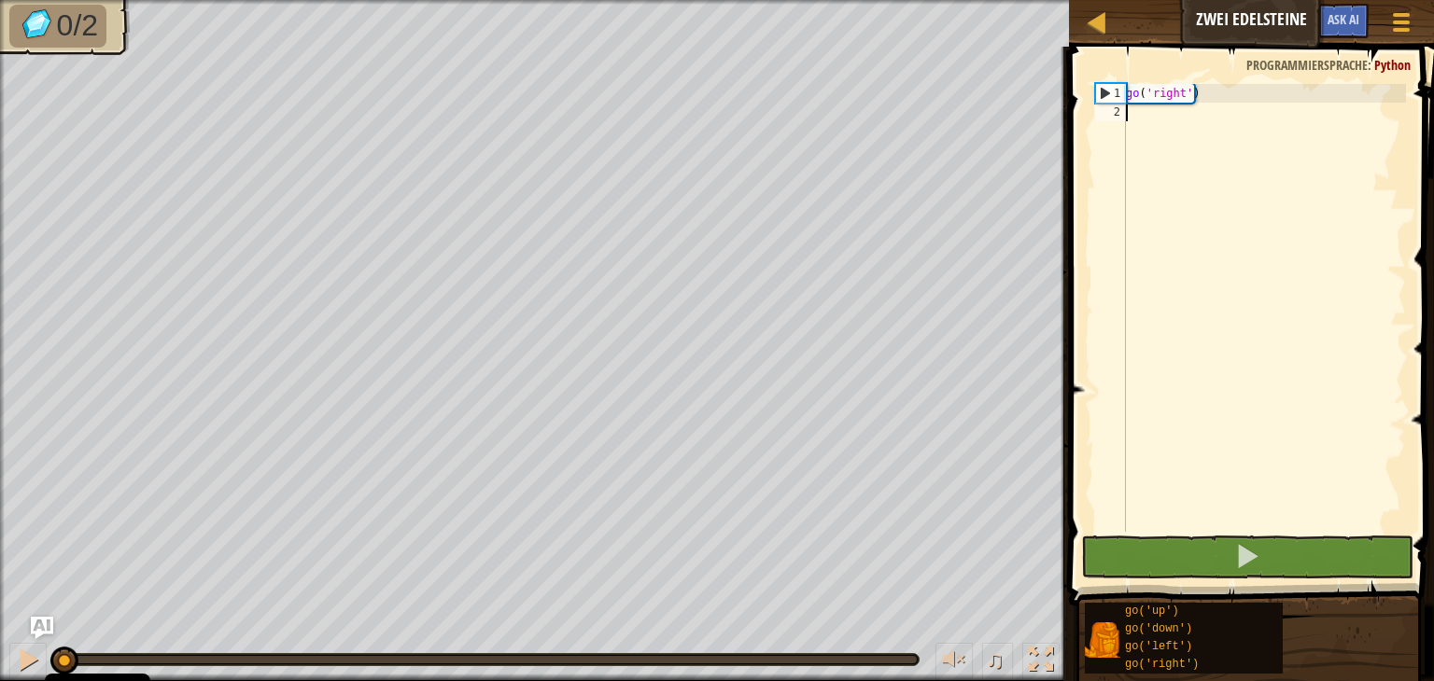
type textarea "g"
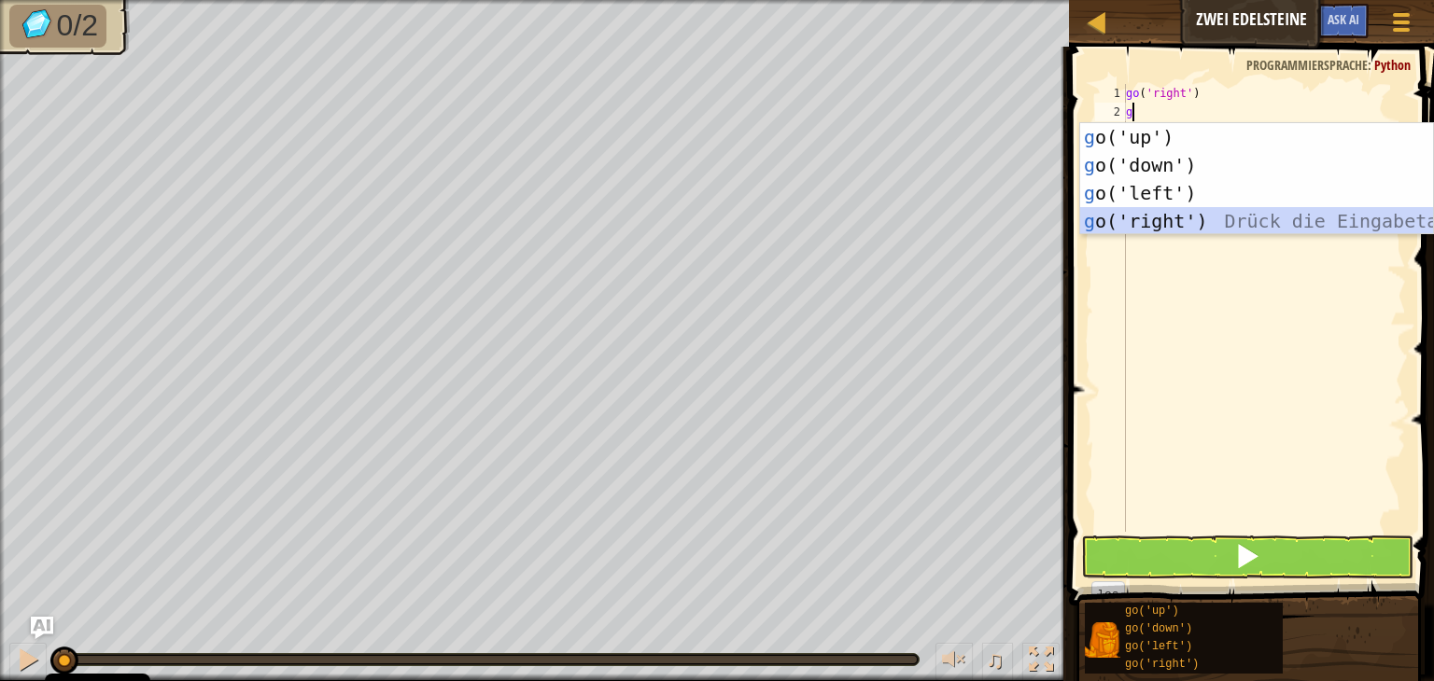
click at [1203, 231] on div "g o('up') Drück die Eingabetaste g o('down') Drück die Eingabetaste g o('left')…" at bounding box center [1256, 207] width 353 height 168
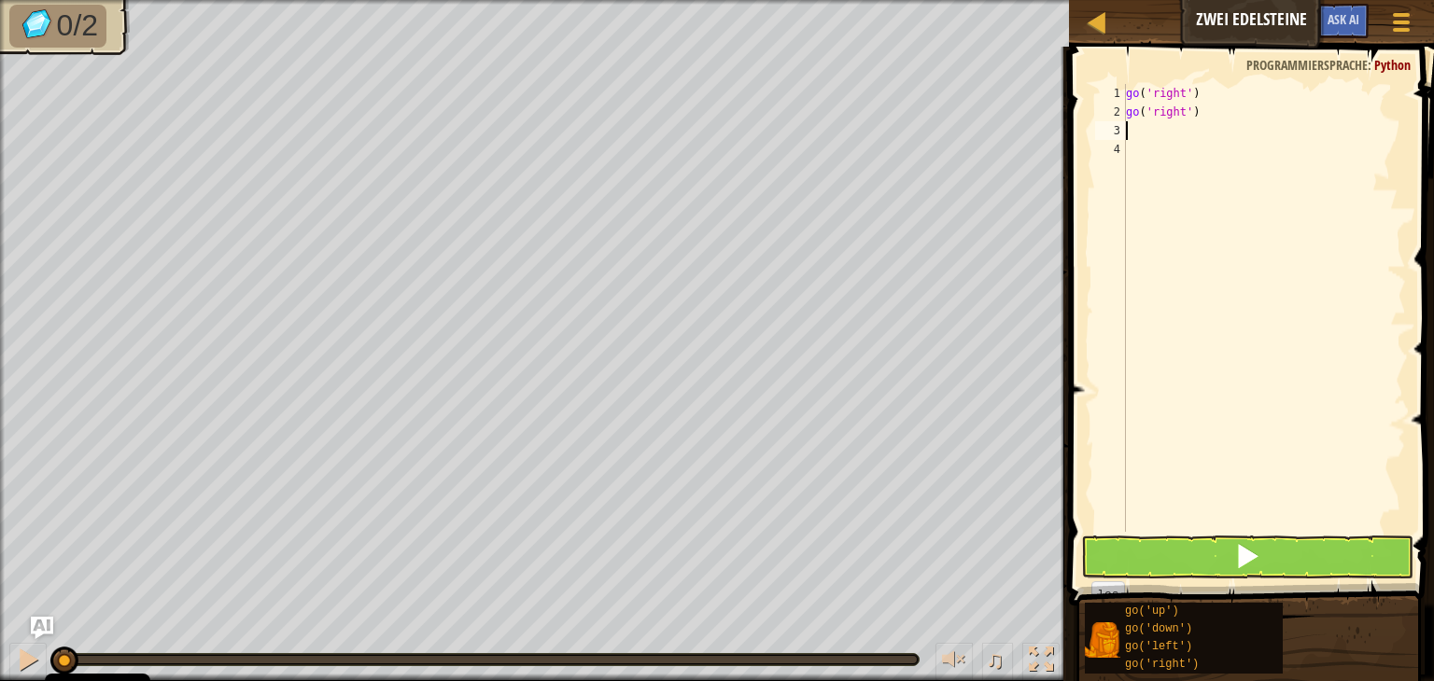
type textarea "g"
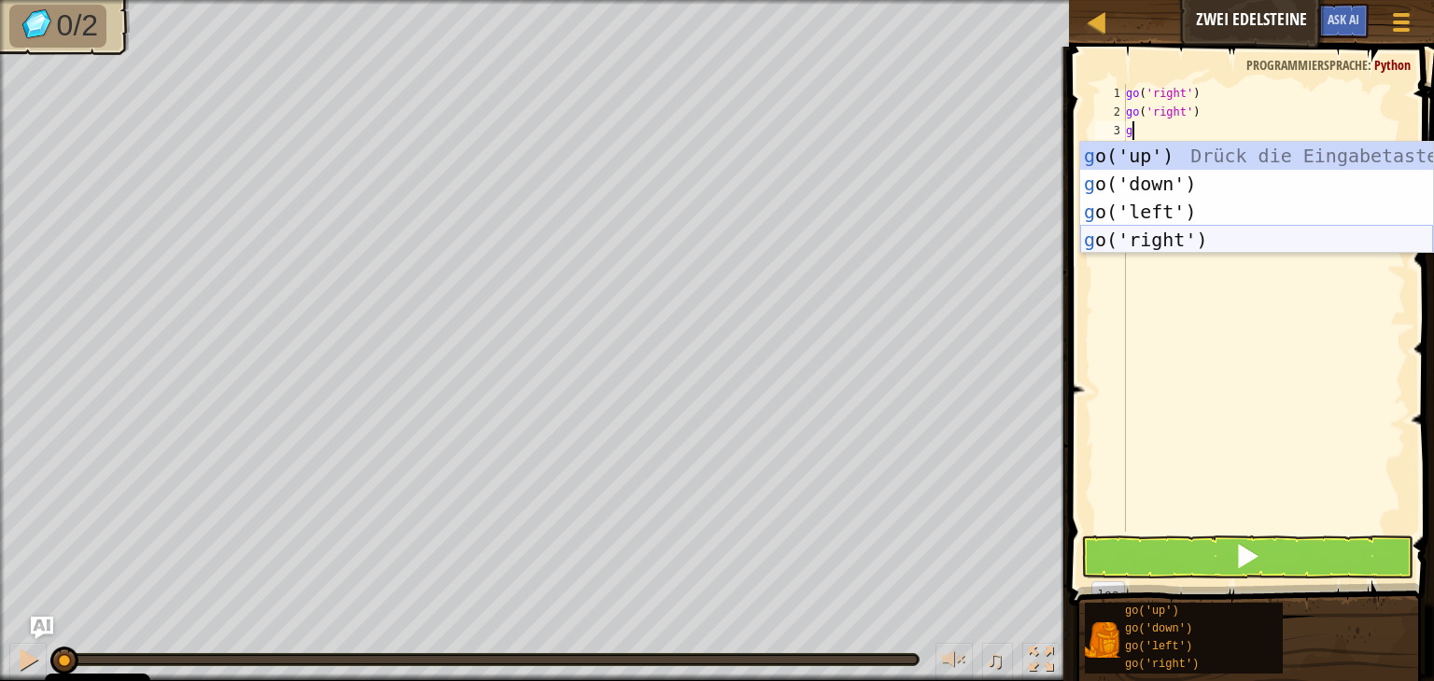
click at [1193, 237] on div "g o('up') Drück die Eingabetaste g o('down') Drück die Eingabetaste g o('left')…" at bounding box center [1256, 226] width 353 height 168
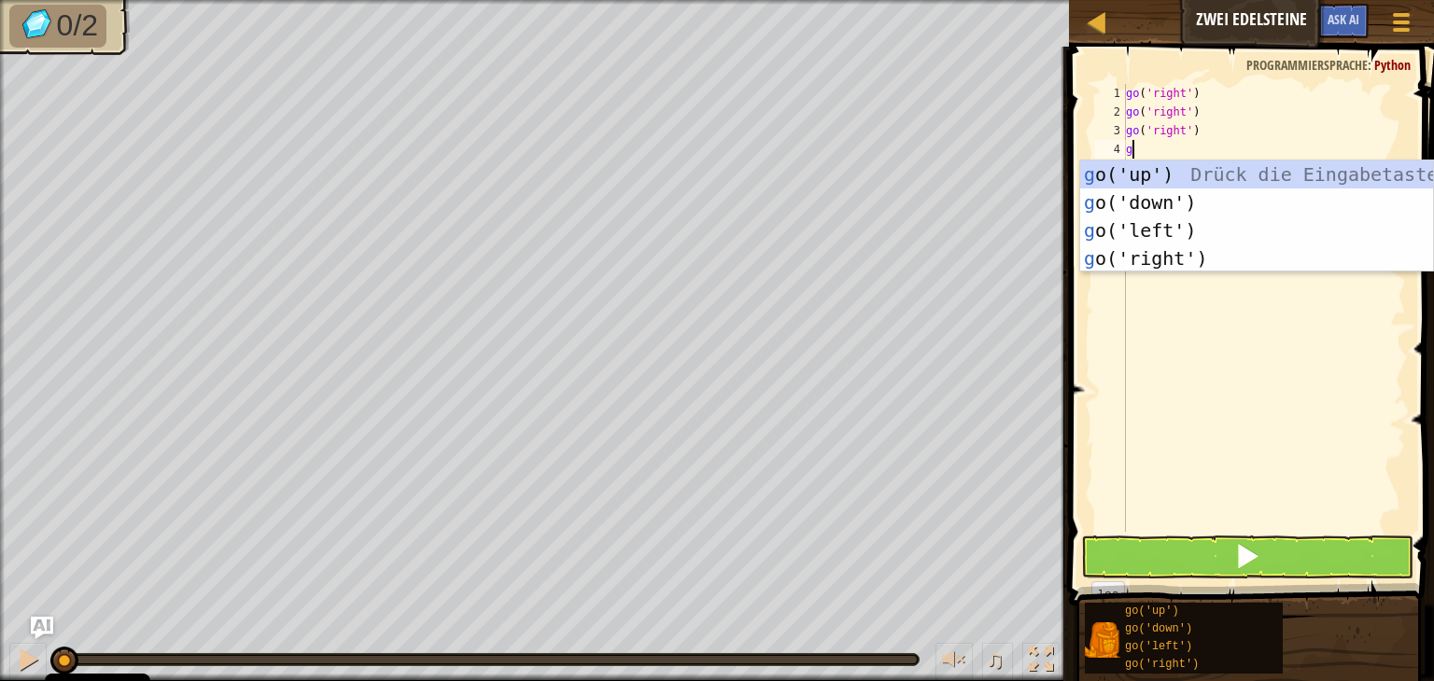
click at [1167, 162] on div "go ( 'right' ) go ( 'right' ) go ( 'right' ) g" at bounding box center [1264, 326] width 284 height 485
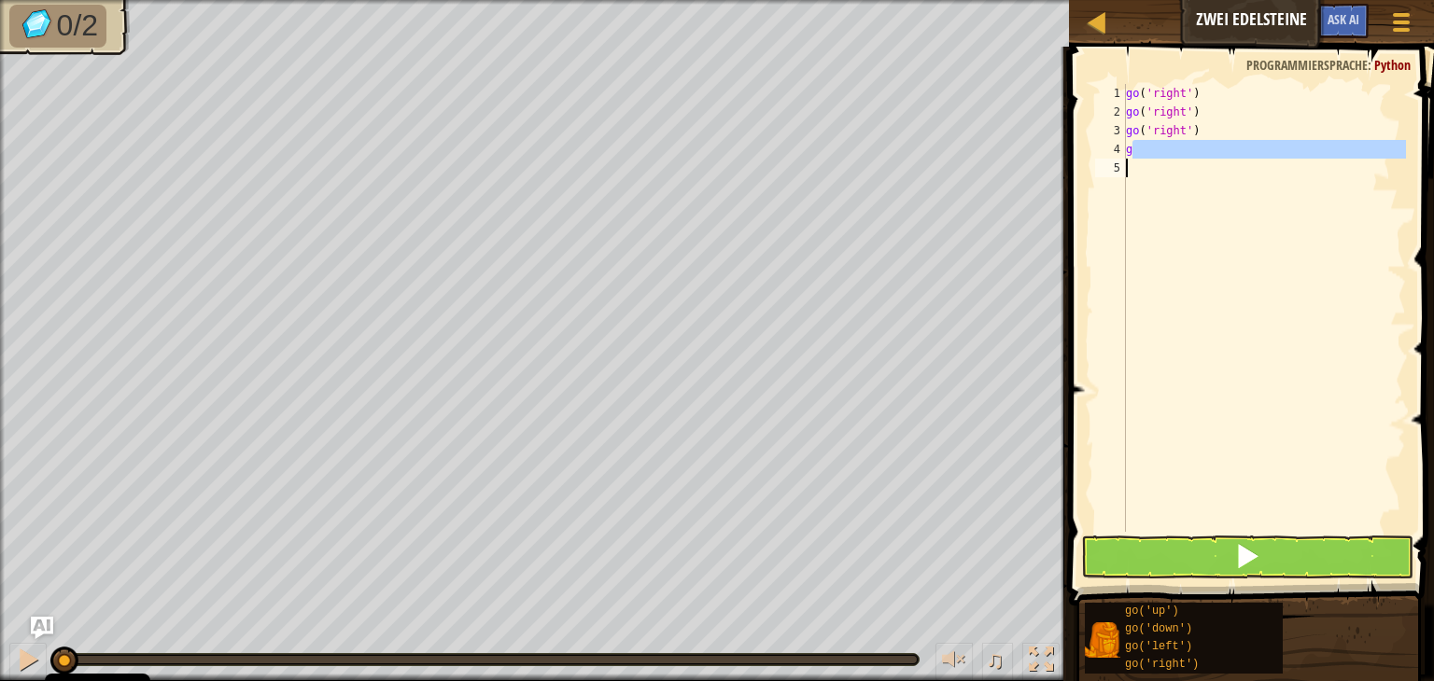
click at [1150, 150] on div "go ( 'right' ) go ( 'right' ) go ( 'right' ) g" at bounding box center [1264, 308] width 284 height 448
type textarea "g"
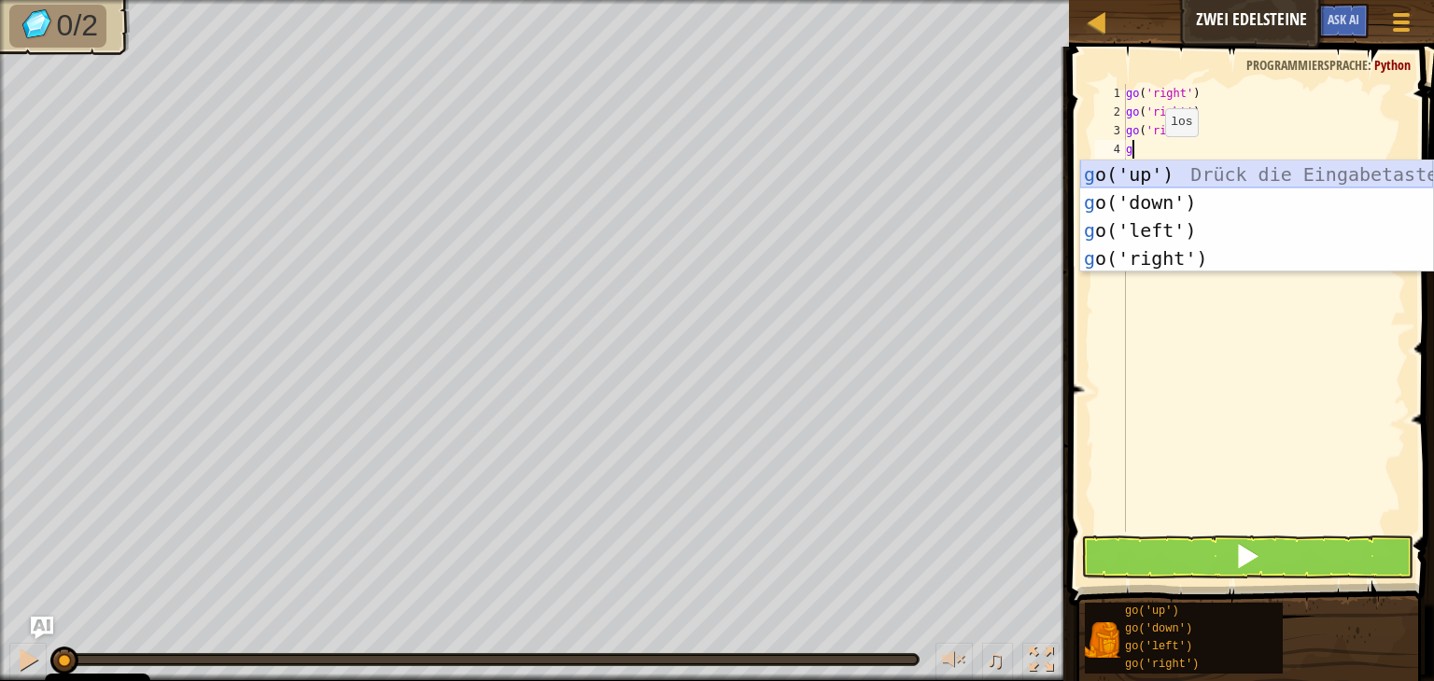
click at [1176, 175] on div "g o('up') Drück die Eingabetaste g o('down') Drück die Eingabetaste g o('left')…" at bounding box center [1256, 245] width 353 height 168
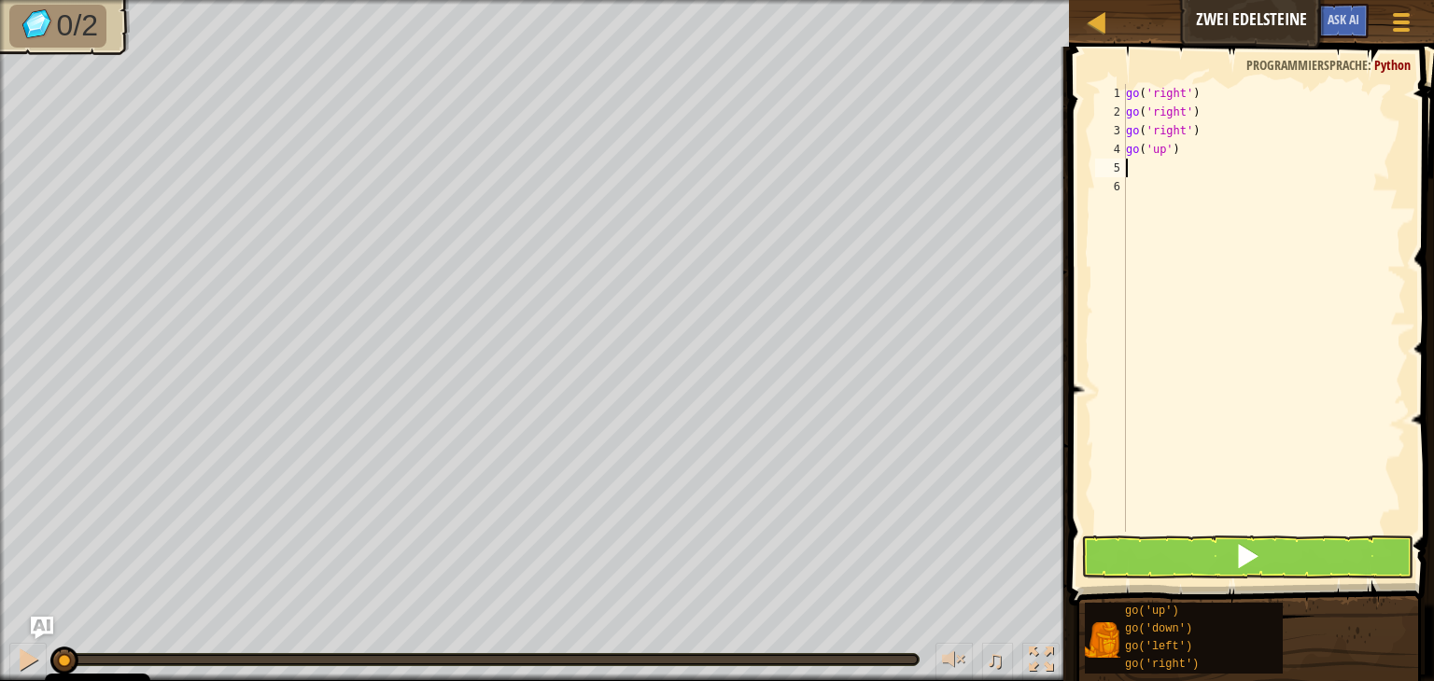
type textarea "g"
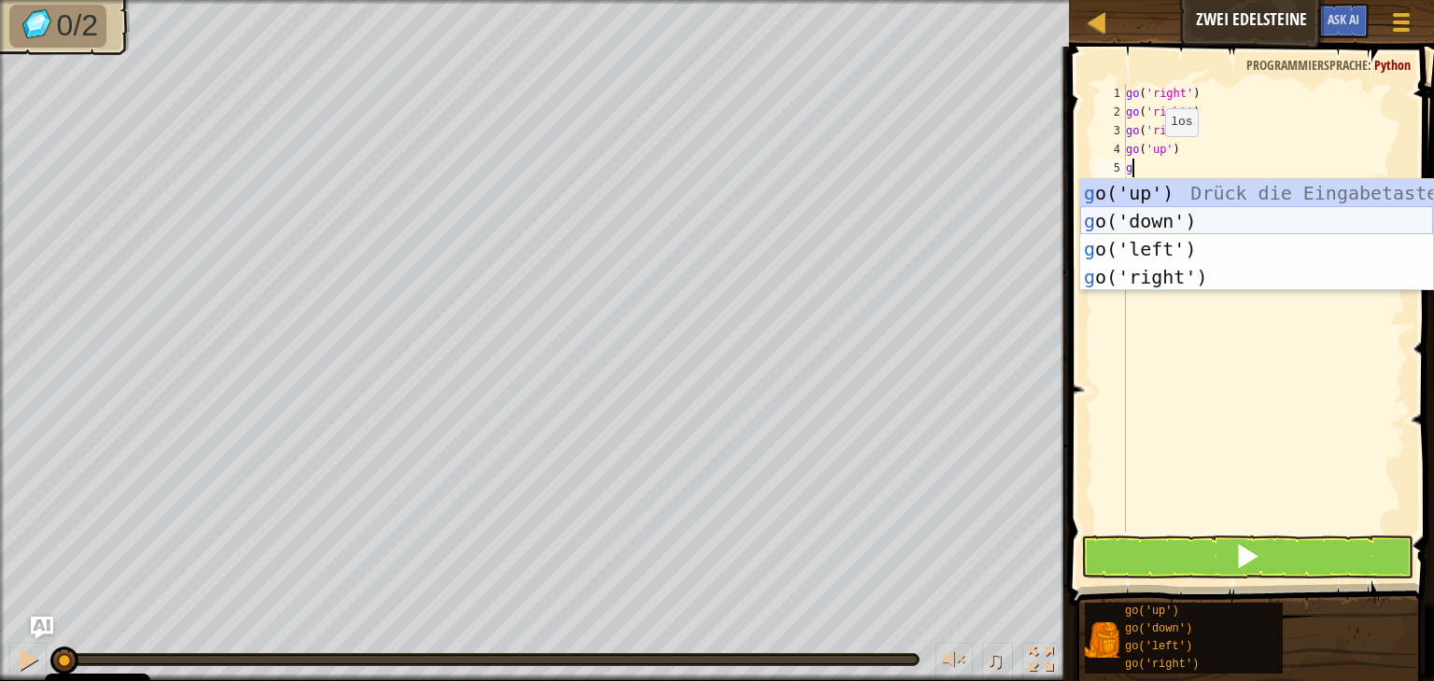
click at [1180, 218] on div "g o('up') Drück die Eingabetaste g o('down') Drück die Eingabetaste g o('left')…" at bounding box center [1256, 263] width 353 height 168
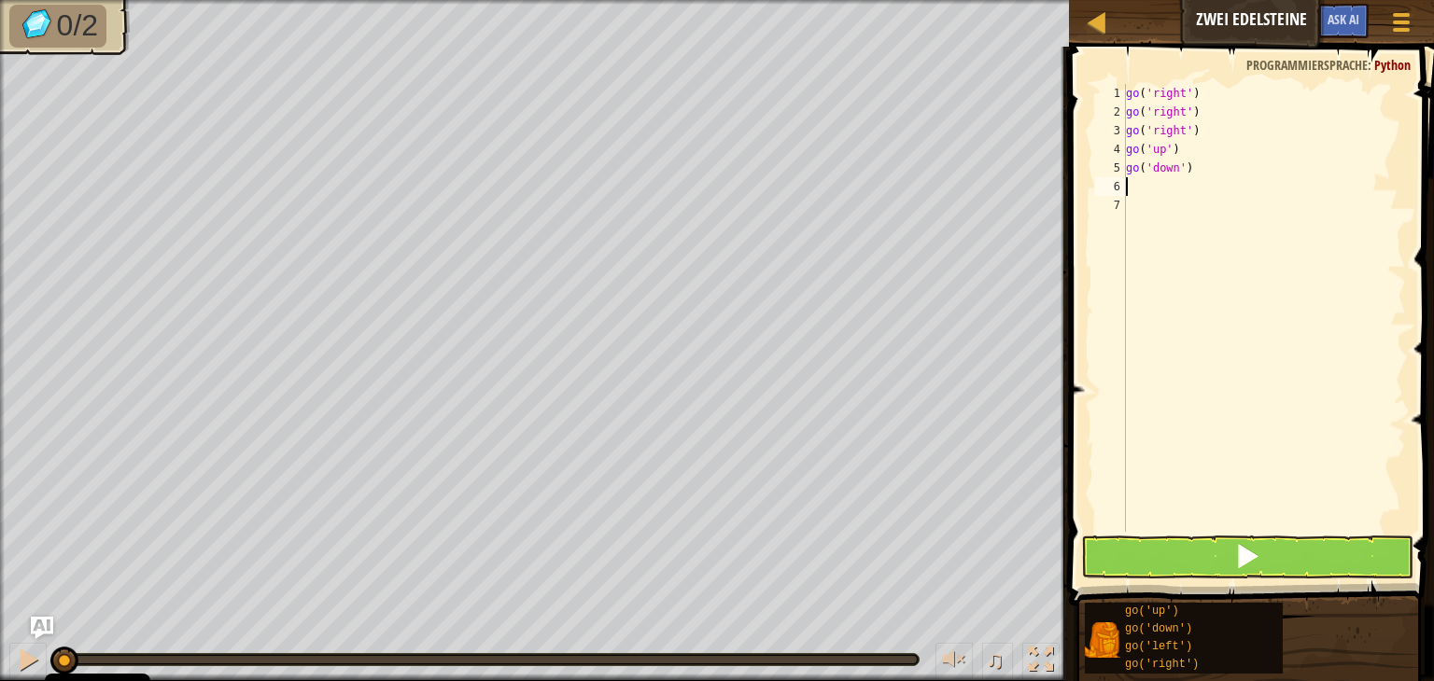
type textarea "g"
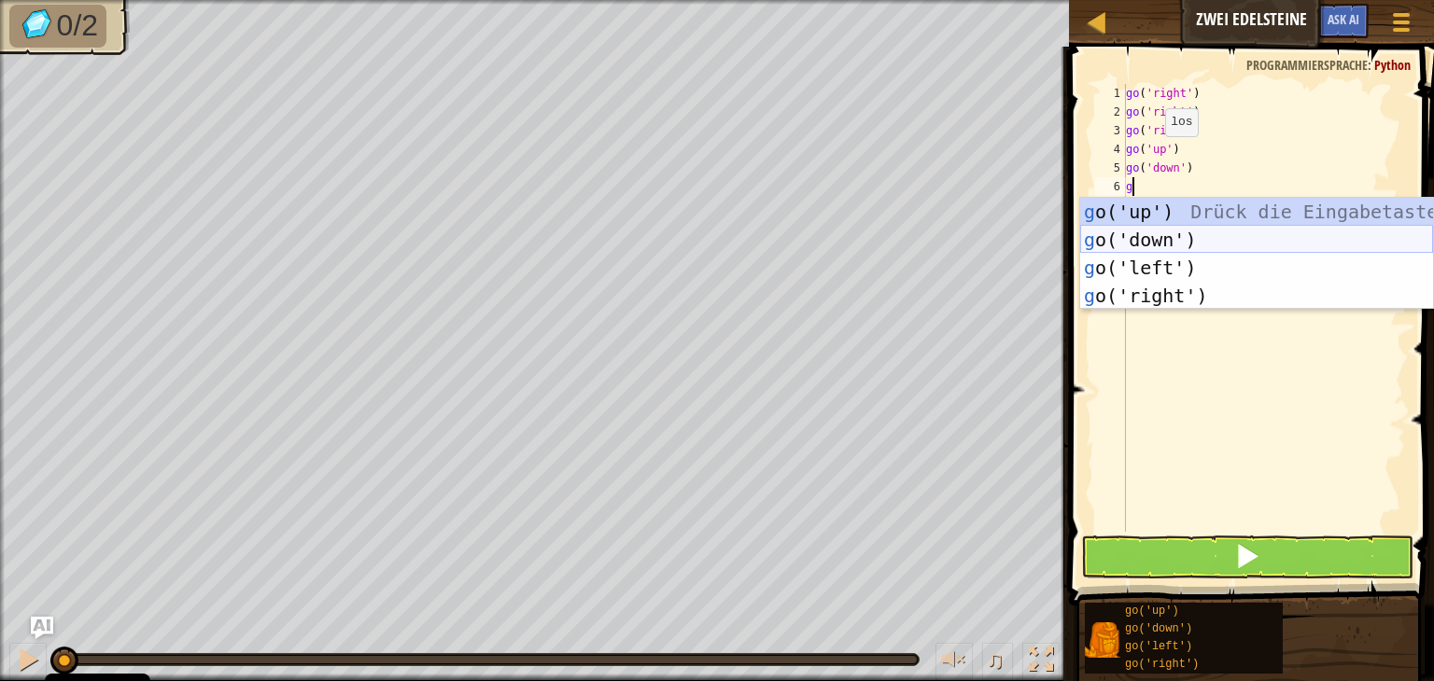
click at [1185, 239] on div "g o('up') Drück die Eingabetaste g o('down') Drück die Eingabetaste g o('left')…" at bounding box center [1256, 282] width 353 height 168
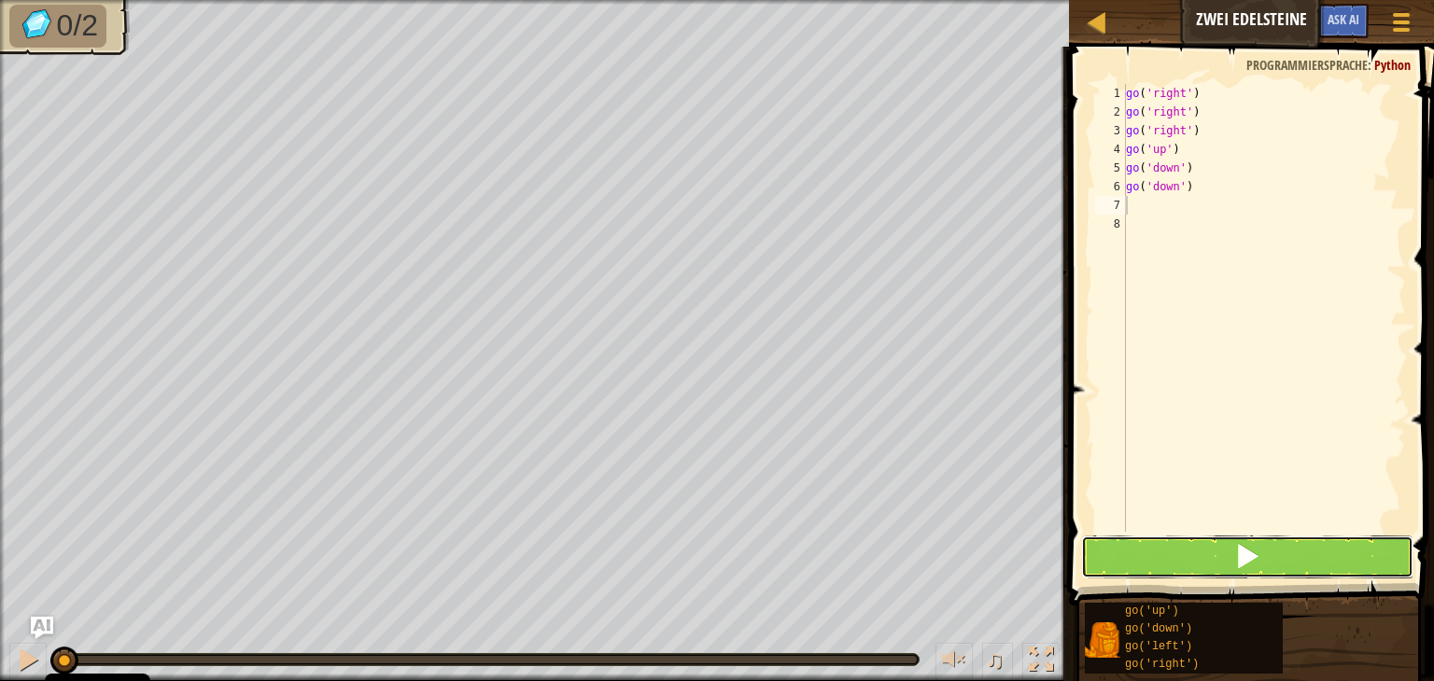
click at [1344, 540] on button at bounding box center [1247, 557] width 332 height 43
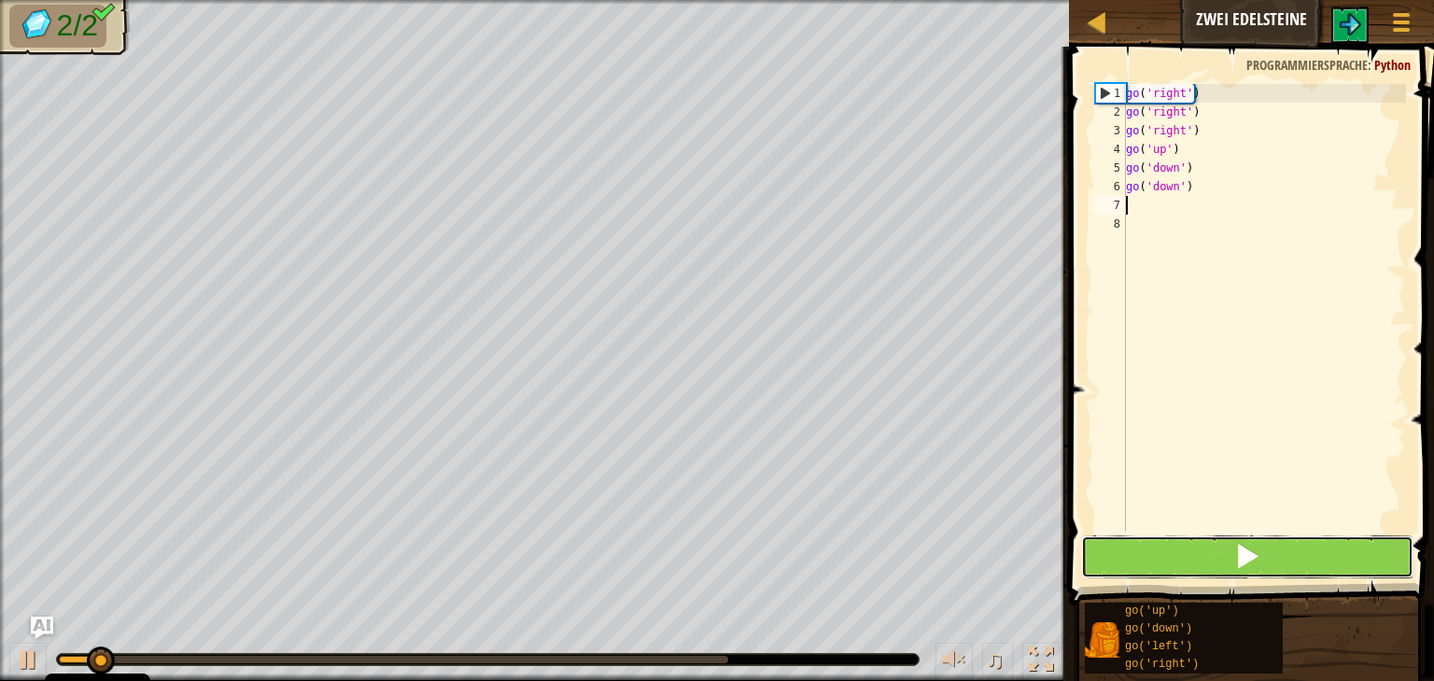
click at [1330, 551] on button at bounding box center [1247, 557] width 332 height 43
click at [1330, 553] on button at bounding box center [1247, 557] width 332 height 43
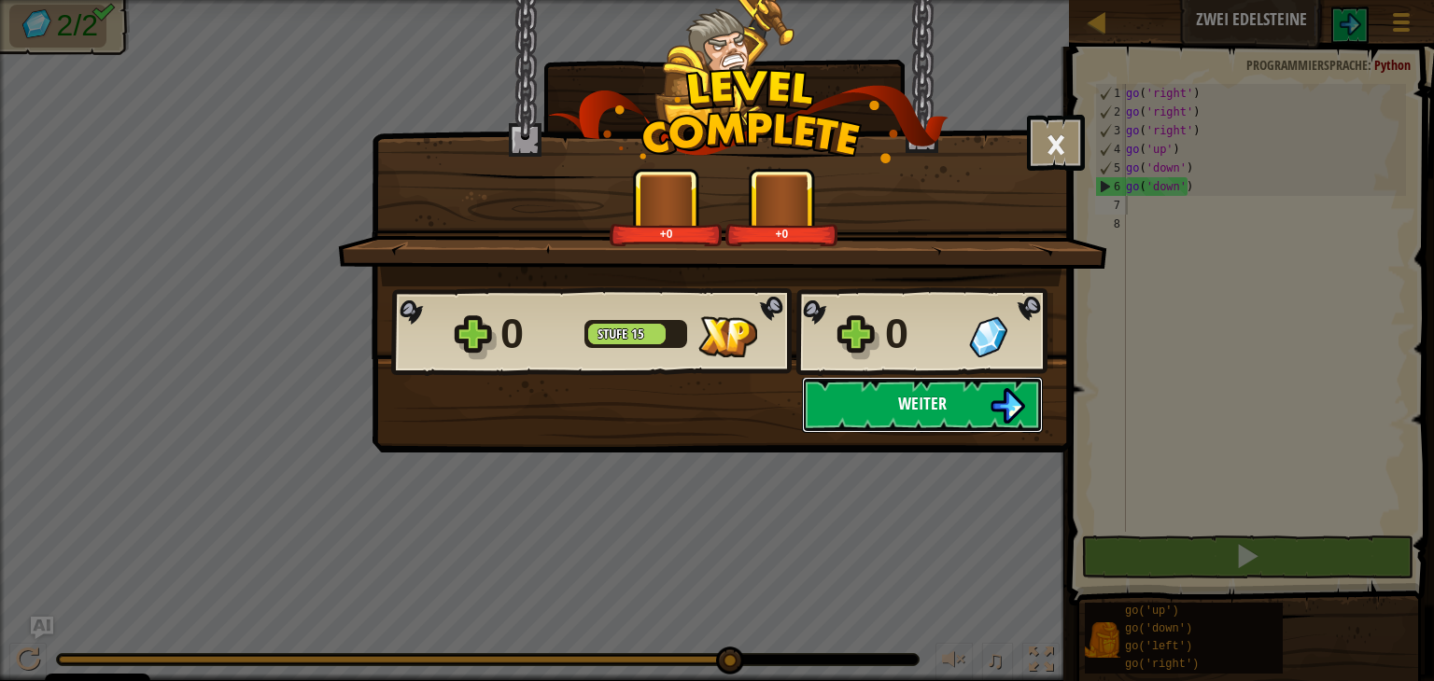
click at [889, 404] on button "Weiter" at bounding box center [922, 405] width 241 height 56
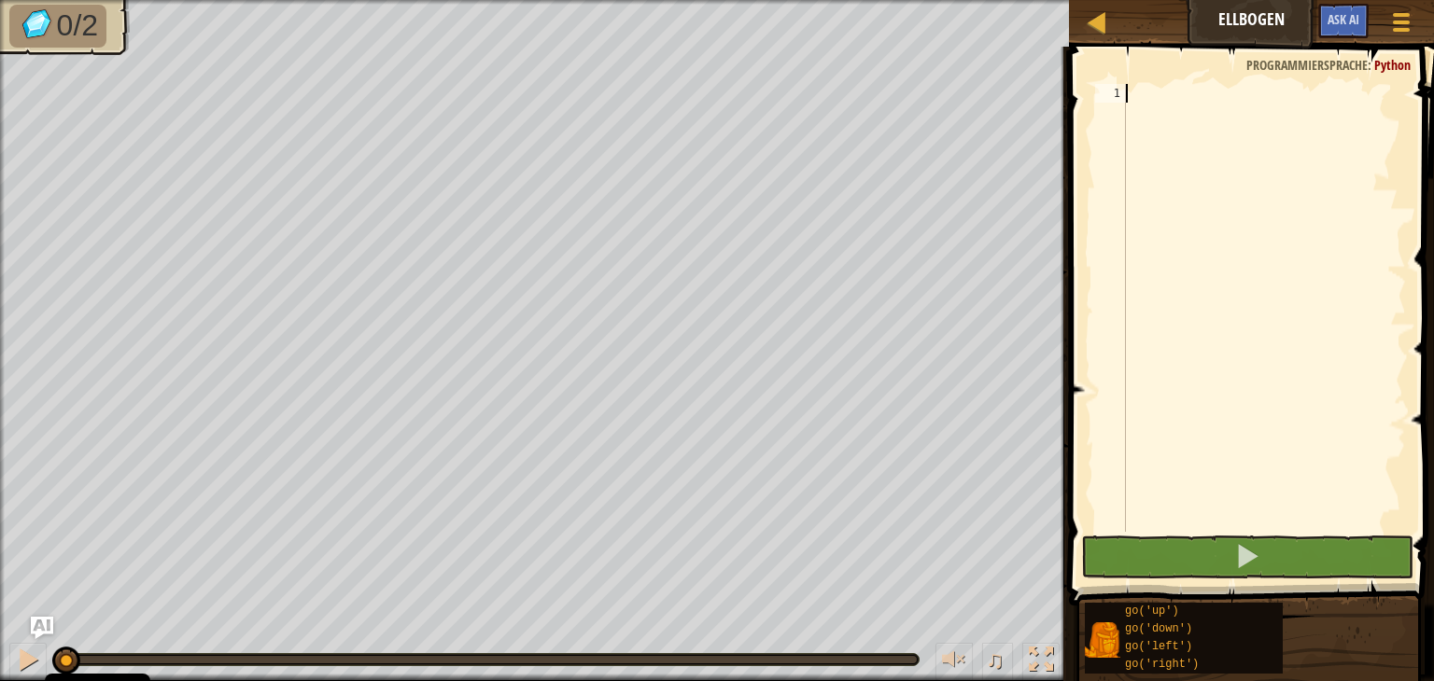
type textarea "g"
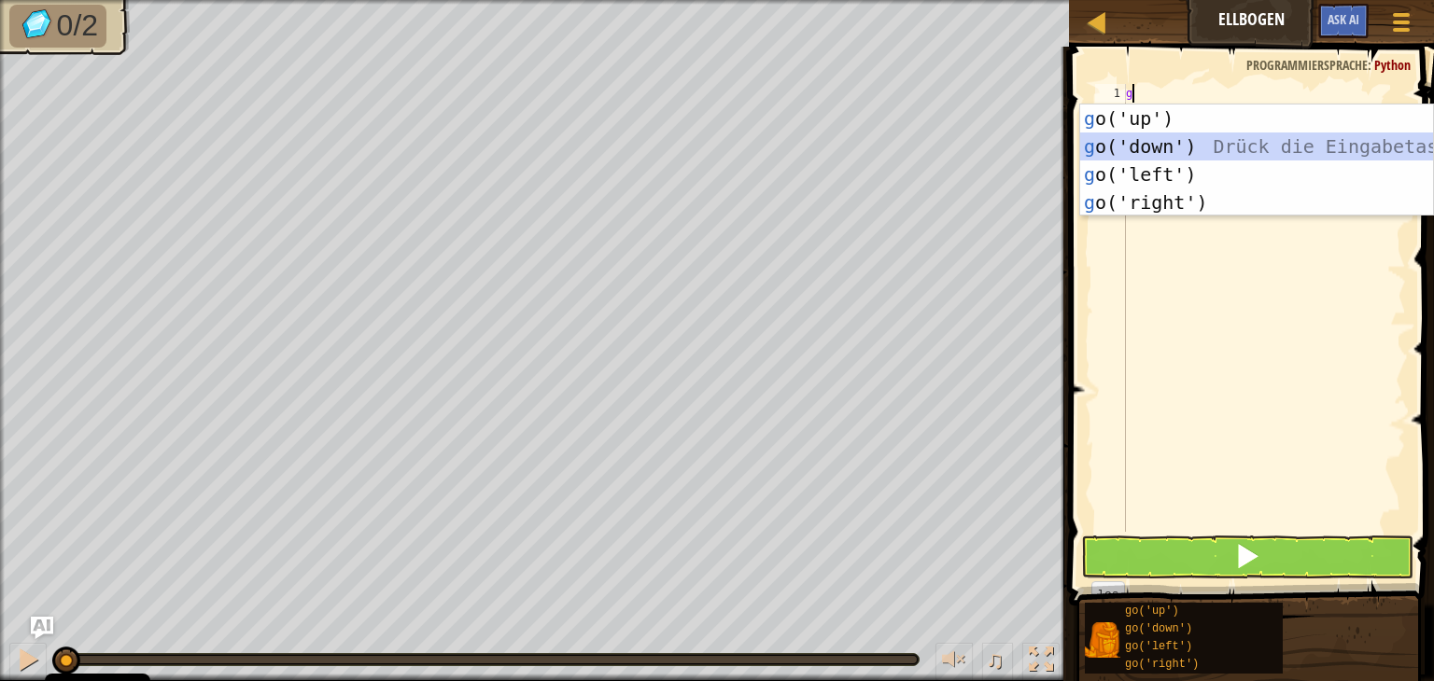
click at [1239, 155] on div "g o('up') Drück die Eingabetaste g o('down') Drück die Eingabetaste g o('left')…" at bounding box center [1256, 189] width 353 height 168
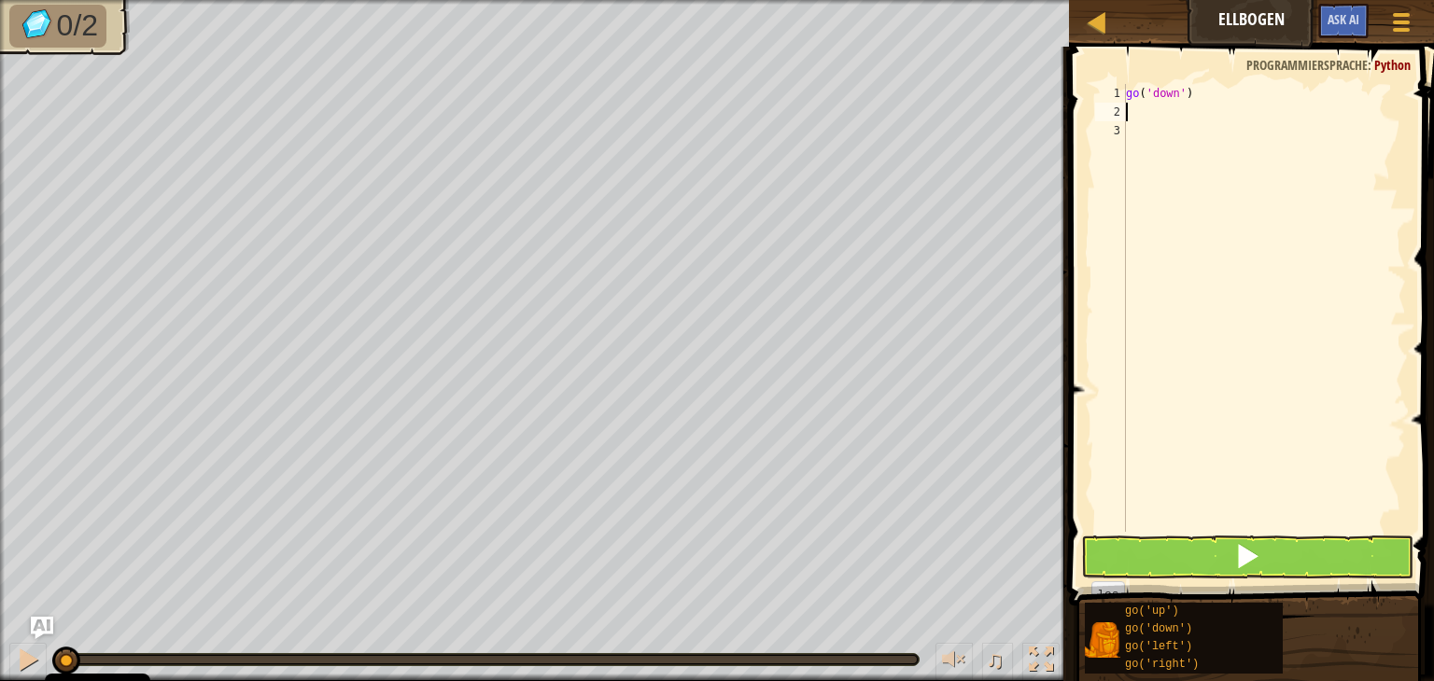
type textarea "g"
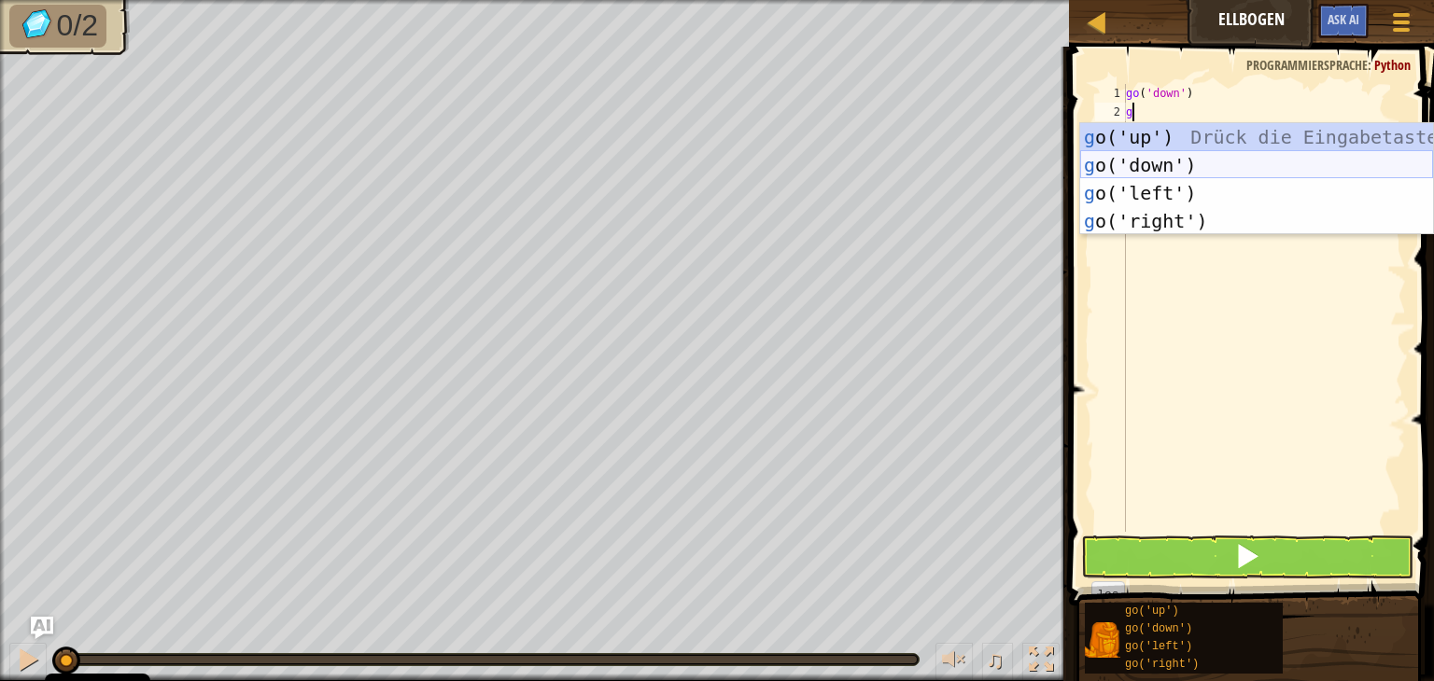
click at [1233, 163] on div "g o('up') Drück die Eingabetaste g o('down') Drück die Eingabetaste g o('left')…" at bounding box center [1256, 207] width 353 height 168
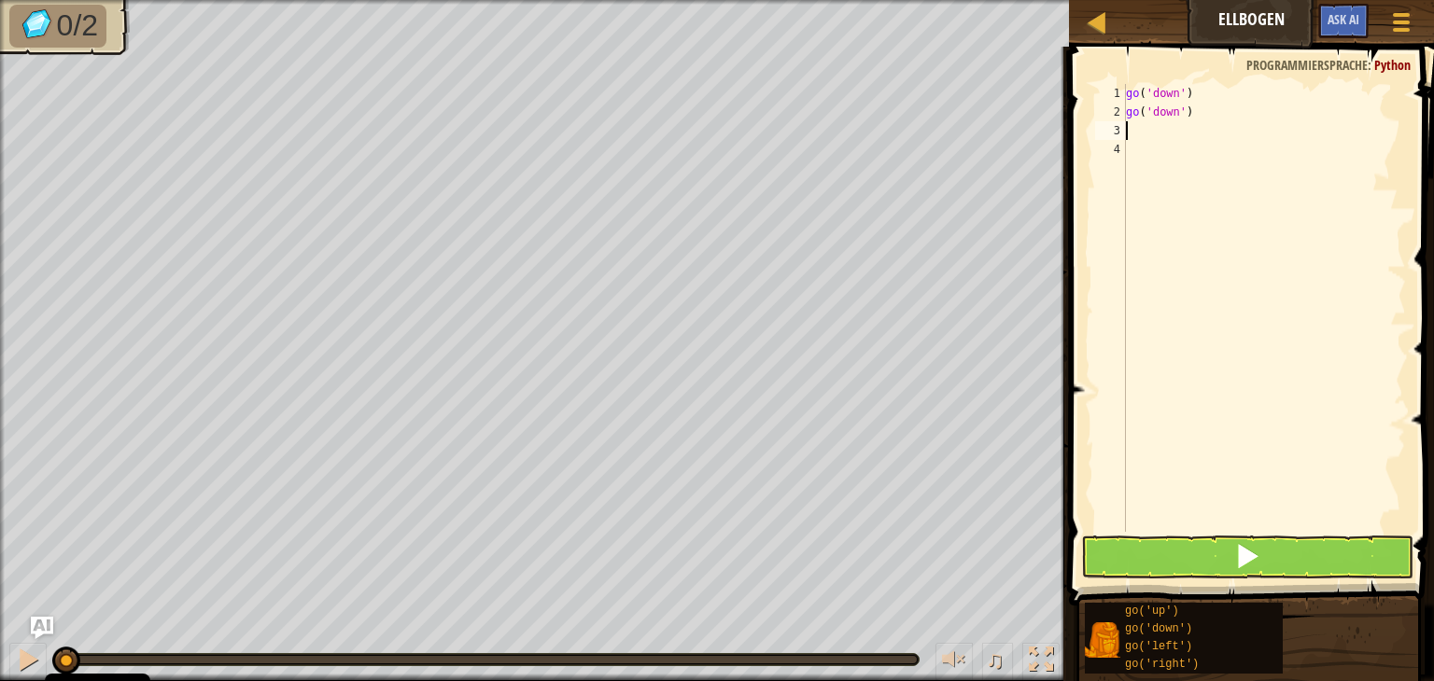
type textarea "g"
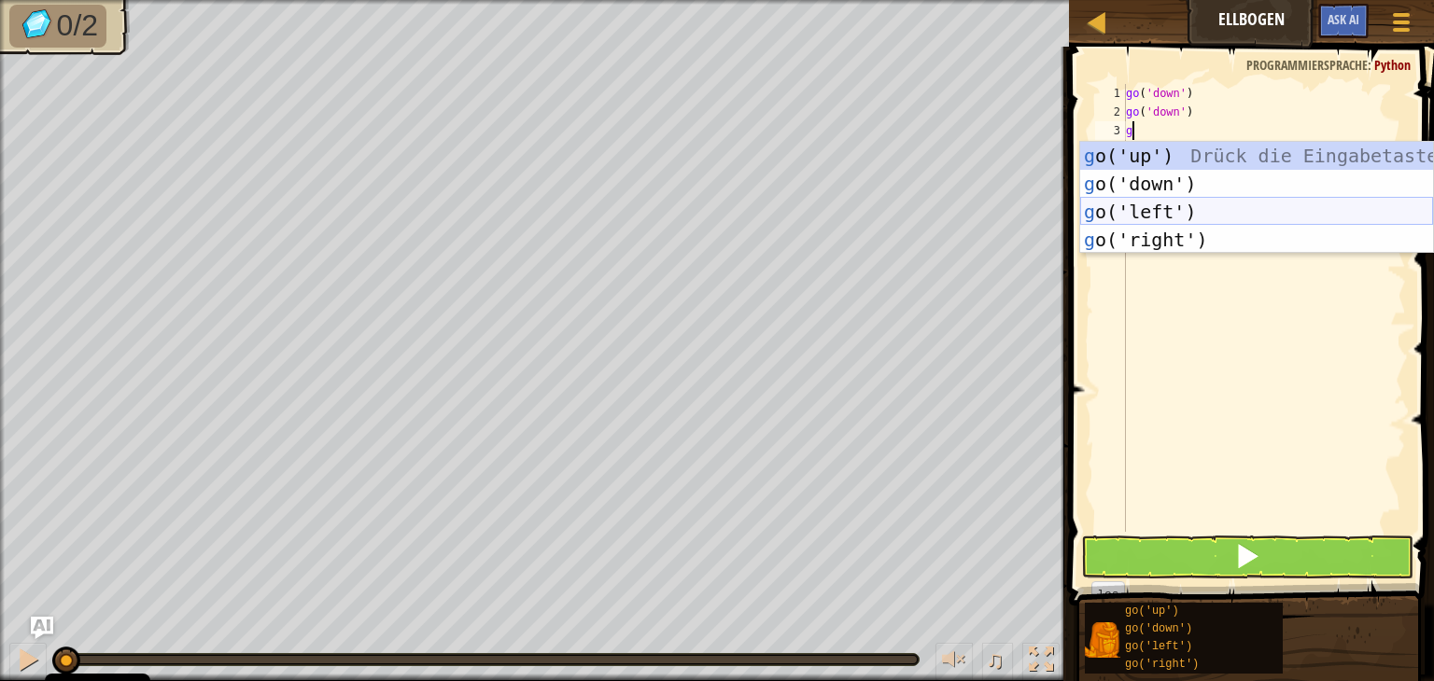
click at [1183, 217] on div "g o('up') Drück die Eingabetaste g o('down') Drück die Eingabetaste g o('left')…" at bounding box center [1256, 226] width 353 height 168
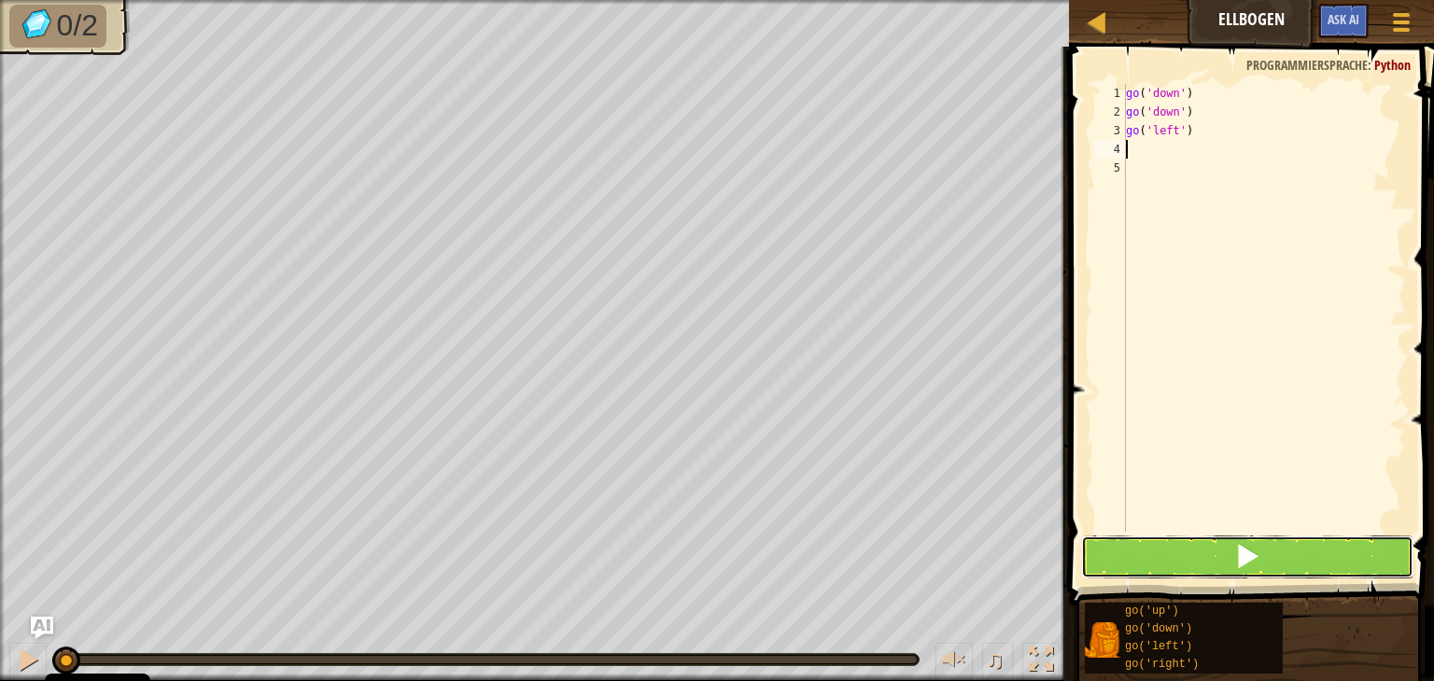
drag, startPoint x: 1294, startPoint y: 545, endPoint x: 1288, endPoint y: 524, distance: 22.2
click at [1294, 544] on button at bounding box center [1247, 557] width 332 height 43
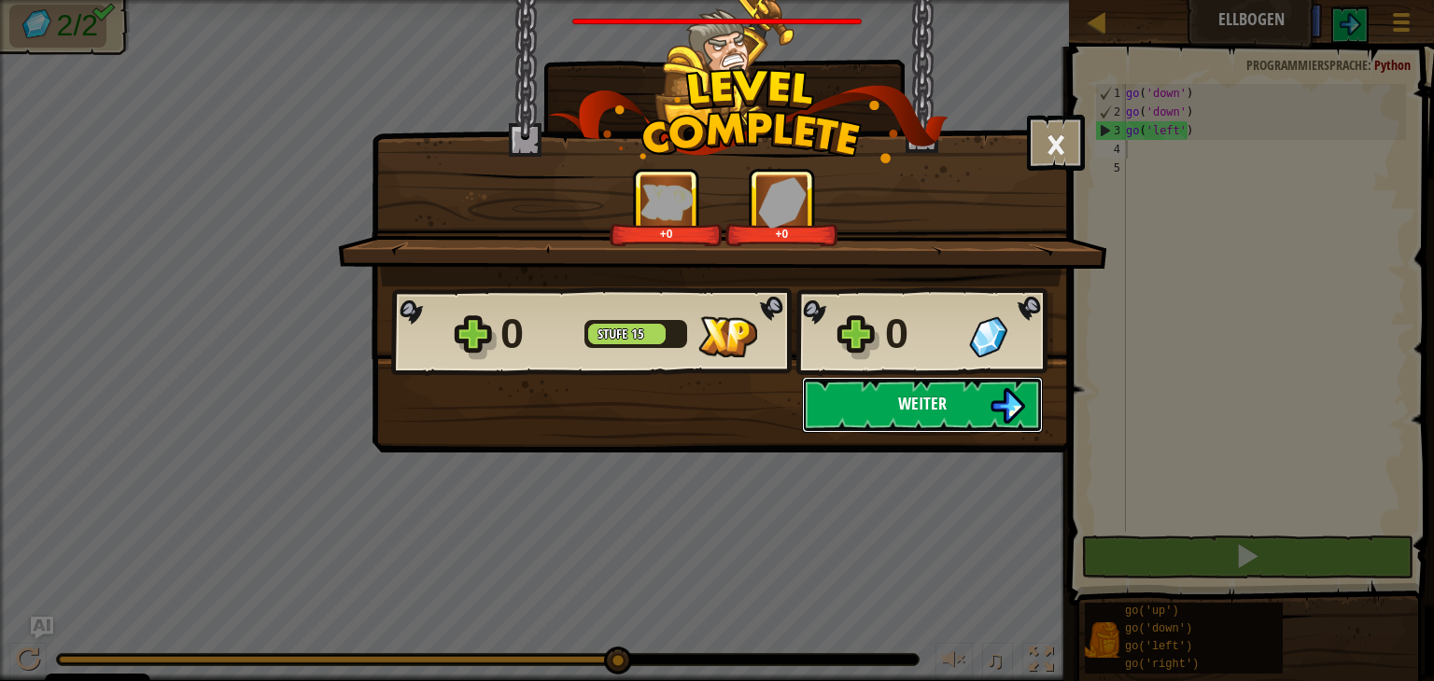
click at [890, 411] on button "Weiter" at bounding box center [922, 405] width 241 height 56
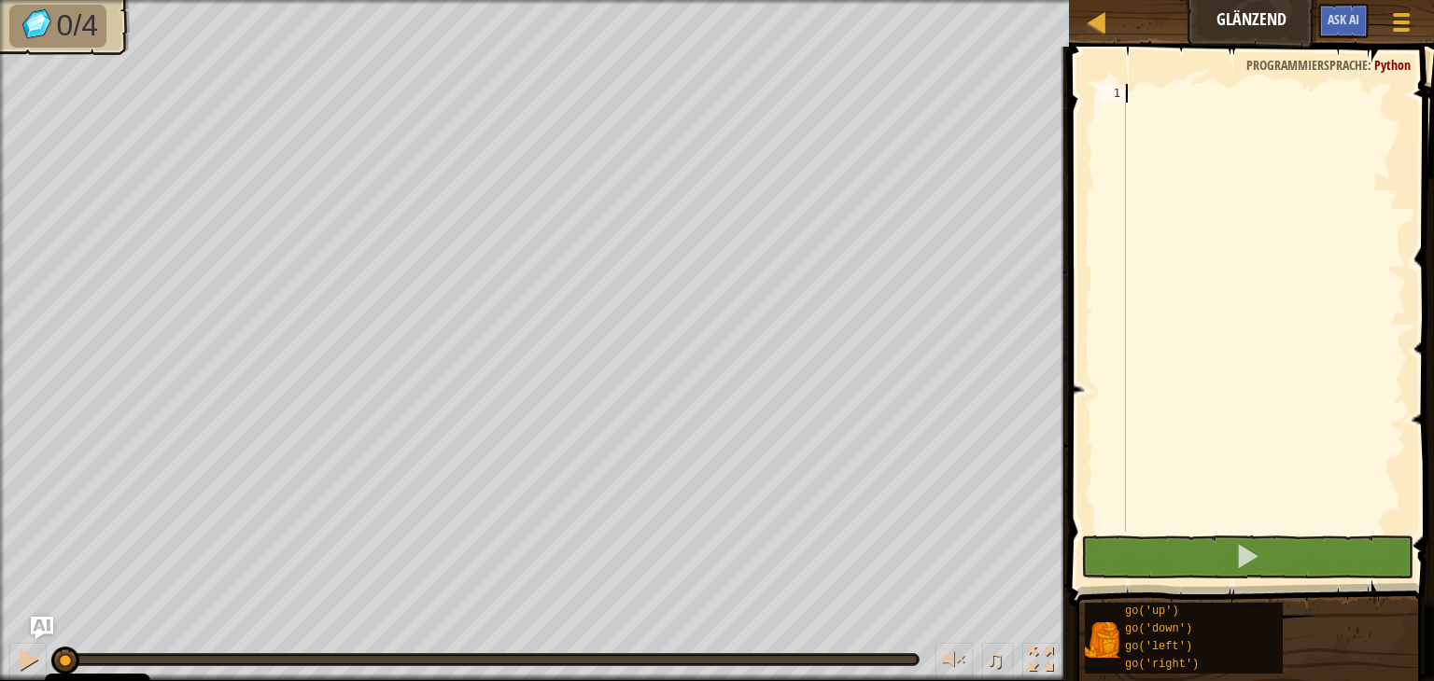
type textarea "g"
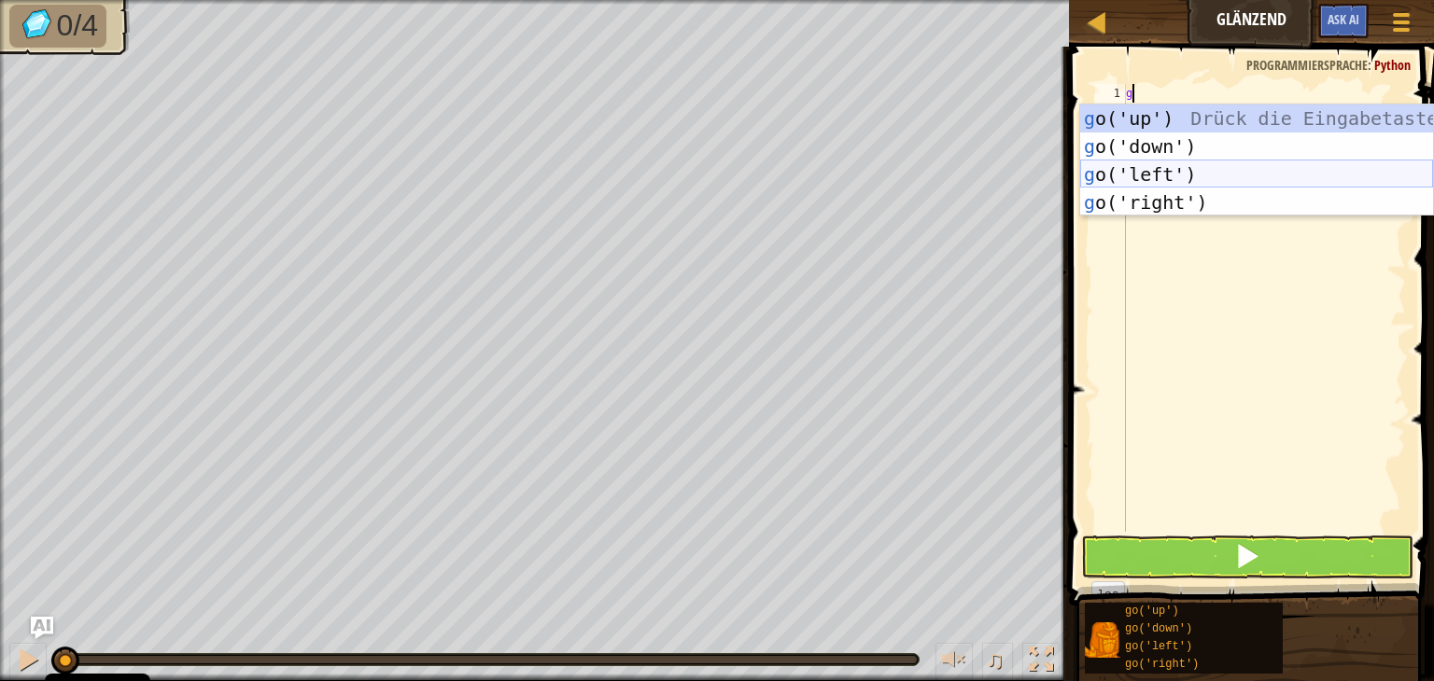
click at [1202, 174] on div "g o('up') Drück die Eingabetaste g o('down') Drück die Eingabetaste g o('left')…" at bounding box center [1256, 189] width 353 height 168
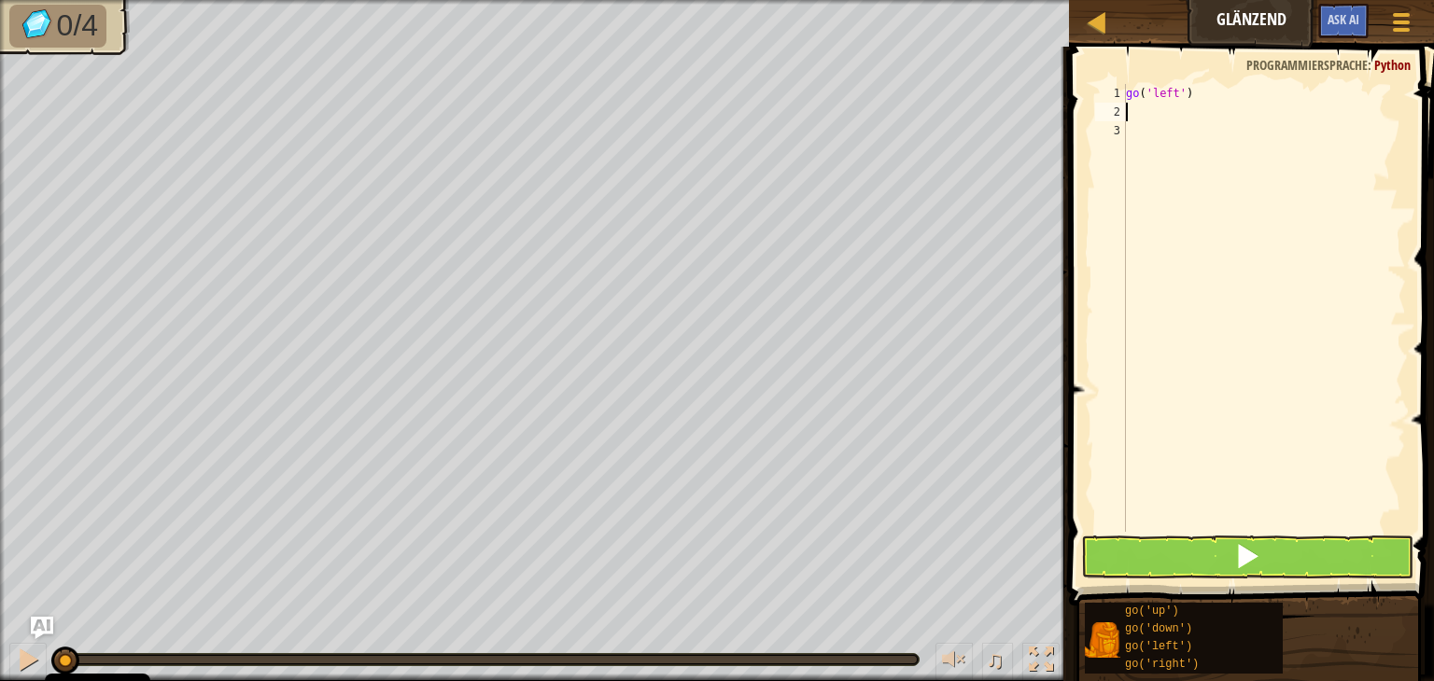
type textarea "g"
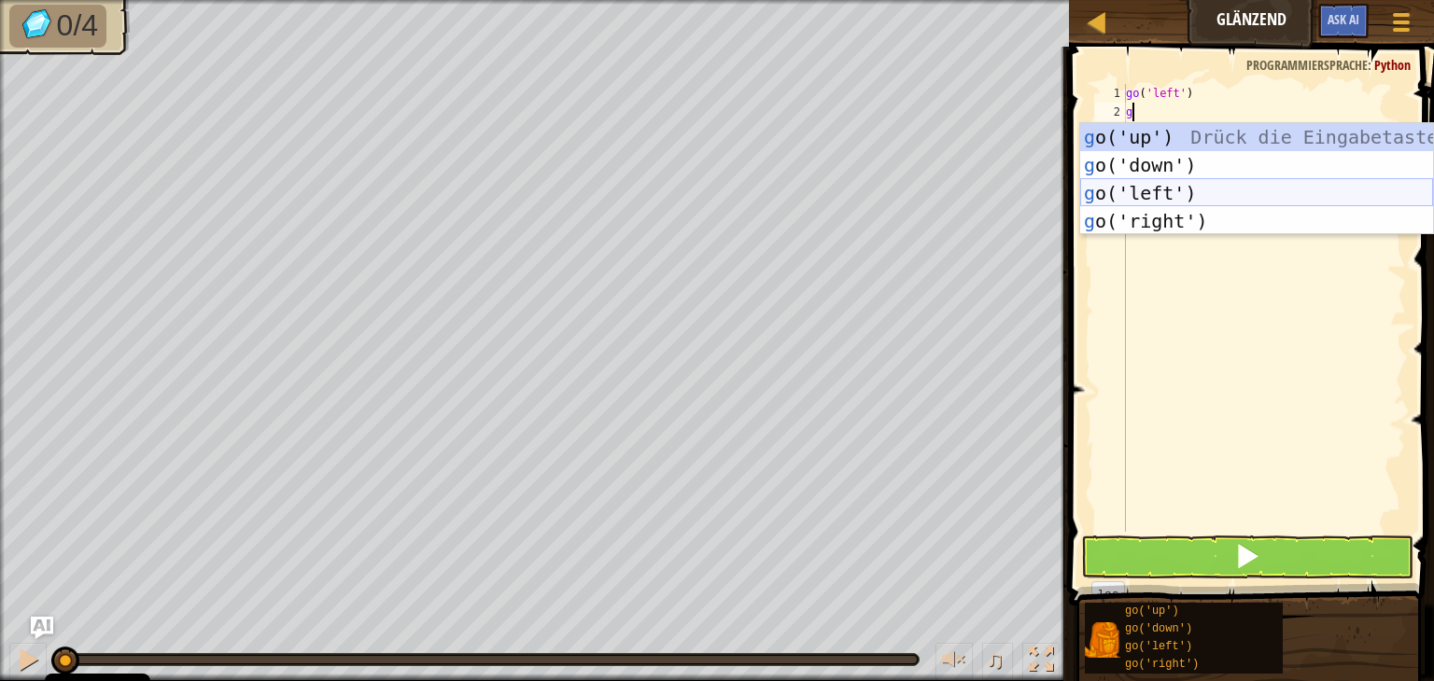
click at [1211, 192] on div "g o('up') Drück die Eingabetaste g o('down') Drück die Eingabetaste g o('left')…" at bounding box center [1256, 207] width 353 height 168
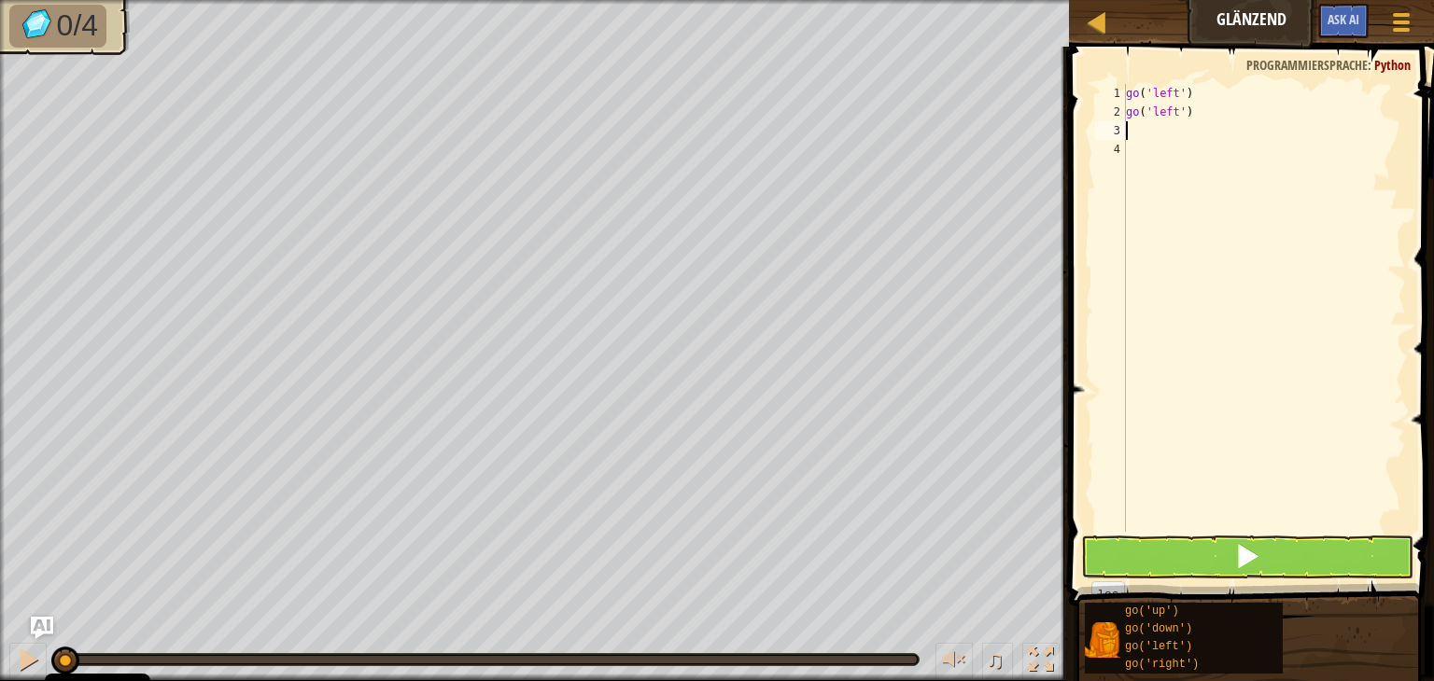
type textarea "g"
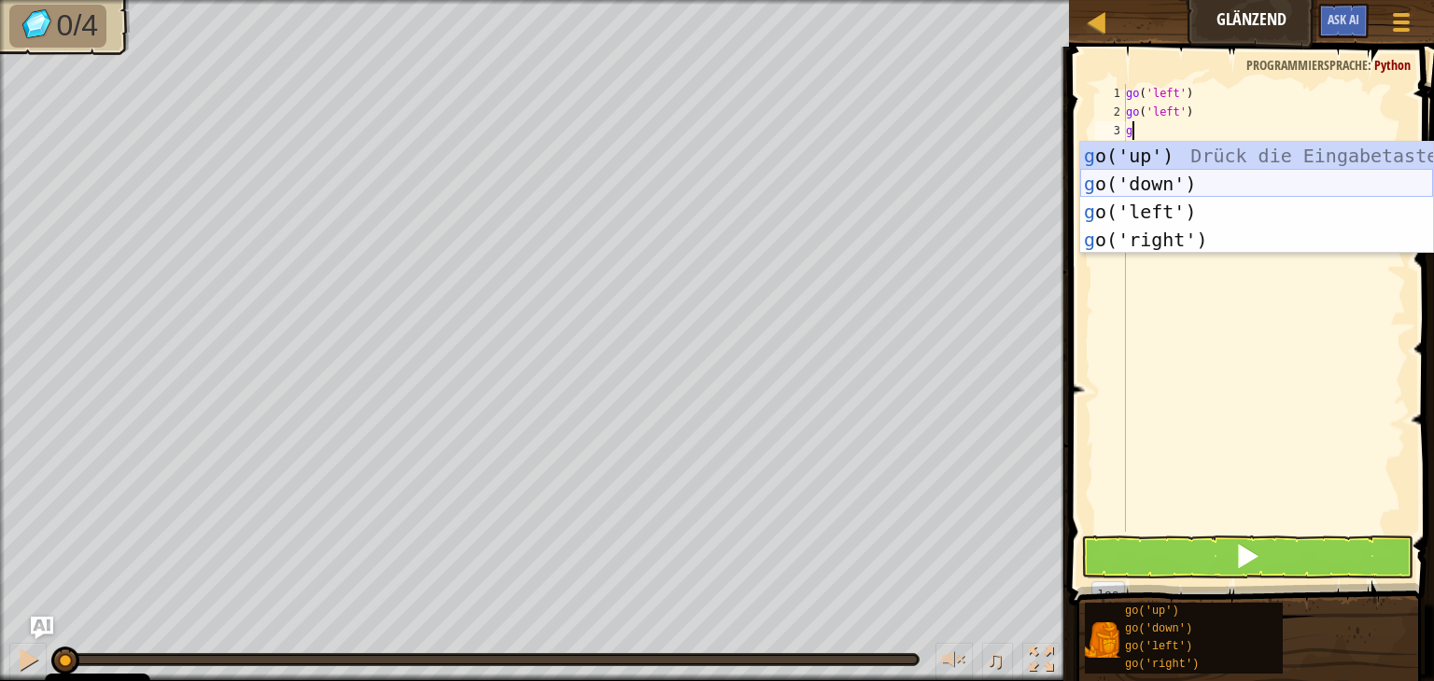
click at [1203, 182] on div "g o('up') Drück die Eingabetaste g o('down') Drück die Eingabetaste g o('left')…" at bounding box center [1256, 226] width 353 height 168
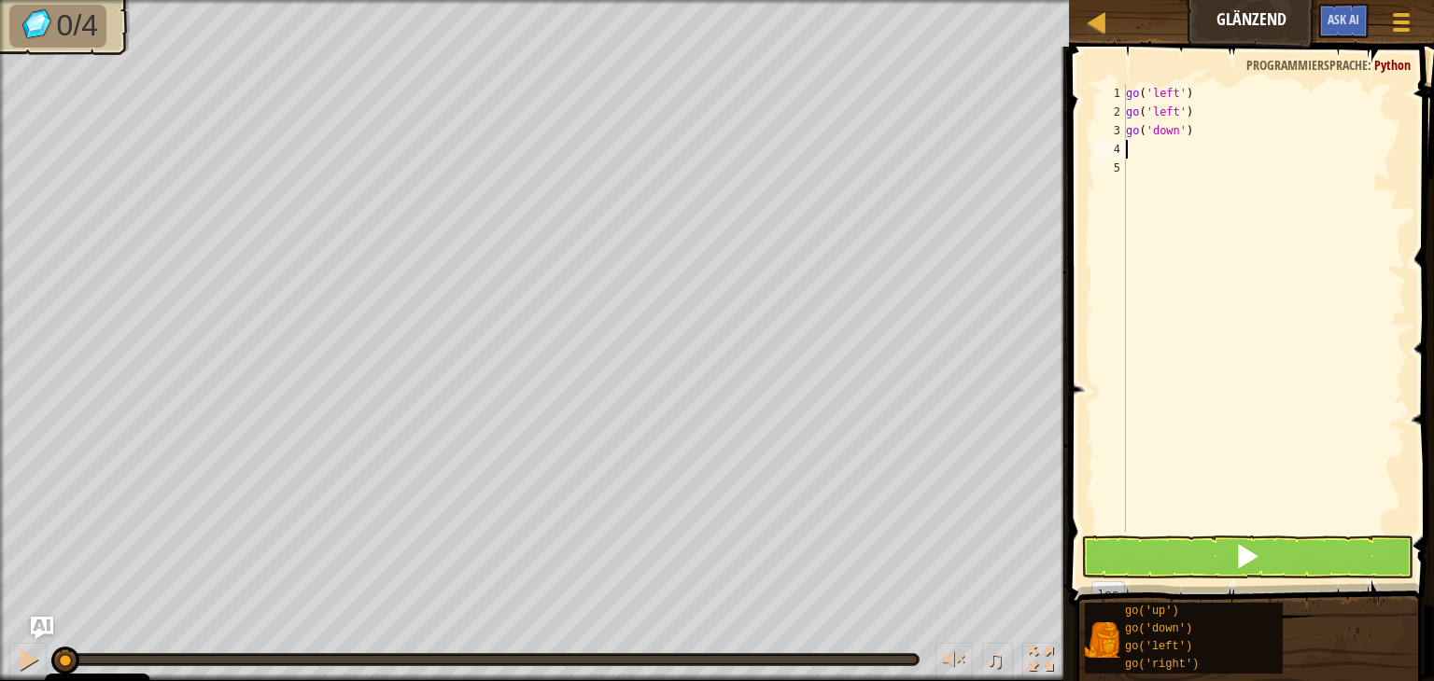
type textarea "g"
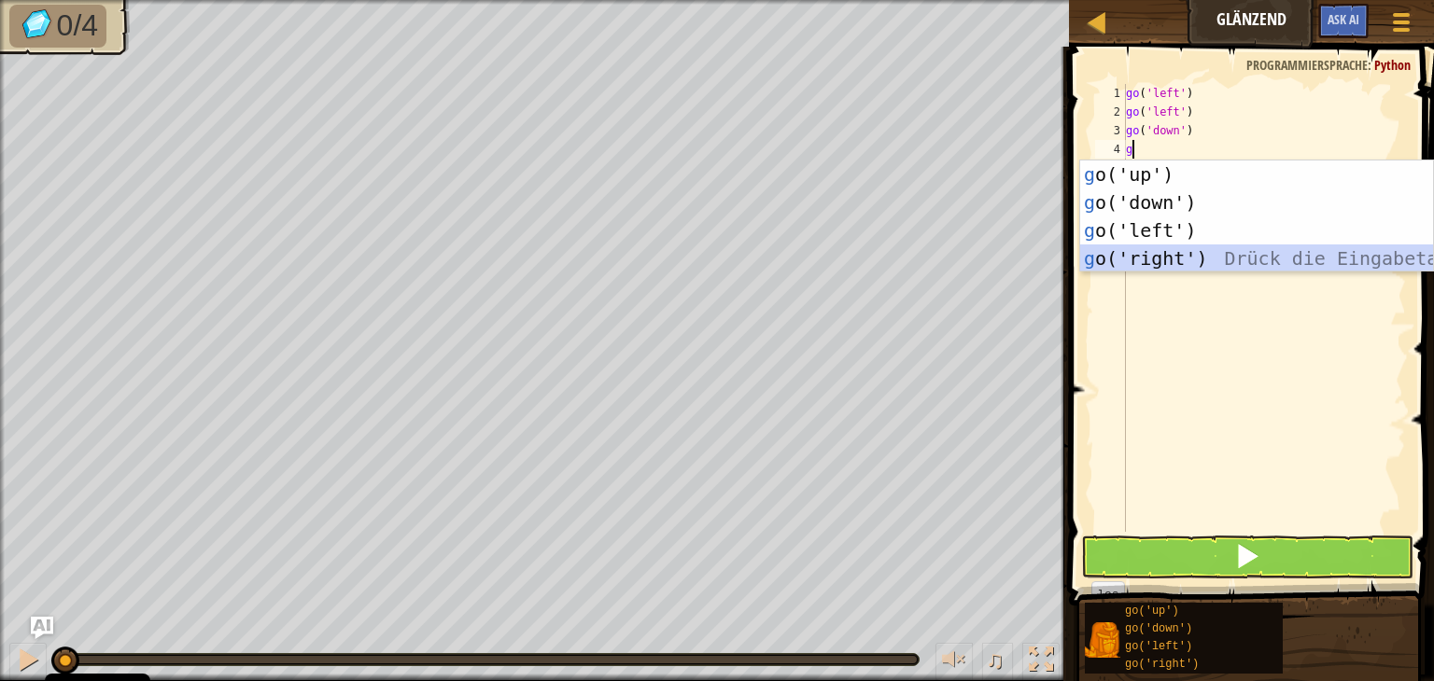
click at [1218, 248] on div "g o('up') Drück die Eingabetaste g o('down') Drück die Eingabetaste g o('left')…" at bounding box center [1256, 245] width 353 height 168
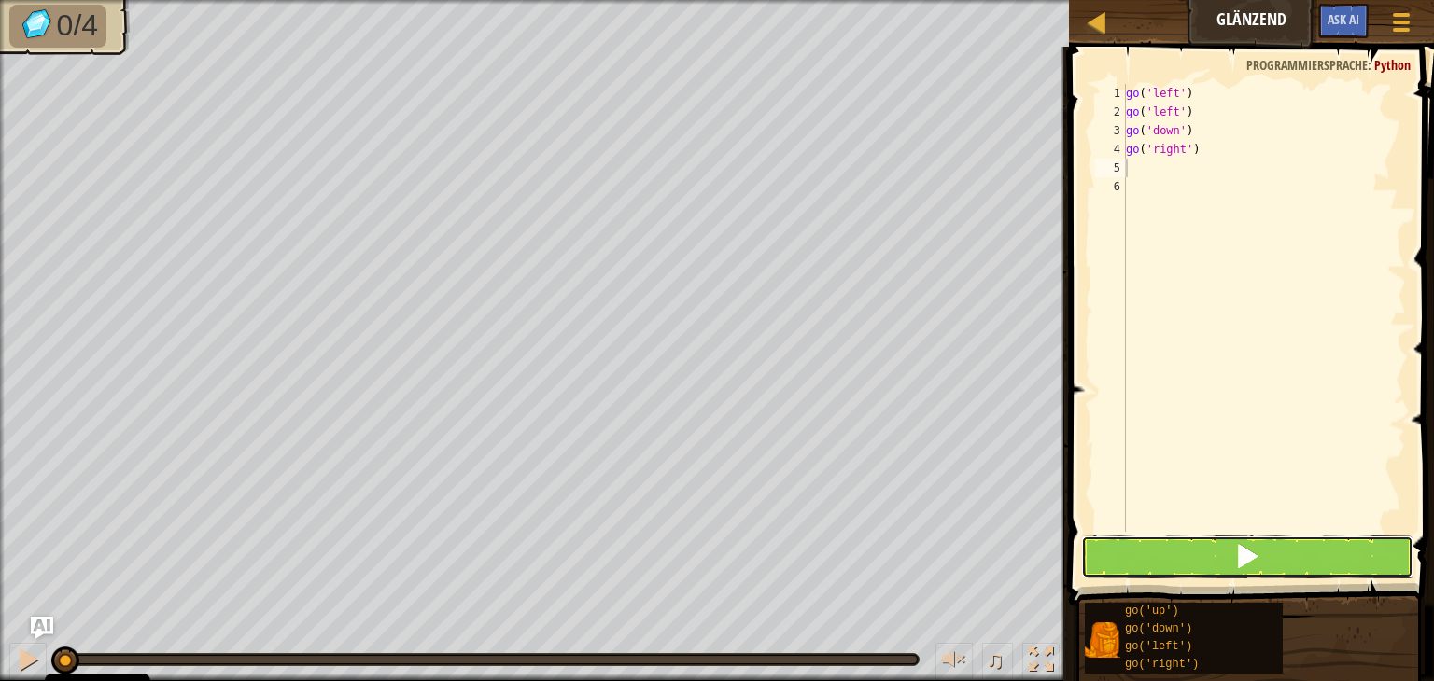
drag, startPoint x: 1256, startPoint y: 568, endPoint x: 1253, endPoint y: 557, distance: 11.5
click at [1254, 561] on button at bounding box center [1247, 557] width 332 height 43
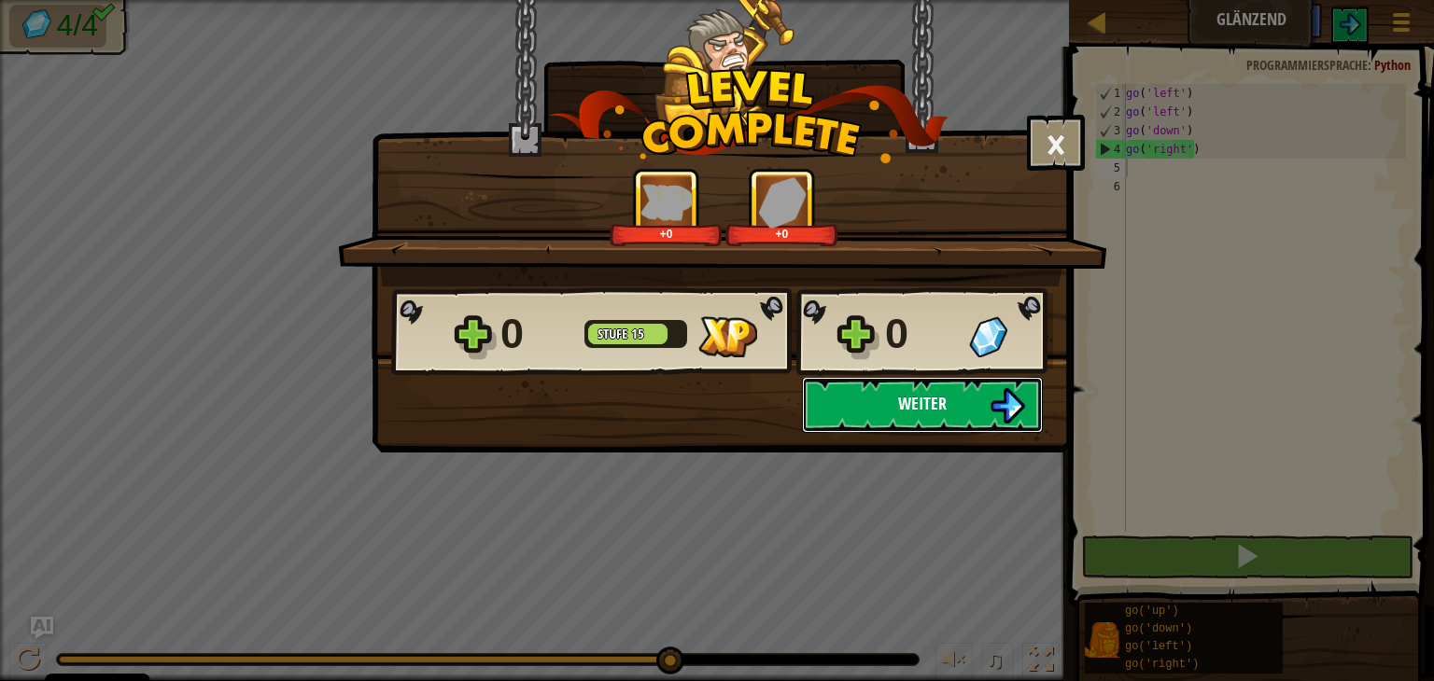
click at [930, 412] on span "Weiter" at bounding box center [922, 403] width 49 height 23
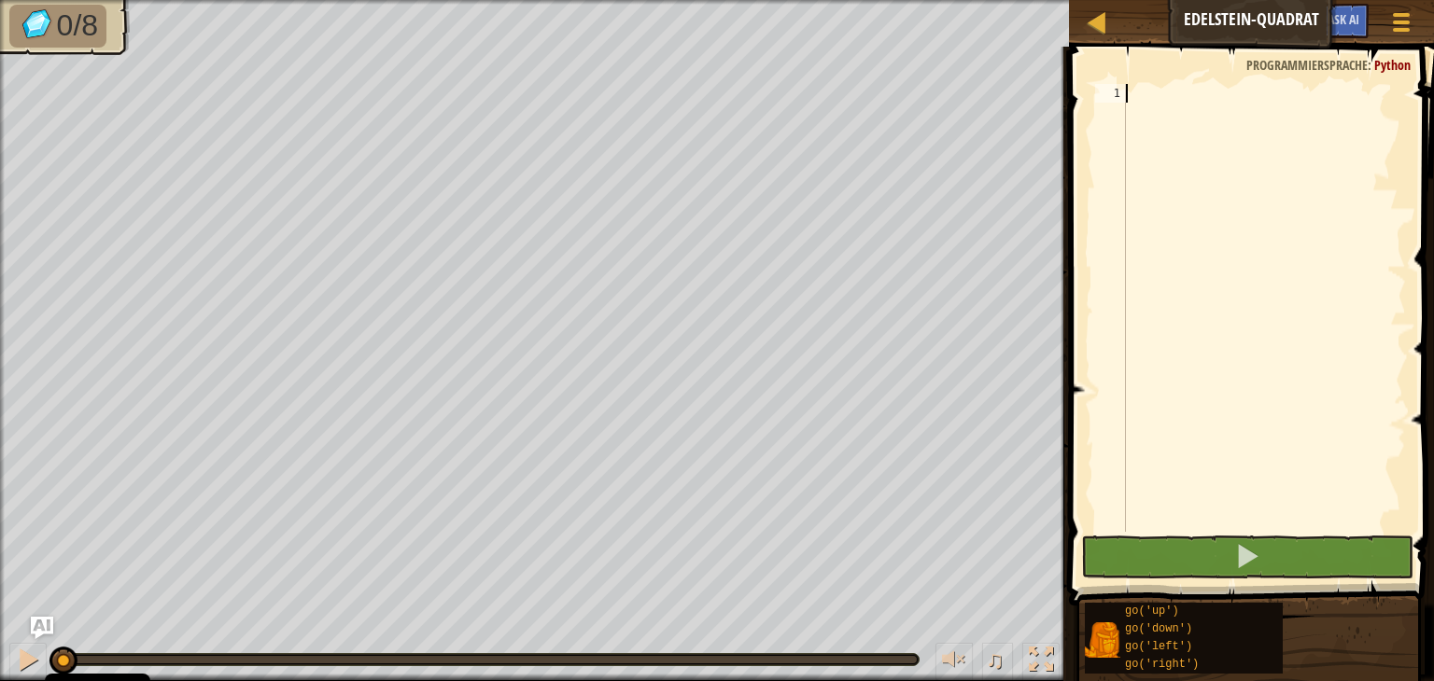
type textarea "g"
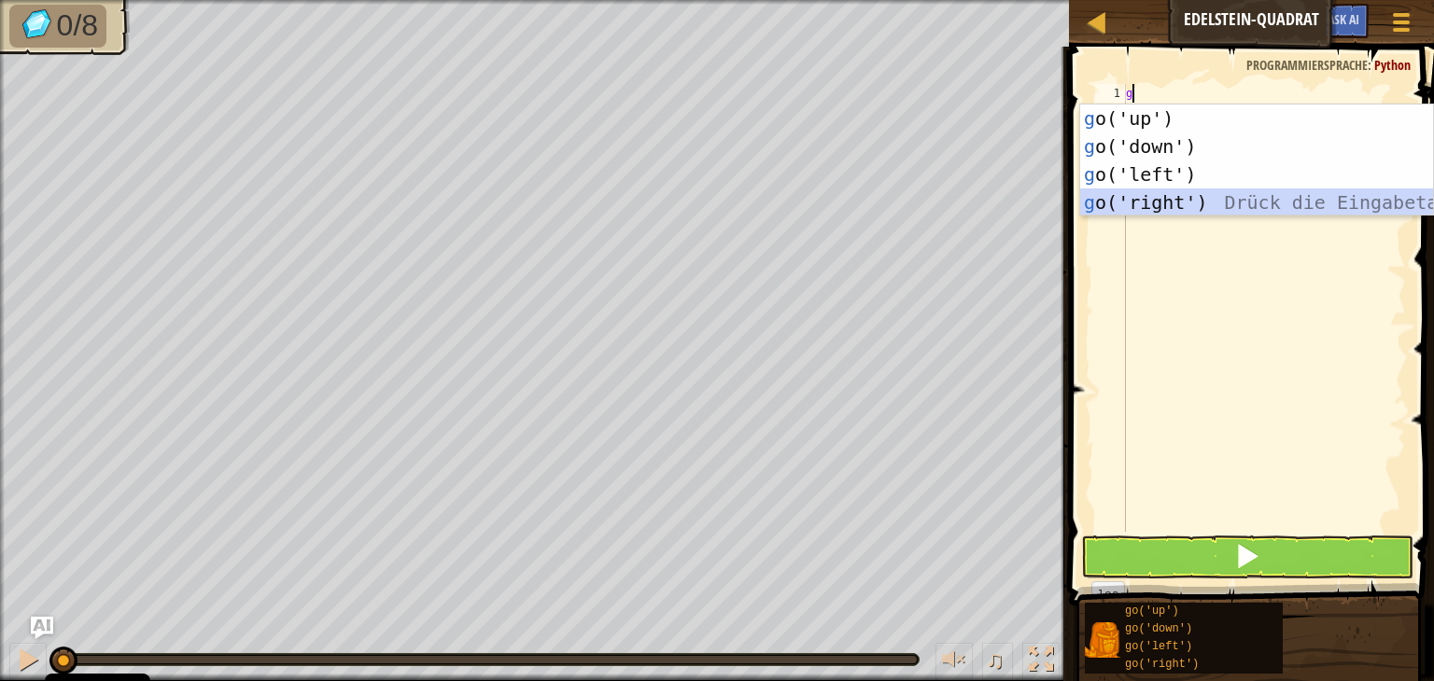
click at [1207, 193] on div "g o('up') Drück die Eingabetaste g o('down') Drück die Eingabetaste g o('left')…" at bounding box center [1256, 189] width 353 height 168
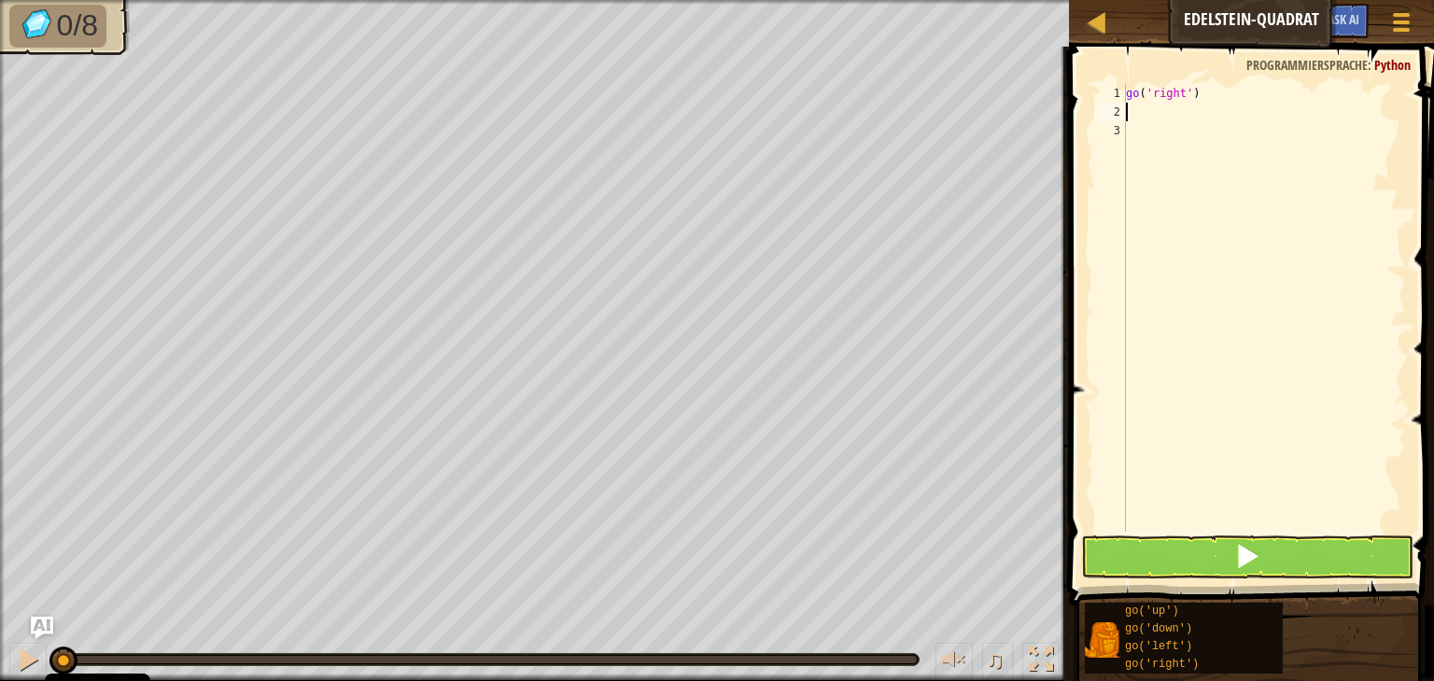
type textarea "g"
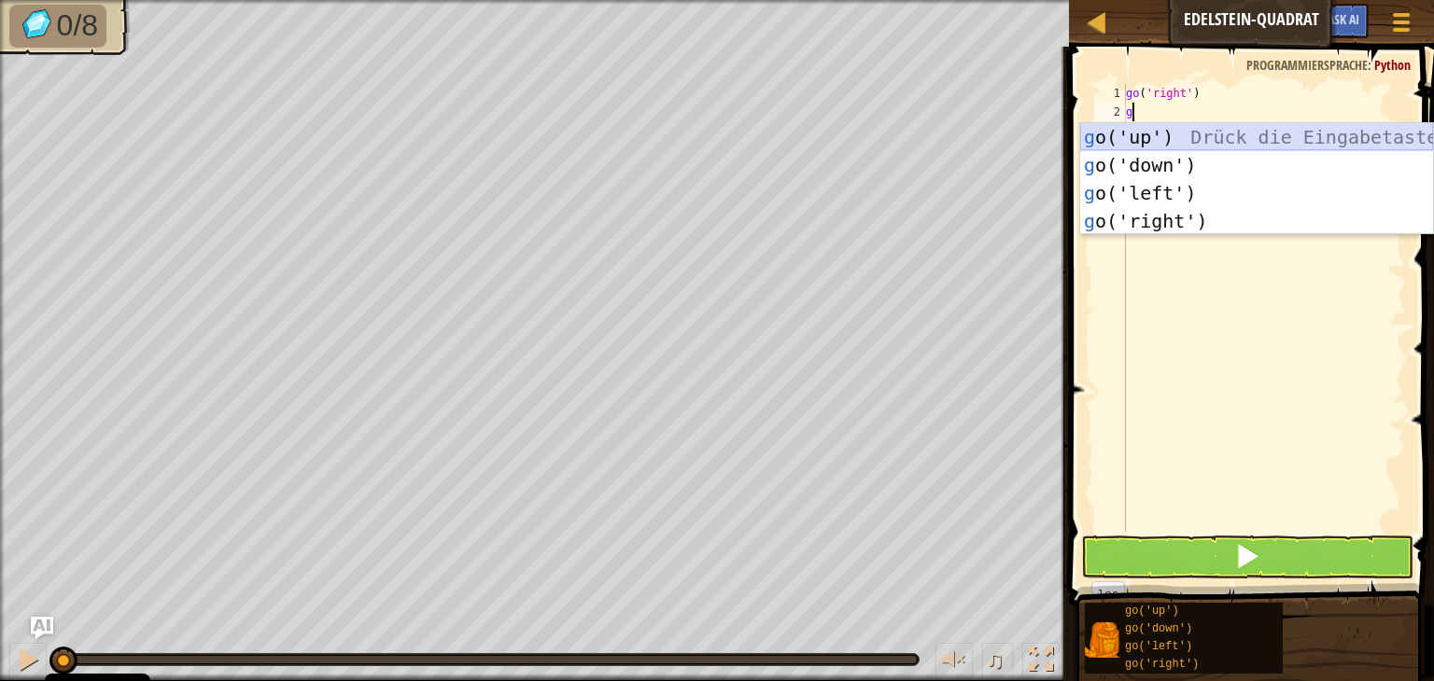
click at [1173, 142] on div "g o('up') Drück die Eingabetaste g o('down') Drück die Eingabetaste g o('left')…" at bounding box center [1256, 207] width 353 height 168
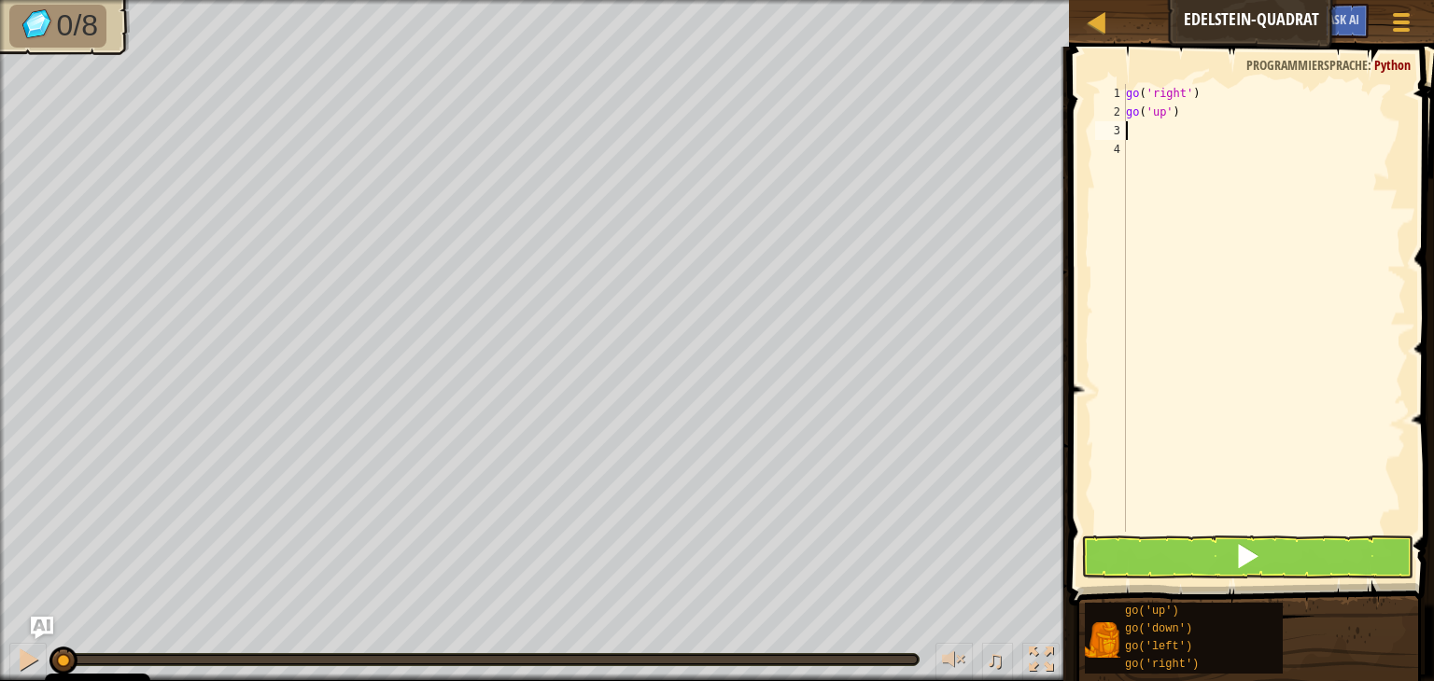
type textarea "g"
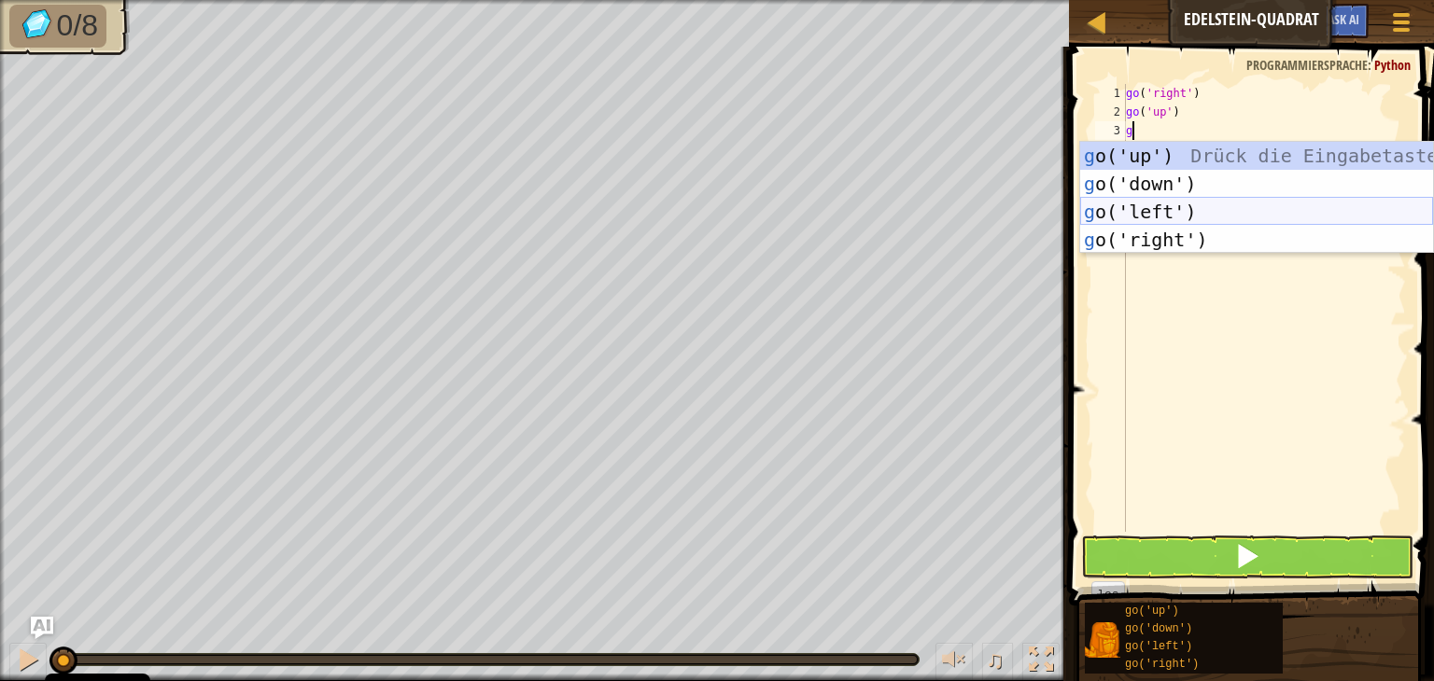
click at [1188, 213] on div "g o('up') Drück die Eingabetaste g o('down') Drück die Eingabetaste g o('left')…" at bounding box center [1256, 226] width 353 height 168
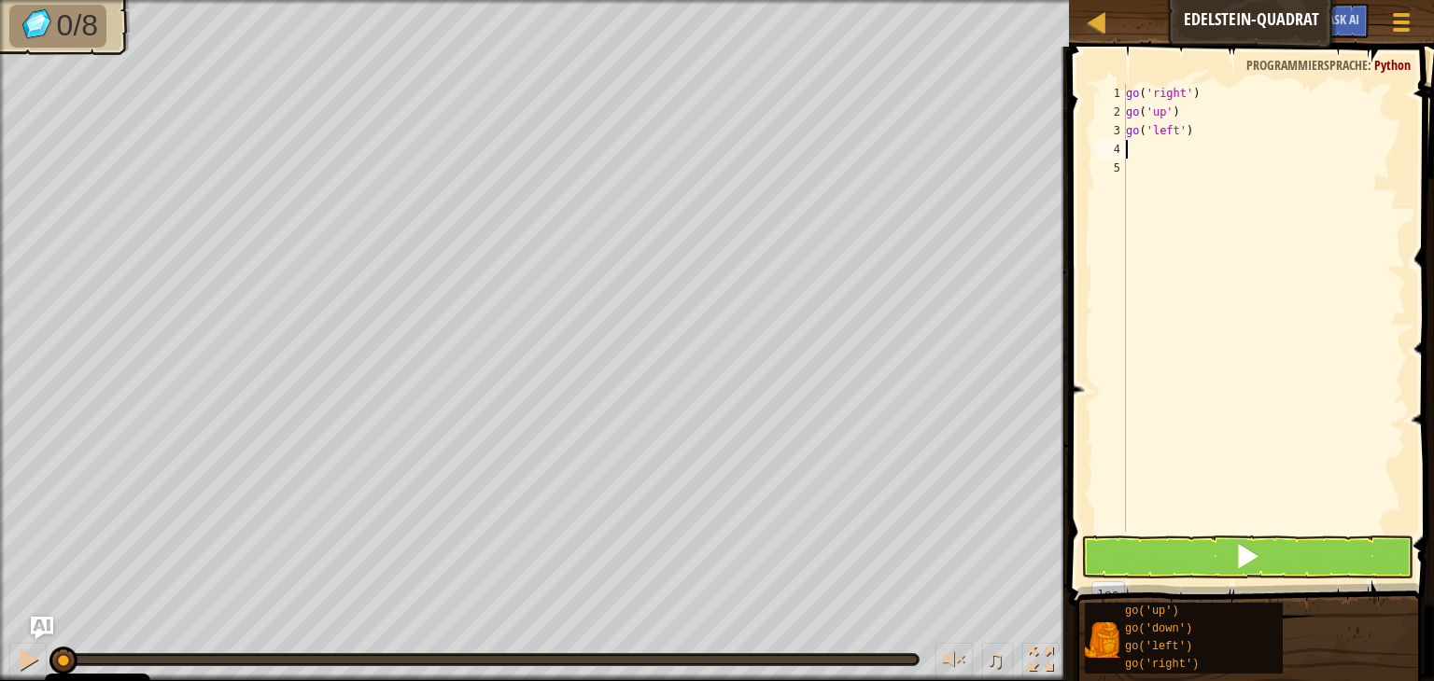
type textarea "g"
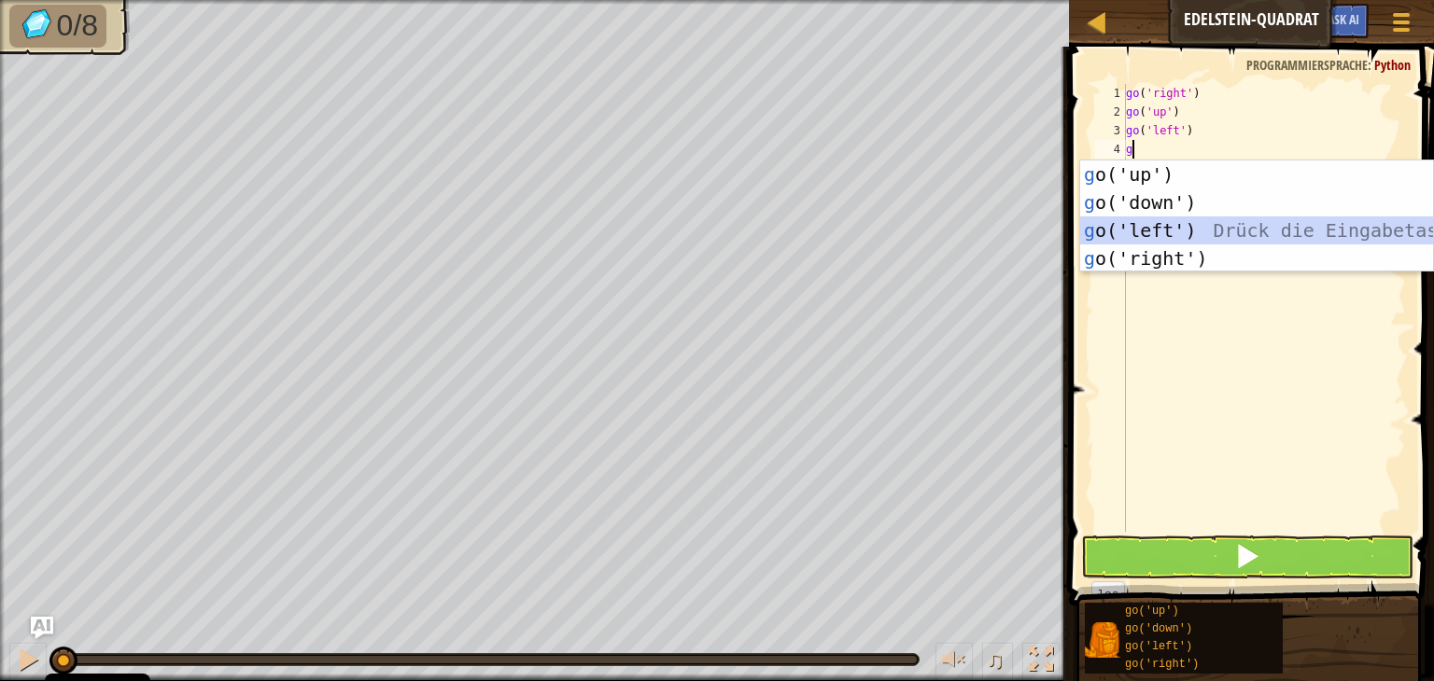
click at [1195, 226] on div "g o('up') Drück die Eingabetaste g o('down') Drück die Eingabetaste g o('left')…" at bounding box center [1256, 245] width 353 height 168
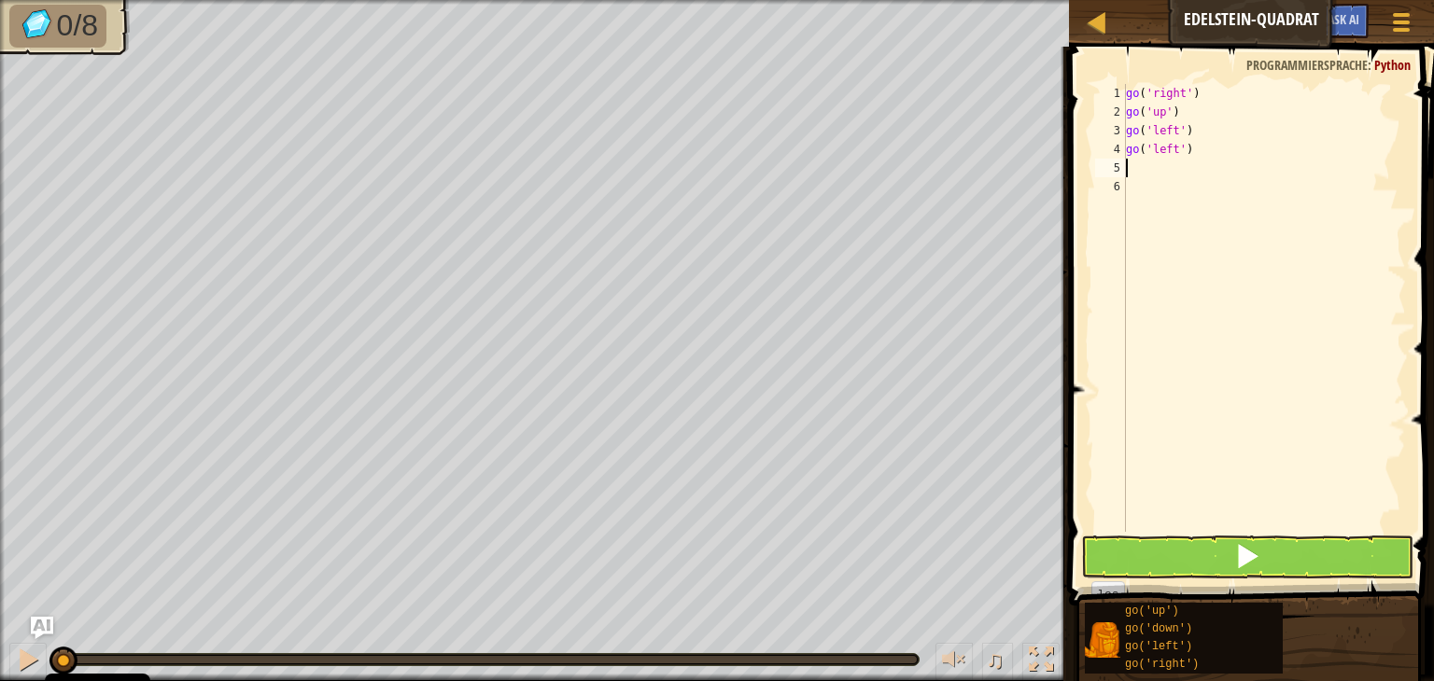
type textarea "g"
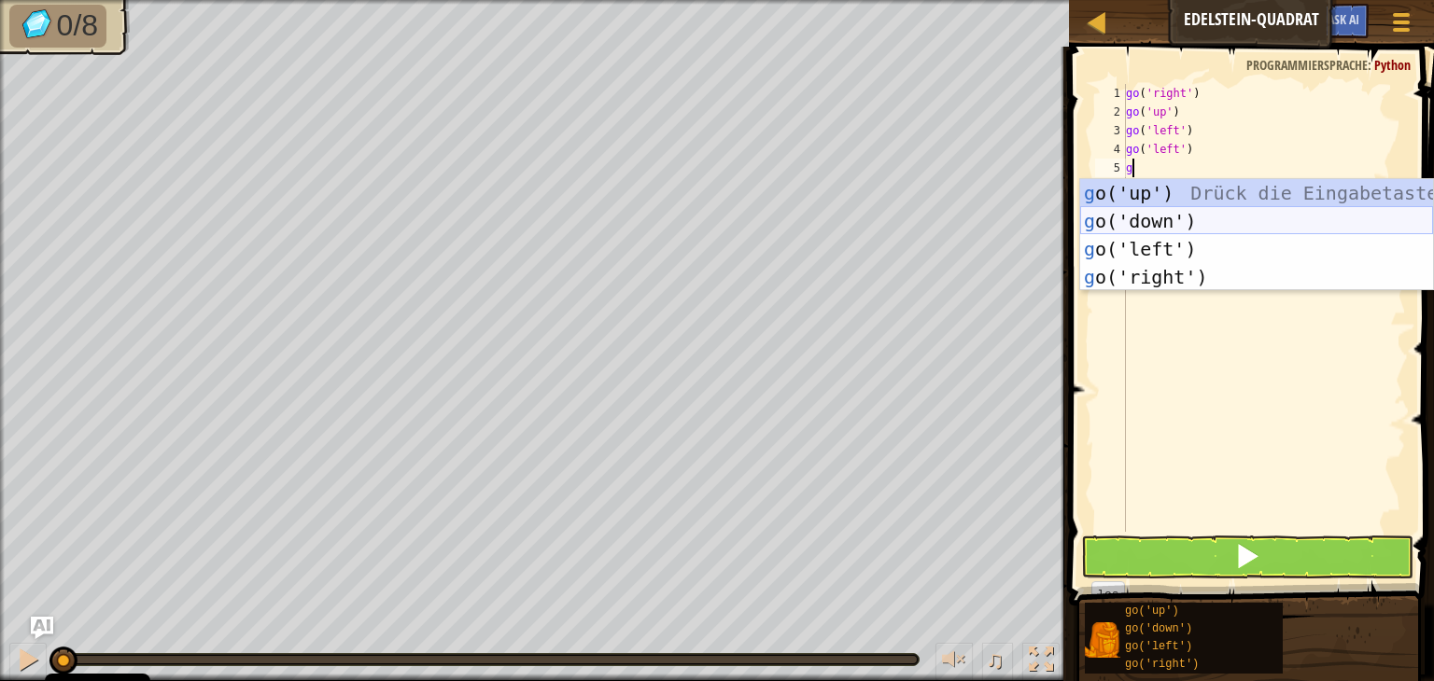
click at [1169, 219] on div "g o('up') Drück die Eingabetaste g o('down') Drück die Eingabetaste g o('left')…" at bounding box center [1256, 263] width 353 height 168
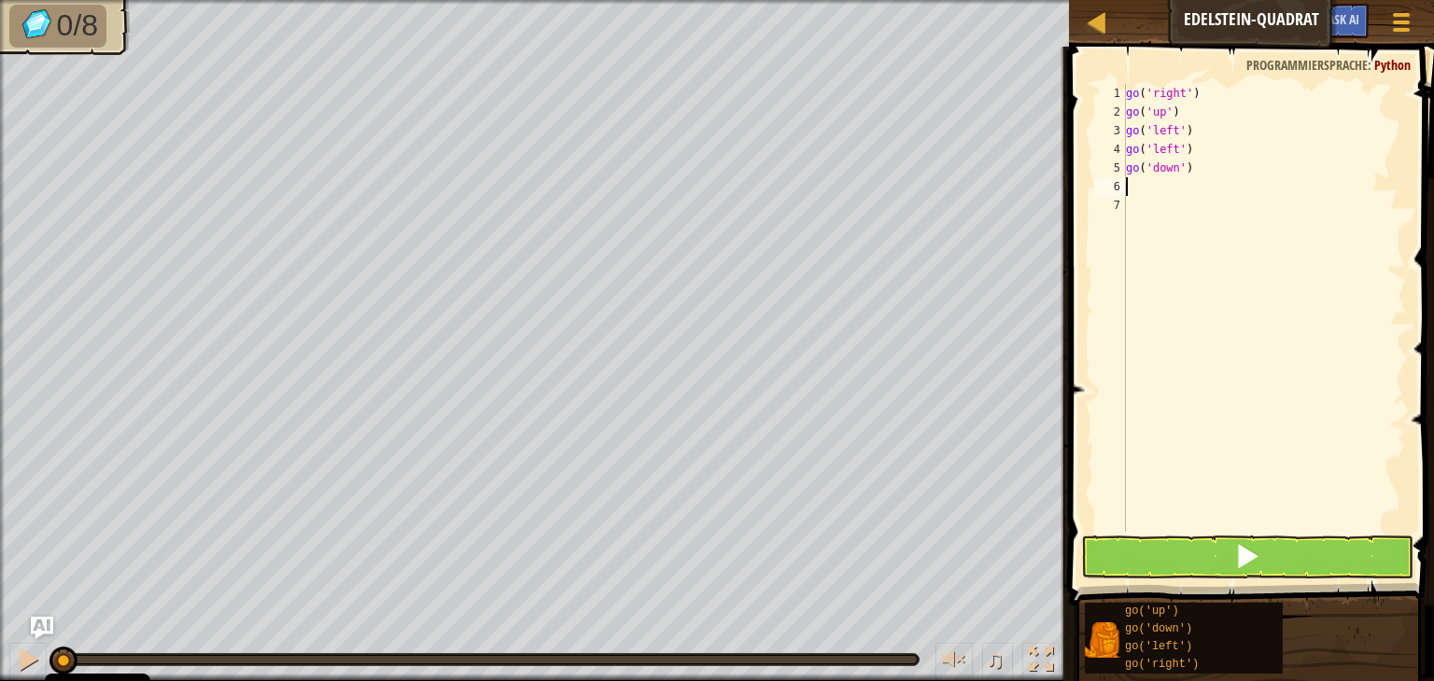
type textarea "g"
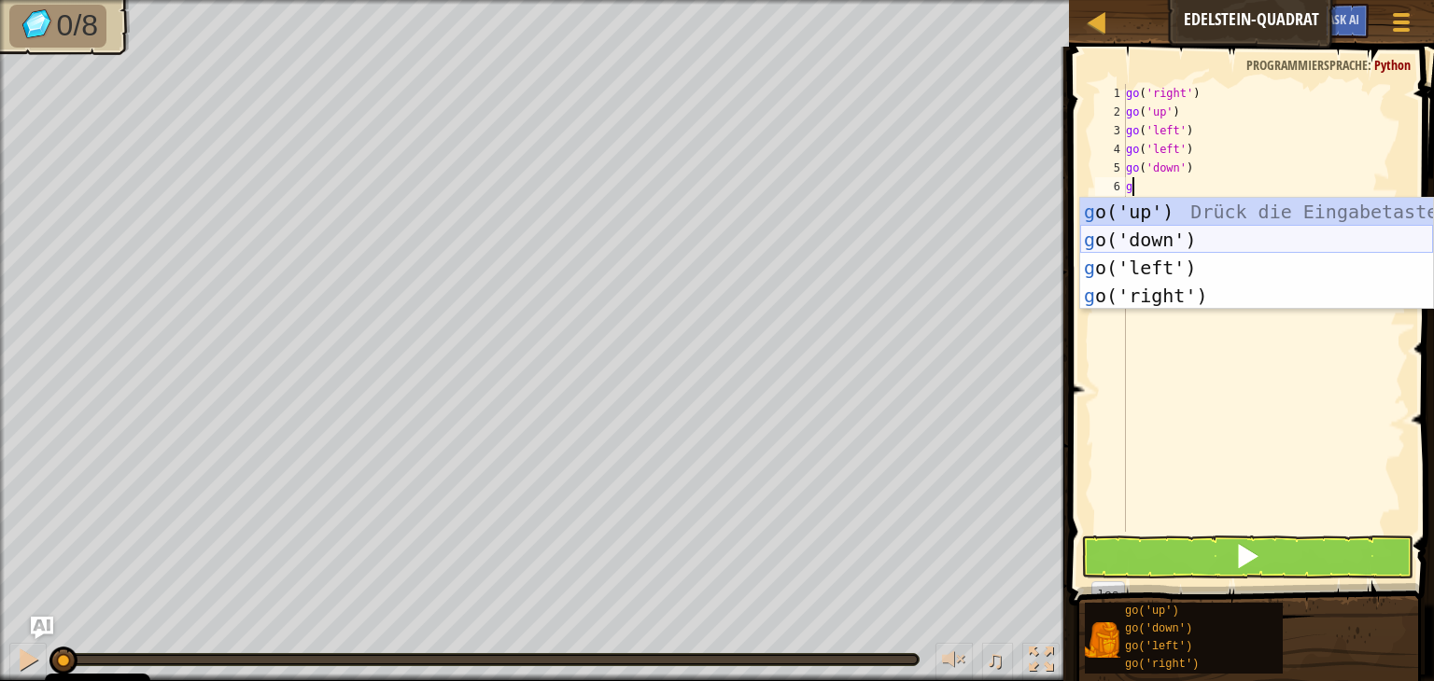
click at [1178, 232] on div "g o('up') Drück die Eingabetaste g o('down') Drück die Eingabetaste g o('left')…" at bounding box center [1256, 282] width 353 height 168
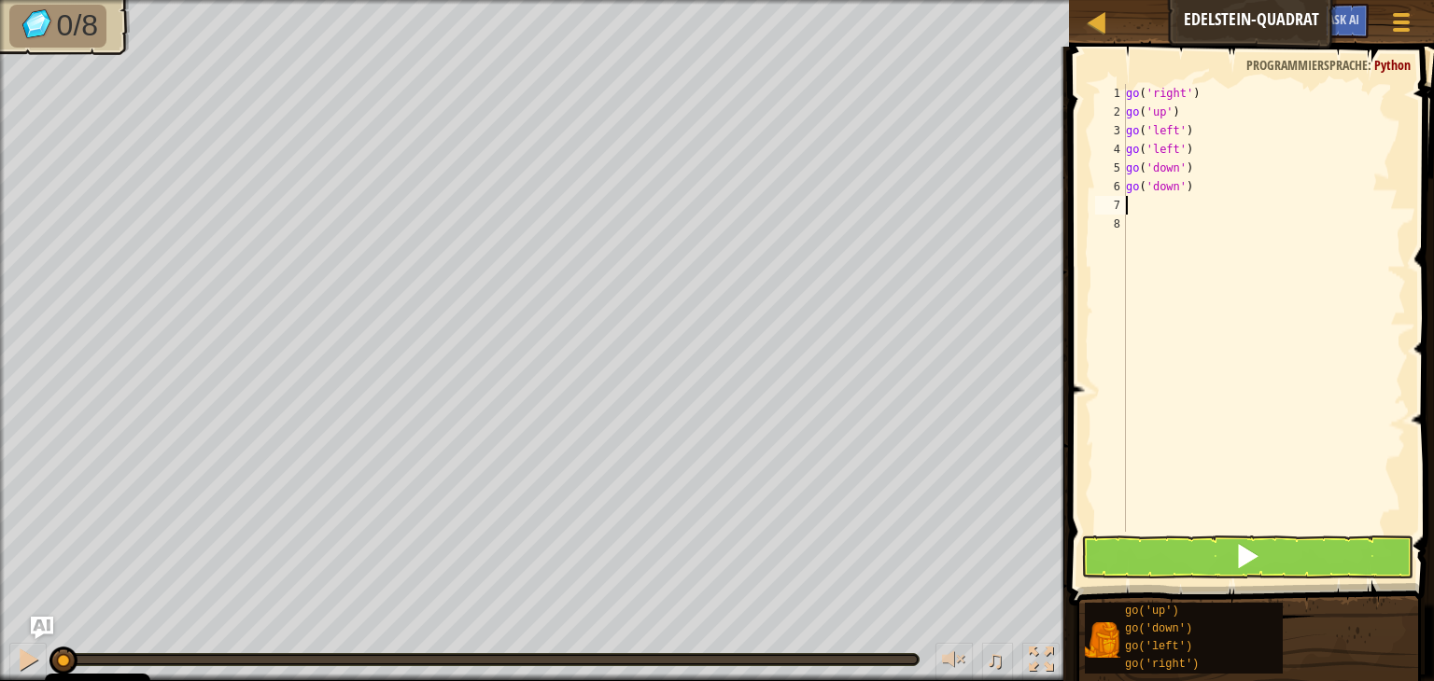
type textarea "g"
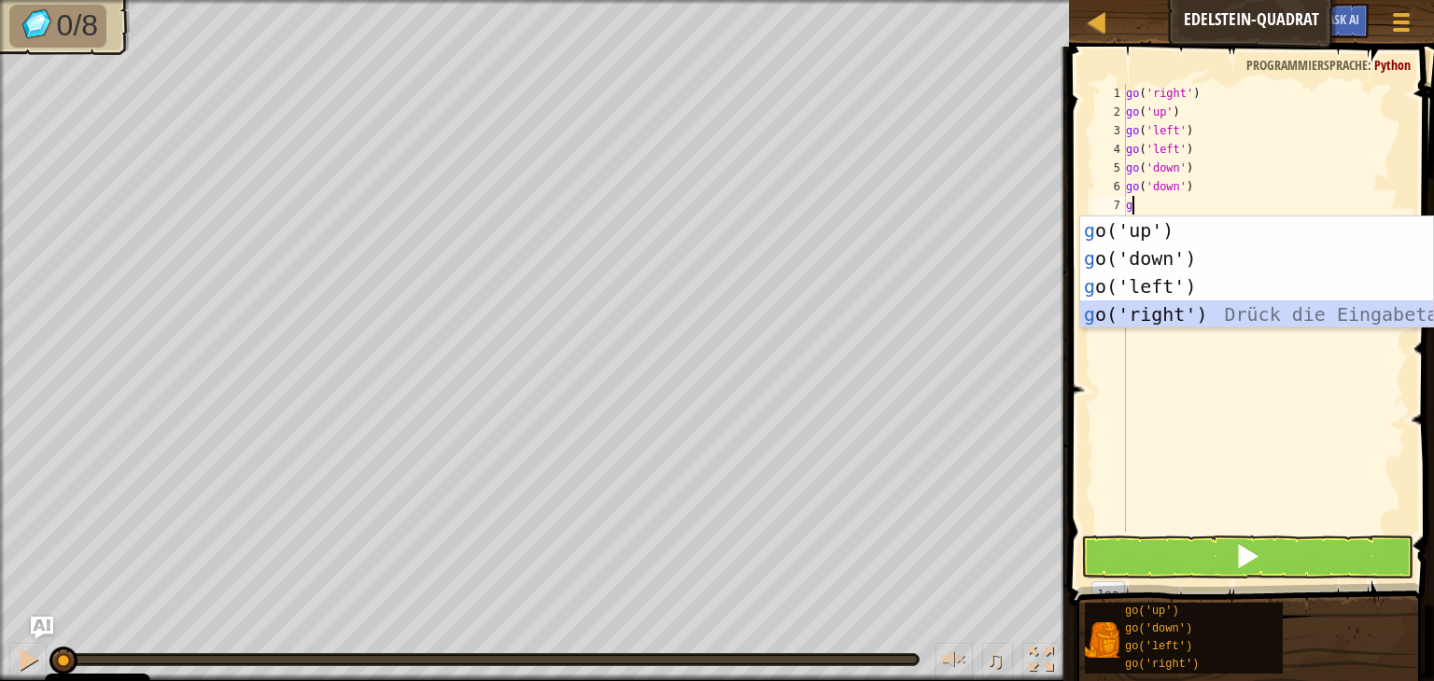
click at [1218, 311] on div "g o('up') Drück die Eingabetaste g o('down') Drück die Eingabetaste g o('left')…" at bounding box center [1256, 301] width 353 height 168
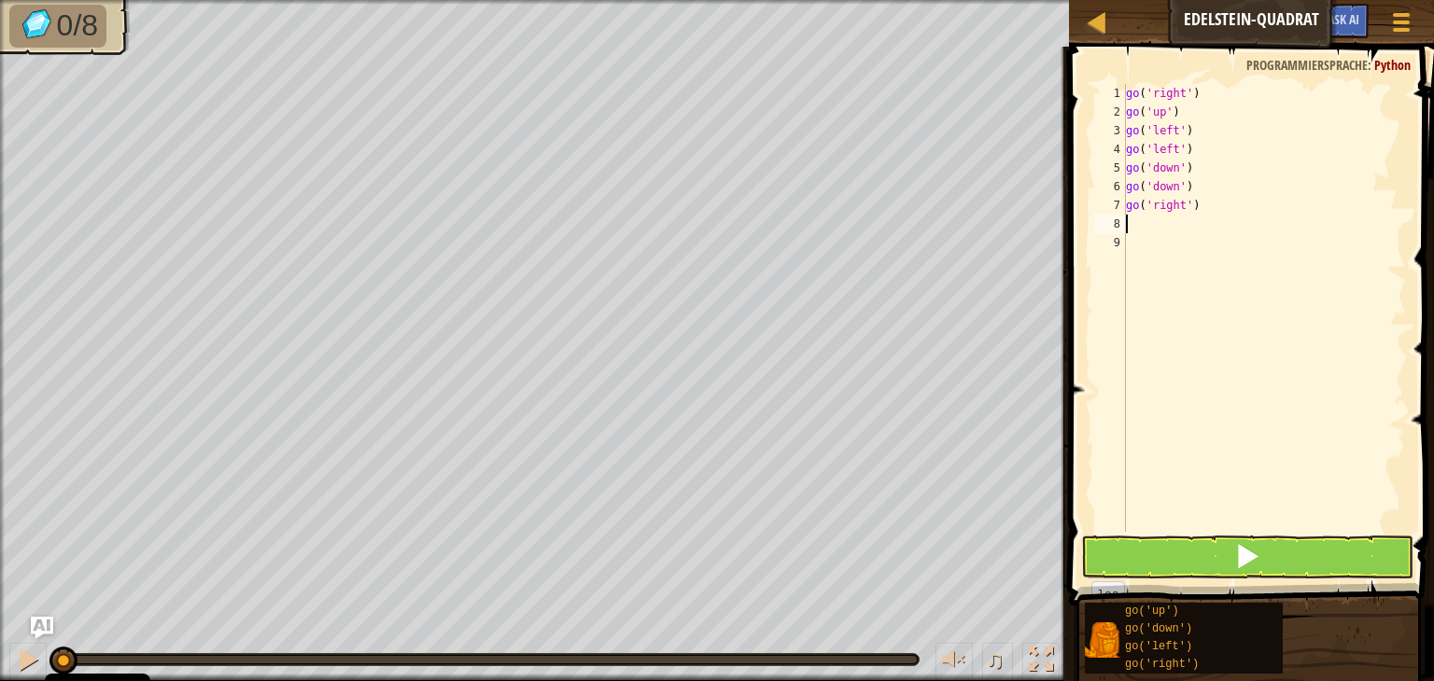
type textarea "g"
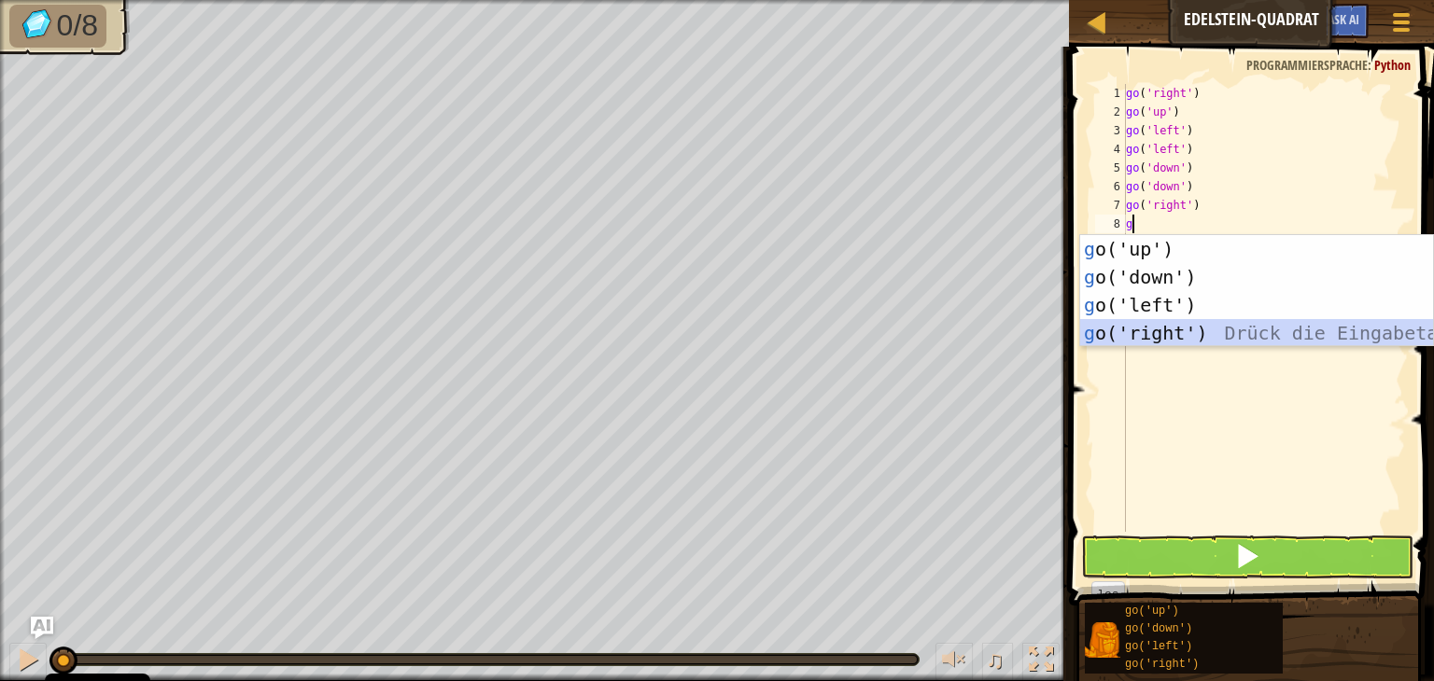
click at [1228, 328] on div "g o('up') Drück die Eingabetaste g o('down') Drück die Eingabetaste g o('left')…" at bounding box center [1256, 319] width 353 height 168
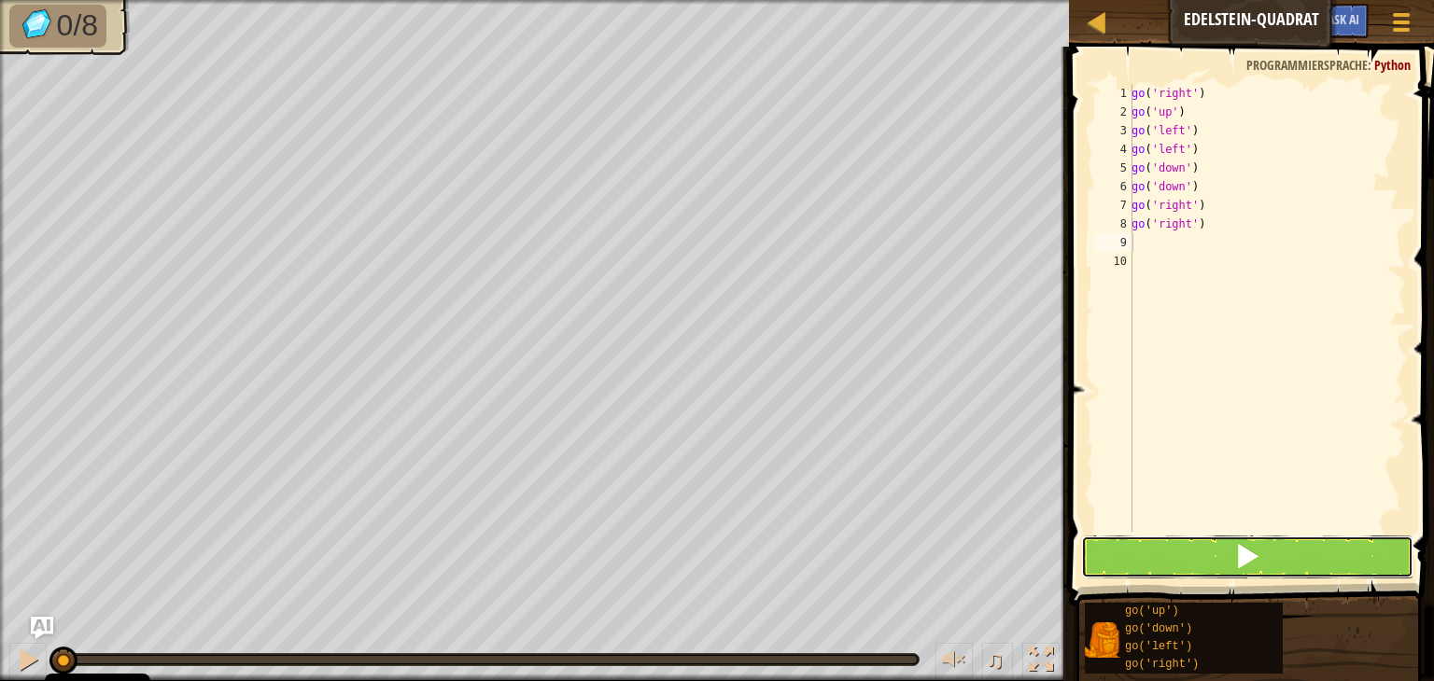
click at [1283, 548] on button at bounding box center [1247, 557] width 332 height 43
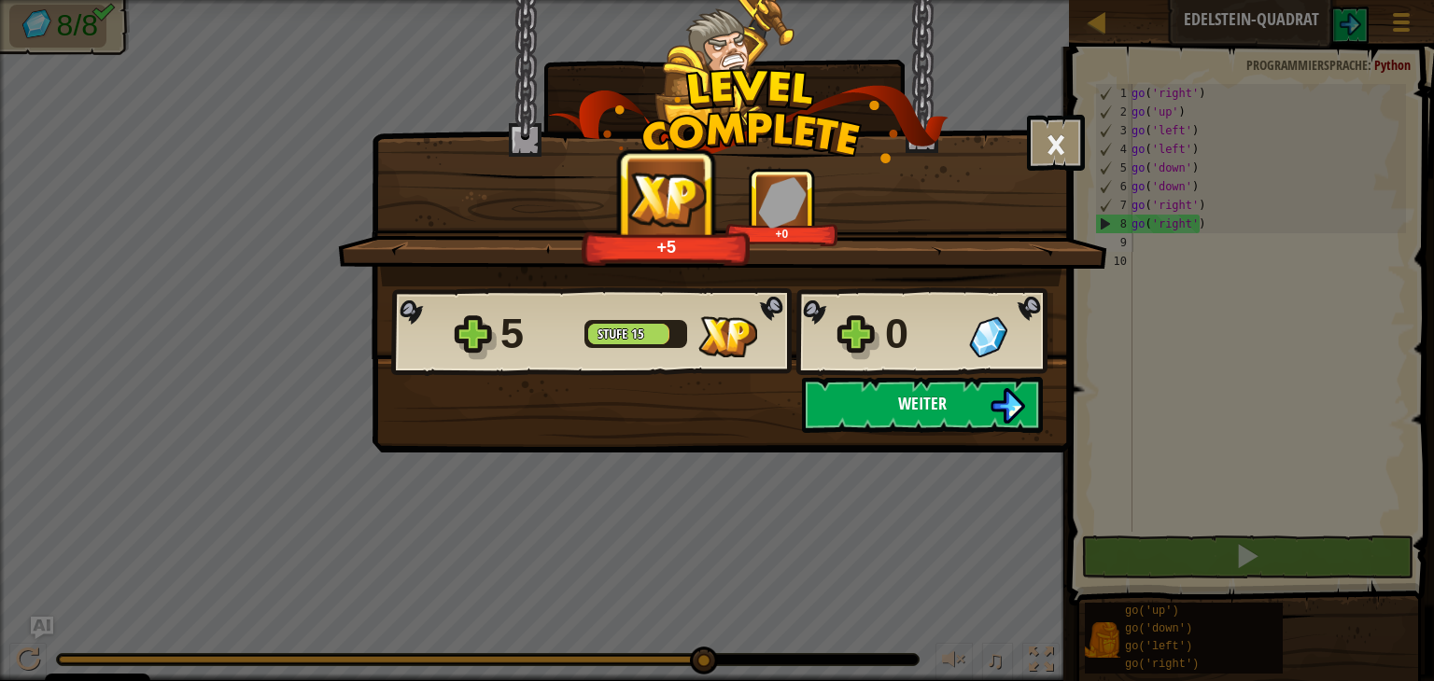
click at [960, 412] on button "Weiter" at bounding box center [922, 405] width 241 height 56
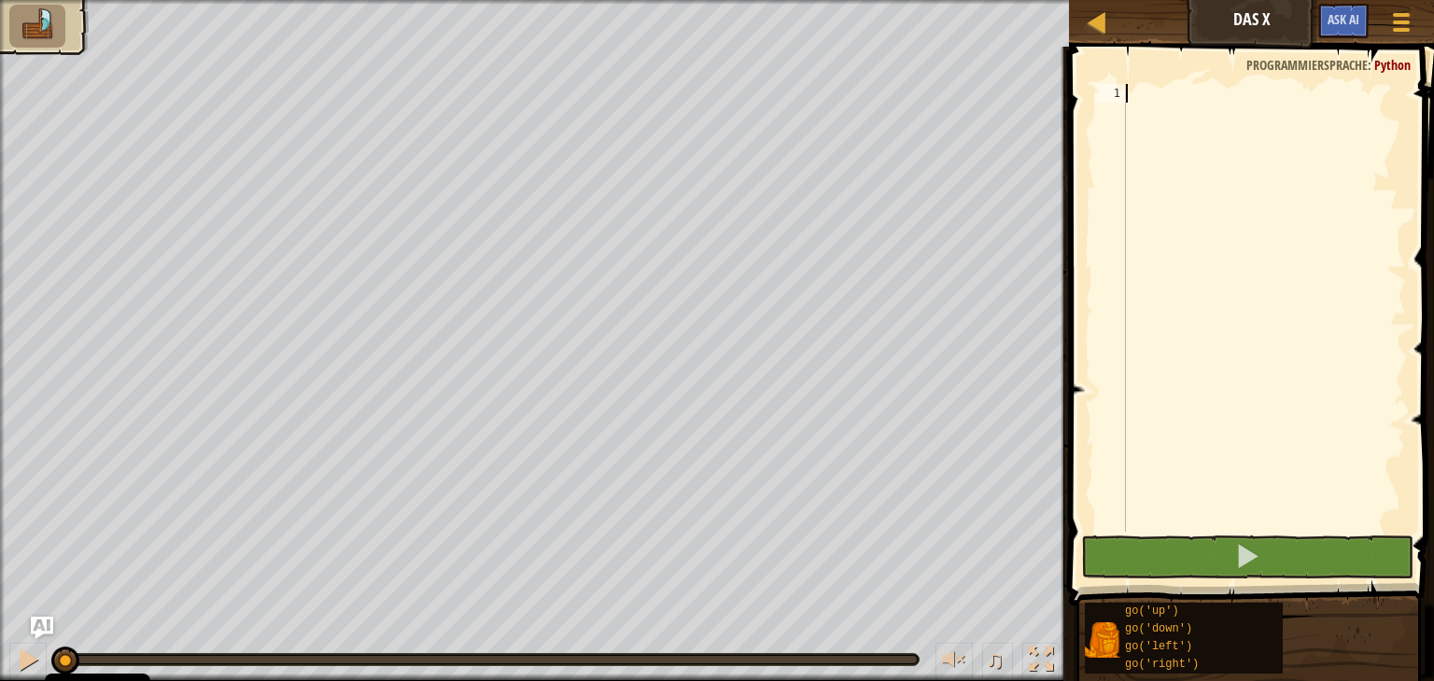
type textarea "f"
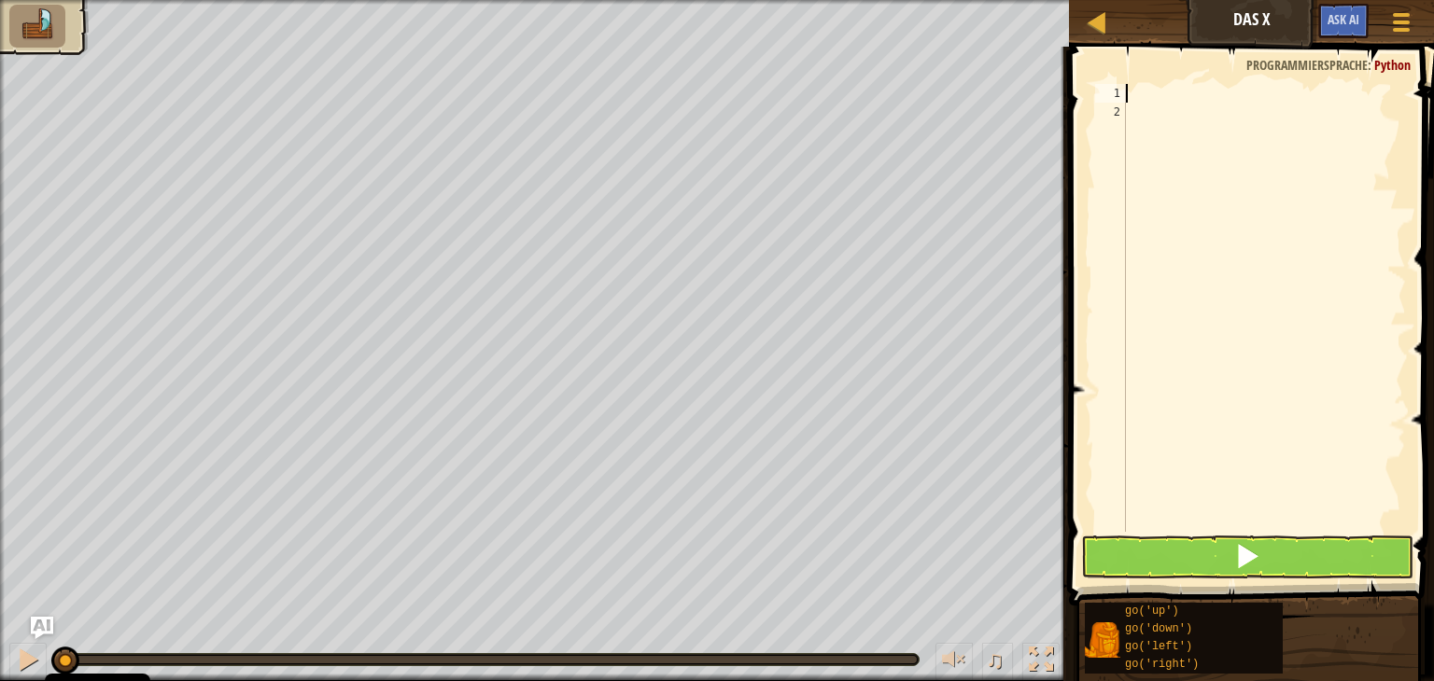
type textarea "e"
type textarea "g"
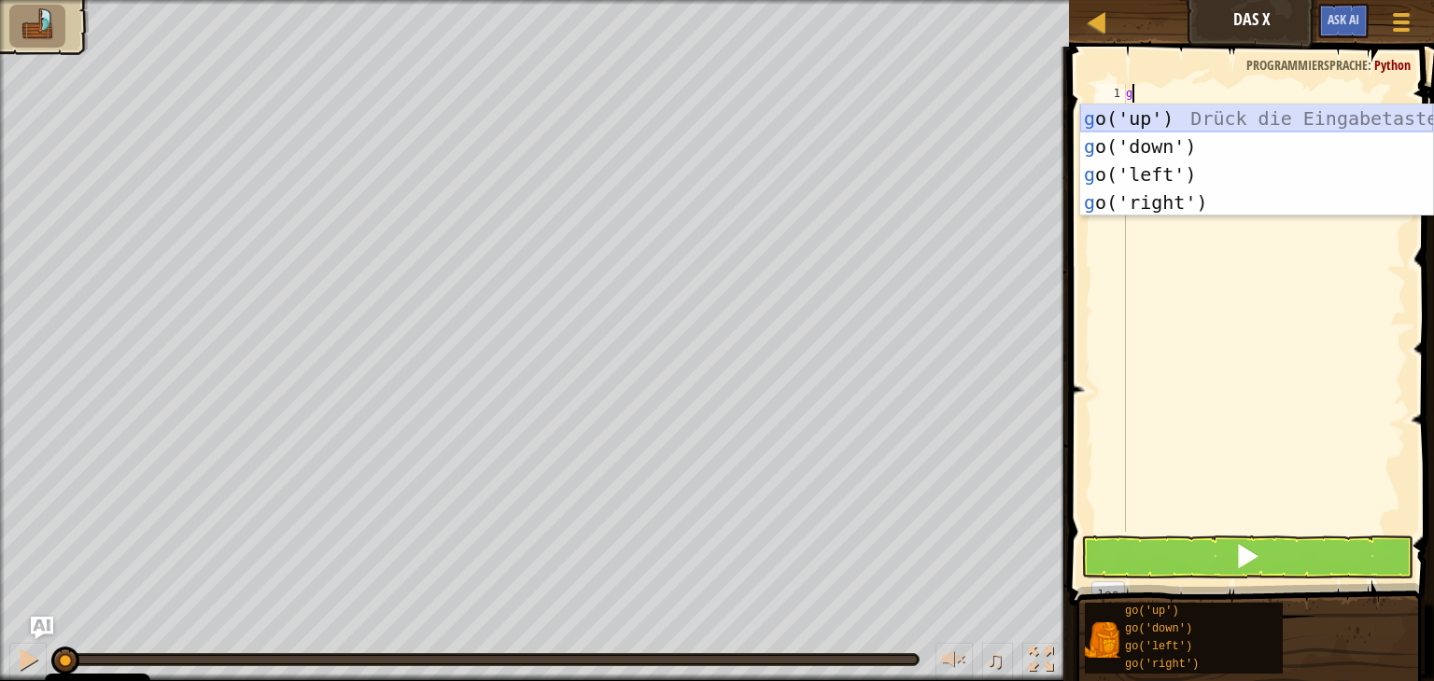
click at [1164, 119] on div "g o('up') Drück die Eingabetaste g o('down') Drück die Eingabetaste g o('left')…" at bounding box center [1256, 189] width 353 height 168
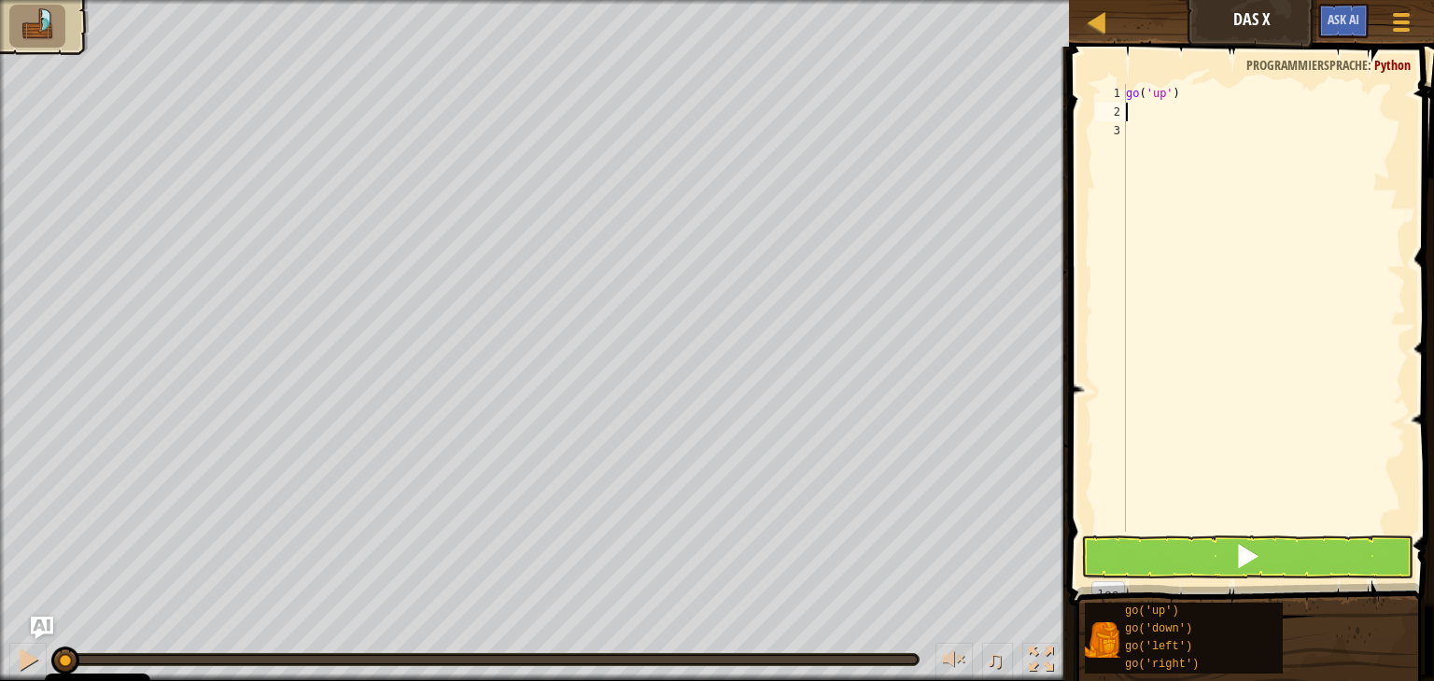
type textarea "g"
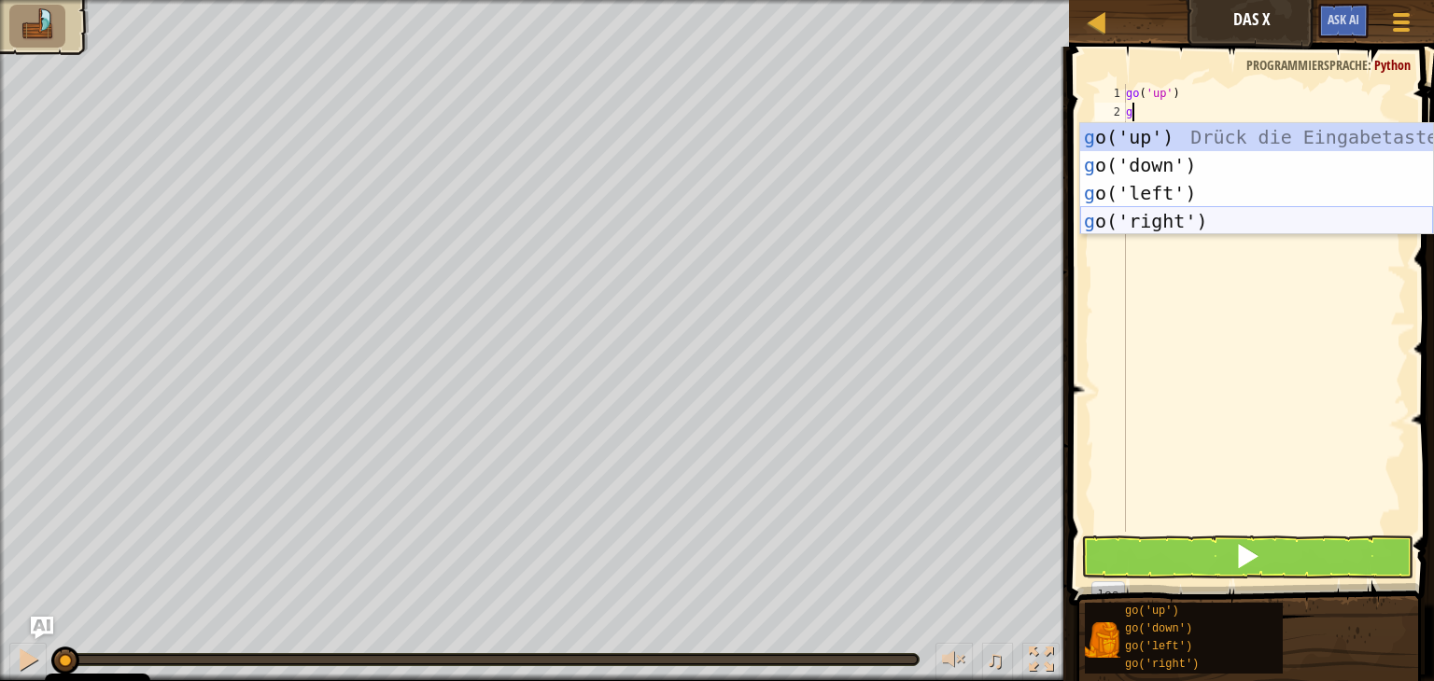
click at [1209, 221] on div "g o('up') Drück die Eingabetaste g o('down') Drück die Eingabetaste g o('left')…" at bounding box center [1256, 207] width 353 height 168
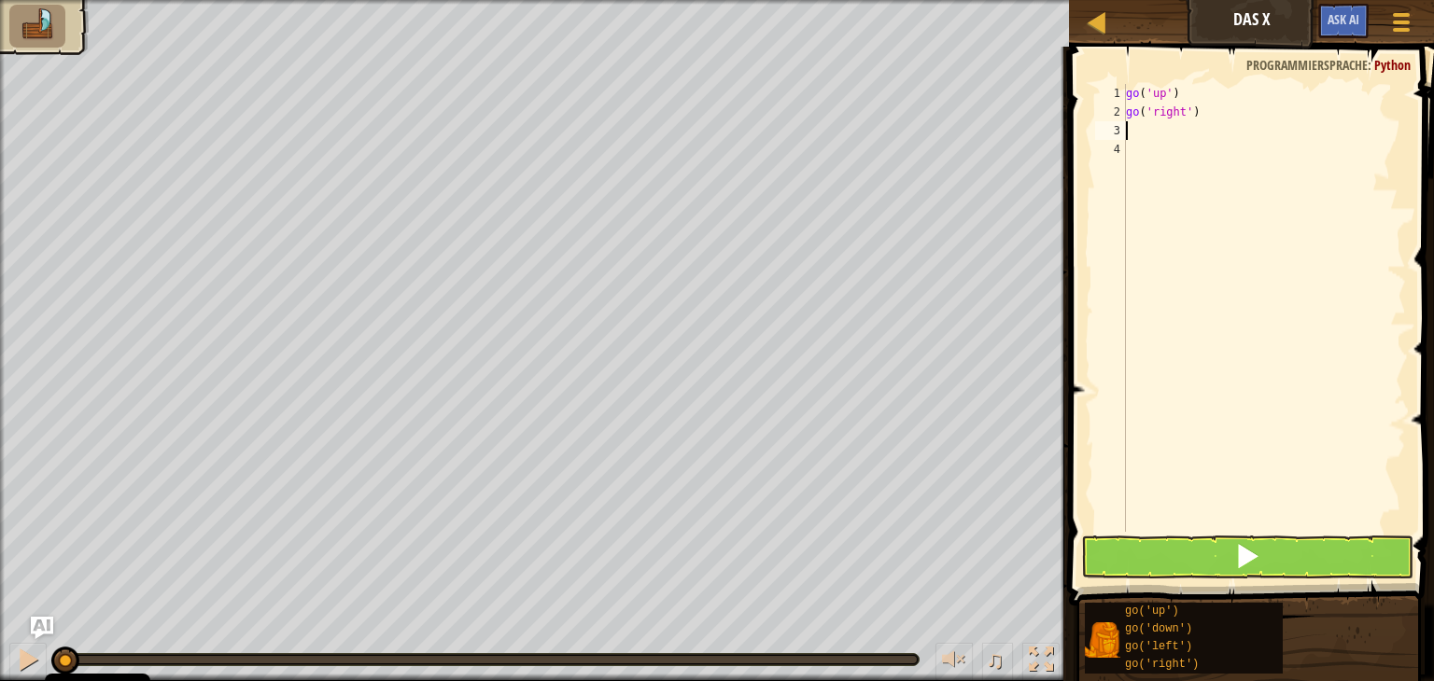
type textarea "g"
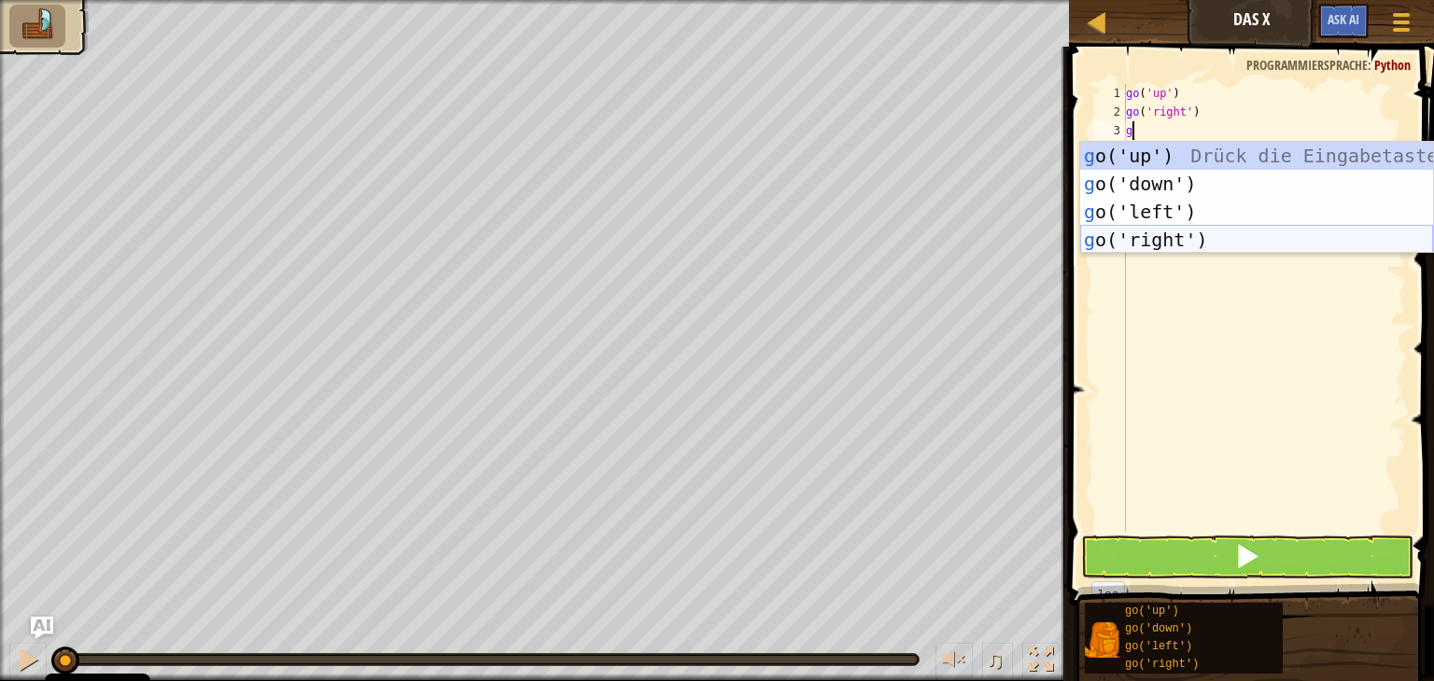
click at [1215, 245] on div "g o('up') Drück die Eingabetaste g o('down') Drück die Eingabetaste g o('left')…" at bounding box center [1256, 226] width 353 height 168
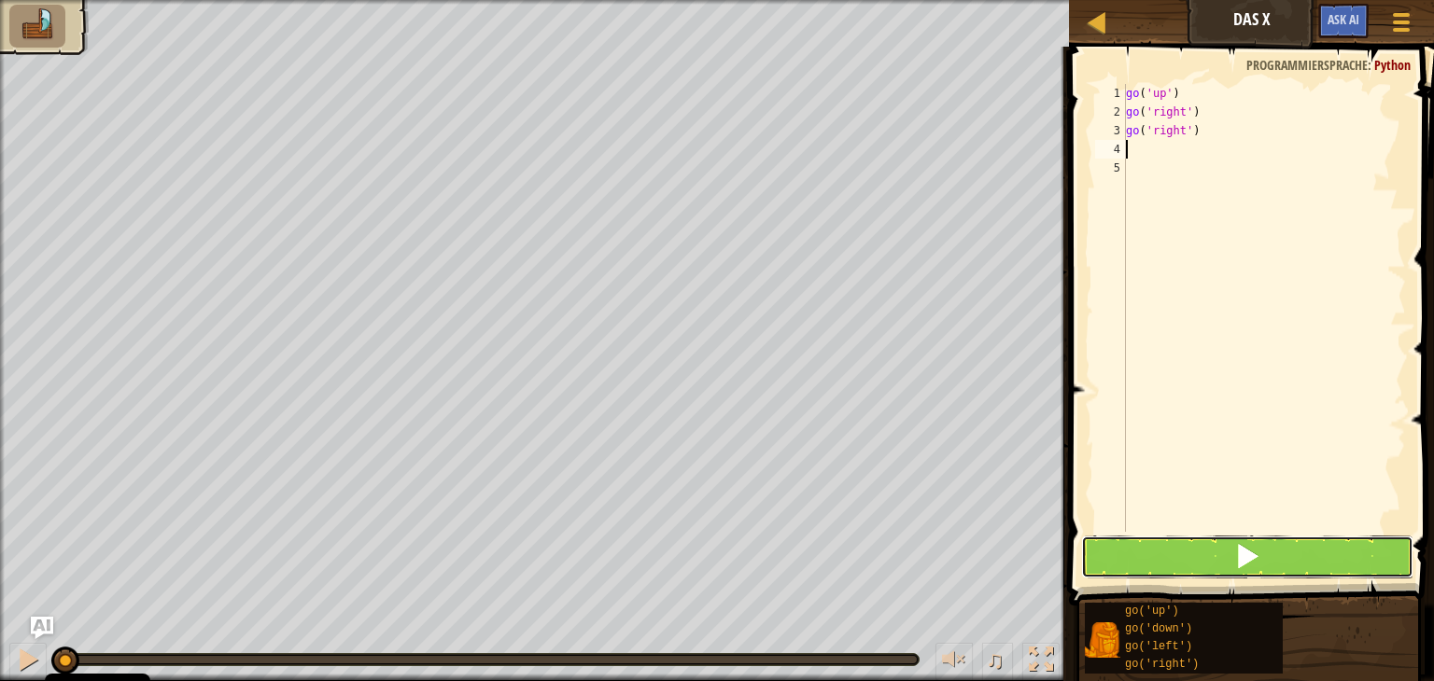
click at [1325, 550] on button at bounding box center [1247, 557] width 332 height 43
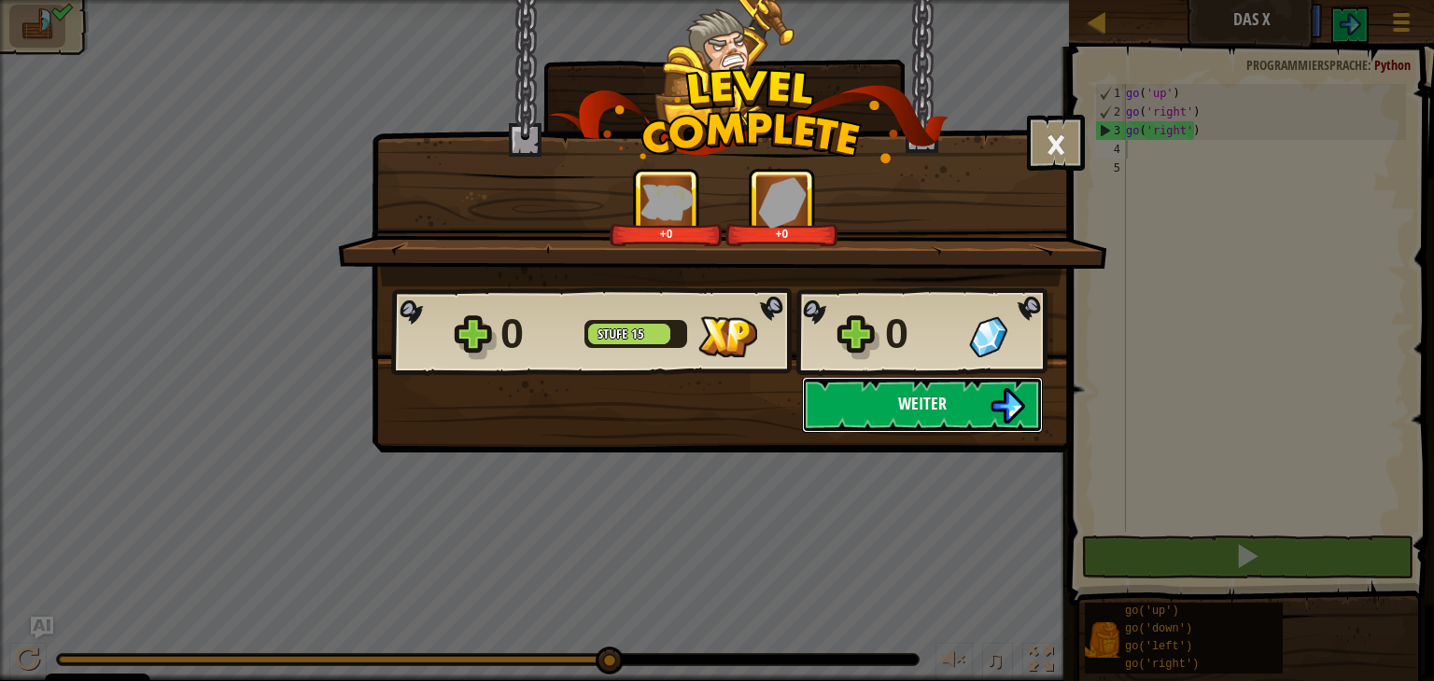
click at [911, 404] on span "Weiter" at bounding box center [922, 403] width 49 height 23
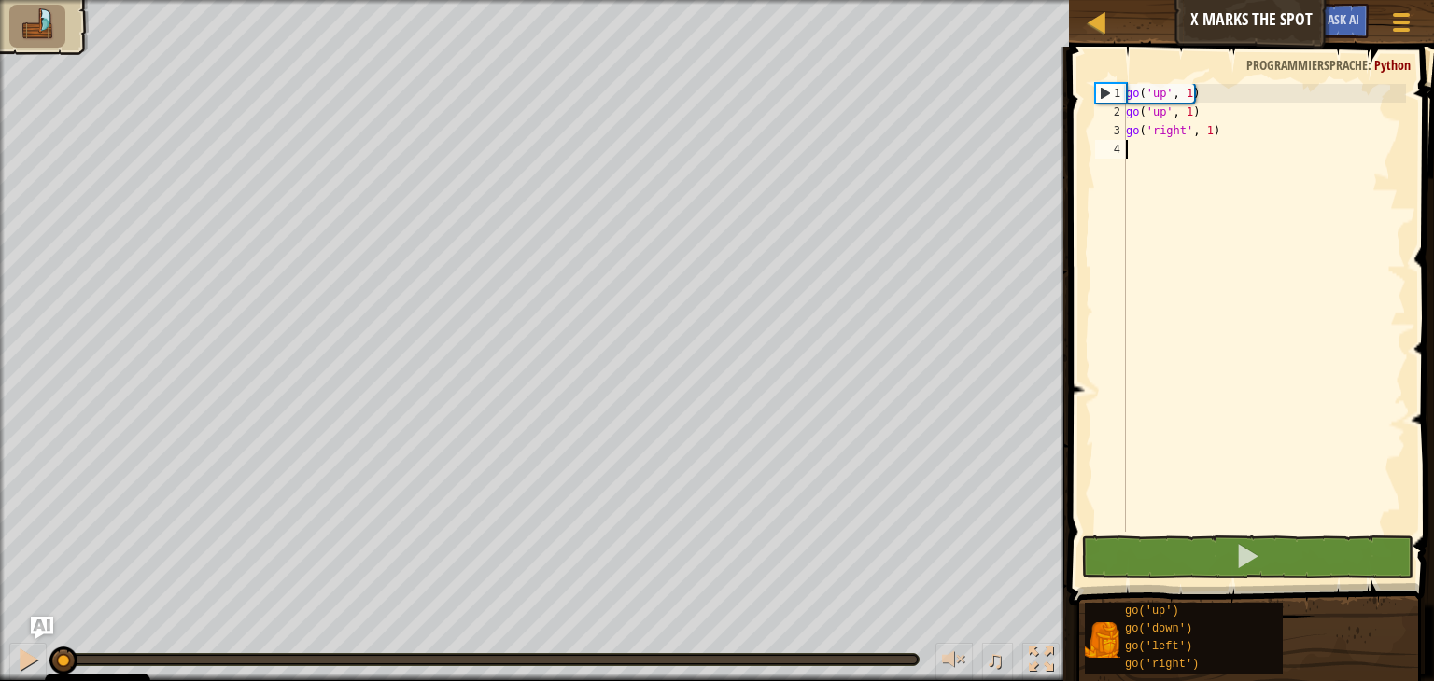
type textarea "g"
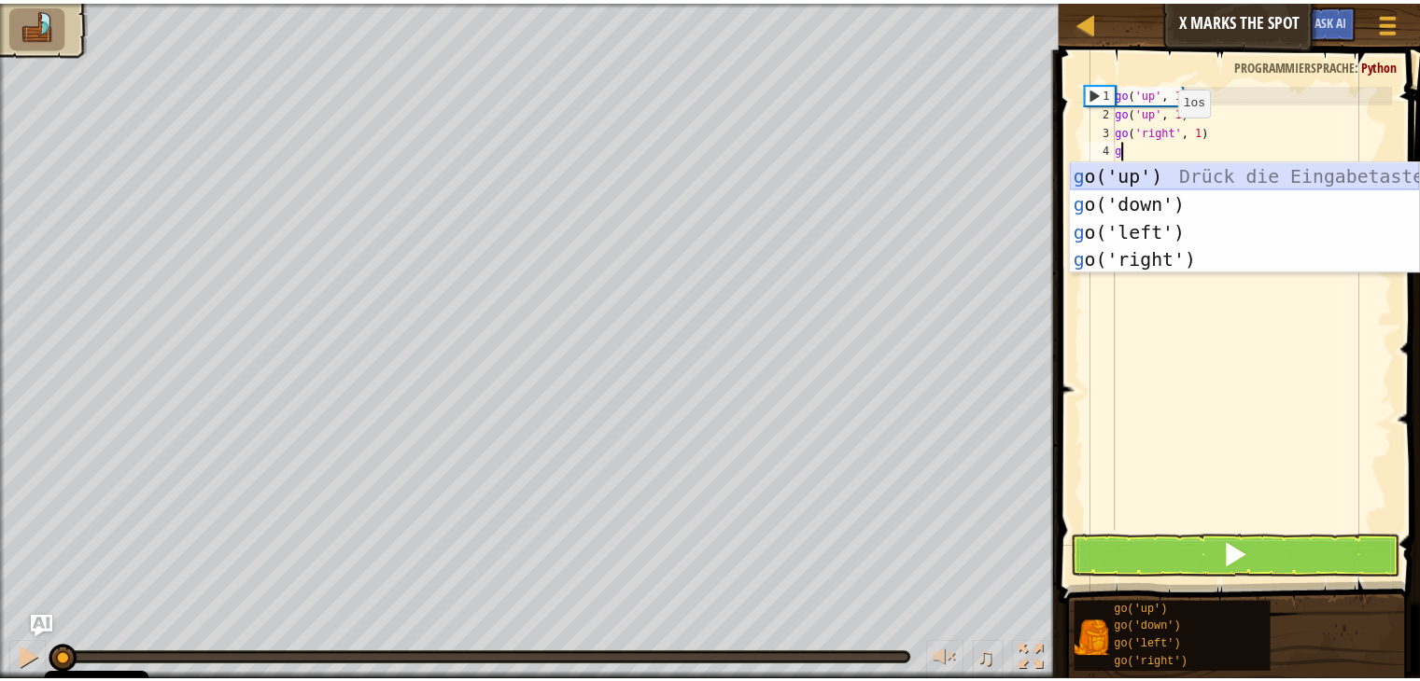
scroll to position [8, 0]
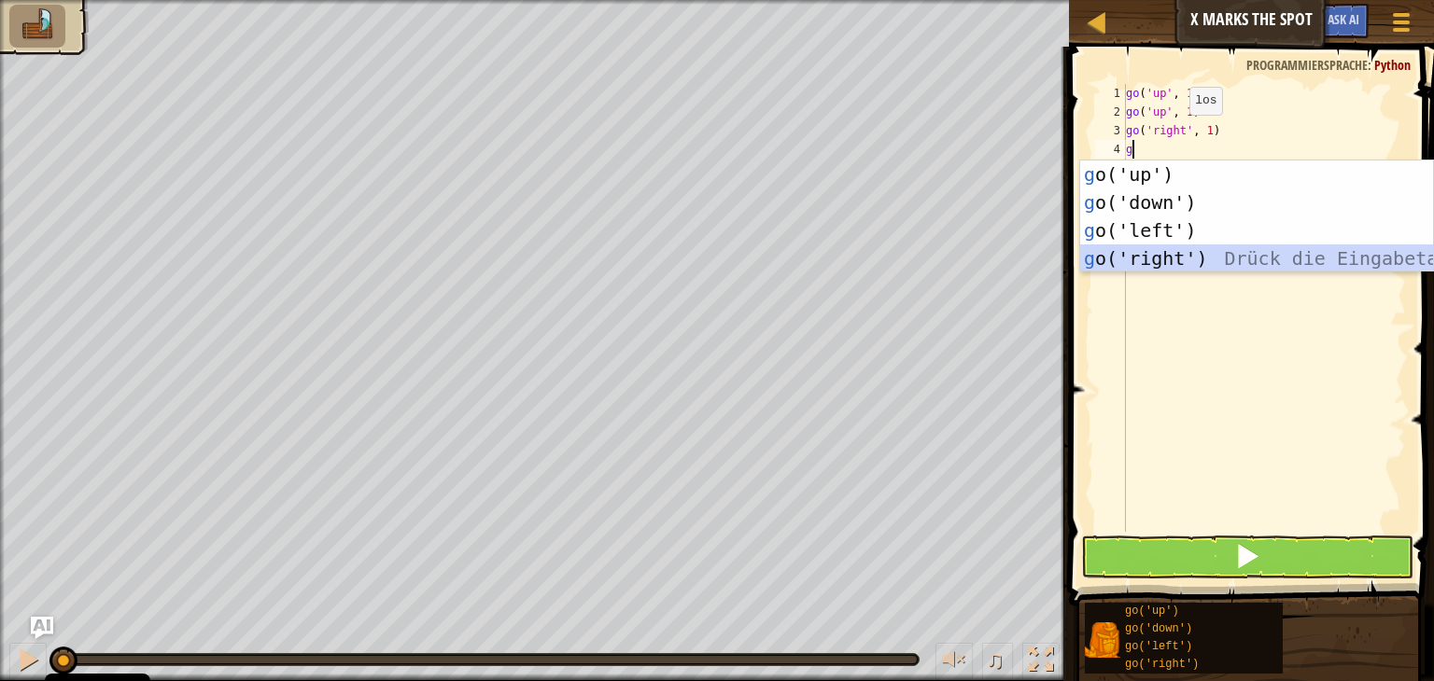
click at [1204, 266] on div "g o('up') Drück die Eingabetaste g o('down') Drück die Eingabetaste g o('left')…" at bounding box center [1256, 245] width 353 height 168
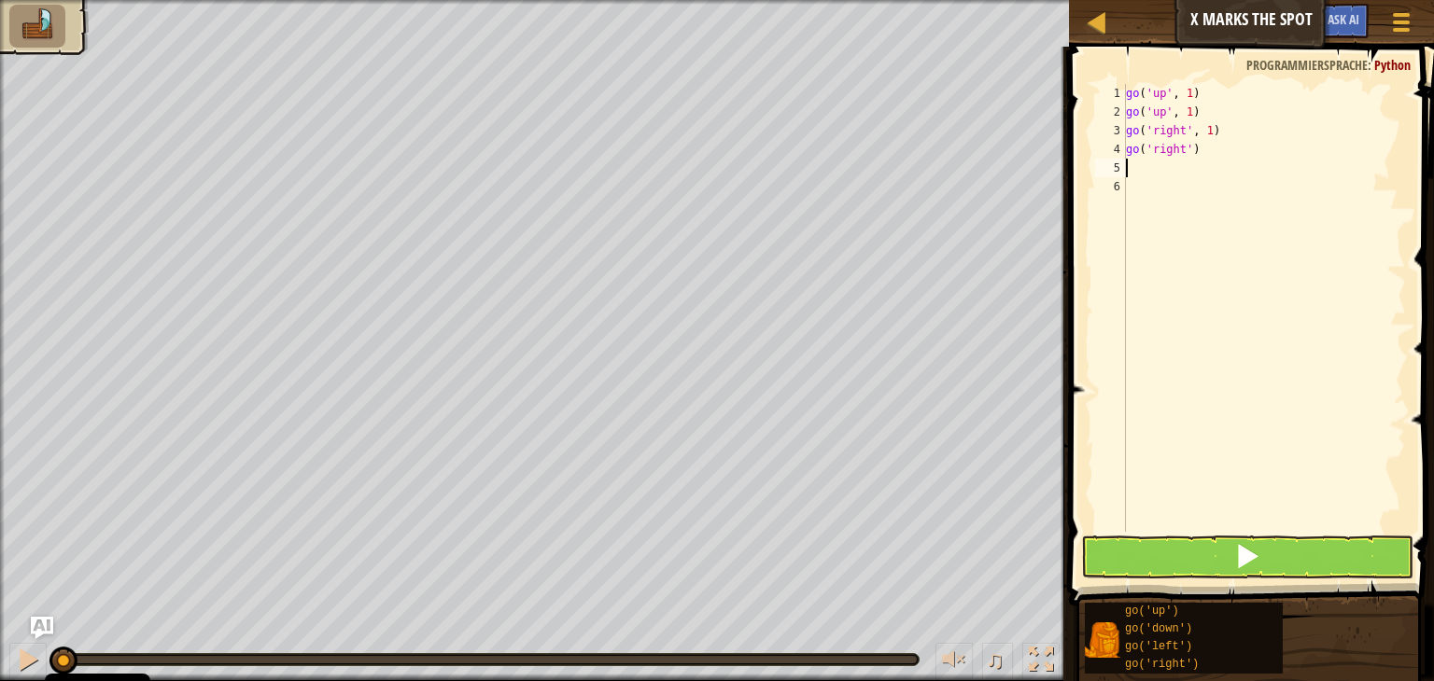
type textarea "g"
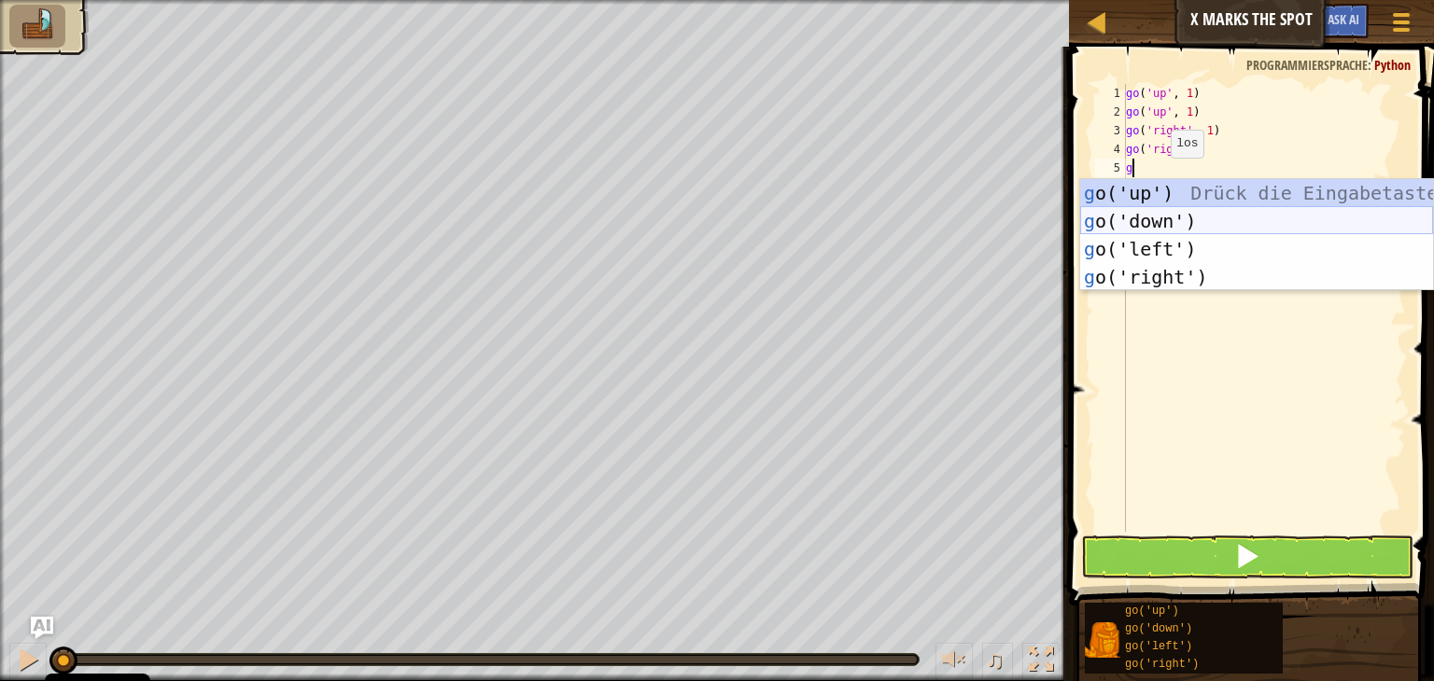
click at [1187, 217] on div "g o('up') Drück die Eingabetaste g o('down') Drück die Eingabetaste g o('left')…" at bounding box center [1256, 263] width 353 height 168
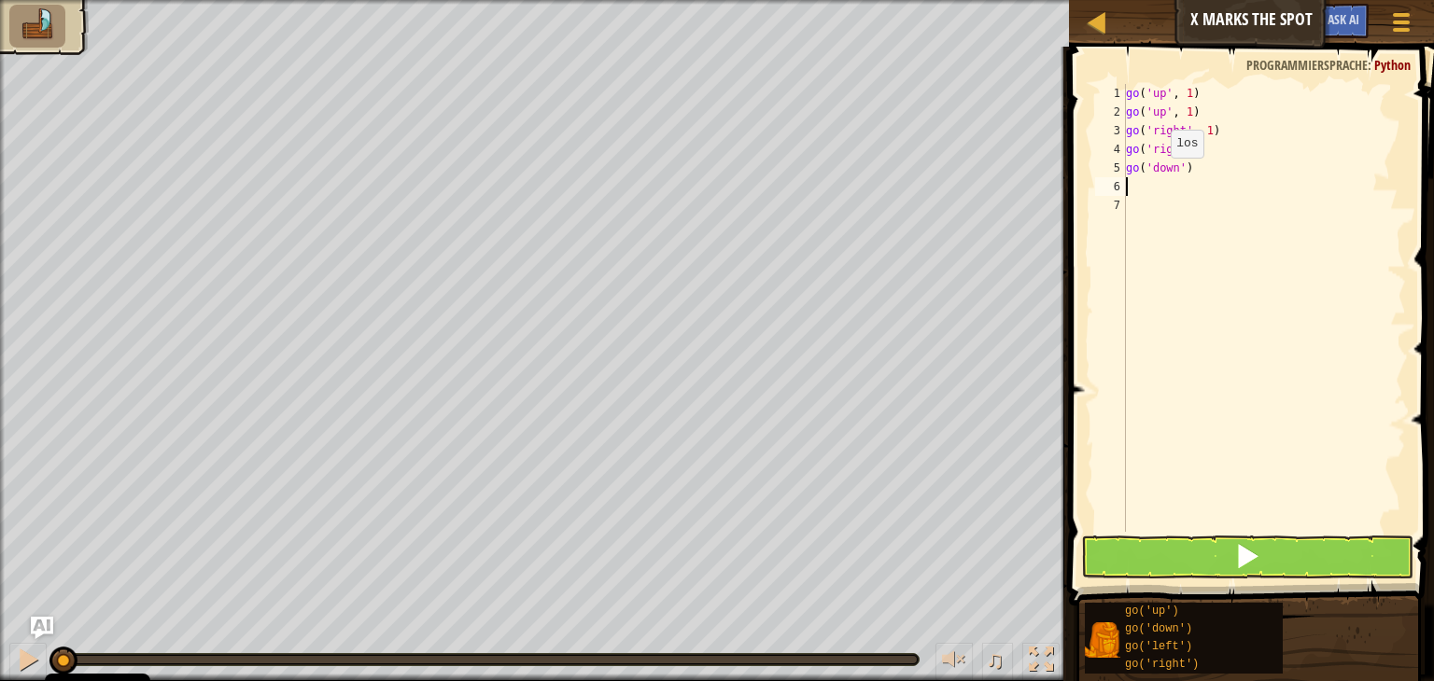
type textarea "g"
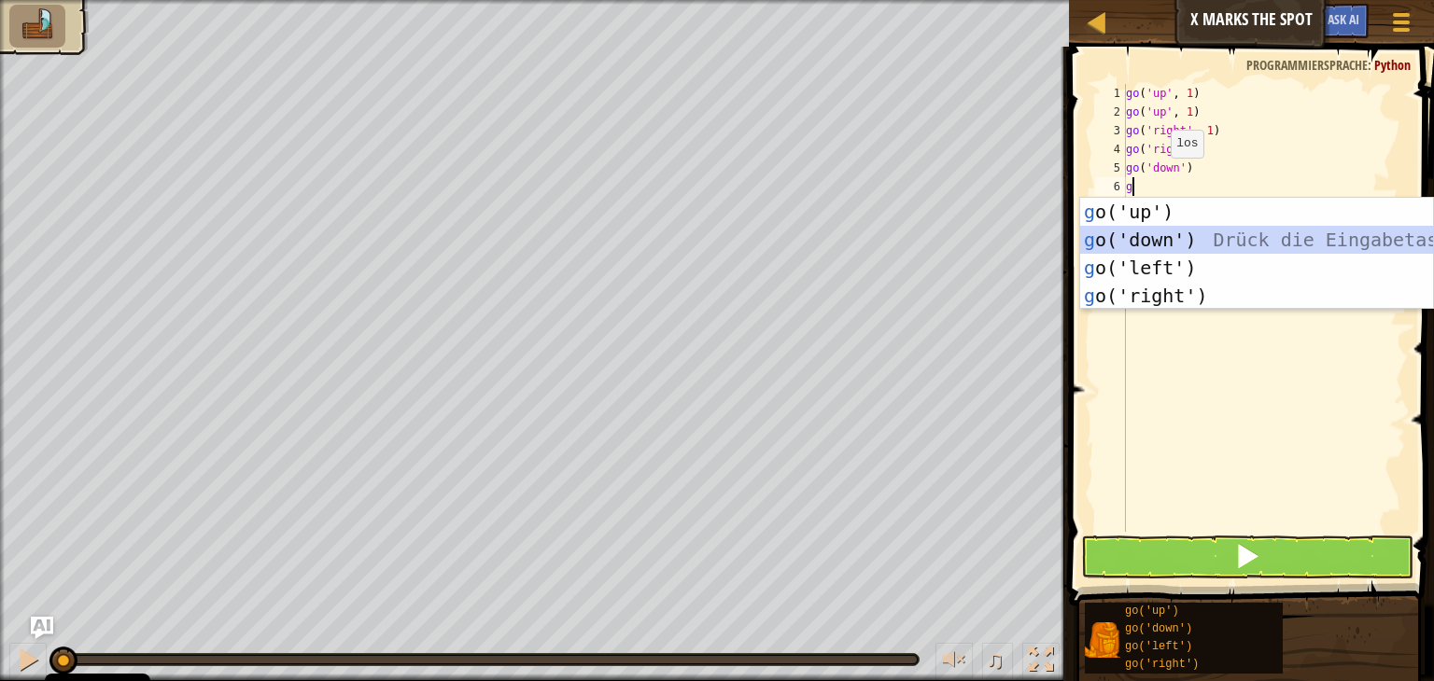
click at [1197, 236] on div "g o('up') Drück die Eingabetaste g o('down') Drück die Eingabetaste g o('left')…" at bounding box center [1256, 282] width 353 height 168
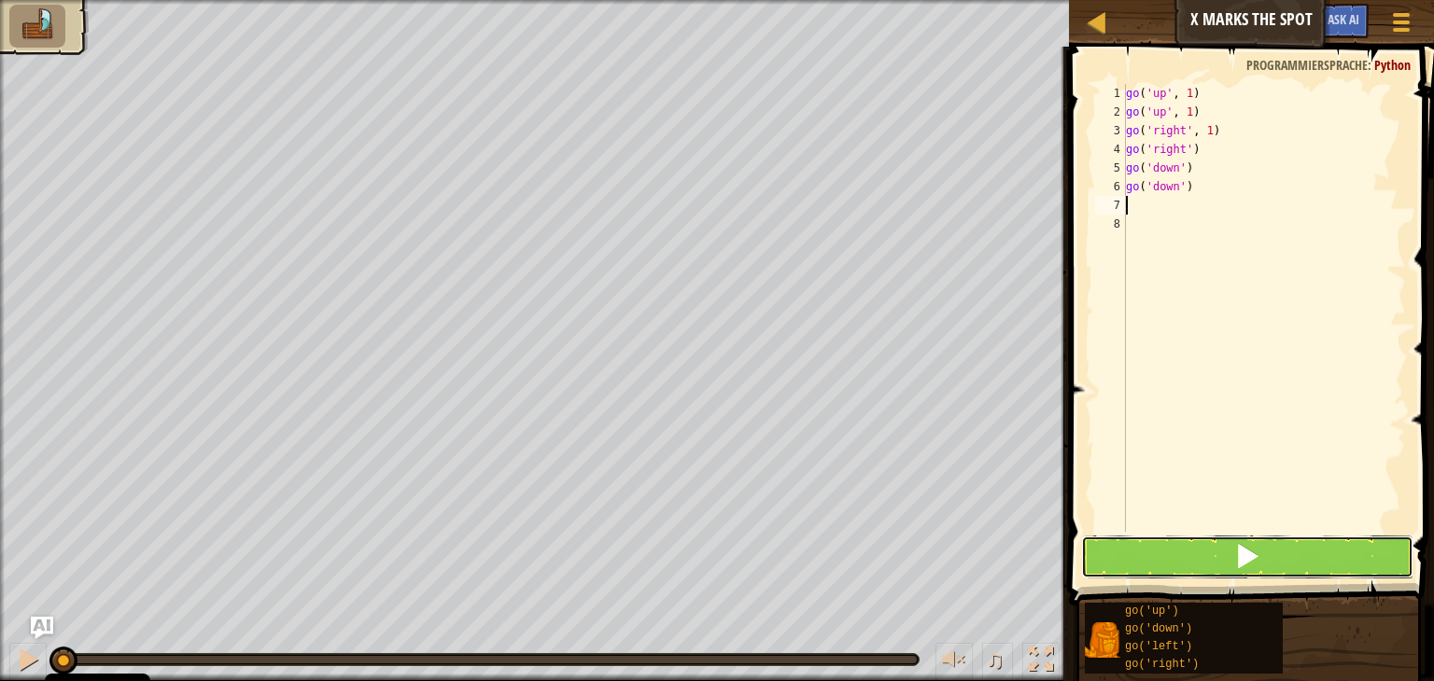
click at [1271, 562] on button at bounding box center [1247, 557] width 332 height 43
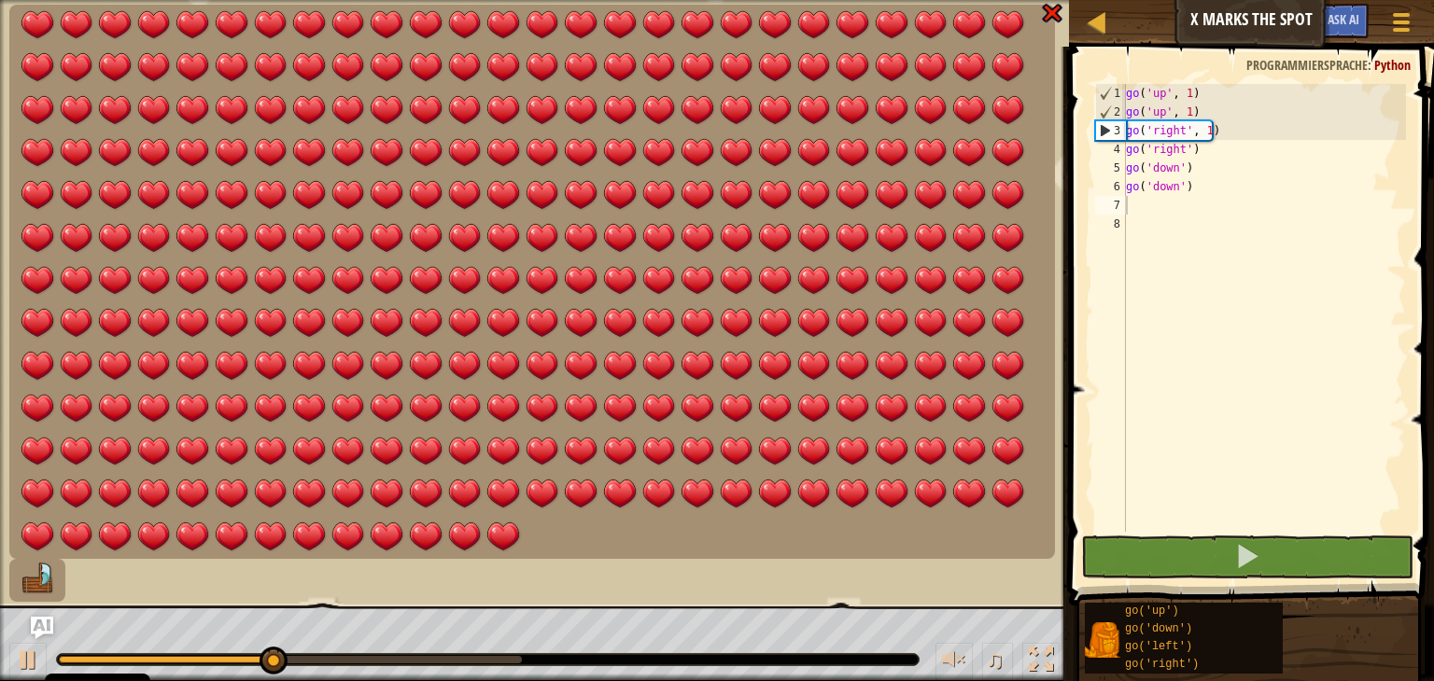
drag, startPoint x: 422, startPoint y: 475, endPoint x: 604, endPoint y: 419, distance: 190.4
click at [604, 420] on li at bounding box center [531, 282] width 1045 height 554
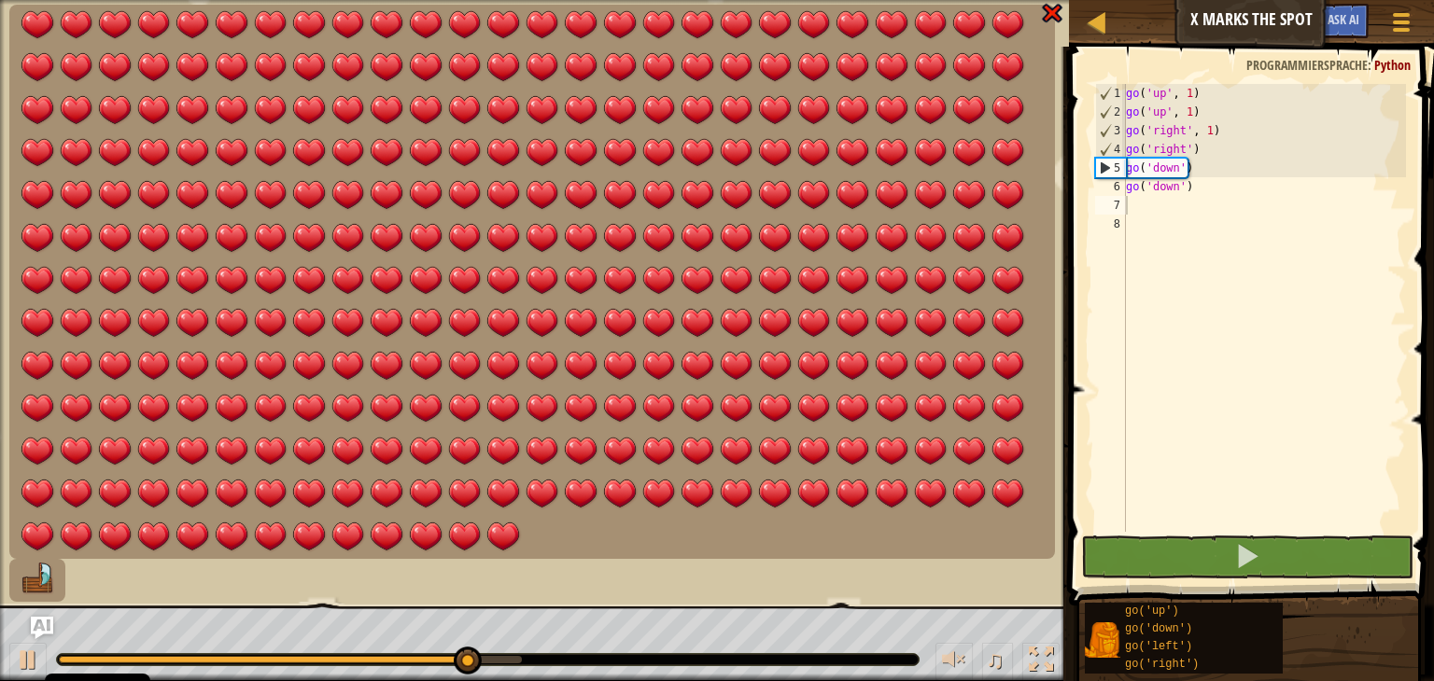
click at [1049, 14] on img at bounding box center [1052, 13] width 24 height 22
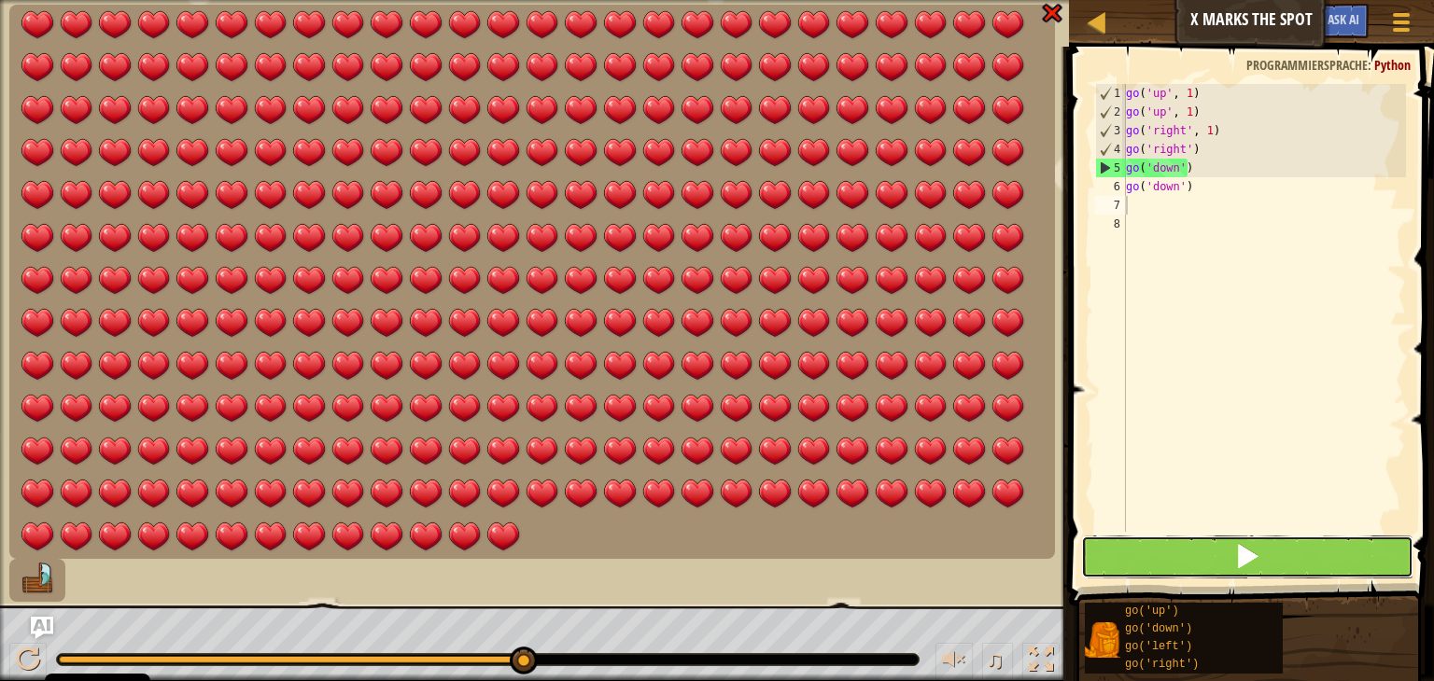
click at [1202, 546] on button at bounding box center [1247, 557] width 332 height 43
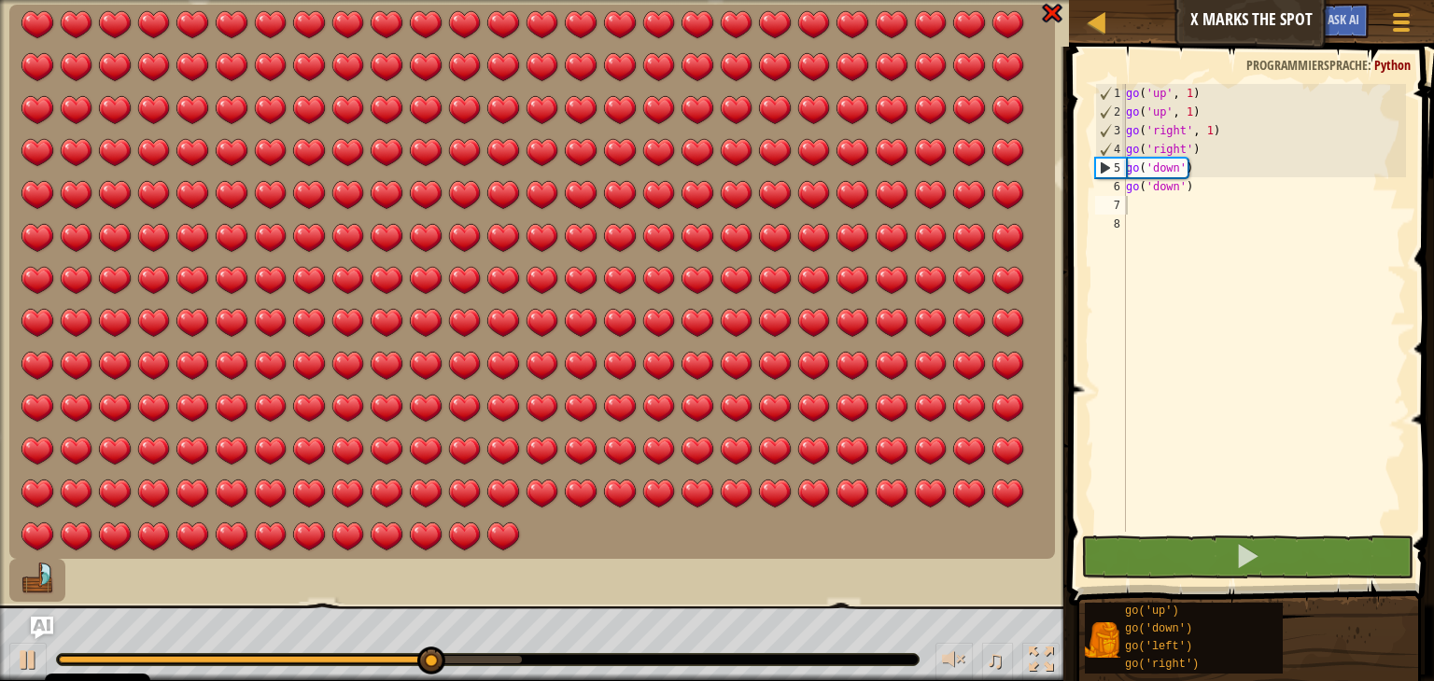
click at [52, 578] on img at bounding box center [37, 579] width 39 height 33
click at [1057, 13] on img at bounding box center [1052, 13] width 24 height 22
click at [1104, 16] on div at bounding box center [1096, 21] width 23 height 23
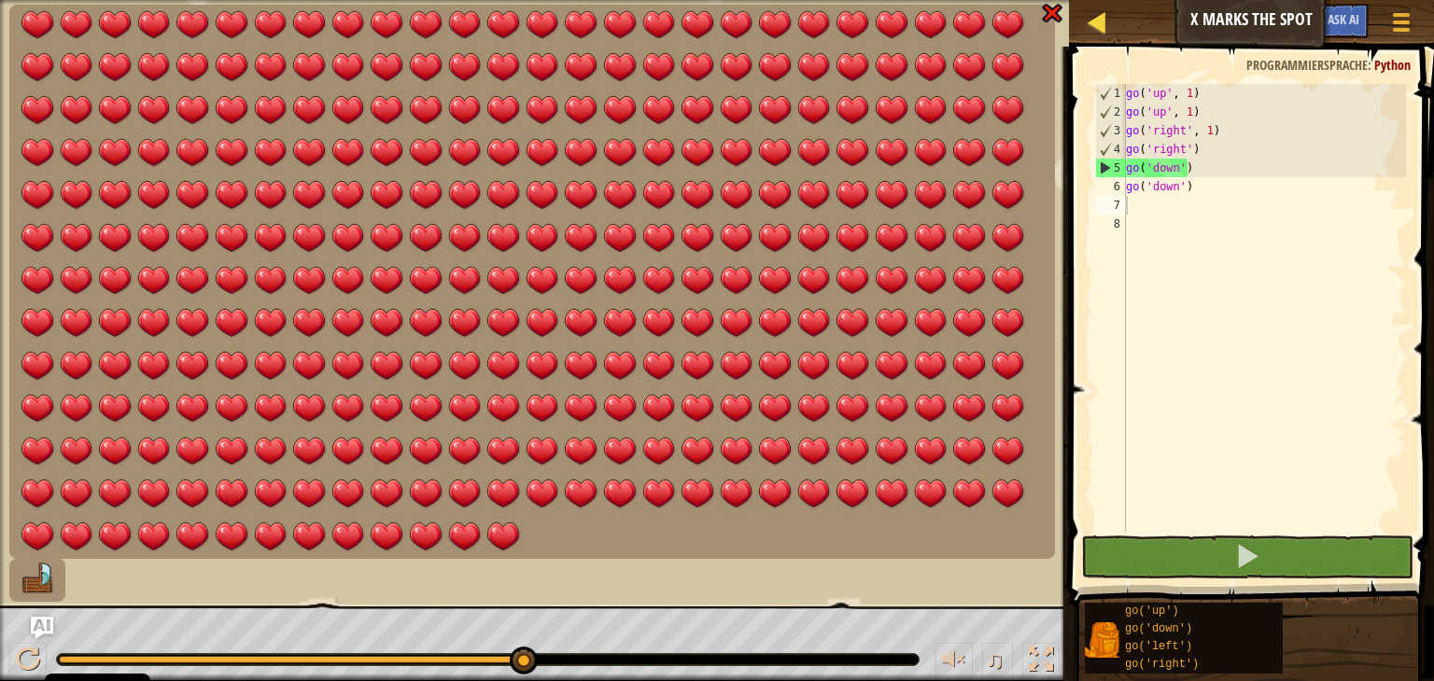
select select "de-DE"
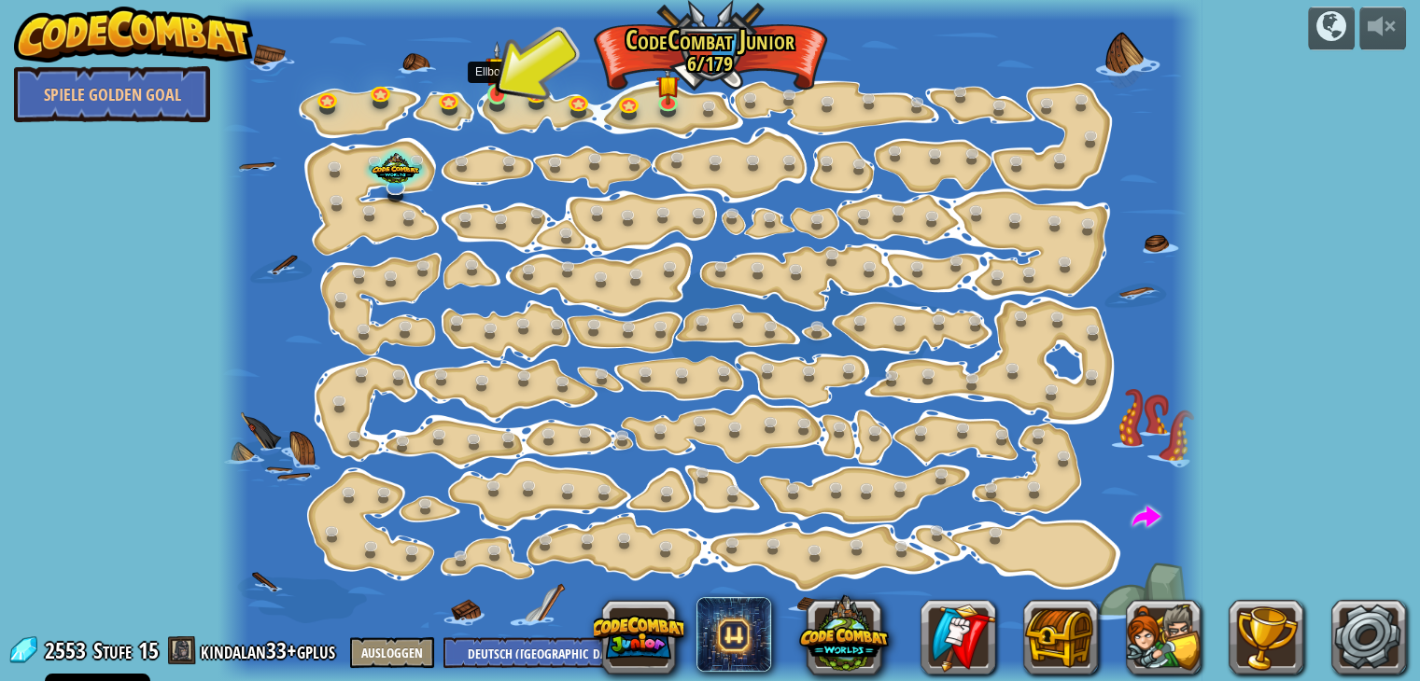
click at [489, 87] on img at bounding box center [497, 68] width 24 height 55
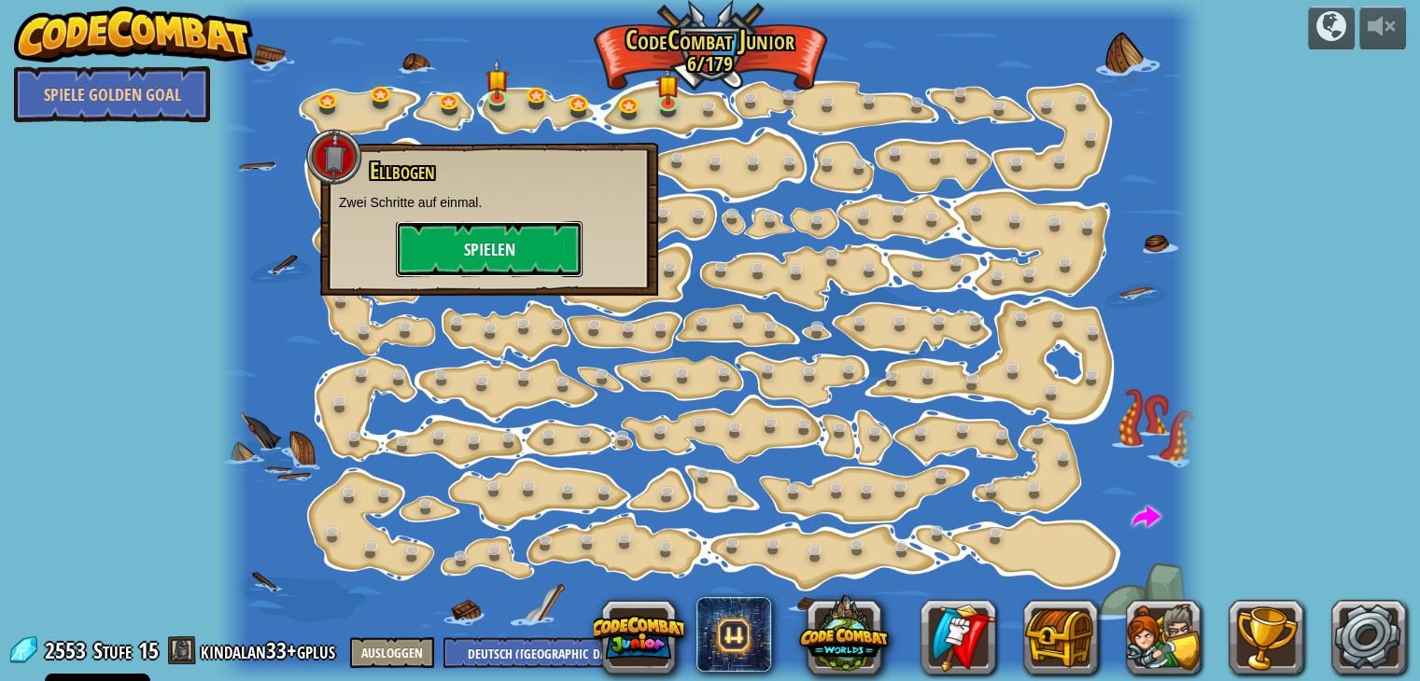
click at [520, 257] on button "Spielen" at bounding box center [489, 249] width 187 height 56
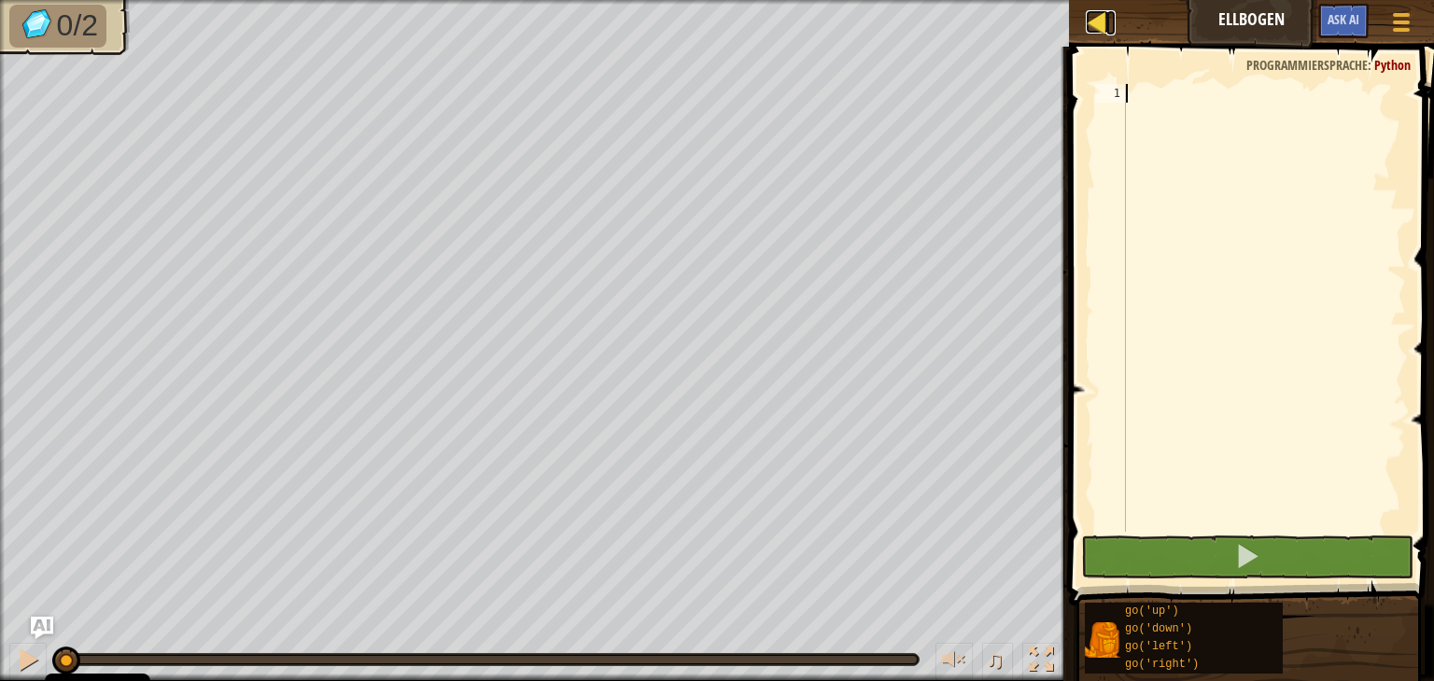
click at [1104, 28] on div at bounding box center [1096, 21] width 23 height 23
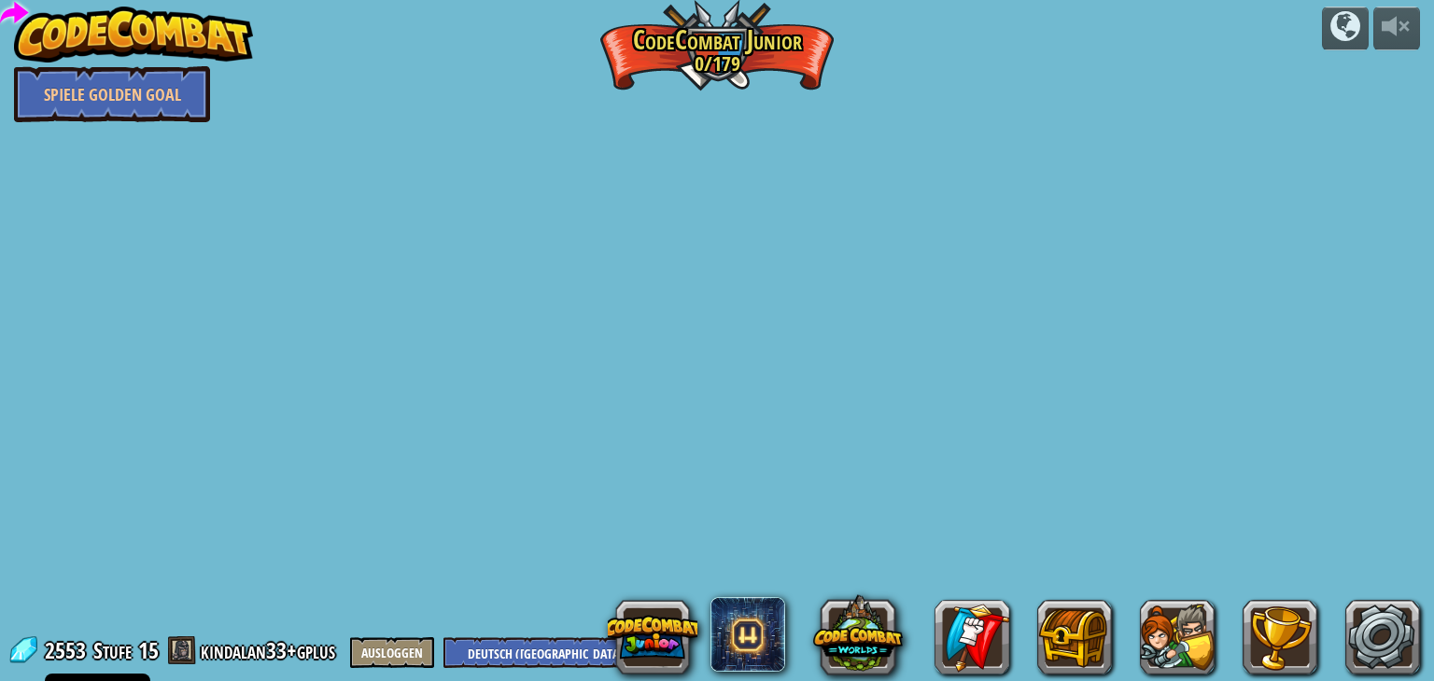
select select "de-DE"
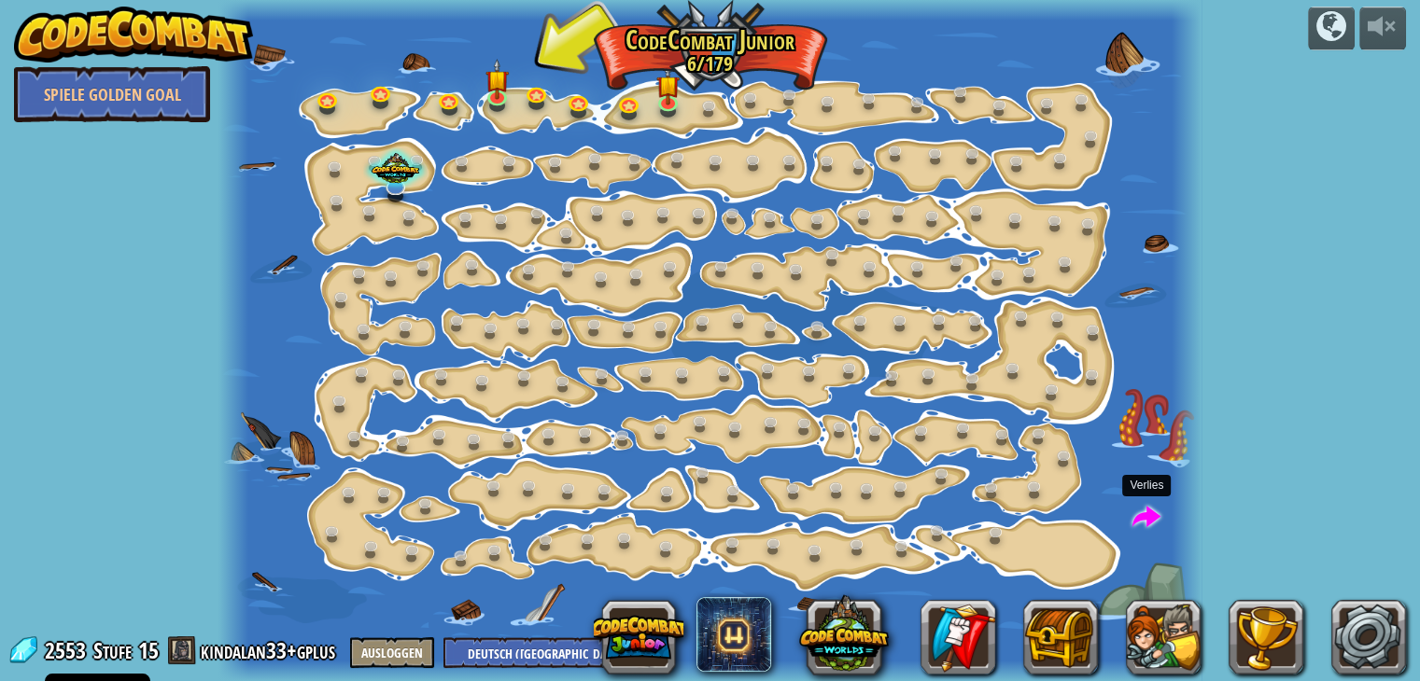
click at [1140, 519] on span at bounding box center [1146, 518] width 28 height 28
select select "de-DE"
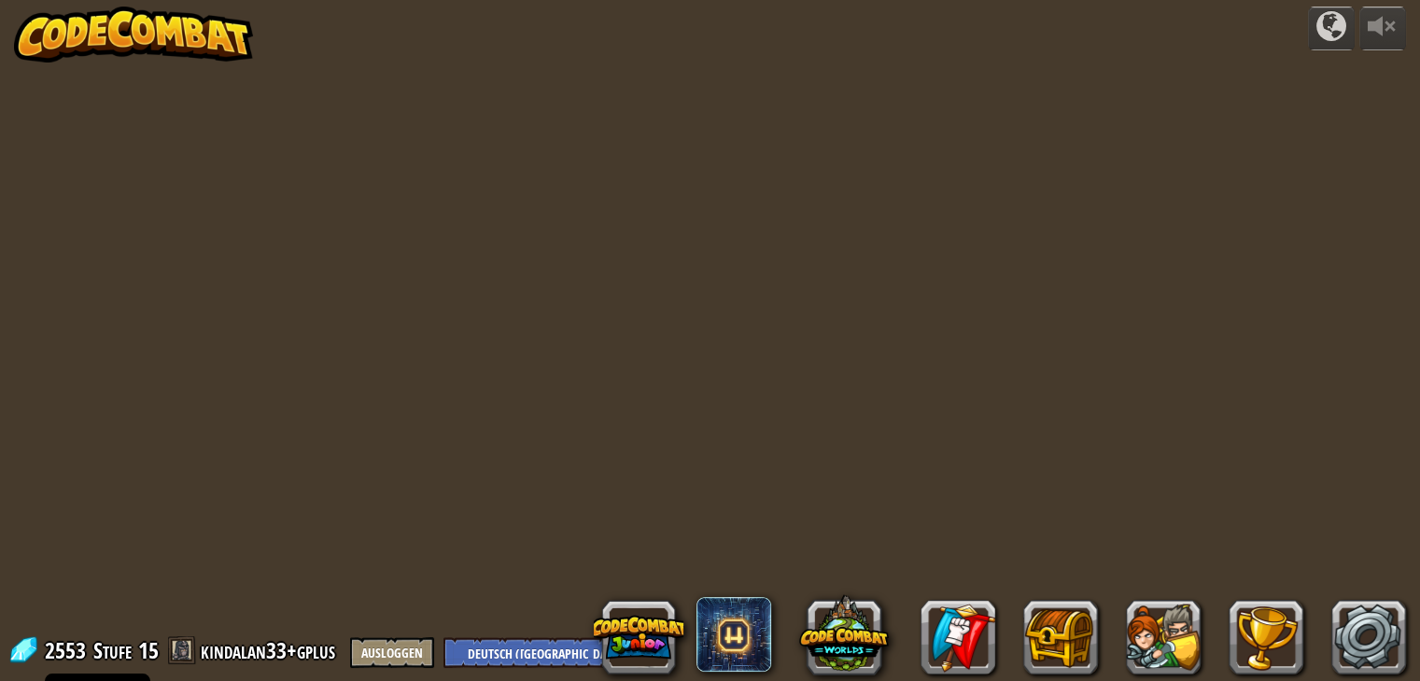
select select "de-DE"
